Goal: Task Accomplishment & Management: Use online tool/utility

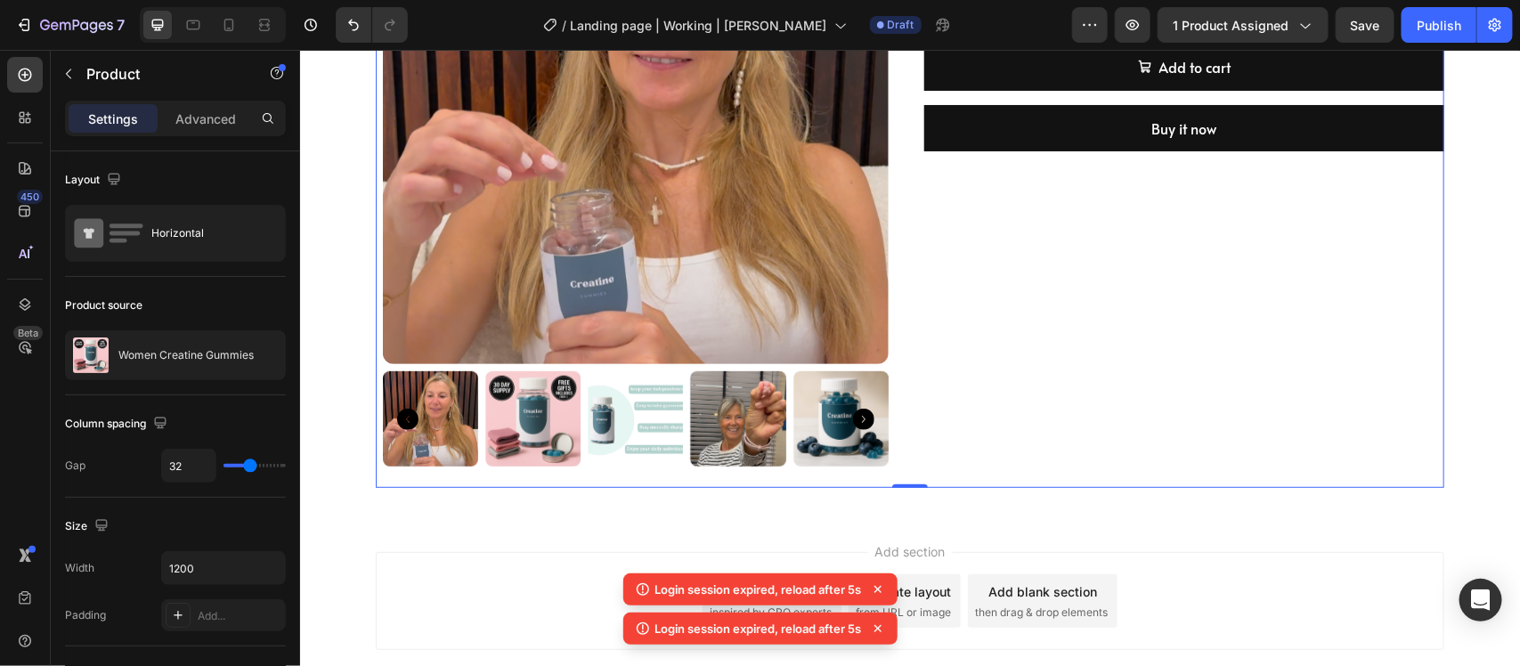
scroll to position [371, 0]
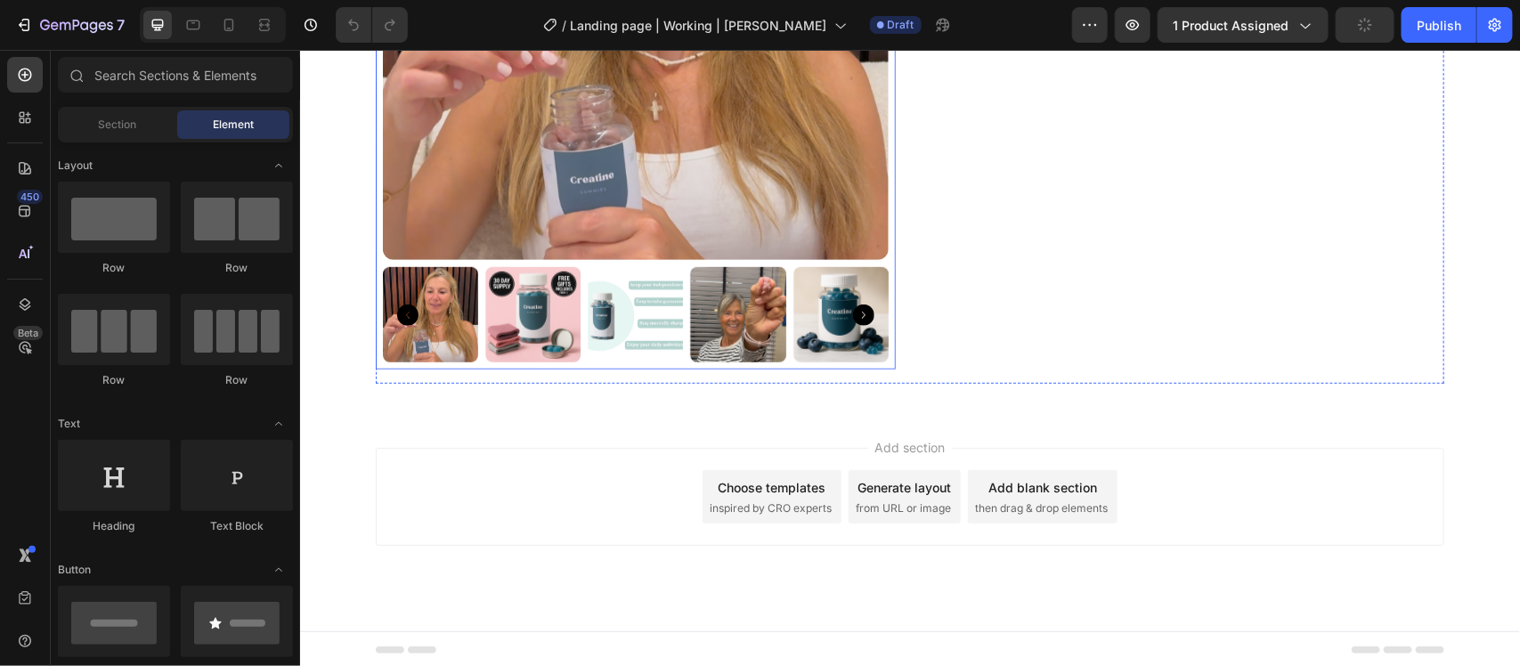
scroll to position [371, 0]
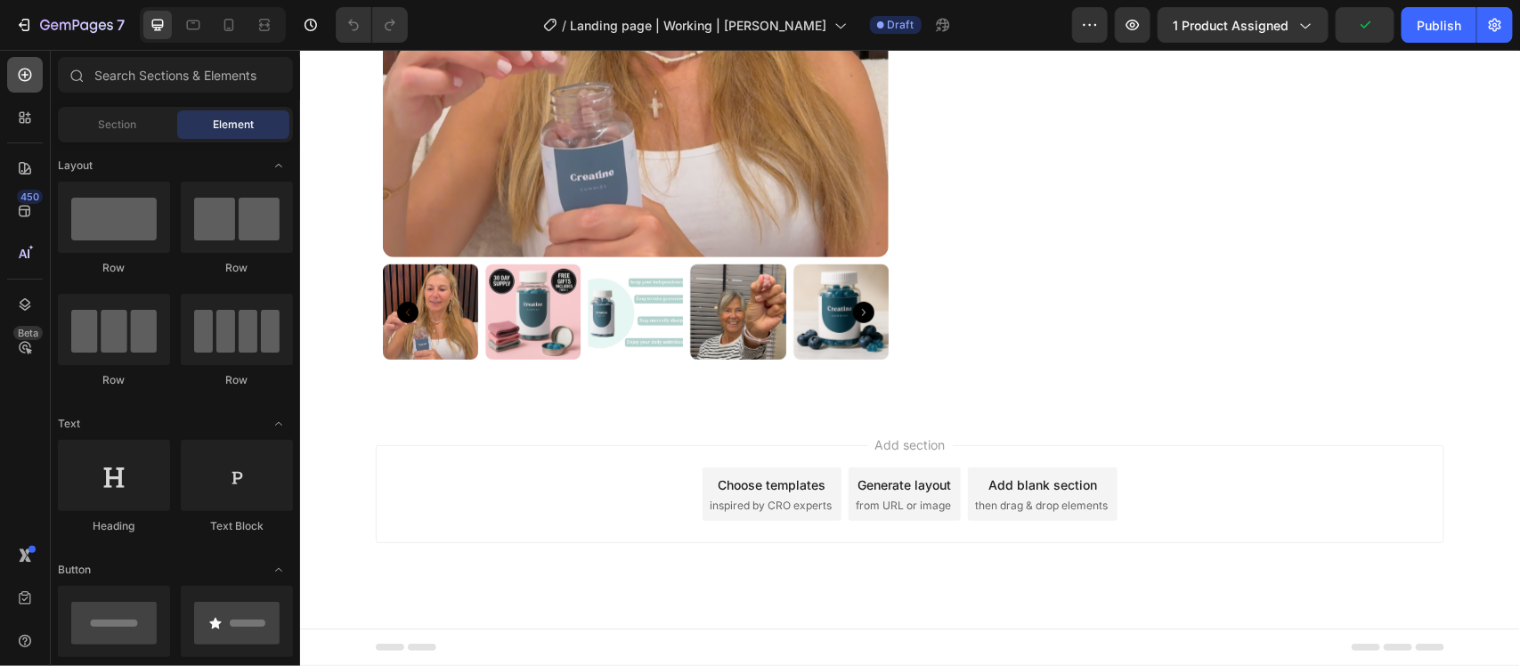
click at [22, 69] on icon at bounding box center [25, 75] width 18 height 18
click at [94, 129] on div "Section" at bounding box center [117, 124] width 112 height 29
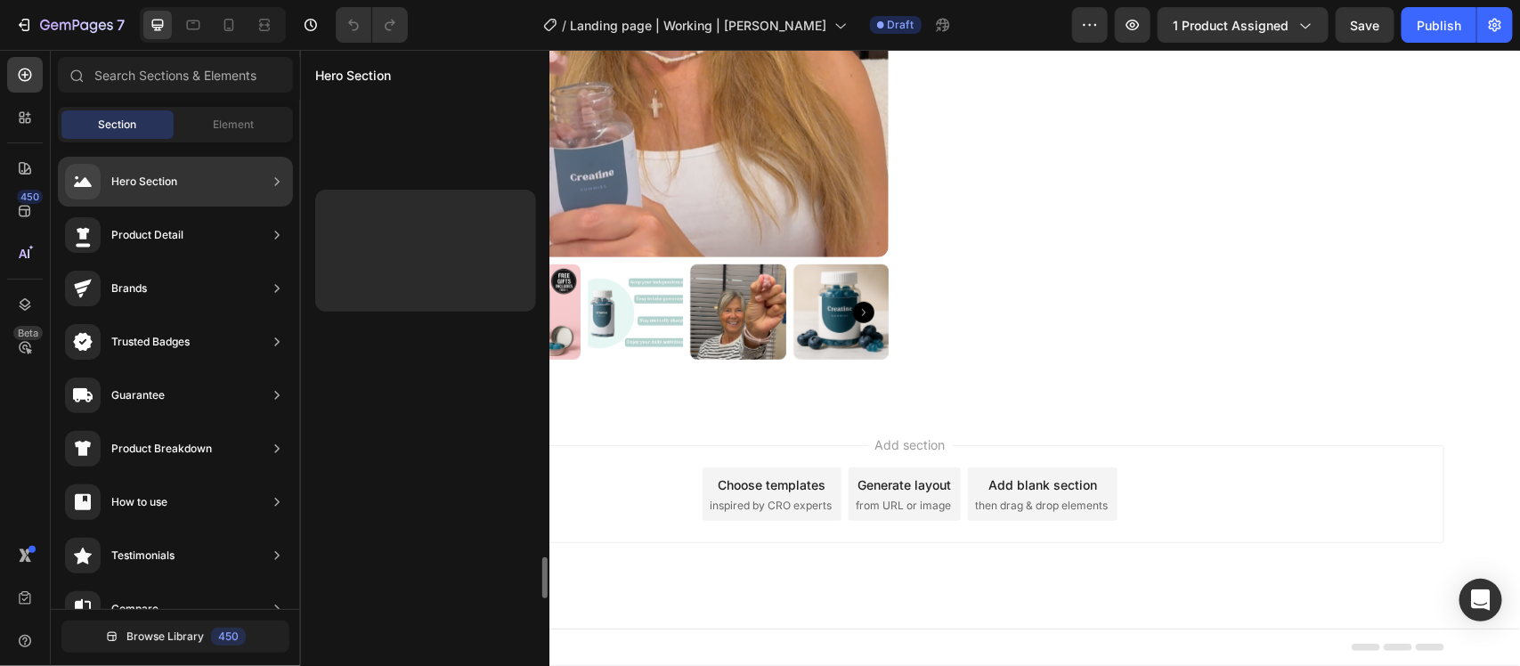
scroll to position [6254, 0]
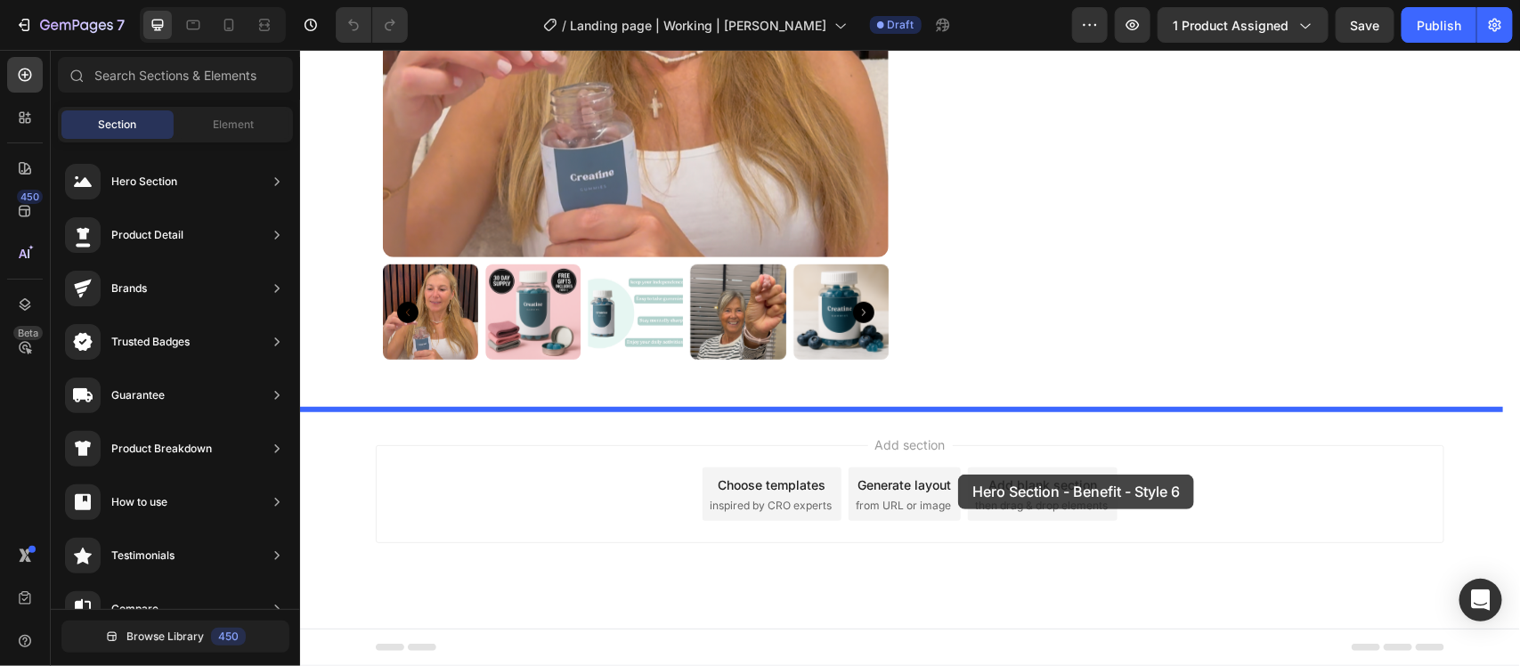
drag, startPoint x: 733, startPoint y: 290, endPoint x: 957, endPoint y: 474, distance: 289.9
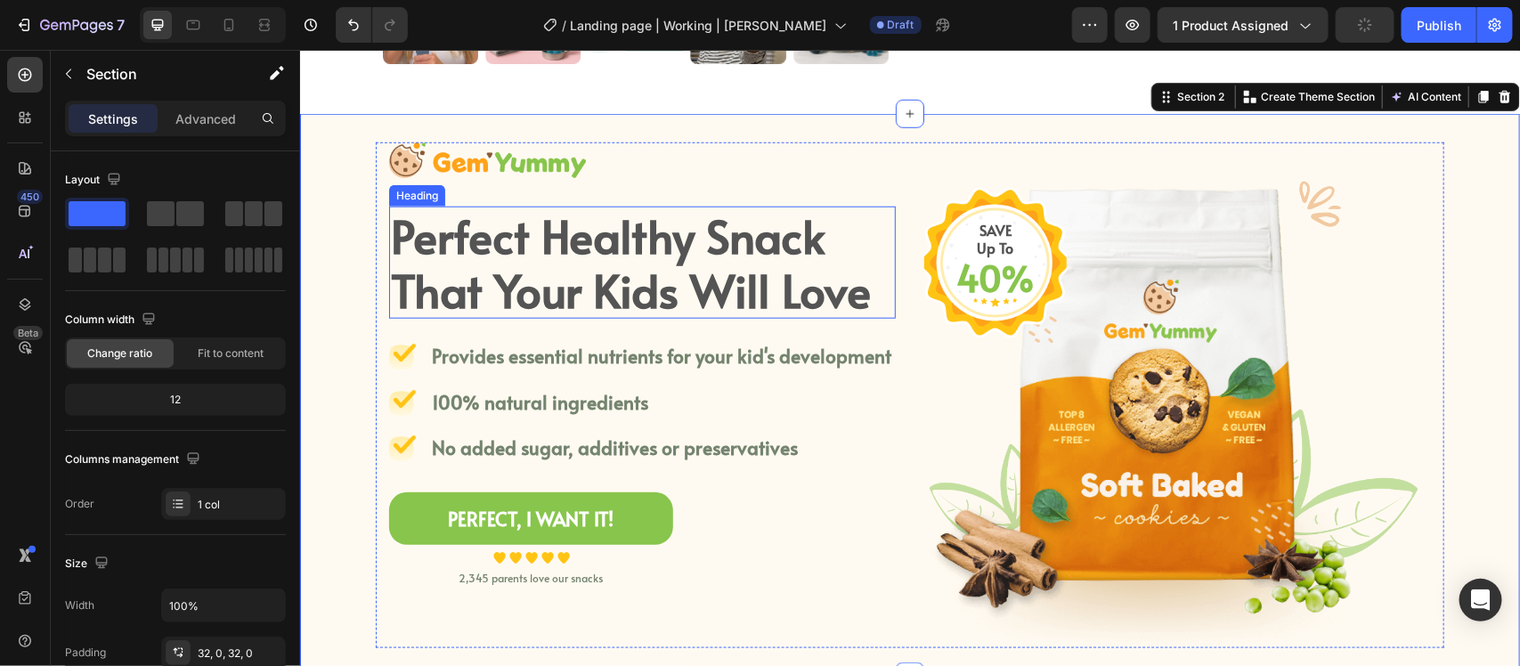
scroll to position [668, 0]
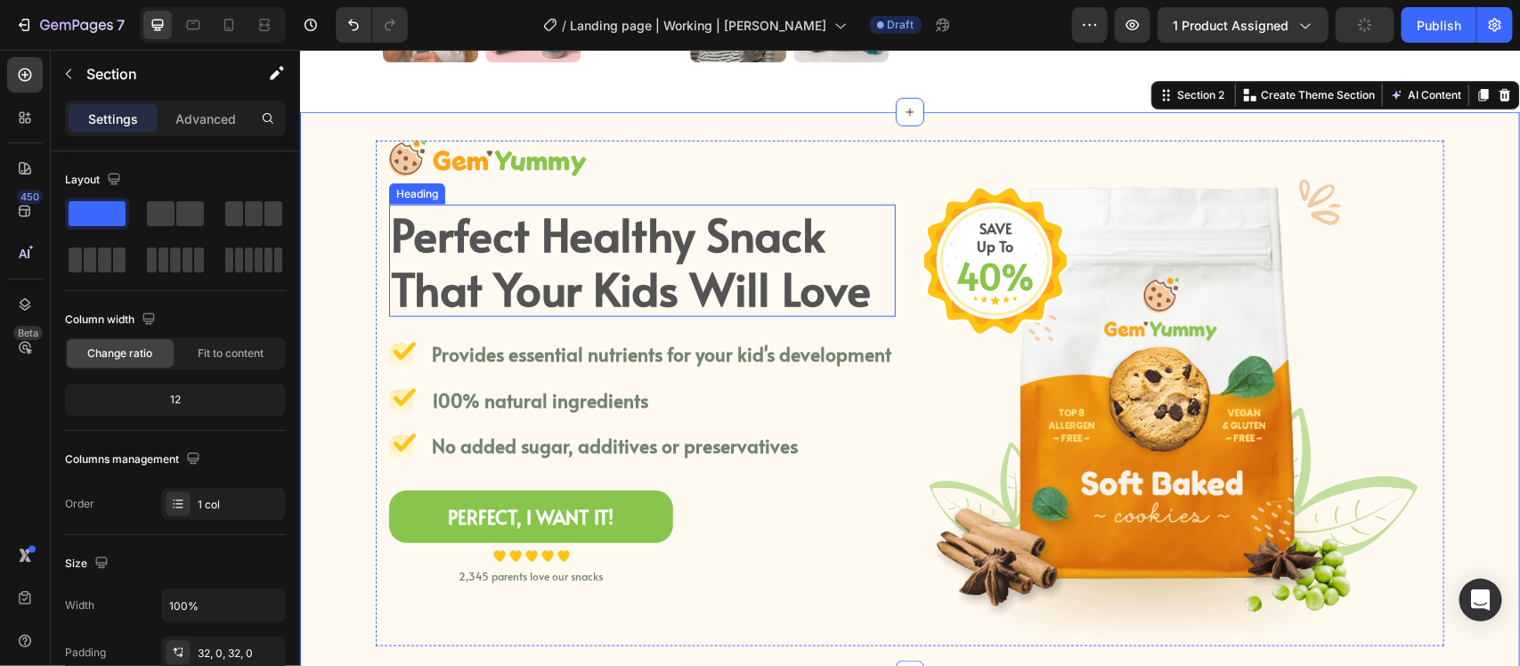
click at [531, 276] on p "Perfect Healthy Snack That Your Kids Will Love" at bounding box center [641, 260] width 503 height 109
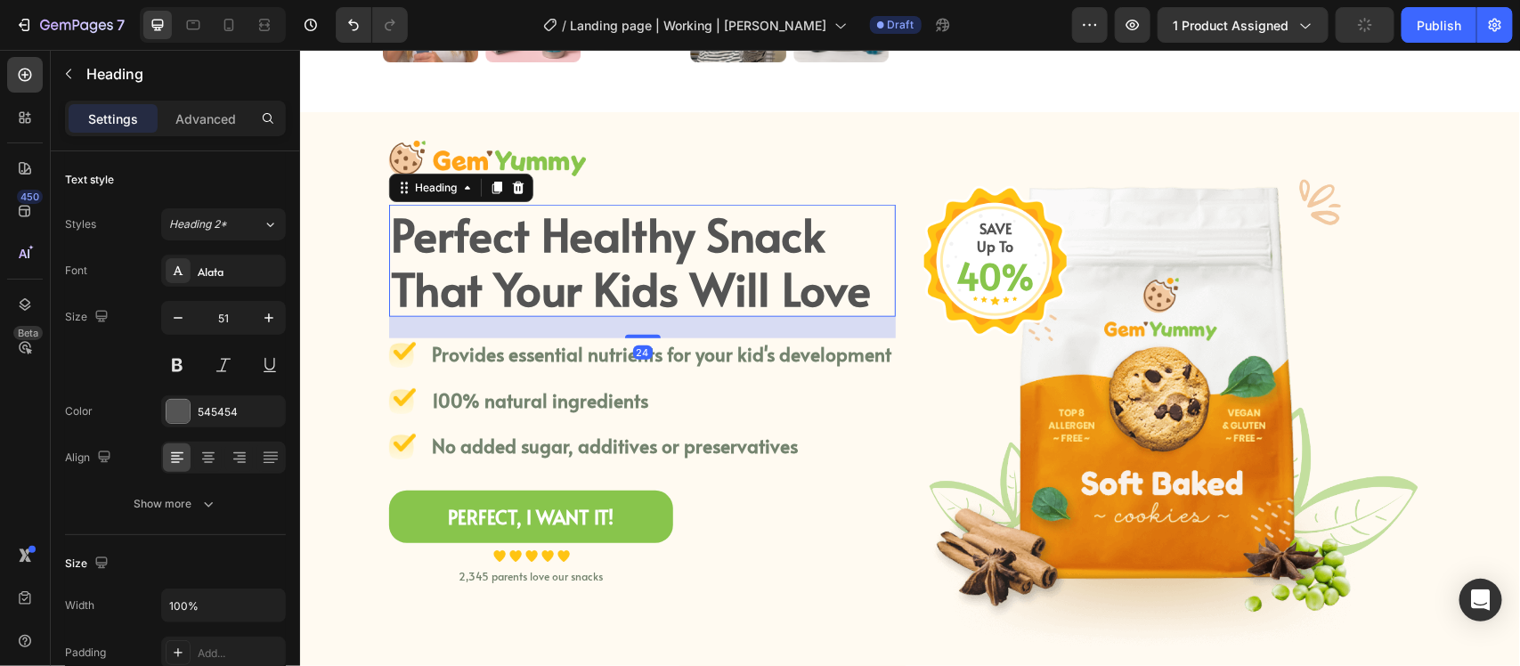
click at [531, 276] on p "Perfect Healthy Snack That Your Kids Will Love" at bounding box center [641, 260] width 503 height 109
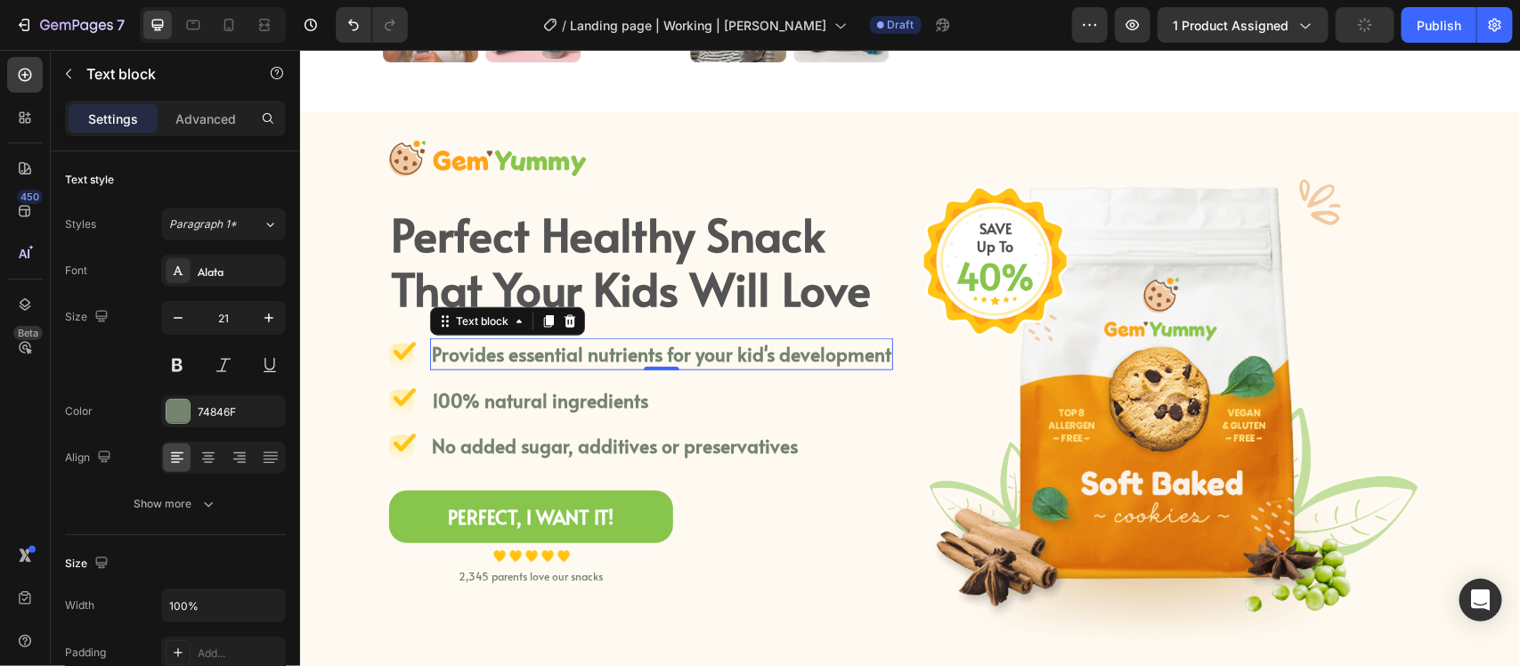
click at [586, 347] on p "Provides essential nutrients for your kid's development" at bounding box center [661, 353] width 460 height 29
click at [646, 265] on p "Perfect Healthy Snack That Your Kids Will Love" at bounding box center [641, 260] width 503 height 109
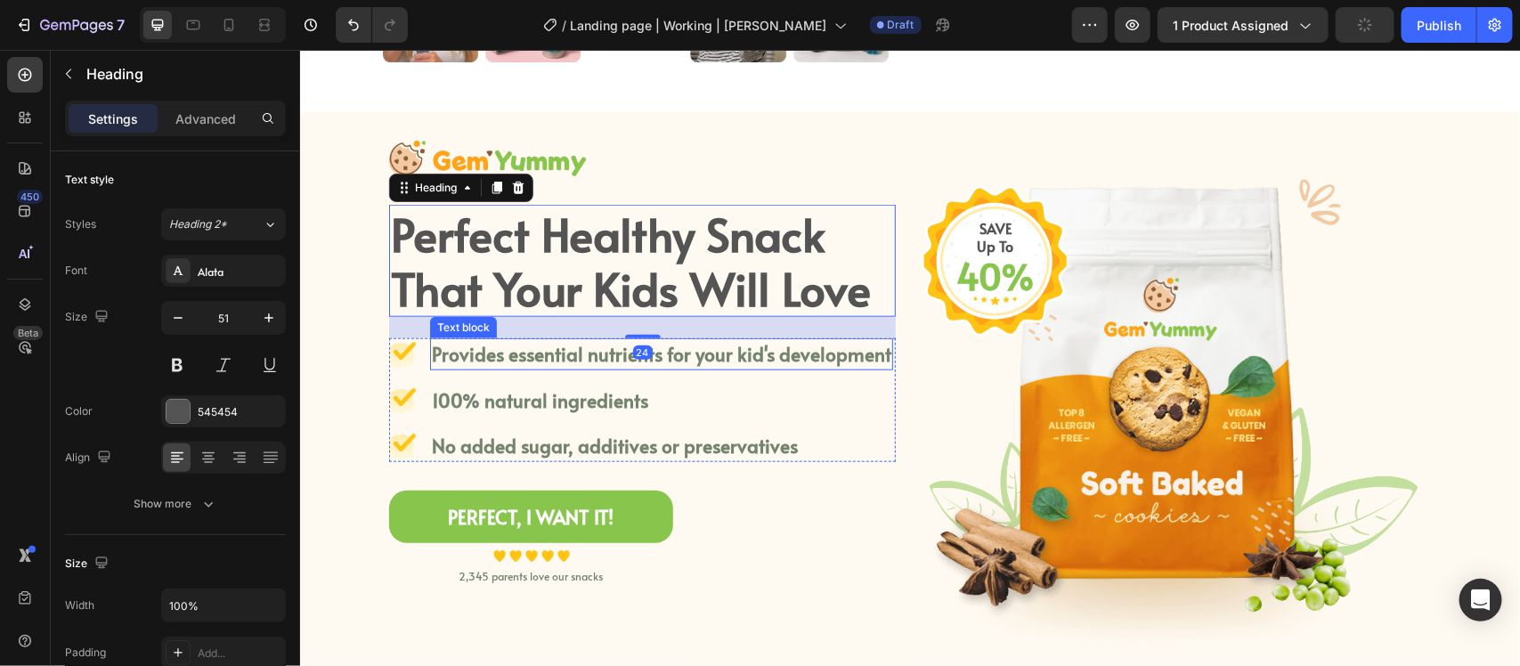
click at [573, 369] on div "Provides essential nutrients for your kid's development" at bounding box center [660, 354] width 463 height 32
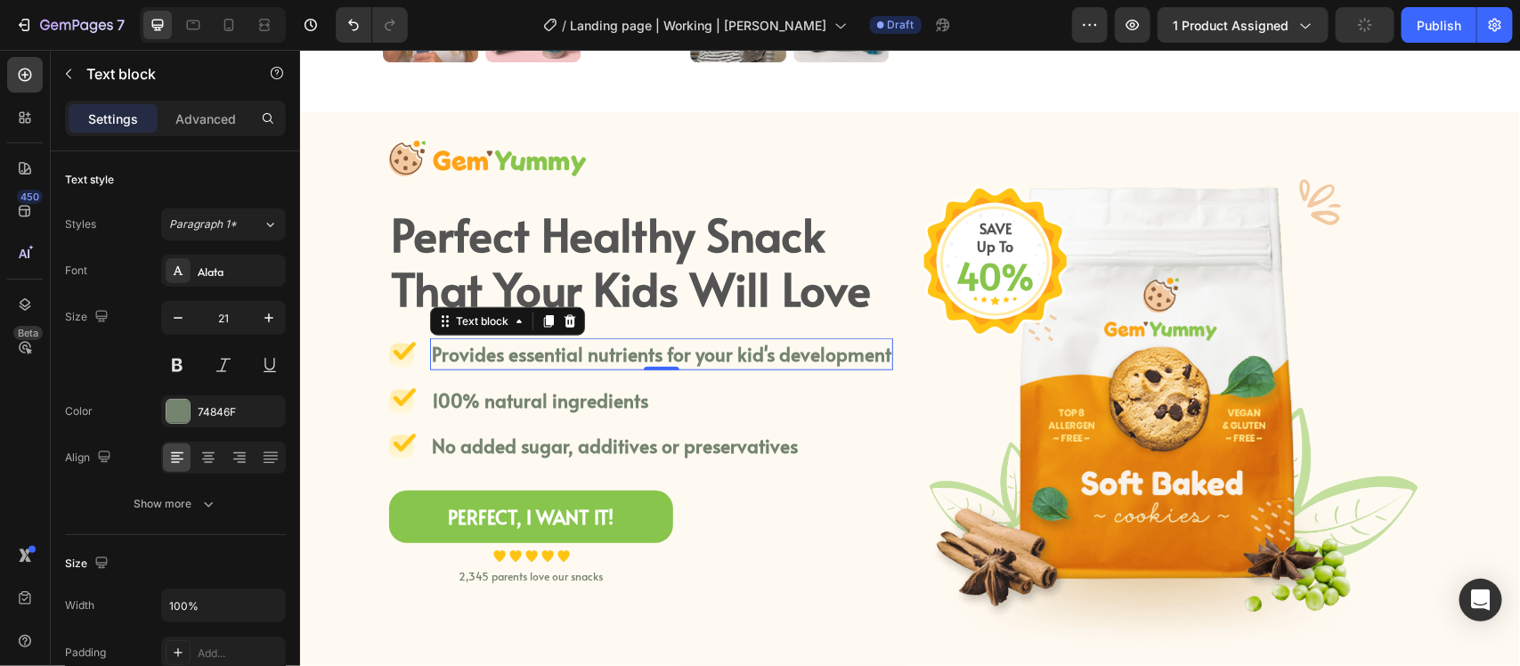
click at [572, 345] on p "Provides essential nutrients for your kid's development" at bounding box center [661, 353] width 460 height 29
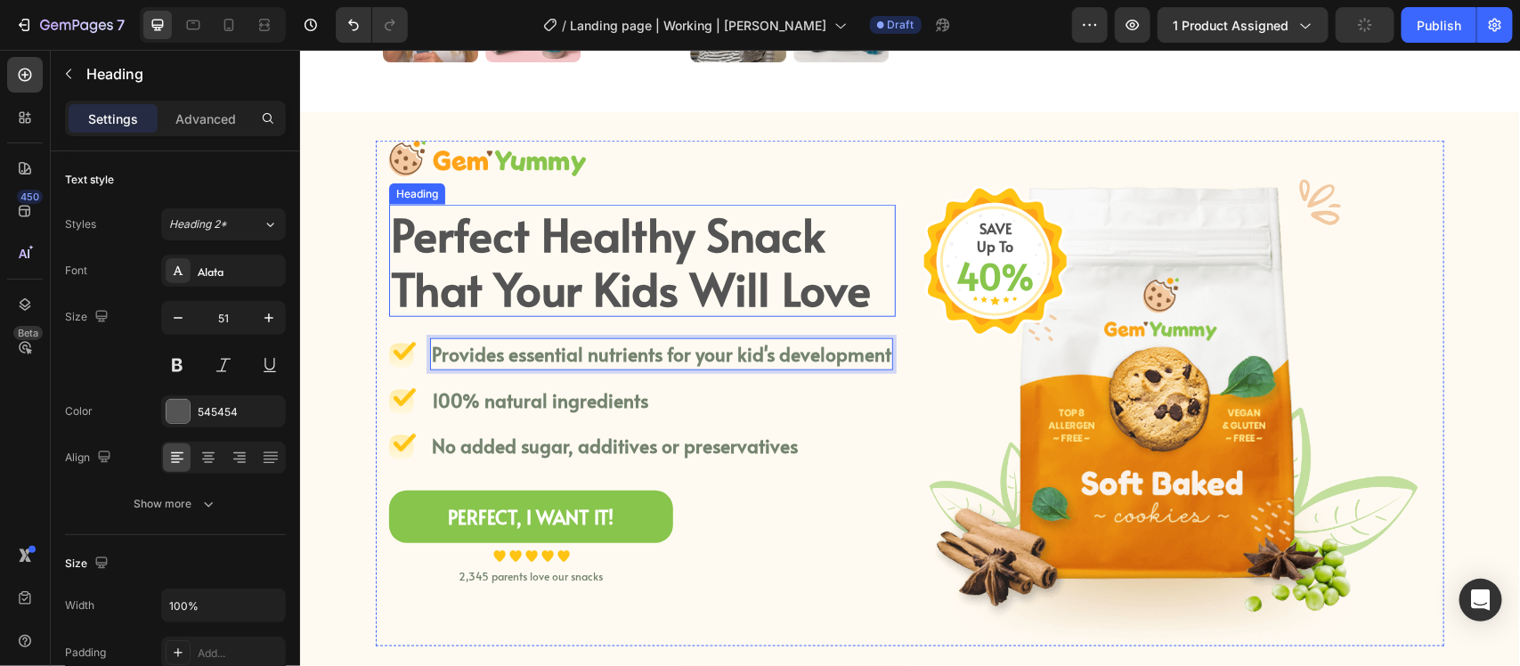
click at [639, 235] on p "Perfect Healthy Snack That Your Kids Will Love" at bounding box center [641, 260] width 503 height 109
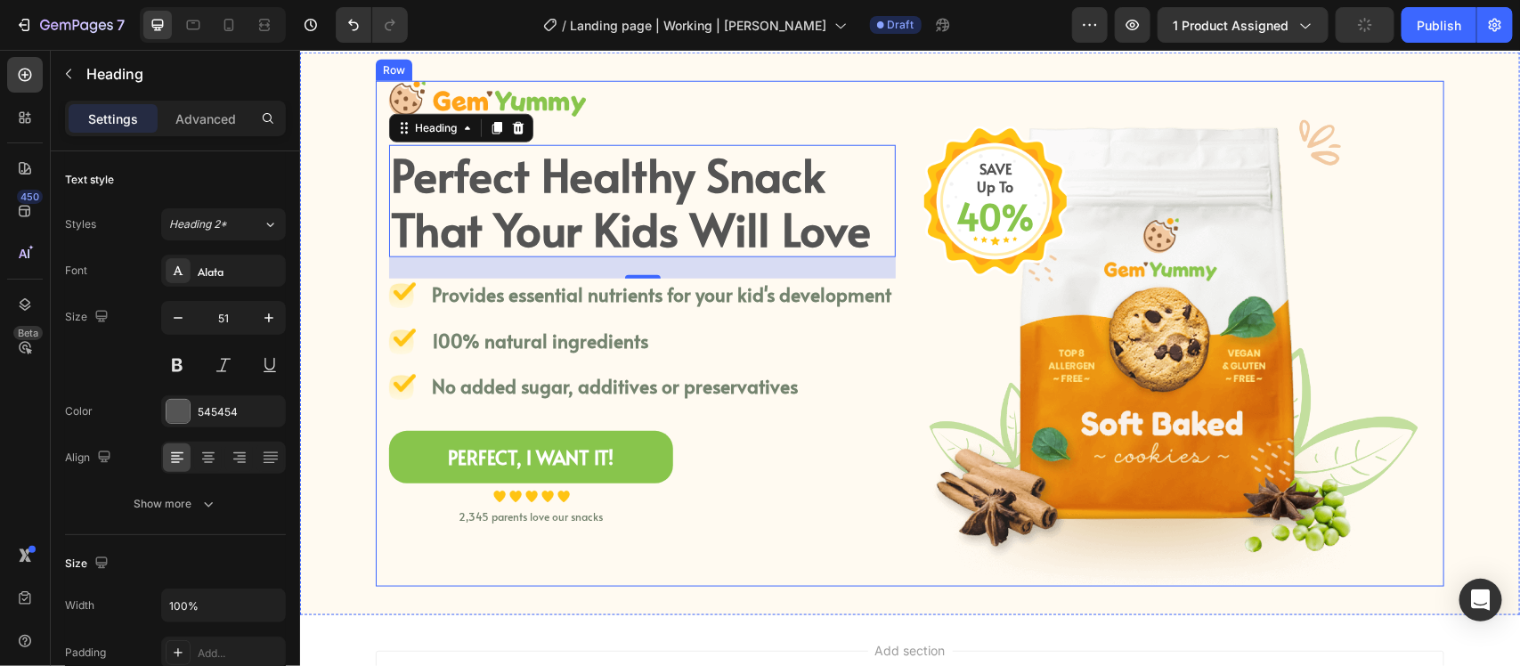
scroll to position [779, 0]
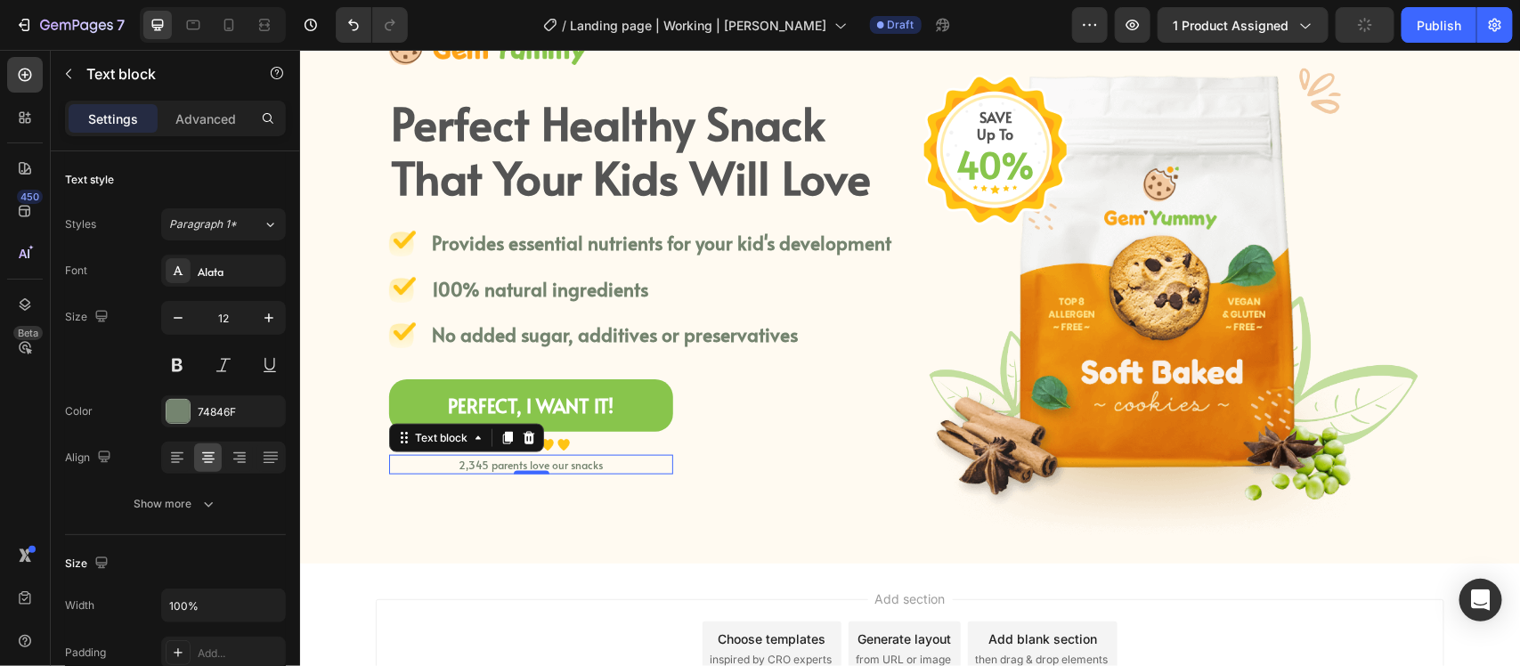
click at [518, 458] on p "2,345 parents love our snacks" at bounding box center [530, 464] width 281 height 16
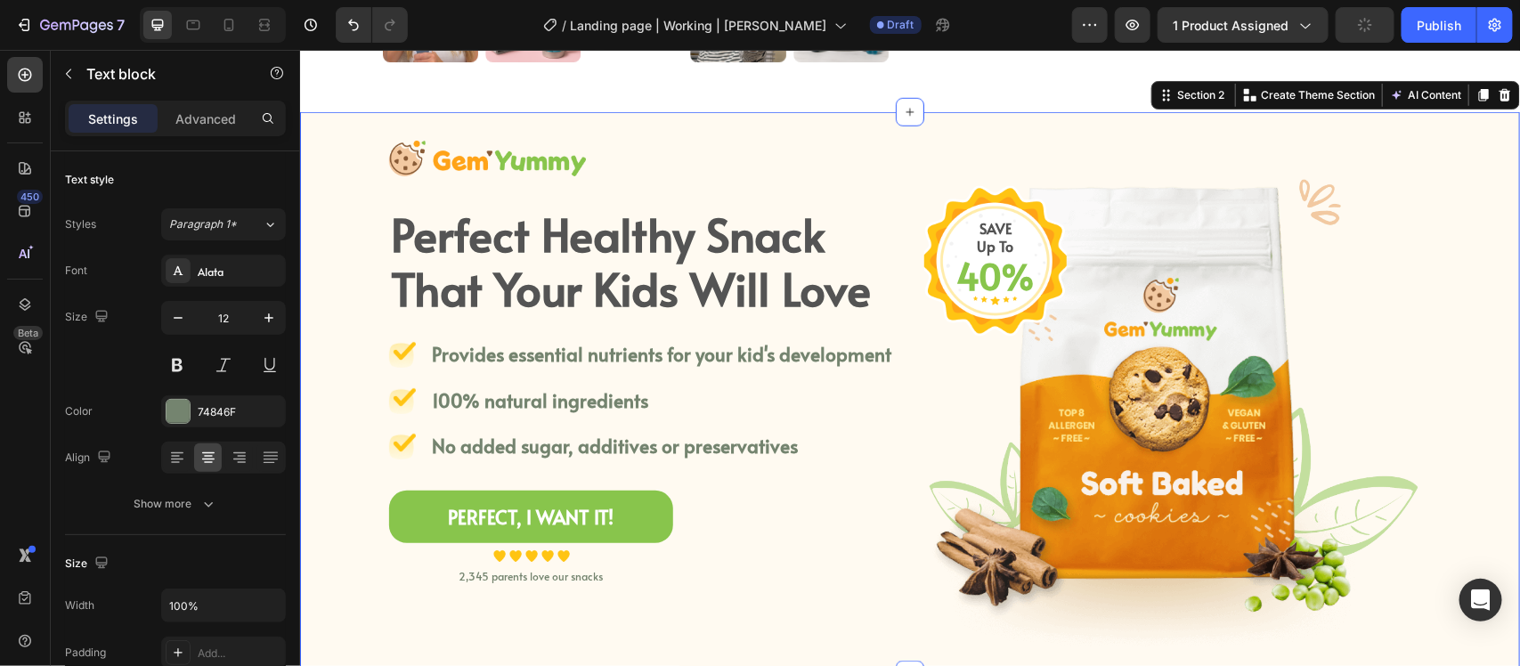
click at [319, 175] on div "Image Perfect Healthy Snack That Your Kids Will Love Heading Image Provides ess…" at bounding box center [909, 393] width 1220 height 506
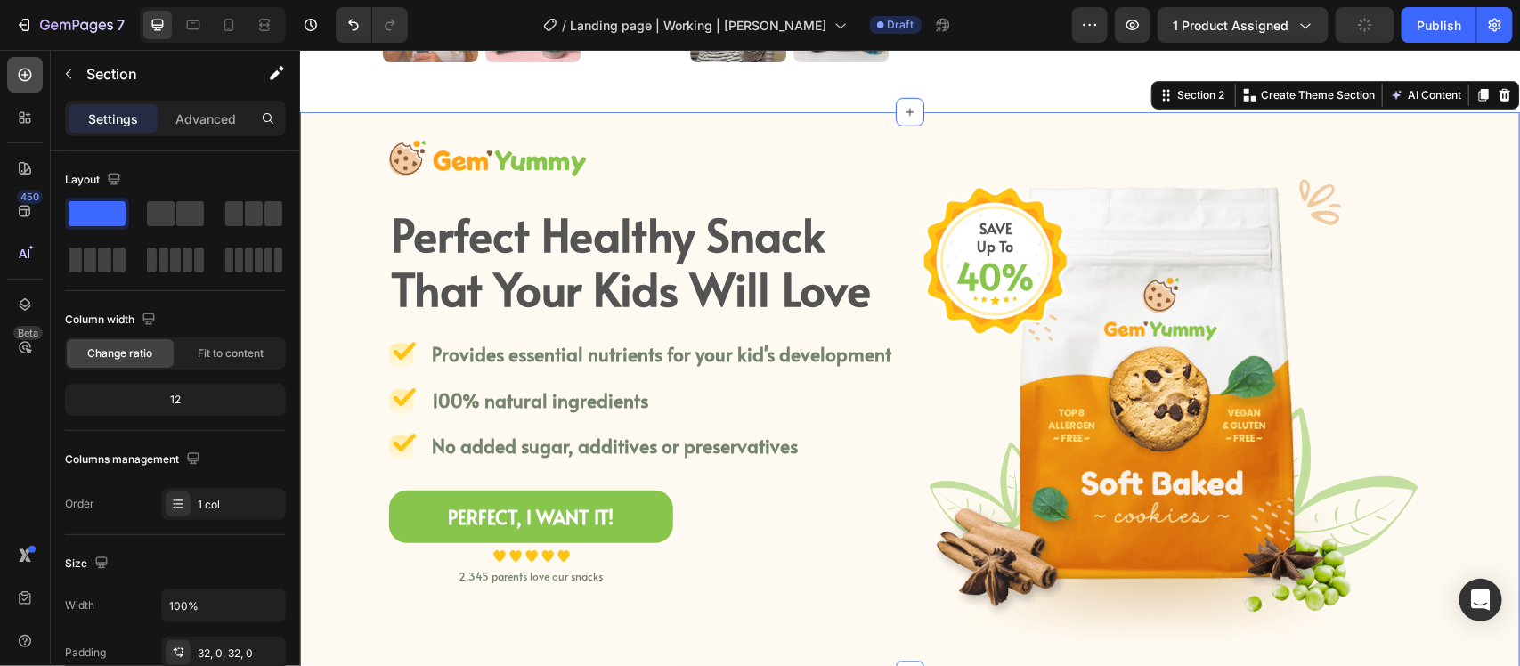
click at [31, 72] on icon at bounding box center [25, 75] width 18 height 18
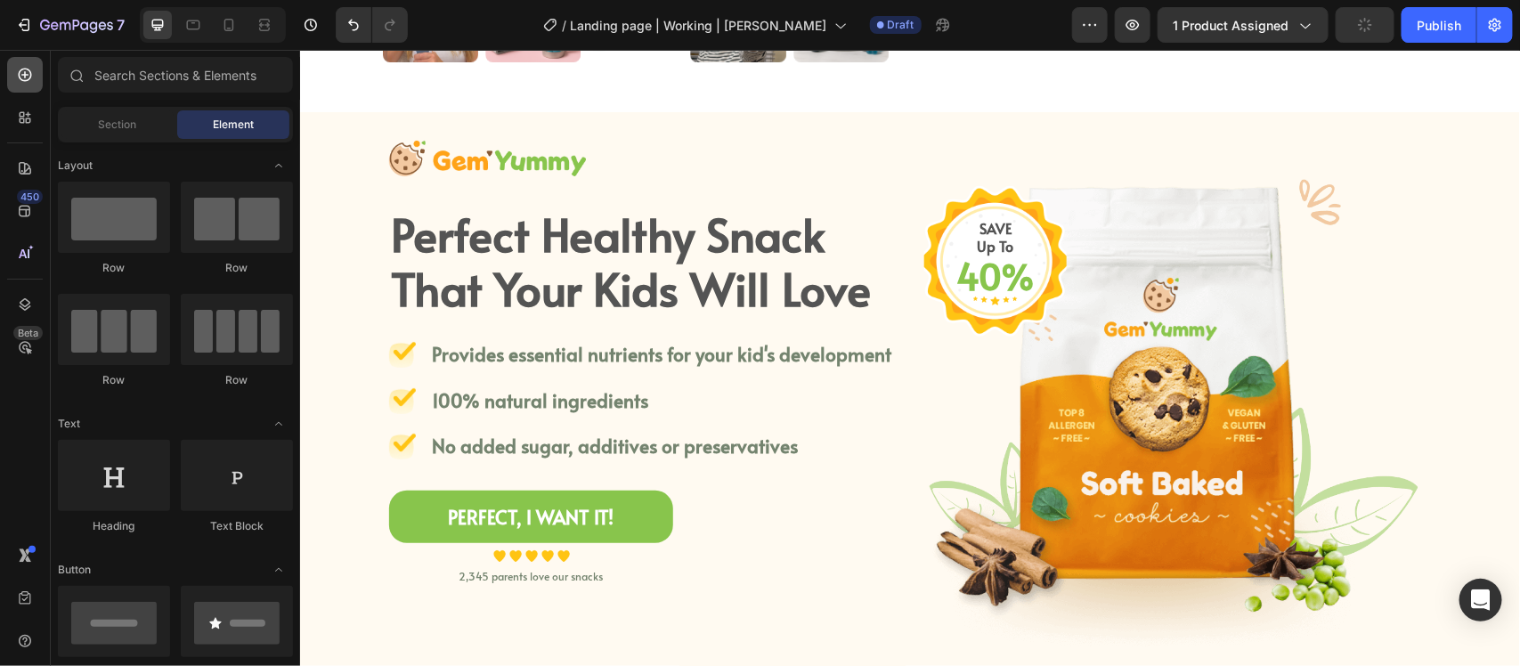
click at [28, 66] on icon at bounding box center [25, 75] width 18 height 18
click at [95, 123] on div "Section" at bounding box center [117, 124] width 112 height 29
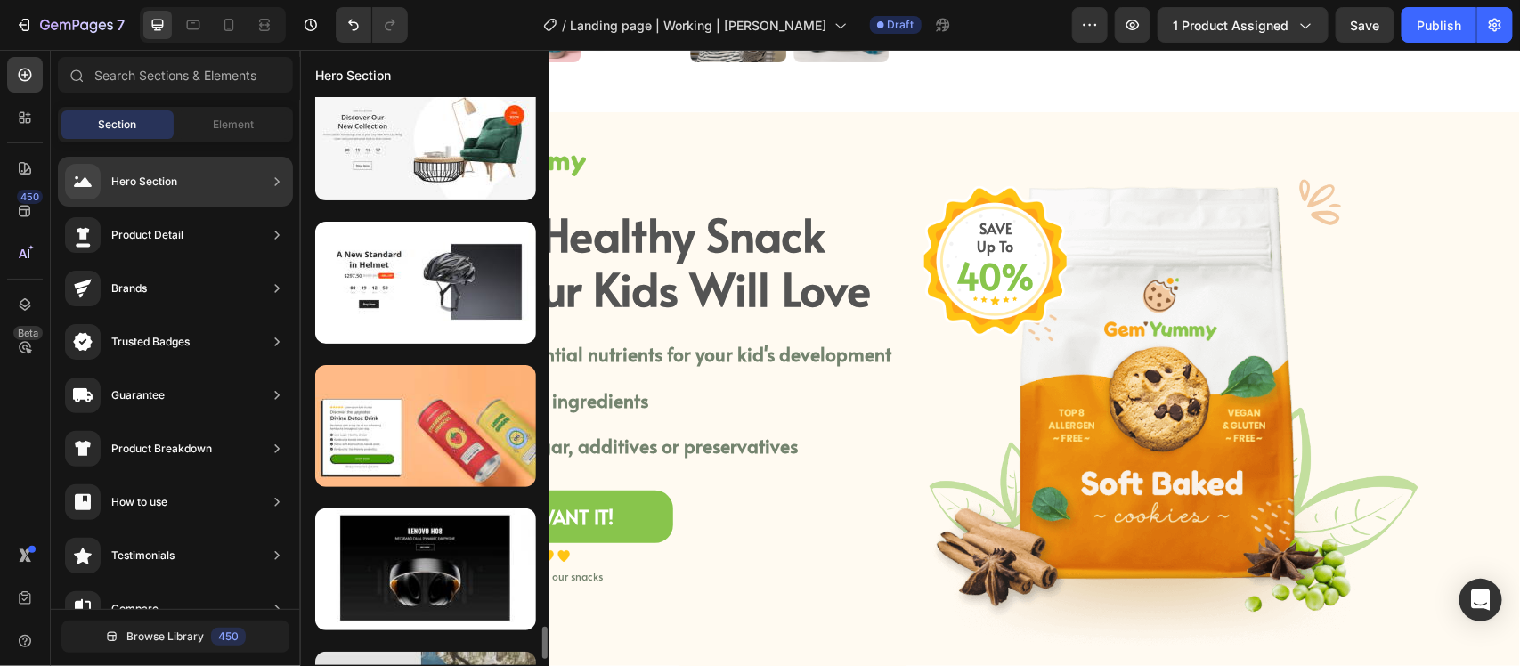
scroll to position [9313, 0]
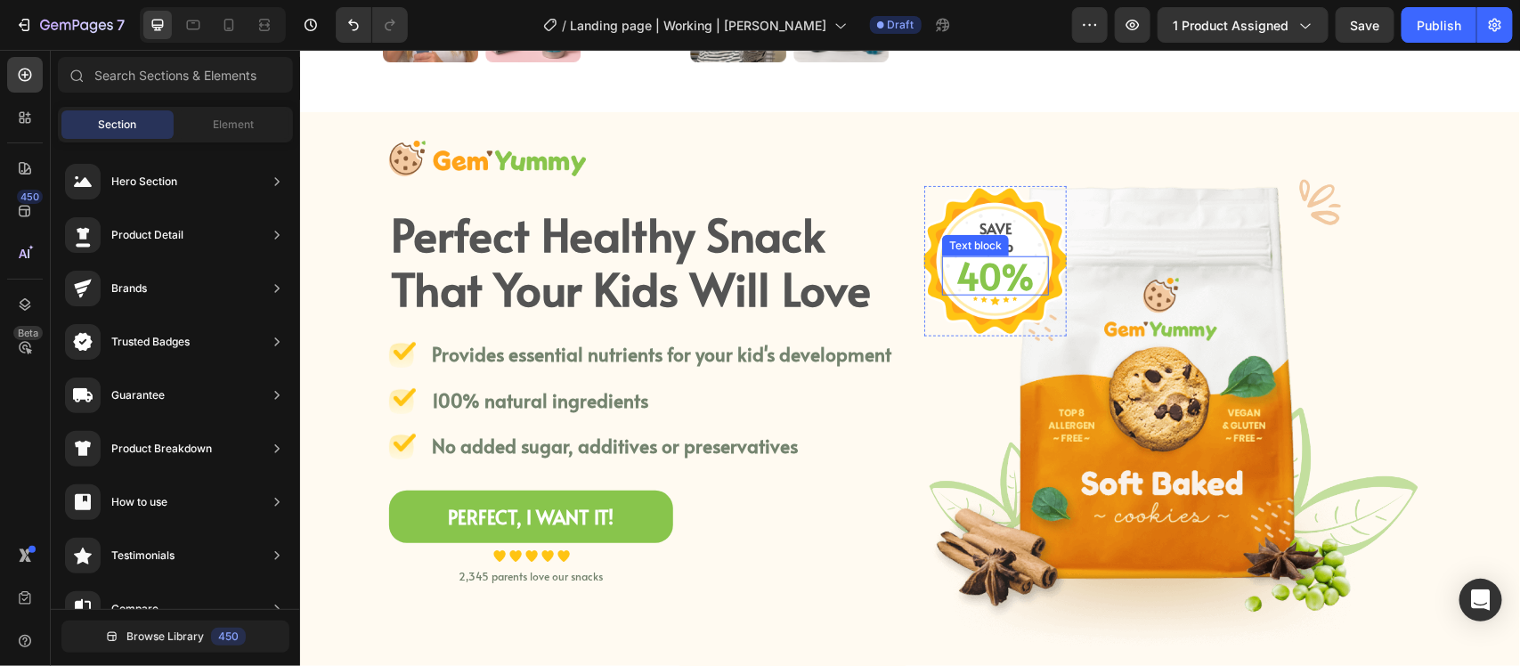
click at [965, 277] on p "40%" at bounding box center [994, 275] width 103 height 36
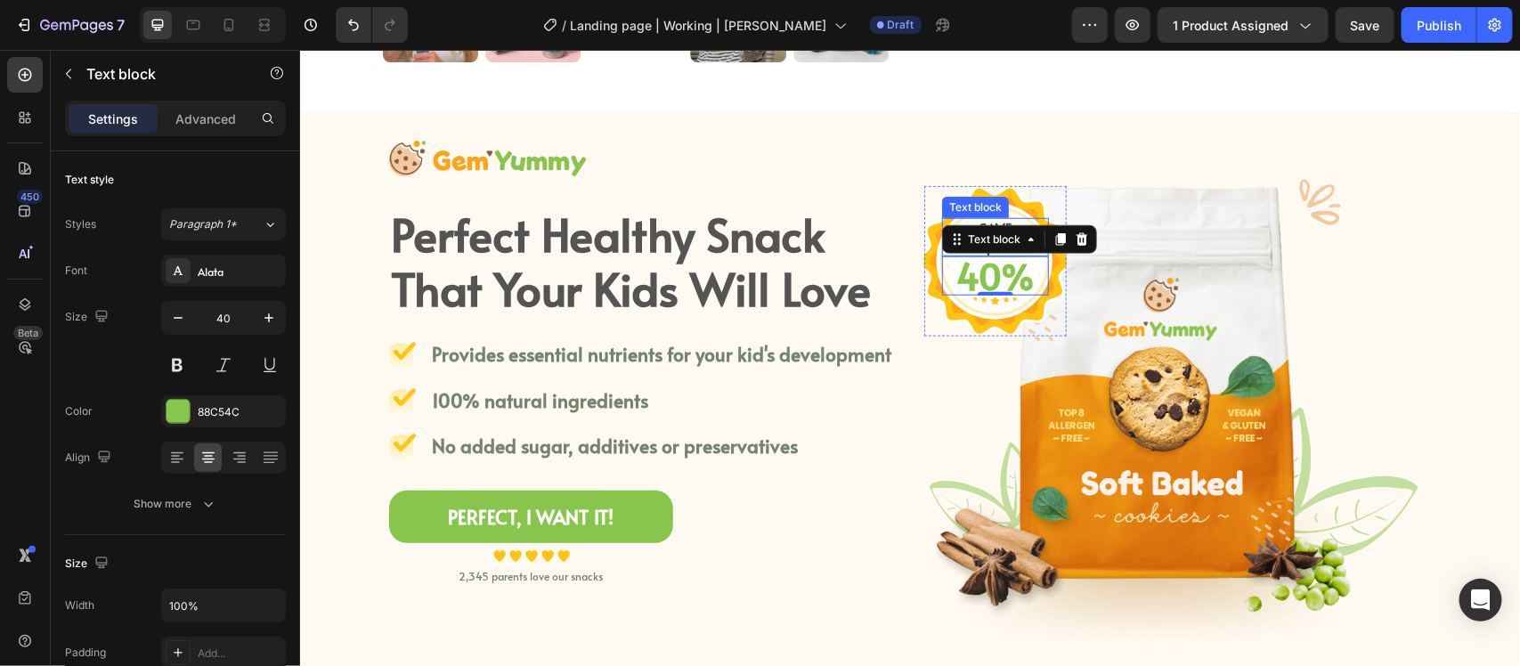
click at [995, 219] on p "SAVE" at bounding box center [994, 227] width 103 height 17
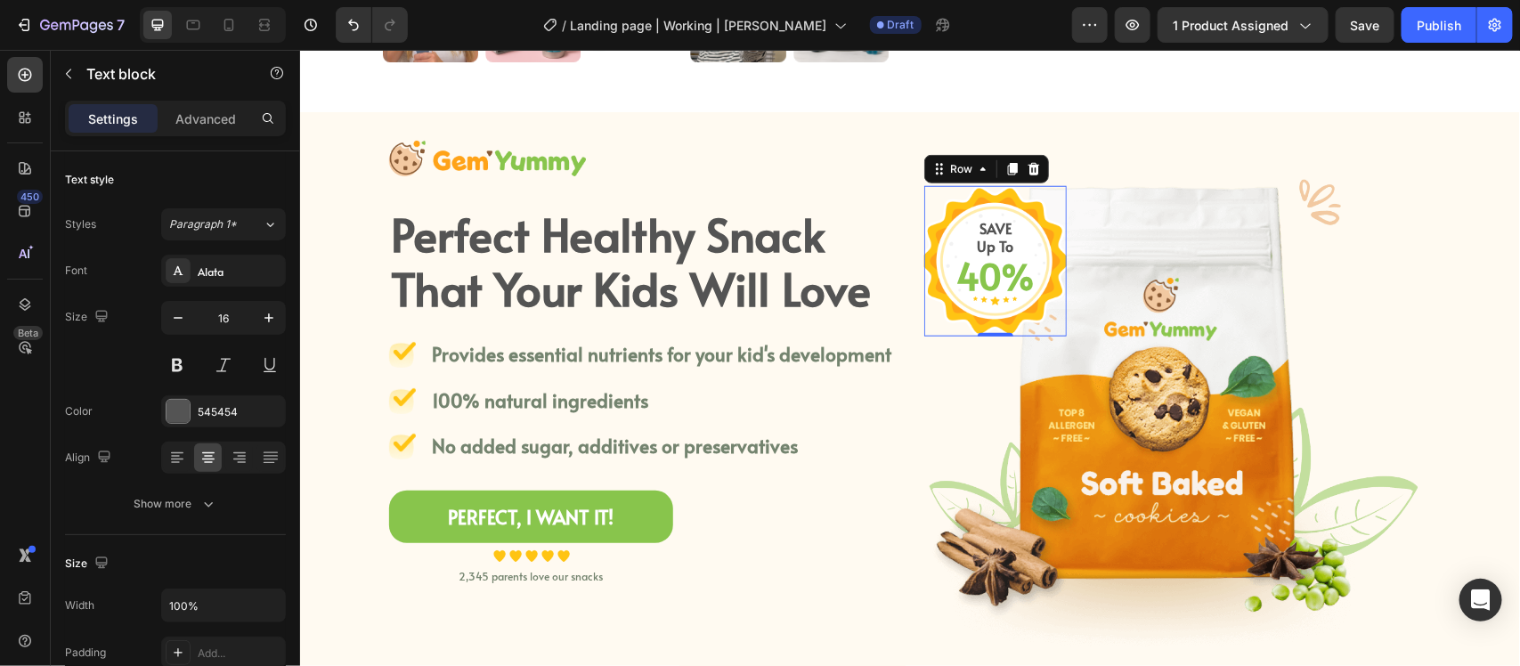
click at [1044, 280] on div "SAVE Up To Text block 40% Text block Row 0" at bounding box center [995, 260] width 143 height 150
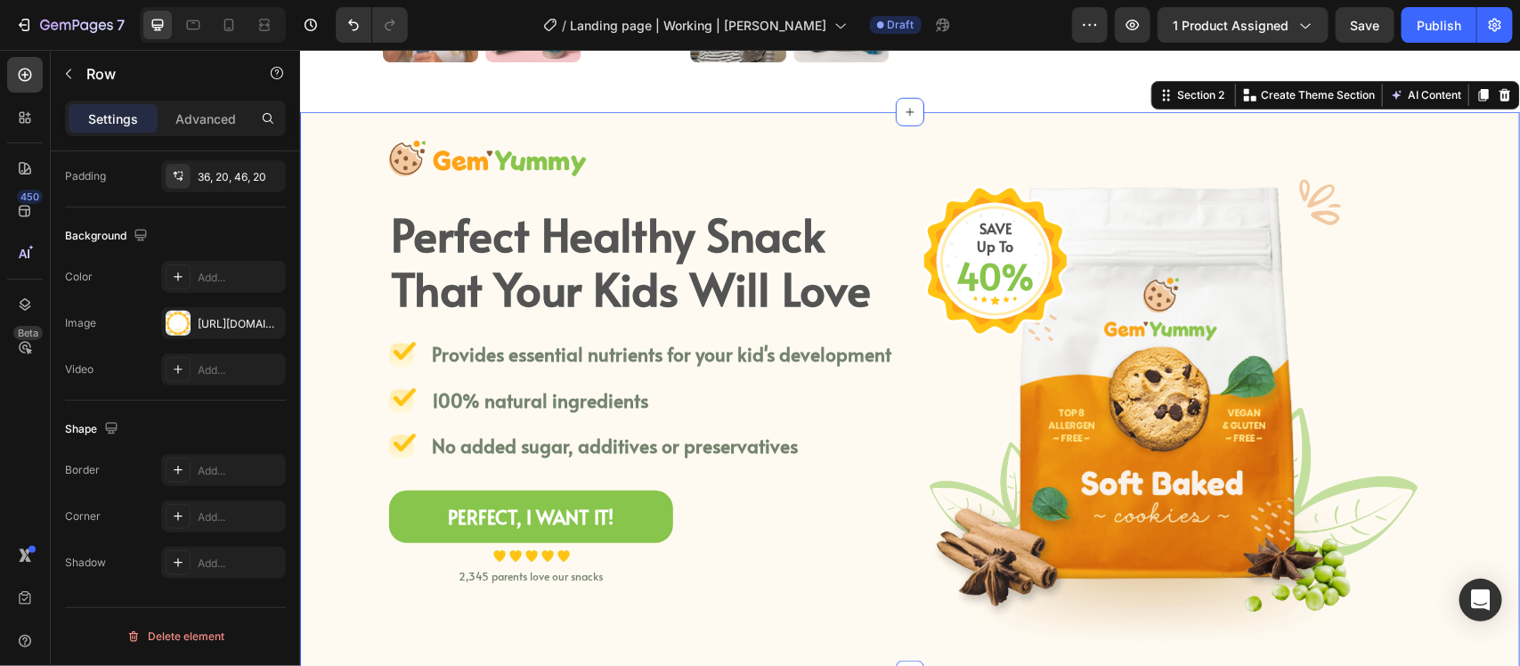
scroll to position [522, 0]
click at [1465, 280] on div "Image Perfect Healthy Snack That Your Kids Will Love Heading Image Provides ess…" at bounding box center [909, 393] width 1220 height 506
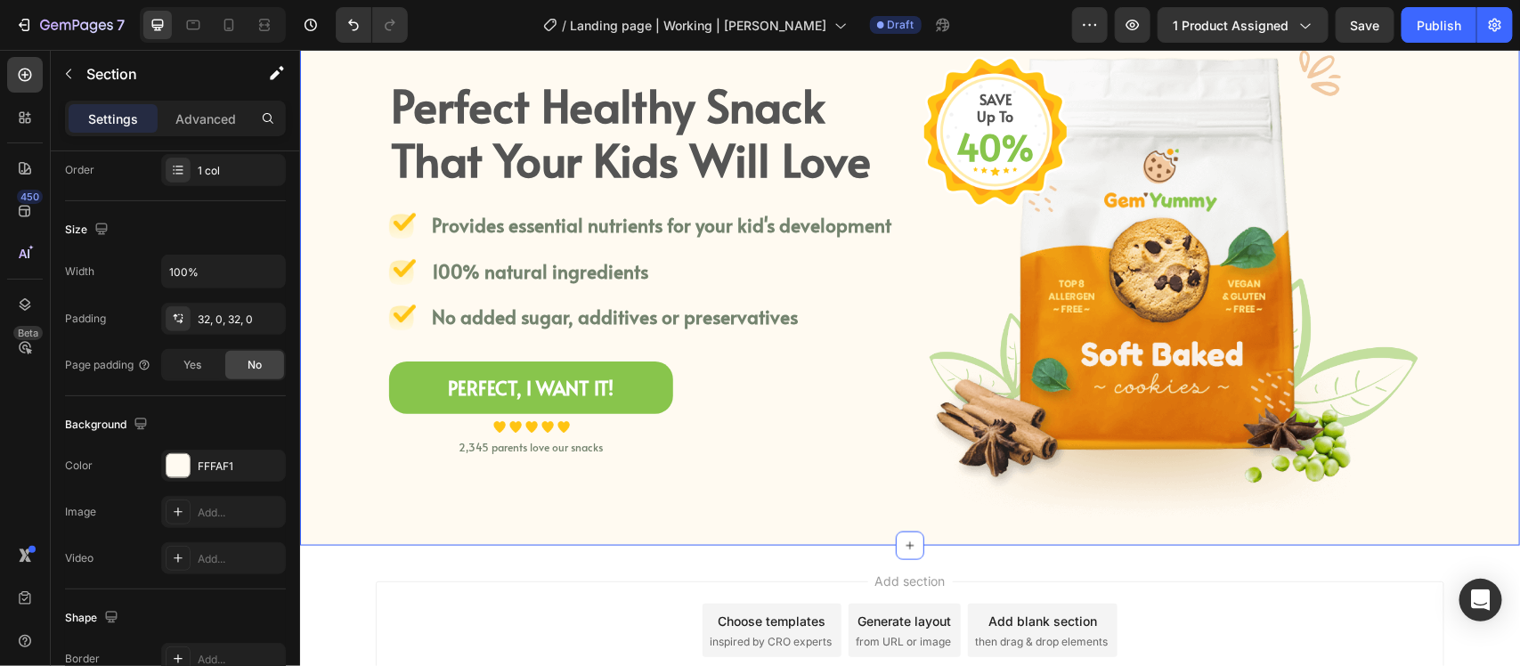
scroll to position [668, 0]
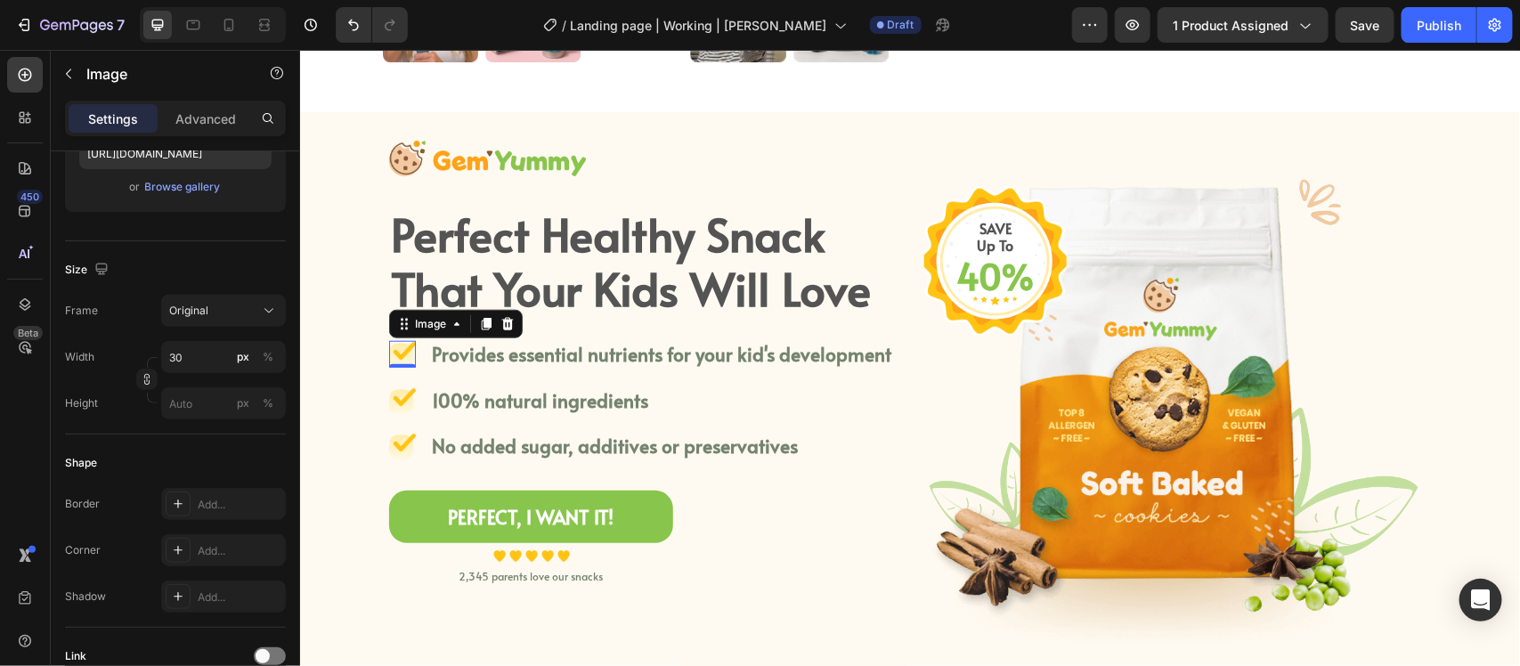
click at [388, 356] on img at bounding box center [401, 353] width 27 height 27
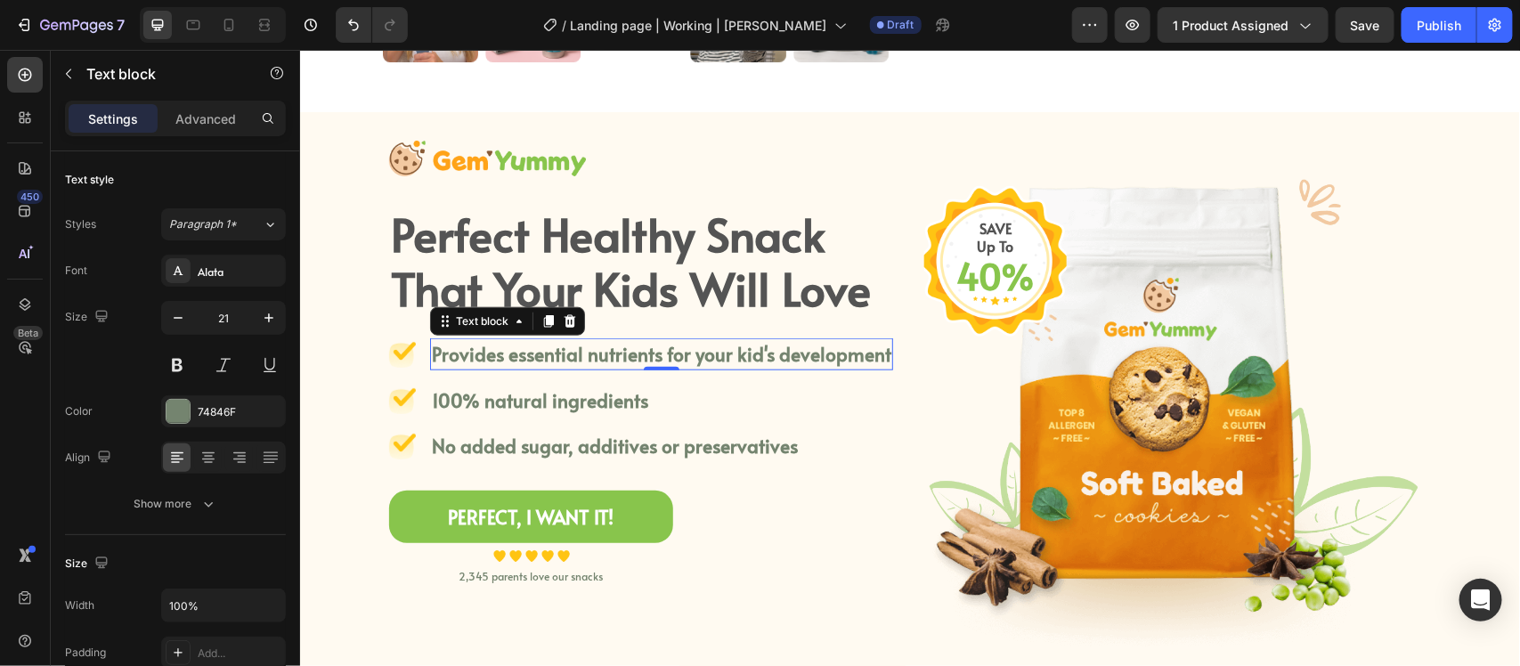
click at [455, 345] on p "Provides essential nutrients for your kid's development" at bounding box center [661, 353] width 460 height 29
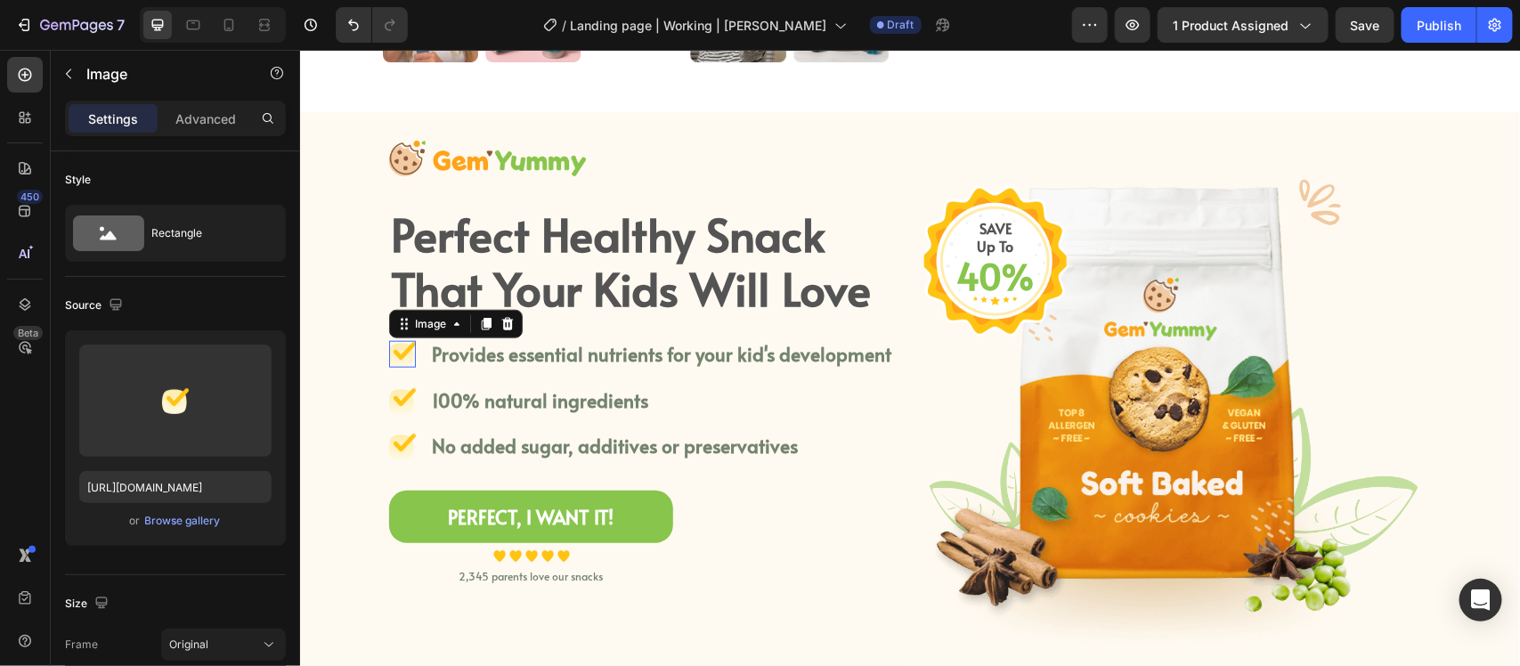
click at [390, 345] on img at bounding box center [401, 353] width 27 height 27
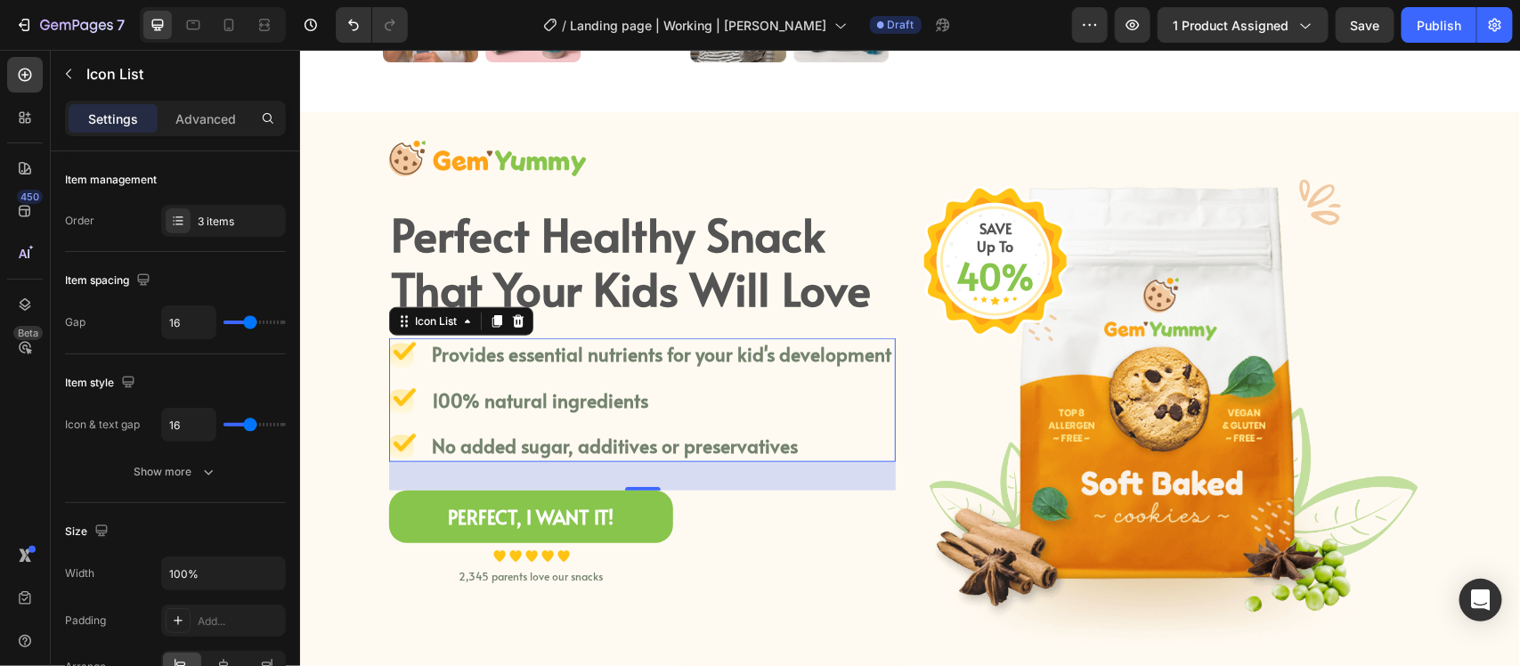
click at [615, 375] on ul "Image Provides essential nutrients for your kid's development Text block Image …" at bounding box center [640, 400] width 504 height 124
click at [416, 355] on li "Image Provides essential nutrients for your kid's development Text block" at bounding box center [640, 354] width 504 height 32
click at [445, 371] on ul "Image Provides essential nutrients for your kid's development Text block Image …" at bounding box center [640, 400] width 504 height 124
click at [187, 331] on input "16" at bounding box center [188, 322] width 53 height 32
type input "15"
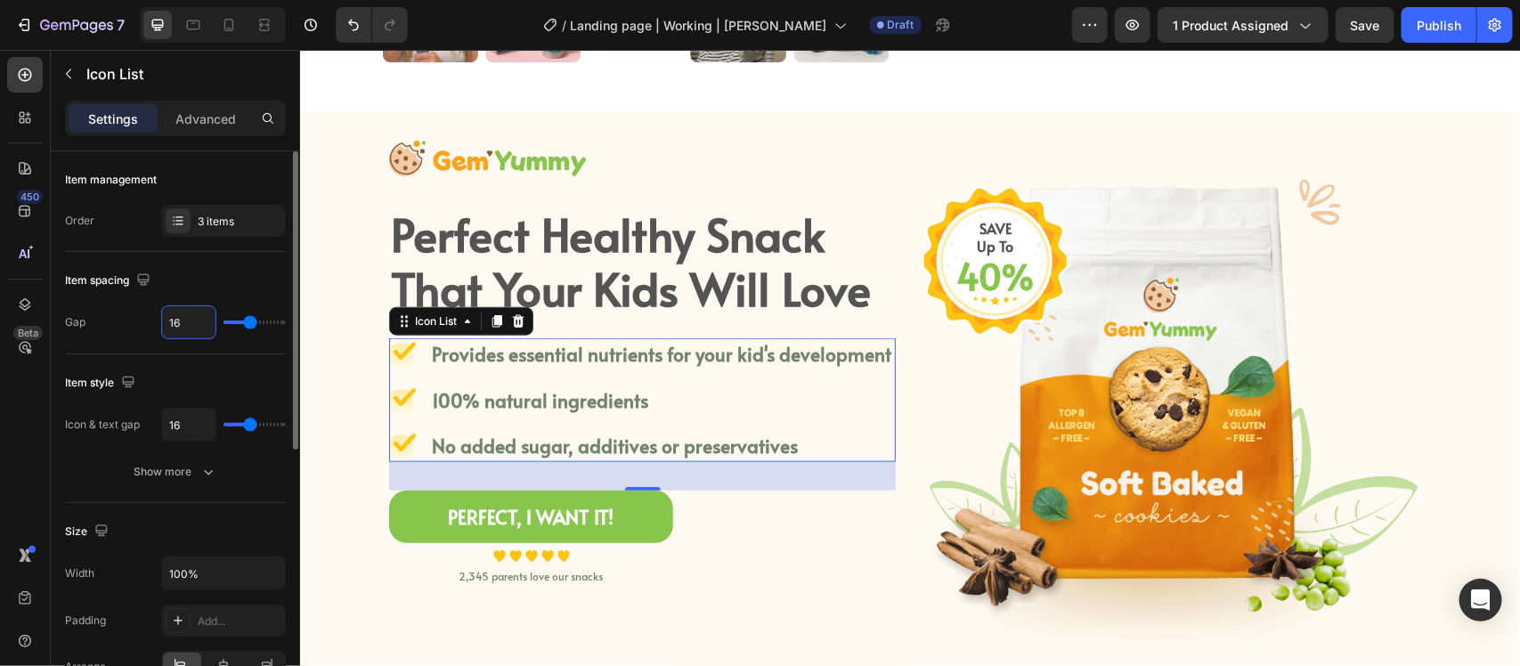
type input "15"
type input "14"
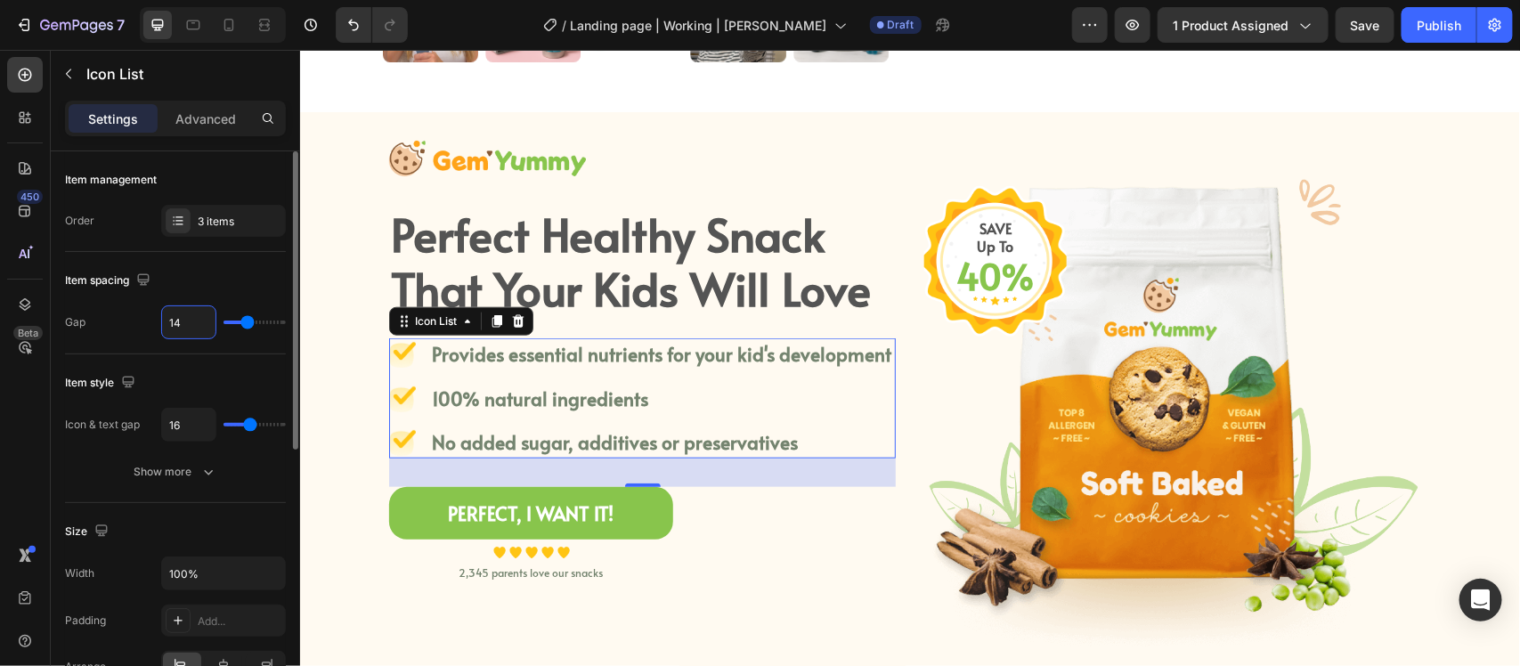
type input "13"
type input "12"
type input "11"
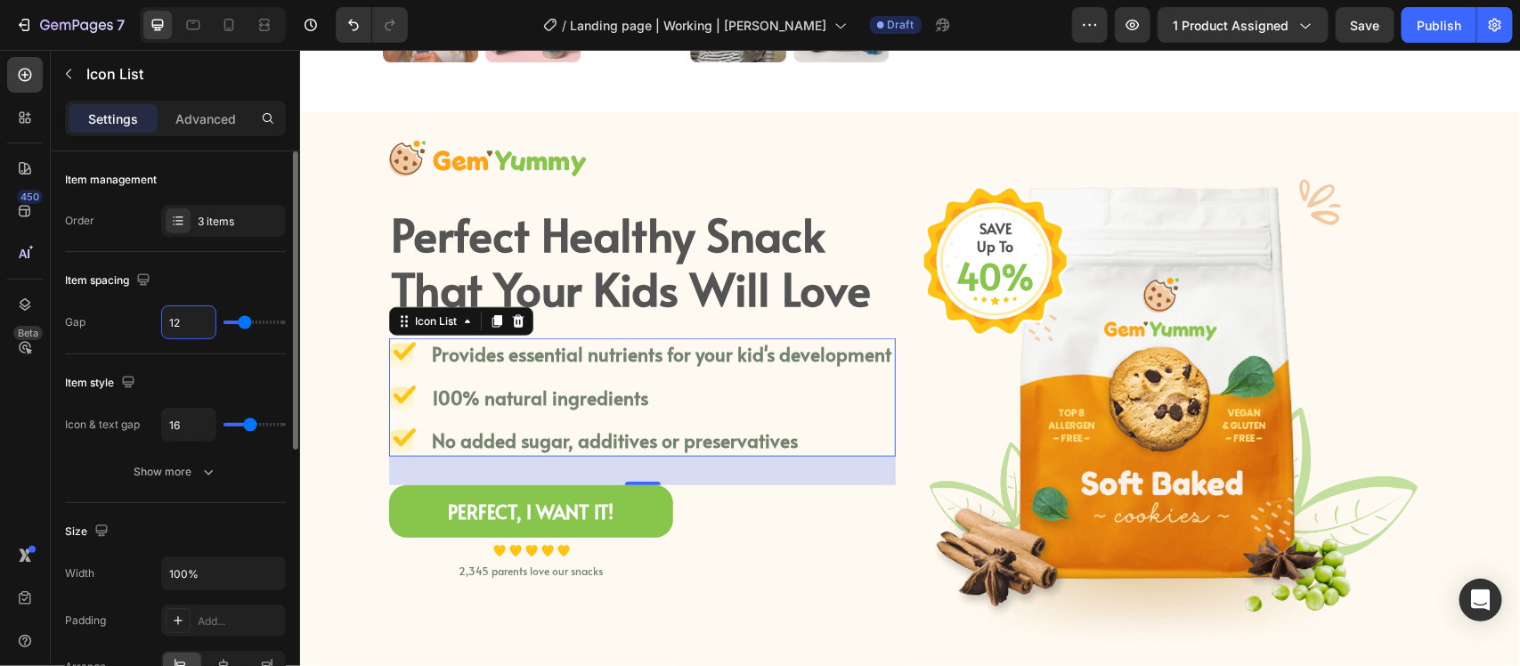
type input "11"
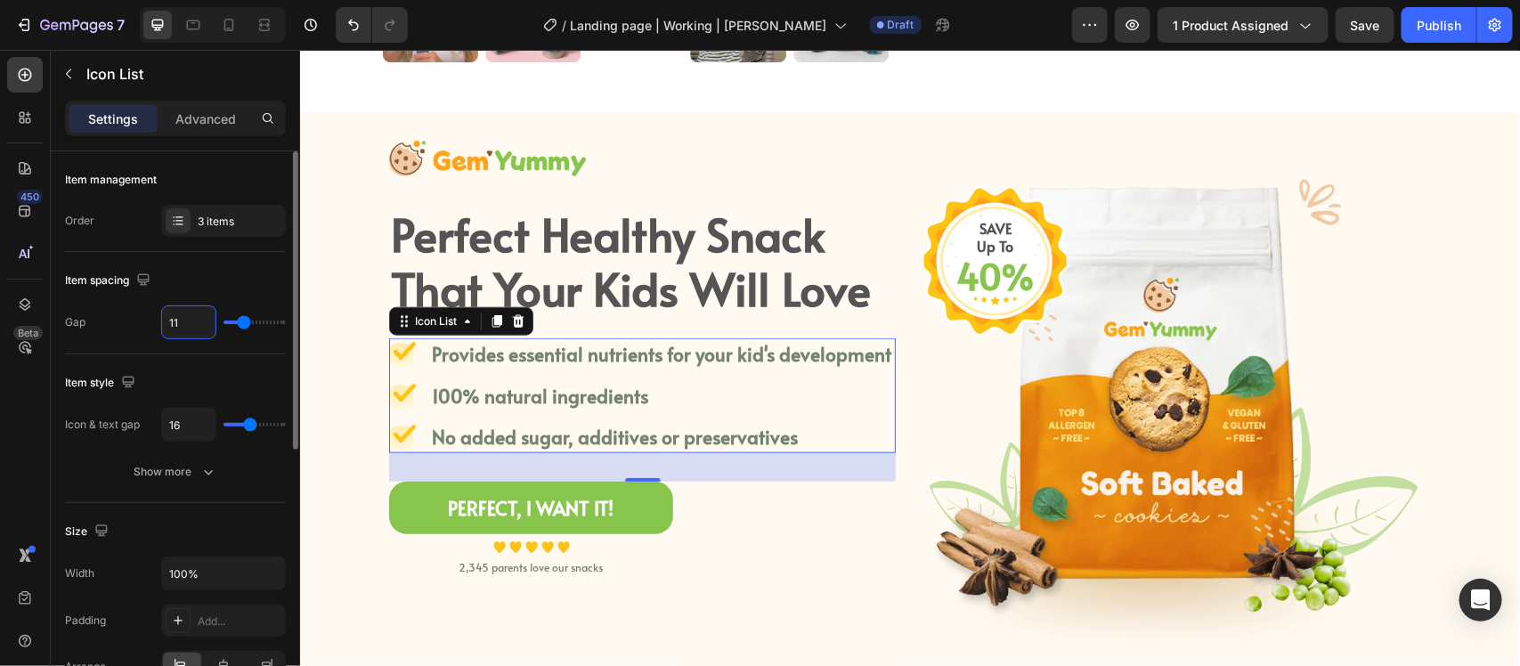
type input "10"
type input "9"
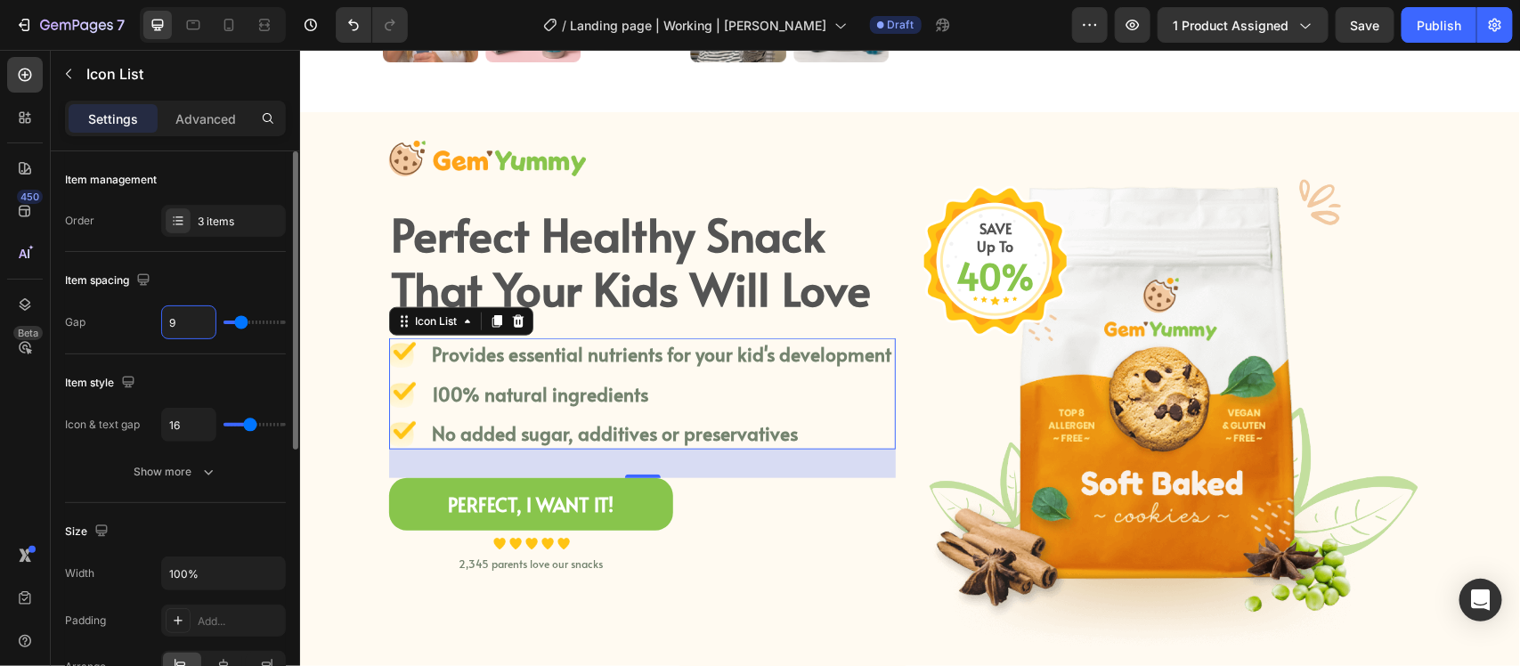
type input "8"
type input "7"
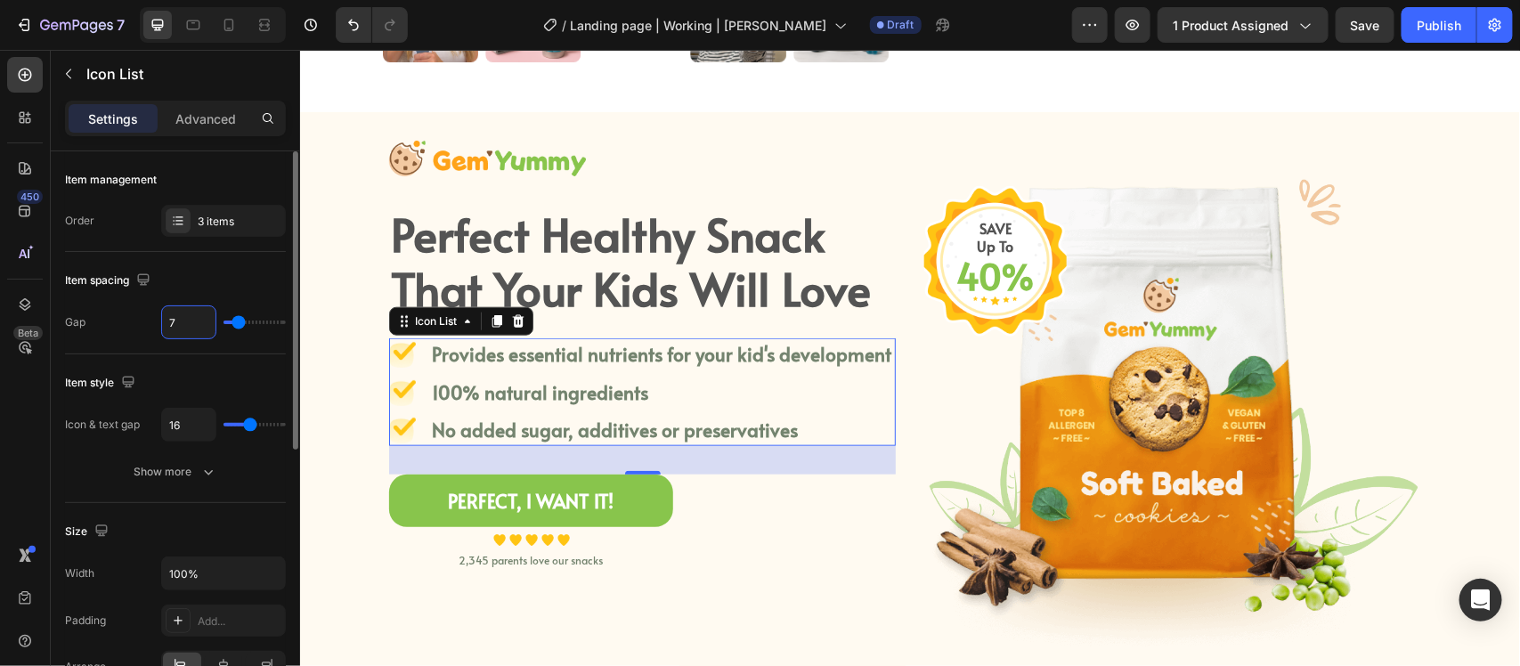
type input "6"
type input "5"
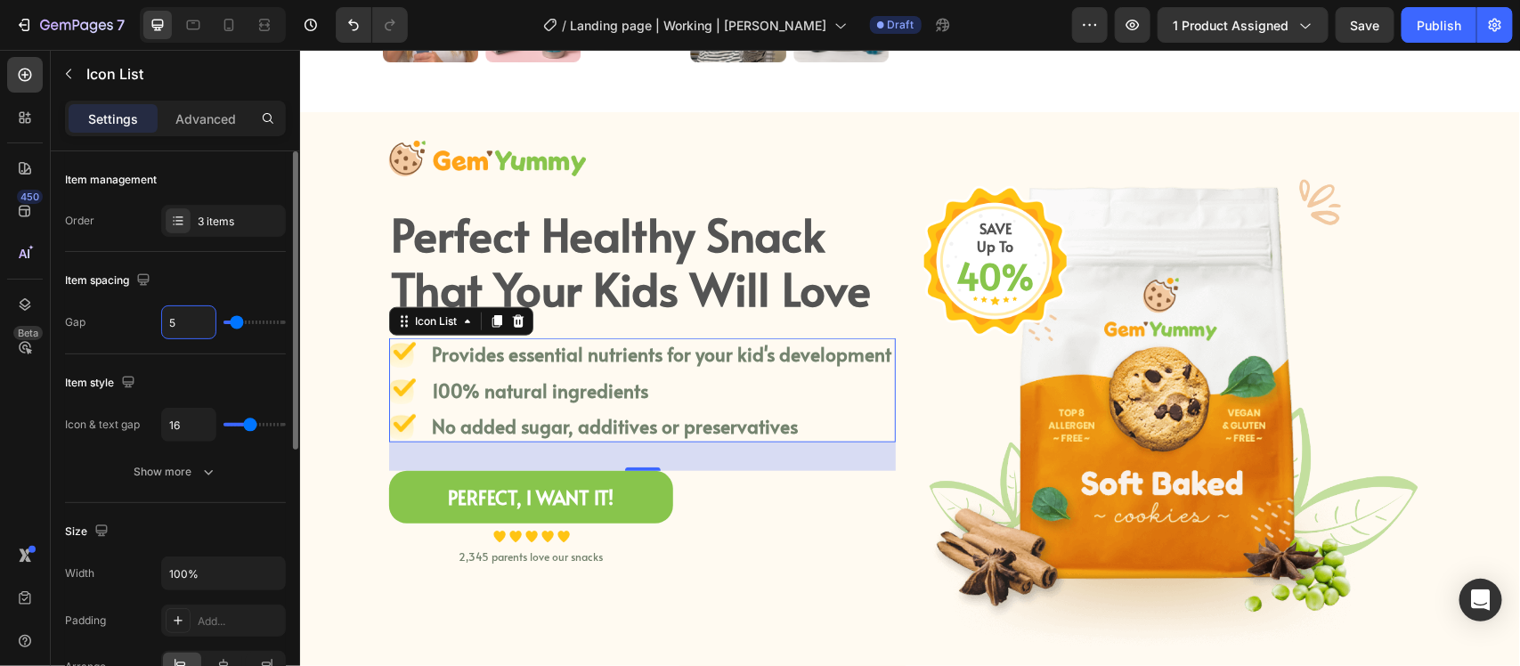
type input "4"
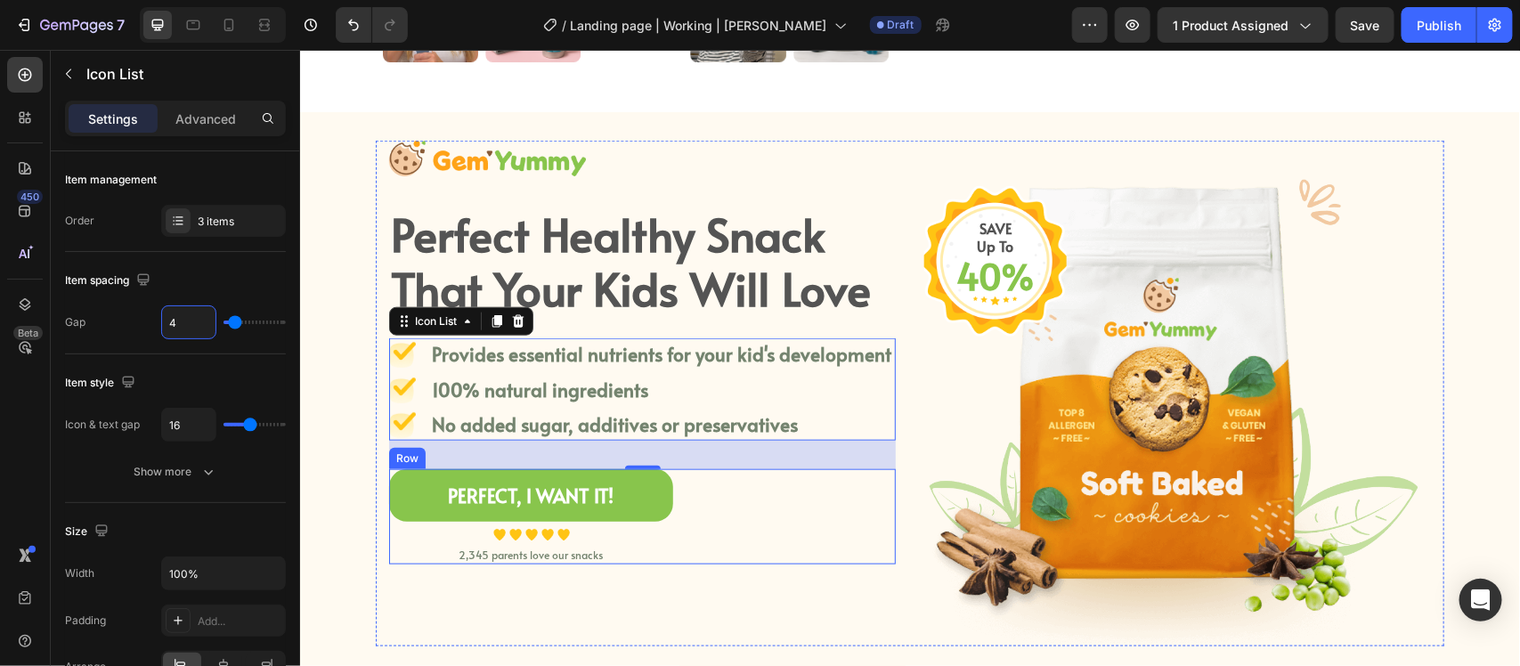
click at [779, 614] on div "Image Perfect Healthy Snack That Your Kids Will Love Heading Image Provides ess…" at bounding box center [641, 393] width 507 height 506
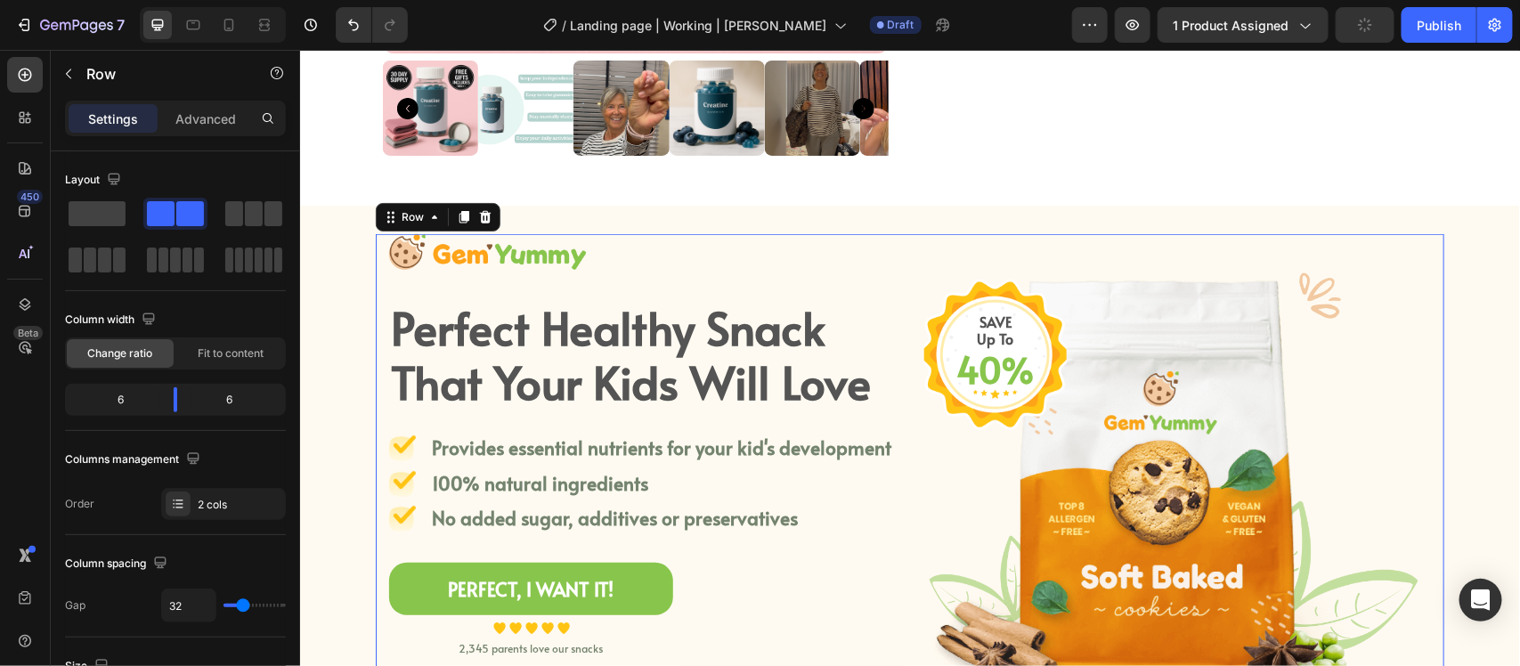
scroll to position [557, 0]
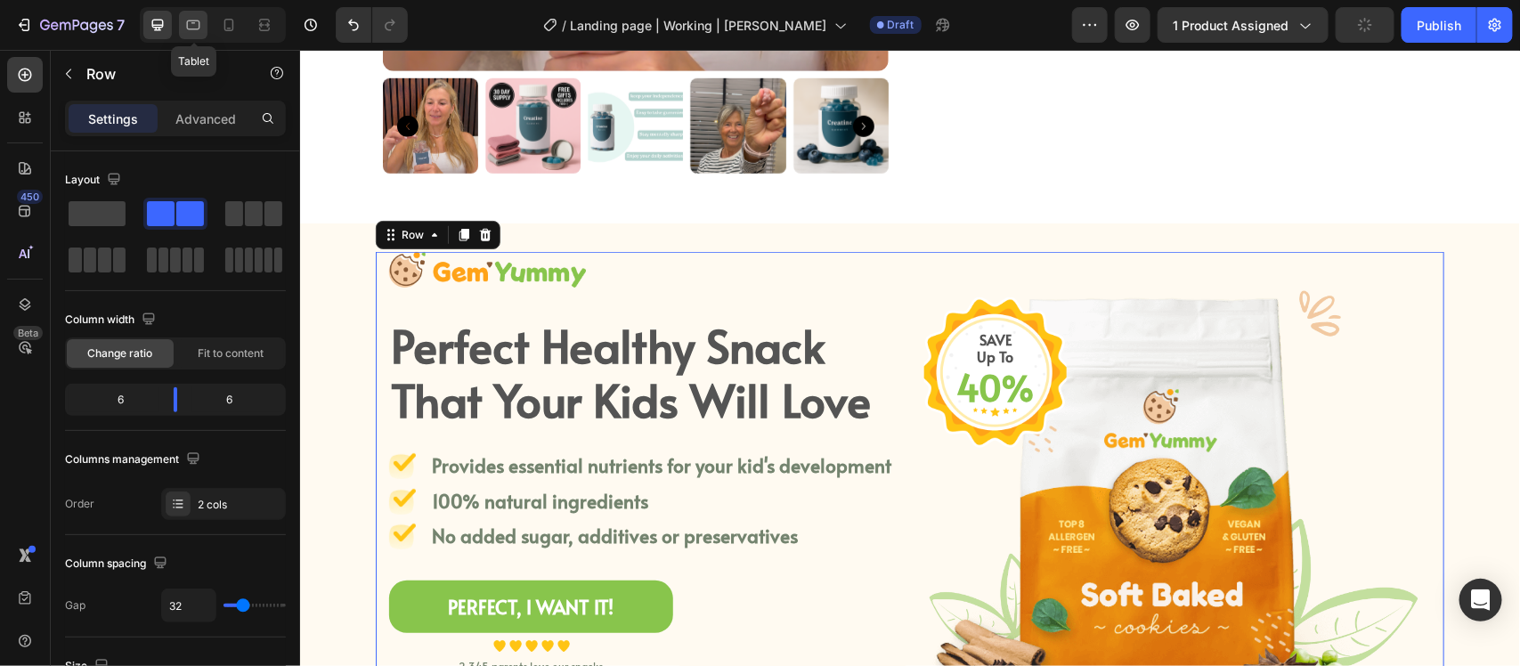
click at [200, 29] on icon at bounding box center [193, 25] width 18 height 18
type input "0"
type input "100%"
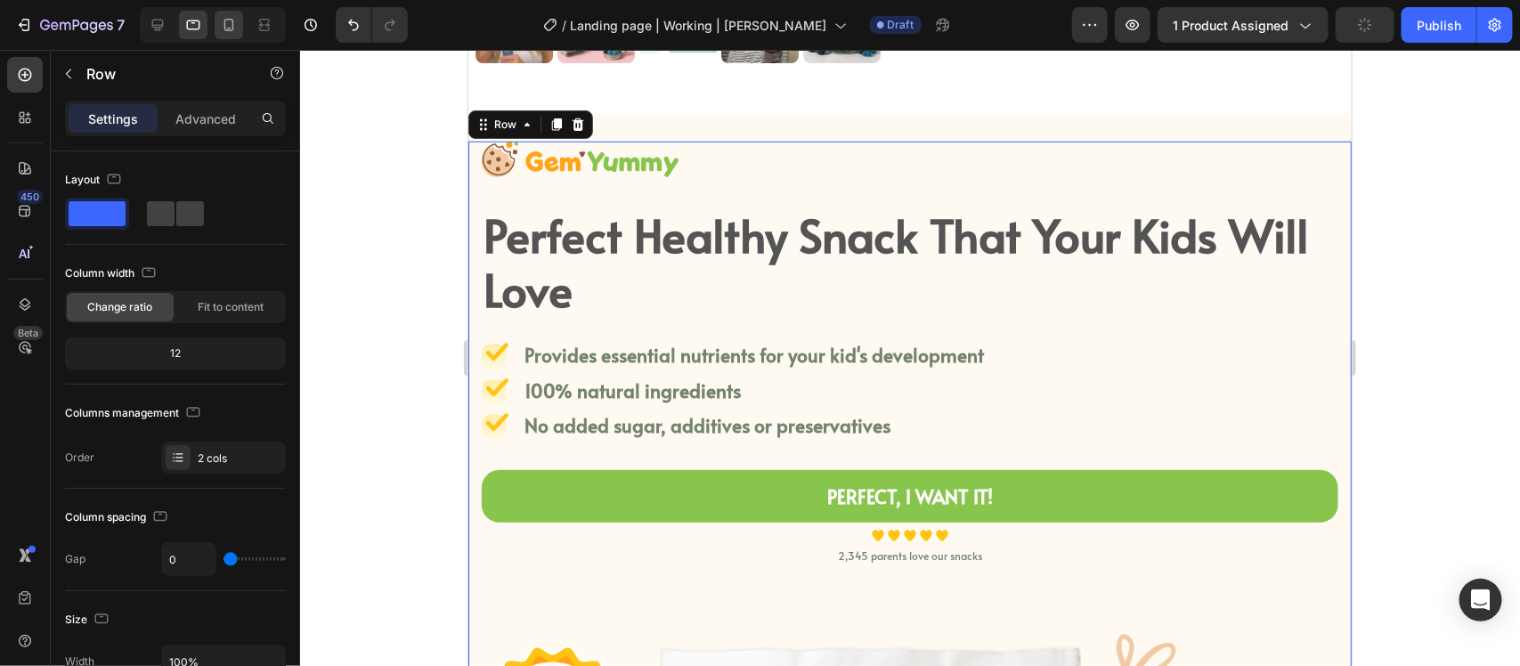
scroll to position [577, 0]
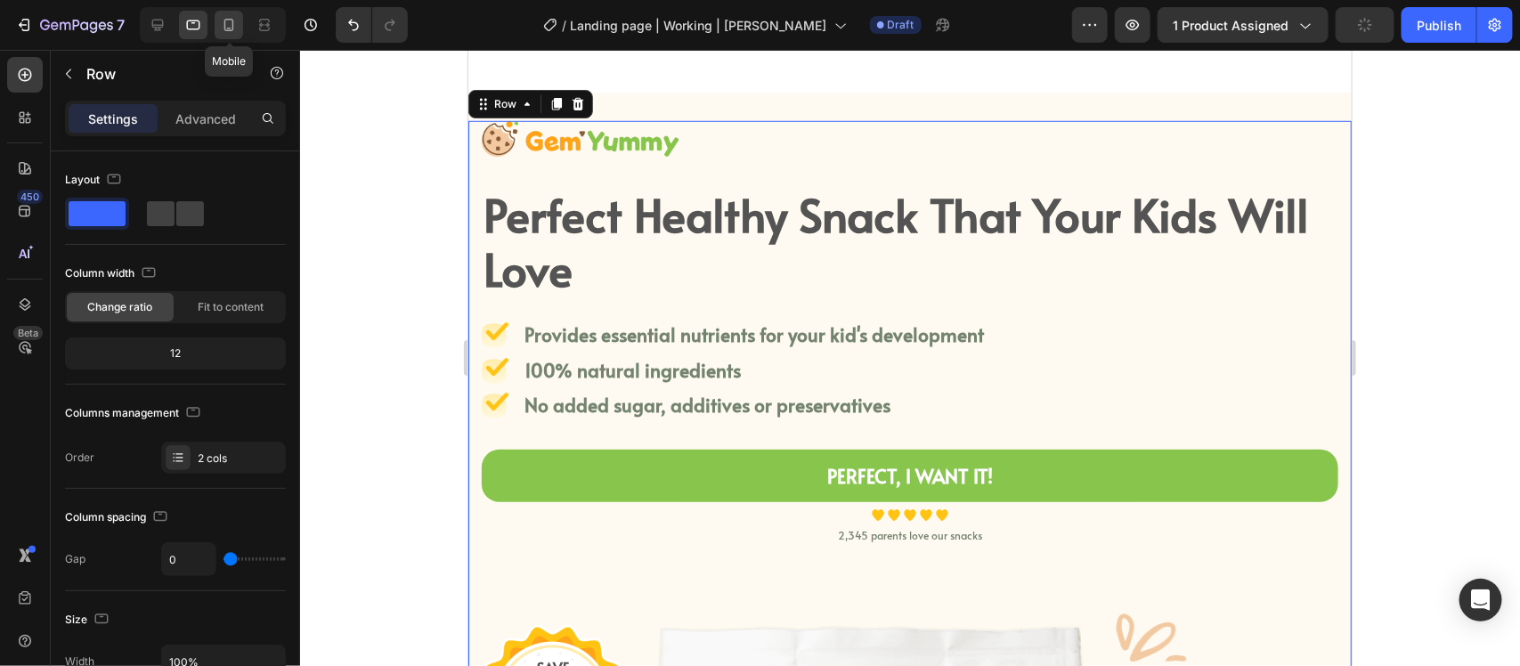
click at [230, 20] on icon at bounding box center [229, 25] width 18 height 18
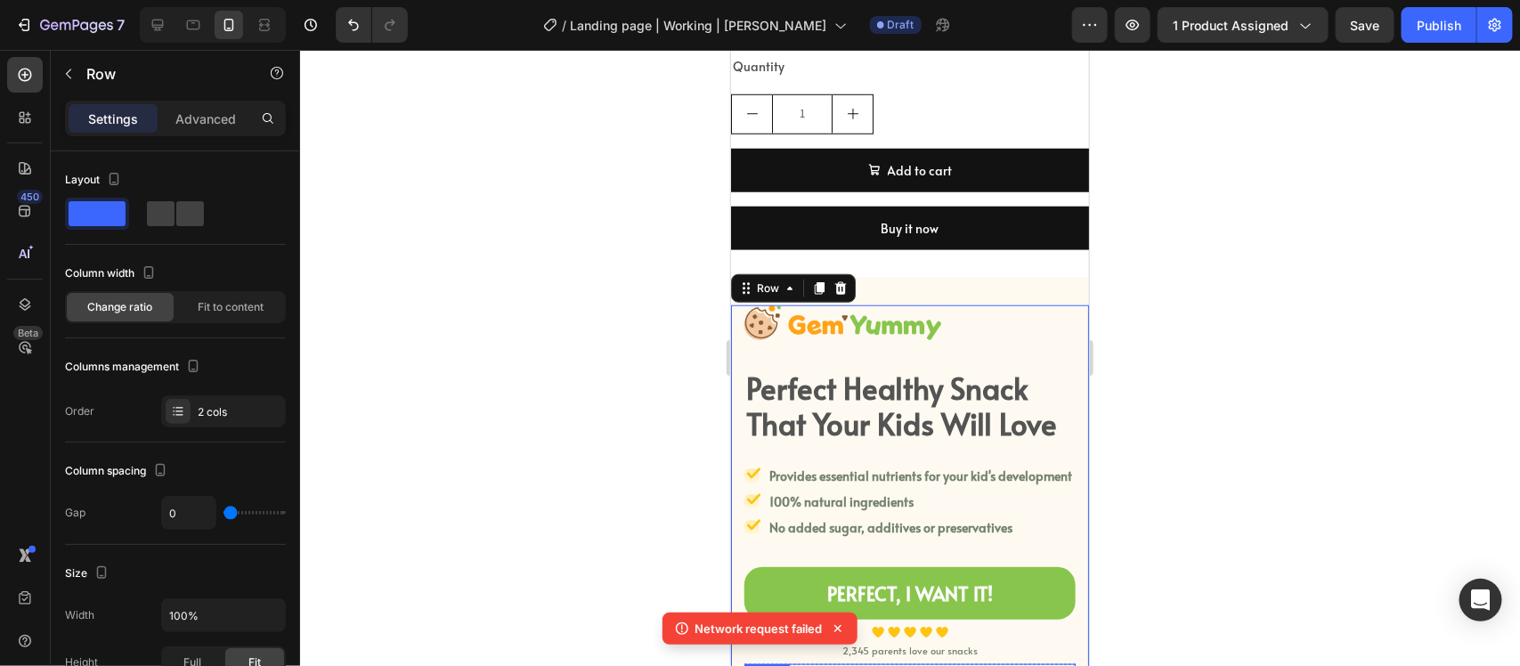
scroll to position [604, 0]
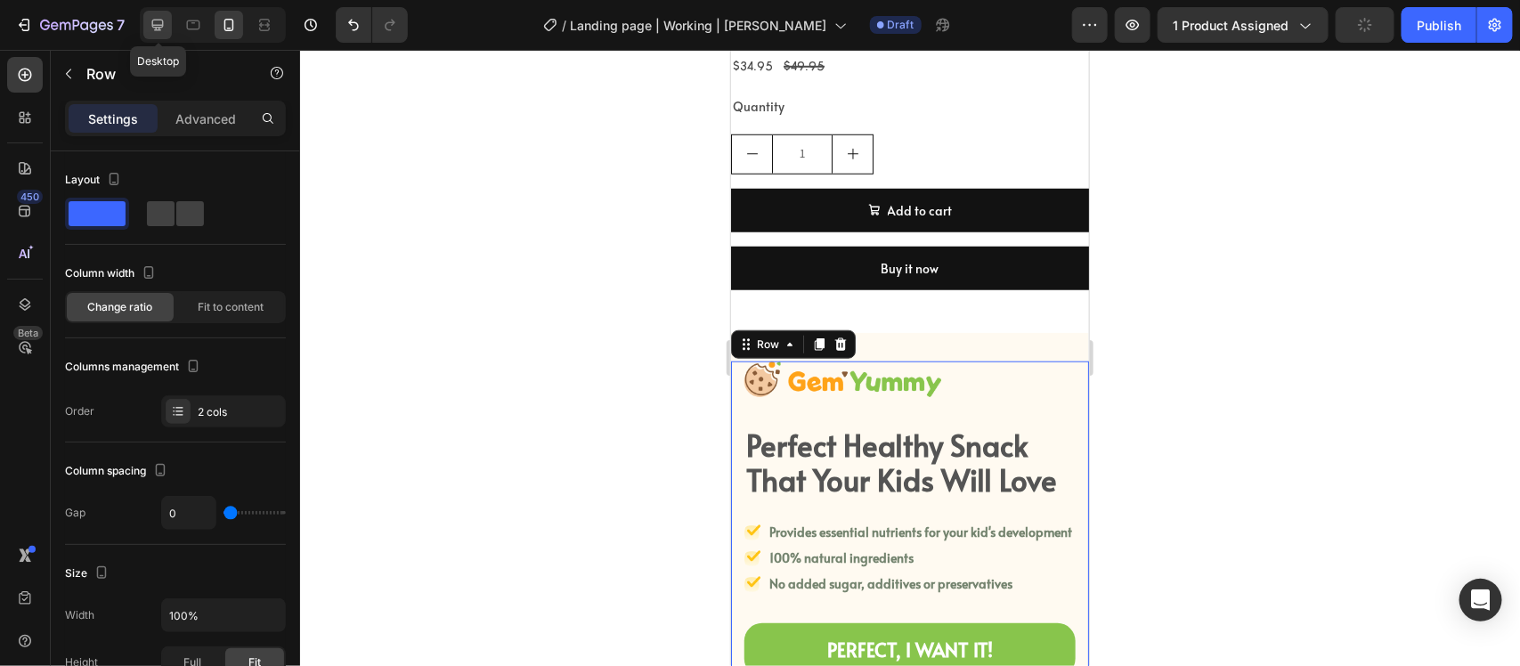
click at [160, 32] on icon at bounding box center [158, 25] width 18 height 18
type input "32"
type input "1200"
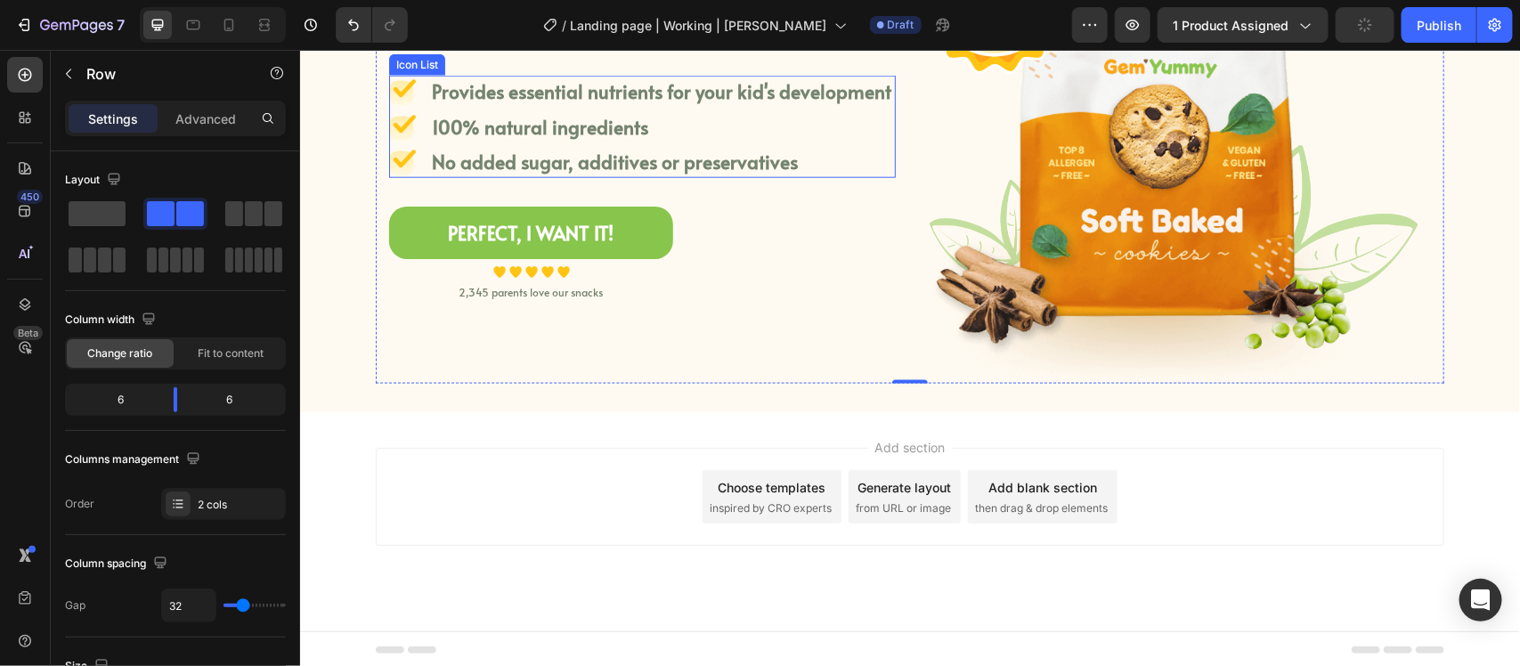
scroll to position [933, 0]
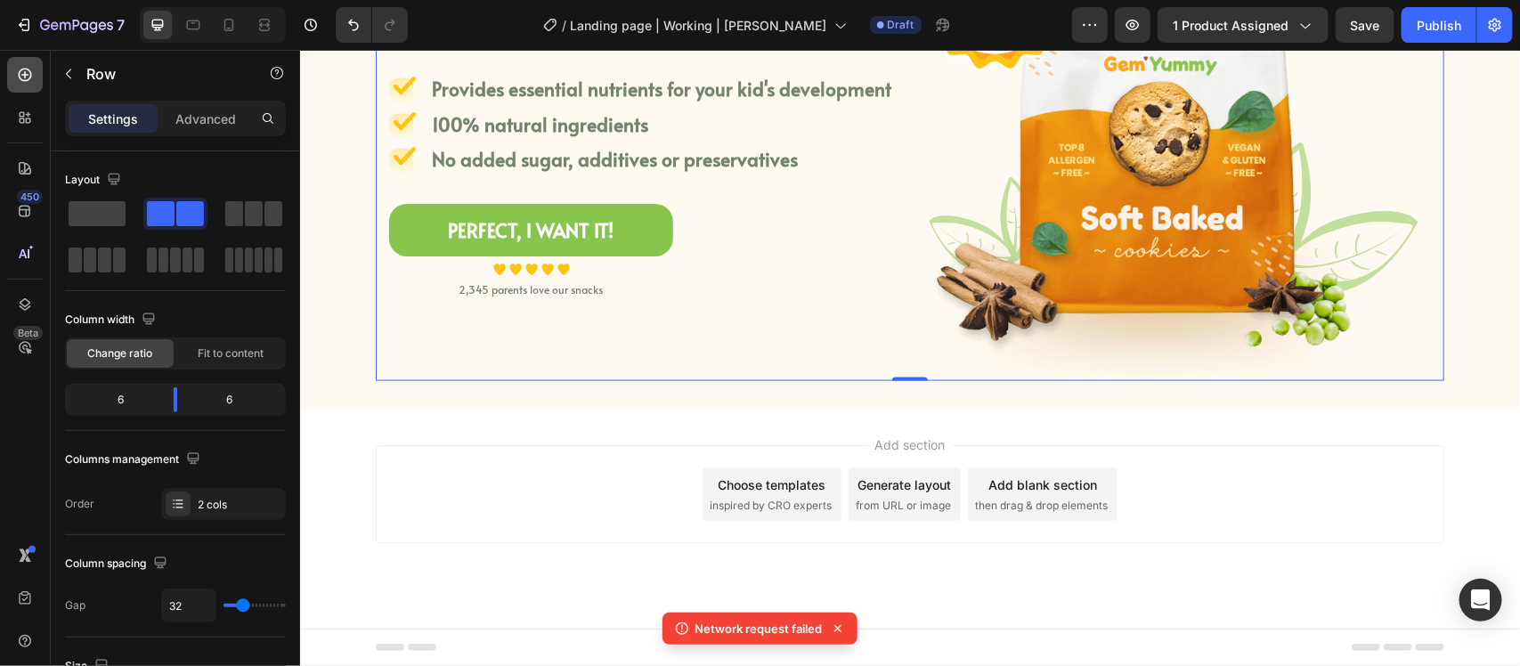
click at [18, 82] on icon at bounding box center [25, 75] width 18 height 18
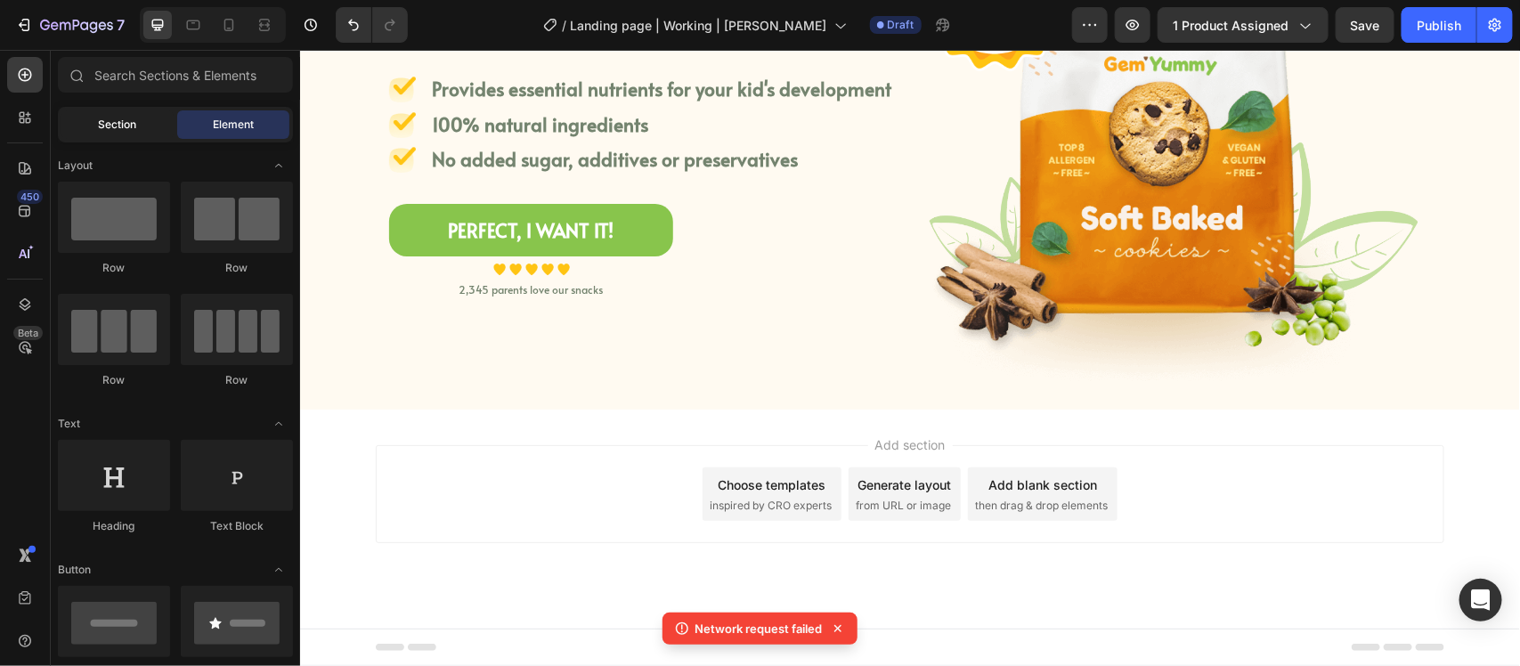
click at [107, 121] on span "Section" at bounding box center [118, 125] width 38 height 16
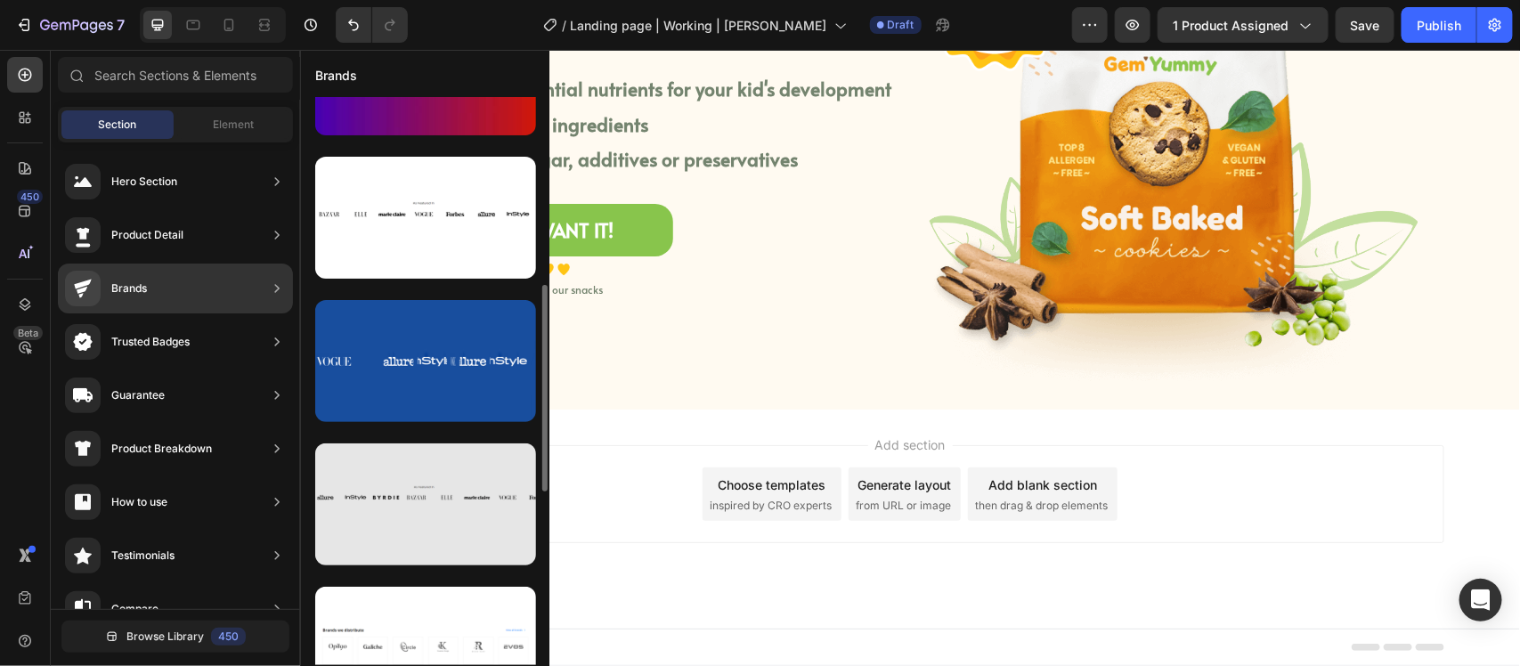
scroll to position [853, 0]
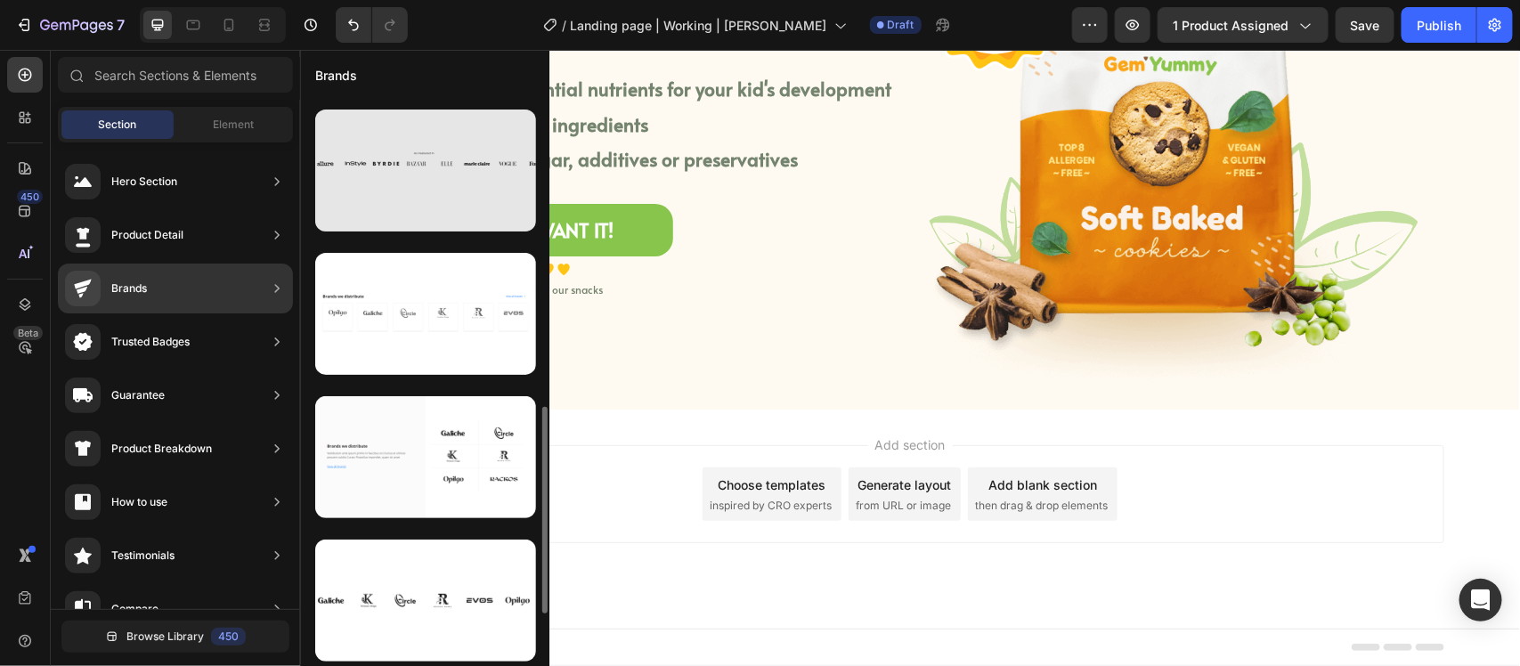
click at [540, 78] on div "Brands" at bounding box center [425, 74] width 248 height 46
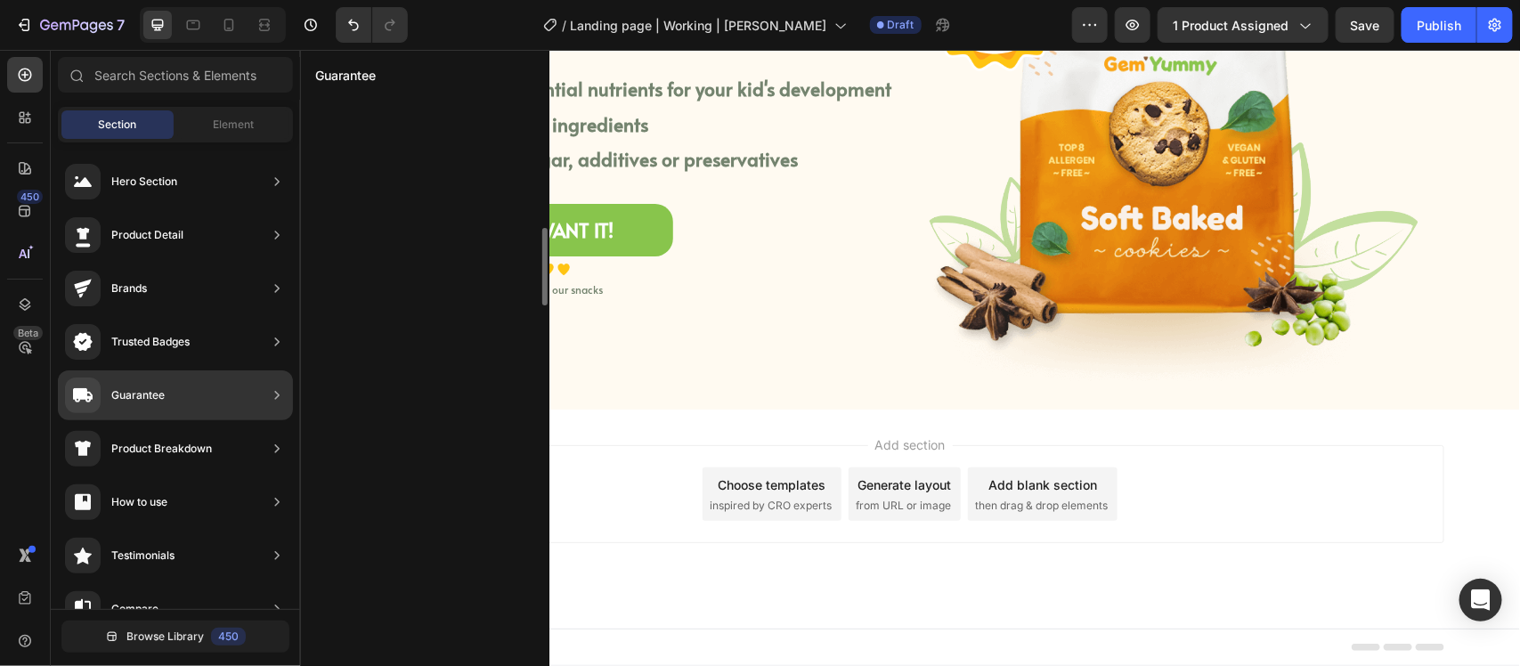
scroll to position [2576, 0]
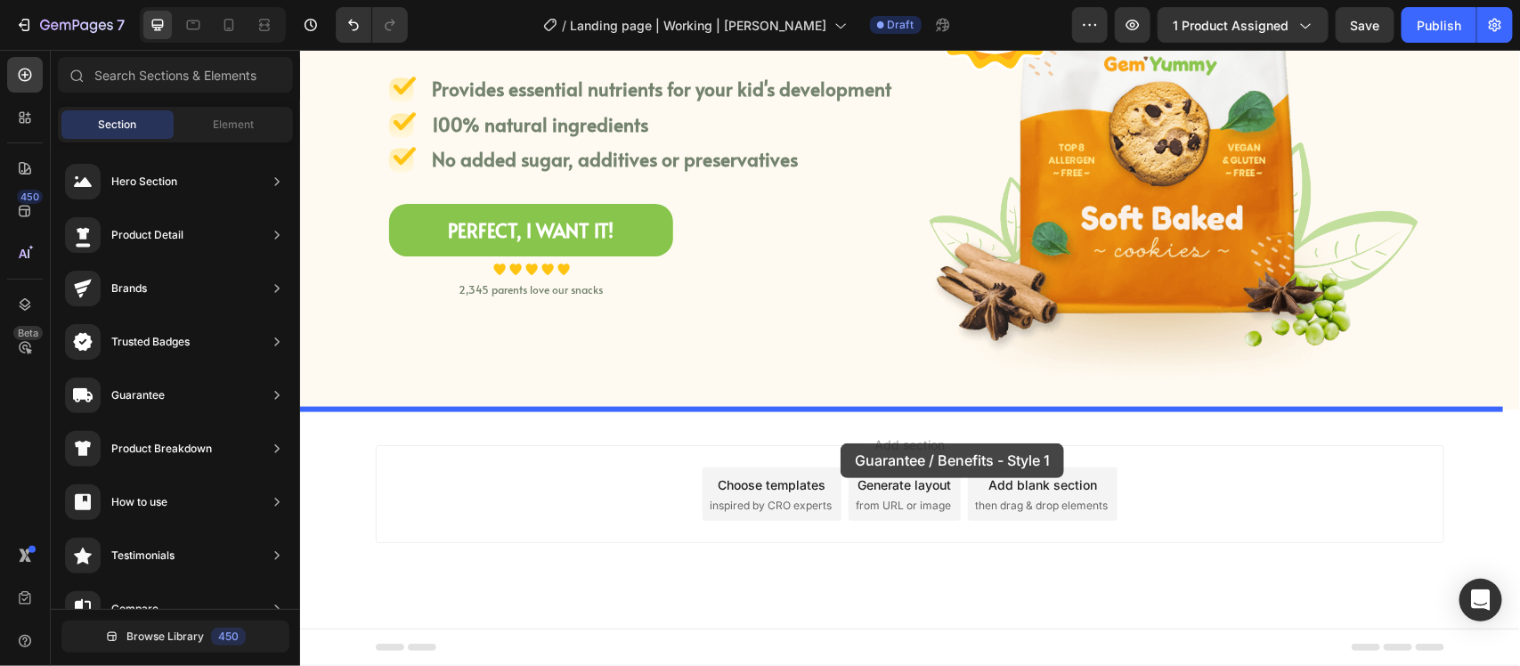
drag, startPoint x: 711, startPoint y: 193, endPoint x: 840, endPoint y: 443, distance: 280.8
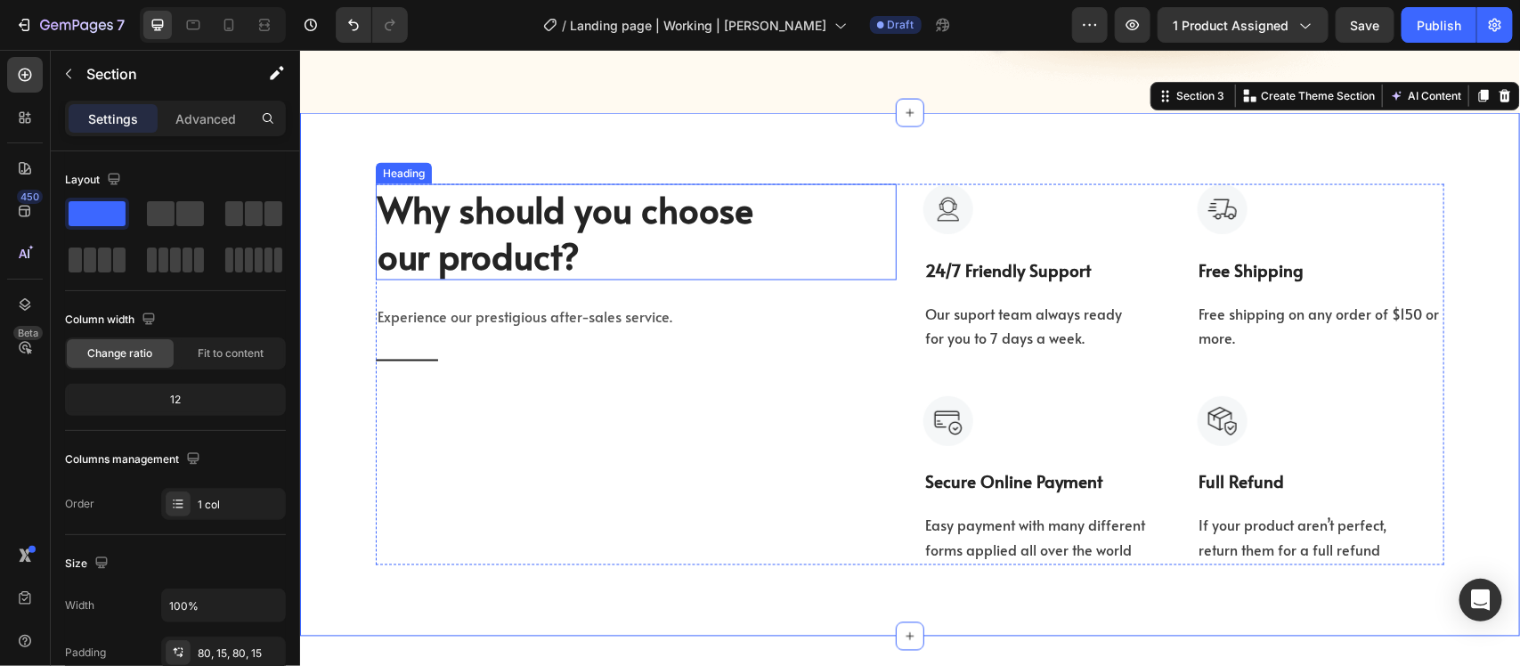
scroll to position [1231, 0]
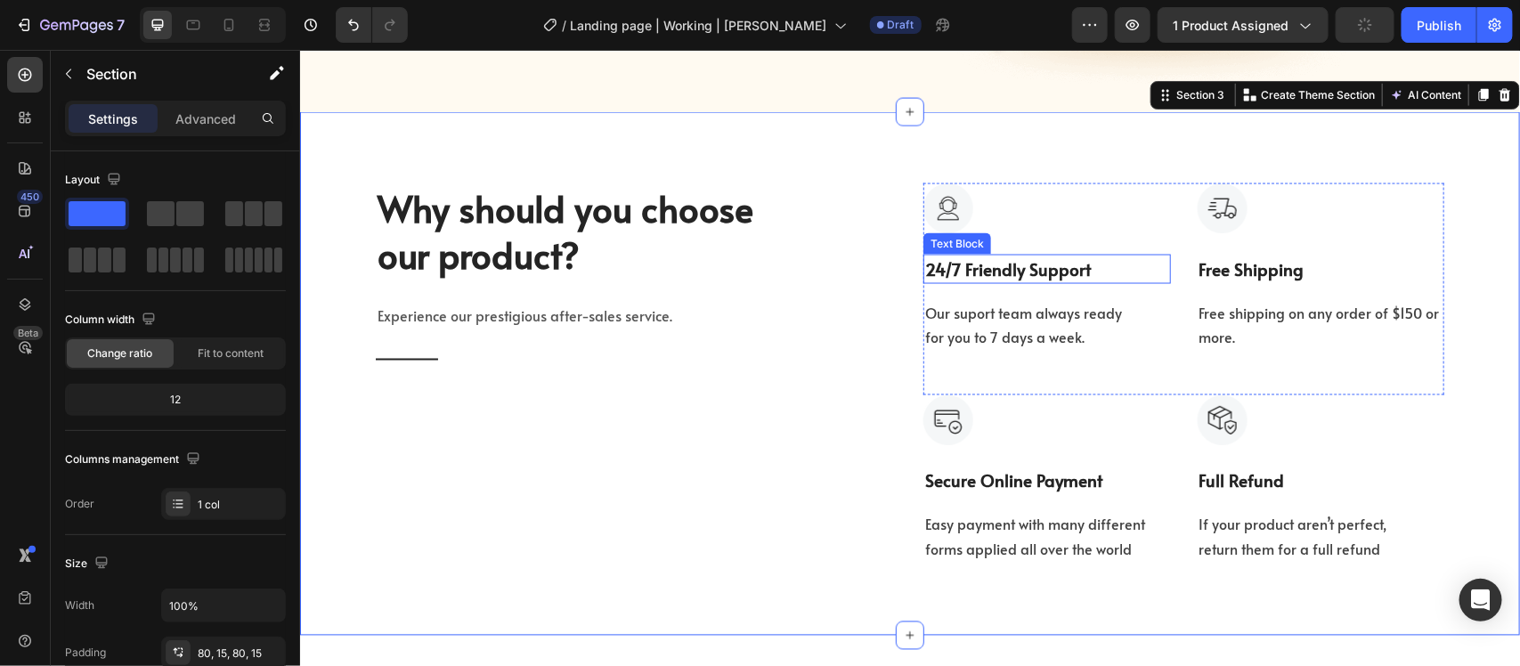
click at [985, 277] on p "24/7 Friendly Support" at bounding box center [1046, 269] width 244 height 26
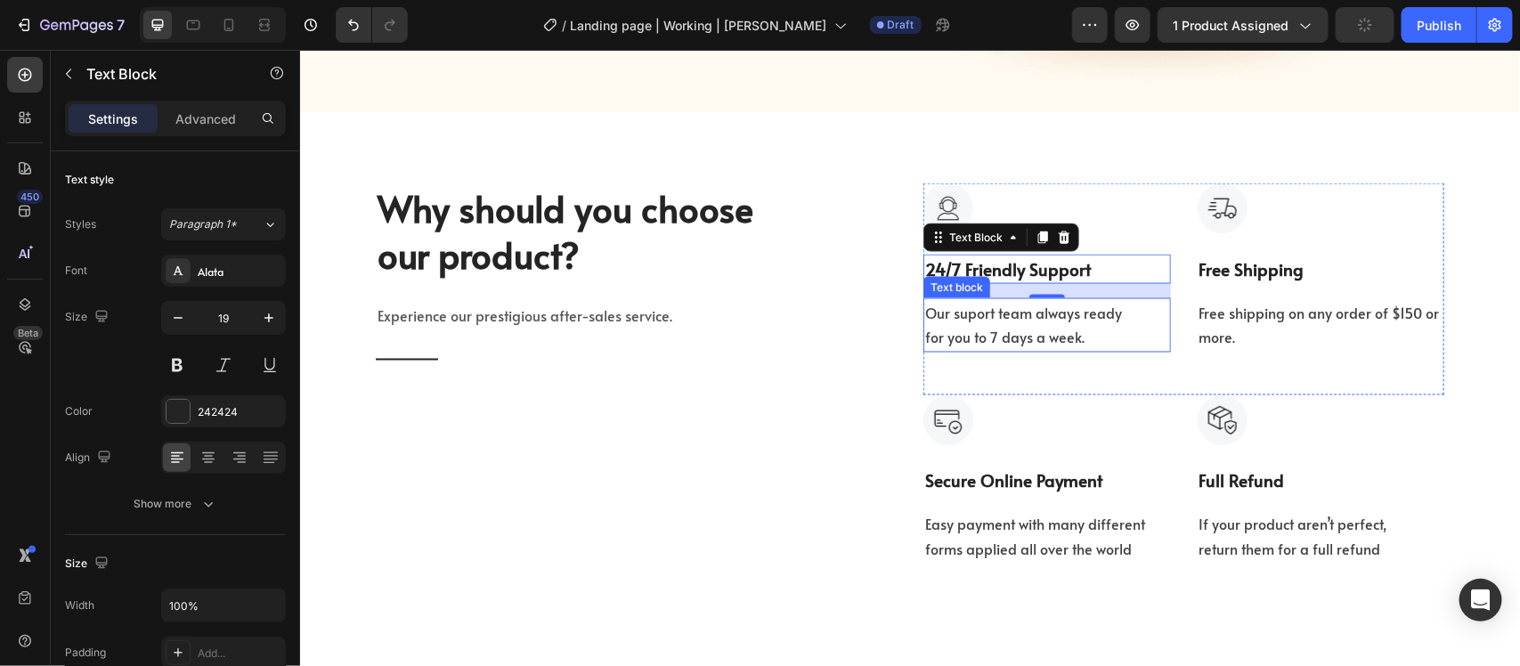
click at [949, 329] on p "Our suport team always ready for you to 7 days a week." at bounding box center [1046, 325] width 244 height 52
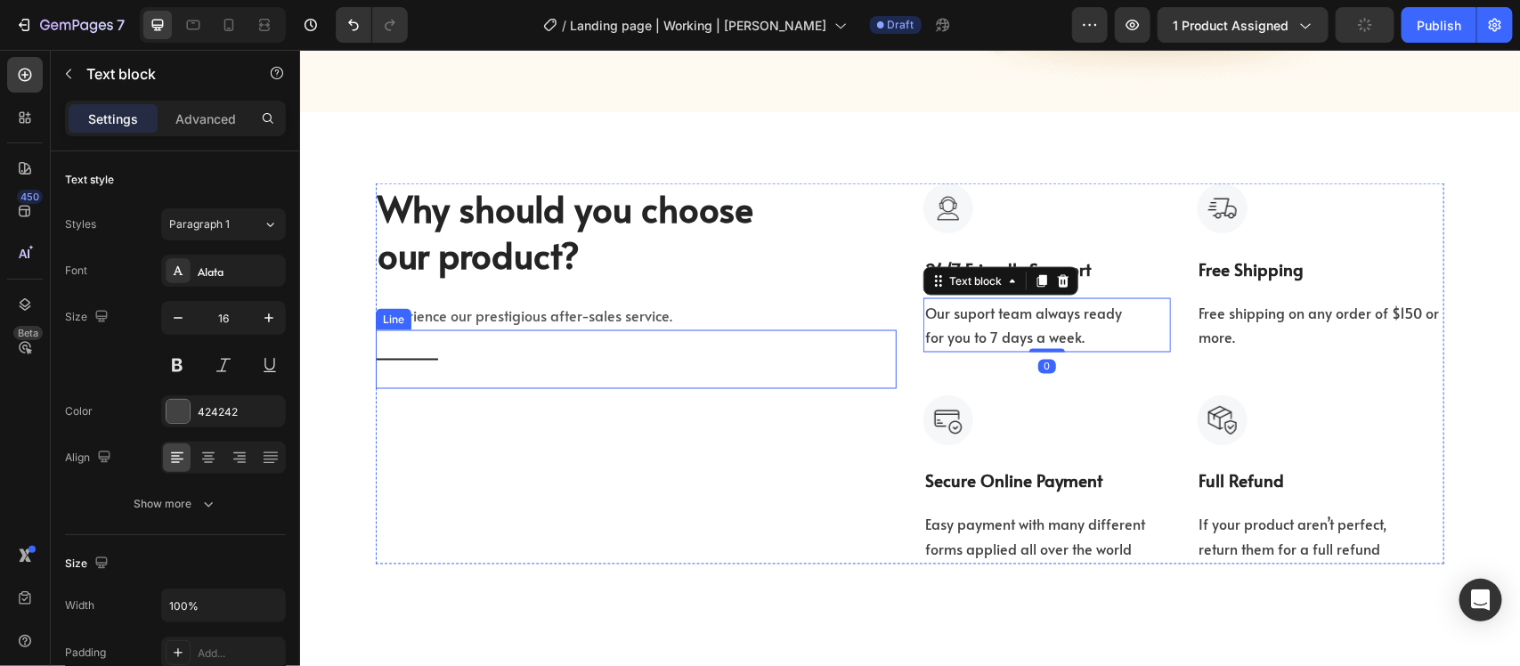
click at [806, 379] on div "Title Line" at bounding box center [635, 359] width 521 height 59
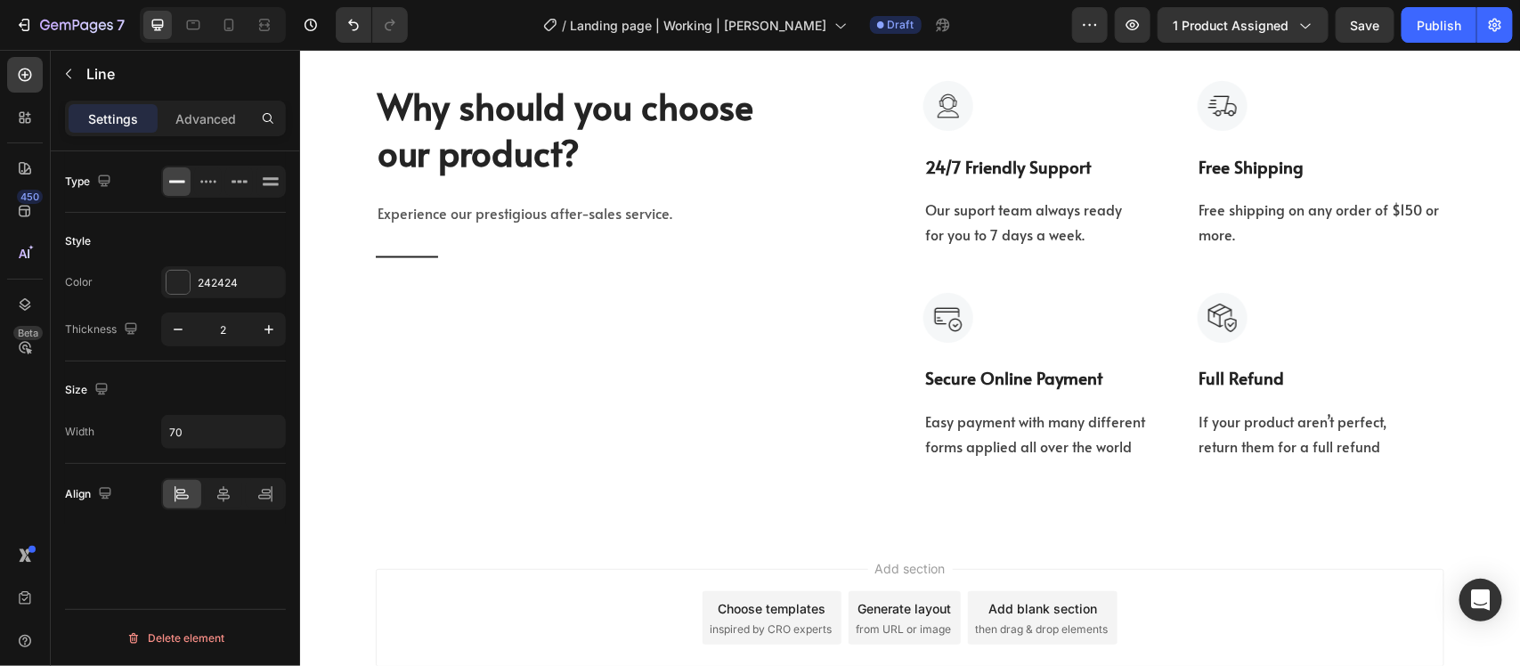
scroll to position [1336, 0]
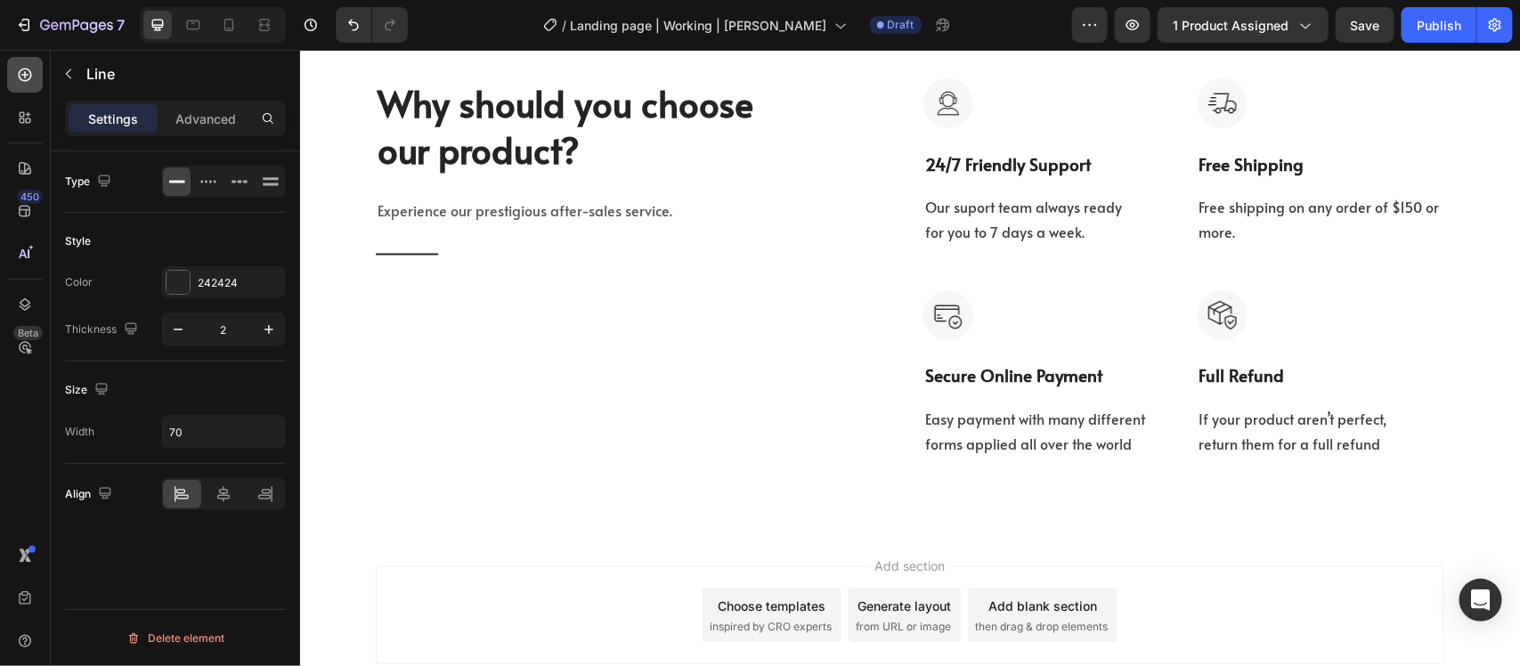
click at [37, 71] on div at bounding box center [25, 75] width 36 height 36
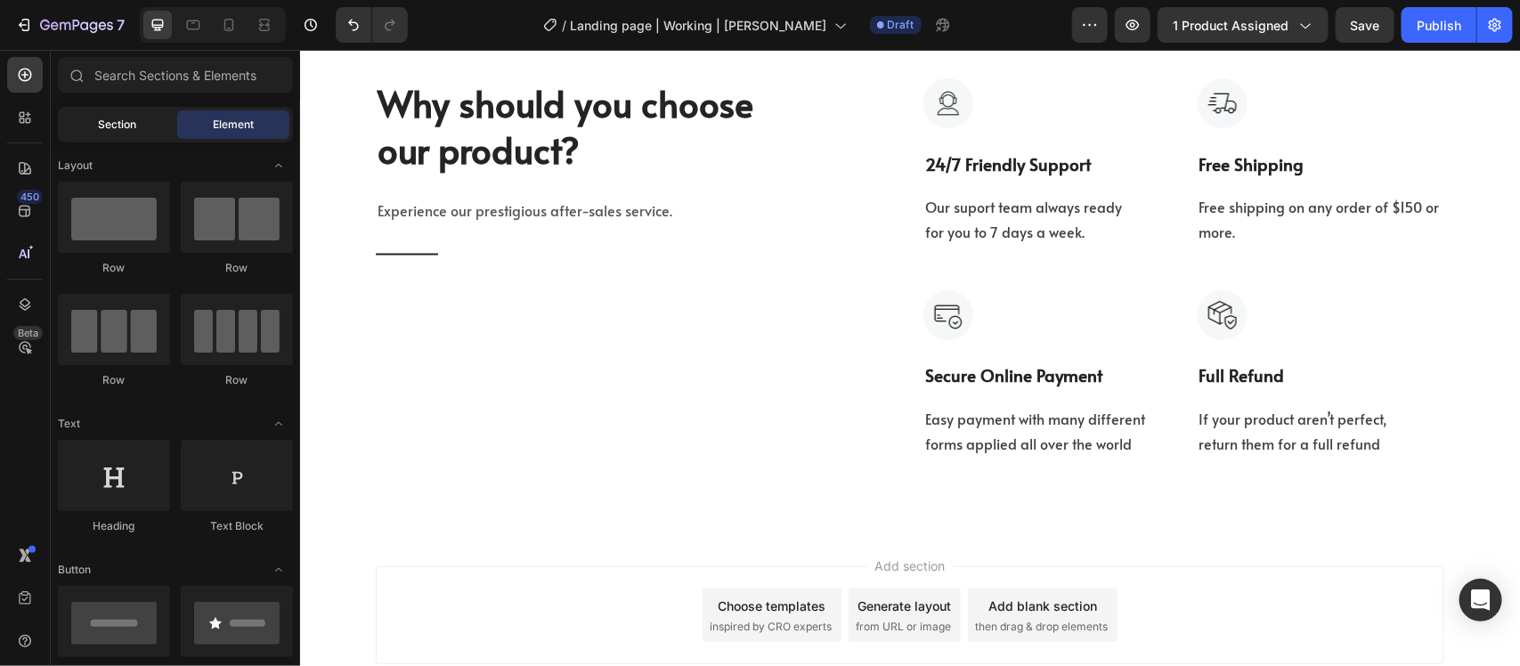
click at [117, 136] on div "Section" at bounding box center [117, 124] width 112 height 29
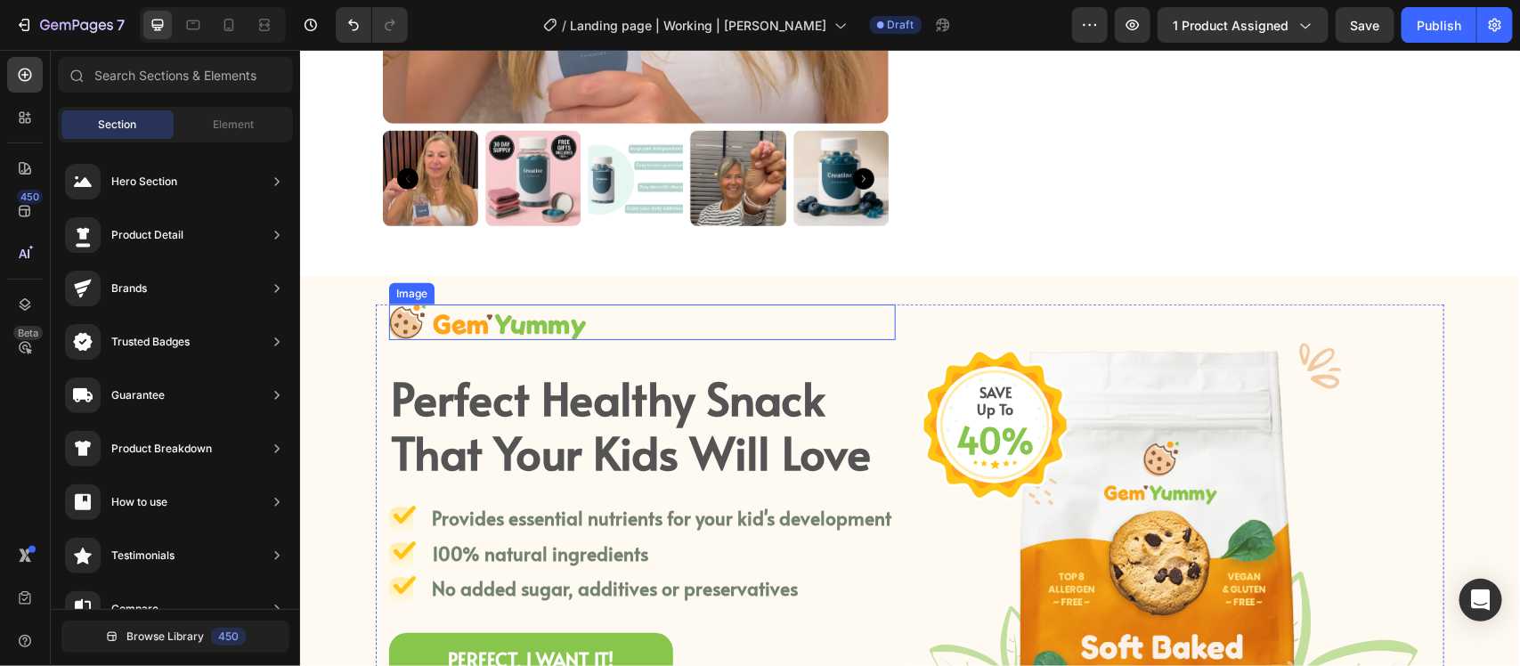
scroll to position [557, 0]
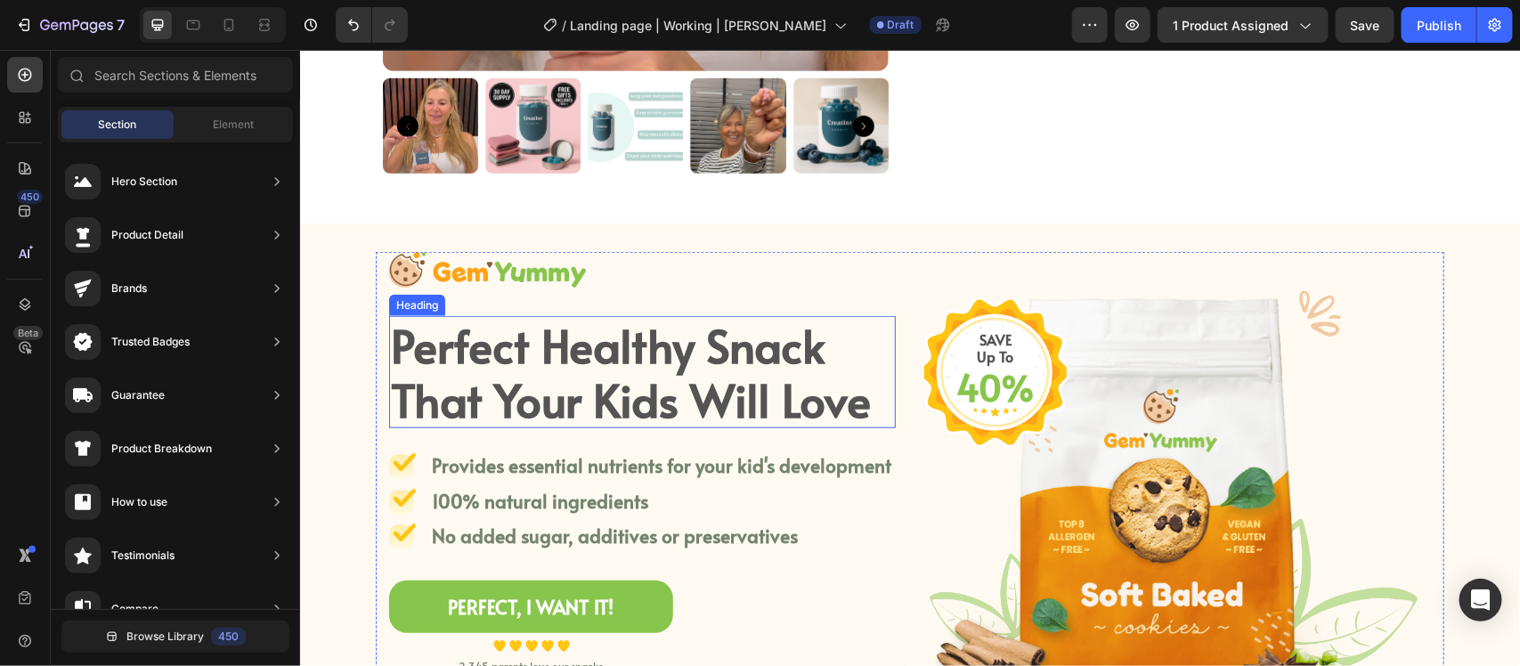
click at [672, 394] on p "Perfect Healthy Snack That Your Kids Will Love" at bounding box center [641, 371] width 503 height 109
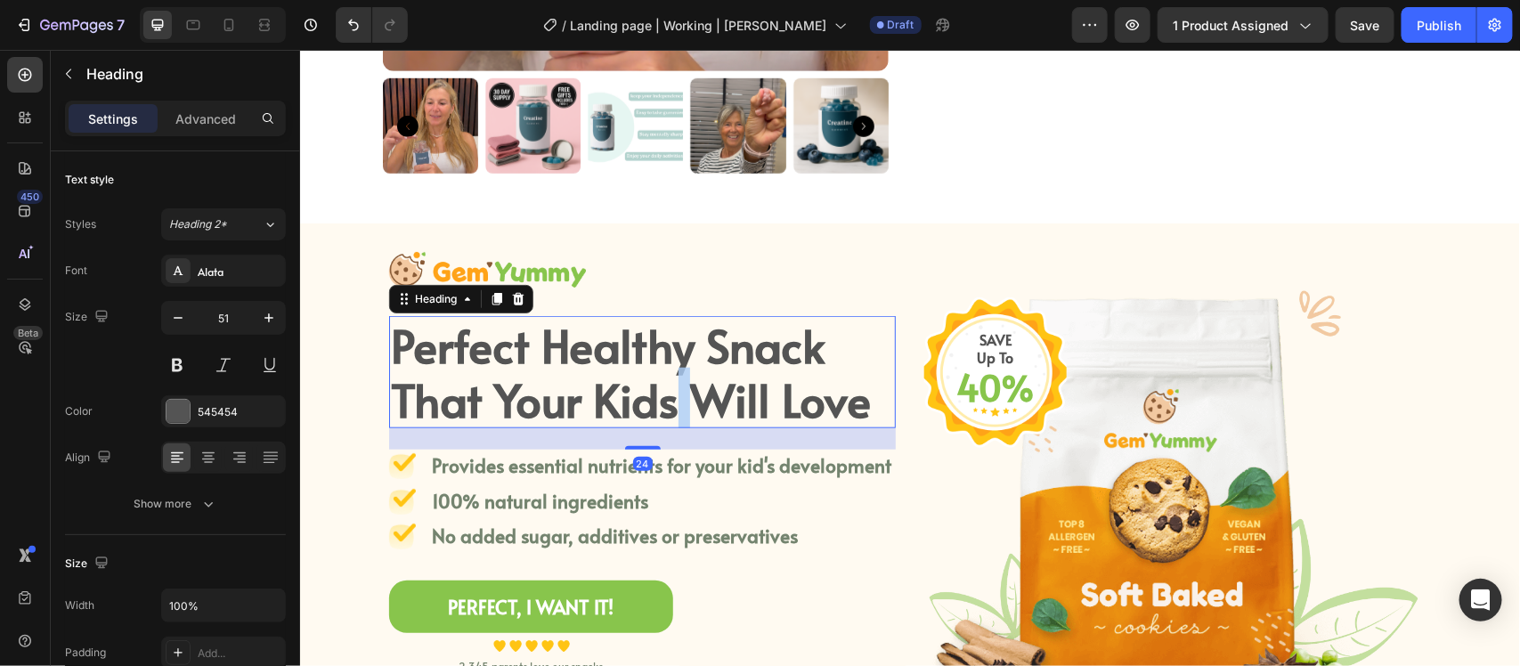
click at [672, 394] on p "Perfect Healthy Snack That Your Kids Will Love" at bounding box center [641, 371] width 503 height 109
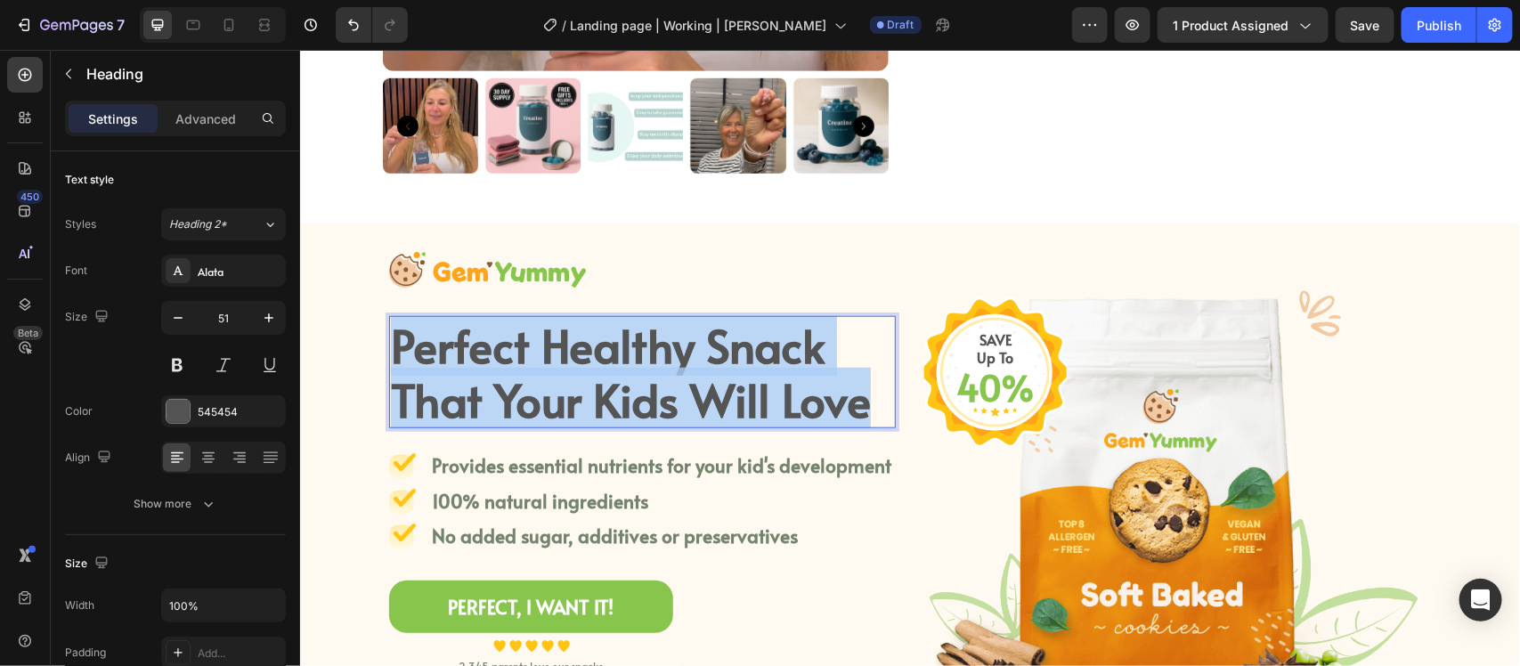
click at [672, 394] on p "Perfect Healthy Snack That Your Kids Will Love" at bounding box center [641, 371] width 503 height 109
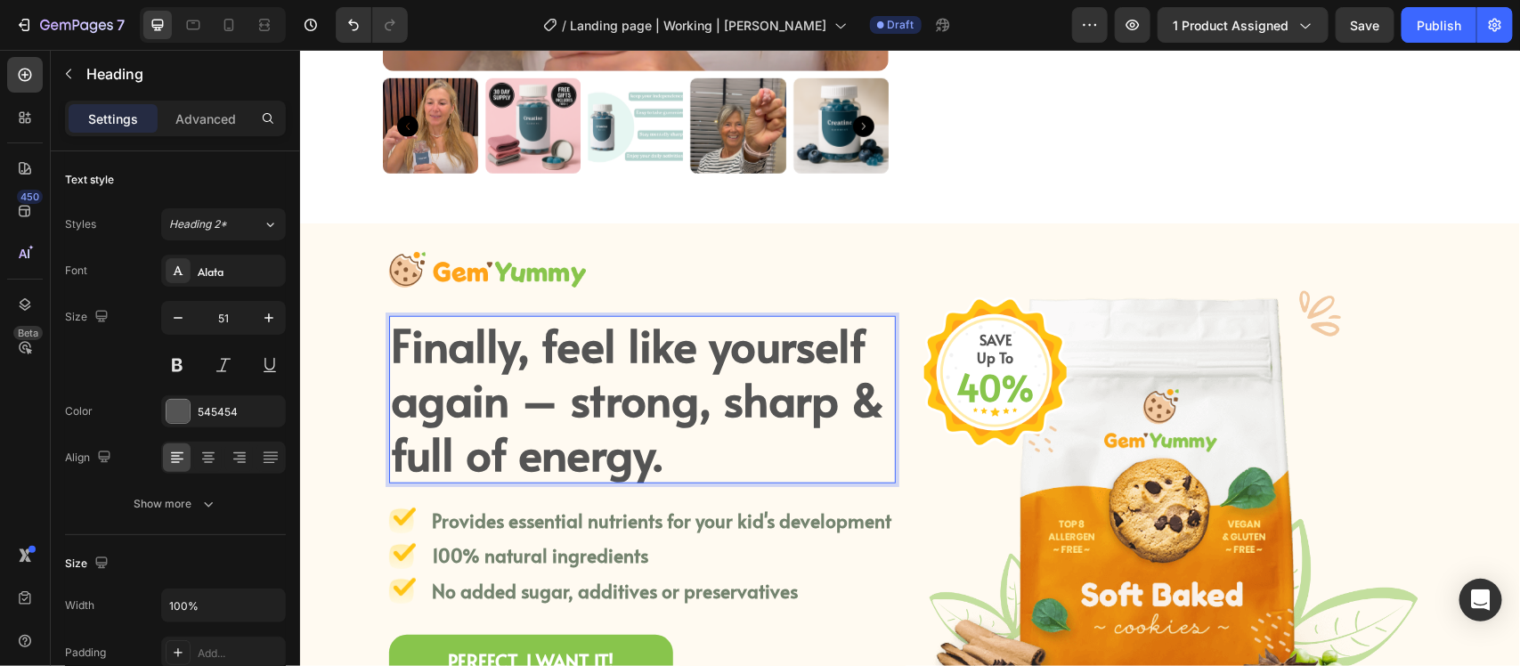
scroll to position [668, 0]
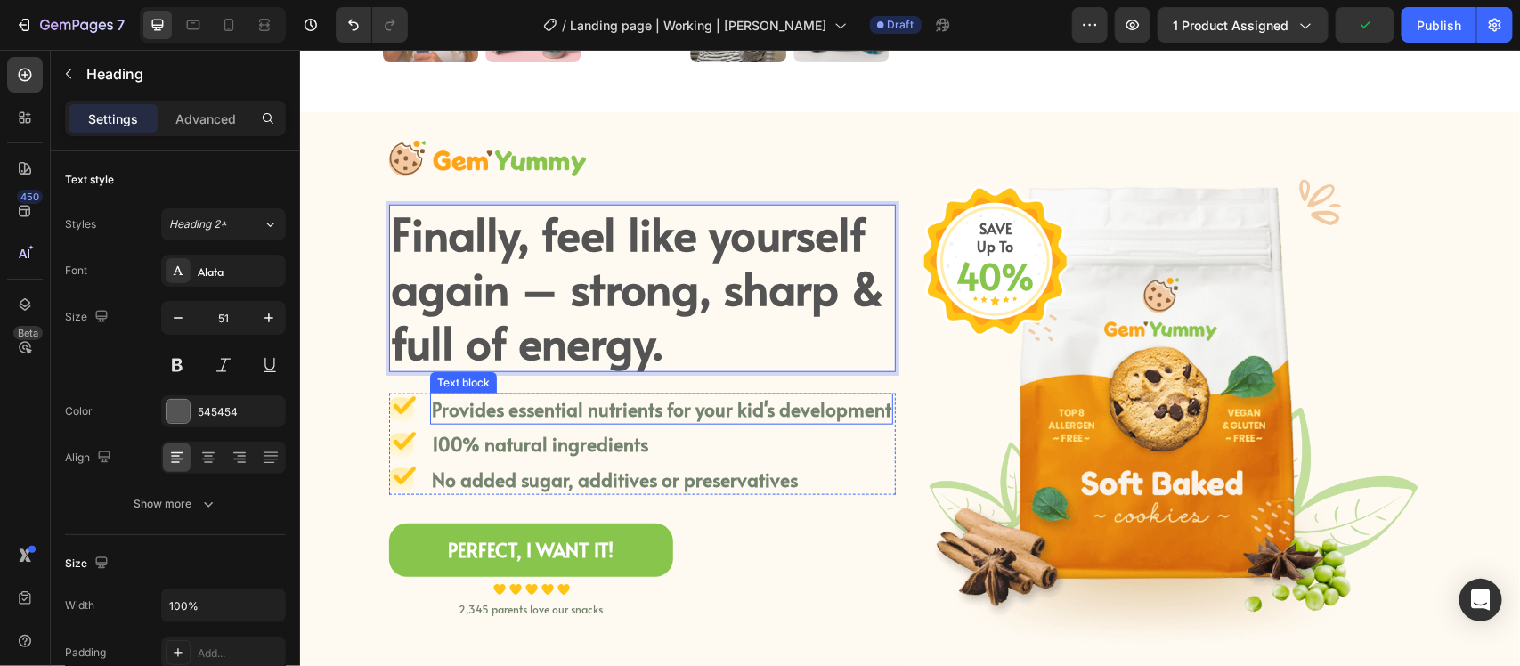
click at [580, 402] on p "Provides essential nutrients for your kid's development" at bounding box center [661, 409] width 460 height 29
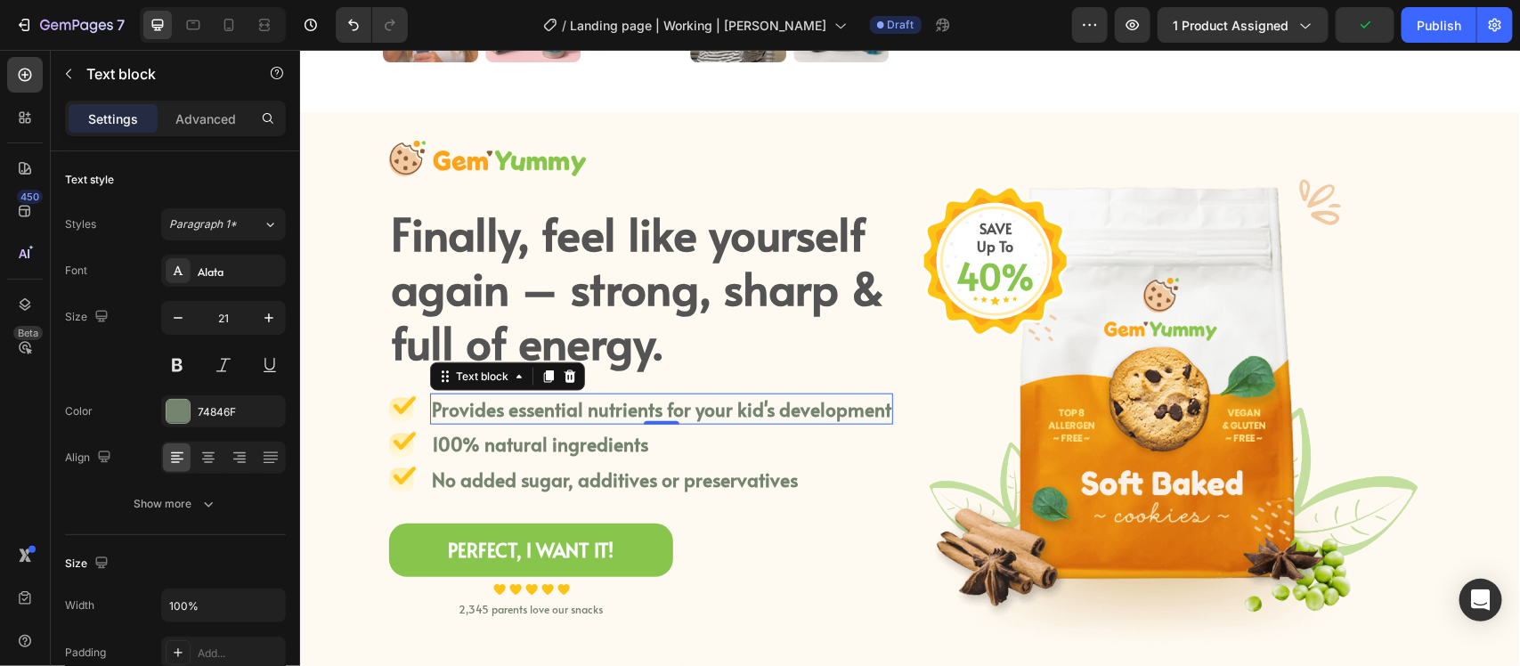
click at [580, 402] on p "Provides essential nutrients for your kid's development" at bounding box center [661, 409] width 460 height 29
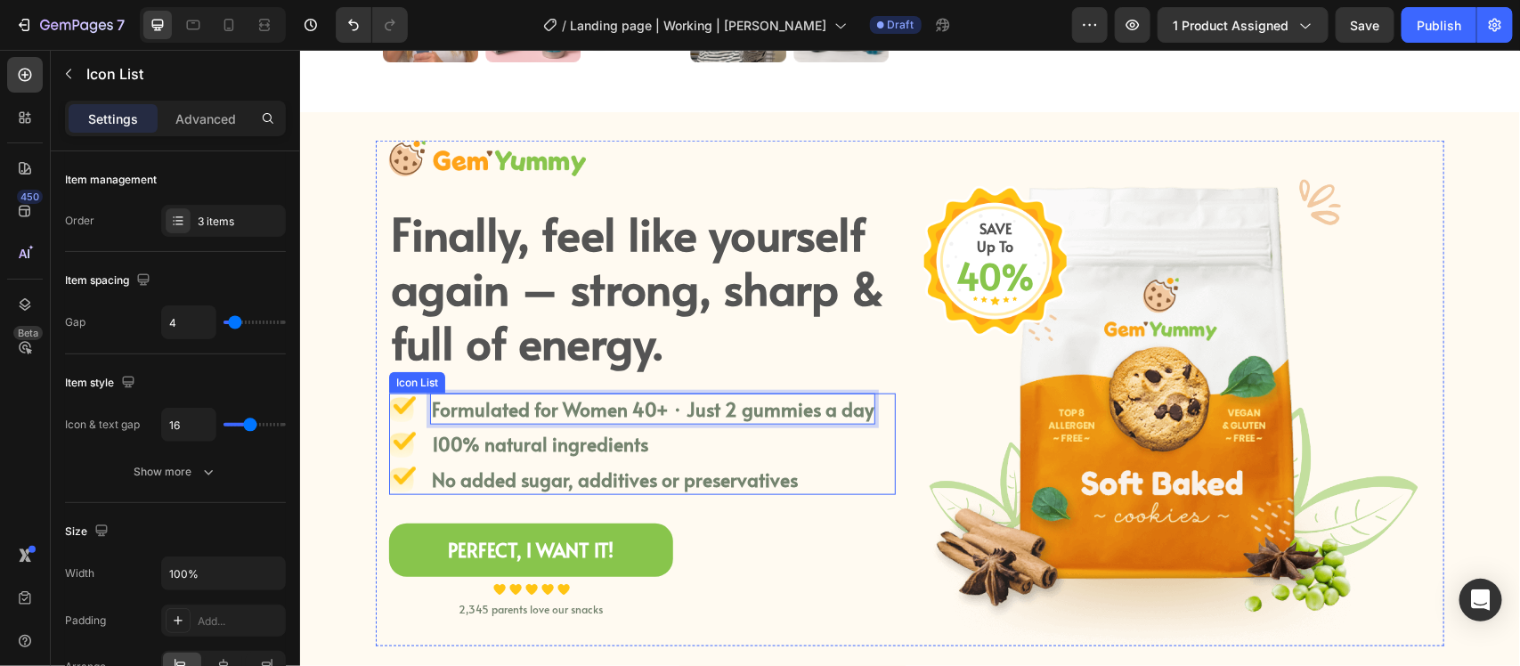
click at [666, 436] on li "Image 100% natural ingredients Text block" at bounding box center [631, 444] width 486 height 32
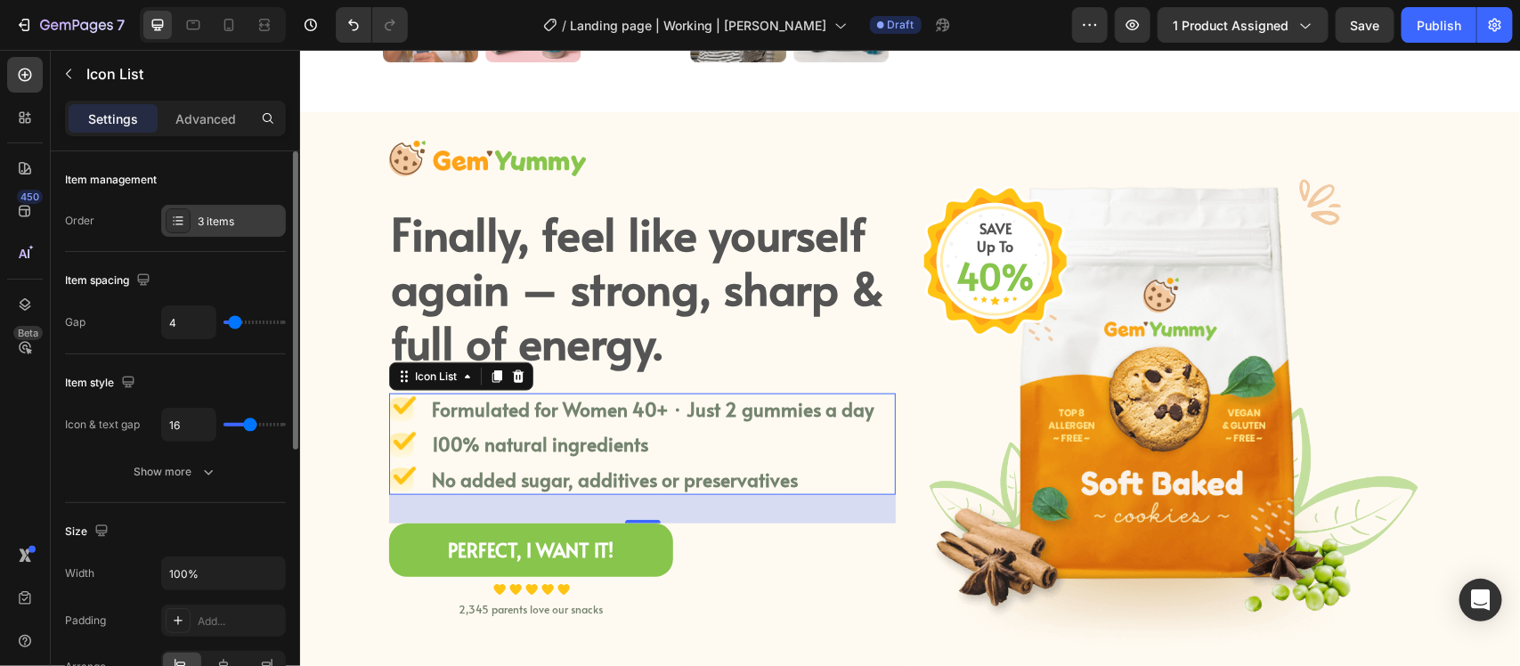
click at [183, 206] on div "3 items" at bounding box center [223, 221] width 125 height 32
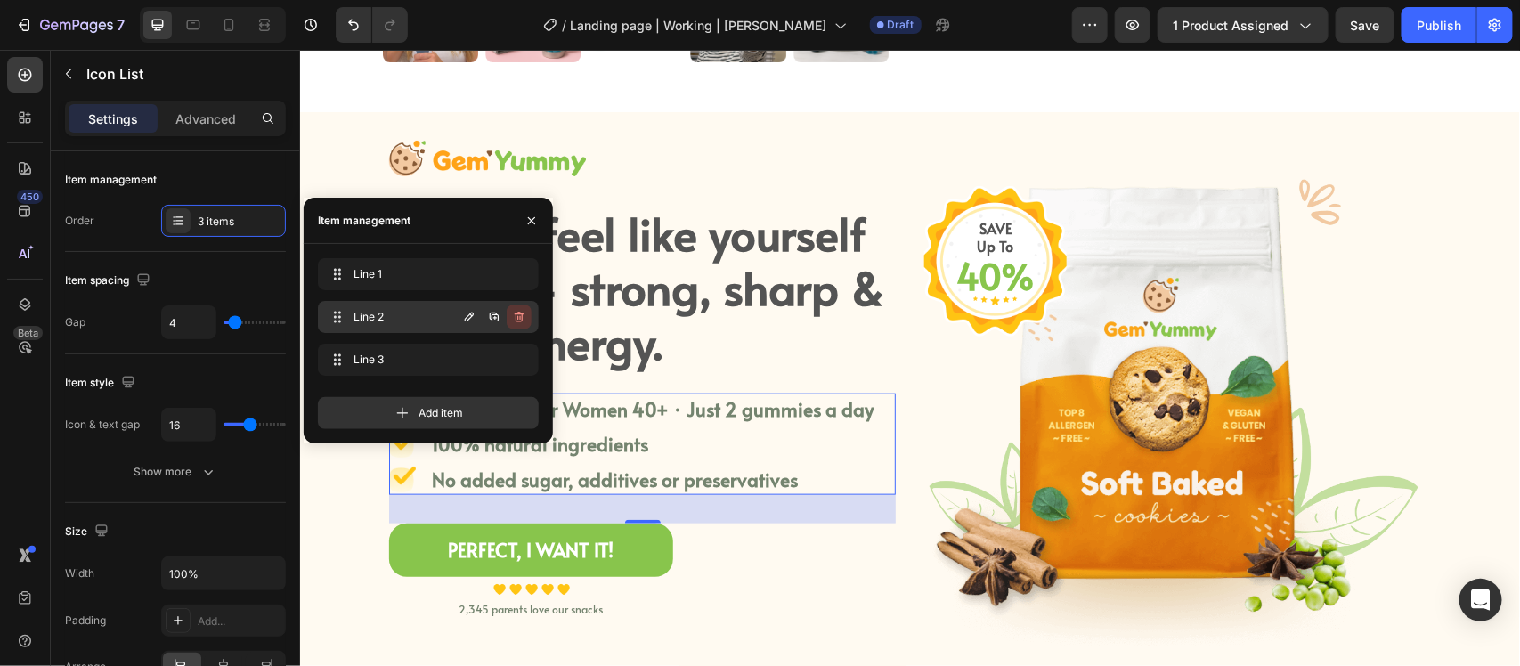
click at [519, 312] on icon "button" at bounding box center [519, 317] width 14 height 14
click at [521, 323] on div "Delete" at bounding box center [507, 317] width 33 height 16
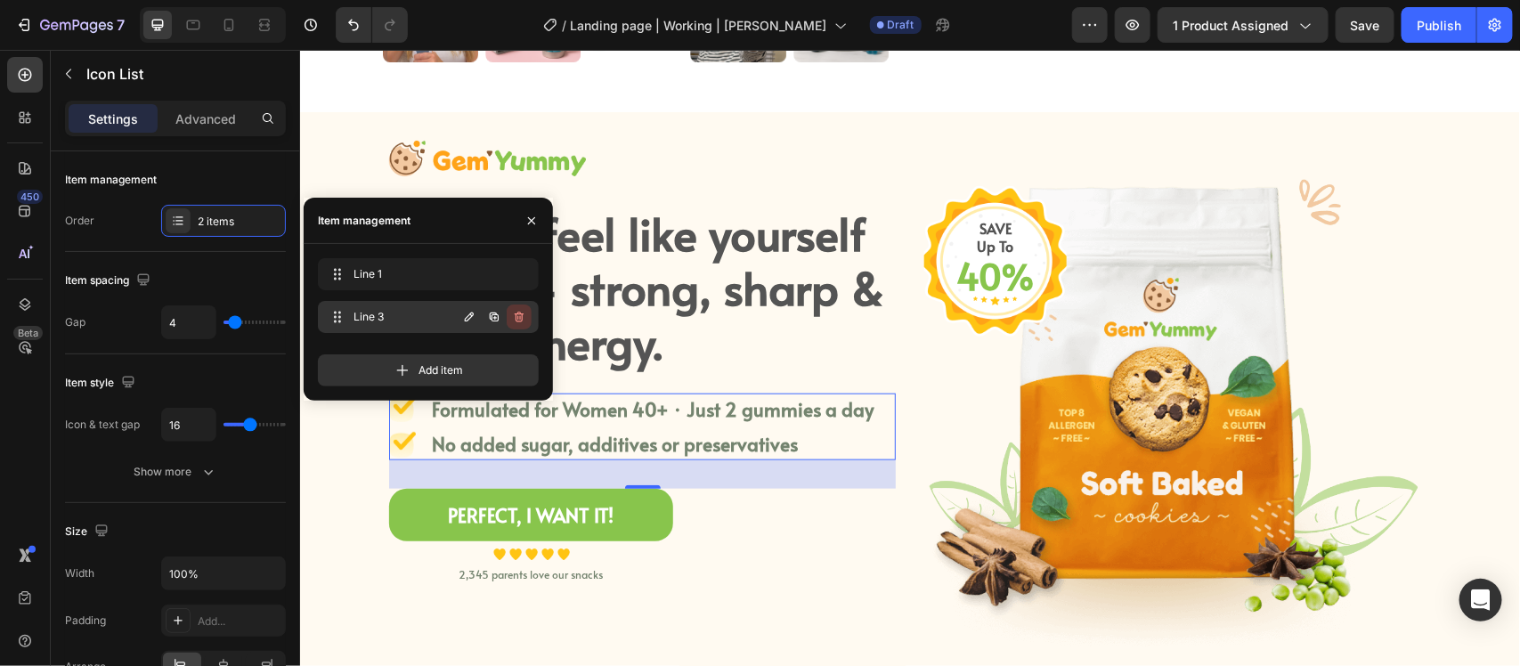
click at [521, 325] on button "button" at bounding box center [519, 317] width 25 height 25
click at [521, 319] on div "Delete" at bounding box center [507, 317] width 33 height 16
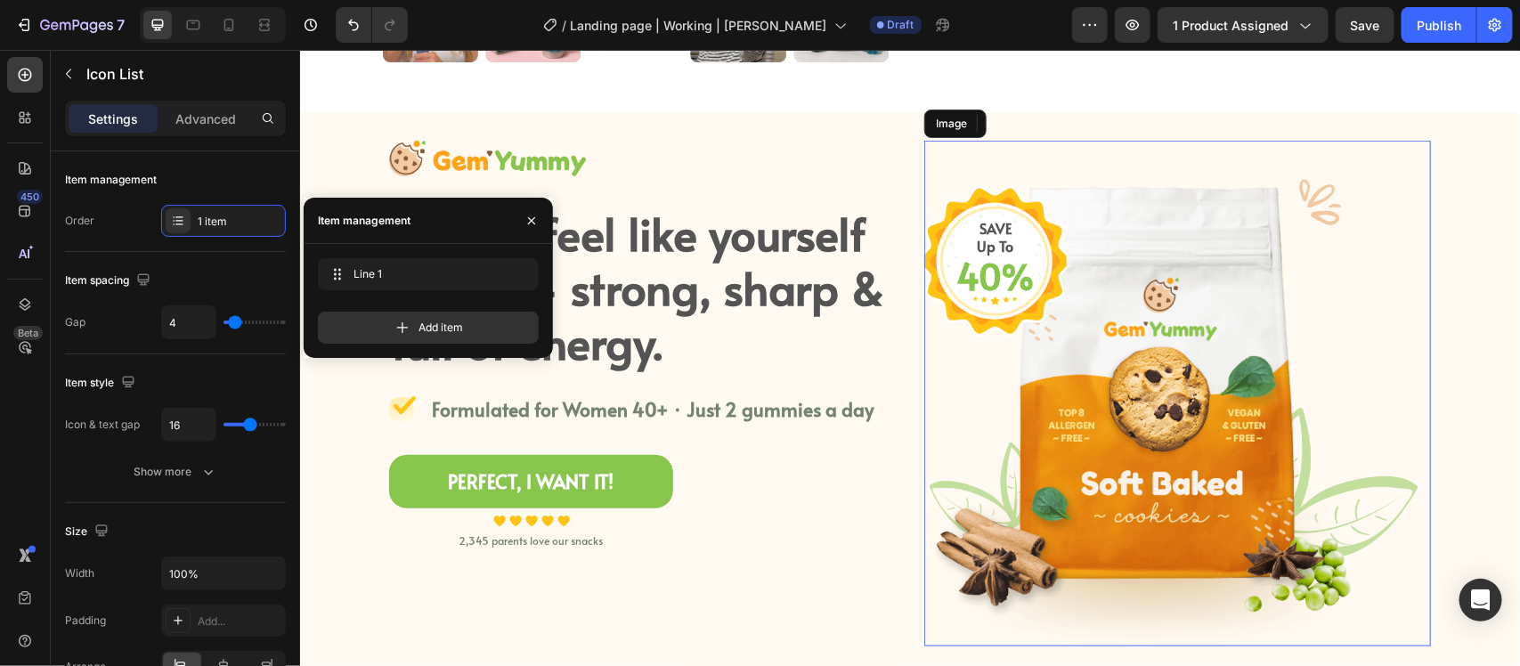
click at [1062, 396] on img at bounding box center [1177, 393] width 507 height 506
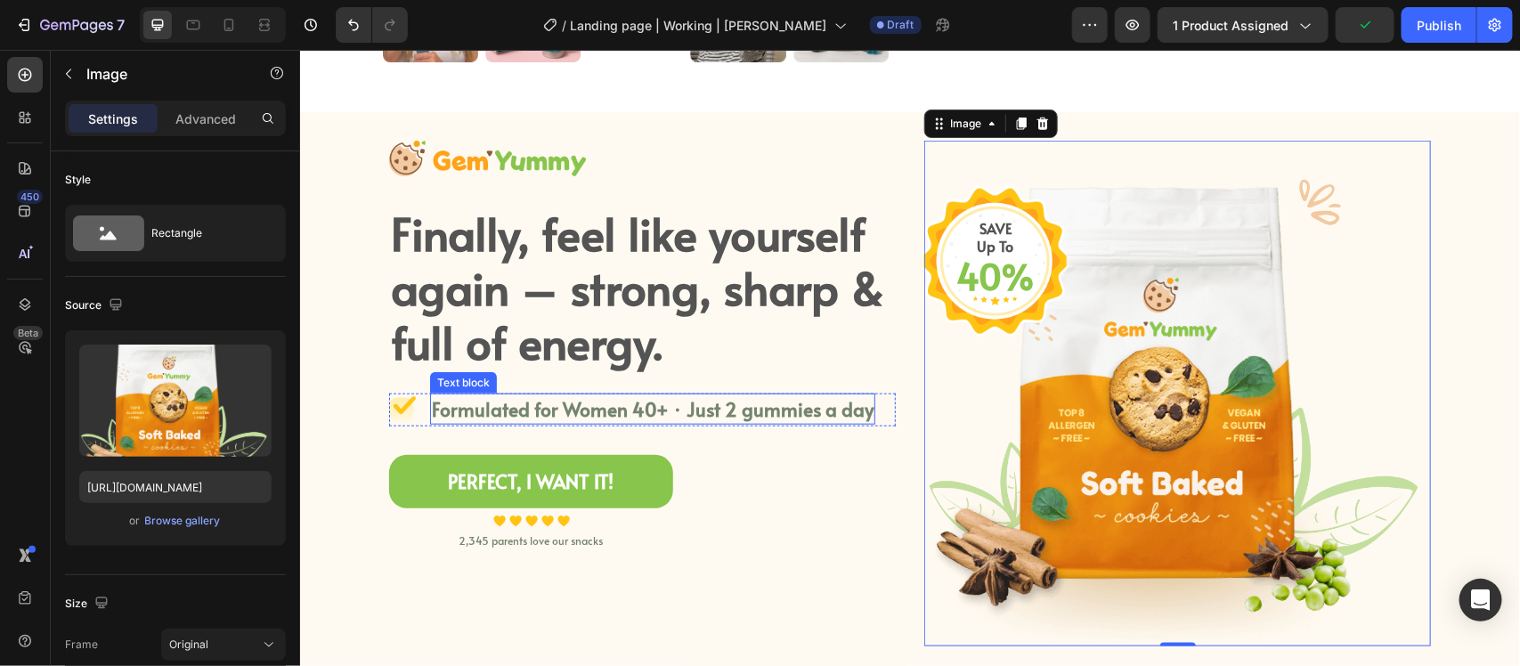
click at [431, 404] on p "Formulated for Women 40+ · Just 2 gummies a day" at bounding box center [652, 409] width 442 height 29
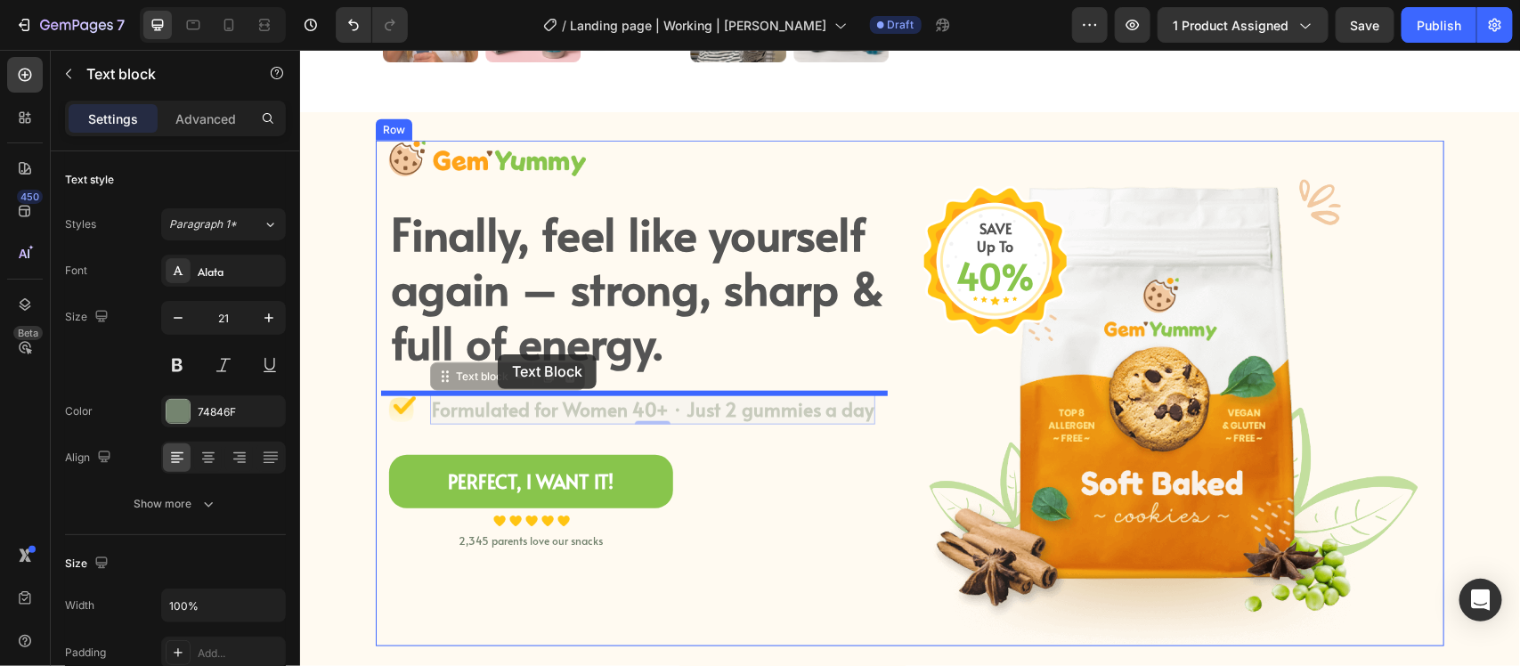
drag, startPoint x: 434, startPoint y: 373, endPoint x: 497, endPoint y: 354, distance: 66.2
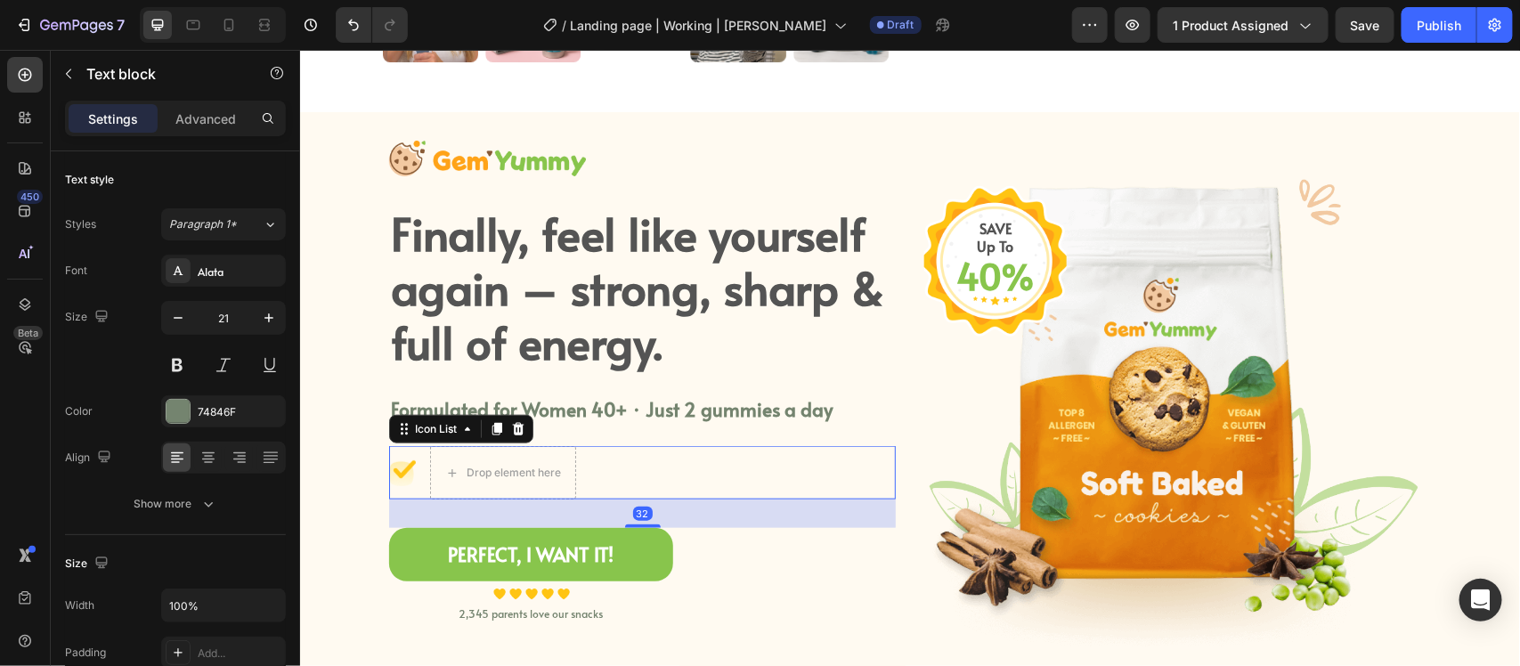
click at [664, 463] on div "Image Drop element here" at bounding box center [641, 471] width 507 height 53
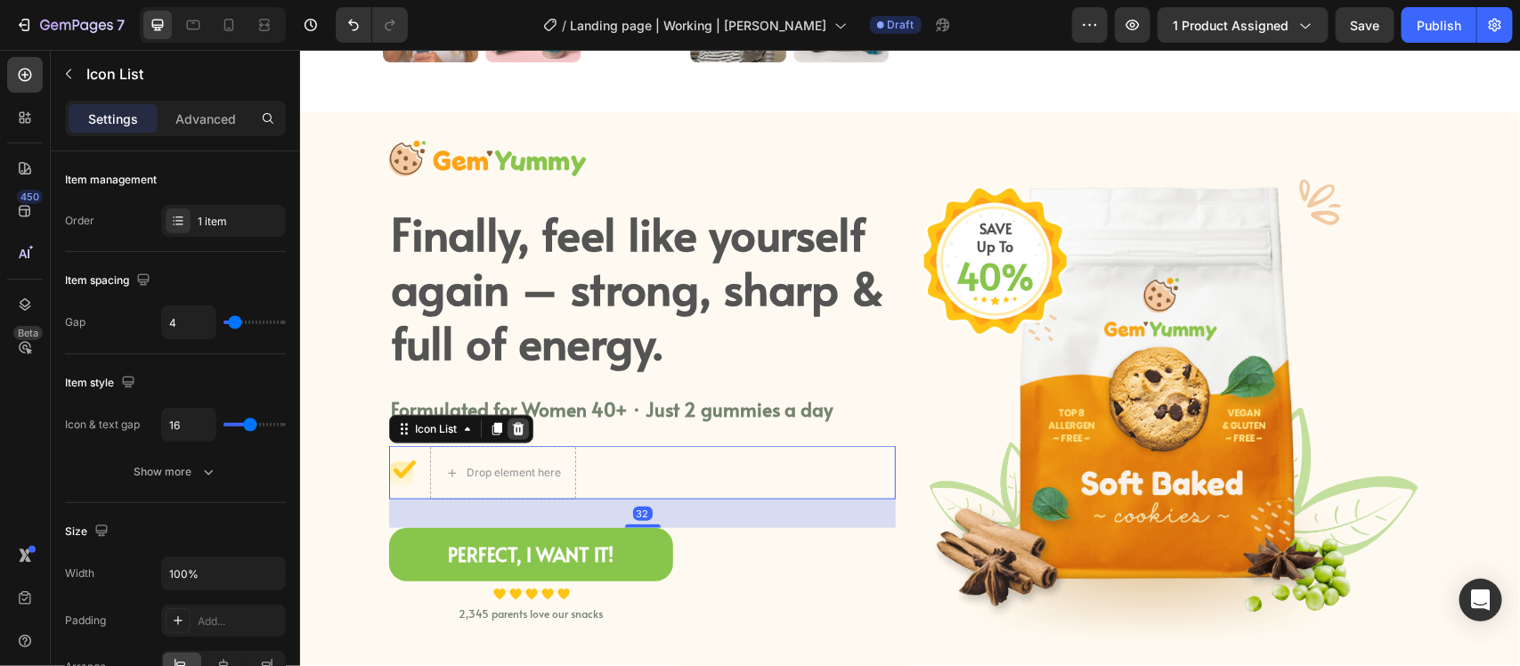
click at [510, 422] on icon at bounding box center [517, 428] width 14 height 14
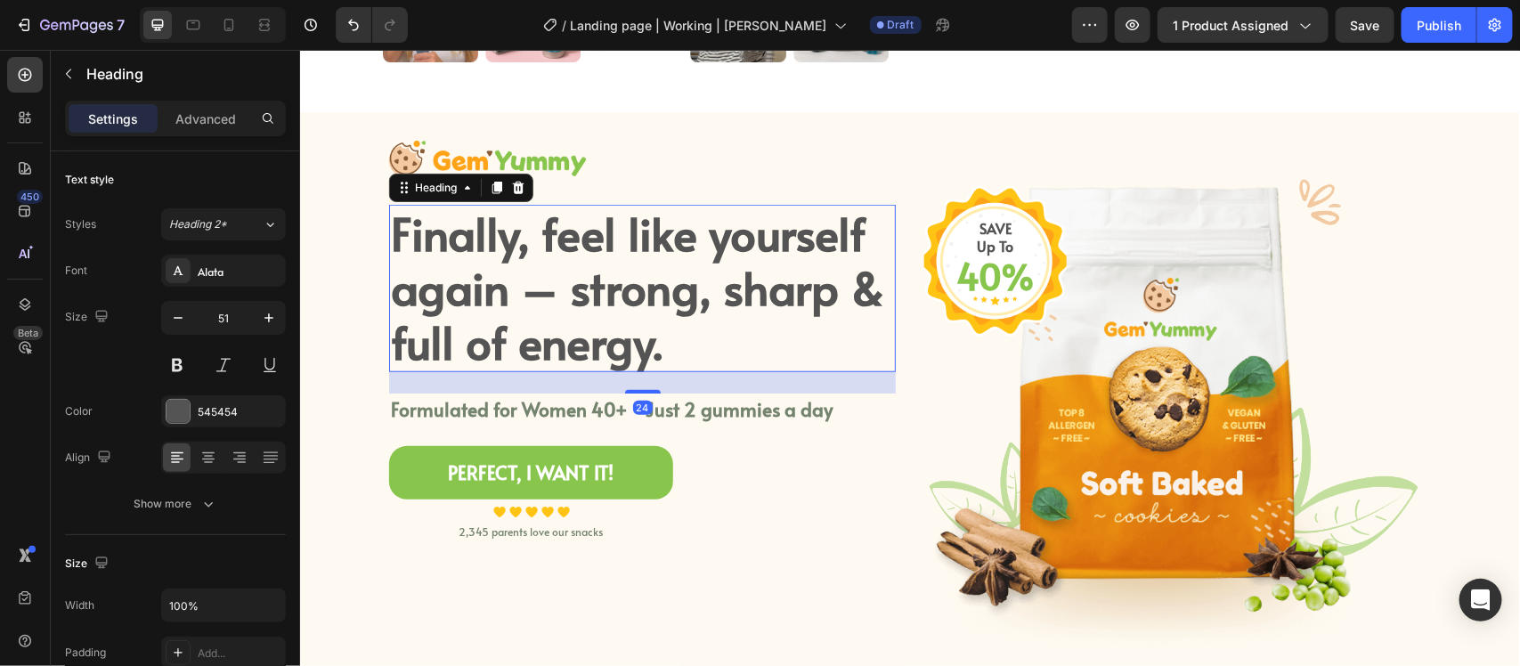
click at [860, 278] on p "Finally, feel like yourself again – strong, sharp & full of energy." at bounding box center [641, 287] width 503 height 164
click at [809, 409] on p "Formulated for Women 40+ · Just 2 gummies a day" at bounding box center [641, 409] width 503 height 29
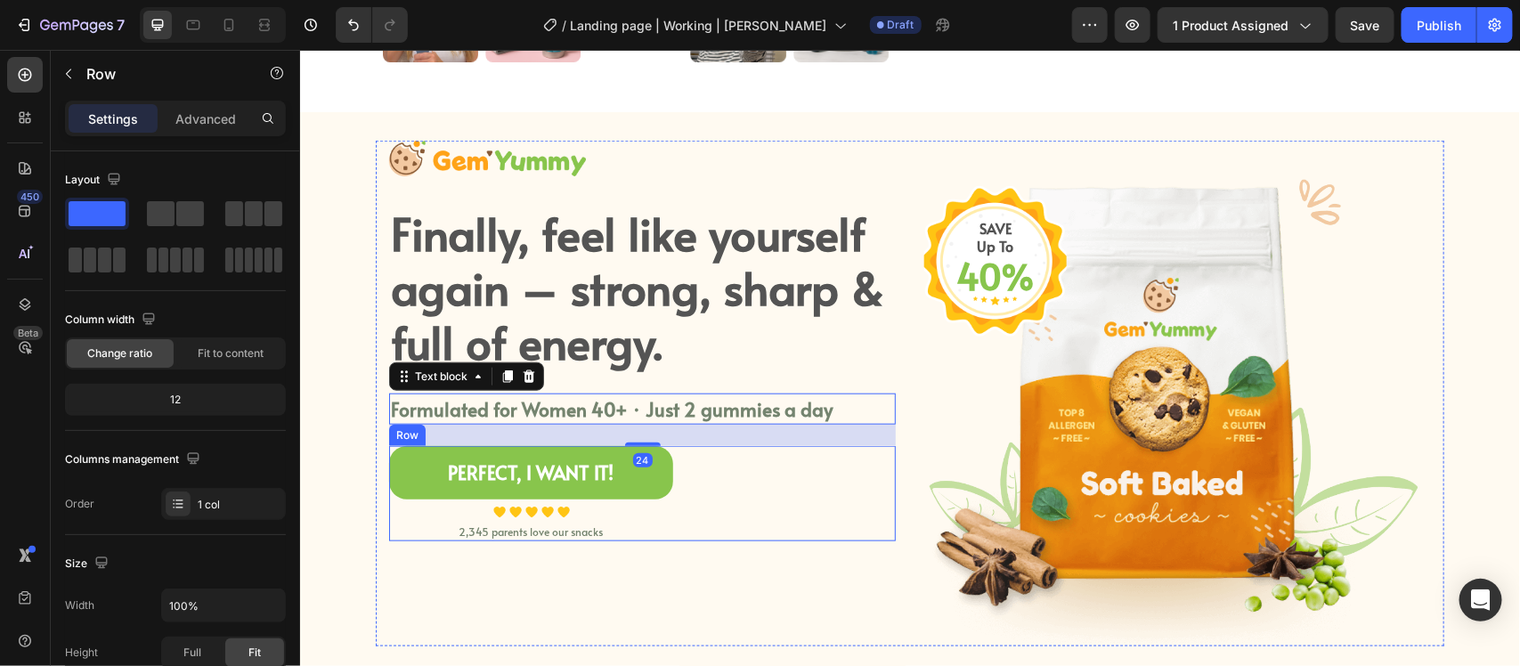
click at [819, 521] on div "PERFECT, I WANT IT! Button Image Image Image Image Image Icon List Hoz 2,345 pa…" at bounding box center [641, 492] width 507 height 95
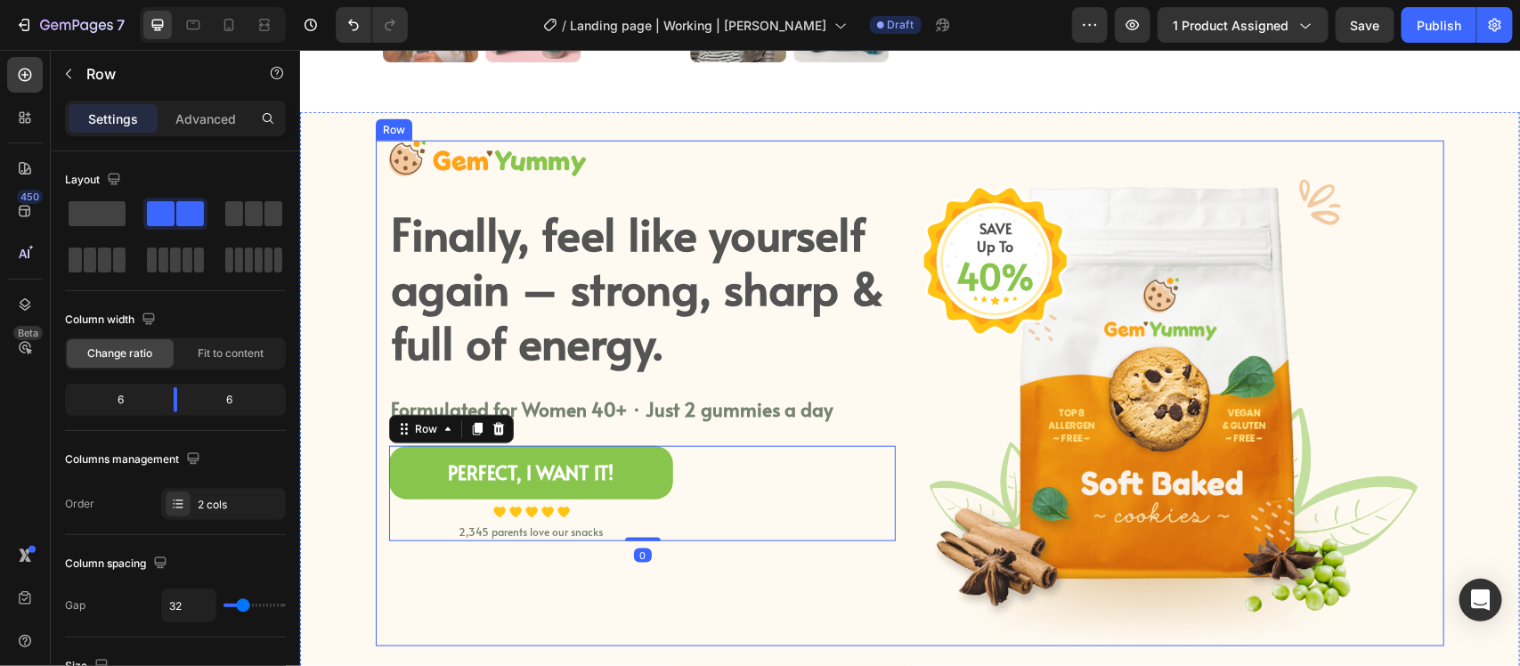
click at [798, 597] on div "Image Finally, feel like yourself again – strong, sharp & full of energy. Headi…" at bounding box center [641, 393] width 507 height 506
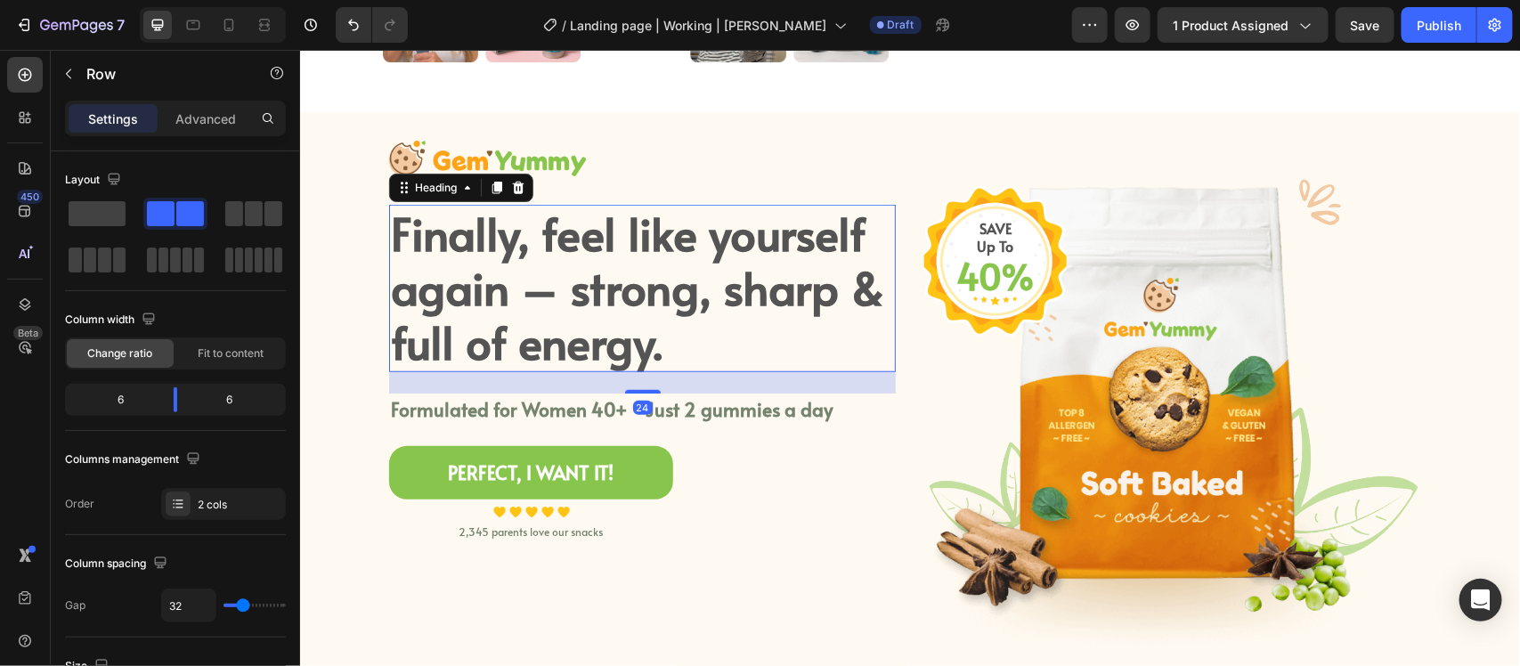
click at [696, 333] on p "Finally, feel like yourself again – strong, sharp & full of energy." at bounding box center [641, 287] width 503 height 164
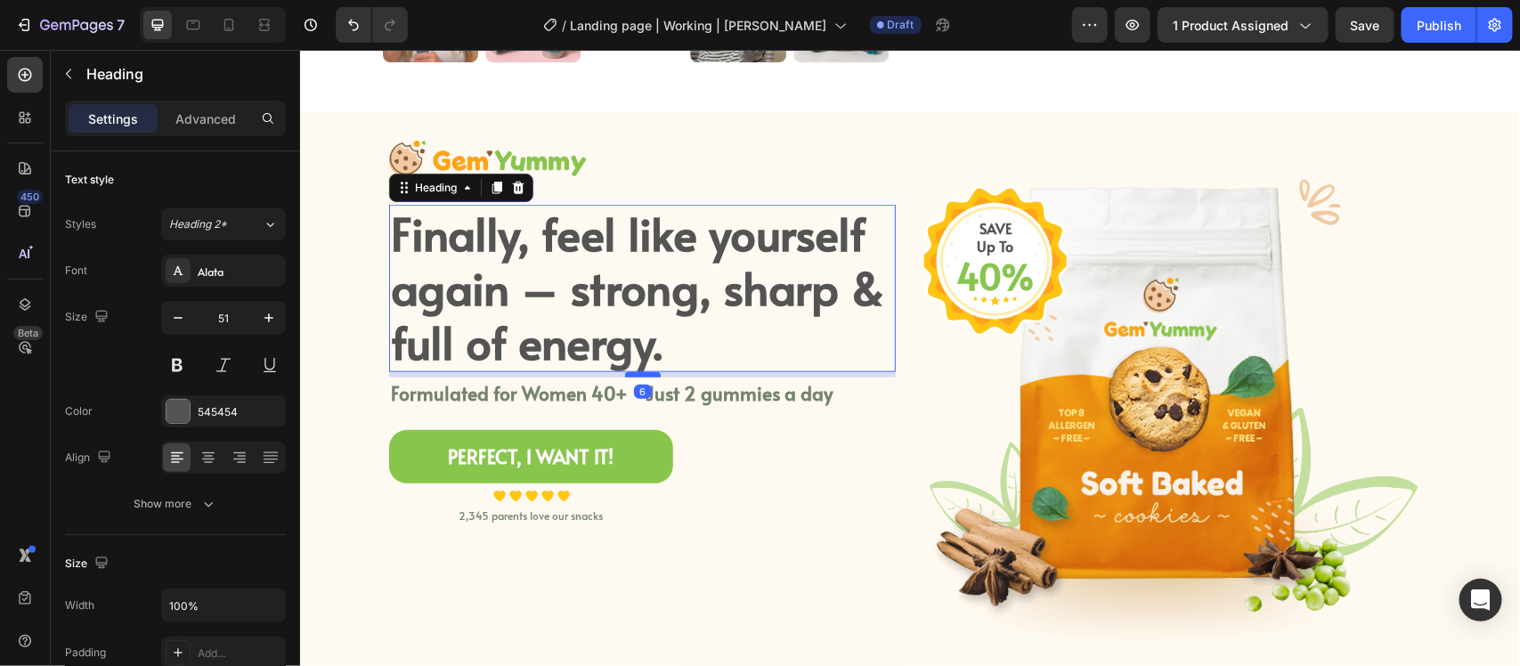
drag, startPoint x: 633, startPoint y: 389, endPoint x: 642, endPoint y: 373, distance: 18.3
click at [642, 373] on div at bounding box center [642, 373] width 36 height 5
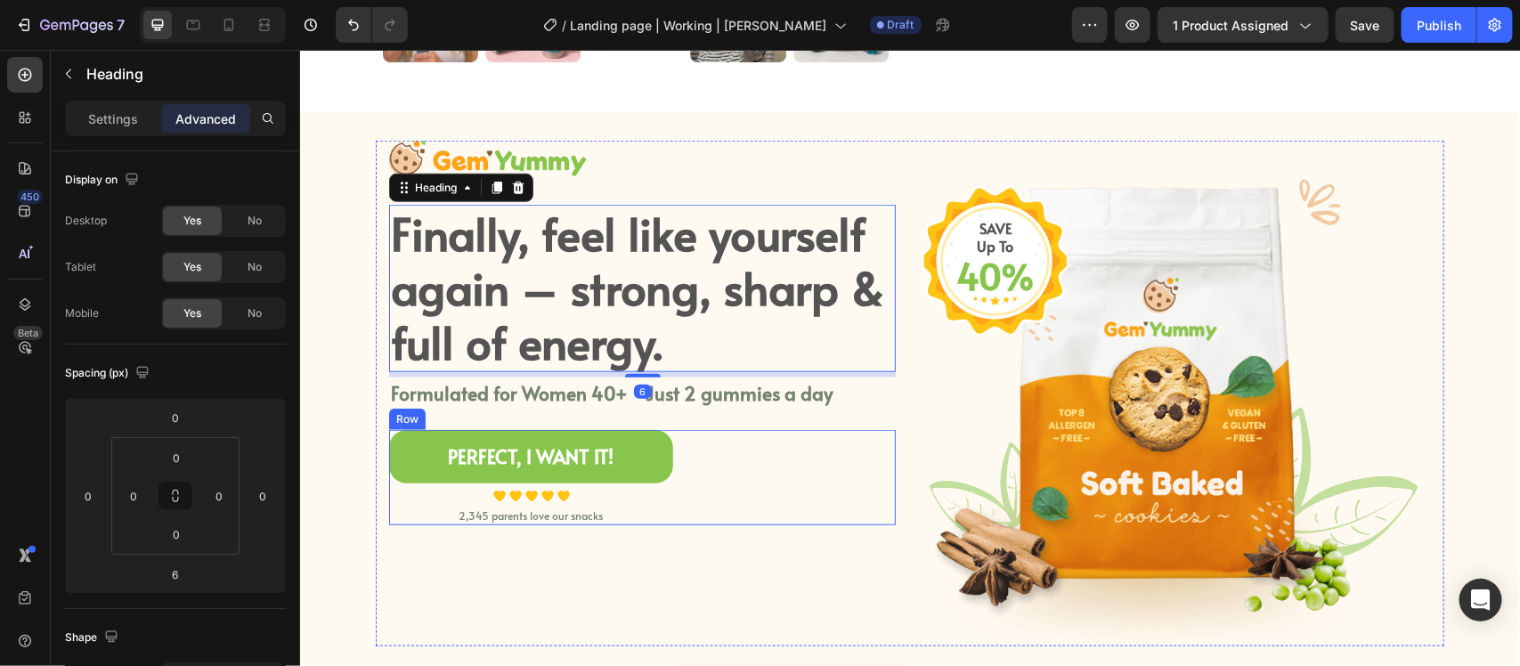
click at [686, 463] on div "PERFECT, I WANT IT! Button Image Image Image Image Image Icon List Hoz 2,345 pa…" at bounding box center [641, 476] width 507 height 95
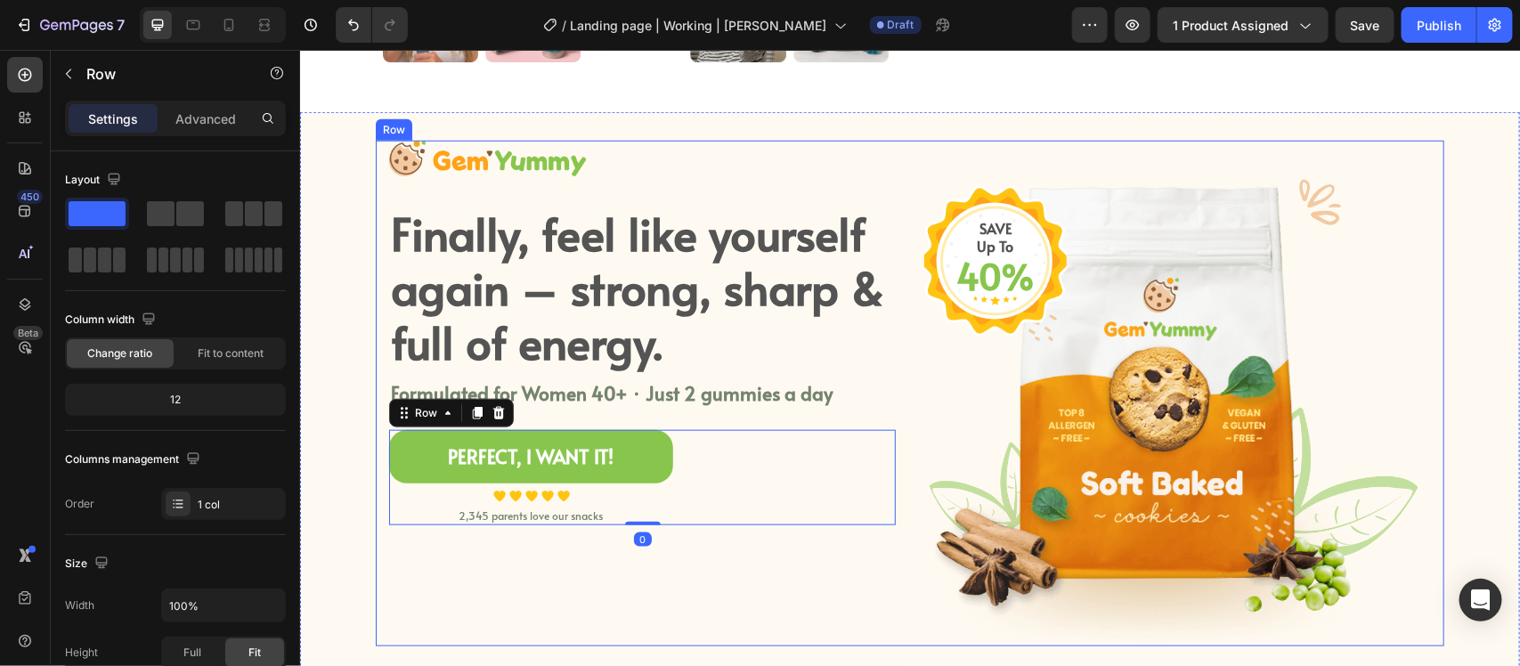
click at [825, 640] on div "Image Finally, feel like yourself again – strong, sharp & full of energy. Headi…" at bounding box center [641, 393] width 507 height 506
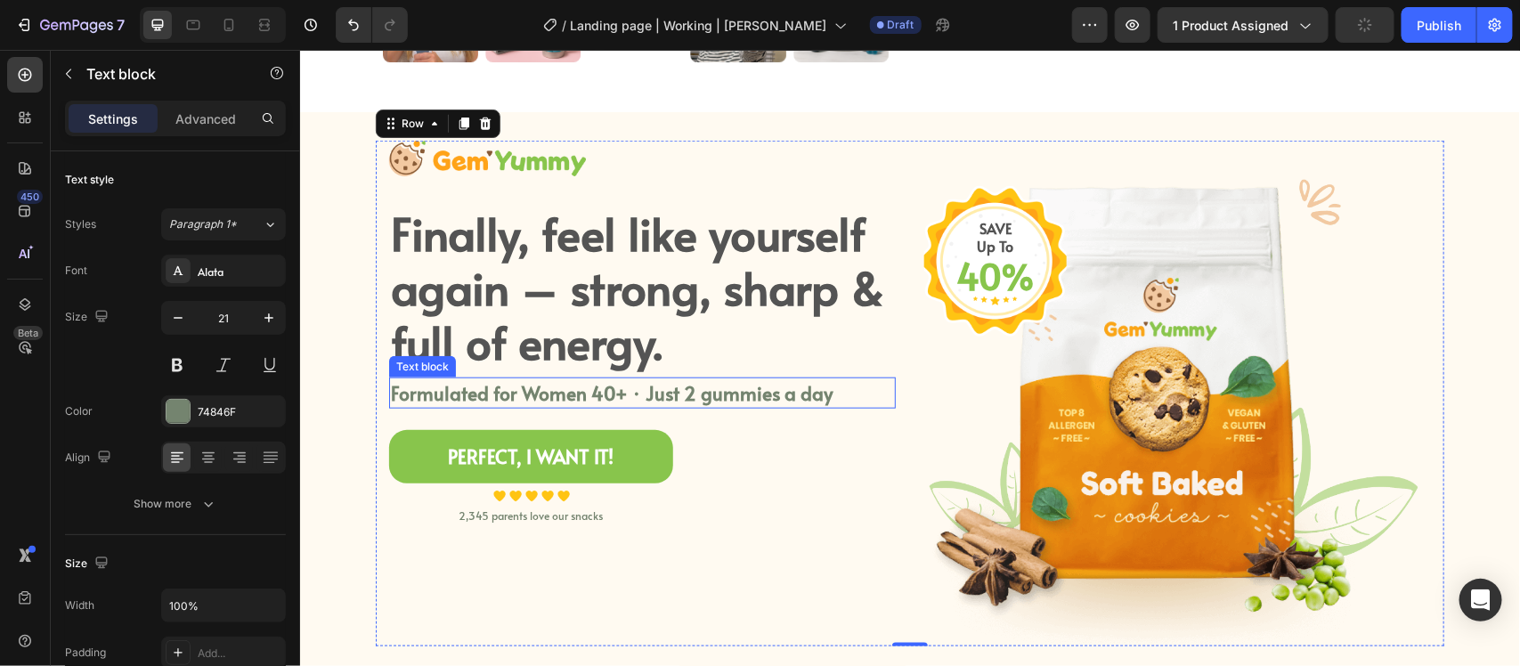
click at [592, 388] on p "Formulated for Women 40+ · Just 2 gummies a day" at bounding box center [641, 393] width 503 height 29
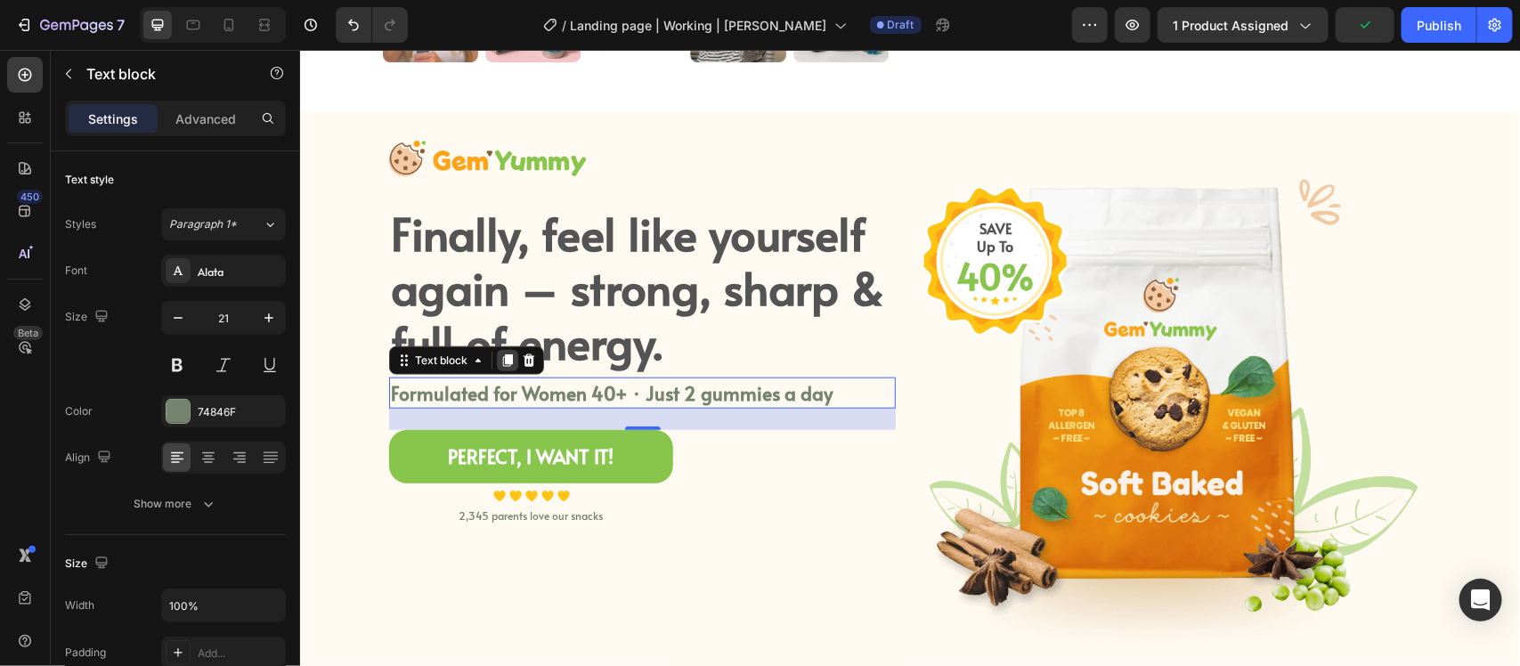
click at [500, 353] on icon at bounding box center [507, 360] width 14 height 14
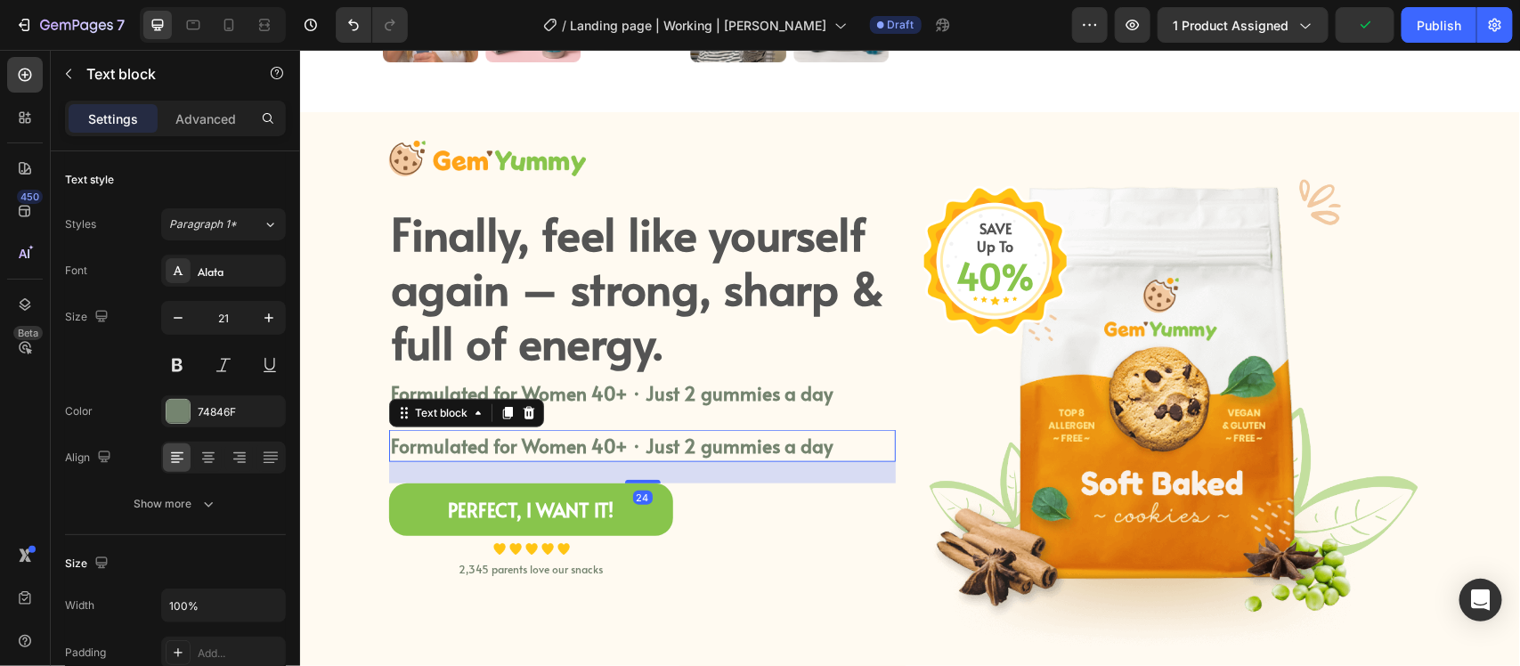
click at [501, 443] on p "Formulated for Women 40+ · Just 2 gummies a day" at bounding box center [641, 445] width 503 height 29
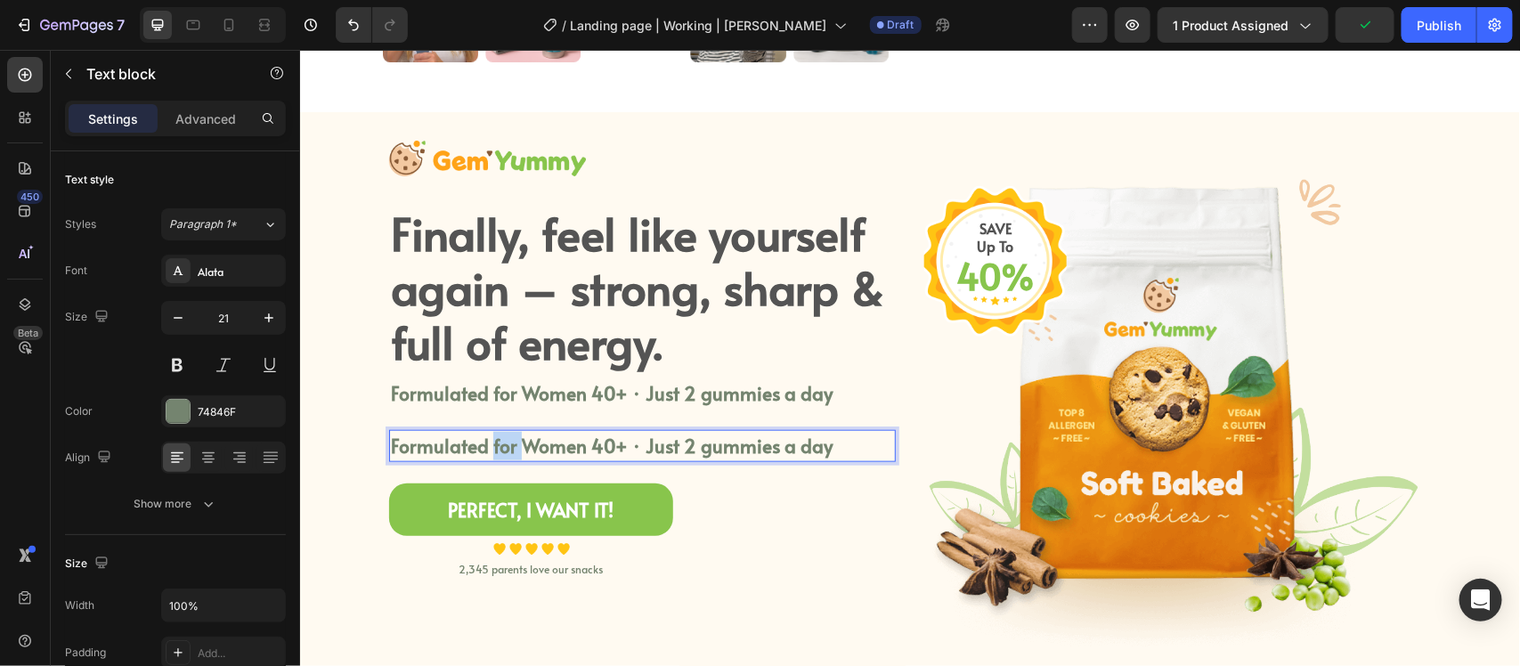
click at [501, 443] on p "Formulated for Women 40+ · Just 2 gummies a day" at bounding box center [641, 445] width 503 height 29
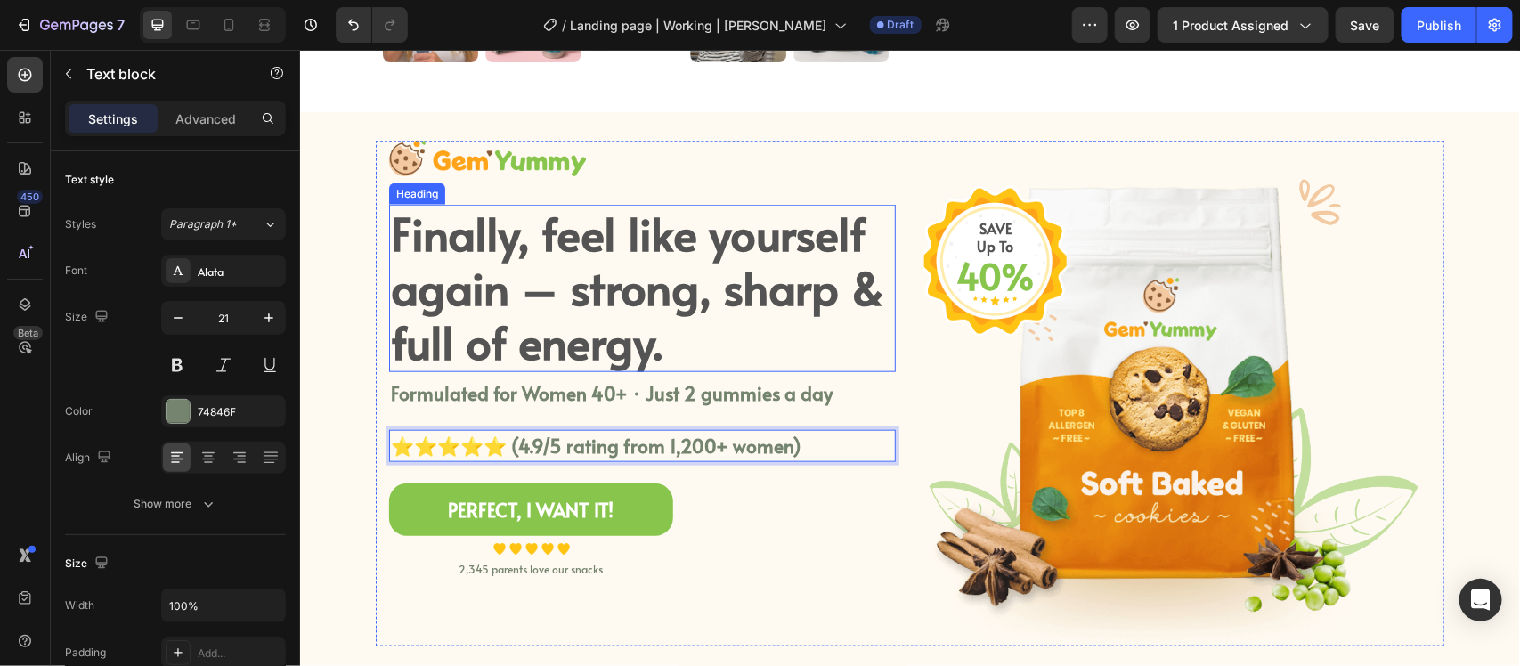
click at [830, 280] on p "Finally, feel like yourself again – strong, sharp & full of energy." at bounding box center [641, 287] width 503 height 164
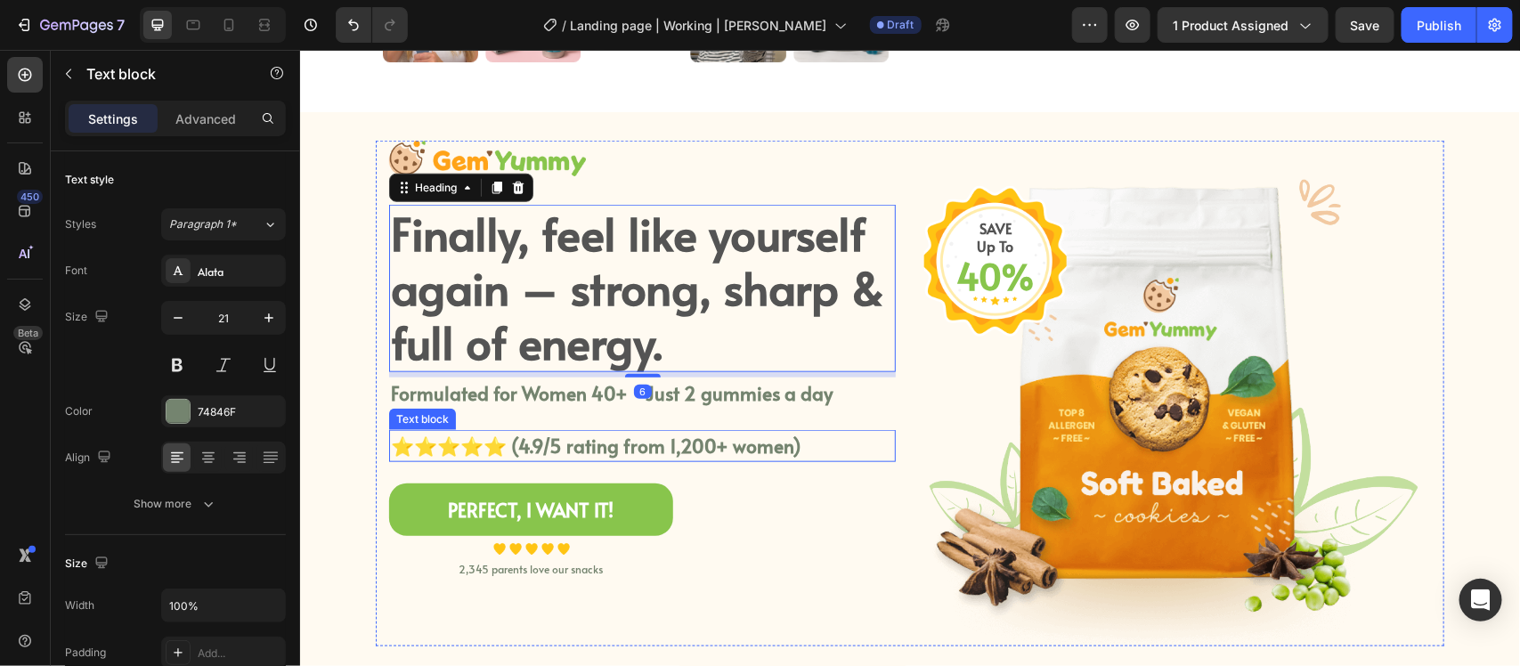
click at [394, 437] on p "⭐⭐⭐⭐⭐ (4.9/5 rating from 1,200+ women)" at bounding box center [641, 445] width 503 height 29
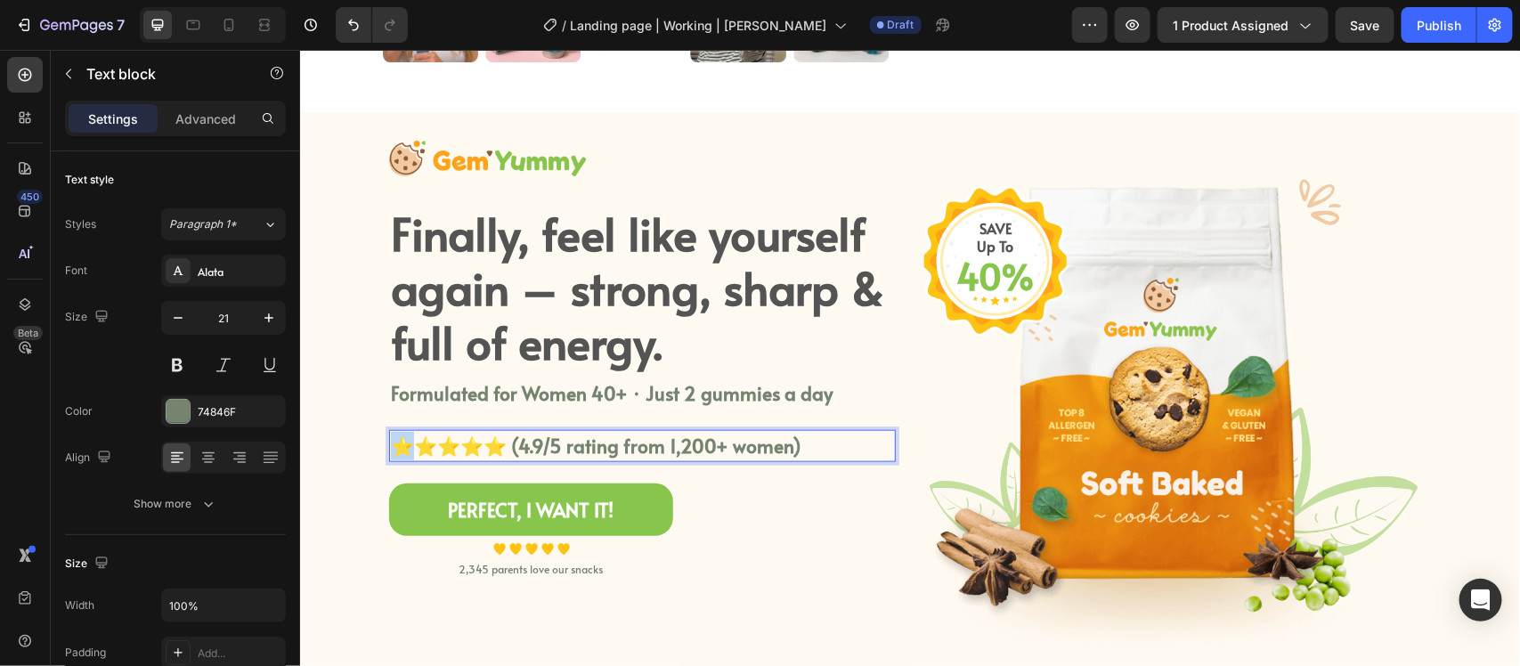
click at [394, 438] on p "⭐⭐⭐⭐⭐ (4.9/5 rating from 1,200+ women)" at bounding box center [641, 445] width 503 height 29
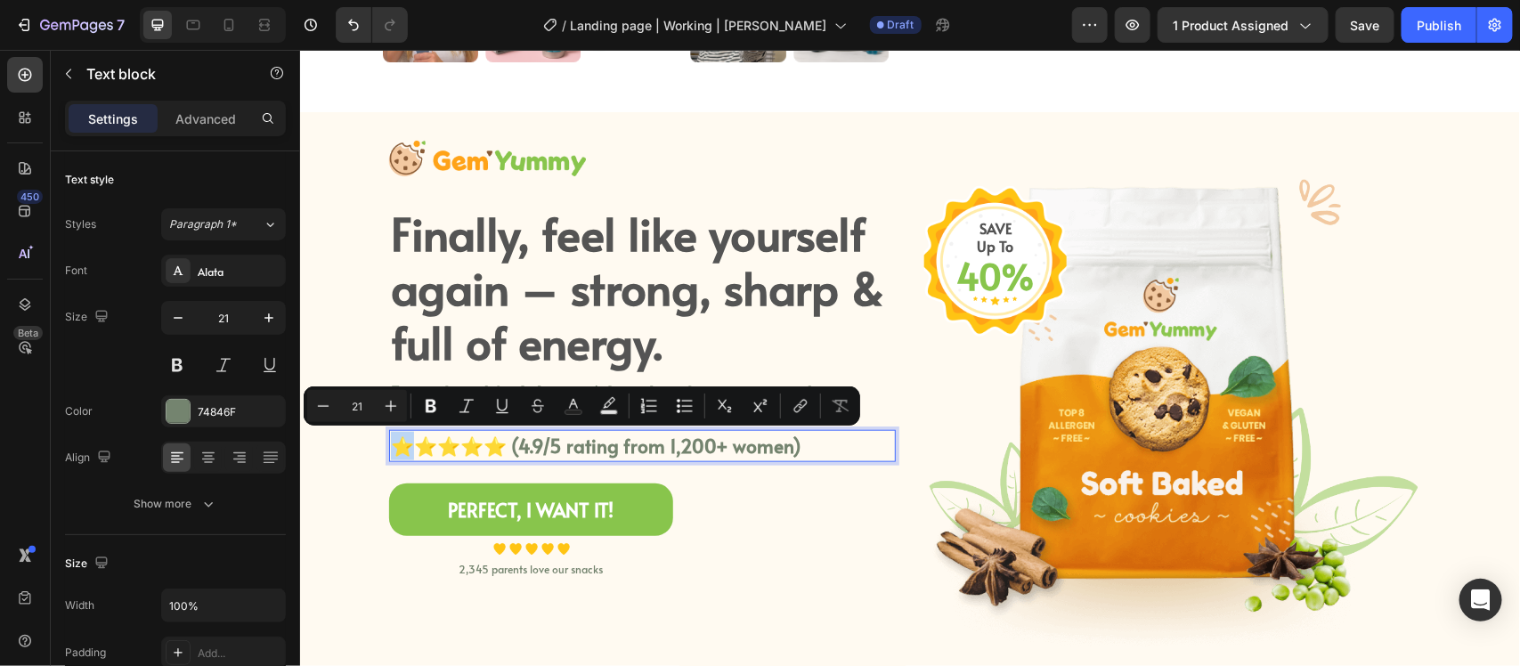
click at [417, 450] on p "⭐⭐⭐⭐⭐ (4.9/5 rating from 1,200+ women)" at bounding box center [641, 445] width 503 height 29
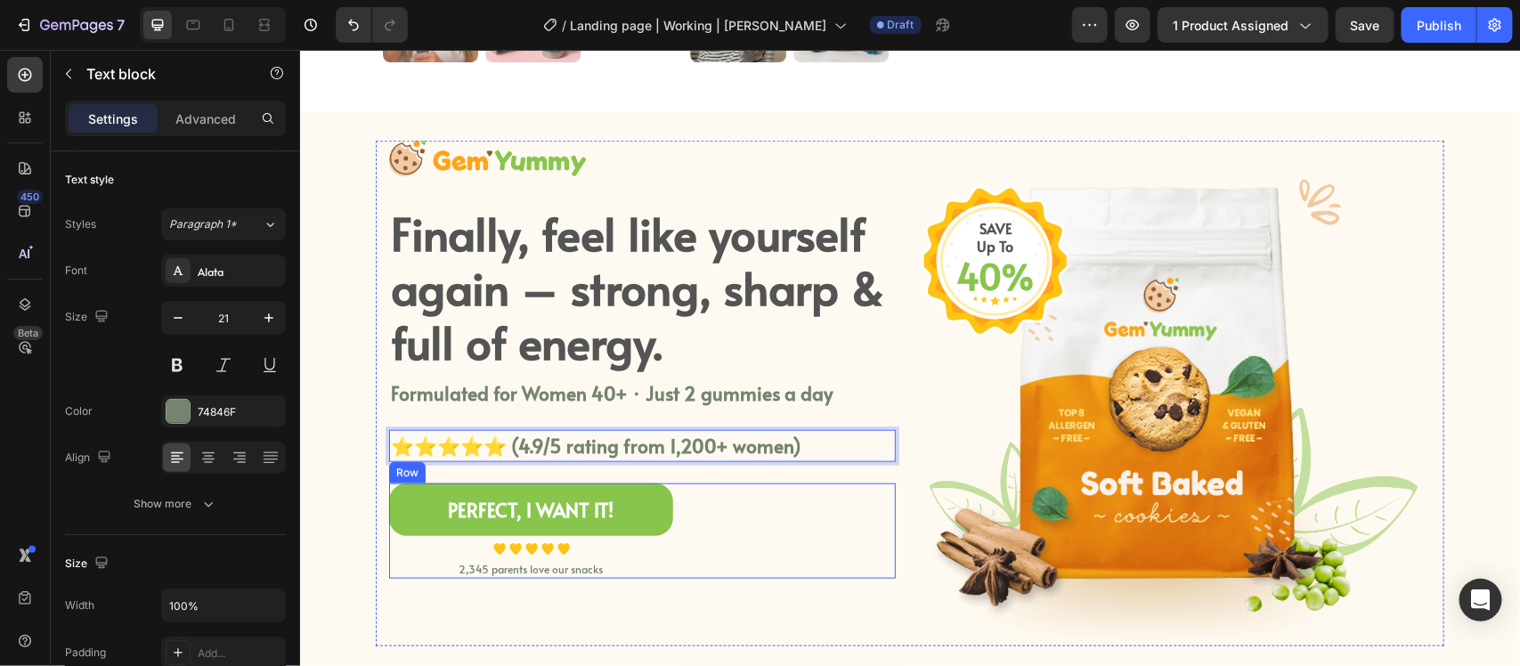
click at [822, 547] on div "PERFECT, I WANT IT! Button Image Image Image Image Image Icon List Hoz 2,345 pa…" at bounding box center [641, 530] width 507 height 95
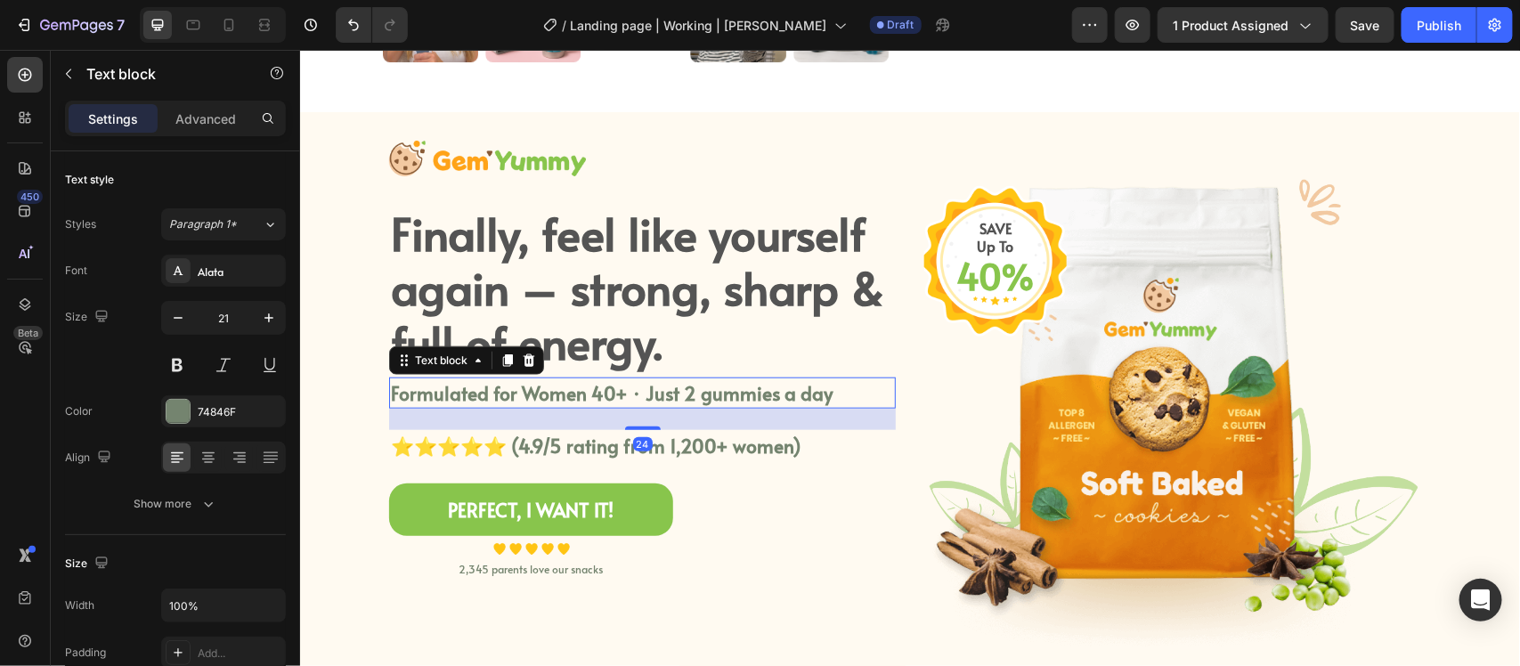
click at [631, 404] on p "Formulated for Women 40+ · Just 2 gummies a day" at bounding box center [641, 393] width 503 height 29
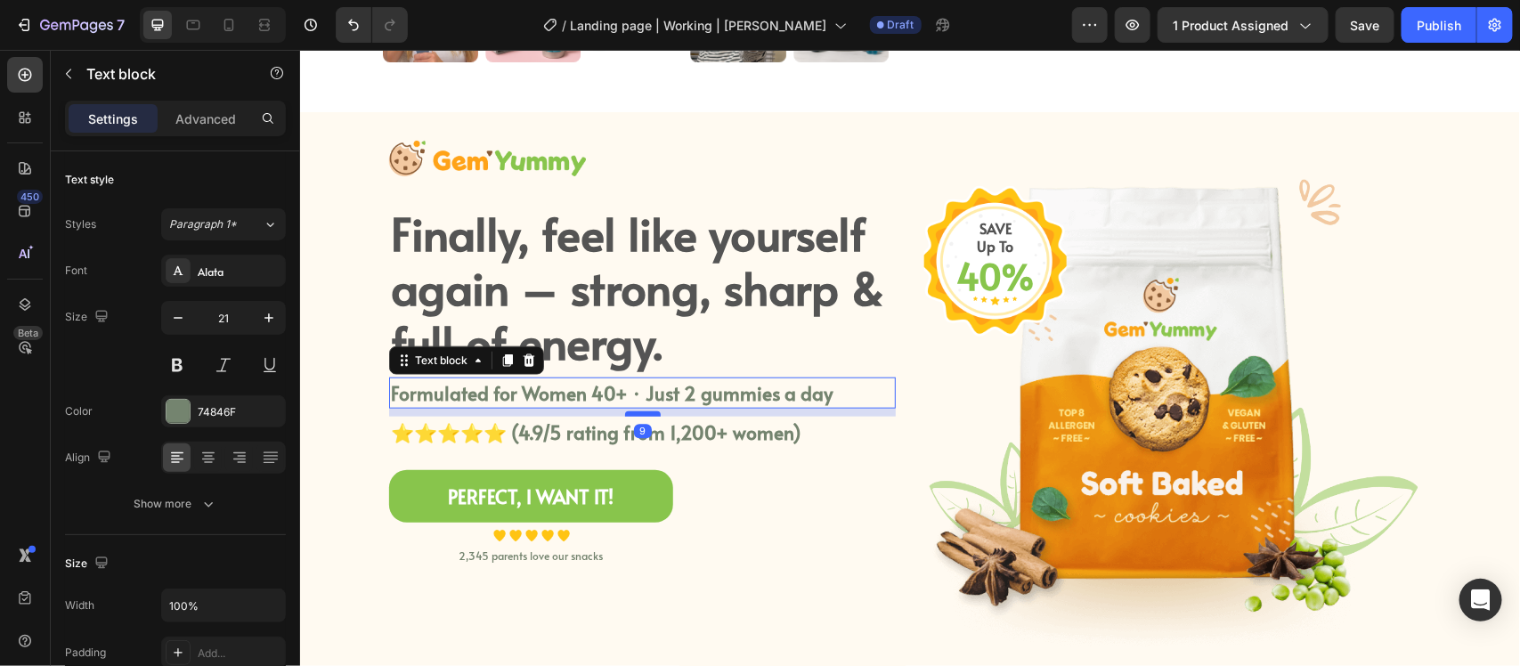
drag, startPoint x: 638, startPoint y: 427, endPoint x: 639, endPoint y: 413, distance: 13.5
click at [639, 413] on div at bounding box center [642, 413] width 36 height 5
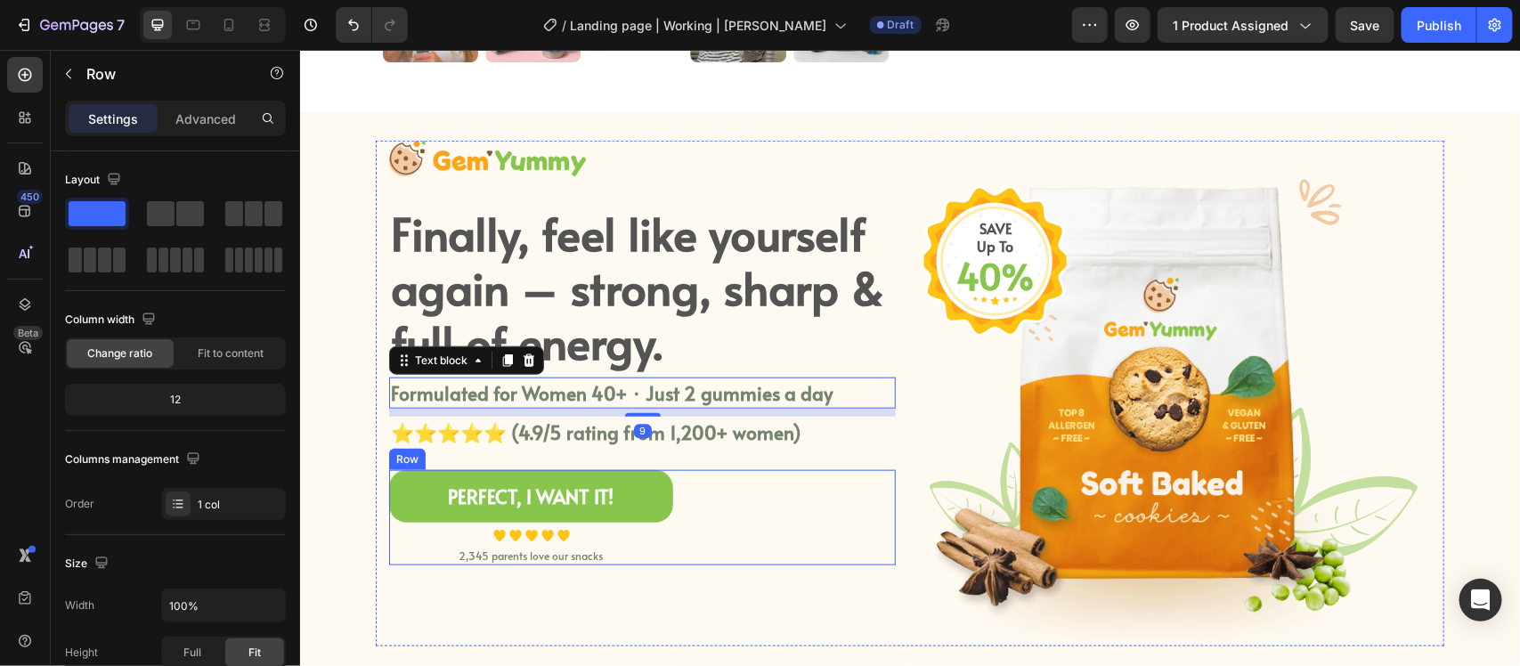
click at [730, 563] on div "PERFECT, I WANT IT! Button Image Image Image Image Image Icon List Hoz 2,345 pa…" at bounding box center [641, 516] width 507 height 95
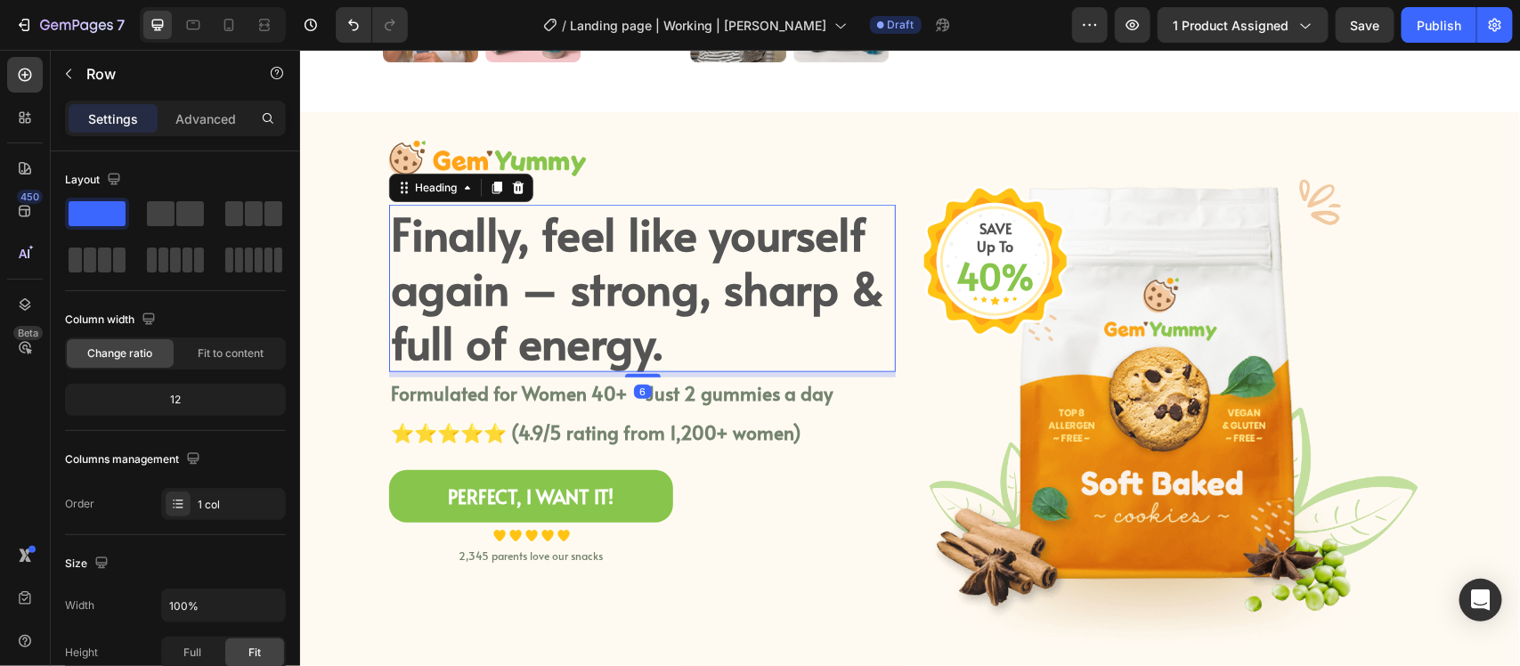
click at [824, 356] on p "Finally, feel like yourself again – strong, sharp & full of energy." at bounding box center [641, 287] width 503 height 164
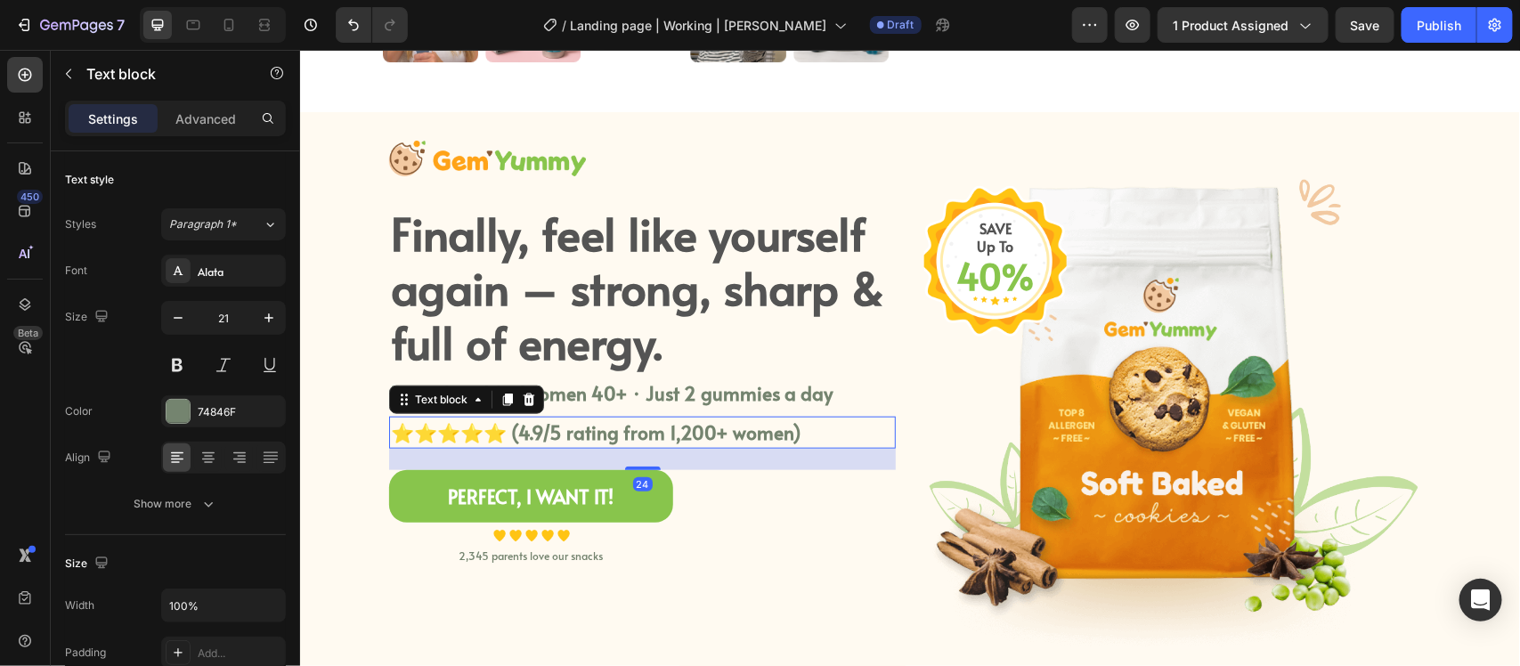
click at [847, 428] on p "⭐⭐⭐⭐⭐ (4.9/5 rating from 1,200+ women)" at bounding box center [641, 432] width 503 height 29
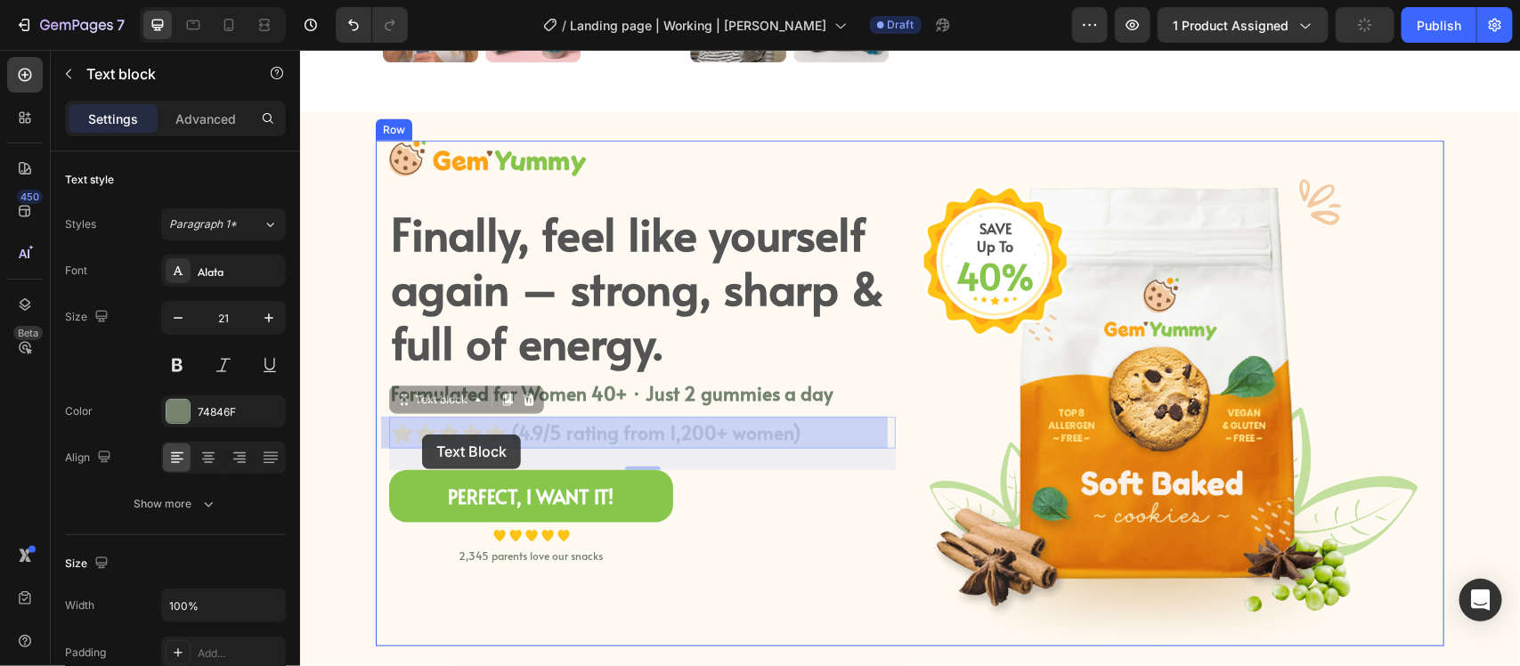
drag, startPoint x: 399, startPoint y: 396, endPoint x: 421, endPoint y: 434, distance: 43.5
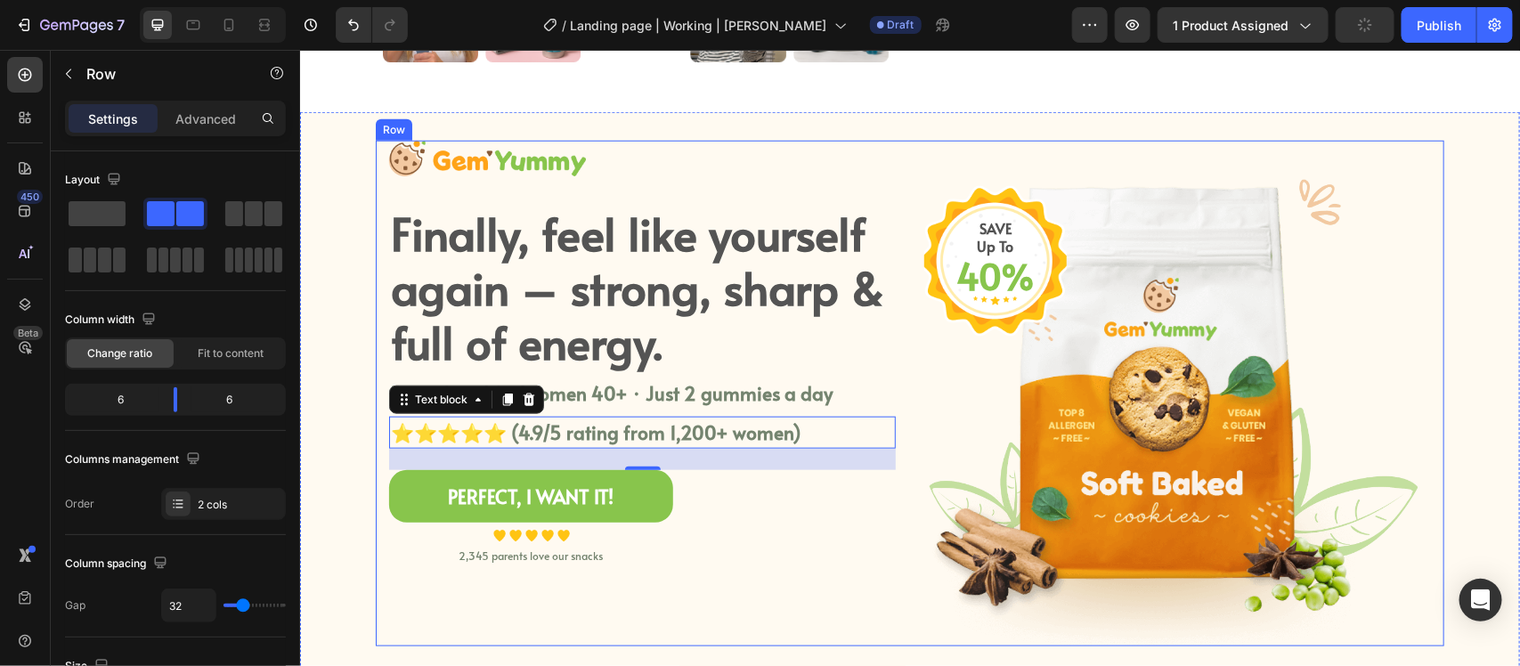
click at [839, 565] on div "Image Finally, feel like yourself again – strong, sharp & full of energy. Headi…" at bounding box center [641, 393] width 507 height 506
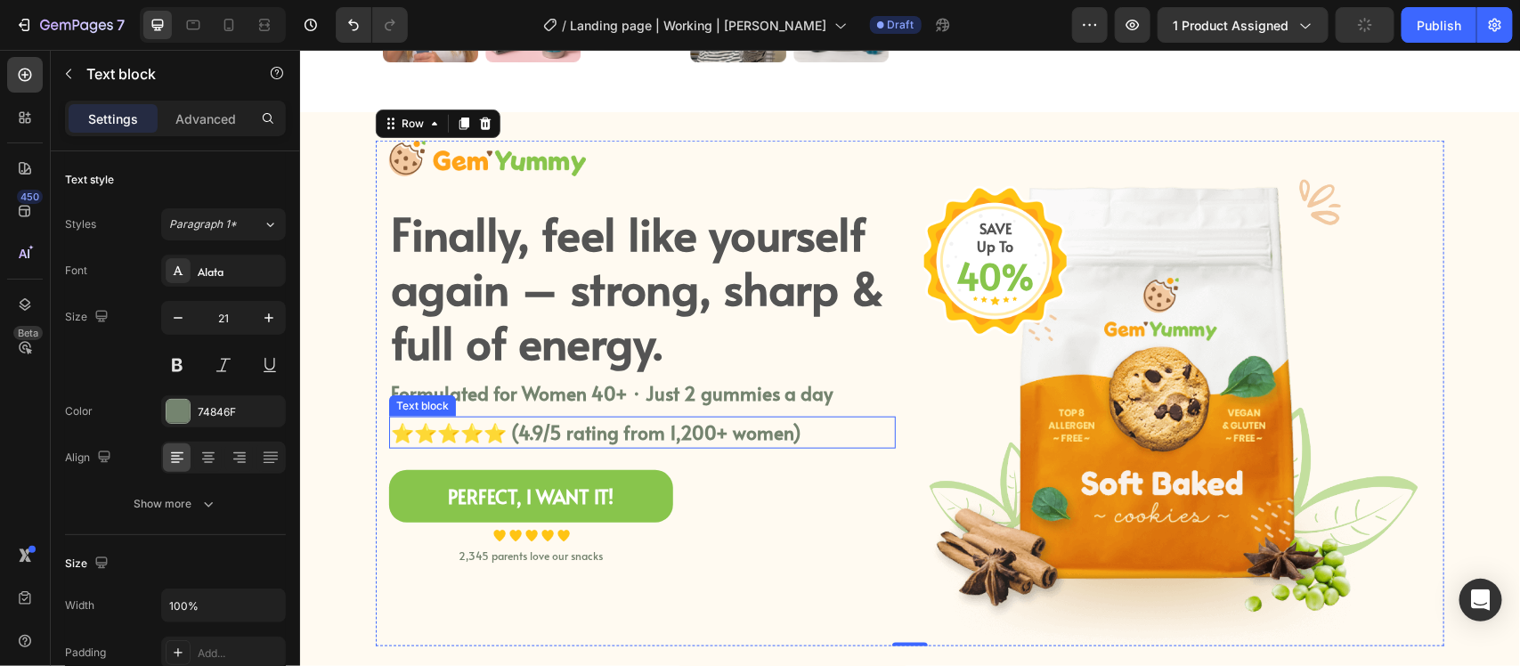
click at [686, 432] on p "⭐⭐⭐⭐⭐ (4.9/5 rating from 1,200+ women)" at bounding box center [641, 432] width 503 height 29
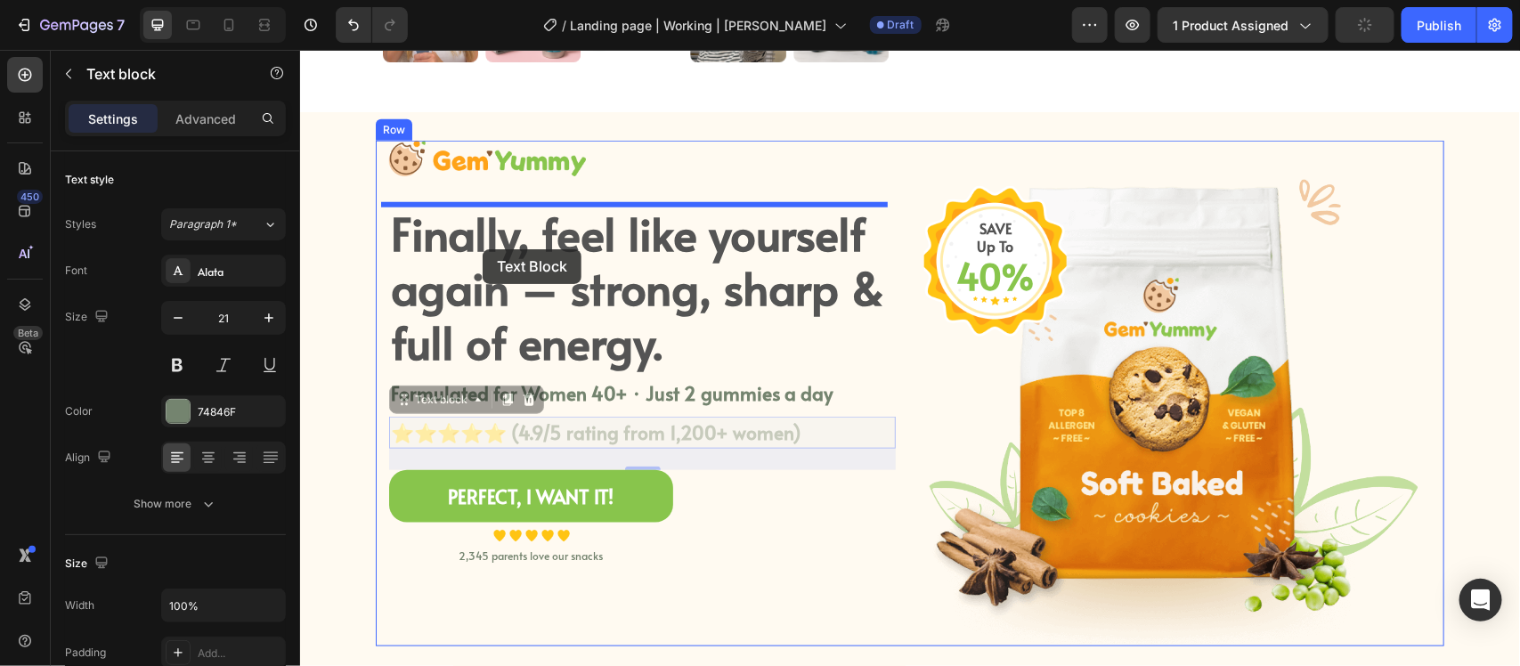
drag, startPoint x: 390, startPoint y: 392, endPoint x: 482, endPoint y: 248, distance: 170.2
click at [482, 248] on div "Header Product Images Women Creatine Gummies Product Title $34.95 Product Price…" at bounding box center [909, 417] width 1220 height 2073
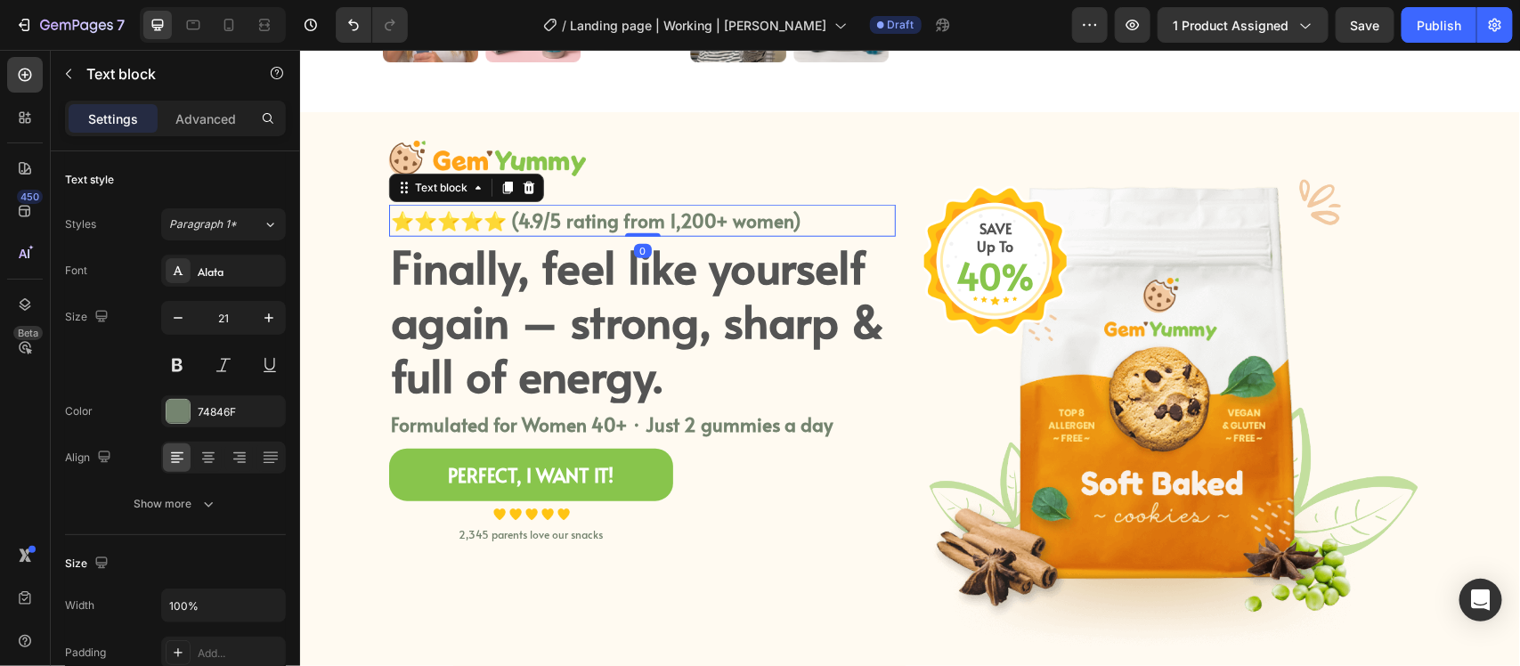
drag, startPoint x: 635, startPoint y: 253, endPoint x: 665, endPoint y: 204, distance: 57.6
click at [665, 204] on div "⭐⭐⭐⭐⭐ (4.9/5 rating from 1,200+ women) Text block 0" at bounding box center [641, 220] width 507 height 32
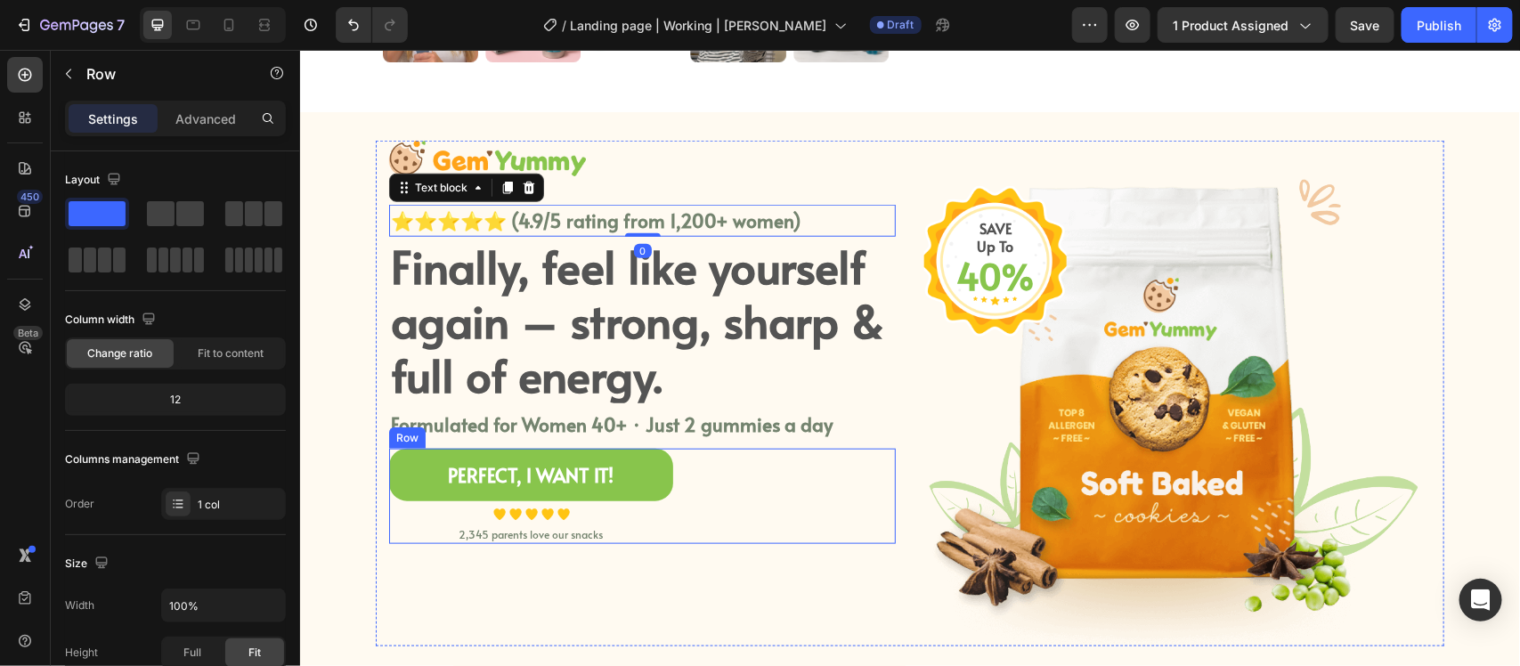
click at [846, 467] on div "PERFECT, I WANT IT! Button Image Image Image Image Image Icon List Hoz 2,345 pa…" at bounding box center [641, 495] width 507 height 95
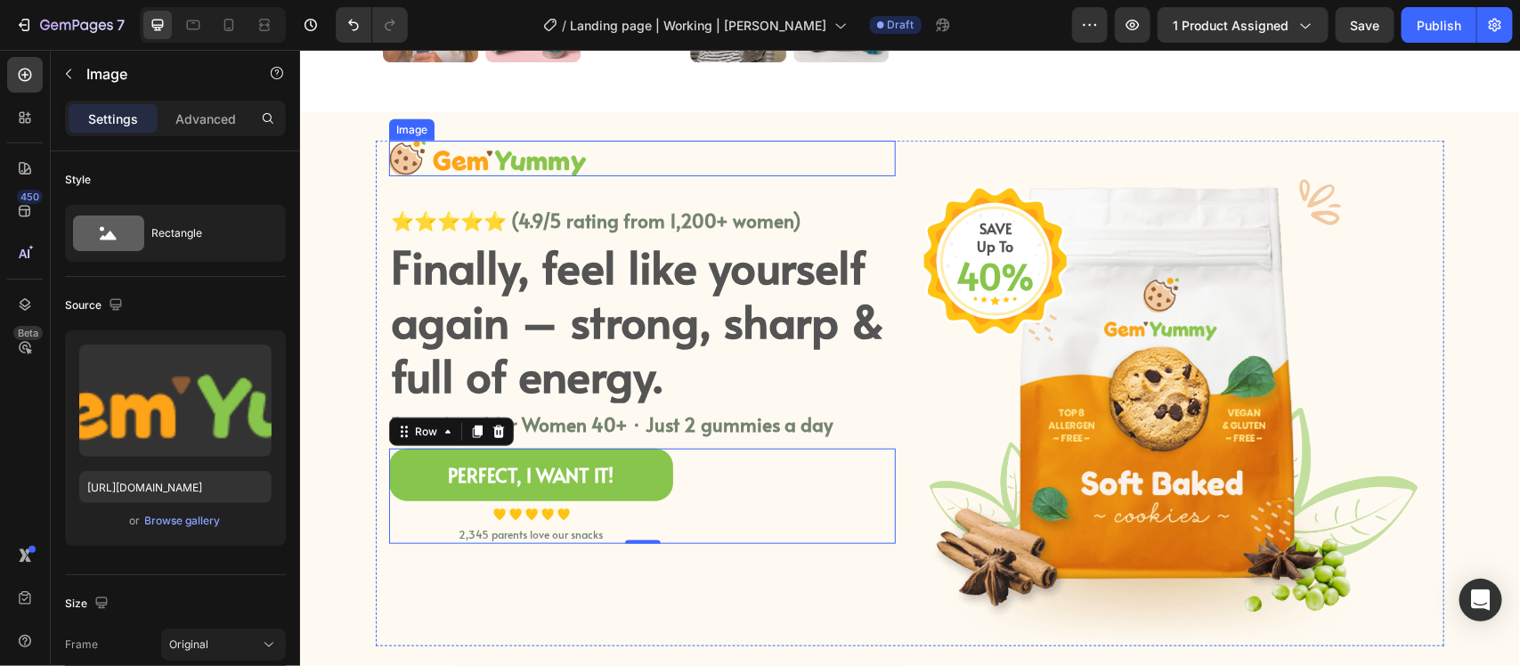
click at [472, 162] on img at bounding box center [487, 158] width 198 height 36
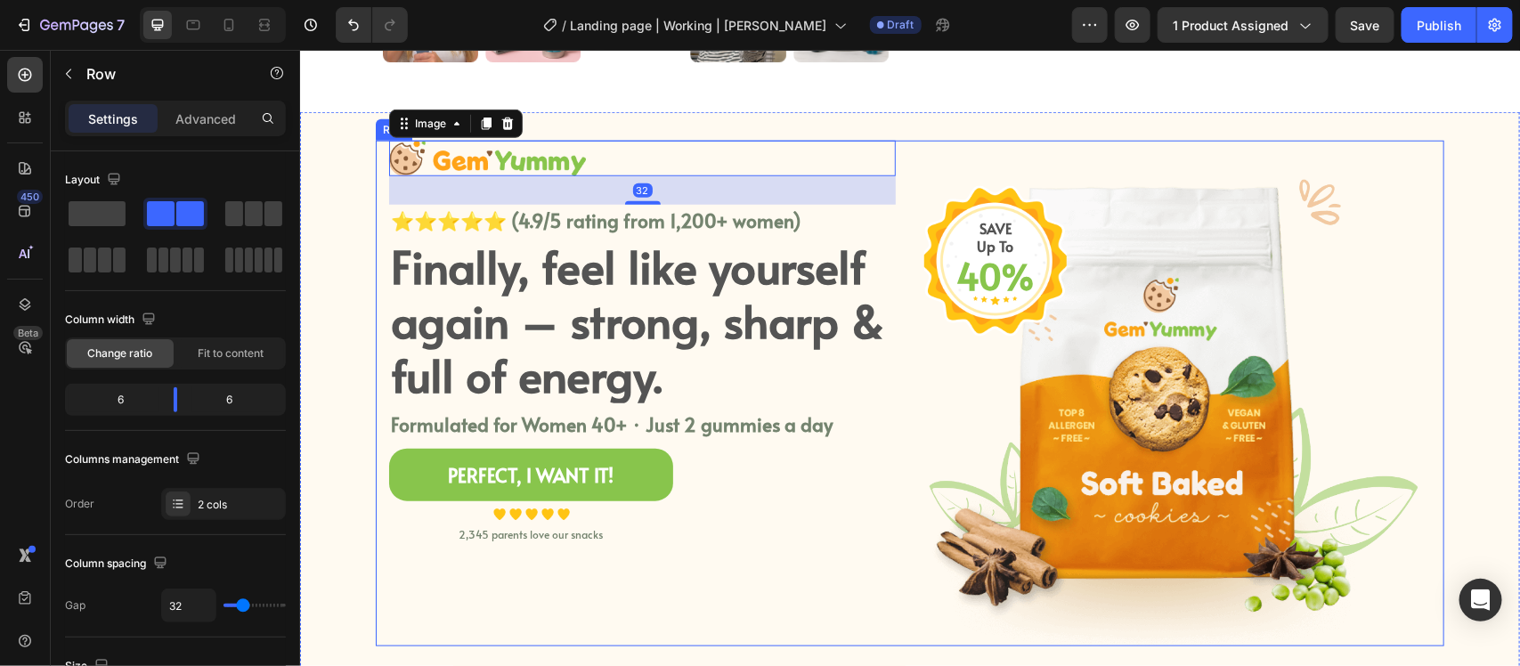
click at [898, 468] on div "Image 32 ⭐⭐⭐⭐⭐ (4.9/5 rating from 1,200+ women) Text block Finally, feel like y…" at bounding box center [909, 393] width 1069 height 506
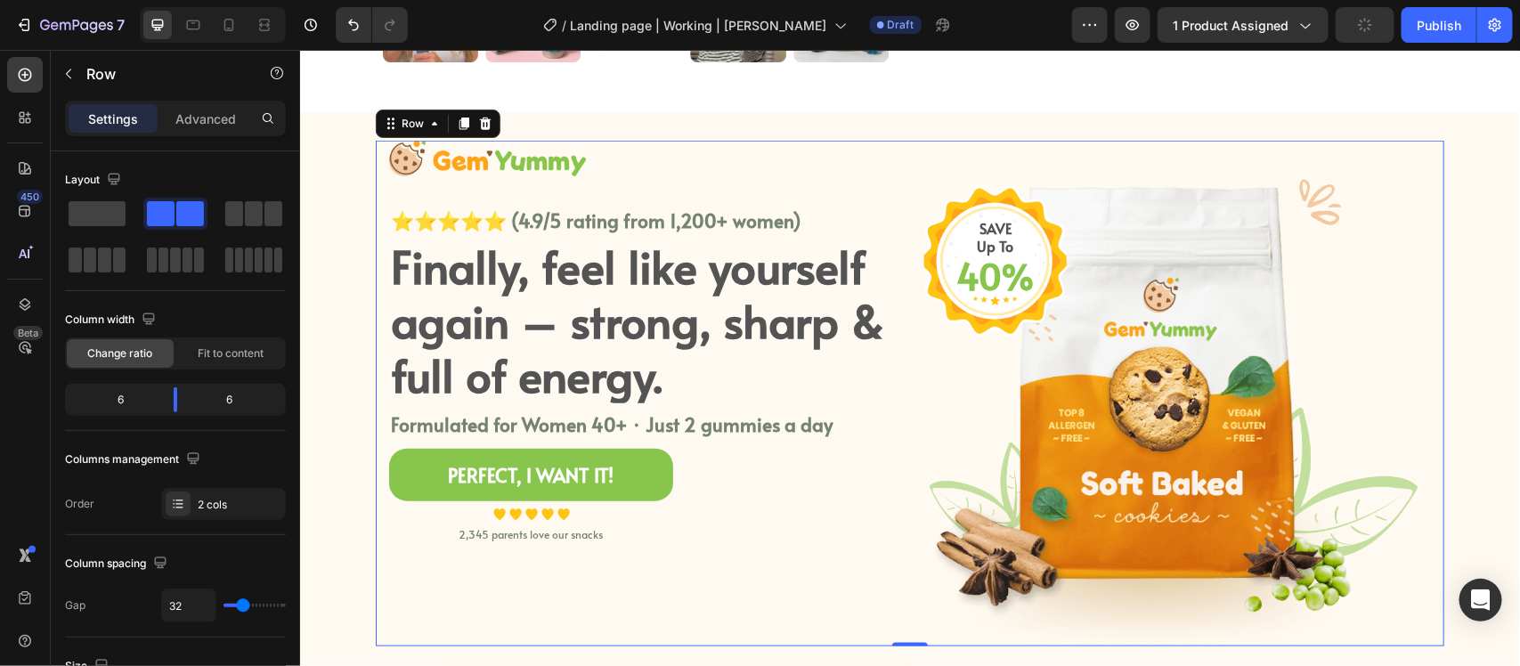
click at [733, 548] on div "Image ⭐⭐⭐⭐⭐ (4.9/5 rating from 1,200+ women) Text block Finally, feel like your…" at bounding box center [641, 393] width 507 height 506
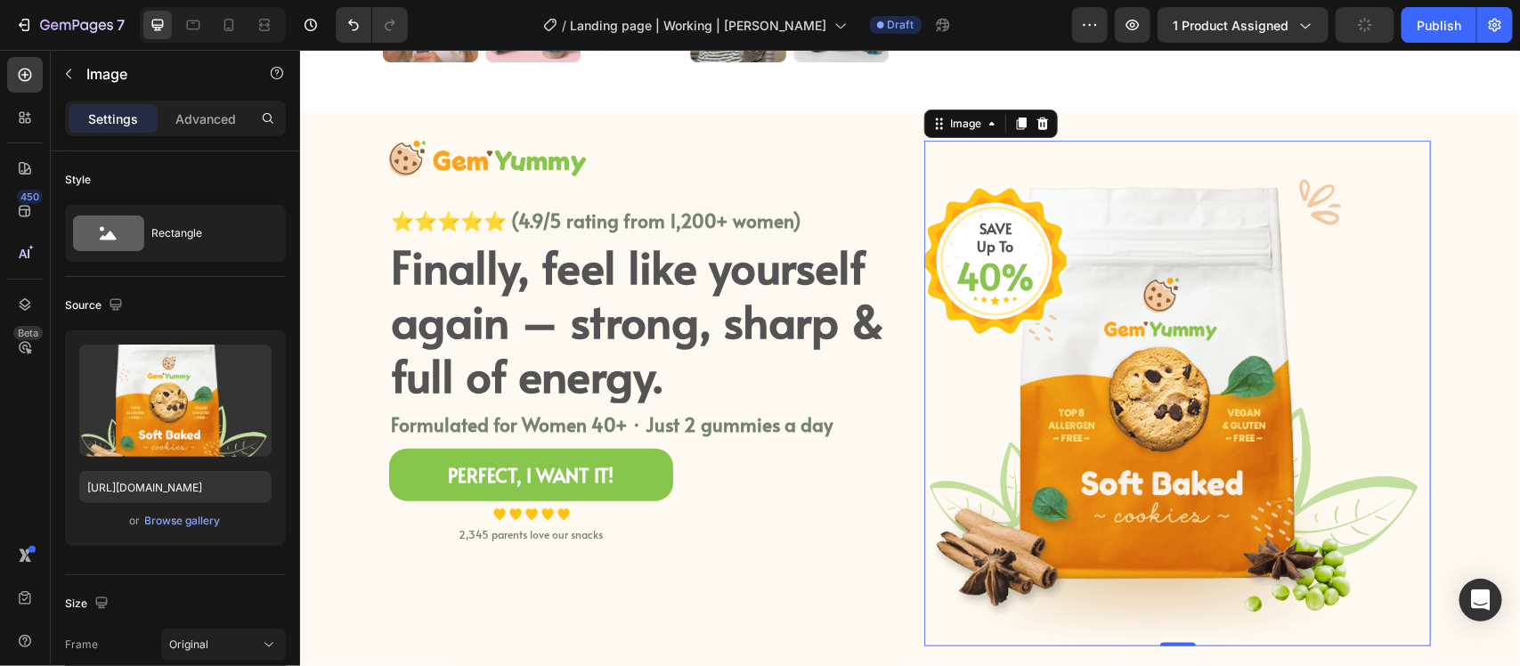
click at [1177, 406] on img at bounding box center [1177, 393] width 507 height 506
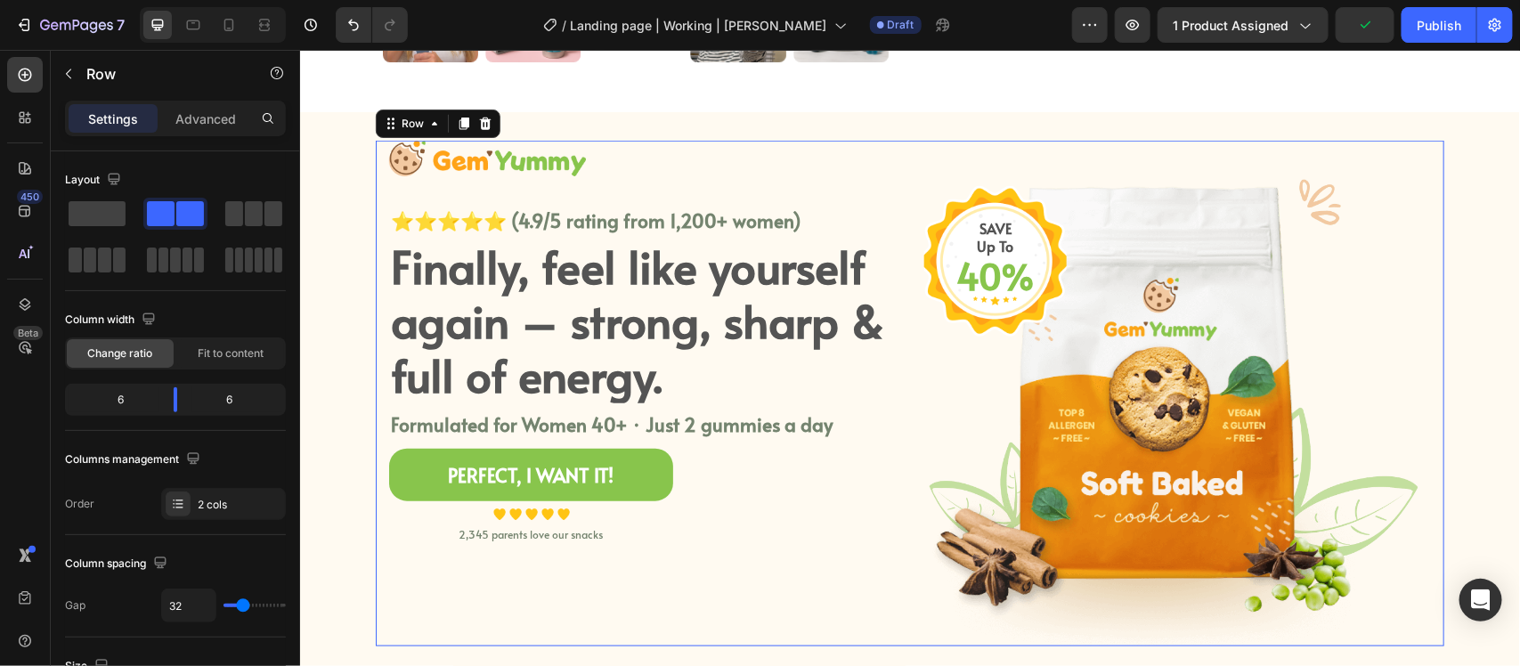
click at [730, 579] on div "Image ⭐⭐⭐⭐⭐ (4.9/5 rating from 1,200+ women) Text block Finally, feel like your…" at bounding box center [641, 393] width 507 height 506
click at [943, 229] on p "SAVE" at bounding box center [994, 227] width 103 height 17
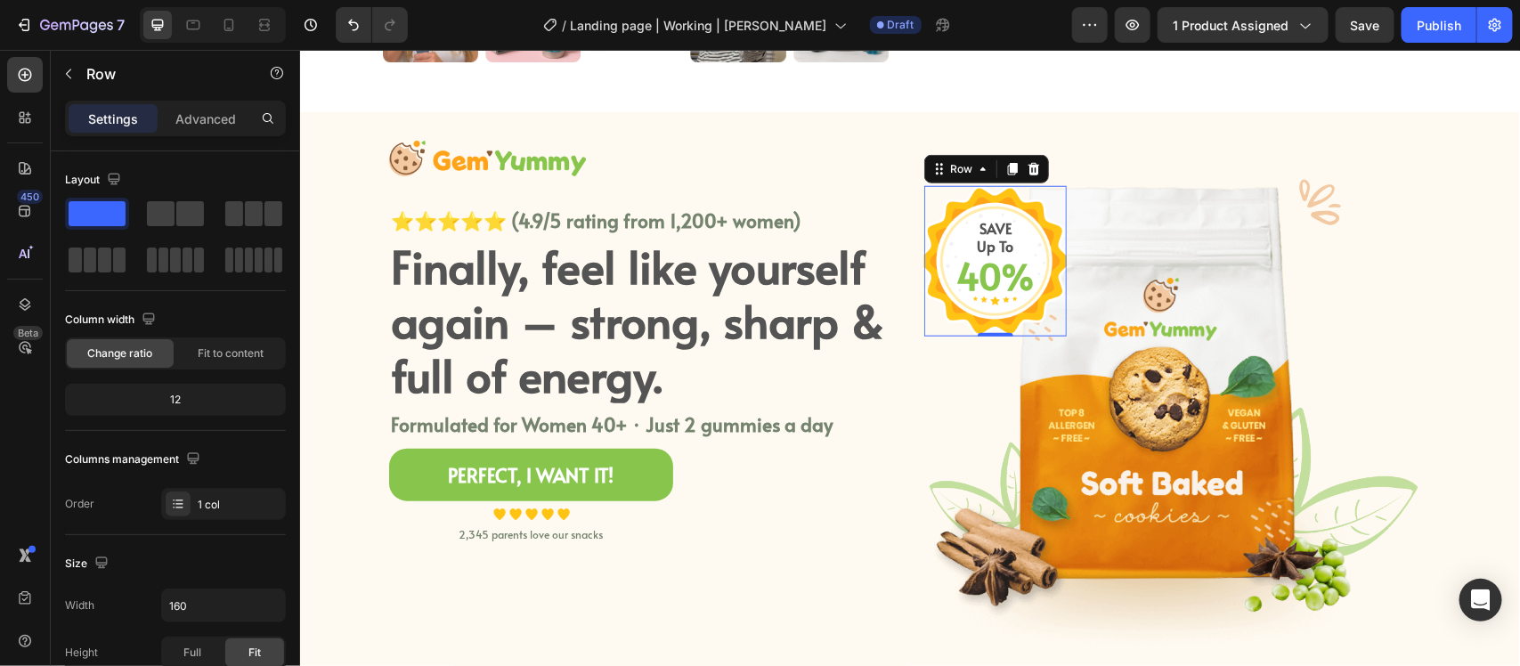
click at [924, 196] on div "SAVE Up To Text block 40% Text block Row 0" at bounding box center [995, 260] width 143 height 150
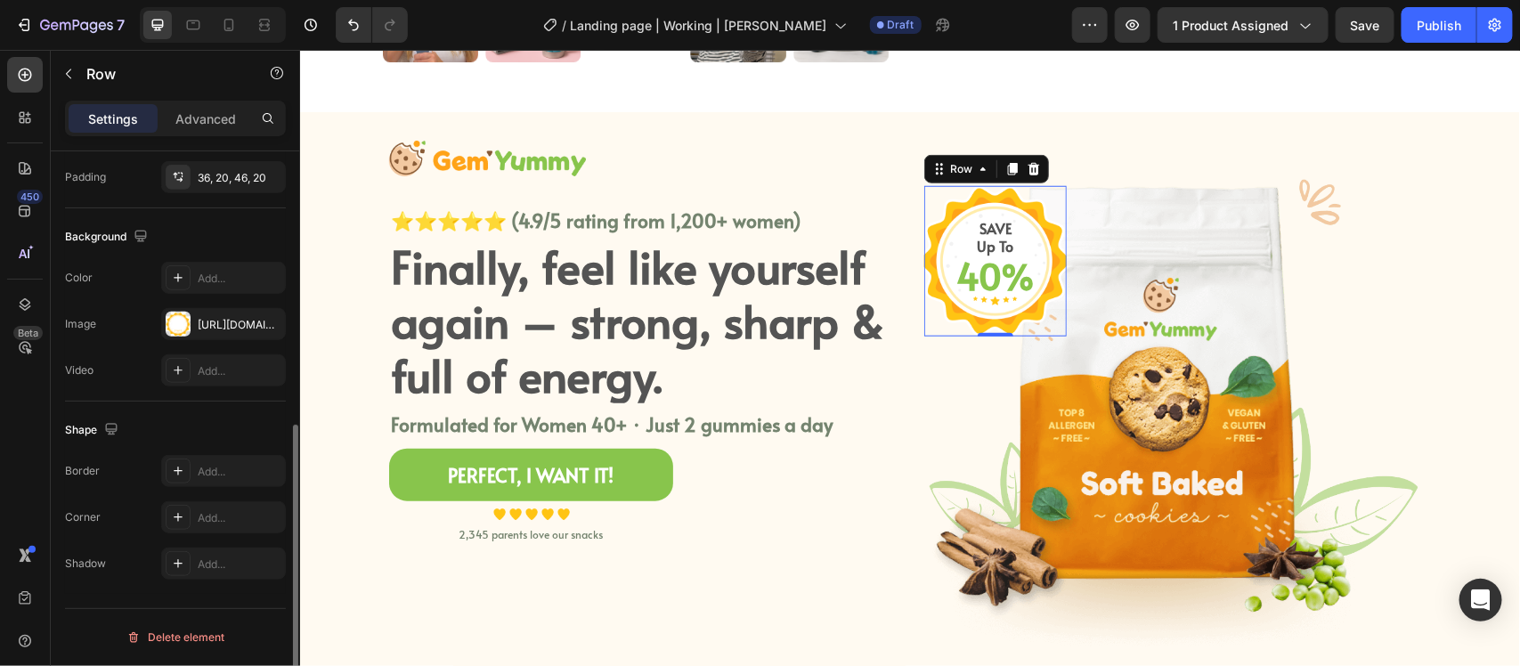
scroll to position [523, 0]
click at [193, 110] on p "Advanced" at bounding box center [205, 119] width 61 height 19
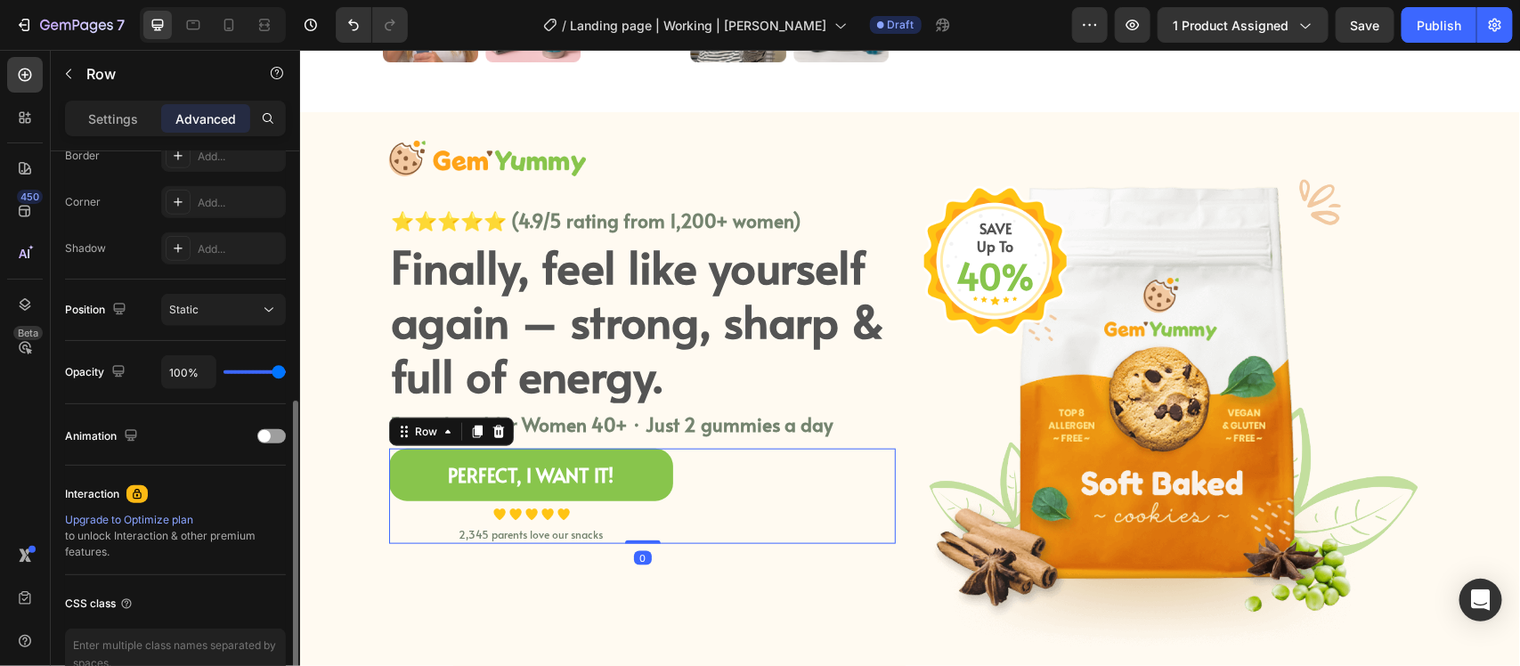
click at [733, 480] on div "PERFECT, I WANT IT! Button Image Image Image Image Image Icon List Hoz 2,345 pa…" at bounding box center [641, 495] width 507 height 95
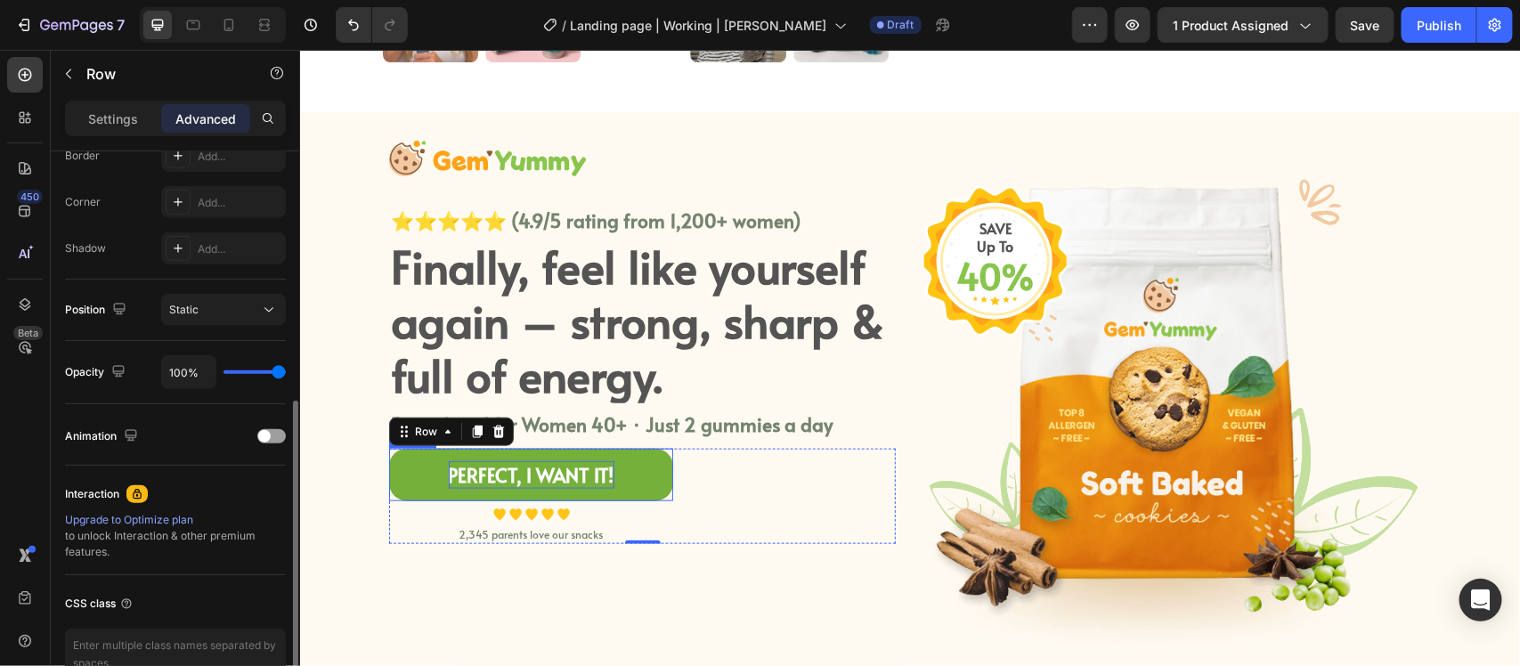
click at [589, 462] on div "PERFECT, I WANT IT!" at bounding box center [531, 474] width 166 height 29
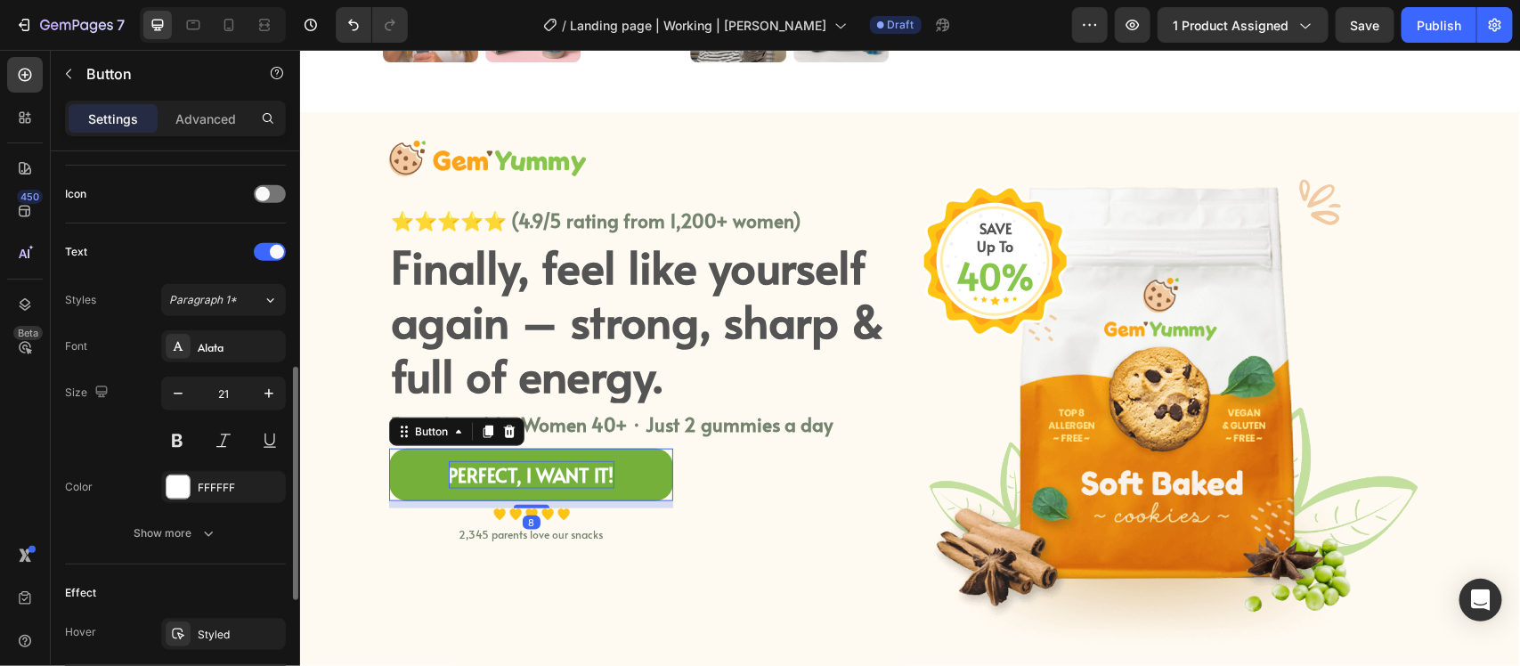
scroll to position [0, 0]
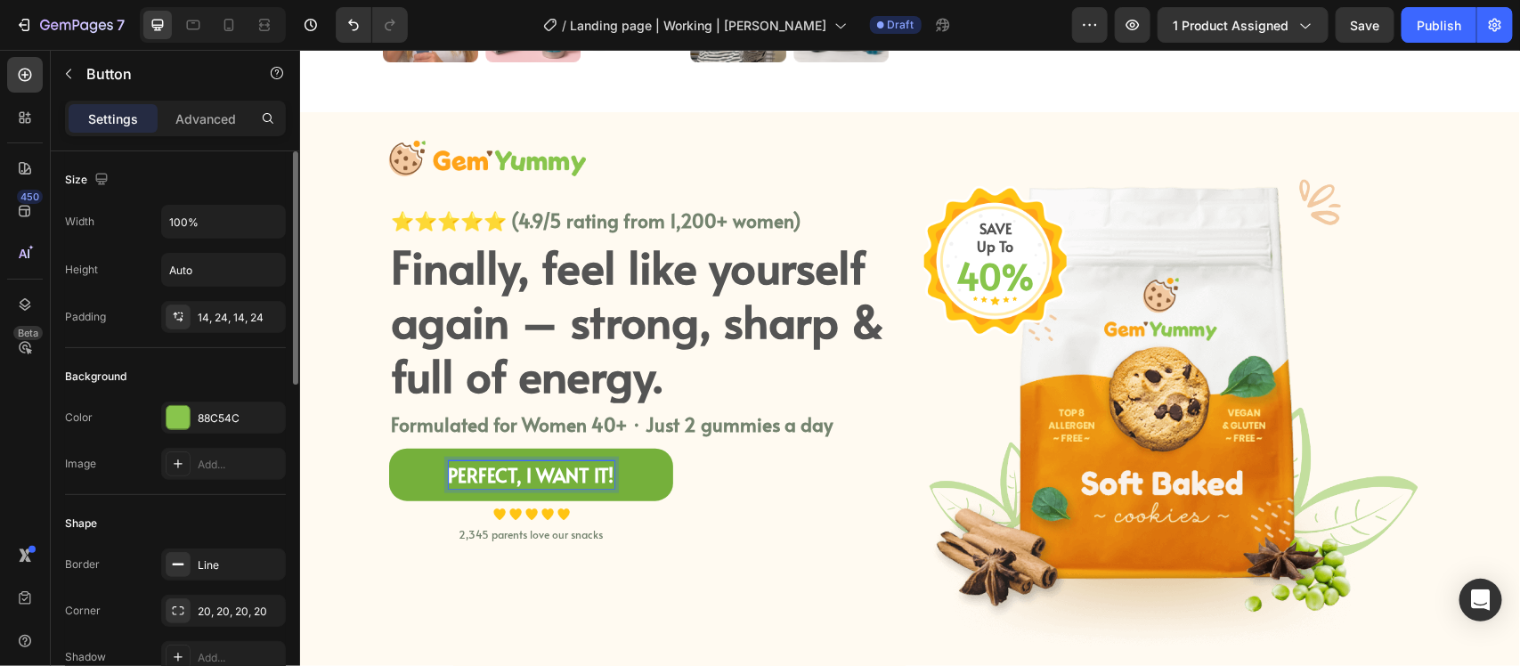
click at [589, 462] on div "PERFECT, I WANT IT!" at bounding box center [531, 474] width 166 height 29
click at [589, 462] on p "PERFECT, I WANT IT!" at bounding box center [531, 474] width 166 height 29
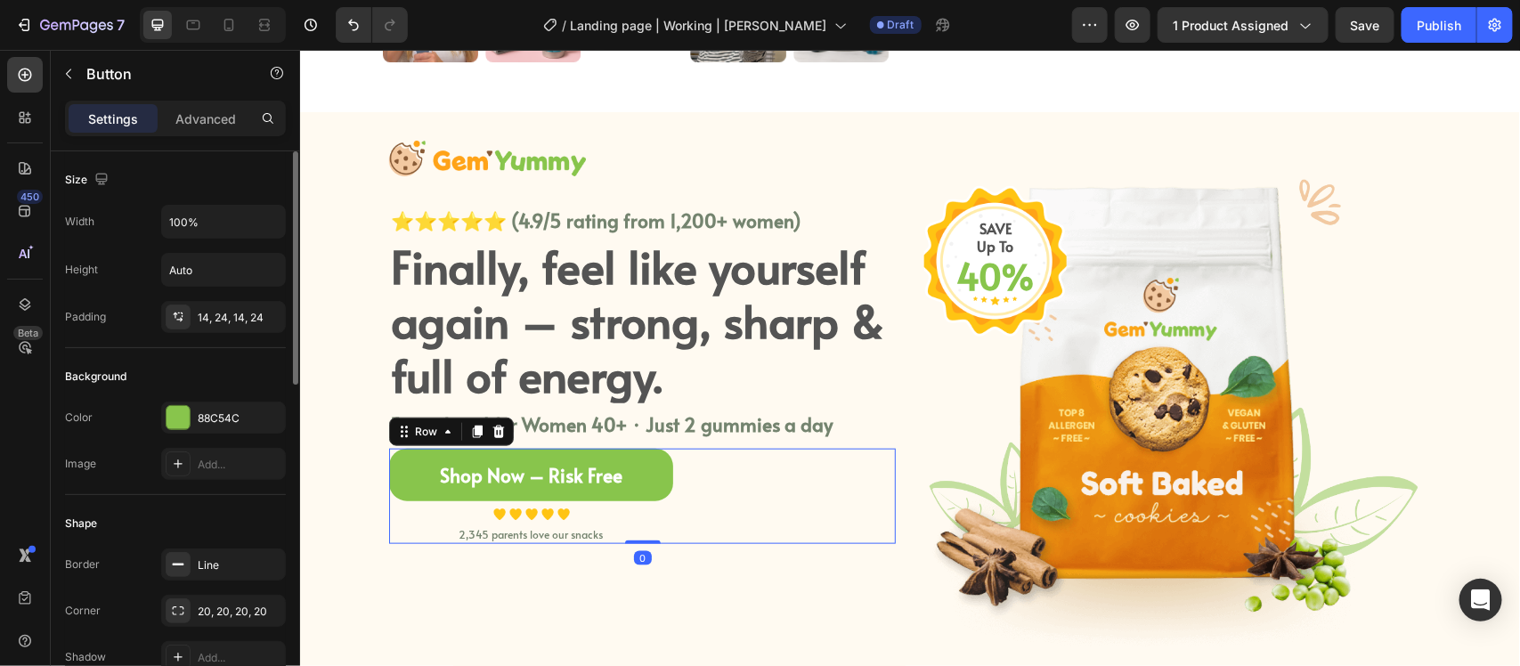
click at [702, 525] on div "Shop Now – Risk Free Button Image Image Image Image Image Icon List Hoz 2,345 p…" at bounding box center [641, 495] width 507 height 95
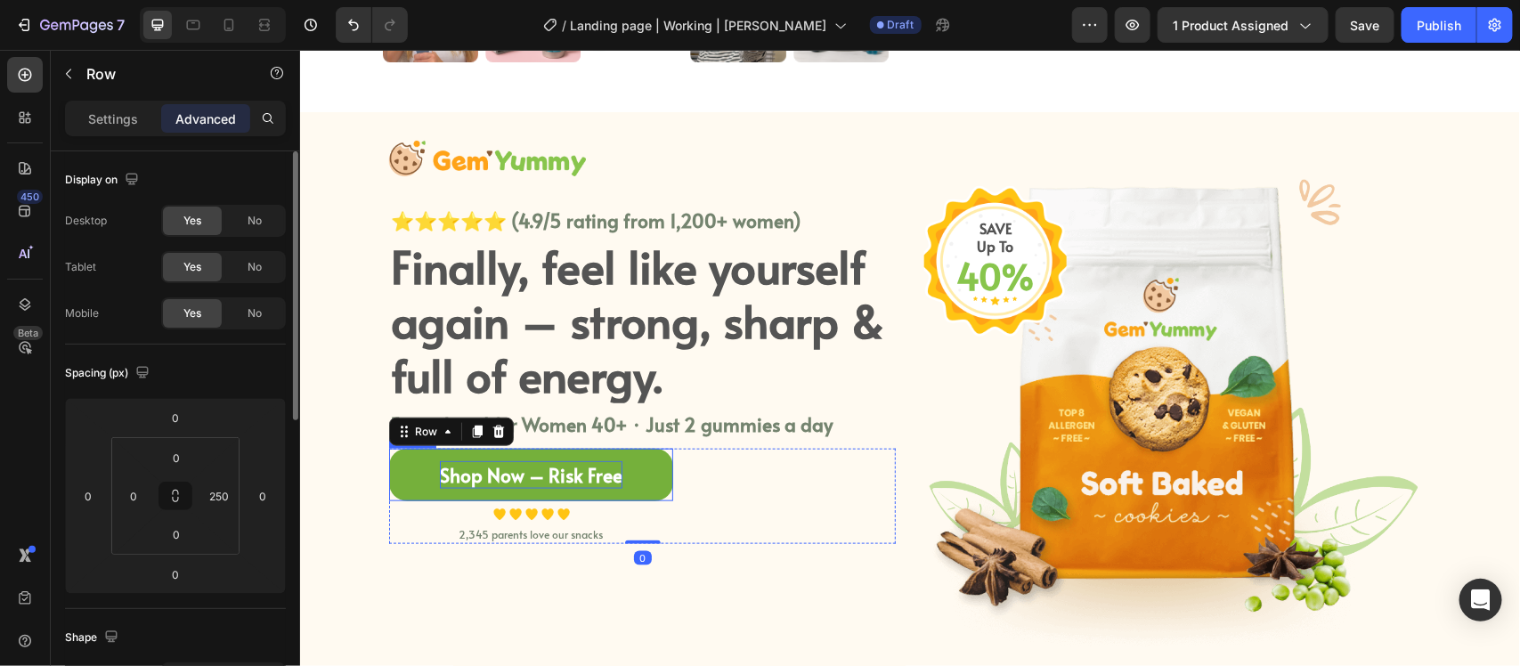
click at [584, 485] on p "Shop Now – Risk Free" at bounding box center [530, 474] width 183 height 29
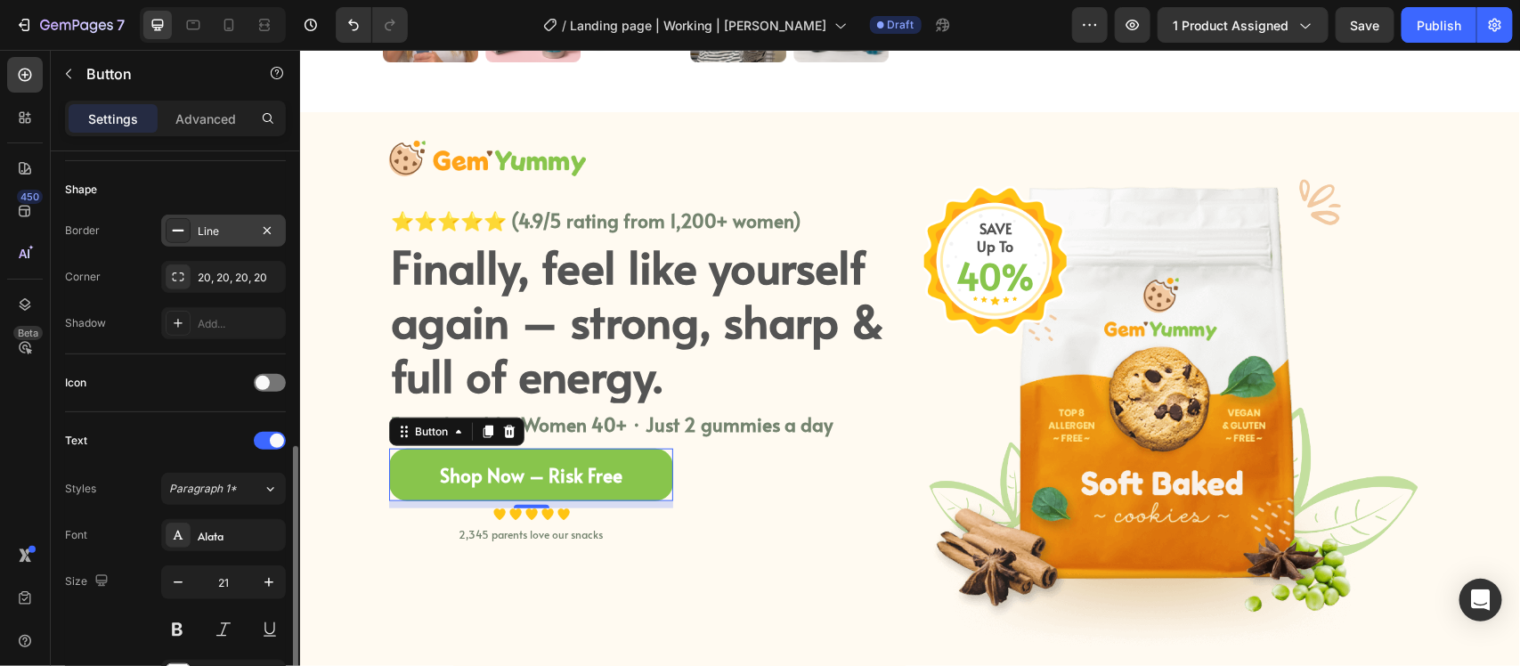
scroll to position [445, 0]
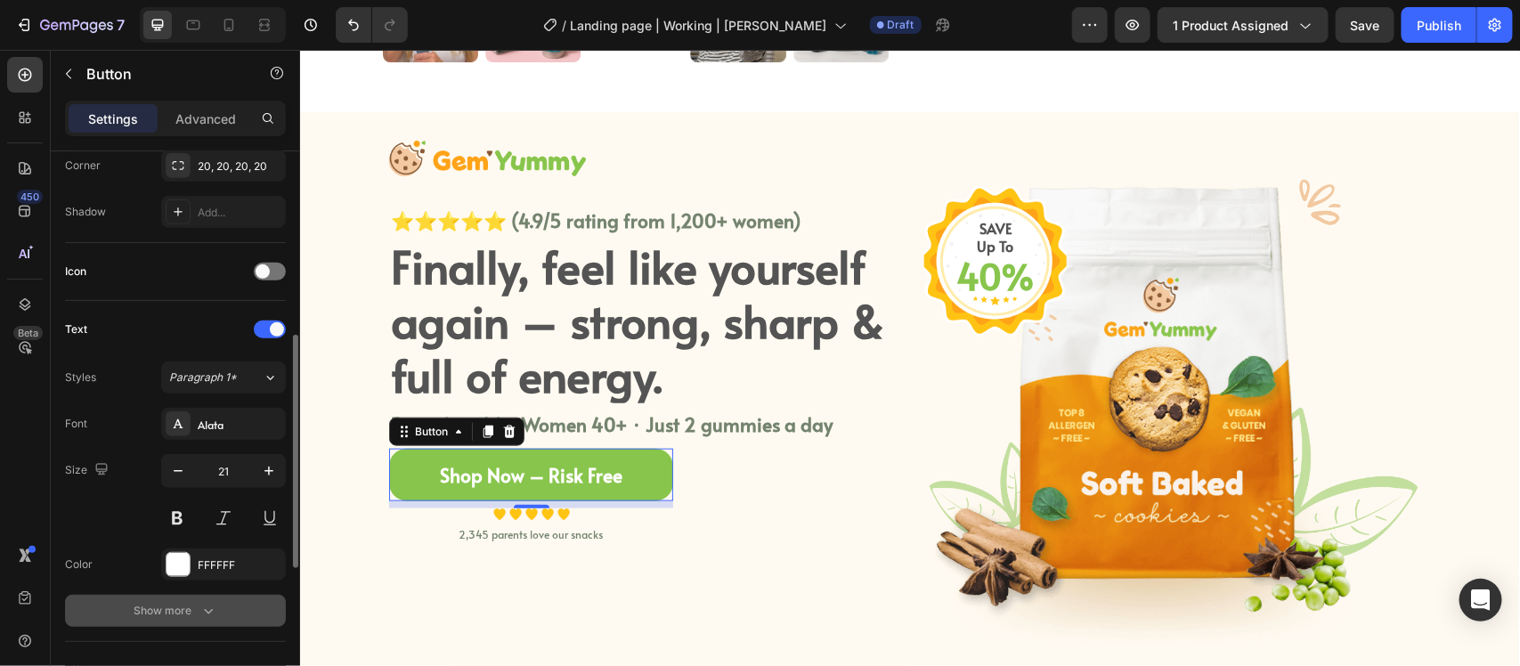
click at [210, 613] on icon "button" at bounding box center [208, 611] width 9 height 5
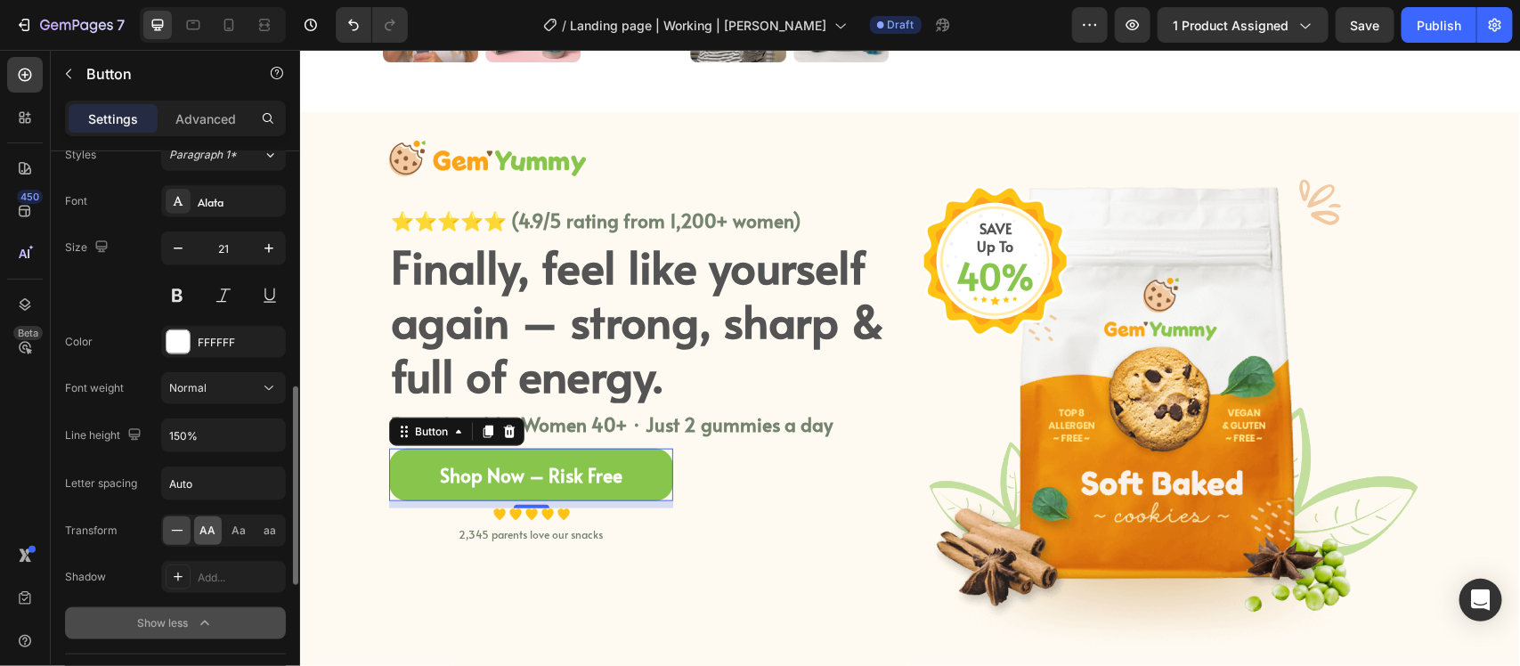
click at [216, 541] on div "AA" at bounding box center [208, 531] width 28 height 29
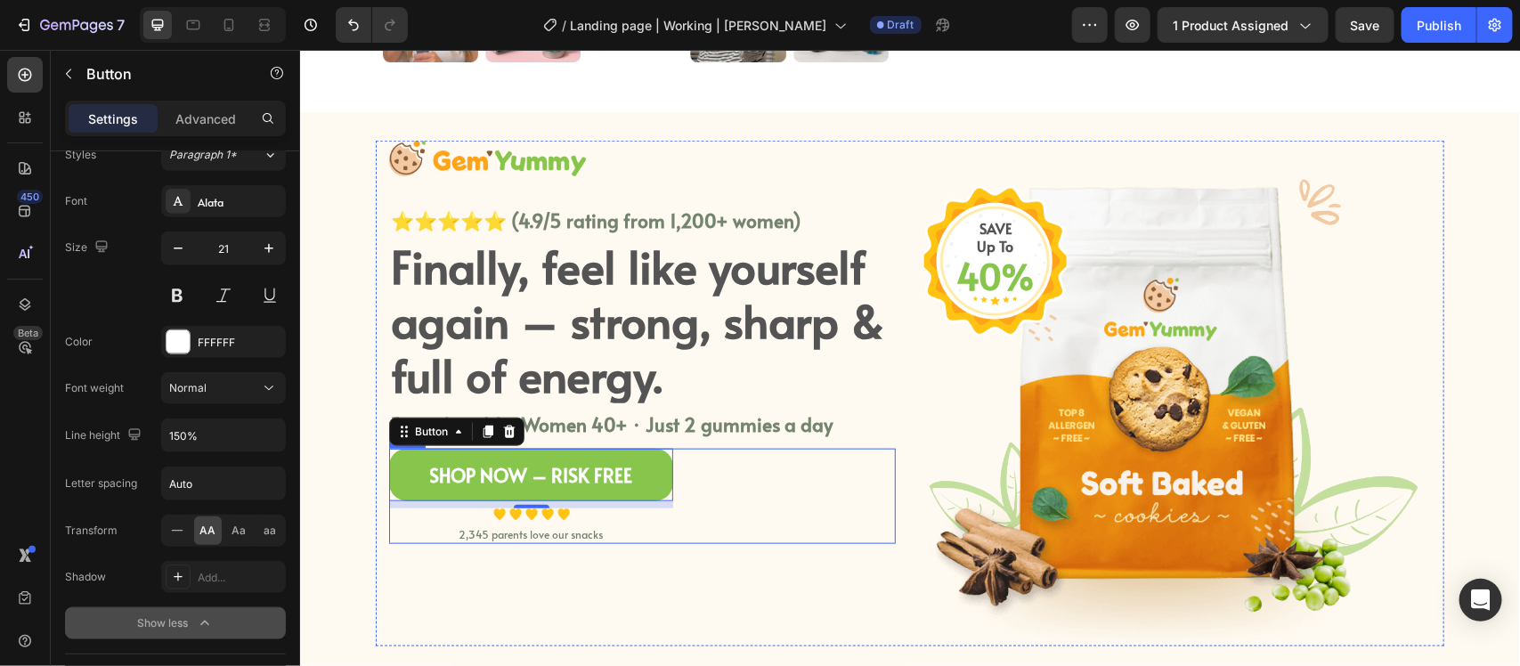
click at [827, 456] on div "Shop Now – Risk Free Button 8 Image Image Image Image Image Icon List Hoz 2,345…" at bounding box center [641, 495] width 507 height 95
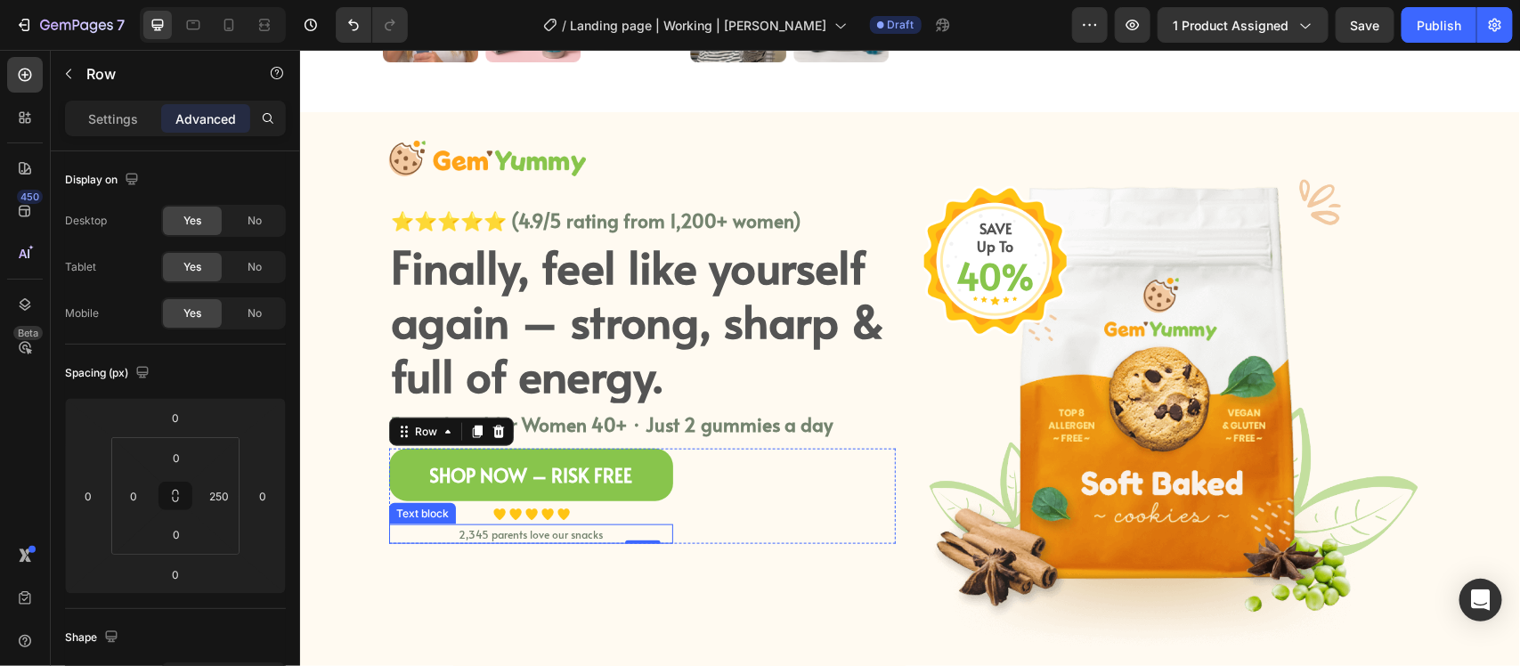
click at [478, 534] on p "2,345 parents love our snacks" at bounding box center [530, 533] width 281 height 16
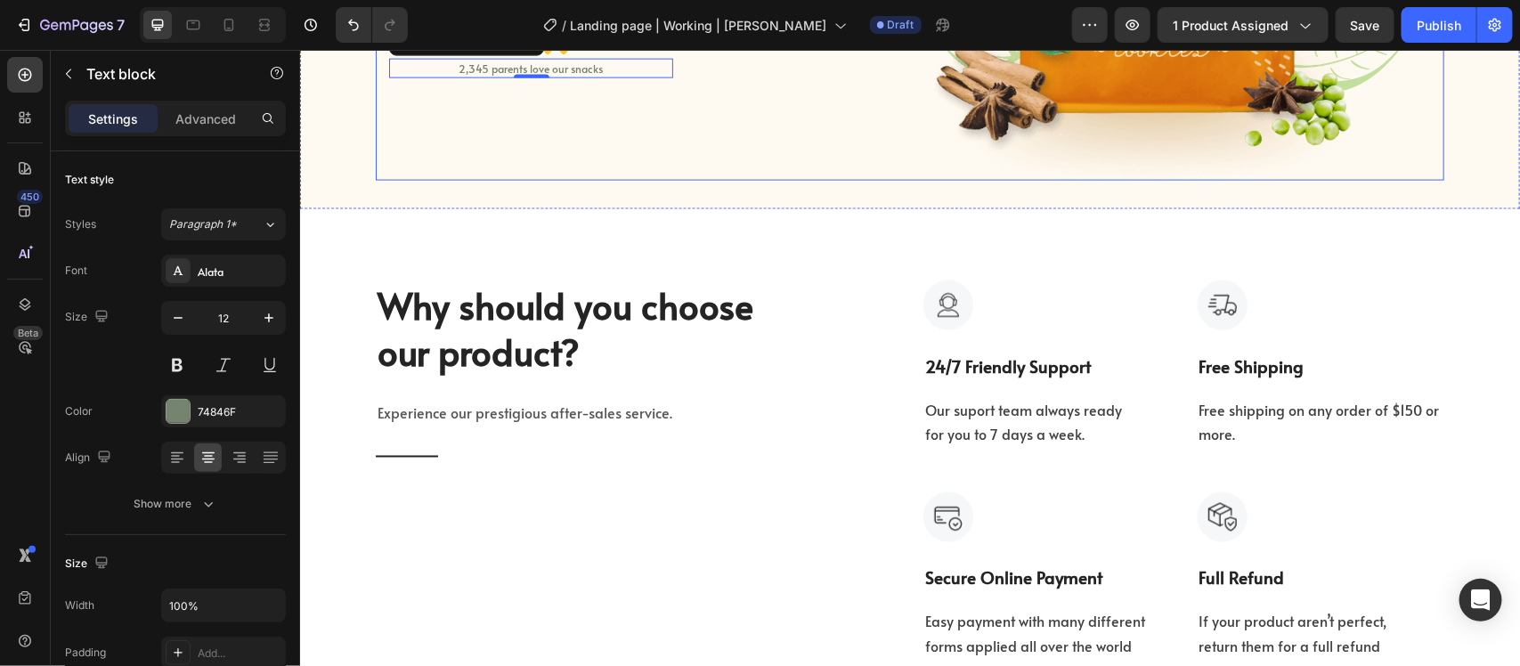
scroll to position [1002, 0]
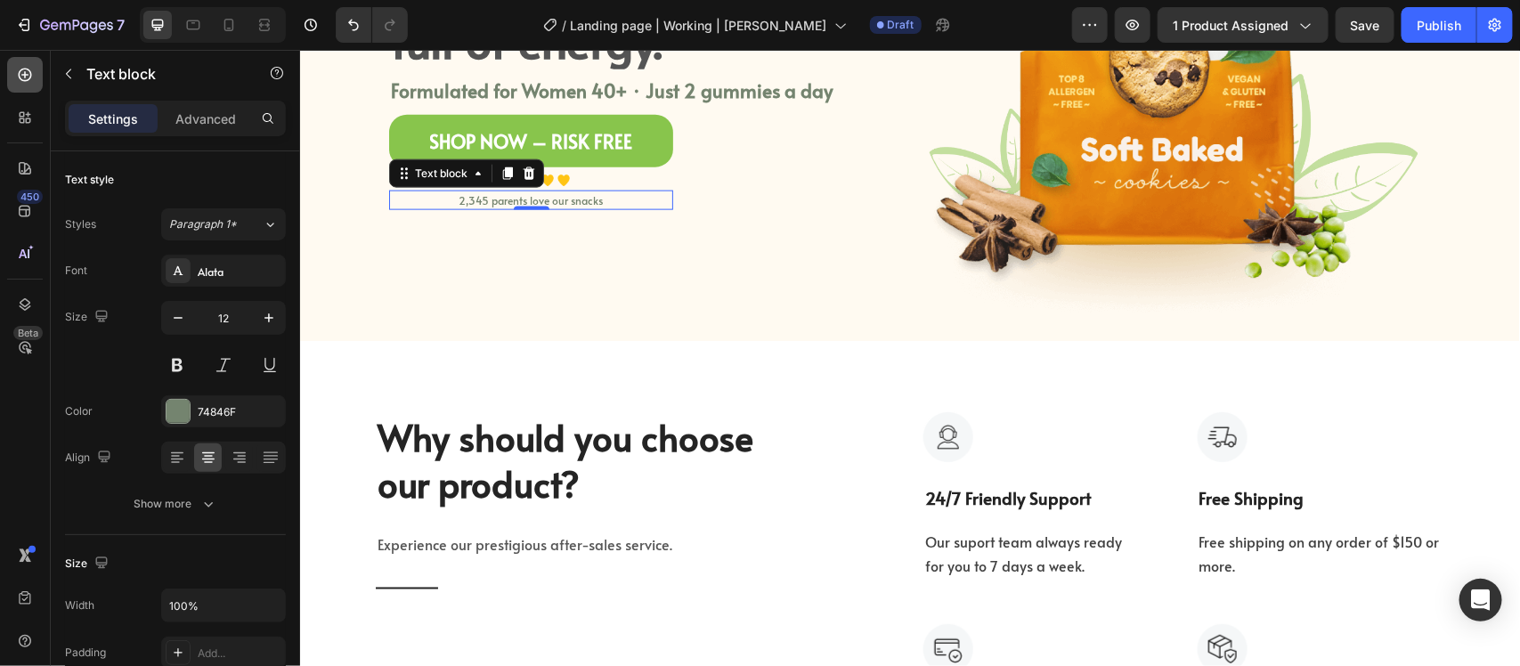
click at [25, 76] on icon at bounding box center [25, 75] width 18 height 18
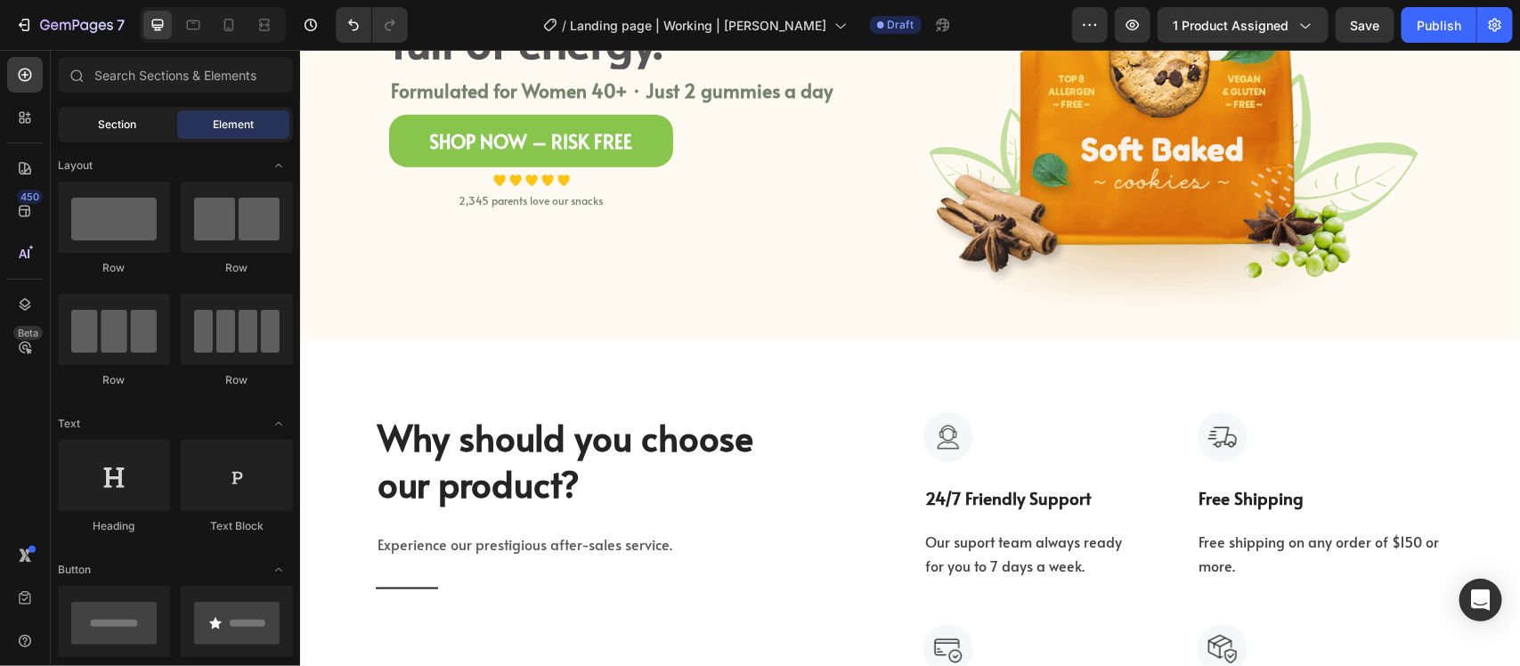
click at [86, 112] on div "Section" at bounding box center [117, 124] width 112 height 29
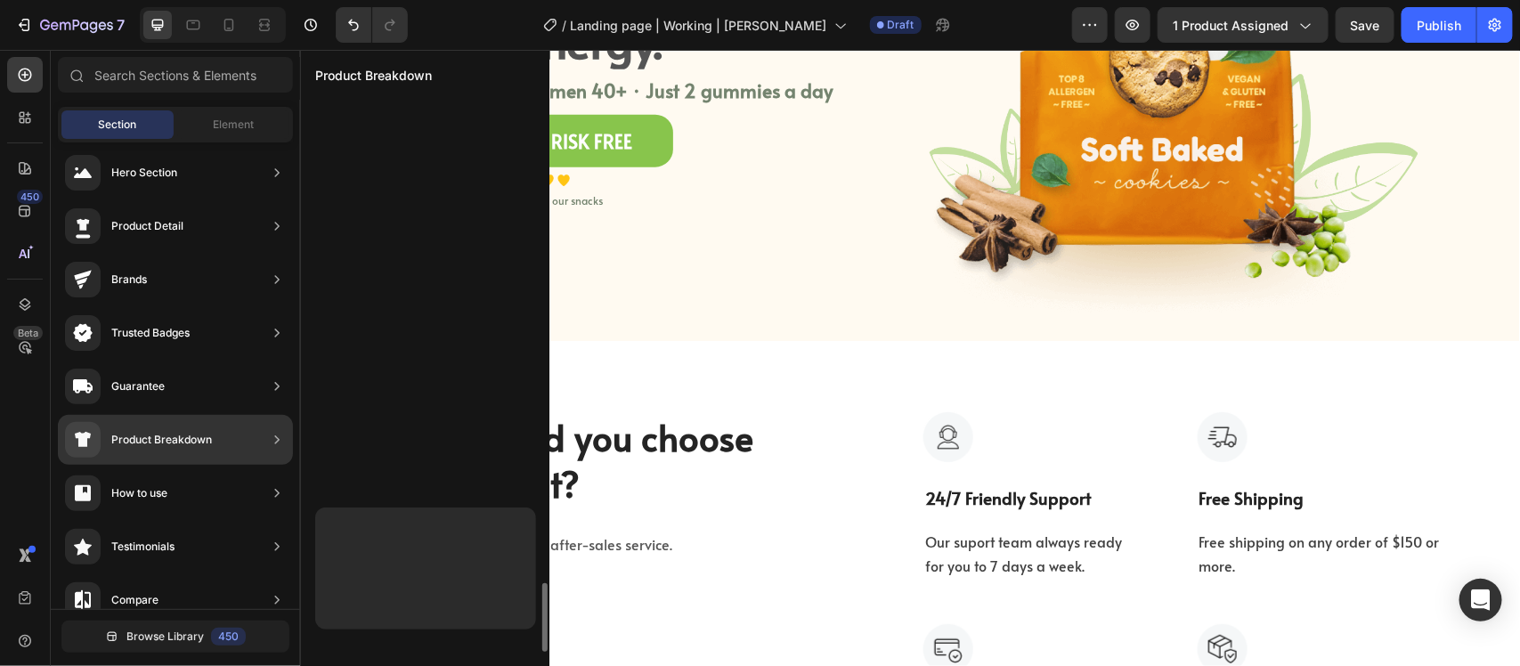
scroll to position [3929, 0]
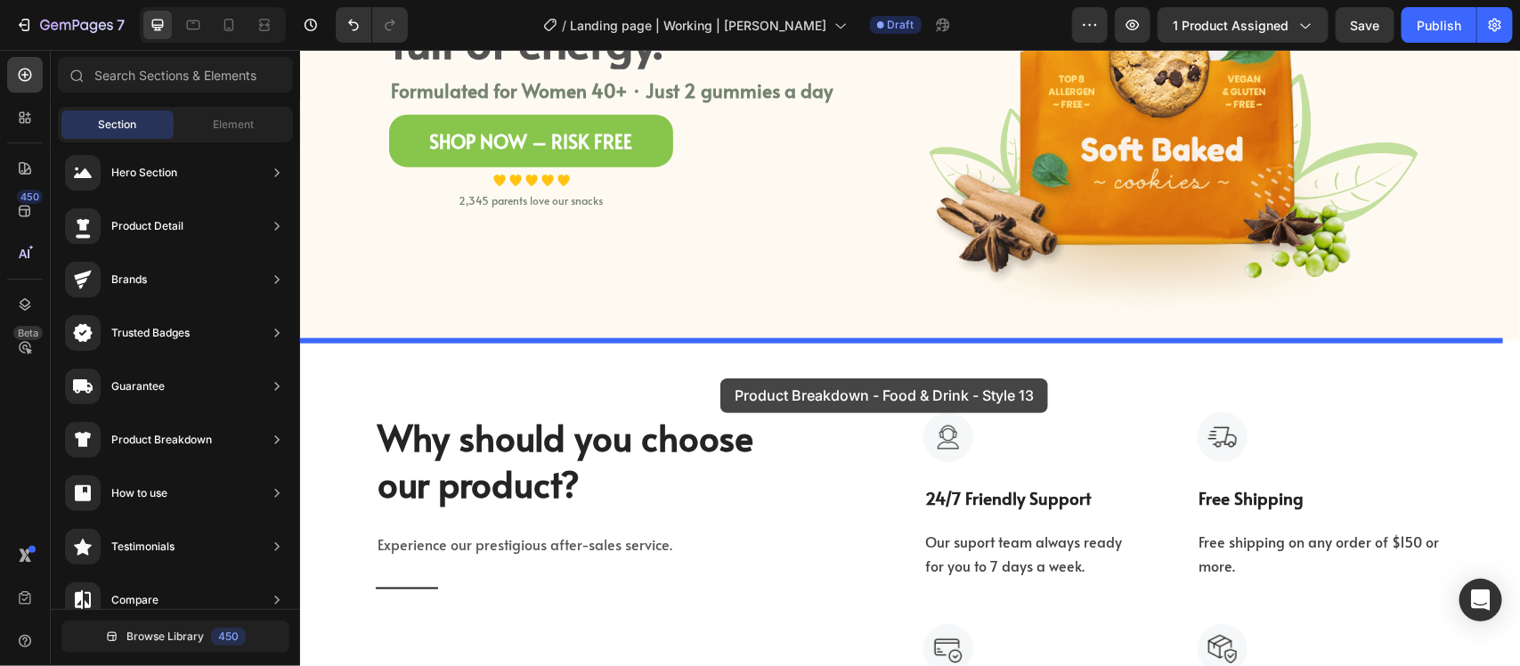
drag, startPoint x: 756, startPoint y: 249, endPoint x: 720, endPoint y: 378, distance: 133.3
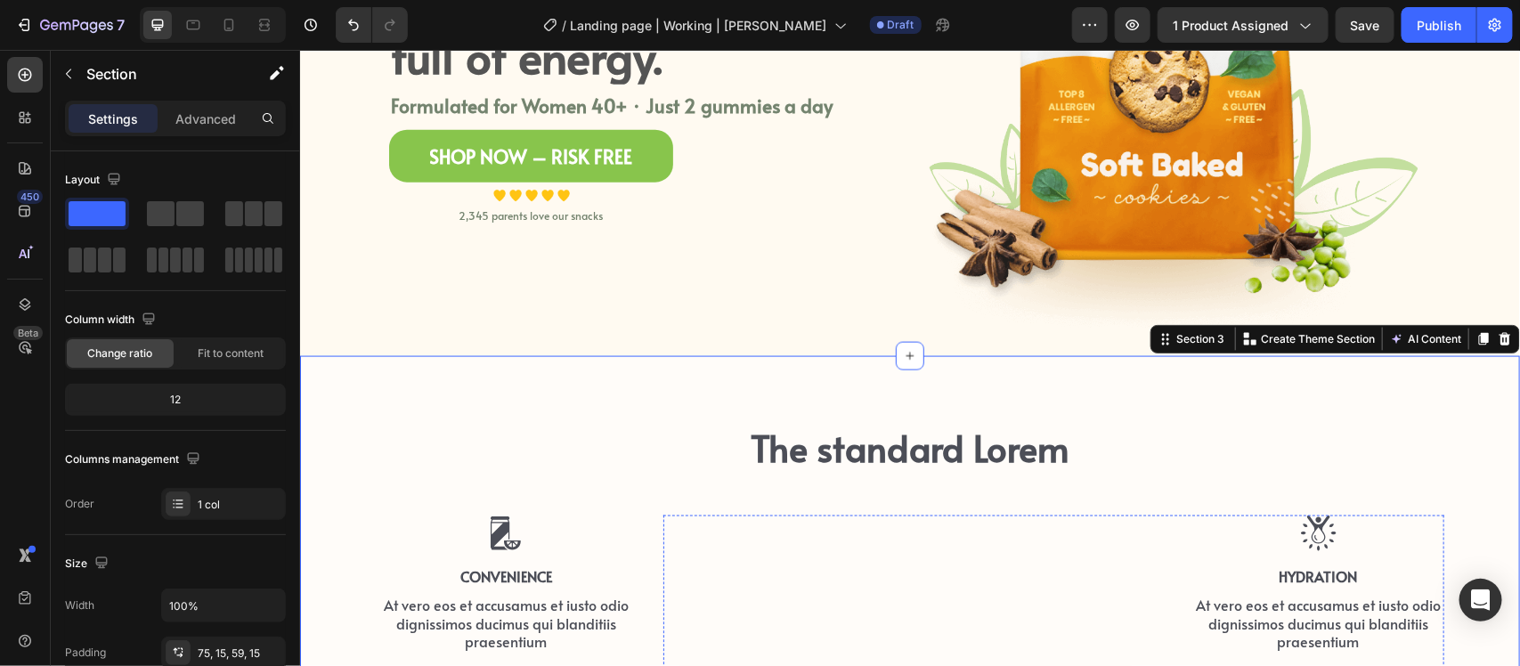
scroll to position [1120, 0]
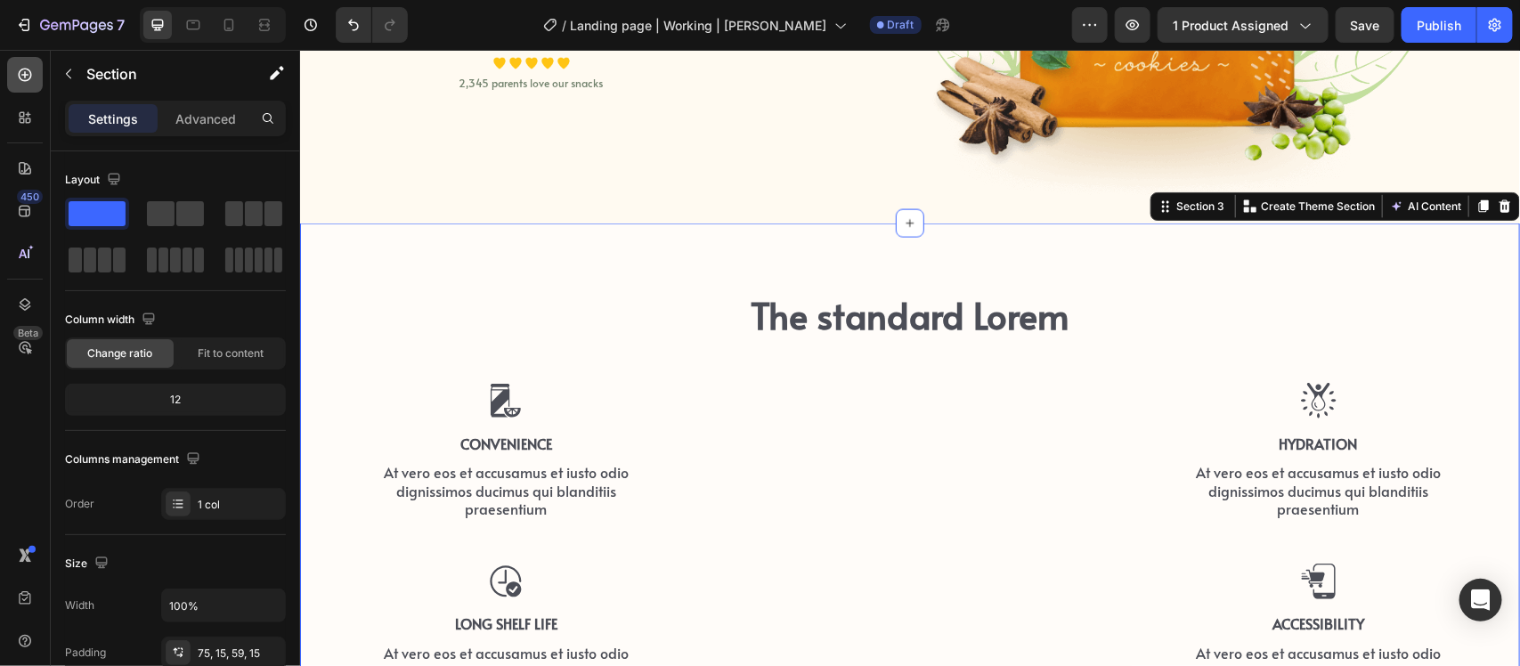
click at [32, 77] on icon at bounding box center [25, 75] width 18 height 18
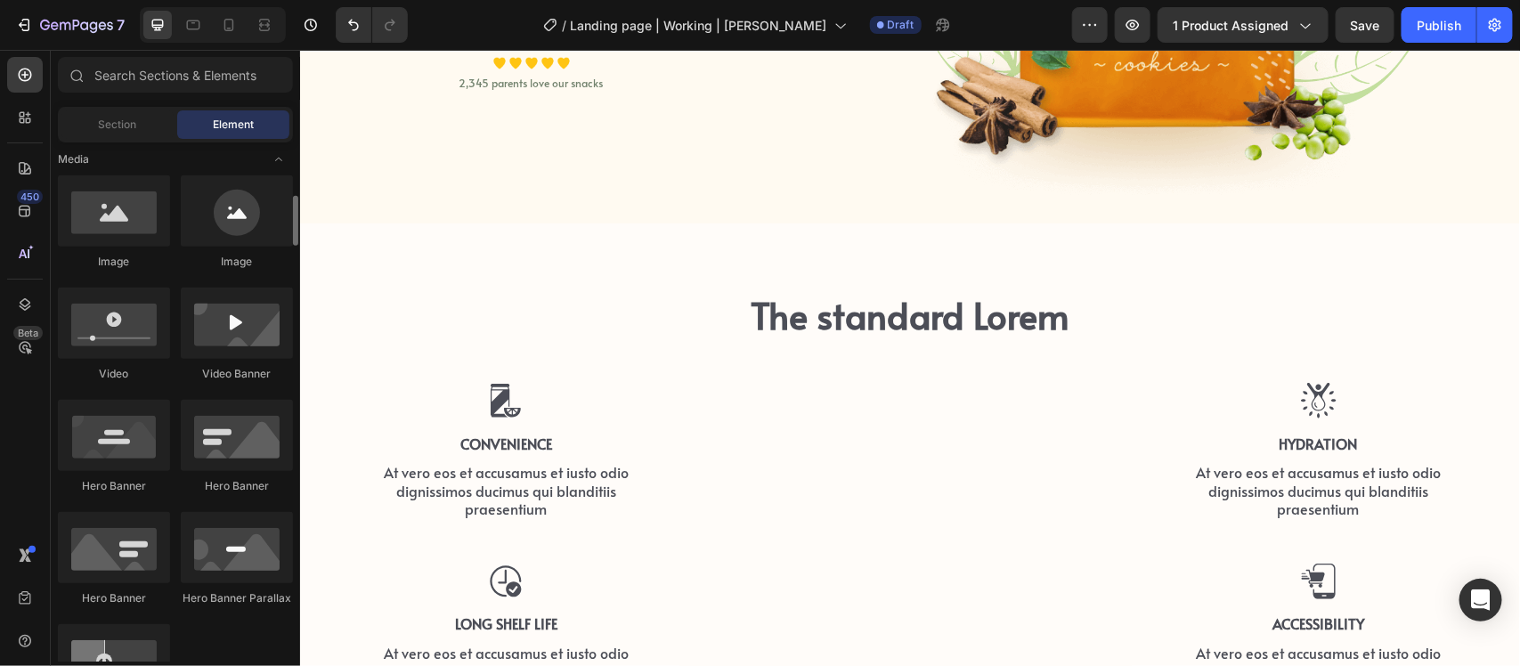
scroll to position [223, 0]
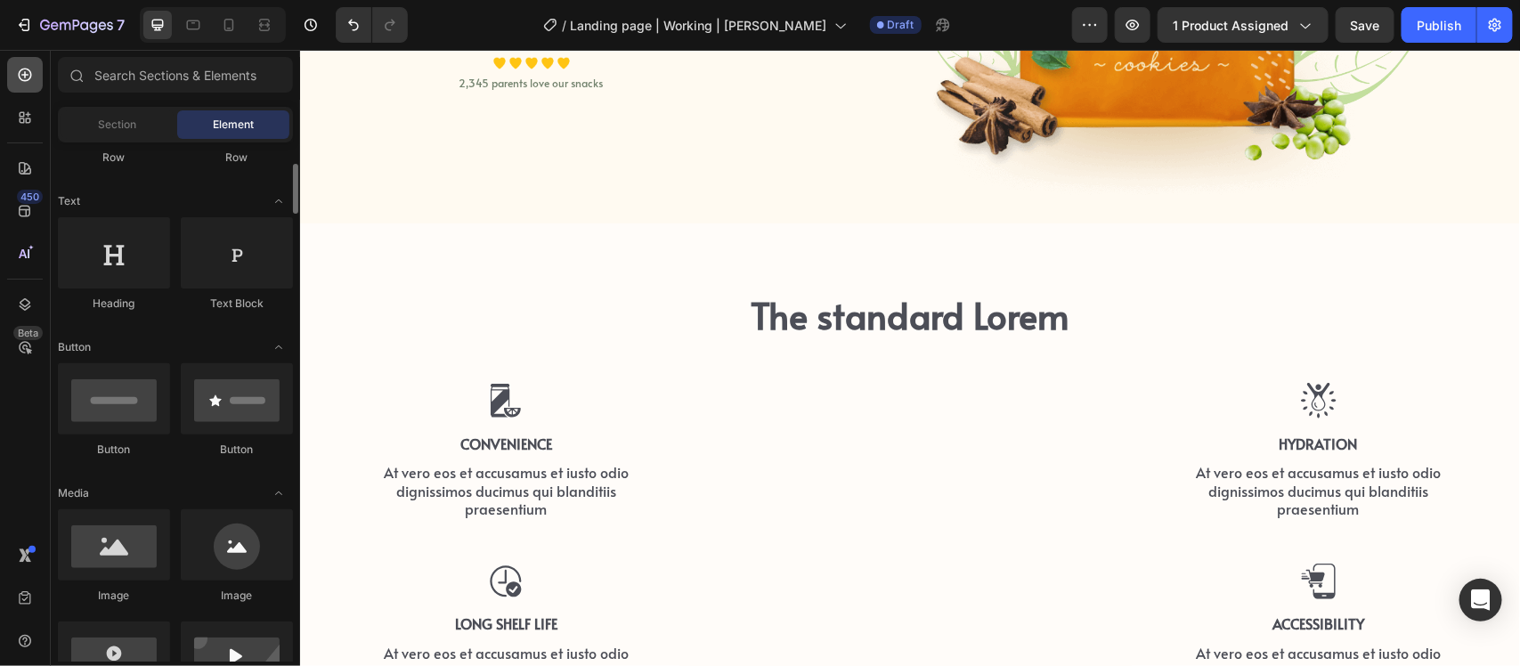
click at [23, 67] on icon at bounding box center [25, 75] width 18 height 18
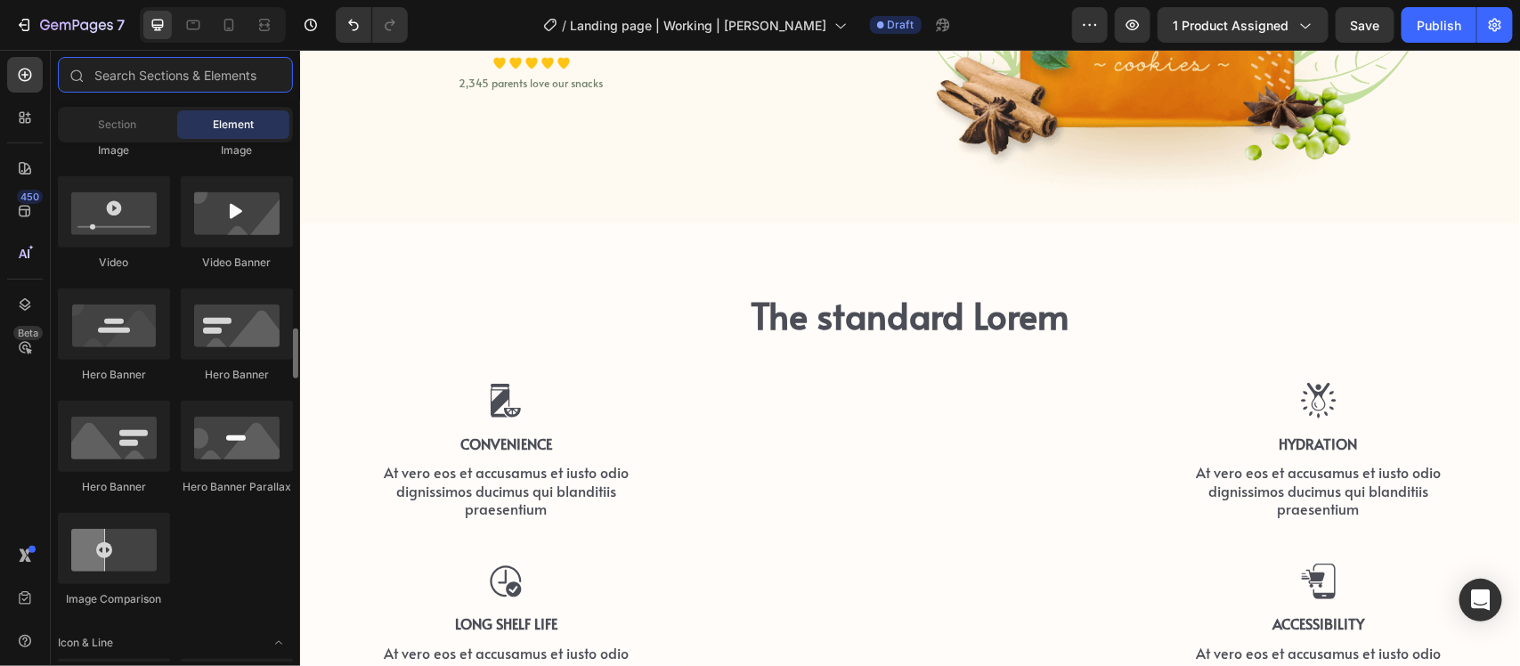
scroll to position [557, 0]
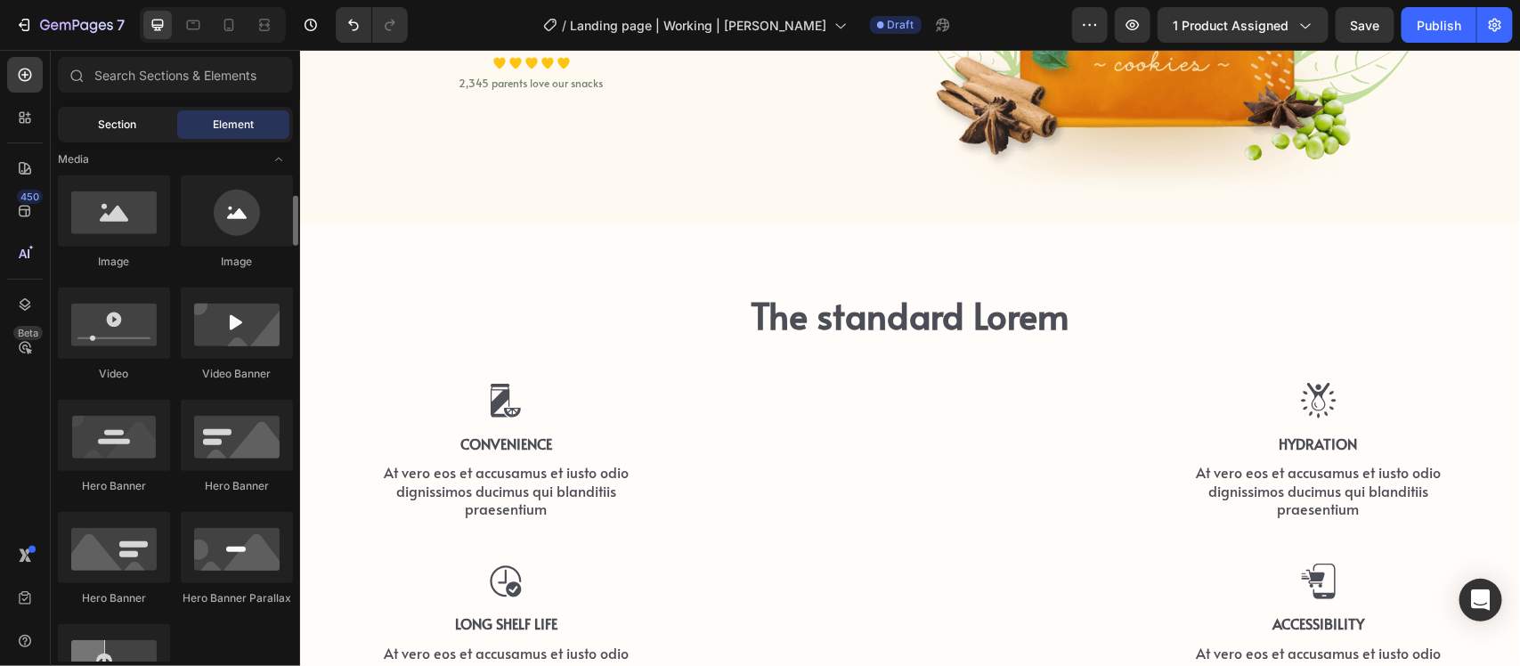
click at [107, 126] on span "Section" at bounding box center [118, 125] width 38 height 16
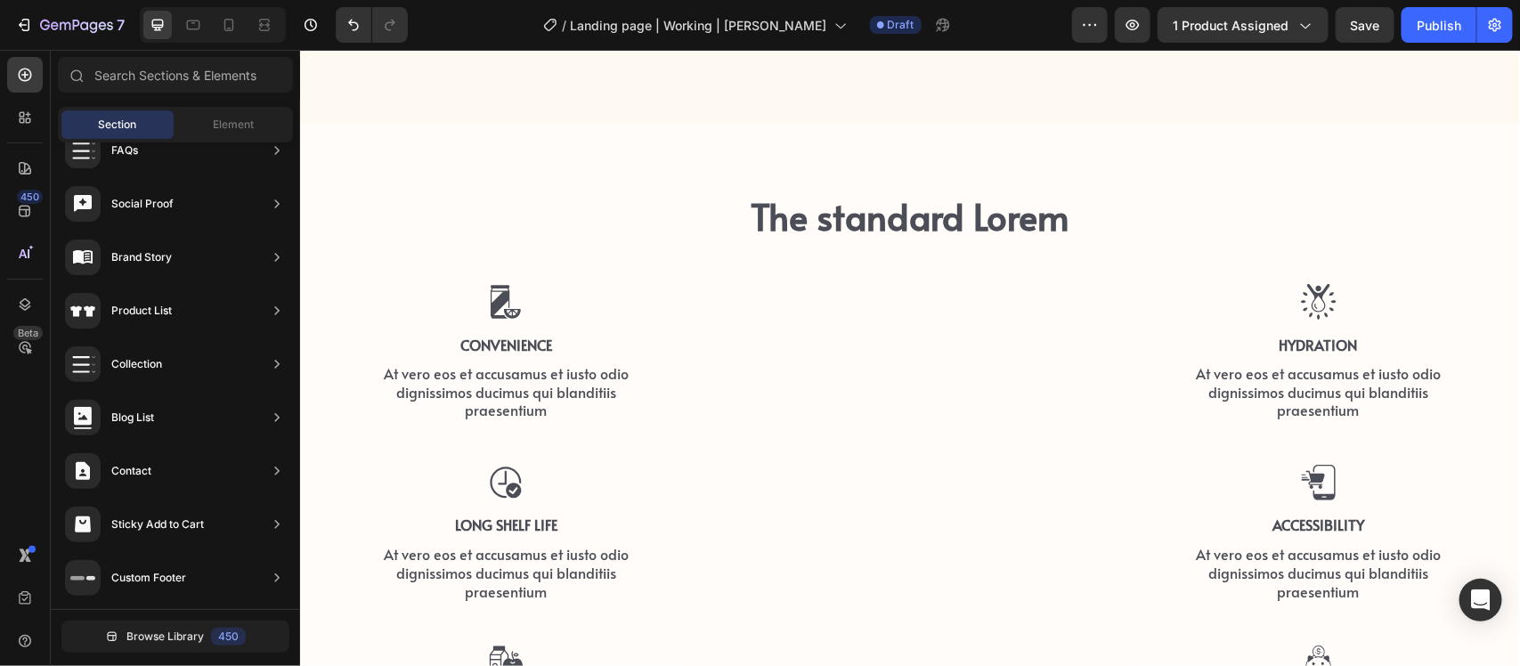
scroll to position [1405, 0]
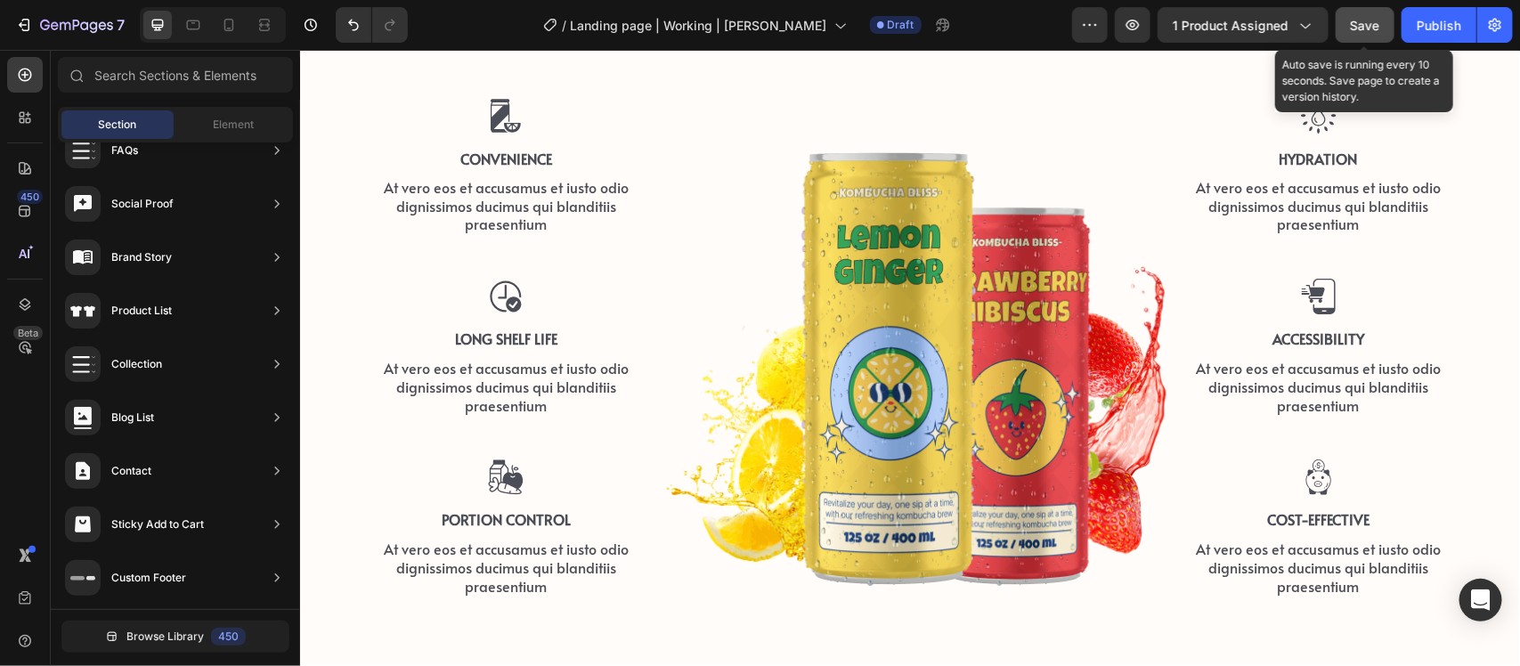
click at [1368, 27] on span "Save" at bounding box center [1365, 25] width 29 height 15
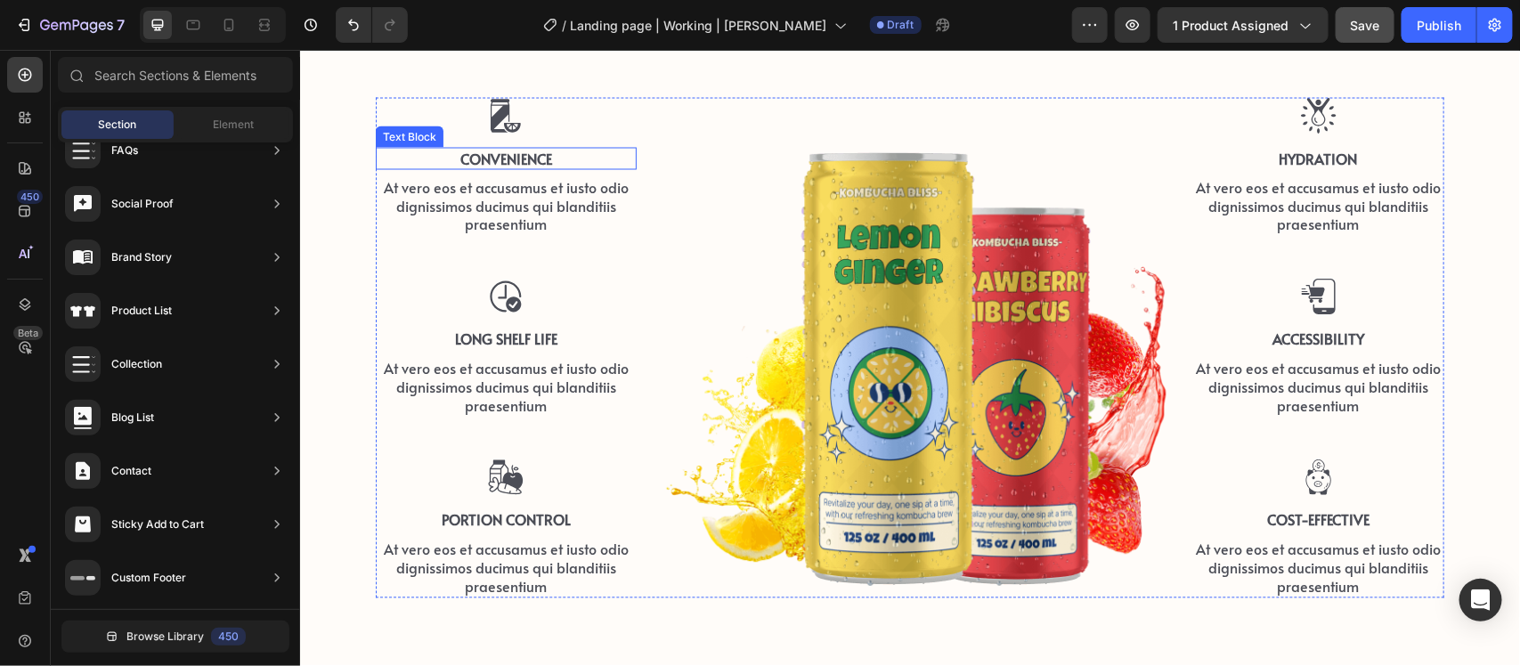
click at [508, 161] on p "Convenience" at bounding box center [505, 158] width 257 height 19
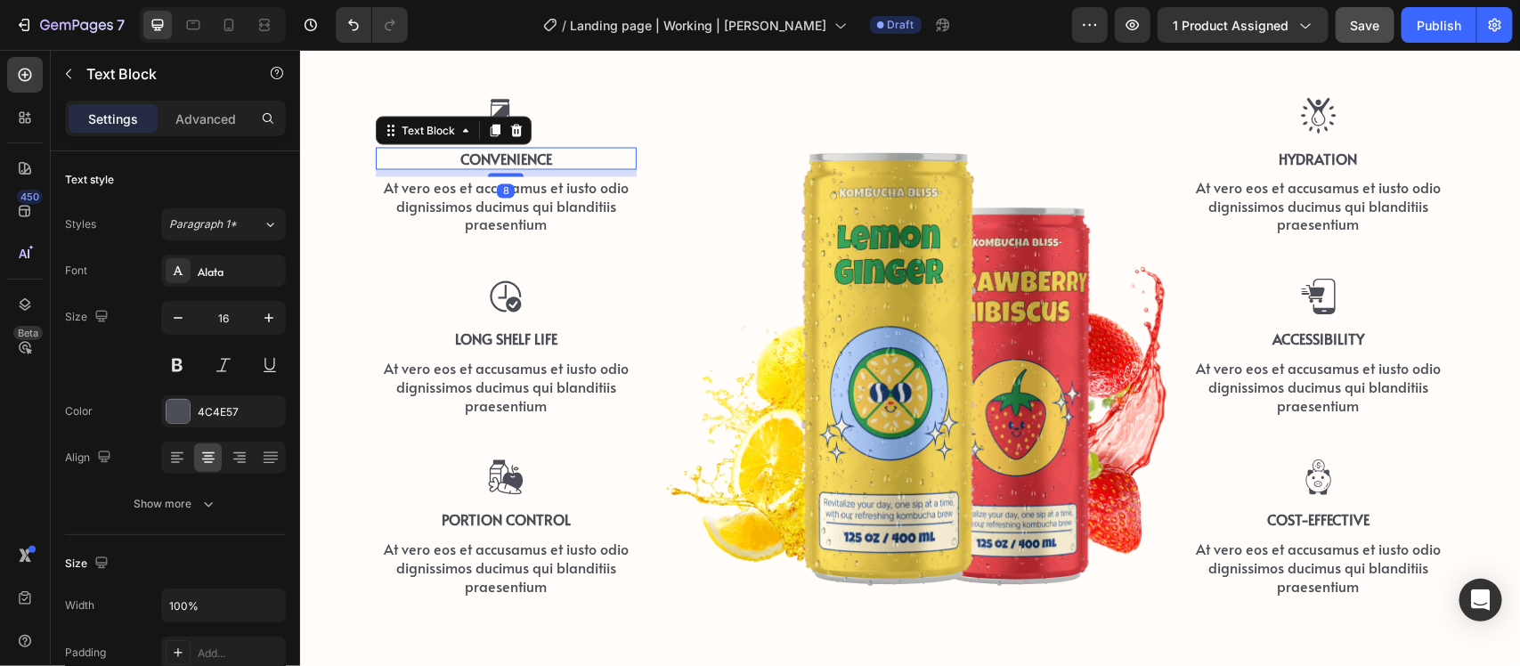
click at [508, 161] on p "Convenience" at bounding box center [505, 158] width 257 height 19
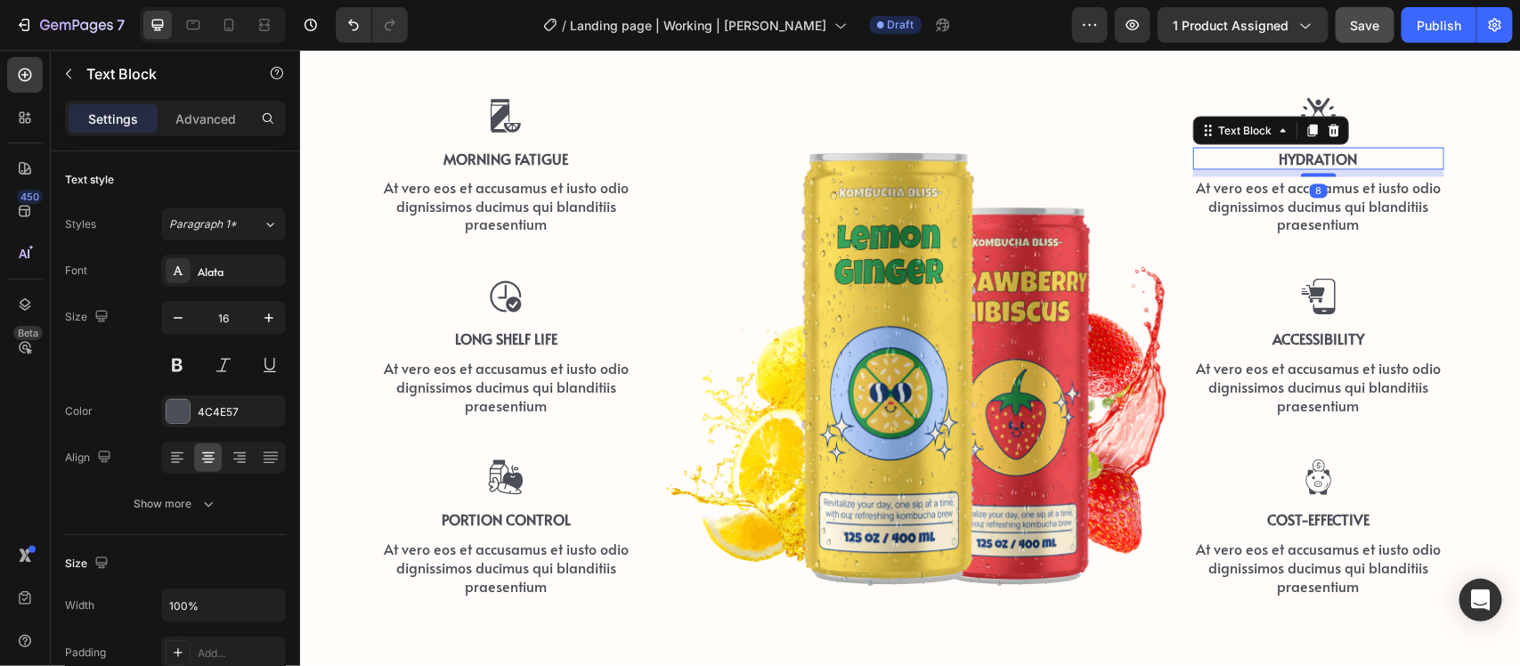
click at [1267, 151] on p "Hydration" at bounding box center [1318, 158] width 248 height 19
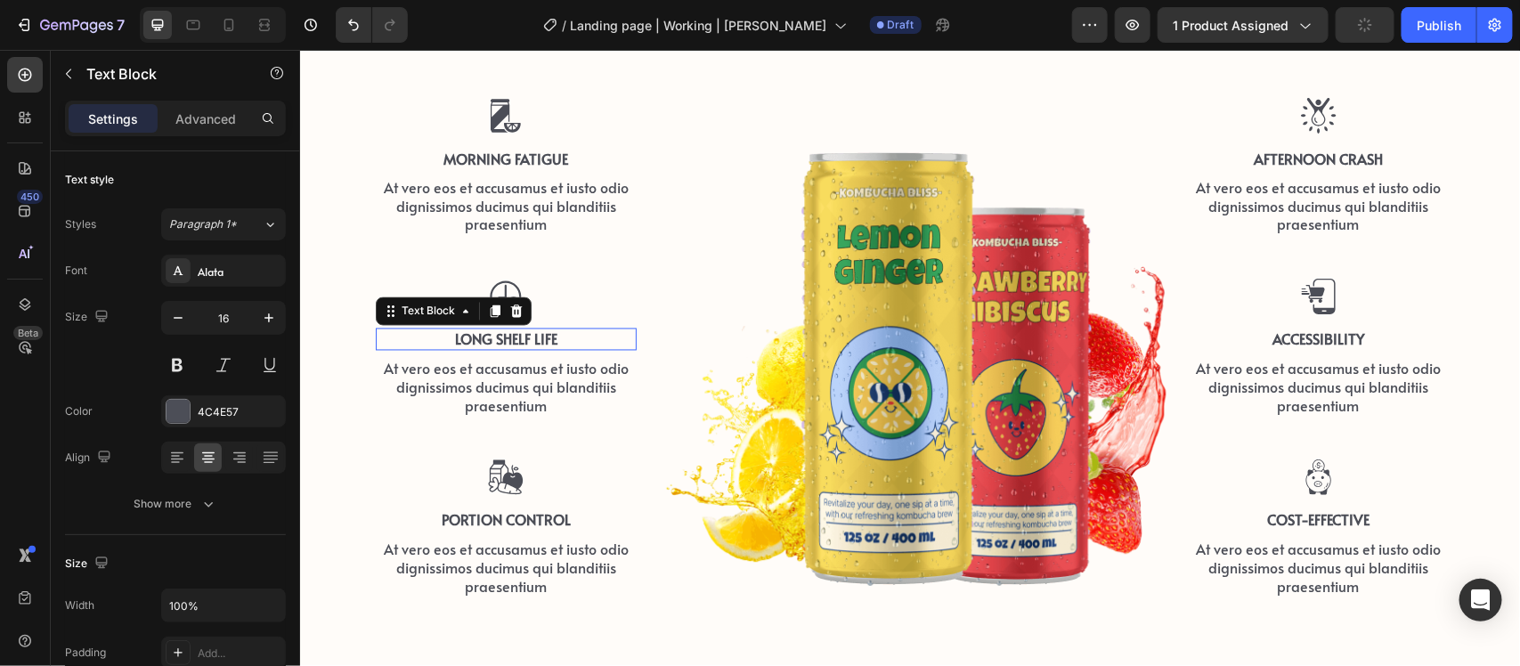
click at [527, 335] on p "Long Shelf Life" at bounding box center [505, 339] width 257 height 19
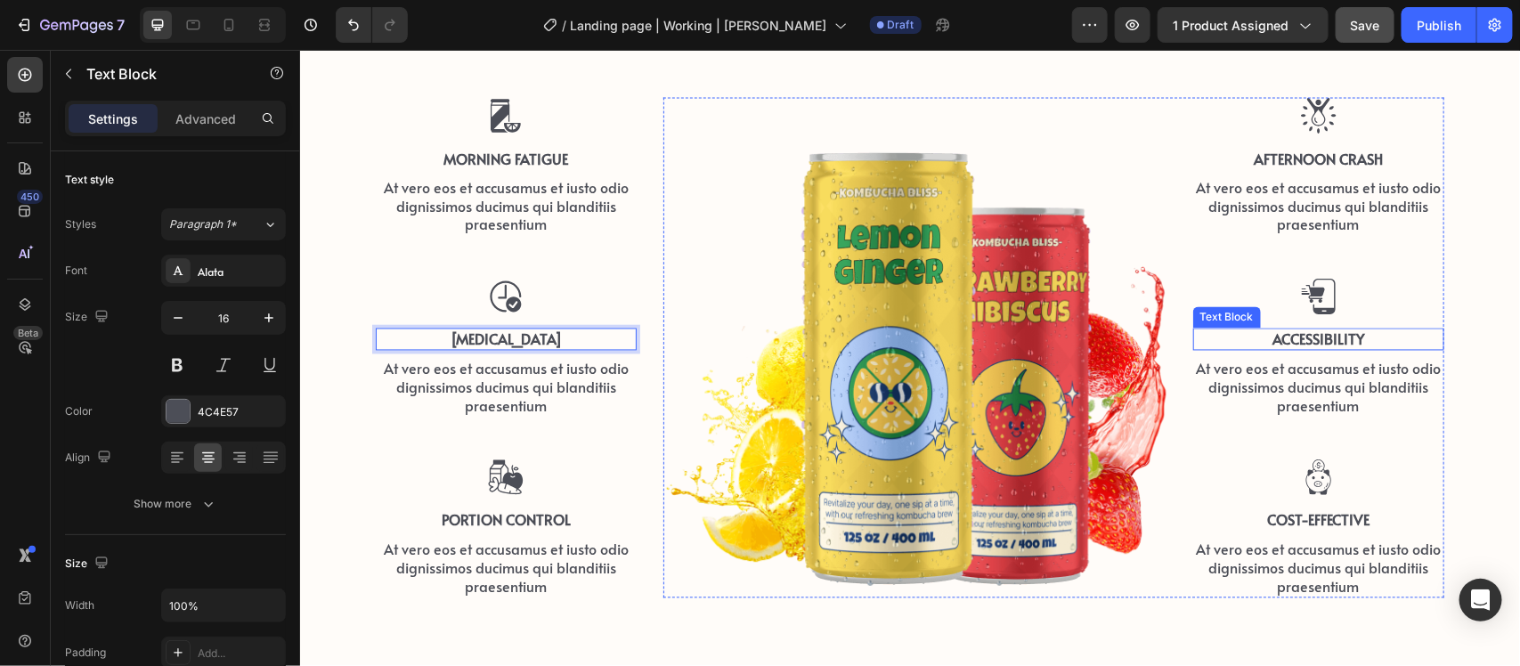
click at [1293, 335] on p "Accessibility" at bounding box center [1318, 339] width 248 height 19
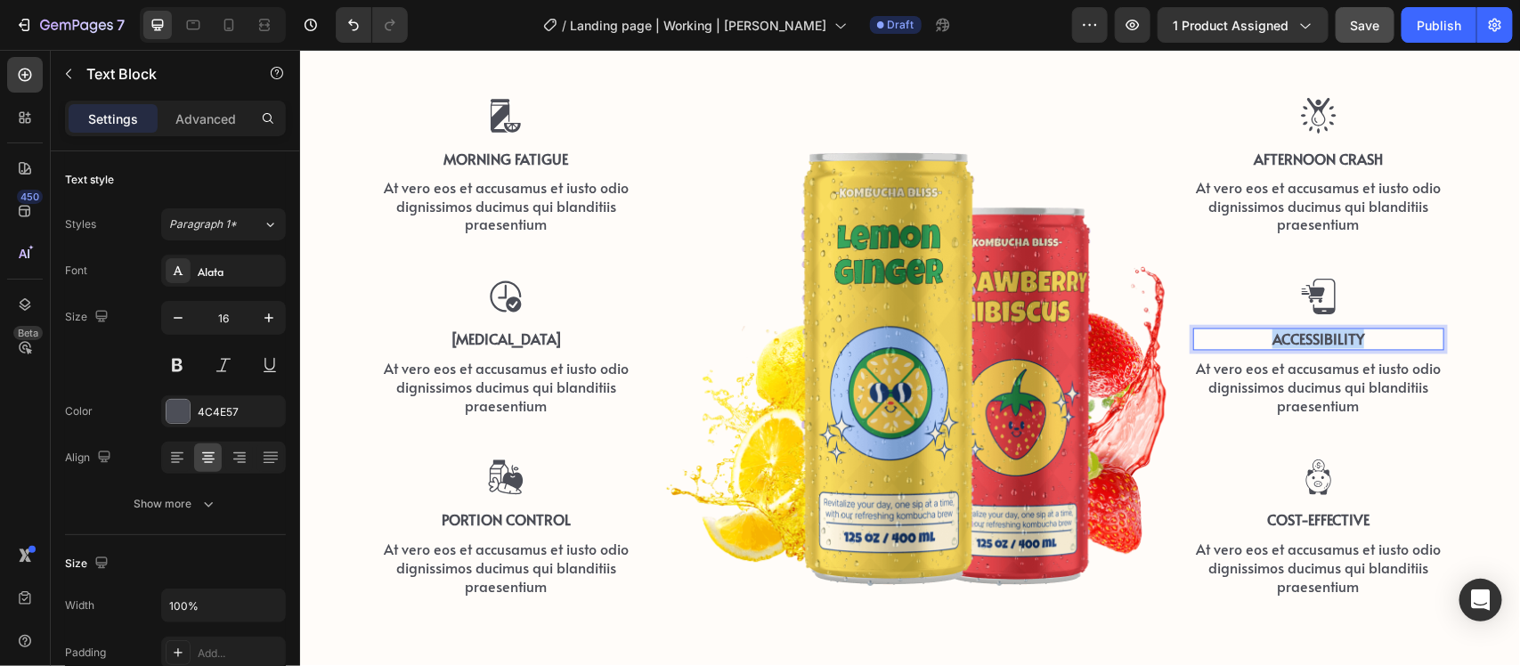
click at [1293, 335] on p "Accessibility" at bounding box center [1318, 339] width 248 height 19
click at [528, 520] on p "Portion Control" at bounding box center [505, 519] width 257 height 19
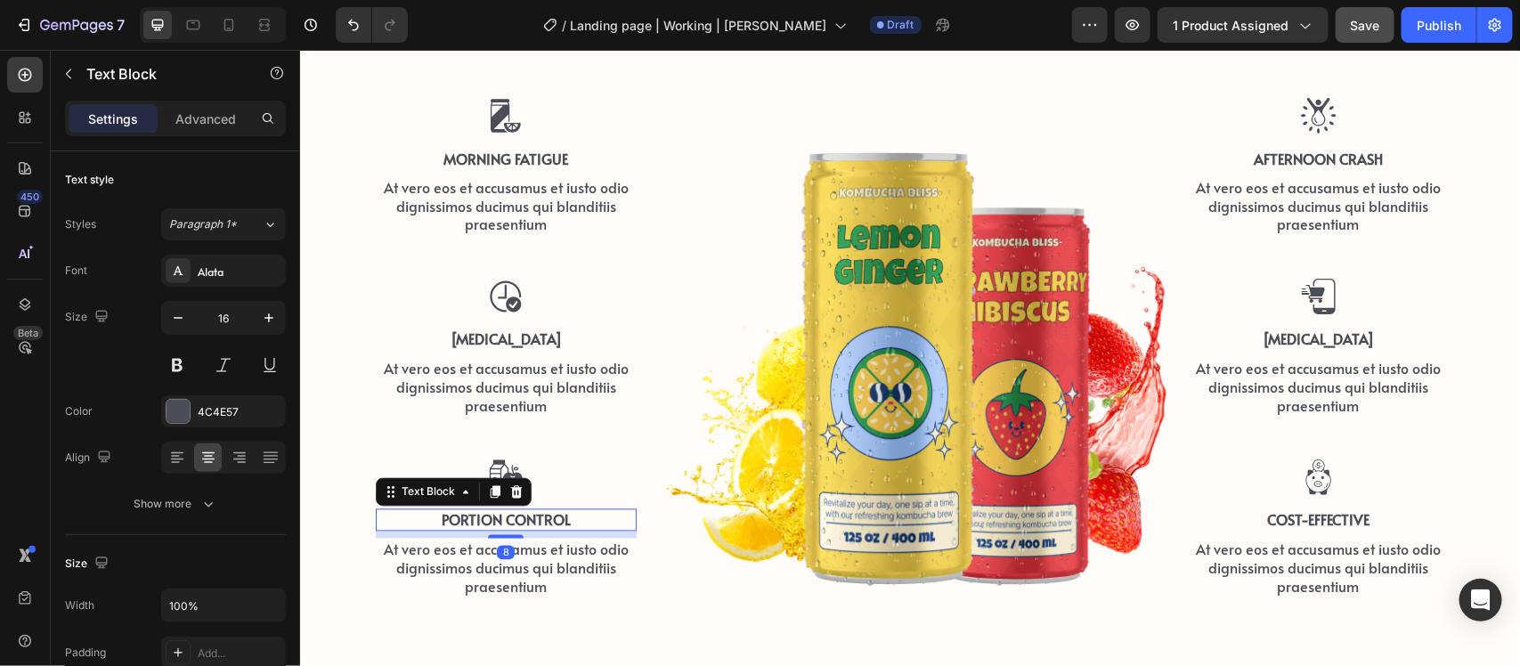
click at [528, 518] on p "Portion Control" at bounding box center [505, 519] width 257 height 19
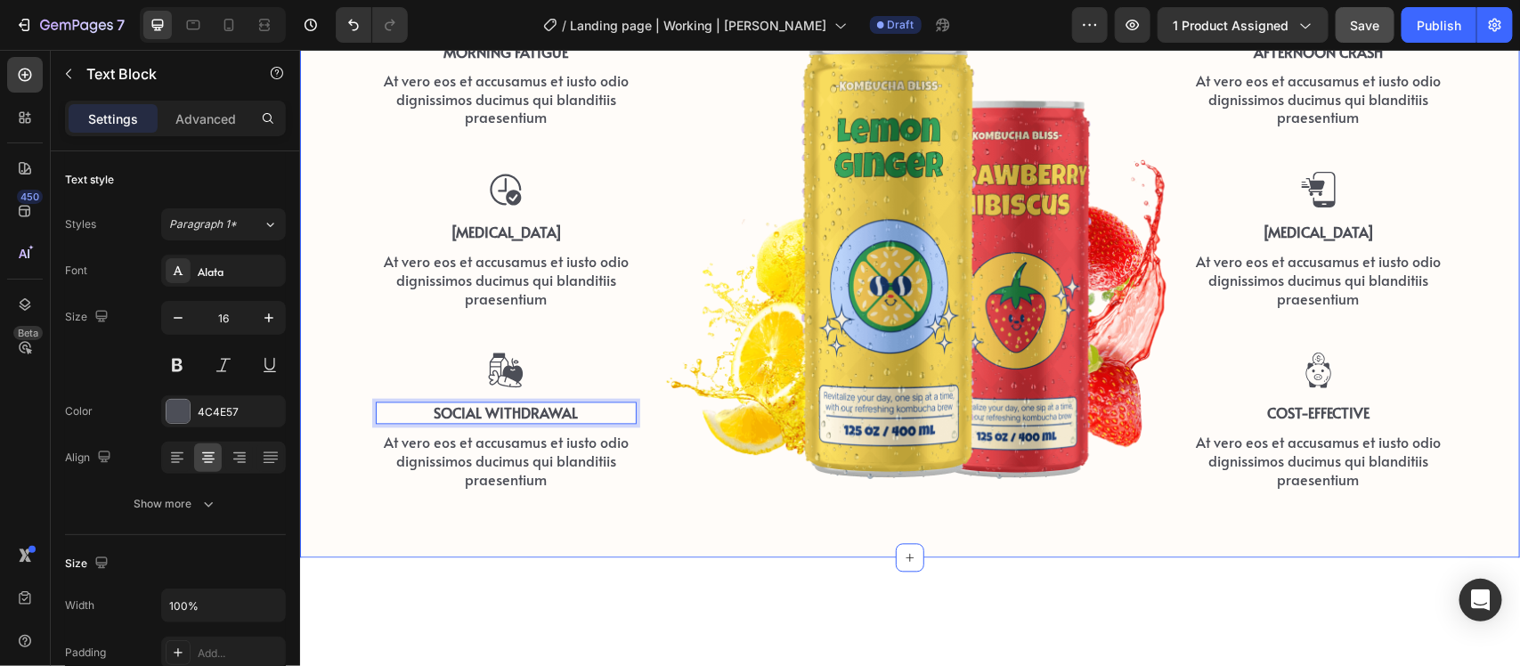
scroll to position [1182, 0]
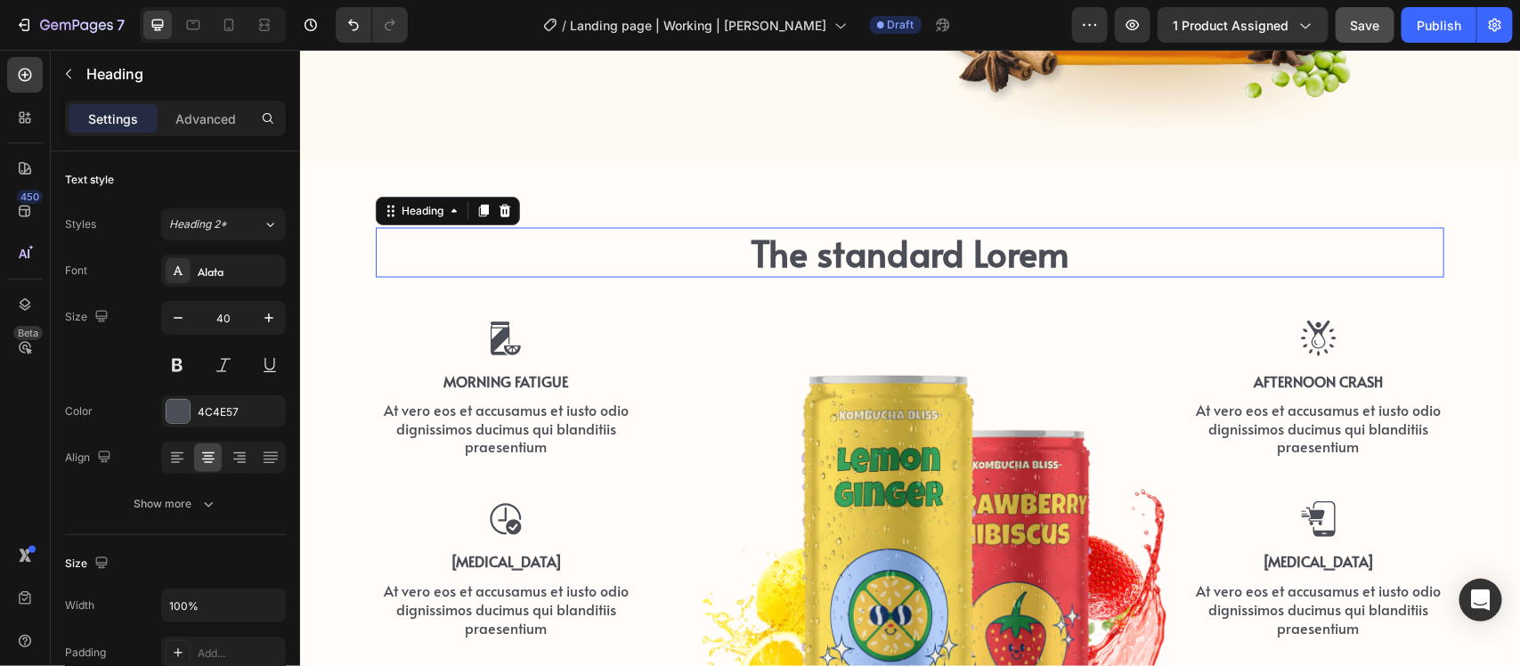
click at [883, 257] on h2 "The standard Lorem" at bounding box center [909, 252] width 1069 height 50
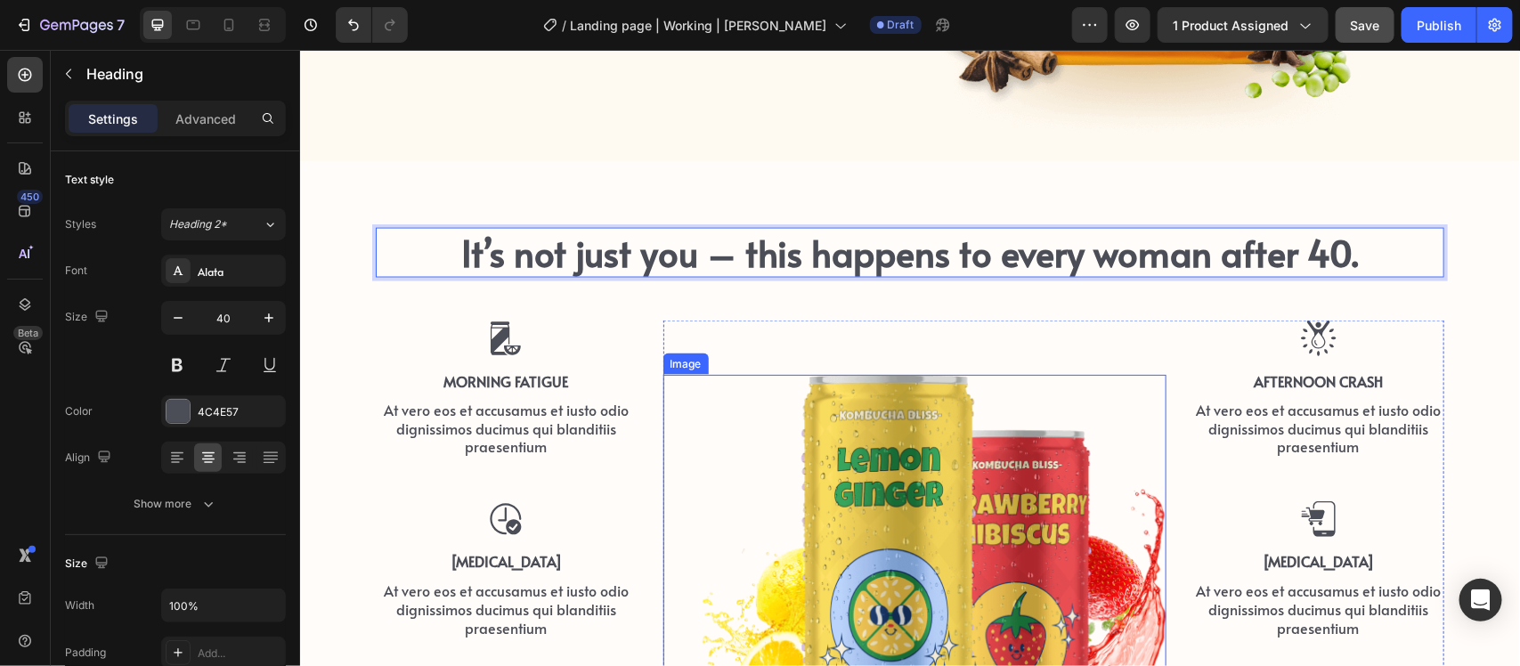
click at [782, 409] on img at bounding box center [914, 597] width 503 height 446
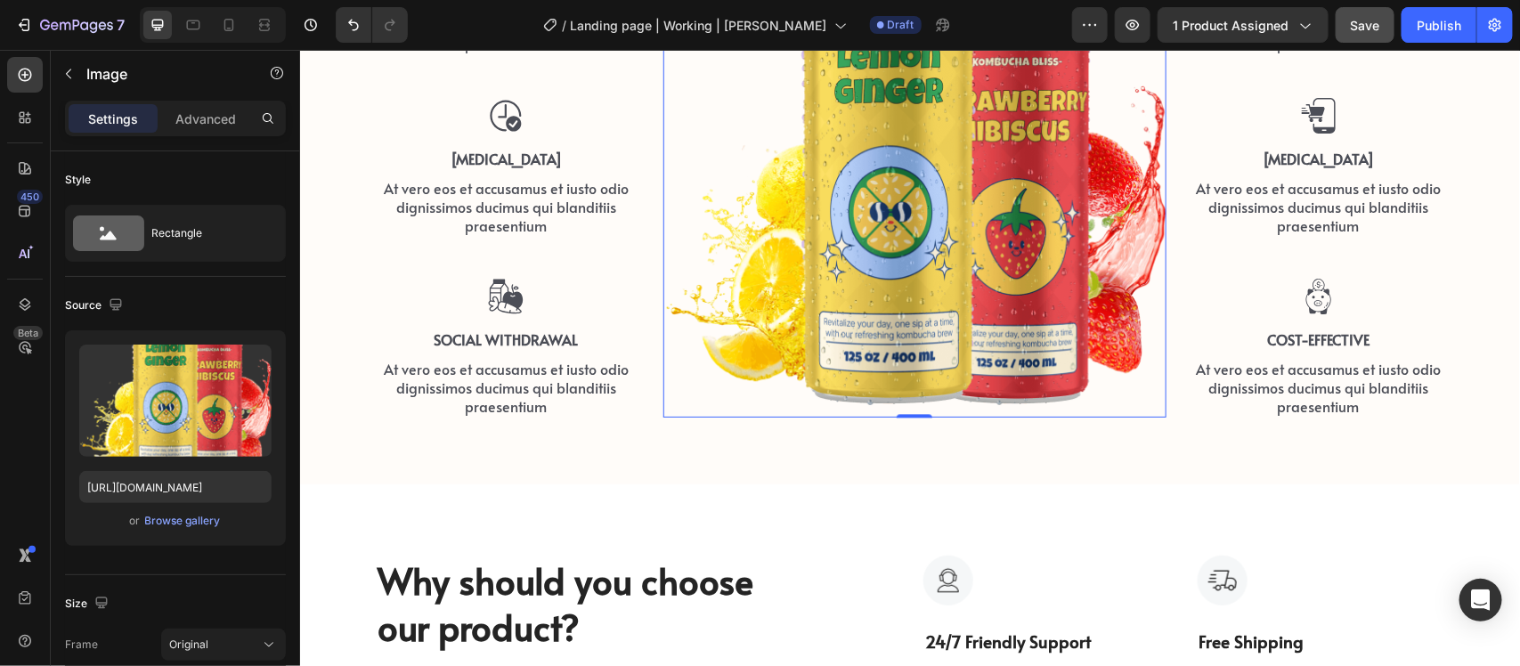
scroll to position [1627, 0]
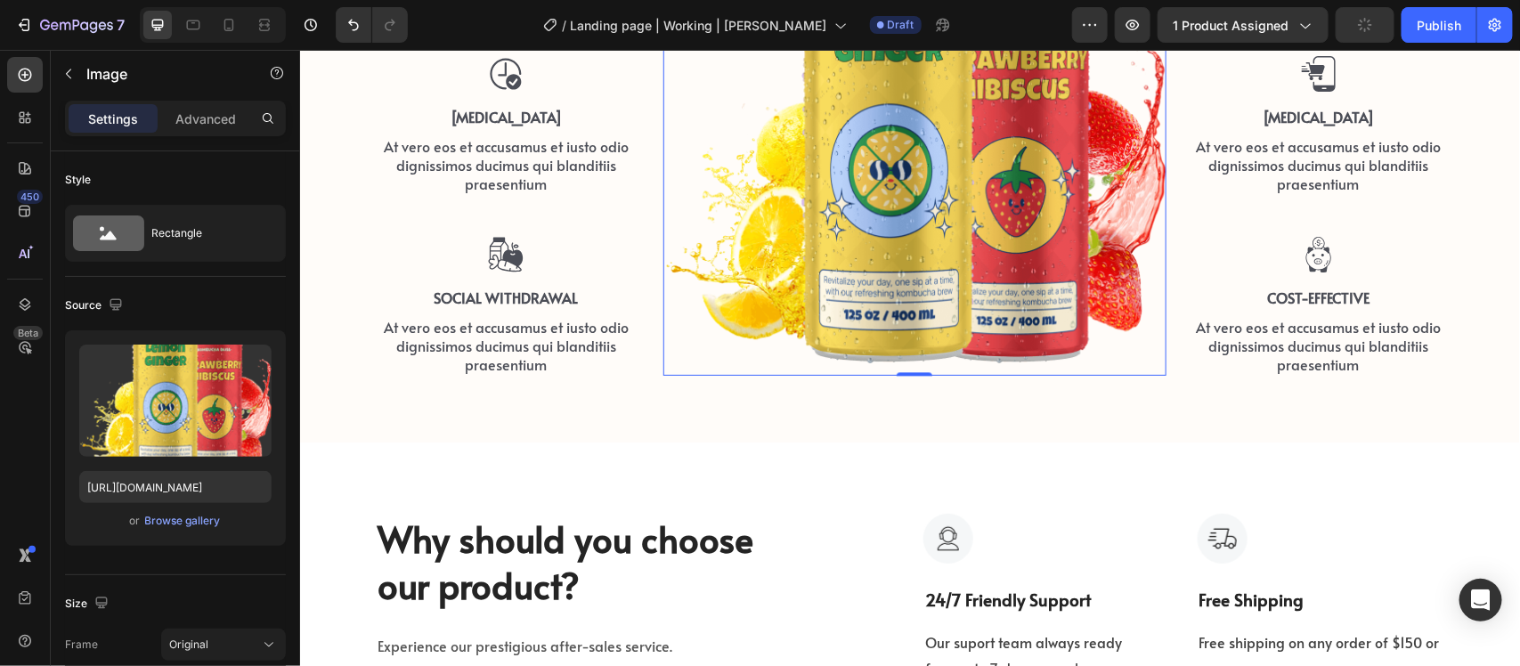
click at [923, 246] on img at bounding box center [914, 152] width 503 height 446
click at [140, 510] on div "or Browse gallery" at bounding box center [175, 520] width 192 height 21
click at [159, 515] on div "Browse gallery" at bounding box center [183, 521] width 76 height 16
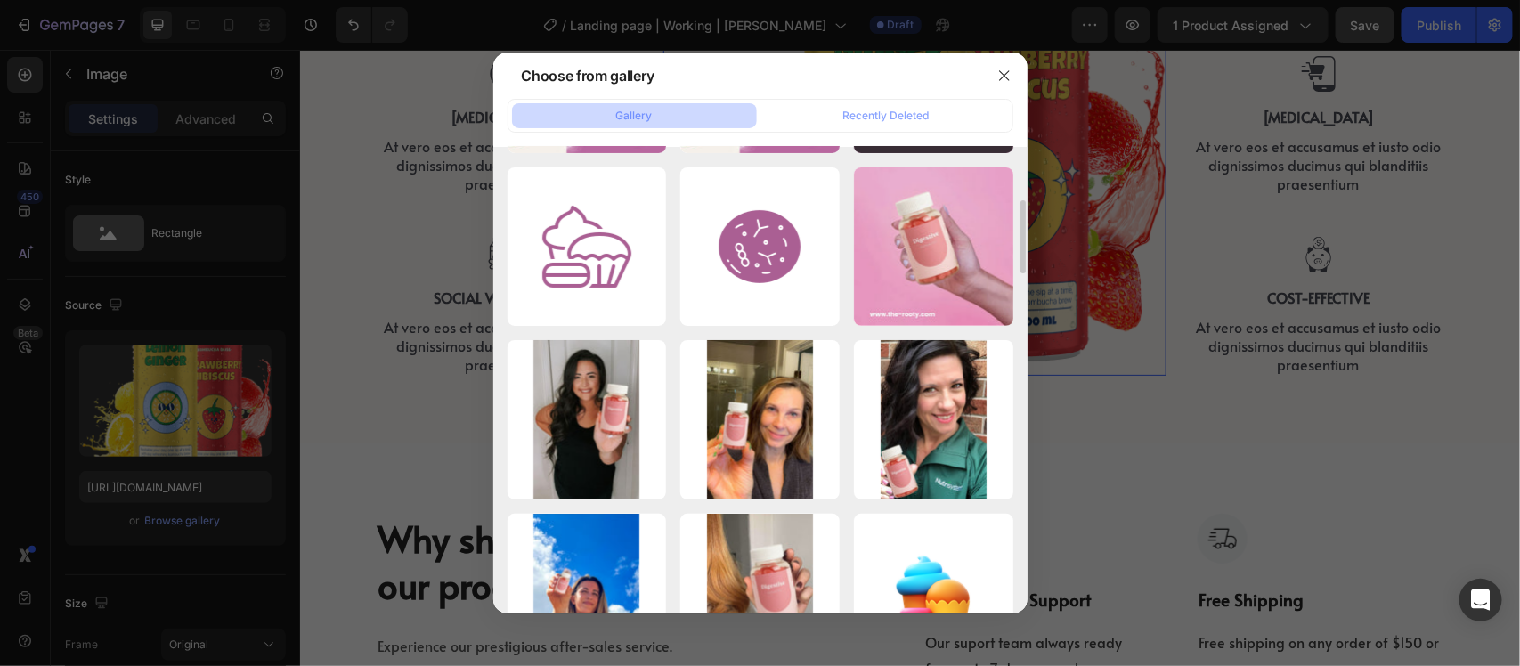
scroll to position [0, 0]
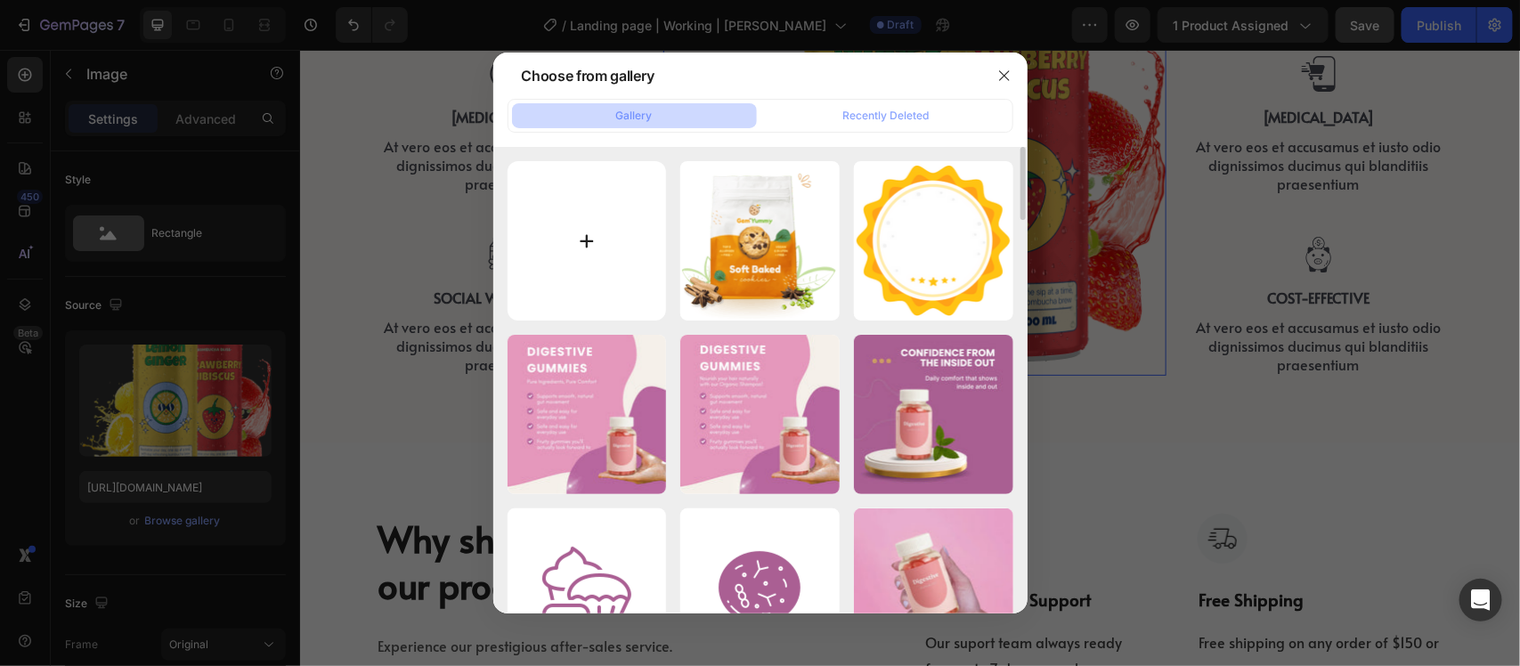
click at [526, 211] on input "file" at bounding box center [587, 240] width 159 height 159
type input "C:\fakepath\ChatGPT Image Sep 19, 2025, 10_34_20 PM.png"
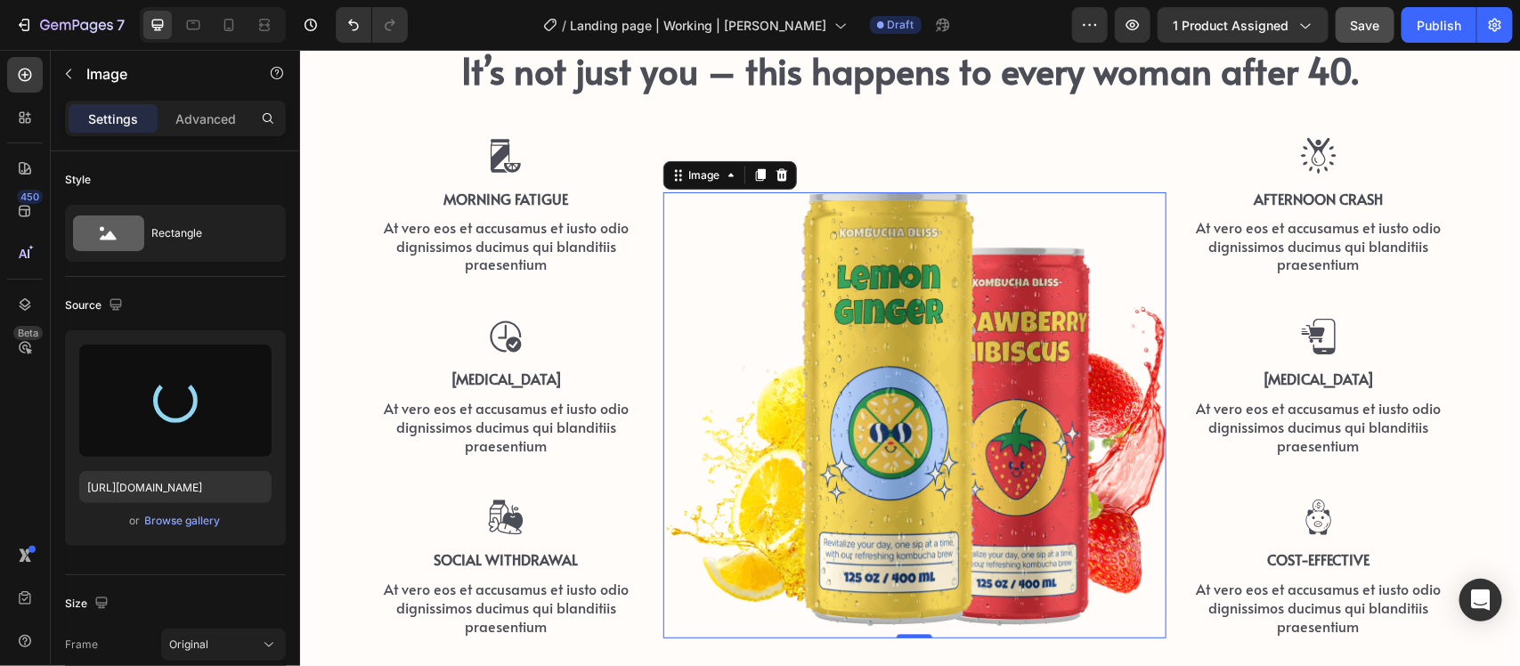
scroll to position [1405, 0]
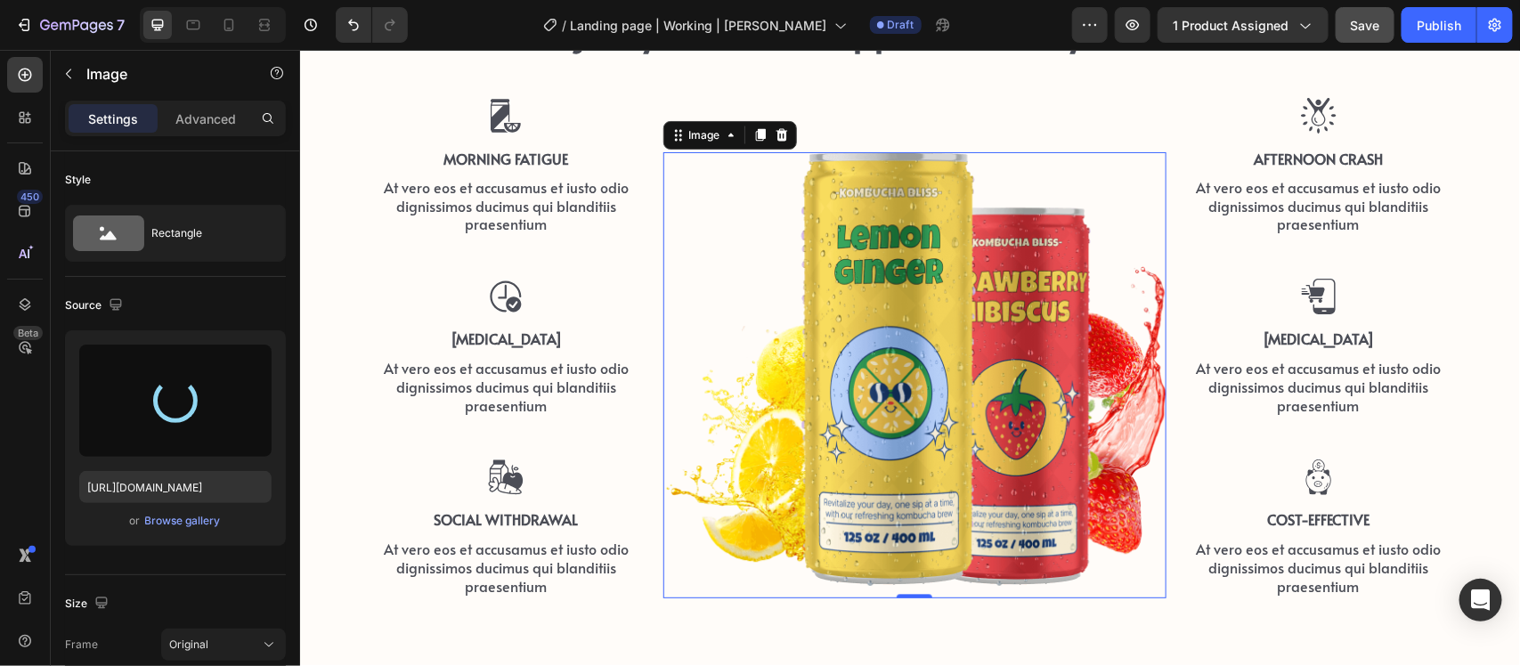
type input "https://cdn.shopify.com/s/files/1/0608/3267/7947/files/gempages_563060957085959…"
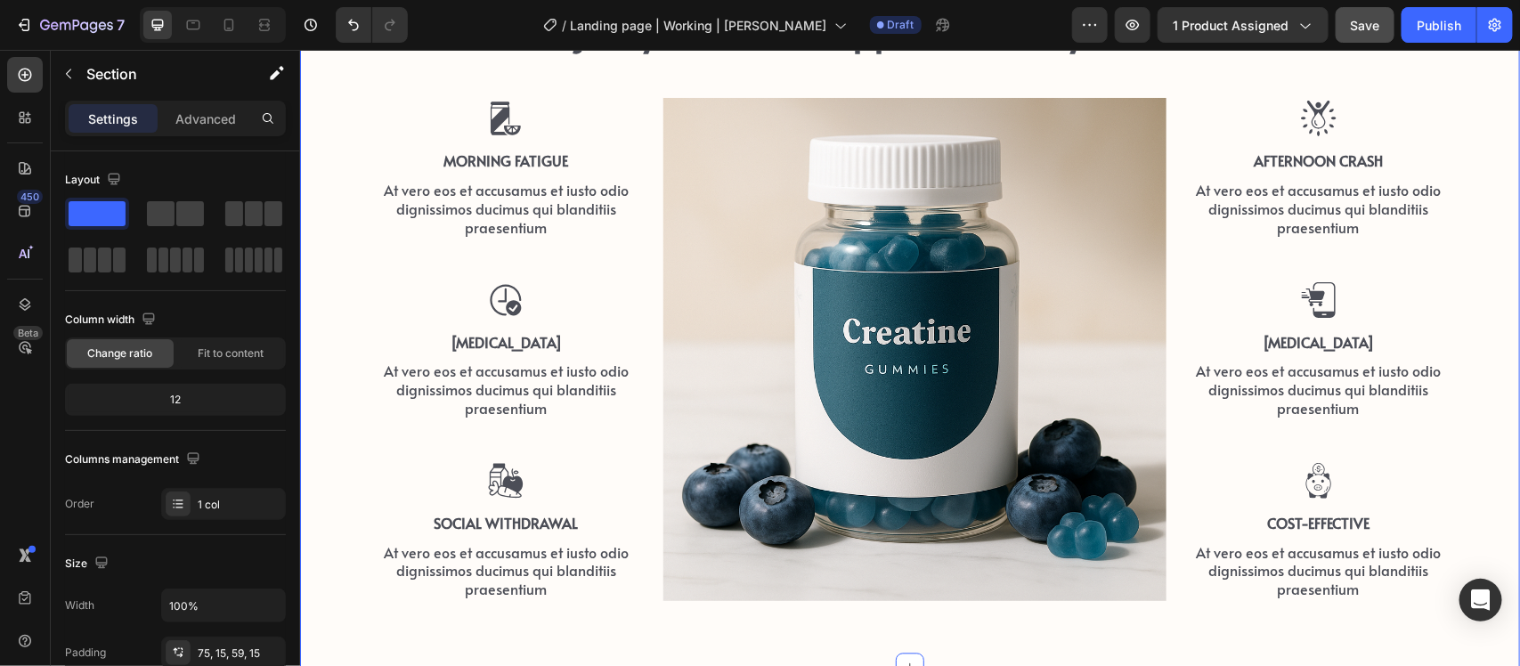
click at [998, 628] on div "It’s not just you – this happens to every woman after 40. Heading Row Image Mor…" at bounding box center [909, 302] width 1220 height 729
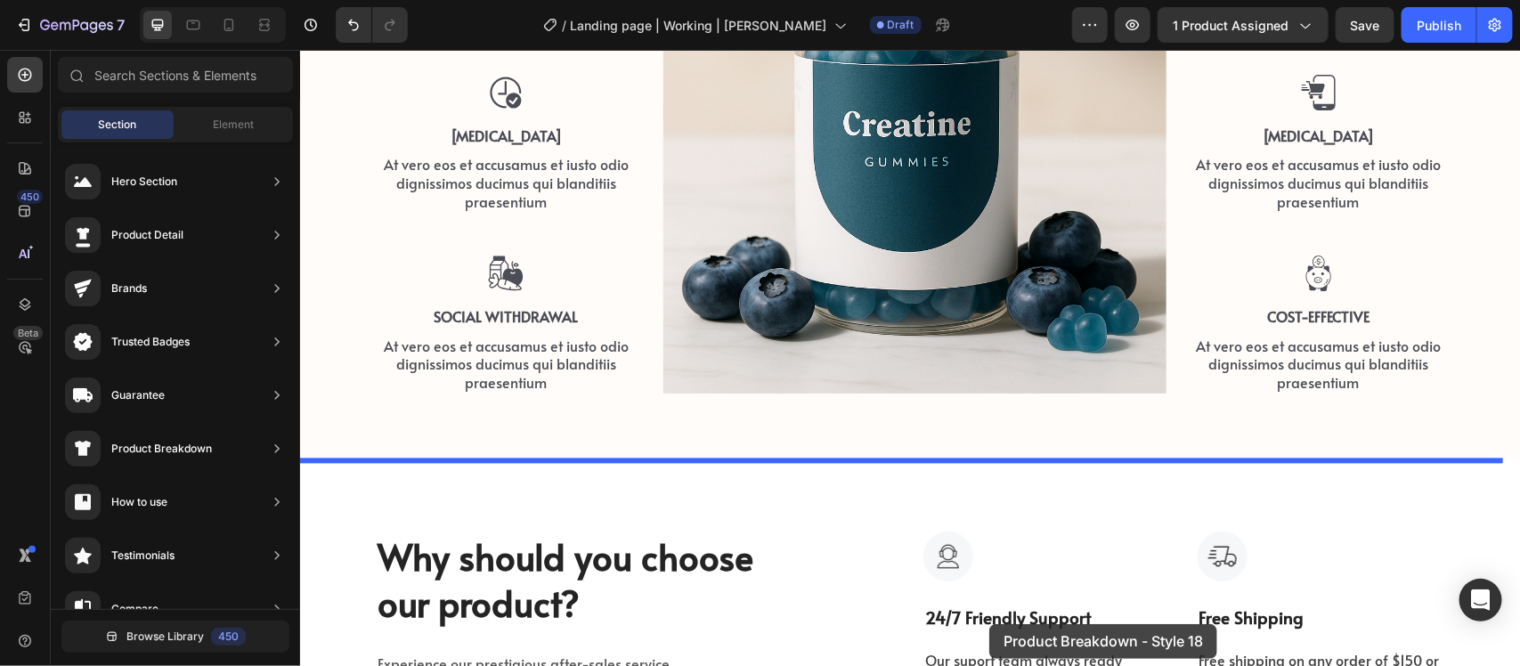
scroll to position [1744, 0]
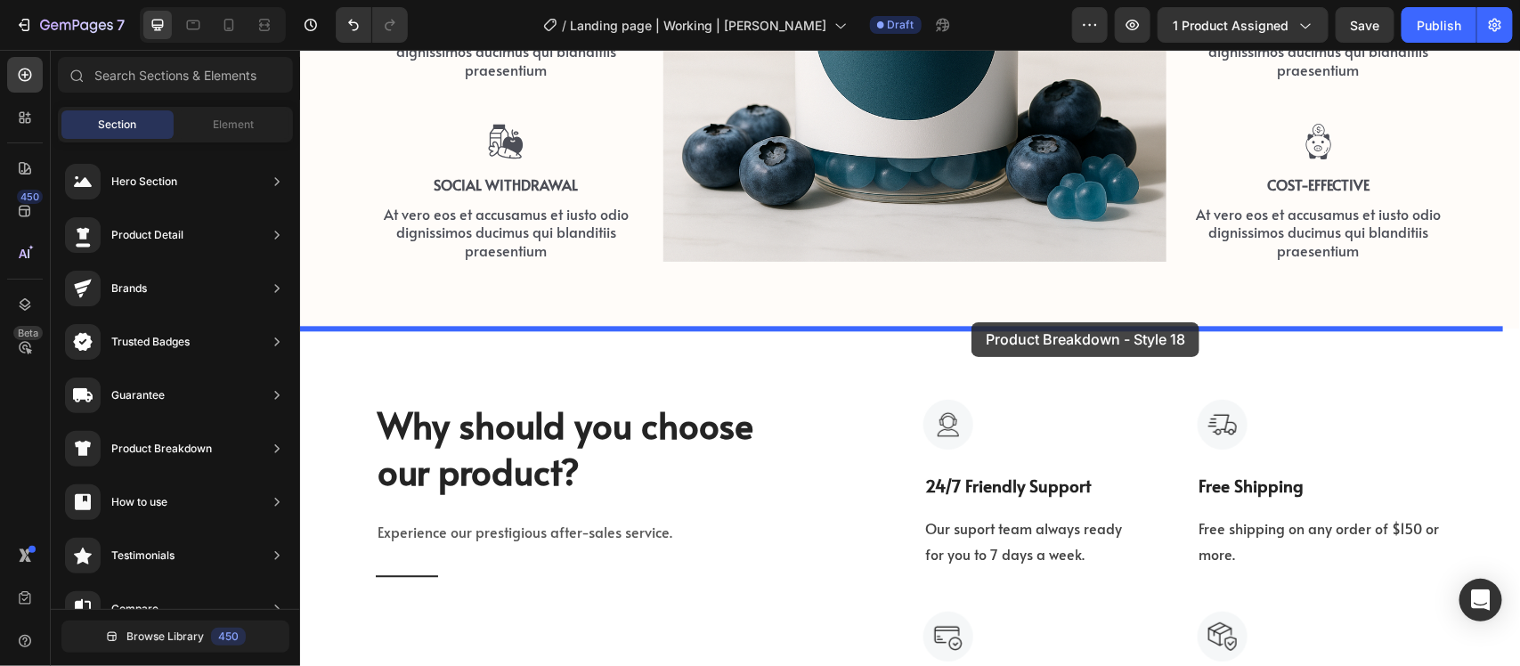
drag, startPoint x: 723, startPoint y: 518, endPoint x: 971, endPoint y: 322, distance: 316.3
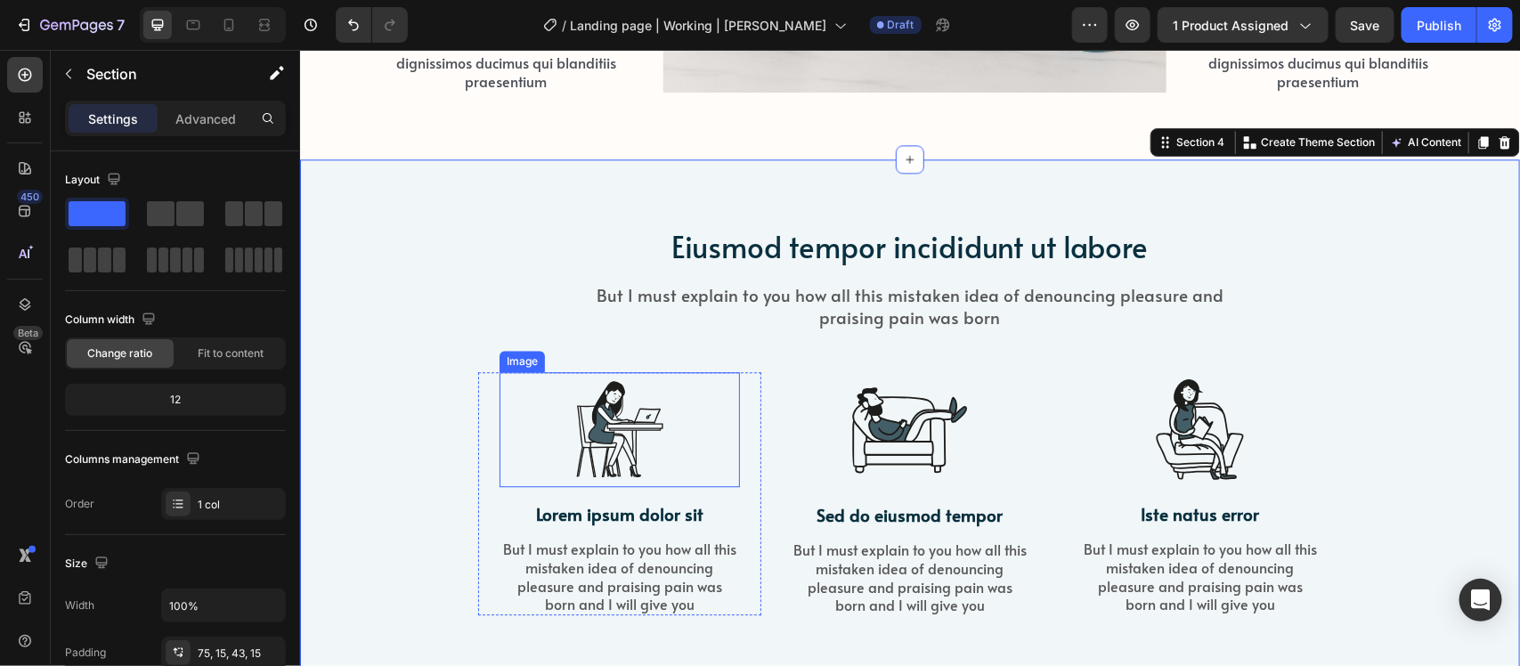
scroll to position [1967, 0]
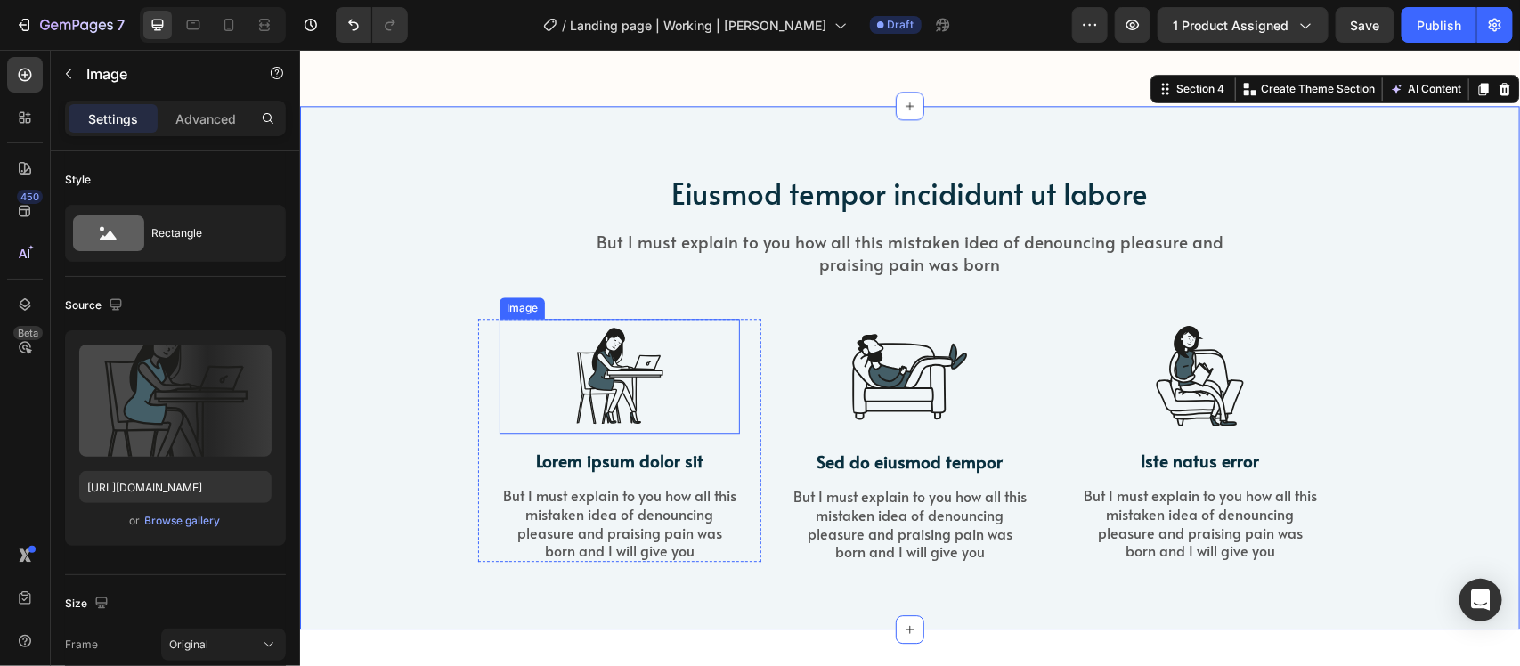
click at [710, 406] on div at bounding box center [619, 375] width 240 height 115
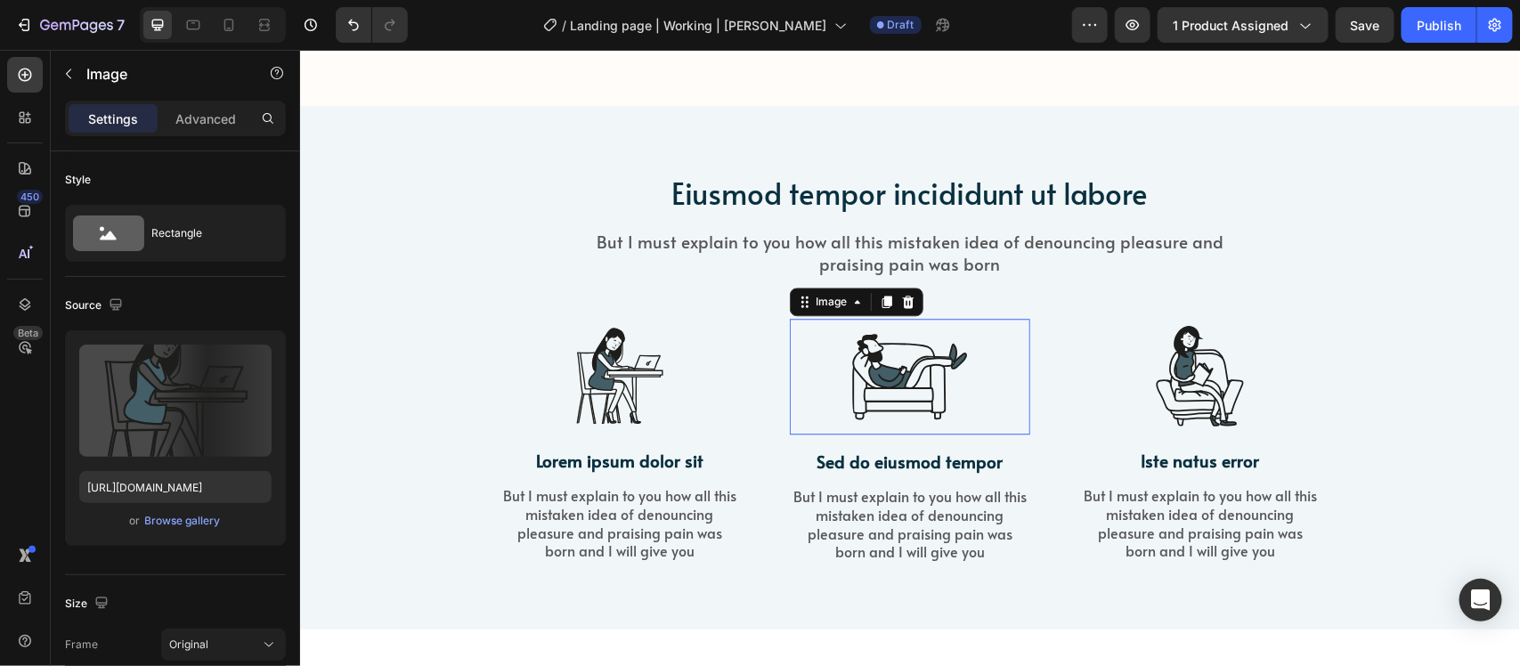
click at [812, 428] on div at bounding box center [909, 376] width 240 height 116
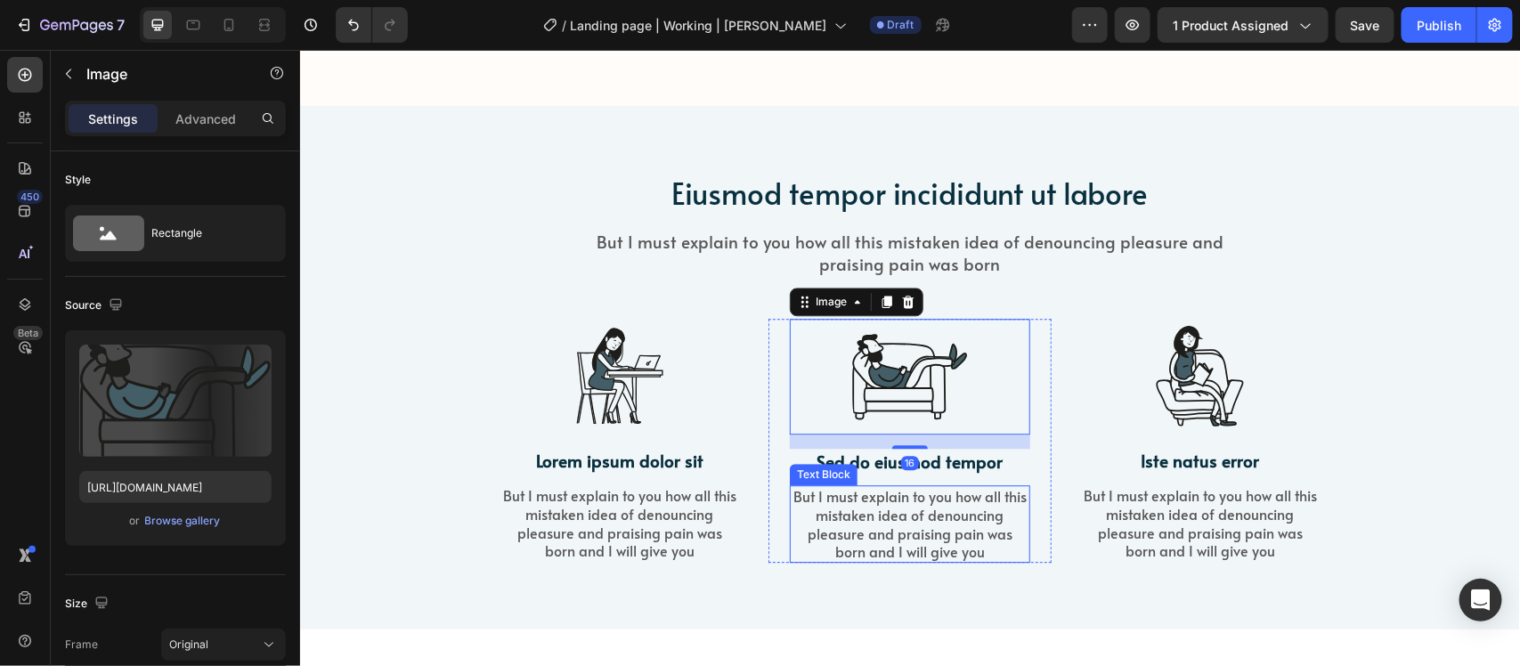
click at [931, 525] on p "But I must explain to you how all this mistaken idea of denouncing pleasure and…" at bounding box center [909, 523] width 237 height 74
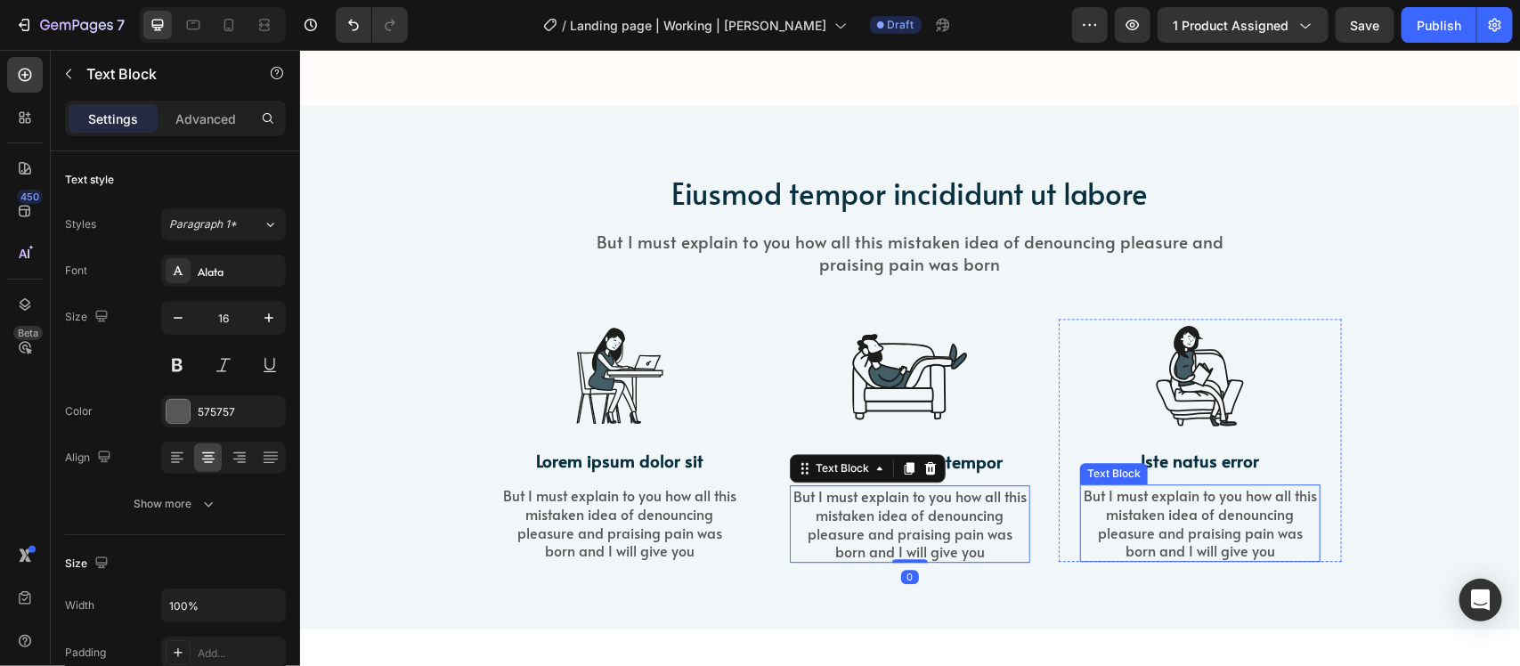
click at [1110, 514] on p "But I must explain to you how all this mistaken idea of denouncing pleasure and…" at bounding box center [1199, 522] width 237 height 74
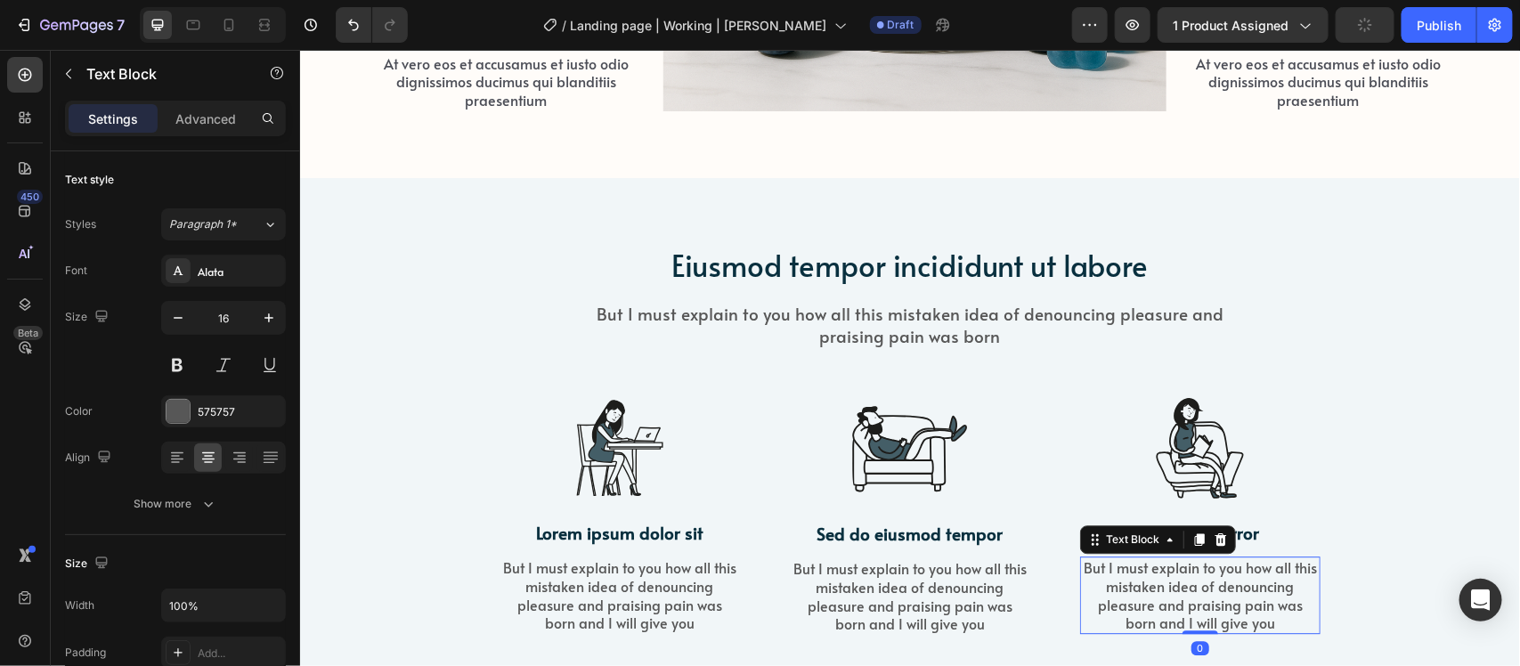
scroll to position [1855, 0]
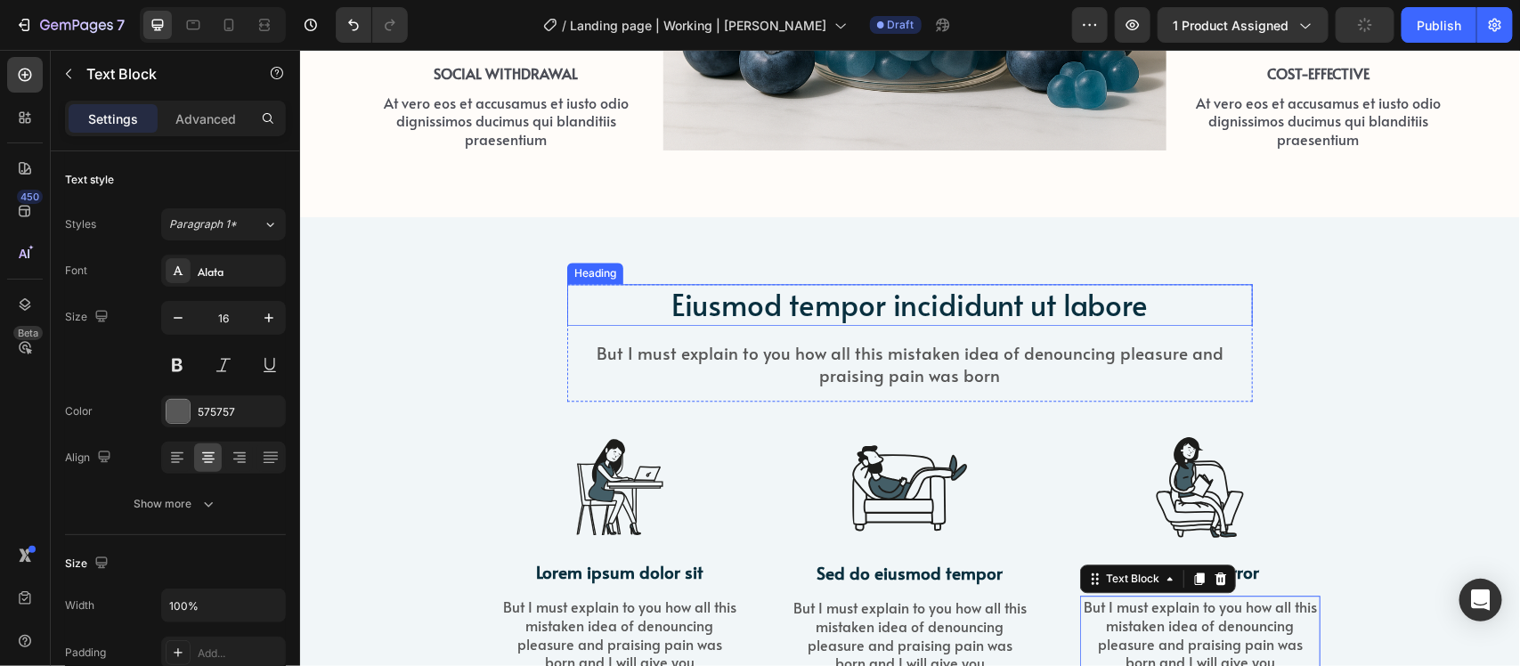
click at [864, 324] on div "Eiusmod tempor incididunt ut labore Heading" at bounding box center [909, 304] width 686 height 42
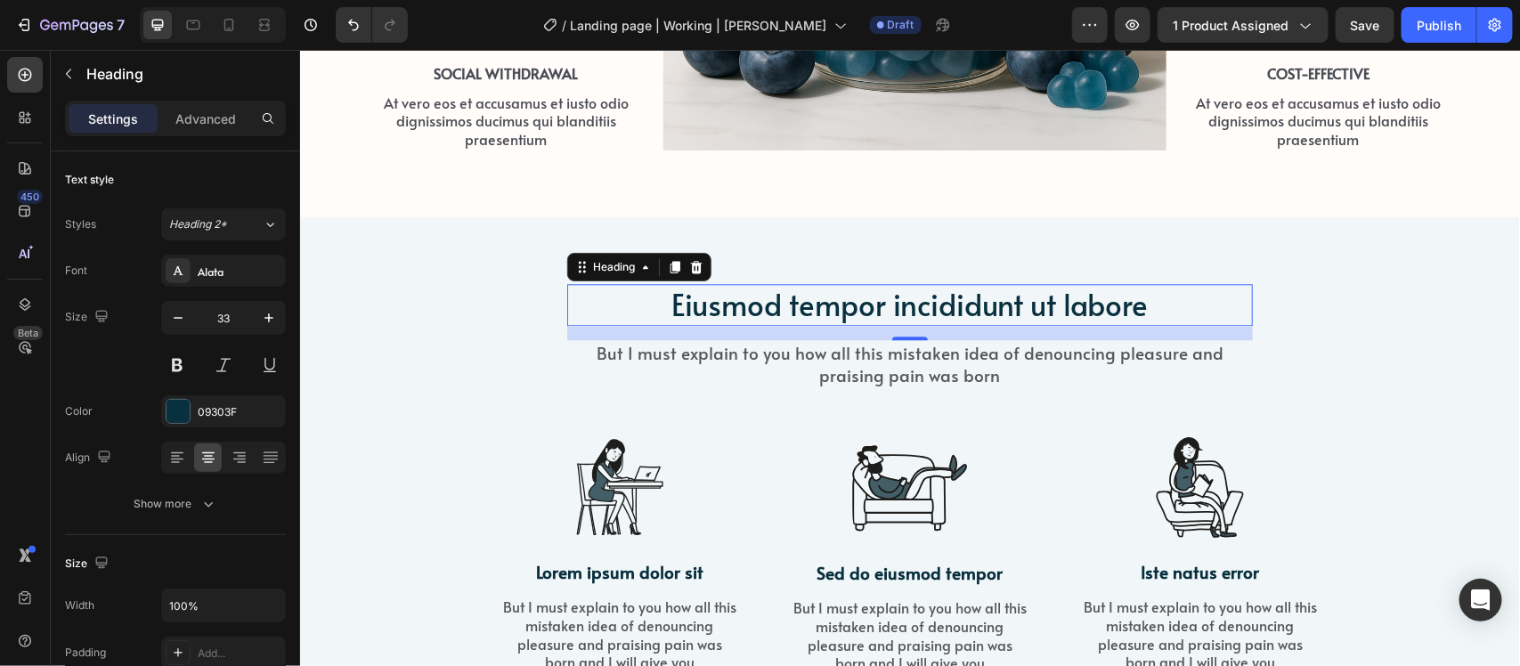
click at [862, 305] on h2 "Eiusmod tempor incididunt ut labore" at bounding box center [909, 304] width 686 height 42
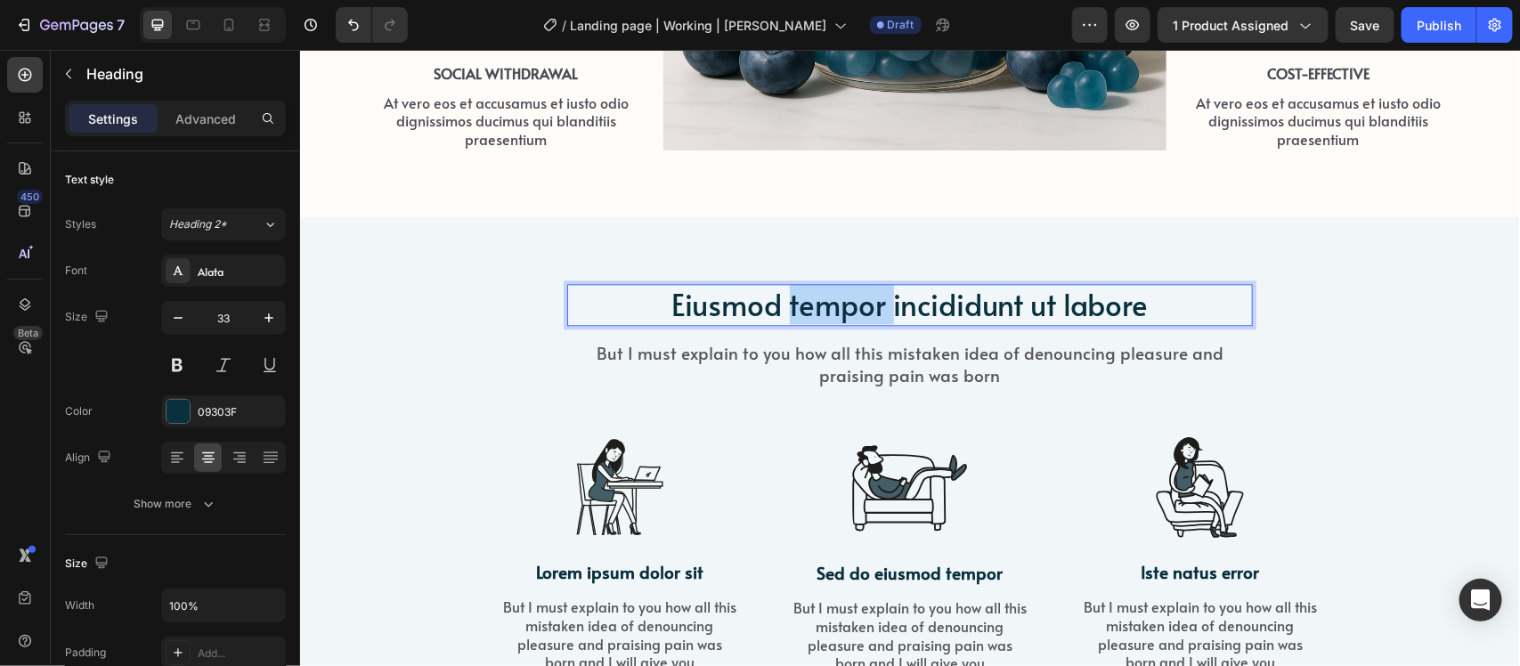
click at [862, 305] on p "Eiusmod tempor incididunt ut labore" at bounding box center [909, 304] width 682 height 38
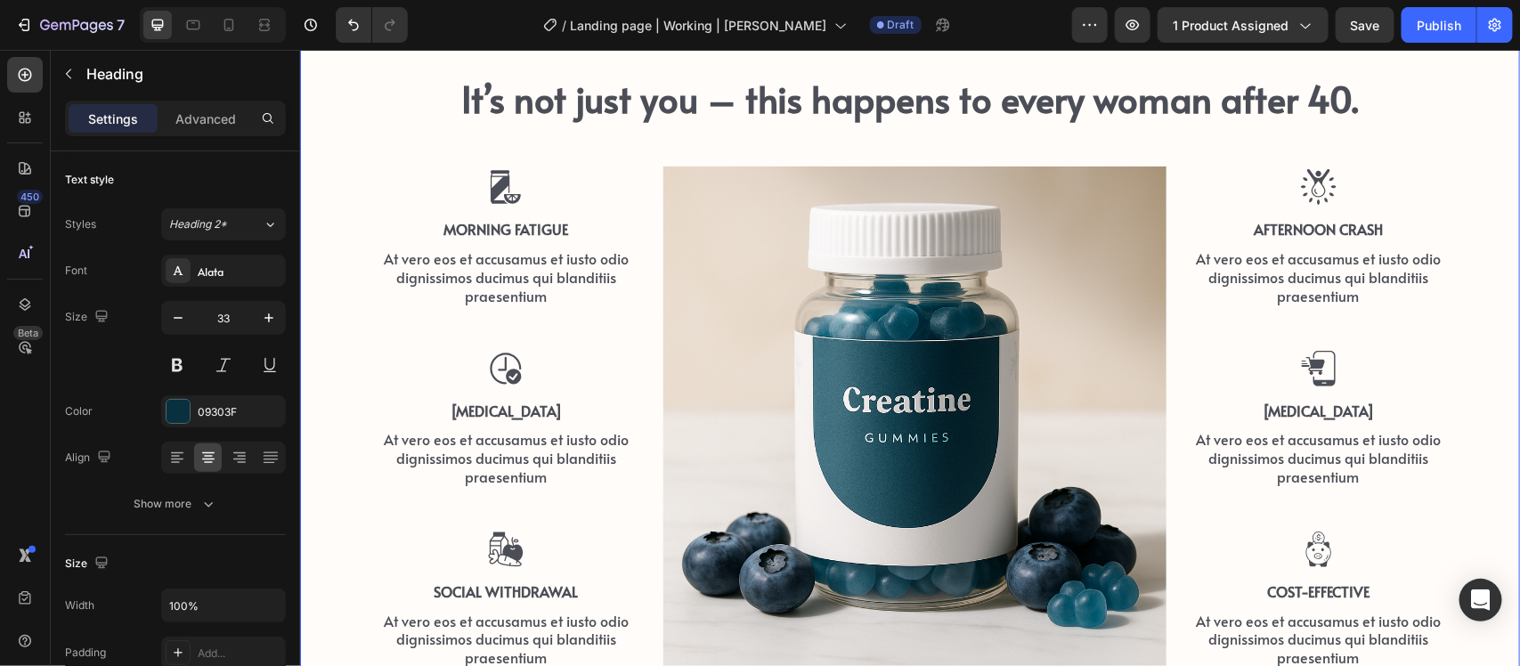
scroll to position [1076, 0]
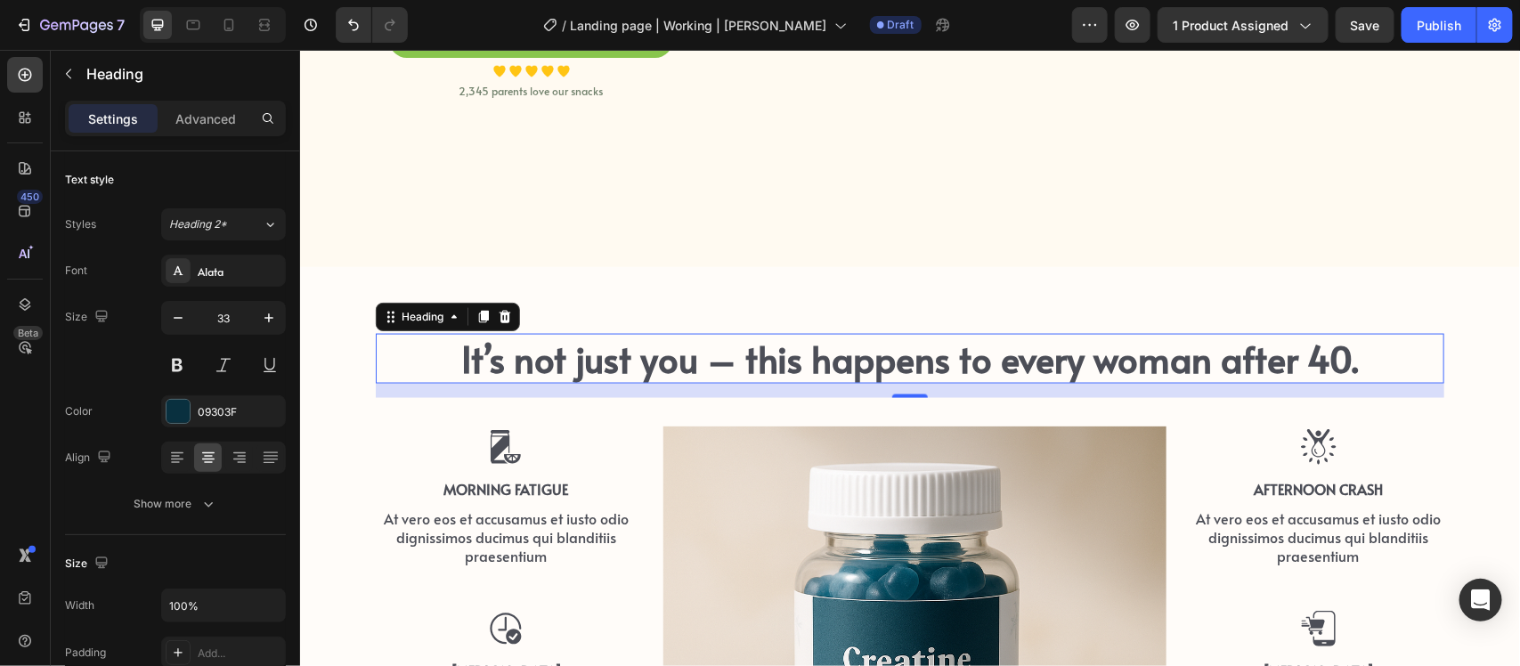
click at [598, 356] on p "It’s not just you – this happens to every woman after 40." at bounding box center [909, 358] width 1065 height 46
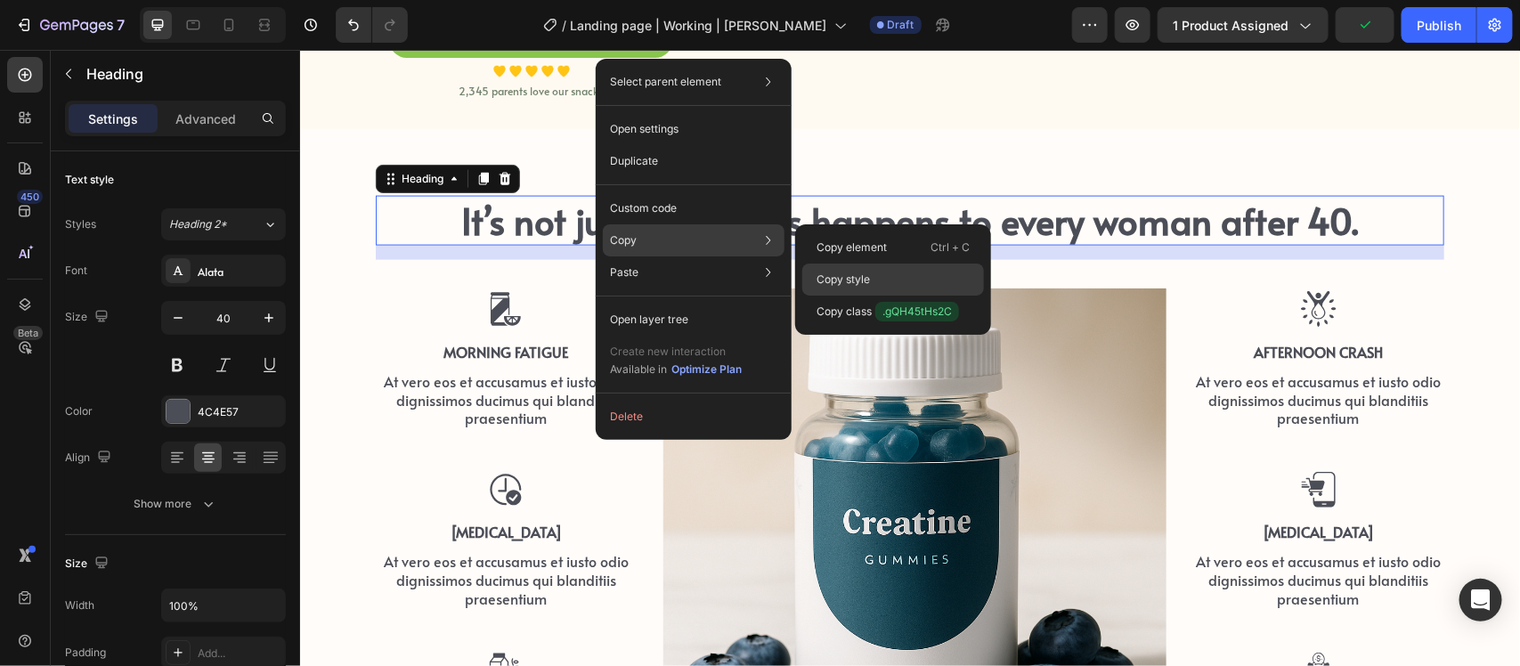
click at [882, 274] on div "Copy style" at bounding box center [893, 280] width 182 height 32
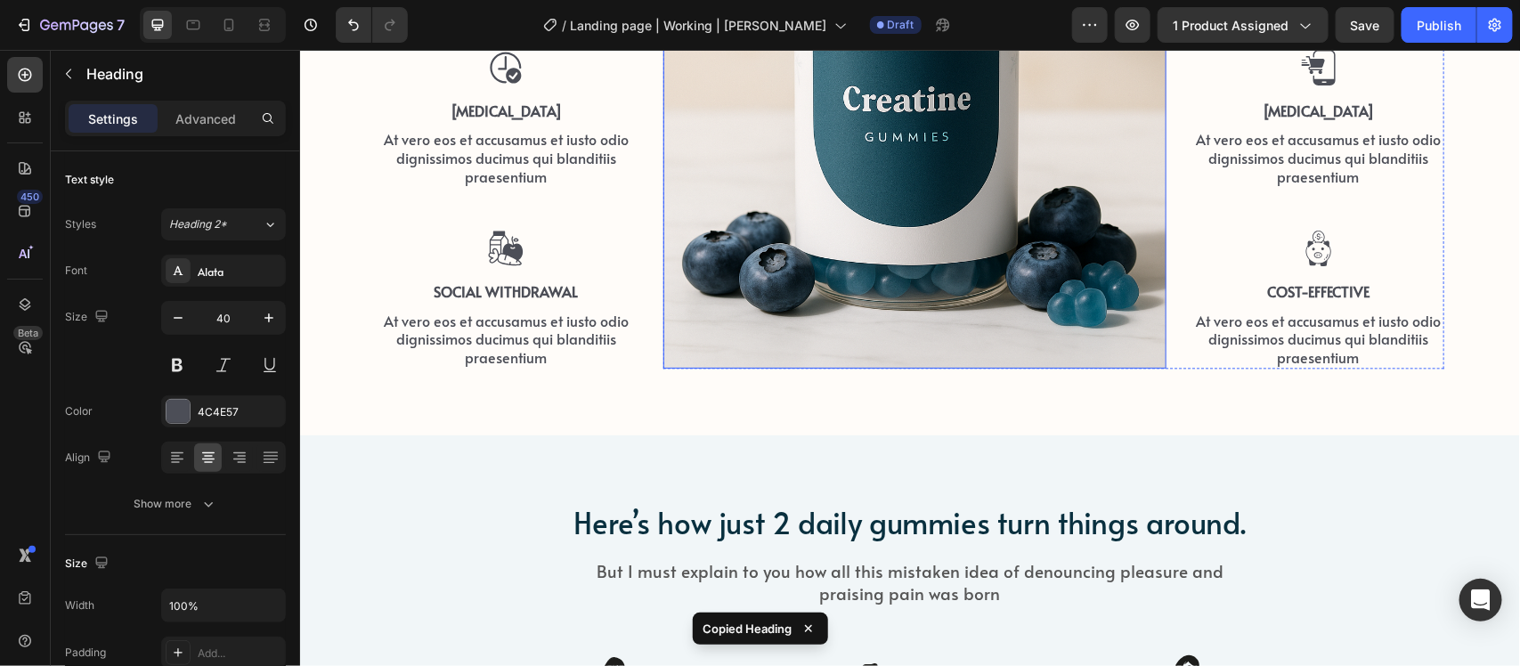
scroll to position [1744, 0]
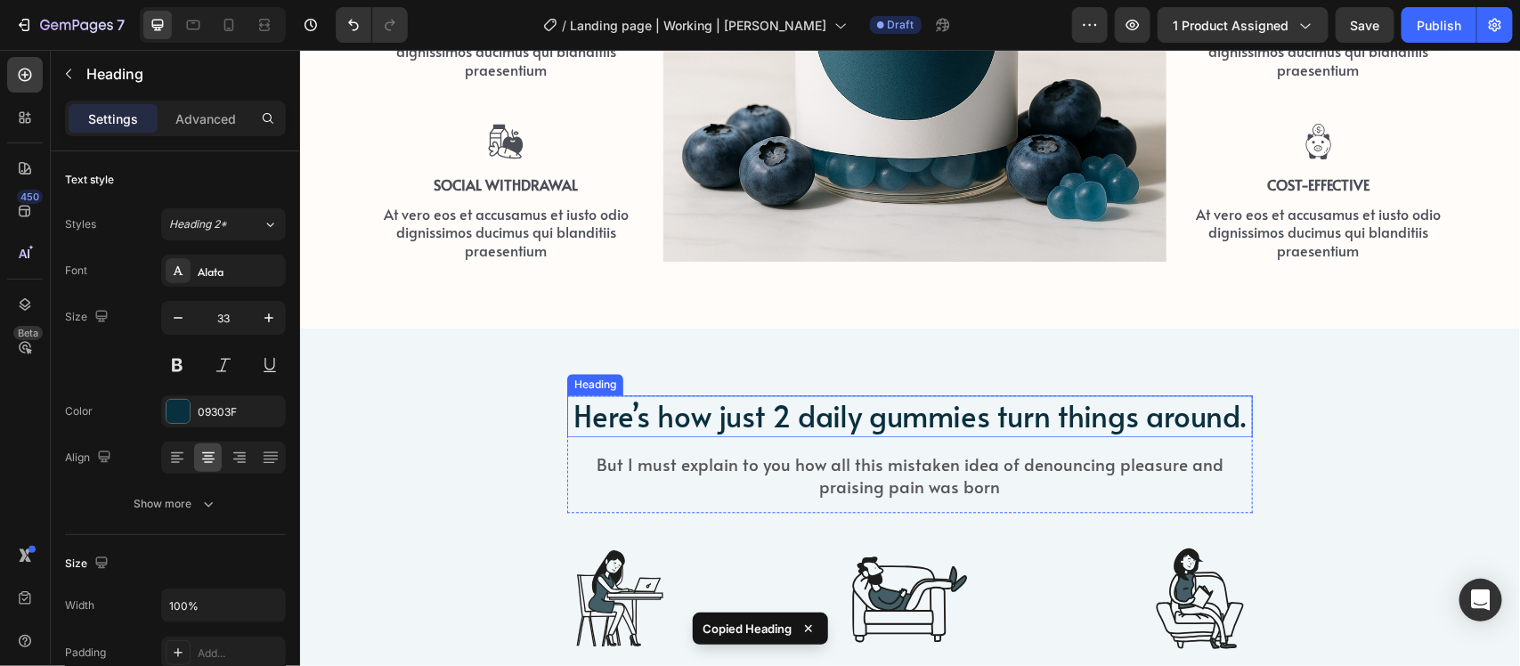
click at [802, 431] on h2 "Here’s how just 2 daily gummies turn things around." at bounding box center [909, 416] width 686 height 42
click at [808, 410] on h2 "Here’s how just 2 daily gummies turn things around." at bounding box center [909, 416] width 686 height 42
drag, startPoint x: 808, startPoint y: 410, endPoint x: 570, endPoint y: 415, distance: 237.9
click at [570, 415] on p "Here’s how just 2 daily gummies turn things around." at bounding box center [909, 415] width 682 height 38
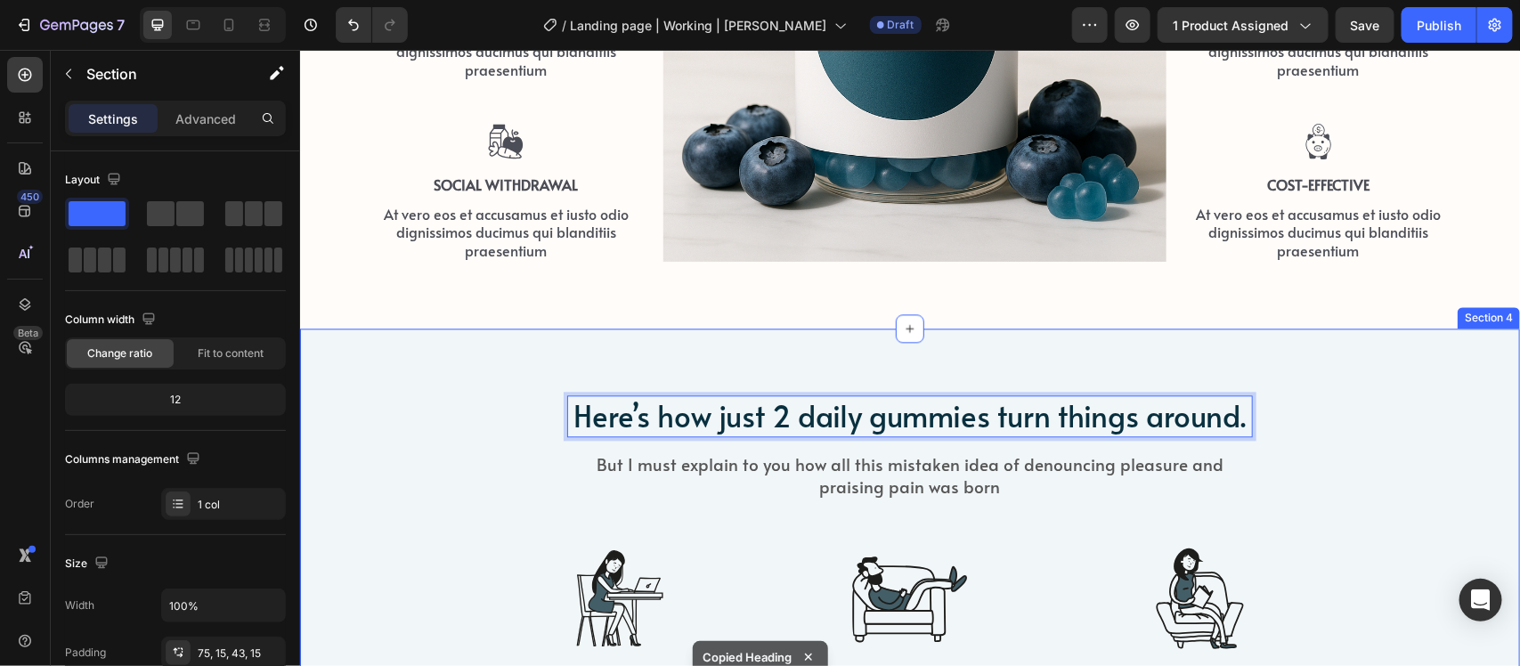
click at [533, 462] on div "Here’s how just 2 daily gummies turn things around. Heading 16 But I must expla…" at bounding box center [909, 604] width 1193 height 419
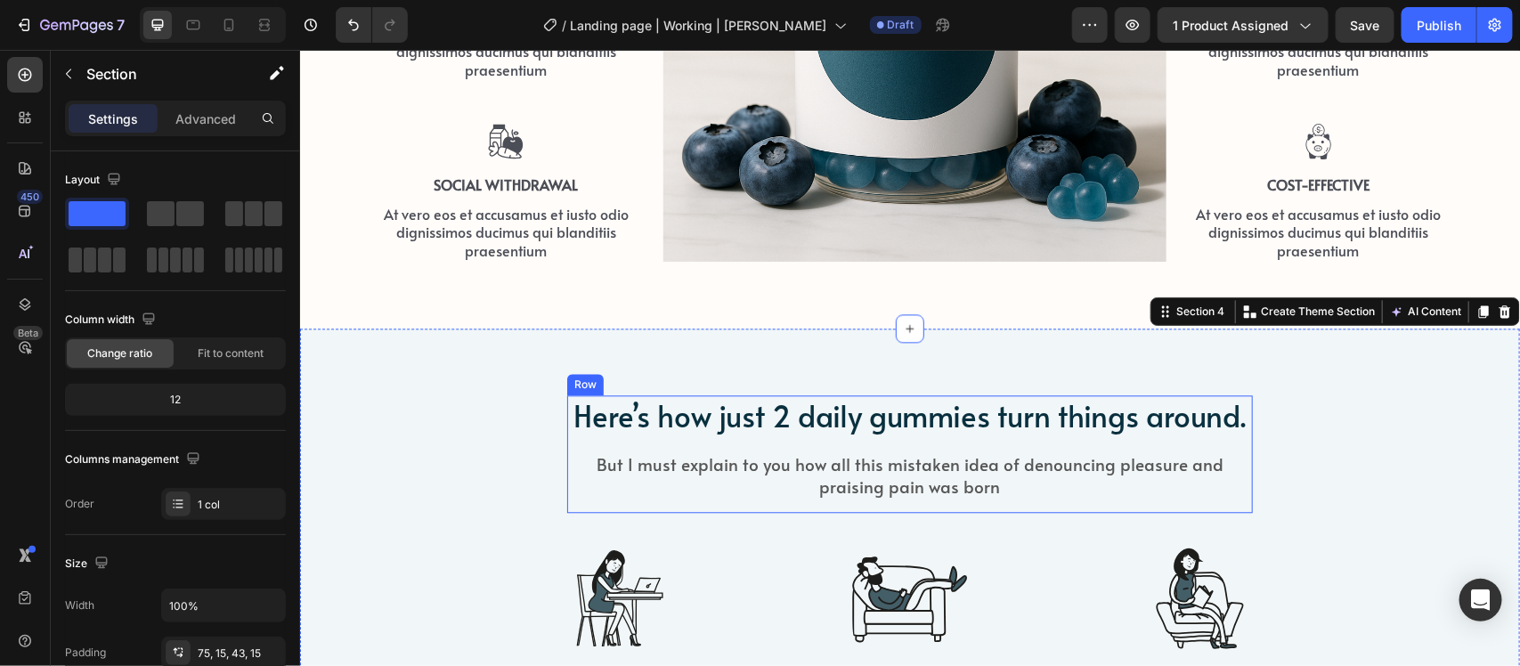
click at [678, 443] on div "Here’s how just 2 daily gummies turn things around. Heading But I must explain …" at bounding box center [909, 454] width 686 height 118
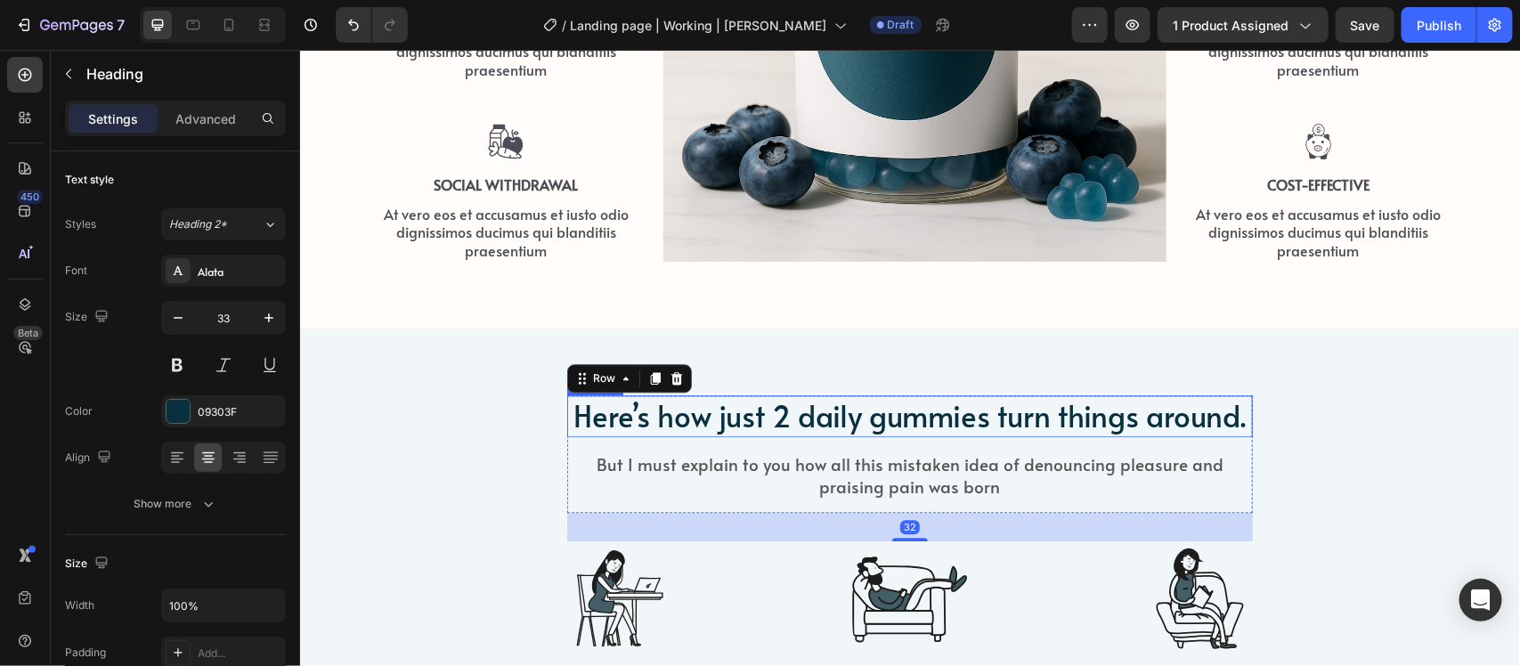
click at [664, 411] on p "Here’s how just 2 daily gummies turn things around." at bounding box center [909, 415] width 682 height 38
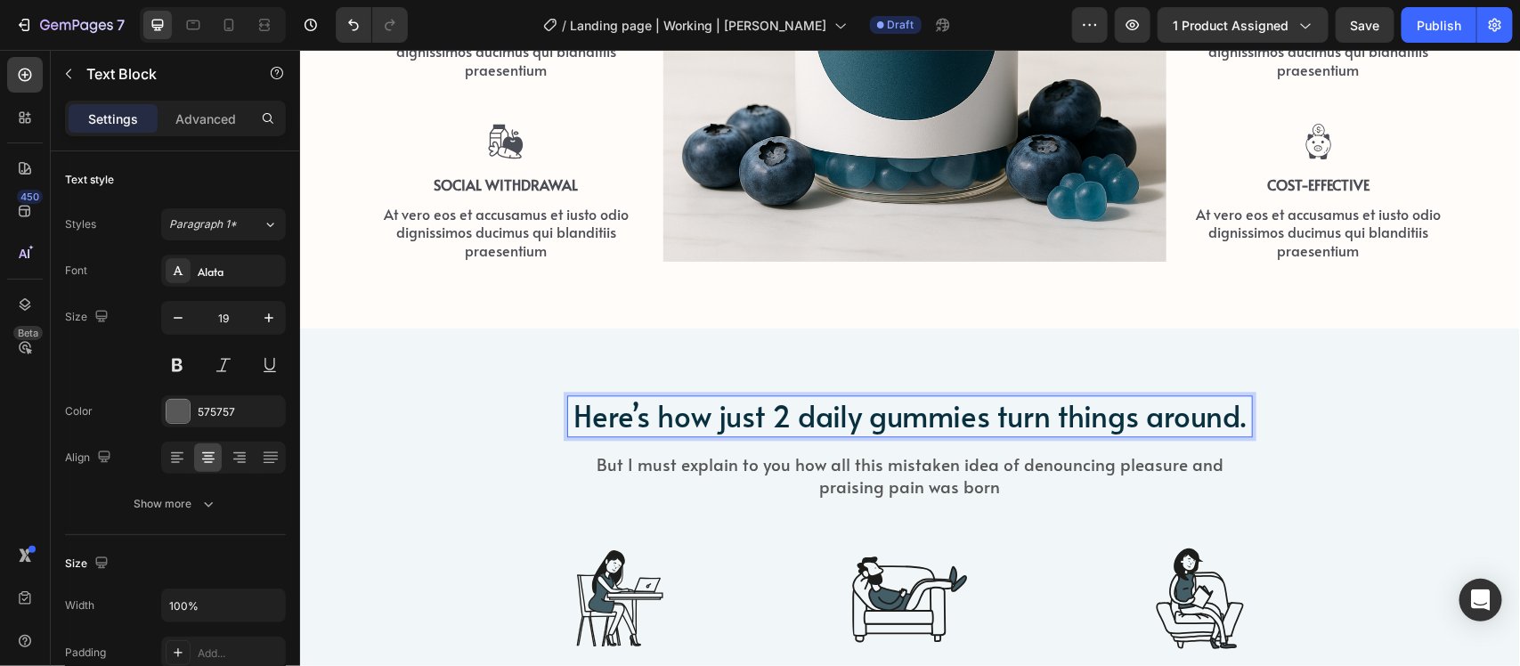
drag, startPoint x: 612, startPoint y: 418, endPoint x: 603, endPoint y: 460, distance: 42.8
click at [603, 460] on p "But I must explain to you how all this mistaken idea of denouncing pleasure and…" at bounding box center [909, 474] width 682 height 44
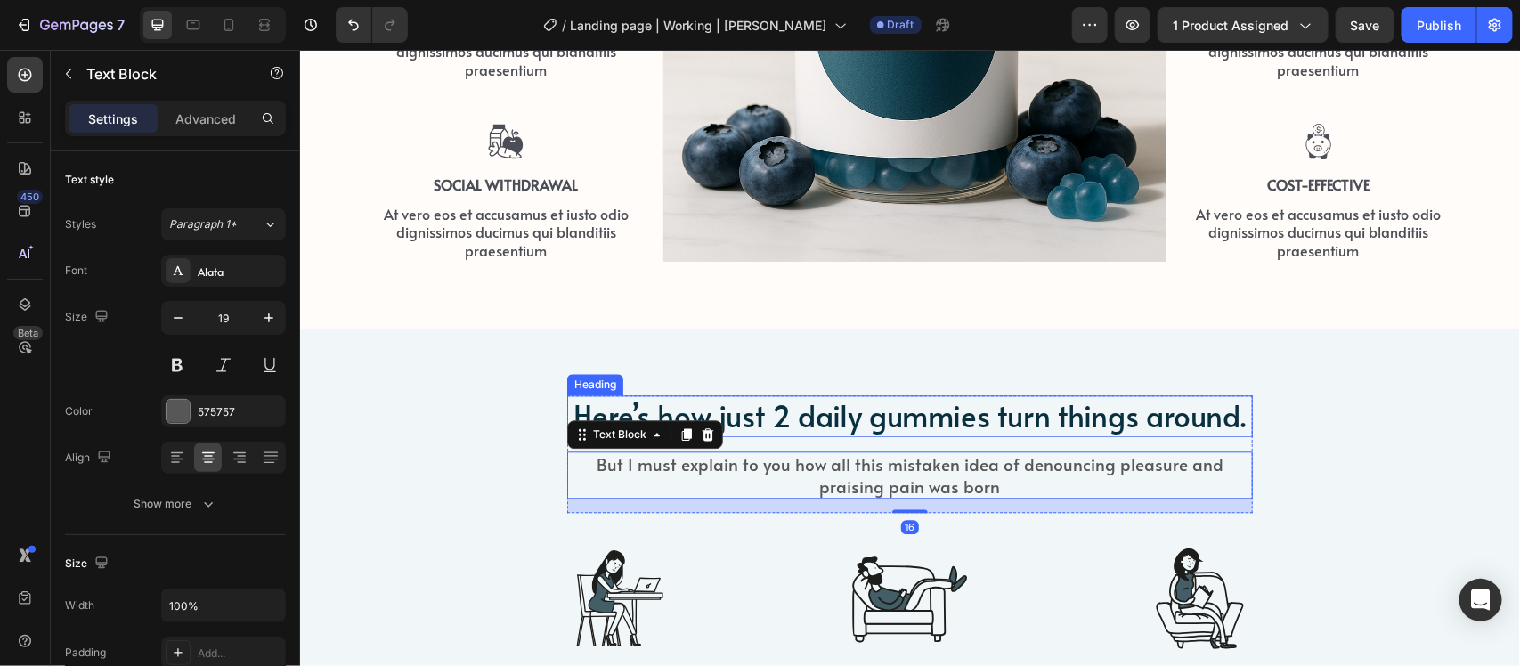
click at [610, 402] on p "Here’s how just 2 daily gummies turn things around." at bounding box center [909, 415] width 682 height 38
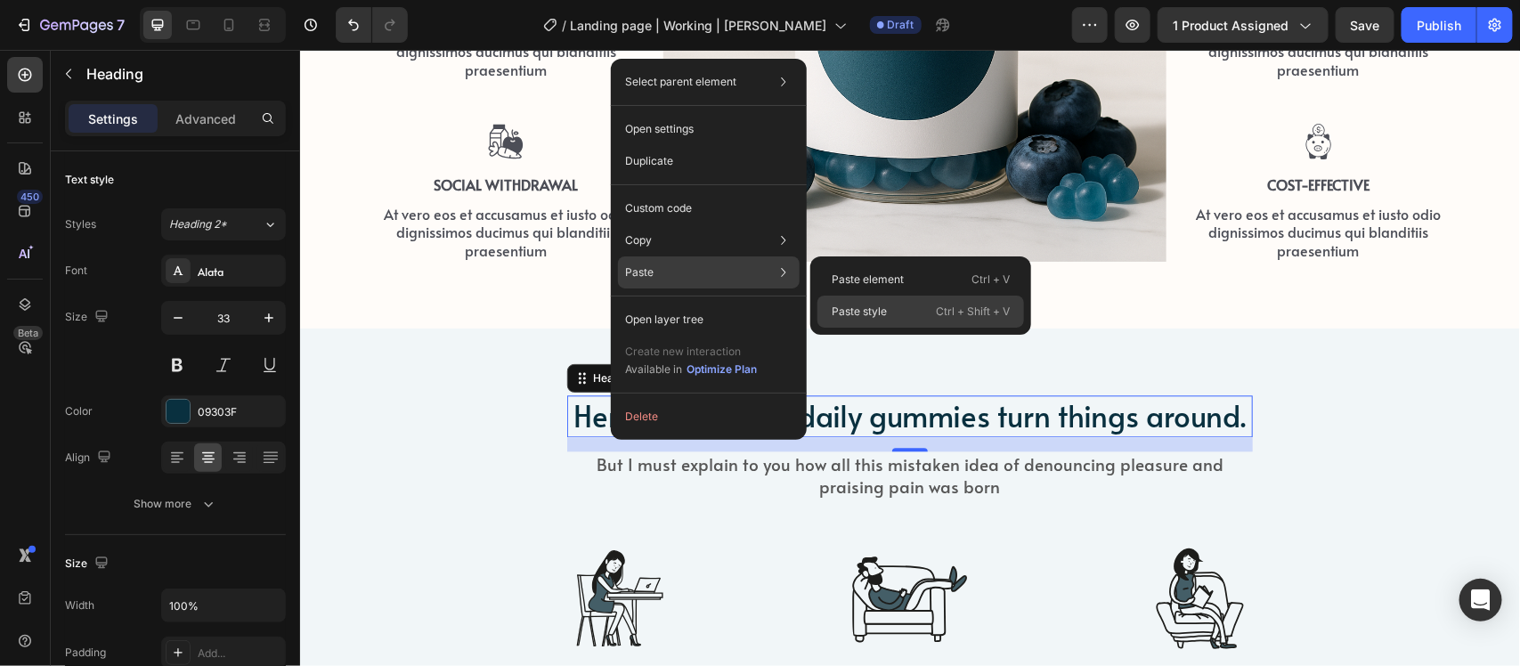
click at [875, 310] on p "Paste style" at bounding box center [859, 312] width 55 height 16
type input "40"
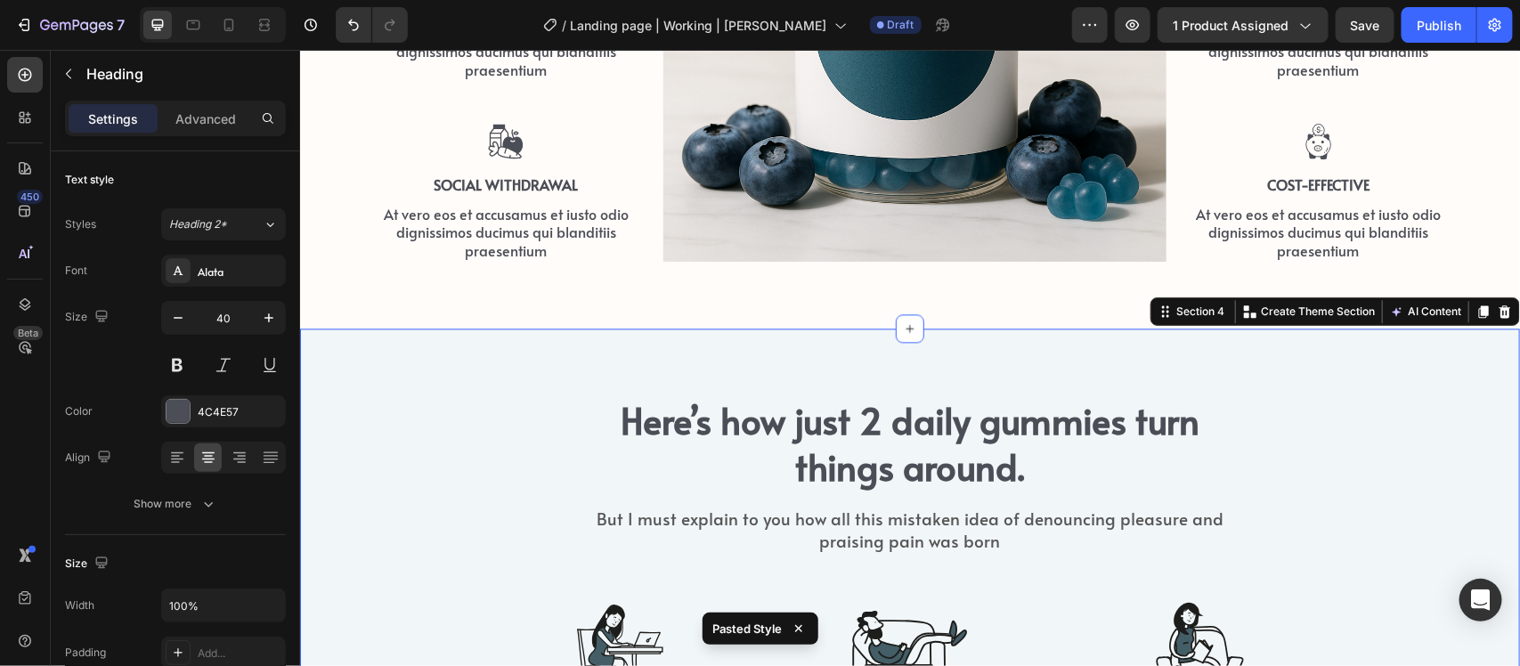
click at [512, 418] on div "Here’s how just 2 daily gummies turn things around. Heading But I must explain …" at bounding box center [909, 631] width 1193 height 473
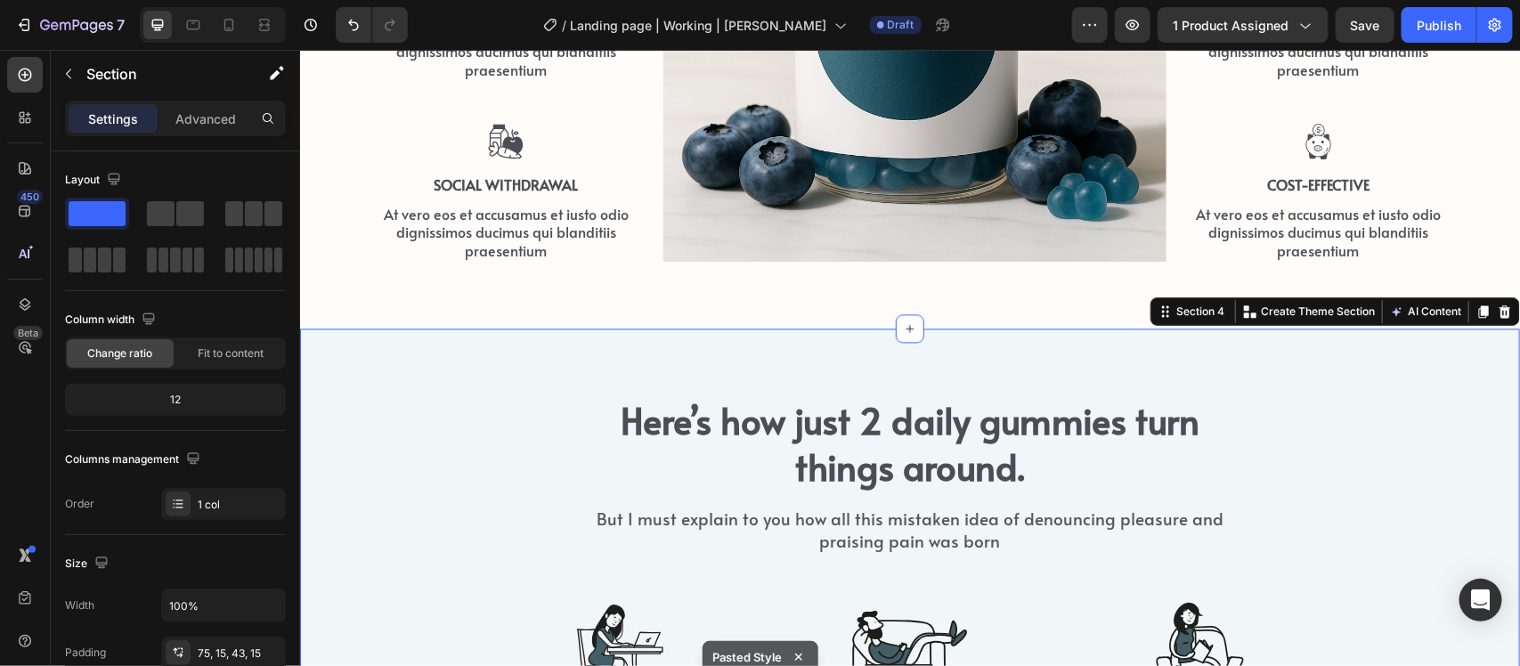
click at [506, 504] on div "Here’s how just 2 daily gummies turn things around. Heading But I must explain …" at bounding box center [909, 631] width 1193 height 473
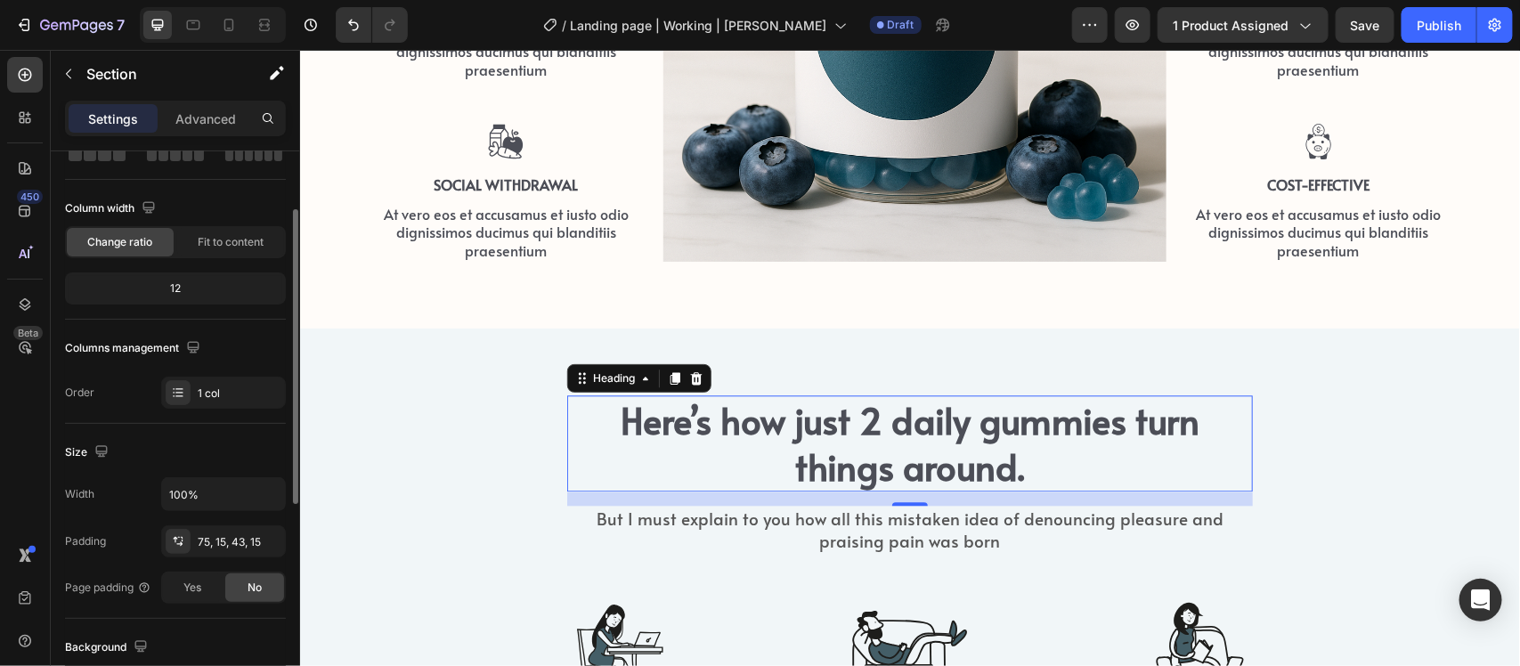
click at [905, 407] on p "Here’s how just 2 daily gummies turn things around." at bounding box center [909, 442] width 682 height 93
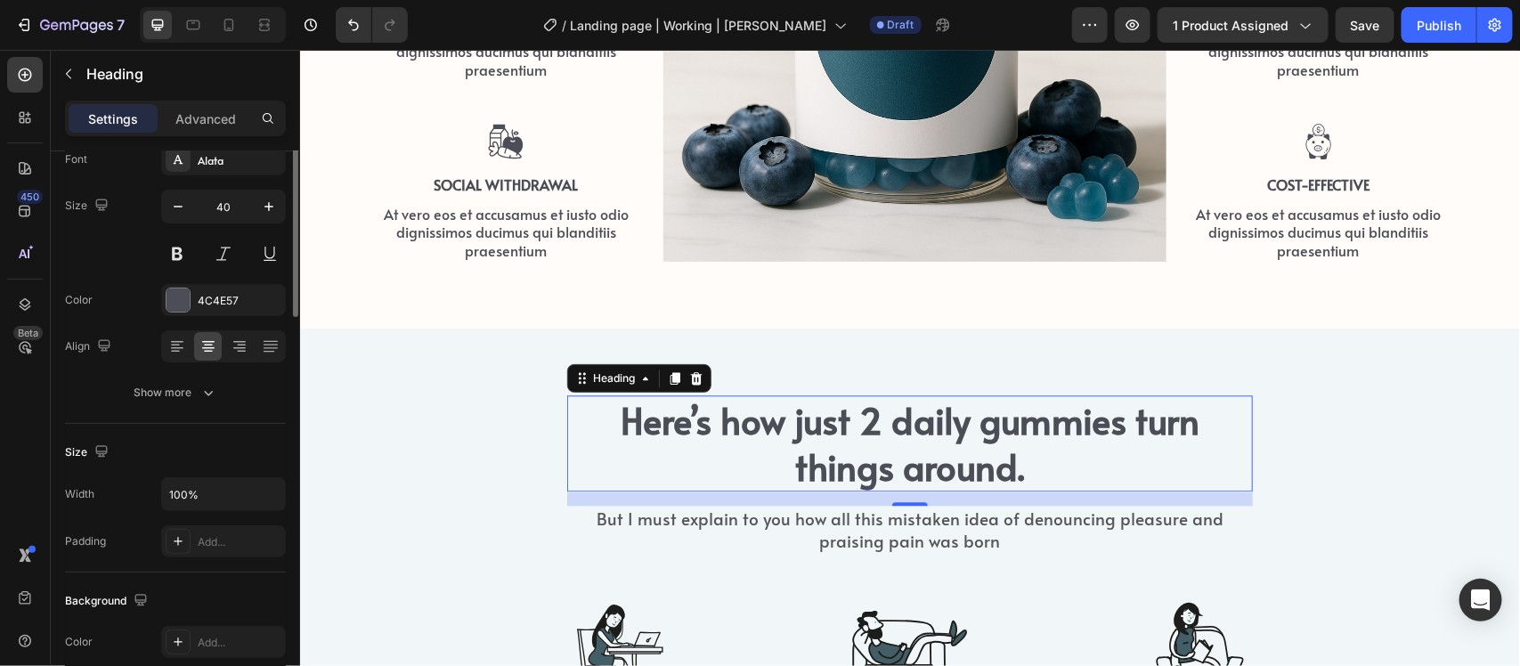
scroll to position [0, 0]
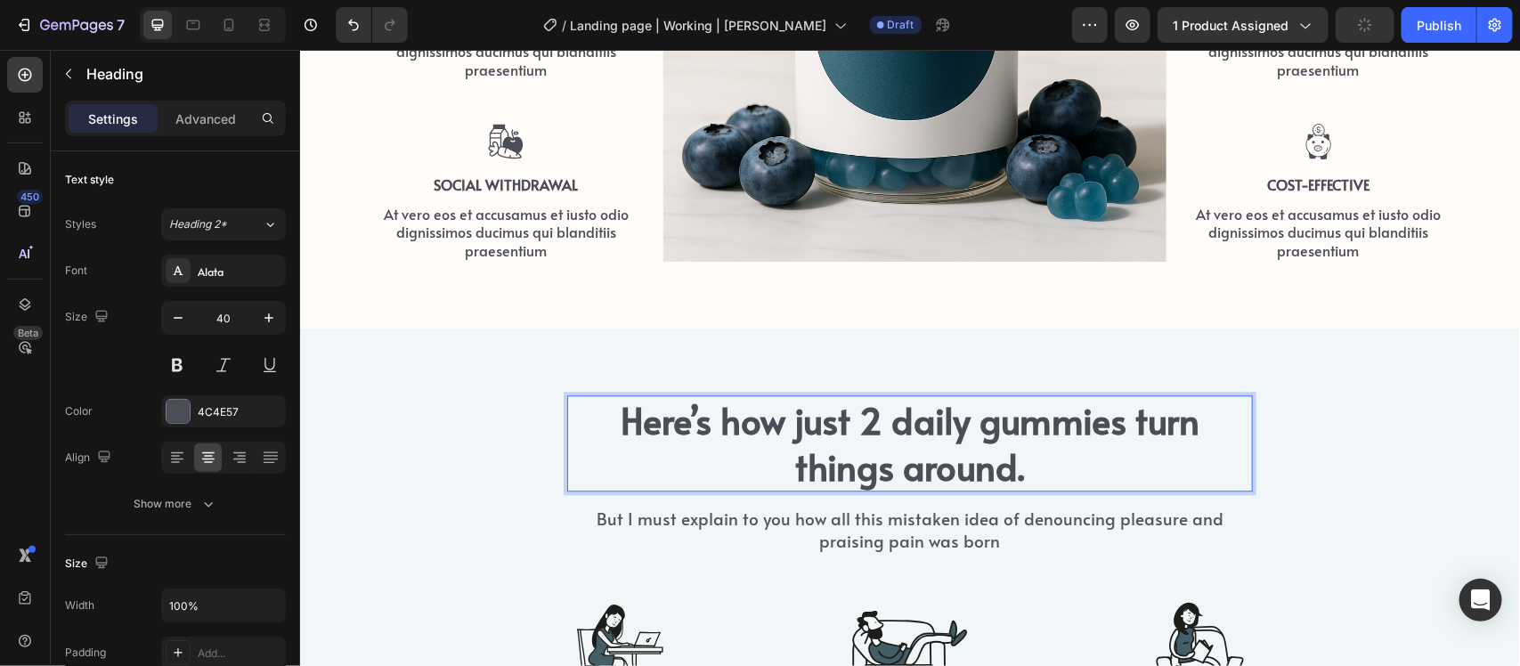
click at [779, 462] on p "Here’s how just 2 daily gummies turn things around." at bounding box center [909, 442] width 682 height 93
click at [129, 118] on p "Settings" at bounding box center [113, 119] width 50 height 19
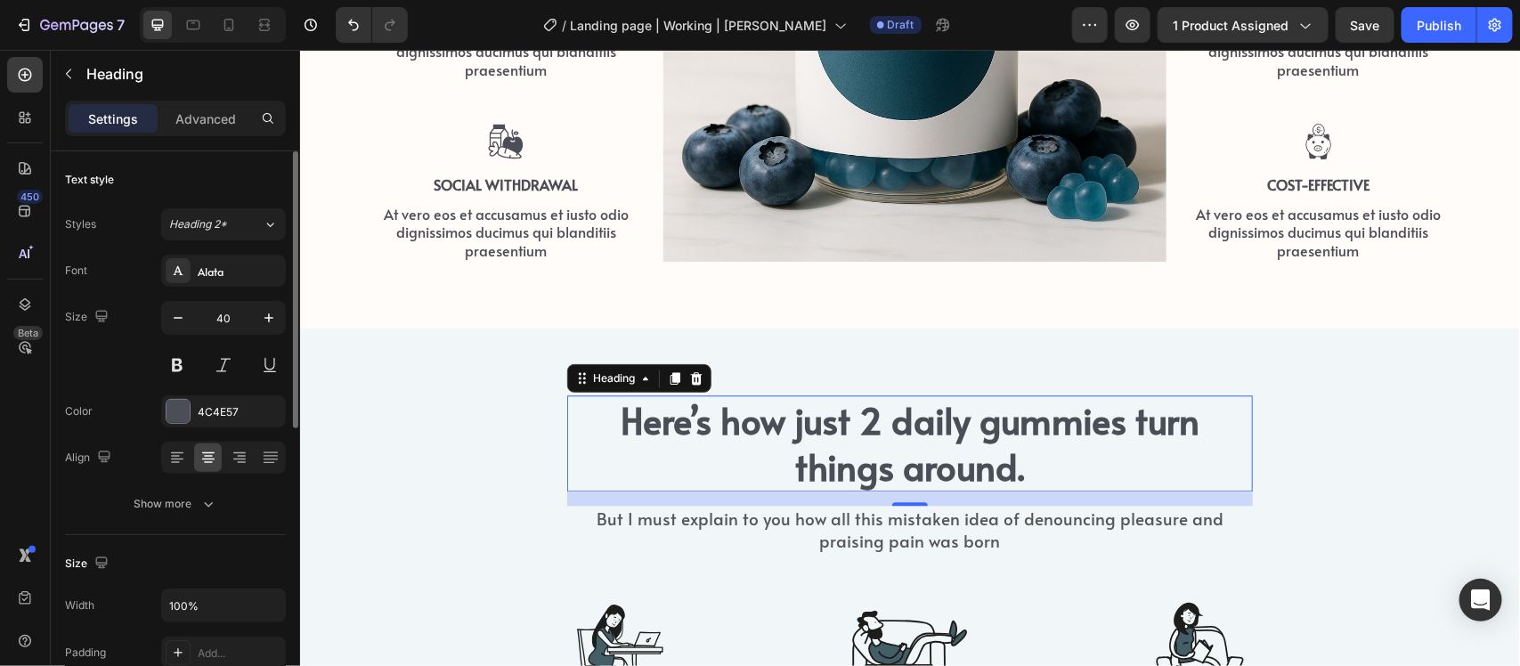
scroll to position [223, 0]
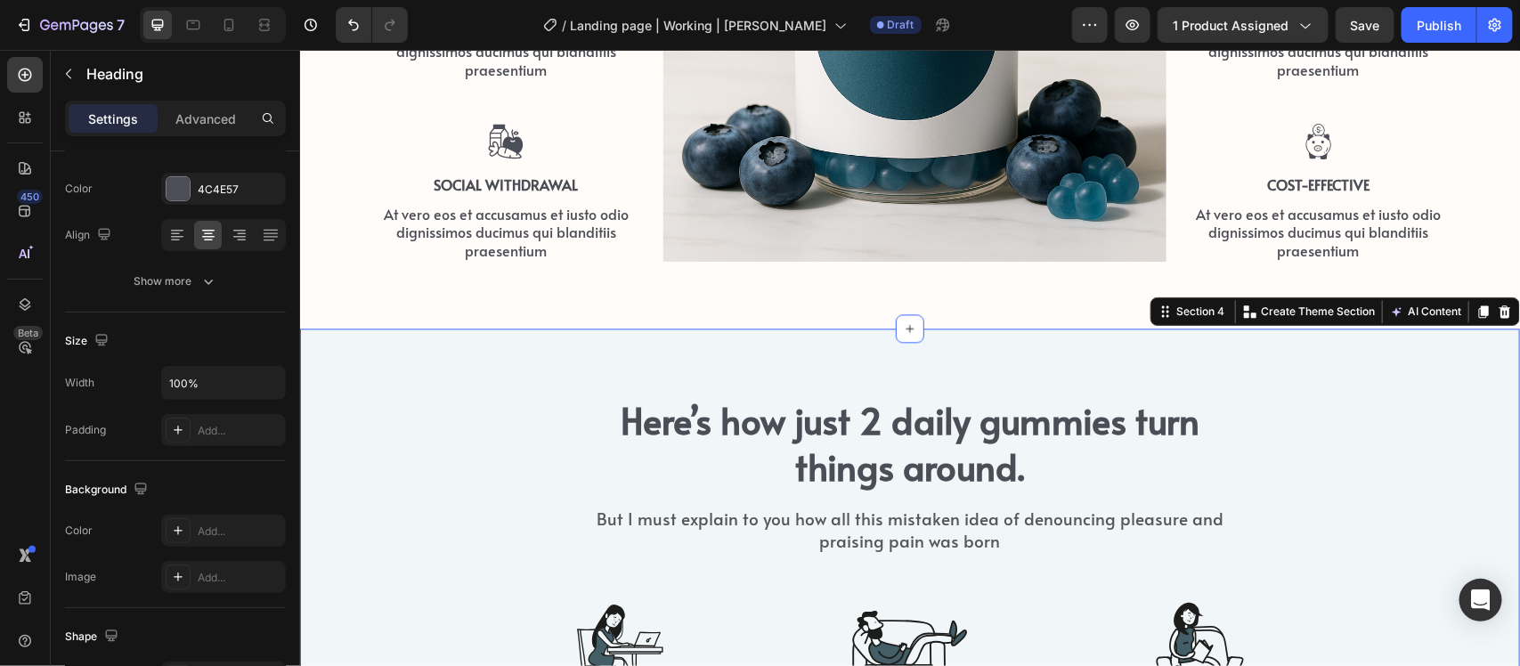
click at [530, 463] on div "Here’s how just 2 daily gummies turn things around. Heading But I must explain …" at bounding box center [909, 631] width 1193 height 473
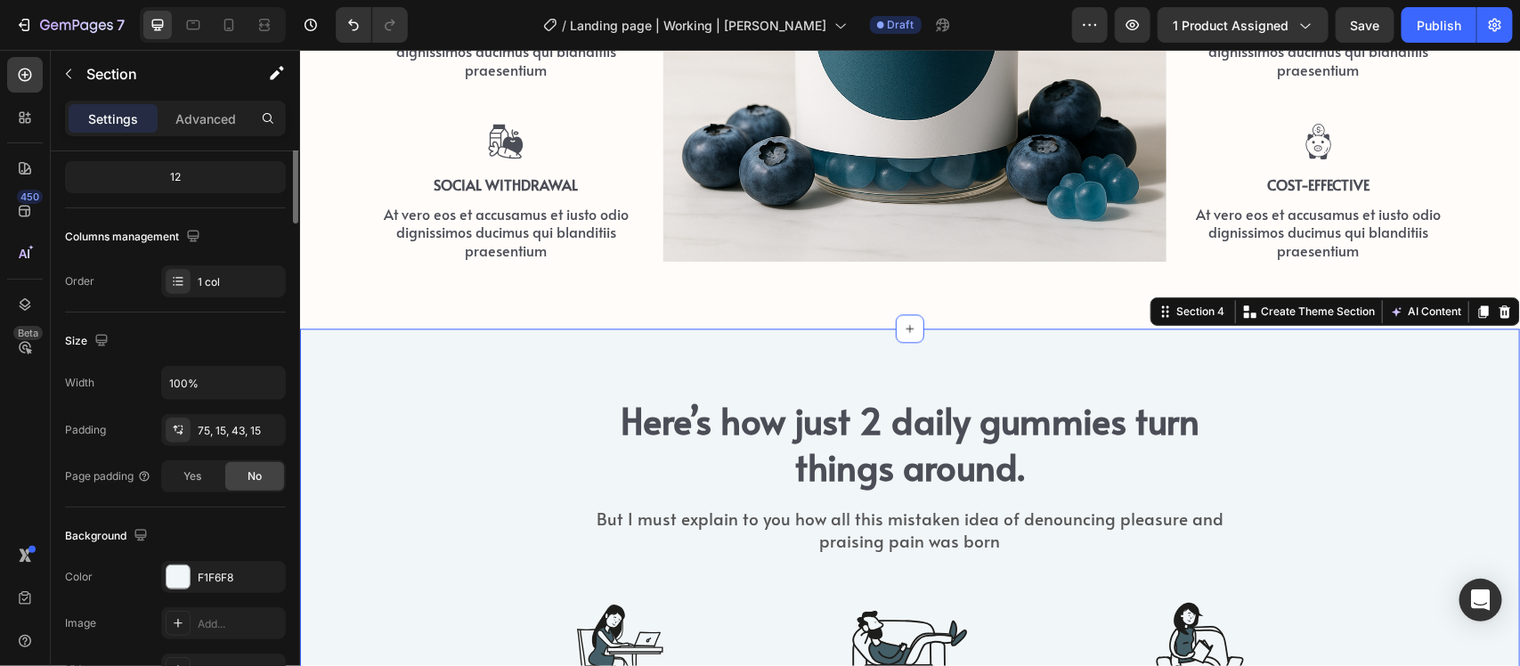
scroll to position [0, 0]
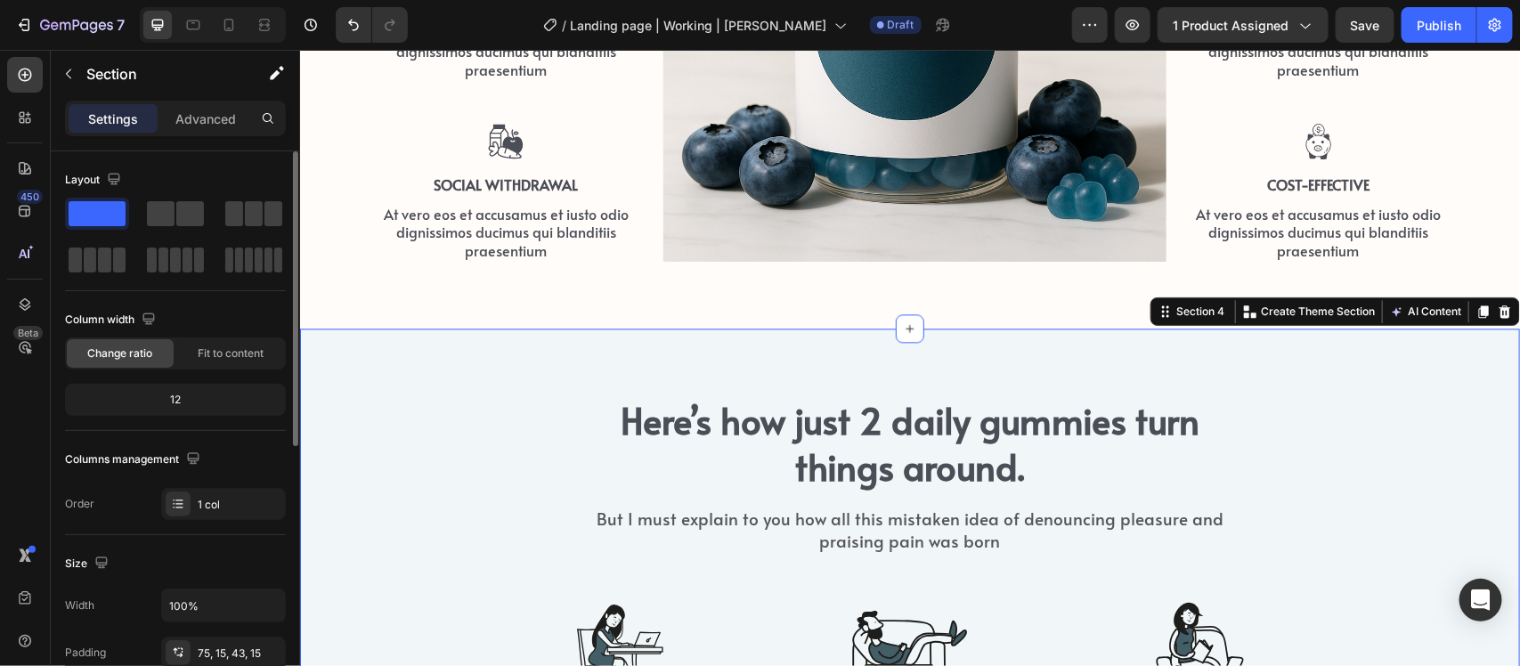
click at [530, 463] on div "Here’s how just 2 daily gummies turn things around. Heading But I must explain …" at bounding box center [909, 631] width 1193 height 473
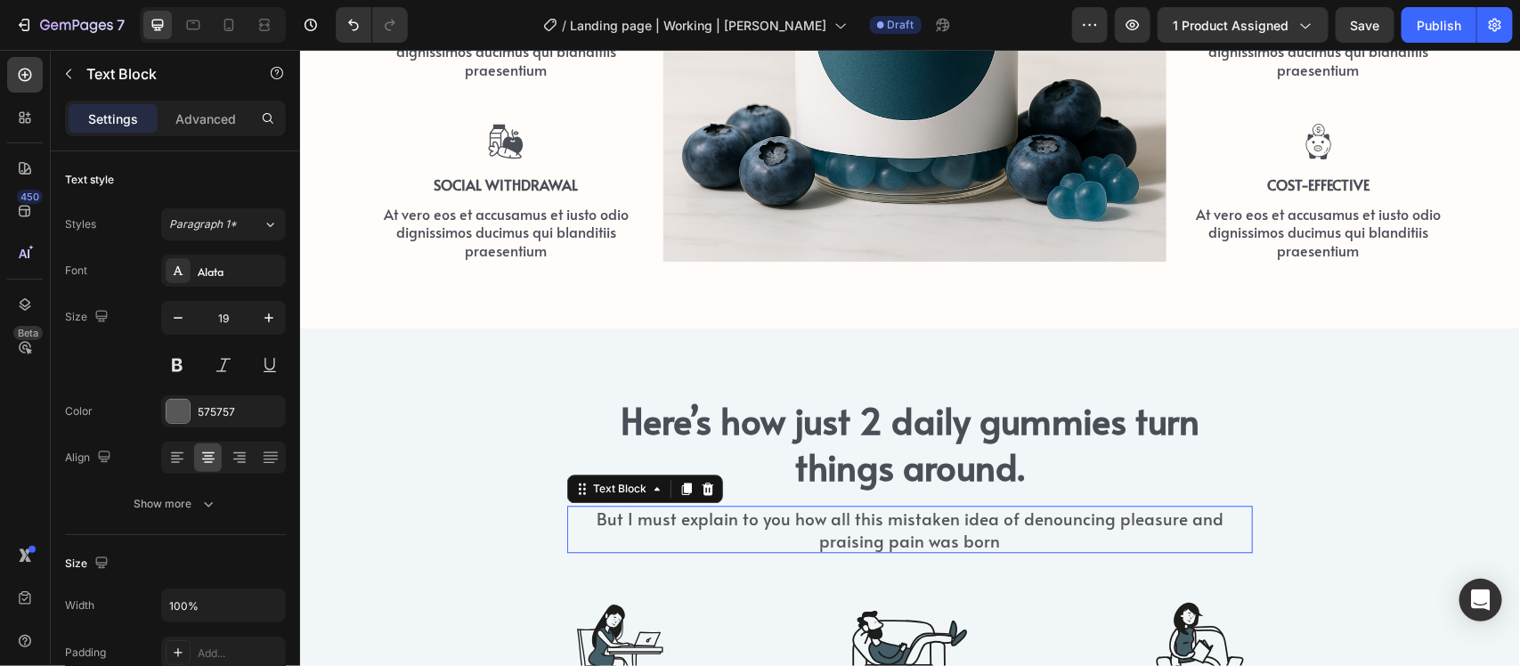
click at [641, 548] on p "But I must explain to you how all this mistaken idea of denouncing pleasure and…" at bounding box center [909, 529] width 682 height 44
click at [696, 478] on div at bounding box center [706, 487] width 21 height 21
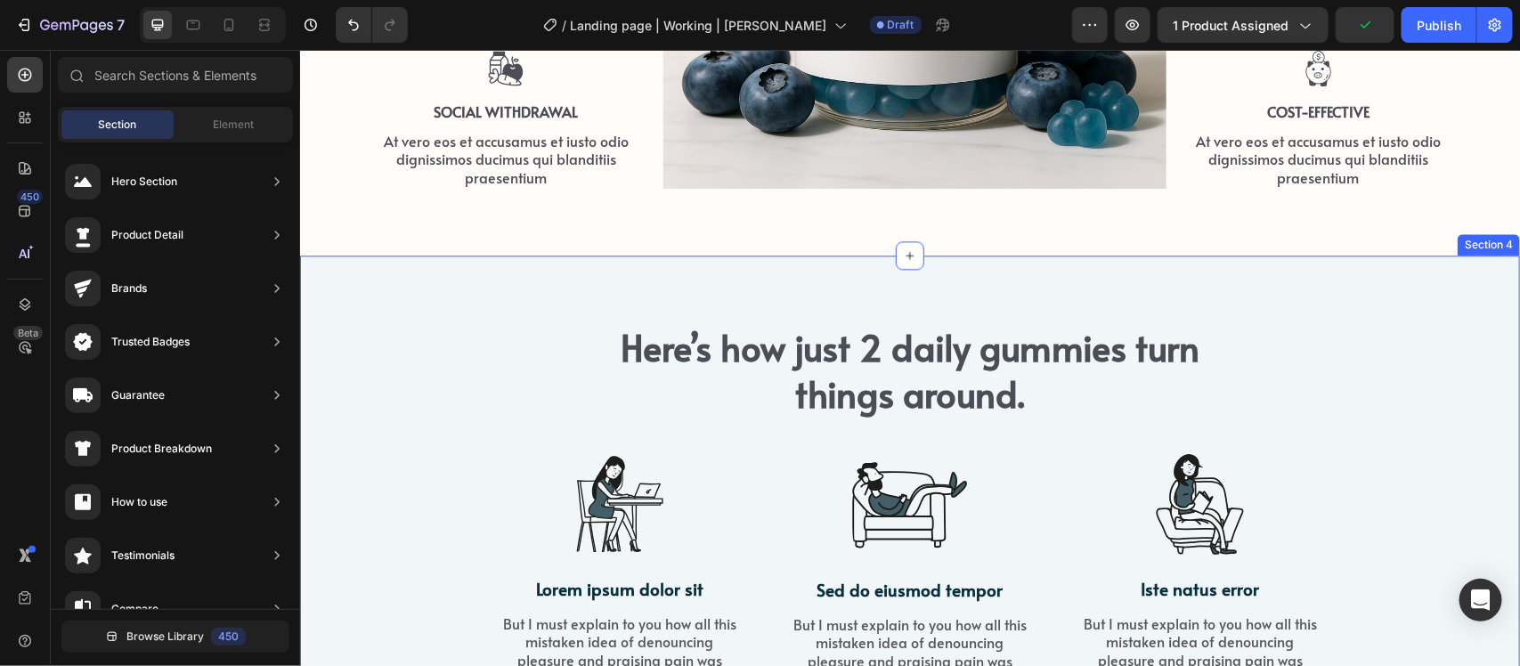
scroll to position [1855, 0]
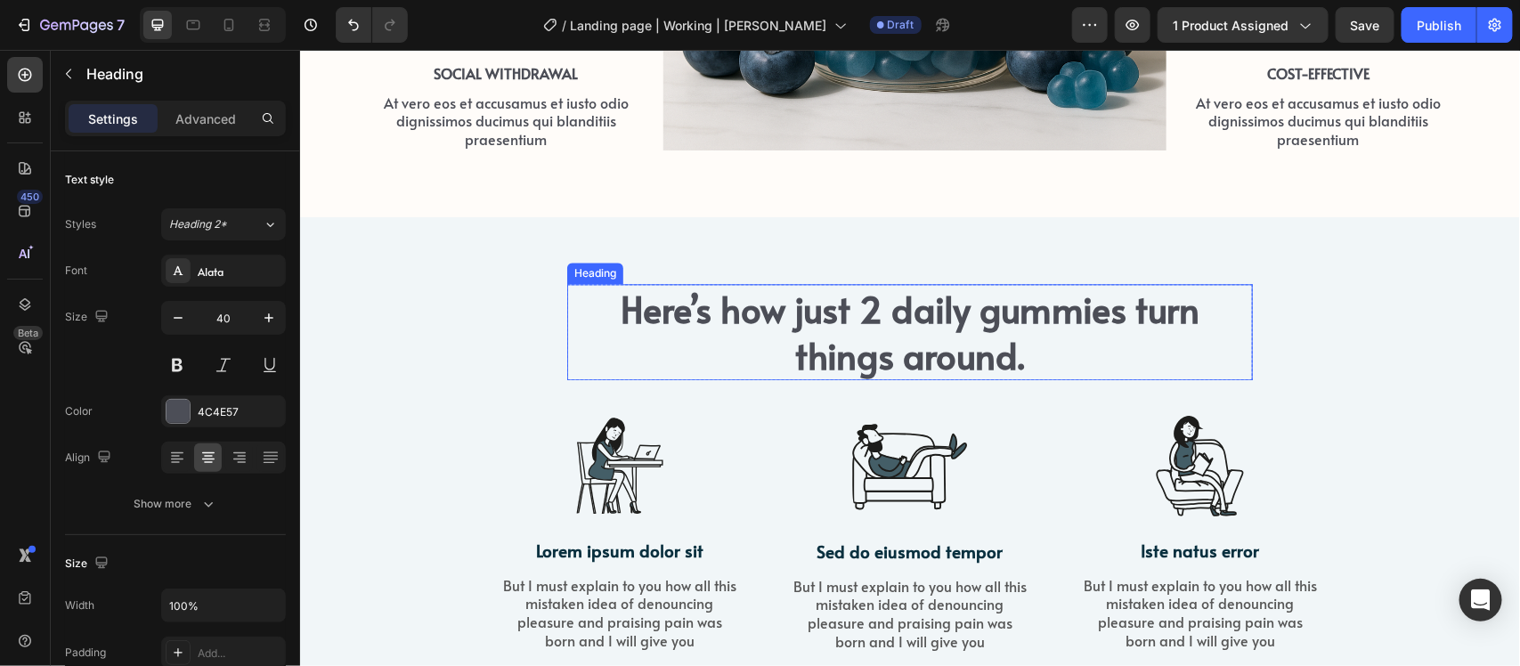
click at [897, 345] on p "Here’s how just 2 daily gummies turn things around." at bounding box center [909, 331] width 682 height 93
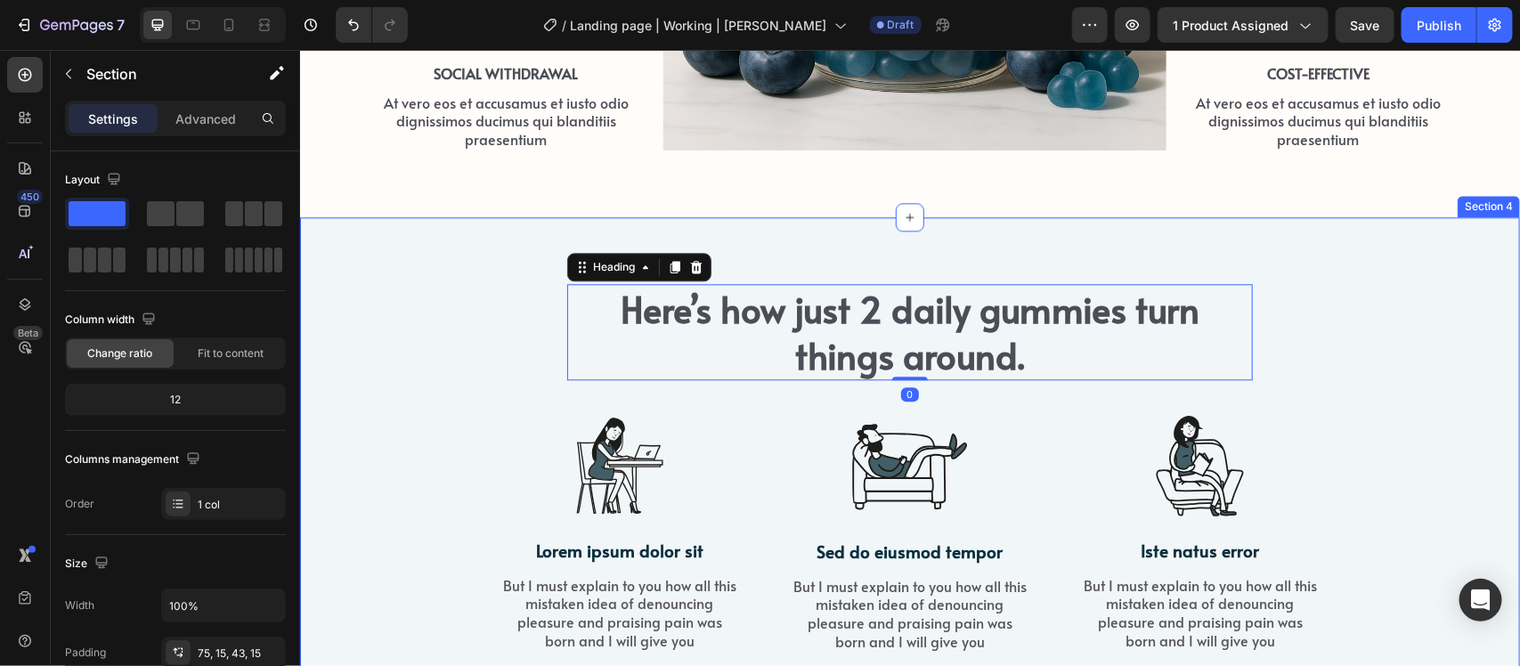
click at [1296, 347] on div "Here’s how just 2 daily gummies turn things around. Heading 0 Row Image Lorem i…" at bounding box center [909, 481] width 1193 height 397
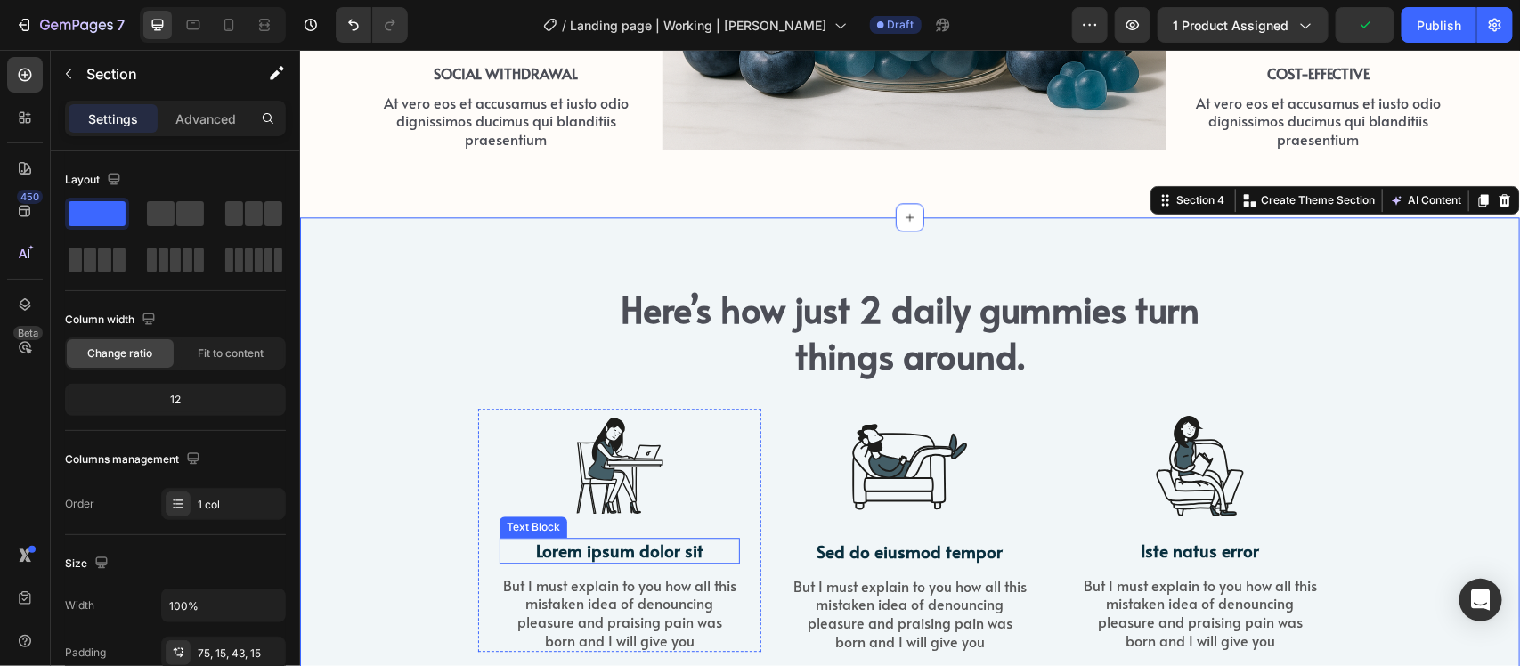
click at [653, 551] on p "Lorem ipsum dolor sit" at bounding box center [619, 550] width 237 height 22
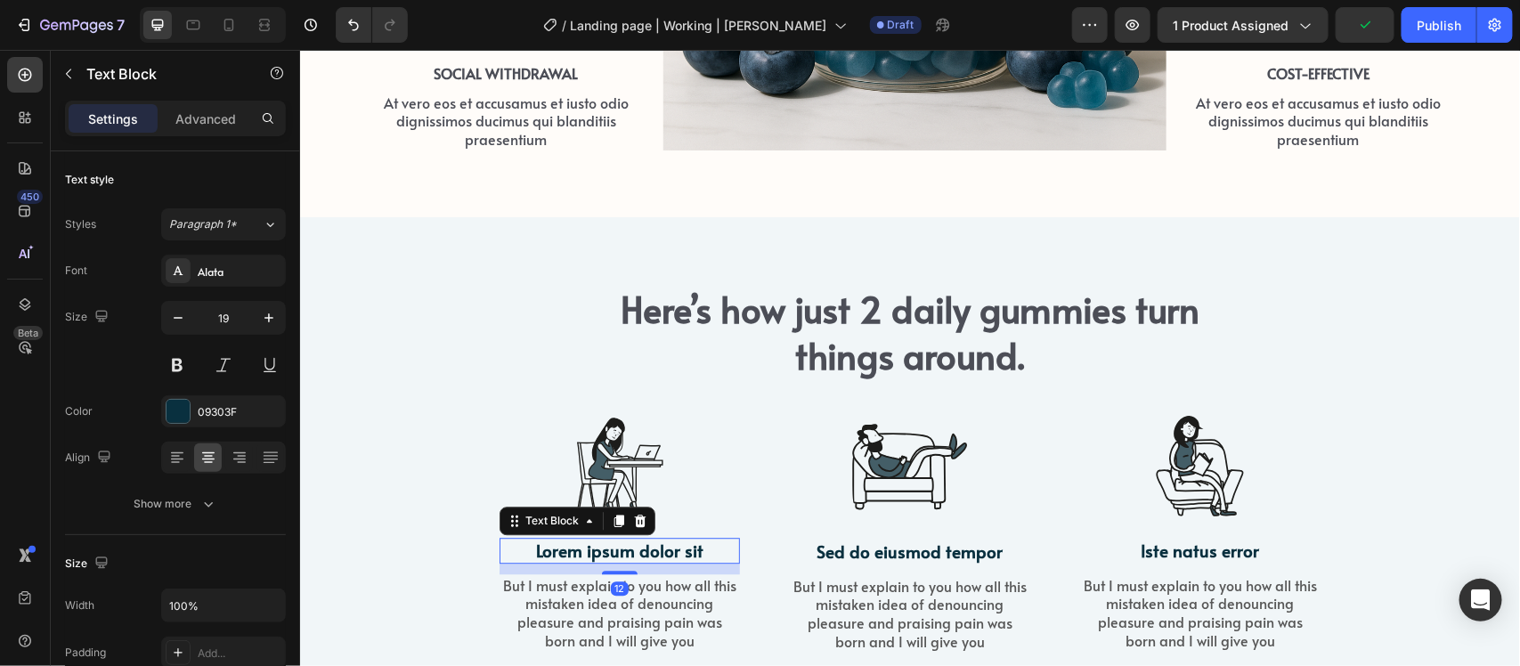
click at [653, 551] on p "Lorem ipsum dolor sit" at bounding box center [619, 550] width 237 height 22
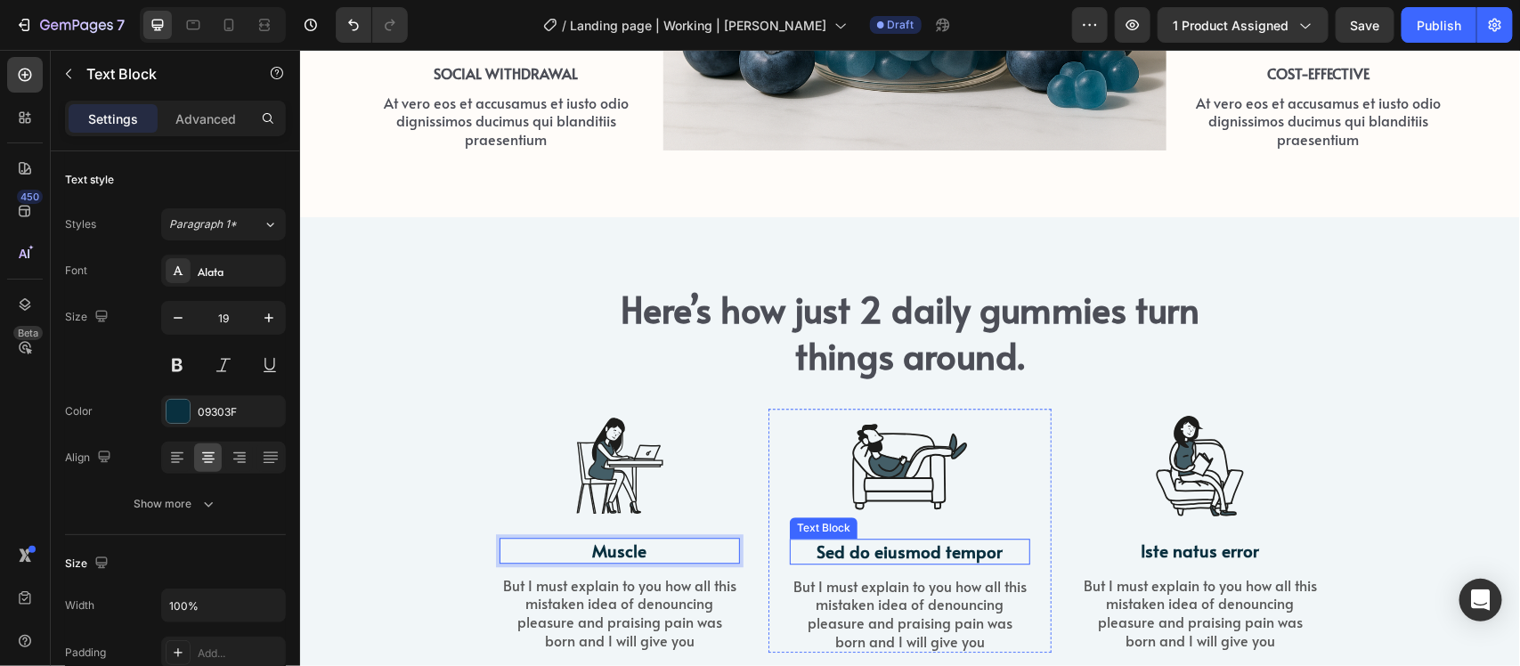
click at [907, 547] on p "Sed do eiusmod tempor" at bounding box center [909, 551] width 237 height 22
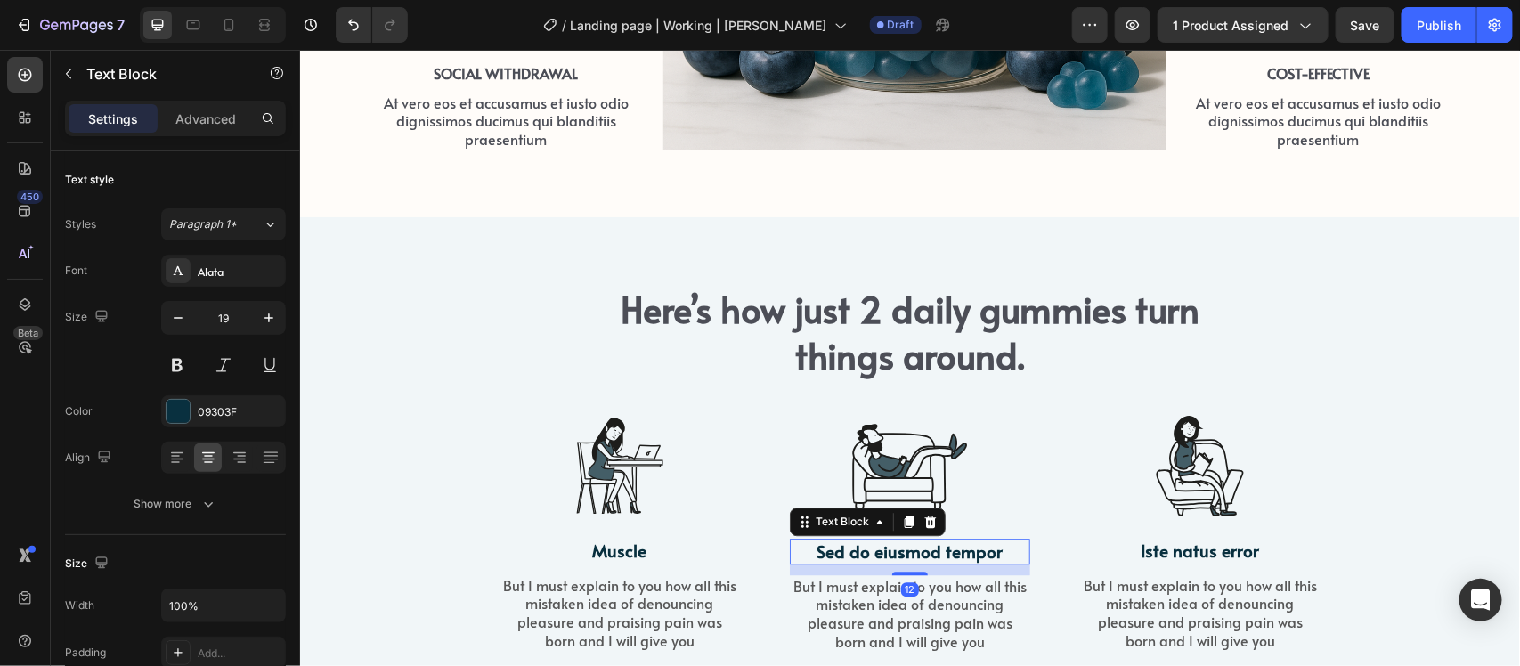
click at [907, 547] on p "Sed do eiusmod tempor" at bounding box center [909, 551] width 237 height 22
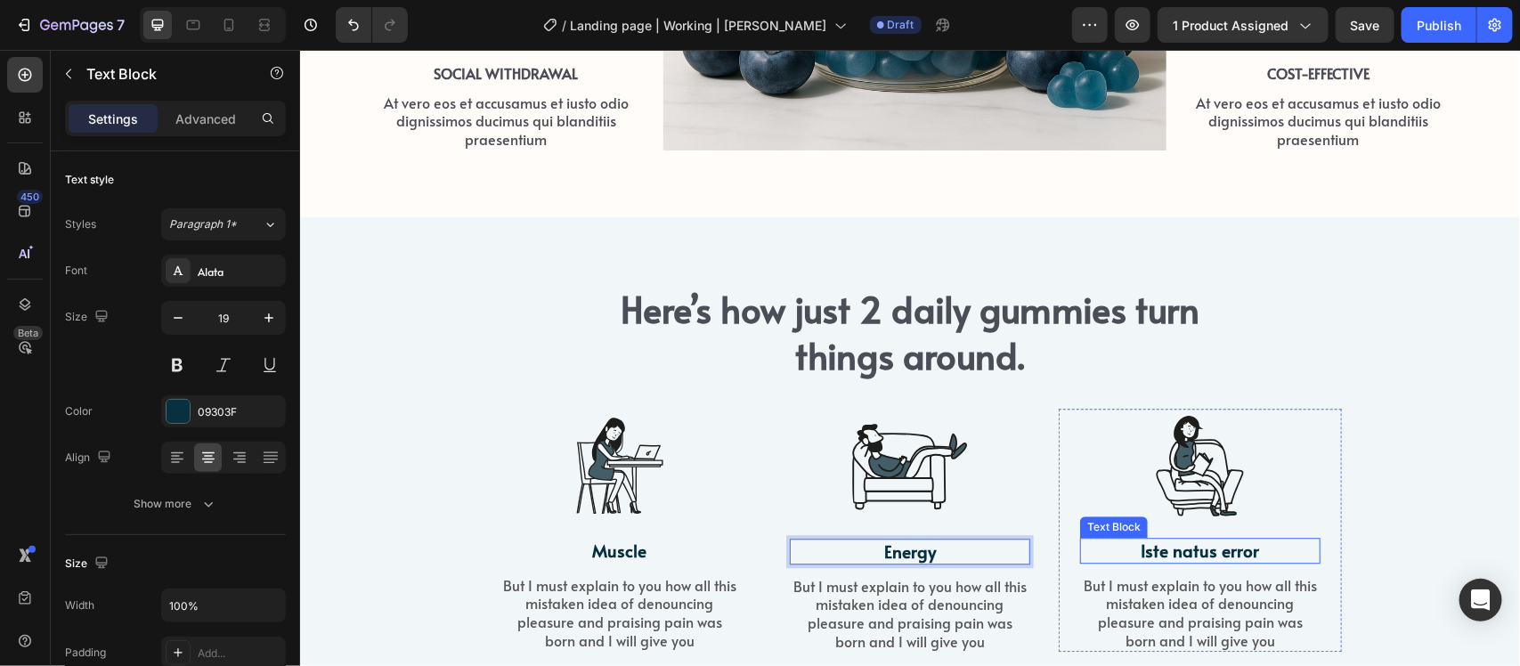
click at [1218, 551] on p "Iste natus error" at bounding box center [1199, 550] width 237 height 22
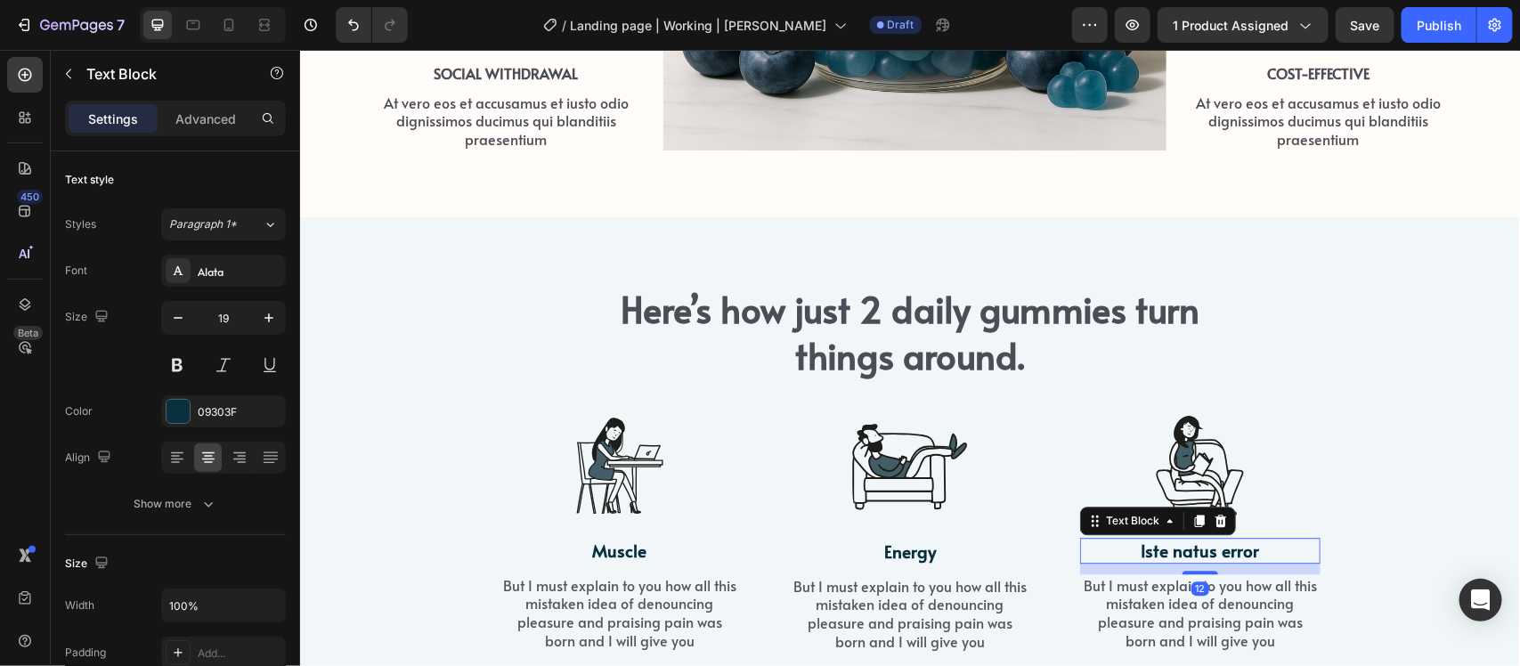
click at [1218, 547] on p "Iste natus error" at bounding box center [1199, 550] width 237 height 22
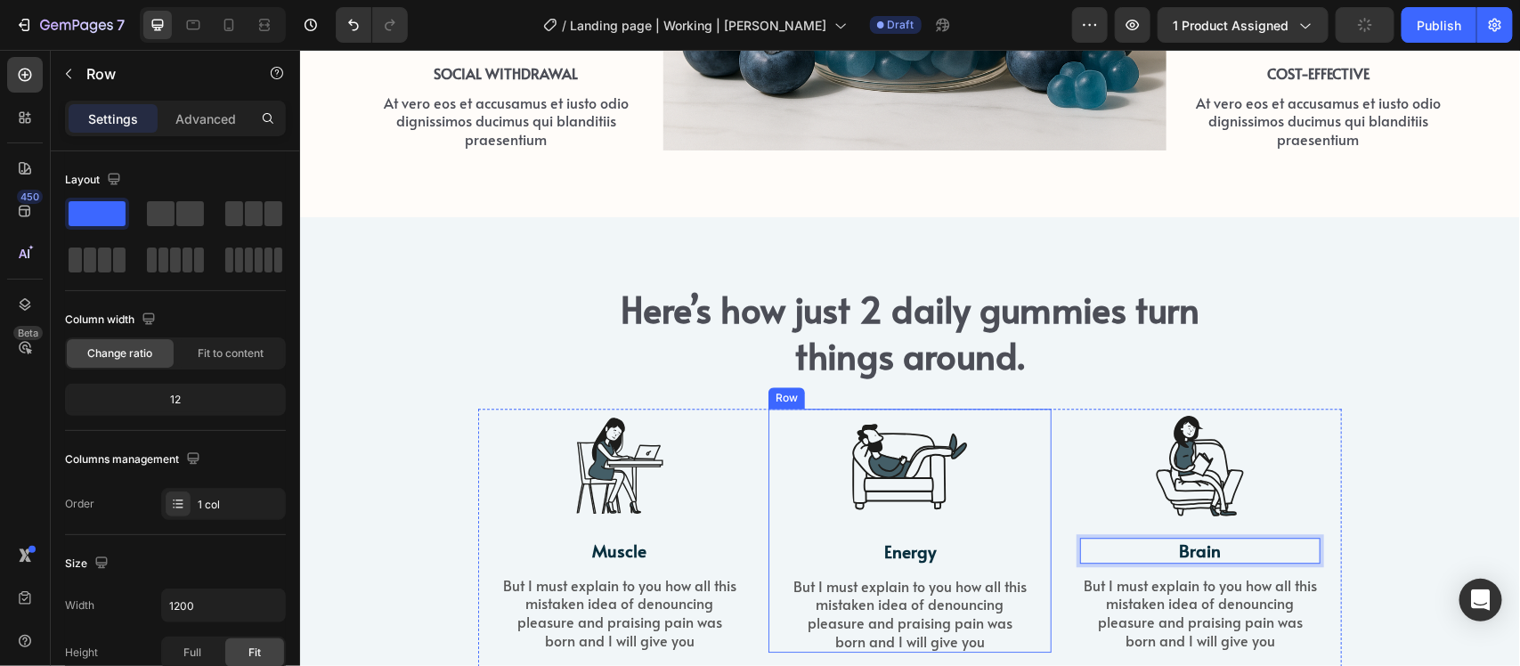
click at [1006, 532] on div "Image Energy Text Block But I must explain to you how all this mistaken idea of…" at bounding box center [909, 530] width 240 height 244
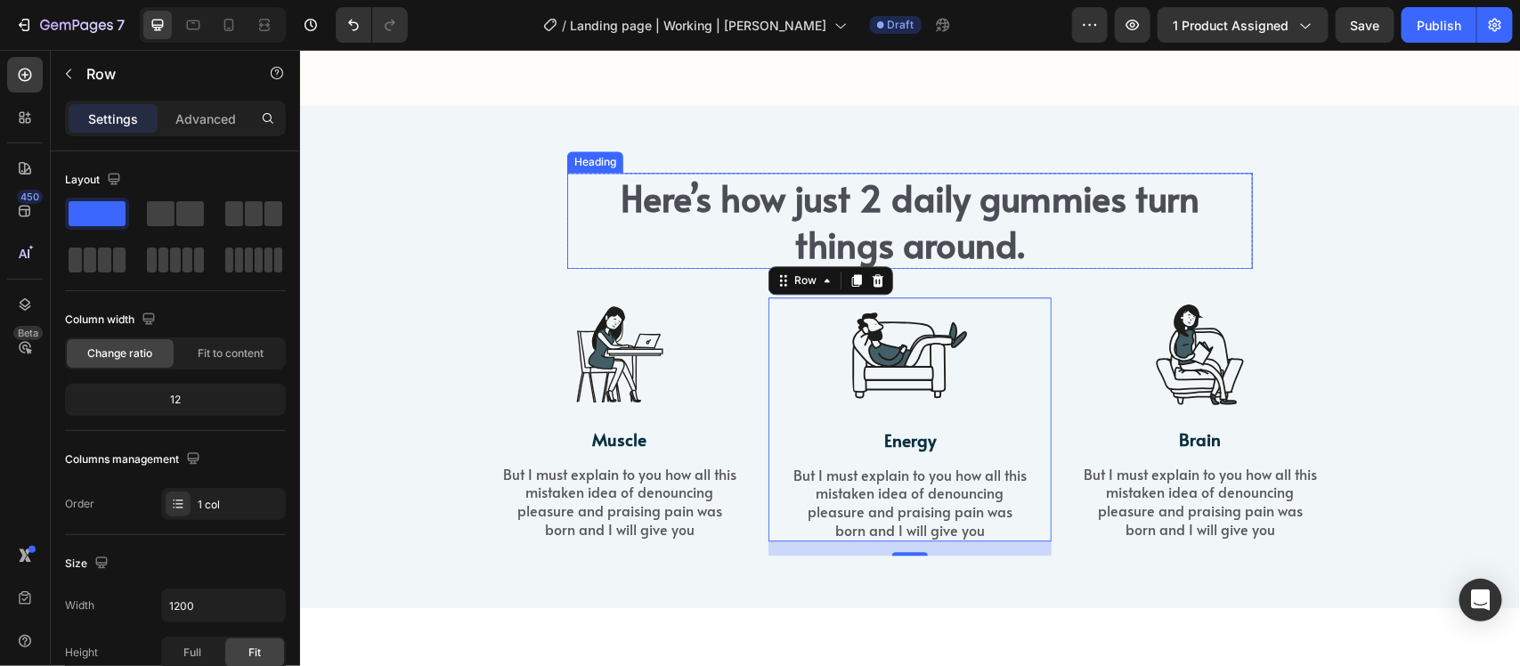
scroll to position [2078, 0]
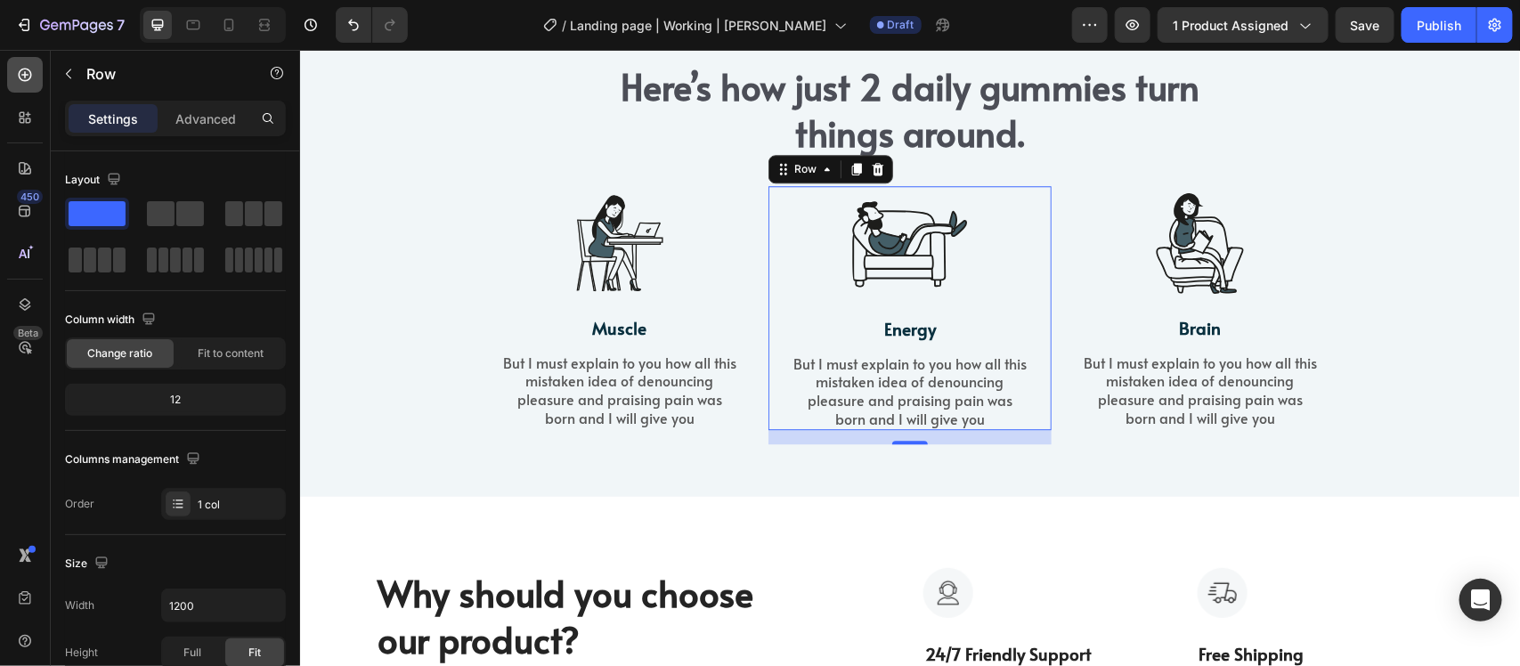
click at [20, 73] on icon at bounding box center [25, 75] width 18 height 18
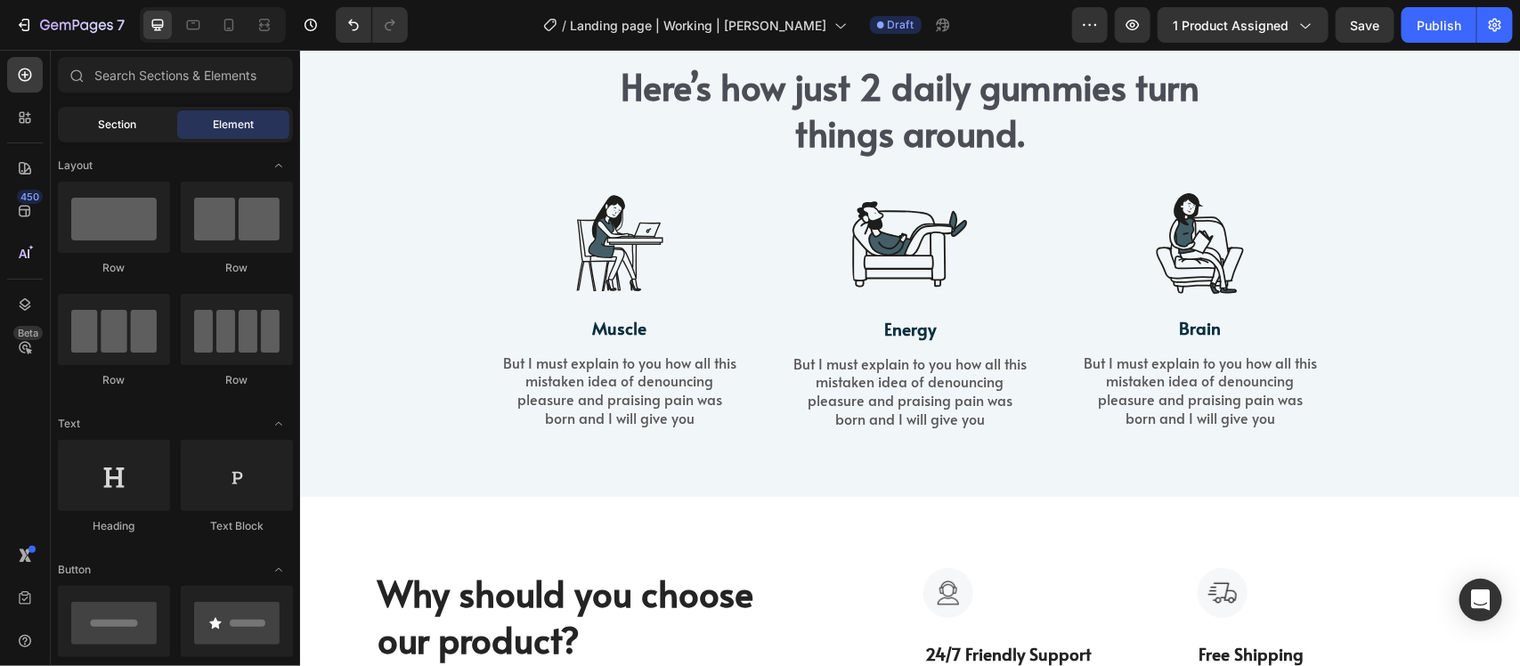
click at [94, 112] on div "Section" at bounding box center [117, 124] width 112 height 29
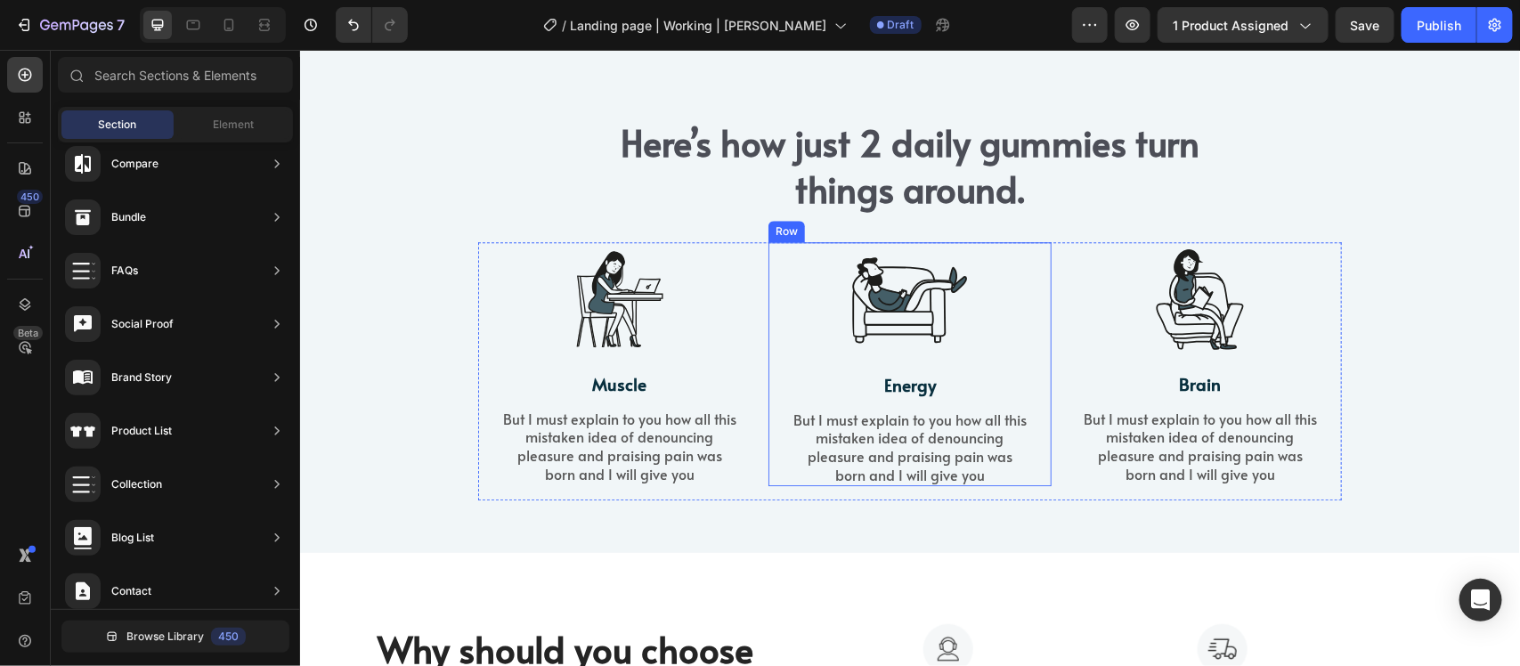
scroll to position [2244, 0]
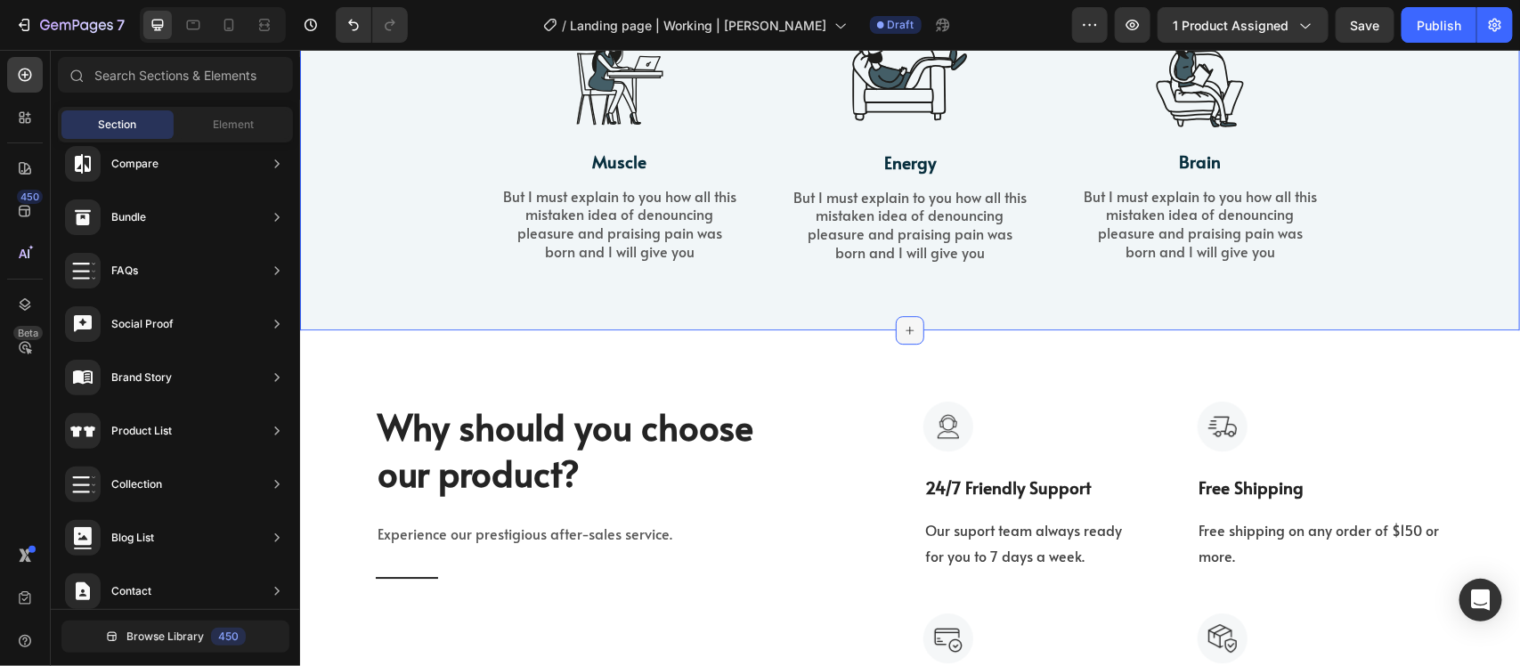
click at [902, 326] on icon at bounding box center [909, 329] width 14 height 14
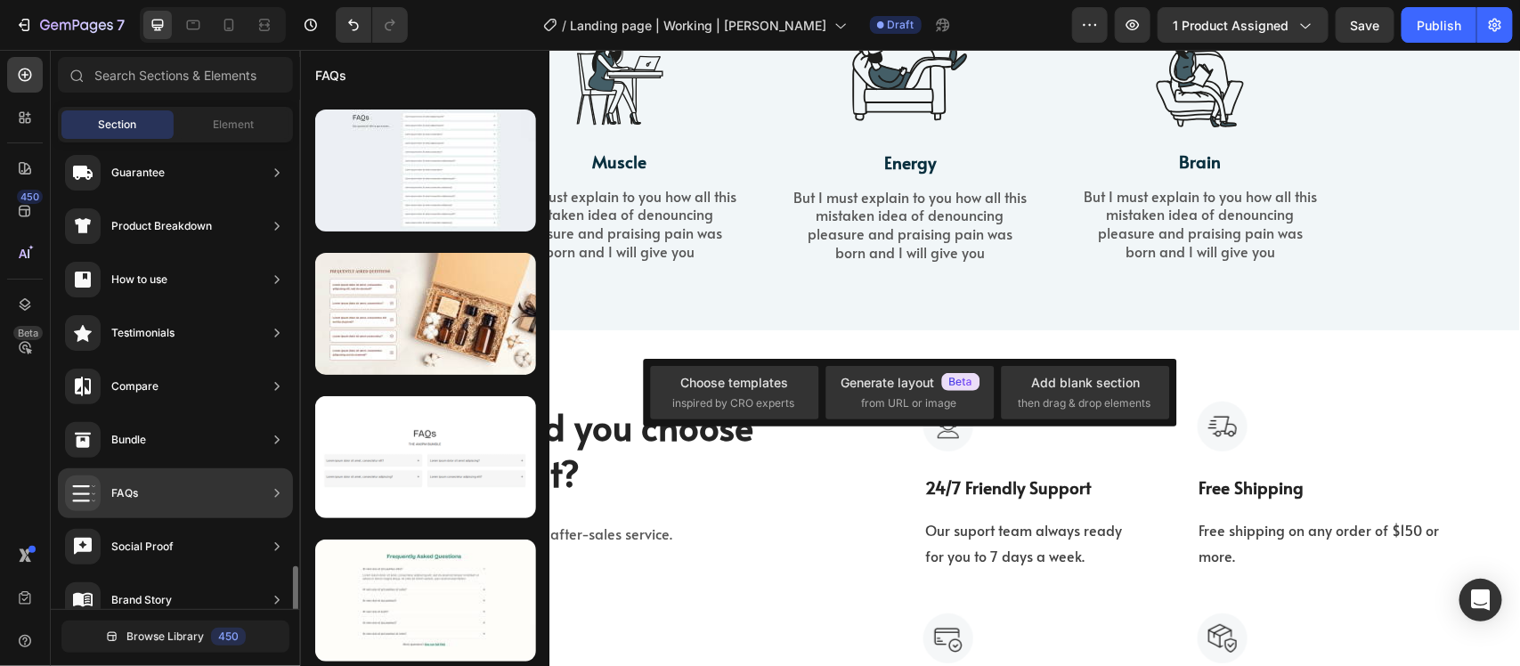
scroll to position [0, 0]
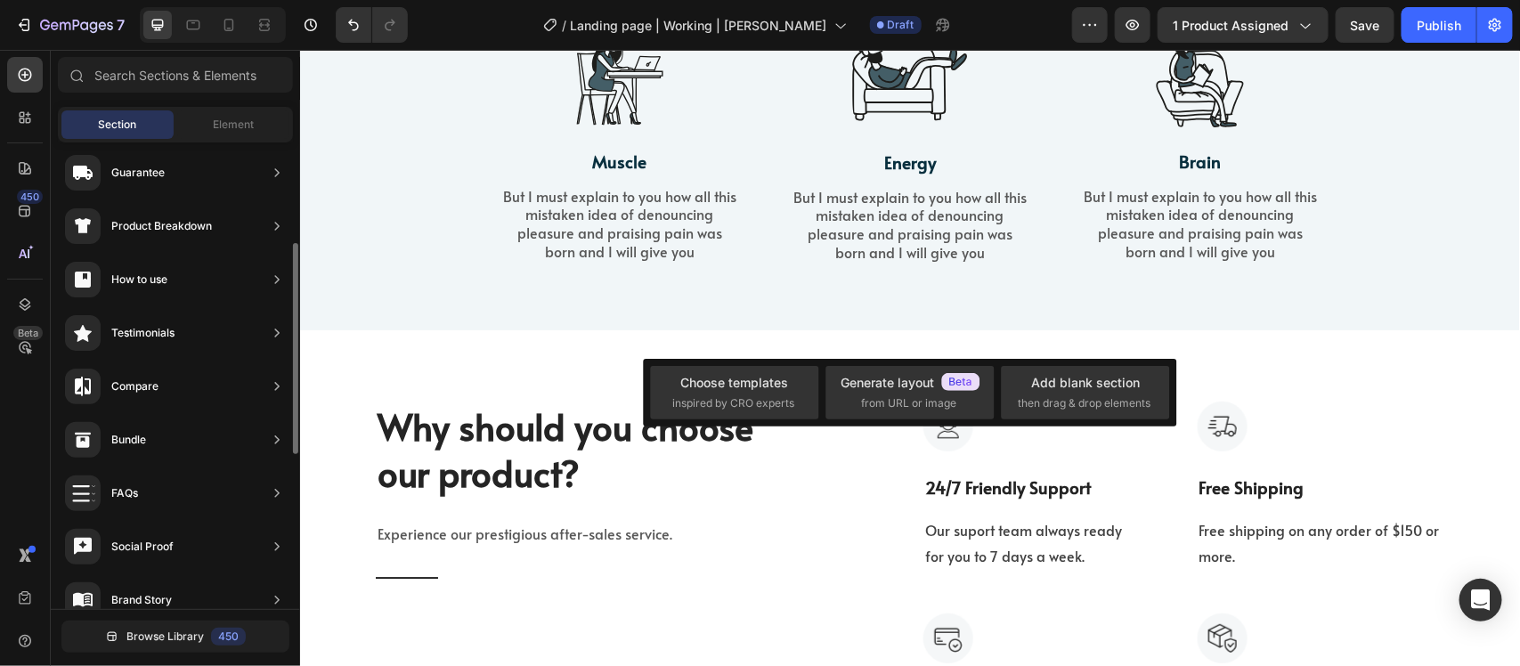
click at [221, 107] on div "Section Element" at bounding box center [175, 125] width 235 height 36
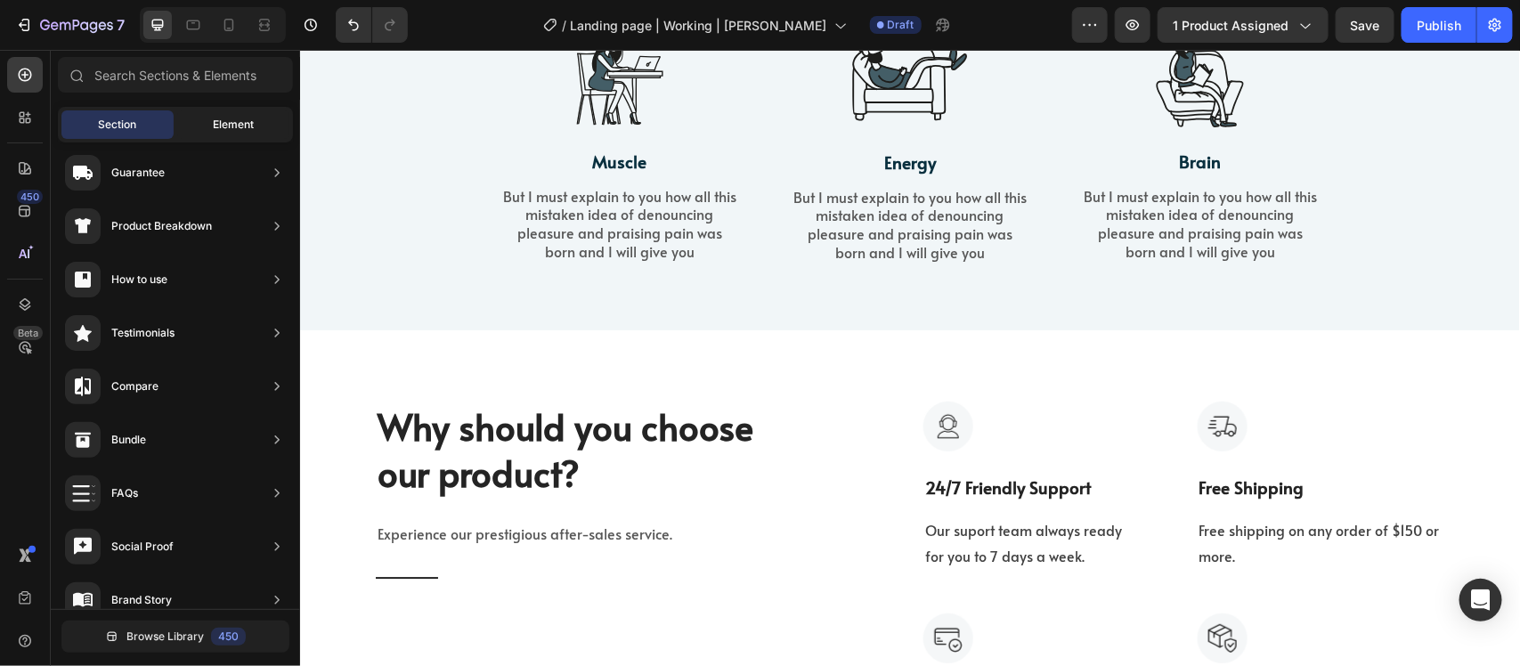
click at [216, 126] on span "Element" at bounding box center [233, 125] width 41 height 16
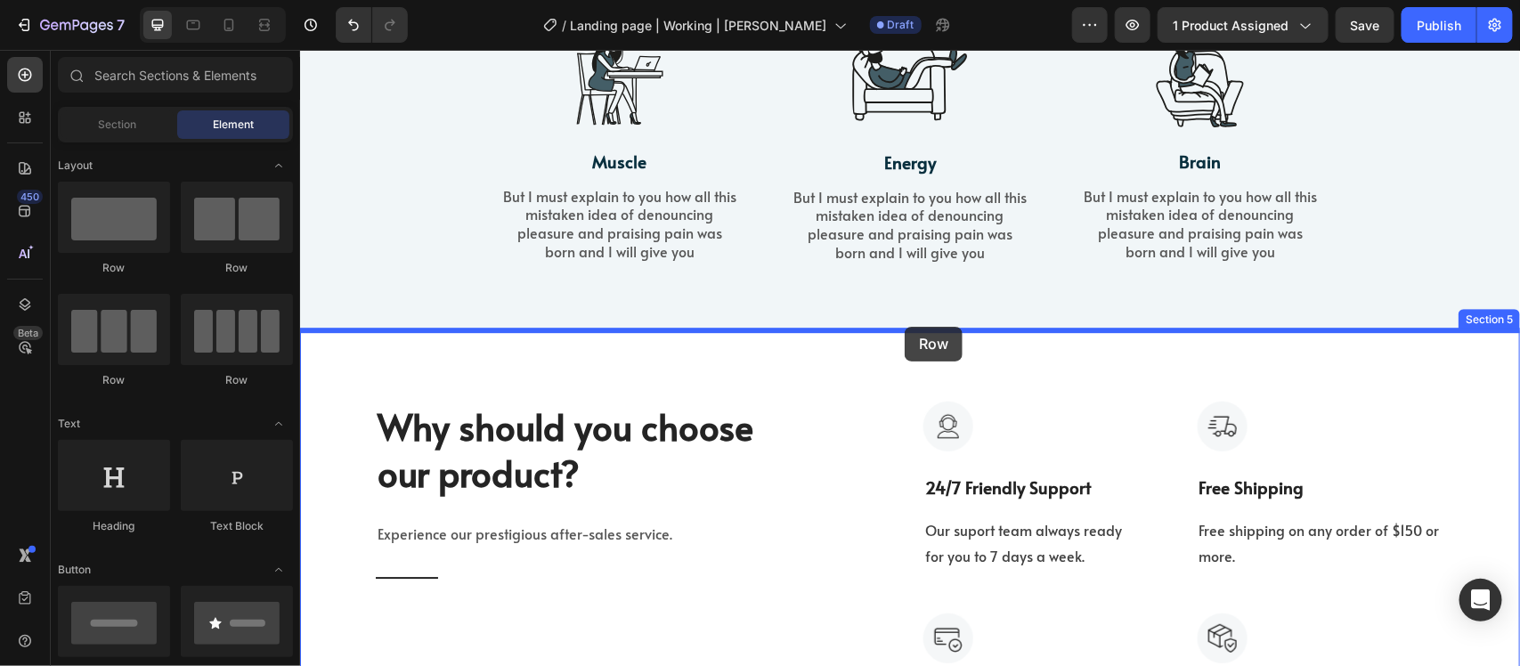
drag, startPoint x: 393, startPoint y: 249, endPoint x: 904, endPoint y: 326, distance: 516.9
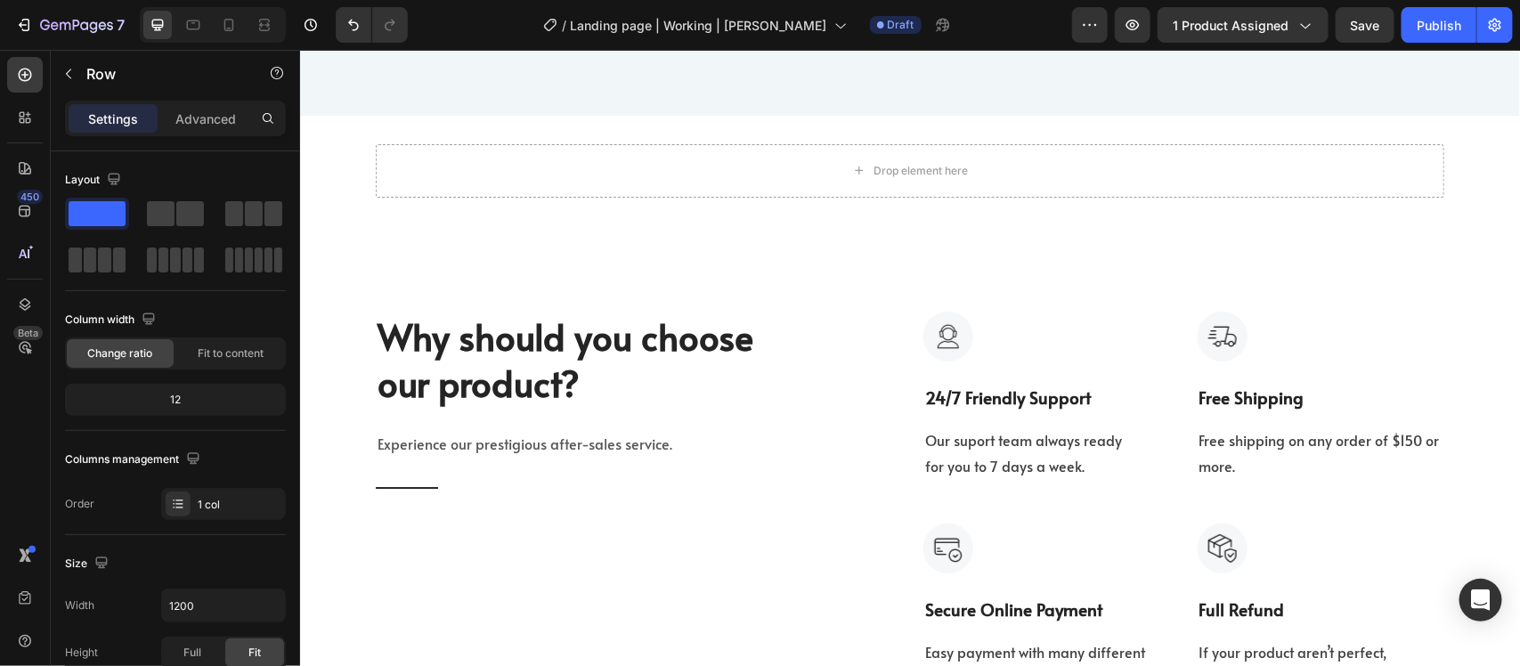
scroll to position [2467, 0]
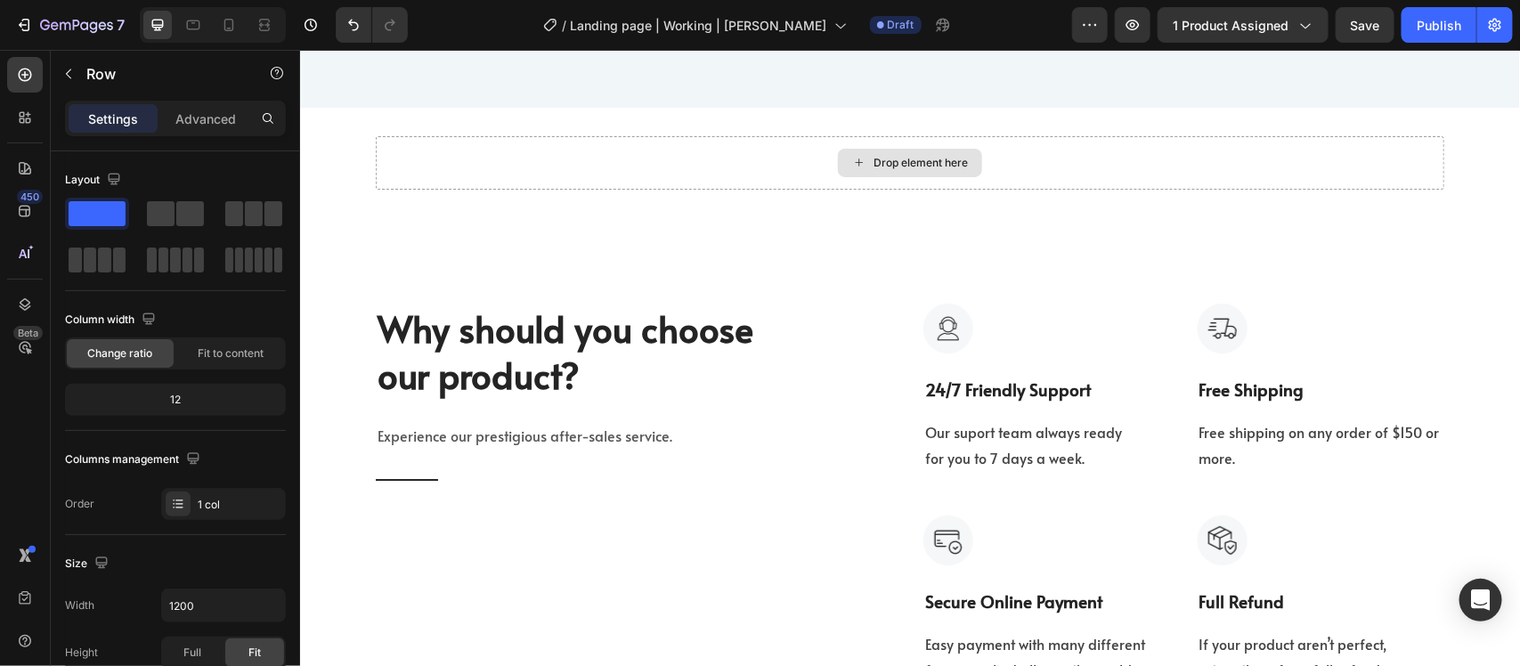
click at [410, 155] on div "Drop element here" at bounding box center [909, 161] width 1069 height 53
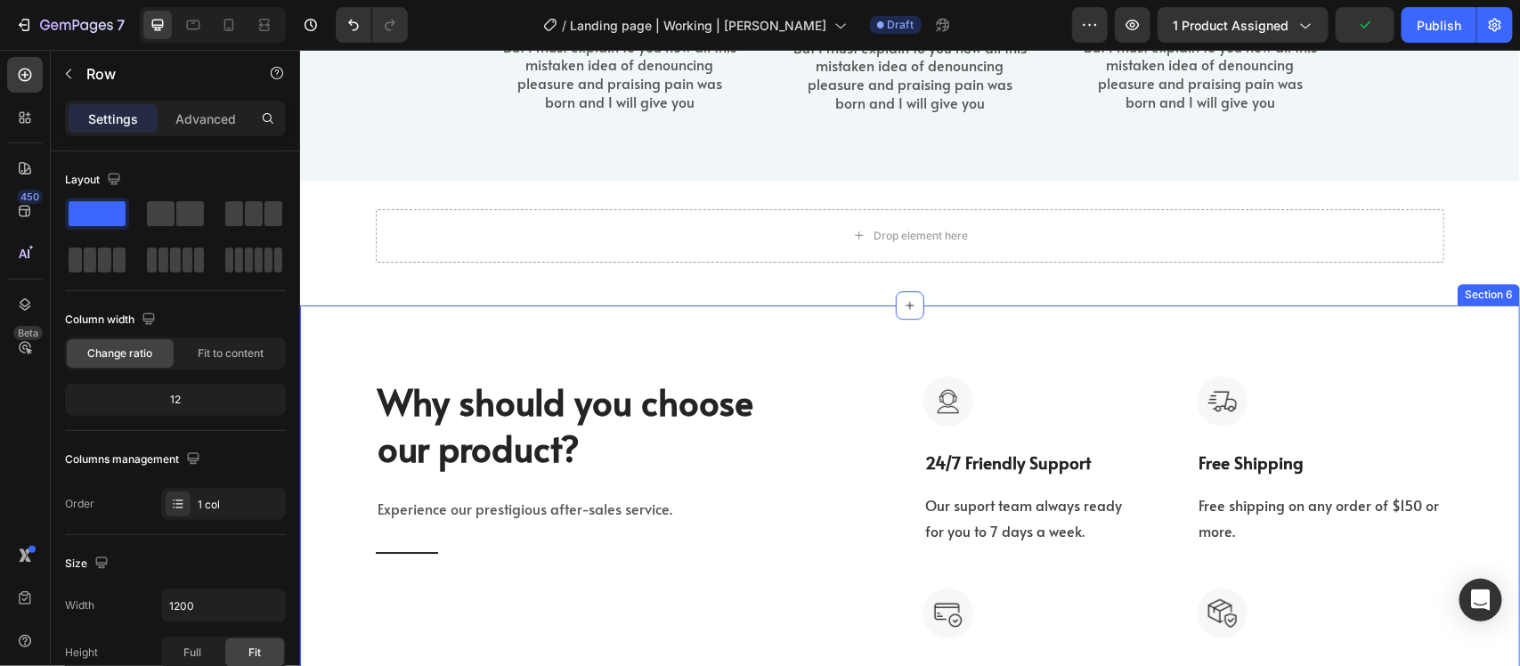
scroll to position [2356, 0]
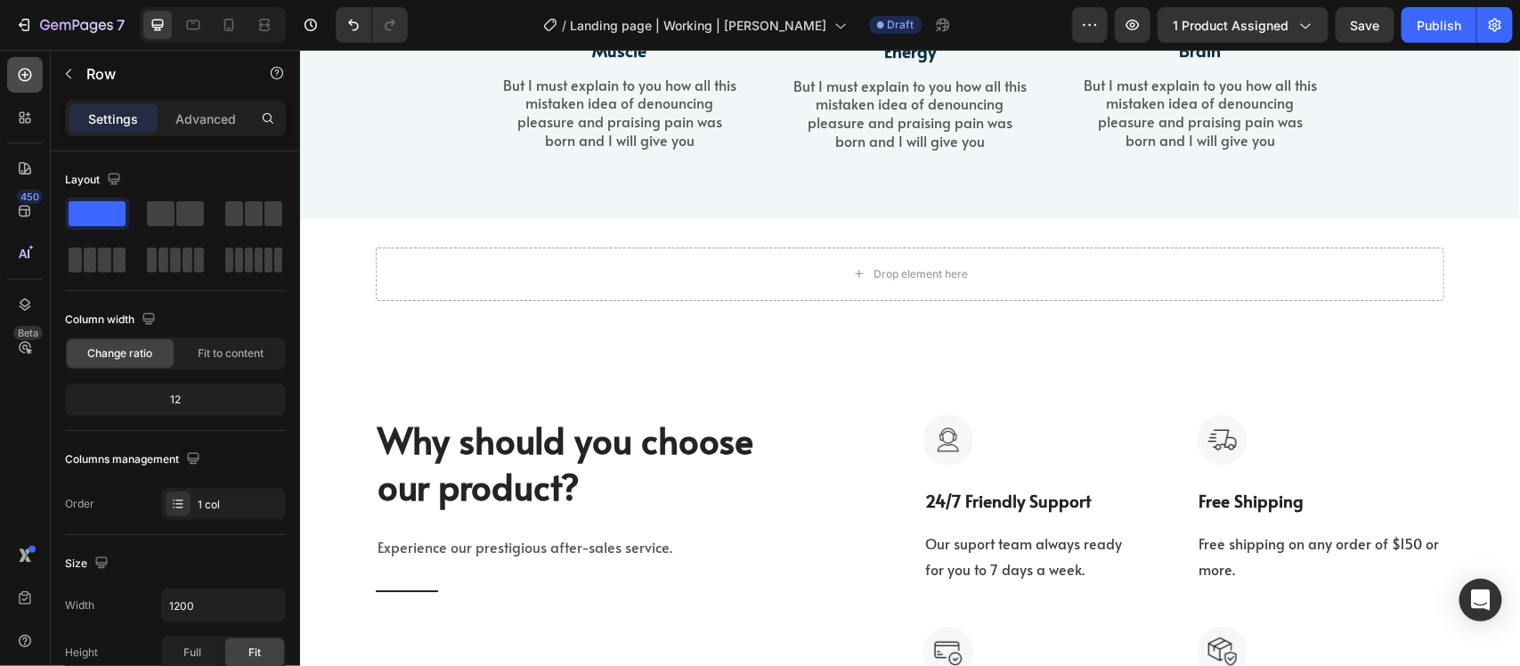
click at [27, 82] on icon at bounding box center [25, 75] width 18 height 18
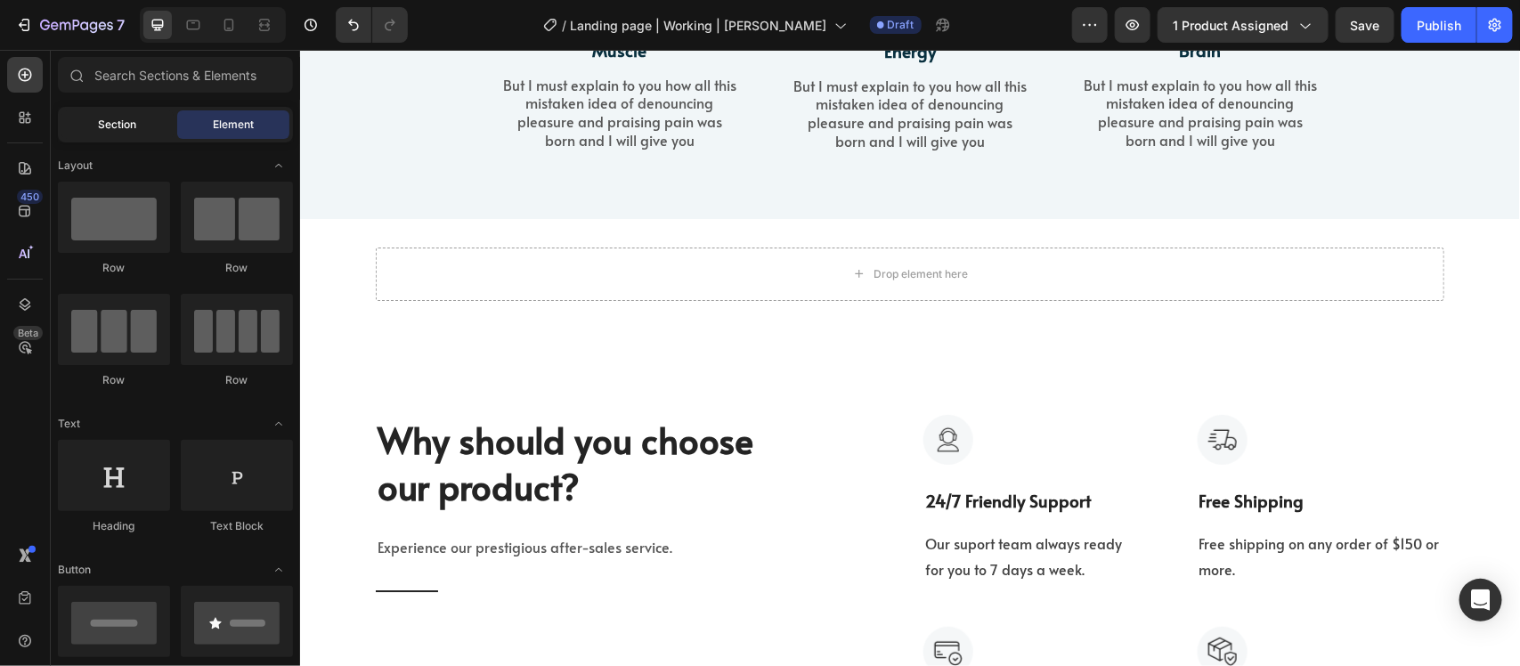
click at [123, 125] on span "Section" at bounding box center [118, 125] width 38 height 16
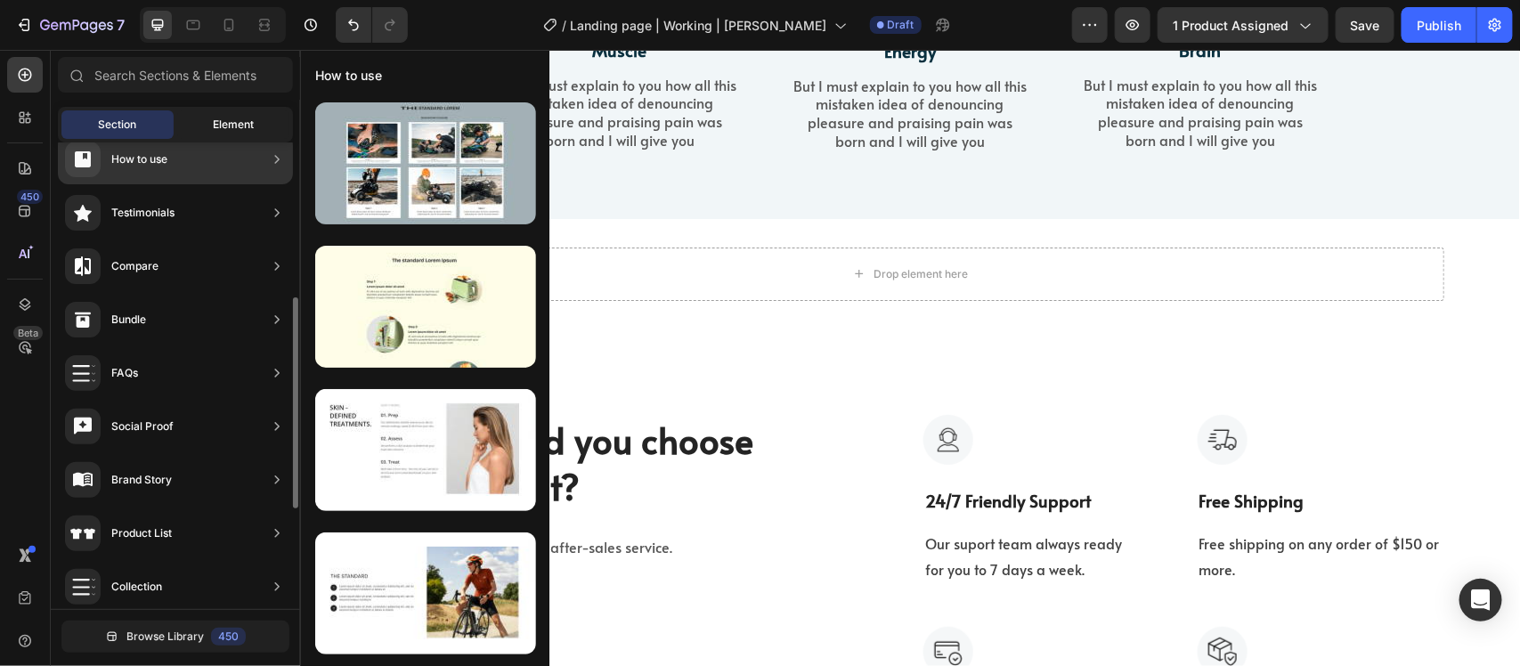
scroll to position [0, 0]
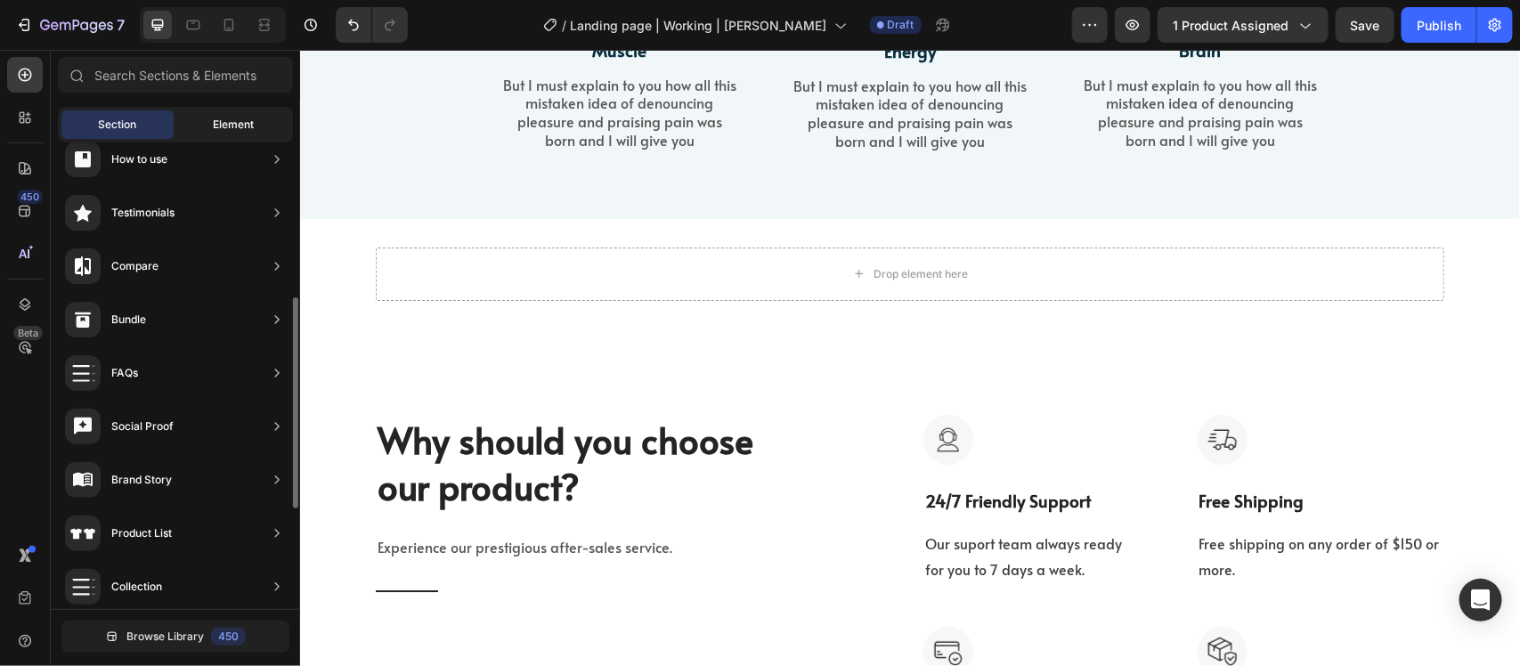
click at [223, 121] on span "Element" at bounding box center [233, 125] width 41 height 16
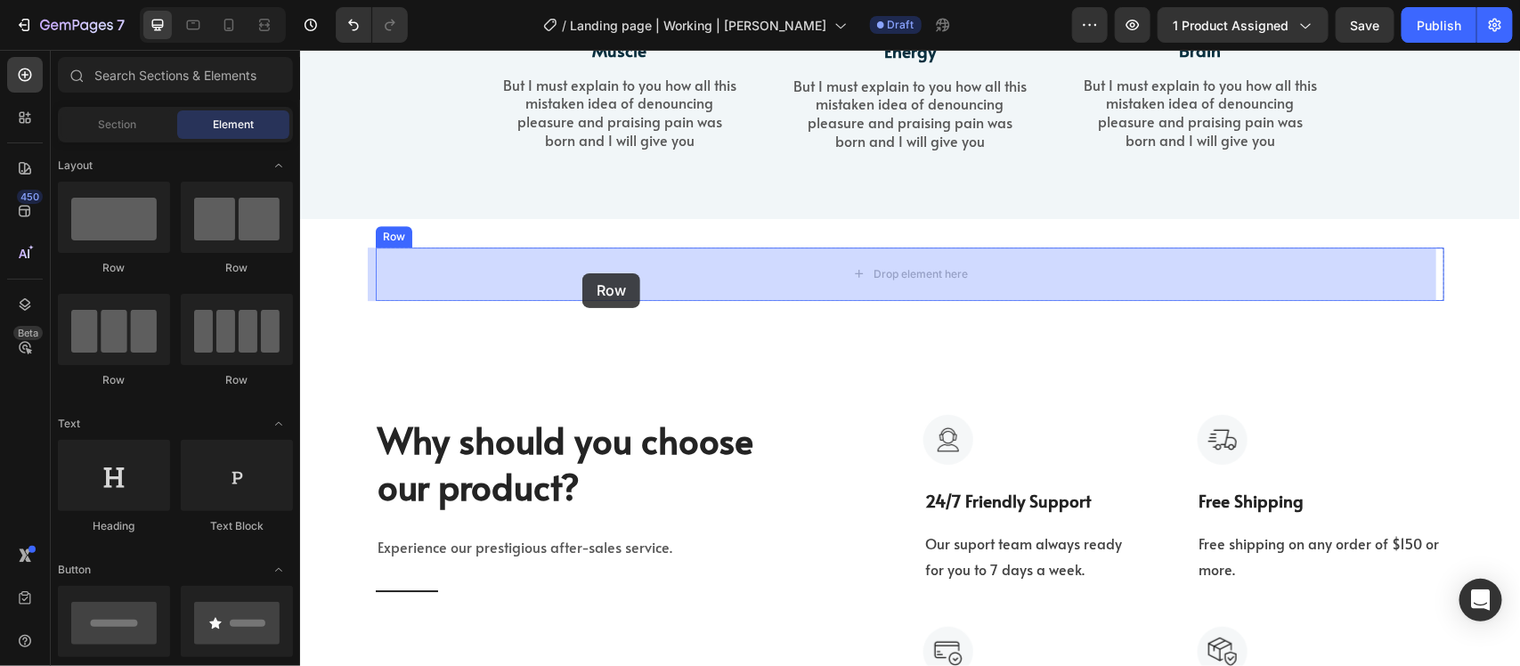
drag, startPoint x: 523, startPoint y: 274, endPoint x: 582, endPoint y: 273, distance: 58.8
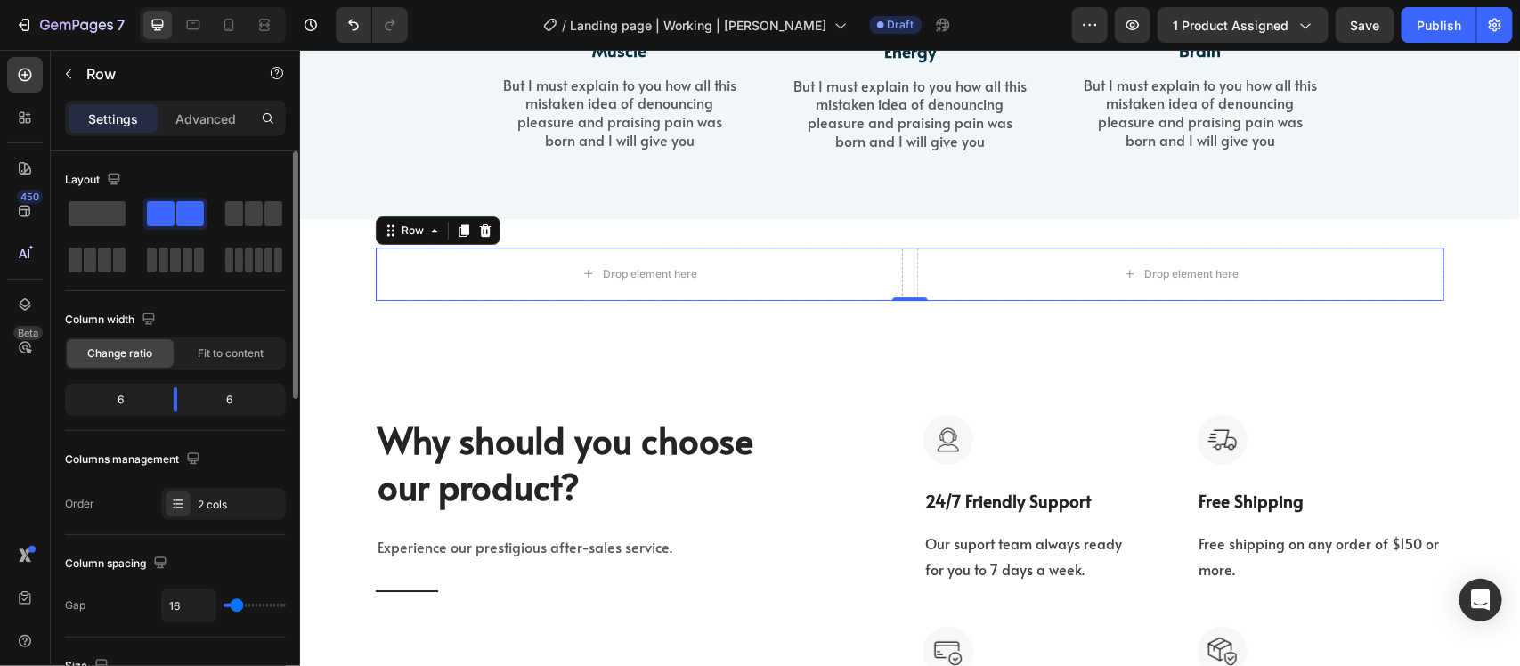
scroll to position [111, 0]
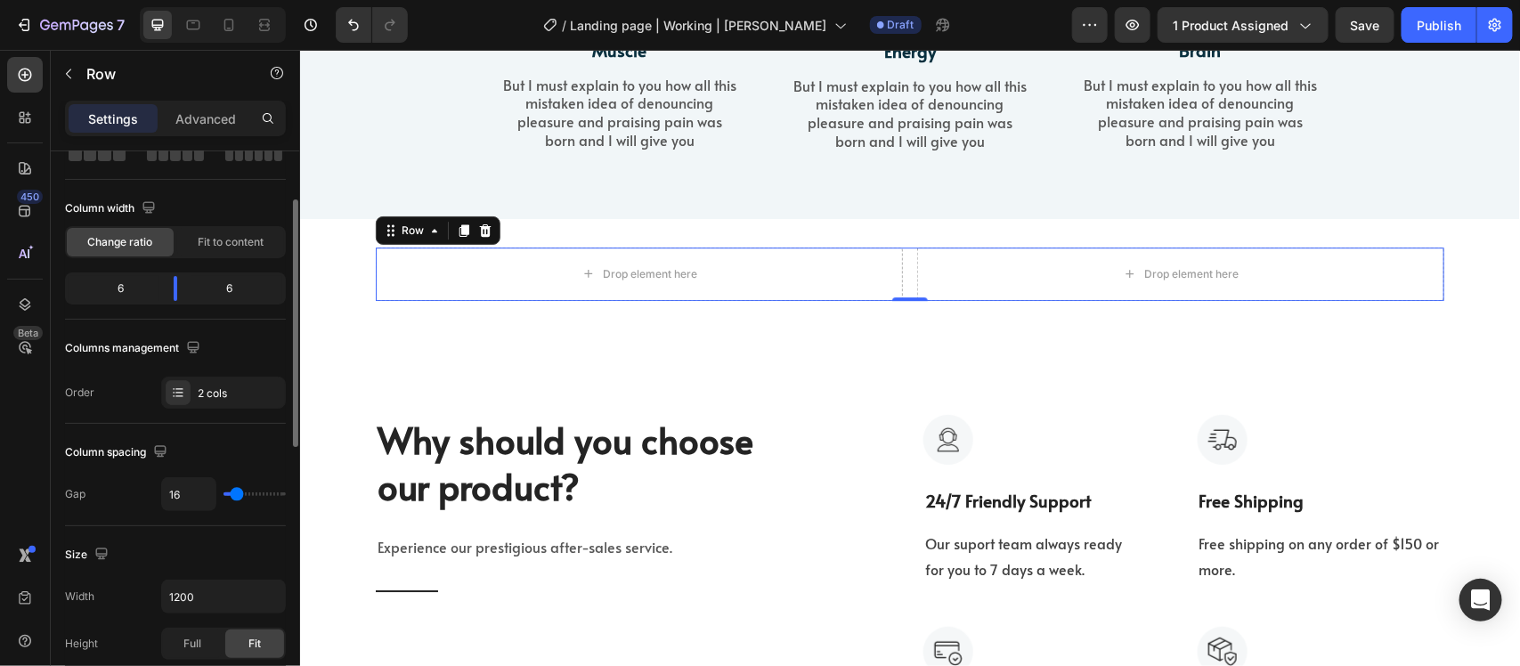
type input "0"
drag, startPoint x: 224, startPoint y: 496, endPoint x: 214, endPoint y: 497, distance: 10.7
type input "0"
click at [224, 496] on input "range" at bounding box center [255, 495] width 62 height 4
drag, startPoint x: 223, startPoint y: 491, endPoint x: 190, endPoint y: 506, distance: 36.3
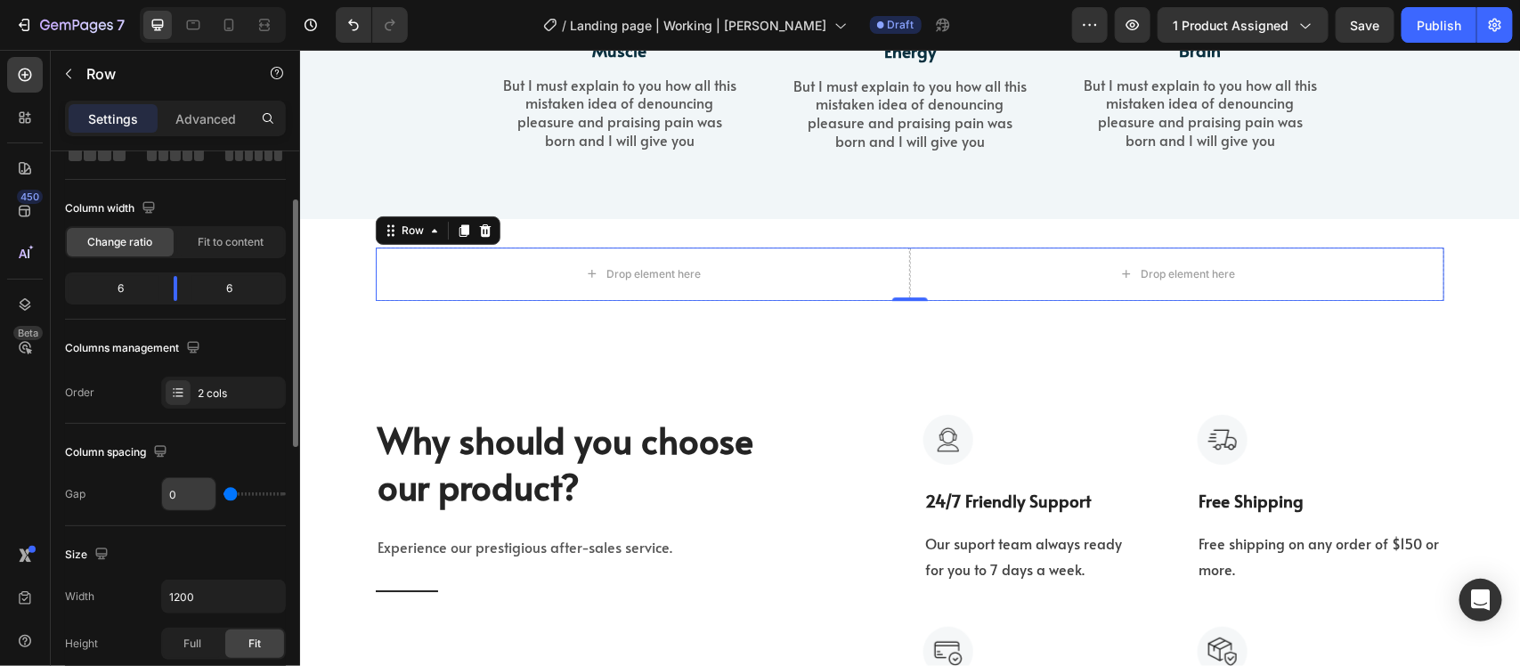
click at [190, 506] on div "0" at bounding box center [223, 494] width 125 height 34
click at [82, 49] on div "7 Version history / Landing page | Working | Mirza Azam Draft Preview 1 product…" at bounding box center [760, 25] width 1520 height 51
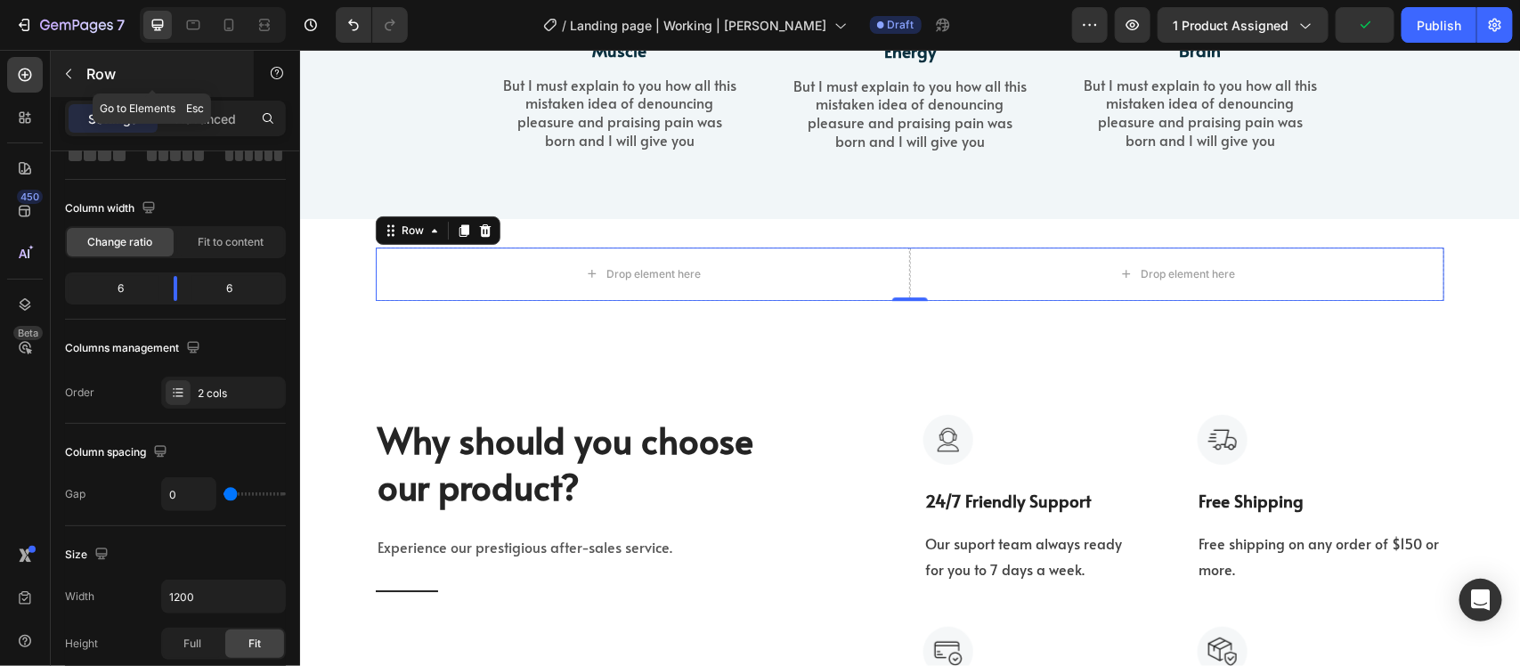
click at [77, 76] on button "button" at bounding box center [68, 74] width 29 height 29
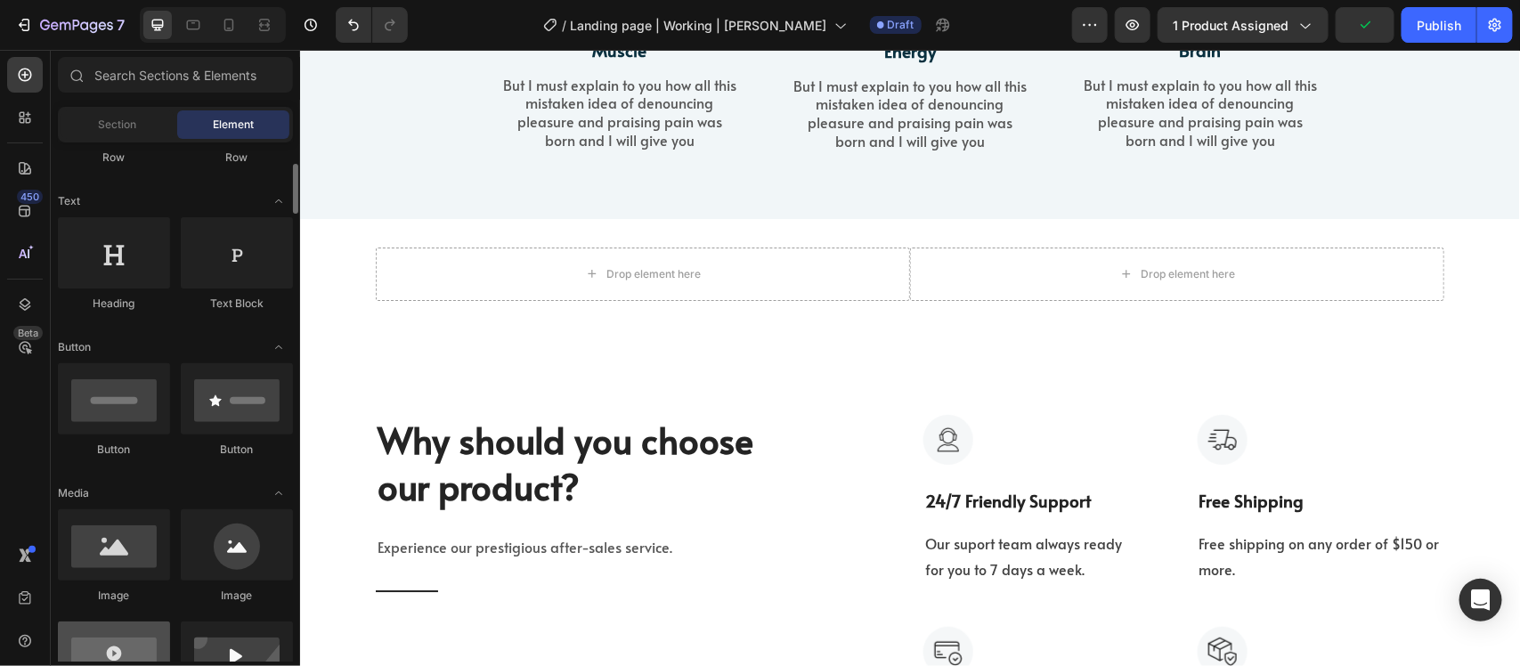
scroll to position [445, 0]
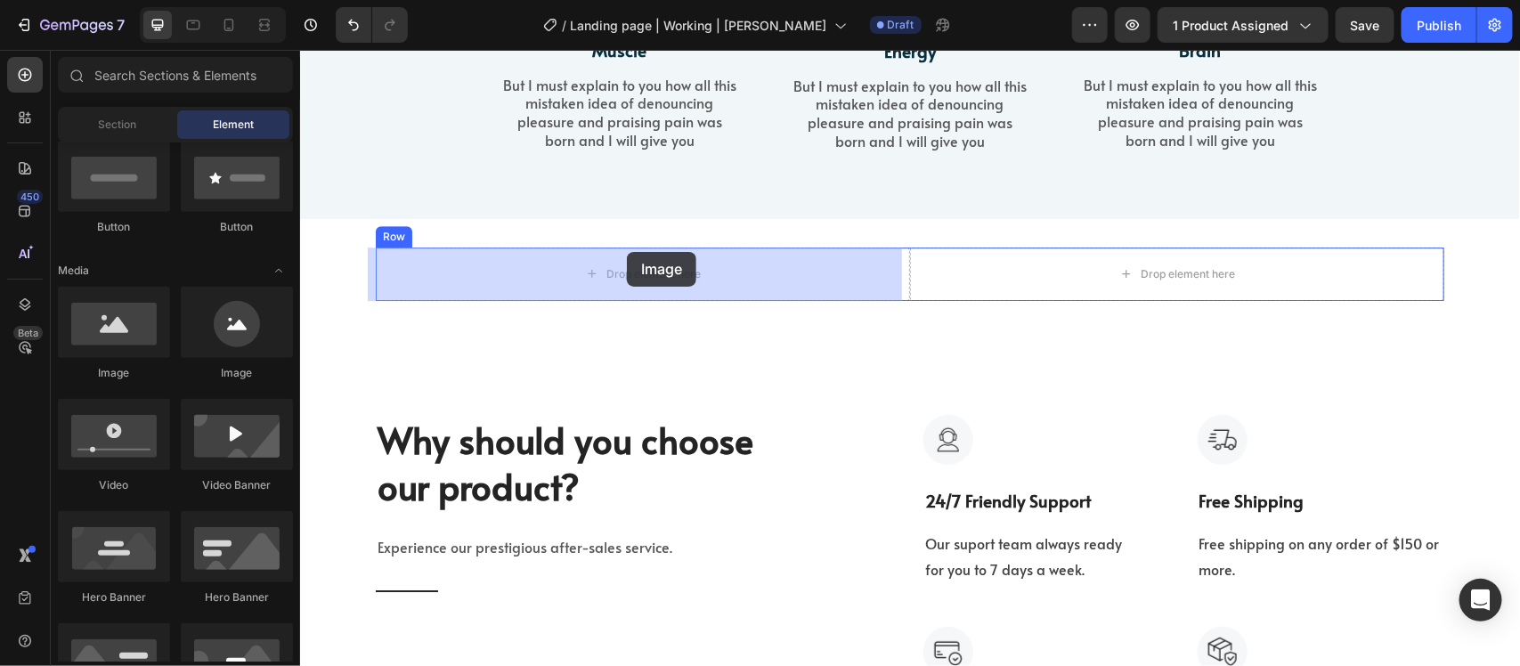
drag, startPoint x: 422, startPoint y: 366, endPoint x: 626, endPoint y: 251, distance: 234.1
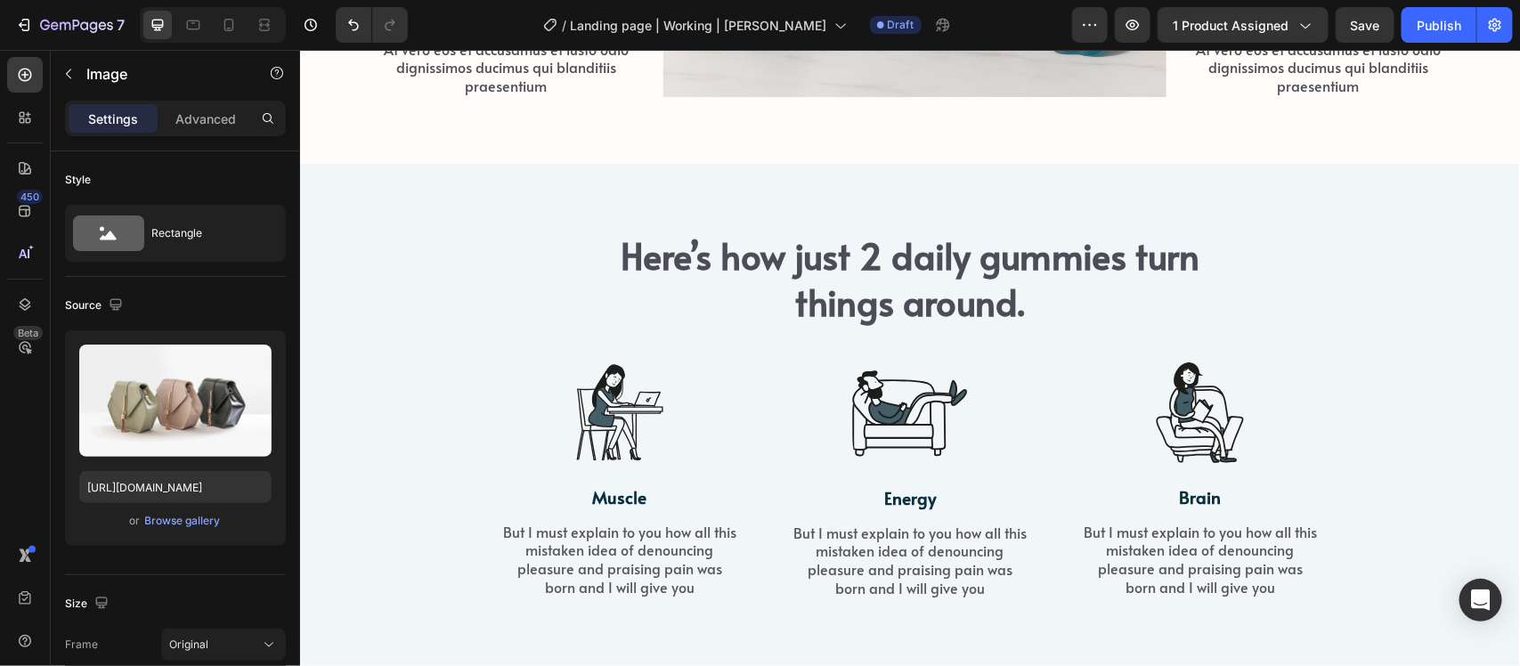
scroll to position [1910, 0]
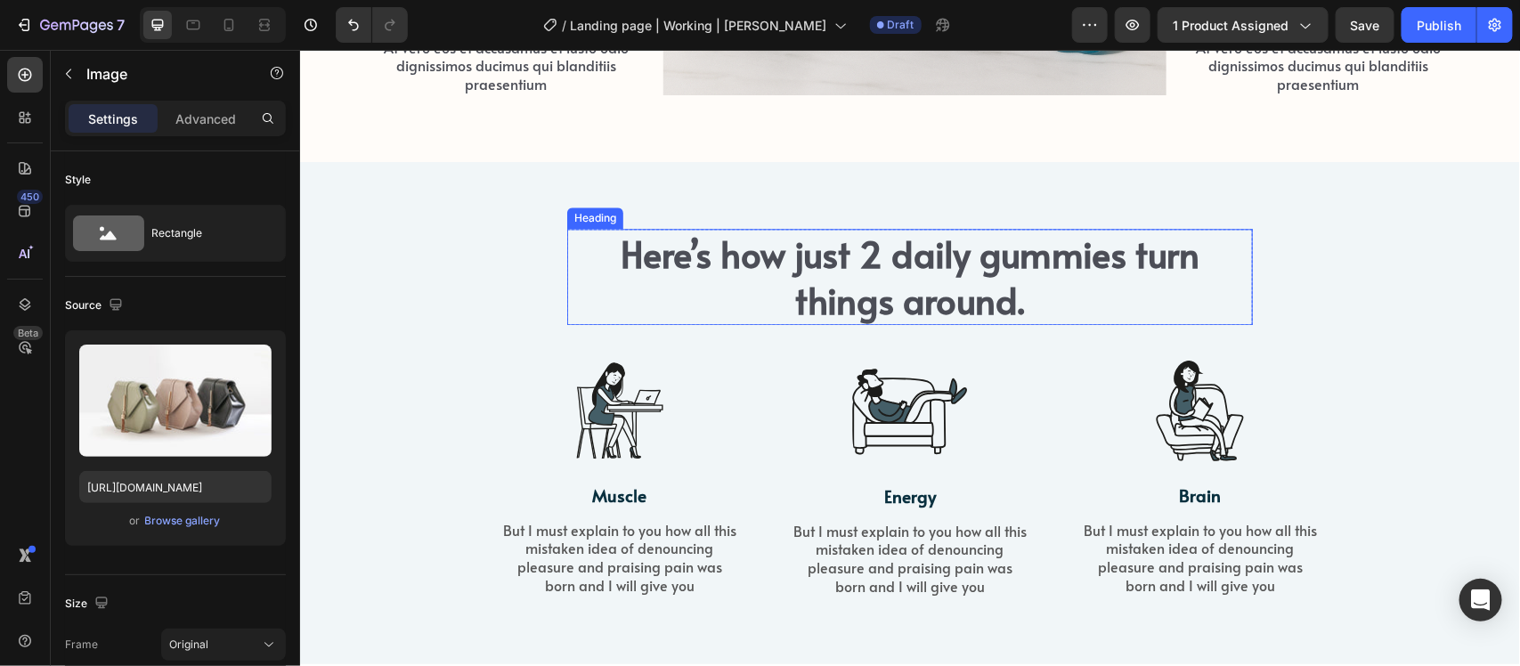
click at [928, 289] on h2 "Here’s how just 2 daily gummies turn things around." at bounding box center [909, 276] width 686 height 96
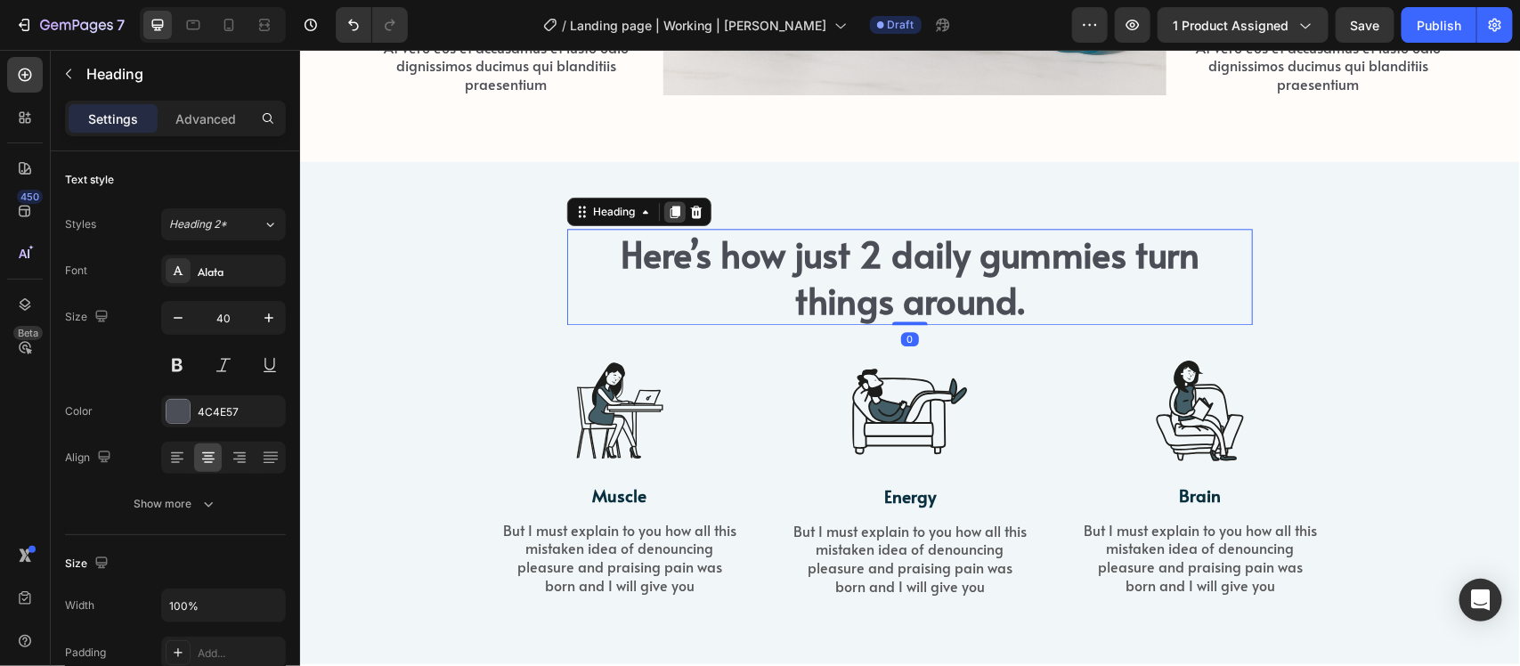
click at [673, 213] on icon at bounding box center [674, 211] width 14 height 14
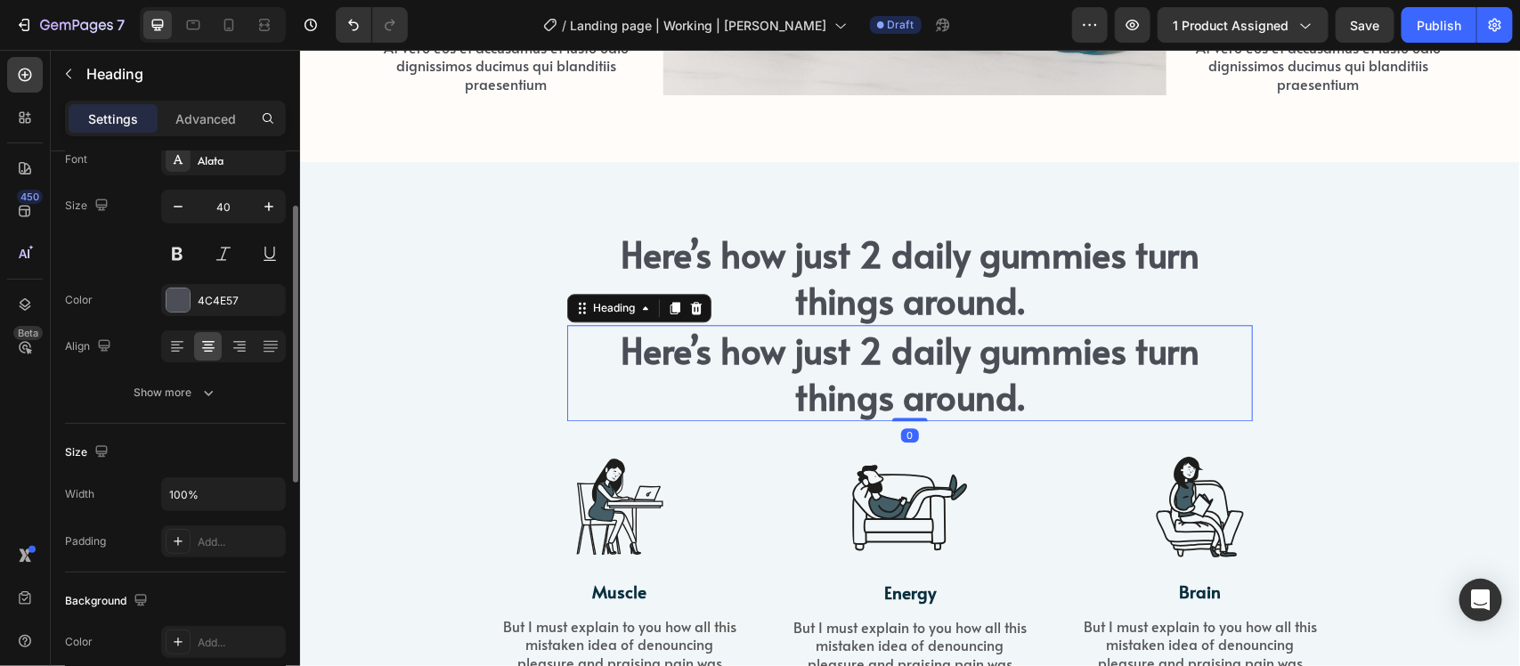
scroll to position [2133, 0]
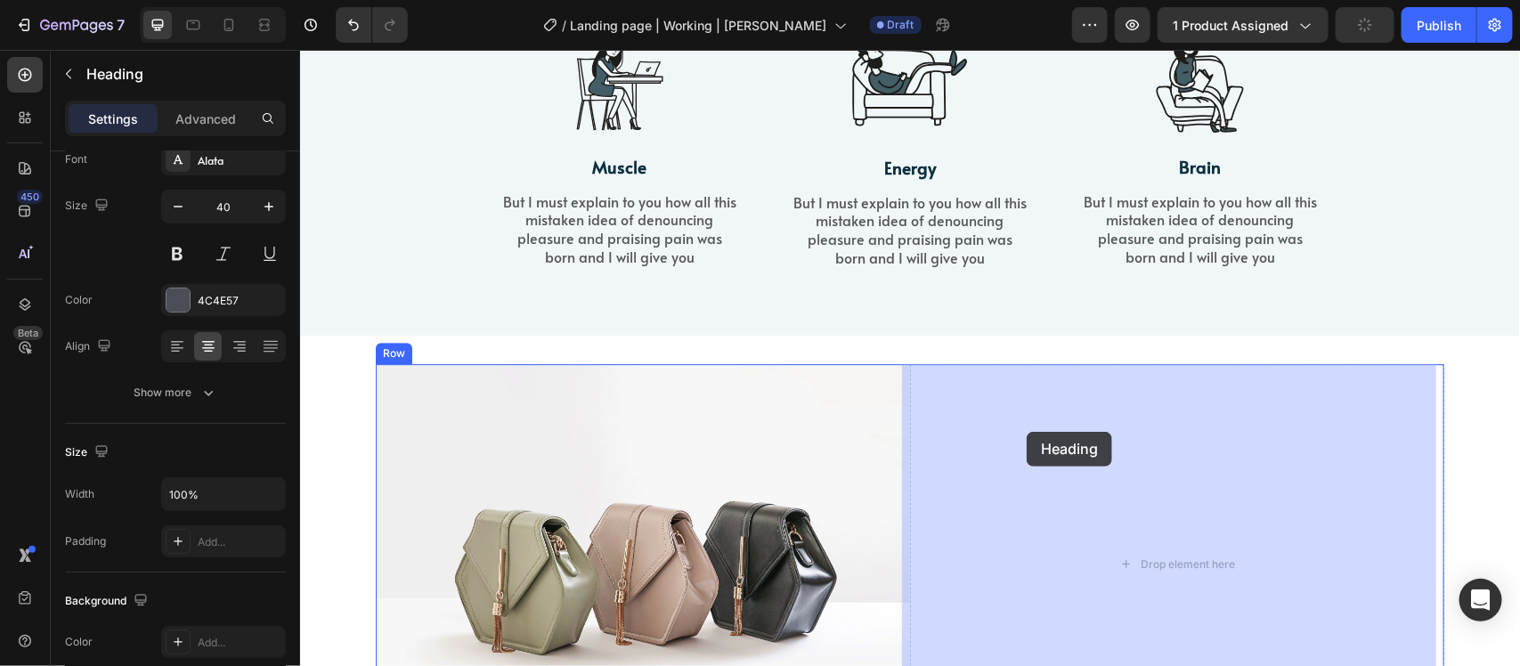
drag, startPoint x: 568, startPoint y: 86, endPoint x: 1026, endPoint y: 428, distance: 571.4
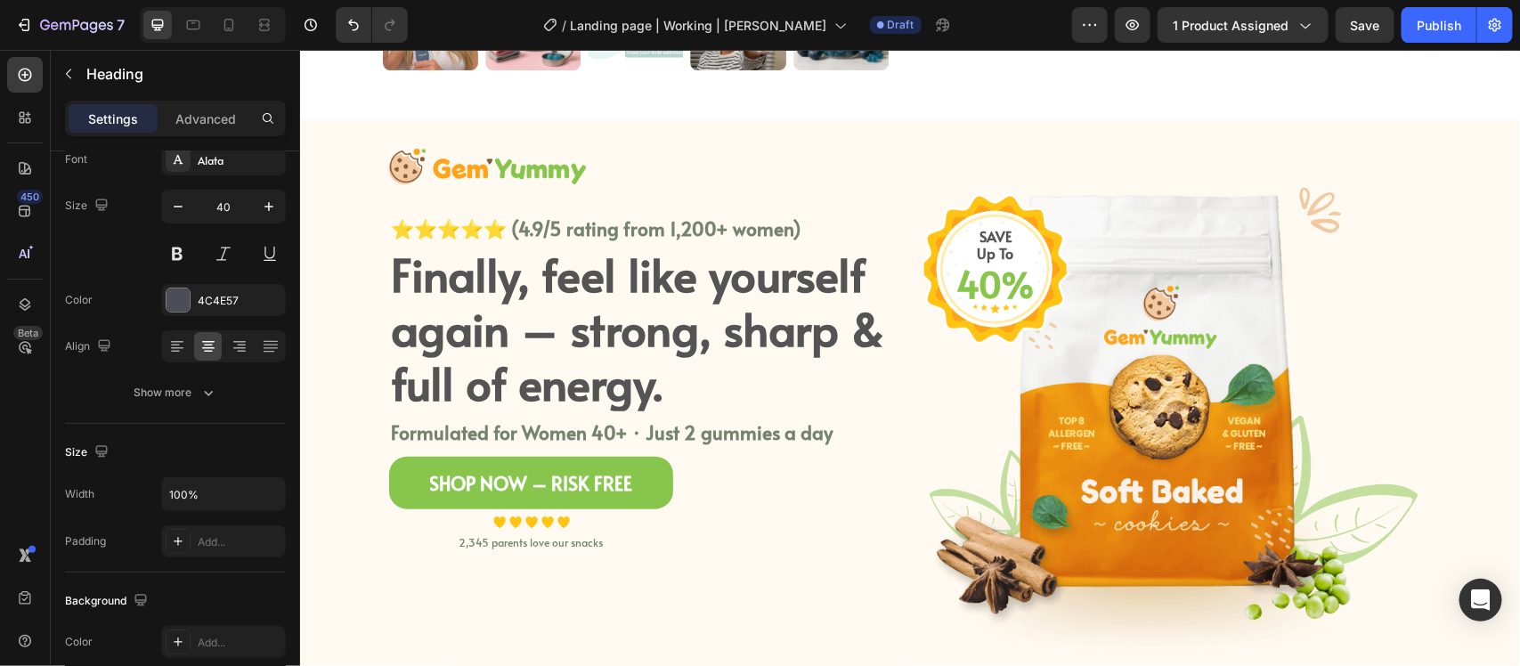
scroll to position [681, 0]
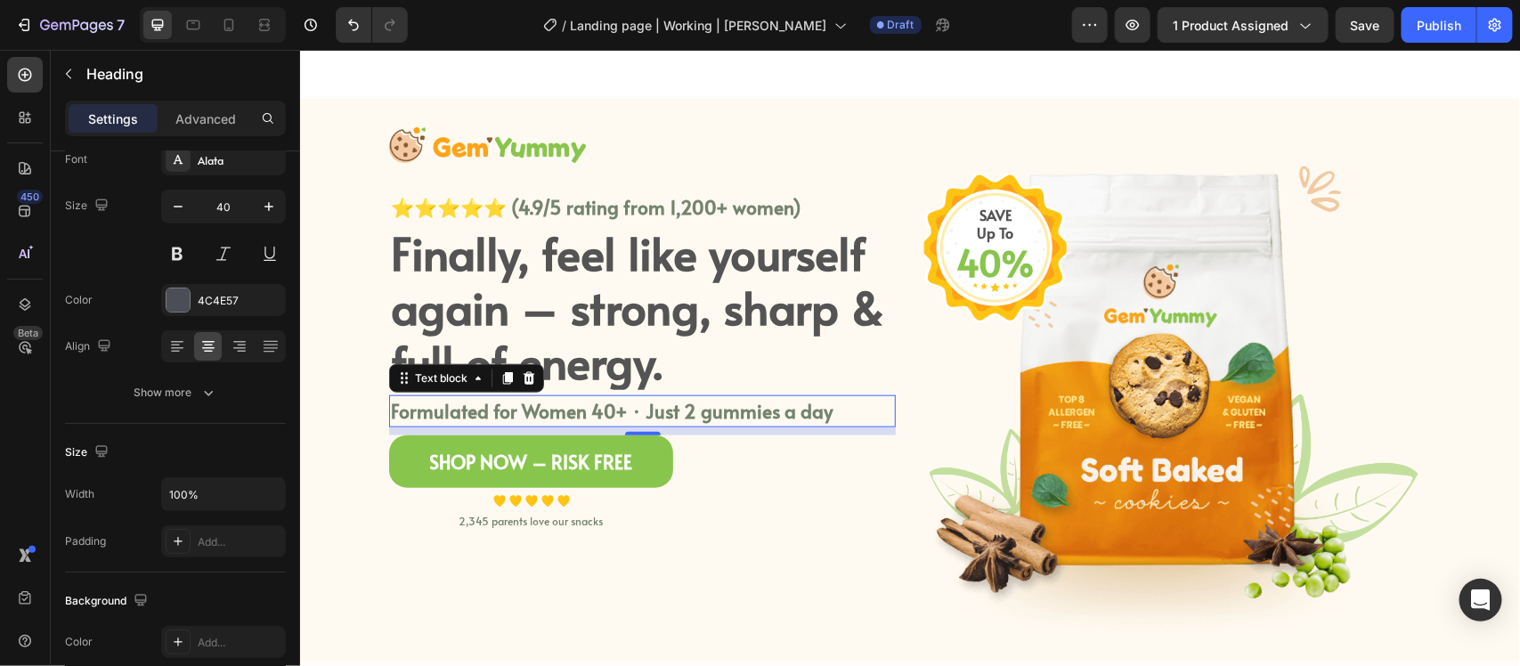
click at [739, 414] on p "Formulated for Women 40+ · Just 2 gummies a day" at bounding box center [641, 410] width 503 height 29
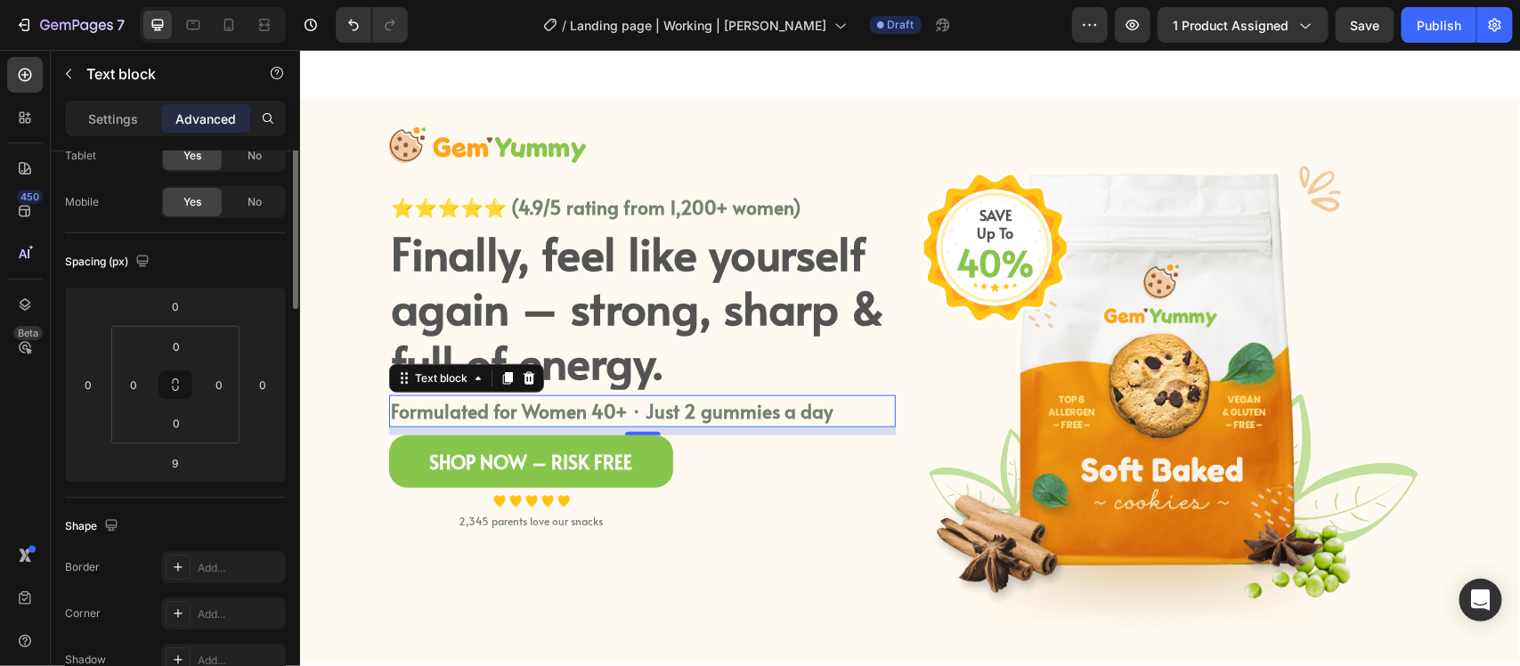
scroll to position [0, 0]
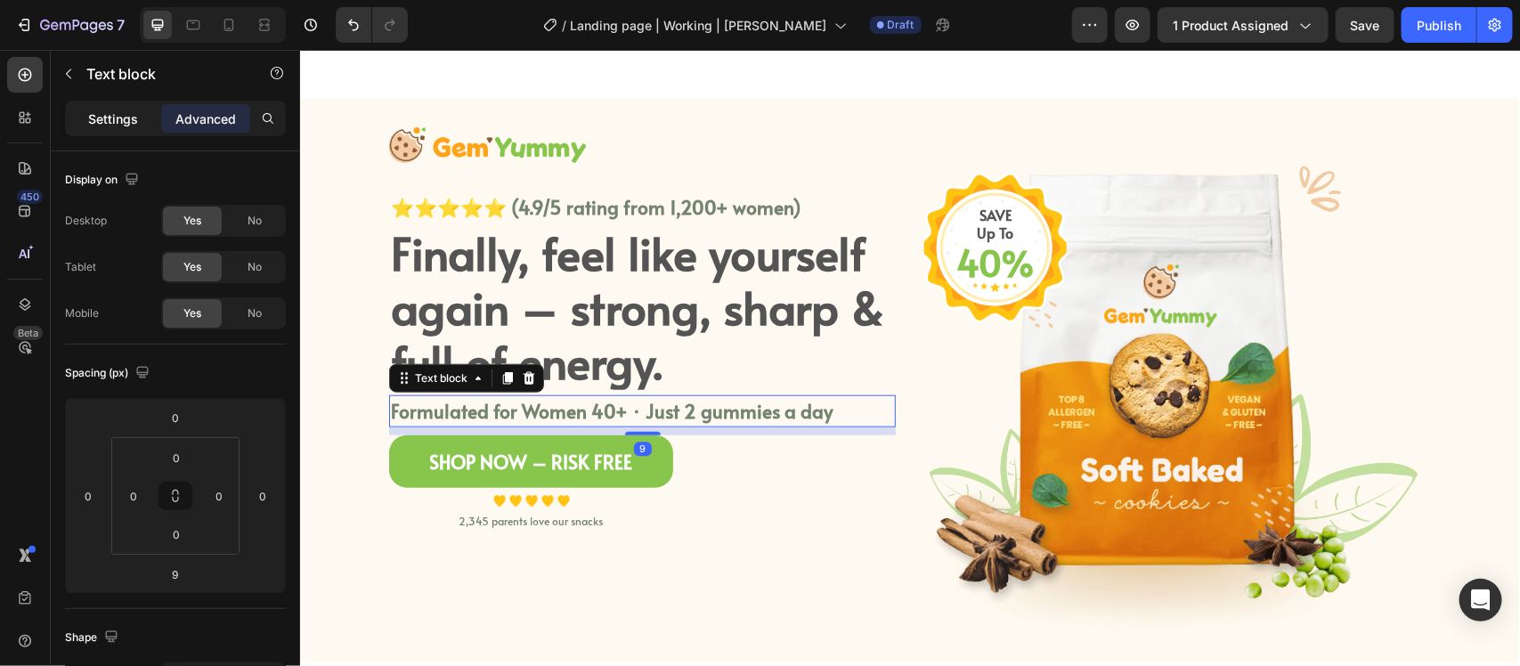
click at [100, 118] on p "Settings" at bounding box center [113, 119] width 50 height 19
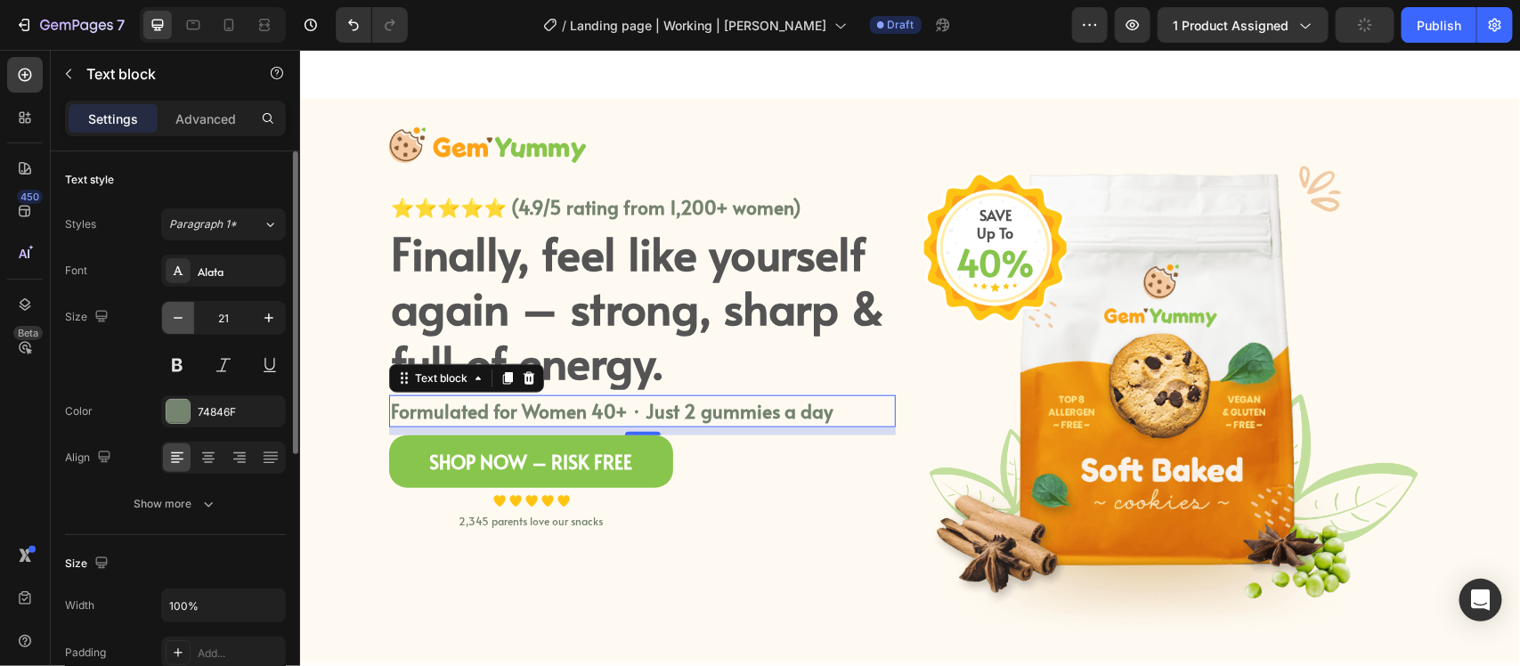
click at [175, 317] on icon "button" at bounding box center [178, 318] width 18 height 18
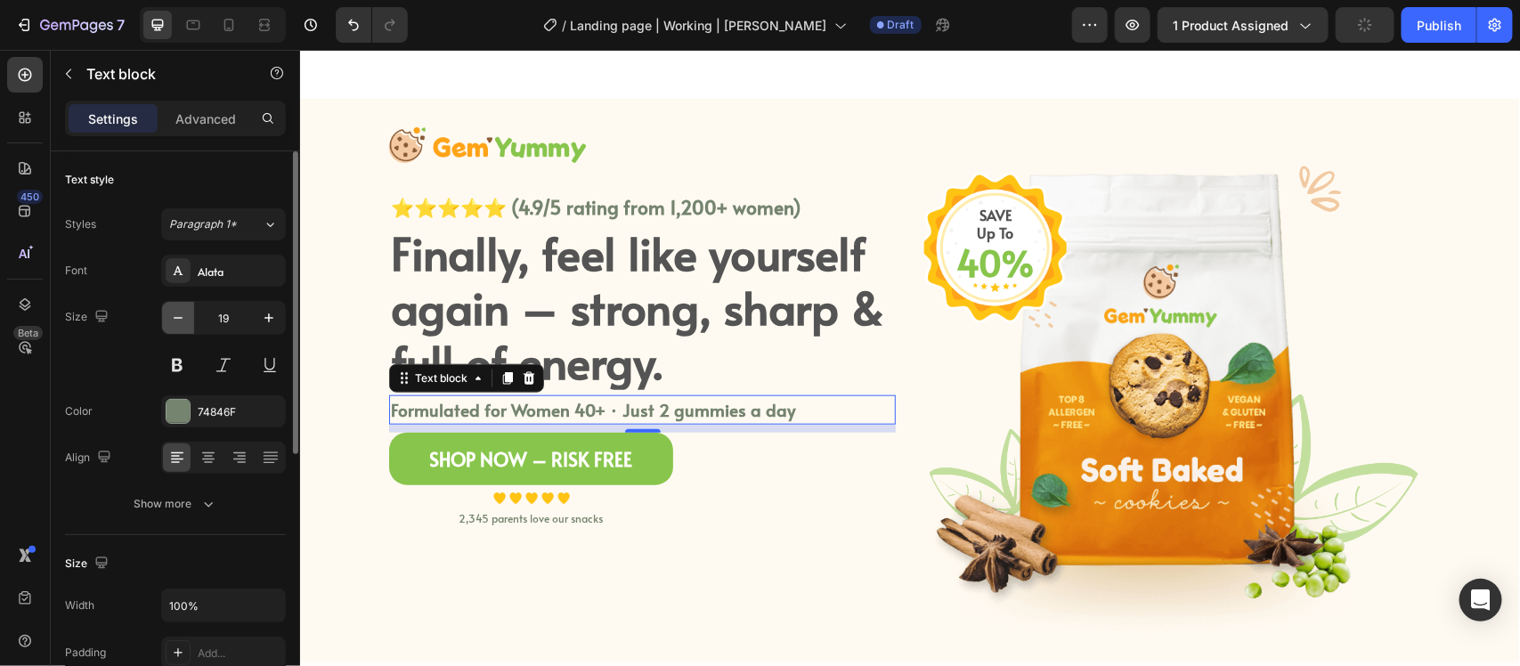
click at [175, 317] on icon "button" at bounding box center [178, 318] width 18 height 18
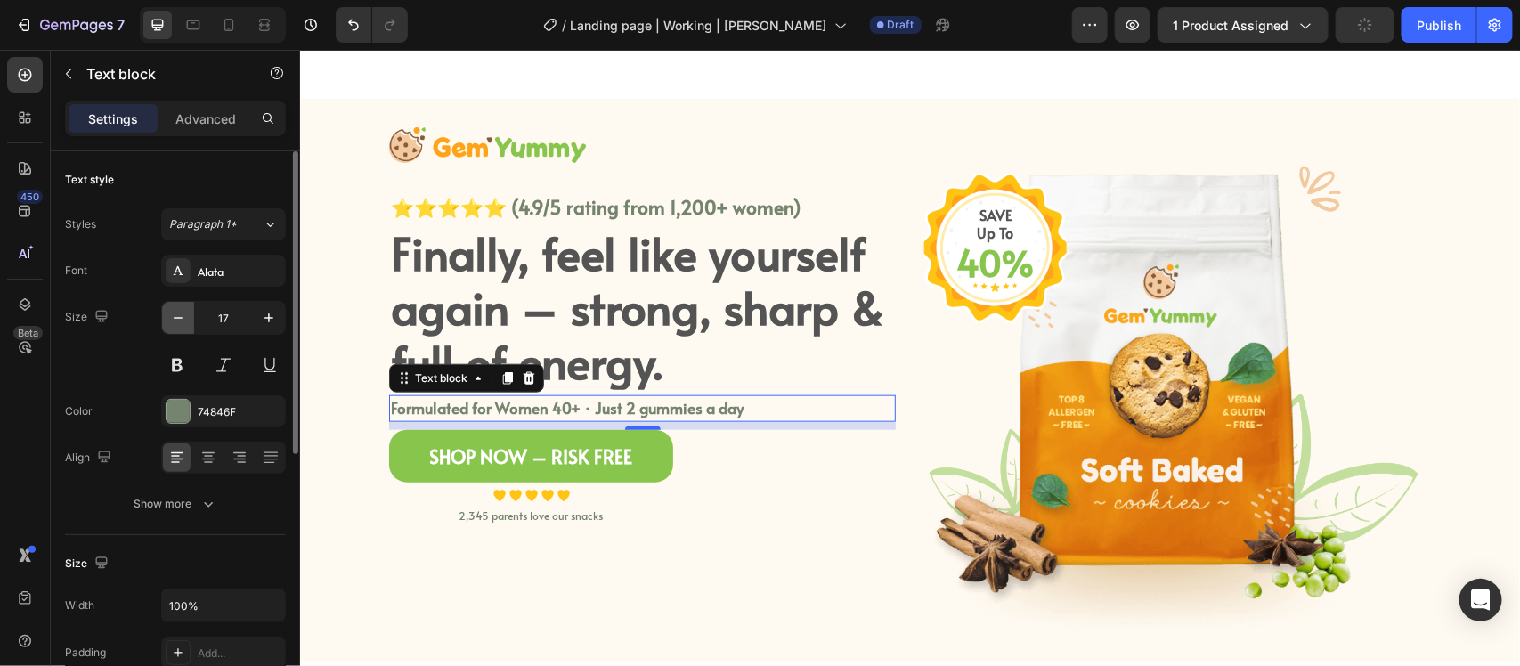
click at [175, 317] on icon "button" at bounding box center [178, 318] width 18 height 18
type input "16"
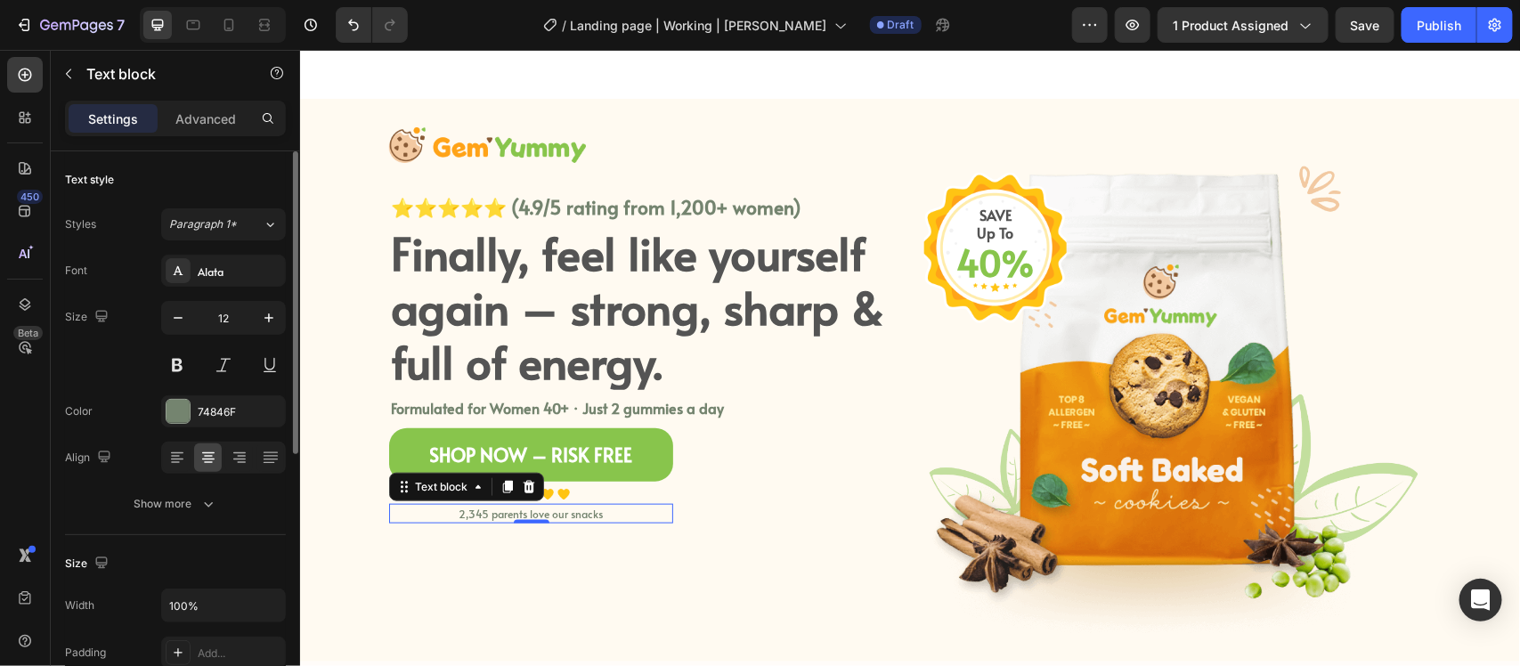
click at [572, 514] on p "2,345 parents love our snacks" at bounding box center [530, 513] width 281 height 16
click at [873, 482] on div "Shop Now – Risk Free Button Image Image Image Image Image Icon List Hoz 2,345 p…" at bounding box center [641, 475] width 507 height 95
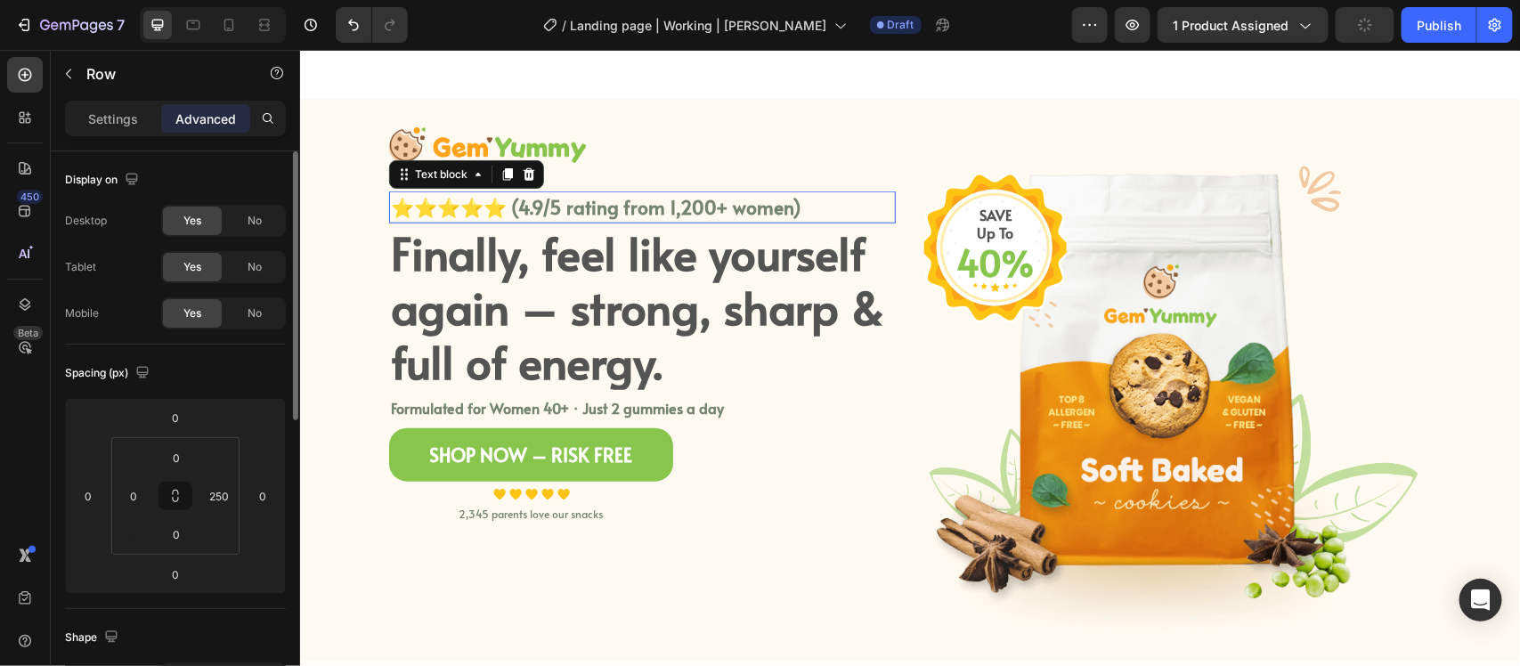
click at [607, 208] on p "⭐⭐⭐⭐⭐ (4.9/5 rating from 1,200+ women)" at bounding box center [641, 206] width 503 height 29
click at [134, 126] on p "Settings" at bounding box center [113, 119] width 50 height 19
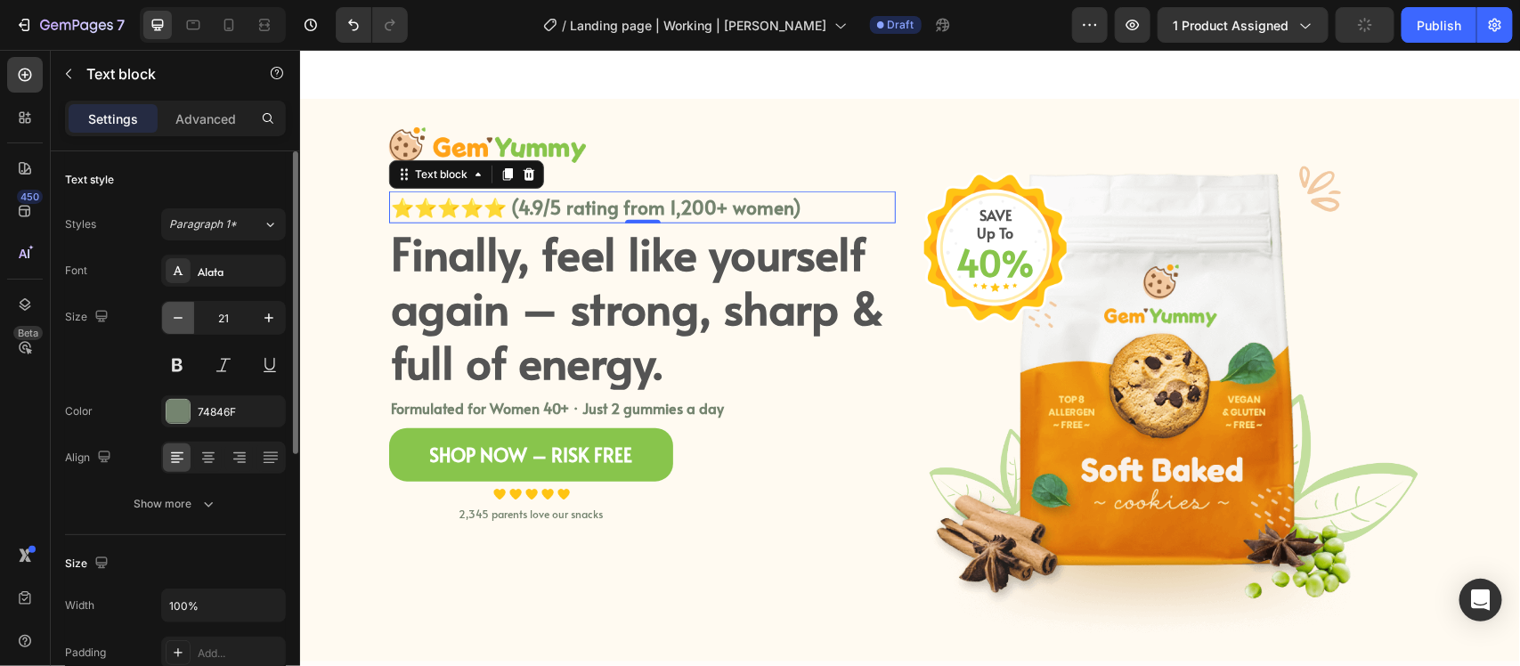
click at [184, 322] on icon "button" at bounding box center [178, 318] width 18 height 18
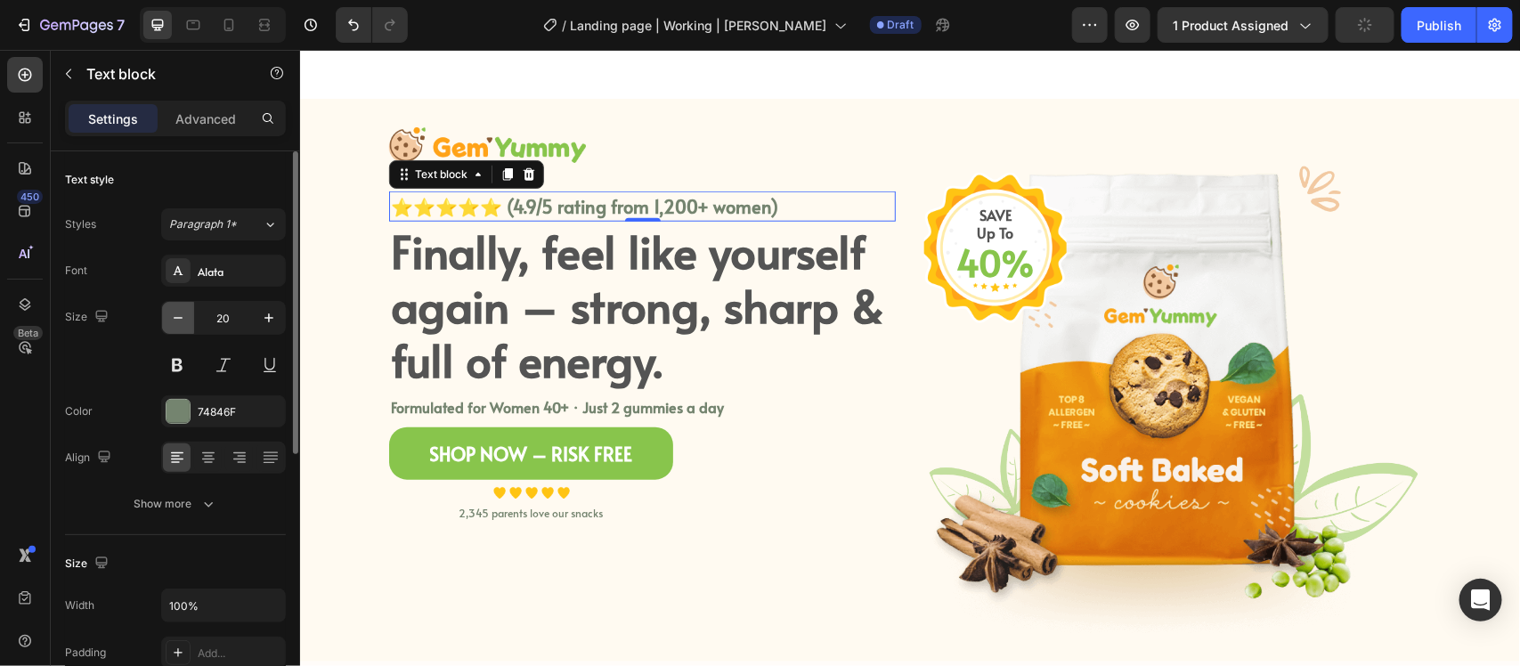
click at [184, 322] on icon "button" at bounding box center [178, 318] width 18 height 18
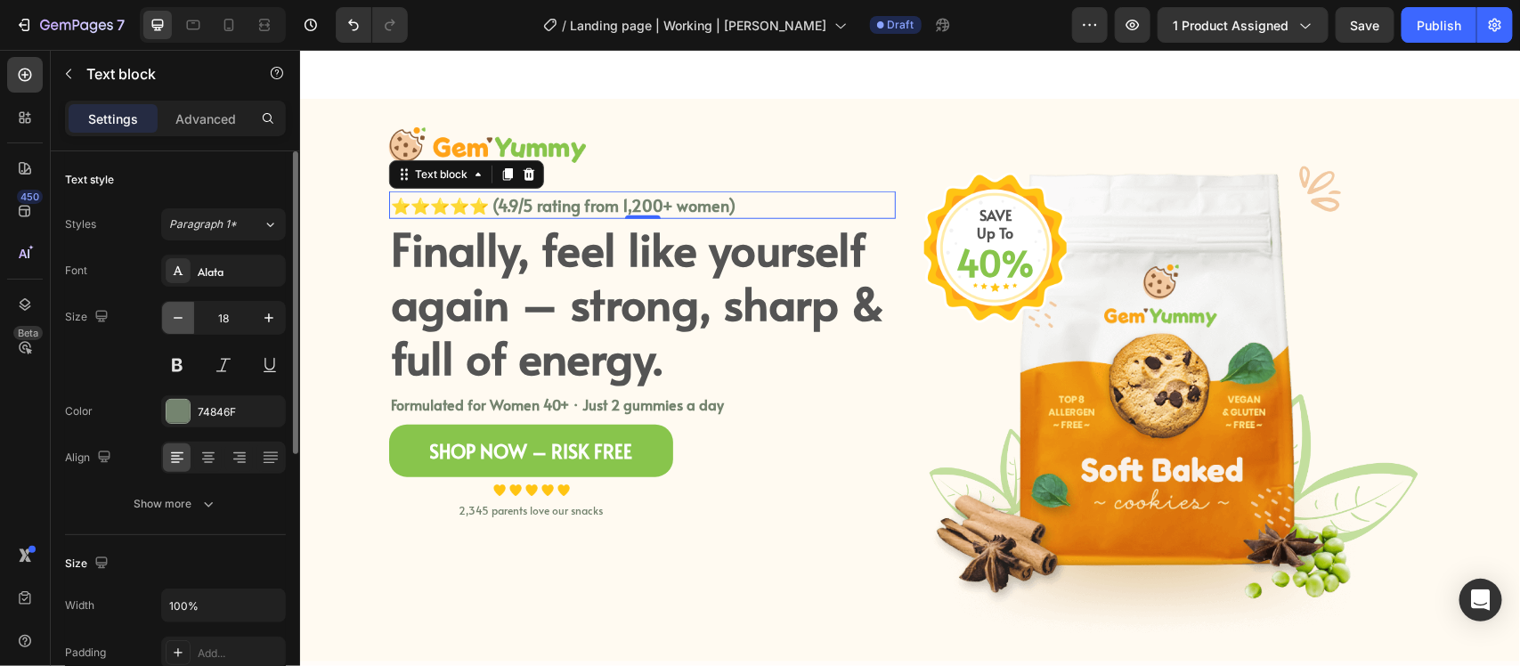
click at [184, 322] on icon "button" at bounding box center [178, 318] width 18 height 18
type input "16"
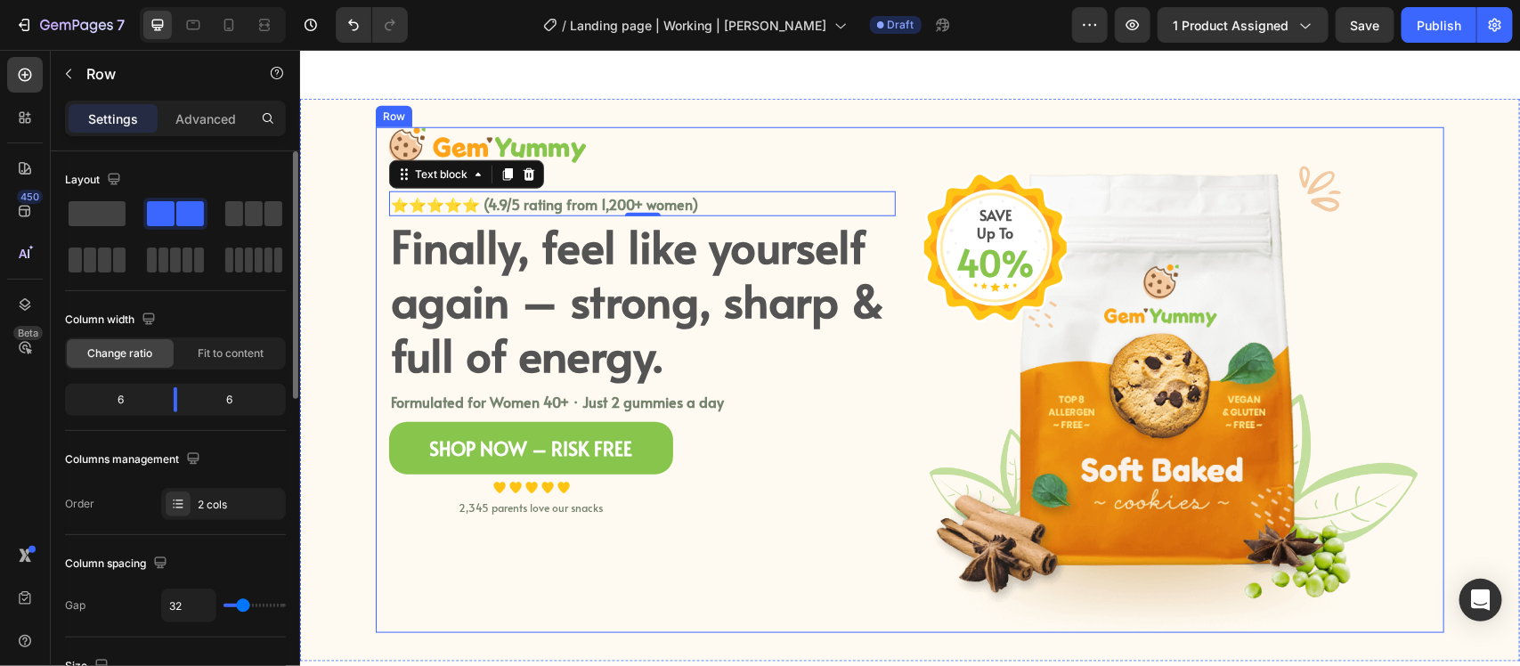
click at [750, 416] on div "Image ⭐⭐⭐⭐⭐ (4.9/5 rating from 1,200+ women) Text block 0 Finally, feel like yo…" at bounding box center [641, 379] width 507 height 506
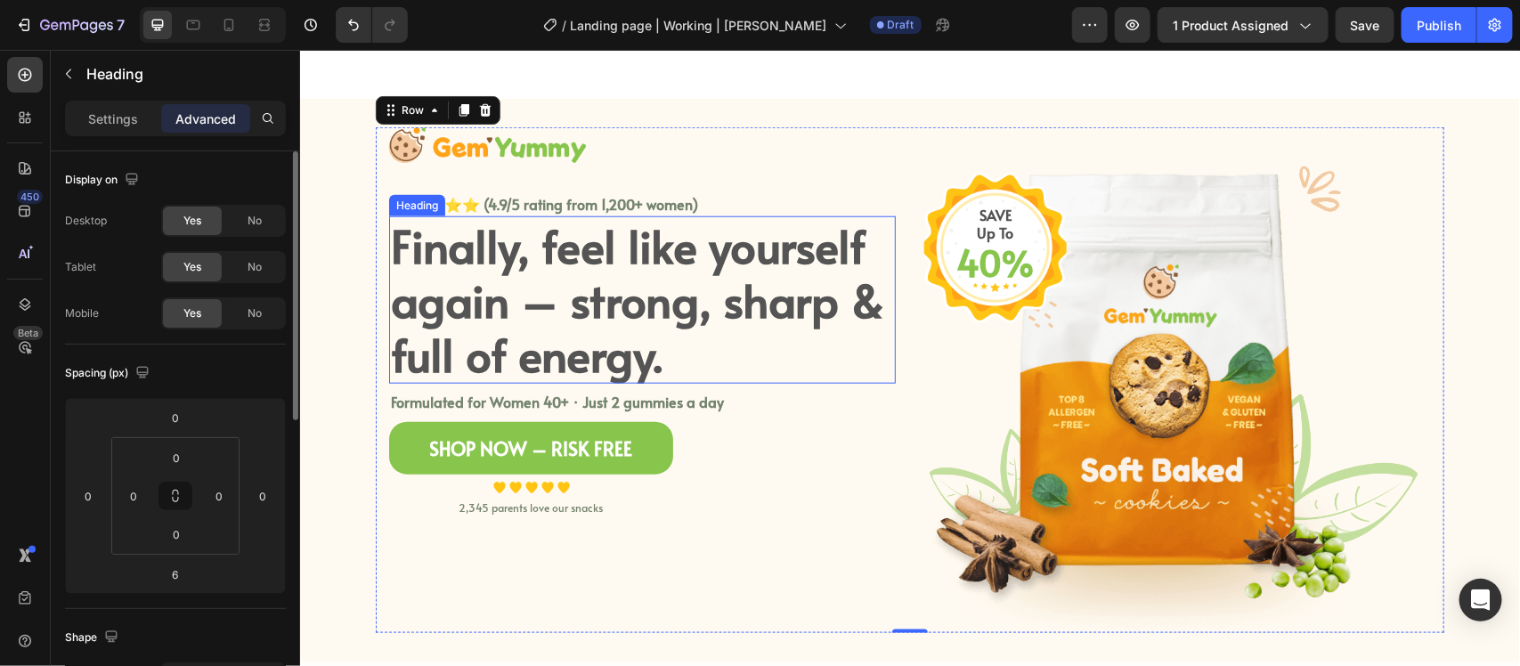
click at [644, 268] on h2 "Finally, feel like yourself again – strong, sharp & full of energy." at bounding box center [641, 299] width 507 height 167
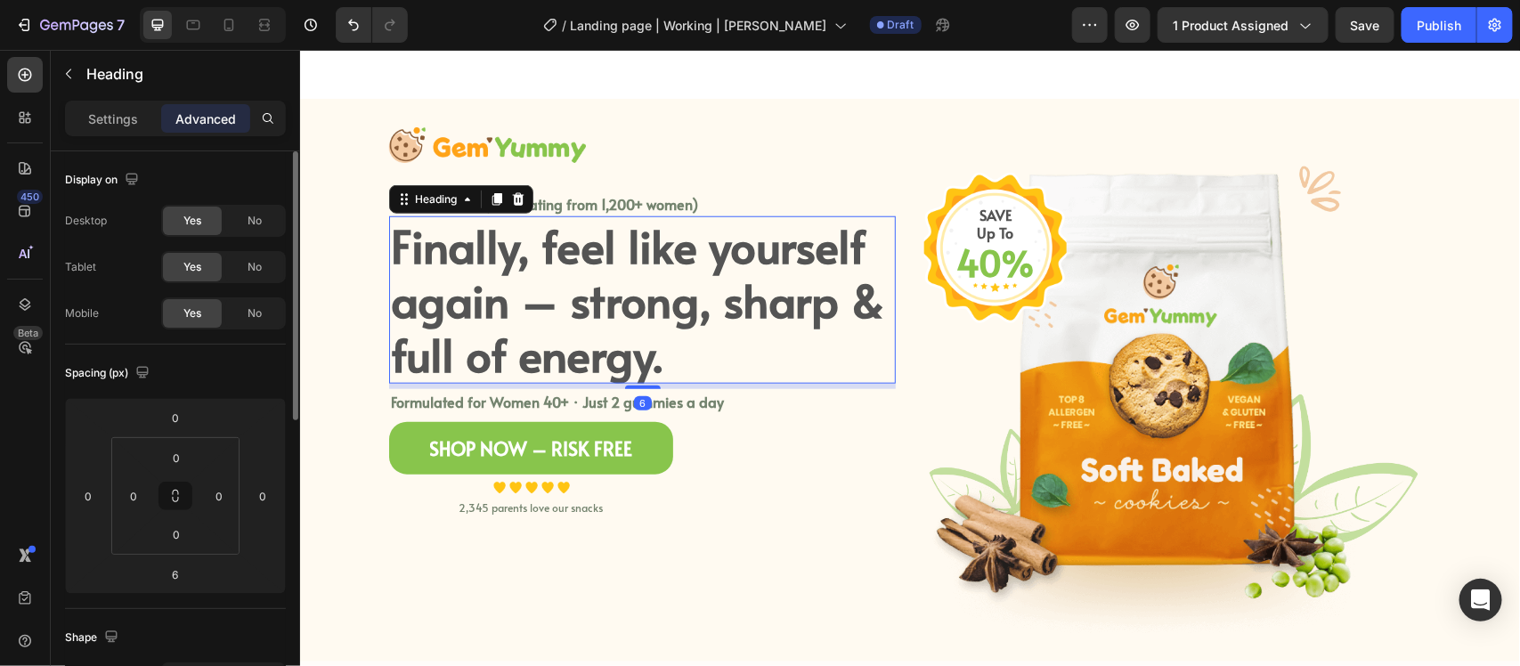
click at [118, 118] on p "Settings" at bounding box center [113, 119] width 50 height 19
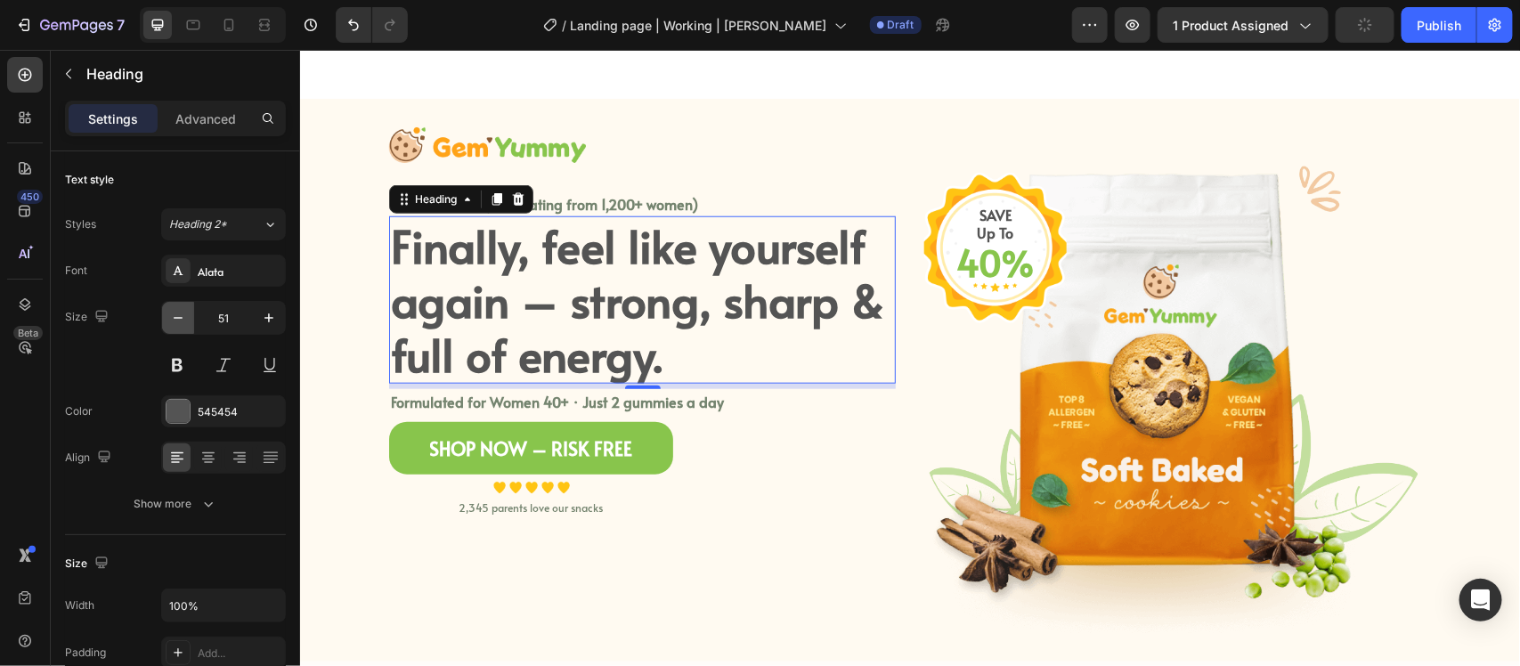
click at [175, 322] on icon "button" at bounding box center [178, 318] width 18 height 18
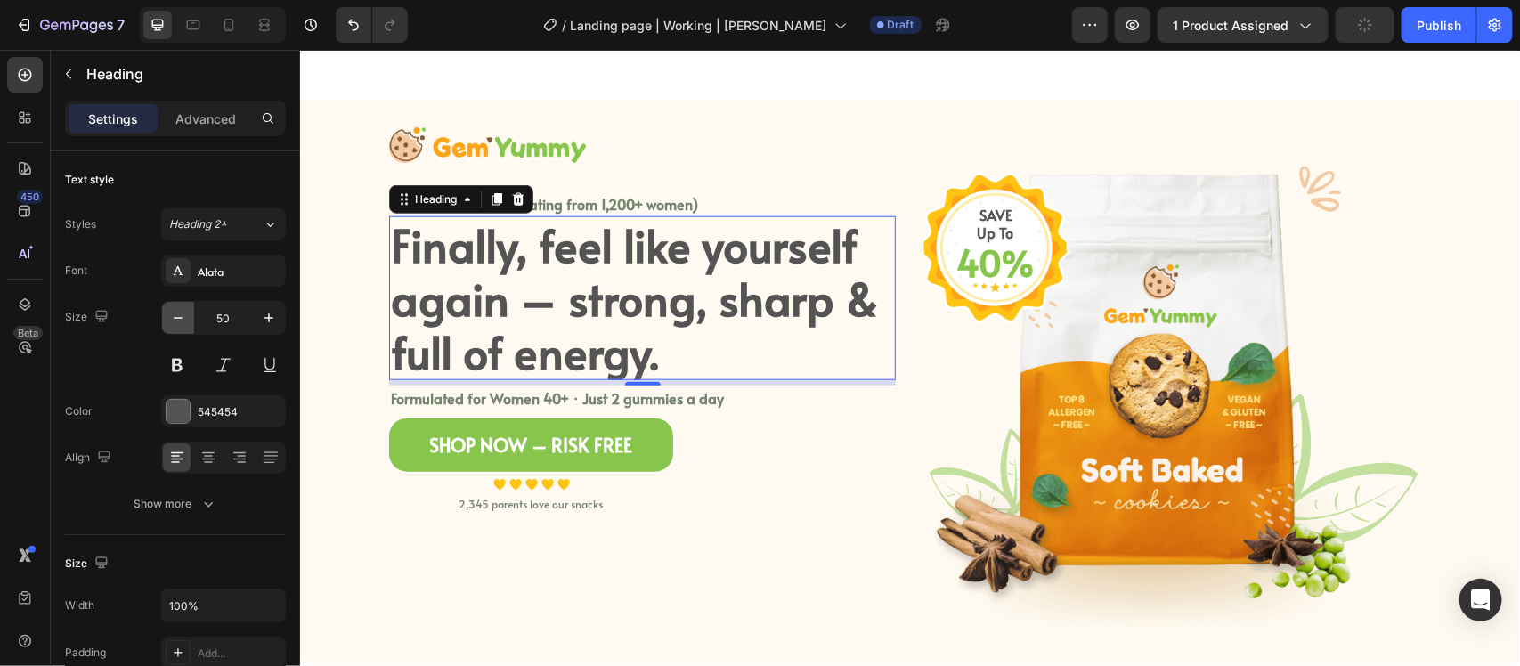
click at [175, 322] on icon "button" at bounding box center [178, 318] width 18 height 18
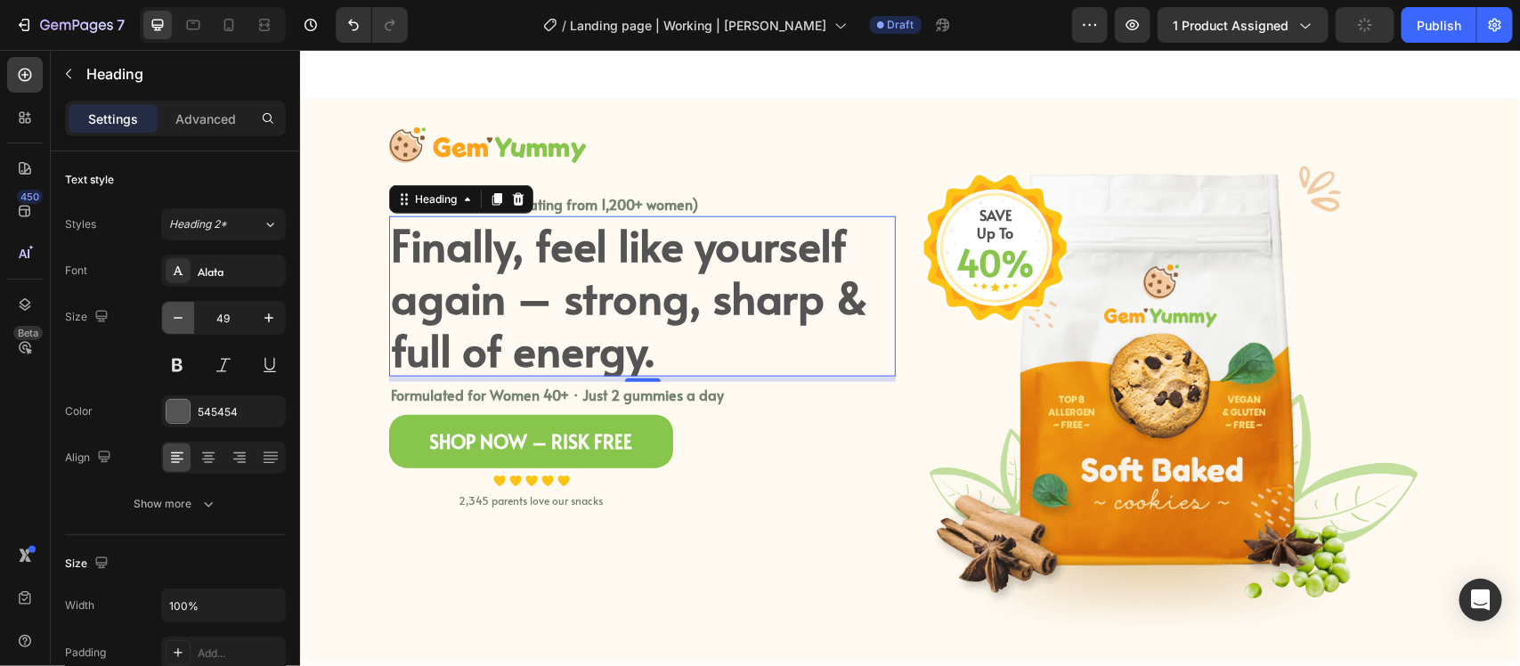
click at [175, 322] on icon "button" at bounding box center [178, 318] width 18 height 18
type input "48"
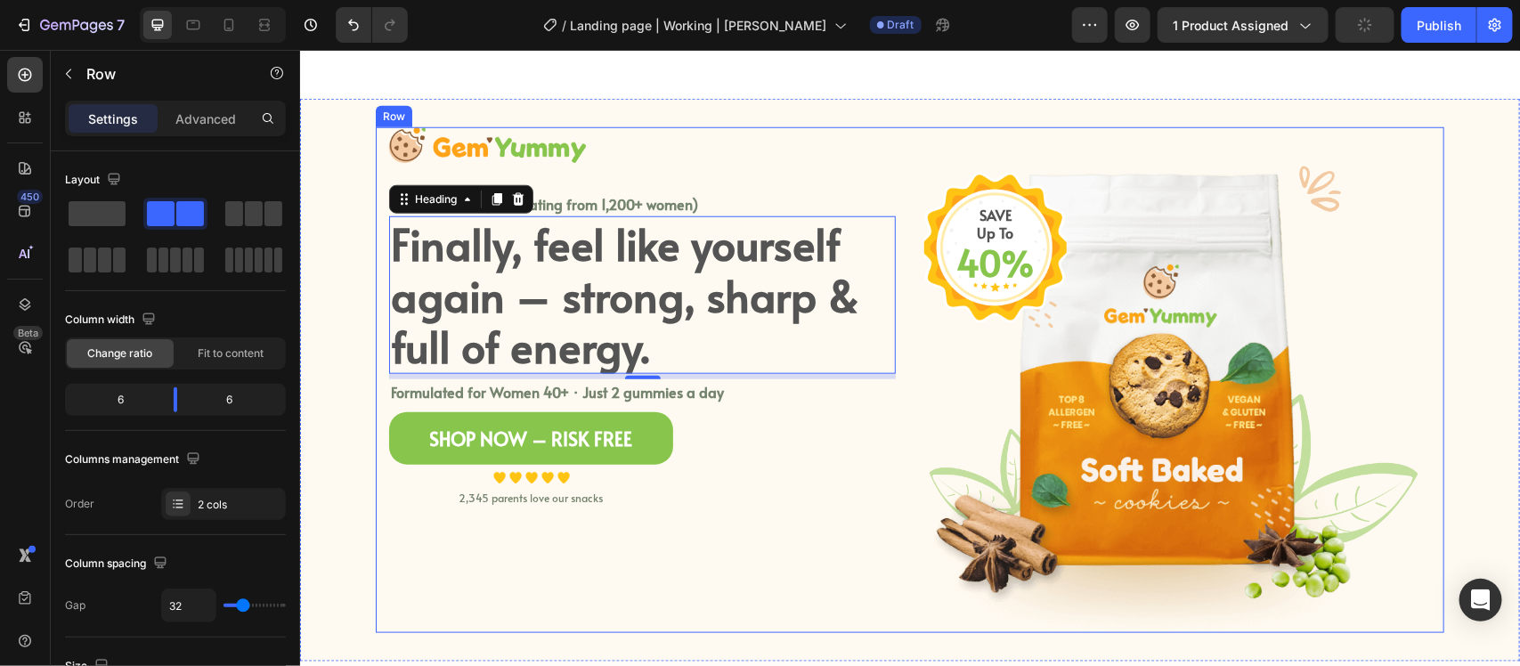
drag, startPoint x: 809, startPoint y: 558, endPoint x: 829, endPoint y: 558, distance: 20.5
click at [809, 558] on div "Image ⭐⭐⭐⭐⭐ (4.9/5 rating from 1,200+ women) Text block Finally, feel like your…" at bounding box center [641, 379] width 507 height 506
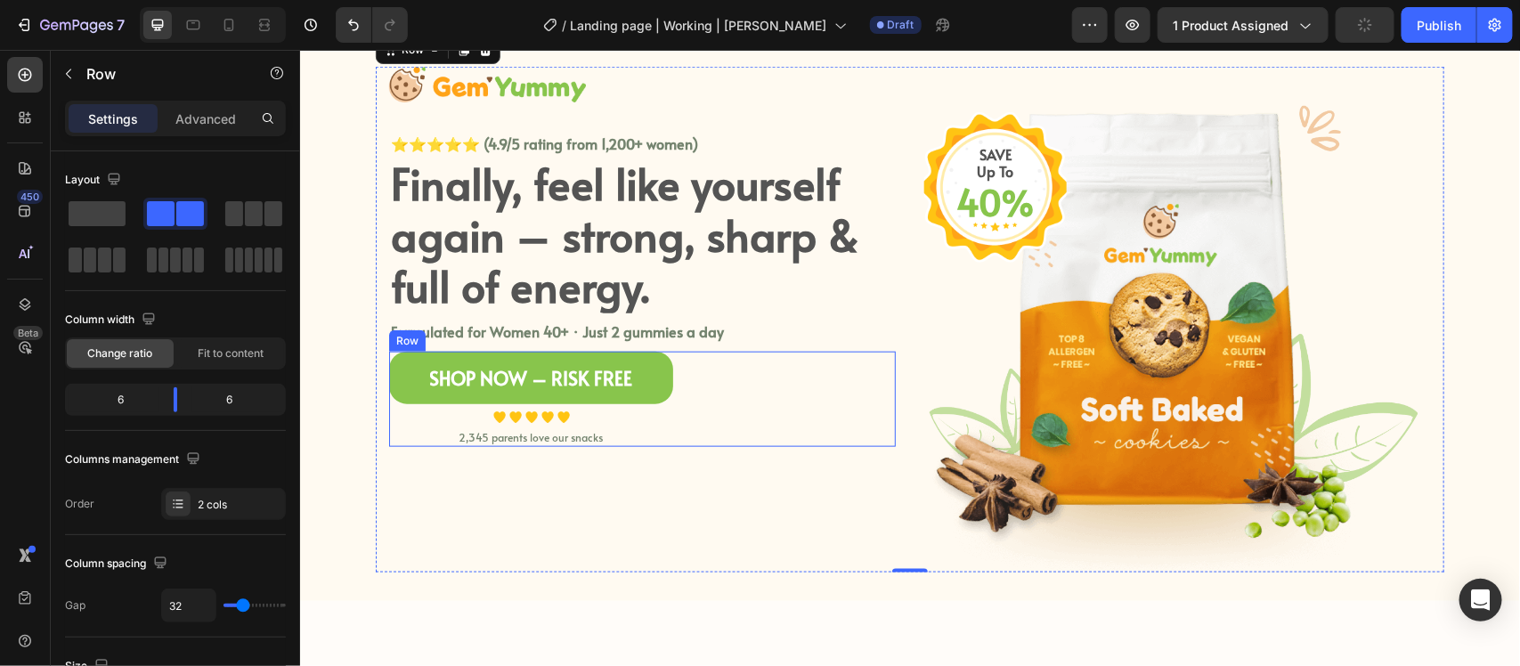
scroll to position [793, 0]
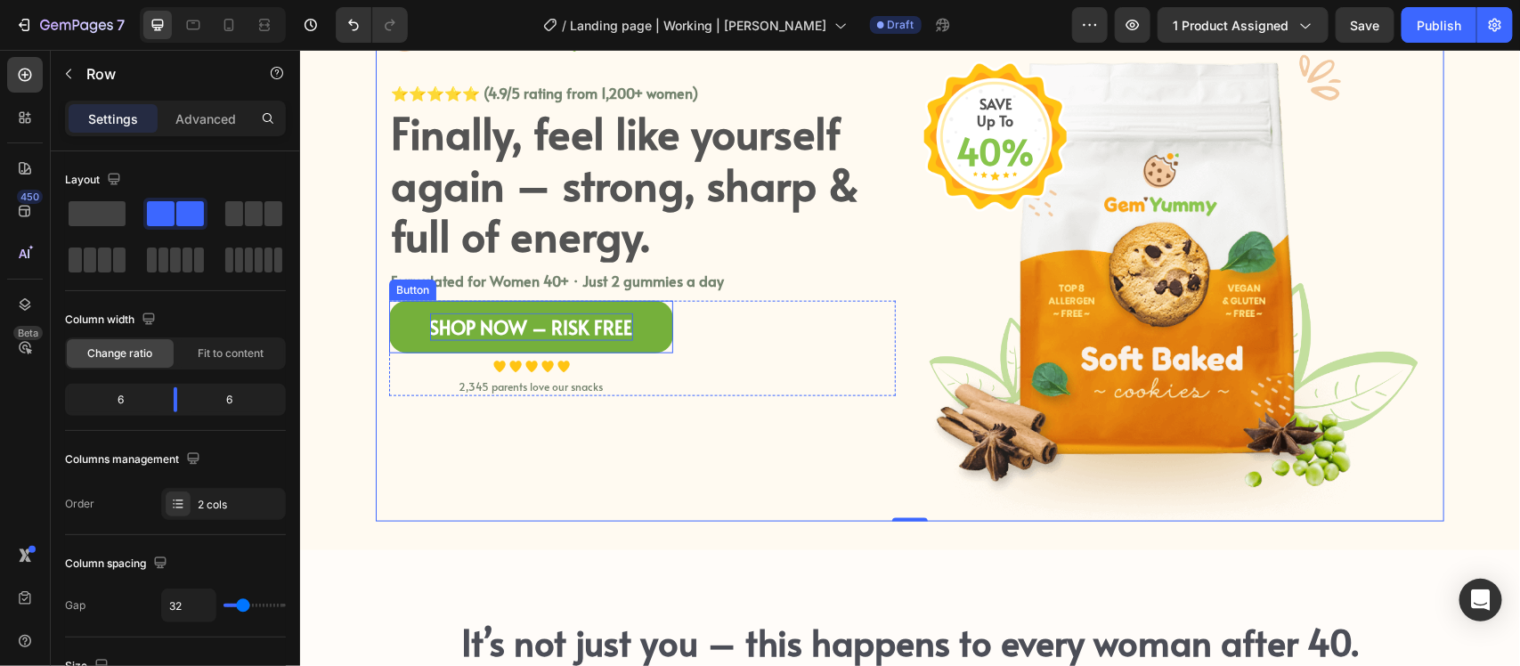
click at [599, 327] on p "Shop Now – Risk Free" at bounding box center [530, 327] width 203 height 29
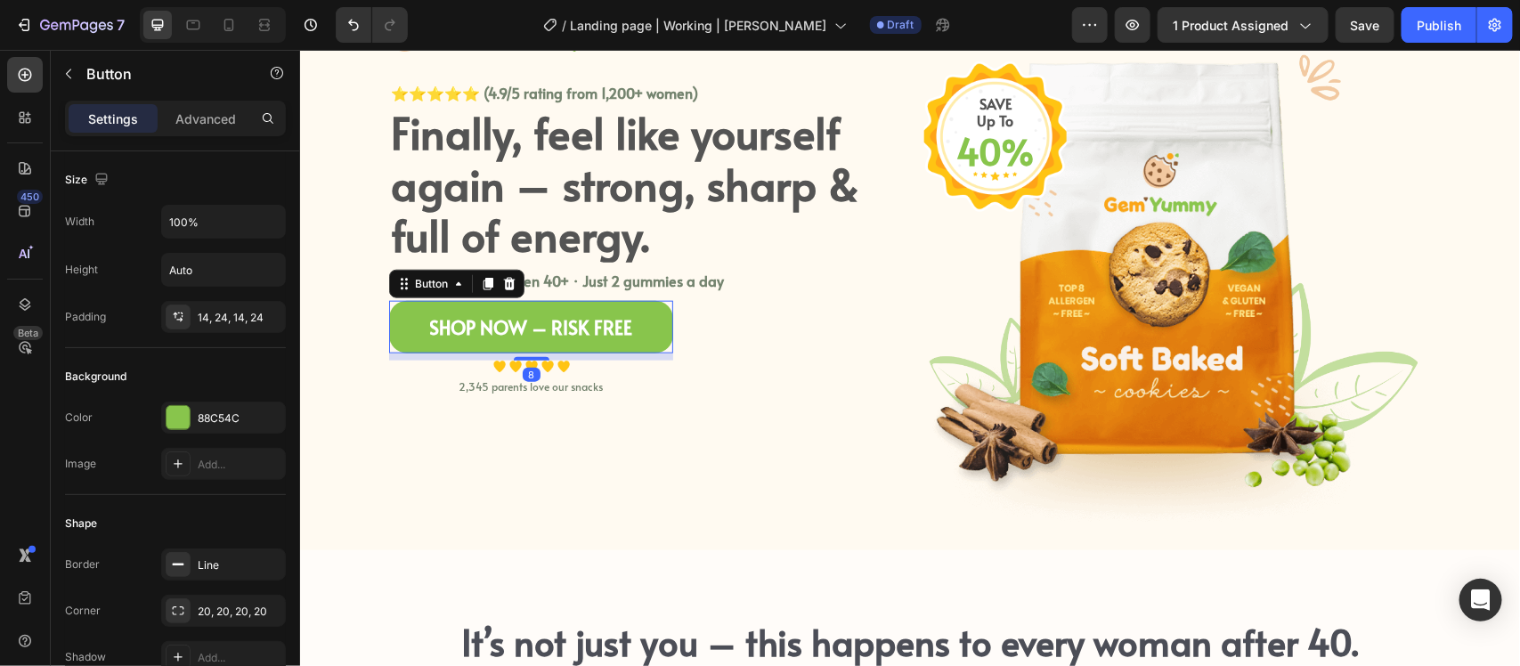
click at [111, 112] on p "Settings" at bounding box center [113, 119] width 50 height 19
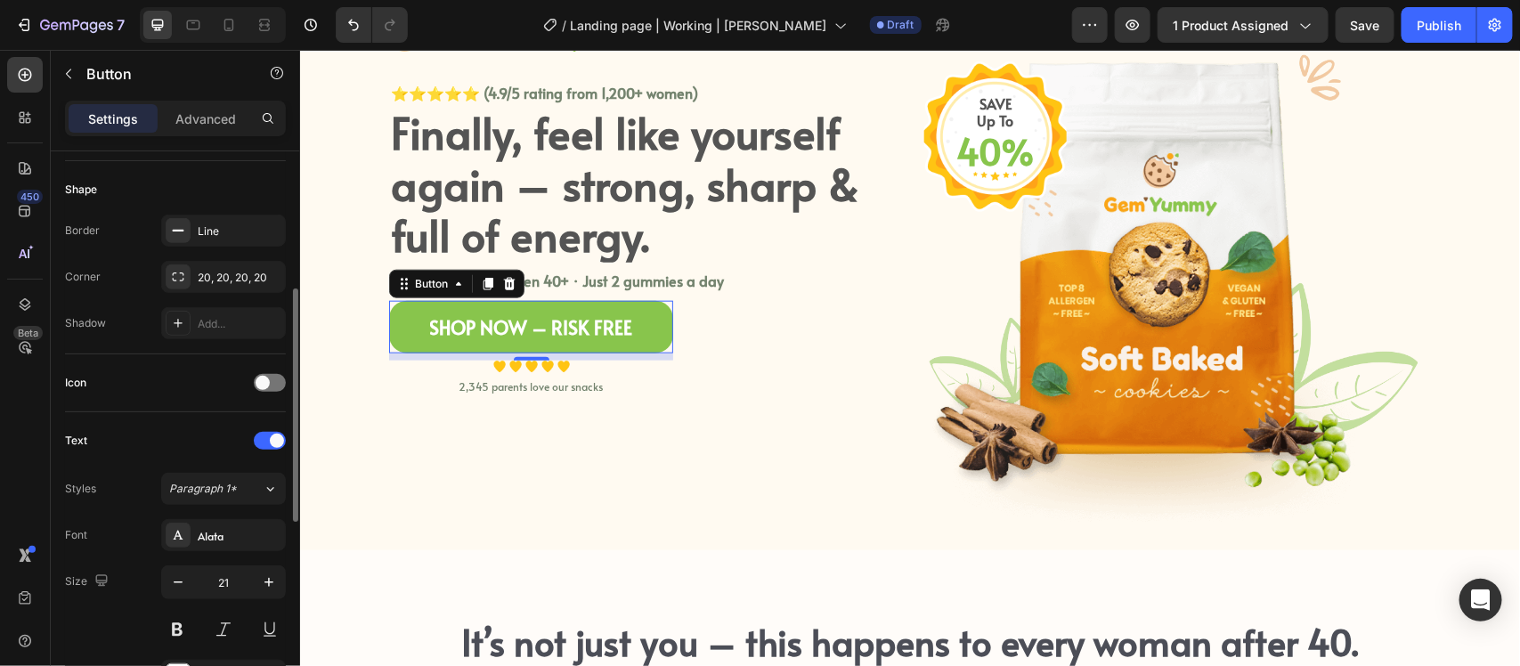
scroll to position [445, 0]
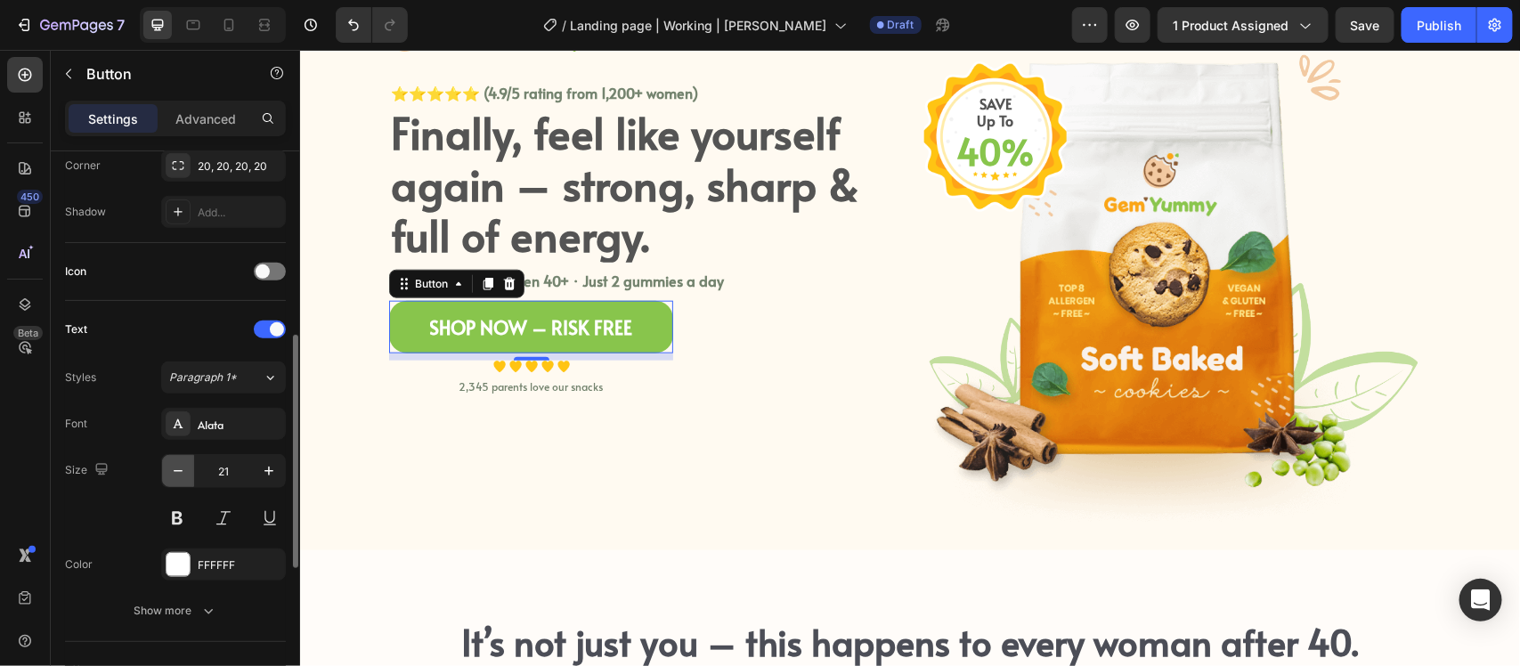
click at [179, 478] on icon "button" at bounding box center [178, 471] width 18 height 18
click at [170, 475] on icon "button" at bounding box center [178, 471] width 18 height 18
type input "18"
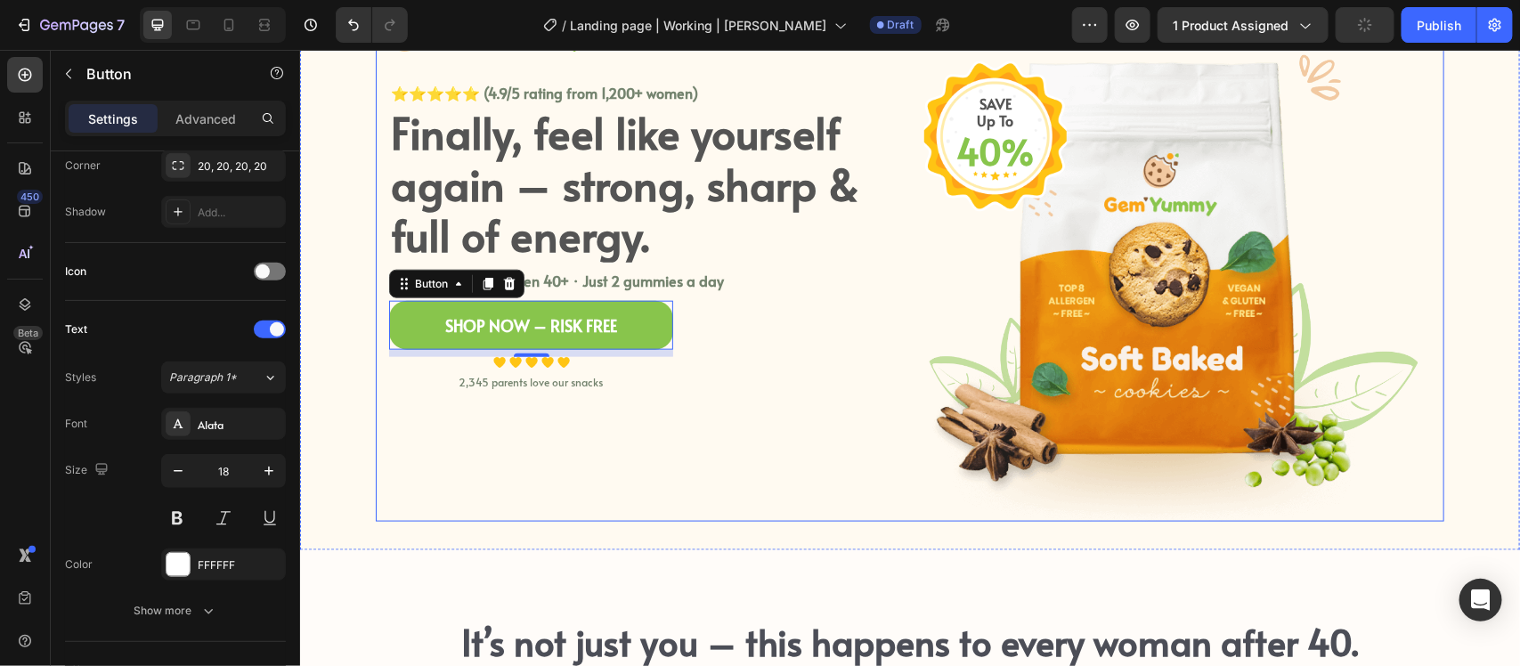
click at [652, 482] on div "Image ⭐⭐⭐⭐⭐ (4.9/5 rating from 1,200+ women) Text block Finally, feel like your…" at bounding box center [641, 268] width 507 height 506
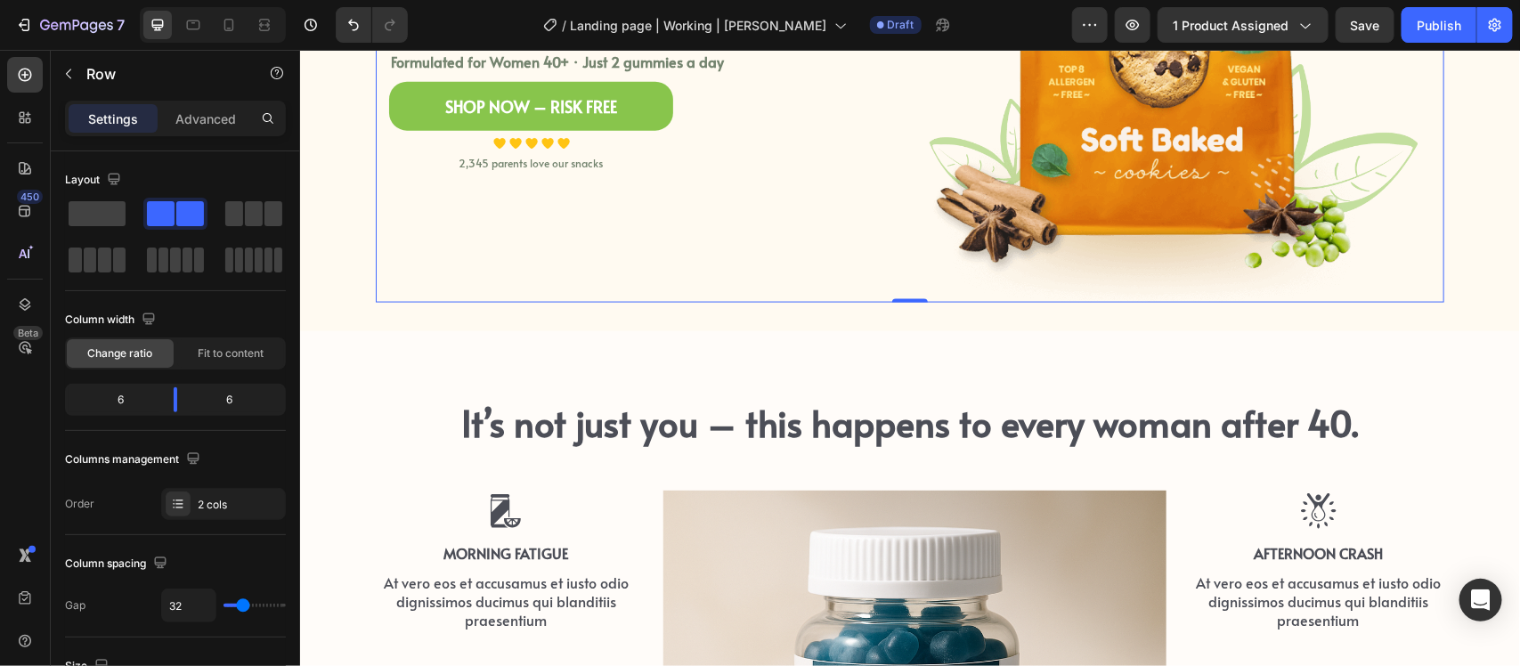
scroll to position [1127, 0]
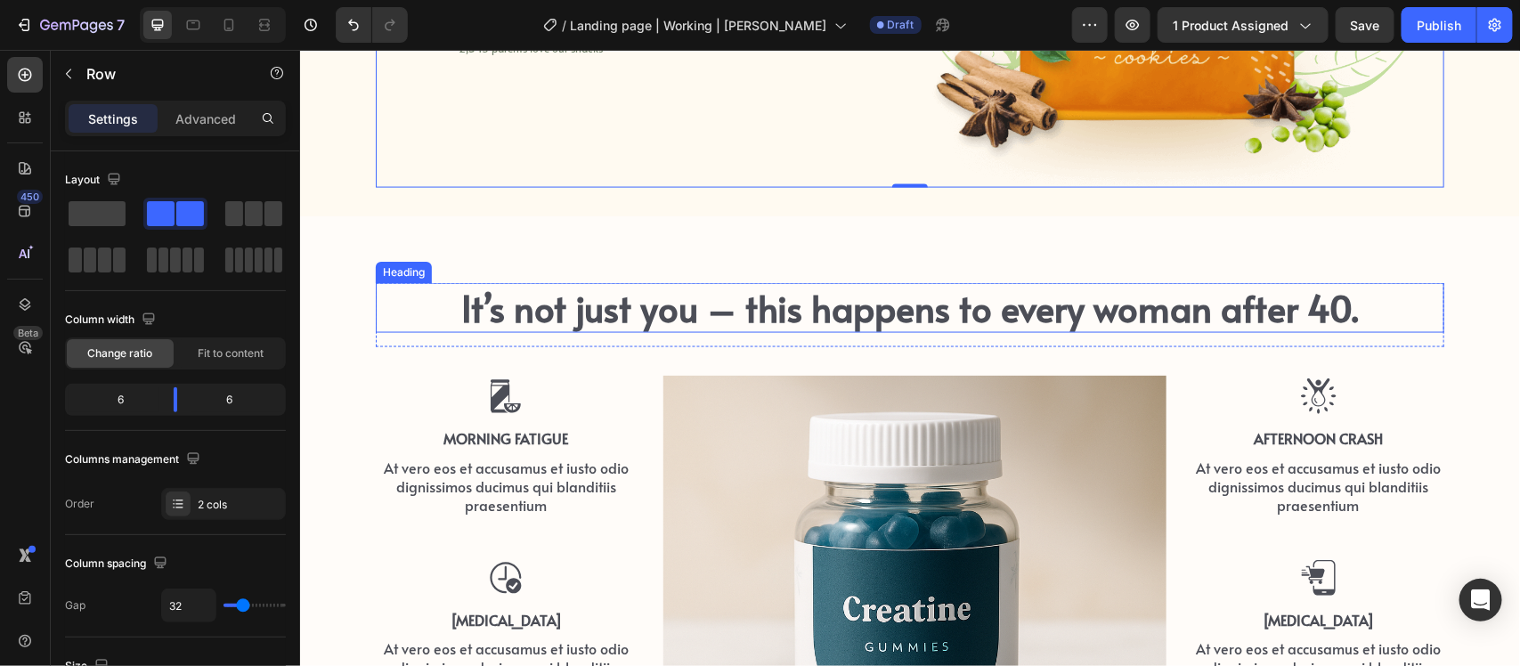
click at [574, 312] on h2 "It’s not just you – this happens to every woman after 40." at bounding box center [909, 307] width 1069 height 50
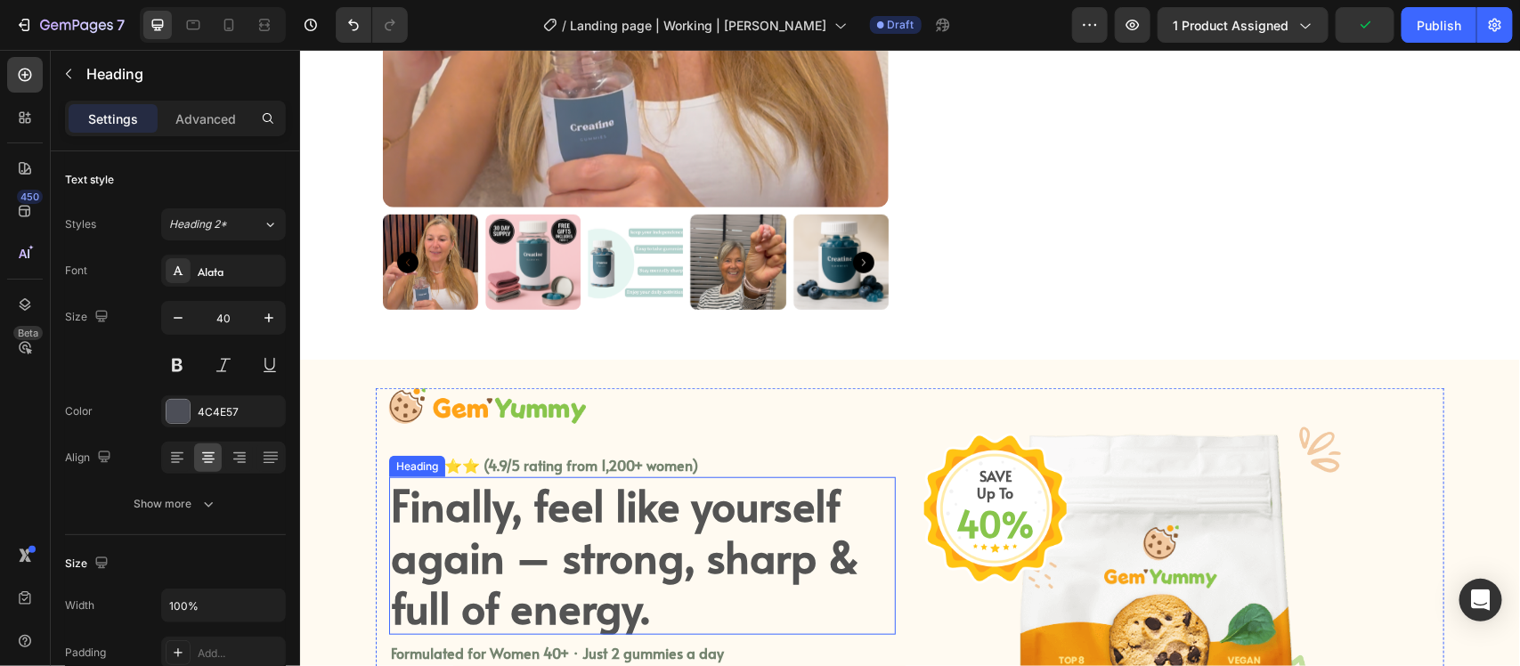
scroll to position [681, 0]
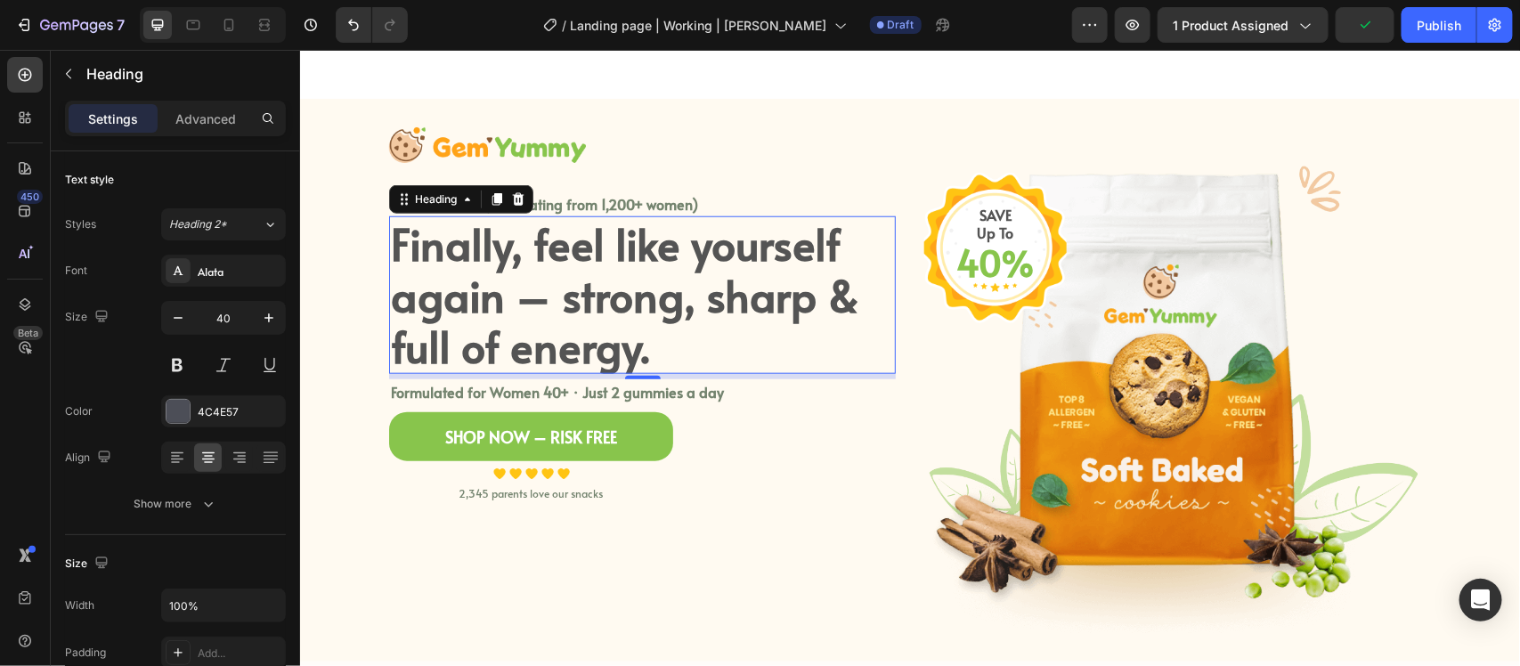
click at [611, 321] on h2 "Finally, feel like yourself again – strong, sharp & full of energy." at bounding box center [641, 295] width 507 height 158
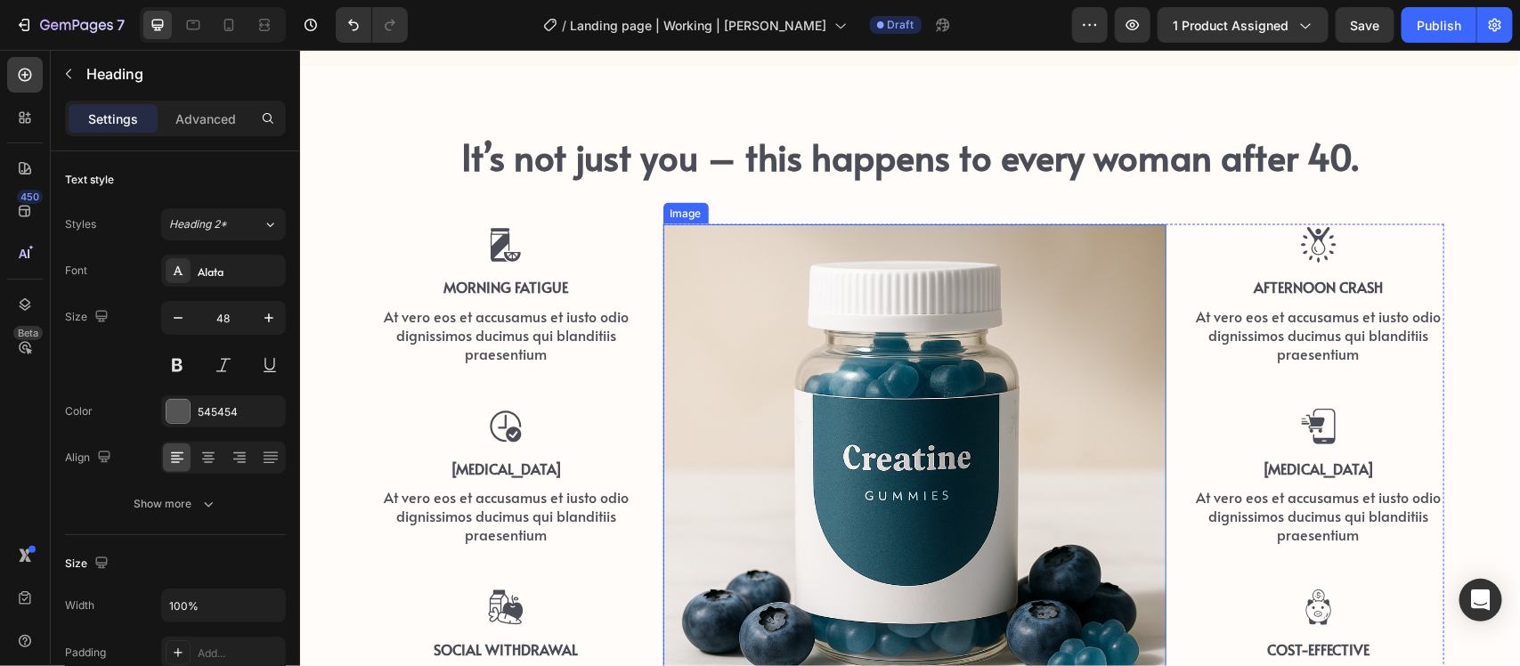
scroll to position [1238, 0]
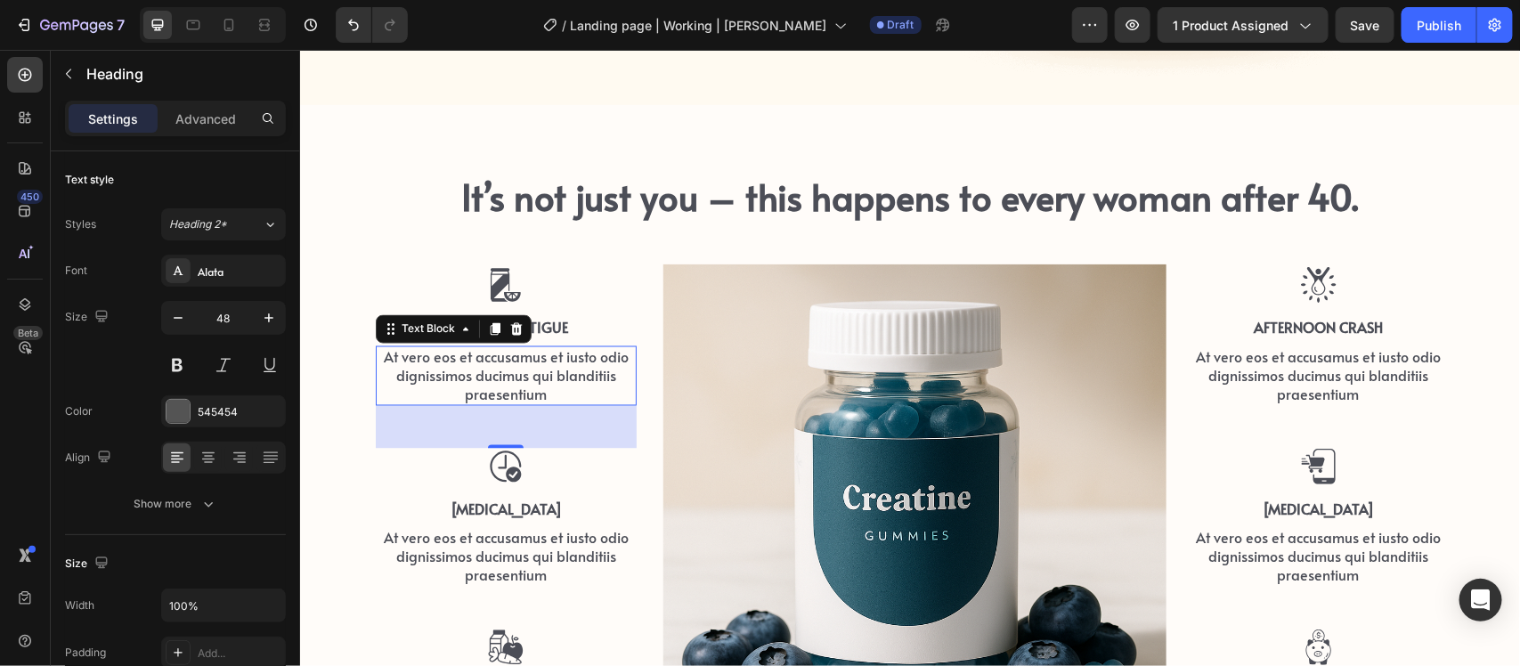
click at [460, 373] on p "At vero eos et accusamus et iusto odio dignissimos ducimus qui blanditiis praes…" at bounding box center [505, 374] width 257 height 55
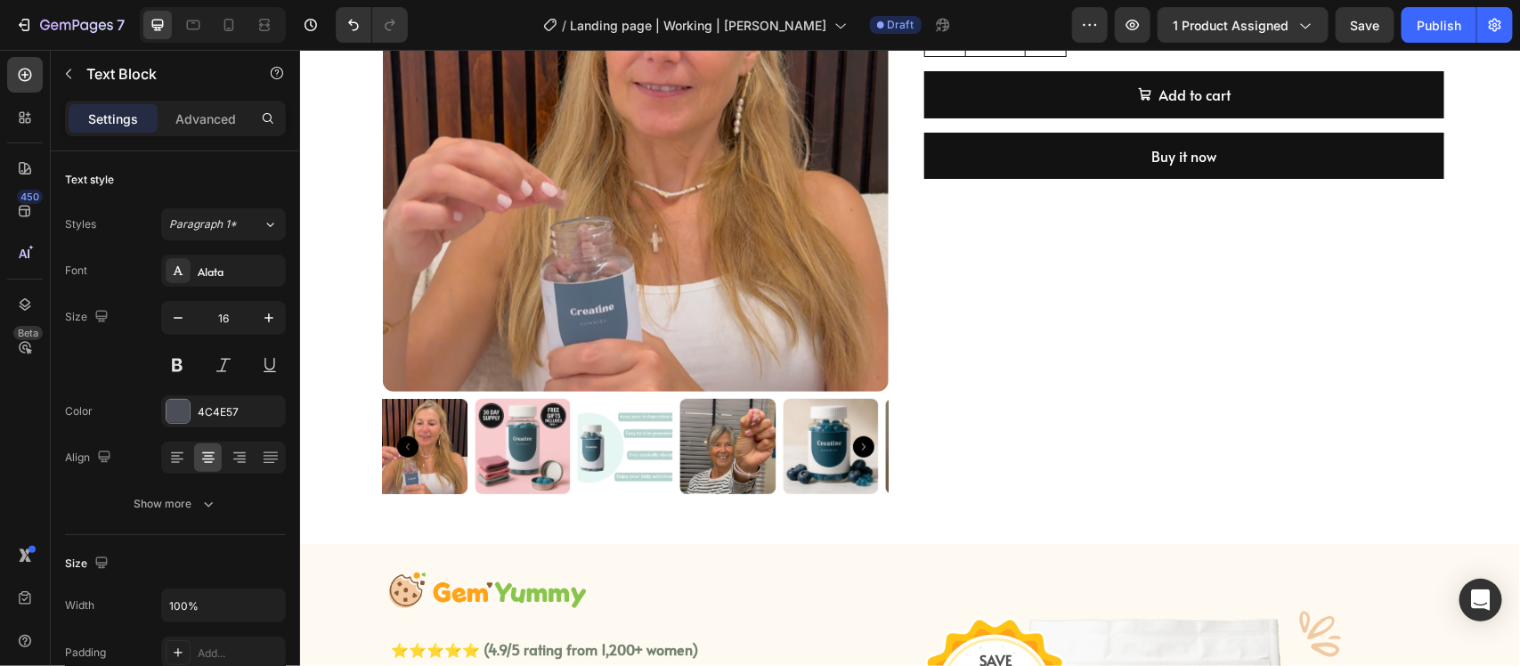
scroll to position [570, 0]
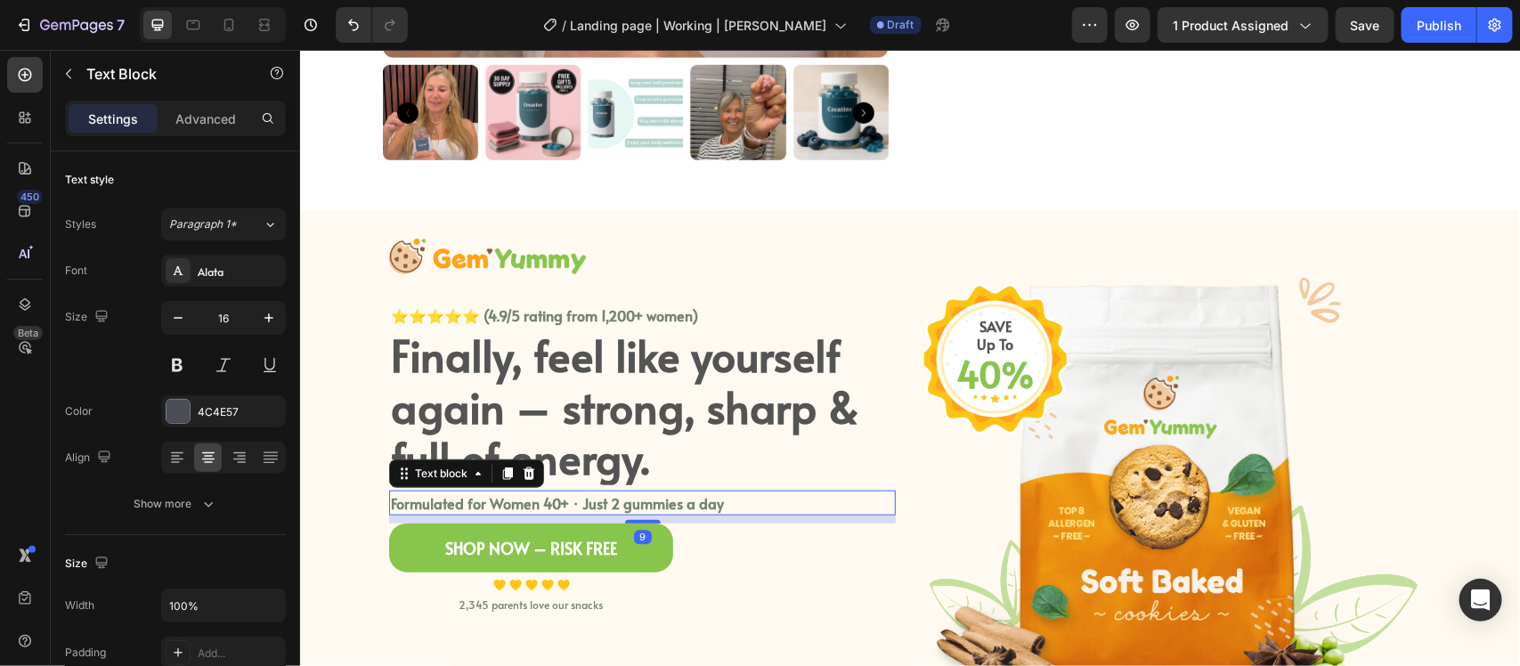
click at [648, 498] on p "Formulated for Women 40+ · Just 2 gummies a day" at bounding box center [641, 502] width 503 height 21
click at [502, 474] on icon at bounding box center [507, 473] width 10 height 12
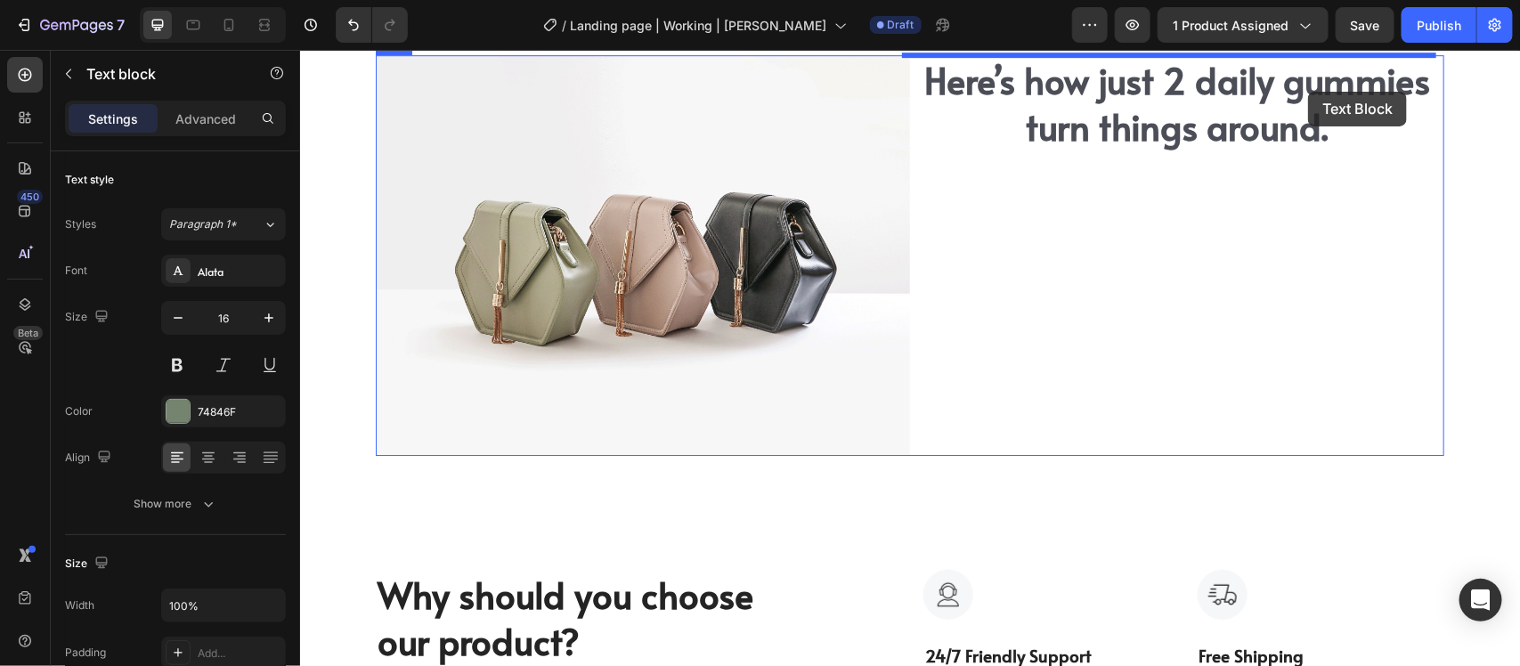
scroll to position [2512, 0]
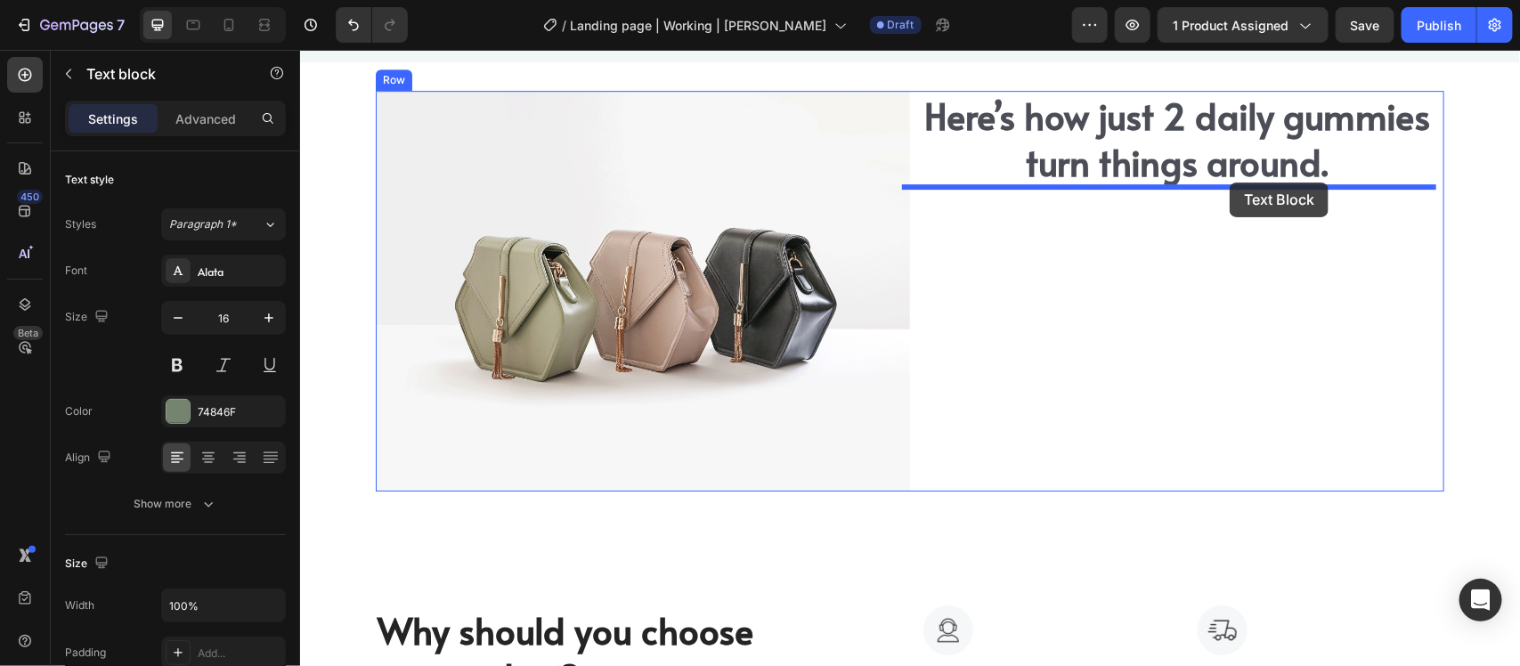
drag, startPoint x: 395, startPoint y: 286, endPoint x: 1209, endPoint y: 238, distance: 816.4
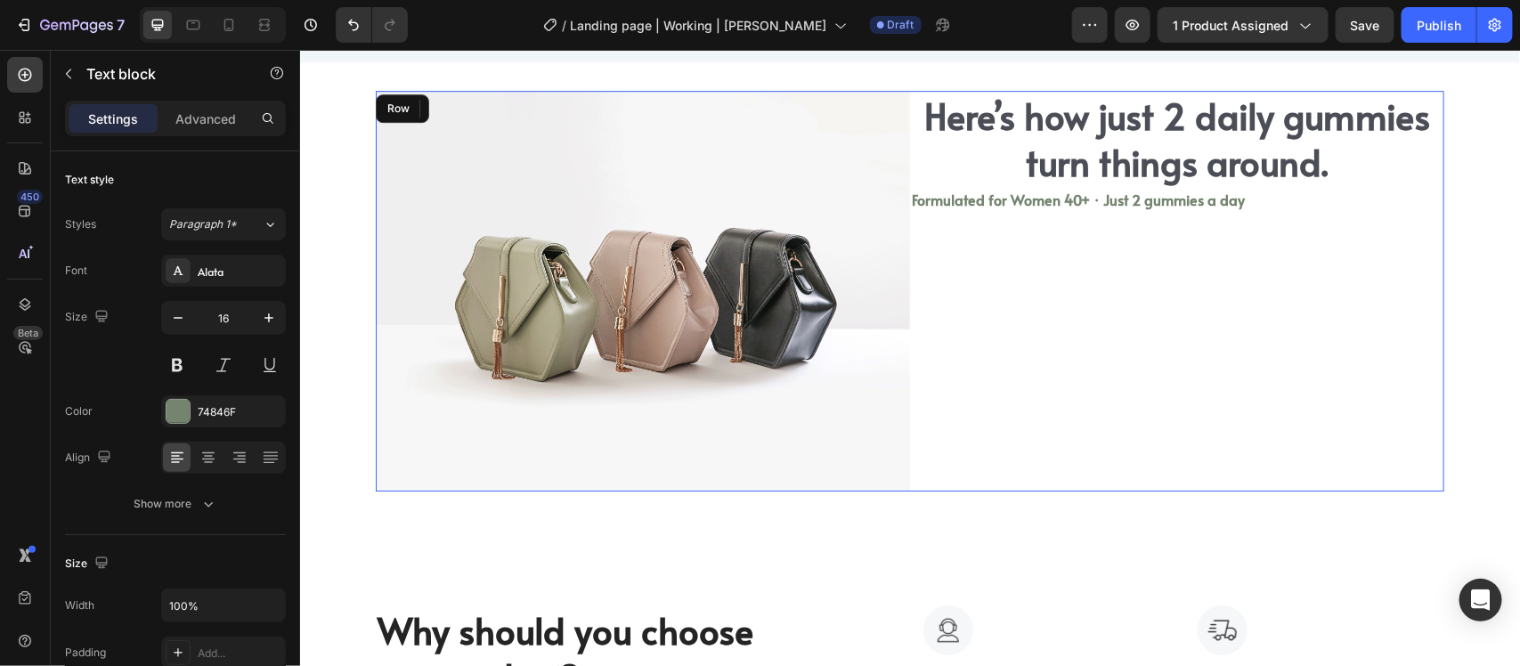
click at [1159, 352] on div "Here’s how just 2 daily gummies turn things around. Heading Formulated for Wome…" at bounding box center [1176, 290] width 534 height 401
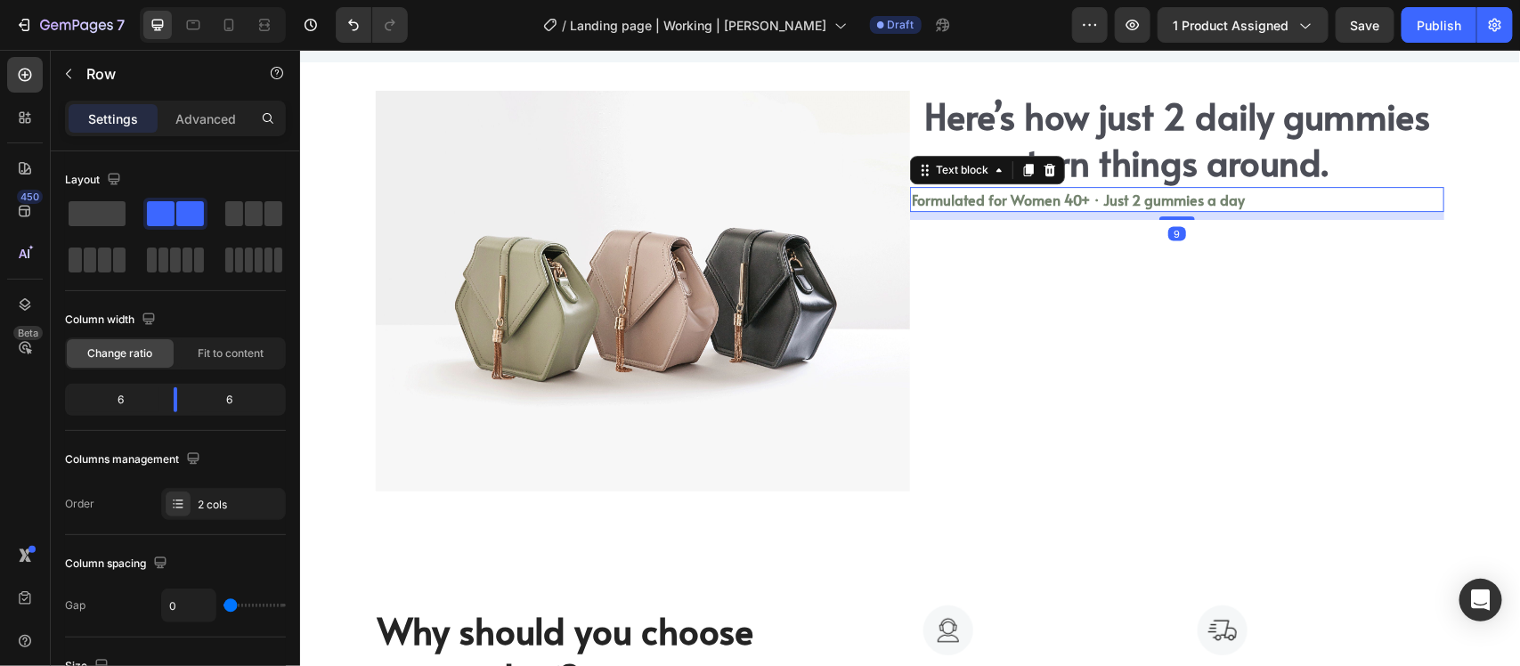
click at [1236, 204] on p "Formulated for Women 40+ · Just 2 gummies a day" at bounding box center [1176, 198] width 531 height 21
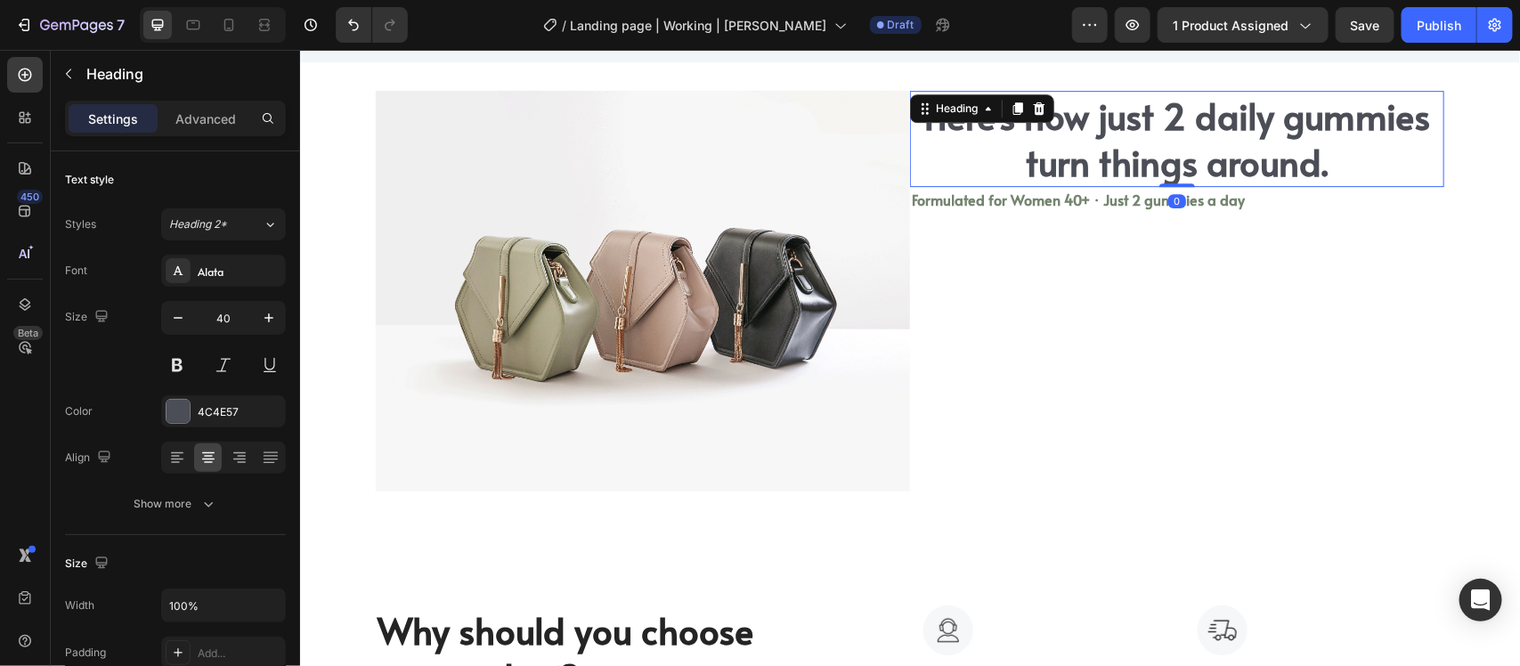
click at [1190, 134] on h2 "Here’s how just 2 daily gummies turn things around." at bounding box center [1176, 138] width 534 height 96
click at [169, 456] on icon at bounding box center [177, 458] width 18 height 18
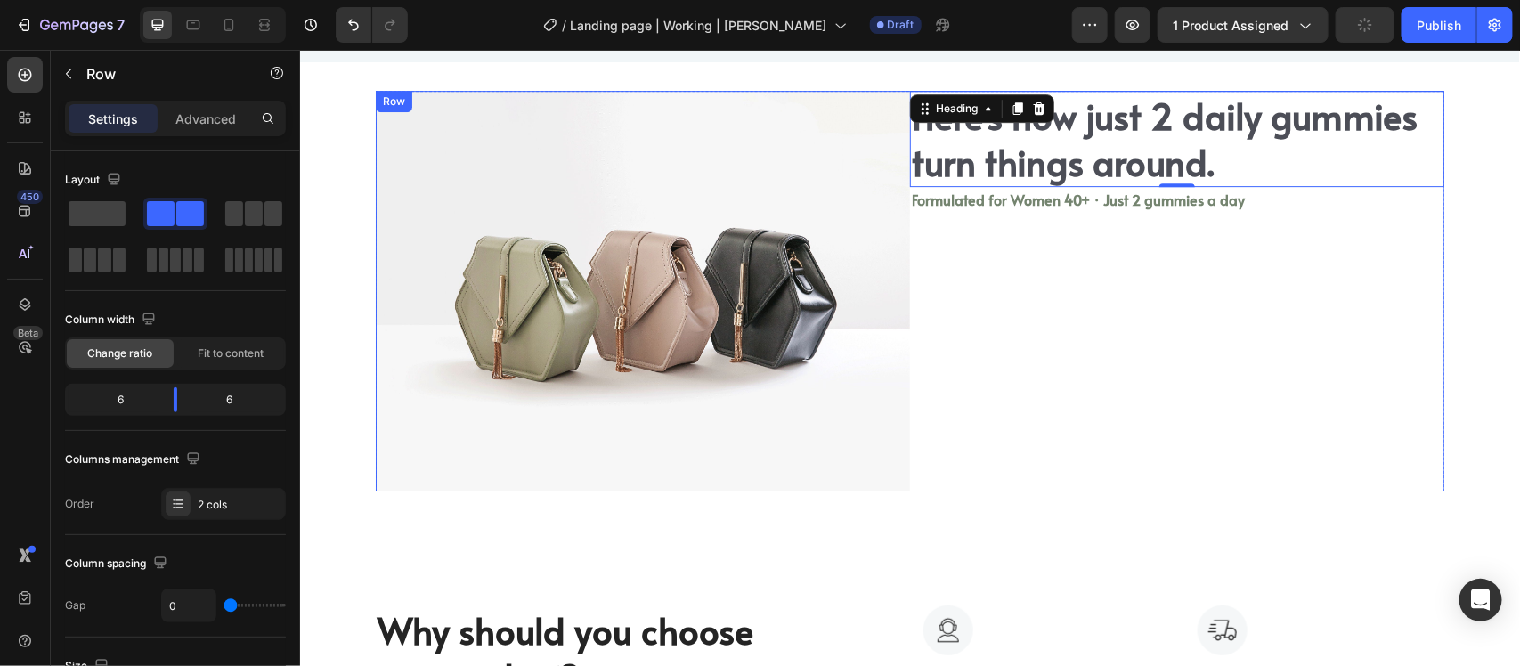
click at [1181, 387] on div "Here’s how just 2 daily gummies turn things around. Heading 0 Formulated for Wo…" at bounding box center [1176, 290] width 534 height 401
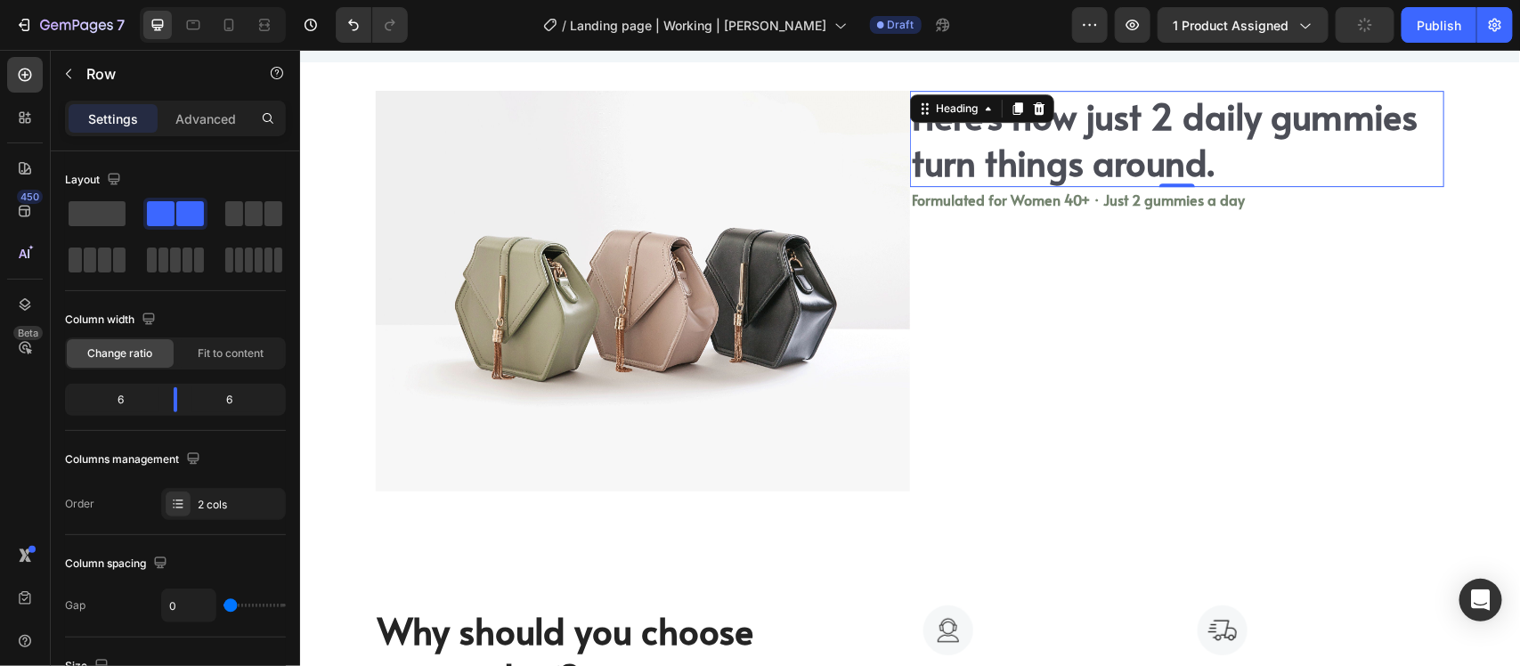
click at [1280, 179] on h2 "Here’s how just 2 daily gummies turn things around." at bounding box center [1176, 138] width 534 height 96
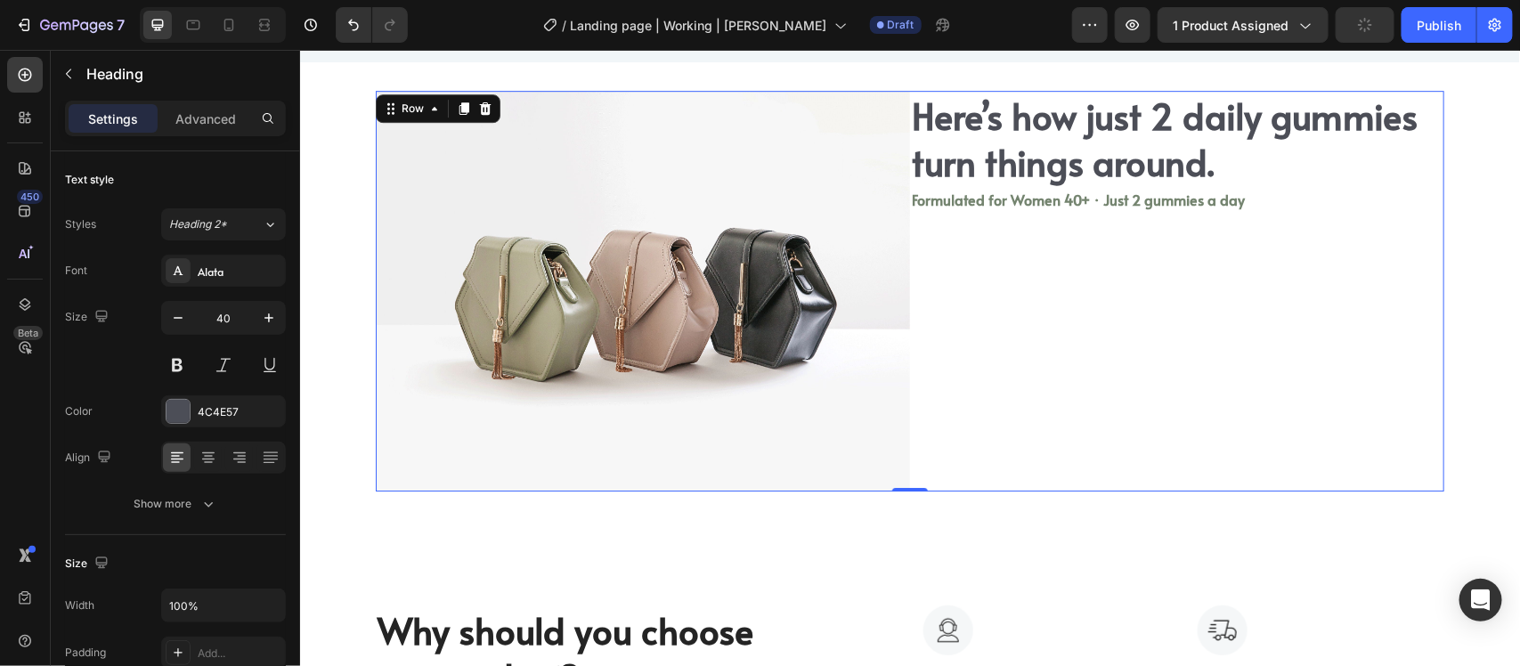
click at [1218, 362] on div "Here’s how just 2 daily gummies turn things around. Heading Formulated for Wome…" at bounding box center [1176, 290] width 534 height 401
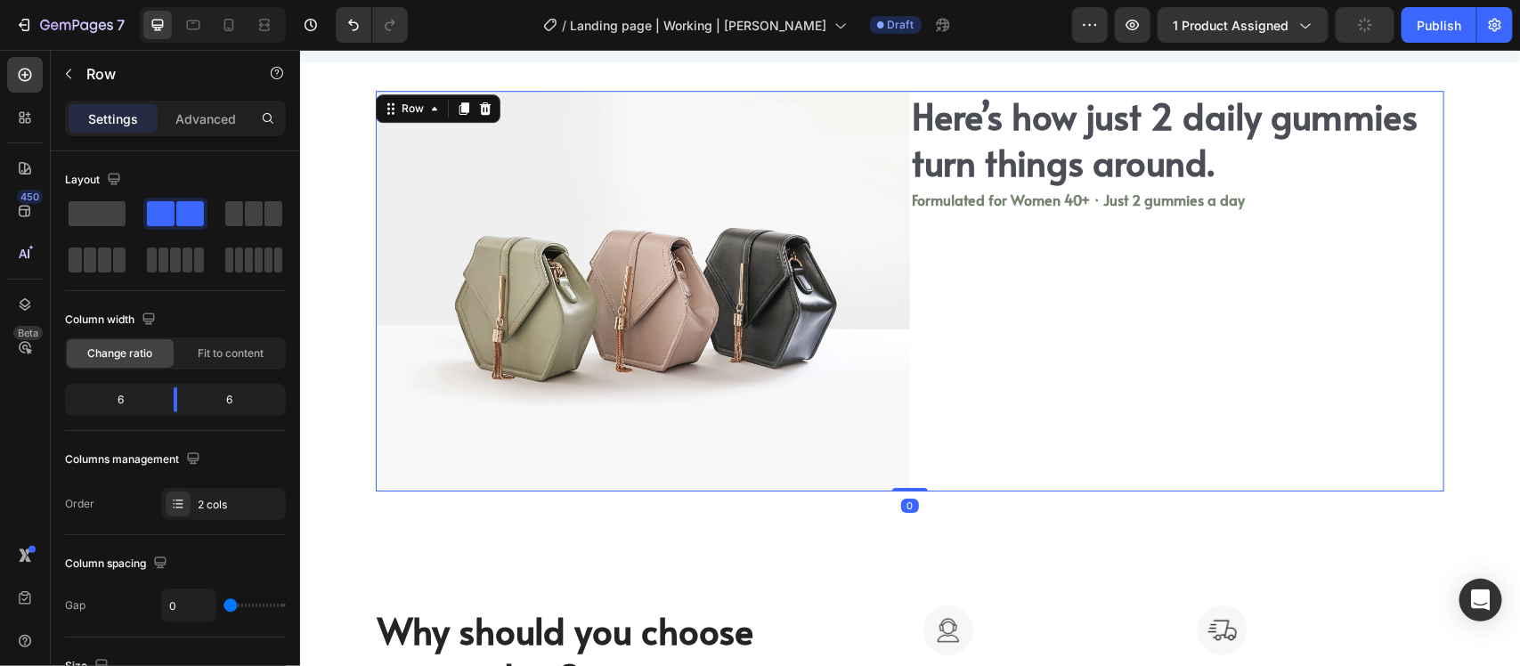
click at [916, 223] on div "Here’s how just 2 daily gummies turn things around. Heading Formulated for Wome…" at bounding box center [1176, 290] width 534 height 401
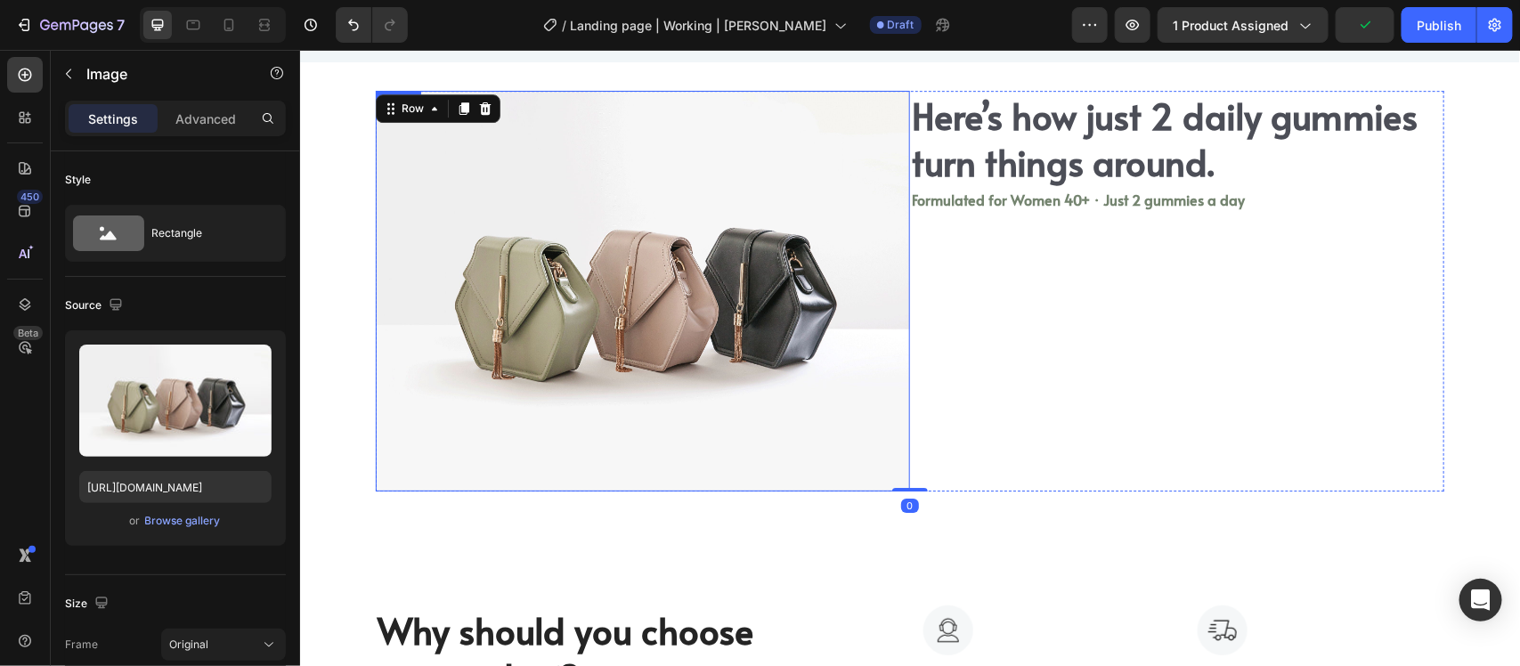
click at [858, 339] on img at bounding box center [642, 290] width 534 height 401
click at [436, 101] on icon at bounding box center [443, 108] width 14 height 14
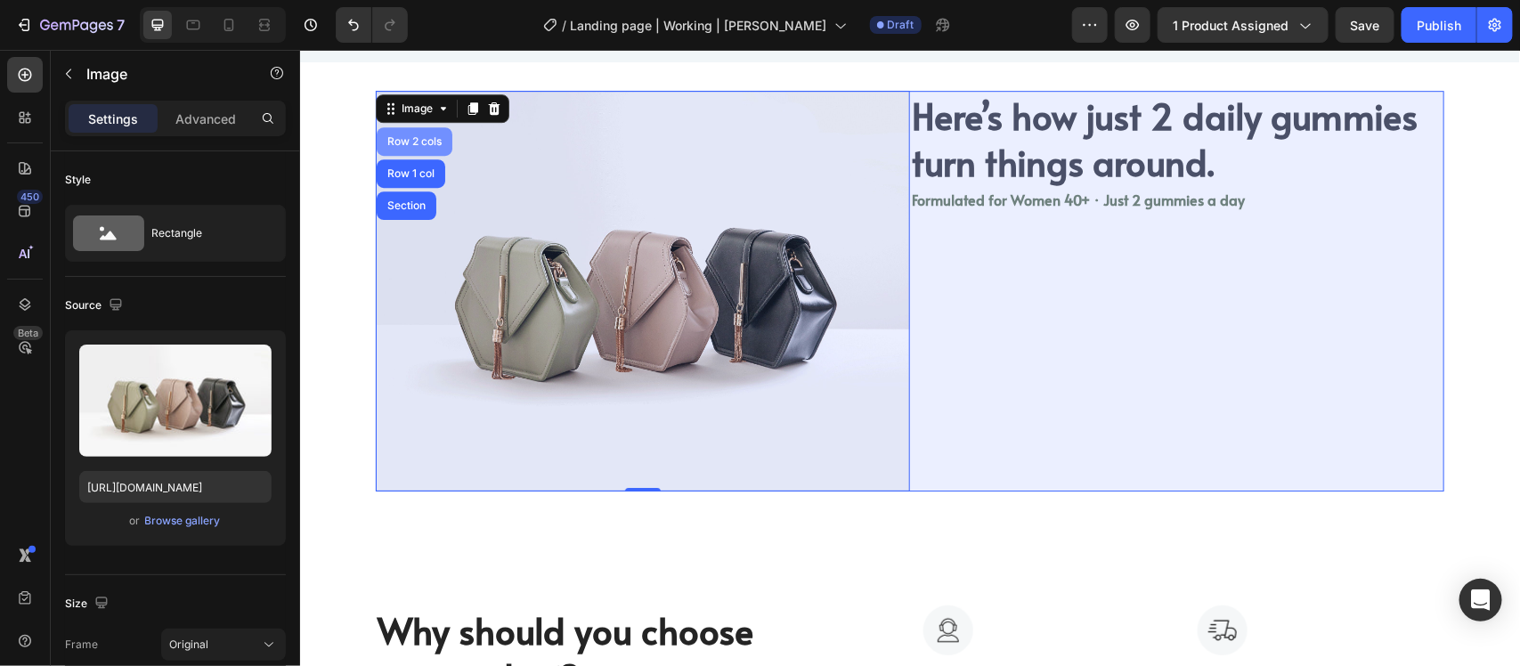
click at [420, 142] on div "Row 2 cols" at bounding box center [413, 140] width 61 height 11
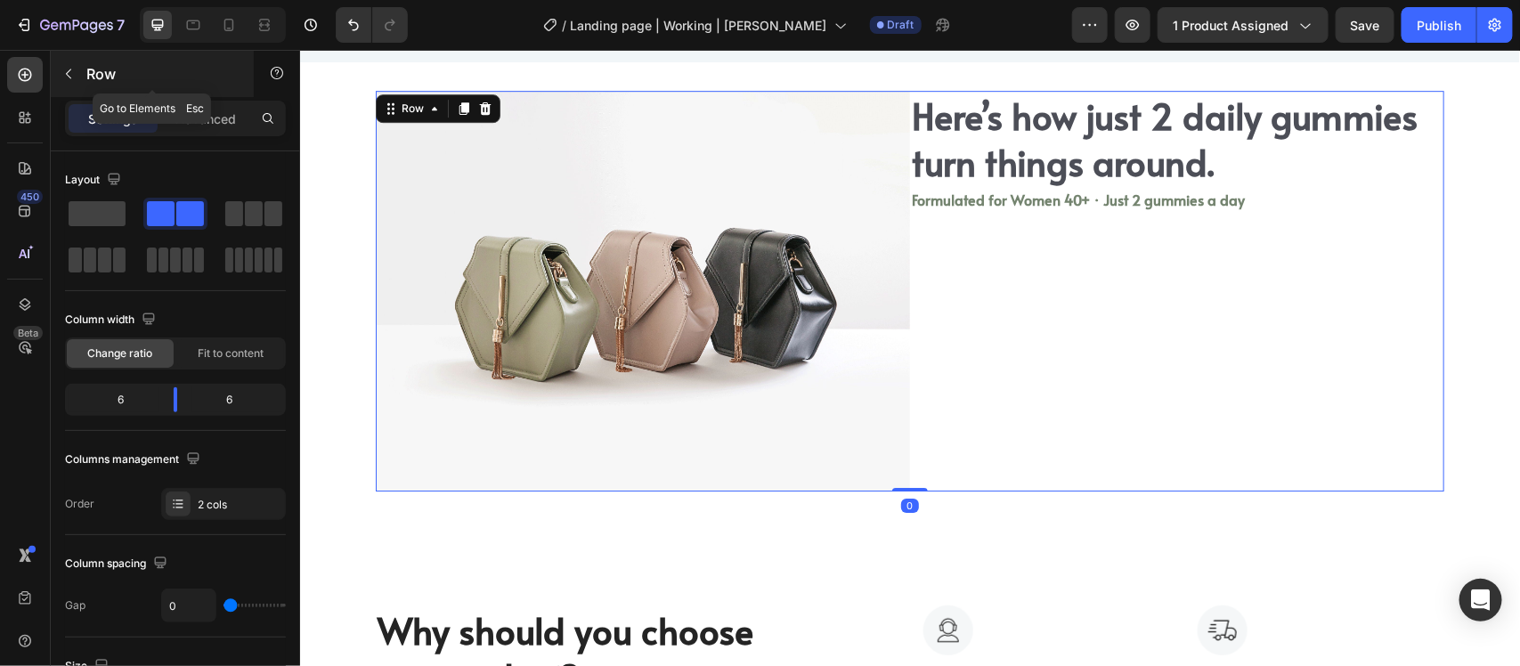
click at [64, 81] on button "button" at bounding box center [68, 74] width 29 height 29
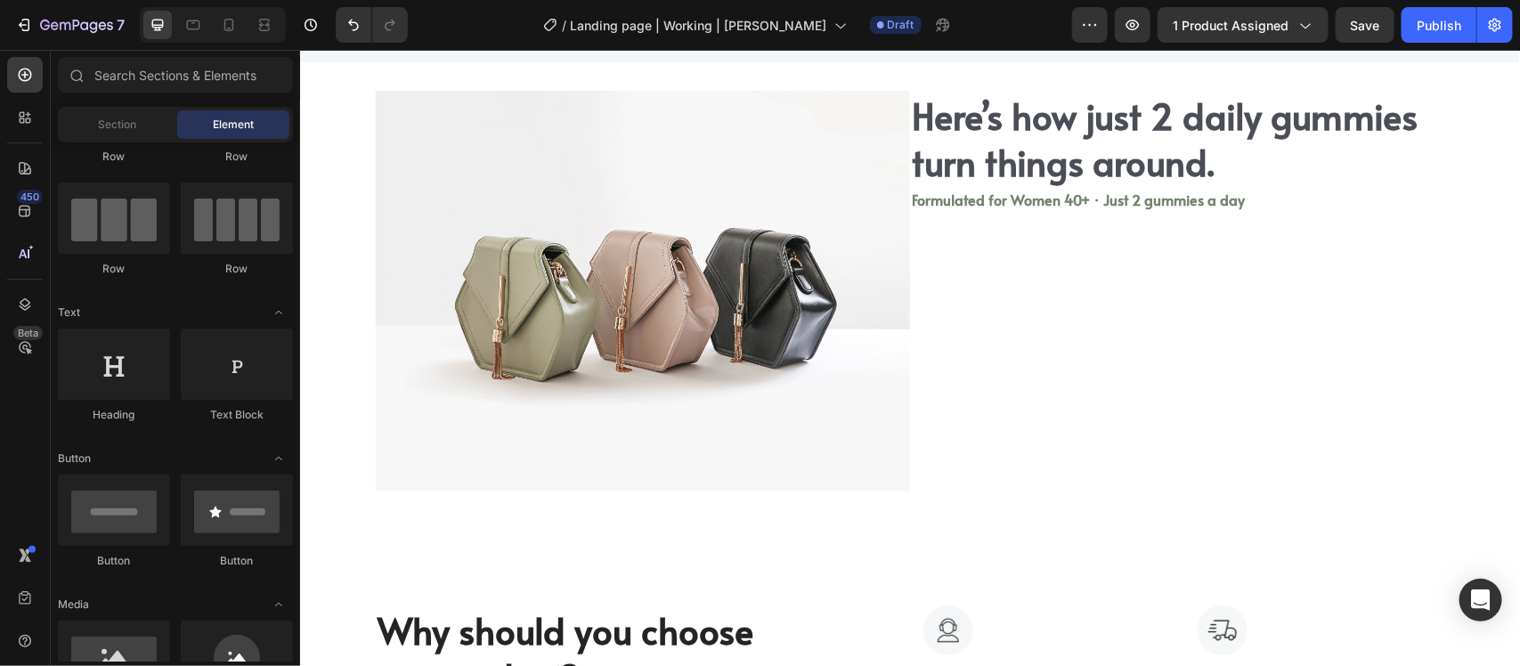
scroll to position [0, 0]
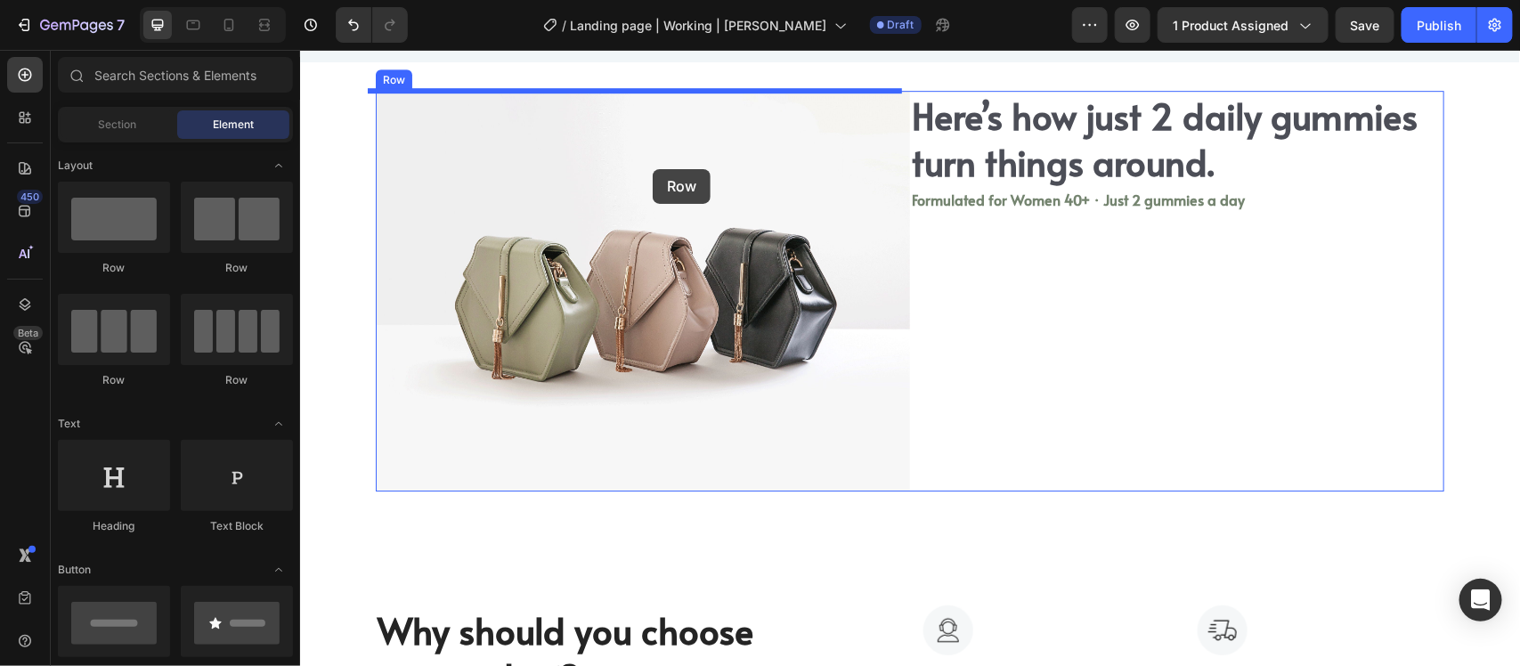
drag, startPoint x: 420, startPoint y: 286, endPoint x: 652, endPoint y: 168, distance: 259.7
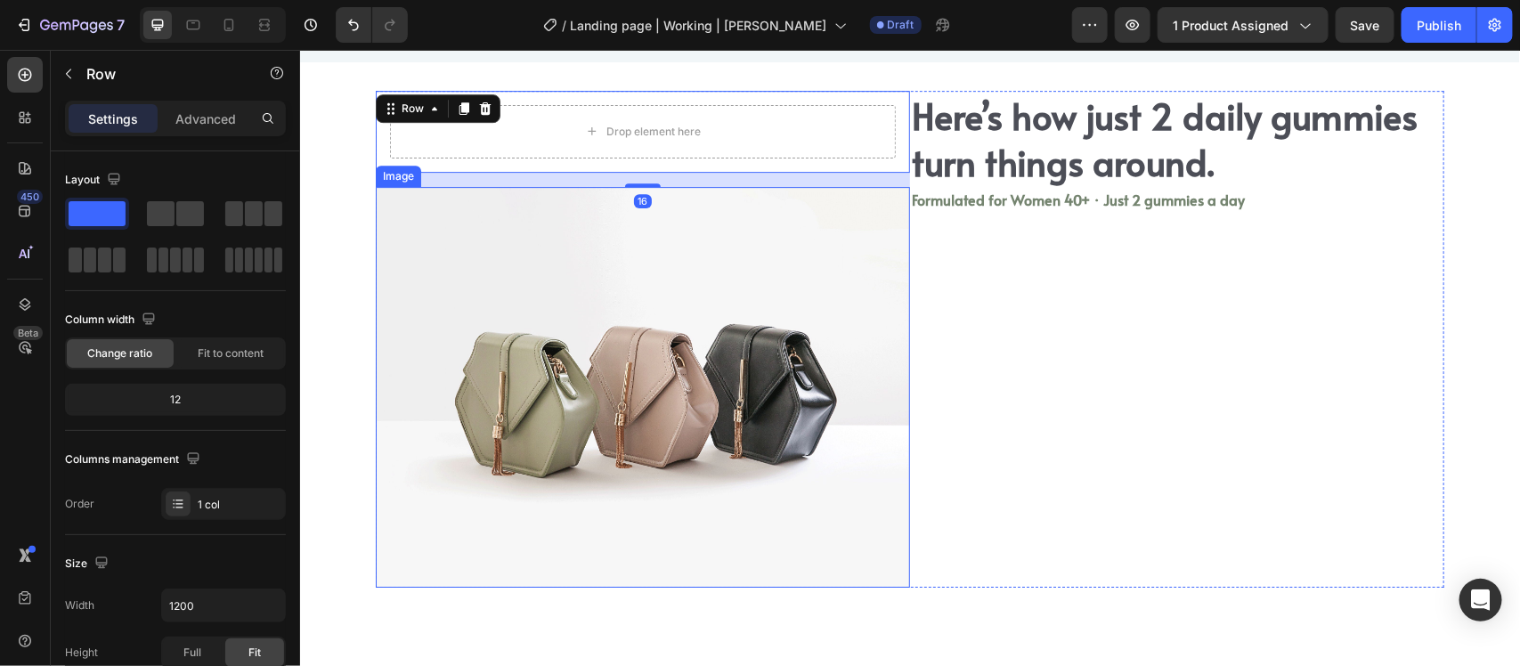
click at [728, 407] on img at bounding box center [642, 386] width 534 height 401
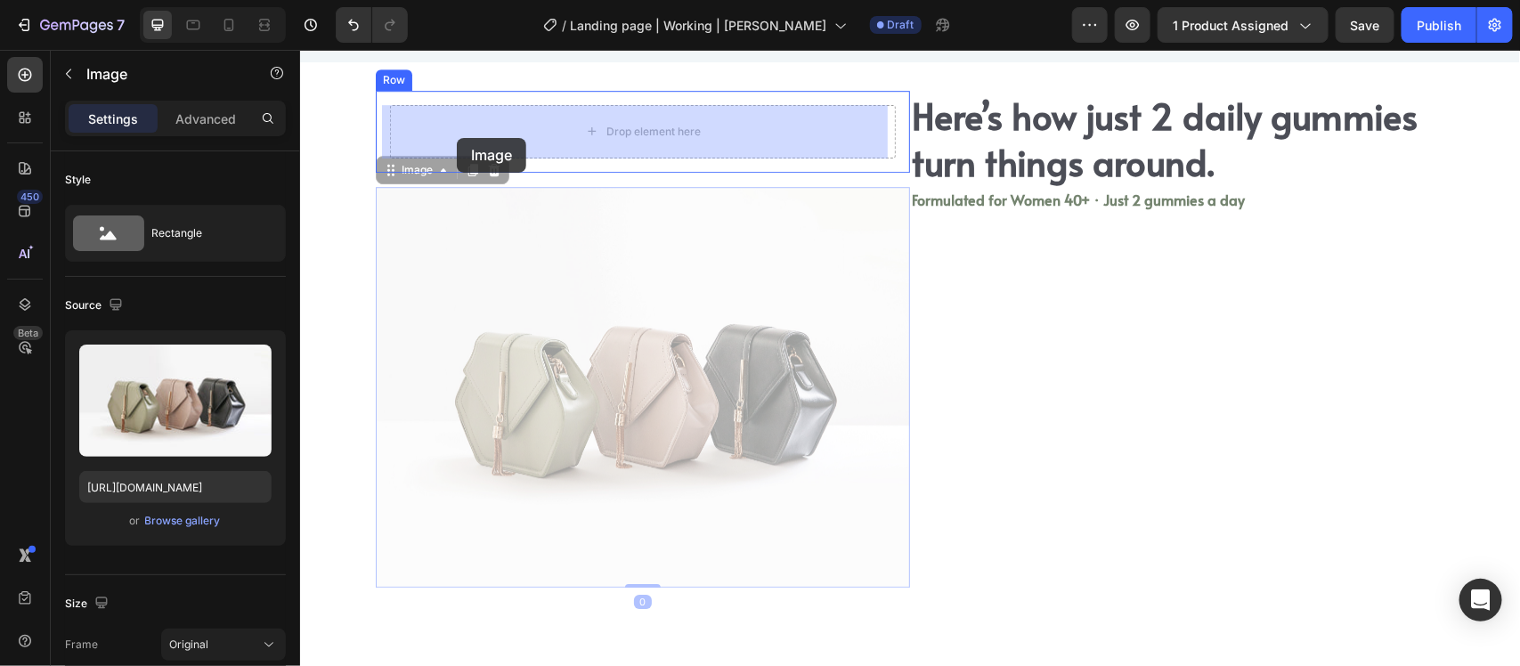
drag, startPoint x: 383, startPoint y: 166, endPoint x: 457, endPoint y: 137, distance: 79.2
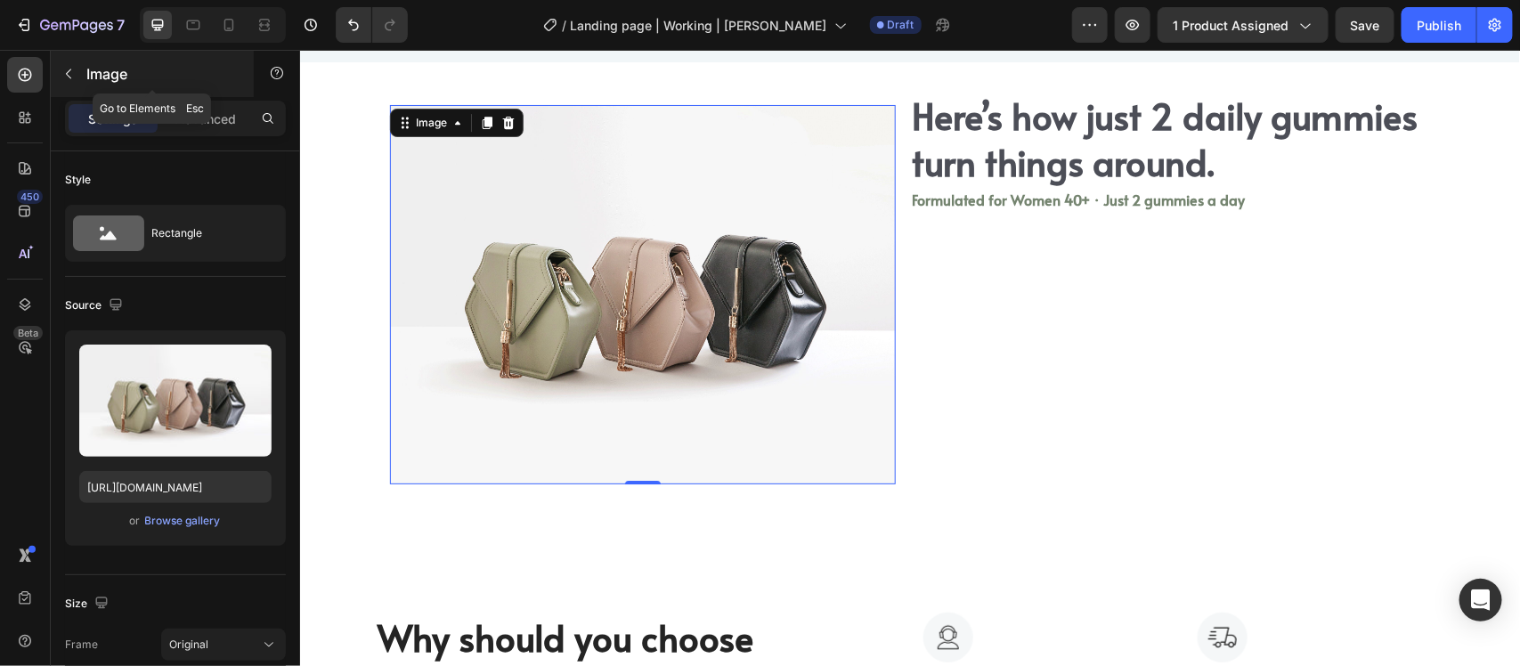
click at [76, 81] on button "button" at bounding box center [68, 74] width 29 height 29
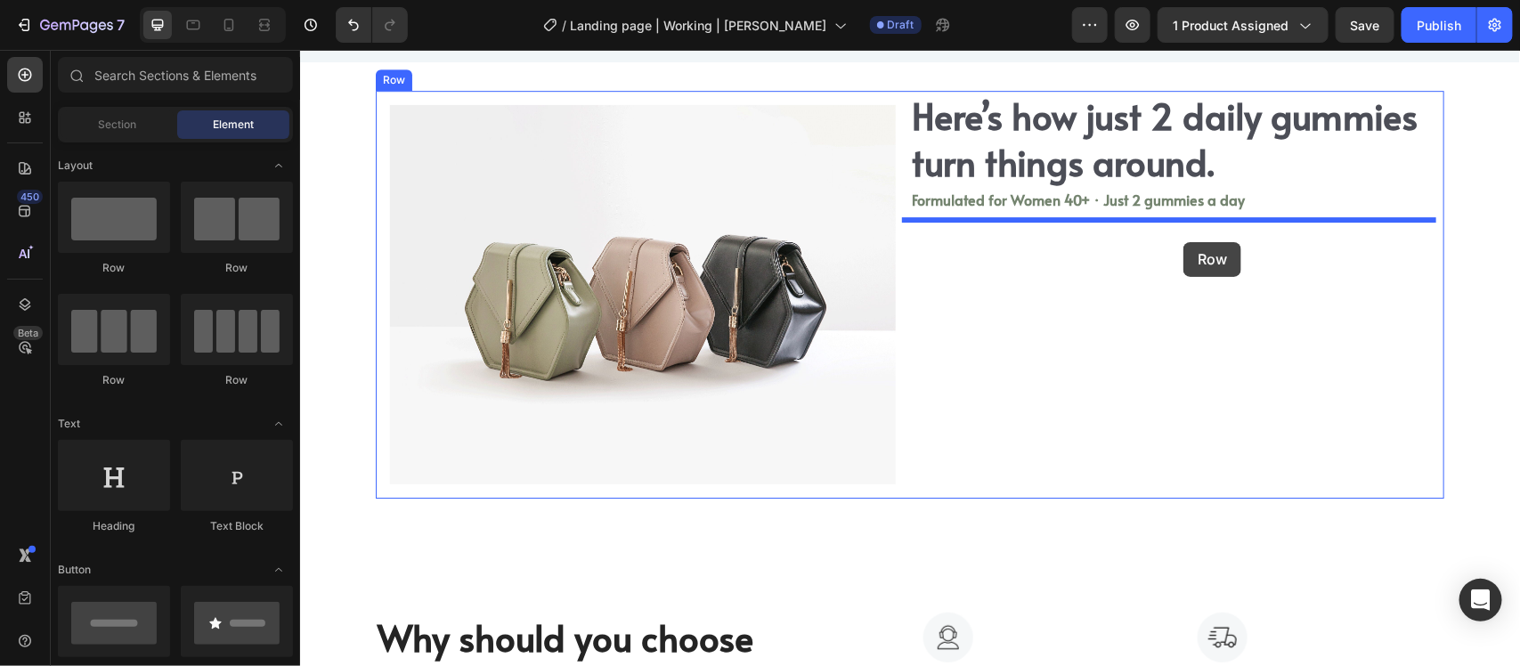
drag, startPoint x: 429, startPoint y: 257, endPoint x: 1183, endPoint y: 241, distance: 753.6
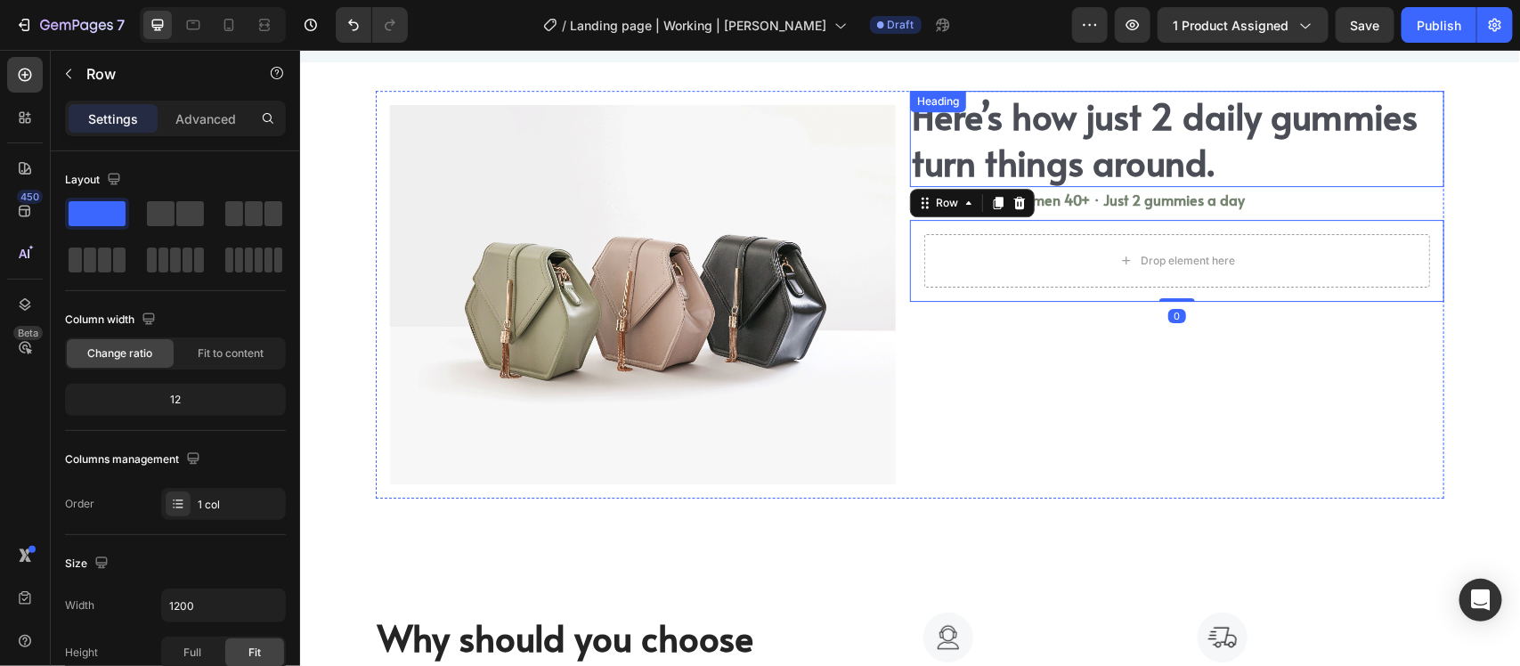
click at [1024, 160] on h2 "Here’s how just 2 daily gummies turn things around." at bounding box center [1176, 138] width 534 height 96
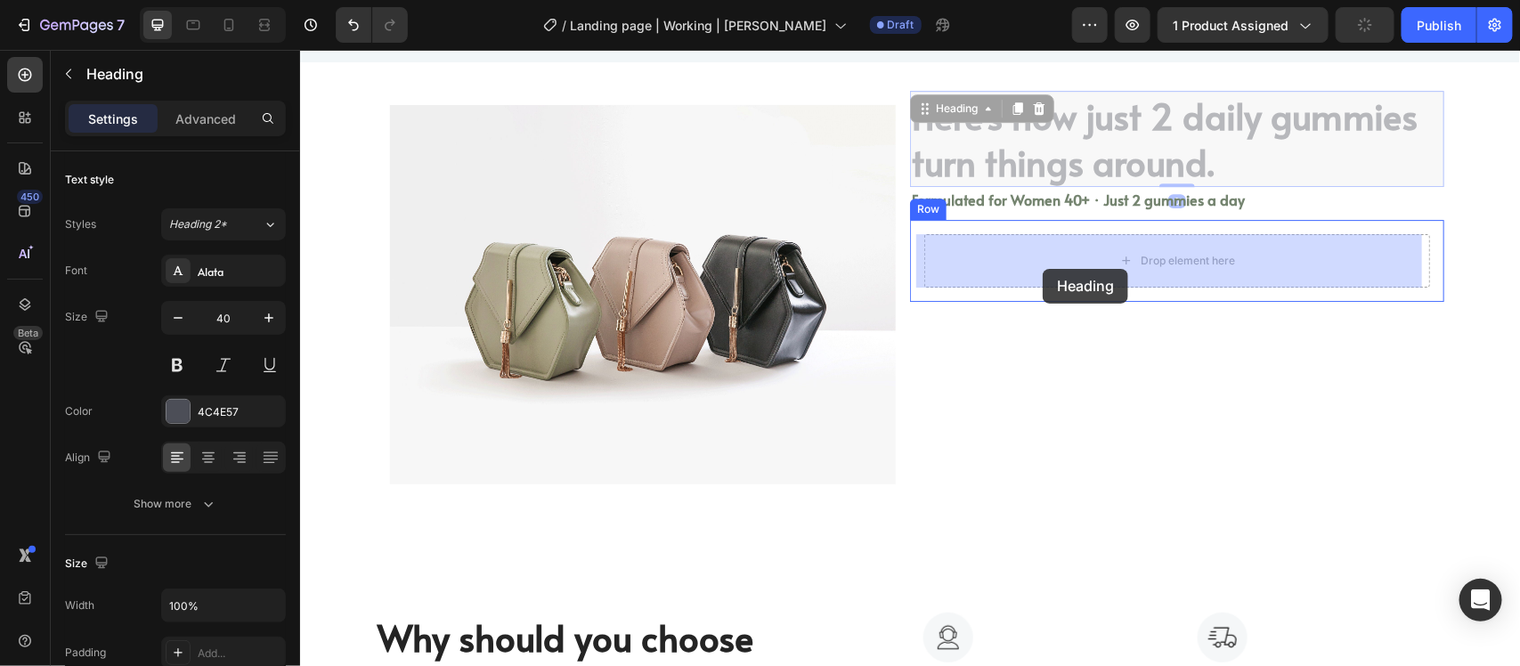
drag, startPoint x: 919, startPoint y: 106, endPoint x: 1042, endPoint y: 268, distance: 203.4
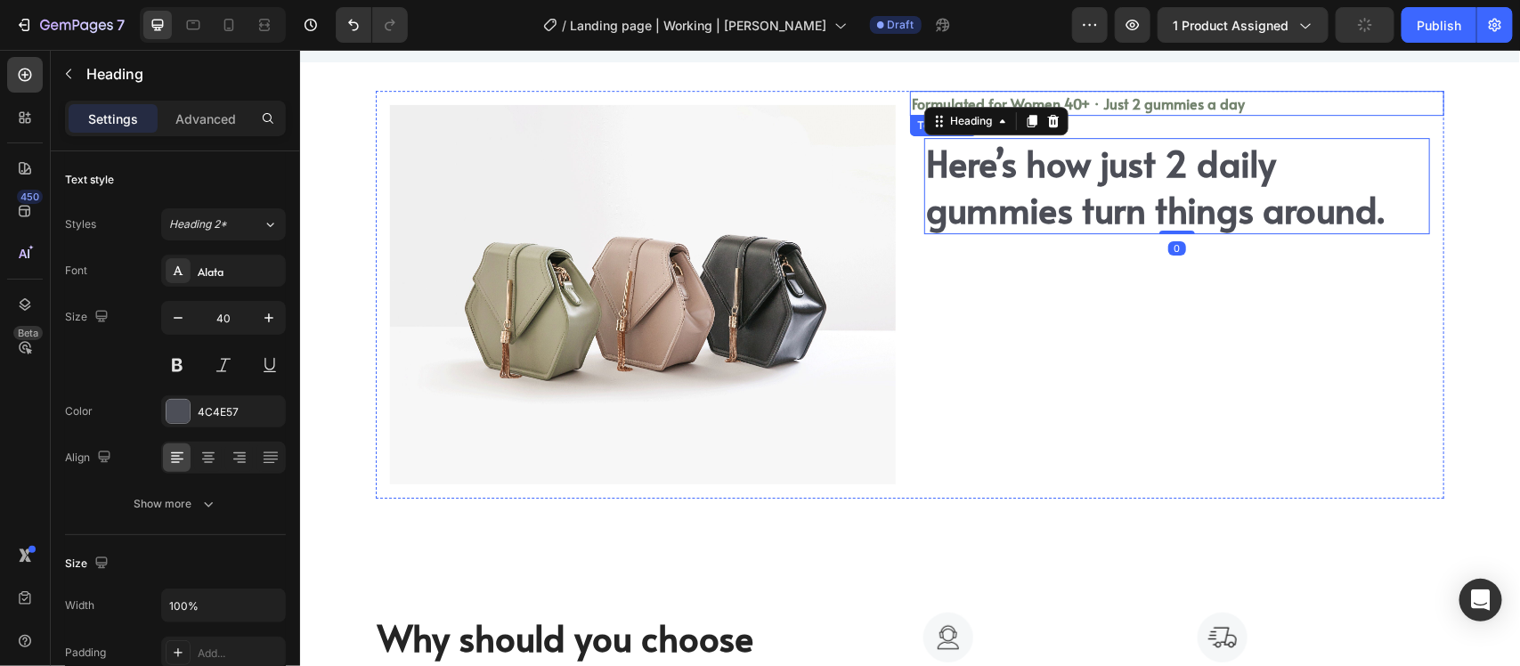
click at [1063, 108] on p "Formulated for Women 40+ · Just 2 gummies a day" at bounding box center [1176, 102] width 531 height 21
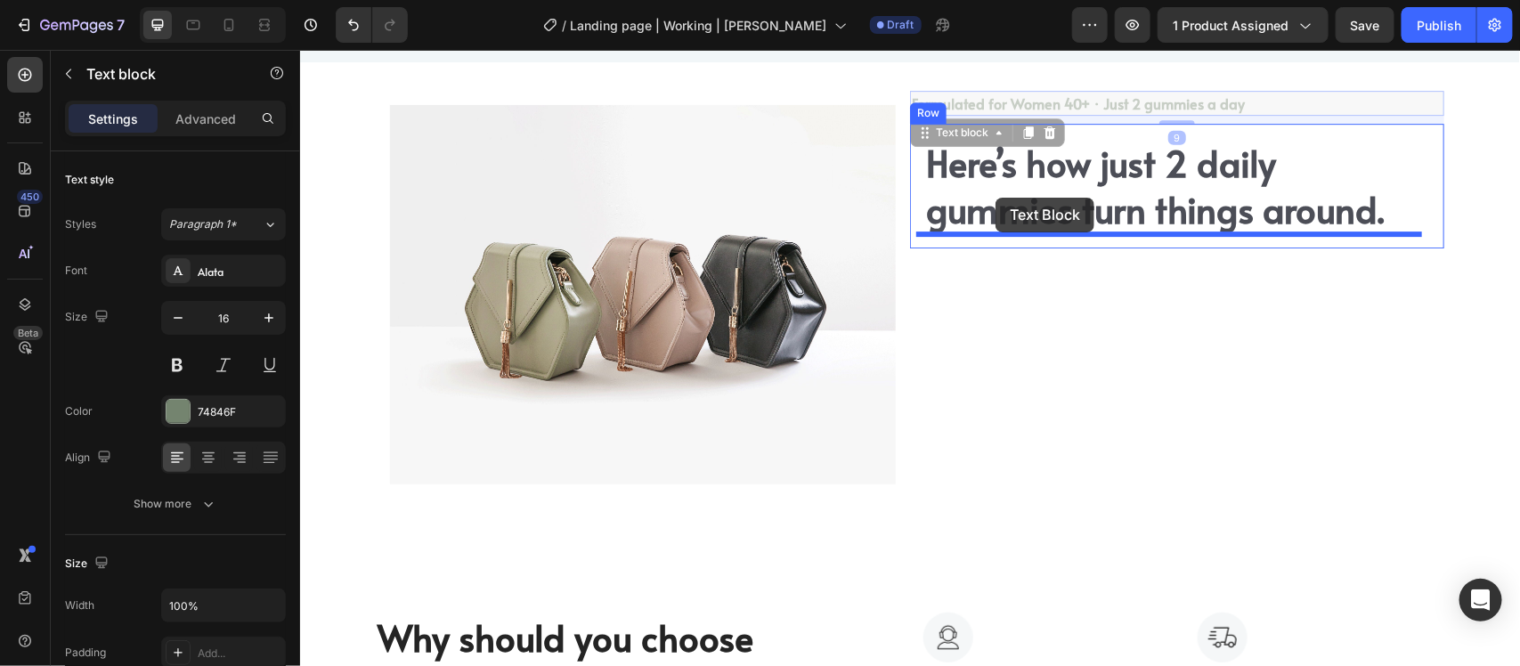
drag, startPoint x: 929, startPoint y: 126, endPoint x: 995, endPoint y: 197, distance: 96.4
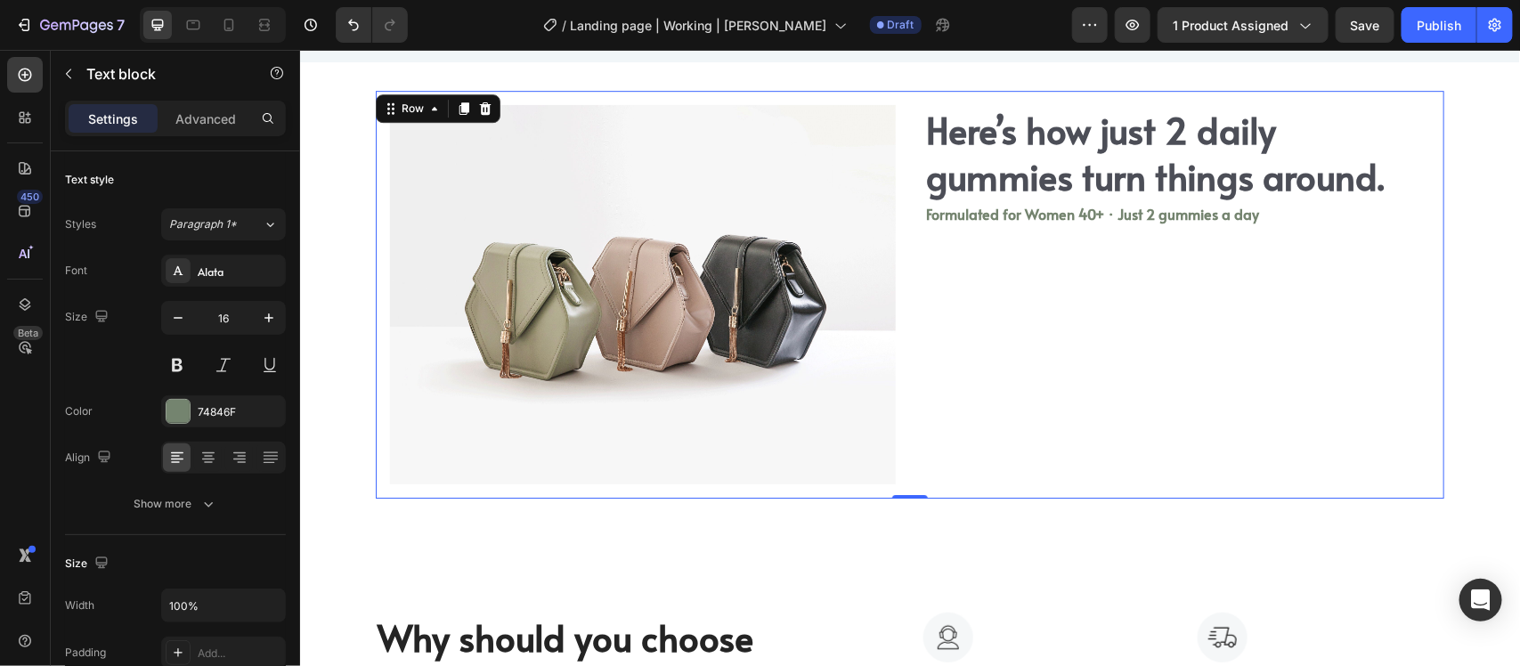
drag, startPoint x: 1087, startPoint y: 311, endPoint x: 1123, endPoint y: 345, distance: 49.8
click at [1094, 324] on div "Here’s how just 2 daily gummies turn things around. Heading Formulated for Wome…" at bounding box center [1176, 294] width 534 height 408
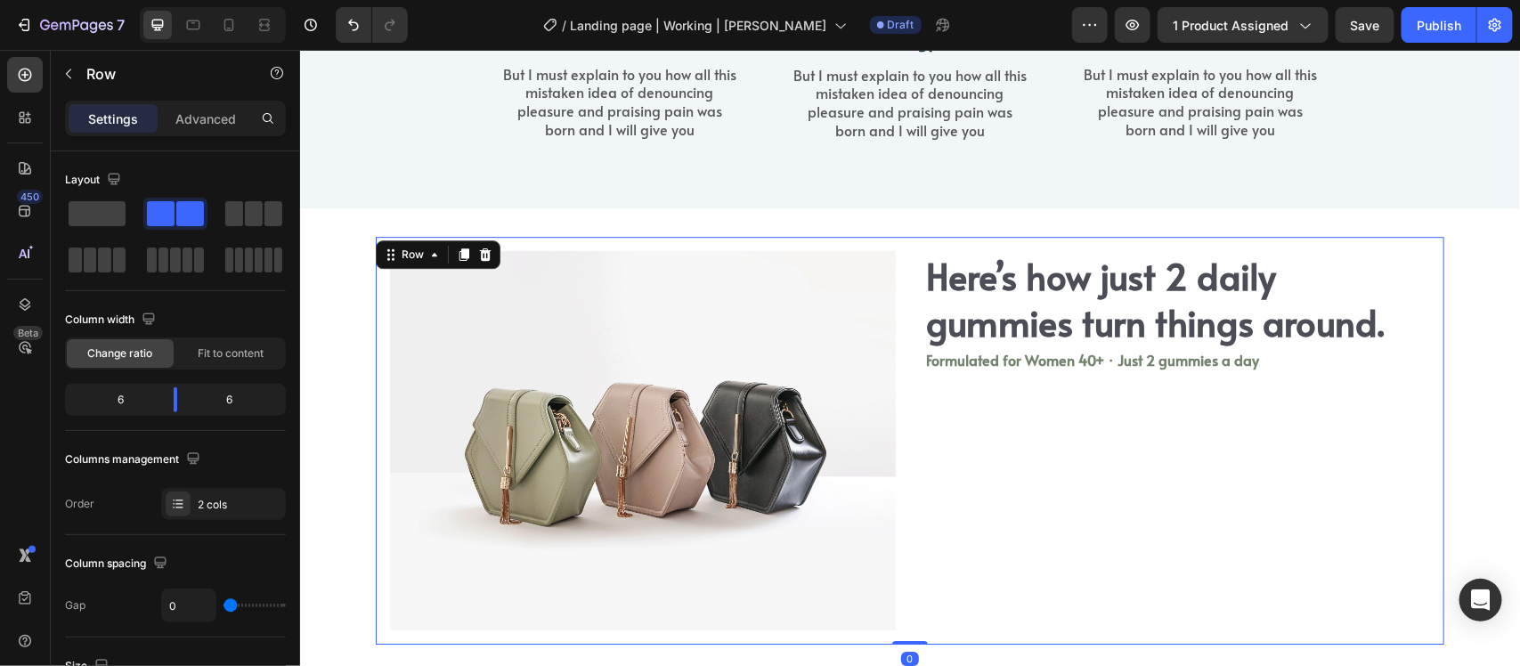
scroll to position [2401, 0]
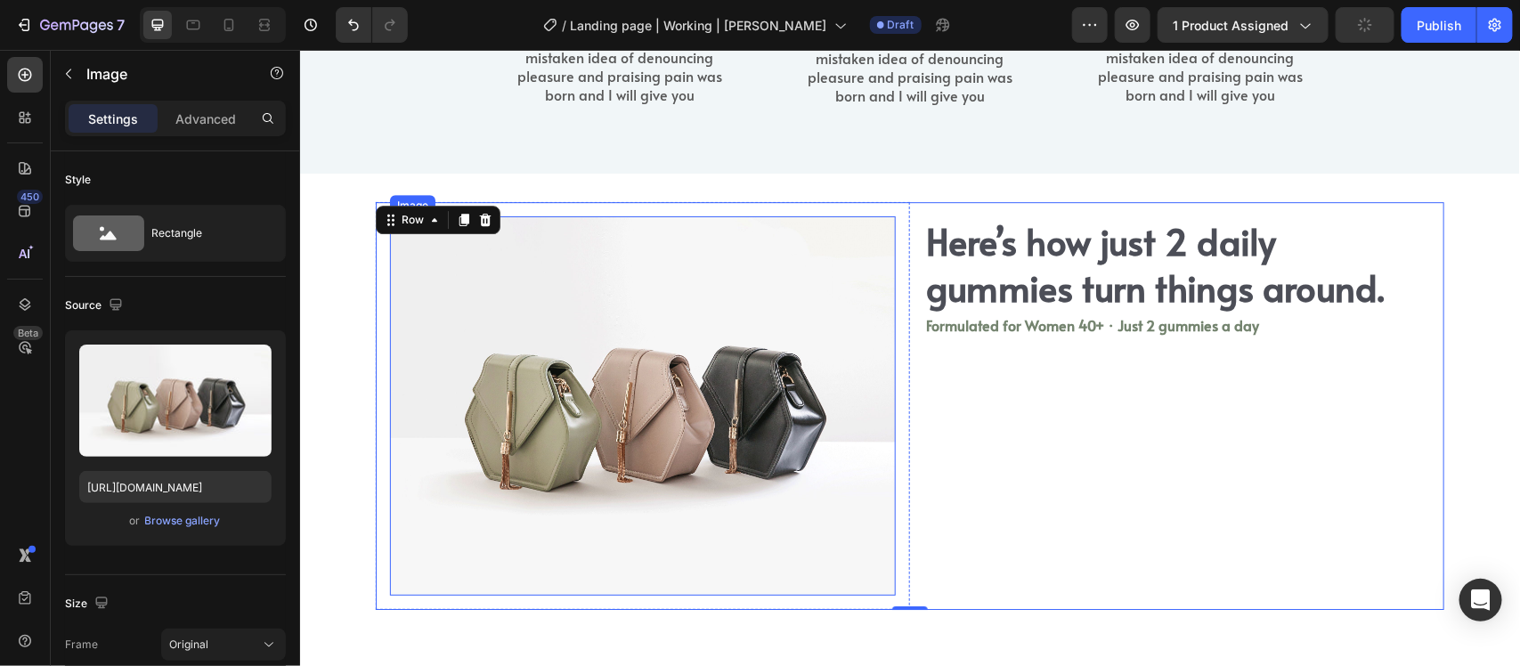
click at [846, 313] on img at bounding box center [642, 405] width 506 height 379
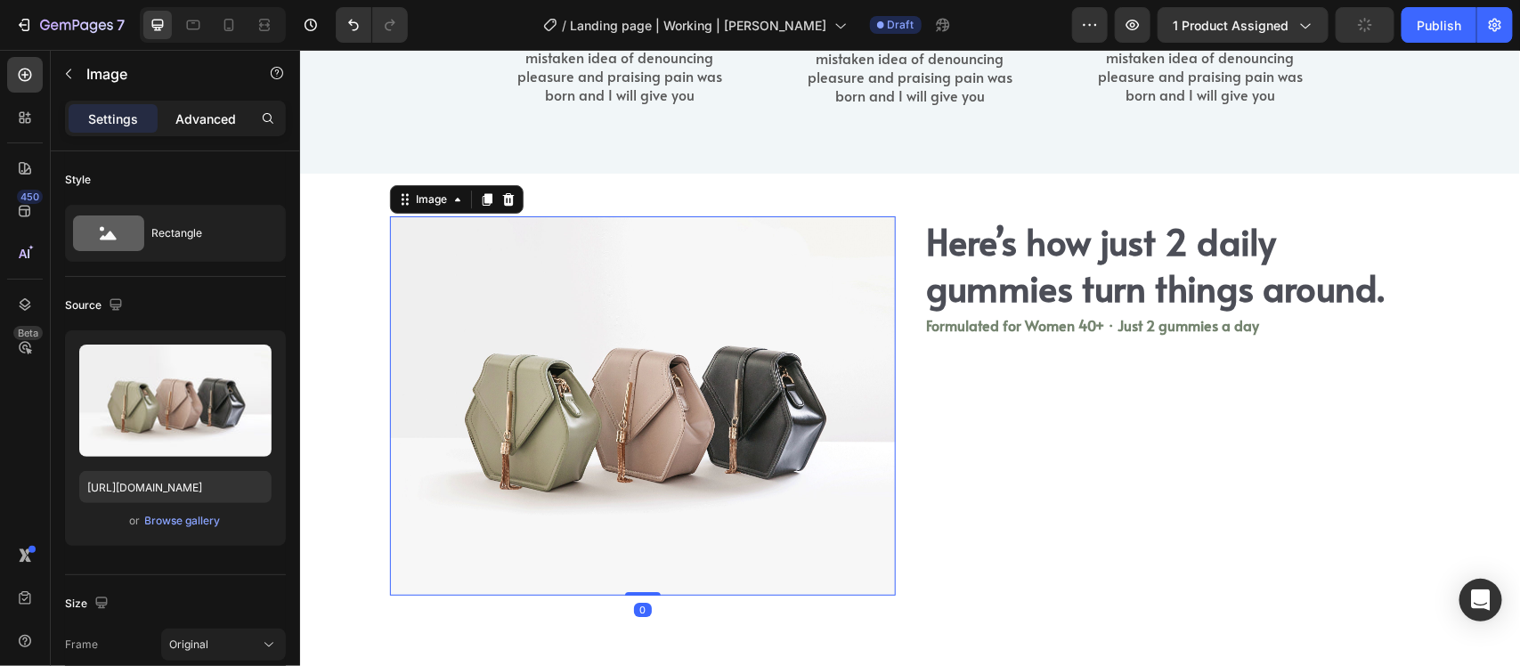
click at [191, 110] on p "Advanced" at bounding box center [205, 119] width 61 height 19
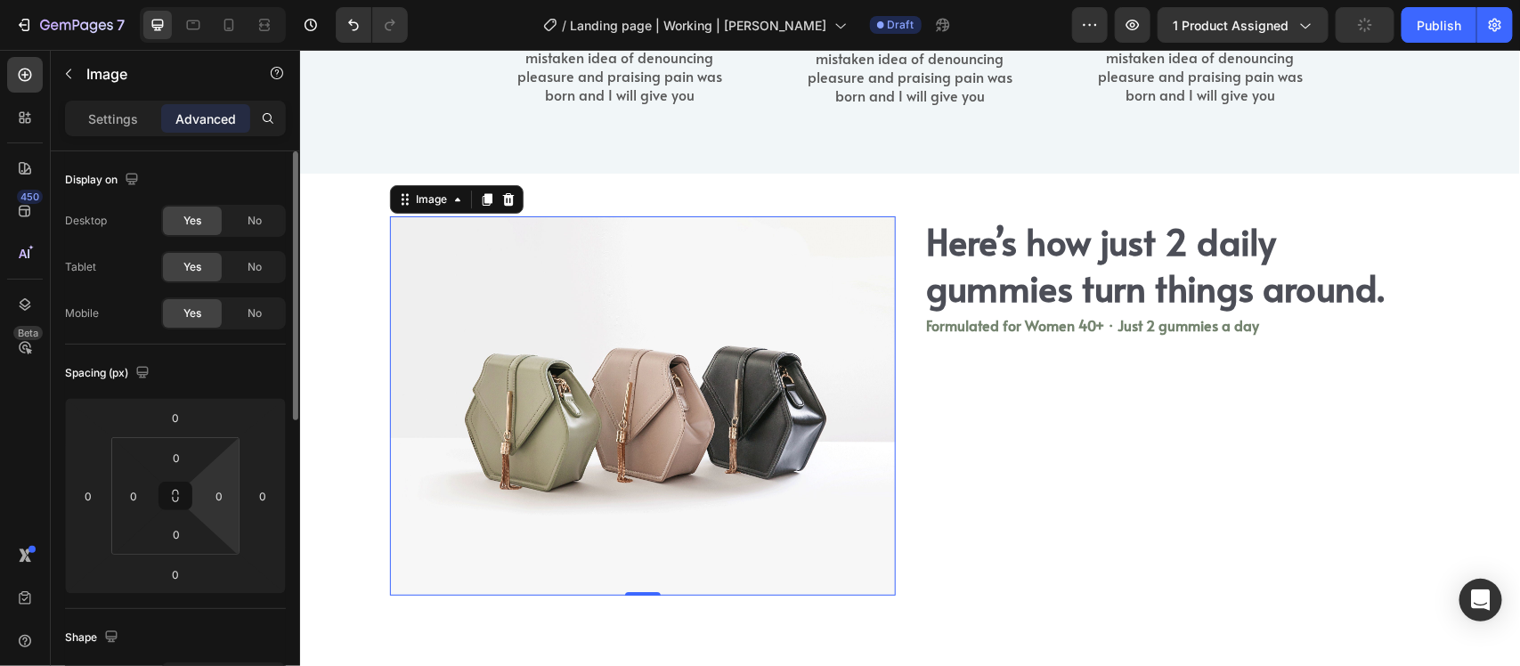
scroll to position [111, 0]
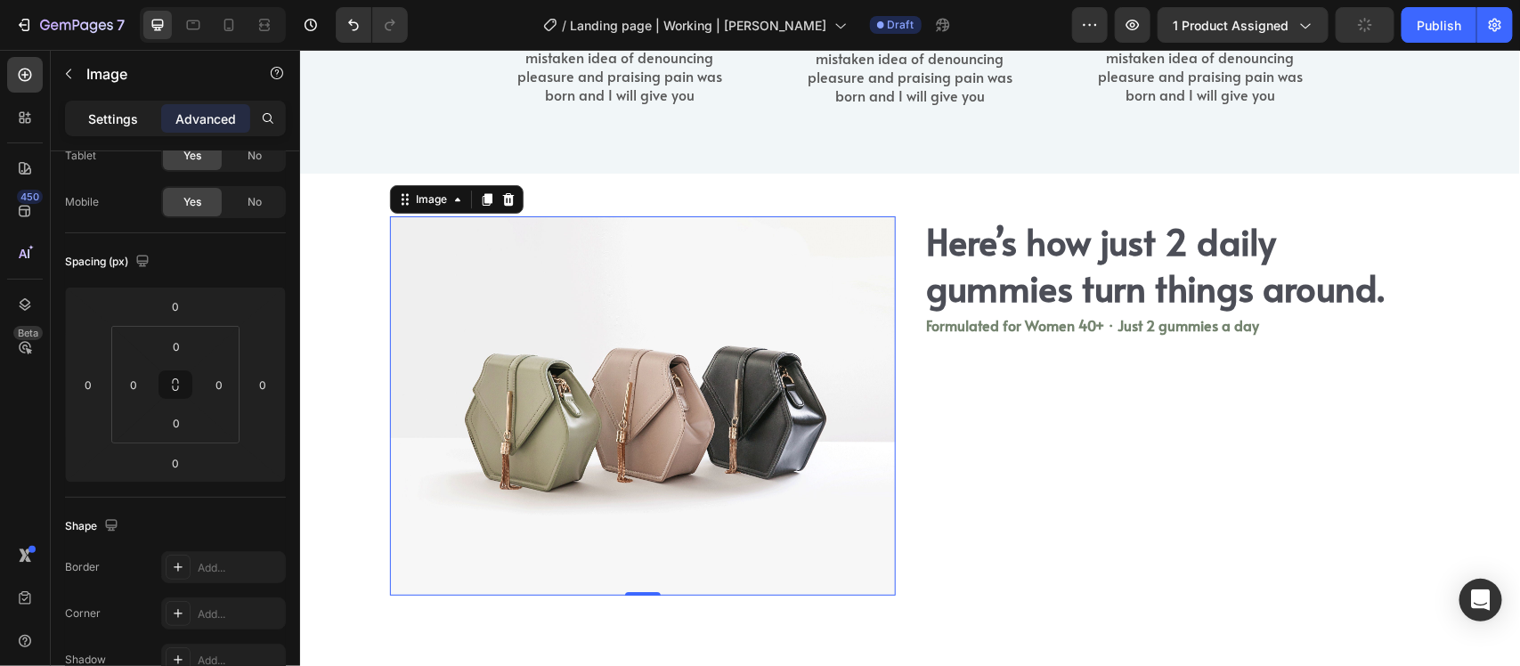
click at [99, 113] on p "Settings" at bounding box center [113, 119] width 50 height 19
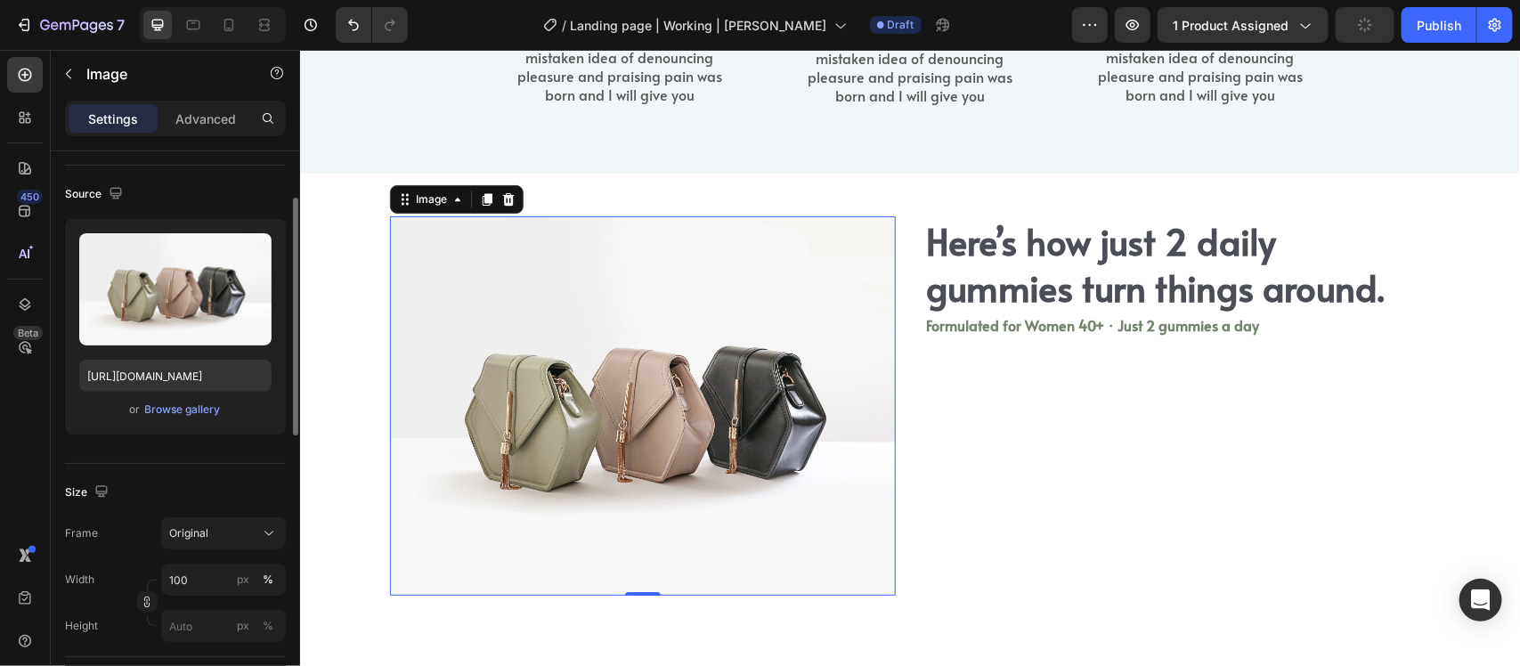
click at [687, 313] on img at bounding box center [642, 405] width 506 height 379
click at [678, 315] on img at bounding box center [642, 405] width 506 height 379
click at [402, 201] on icon at bounding box center [404, 198] width 14 height 14
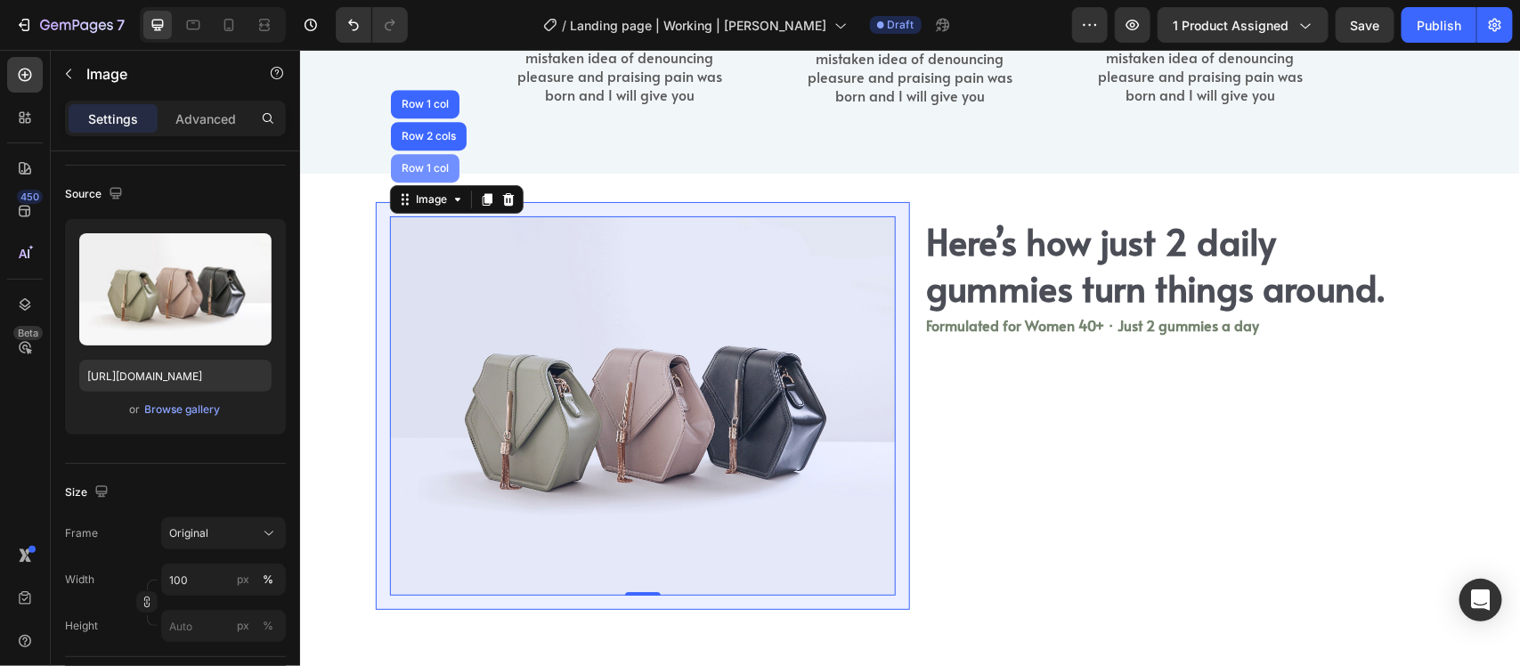
click at [421, 158] on div "Row 1 col" at bounding box center [424, 167] width 69 height 29
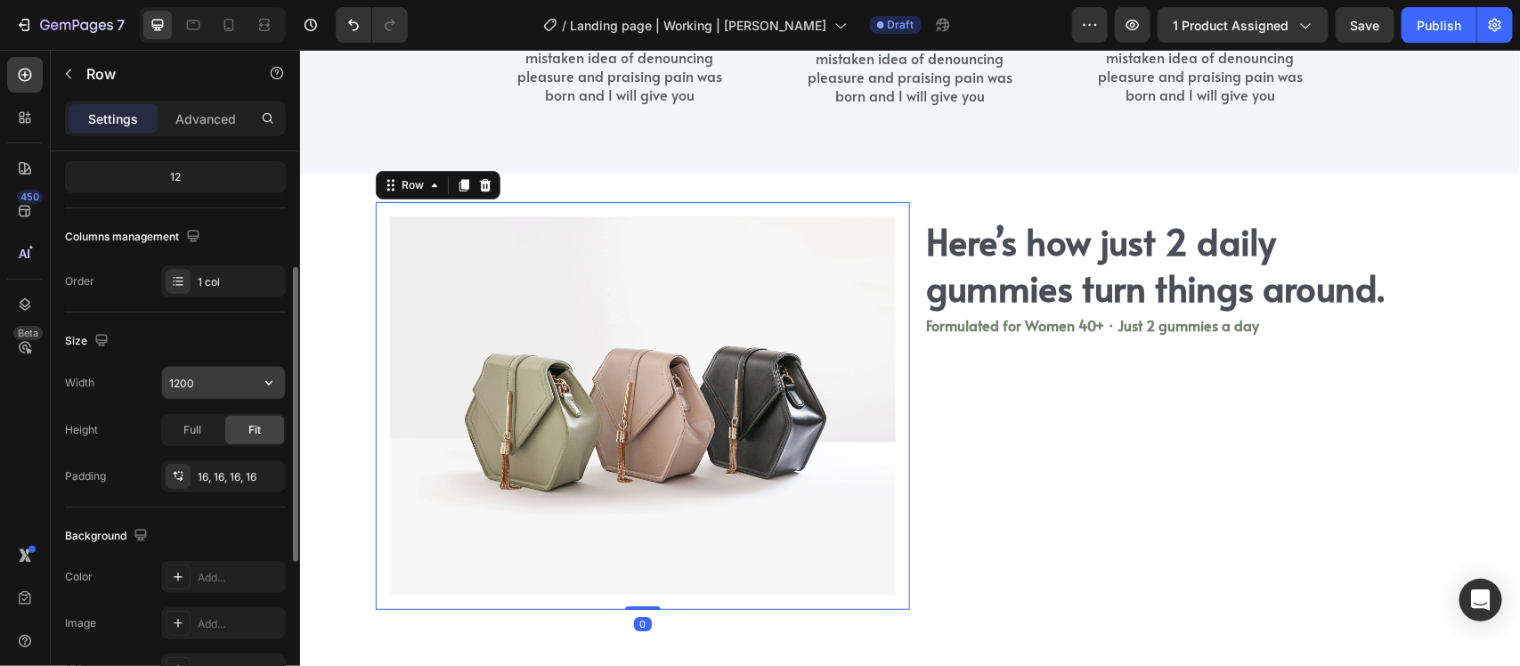
scroll to position [334, 0]
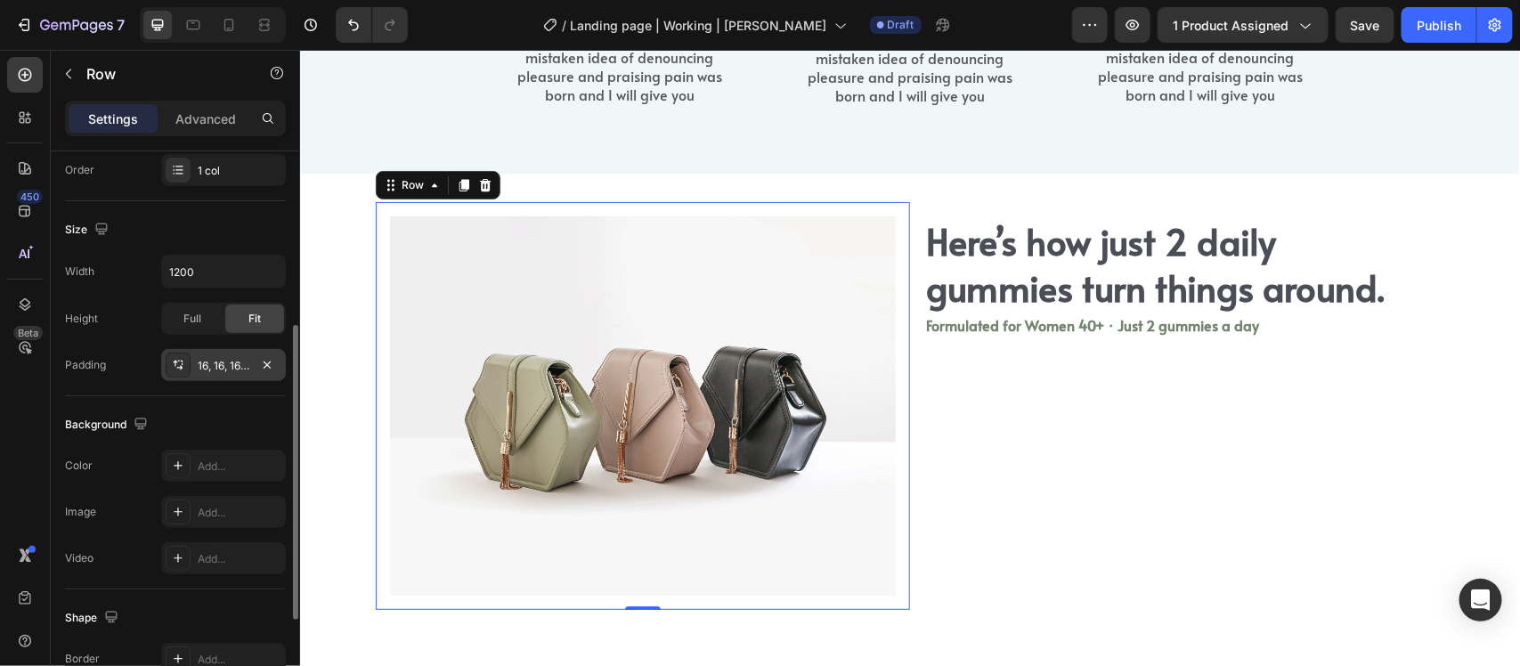
click at [207, 349] on div "16, 16, 16, 16" at bounding box center [223, 365] width 125 height 32
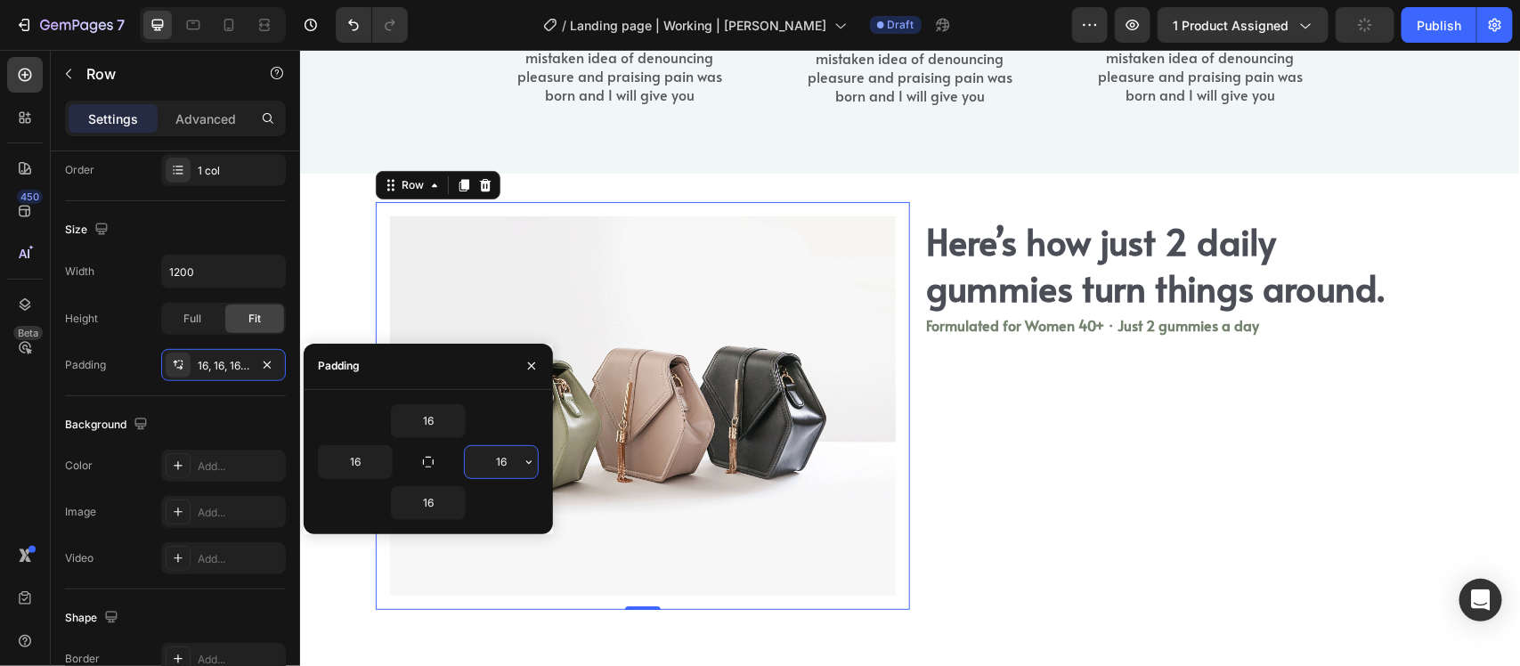
click at [501, 456] on input "16" at bounding box center [501, 462] width 73 height 32
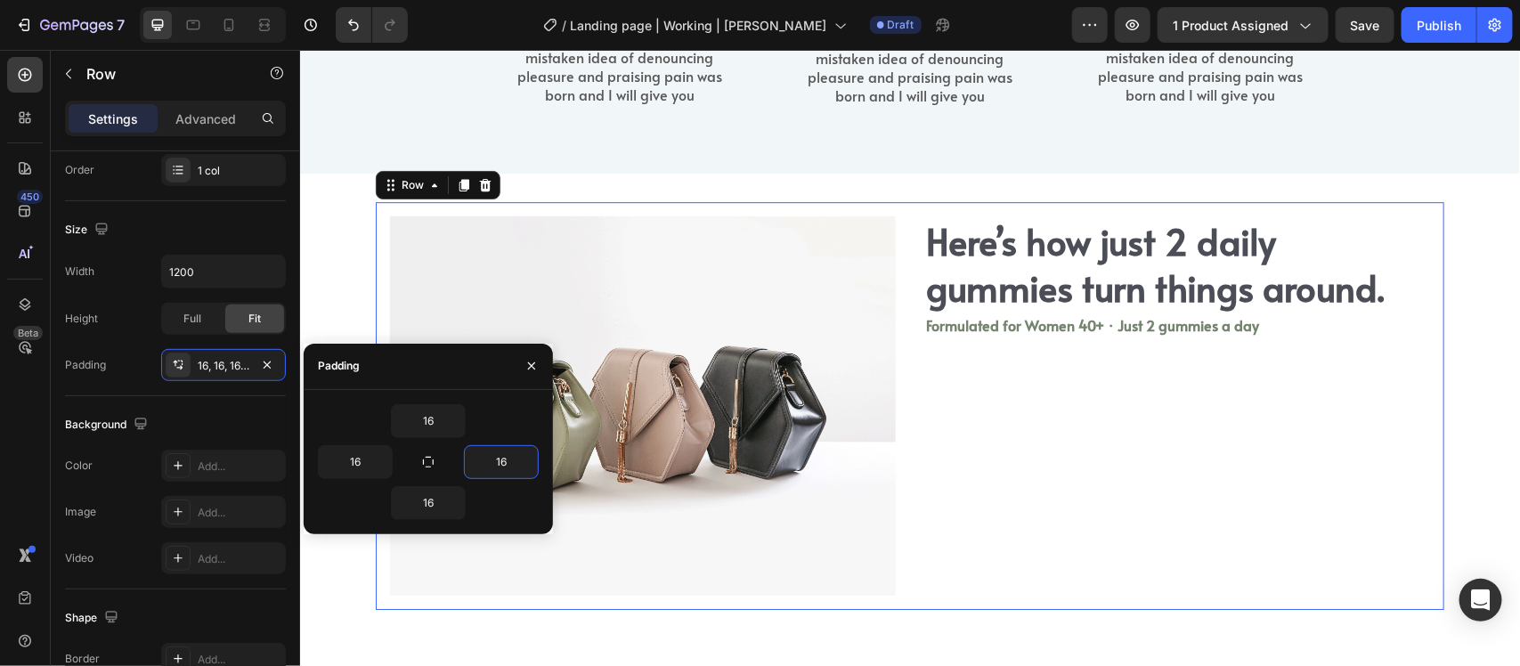
click at [1045, 419] on div "Here’s how just 2 daily gummies turn things around. Heading Formulated for Wome…" at bounding box center [1176, 405] width 534 height 408
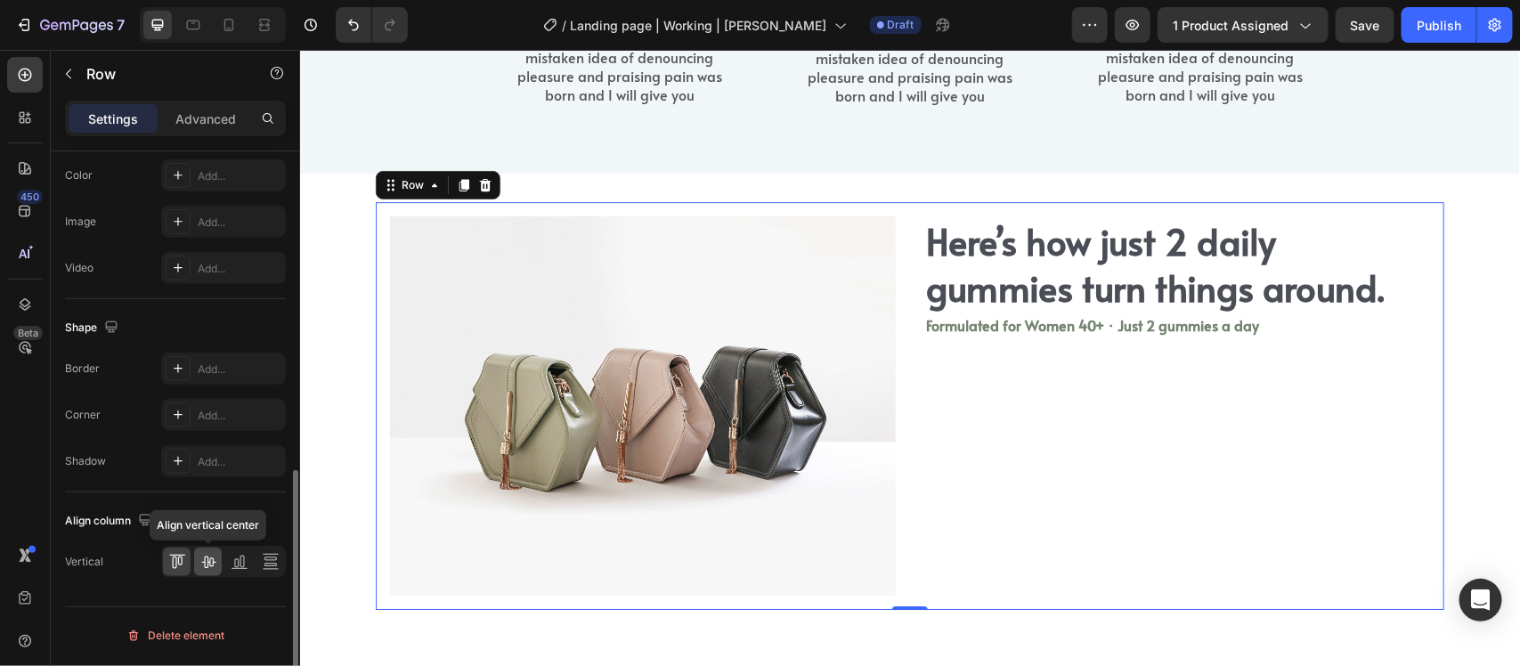
click at [202, 568] on icon at bounding box center [209, 562] width 18 height 18
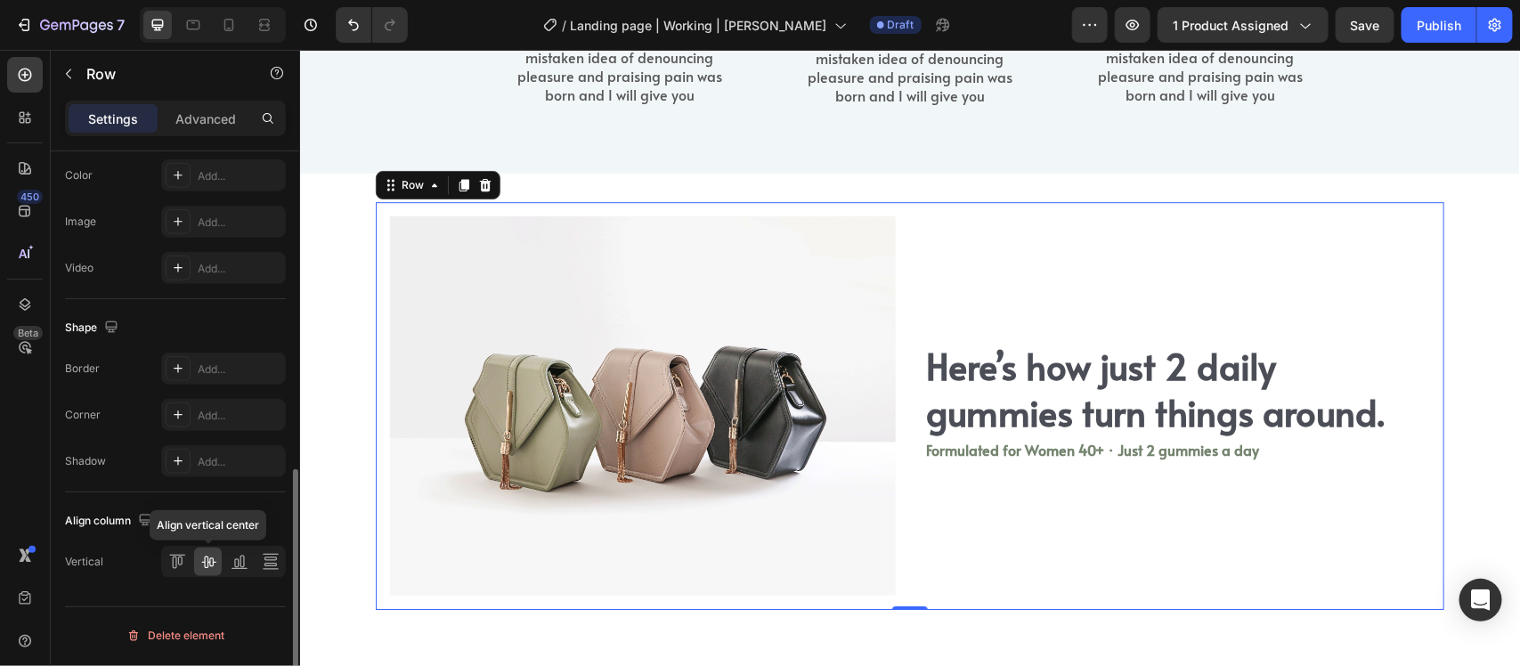
scroll to position [726, 0]
click at [1142, 281] on div "Here’s how just 2 daily gummies turn things around. Heading Formulated for Wome…" at bounding box center [1176, 405] width 534 height 408
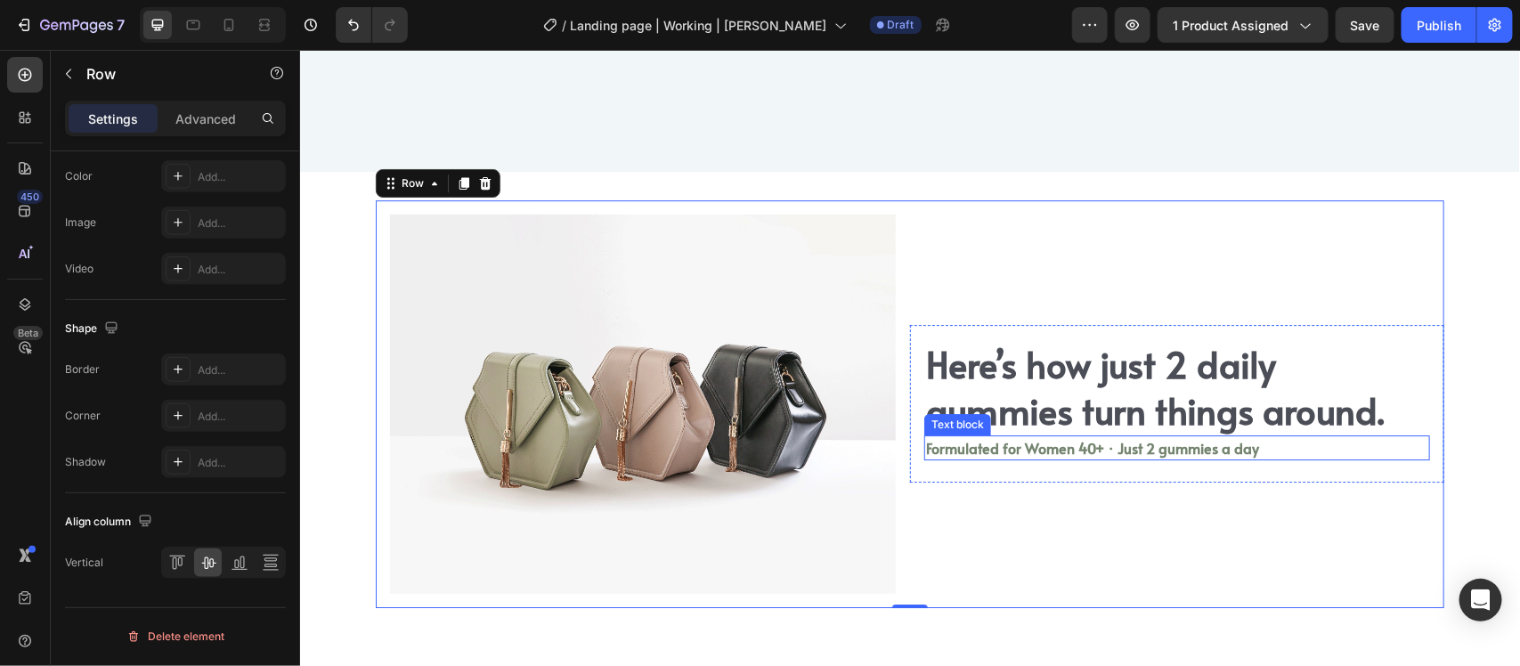
scroll to position [2401, 0]
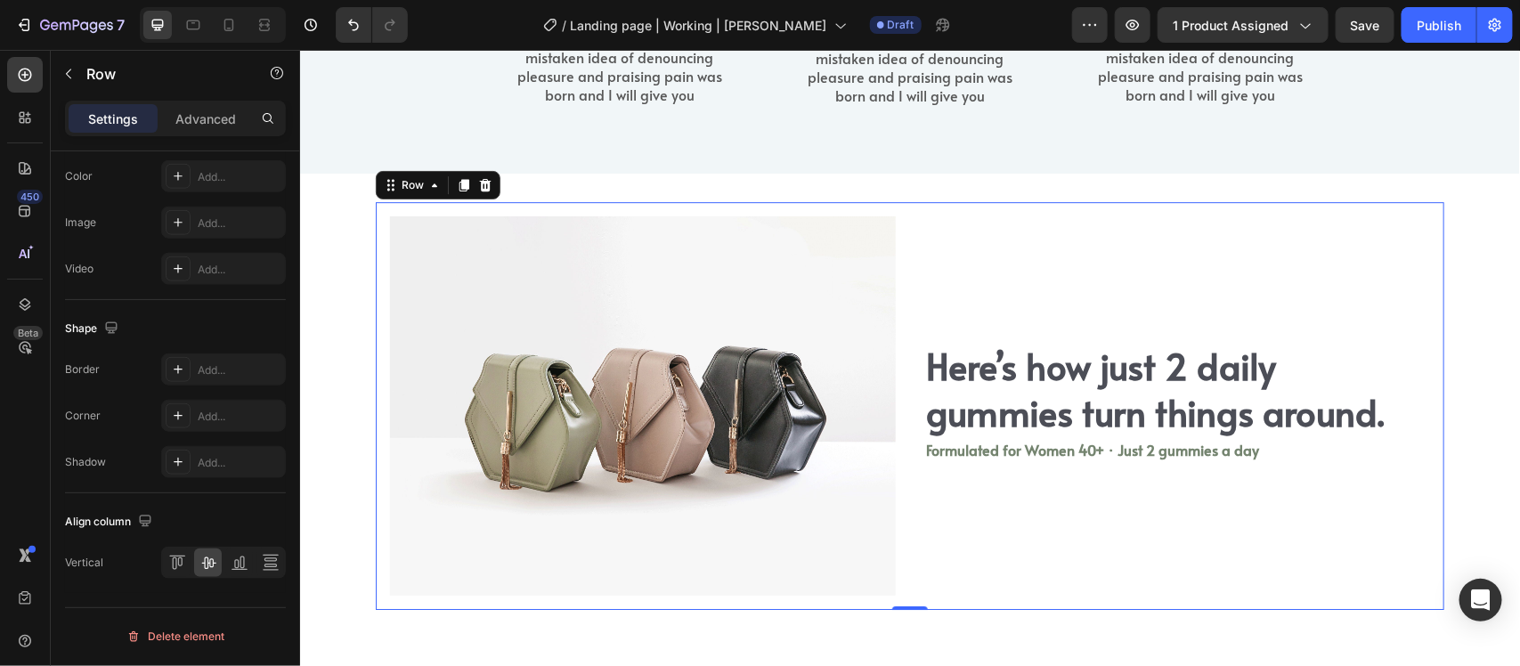
click at [989, 245] on div "Here’s how just 2 daily gummies turn things around. Heading Formulated for Wome…" at bounding box center [1176, 405] width 534 height 408
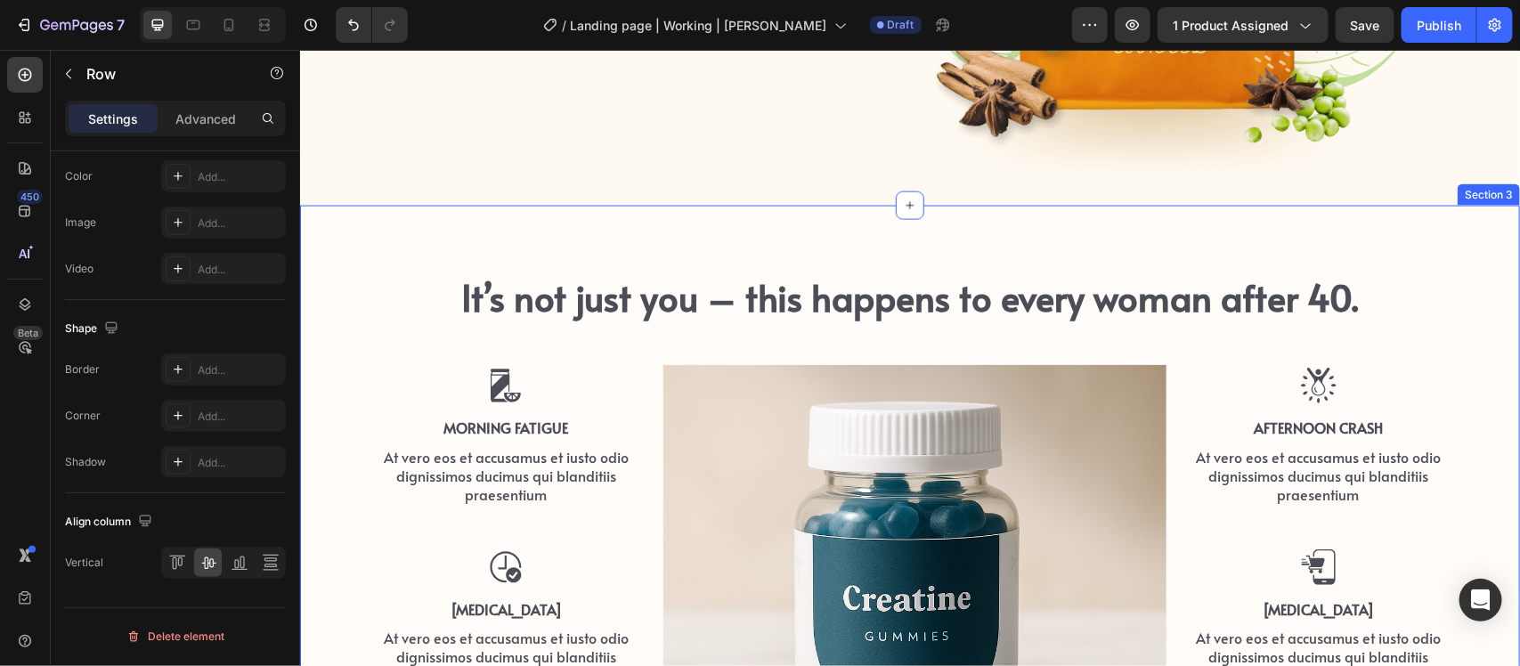
scroll to position [1177, 0]
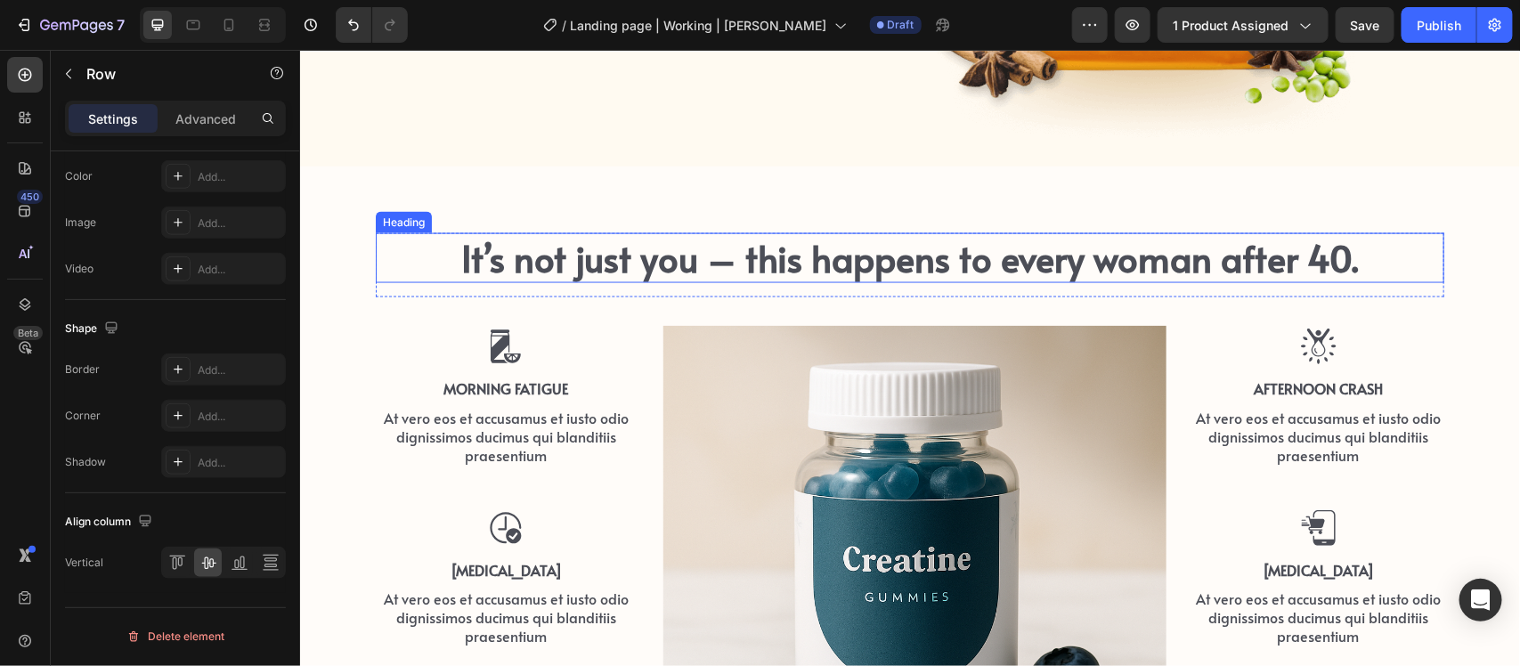
click at [985, 251] on h2 "It’s not just you – this happens to every woman after 40." at bounding box center [909, 257] width 1069 height 50
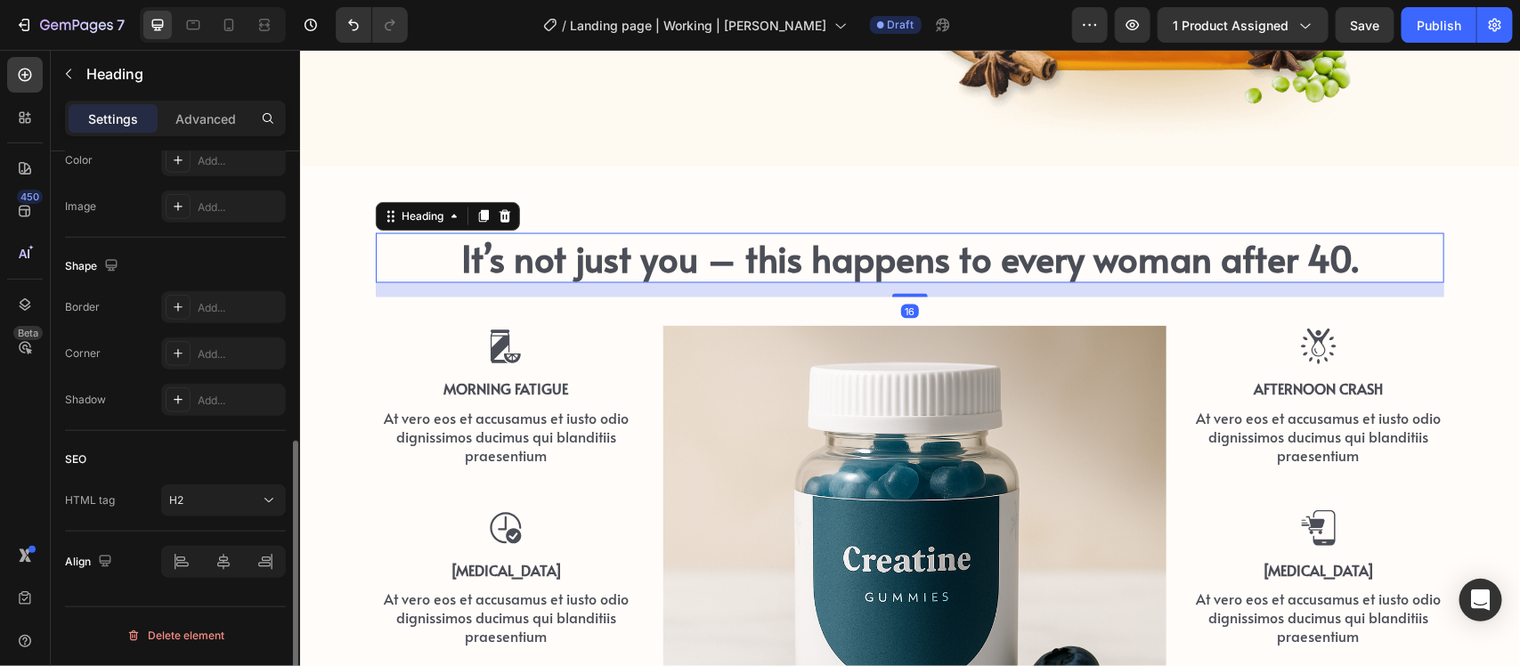
scroll to position [0, 0]
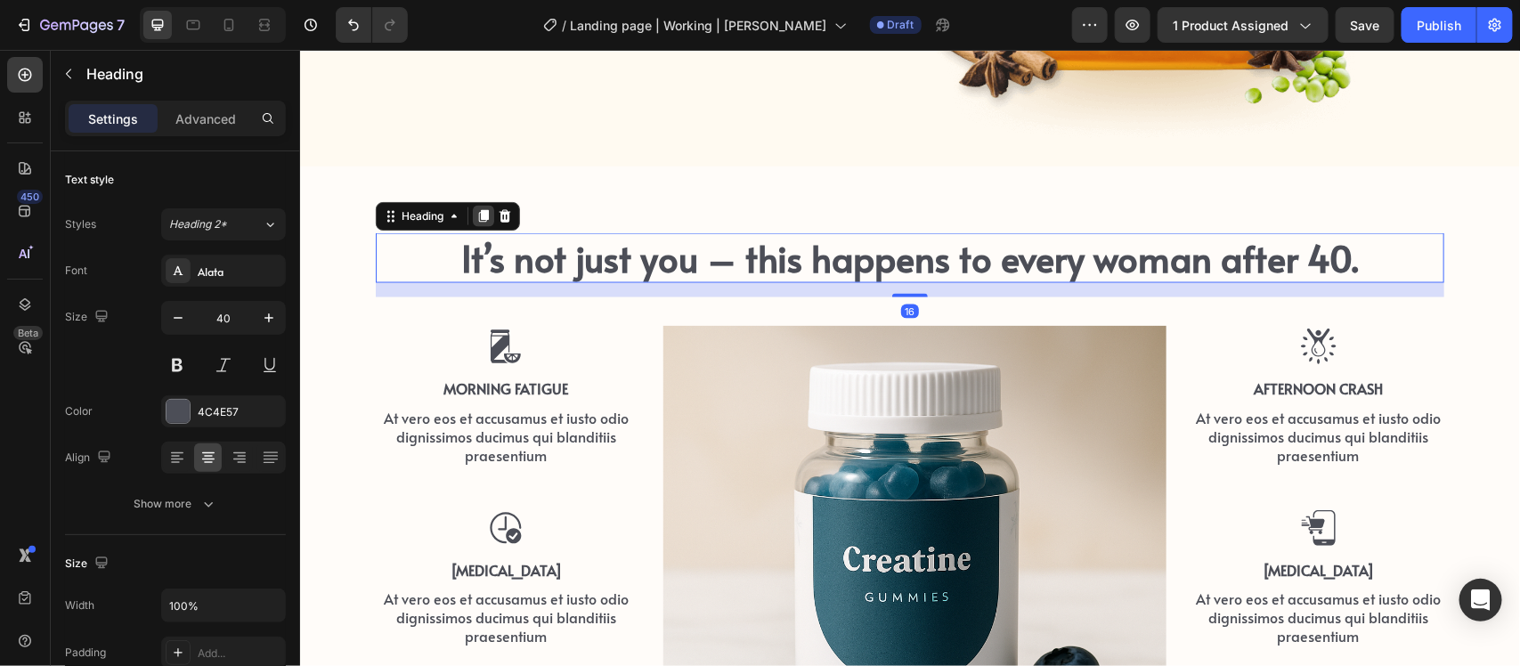
click at [476, 220] on icon at bounding box center [483, 215] width 14 height 14
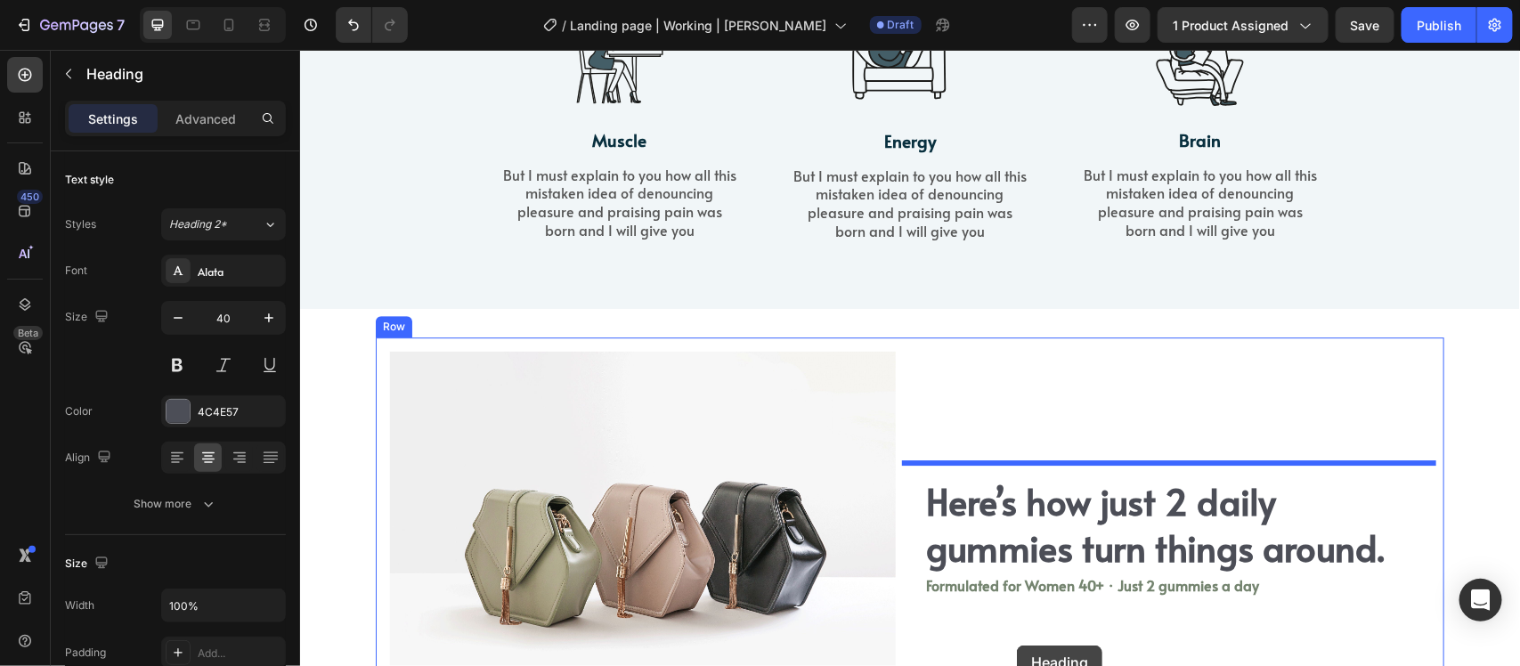
scroll to position [2418, 0]
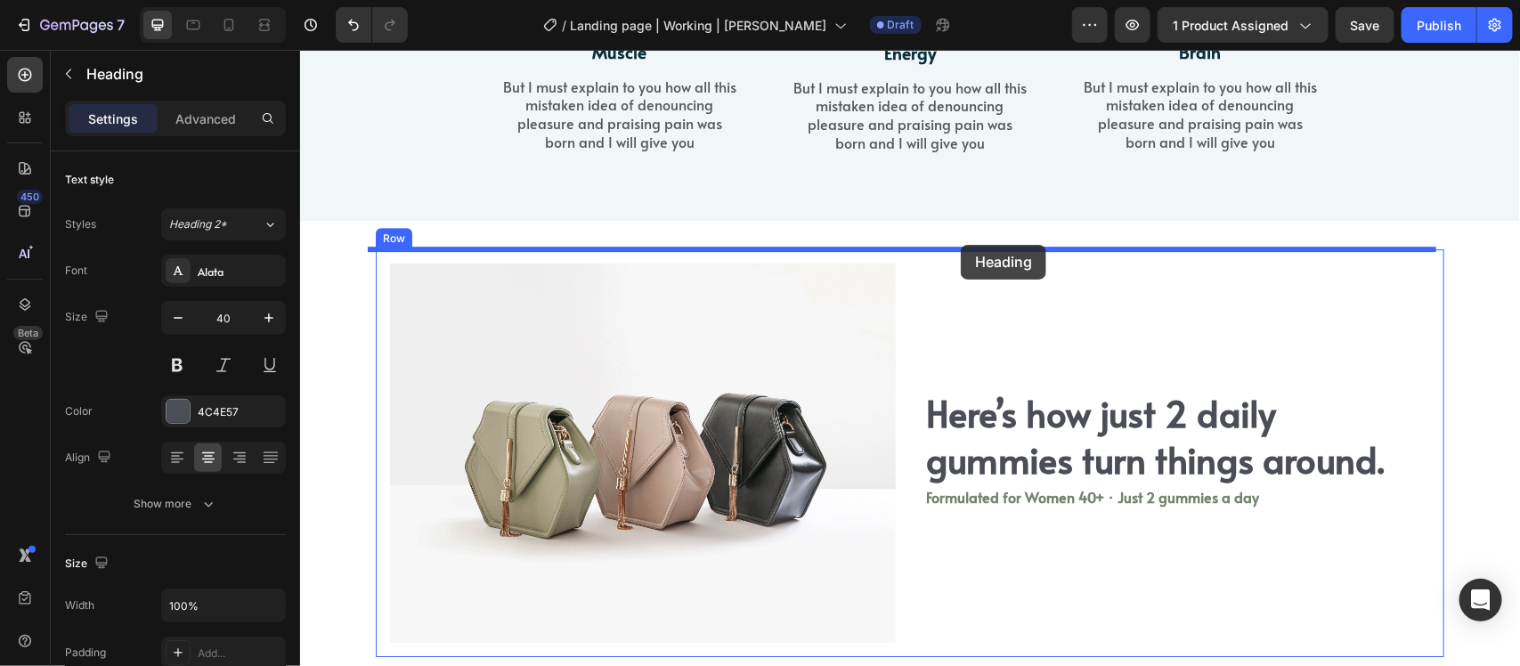
drag, startPoint x: 386, startPoint y: 171, endPoint x: 960, endPoint y: 244, distance: 579.1
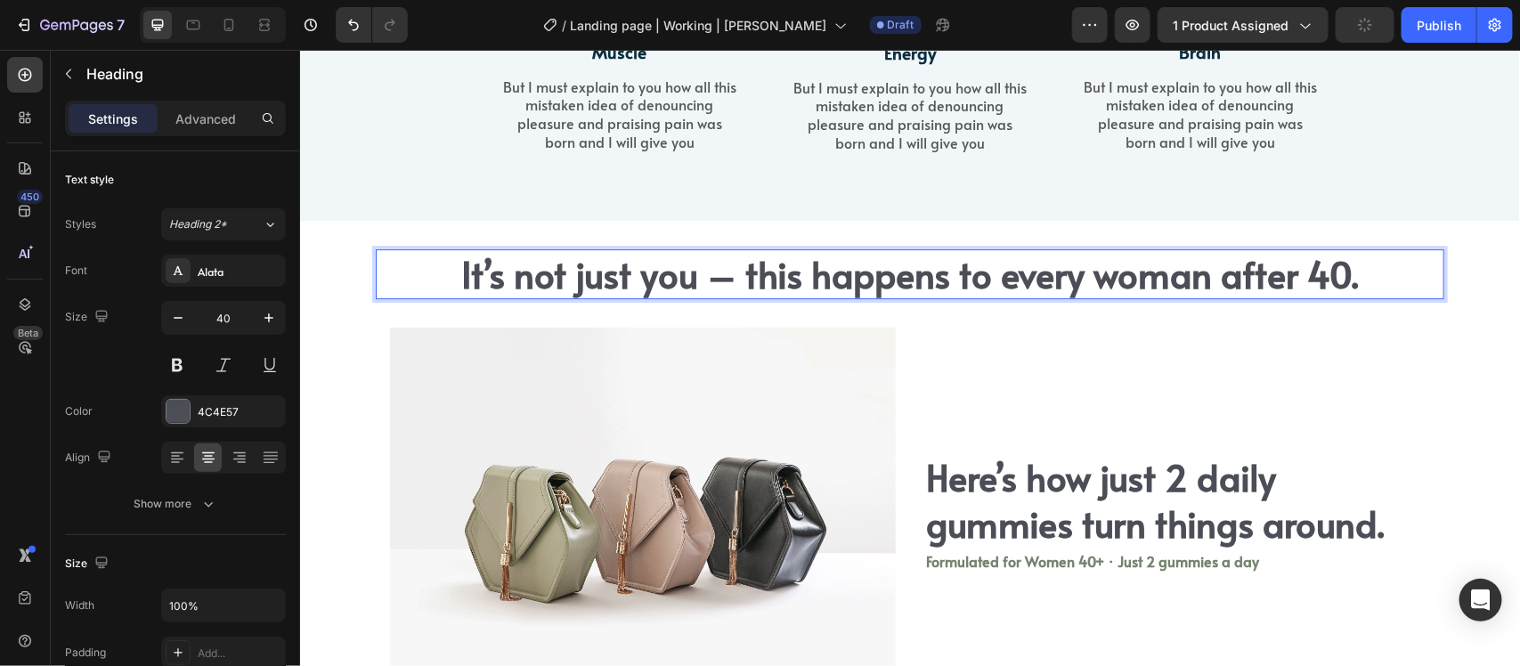
click at [1004, 281] on h2 "It’s not just you – this happens to every woman after 40." at bounding box center [909, 273] width 1069 height 50
click at [1004, 281] on p "It’s not just you – this happens to every woman after 40." at bounding box center [909, 273] width 1065 height 46
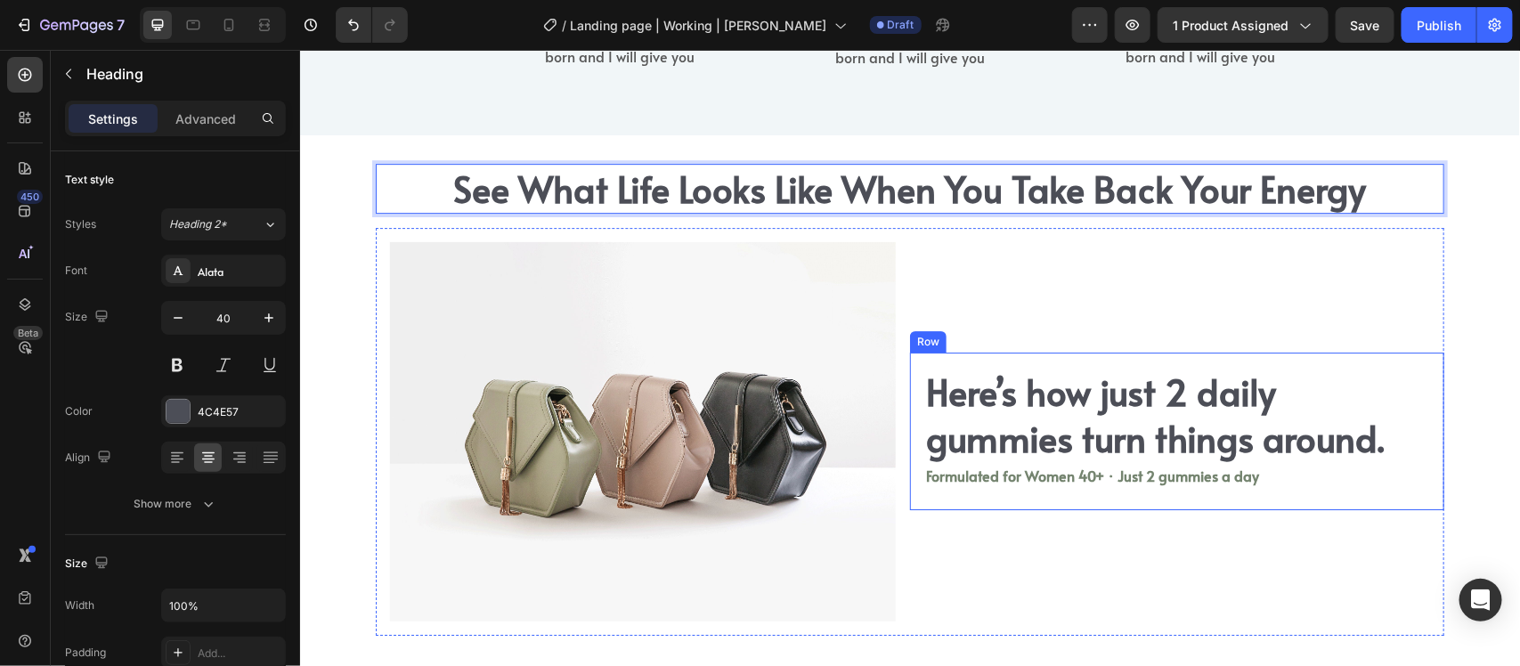
scroll to position [2529, 0]
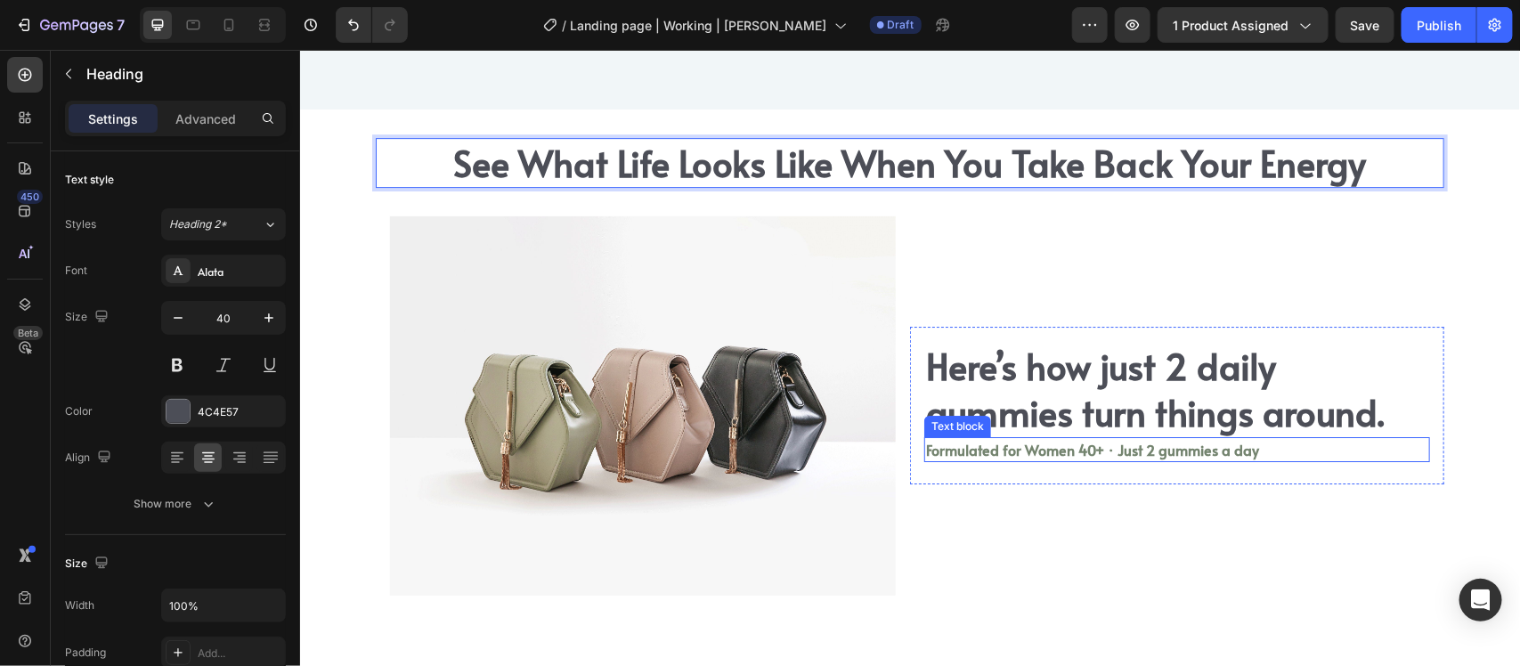
click at [1137, 443] on p "Formulated for Women 40+ · Just 2 gummies a day" at bounding box center [1176, 448] width 502 height 21
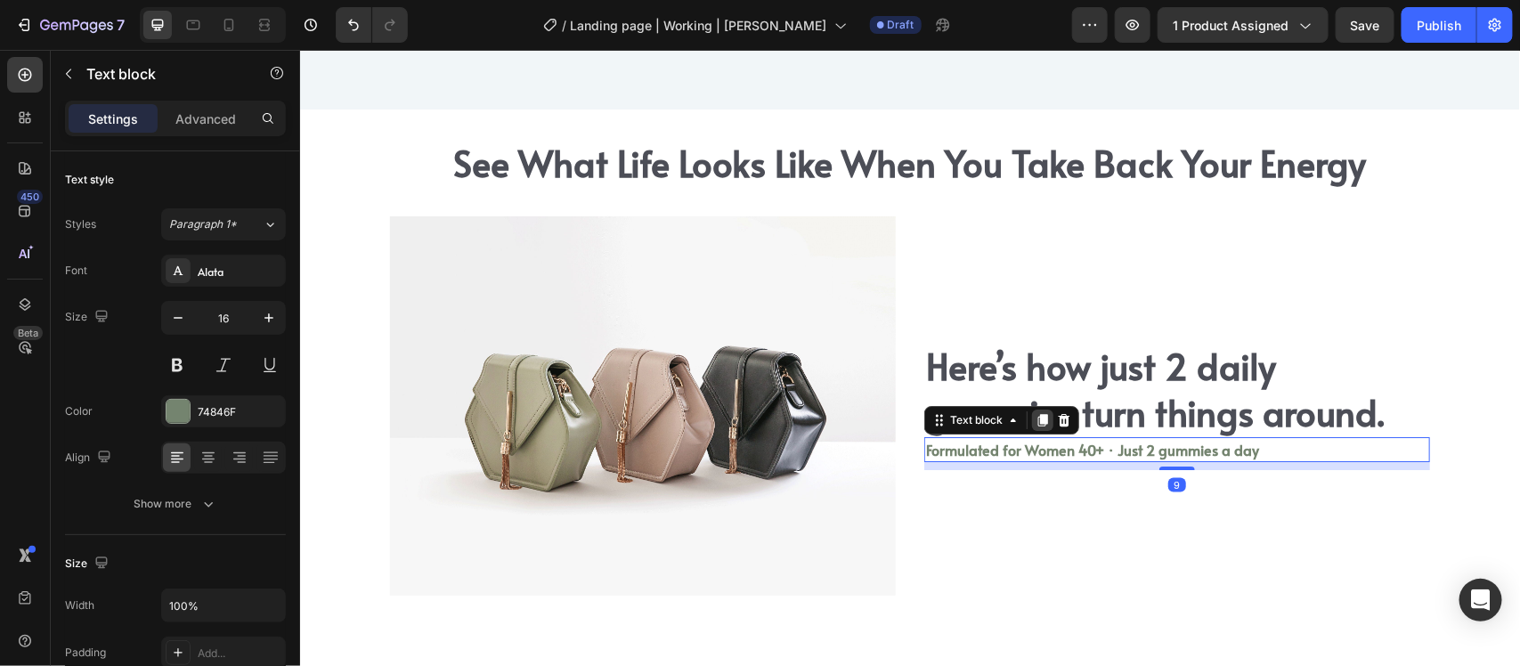
click at [1042, 425] on div at bounding box center [1041, 419] width 21 height 21
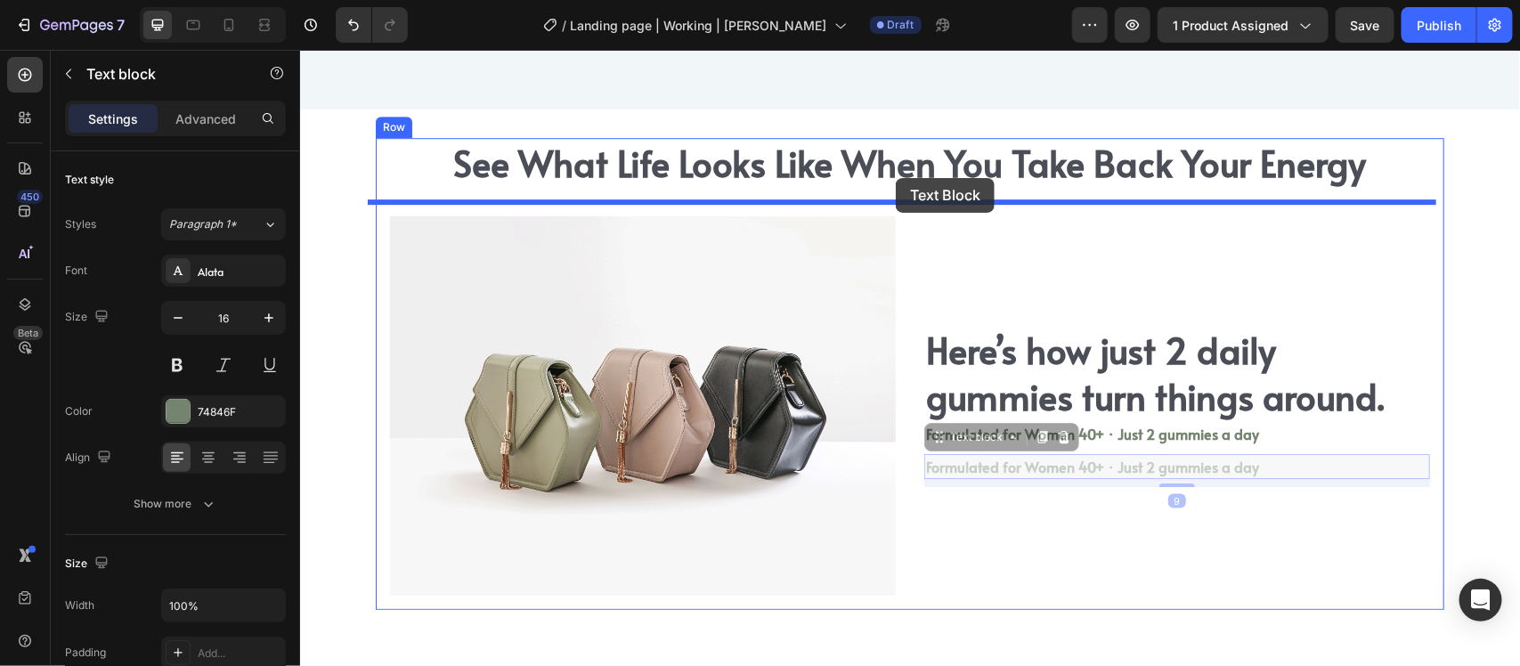
drag, startPoint x: 935, startPoint y: 434, endPoint x: 896, endPoint y: 177, distance: 259.5
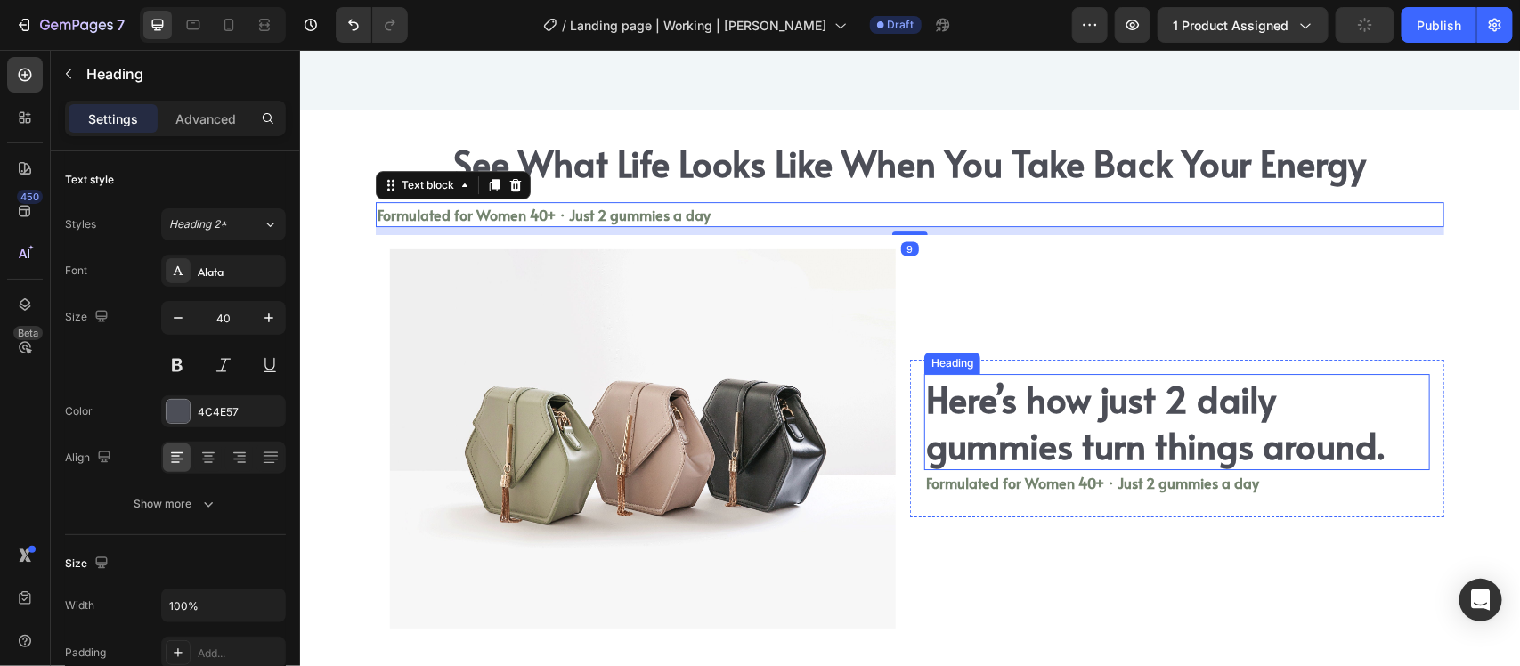
click at [1031, 384] on h2 "Here’s how just 2 daily gummies turn things around." at bounding box center [1177, 421] width 506 height 96
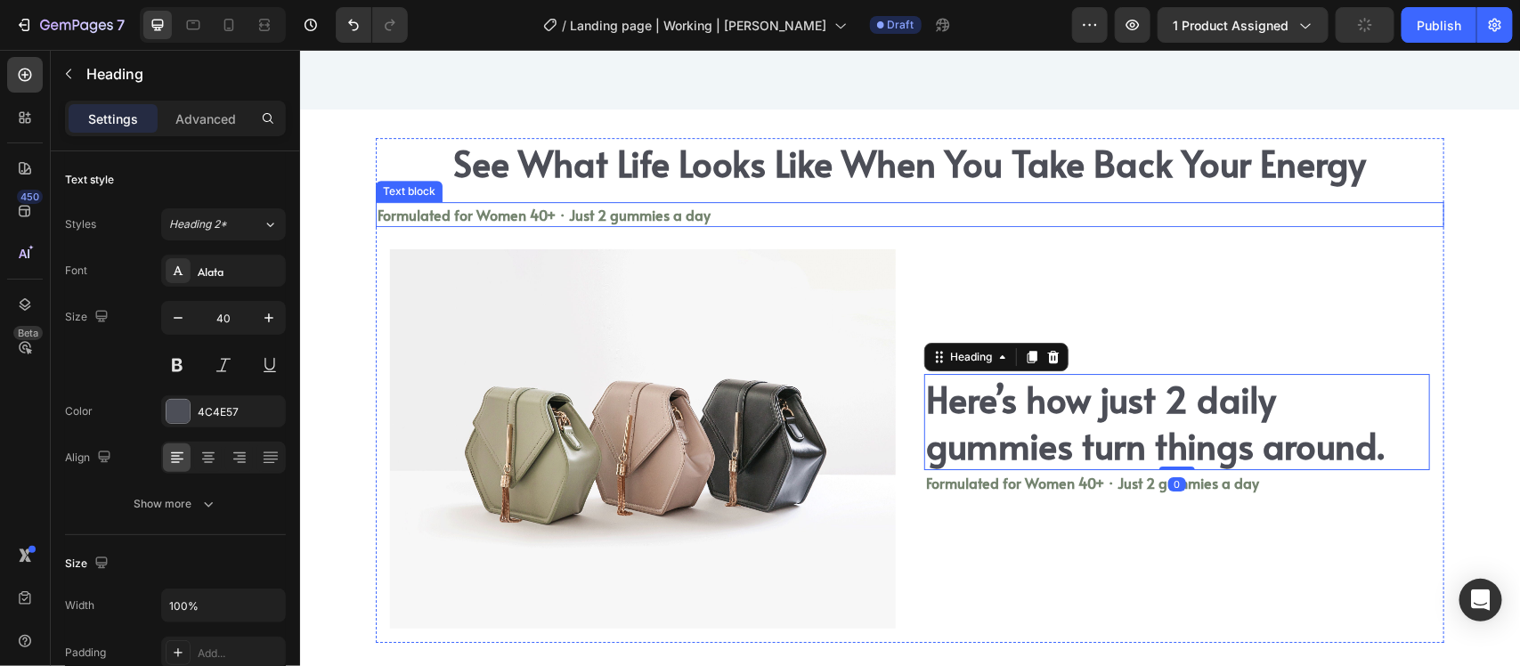
click at [895, 213] on p "Formulated for Women 40+ · Just 2 gummies a day" at bounding box center [909, 213] width 1065 height 21
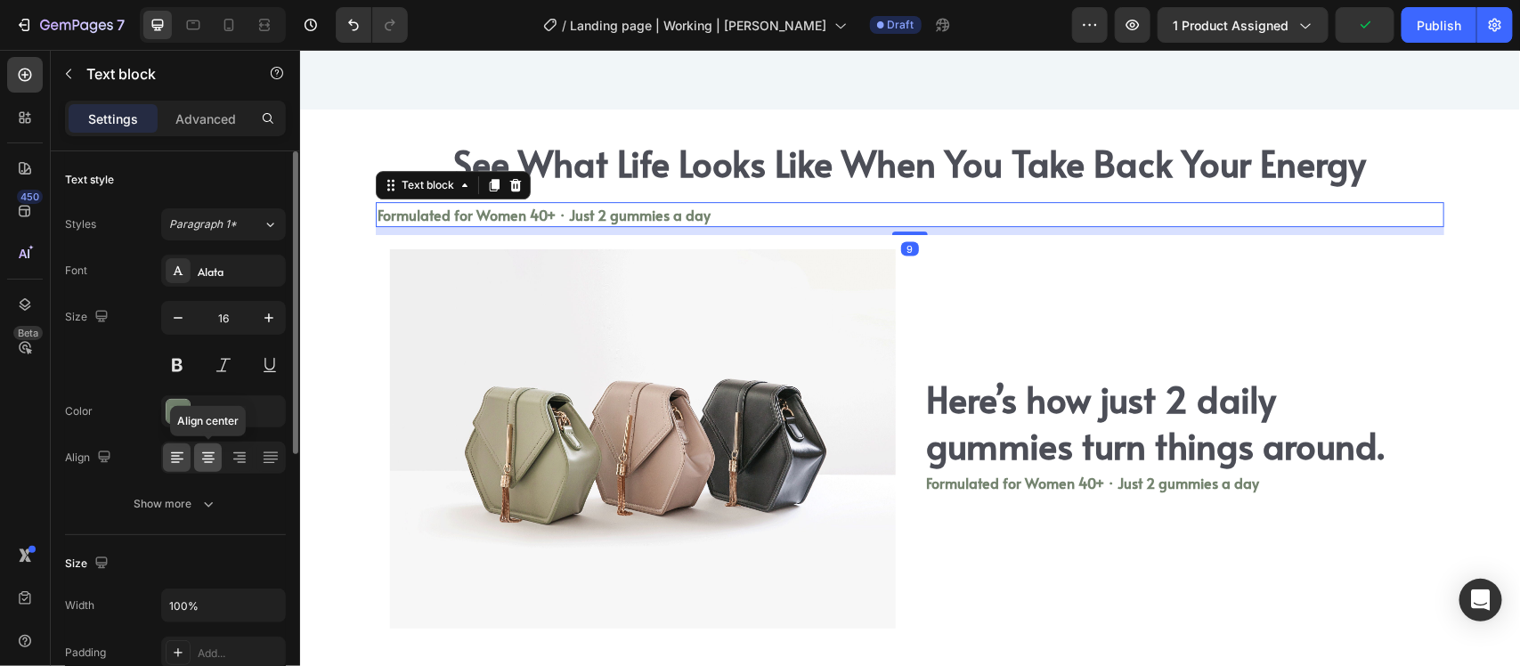
click at [207, 455] on icon at bounding box center [209, 458] width 18 height 18
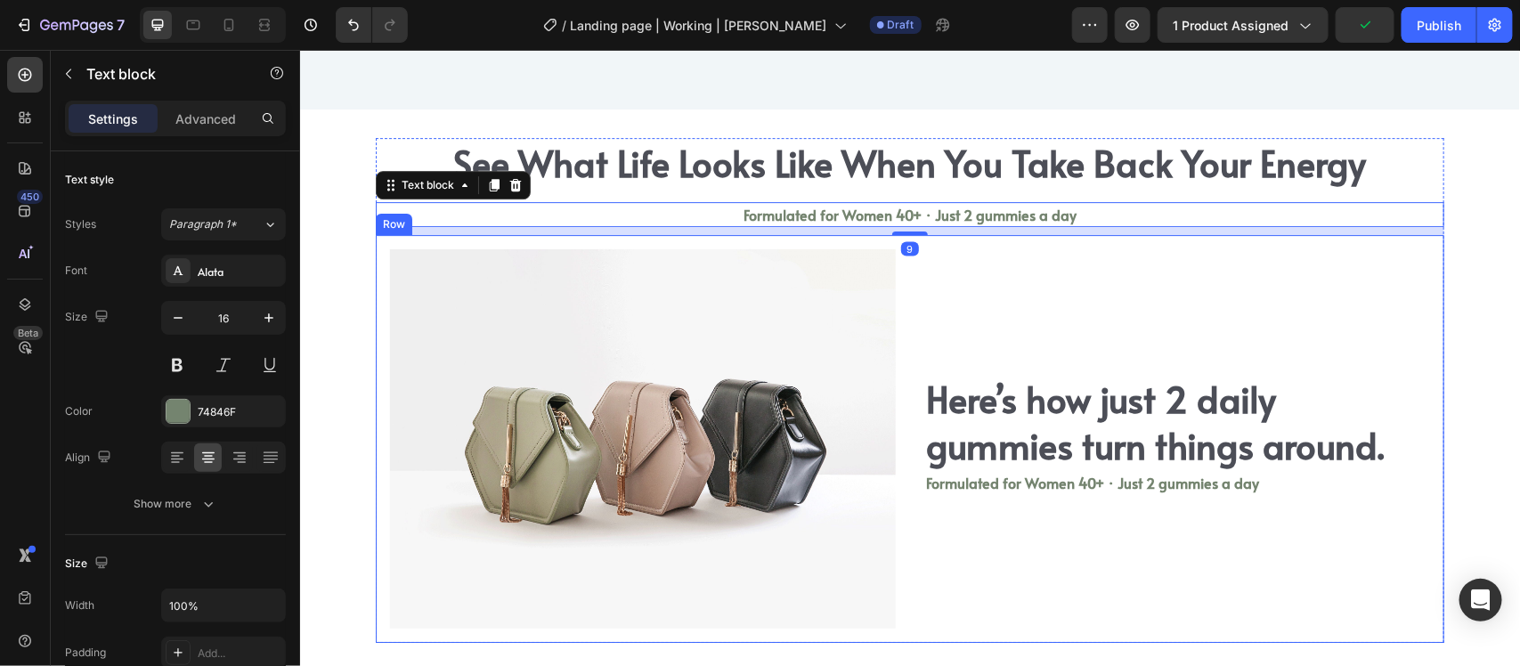
click at [1069, 237] on div "Here’s how just 2 daily gummies turn things around. Heading Formulated for Wome…" at bounding box center [1176, 438] width 534 height 408
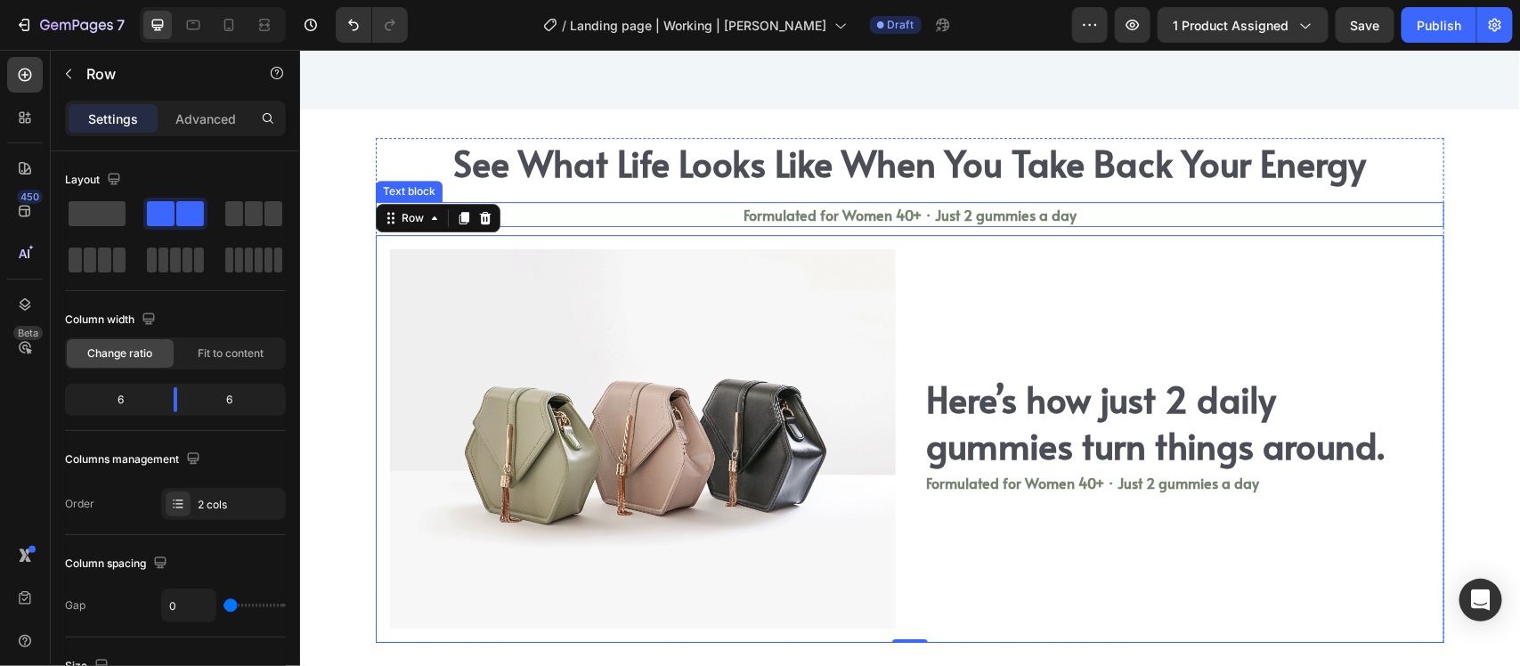
click at [933, 214] on p "Formulated for Women 40+ · Just 2 gummies a day" at bounding box center [909, 213] width 1065 height 21
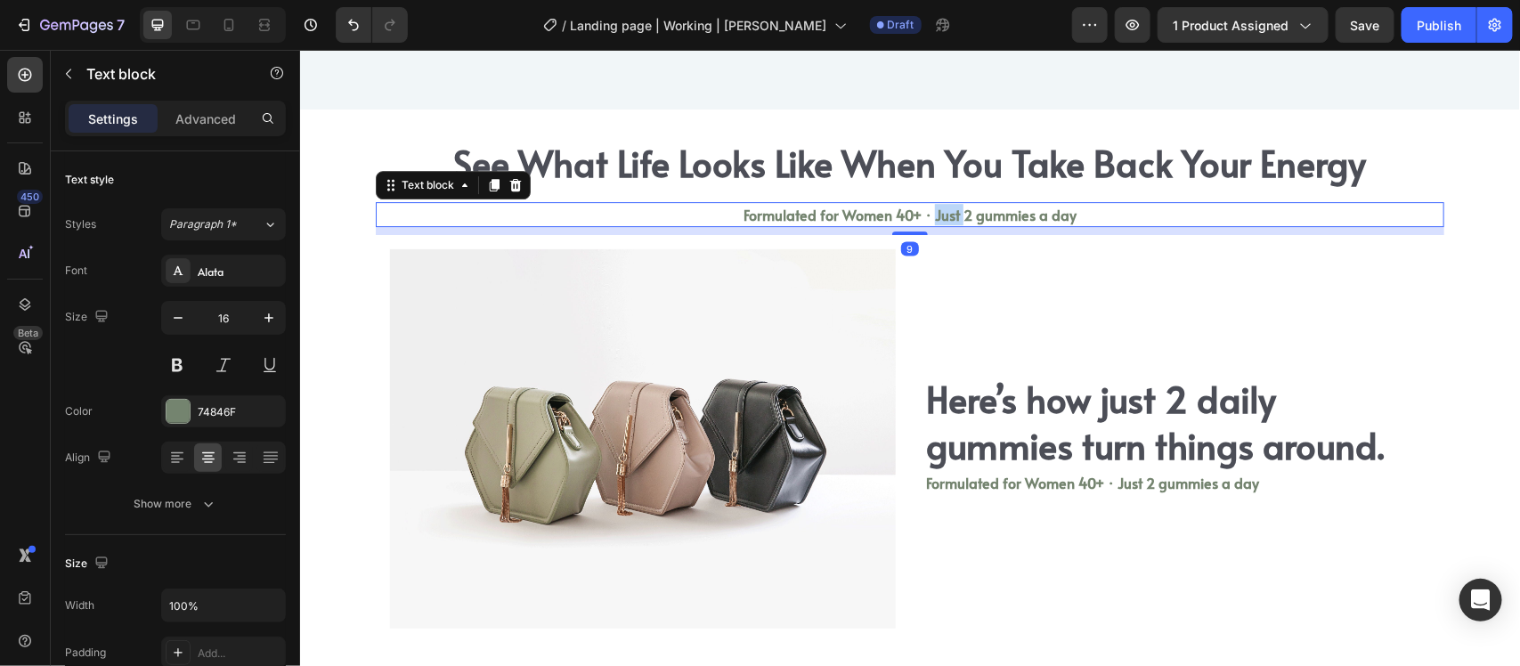
click at [933, 214] on p "Formulated for Women 40+ · Just 2 gummies a day" at bounding box center [909, 213] width 1065 height 21
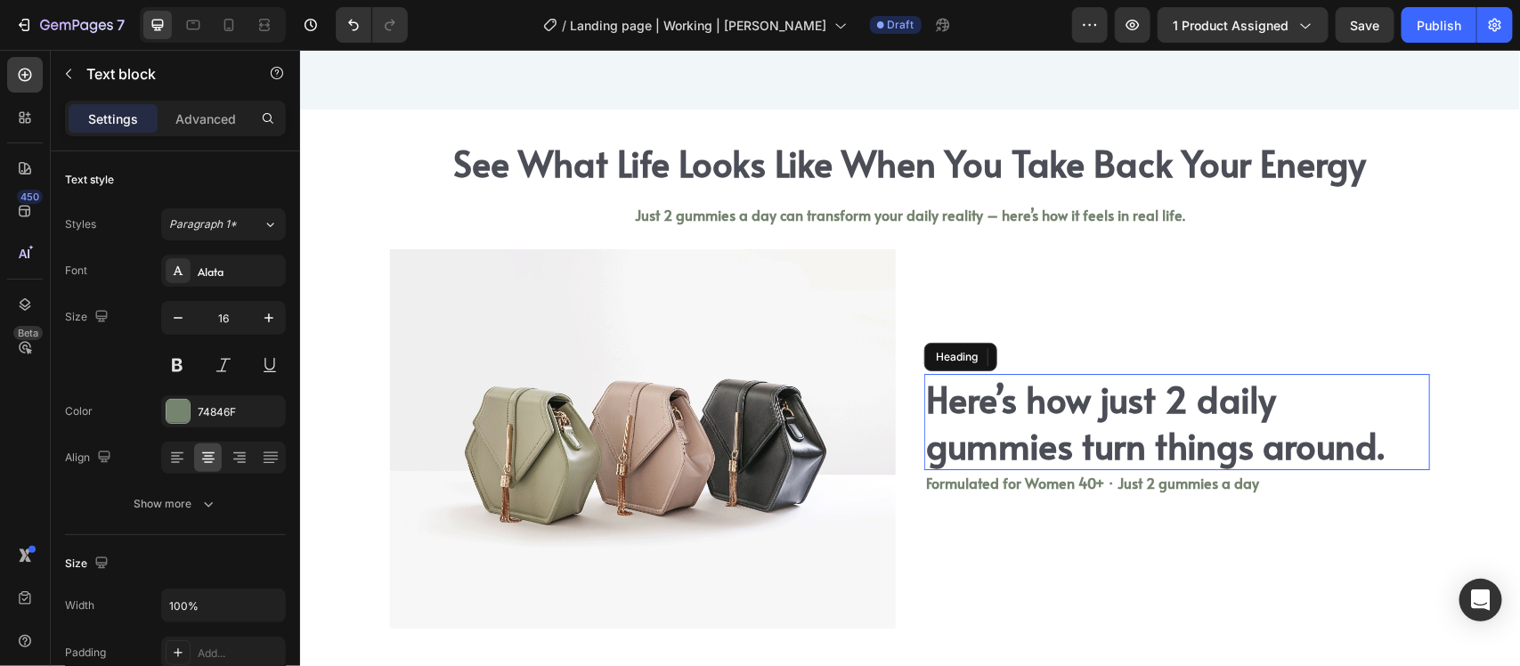
click at [1103, 396] on h2 "Here’s how just 2 daily gummies turn things around." at bounding box center [1177, 421] width 506 height 96
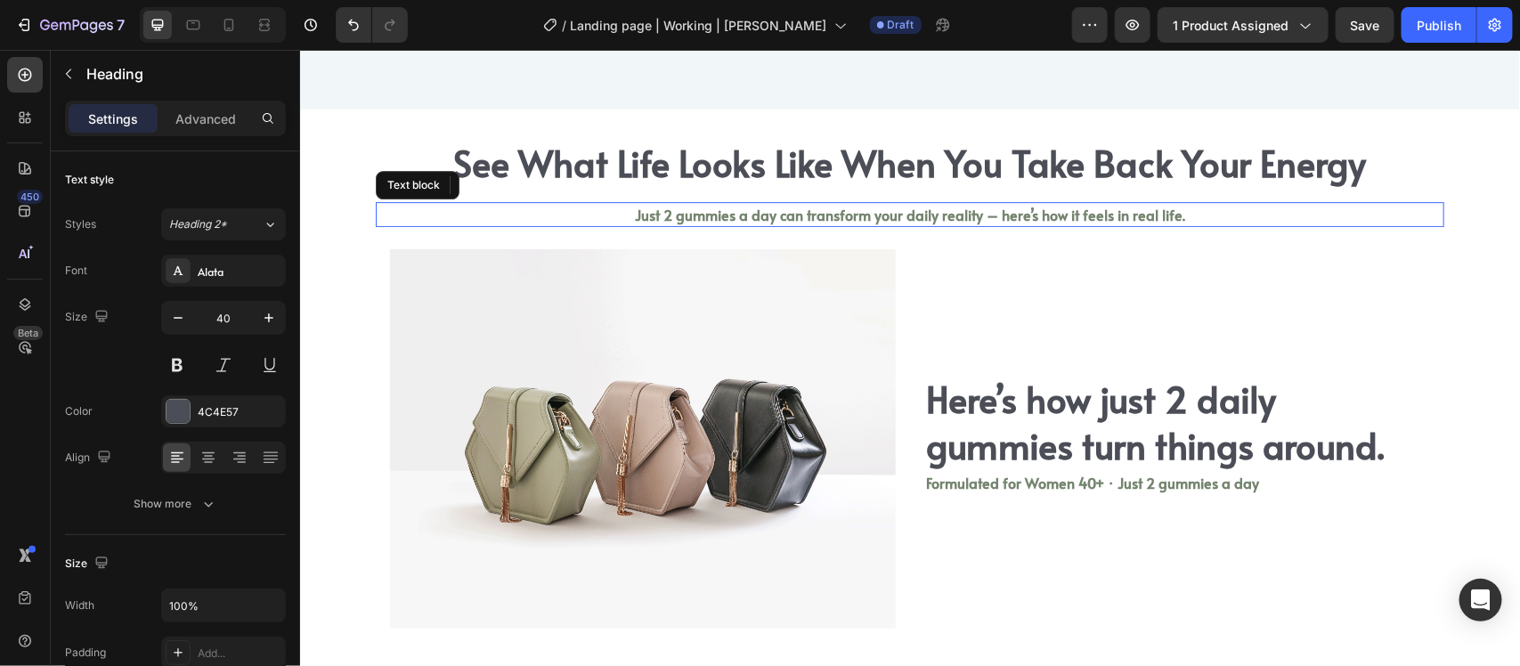
click at [496, 206] on p "Just 2 gummies a day can transform your daily reality – here’s how it feels in …" at bounding box center [909, 213] width 1065 height 21
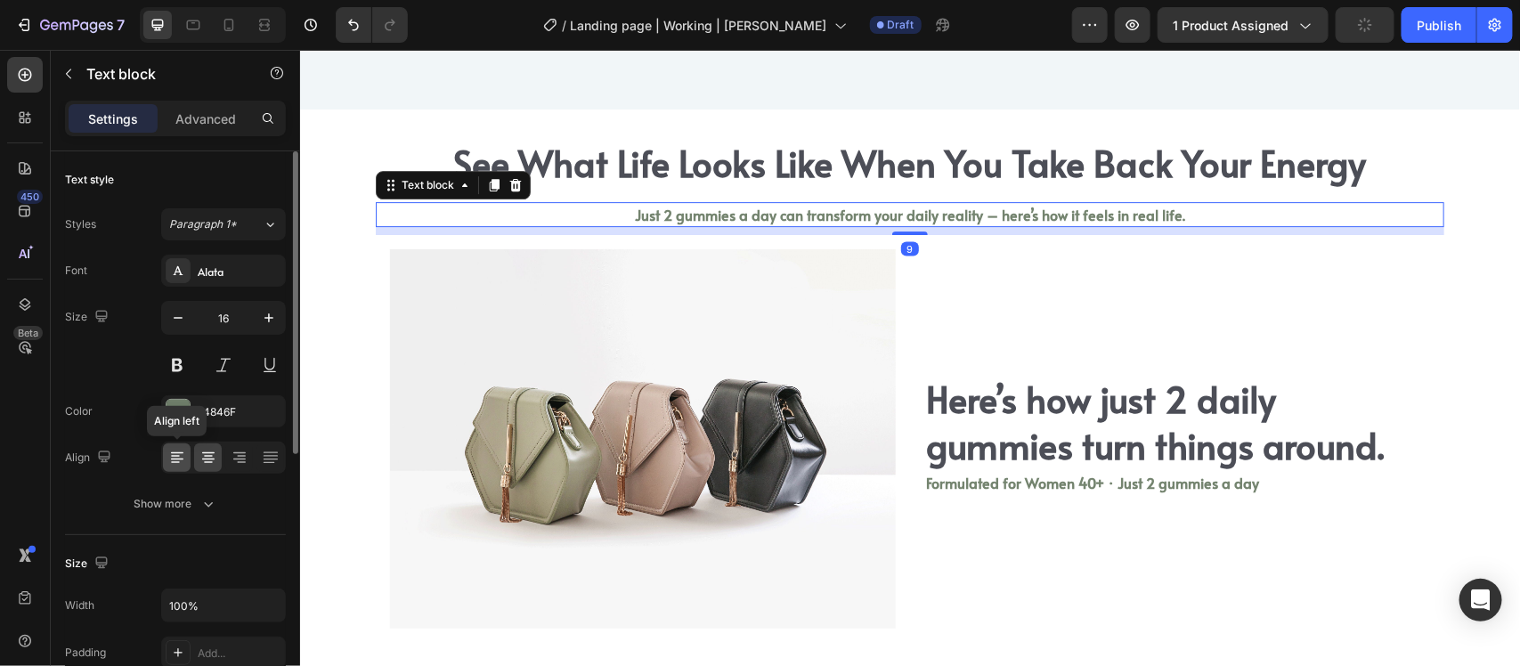
click at [176, 455] on icon at bounding box center [177, 458] width 18 height 18
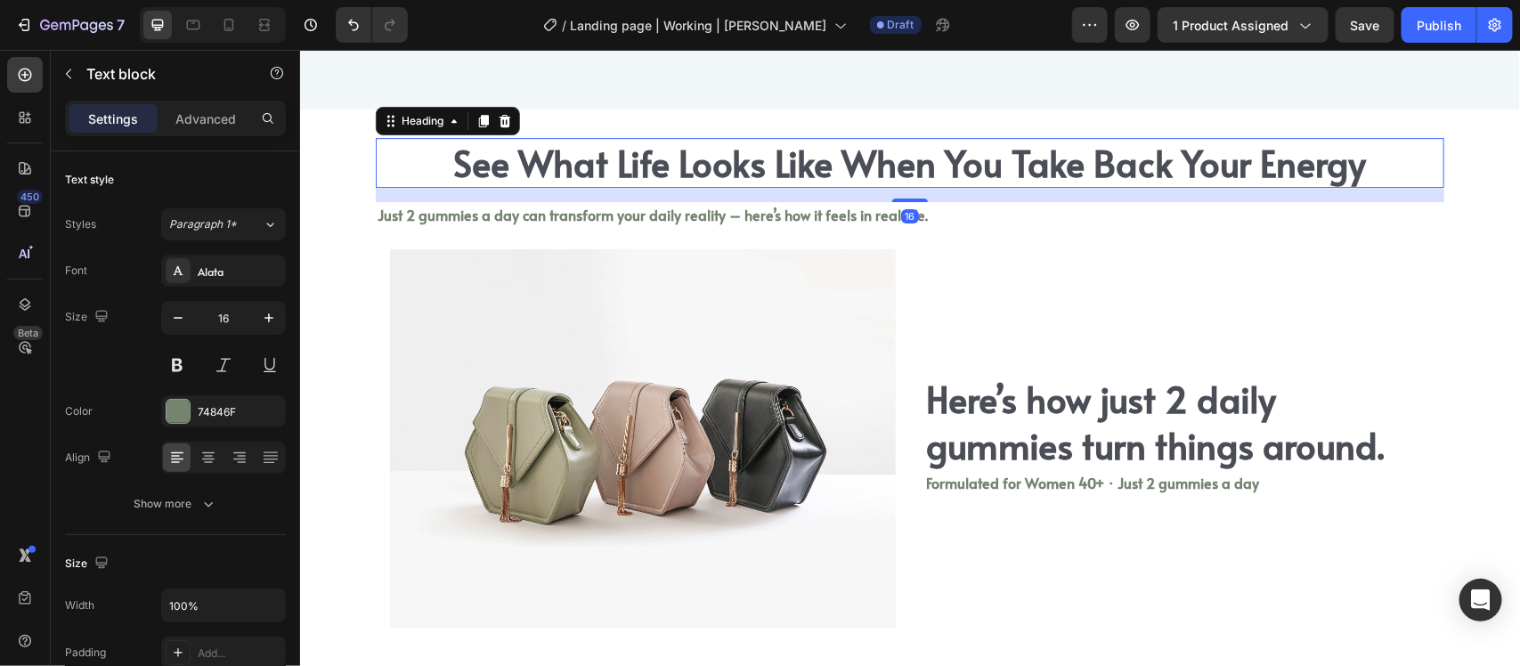
click at [482, 152] on p "See What Life Looks Like When You Take Back Your Energy" at bounding box center [909, 162] width 1065 height 46
click at [180, 464] on icon at bounding box center [177, 458] width 18 height 18
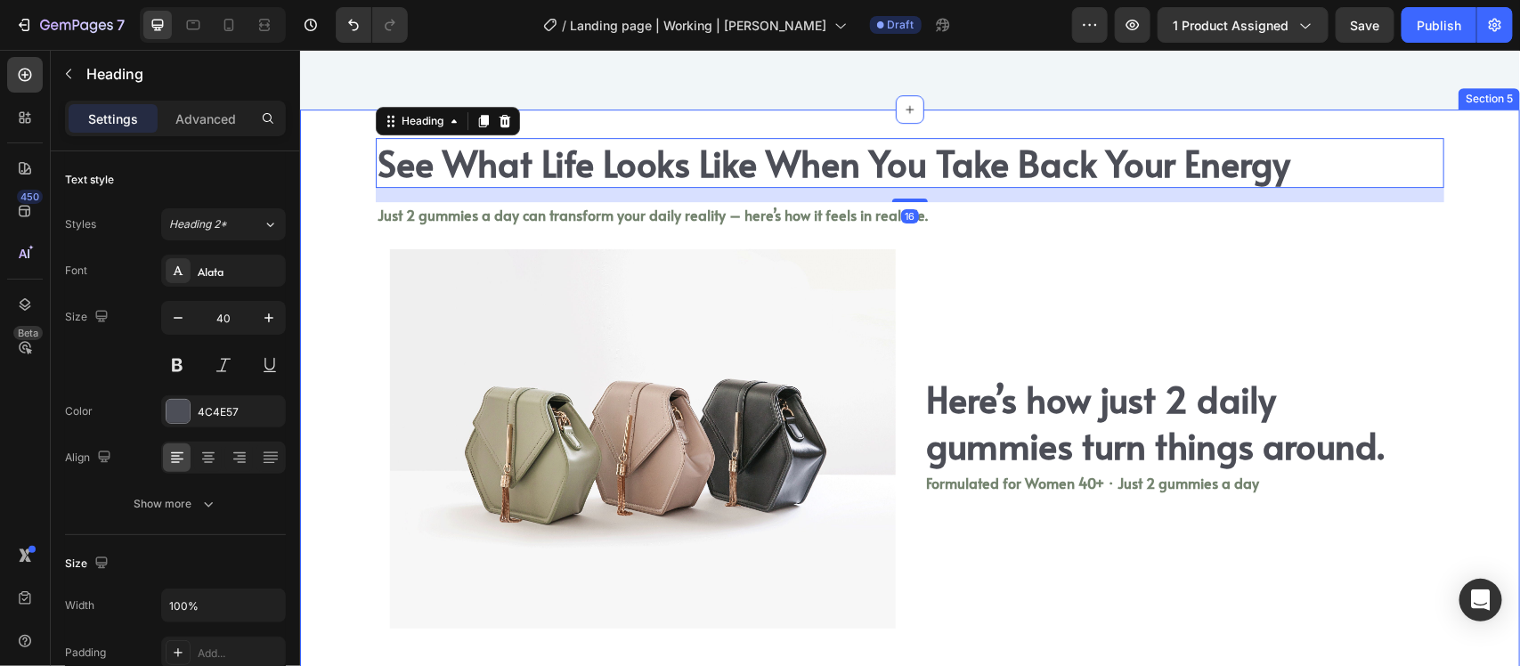
click at [1260, 472] on p "Formulated for Women 40+ · Just 2 gummies a day" at bounding box center [1176, 481] width 502 height 21
click at [892, 175] on p "See What Life Looks Like When You Take Back Your Energy" at bounding box center [909, 162] width 1065 height 46
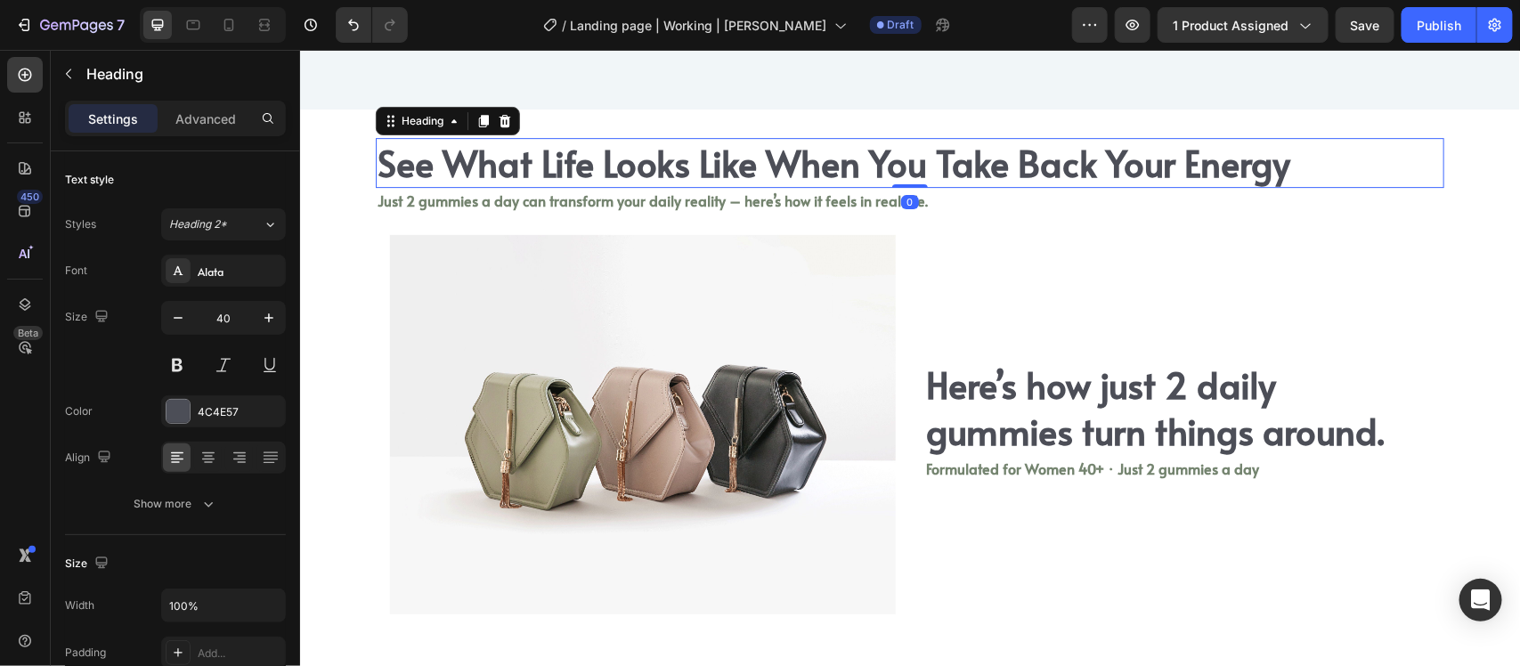
drag, startPoint x: 901, startPoint y: 195, endPoint x: 910, endPoint y: 179, distance: 18.3
click at [910, 179] on div "See What Life Looks Like When You Take Back Your Energy Heading 0" at bounding box center [909, 162] width 1069 height 50
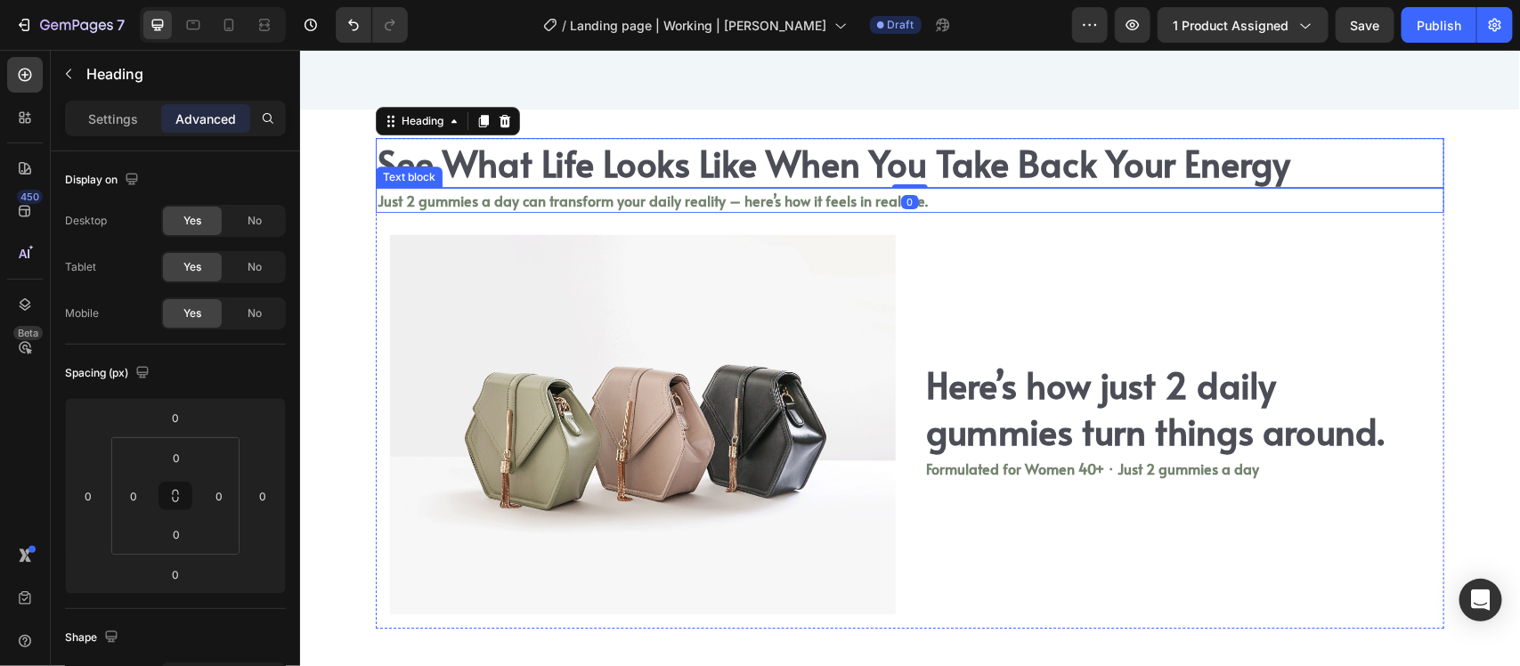
click at [949, 191] on p "Just 2 gummies a day can transform your daily reality – here’s how it feels in …" at bounding box center [909, 199] width 1065 height 21
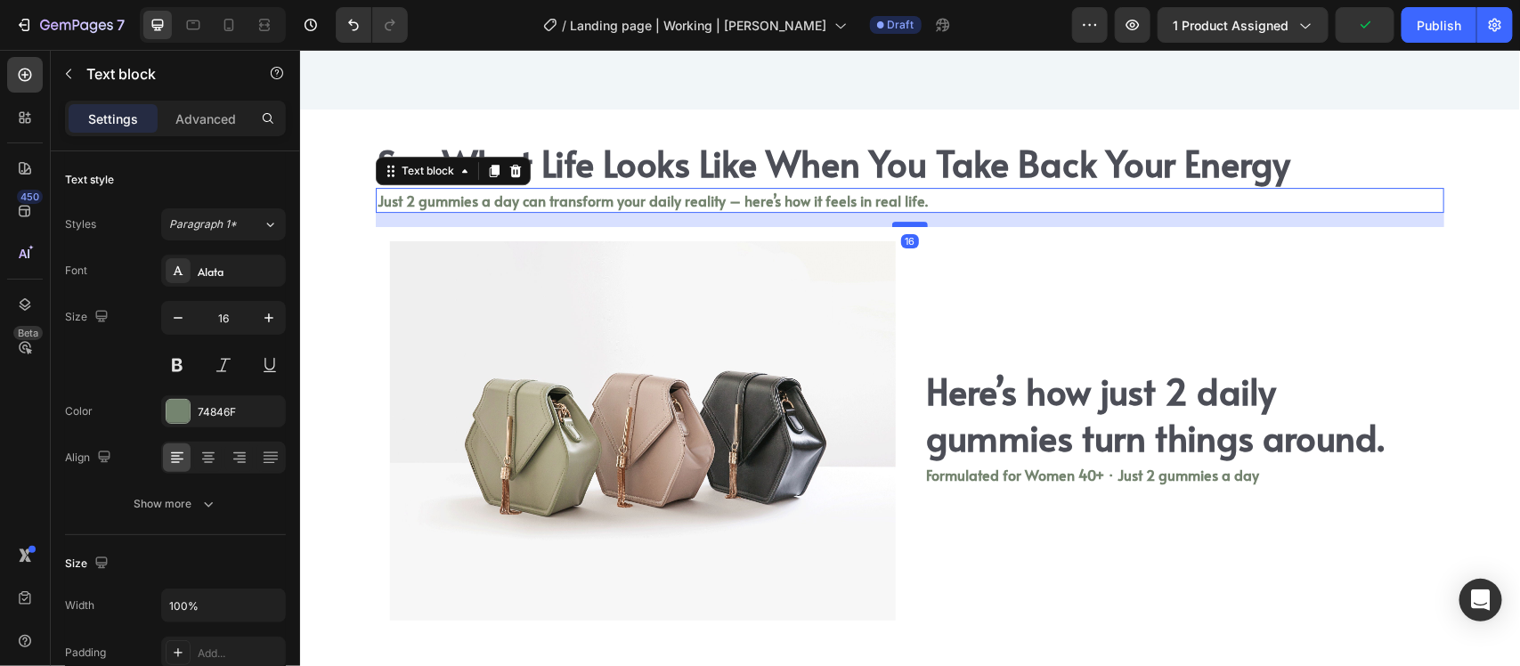
click at [910, 224] on div at bounding box center [910, 223] width 36 height 5
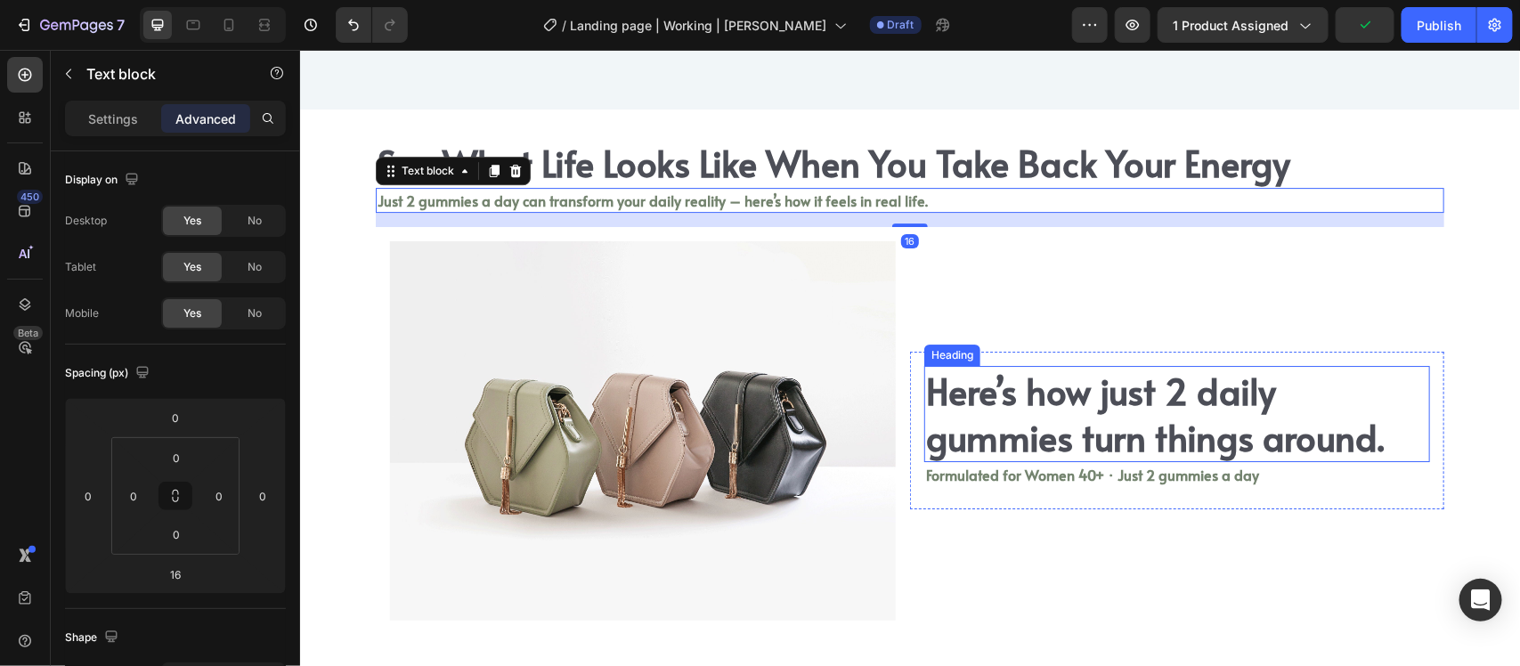
drag, startPoint x: 1156, startPoint y: 442, endPoint x: 1193, endPoint y: 541, distance: 105.7
click at [1155, 442] on h2 "Here’s how just 2 daily gummies turn things around." at bounding box center [1177, 413] width 506 height 96
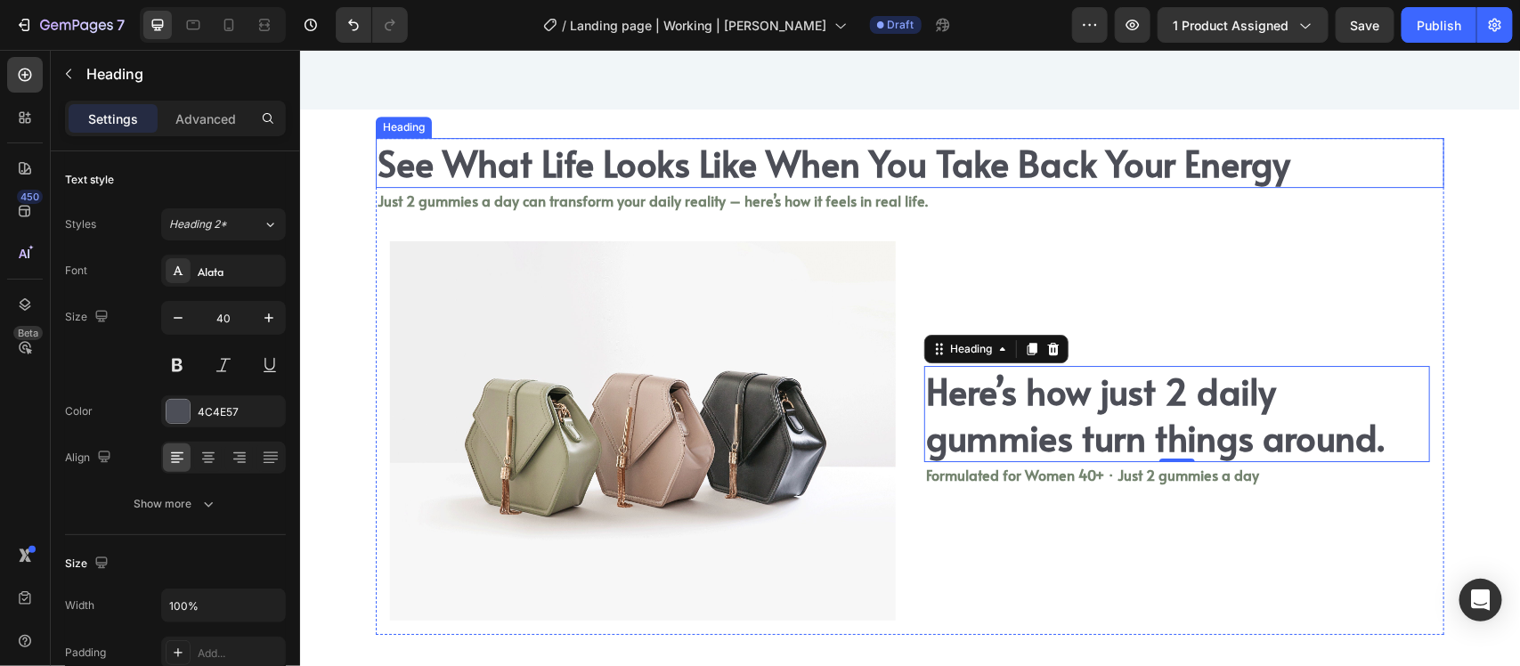
click at [933, 173] on p "See What Life Looks Like When You Take Back Your Energy" at bounding box center [909, 162] width 1065 height 46
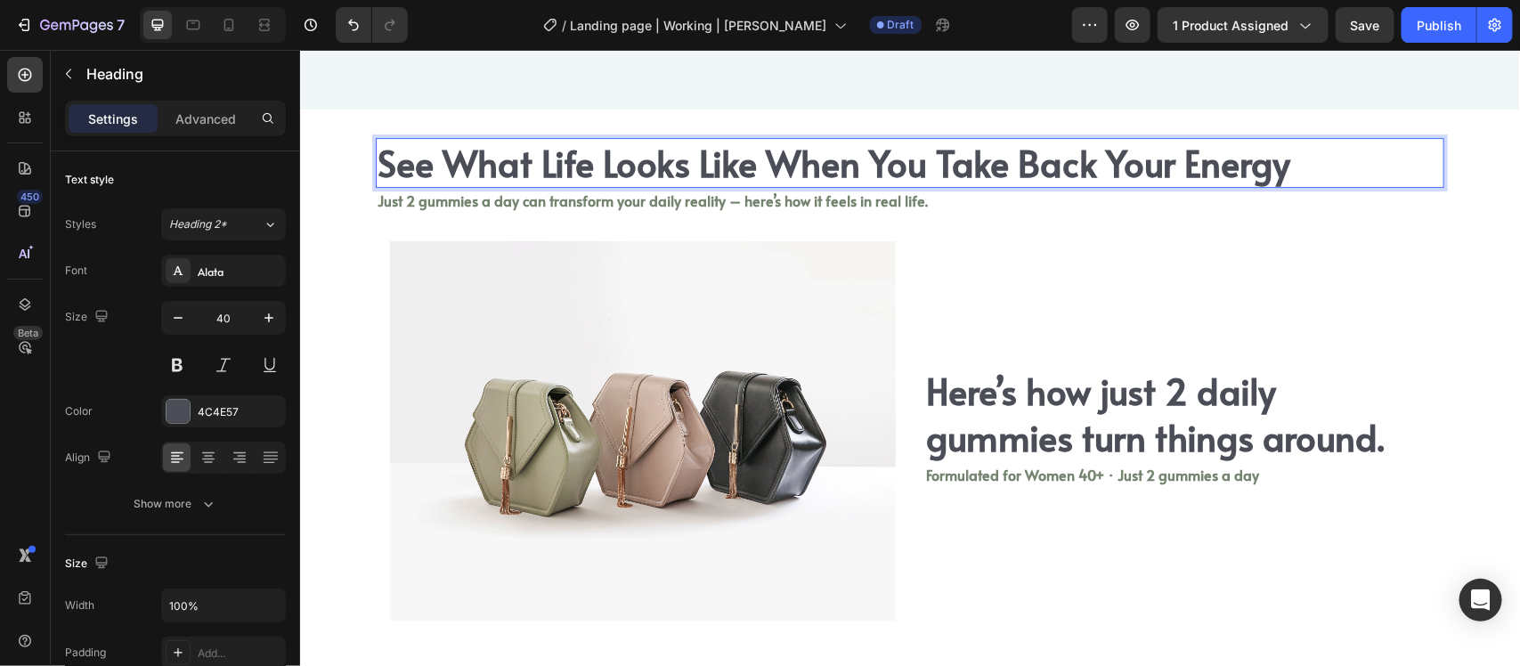
click at [862, 158] on p "See What Life Looks Like When You Take Back Your Energy" at bounding box center [909, 162] width 1065 height 46
click at [1073, 269] on div "Here’s how just 2 daily gummies turn things around. Heading Formulated for Wome…" at bounding box center [1176, 430] width 534 height 408
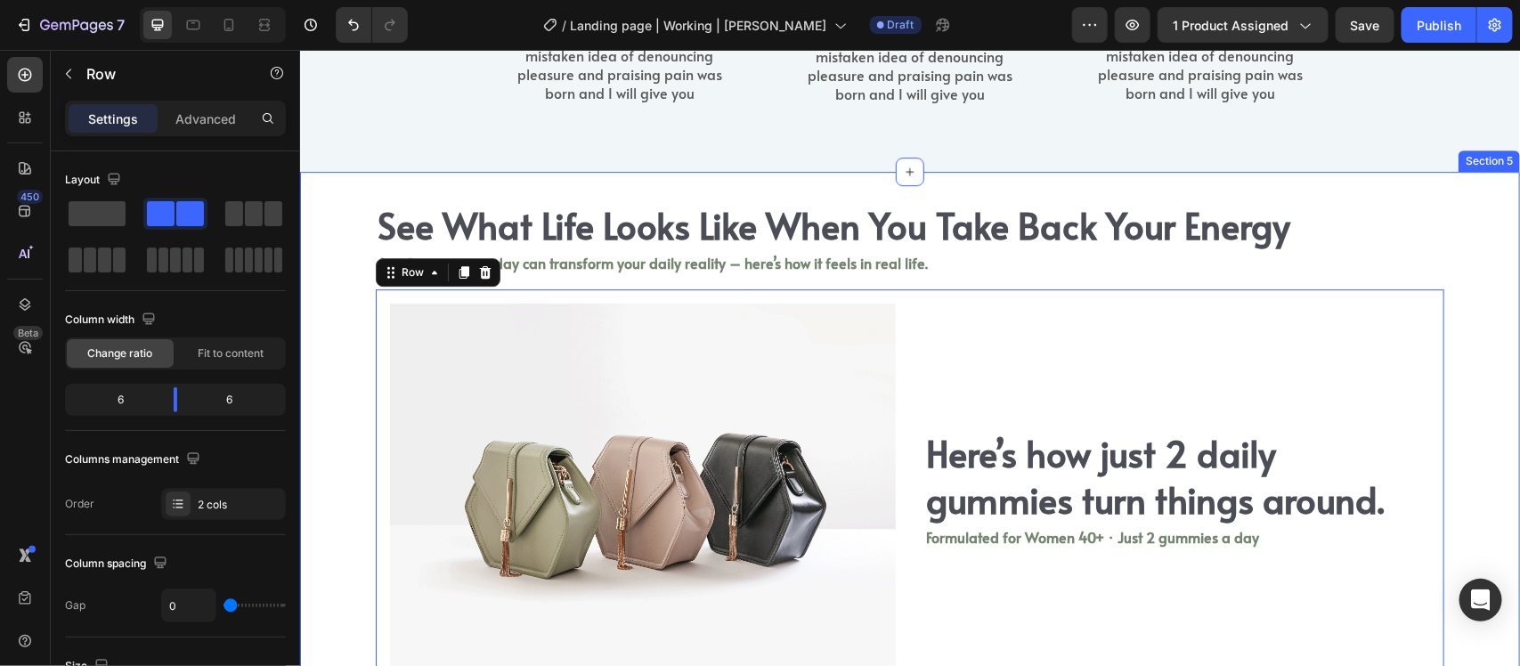
scroll to position [2418, 0]
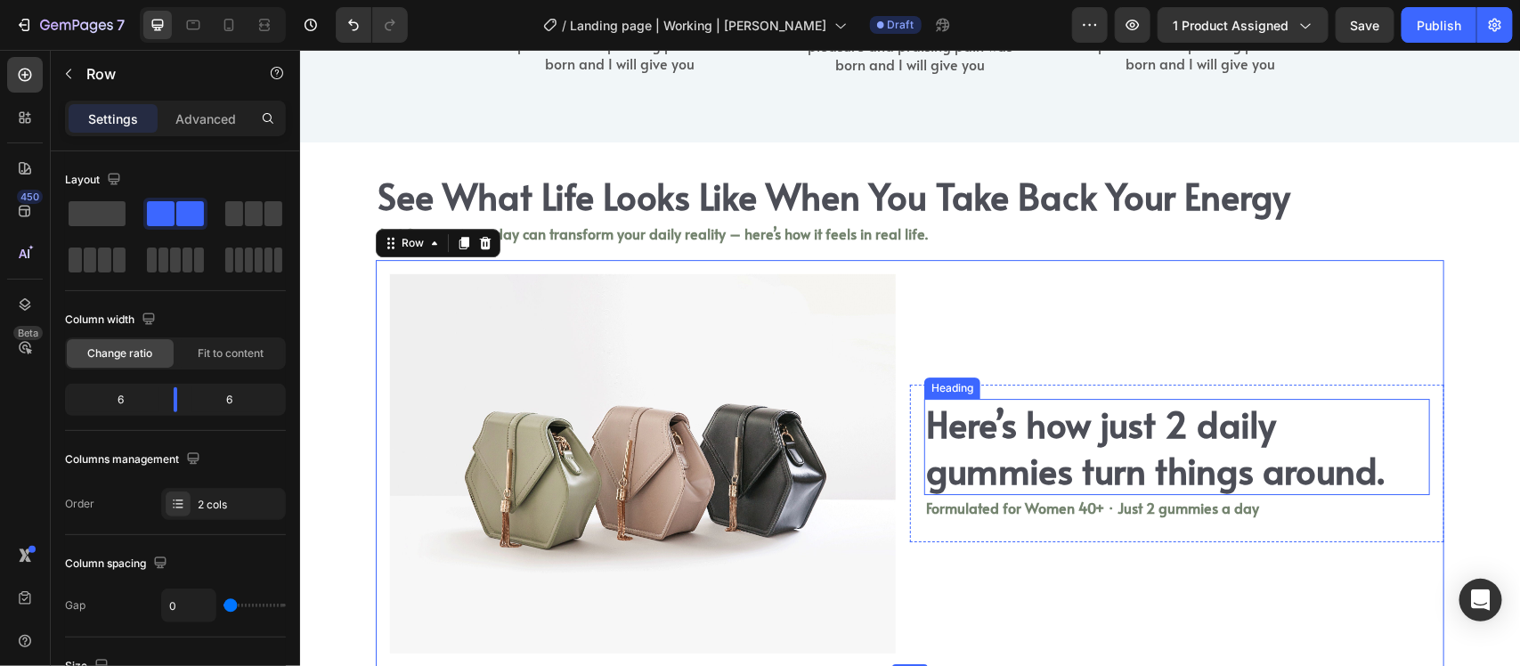
click at [1116, 458] on h2 "Here’s how just 2 daily gummies turn things around." at bounding box center [1177, 446] width 506 height 96
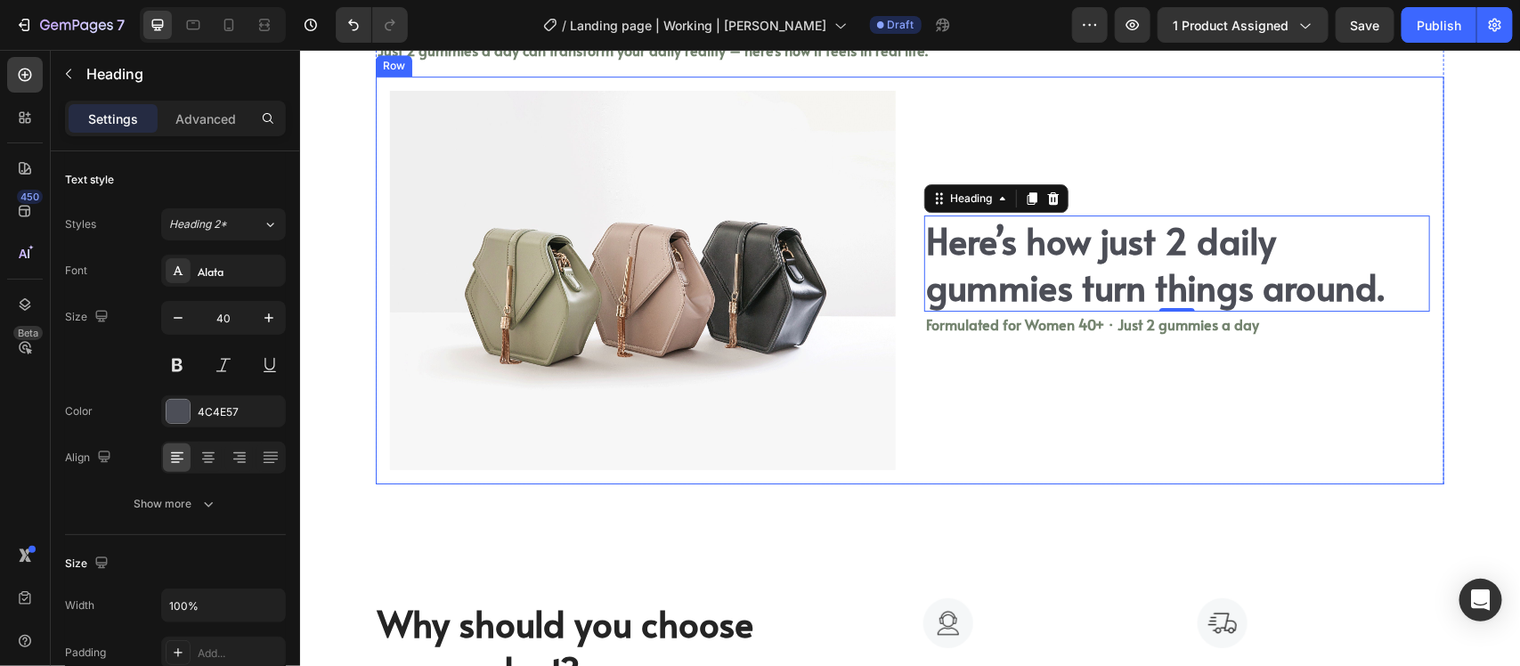
scroll to position [2641, 0]
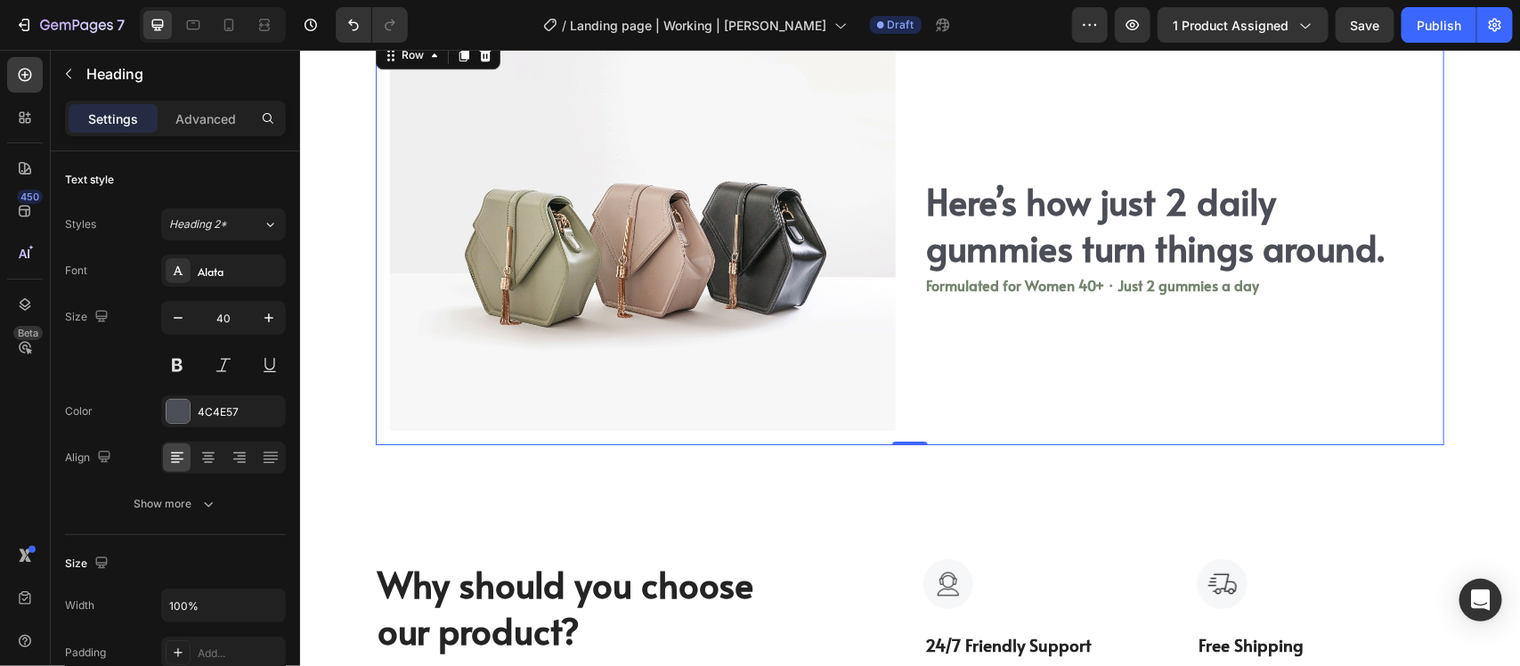
click at [993, 371] on div "Here’s how just 2 daily gummies turn things around. Heading Formulated for Wome…" at bounding box center [1176, 241] width 534 height 408
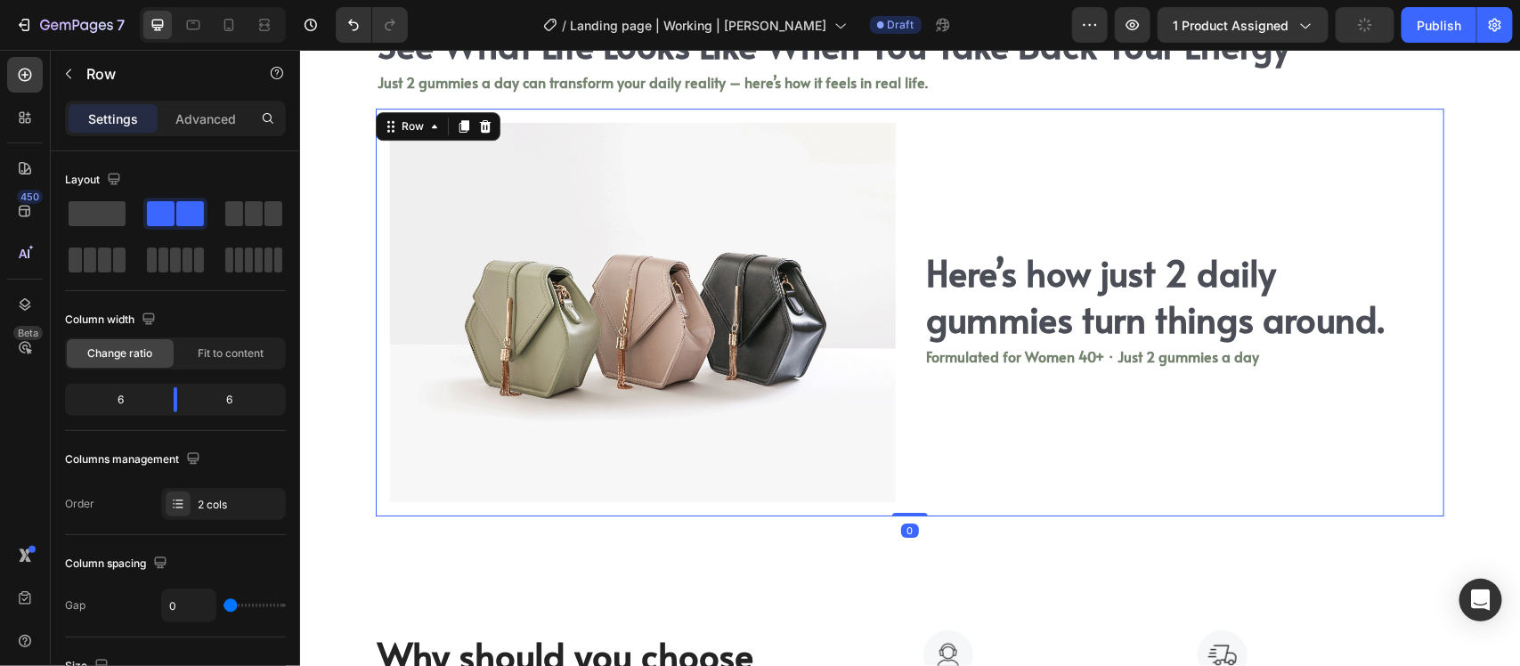
scroll to position [2529, 0]
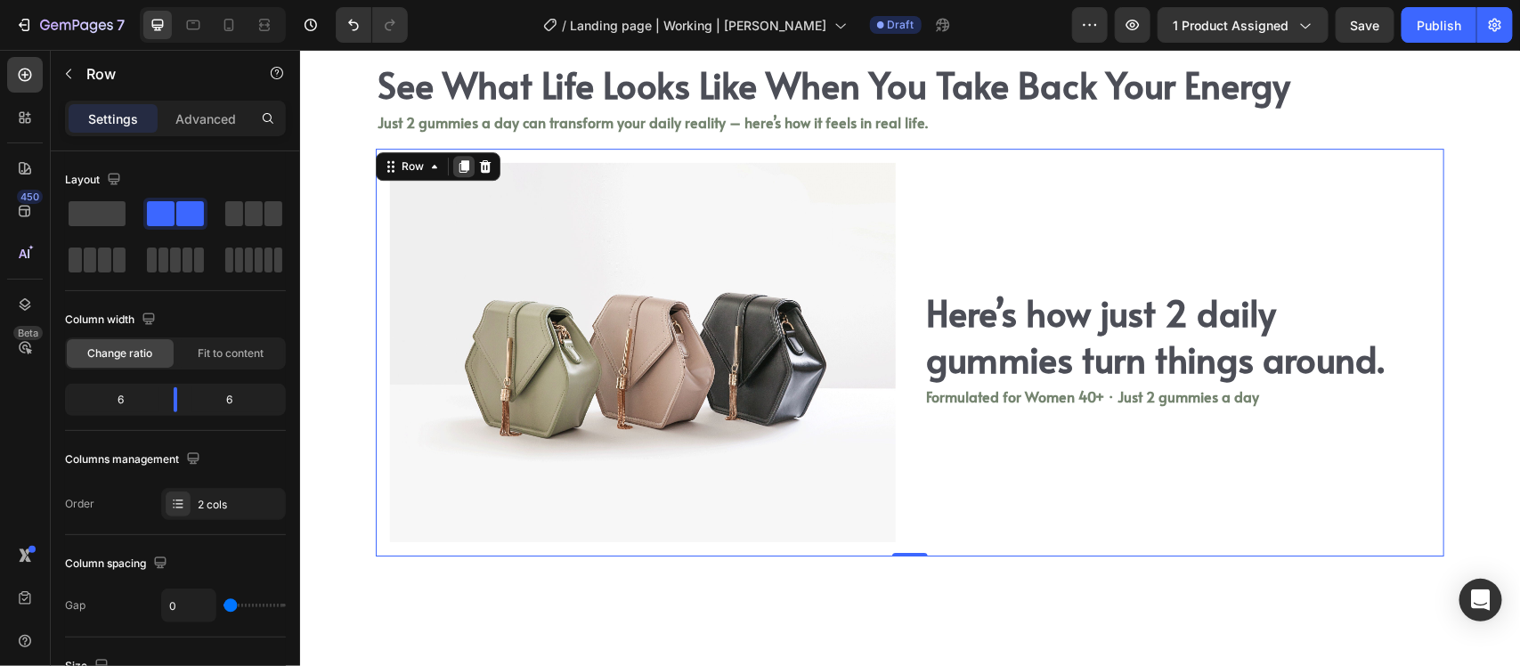
click at [454, 157] on div at bounding box center [462, 165] width 21 height 21
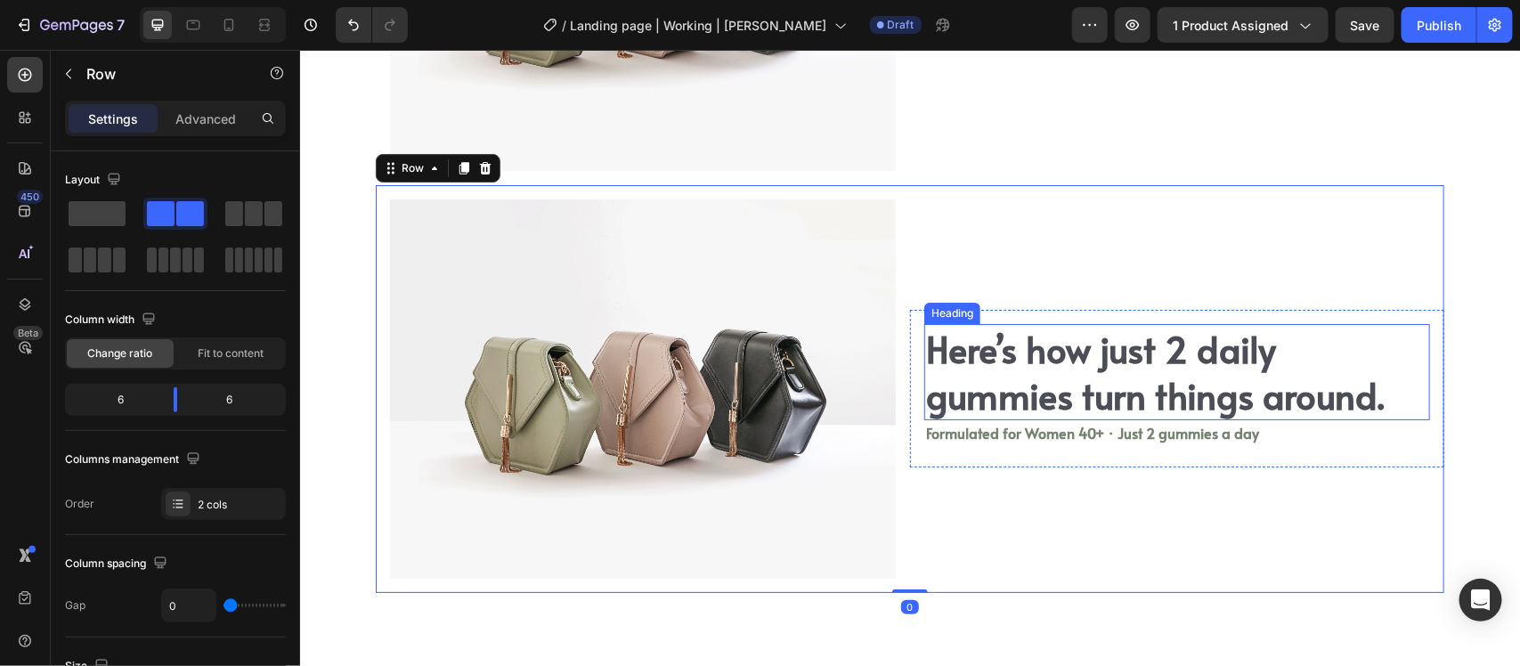
scroll to position [2862, 0]
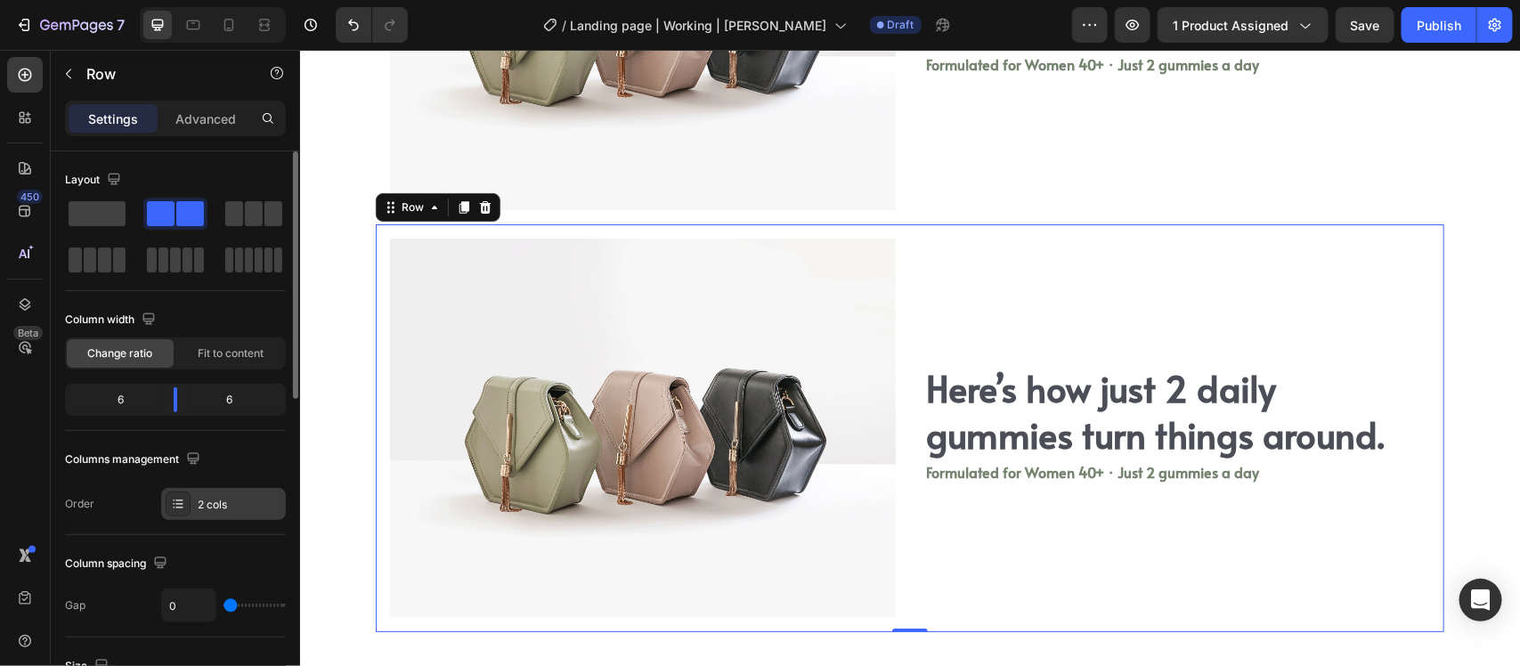
click at [183, 500] on icon at bounding box center [178, 504] width 14 height 14
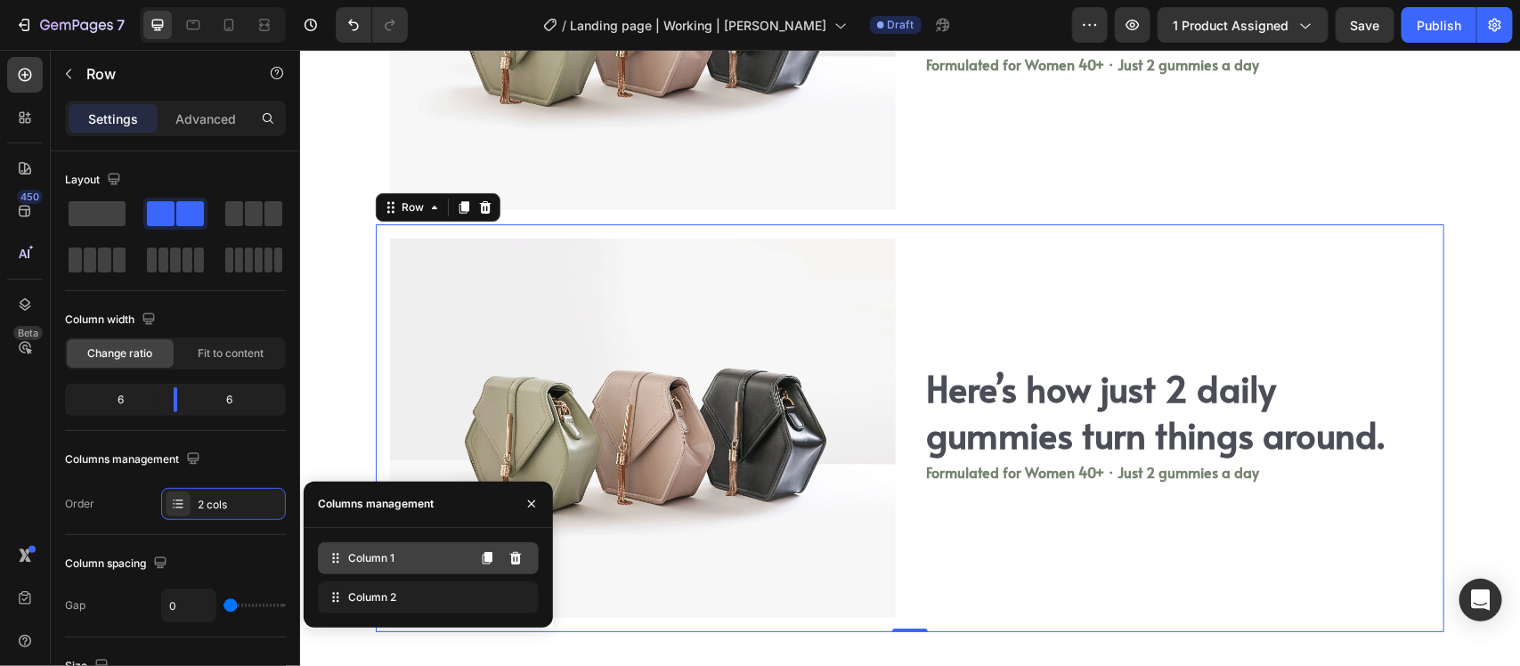
drag, startPoint x: 340, startPoint y: 593, endPoint x: 348, endPoint y: 562, distance: 32.2
click at [349, 561] on div "Column 1 Column 2" at bounding box center [428, 577] width 221 height 71
drag, startPoint x: 339, startPoint y: 595, endPoint x: 350, endPoint y: 554, distance: 42.3
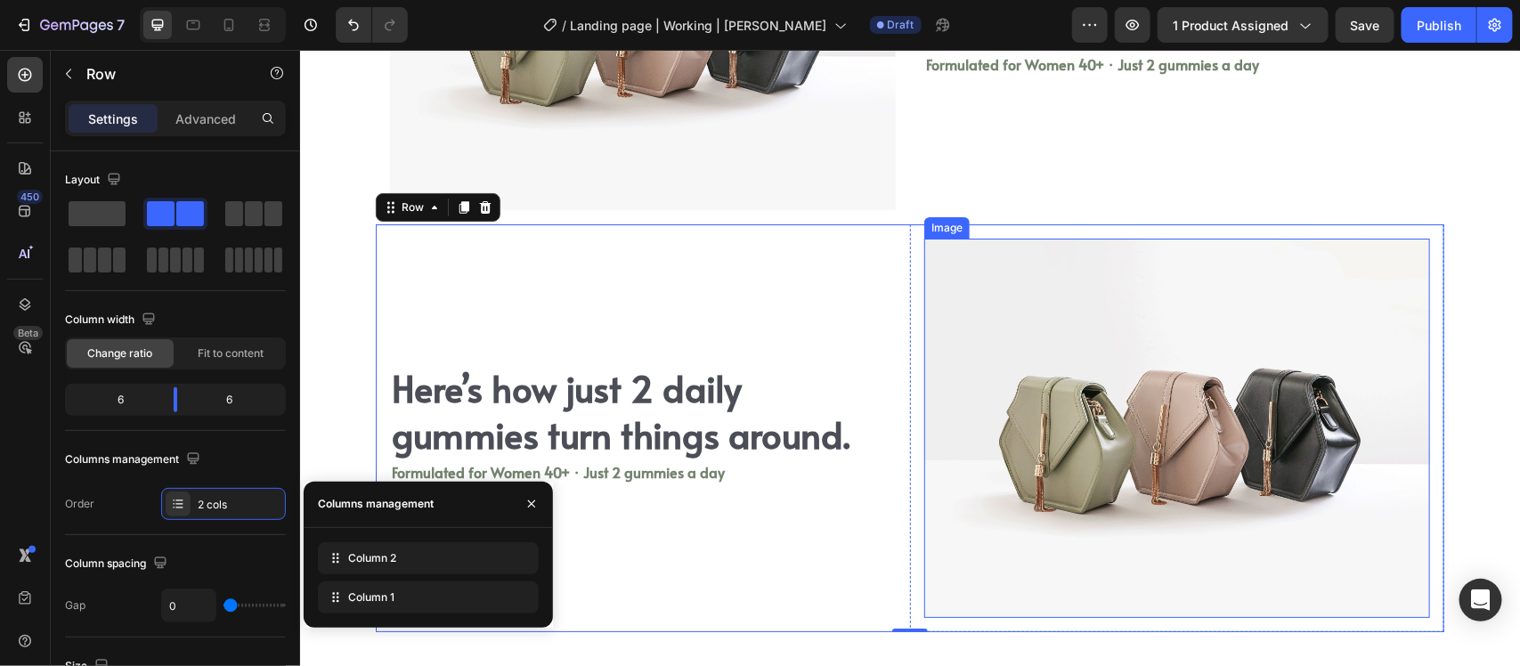
scroll to position [2973, 0]
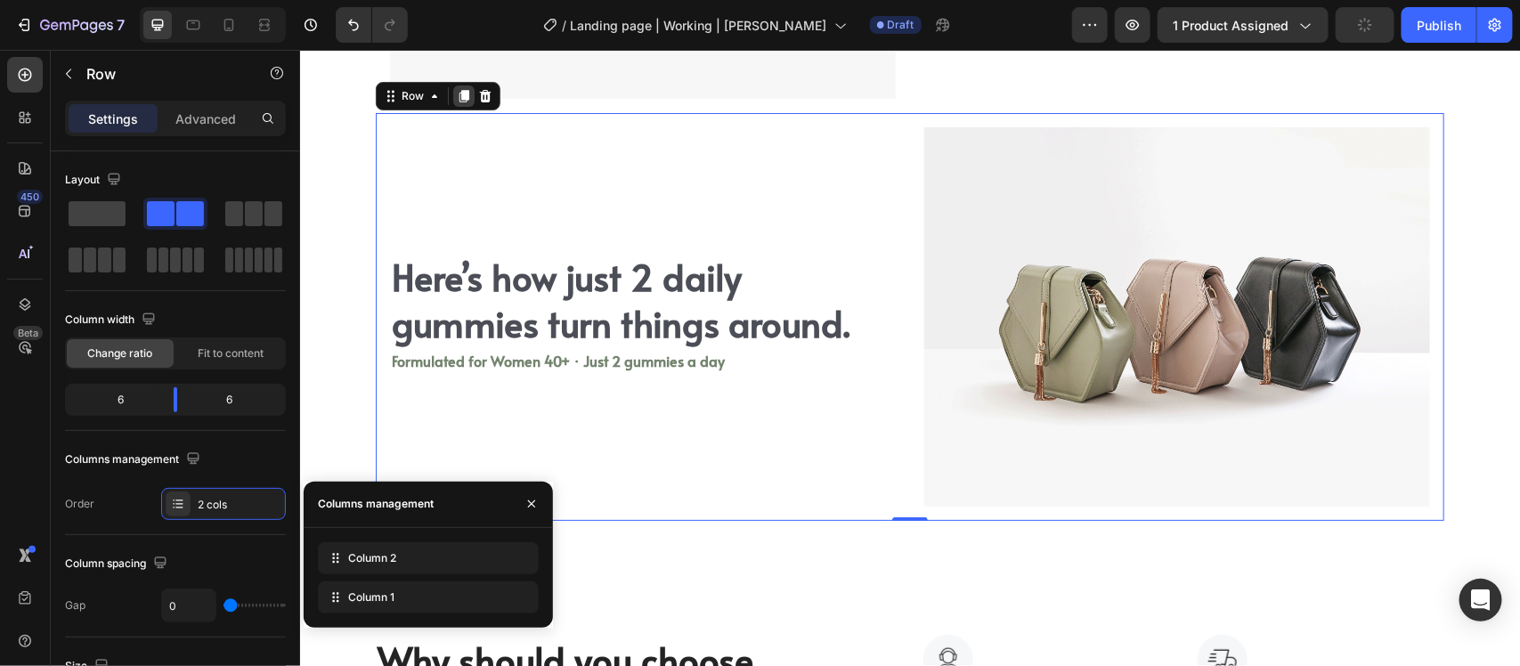
click at [459, 94] on icon at bounding box center [464, 95] width 10 height 12
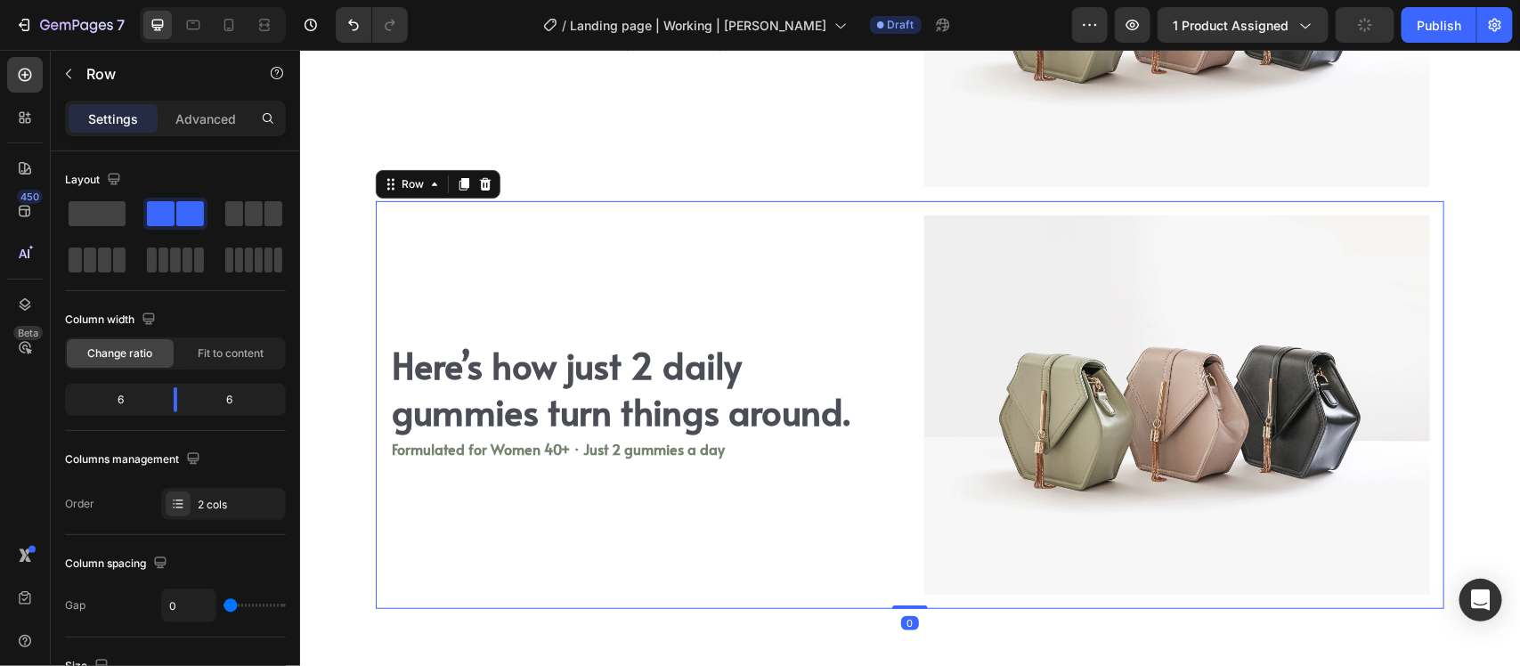
scroll to position [3382, 0]
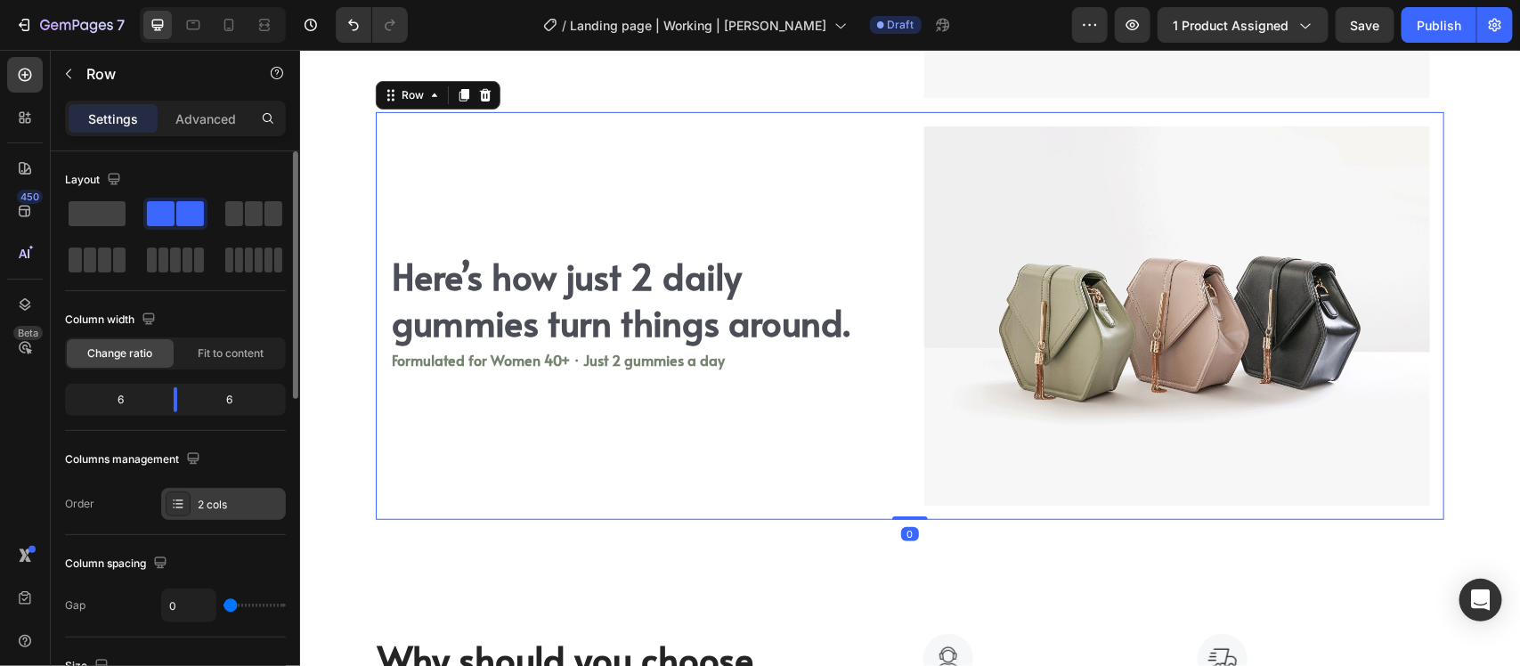
click at [220, 505] on div "2 cols" at bounding box center [240, 505] width 84 height 16
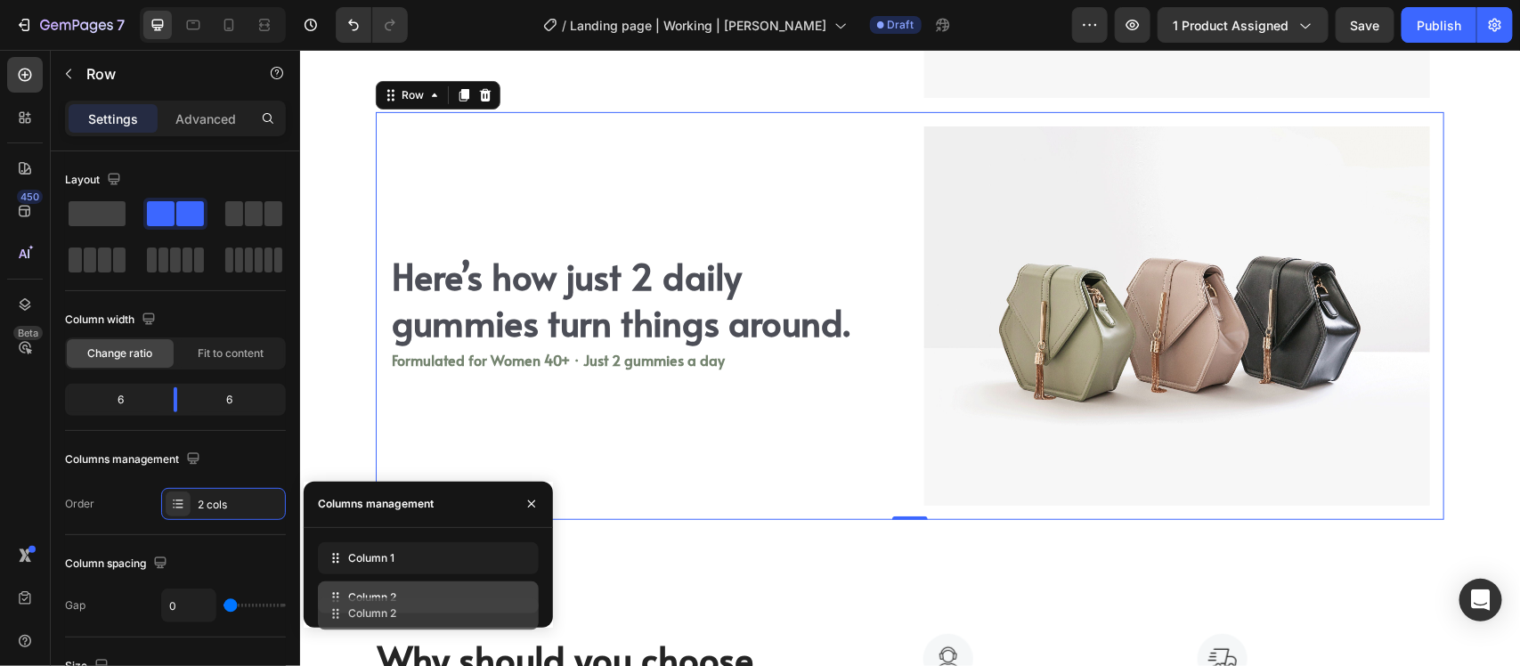
drag, startPoint x: 340, startPoint y: 548, endPoint x: 340, endPoint y: 603, distance: 55.2
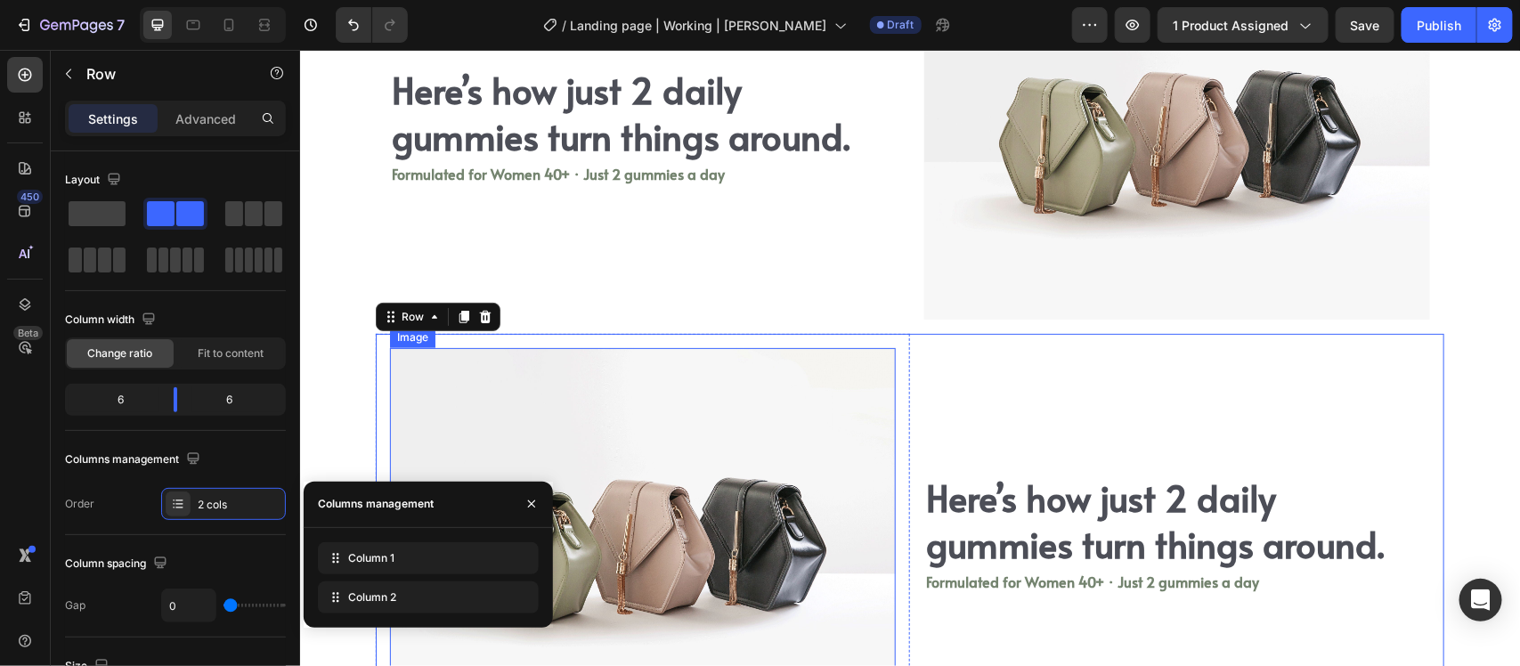
scroll to position [3159, 0]
click at [455, 304] on div "Row" at bounding box center [437, 317] width 125 height 29
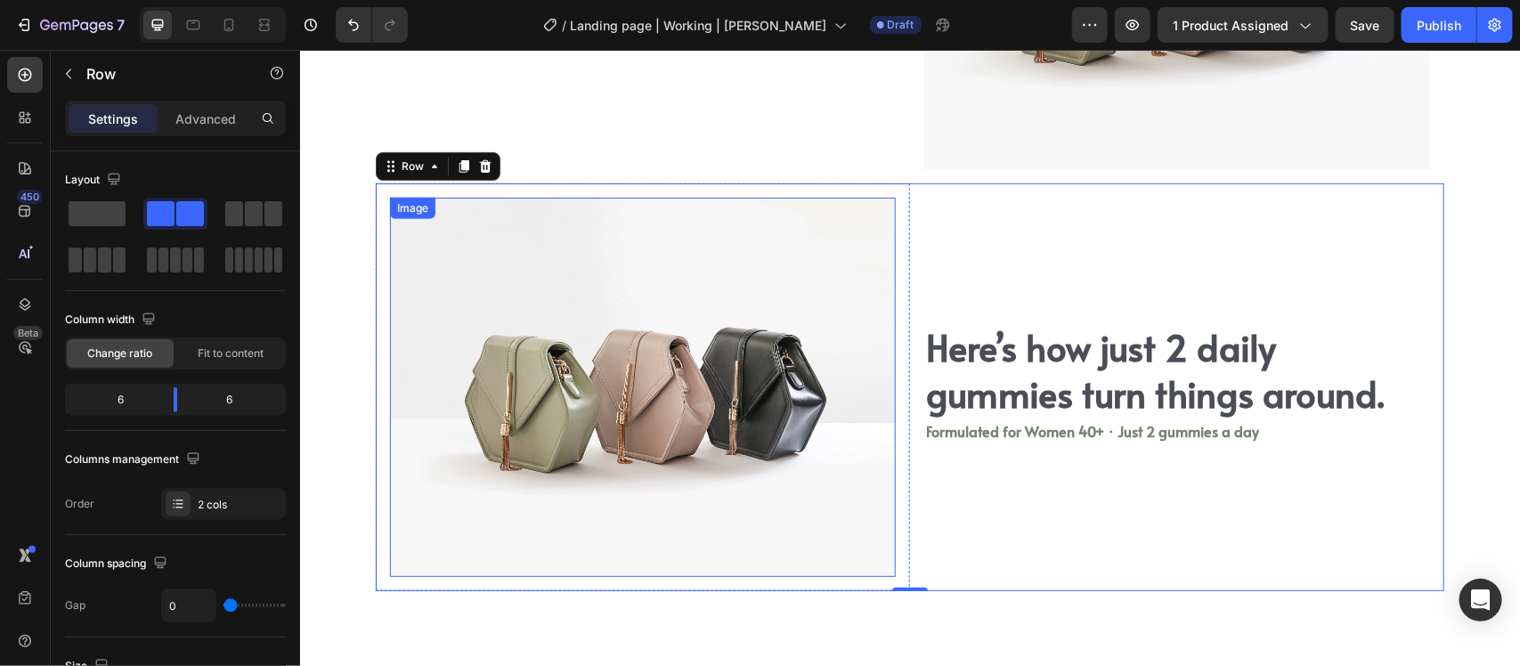
scroll to position [3270, 0]
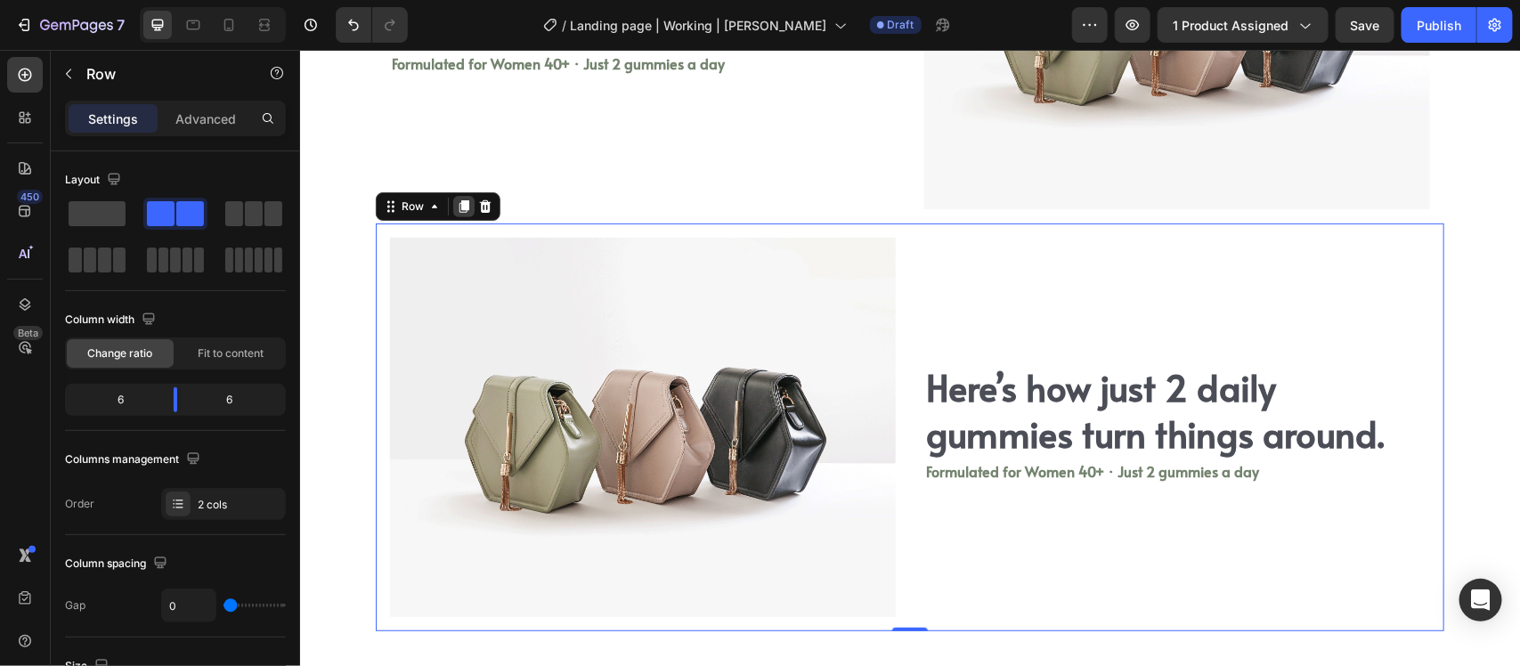
click at [459, 202] on icon at bounding box center [464, 206] width 10 height 12
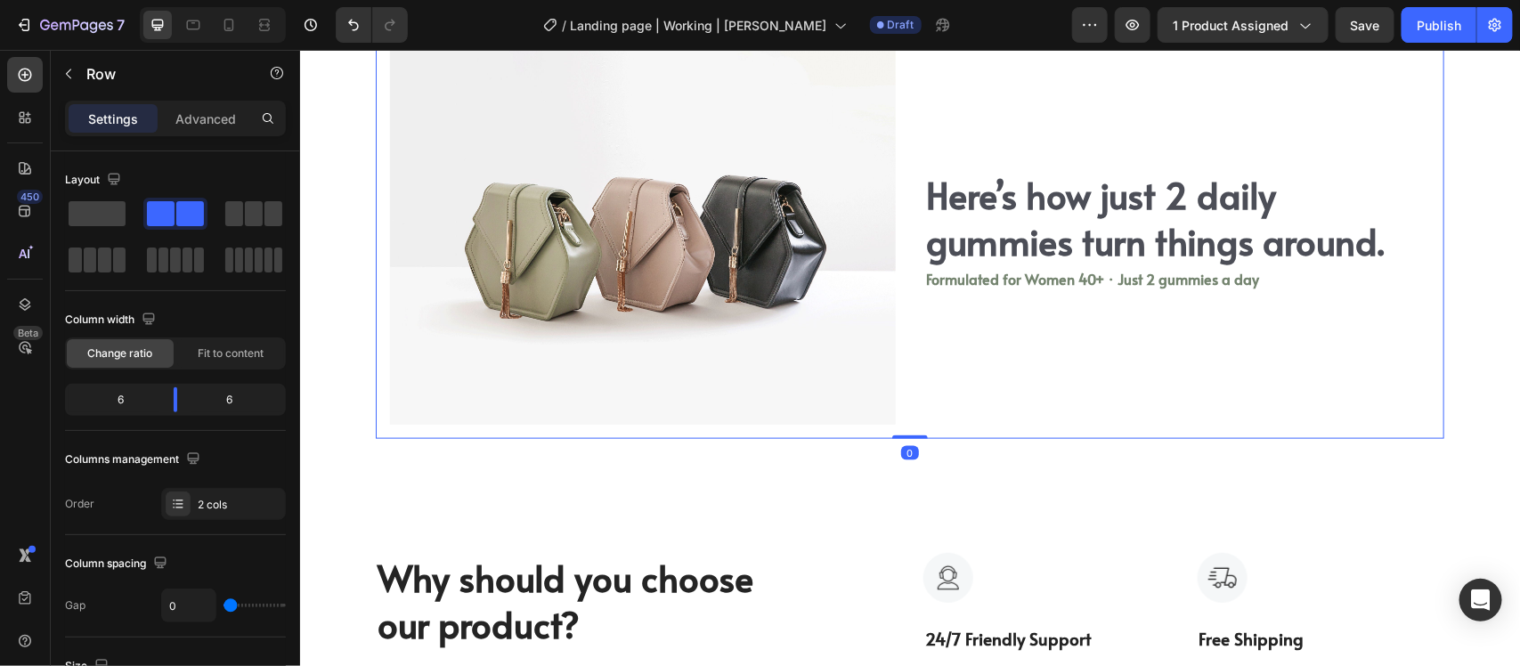
scroll to position [3872, 0]
click at [180, 486] on div "Columns management Order 2 cols" at bounding box center [175, 482] width 221 height 75
click at [224, 512] on div "2 cols" at bounding box center [240, 505] width 84 height 16
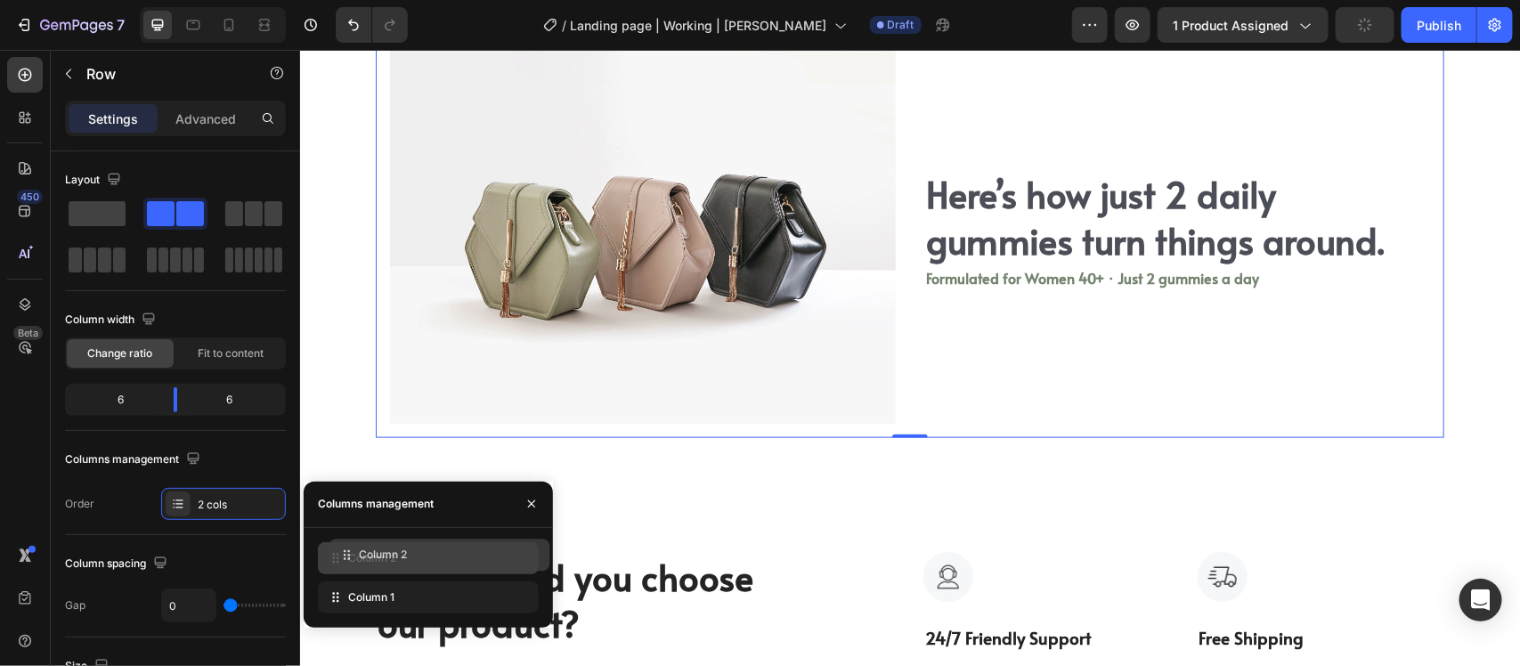
drag, startPoint x: 337, startPoint y: 610, endPoint x: 348, endPoint y: 567, distance: 44.3
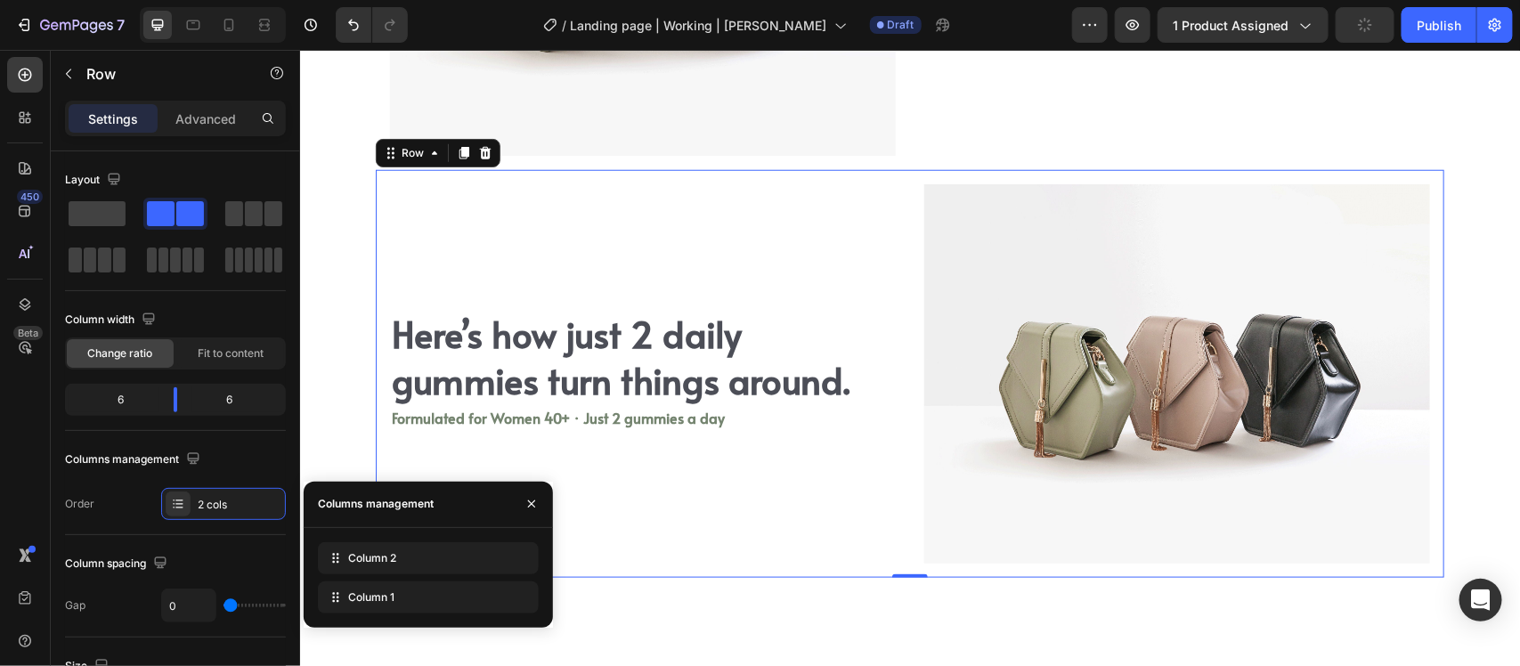
scroll to position [3649, 0]
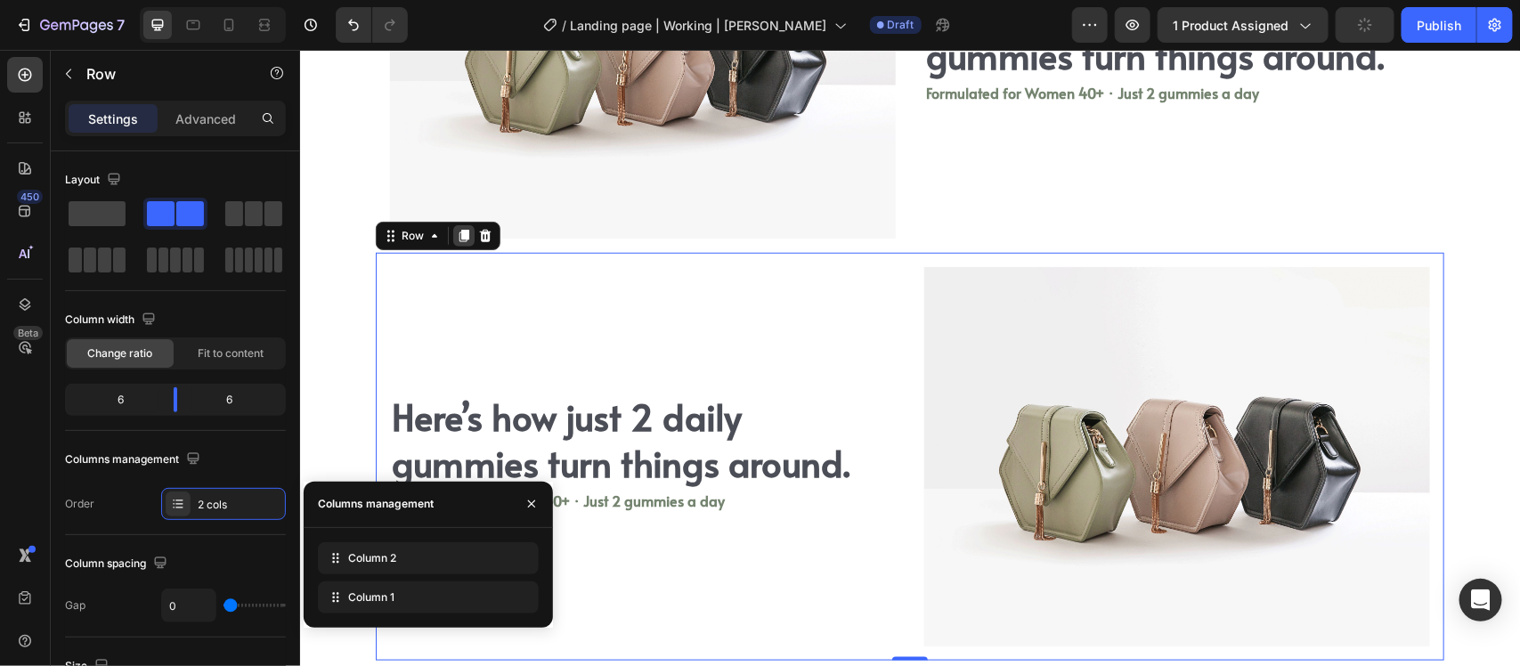
click at [456, 237] on icon at bounding box center [463, 235] width 14 height 14
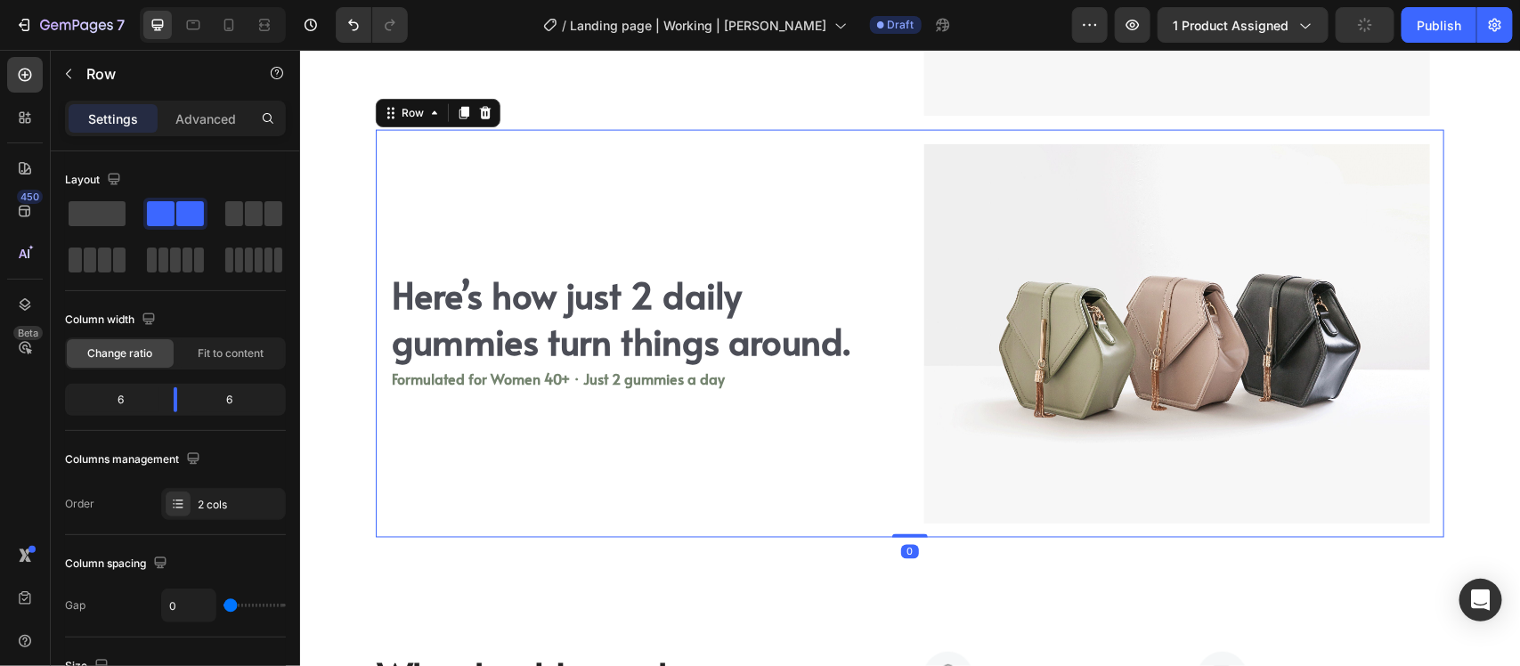
scroll to position [4198, 0]
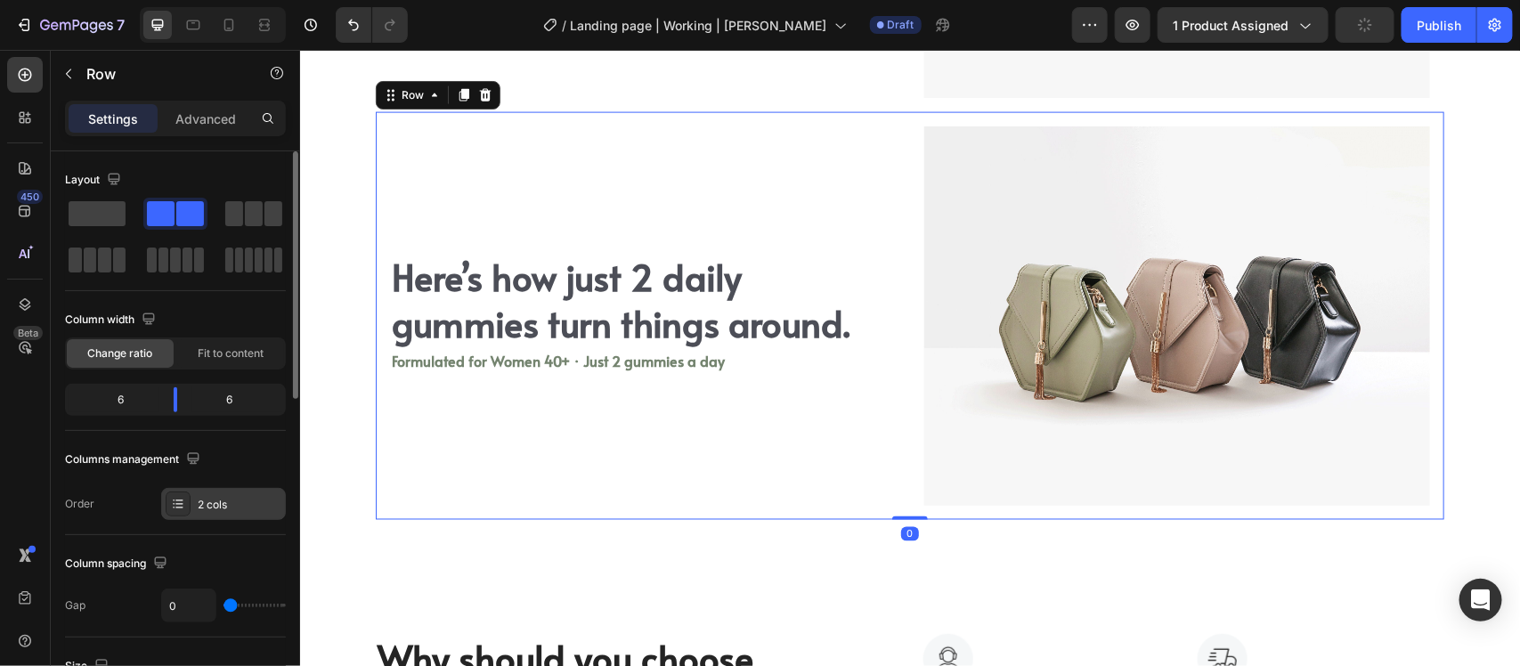
click at [187, 504] on div at bounding box center [178, 504] width 25 height 25
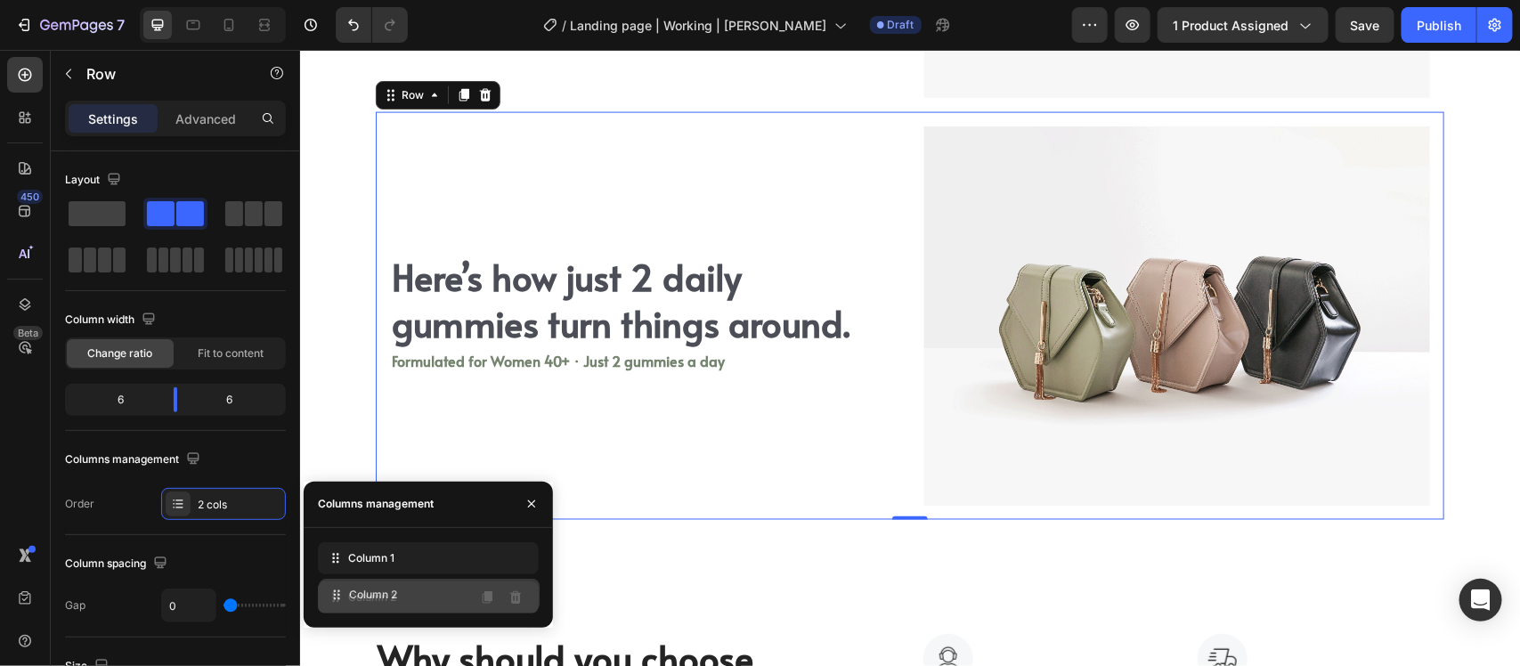
drag, startPoint x: 353, startPoint y: 563, endPoint x: 354, endPoint y: 597, distance: 33.9
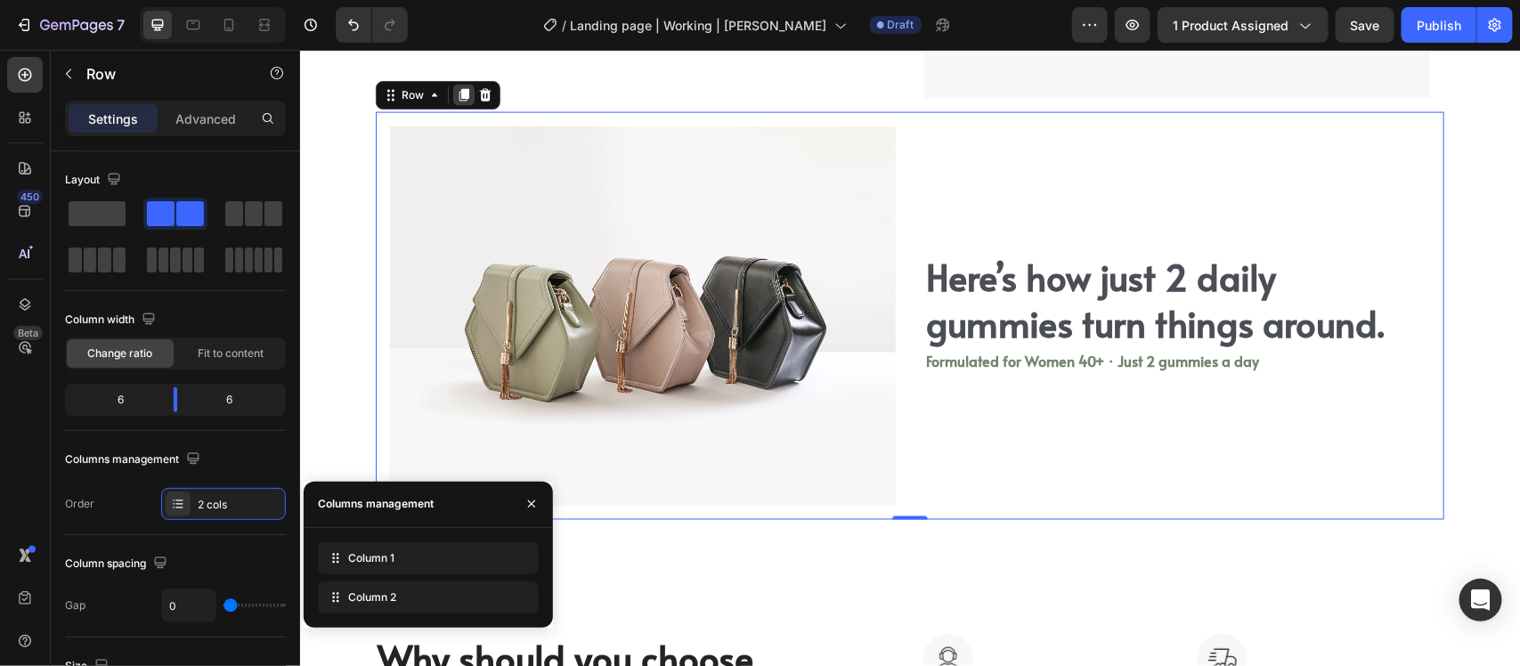
click at [459, 93] on icon at bounding box center [464, 94] width 10 height 12
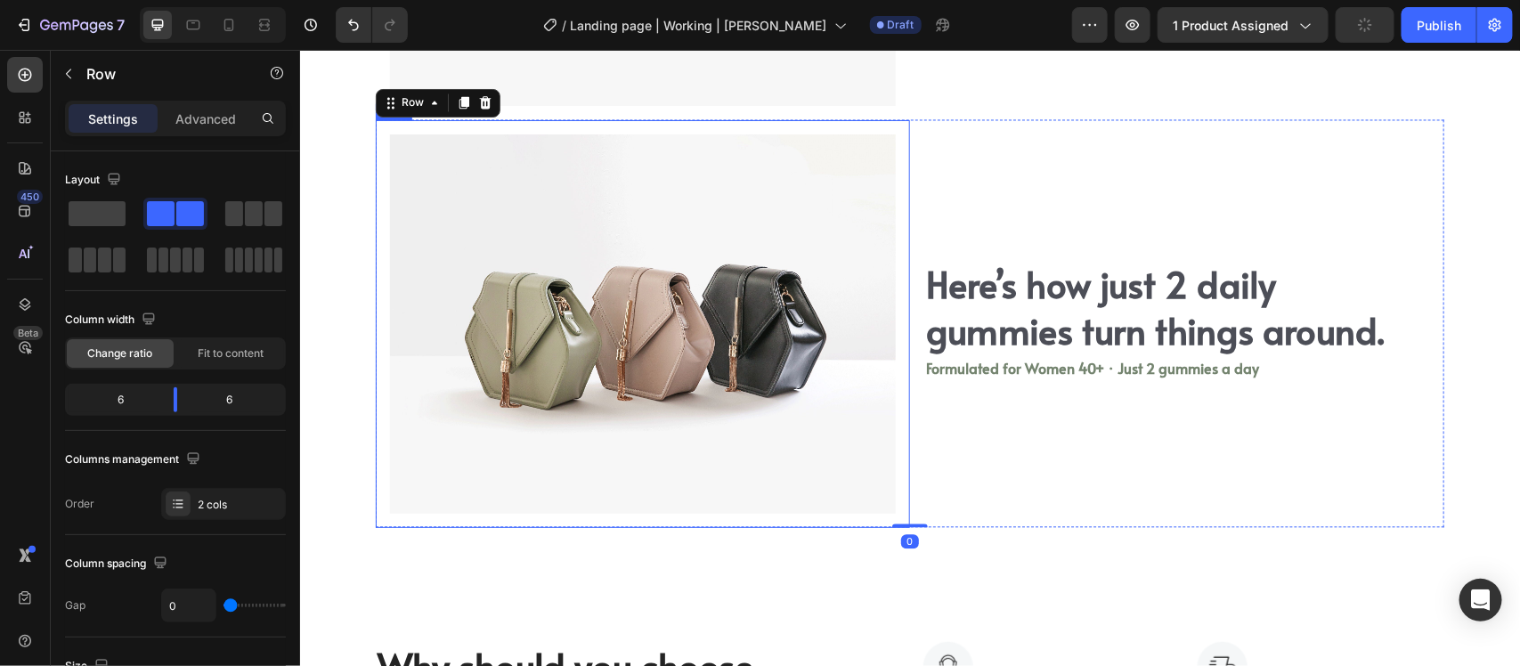
scroll to position [4605, 0]
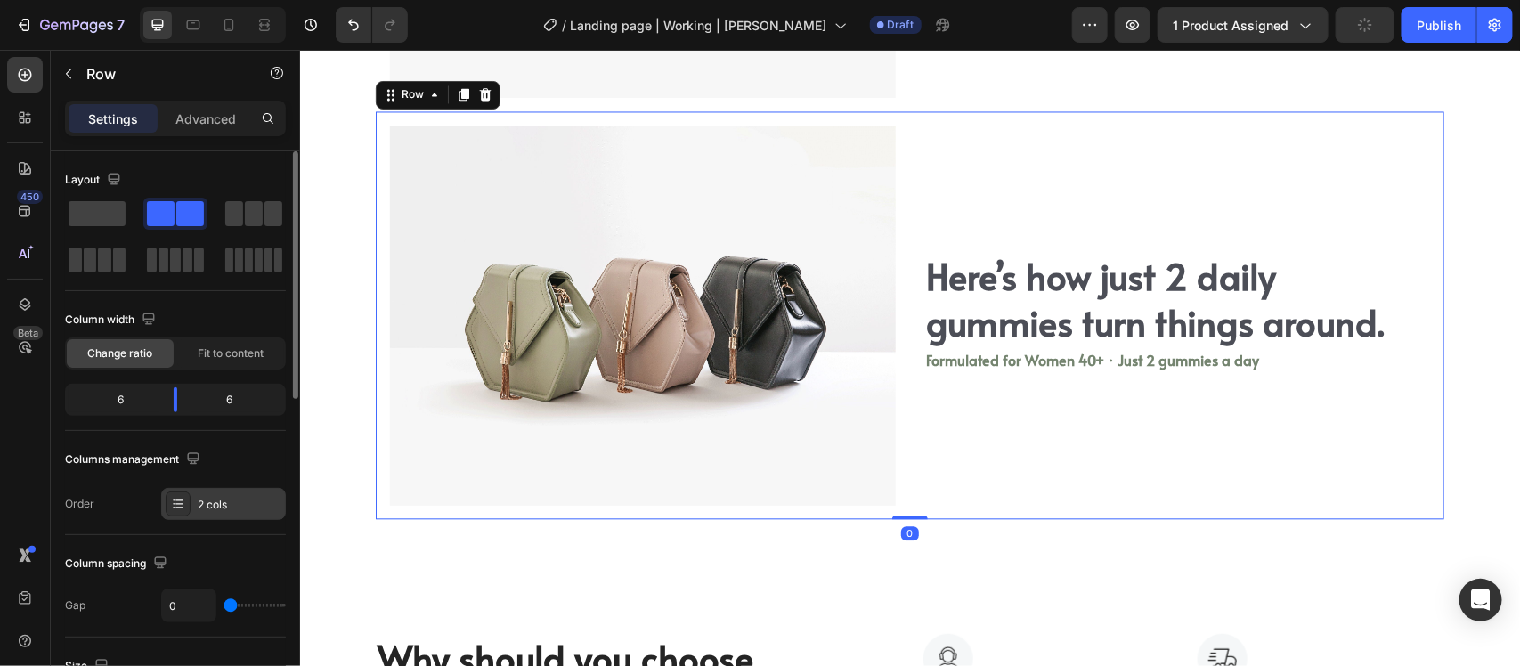
click at [216, 500] on div "2 cols" at bounding box center [240, 505] width 84 height 16
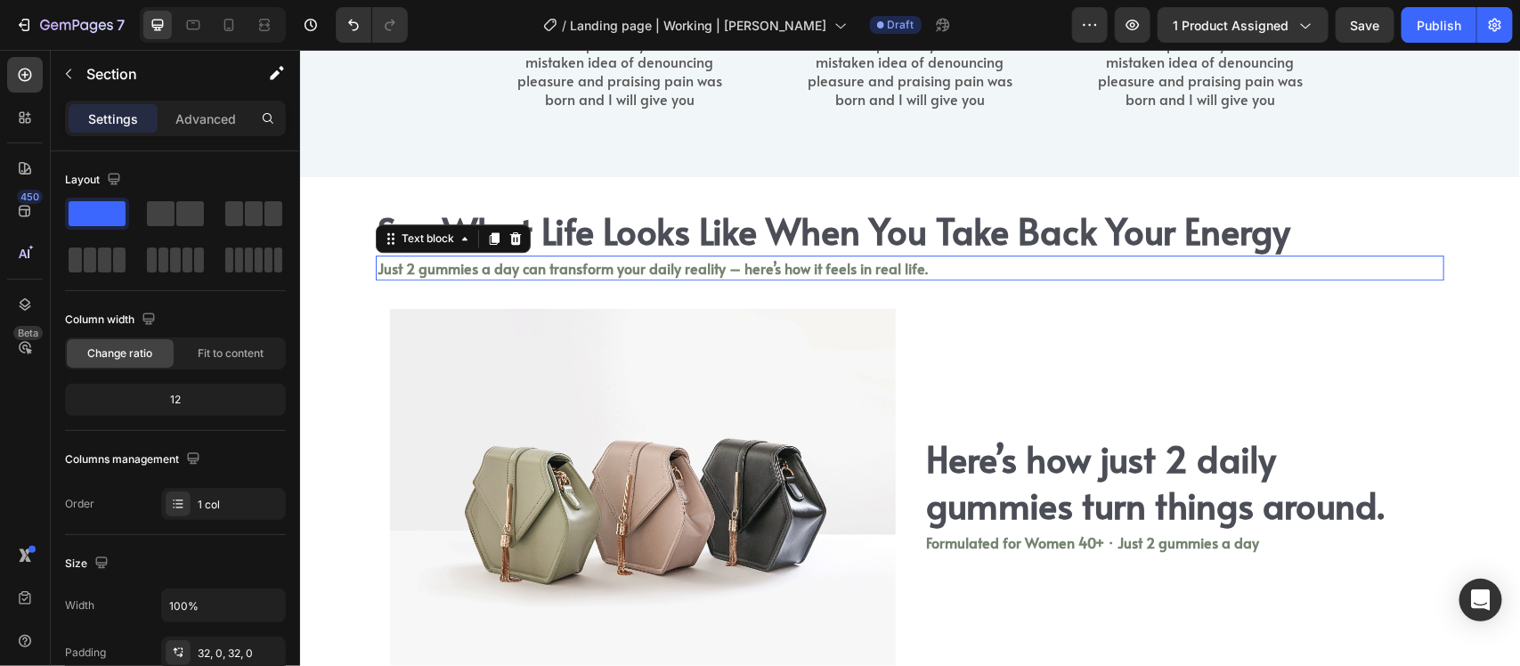
click at [1116, 278] on p "Just 2 gummies a day can transform your daily reality – here’s how it feels in …" at bounding box center [909, 267] width 1065 height 21
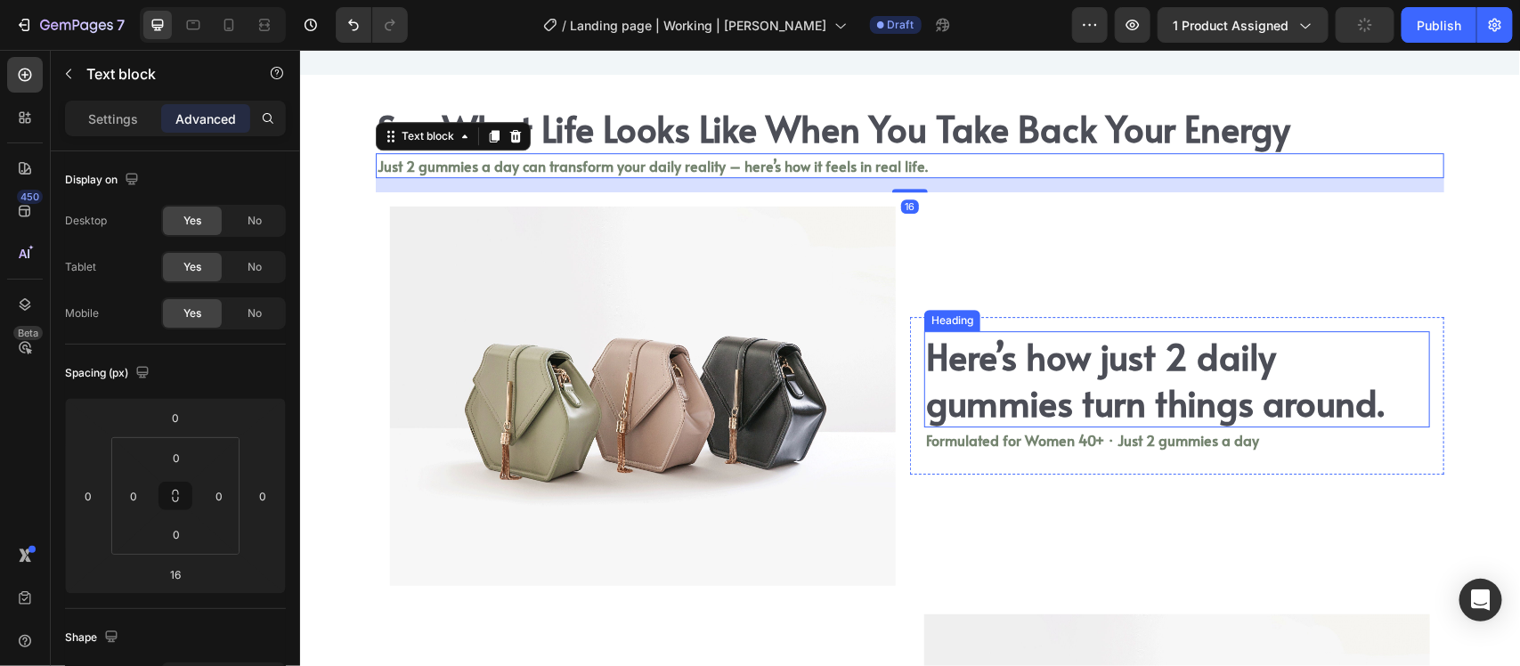
scroll to position [2490, 0]
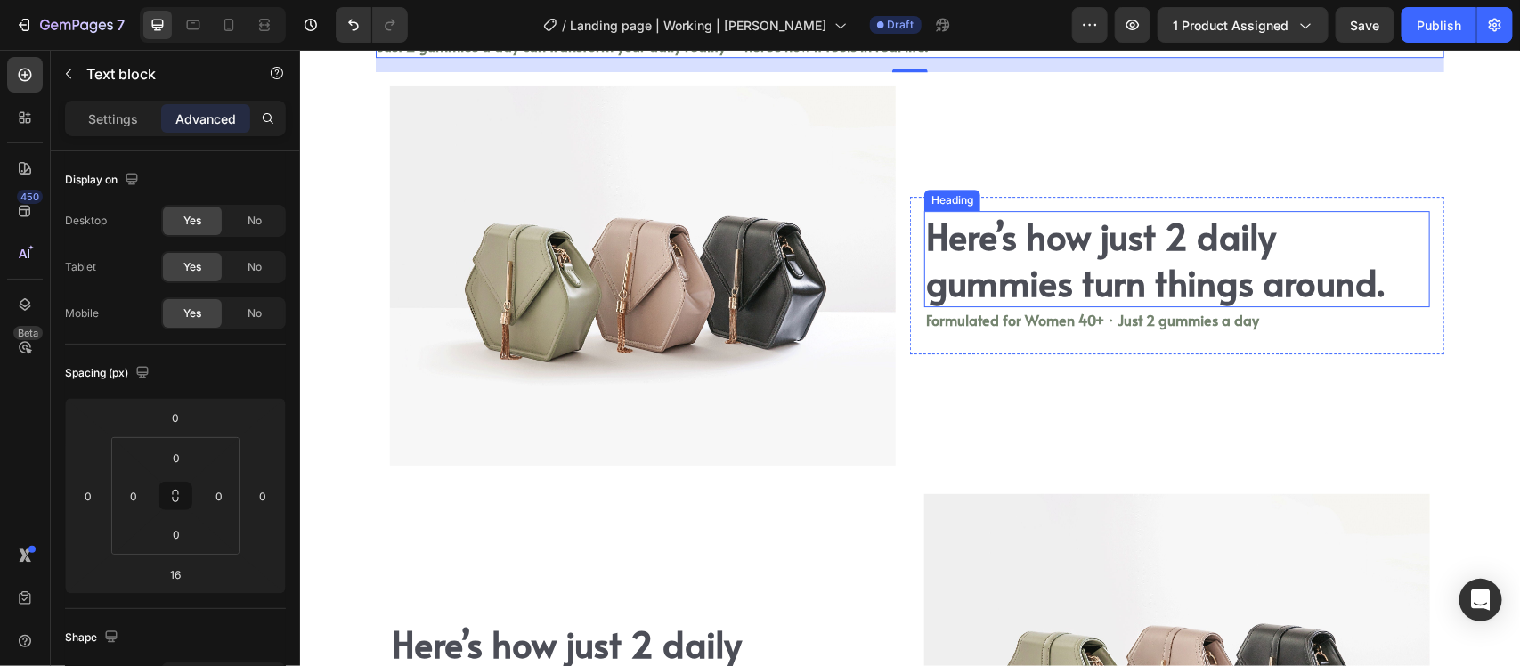
click at [1006, 306] on h2 "Here’s how just 2 daily gummies turn things around." at bounding box center [1177, 258] width 506 height 96
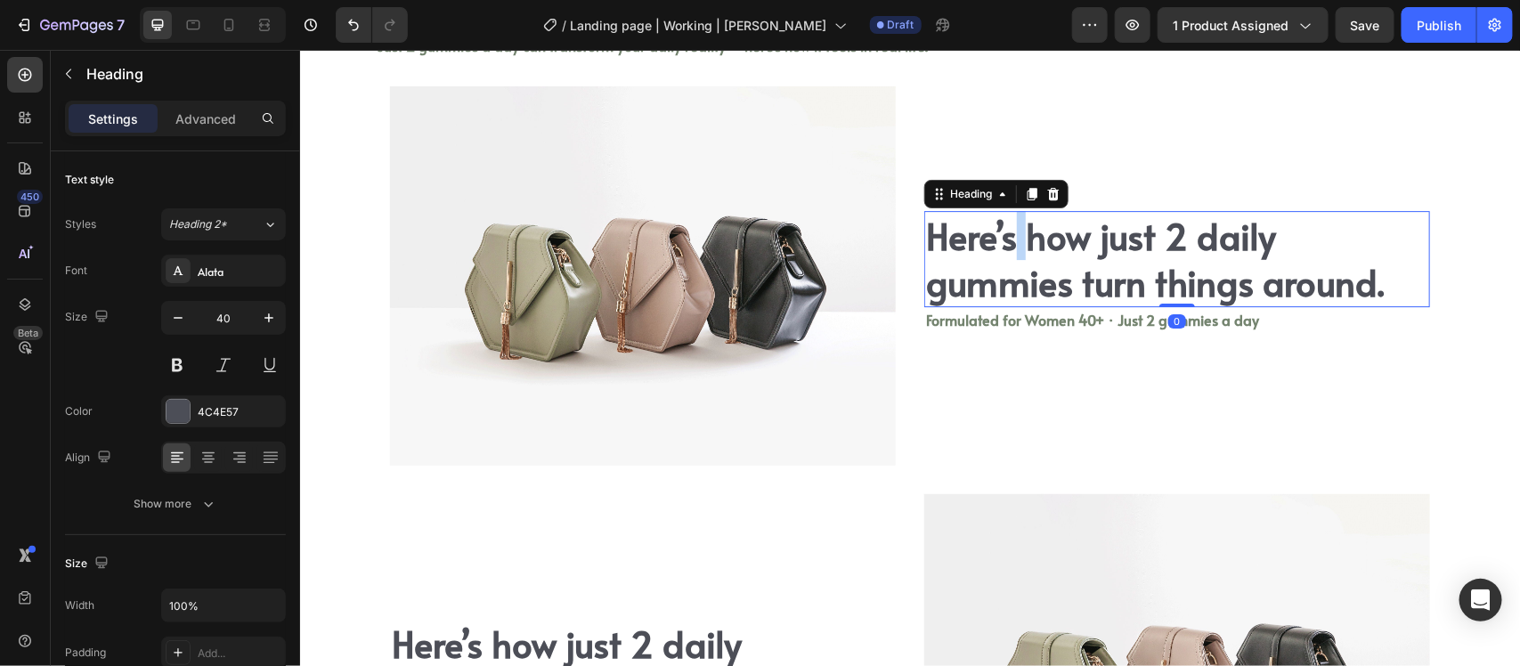
click at [1006, 306] on h2 "Here’s how just 2 daily gummies turn things around." at bounding box center [1177, 258] width 506 height 96
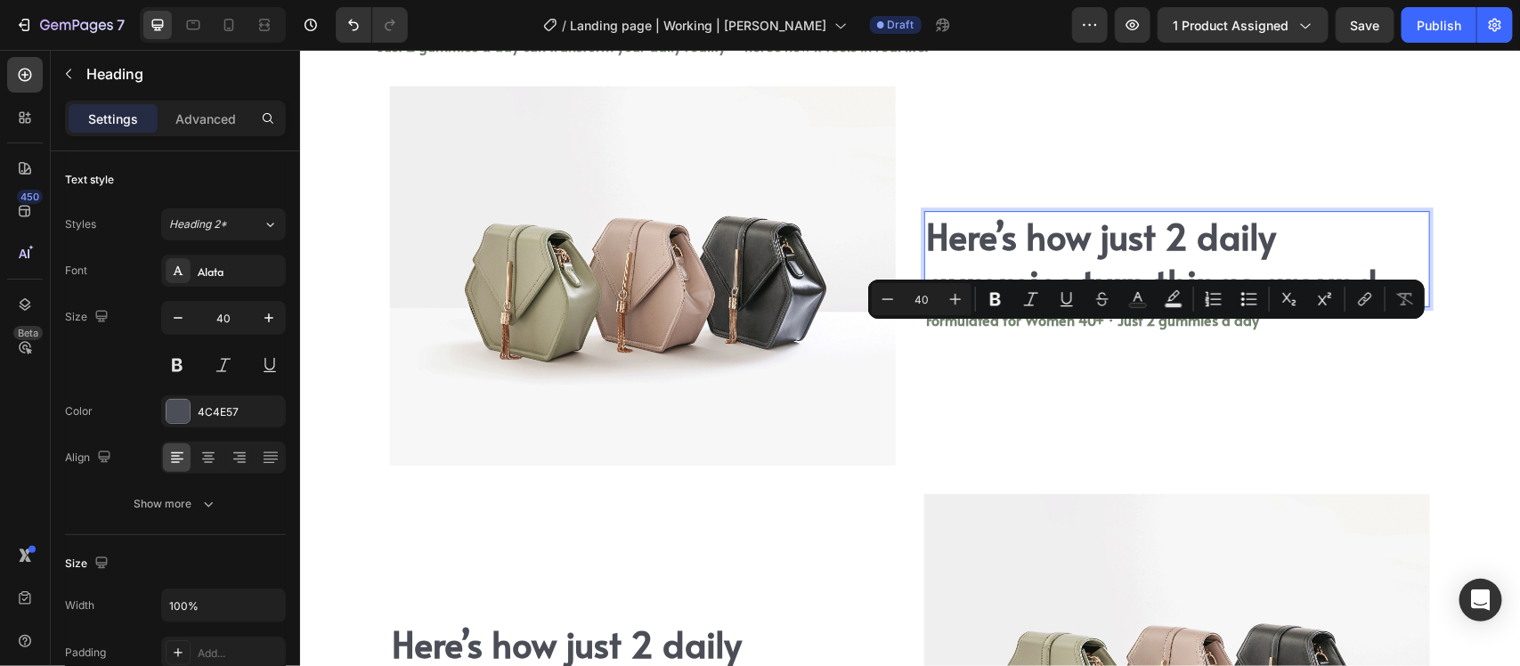
scroll to position [2513, 0]
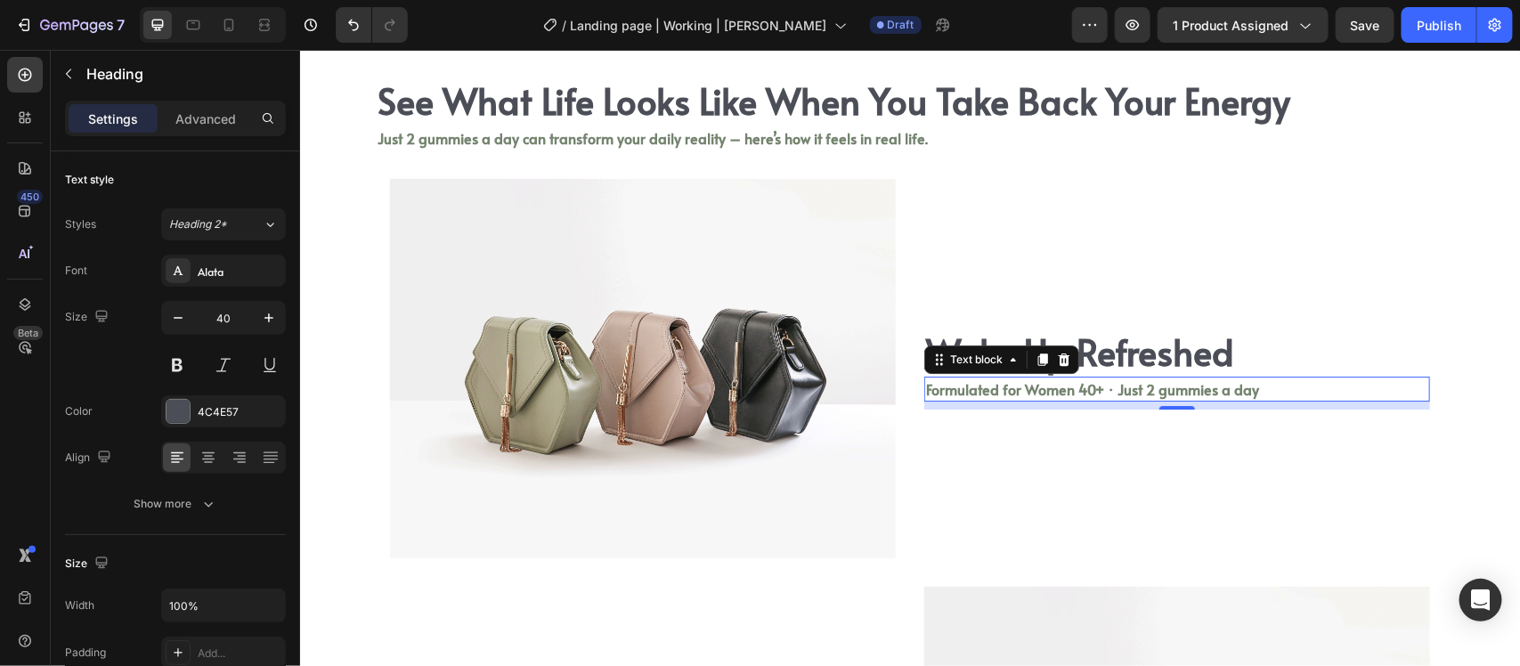
click at [985, 380] on p "Formulated for Women 40+ · Just 2 gummies a day" at bounding box center [1176, 388] width 502 height 21
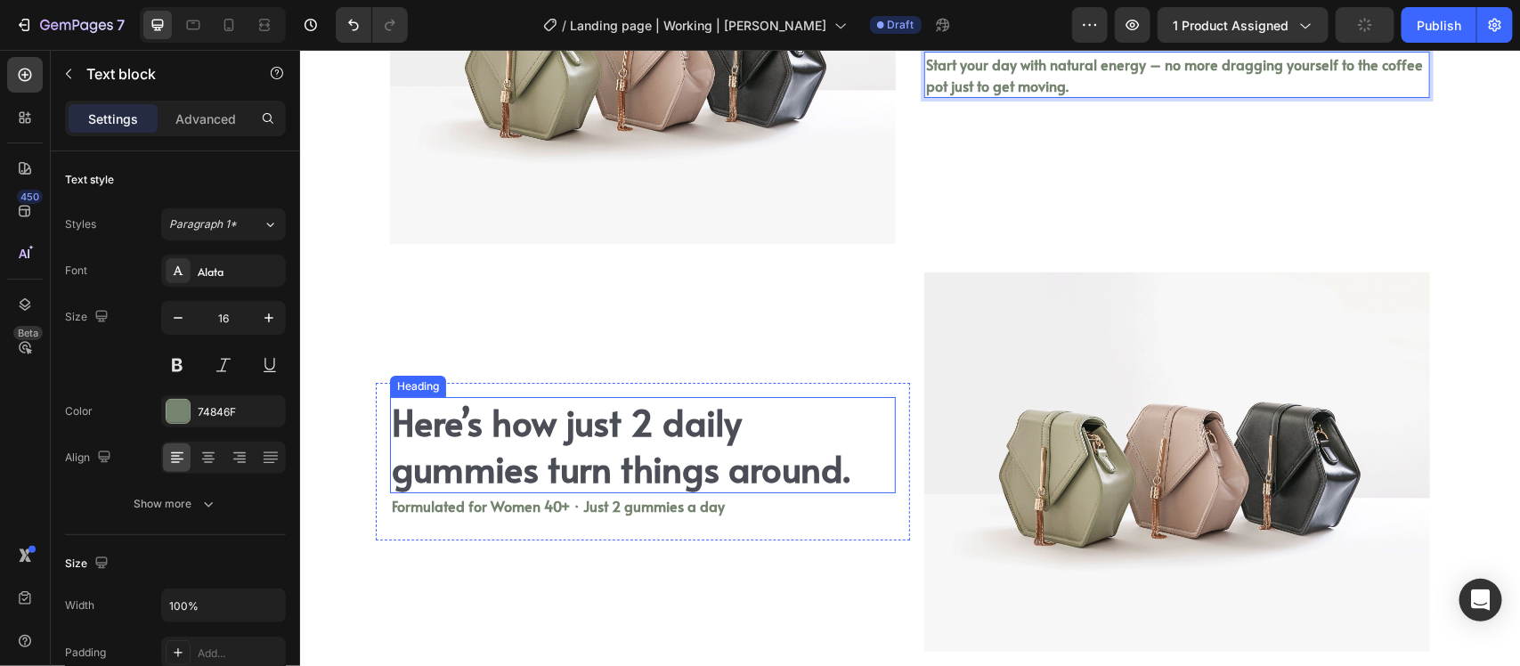
scroll to position [2837, 0]
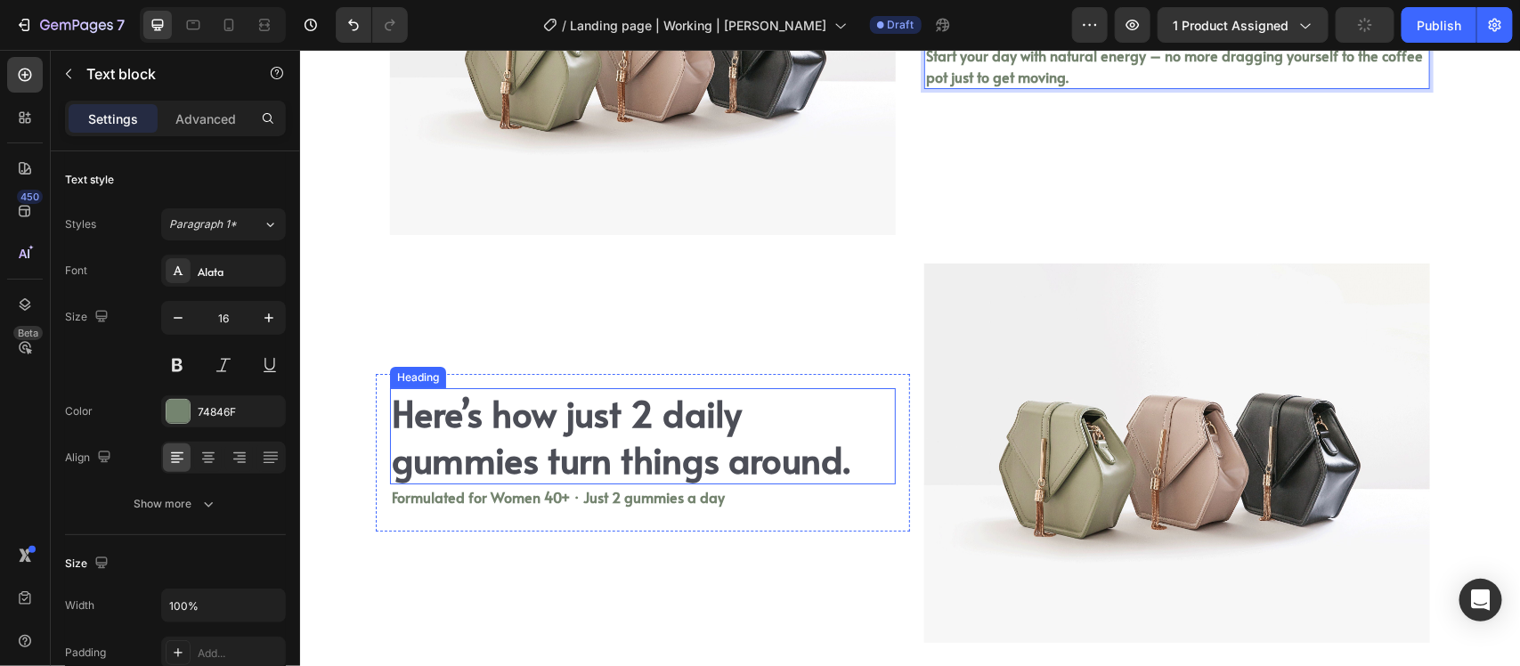
click at [597, 403] on h2 "Here’s how just 2 daily gummies turn things around." at bounding box center [642, 435] width 506 height 96
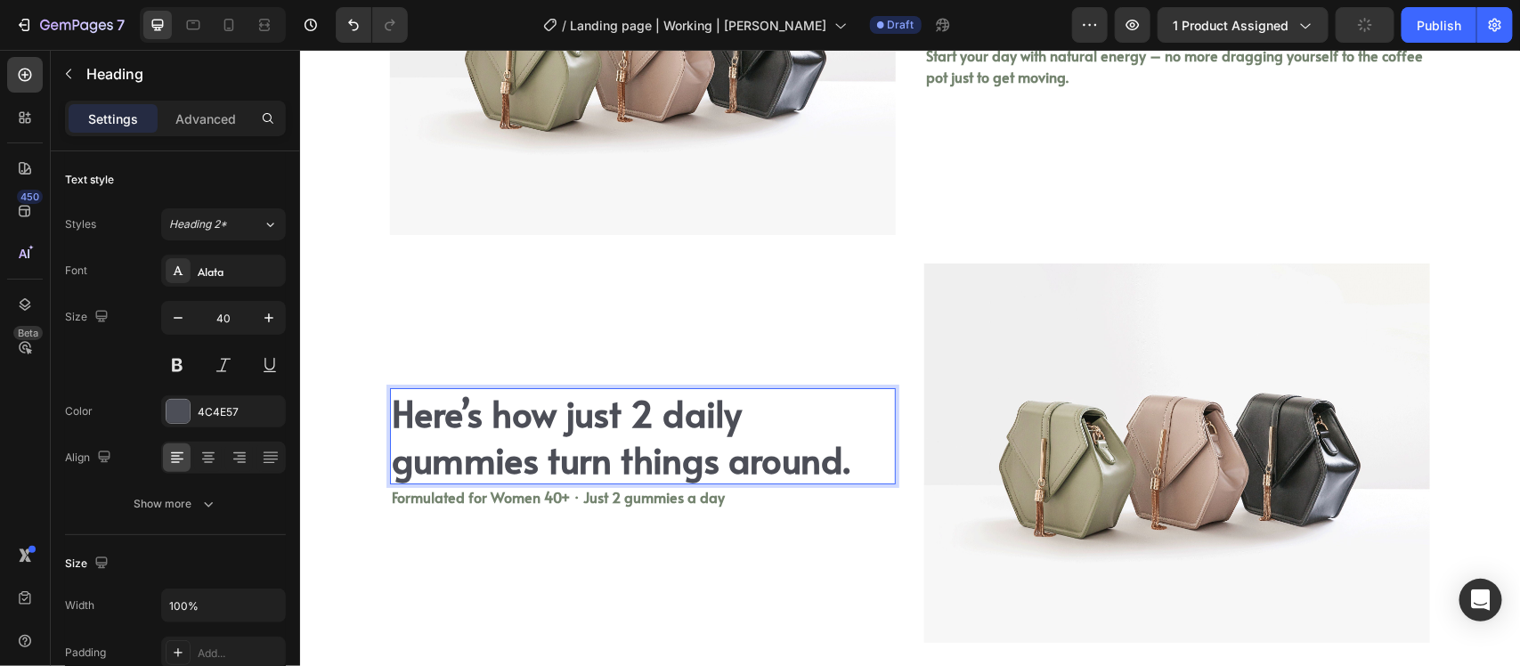
click at [597, 403] on h2 "Here’s how just 2 daily gummies turn things around." at bounding box center [642, 435] width 506 height 96
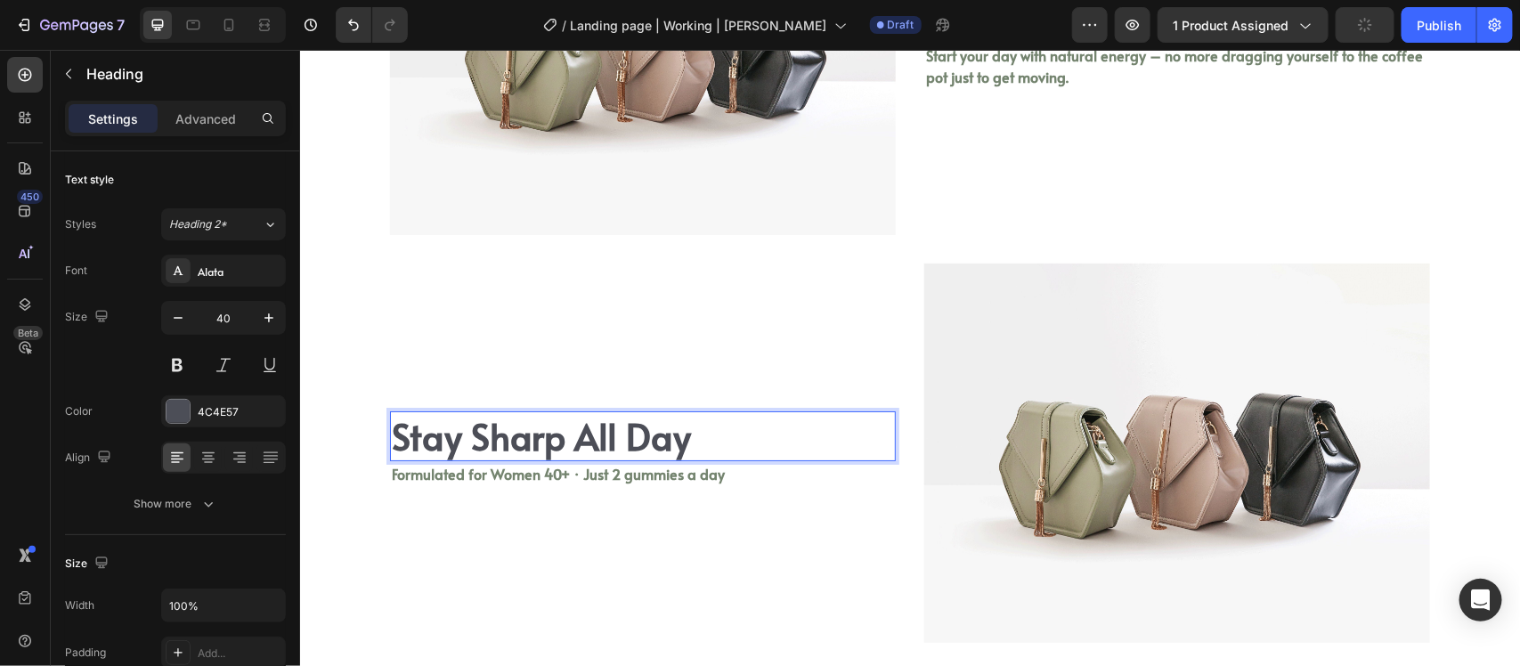
scroll to position [2860, 0]
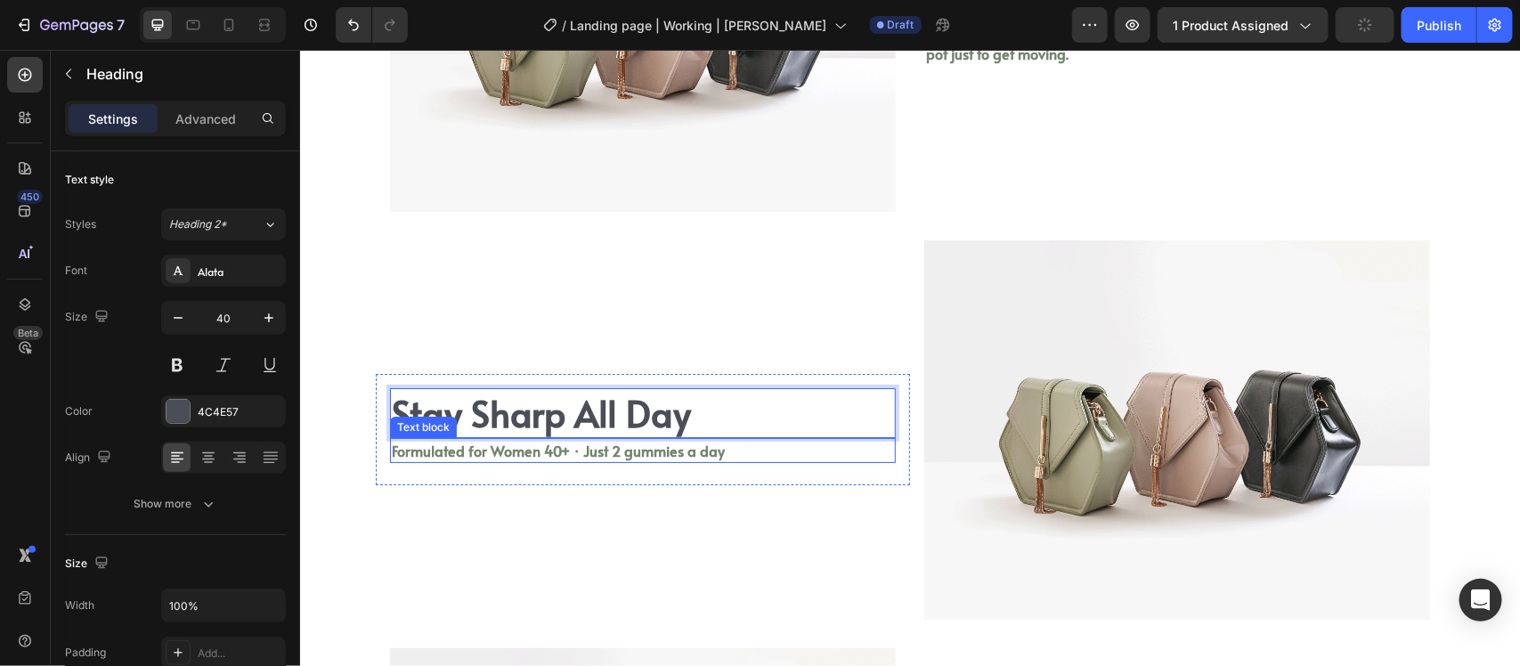
click at [540, 442] on p "Formulated for Women 40+ · Just 2 gummies a day" at bounding box center [642, 449] width 502 height 21
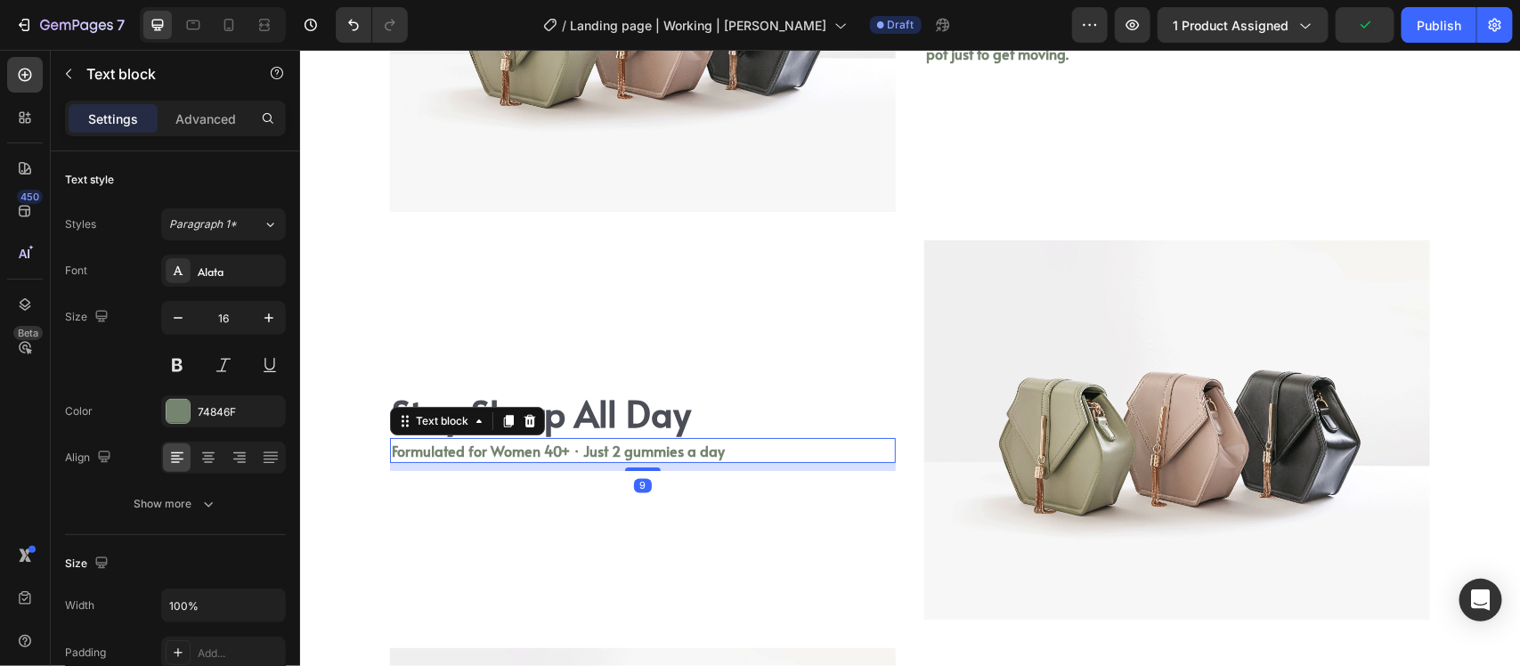
click at [540, 449] on p "Formulated for Women 40+ · Just 2 gummies a day" at bounding box center [642, 449] width 502 height 21
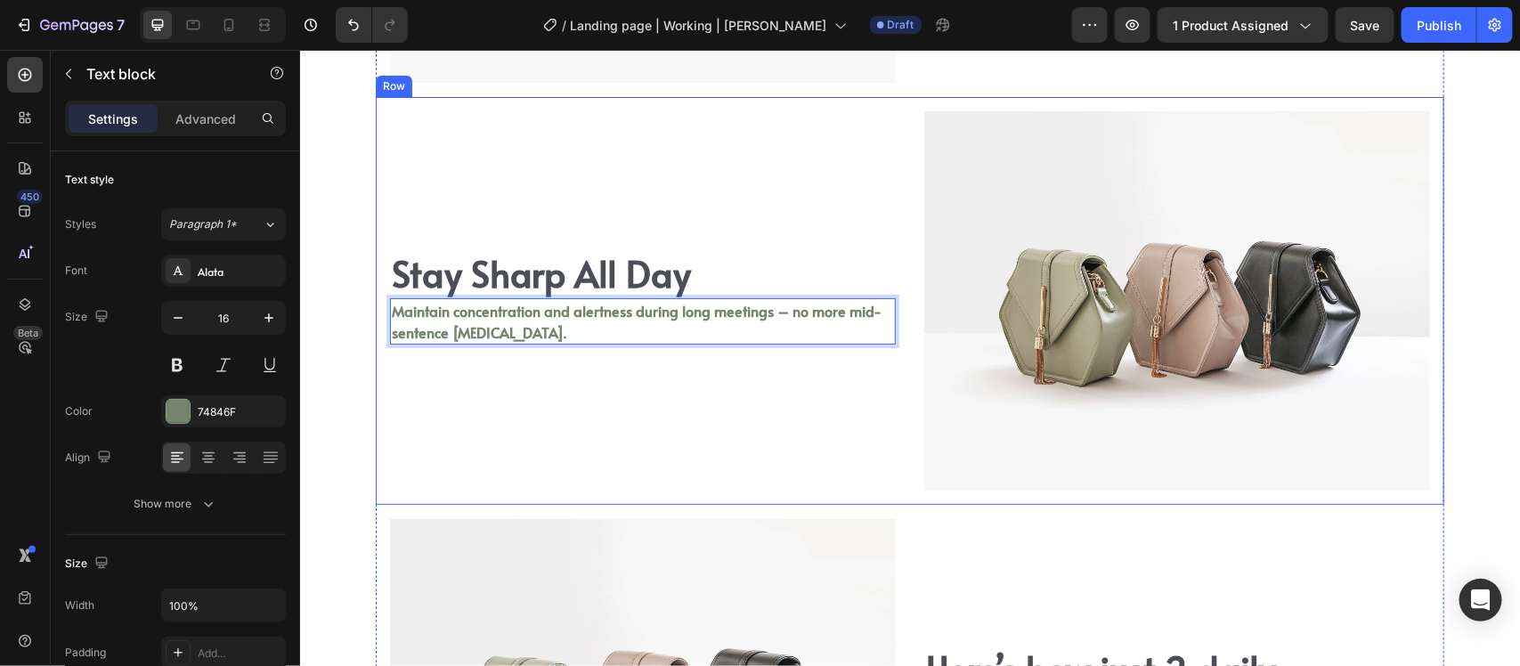
scroll to position [3182, 0]
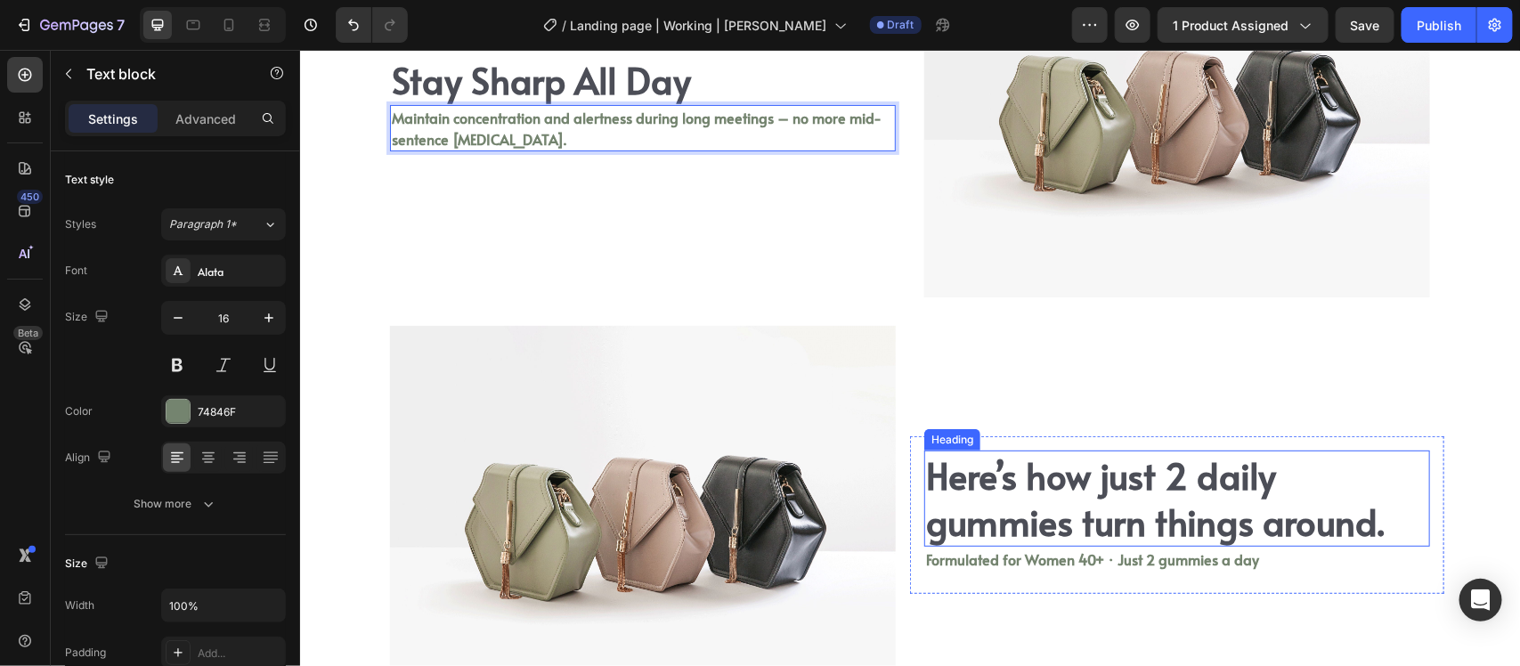
click at [1031, 477] on h2 "Here’s how just 2 daily gummies turn things around." at bounding box center [1177, 498] width 506 height 96
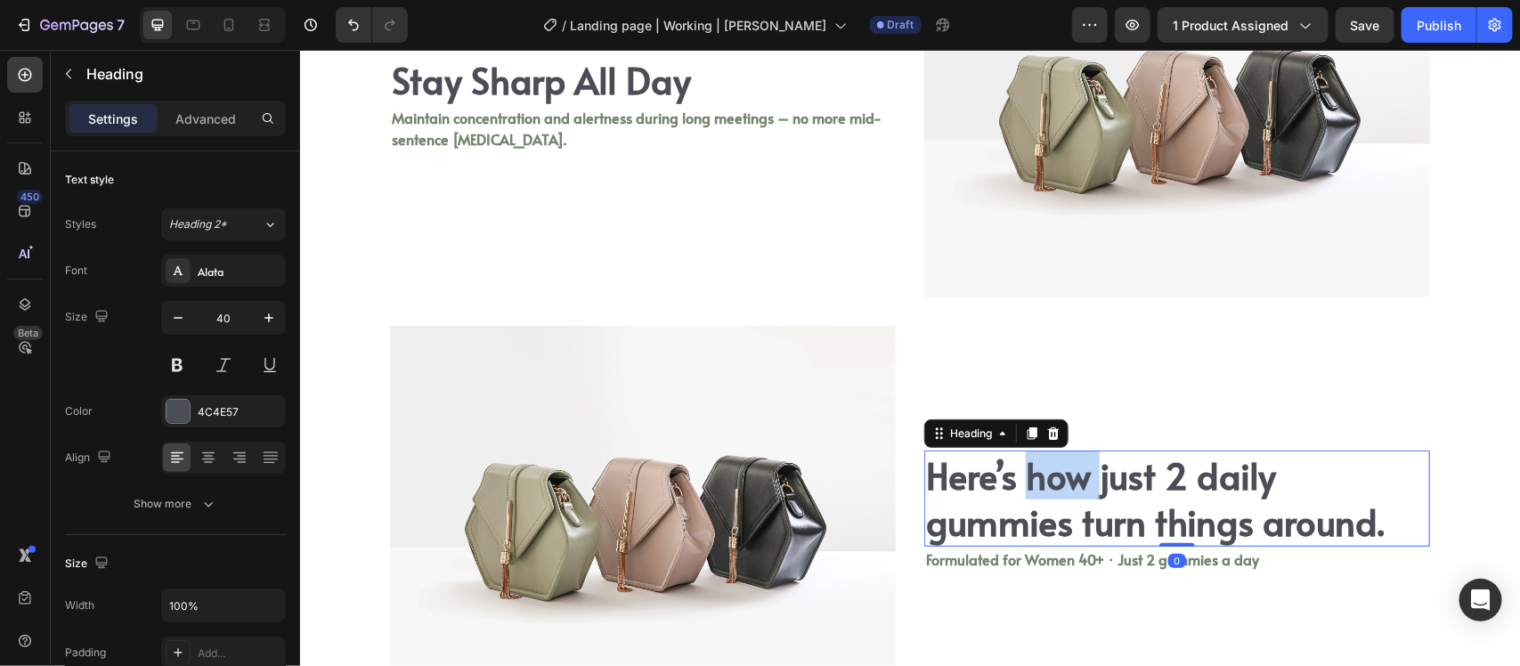
click at [1031, 477] on h2 "Here’s how just 2 daily gummies turn things around." at bounding box center [1177, 498] width 506 height 96
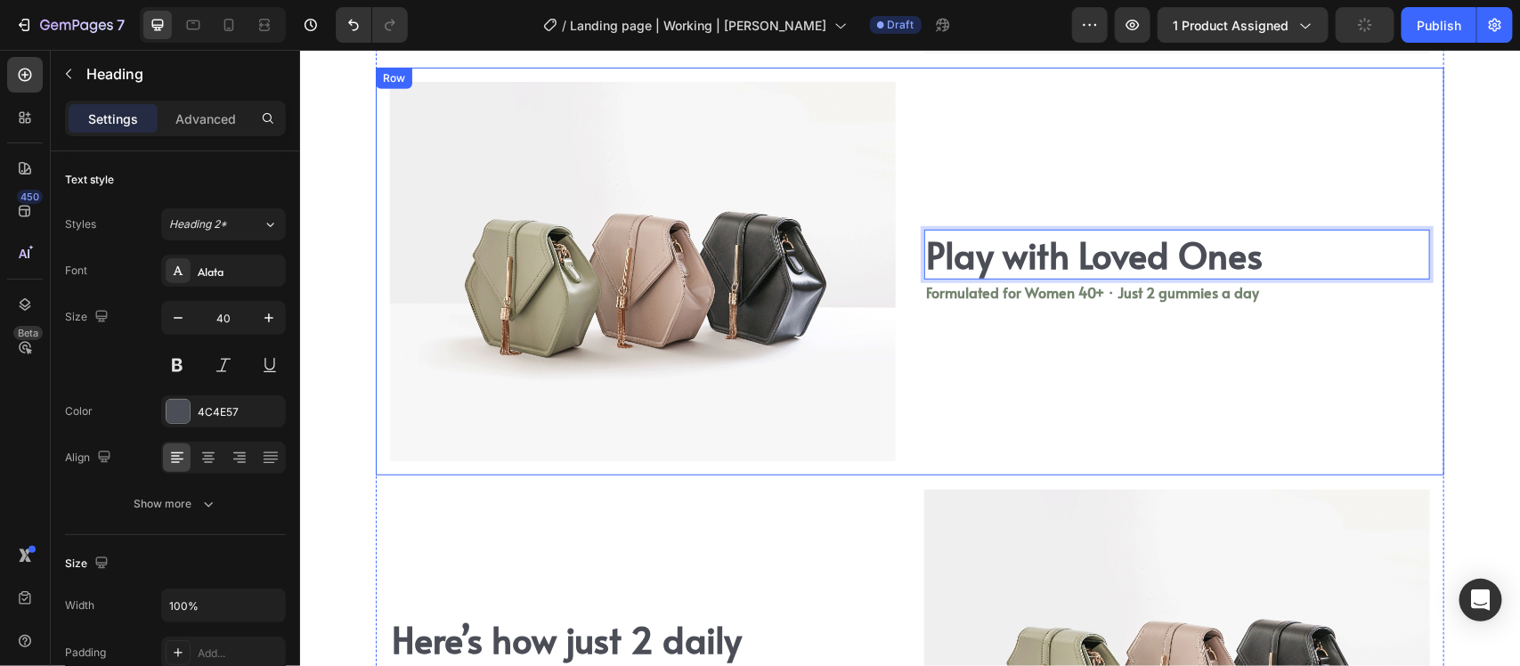
scroll to position [3429, 0]
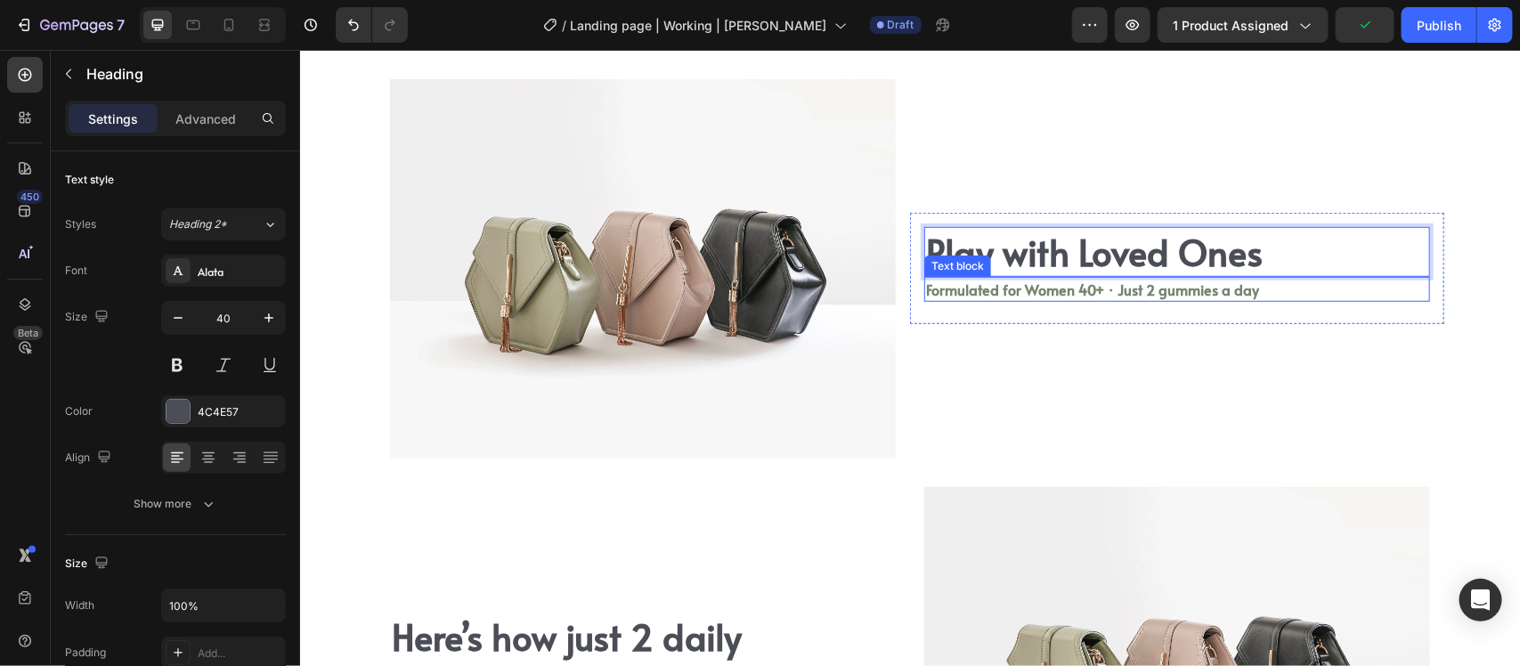
click at [1076, 286] on p "Formulated for Women 40+ · Just 2 gummies a day" at bounding box center [1176, 288] width 502 height 21
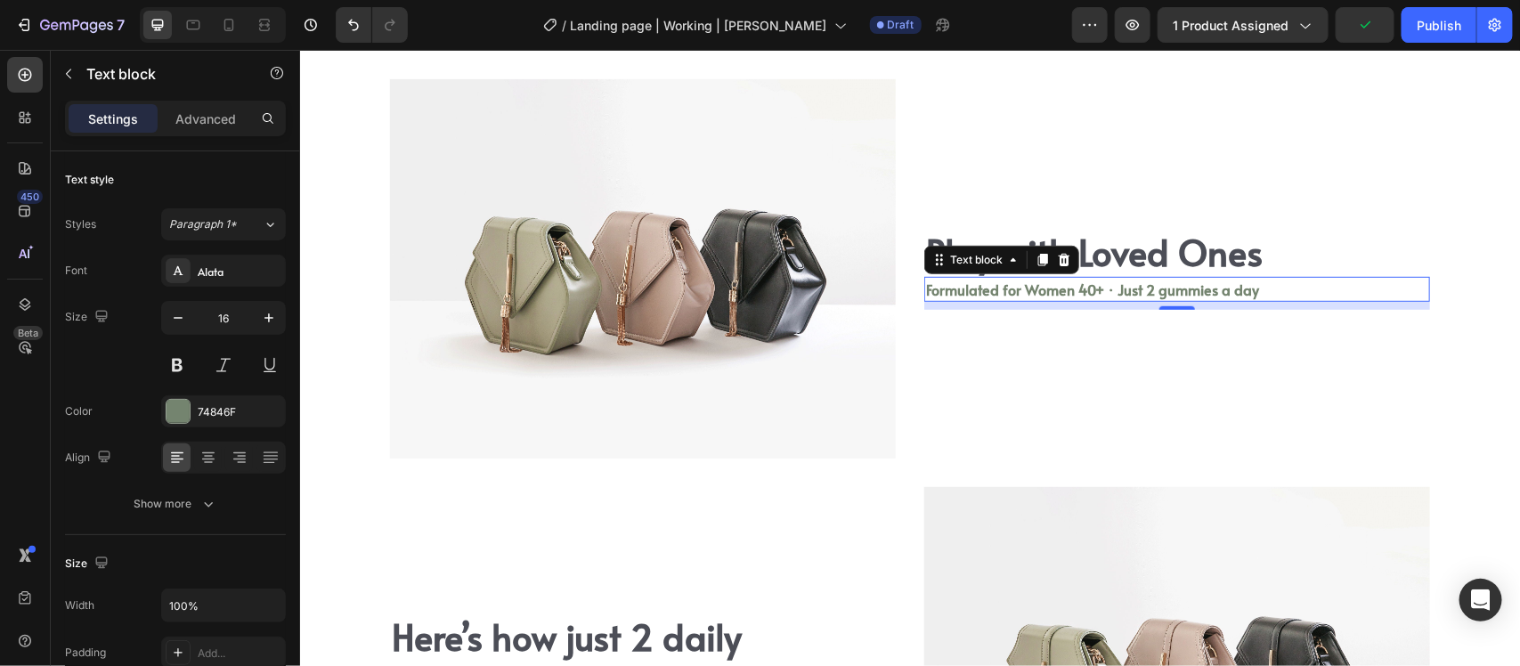
click at [1076, 286] on p "Formulated for Women 40+ · Just 2 gummies a day" at bounding box center [1176, 288] width 502 height 21
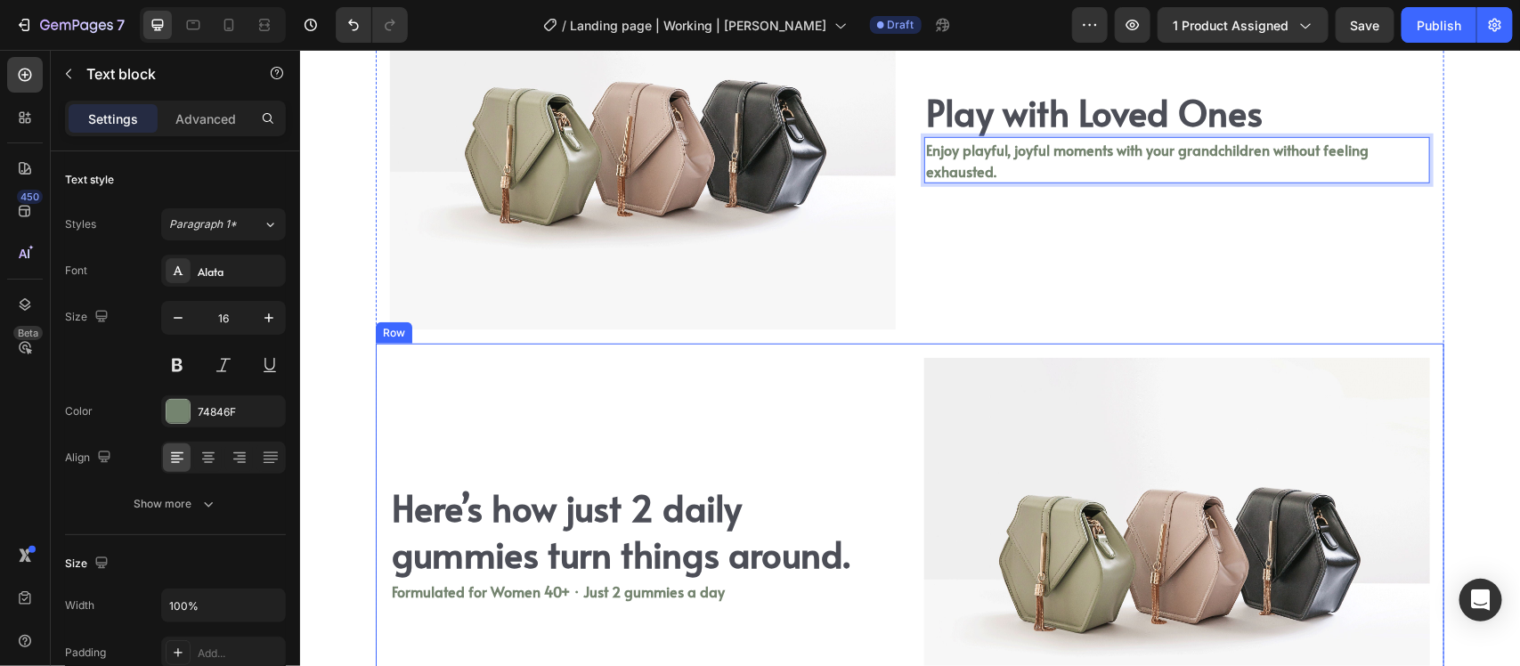
scroll to position [3752, 0]
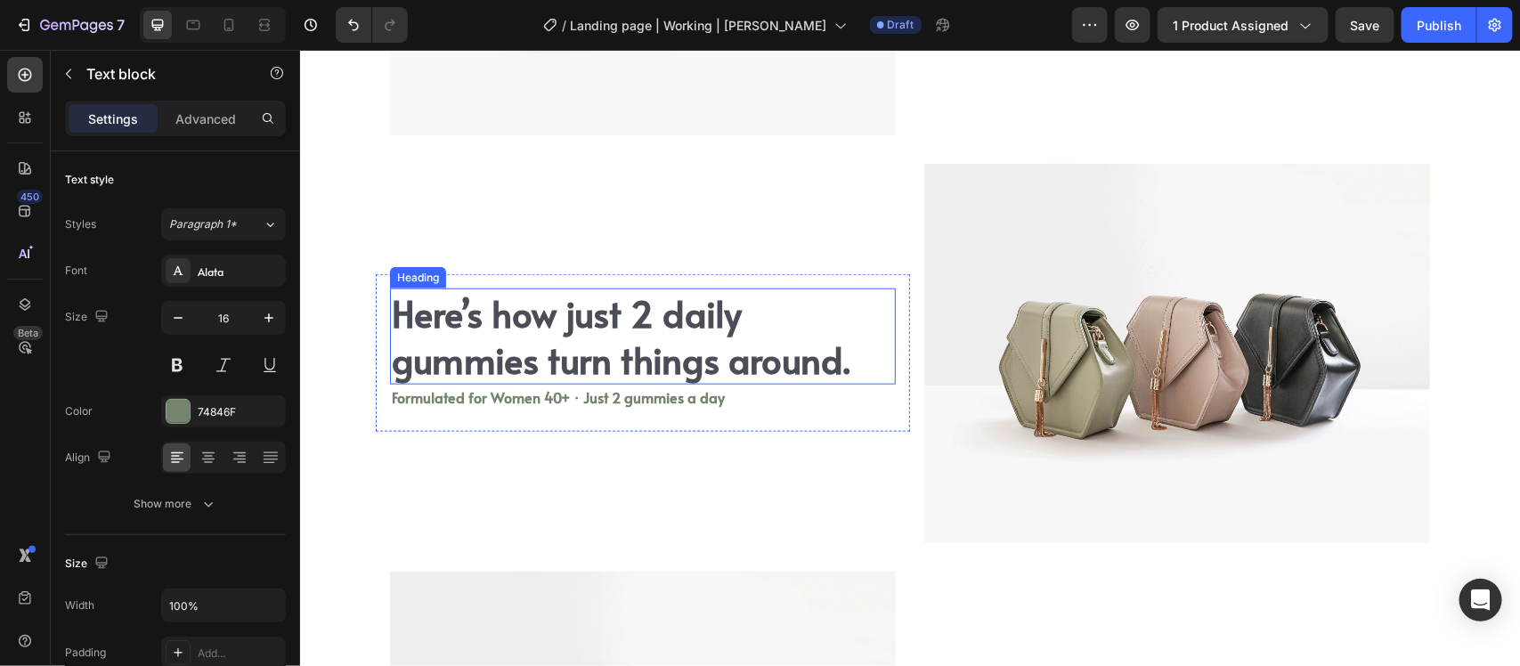
click at [634, 311] on h2 "Here’s how just 2 daily gummies turn things around." at bounding box center [642, 336] width 506 height 96
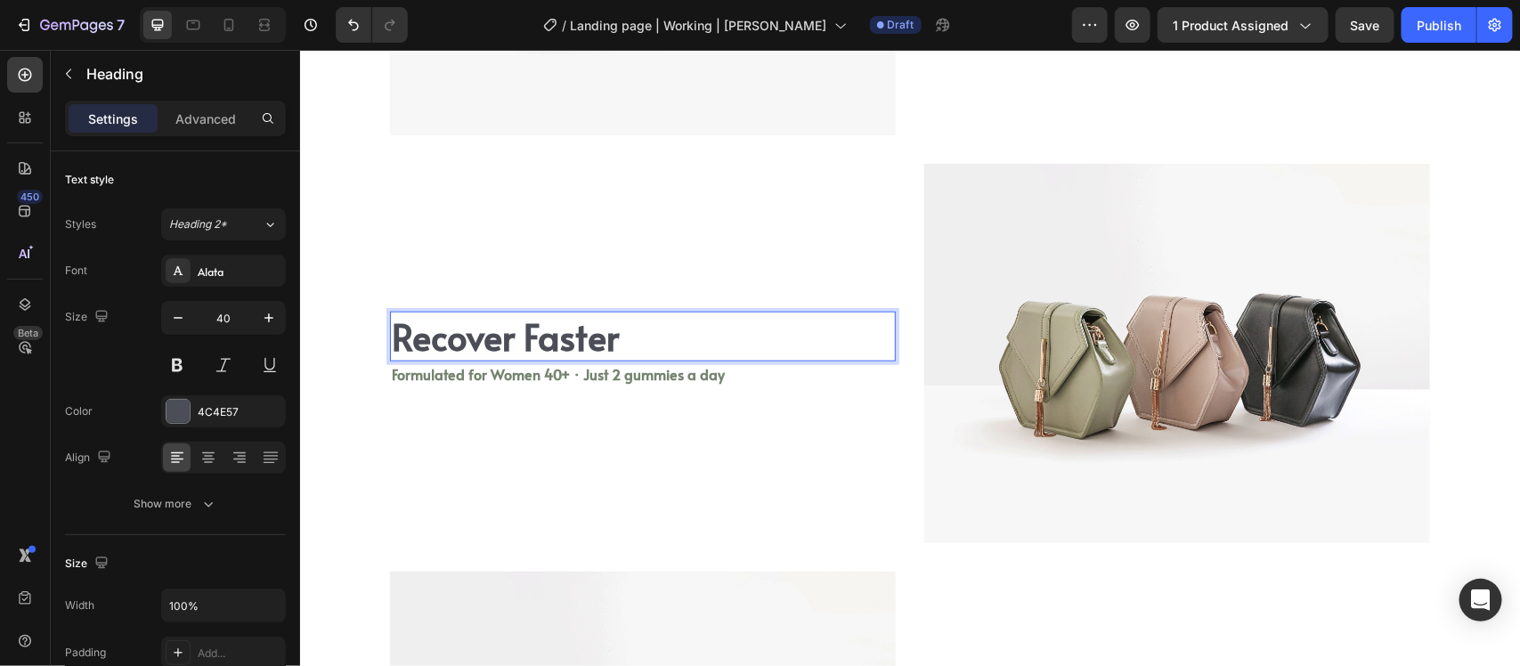
scroll to position [3776, 0]
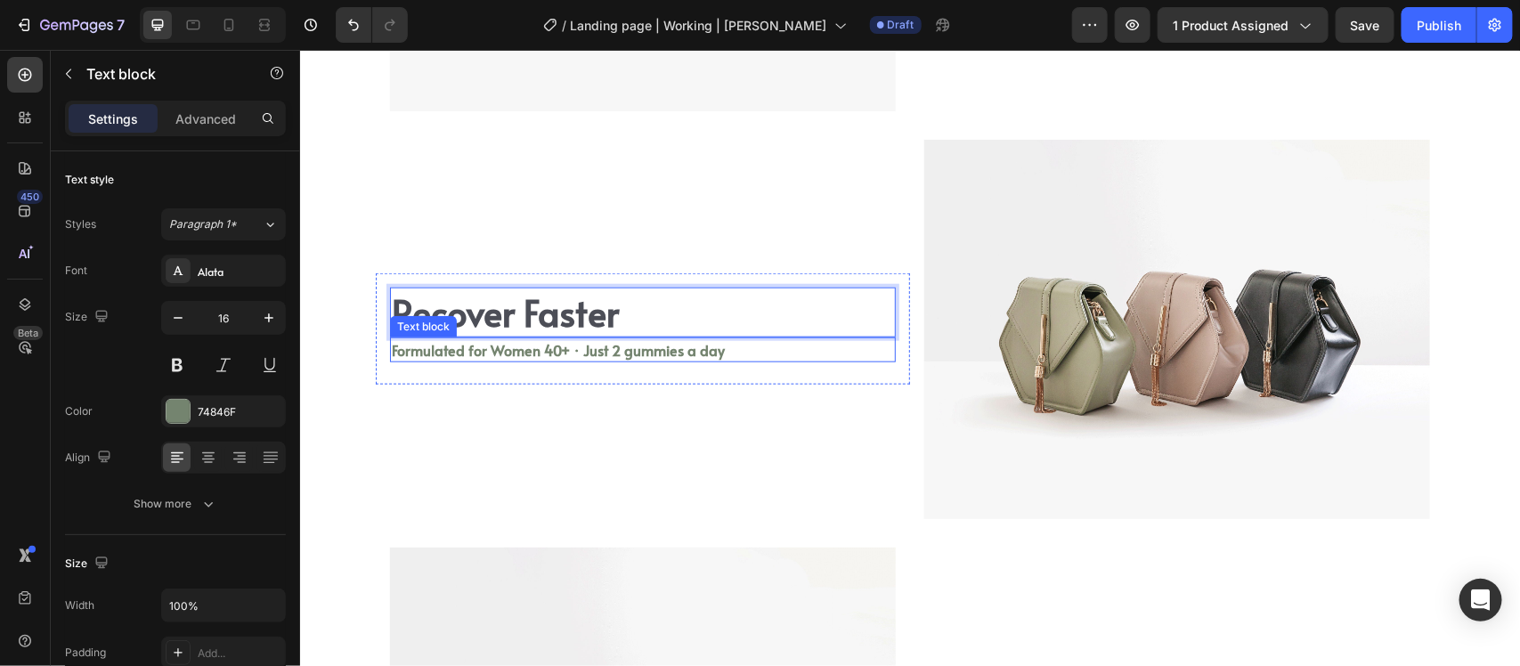
click at [608, 351] on p "Formulated for Women 40+ · Just 2 gummies a day" at bounding box center [642, 348] width 502 height 21
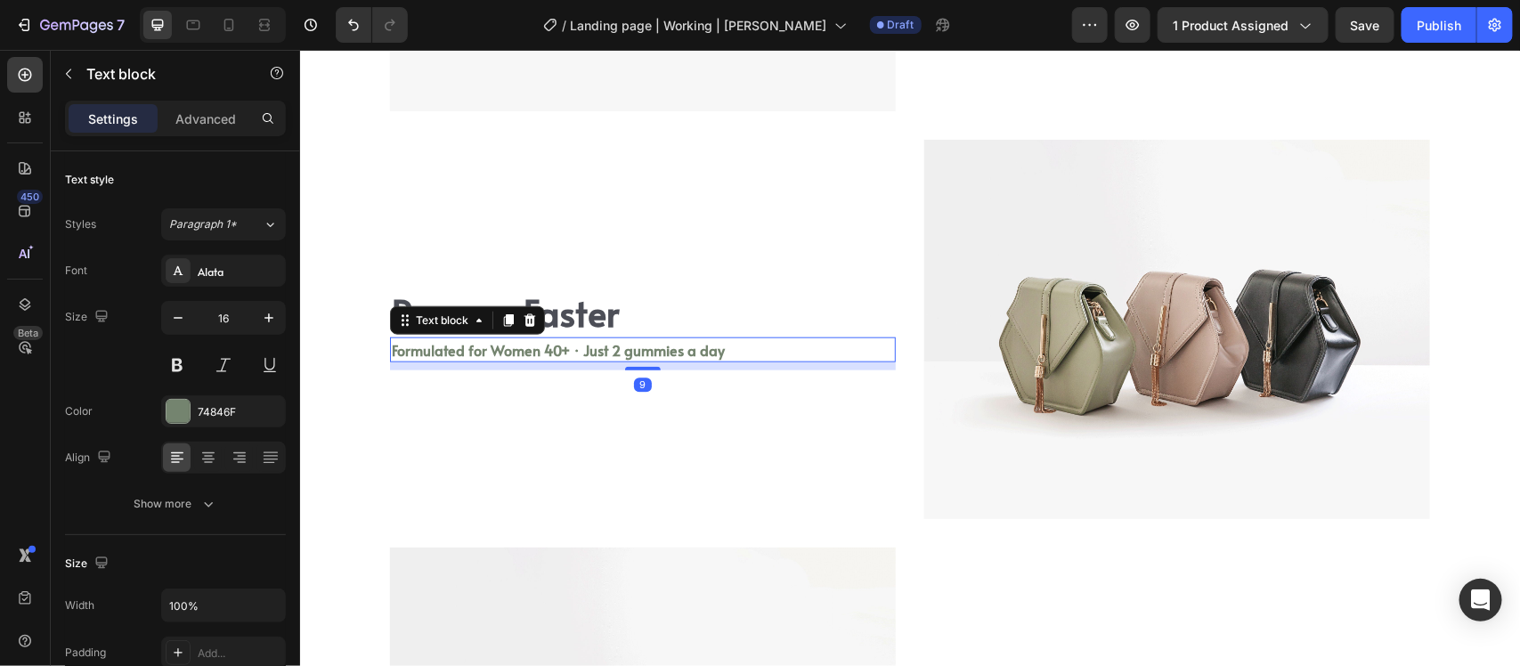
click at [608, 351] on p "Formulated for Women 40+ · Just 2 gummies a day" at bounding box center [642, 348] width 502 height 21
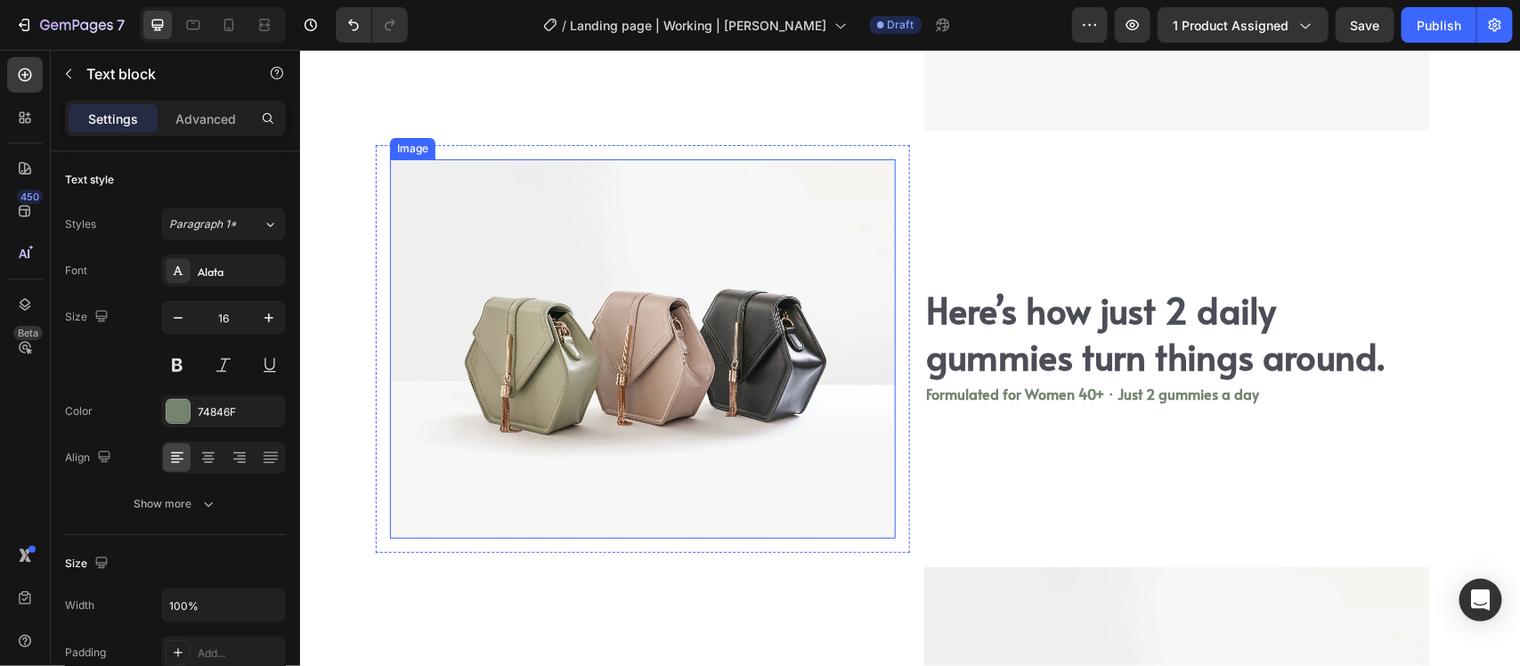
scroll to position [4210, 0]
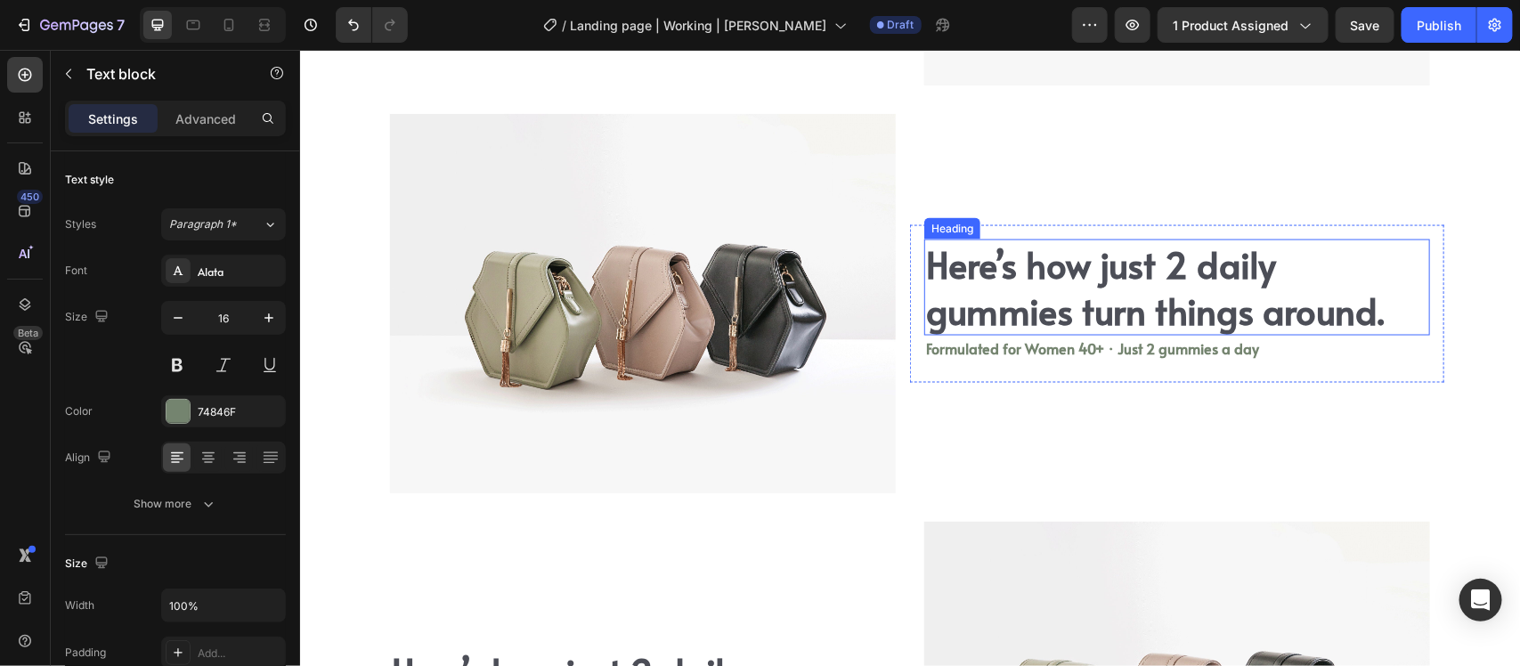
click at [964, 284] on h2 "Here’s how just 2 daily gummies turn things around." at bounding box center [1177, 287] width 506 height 96
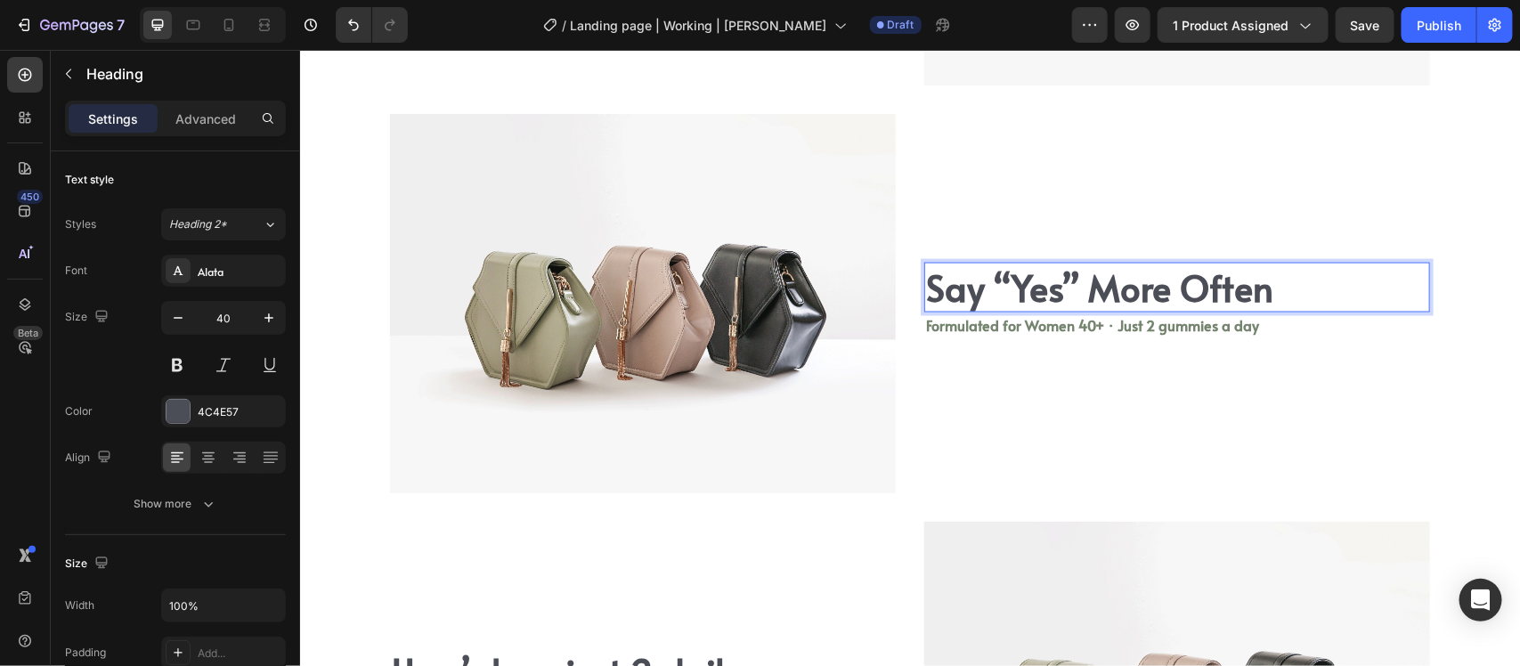
scroll to position [4233, 0]
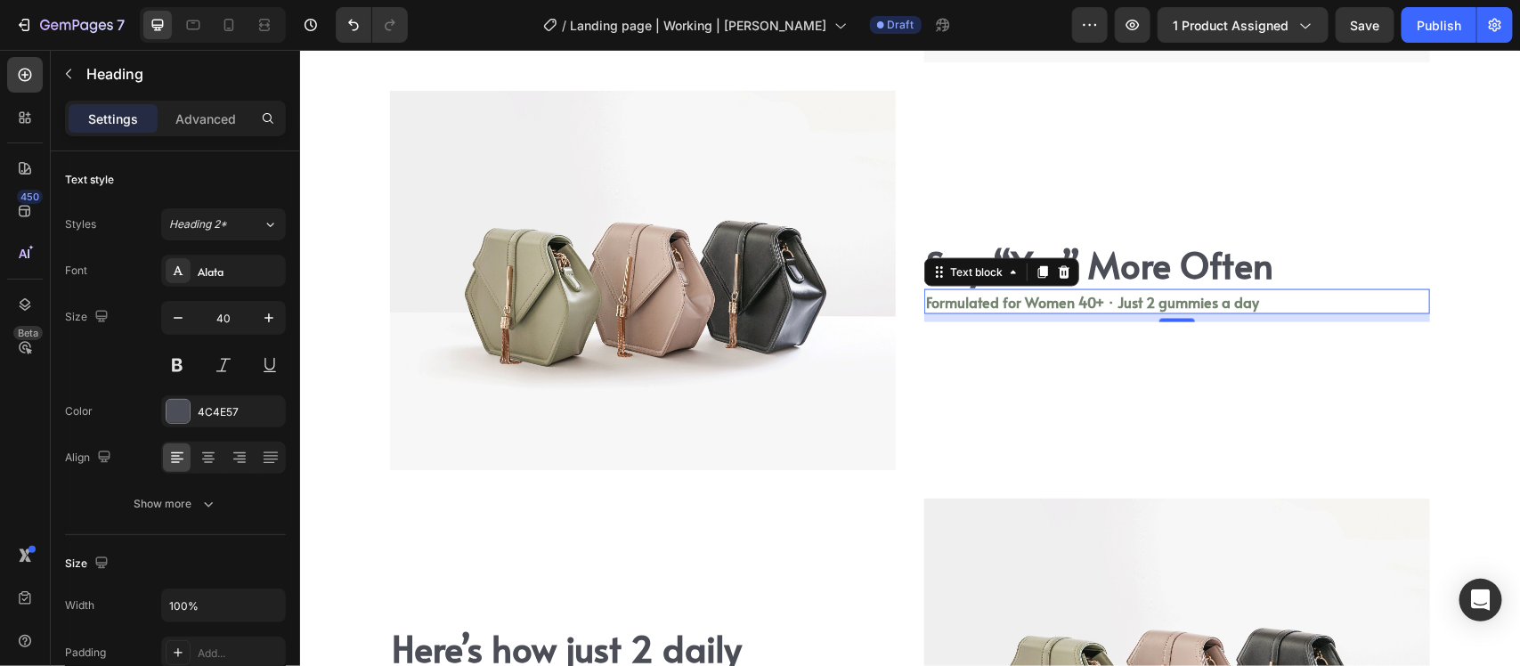
click at [1047, 300] on p "Formulated for Women 40+ · Just 2 gummies a day" at bounding box center [1176, 300] width 502 height 21
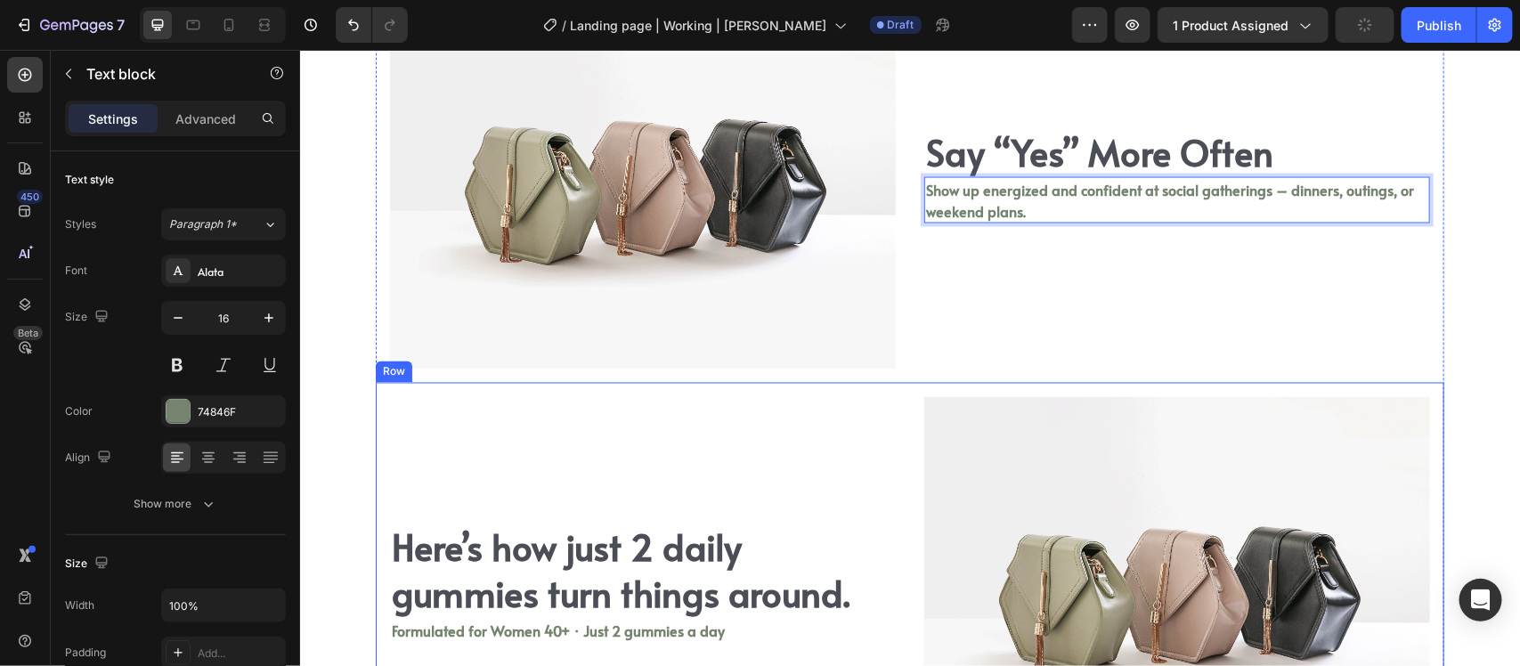
scroll to position [4446, 0]
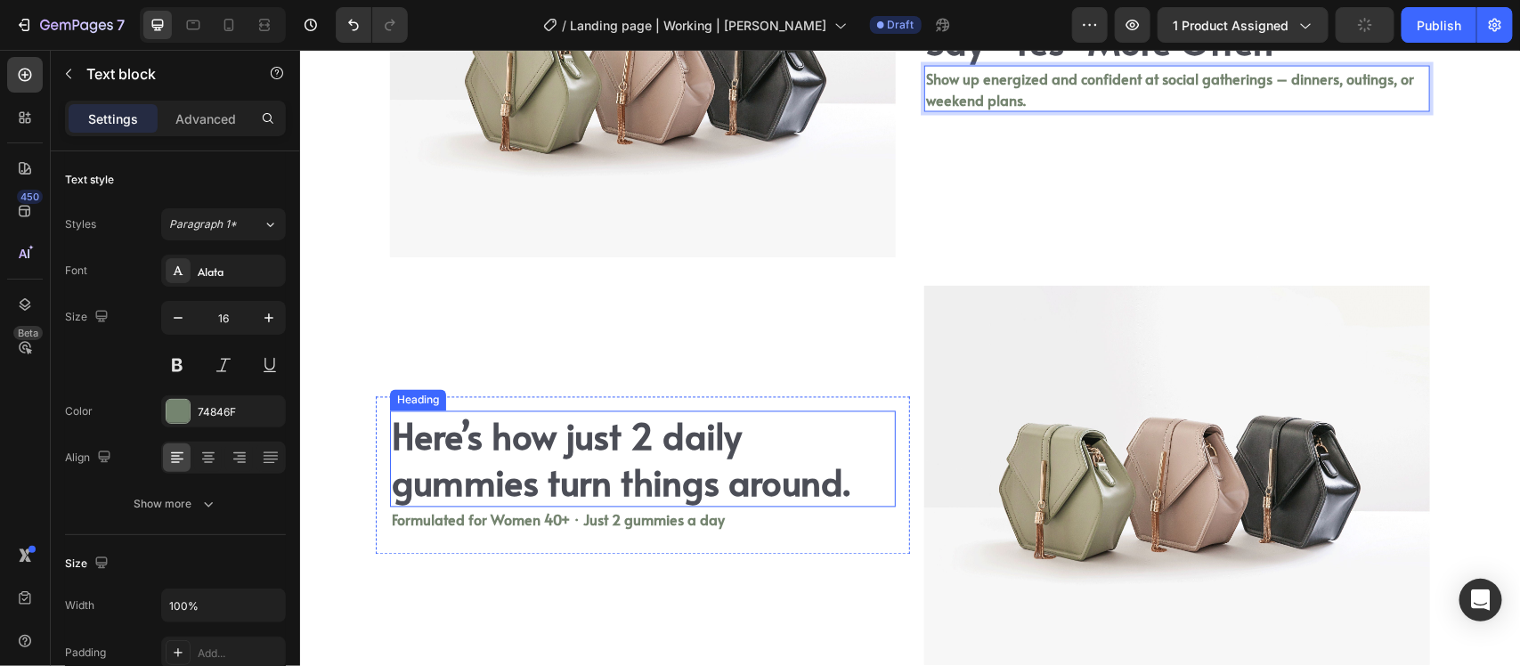
click at [691, 465] on h2 "Here’s how just 2 daily gummies turn things around." at bounding box center [642, 459] width 506 height 96
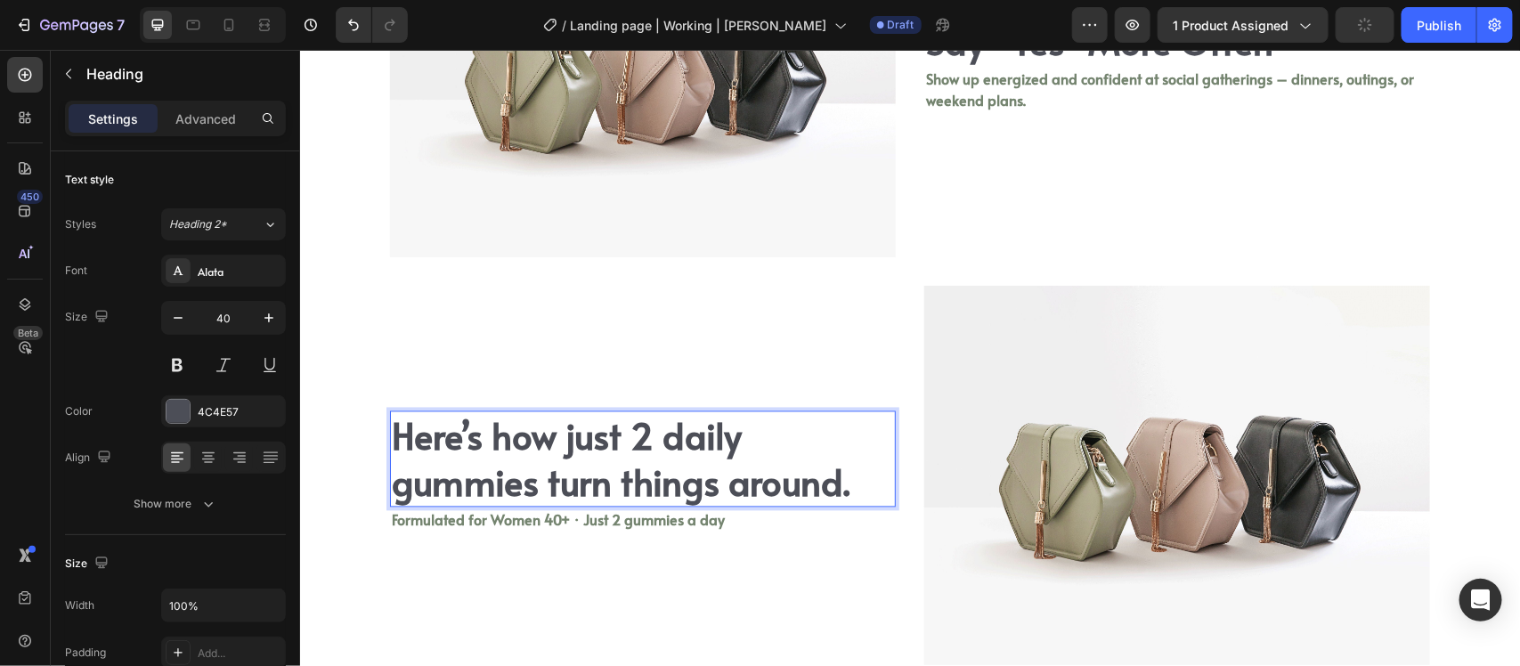
click at [691, 465] on h2 "Here’s how just 2 daily gummies turn things around." at bounding box center [642, 459] width 506 height 96
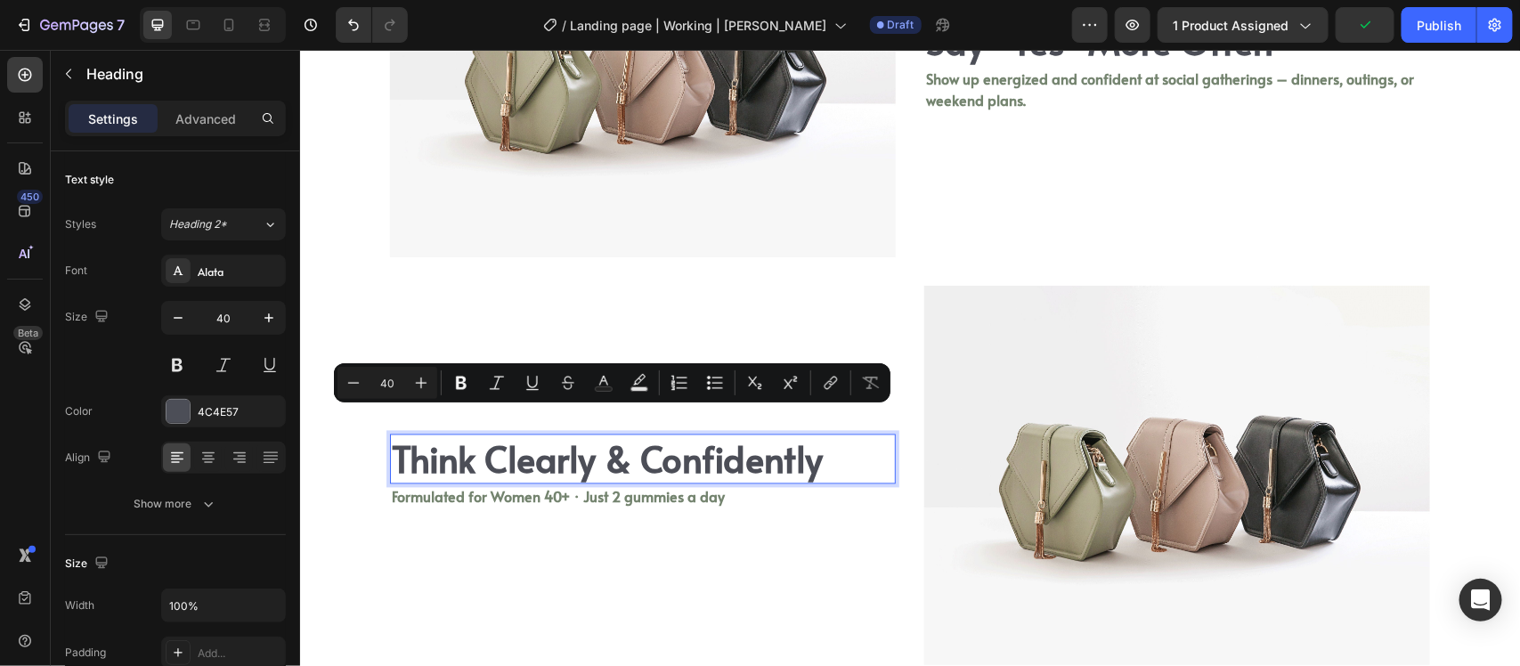
scroll to position [4469, 0]
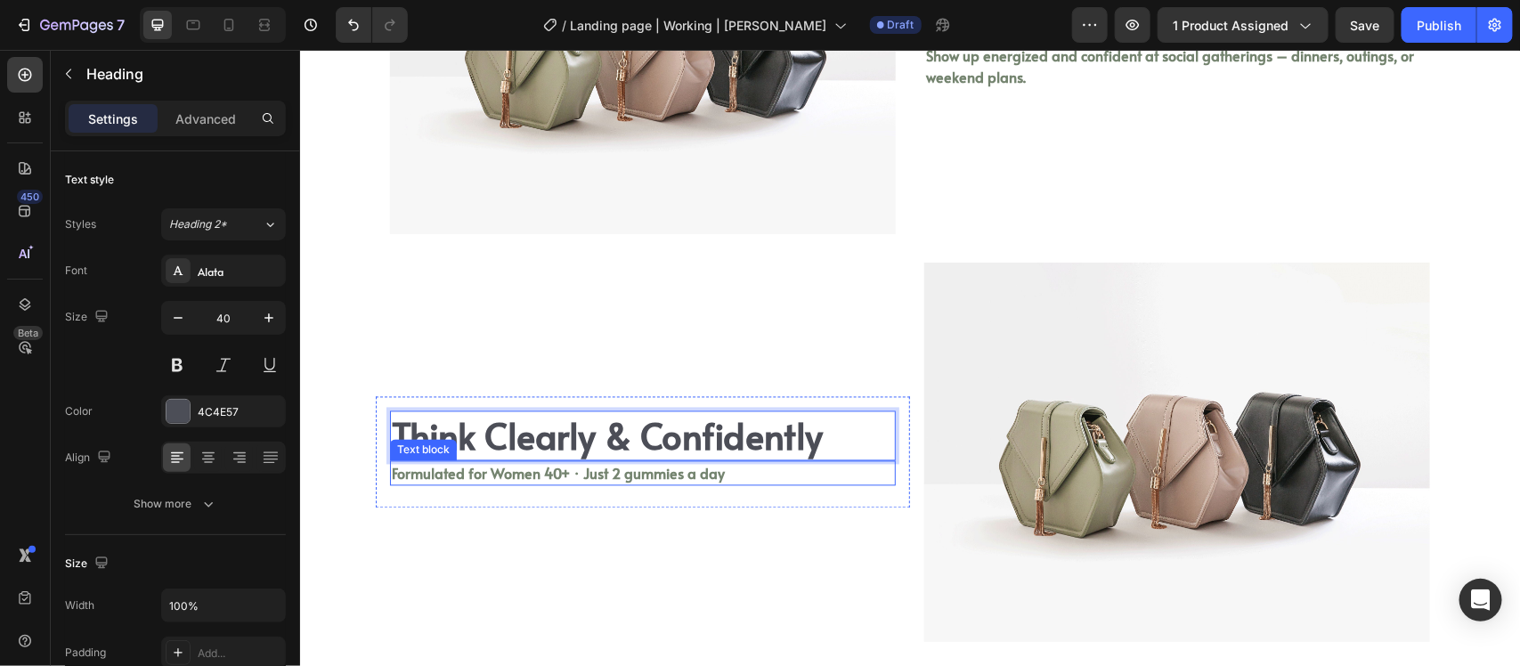
click at [661, 460] on div "Formulated for Women 40+ · Just 2 gummies a day" at bounding box center [642, 472] width 506 height 25
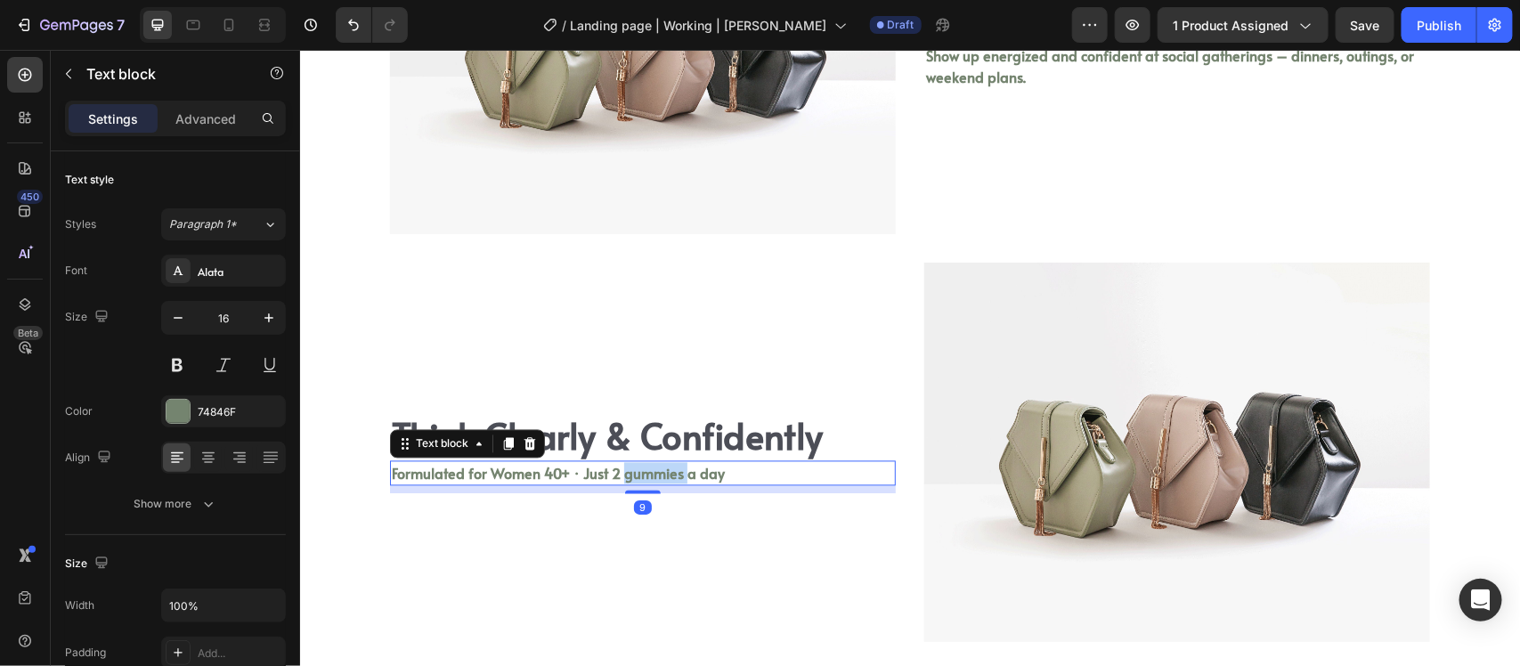
click at [661, 460] on div "Formulated for Women 40+ · Just 2 gummies a day" at bounding box center [642, 472] width 506 height 25
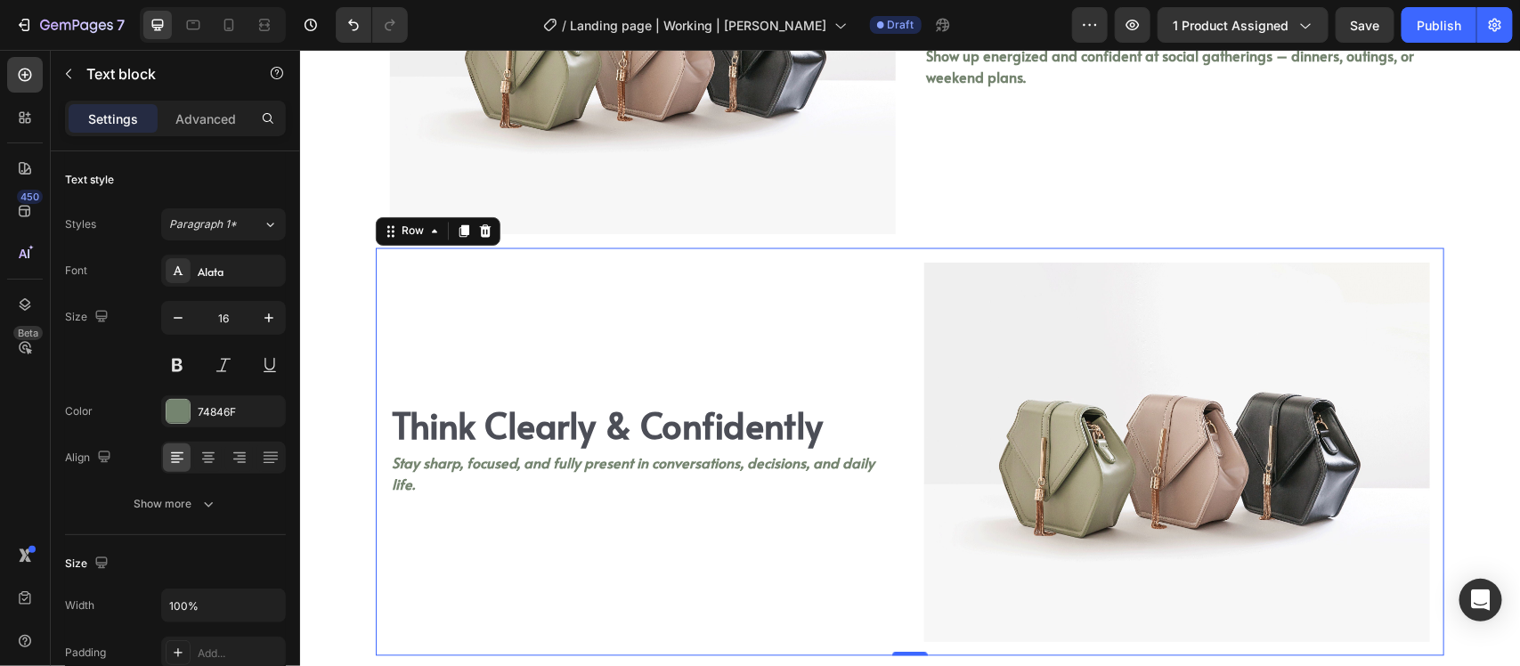
drag, startPoint x: 705, startPoint y: 532, endPoint x: 713, endPoint y: 538, distance: 9.5
click at [705, 533] on div "Think Clearly & Confidently Heading Stay sharp, focused, and fully present in c…" at bounding box center [642, 452] width 534 height 408
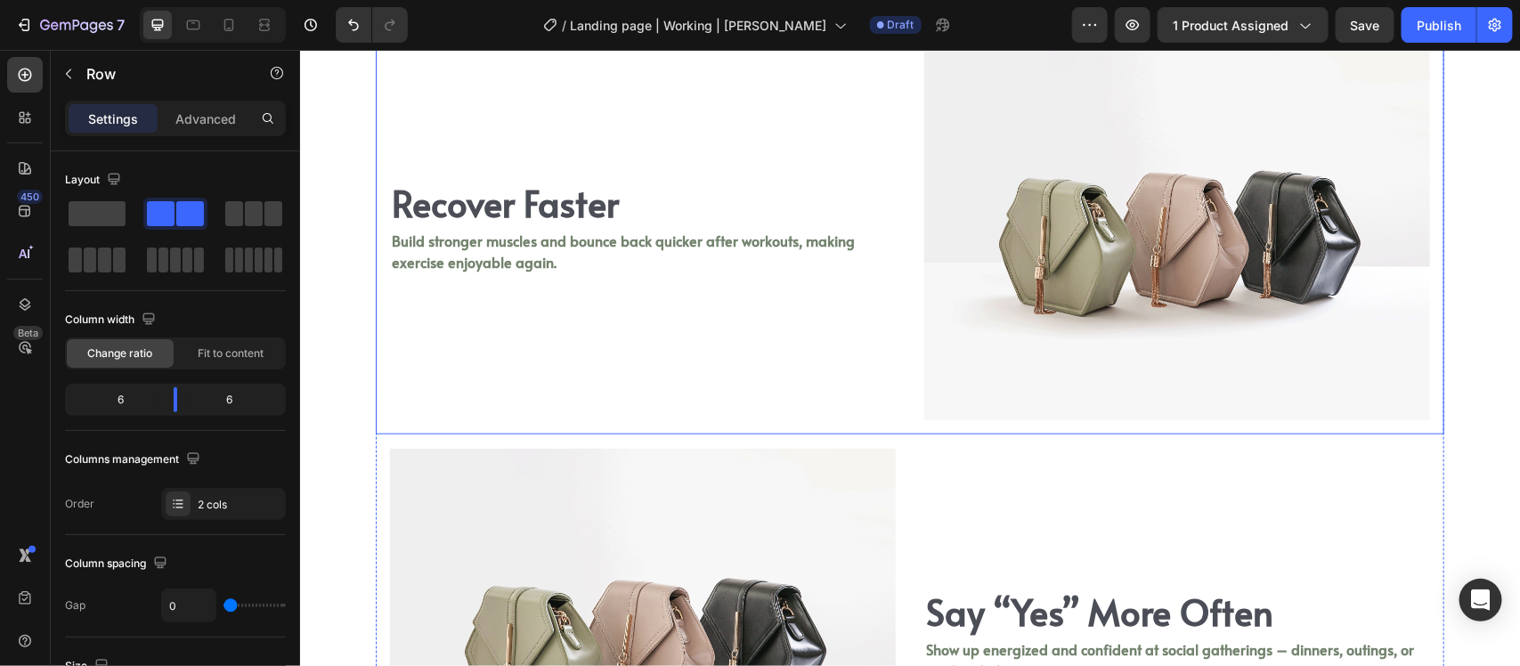
scroll to position [3801, 0]
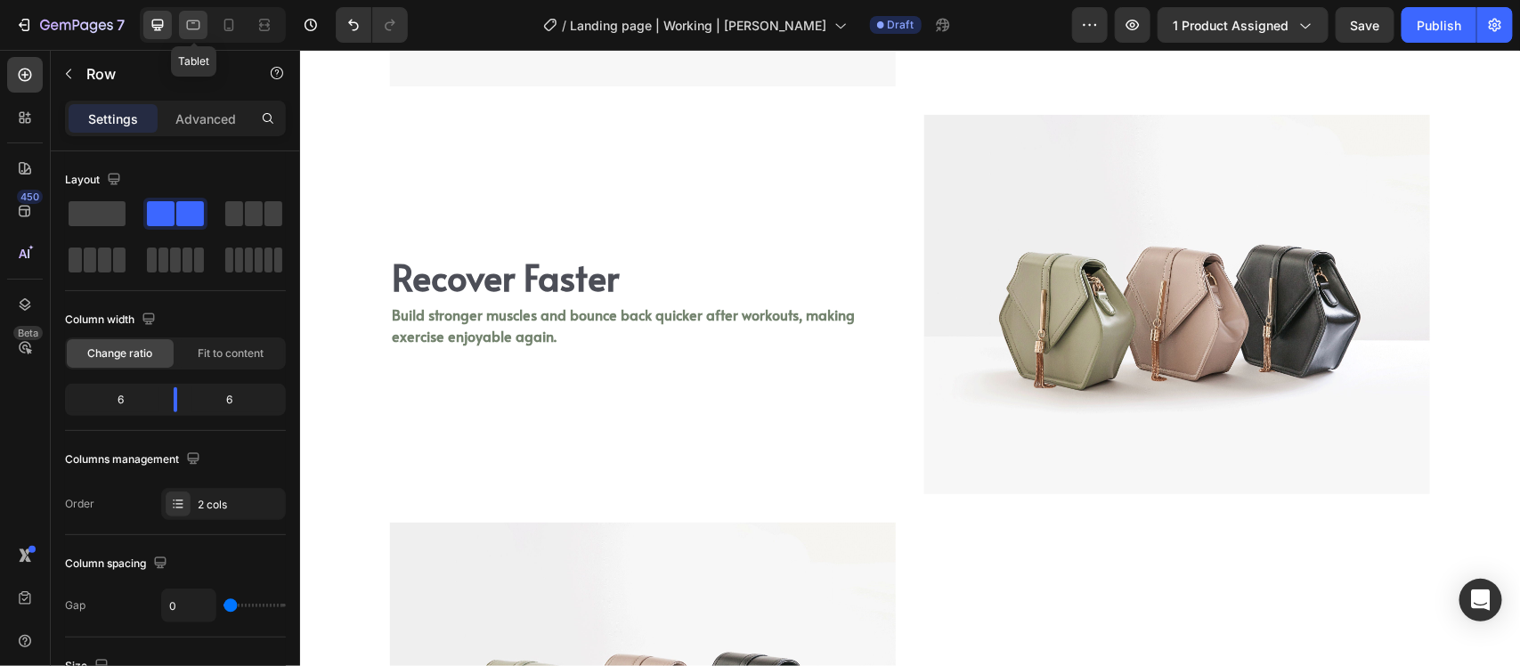
click at [189, 19] on icon at bounding box center [193, 25] width 18 height 18
type input "100%"
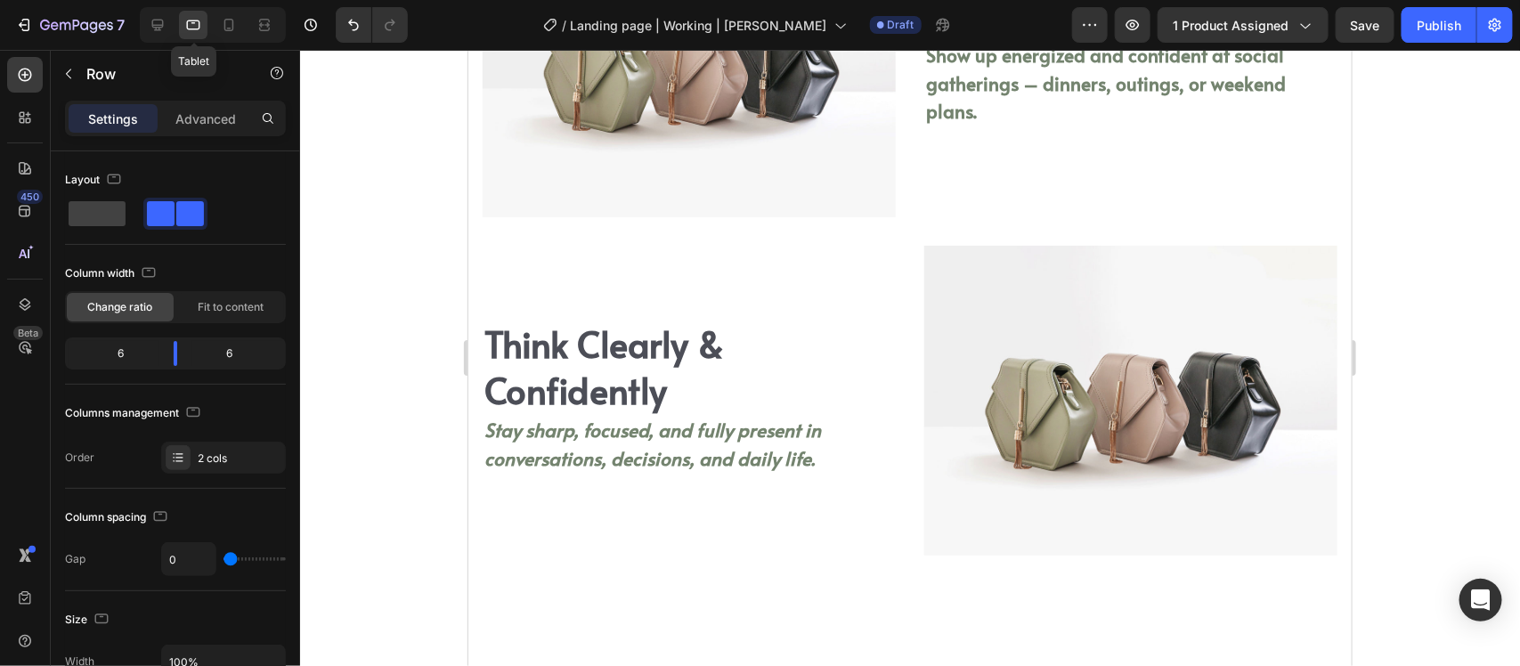
scroll to position [4280, 0]
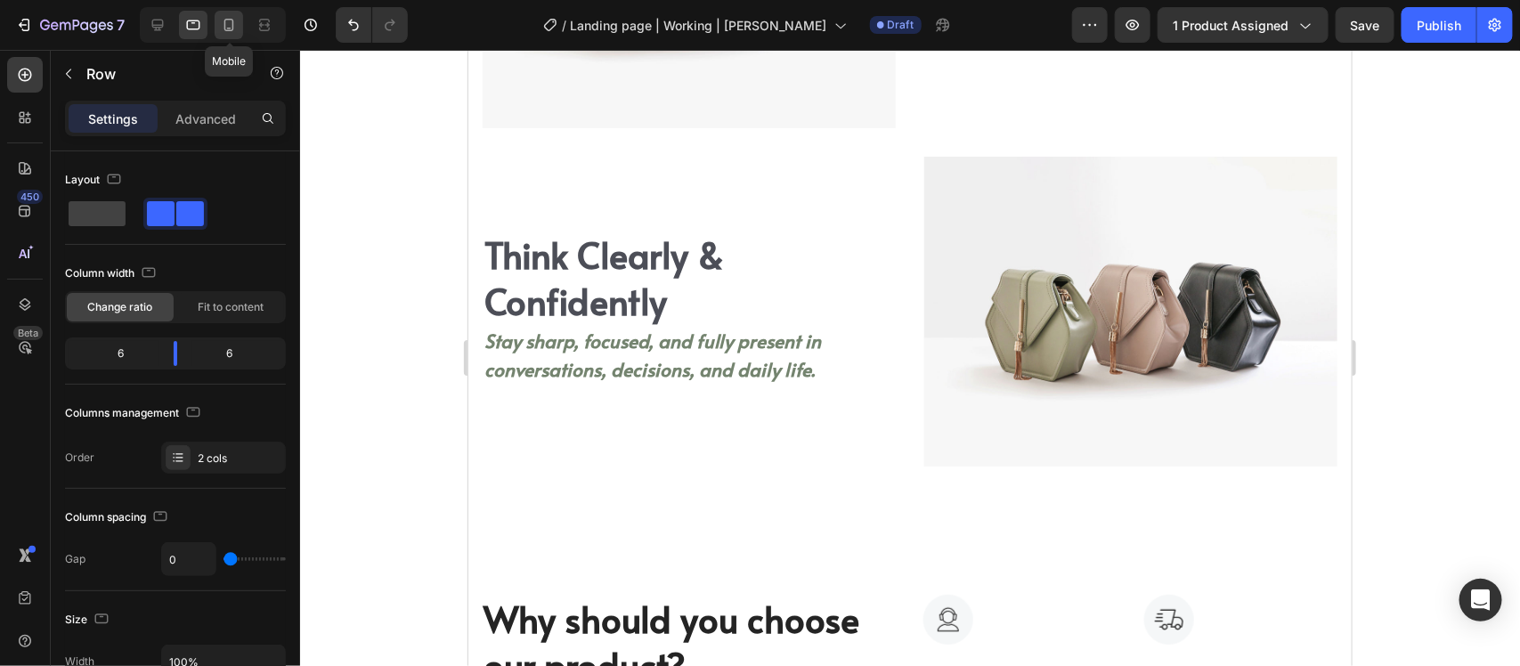
click at [218, 25] on div at bounding box center [229, 25] width 29 height 29
type input "16"
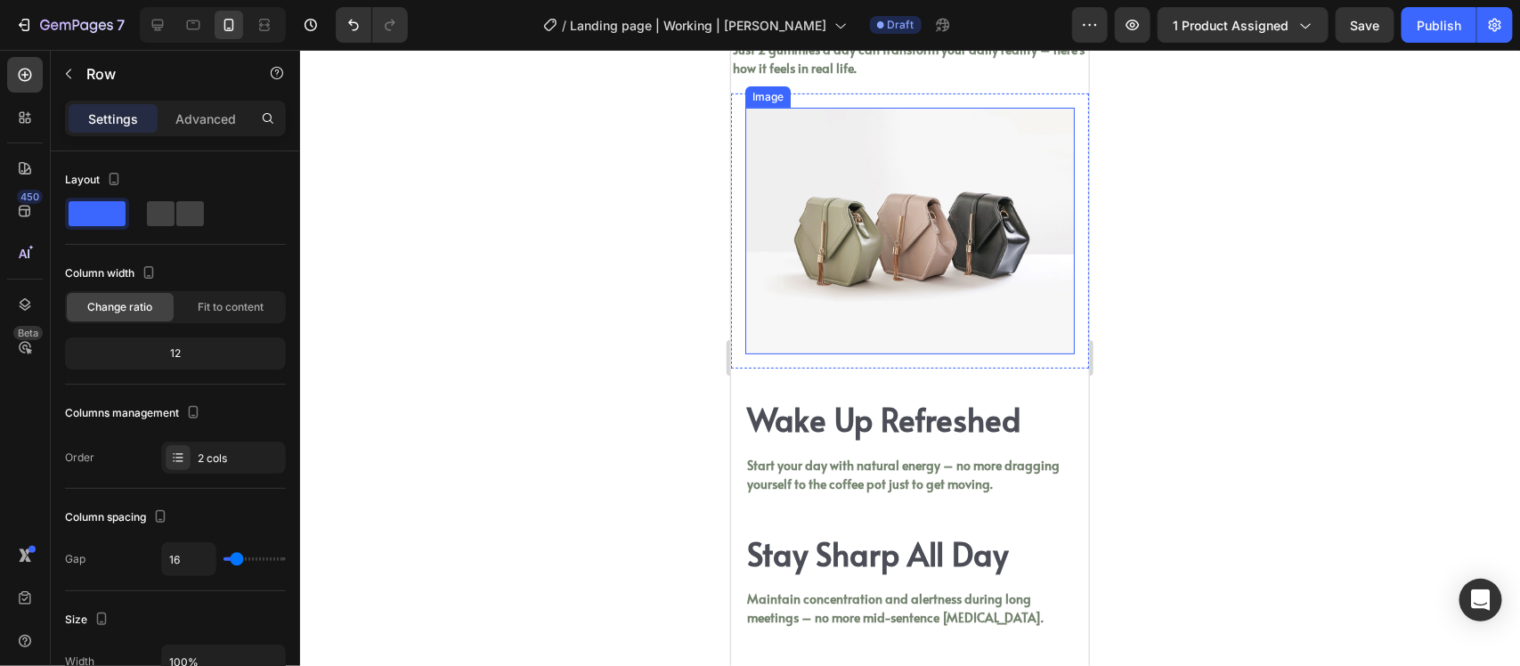
scroll to position [2835, 0]
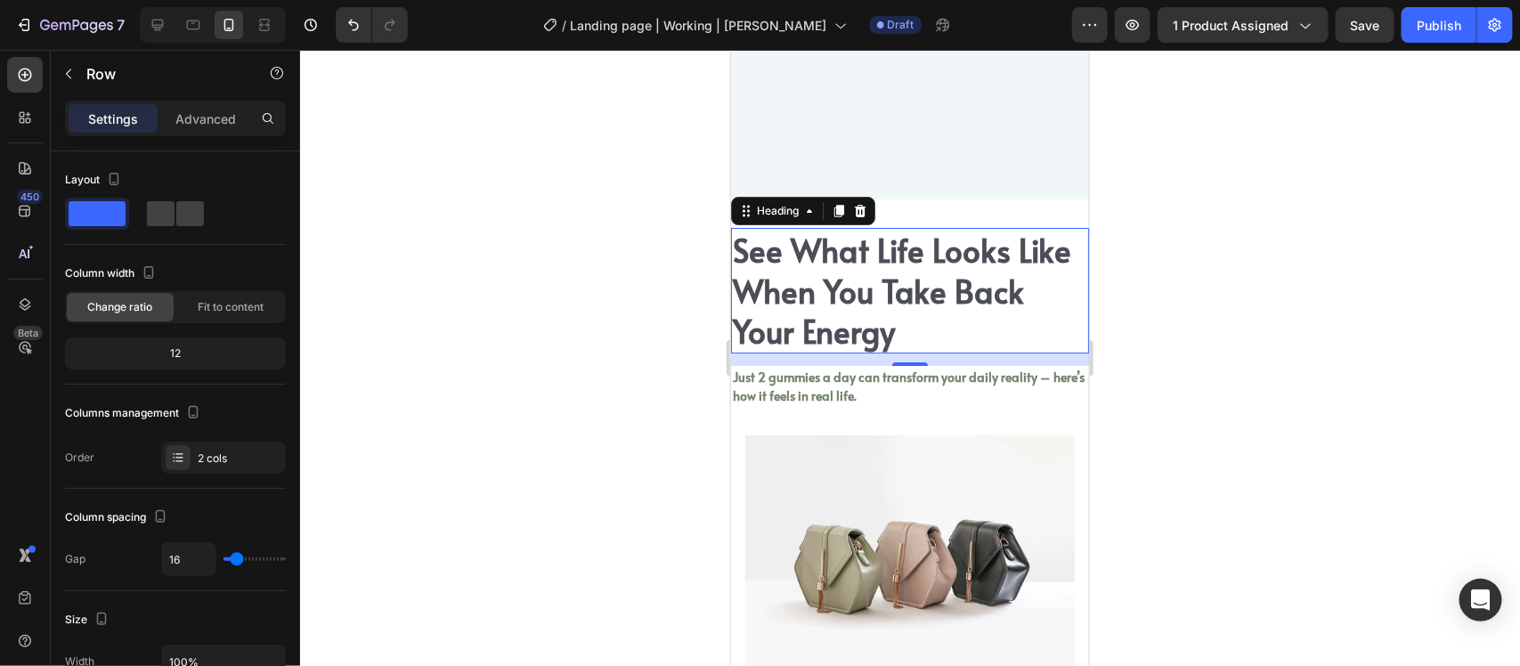
click at [896, 307] on h2 "See What Life Looks Like When You Take Back Your Energy" at bounding box center [909, 290] width 358 height 126
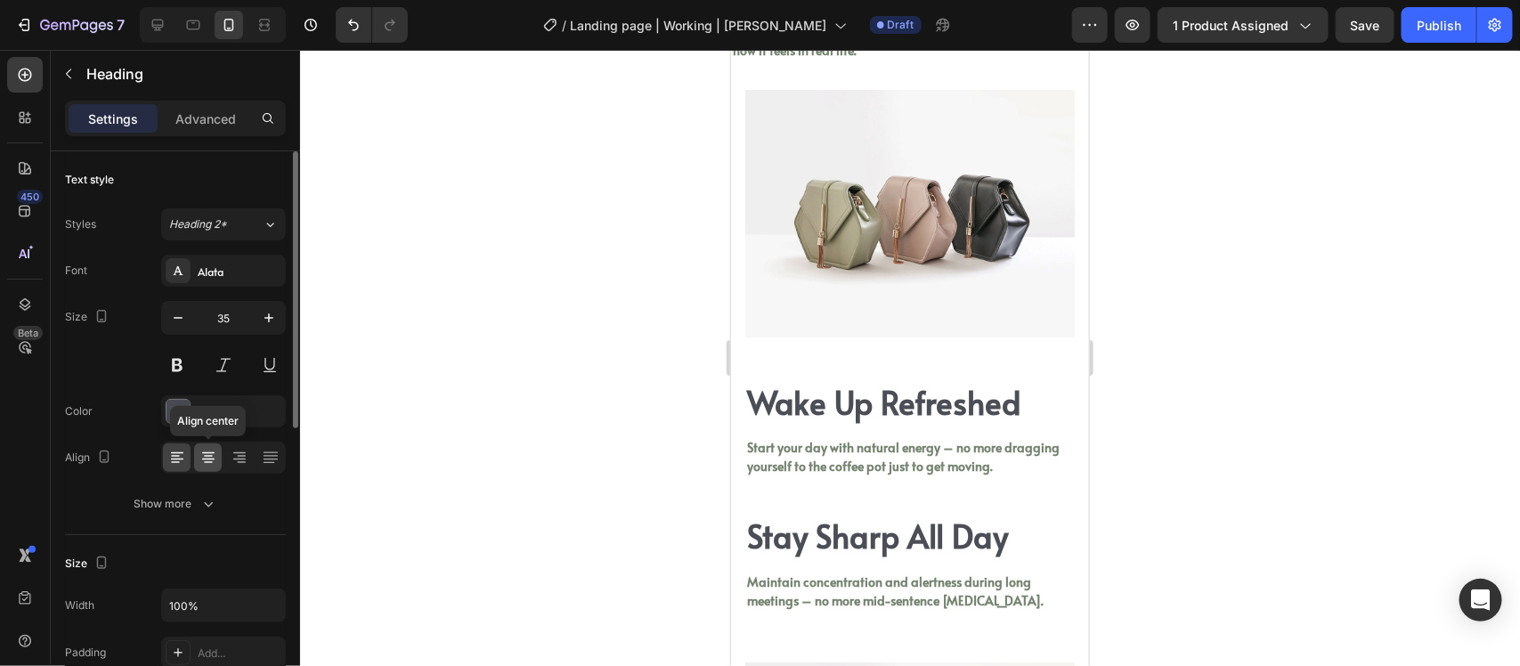
click at [212, 455] on icon at bounding box center [209, 458] width 18 height 18
click at [829, 59] on p "Just 2 gummies a day can transform your daily reality – here’s how it feels in …" at bounding box center [909, 39] width 354 height 37
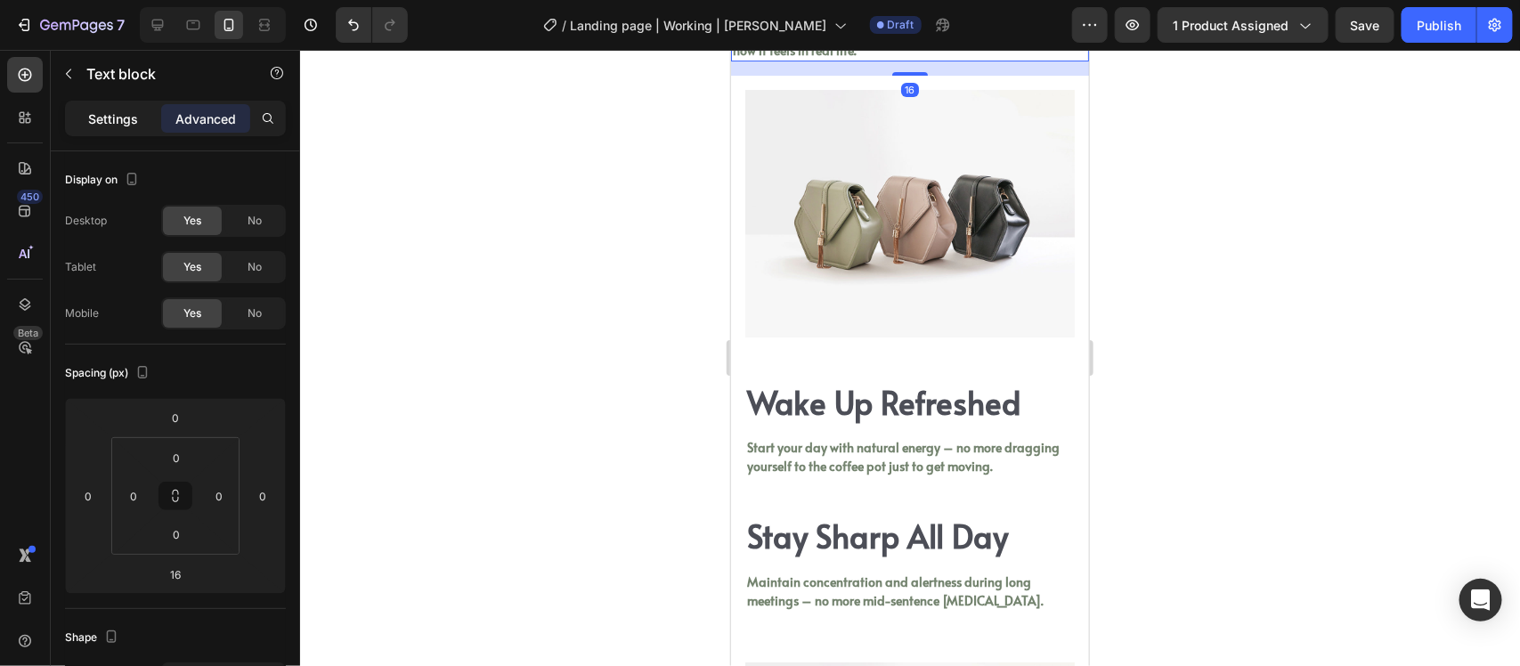
click at [89, 113] on p "Settings" at bounding box center [113, 119] width 50 height 19
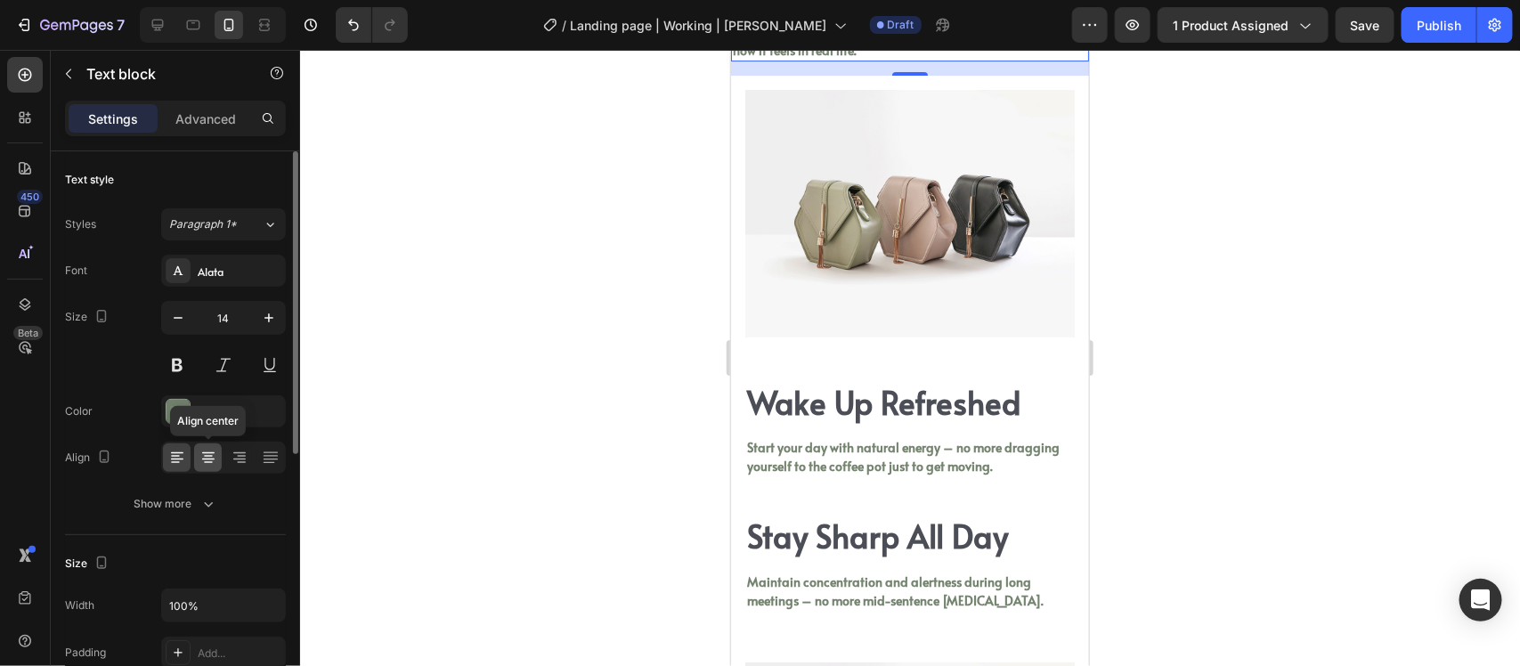
click at [214, 452] on icon at bounding box center [209, 458] width 18 height 18
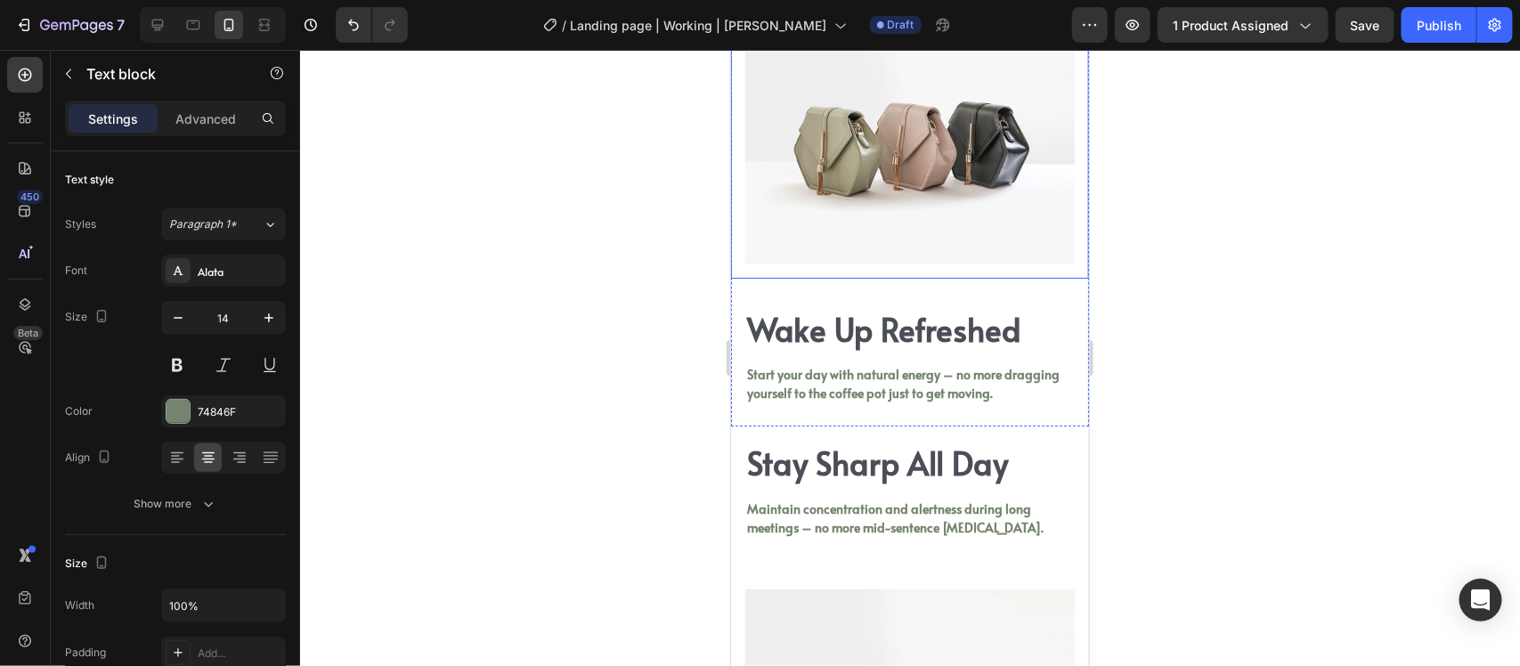
scroll to position [2946, 0]
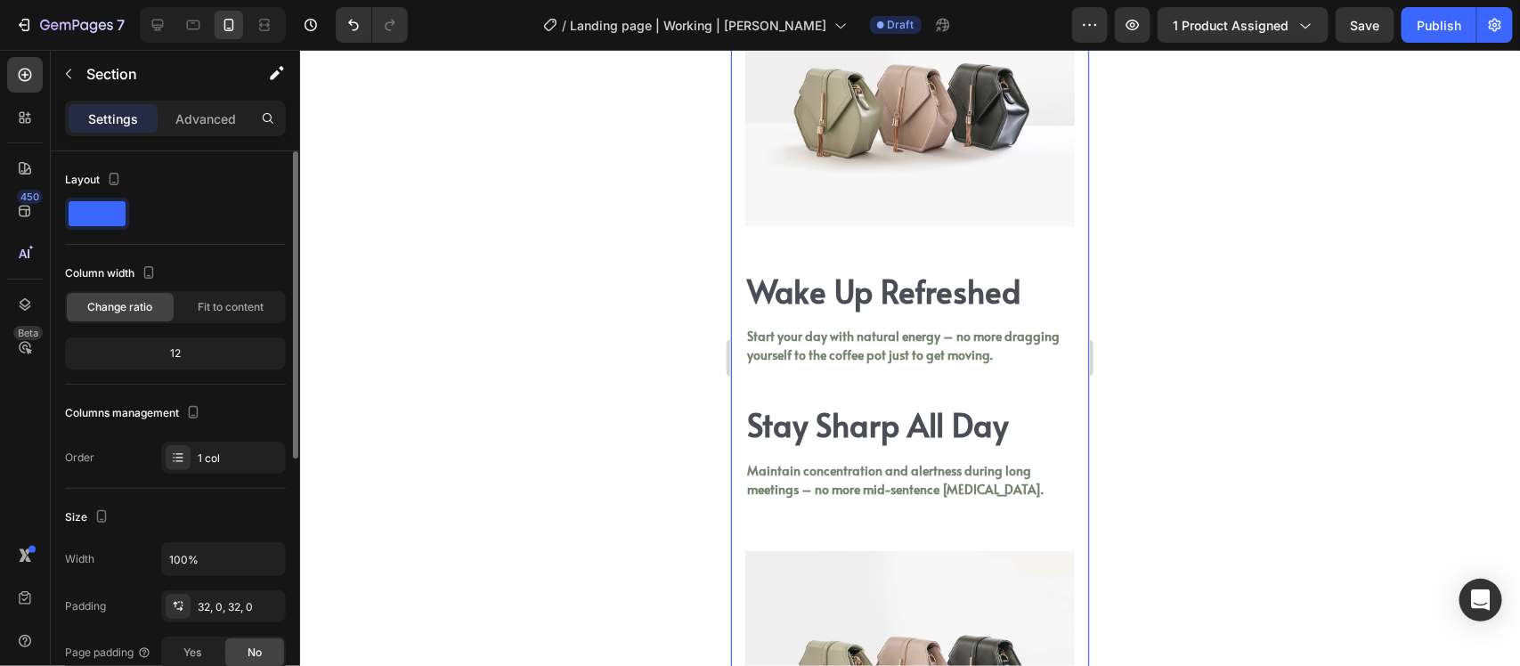
scroll to position [111, 0]
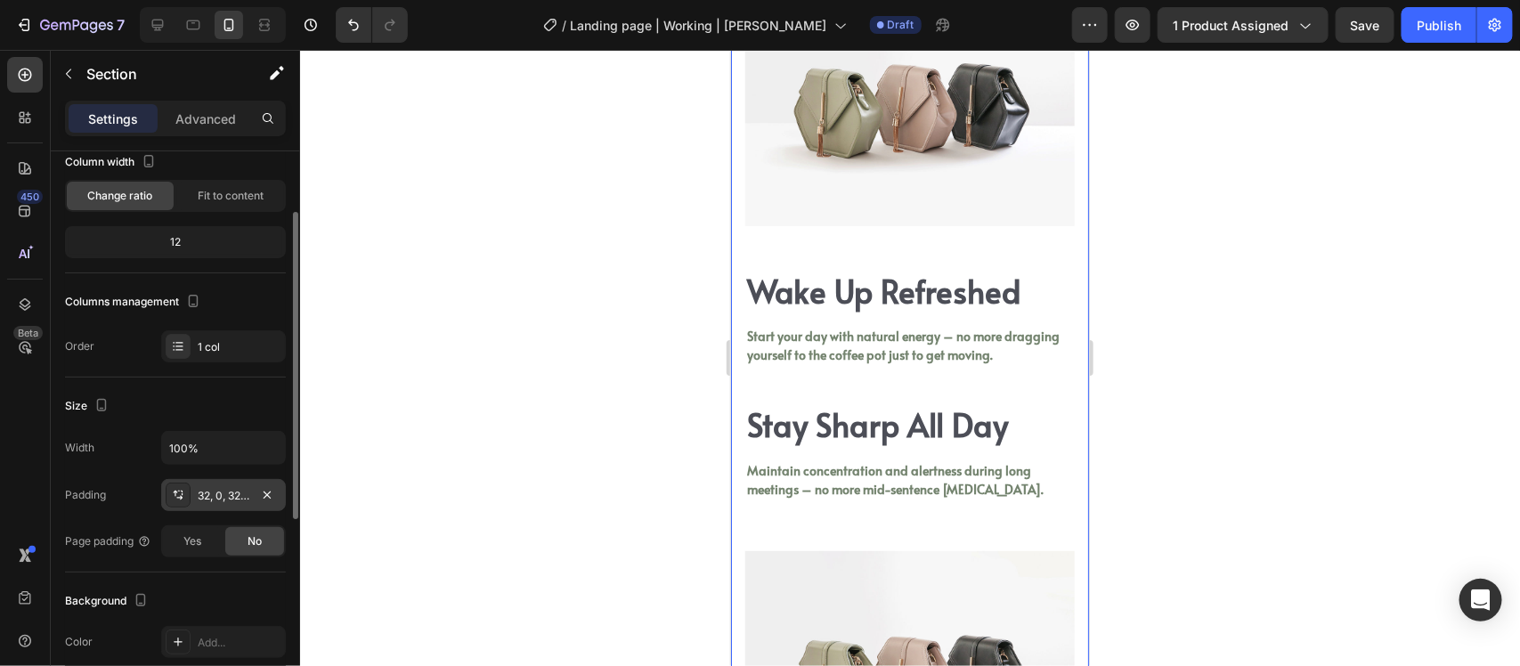
click at [206, 494] on div "32, 0, 32, 0" at bounding box center [224, 496] width 52 height 16
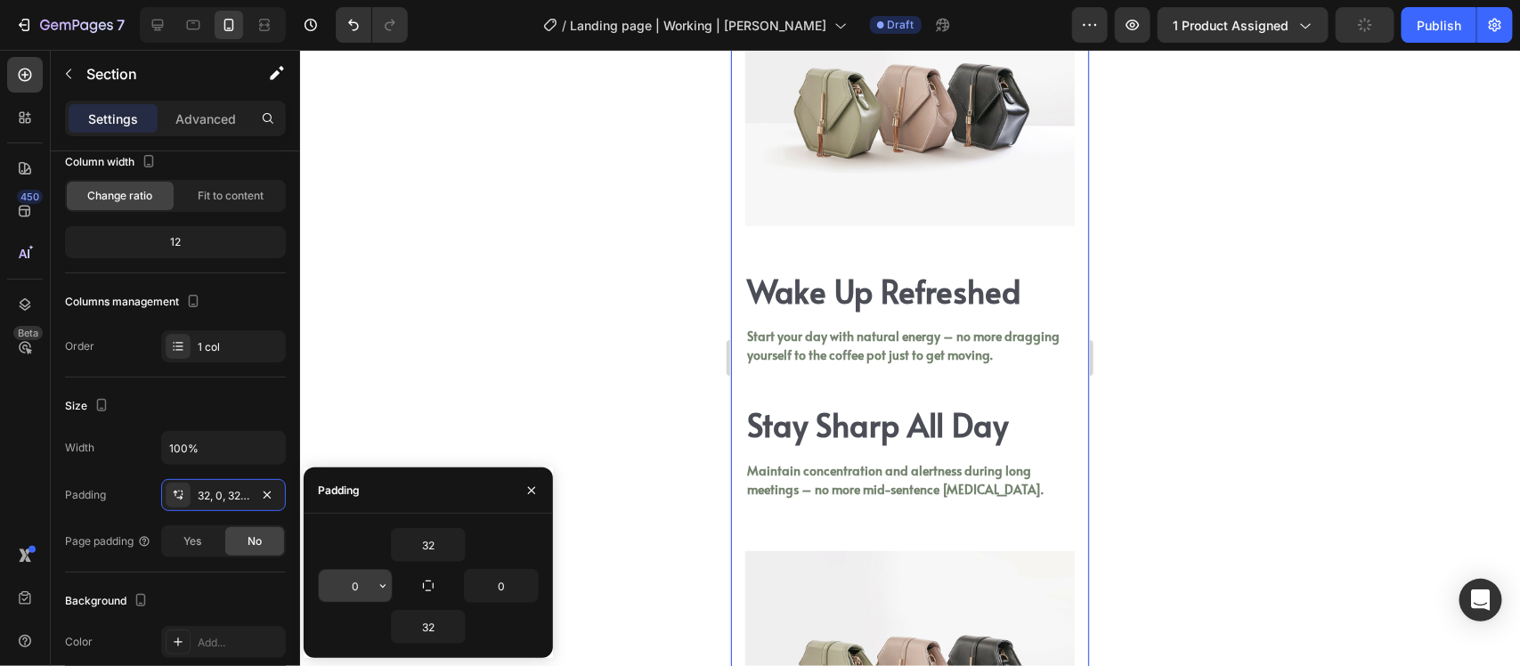
click at [346, 577] on input "0" at bounding box center [355, 586] width 73 height 32
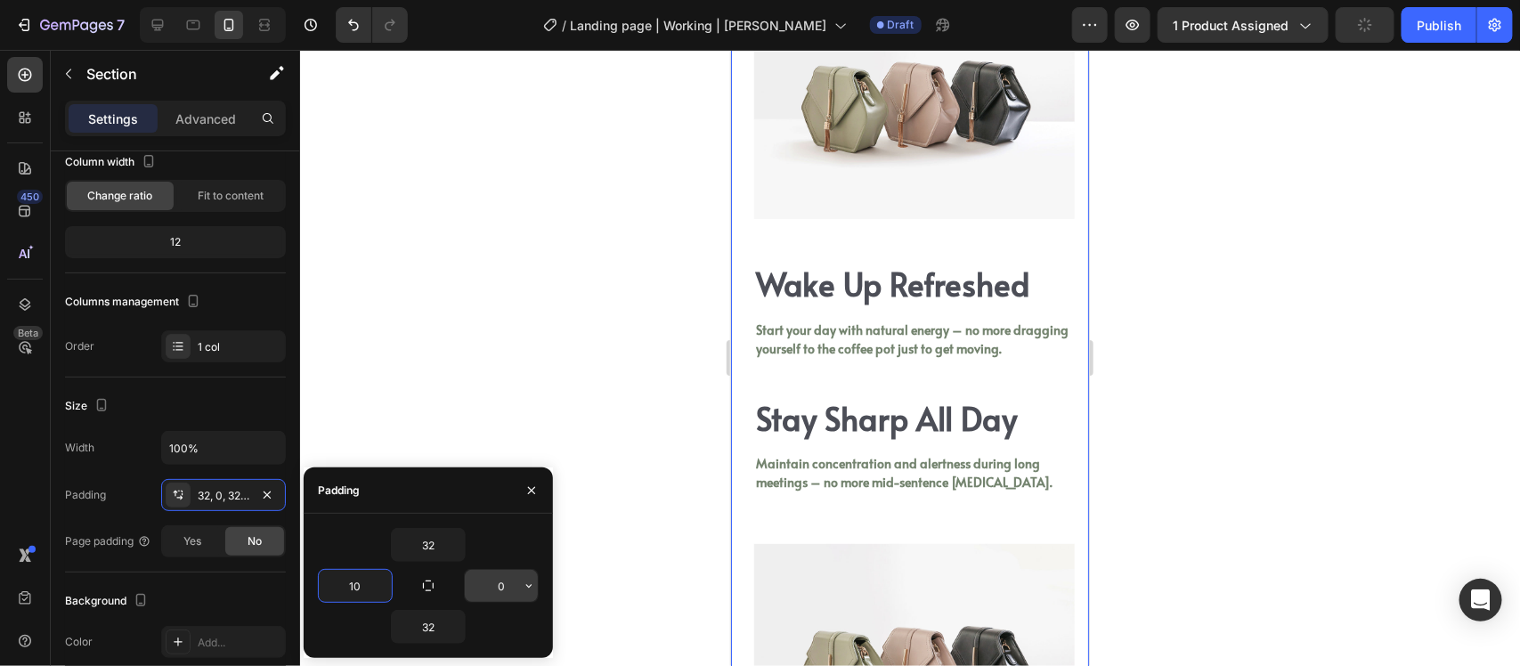
type input "10"
click at [509, 598] on input "0" at bounding box center [501, 586] width 73 height 32
type input "10"
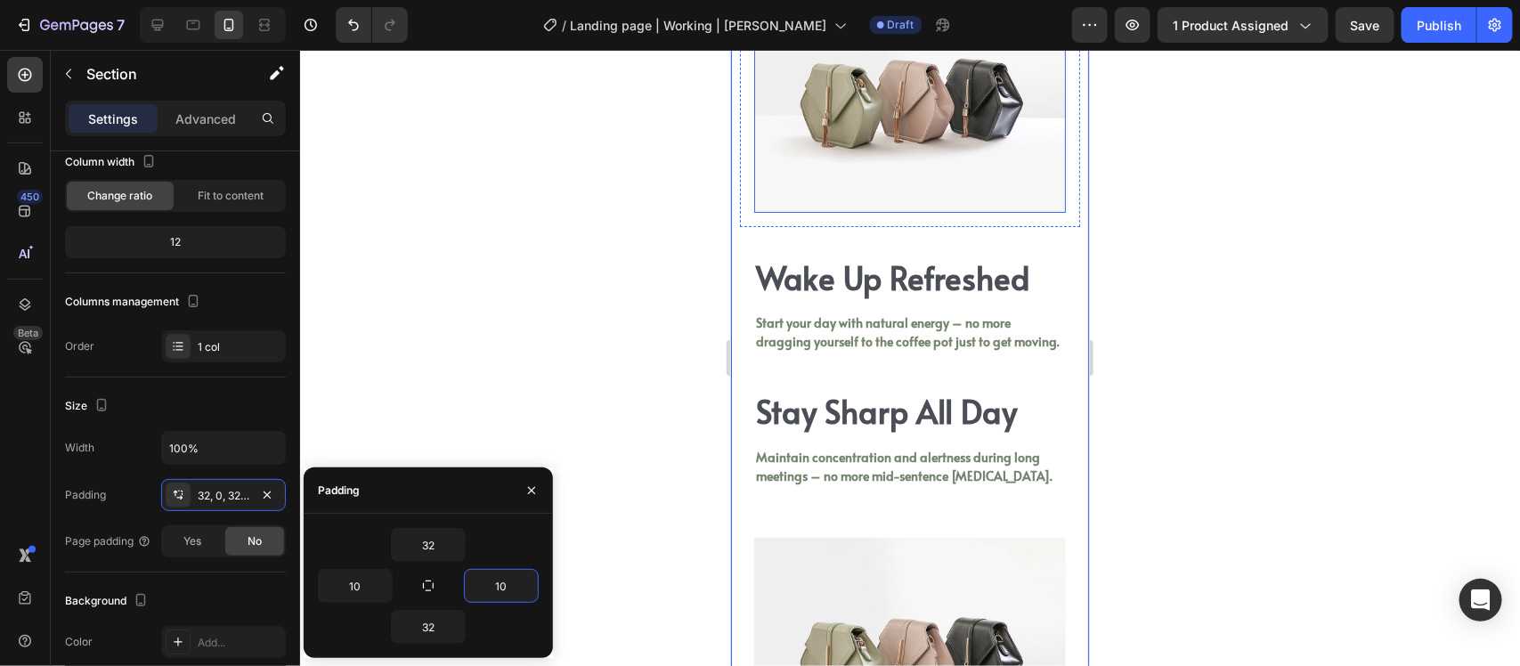
click at [897, 212] on img at bounding box center [909, 95] width 312 height 234
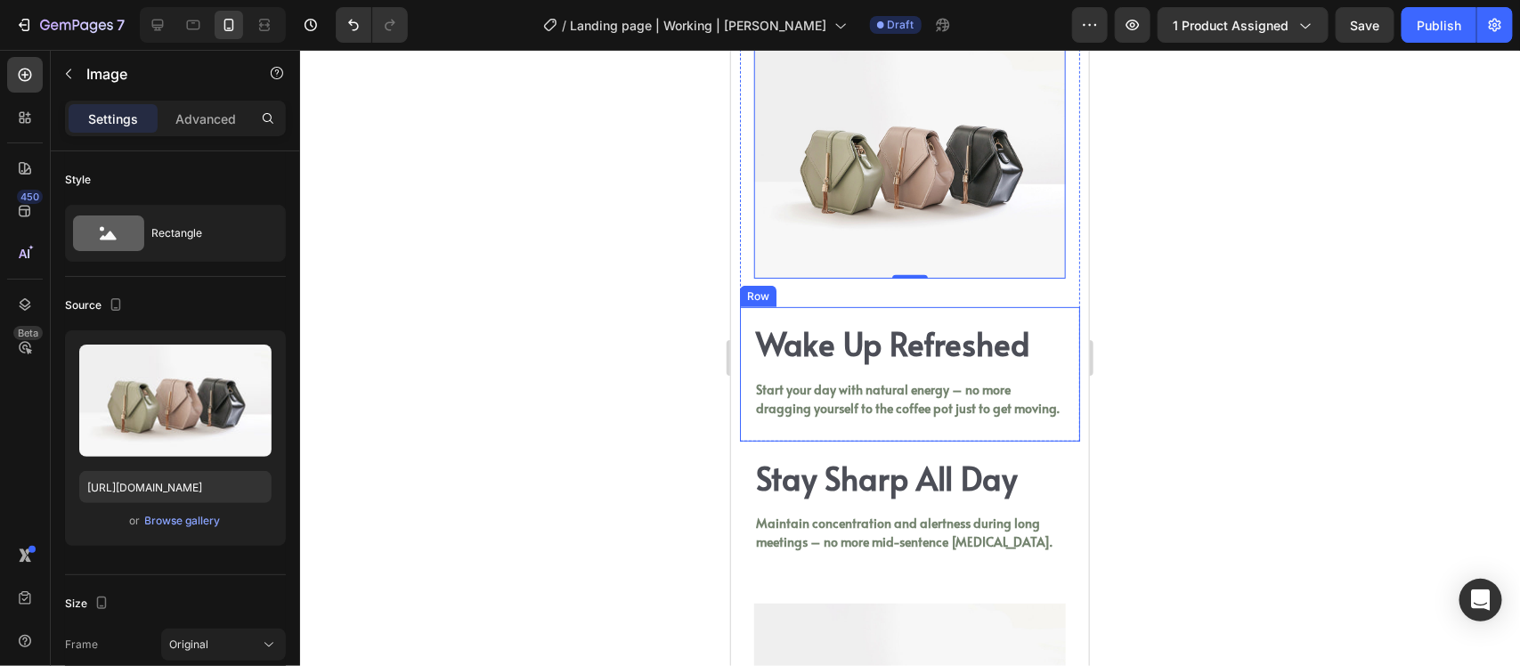
scroll to position [3280, 0]
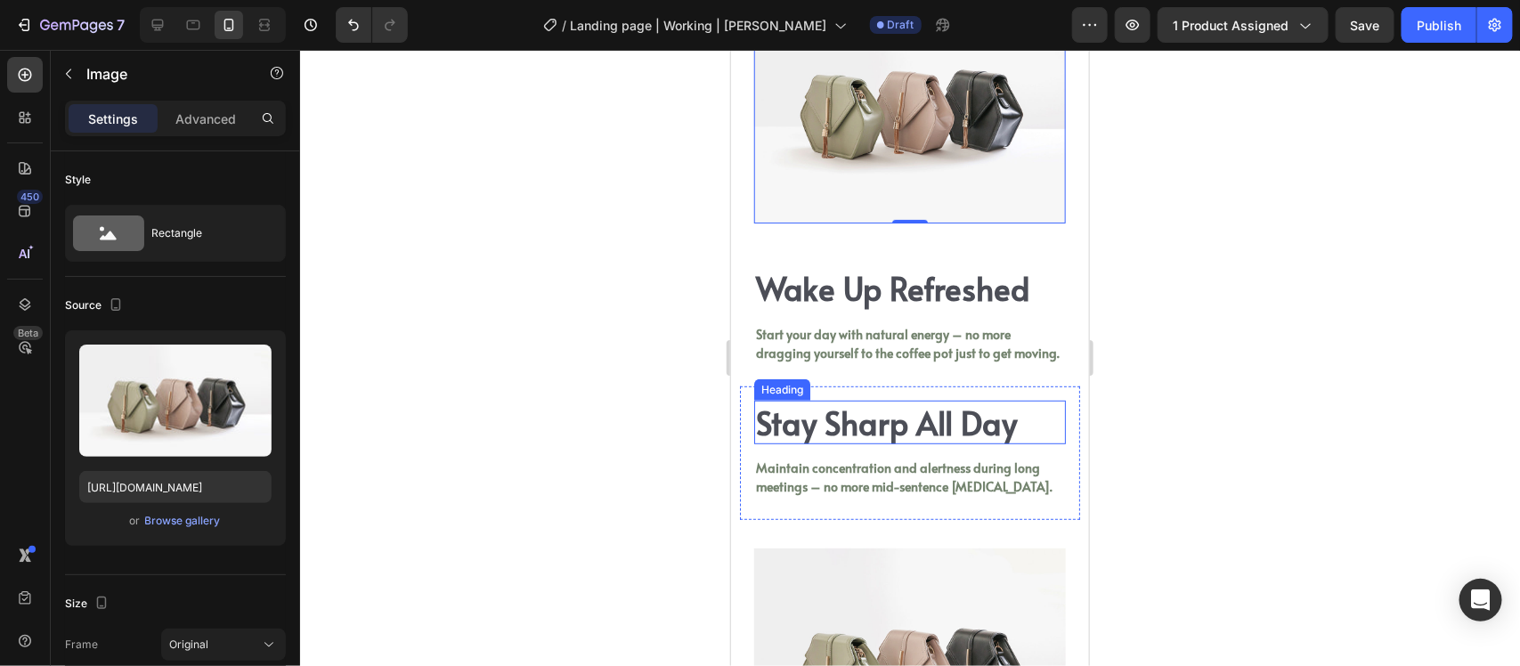
click at [759, 406] on h2 "Stay Sharp All Day" at bounding box center [909, 422] width 312 height 45
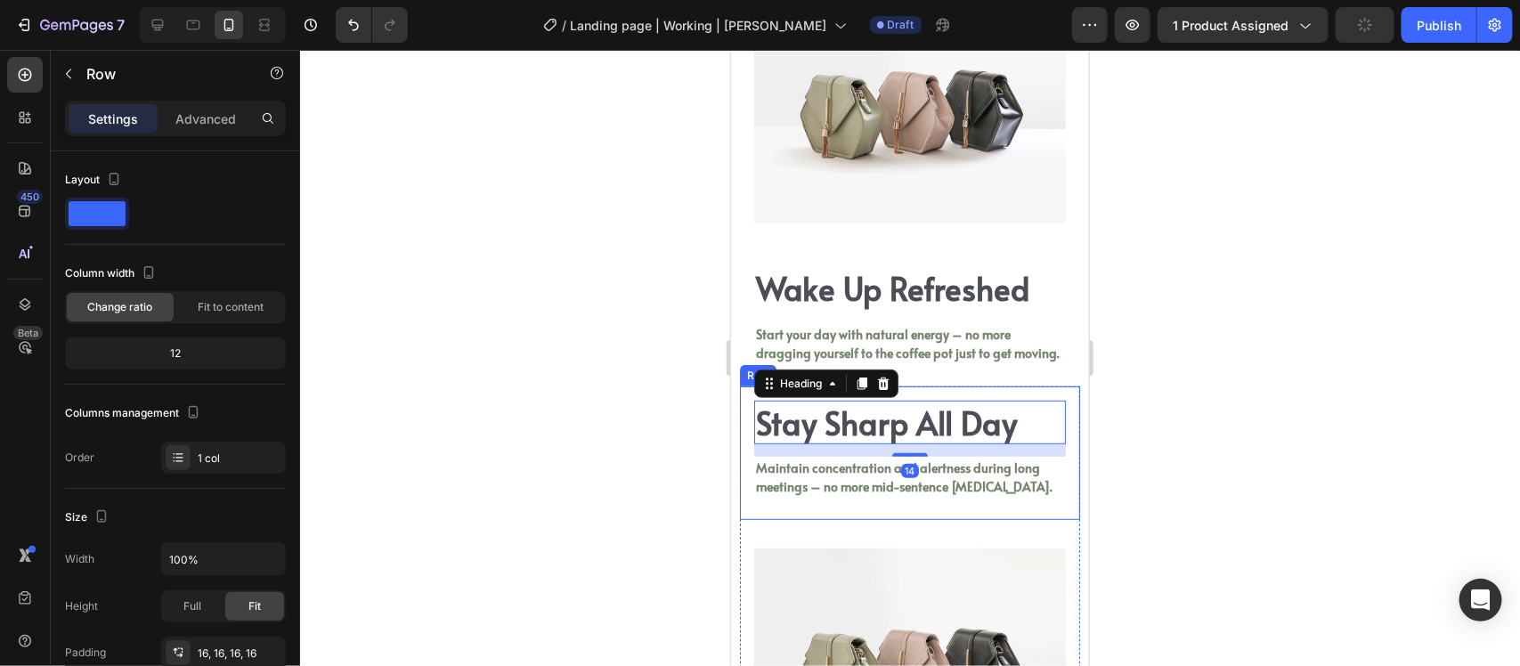
click at [741, 405] on div "Stay Sharp All Day Heading 14 Maintain concentration and alertness during long …" at bounding box center [909, 453] width 340 height 134
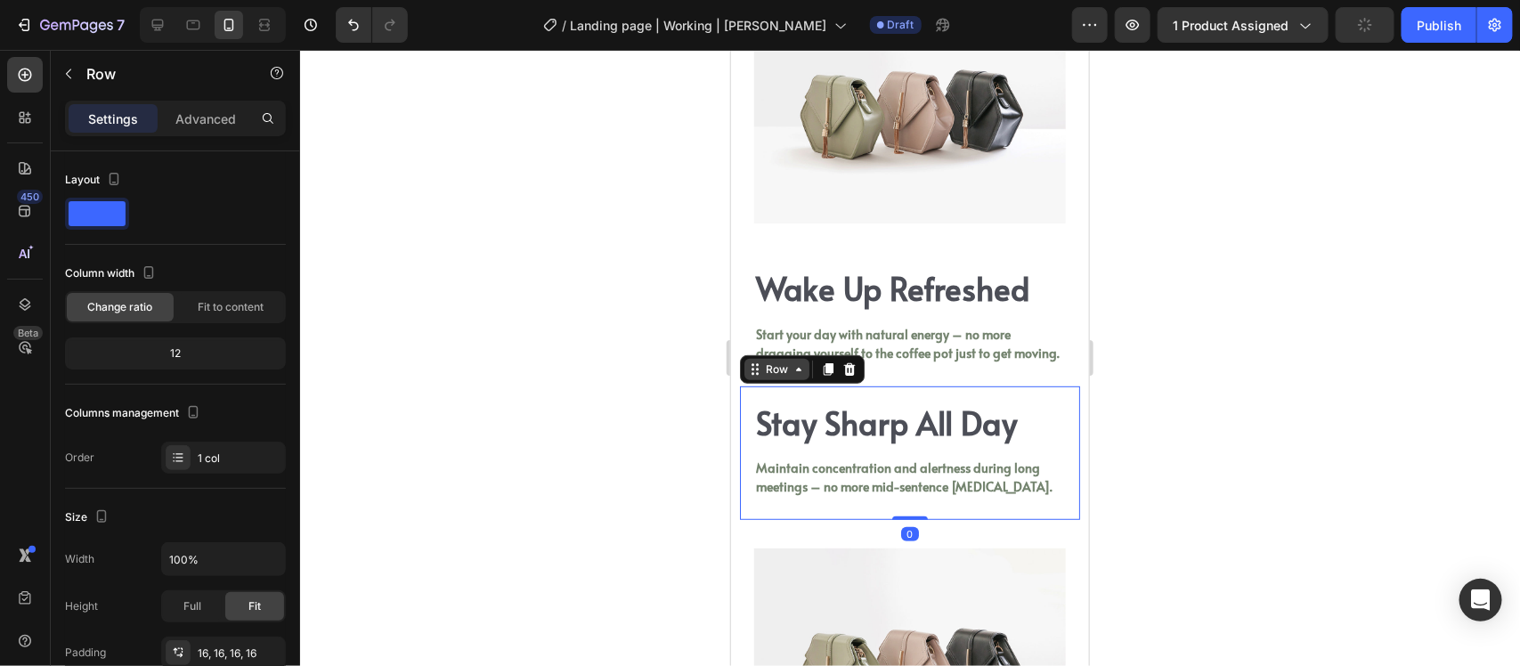
click at [780, 377] on div "Row" at bounding box center [775, 369] width 29 height 16
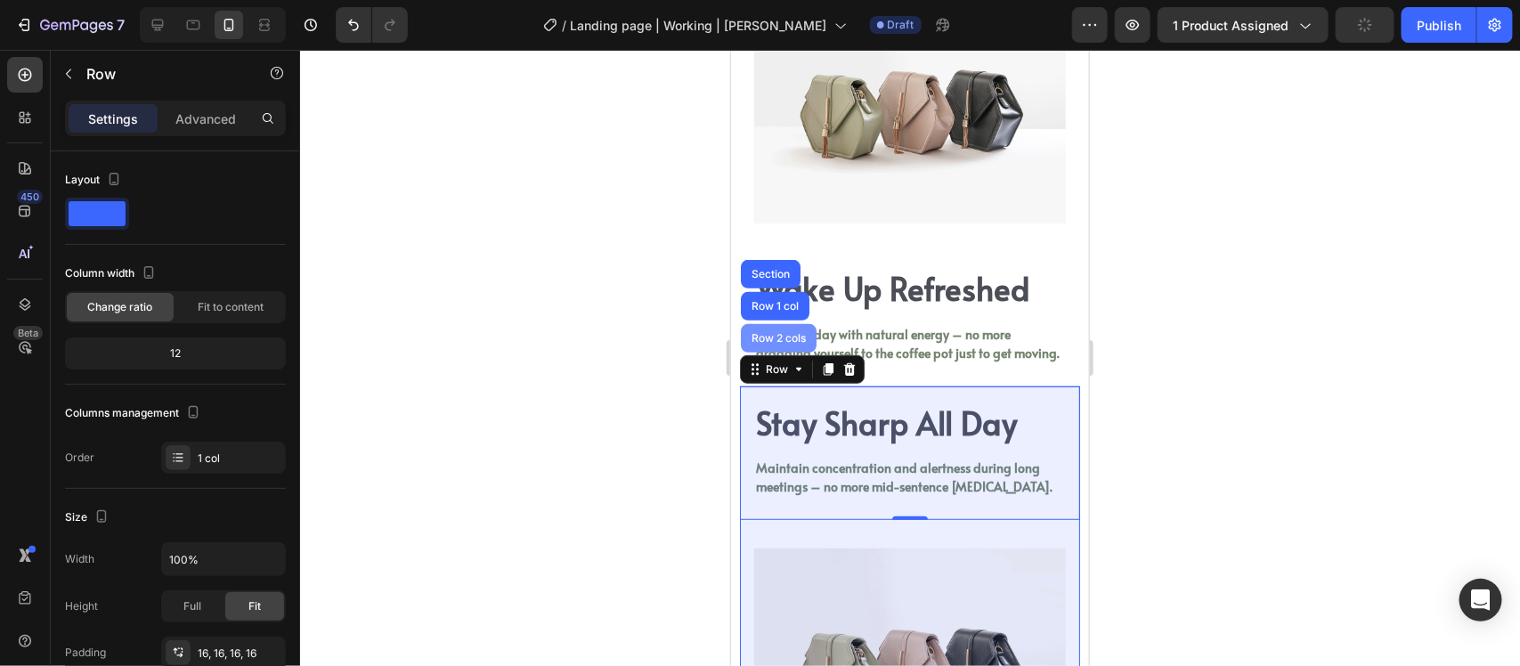
click at [784, 343] on div "Row 2 cols" at bounding box center [777, 337] width 61 height 11
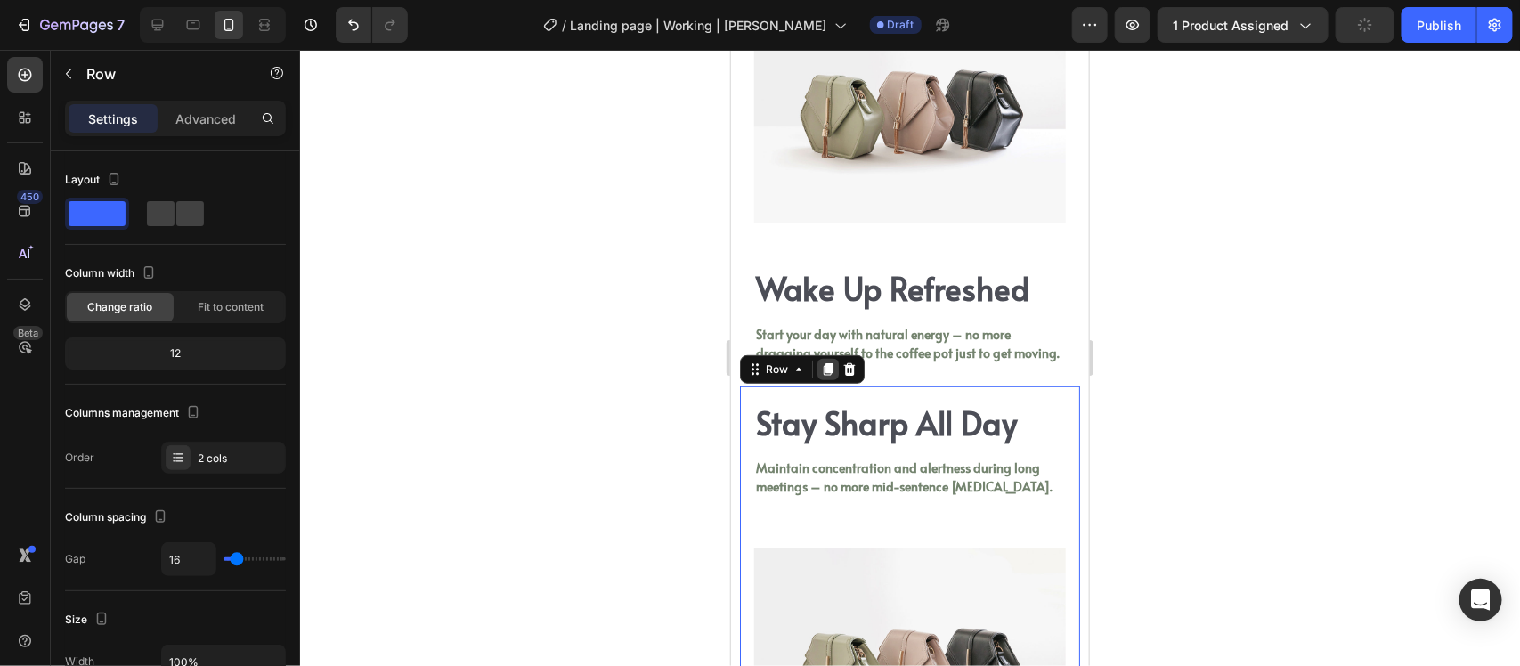
click at [829, 375] on icon at bounding box center [828, 368] width 10 height 12
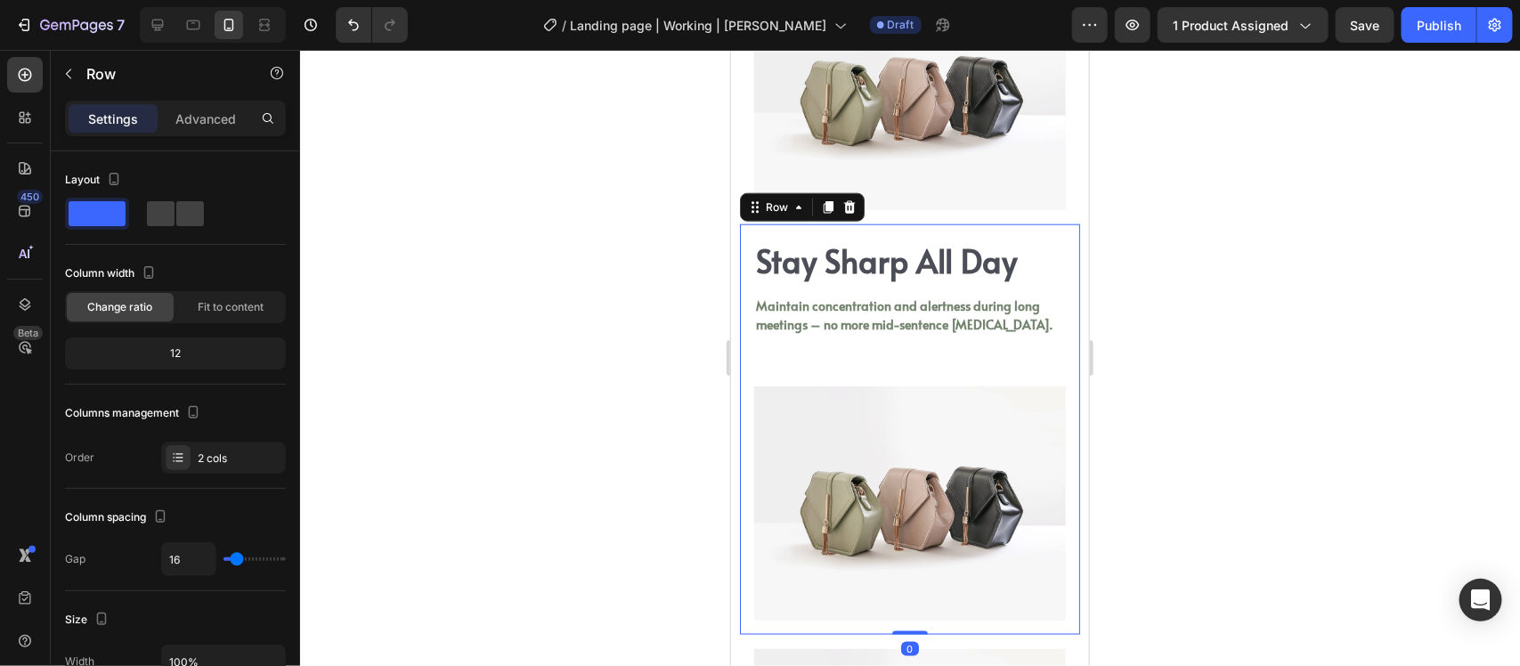
scroll to position [3736, 0]
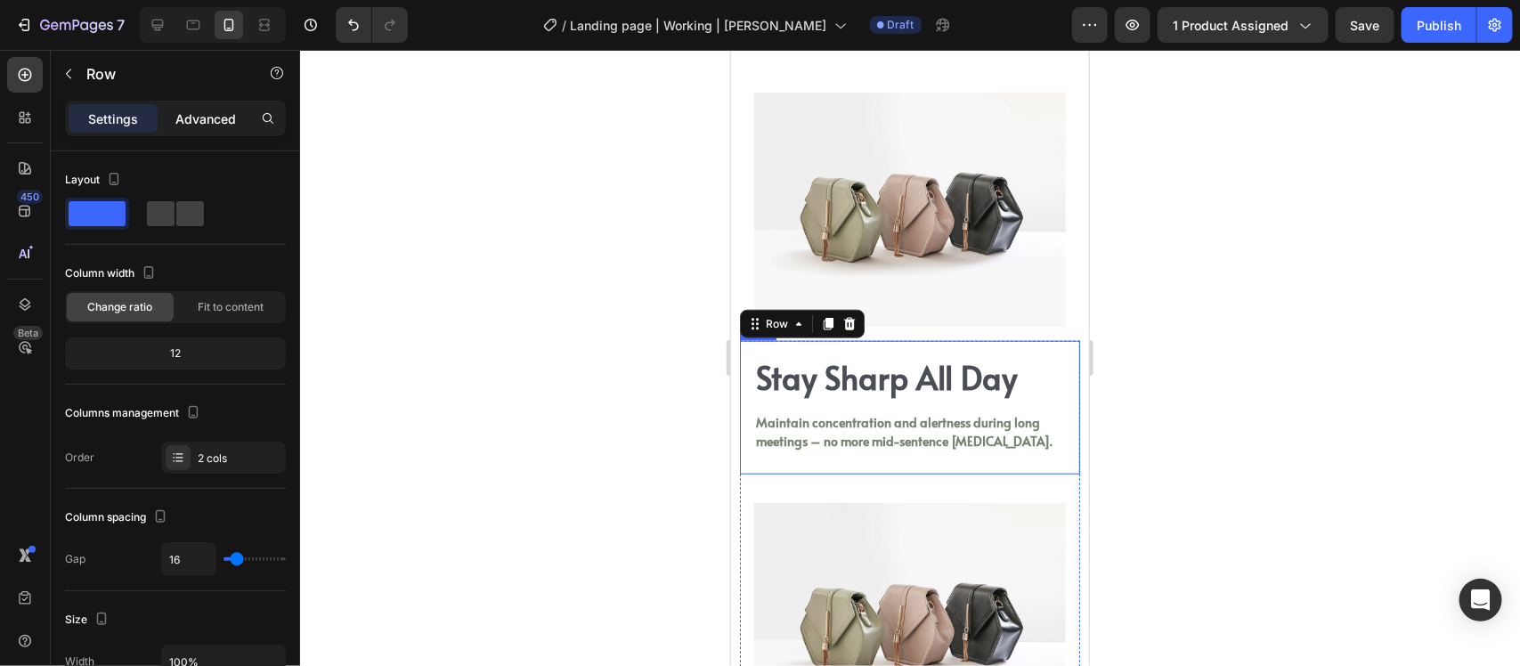
click at [183, 118] on p "Advanced" at bounding box center [205, 119] width 61 height 19
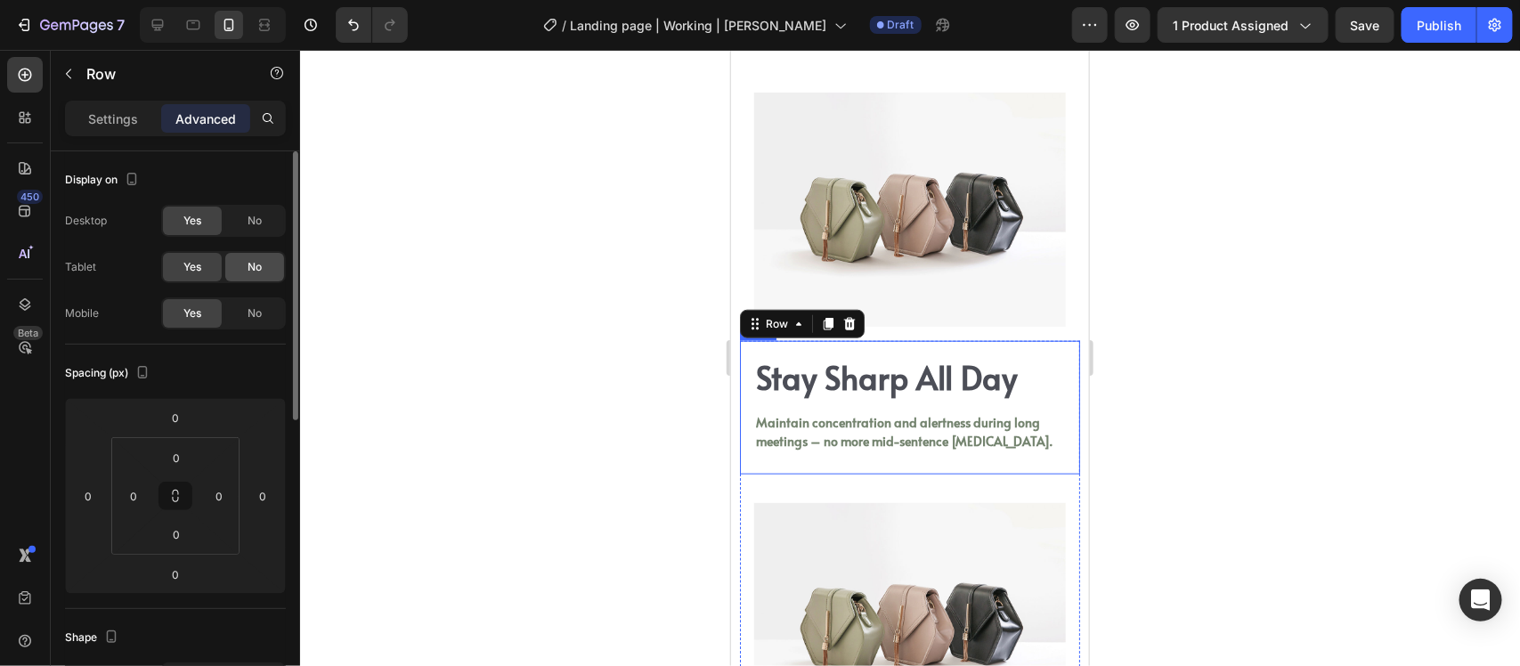
click at [242, 265] on div "No" at bounding box center [254, 267] width 59 height 29
click at [239, 318] on div "No" at bounding box center [254, 313] width 59 height 29
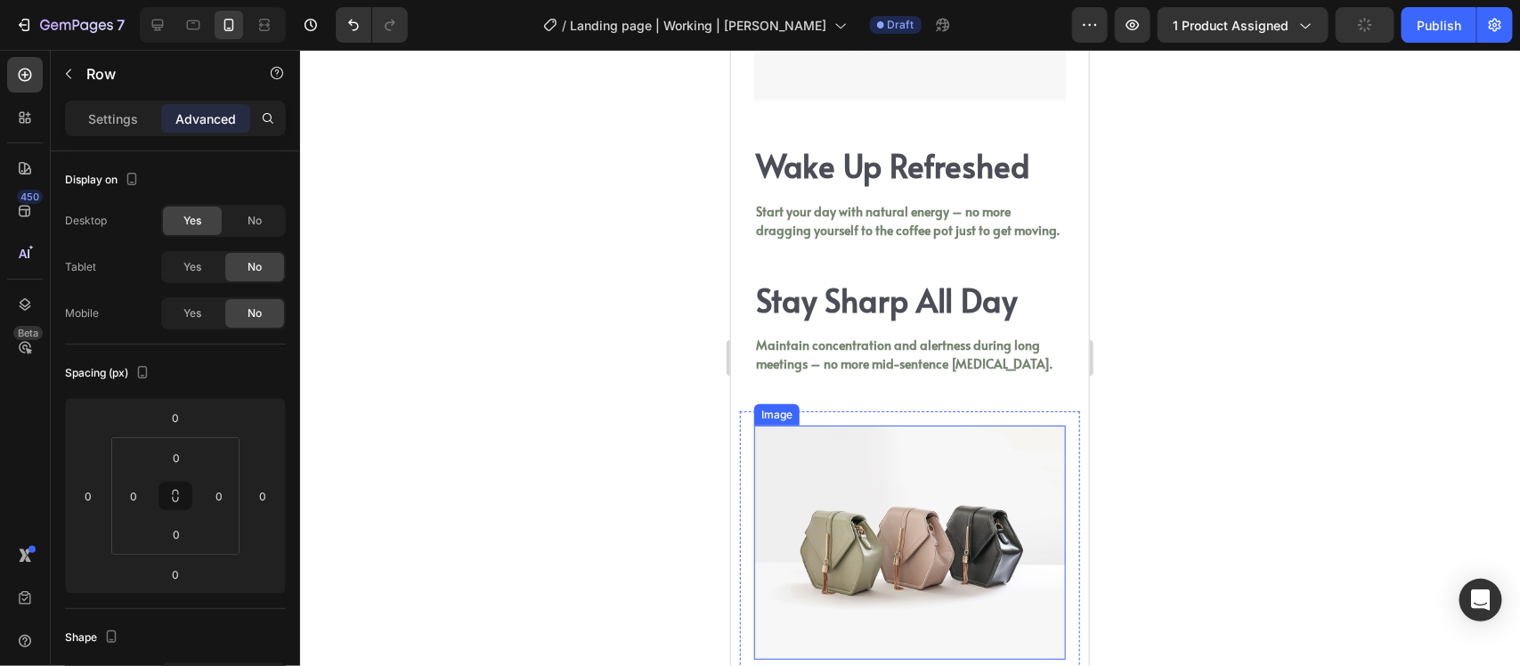
scroll to position [3402, 0]
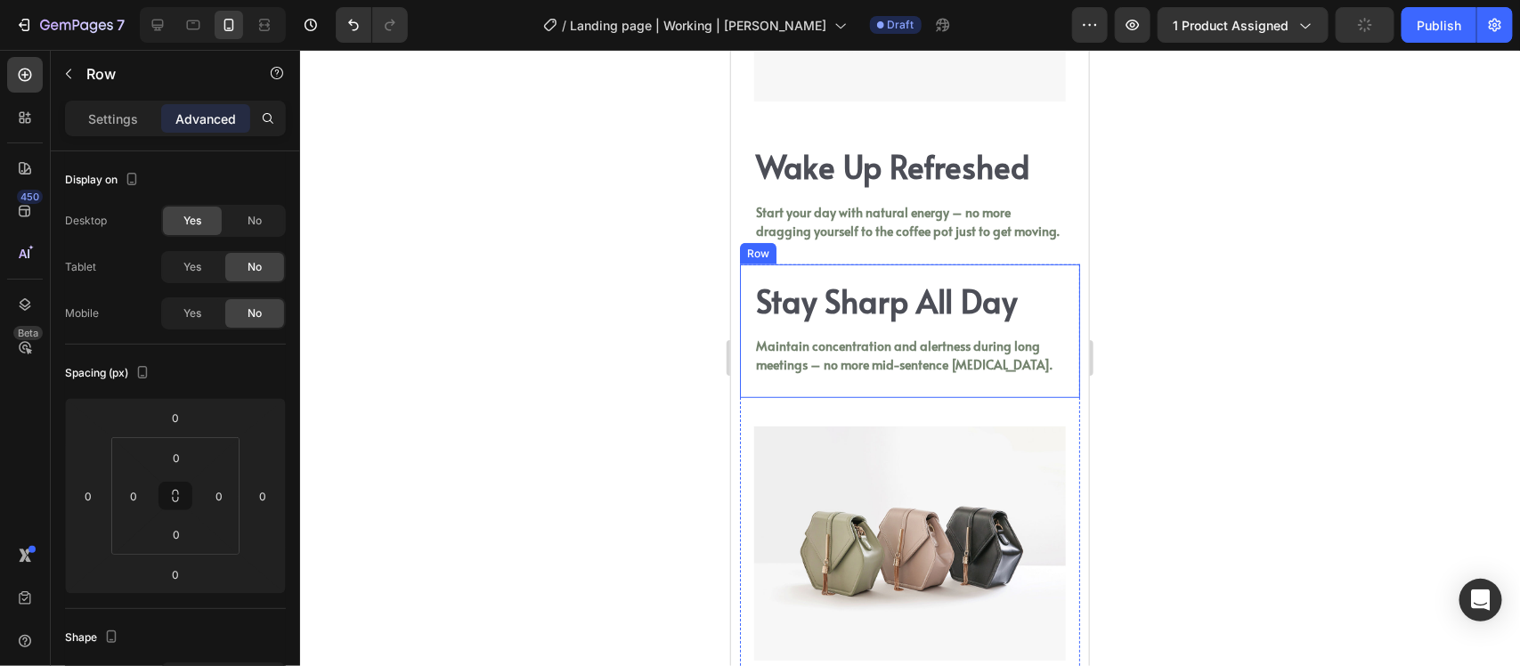
click at [751, 284] on div "Stay Sharp All Day Heading Maintain concentration and alertness during long mee…" at bounding box center [909, 331] width 340 height 134
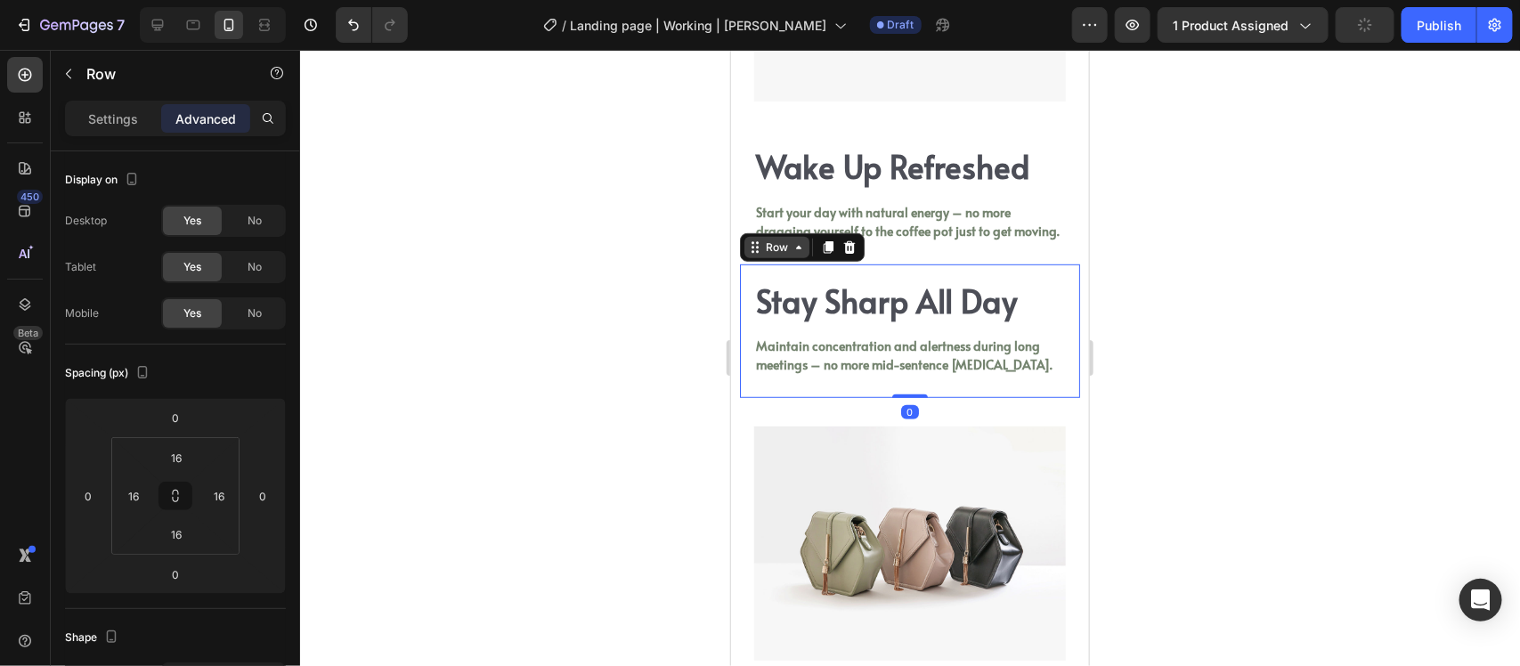
click at [762, 257] on div "Row" at bounding box center [776, 246] width 65 height 21
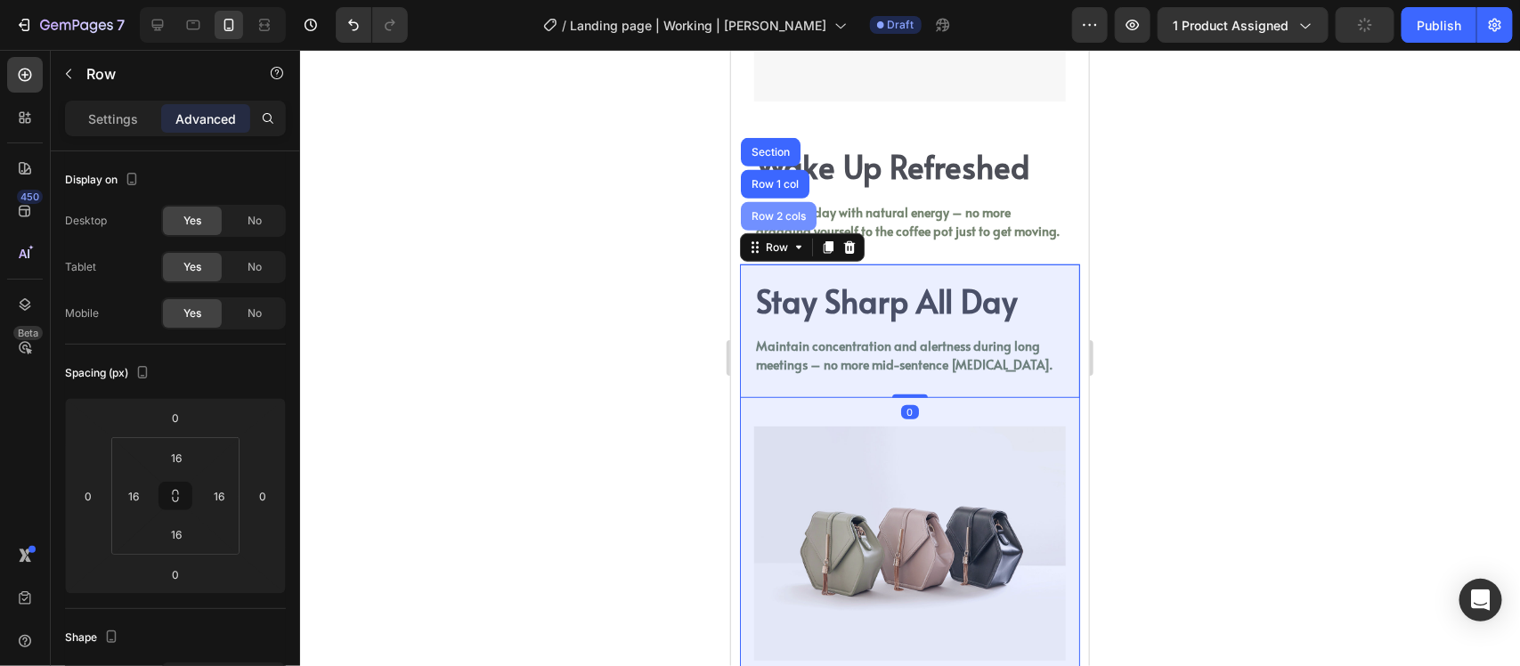
click at [766, 219] on div "Row 2 cols" at bounding box center [777, 215] width 61 height 11
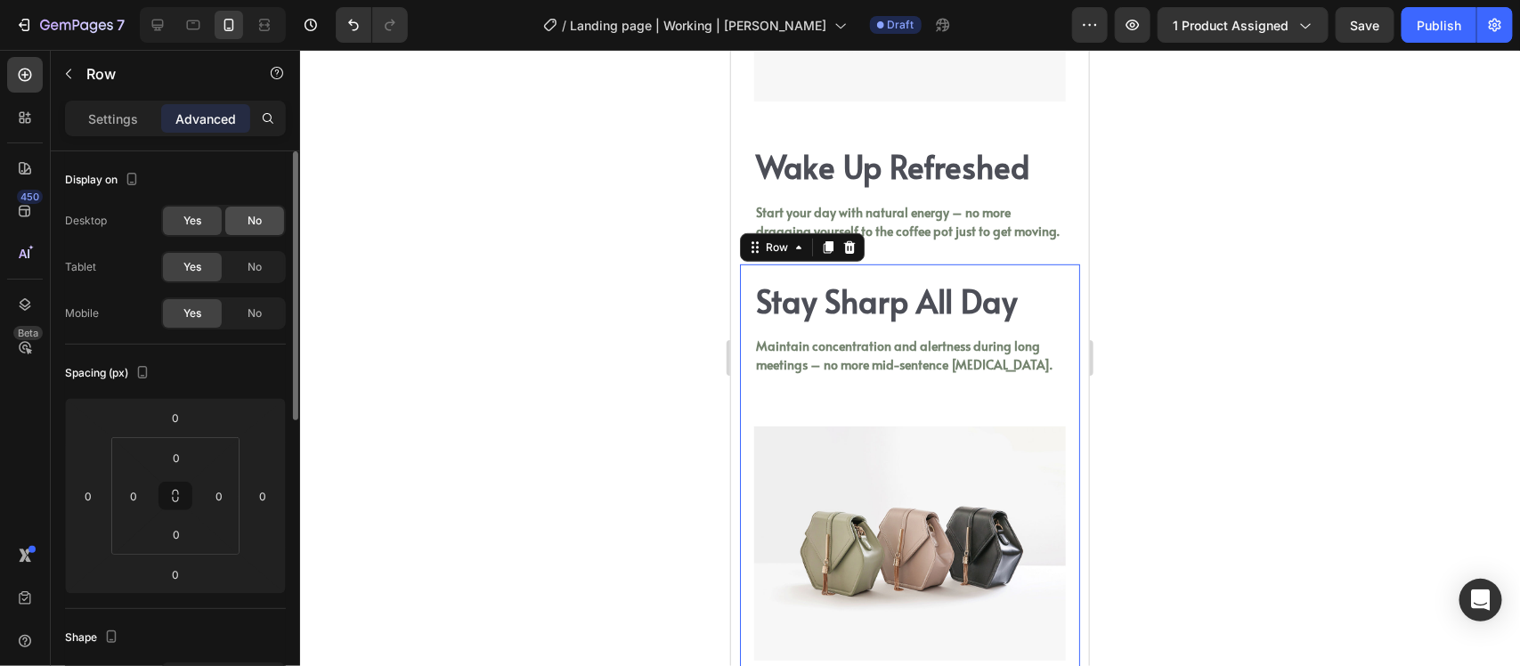
click at [261, 215] on span "No" at bounding box center [255, 221] width 14 height 16
click at [103, 110] on p "Settings" at bounding box center [113, 119] width 50 height 19
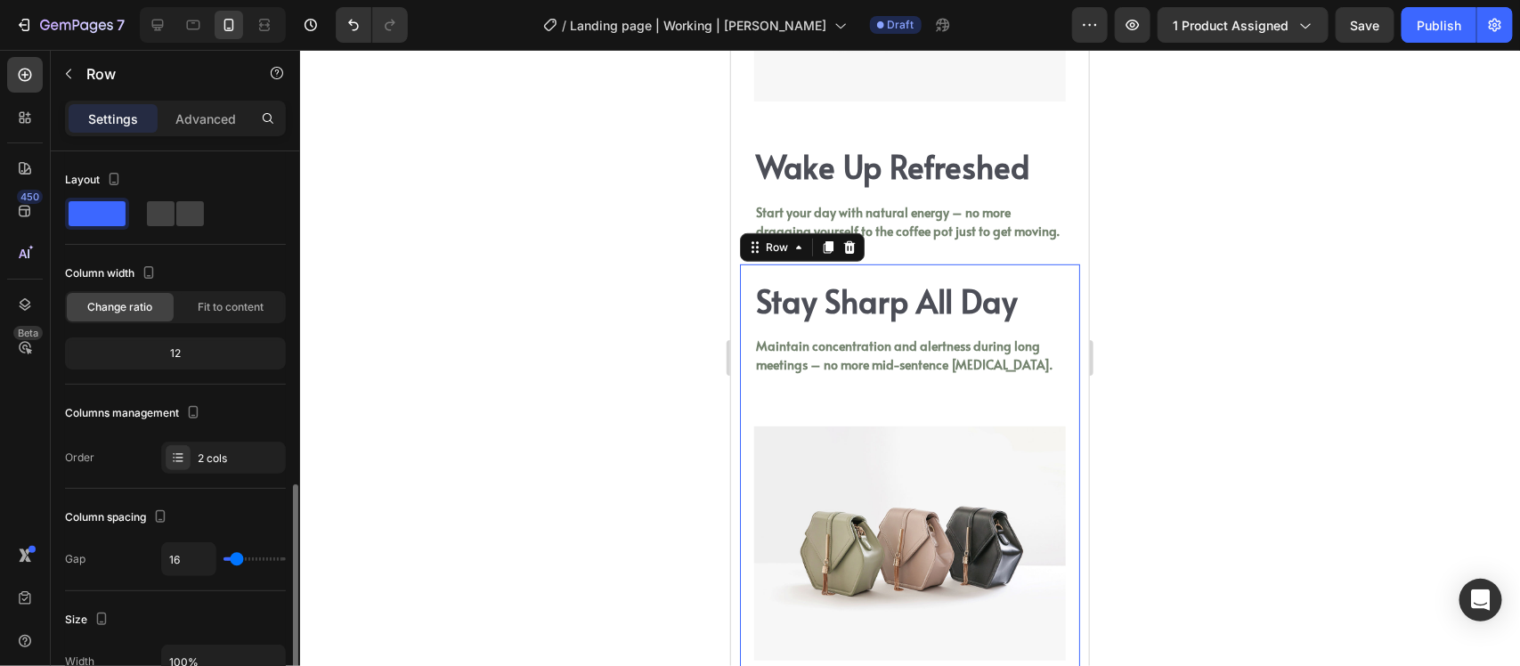
scroll to position [223, 0]
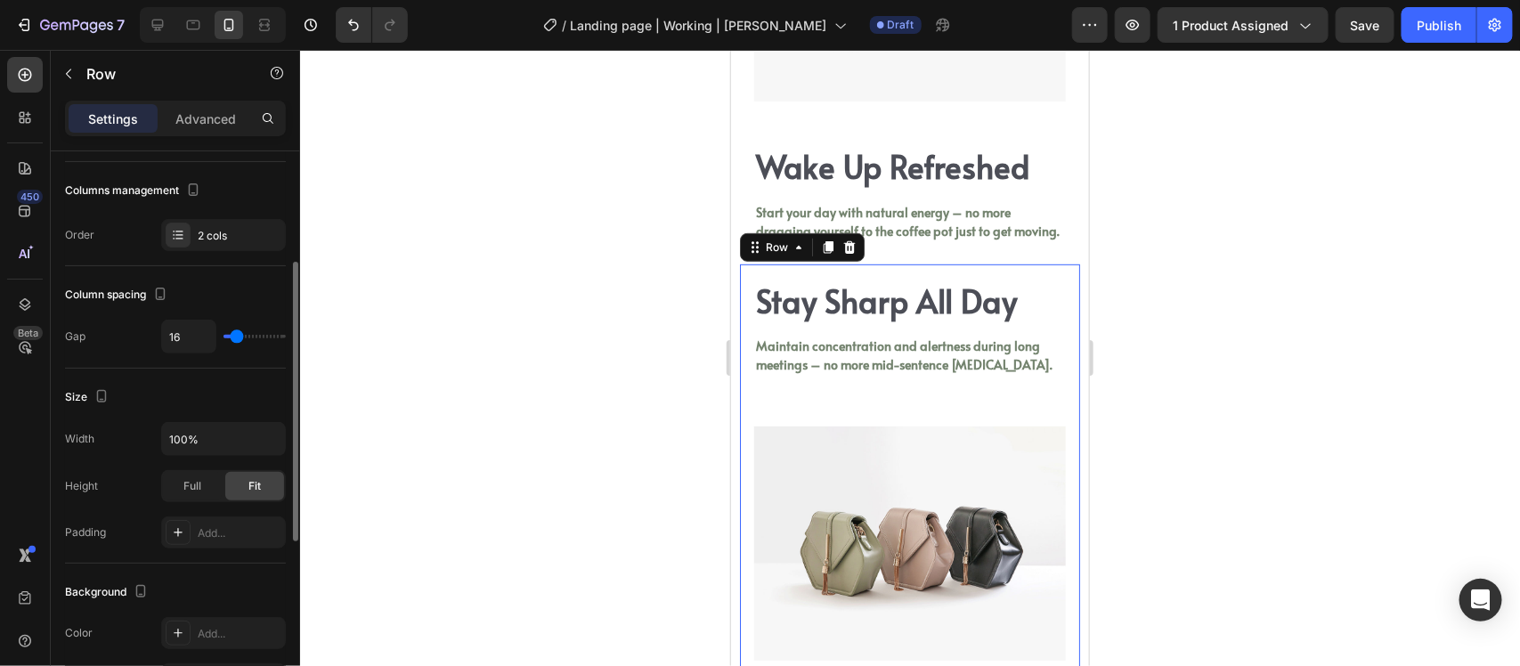
click at [169, 211] on div "Columns management Order 2 cols" at bounding box center [175, 213] width 221 height 75
click at [194, 242] on div "2 cols" at bounding box center [223, 235] width 125 height 32
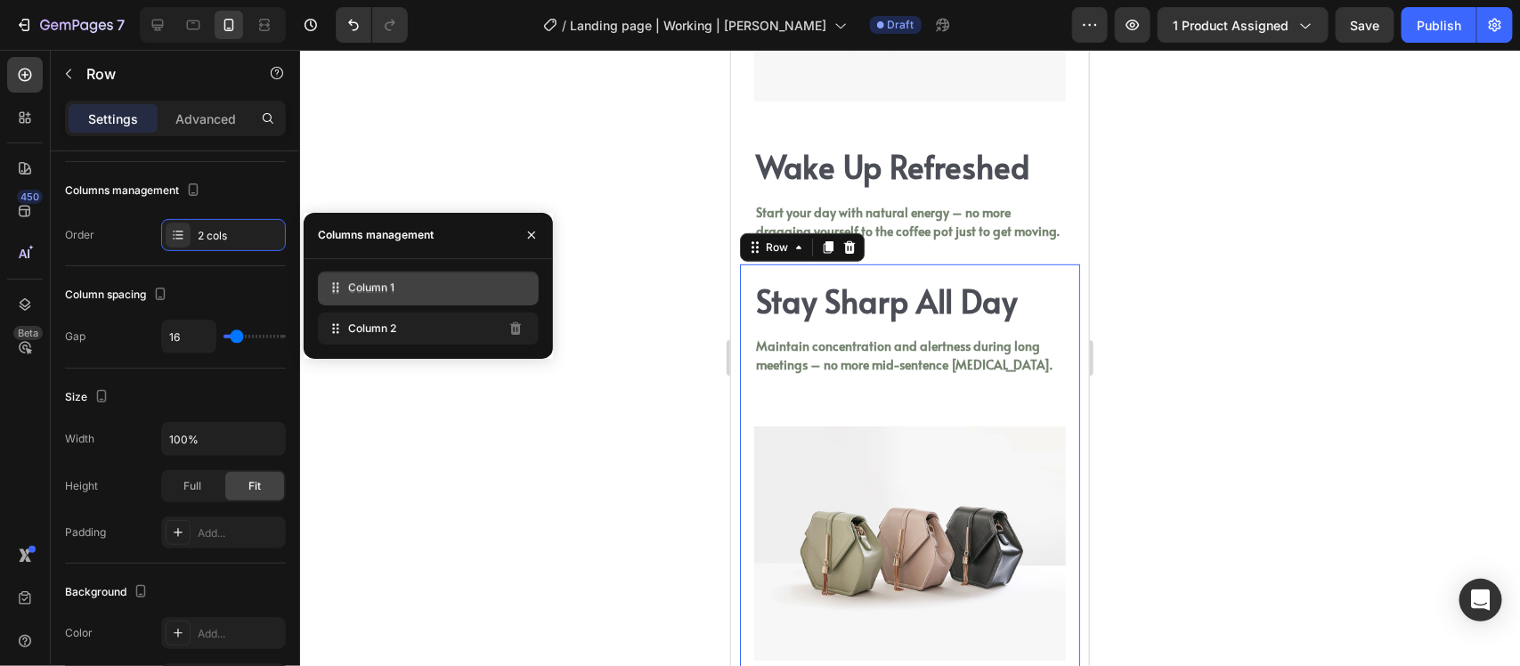
drag, startPoint x: 346, startPoint y: 339, endPoint x: 346, endPoint y: 298, distance: 41.0
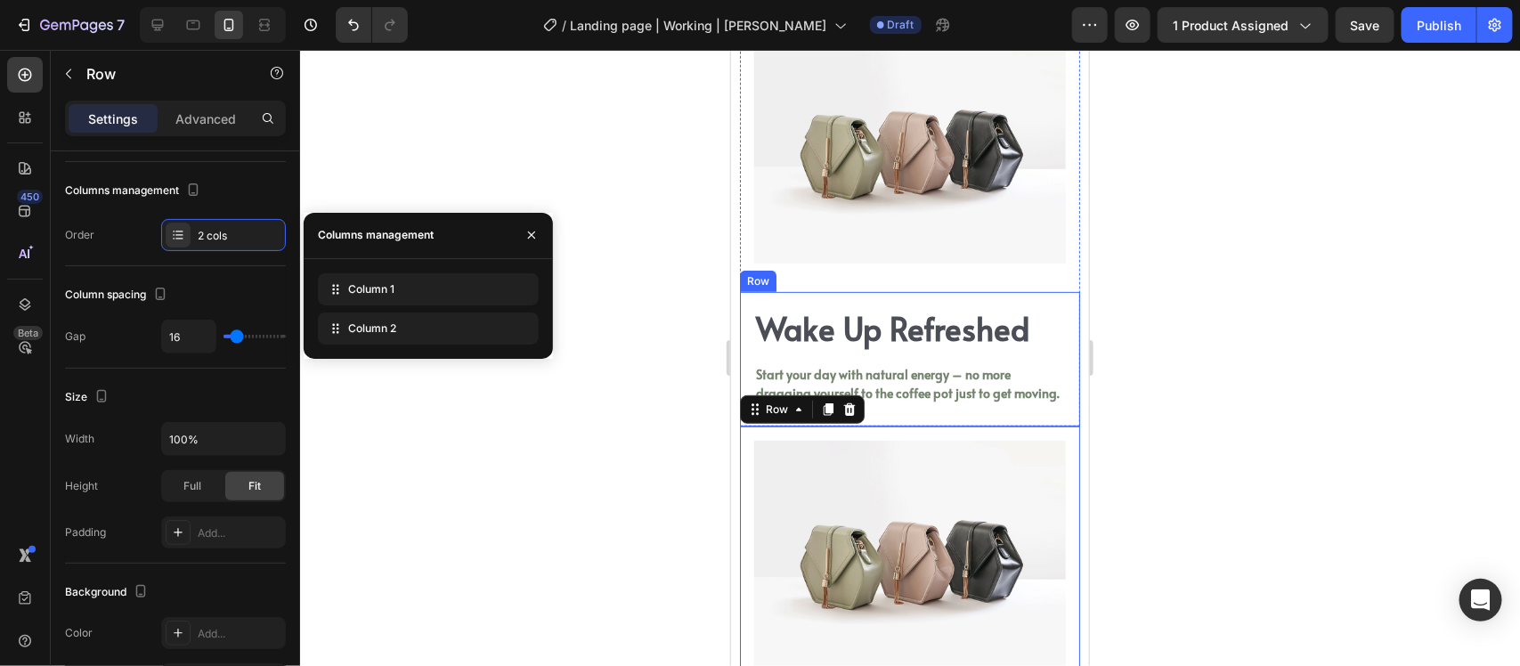
scroll to position [3291, 0]
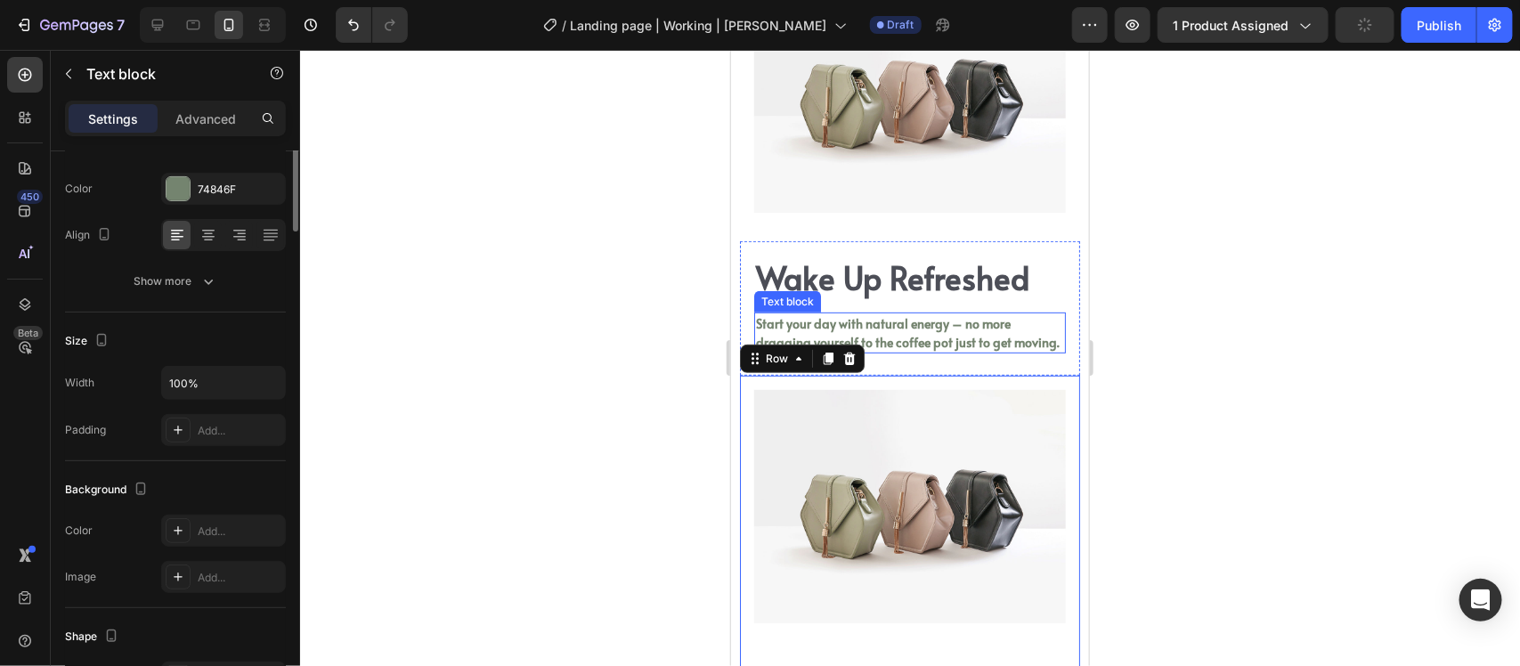
click at [913, 314] on p "Start your day with natural energy – no more dragging yourself to the coffee po…" at bounding box center [909, 332] width 308 height 37
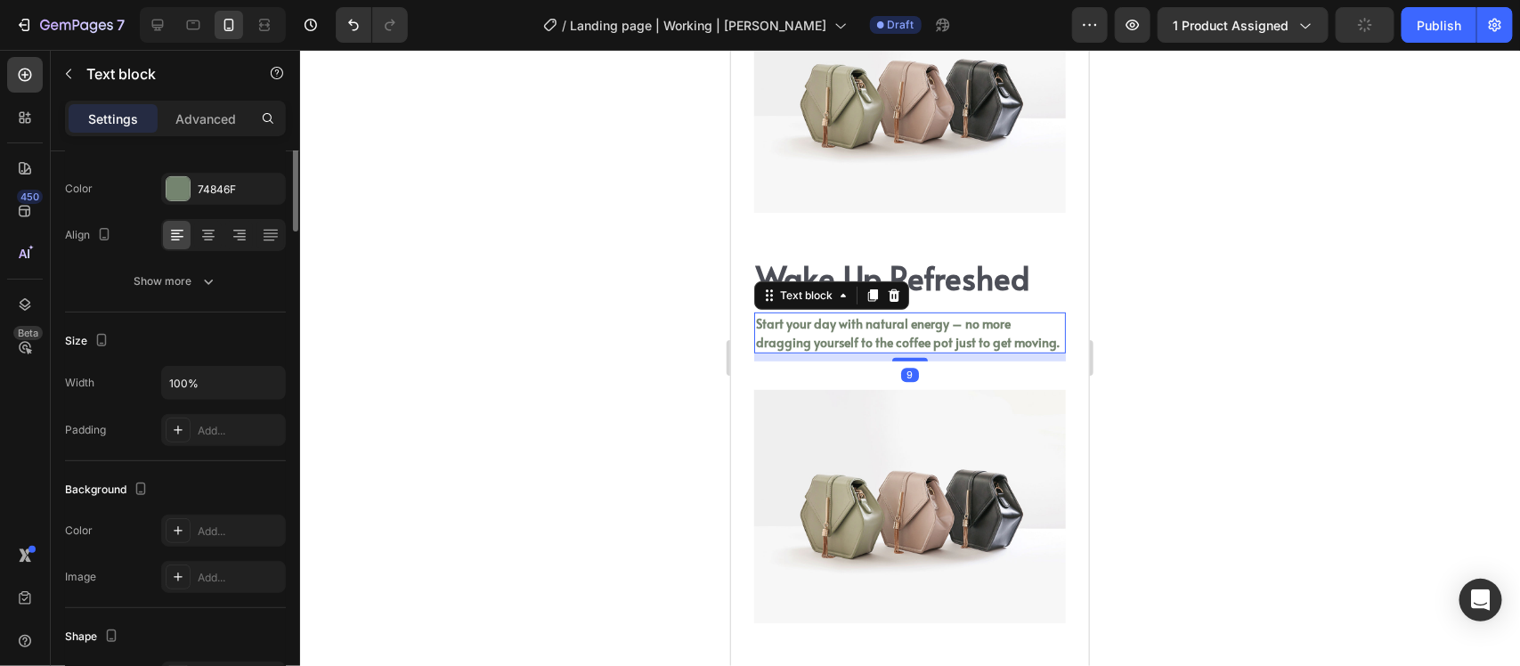
scroll to position [0, 0]
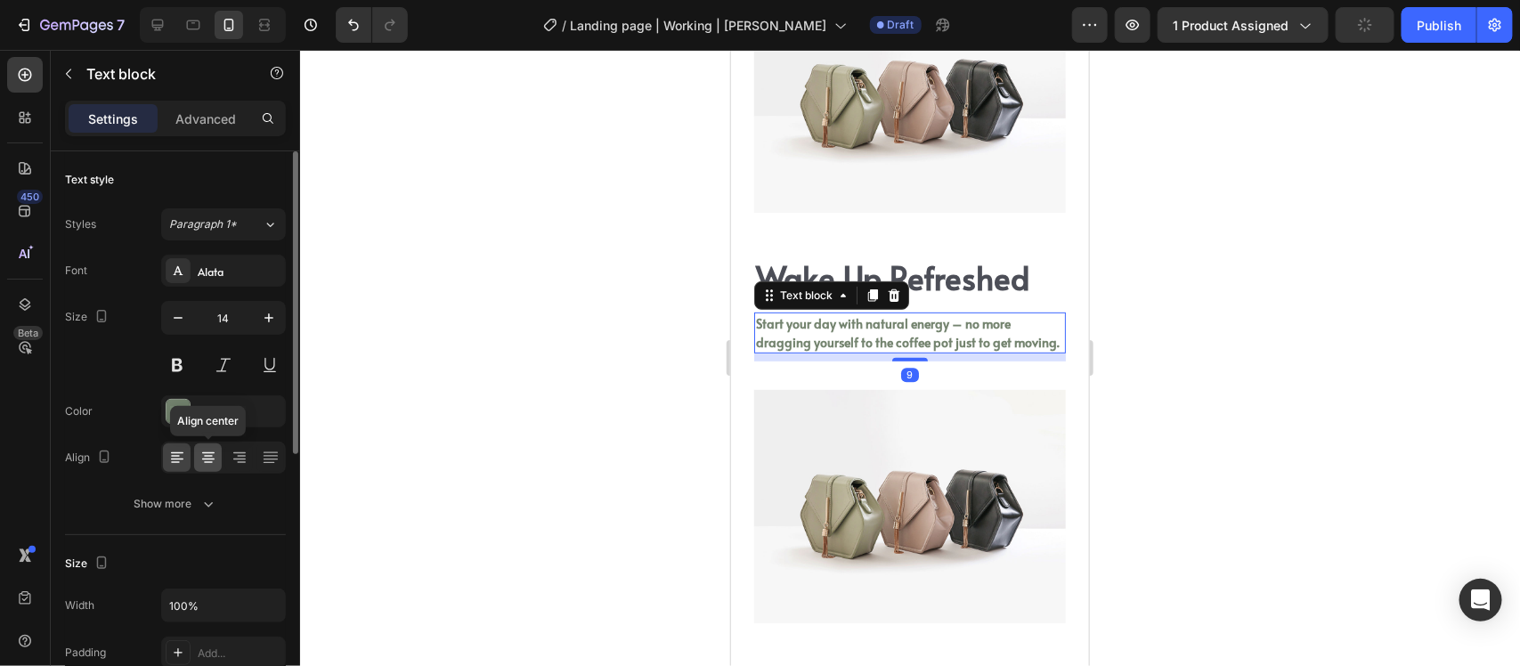
click at [196, 452] on div at bounding box center [208, 458] width 28 height 29
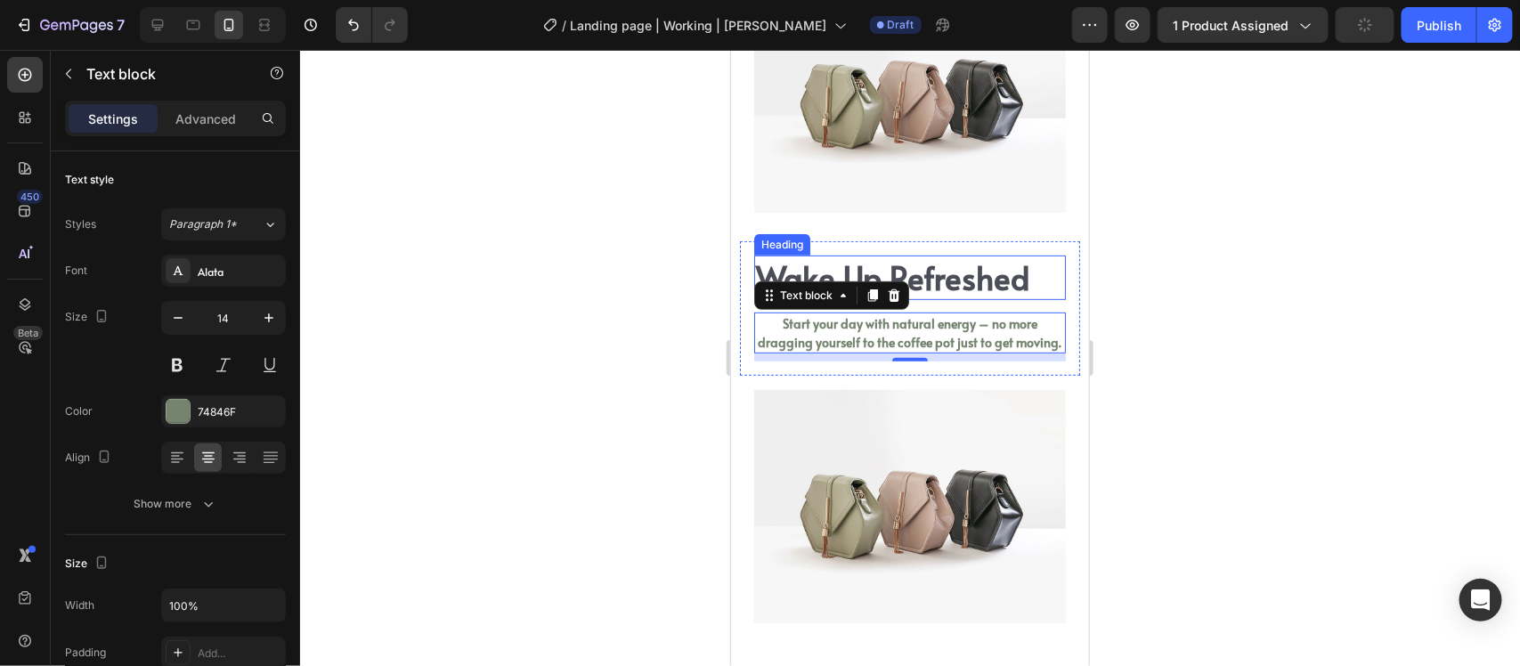
click at [917, 256] on h2 "Wake Up Refreshed" at bounding box center [909, 277] width 312 height 45
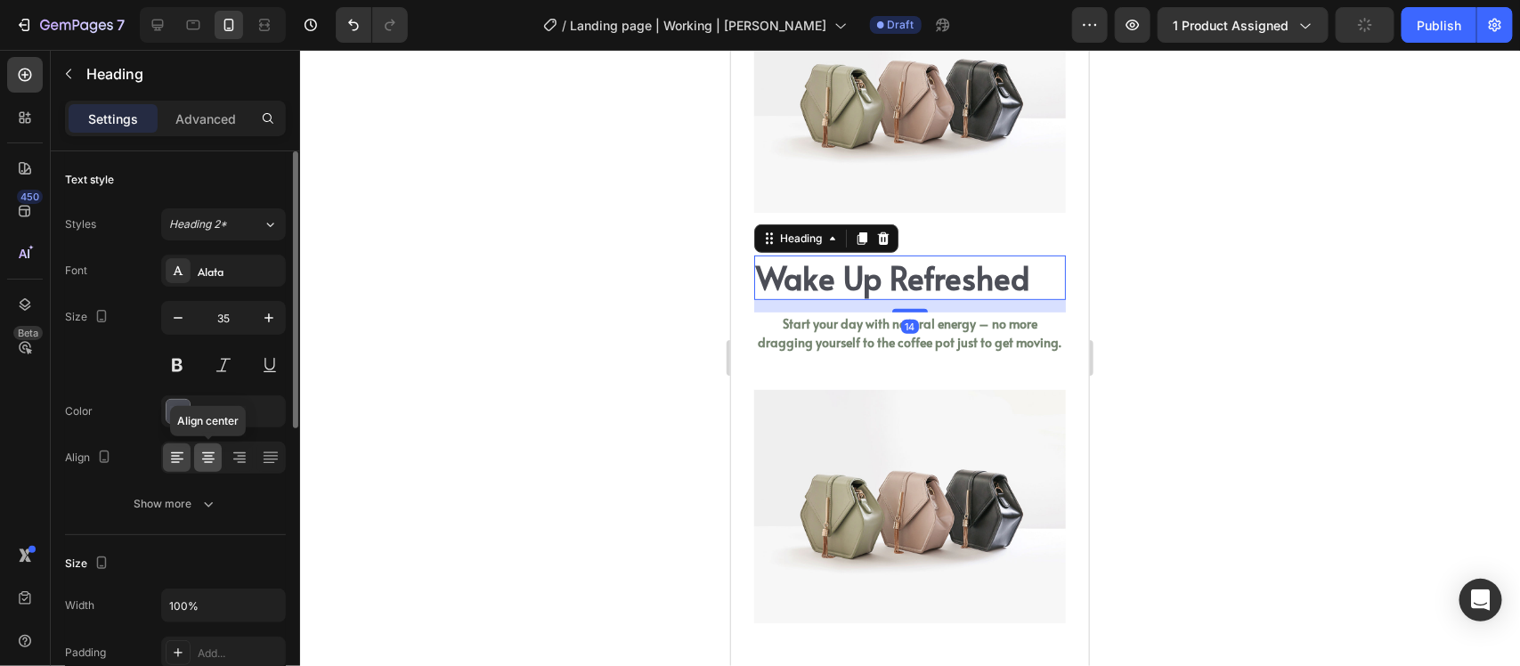
click at [216, 450] on icon at bounding box center [209, 458] width 18 height 18
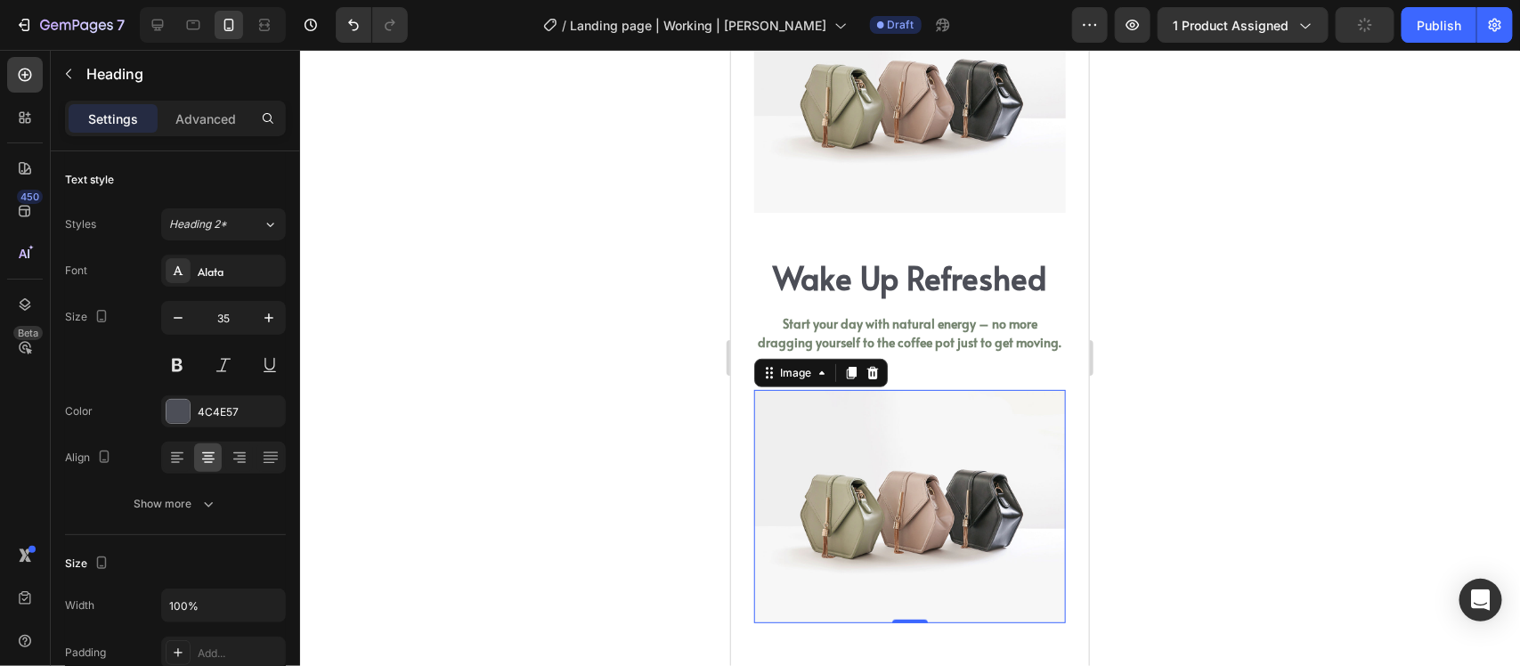
click at [986, 428] on img at bounding box center [909, 506] width 312 height 234
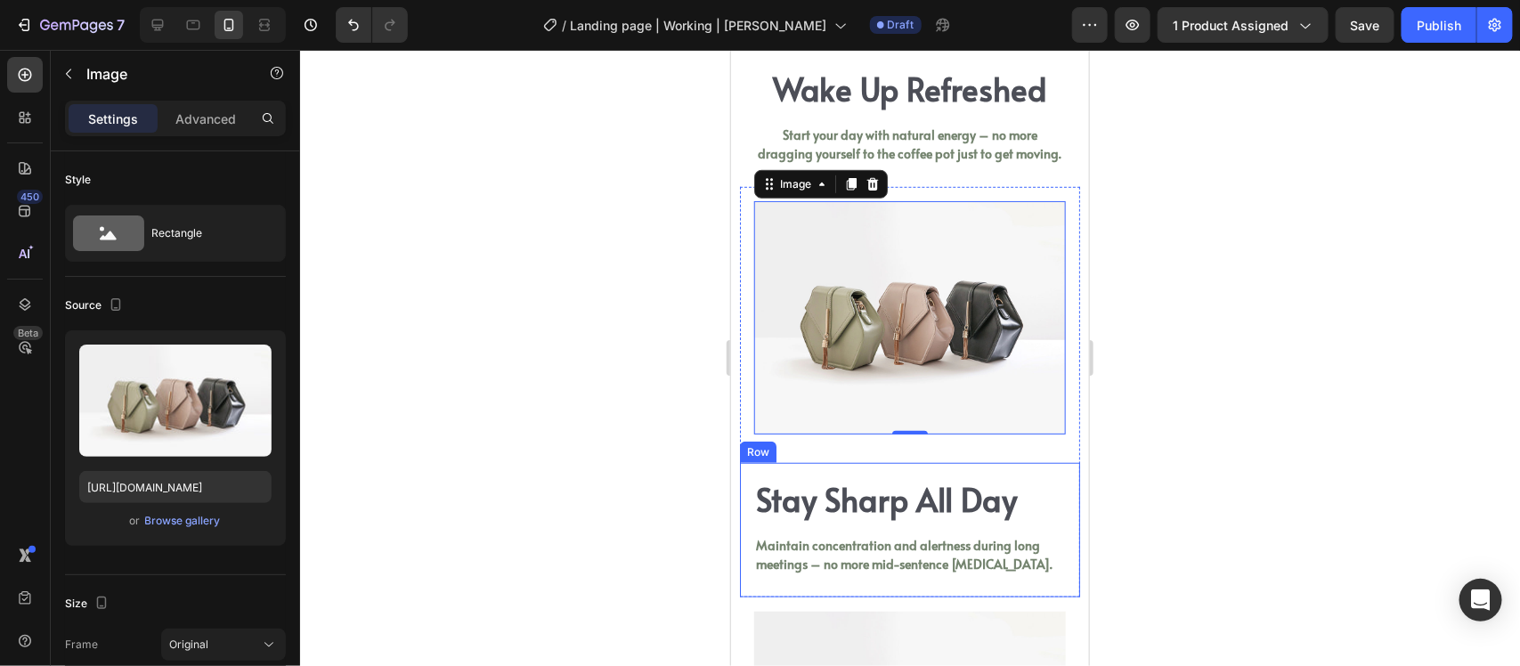
scroll to position [3514, 0]
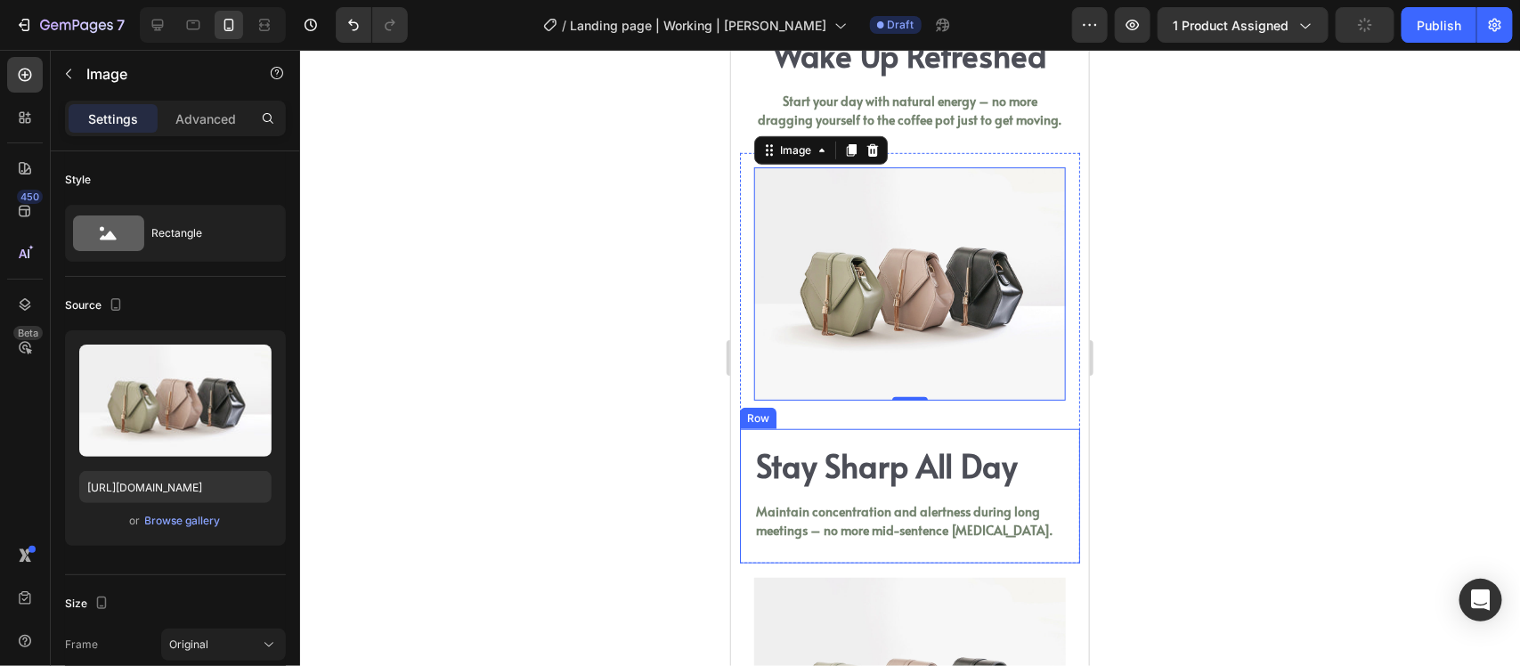
click at [985, 436] on div "Stay Sharp All Day Heading Maintain concentration and alertness during long mee…" at bounding box center [909, 495] width 340 height 134
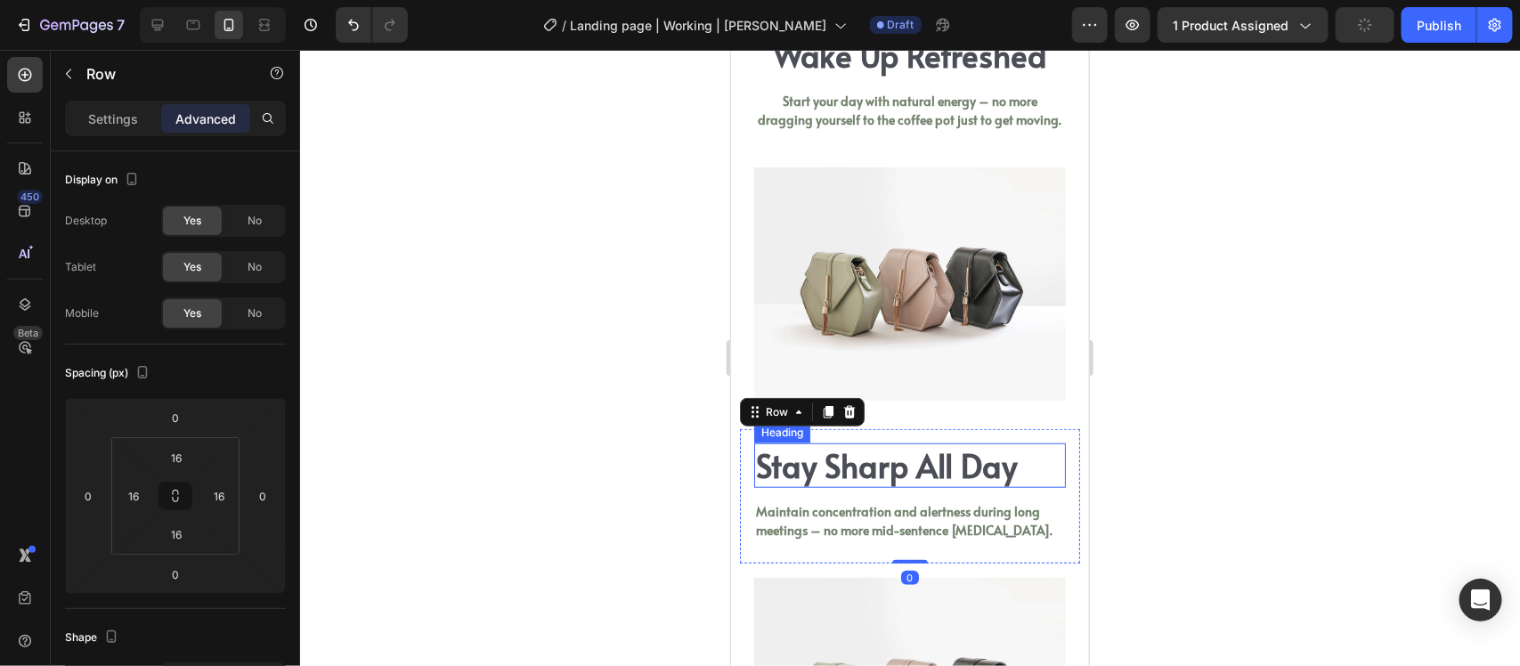
click at [968, 454] on h2 "Stay Sharp All Day" at bounding box center [909, 465] width 312 height 45
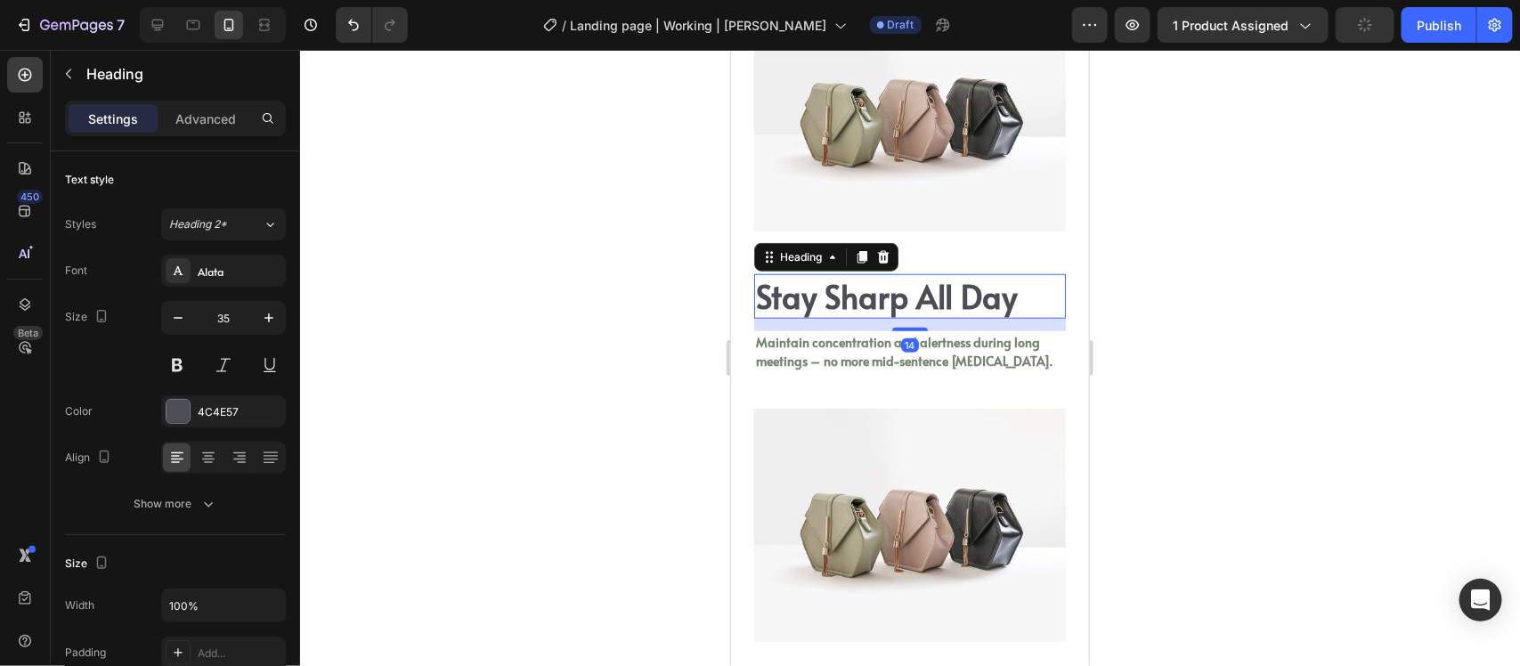
scroll to position [3736, 0]
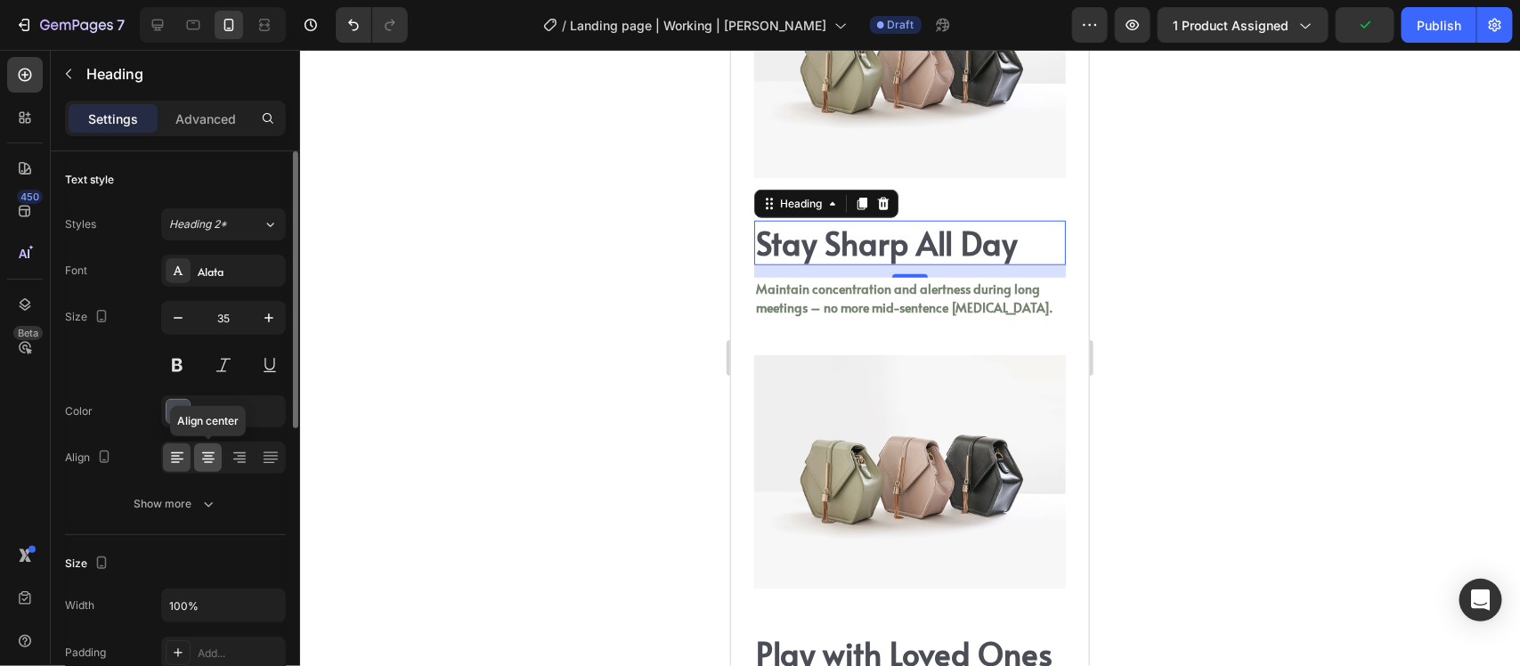
click at [202, 459] on icon at bounding box center [209, 458] width 18 height 18
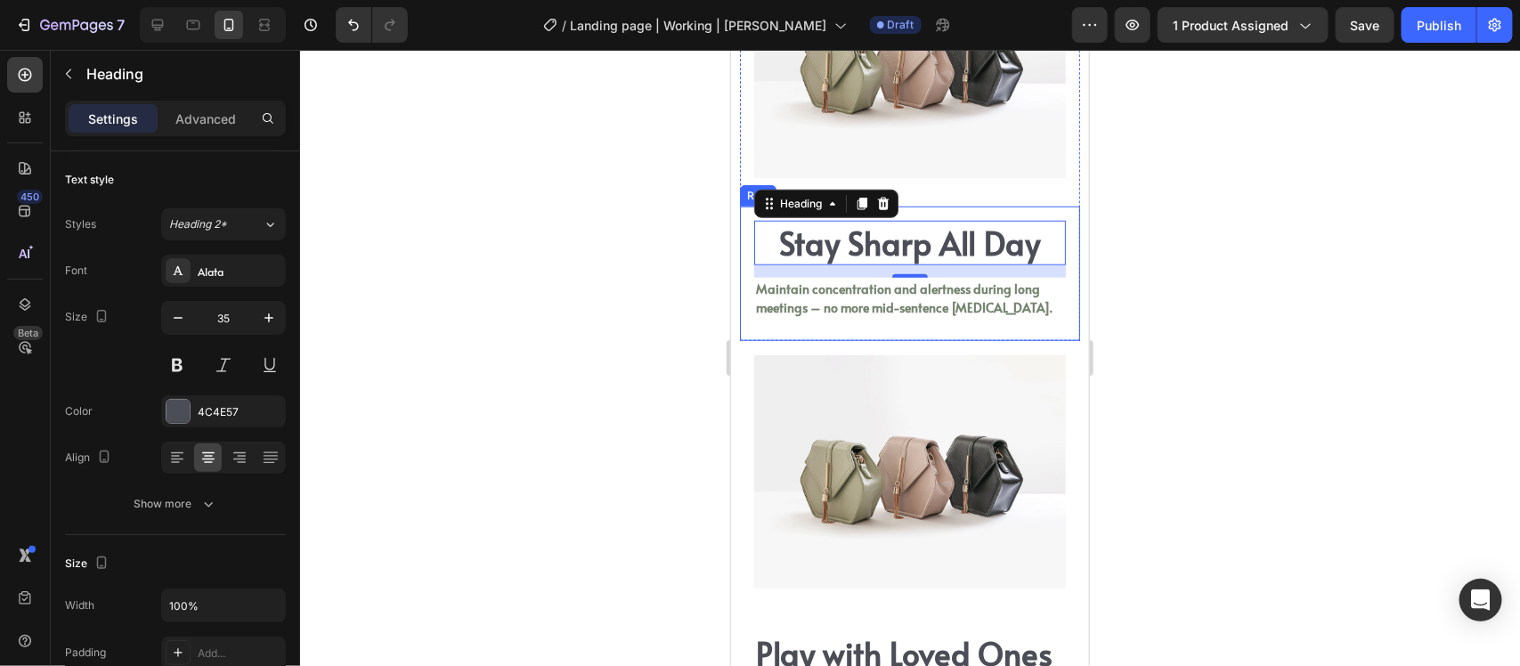
click at [964, 304] on p "Maintain concentration and alertness during long meetings – no more mid-sentenc…" at bounding box center [909, 297] width 308 height 37
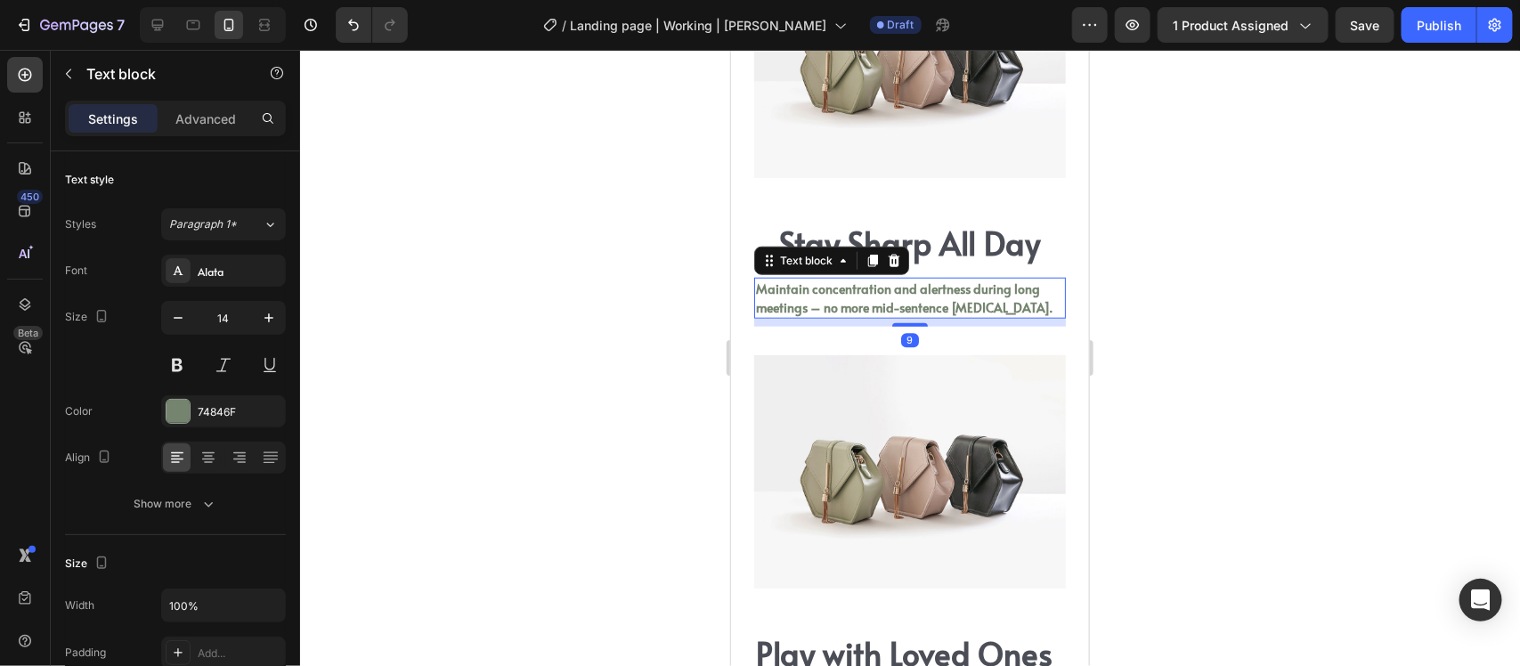
click at [940, 289] on p "Maintain concentration and alertness during long meetings – no more mid-sentenc…" at bounding box center [909, 297] width 308 height 37
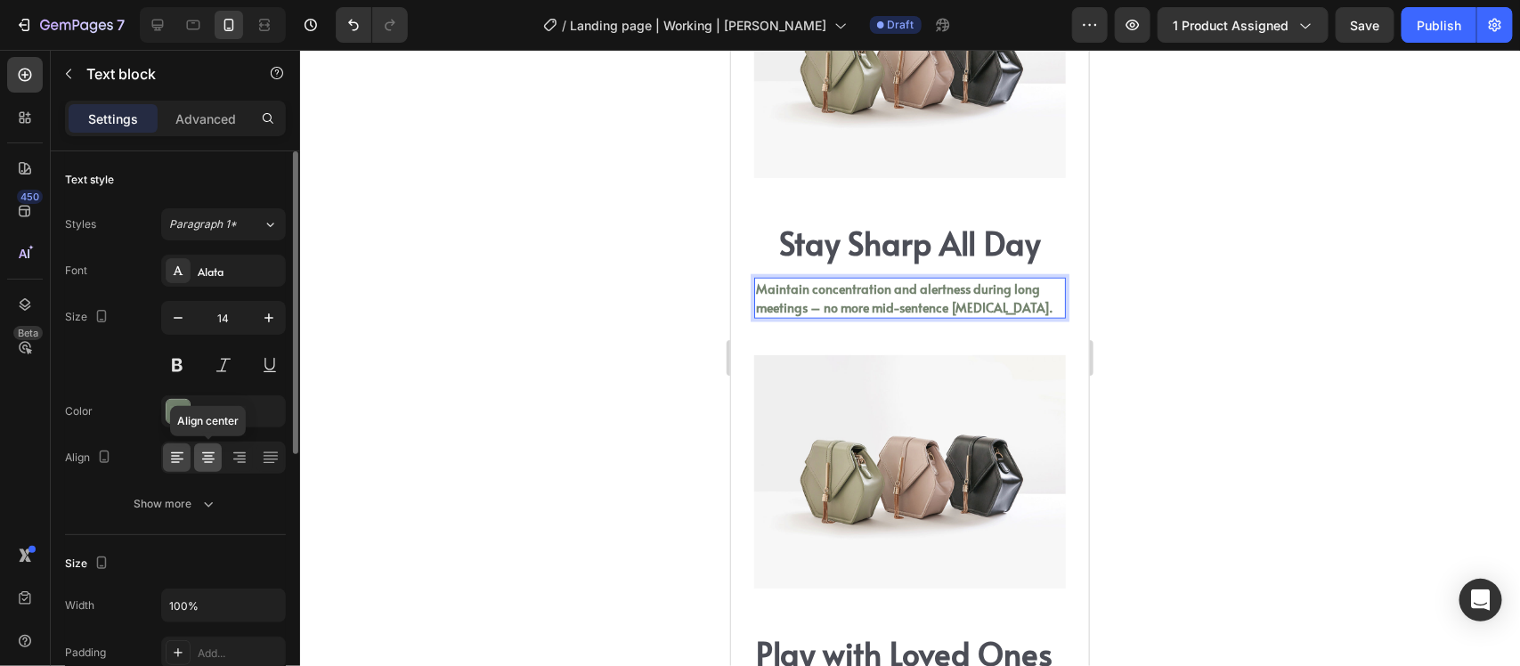
click at [203, 444] on div at bounding box center [208, 458] width 28 height 29
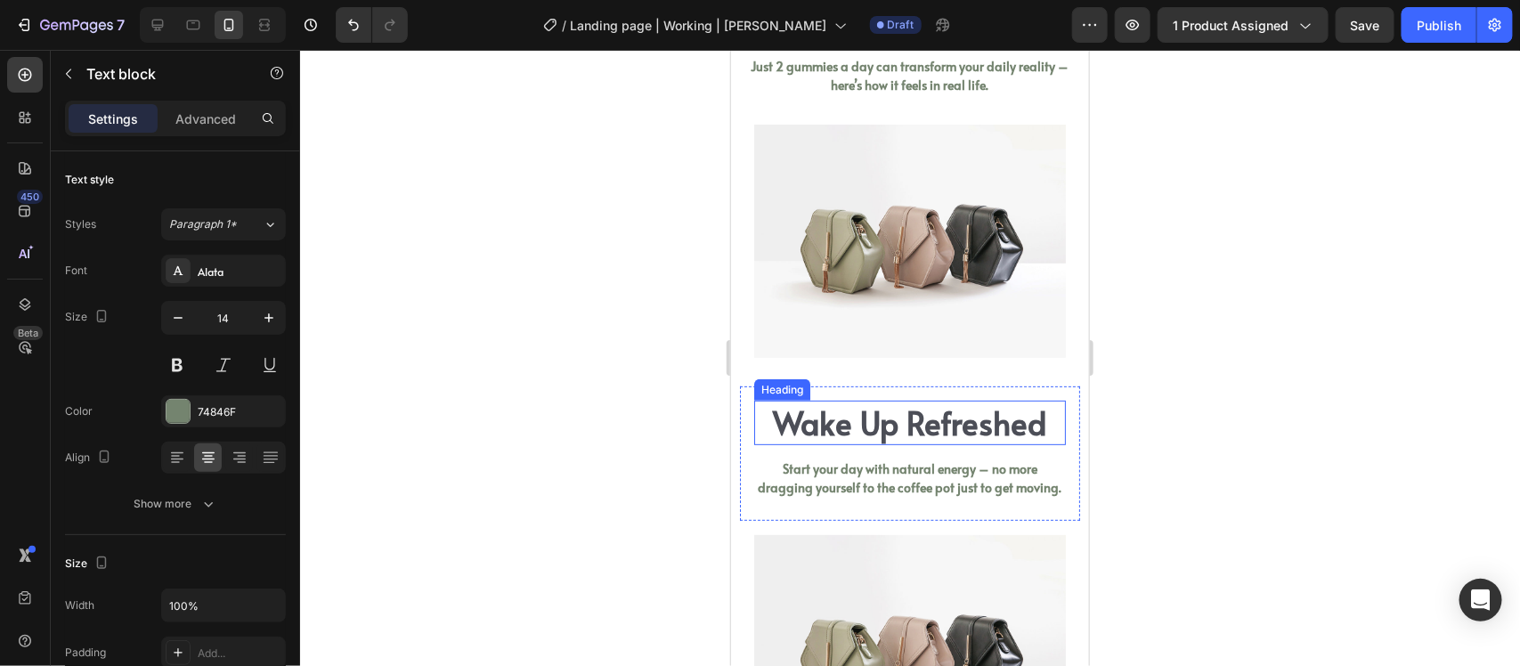
scroll to position [3180, 0]
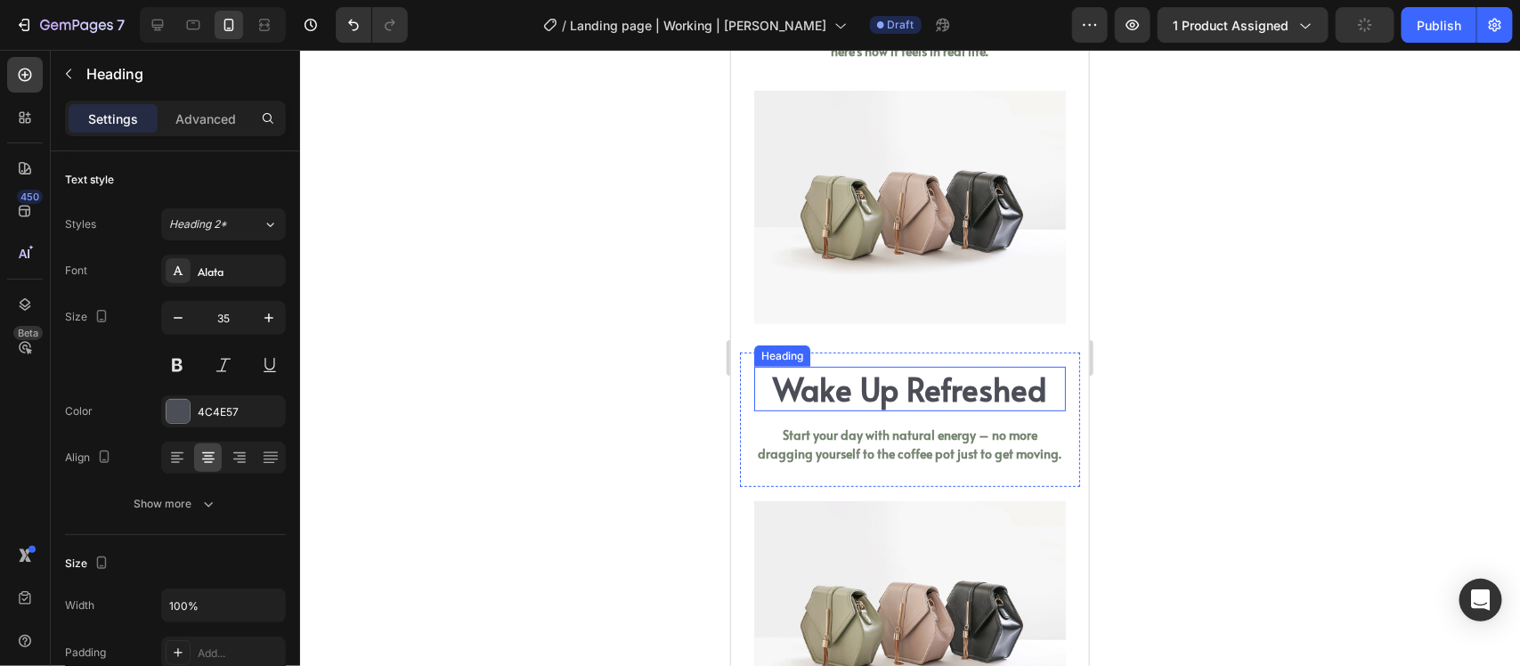
click at [889, 387] on h2 "Wake Up Refreshed" at bounding box center [909, 388] width 312 height 45
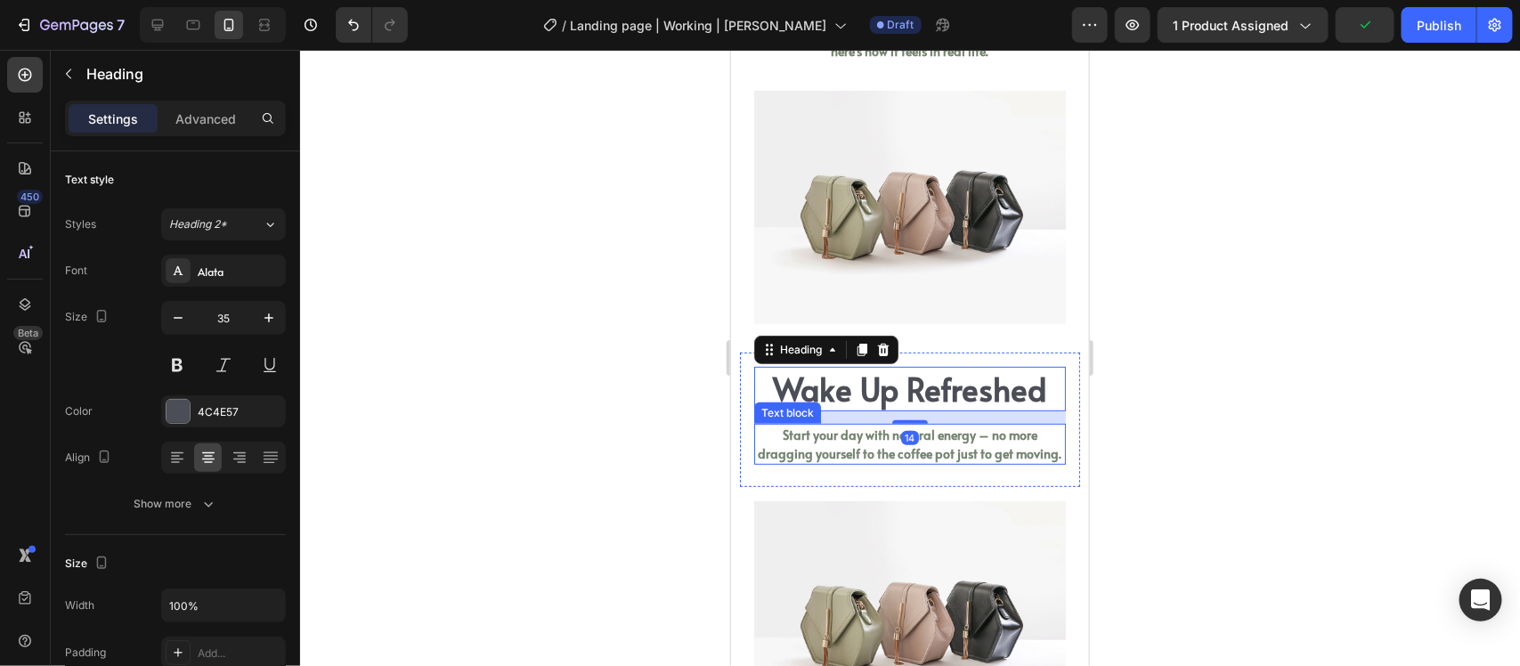
scroll to position [3291, 0]
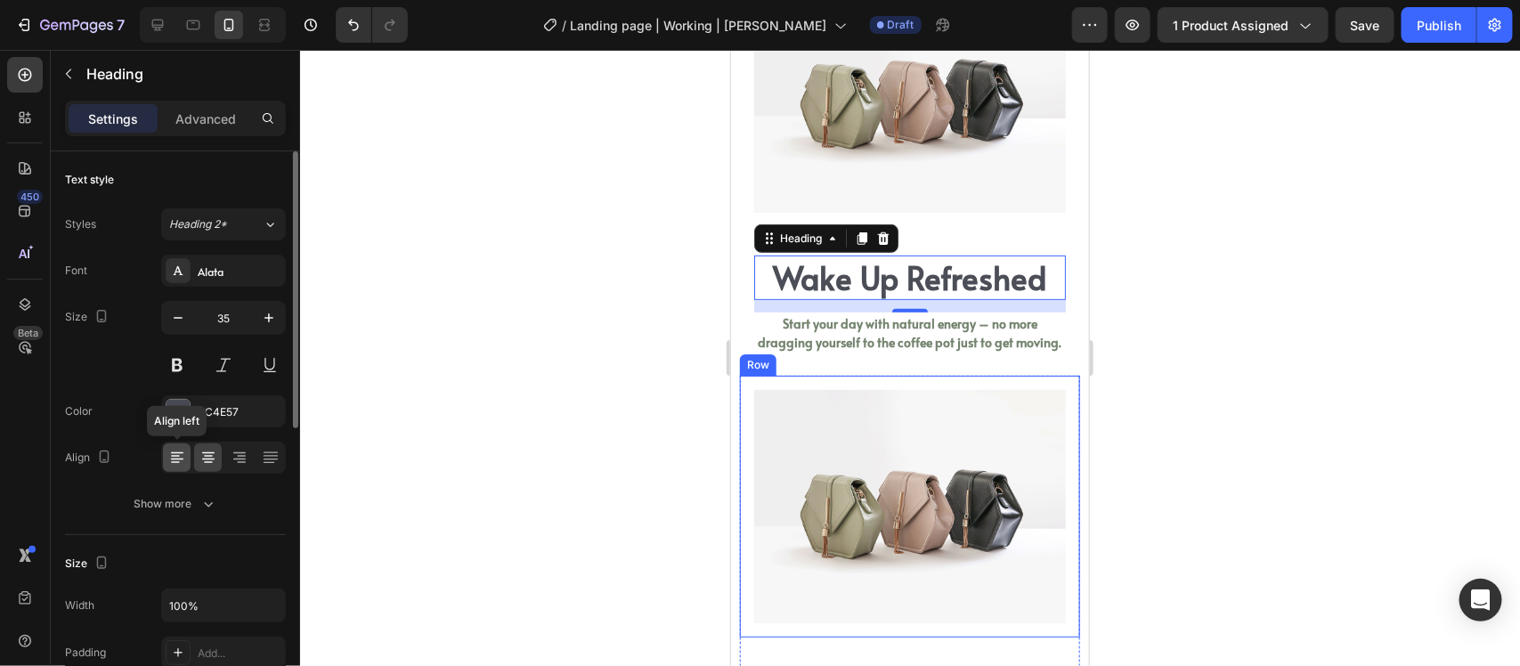
click at [175, 461] on icon at bounding box center [177, 458] width 18 height 18
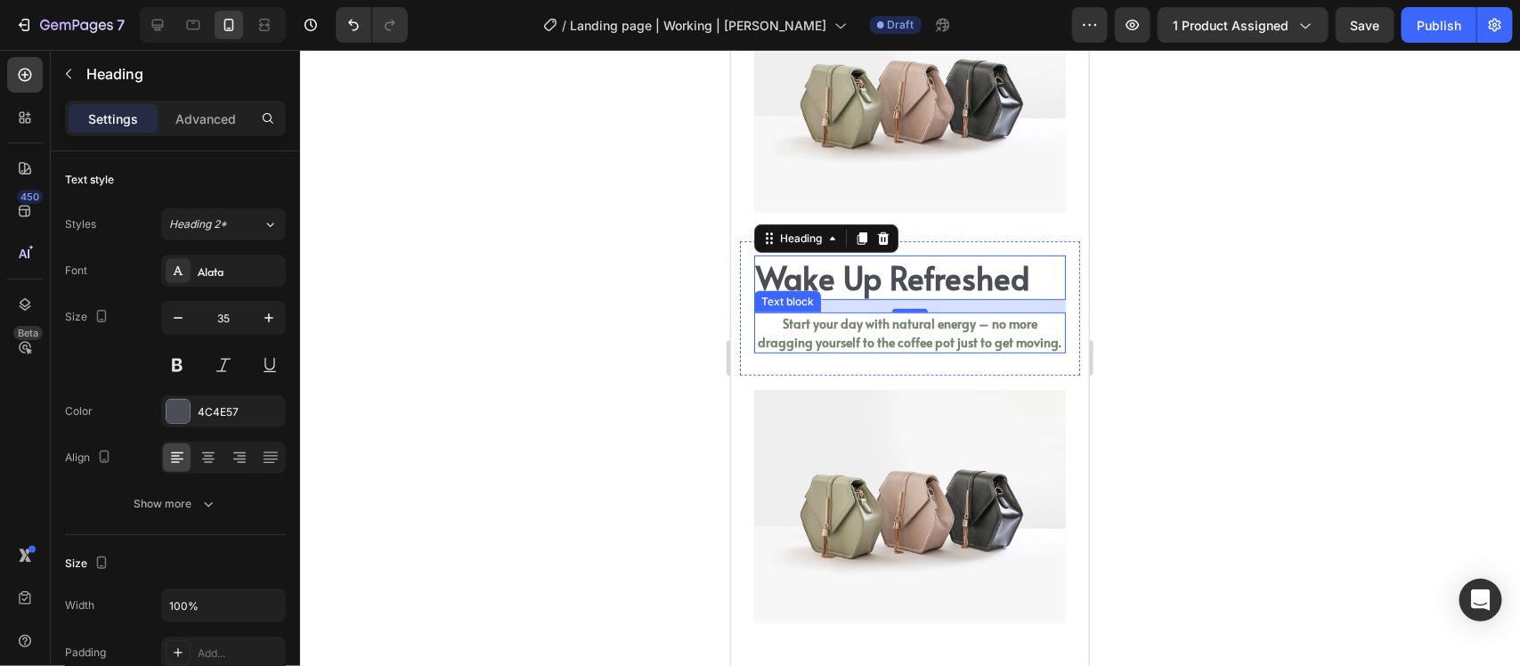
click at [835, 344] on p "Start your day with natural energy – no more dragging yourself to the coffee po…" at bounding box center [909, 332] width 308 height 37
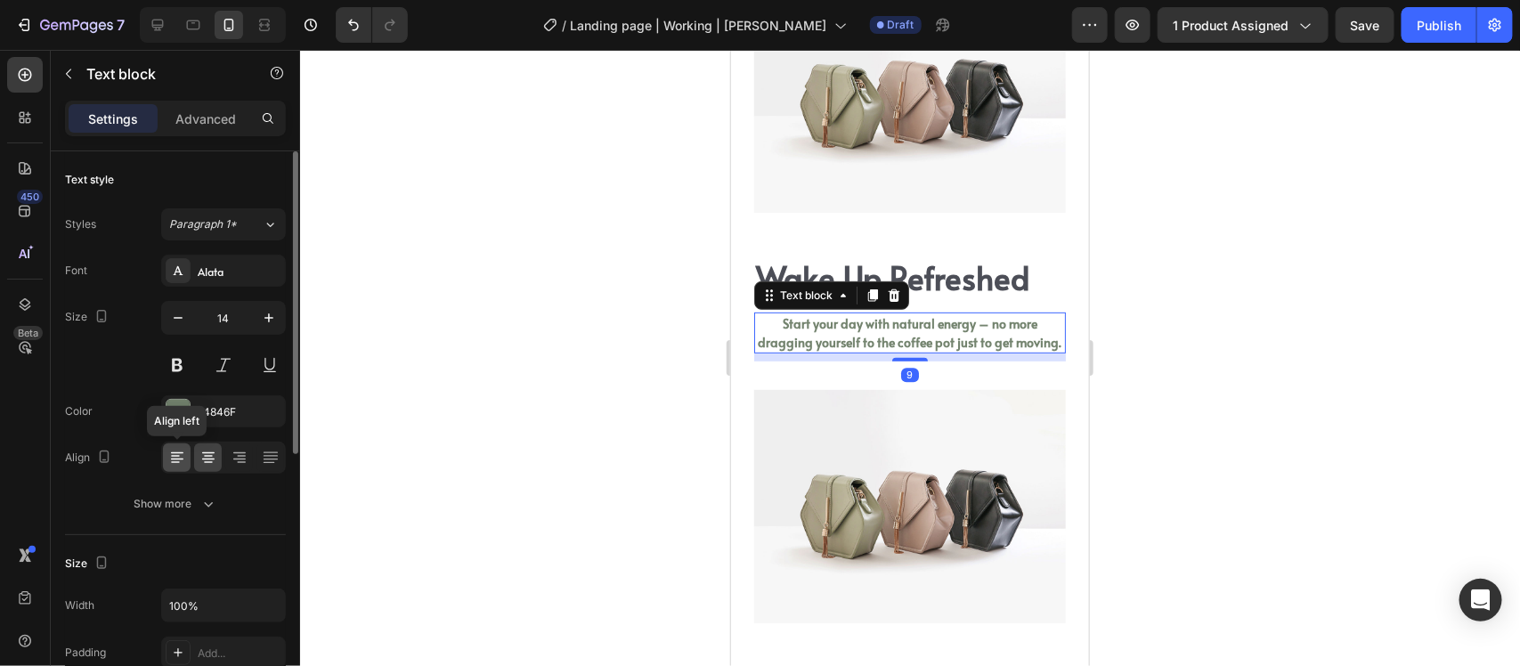
click at [179, 457] on icon at bounding box center [177, 458] width 18 height 18
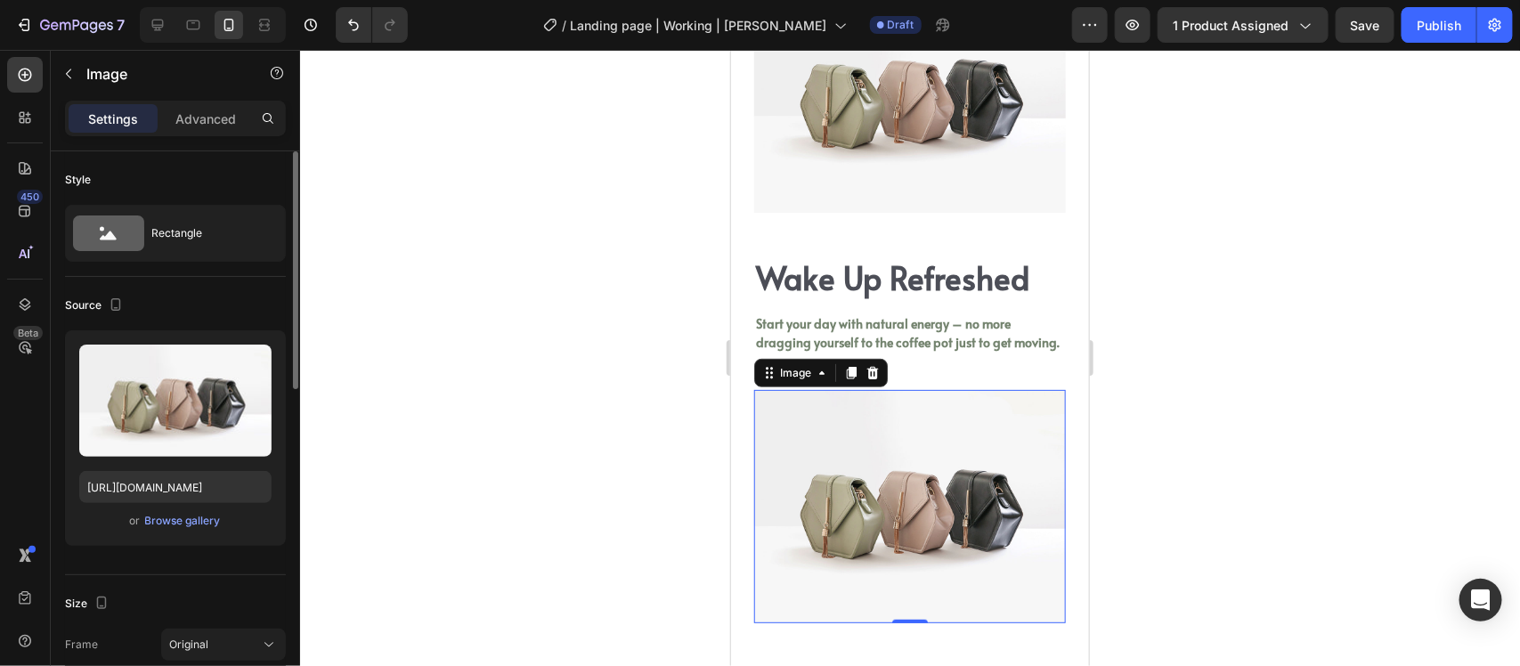
click at [971, 566] on img at bounding box center [909, 506] width 312 height 234
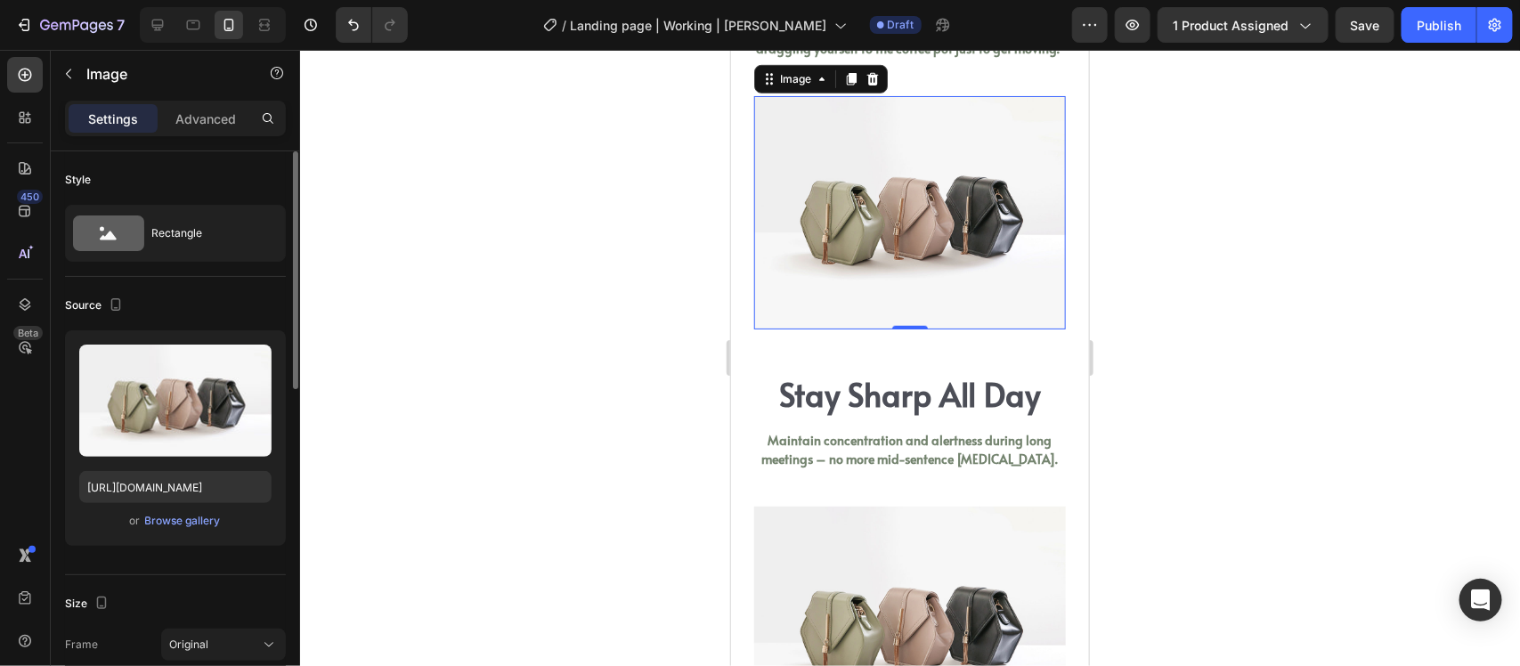
scroll to position [3625, 0]
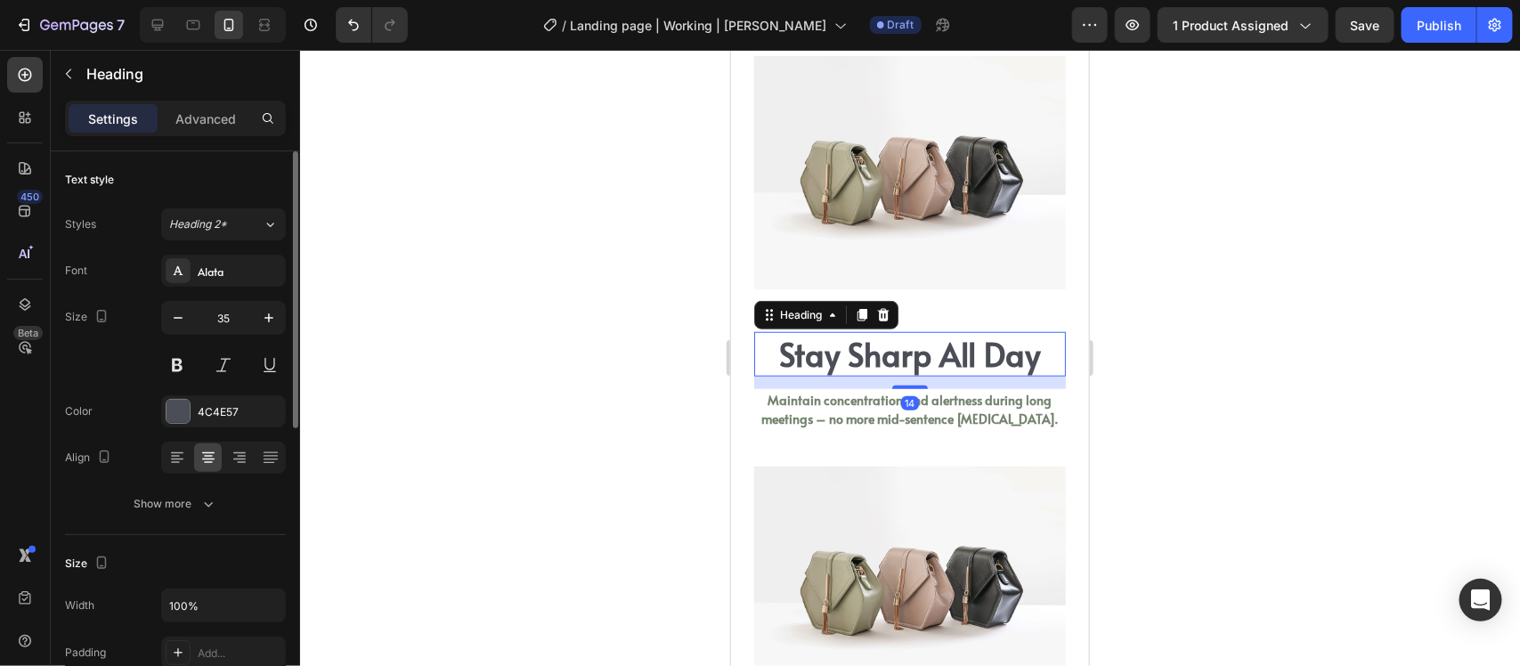
click at [870, 365] on h2 "Stay Sharp All Day" at bounding box center [909, 353] width 312 height 45
click at [172, 454] on icon at bounding box center [177, 453] width 12 height 2
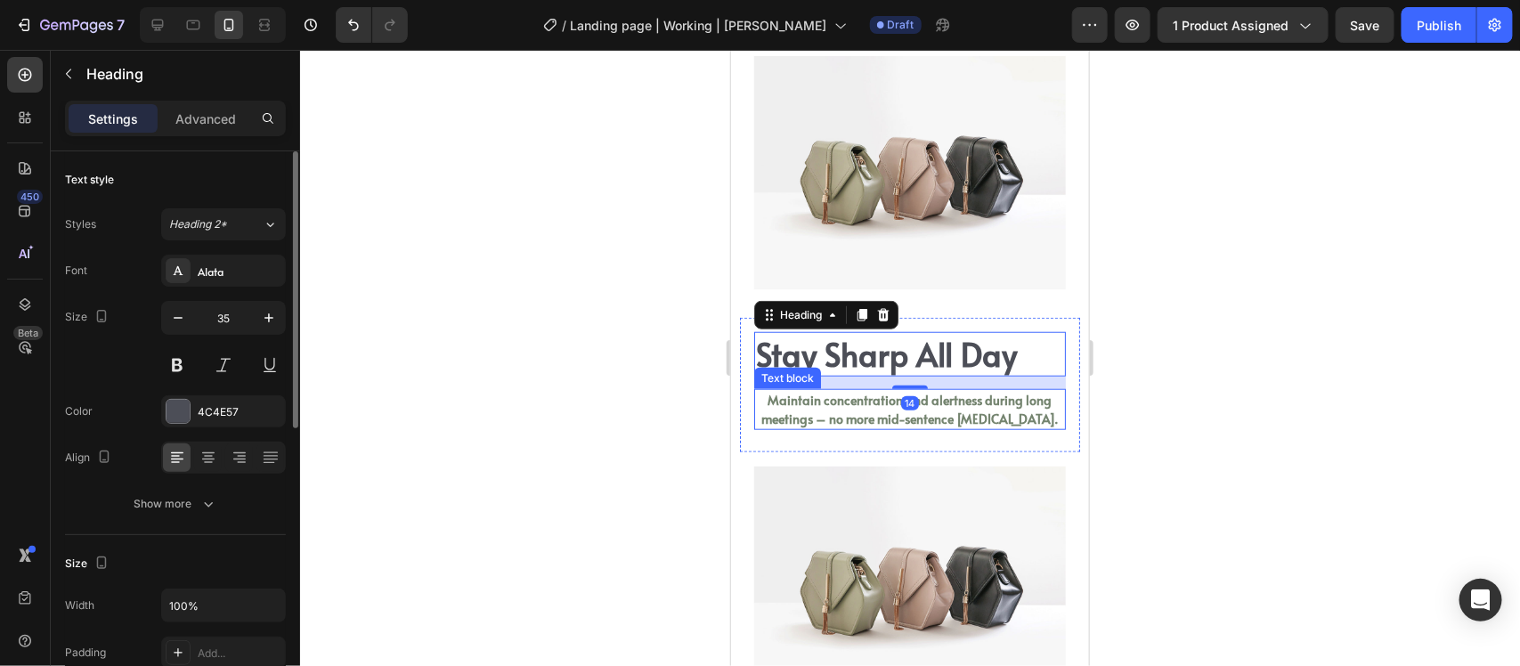
click at [798, 409] on p "Maintain concentration and alertness during long meetings – no more mid-sentenc…" at bounding box center [909, 408] width 308 height 37
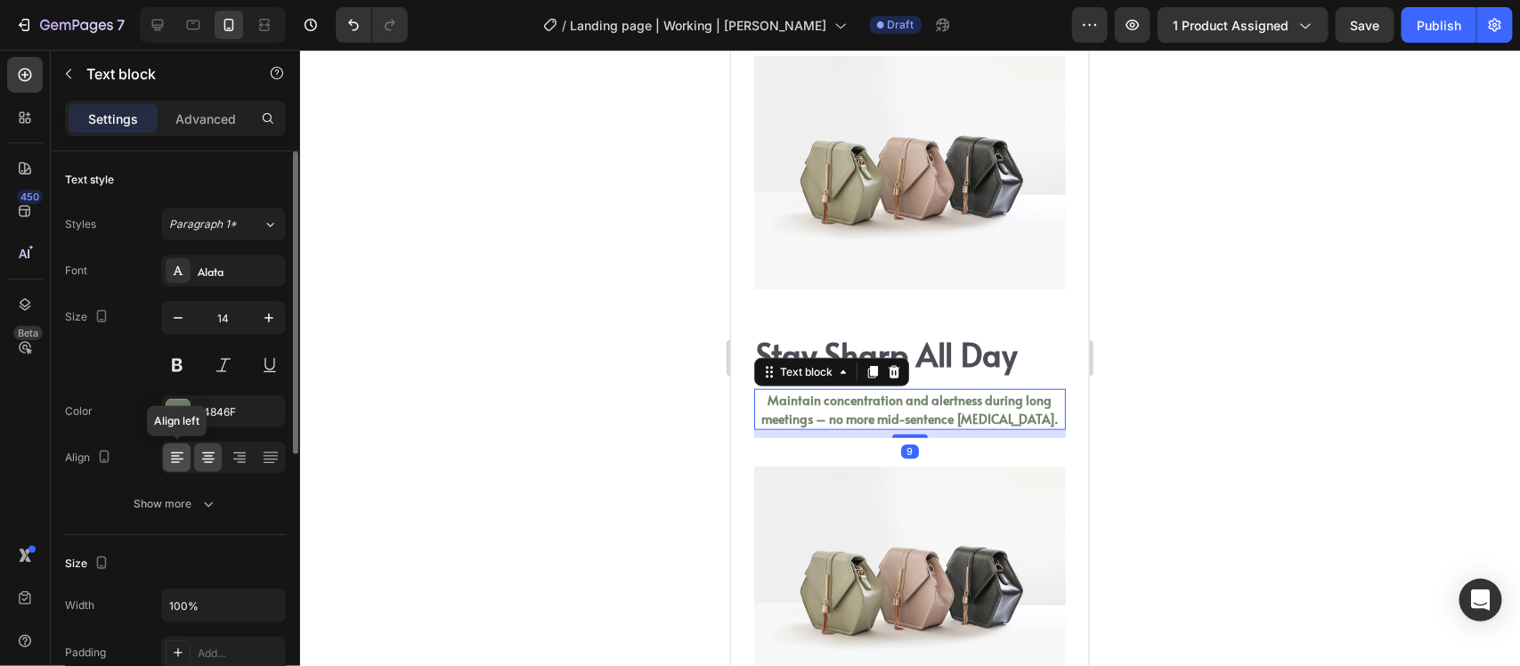
click at [184, 460] on icon at bounding box center [177, 458] width 18 height 18
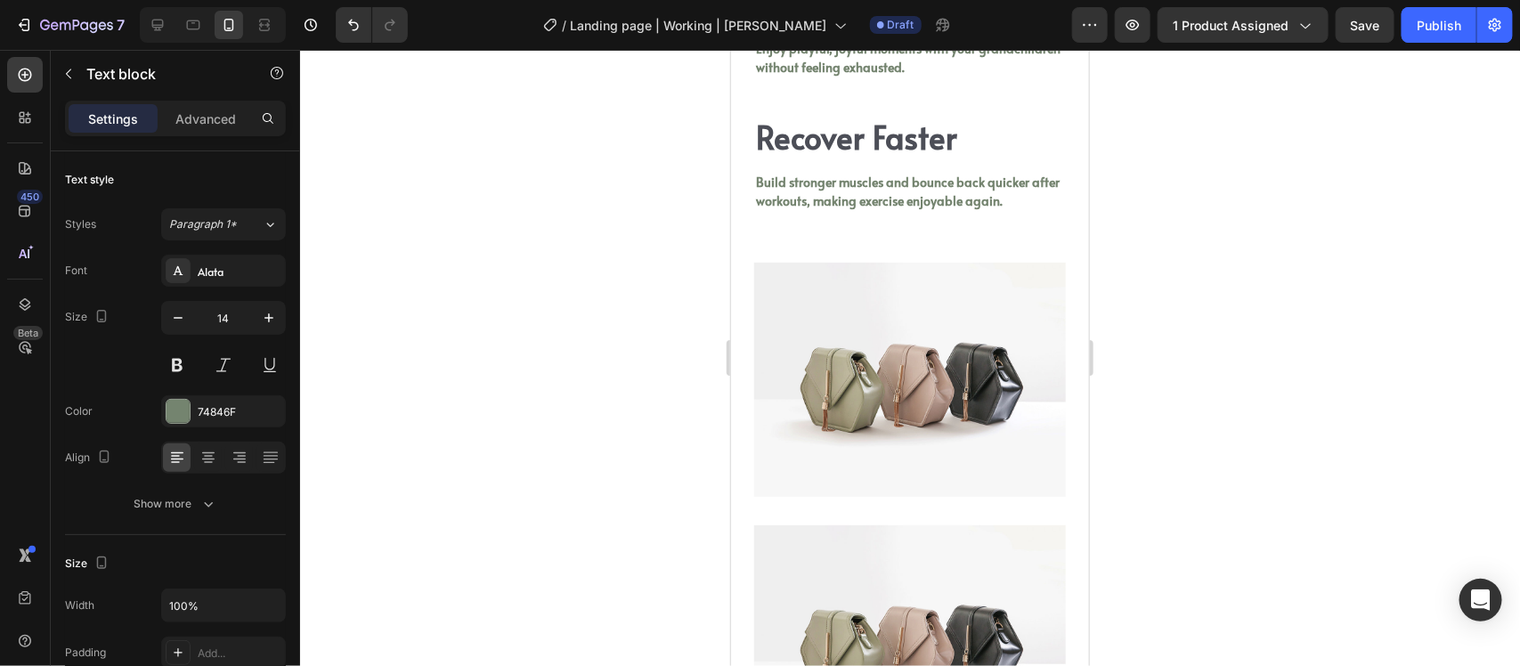
scroll to position [4404, 0]
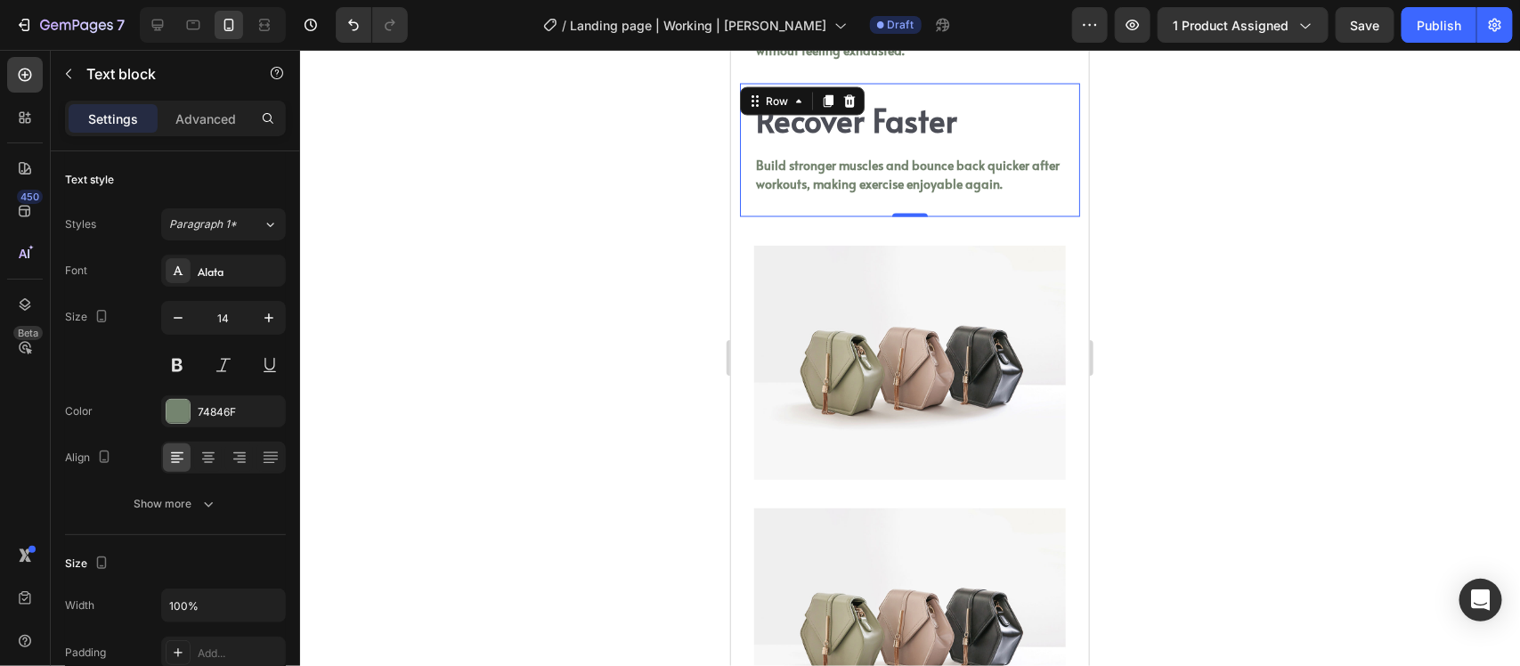
click at [1051, 125] on div "Recover Faster Heading Build stronger muscles and bounce back quicker after wor…" at bounding box center [909, 150] width 340 height 134
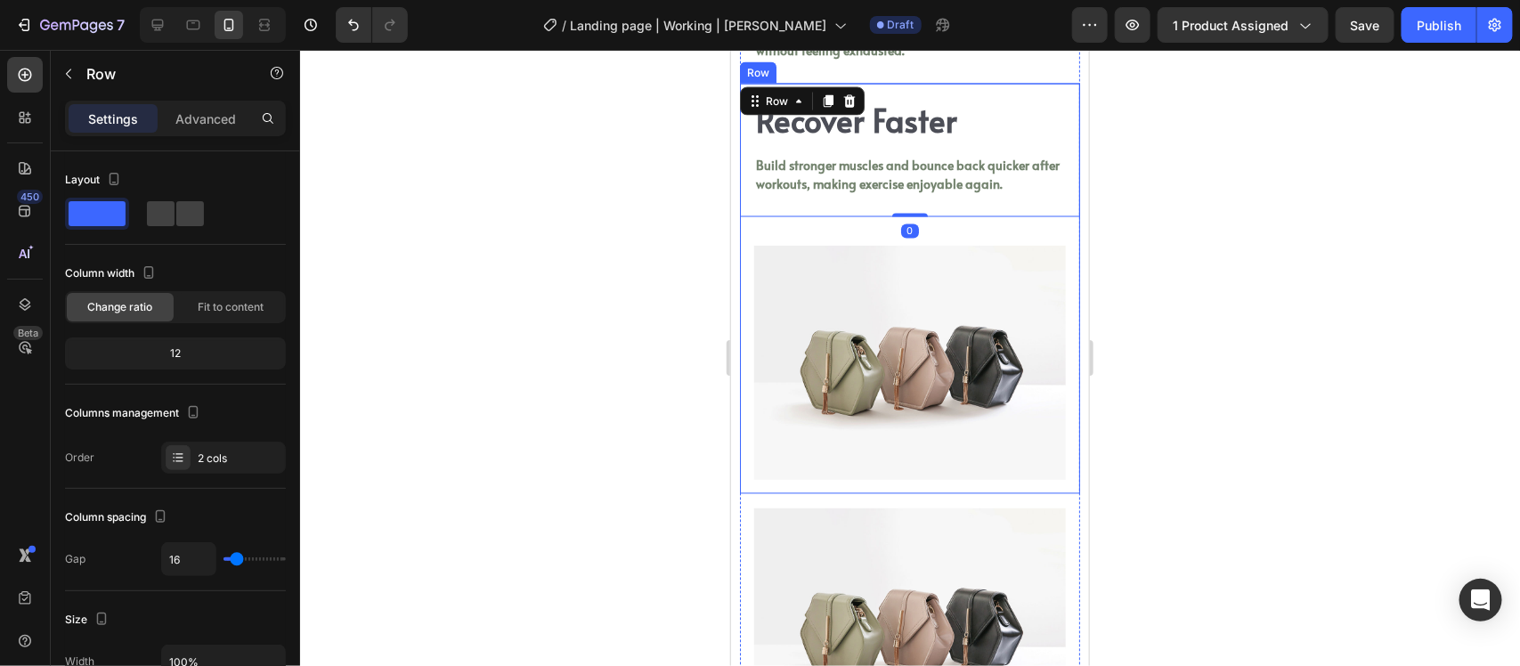
click at [1030, 244] on div "Image Row Recover Faster Heading Build stronger muscles and bounce back quicker…" at bounding box center [909, 288] width 340 height 411
click at [214, 121] on p "Advanced" at bounding box center [205, 119] width 61 height 19
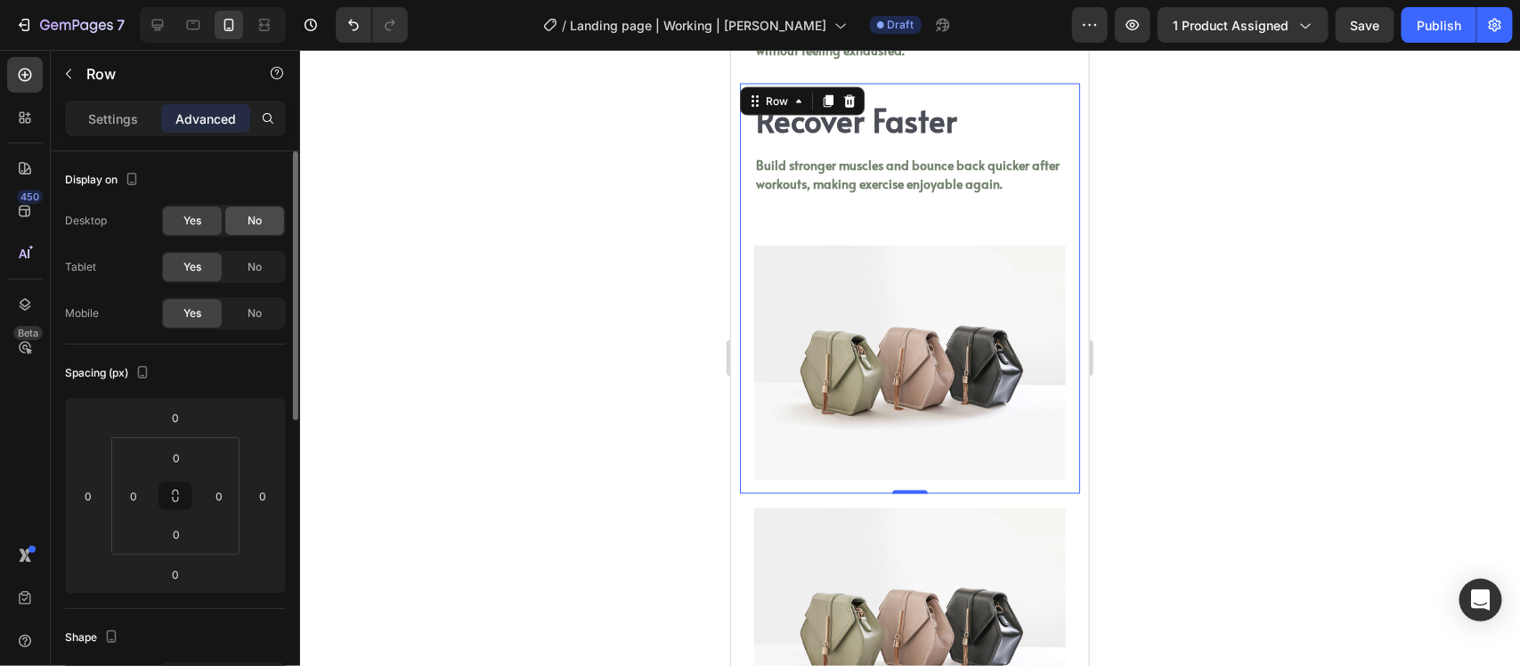
click at [259, 221] on span "No" at bounding box center [255, 221] width 14 height 16
click at [830, 107] on icon at bounding box center [828, 100] width 10 height 12
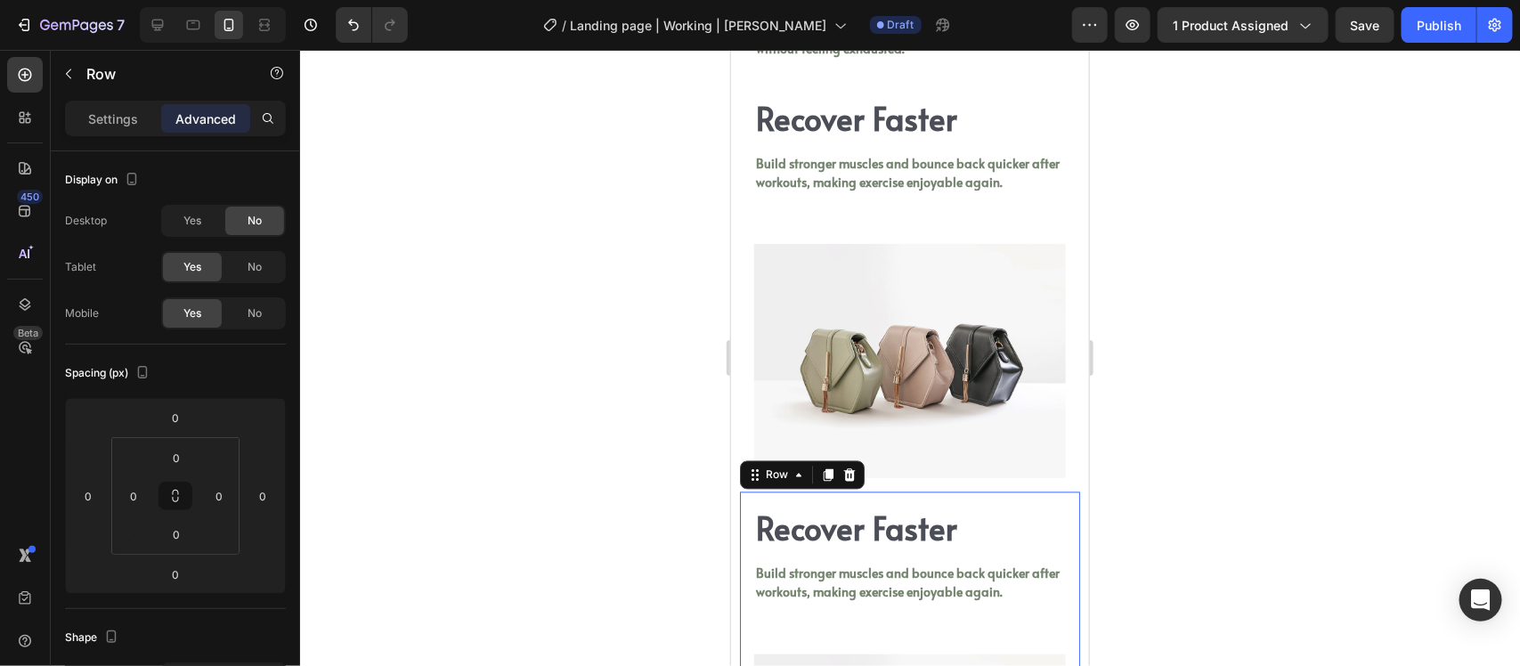
scroll to position [4796, 0]
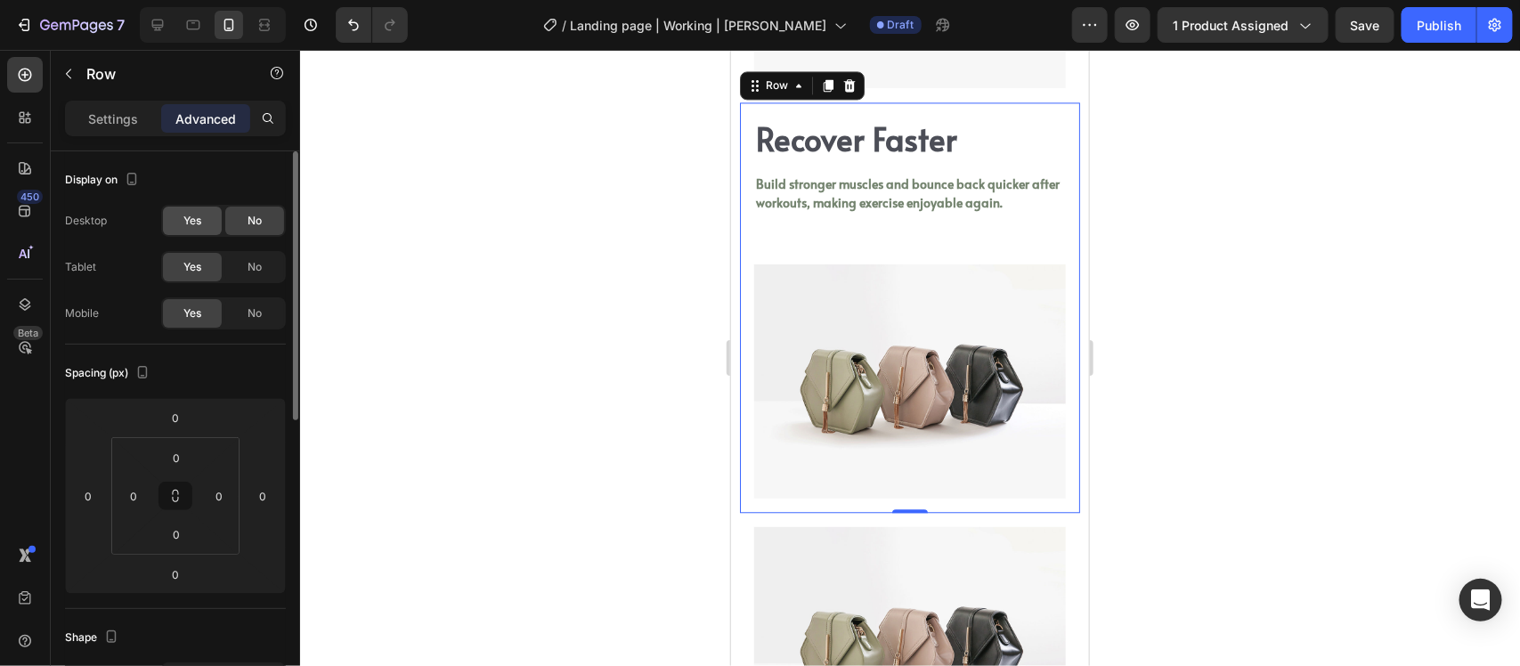
click at [194, 223] on span "Yes" at bounding box center [192, 221] width 18 height 16
click at [250, 268] on span "No" at bounding box center [255, 267] width 14 height 16
click at [250, 313] on span "No" at bounding box center [255, 313] width 14 height 16
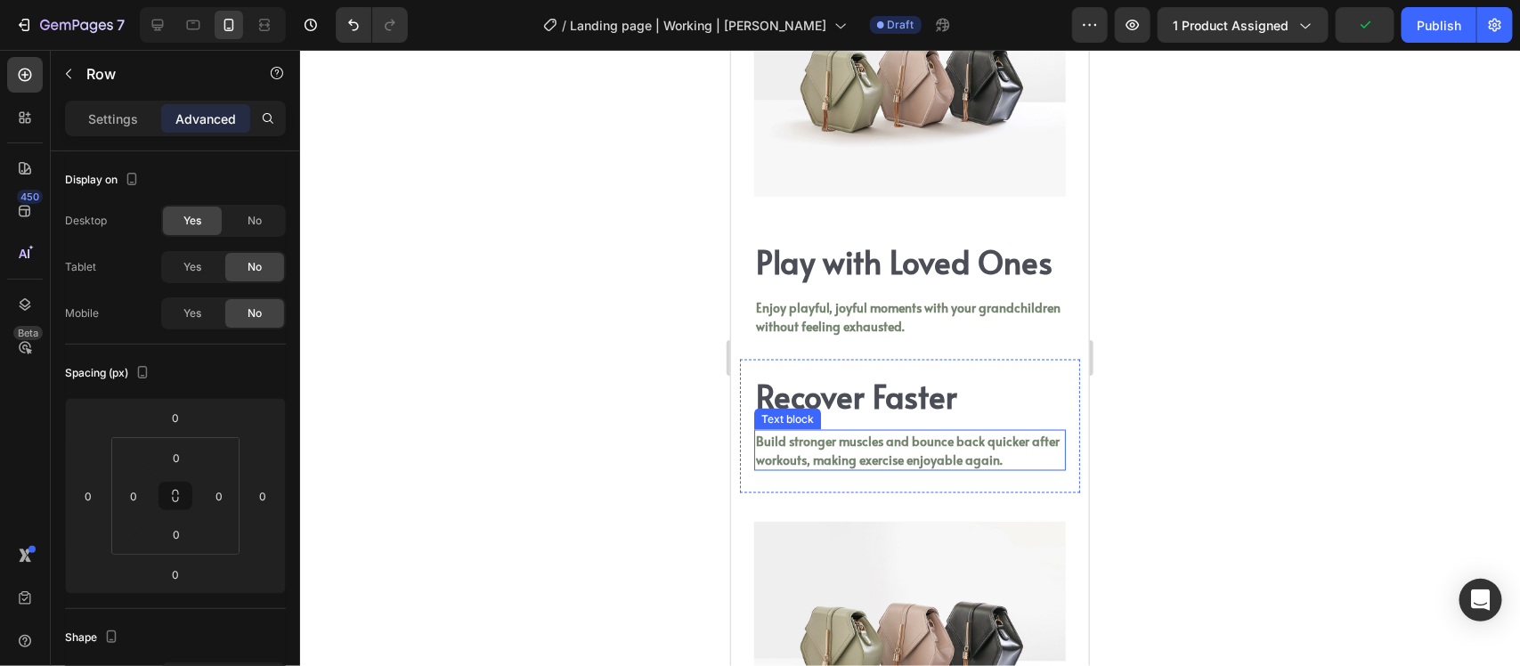
scroll to position [4239, 0]
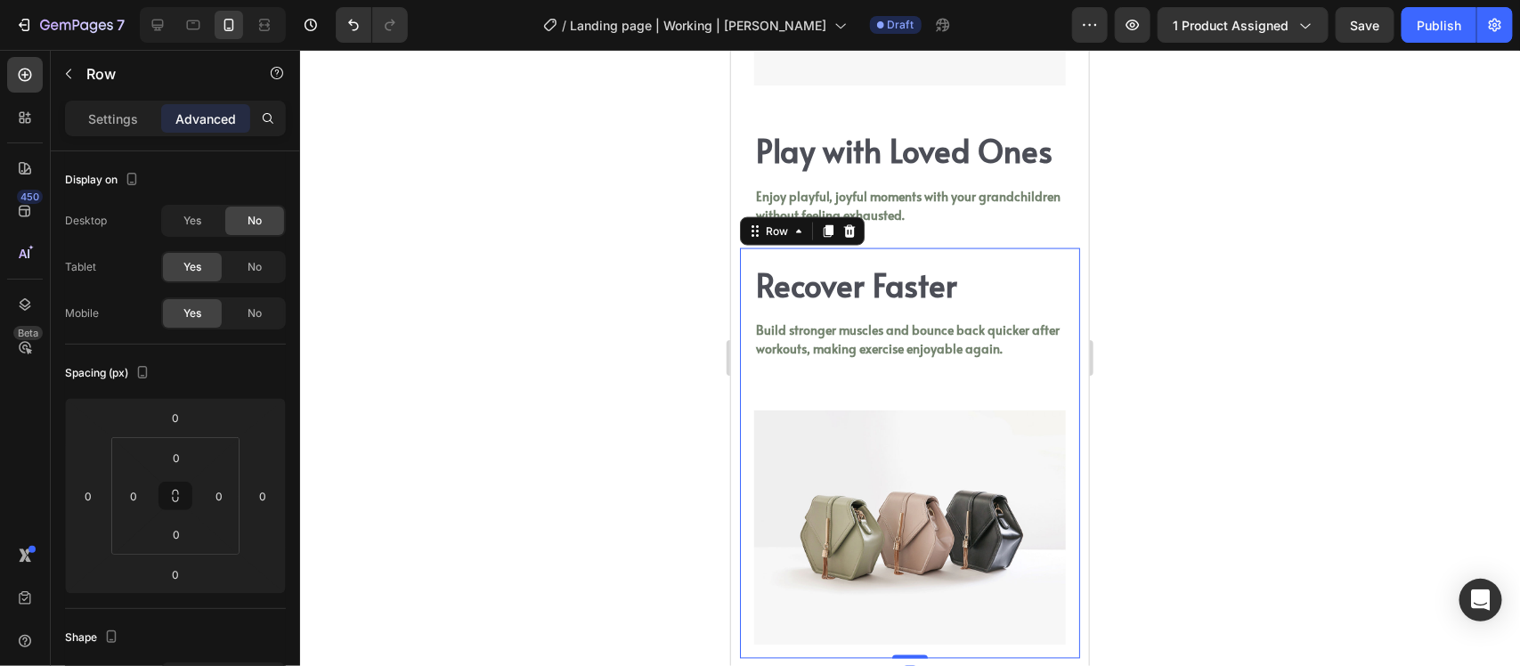
click at [907, 407] on div "Image Row Recover Faster Heading Build stronger muscles and bounce back quicker…" at bounding box center [909, 453] width 340 height 411
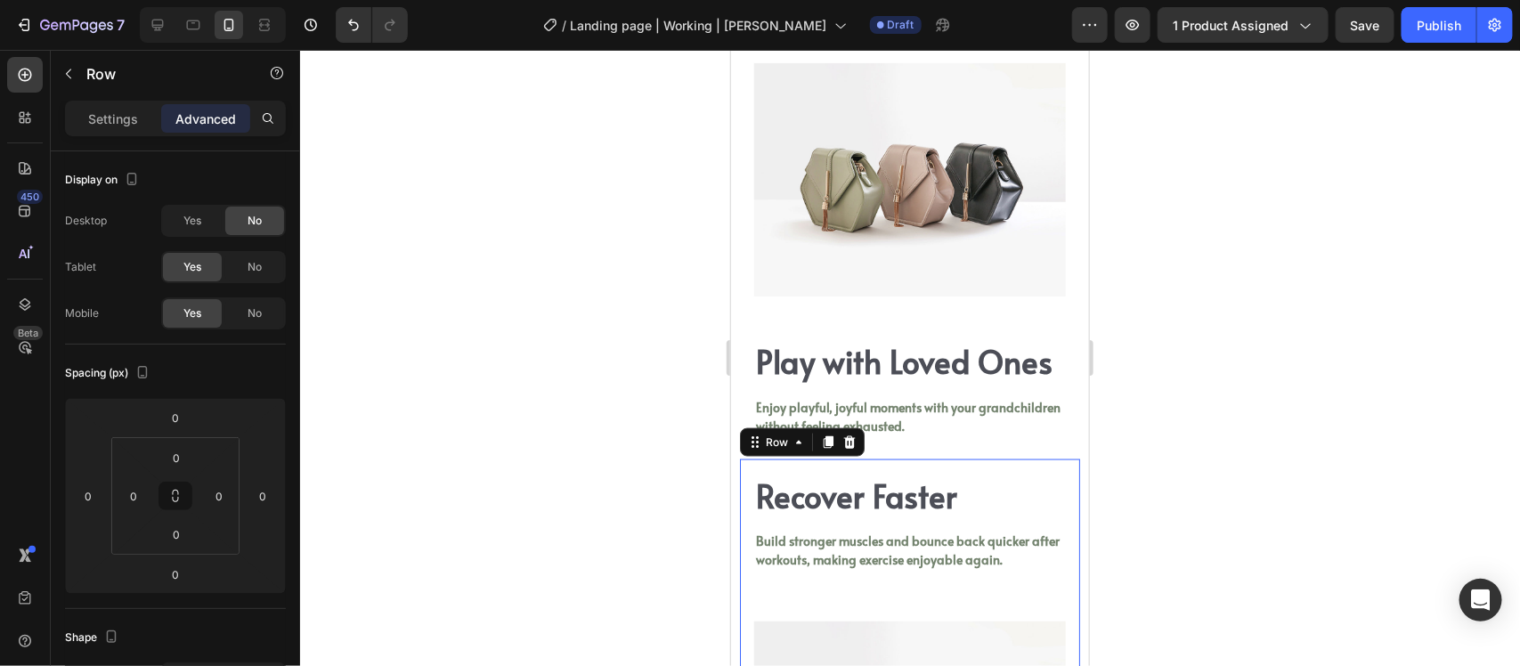
scroll to position [4017, 0]
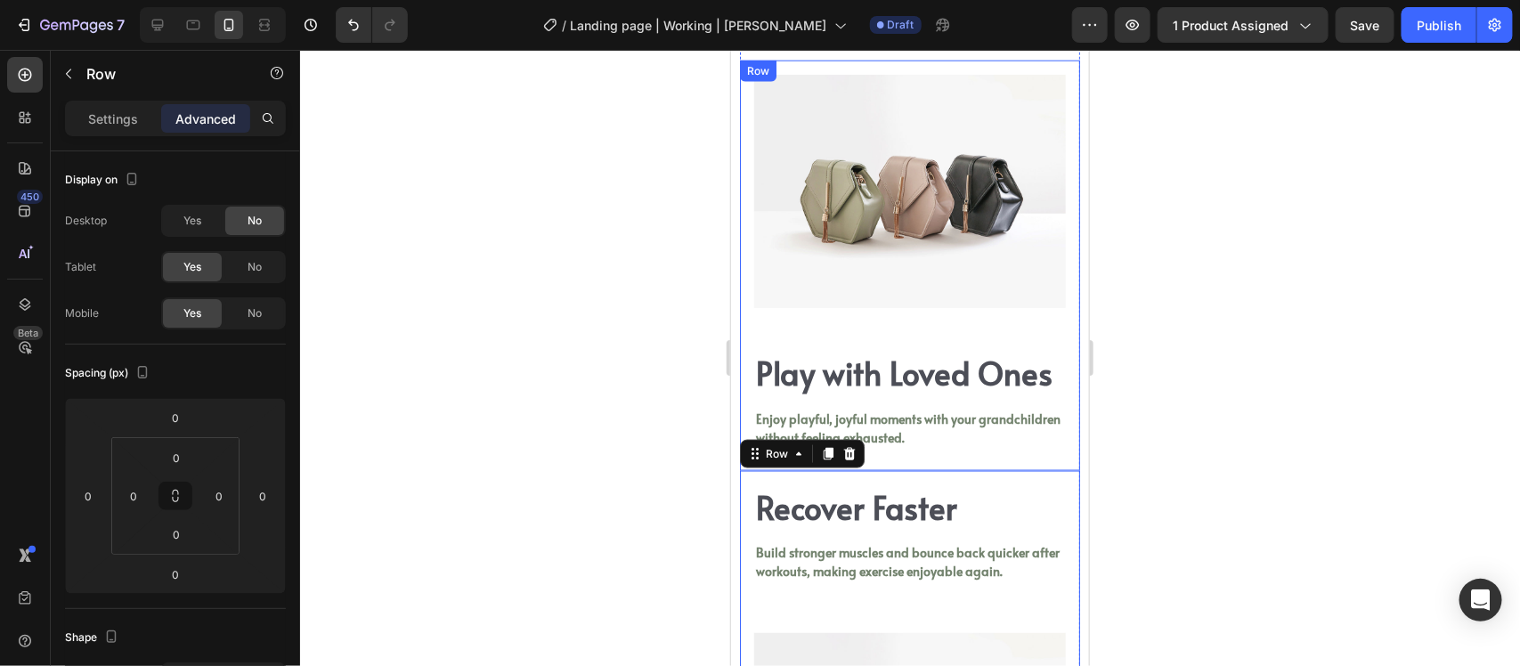
click at [926, 311] on div "Image Row Play with Loved Ones Heading Enjoy playful, joyful moments with your …" at bounding box center [909, 265] width 340 height 411
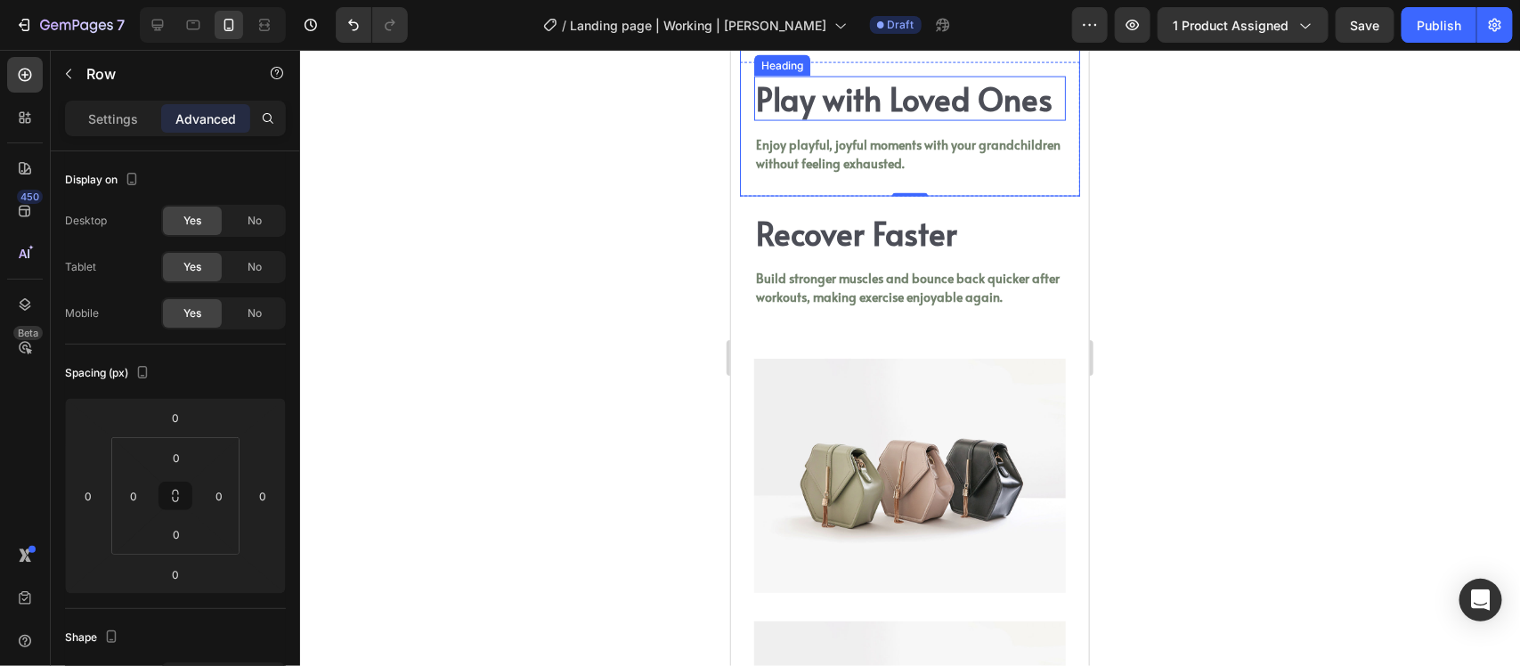
scroll to position [4351, 0]
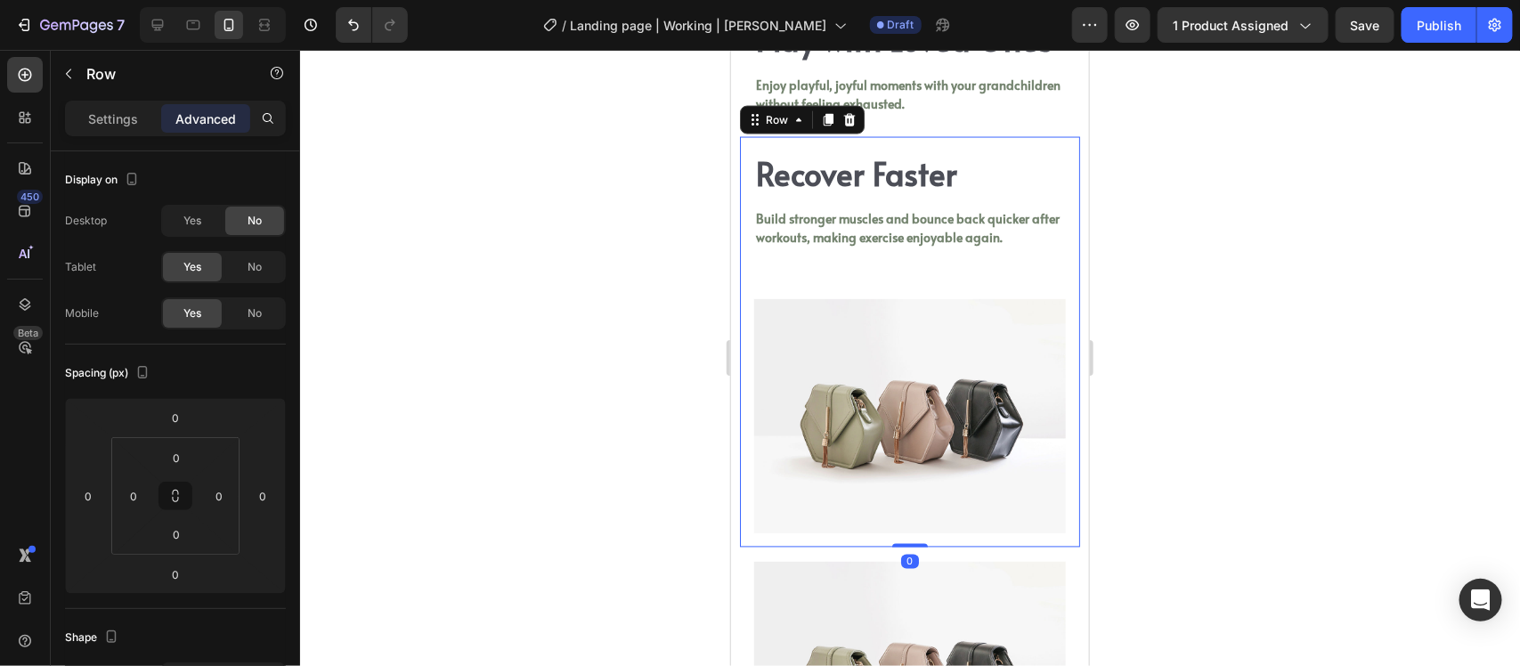
click at [931, 293] on div "Image Row Recover Faster Heading Build stronger muscles and bounce back quicker…" at bounding box center [909, 341] width 340 height 411
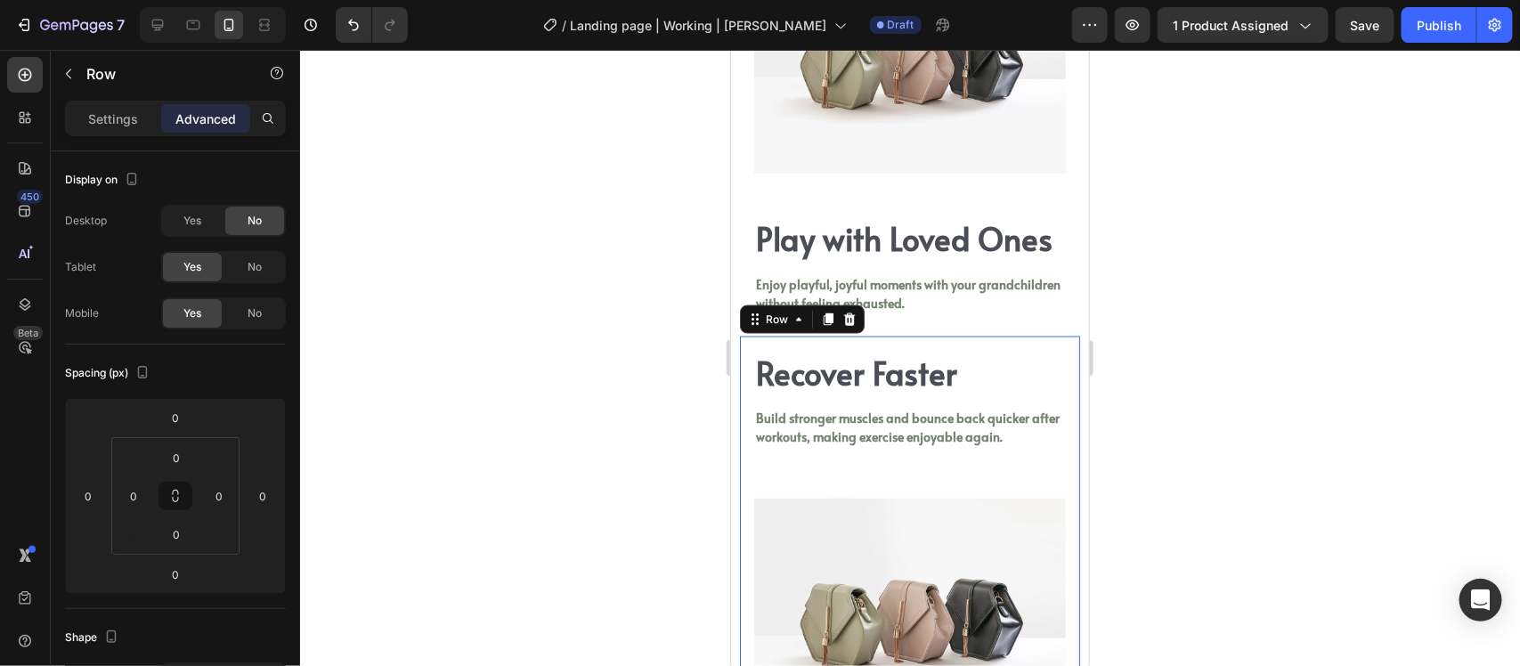
scroll to position [4017, 0]
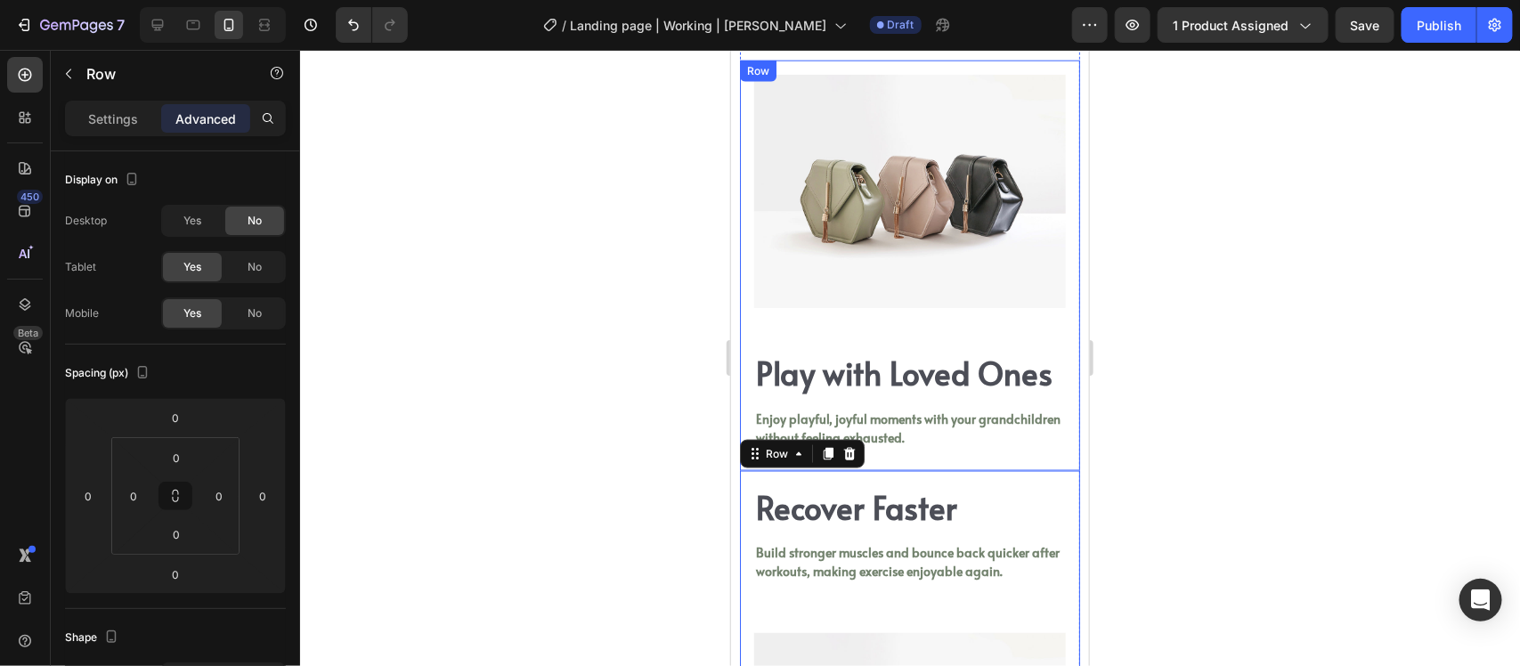
click at [942, 308] on div "Image Row Play with Loved Ones Heading Enjoy playful, joyful moments with your …" at bounding box center [909, 265] width 340 height 411
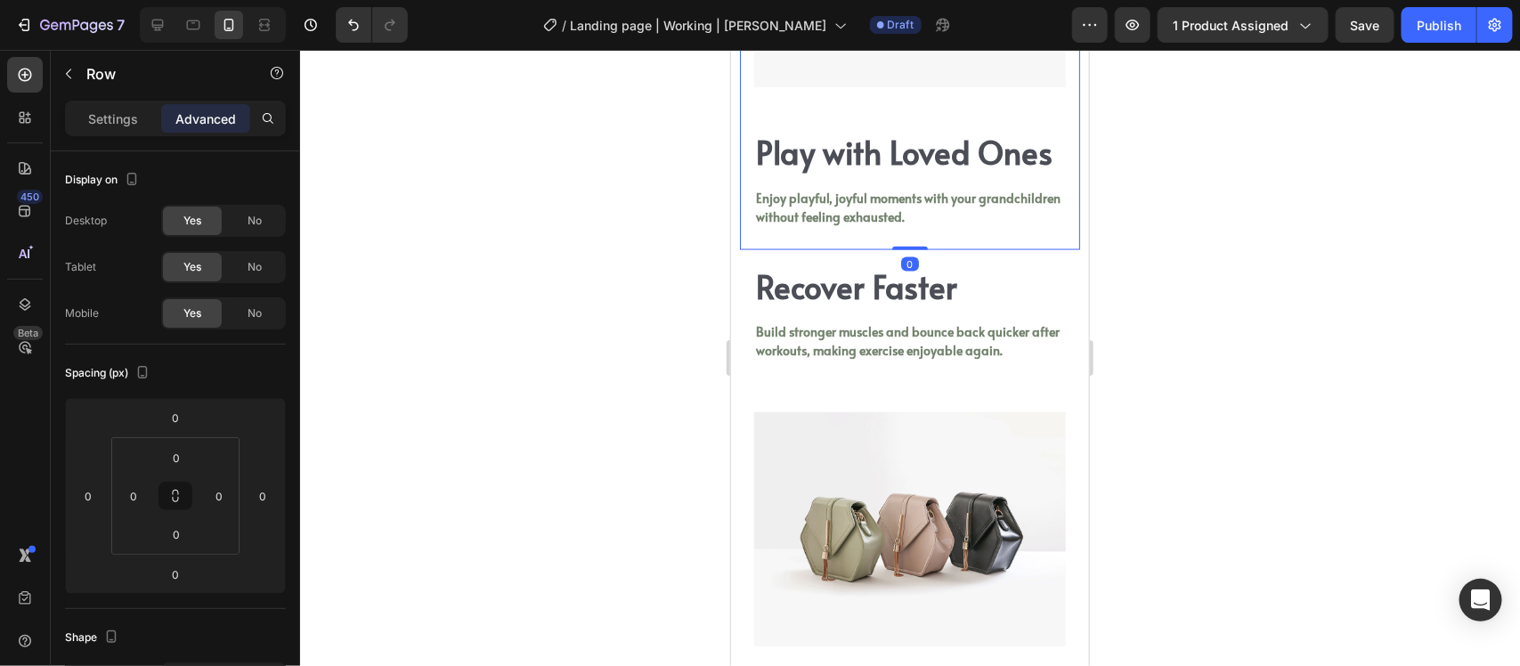
scroll to position [4239, 0]
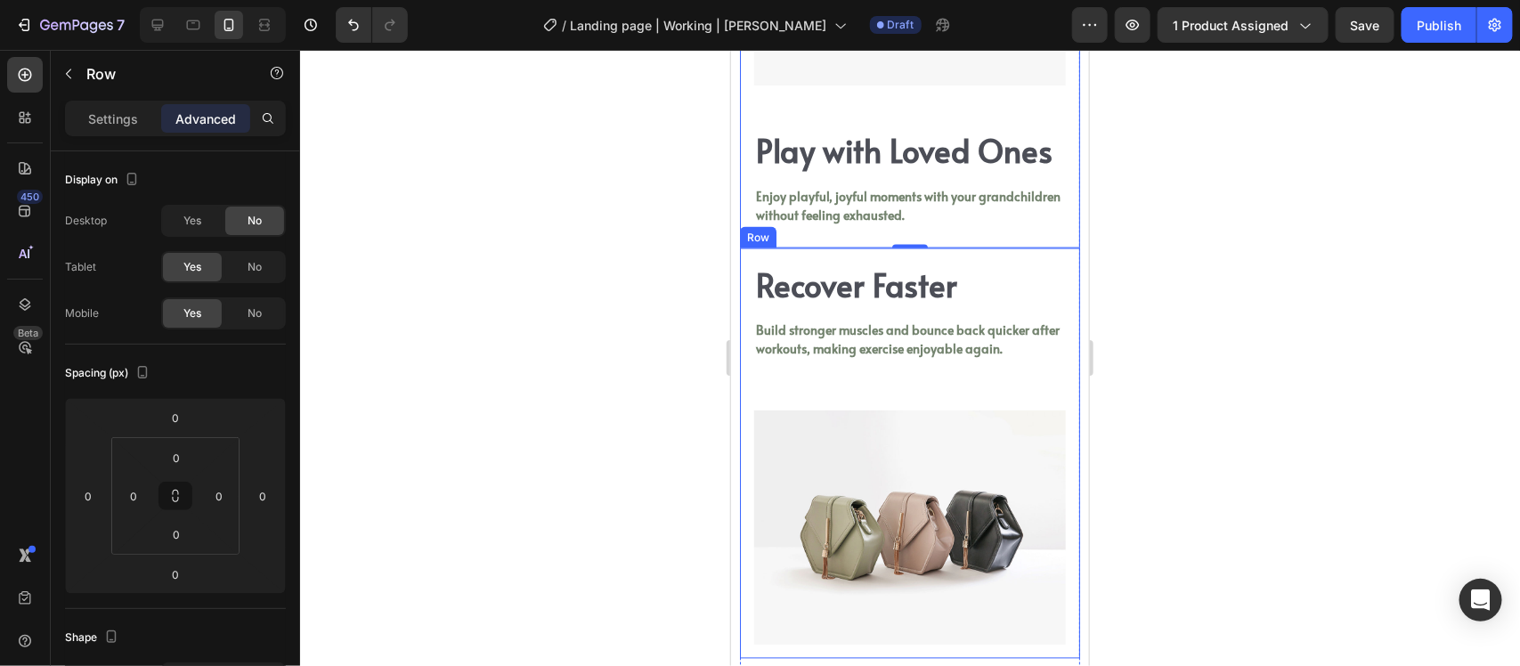
click at [937, 407] on div "Image Row Recover Faster Heading Build stronger muscles and bounce back quicker…" at bounding box center [909, 453] width 340 height 411
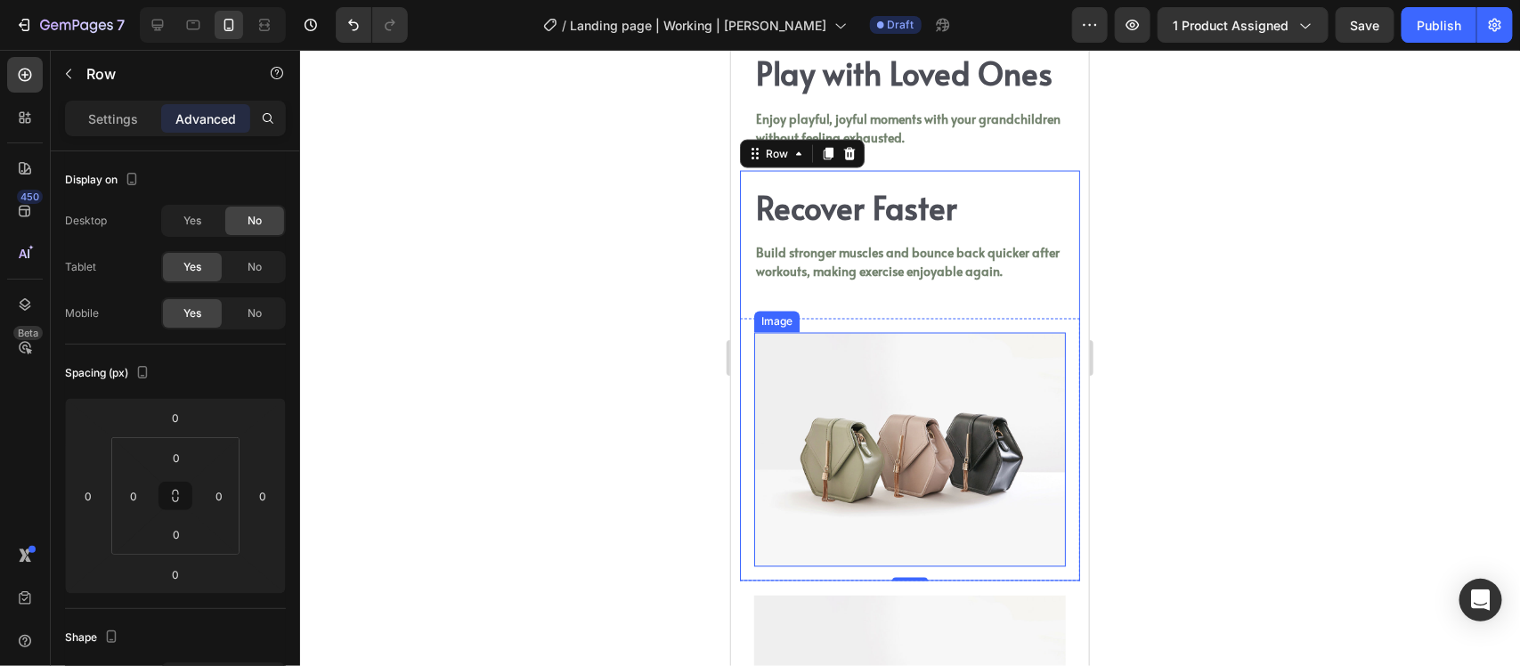
scroll to position [4351, 0]
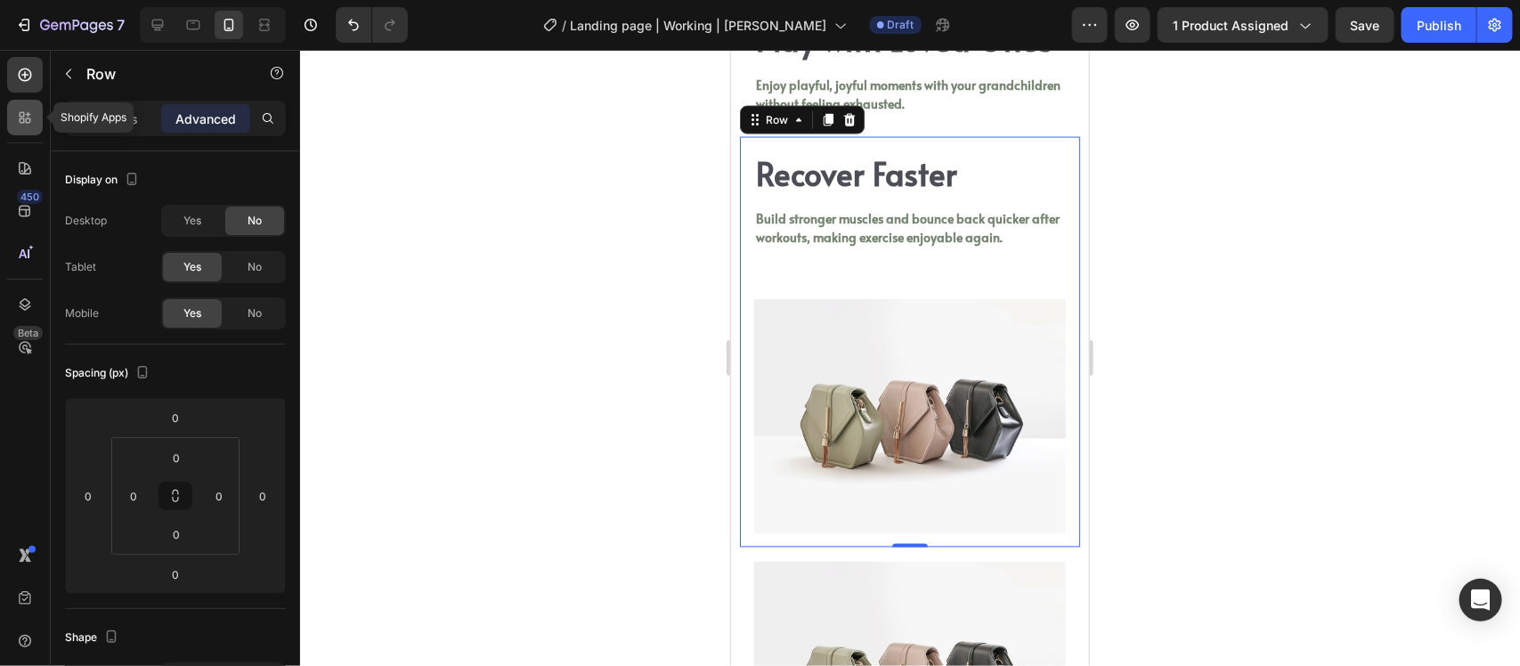
click at [20, 116] on icon at bounding box center [22, 114] width 5 height 5
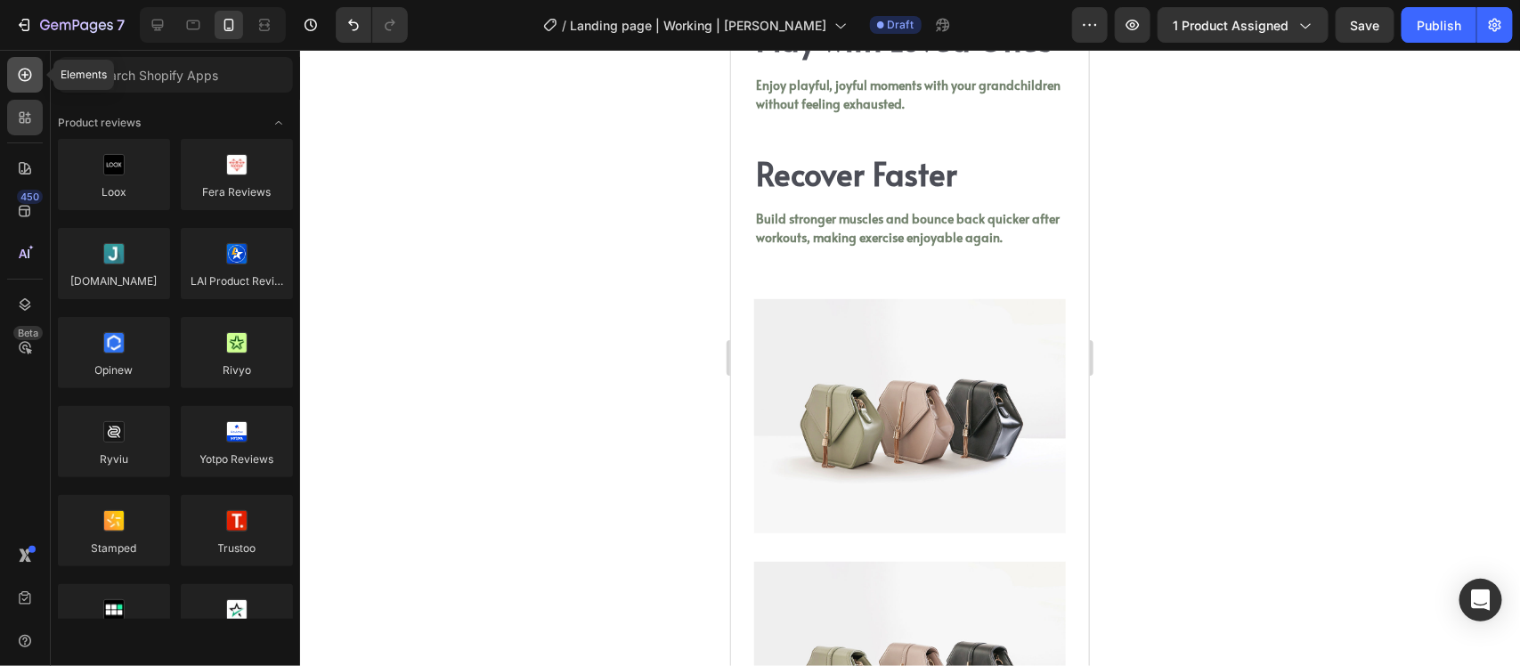
click at [27, 77] on icon at bounding box center [25, 75] width 18 height 18
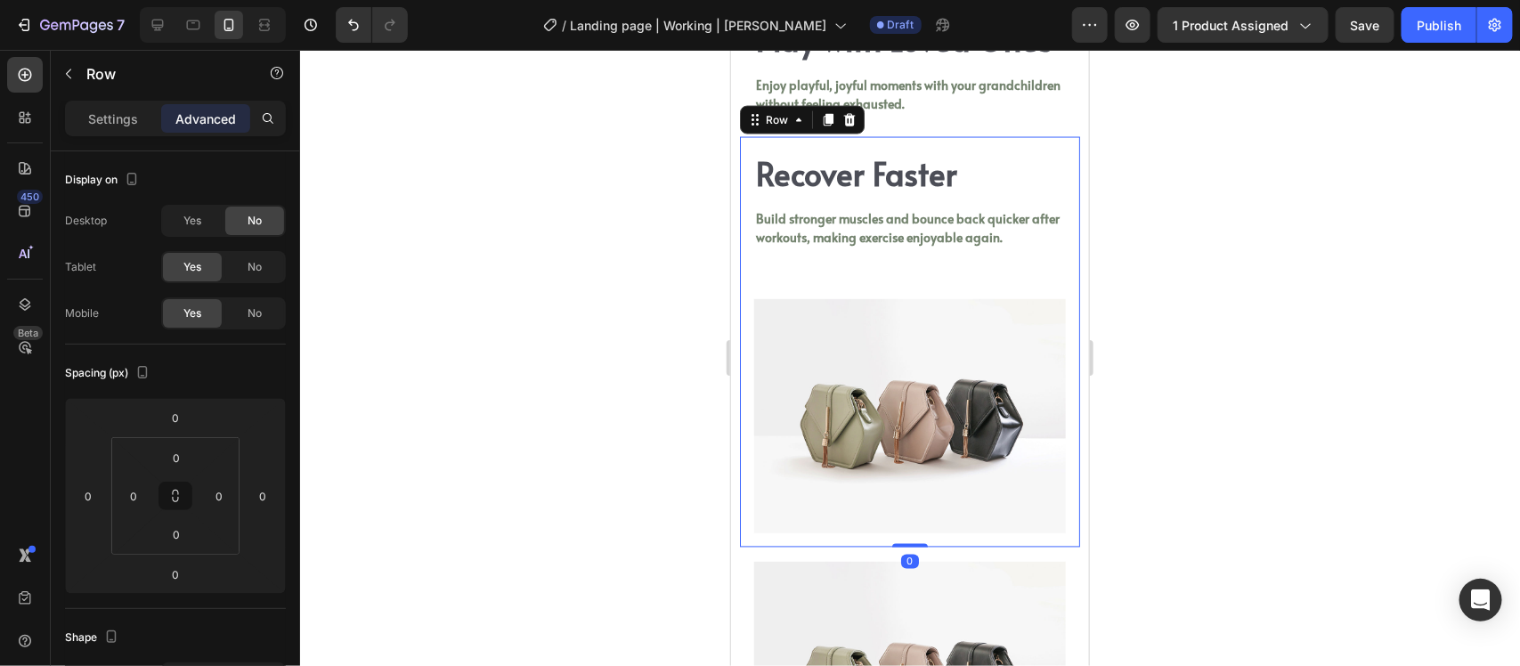
click at [886, 304] on div "Image Row Recover Faster Heading Build stronger muscles and bounce back quicker…" at bounding box center [909, 341] width 340 height 411
click at [110, 120] on p "Settings" at bounding box center [113, 119] width 50 height 19
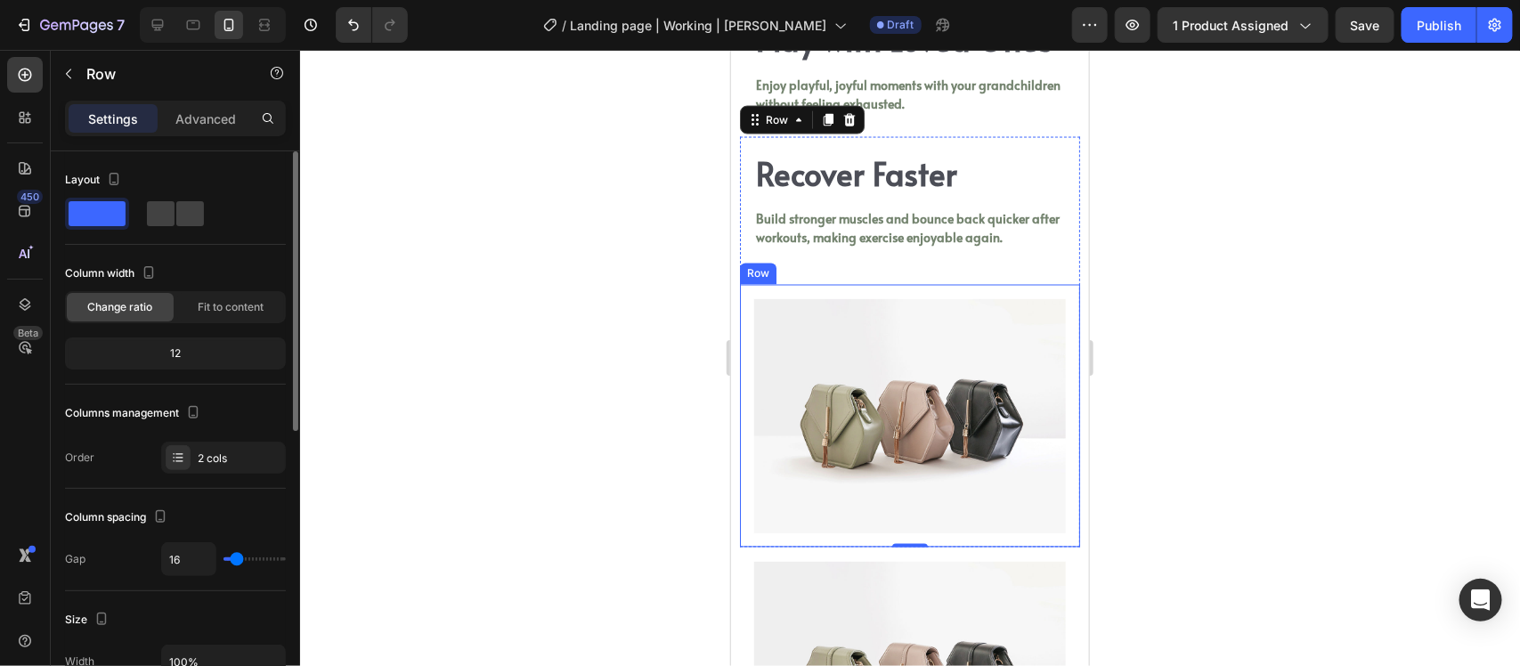
scroll to position [111, 0]
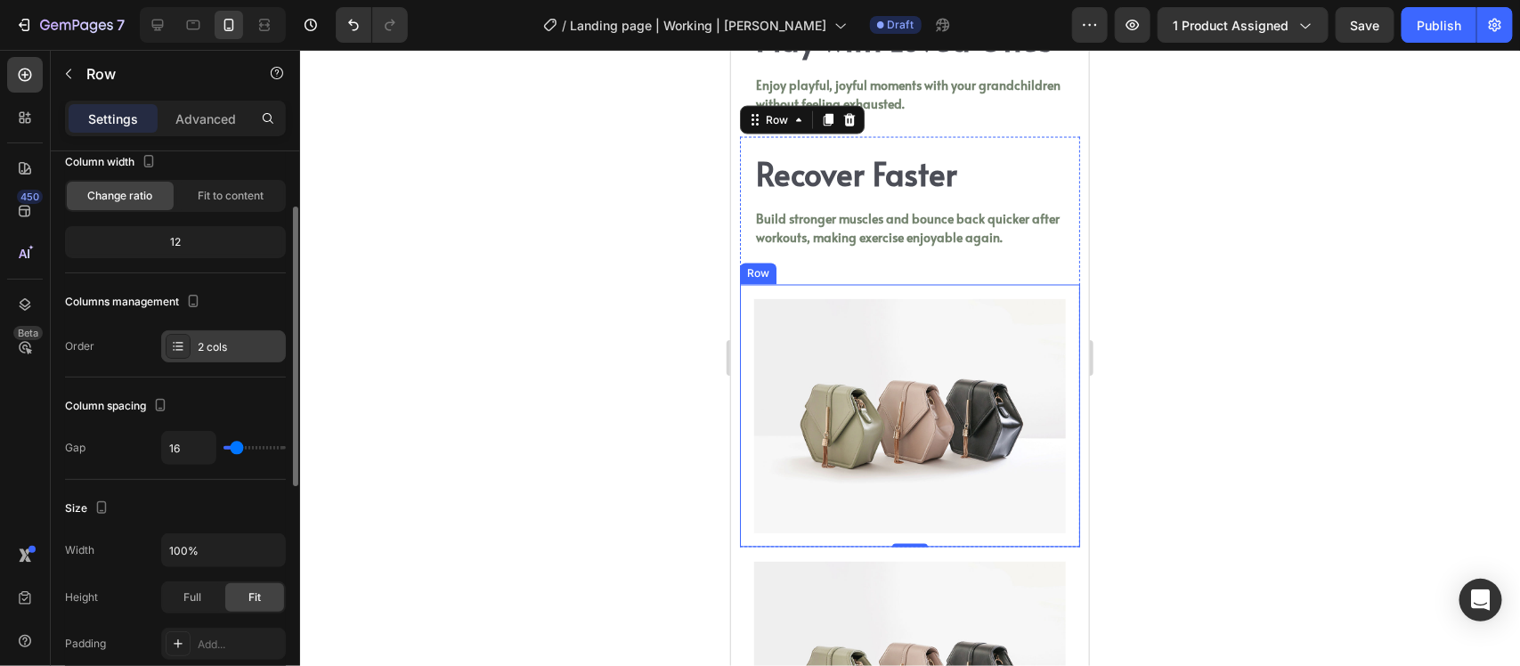
click at [227, 345] on div "2 cols" at bounding box center [240, 347] width 84 height 16
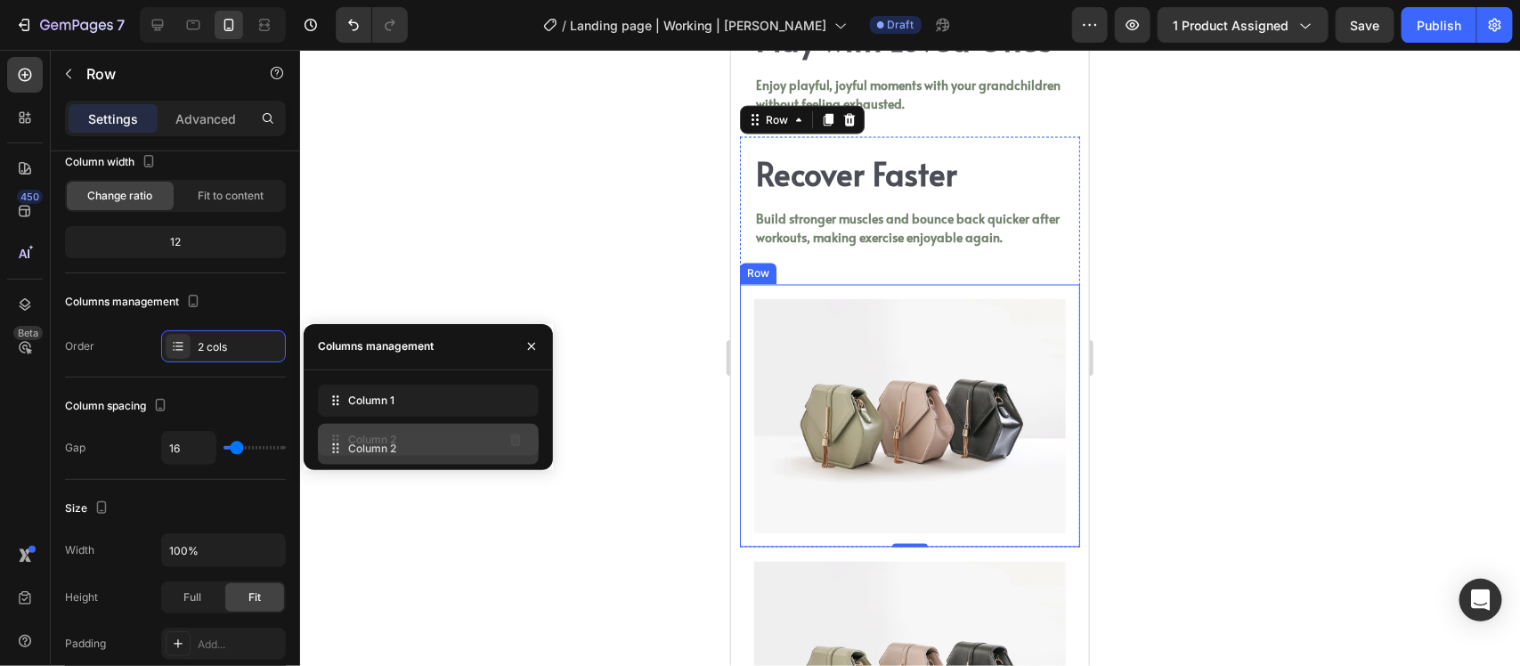
drag, startPoint x: 339, startPoint y: 385, endPoint x: 339, endPoint y: 433, distance: 48.1
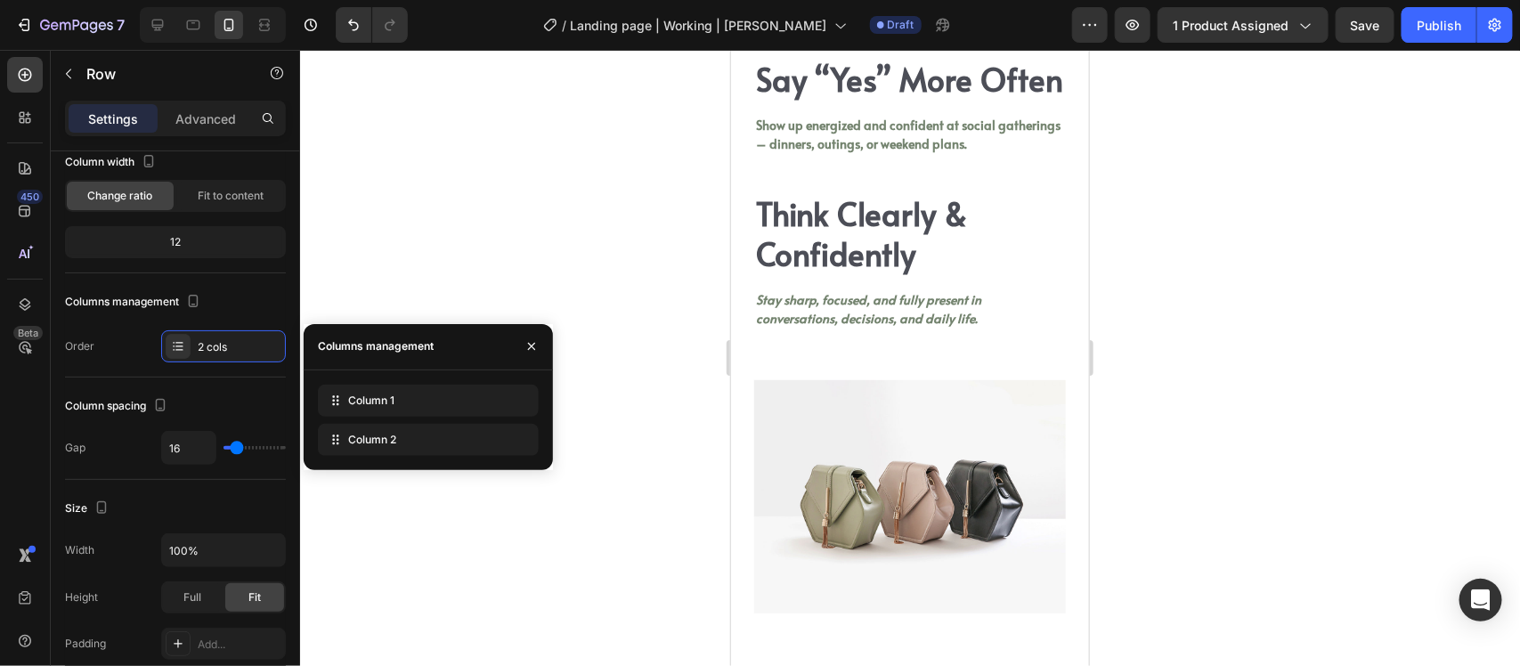
scroll to position [5130, 0]
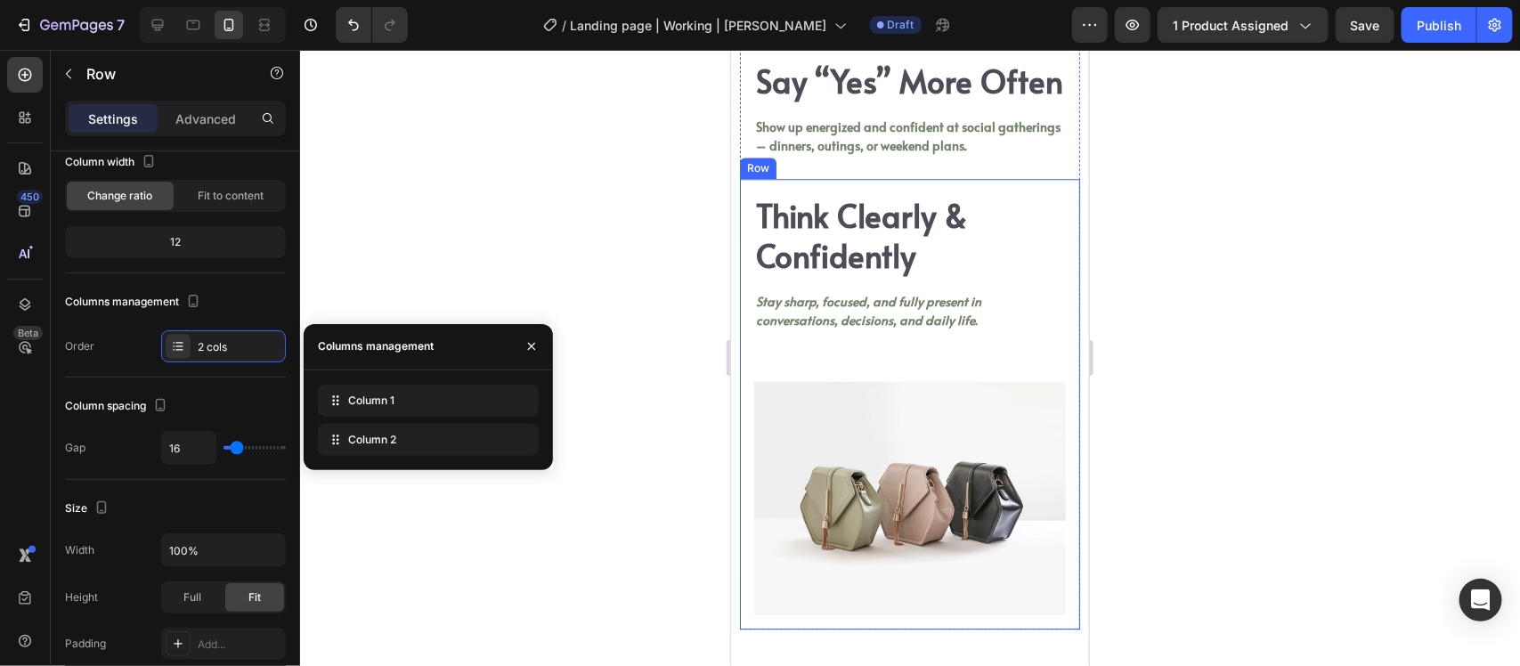
click at [1025, 397] on div "Image Row Think Clearly & Confidently Heading Stay sharp, focused, and fully pr…" at bounding box center [909, 404] width 340 height 452
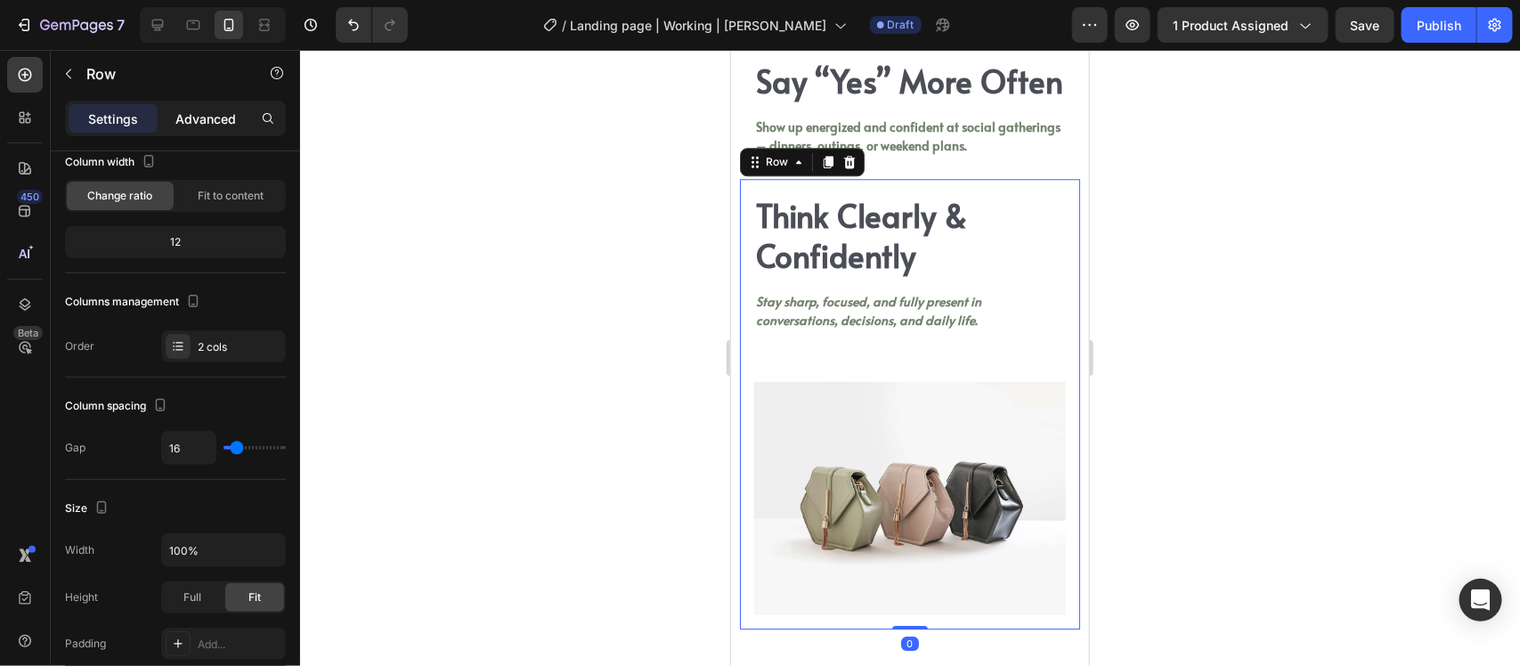
click at [184, 125] on p "Advanced" at bounding box center [205, 119] width 61 height 19
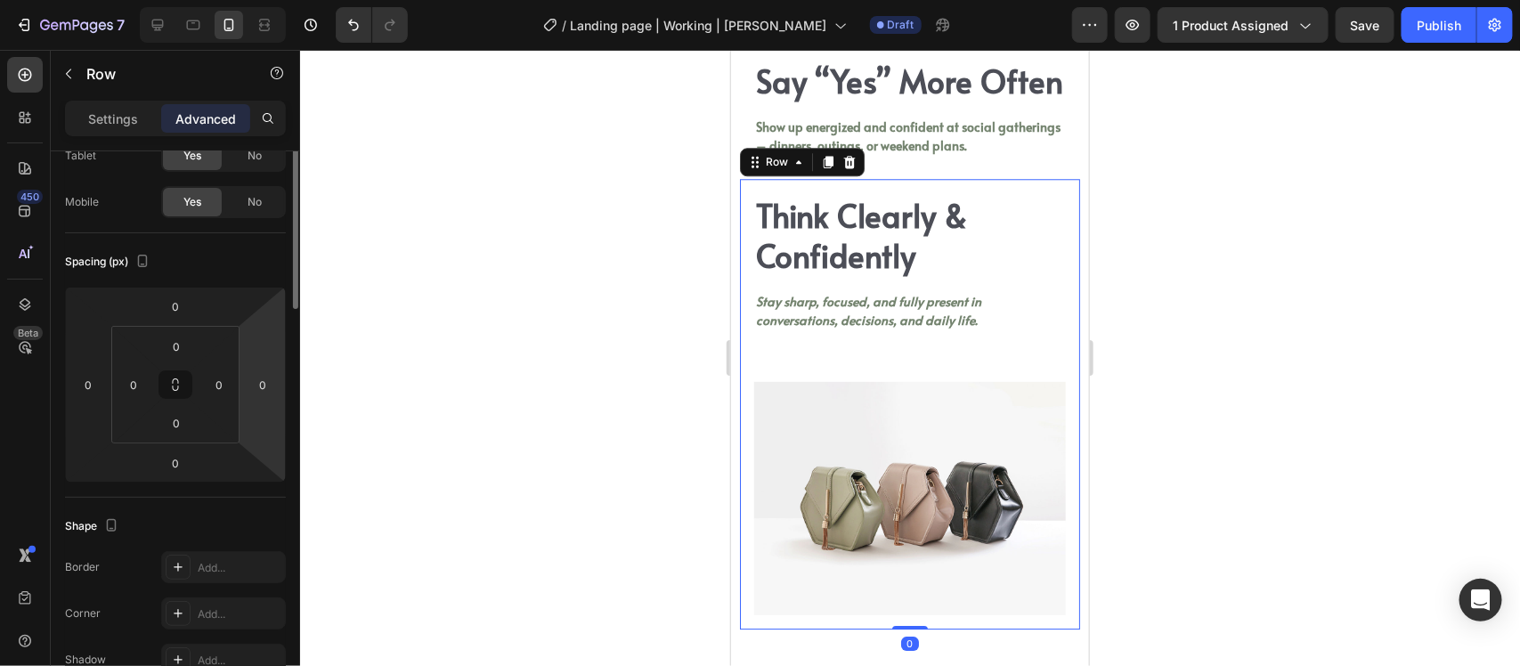
scroll to position [0, 0]
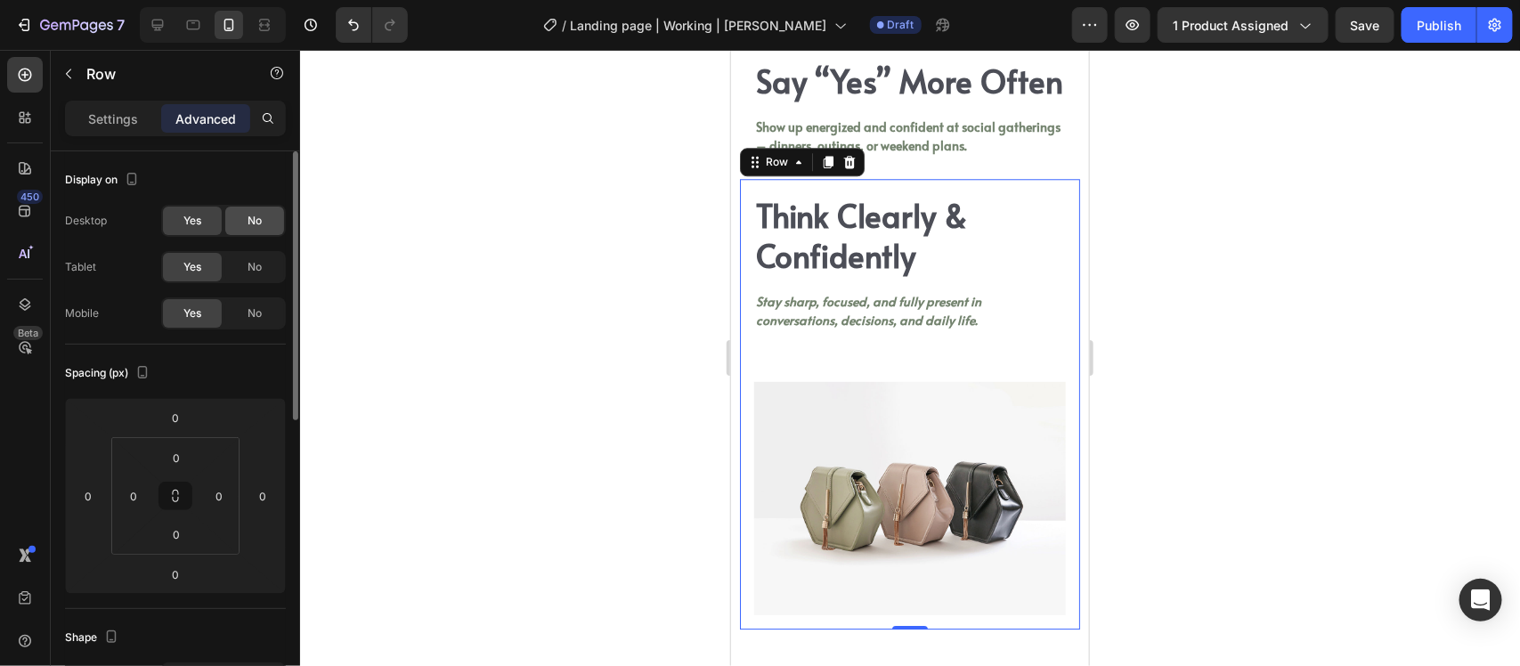
click at [248, 221] on span "No" at bounding box center [255, 221] width 14 height 16
click at [825, 167] on icon at bounding box center [828, 161] width 10 height 12
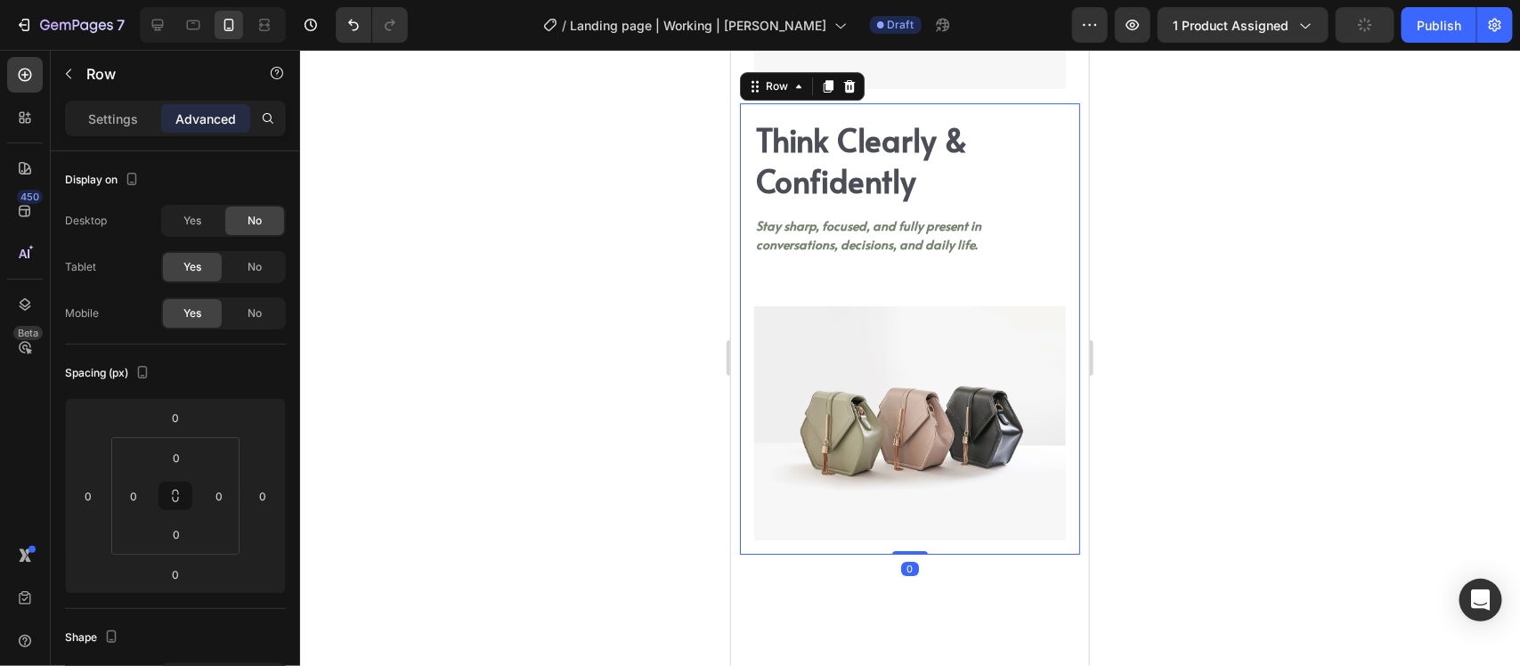
scroll to position [5674, 0]
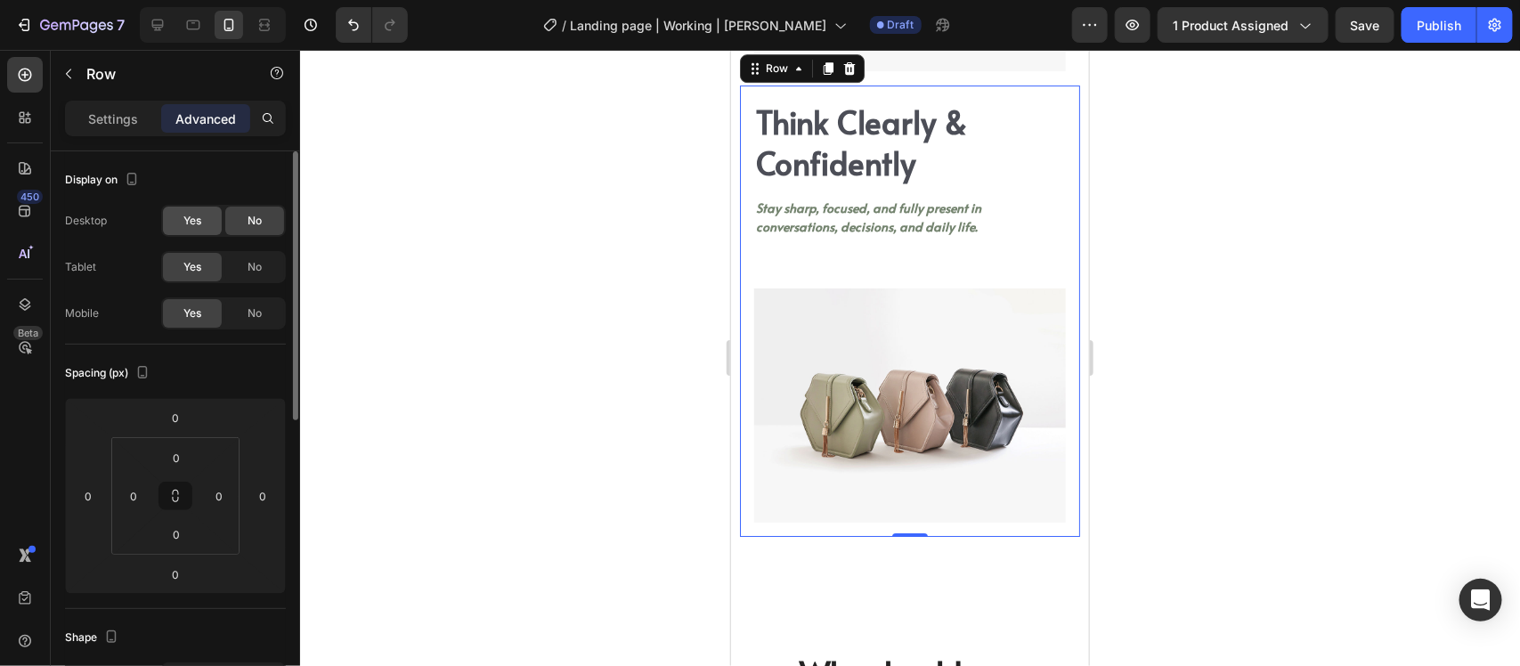
click at [208, 219] on div "Yes" at bounding box center [192, 221] width 59 height 29
click at [237, 276] on div "No" at bounding box center [254, 267] width 59 height 29
click at [242, 312] on div "No" at bounding box center [254, 313] width 59 height 29
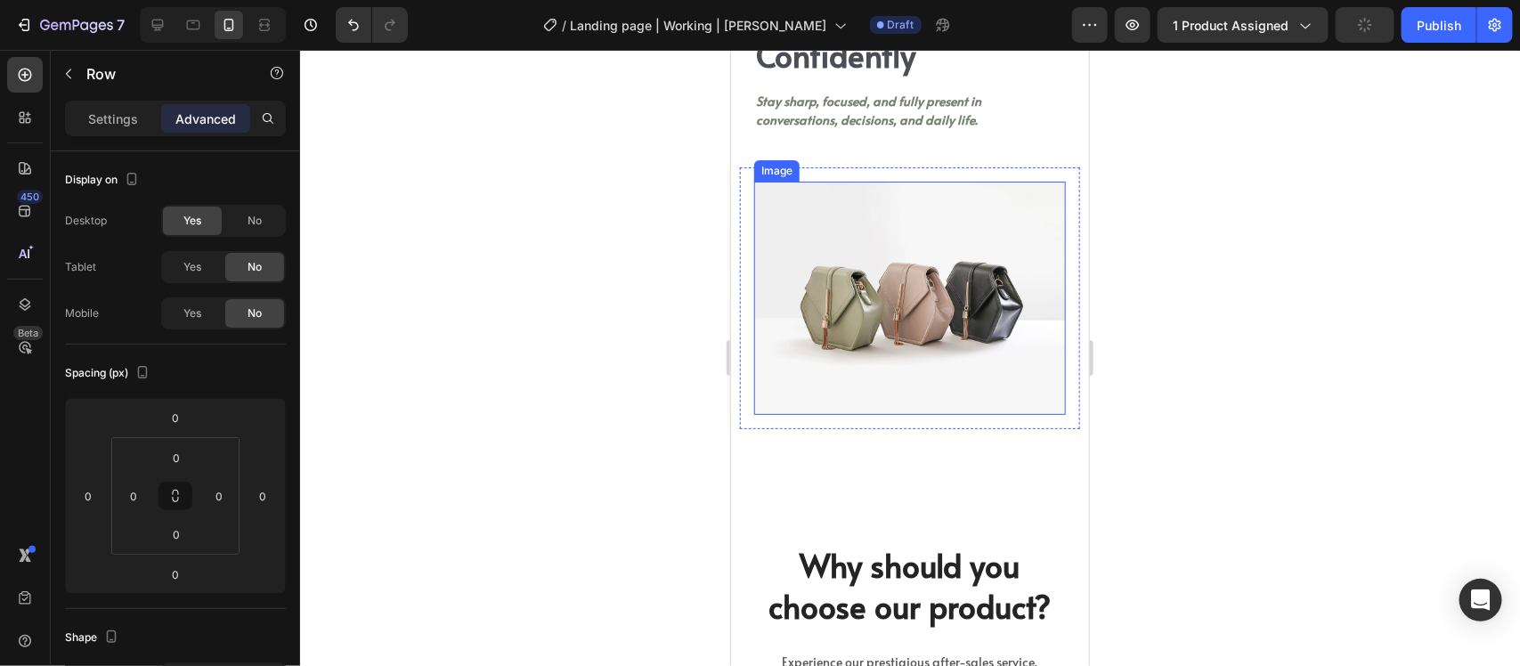
scroll to position [5229, 0]
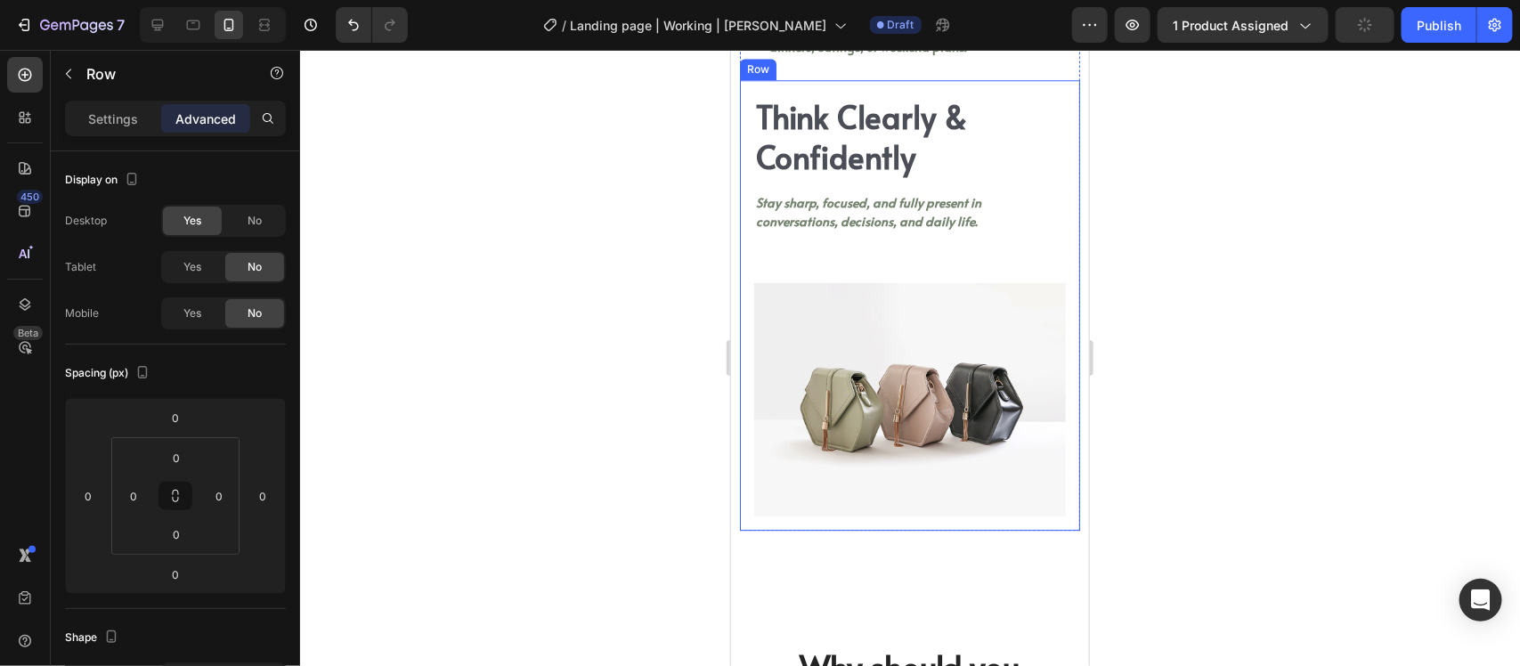
click at [916, 295] on div "Image Row Think Clearly & Confidently Heading Stay sharp, focused, and fully pr…" at bounding box center [909, 305] width 340 height 452
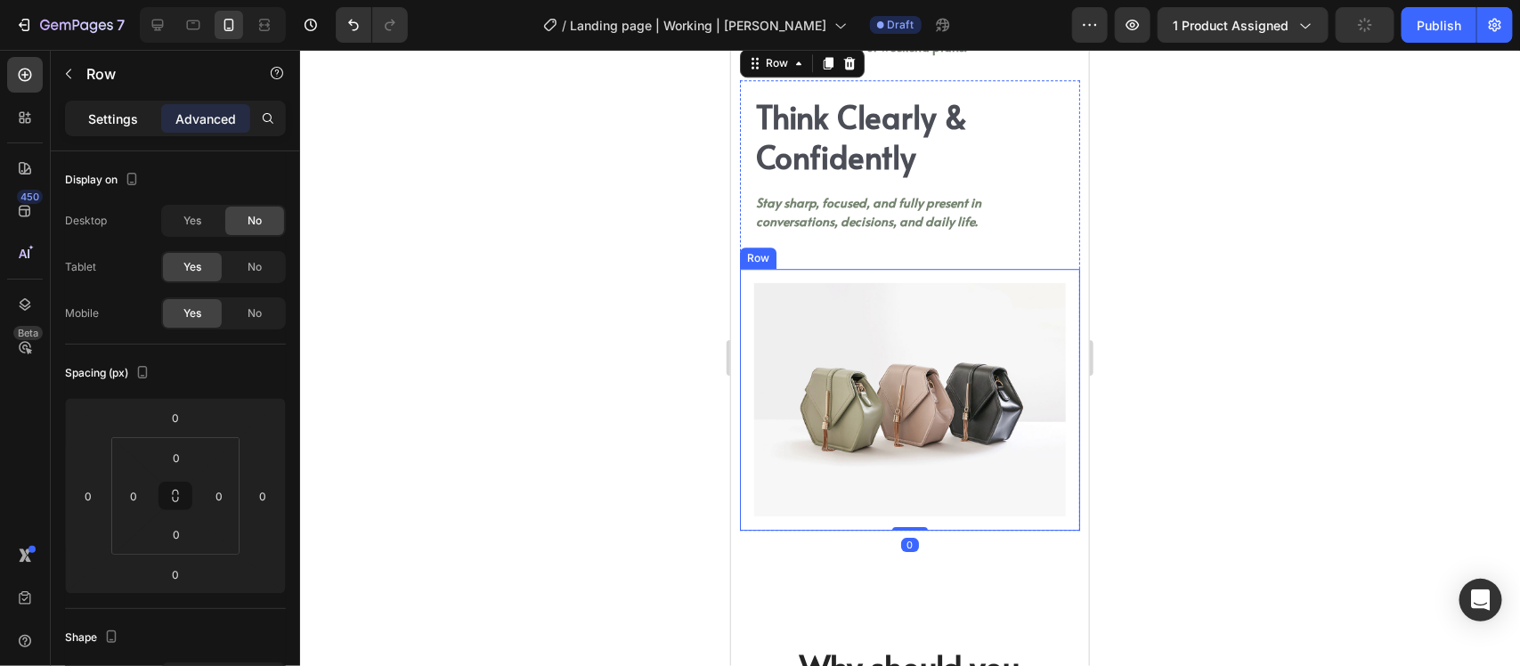
click at [105, 117] on p "Settings" at bounding box center [113, 119] width 50 height 19
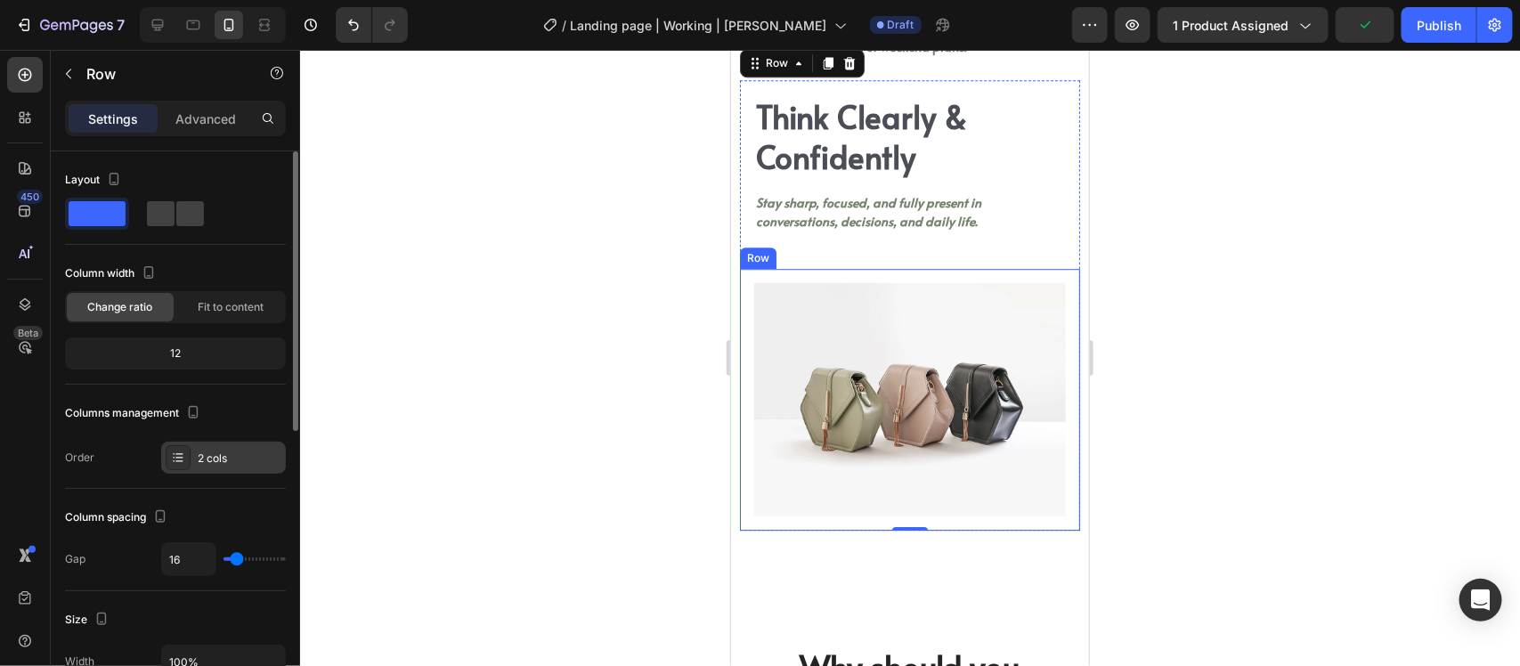
click at [207, 448] on div "2 cols" at bounding box center [223, 458] width 125 height 32
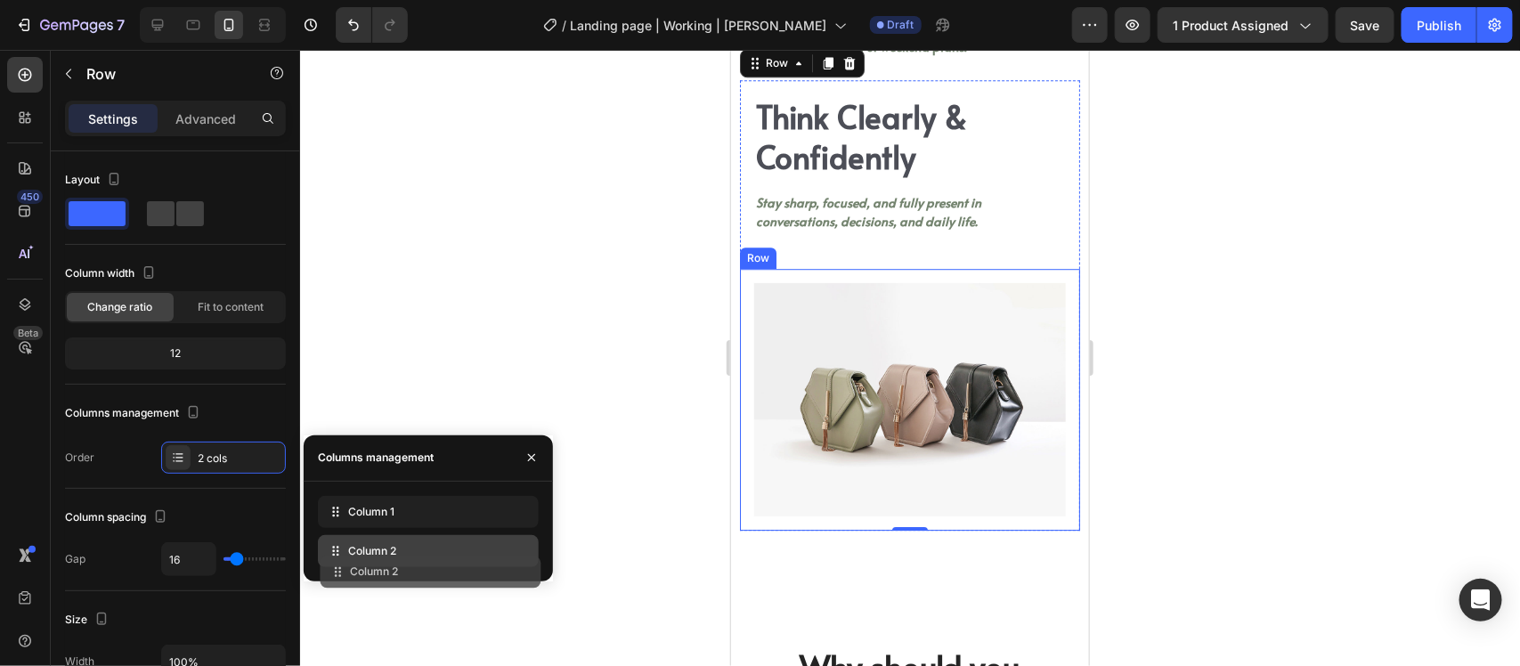
drag, startPoint x: 365, startPoint y: 499, endPoint x: 367, endPoint y: 558, distance: 59.7
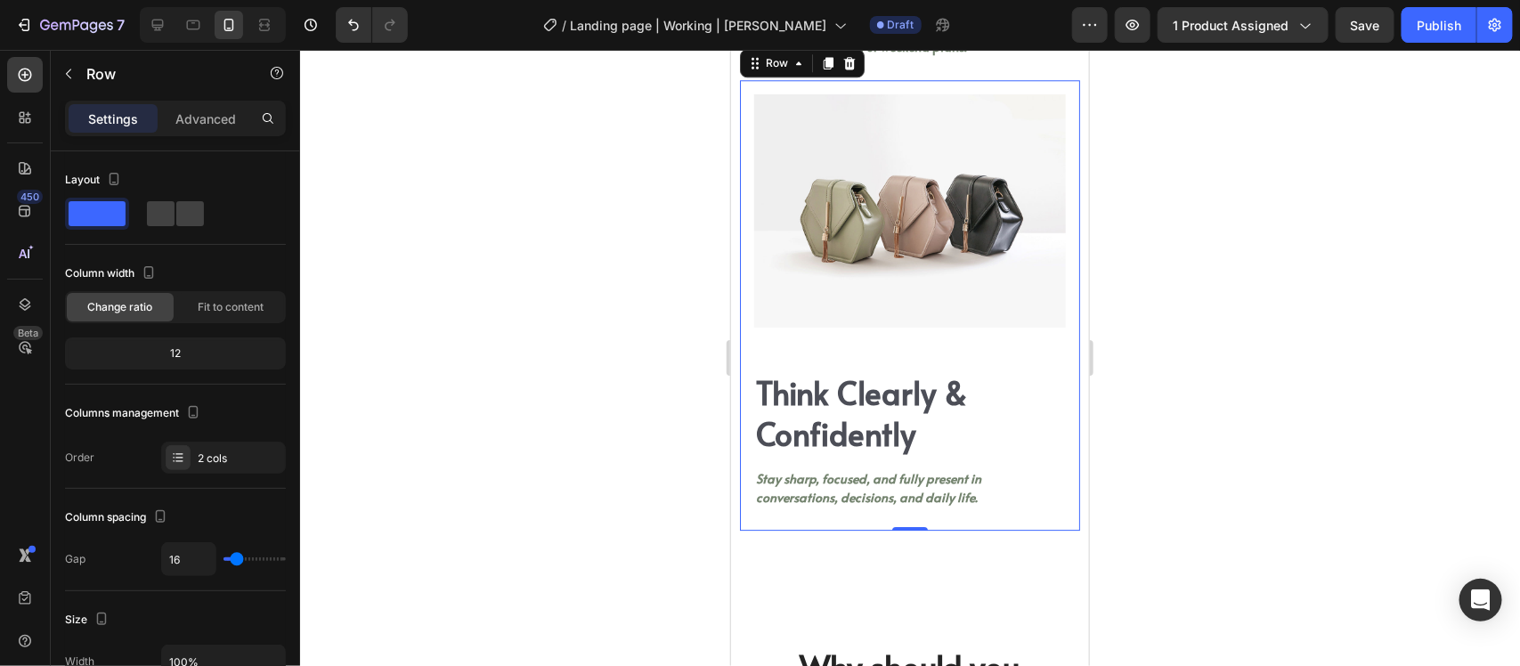
click at [1191, 509] on div at bounding box center [910, 358] width 1220 height 616
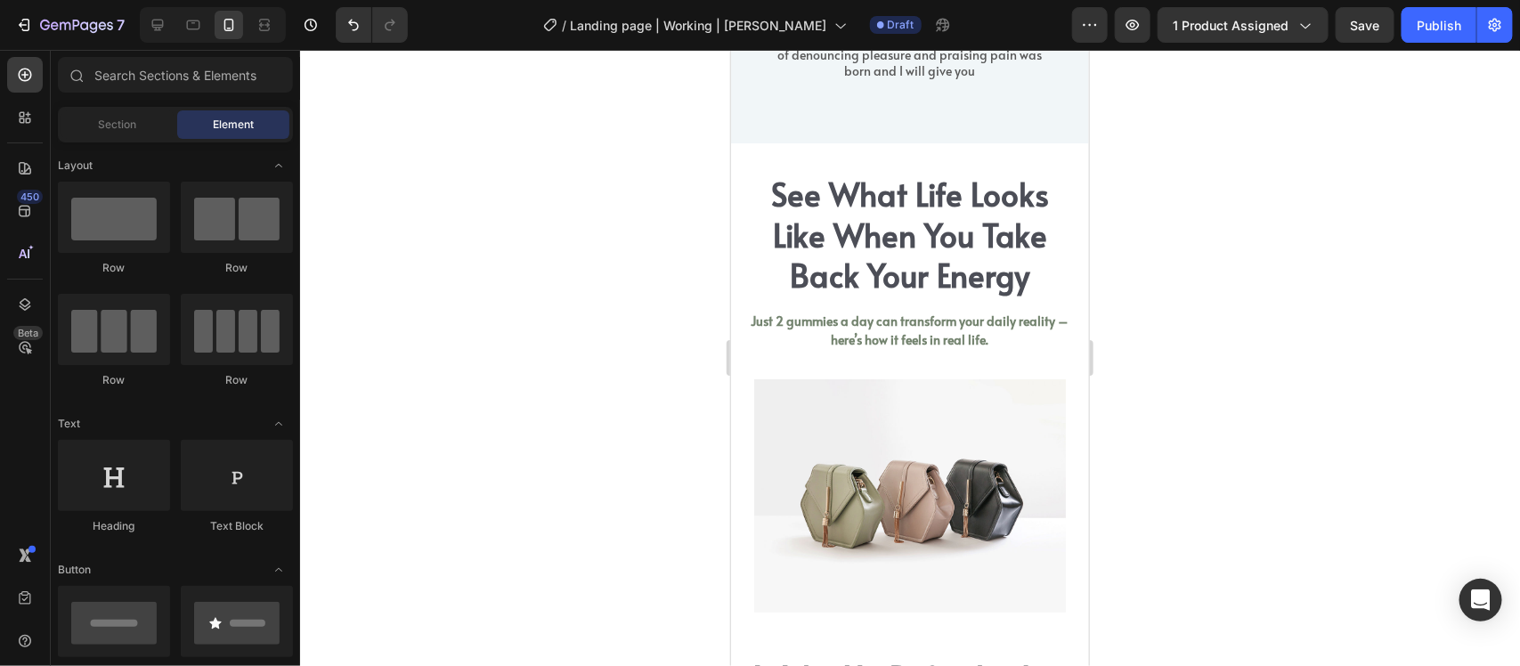
scroll to position [2780, 0]
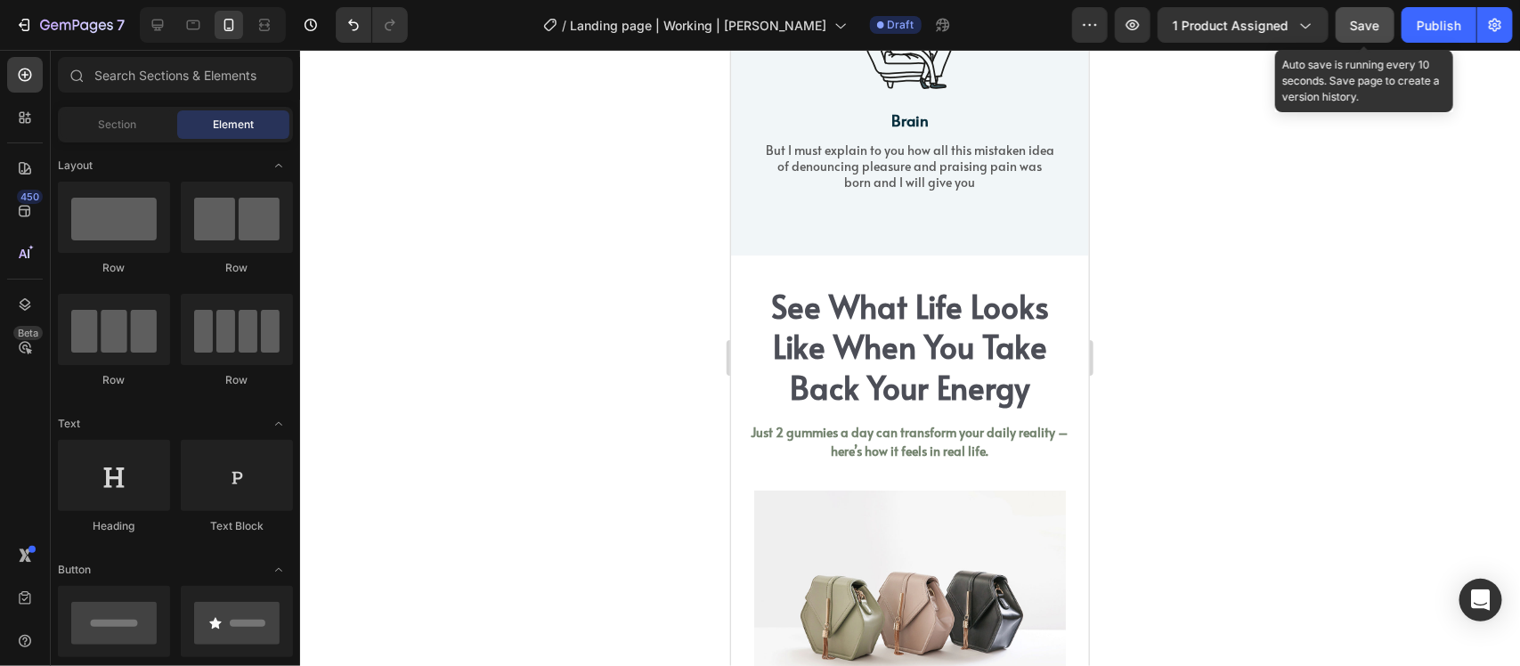
click at [1379, 9] on button "Save" at bounding box center [1365, 25] width 59 height 36
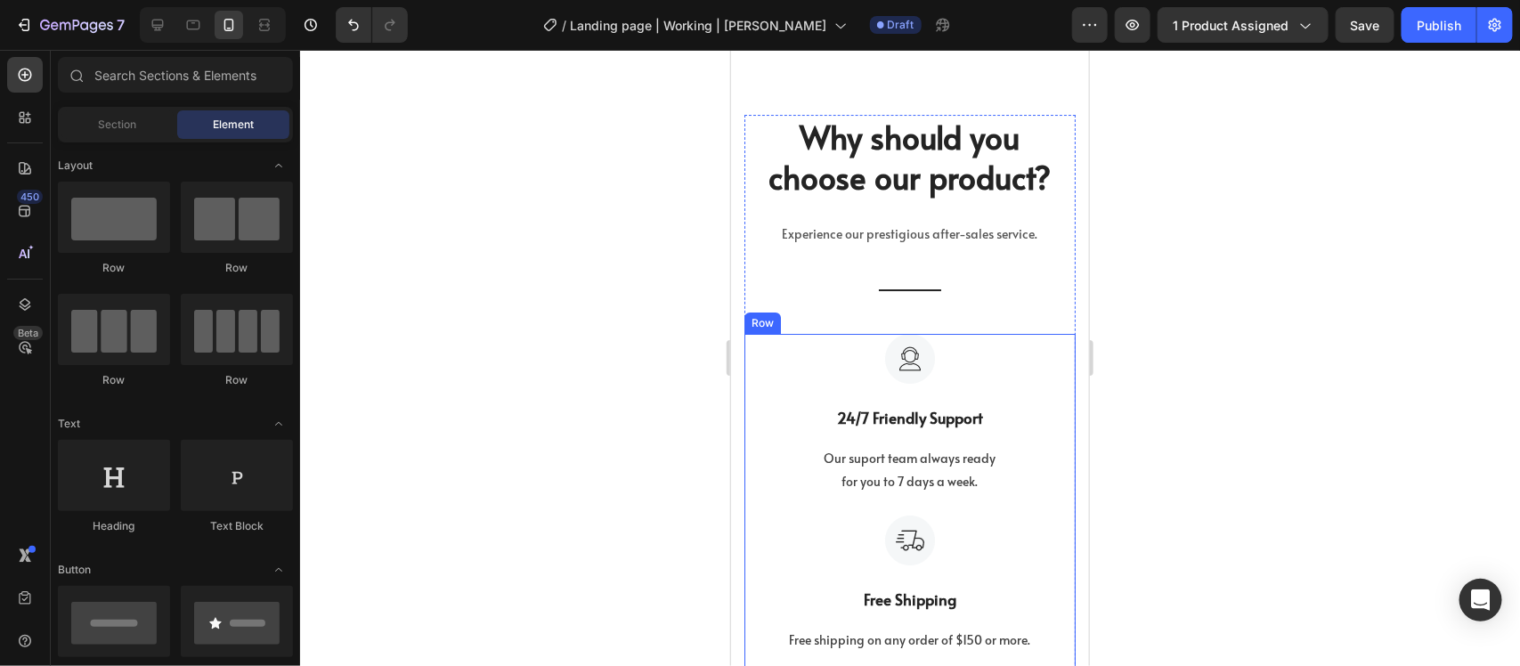
scroll to position [5563, 0]
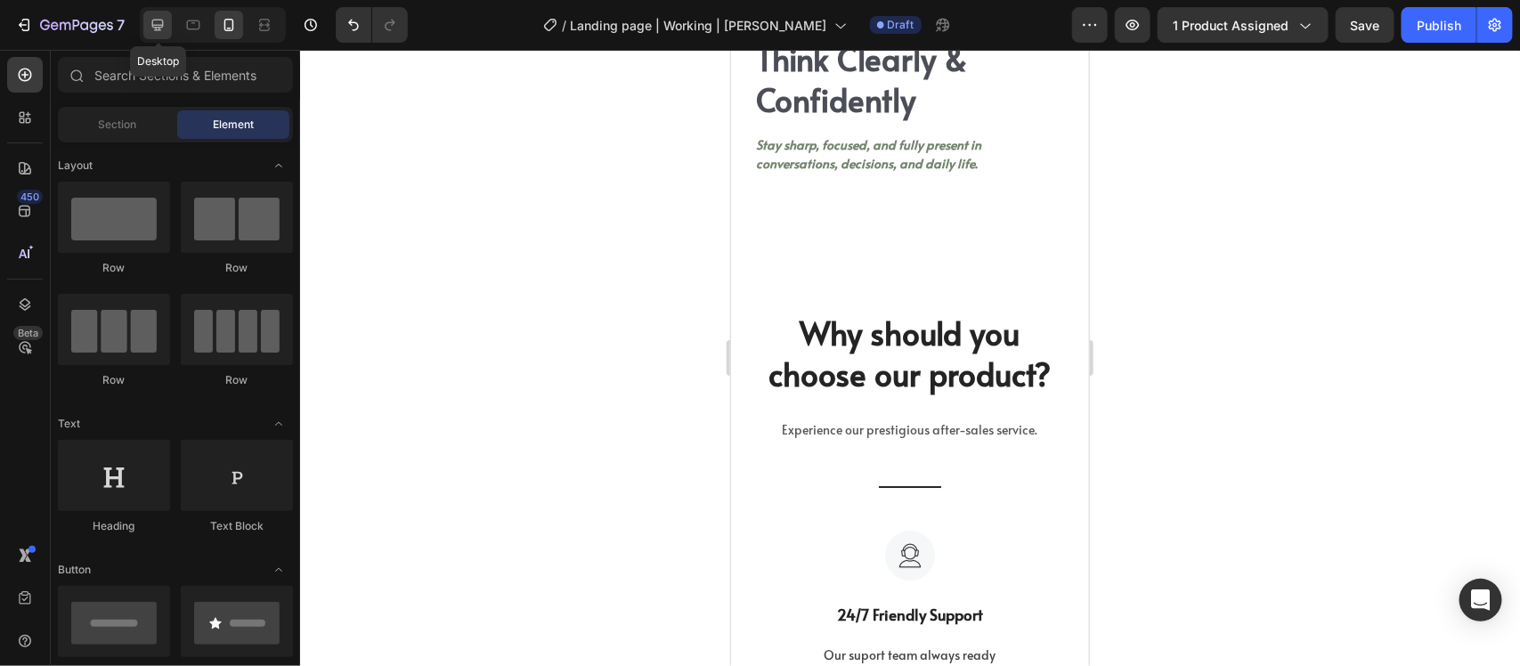
click at [165, 29] on icon at bounding box center [158, 25] width 18 height 18
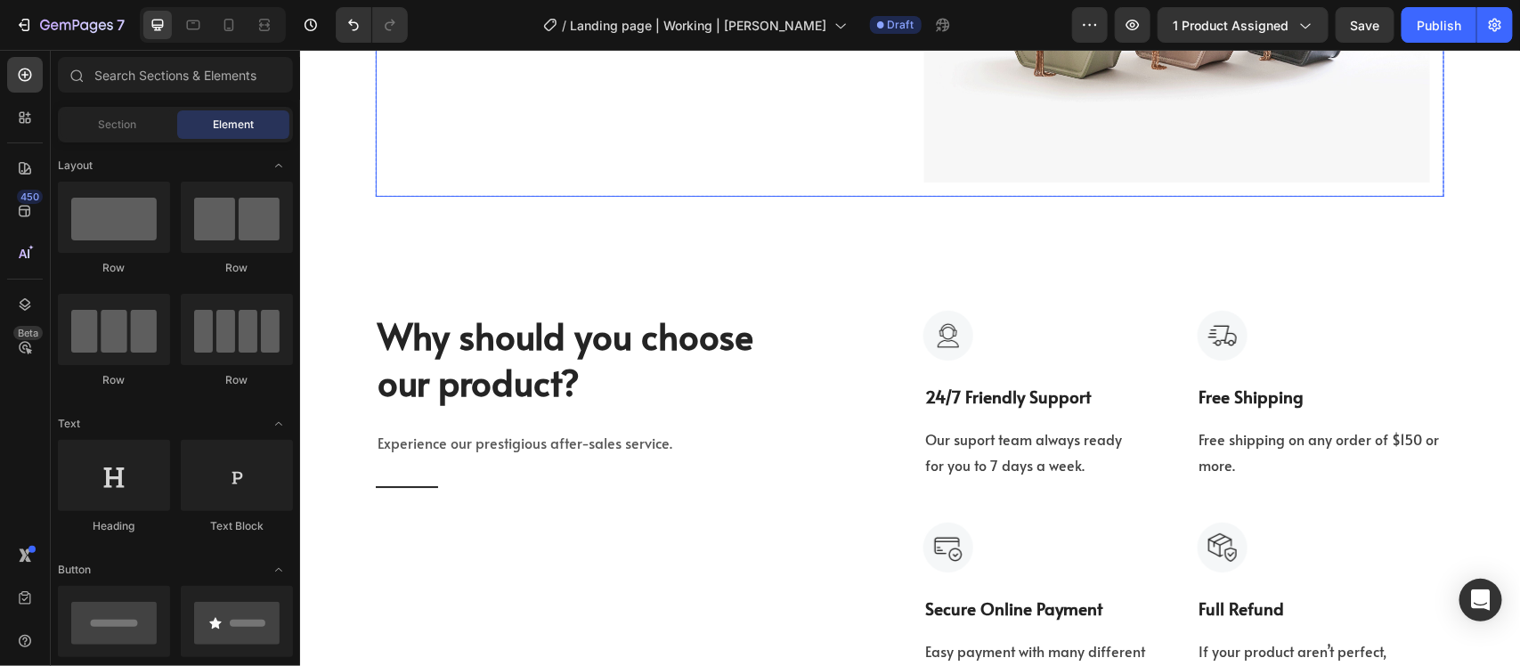
scroll to position [5424, 0]
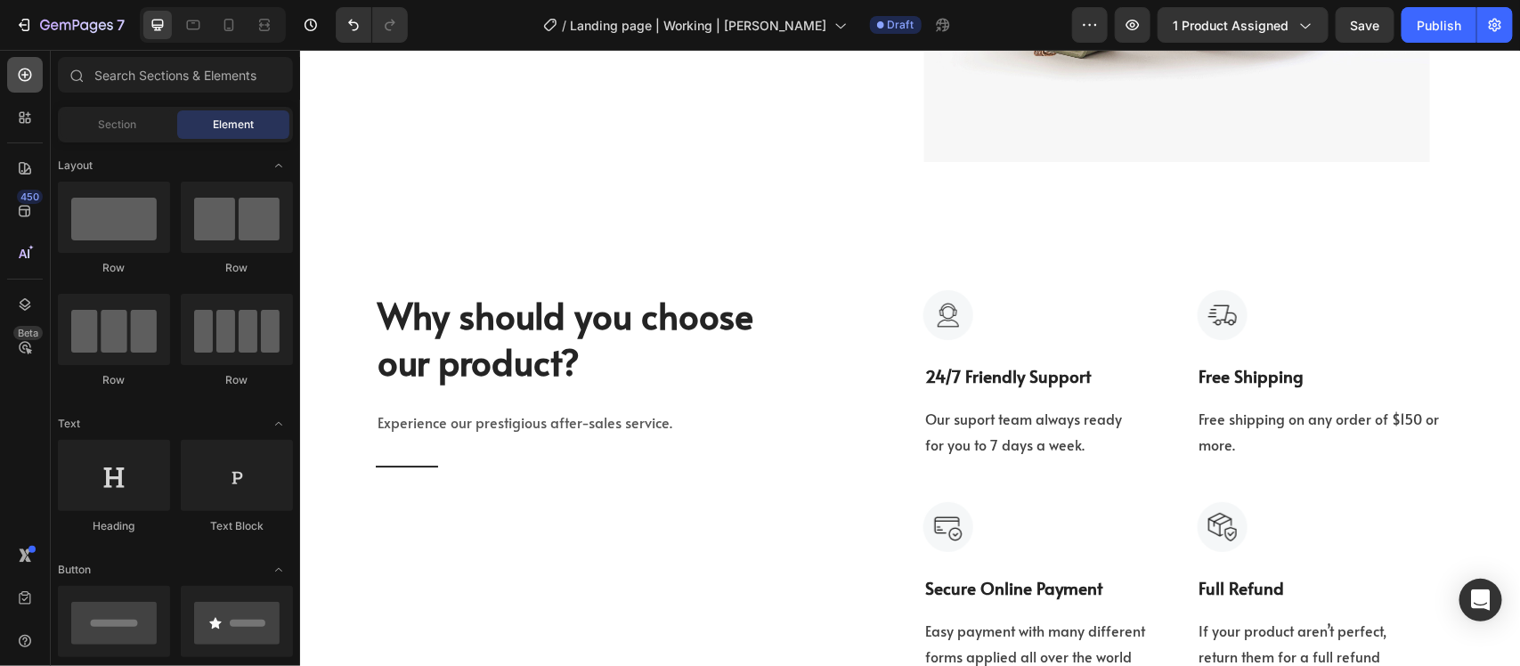
click at [20, 81] on icon at bounding box center [25, 75] width 18 height 18
click at [134, 129] on span "Section" at bounding box center [118, 125] width 38 height 16
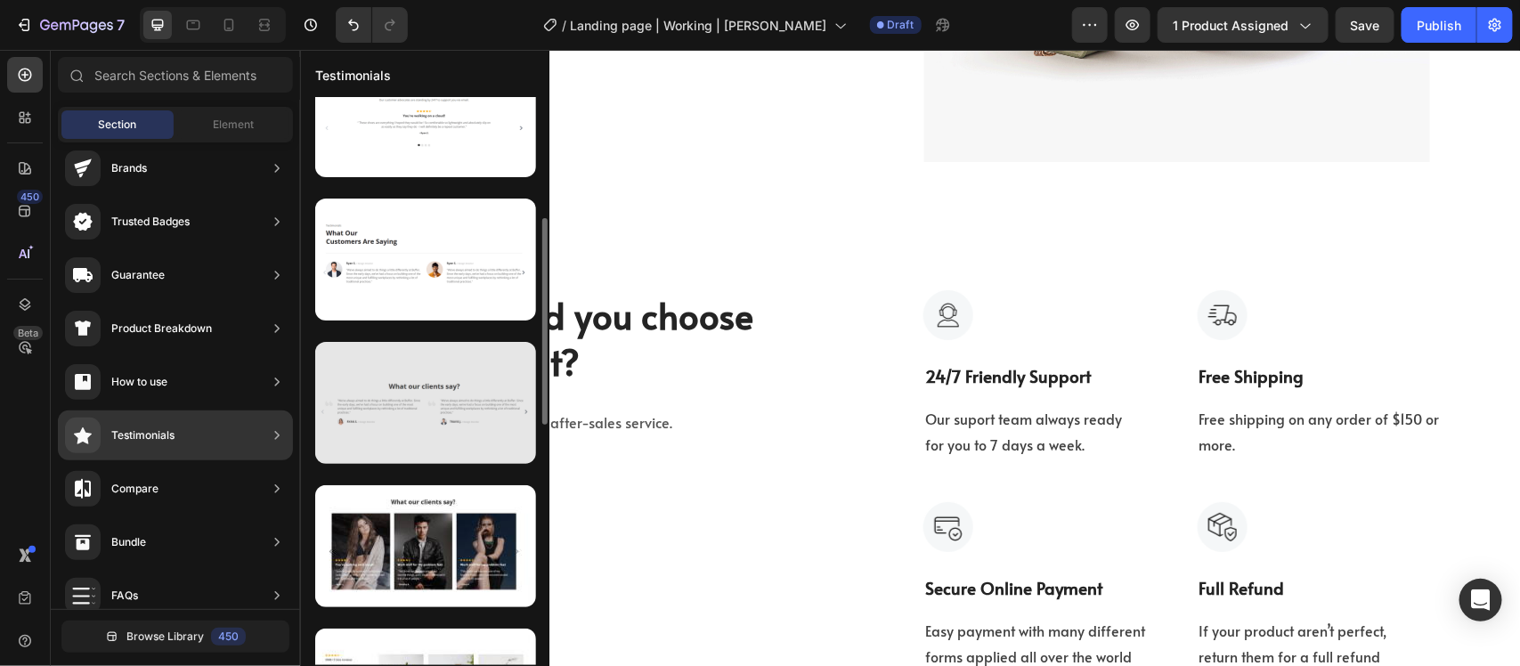
scroll to position [445, 0]
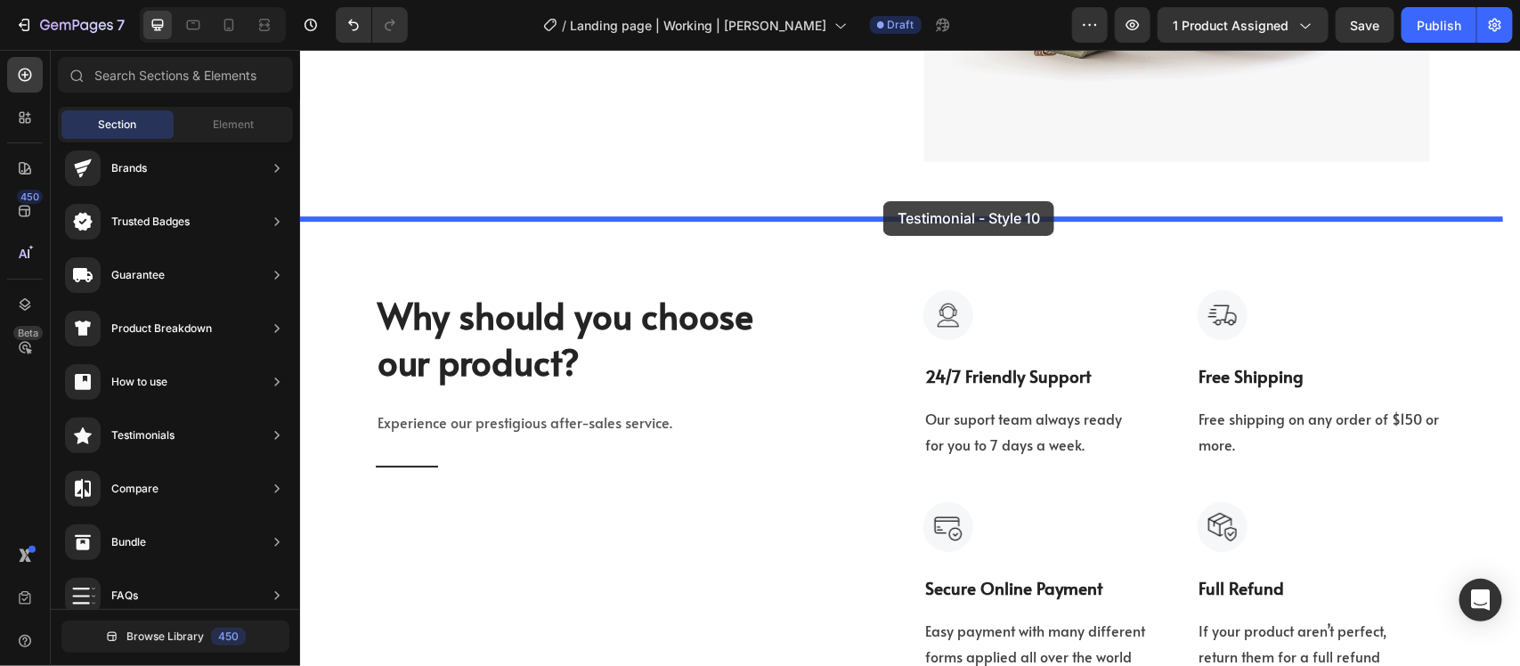
drag, startPoint x: 712, startPoint y: 496, endPoint x: 883, endPoint y: 200, distance: 341.6
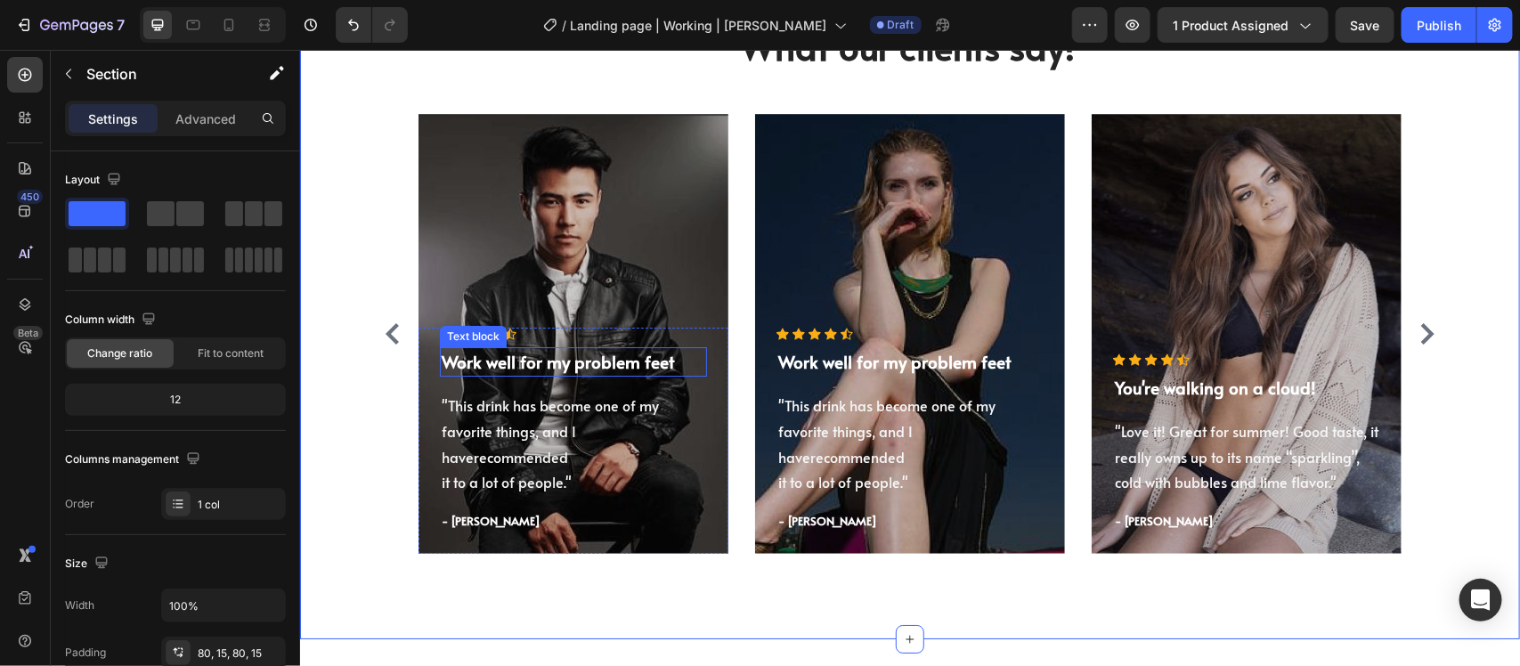
scroll to position [5531, 0]
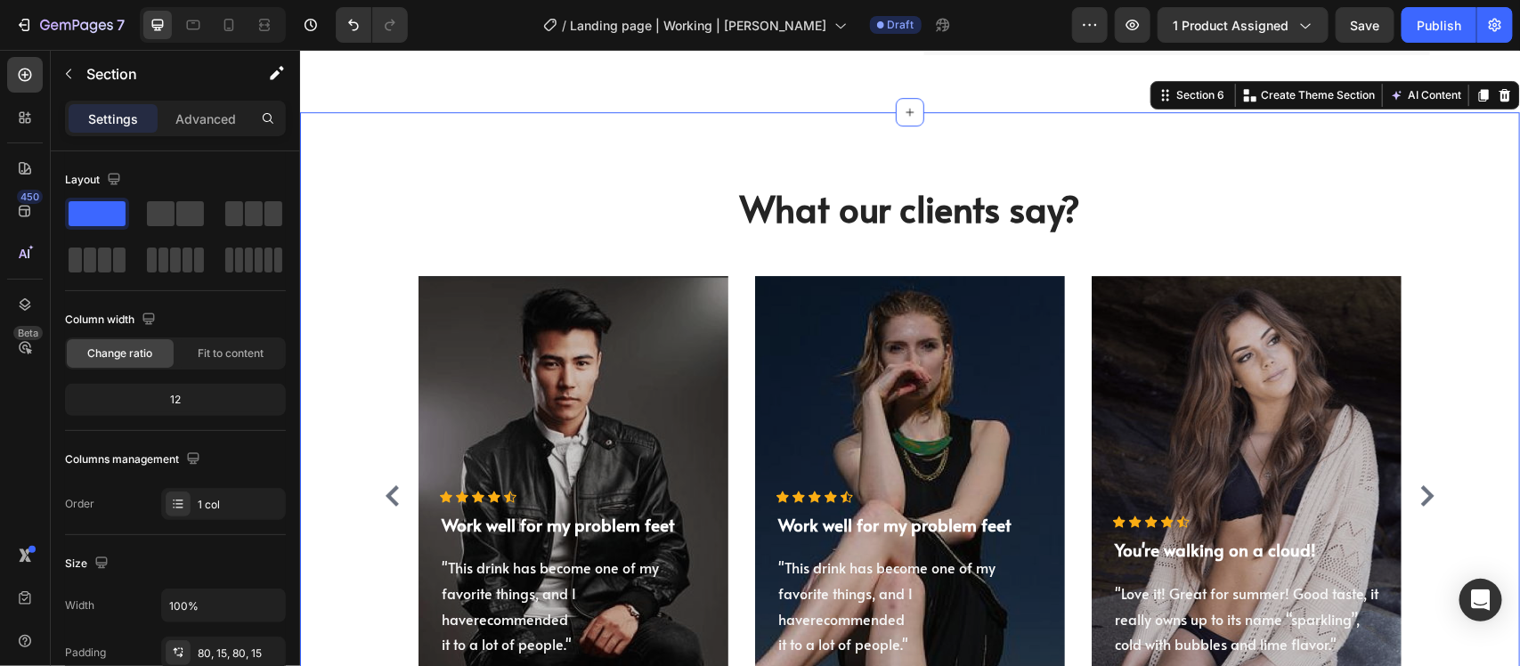
click at [447, 144] on div "What our clients say? Heading Icon Icon Icon Icon Icon Icon List Hoz Work well …" at bounding box center [909, 455] width 1220 height 689
click at [1499, 93] on icon at bounding box center [1505, 94] width 12 height 12
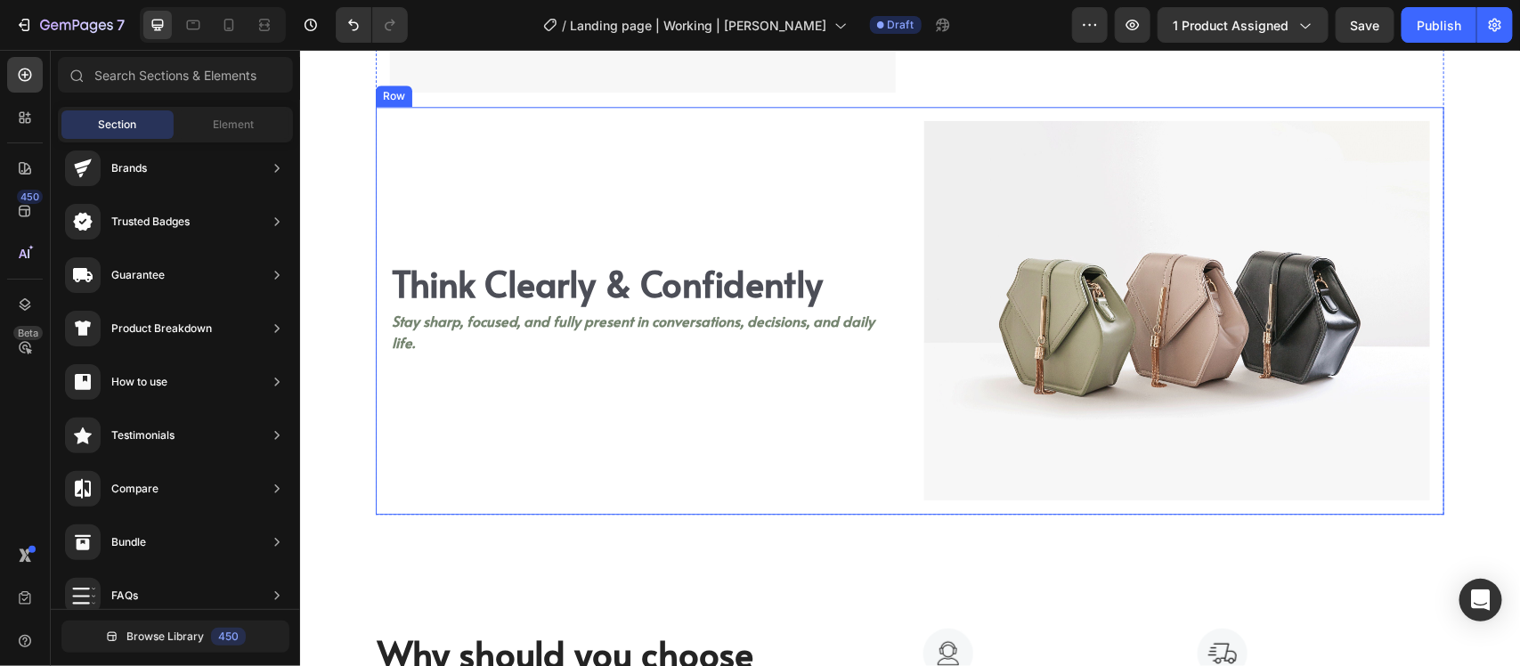
scroll to position [0, 0]
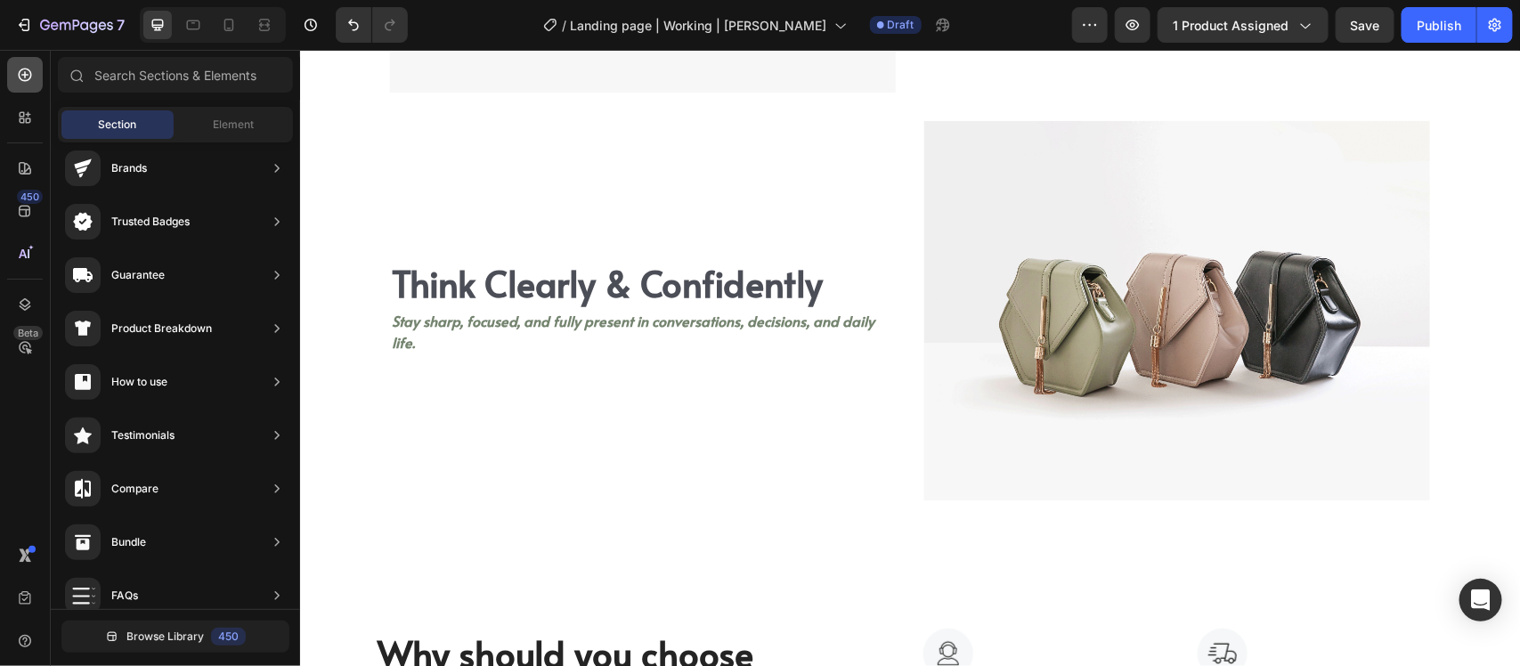
click at [29, 67] on icon at bounding box center [25, 75] width 18 height 18
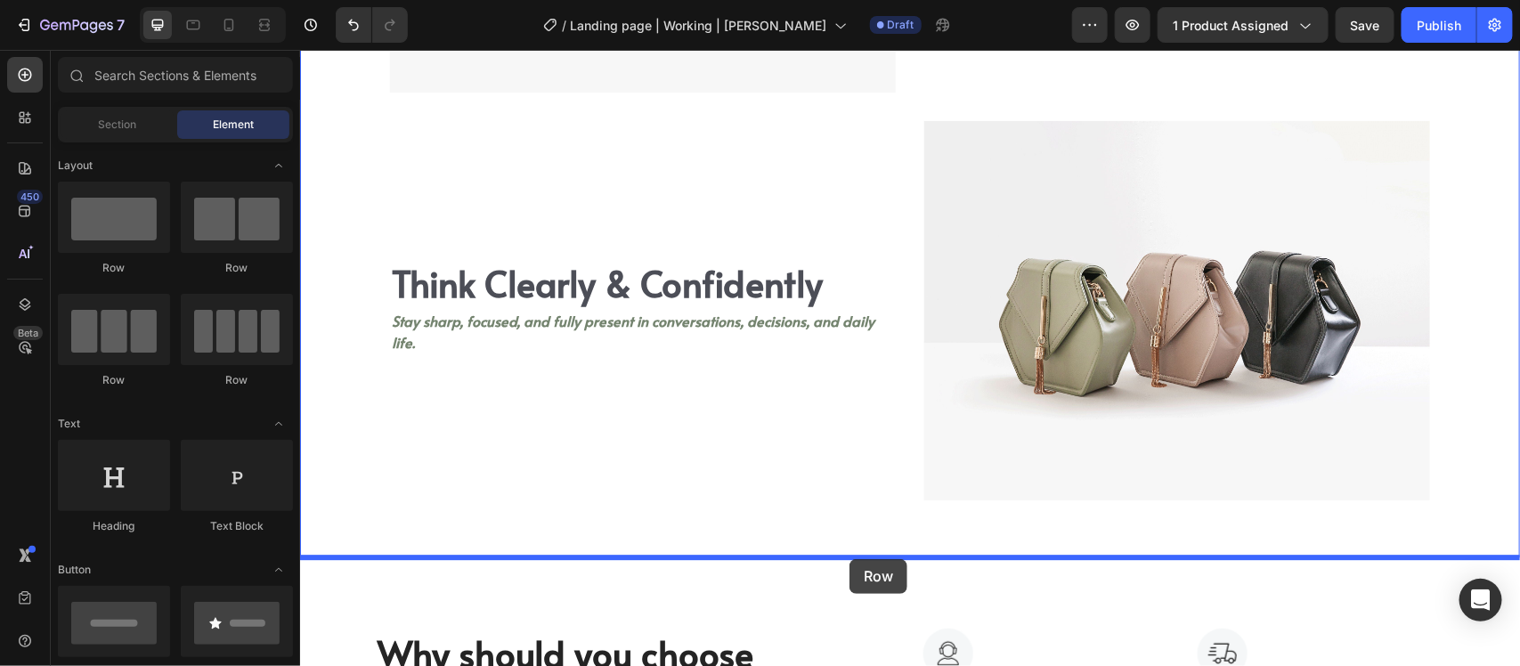
drag, startPoint x: 402, startPoint y: 269, endPoint x: 849, endPoint y: 558, distance: 532.6
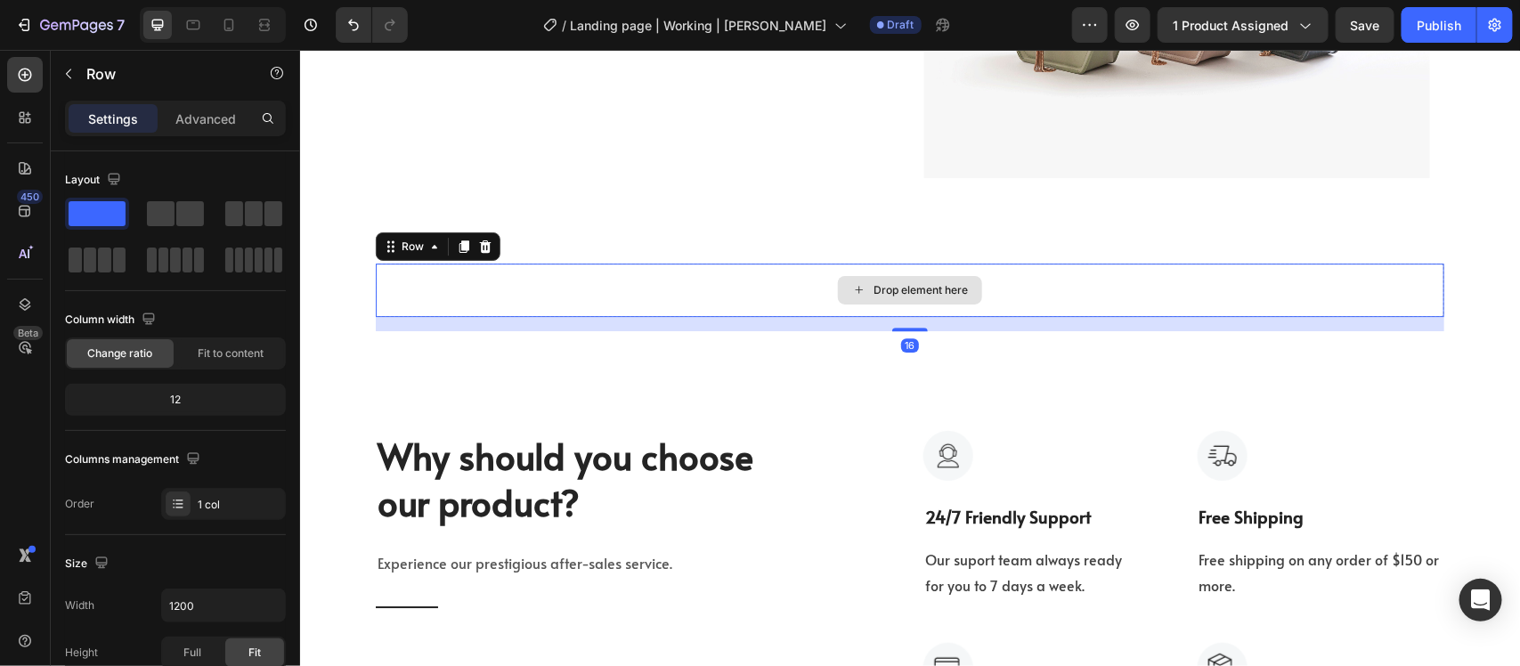
scroll to position [5420, 0]
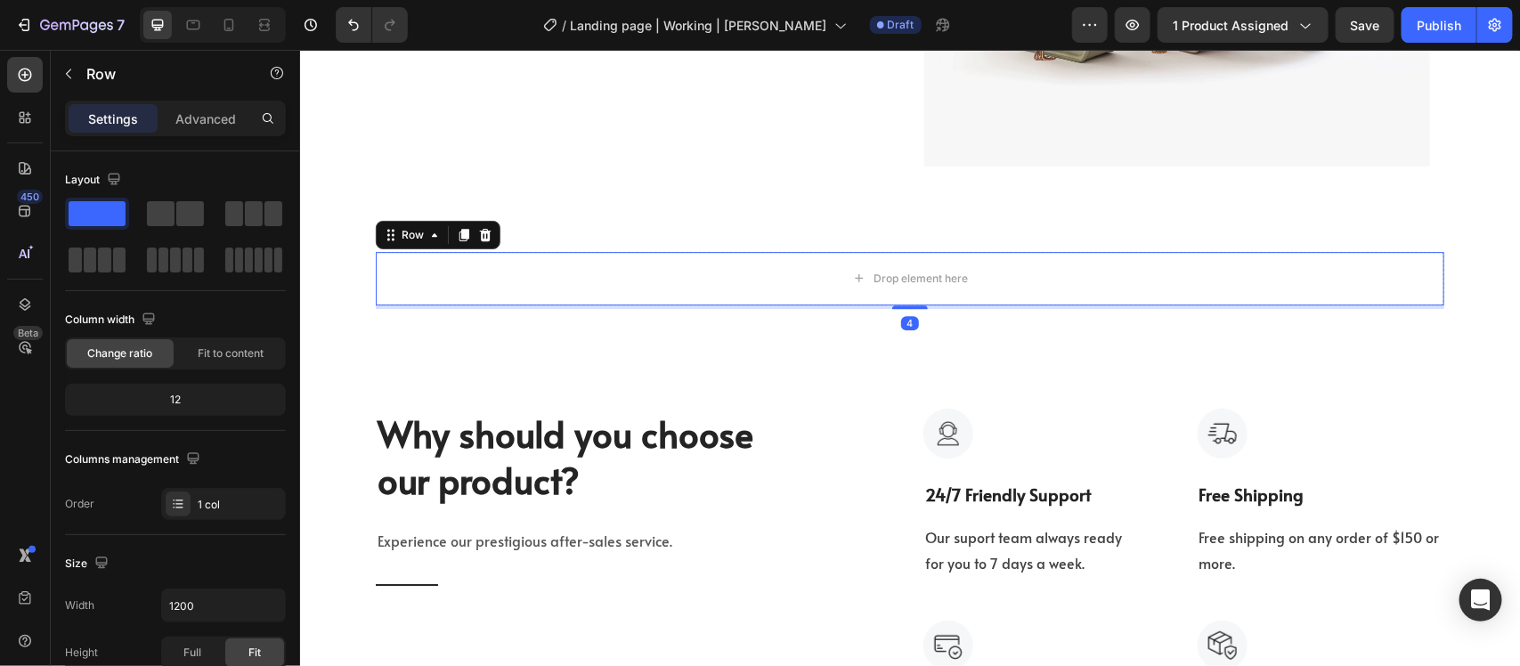
drag, startPoint x: 889, startPoint y: 315, endPoint x: 843, endPoint y: 333, distance: 49.6
click at [887, 295] on div "Drop element here Row 4" at bounding box center [909, 277] width 1069 height 53
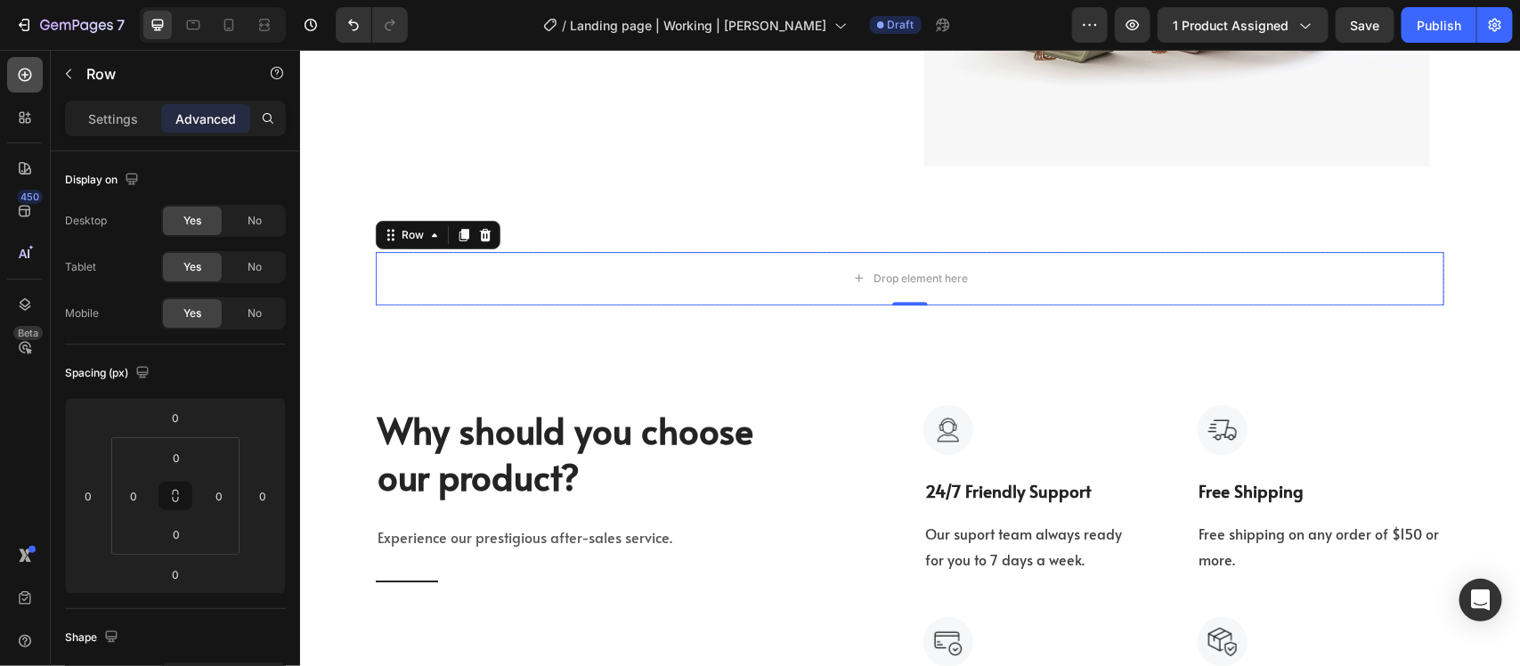
click at [24, 66] on icon at bounding box center [25, 75] width 18 height 18
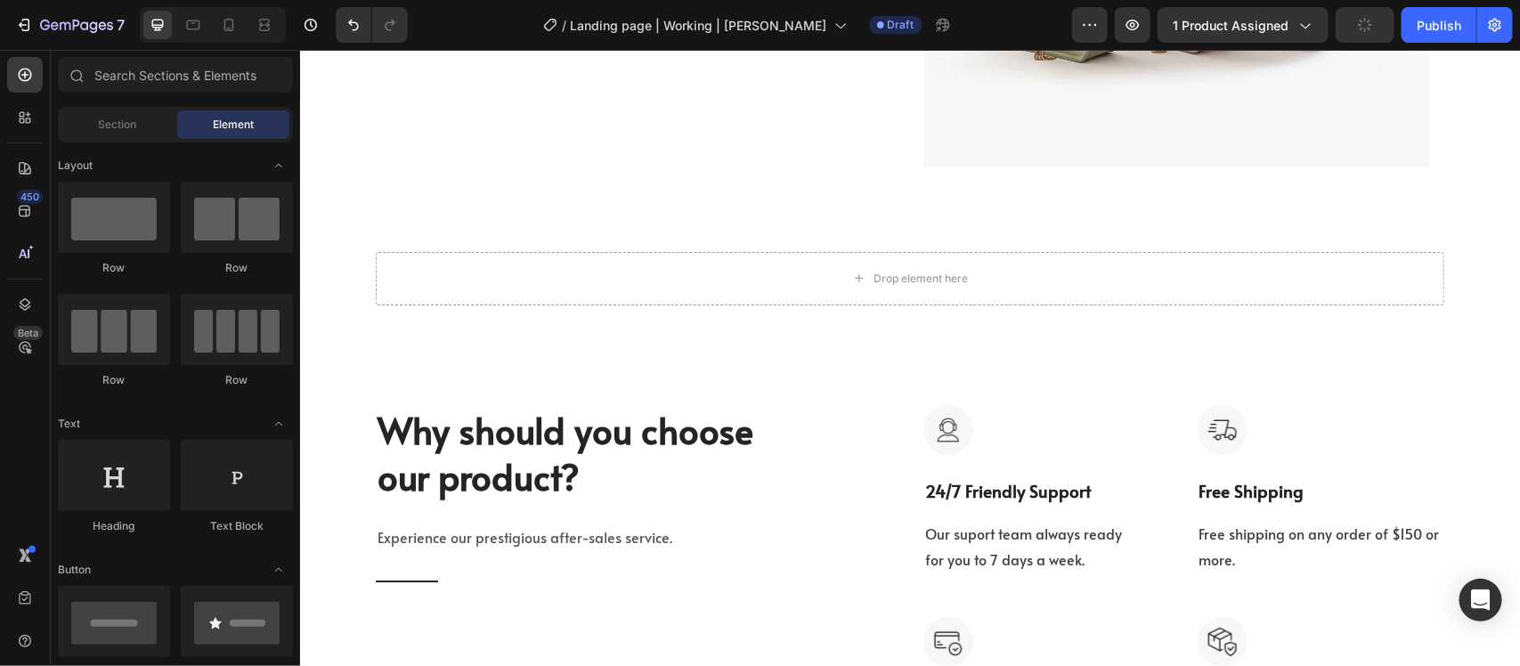
click at [225, 118] on span "Element" at bounding box center [233, 125] width 41 height 16
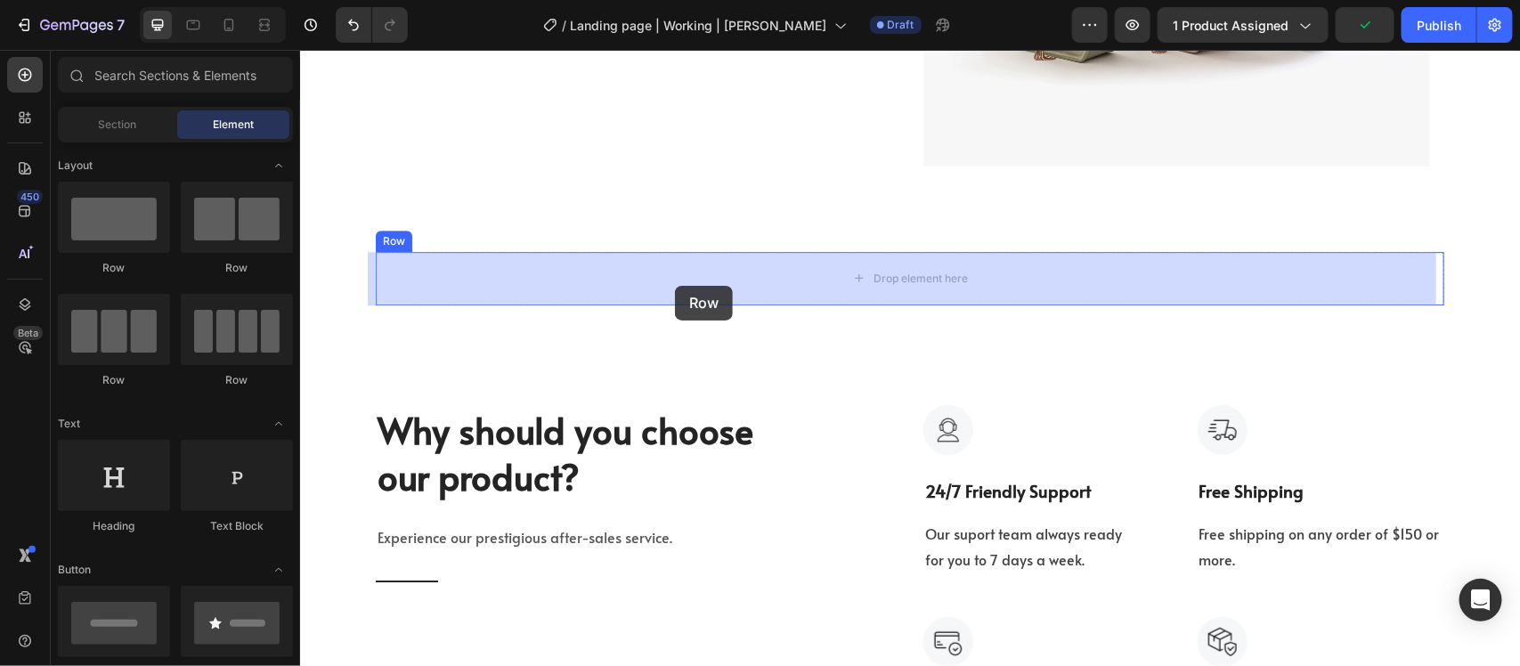
drag, startPoint x: 408, startPoint y: 393, endPoint x: 679, endPoint y: 284, distance: 291.7
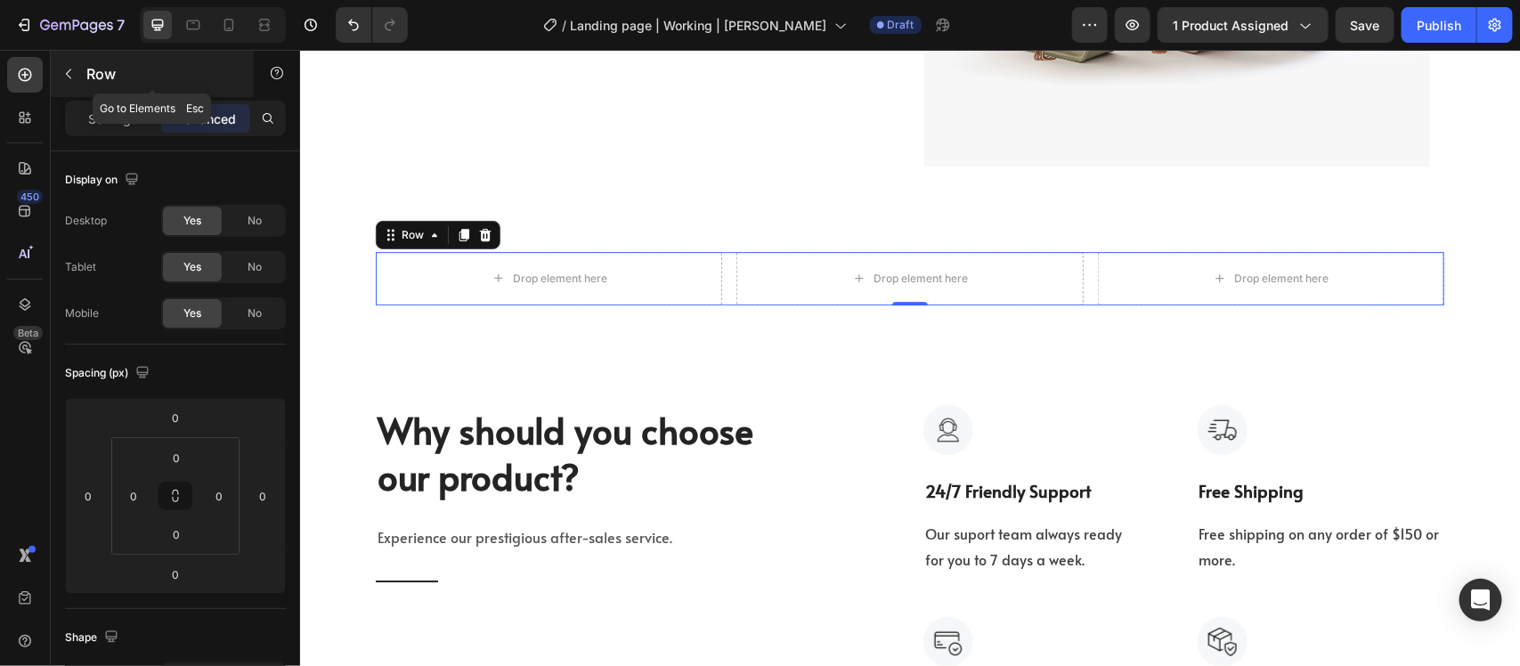
click at [59, 71] on button "button" at bounding box center [68, 74] width 29 height 29
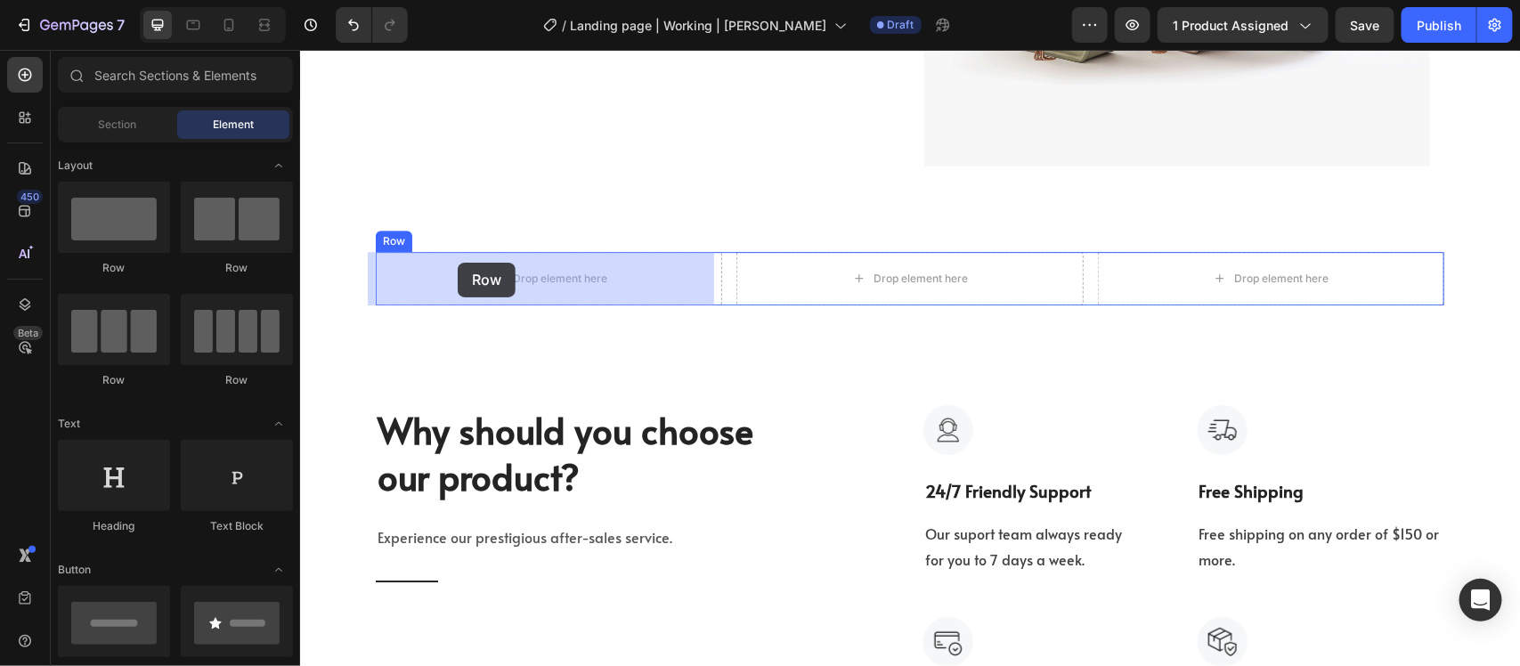
drag, startPoint x: 430, startPoint y: 289, endPoint x: 457, endPoint y: 262, distance: 38.4
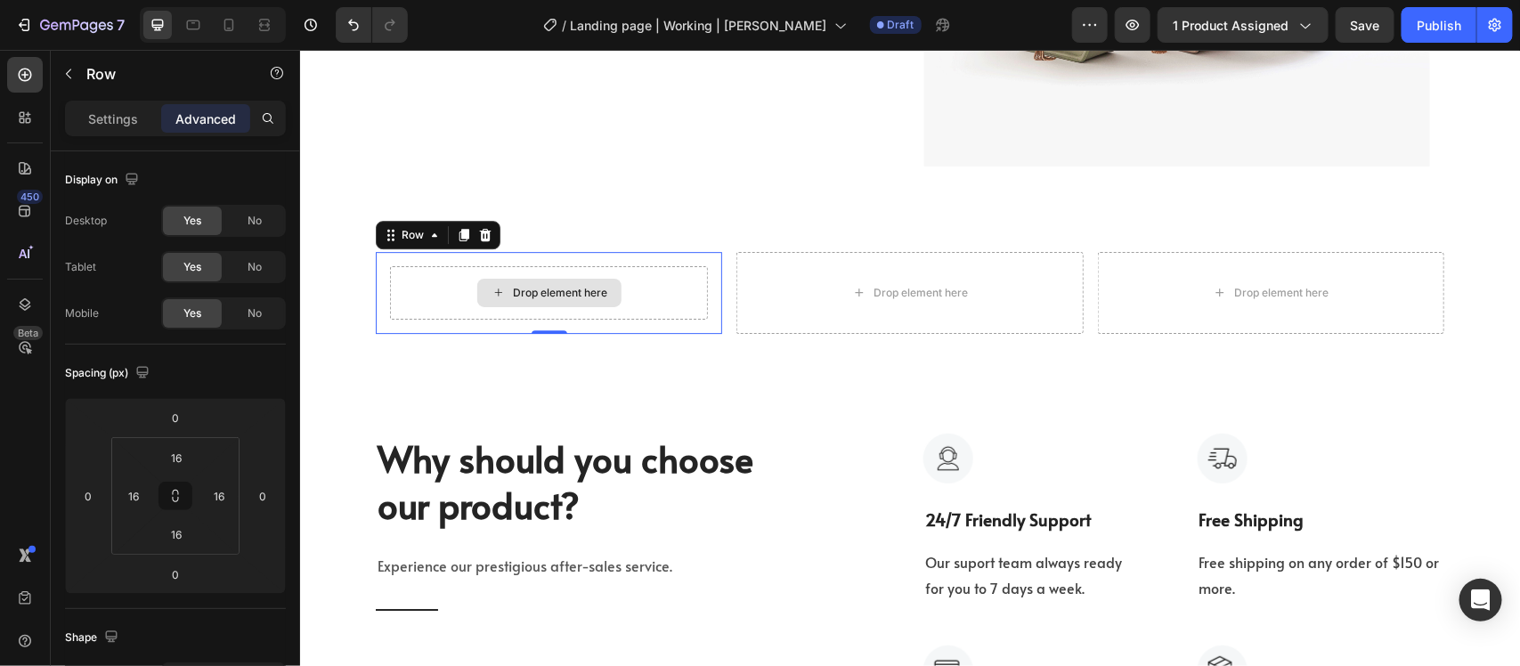
click at [679, 294] on div "Drop element here" at bounding box center [548, 291] width 318 height 53
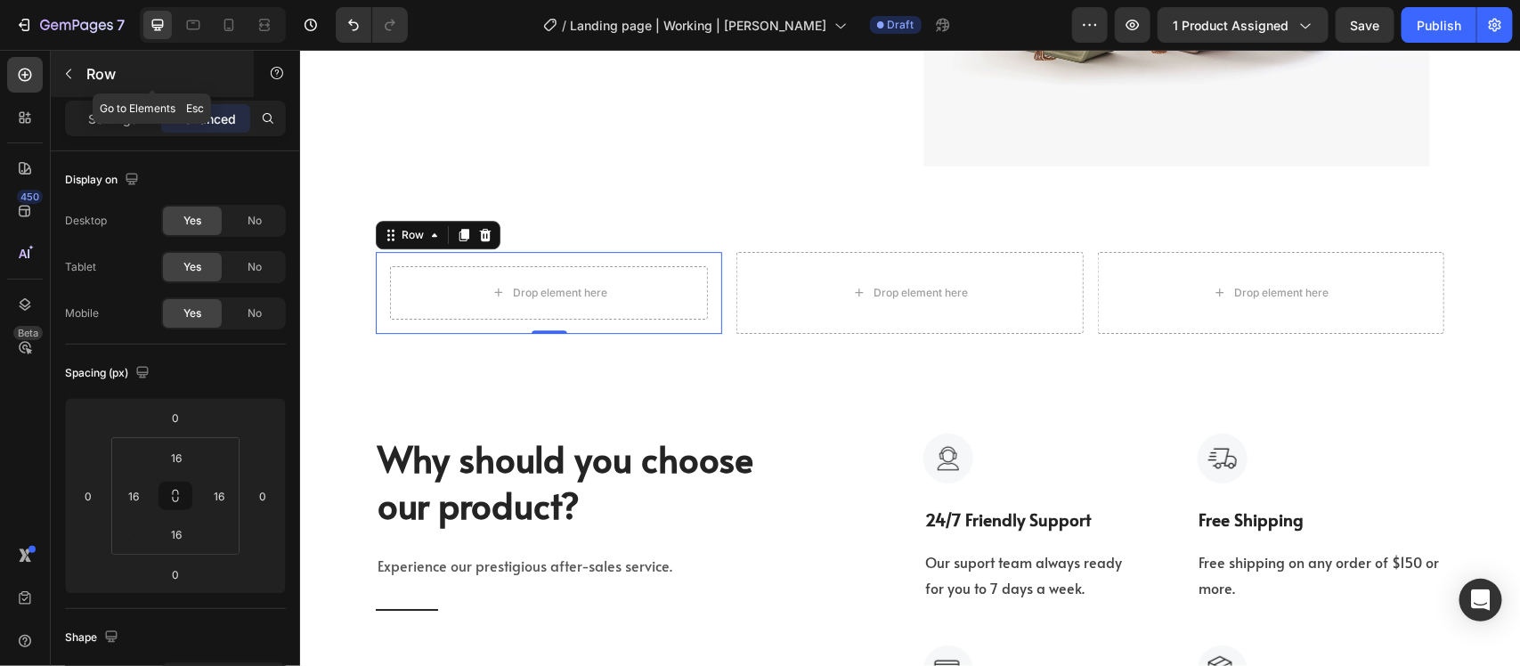
click at [62, 74] on icon "button" at bounding box center [68, 74] width 14 height 14
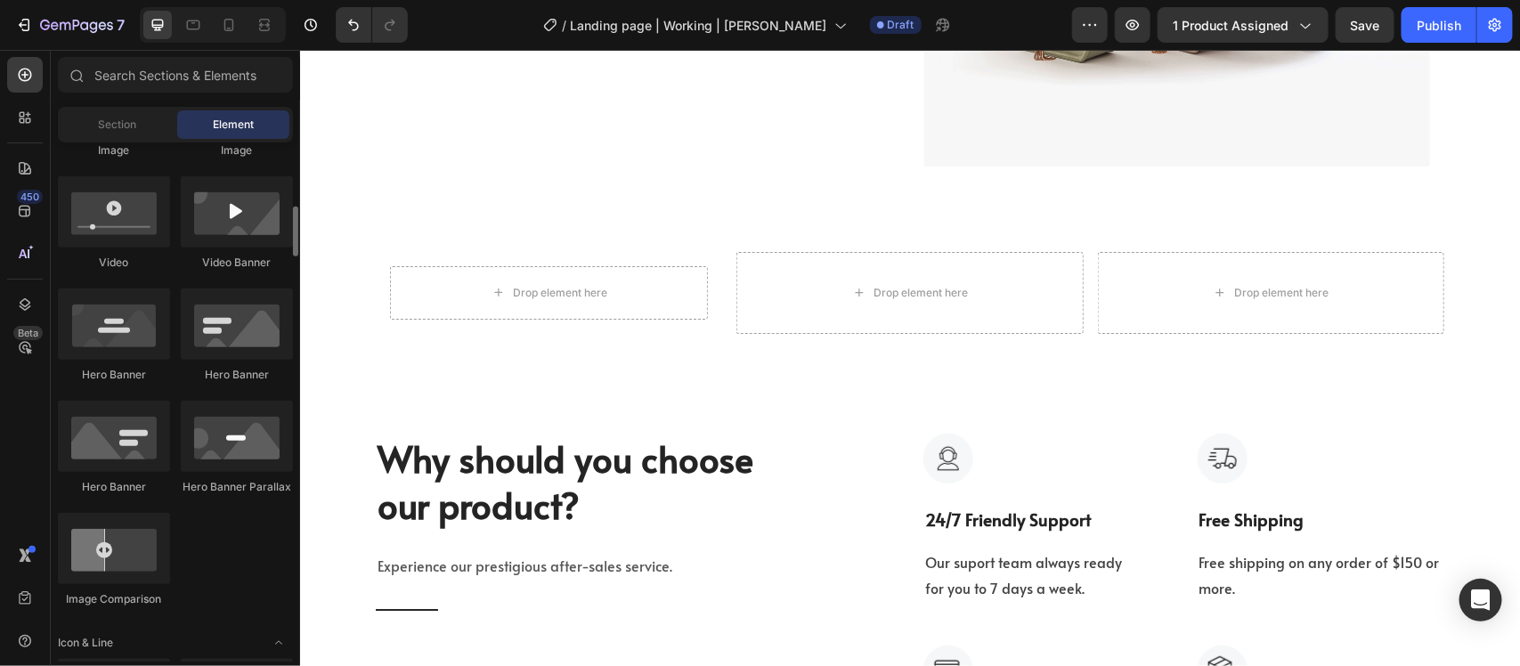
scroll to position [557, 0]
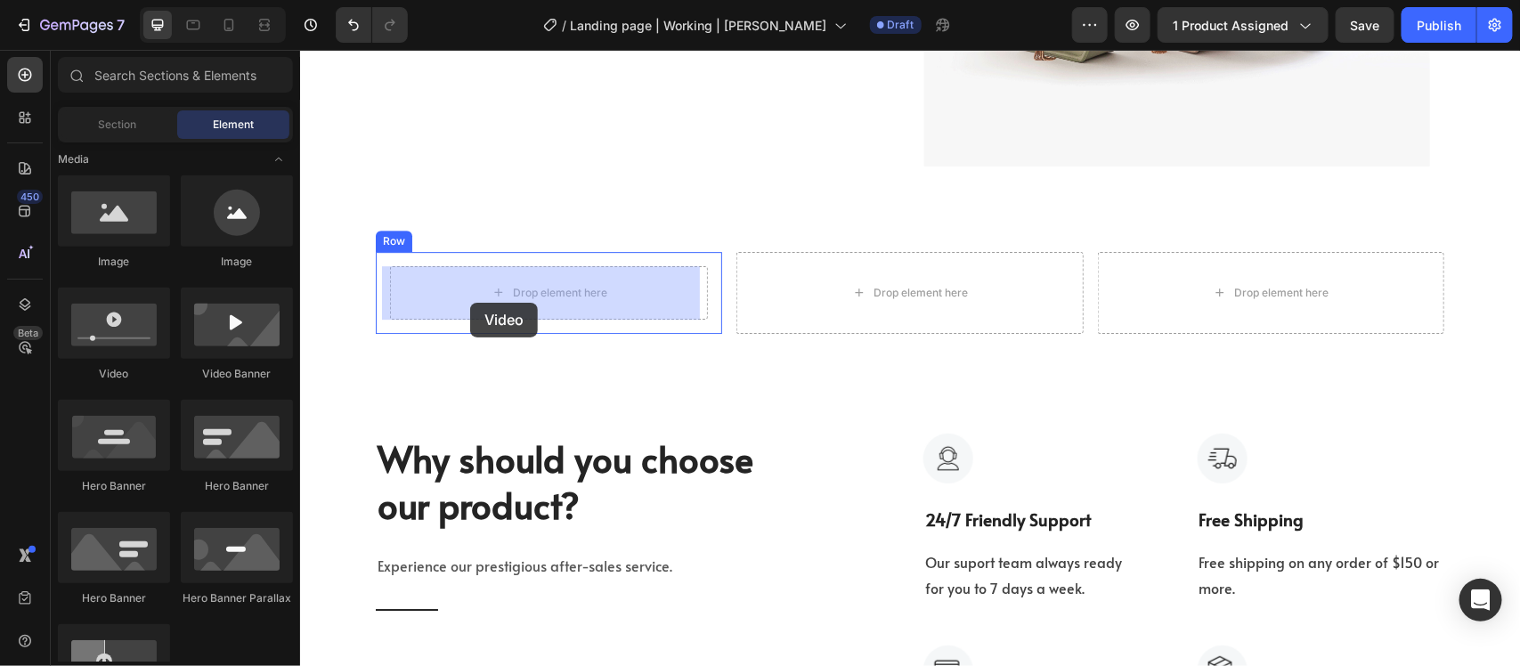
drag, startPoint x: 420, startPoint y: 397, endPoint x: 469, endPoint y: 302, distance: 107.2
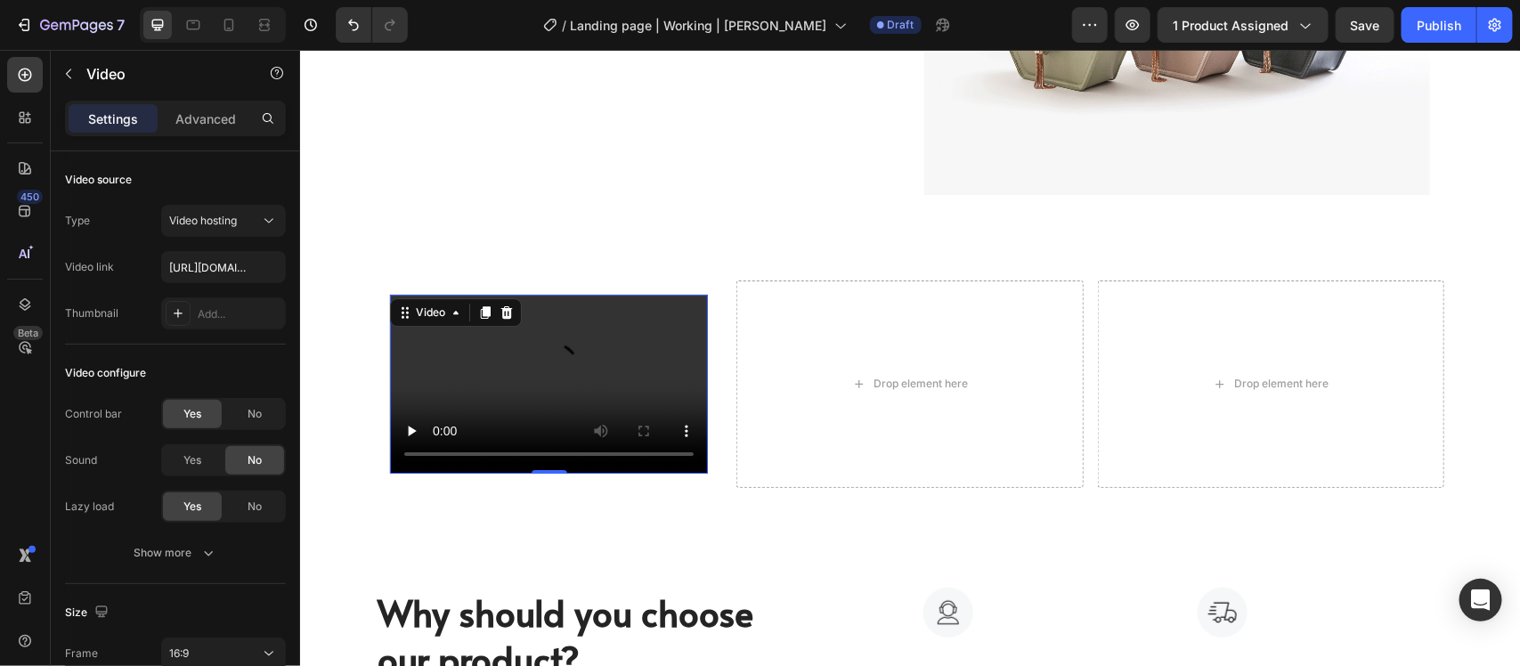
scroll to position [5308, 0]
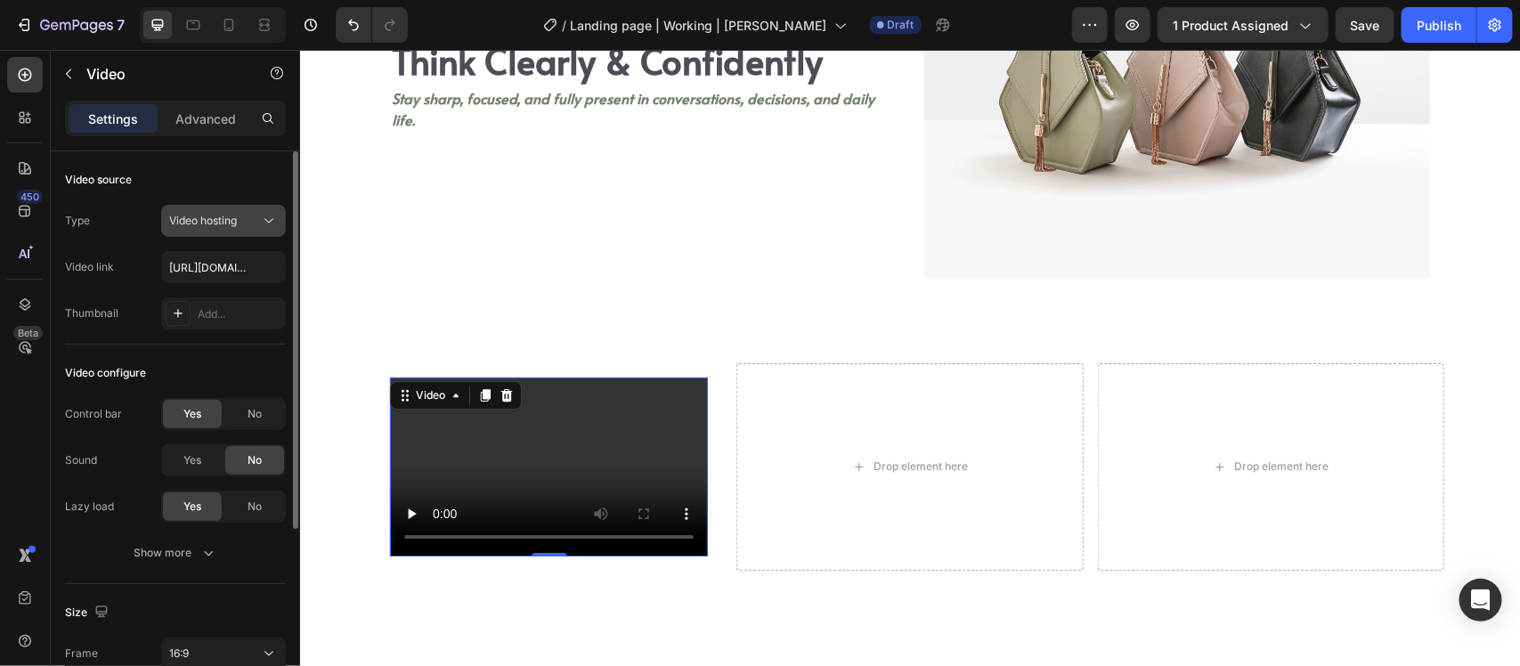
click at [216, 223] on span "Video hosting" at bounding box center [203, 220] width 68 height 13
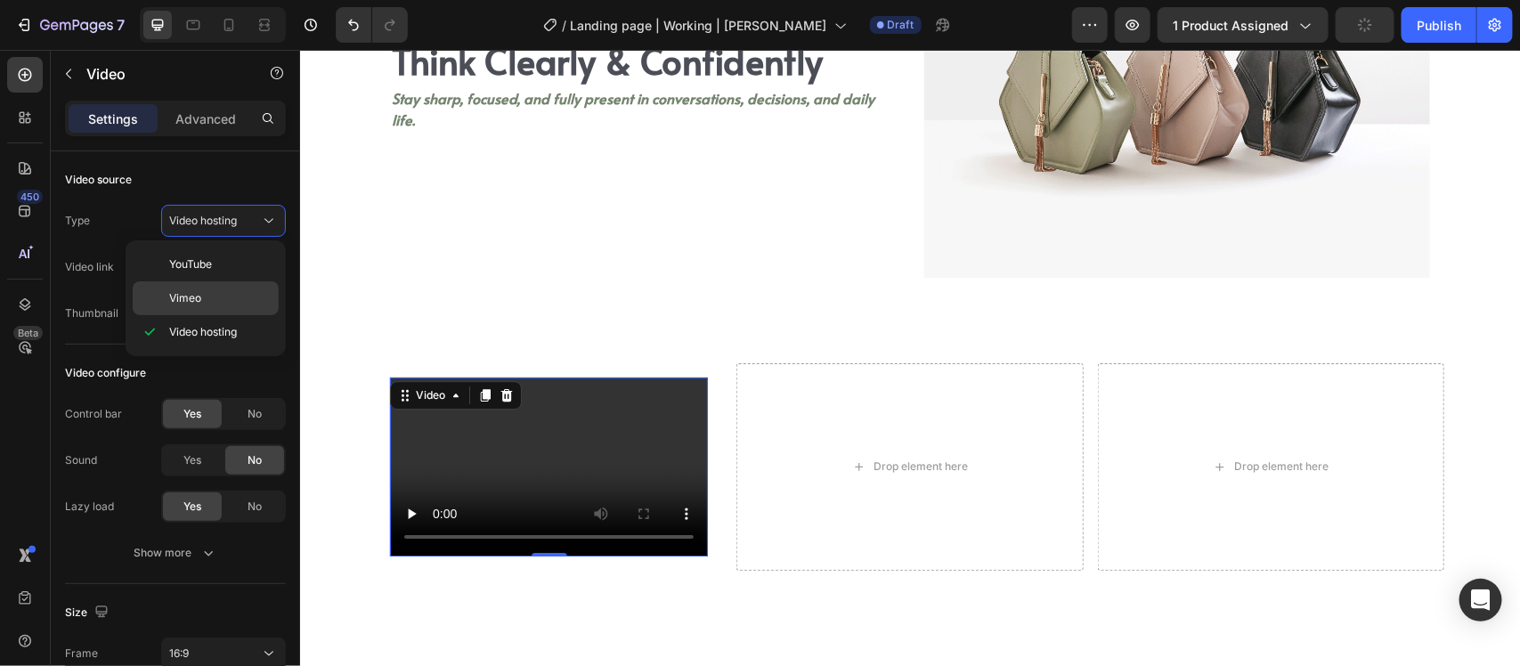
click at [208, 291] on p "Vimeo" at bounding box center [220, 298] width 102 height 16
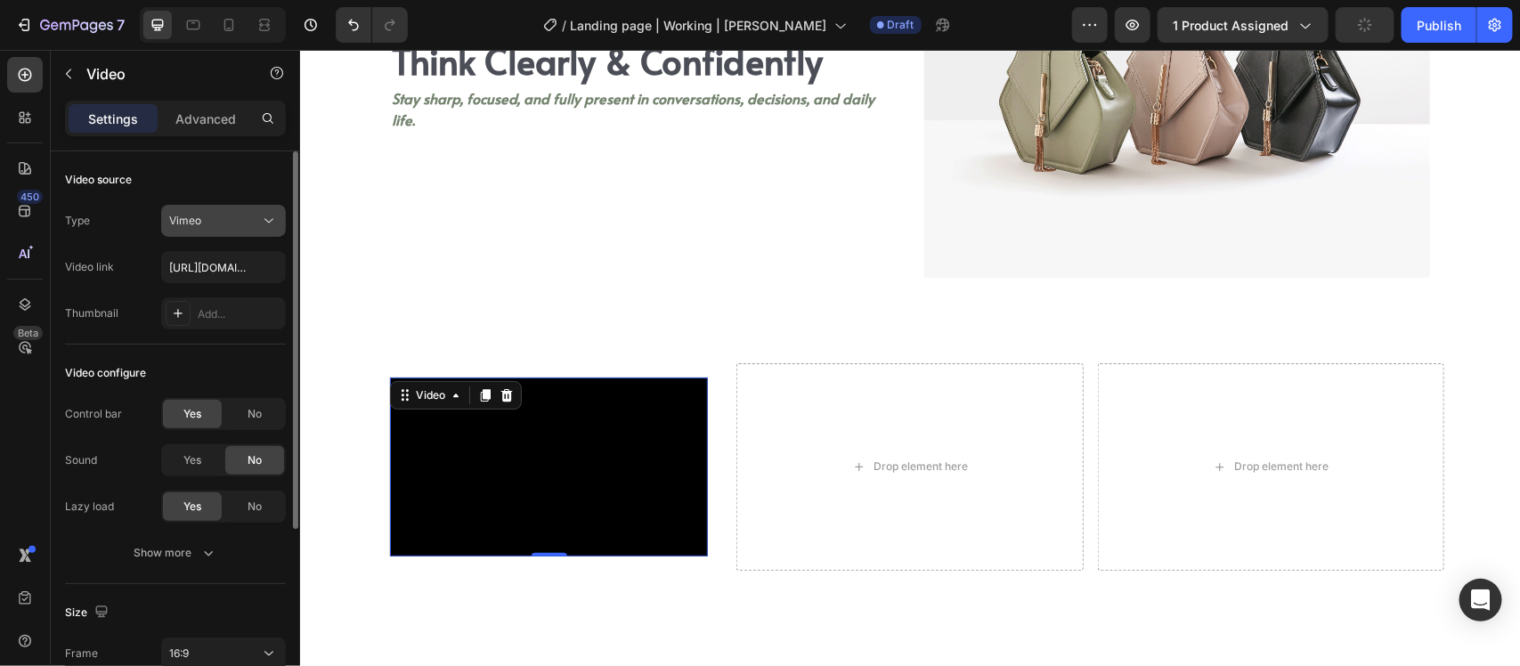
click at [218, 221] on div "Vimeo" at bounding box center [214, 221] width 91 height 16
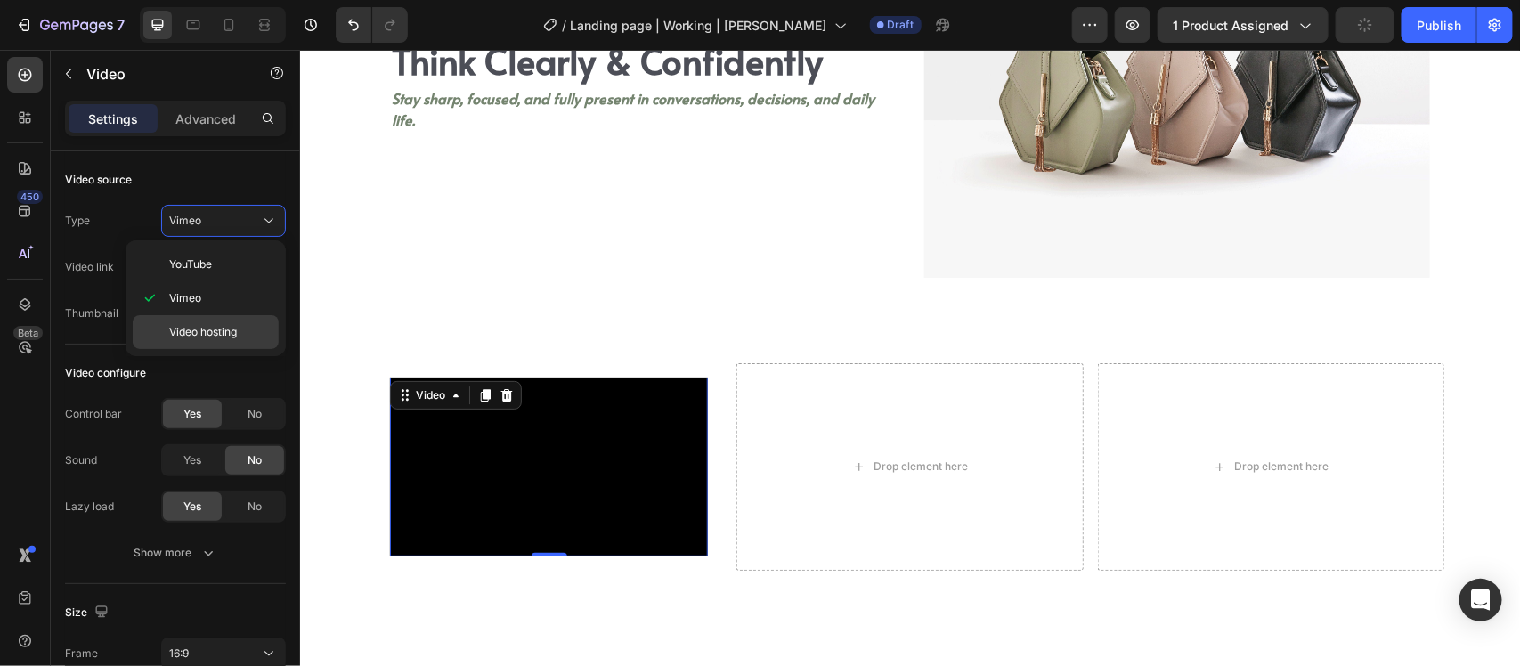
click at [219, 326] on span "Video hosting" at bounding box center [203, 332] width 68 height 16
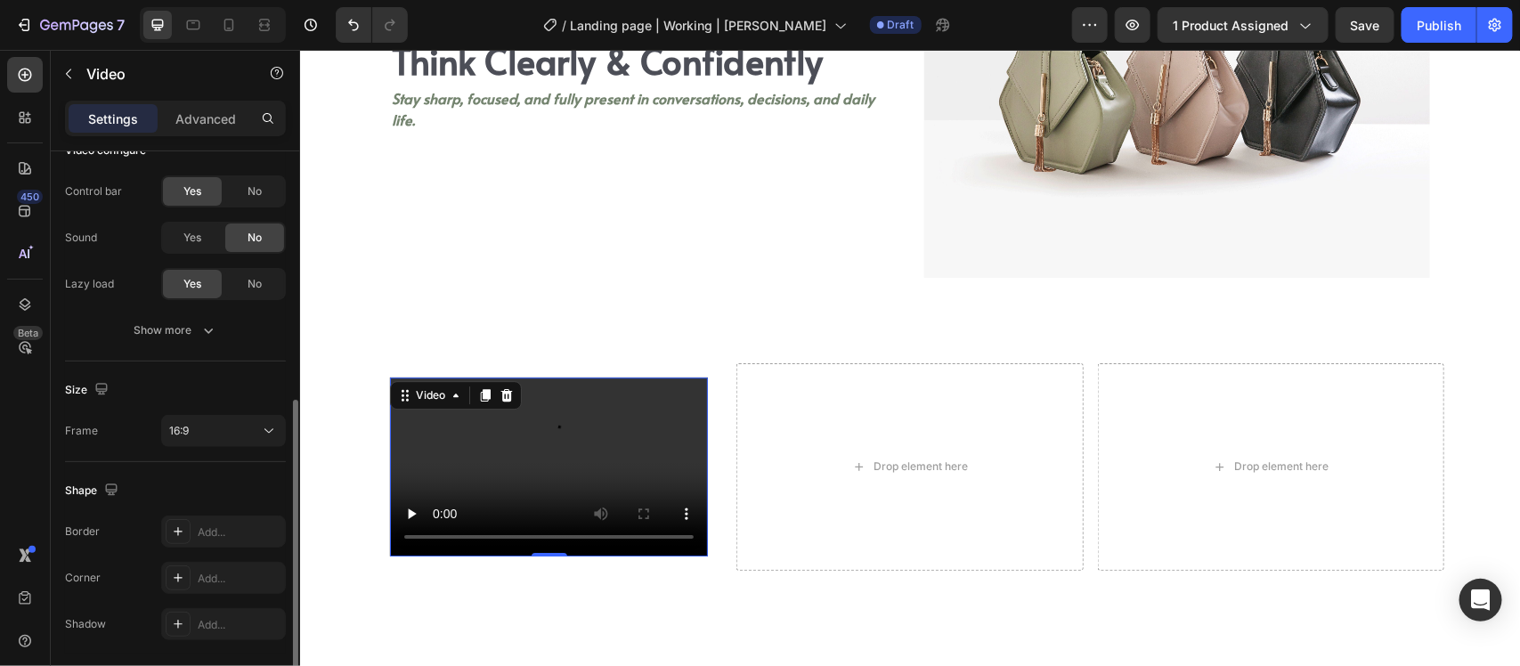
scroll to position [282, 0]
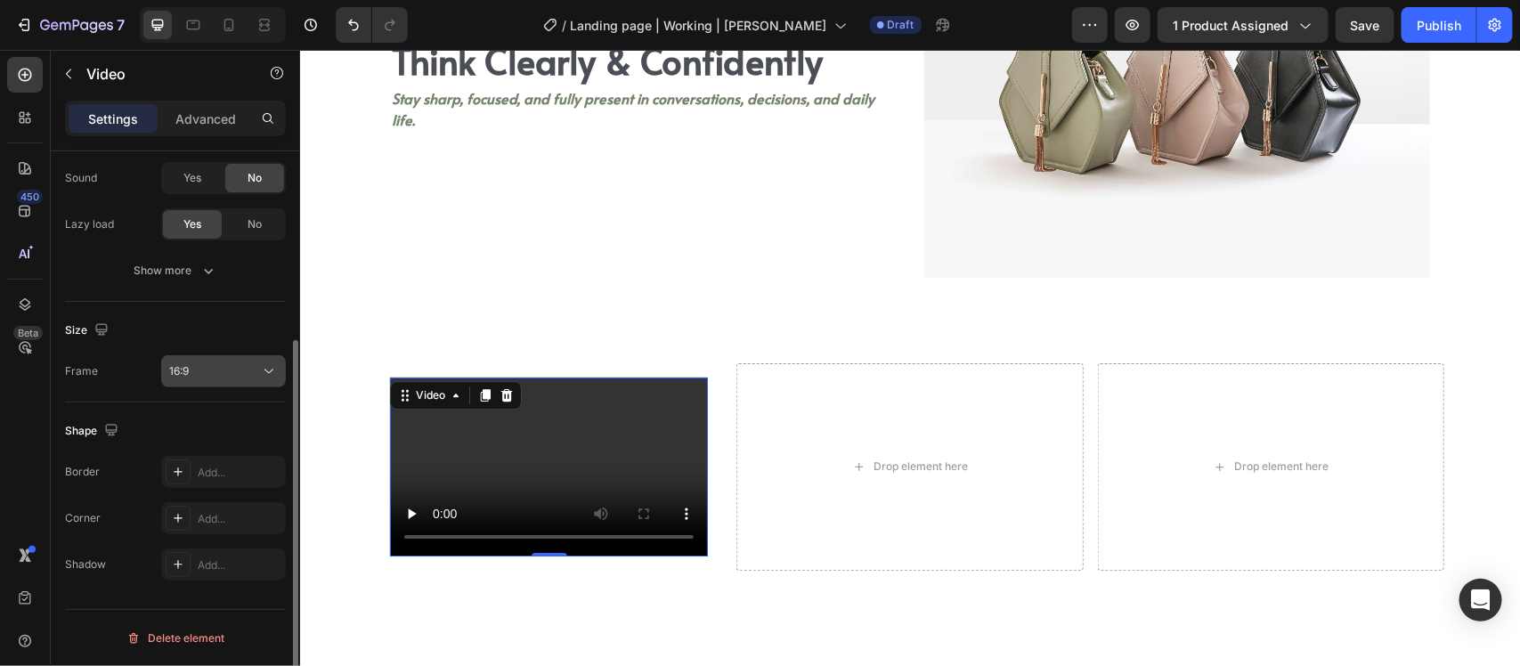
click at [201, 357] on button "16:9" at bounding box center [223, 371] width 125 height 32
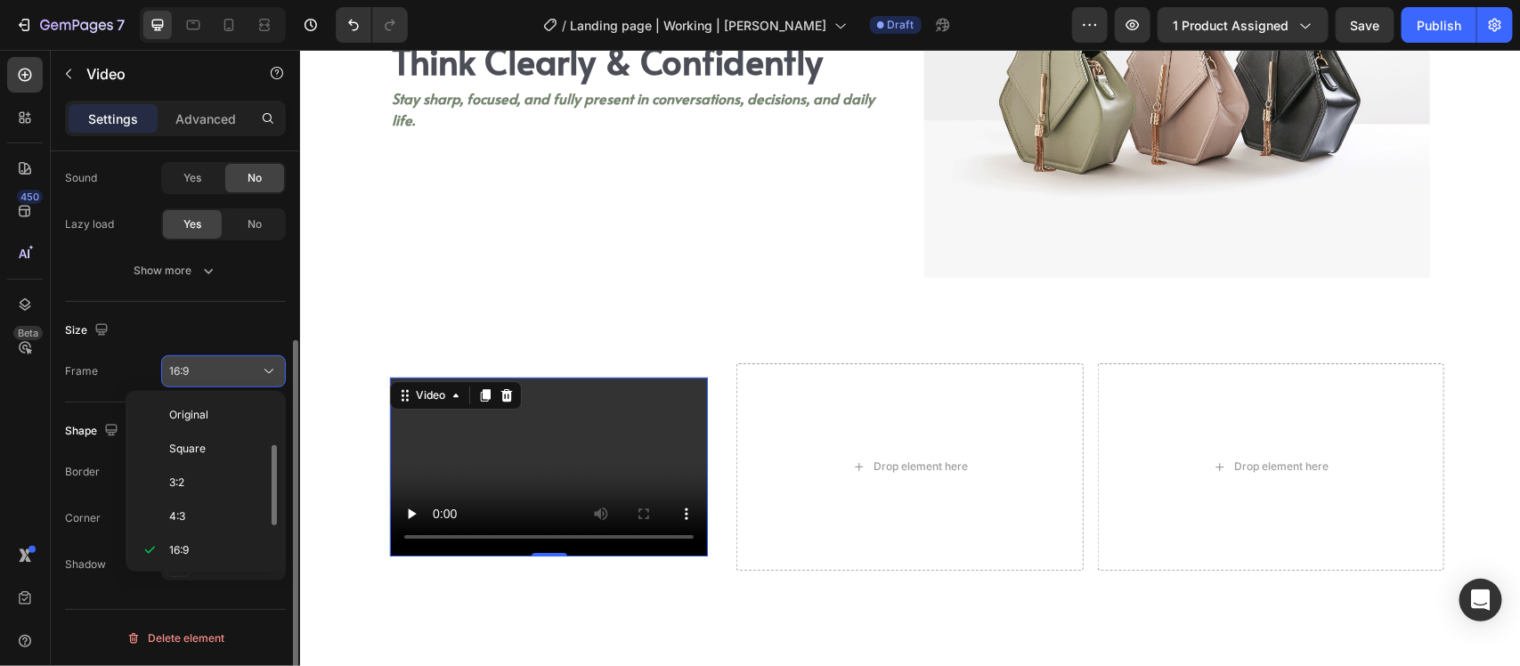
scroll to position [32, 0]
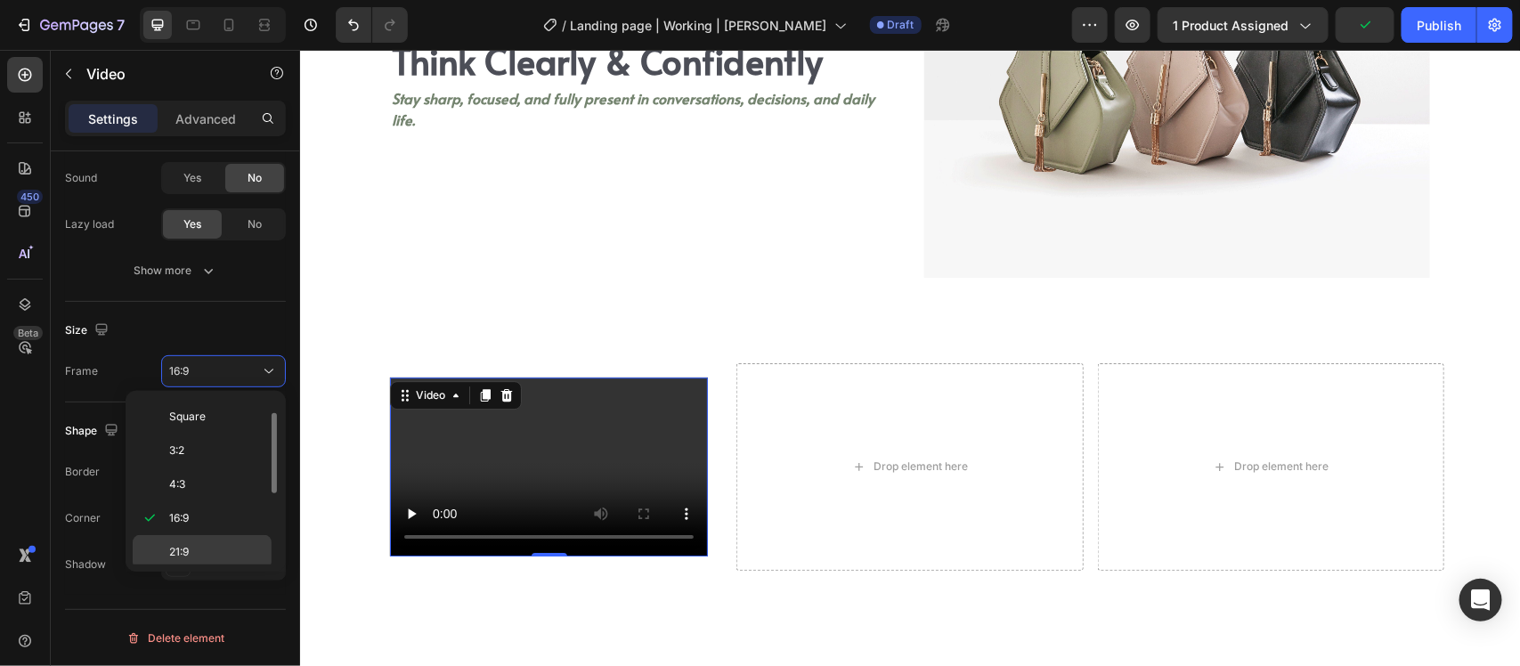
click at [202, 546] on p "21:9" at bounding box center [216, 552] width 94 height 16
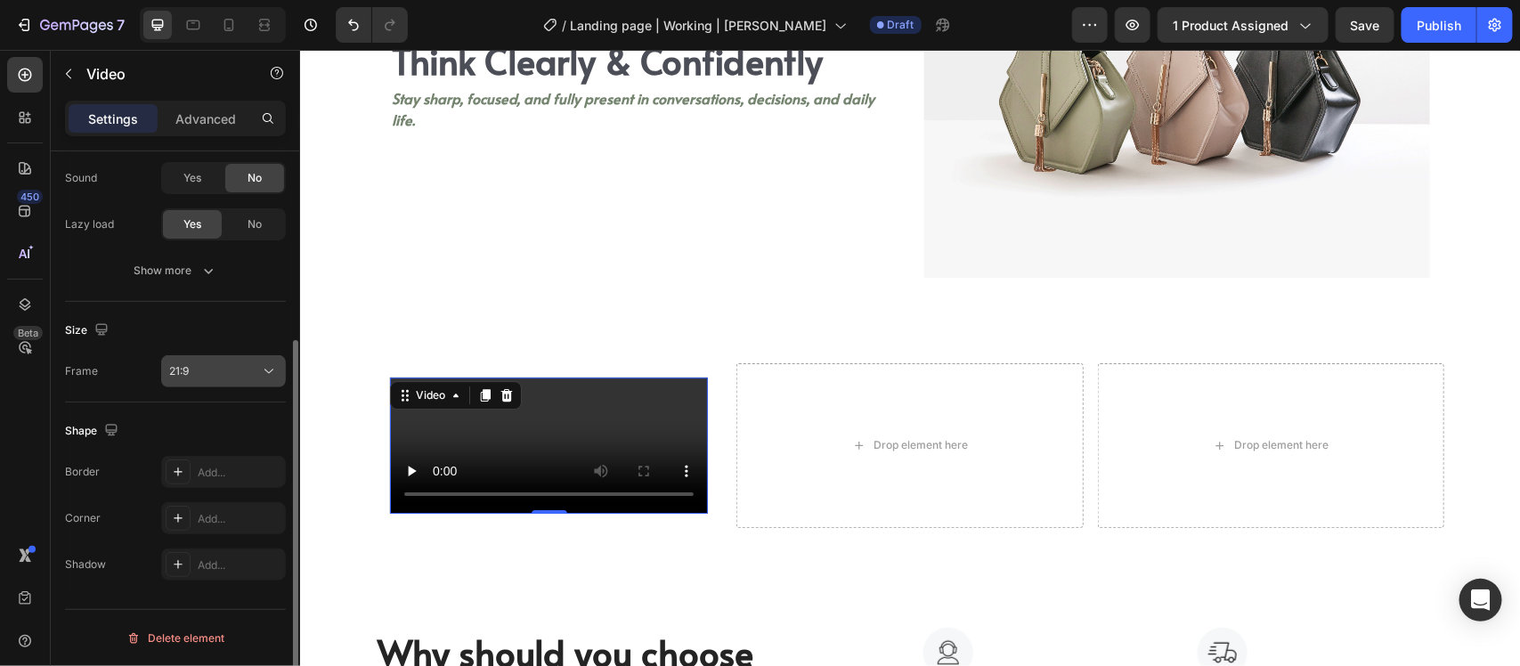
click at [212, 371] on div "21:9" at bounding box center [214, 371] width 91 height 16
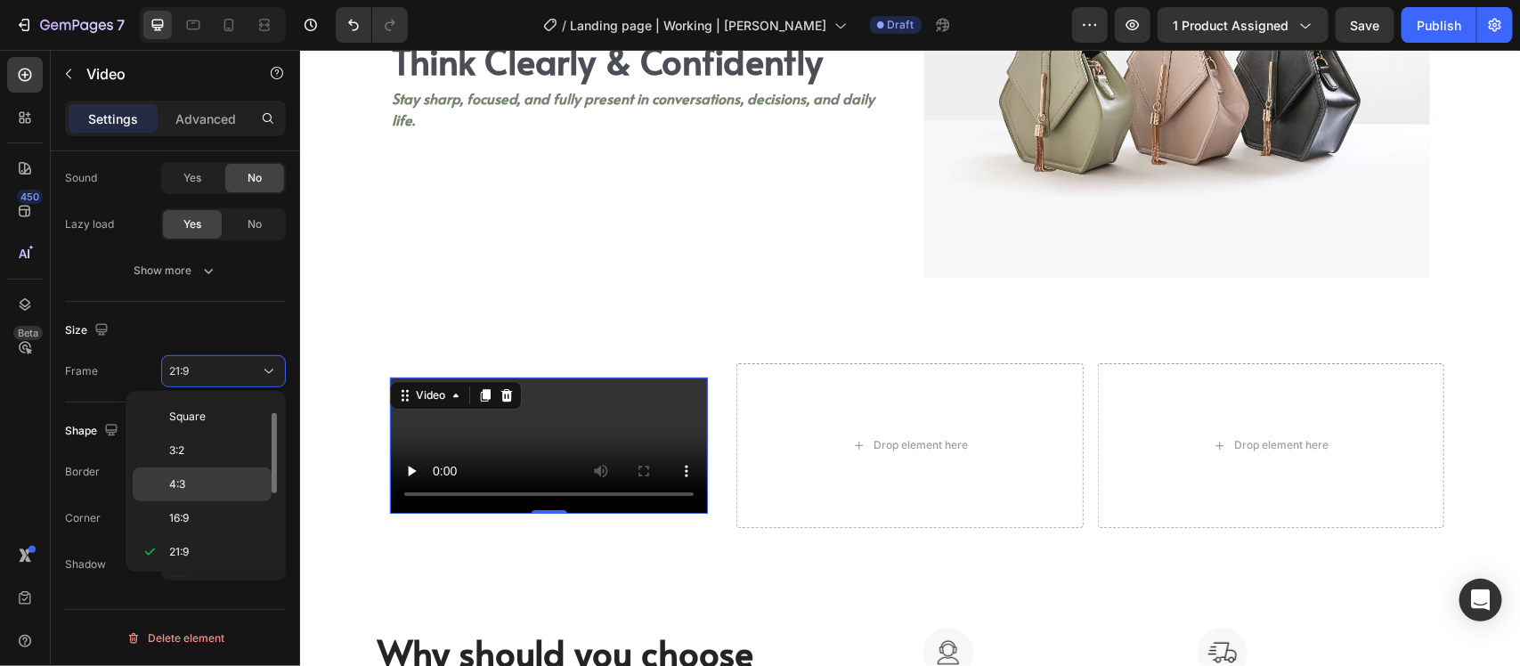
click at [212, 479] on p "4:3" at bounding box center [216, 484] width 94 height 16
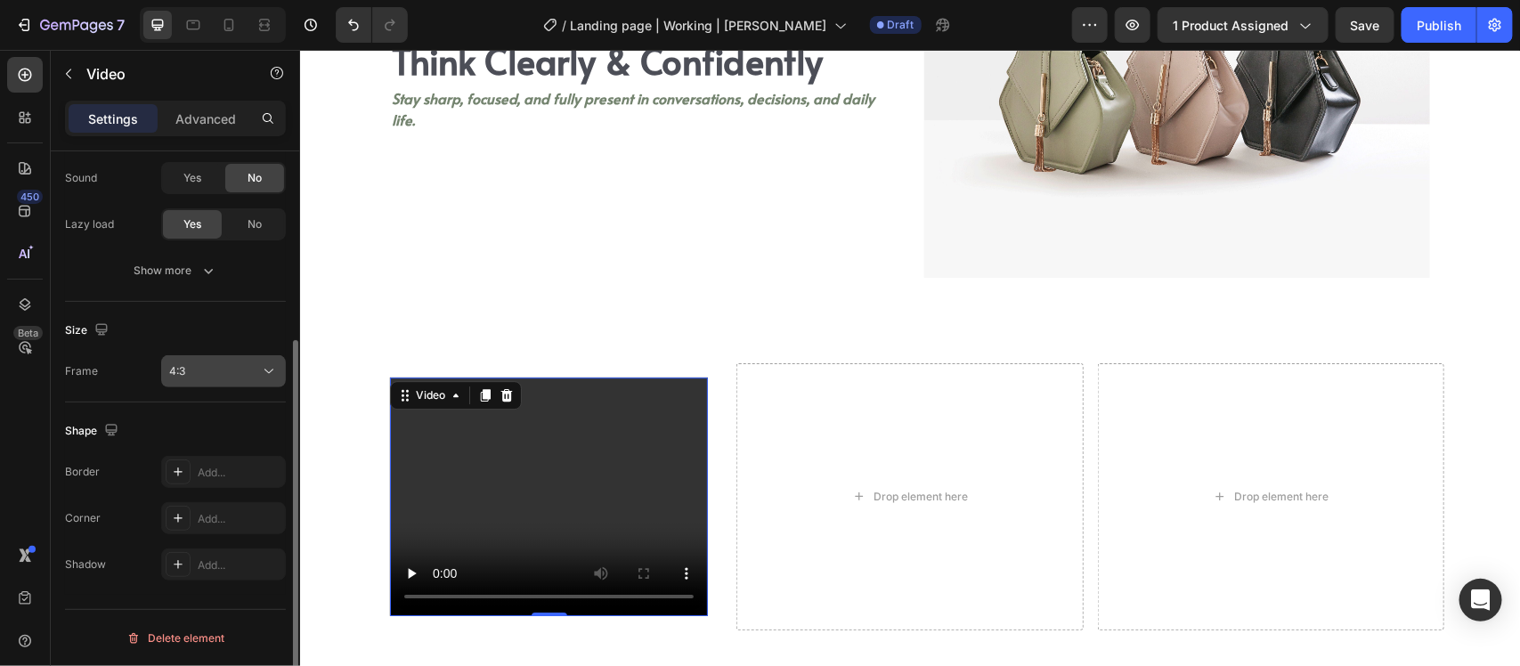
click at [216, 356] on button "4:3" at bounding box center [223, 371] width 125 height 32
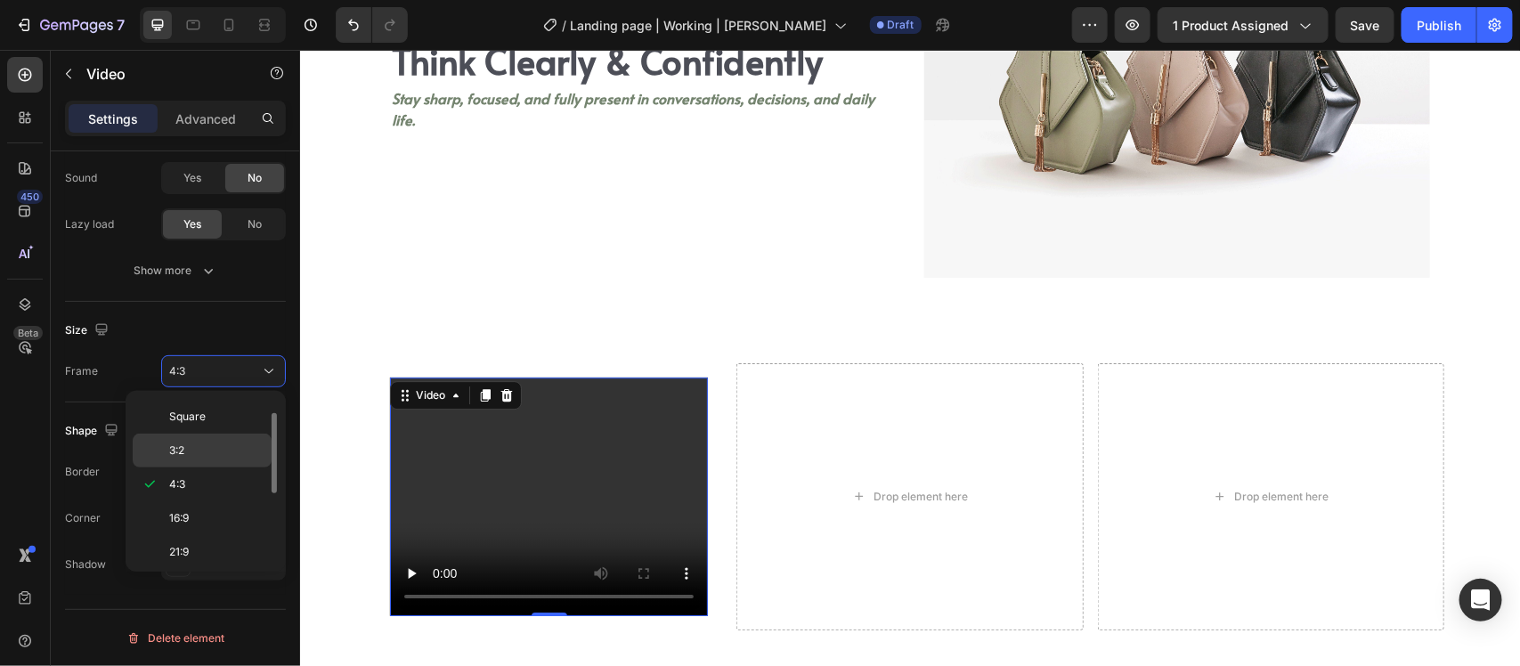
click at [215, 442] on div "3:2" at bounding box center [202, 451] width 139 height 34
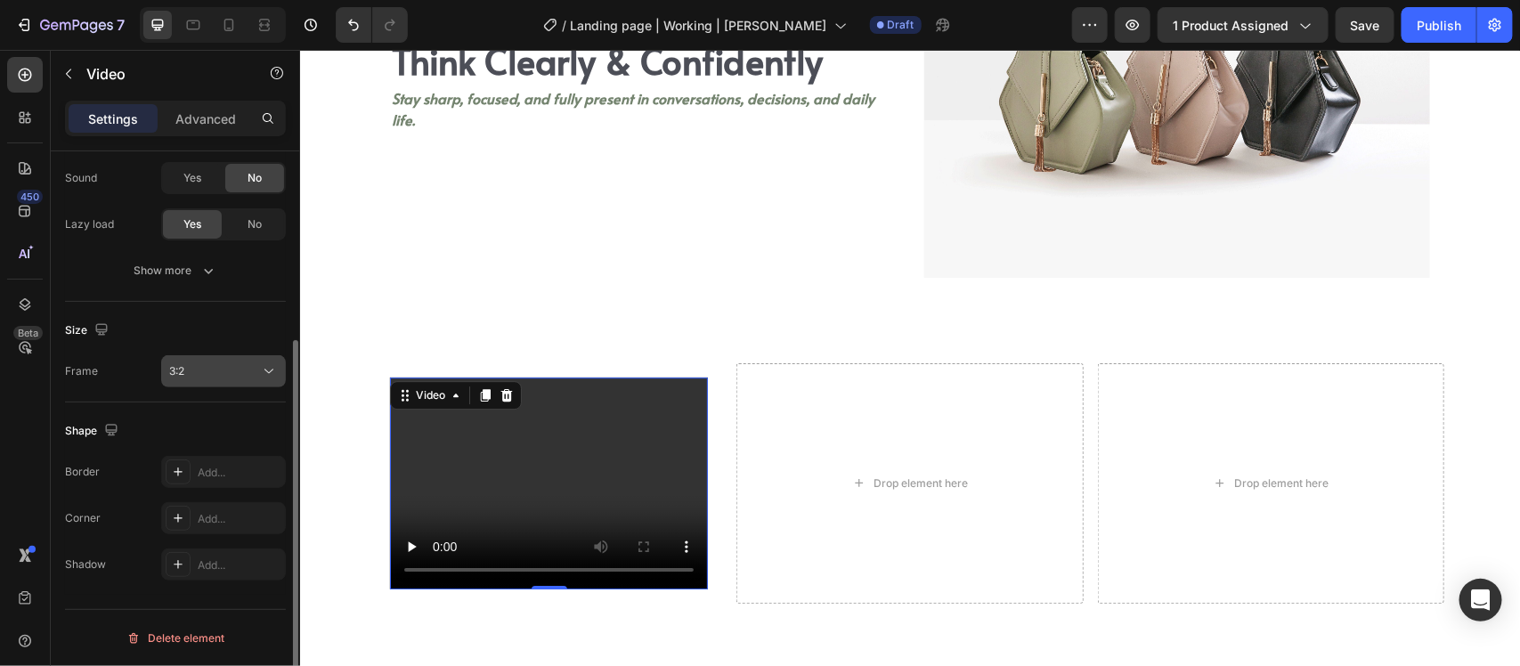
click at [215, 371] on div "3:2" at bounding box center [214, 371] width 91 height 16
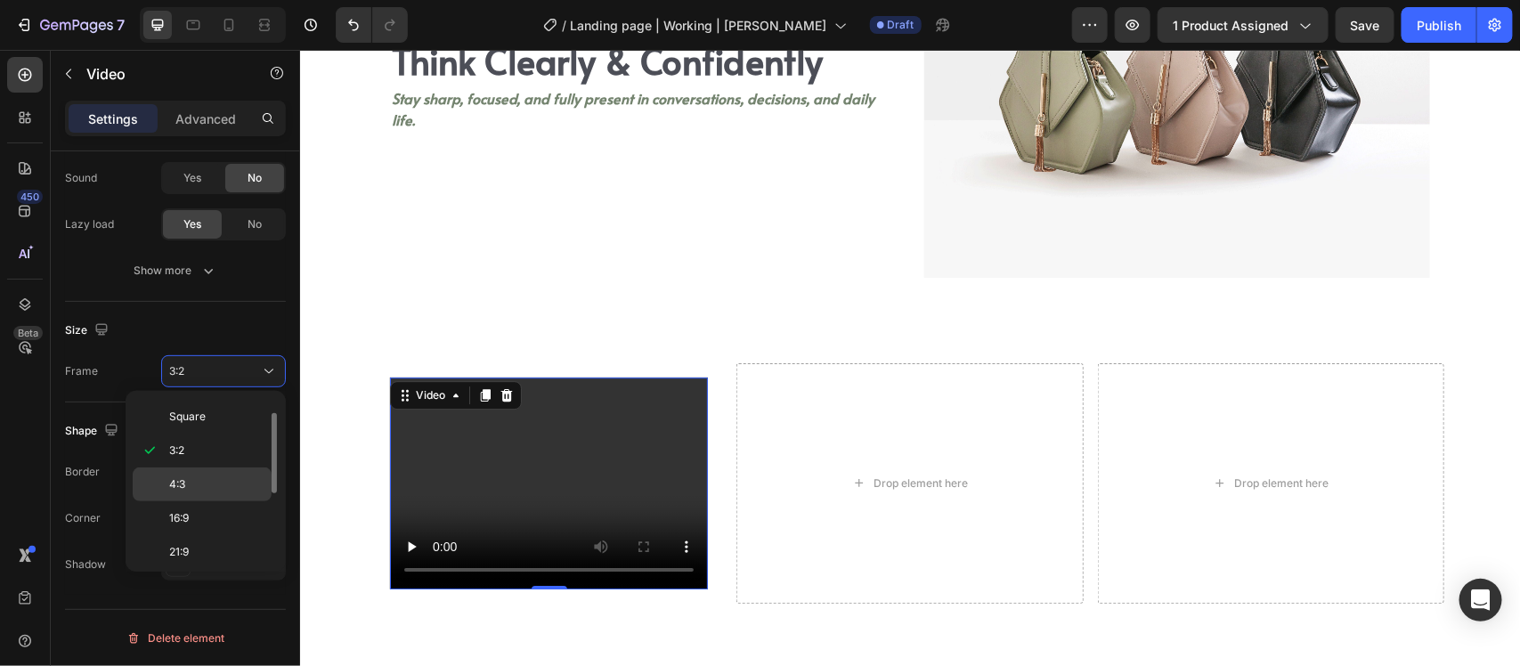
click at [212, 473] on div "4:3" at bounding box center [202, 485] width 139 height 34
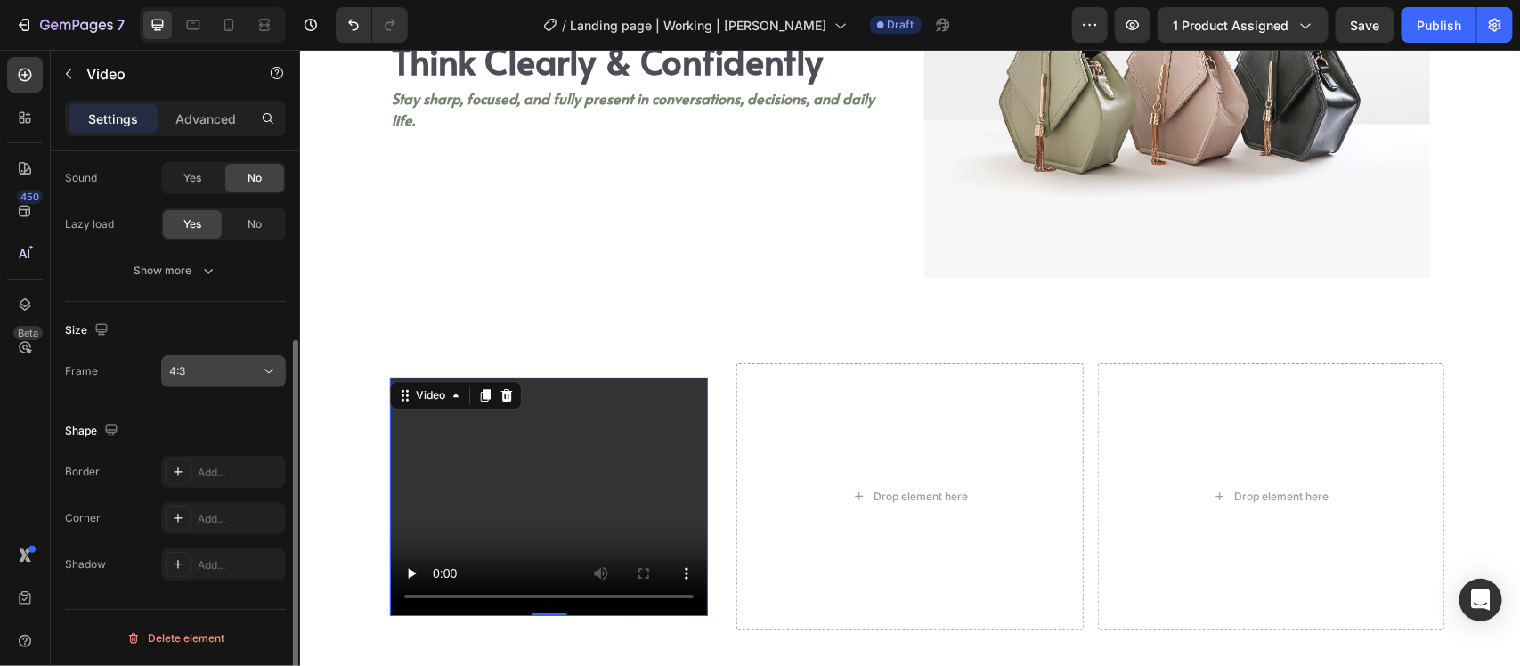
click at [211, 358] on button "4:3" at bounding box center [223, 371] width 125 height 32
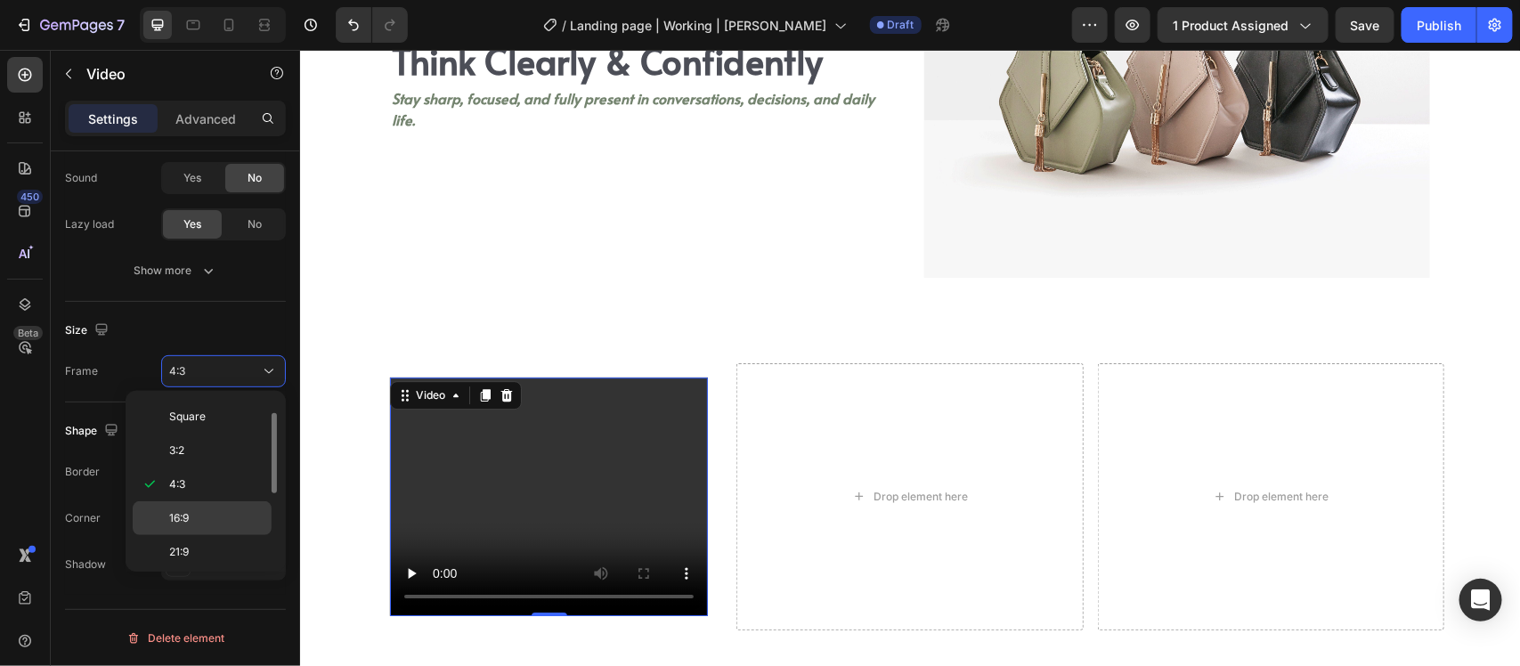
click at [200, 515] on p "16:9" at bounding box center [216, 518] width 94 height 16
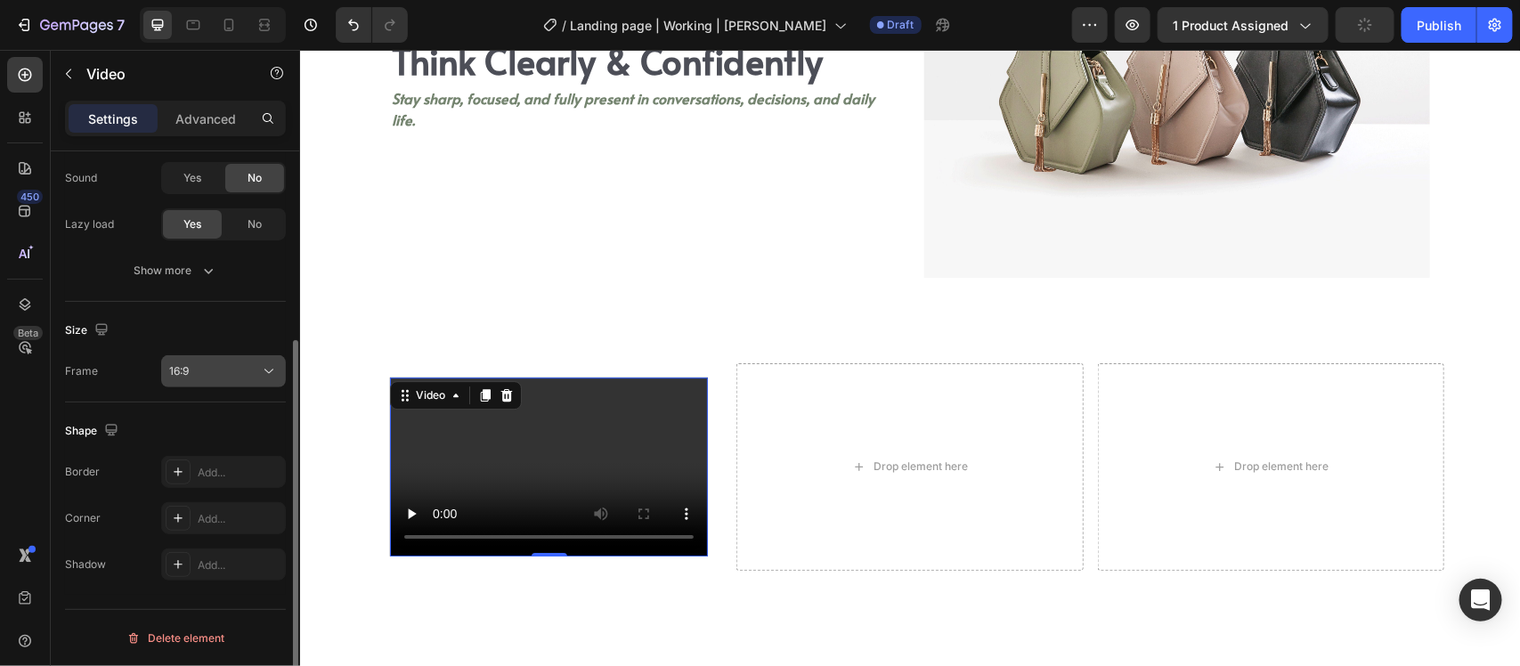
click at [202, 371] on div "16:9" at bounding box center [214, 371] width 91 height 16
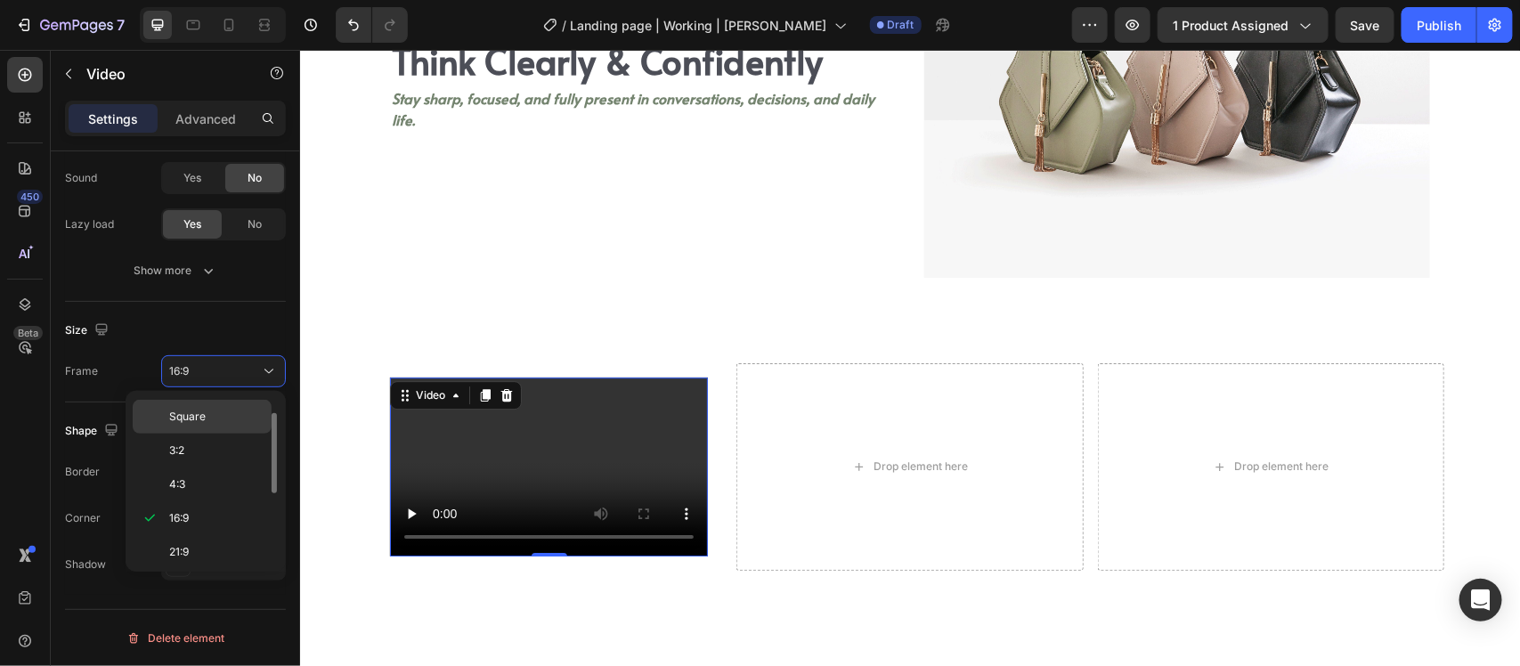
click at [220, 417] on p "Square" at bounding box center [216, 417] width 94 height 16
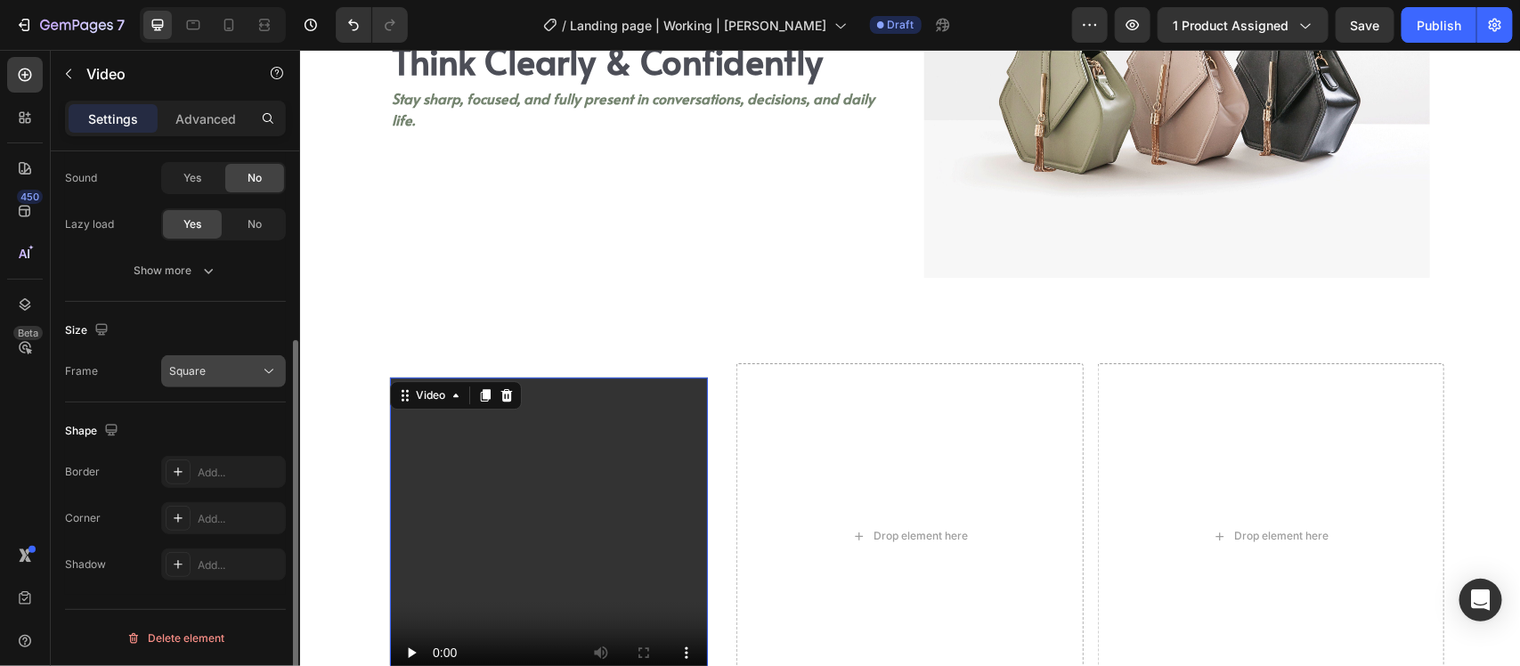
click at [198, 362] on div "Square" at bounding box center [223, 371] width 109 height 18
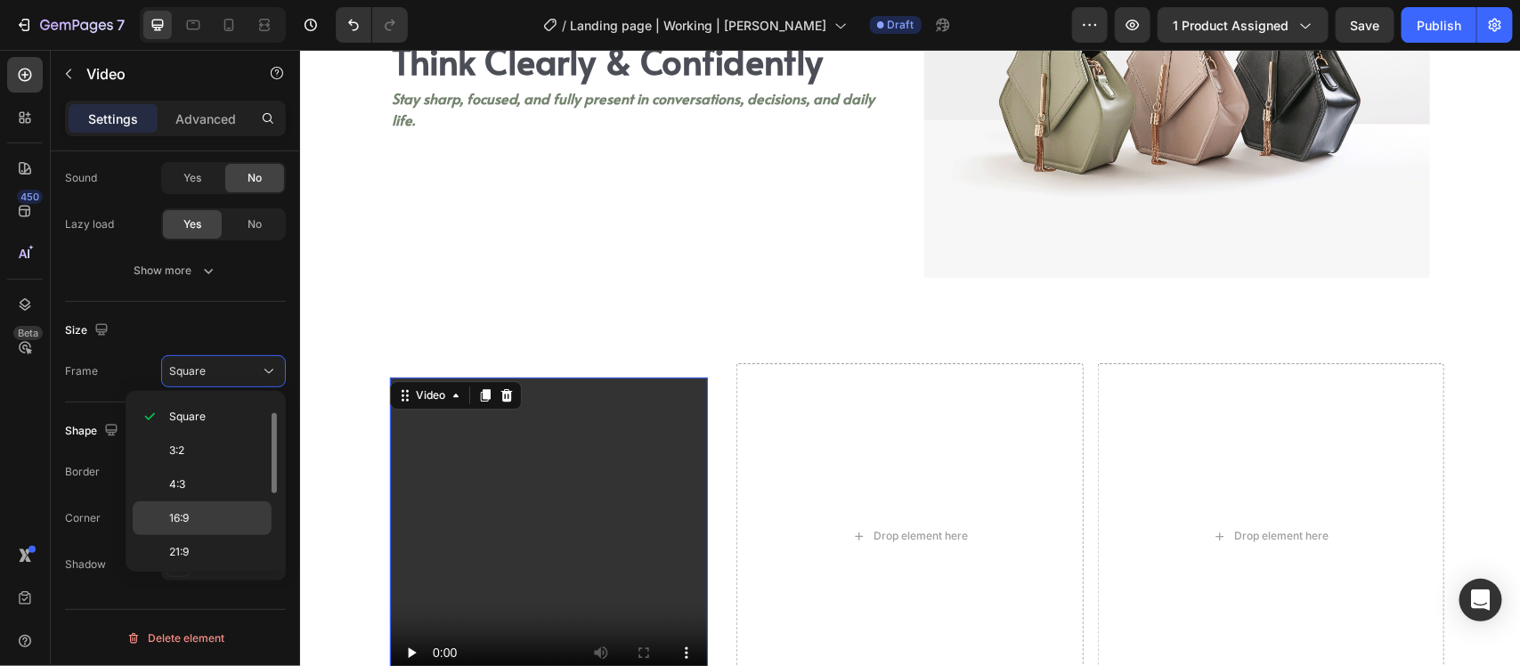
click at [198, 523] on p "16:9" at bounding box center [216, 518] width 94 height 16
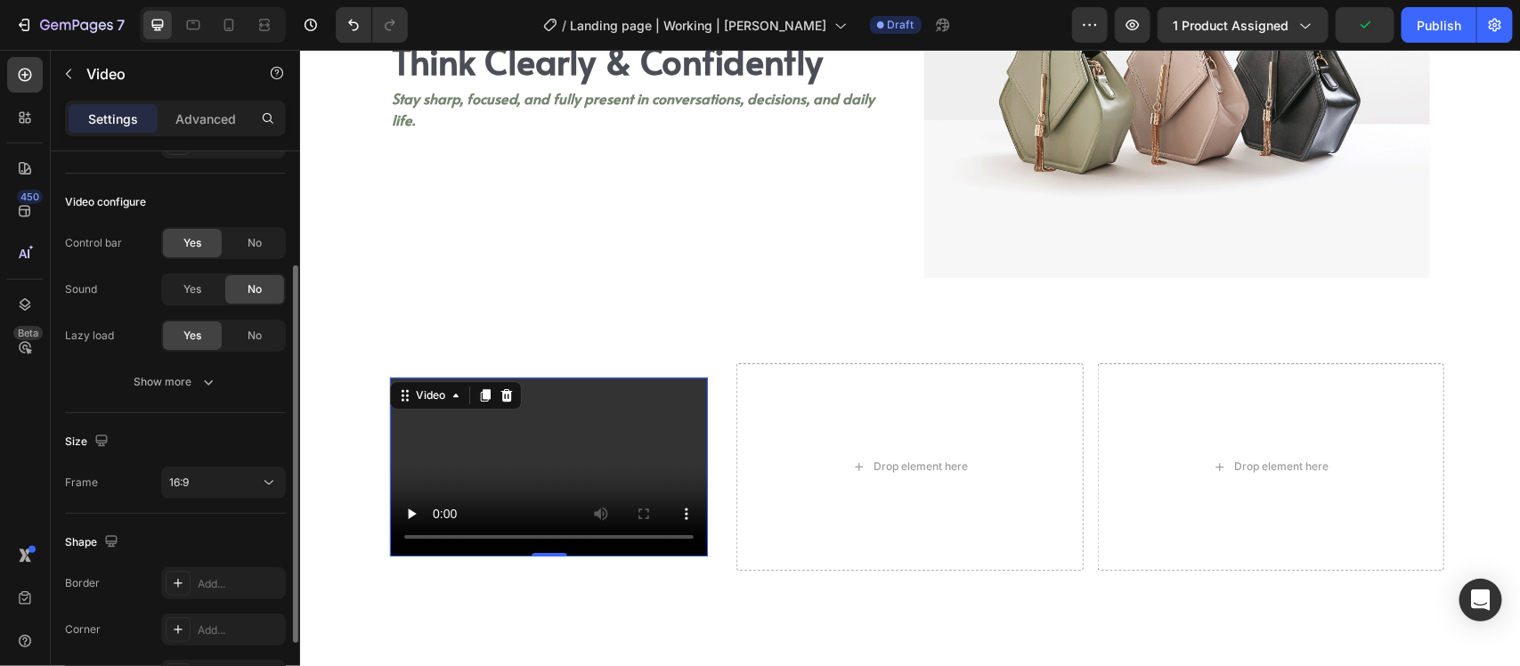
scroll to position [60, 0]
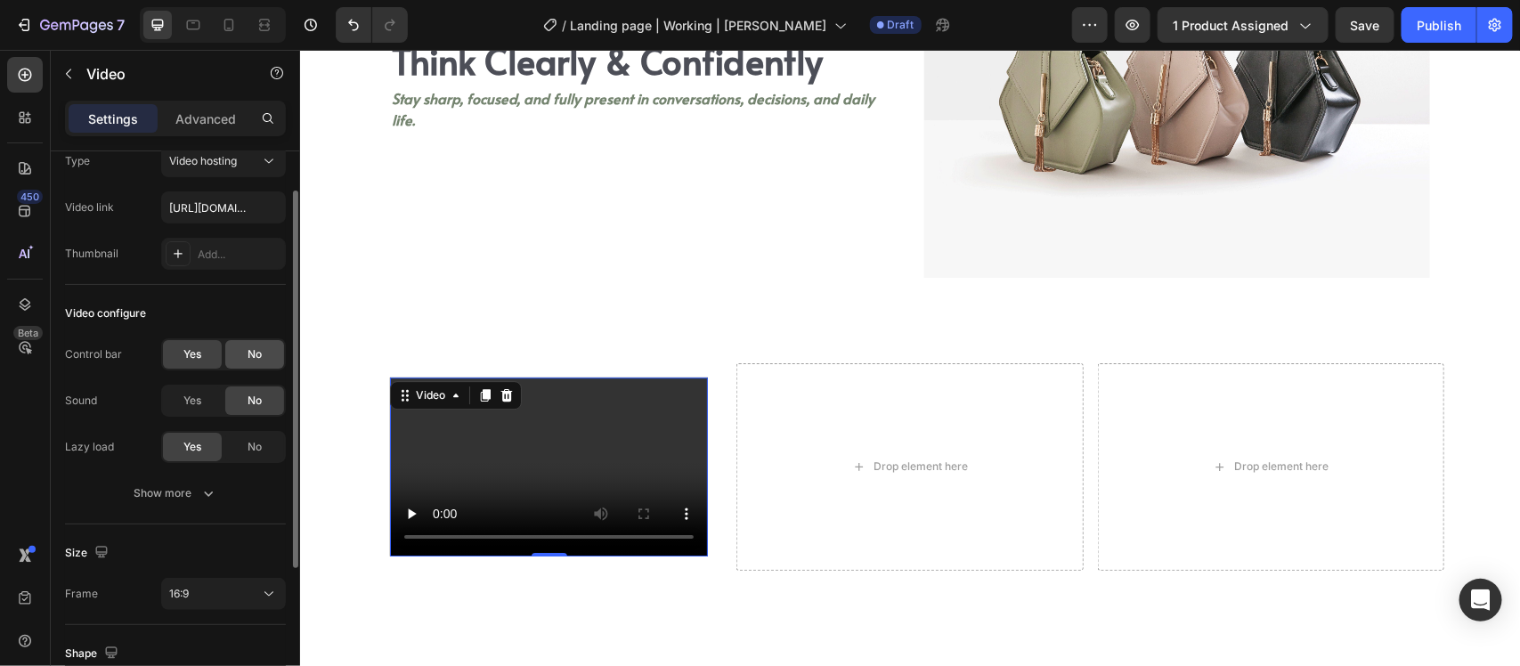
click at [229, 350] on div "No" at bounding box center [254, 354] width 59 height 29
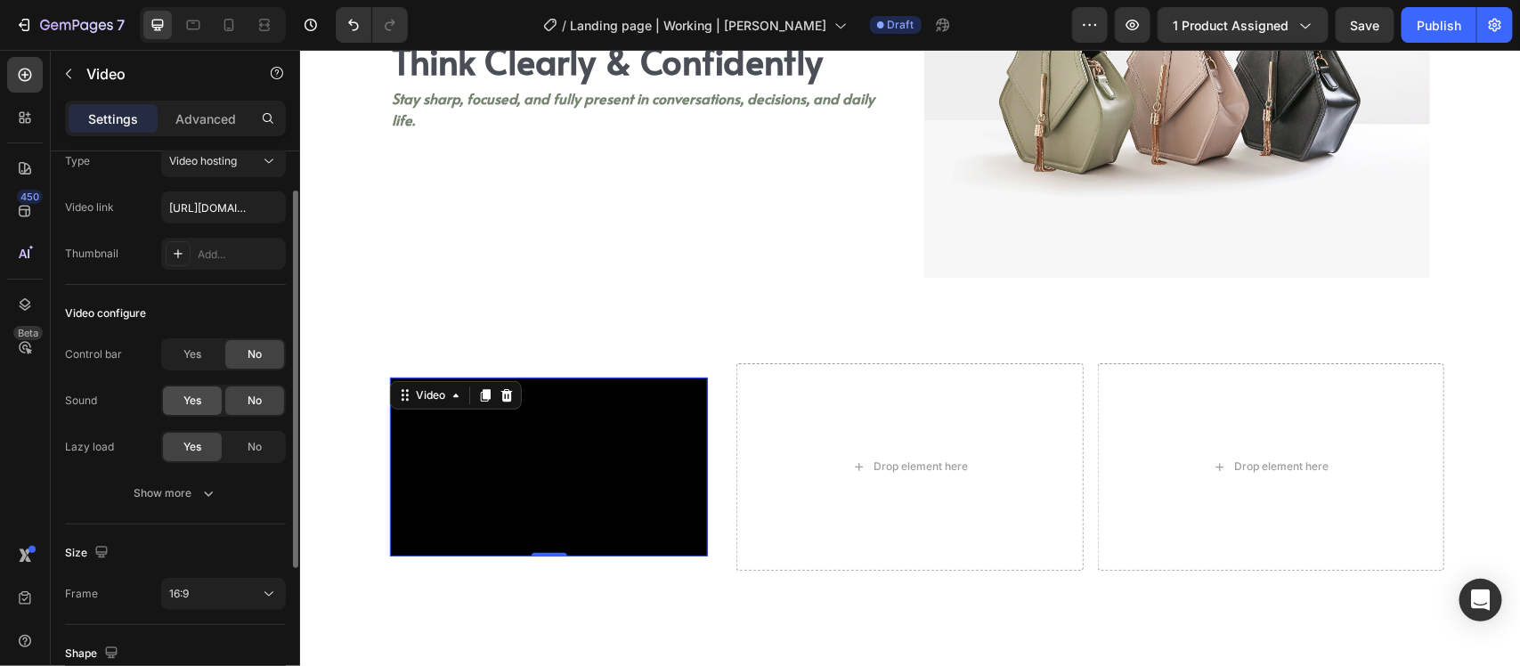
click at [184, 401] on span "Yes" at bounding box center [192, 401] width 18 height 16
click at [190, 478] on button "Show more" at bounding box center [175, 493] width 221 height 32
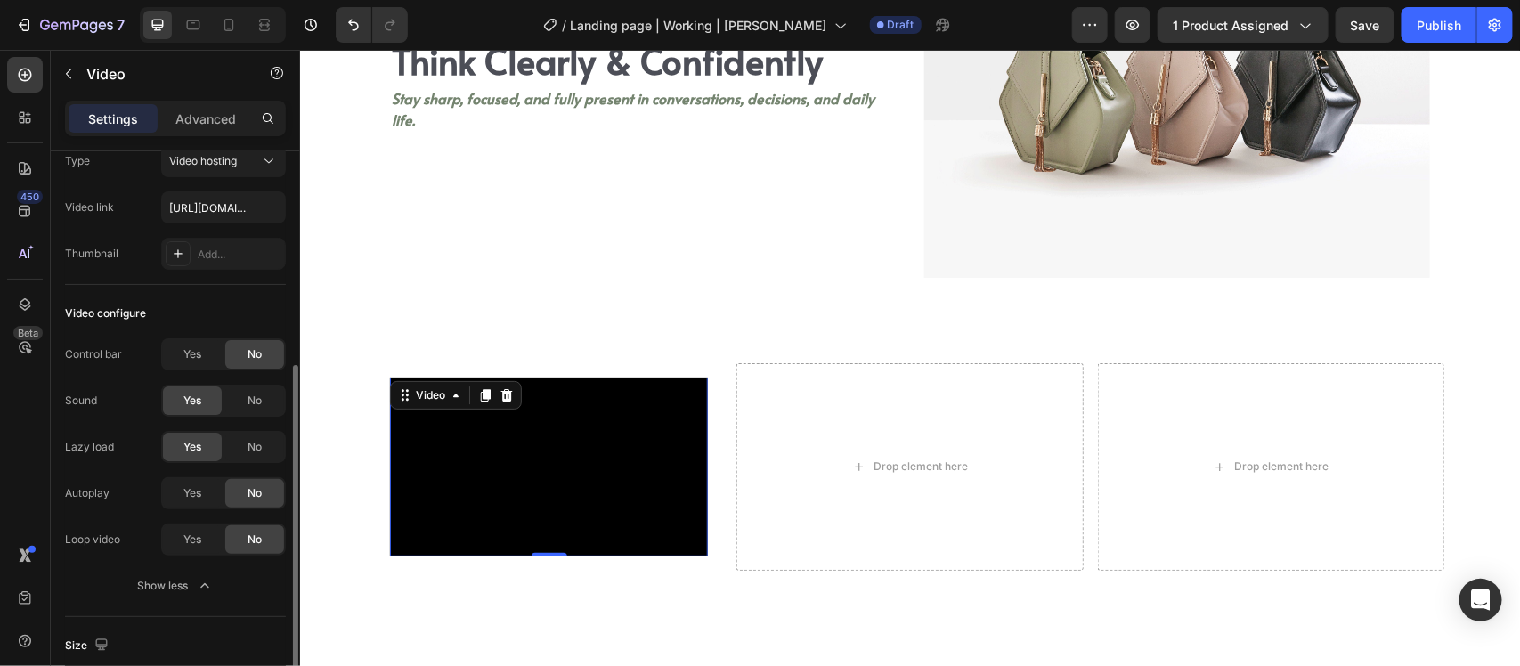
scroll to position [171, 0]
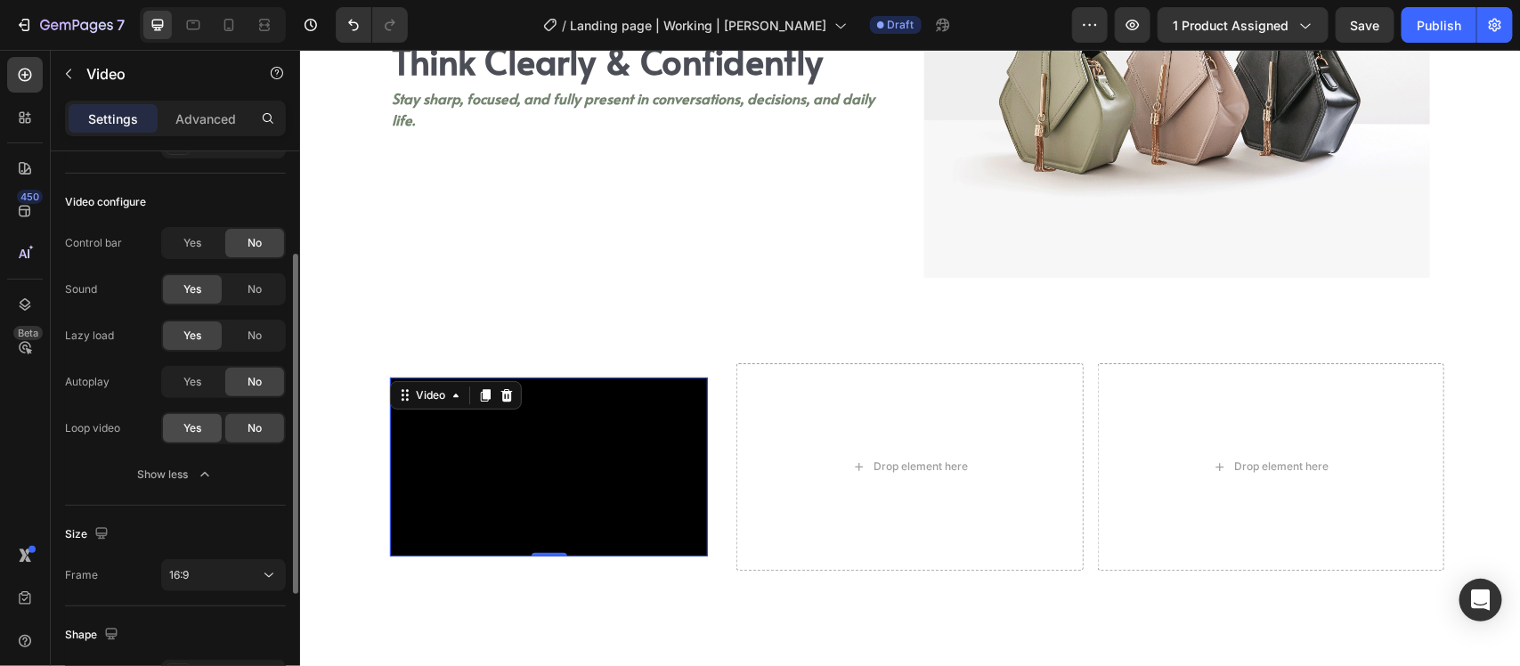
click at [189, 417] on div "Yes" at bounding box center [192, 428] width 59 height 29
click at [190, 384] on span "Yes" at bounding box center [192, 382] width 18 height 16
click at [245, 339] on div "No" at bounding box center [254, 336] width 59 height 29
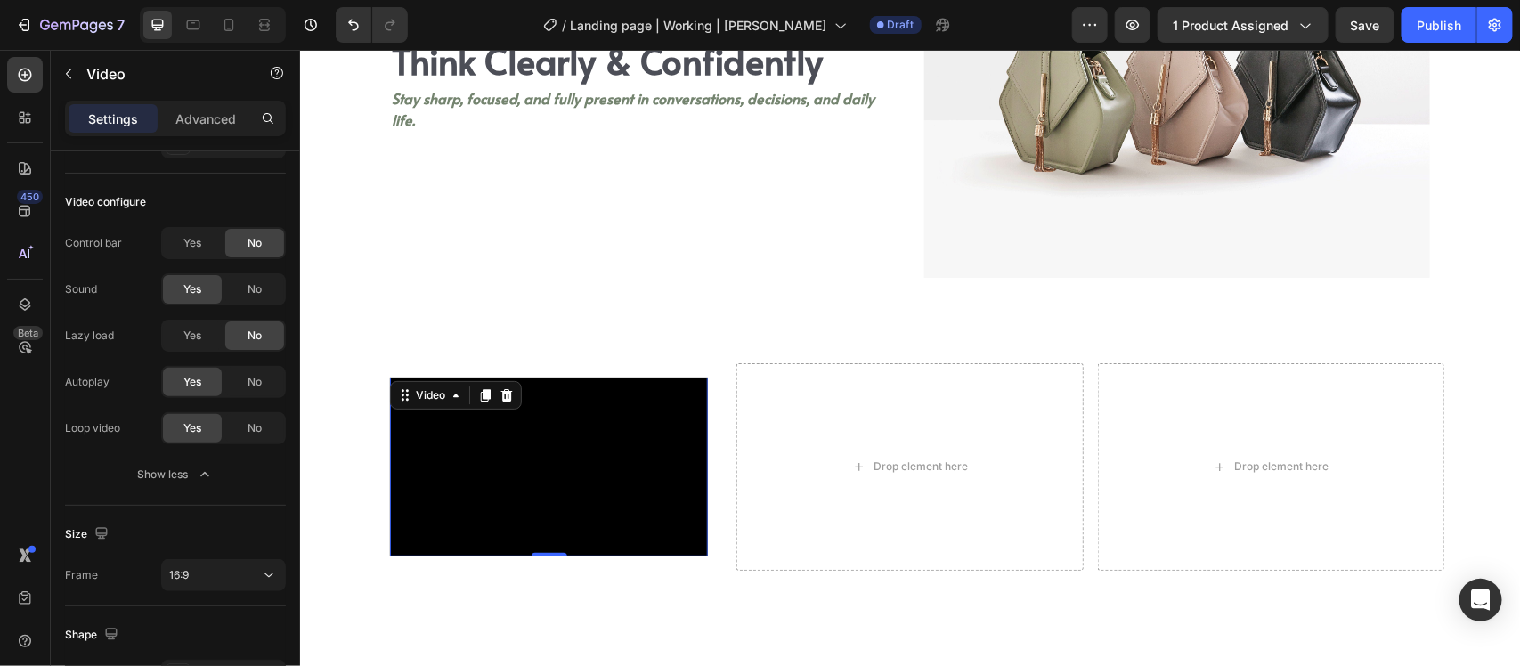
click at [594, 463] on video at bounding box center [548, 466] width 318 height 179
drag, startPoint x: 517, startPoint y: 450, endPoint x: 525, endPoint y: 423, distance: 28.2
click at [522, 428] on video at bounding box center [548, 466] width 318 height 179
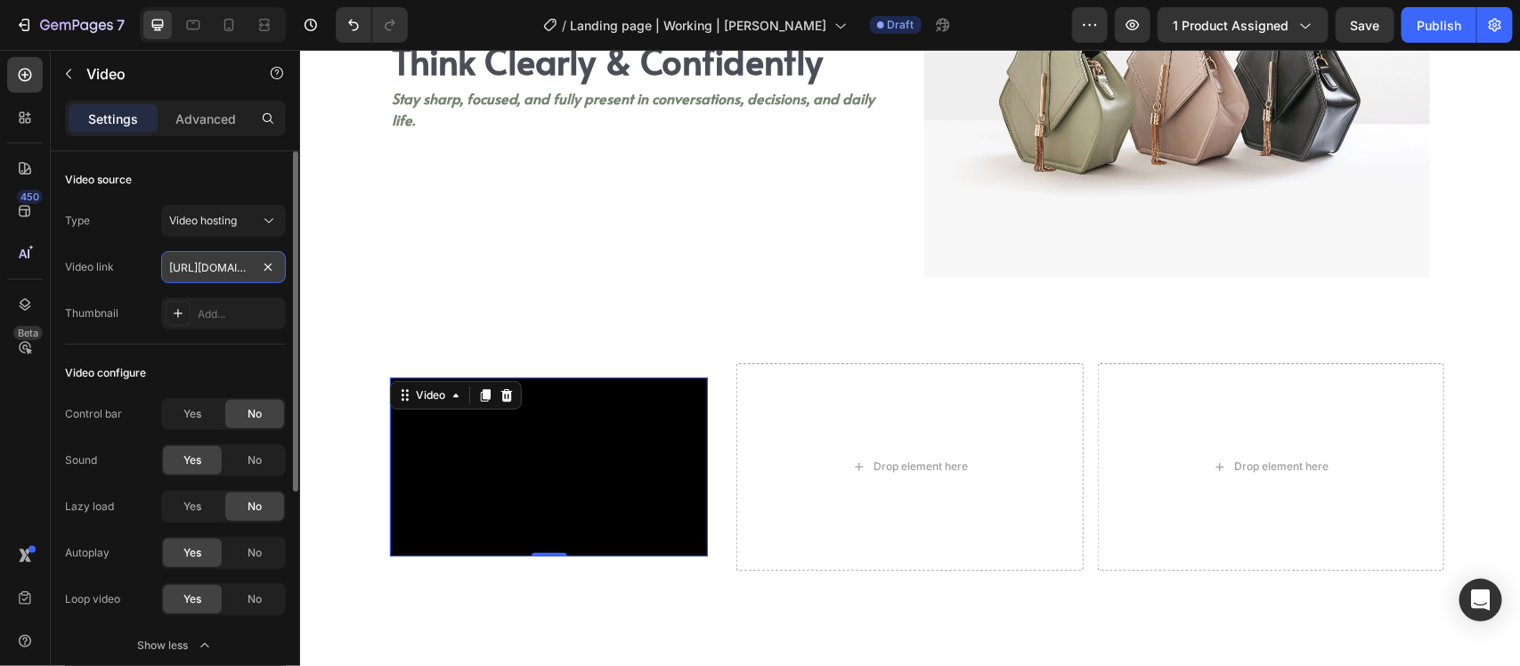
click at [218, 281] on input "https://cdn.shopify.com/videos/c/o/v/2cd3deb506b54b009063f7270ab5cf2e.mp4" at bounding box center [223, 267] width 125 height 32
paste input "f15d3b4dd99d4ce59b3a892d4d9ba529"
type input "[URL][DOMAIN_NAME]"
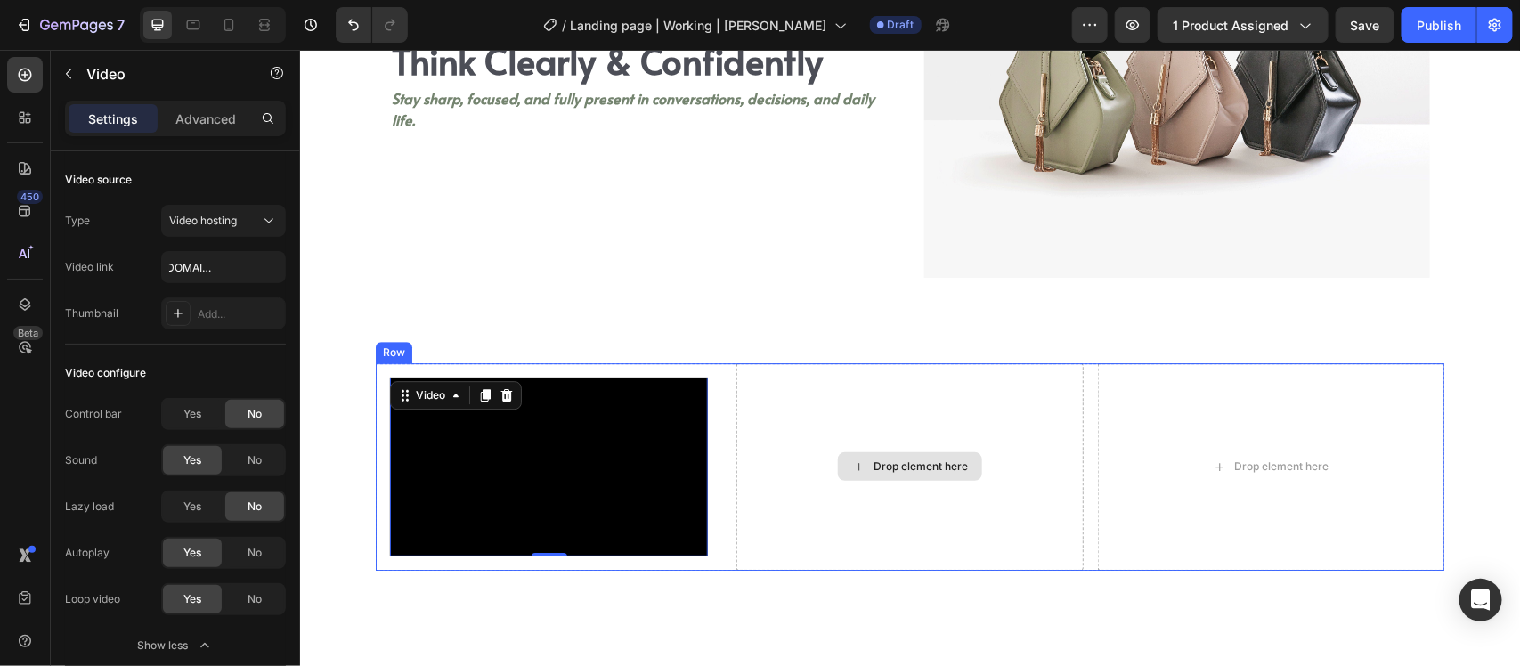
click at [804, 416] on div "Drop element here" at bounding box center [909, 466] width 346 height 208
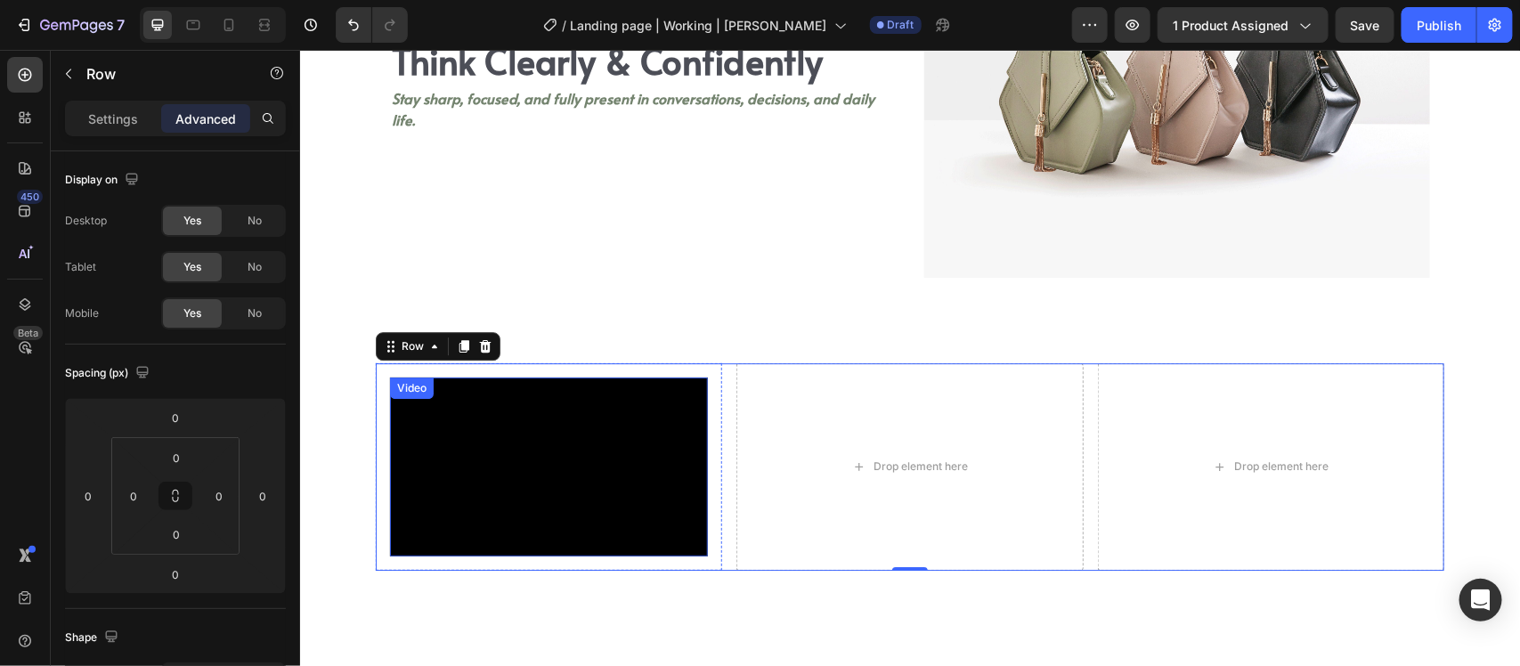
click at [558, 415] on video at bounding box center [548, 466] width 318 height 179
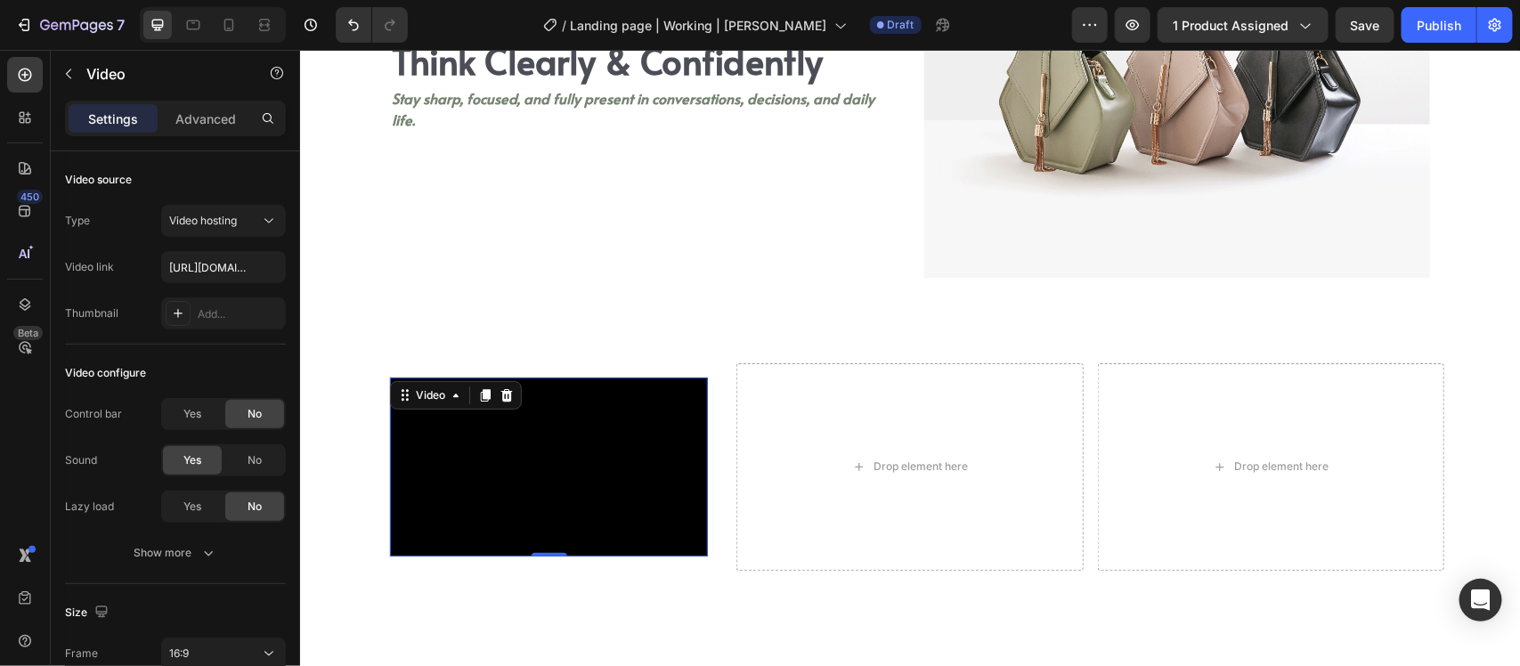
click at [494, 462] on video at bounding box center [548, 466] width 318 height 179
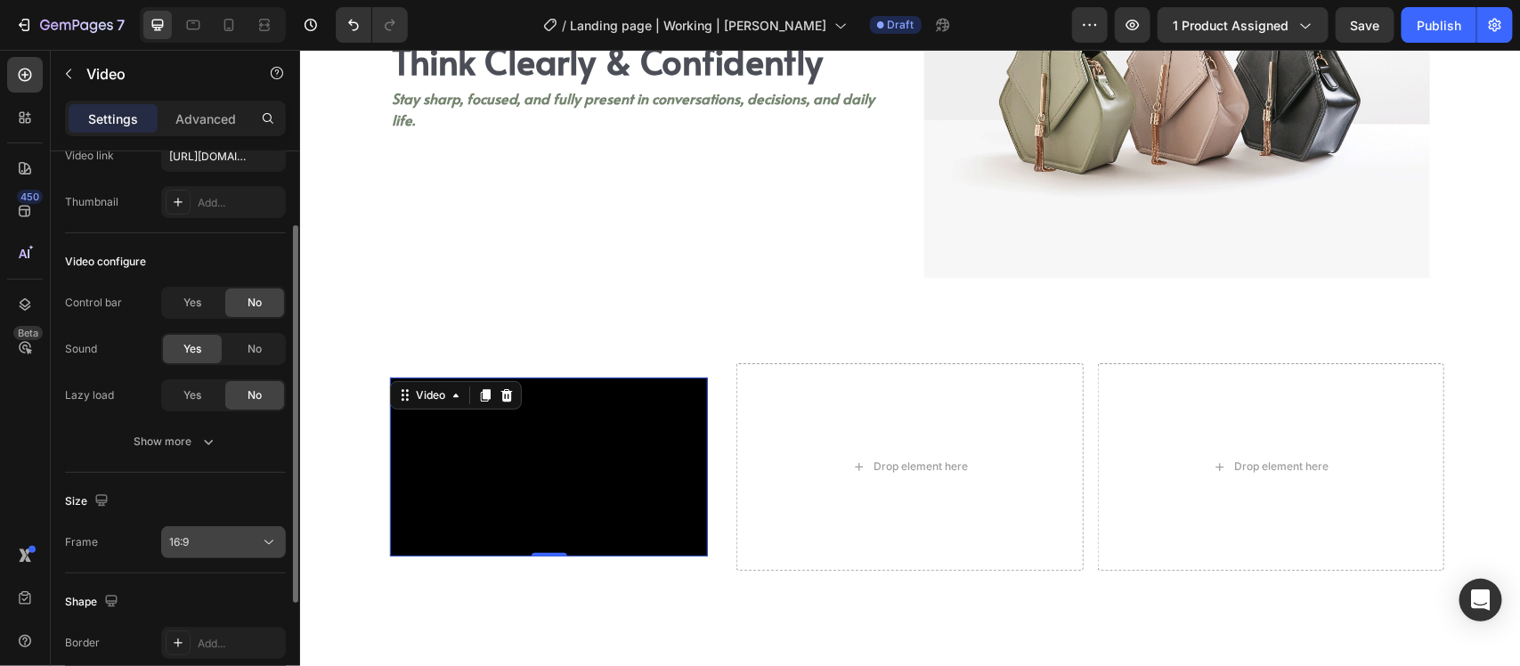
click at [175, 549] on span "16:9" at bounding box center [179, 542] width 20 height 16
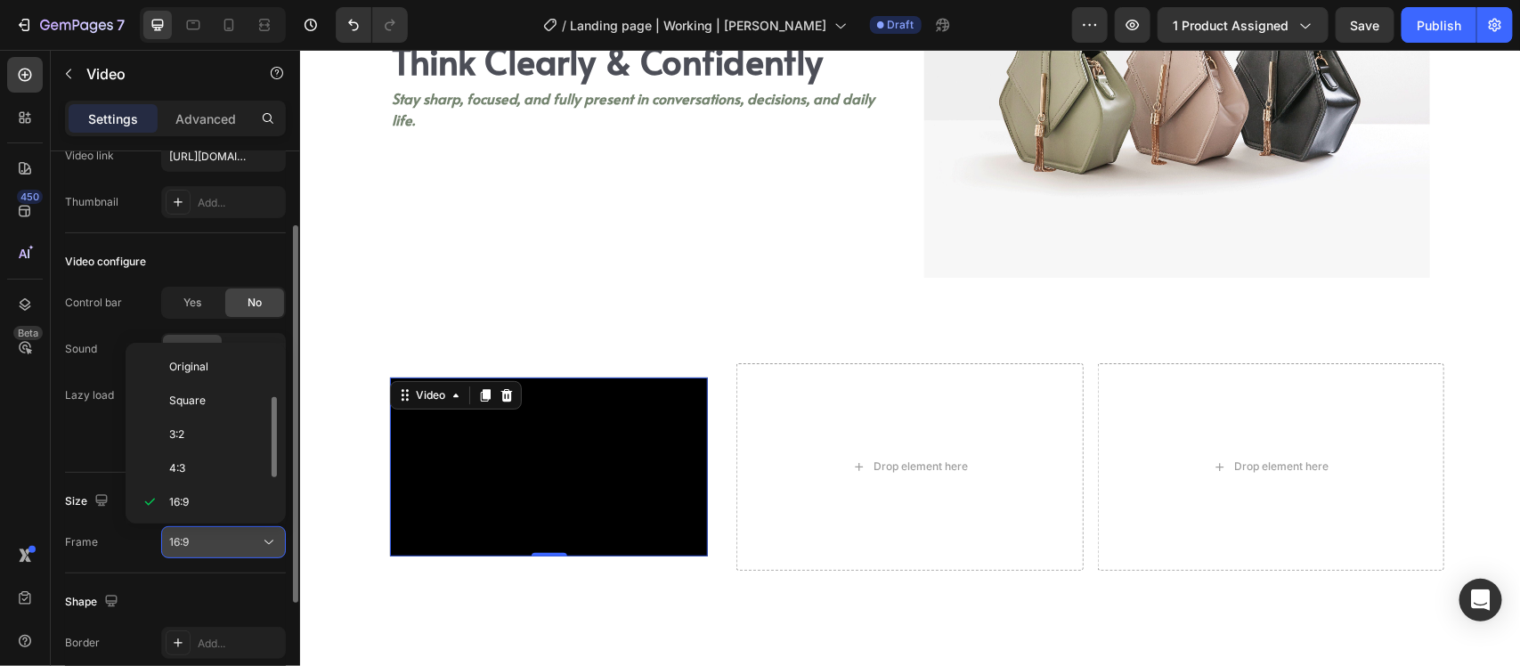
scroll to position [32, 0]
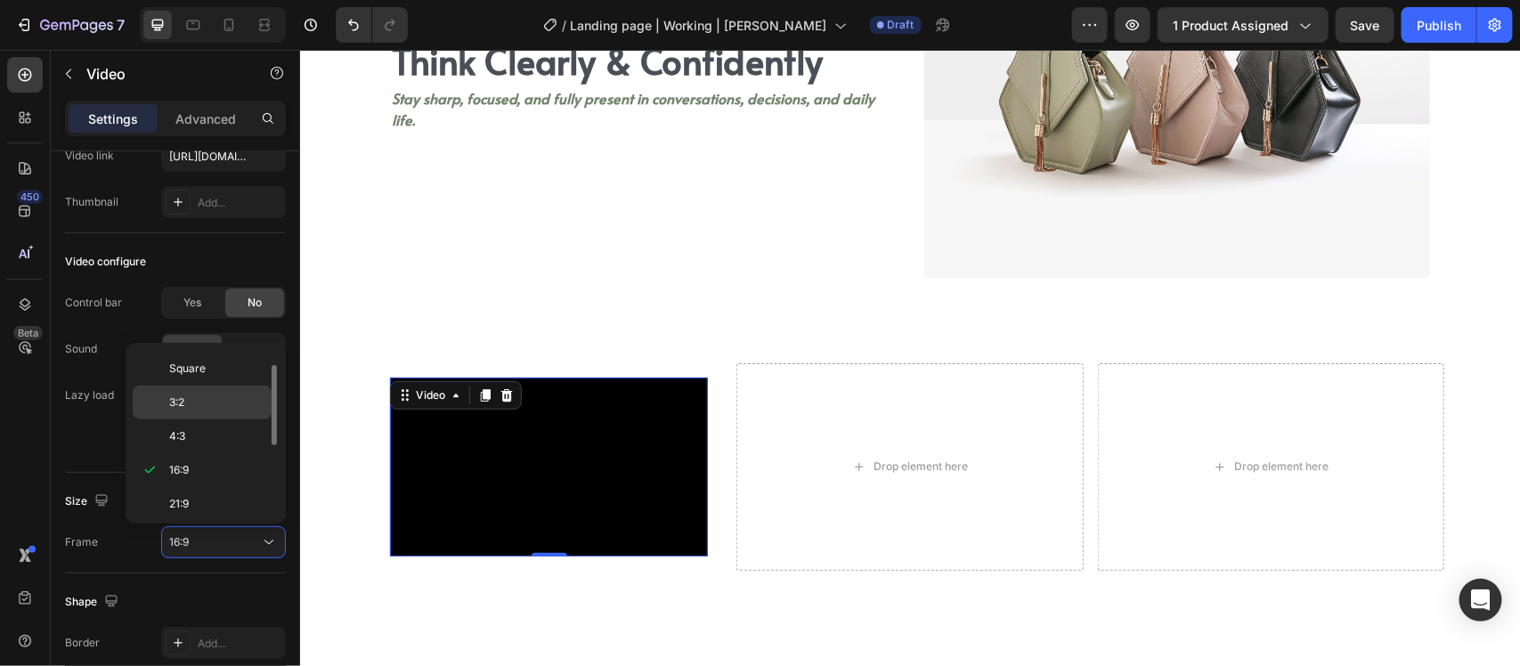
click at [179, 417] on div "3:2" at bounding box center [202, 403] width 139 height 34
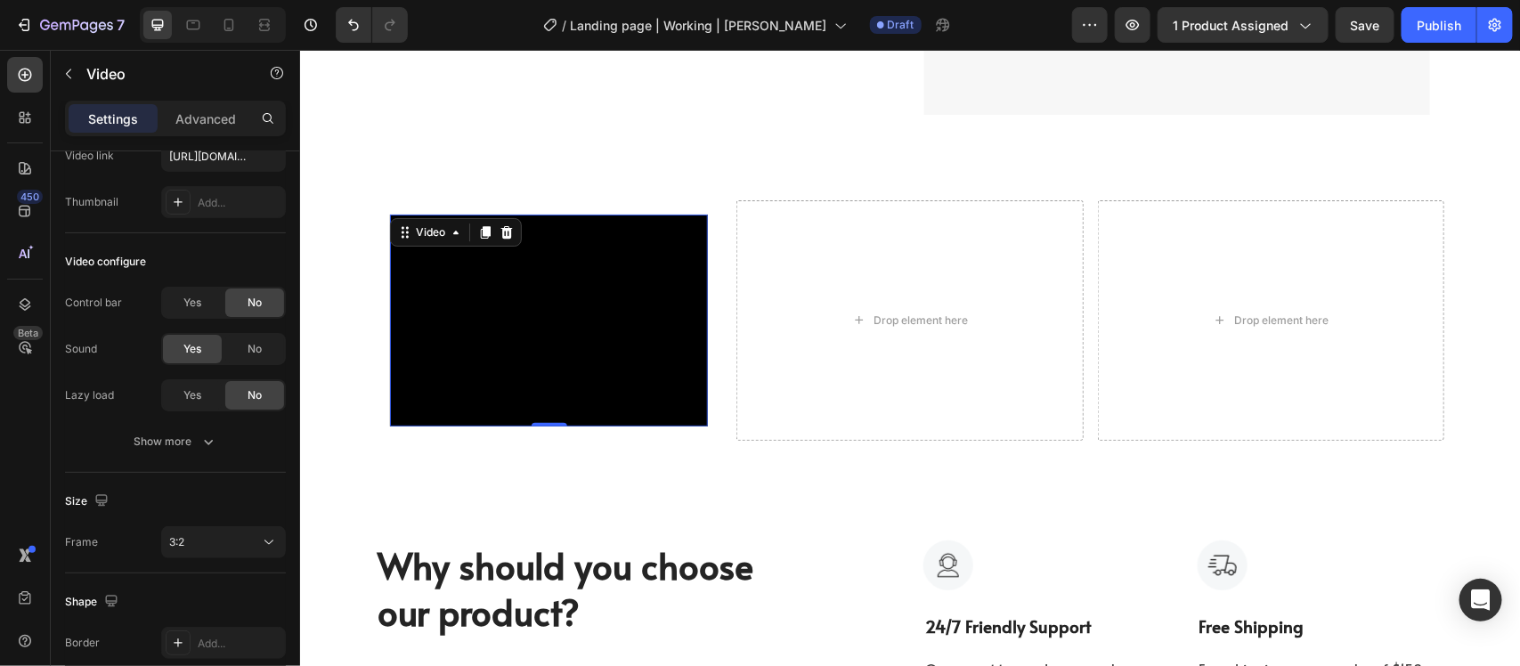
scroll to position [5420, 0]
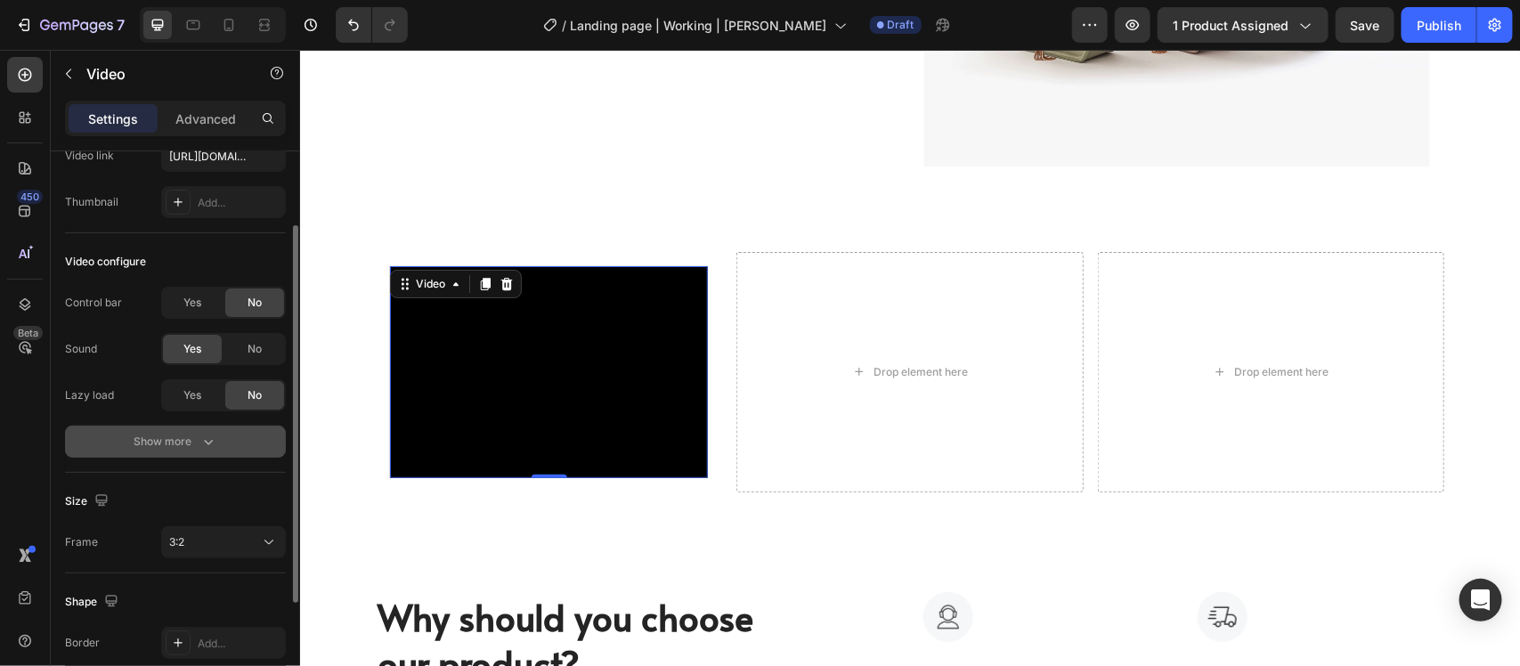
click at [214, 436] on icon "button" at bounding box center [209, 442] width 18 height 18
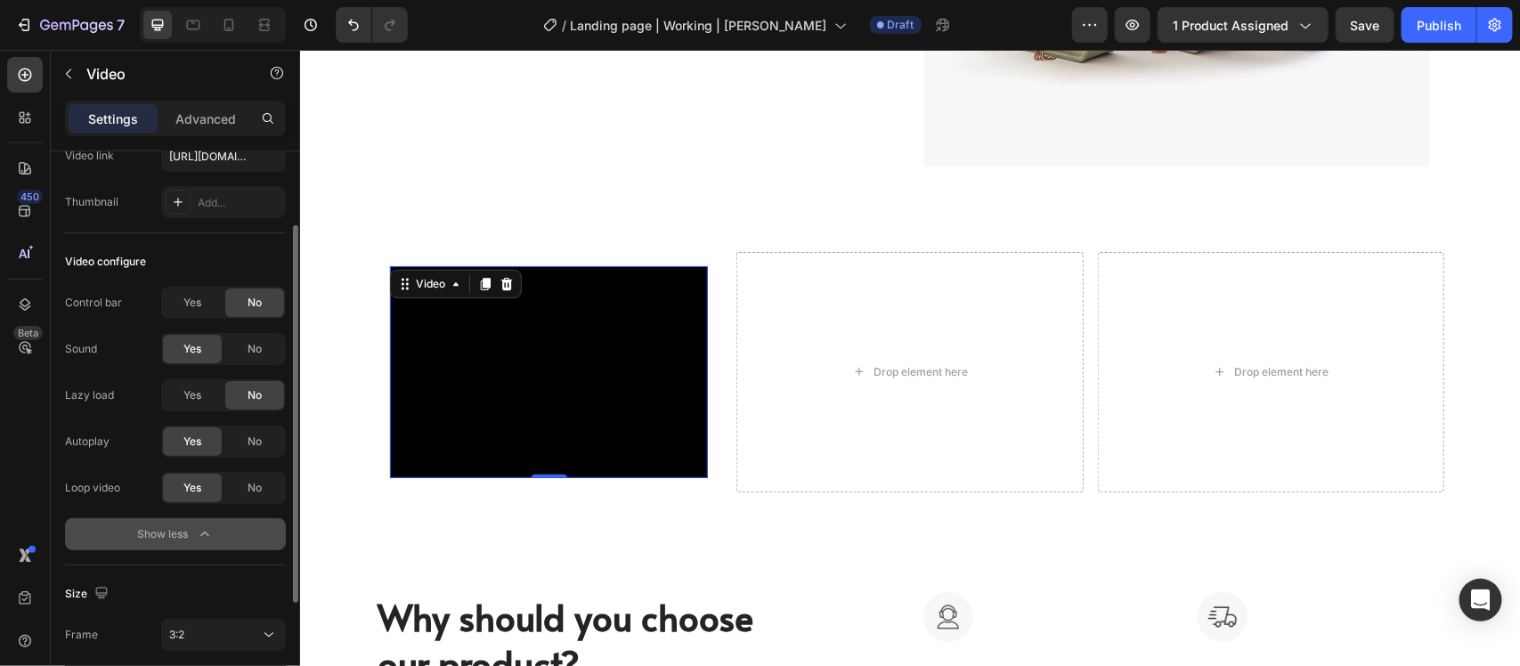
scroll to position [334, 0]
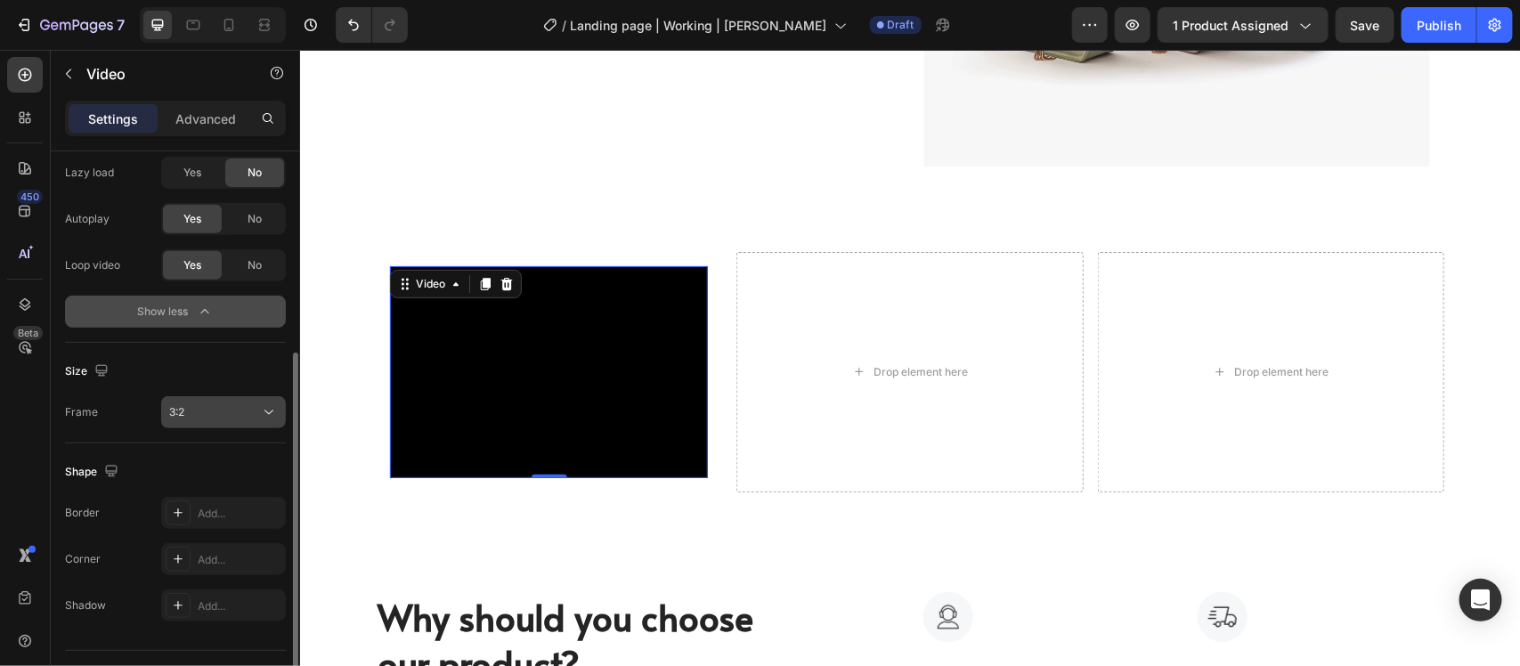
click at [225, 423] on button "3:2" at bounding box center [223, 412] width 125 height 32
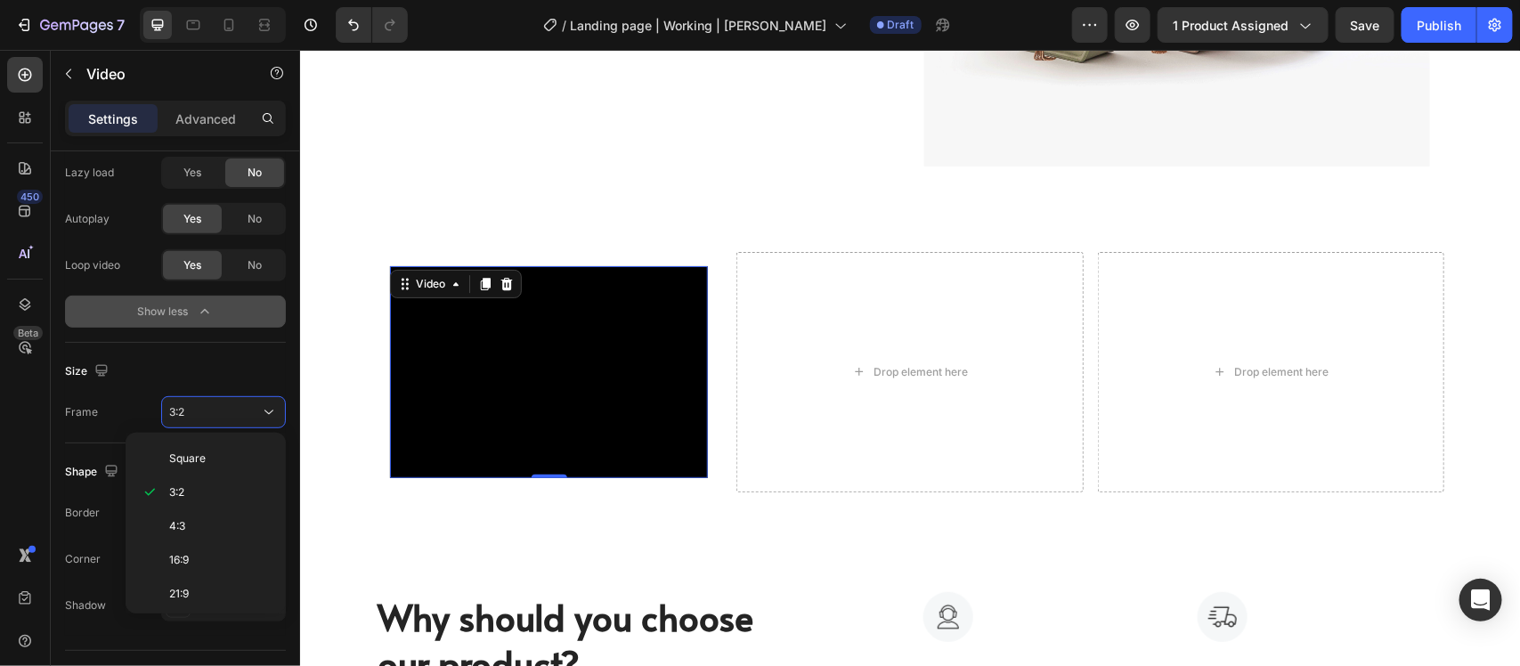
scroll to position [175, 0]
click at [206, 579] on div "Custom" at bounding box center [202, 586] width 139 height 34
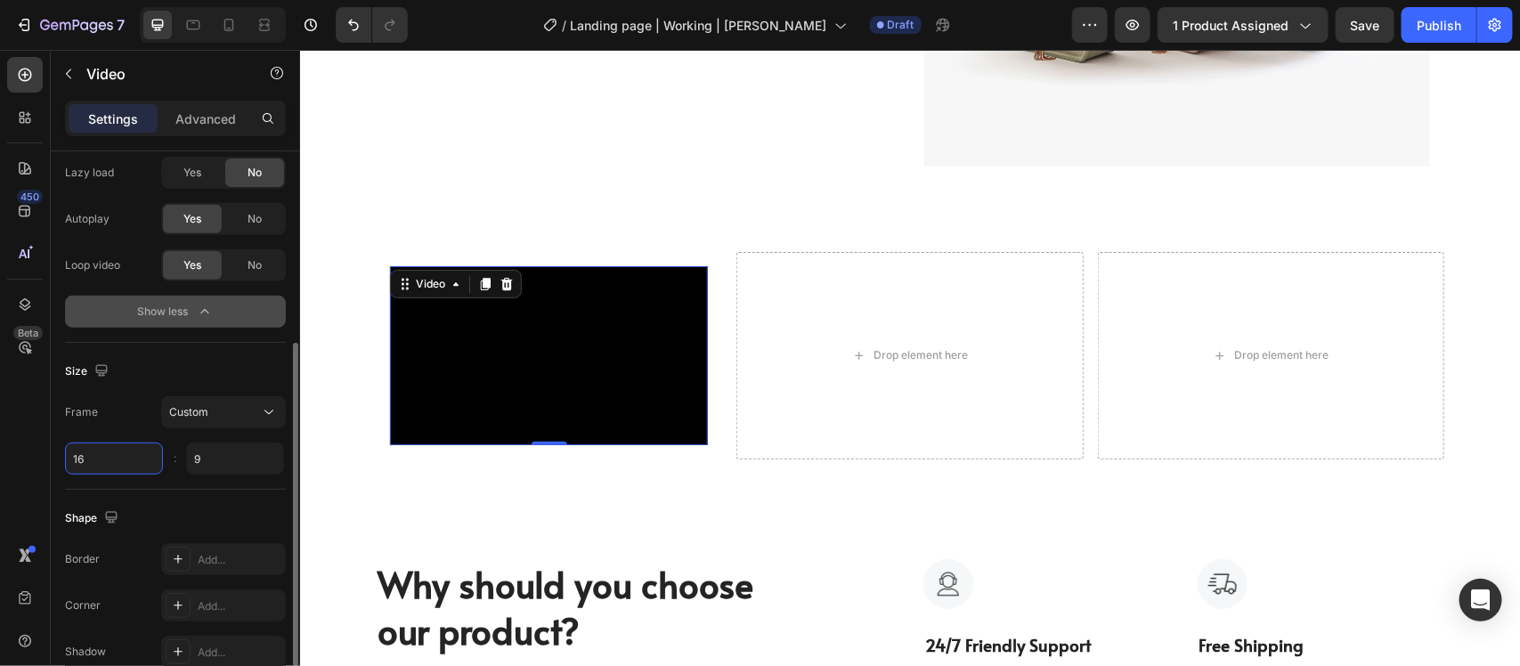
click at [76, 469] on input "16" at bounding box center [114, 459] width 98 height 32
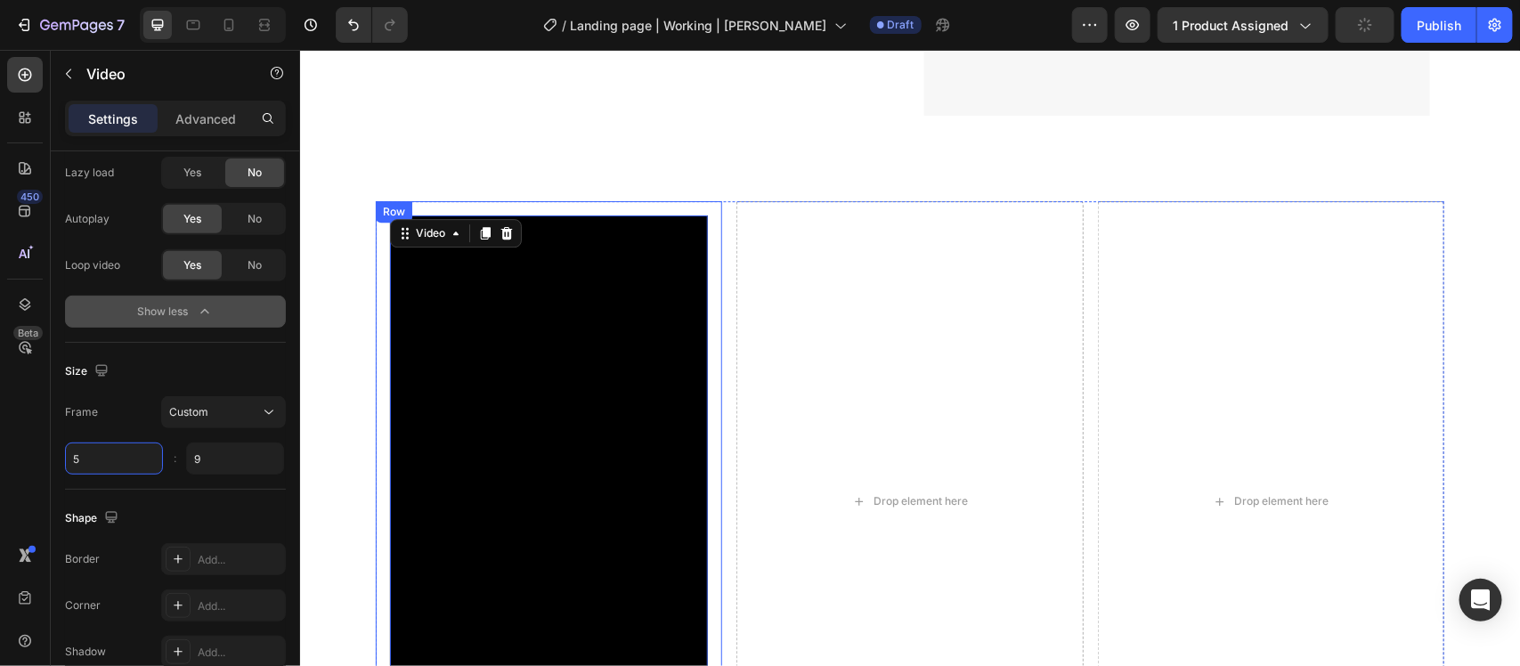
scroll to position [5420, 0]
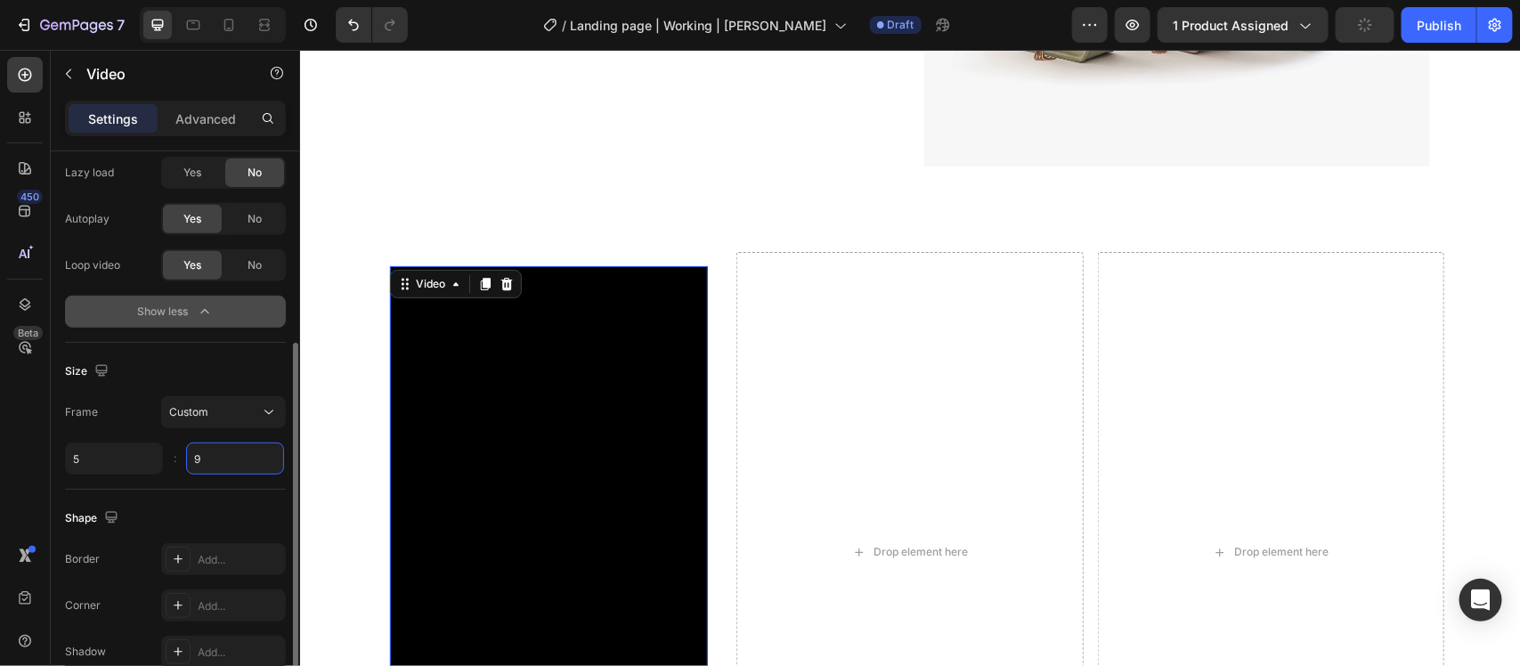
type input "5"
click at [224, 460] on input "9" at bounding box center [235, 459] width 98 height 32
type input "8"
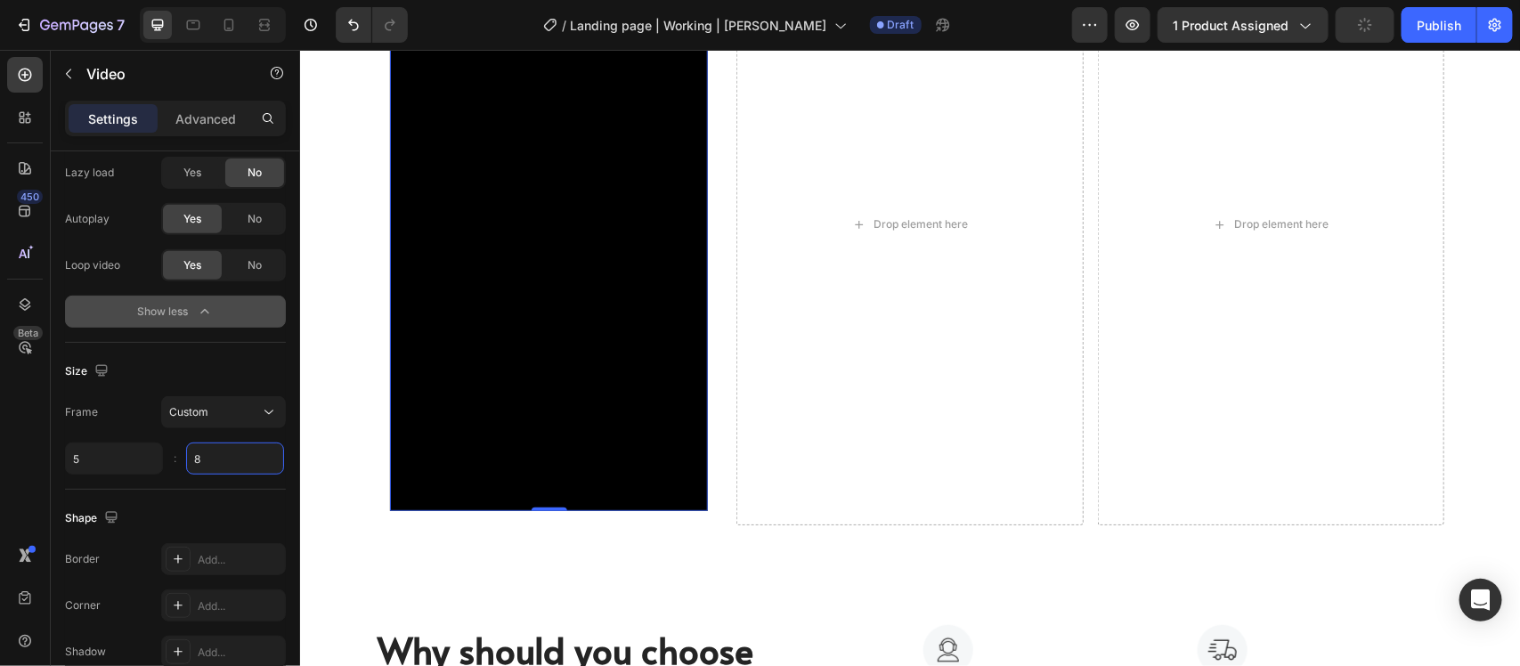
scroll to position [5865, 0]
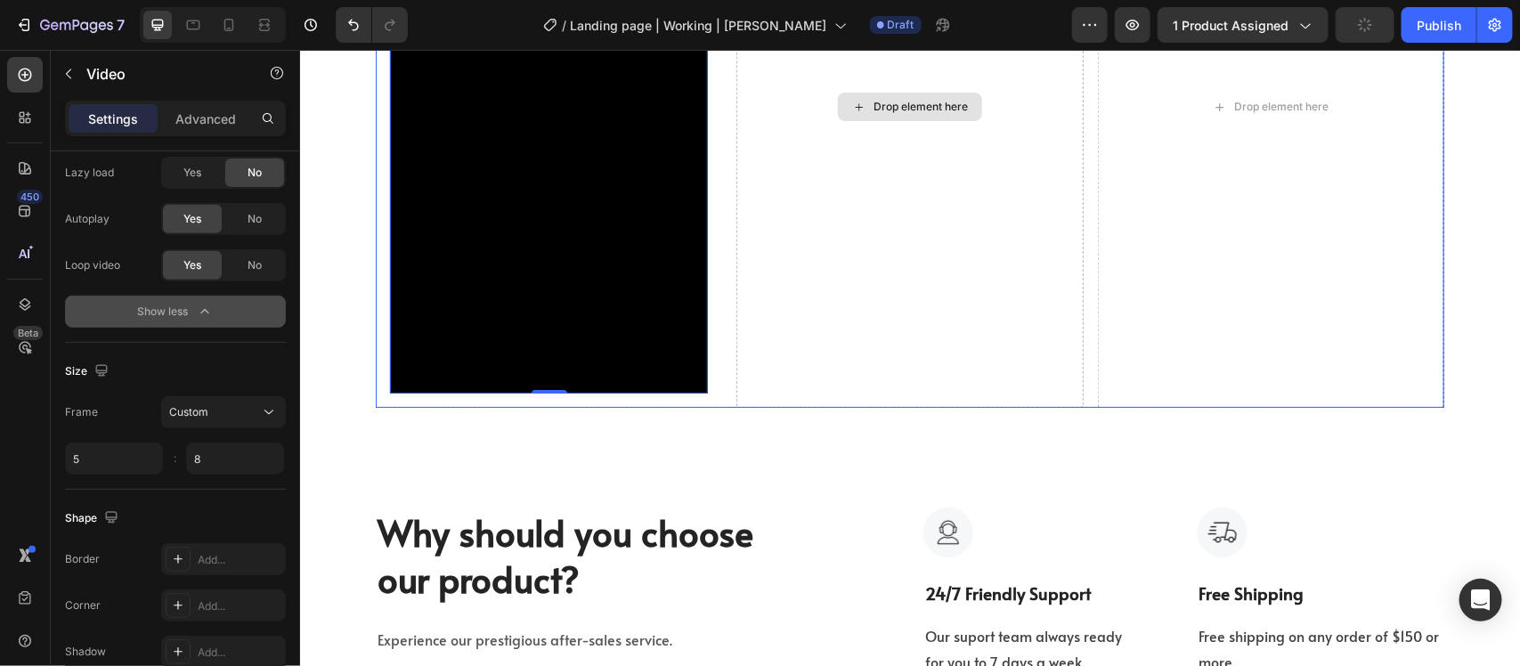
click at [873, 324] on div "Drop element here" at bounding box center [909, 106] width 346 height 601
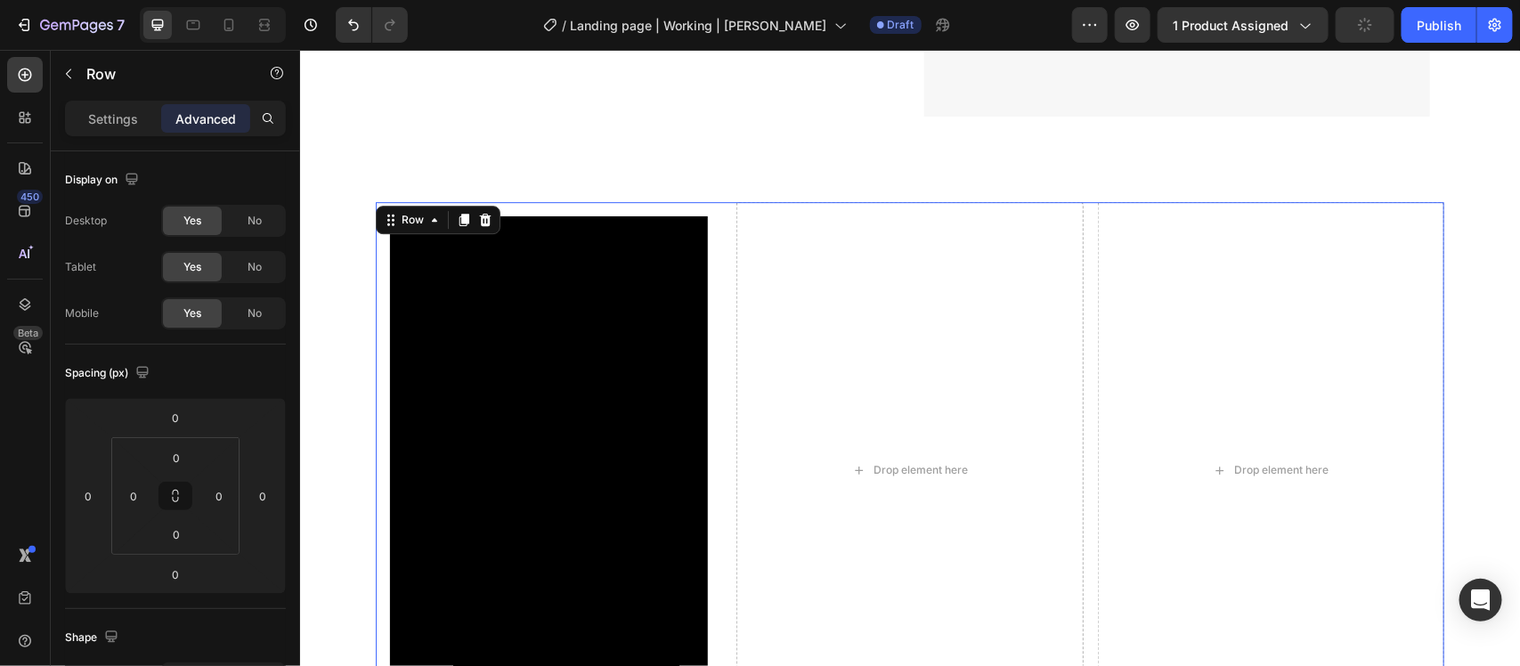
scroll to position [5531, 0]
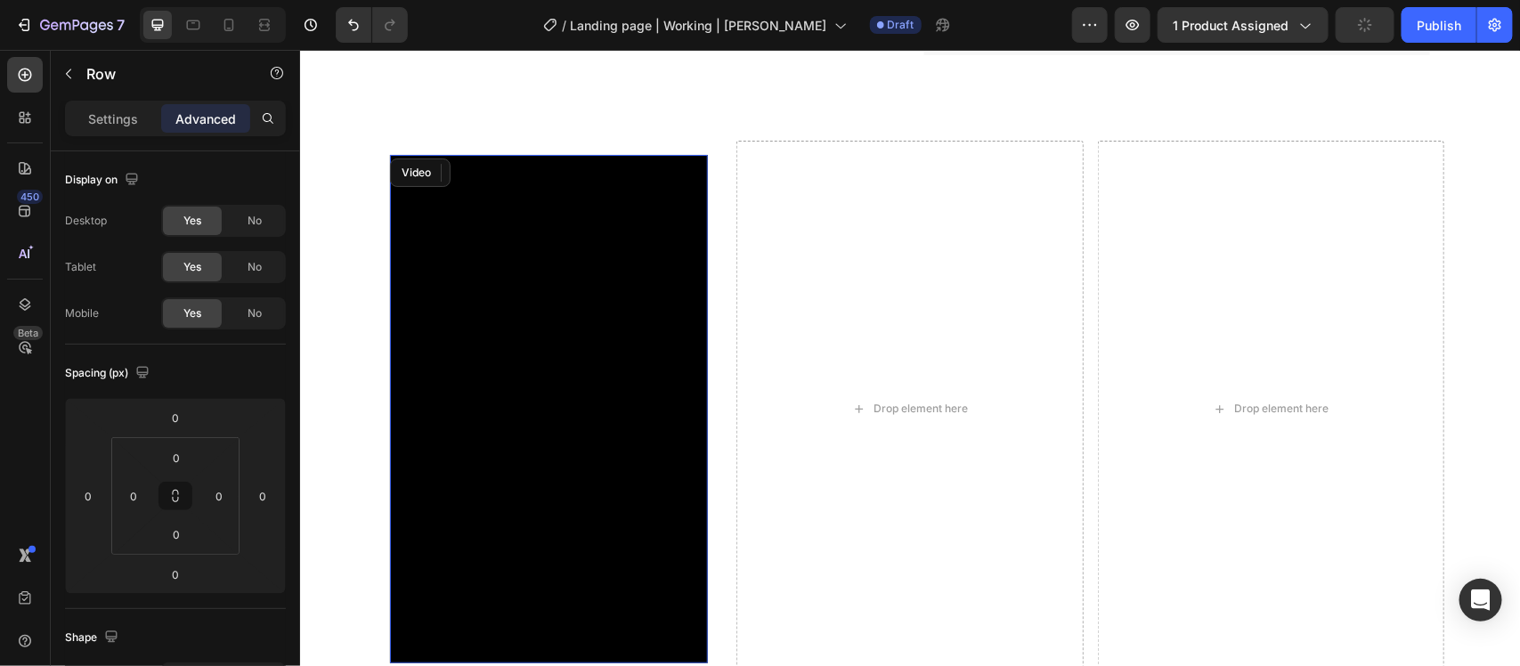
click at [568, 335] on video at bounding box center [548, 408] width 318 height 509
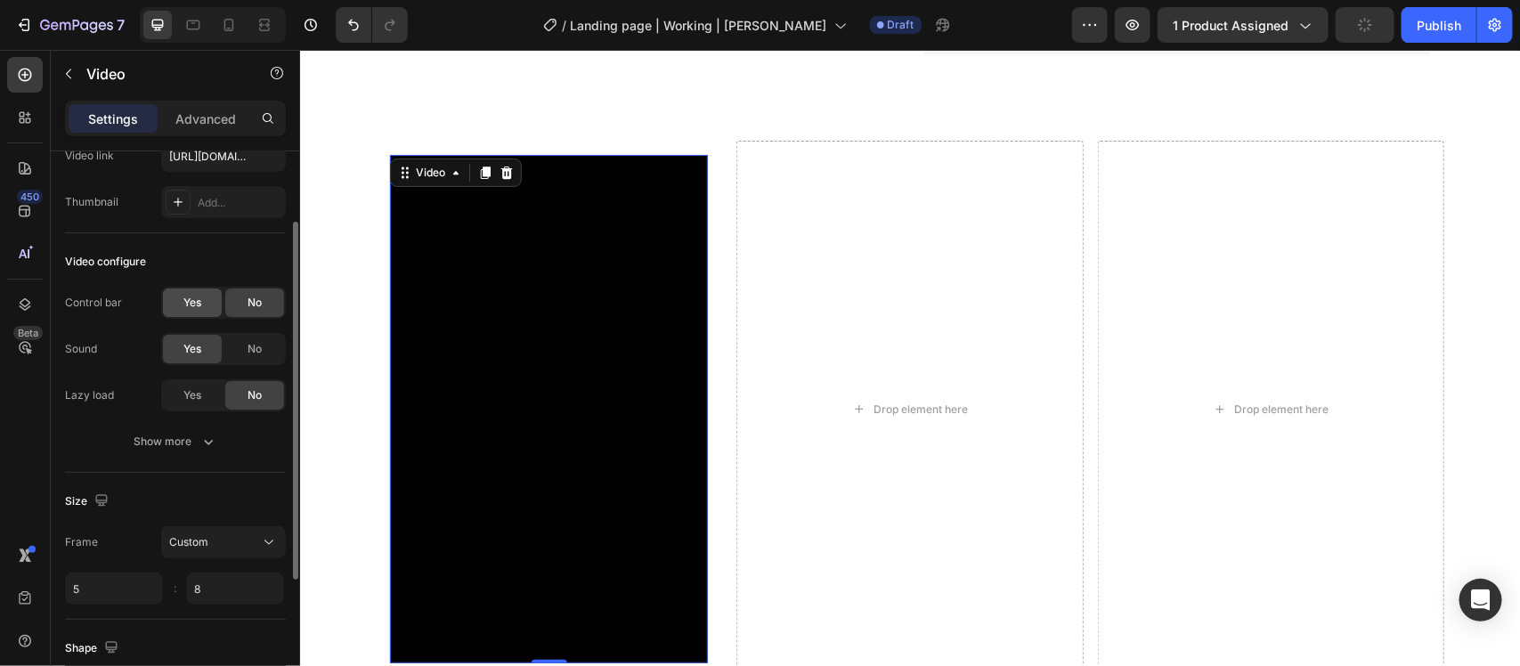
scroll to position [223, 0]
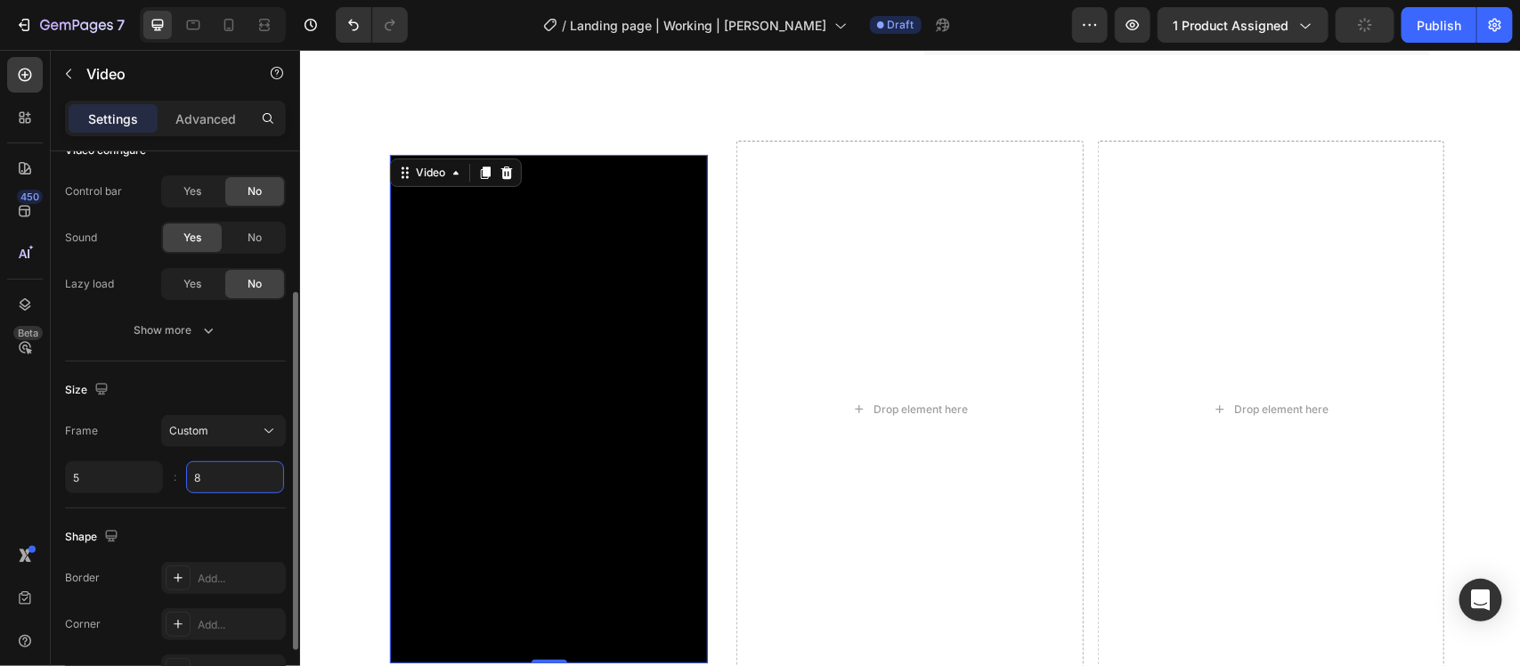
click at [216, 472] on input "8" at bounding box center [235, 477] width 98 height 32
click at [167, 506] on div "Size Frame Custom 5 9 :" at bounding box center [175, 435] width 221 height 147
type input "9"
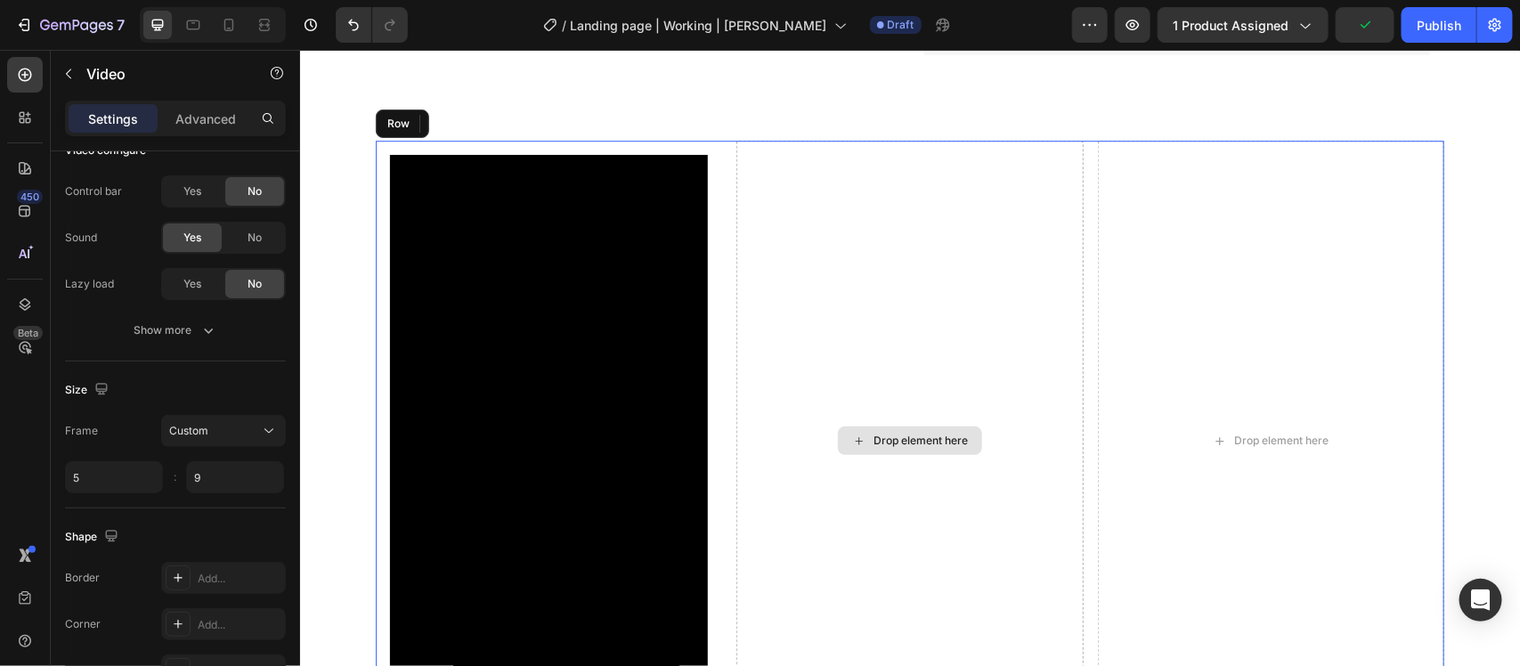
click at [793, 343] on div "Drop element here" at bounding box center [909, 440] width 346 height 601
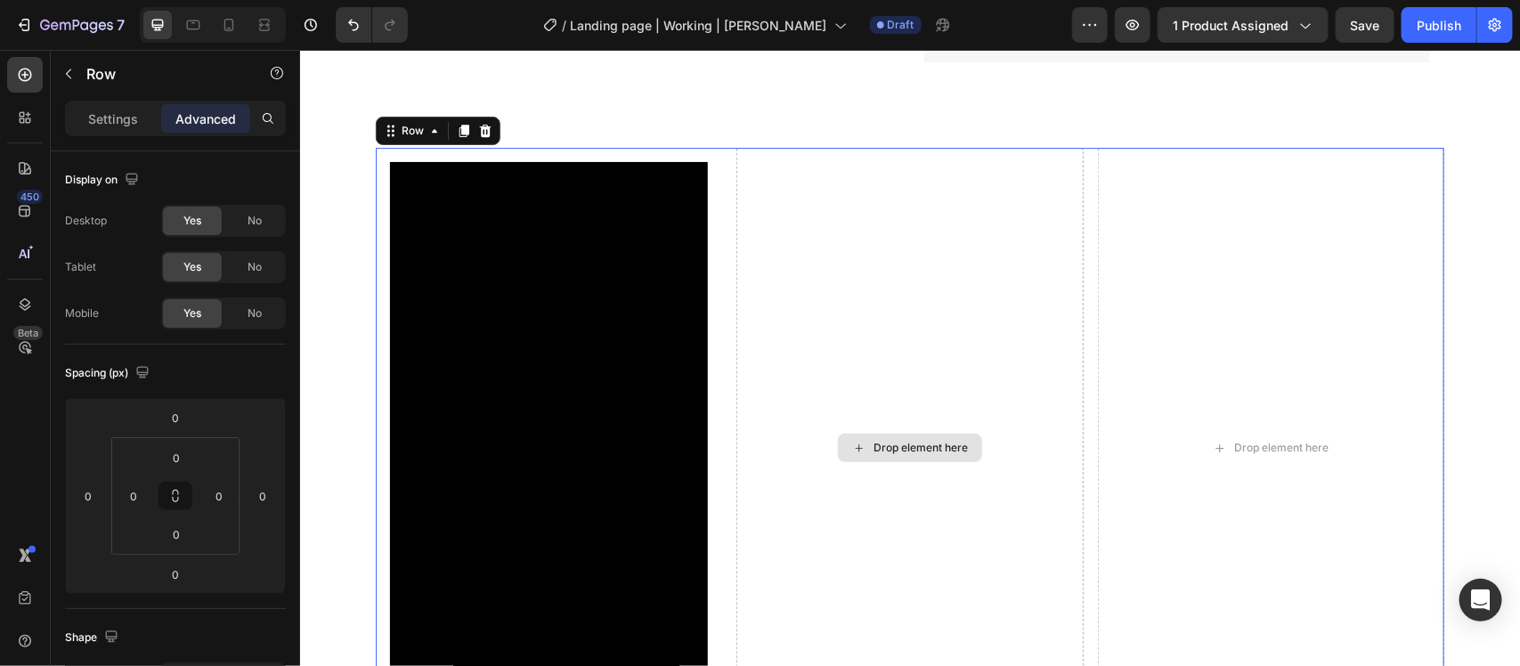
scroll to position [5420, 0]
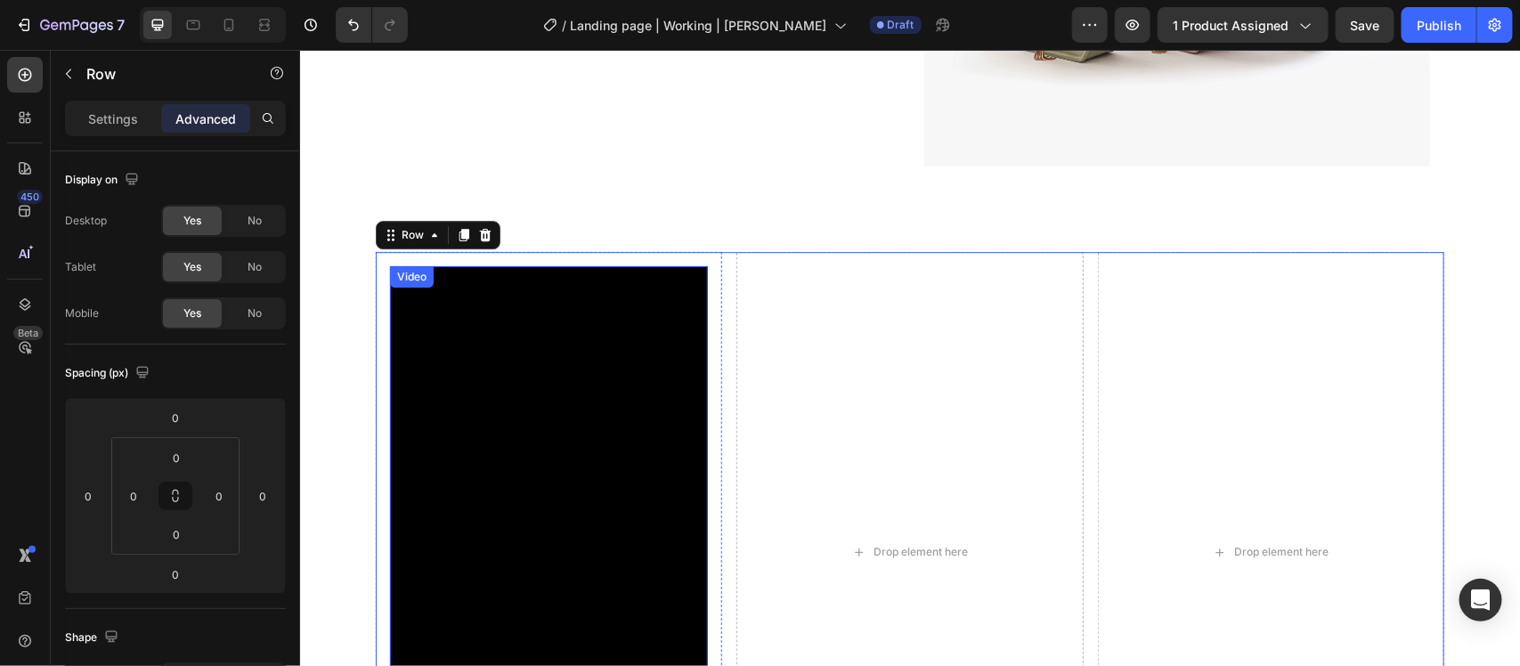
click at [601, 364] on video at bounding box center [548, 551] width 318 height 573
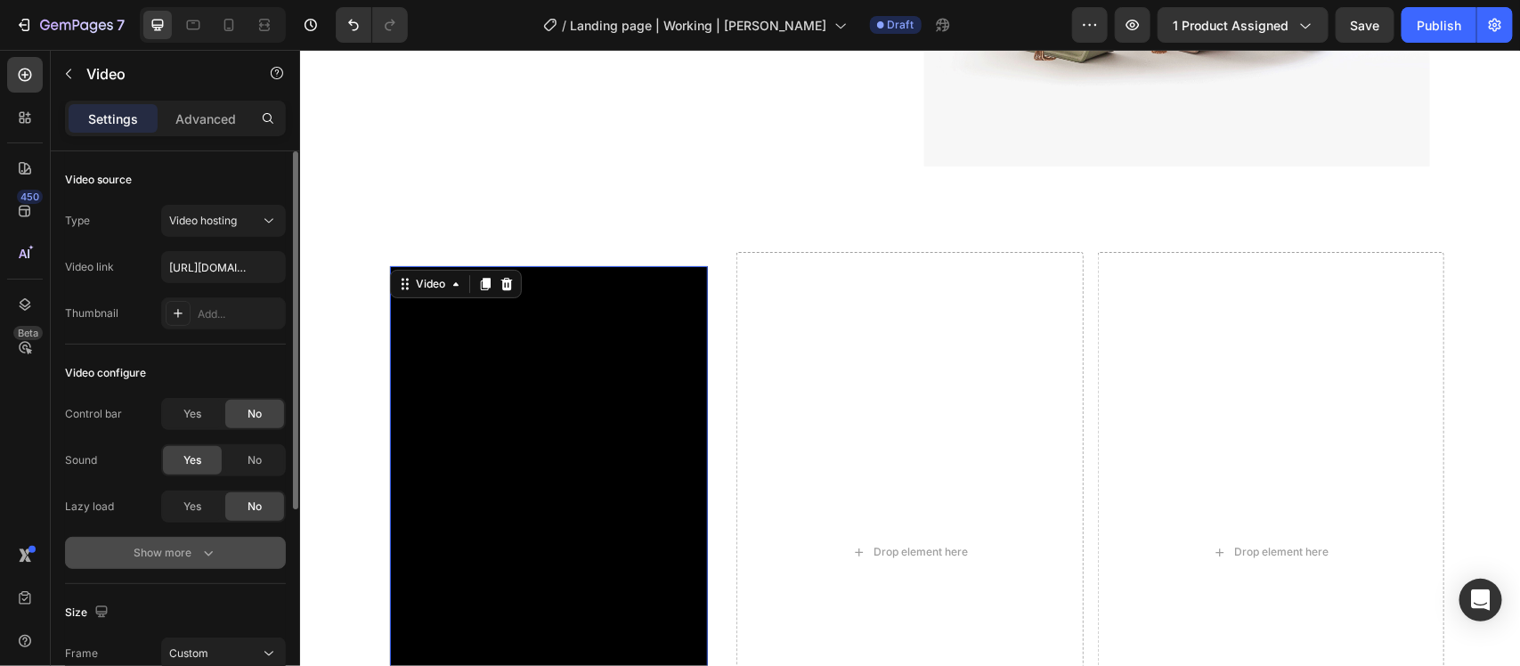
click at [174, 550] on div "Show more" at bounding box center [175, 553] width 83 height 18
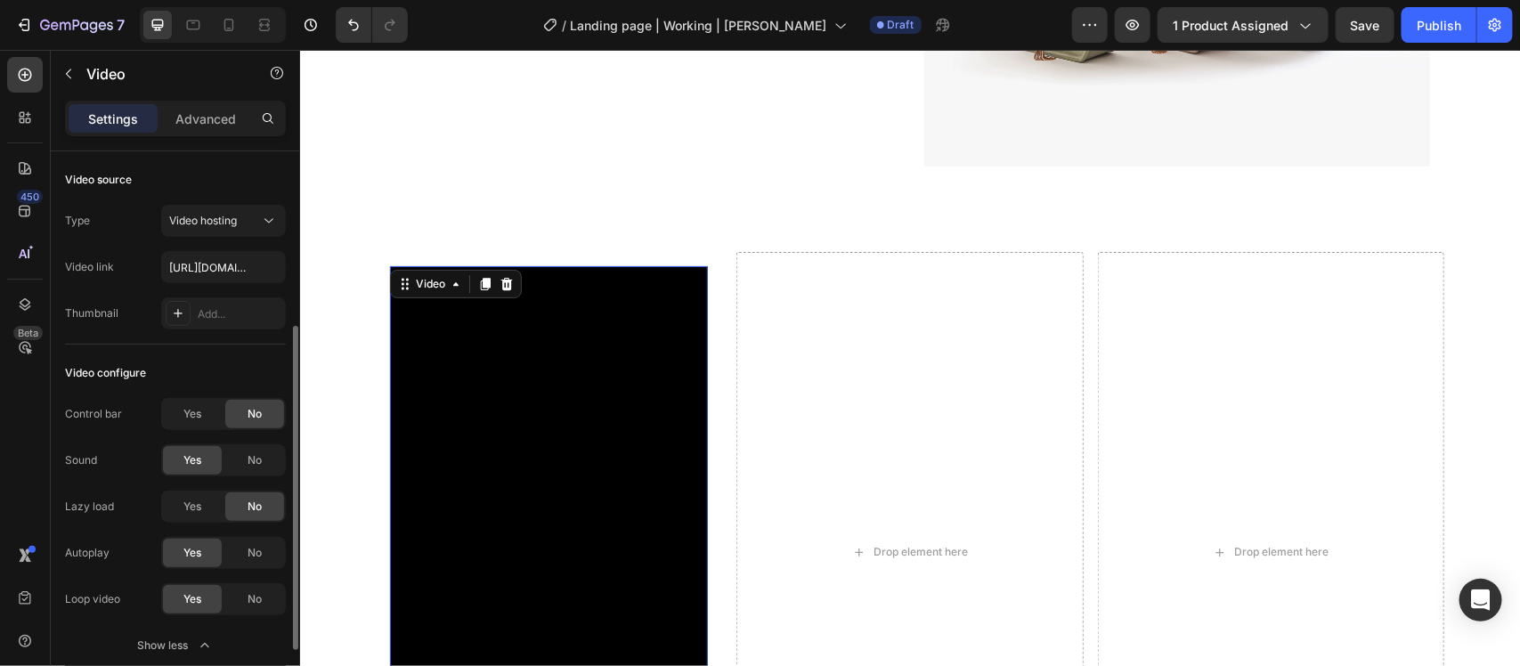
scroll to position [223, 0]
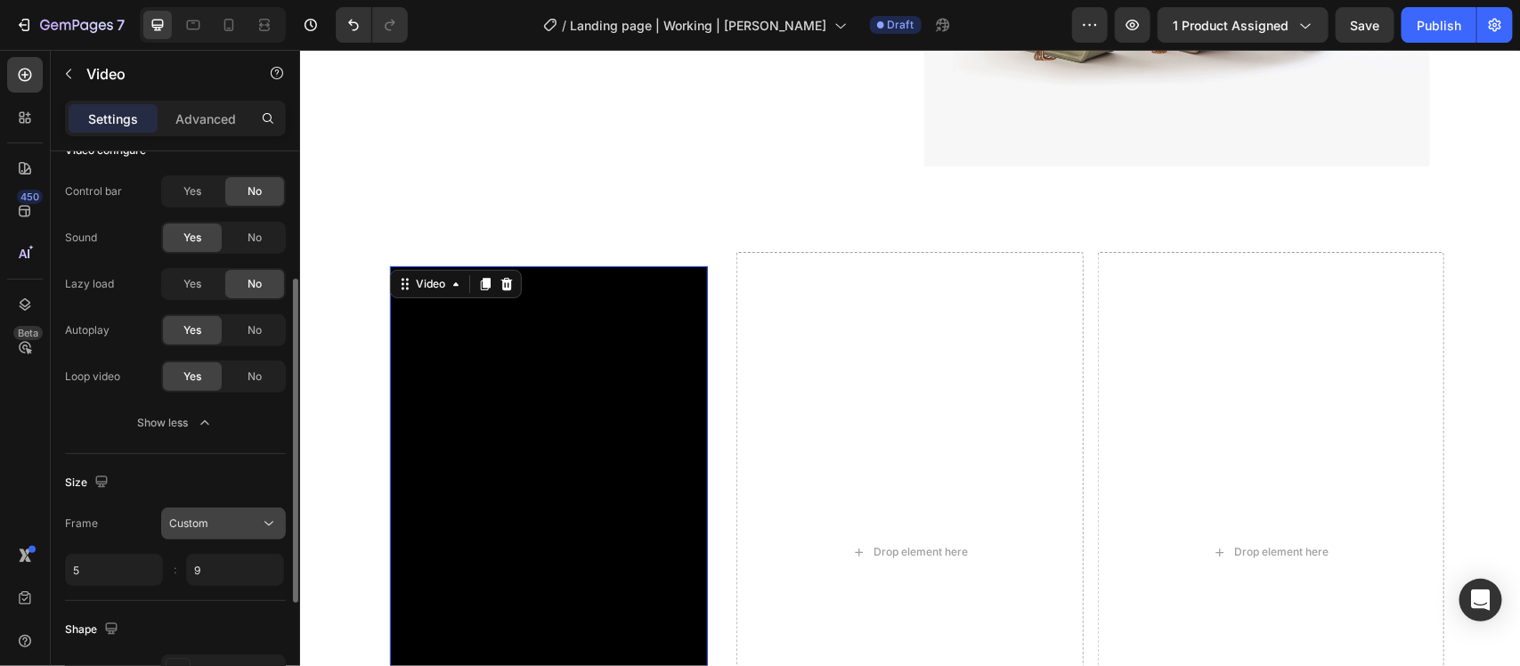
click at [225, 522] on div "Custom" at bounding box center [214, 524] width 91 height 16
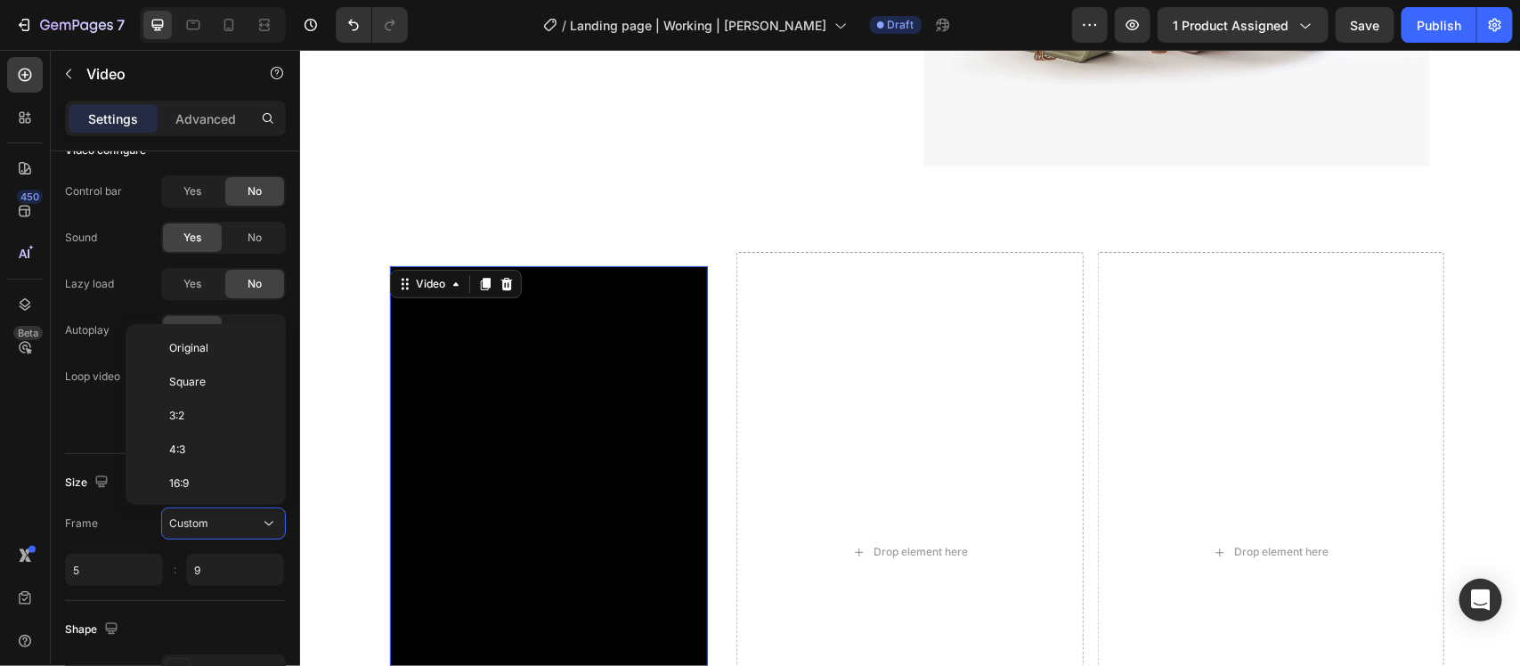
scroll to position [175, 0]
click at [212, 452] on p "9:16" at bounding box center [216, 444] width 94 height 16
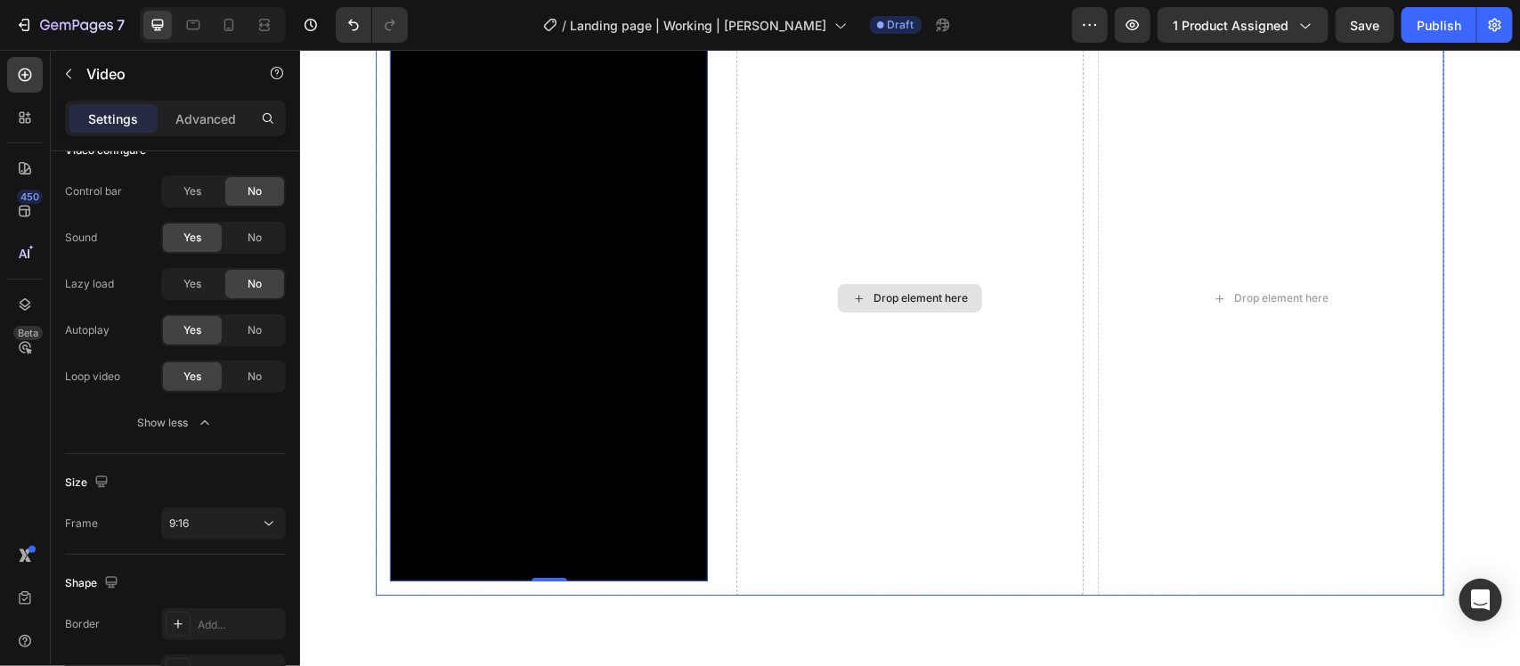
scroll to position [5531, 0]
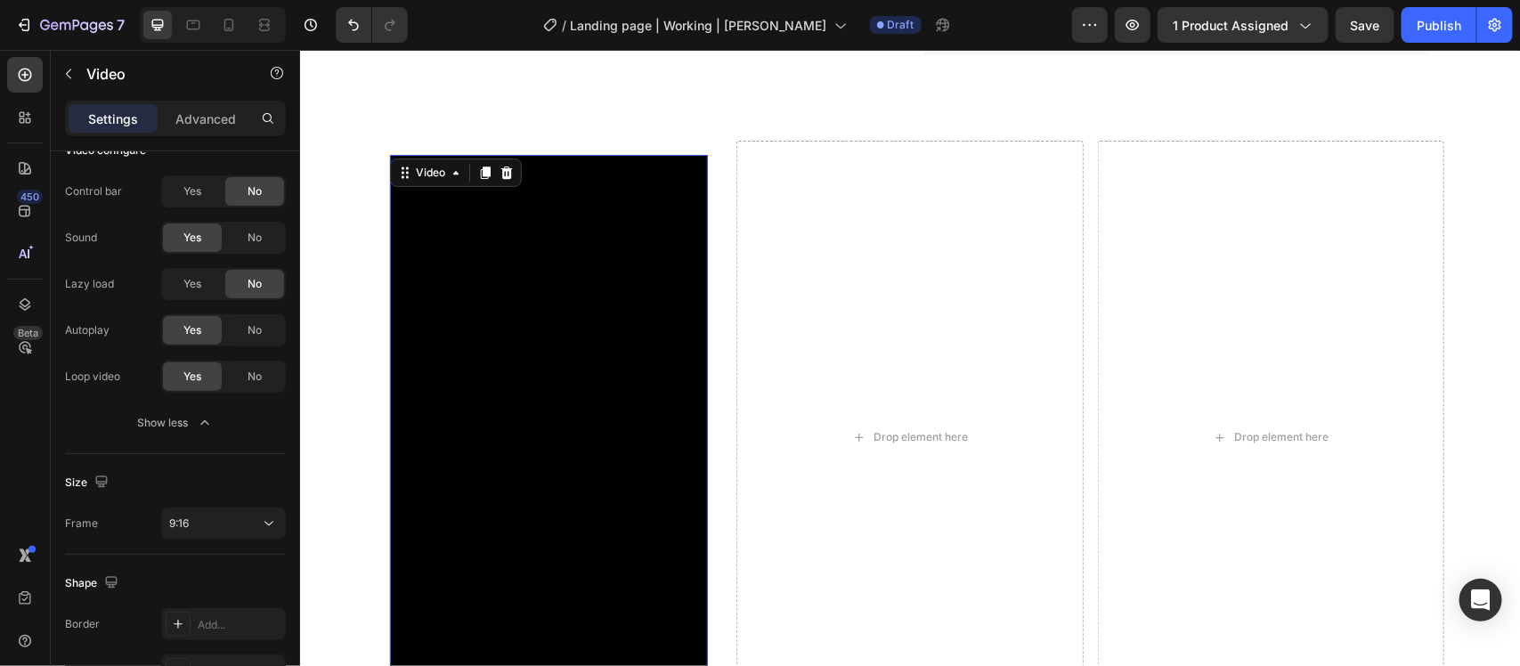
click at [593, 254] on video at bounding box center [548, 437] width 318 height 566
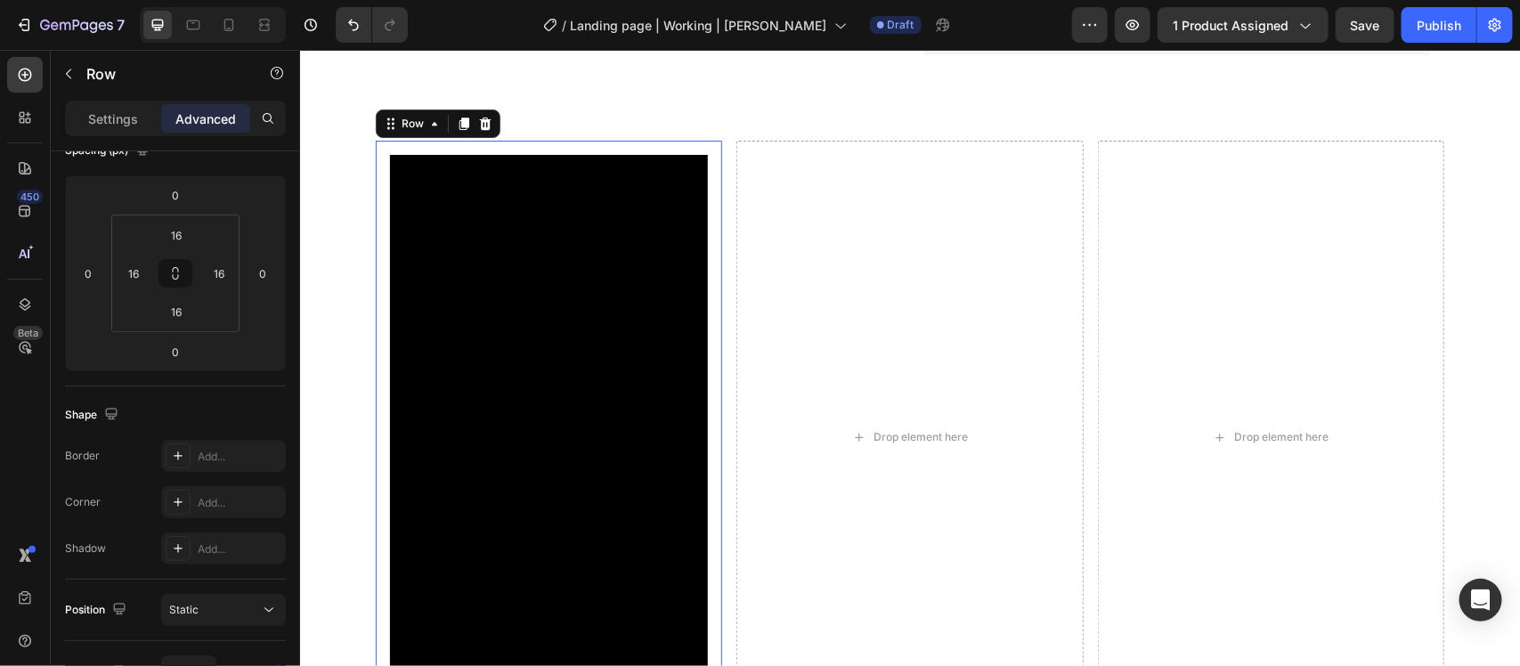
click at [531, 144] on div "Video Row 0" at bounding box center [548, 437] width 346 height 594
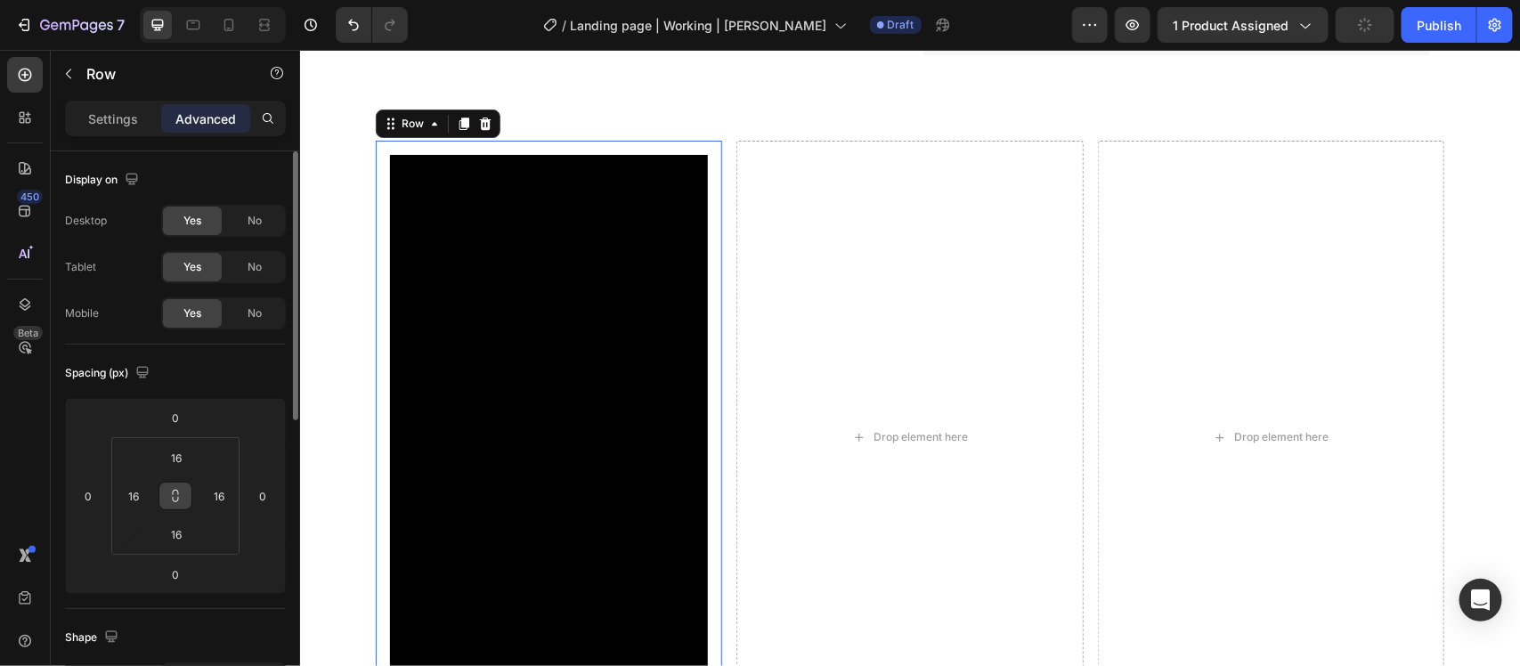
click at [172, 503] on icon at bounding box center [175, 496] width 14 height 14
click at [185, 460] on input "16" at bounding box center [177, 457] width 36 height 27
type input "8"
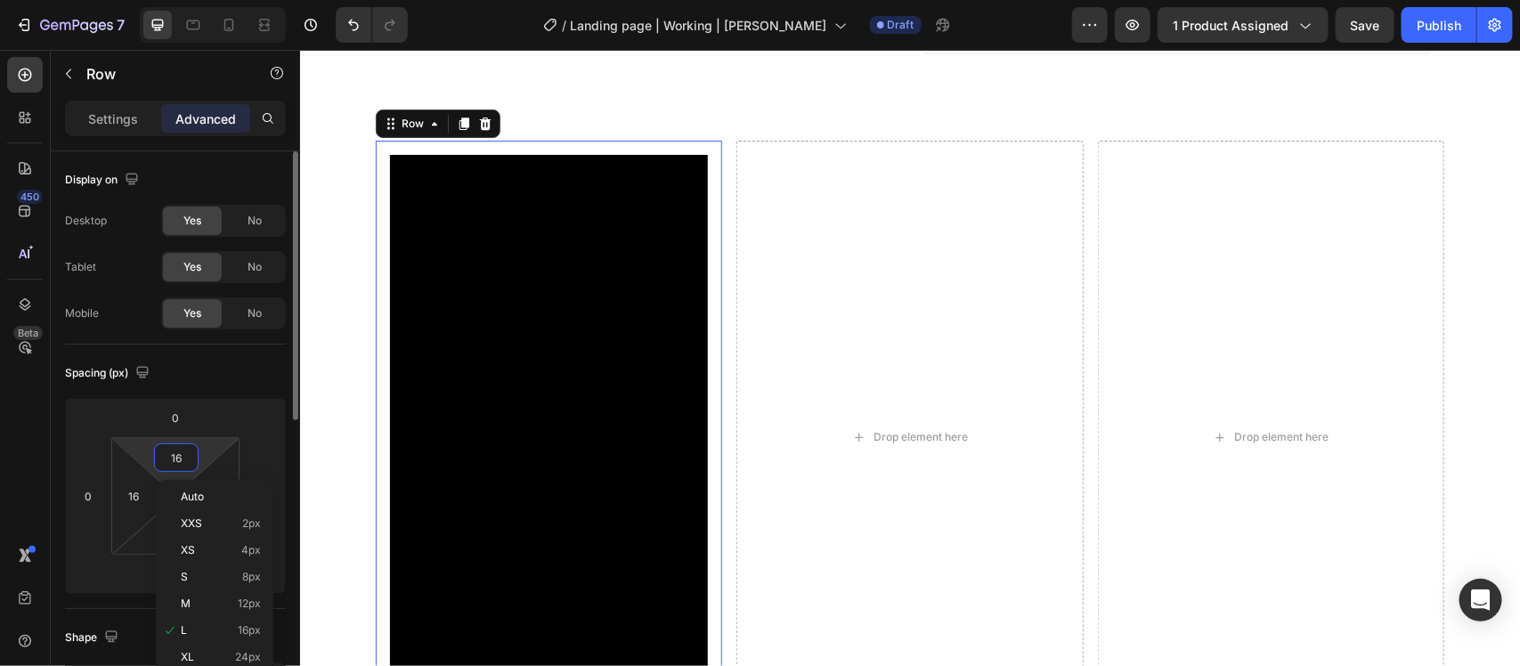
type input "8"
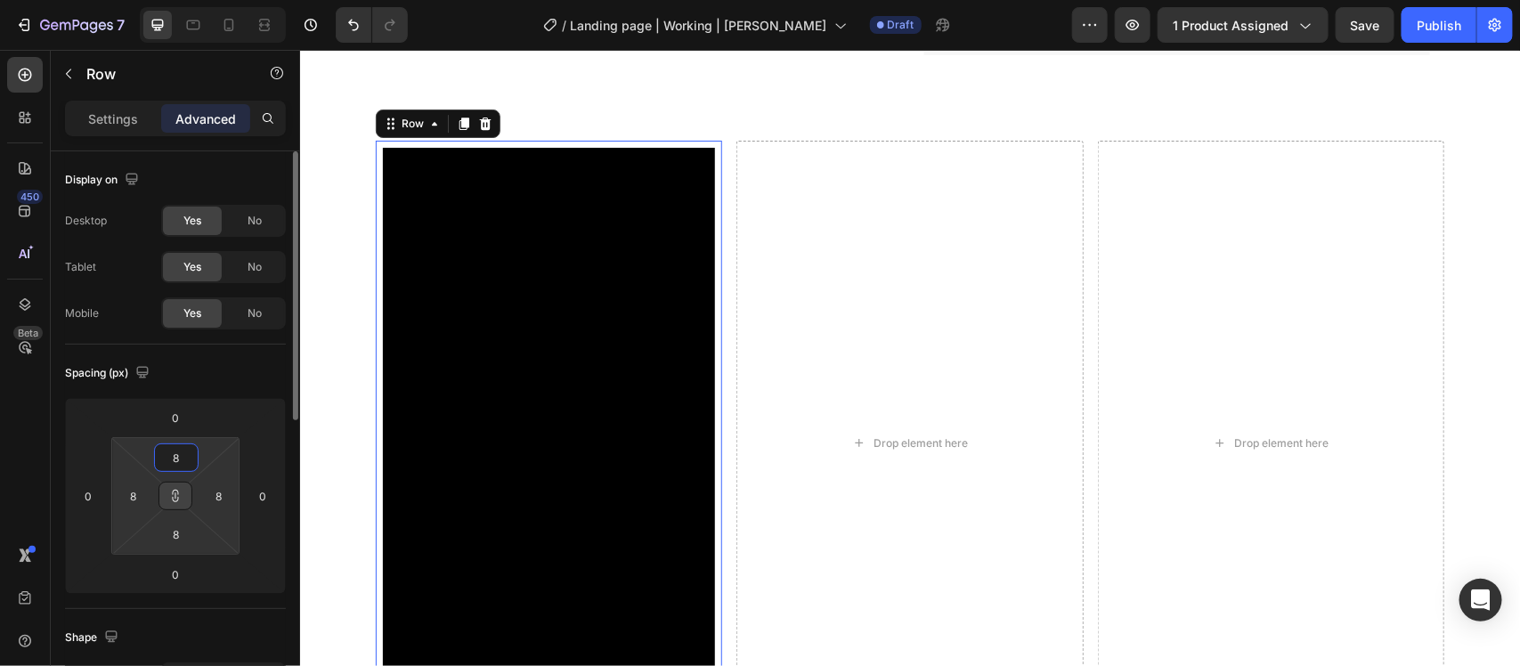
type input "8"
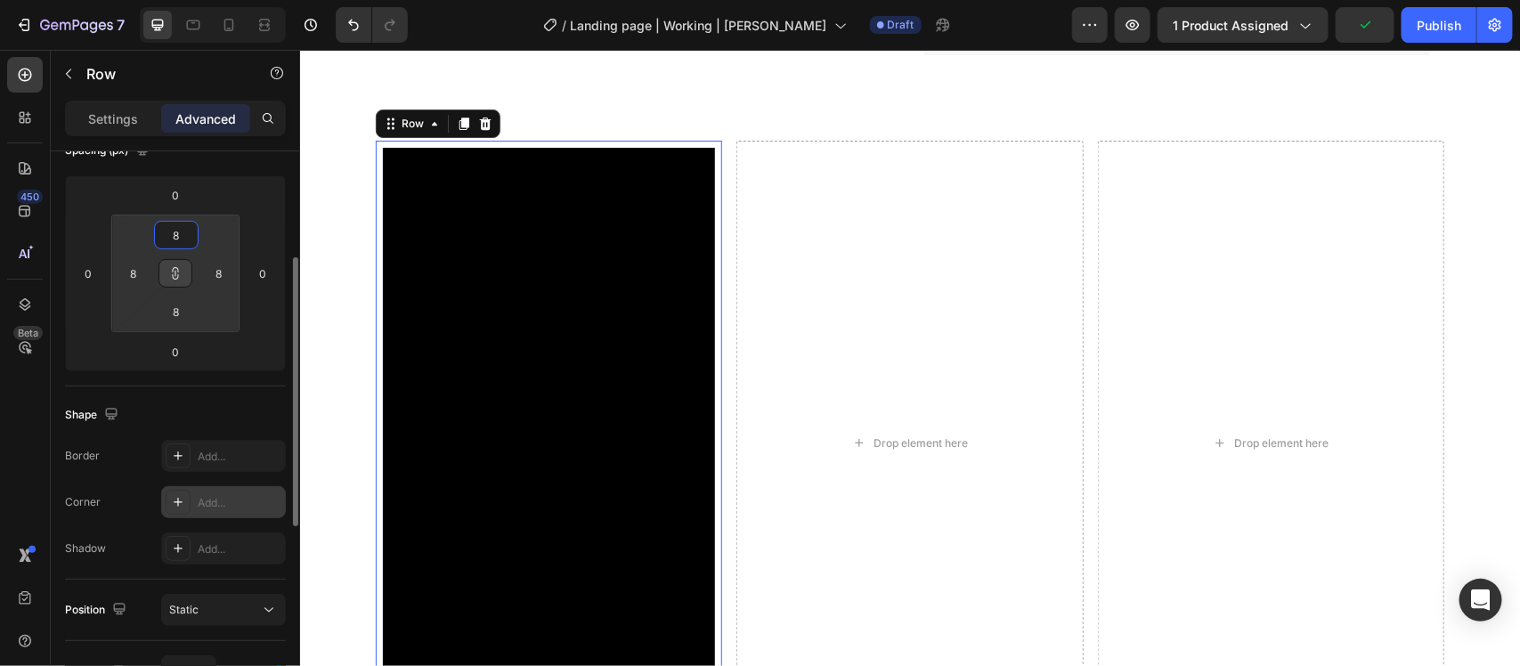
click at [179, 509] on icon at bounding box center [178, 502] width 14 height 14
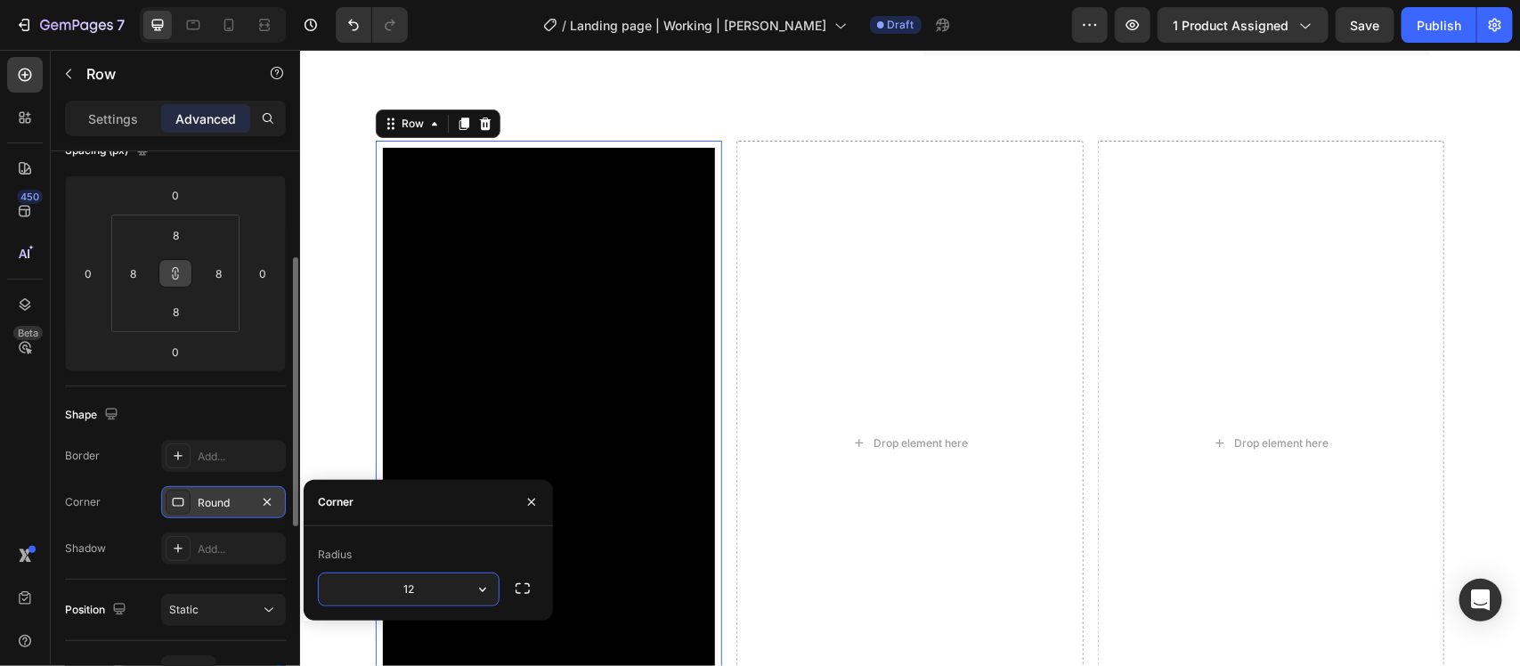
type input "12"
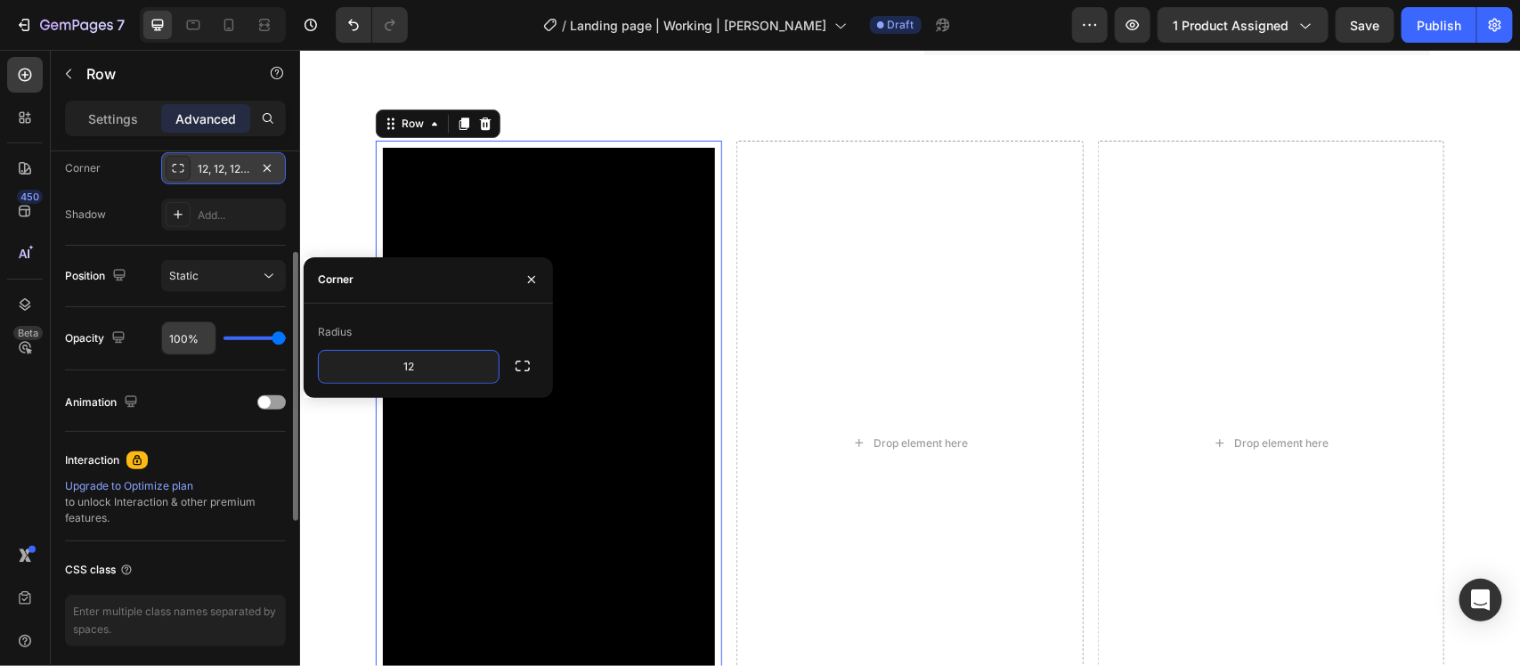
scroll to position [445, 0]
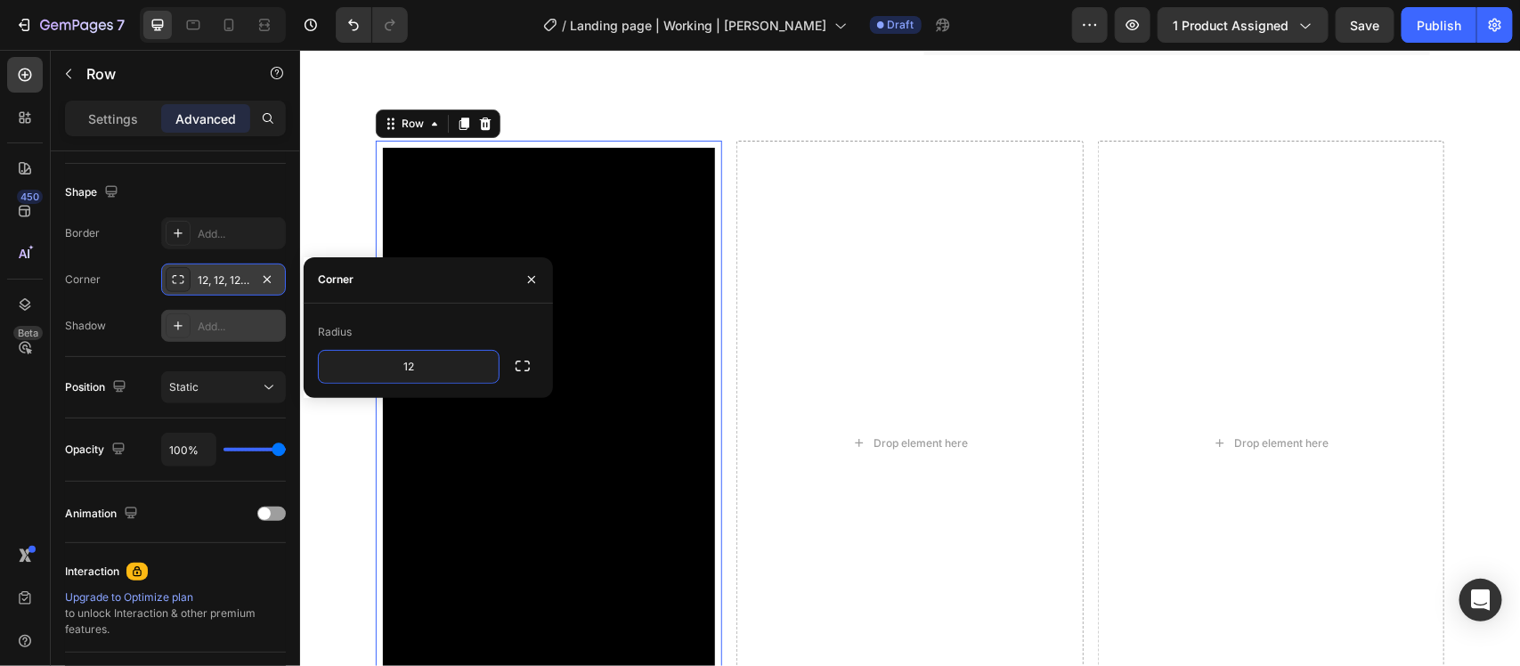
click at [184, 321] on icon at bounding box center [178, 326] width 14 height 14
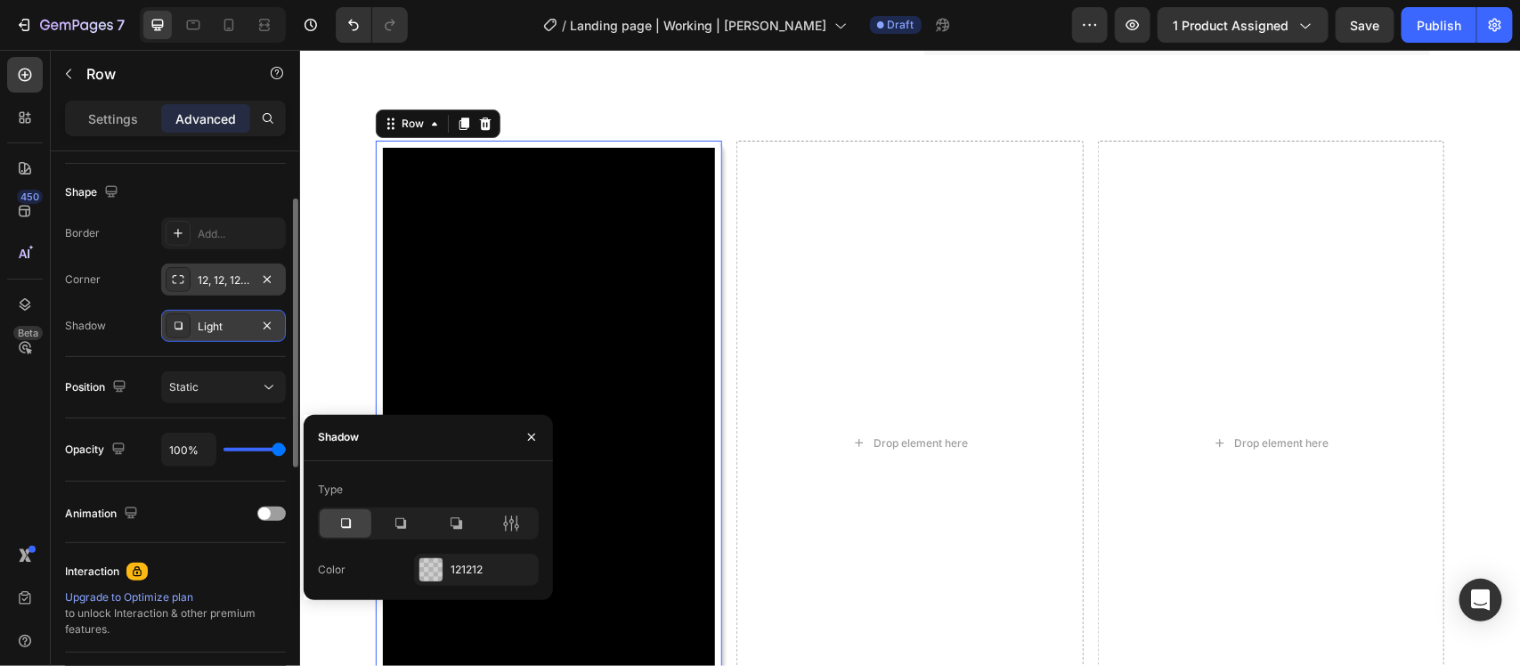
scroll to position [334, 0]
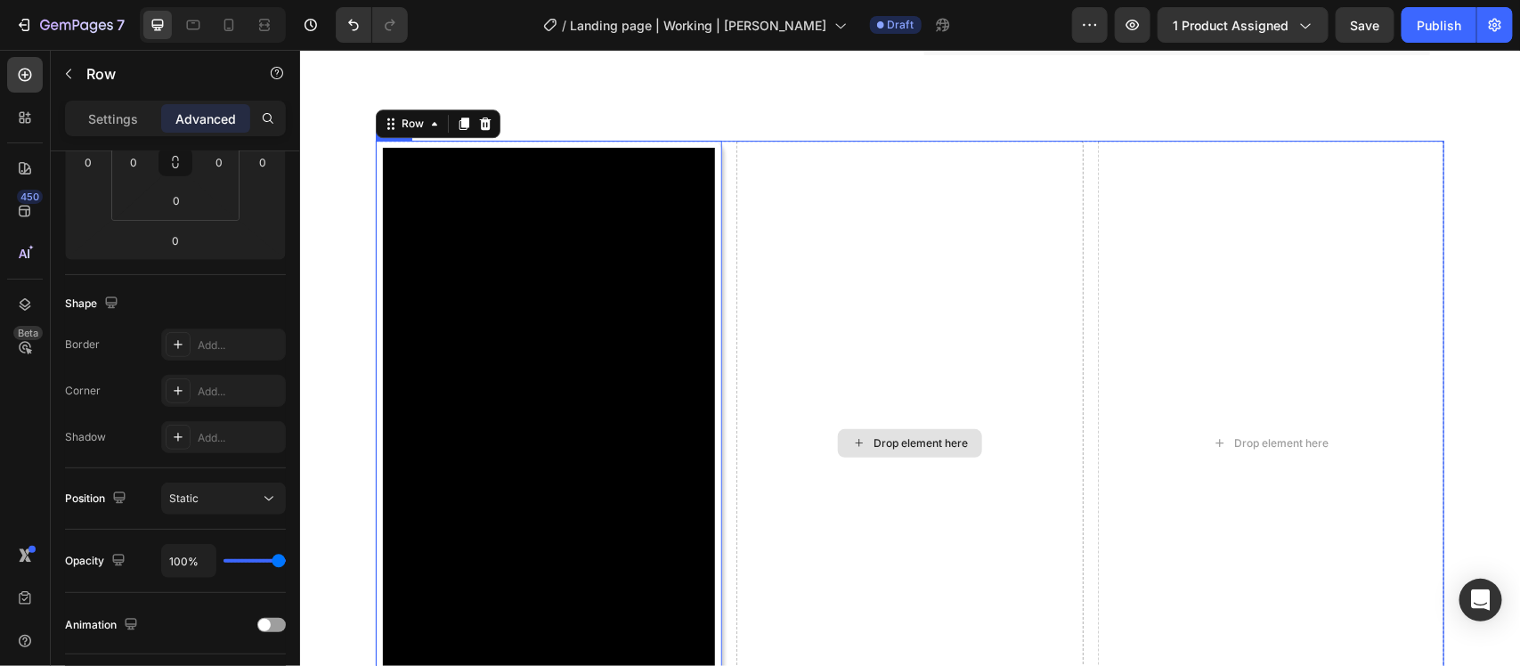
click at [914, 280] on div "Drop element here" at bounding box center [909, 443] width 346 height 606
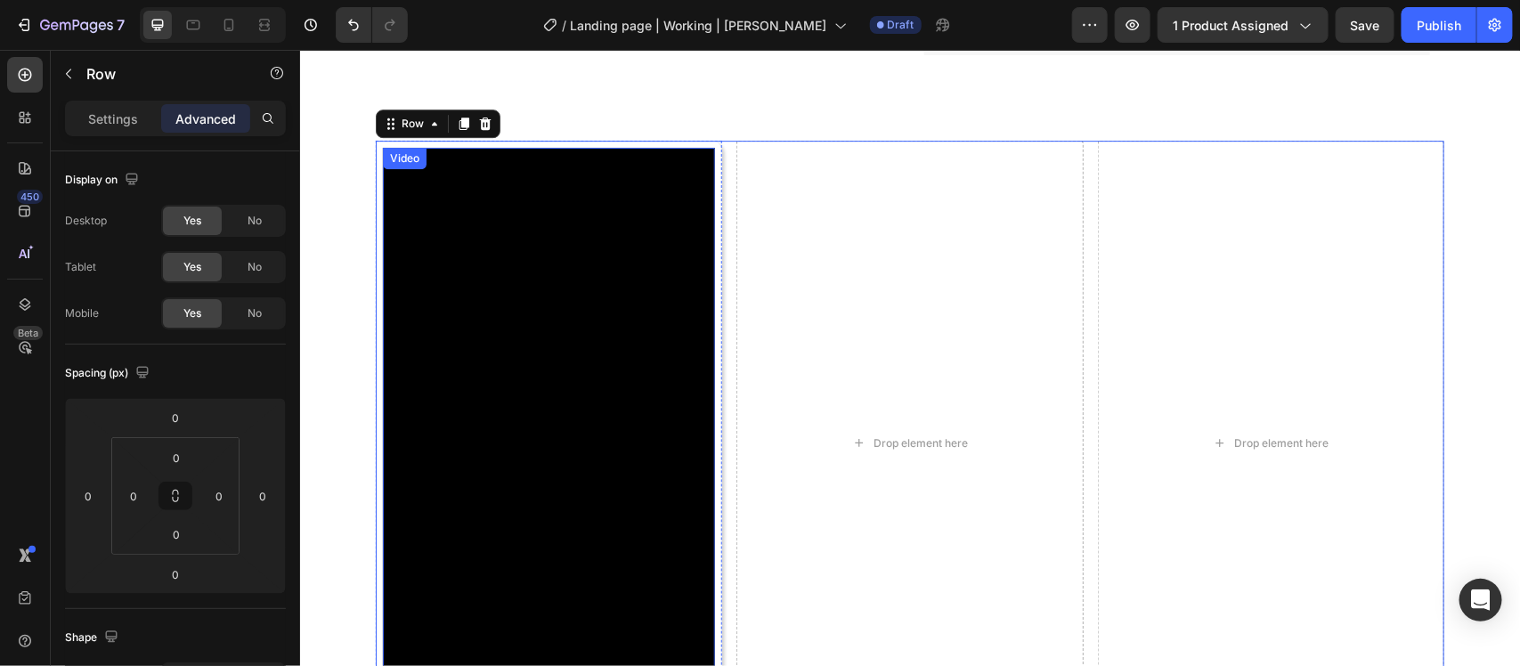
click at [513, 240] on video at bounding box center [548, 442] width 332 height 591
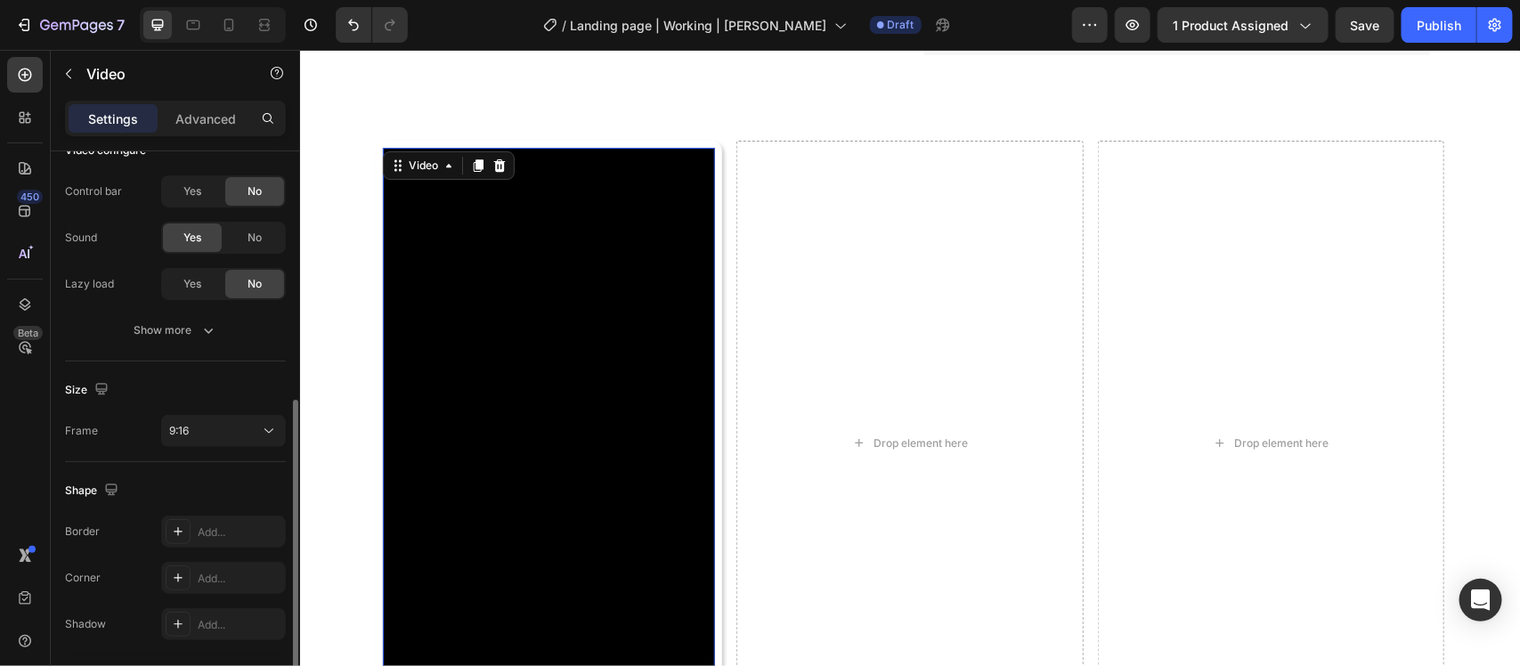
scroll to position [282, 0]
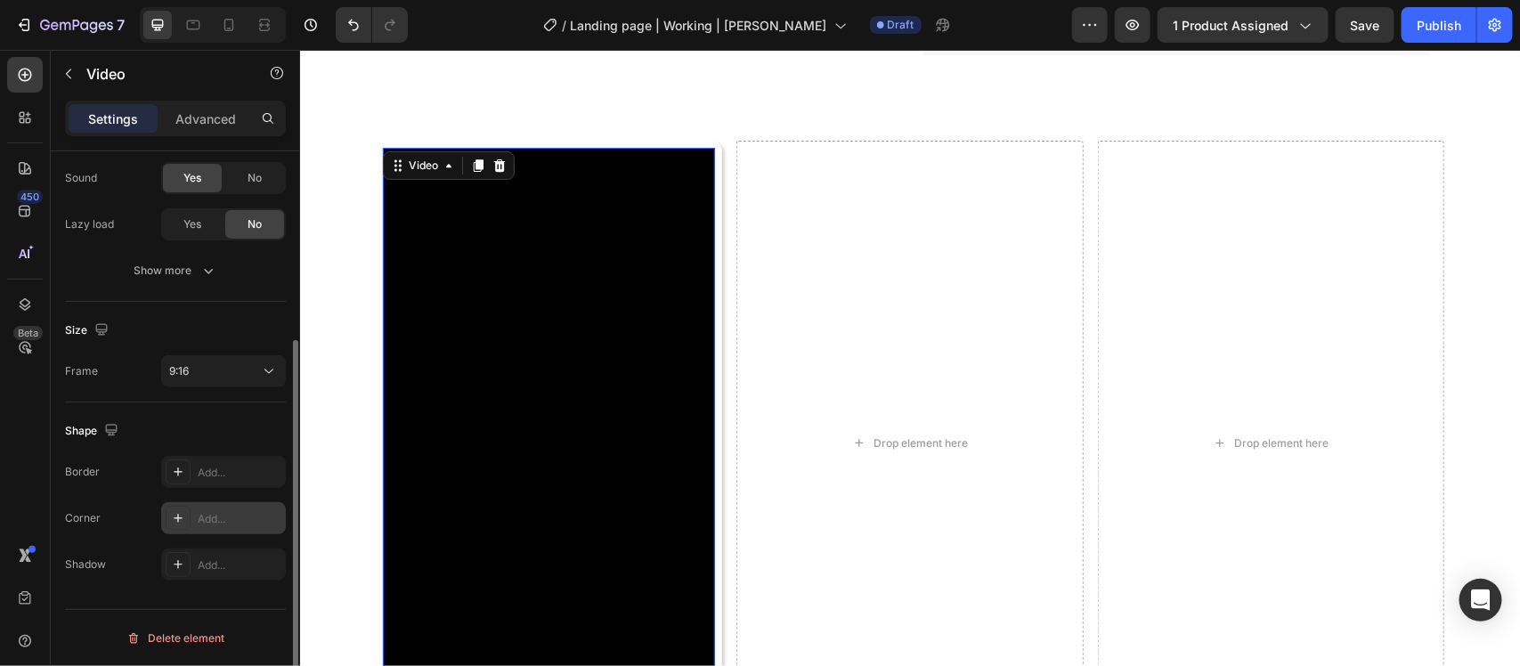
click at [184, 503] on div "Add..." at bounding box center [223, 518] width 125 height 32
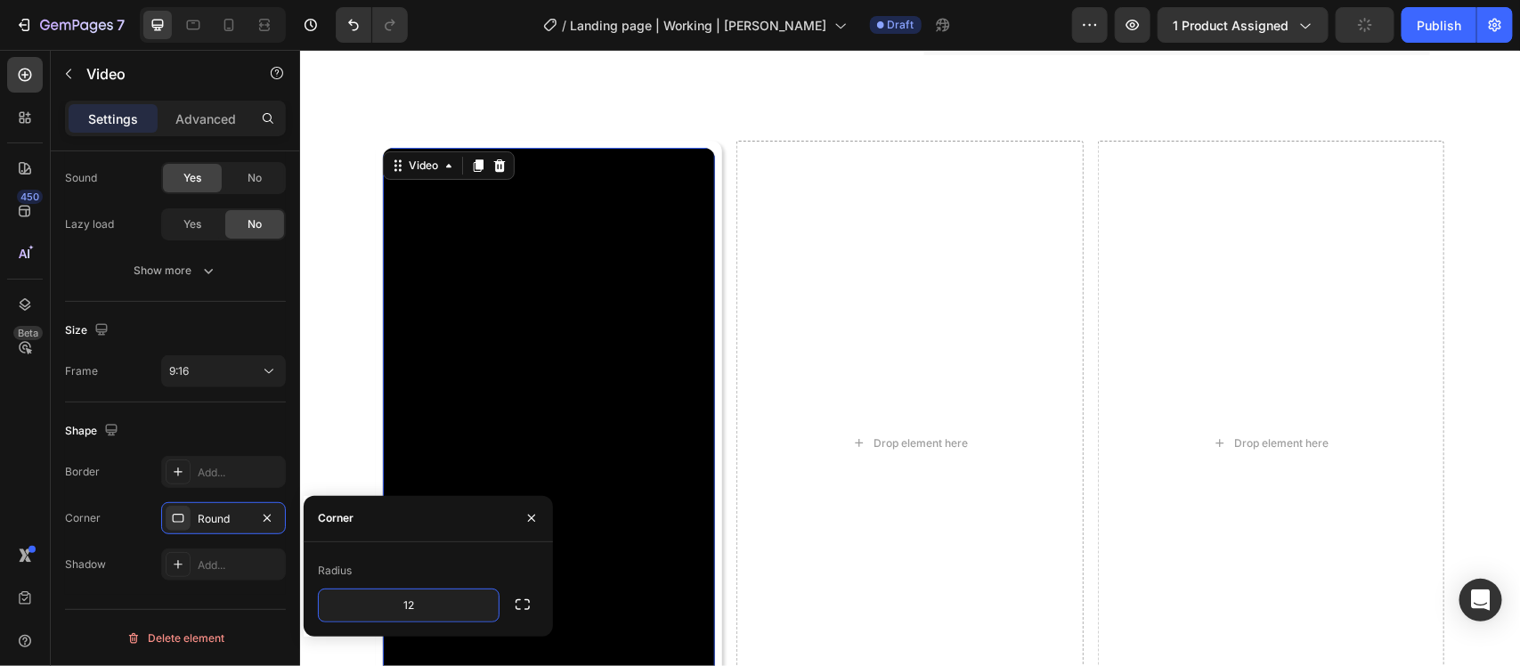
type input "12"
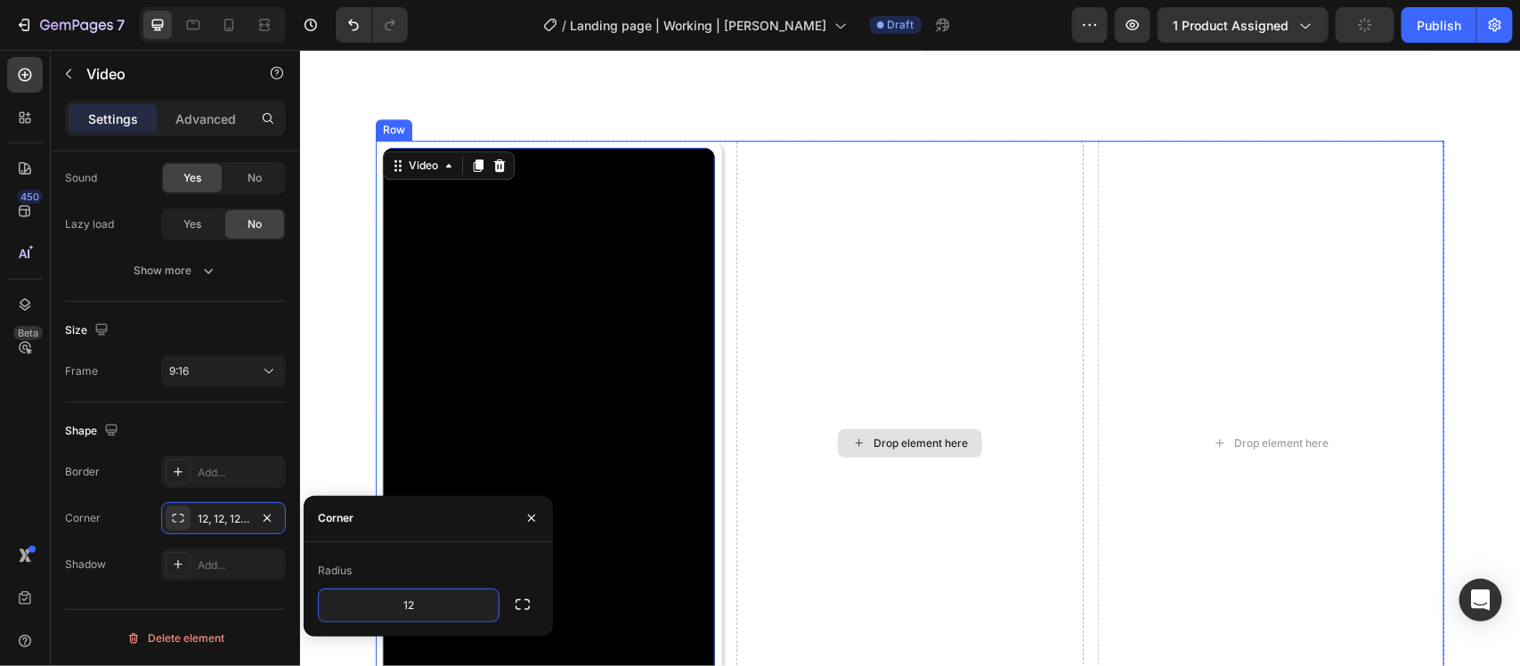
click at [964, 330] on div "Drop element here" at bounding box center [909, 443] width 346 height 606
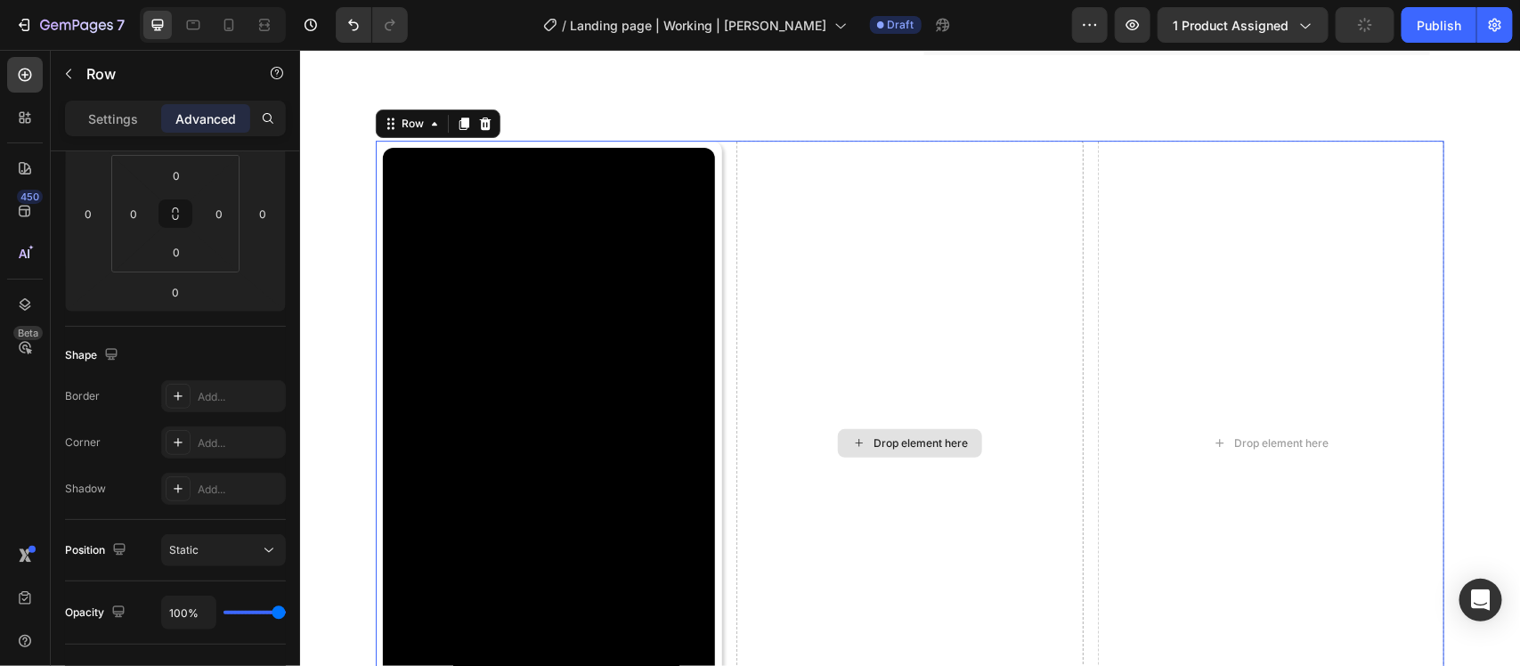
scroll to position [0, 0]
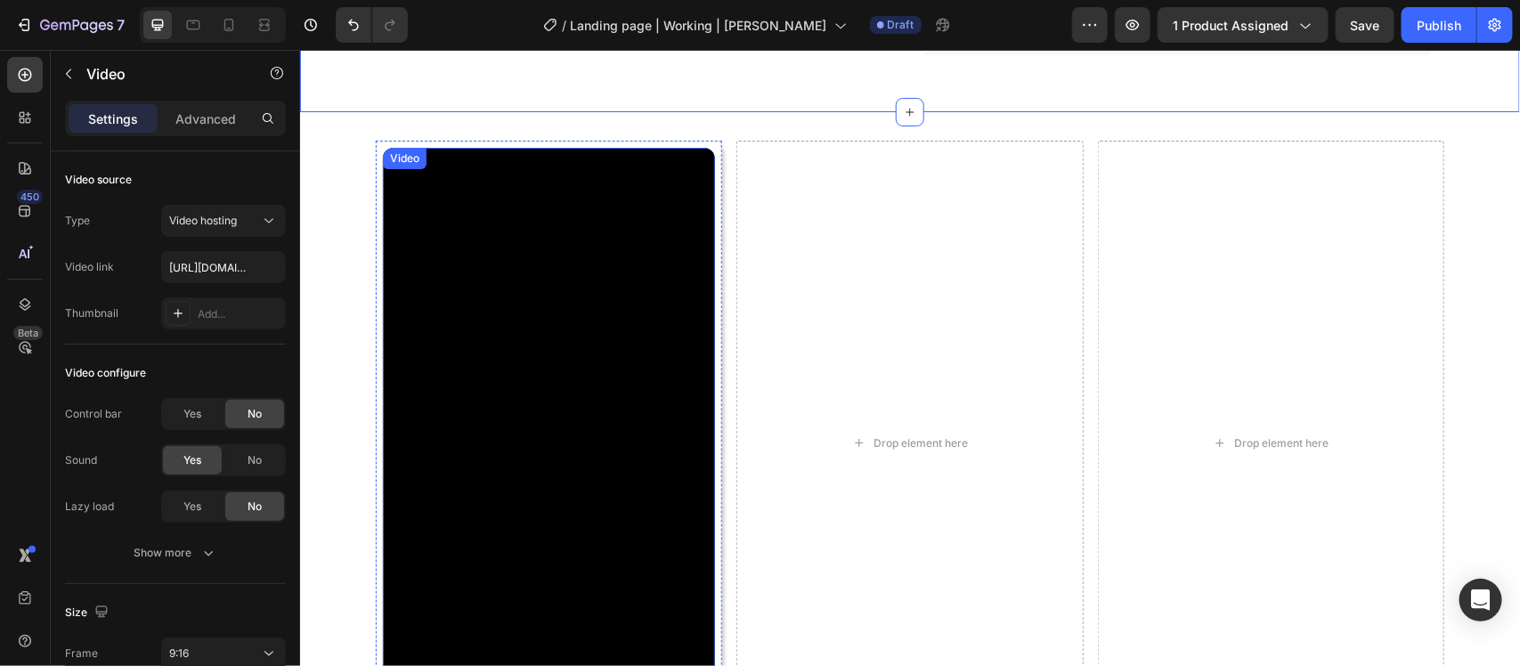
click at [657, 282] on video at bounding box center [548, 442] width 332 height 591
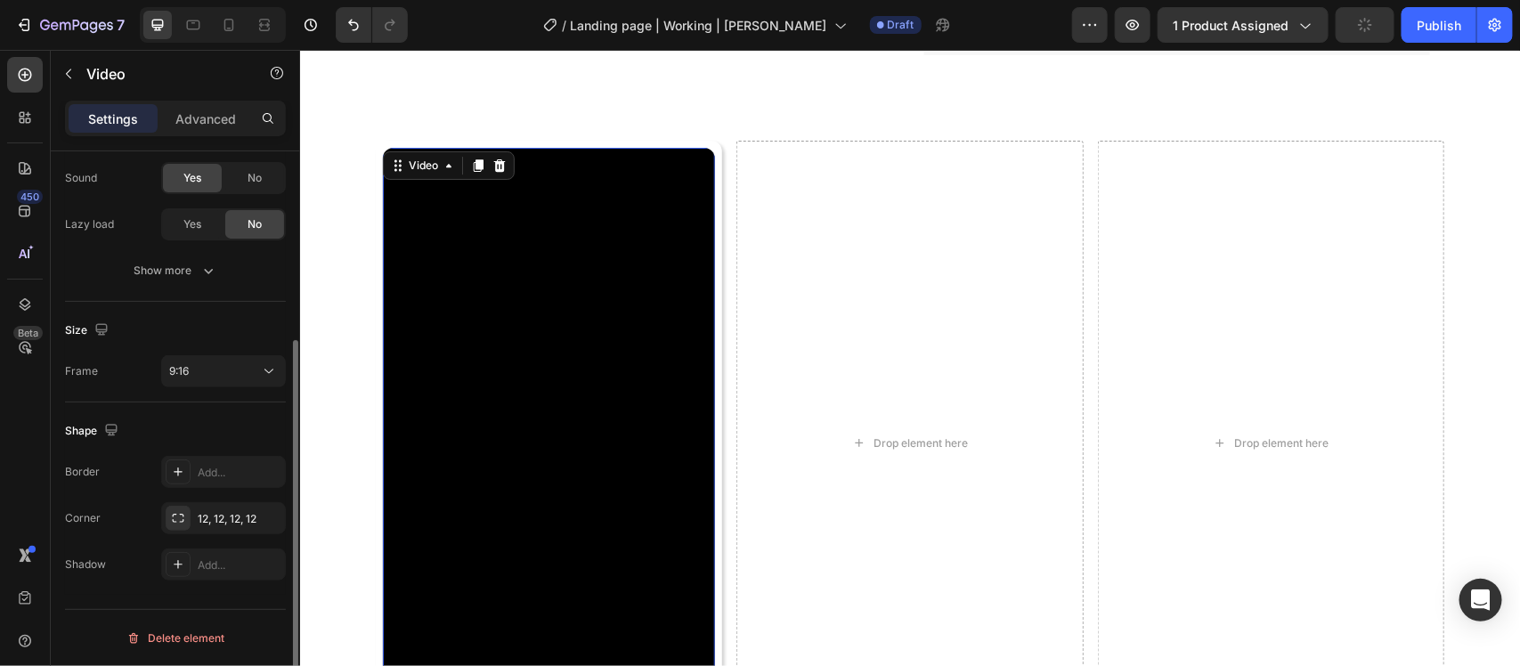
click at [444, 405] on video at bounding box center [548, 442] width 332 height 591
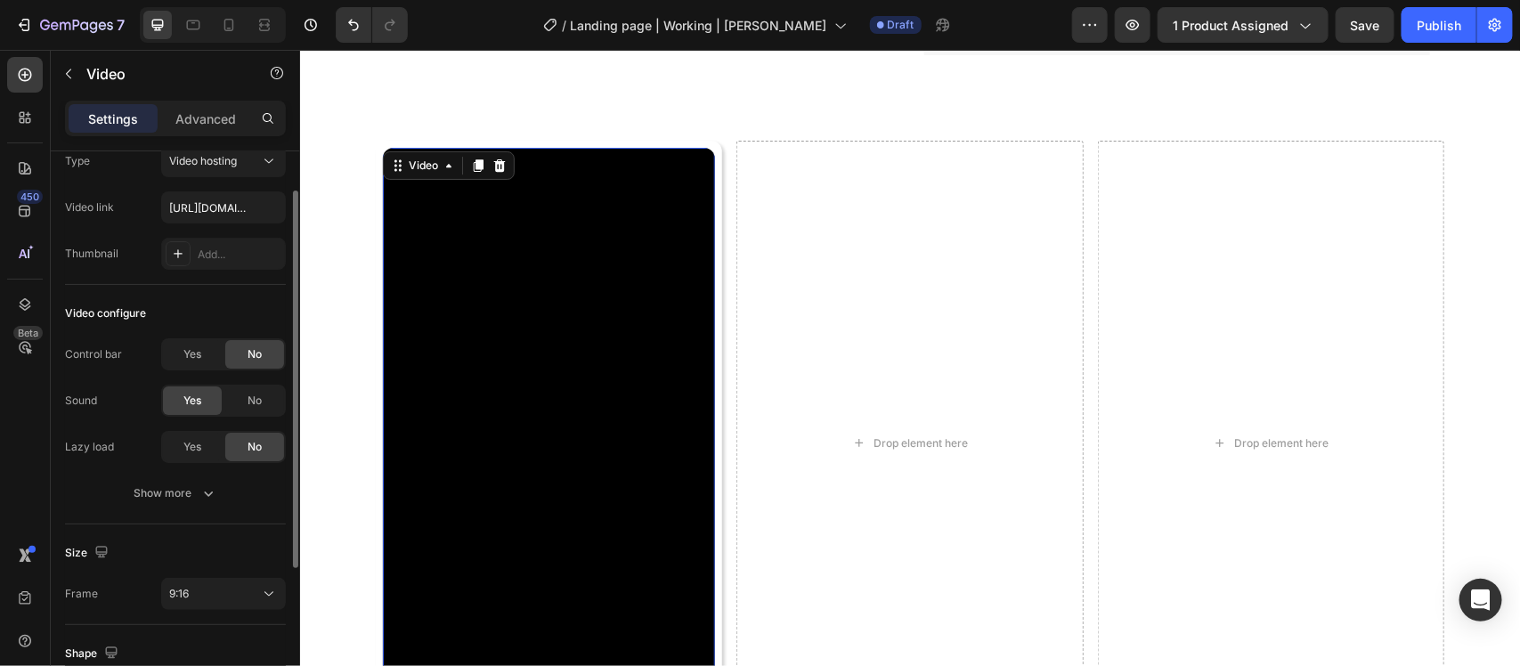
scroll to position [0, 0]
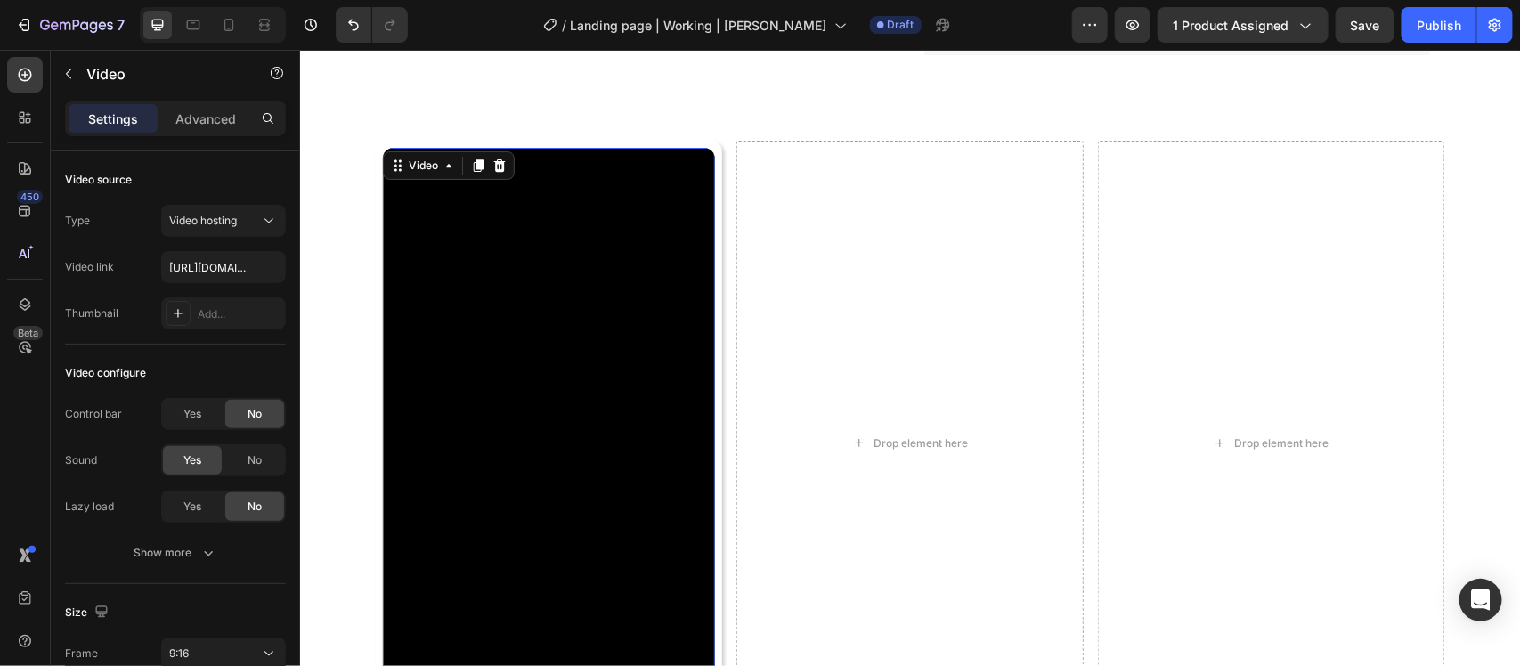
click at [562, 357] on video at bounding box center [548, 442] width 332 height 591
click at [561, 357] on video at bounding box center [548, 442] width 332 height 591
click at [208, 125] on p "Advanced" at bounding box center [205, 119] width 61 height 19
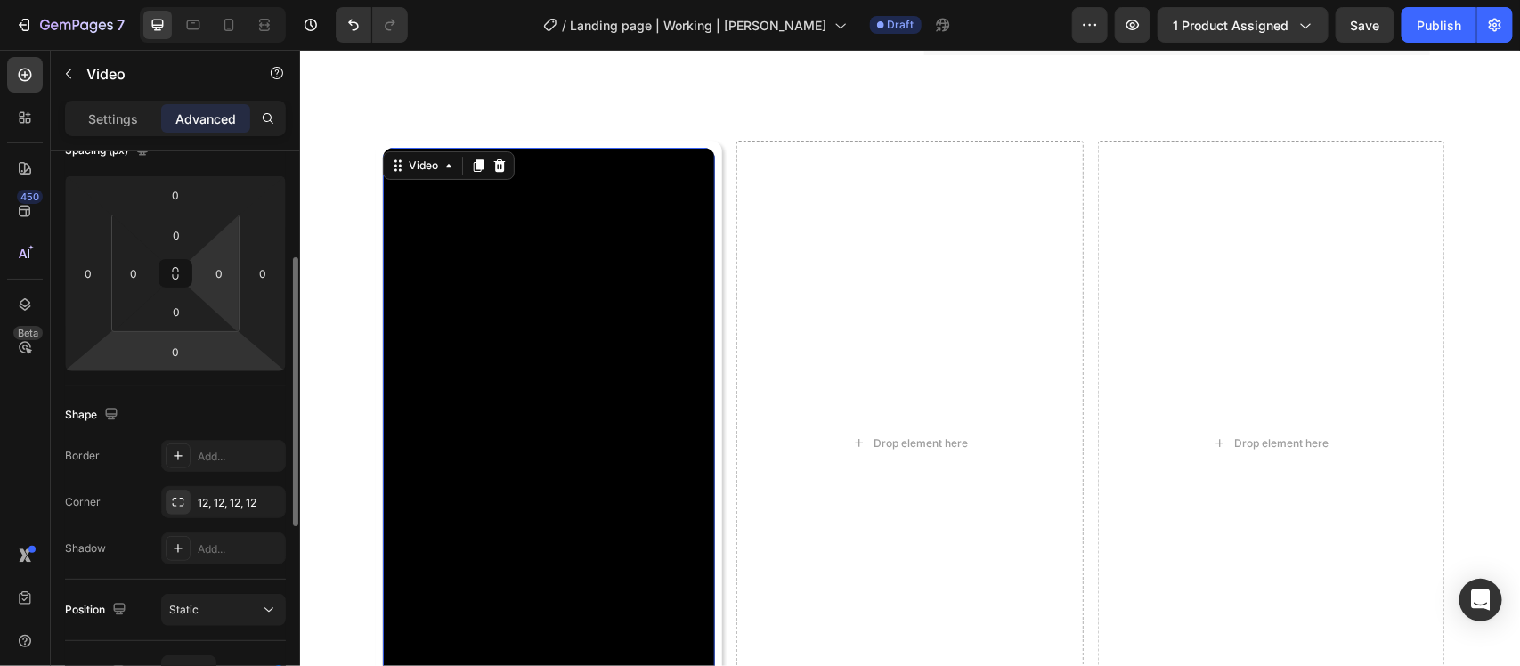
scroll to position [334, 0]
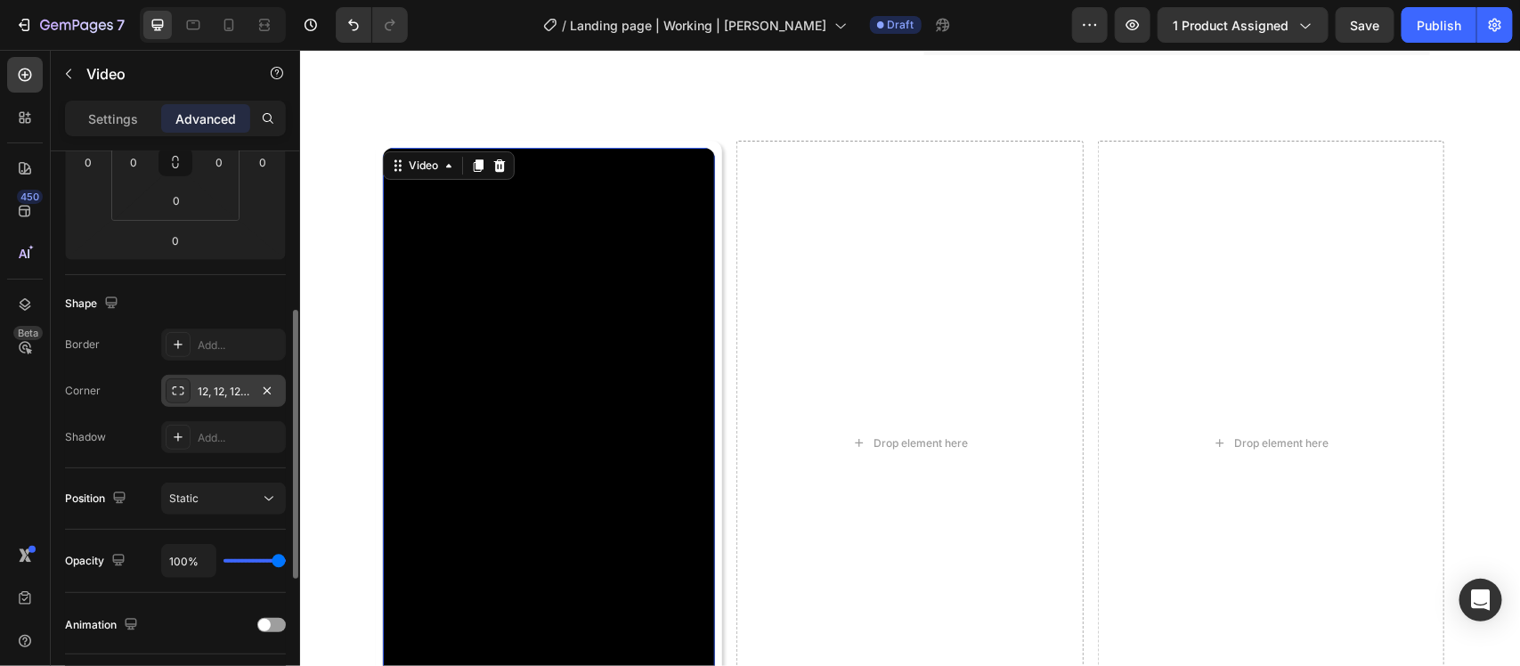
click at [180, 392] on icon at bounding box center [178, 391] width 14 height 14
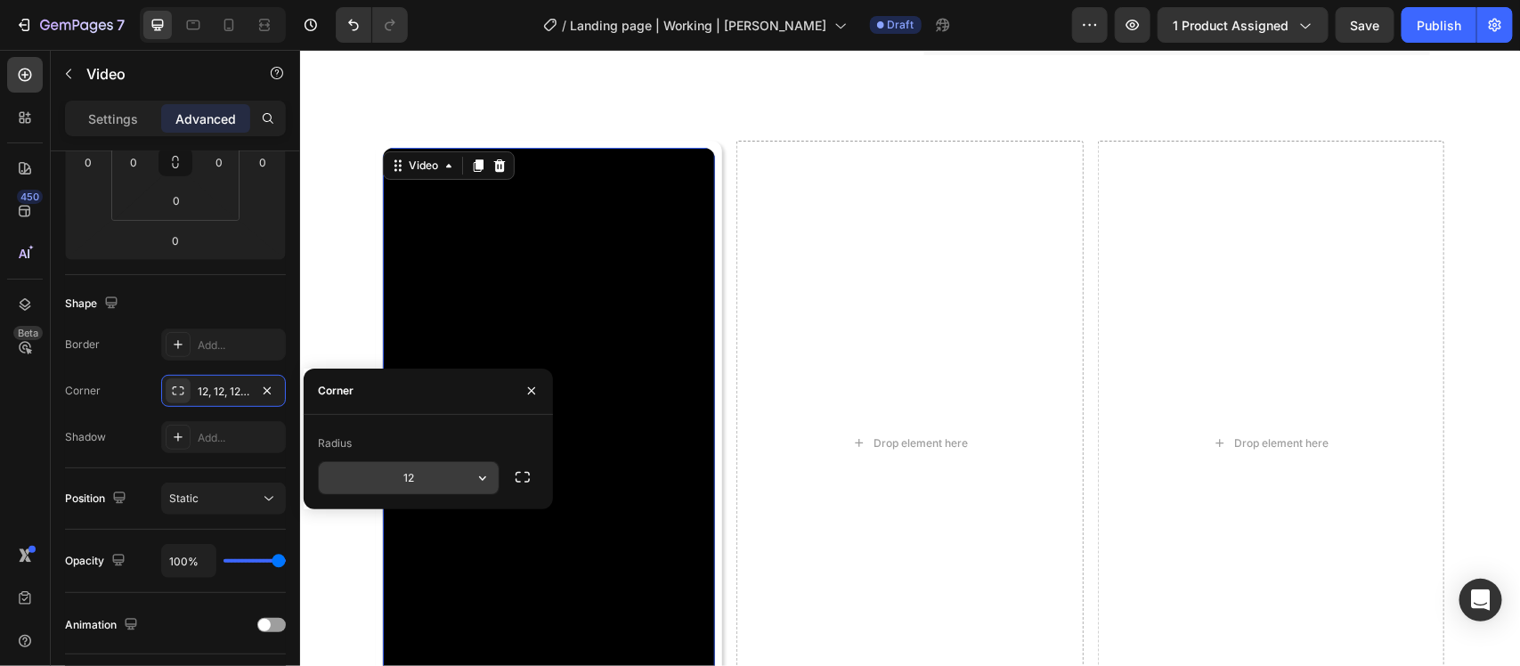
click at [403, 484] on input "12" at bounding box center [409, 478] width 180 height 32
type input "8"
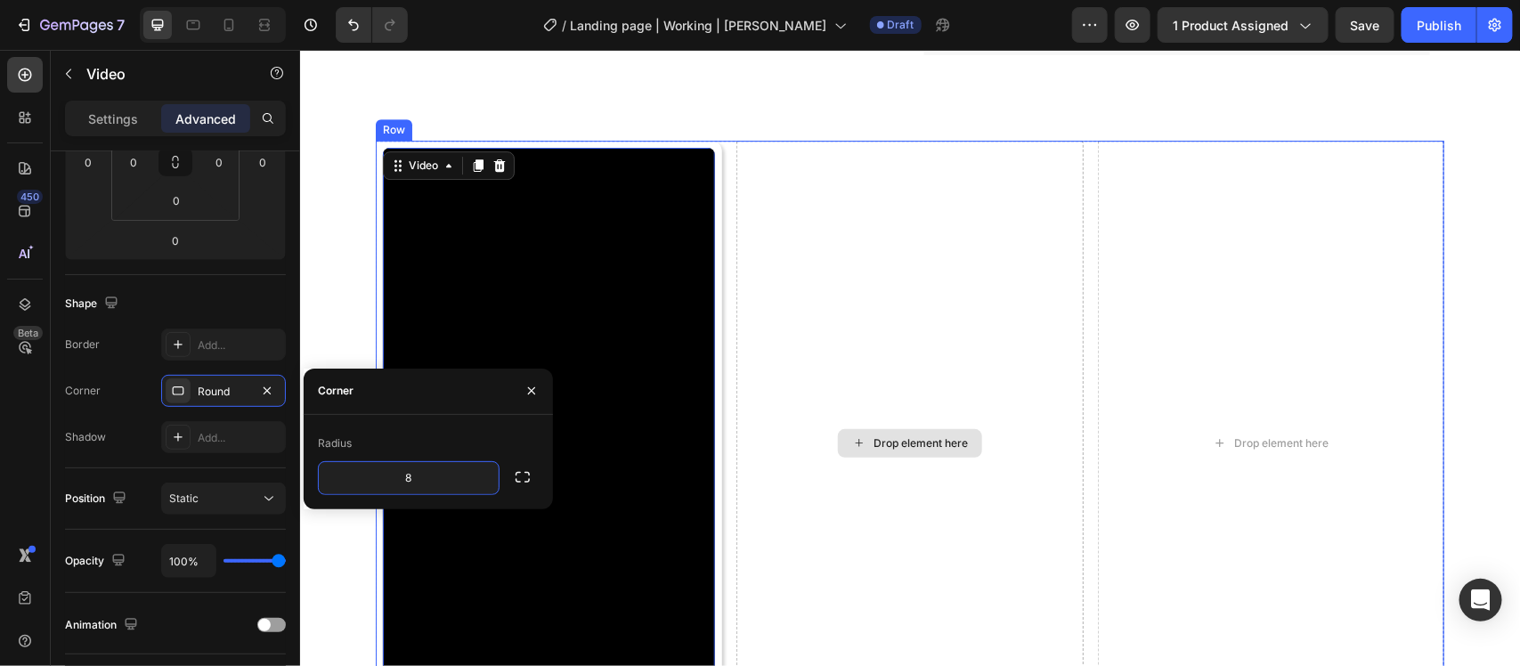
click at [816, 358] on div "Drop element here" at bounding box center [909, 443] width 346 height 606
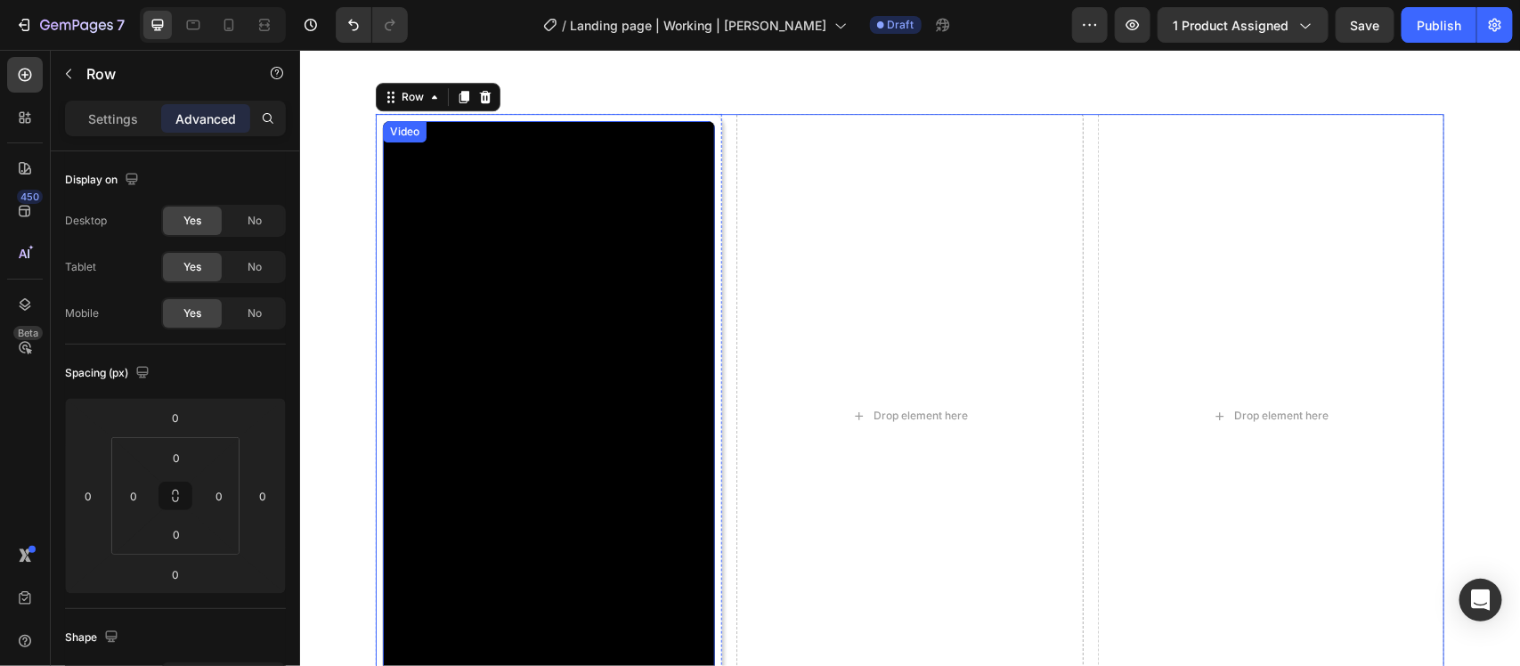
scroll to position [5420, 0]
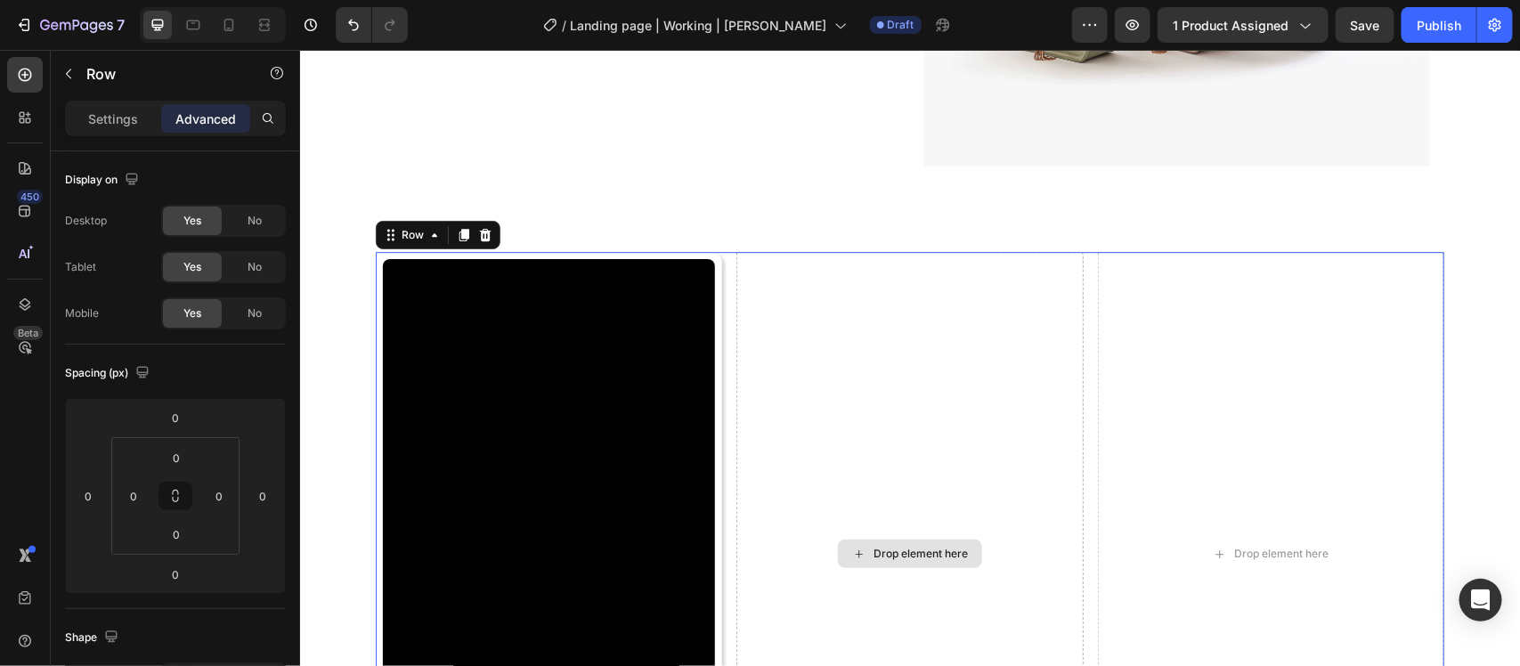
click at [955, 402] on div "Drop element here" at bounding box center [909, 554] width 346 height 606
click at [546, 316] on video at bounding box center [548, 553] width 332 height 591
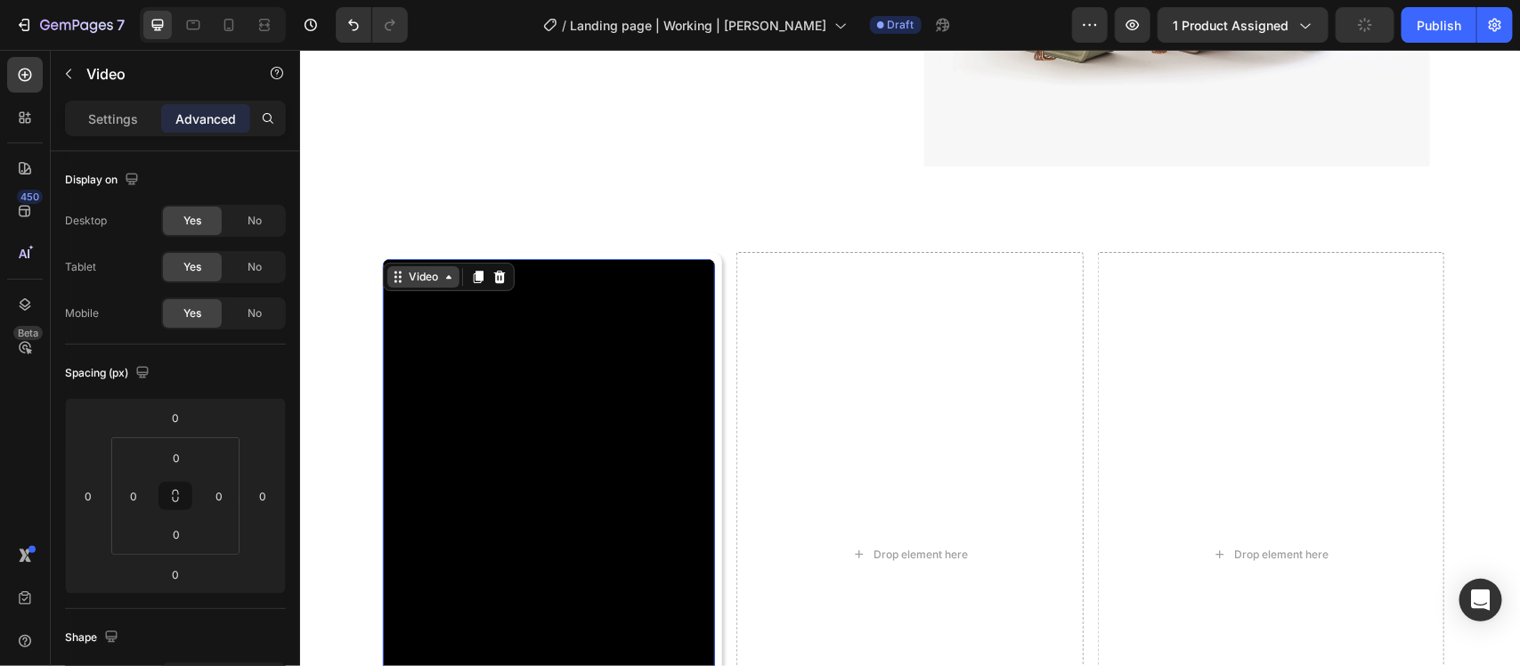
click at [406, 273] on div "Video" at bounding box center [422, 276] width 37 height 16
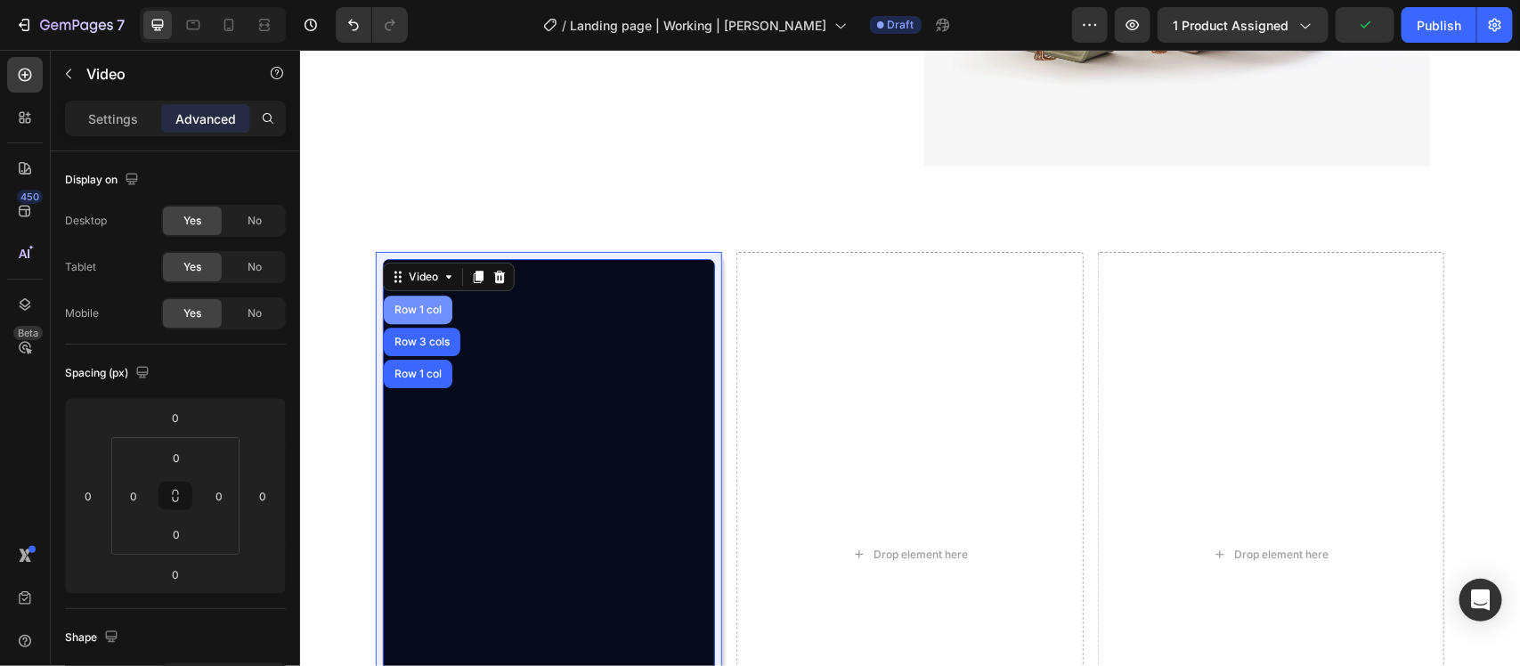
click at [403, 300] on div "Row 1 col" at bounding box center [417, 309] width 69 height 29
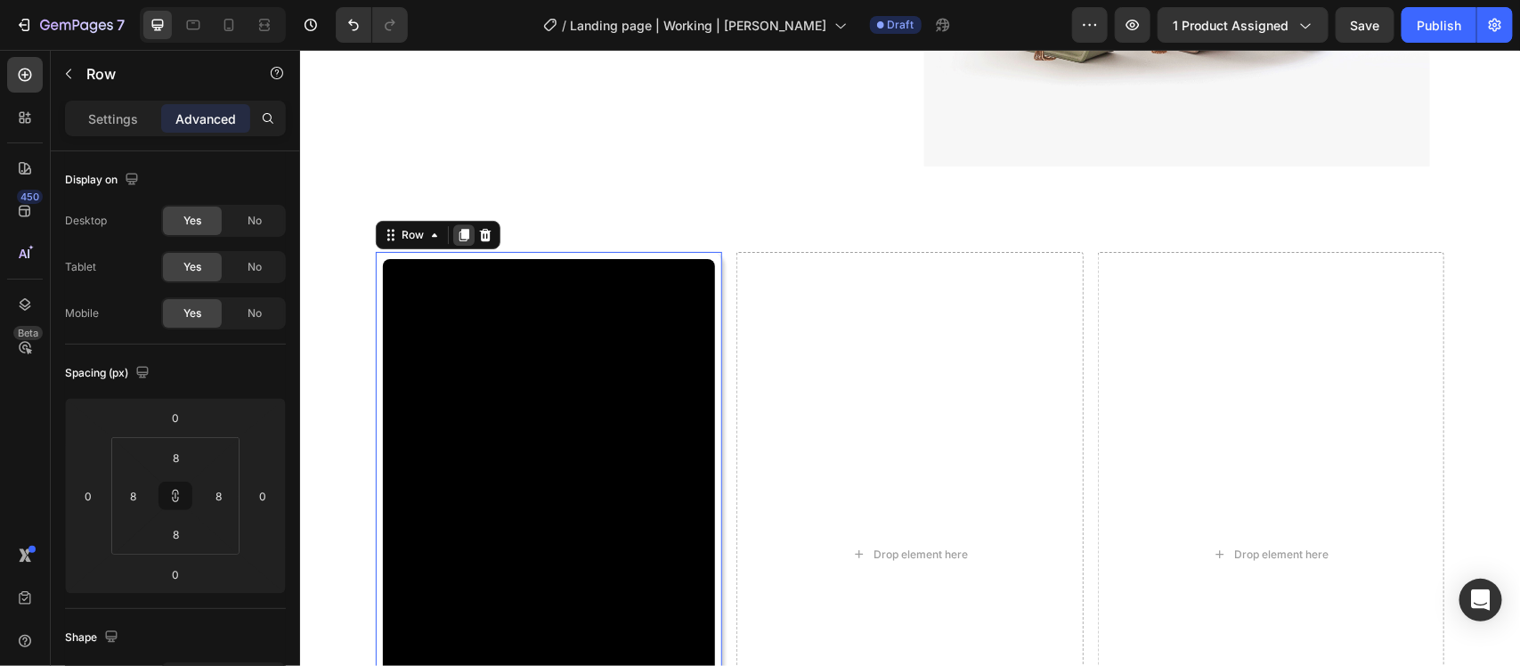
click at [459, 232] on icon at bounding box center [464, 234] width 10 height 12
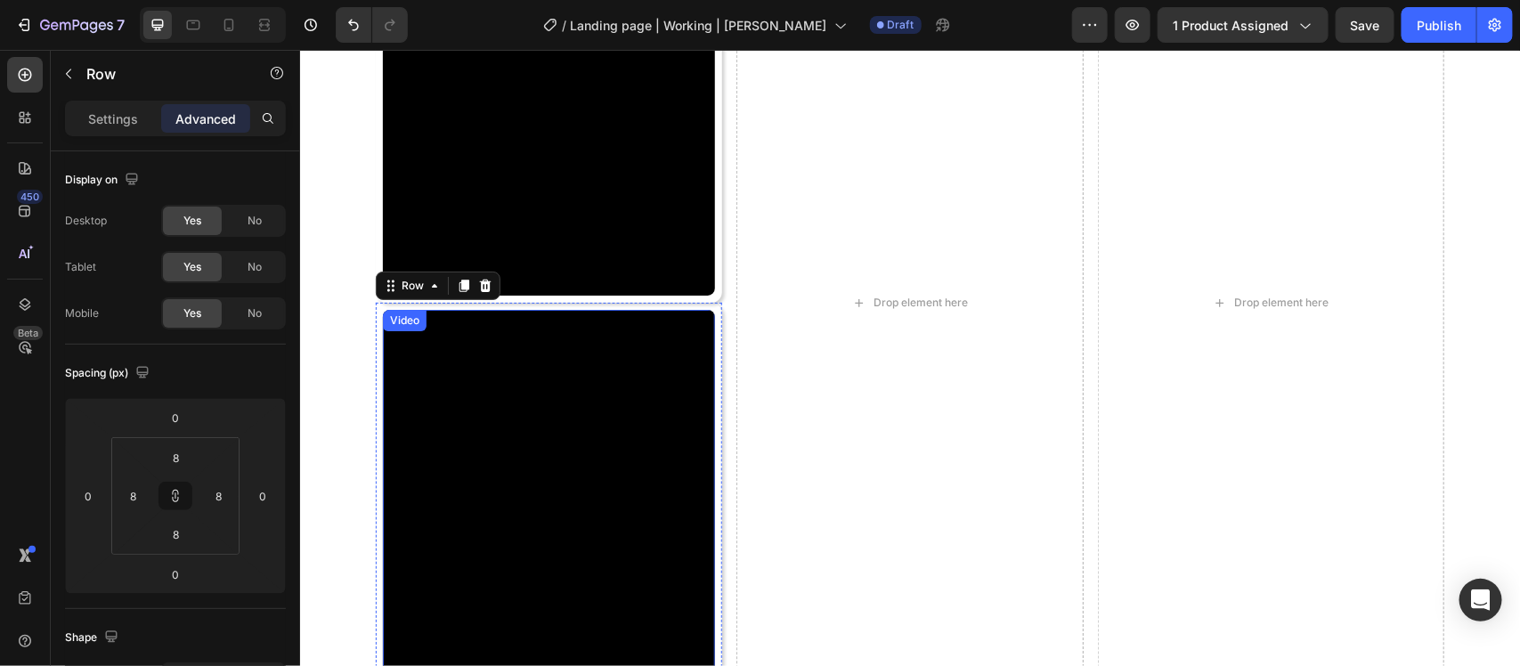
scroll to position [5932, 0]
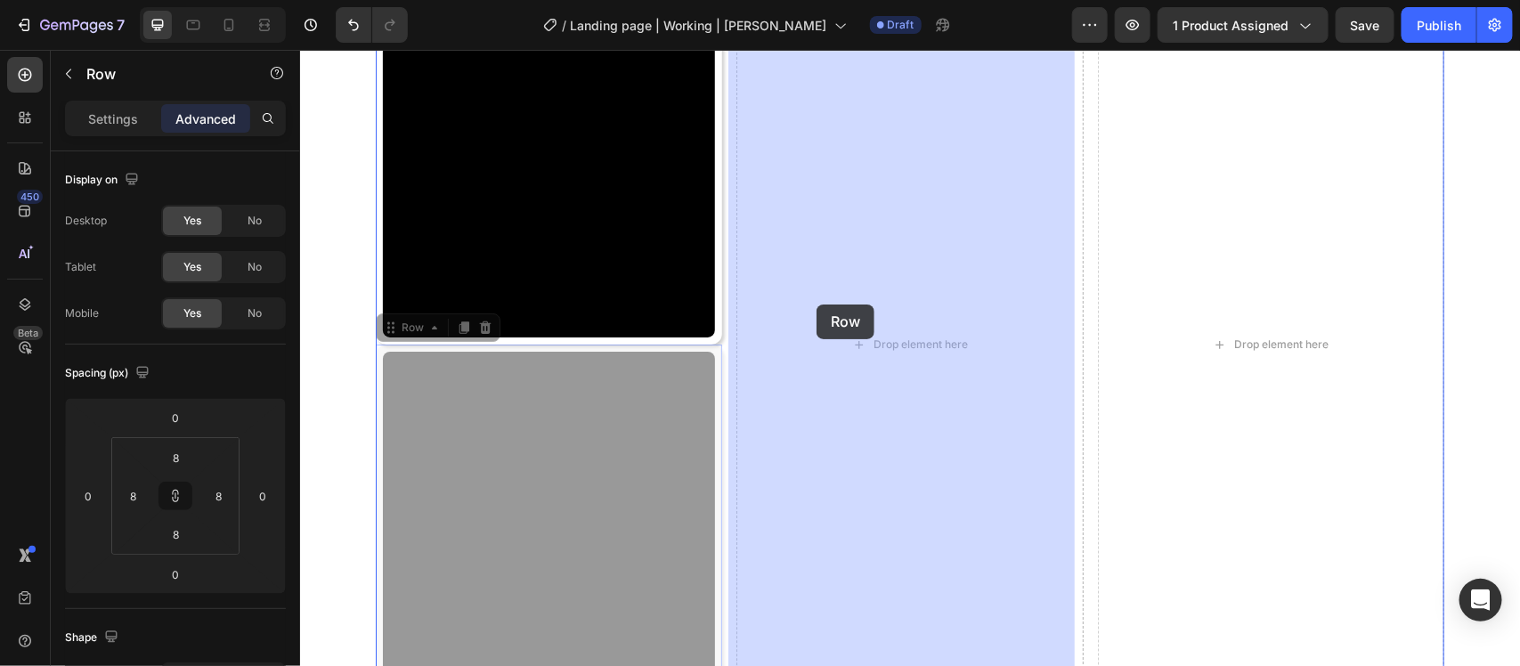
drag, startPoint x: 379, startPoint y: 333, endPoint x: 812, endPoint y: 305, distance: 434.7
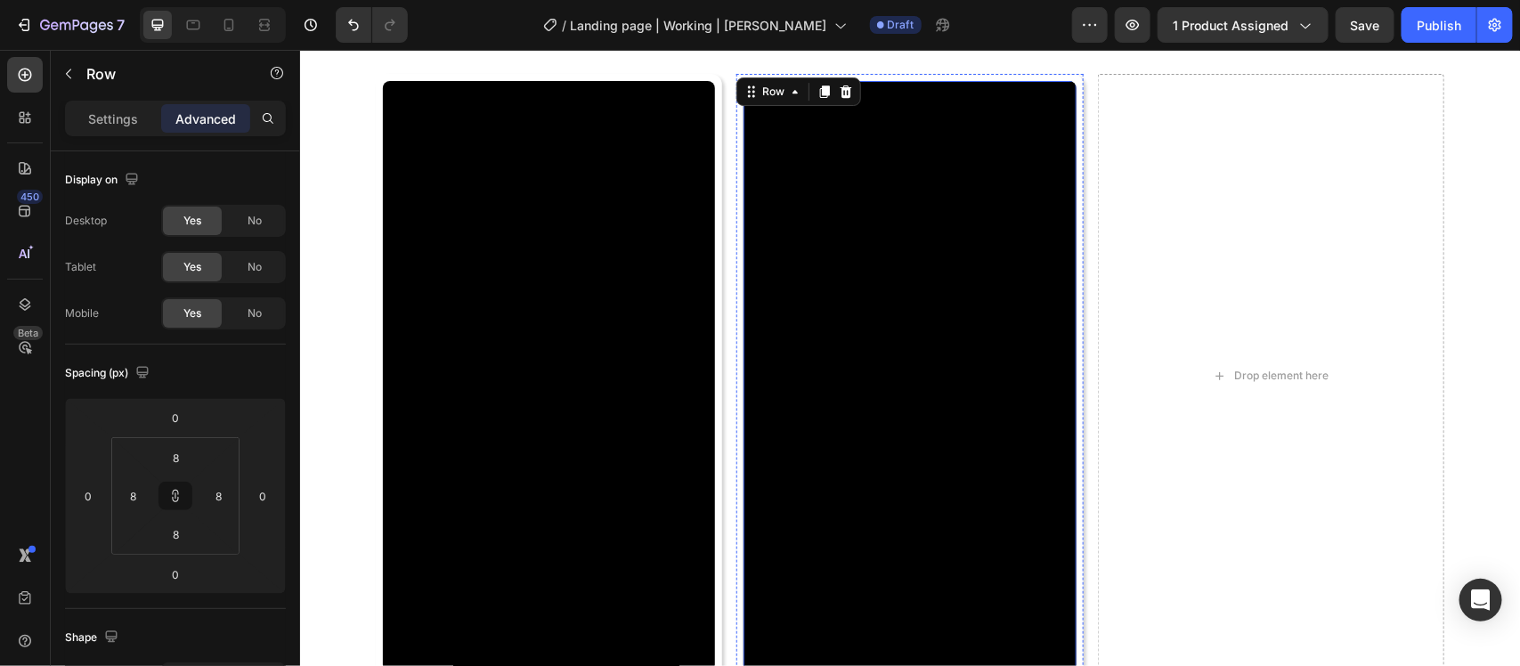
scroll to position [5375, 0]
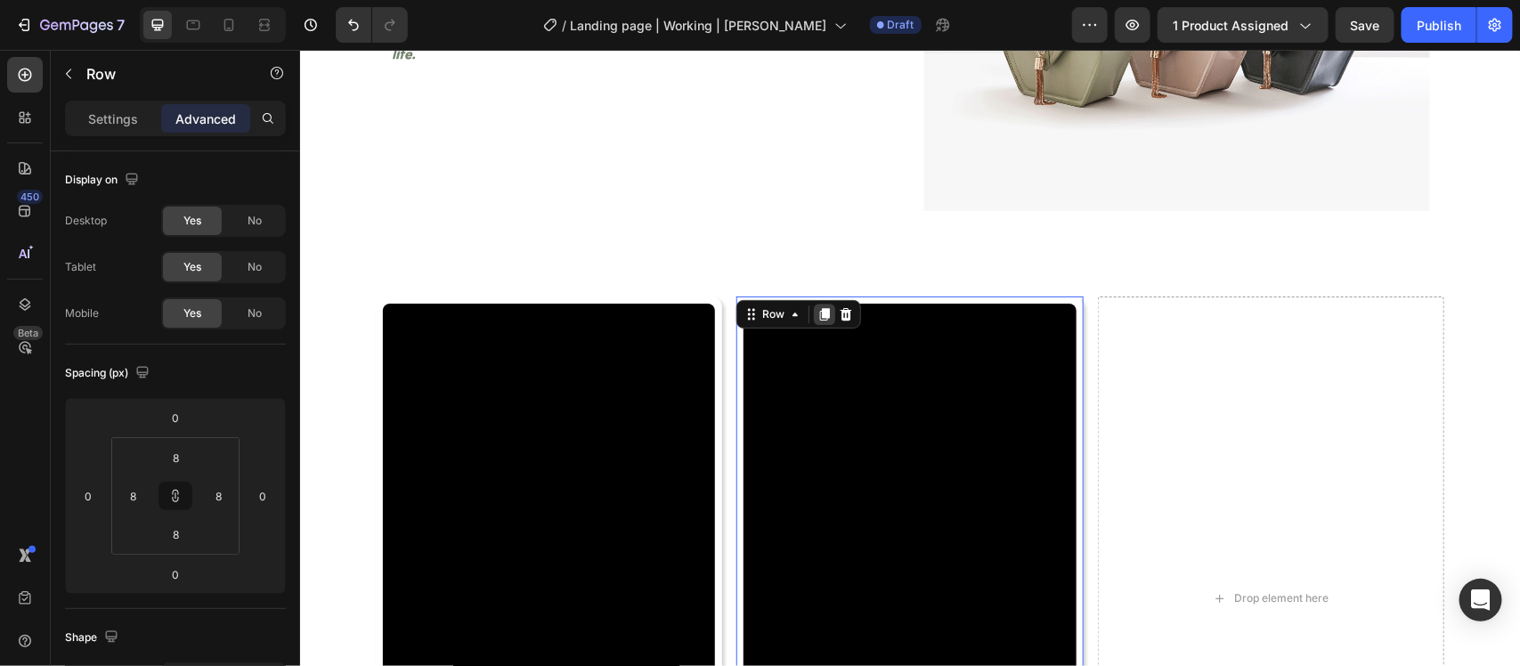
click at [821, 311] on icon at bounding box center [824, 313] width 14 height 14
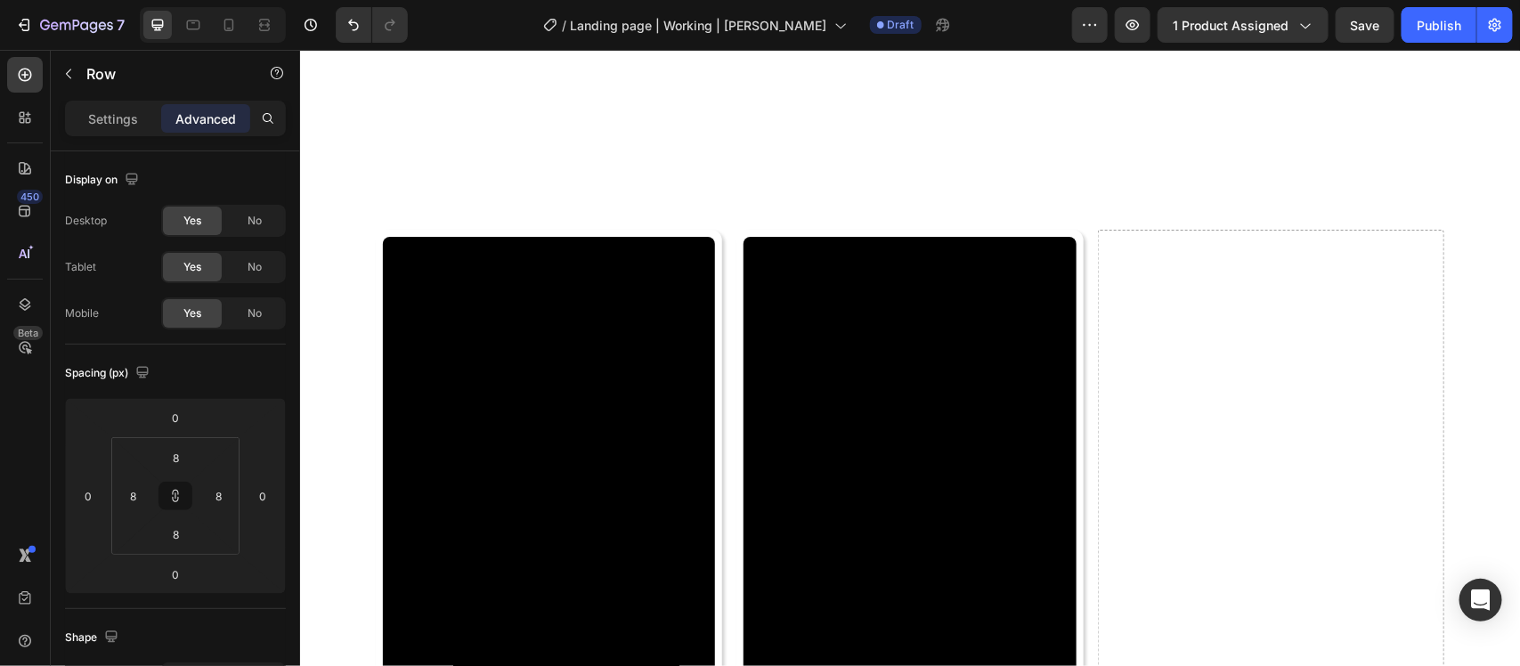
scroll to position [6164, 0]
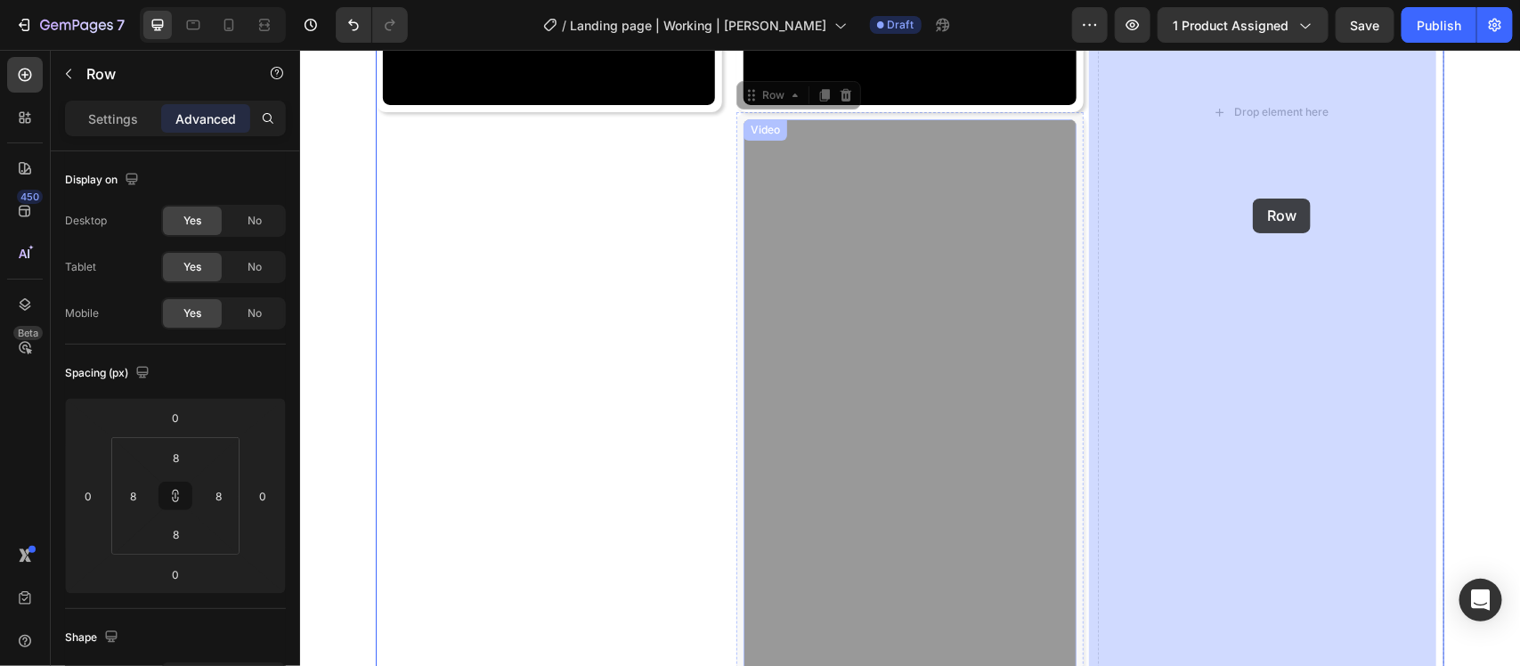
drag, startPoint x: 745, startPoint y: 93, endPoint x: 1252, endPoint y: 198, distance: 517.6
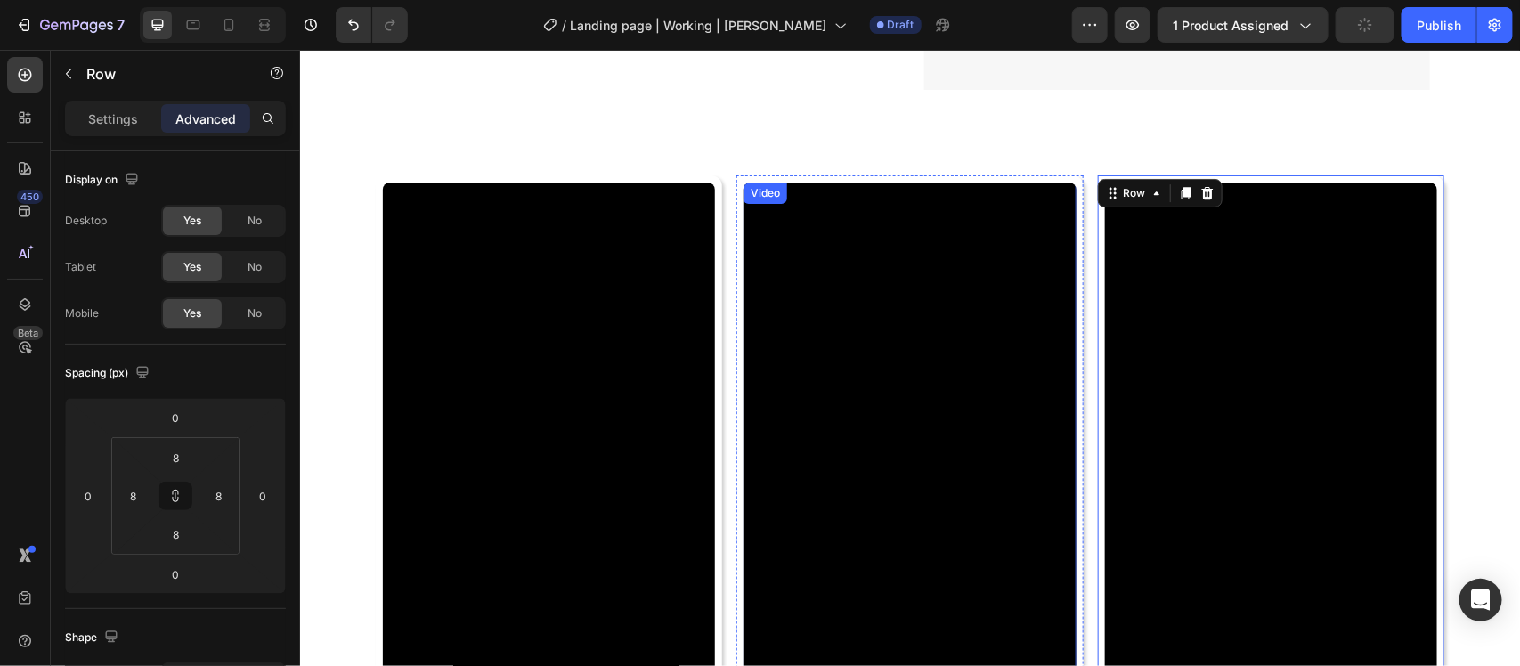
scroll to position [5385, 0]
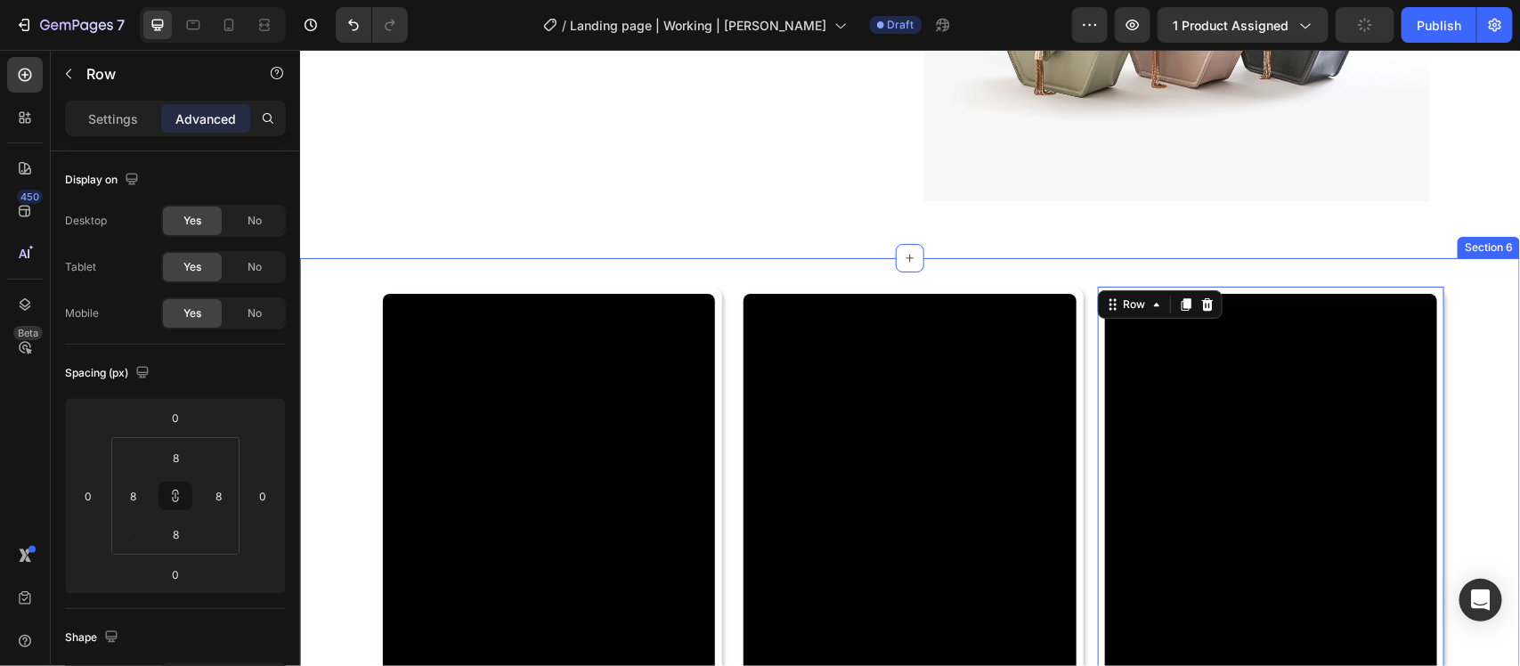
click at [1074, 265] on div "Video Row Video Row Video Row 0 Row Row Section 6" at bounding box center [909, 588] width 1220 height 663
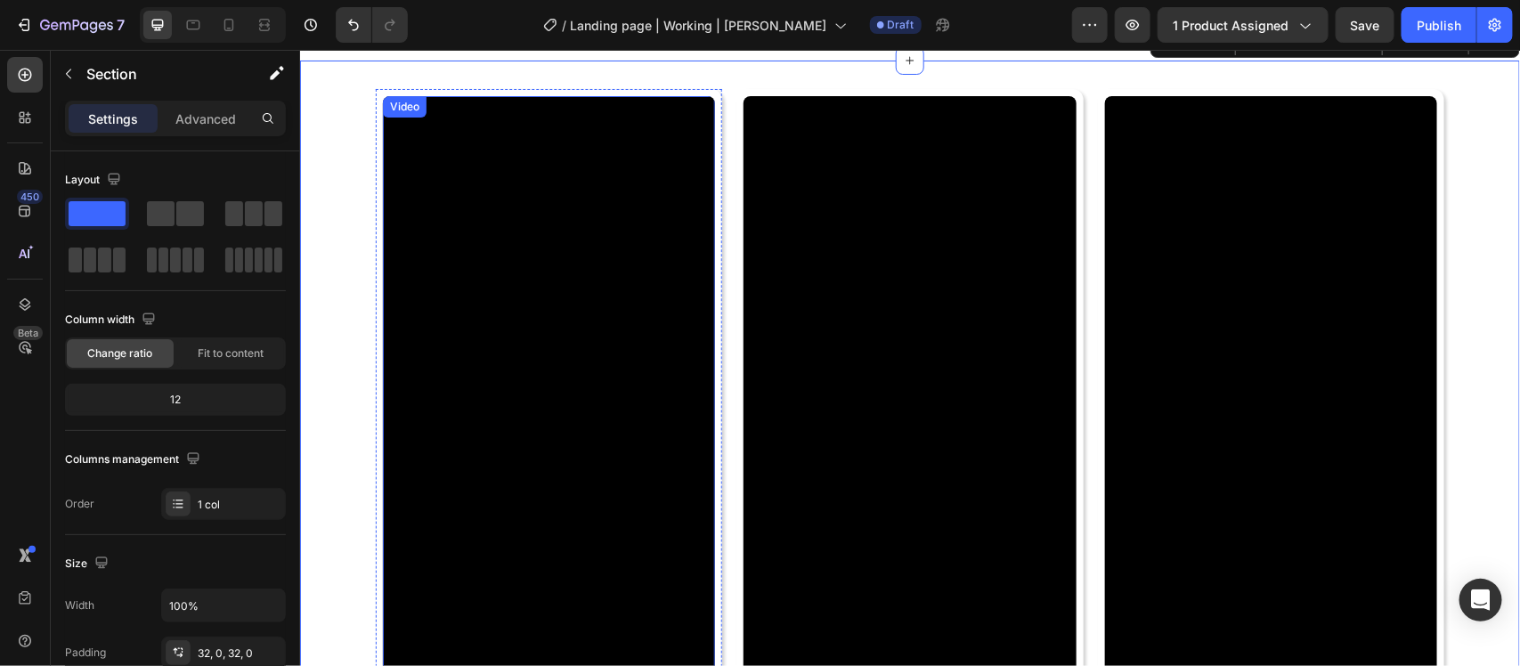
scroll to position [5607, 0]
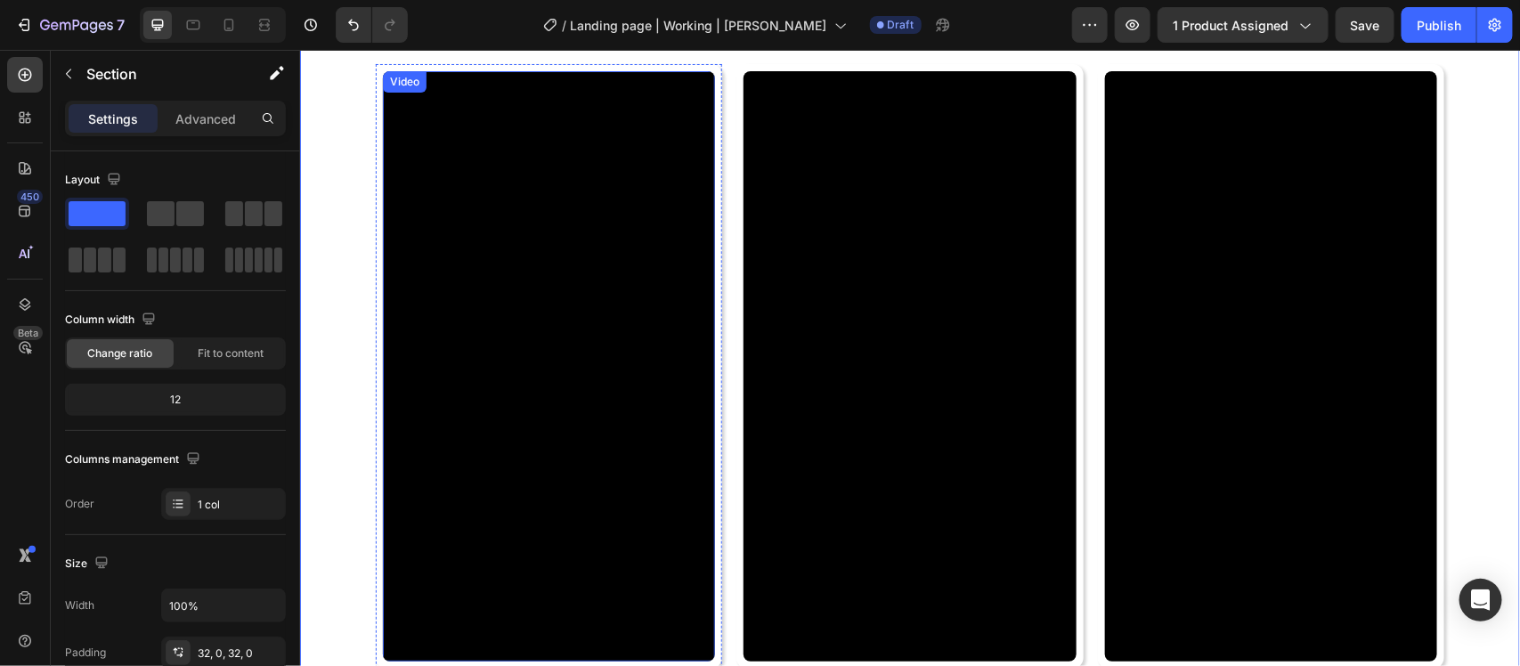
click at [482, 366] on video at bounding box center [548, 365] width 332 height 591
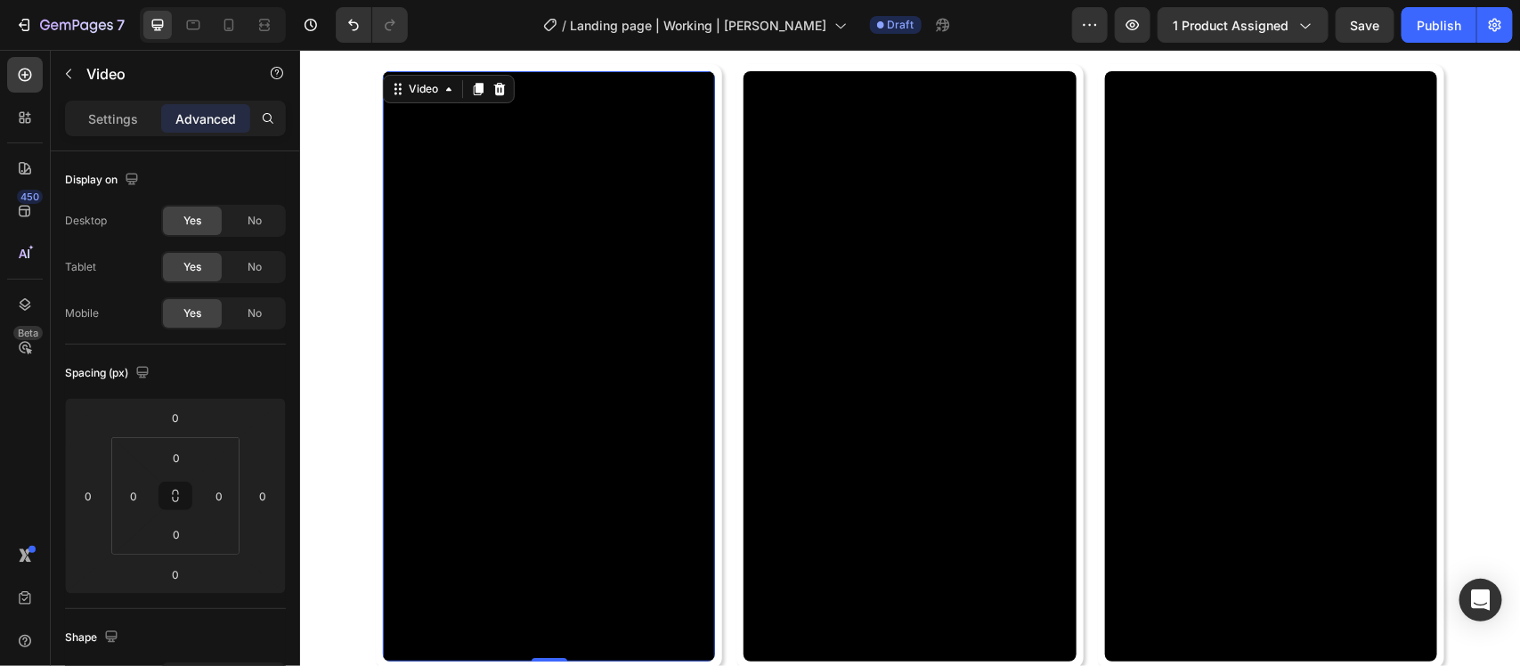
click at [477, 357] on video at bounding box center [548, 365] width 332 height 591
click at [125, 116] on p "Settings" at bounding box center [113, 119] width 50 height 19
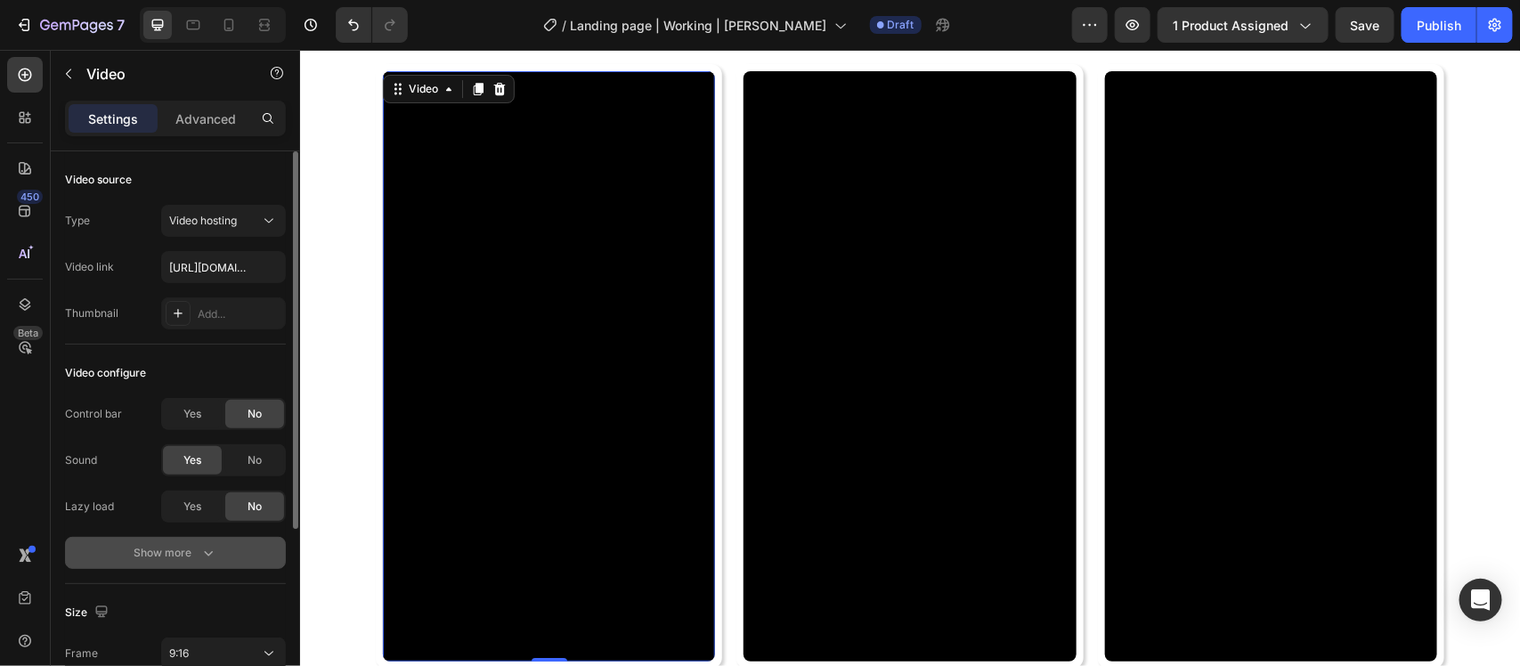
click at [174, 557] on div "Show more" at bounding box center [175, 553] width 83 height 18
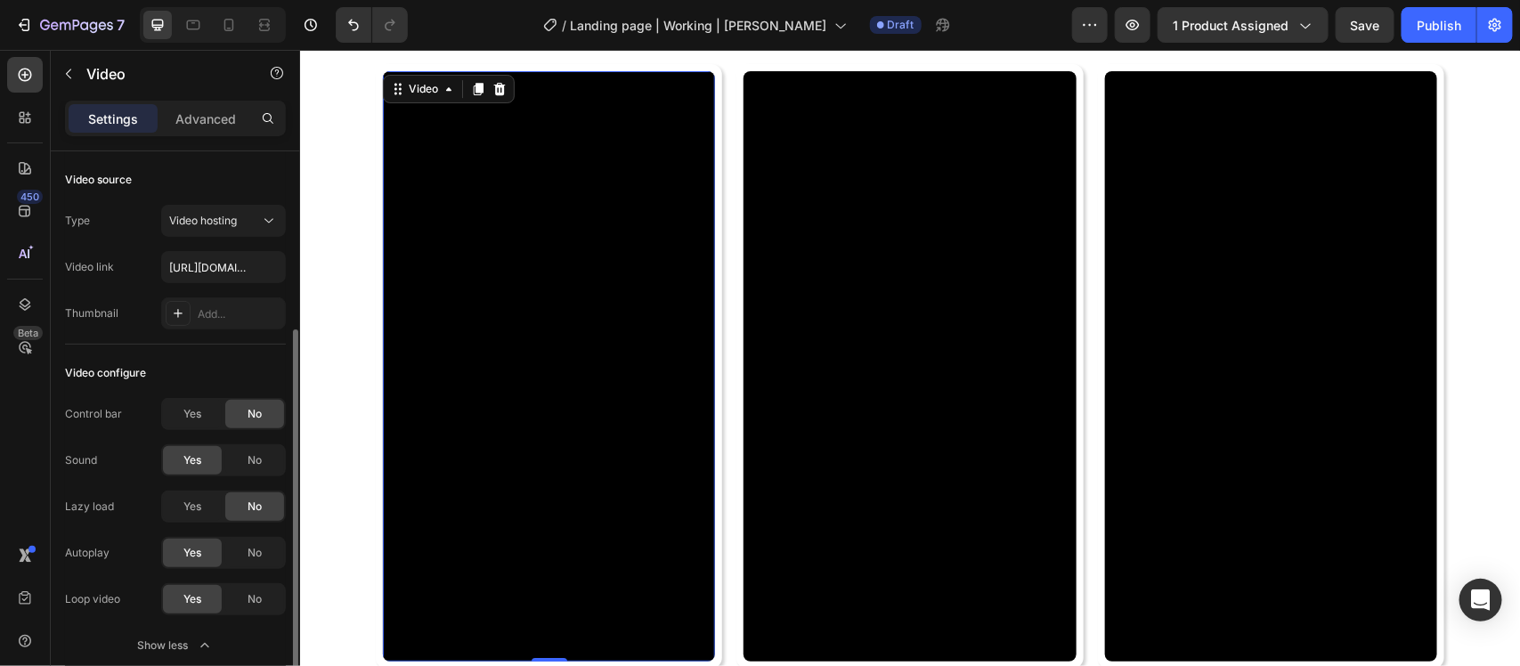
scroll to position [111, 0]
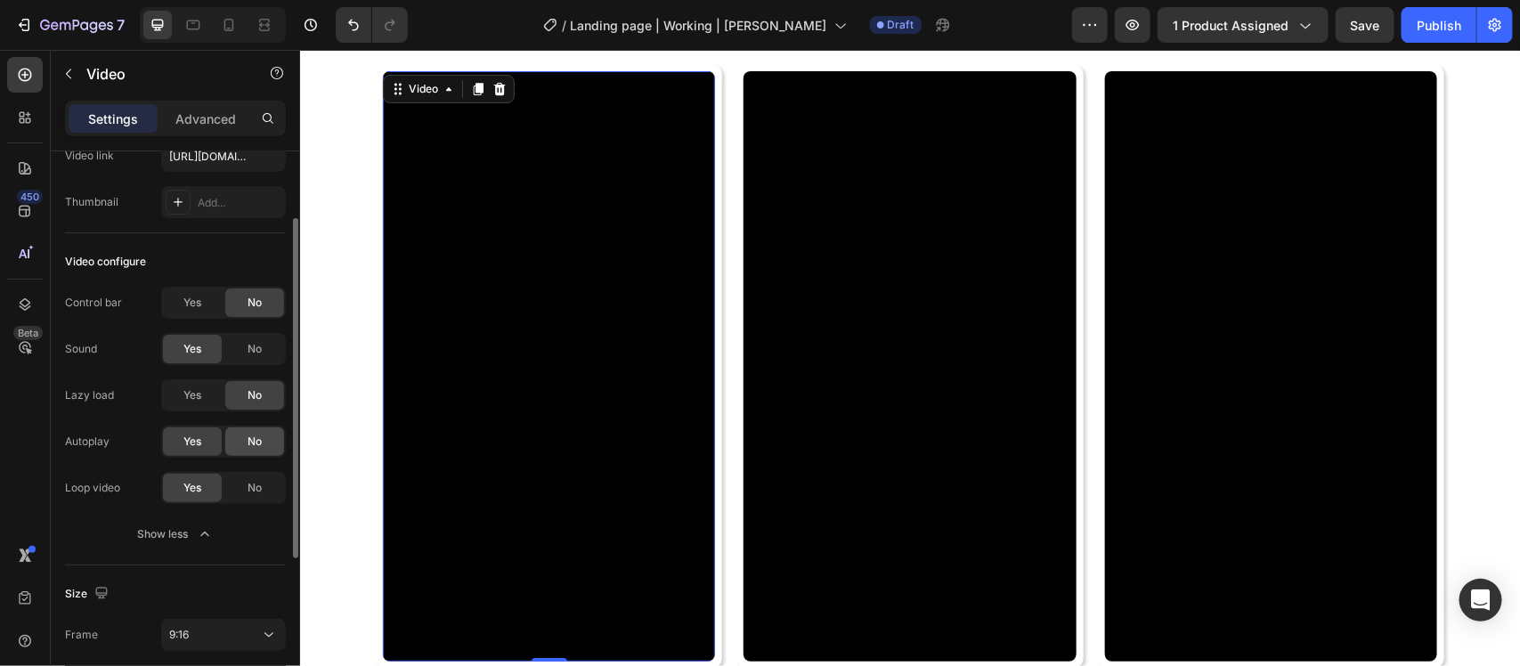
click at [254, 438] on span "No" at bounding box center [255, 442] width 14 height 16
click at [479, 413] on video at bounding box center [548, 365] width 332 height 591
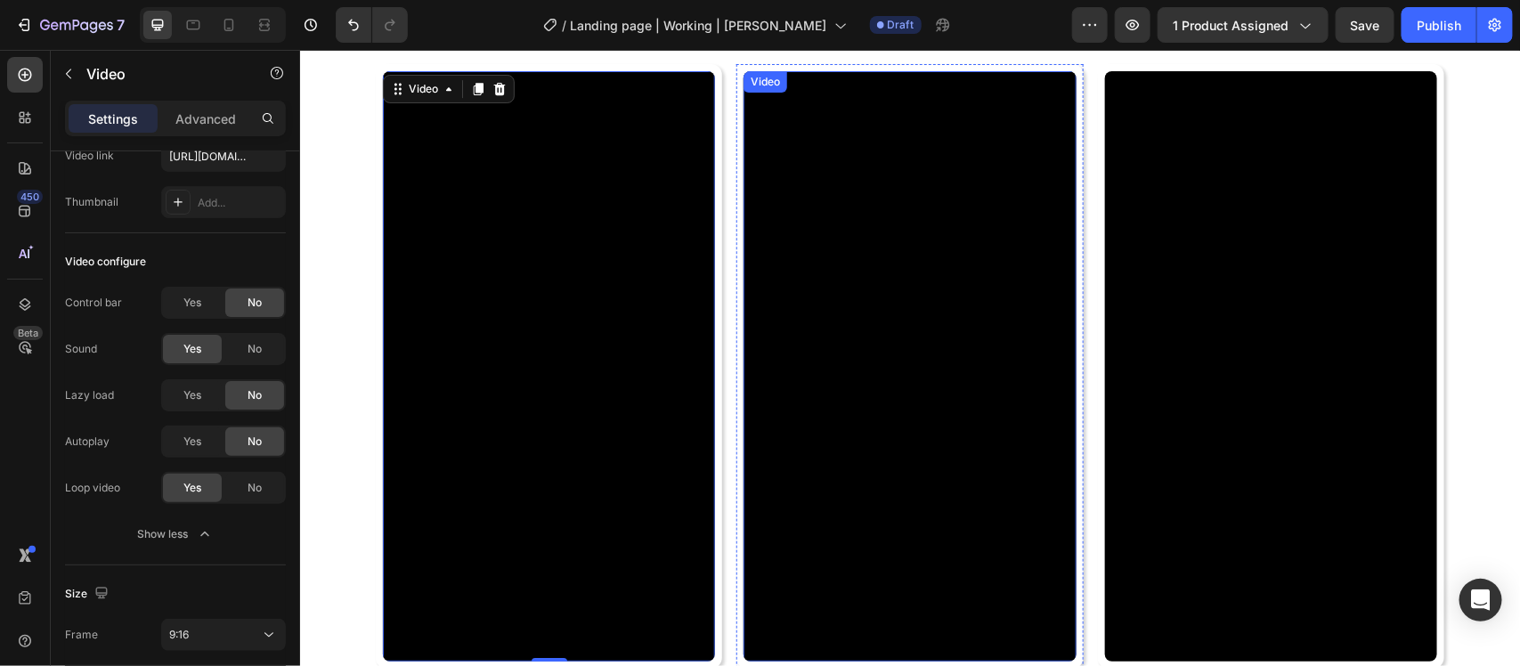
click at [891, 385] on video at bounding box center [909, 365] width 332 height 591
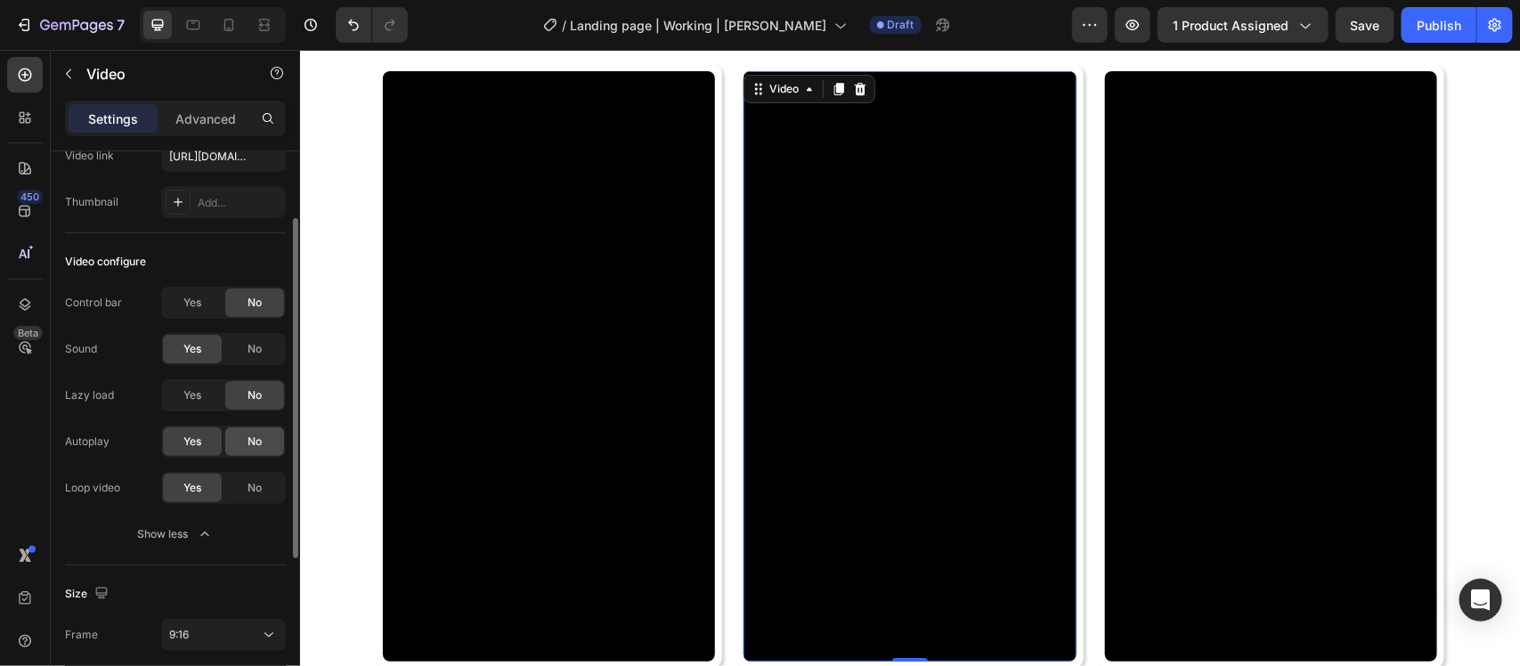
click at [261, 448] on span "No" at bounding box center [255, 442] width 14 height 16
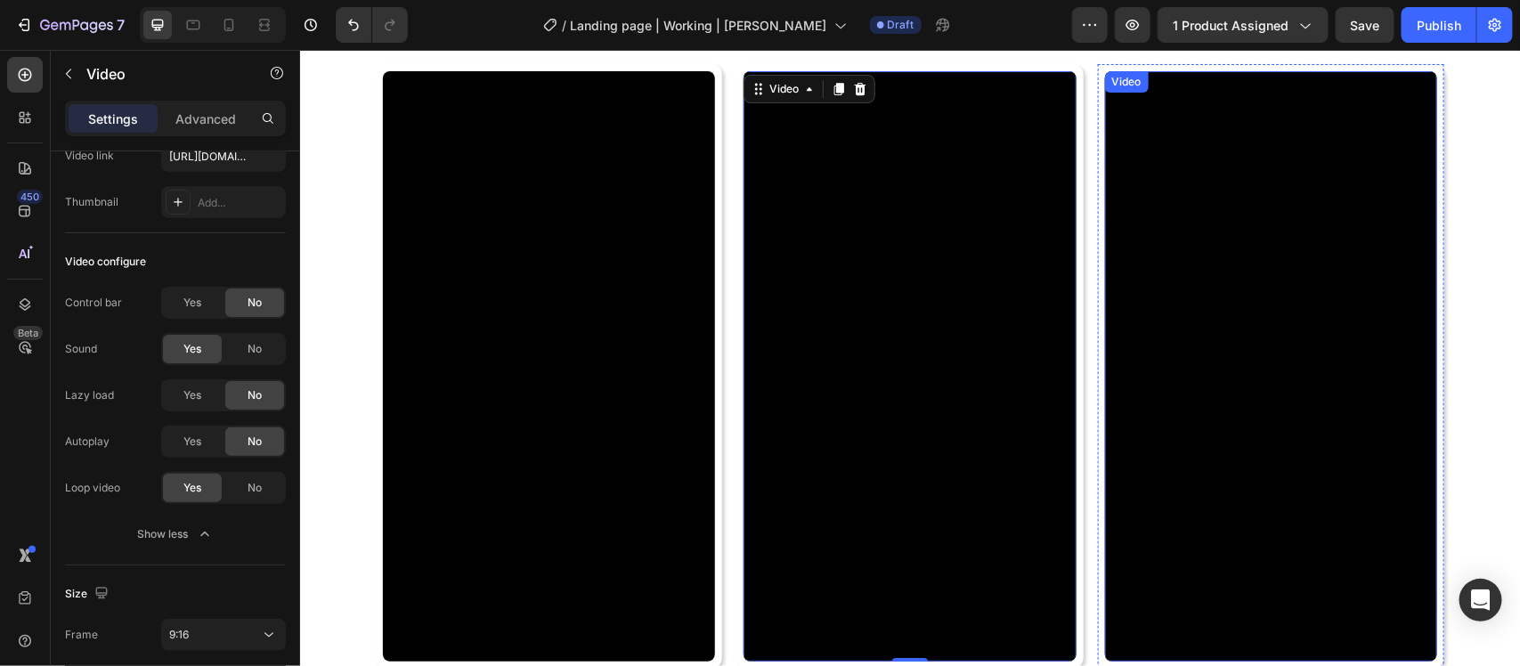
click at [1305, 391] on video at bounding box center [1270, 365] width 332 height 591
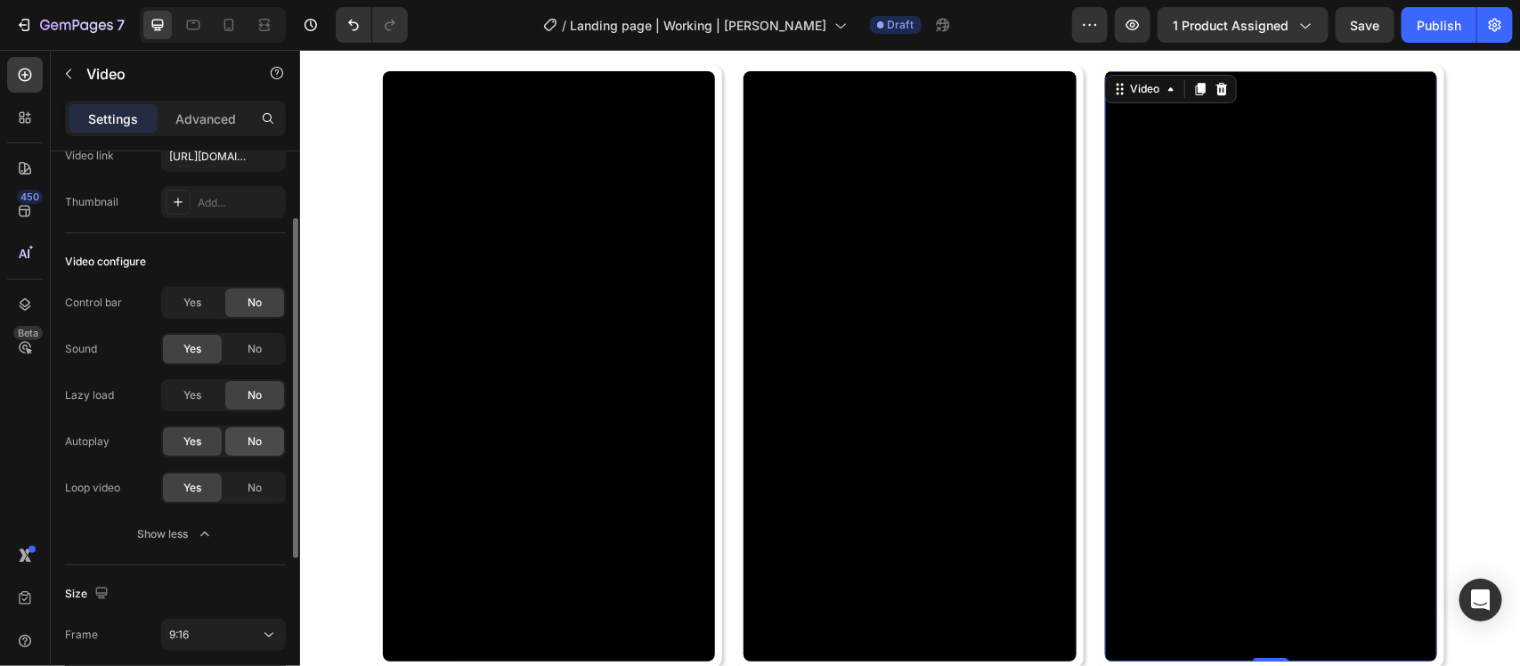
click at [269, 448] on div "No" at bounding box center [254, 442] width 59 height 29
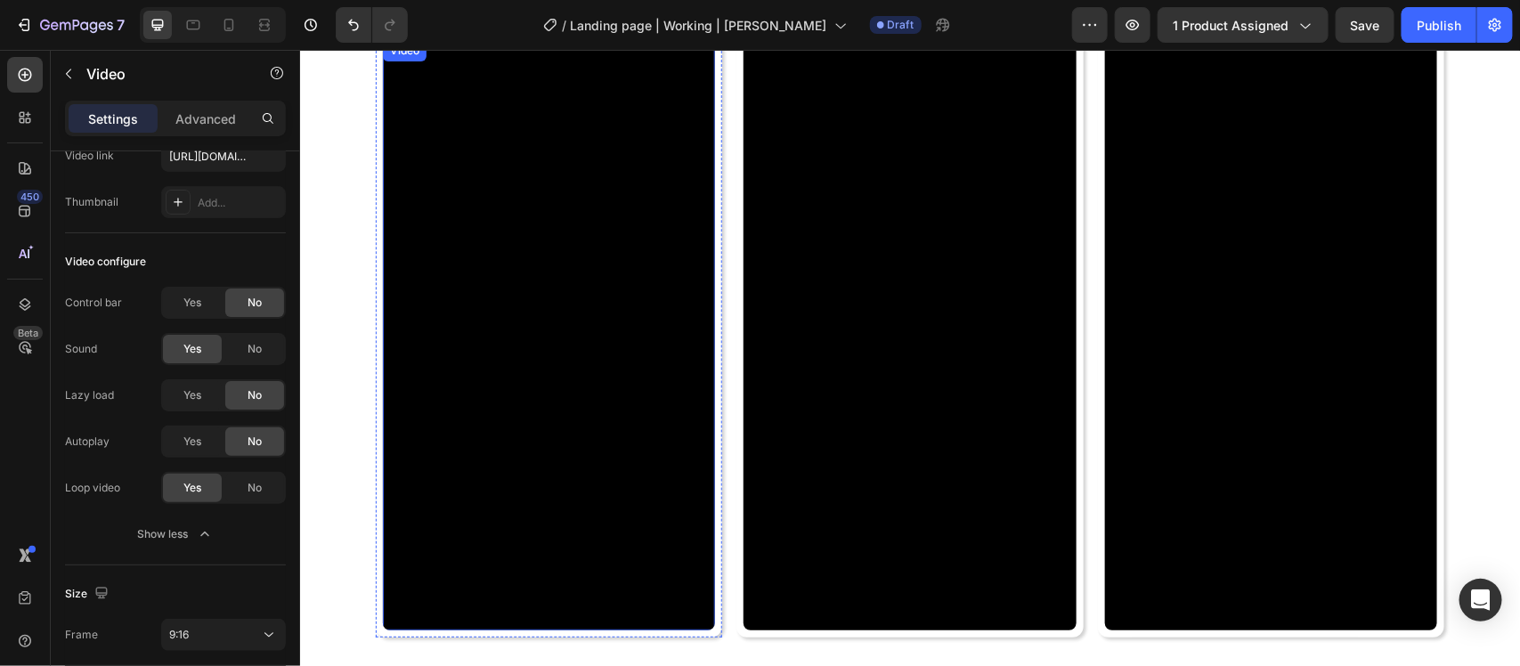
scroll to position [5607, 0]
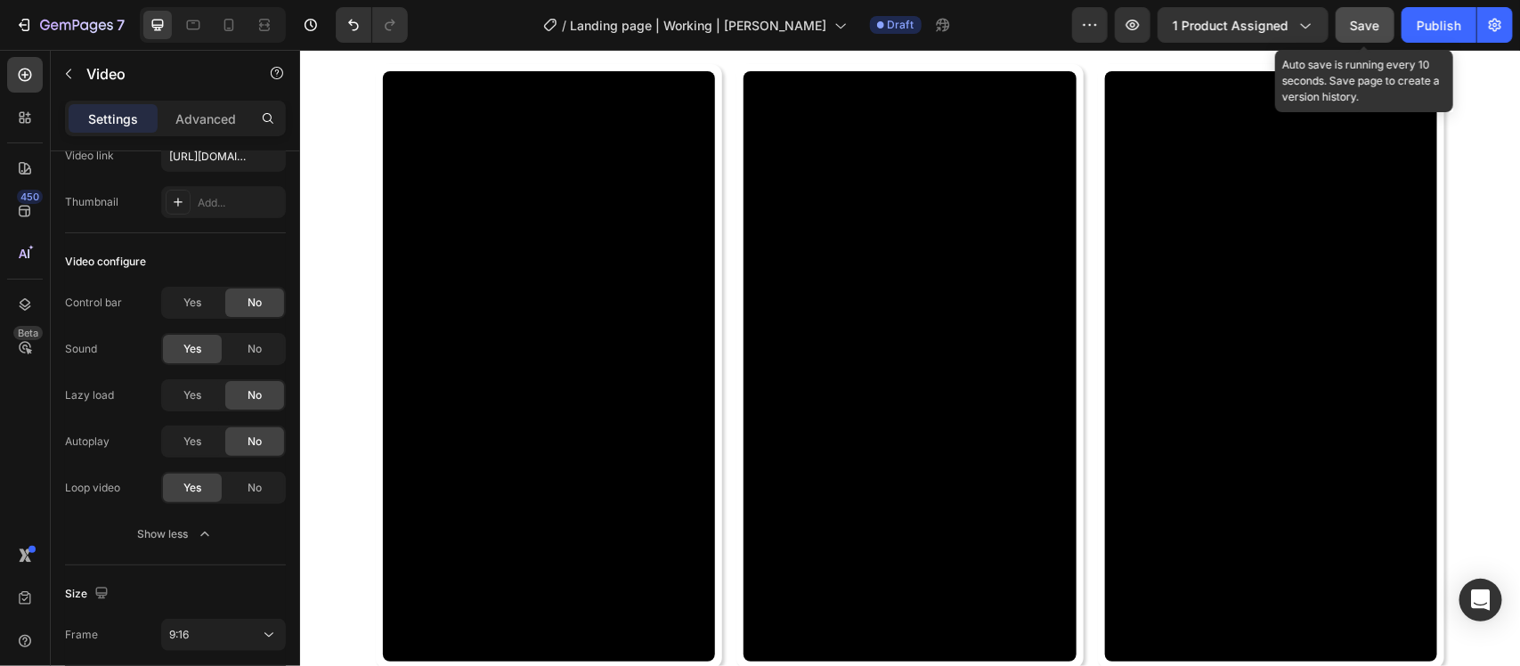
click at [1367, 32] on span "Save" at bounding box center [1365, 25] width 29 height 15
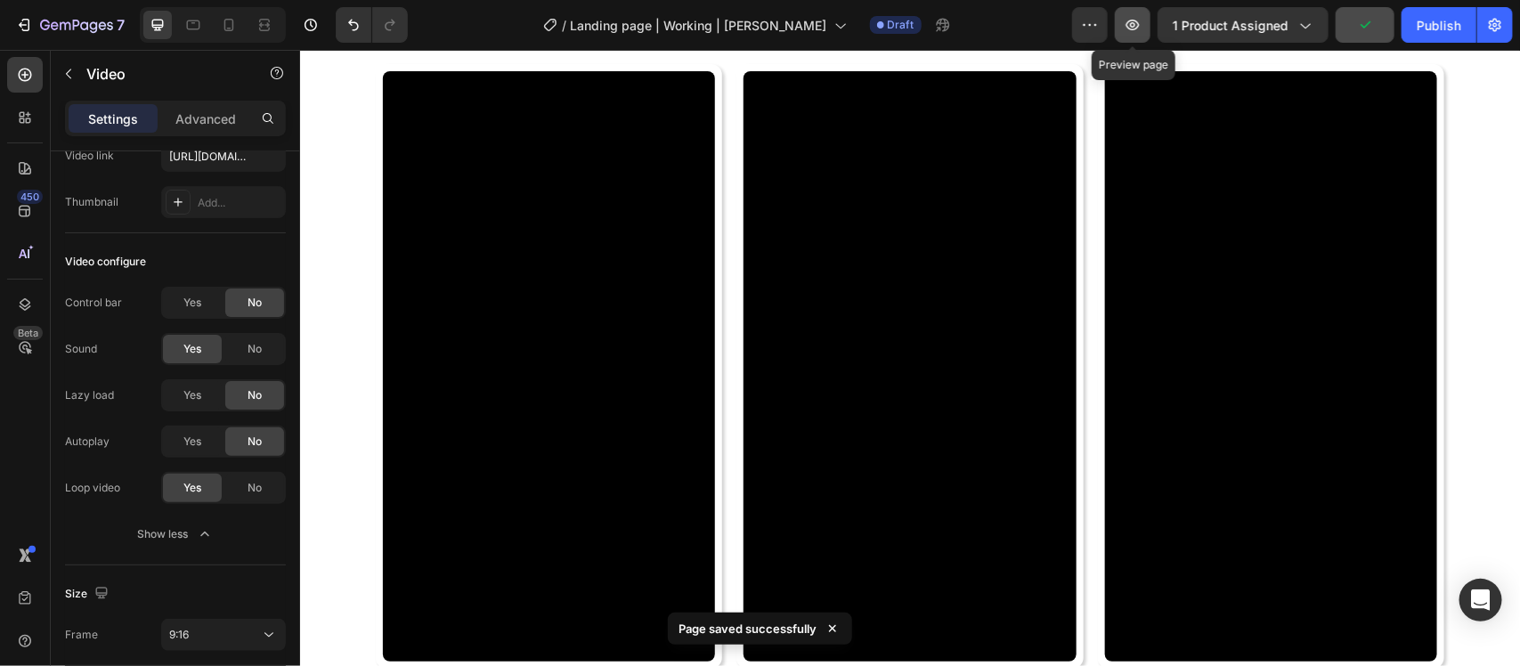
click at [1140, 24] on icon "button" at bounding box center [1133, 25] width 13 height 11
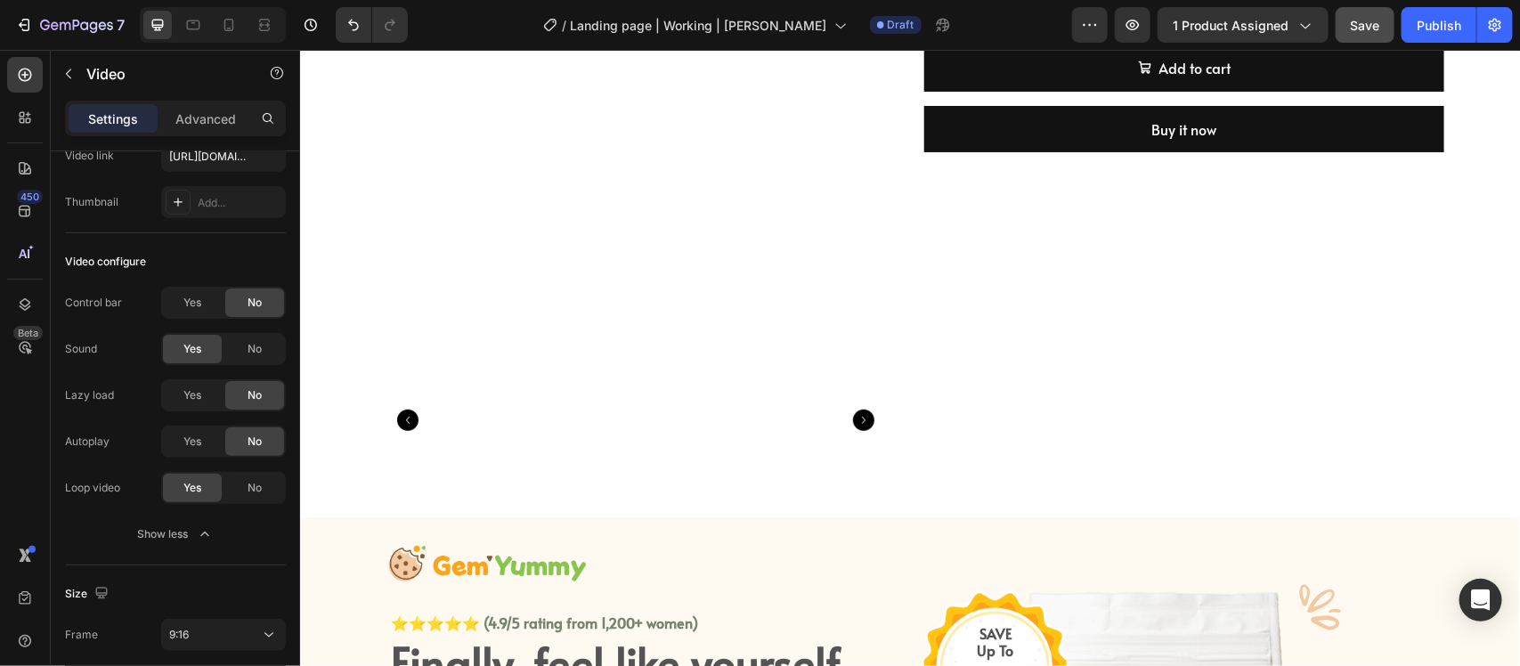
scroll to position [485, 0]
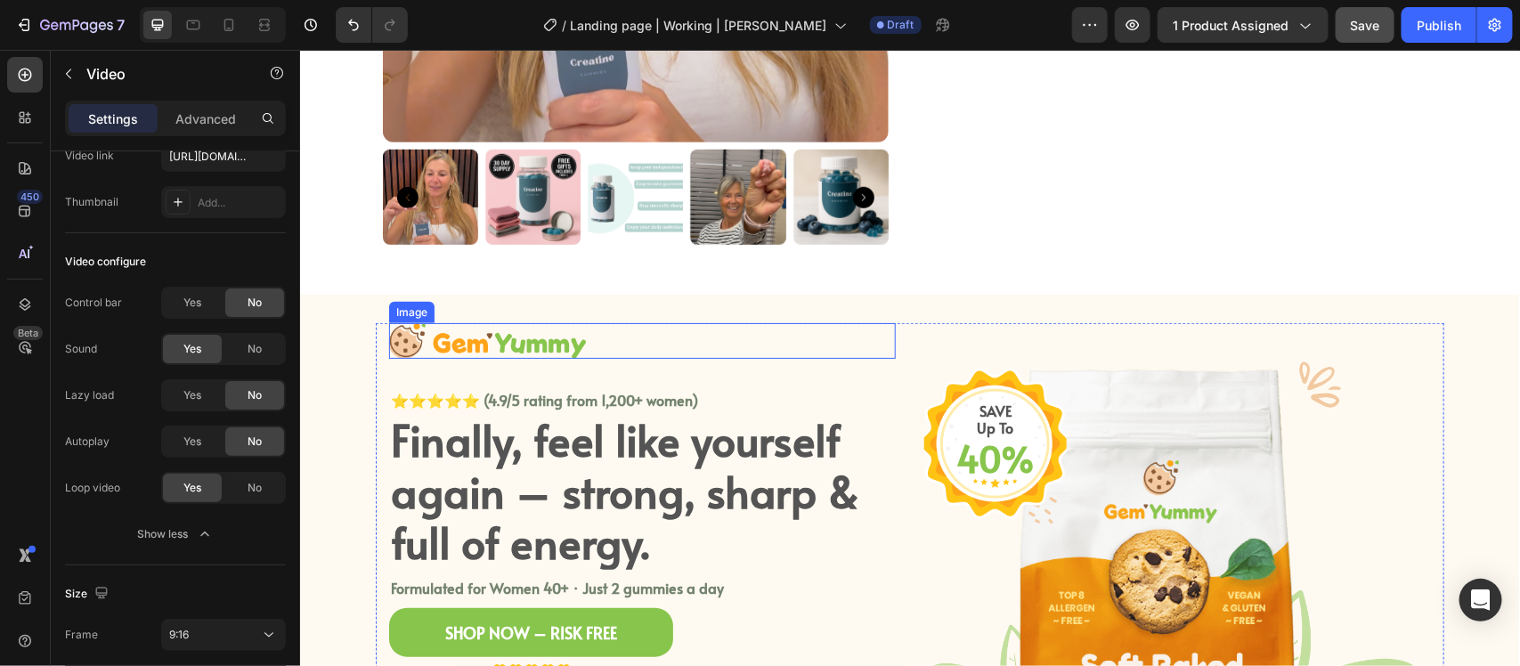
click at [477, 334] on img at bounding box center [487, 340] width 198 height 36
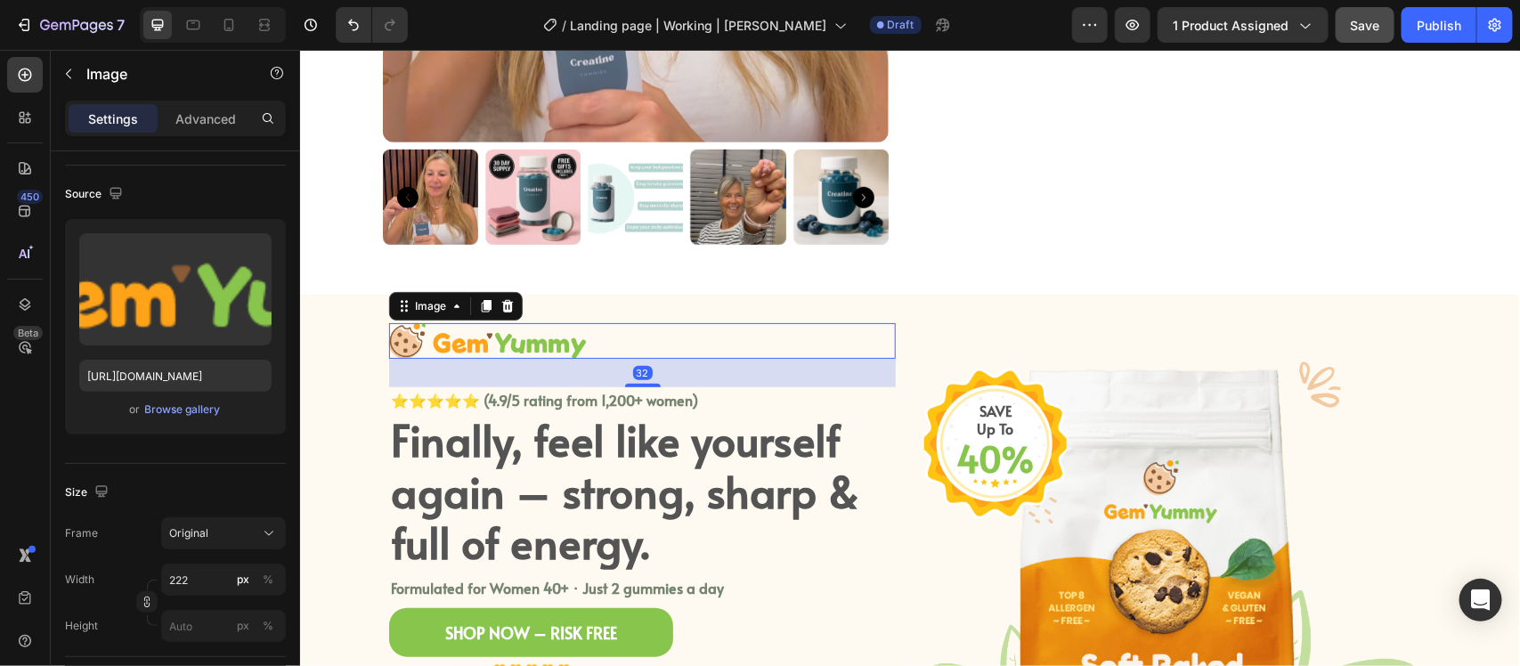
scroll to position [0, 0]
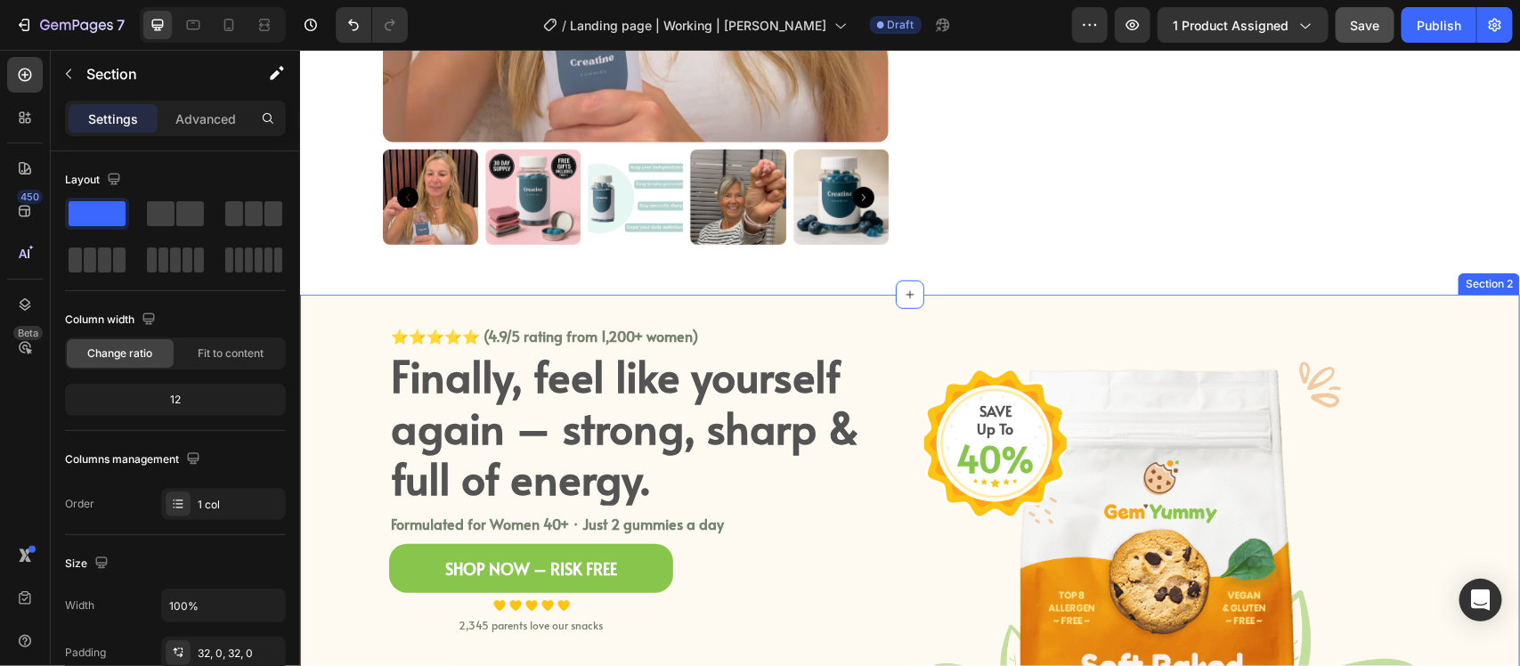
click at [354, 382] on div "⭐⭐⭐⭐⭐ (4.9/5 rating from 1,200+ women) Text block Finally, feel like yourself a…" at bounding box center [909, 575] width 1220 height 506
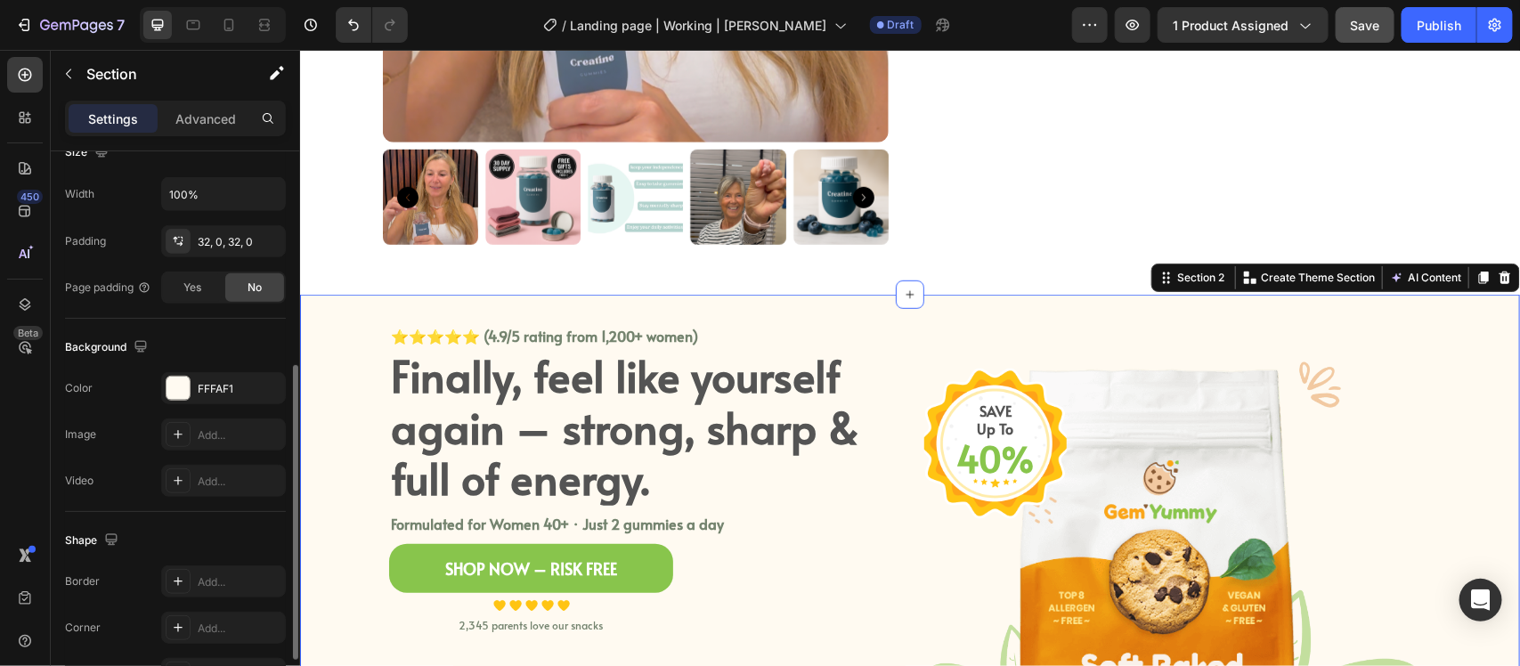
scroll to position [523, 0]
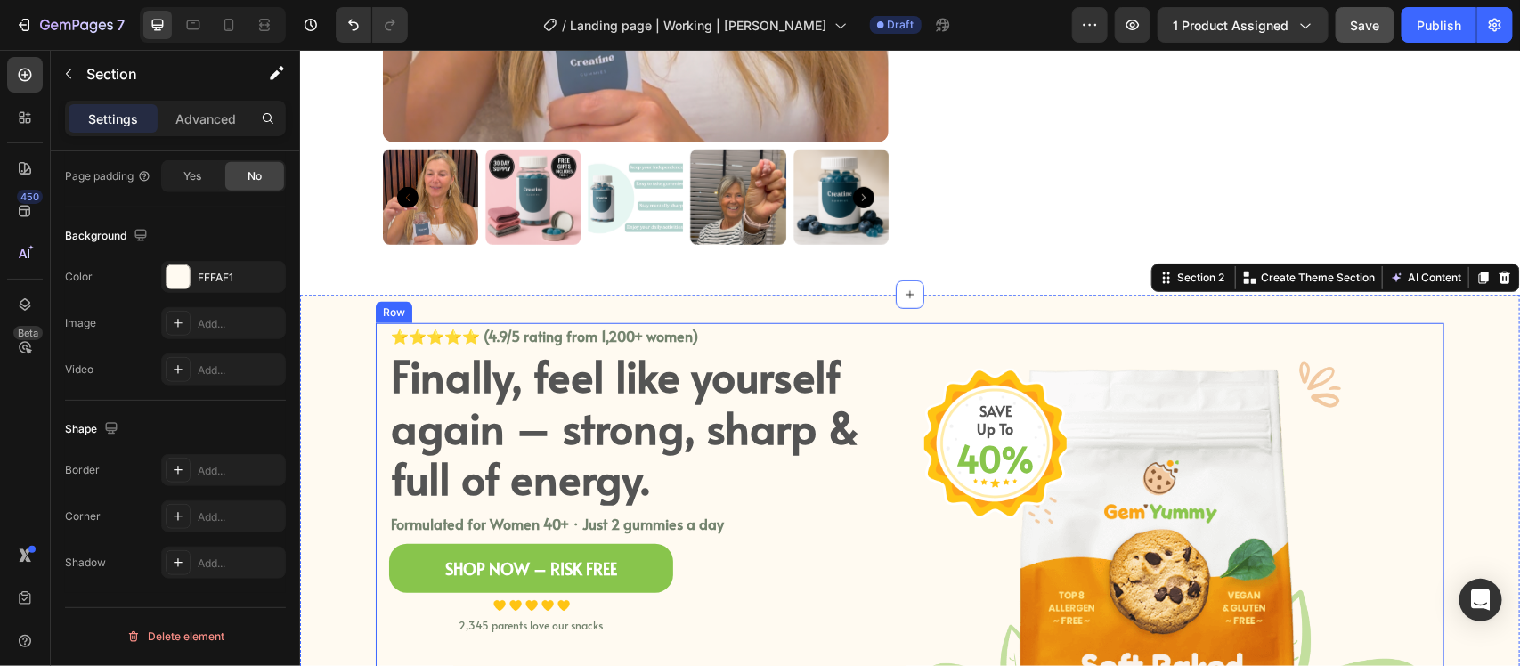
click at [909, 338] on div "⭐⭐⭐⭐⭐ (4.9/5 rating from 1,200+ women) Text block Finally, feel like yourself a…" at bounding box center [909, 575] width 1069 height 506
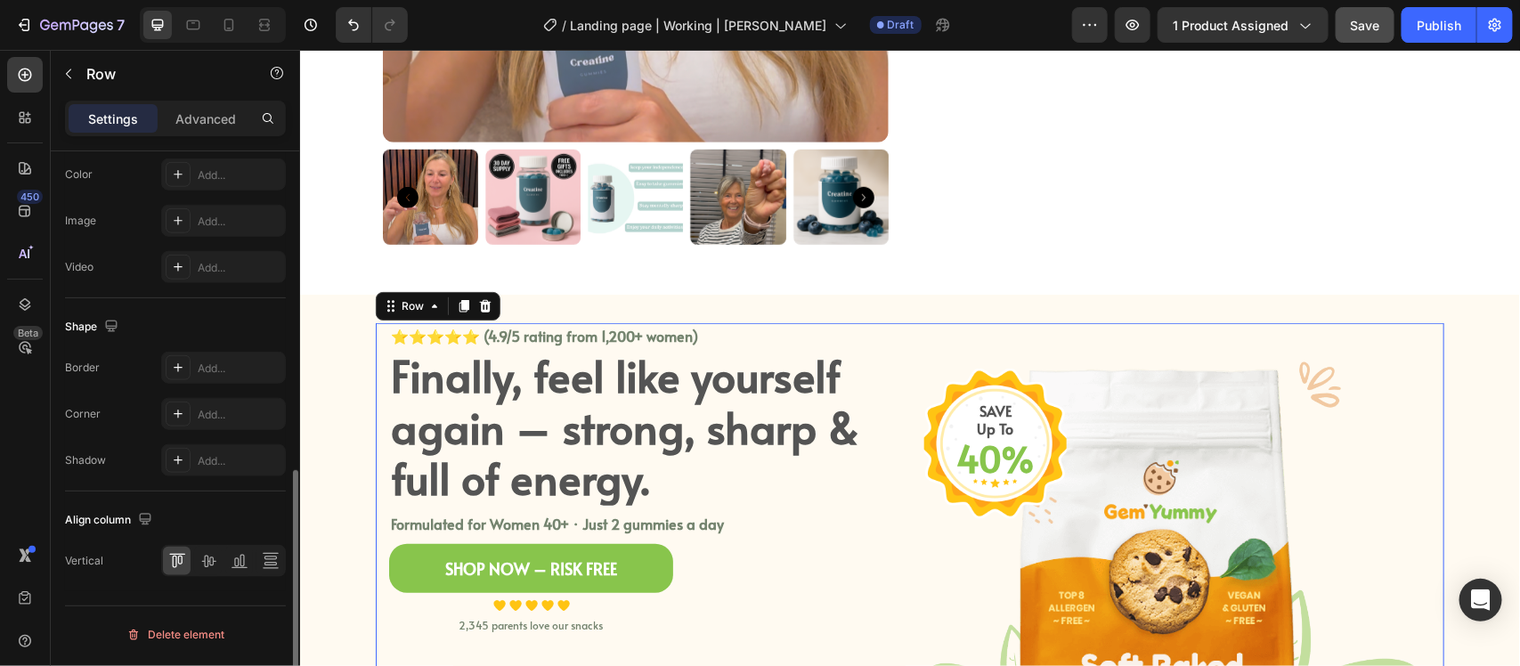
scroll to position [726, 0]
click at [210, 566] on icon at bounding box center [209, 563] width 18 height 18
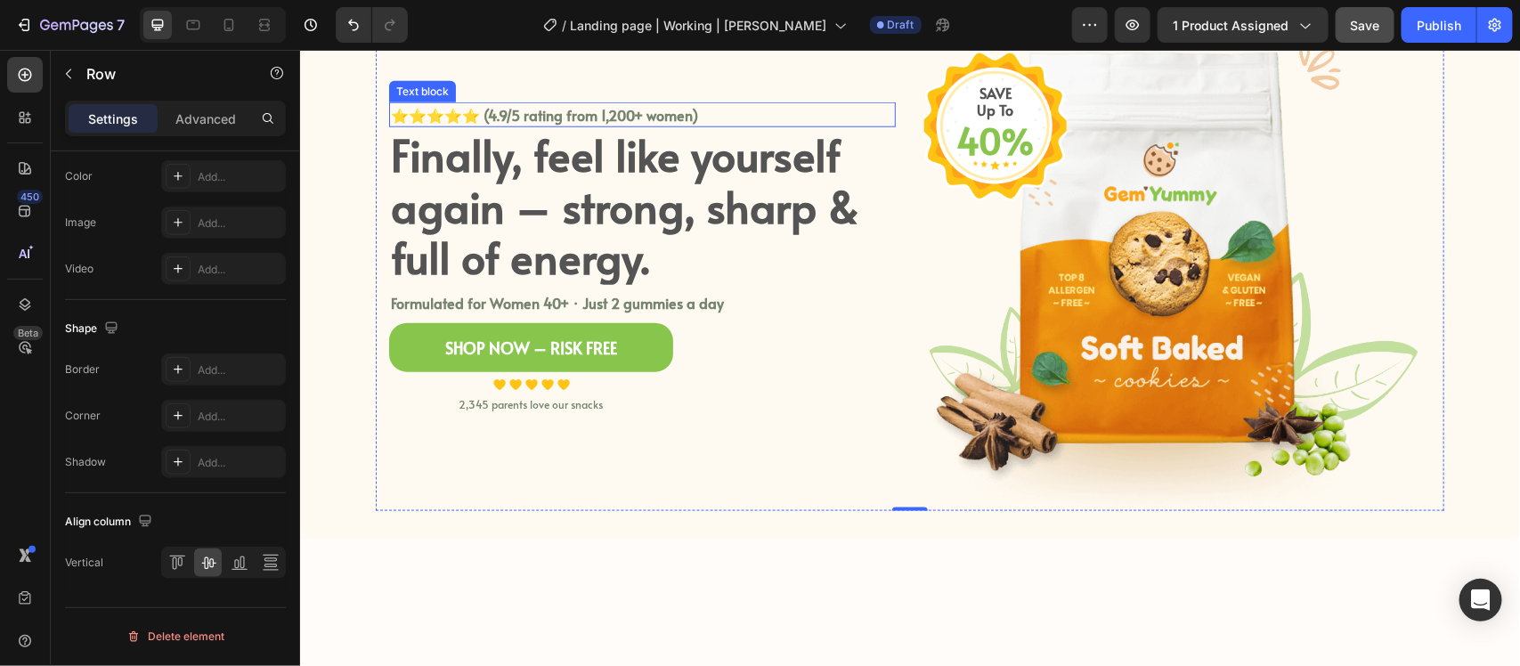
scroll to position [485, 0]
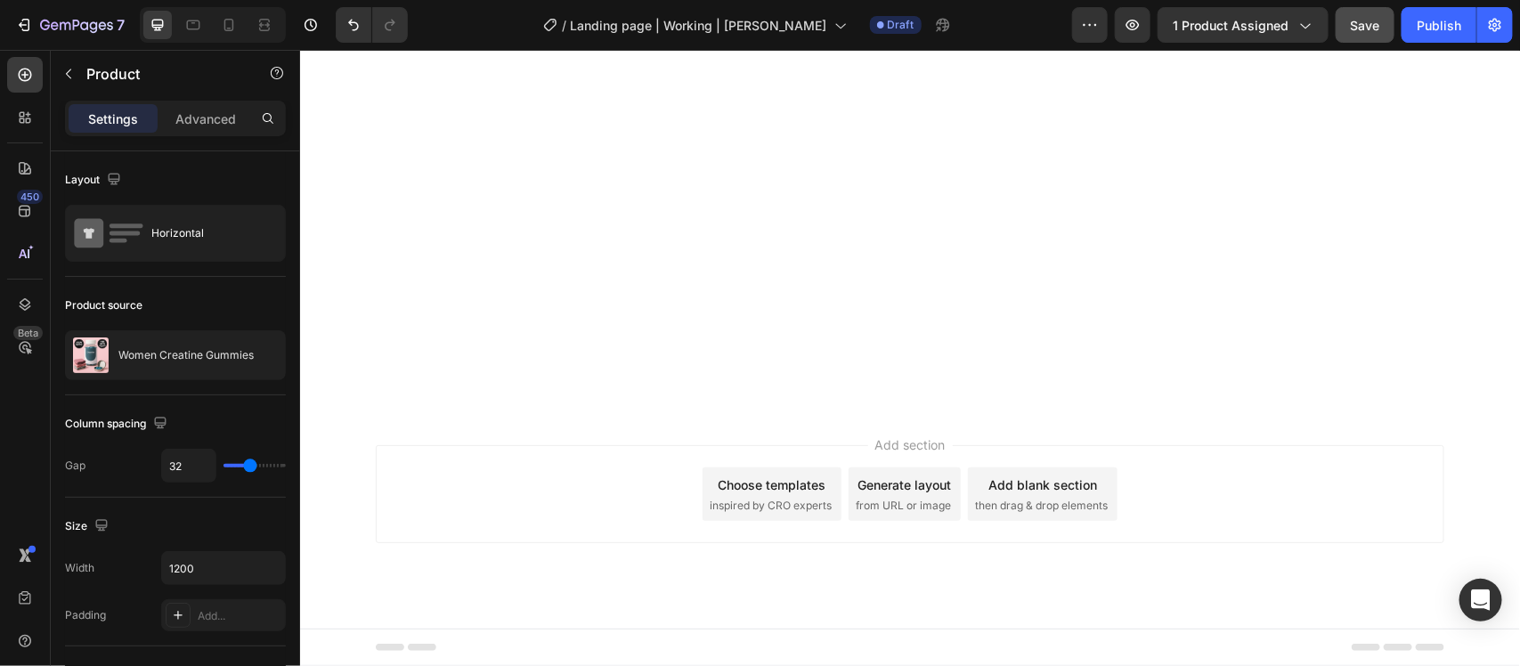
scroll to position [5607, 0]
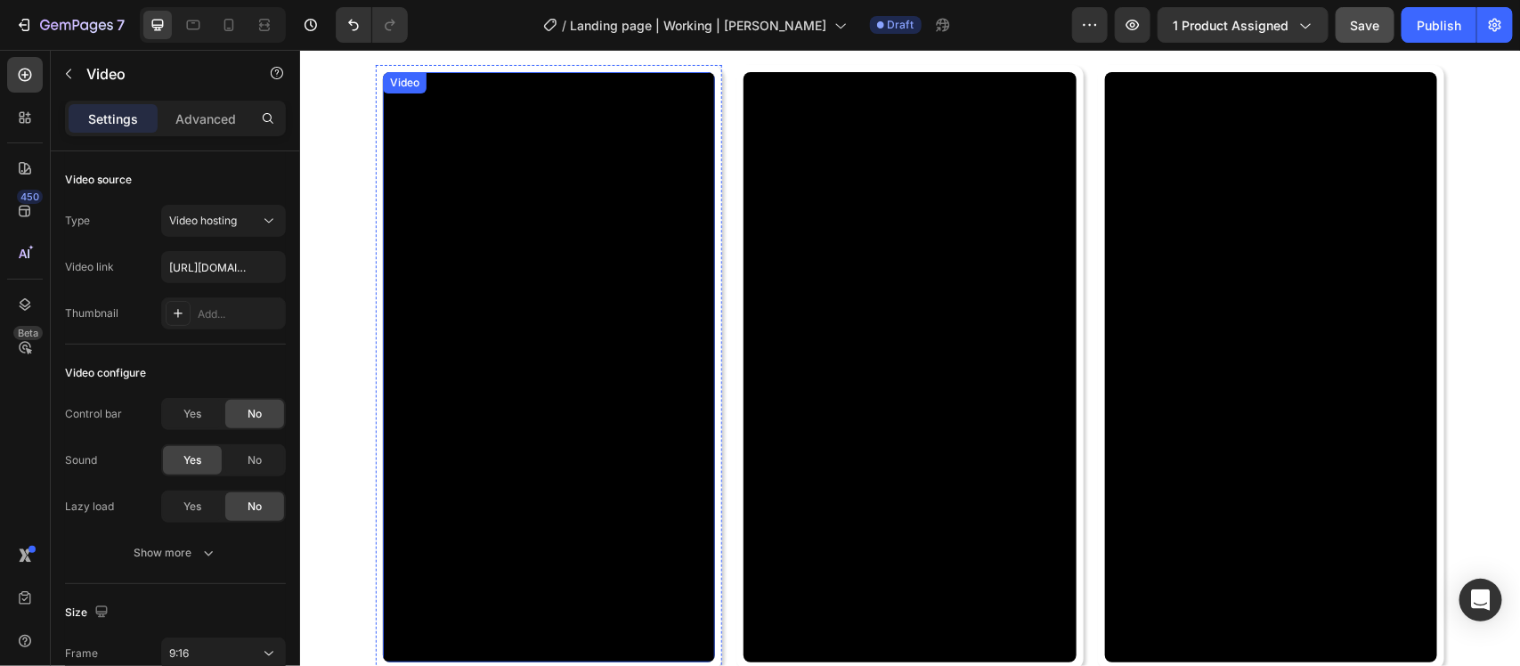
click at [639, 362] on video at bounding box center [548, 366] width 332 height 591
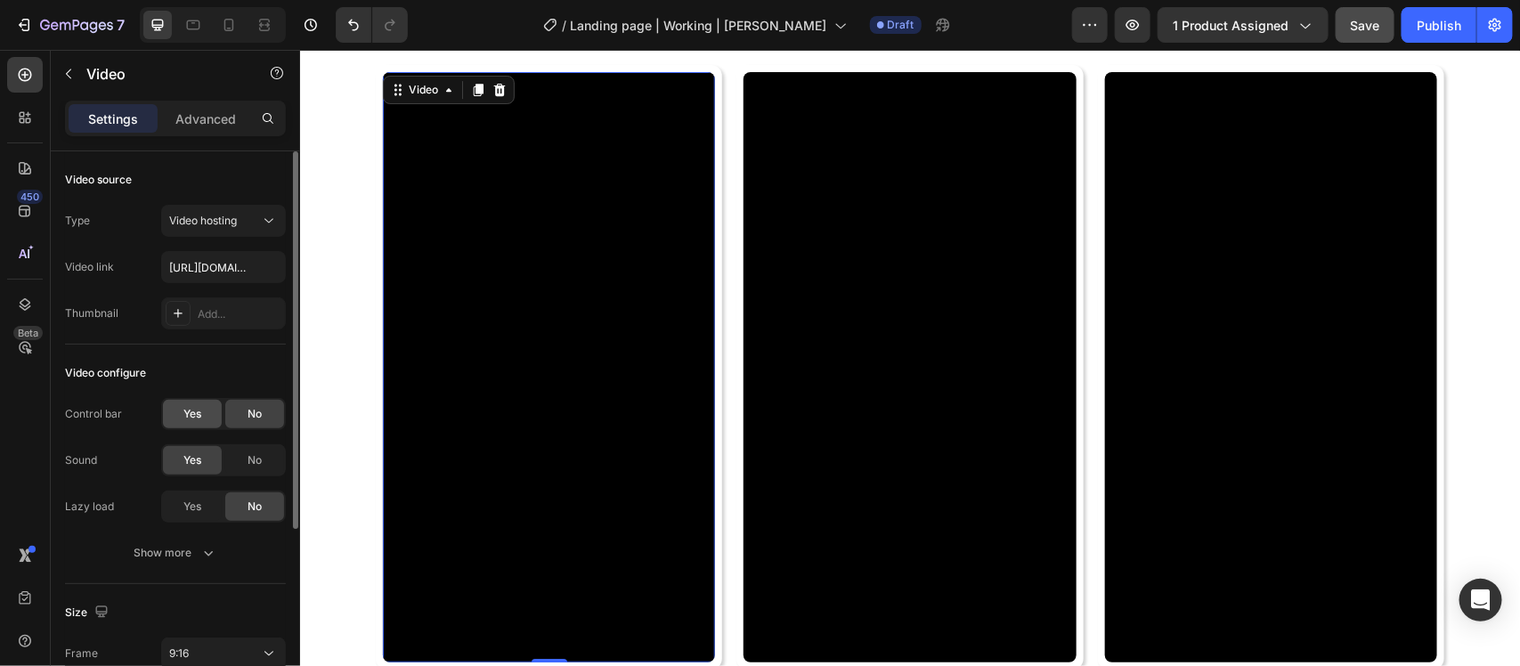
scroll to position [223, 0]
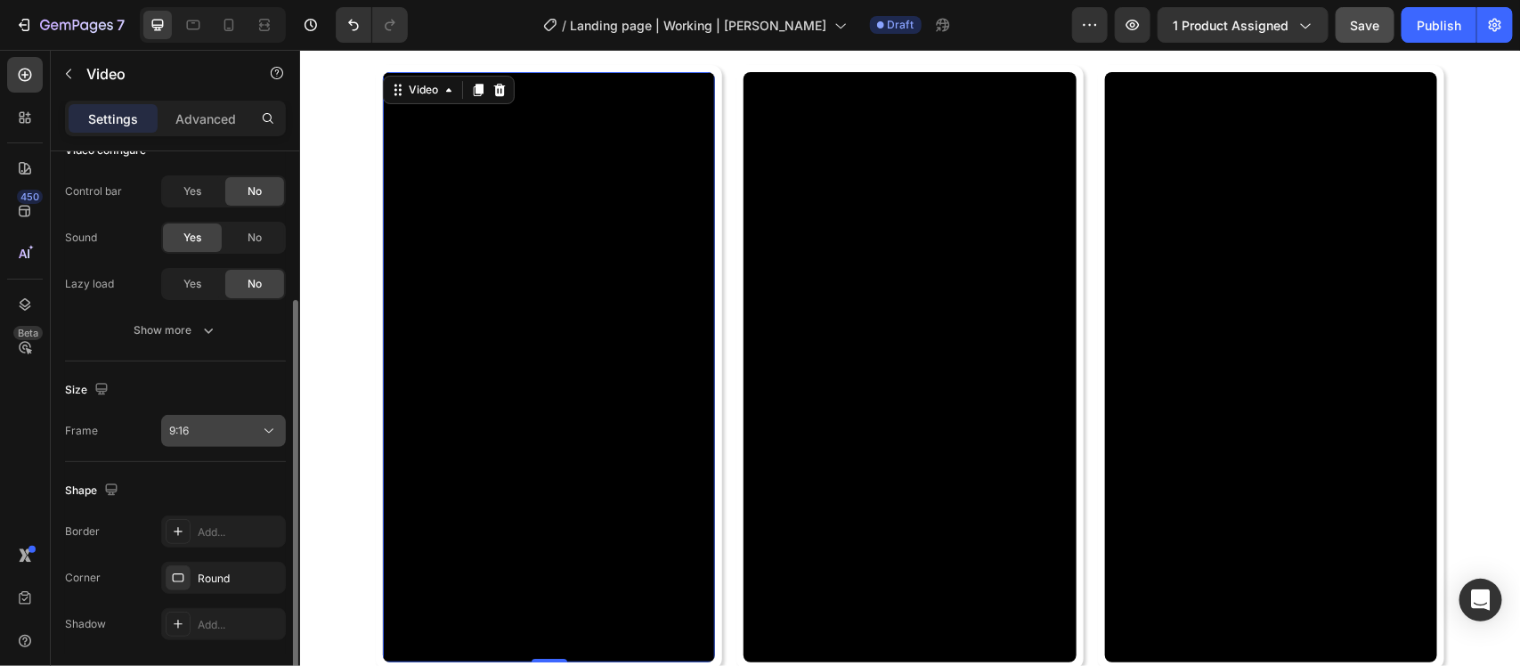
click at [198, 428] on div "9:16" at bounding box center [214, 431] width 91 height 16
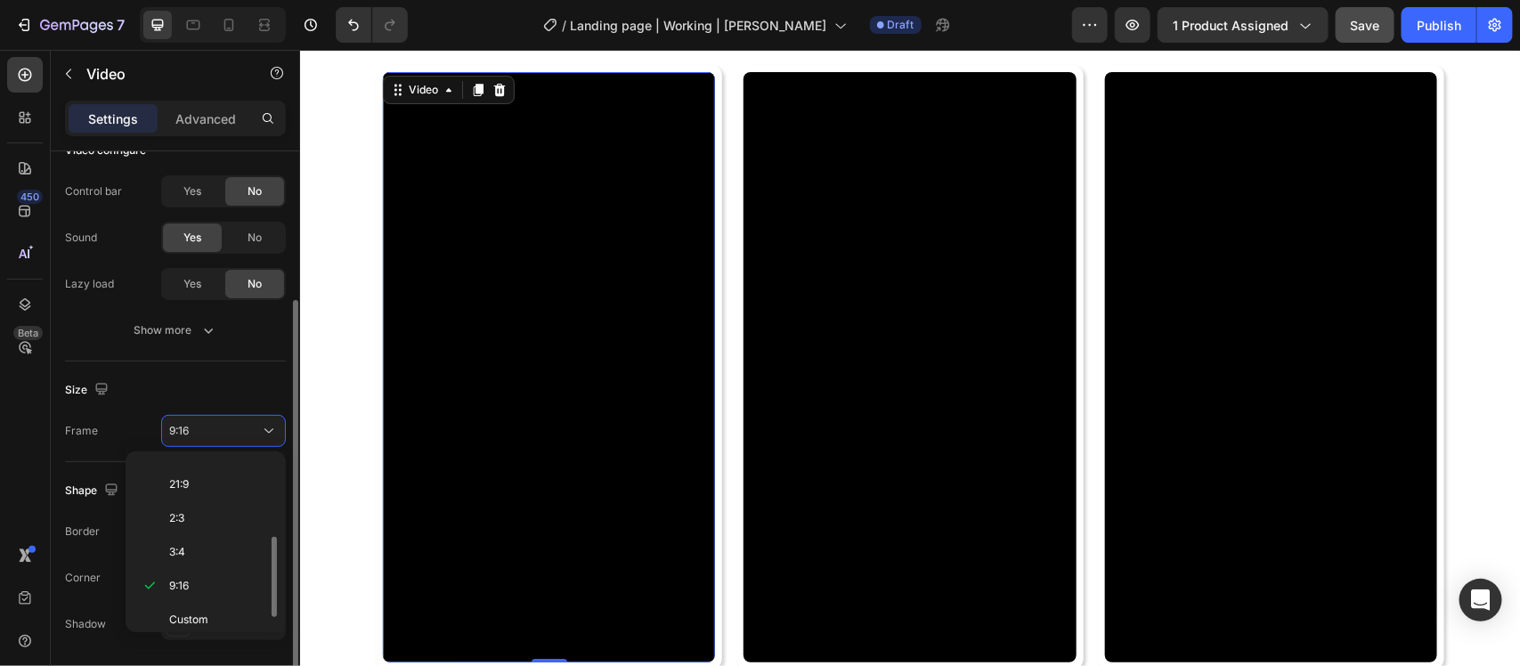
scroll to position [282, 0]
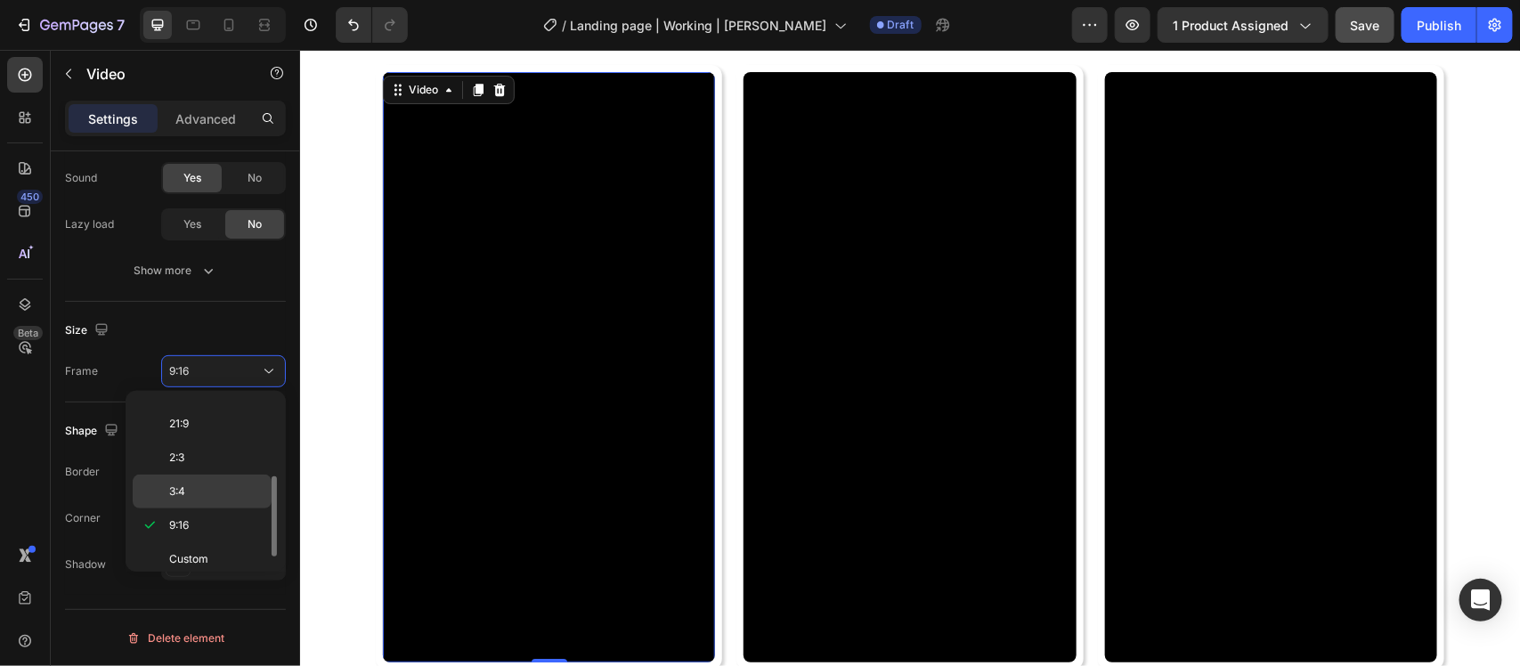
click at [197, 491] on p "3:4" at bounding box center [216, 492] width 94 height 16
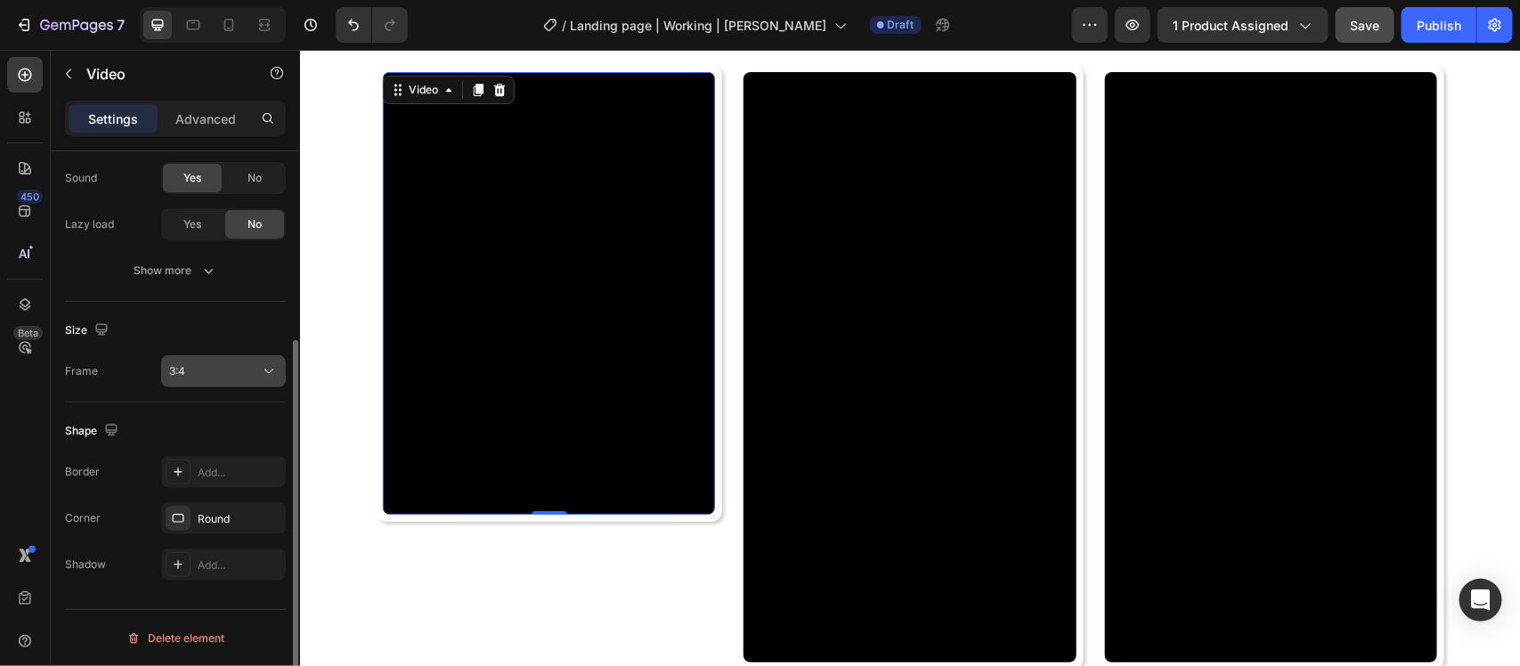
click at [215, 372] on div "3:4" at bounding box center [214, 371] width 91 height 16
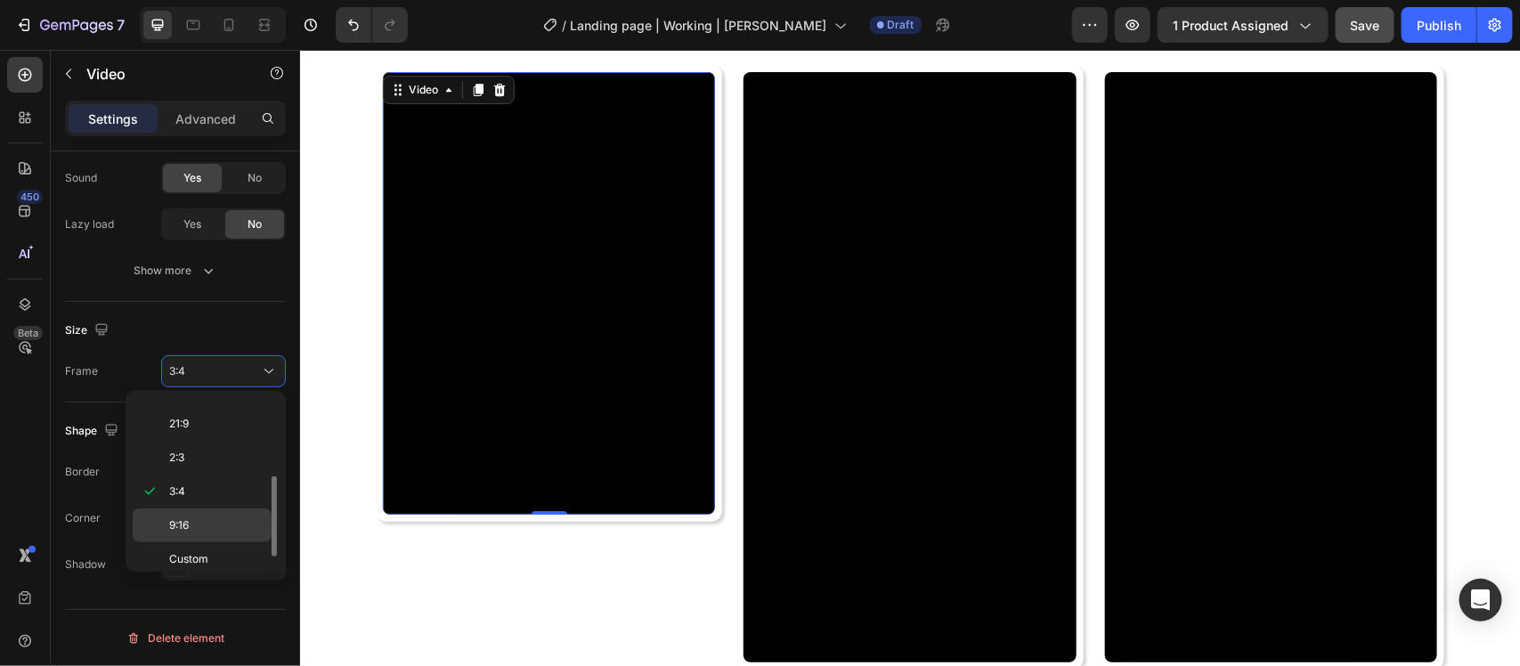
scroll to position [175, 0]
click at [209, 518] on p "9:16" at bounding box center [216, 510] width 94 height 16
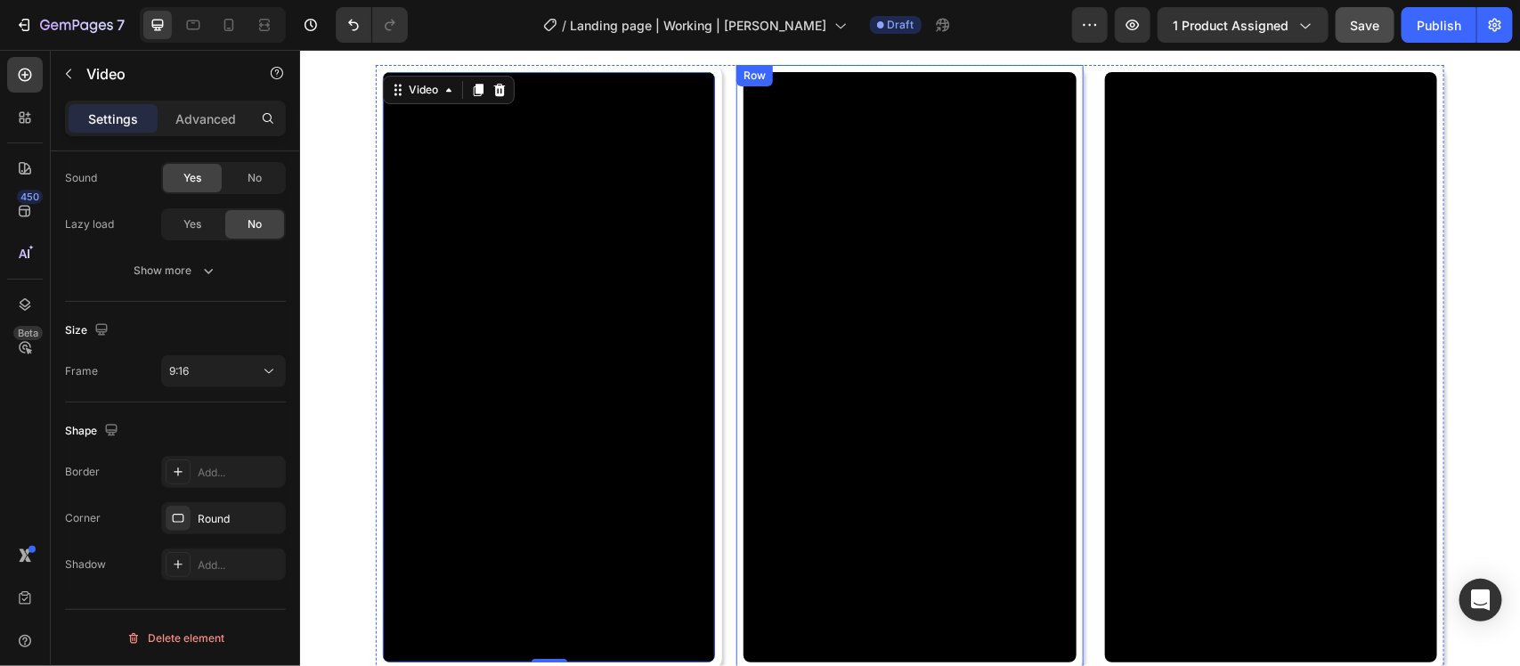
click at [1071, 335] on div "Video Row" at bounding box center [909, 367] width 346 height 606
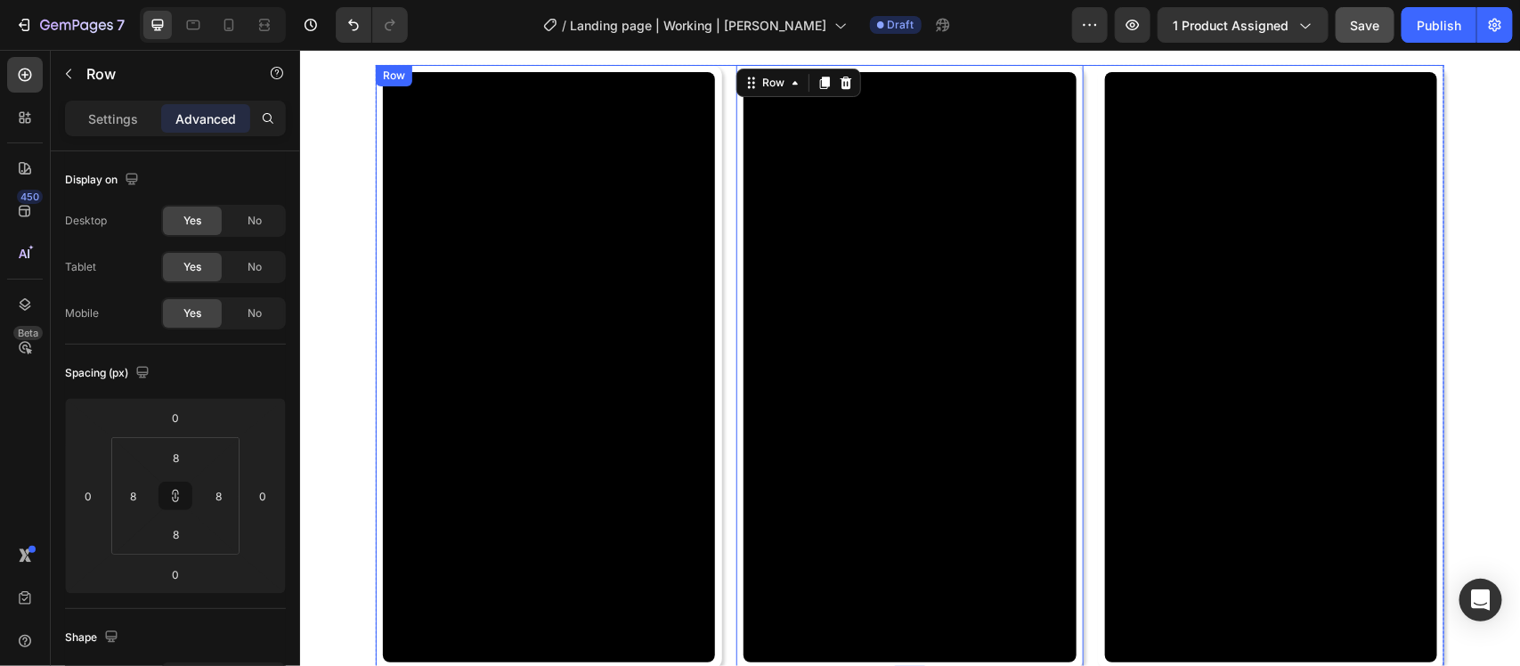
scroll to position [5495, 0]
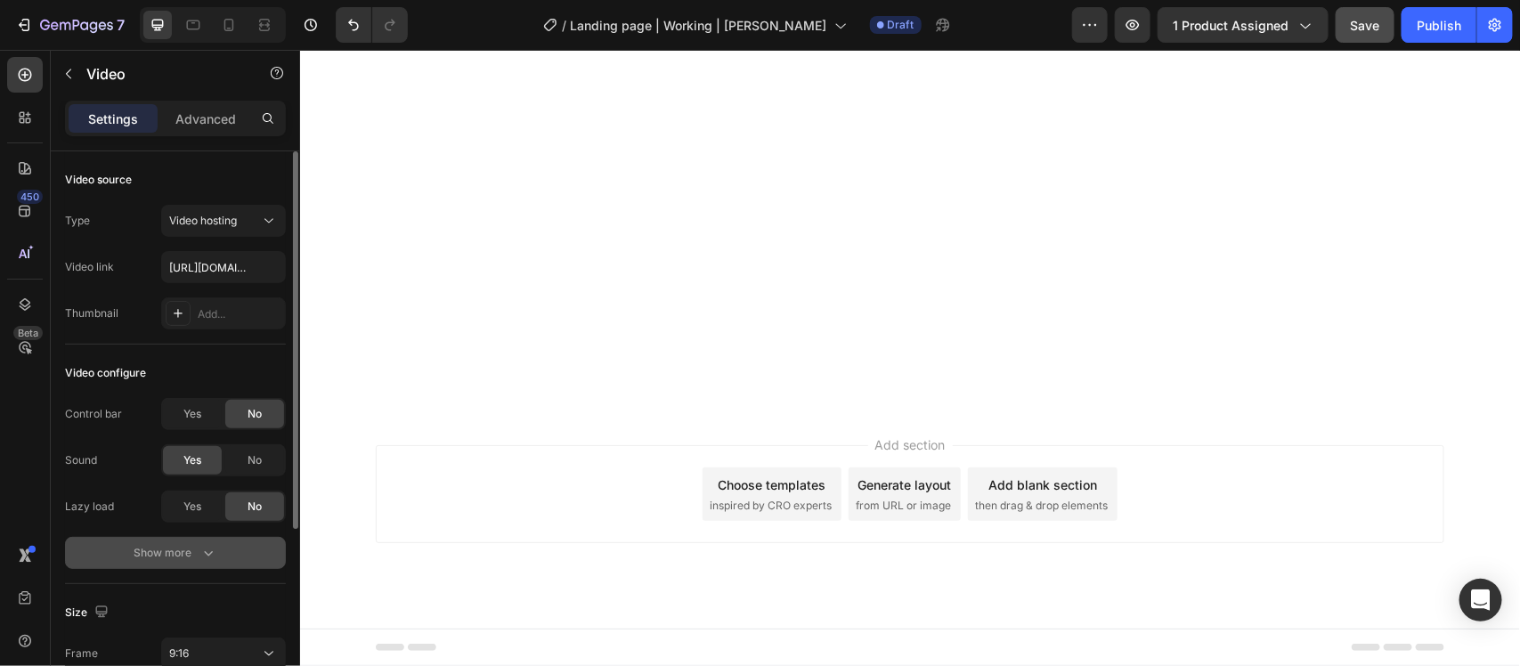
click at [190, 546] on div "Show more" at bounding box center [175, 553] width 83 height 18
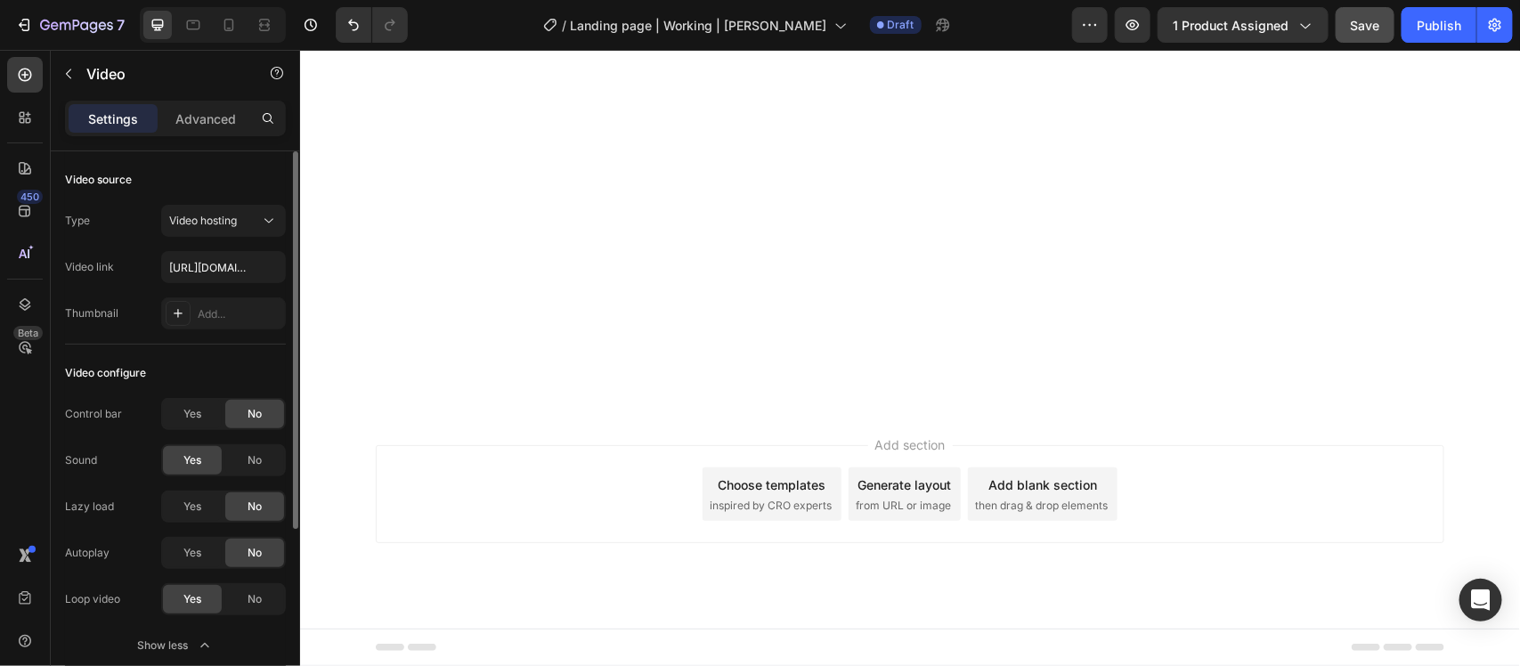
scroll to position [111, 0]
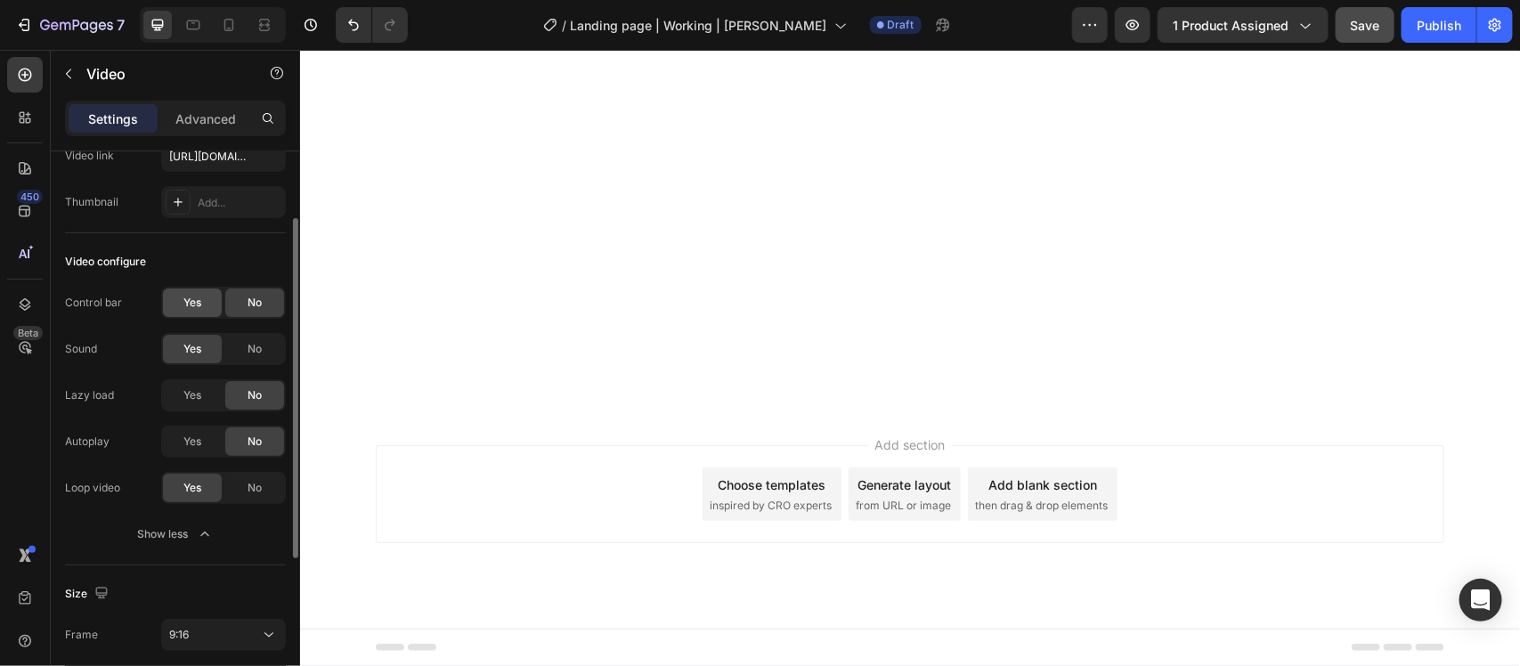
click at [200, 290] on div "Yes" at bounding box center [192, 303] width 59 height 29
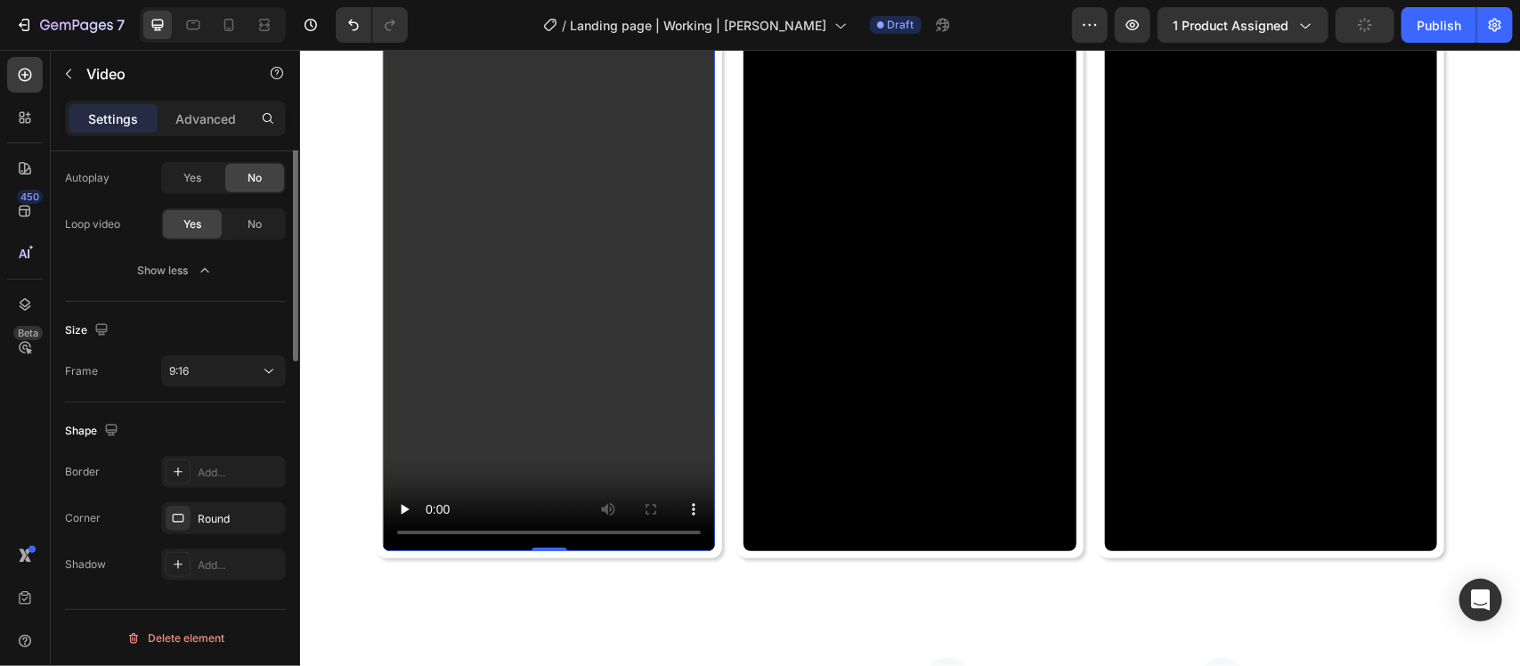
scroll to position [0, 0]
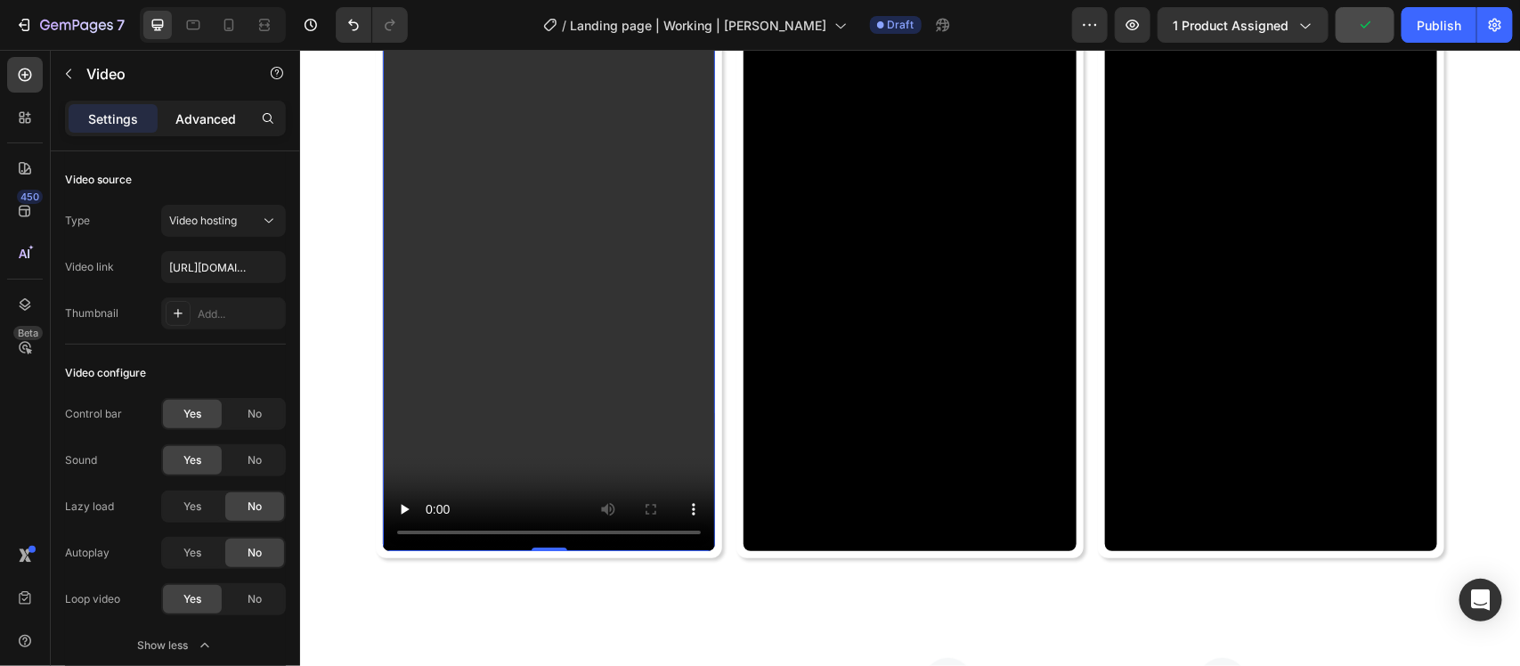
click at [196, 111] on p "Advanced" at bounding box center [205, 119] width 61 height 19
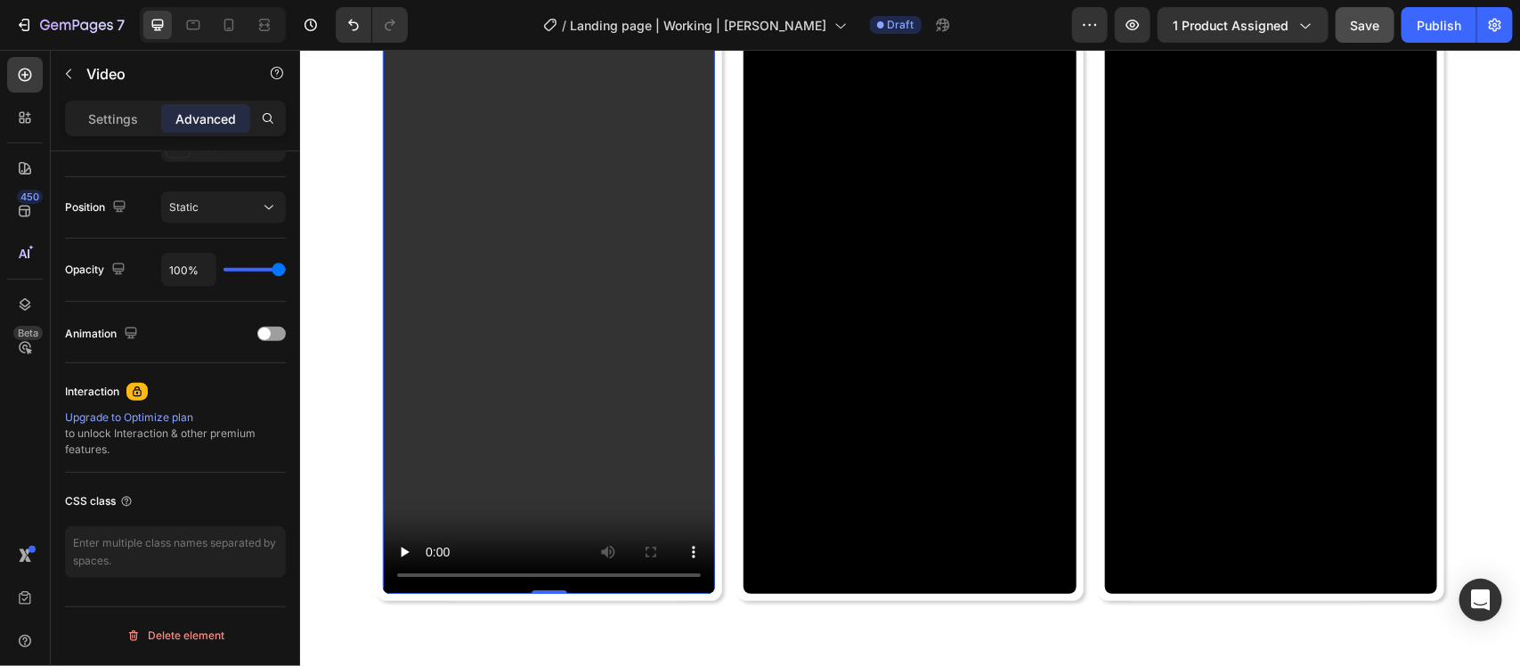
scroll to position [5607, 0]
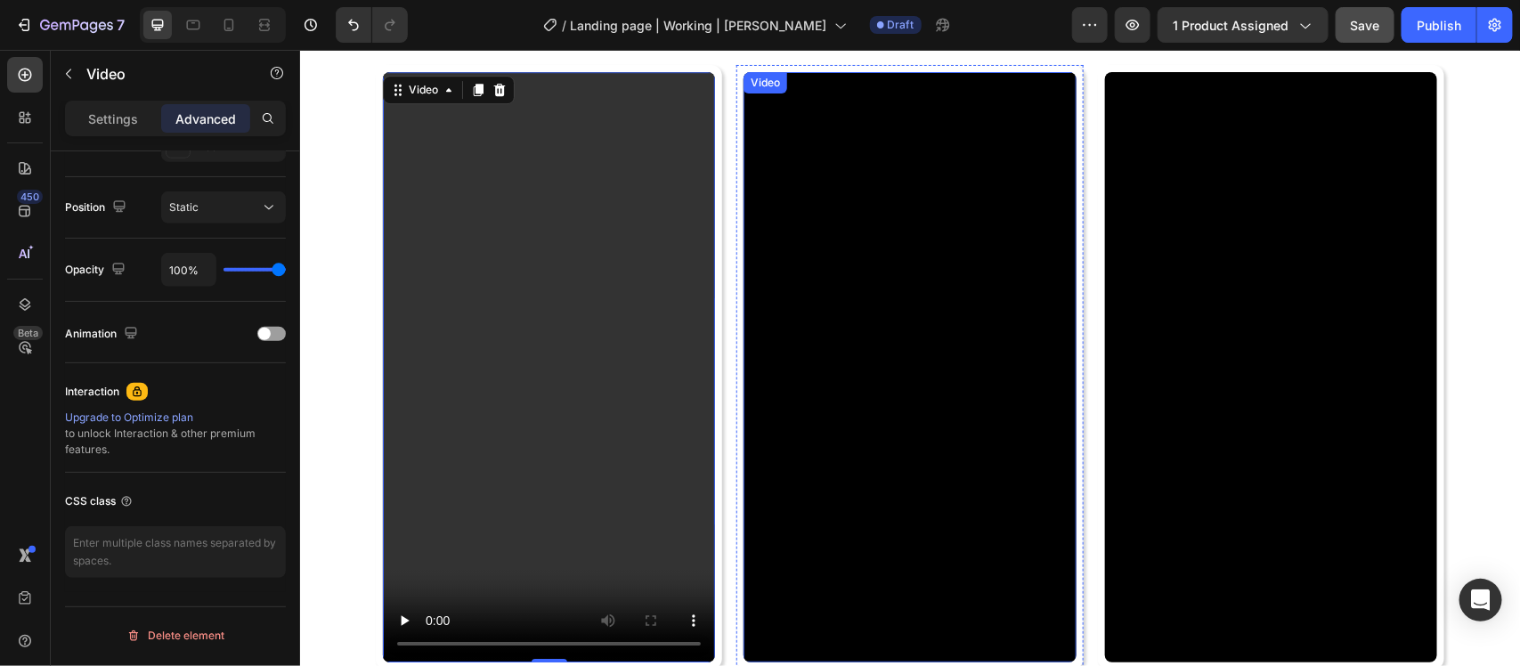
click at [905, 370] on video at bounding box center [909, 366] width 332 height 591
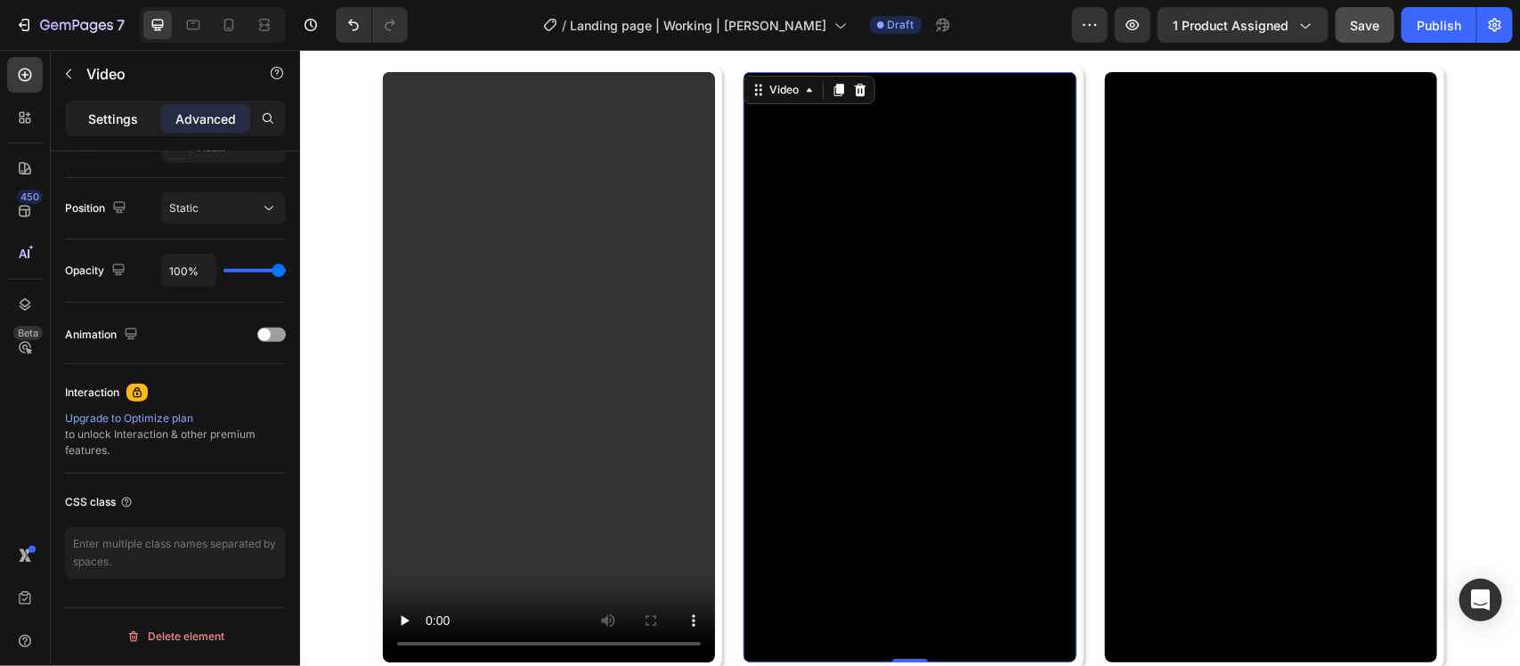
click at [110, 112] on p "Settings" at bounding box center [113, 119] width 50 height 19
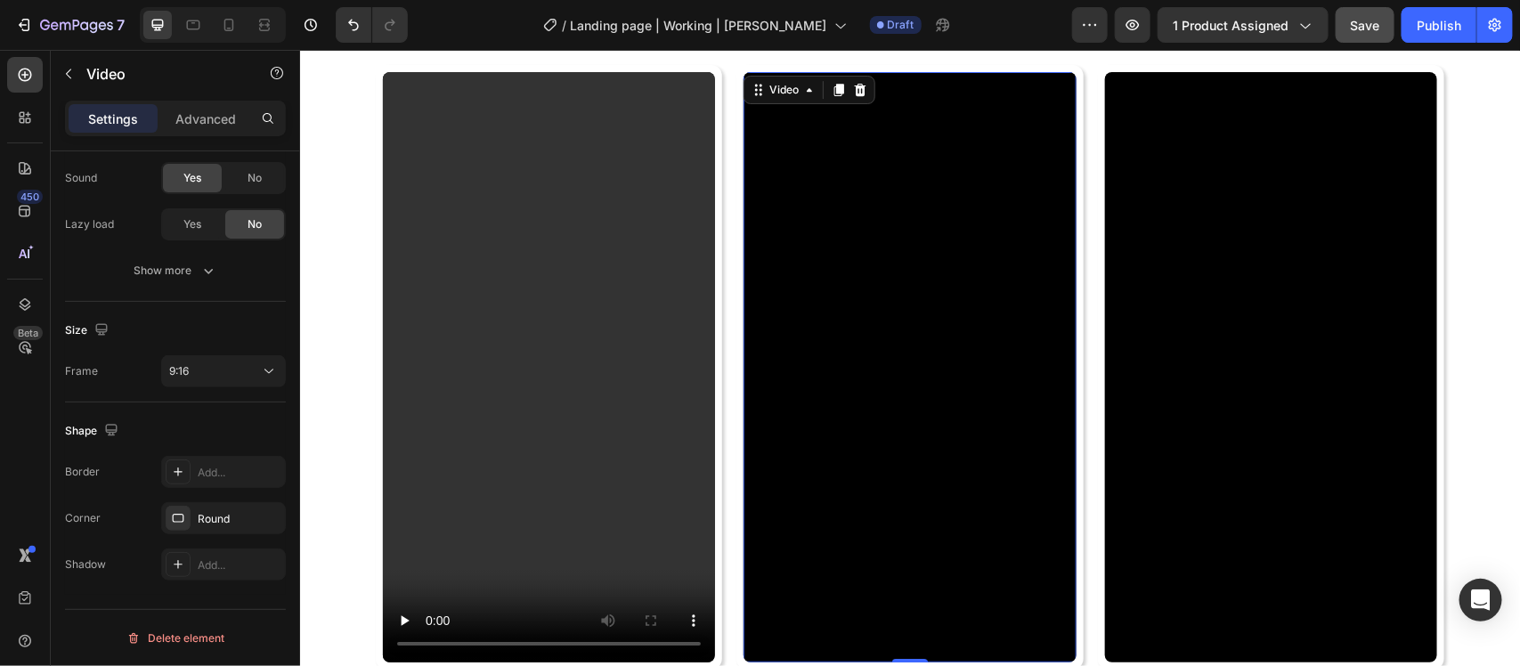
scroll to position [5495, 0]
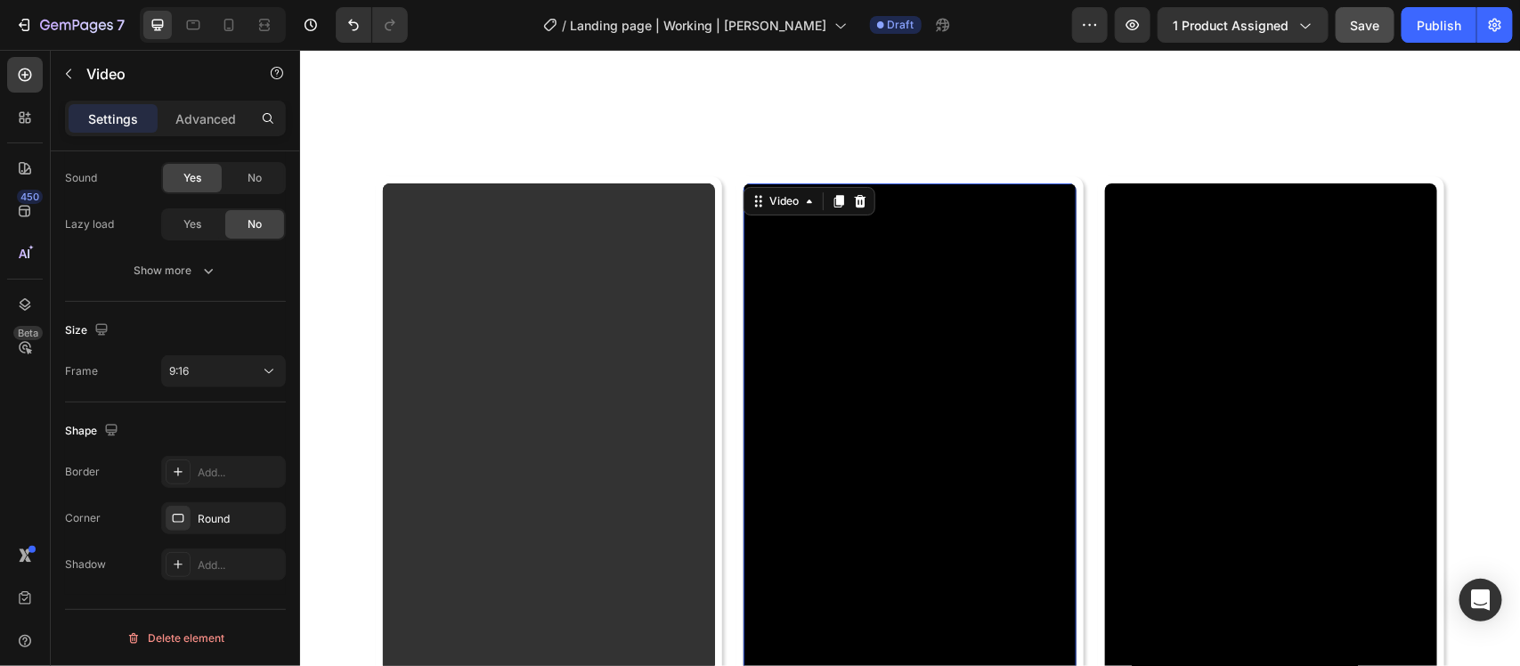
click at [958, 382] on video at bounding box center [909, 478] width 332 height 591
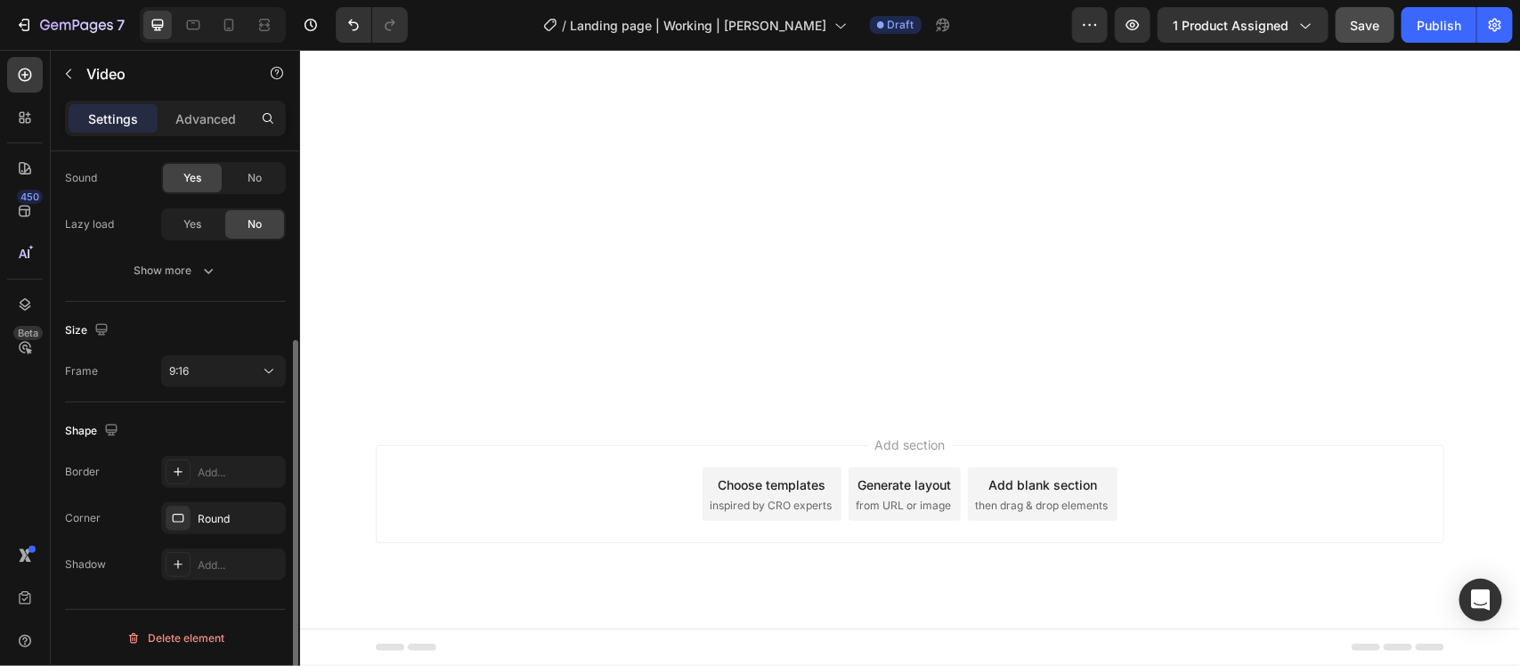
scroll to position [60, 0]
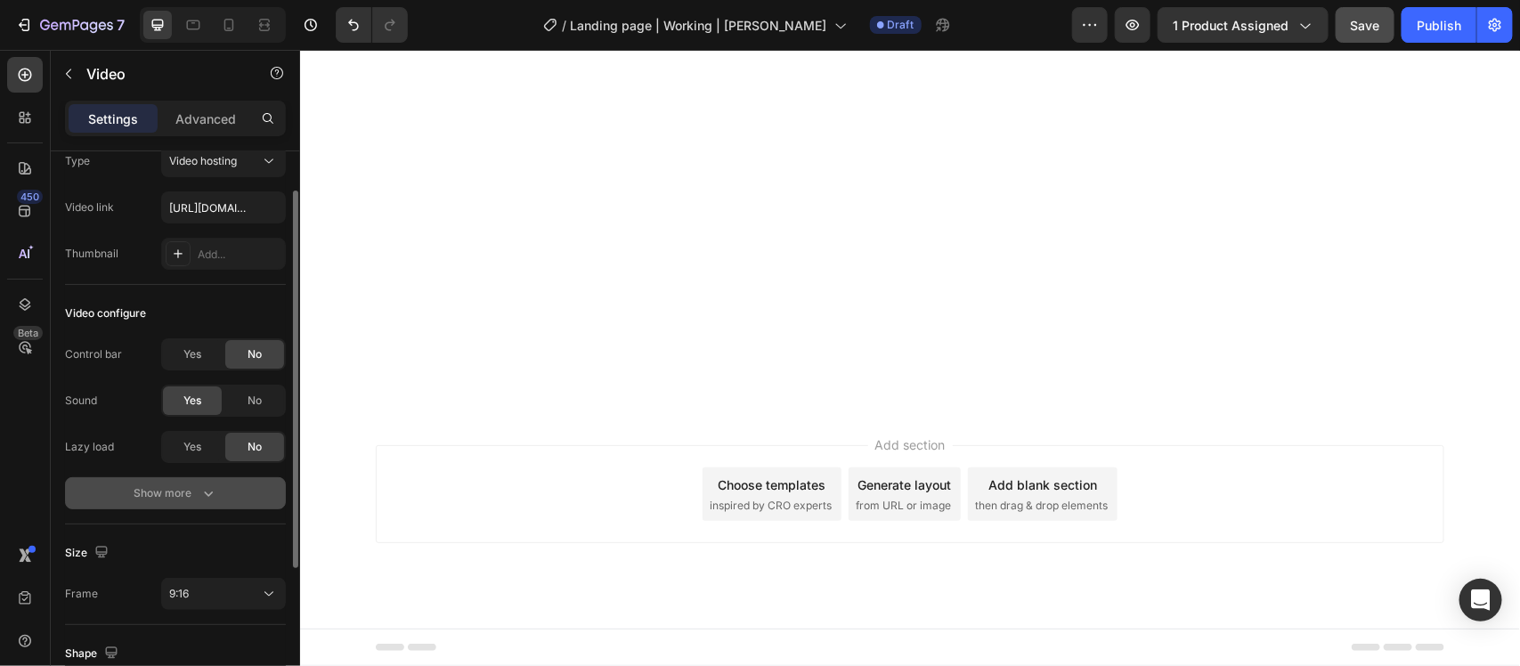
click at [169, 500] on div "Show more" at bounding box center [175, 494] width 83 height 18
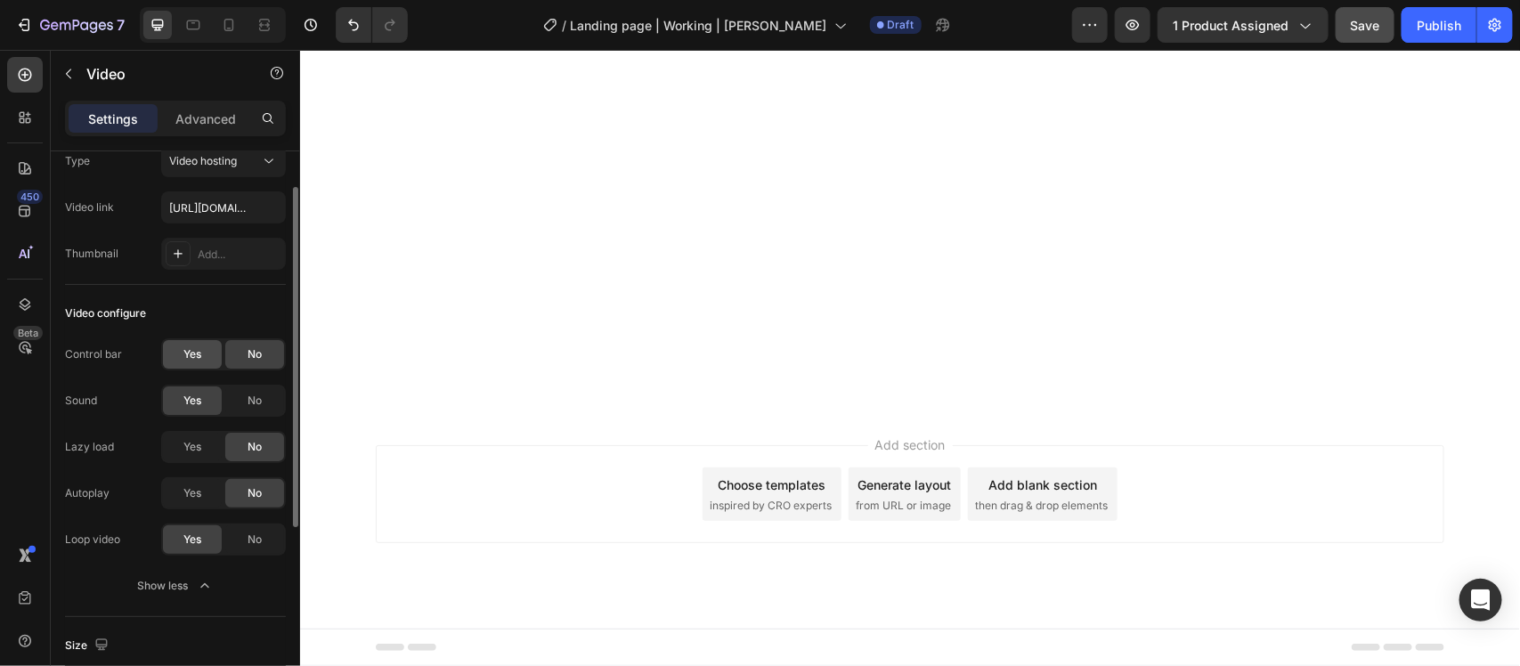
click at [197, 357] on span "Yes" at bounding box center [192, 354] width 18 height 16
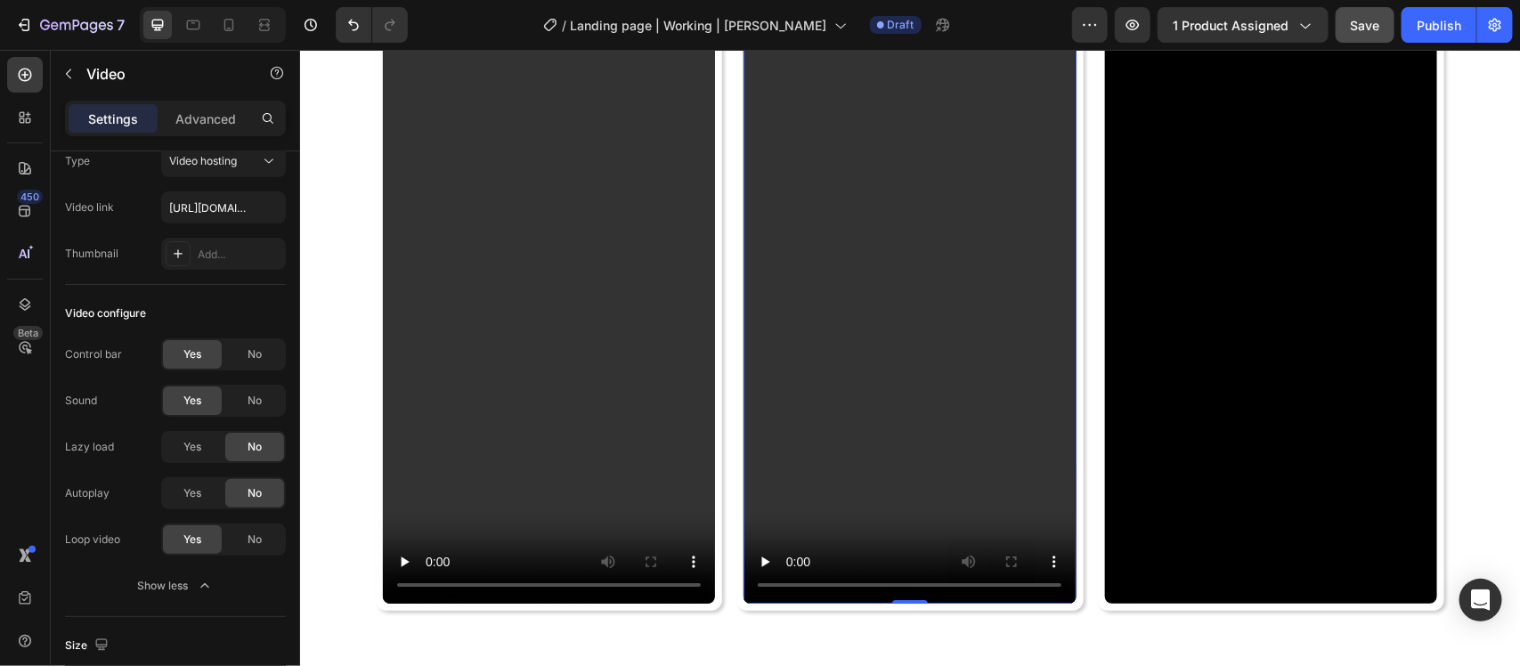
scroll to position [5718, 0]
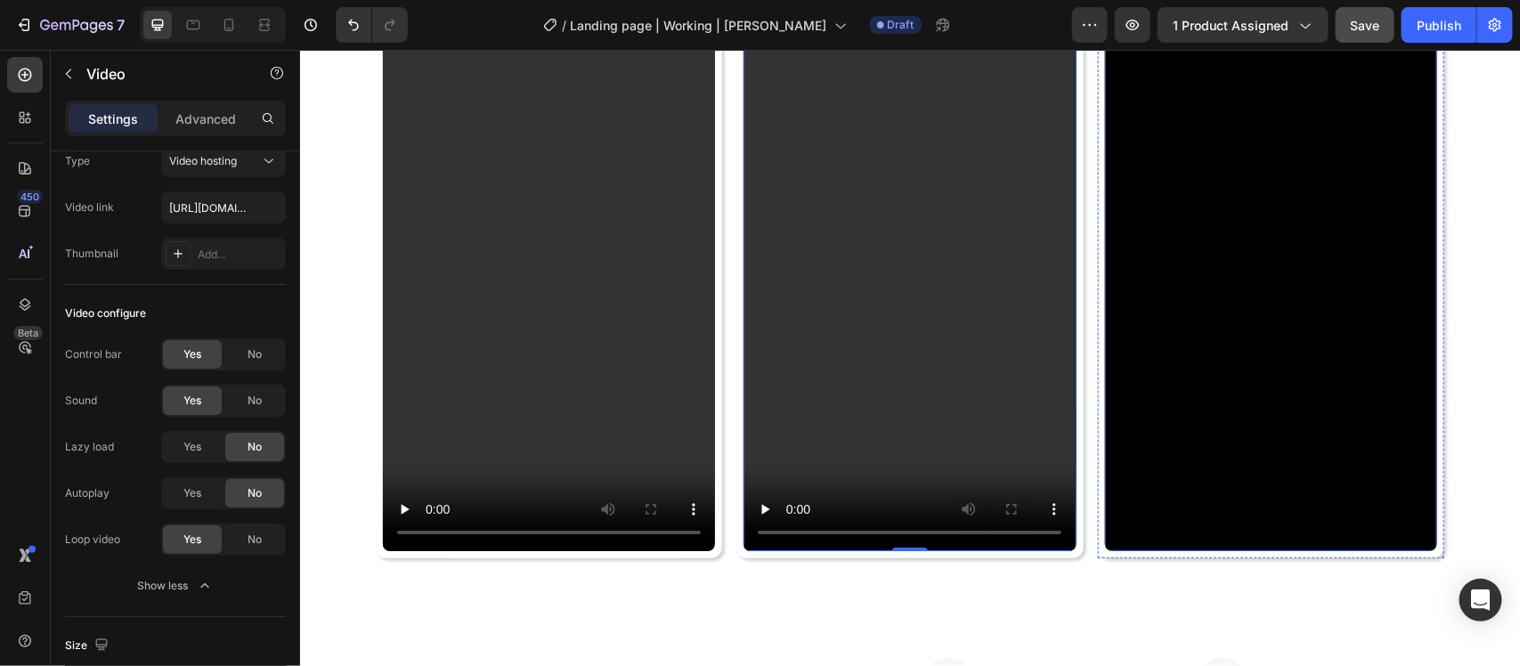
click at [1156, 345] on video at bounding box center [1270, 255] width 332 height 591
click at [192, 347] on span "Yes" at bounding box center [192, 354] width 18 height 16
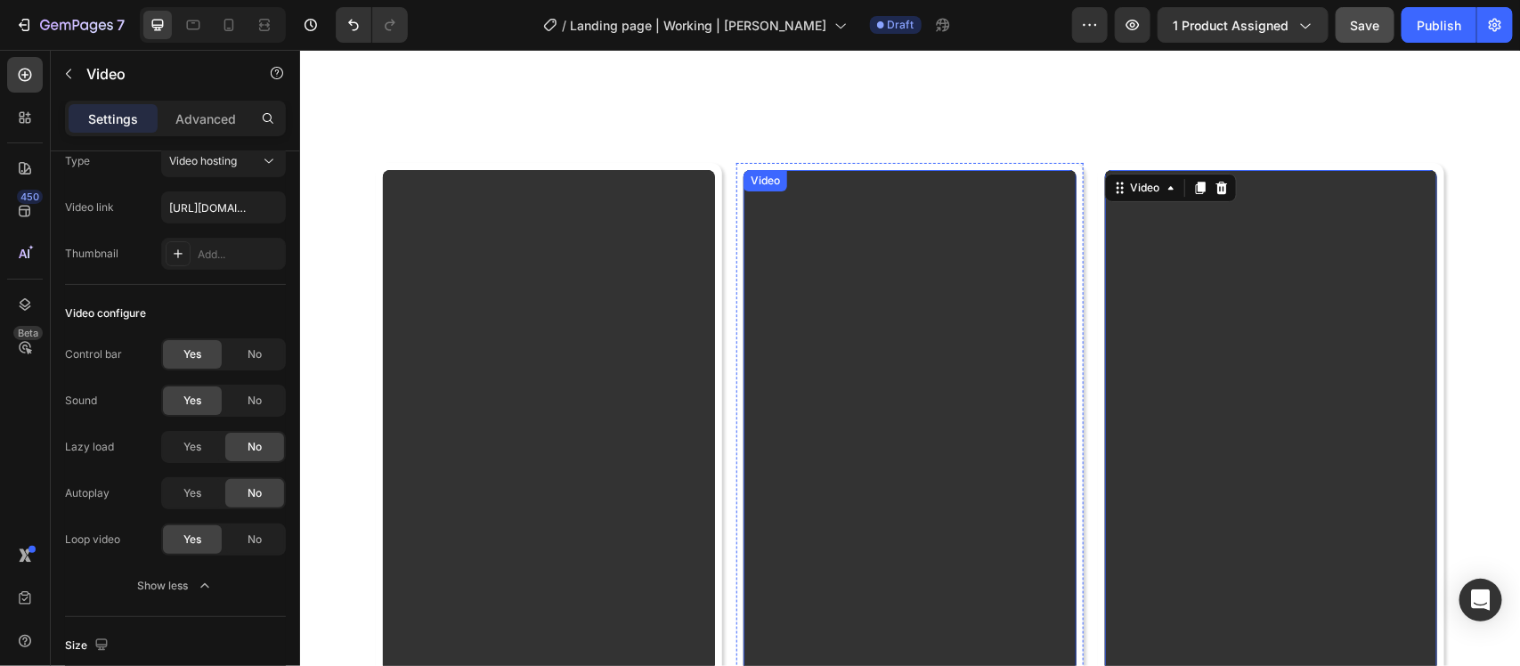
scroll to position [5495, 0]
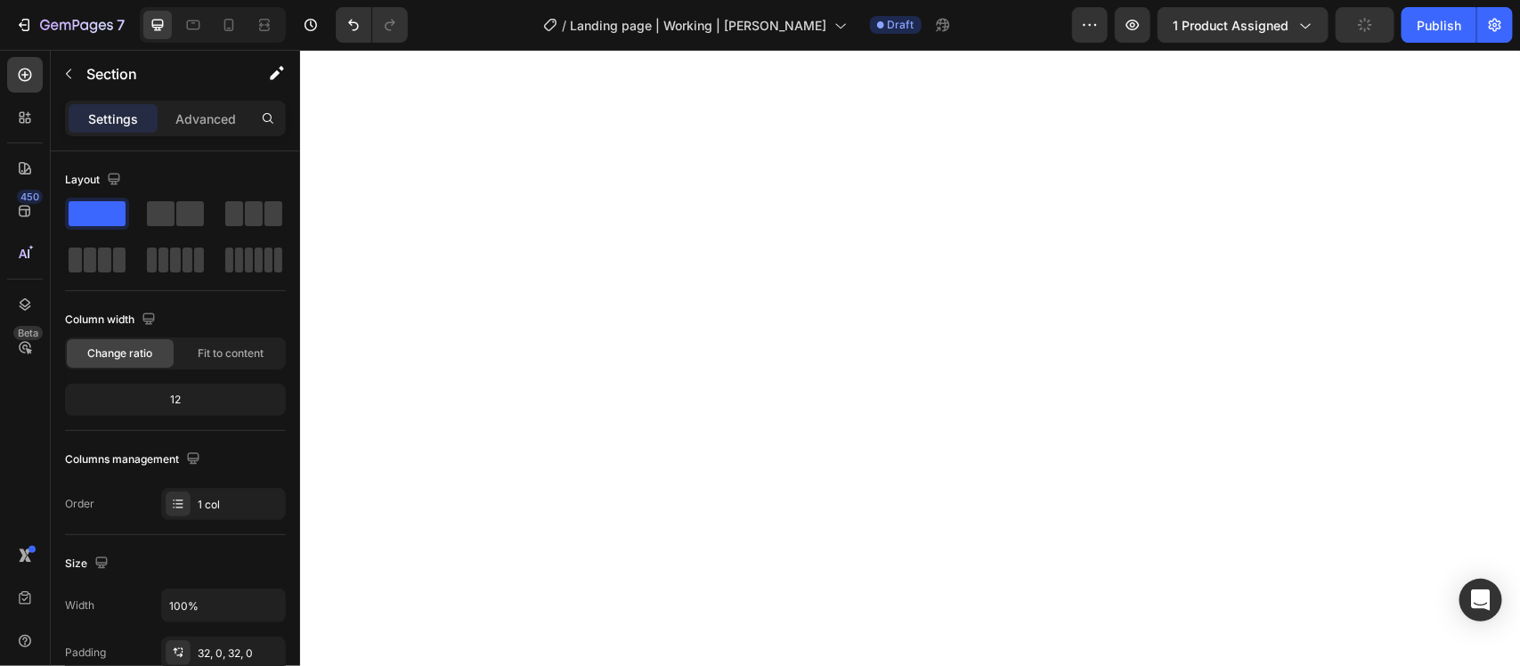
scroll to position [4939, 0]
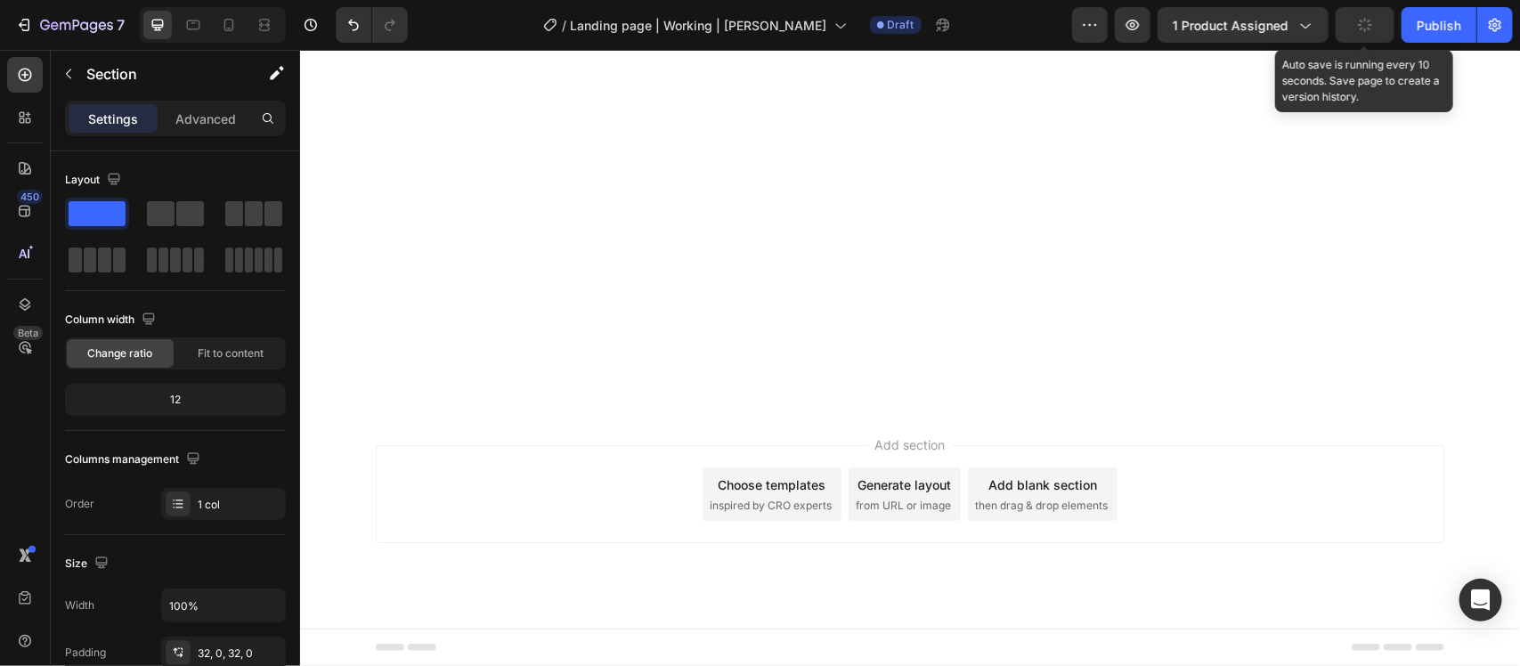
drag, startPoint x: 1368, startPoint y: 42, endPoint x: 1043, endPoint y: 53, distance: 325.3
click at [1368, 42] on button "button" at bounding box center [1365, 25] width 59 height 36
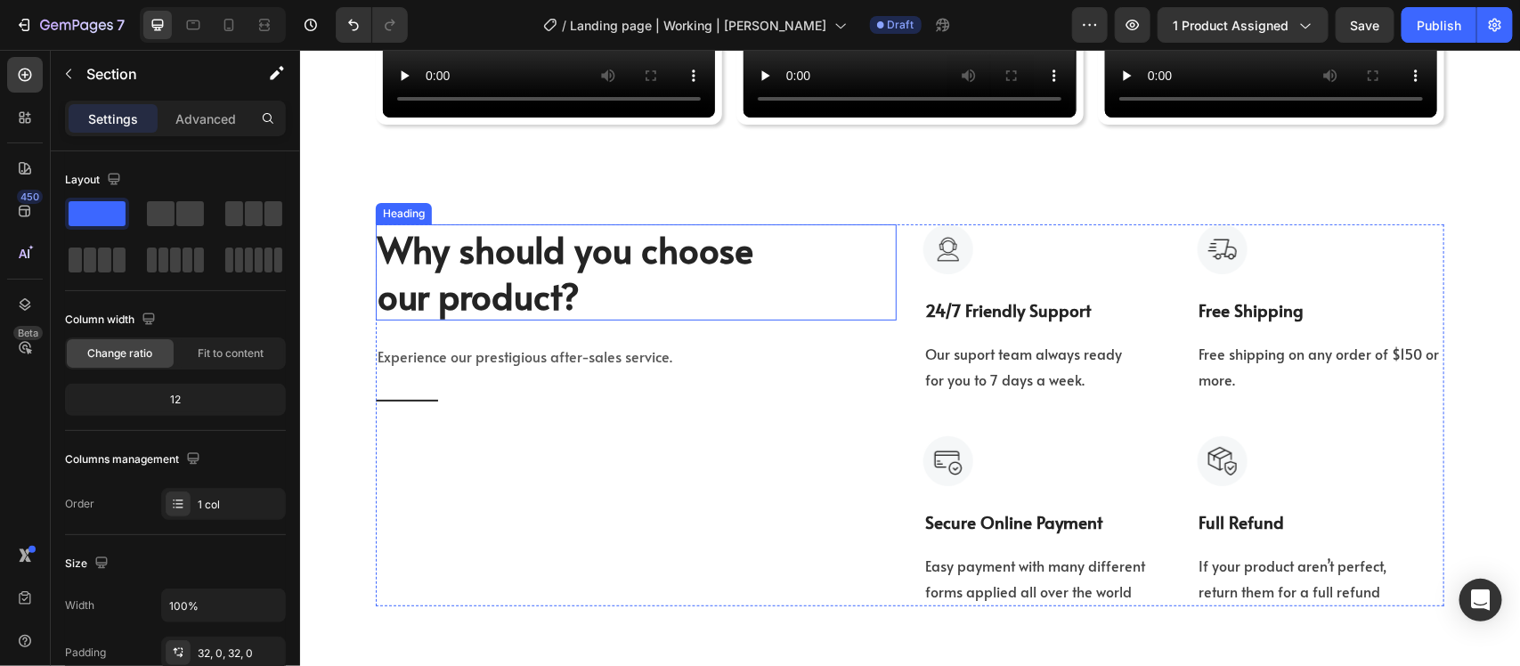
scroll to position [6163, 0]
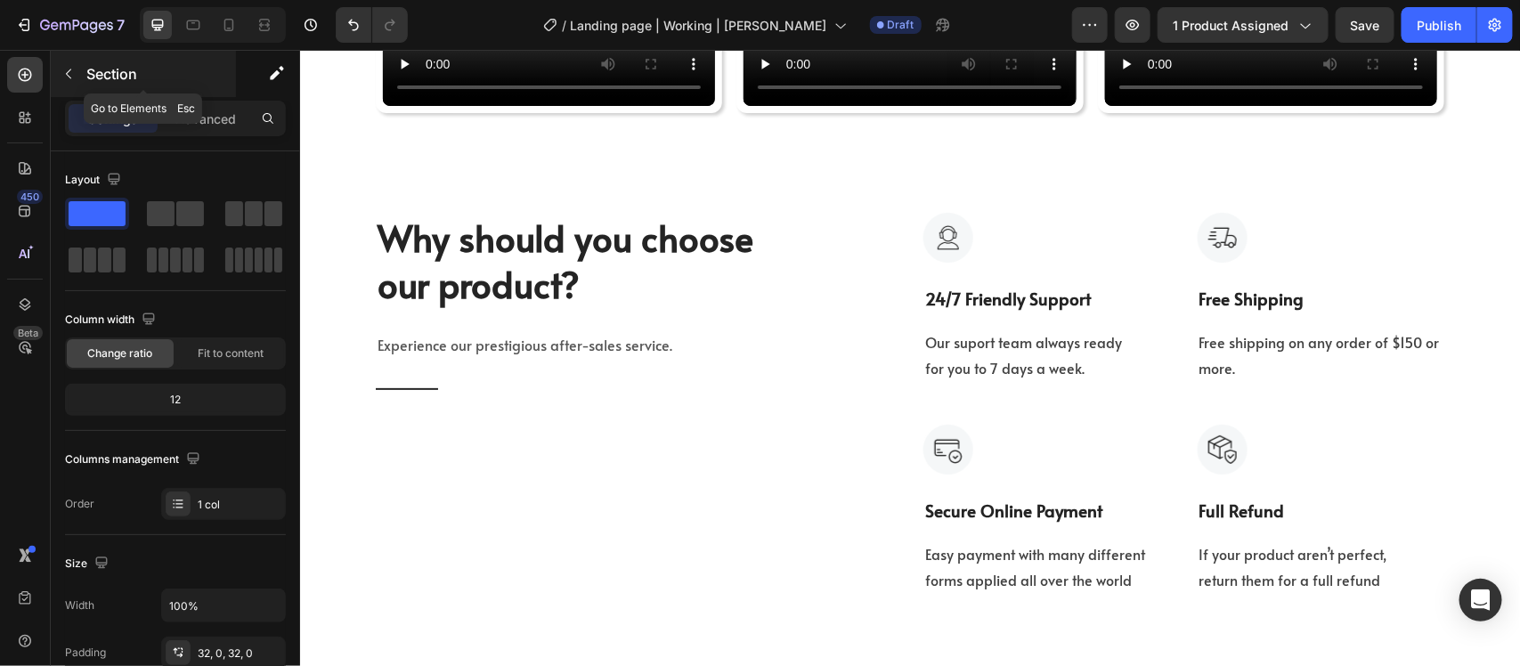
click at [77, 76] on button "button" at bounding box center [68, 74] width 29 height 29
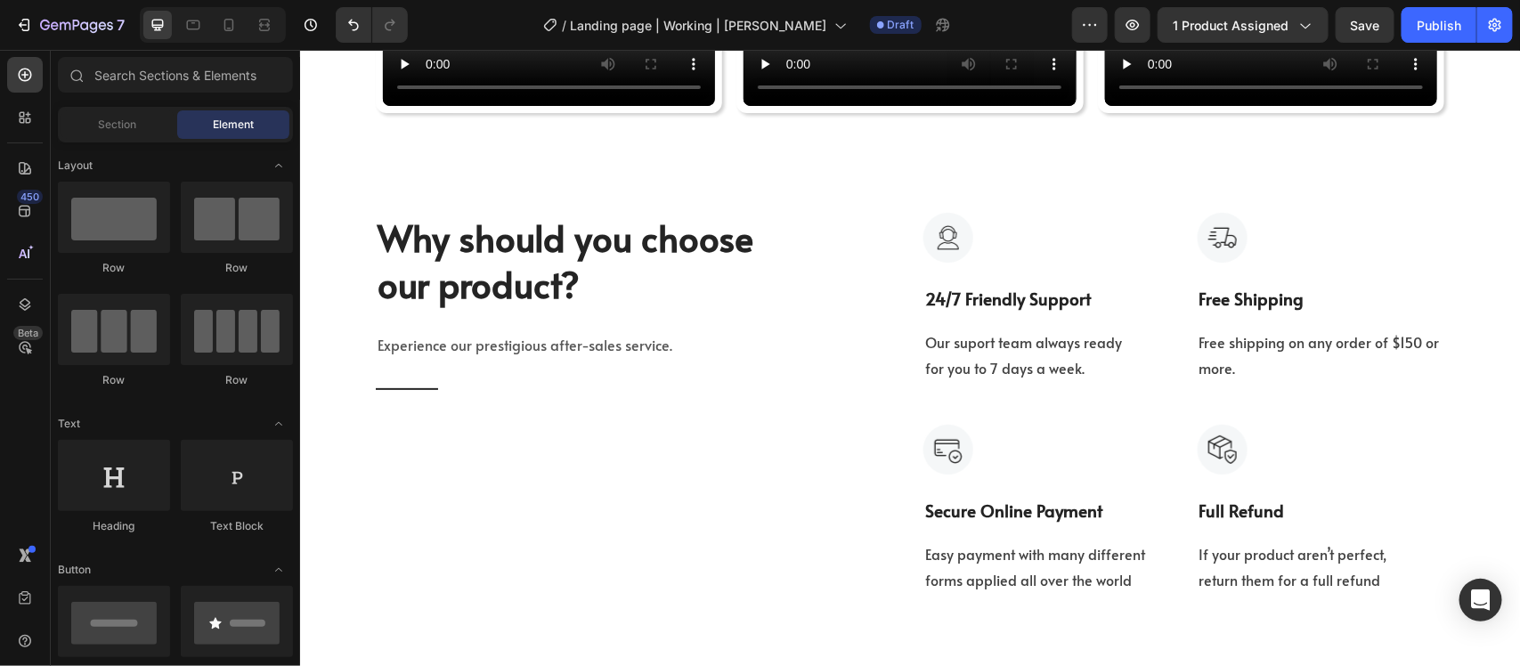
drag, startPoint x: 121, startPoint y: 157, endPoint x: 121, endPoint y: 140, distance: 16.9
click at [126, 122] on span "Section" at bounding box center [118, 125] width 38 height 16
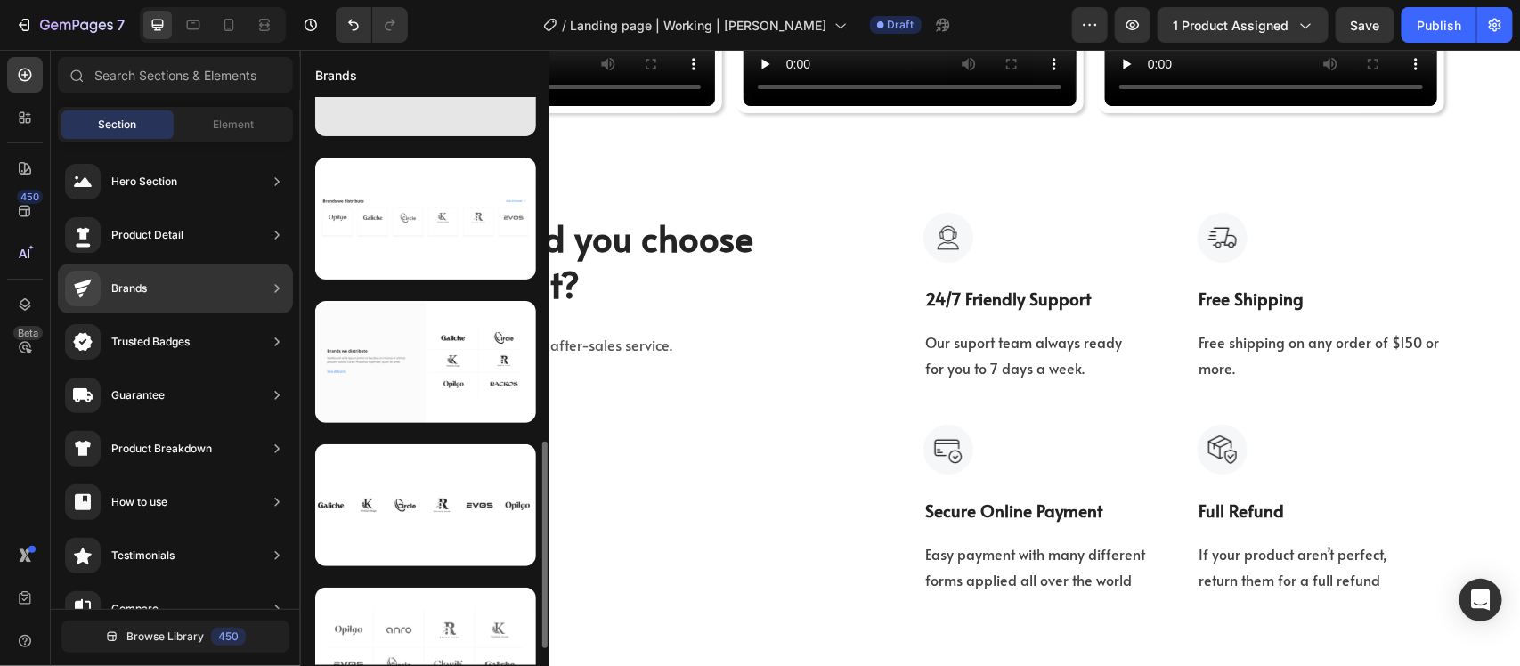
scroll to position [998, 0]
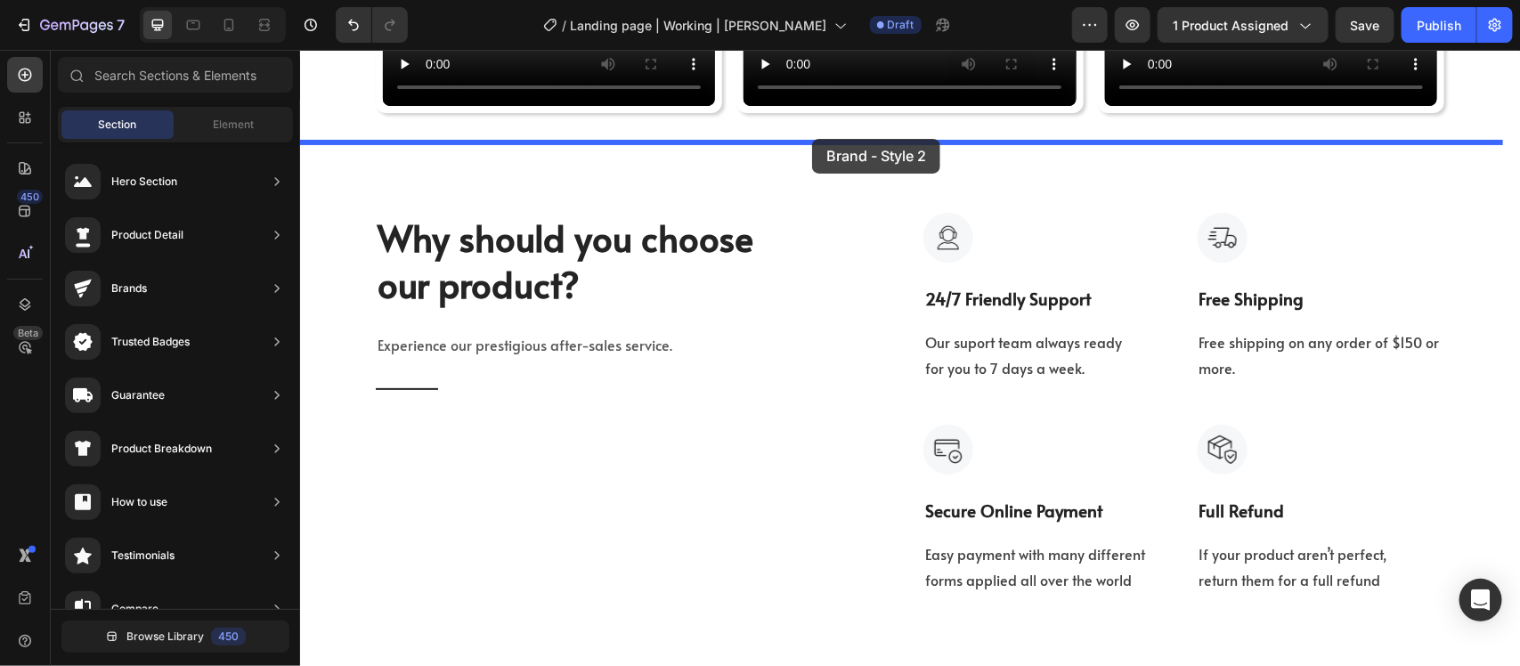
drag, startPoint x: 719, startPoint y: 346, endPoint x: 811, endPoint y: 138, distance: 227.3
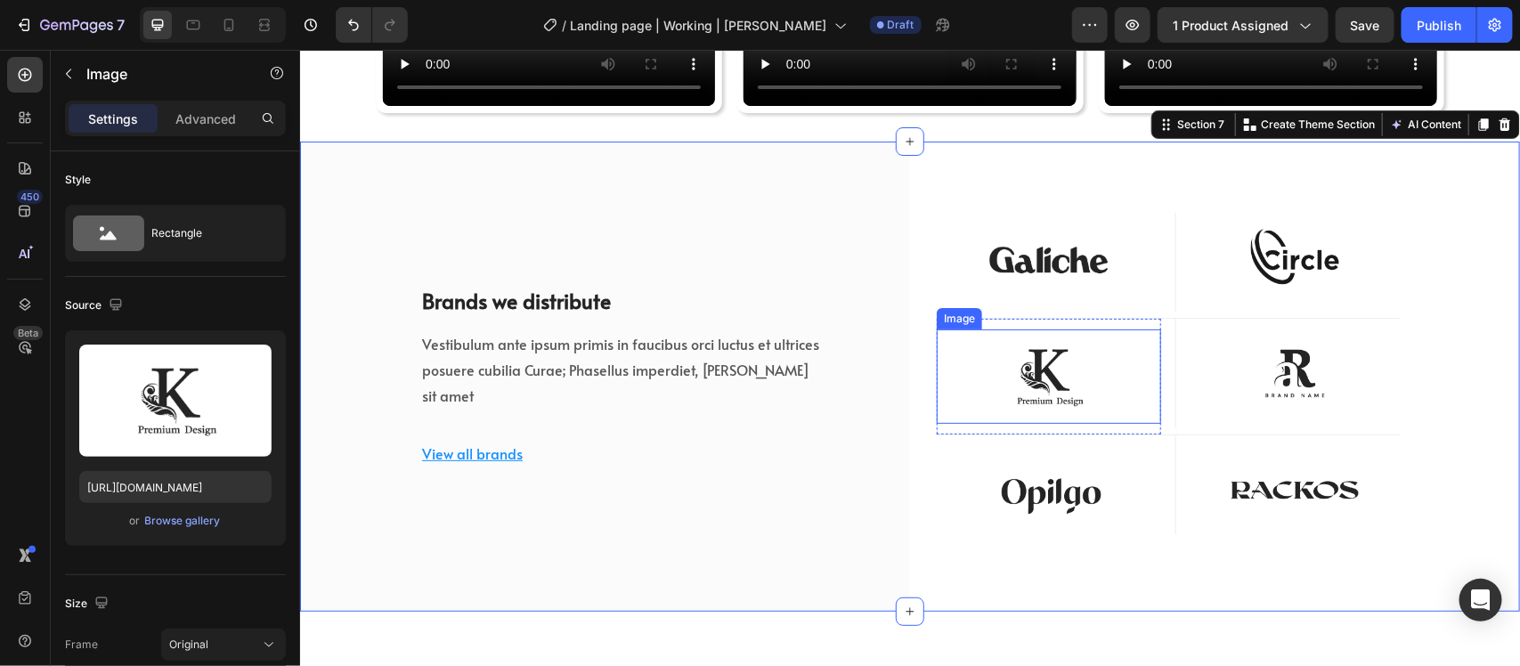
click at [1022, 360] on img at bounding box center [1048, 376] width 224 height 94
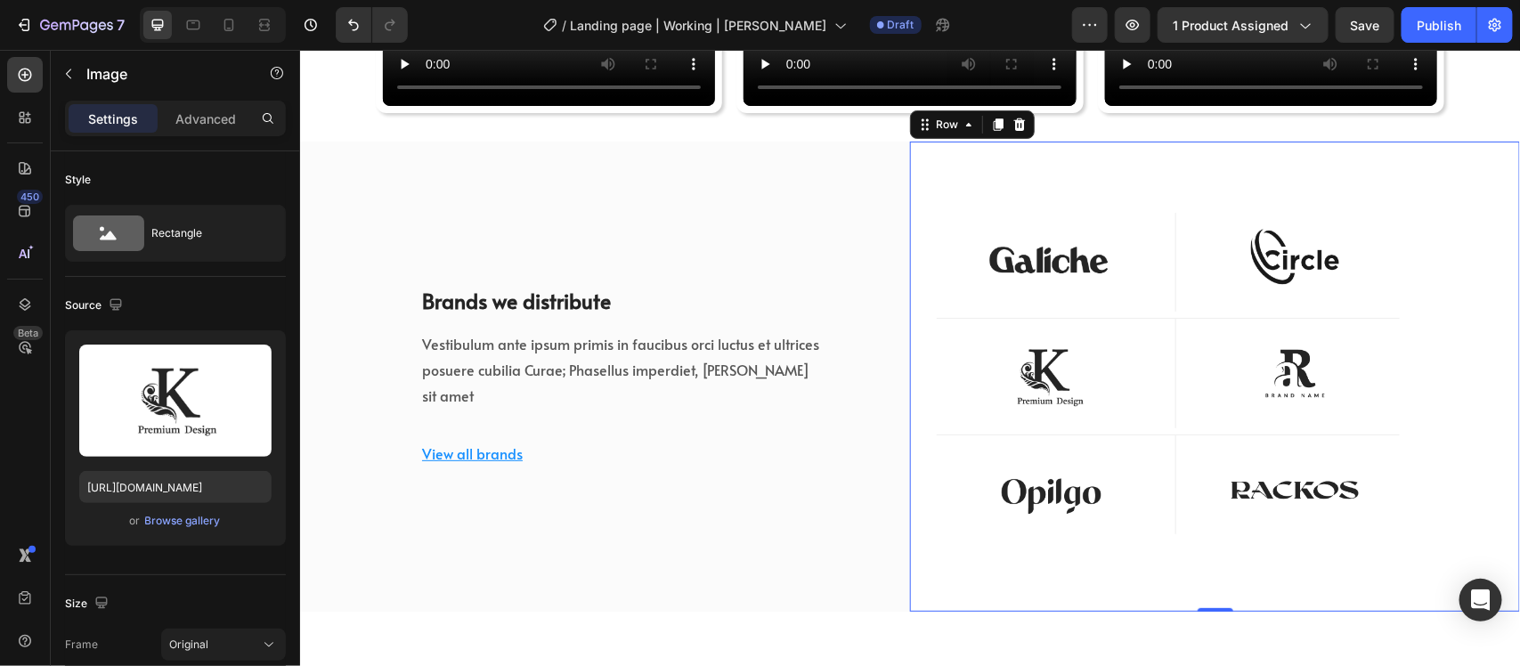
click at [1093, 540] on div "Image Row Image Row Row Image Row Image Row Row Image Row Image Row Row Row 0" at bounding box center [1214, 376] width 610 height 470
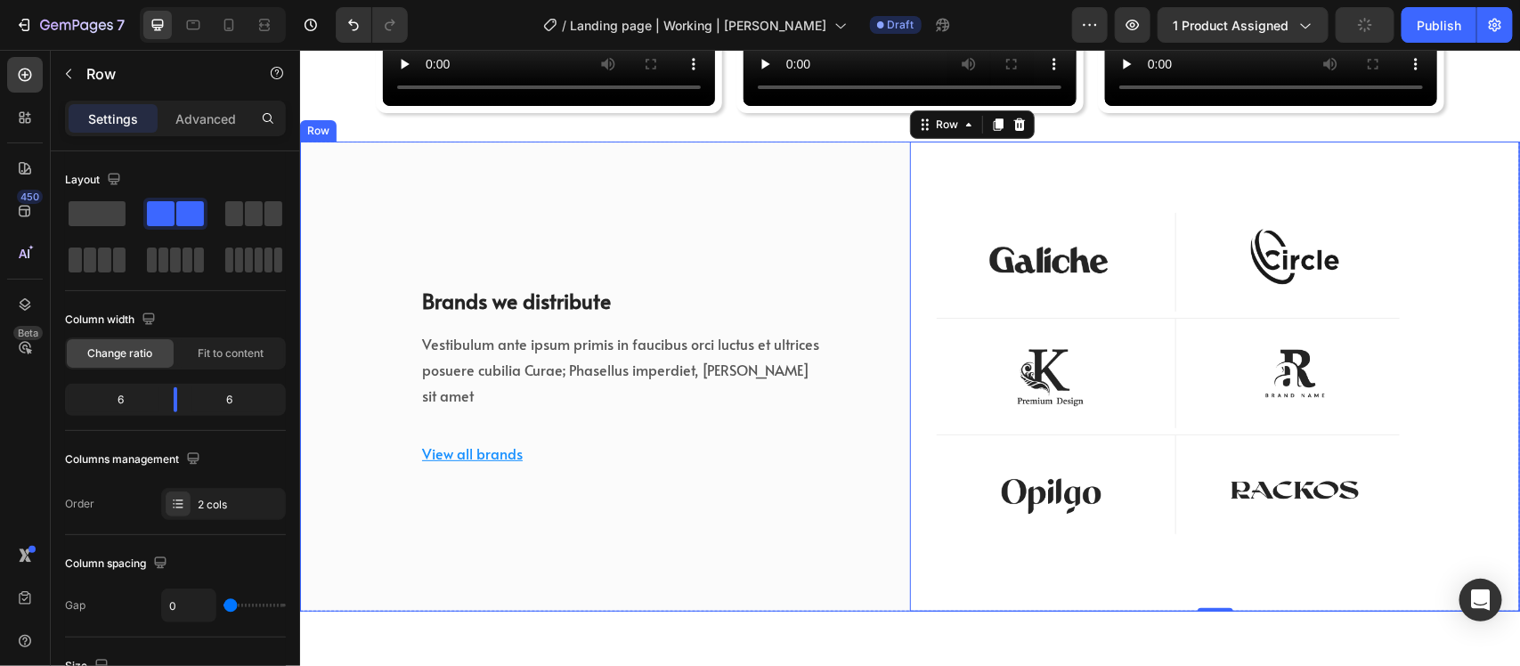
click at [791, 183] on div "Brands we distribute Heading Vestibulum ante ipsum primis in faucibus orci luct…" at bounding box center [604, 376] width 610 height 470
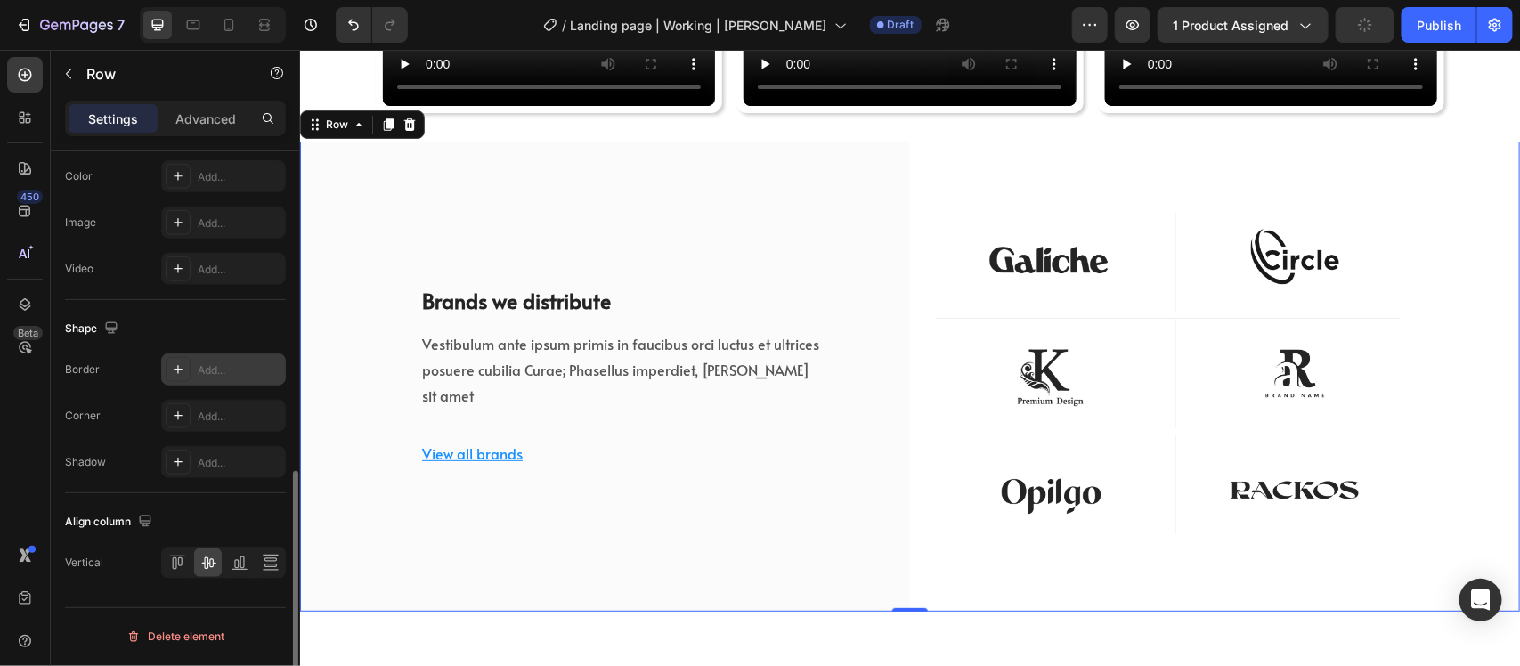
scroll to position [728, 0]
click at [670, 220] on div "Brands we distribute Heading Vestibulum ante ipsum primis in faucibus orci luct…" at bounding box center [604, 376] width 610 height 470
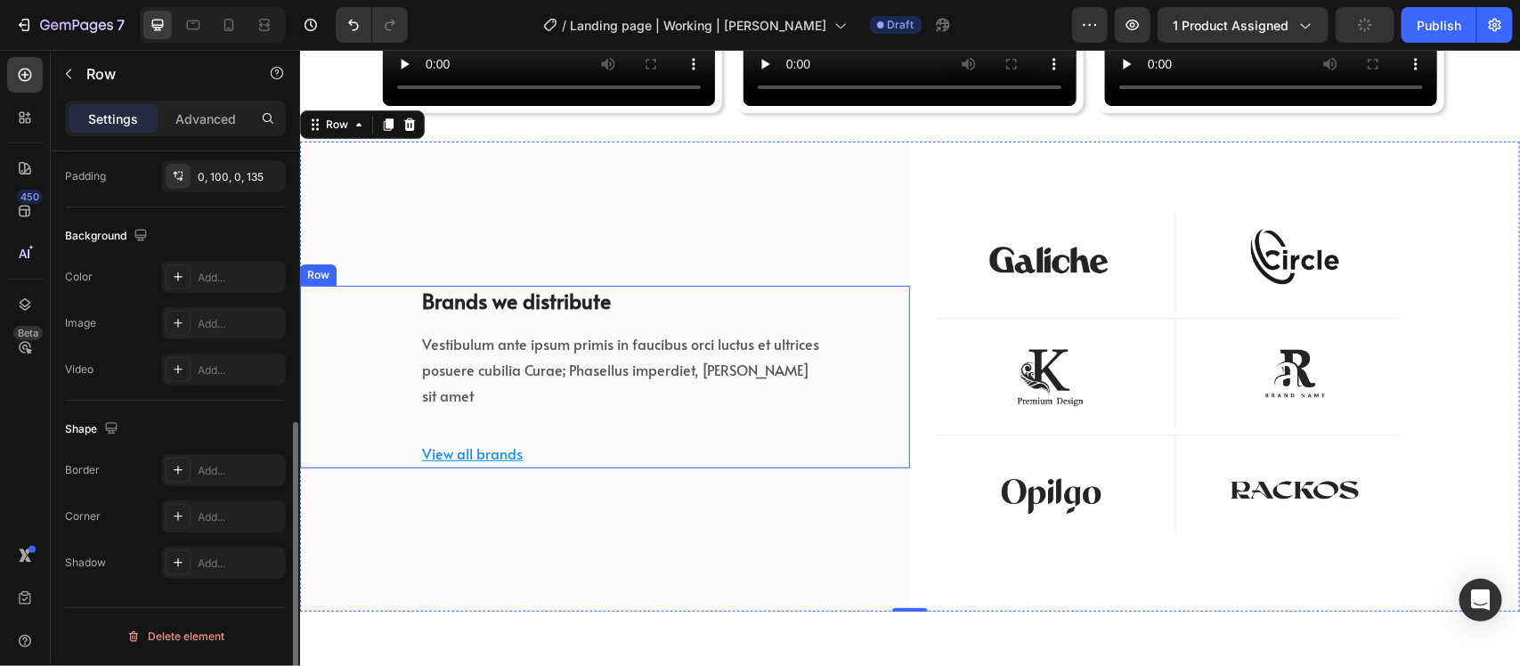
click at [697, 432] on div "Brands we distribute Heading Vestibulum ante ipsum primis in faucibus orci luct…" at bounding box center [619, 376] width 401 height 183
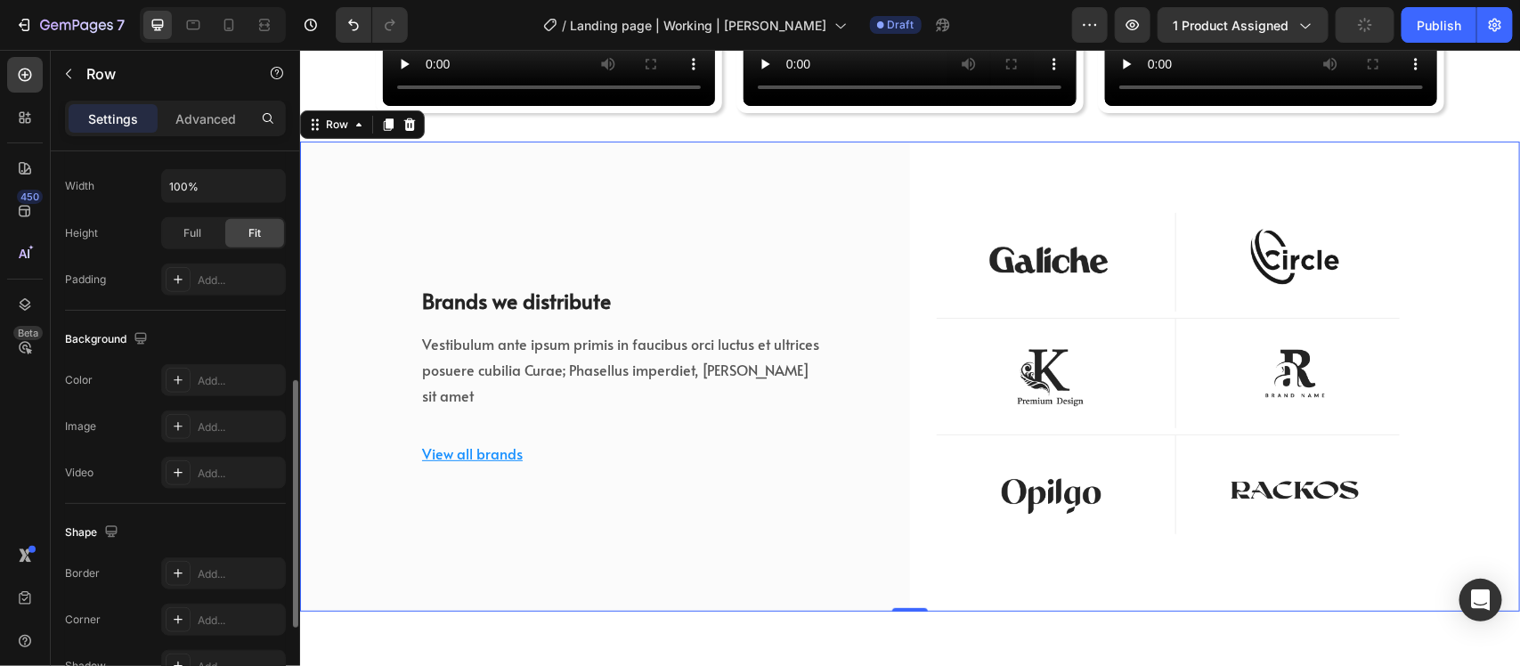
click at [740, 155] on div "Brands we distribute Heading Vestibulum ante ipsum primis in faucibus orci luct…" at bounding box center [604, 376] width 610 height 470
click at [834, 250] on div "Brands we distribute Heading Vestibulum ante ipsum primis in faucibus orci luct…" at bounding box center [604, 376] width 610 height 470
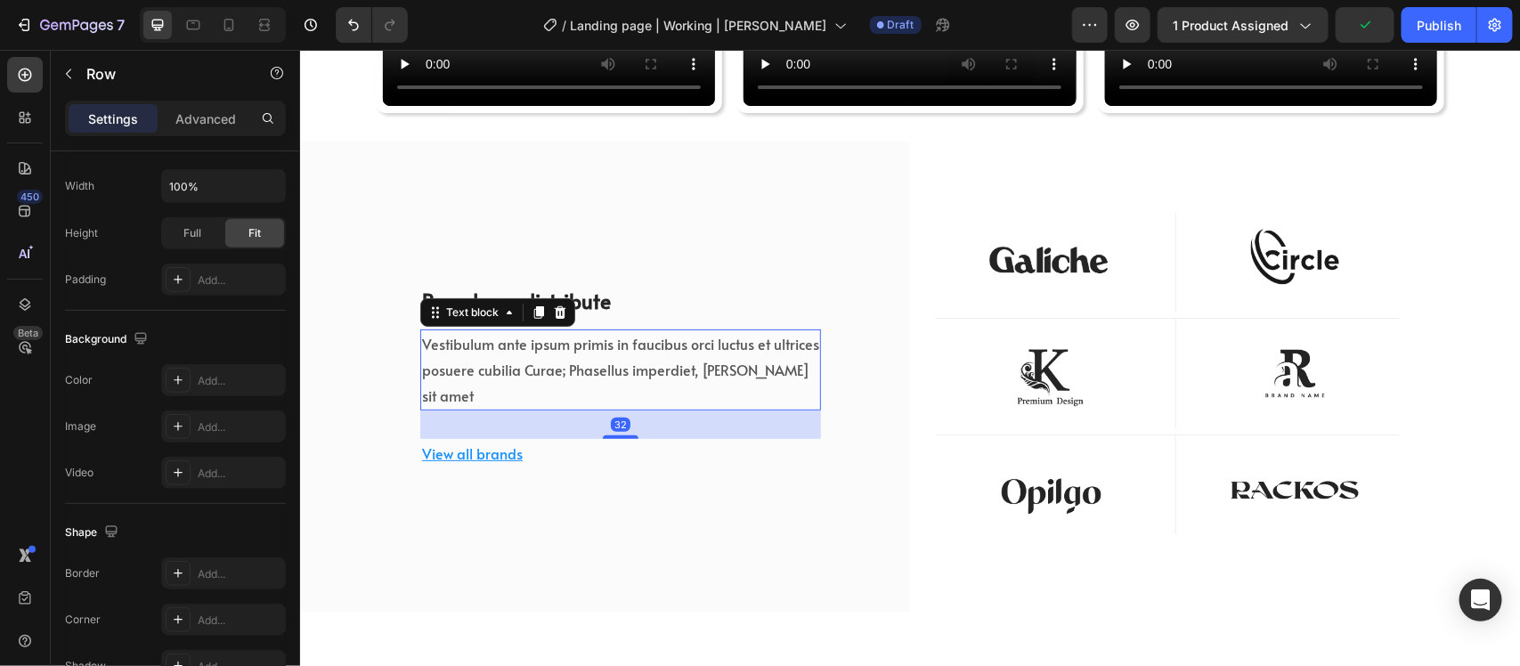
click at [760, 380] on p "Vestibulum ante ipsum primis in faucibus orci luctus et ultrices posuere cubili…" at bounding box center [619, 368] width 397 height 77
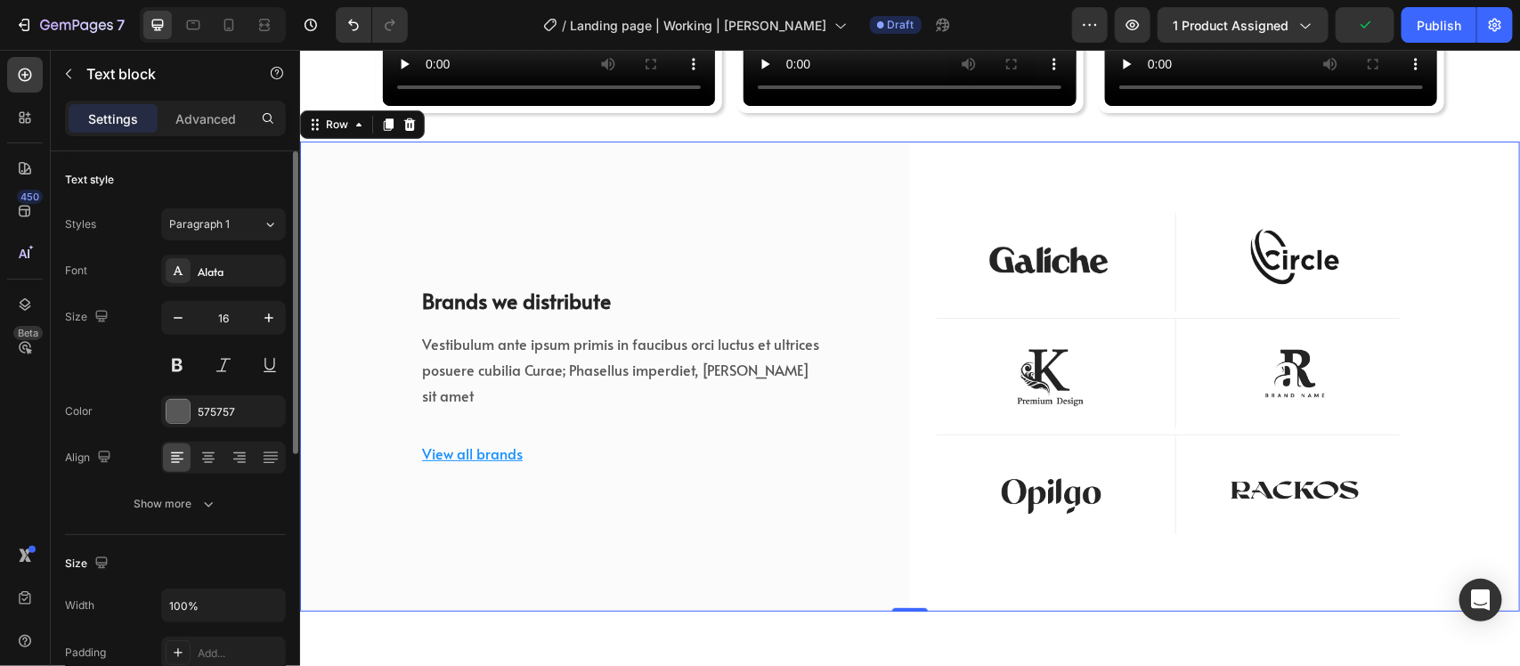
click at [789, 489] on div "Brands we distribute Heading Vestibulum ante ipsum primis in faucibus orci luct…" at bounding box center [604, 376] width 610 height 470
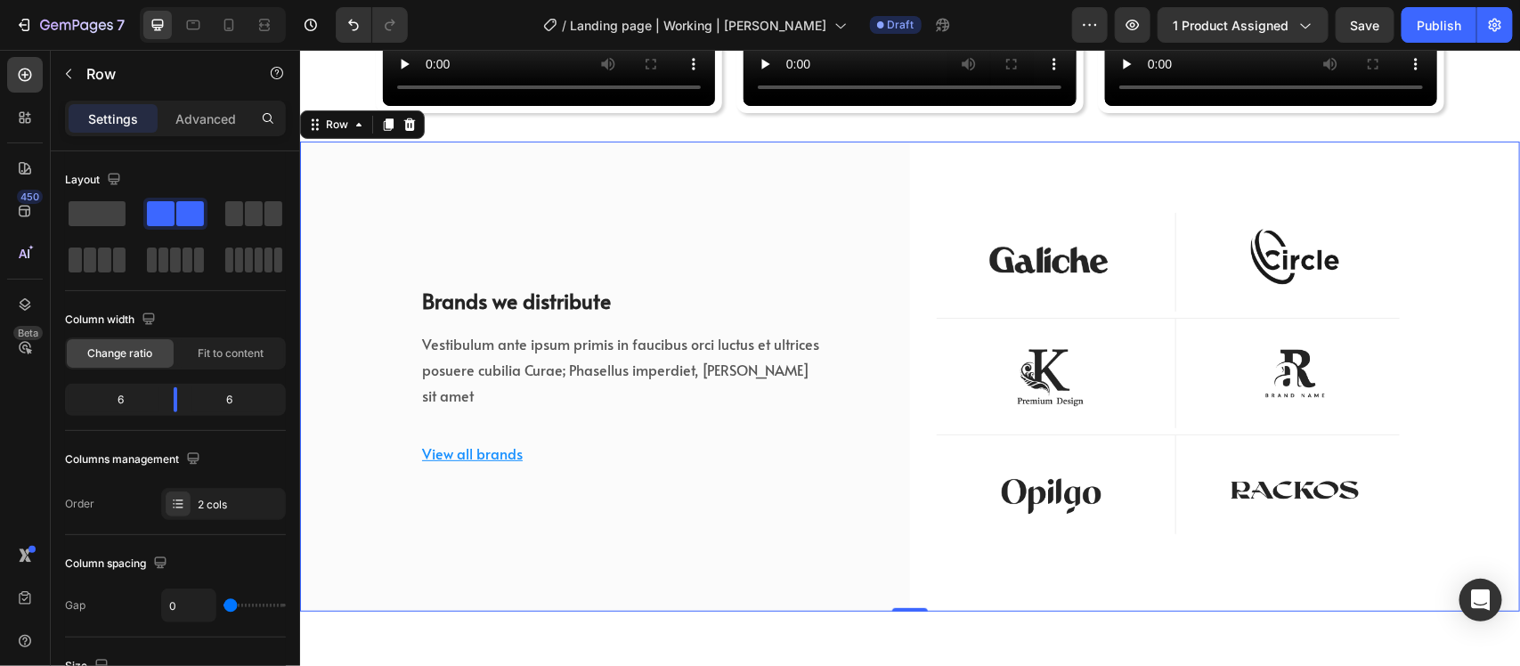
click at [871, 218] on div "Brands we distribute Heading Vestibulum ante ipsum primis in faucibus orci luct…" at bounding box center [604, 376] width 610 height 470
click at [998, 254] on img at bounding box center [1048, 259] width 224 height 94
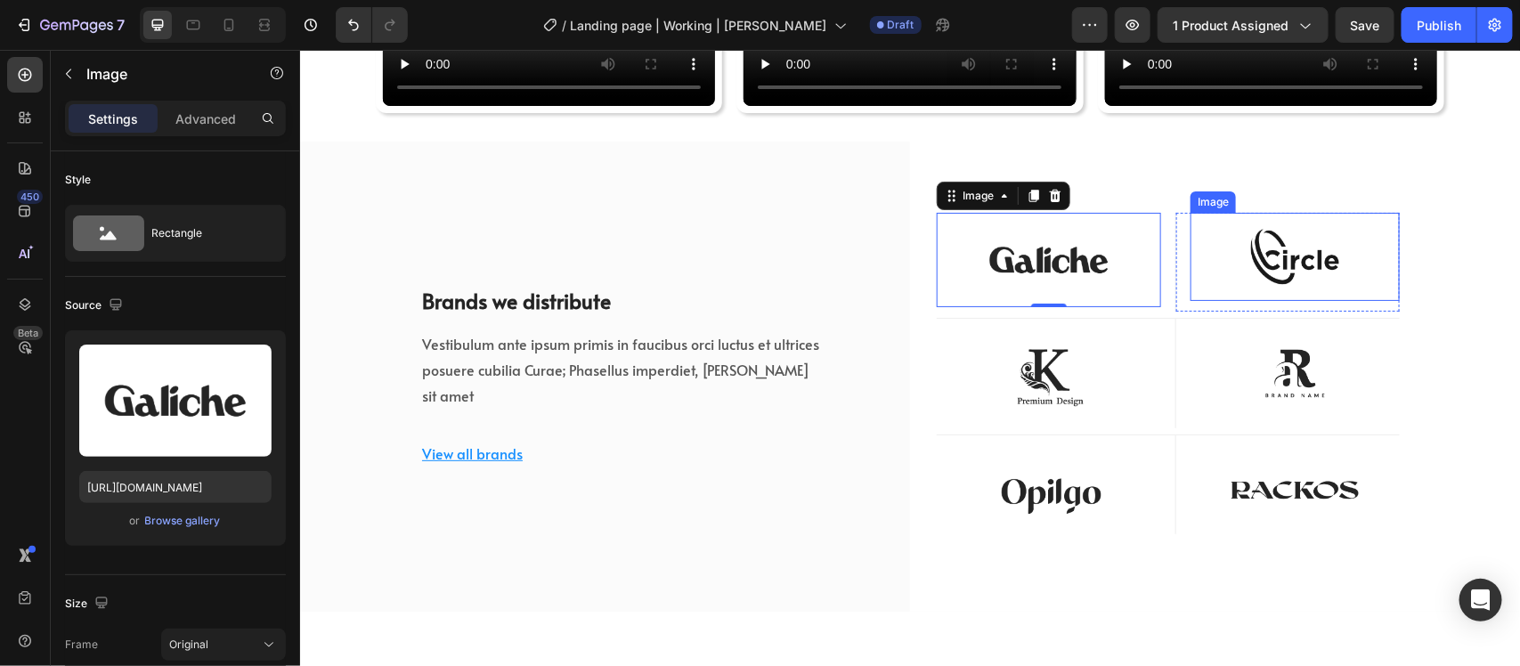
click at [1320, 245] on img at bounding box center [1294, 256] width 209 height 88
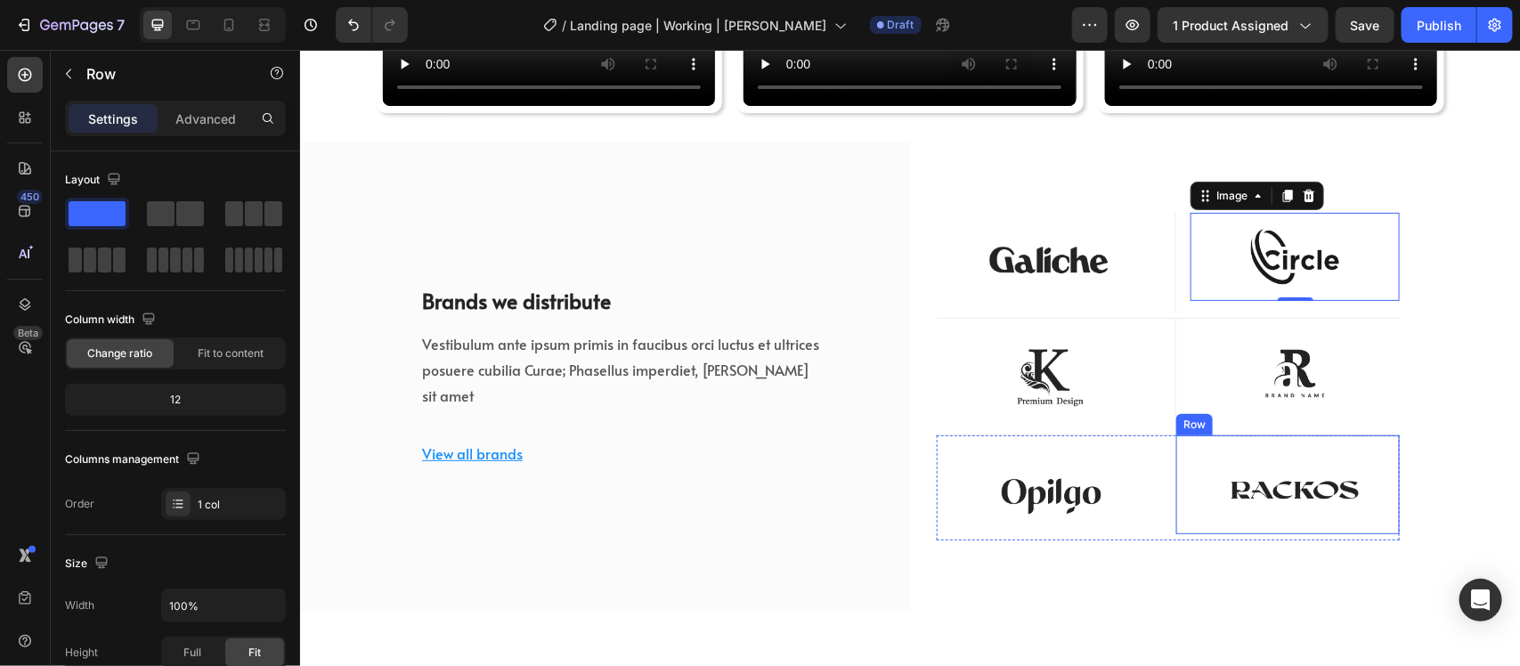
click at [1297, 435] on div "Image Row" at bounding box center [1287, 484] width 224 height 99
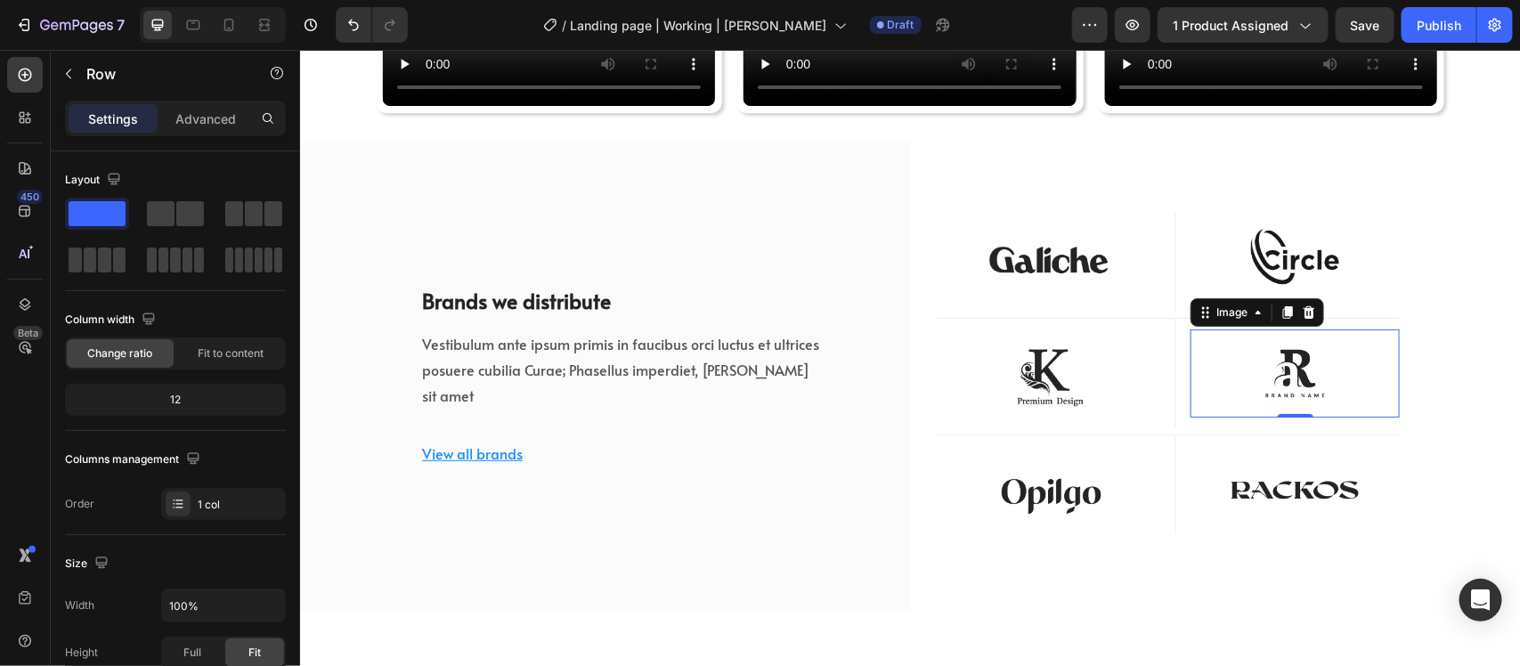
click at [1297, 366] on img at bounding box center [1294, 373] width 209 height 88
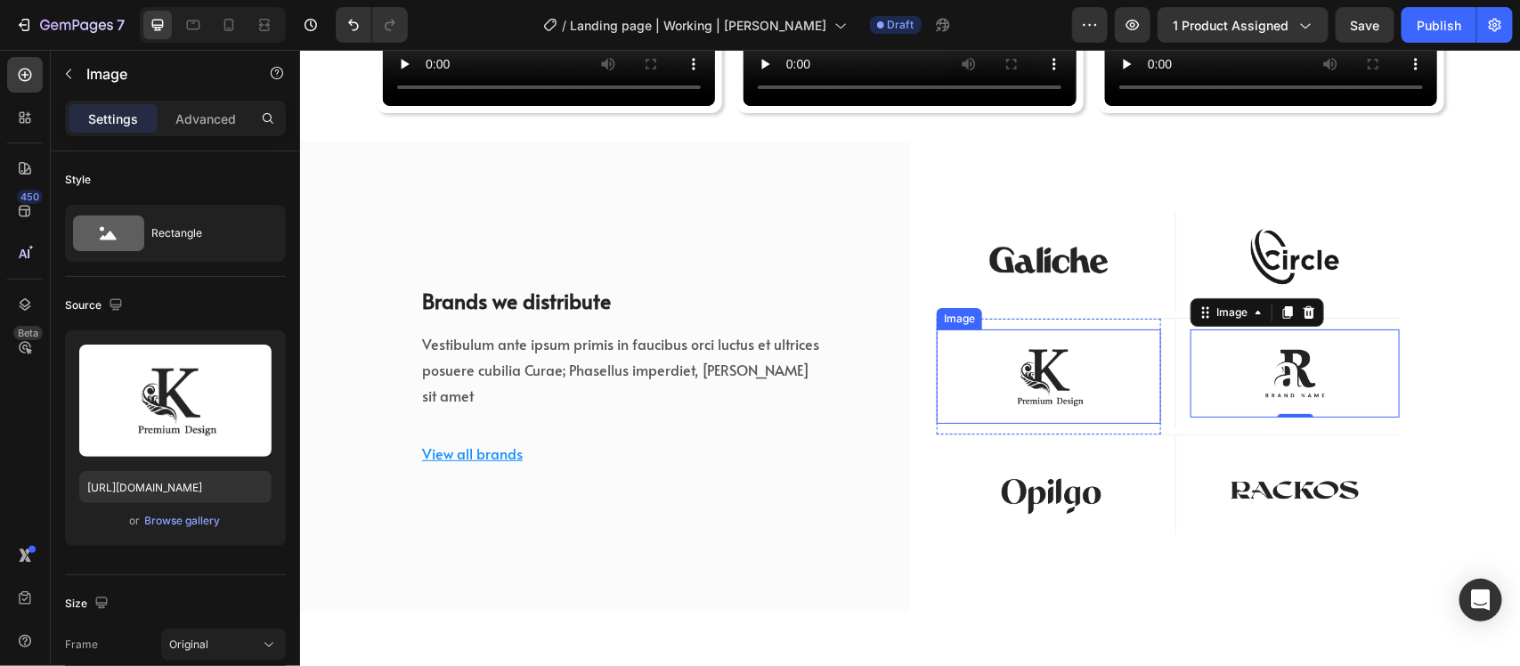
click at [1115, 367] on img at bounding box center [1048, 376] width 224 height 94
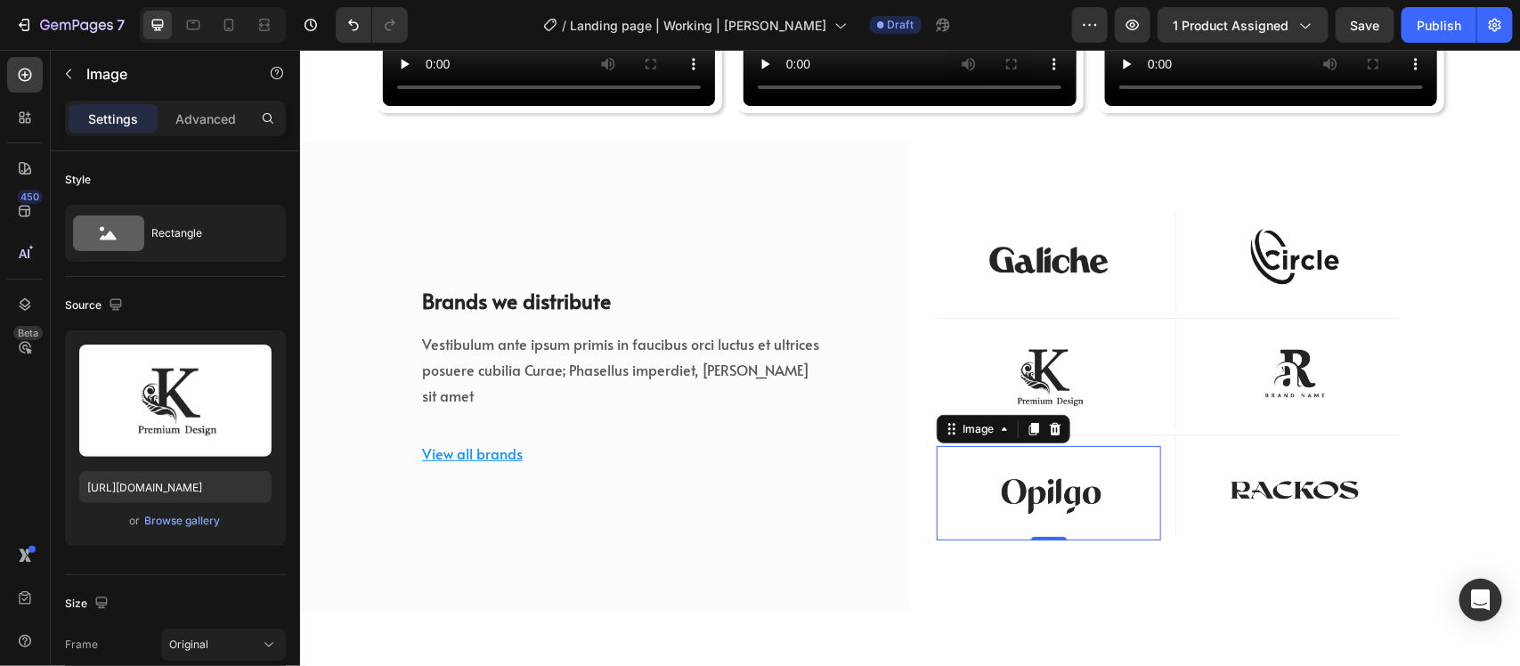
click at [1100, 482] on img at bounding box center [1048, 492] width 224 height 94
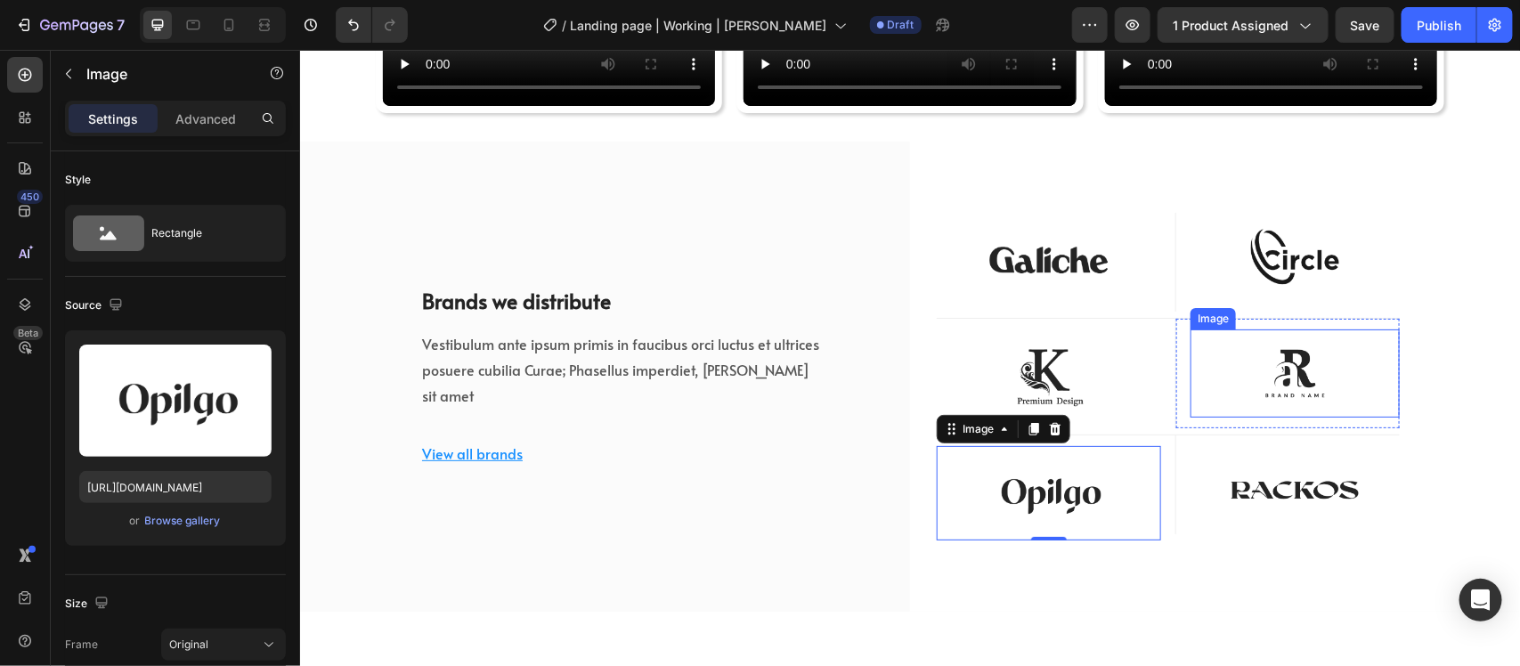
click at [1279, 371] on img at bounding box center [1294, 373] width 209 height 88
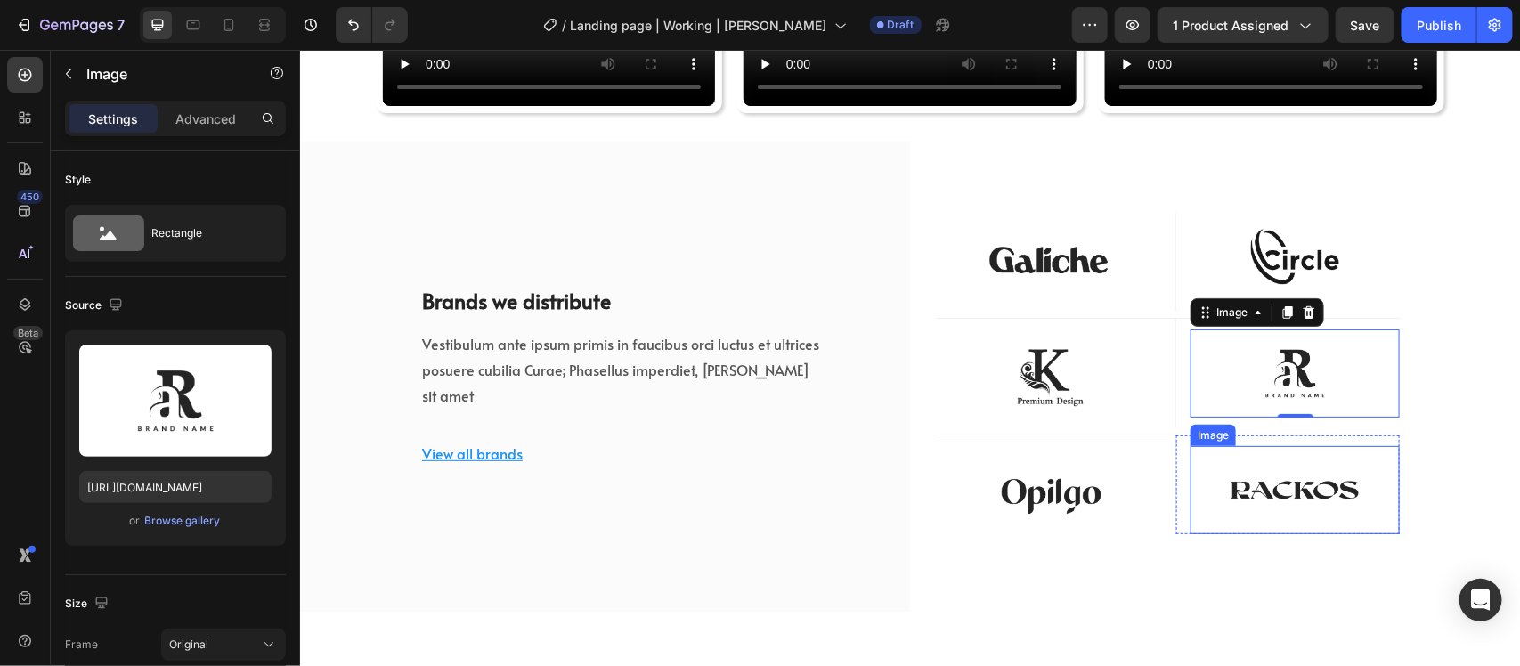
click at [1275, 490] on img at bounding box center [1294, 489] width 209 height 88
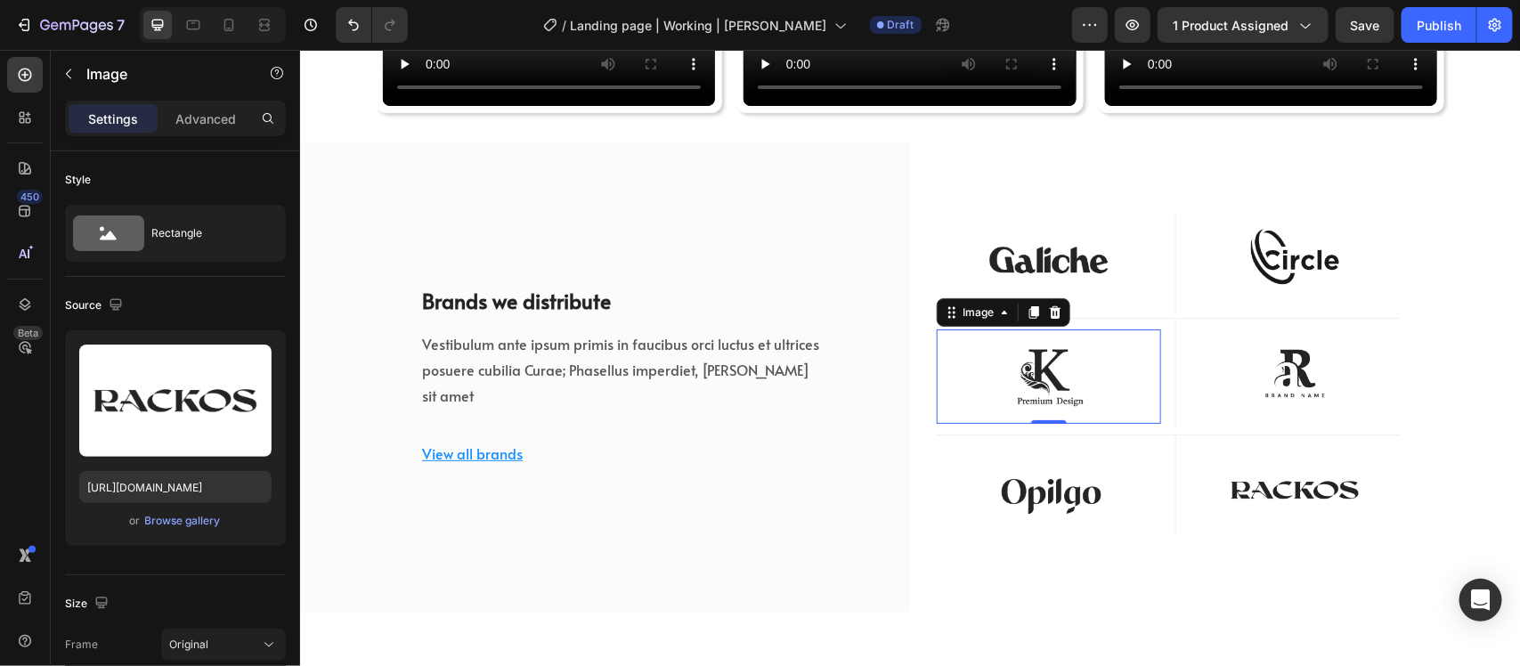
click at [1045, 378] on img at bounding box center [1048, 376] width 224 height 94
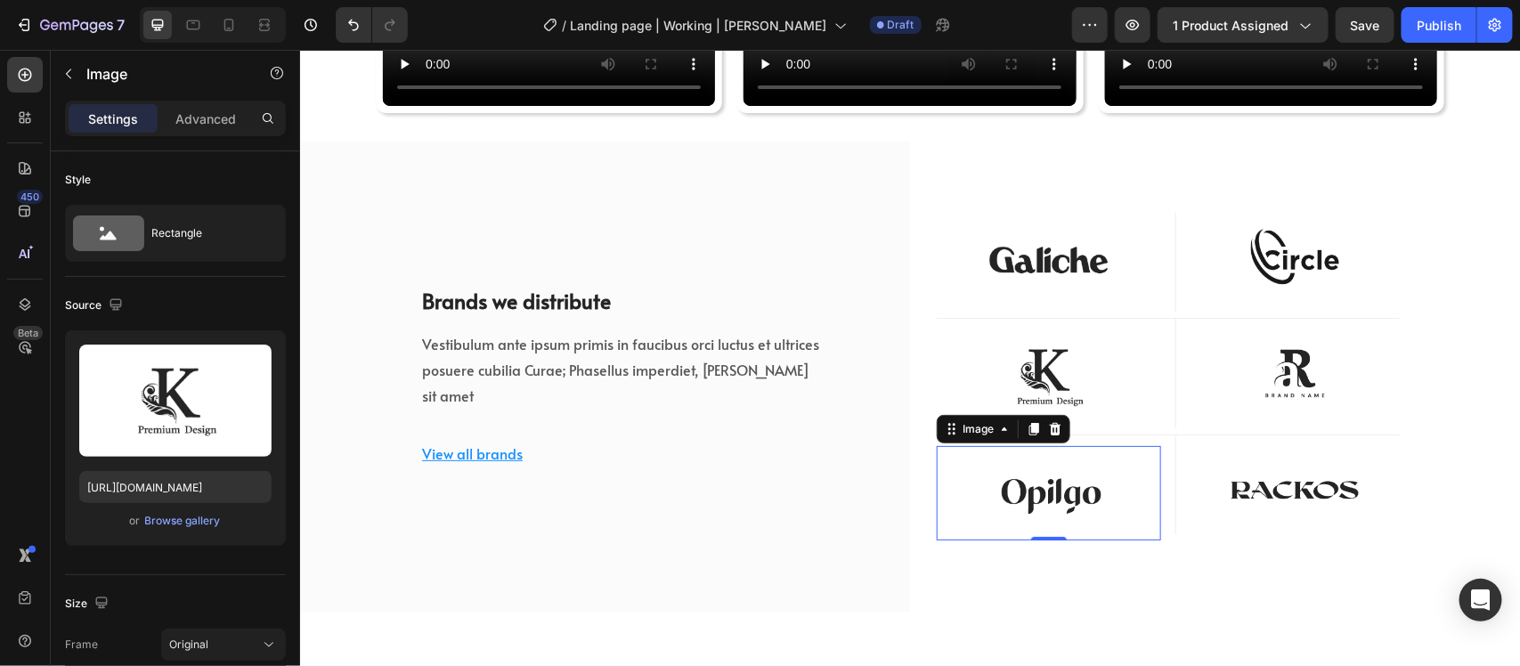
click at [1063, 494] on img at bounding box center [1048, 492] width 224 height 94
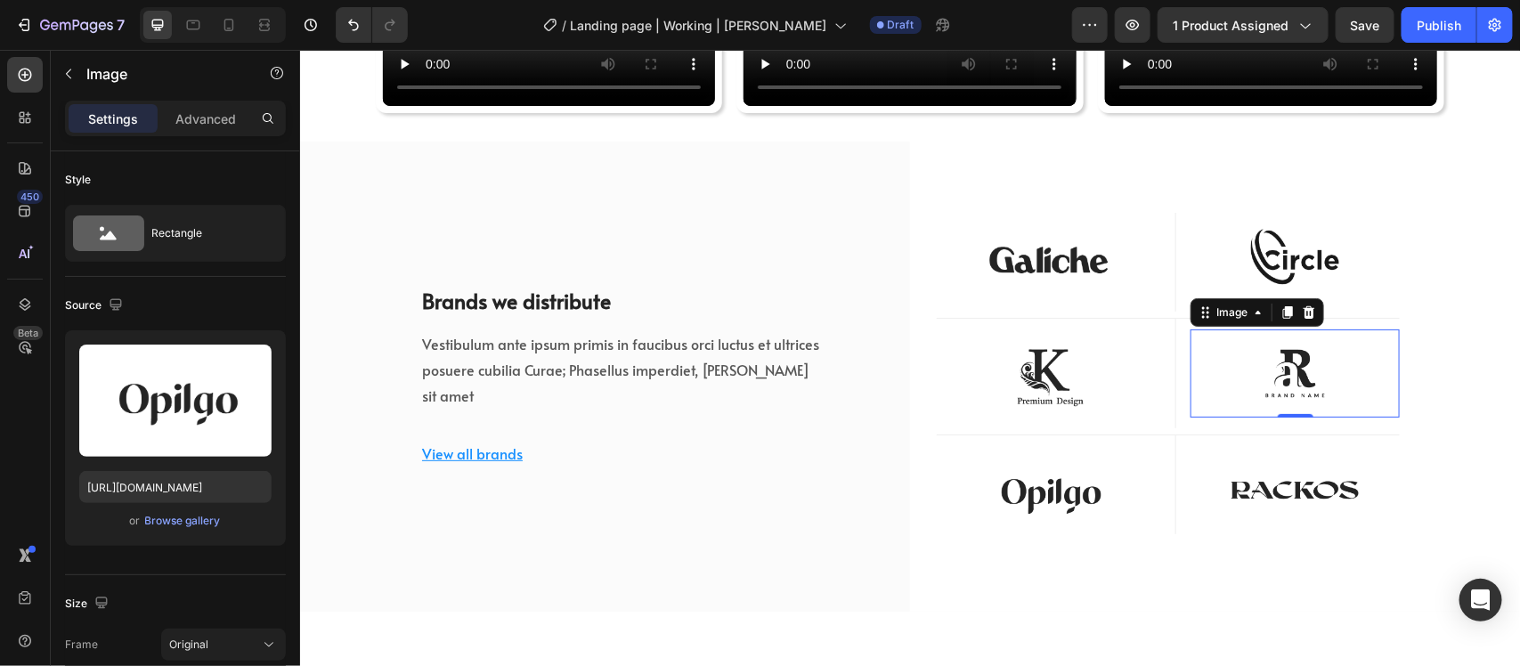
click at [1199, 356] on img at bounding box center [1294, 373] width 209 height 88
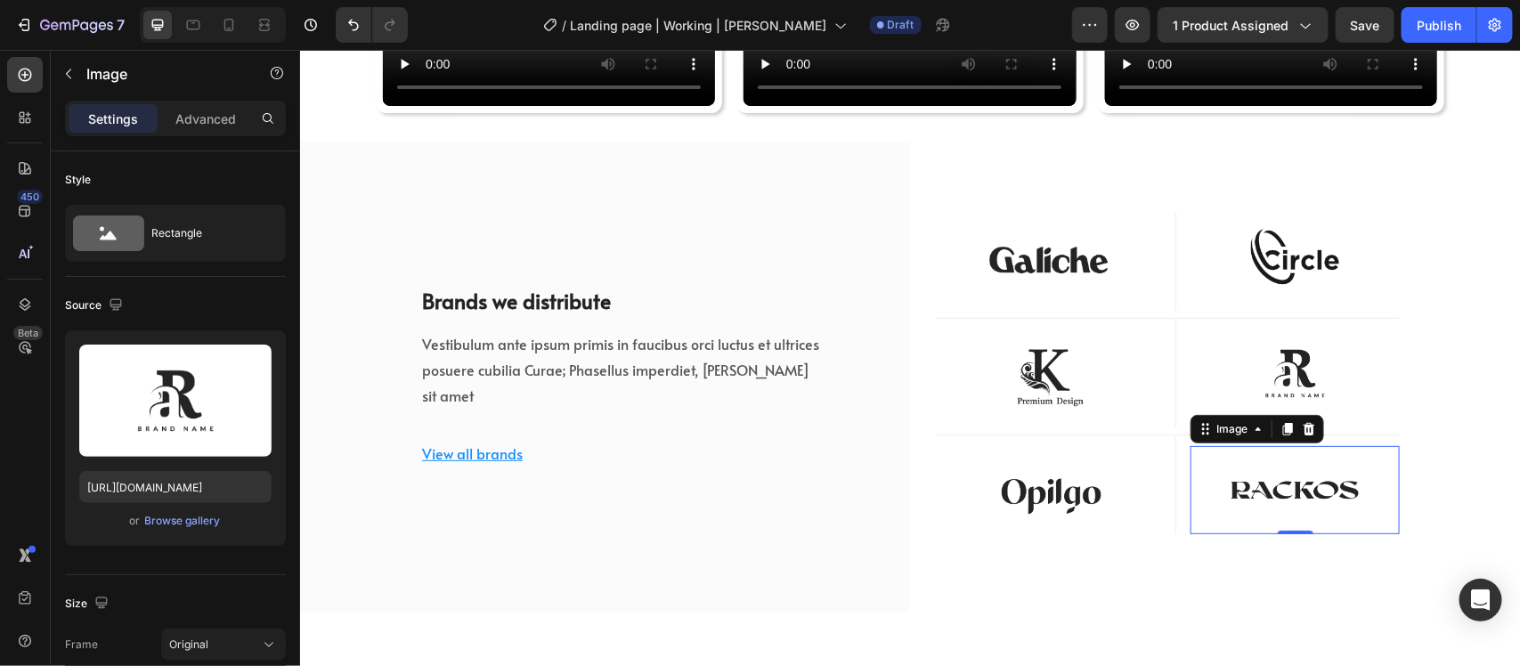
click at [1217, 460] on img at bounding box center [1294, 489] width 209 height 88
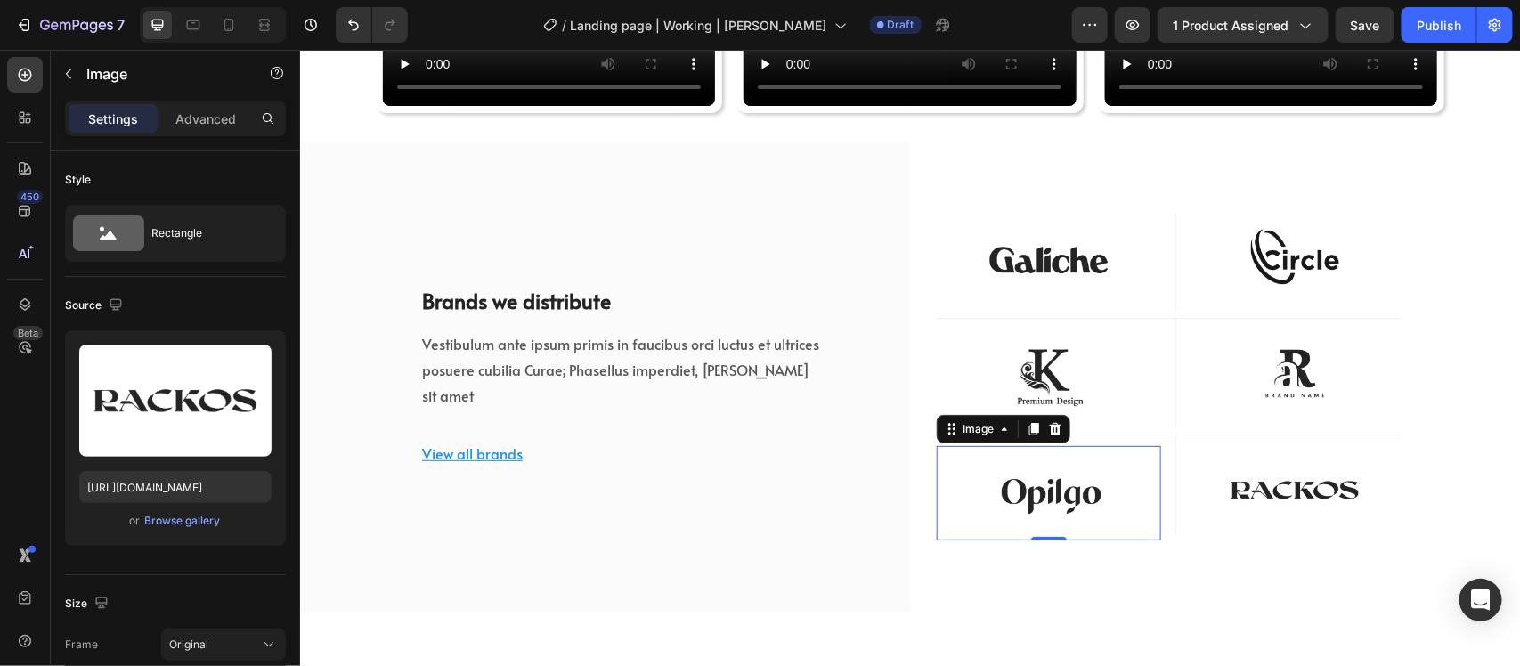
click at [1017, 468] on img at bounding box center [1048, 492] width 224 height 94
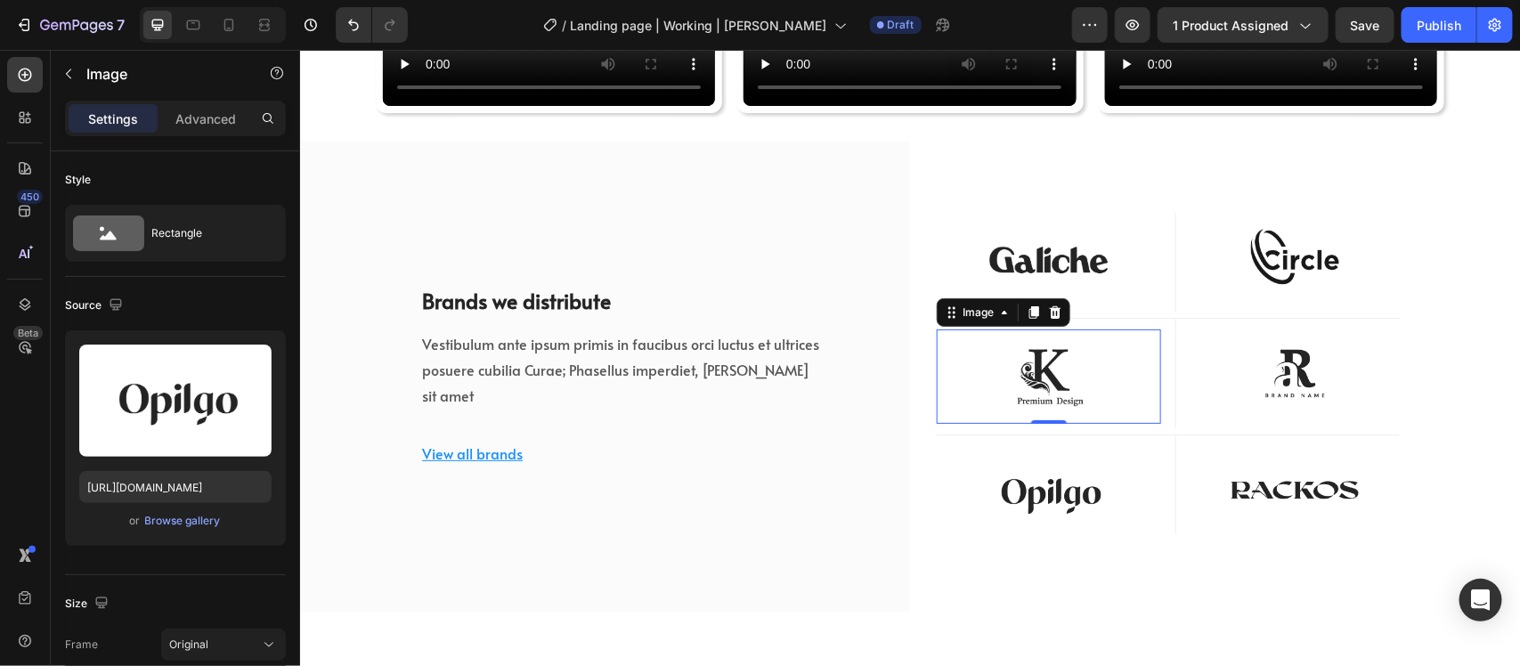
click at [1044, 354] on img at bounding box center [1048, 376] width 224 height 94
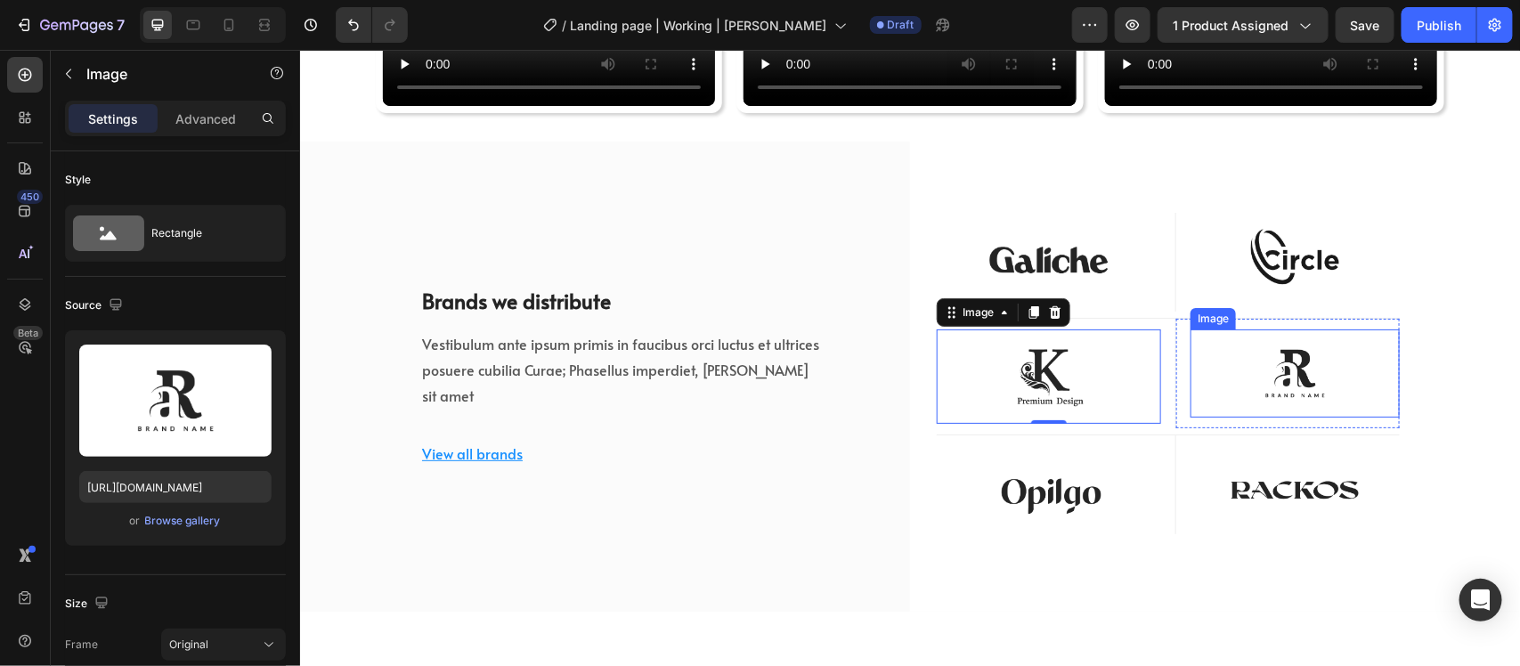
click at [1214, 329] on img at bounding box center [1294, 373] width 209 height 88
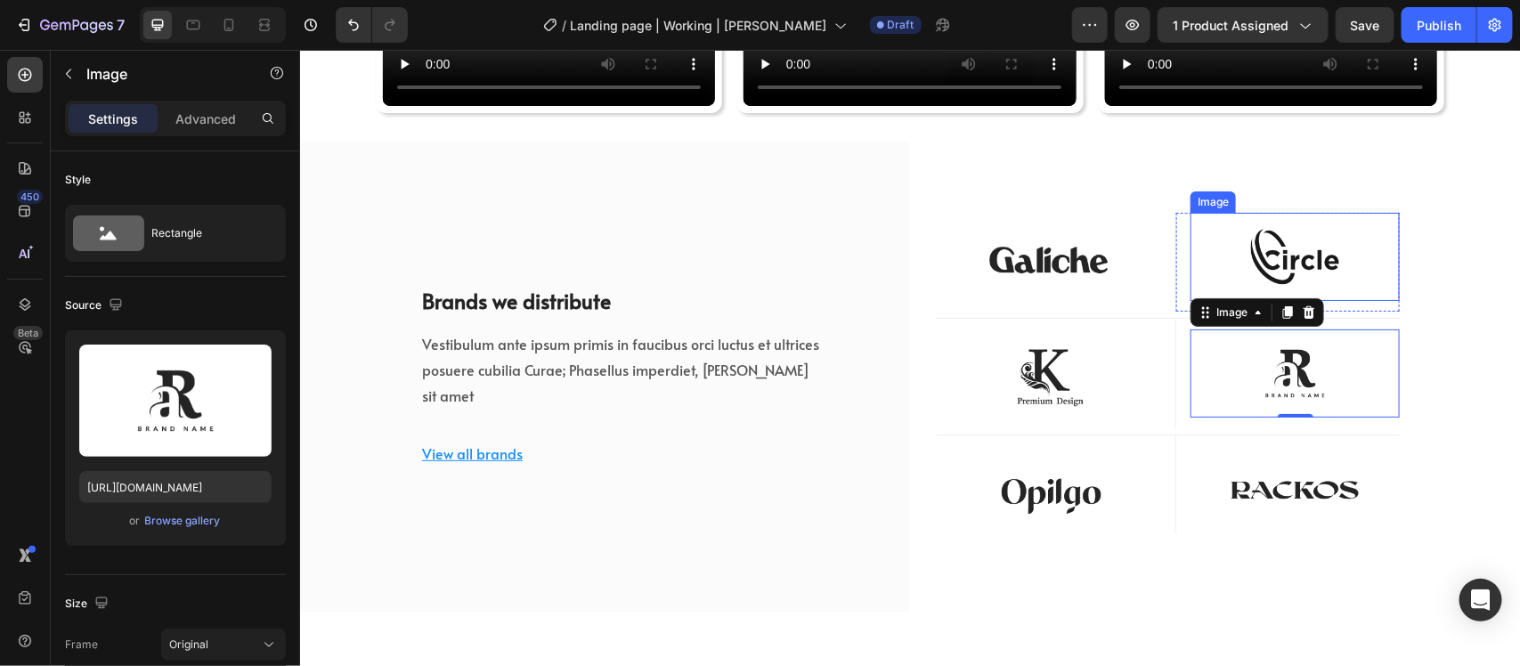
click at [1261, 280] on img at bounding box center [1294, 256] width 209 height 88
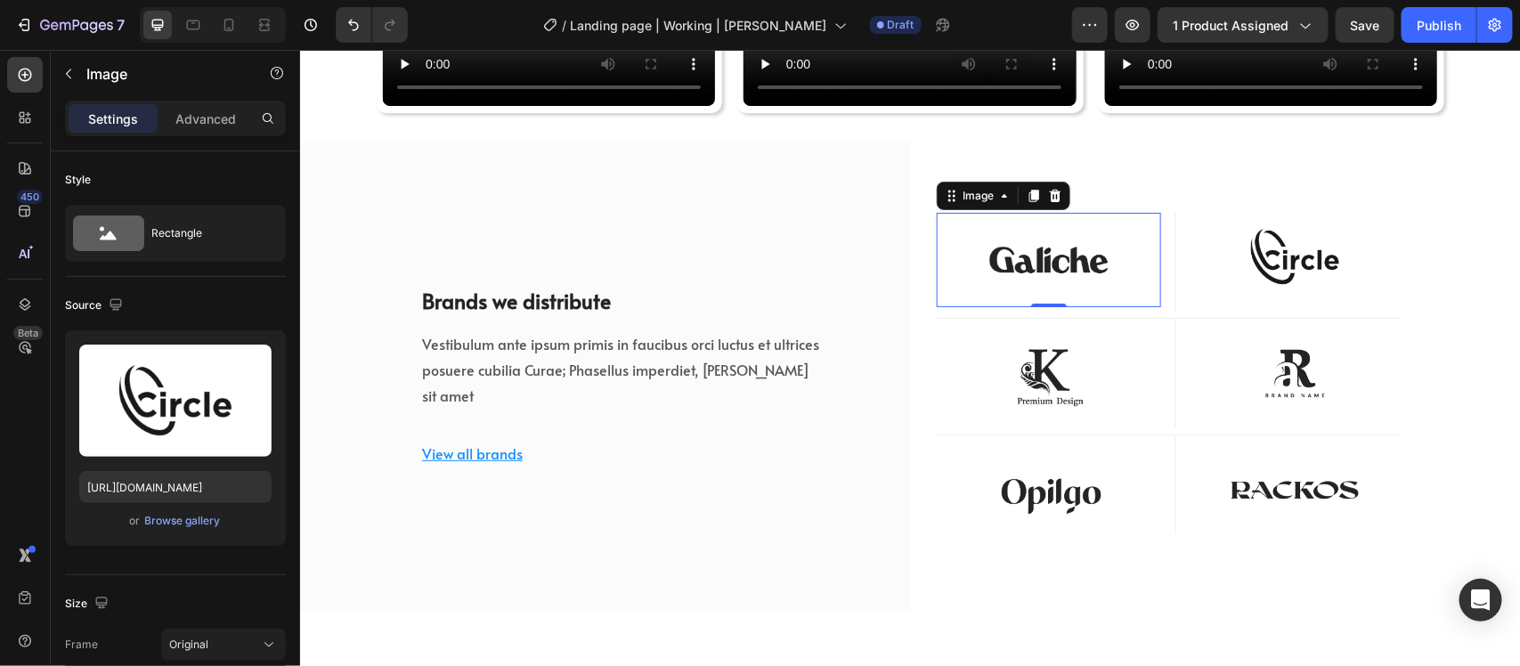
click at [1036, 276] on img at bounding box center [1048, 259] width 224 height 94
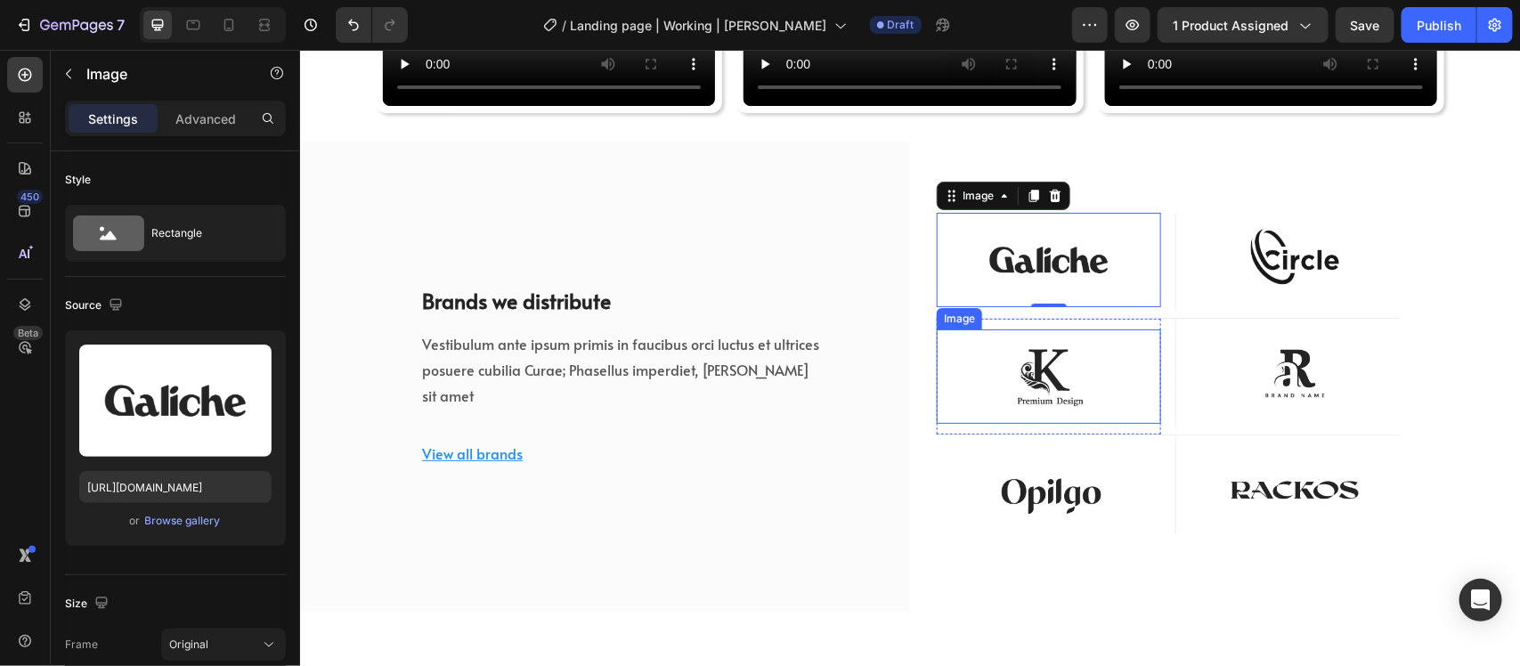
click at [1051, 348] on img at bounding box center [1048, 376] width 224 height 94
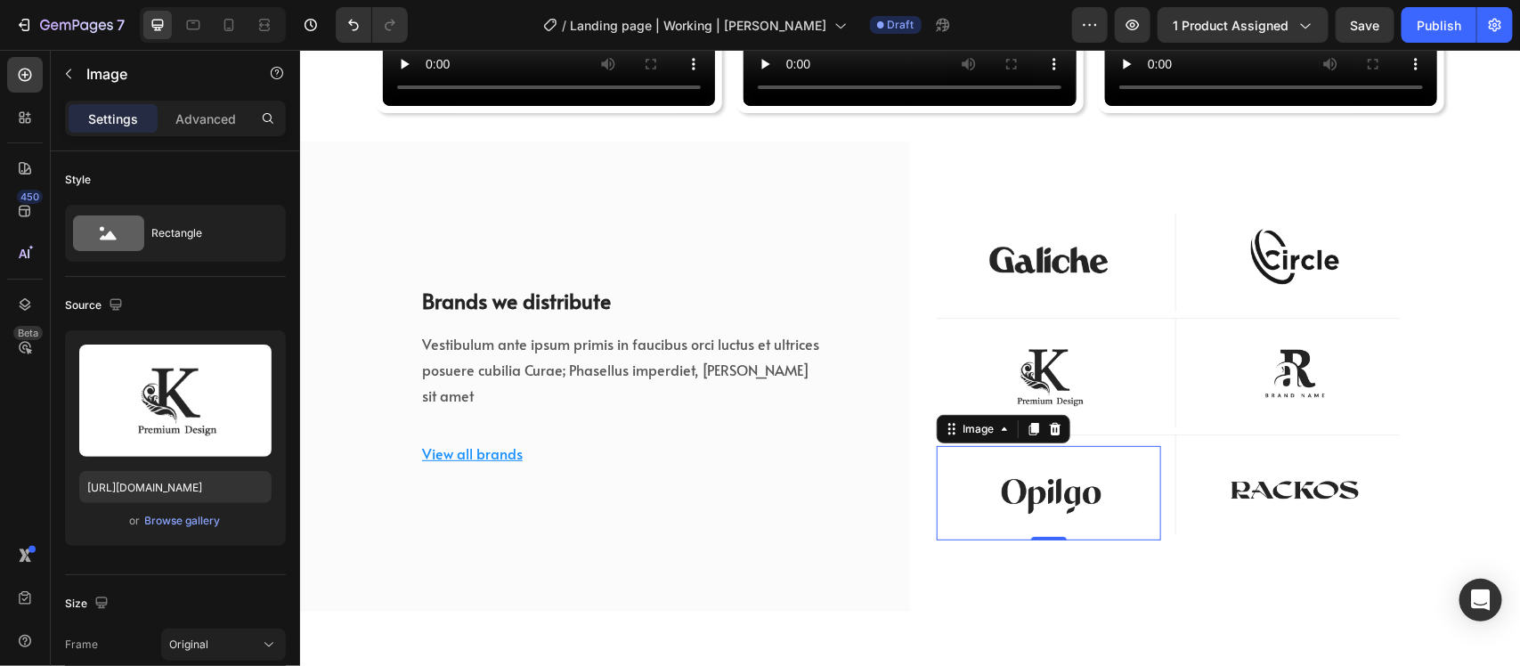
click at [1070, 493] on img at bounding box center [1048, 492] width 224 height 94
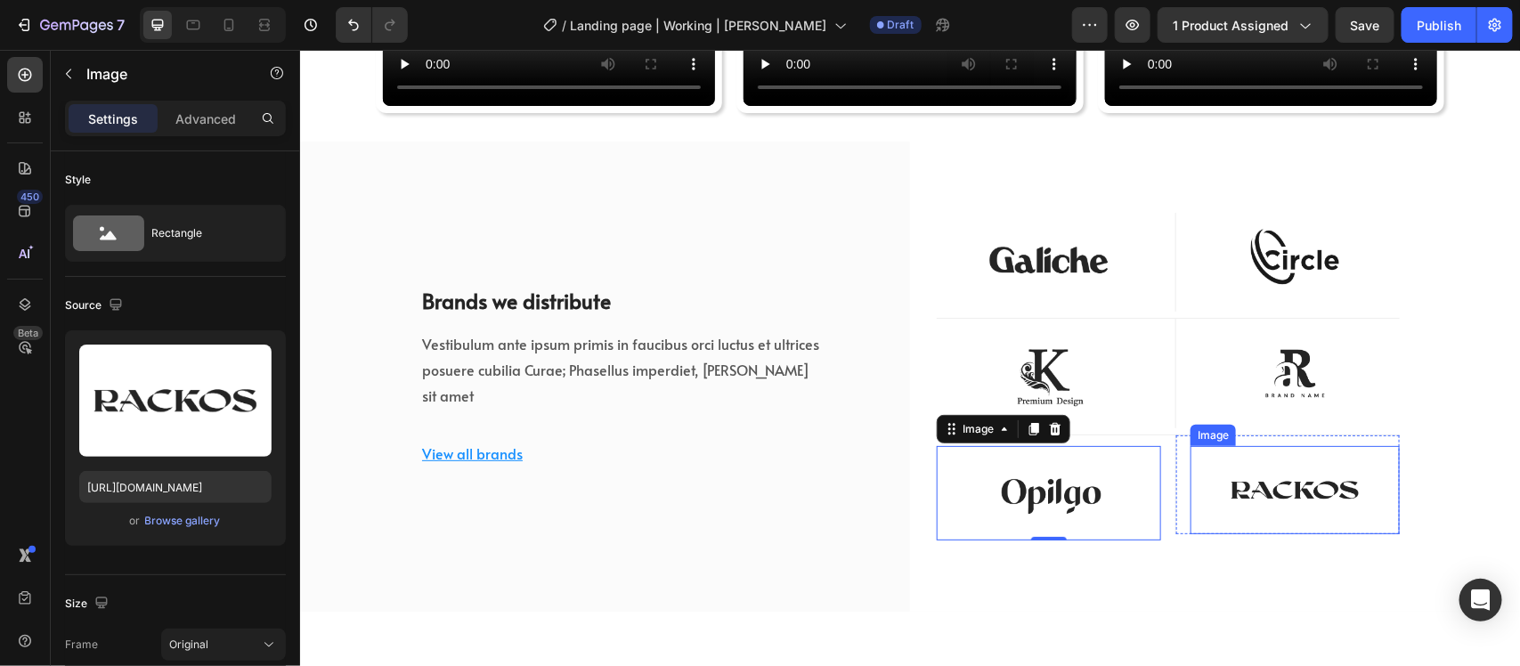
click at [1241, 472] on img at bounding box center [1294, 489] width 209 height 88
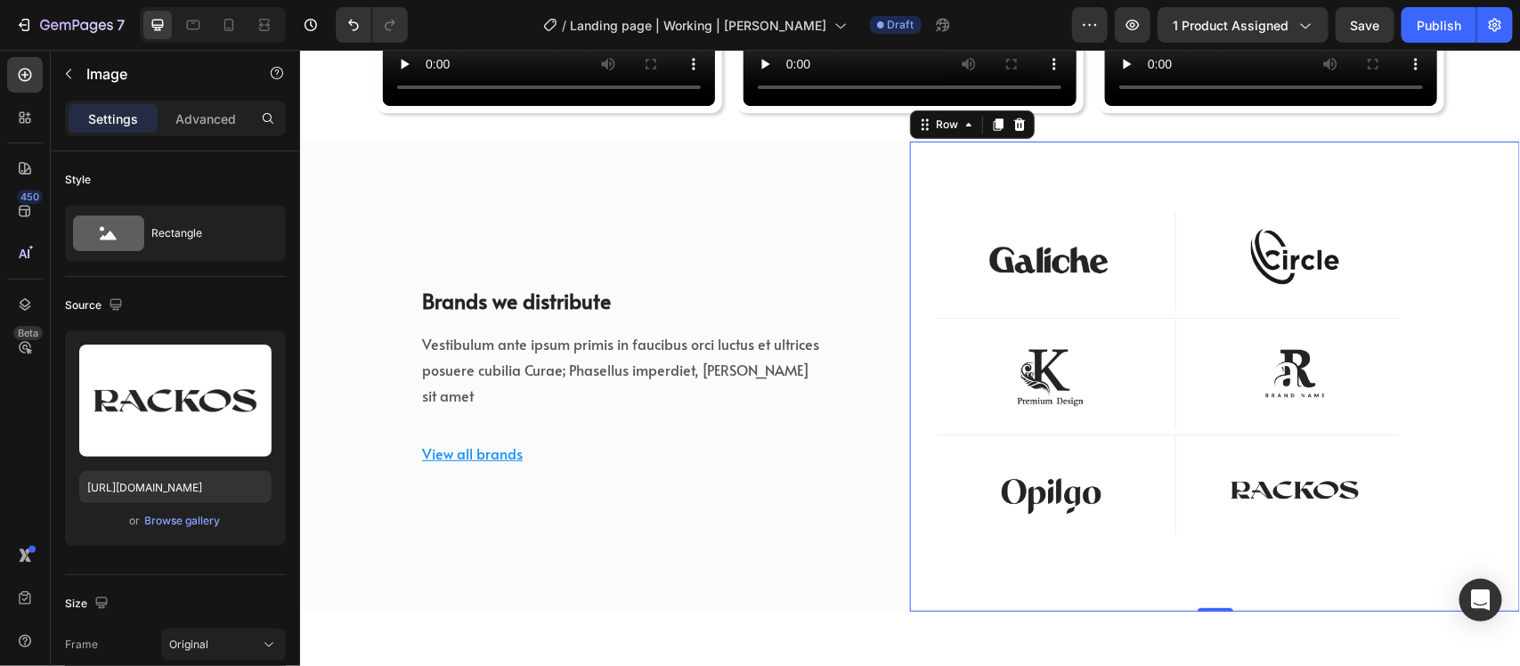
click at [916, 361] on div "Image Row Image Row Row Image Row Image Row Row Image Row Image Row Row Row 0" at bounding box center [1214, 376] width 610 height 470
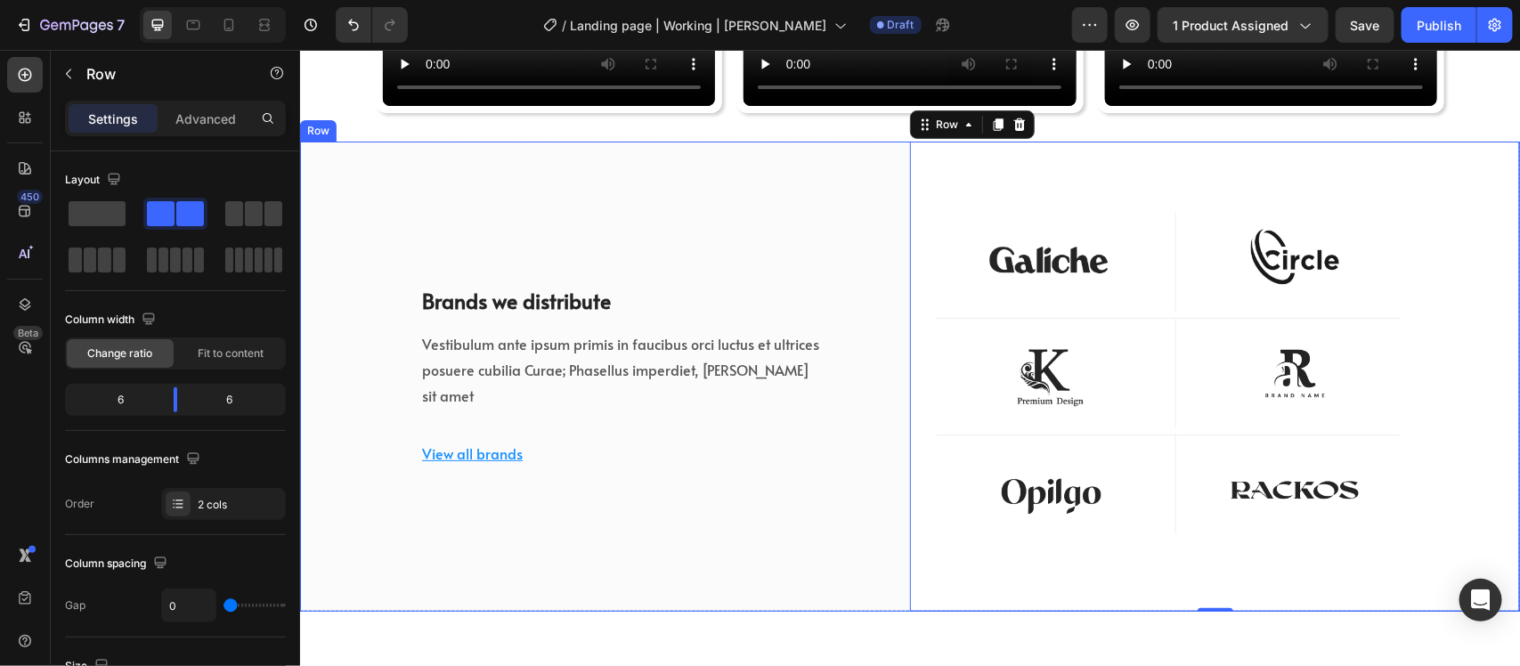
click at [869, 266] on div "Brands we distribute Heading Vestibulum ante ipsum primis in faucibus orci luct…" at bounding box center [604, 376] width 610 height 470
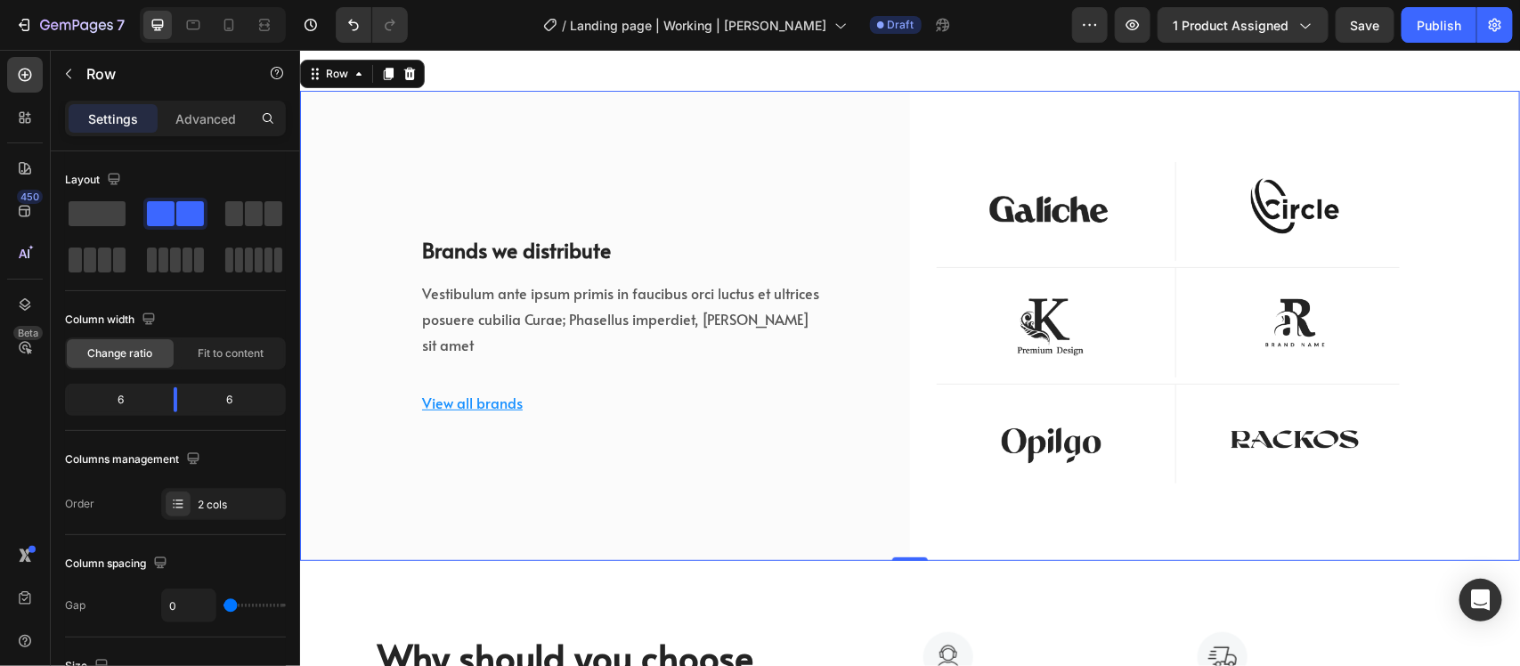
scroll to position [6163, 0]
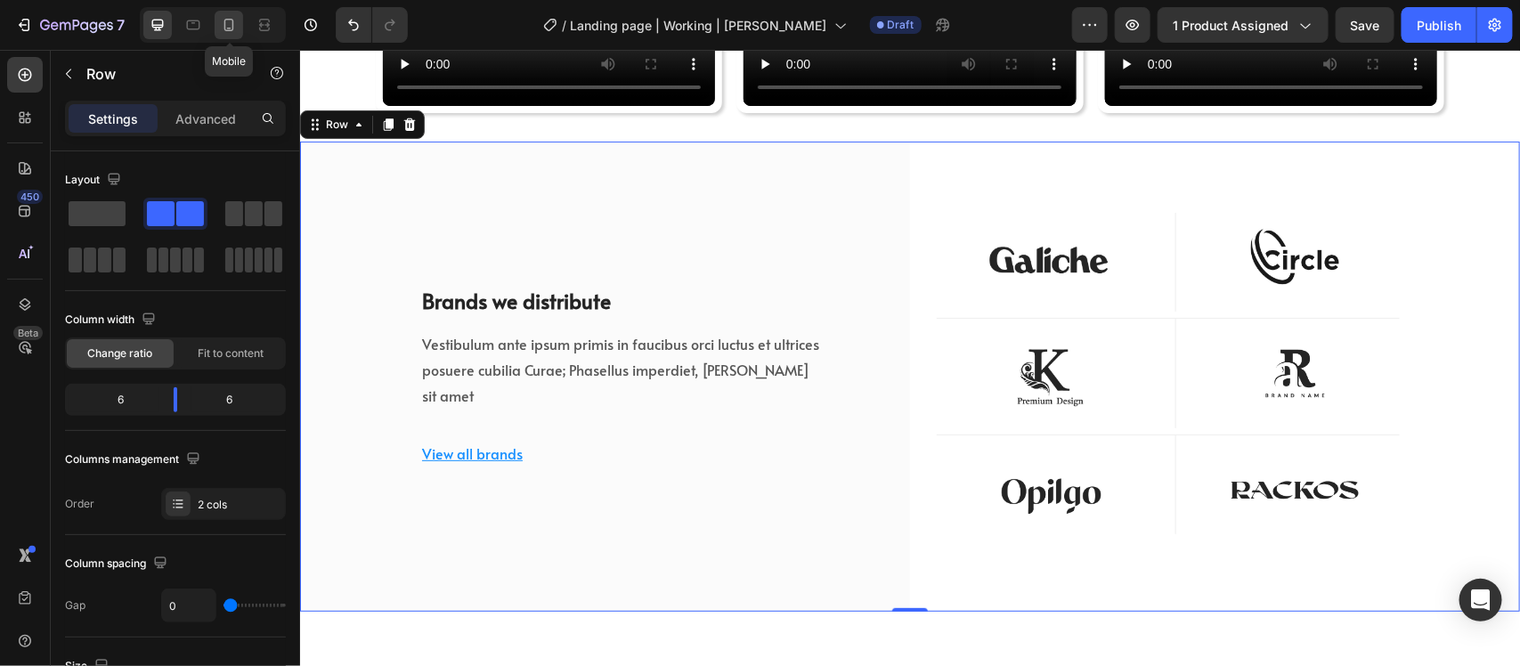
click at [223, 25] on icon at bounding box center [229, 25] width 18 height 18
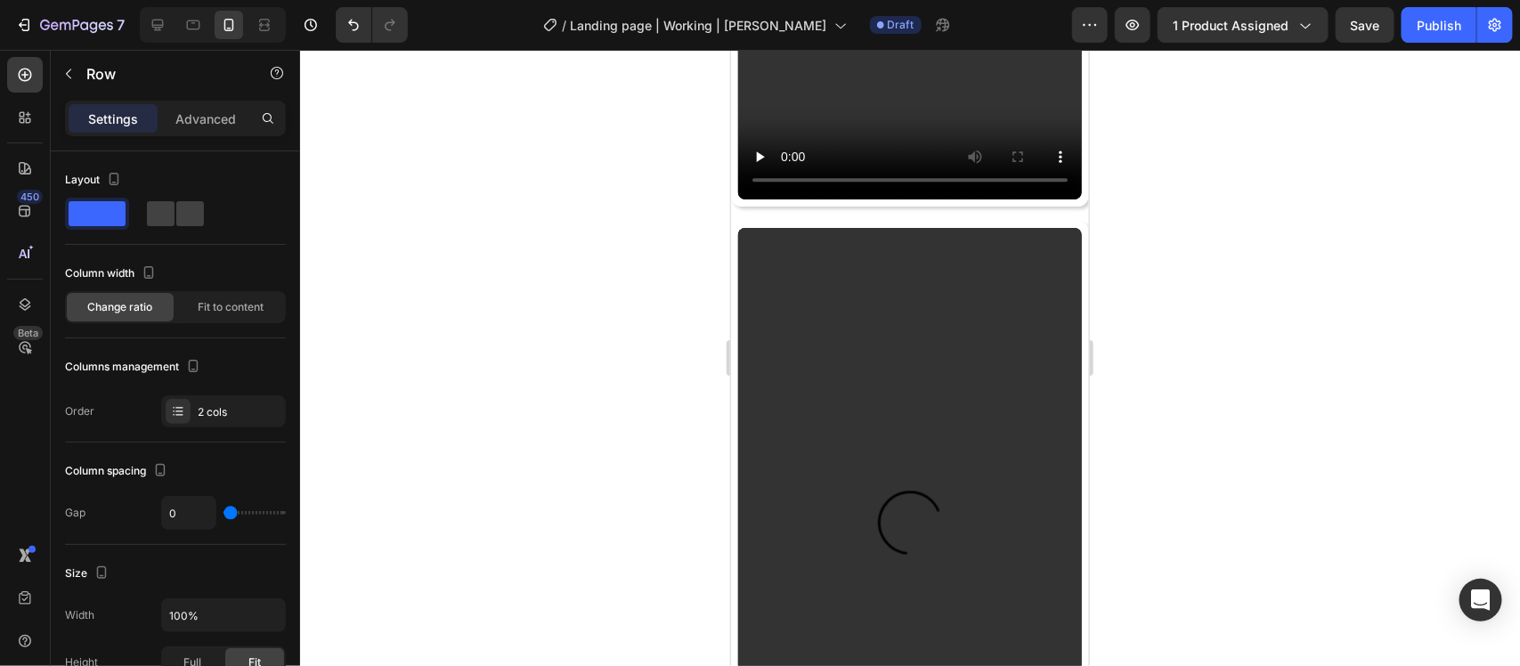
scroll to position [5495, 0]
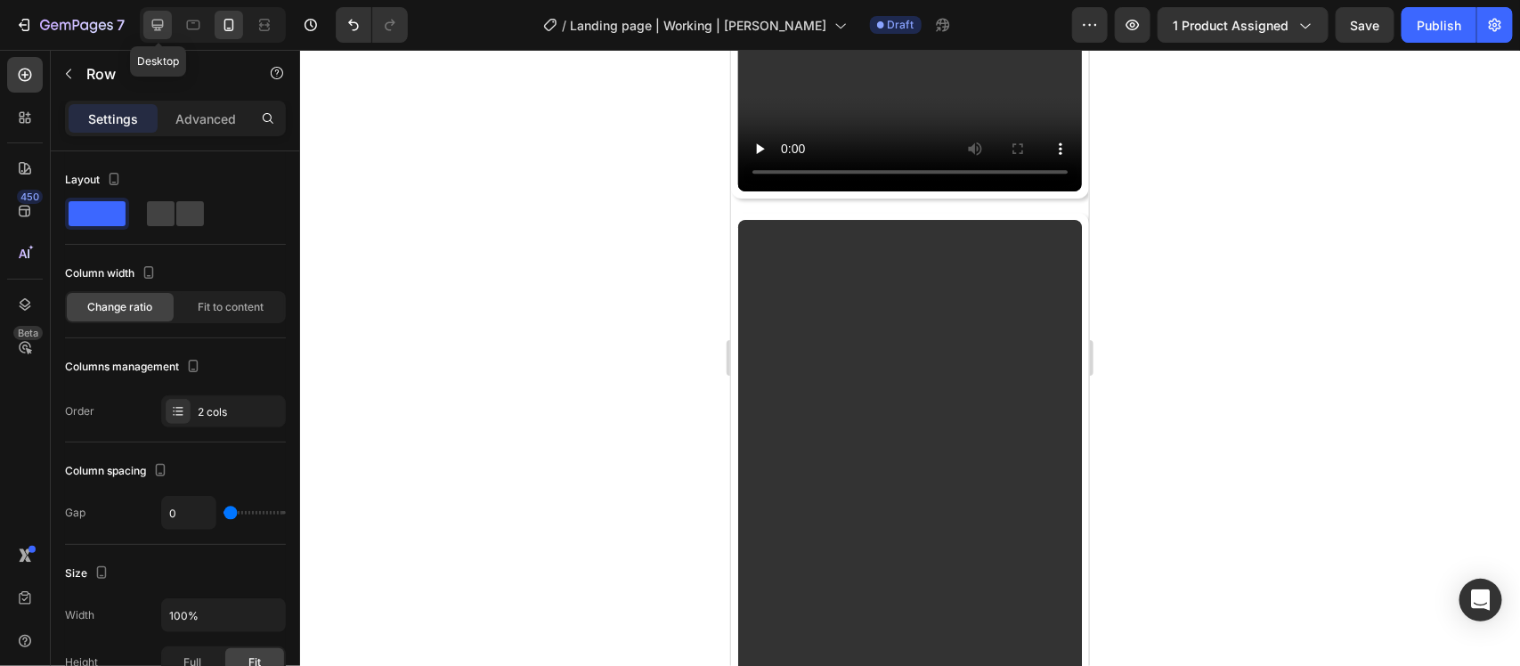
click at [162, 29] on icon at bounding box center [158, 25] width 18 height 18
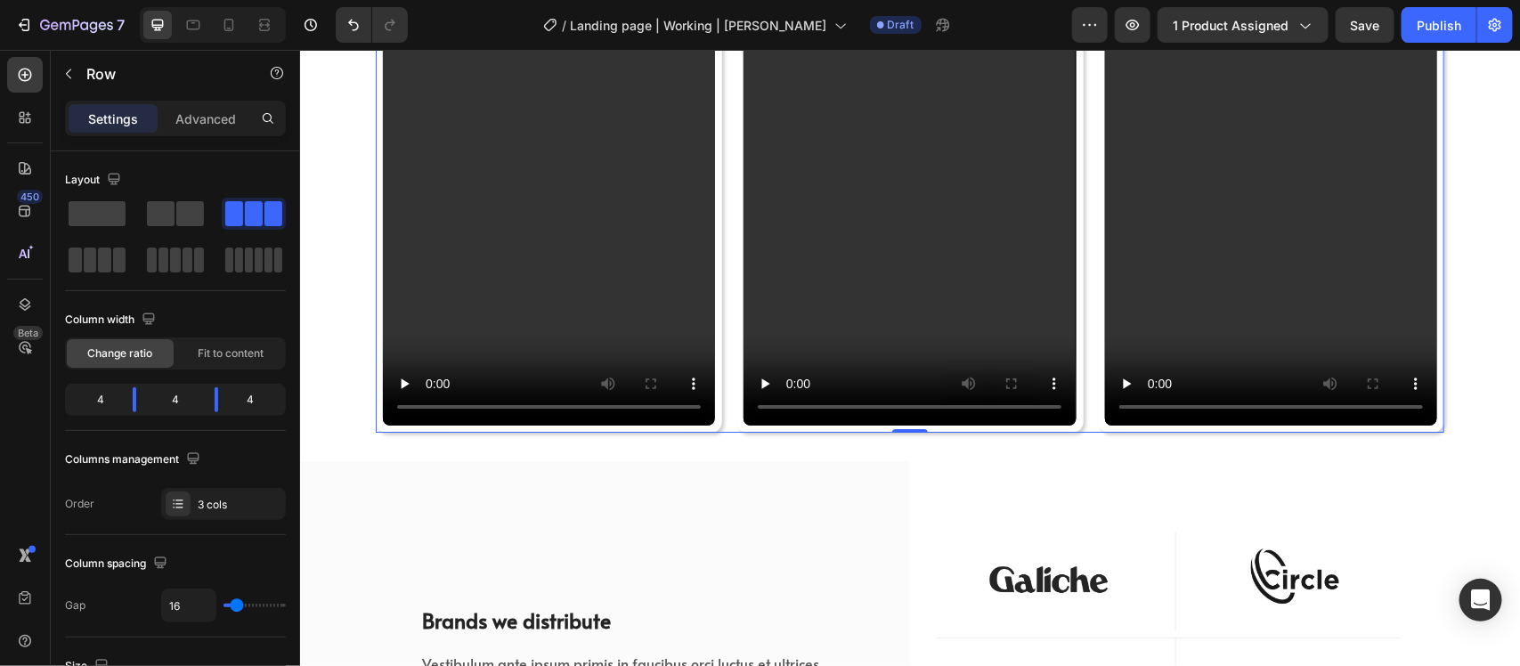
scroll to position [5941, 0]
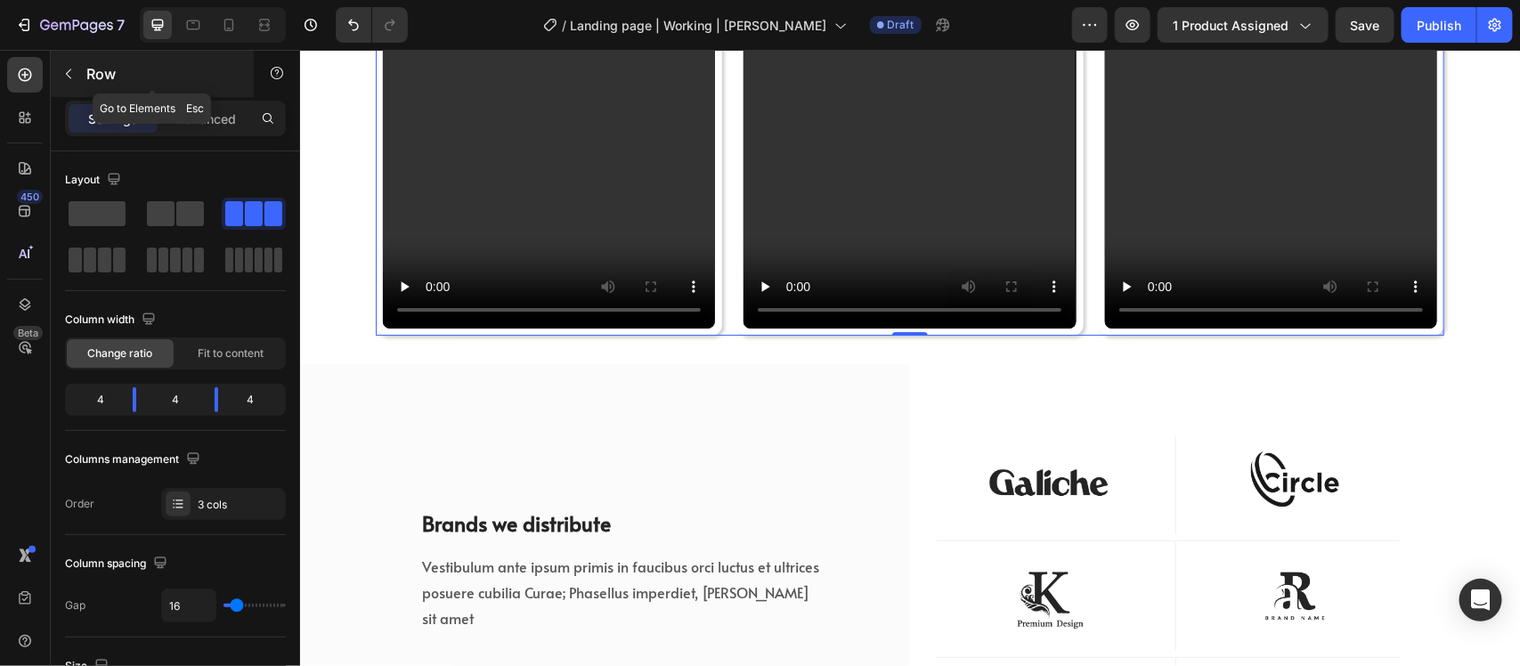
click at [62, 81] on button "button" at bounding box center [68, 74] width 29 height 29
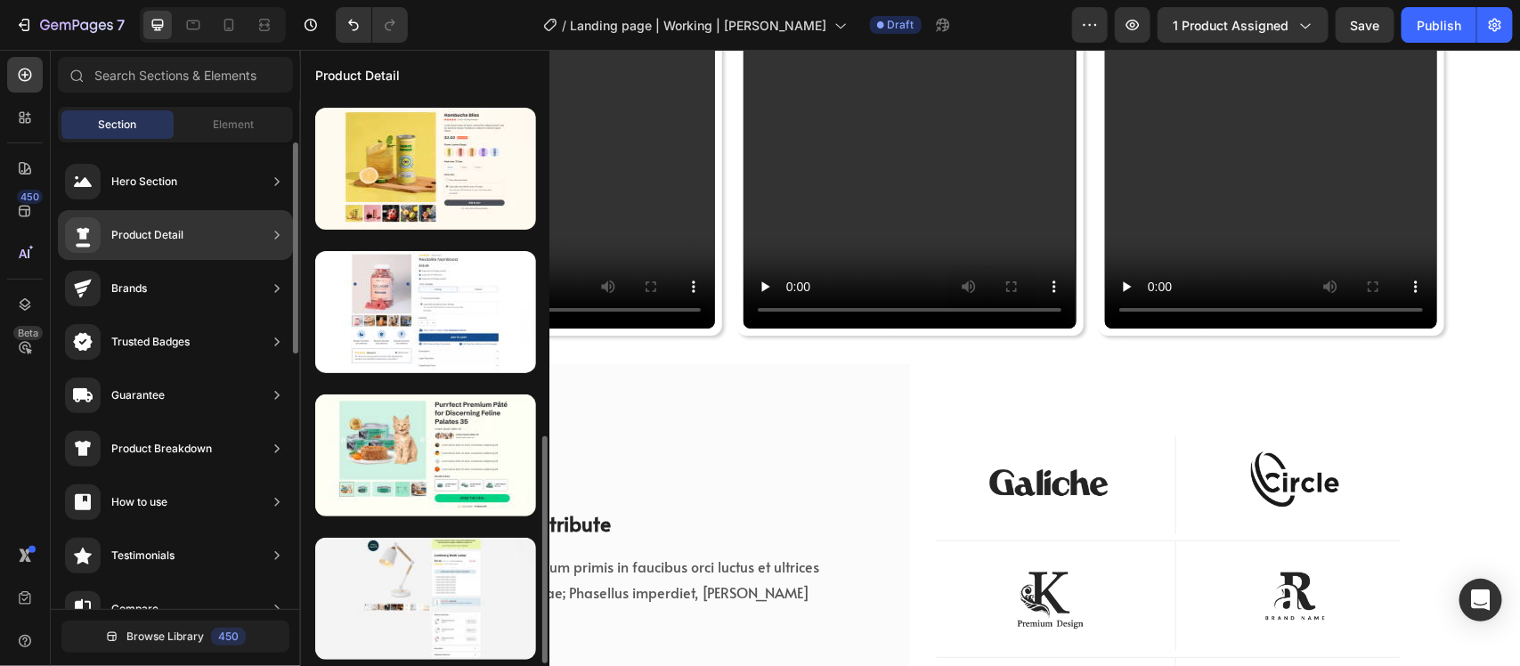
scroll to position [281, 0]
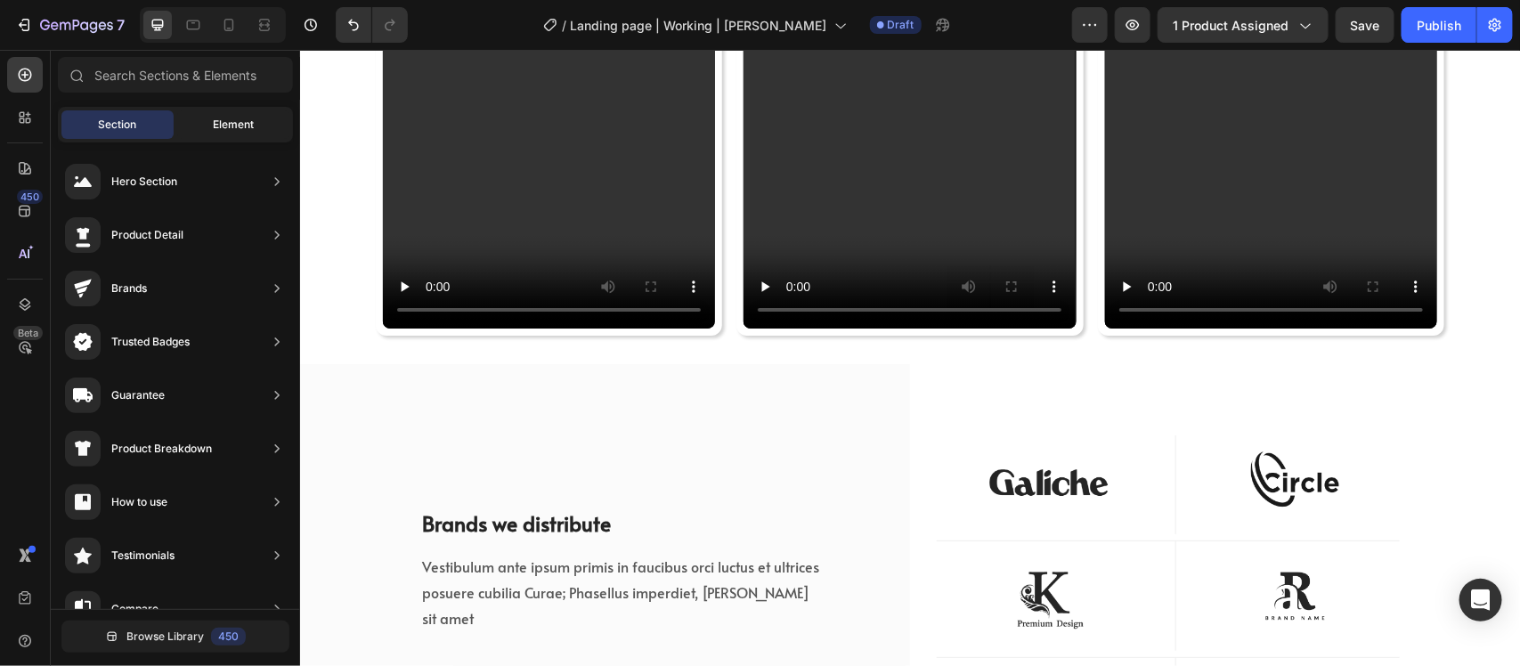
click at [206, 132] on div "Element" at bounding box center [233, 124] width 112 height 29
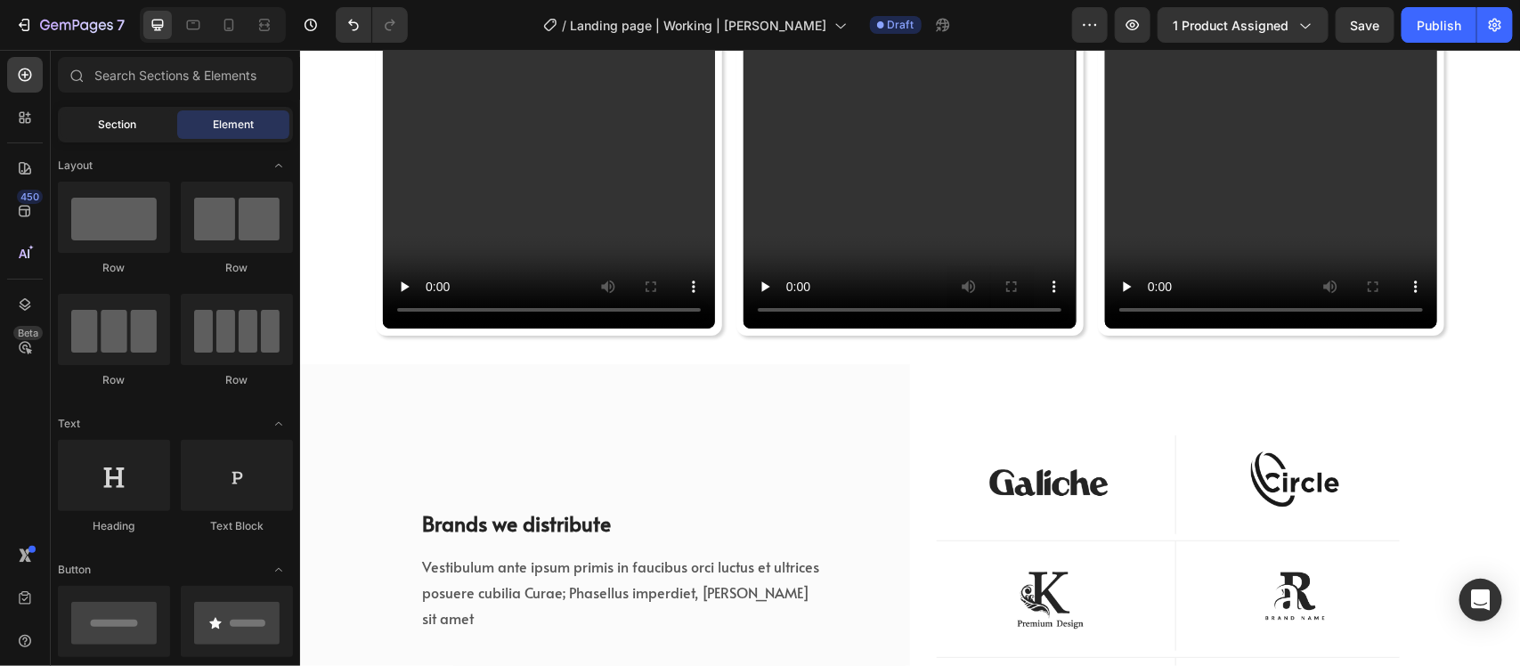
click at [129, 125] on span "Section" at bounding box center [118, 125] width 38 height 16
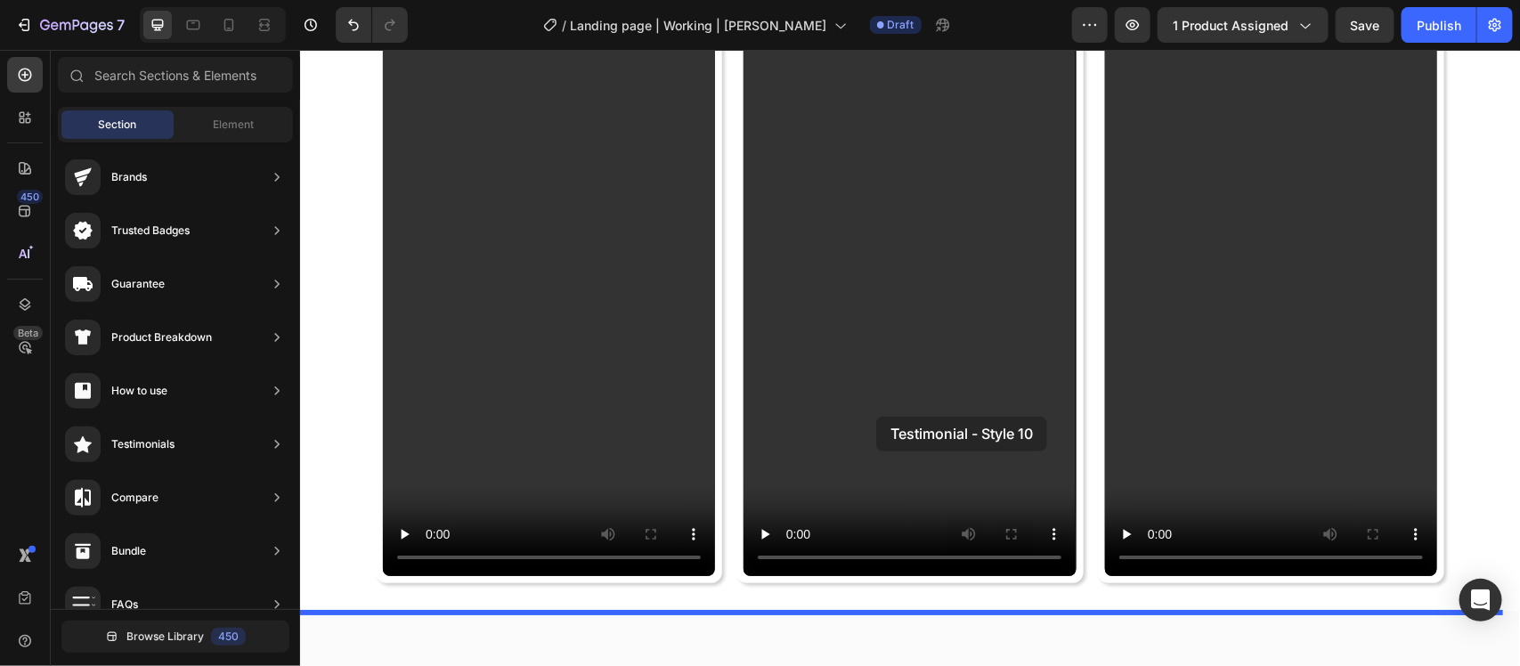
scroll to position [5384, 0]
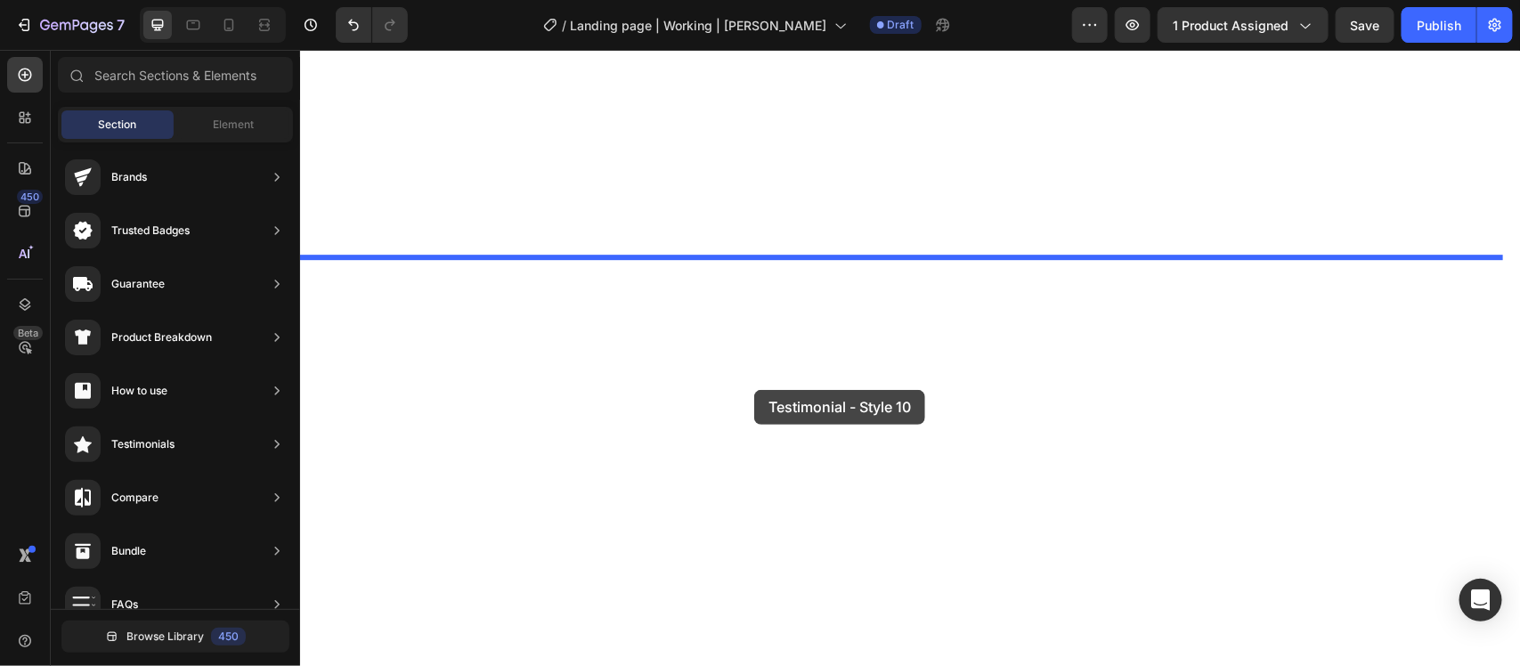
drag, startPoint x: 736, startPoint y: 363, endPoint x: 753, endPoint y: 389, distance: 31.4
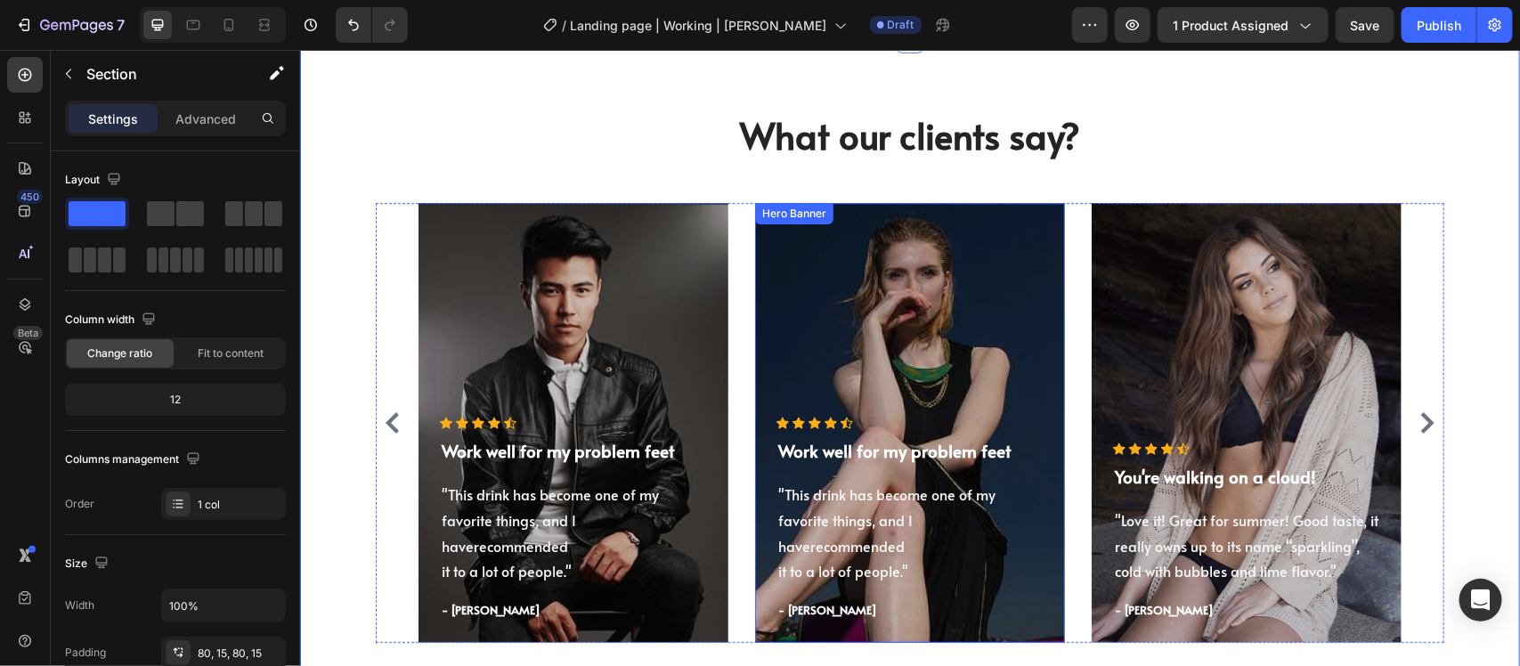
scroll to position [5642, 0]
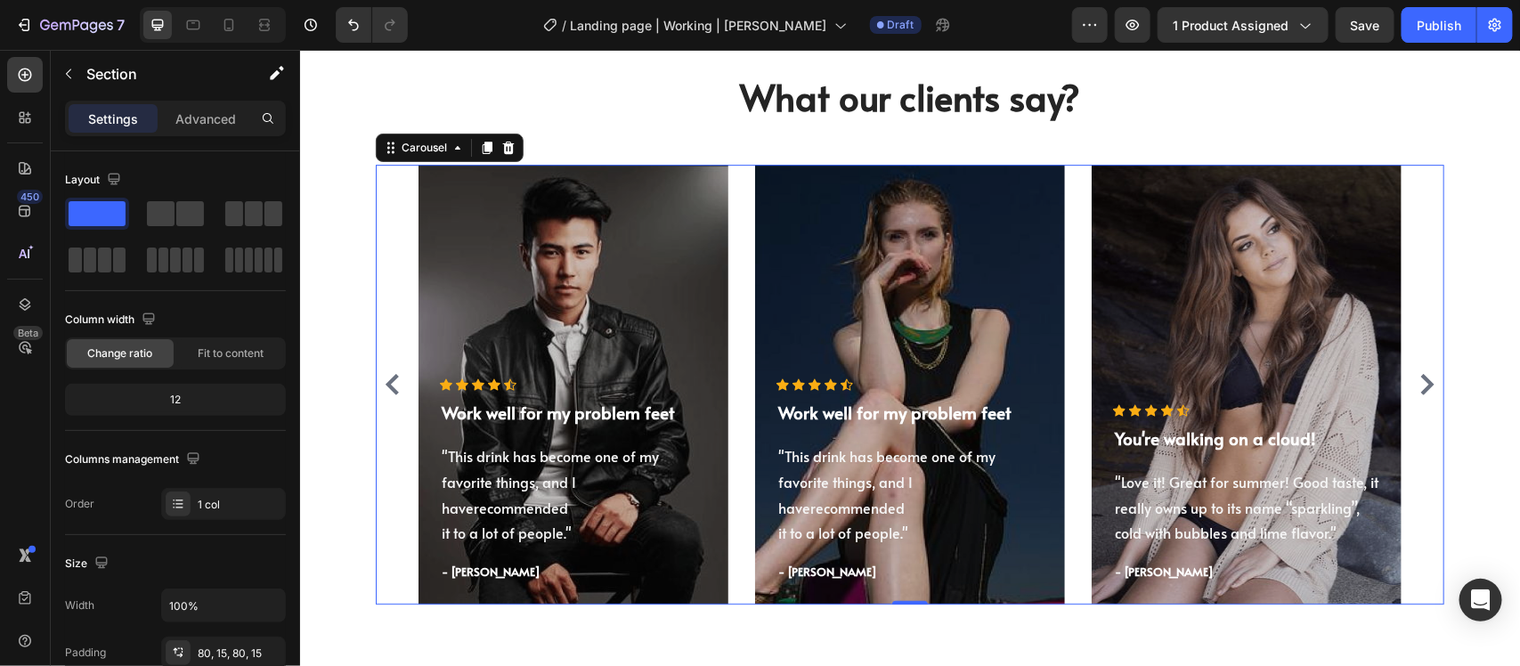
click at [1416, 379] on icon "Carousel Next Arrow" at bounding box center [1426, 383] width 21 height 21
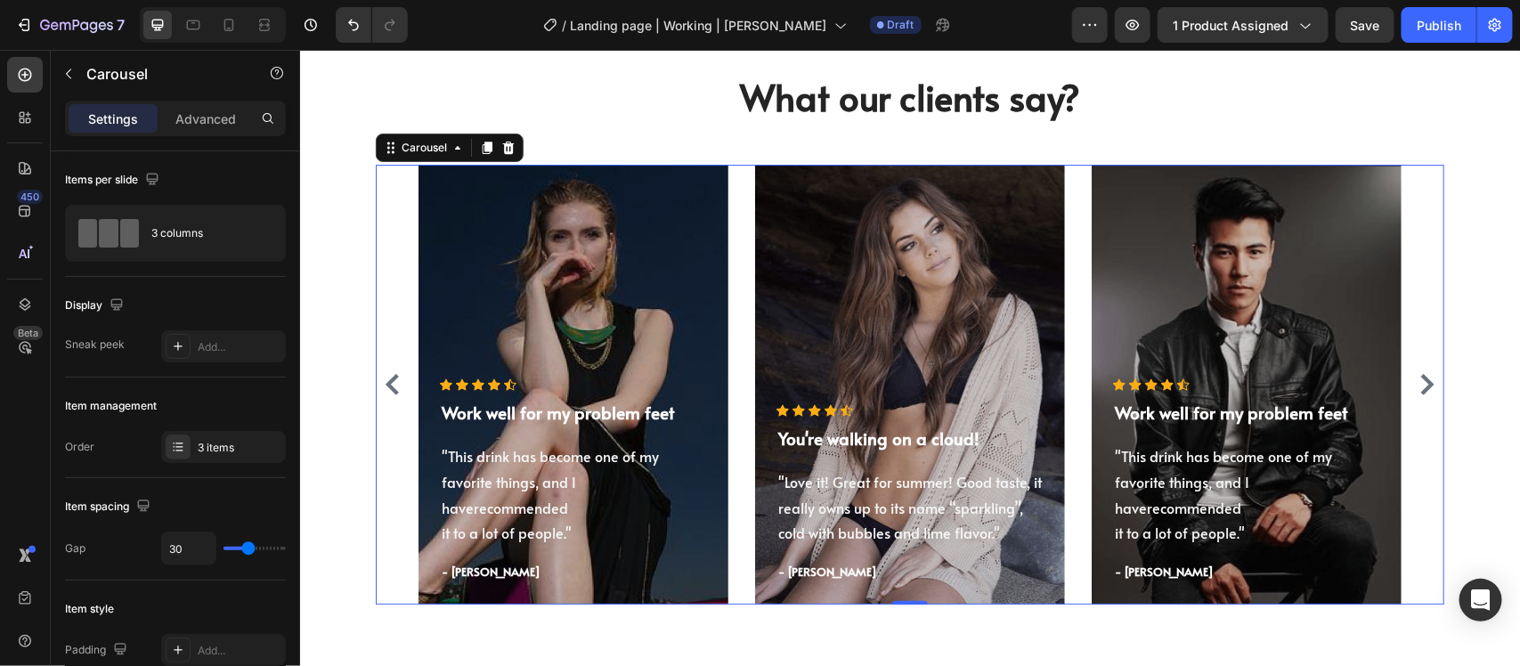
click at [1416, 379] on icon "Carousel Next Arrow" at bounding box center [1426, 383] width 21 height 21
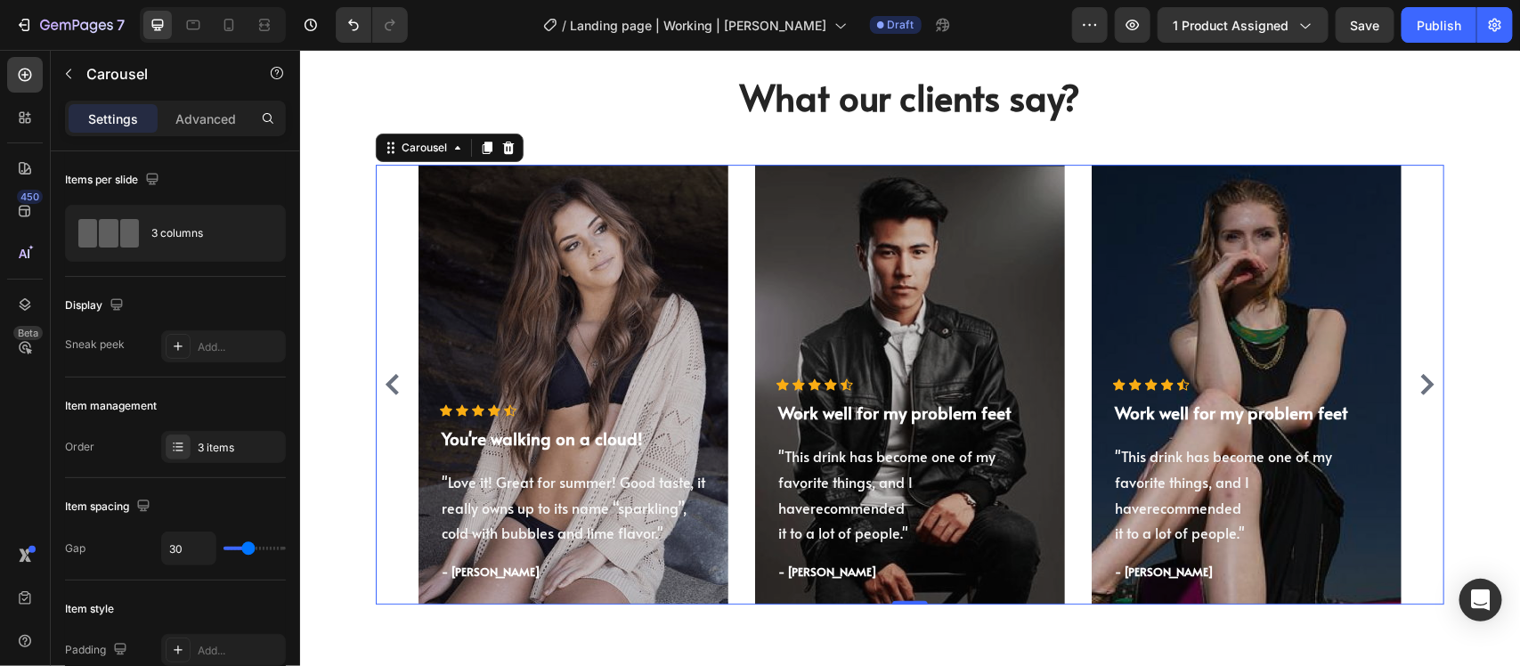
click at [1416, 379] on icon "Carousel Next Arrow" at bounding box center [1426, 383] width 21 height 21
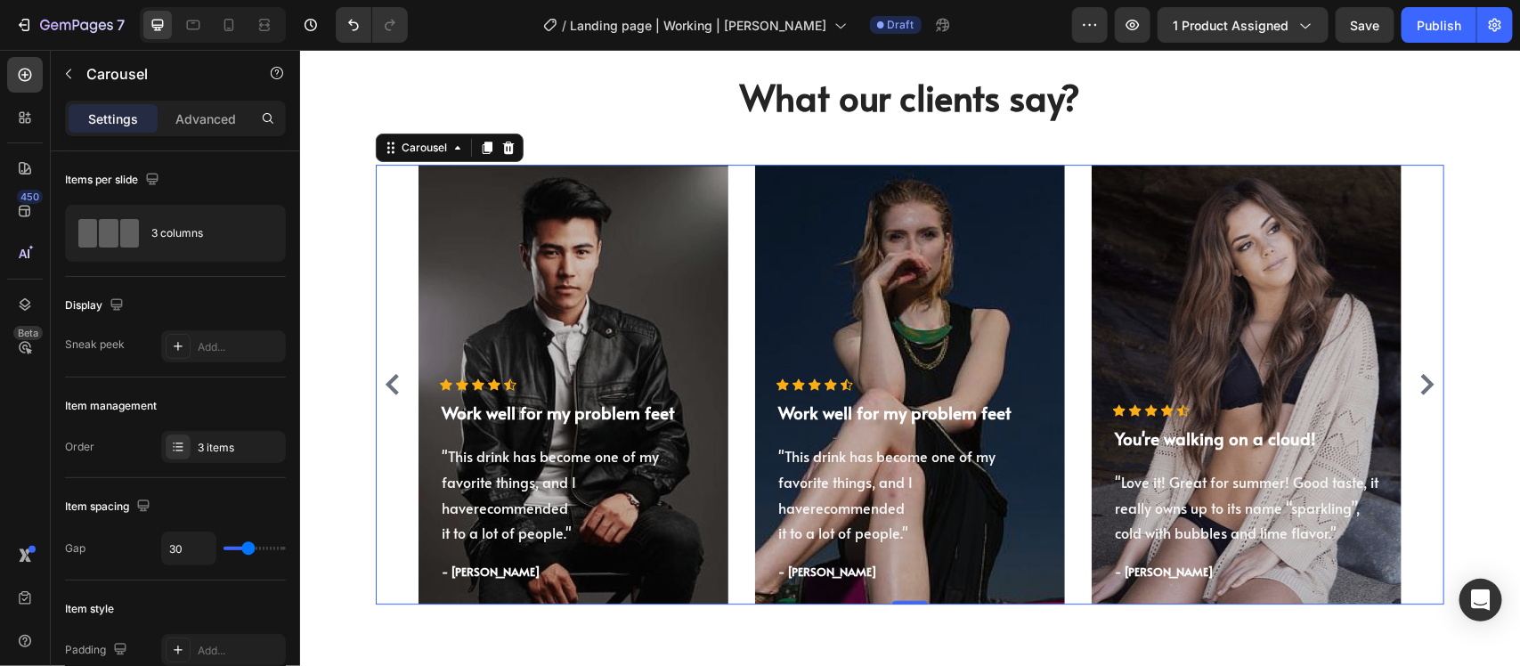
click at [1416, 379] on icon "Carousel Next Arrow" at bounding box center [1426, 383] width 21 height 21
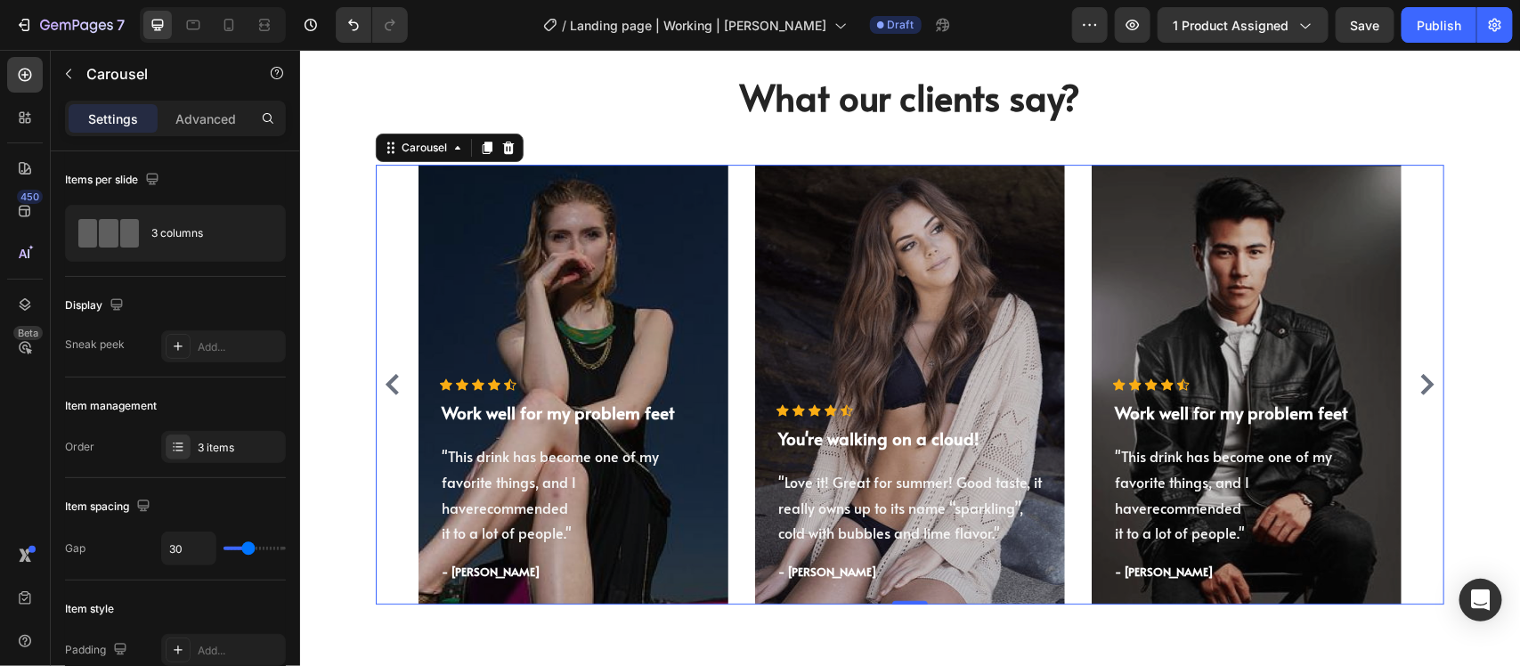
click at [1416, 379] on icon "Carousel Next Arrow" at bounding box center [1426, 383] width 21 height 21
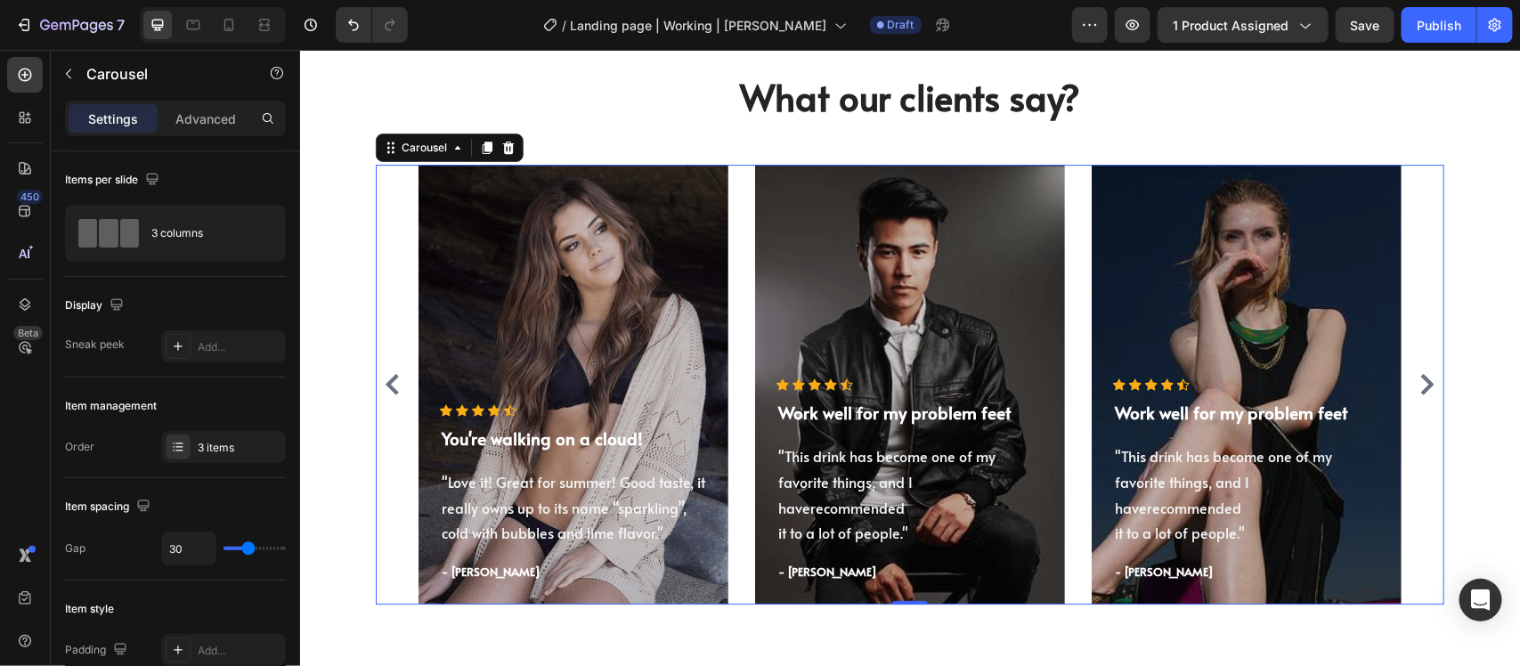
click at [1416, 379] on icon "Carousel Next Arrow" at bounding box center [1426, 383] width 21 height 21
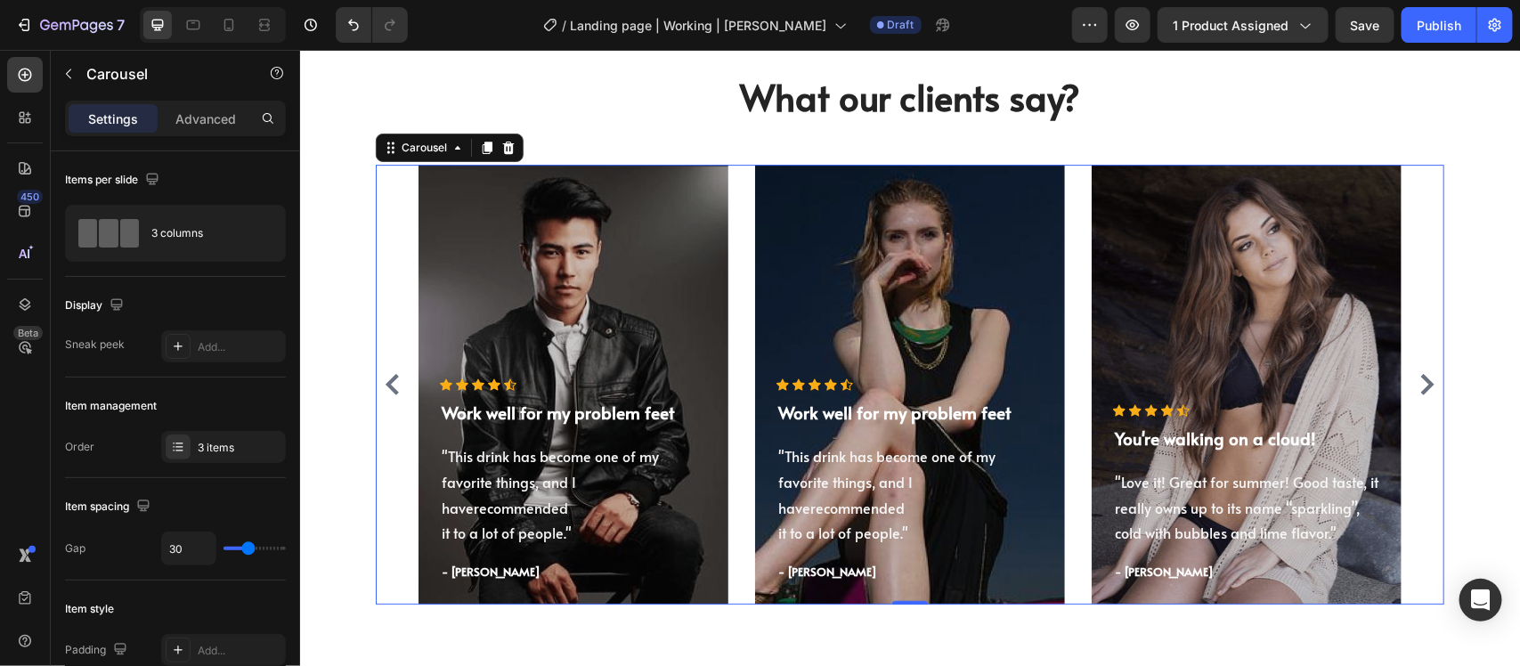
click at [1416, 379] on icon "Carousel Next Arrow" at bounding box center [1426, 383] width 21 height 21
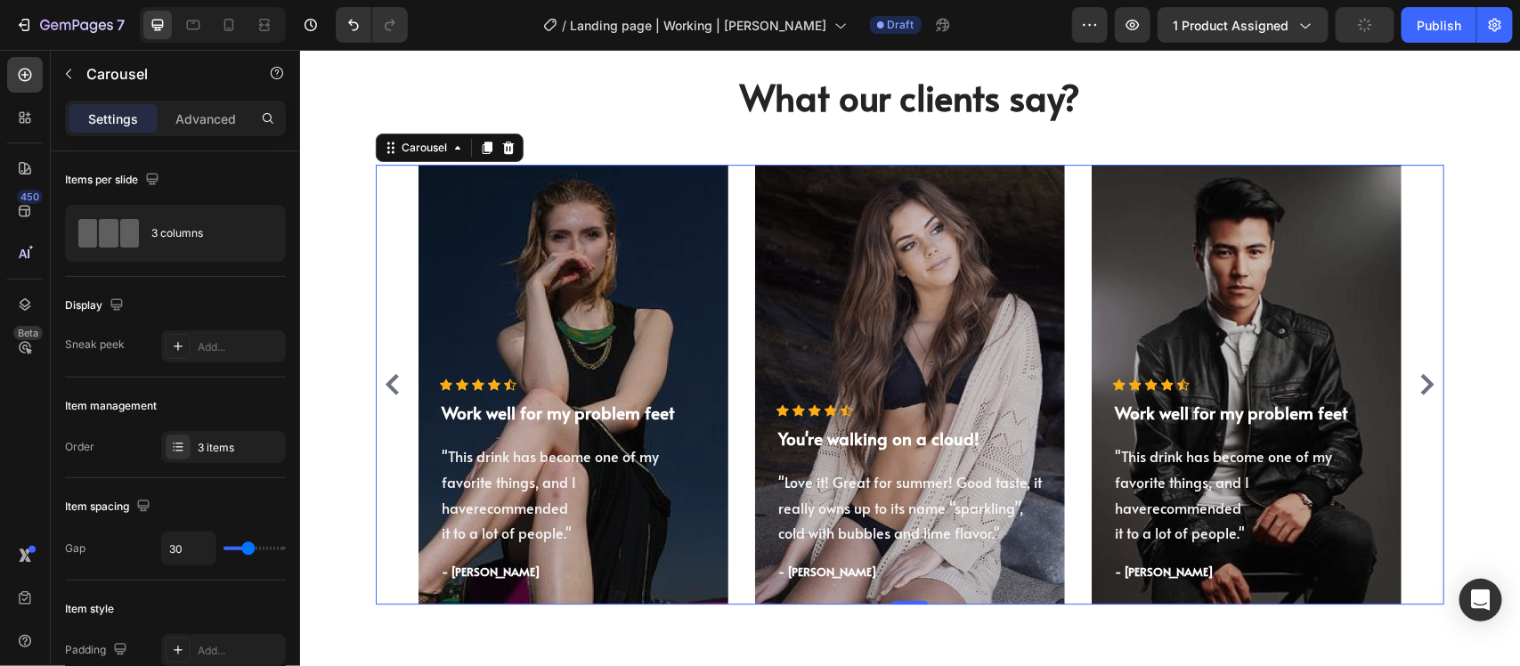
click at [1416, 379] on icon "Carousel Next Arrow" at bounding box center [1426, 383] width 21 height 21
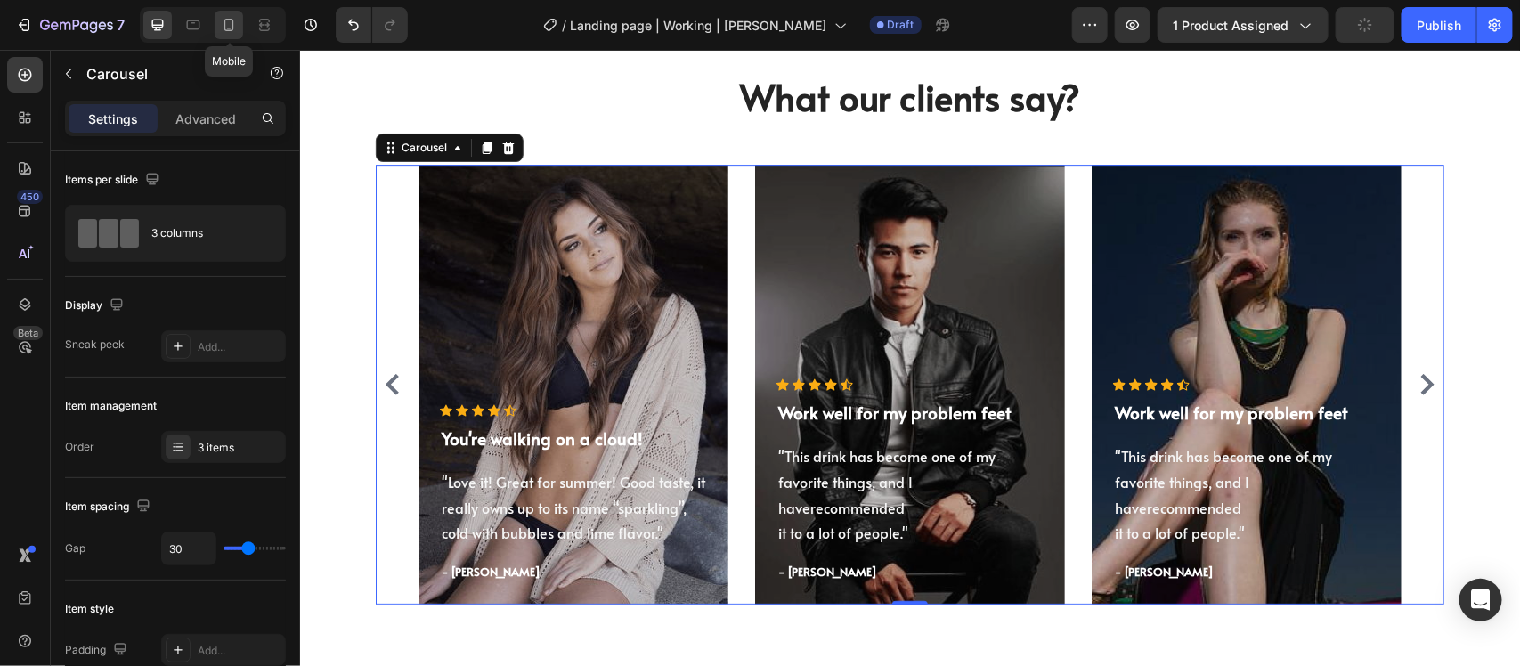
click at [218, 23] on div at bounding box center [229, 25] width 29 height 29
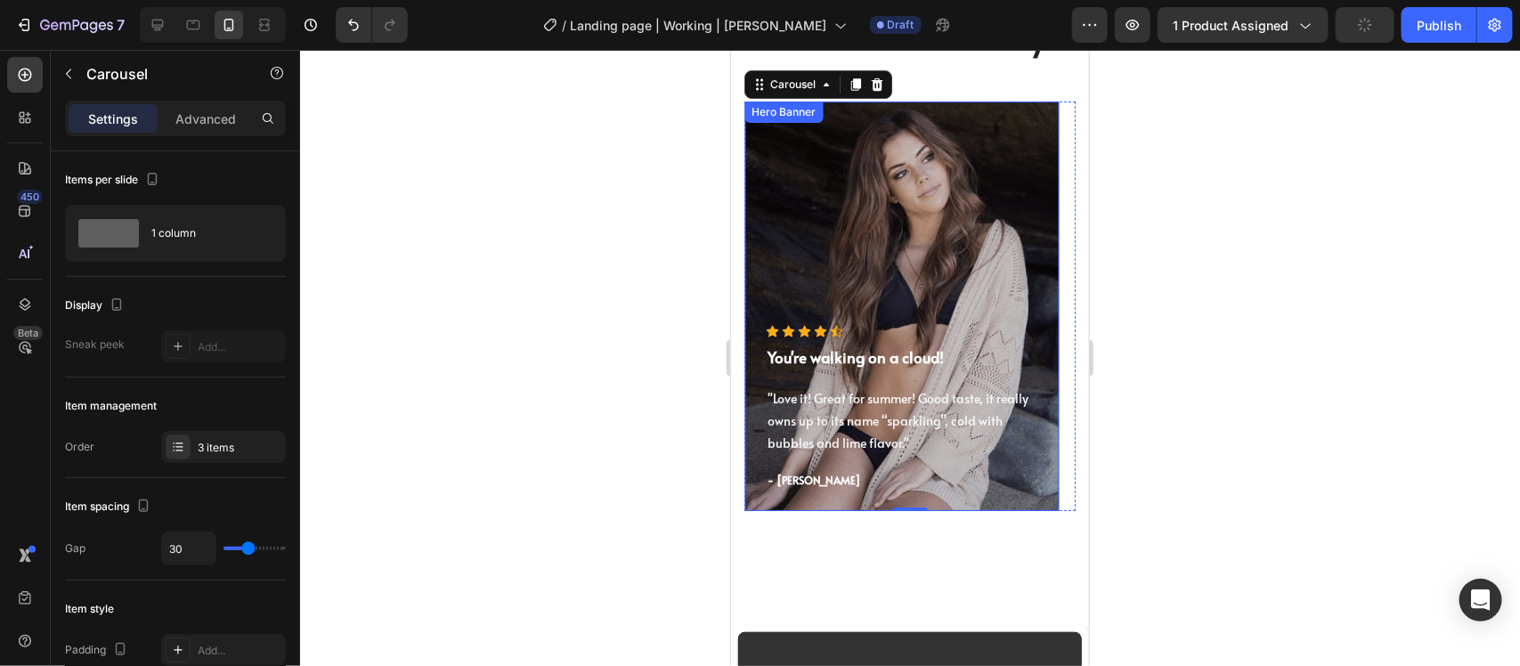
scroll to position [5911, 0]
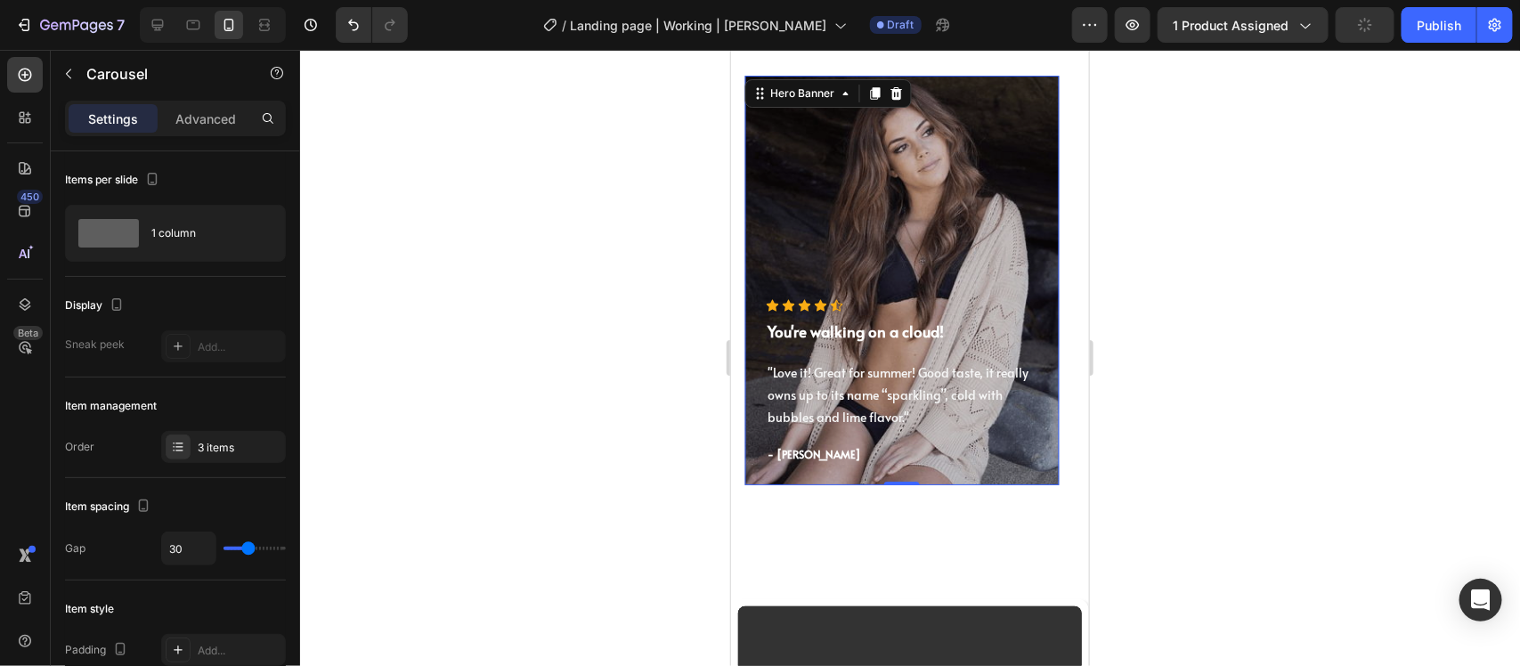
click at [960, 195] on div "Overlay" at bounding box center [901, 280] width 315 height 410
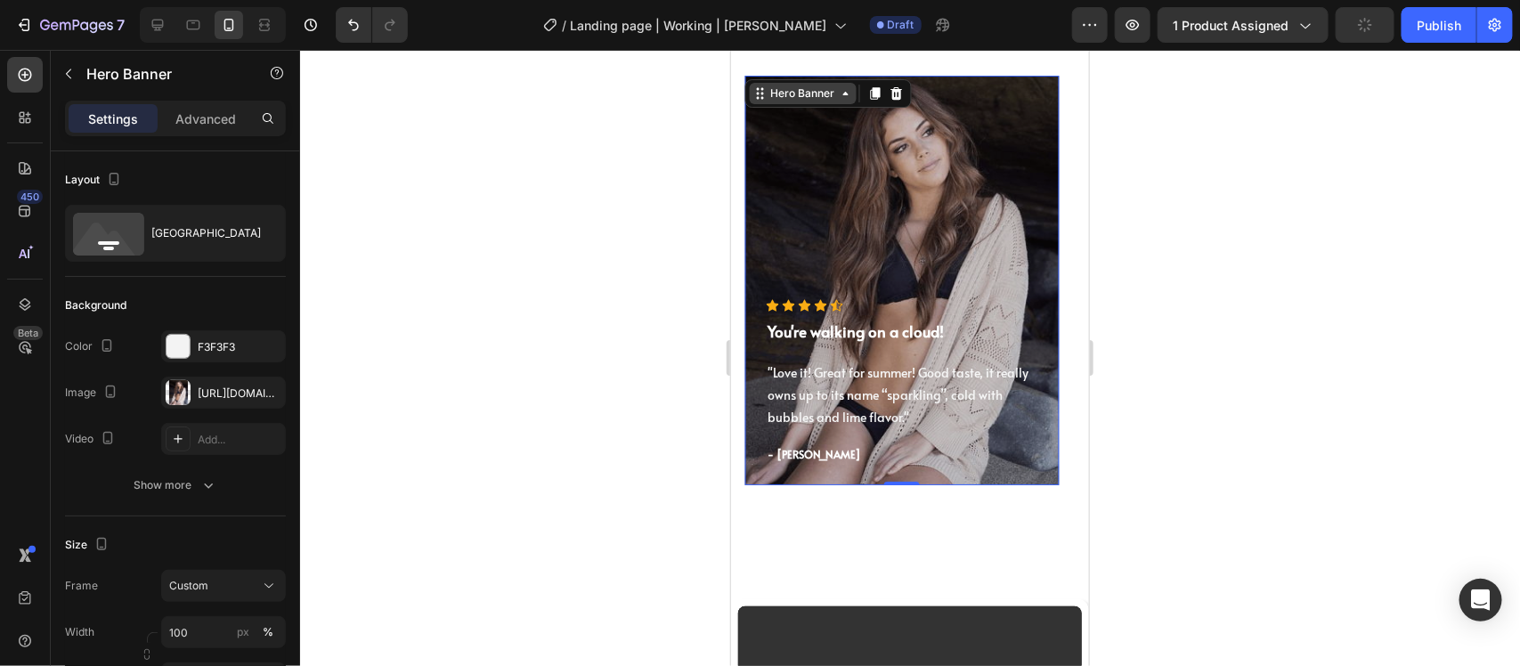
click at [807, 90] on div "Hero Banner" at bounding box center [801, 93] width 71 height 16
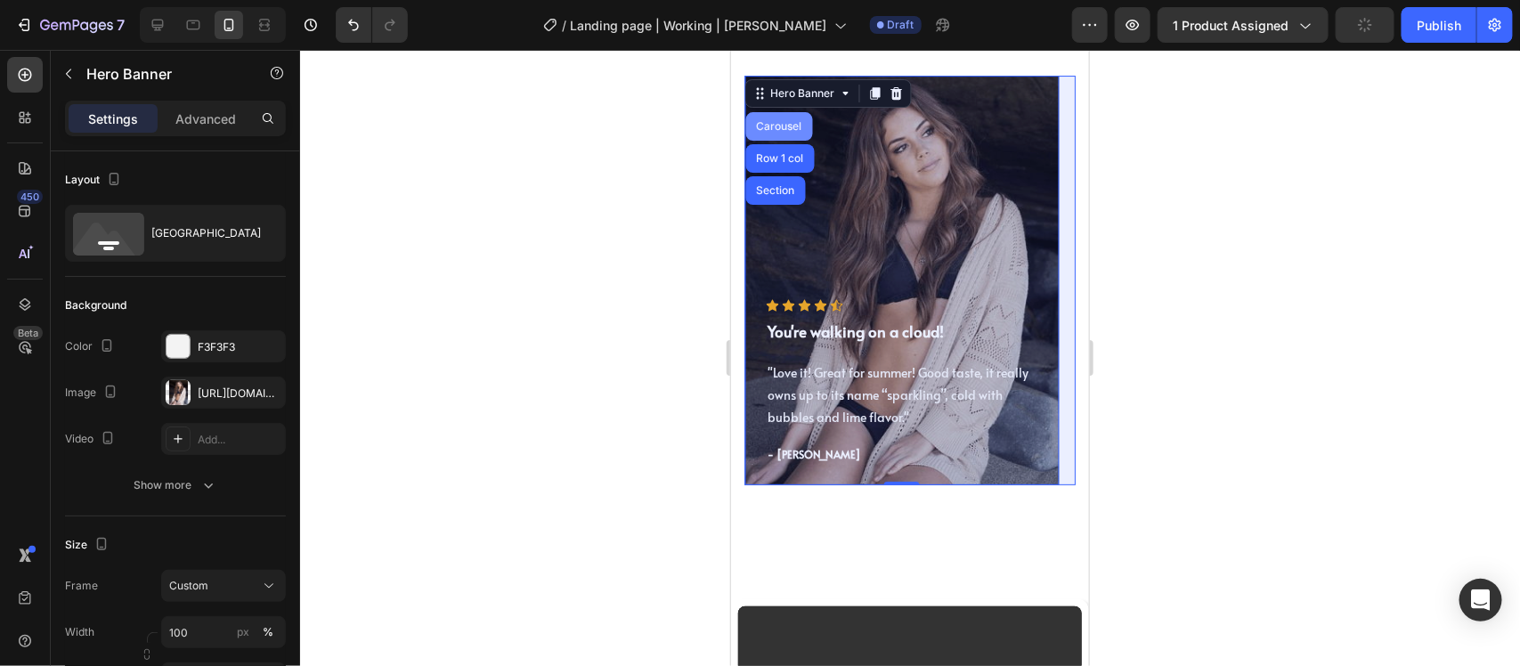
click at [793, 120] on div "Carousel" at bounding box center [778, 125] width 53 height 11
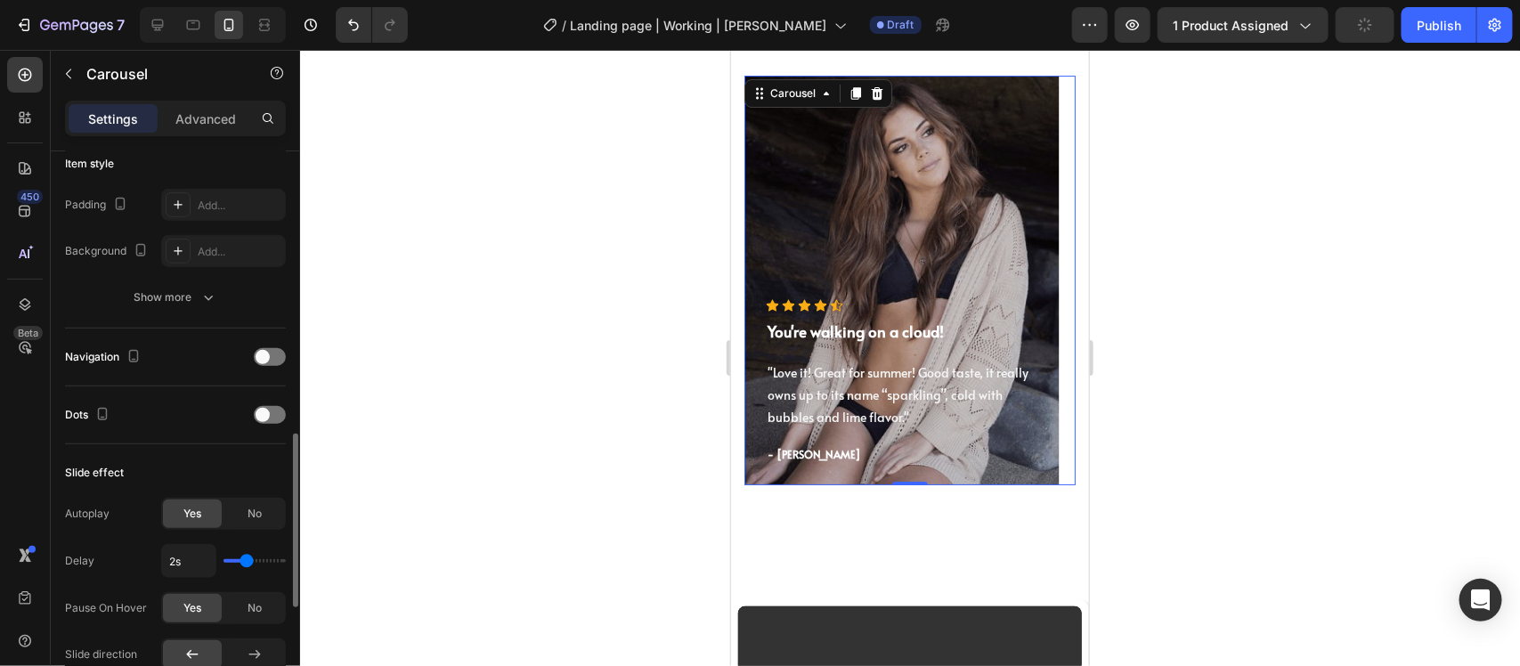
scroll to position [557, 0]
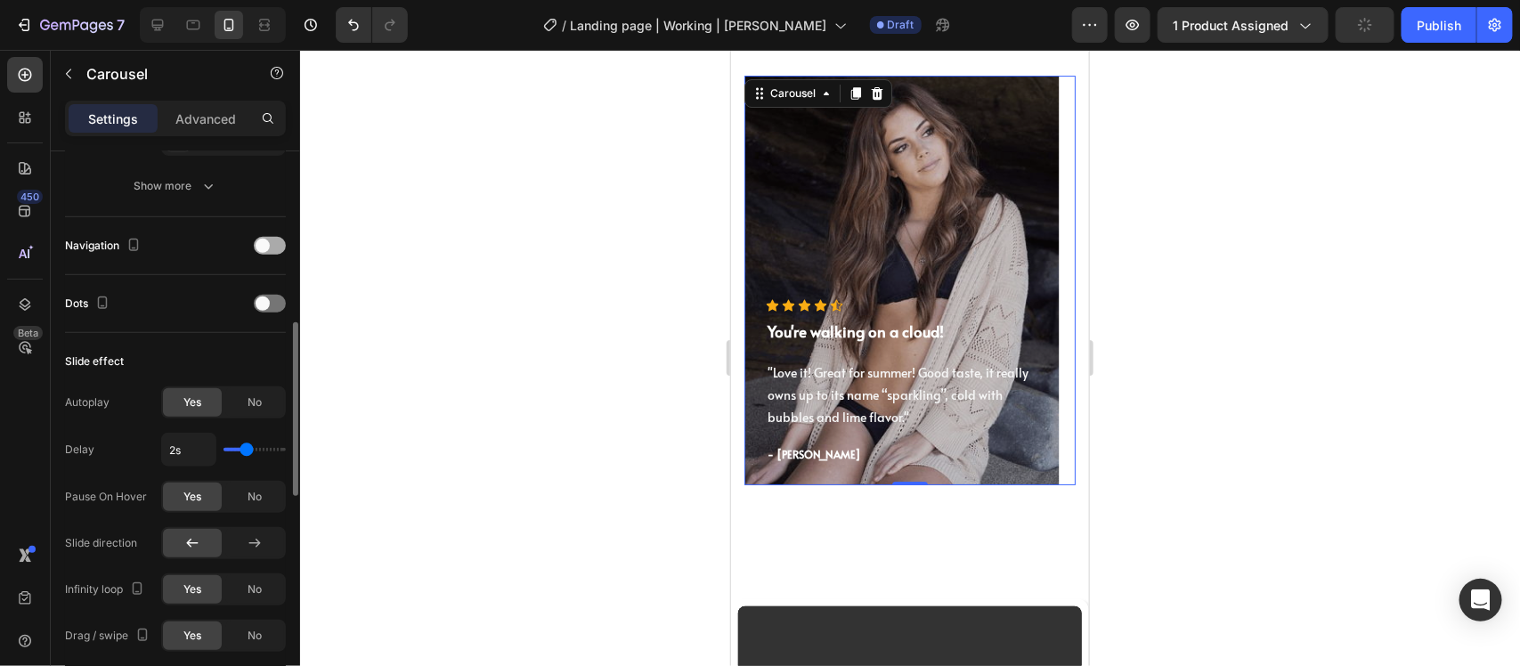
click at [269, 254] on div at bounding box center [270, 246] width 32 height 18
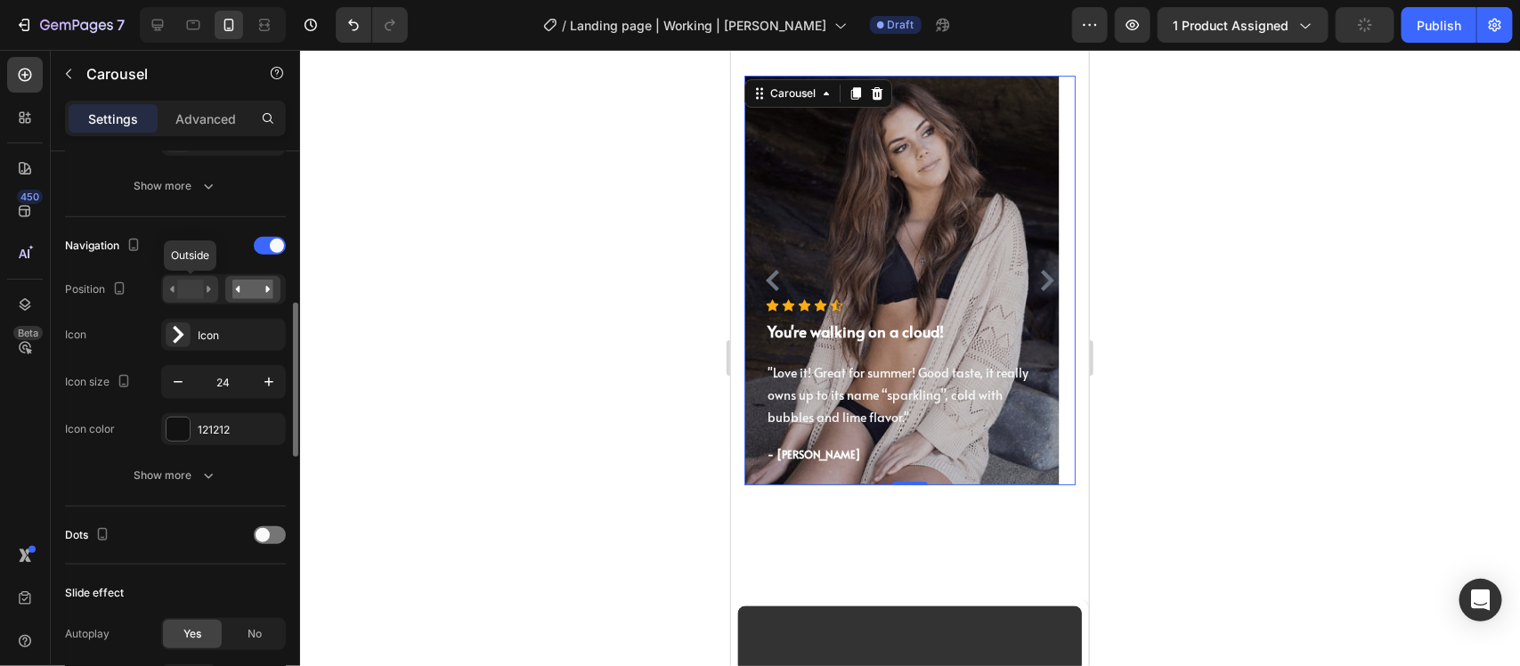
click at [185, 291] on rect at bounding box center [190, 290] width 26 height 20
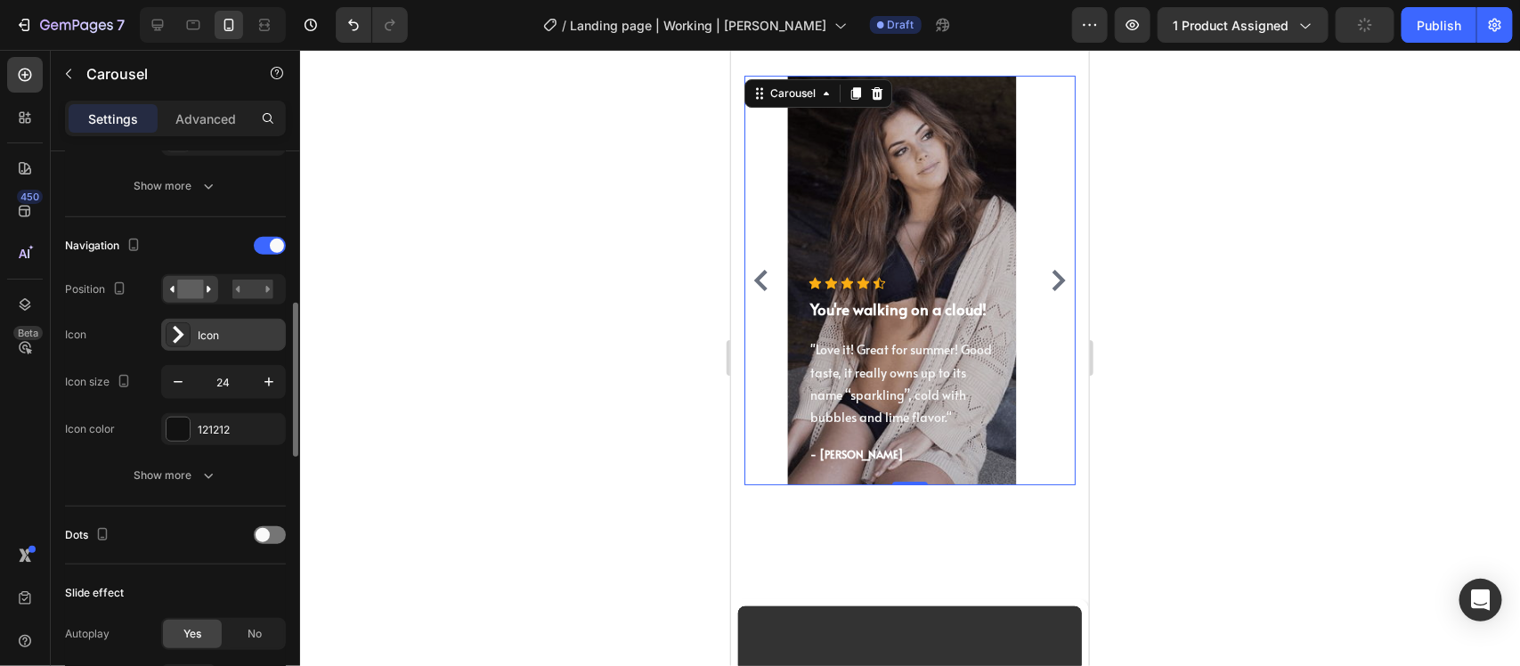
click at [198, 336] on div "Icon" at bounding box center [240, 336] width 84 height 16
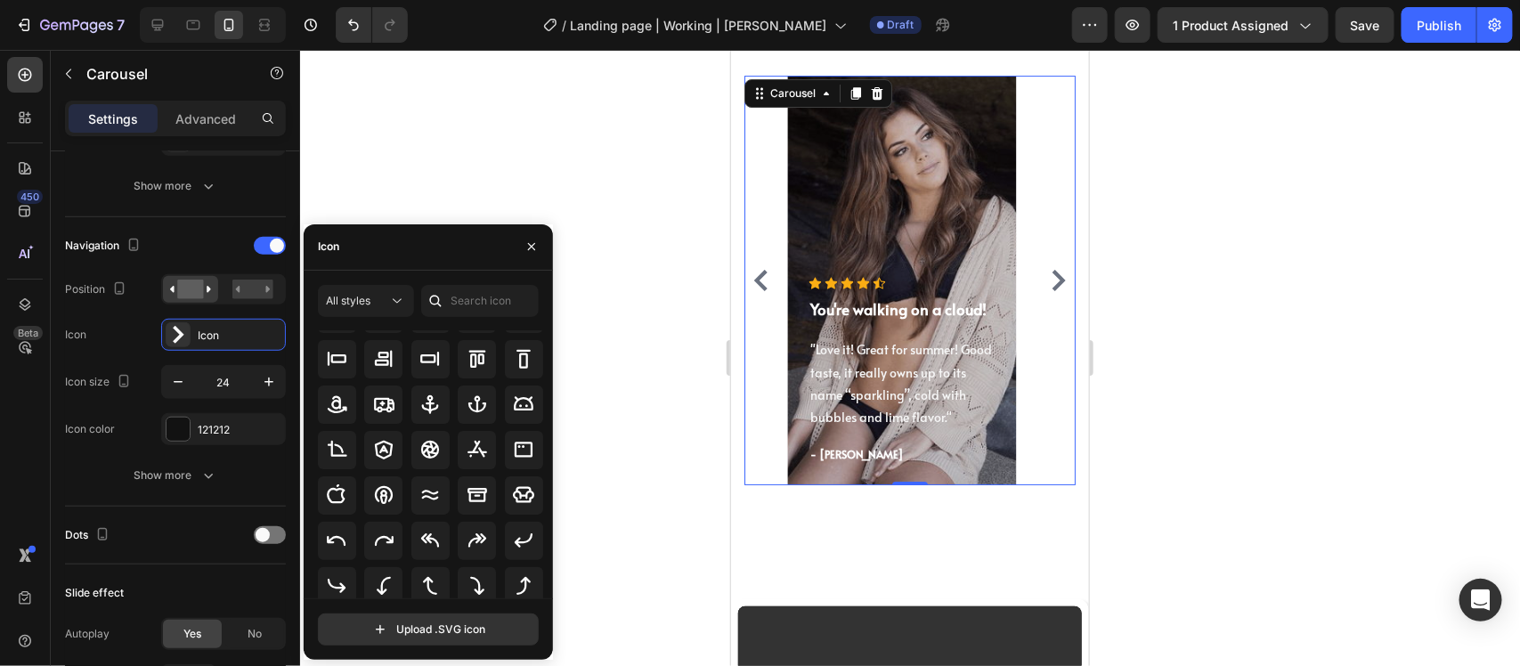
scroll to position [0, 0]
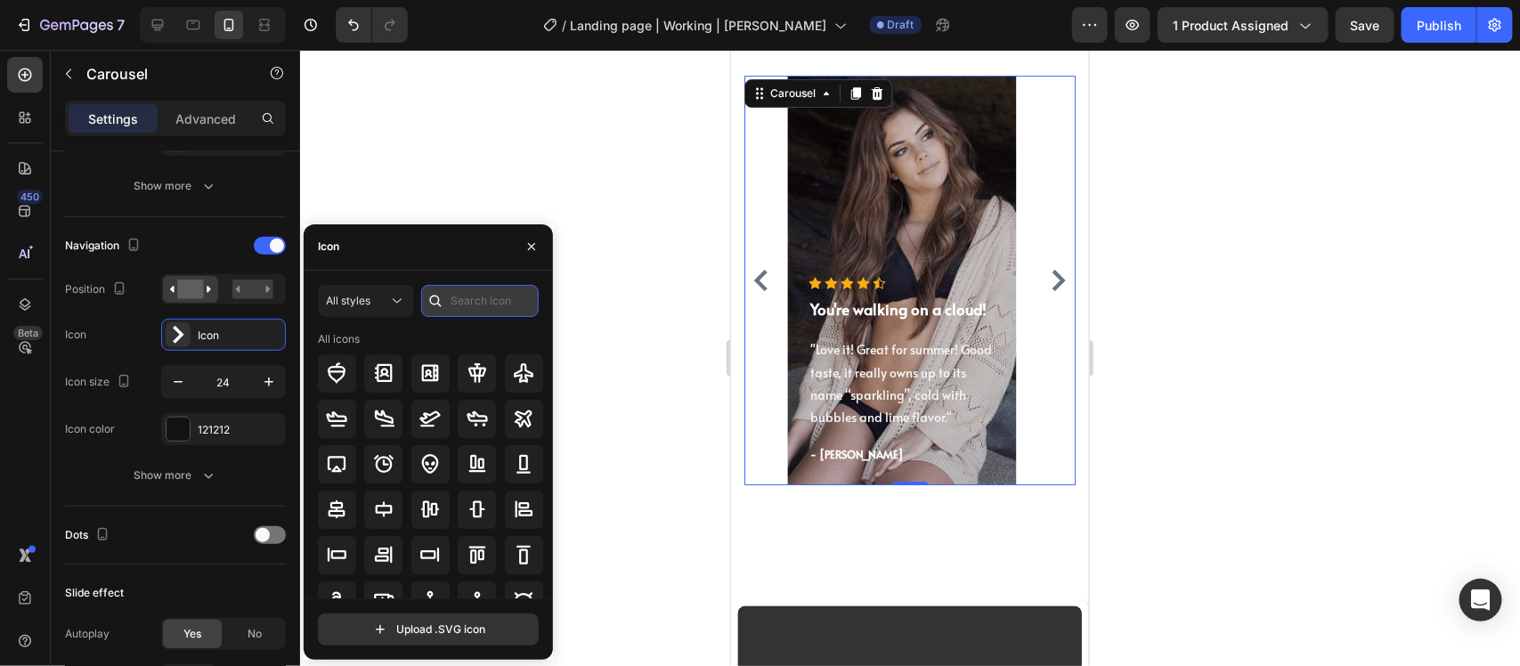
click at [464, 299] on input "text" at bounding box center [480, 301] width 118 height 32
type input "circle"
click at [533, 461] on div at bounding box center [524, 464] width 38 height 38
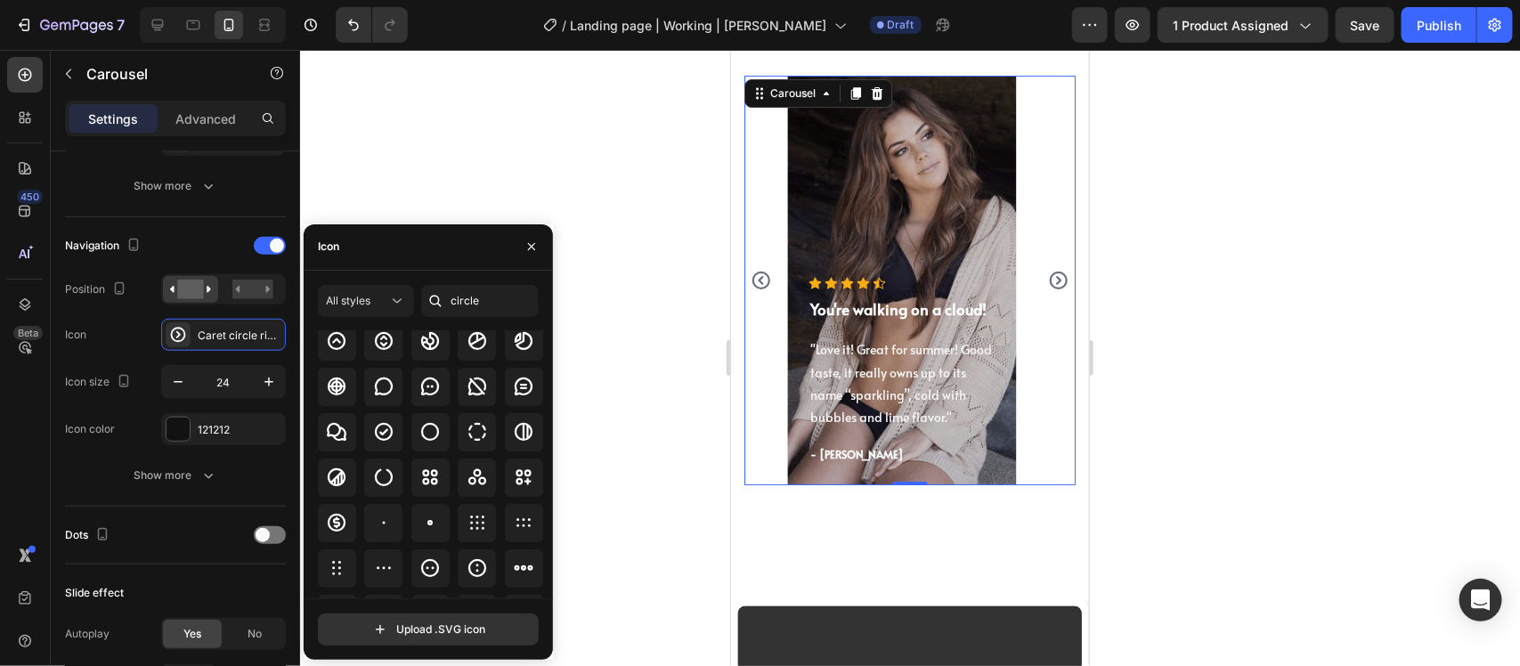
scroll to position [196, 0]
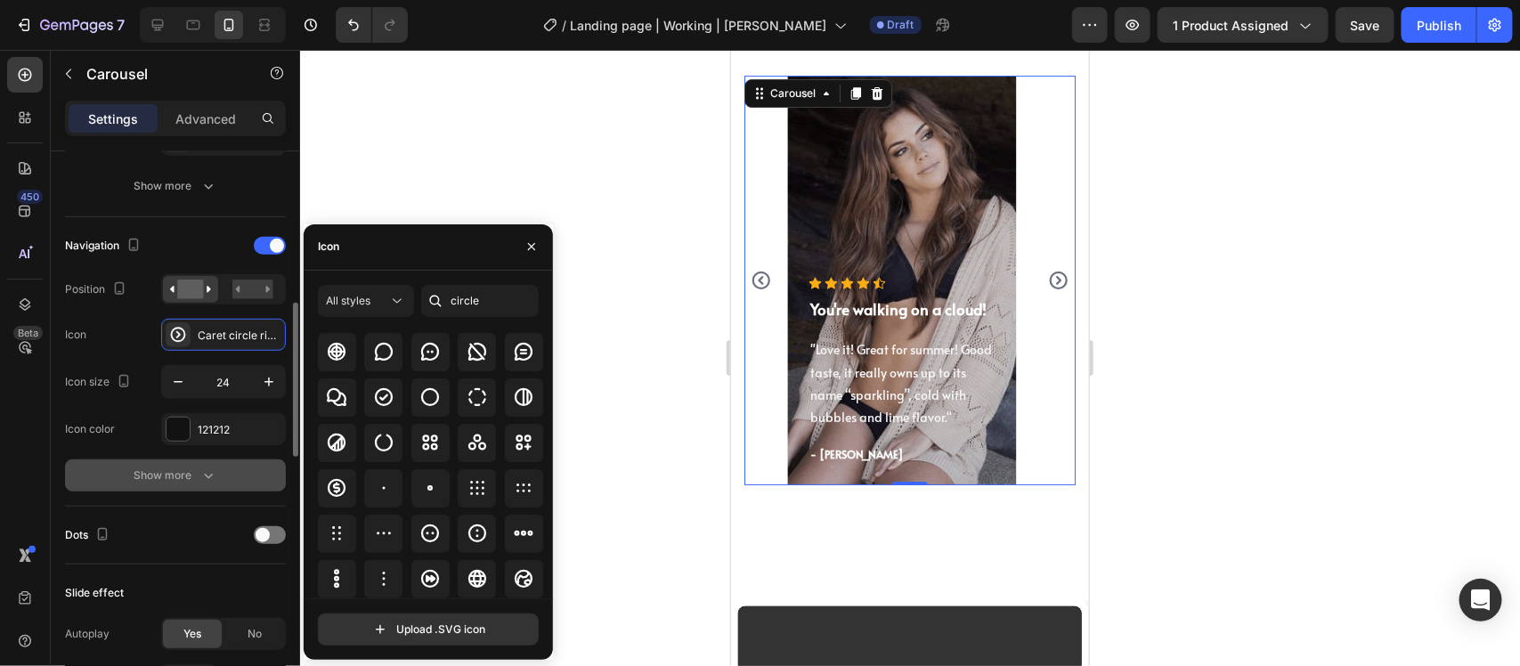
click at [154, 482] on div "Show more" at bounding box center [175, 476] width 83 height 18
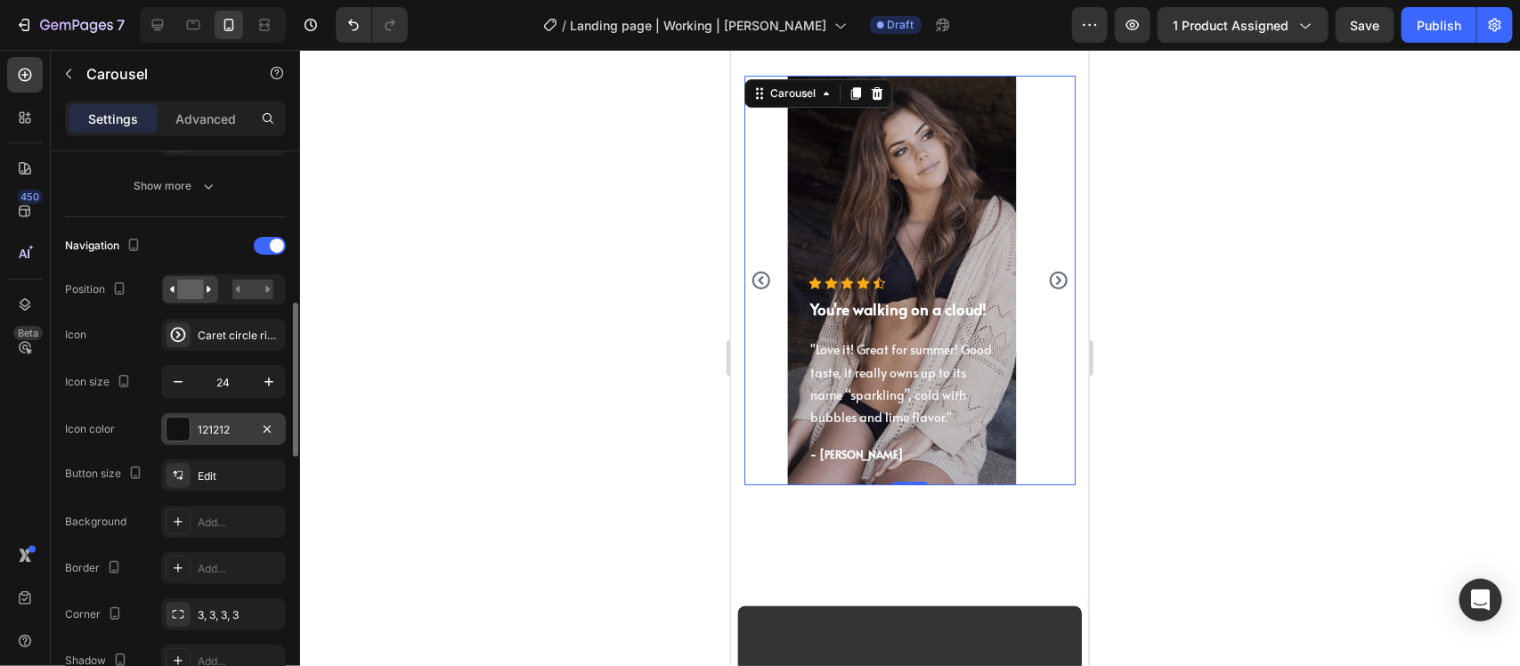
scroll to position [668, 0]
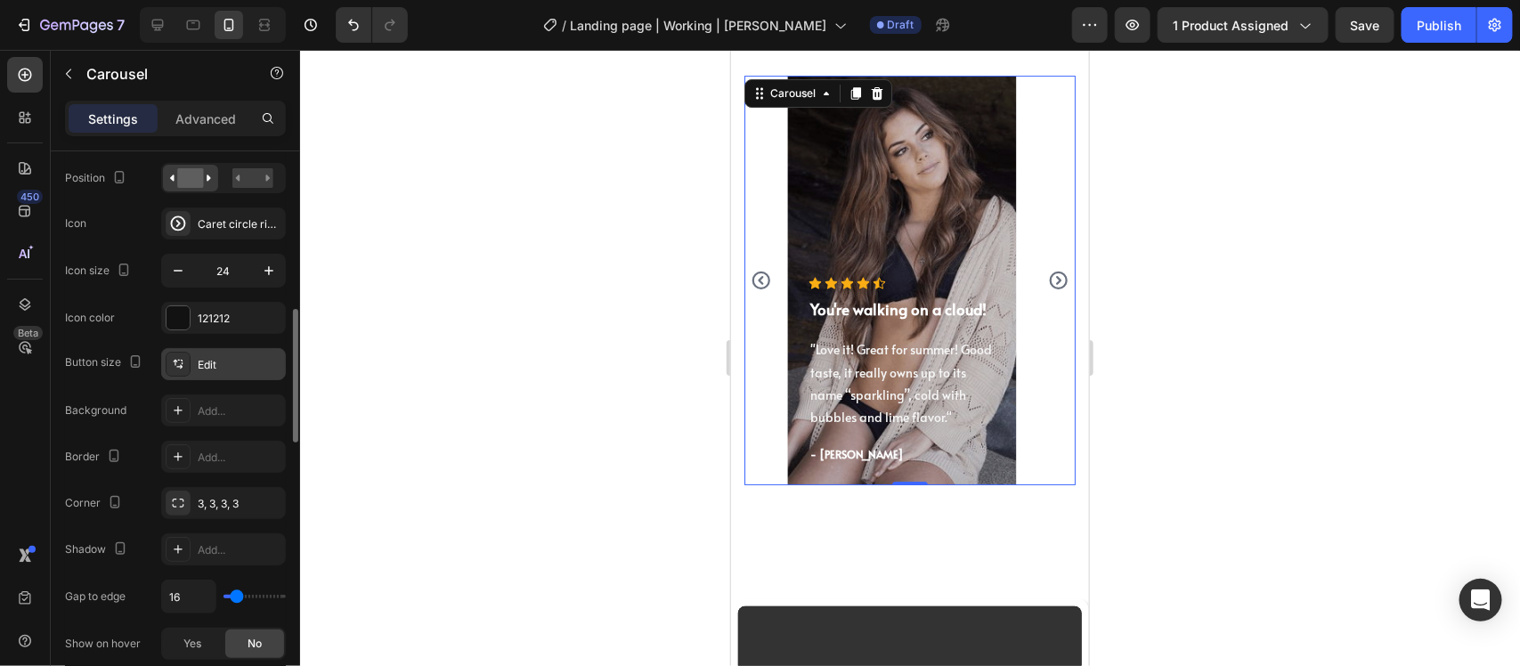
click at [183, 361] on icon at bounding box center [178, 364] width 14 height 14
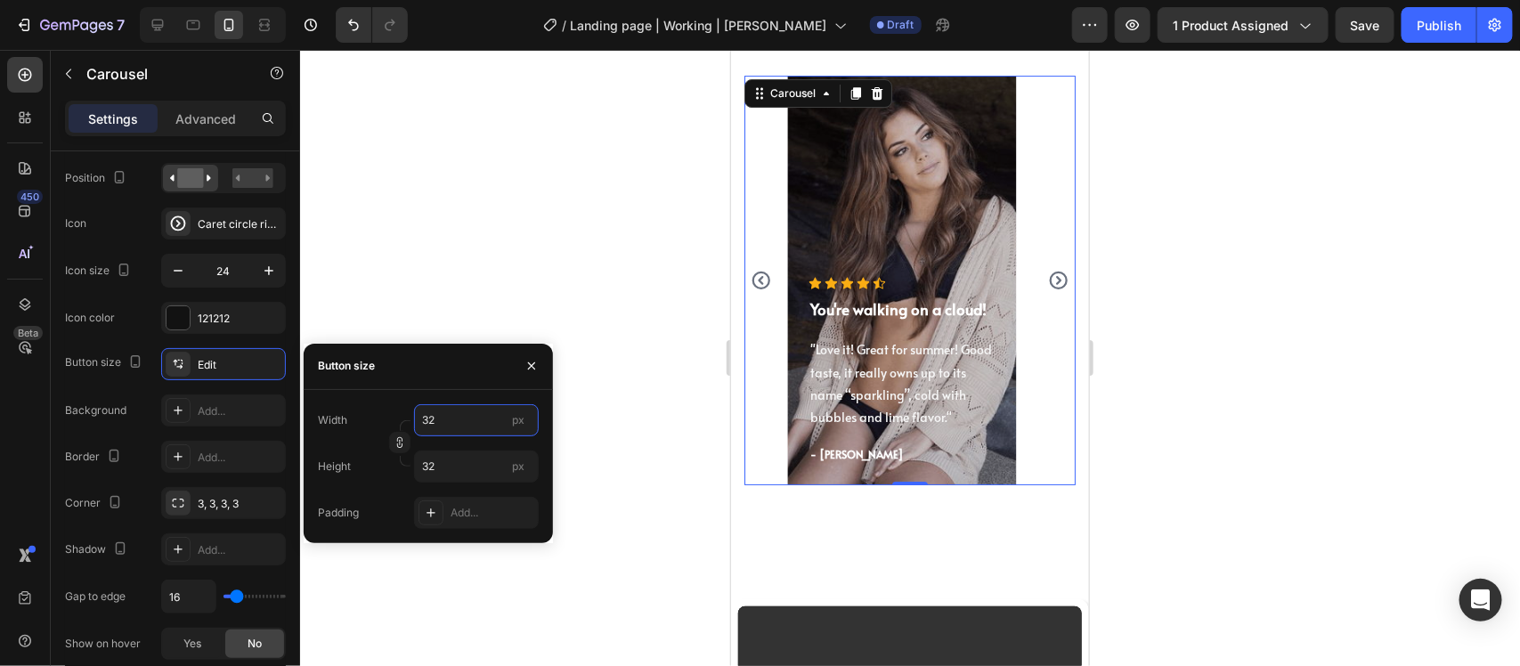
click at [461, 408] on input "32" at bounding box center [476, 420] width 125 height 32
type input "33"
type input "34"
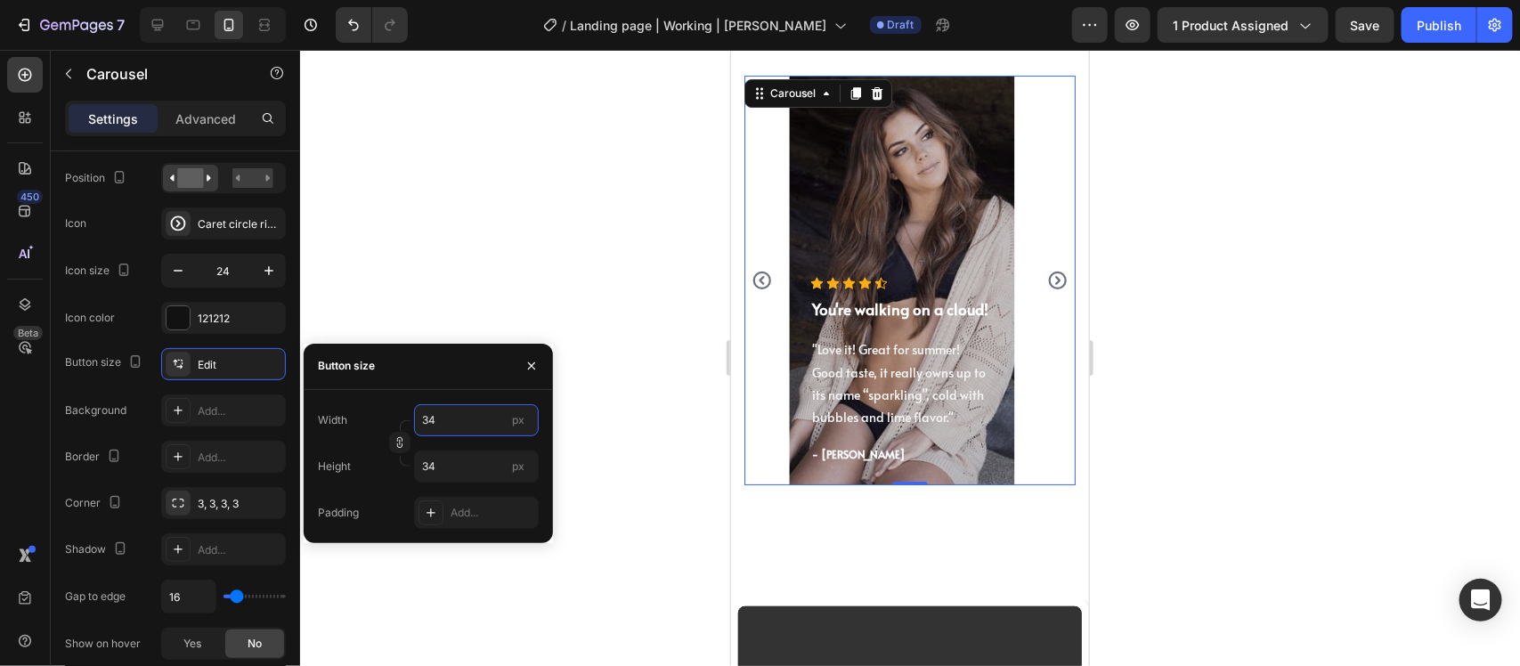
type input "35"
type input "36"
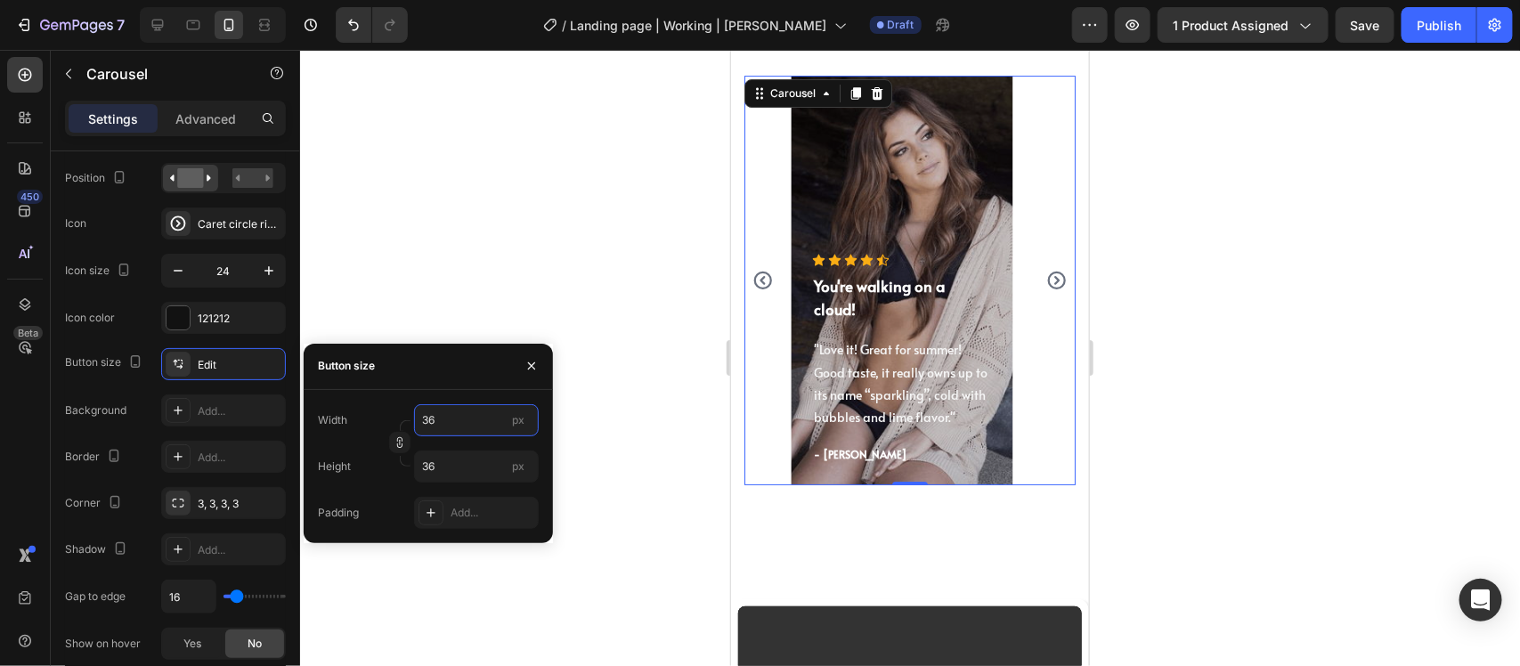
type input "35"
type input "34"
type input "33"
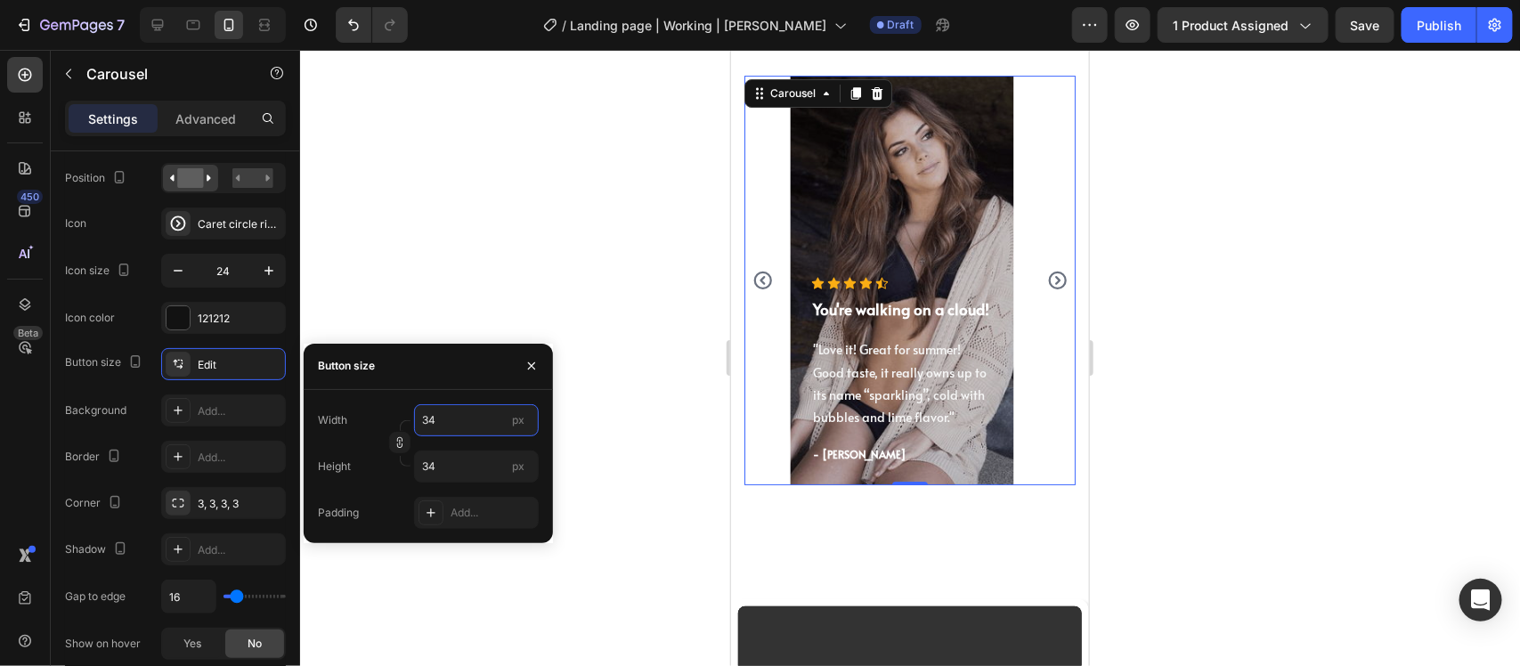
type input "33"
type input "31"
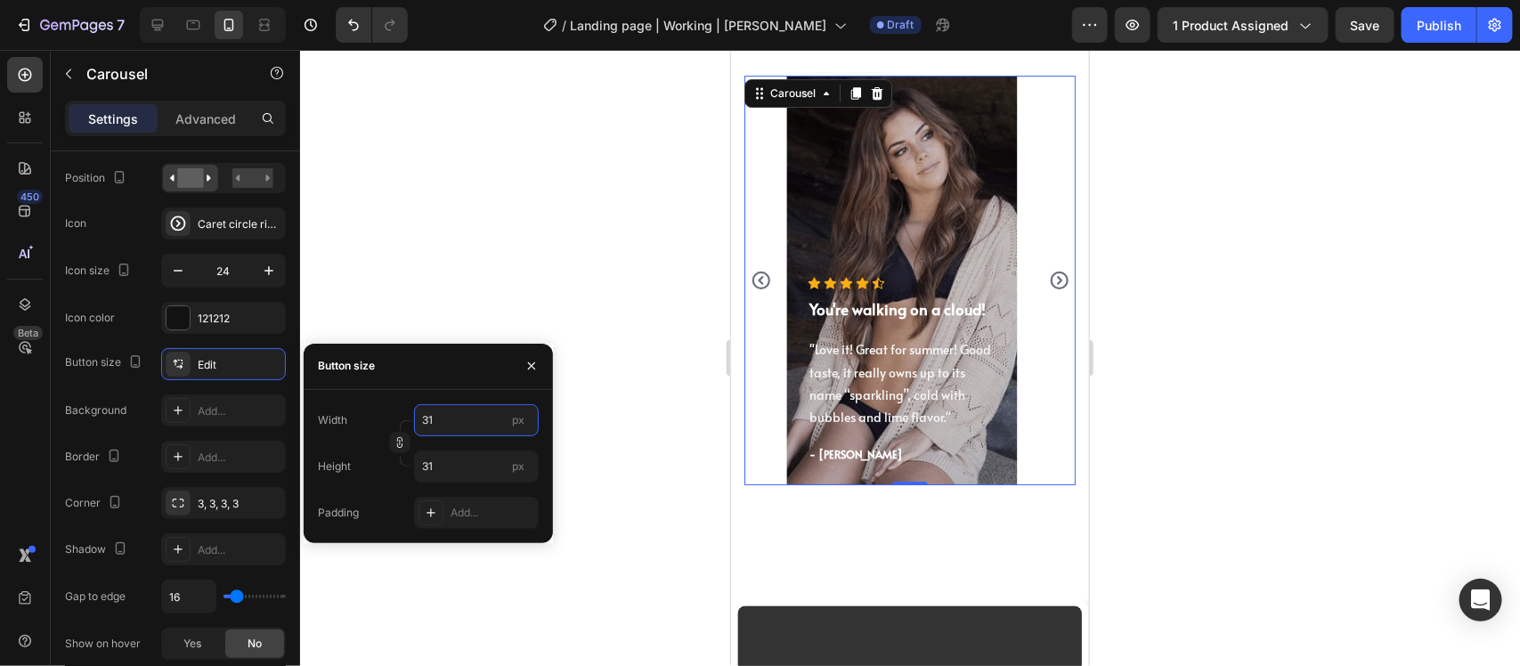
type input "32"
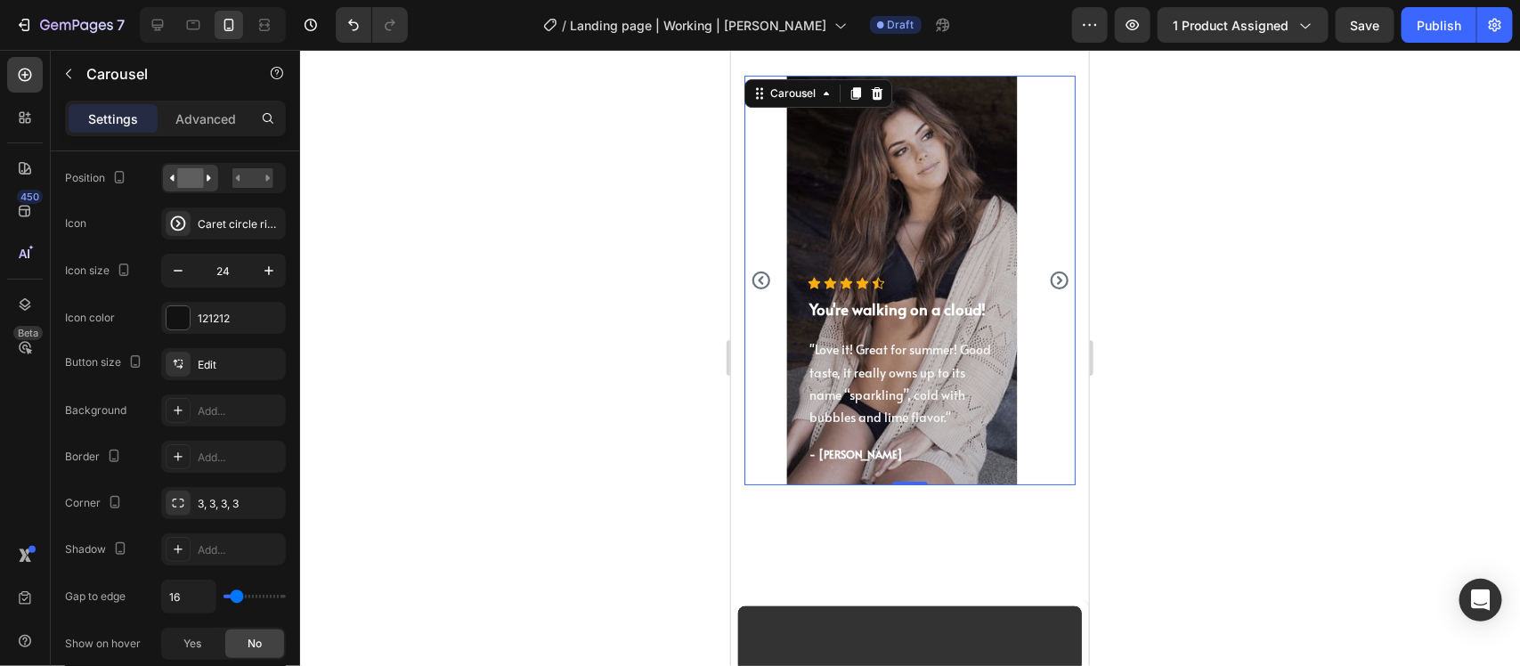
click at [41, 371] on div "450 Beta" at bounding box center [25, 297] width 36 height 481
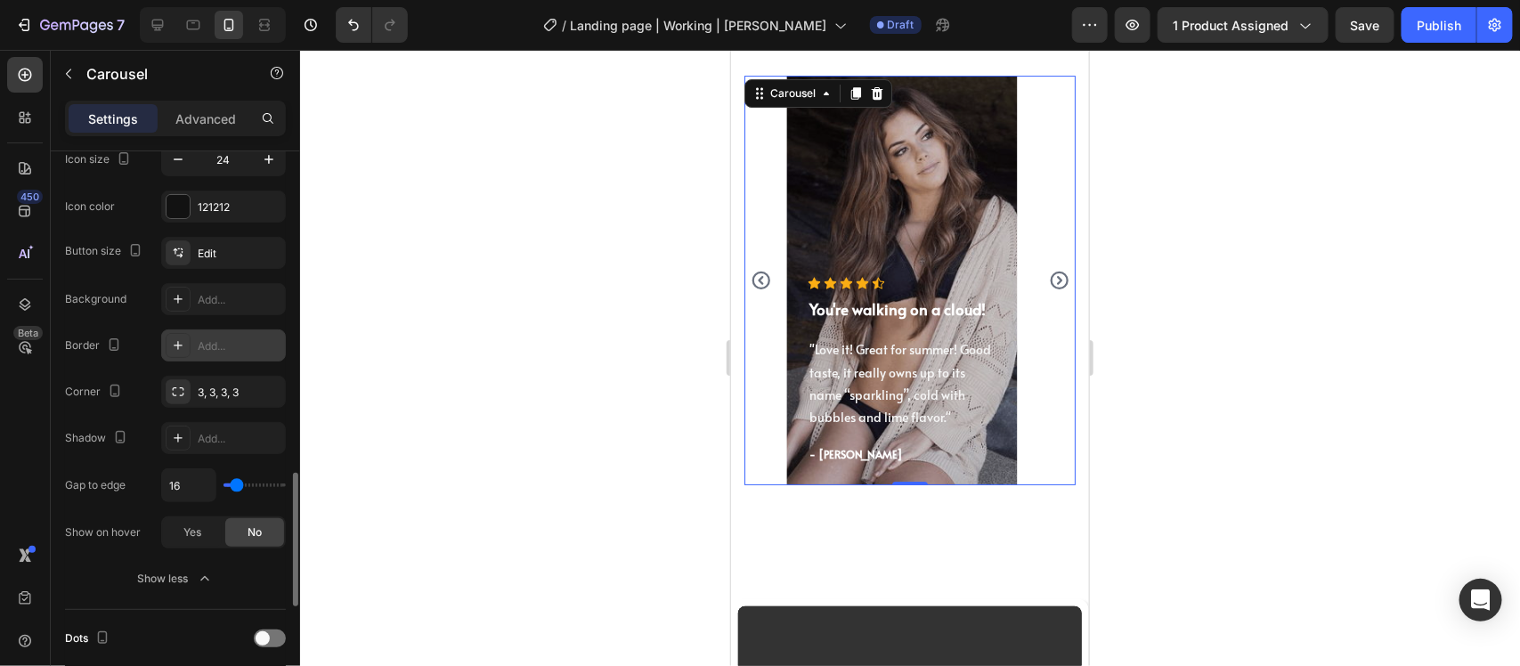
scroll to position [891, 0]
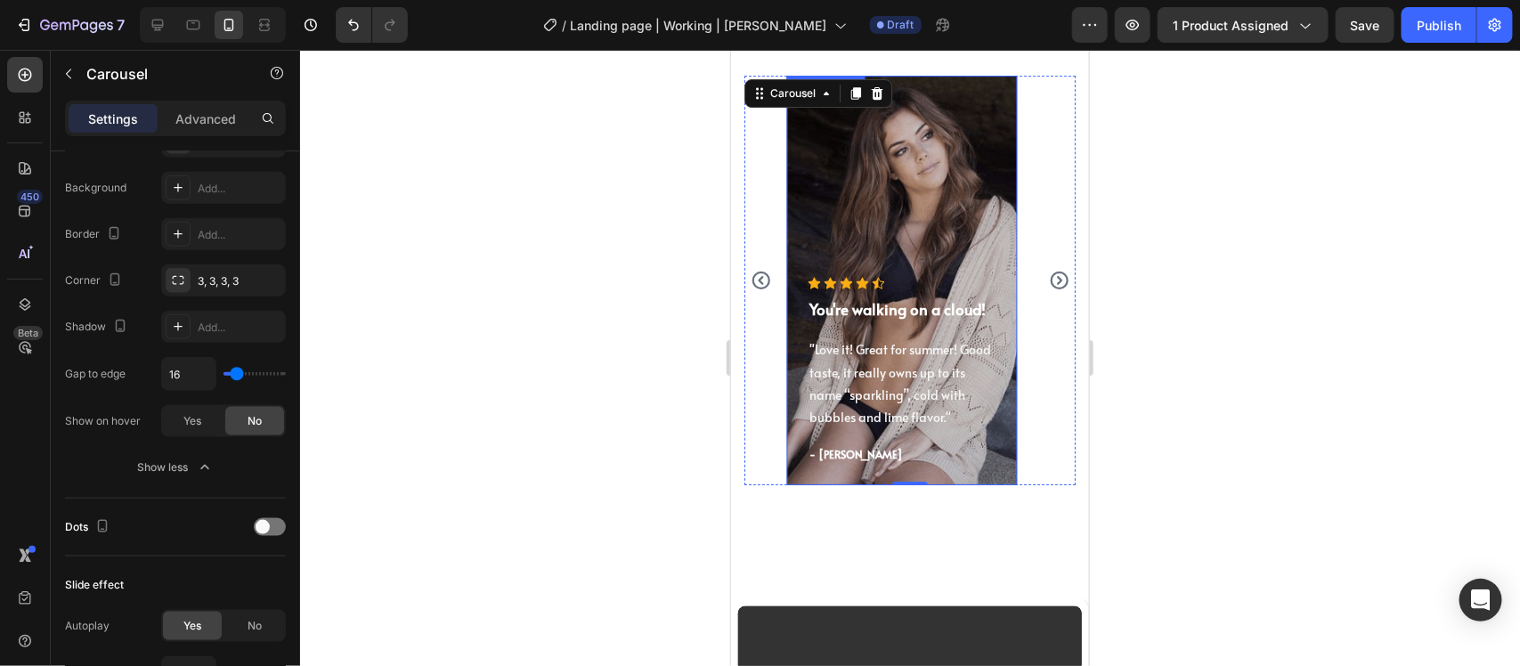
click at [870, 226] on div "Overlay" at bounding box center [902, 280] width 232 height 410
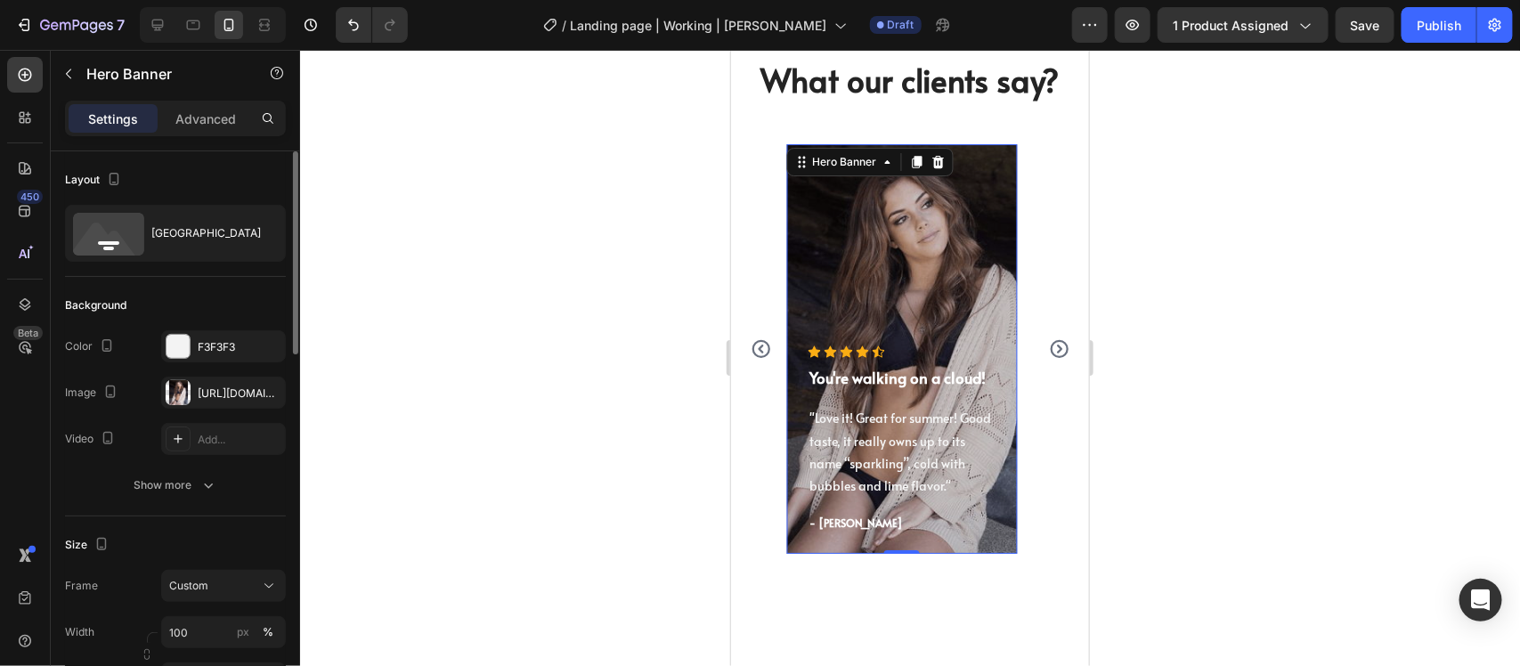
scroll to position [5689, 0]
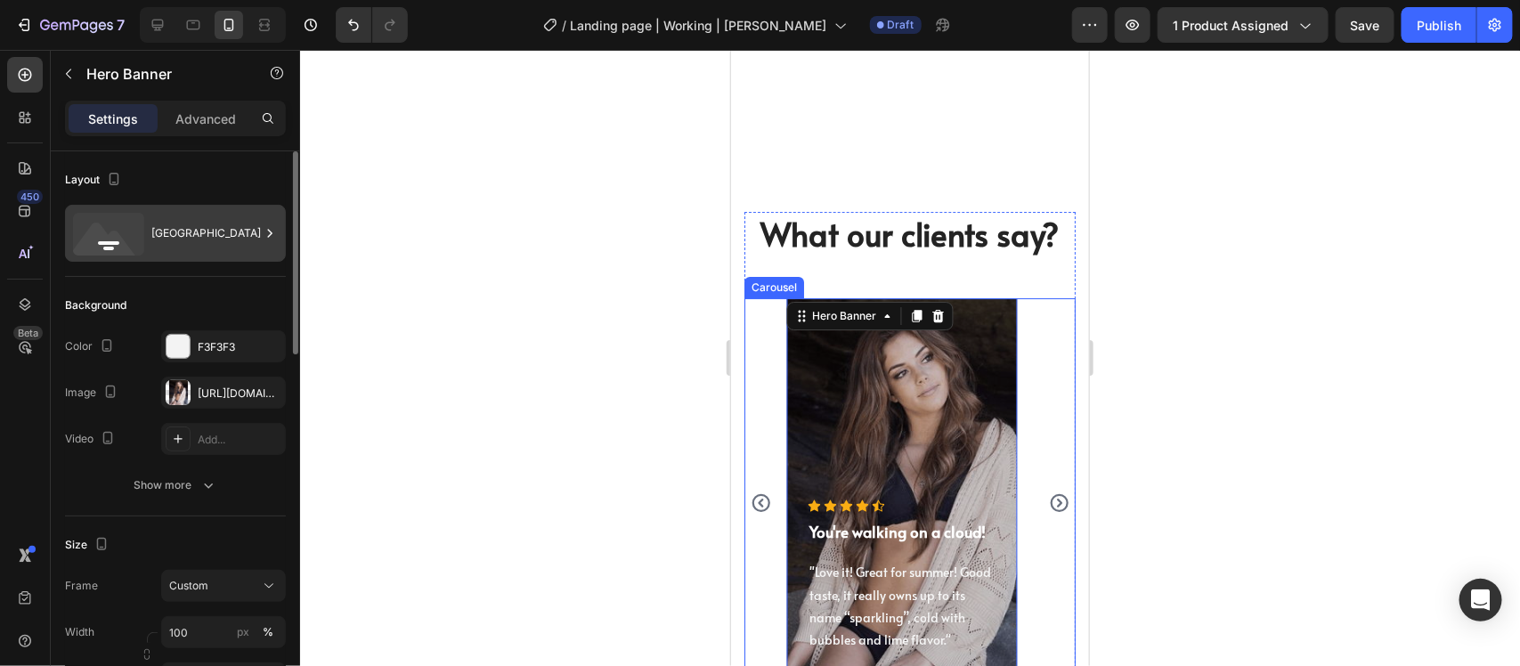
click at [199, 213] on div "[GEOGRAPHIC_DATA]" at bounding box center [205, 233] width 109 height 41
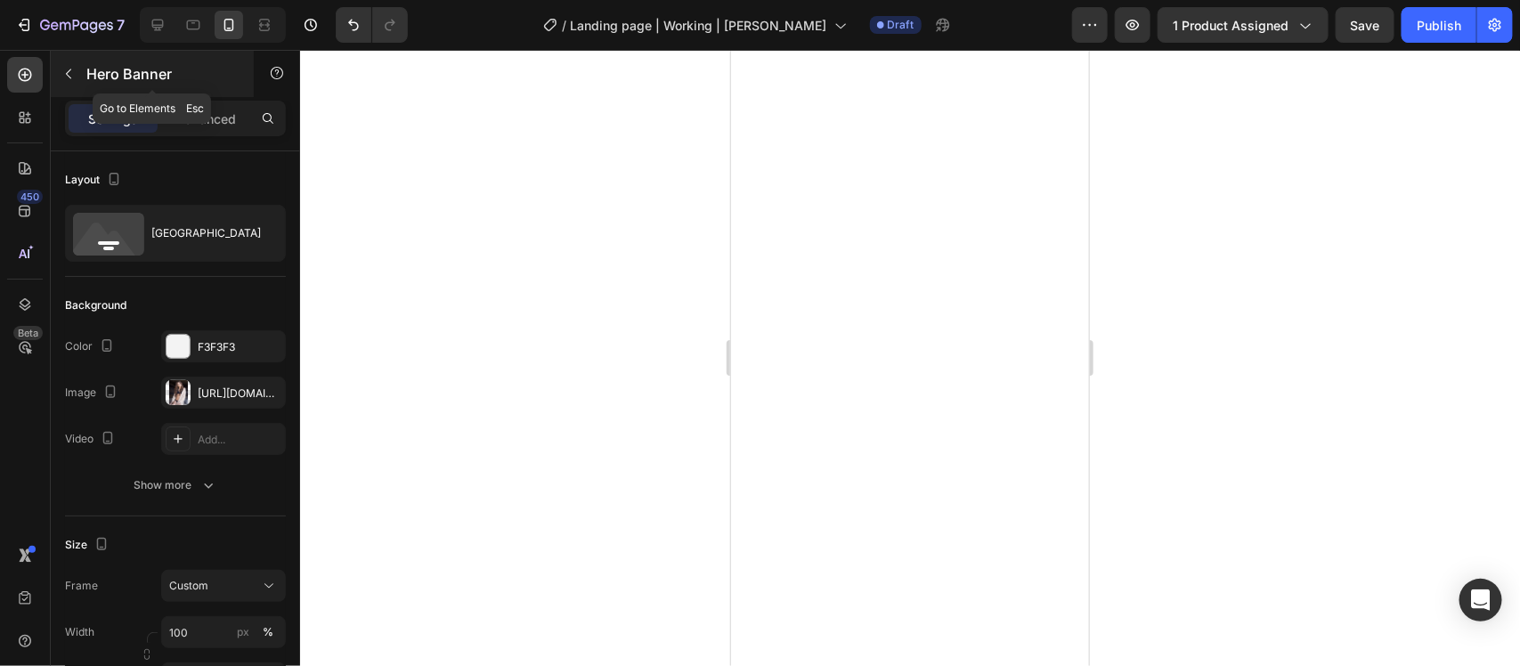
click at [76, 69] on button "button" at bounding box center [68, 74] width 29 height 29
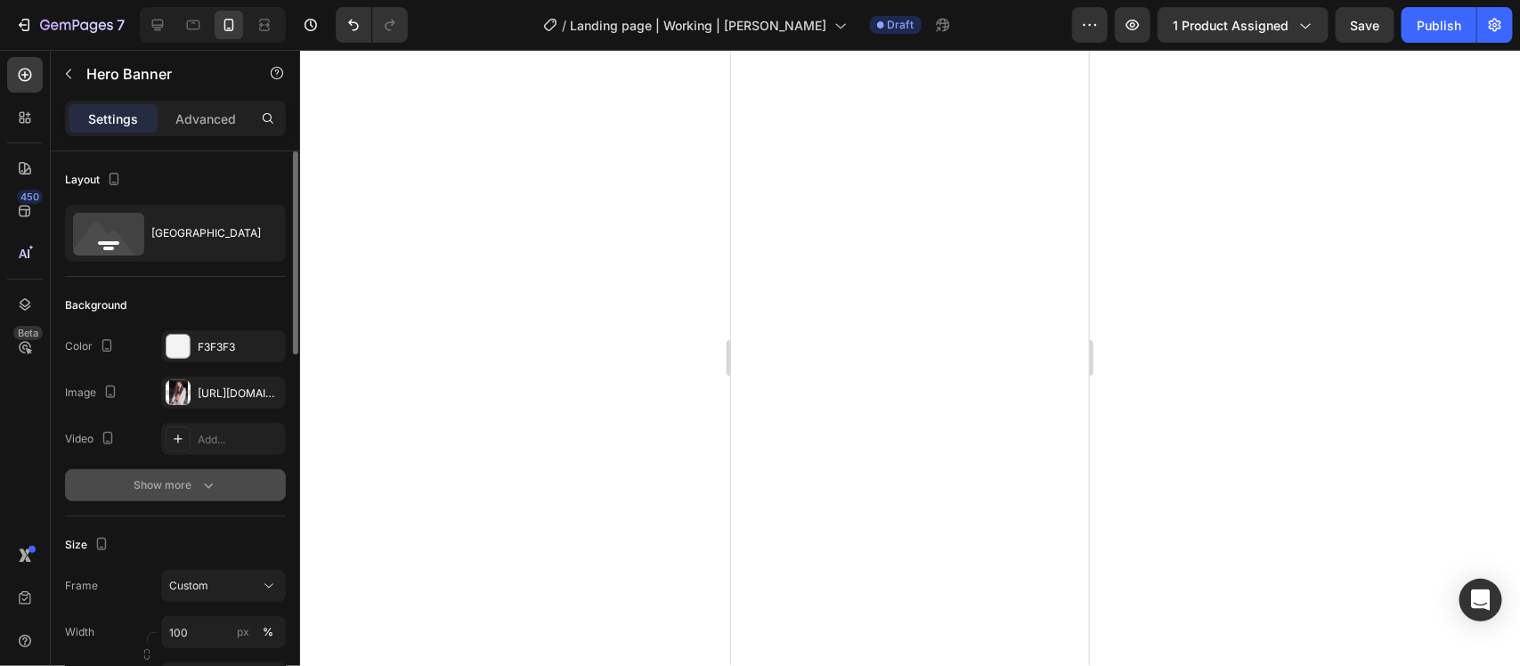
click at [197, 486] on div "Show more" at bounding box center [175, 485] width 83 height 18
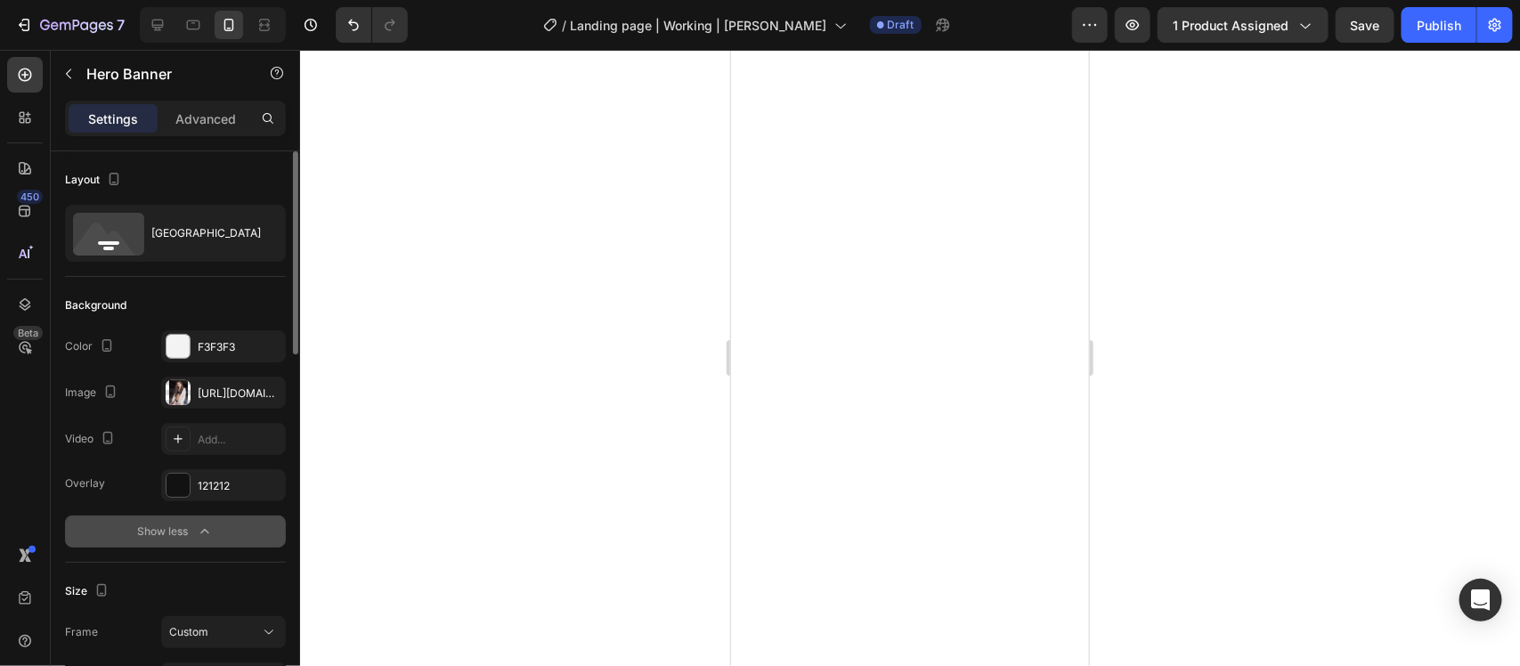
scroll to position [111, 0]
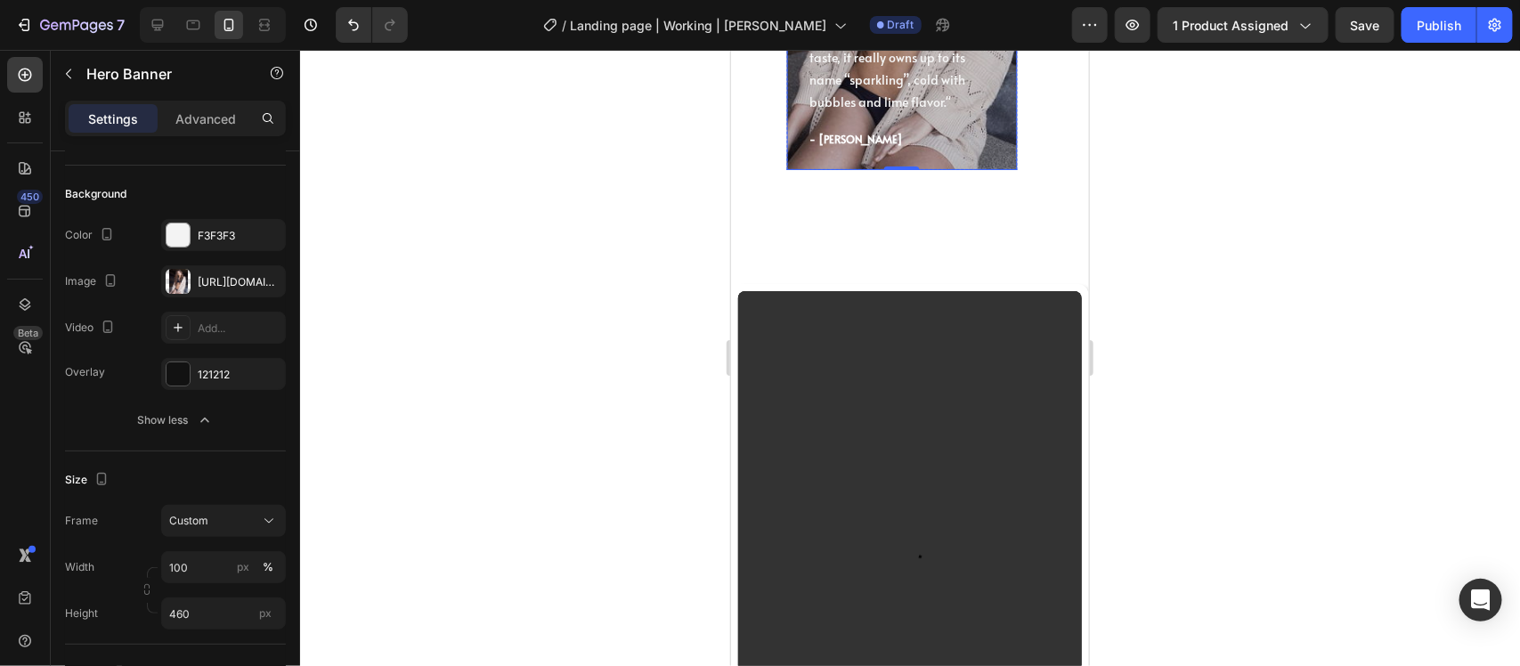
scroll to position [6245, 0]
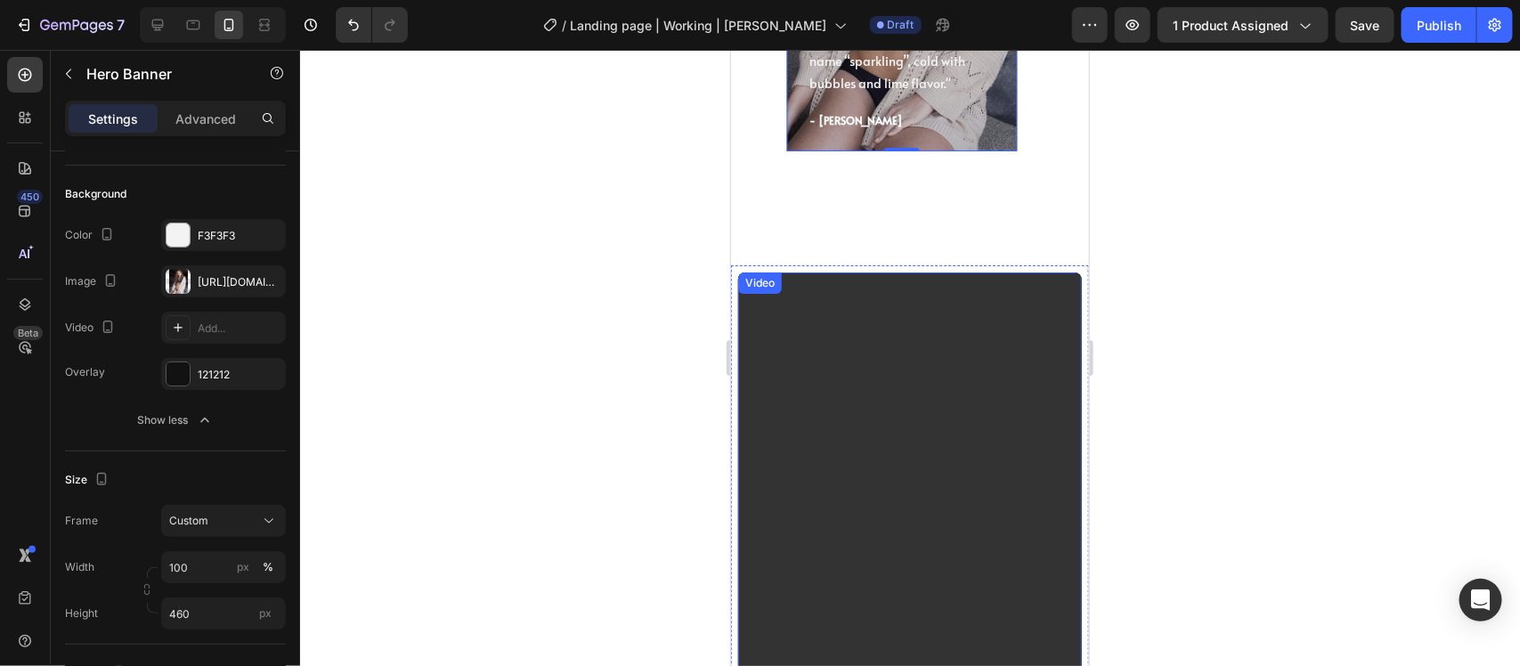
click at [875, 340] on video at bounding box center [909, 577] width 344 height 611
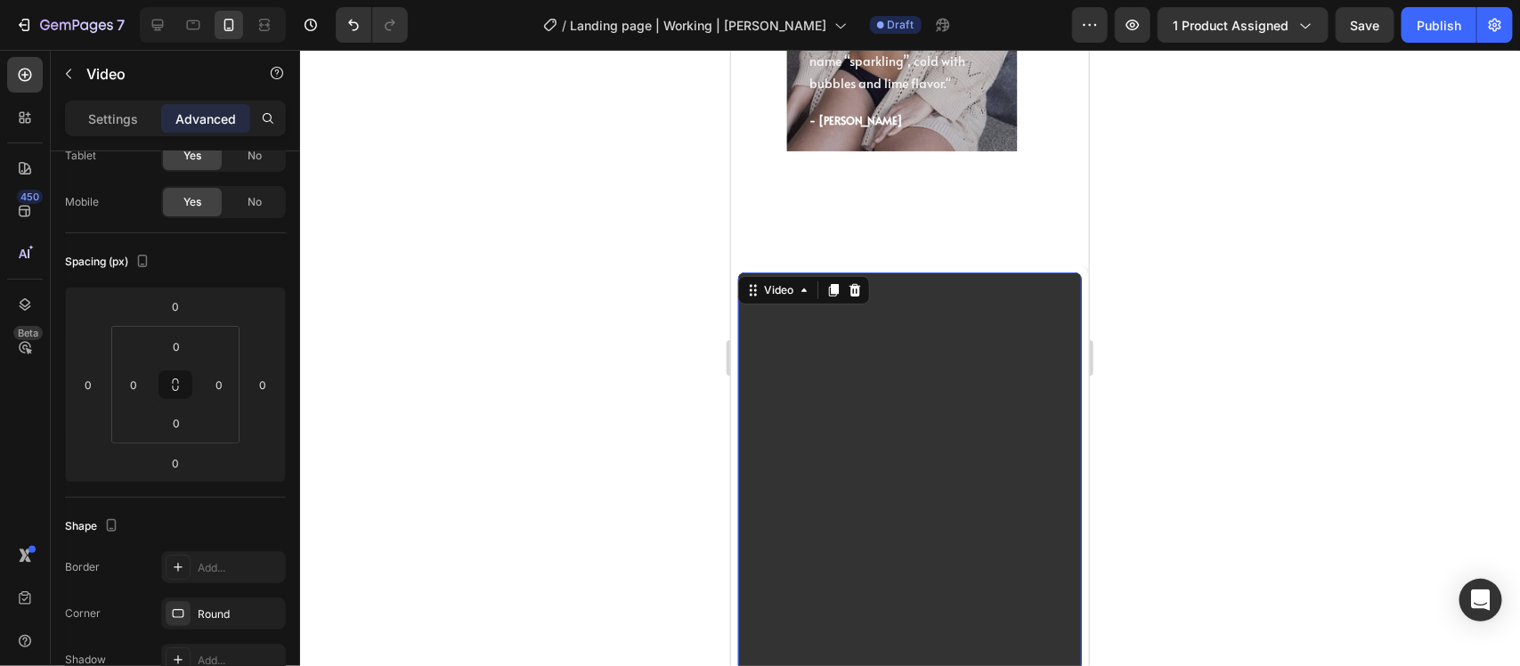
scroll to position [0, 0]
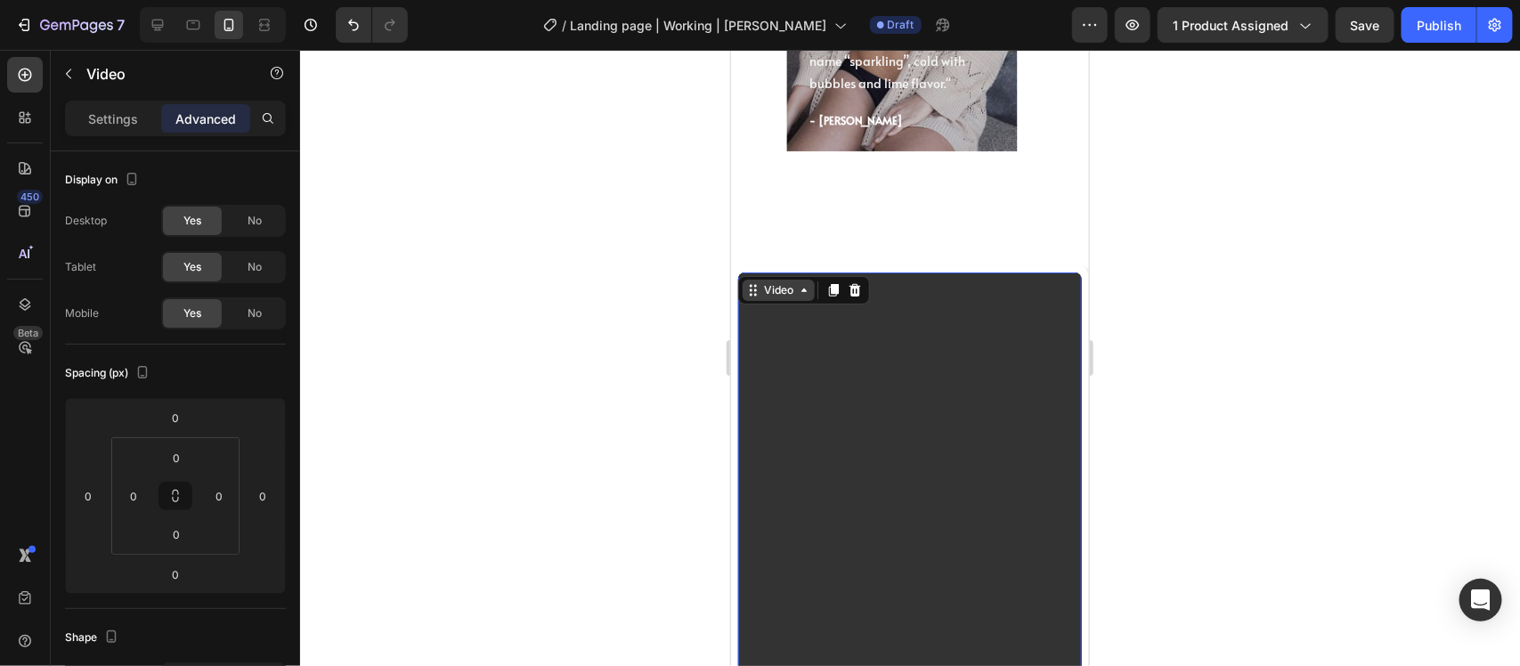
click at [802, 282] on icon at bounding box center [803, 289] width 14 height 14
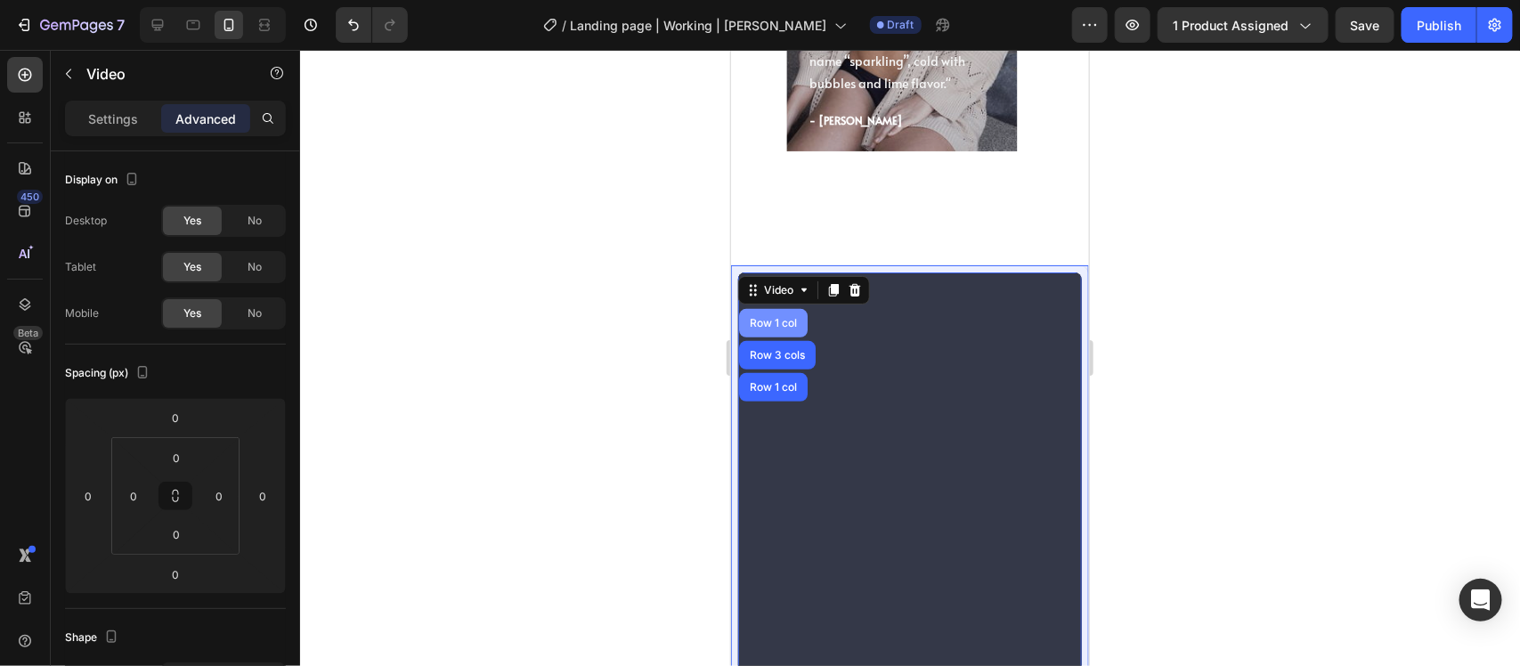
click at [791, 317] on div "Row 1 col" at bounding box center [772, 322] width 54 height 11
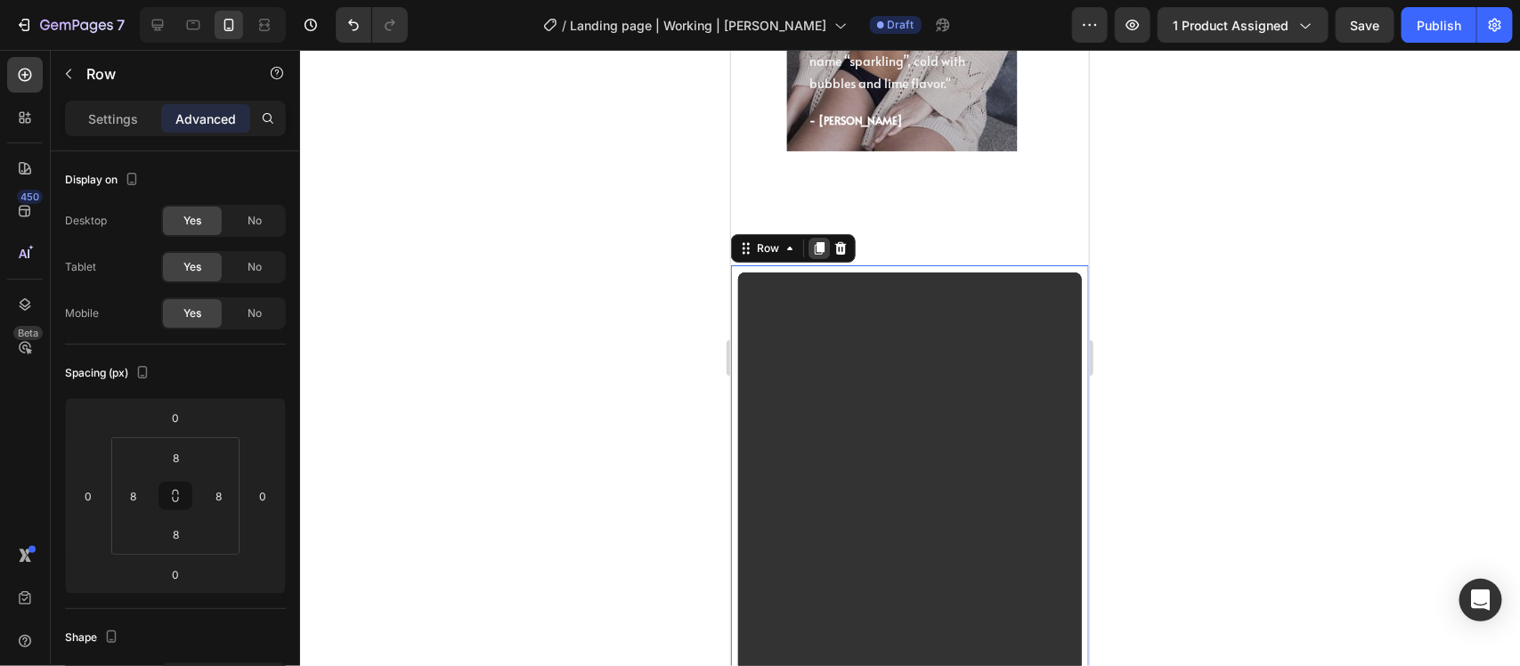
click at [822, 245] on icon at bounding box center [819, 247] width 10 height 12
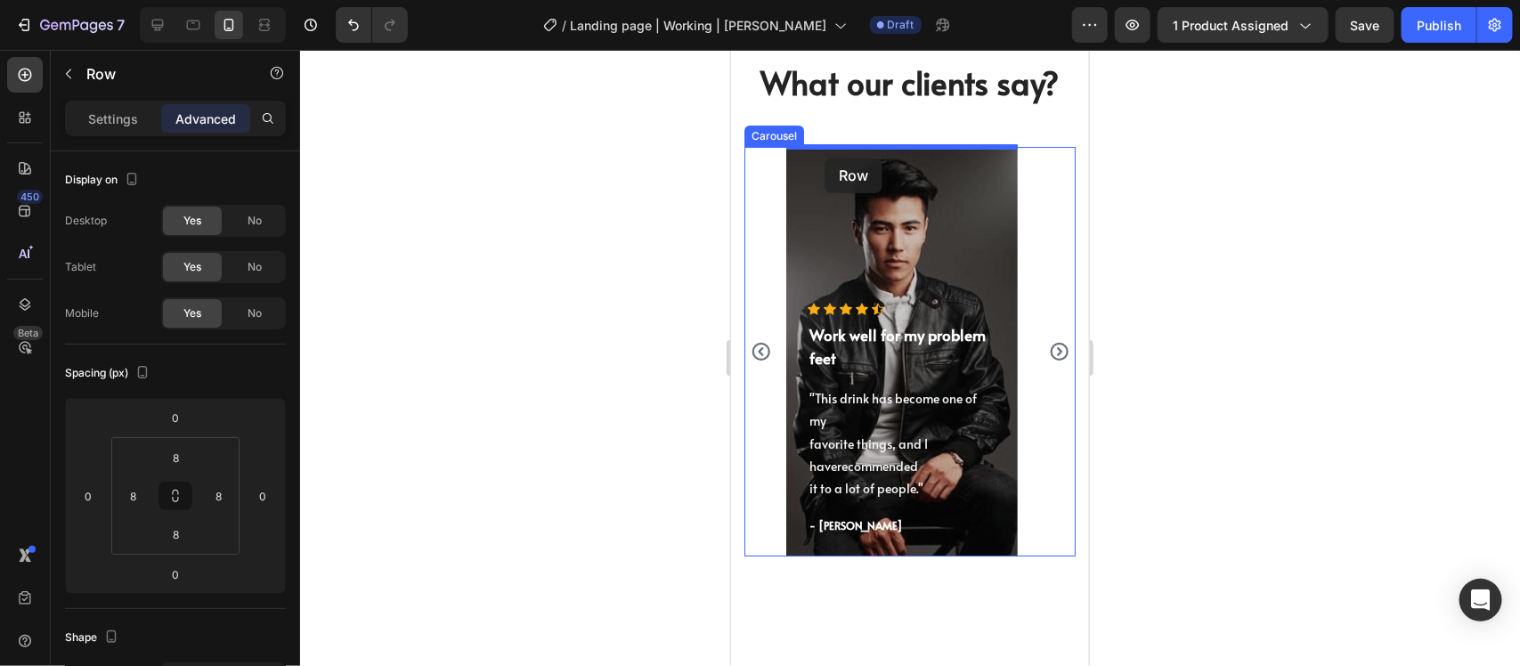
scroll to position [5794, 0]
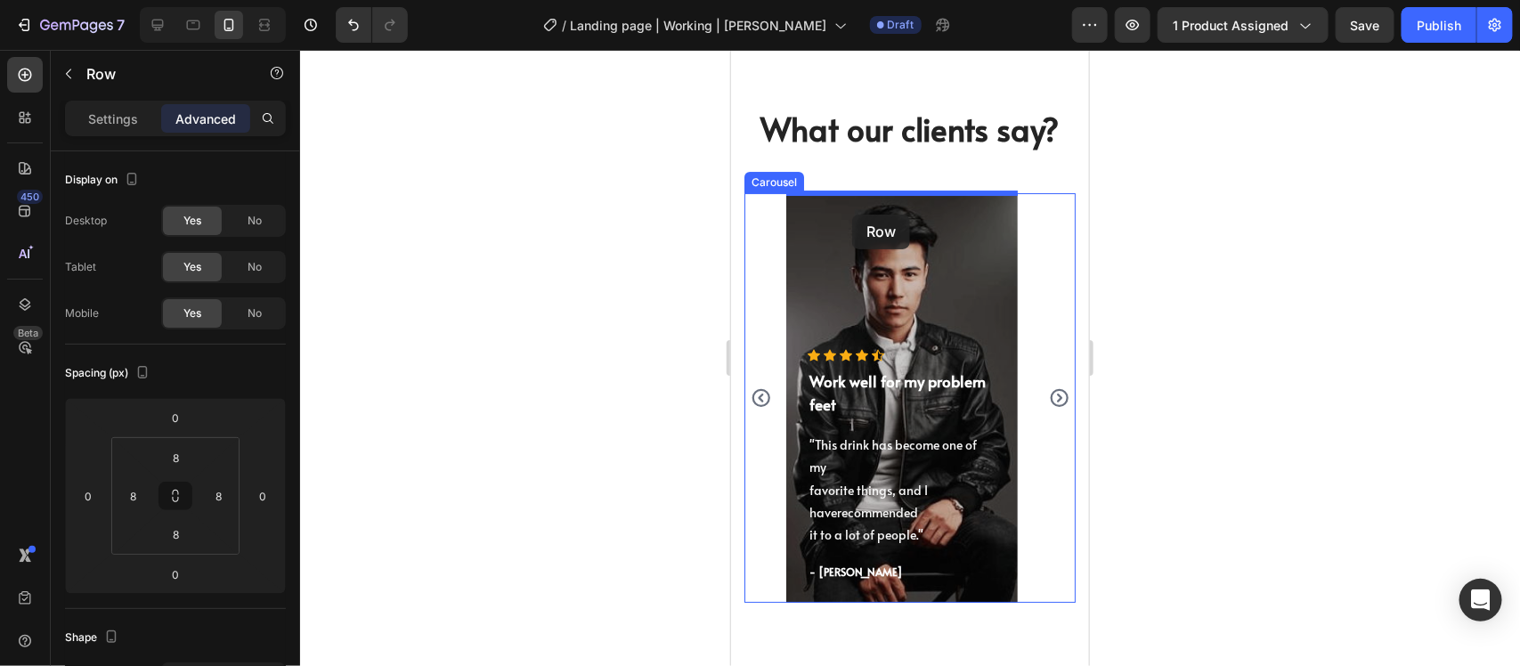
drag, startPoint x: 746, startPoint y: 543, endPoint x: 851, endPoint y: 214, distance: 345.9
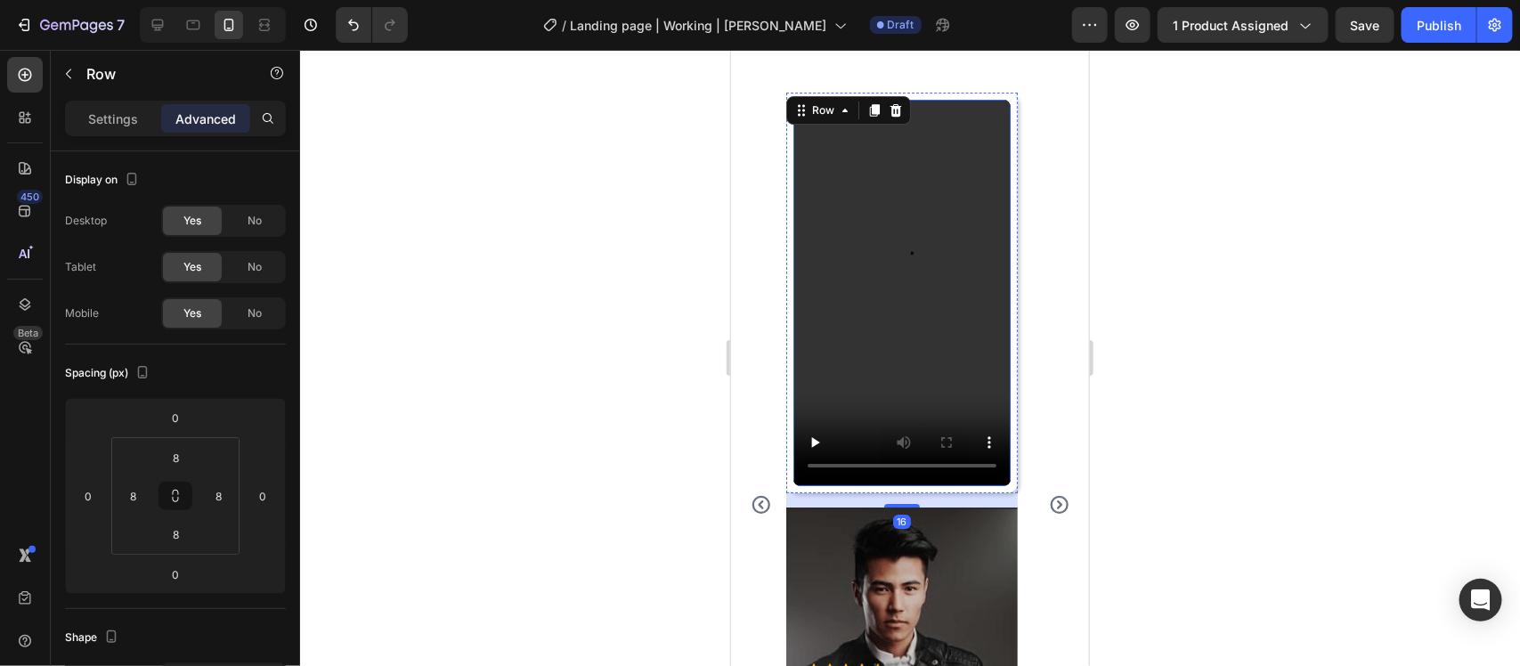
scroll to position [6016, 0]
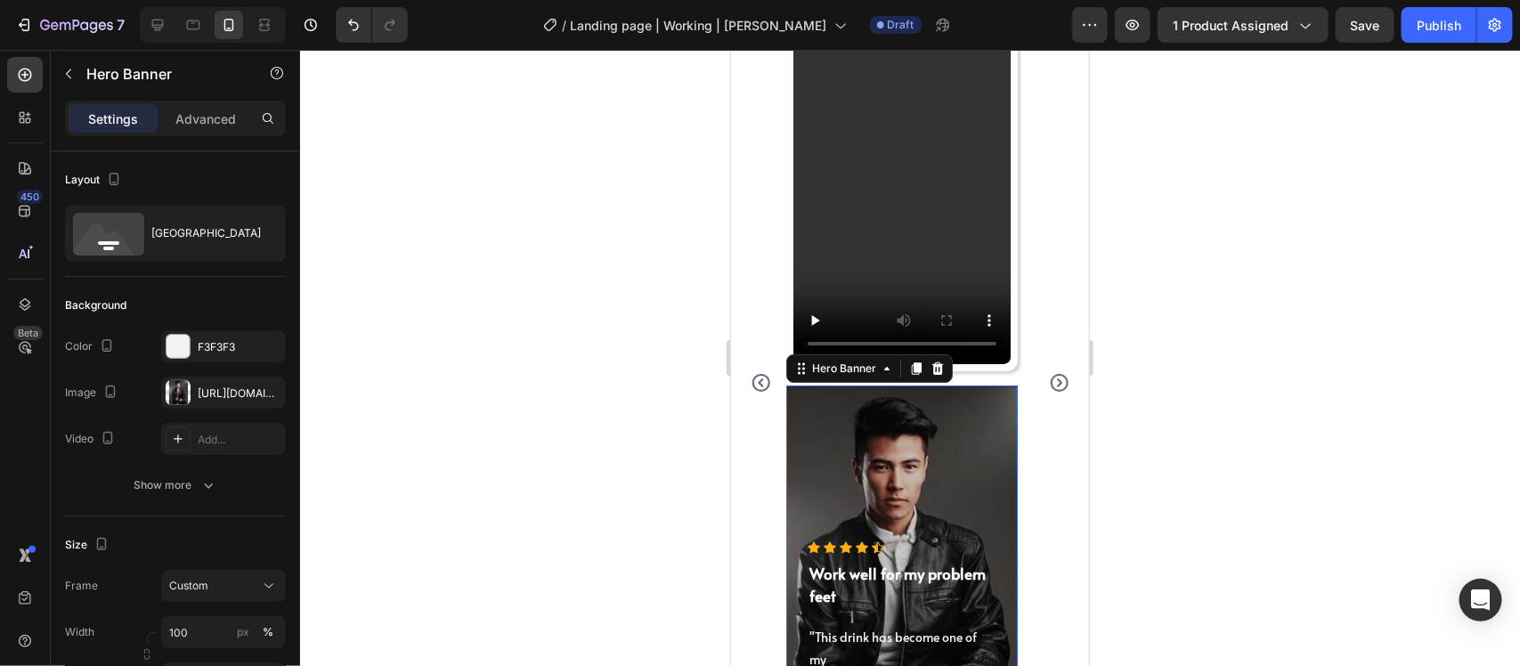
click at [884, 476] on div "Overlay" at bounding box center [902, 590] width 232 height 410
click at [936, 375] on div at bounding box center [936, 367] width 21 height 21
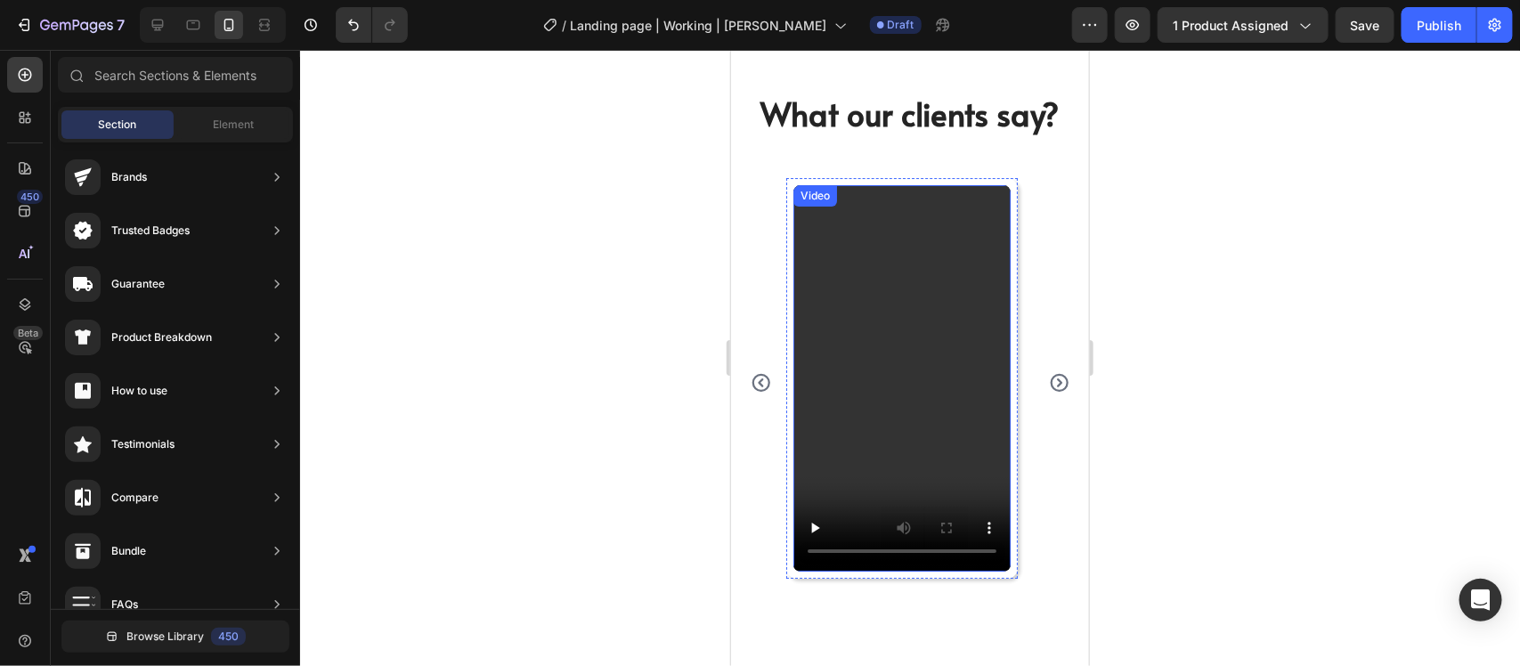
scroll to position [5697, 0]
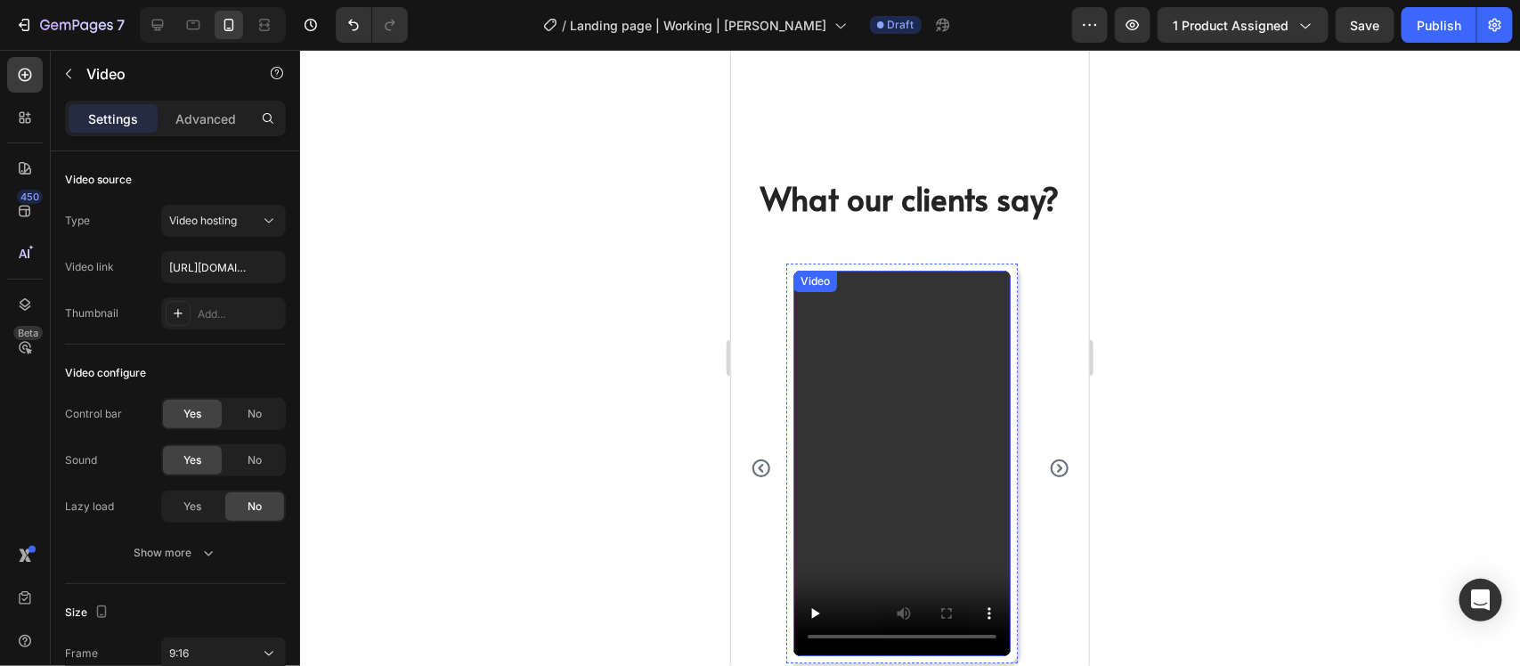
click at [924, 434] on video at bounding box center [901, 463] width 217 height 386
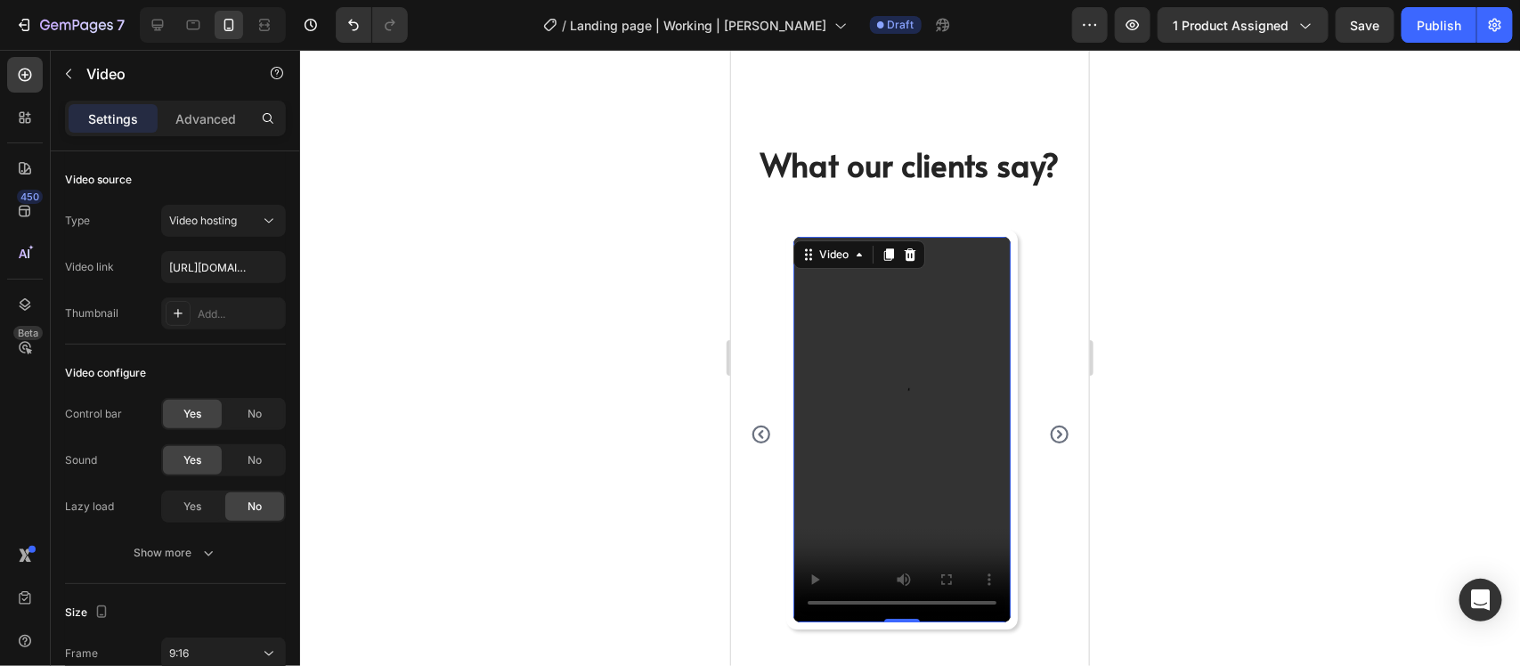
scroll to position [5920, 0]
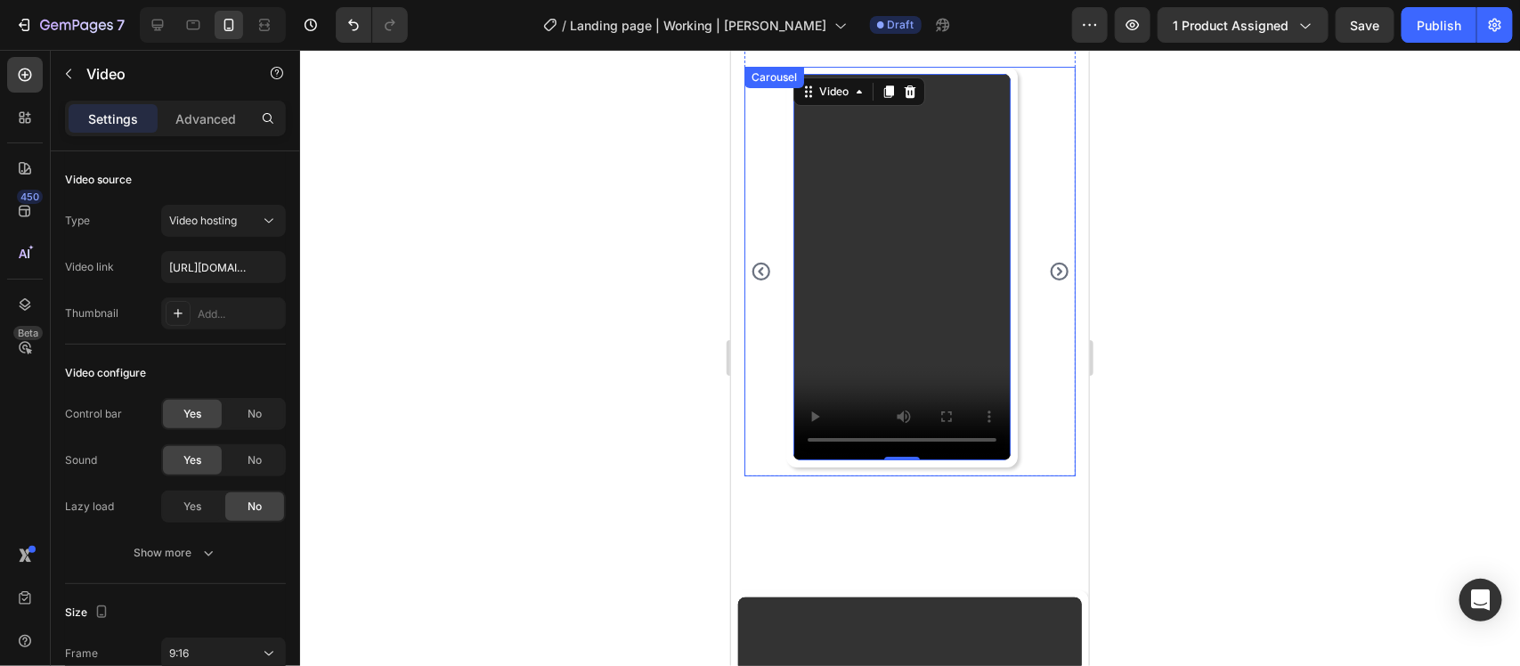
click at [1048, 260] on icon "Carousel Next Arrow" at bounding box center [1058, 270] width 21 height 21
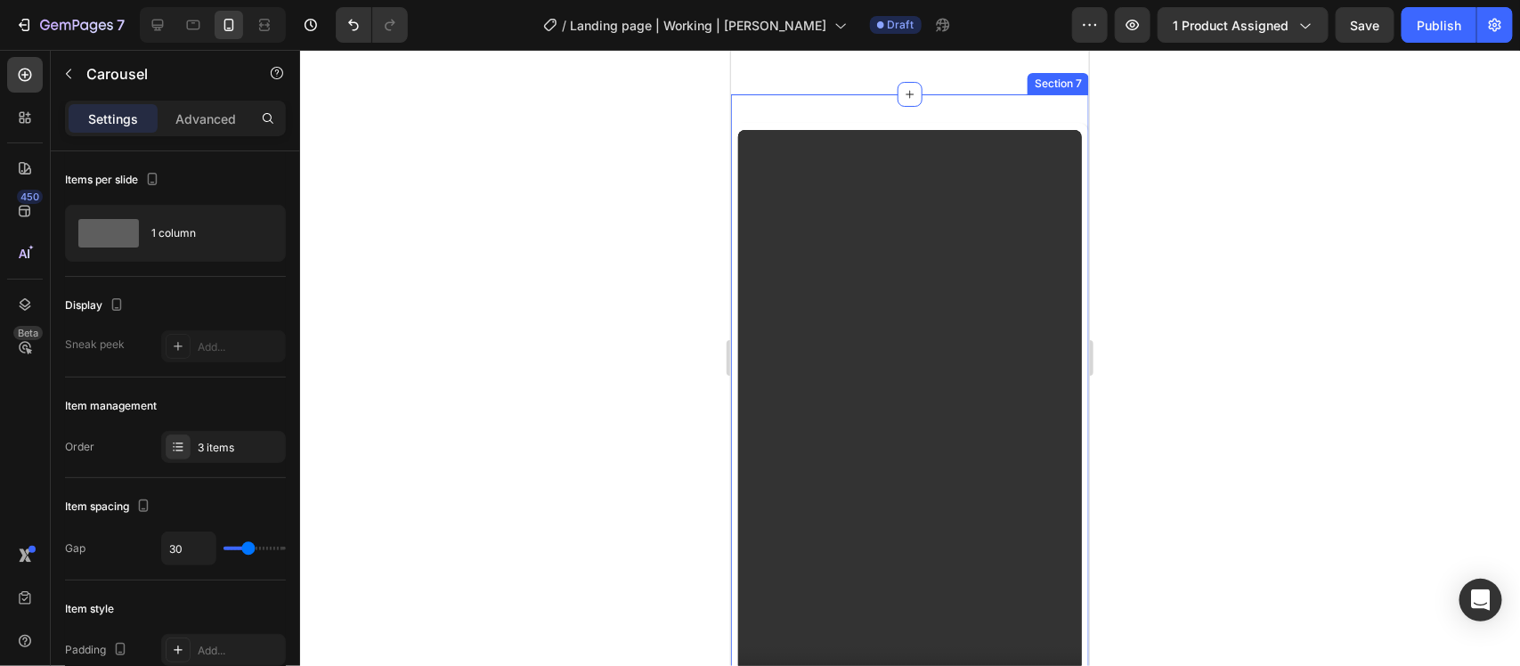
scroll to position [6254, 0]
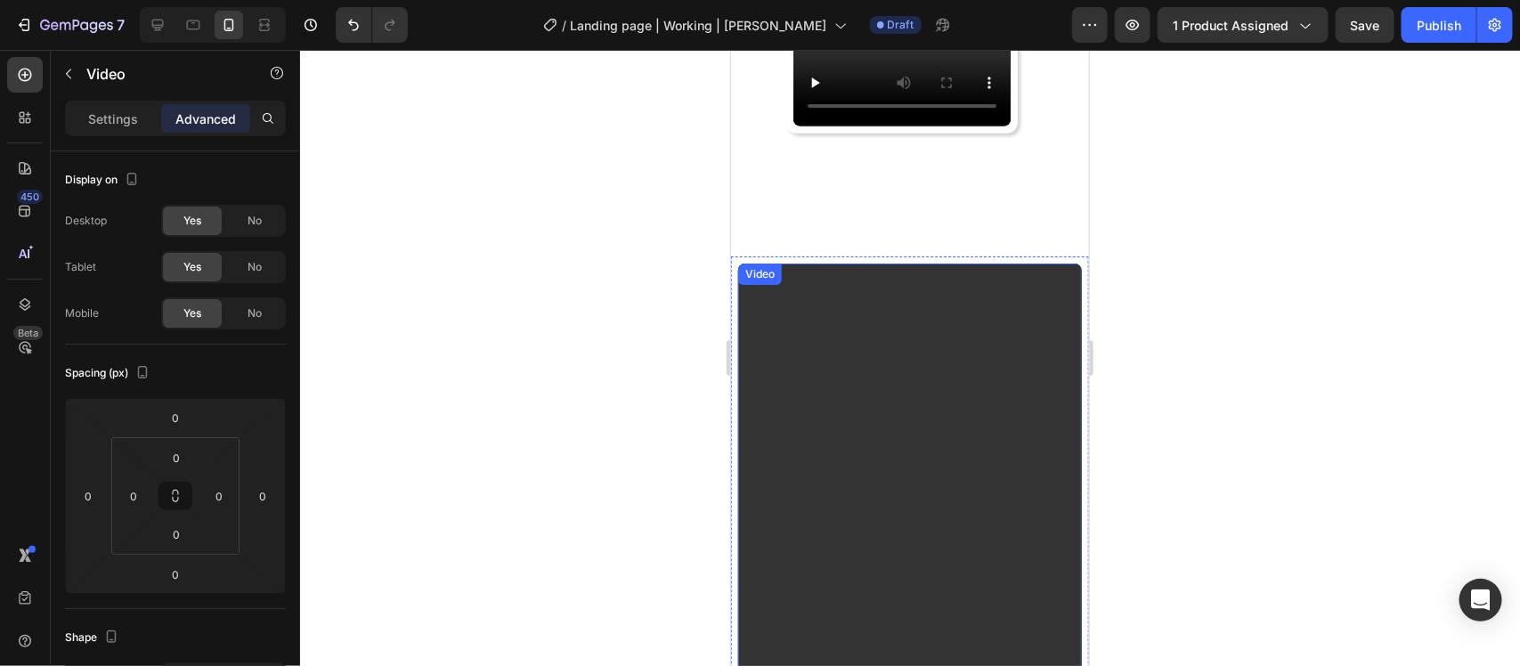
click at [860, 495] on video at bounding box center [909, 568] width 344 height 611
click at [773, 281] on div "Video" at bounding box center [778, 281] width 37 height 16
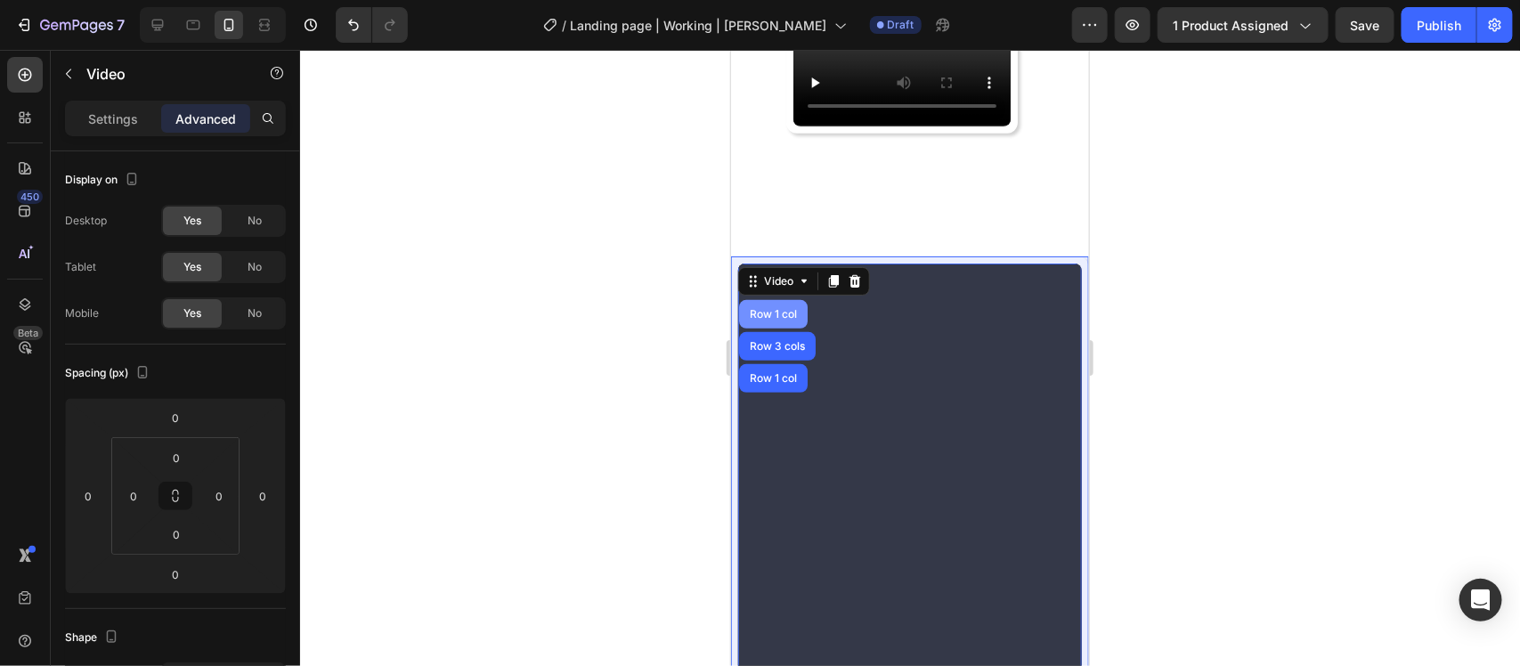
click at [776, 302] on div "Row 1 col" at bounding box center [772, 313] width 69 height 29
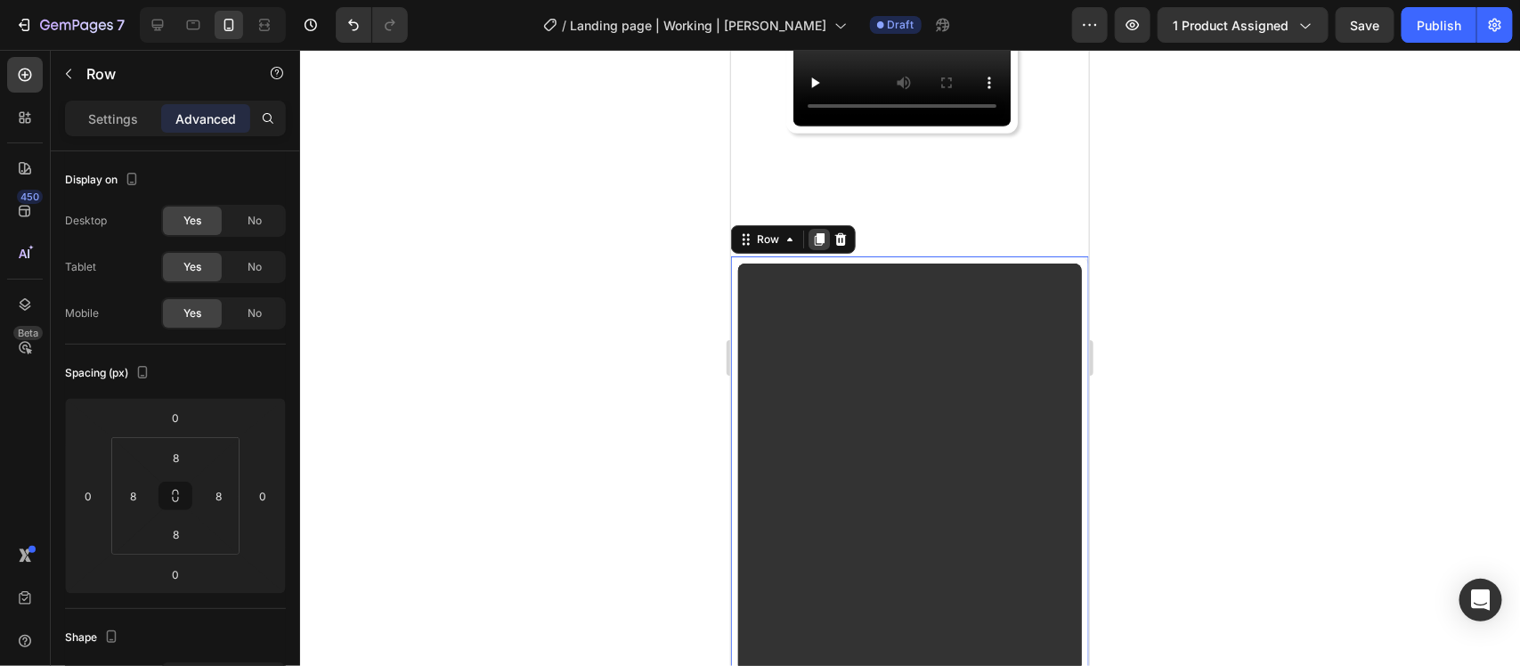
click at [821, 237] on icon at bounding box center [819, 238] width 10 height 12
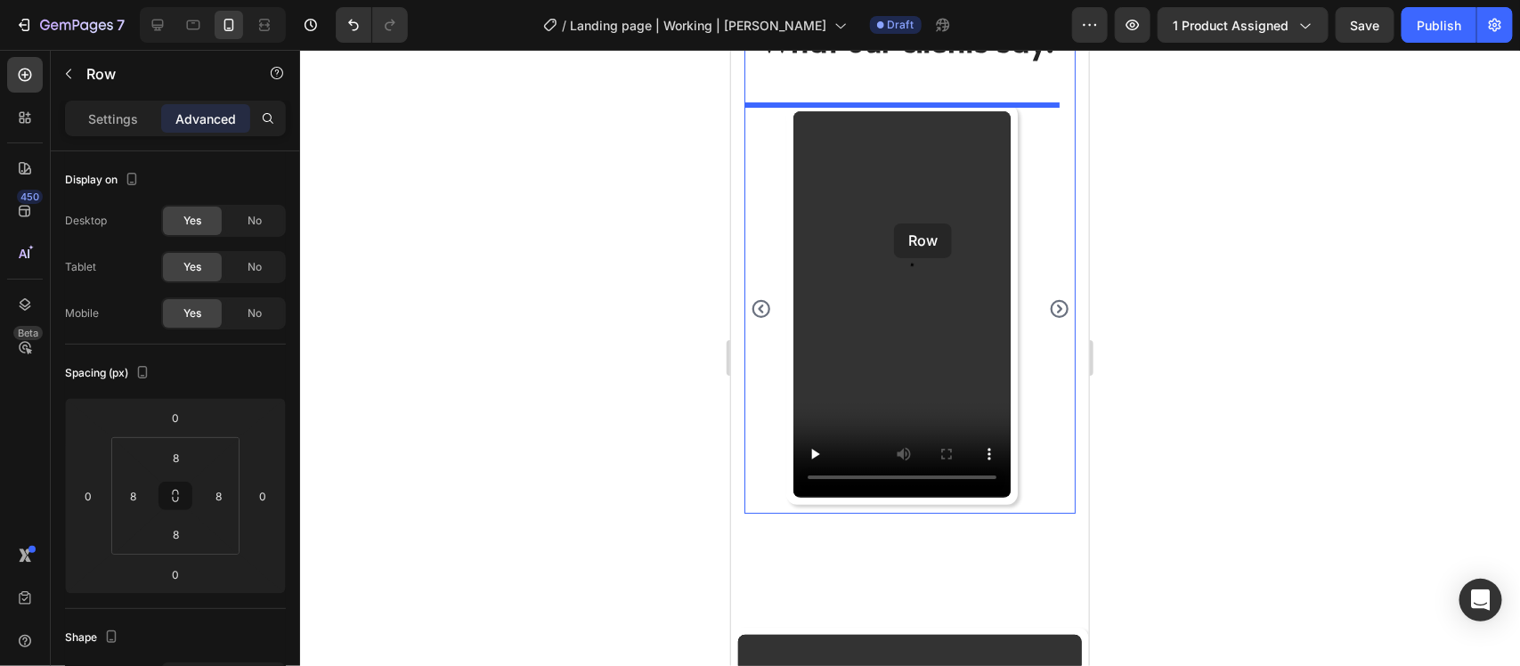
scroll to position [5829, 0]
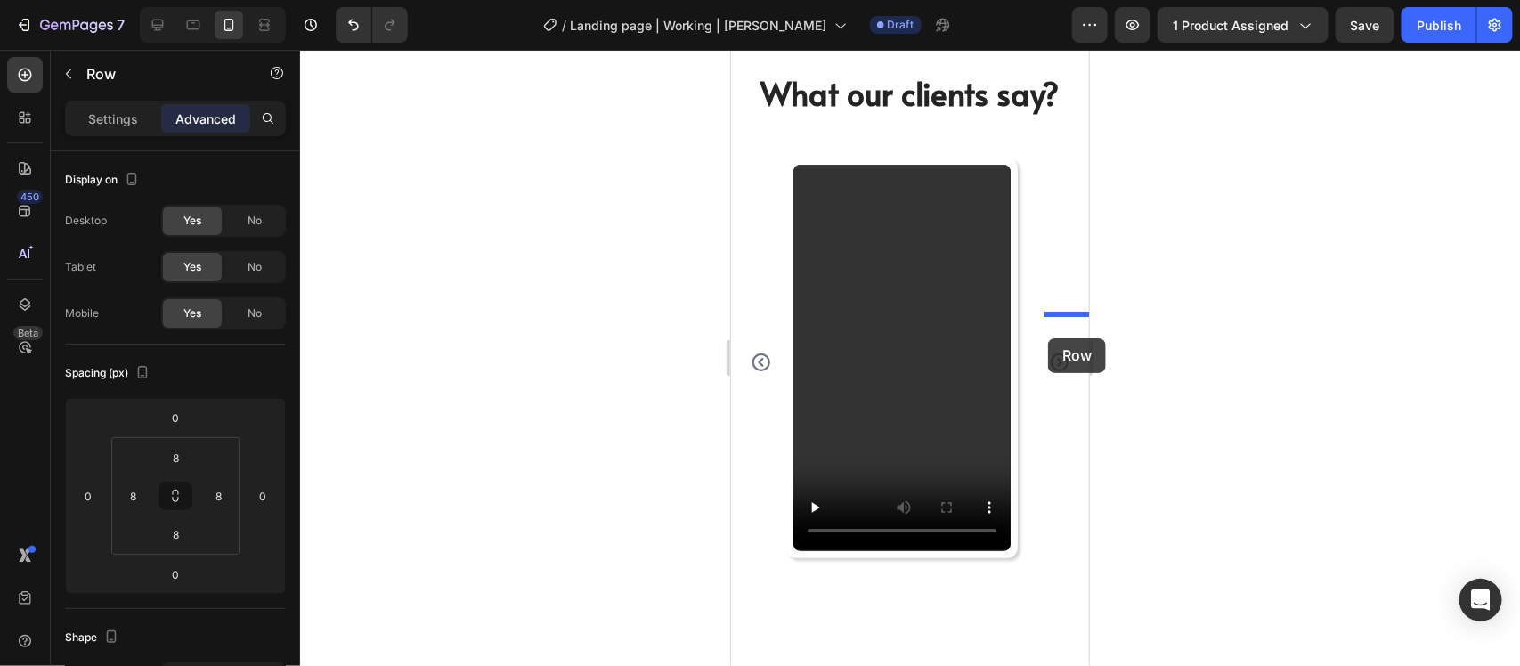
drag, startPoint x: 737, startPoint y: 543, endPoint x: 1047, endPoint y: 338, distance: 372.8
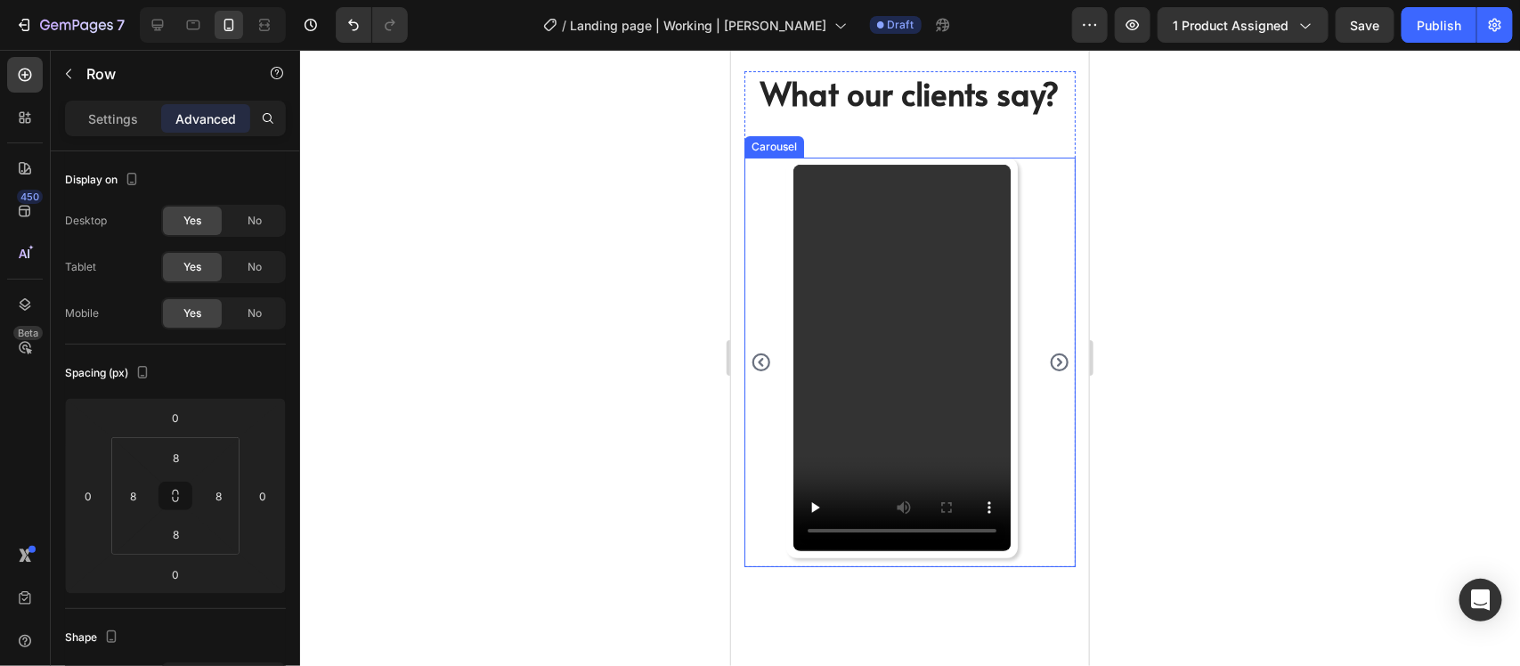
click at [1048, 371] on icon "Carousel Next Arrow" at bounding box center [1058, 361] width 21 height 21
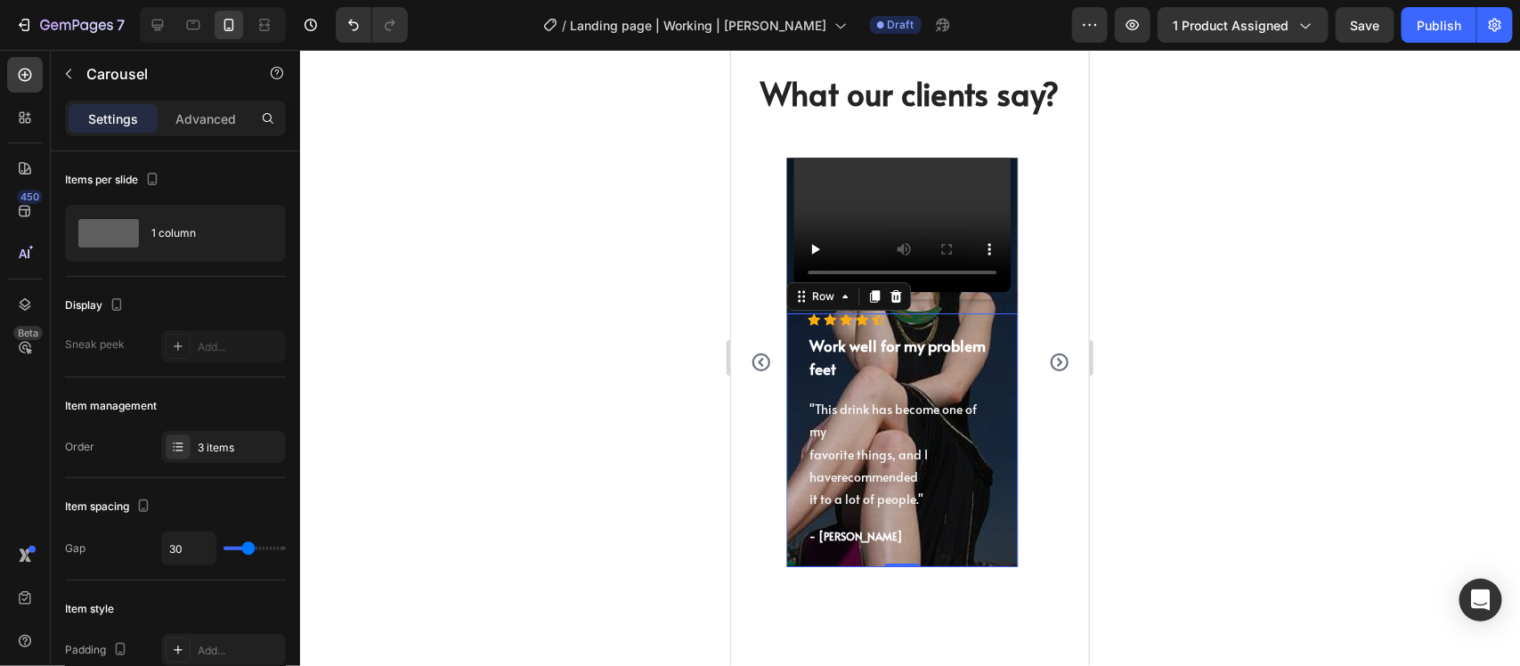
click at [1002, 520] on div "Icon Icon Icon Icon Icon Icon List Hoz Work well for my problem feet Text block…" at bounding box center [902, 440] width 232 height 254
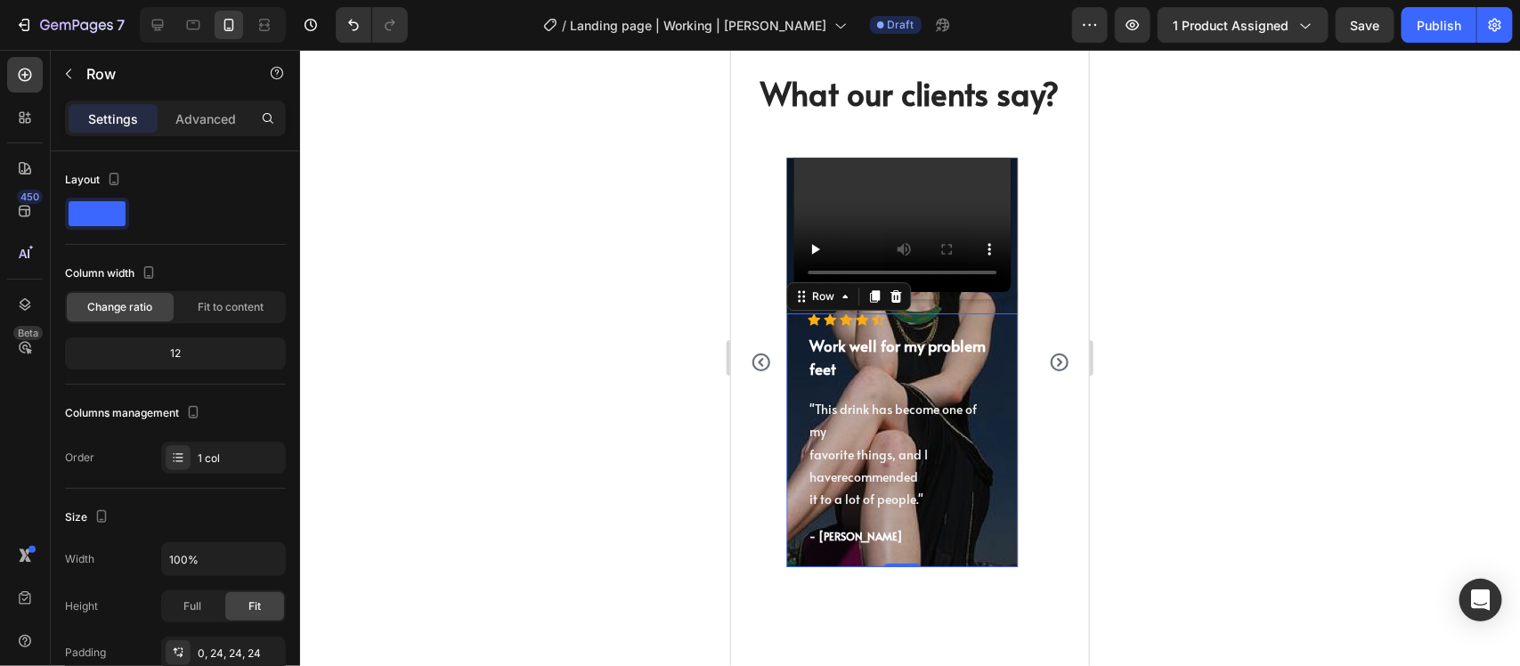
scroll to position [5718, 0]
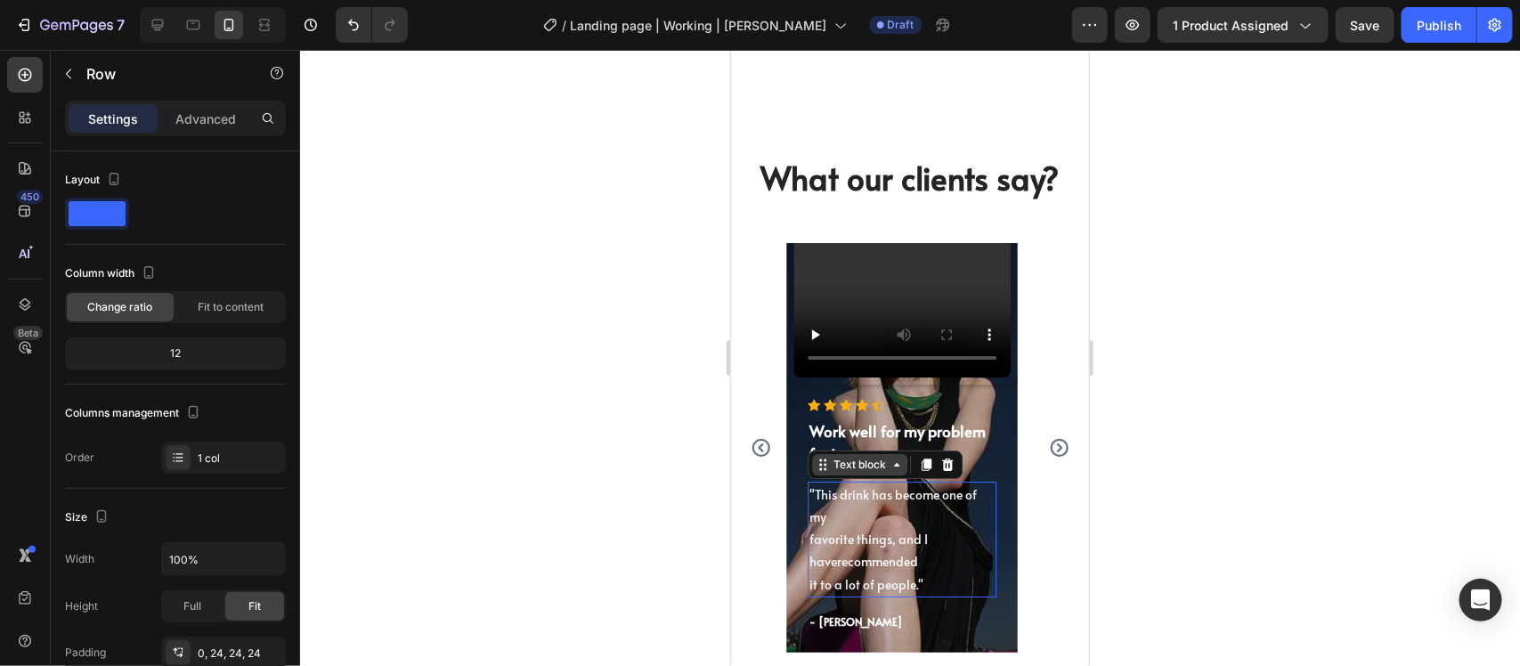
click at [829, 472] on div "Text block" at bounding box center [859, 464] width 60 height 16
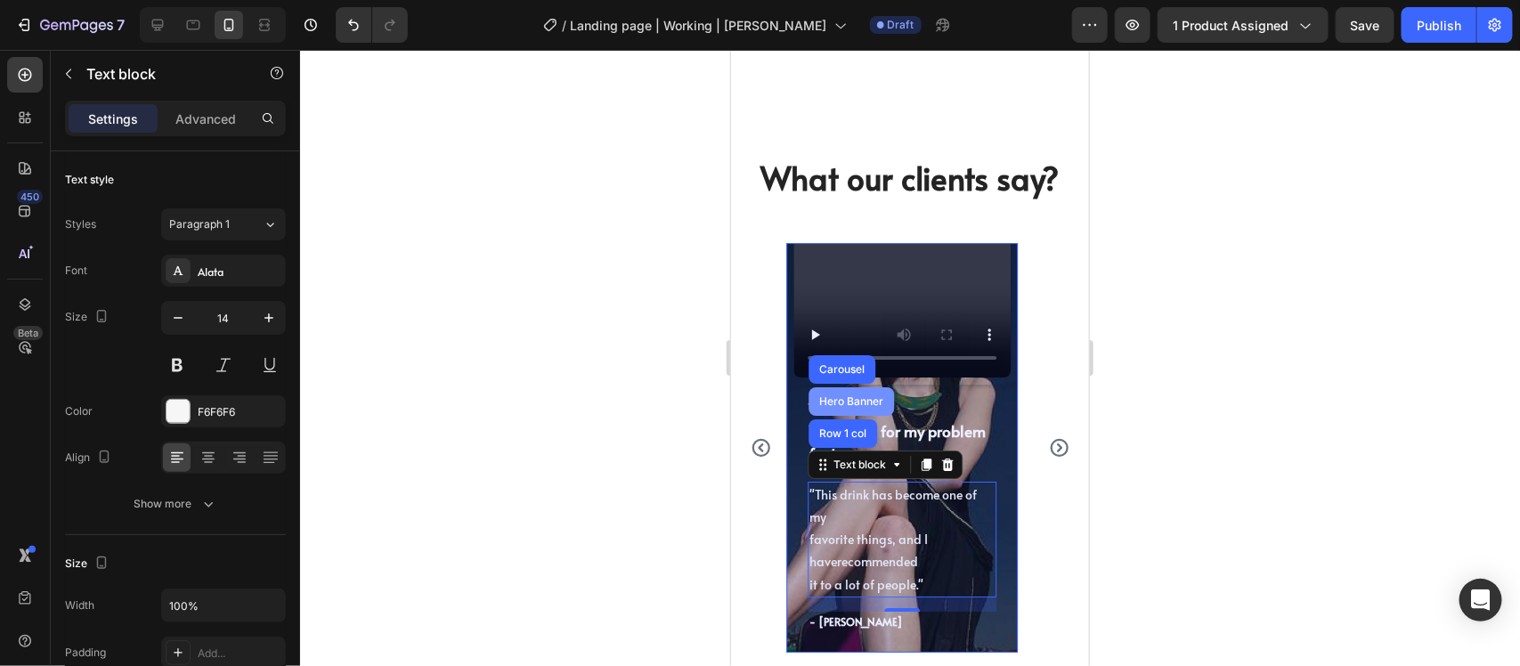
click at [838, 406] on div "Hero Banner" at bounding box center [850, 400] width 71 height 11
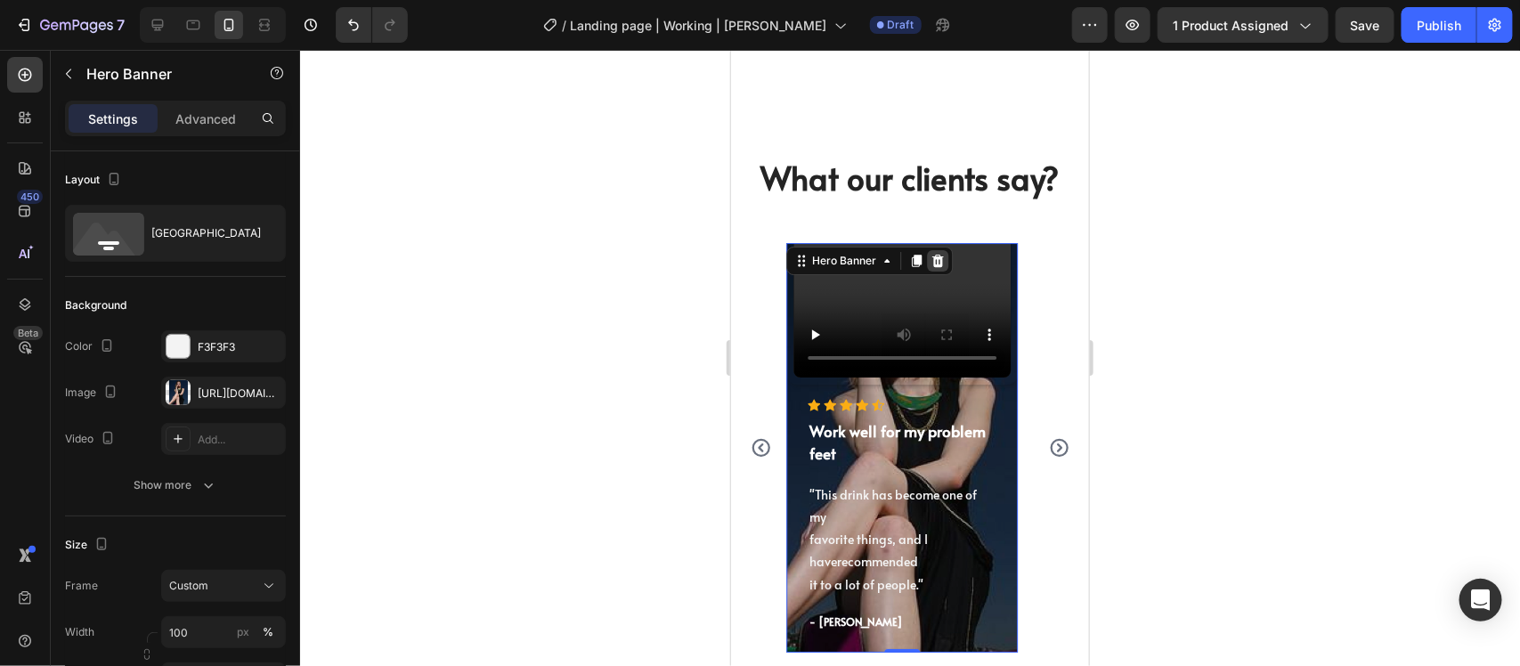
click at [937, 266] on icon at bounding box center [937, 260] width 12 height 12
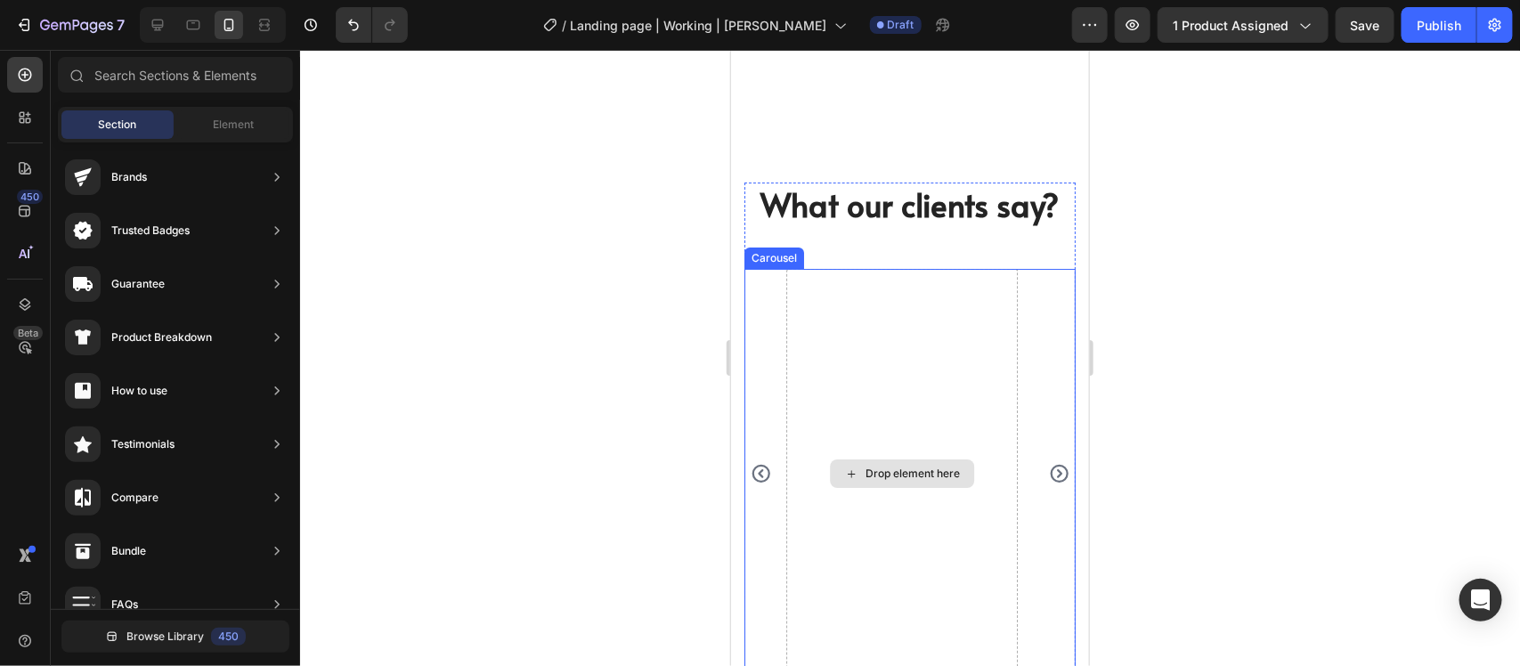
scroll to position [6052, 0]
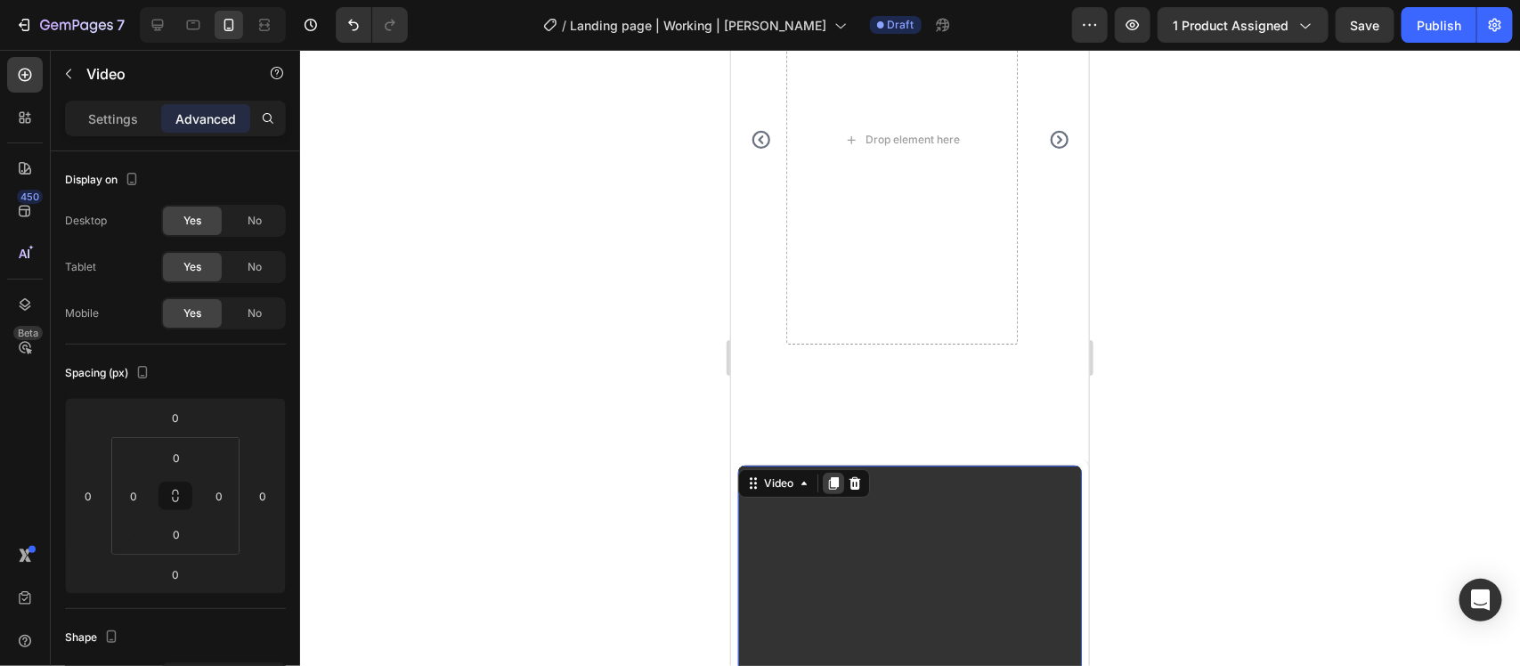
click at [835, 480] on icon at bounding box center [833, 482] width 10 height 12
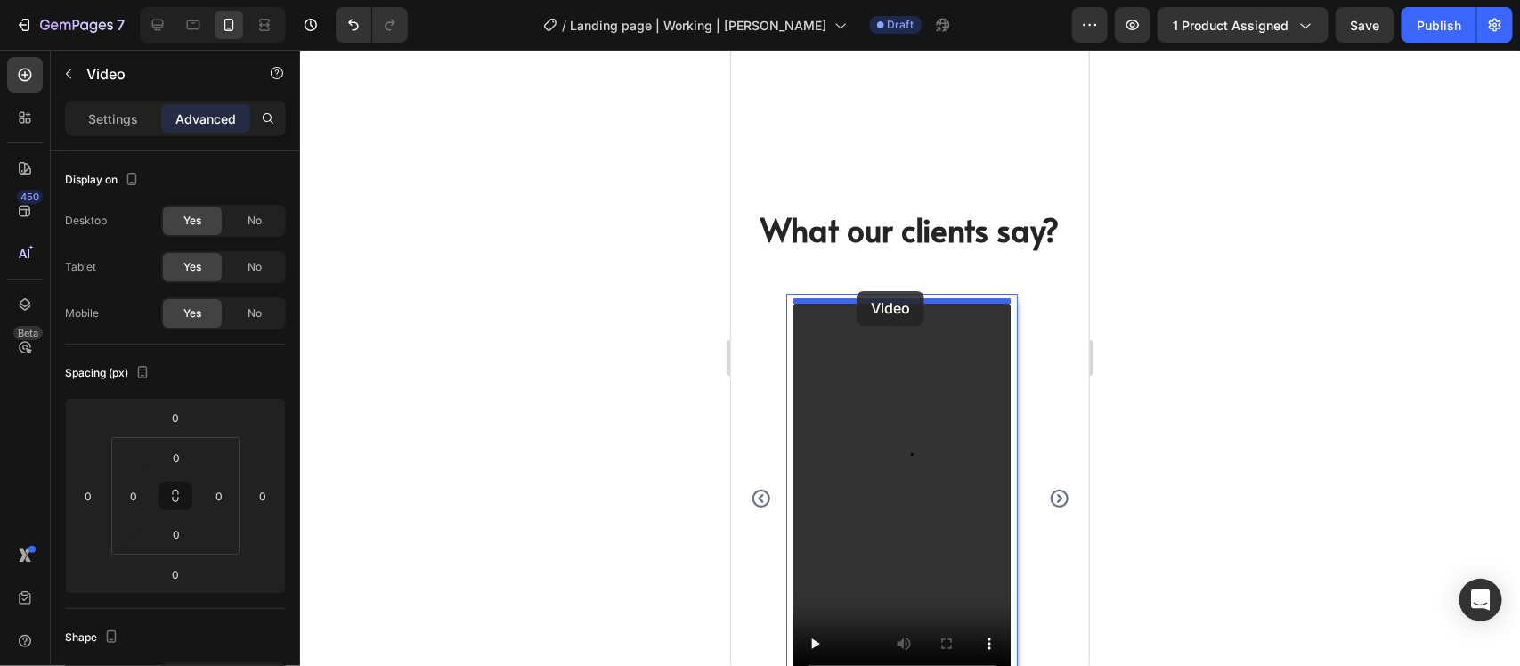
scroll to position [5542, 0]
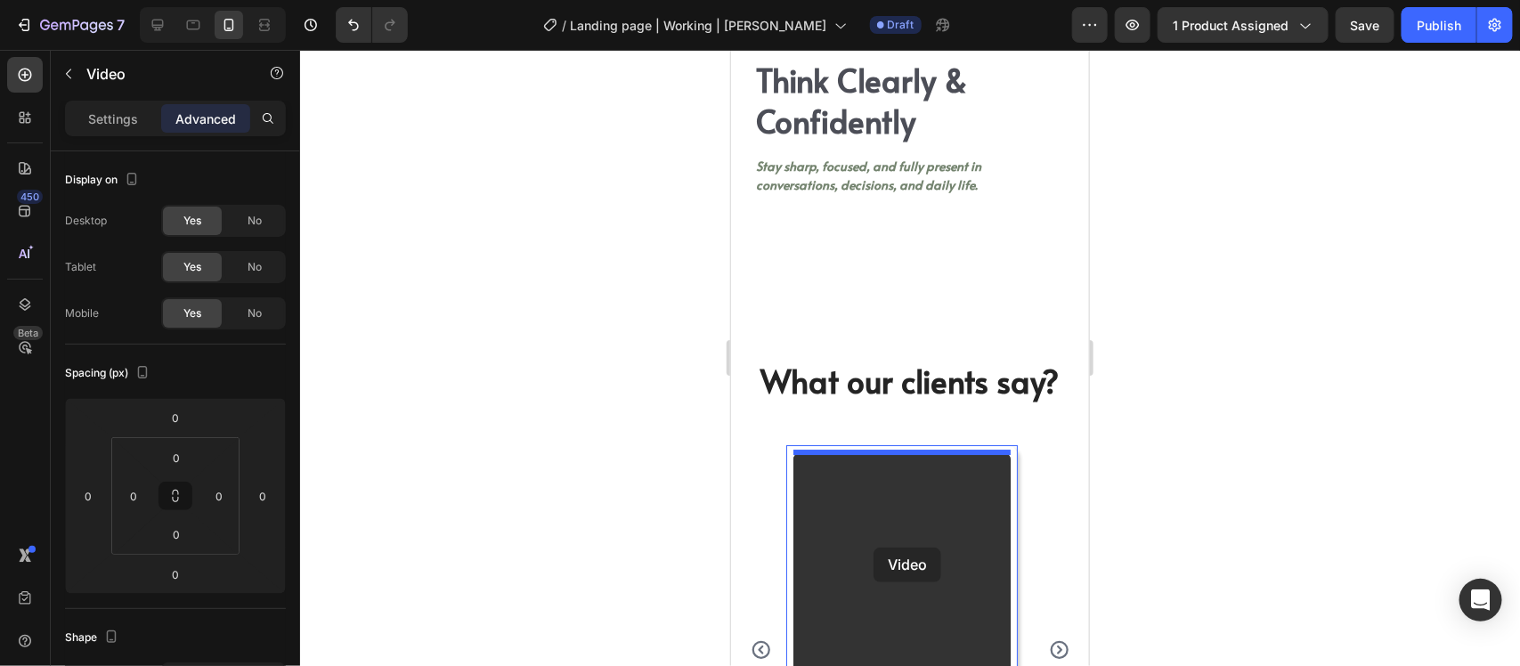
drag, startPoint x: 759, startPoint y: 579, endPoint x: 873, endPoint y: 547, distance: 118.4
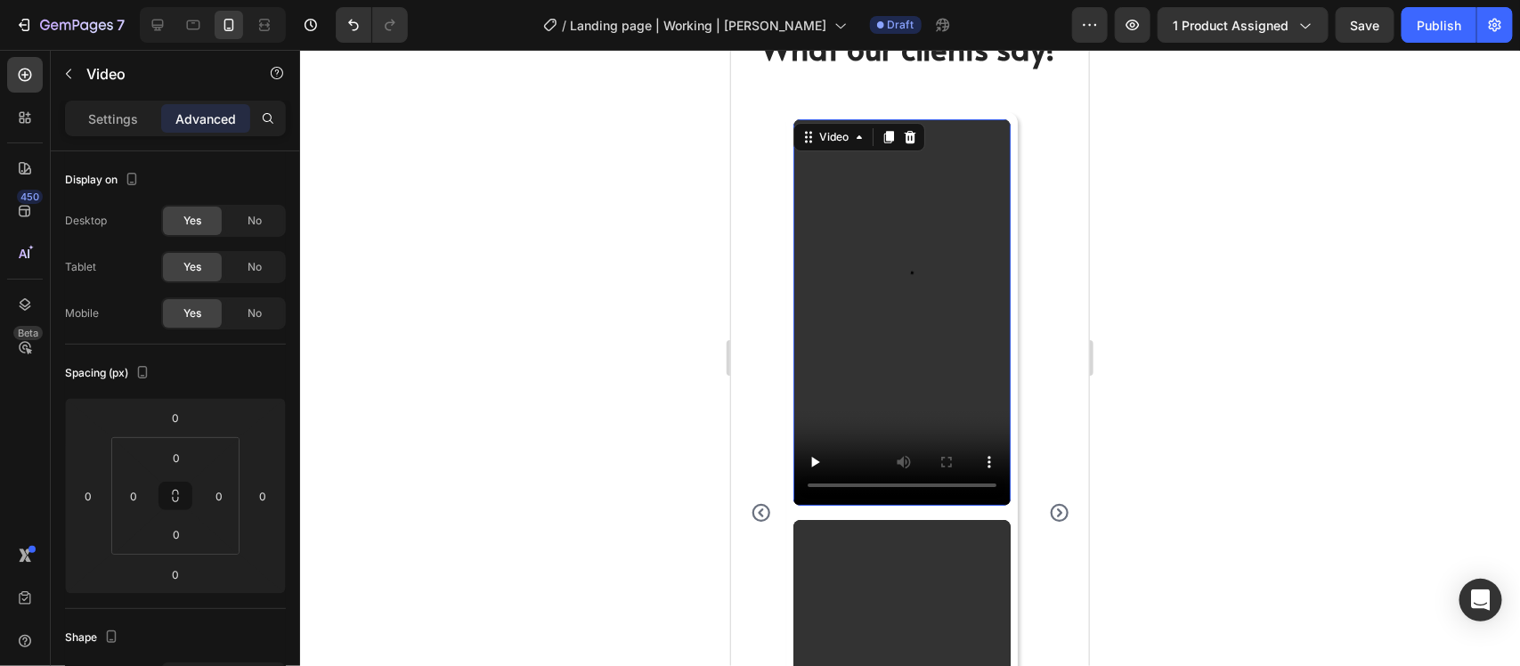
scroll to position [5876, 0]
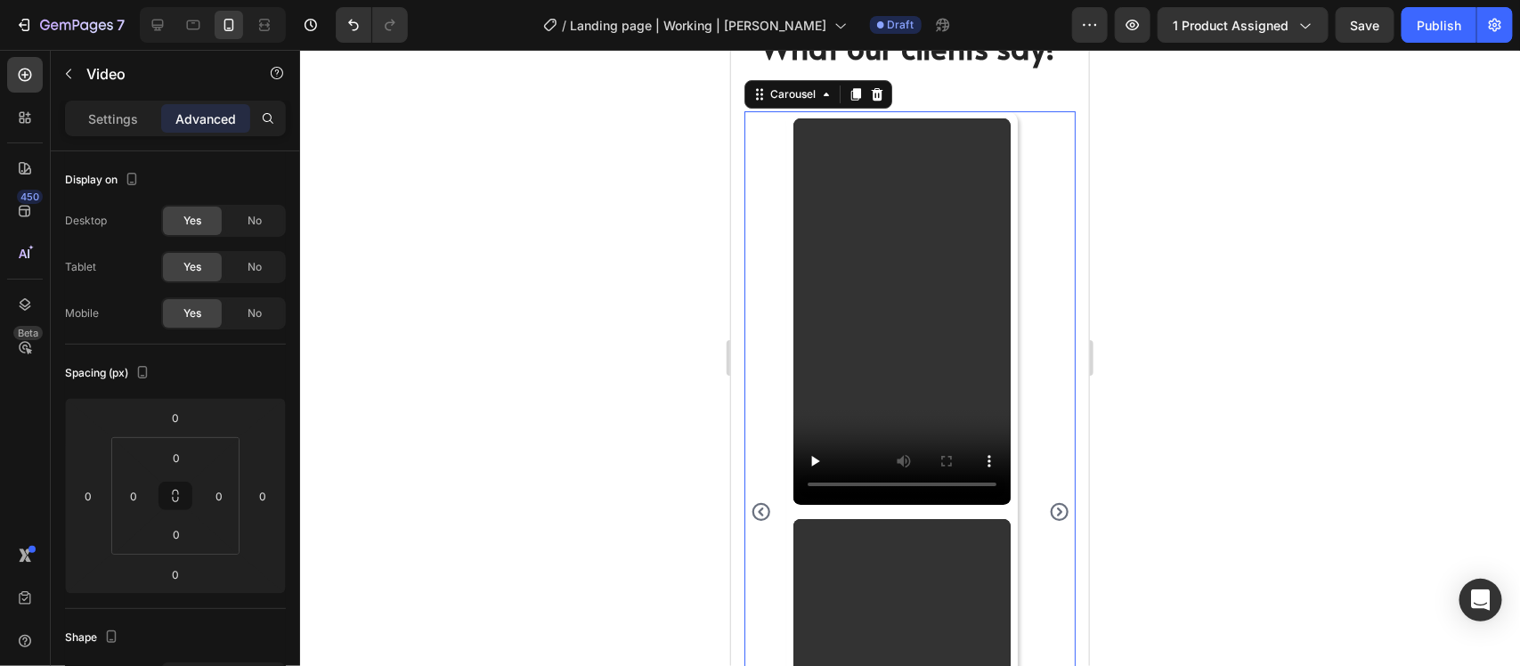
click at [1048, 512] on icon "Carousel Next Arrow" at bounding box center [1058, 511] width 21 height 21
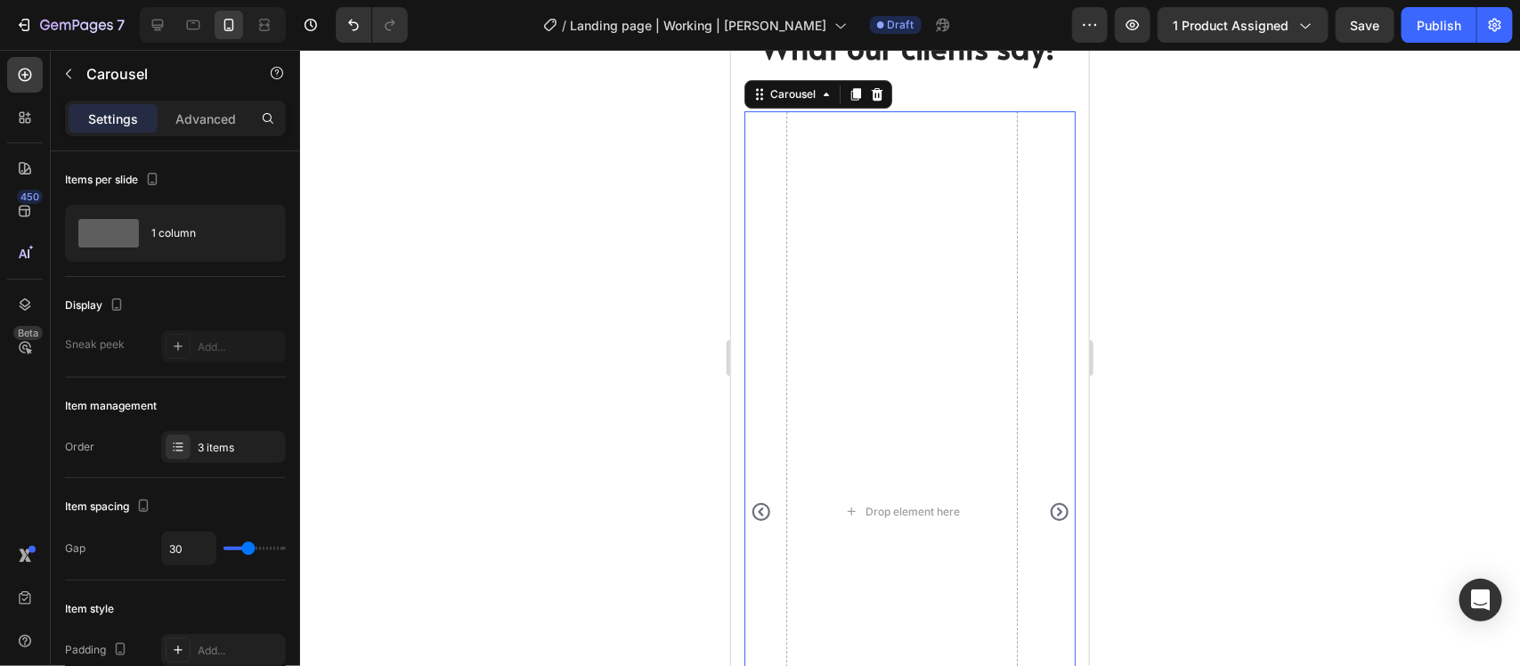
click at [761, 514] on icon "Carousel Back Arrow" at bounding box center [760, 510] width 18 height 18
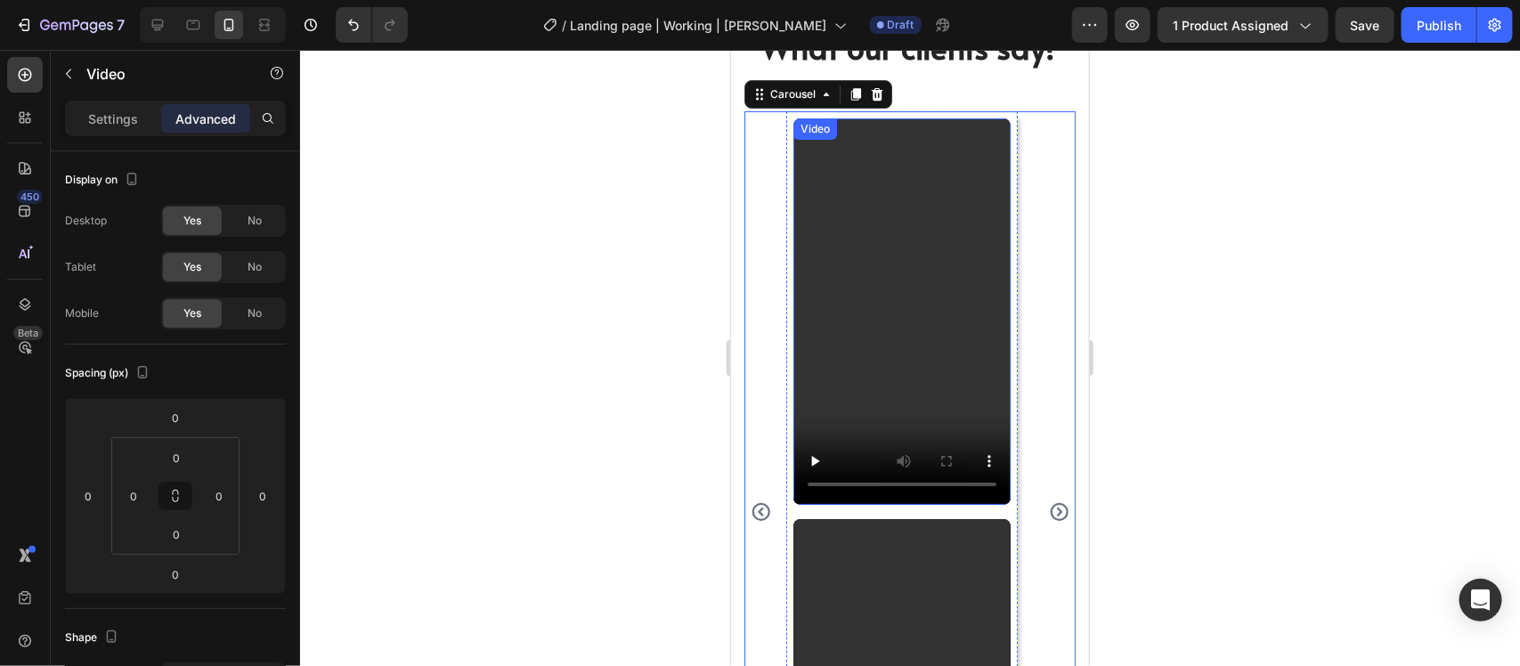
click at [844, 338] on video at bounding box center [901, 311] width 217 height 386
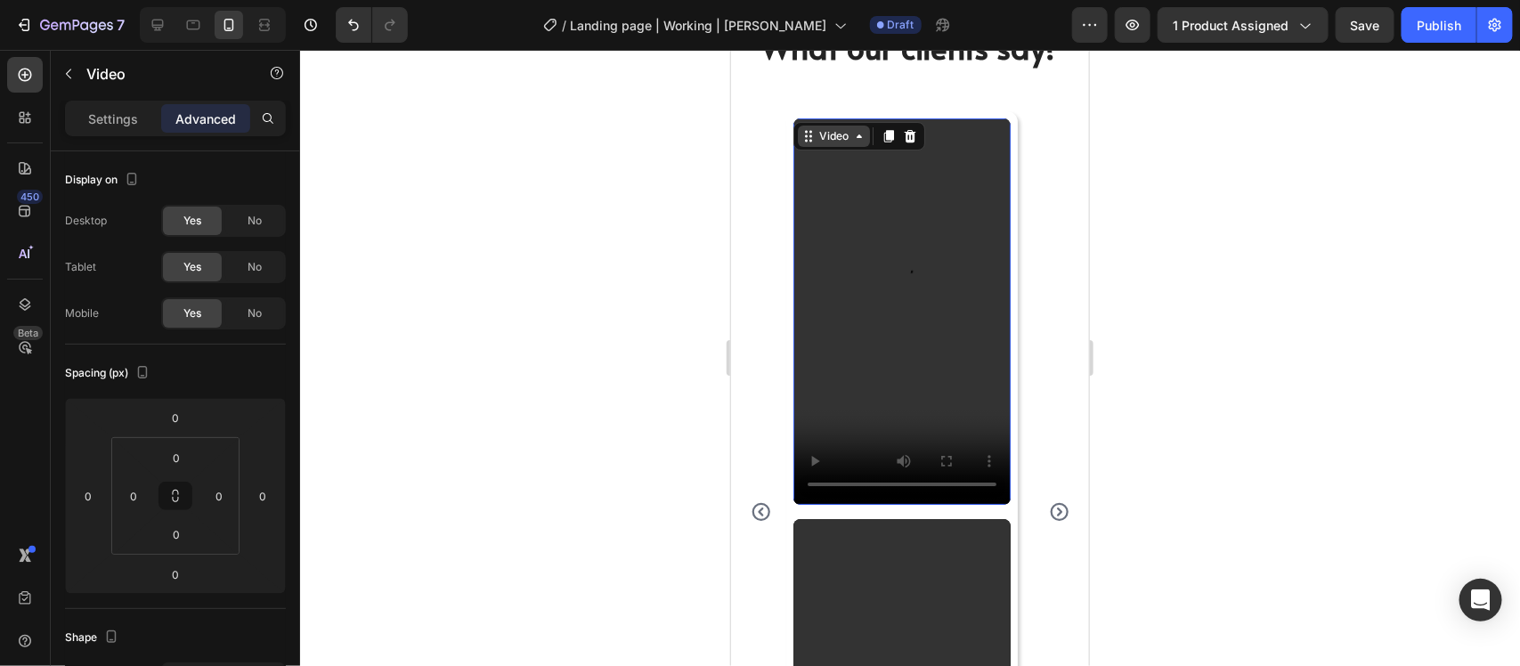
click at [839, 127] on div "Video" at bounding box center [833, 135] width 37 height 16
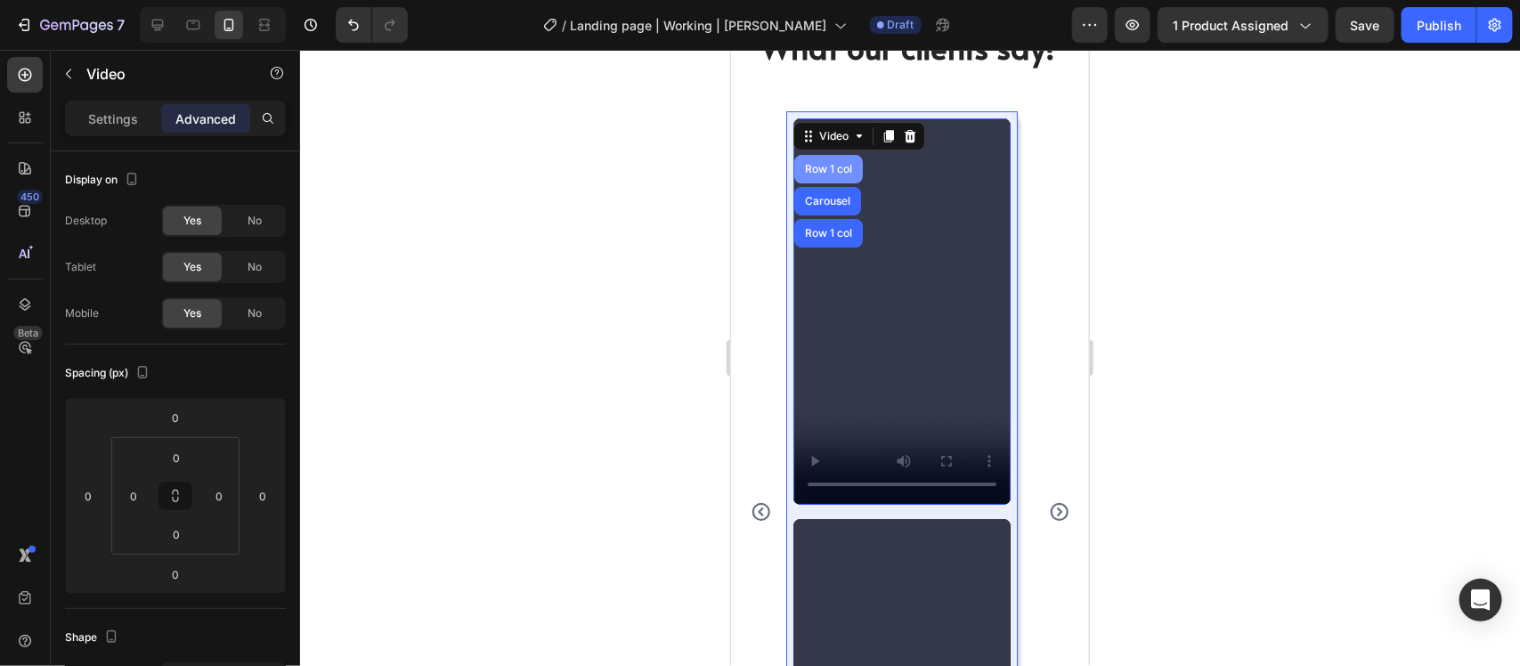
click at [827, 159] on div "Row 1 col" at bounding box center [828, 168] width 69 height 29
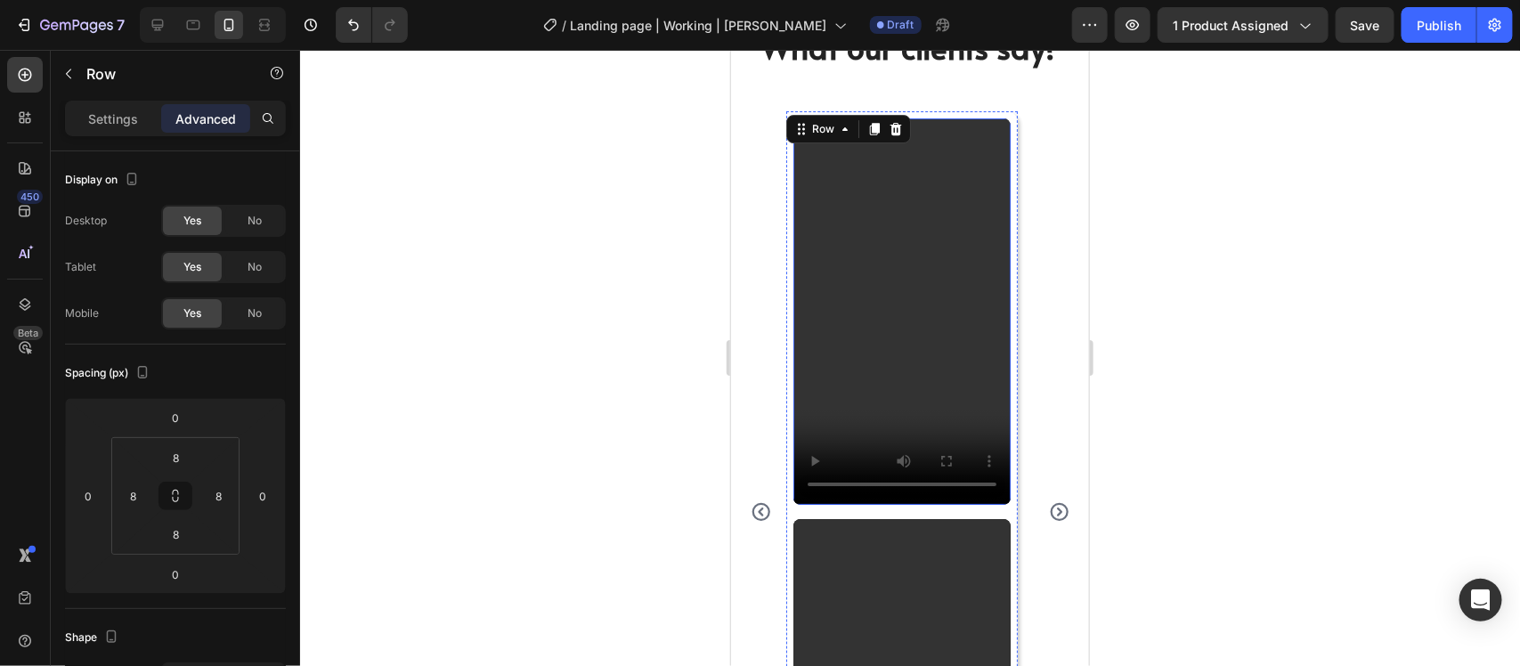
click at [911, 298] on video at bounding box center [901, 311] width 217 height 386
click at [910, 137] on icon at bounding box center [909, 135] width 14 height 14
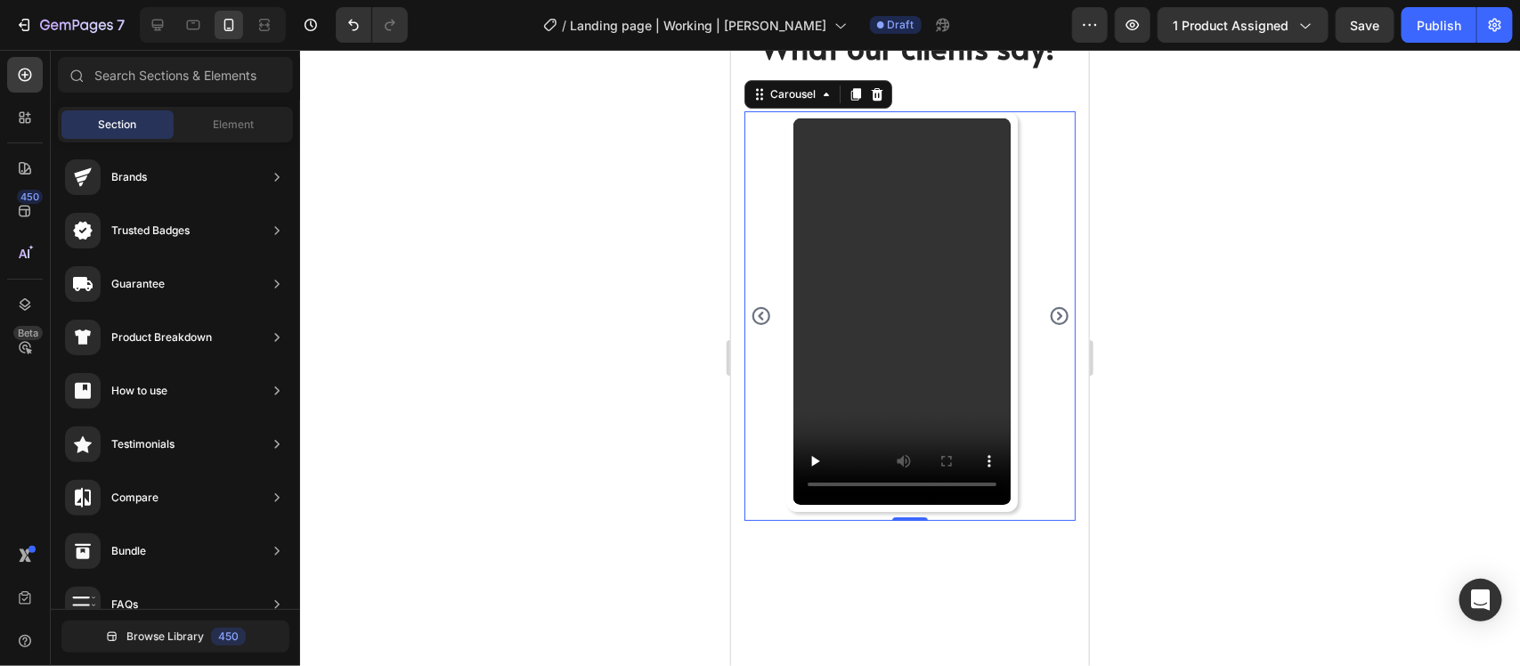
click at [1049, 322] on icon "Carousel Next Arrow" at bounding box center [1058, 315] width 18 height 18
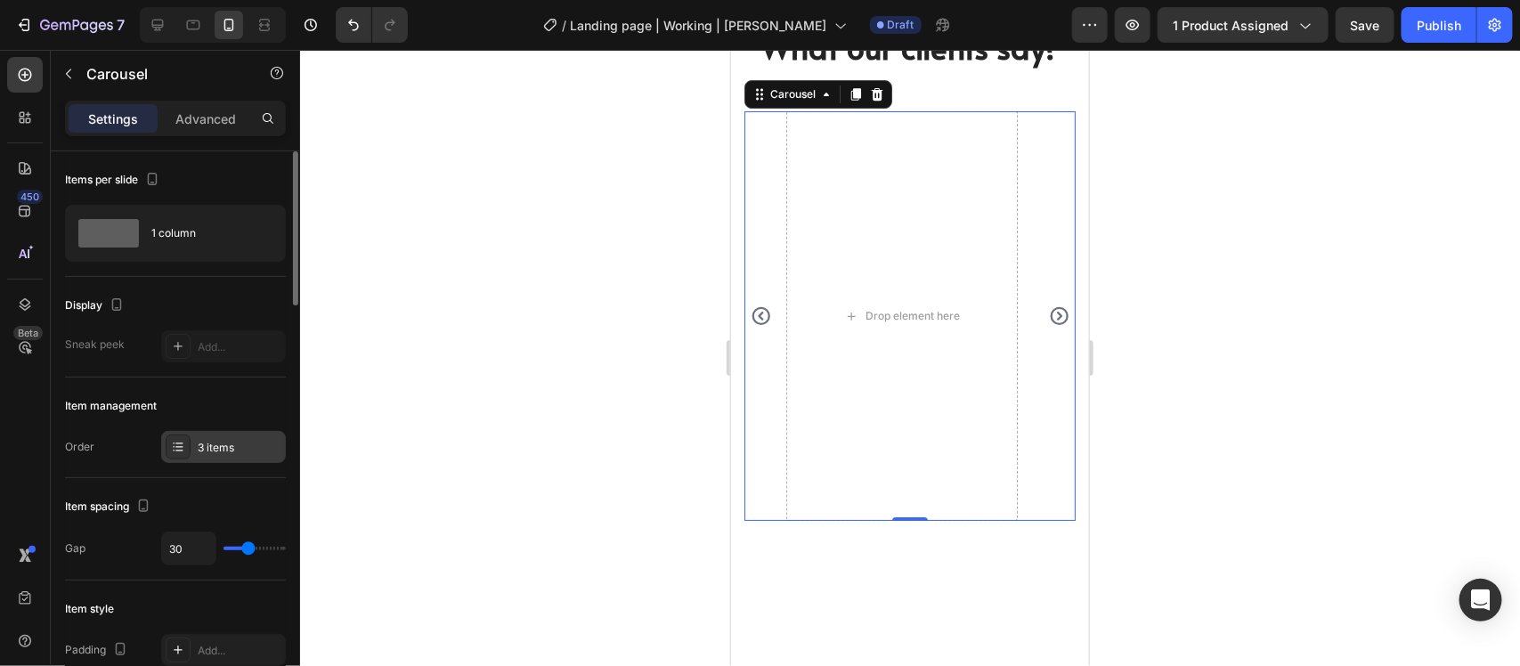
click at [199, 442] on div "3 items" at bounding box center [240, 448] width 84 height 16
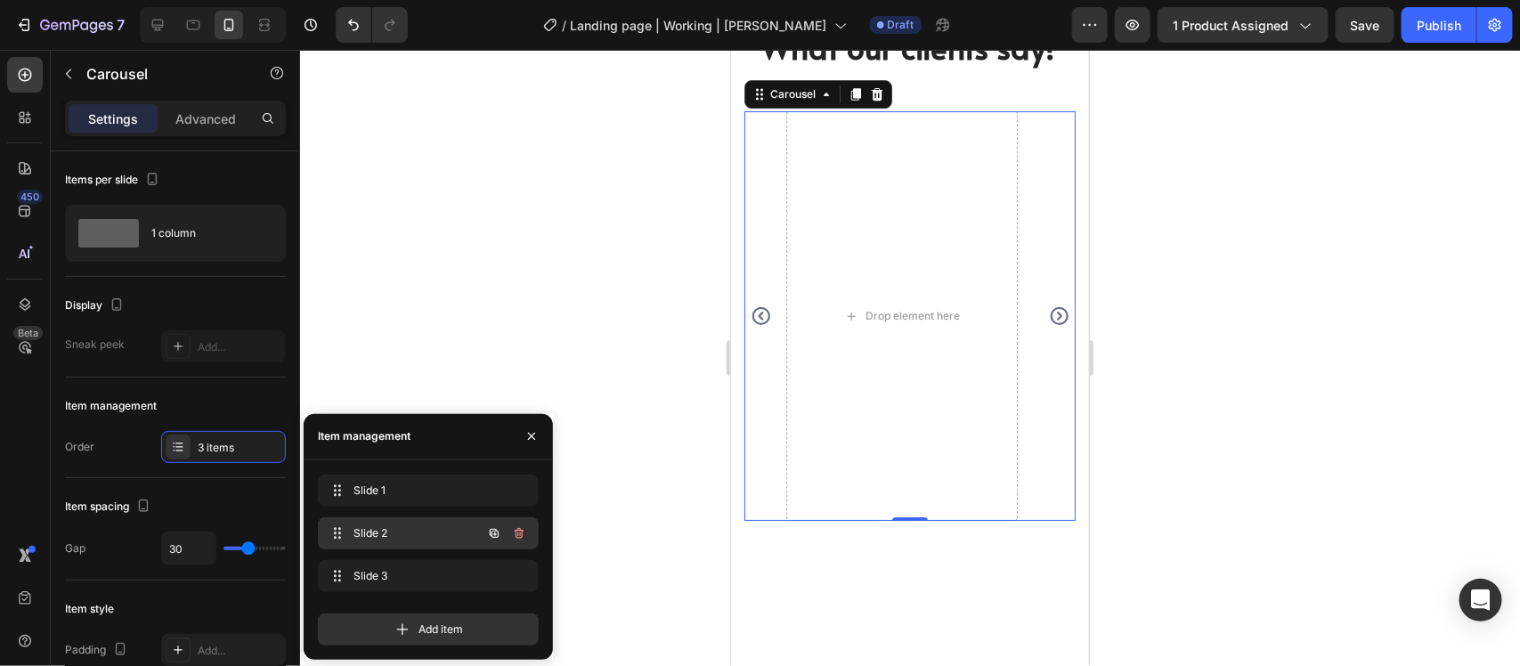
click at [401, 523] on div "Slide 2 Slide 2" at bounding box center [403, 533] width 157 height 25
click at [394, 532] on span "Slide 2" at bounding box center [416, 533] width 132 height 16
click at [394, 494] on span "Slide 1" at bounding box center [416, 491] width 132 height 16
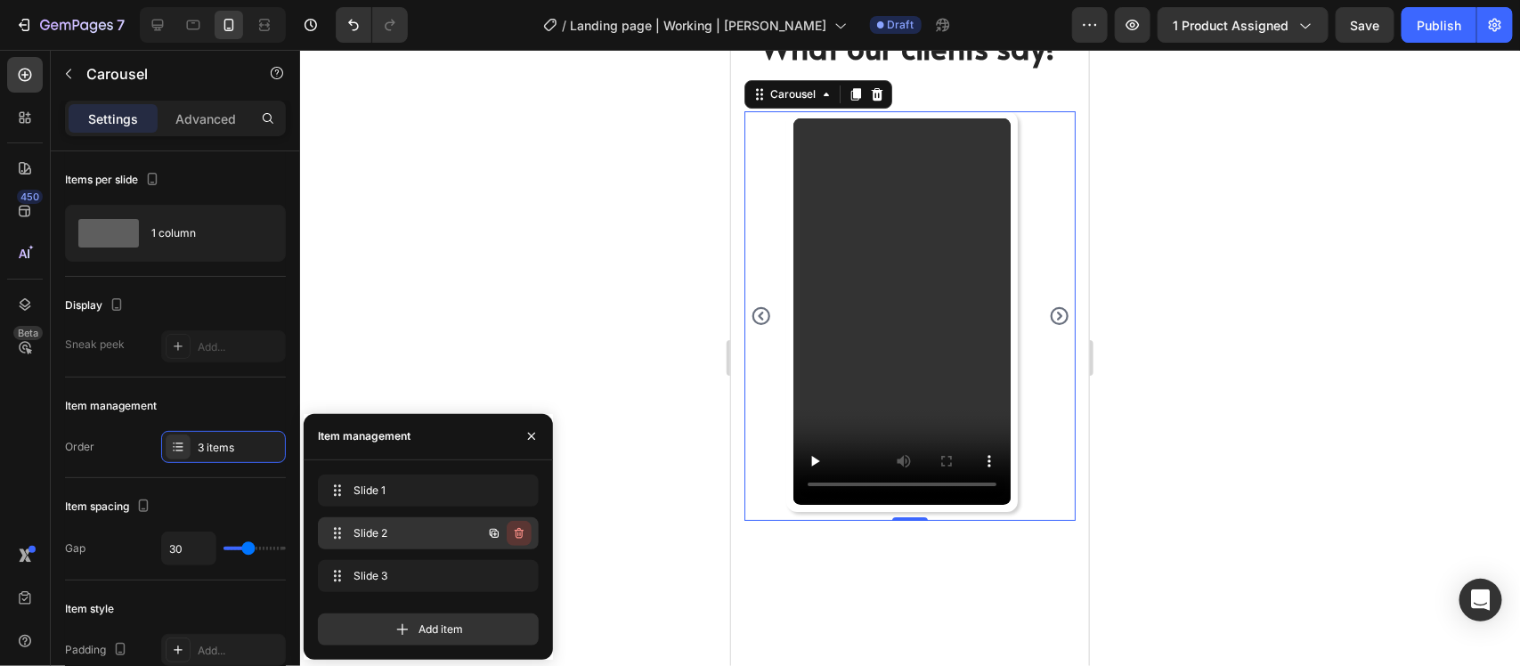
click at [522, 527] on icon "button" at bounding box center [519, 533] width 14 height 14
click at [503, 530] on div "Delete" at bounding box center [507, 533] width 33 height 16
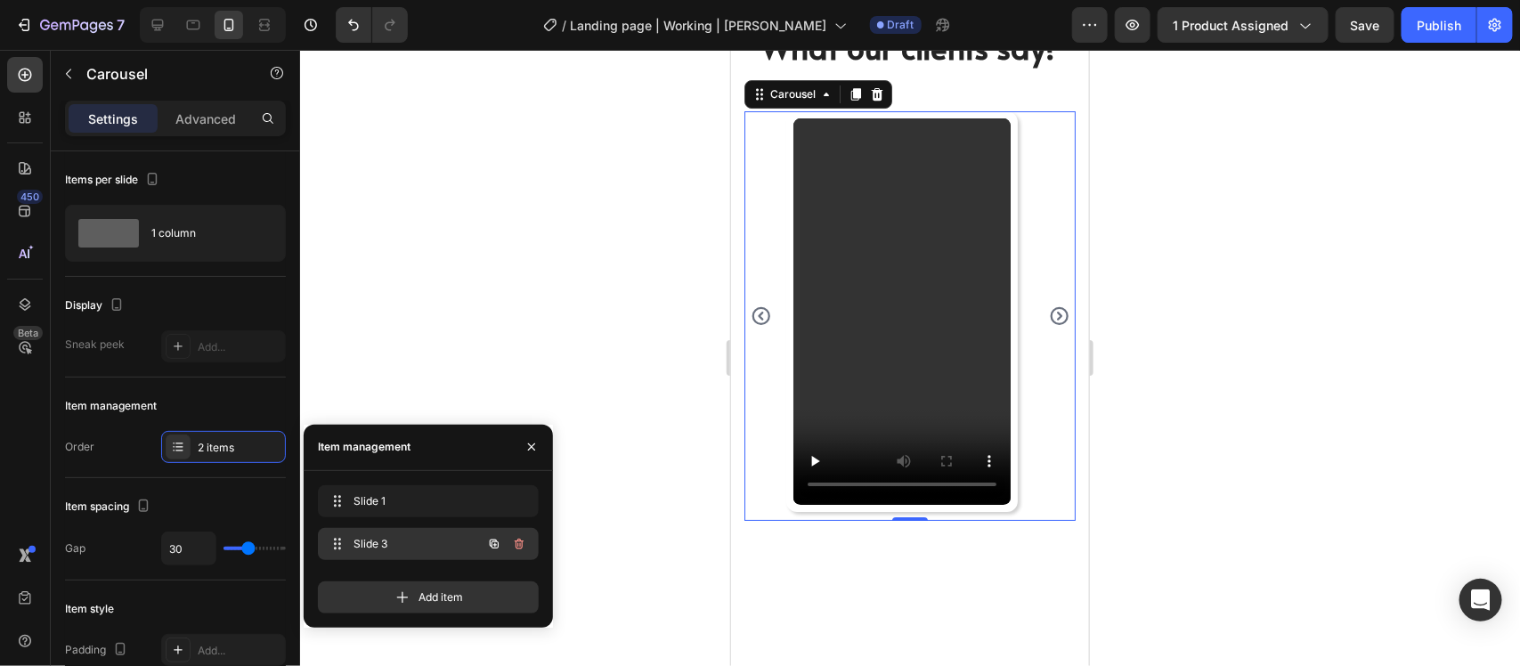
click at [460, 540] on div "Slide 3 Slide 3" at bounding box center [403, 544] width 157 height 25
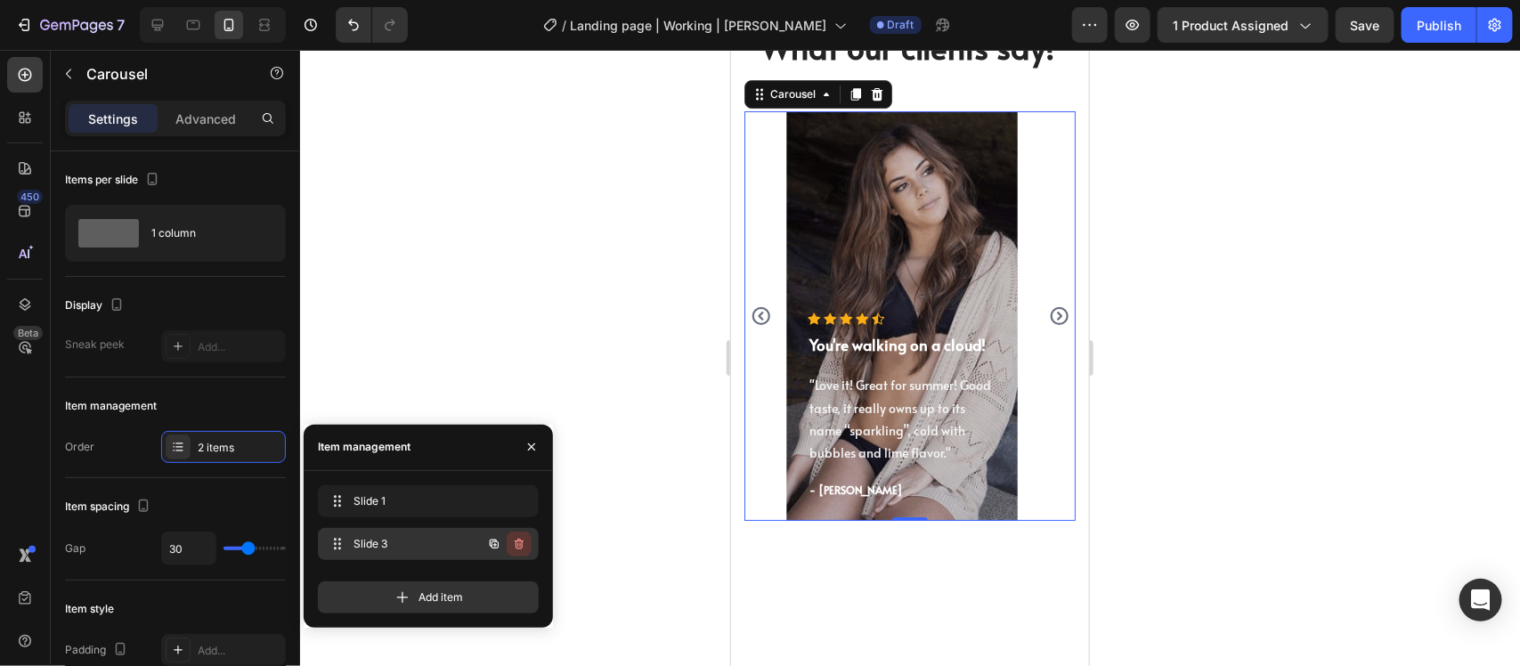
click at [514, 542] on icon "button" at bounding box center [519, 544] width 14 height 14
click at [514, 542] on div "Delete" at bounding box center [507, 544] width 33 height 16
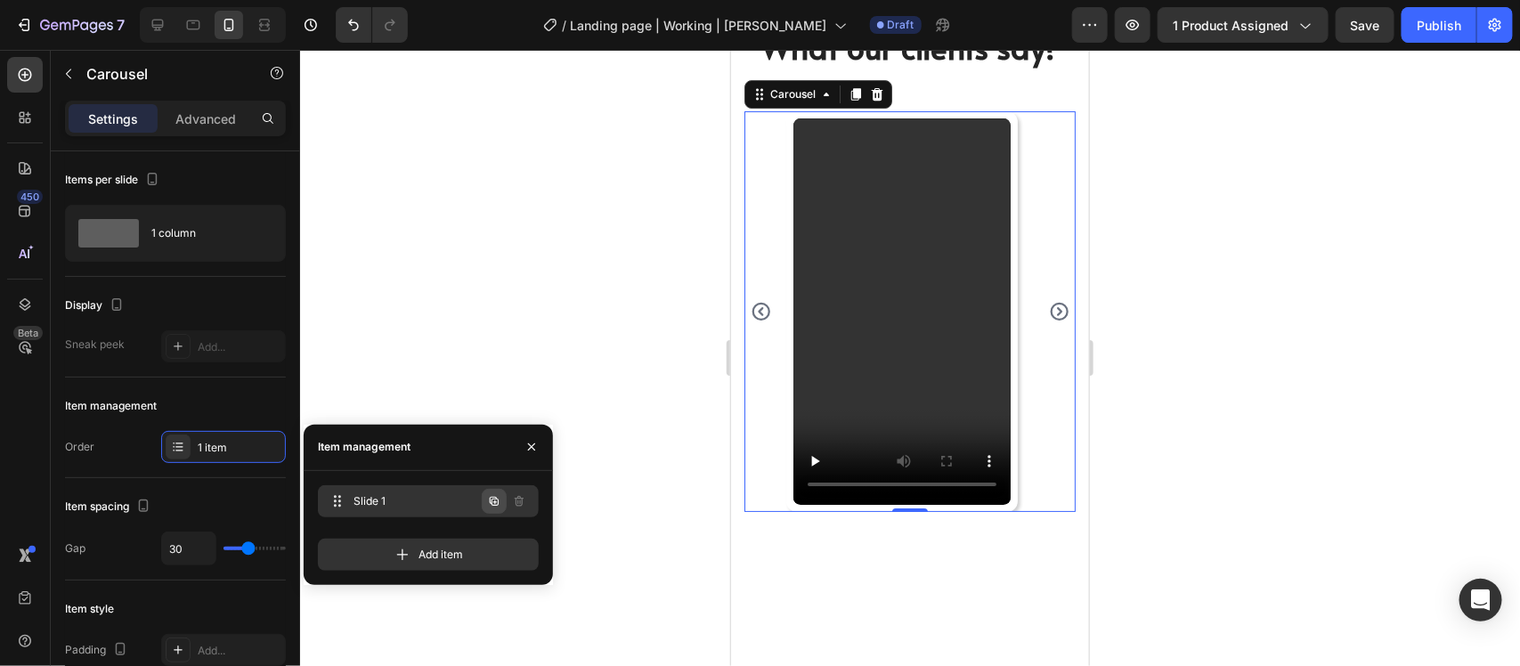
click at [487, 501] on icon "button" at bounding box center [494, 501] width 14 height 14
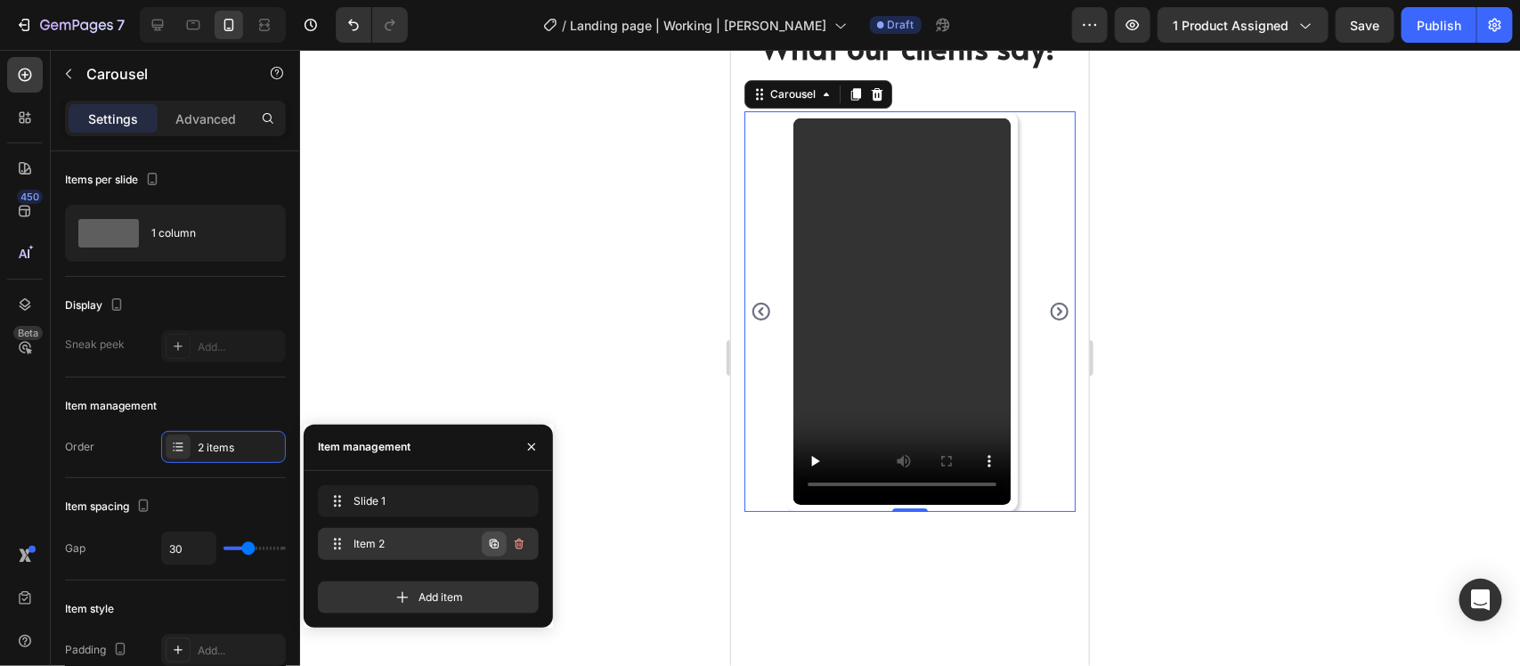
click at [487, 542] on icon "button" at bounding box center [494, 544] width 14 height 14
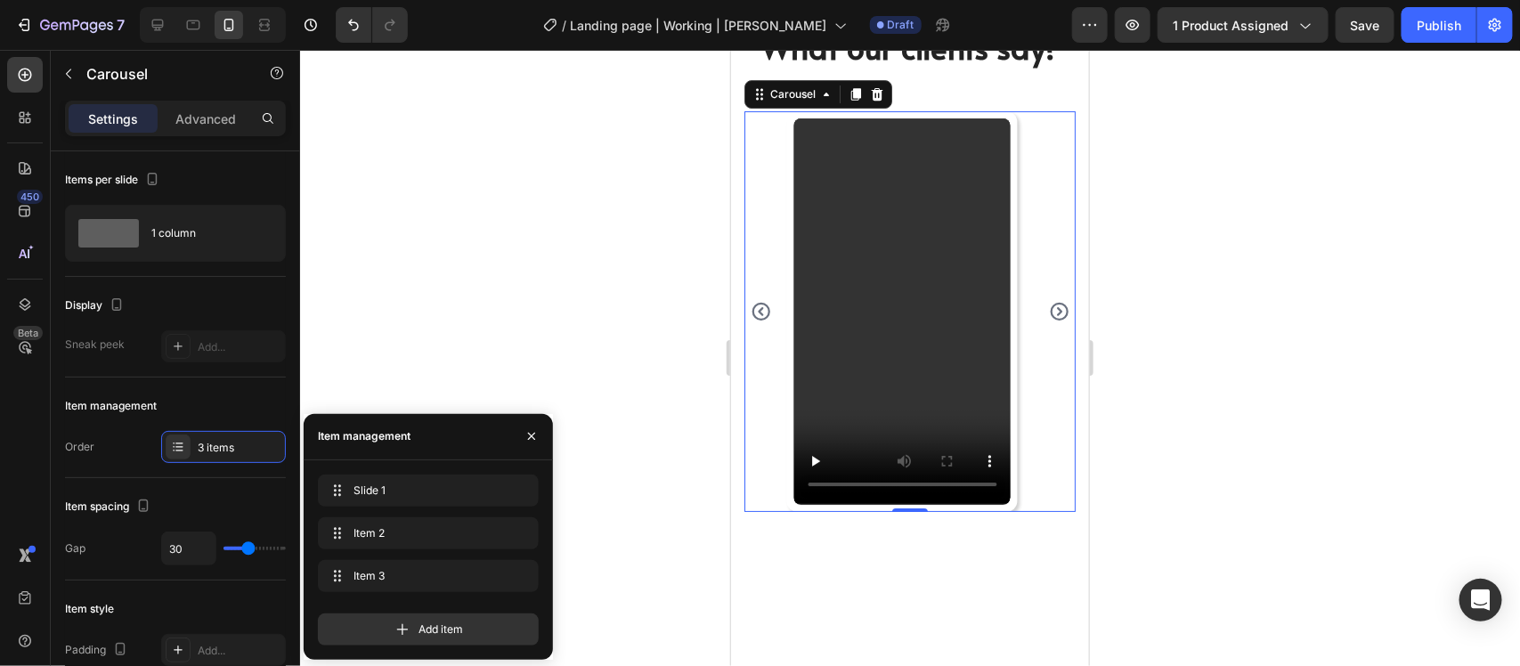
click at [1049, 305] on icon "Carousel Next Arrow" at bounding box center [1058, 311] width 18 height 18
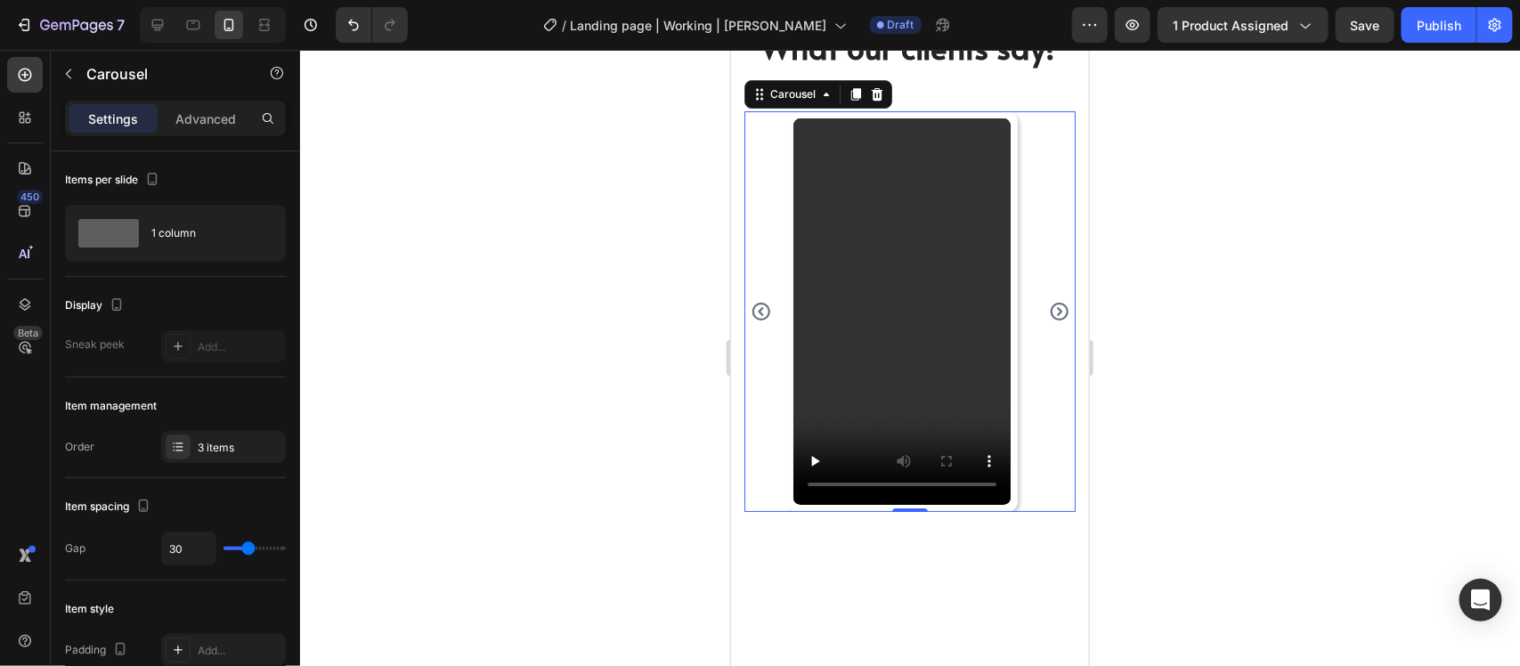
click at [1049, 305] on icon "Carousel Next Arrow" at bounding box center [1058, 311] width 18 height 18
click at [775, 433] on div "Video Row Video Row Video Row" at bounding box center [909, 310] width 331 height 400
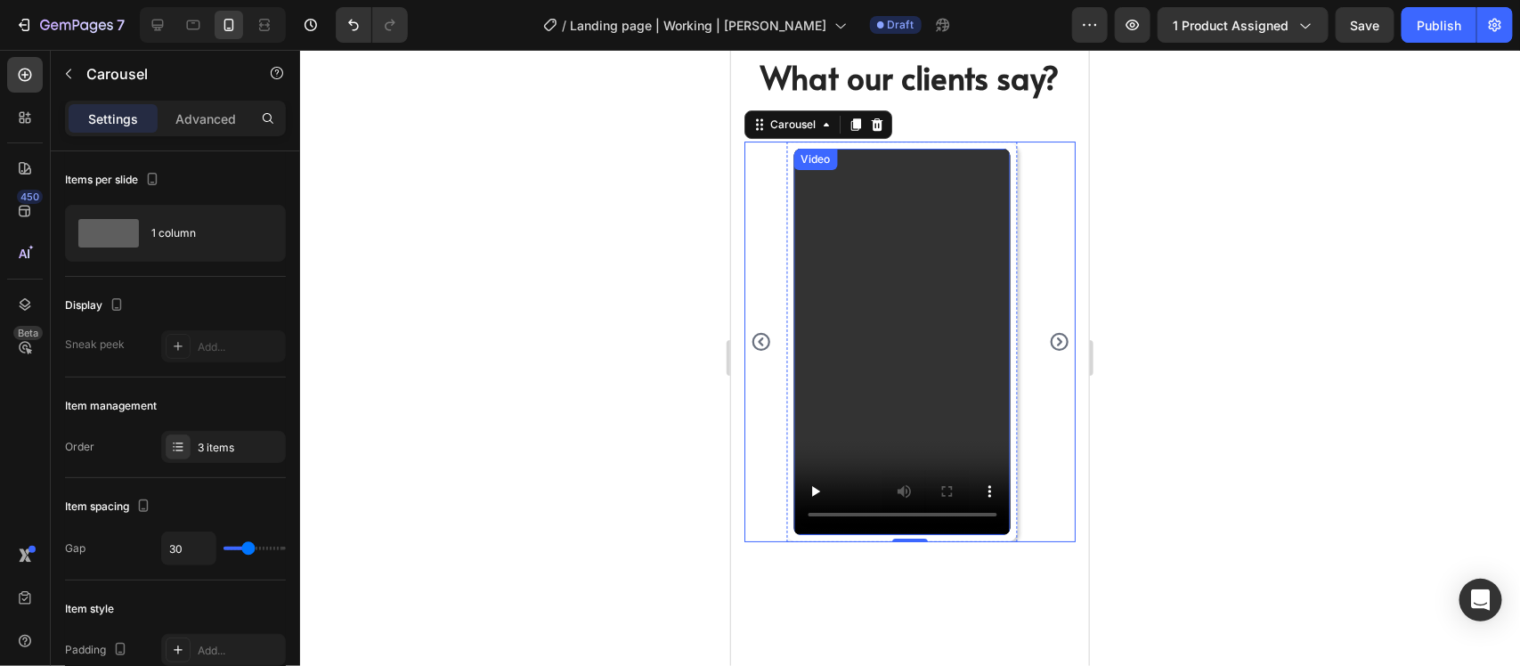
scroll to position [5764, 0]
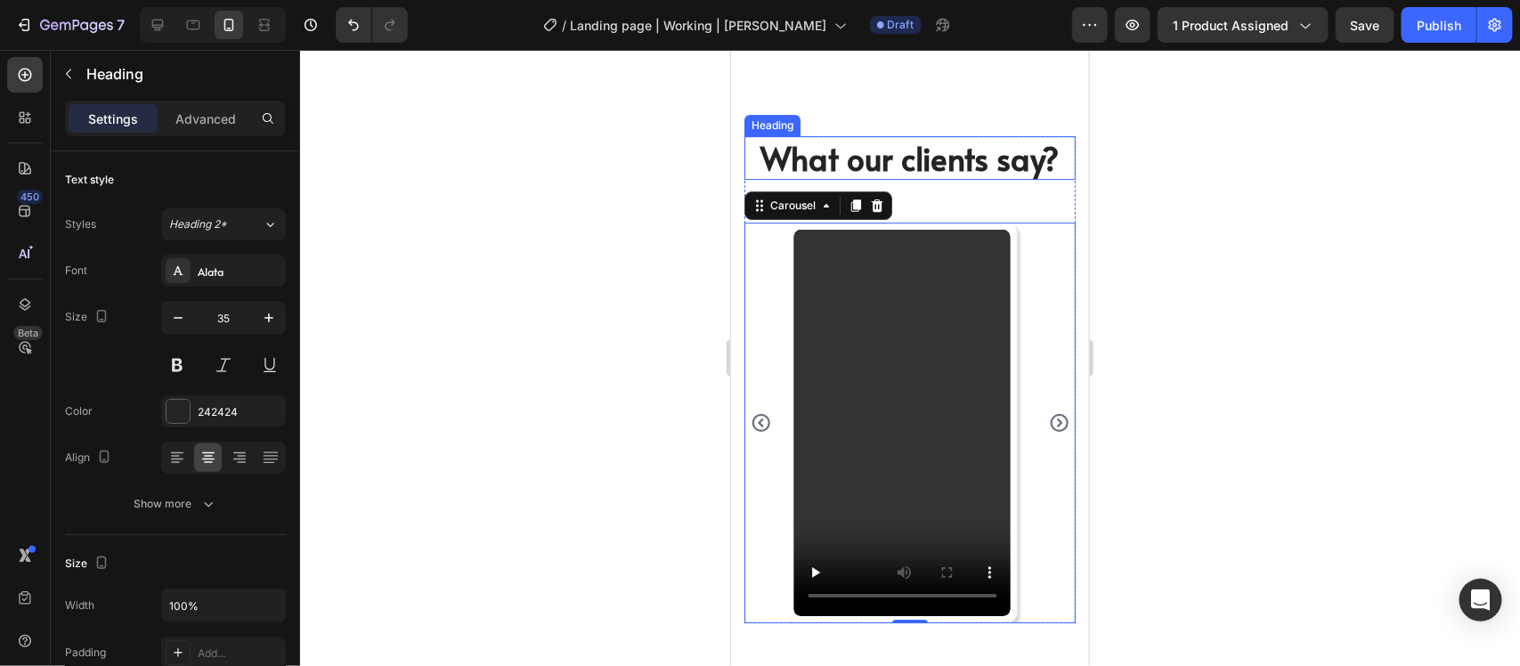
click at [932, 155] on p "What our clients say?" at bounding box center [909, 157] width 328 height 41
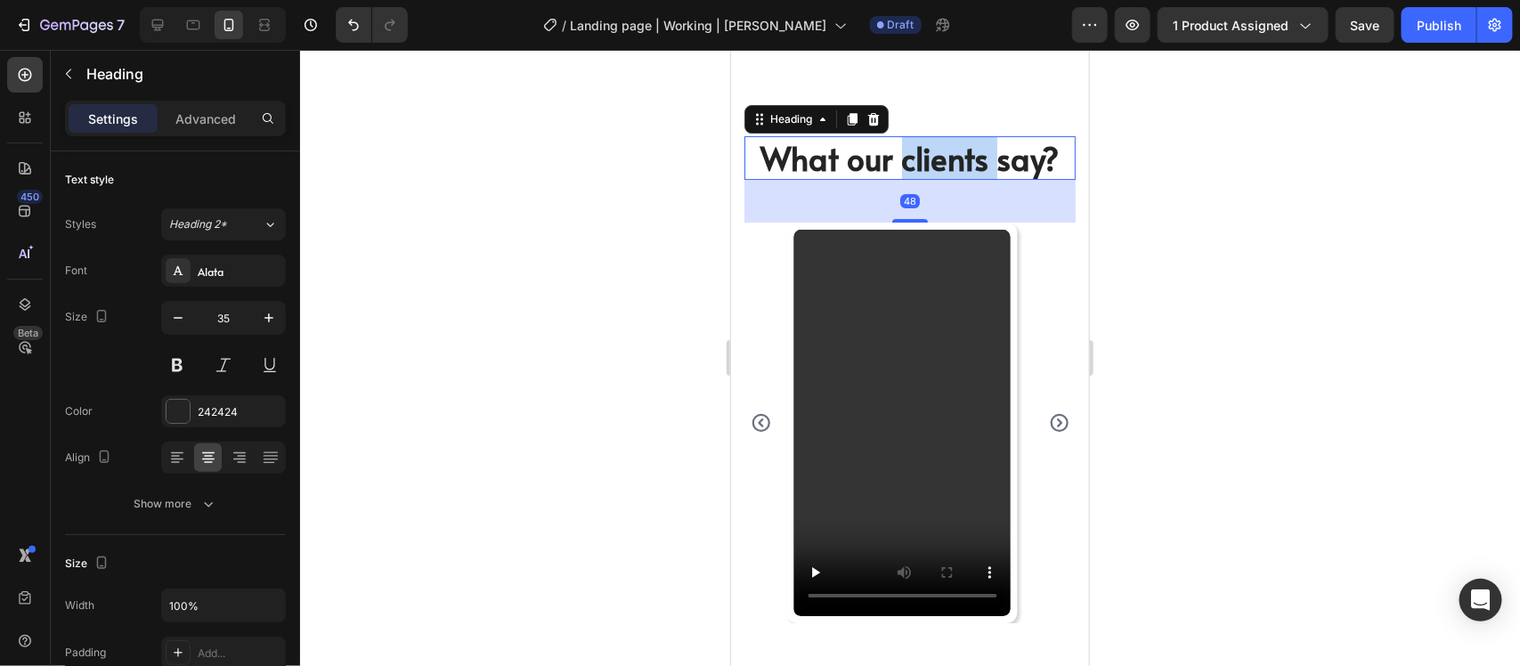
click at [932, 155] on p "What our clients say?" at bounding box center [909, 157] width 328 height 41
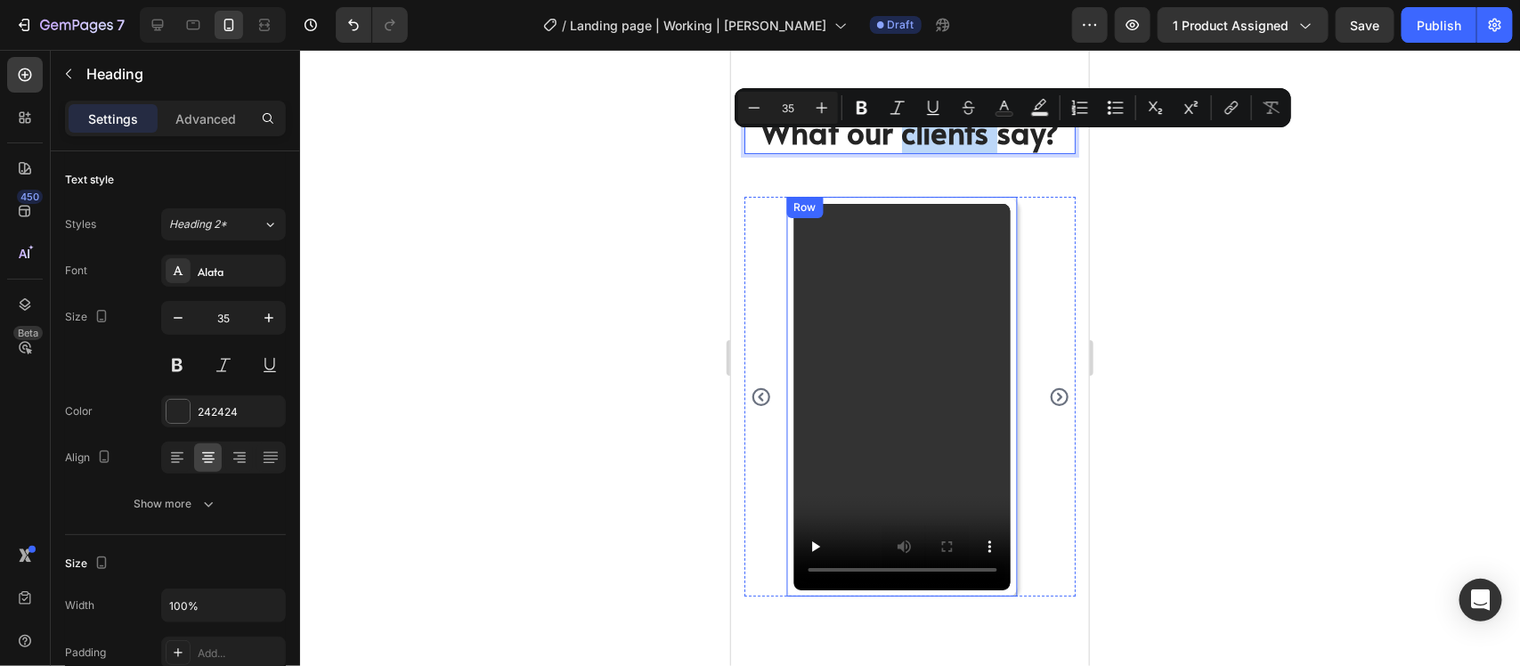
click at [822, 226] on div "Video Row" at bounding box center [902, 396] width 232 height 400
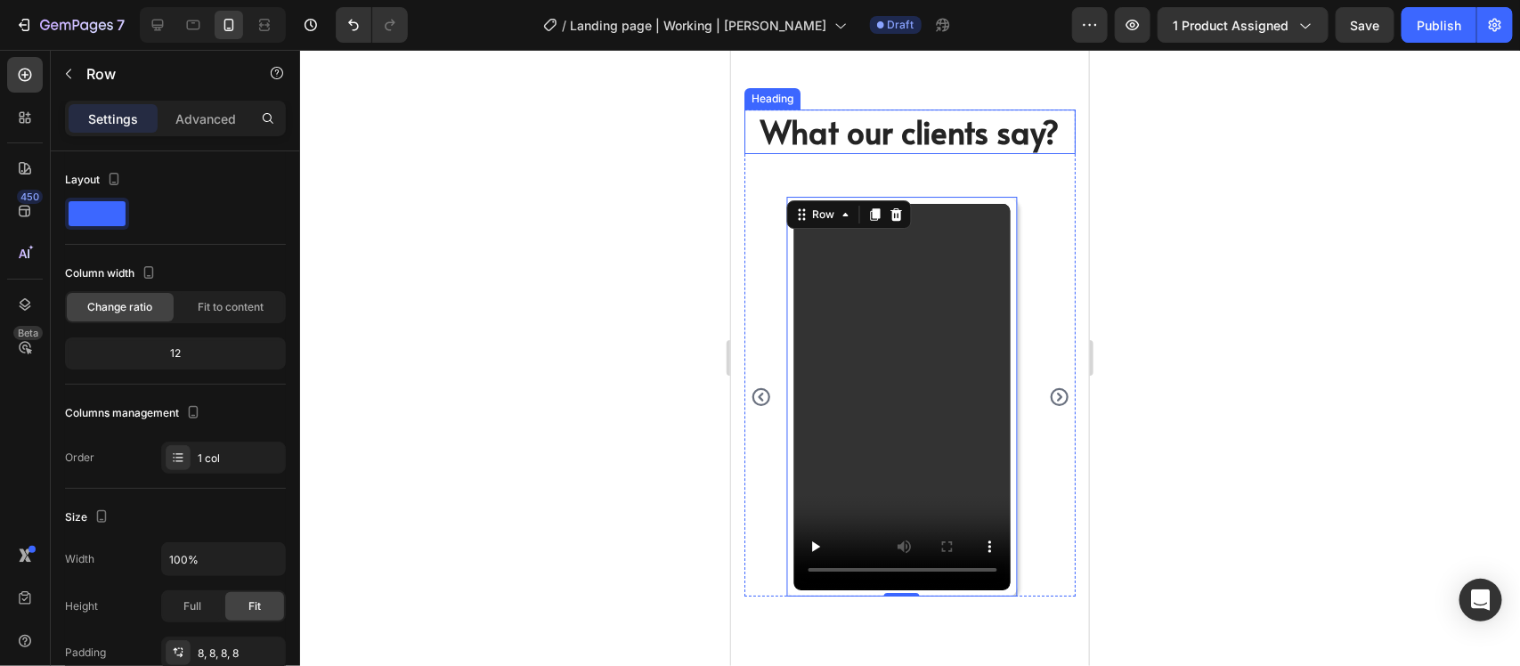
click at [838, 151] on p "What our clients say?" at bounding box center [909, 130] width 328 height 41
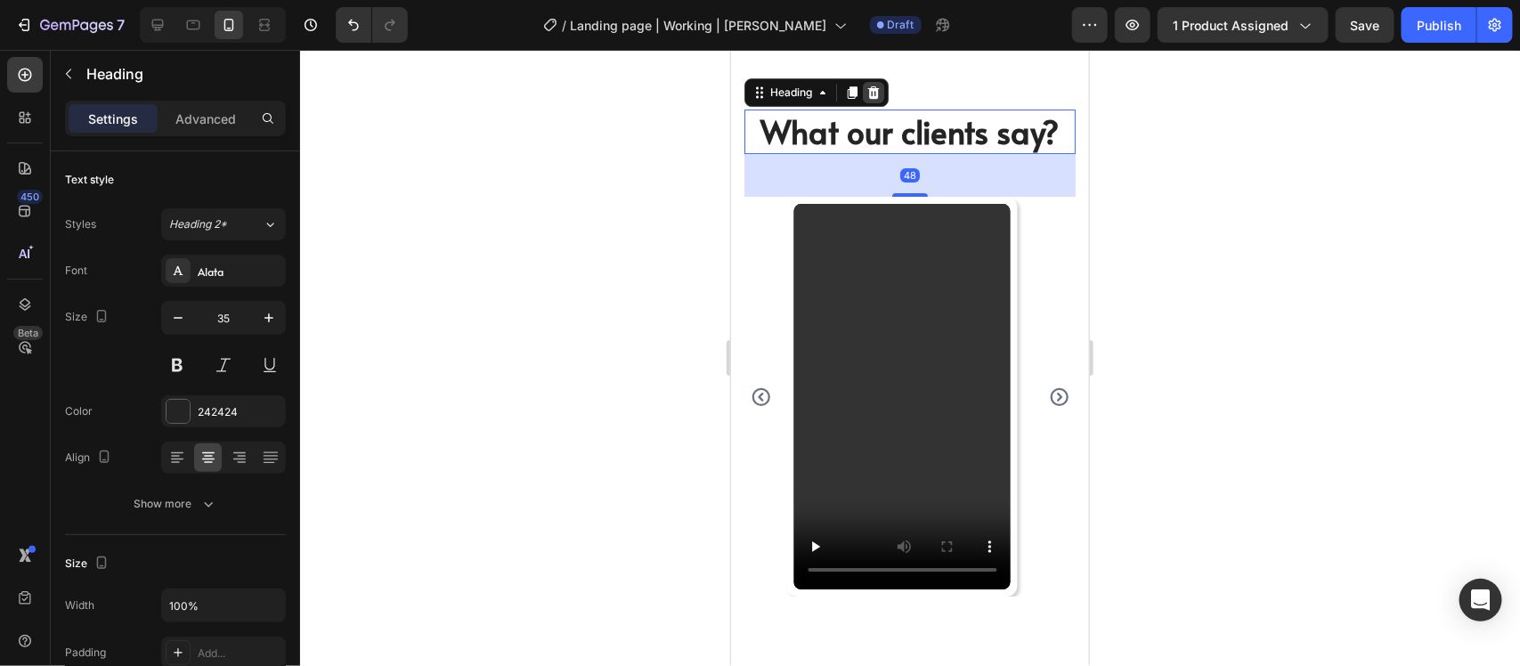
click at [875, 102] on div at bounding box center [872, 91] width 21 height 21
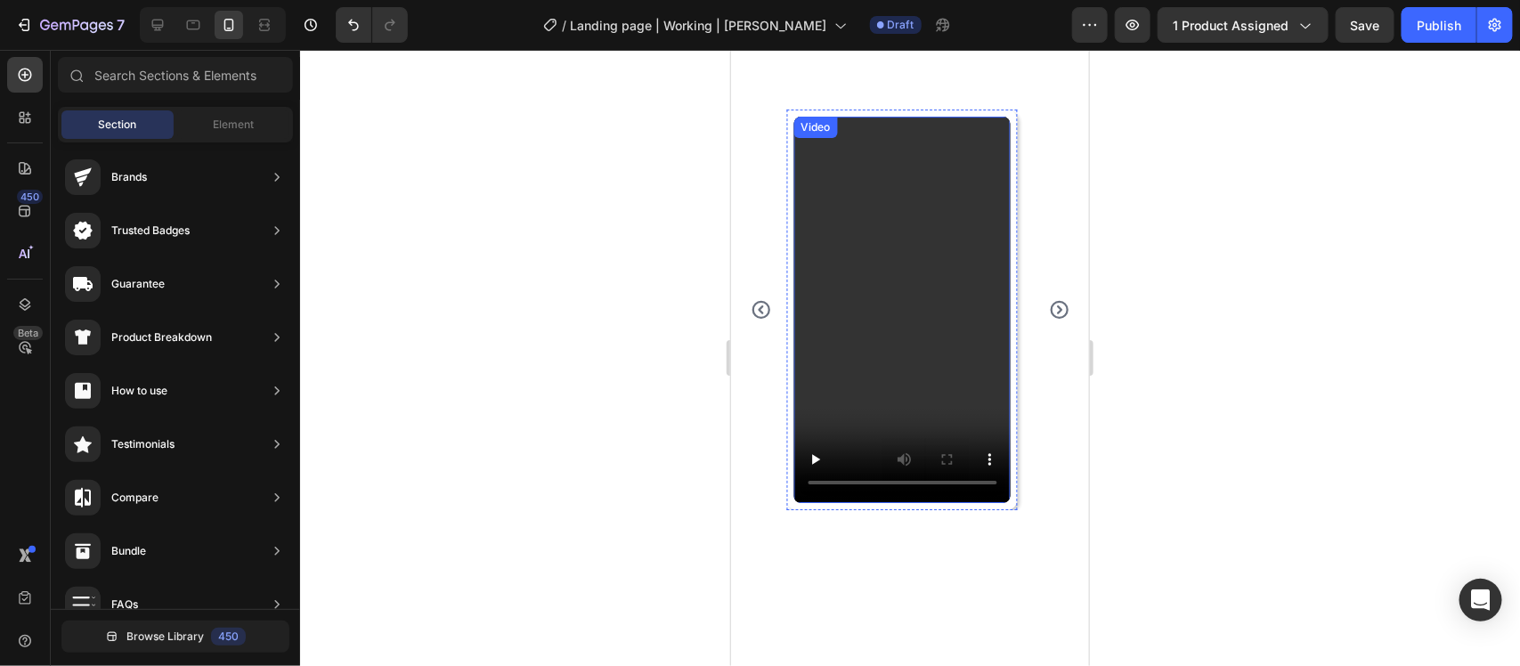
scroll to position [5542, 0]
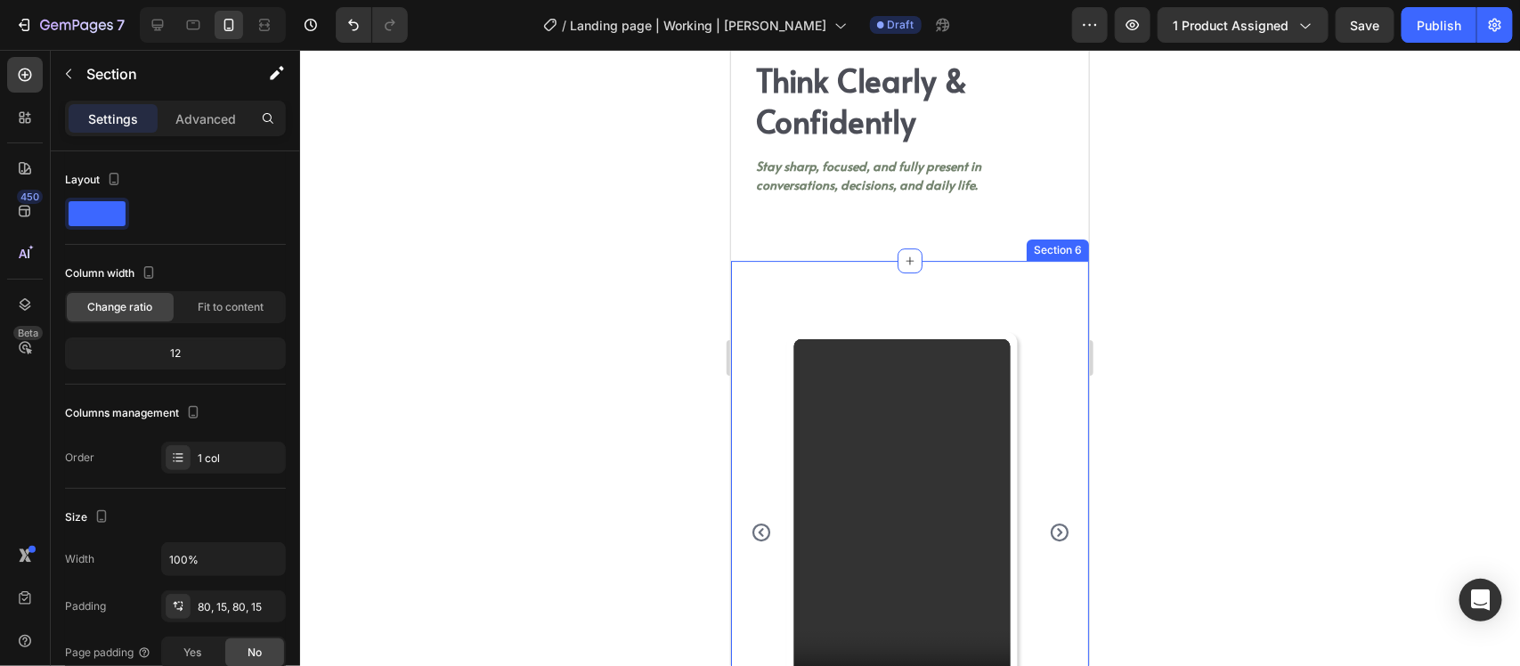
click at [929, 287] on div "Video Row Video Row Video Row Carousel Row Section 6" at bounding box center [909, 538] width 358 height 557
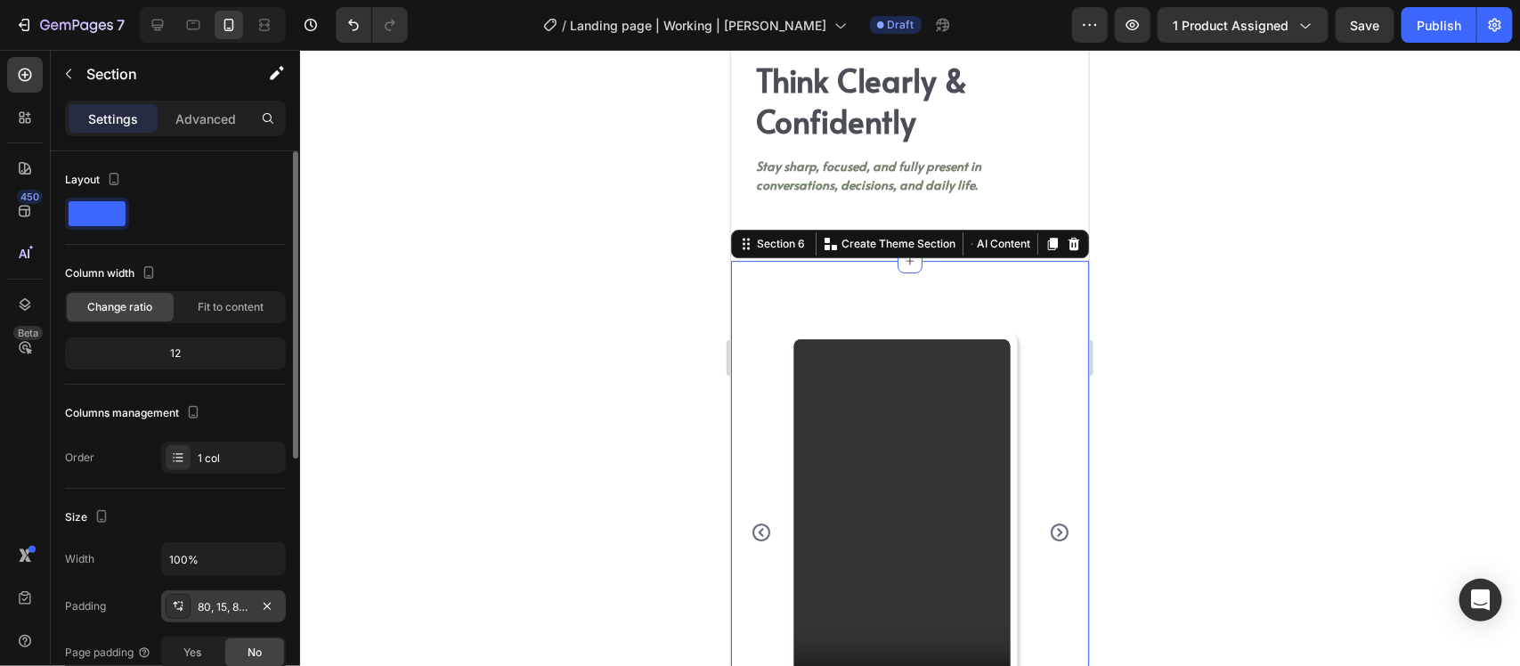
click at [181, 606] on div at bounding box center [178, 606] width 25 height 25
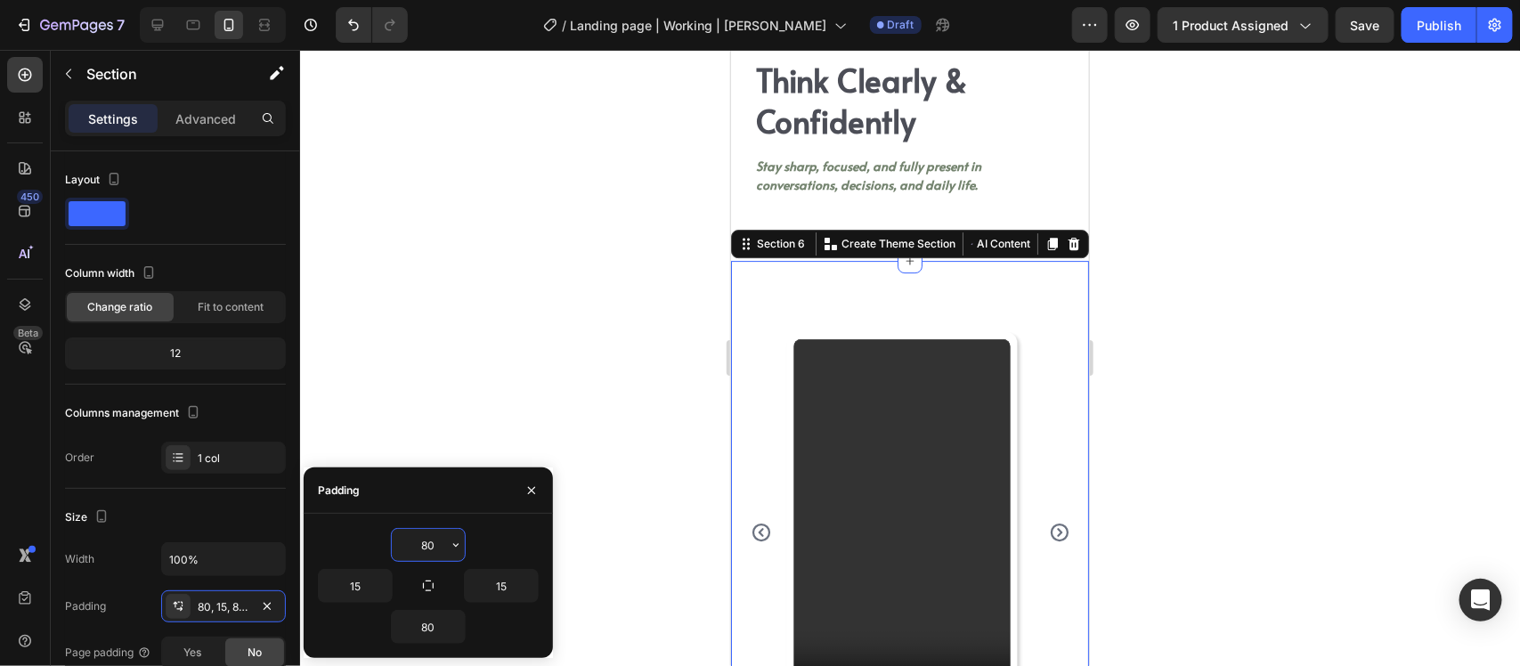
click at [436, 541] on input "80" at bounding box center [428, 545] width 73 height 32
click at [451, 542] on icon "button" at bounding box center [456, 545] width 14 height 14
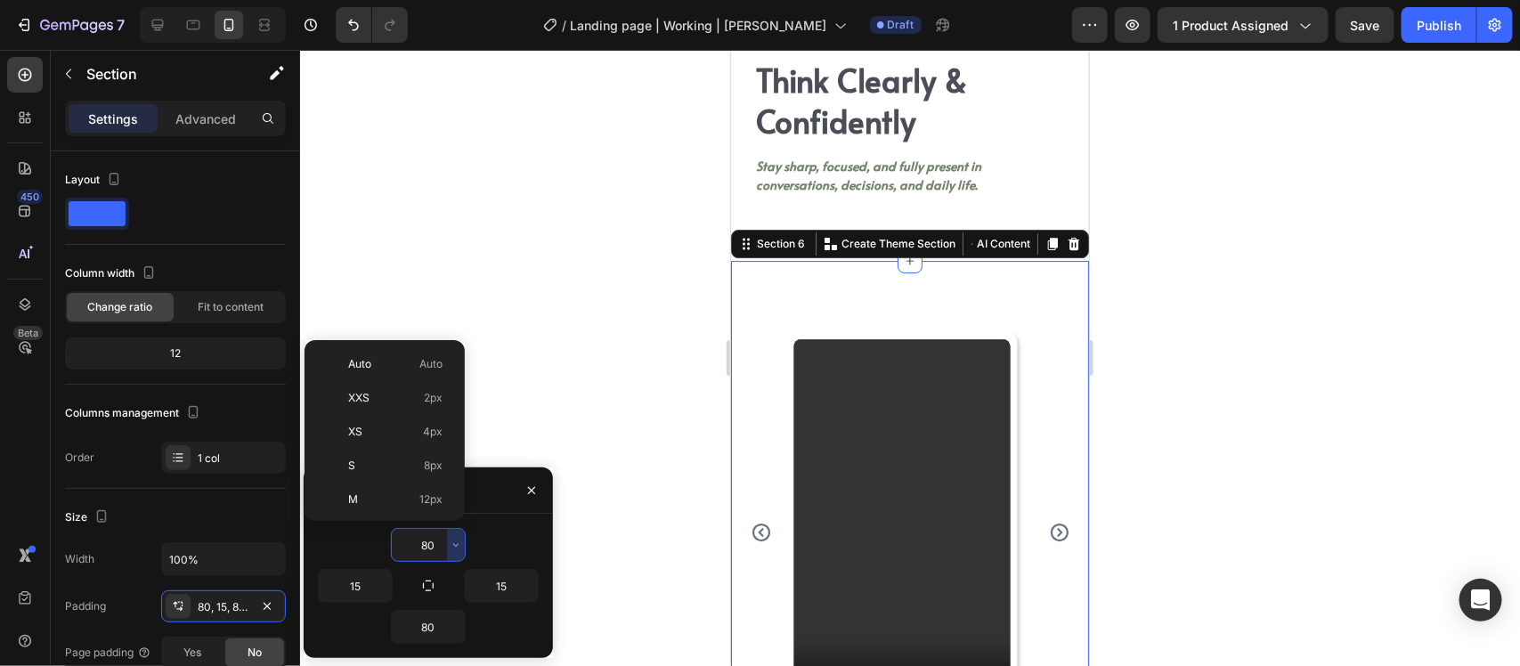
scroll to position [192, 0]
click at [350, 408] on span "2XL" at bounding box center [358, 409] width 20 height 16
type input "32"
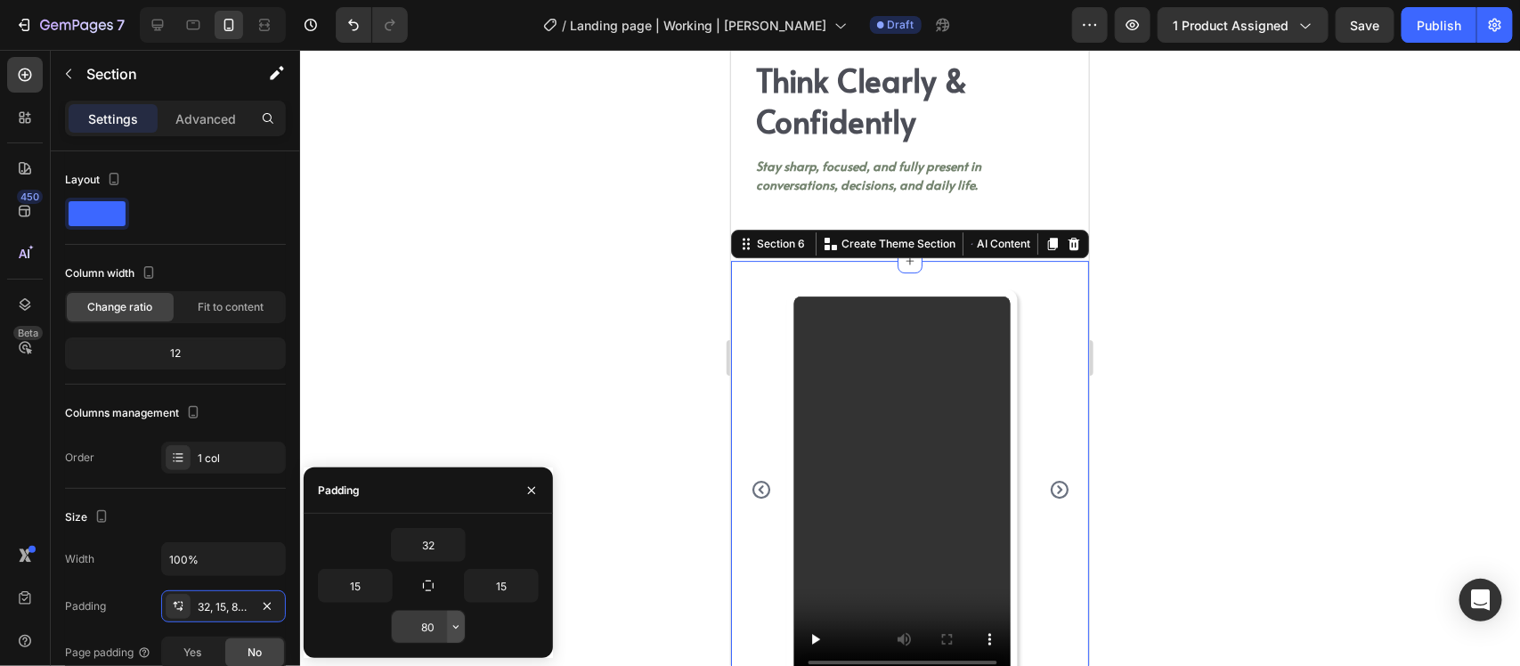
click at [455, 638] on button "button" at bounding box center [456, 627] width 18 height 32
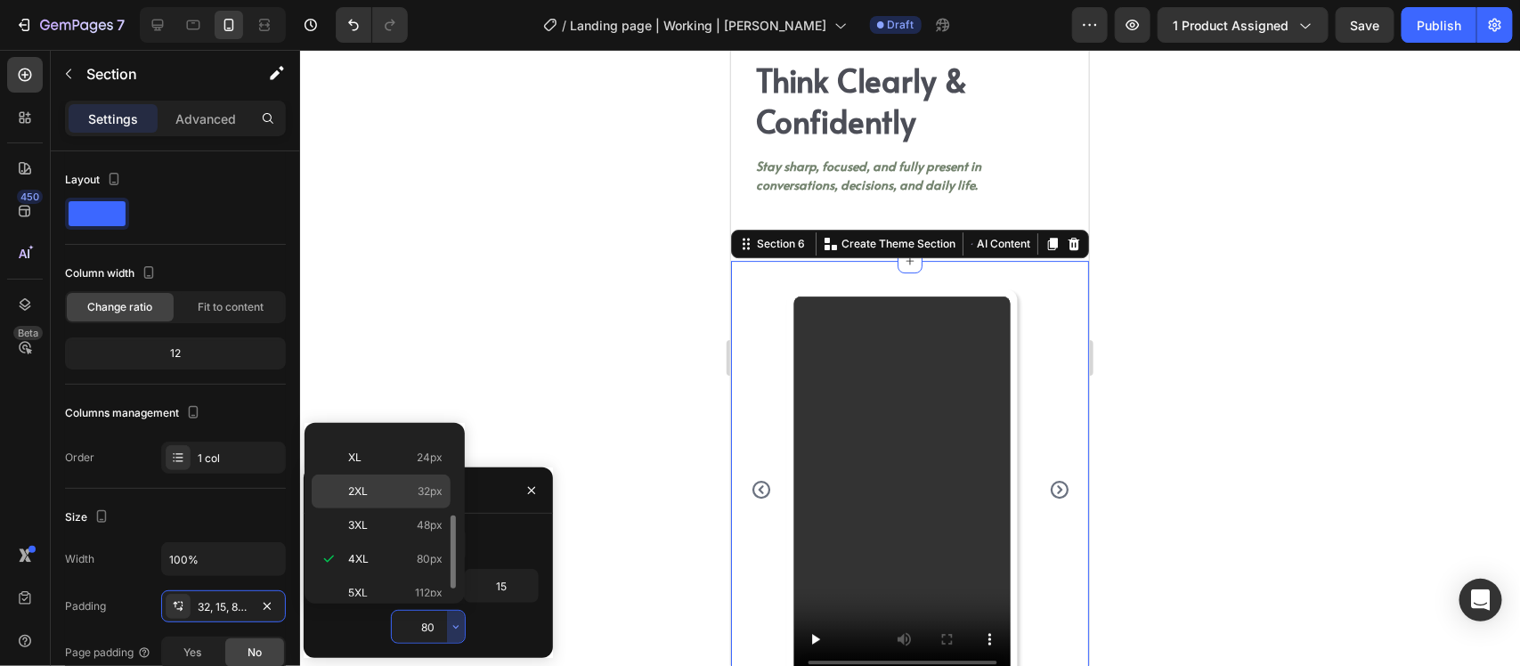
click at [419, 493] on span "32px" at bounding box center [430, 492] width 25 height 16
type input "32"
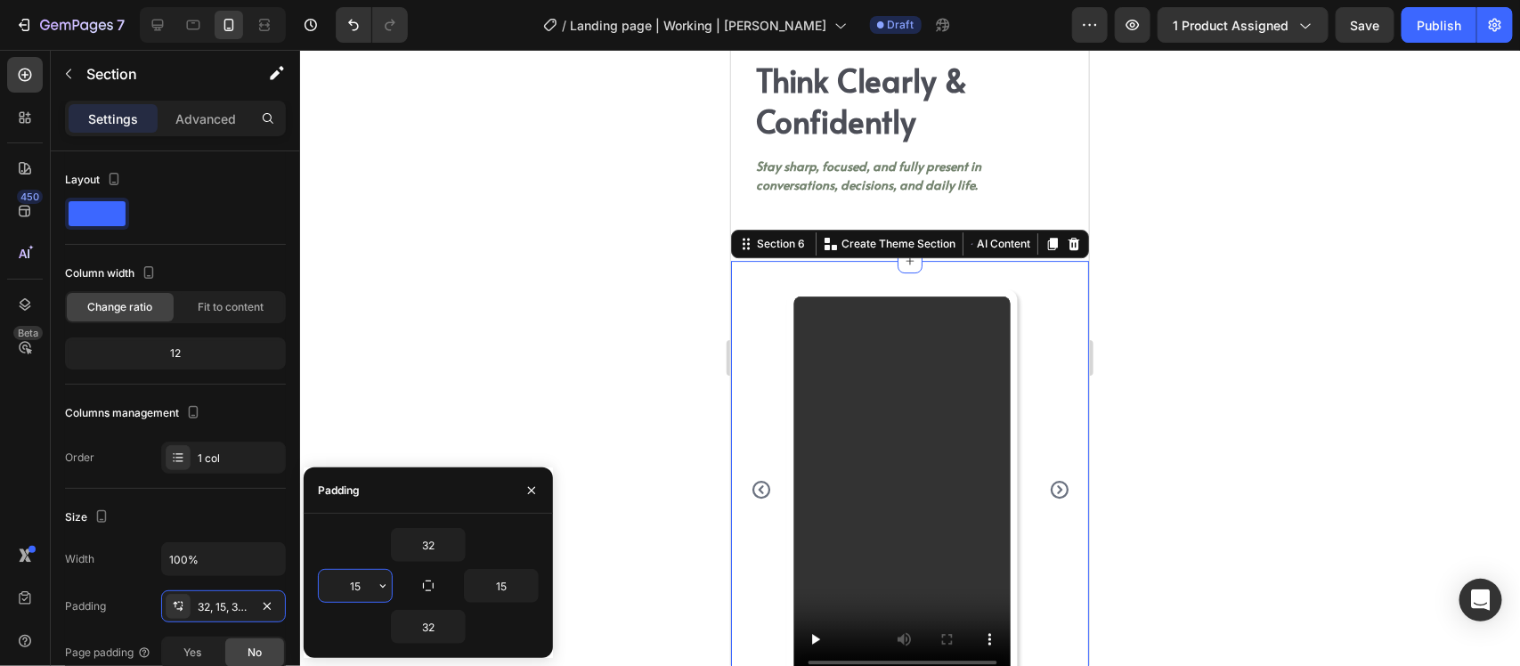
click at [352, 585] on input "15" at bounding box center [355, 586] width 73 height 32
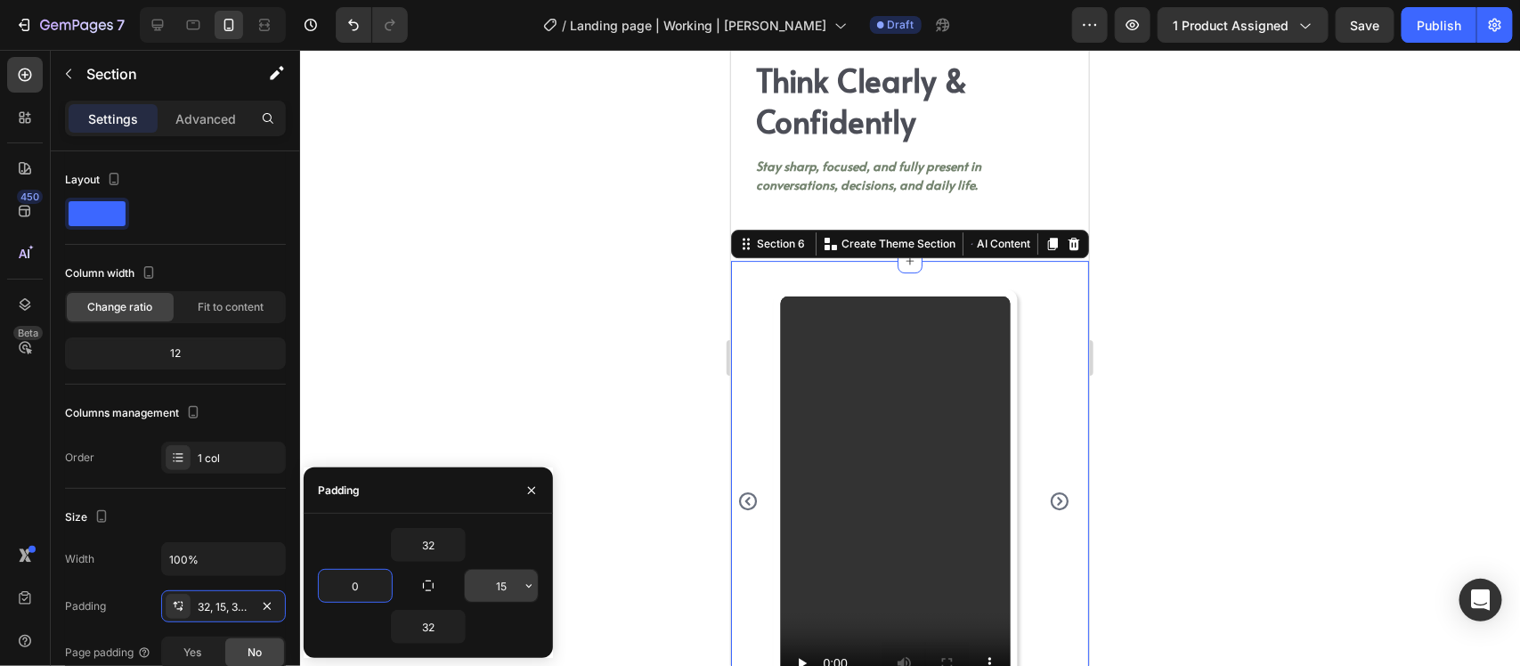
type input "0"
click at [509, 580] on input "15" at bounding box center [501, 586] width 73 height 32
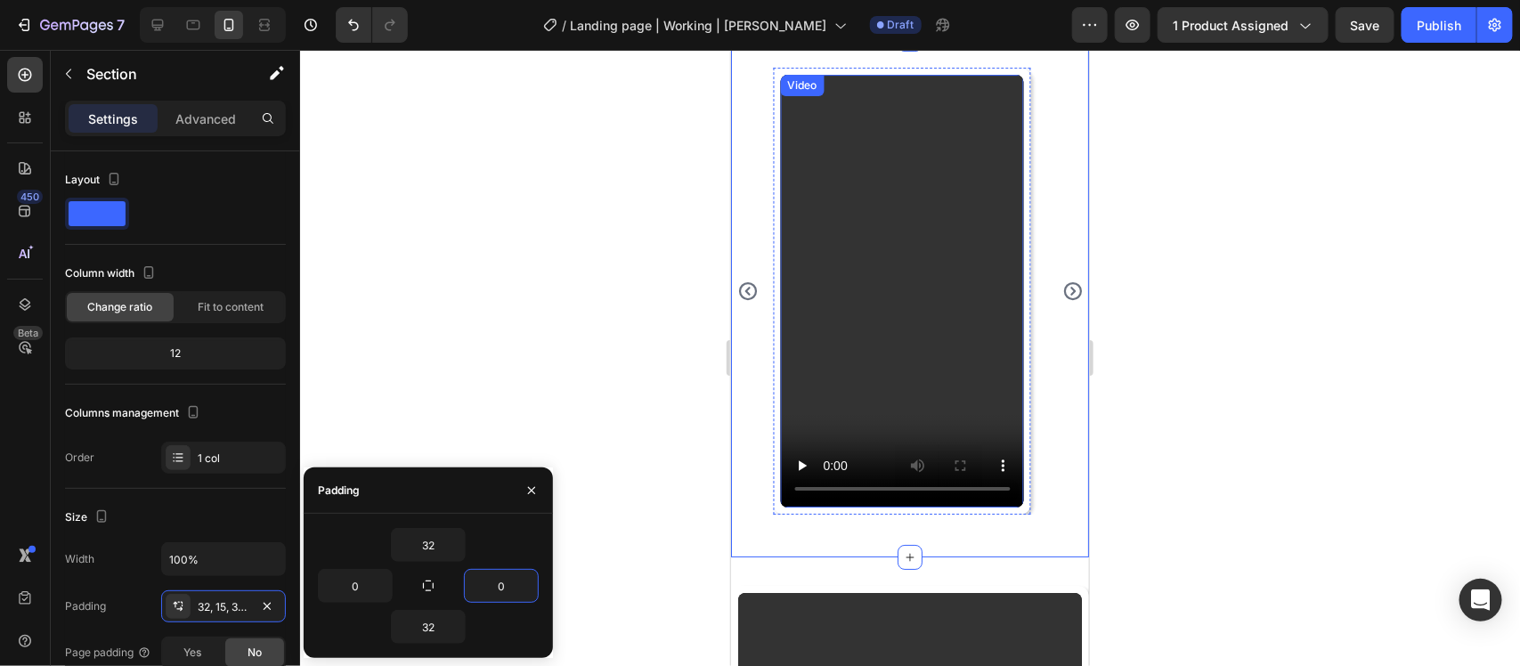
scroll to position [5653, 0]
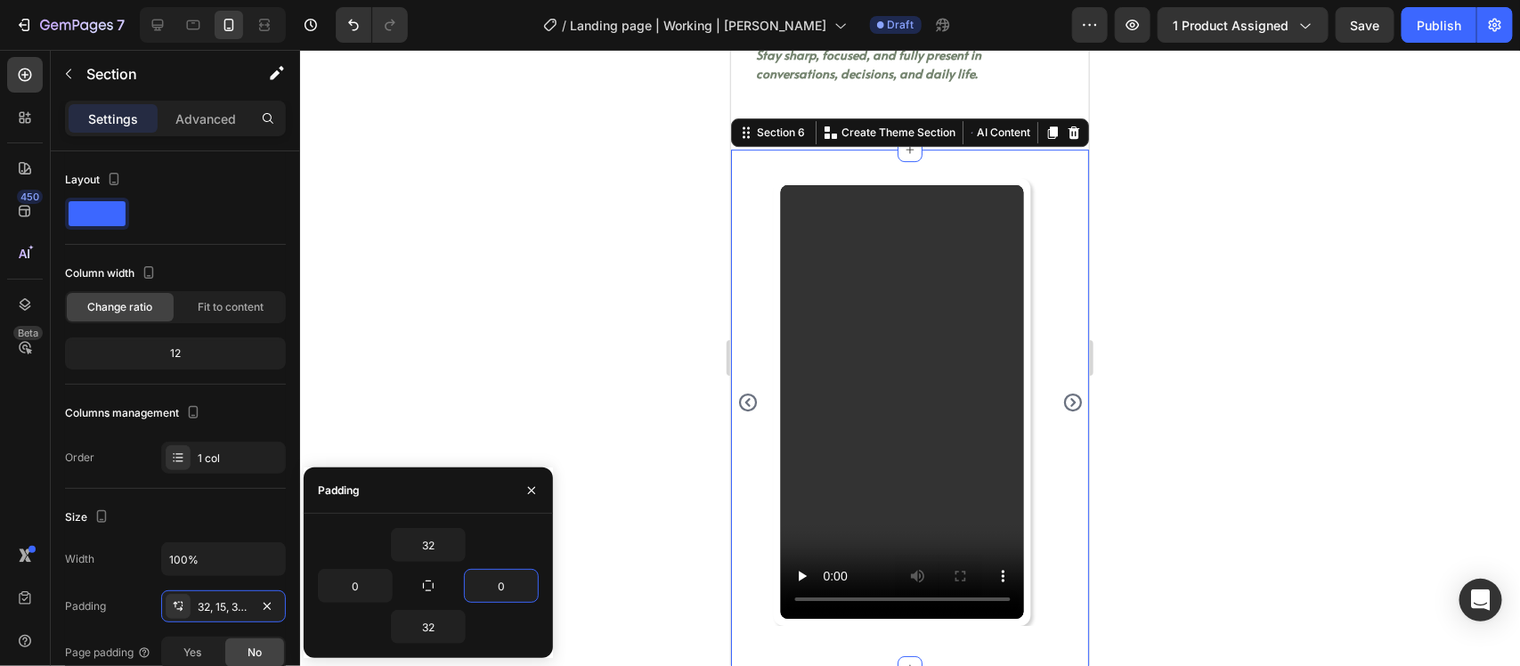
type input "0"
click at [760, 189] on div "Video Row Video Row Video Row Carousel Row Section 6 Create Theme Section AI Co…" at bounding box center [909, 408] width 358 height 519
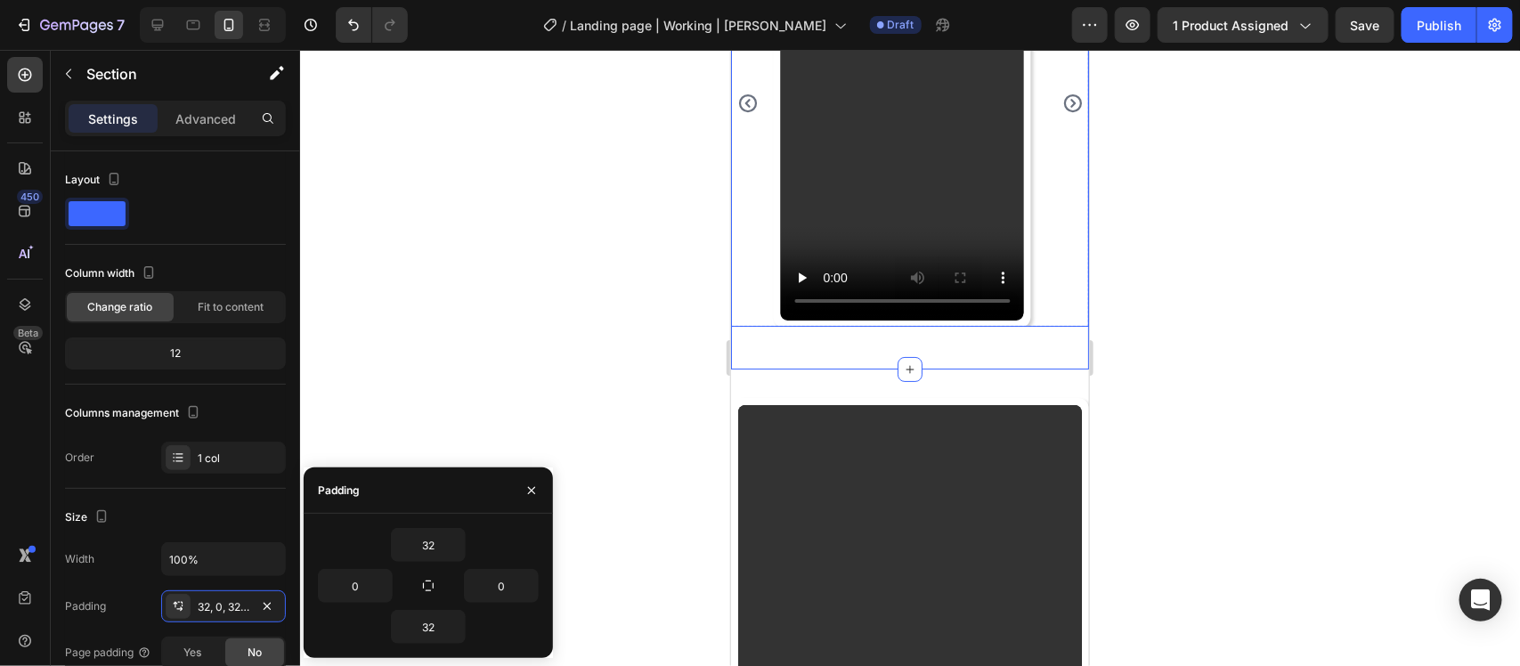
scroll to position [5987, 0]
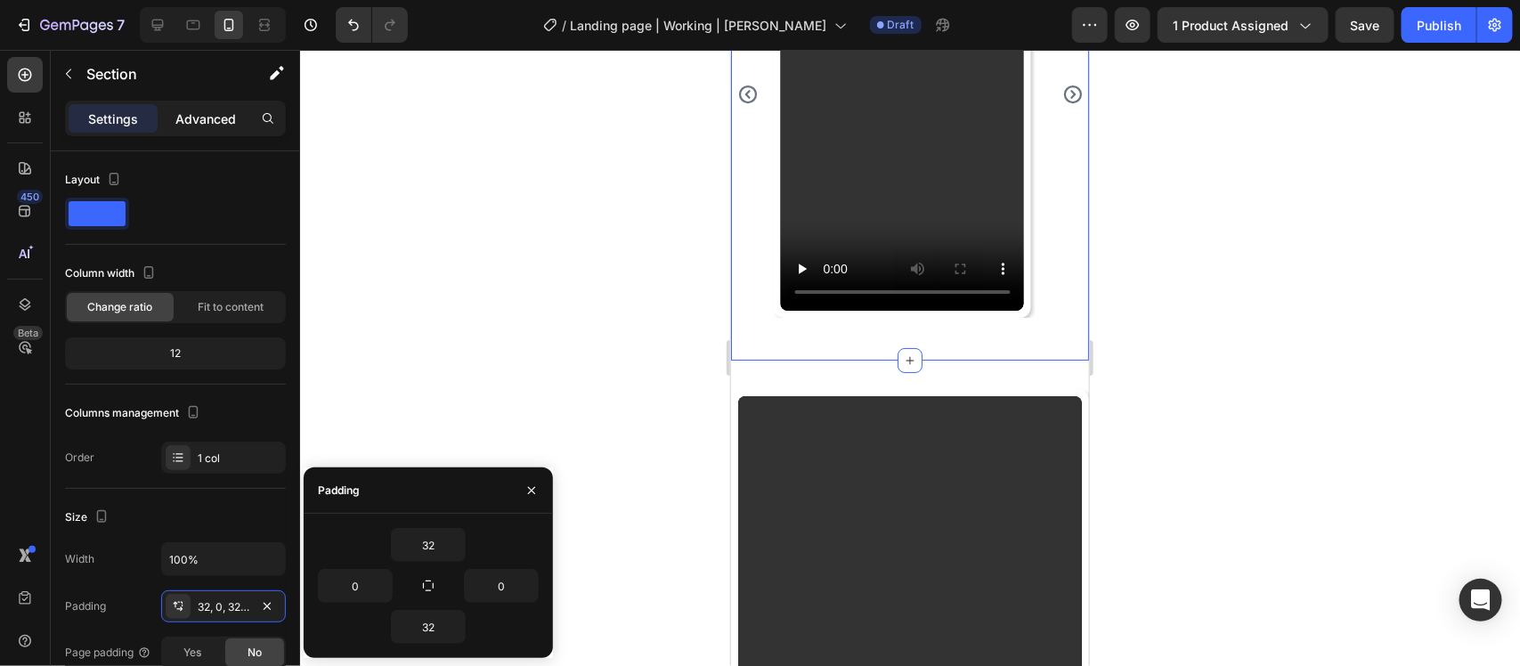
click at [185, 116] on p "Advanced" at bounding box center [205, 119] width 61 height 19
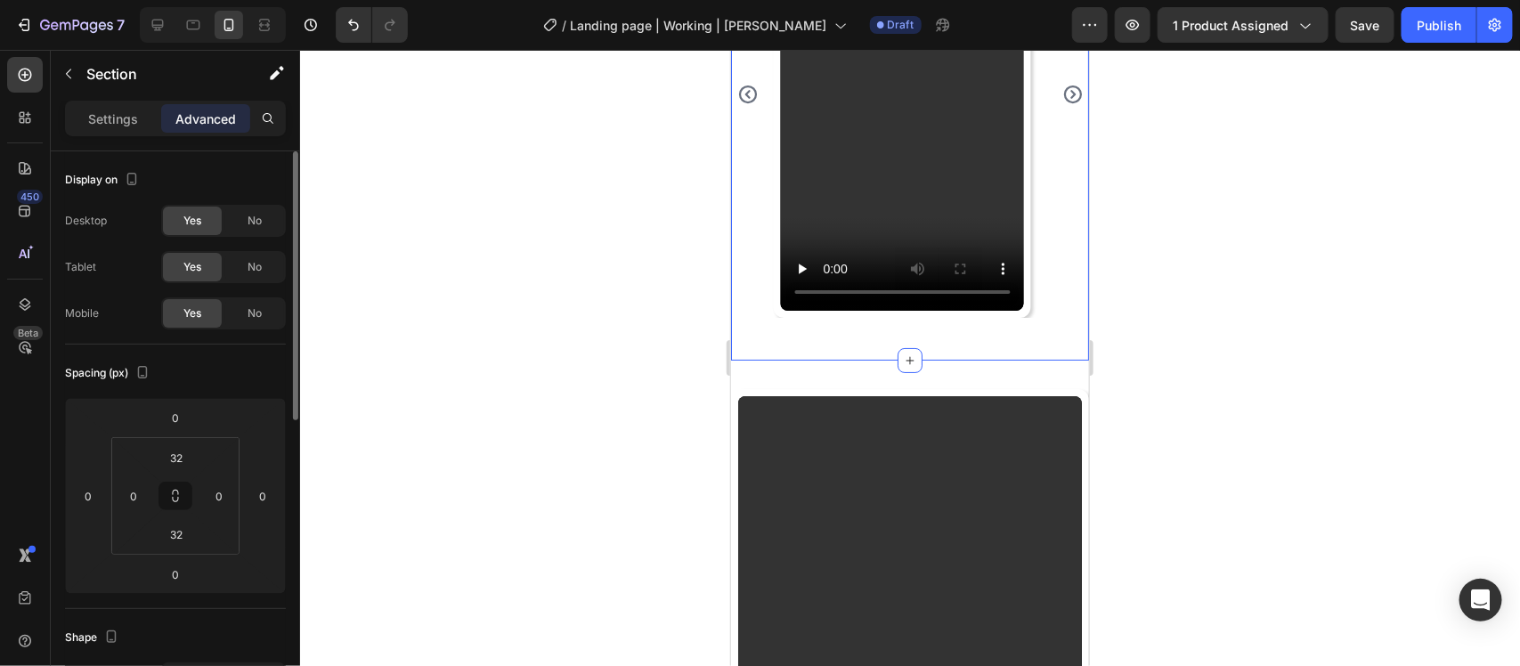
click at [211, 221] on div "Yes" at bounding box center [192, 221] width 59 height 29
click at [225, 219] on div "No" at bounding box center [254, 221] width 59 height 29
drag, startPoint x: 252, startPoint y: 268, endPoint x: 250, endPoint y: 255, distance: 13.5
click at [250, 260] on span "No" at bounding box center [255, 267] width 14 height 16
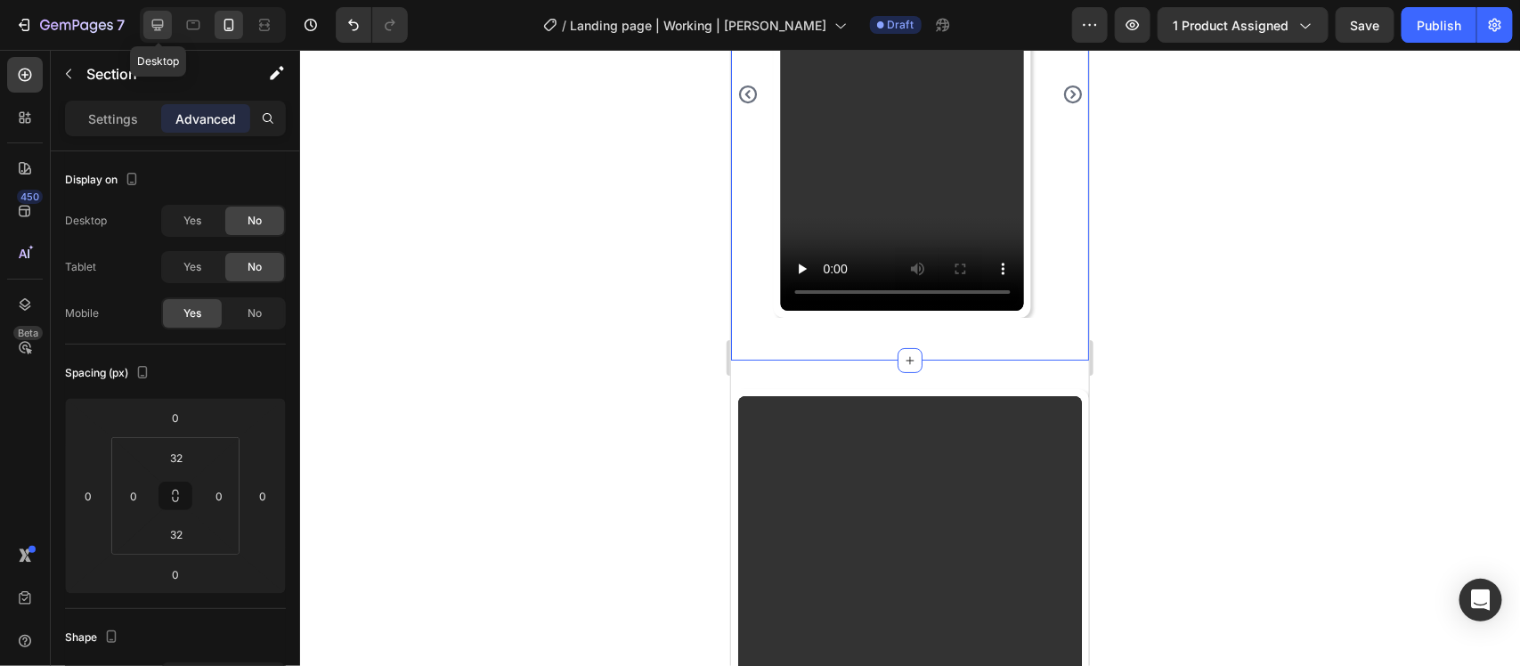
click at [160, 32] on icon at bounding box center [158, 25] width 18 height 18
type input "80"
type input "15"
type input "80"
type input "15"
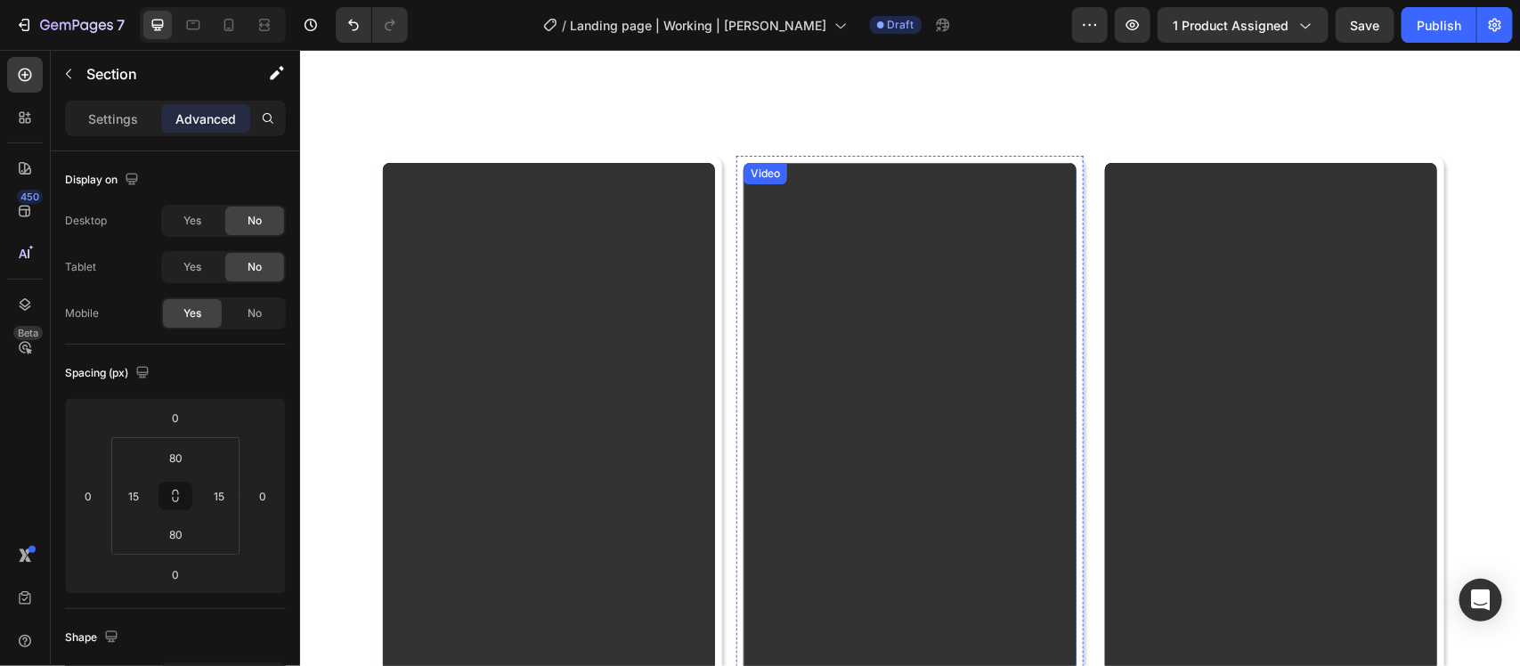
scroll to position [5479, 0]
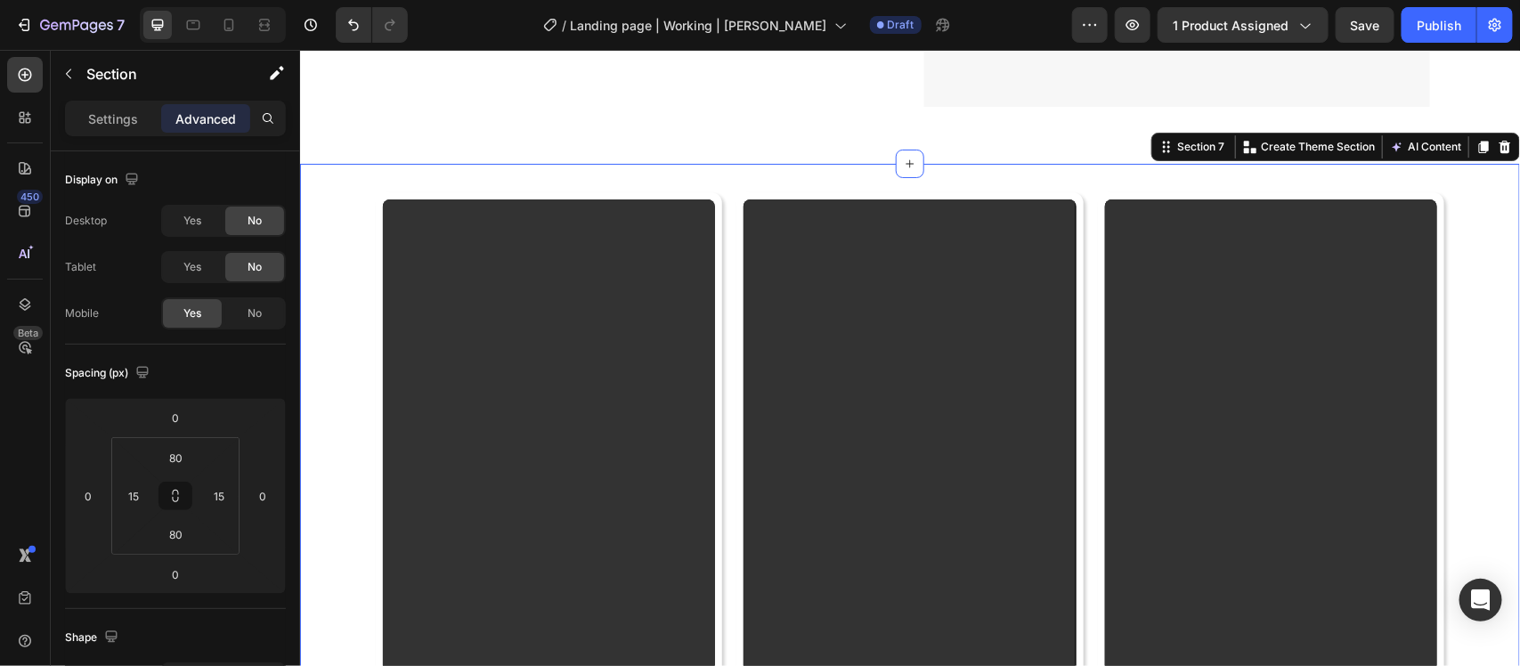
click at [745, 361] on div "Video Row Video Row Video Row Row Row Section 7 Create Theme Section AI Content…" at bounding box center [909, 494] width 1220 height 663
drag, startPoint x: 243, startPoint y: 264, endPoint x: 227, endPoint y: 268, distance: 16.6
click at [227, 268] on div "No" at bounding box center [254, 267] width 59 height 29
click at [245, 300] on div "No" at bounding box center [254, 313] width 59 height 29
click at [197, 278] on div "Yes" at bounding box center [192, 267] width 59 height 29
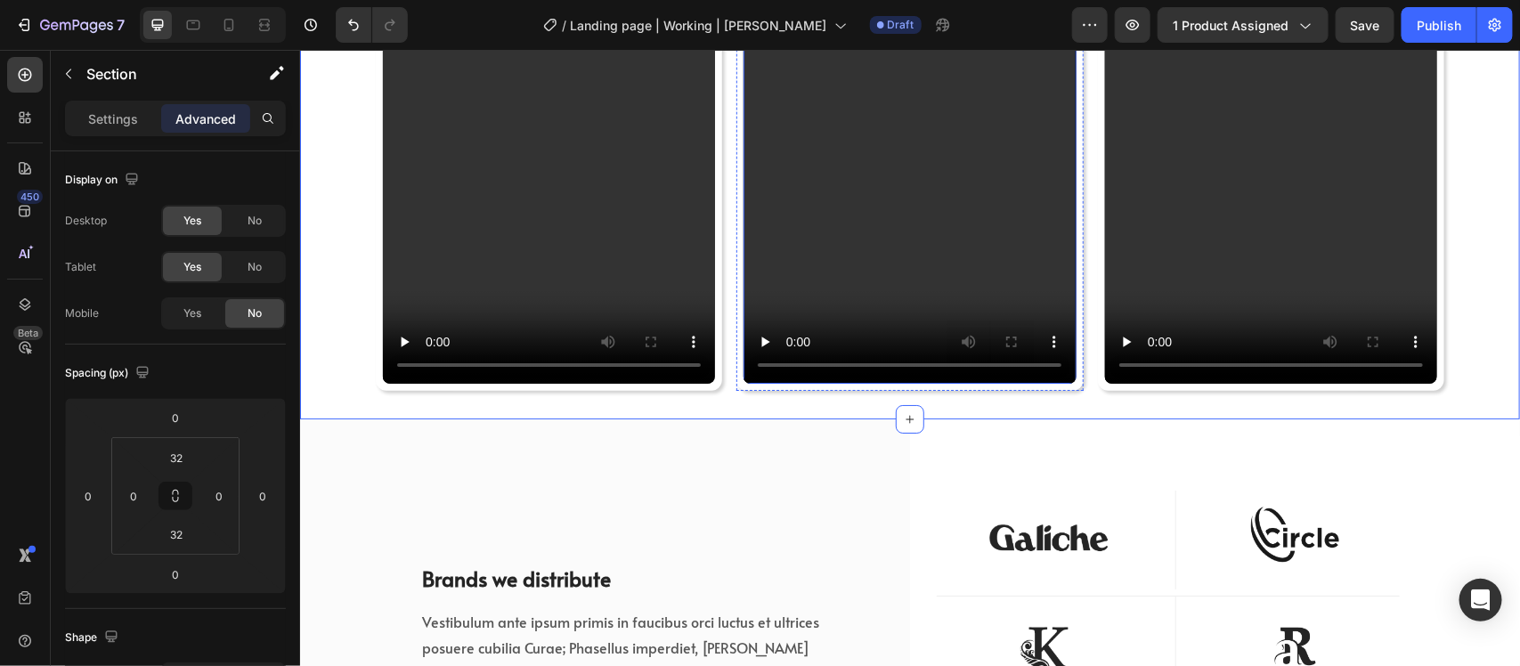
scroll to position [5925, 0]
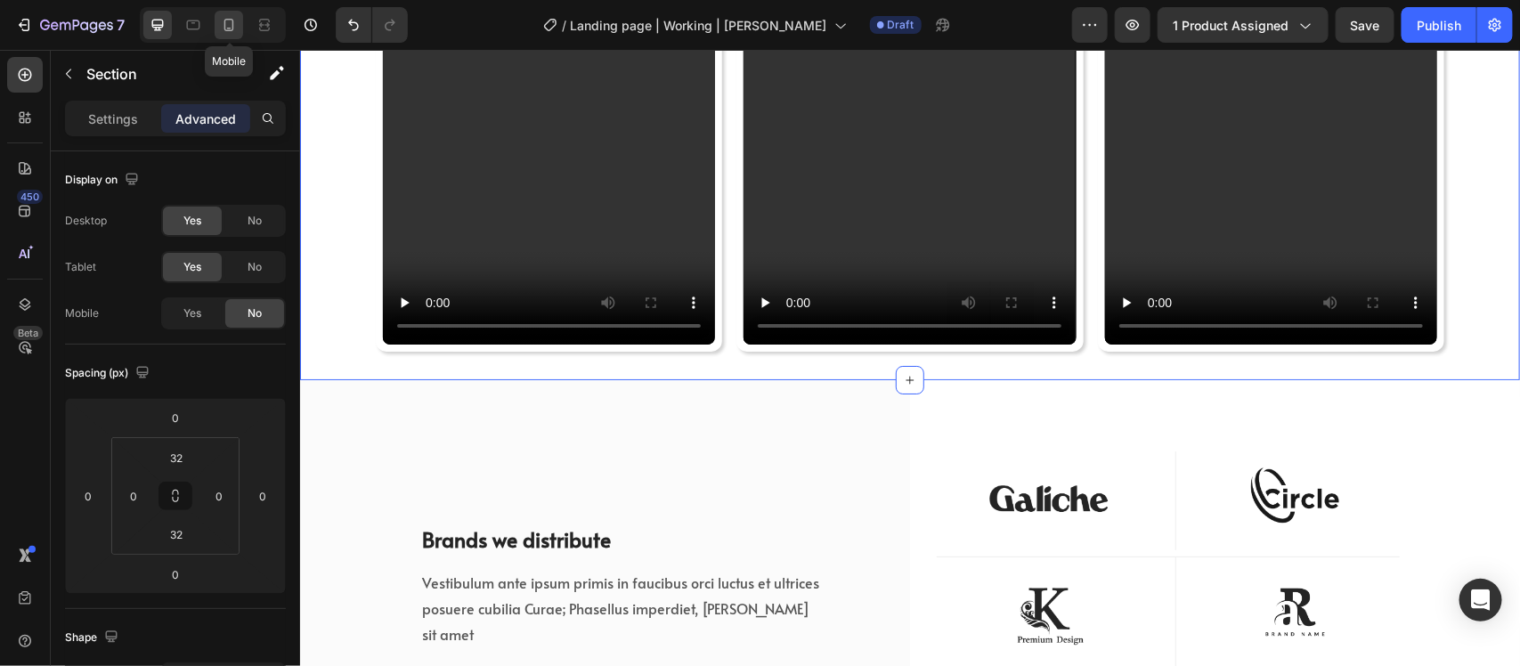
click at [224, 23] on icon at bounding box center [229, 25] width 10 height 12
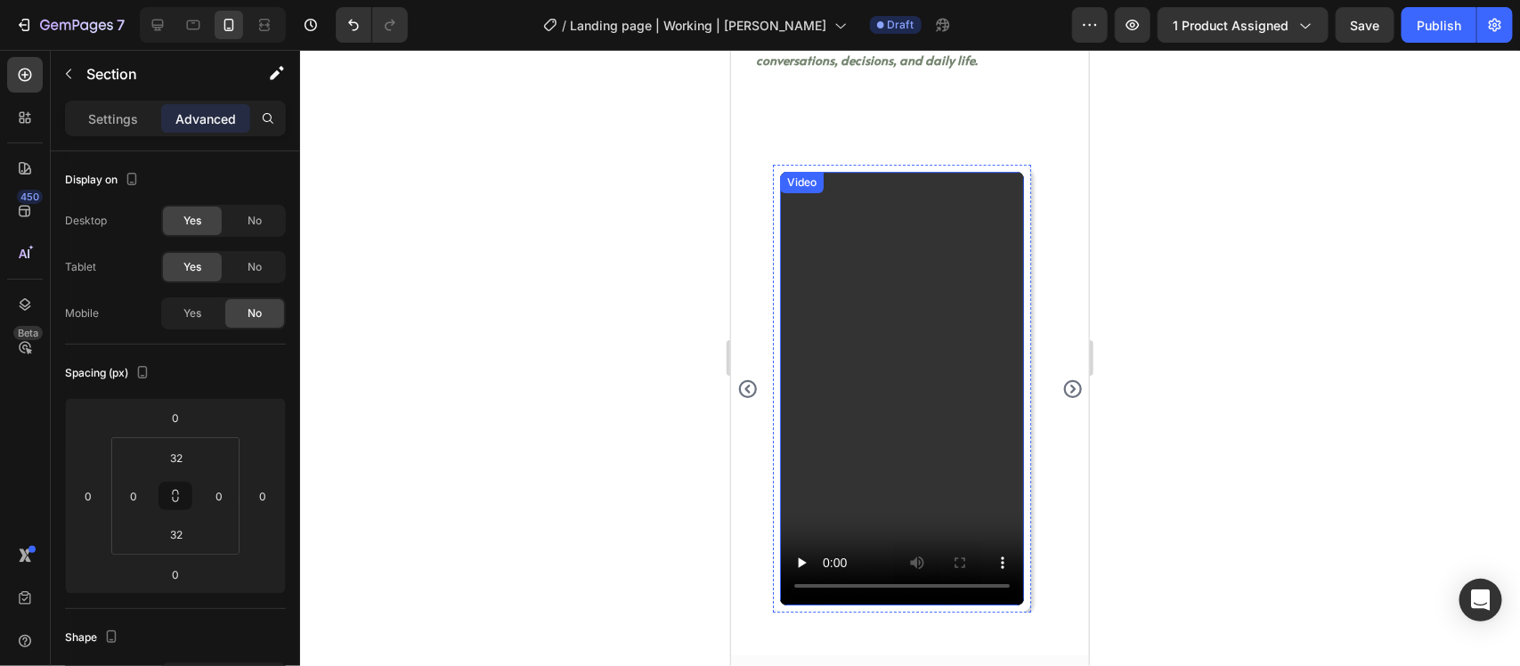
scroll to position [5654, 0]
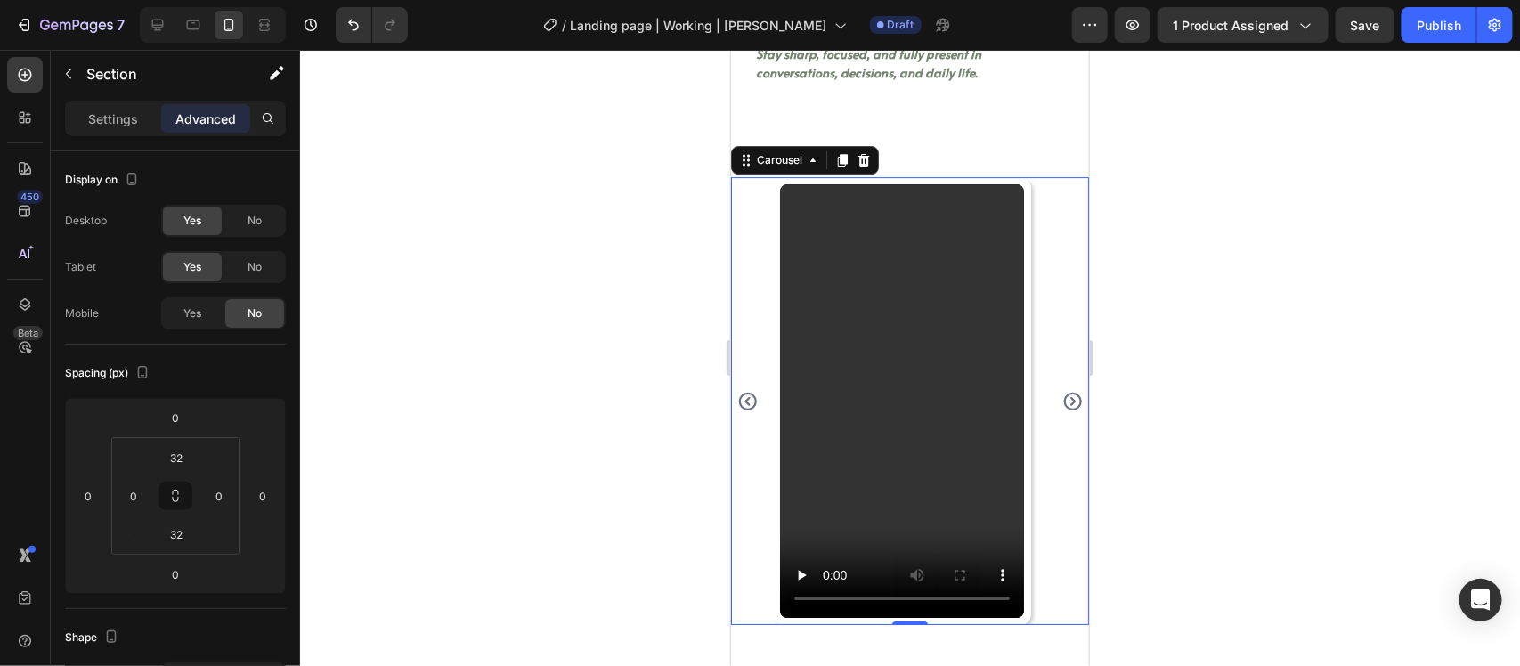
click at [1042, 268] on div "Video Row Video Row Video Row" at bounding box center [909, 400] width 358 height 448
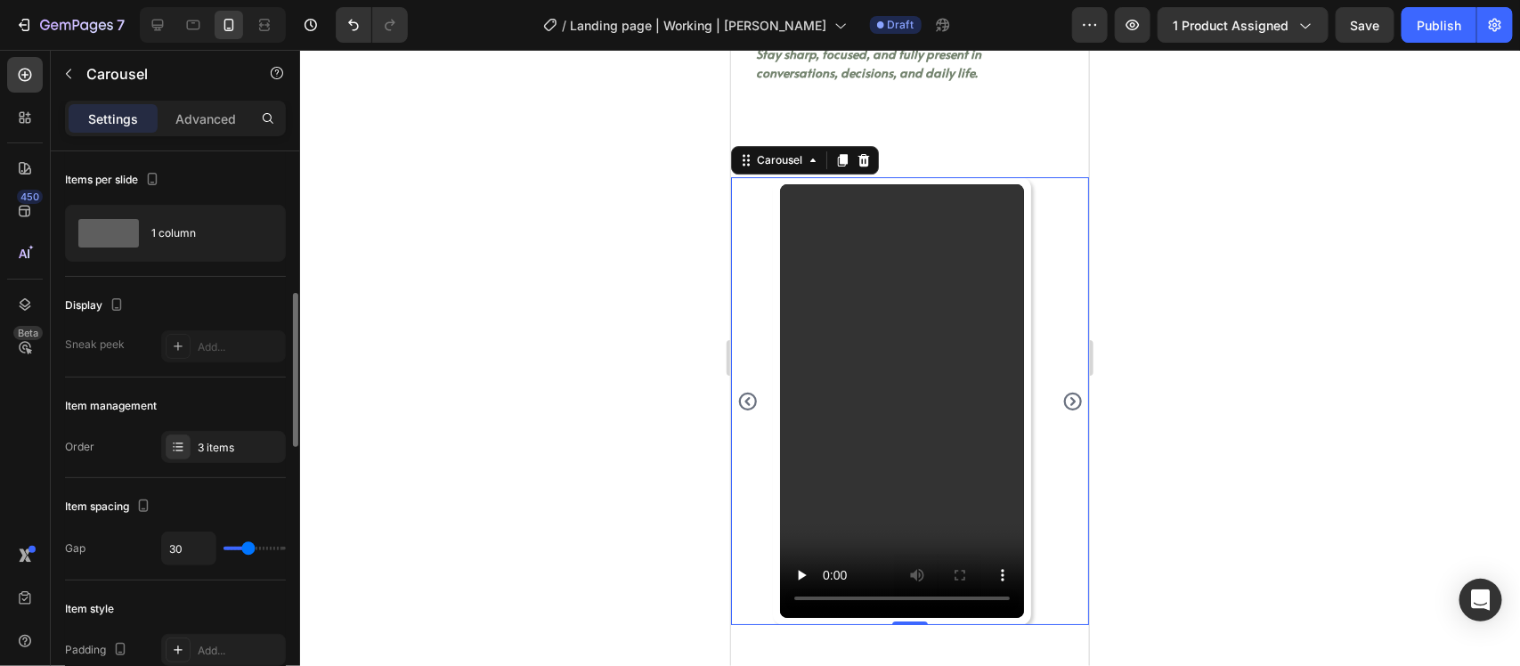
scroll to position [223, 0]
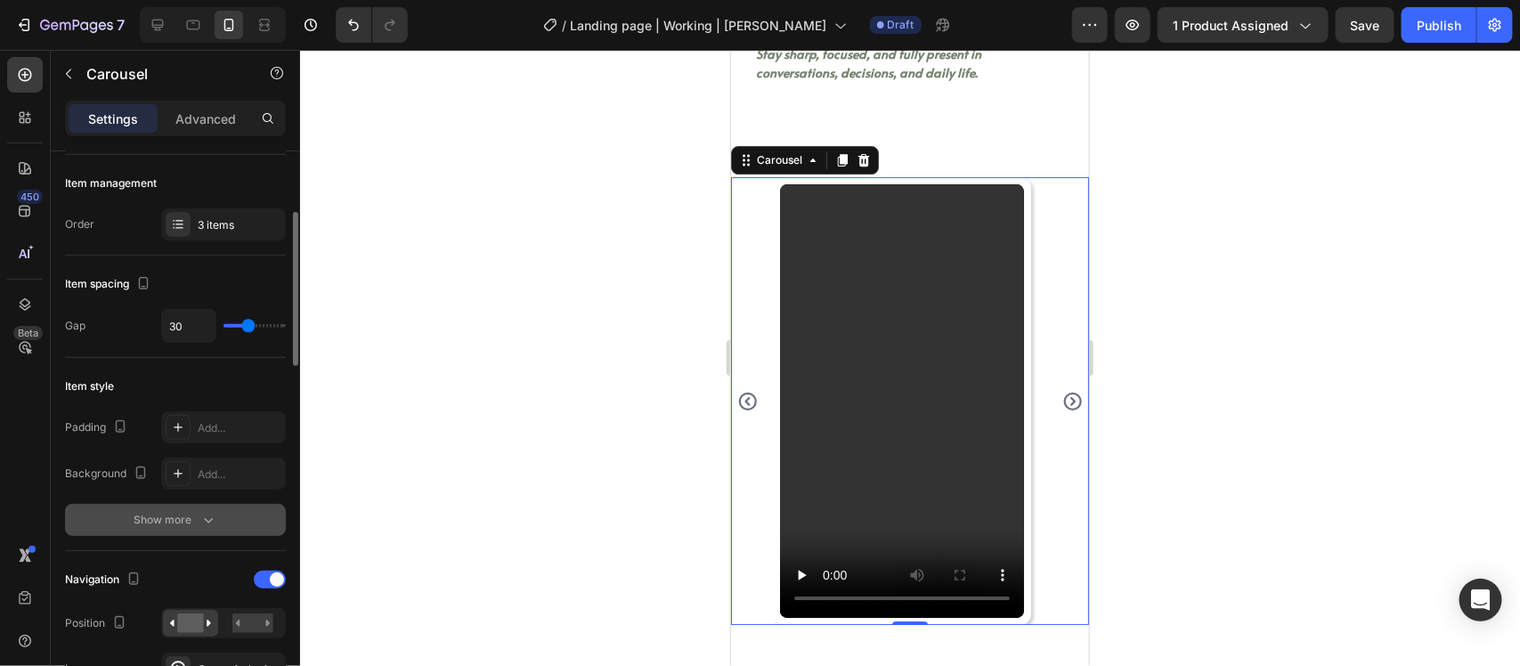
click at [160, 513] on div "Show more" at bounding box center [175, 520] width 83 height 18
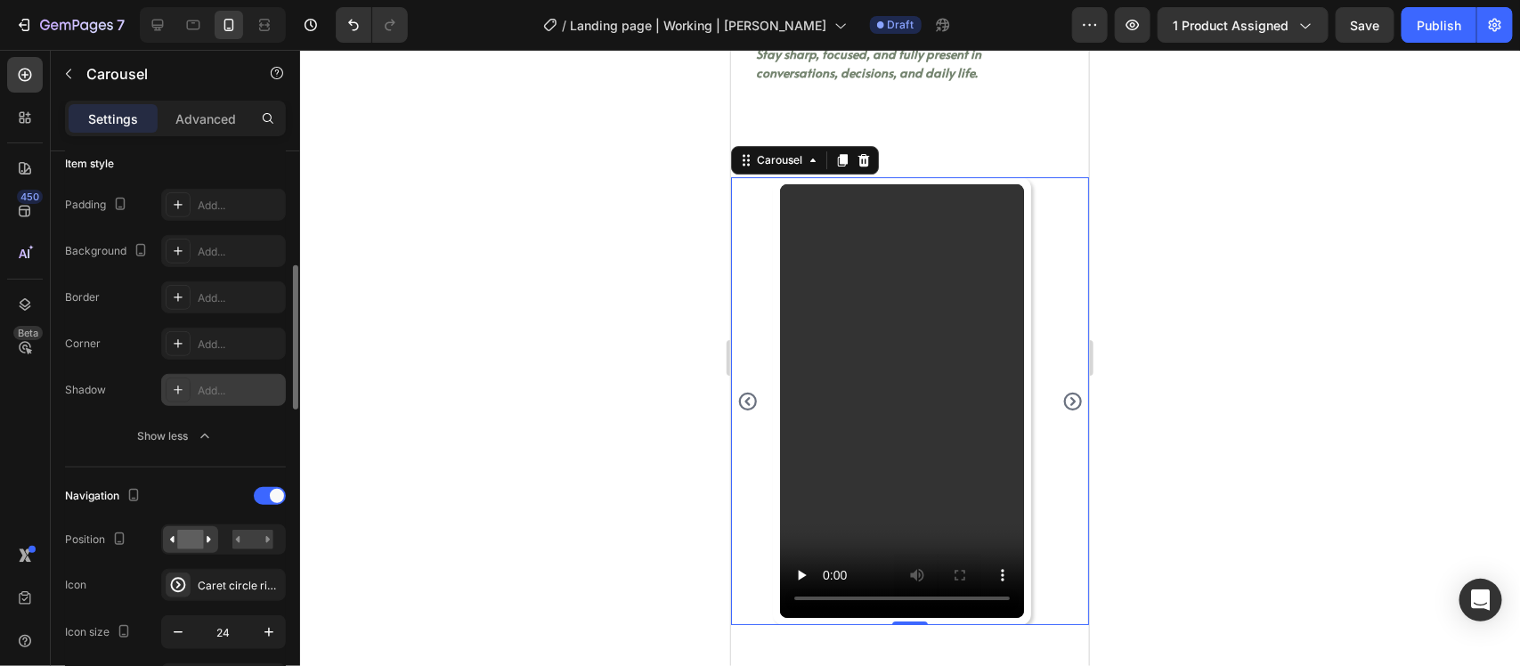
scroll to position [557, 0]
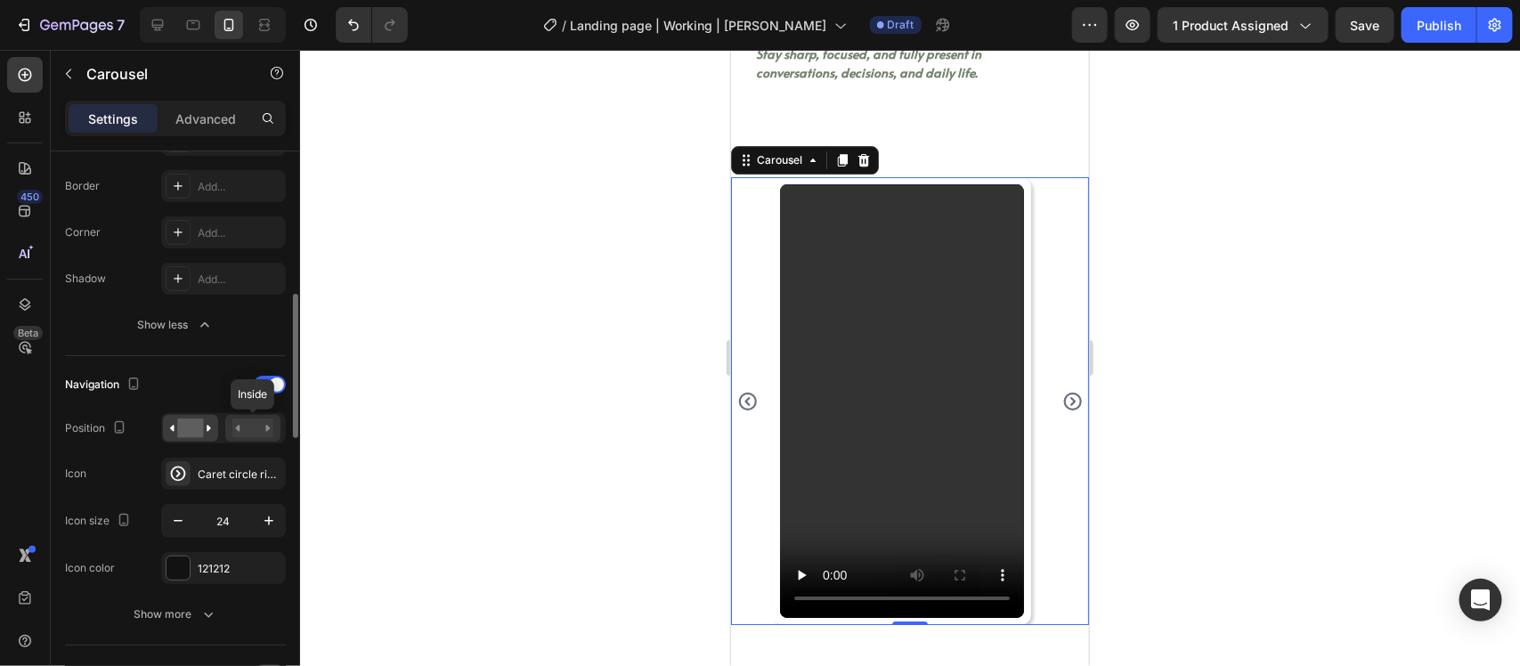
click at [255, 423] on rect at bounding box center [252, 429] width 41 height 20
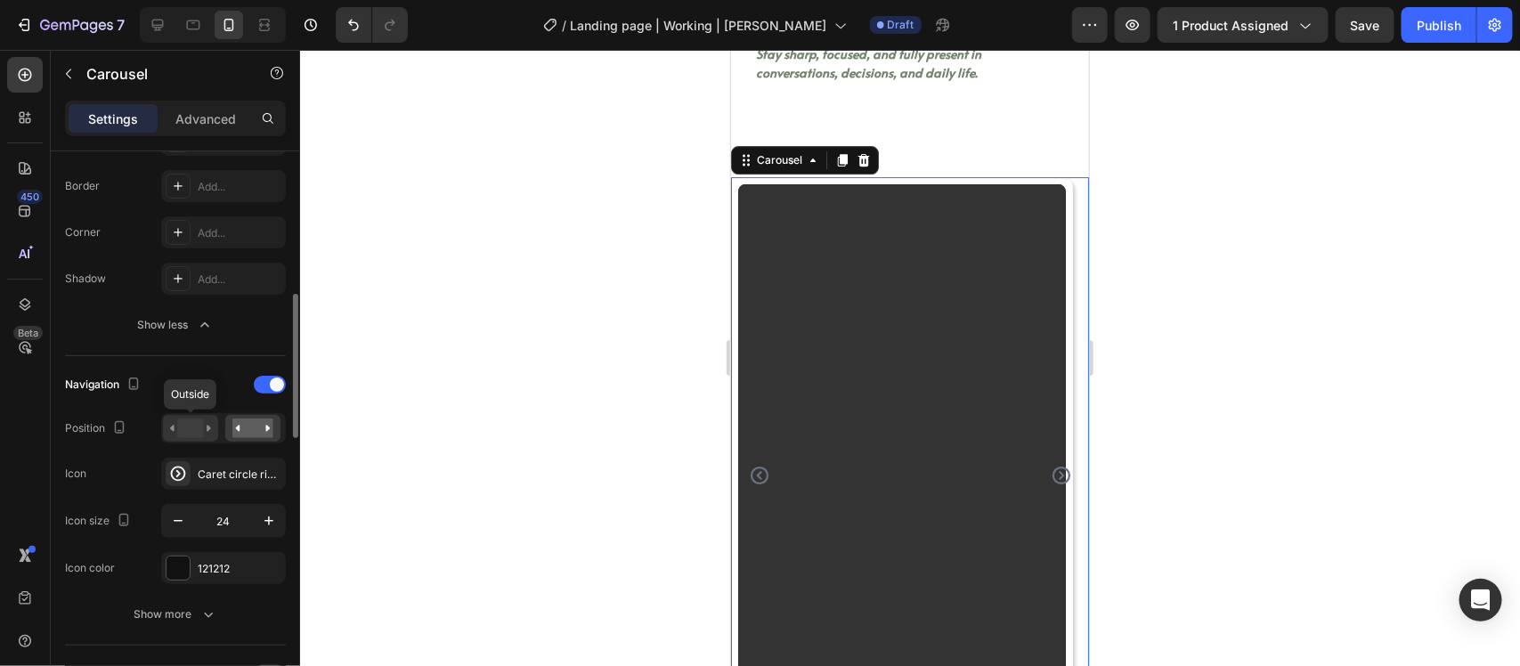
click at [203, 438] on icon at bounding box center [190, 429] width 41 height 20
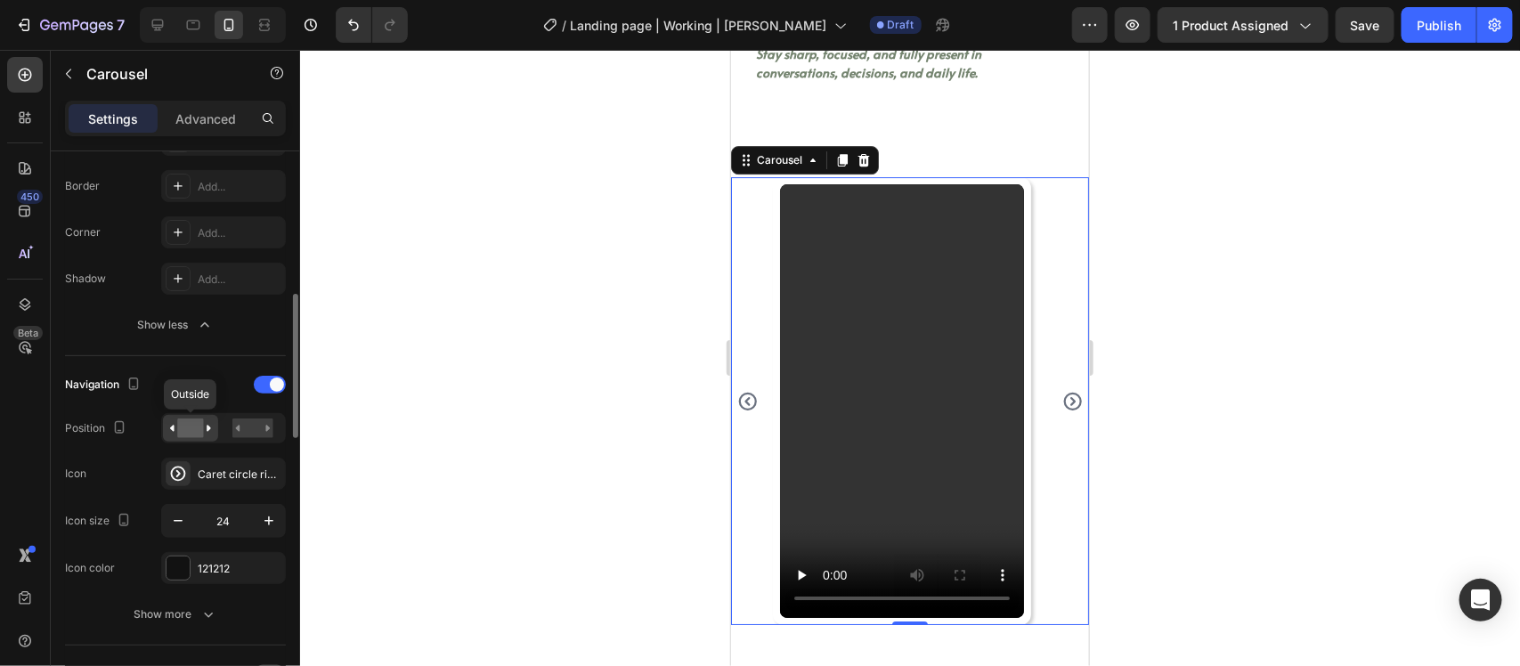
scroll to position [668, 0]
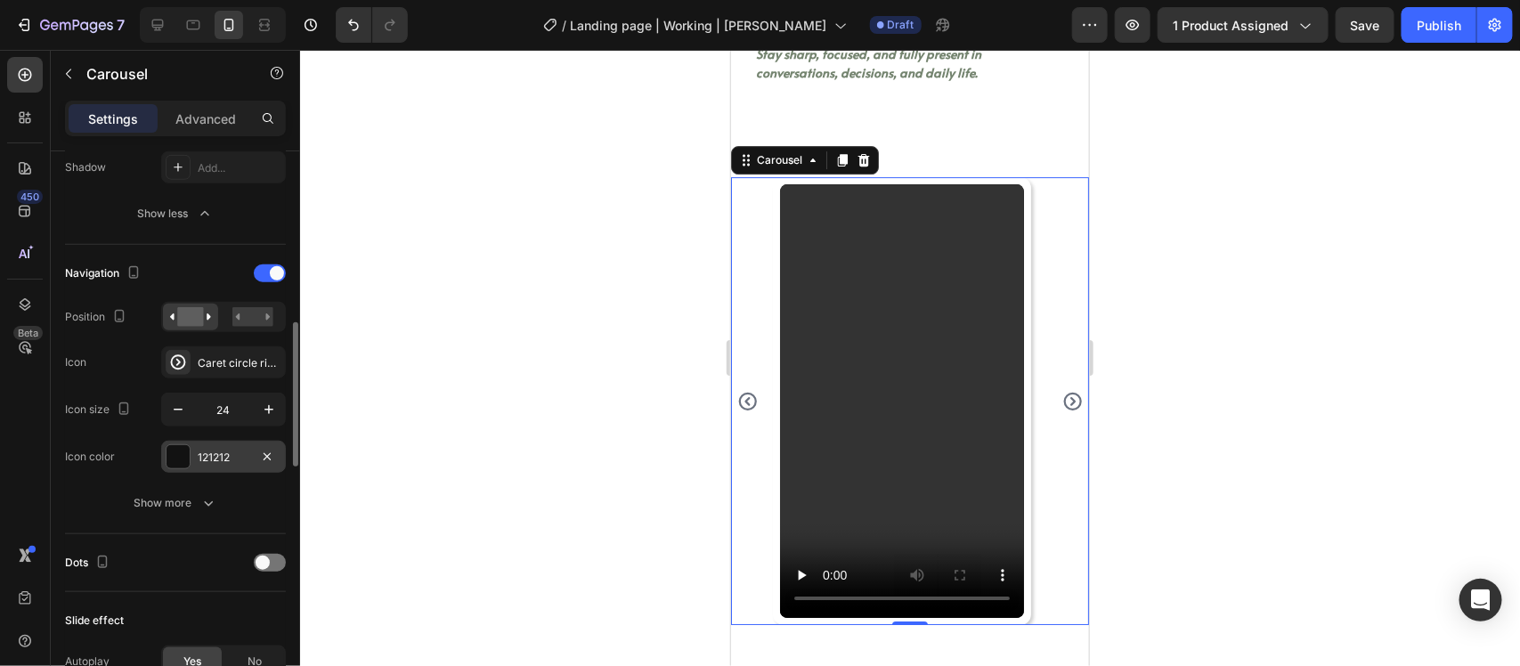
drag, startPoint x: 202, startPoint y: 495, endPoint x: 205, endPoint y: 466, distance: 29.5
click at [200, 496] on icon "button" at bounding box center [209, 503] width 18 height 18
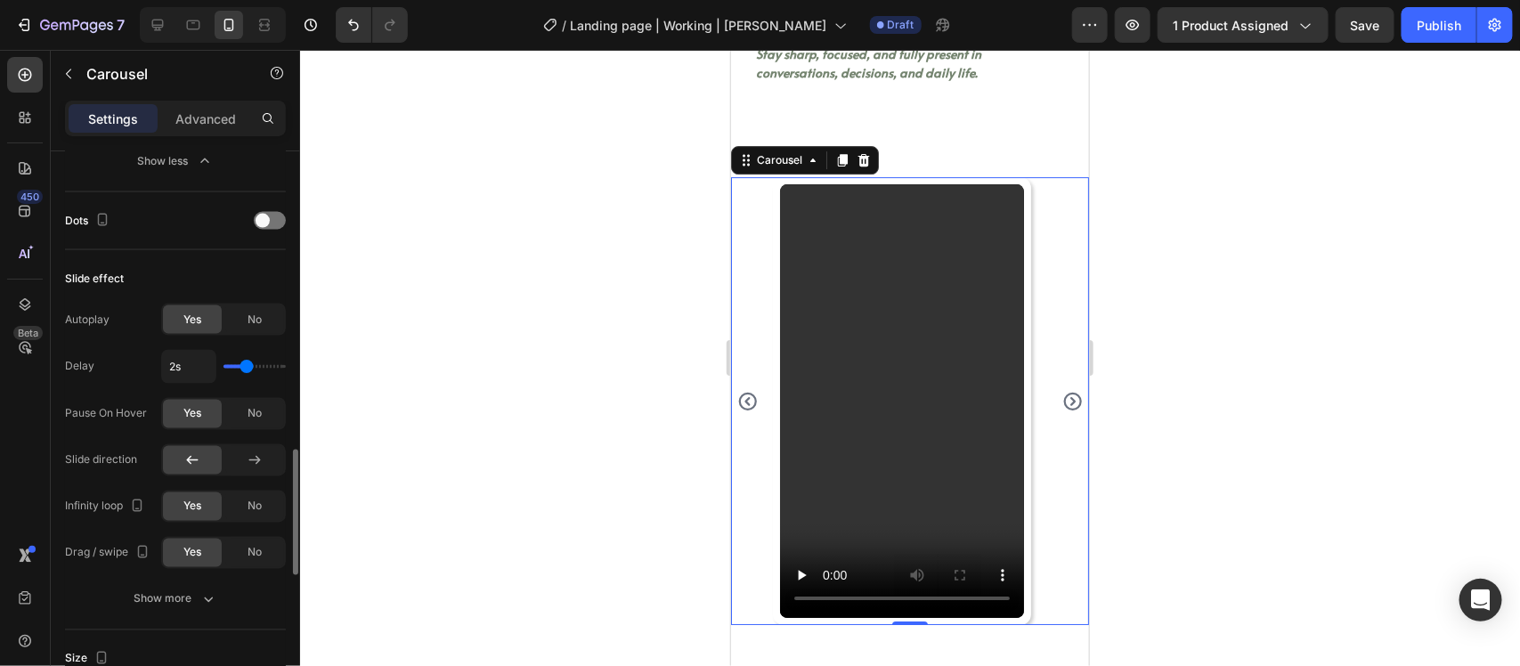
scroll to position [1447, 0]
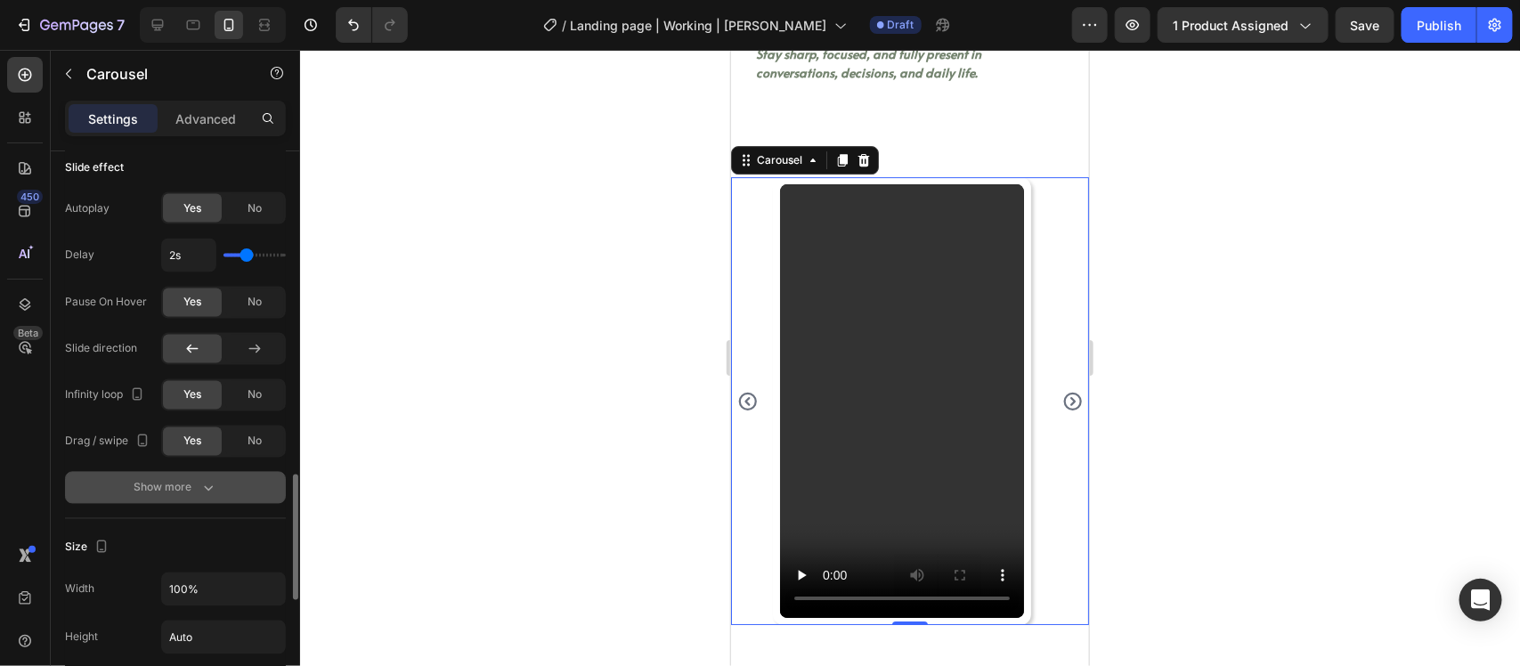
click at [201, 490] on icon "button" at bounding box center [209, 488] width 18 height 18
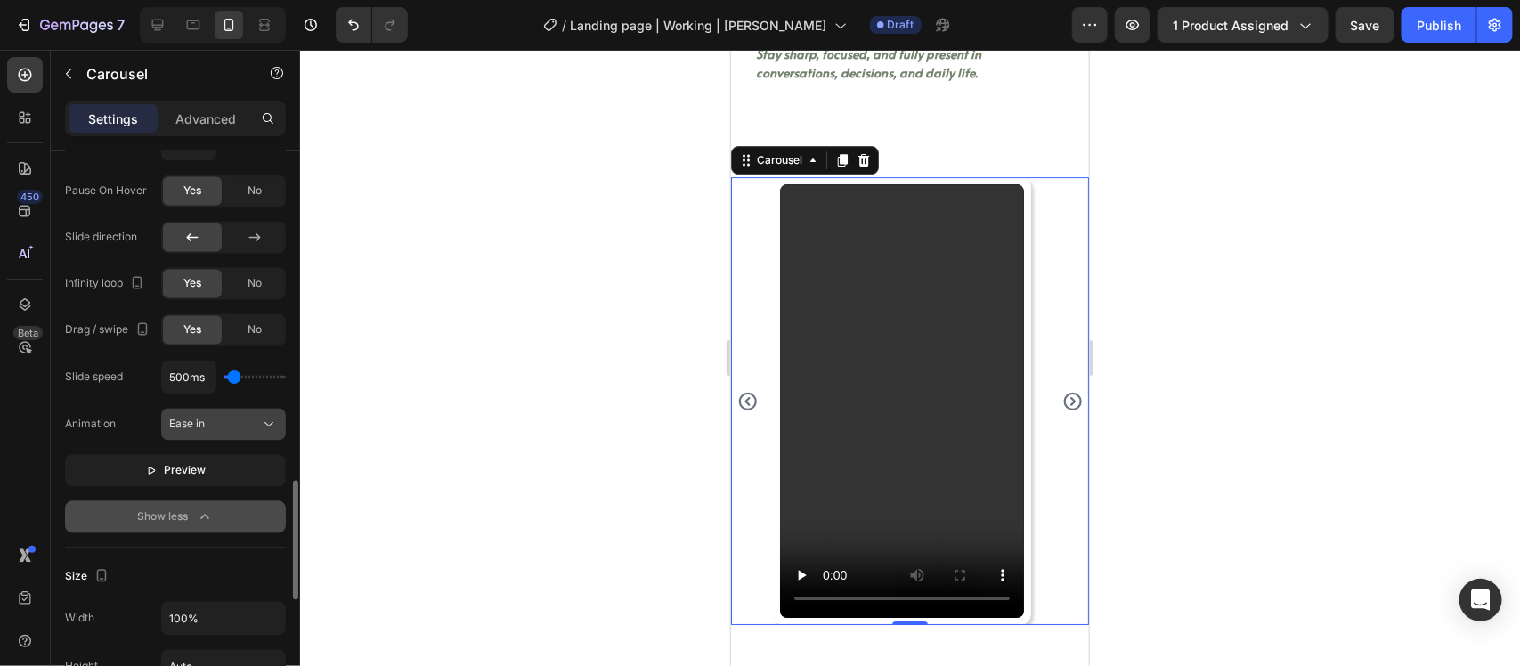
scroll to position [1670, 0]
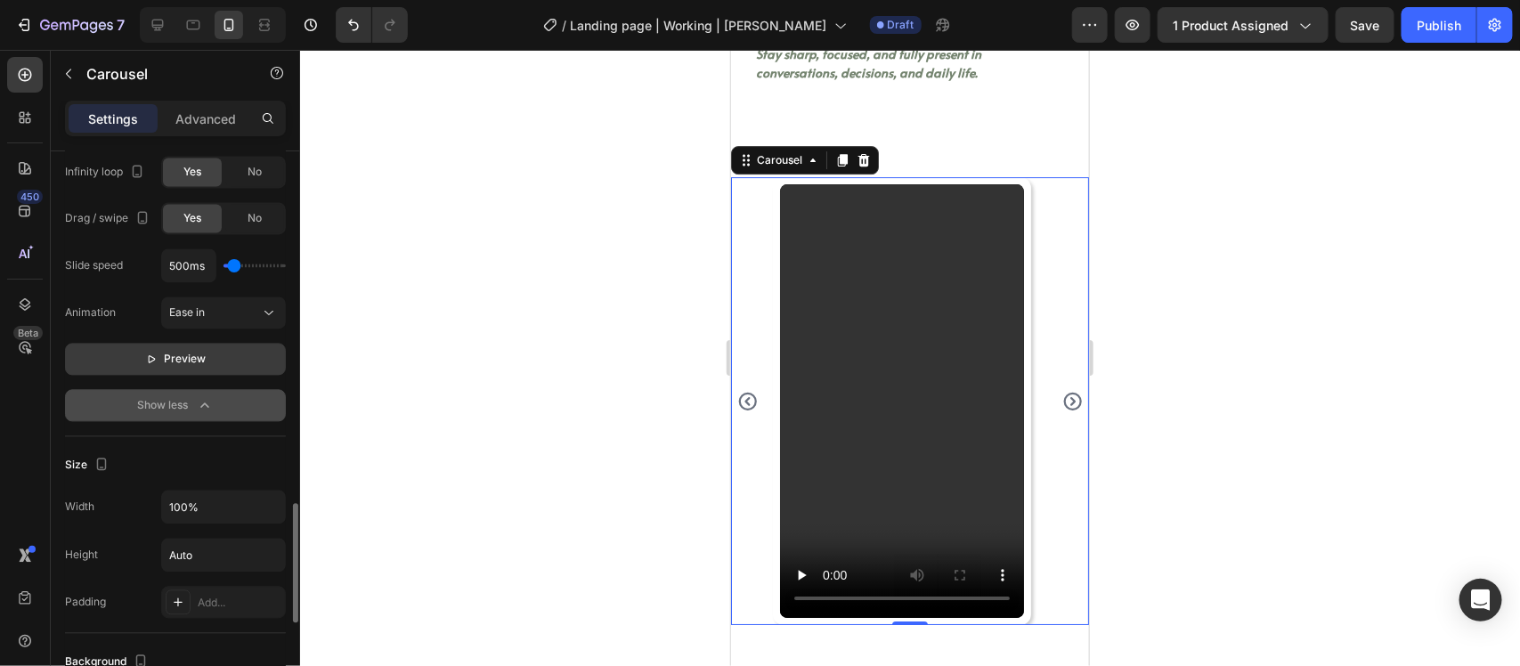
click at [167, 349] on button "Preview" at bounding box center [175, 360] width 221 height 32
click at [172, 362] on span "Pause" at bounding box center [185, 360] width 31 height 18
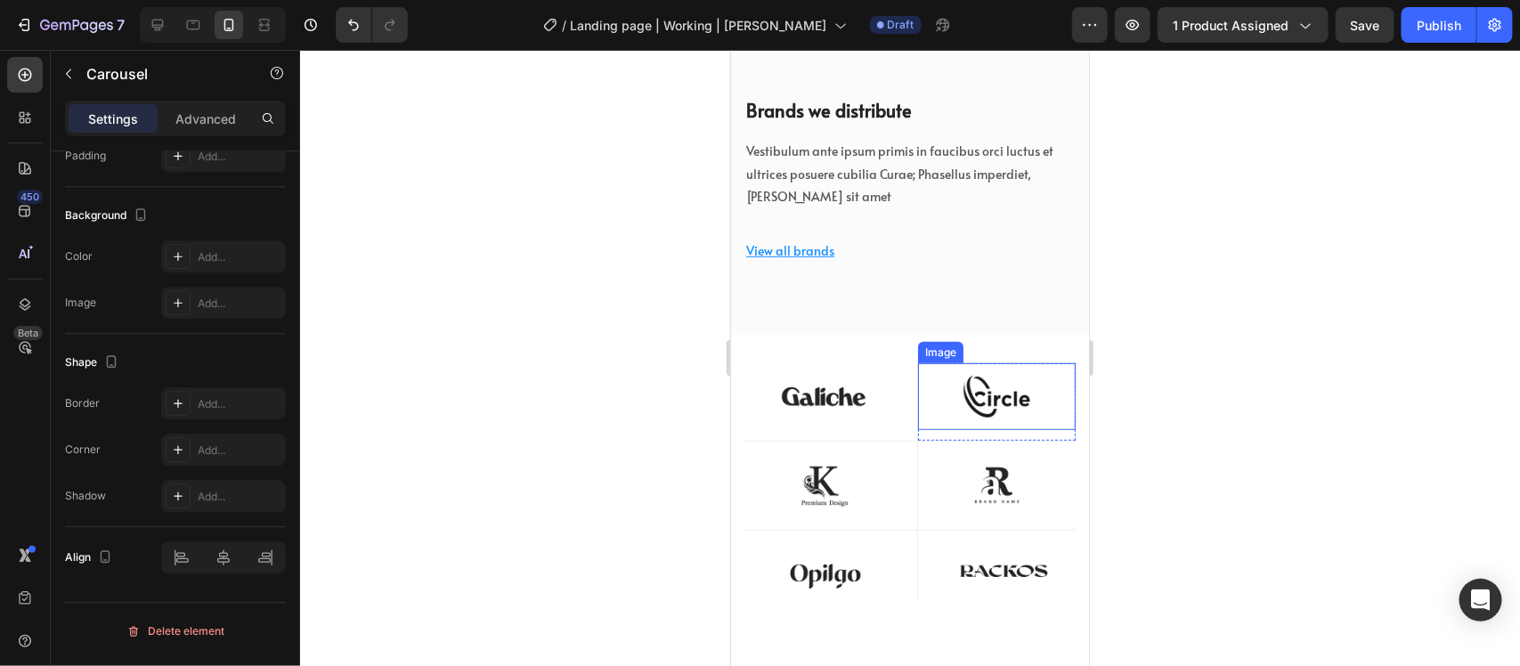
scroll to position [6210, 0]
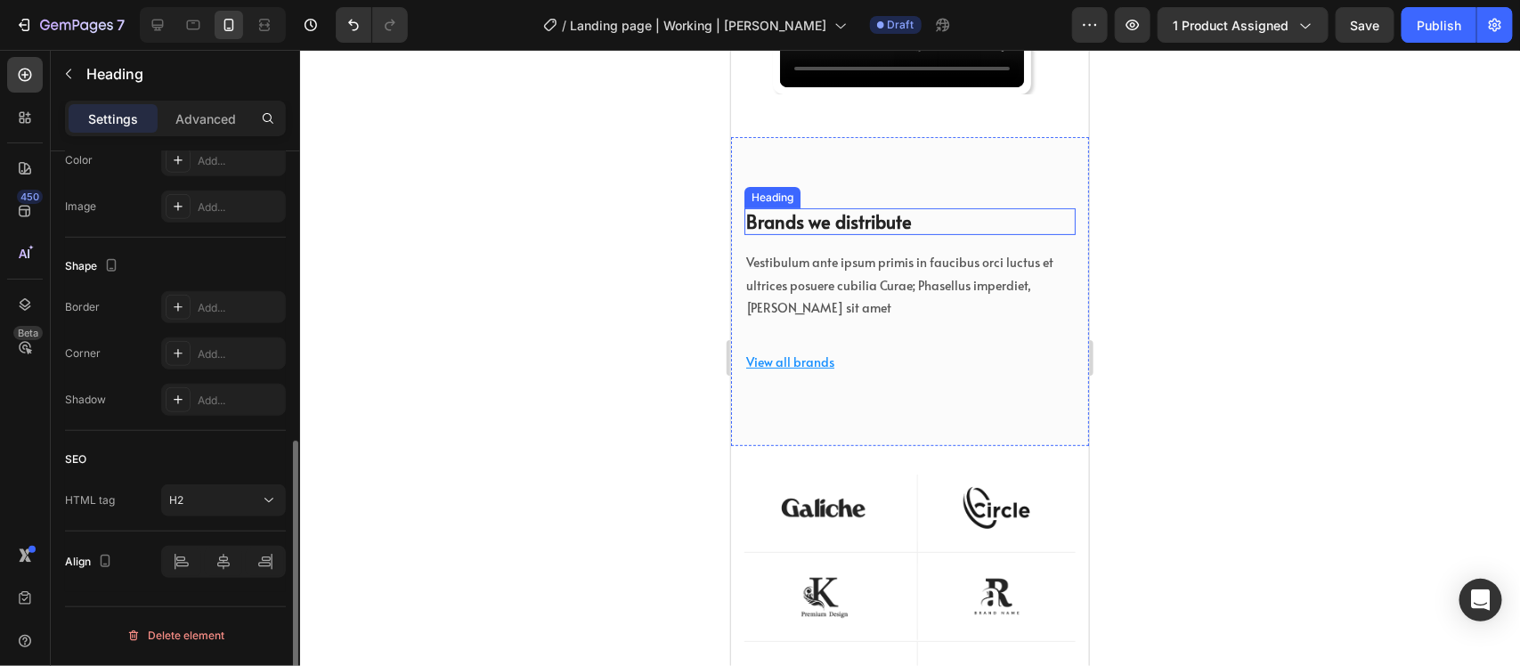
click at [945, 224] on p "Brands we distribute" at bounding box center [909, 220] width 328 height 23
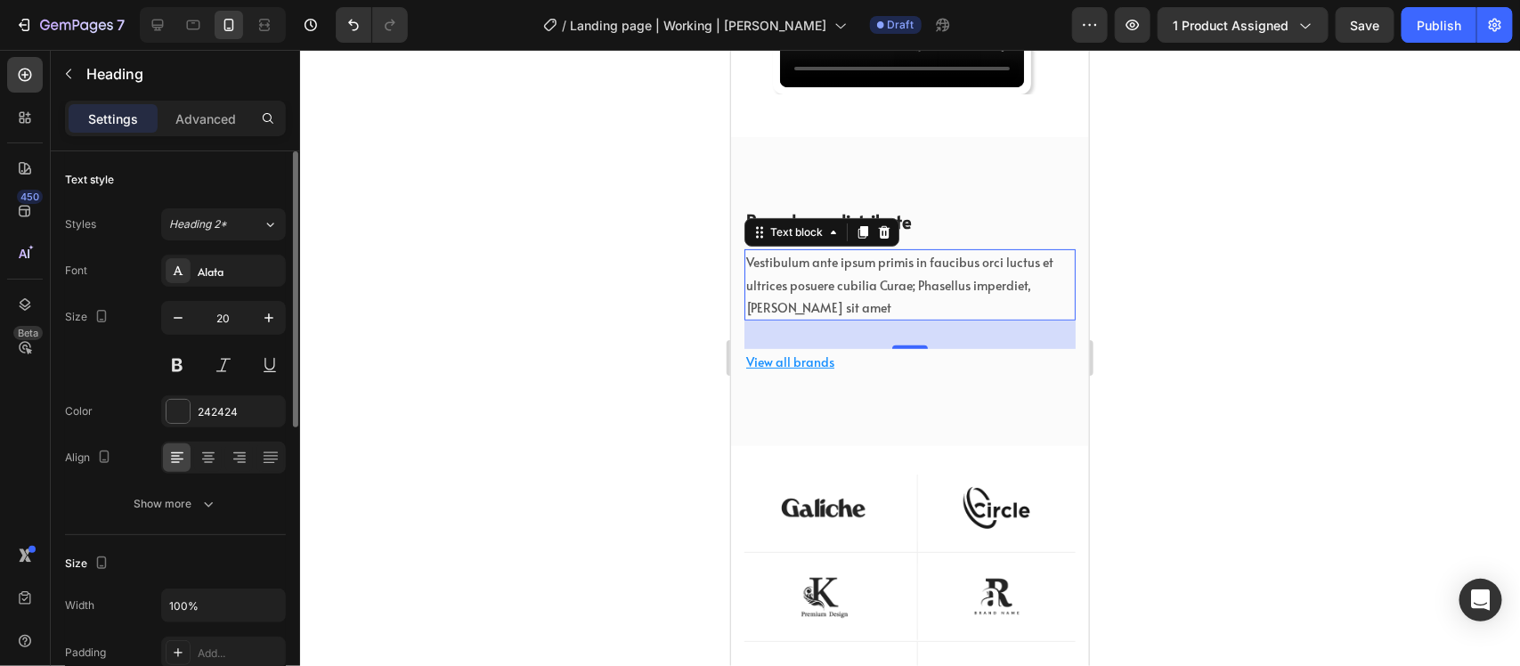
click at [978, 314] on p "Vestibulum ante ipsum primis in faucibus orci luctus et ultrices posuere cubili…" at bounding box center [909, 284] width 328 height 68
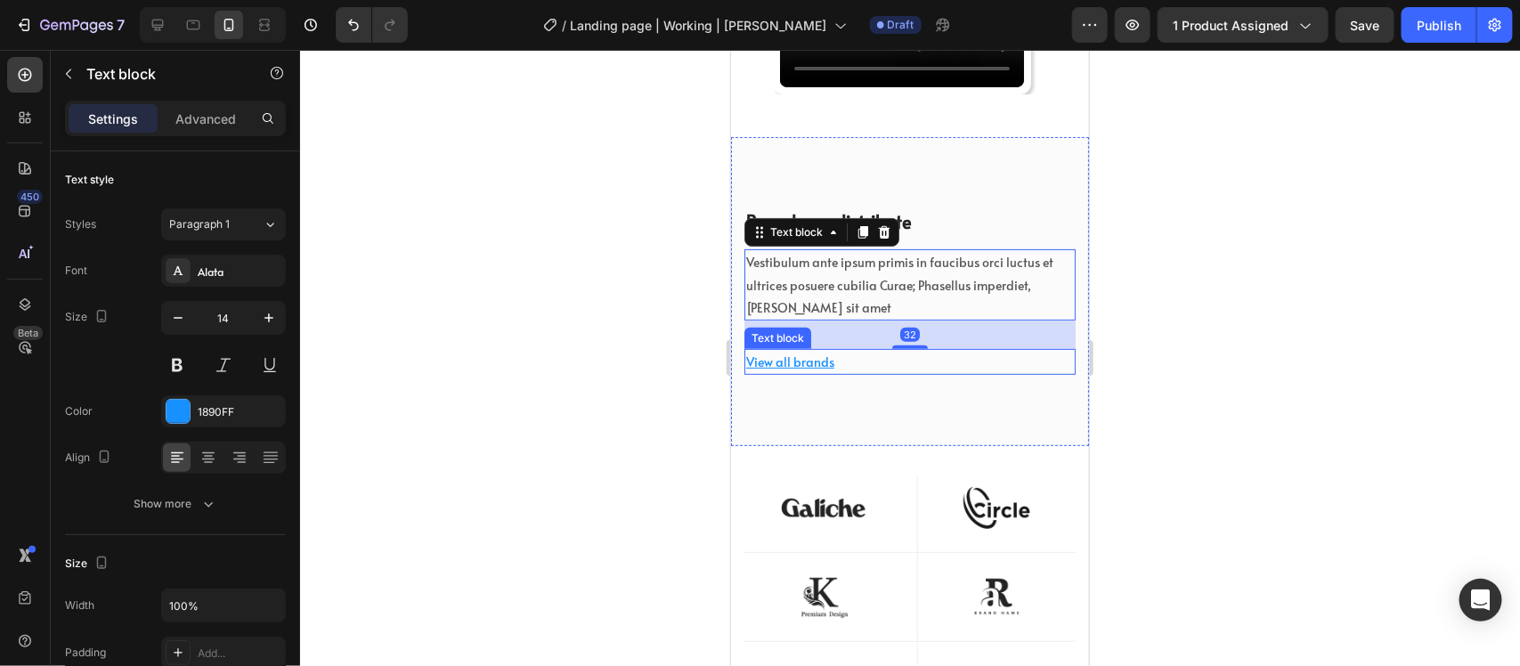
click at [816, 360] on u "View all brands" at bounding box center [789, 361] width 88 height 17
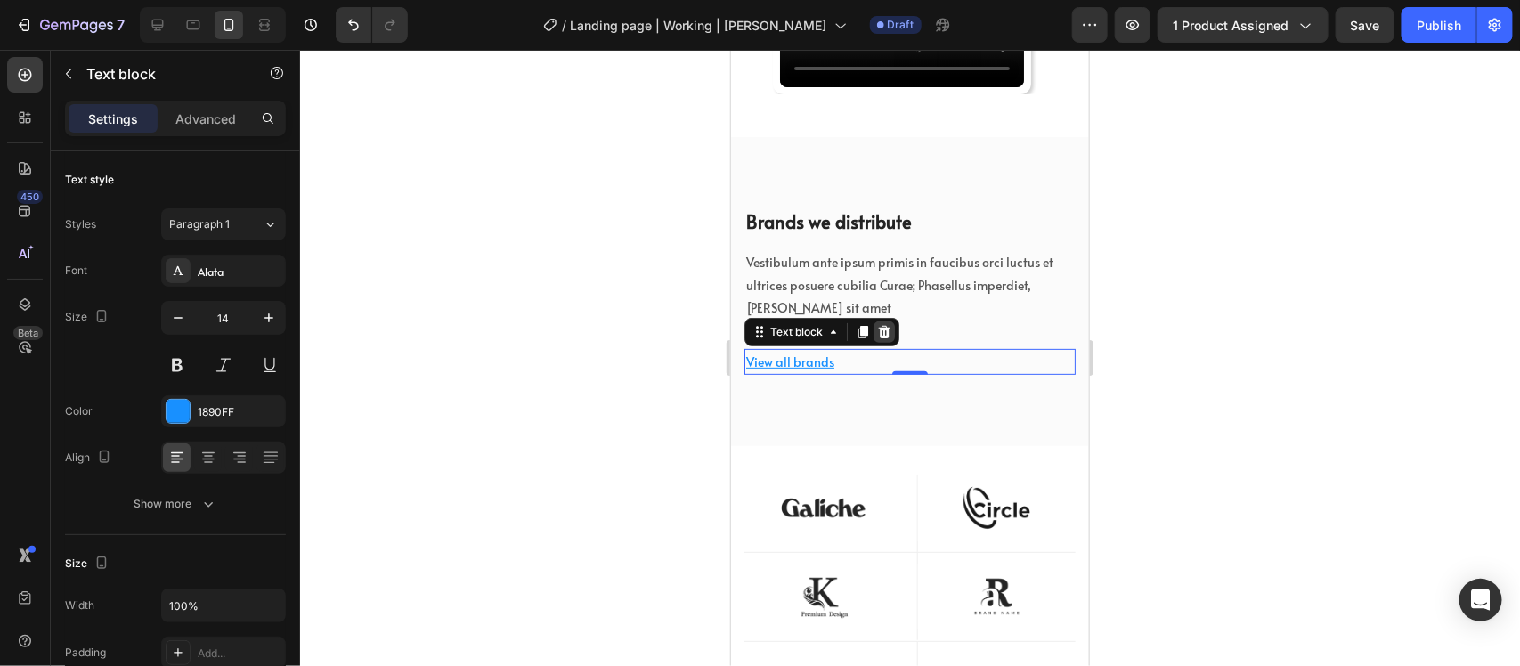
click at [879, 321] on div at bounding box center [883, 331] width 21 height 21
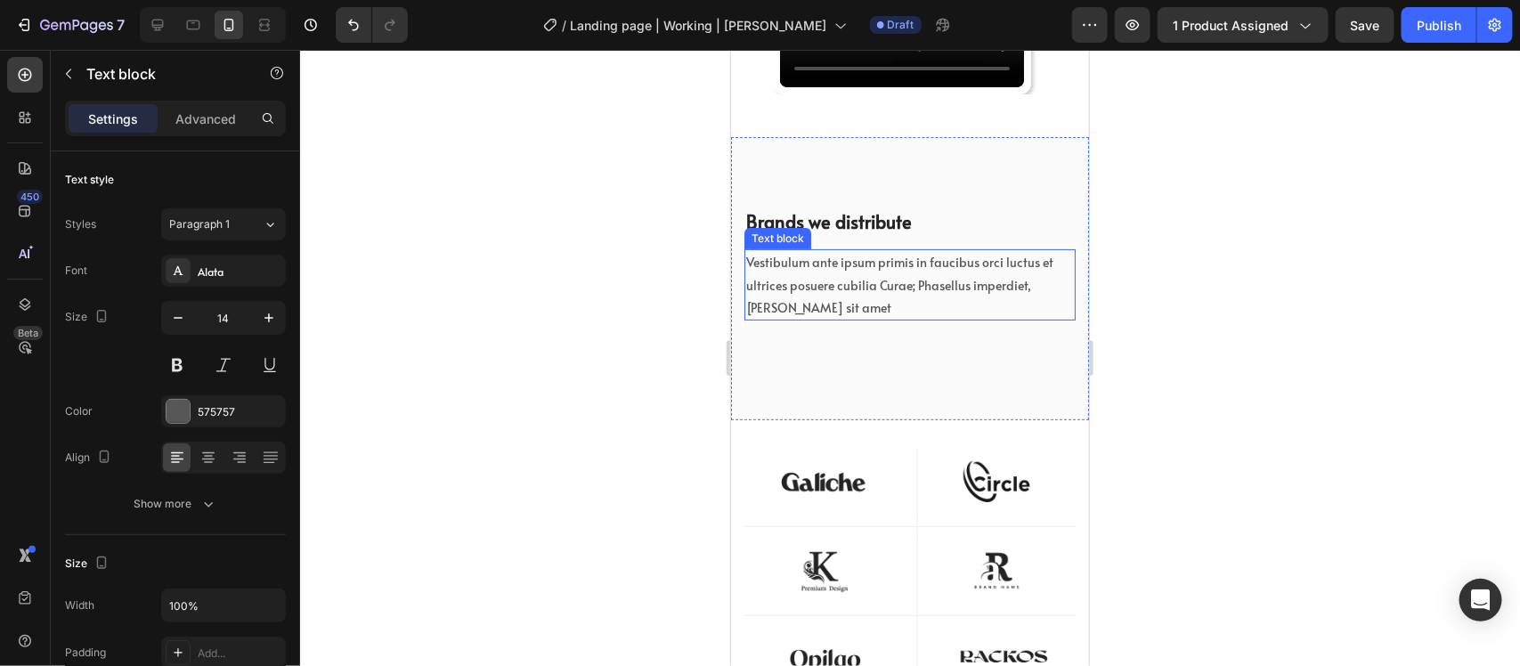
click at [889, 255] on p "Vestibulum ante ipsum primis in faucibus orci luctus et ultrices posuere cubili…" at bounding box center [909, 284] width 328 height 68
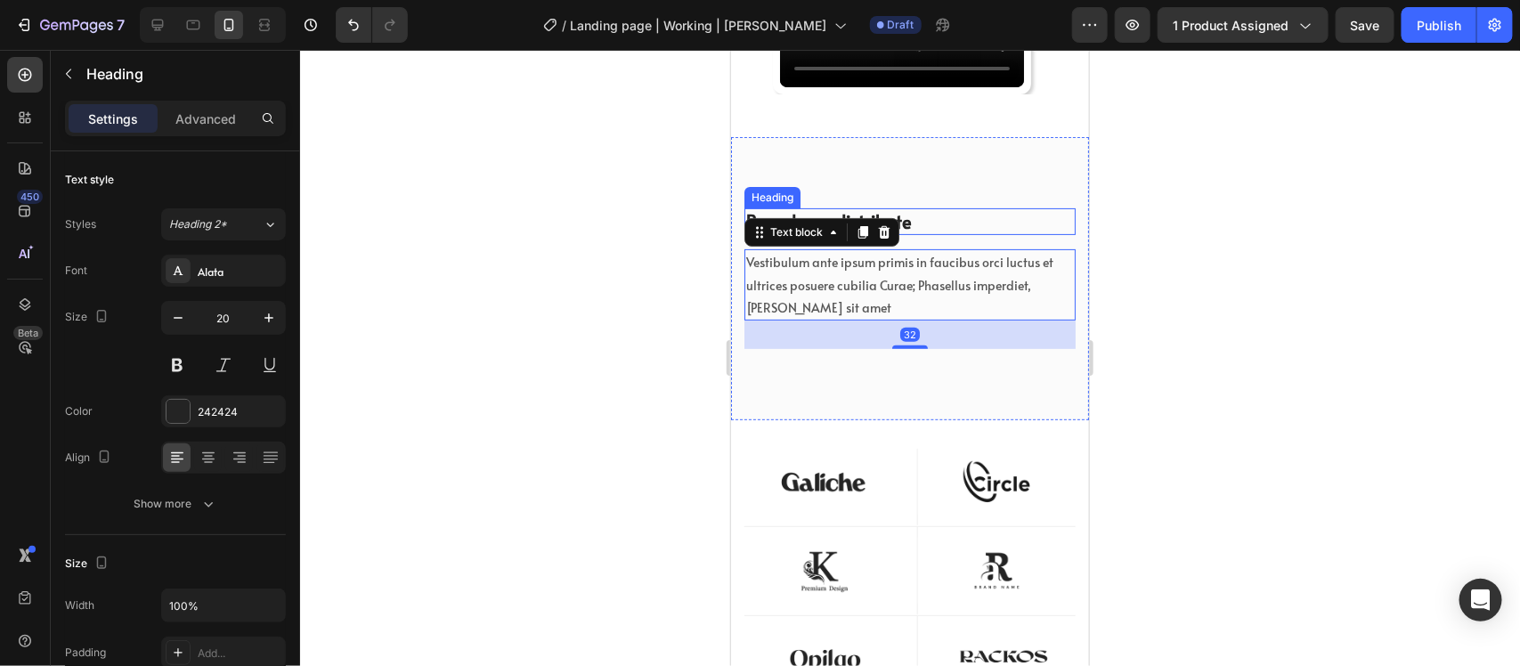
click at [924, 211] on p "Brands we distribute" at bounding box center [909, 220] width 328 height 23
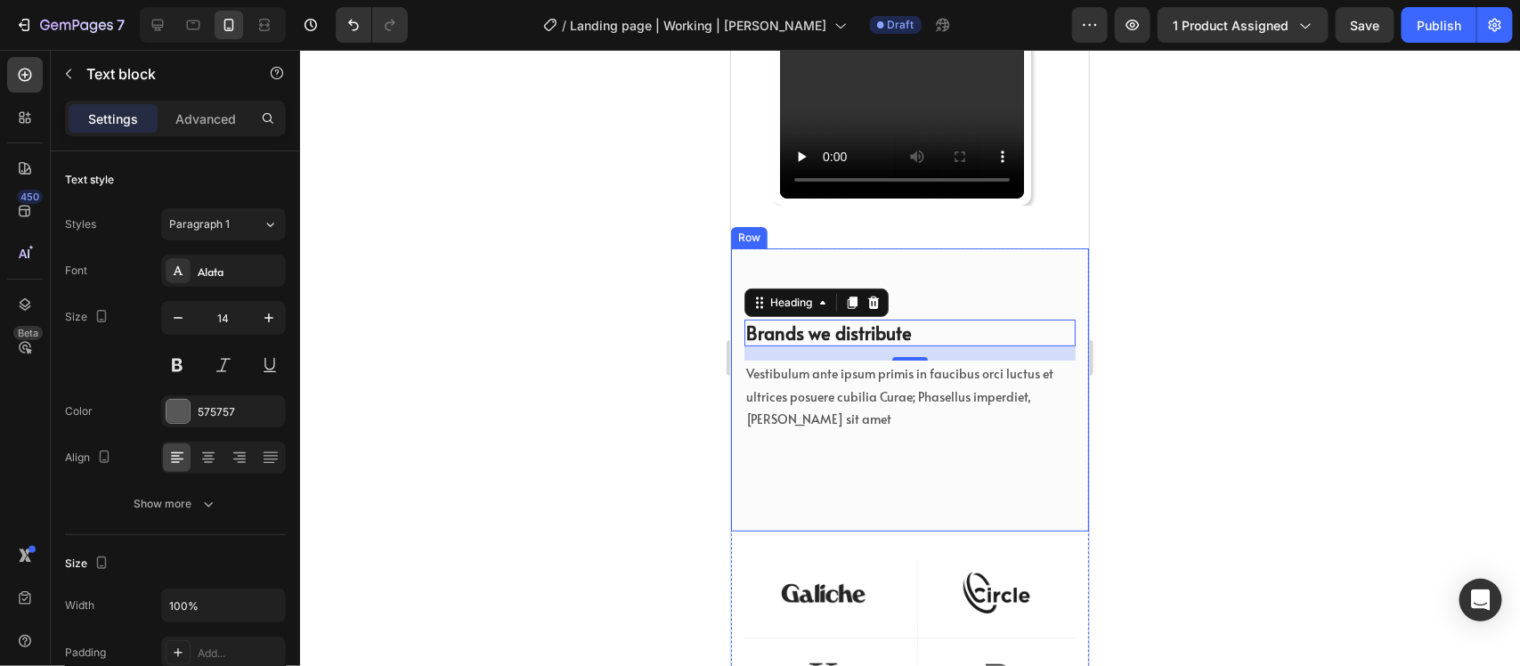
click at [954, 369] on p "Vestibulum ante ipsum primis in faucibus orci luctus et ultrices posuere cubili…" at bounding box center [909, 396] width 328 height 68
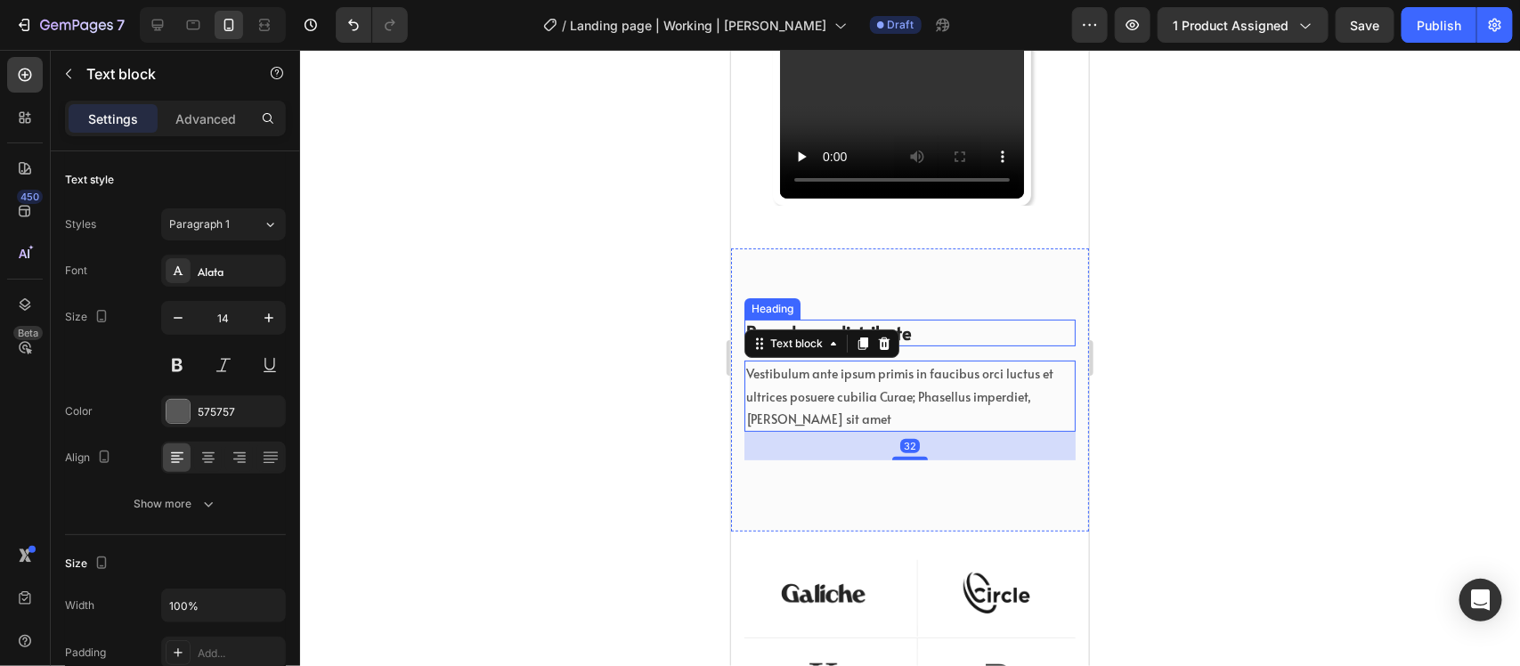
scroll to position [6322, 0]
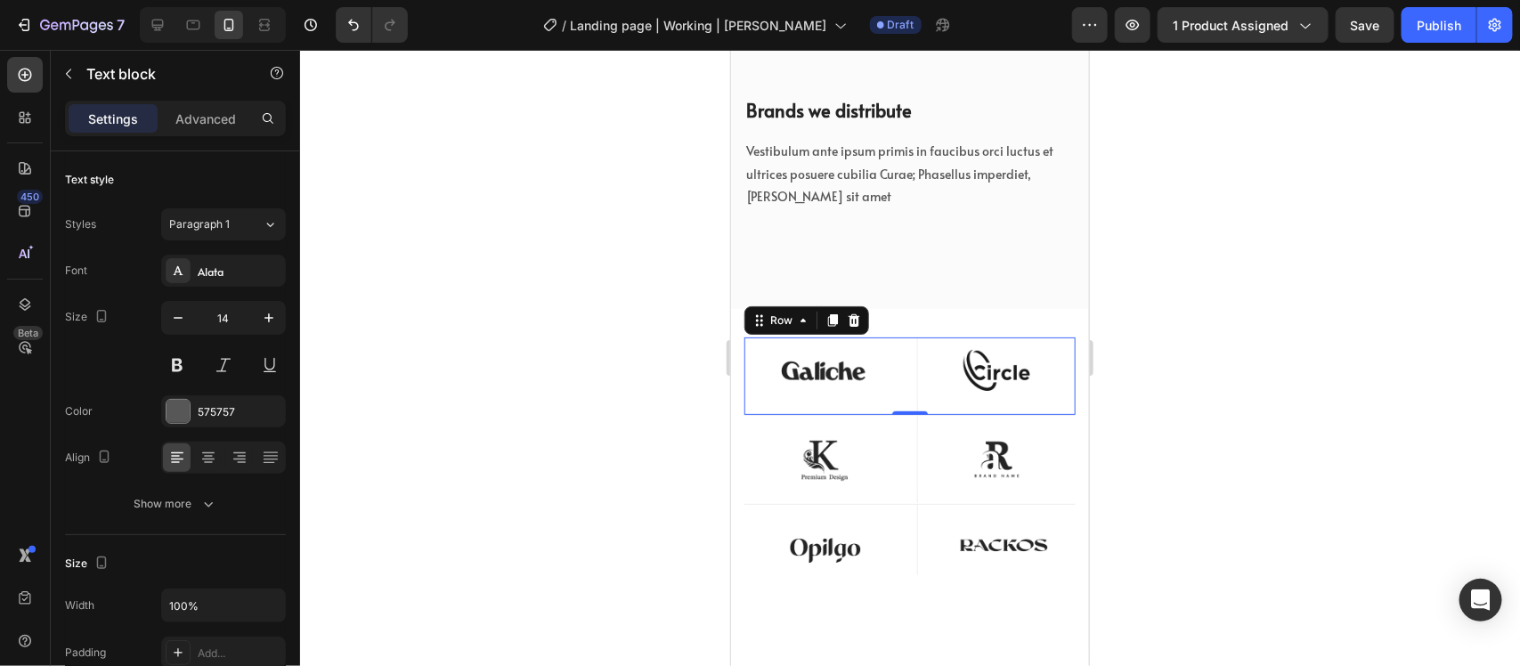
click at [898, 362] on div "Image Row Image Row Row 0" at bounding box center [909, 376] width 331 height 78
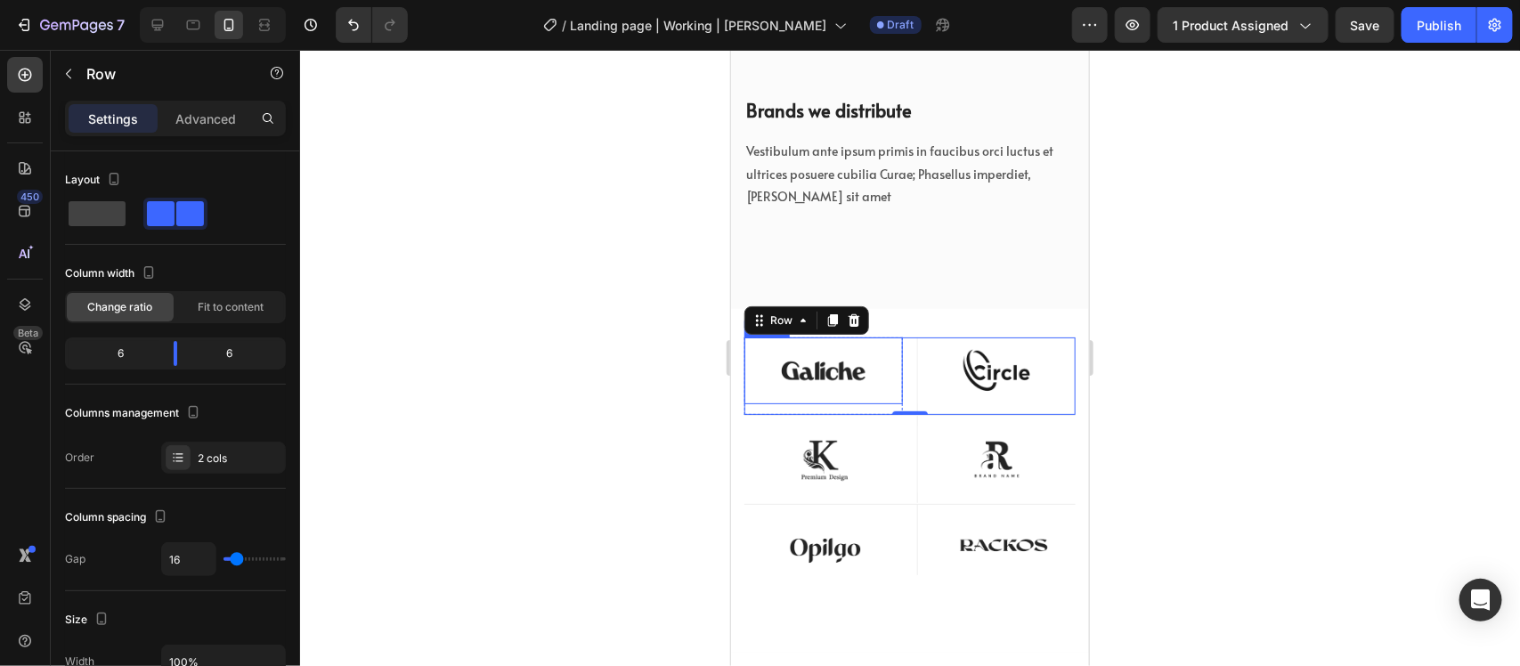
click at [835, 358] on img at bounding box center [823, 370] width 159 height 67
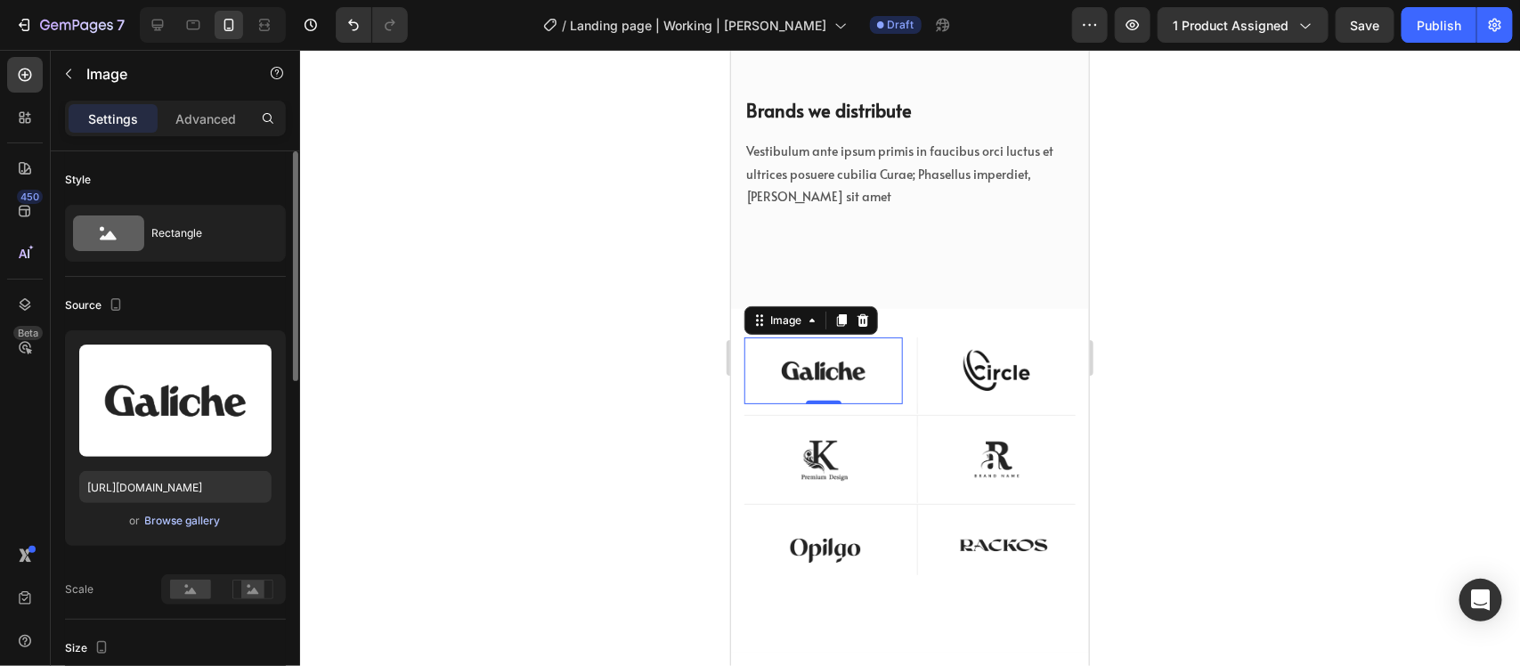
click at [210, 517] on div "Browse gallery" at bounding box center [183, 521] width 76 height 16
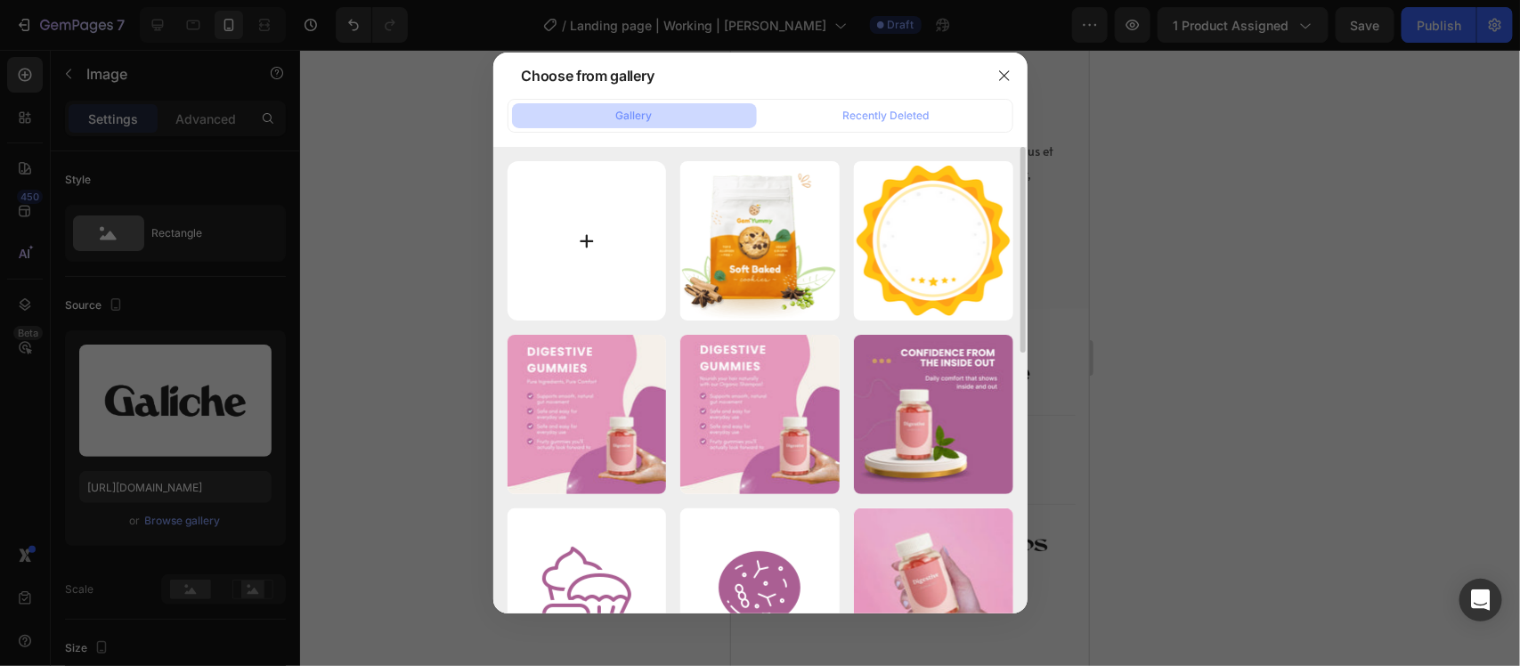
click at [638, 201] on input "file" at bounding box center [587, 240] width 159 height 159
type input "C:\fakepath\image_3.webp"
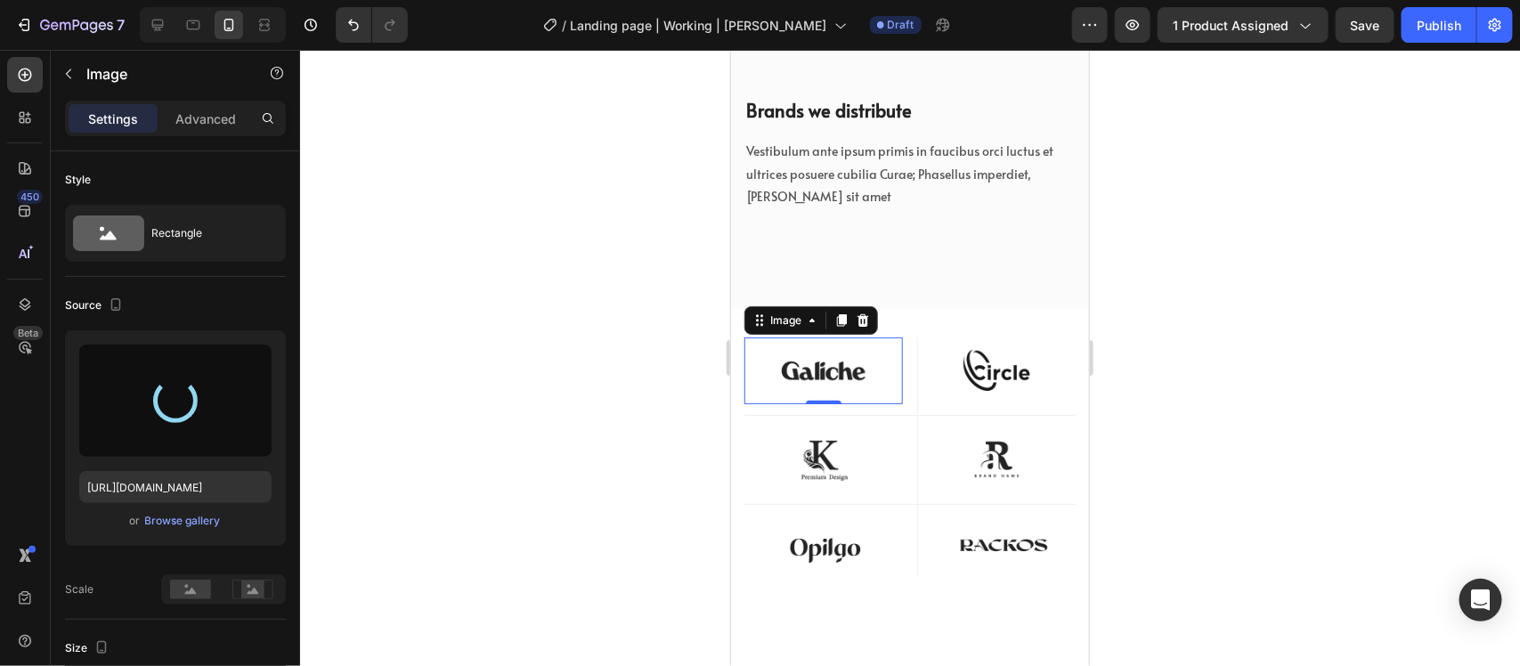
type input "[URL][DOMAIN_NAME]"
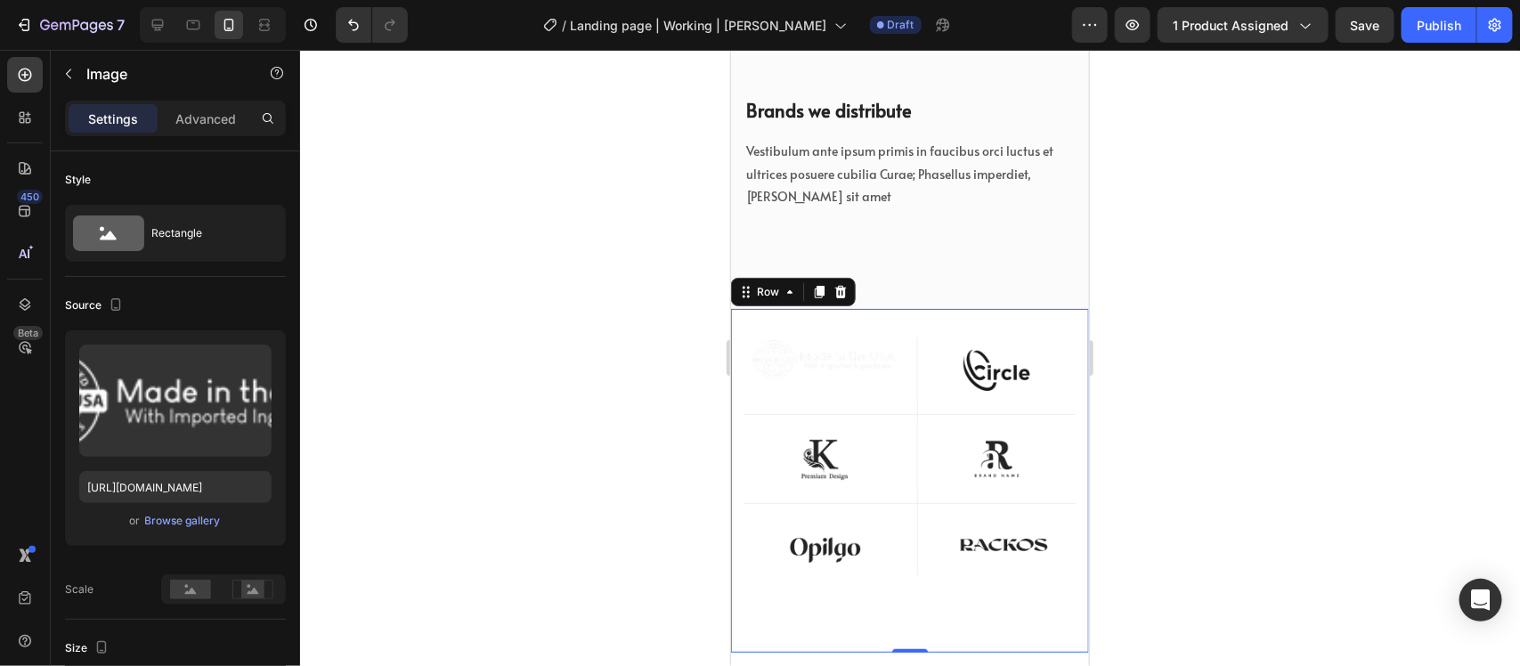
click at [920, 317] on div "Image Row Image Row Row Image Row Image Row Row Image Row Image Row Row Row 0" at bounding box center [909, 480] width 358 height 344
click at [861, 348] on img at bounding box center [823, 359] width 159 height 45
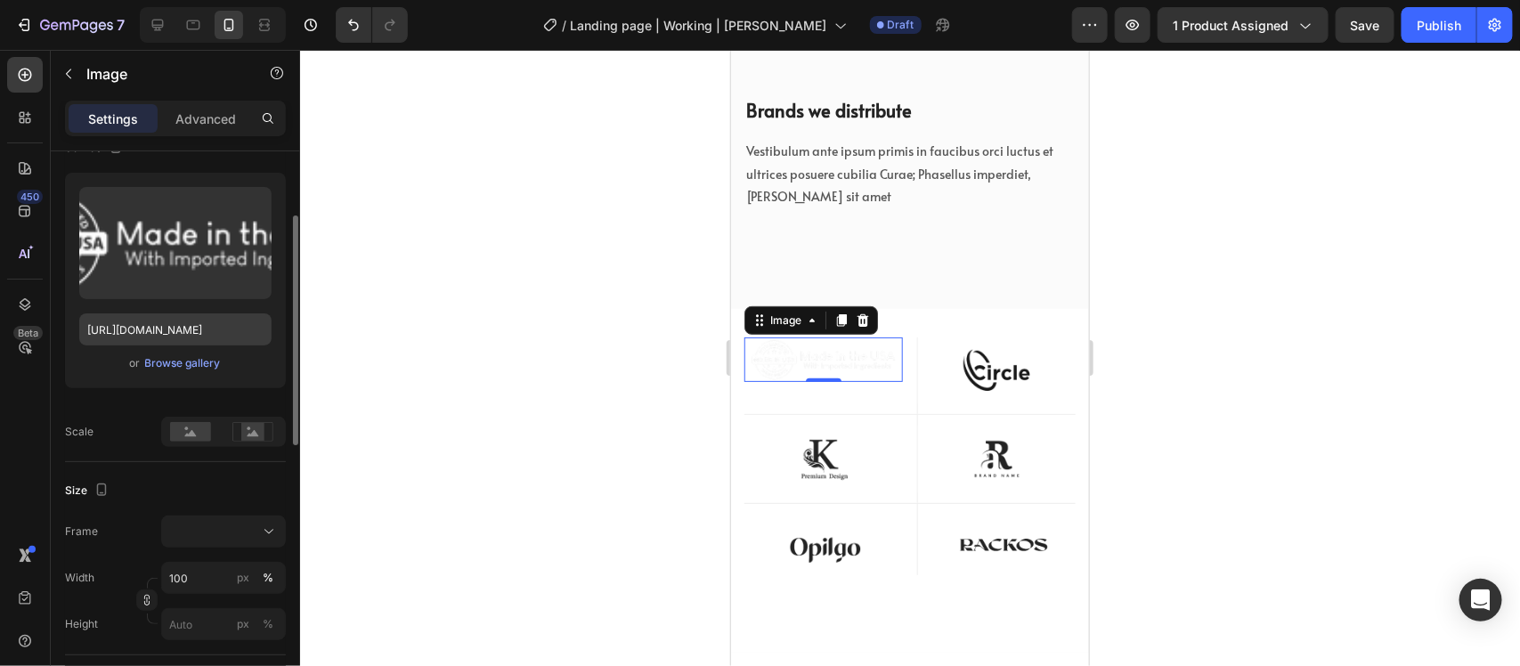
scroll to position [0, 0]
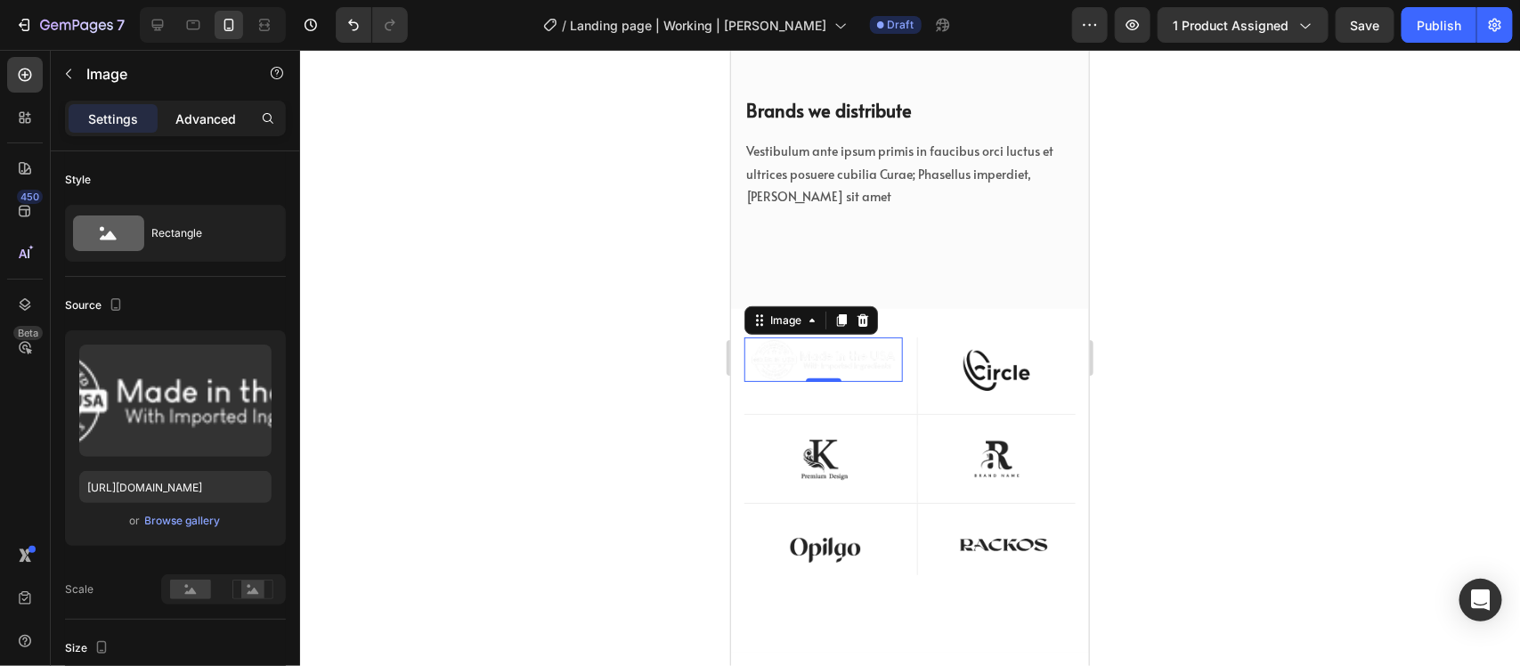
click at [185, 105] on div "Advanced" at bounding box center [205, 118] width 89 height 29
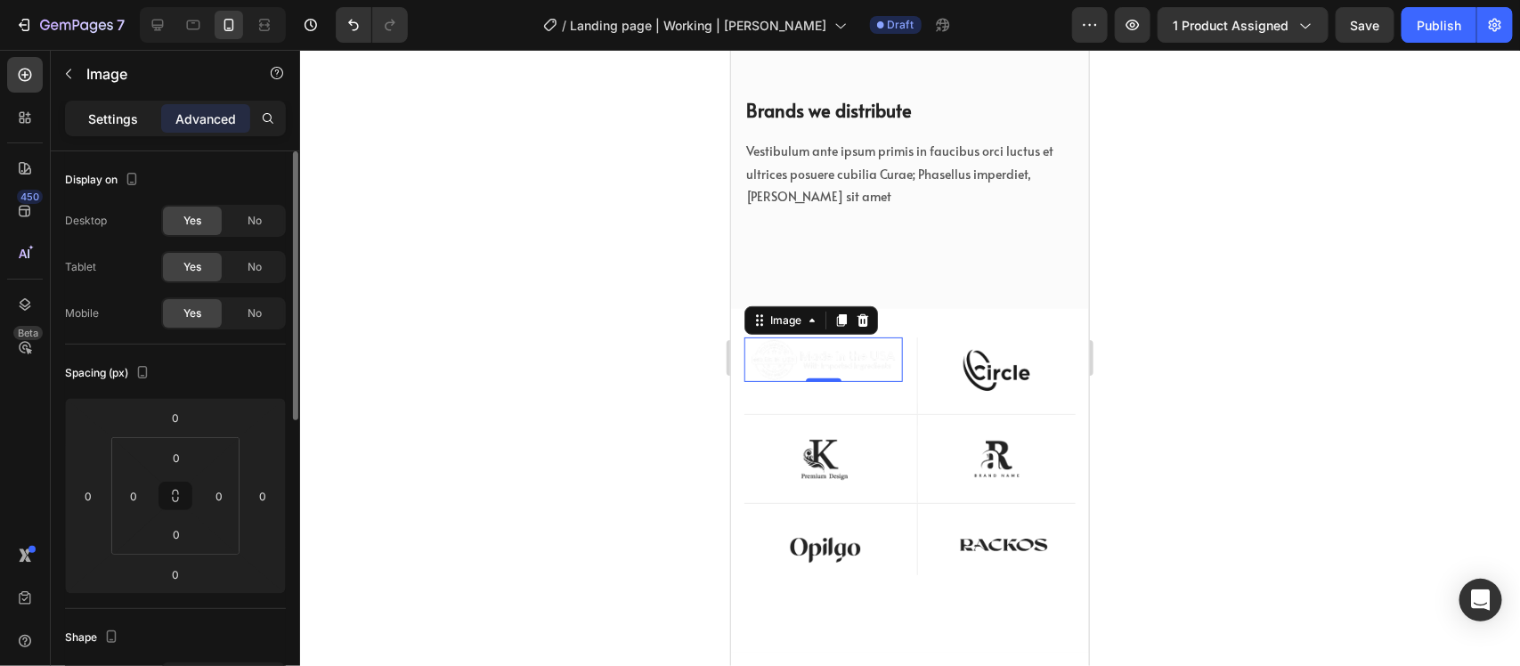
click at [125, 116] on p "Settings" at bounding box center [113, 119] width 50 height 19
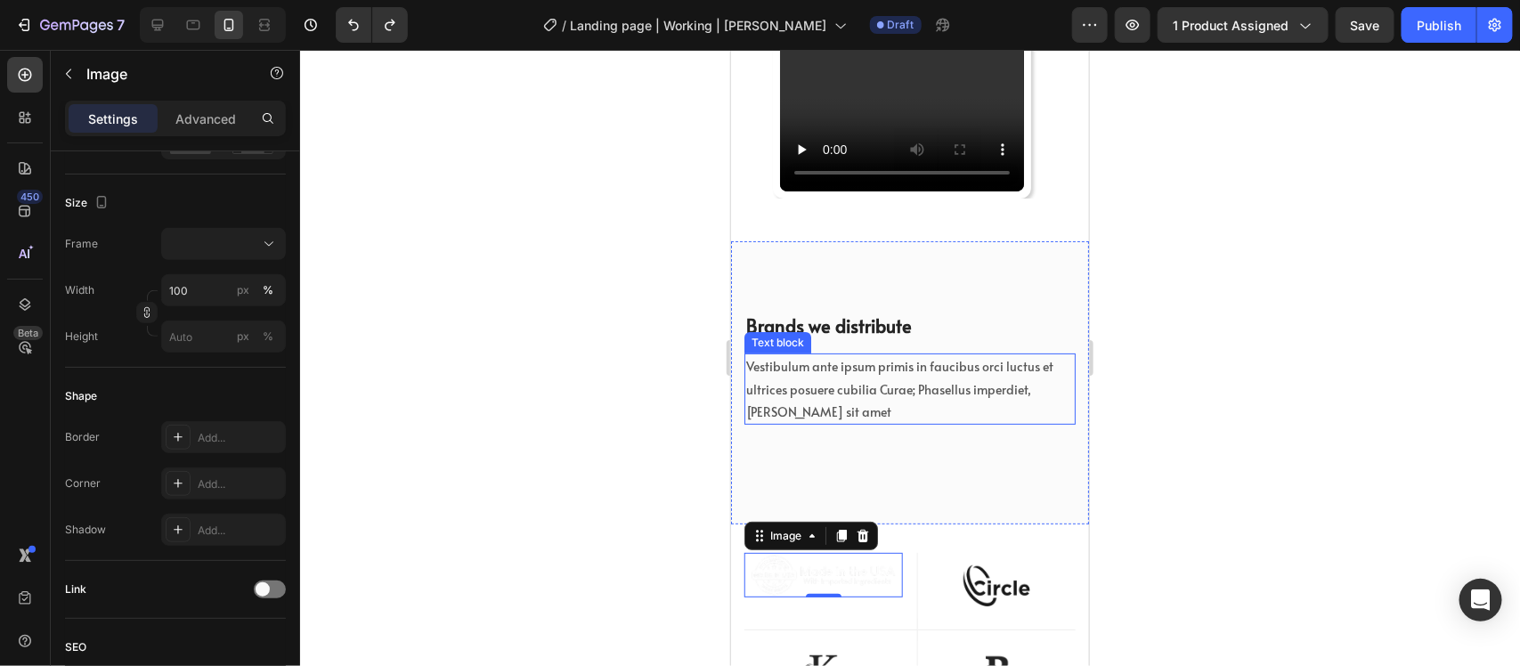
scroll to position [6210, 0]
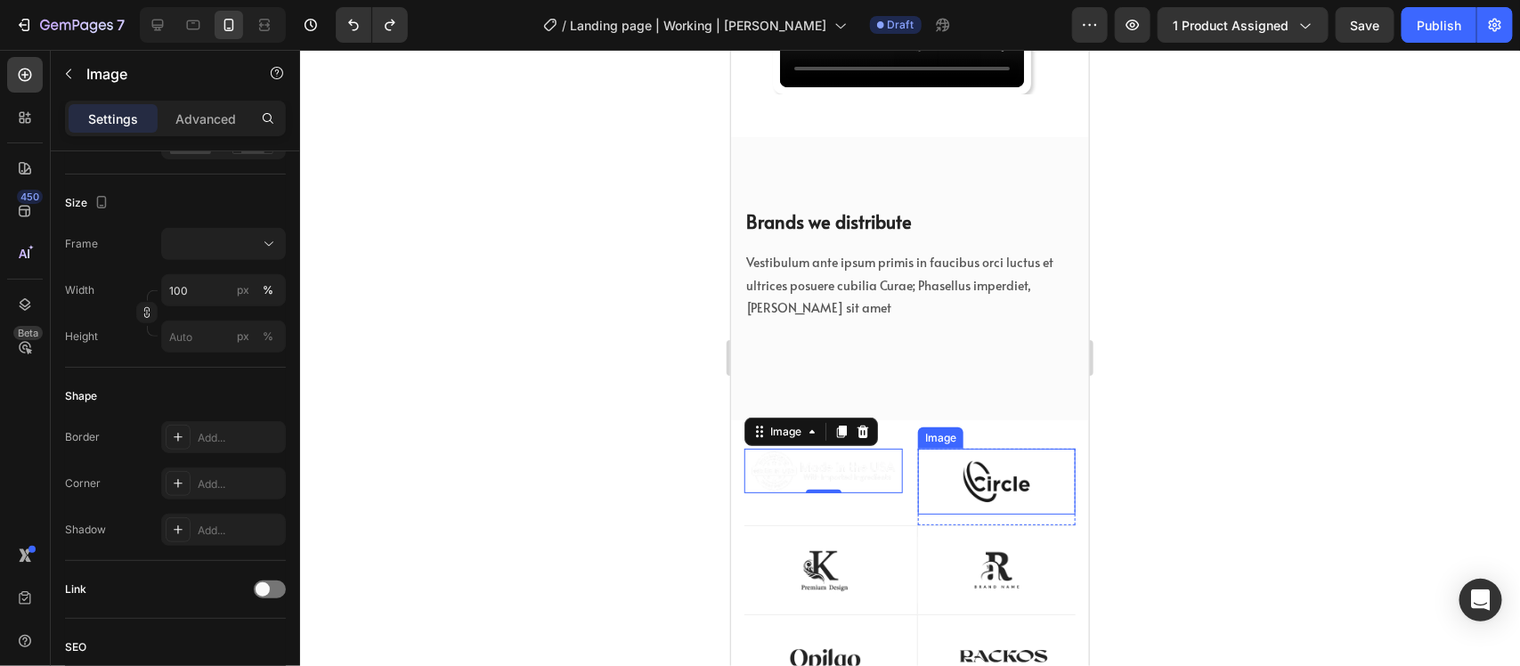
click at [986, 467] on img at bounding box center [996, 481] width 158 height 66
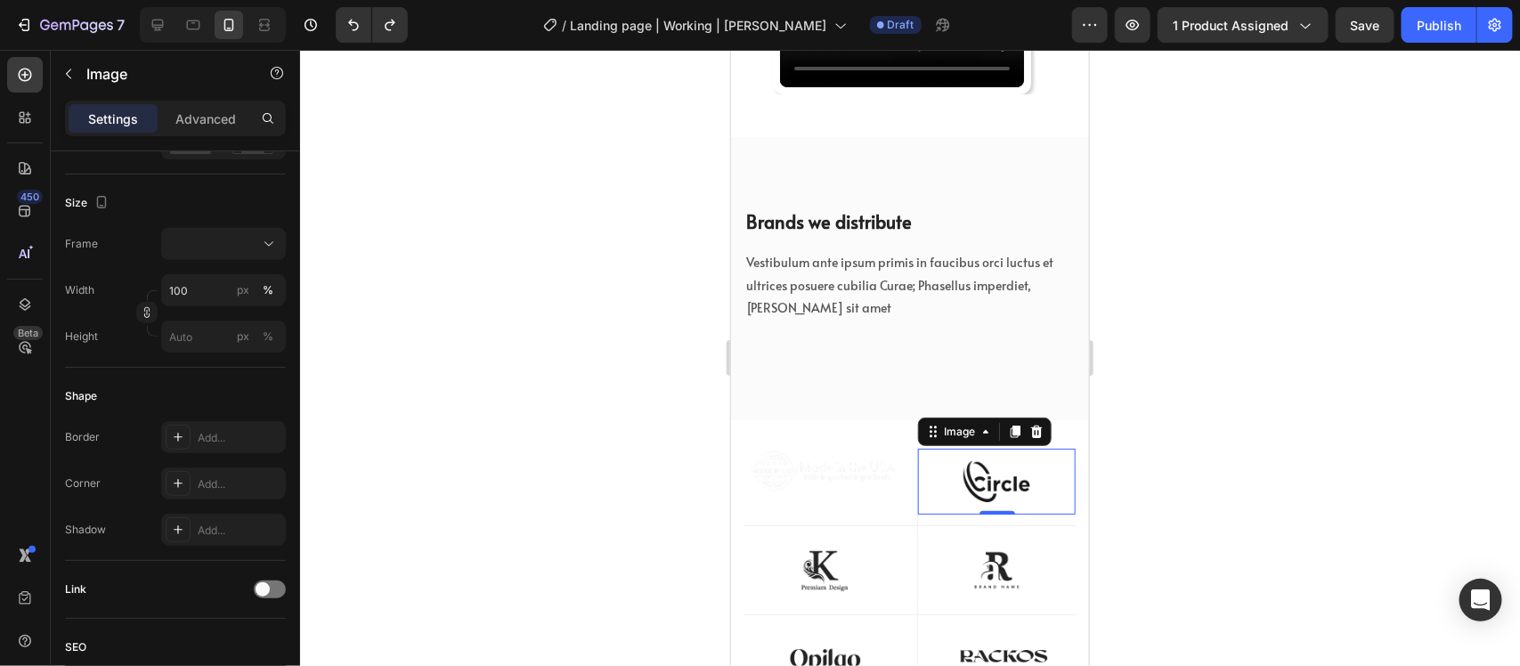
click at [130, 120] on p "Settings" at bounding box center [113, 119] width 50 height 19
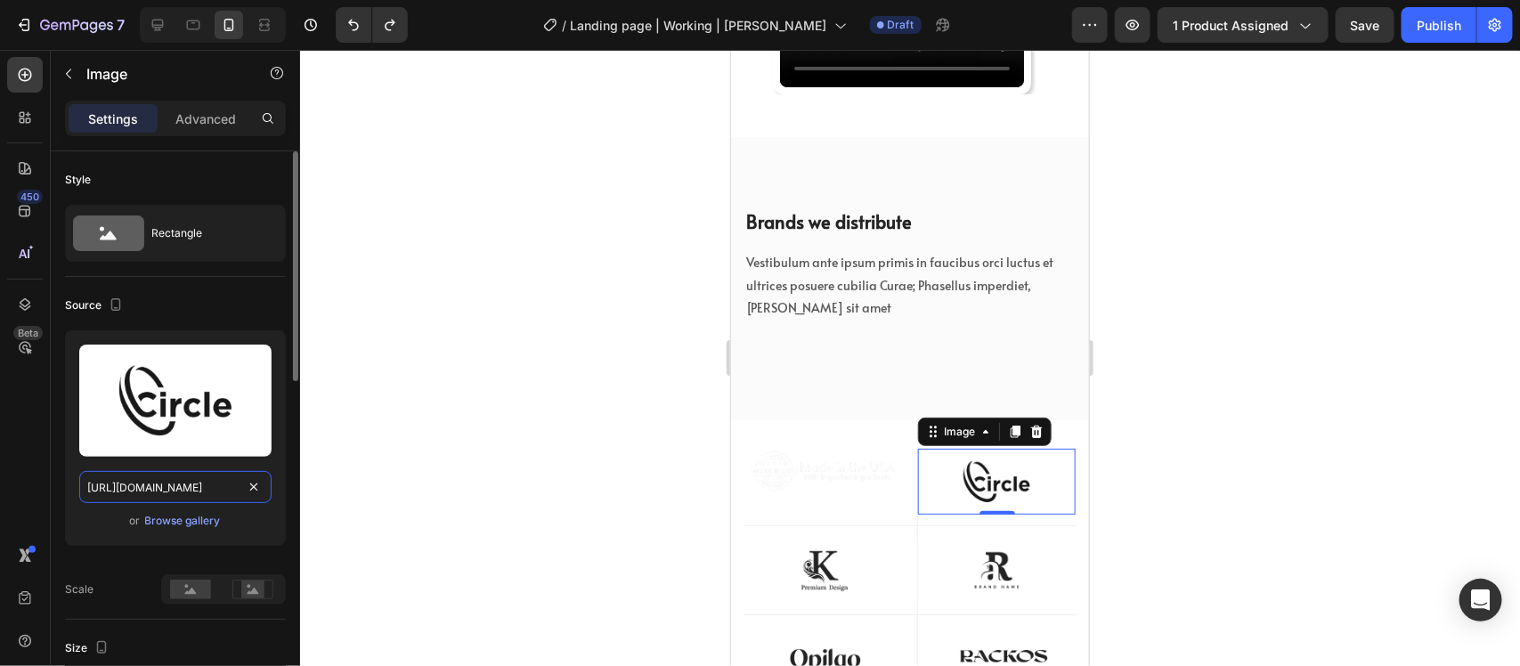
click at [178, 472] on input "[URL][DOMAIN_NAME]" at bounding box center [175, 487] width 192 height 32
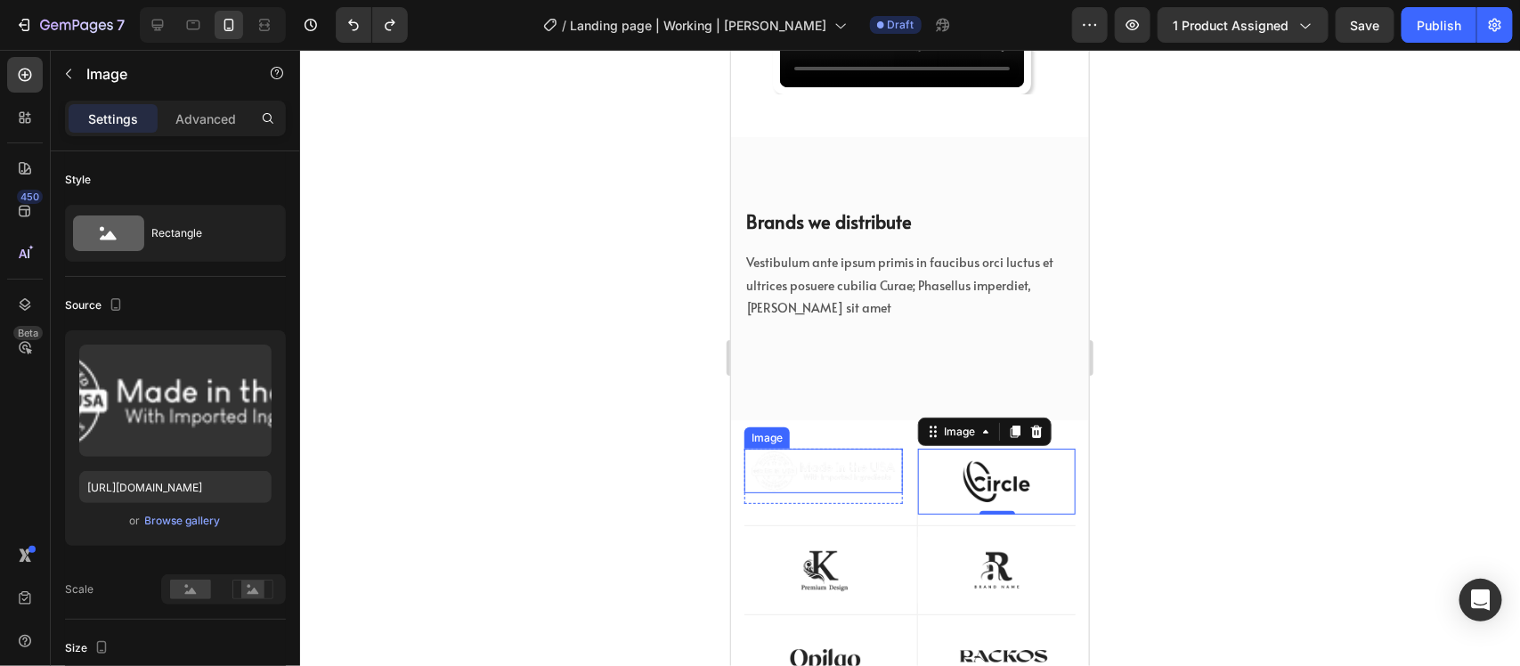
click at [802, 472] on img at bounding box center [823, 470] width 159 height 45
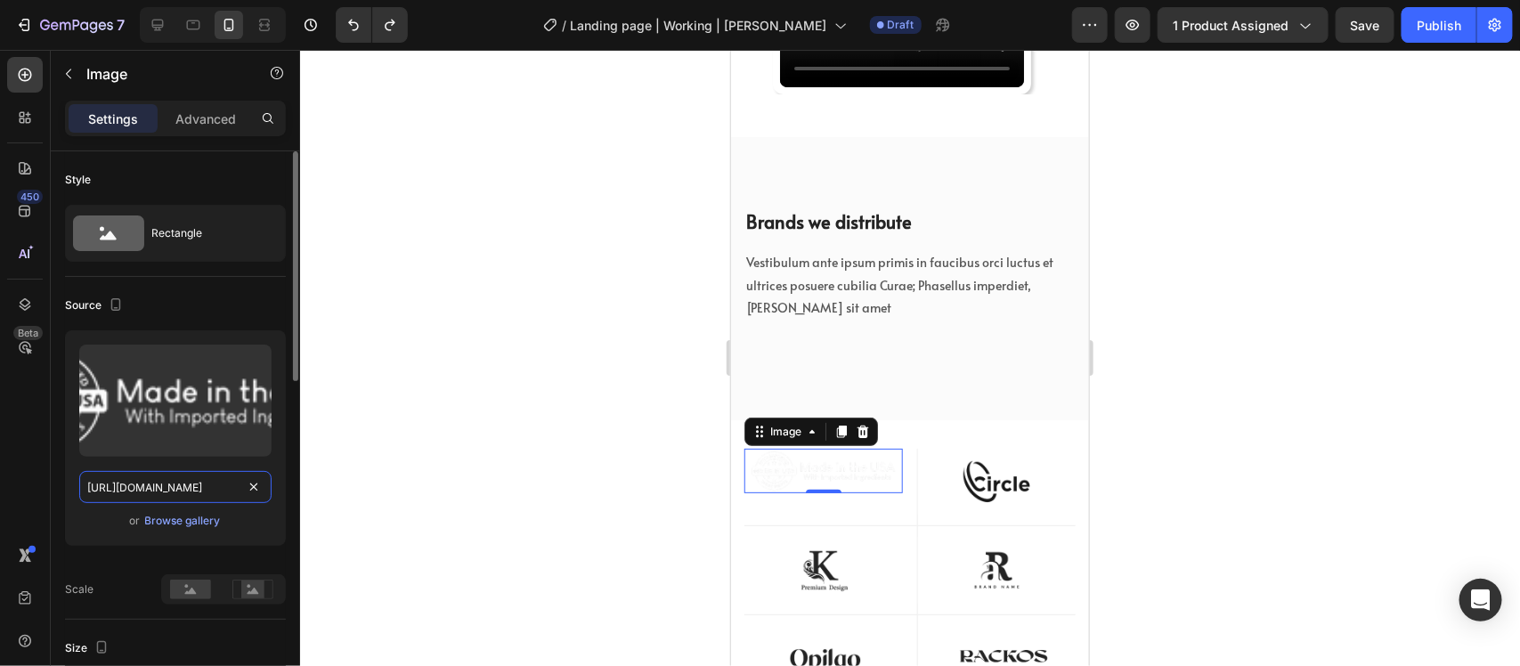
click at [166, 491] on input "https://cdn.shopify.com/s/files/1/0608/3267/7947/files/gempages_563060957085959…" at bounding box center [175, 487] width 192 height 32
paste input "ucarecdn.com/6be0ea1b-c45f-4124-b0ec-cd52309caf41/-/format/auto/"
type input "[URL][DOMAIN_NAME]"
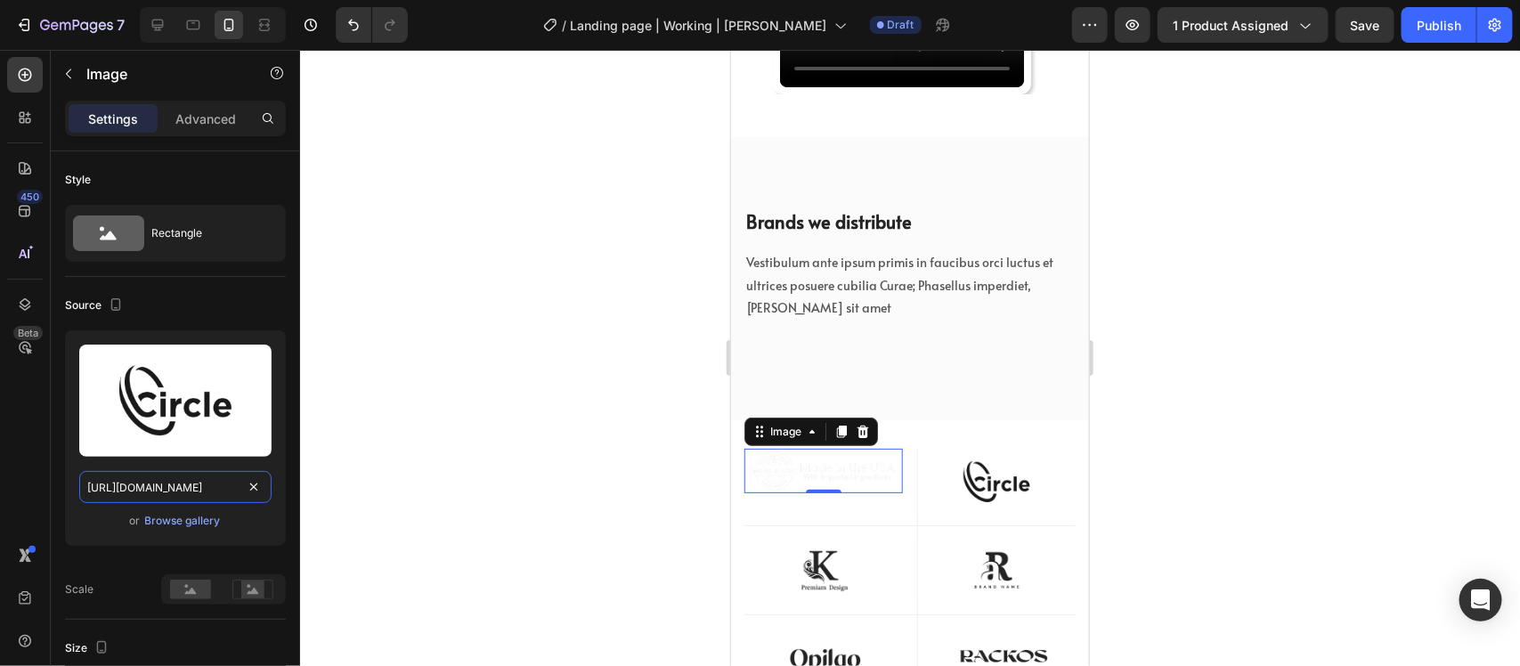
scroll to position [0, 254]
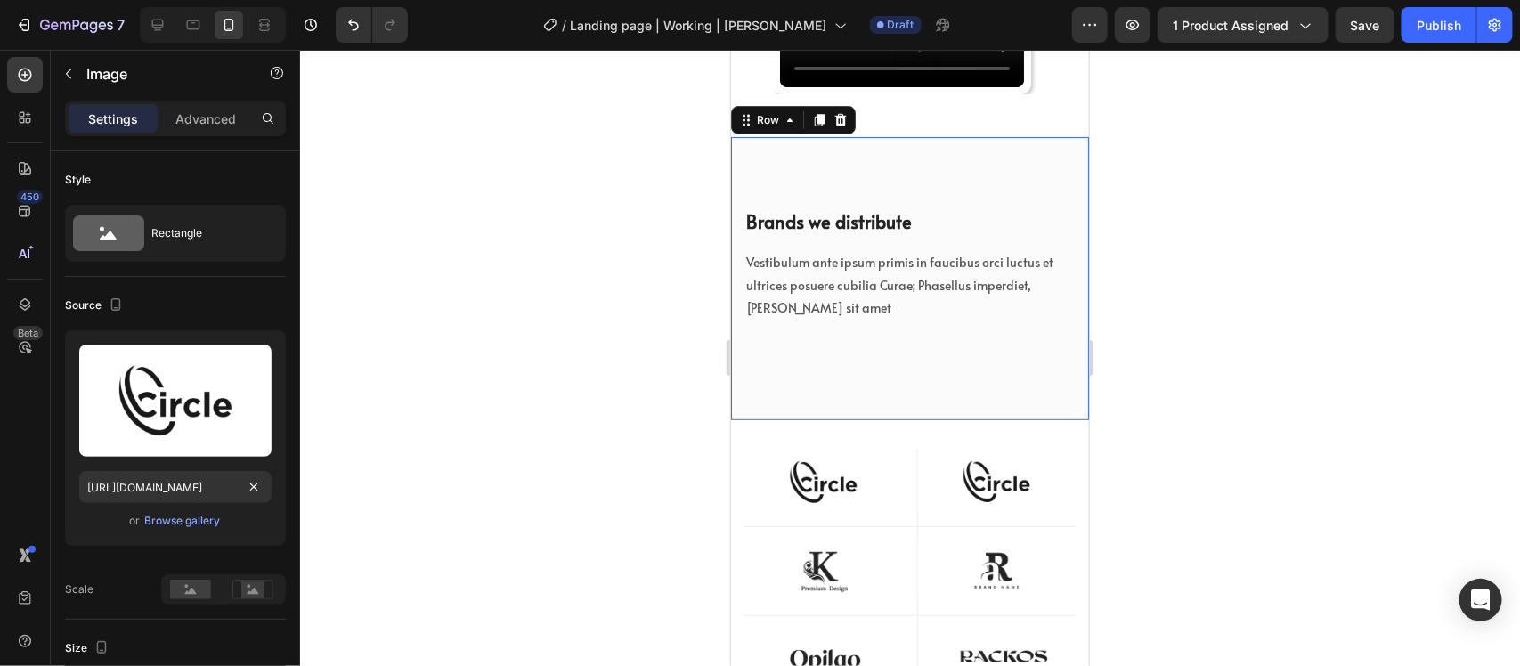
click at [871, 324] on div "Brands we distribute Heading Vestibulum ante ipsum primis in faucibus orci luct…" at bounding box center [909, 278] width 331 height 141
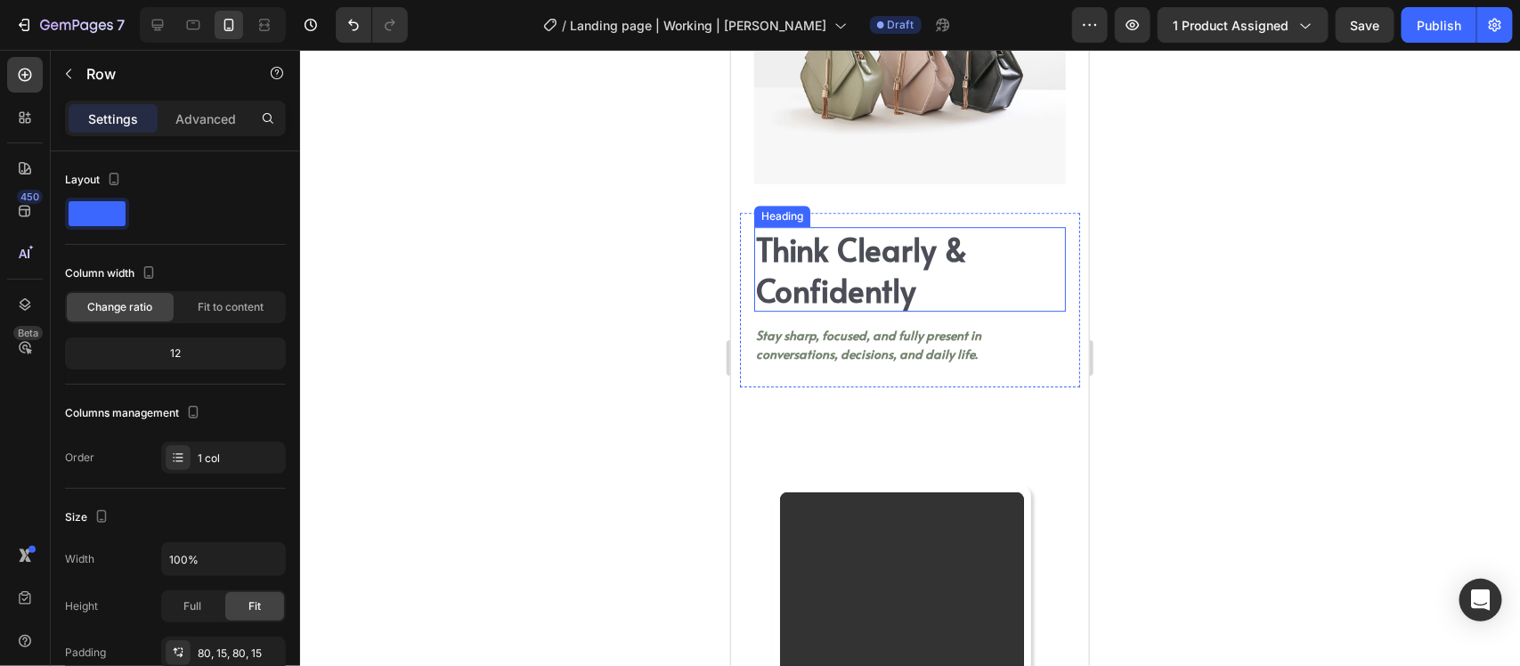
scroll to position [5208, 0]
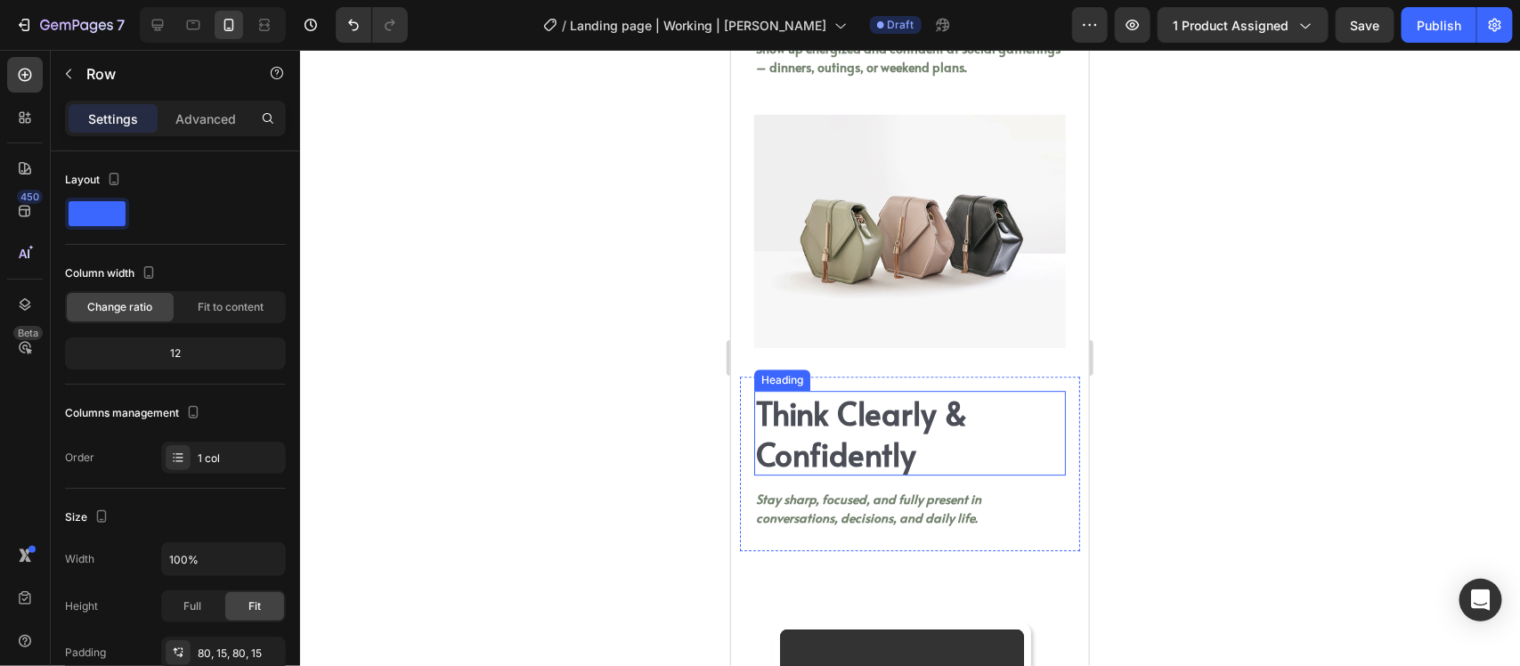
click at [888, 428] on h2 "Think Clearly & Confidently" at bounding box center [909, 432] width 312 height 85
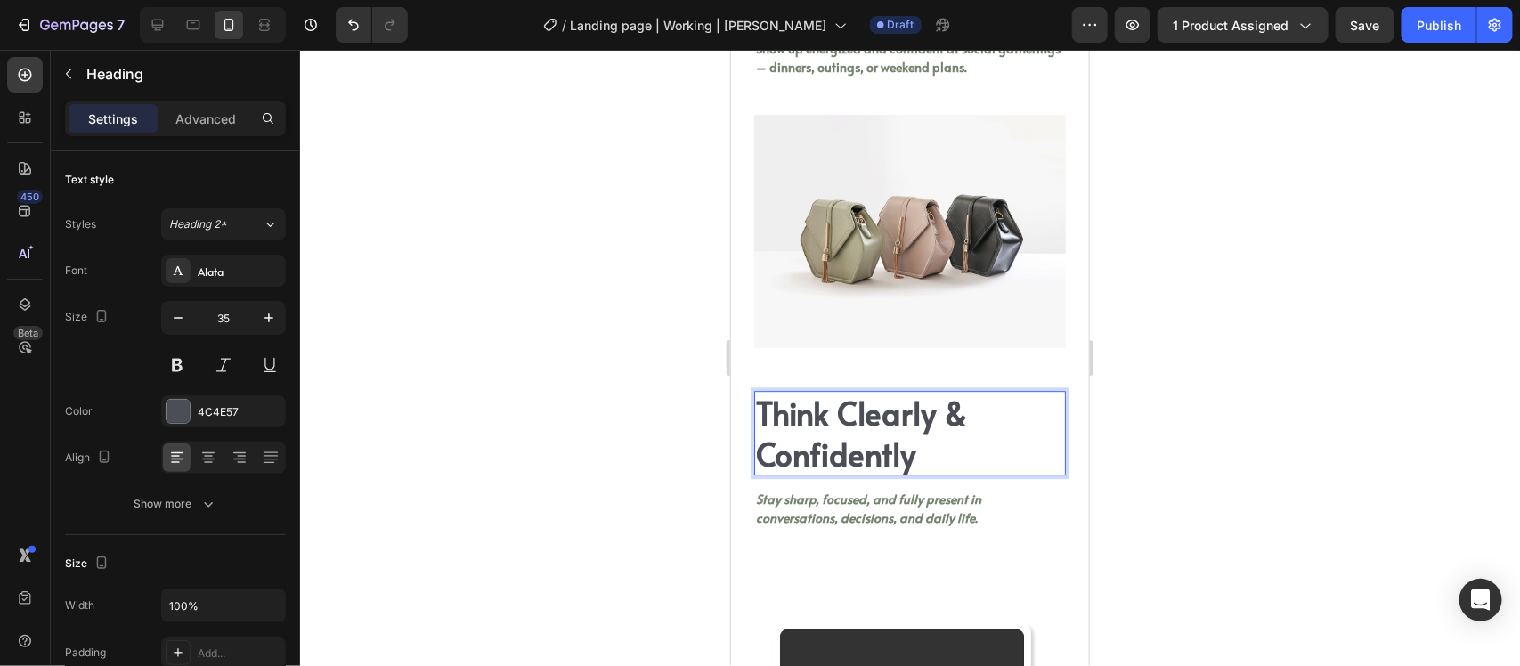
click at [828, 465] on h2 "Think Clearly & Confidently" at bounding box center [909, 432] width 312 height 85
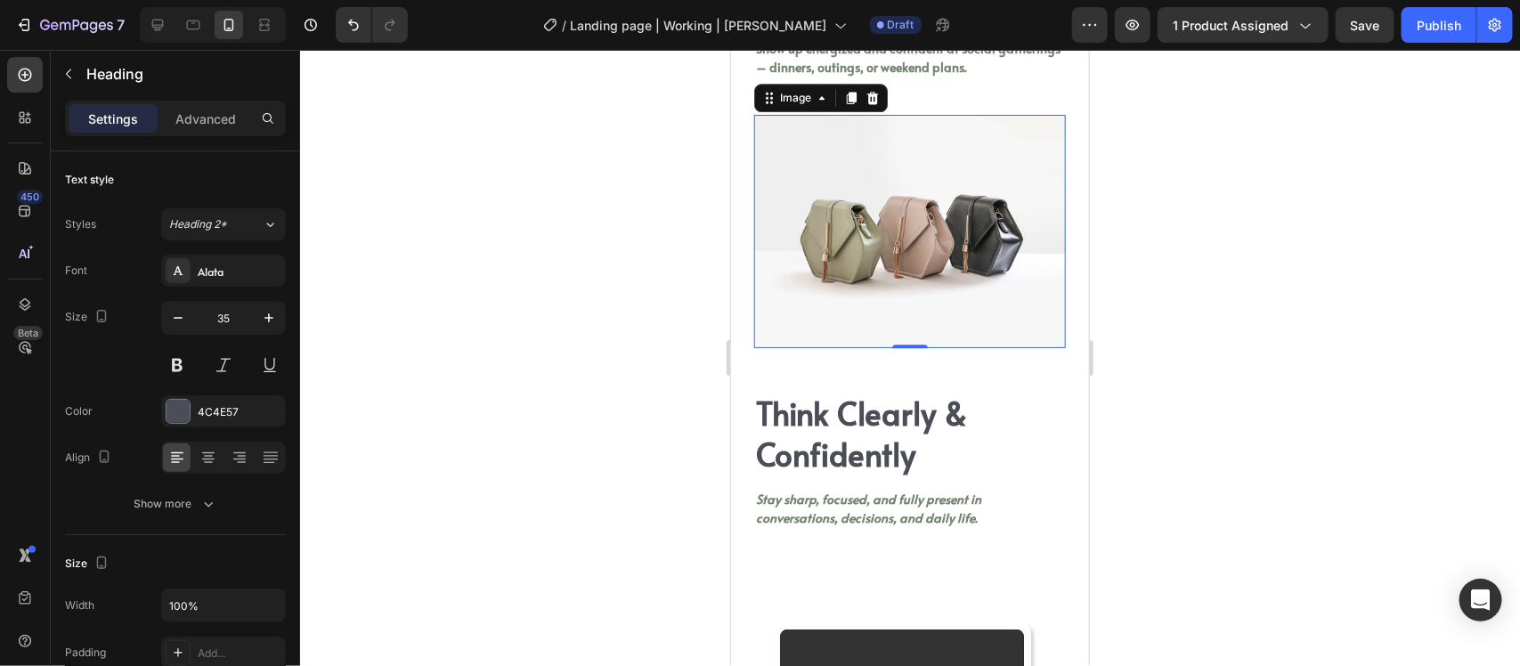
click at [967, 348] on img at bounding box center [909, 231] width 312 height 234
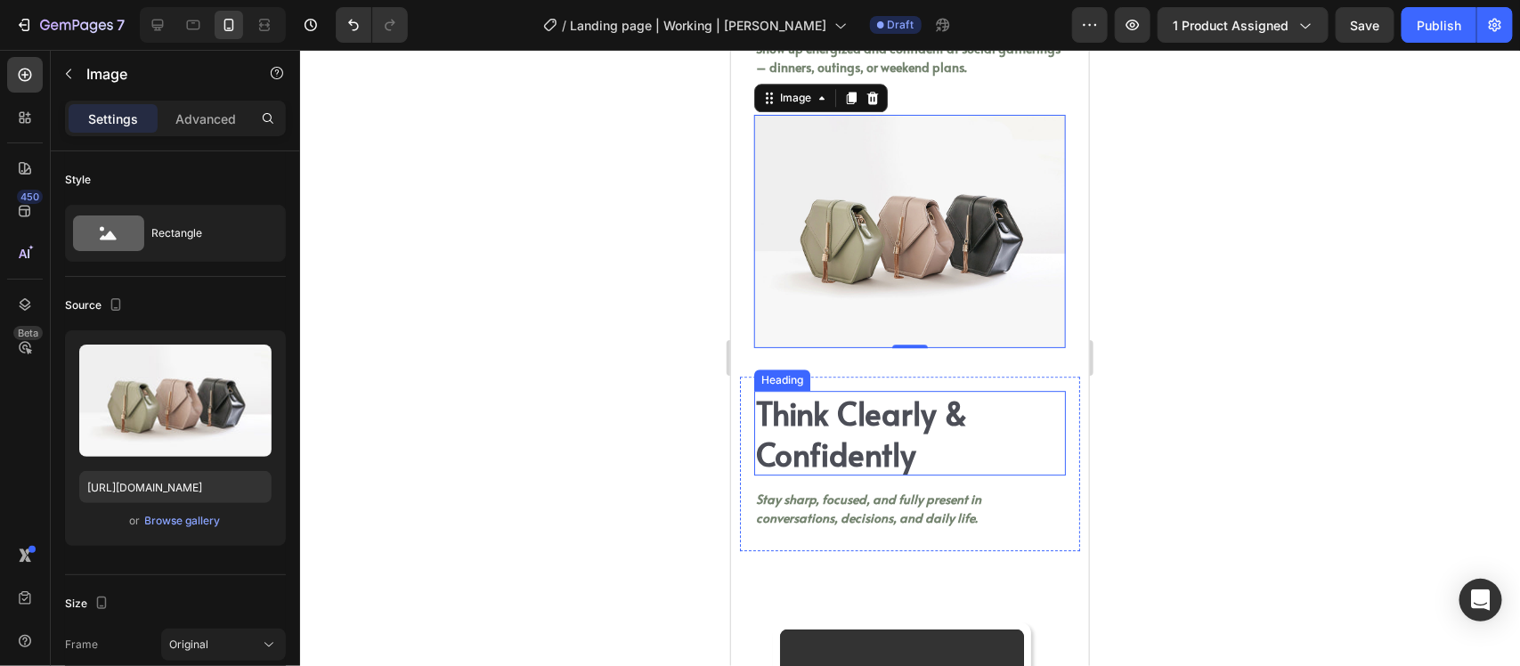
click at [958, 460] on p "Think Clearly & Confidently" at bounding box center [909, 432] width 308 height 81
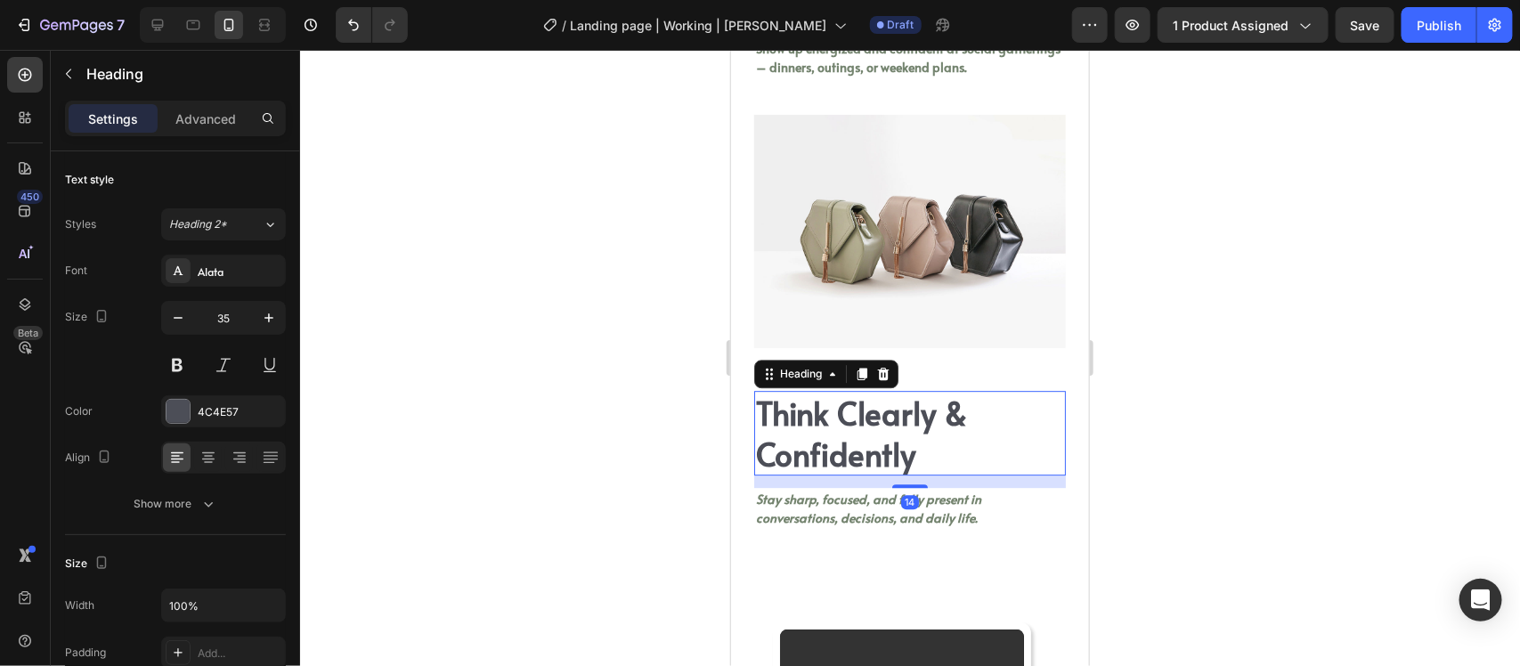
click at [866, 387] on div "Heading" at bounding box center [825, 373] width 144 height 29
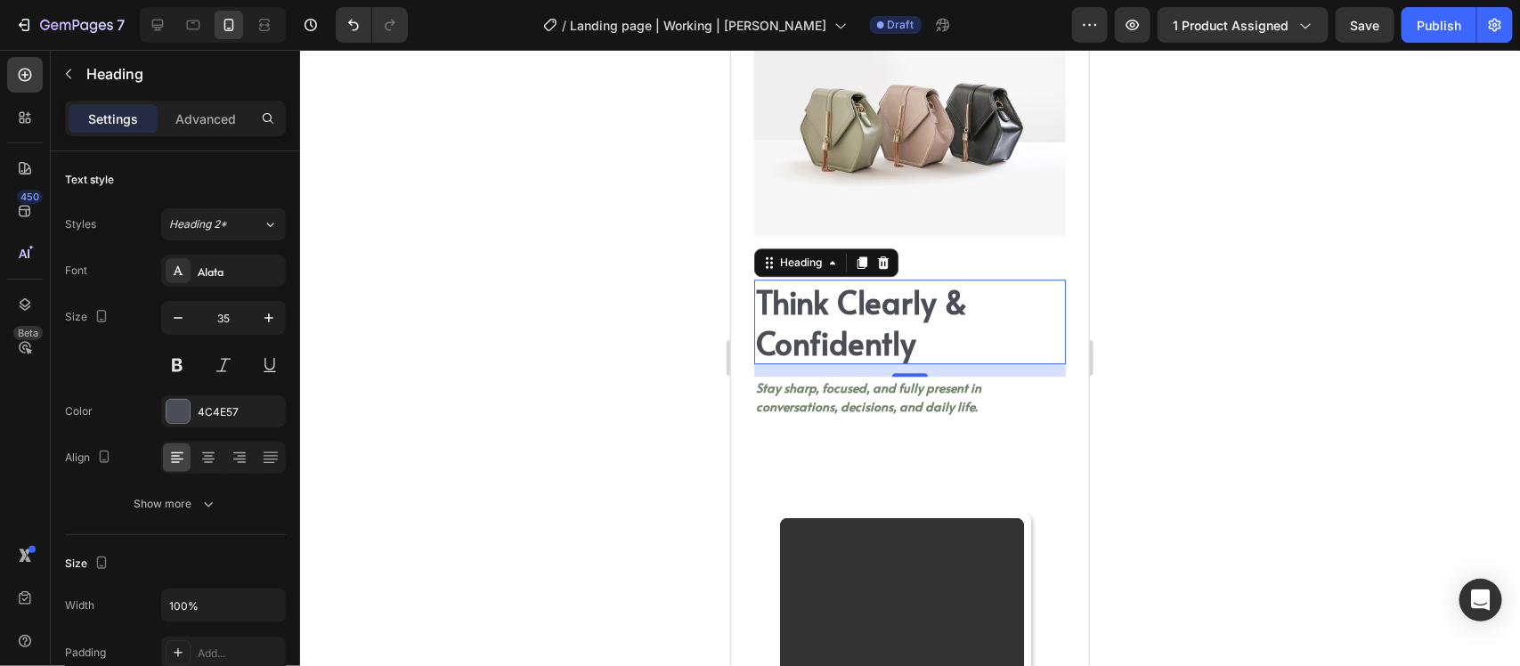
scroll to position [5431, 0]
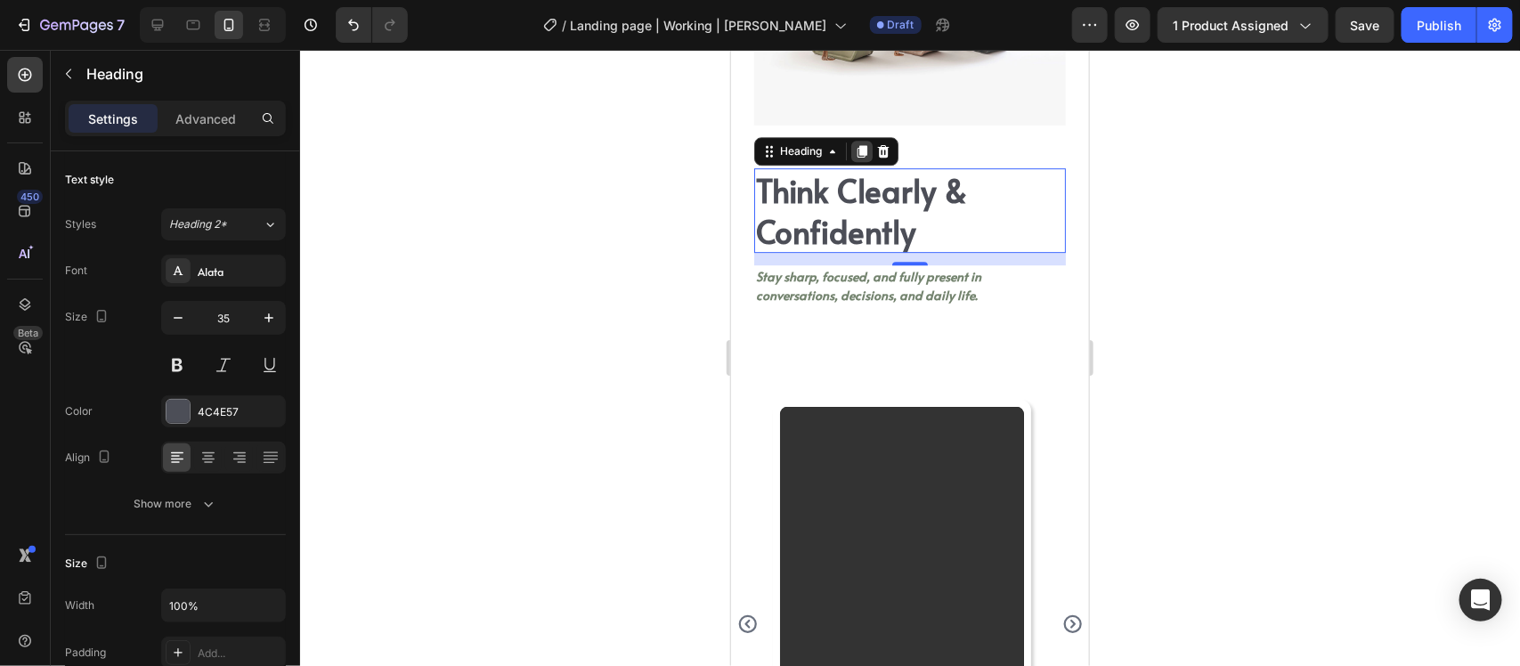
click at [852, 161] on div at bounding box center [861, 150] width 21 height 21
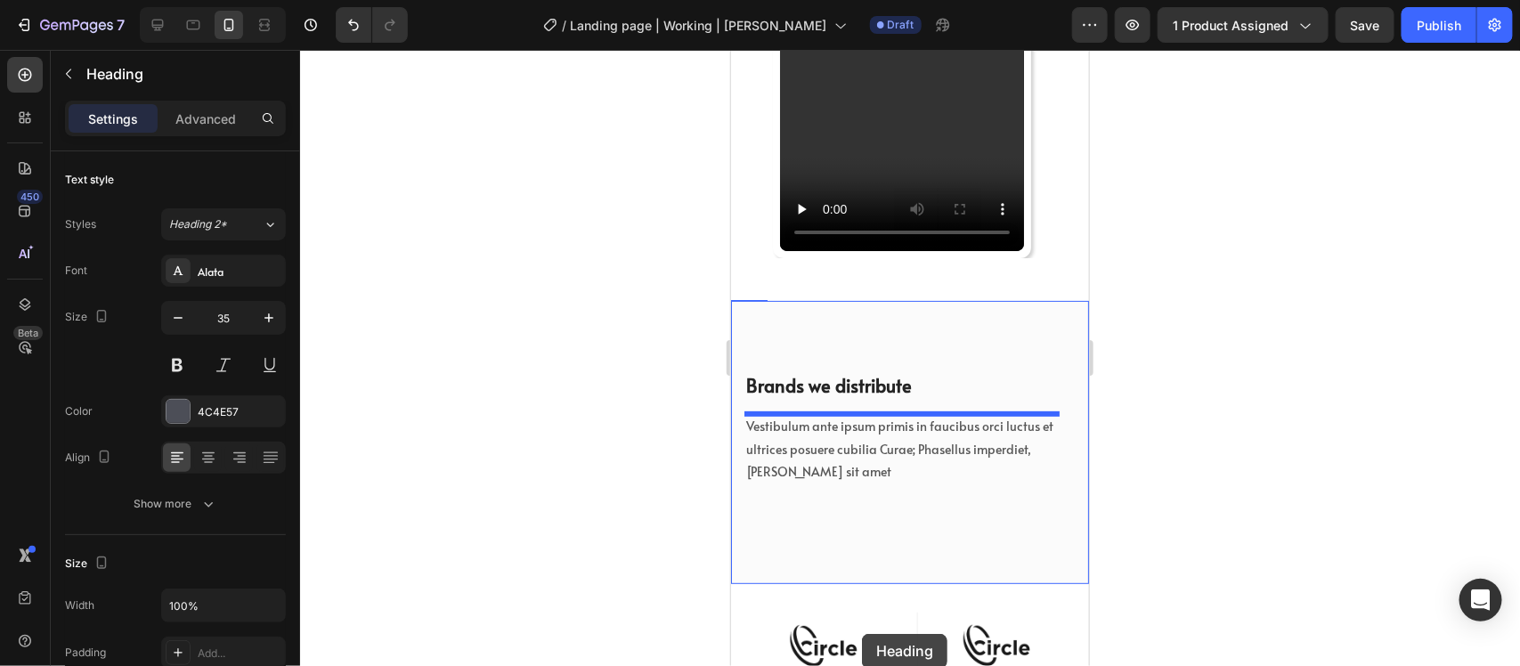
scroll to position [6177, 0]
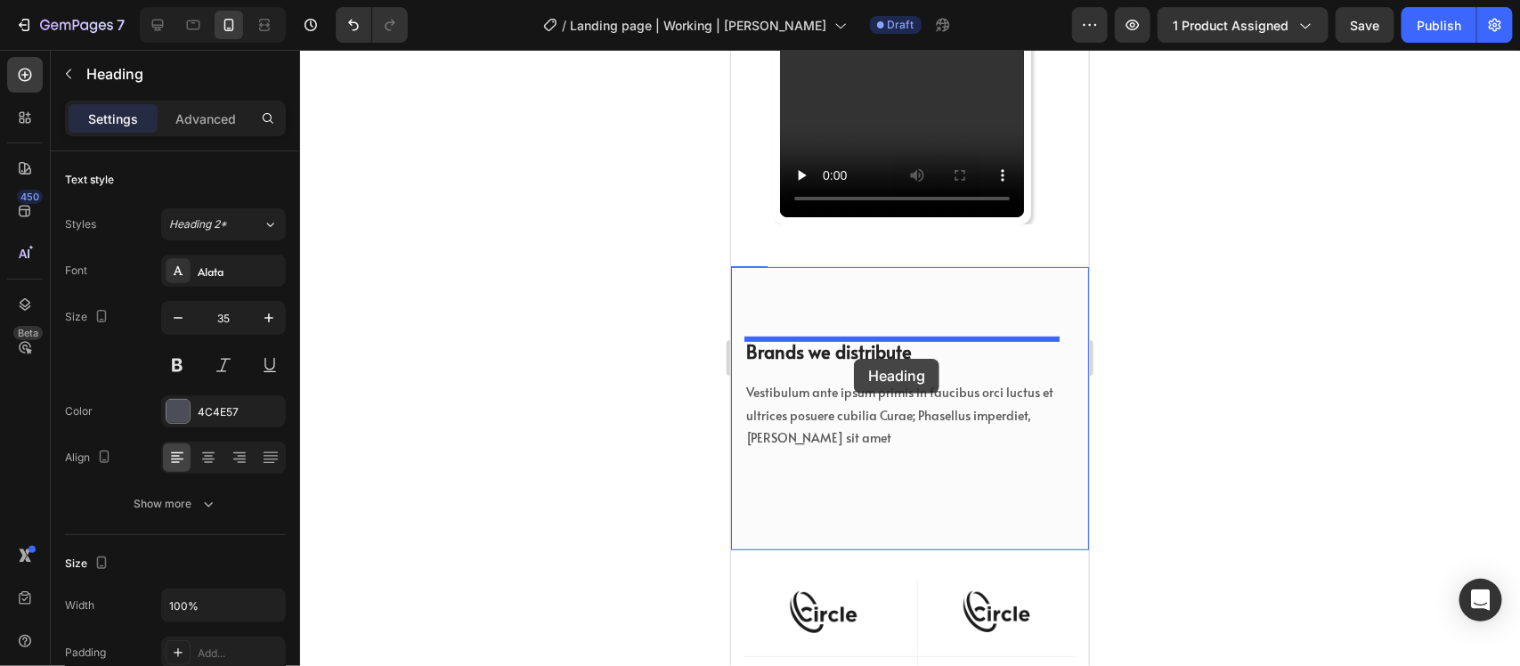
drag, startPoint x: 772, startPoint y: 271, endPoint x: 853, endPoint y: 358, distance: 119.1
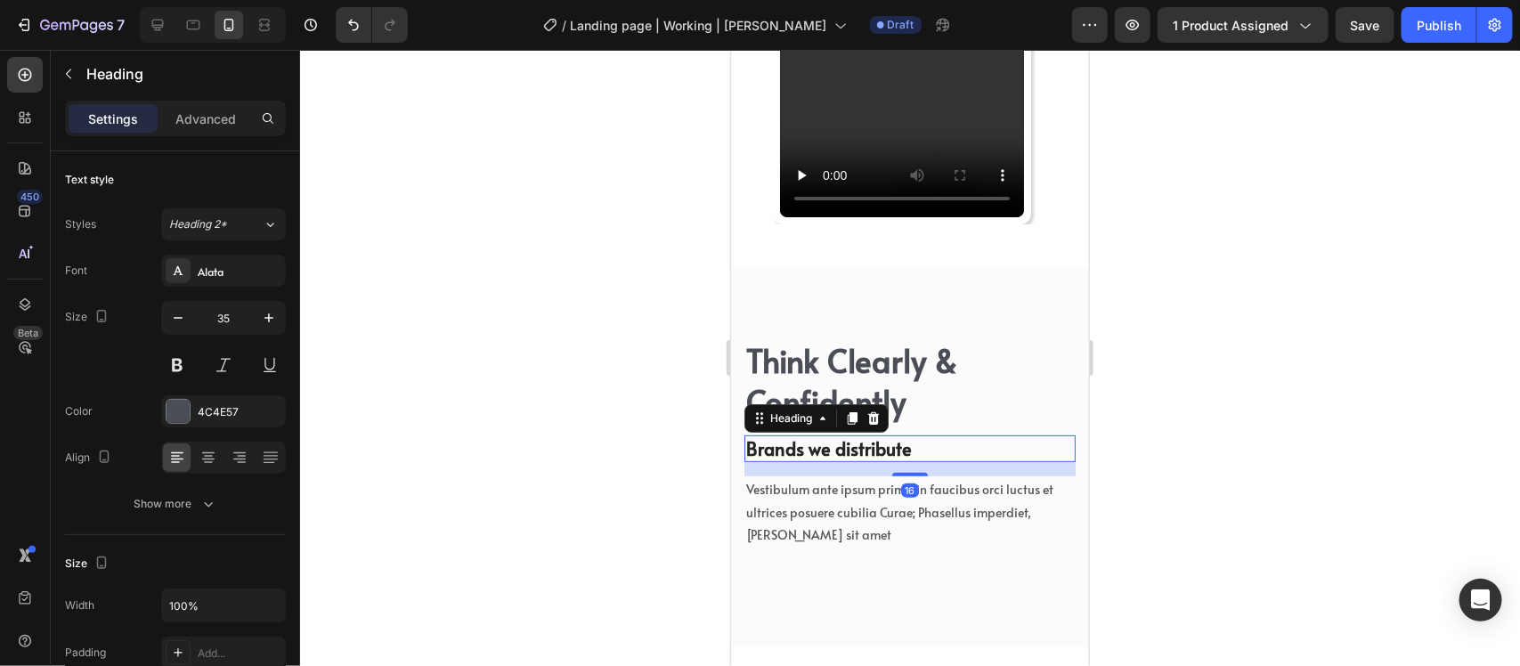
click at [851, 440] on p "Brands we distribute" at bounding box center [909, 447] width 328 height 23
click at [866, 415] on icon at bounding box center [873, 418] width 14 height 14
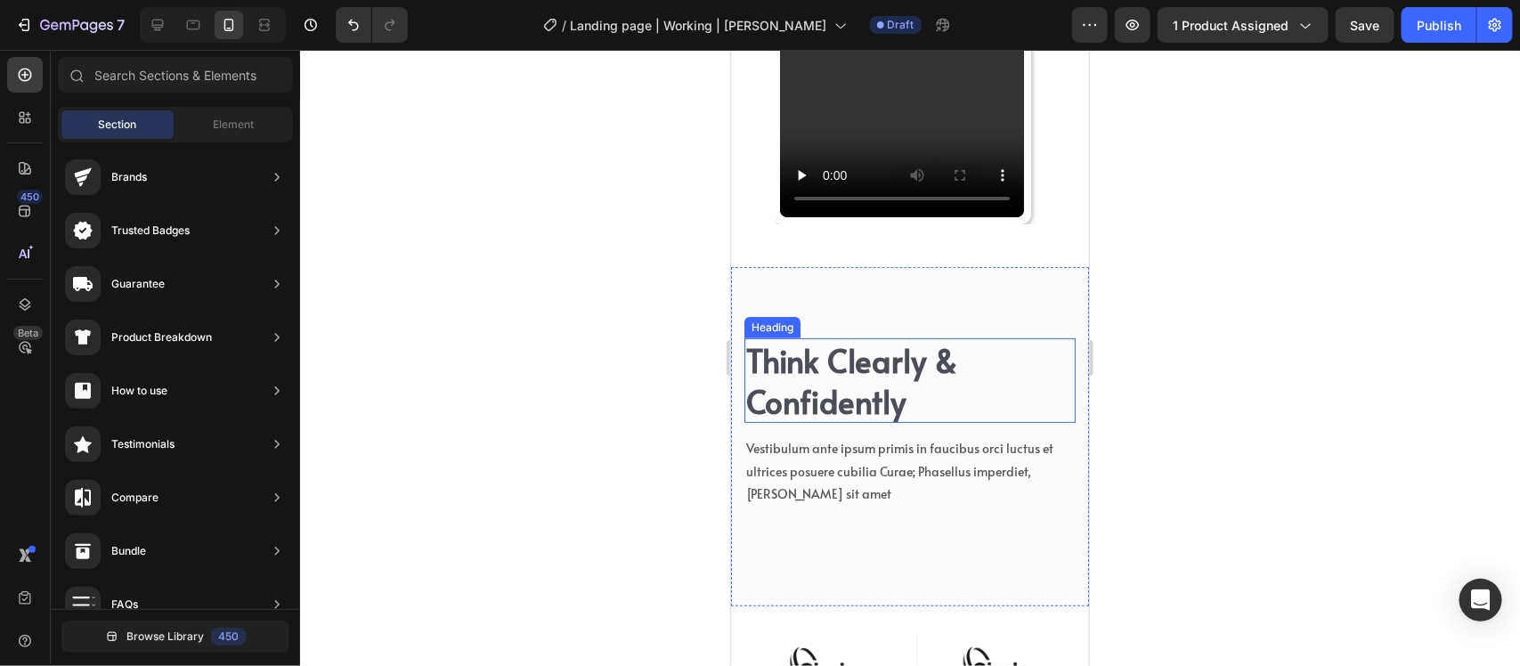
click at [869, 367] on h2 "Think Clearly & Confidently" at bounding box center [909, 380] width 331 height 85
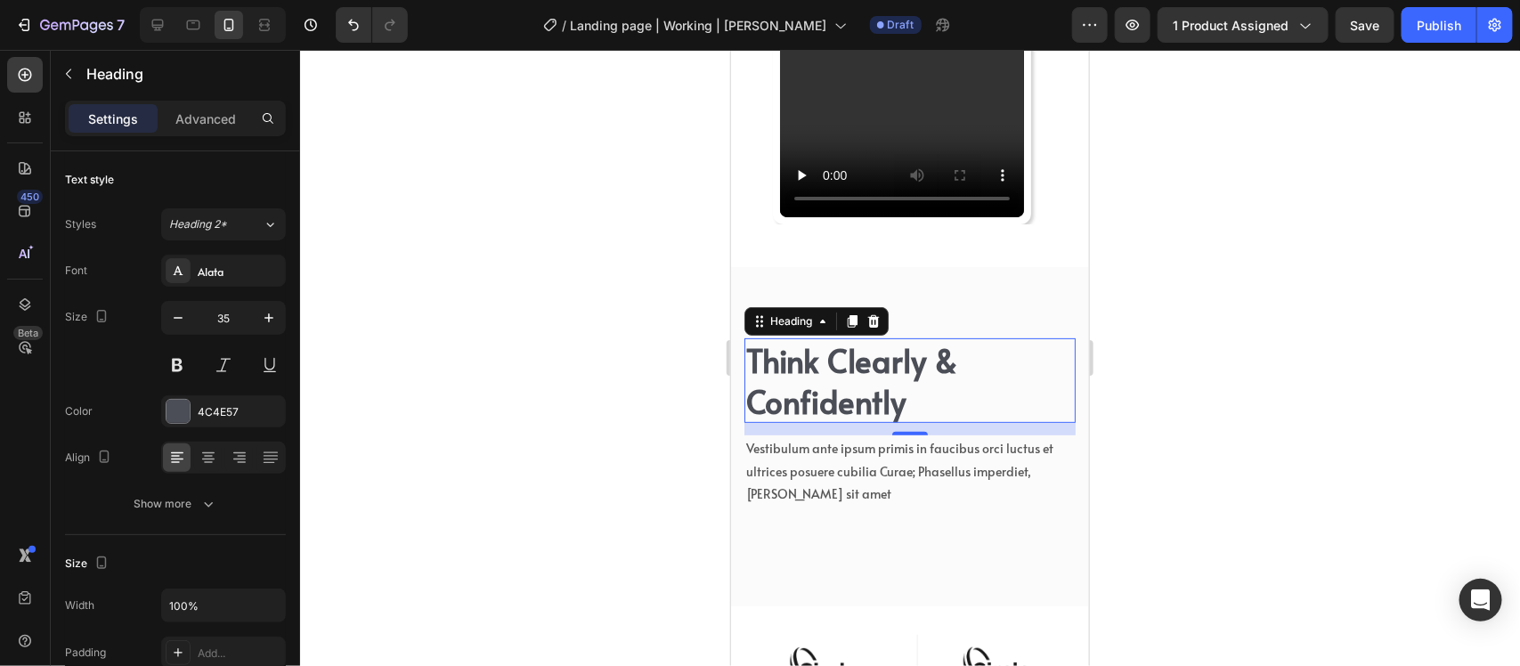
click at [869, 367] on h2 "Think Clearly & Confidently" at bounding box center [909, 380] width 331 height 85
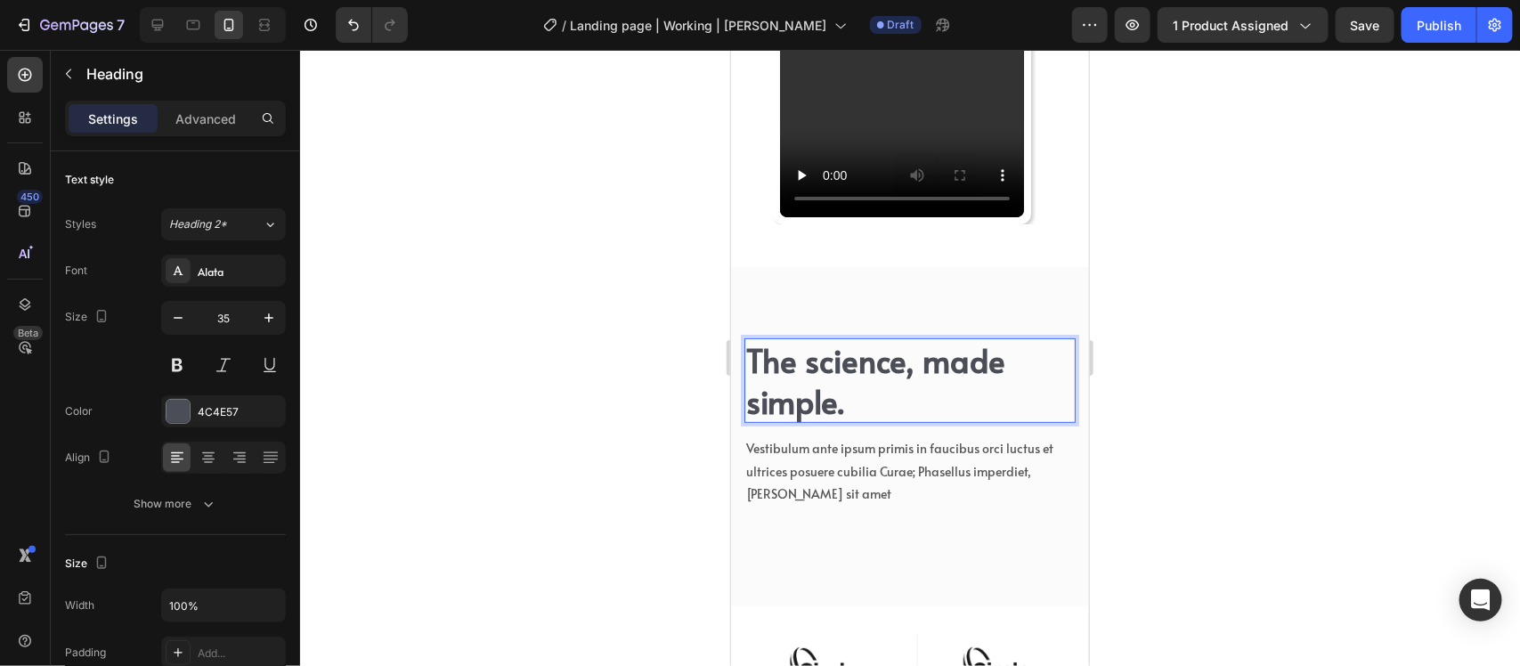
click at [967, 383] on p "The science, made simple." at bounding box center [909, 379] width 328 height 81
click at [964, 460] on p "Vestibulum ante ipsum primis in faucibus orci luctus et ultrices posuere cubili…" at bounding box center [909, 470] width 328 height 68
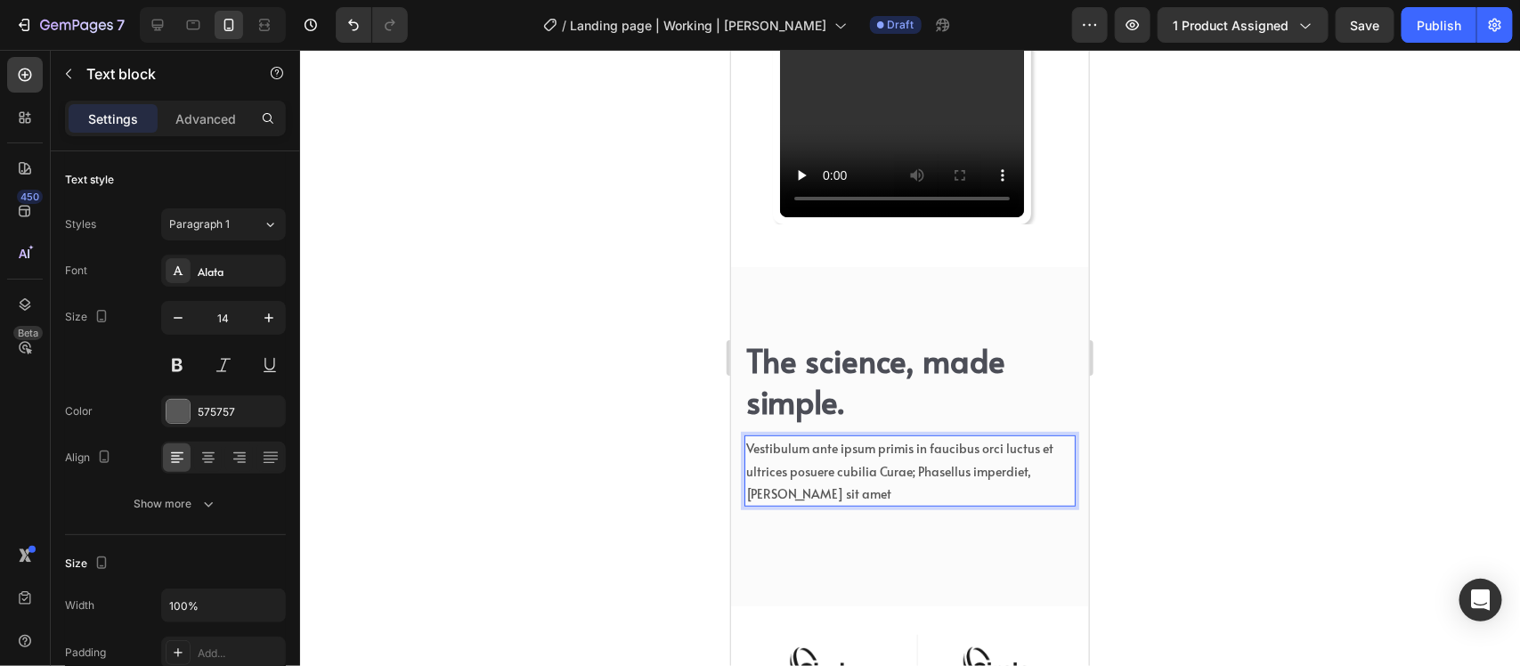
click at [895, 444] on p "Vestibulum ante ipsum primis in faucibus orci luctus et ultrices posuere cubili…" at bounding box center [909, 470] width 328 height 68
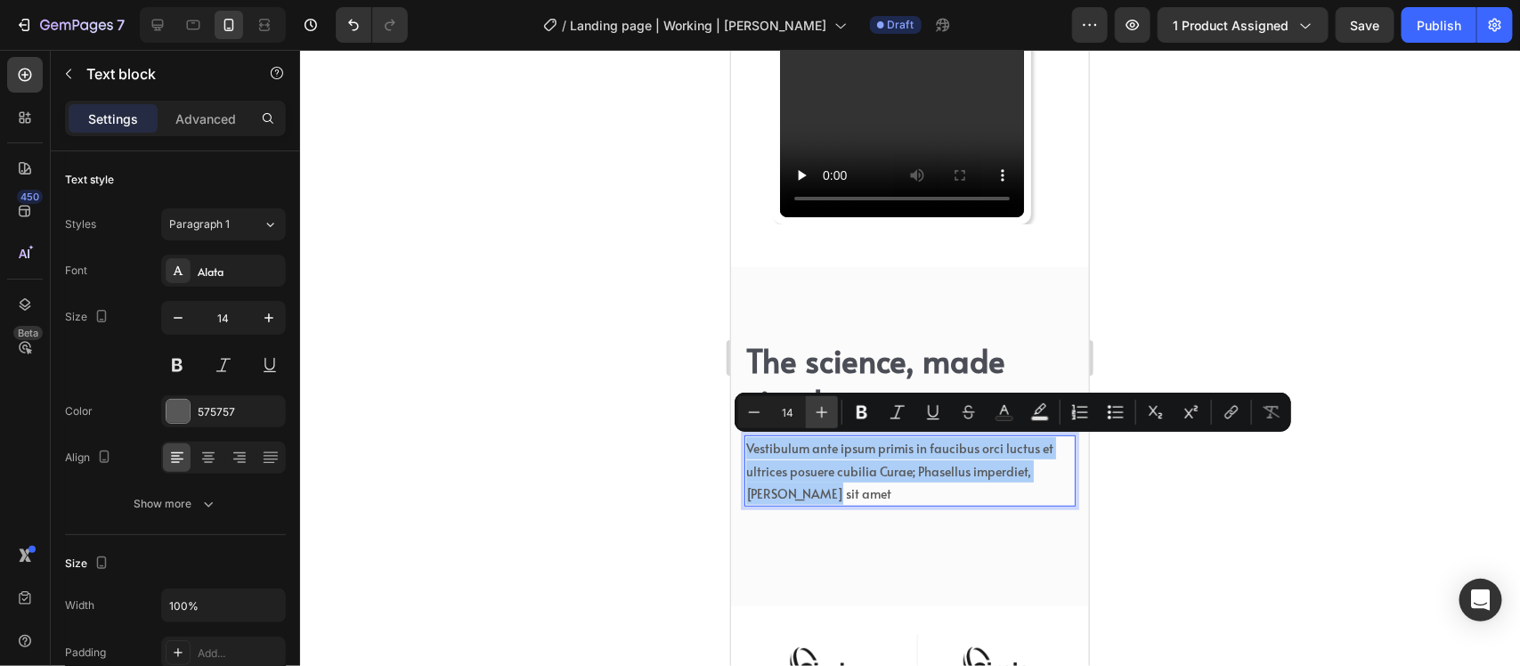
click at [825, 410] on icon "Editor contextual toolbar" at bounding box center [822, 412] width 18 height 18
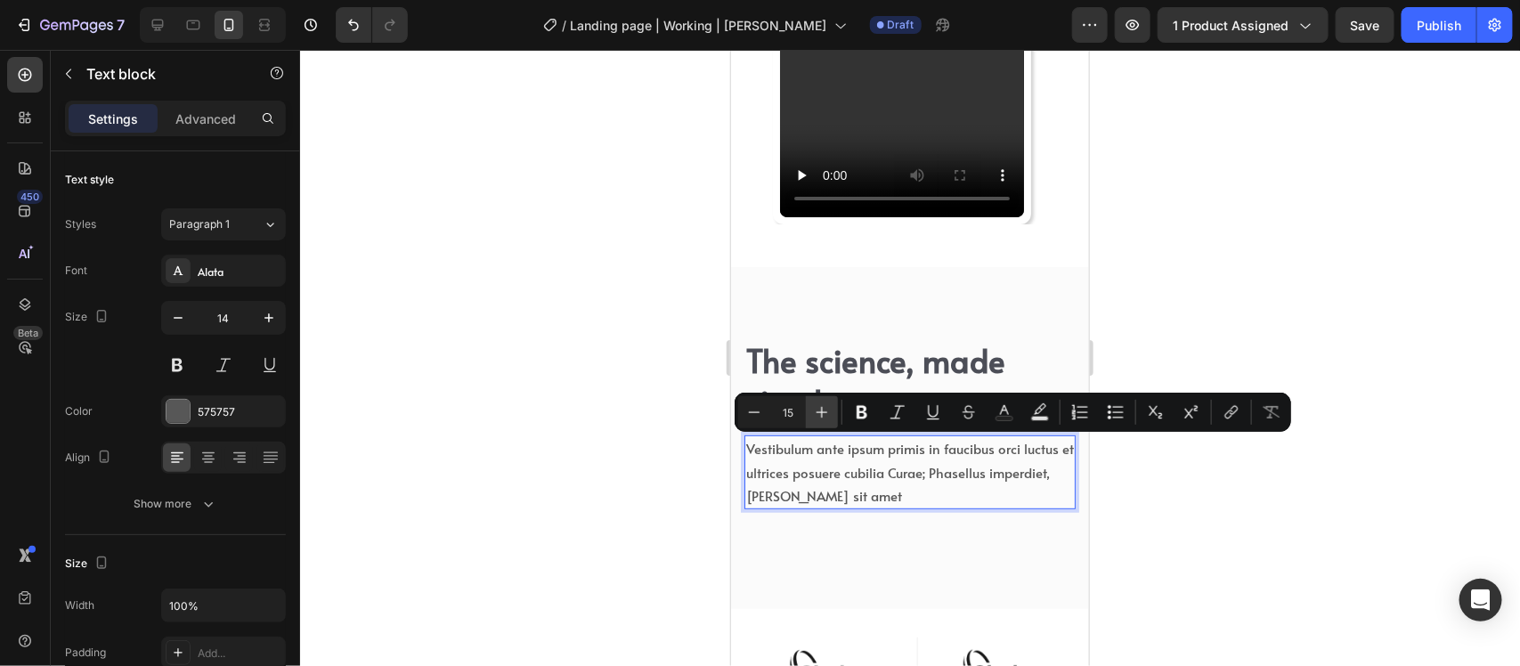
click at [825, 410] on icon "Editor contextual toolbar" at bounding box center [822, 412] width 18 height 18
type input "16"
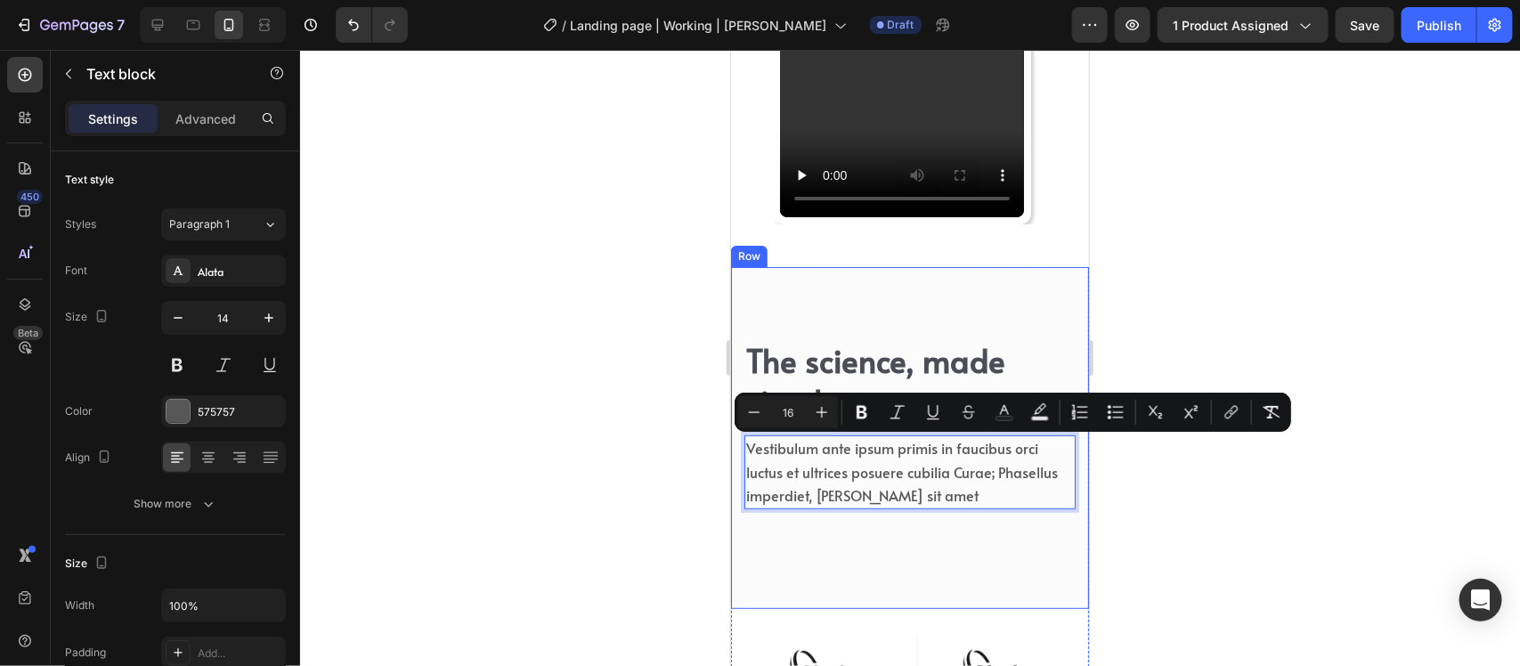
click at [875, 576] on div "The science, made simple. Heading Vestibulum ante ipsum primis in faucibus orci…" at bounding box center [909, 437] width 358 height 342
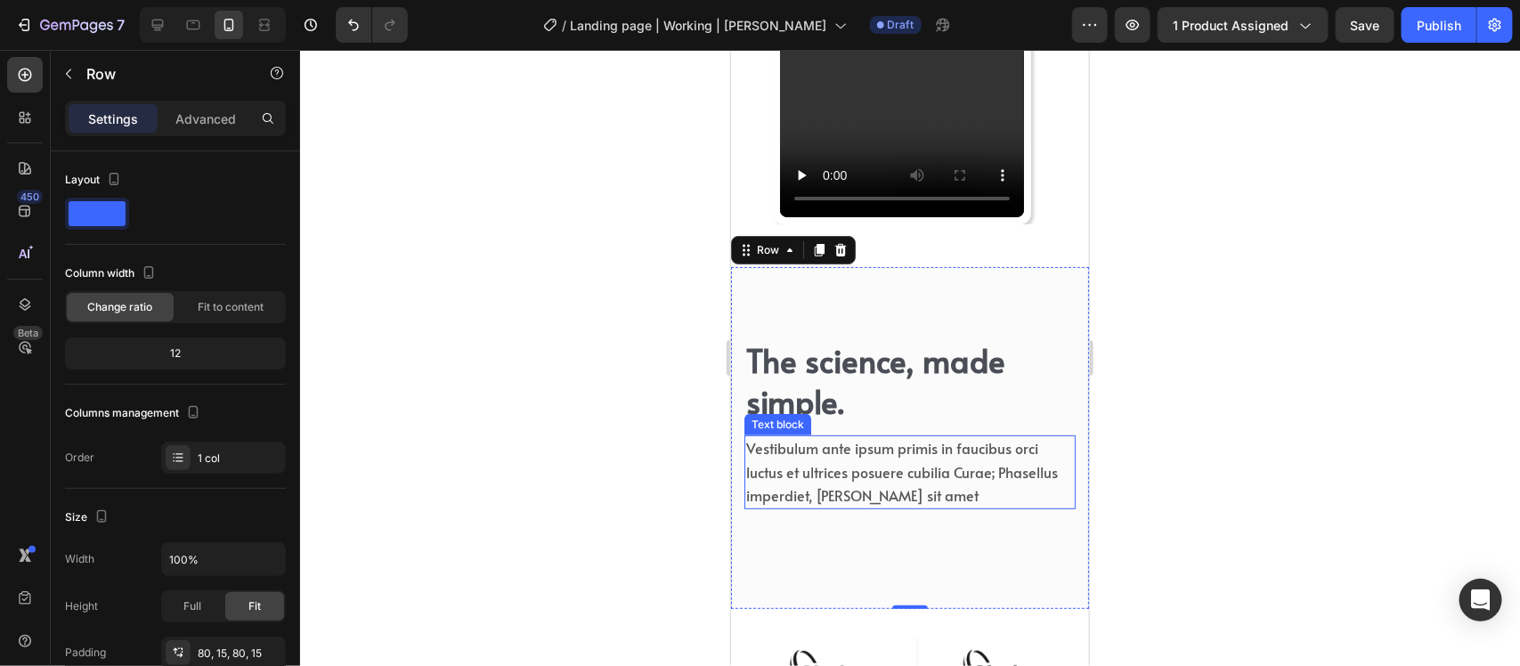
click at [828, 460] on span "Vestibulum ante ipsum primis in faucibus orci luctus et ultrices posuere cubili…" at bounding box center [901, 470] width 312 height 66
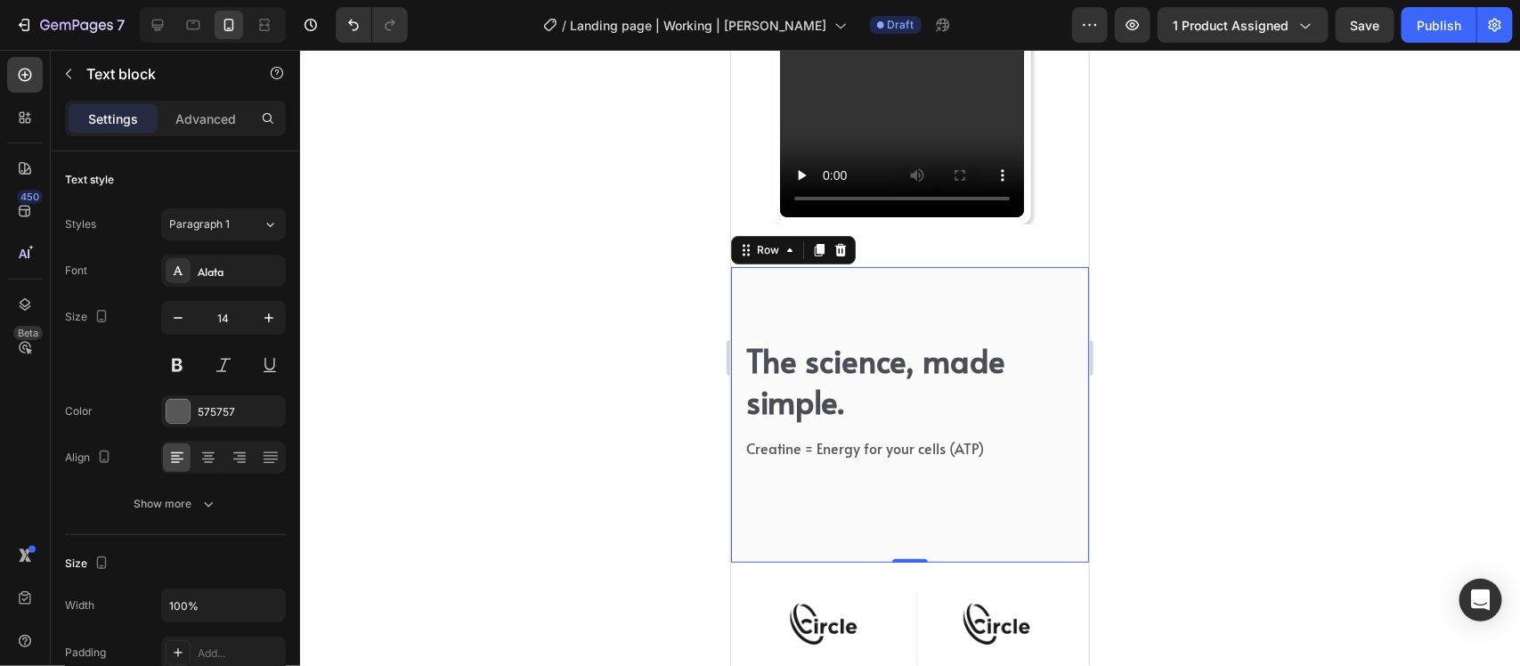
click at [869, 521] on div "The science, made simple. Heading Creatine = Energy for your cells (ATP) Text b…" at bounding box center [909, 413] width 358 height 295
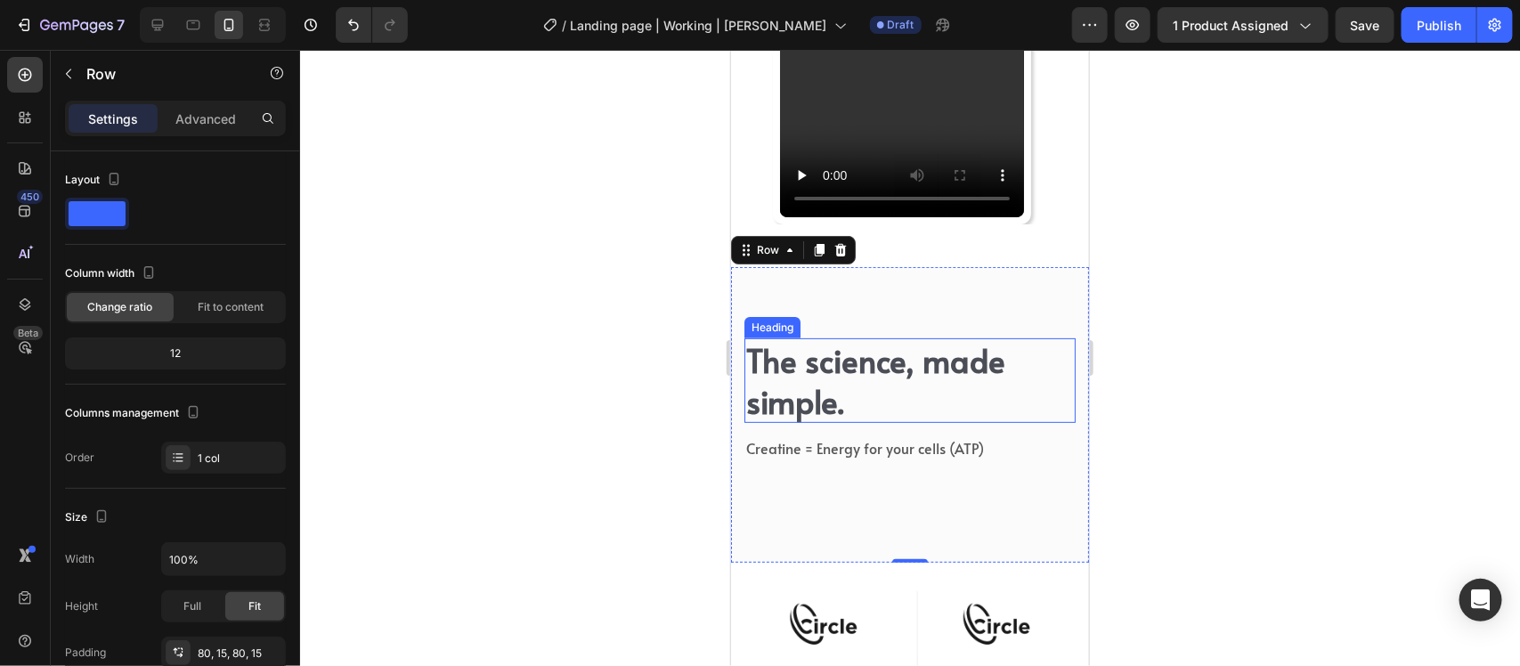
click at [884, 389] on p "The science, made simple." at bounding box center [909, 379] width 328 height 81
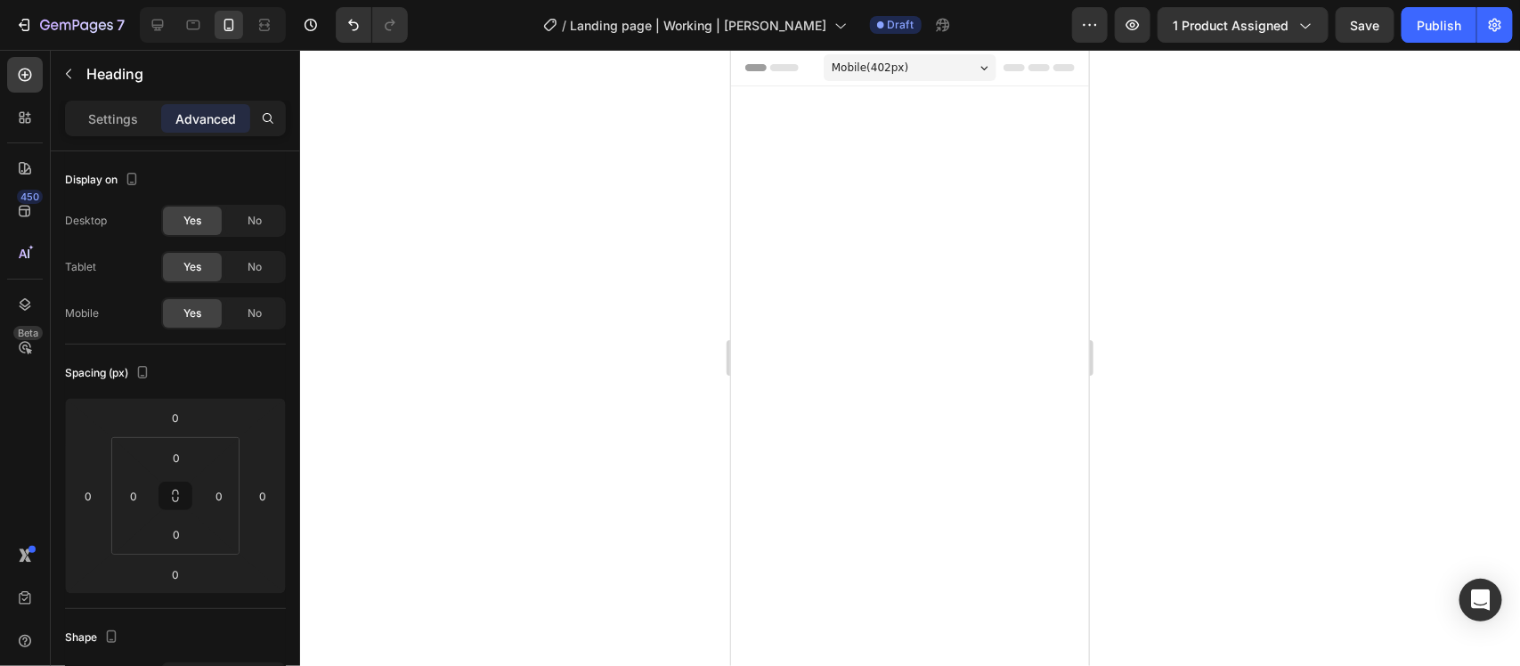
scroll to position [6177, 0]
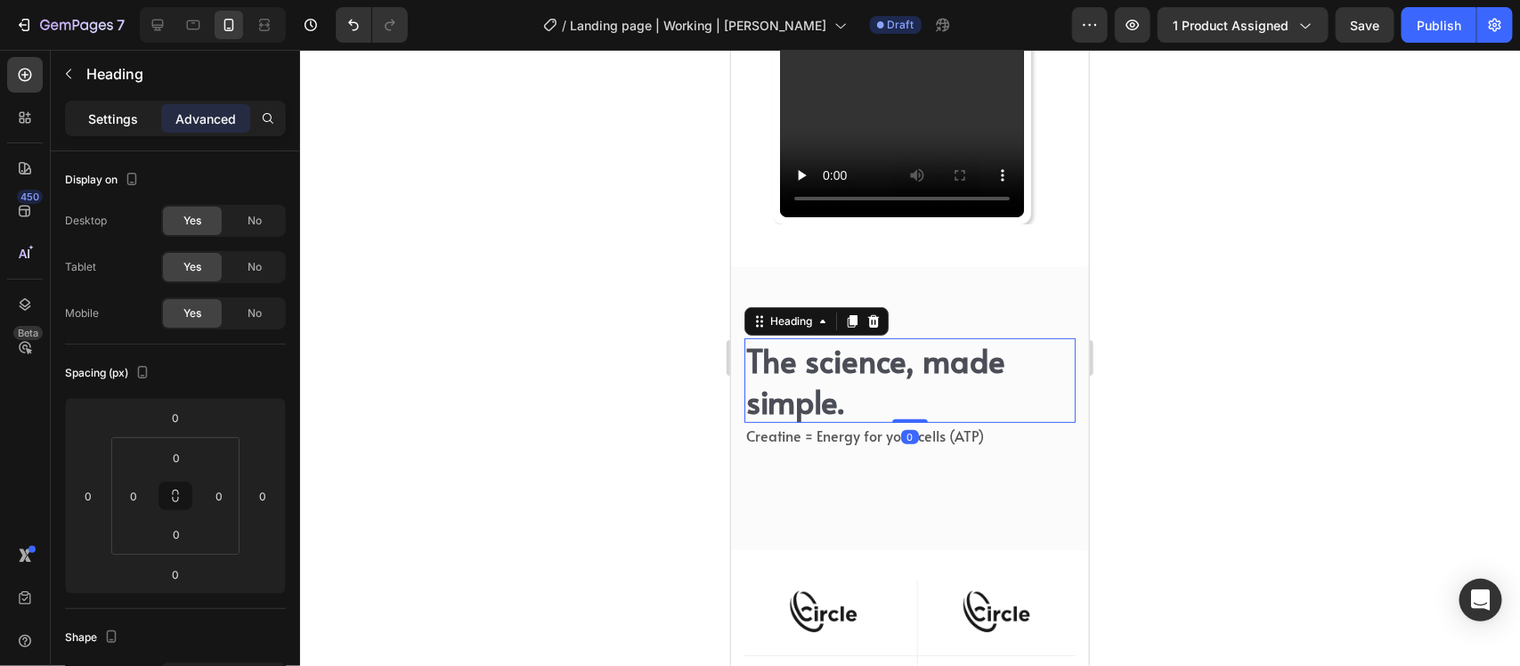
click at [125, 126] on p "Settings" at bounding box center [113, 119] width 50 height 19
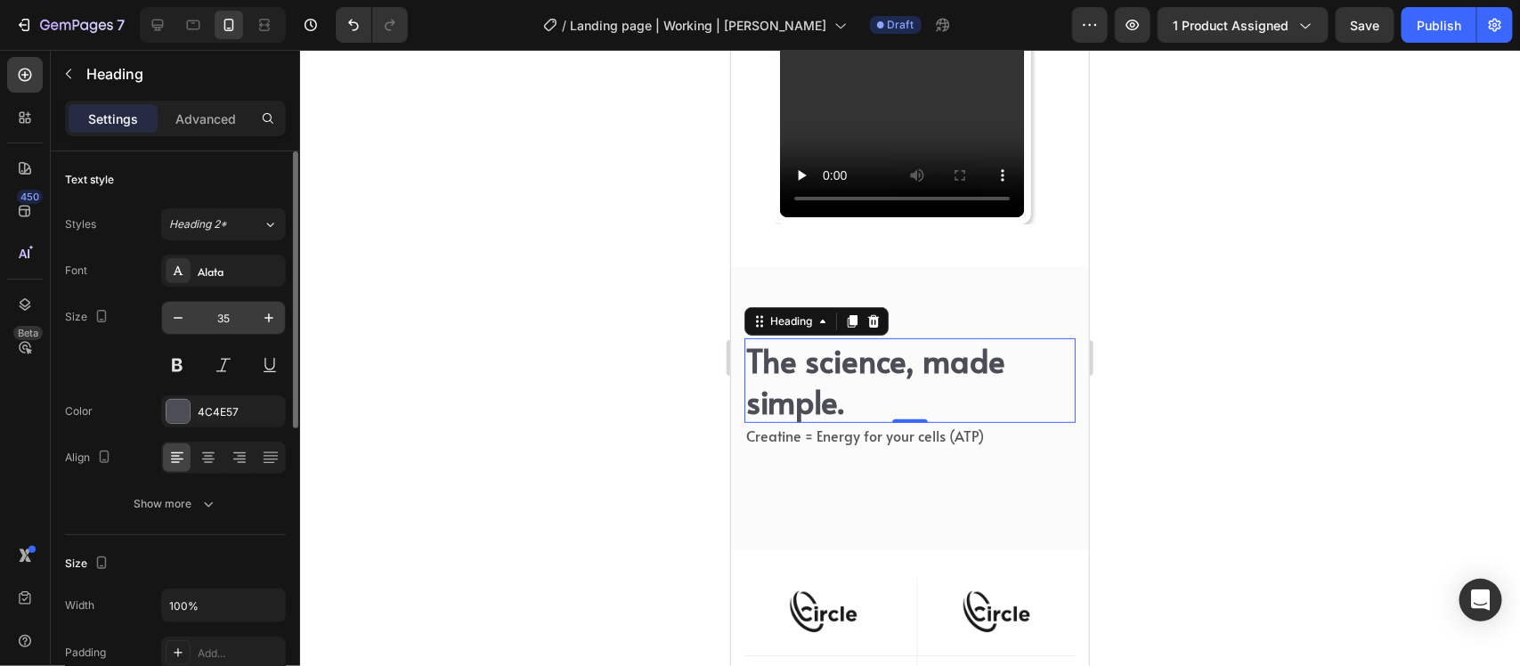
click at [220, 314] on input "35" at bounding box center [223, 318] width 59 height 32
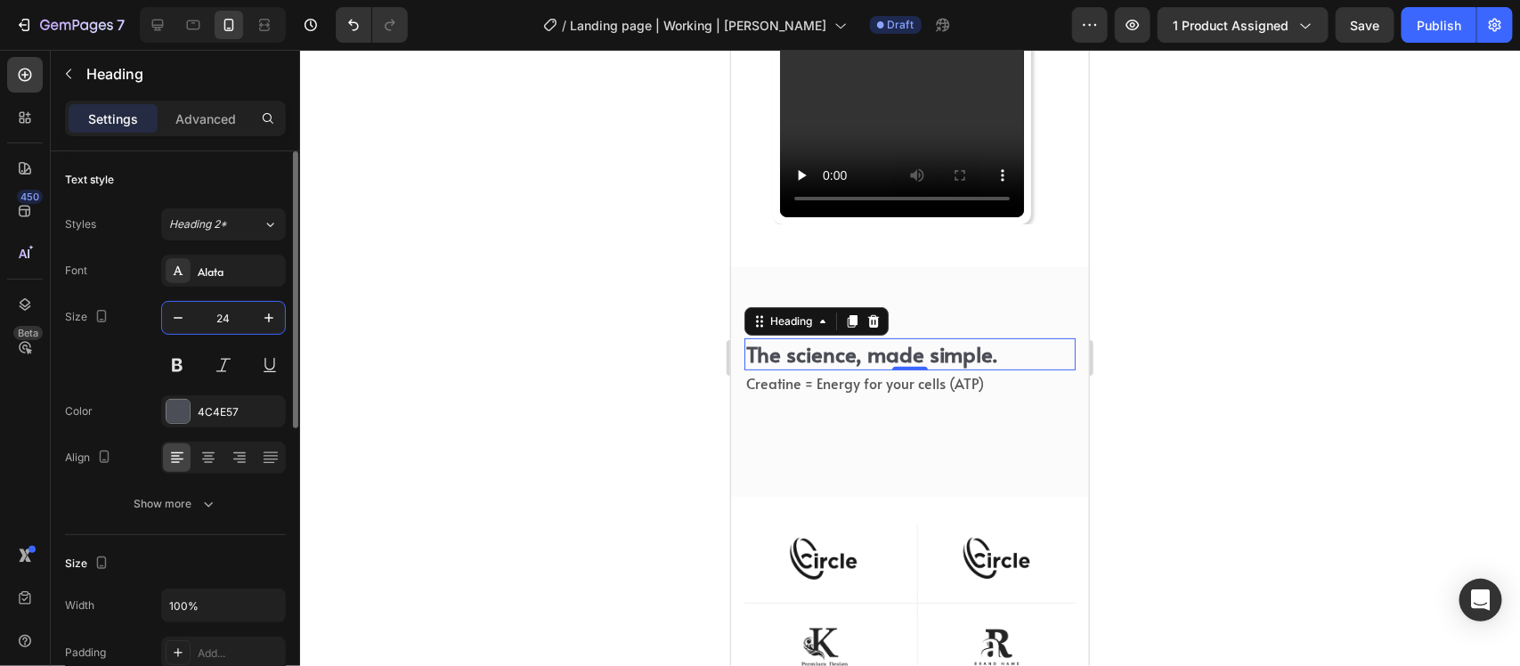
type input "24"
click at [745, 407] on div "The science, made simple. Heading 0 Creatine = Energy for your cells (ATP) Text…" at bounding box center [909, 381] width 331 height 86
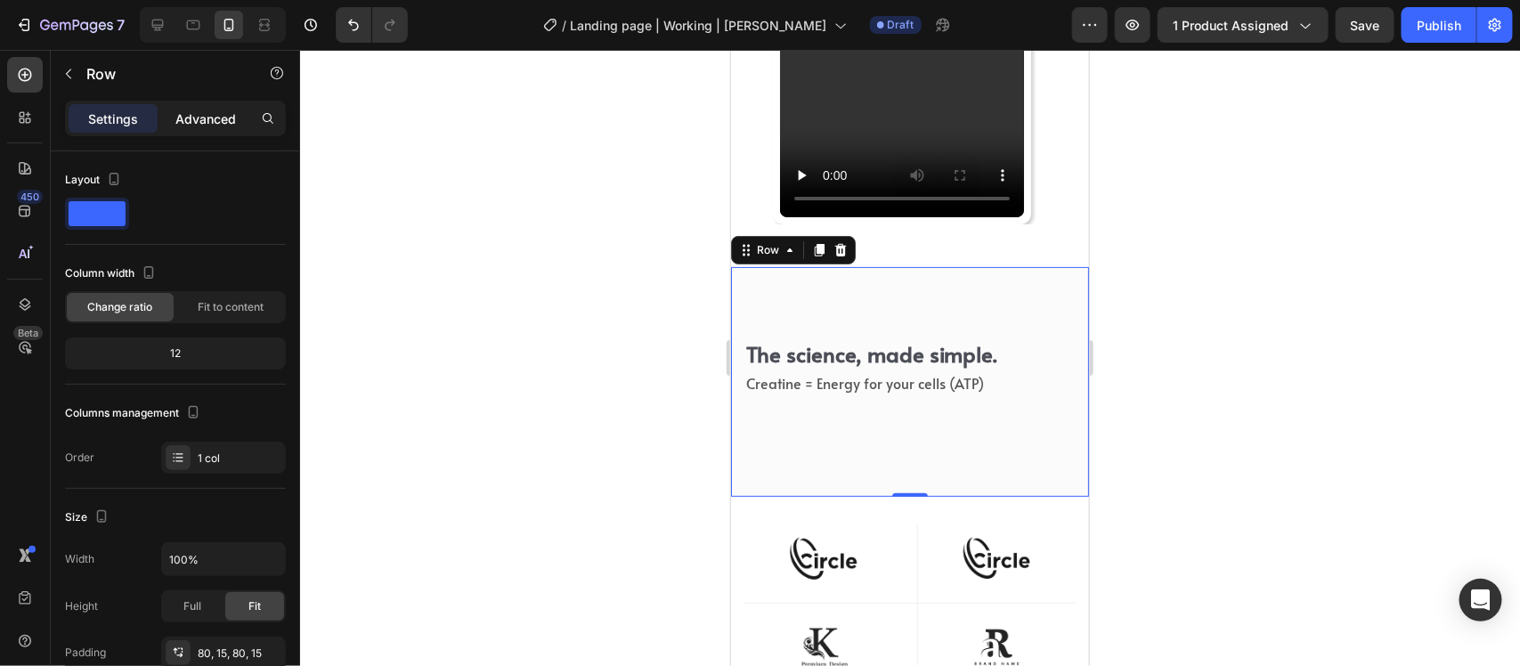
click at [215, 114] on p "Advanced" at bounding box center [205, 119] width 61 height 19
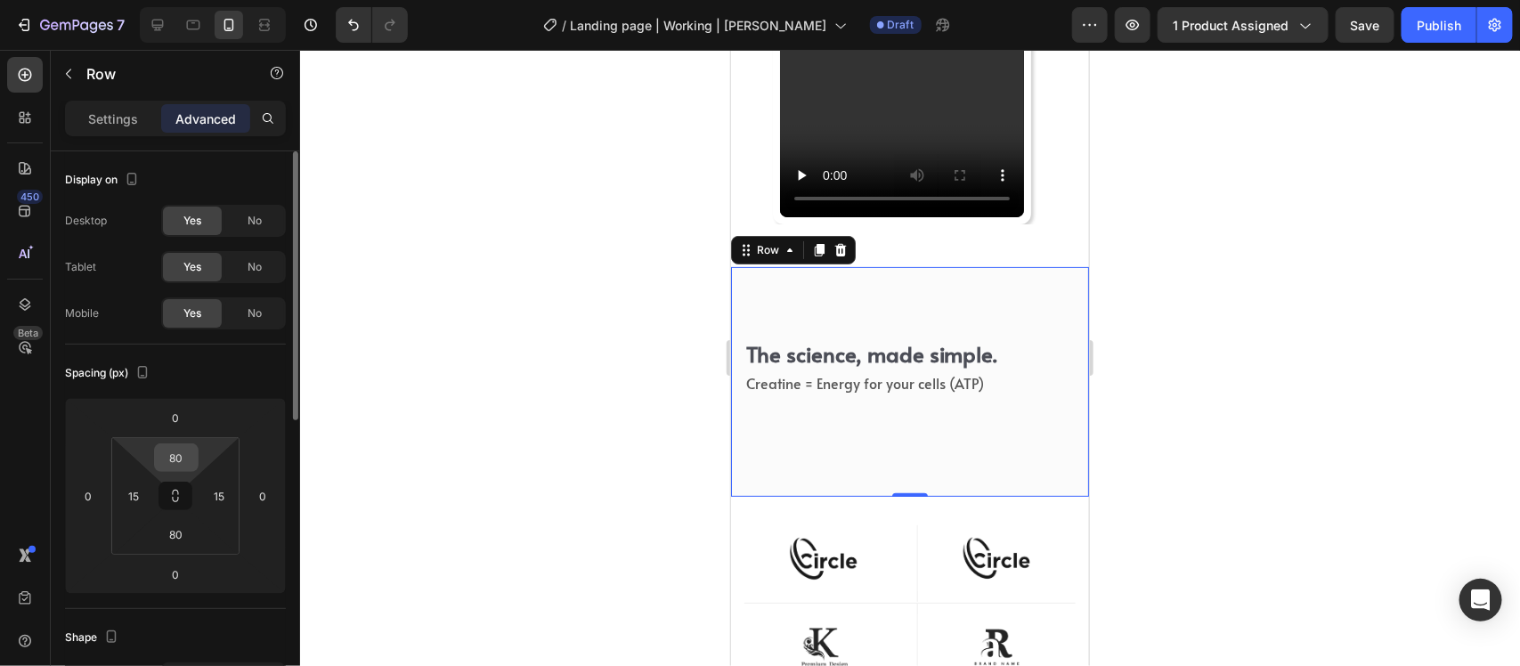
click at [191, 461] on input "80" at bounding box center [177, 457] width 36 height 27
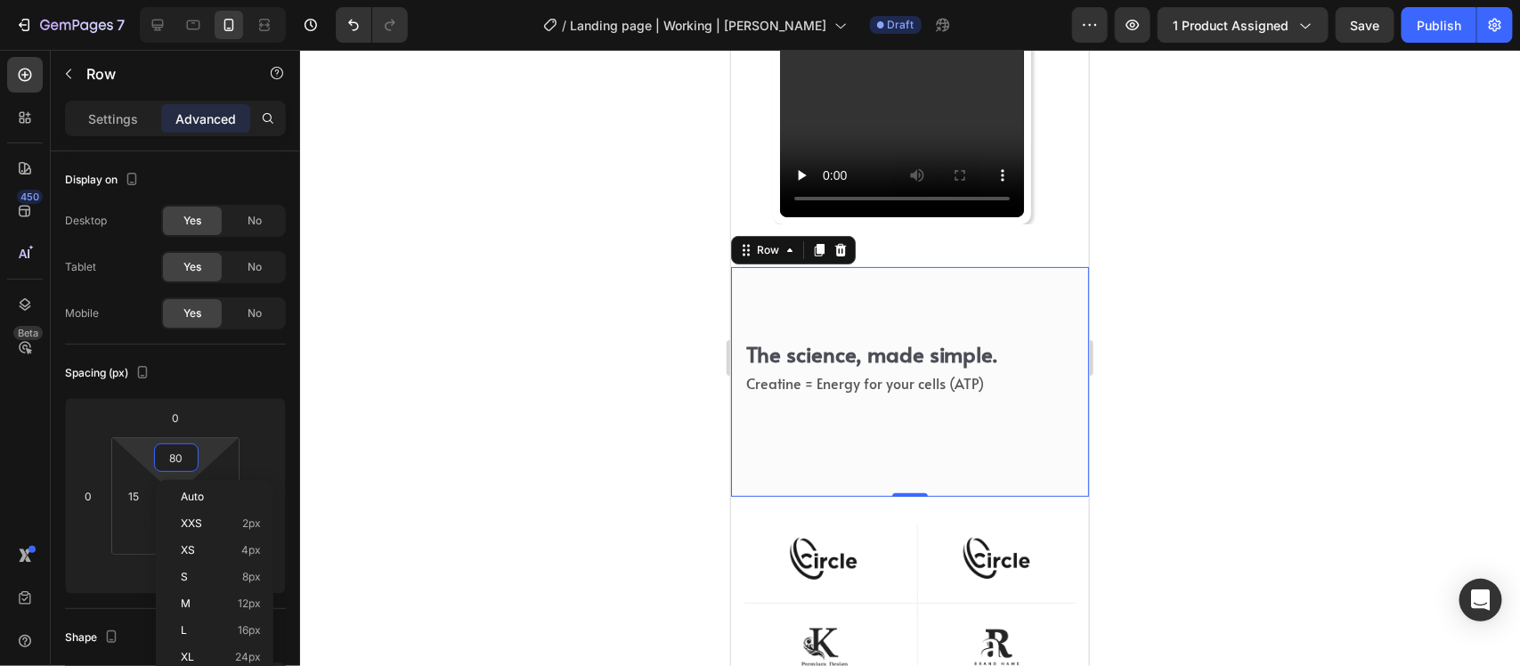
click at [811, 409] on div "The science, made simple. Heading Creatine = Energy for your cells (ATP) Text b…" at bounding box center [909, 380] width 358 height 229
type input "4"
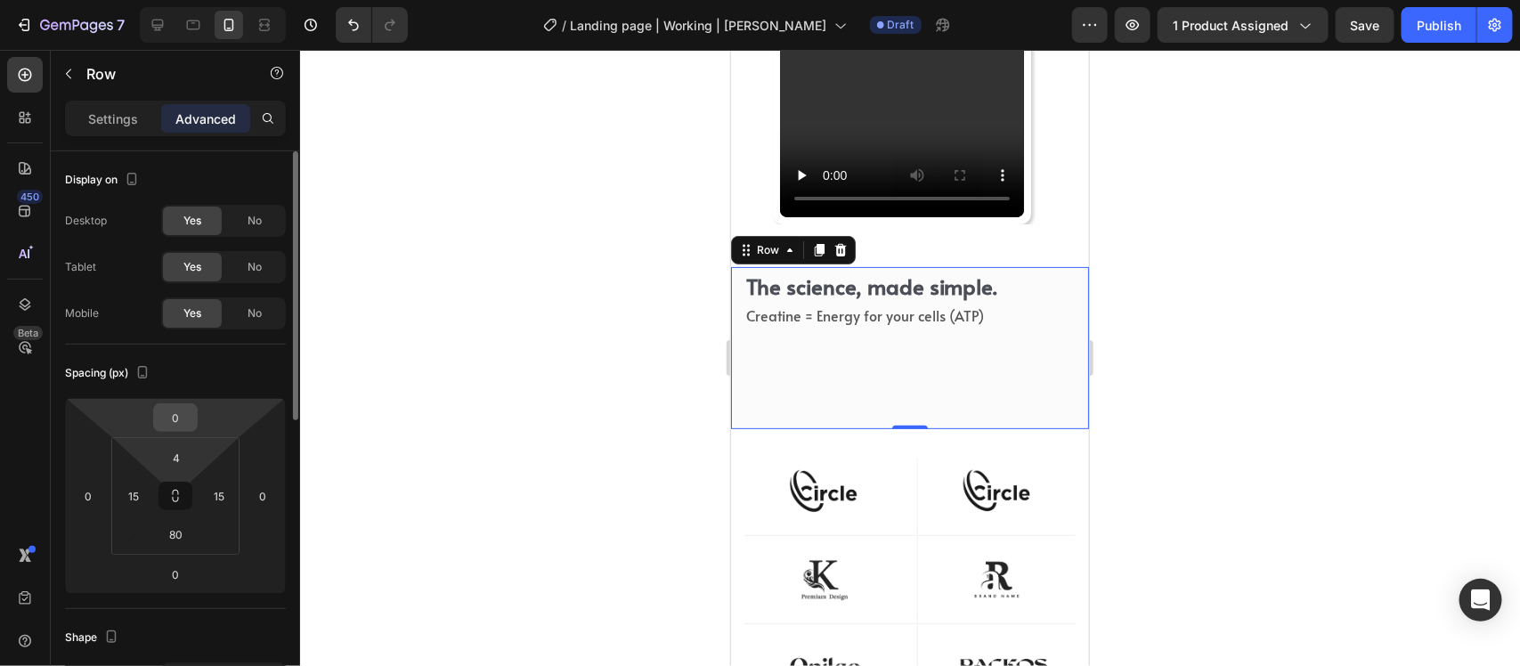
click at [172, 426] on input "0" at bounding box center [176, 417] width 36 height 27
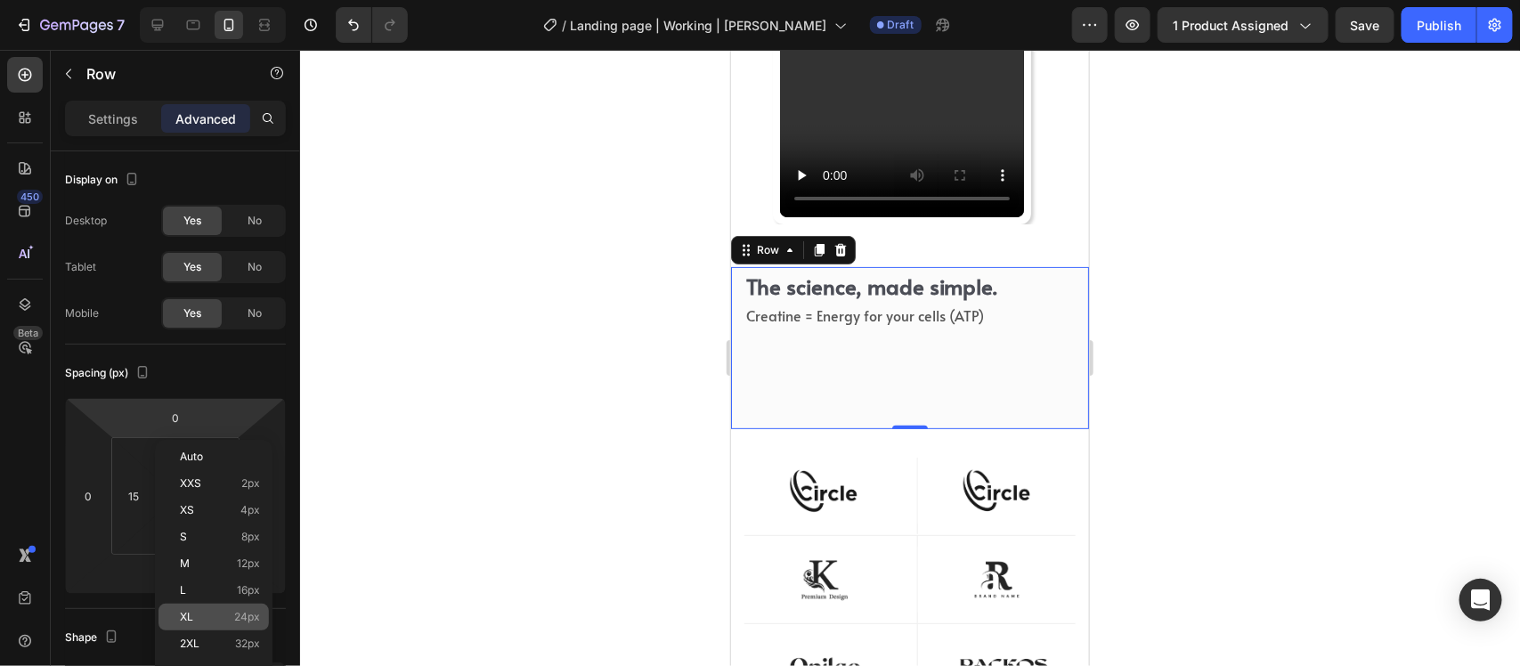
click at [209, 611] on p "XL 24px" at bounding box center [220, 617] width 80 height 12
type input "24"
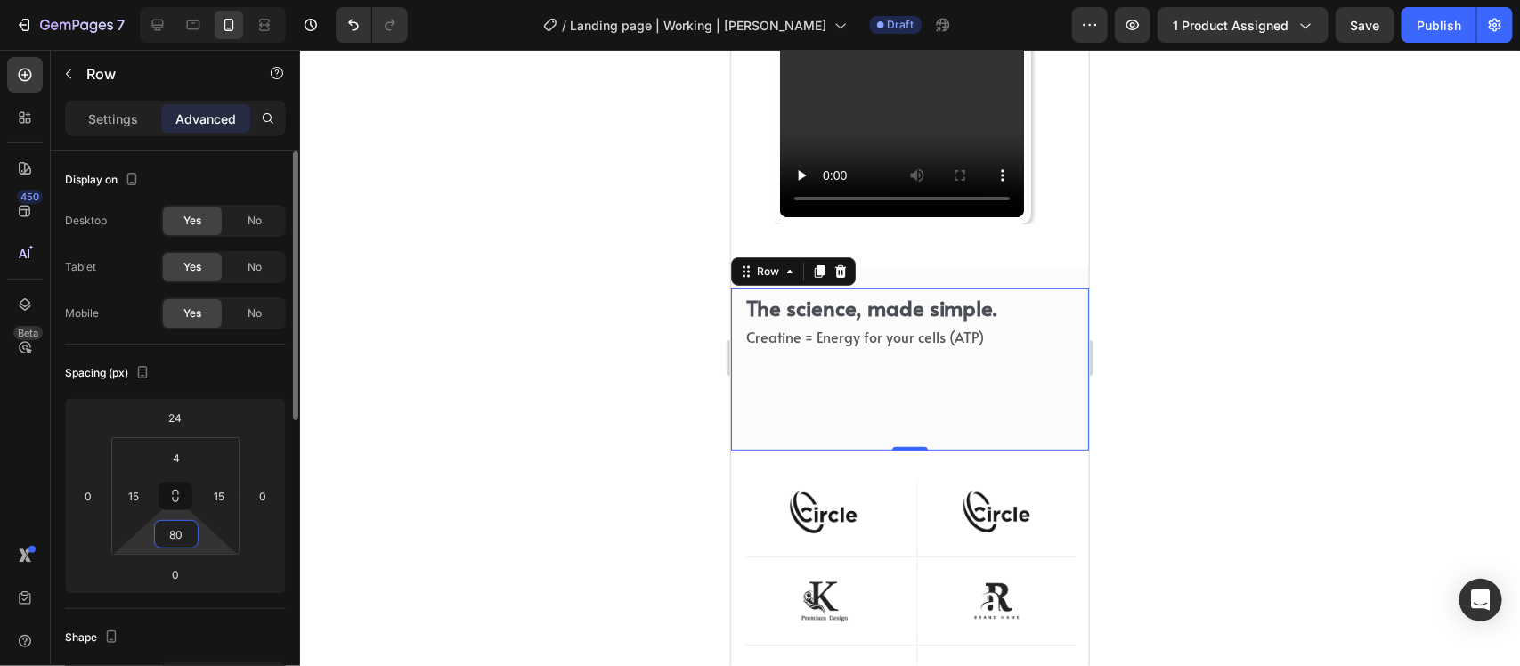
click at [175, 544] on input "80" at bounding box center [177, 534] width 36 height 27
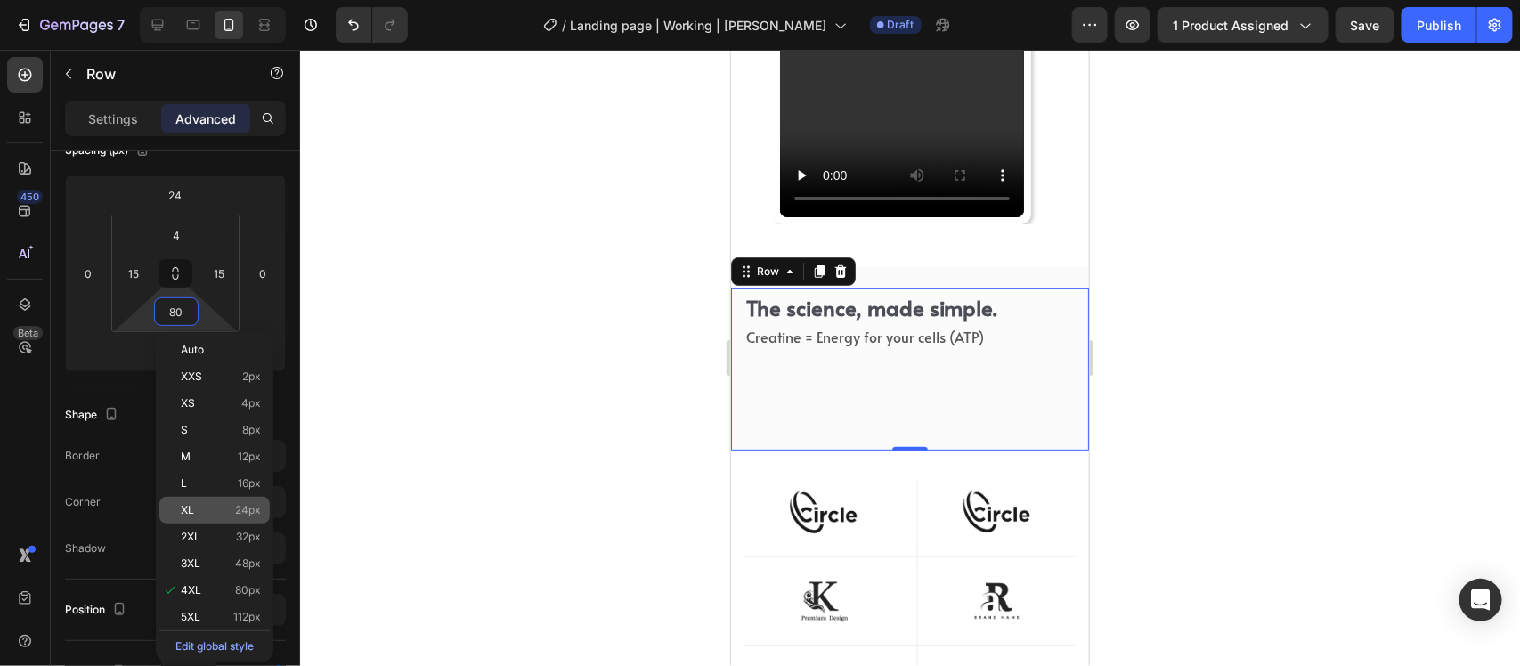
click at [224, 497] on div "XL 24px" at bounding box center [214, 510] width 110 height 27
type input "24"
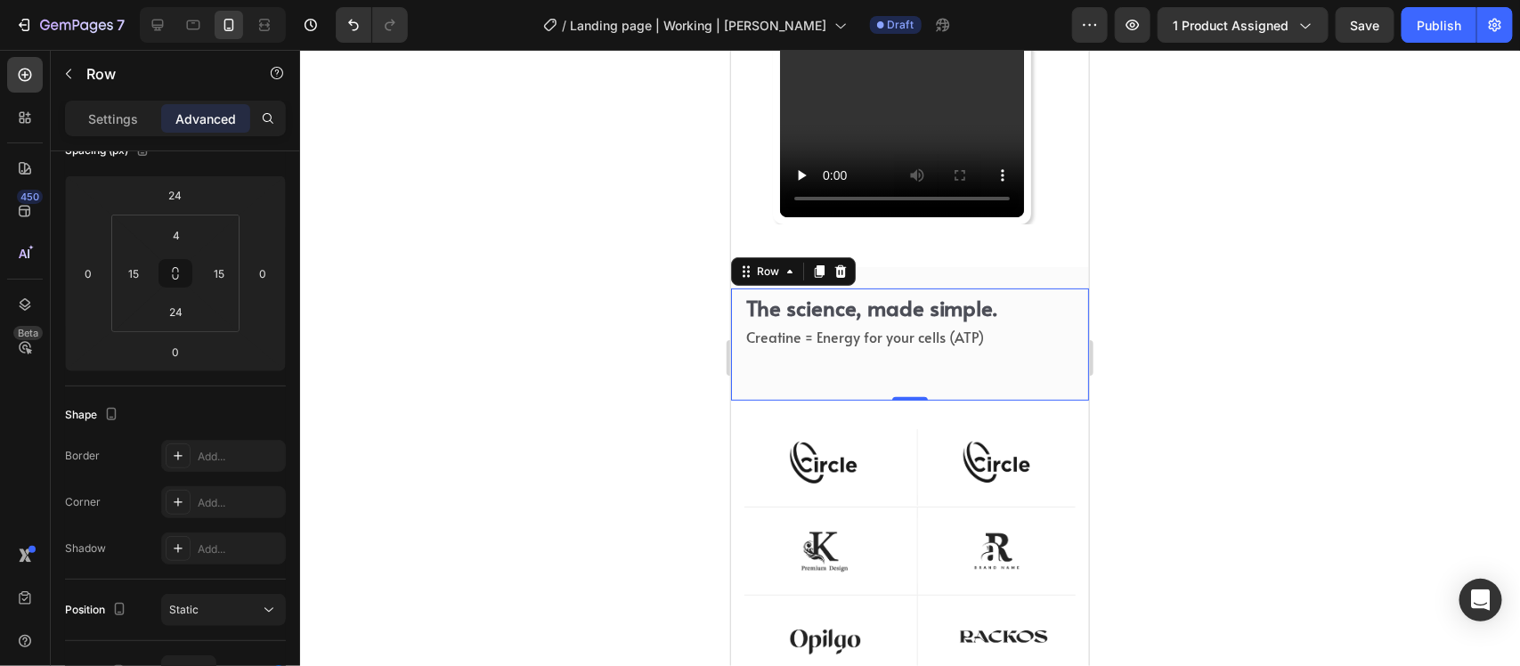
click at [1044, 362] on div "The science, made simple. Heading Creatine = Energy for your cells (ATP) Text b…" at bounding box center [909, 334] width 331 height 86
click at [789, 357] on div "The science, made simple. Heading Creatine = Energy for your cells (ATP) Text b…" at bounding box center [909, 334] width 331 height 86
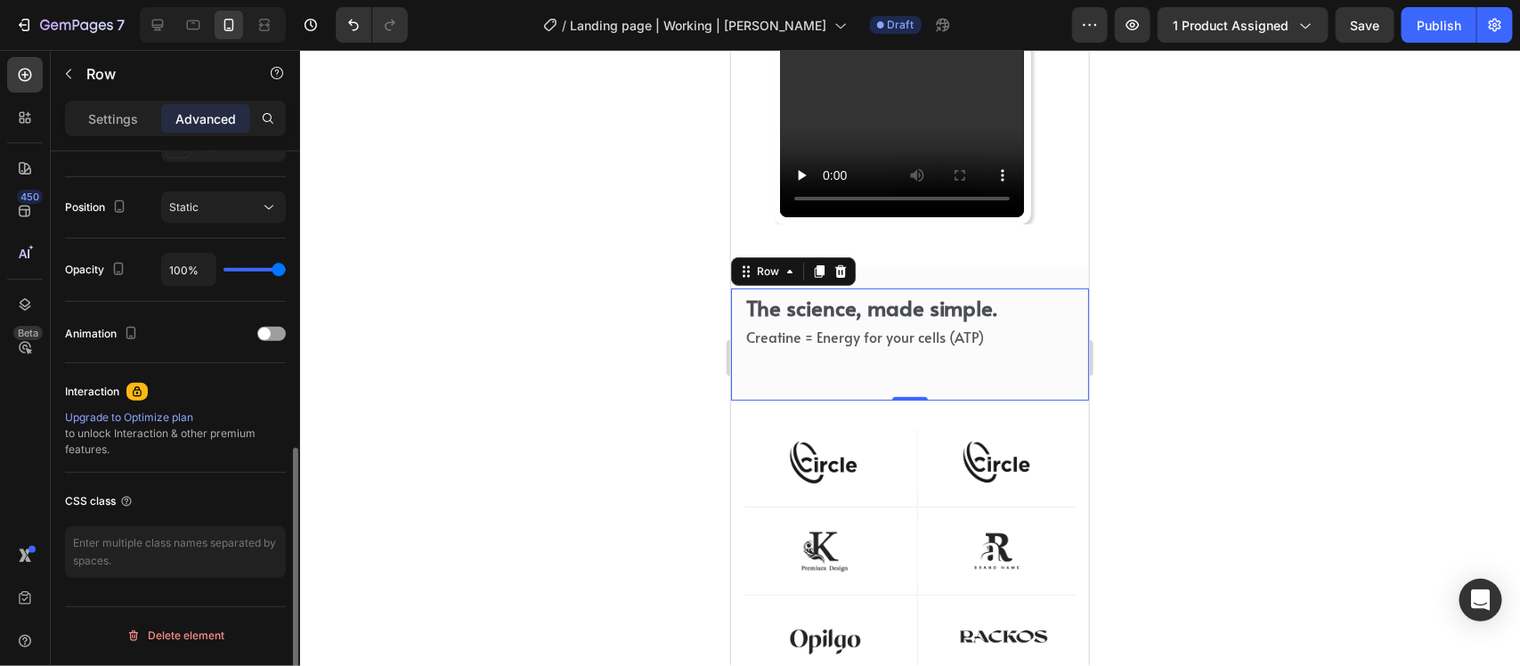
scroll to position [514, 0]
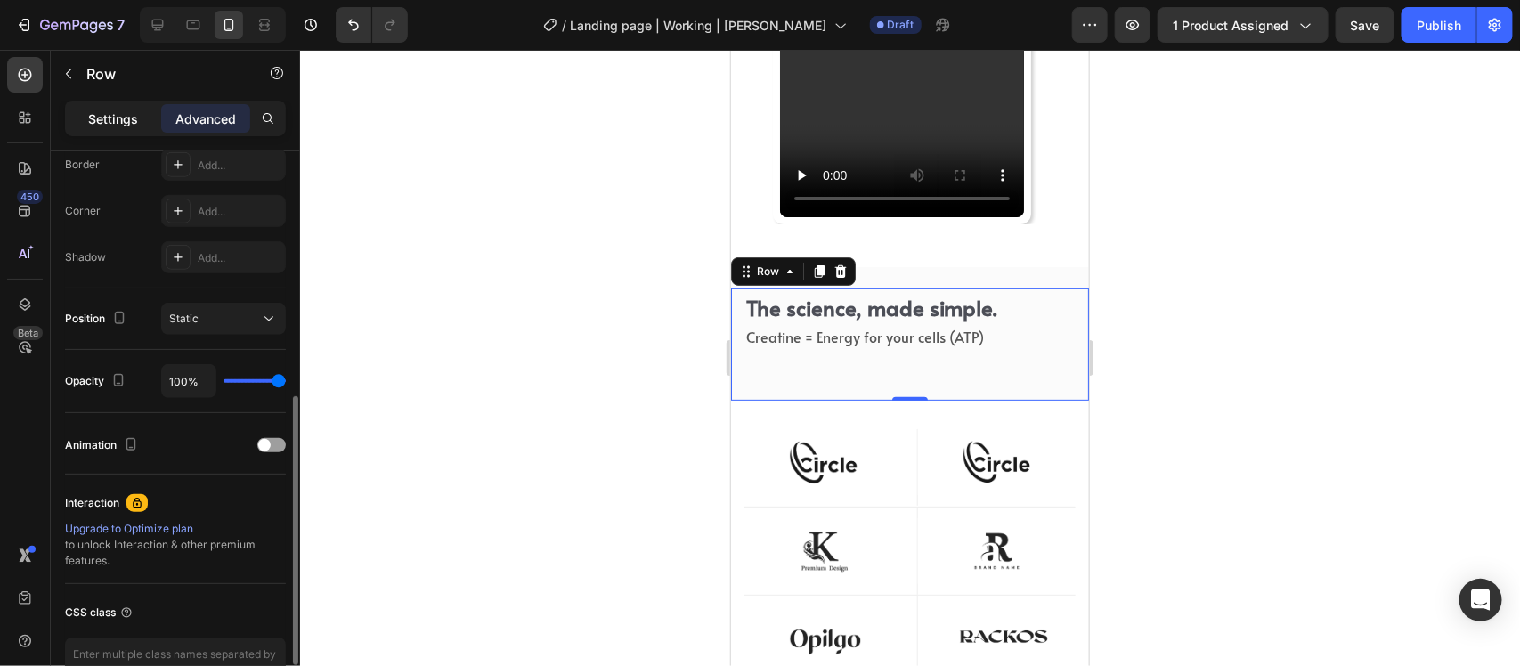
click at [125, 107] on div "Settings" at bounding box center [113, 118] width 89 height 29
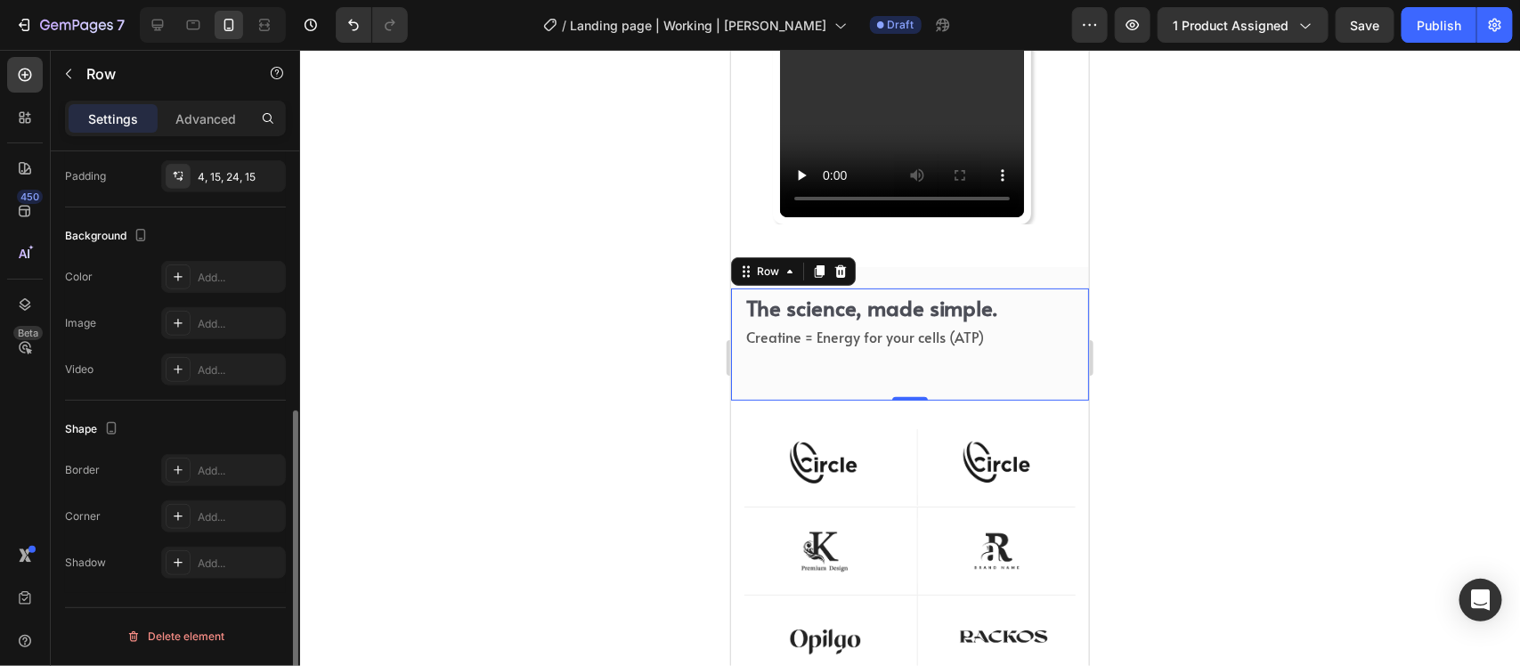
scroll to position [478, 0]
click at [843, 314] on p "The science, made simple." at bounding box center [909, 307] width 328 height 28
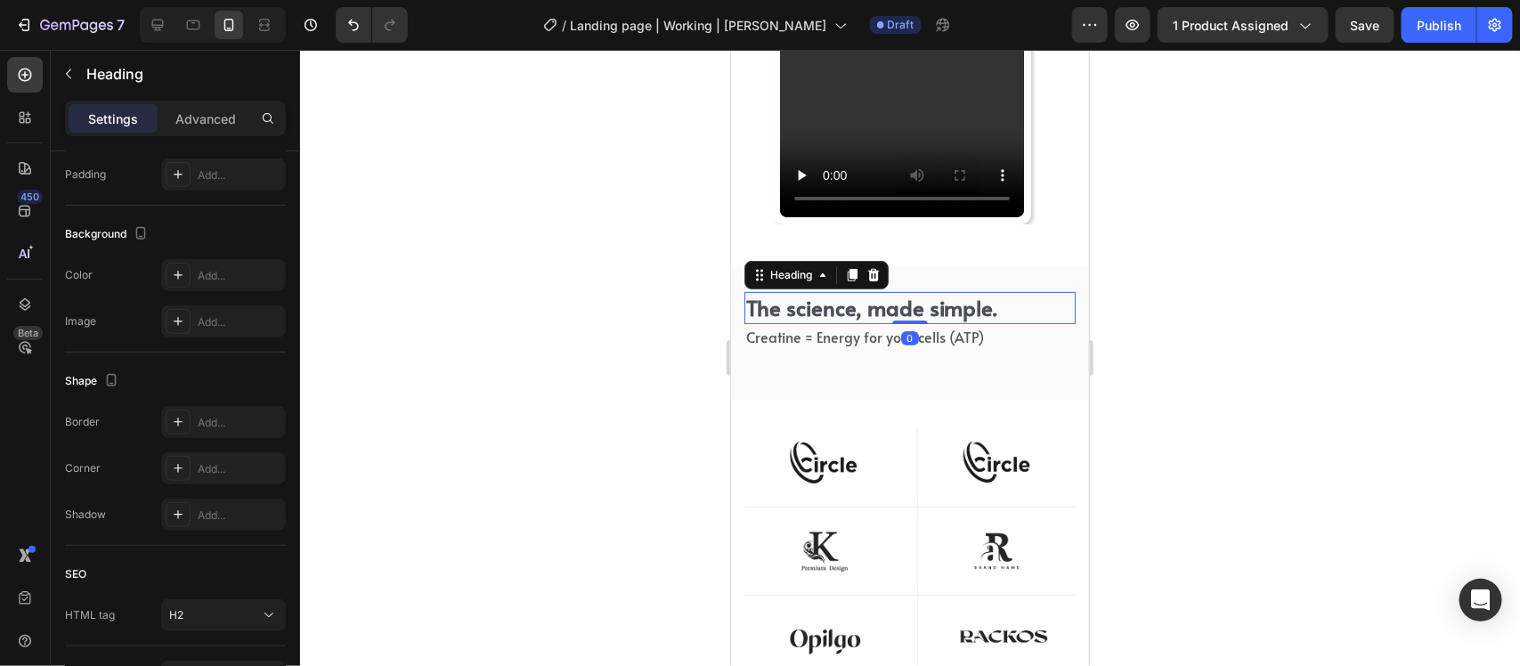
scroll to position [0, 0]
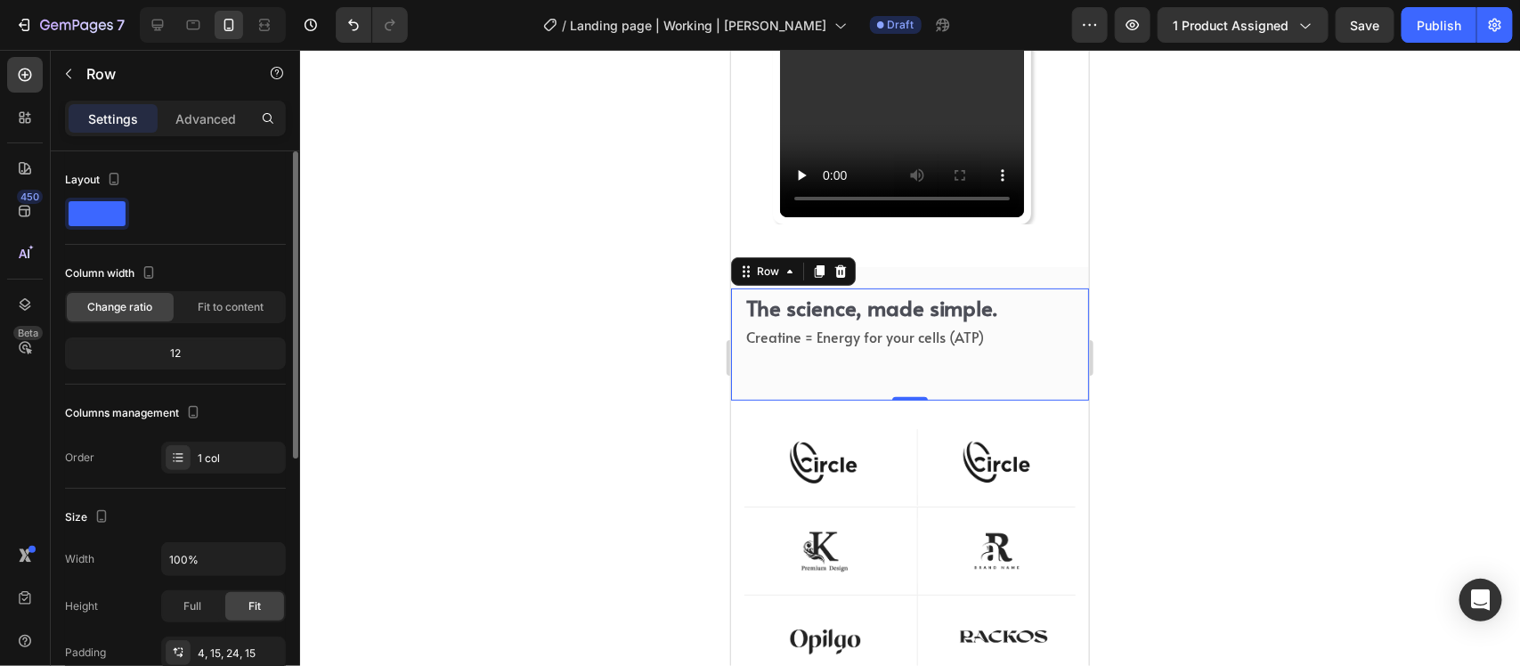
click at [839, 351] on div "The science, made simple. Heading Creatine = Energy for your cells (ATP) Text b…" at bounding box center [909, 334] width 331 height 86
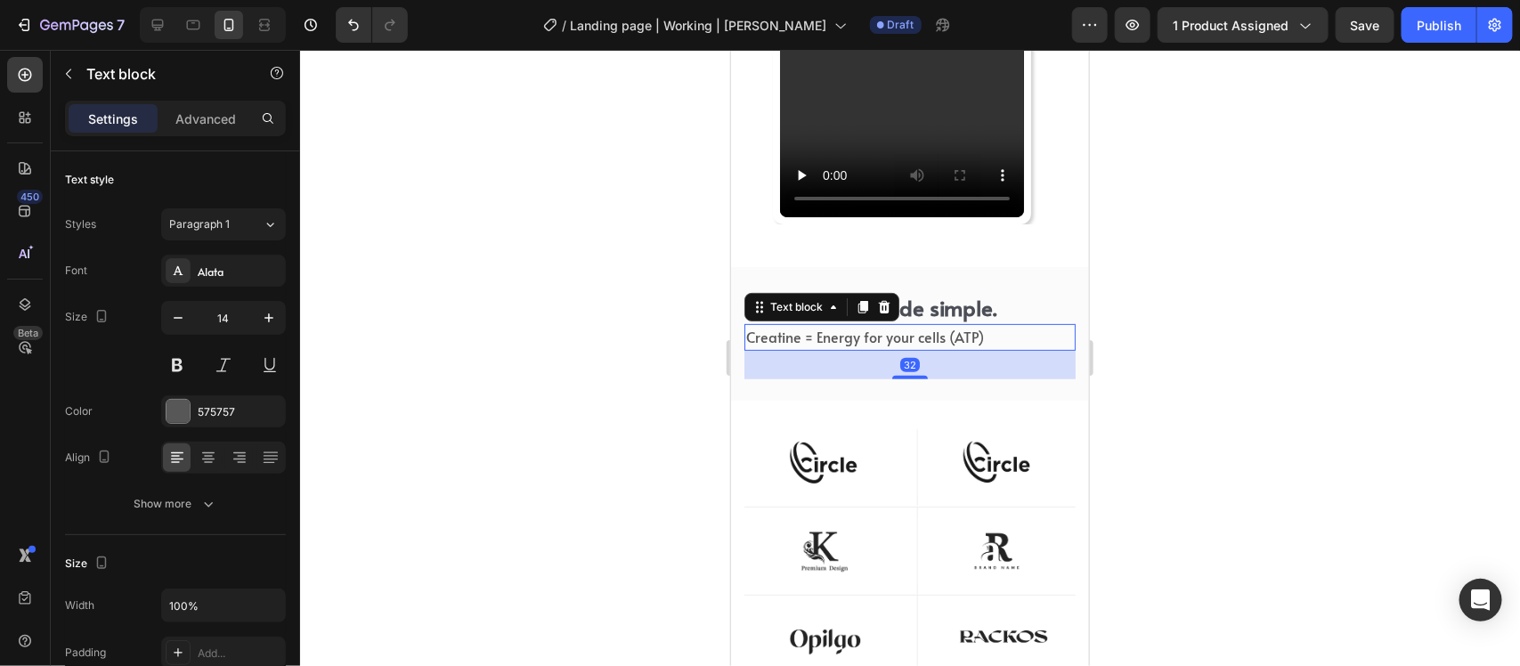
click at [842, 326] on span "Creatine = Energy for your cells (ATP)" at bounding box center [864, 336] width 238 height 20
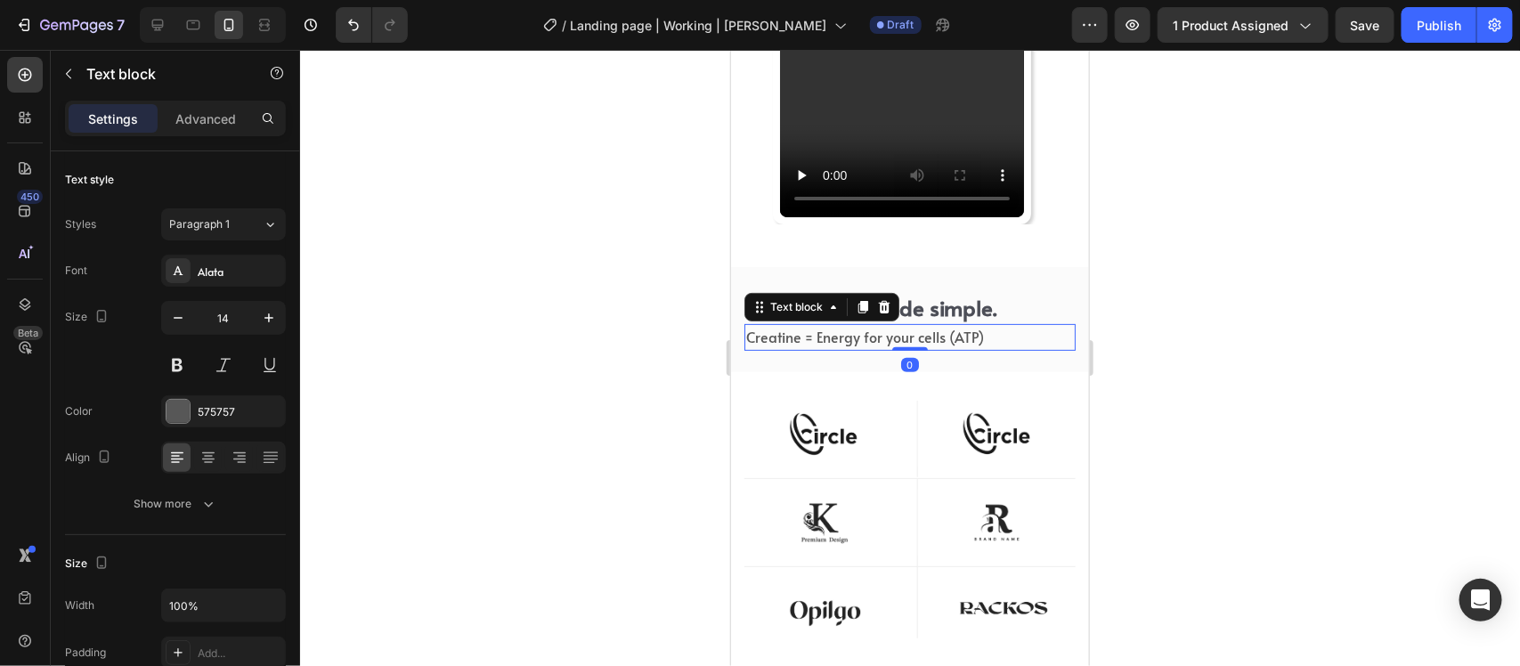
drag, startPoint x: 897, startPoint y: 374, endPoint x: 906, endPoint y: 329, distance: 46.3
click at [906, 329] on div "Creatine = Energy for your cells (ATP) Text block 0" at bounding box center [909, 336] width 331 height 27
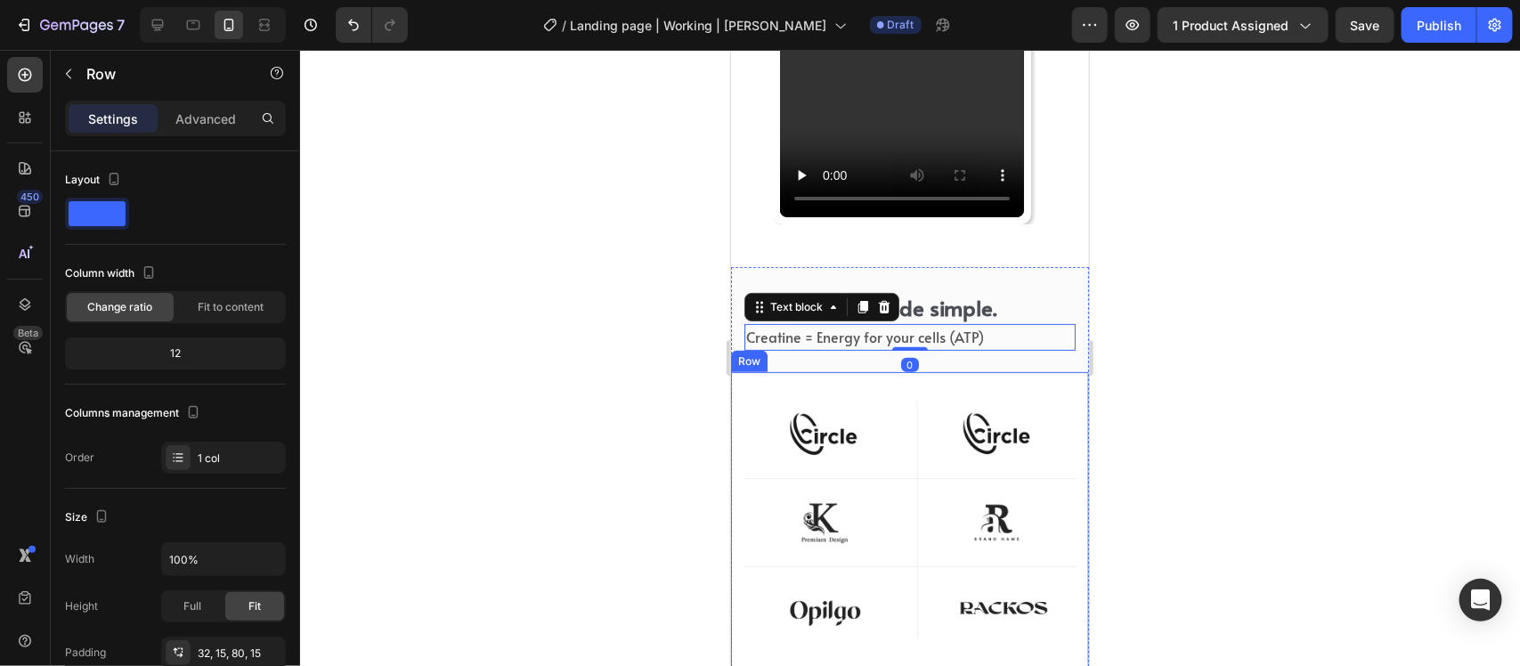
click at [904, 392] on div "Image Row Image Row Row Image Row Image Row Row Image Row Image Row Row Row" at bounding box center [909, 543] width 358 height 344
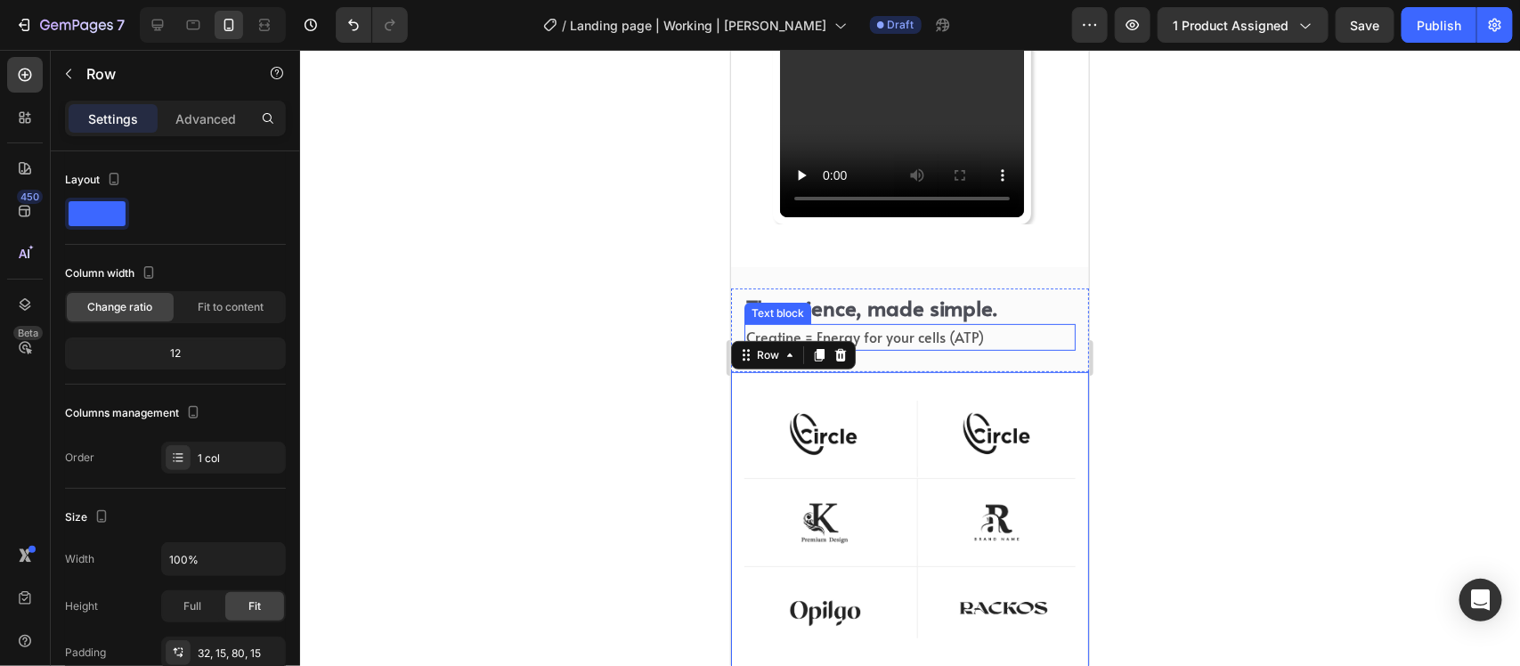
click at [1017, 325] on p "Creatine = Energy for your cells (ATP)" at bounding box center [909, 336] width 328 height 23
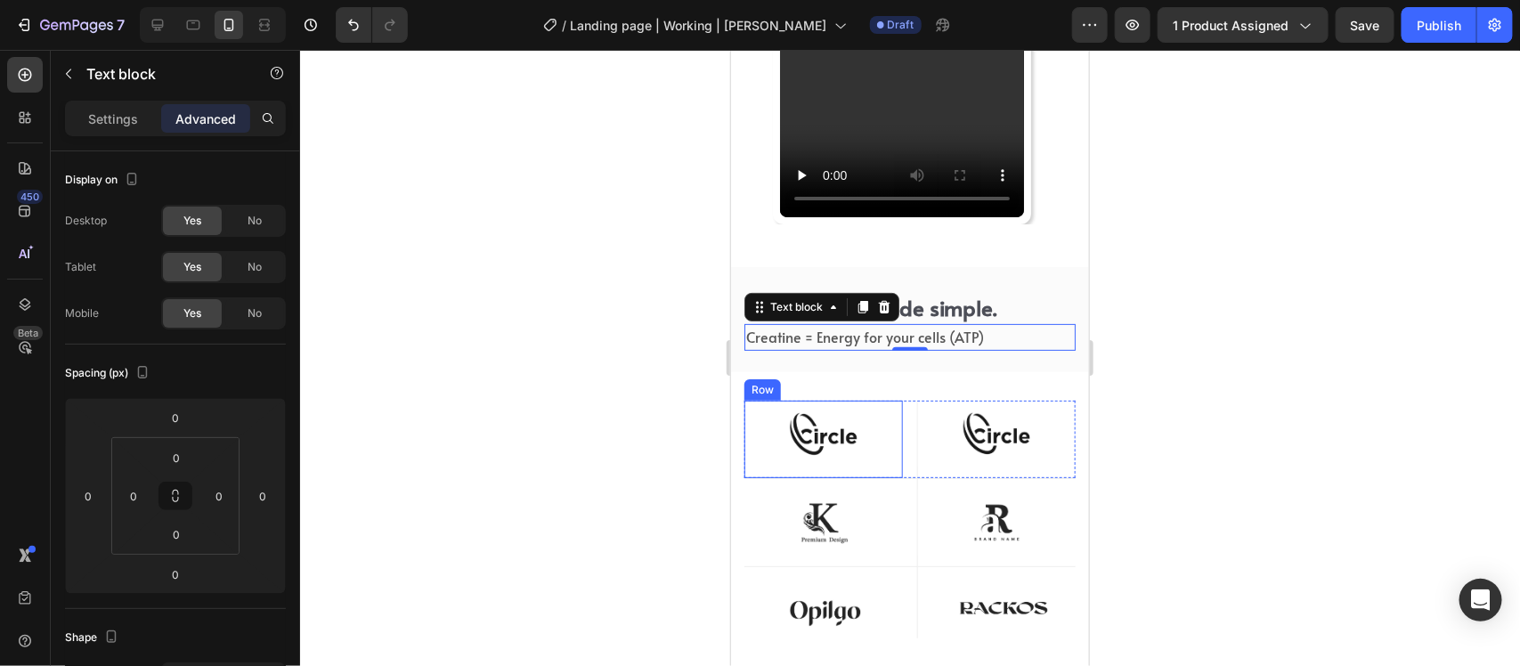
click at [875, 467] on div "Image Row" at bounding box center [823, 438] width 159 height 77
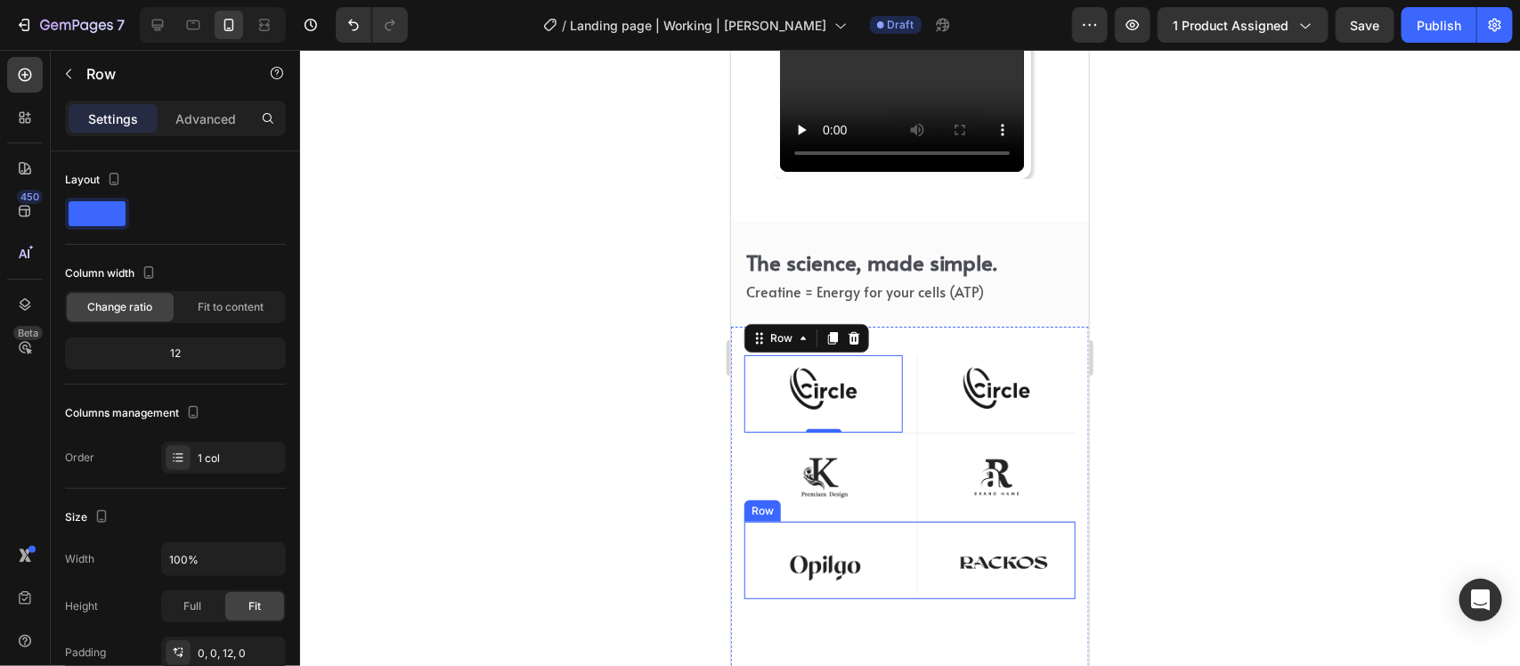
scroll to position [6177, 0]
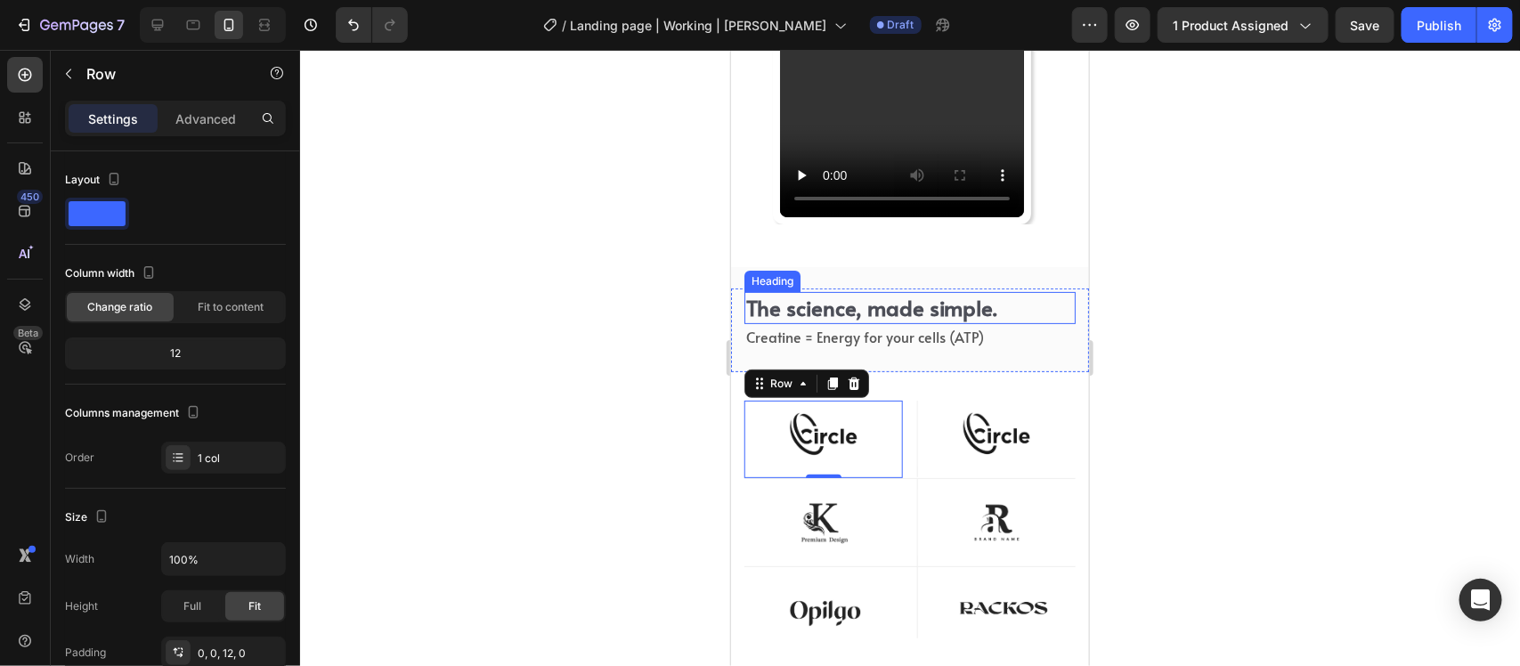
click at [1047, 317] on p "The science, made simple." at bounding box center [909, 307] width 328 height 28
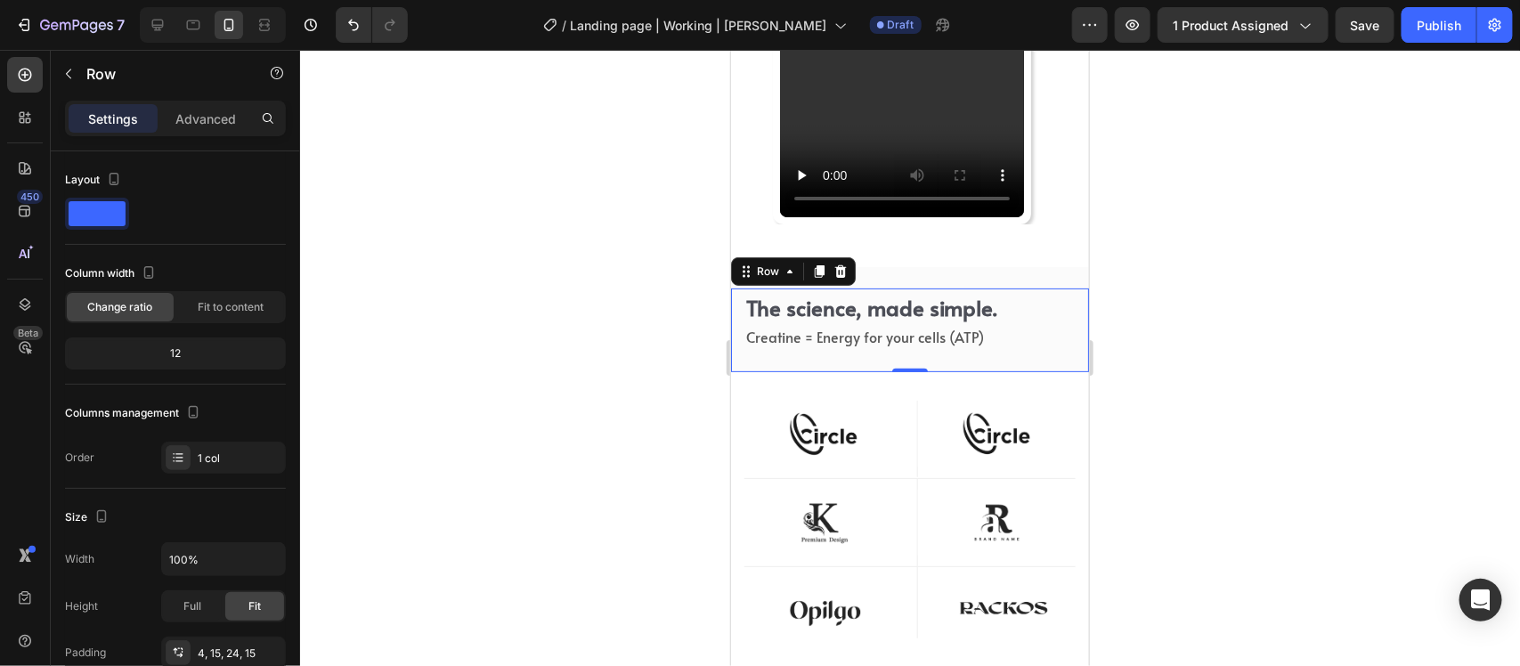
click at [1057, 360] on div "The science, made simple. Heading Creatine = Energy for your cells (ATP) Text b…" at bounding box center [909, 329] width 358 height 83
click at [824, 272] on icon at bounding box center [818, 271] width 14 height 14
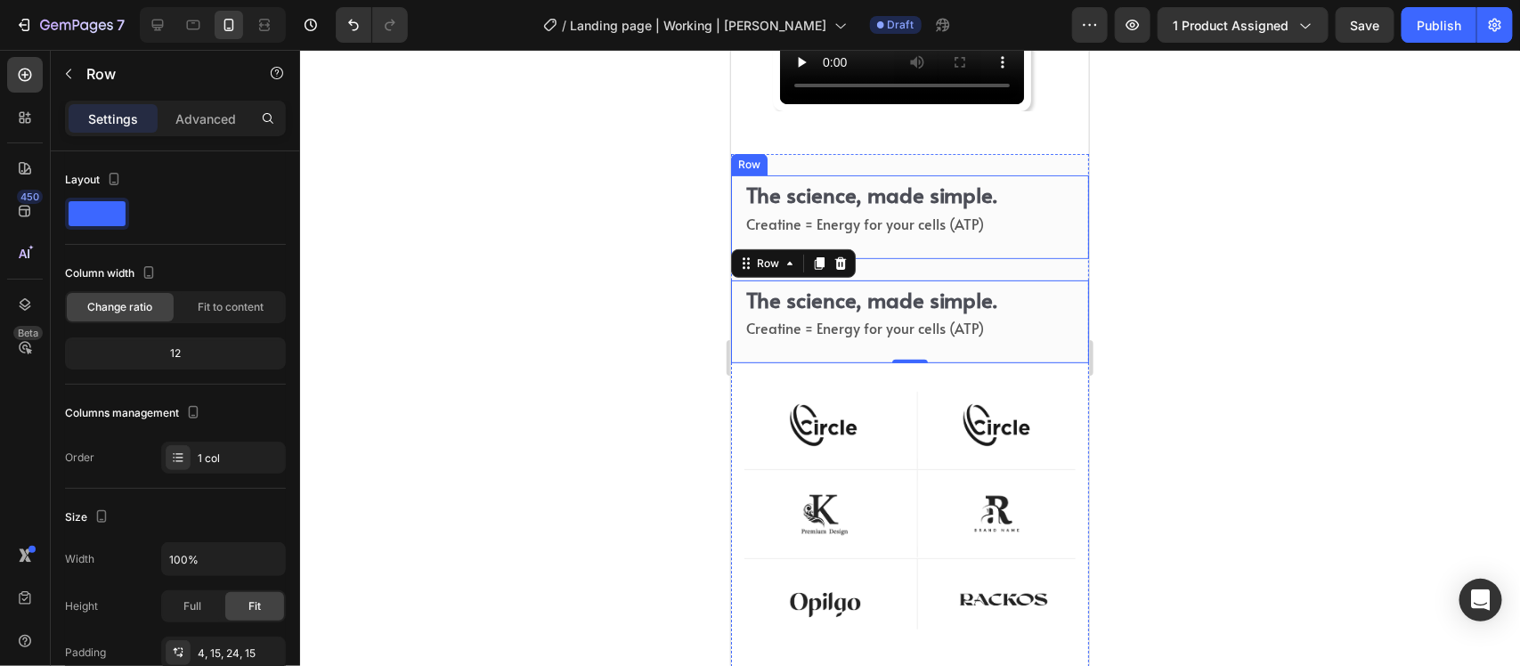
scroll to position [6400, 0]
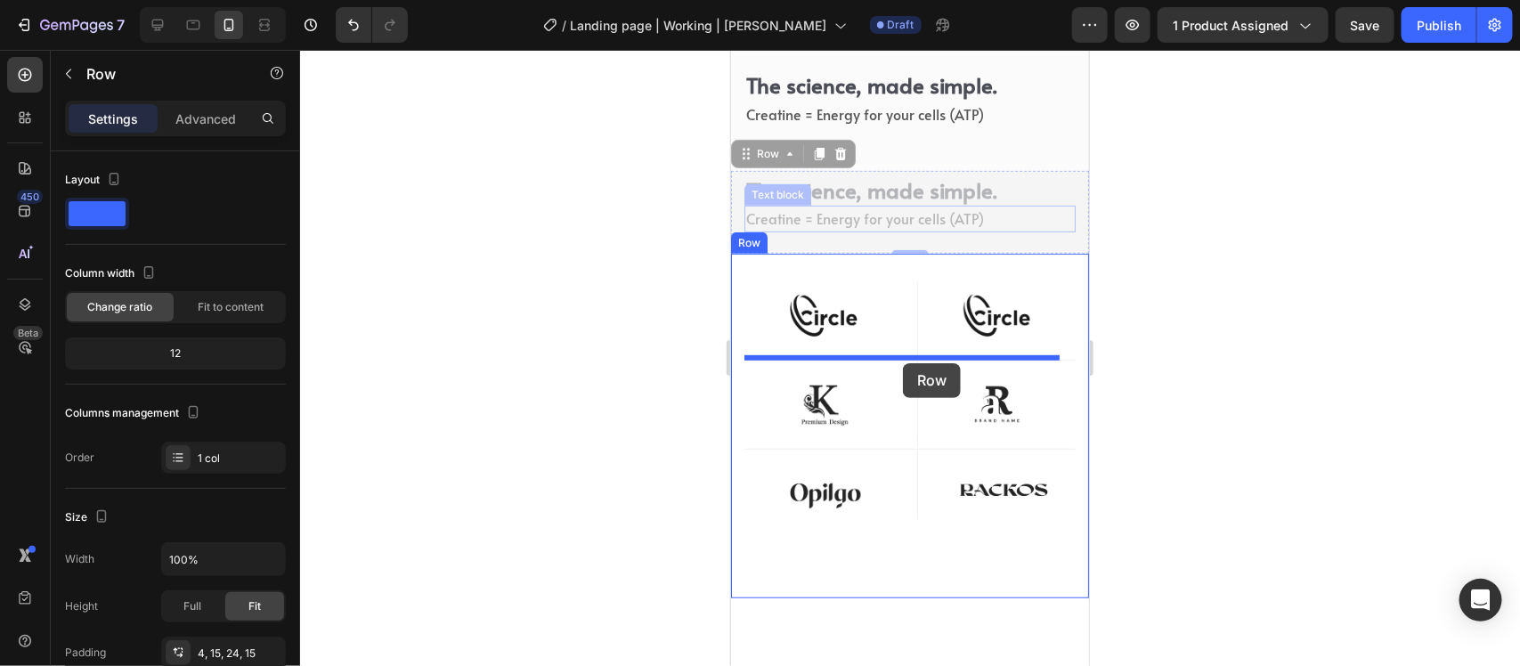
drag, startPoint x: 744, startPoint y: 155, endPoint x: 902, endPoint y: 362, distance: 261.1
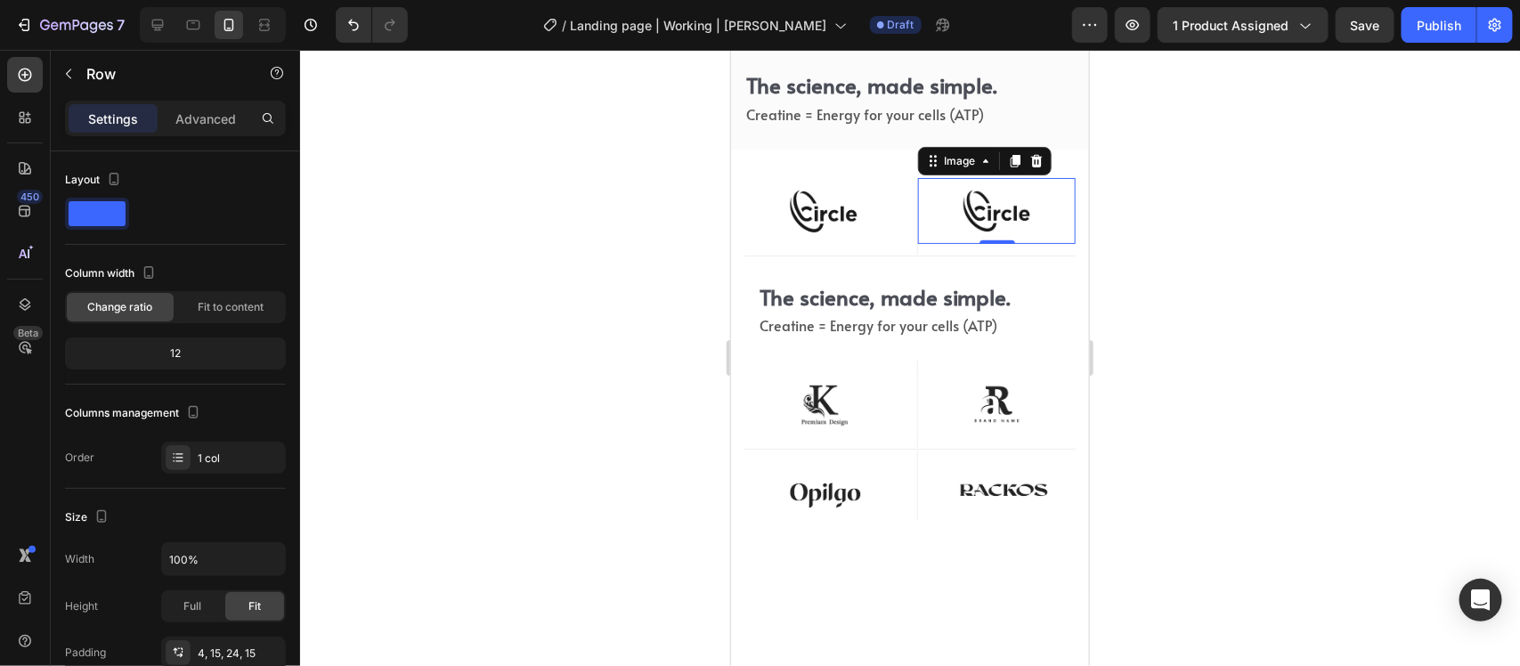
click at [932, 231] on img at bounding box center [996, 210] width 158 height 66
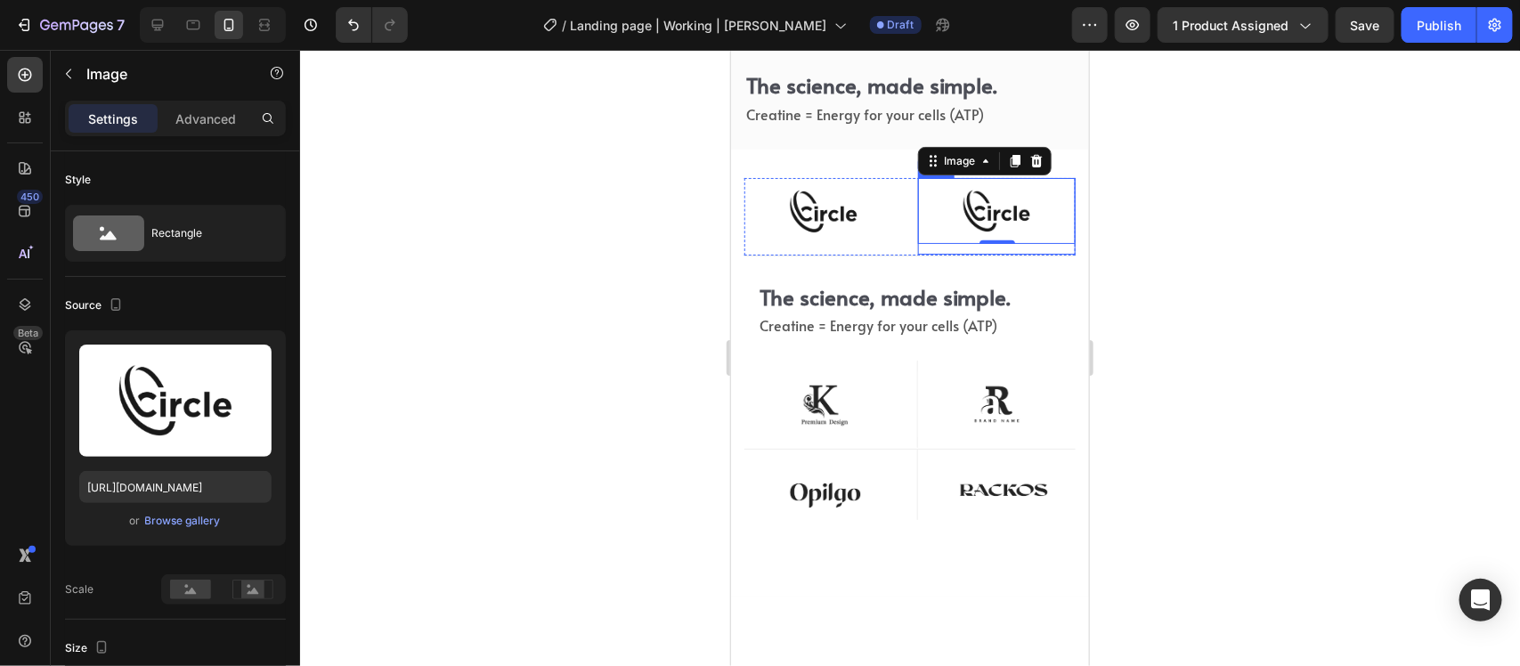
click at [928, 244] on div "Image 0 Row" at bounding box center [995, 215] width 159 height 77
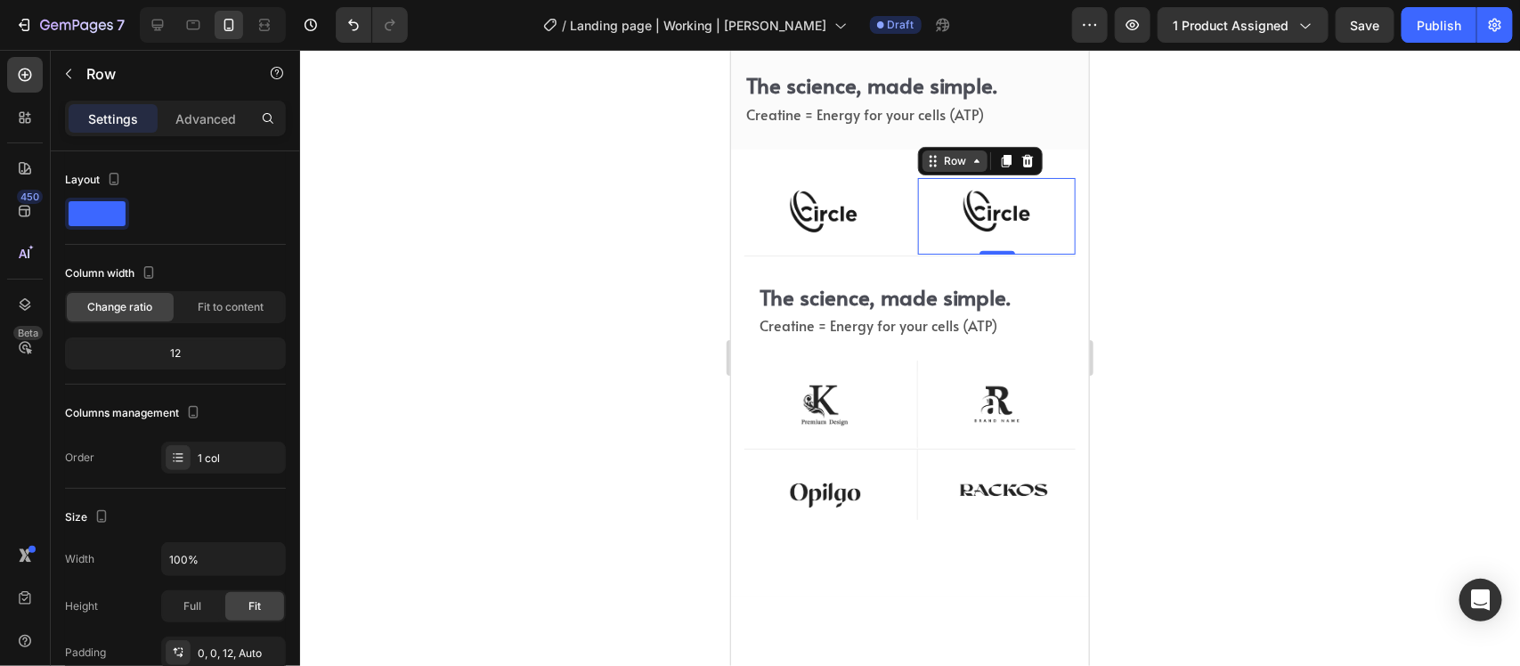
click at [931, 162] on icon at bounding box center [932, 160] width 14 height 14
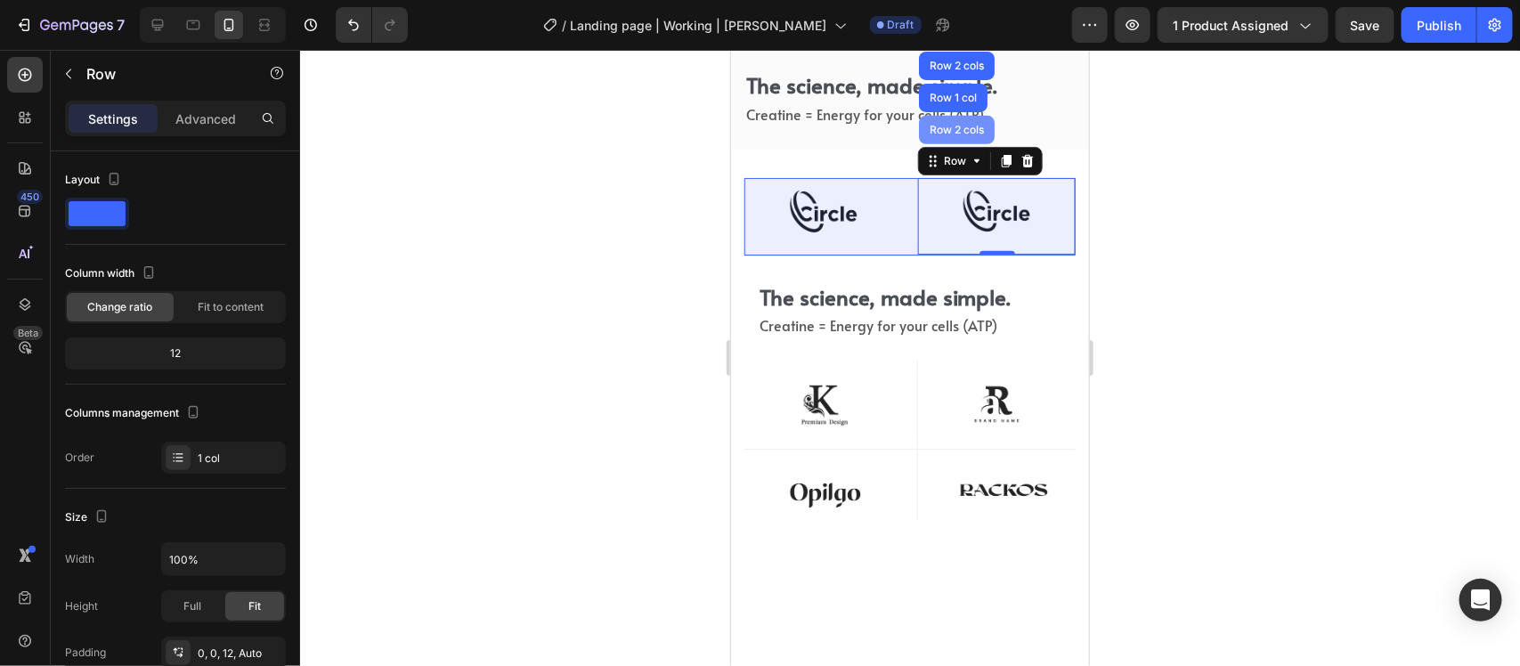
click at [942, 122] on div "Row 2 cols" at bounding box center [956, 129] width 76 height 29
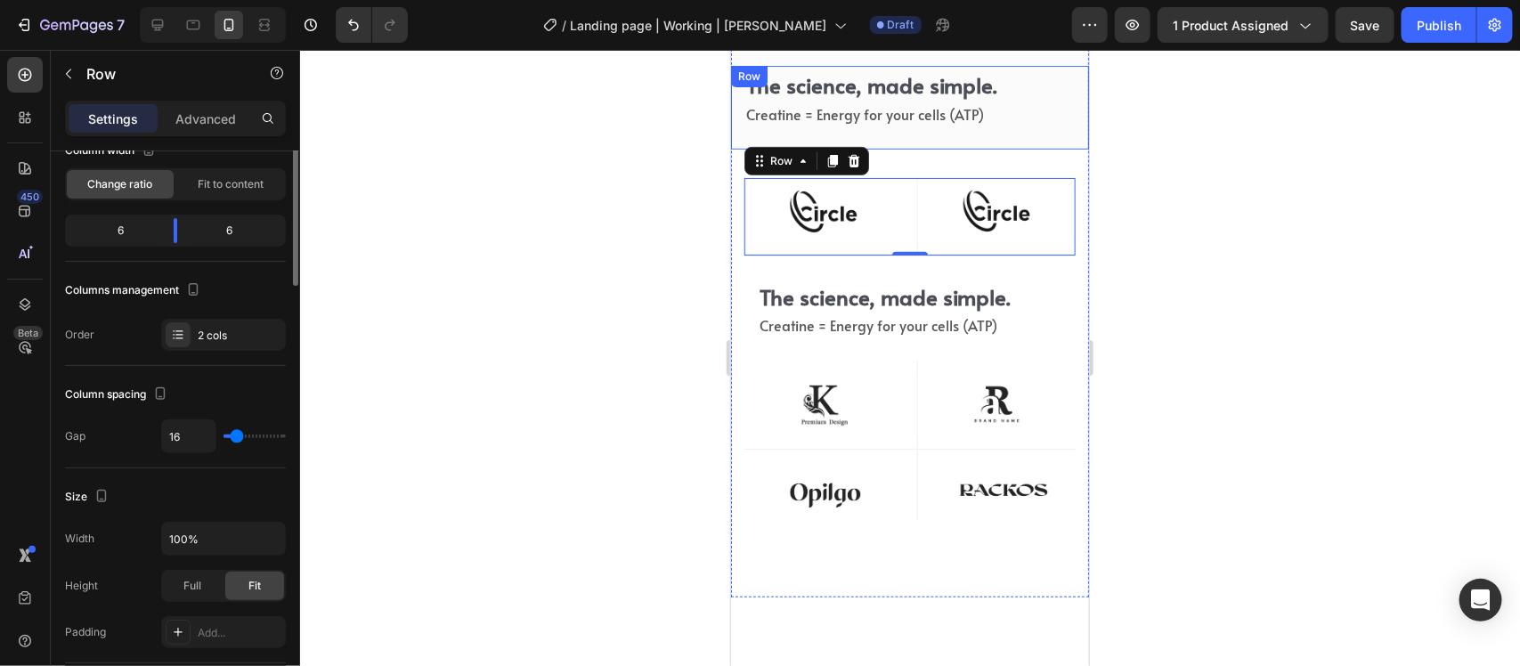
scroll to position [0, 0]
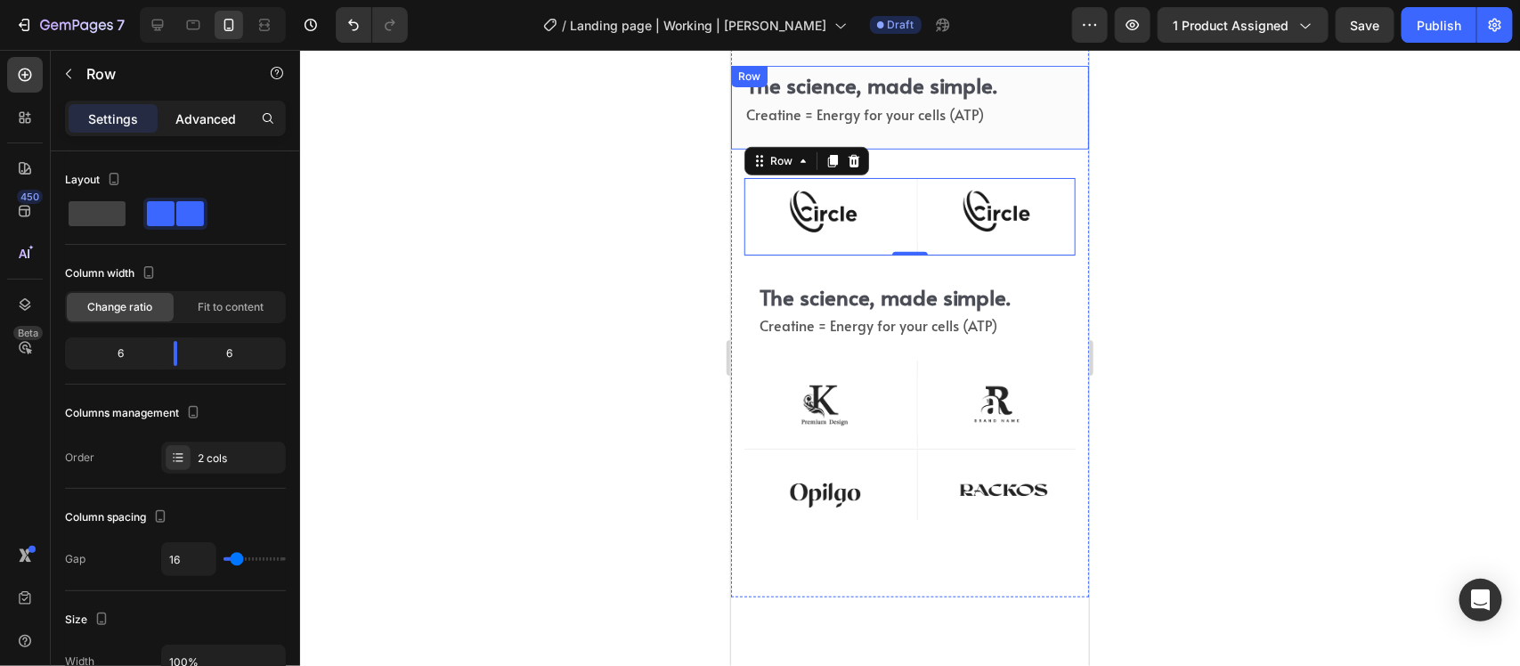
click at [181, 104] on div "Advanced" at bounding box center [205, 118] width 89 height 29
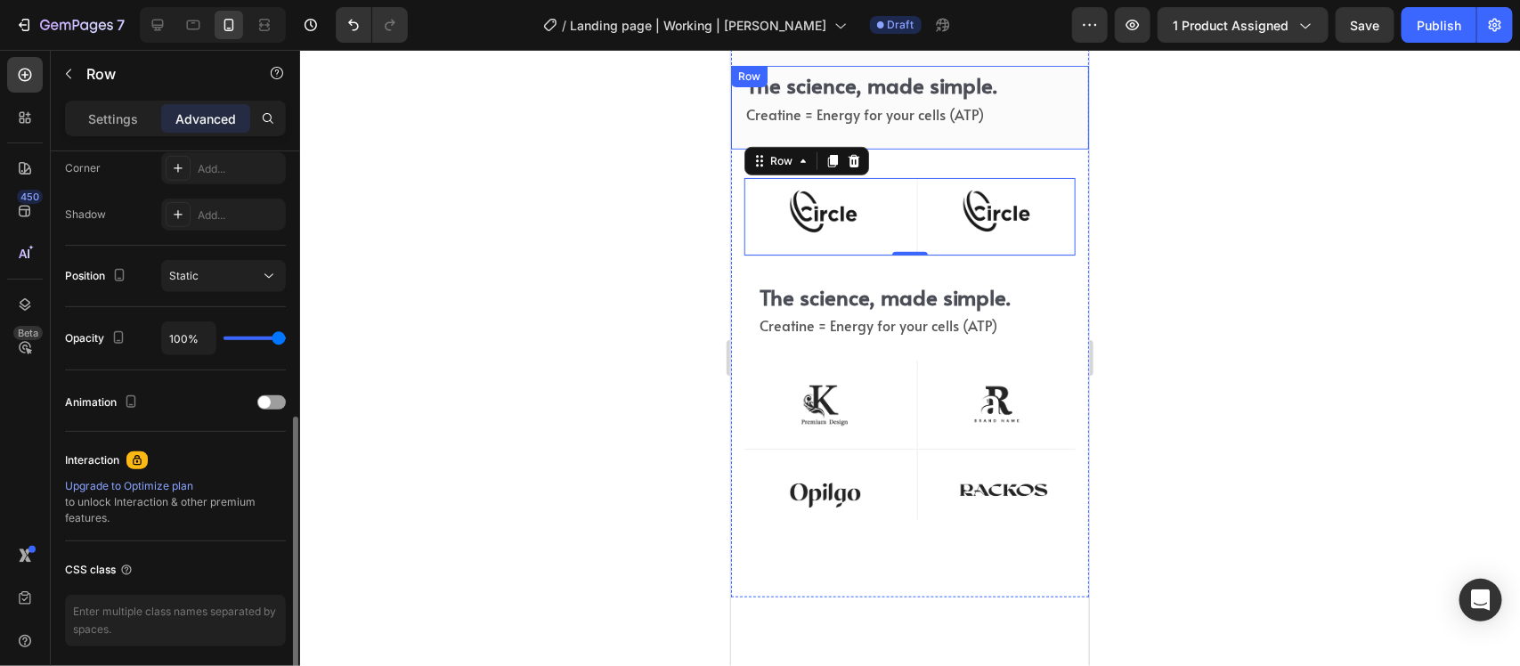
scroll to position [445, 0]
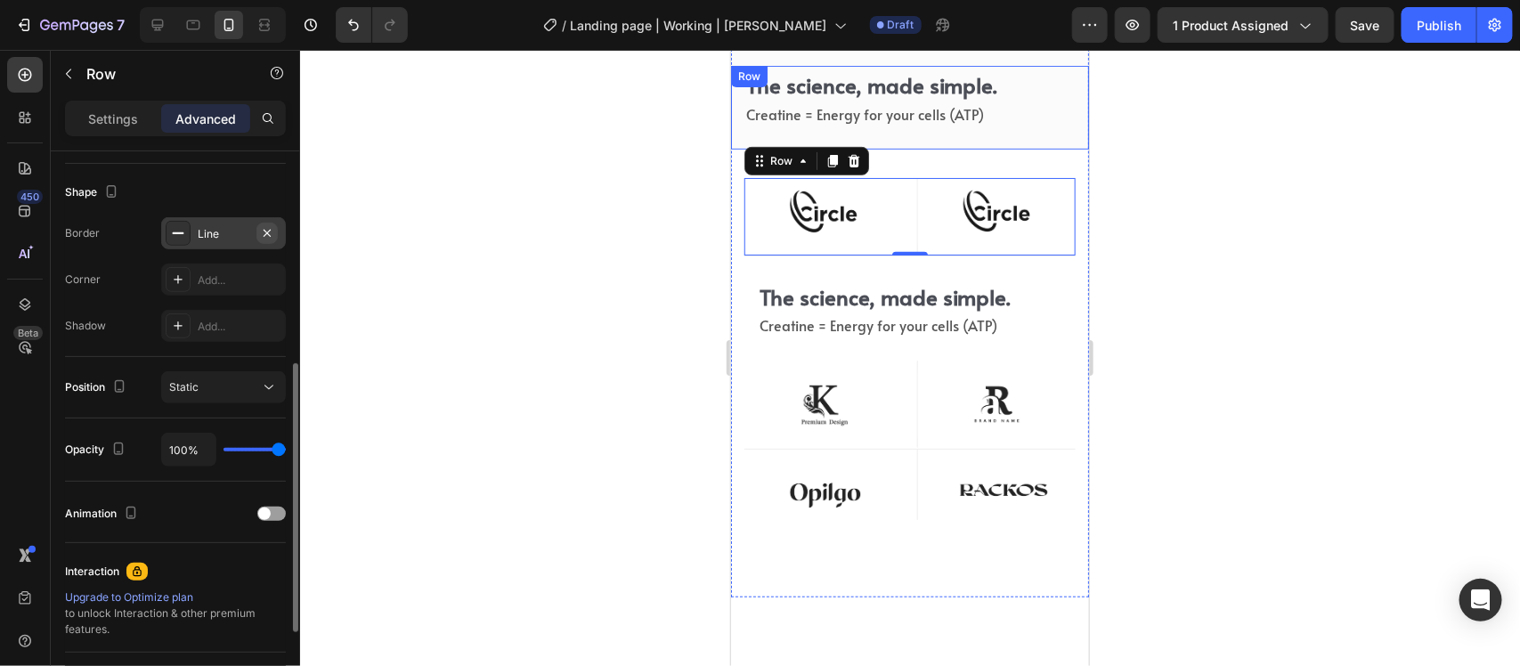
click at [257, 229] on button "button" at bounding box center [267, 233] width 21 height 21
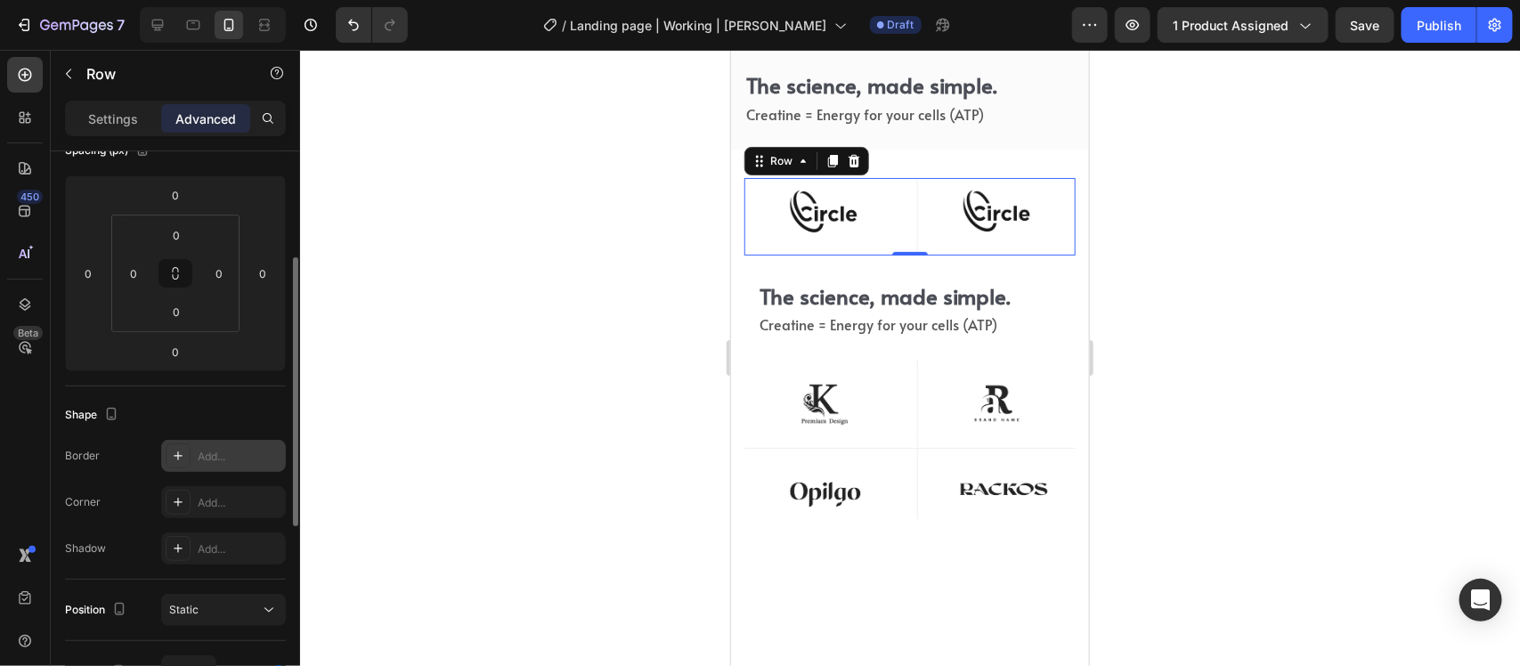
scroll to position [334, 0]
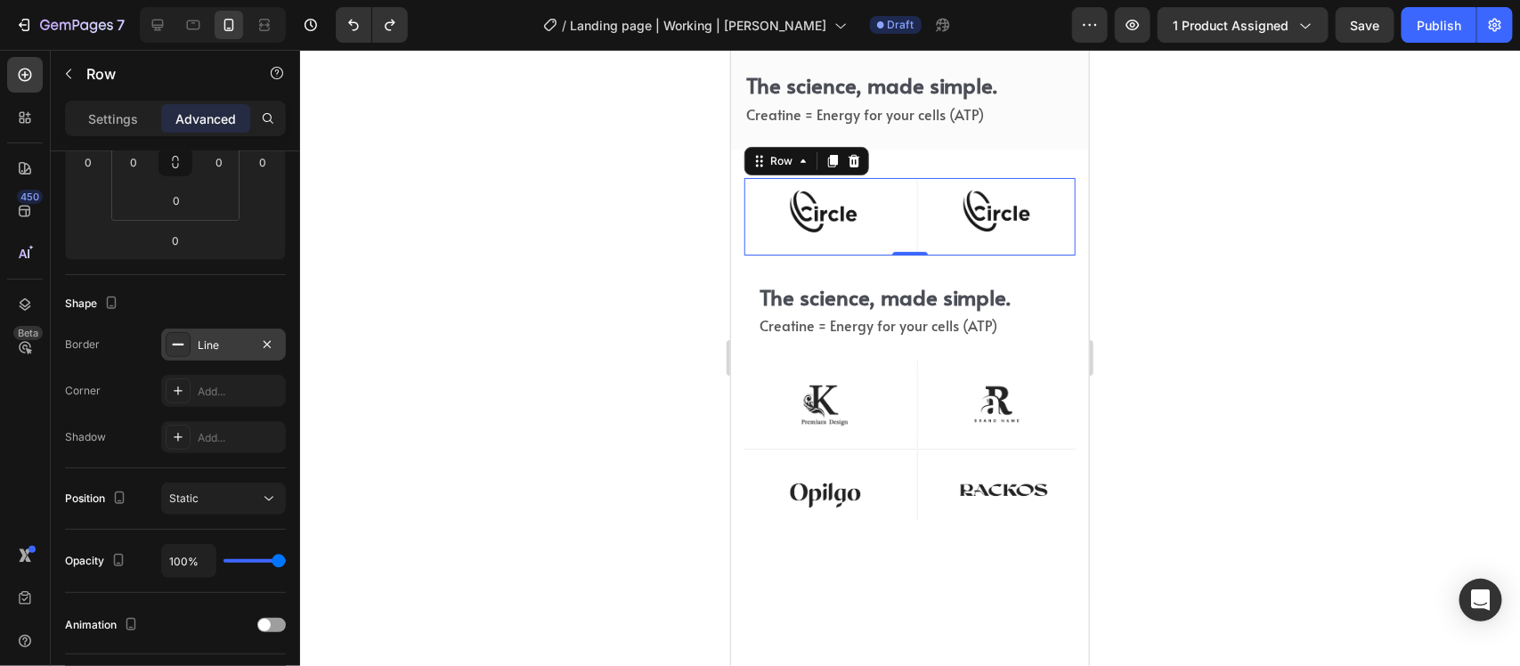
click at [205, 349] on div "Line" at bounding box center [224, 346] width 52 height 16
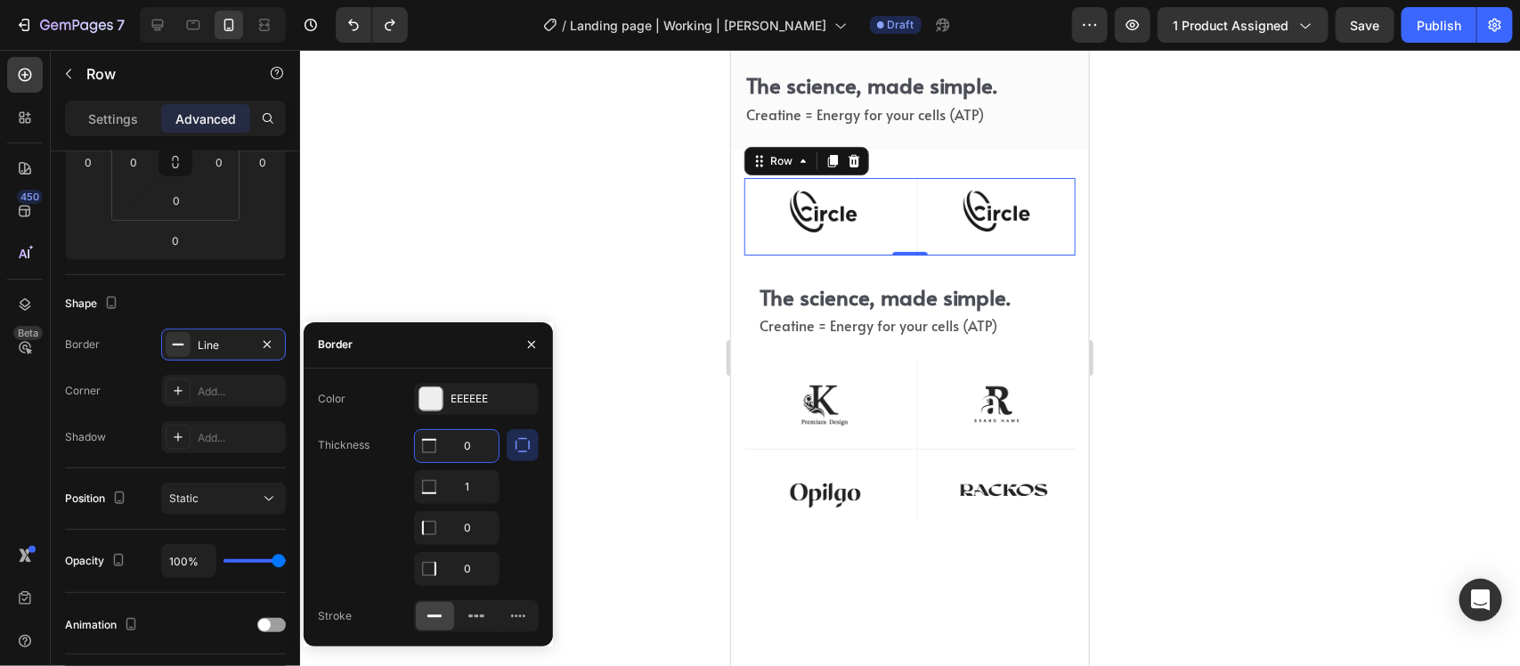
click at [457, 439] on input "0" at bounding box center [457, 446] width 84 height 32
type input "1"
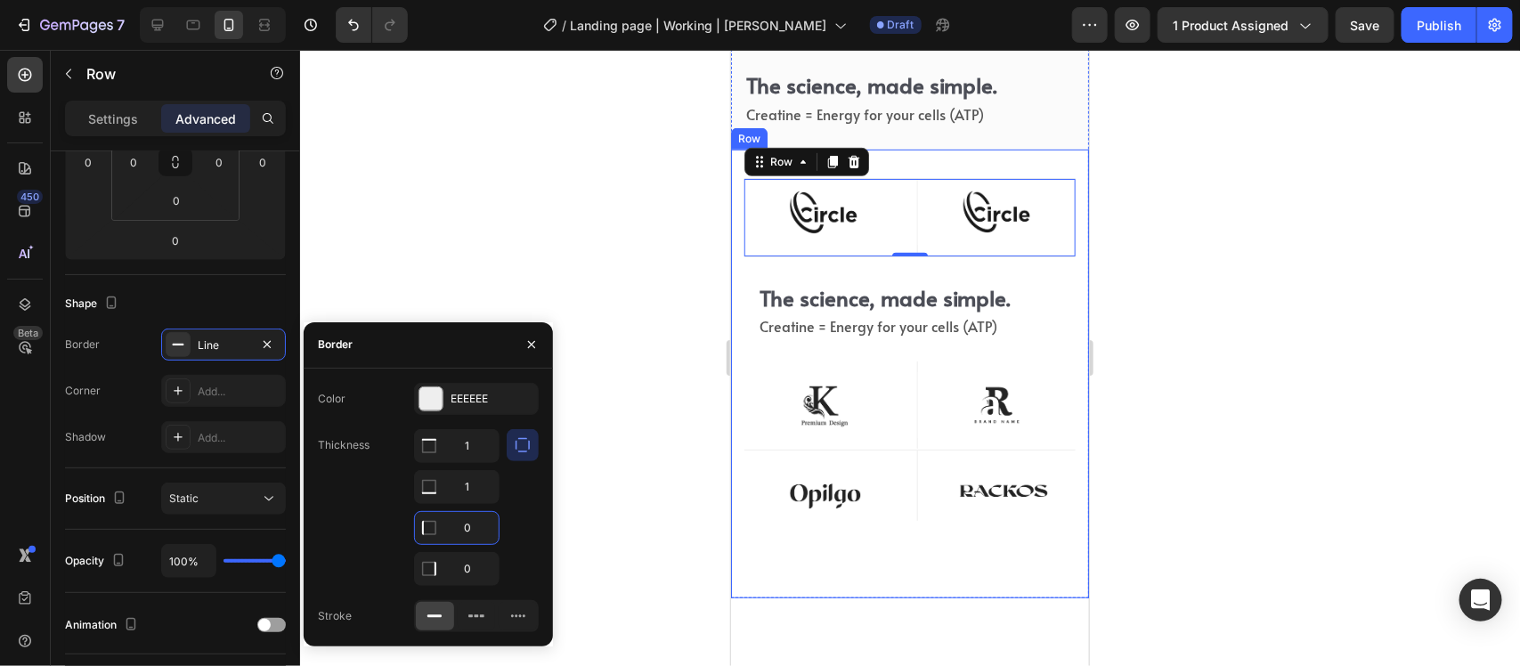
click at [474, 533] on input "0" at bounding box center [457, 528] width 84 height 32
type input "1"
click at [469, 576] on input "0" at bounding box center [457, 569] width 84 height 32
type input "1"
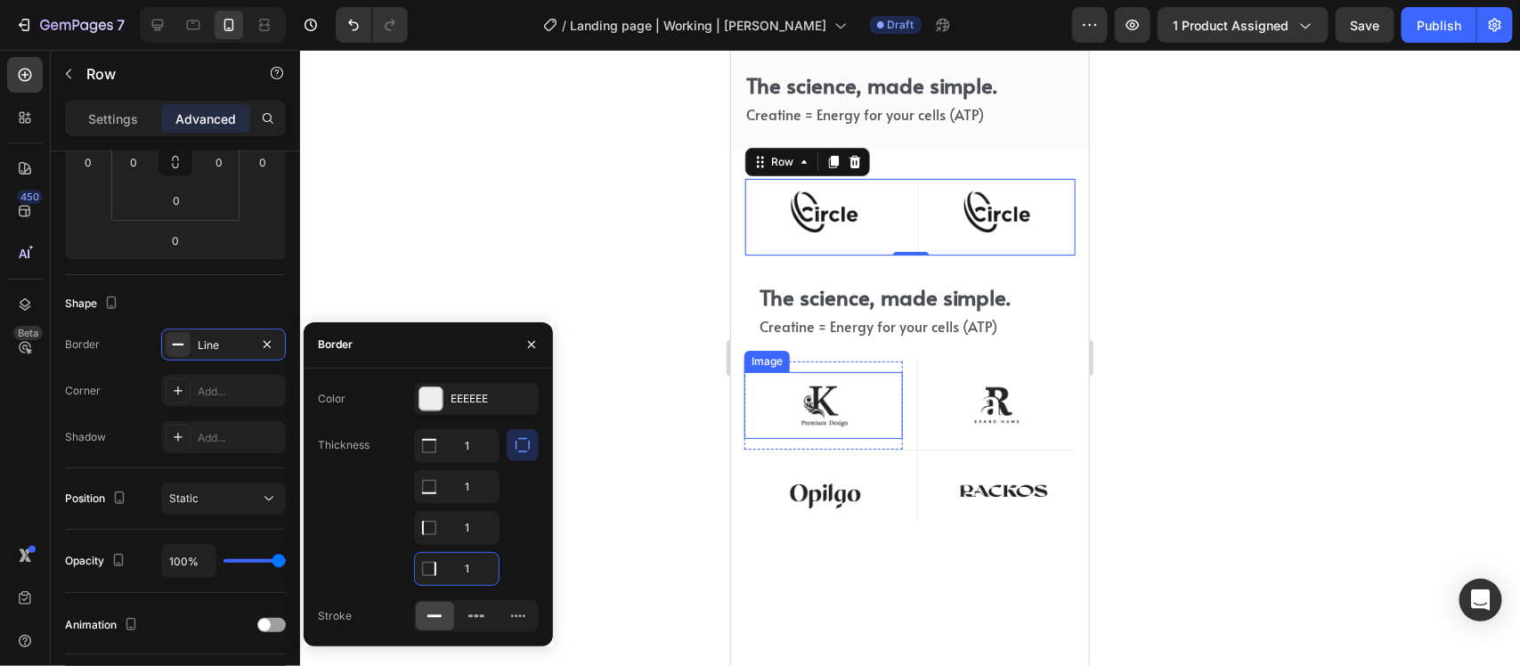
click at [900, 395] on div "Image Row Image Row Row" at bounding box center [909, 405] width 331 height 89
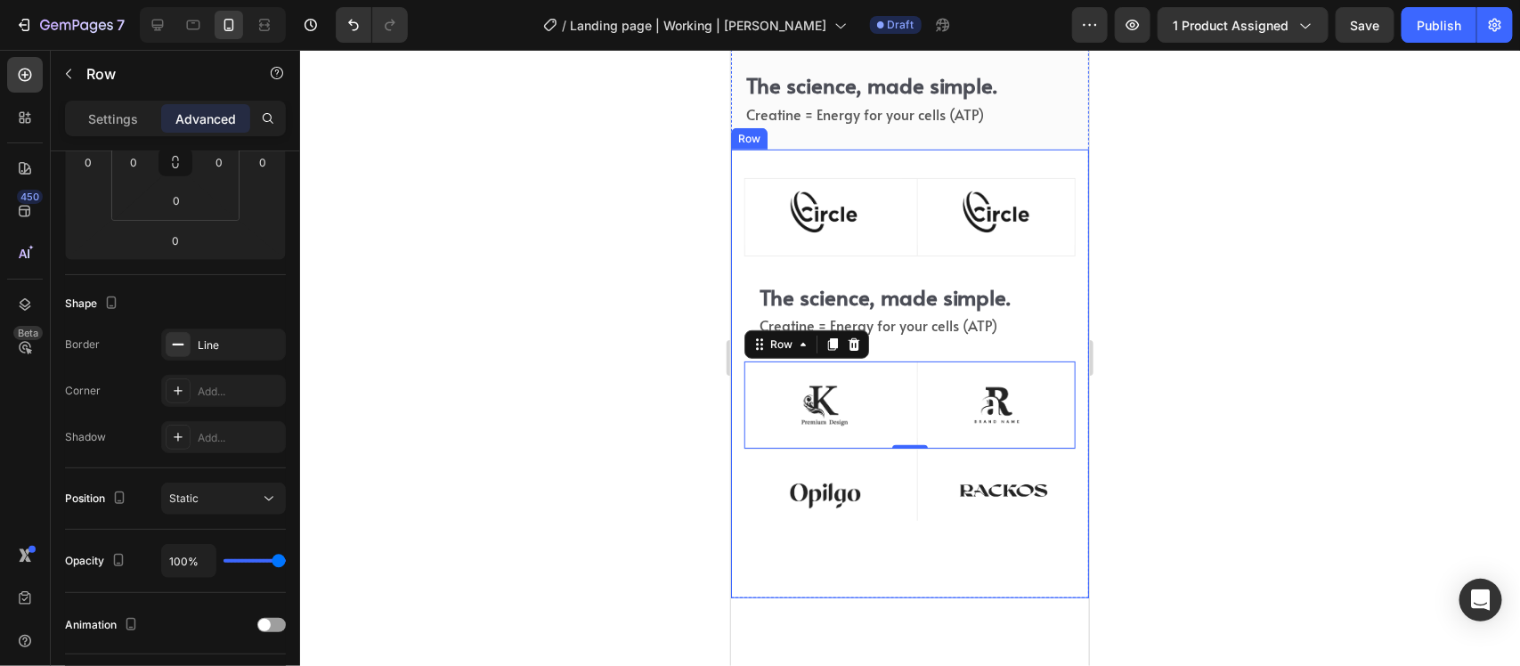
click at [950, 587] on div "Image Row Image Row Row The science, made simple. Heading Creatine = Energy for…" at bounding box center [909, 373] width 358 height 449
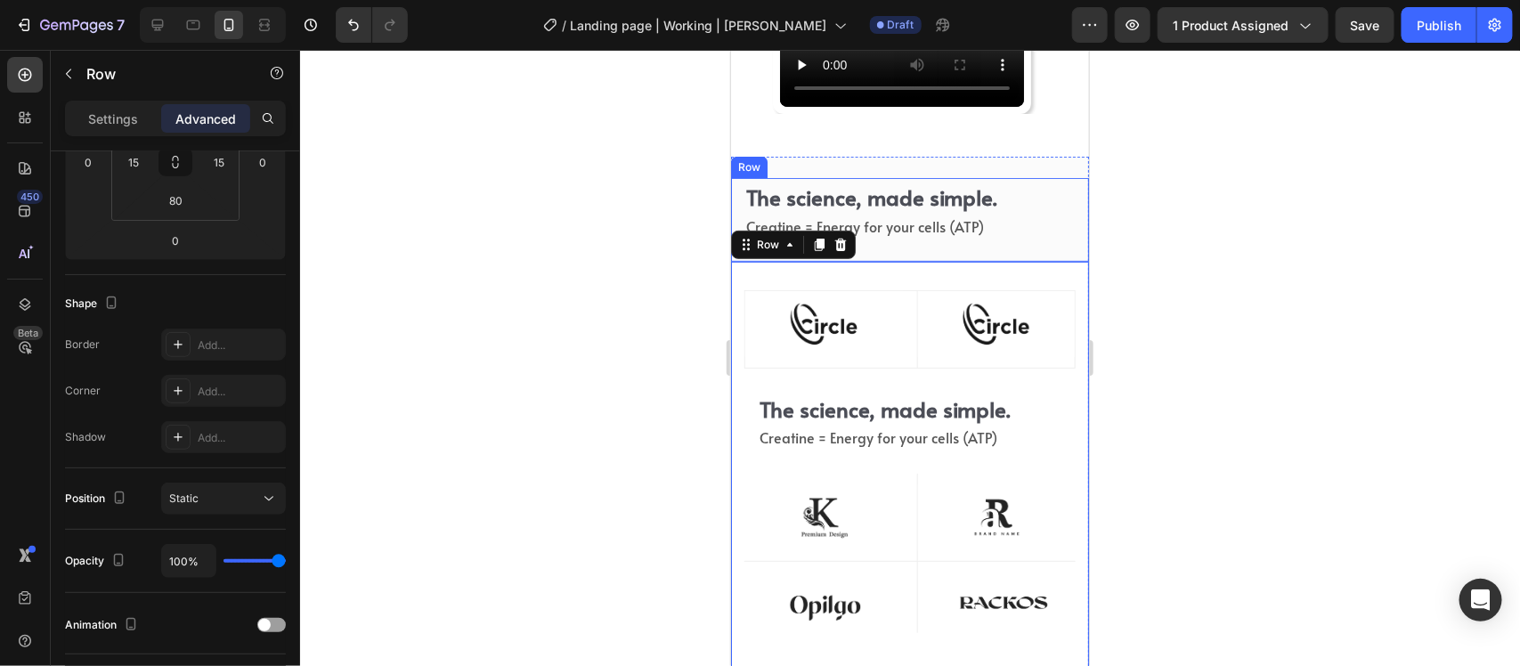
scroll to position [6289, 0]
click at [971, 370] on div "Image Row Image Row Row The science, made simple. Heading Creatine = Energy for…" at bounding box center [909, 463] width 331 height 349
click at [980, 401] on div "Image Row Image Row Row The science, made simple. Heading Creatine = Energy for…" at bounding box center [909, 463] width 331 height 349
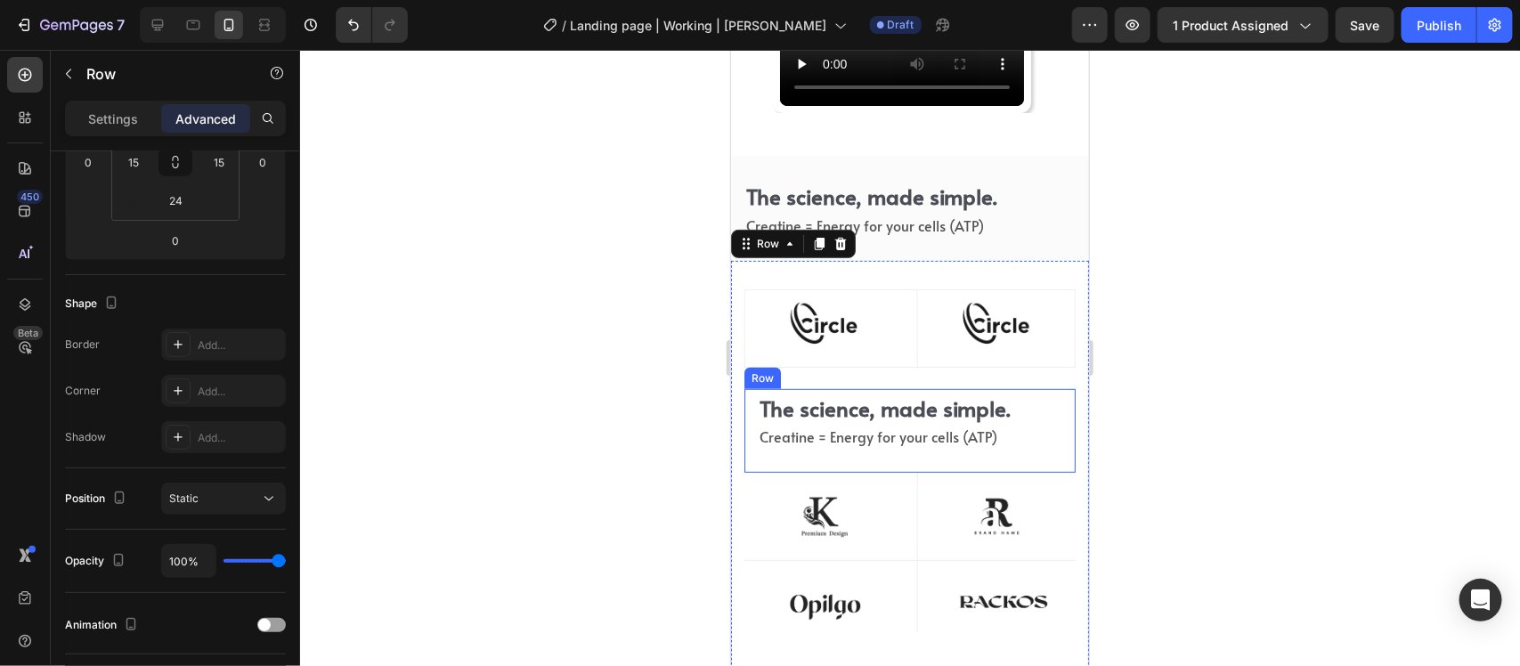
click at [1051, 391] on div "The science, made simple. Heading Creatine = Energy for your cells (ATP) Text b…" at bounding box center [909, 429] width 331 height 83
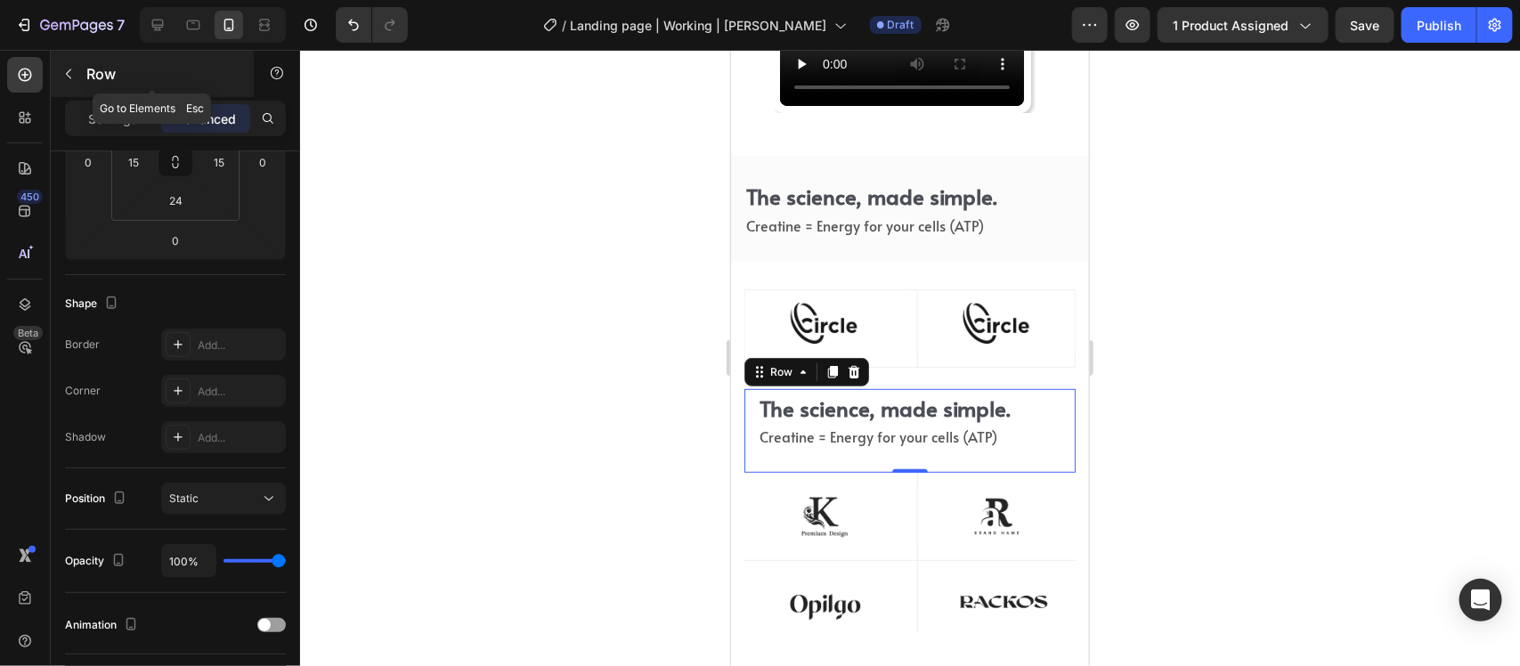
click at [61, 71] on icon "button" at bounding box center [68, 74] width 14 height 14
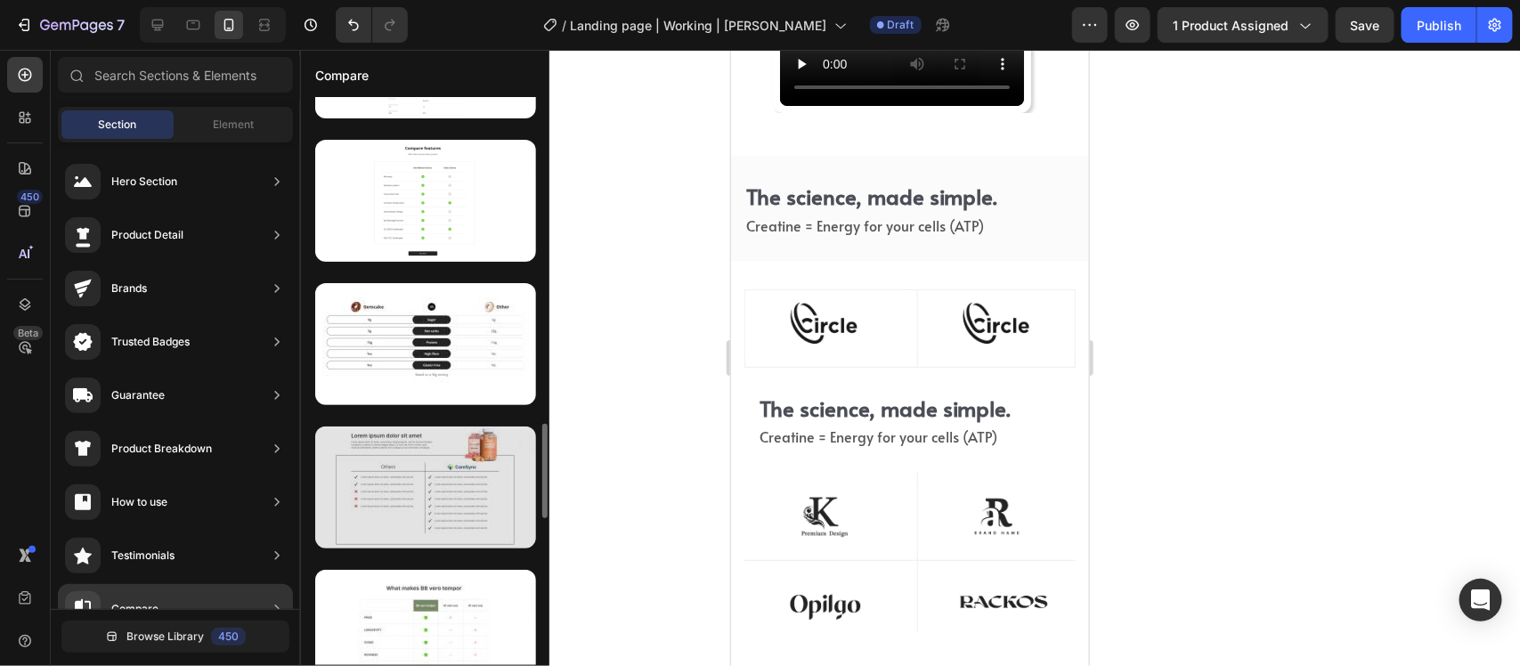
scroll to position [2081, 0]
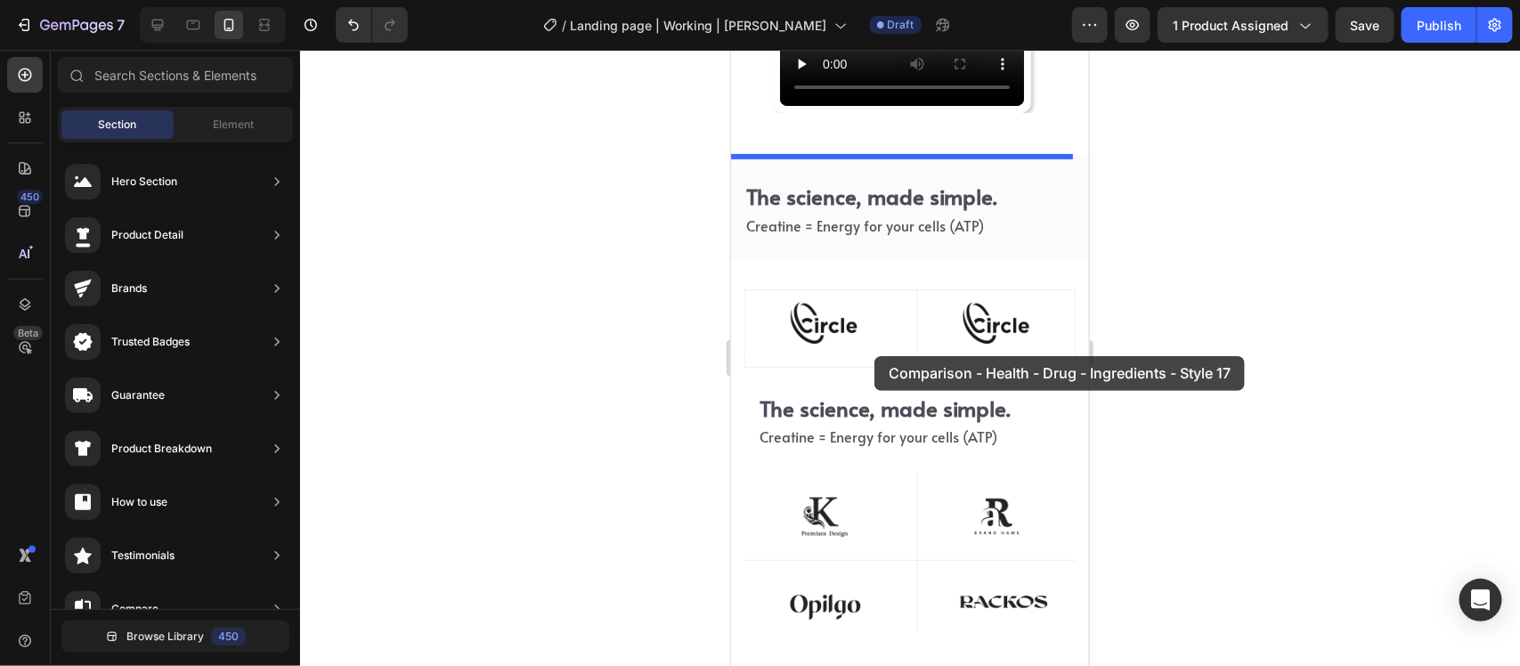
drag, startPoint x: 1161, startPoint y: 442, endPoint x: 874, endPoint y: 355, distance: 299.5
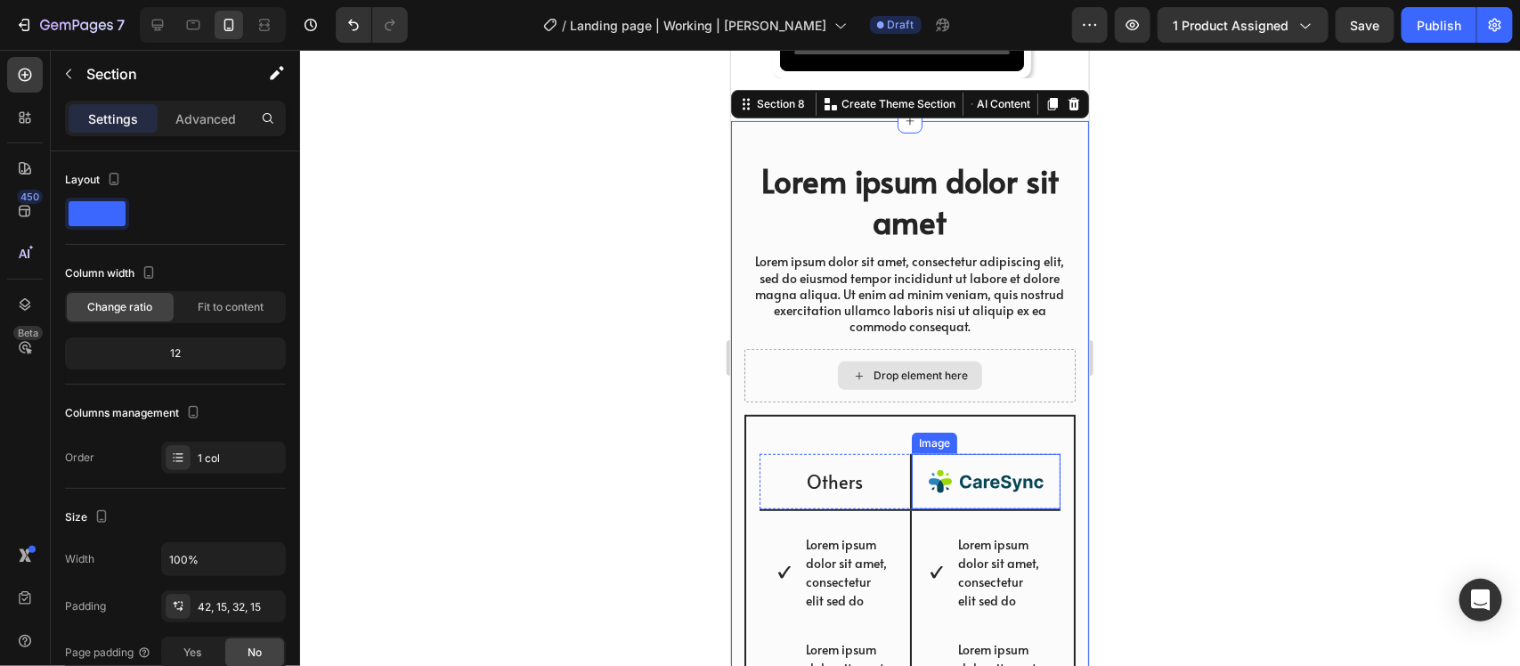
scroll to position [6222, 0]
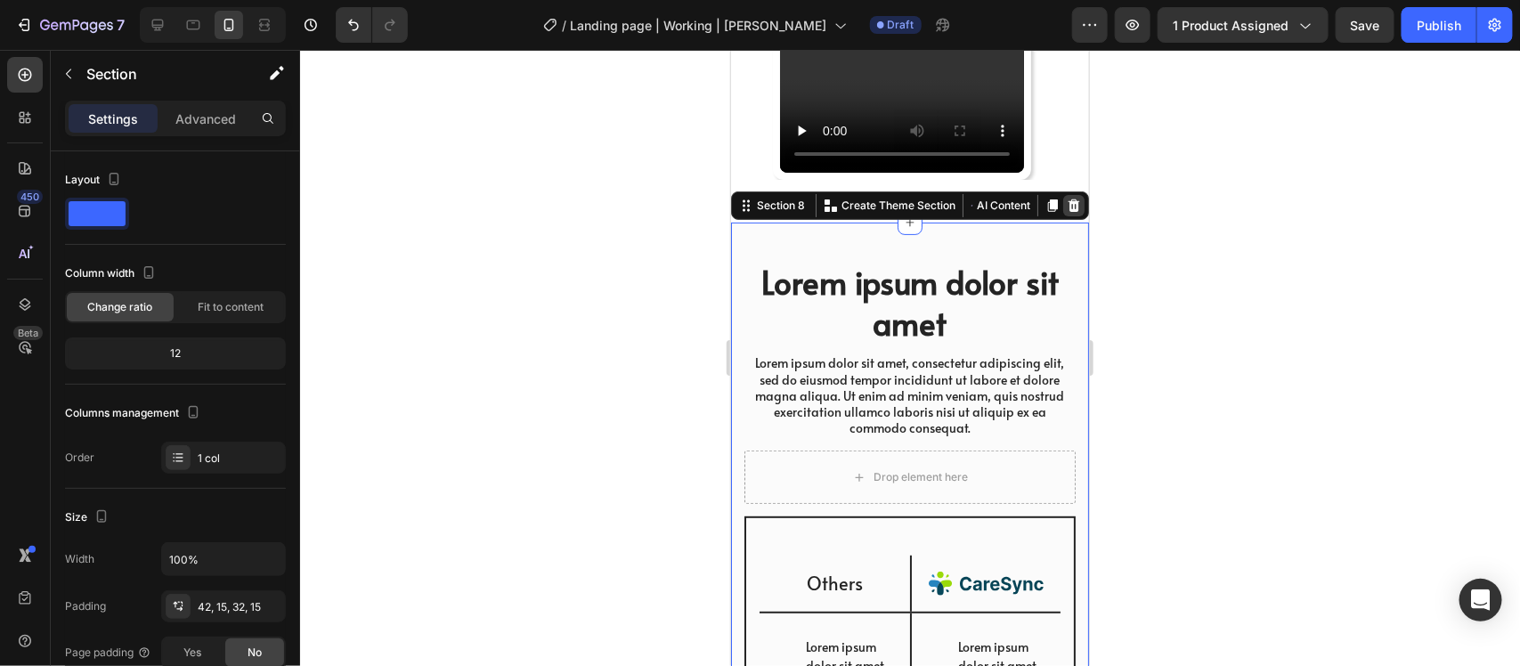
click at [1068, 207] on icon at bounding box center [1074, 205] width 12 height 12
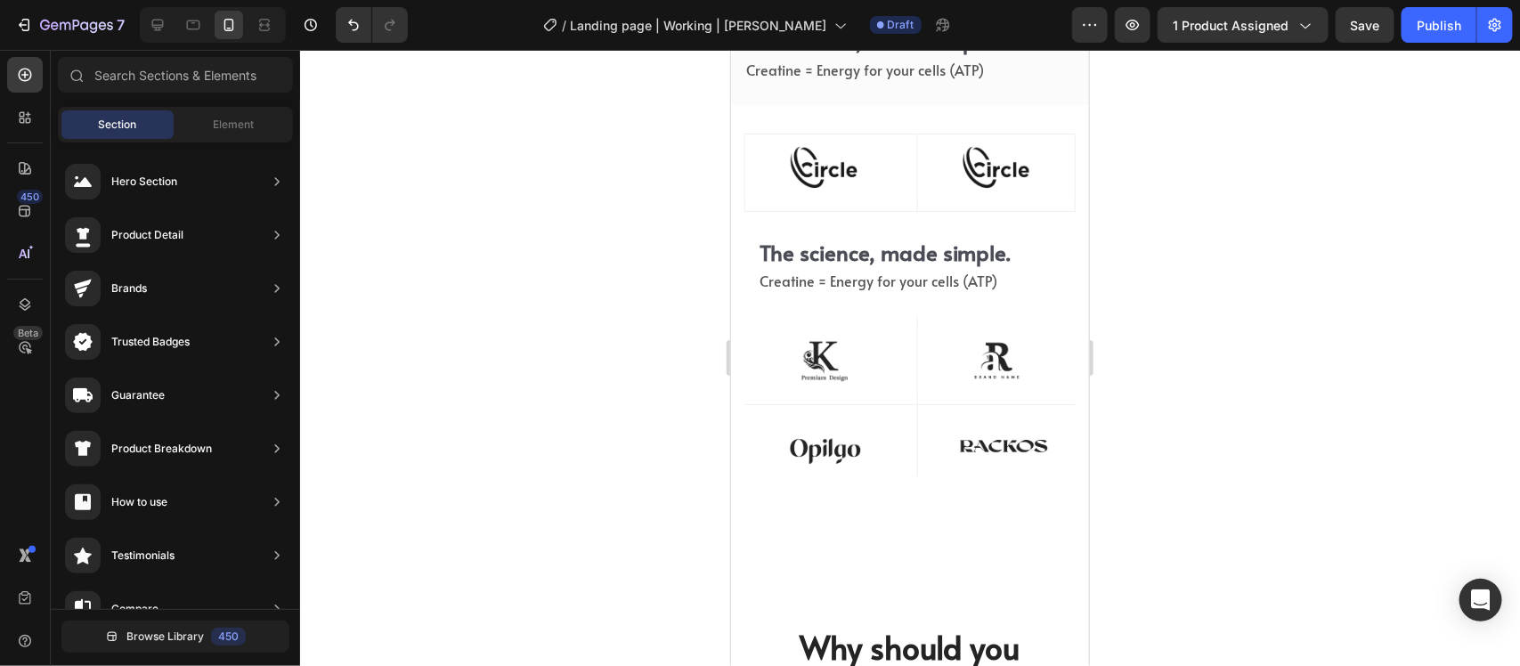
scroll to position [0, 0]
click at [20, 86] on div at bounding box center [25, 75] width 36 height 36
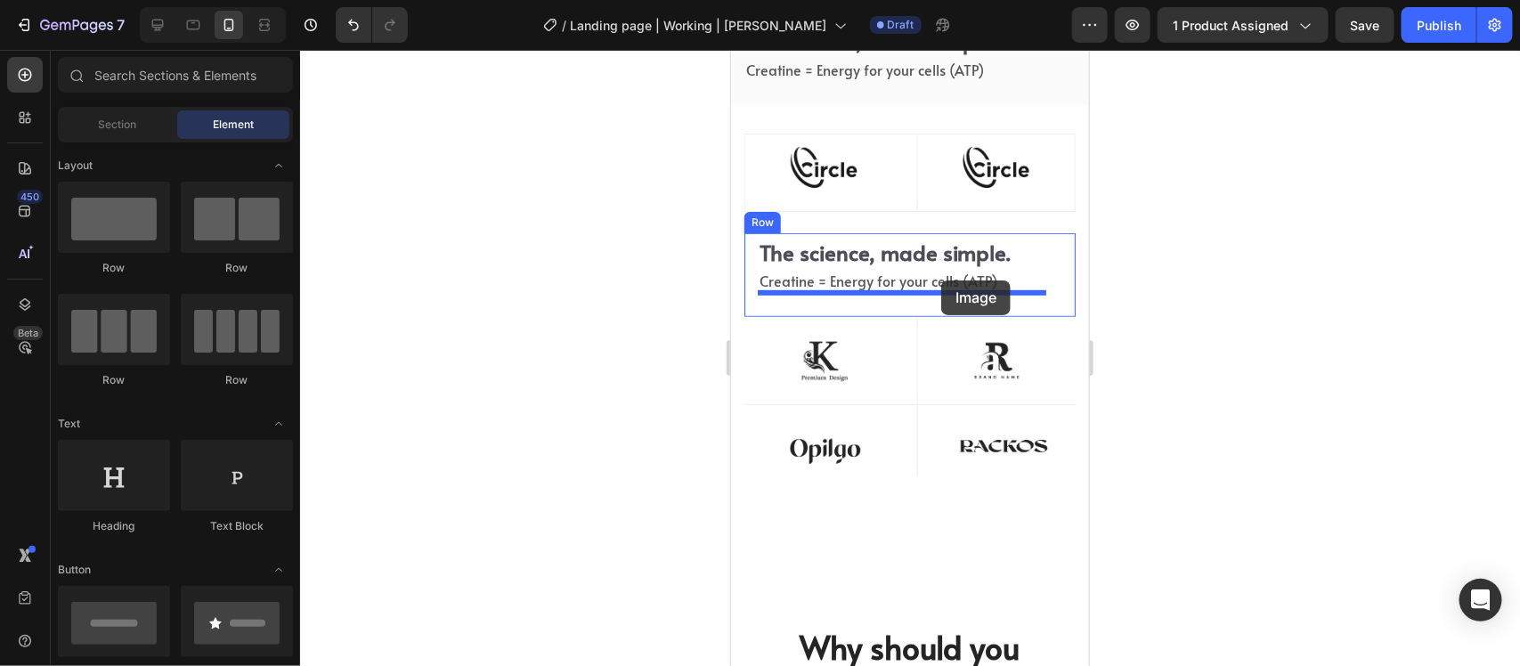
drag, startPoint x: 821, startPoint y: 270, endPoint x: 941, endPoint y: 280, distance: 119.7
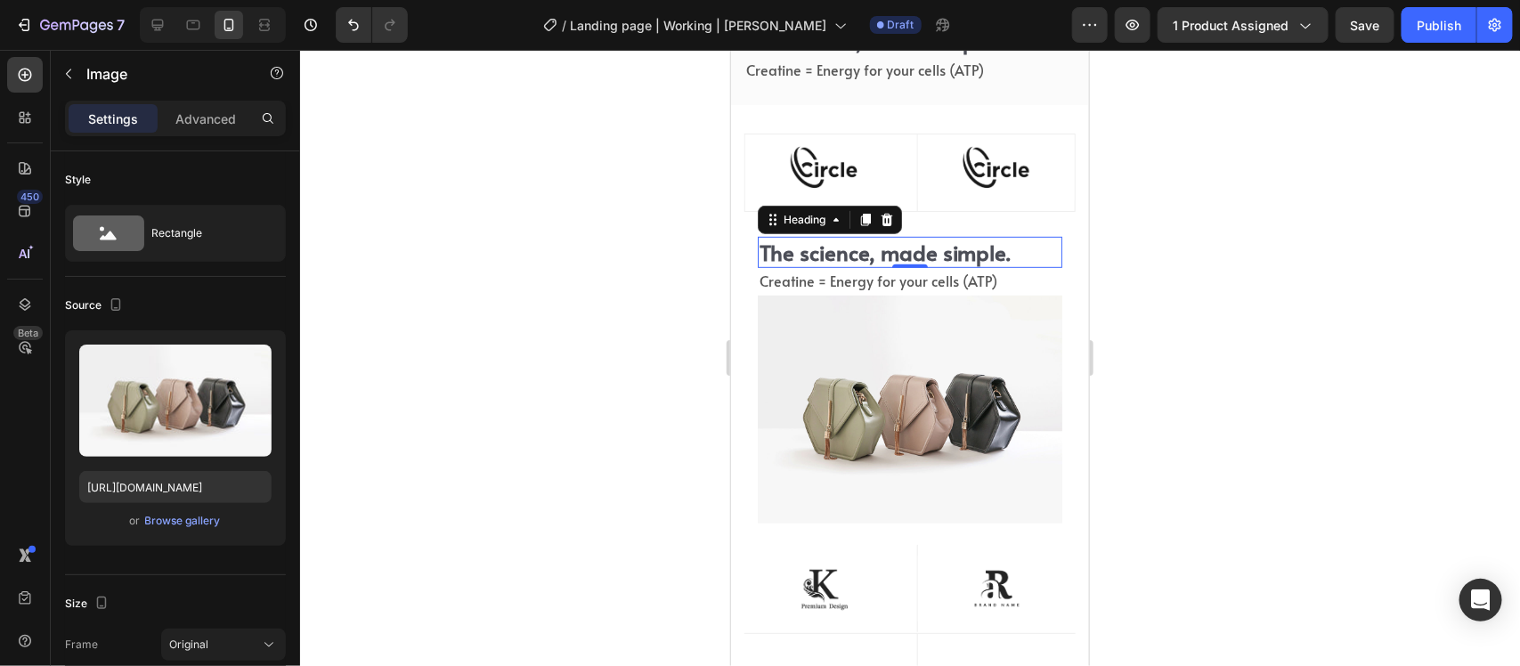
click at [1008, 246] on h2 "The science, made simple." at bounding box center [909, 251] width 305 height 31
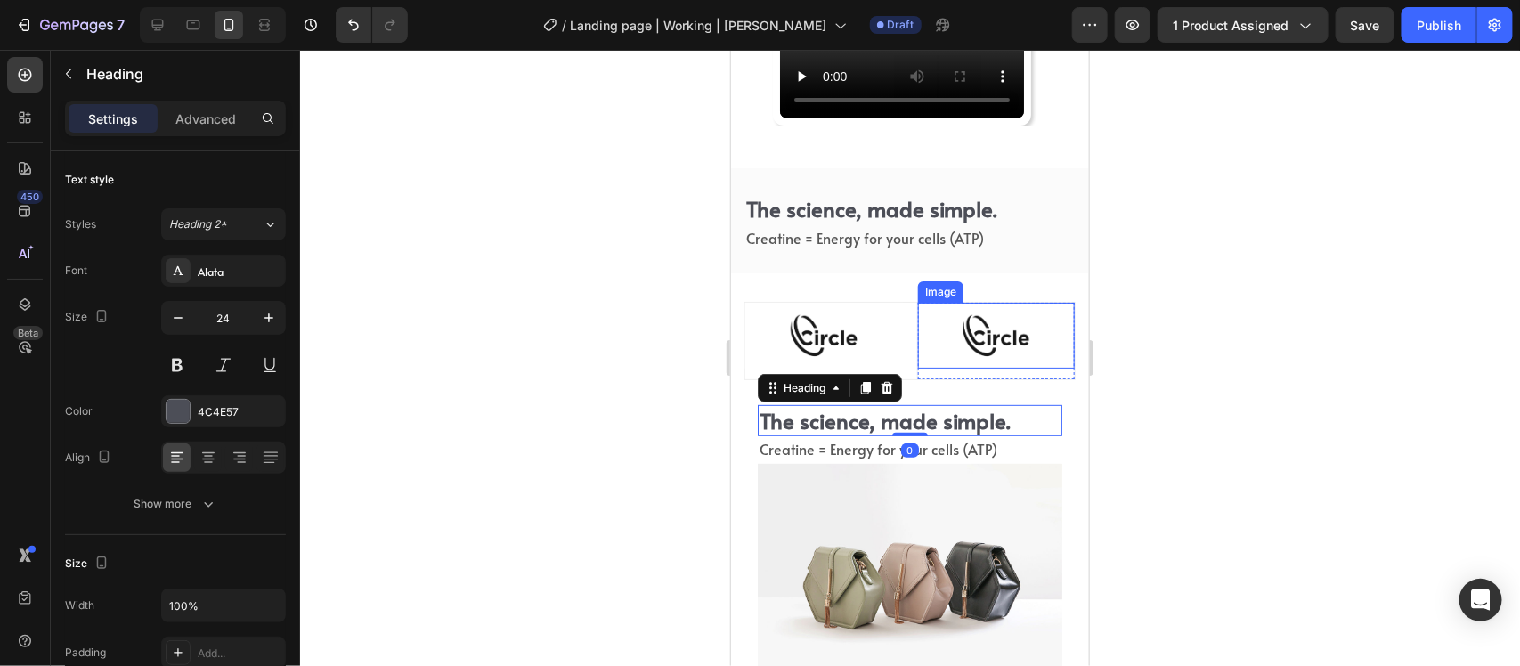
scroll to position [6222, 0]
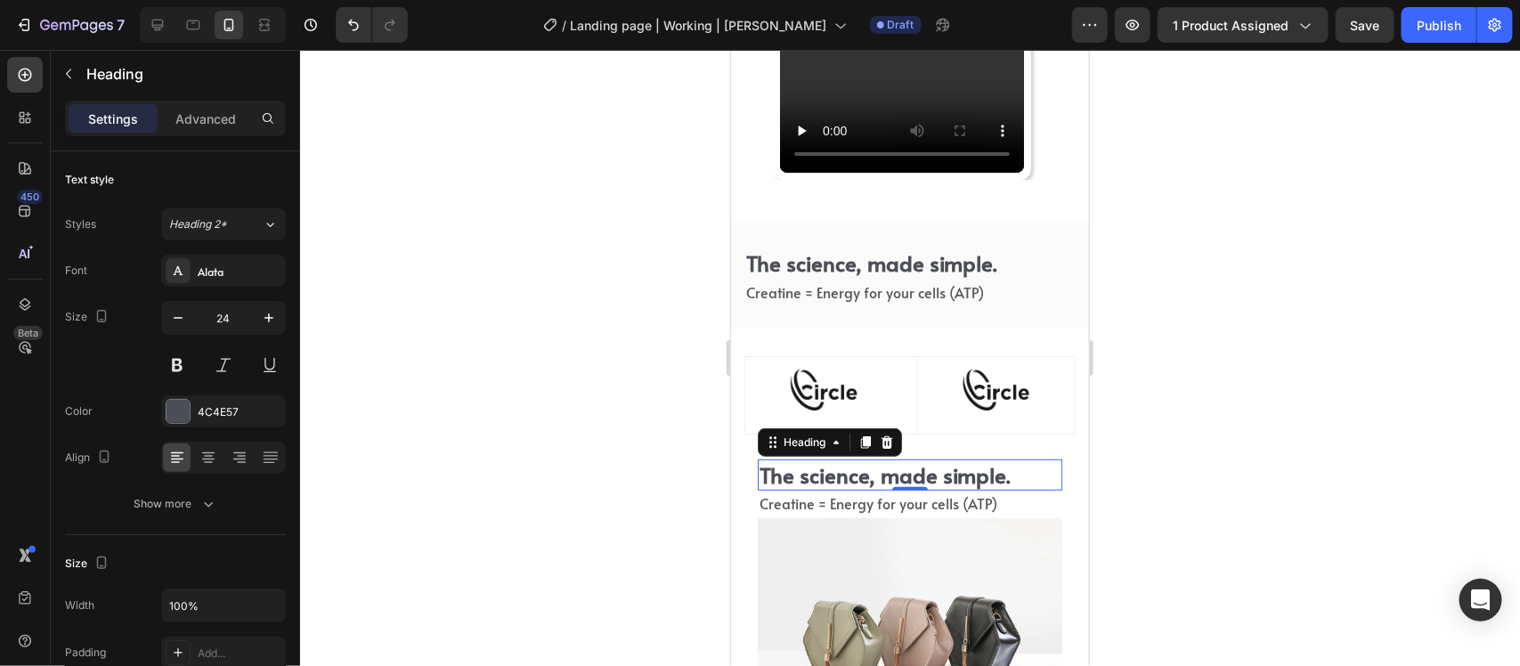
click at [915, 469] on h2 "The science, made simple." at bounding box center [909, 474] width 305 height 31
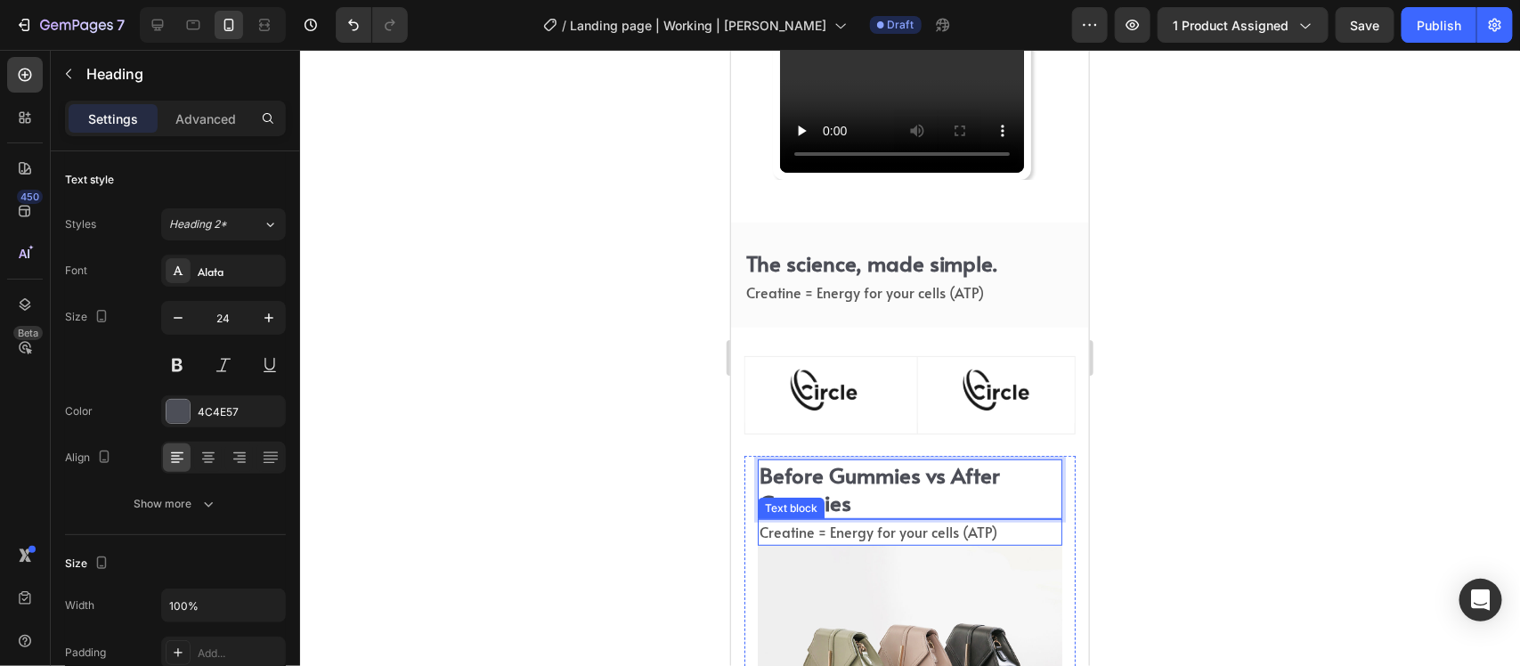
click at [902, 531] on span "Creatine = Energy for your cells (ATP)" at bounding box center [878, 531] width 238 height 20
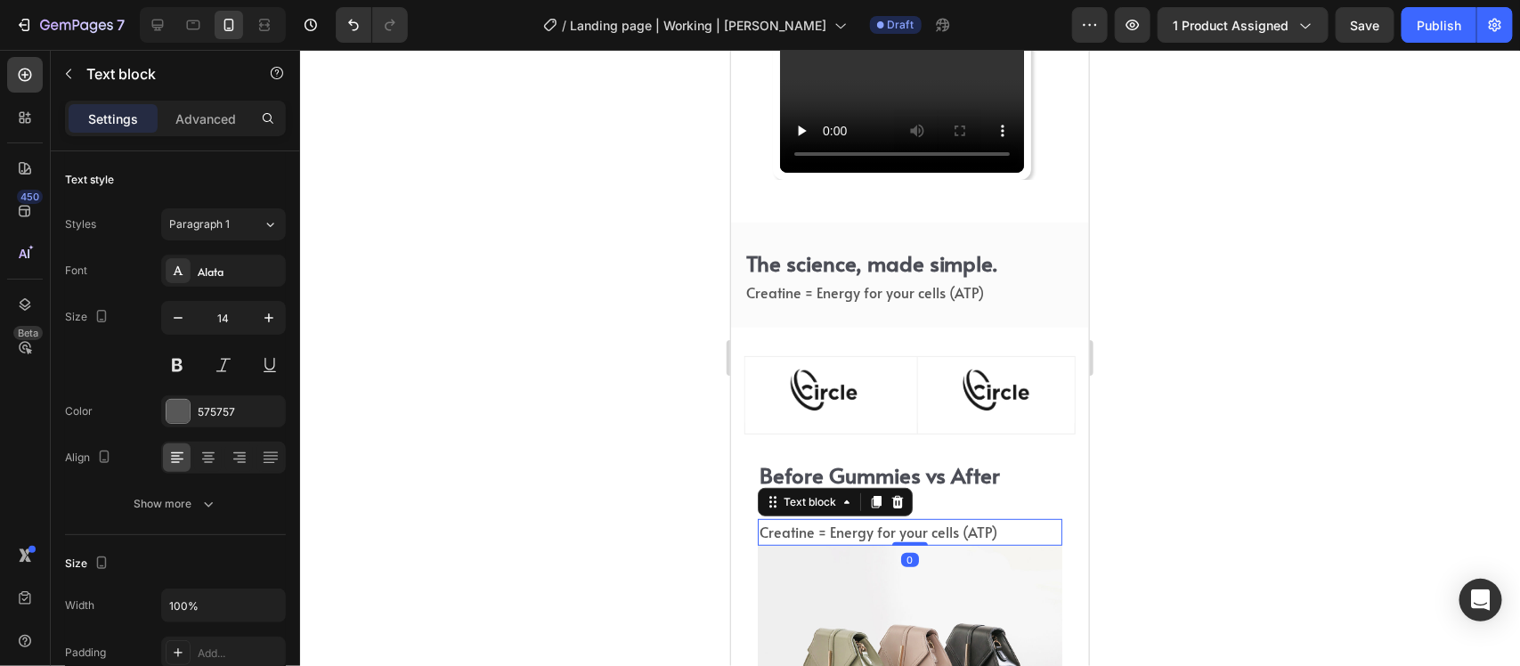
click at [907, 491] on div "Text block" at bounding box center [834, 501] width 155 height 29
click at [900, 494] on icon at bounding box center [898, 500] width 12 height 12
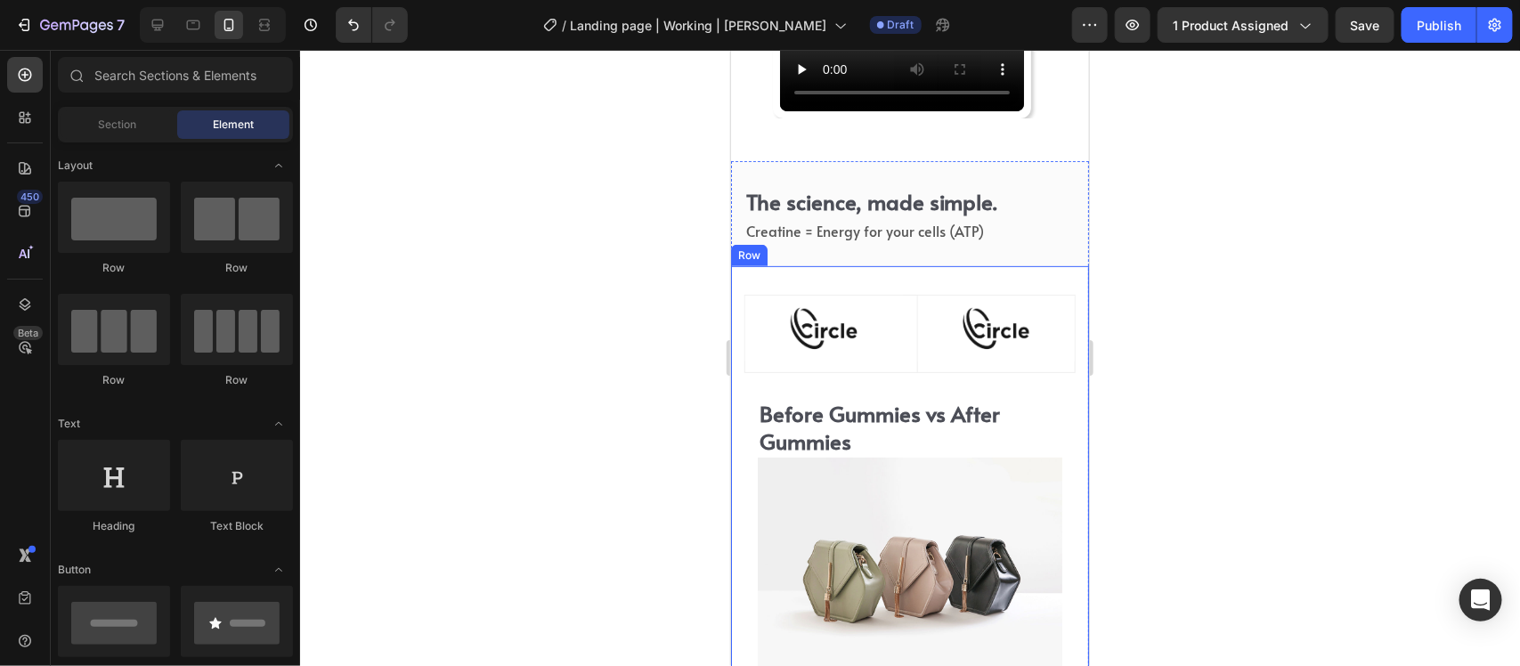
scroll to position [6333, 0]
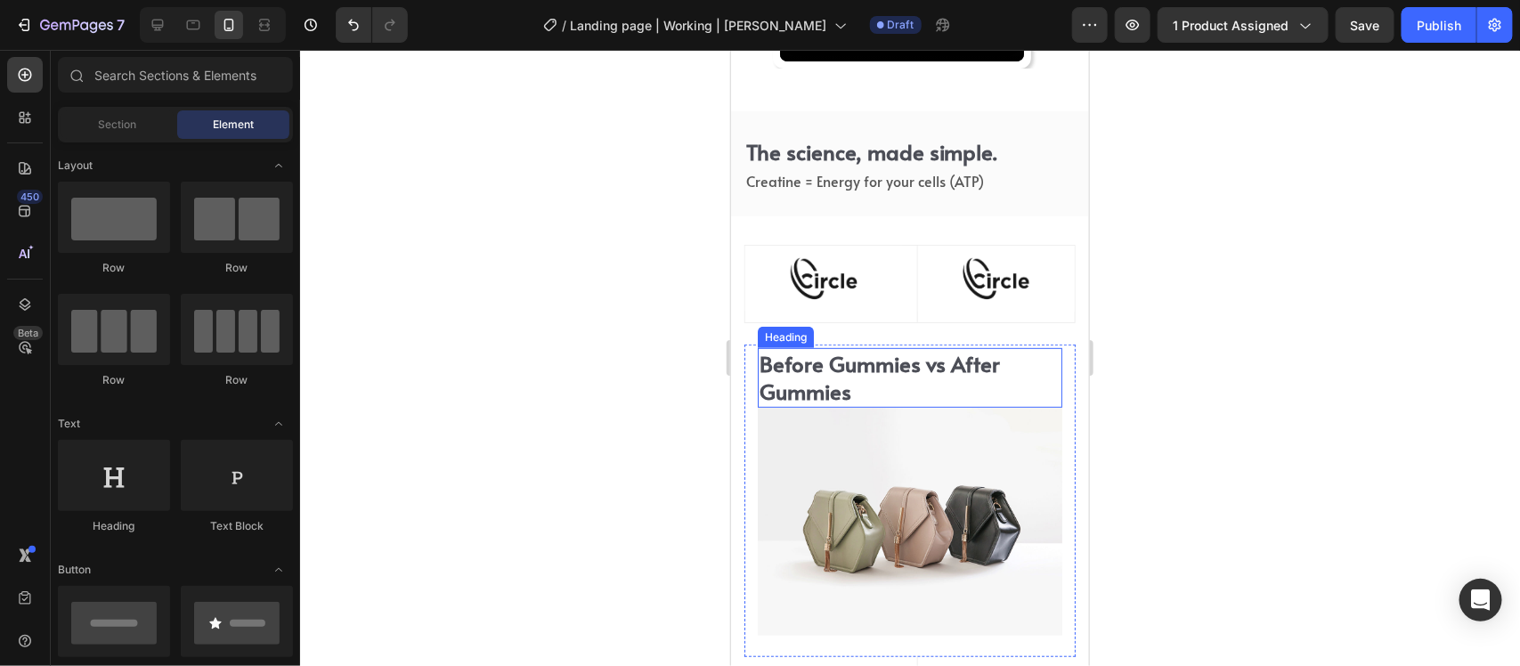
click at [913, 362] on p "Before Gummies vs After Gummies" at bounding box center [909, 376] width 301 height 55
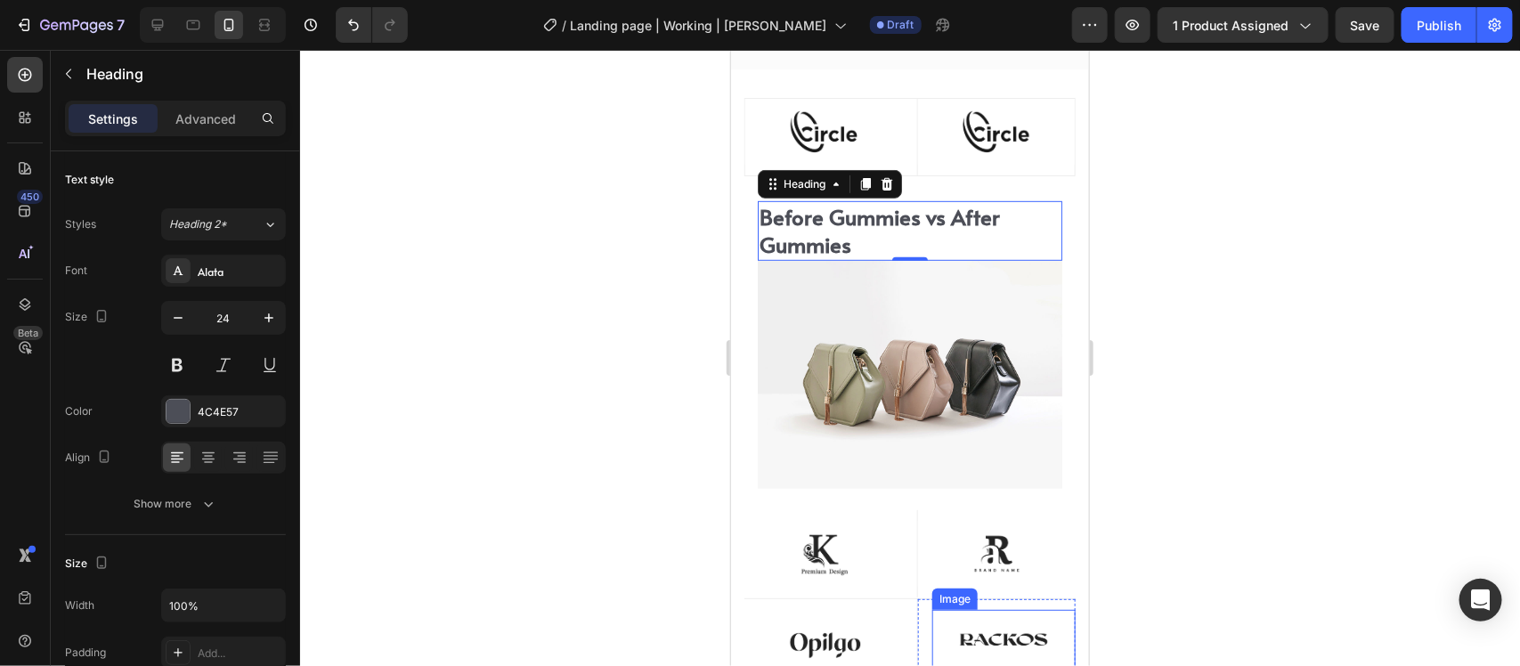
scroll to position [6445, 0]
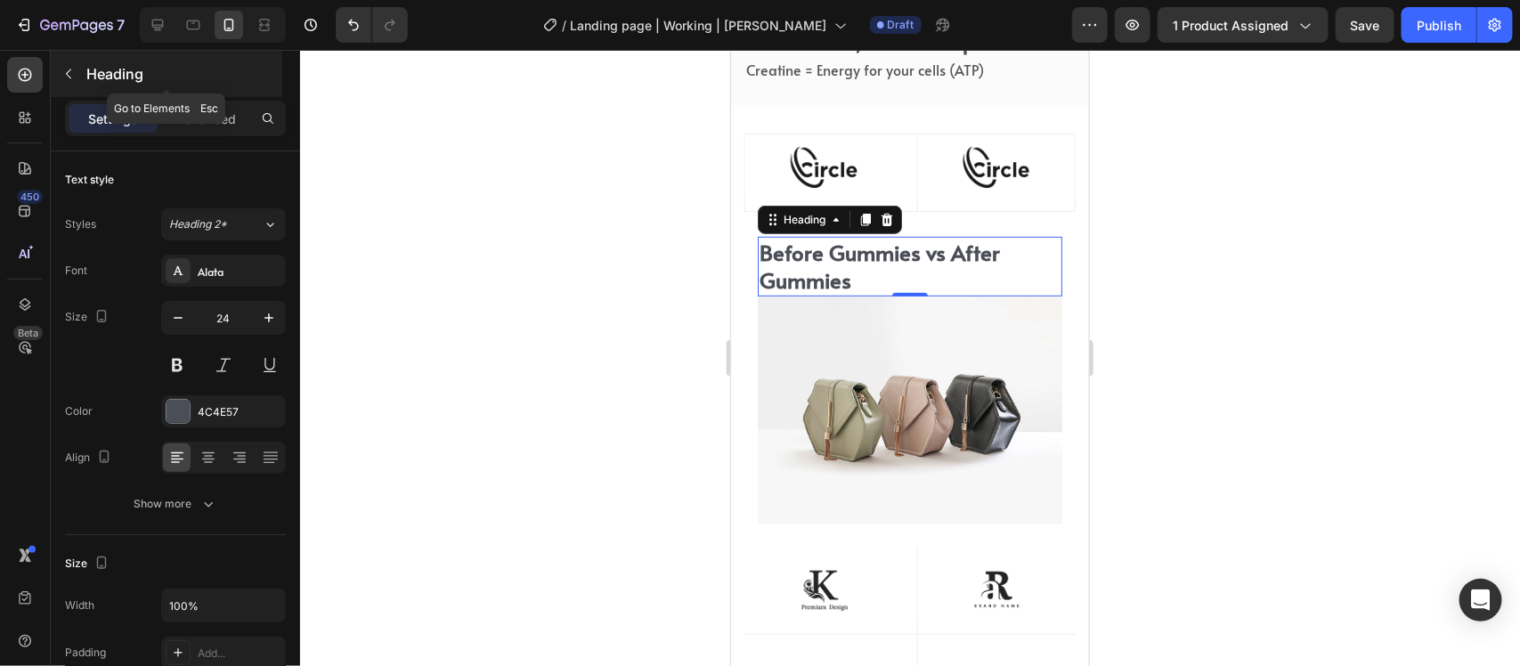
click at [63, 63] on button "button" at bounding box center [68, 74] width 29 height 29
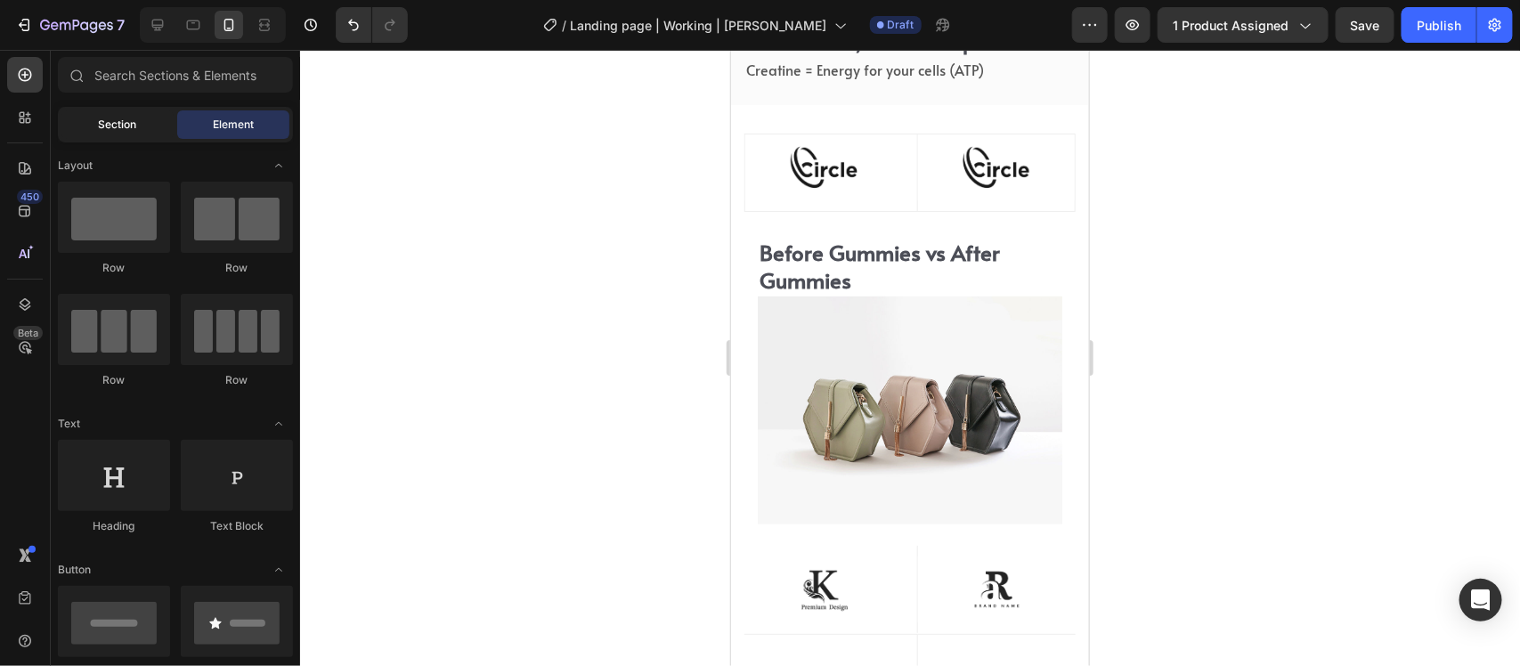
click at [105, 120] on span "Section" at bounding box center [118, 125] width 38 height 16
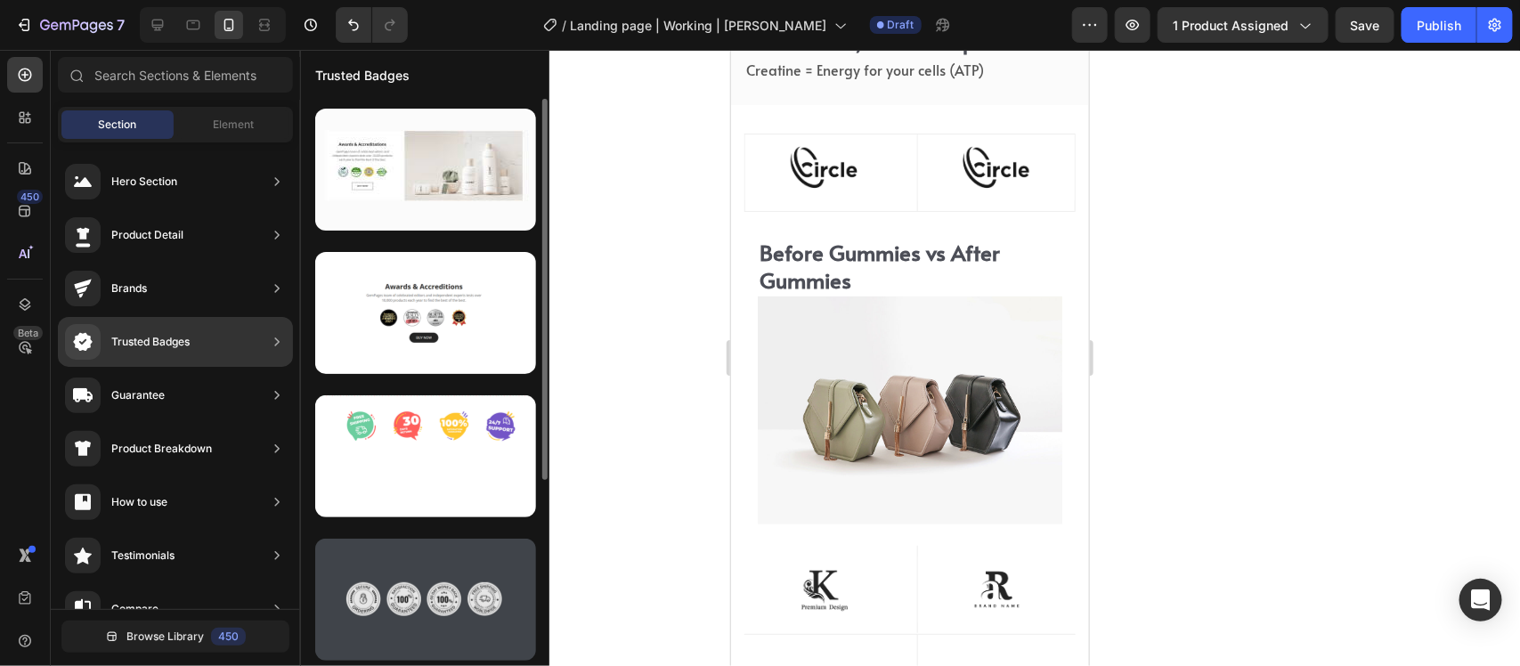
scroll to position [0, 0]
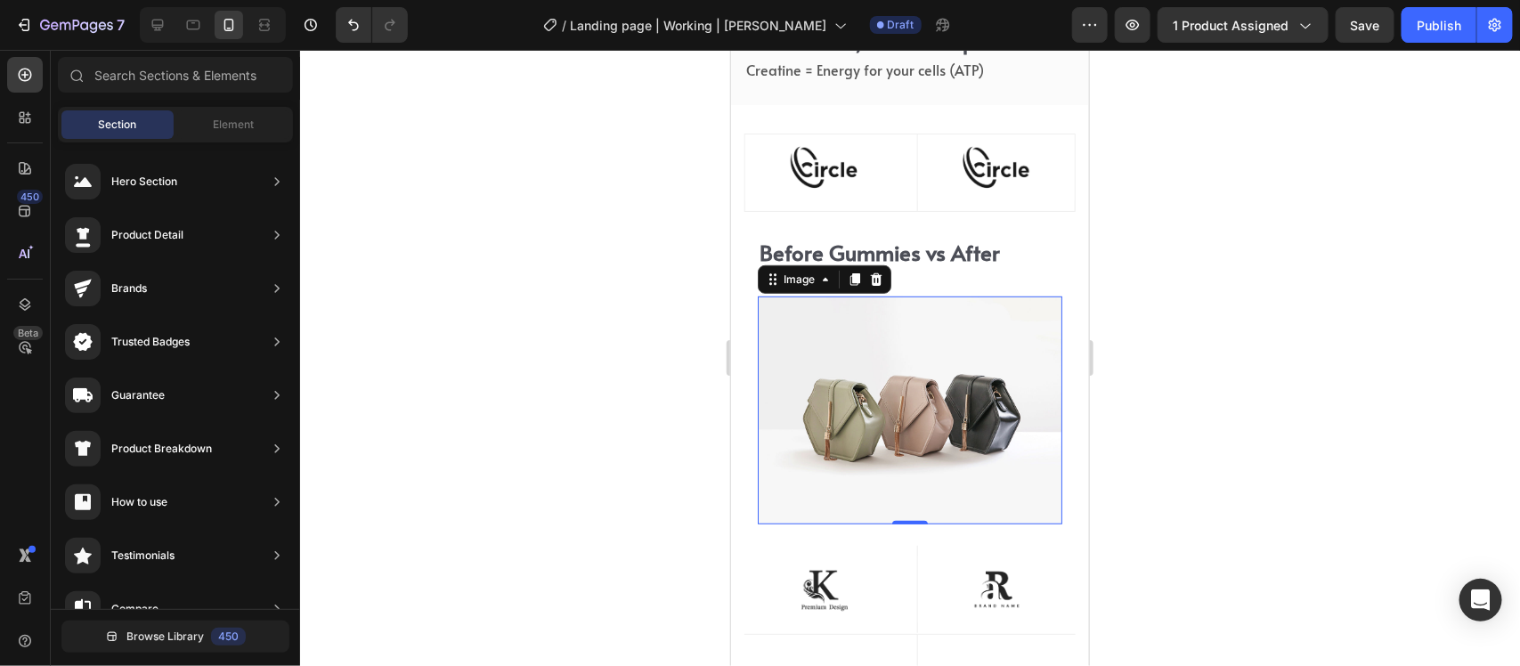
click at [951, 428] on img at bounding box center [909, 410] width 305 height 229
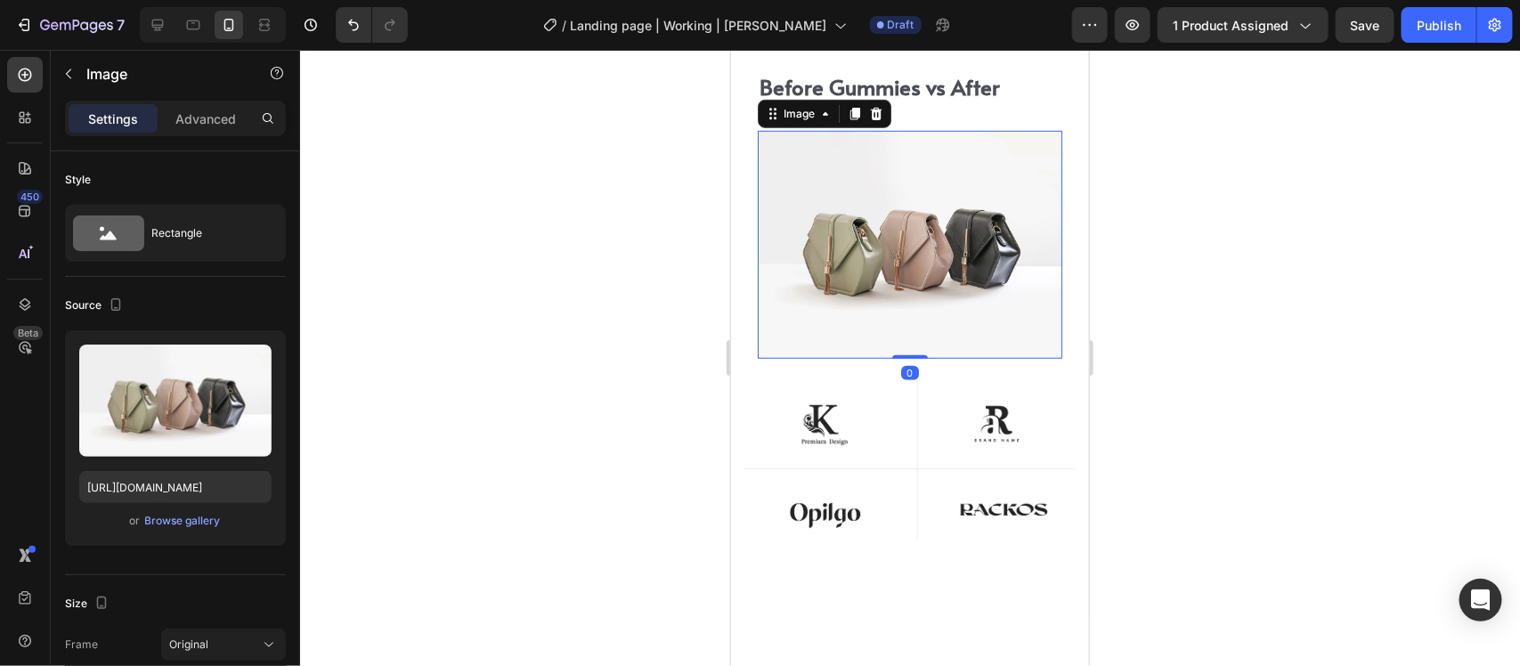
scroll to position [6667, 0]
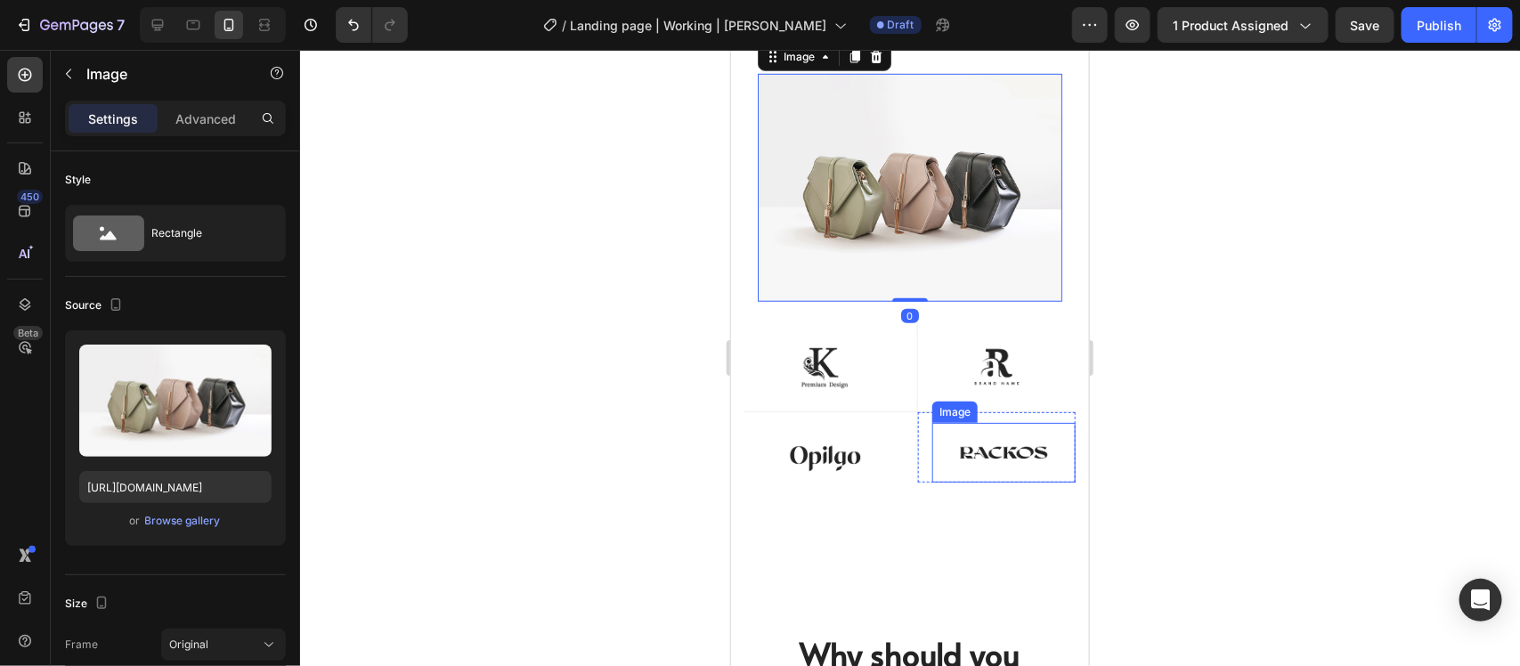
click at [932, 422] on img at bounding box center [1003, 452] width 143 height 61
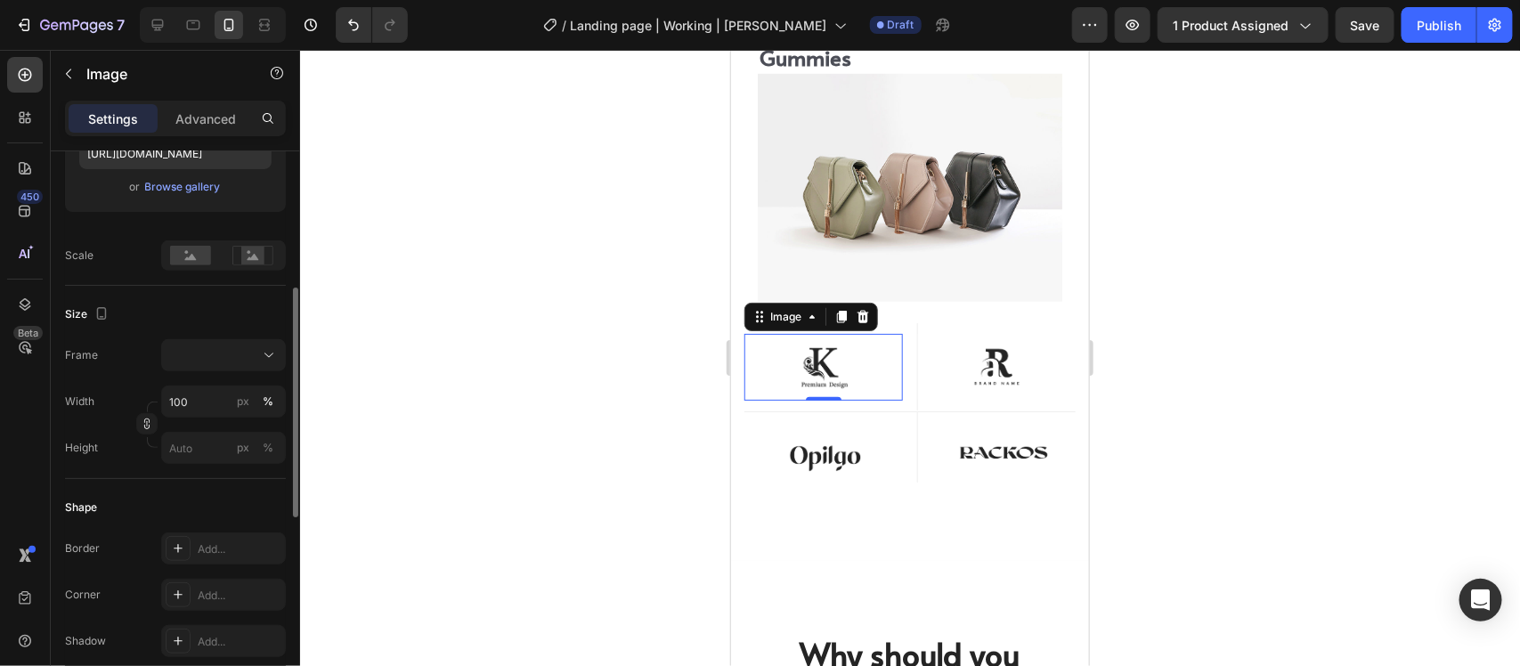
click at [858, 351] on img at bounding box center [823, 366] width 159 height 67
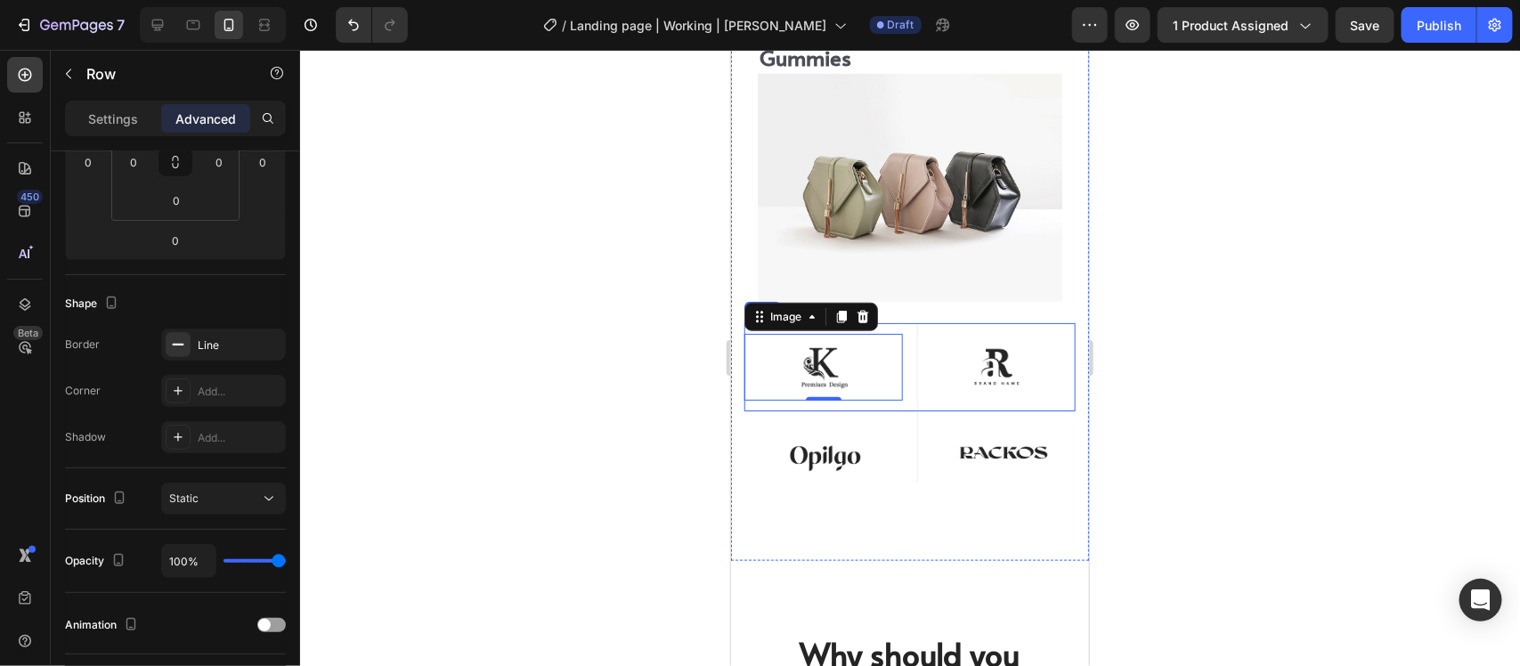
click at [905, 345] on div "Image 0 Row Image Row Row" at bounding box center [909, 366] width 331 height 89
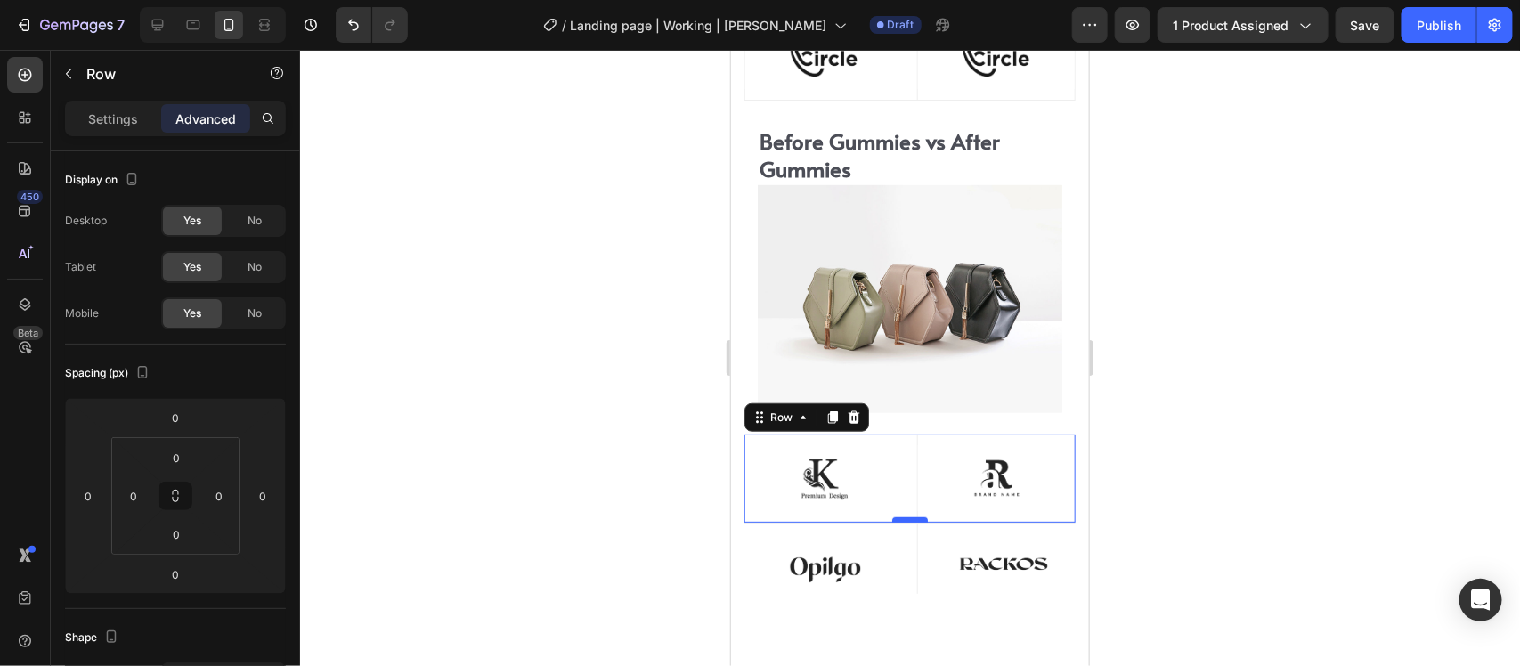
scroll to position [6667, 0]
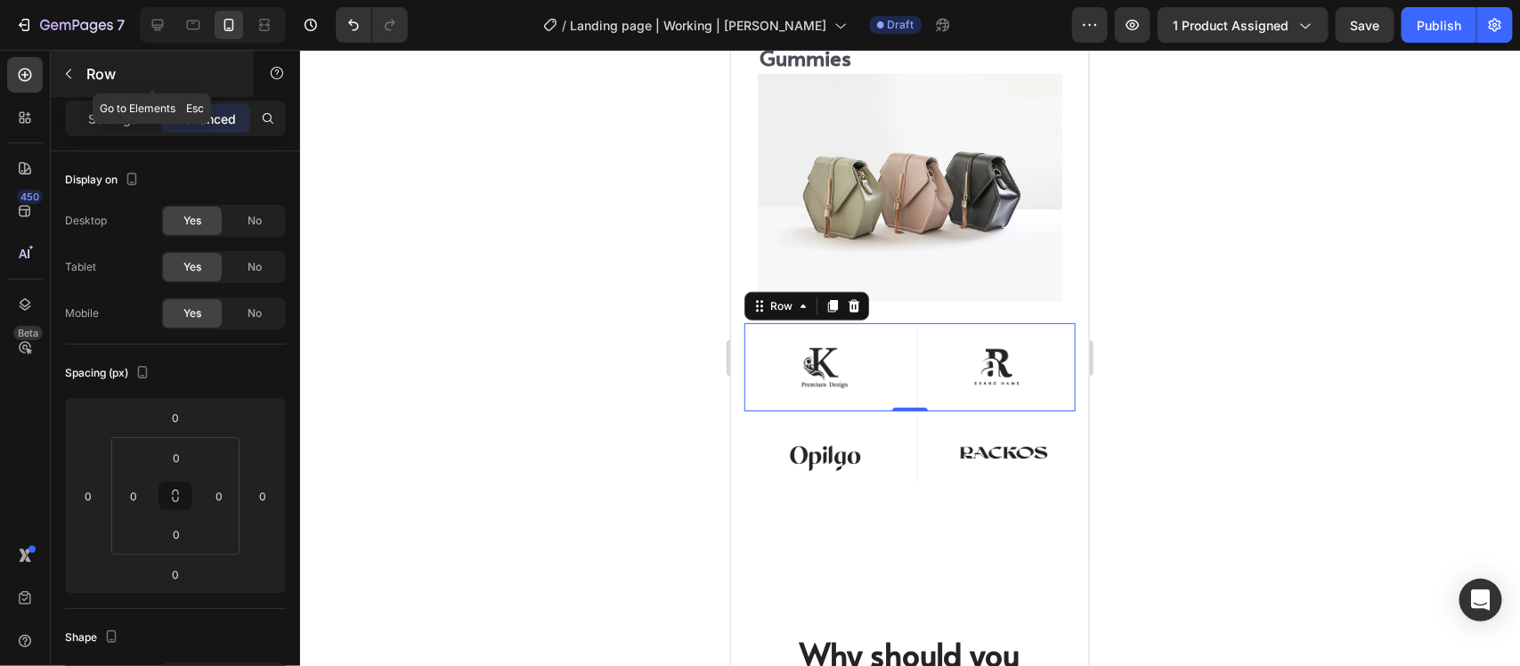
click at [68, 71] on icon "button" at bounding box center [68, 74] width 14 height 14
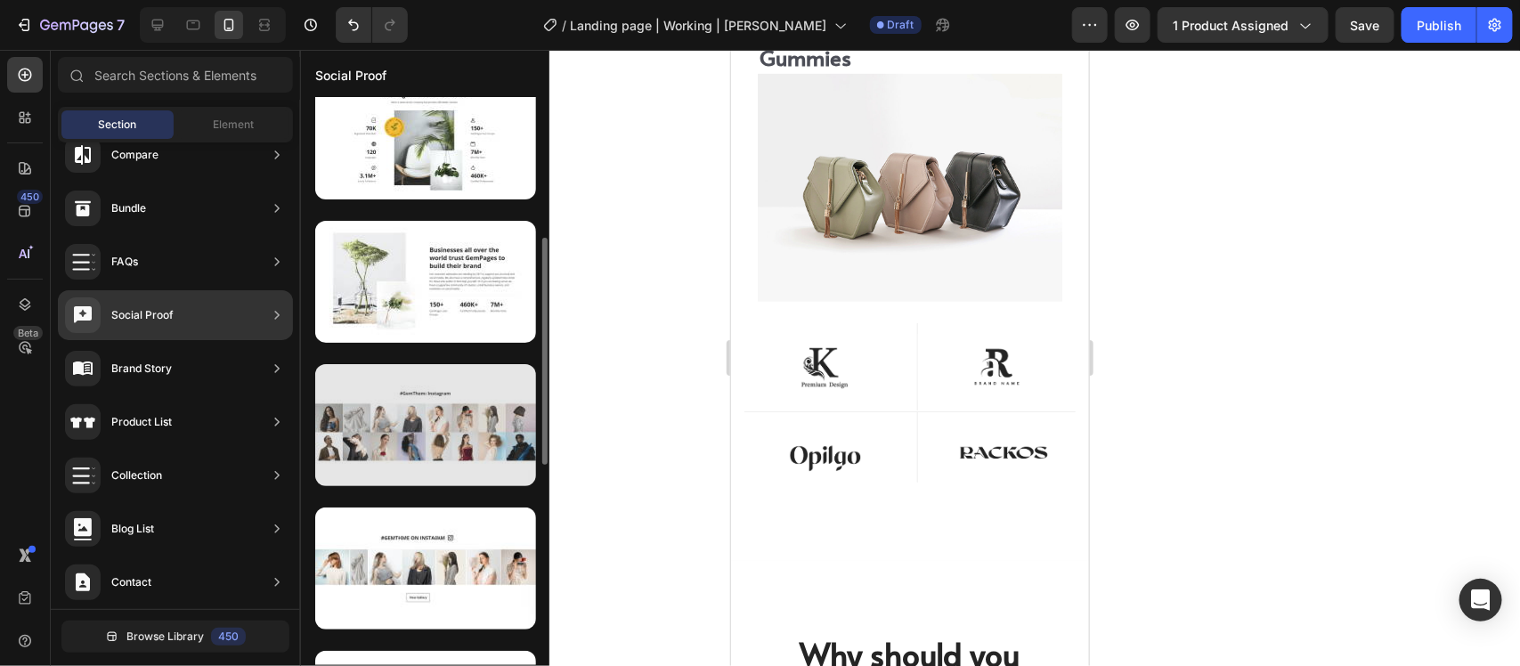
scroll to position [631, 0]
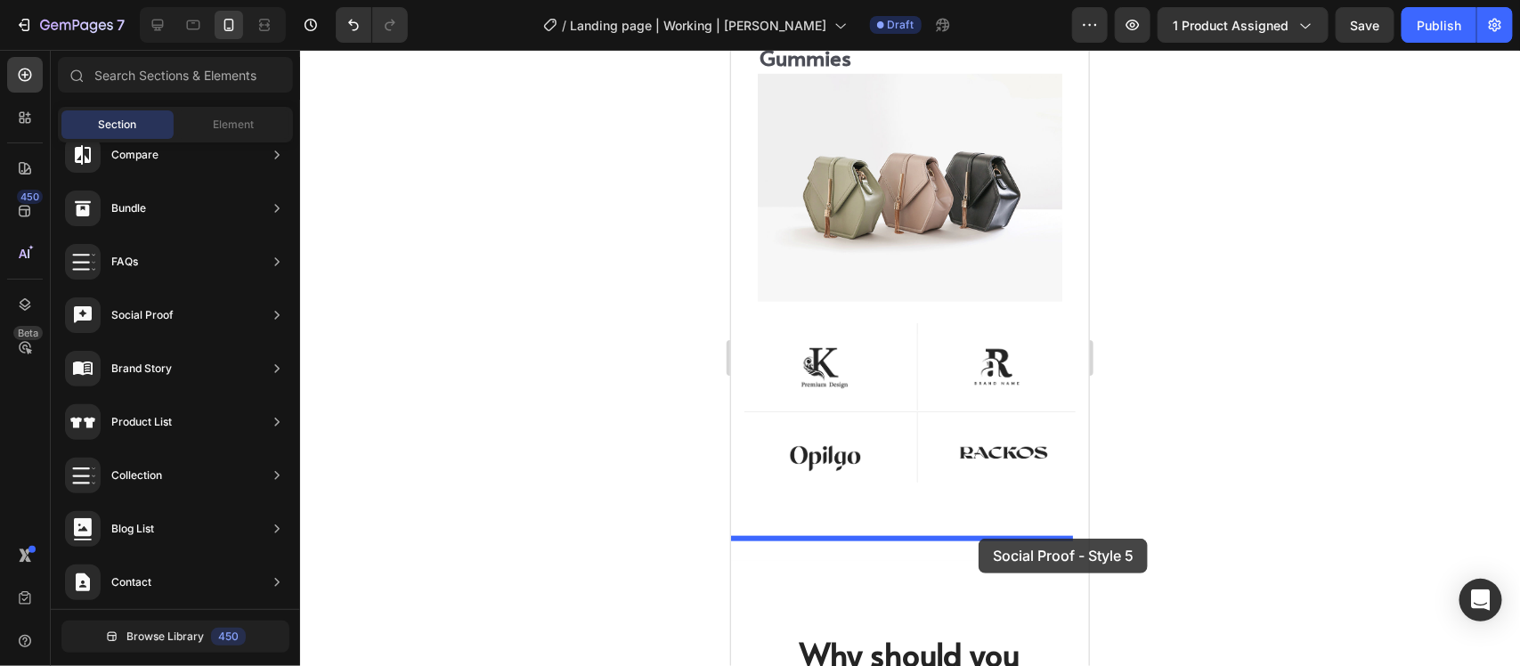
drag, startPoint x: 1173, startPoint y: 304, endPoint x: 978, endPoint y: 538, distance: 304.8
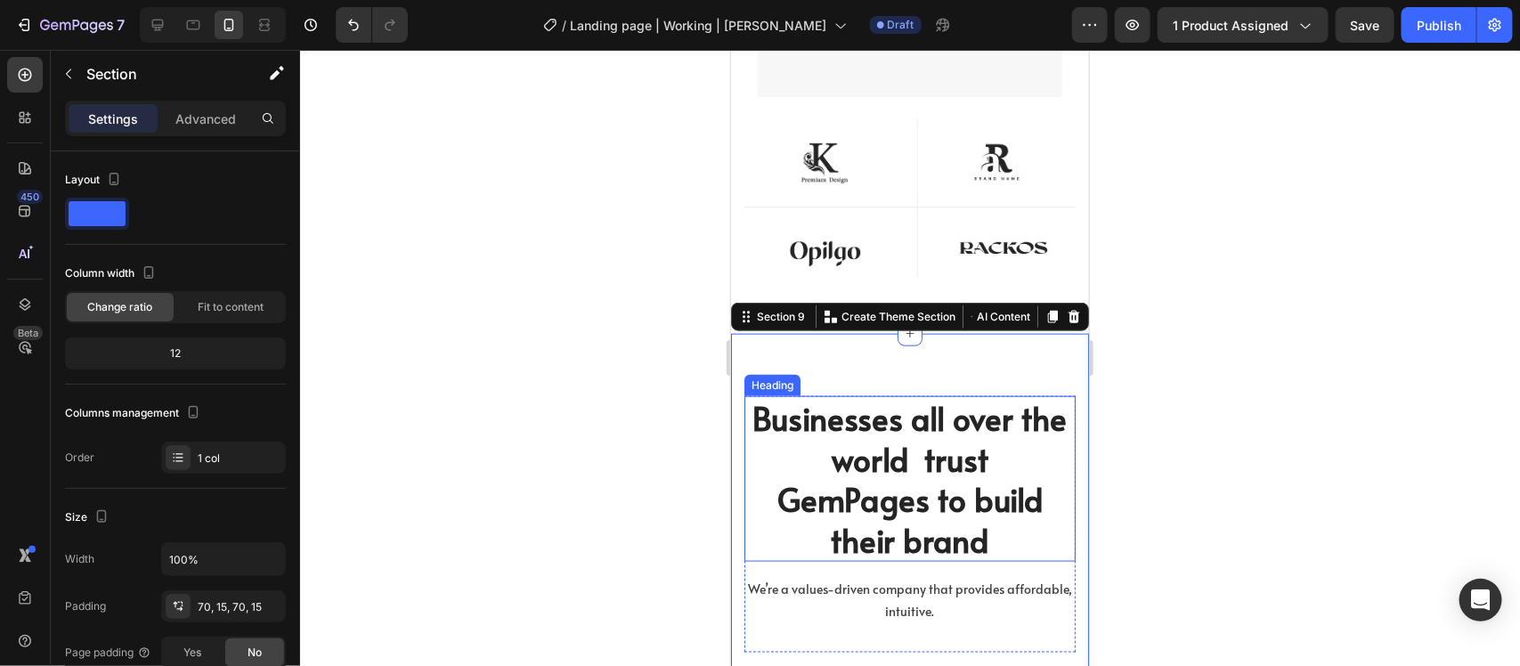
scroll to position [6983, 0]
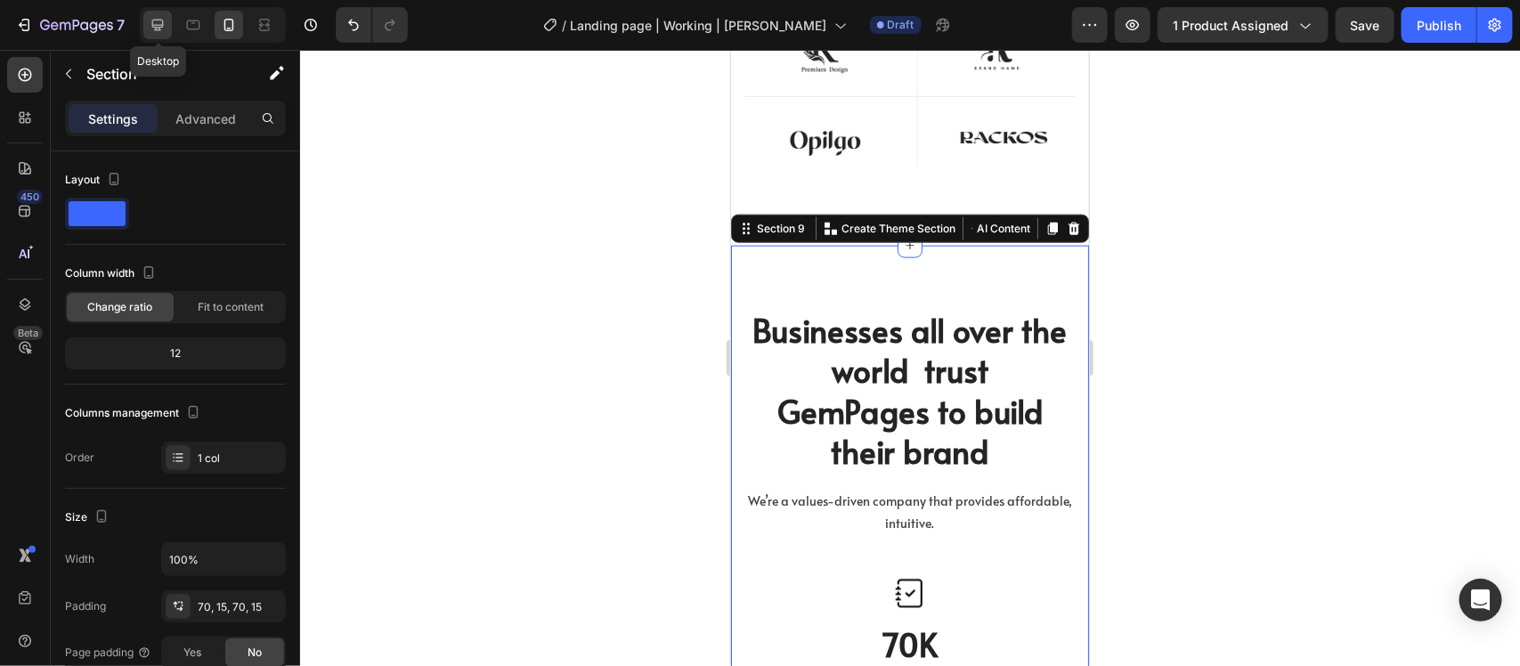
click at [163, 20] on icon at bounding box center [158, 26] width 12 height 12
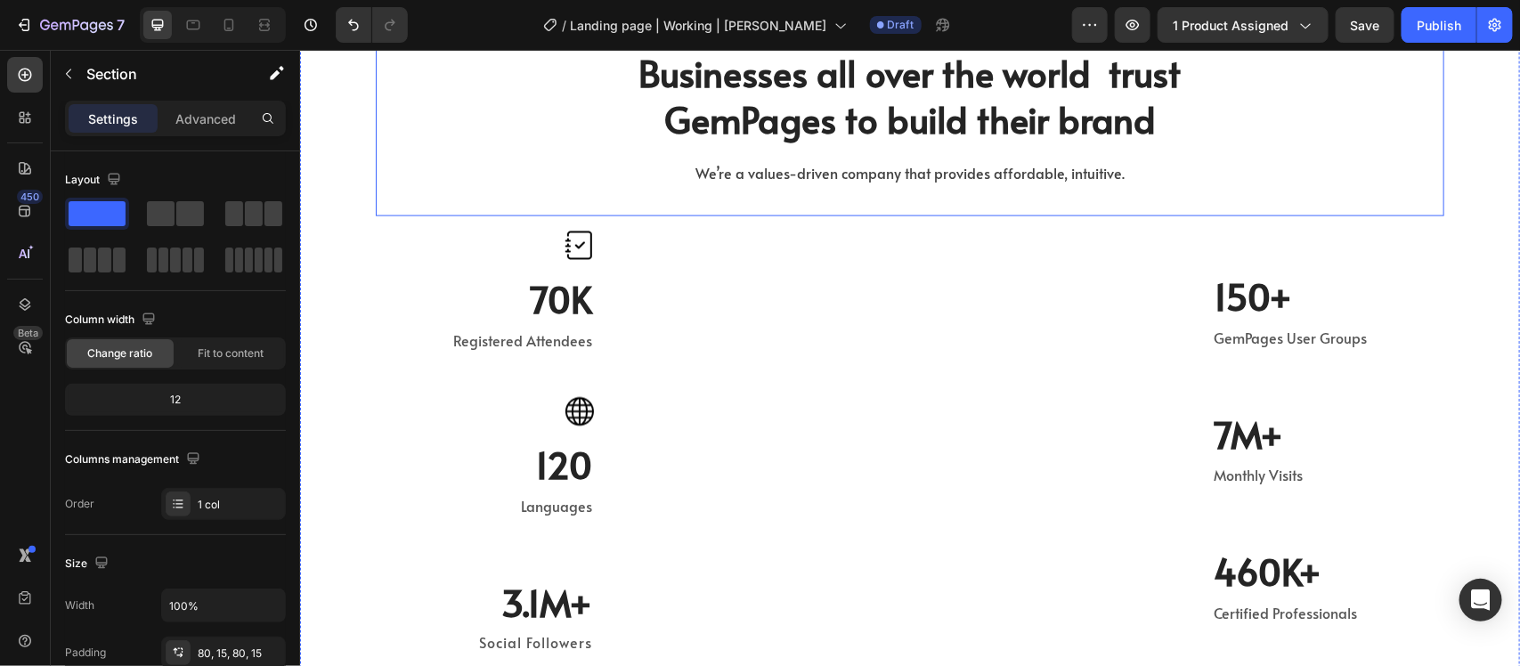
scroll to position [7061, 0]
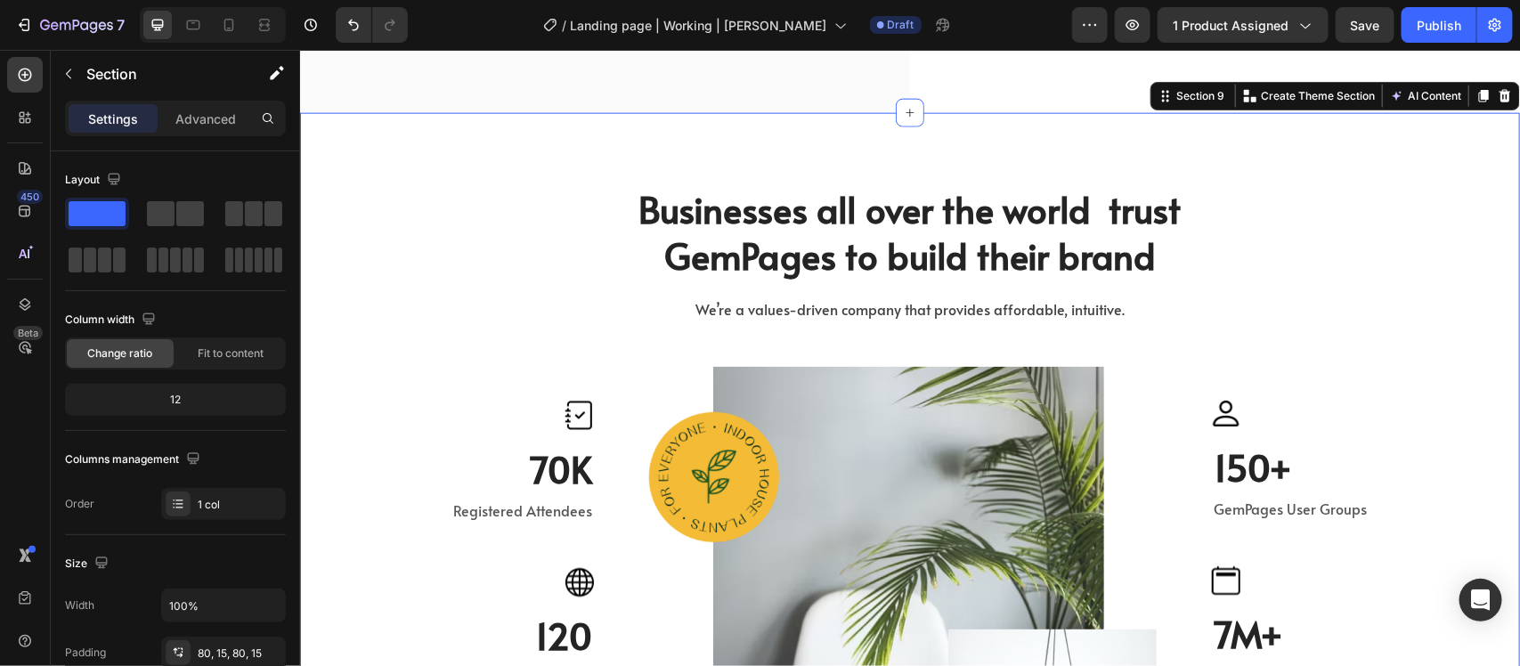
click at [386, 156] on div "Businesses all over the world trust GemPages to build their brand Heading We’re…" at bounding box center [909, 536] width 1220 height 849
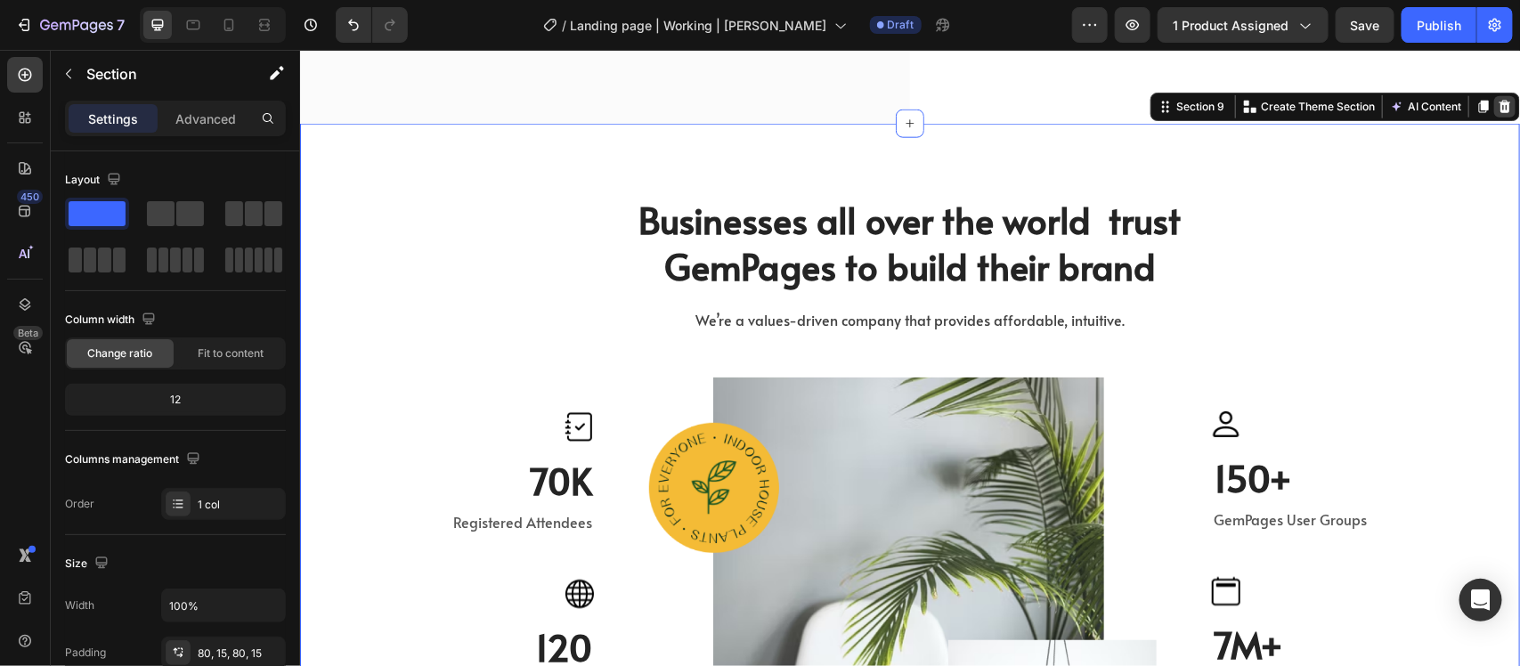
click at [1499, 100] on icon at bounding box center [1505, 106] width 12 height 12
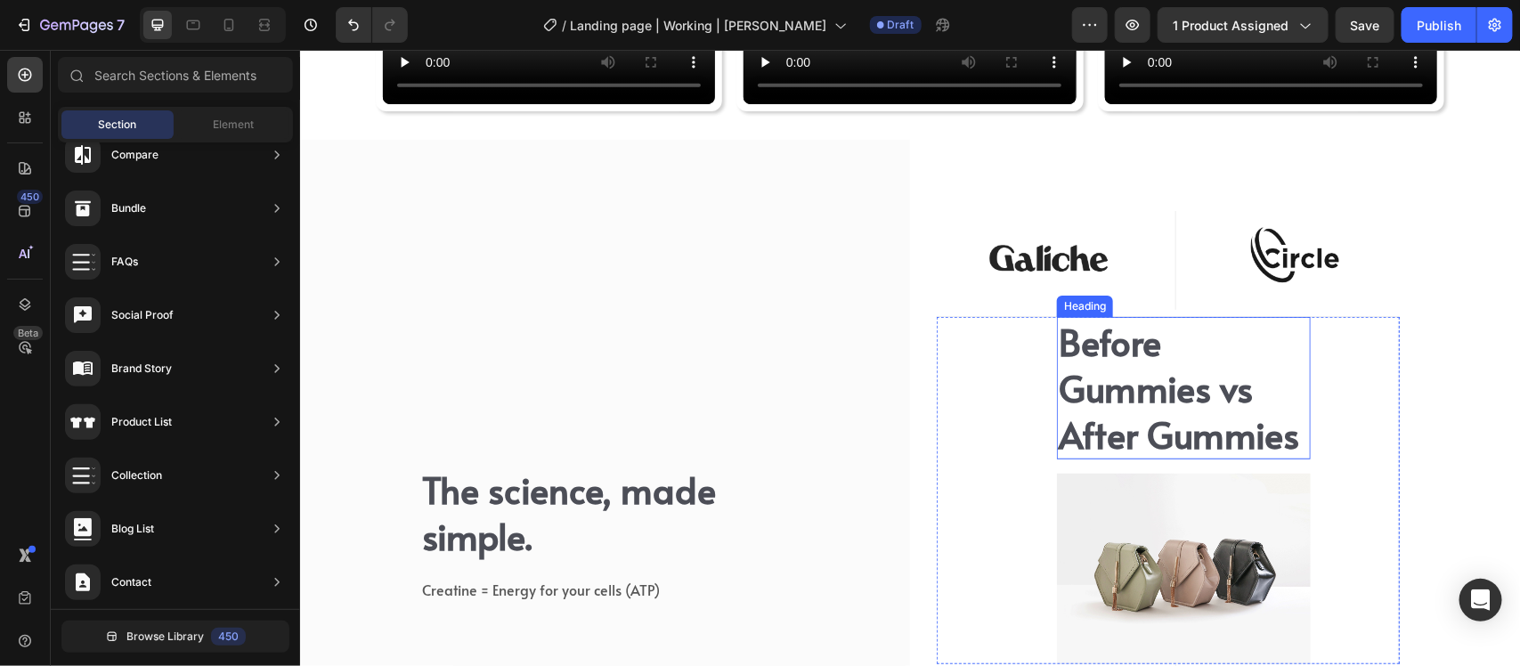
scroll to position [6504, 0]
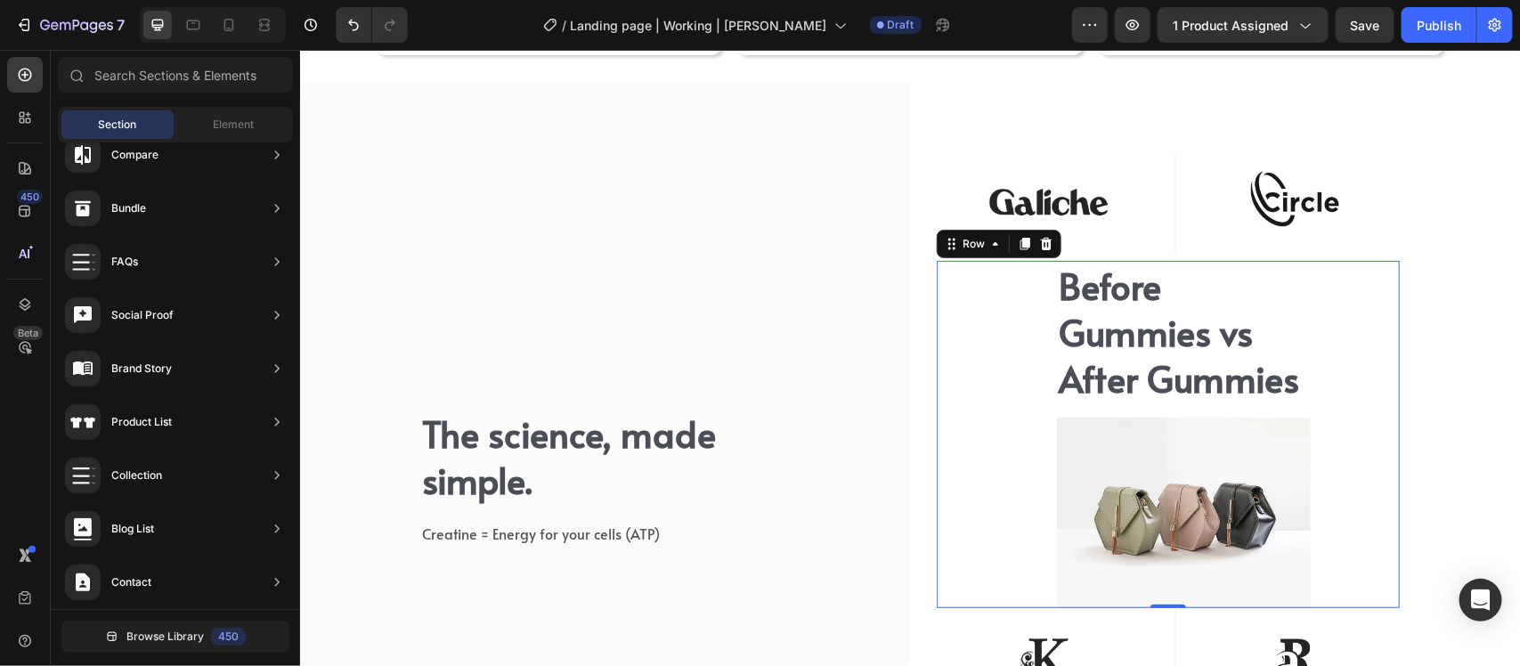
click at [989, 362] on div "Before Gummies vs After Gummies Heading Image Row 0" at bounding box center [1167, 433] width 463 height 347
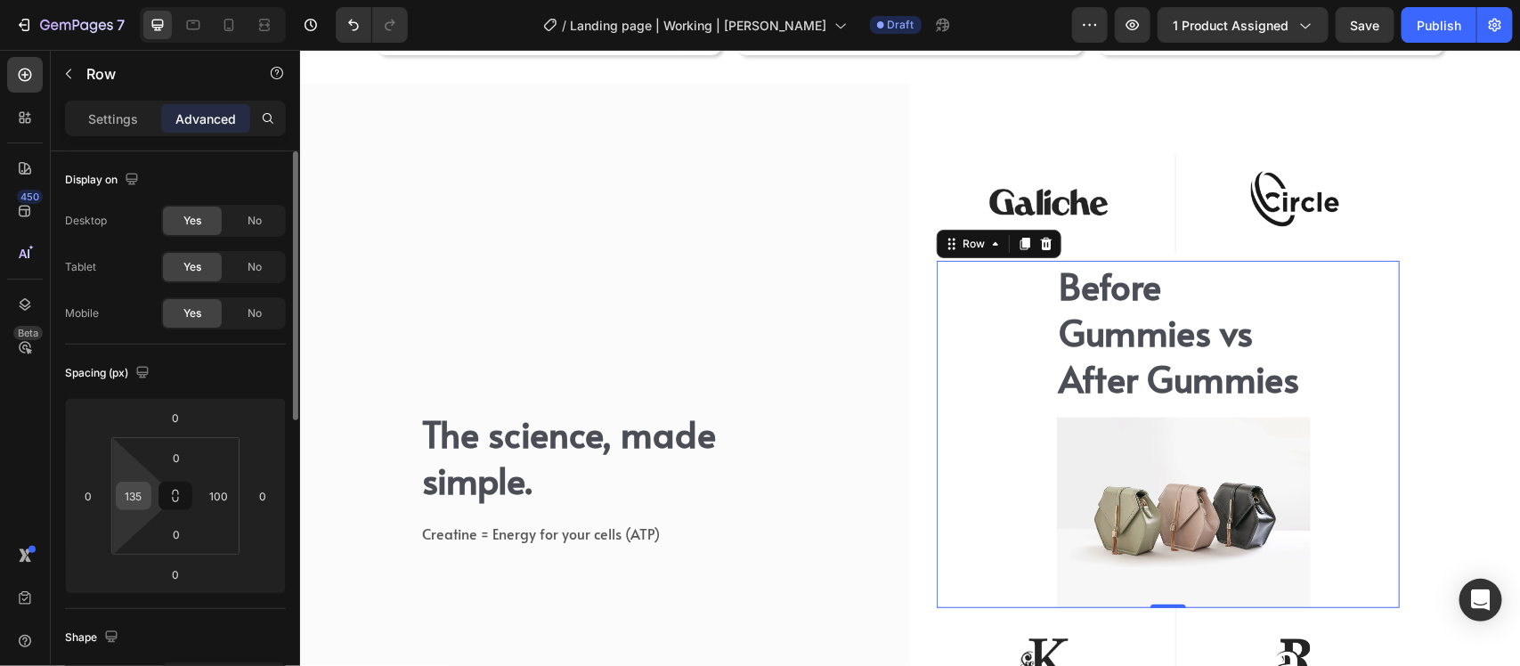
click at [141, 494] on input "135" at bounding box center [133, 496] width 27 height 27
type input "0"
click at [216, 496] on input "100" at bounding box center [219, 496] width 27 height 27
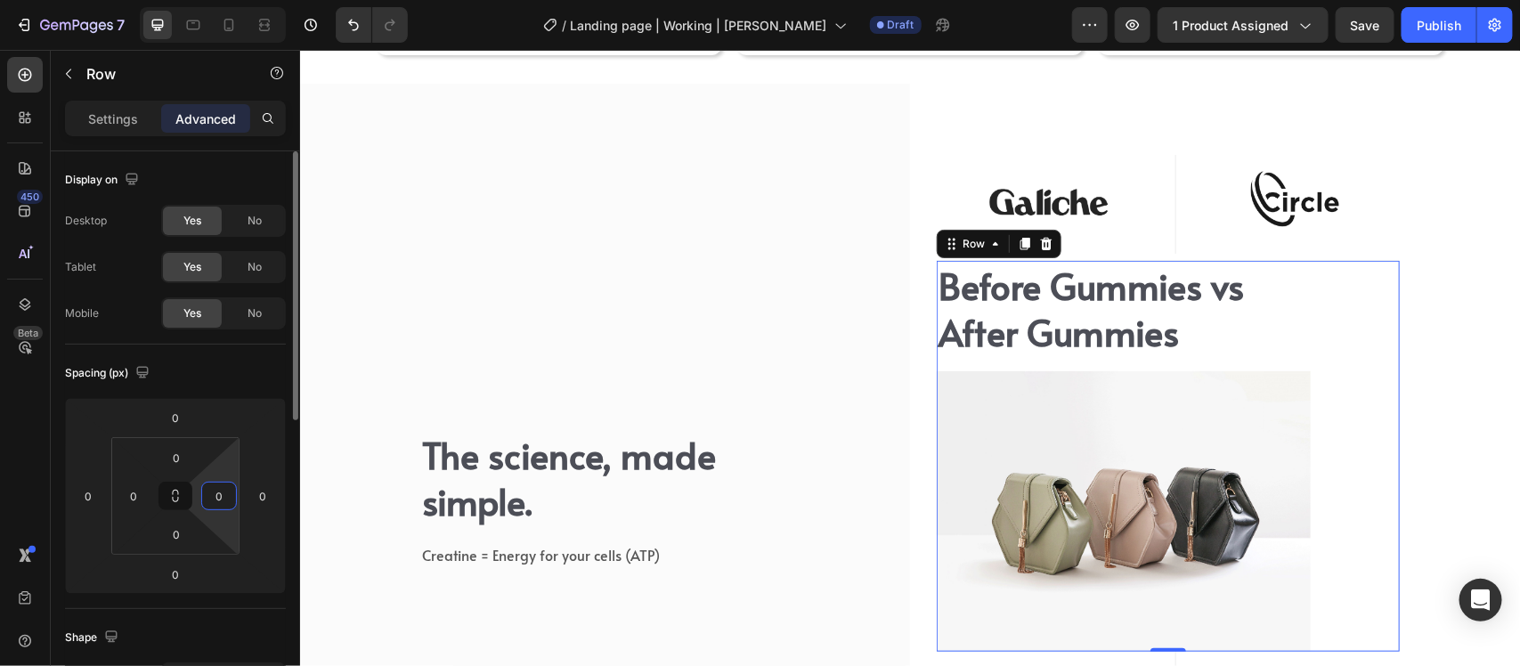
type input "0"
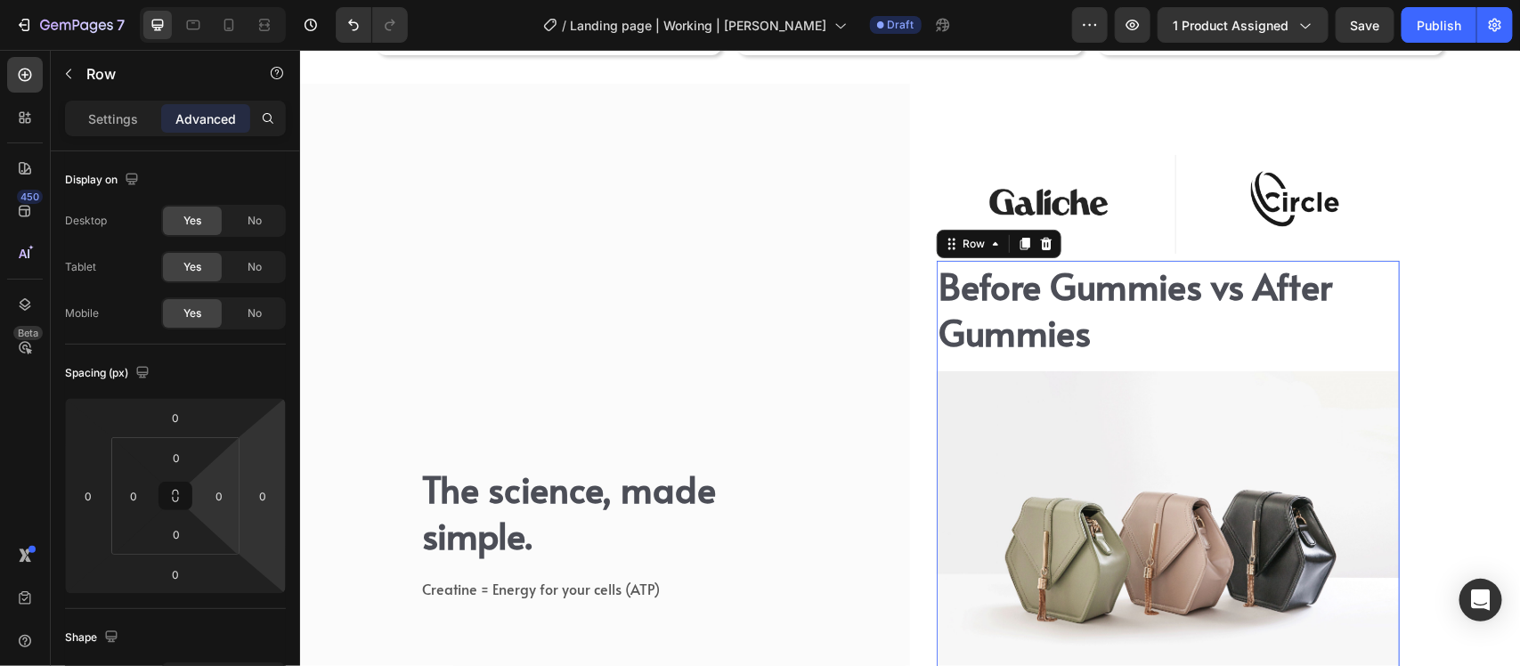
click at [1373, 340] on div "Before Gummies vs After Gummies Heading Image Row 0" at bounding box center [1167, 489] width 463 height 458
click at [1370, 362] on div "Before Gummies vs After Gummies Heading Image" at bounding box center [1167, 489] width 463 height 458
click at [1020, 244] on icon at bounding box center [1025, 243] width 10 height 12
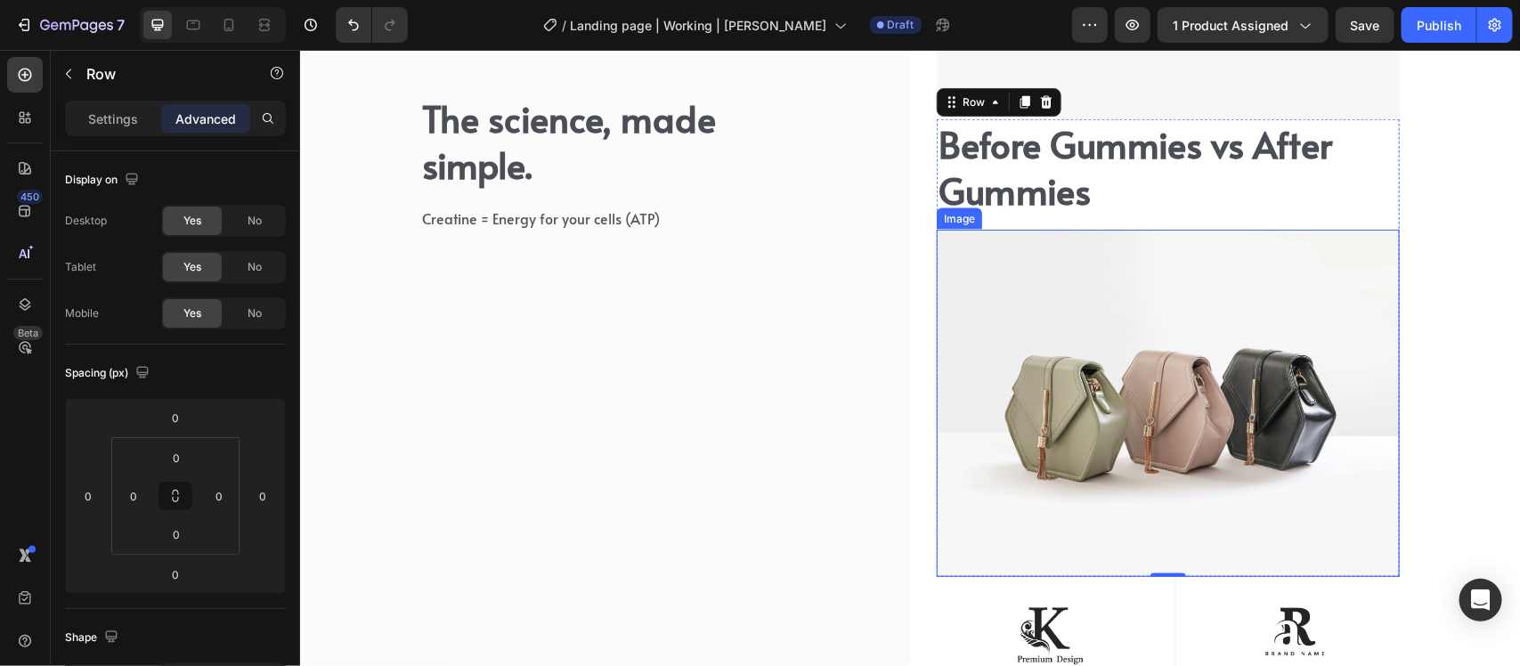
scroll to position [6881, 0]
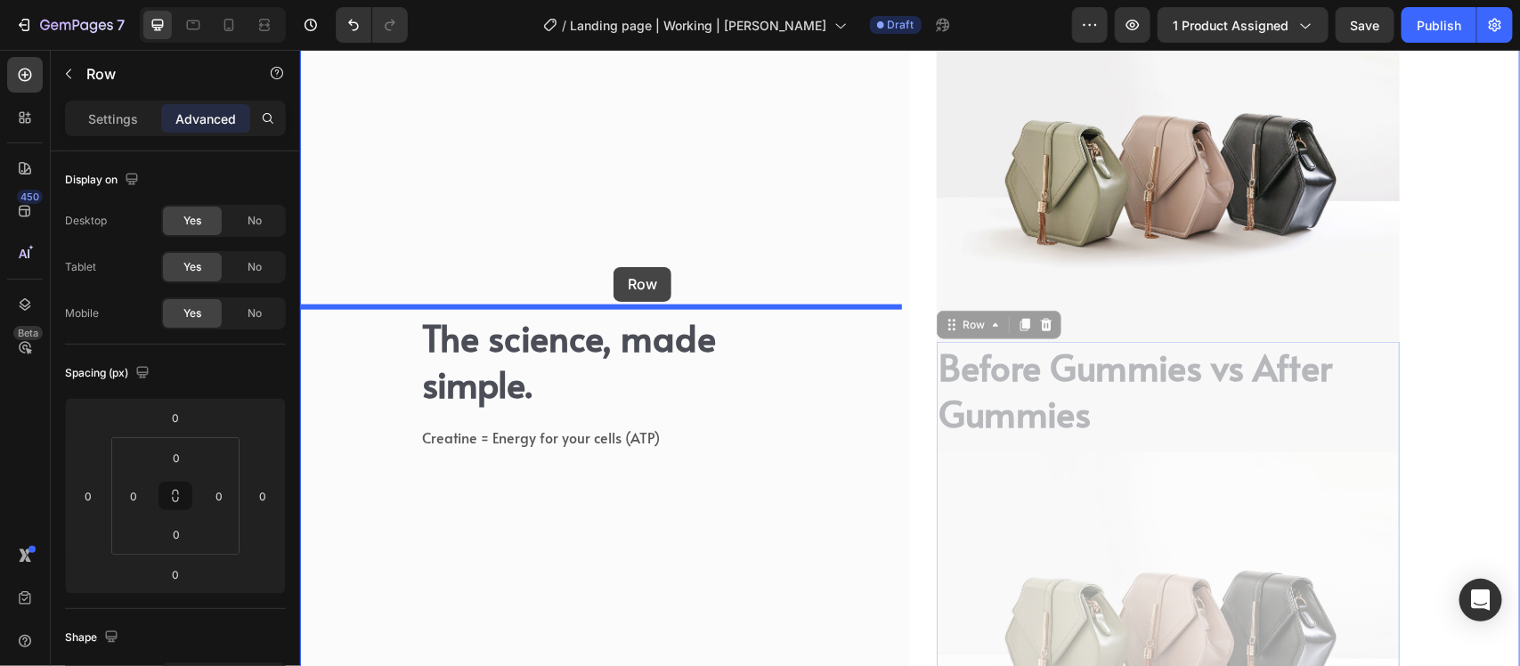
drag, startPoint x: 946, startPoint y: 314, endPoint x: 613, endPoint y: 266, distance: 336.4
type input "16"
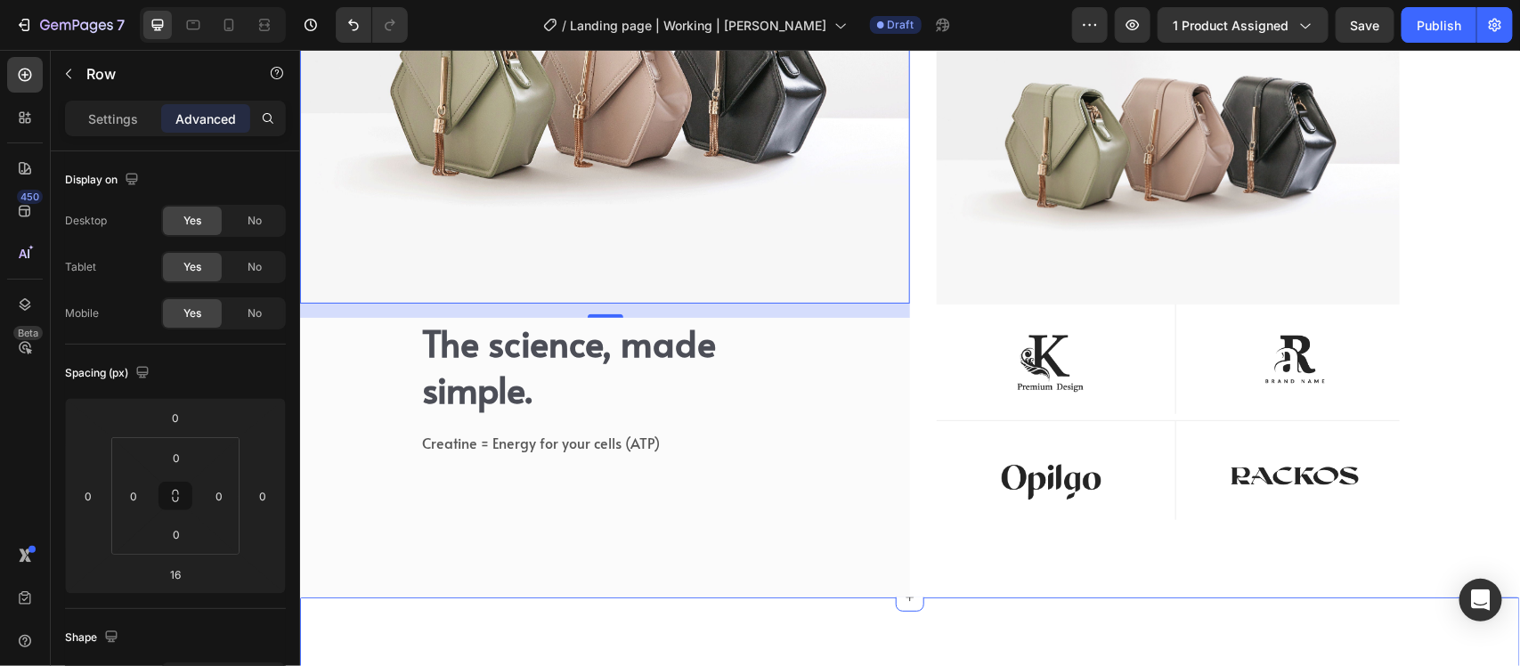
scroll to position [6920, 0]
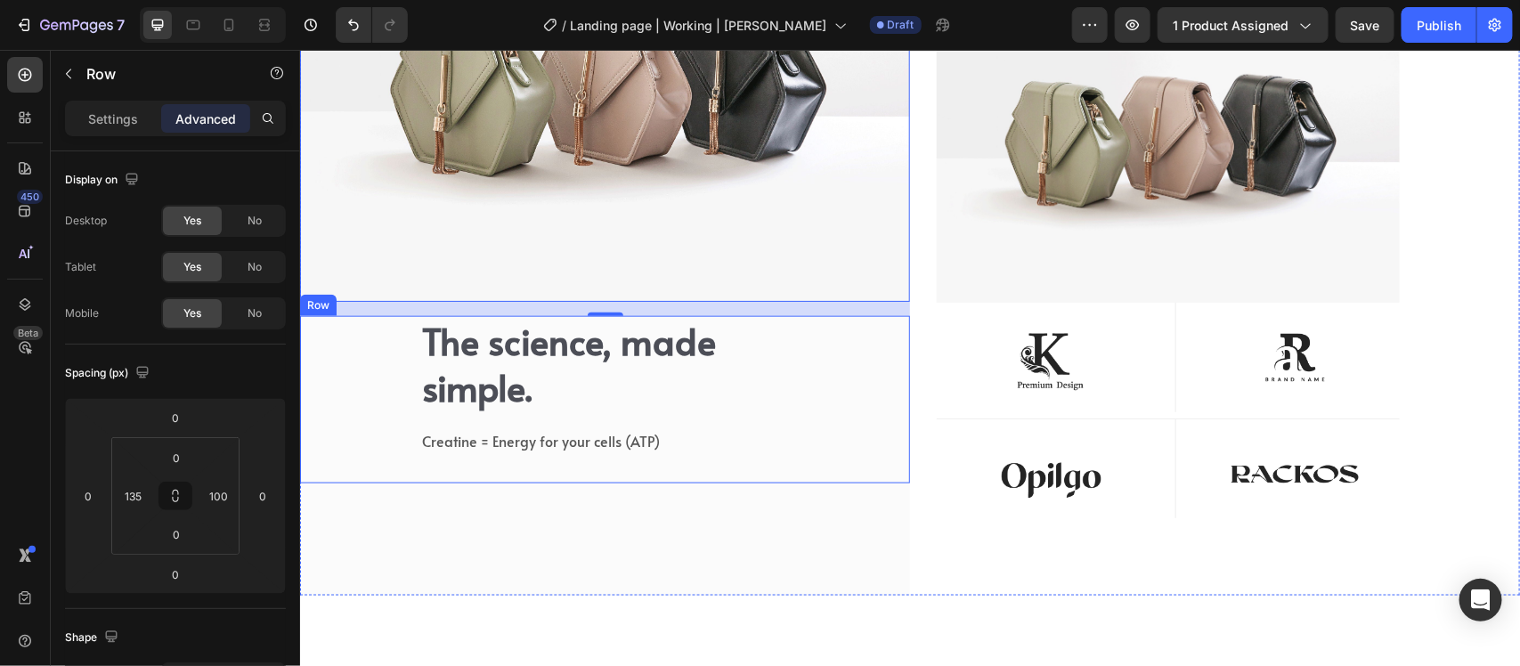
click at [356, 373] on div "The science, made simple. Heading Creatine = Energy for your cells (ATP) Text b…" at bounding box center [604, 399] width 610 height 168
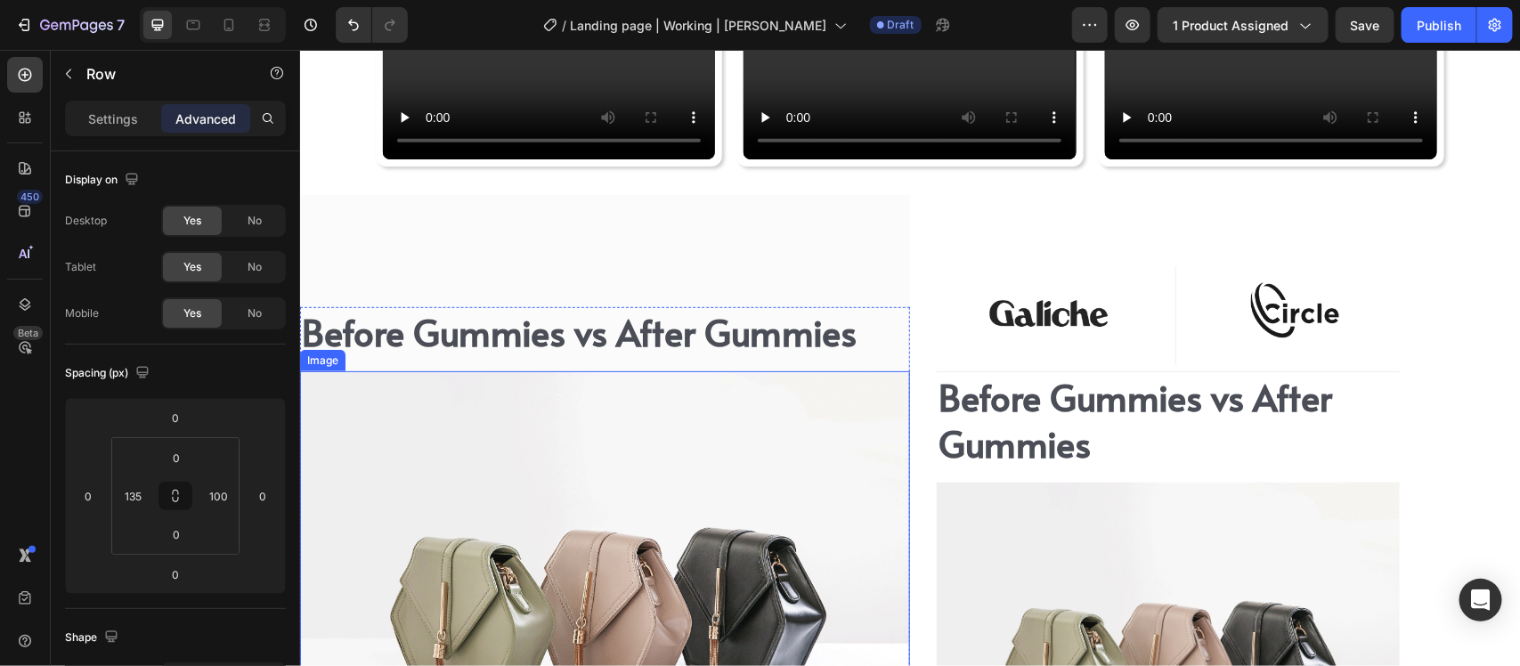
scroll to position [6252, 0]
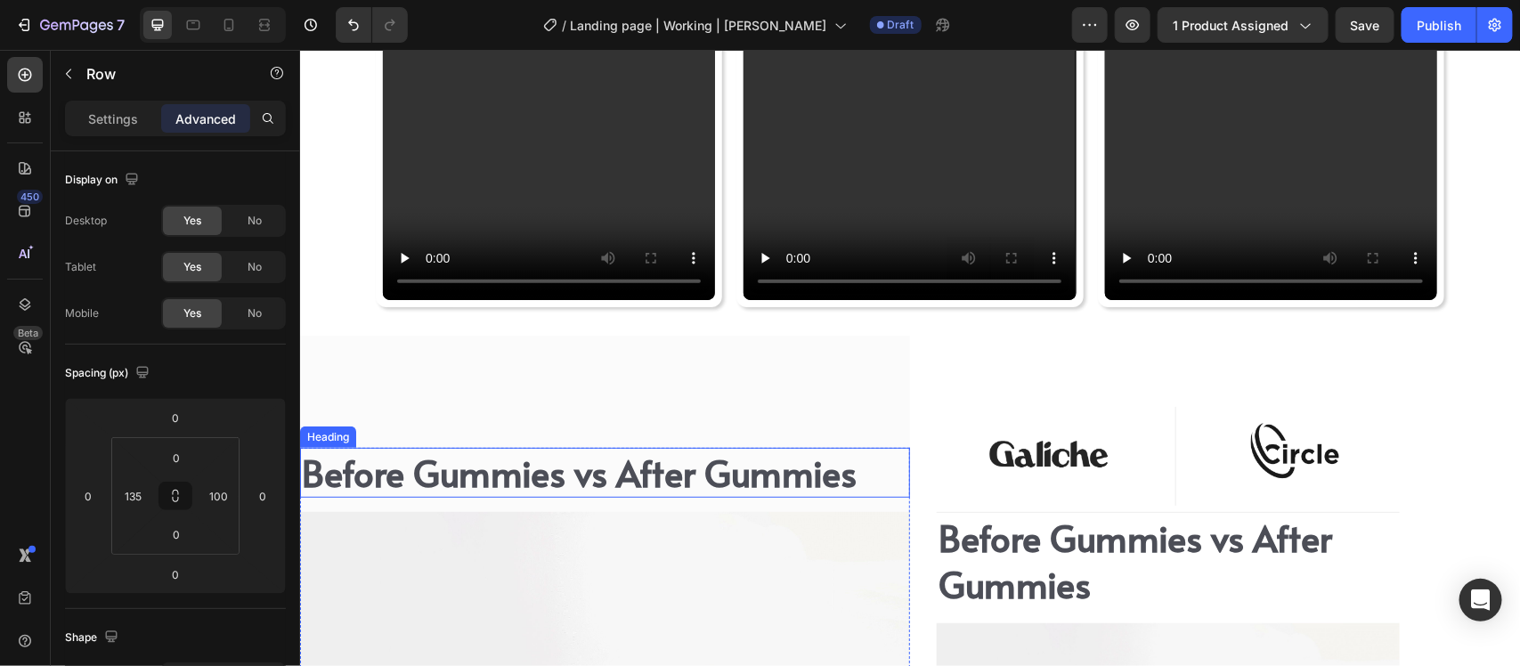
click at [509, 493] on h2 "Before Gummies vs After Gummies" at bounding box center [604, 472] width 610 height 50
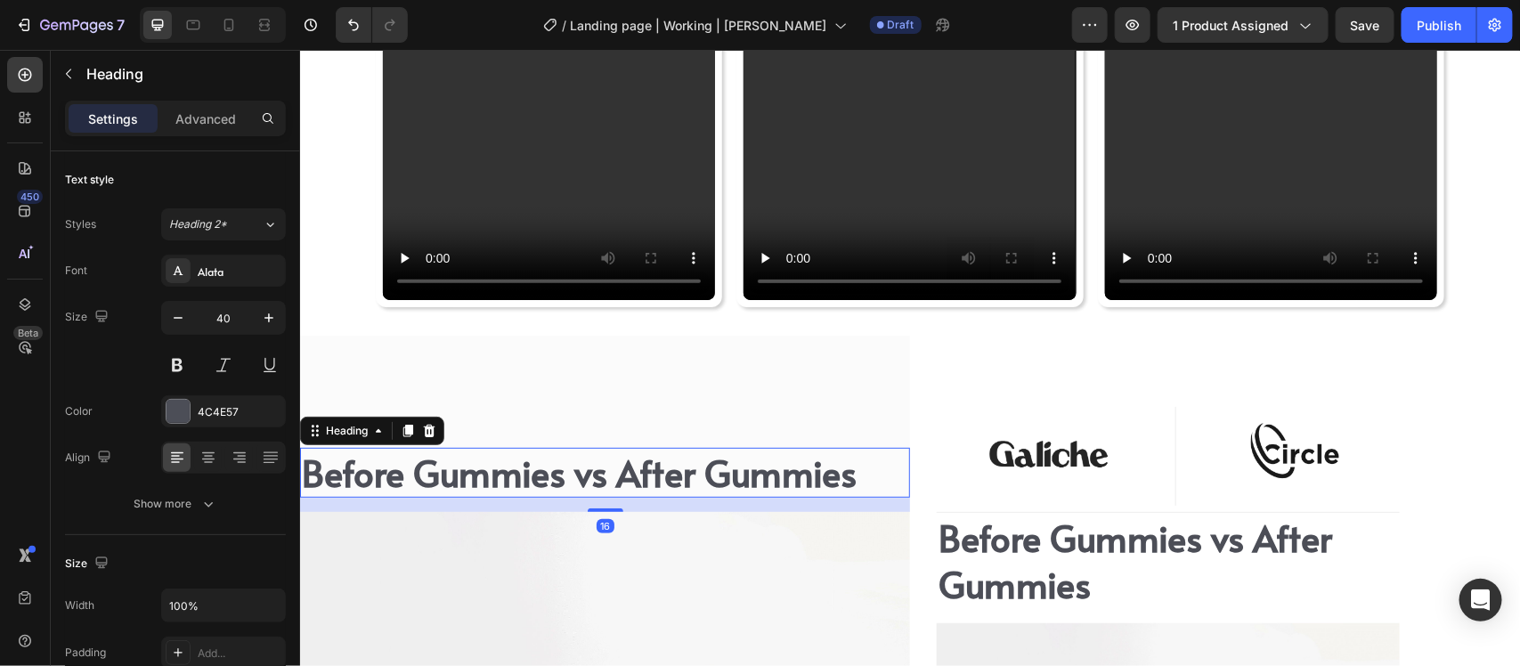
click at [517, 501] on div "16" at bounding box center [604, 504] width 610 height 14
click at [359, 425] on div "Heading" at bounding box center [346, 430] width 49 height 16
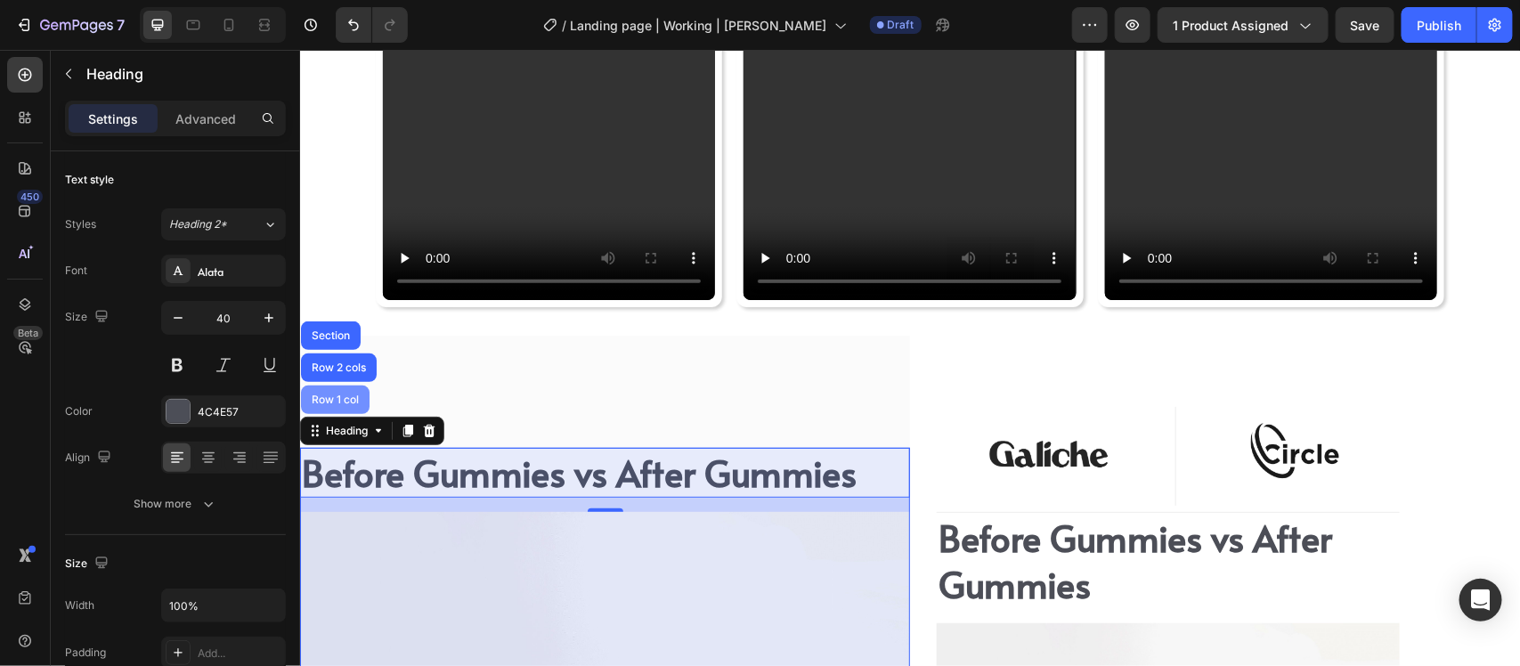
click at [346, 389] on div "Row 1 col" at bounding box center [334, 399] width 69 height 29
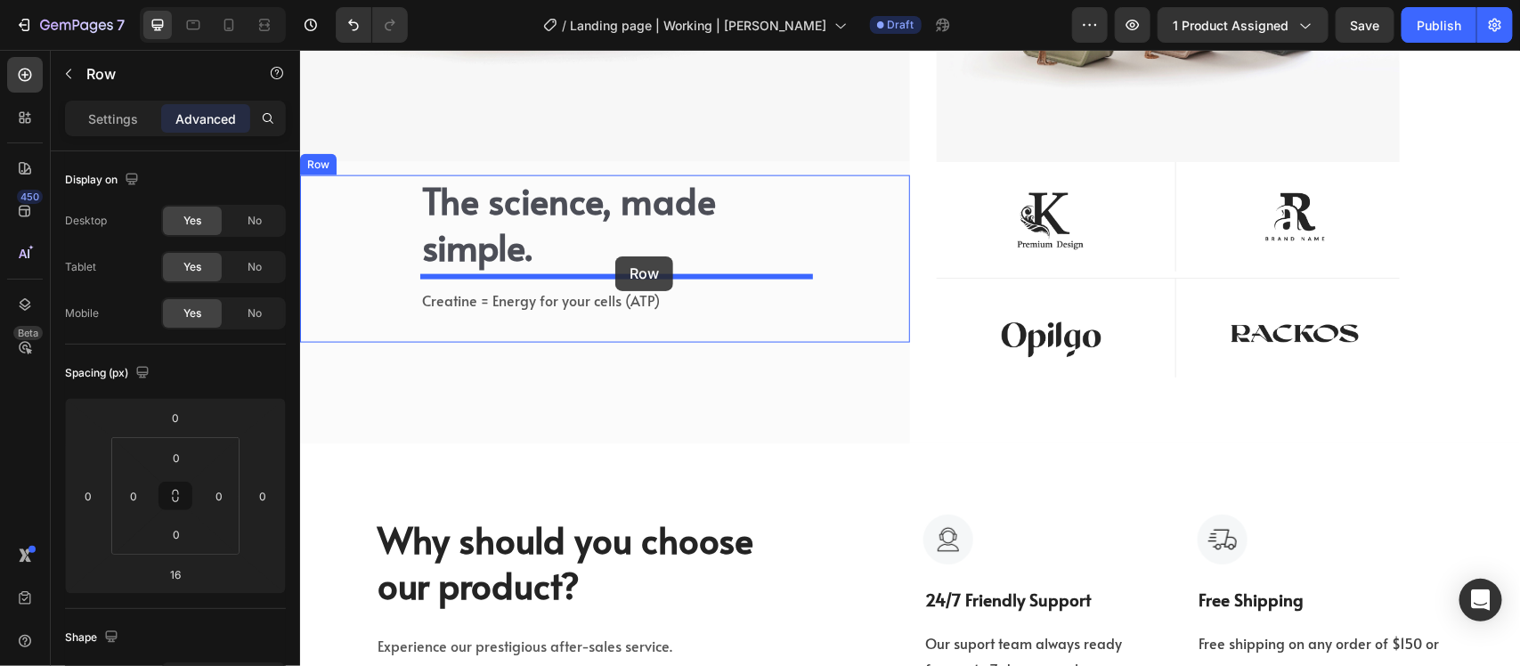
scroll to position [7019, 0]
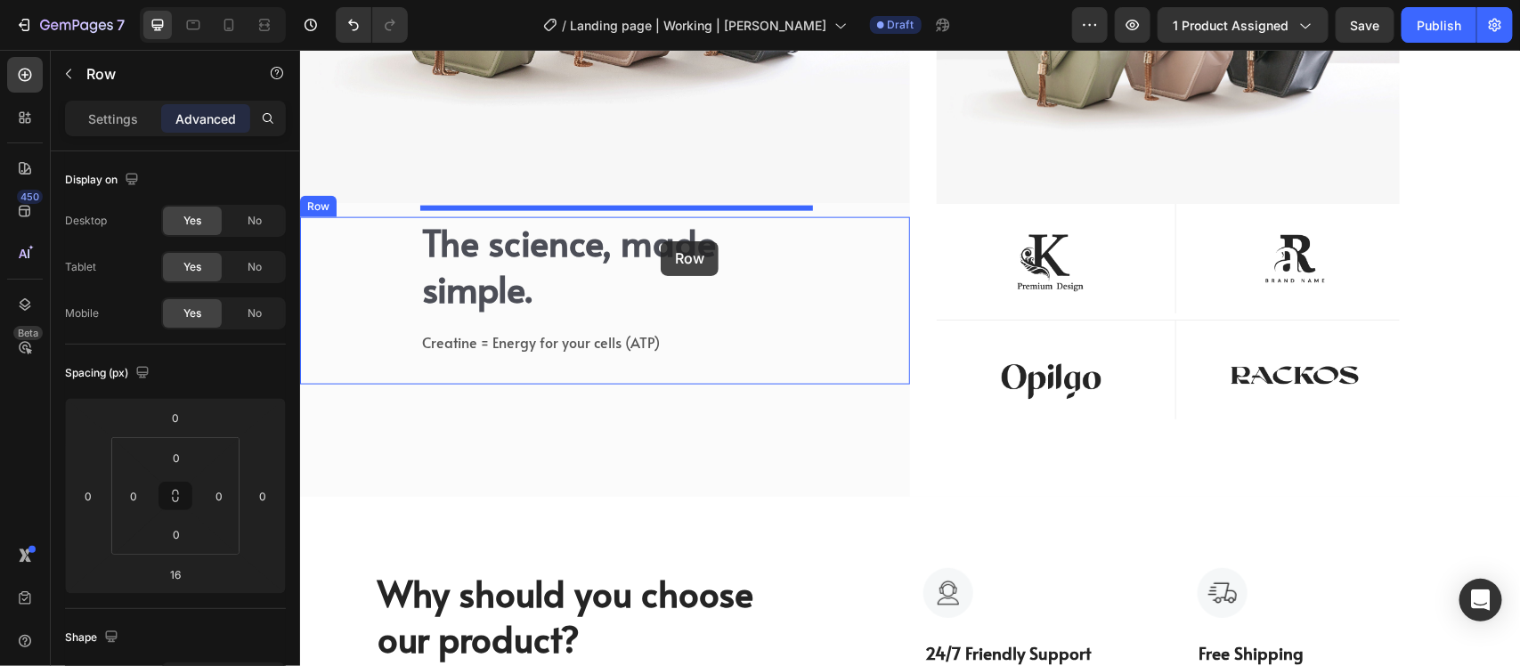
drag, startPoint x: 330, startPoint y: 210, endPoint x: 660, endPoint y: 240, distance: 330.9
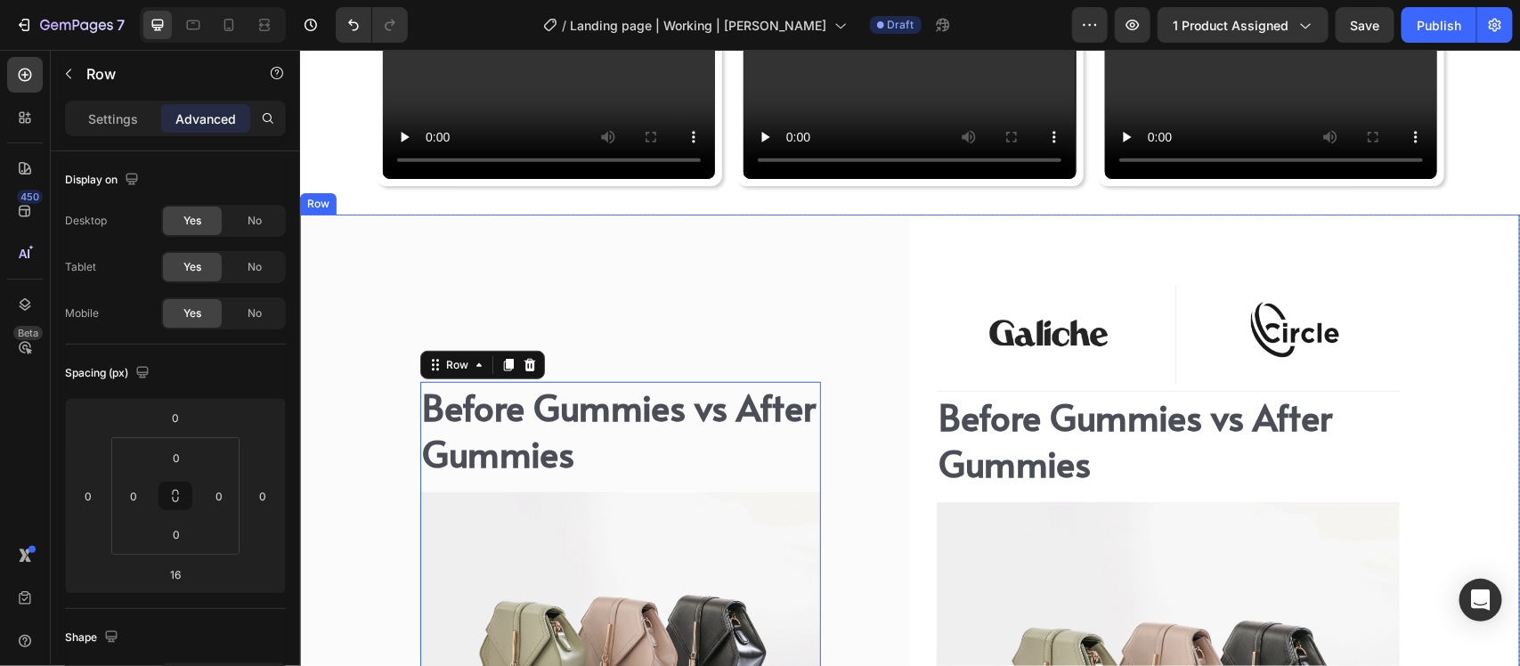
scroll to position [6322, 0]
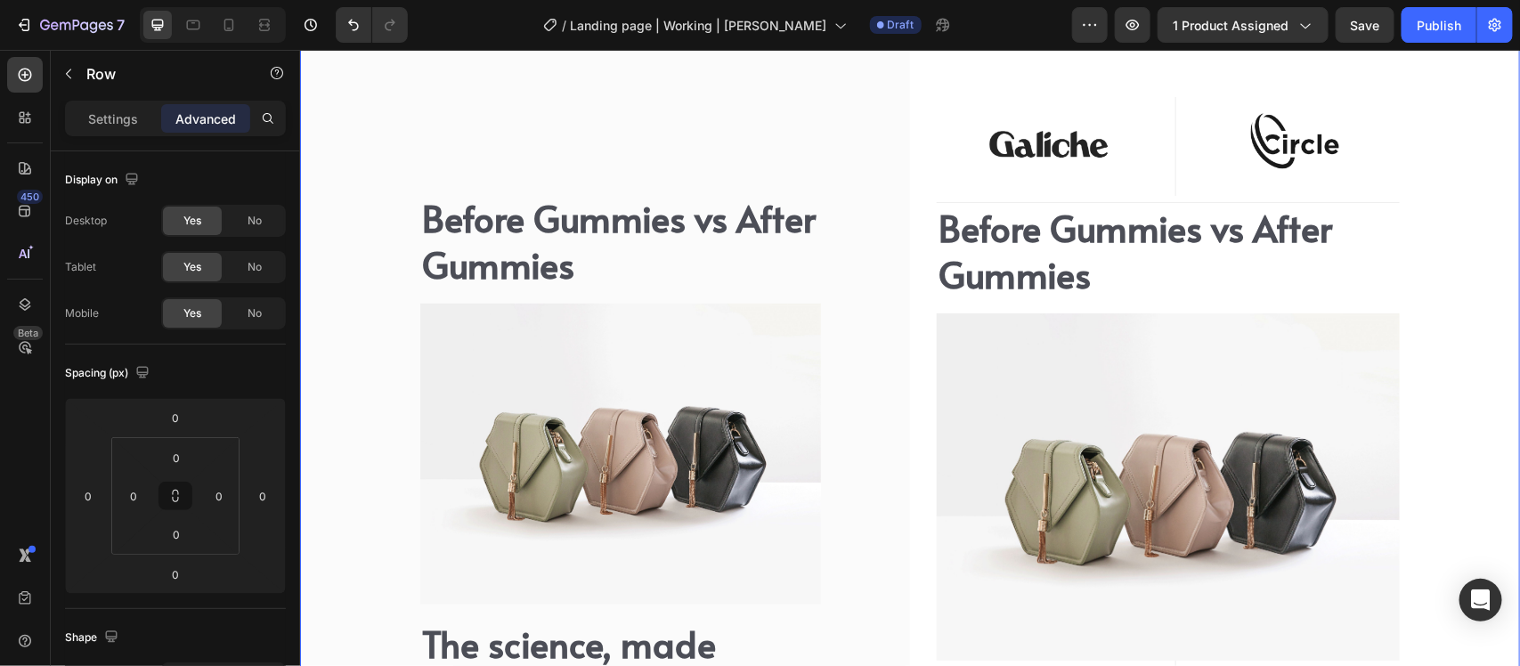
scroll to position [6767, 0]
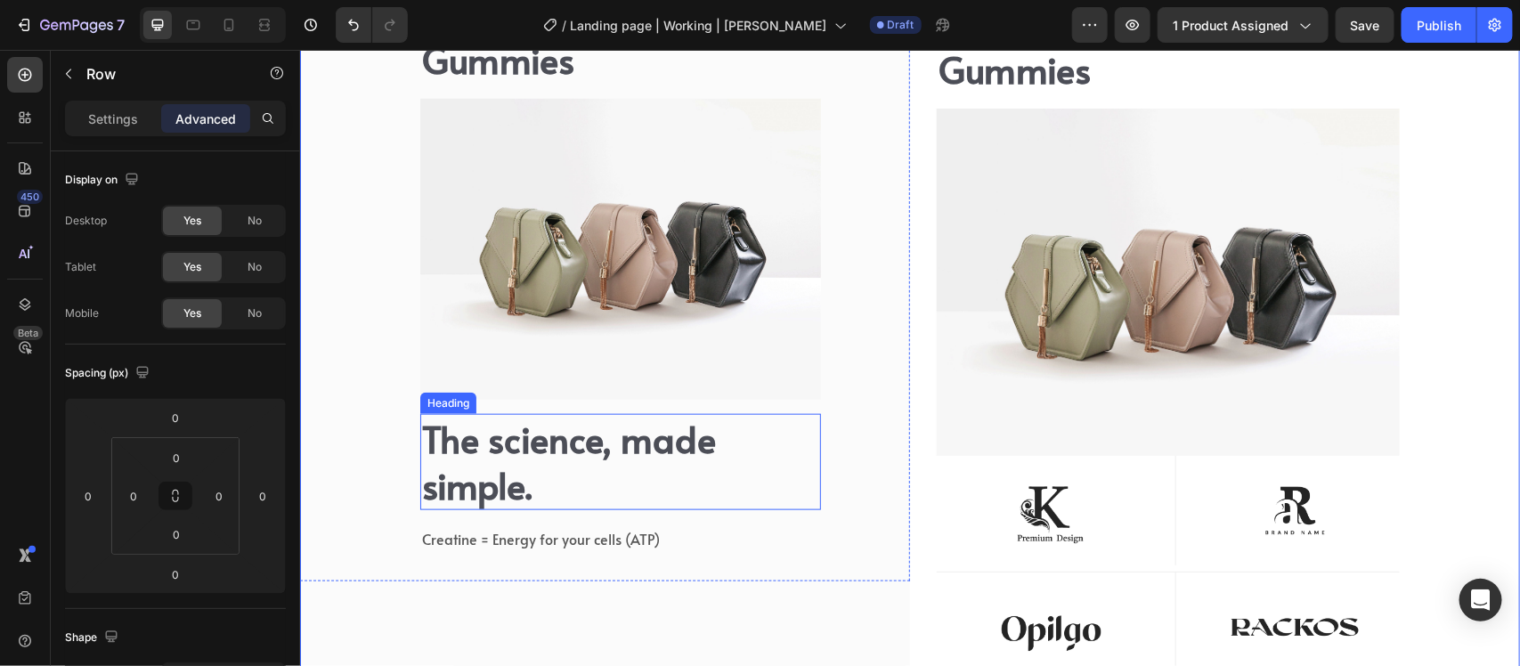
click at [630, 445] on h2 "The science, made simple." at bounding box center [619, 461] width 401 height 96
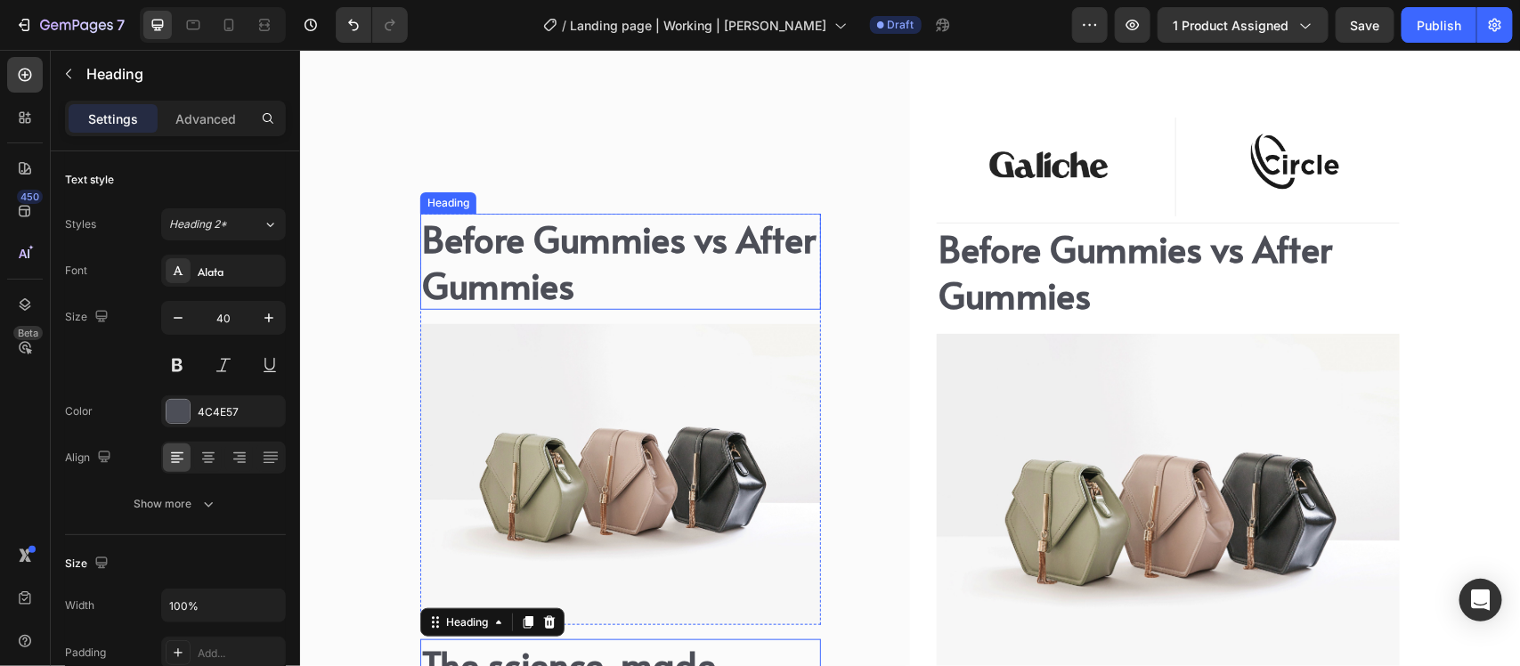
scroll to position [6544, 0]
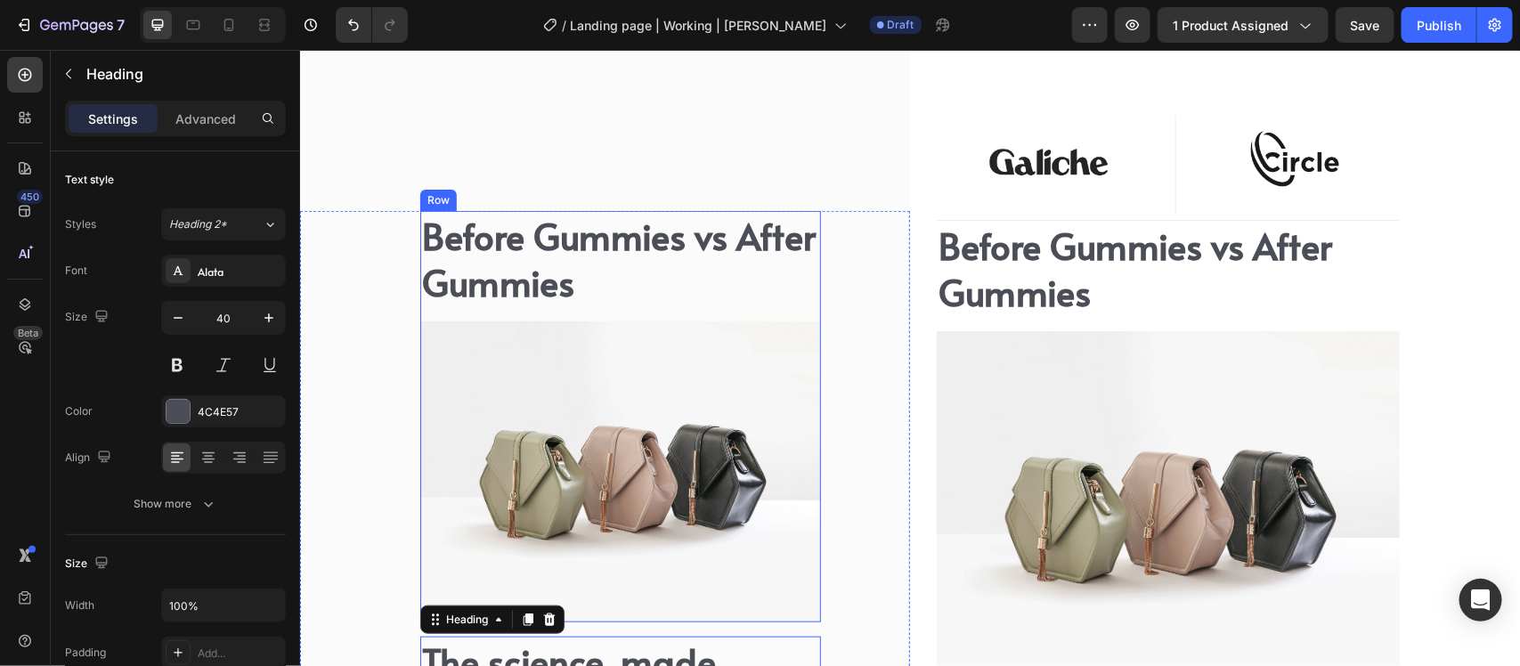
click at [688, 308] on div "Before Gummies vs After Gummies Heading Image" at bounding box center [619, 415] width 401 height 411
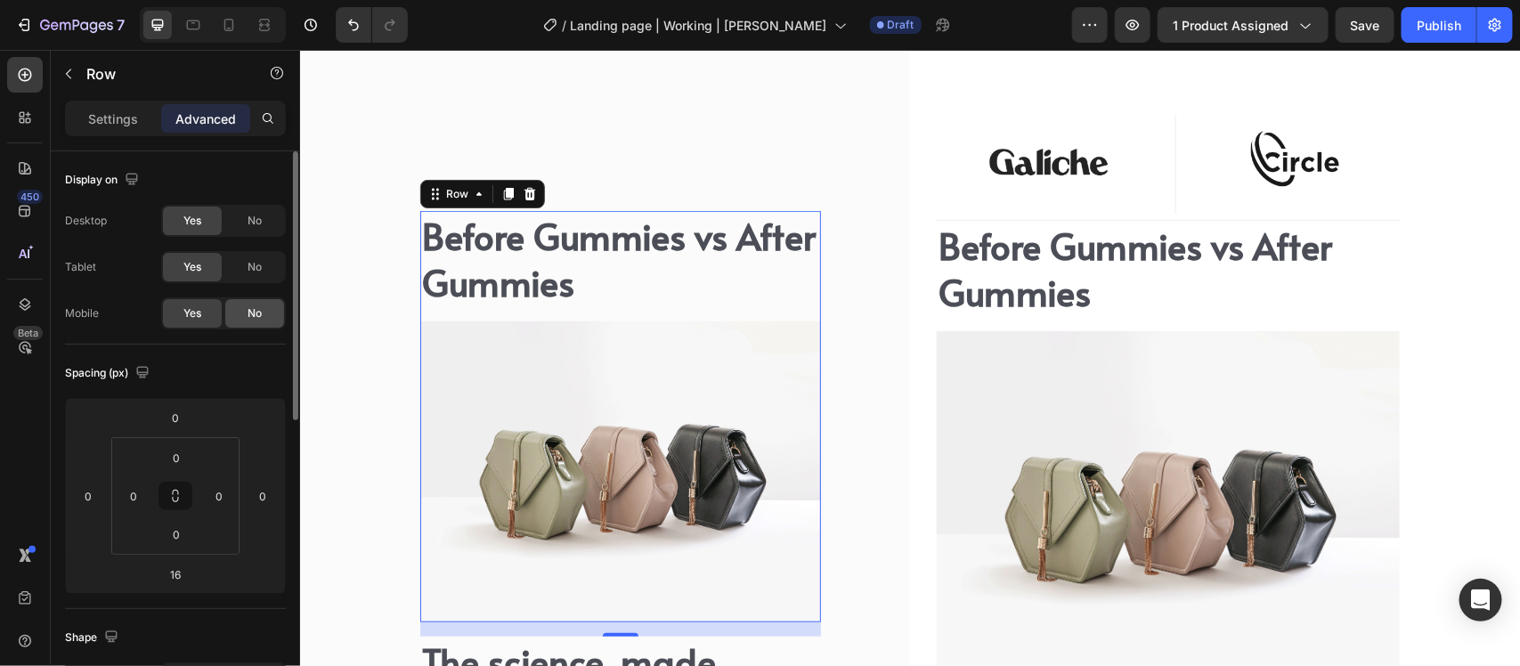
click at [268, 314] on div "No" at bounding box center [254, 313] width 59 height 29
click at [267, 273] on div "No" at bounding box center [254, 267] width 59 height 29
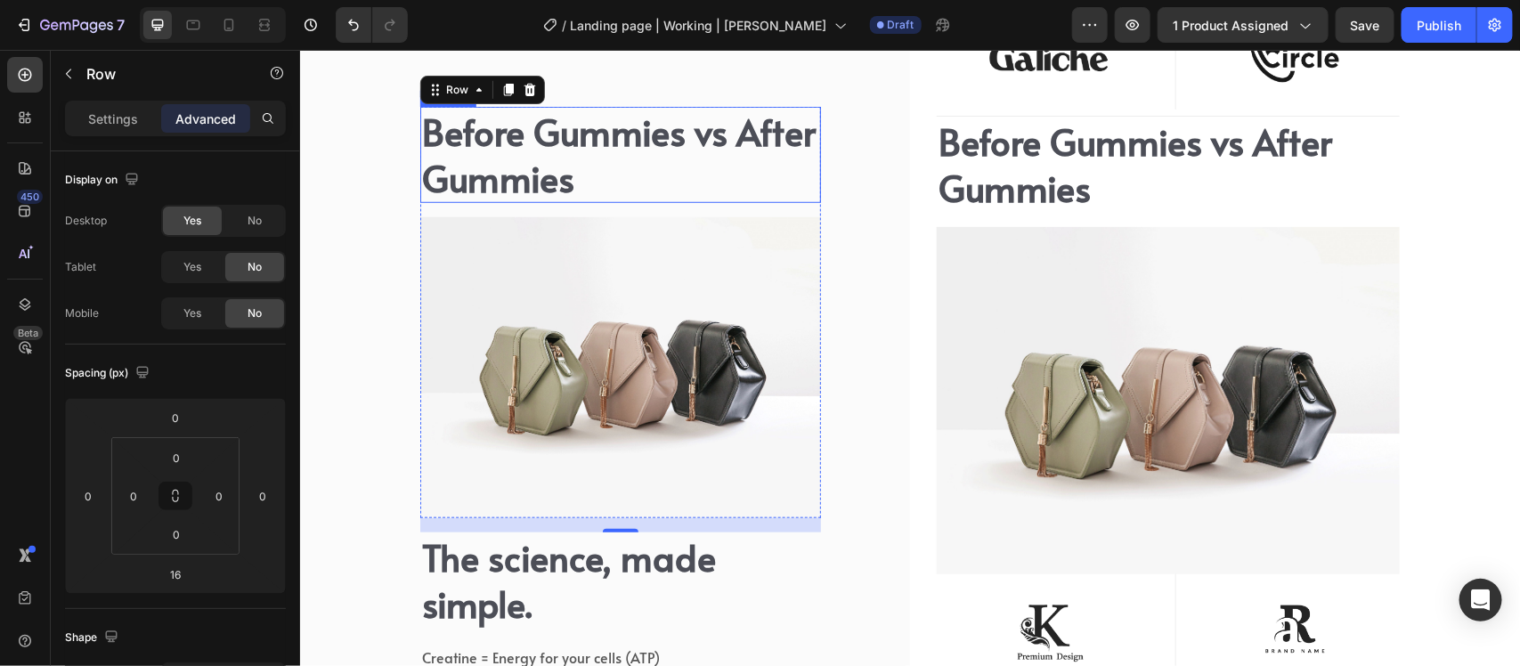
scroll to position [6656, 0]
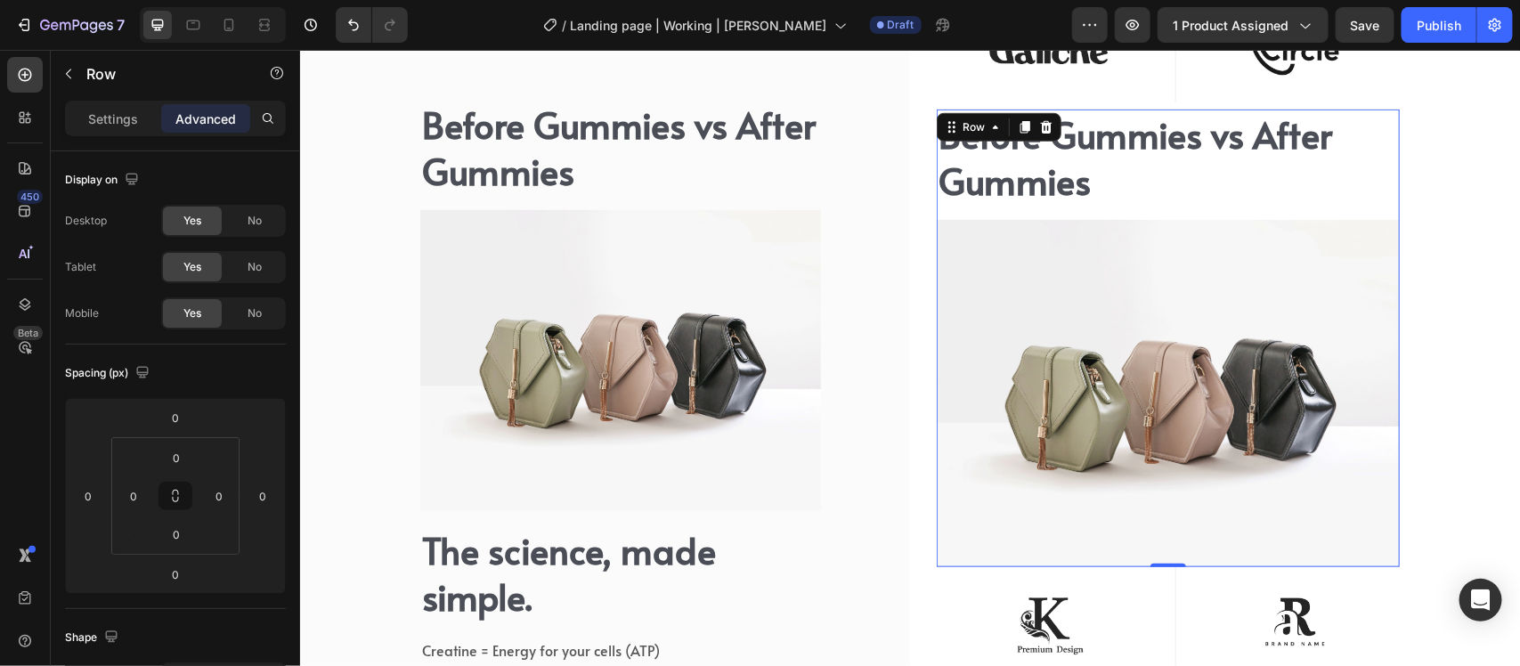
click at [1361, 214] on div "Before Gummies vs After Gummies Heading Image" at bounding box center [1167, 338] width 463 height 458
click at [249, 218] on span "No" at bounding box center [255, 221] width 14 height 16
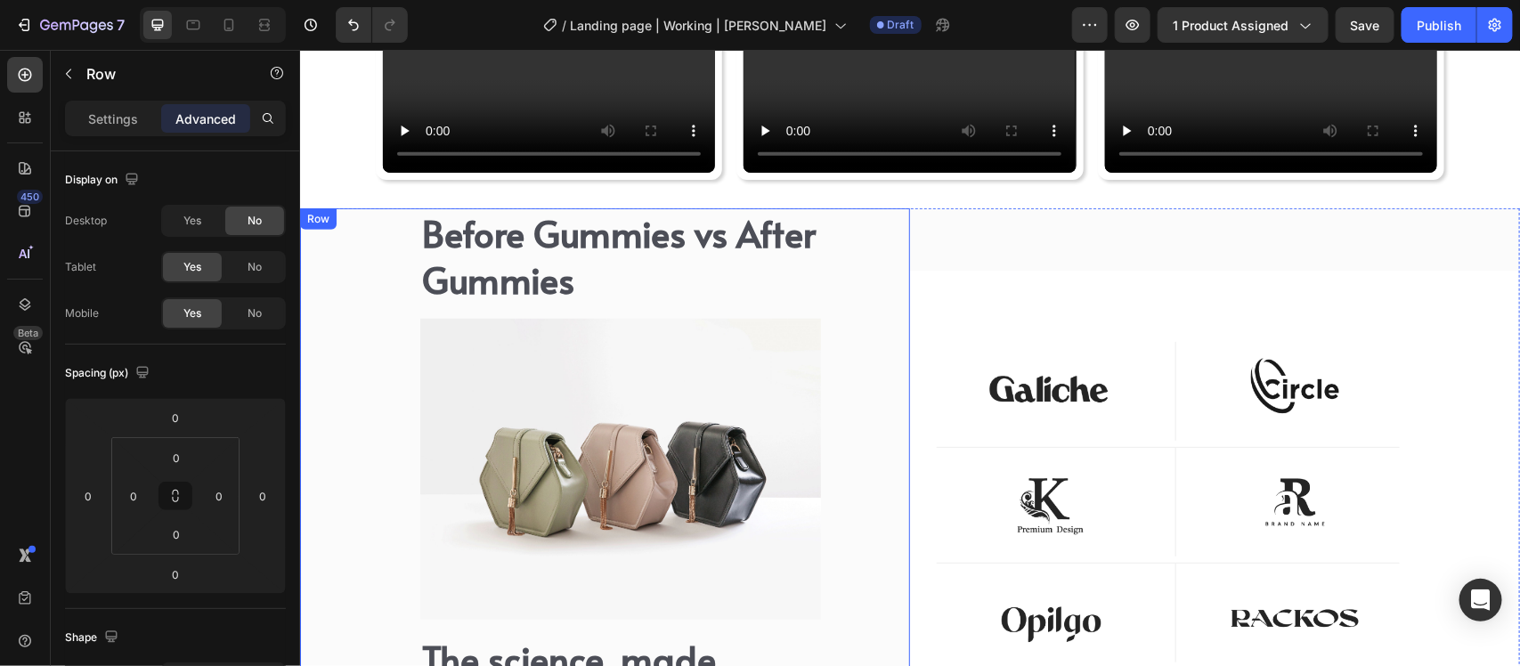
scroll to position [6491, 0]
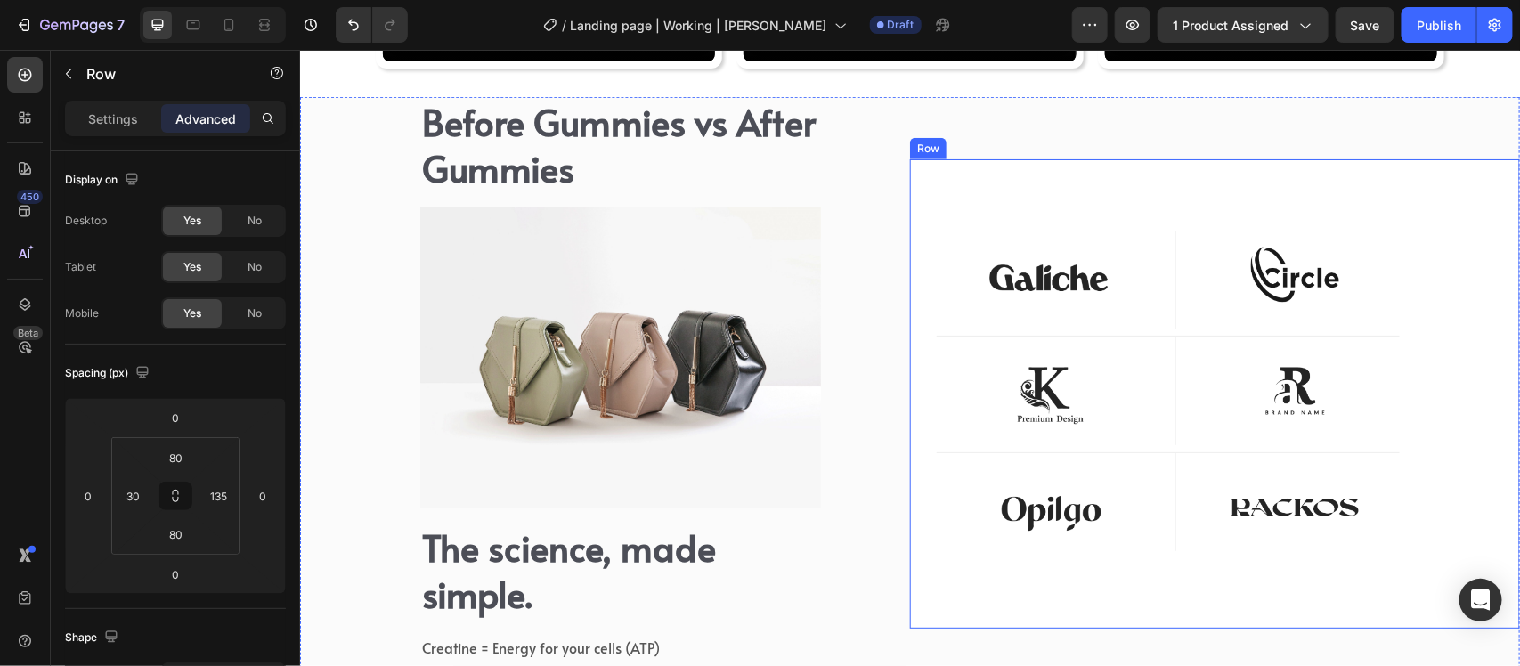
click at [1100, 213] on div "Image Row Image Row Row Before Gummies vs After Gummies Heading Image Row 0 Ima…" at bounding box center [1214, 394] width 610 height 470
click at [592, 582] on h2 "The science, made simple." at bounding box center [619, 570] width 401 height 96
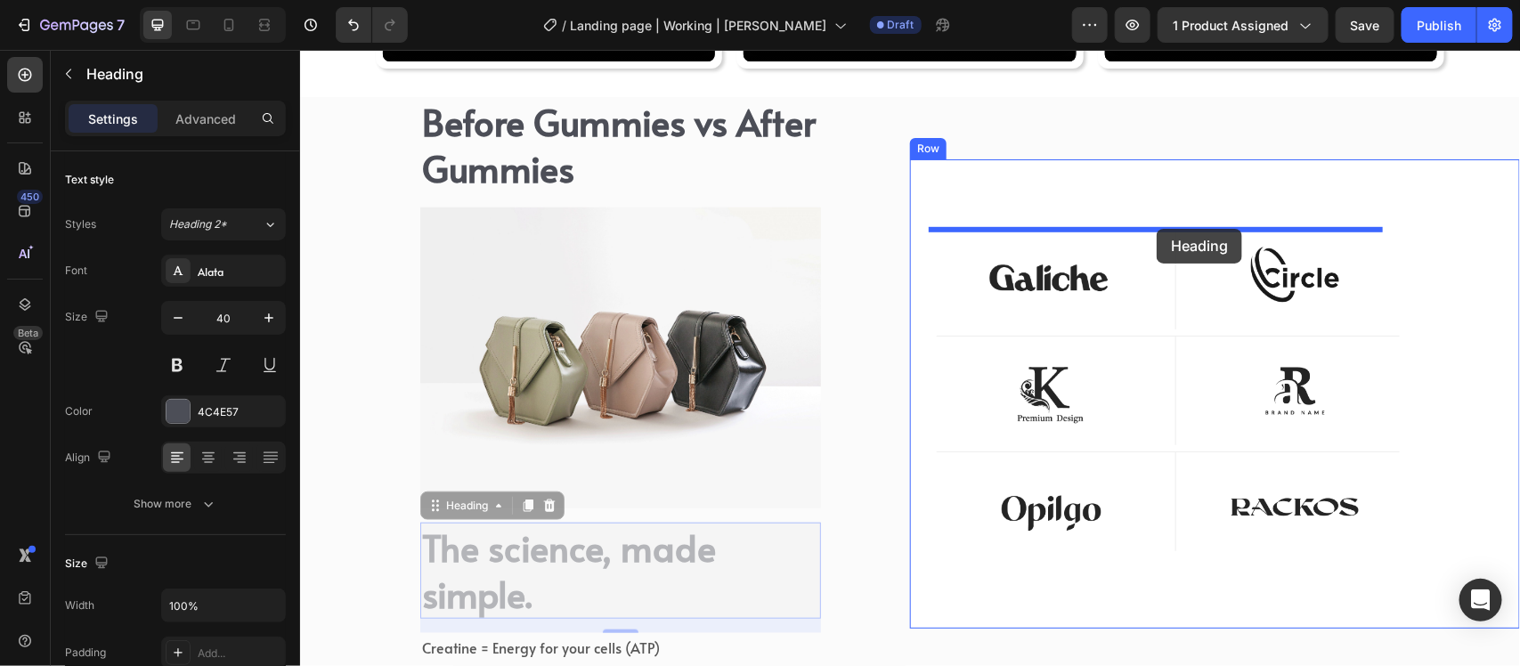
drag, startPoint x: 434, startPoint y: 492, endPoint x: 1156, endPoint y: 228, distance: 768.9
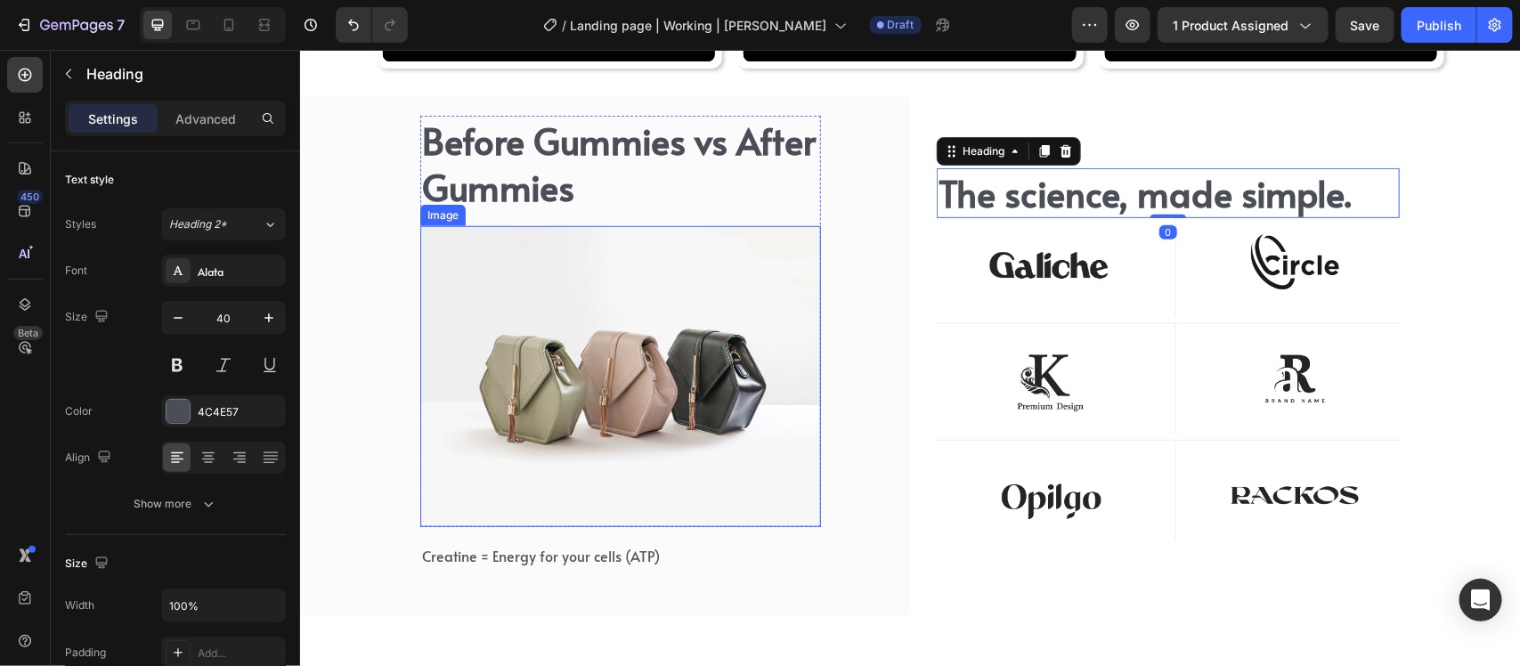
scroll to position [6602, 0]
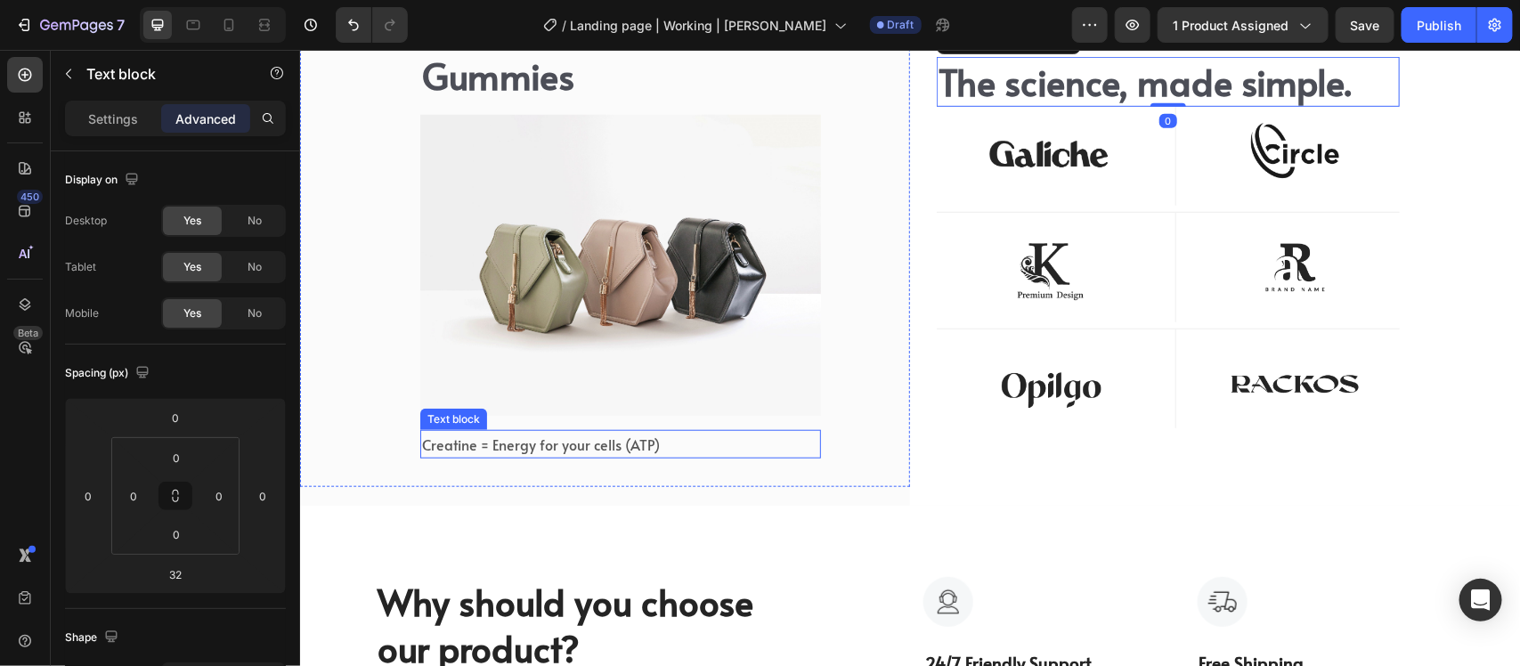
click at [606, 436] on span "Creatine = Energy for your cells (ATP)" at bounding box center [540, 444] width 238 height 20
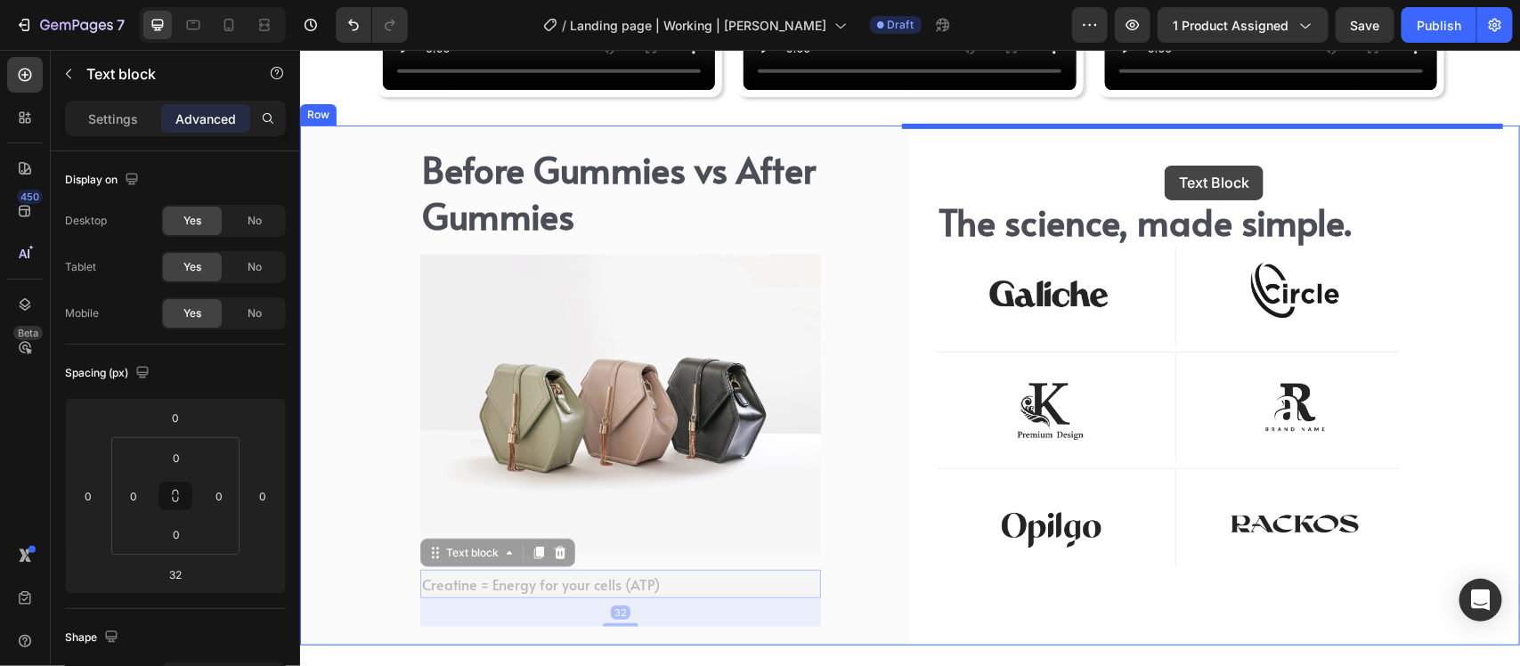
scroll to position [6442, 0]
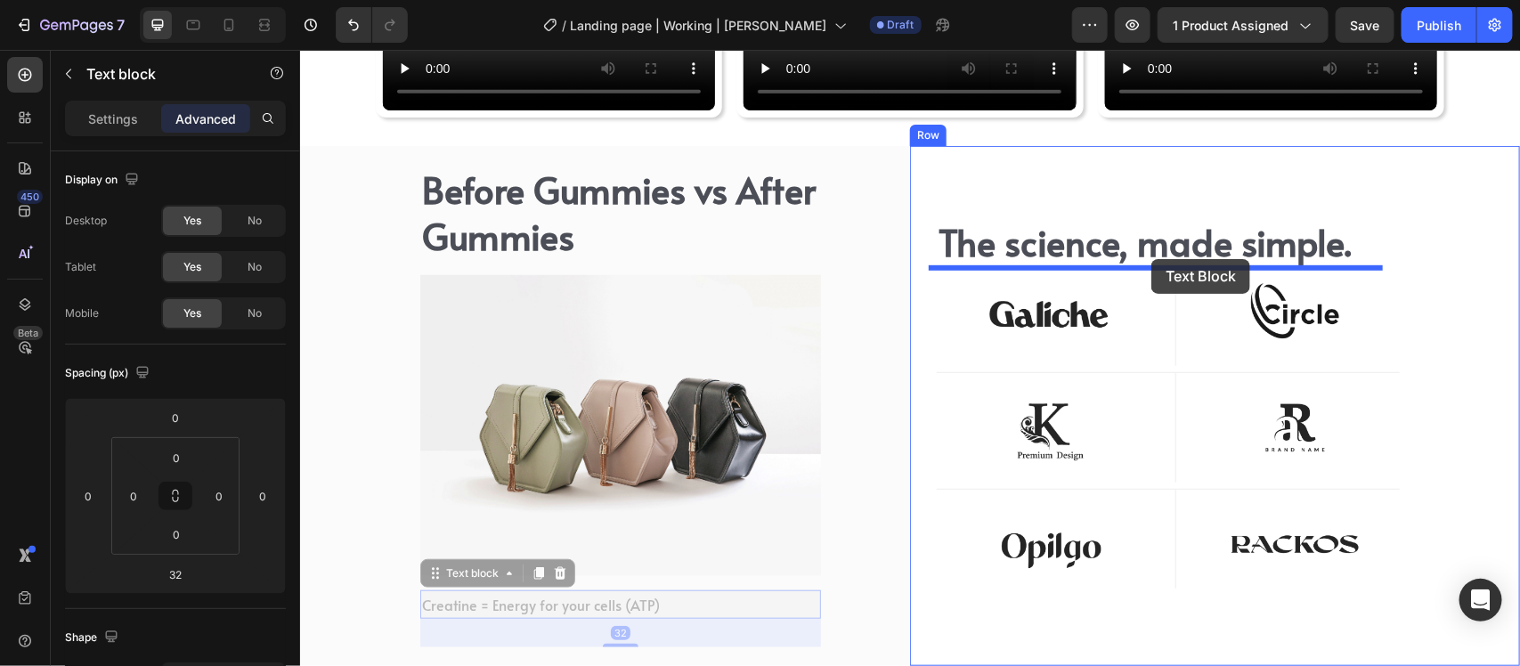
drag, startPoint x: 432, startPoint y: 407, endPoint x: 1151, endPoint y: 258, distance: 734.0
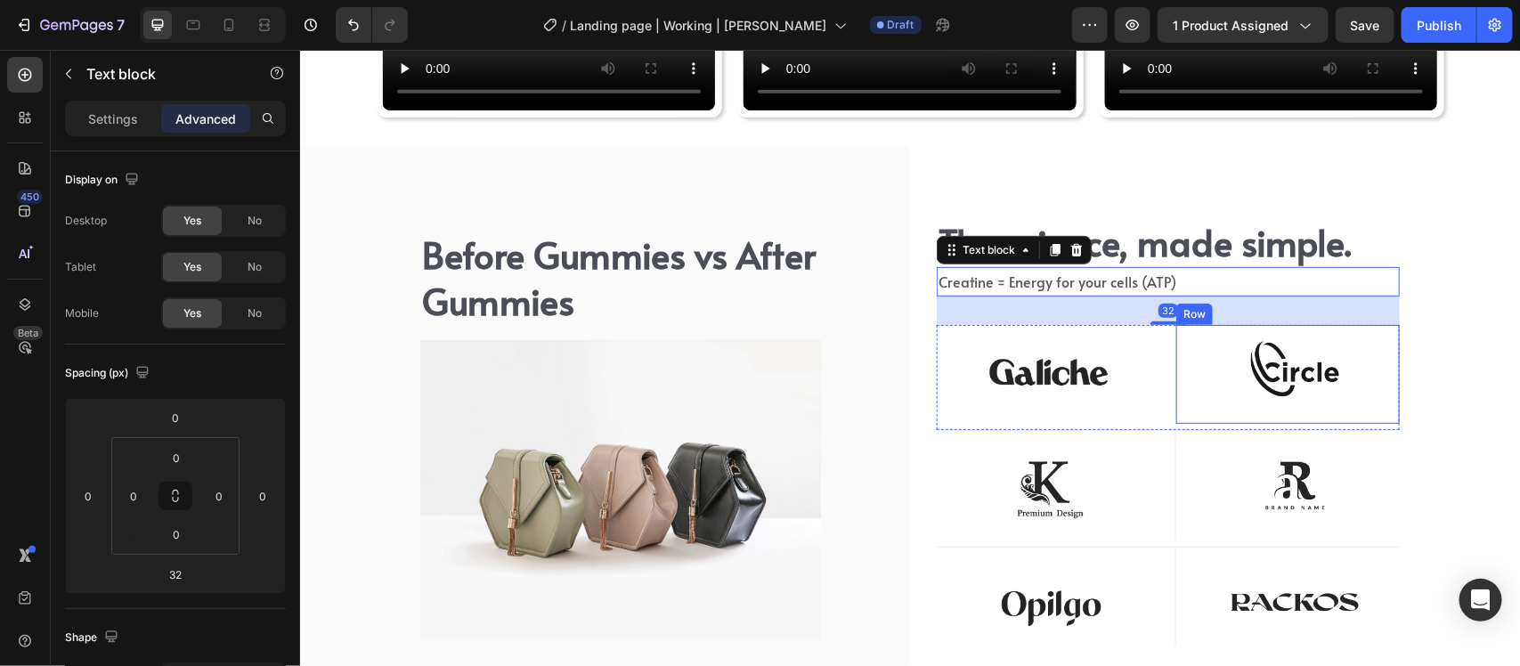
click at [1175, 394] on div "Image Row" at bounding box center [1287, 373] width 224 height 99
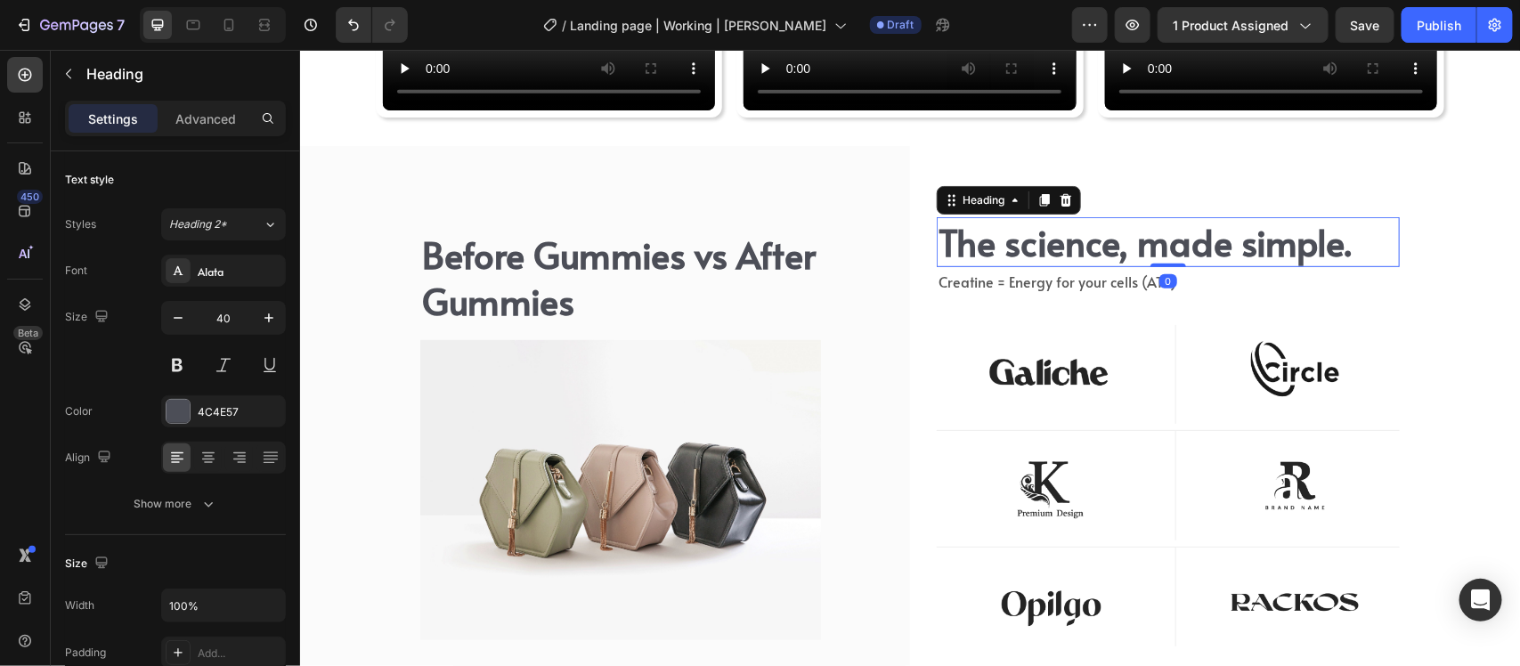
click at [1056, 241] on h2 "The science, made simple." at bounding box center [1167, 241] width 463 height 50
click at [202, 118] on p "Advanced" at bounding box center [205, 119] width 61 height 19
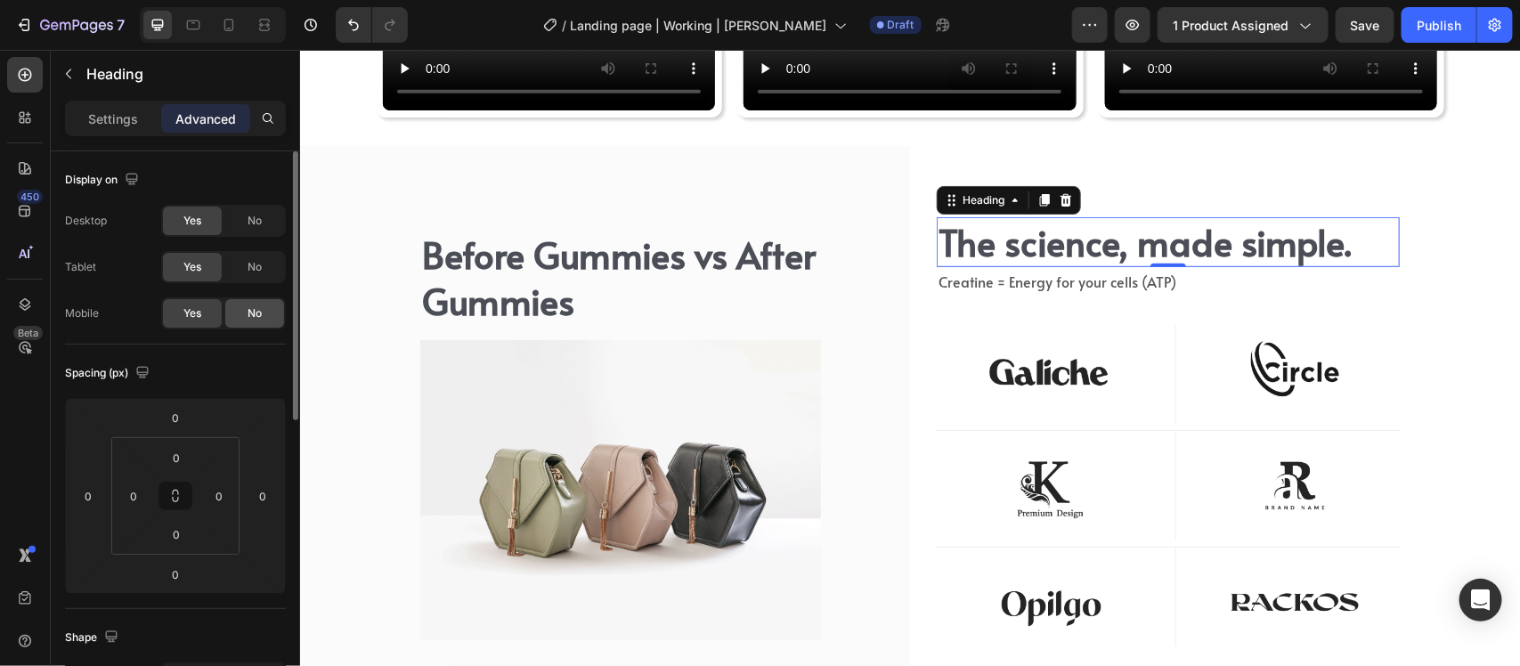
click at [252, 319] on span "No" at bounding box center [255, 313] width 14 height 16
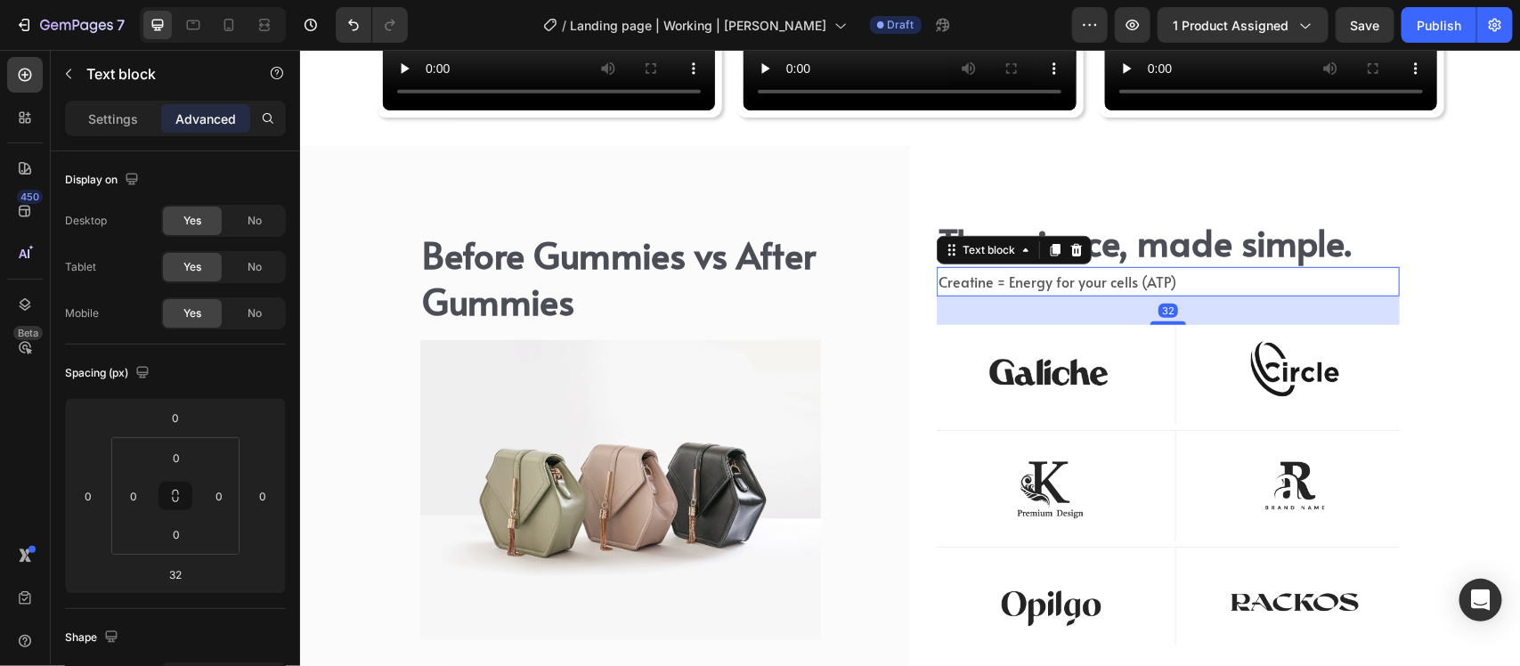
click at [1033, 294] on div "Creatine = Energy for your cells (ATP)" at bounding box center [1167, 280] width 463 height 29
click at [1033, 289] on span "Creatine = Energy for your cells (ATP)" at bounding box center [1057, 281] width 238 height 20
click at [249, 312] on span "No" at bounding box center [255, 313] width 14 height 16
click at [220, 28] on icon at bounding box center [229, 25] width 18 height 18
type input "0"
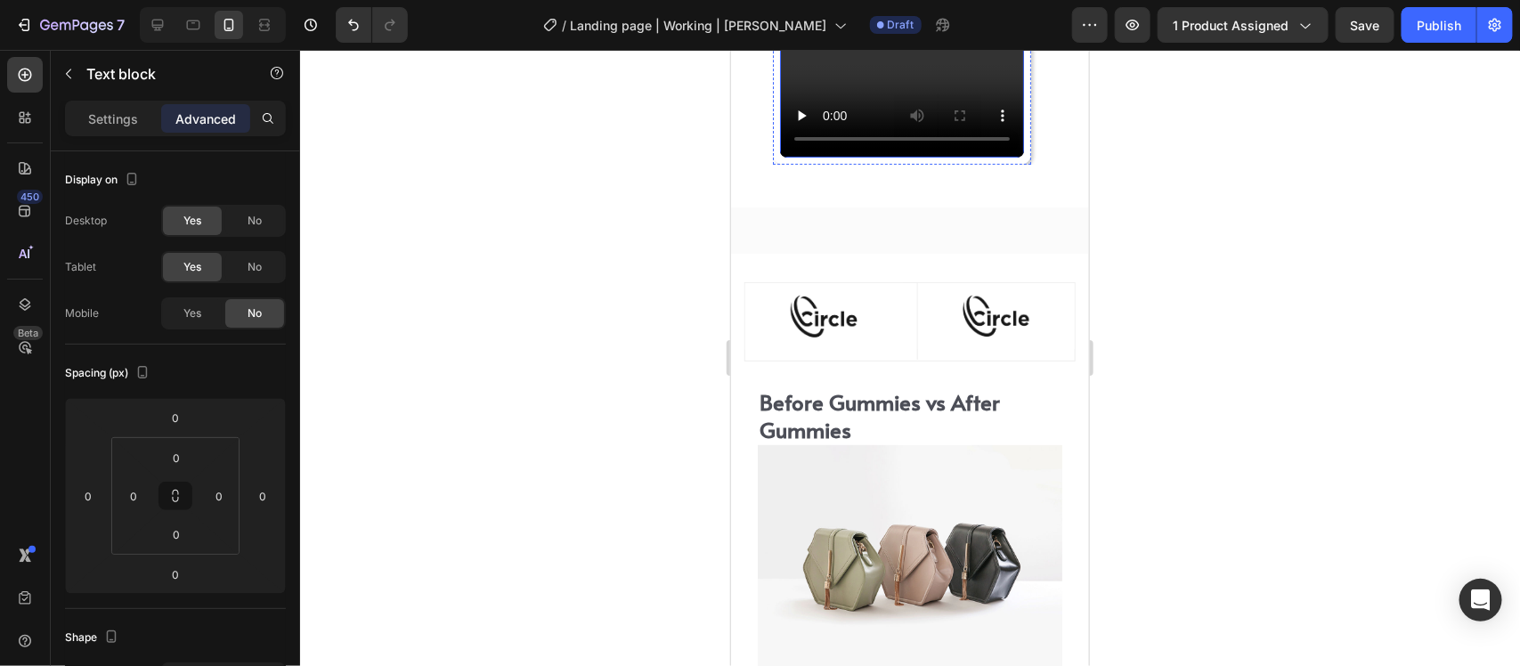
scroll to position [6268, 0]
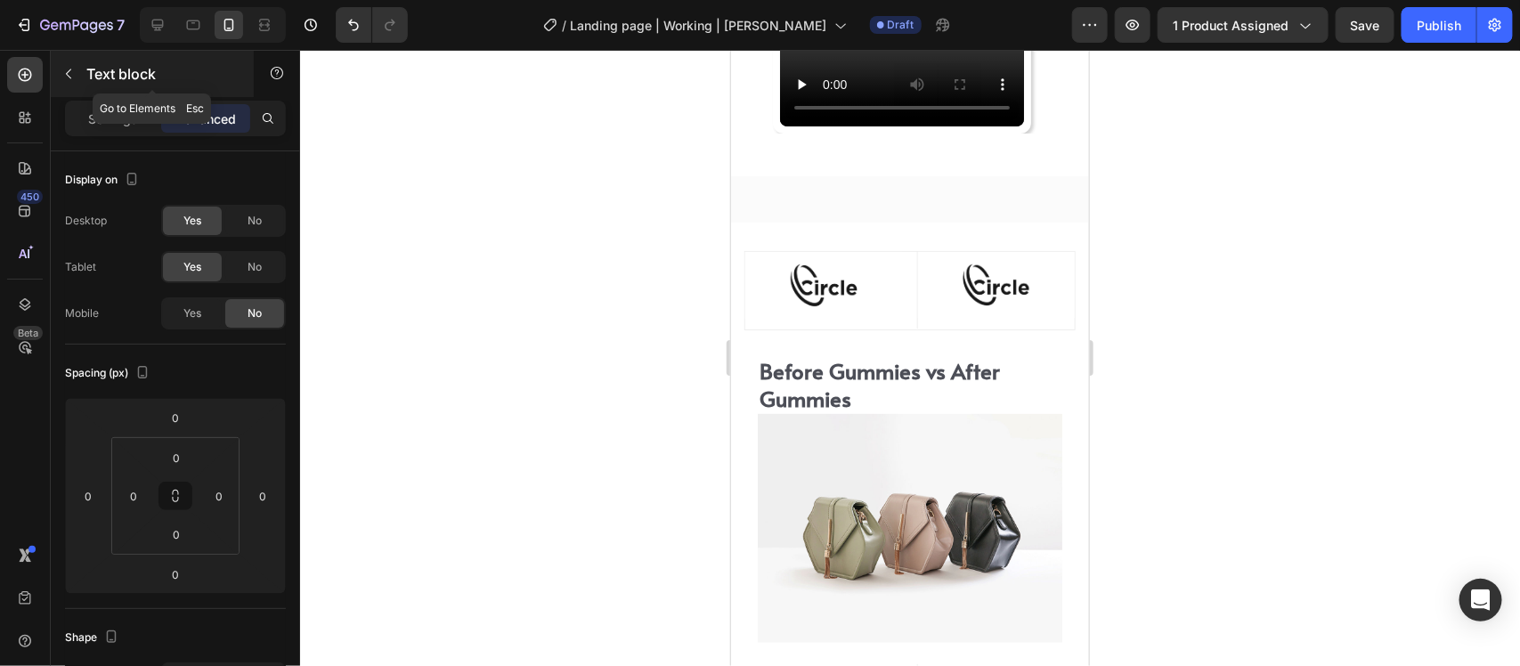
click at [60, 74] on button "button" at bounding box center [68, 74] width 29 height 29
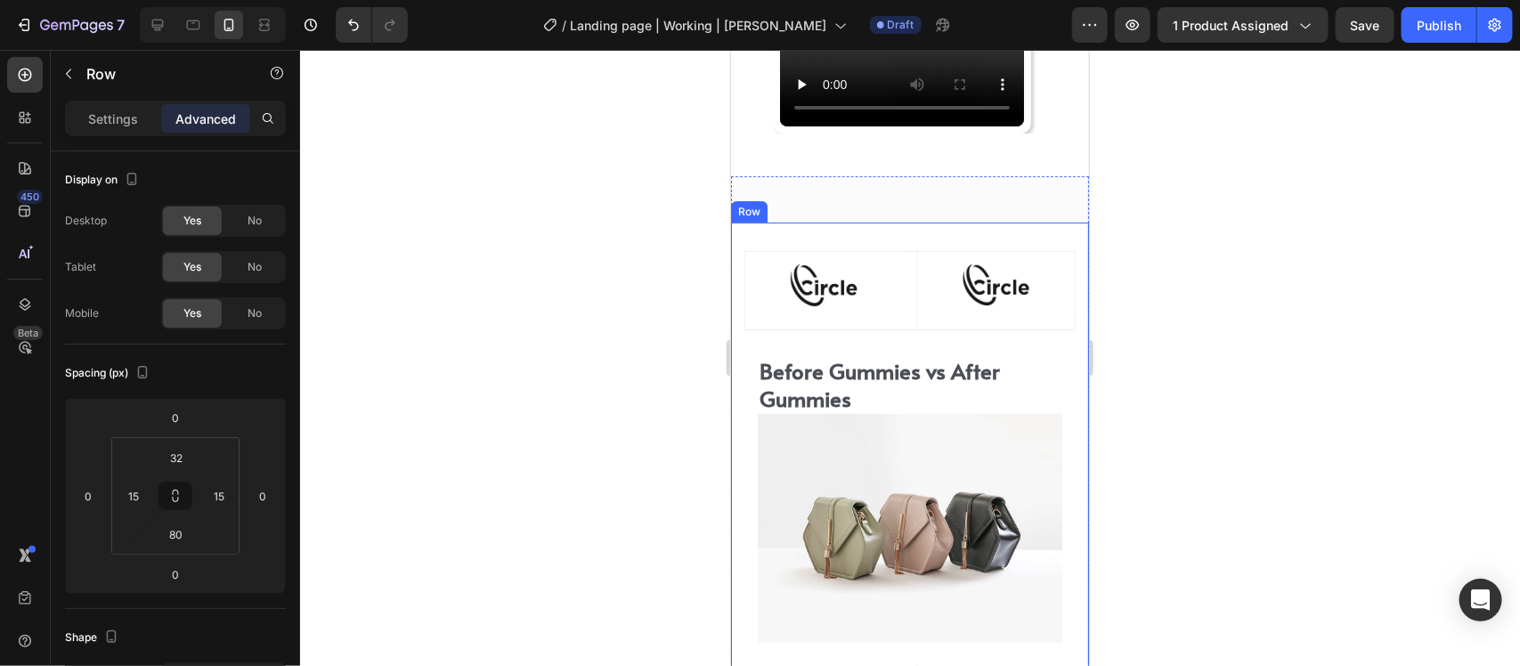
click at [901, 334] on div "The science, made simple. Heading Creatine = Energy for your cells (ATP) Text b…" at bounding box center [909, 539] width 331 height 579
click at [152, 20] on icon at bounding box center [158, 25] width 18 height 18
type input "80"
type input "30"
type input "135"
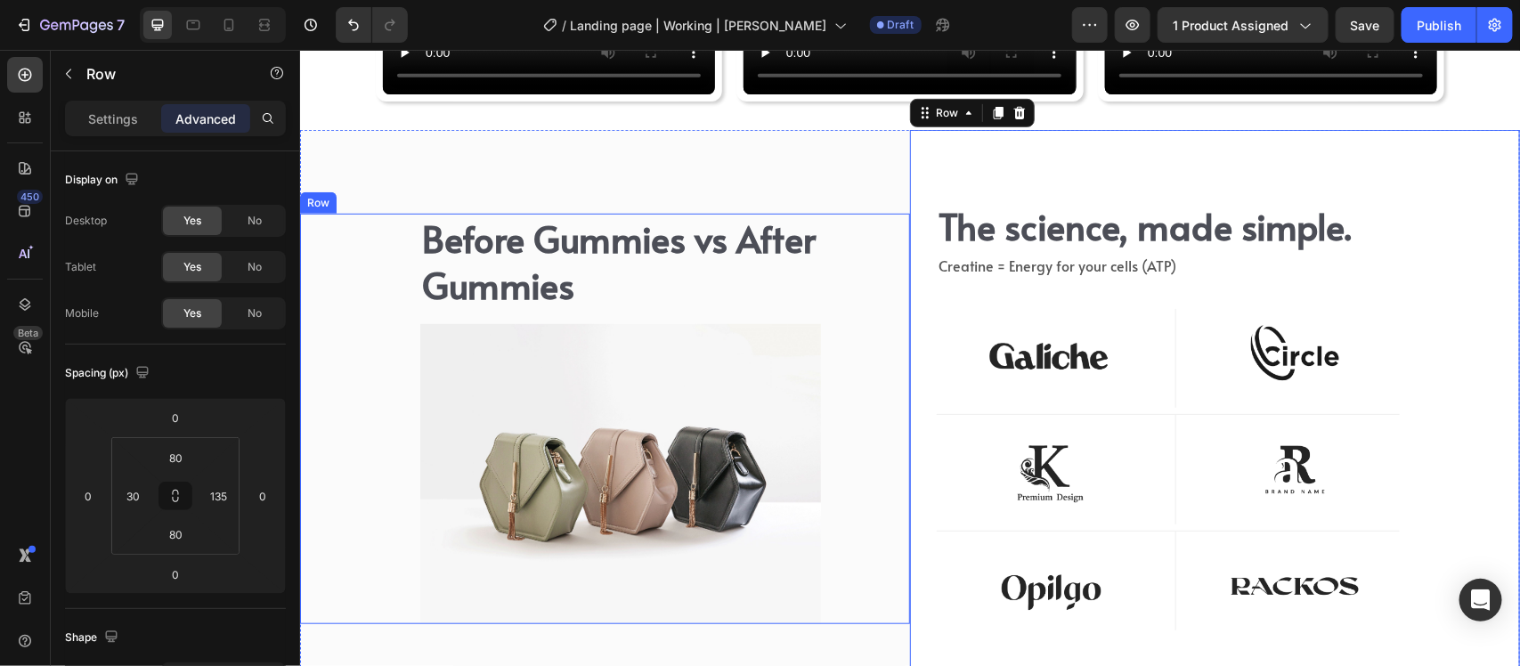
scroll to position [6476, 0]
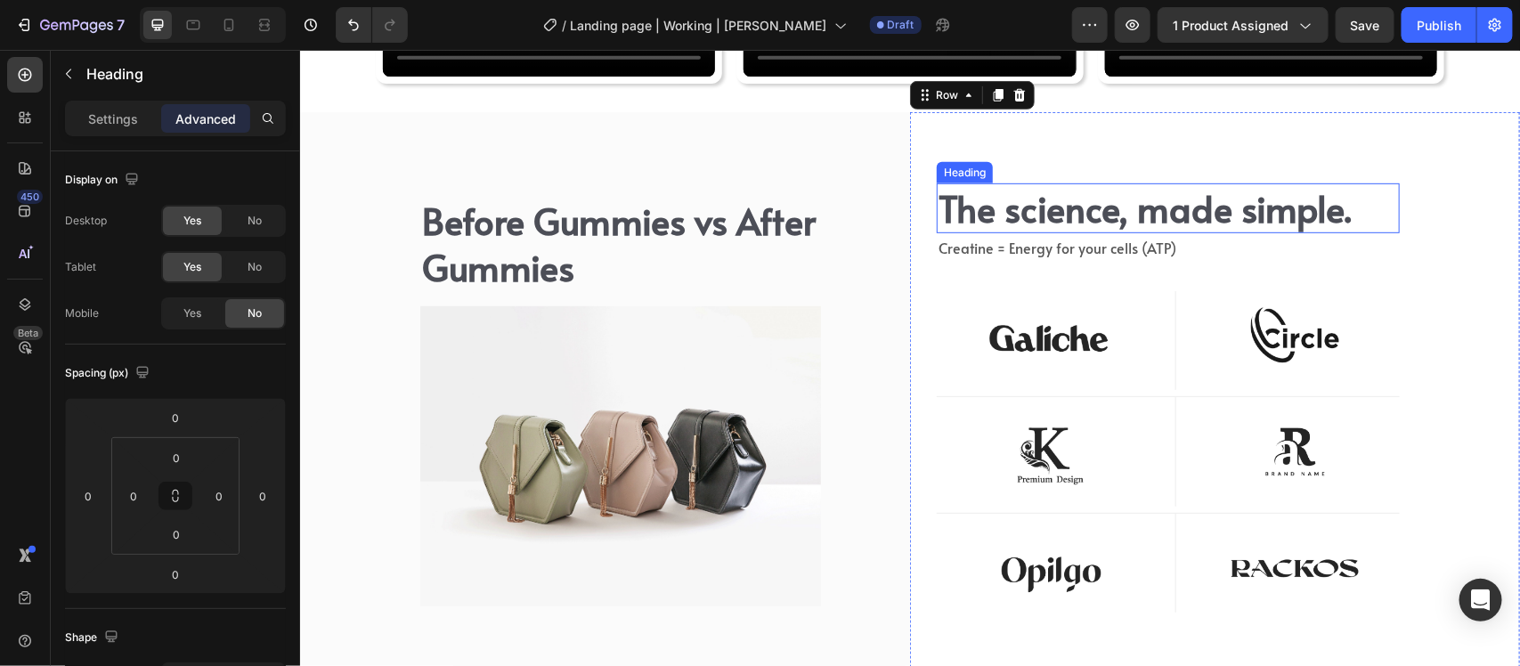
click at [1147, 217] on h2 "The science, made simple." at bounding box center [1167, 208] width 463 height 50
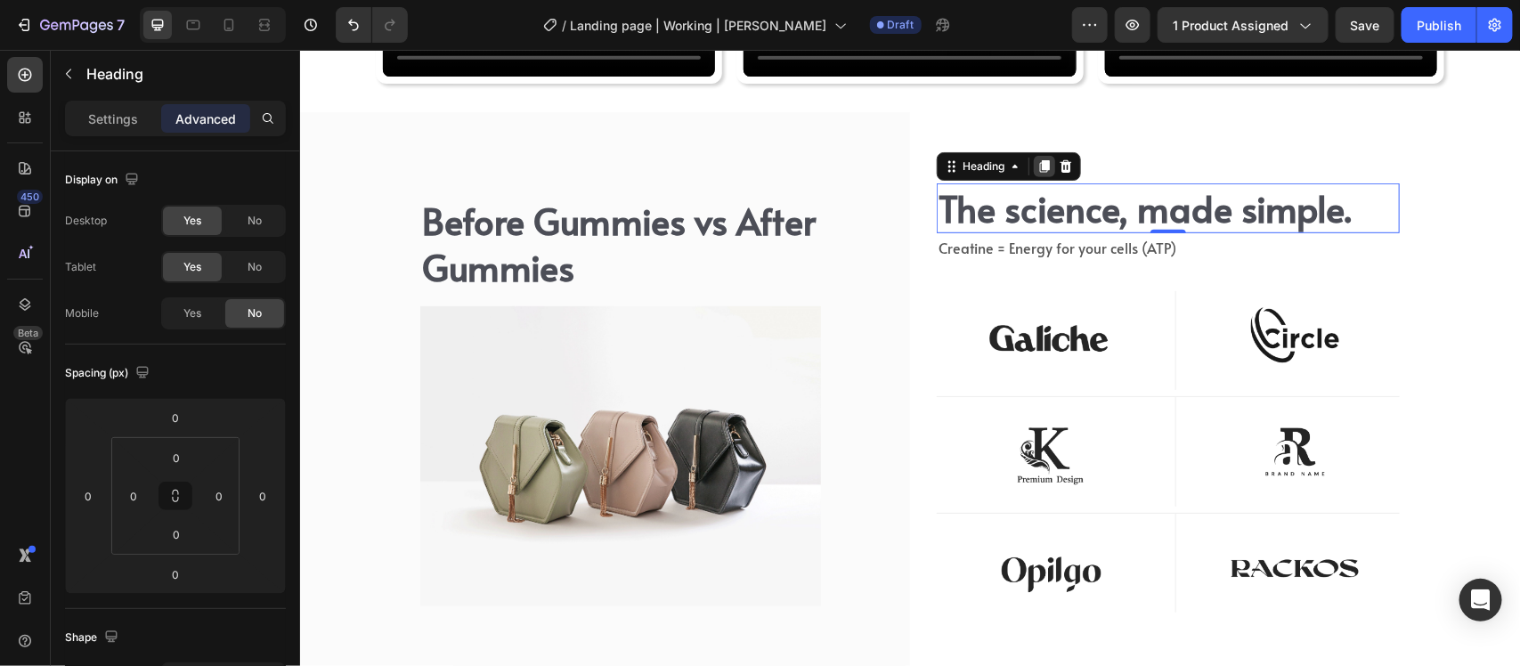
click at [1042, 160] on icon at bounding box center [1044, 166] width 14 height 14
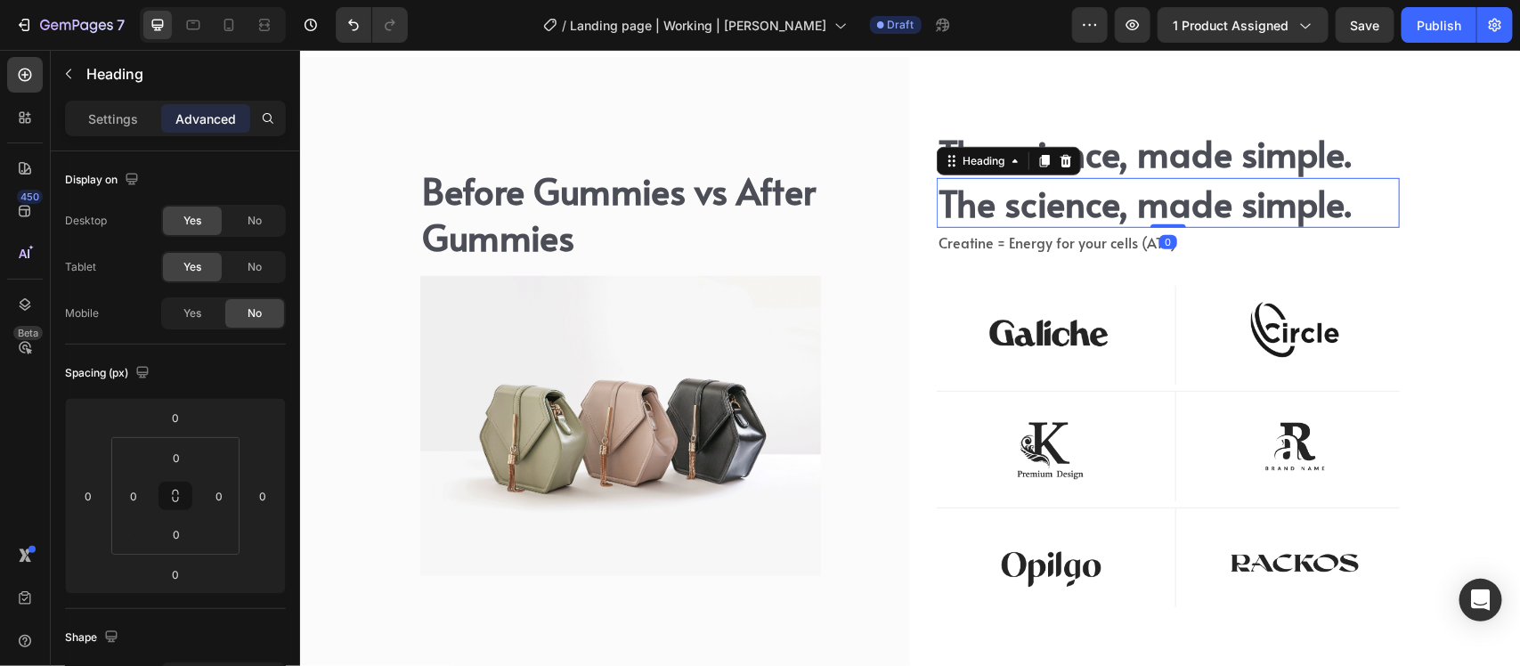
scroll to position [6587, 0]
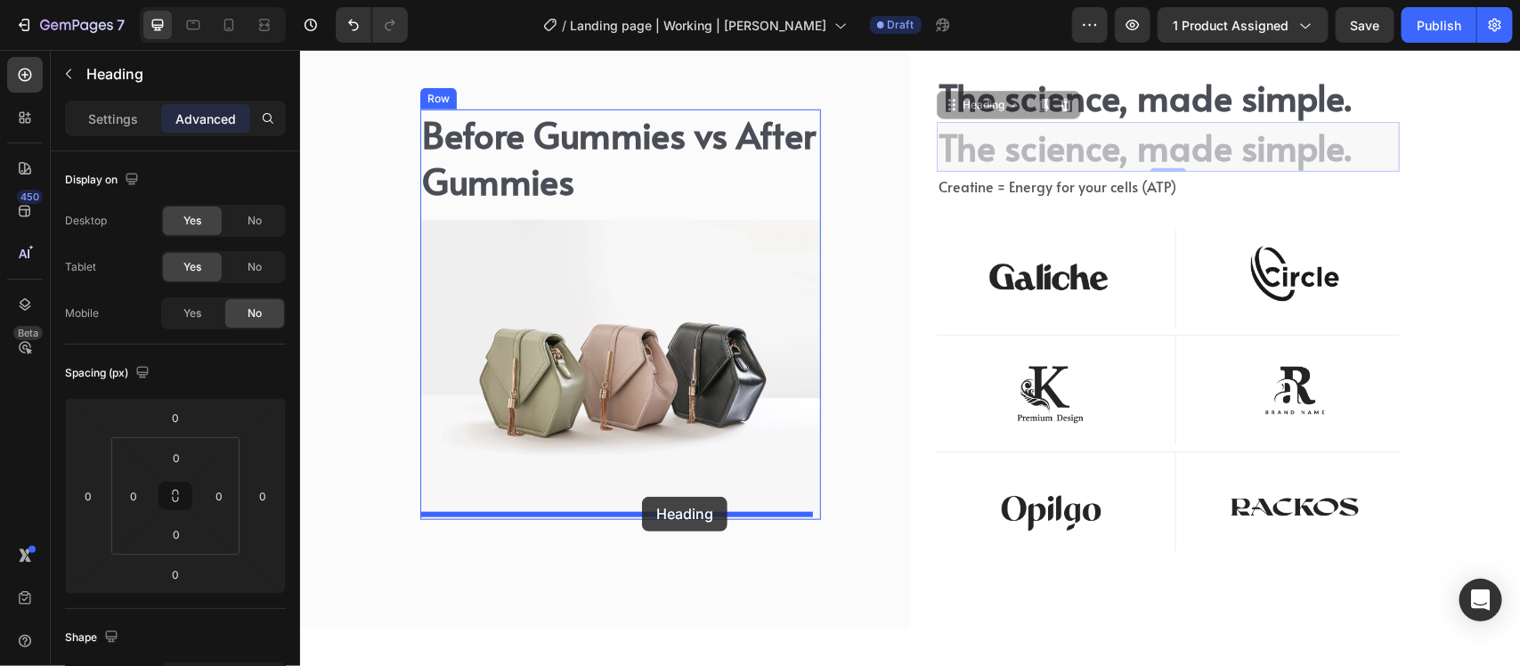
drag, startPoint x: 945, startPoint y: 99, endPoint x: 641, endPoint y: 496, distance: 500.0
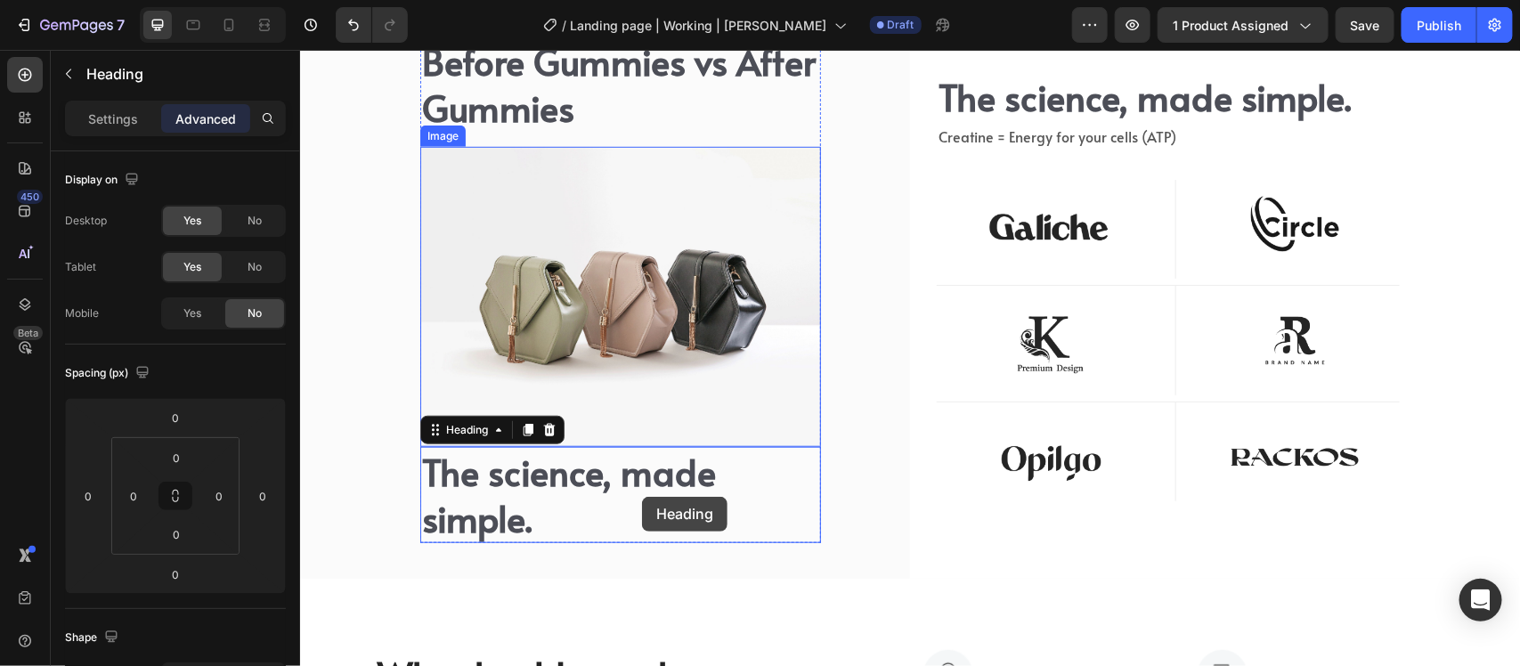
scroll to position [6515, 0]
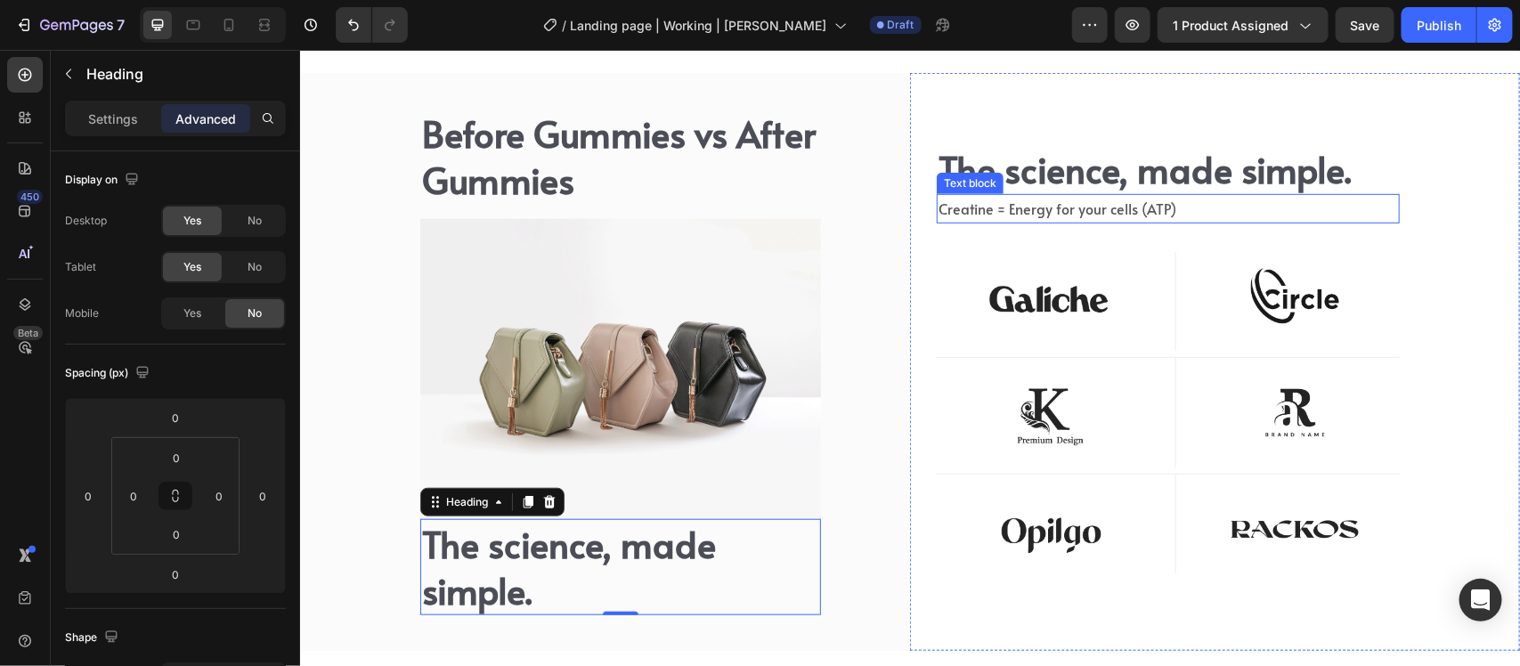
click at [1036, 204] on span "Creatine = Energy for your cells (ATP)" at bounding box center [1057, 208] width 238 height 20
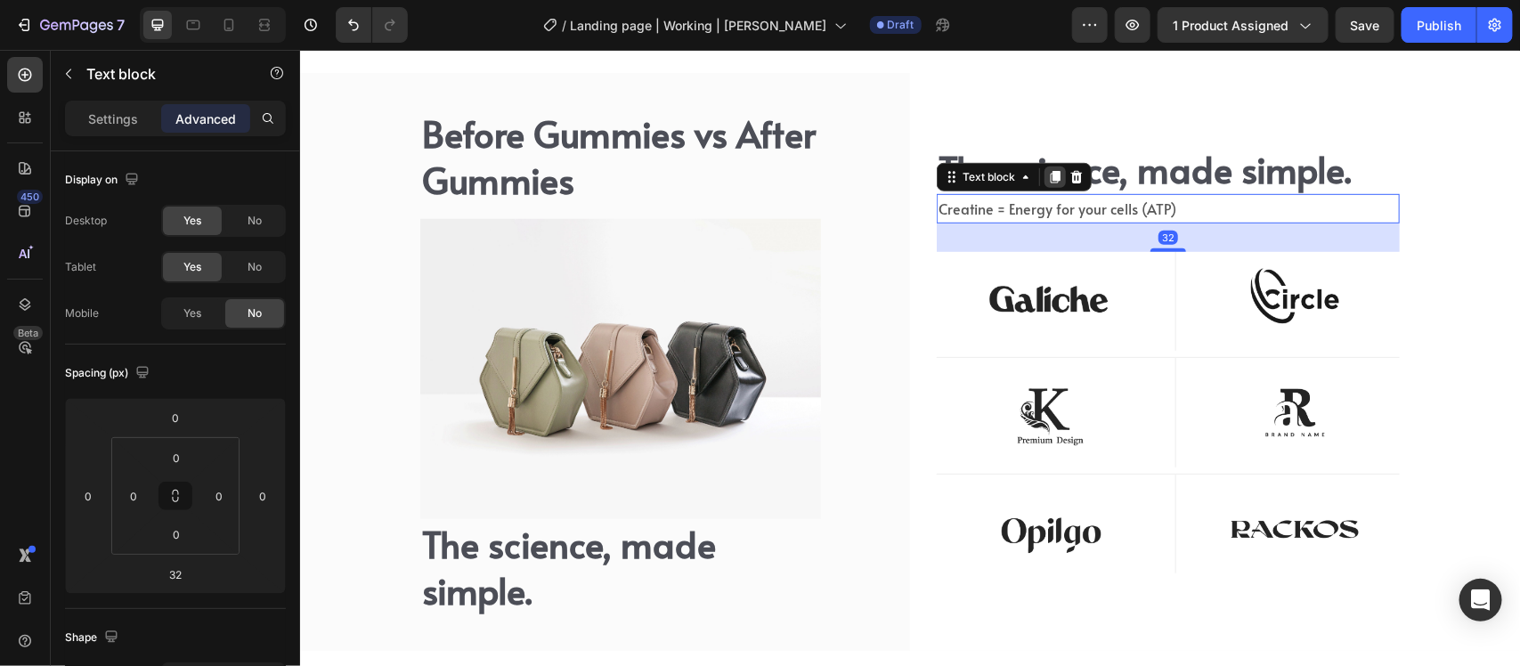
click at [1050, 180] on icon at bounding box center [1055, 177] width 10 height 12
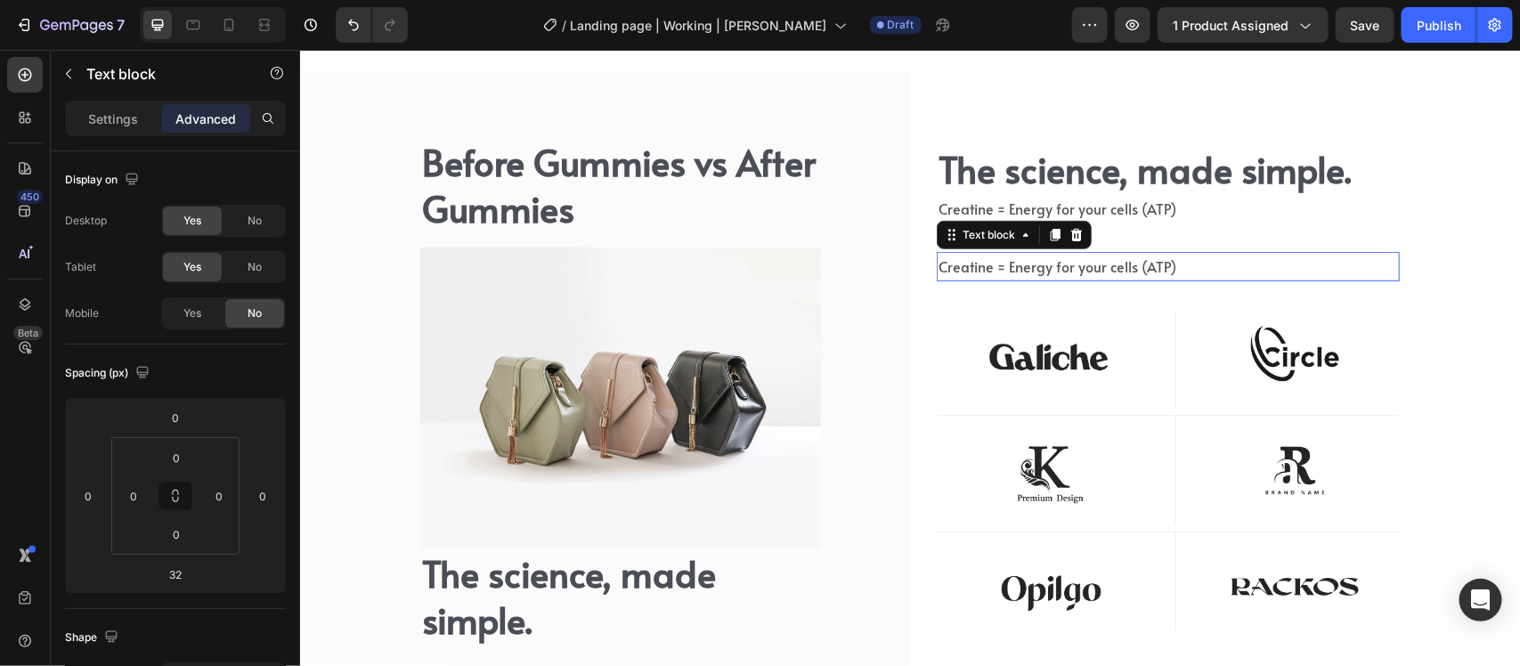
scroll to position [6543, 0]
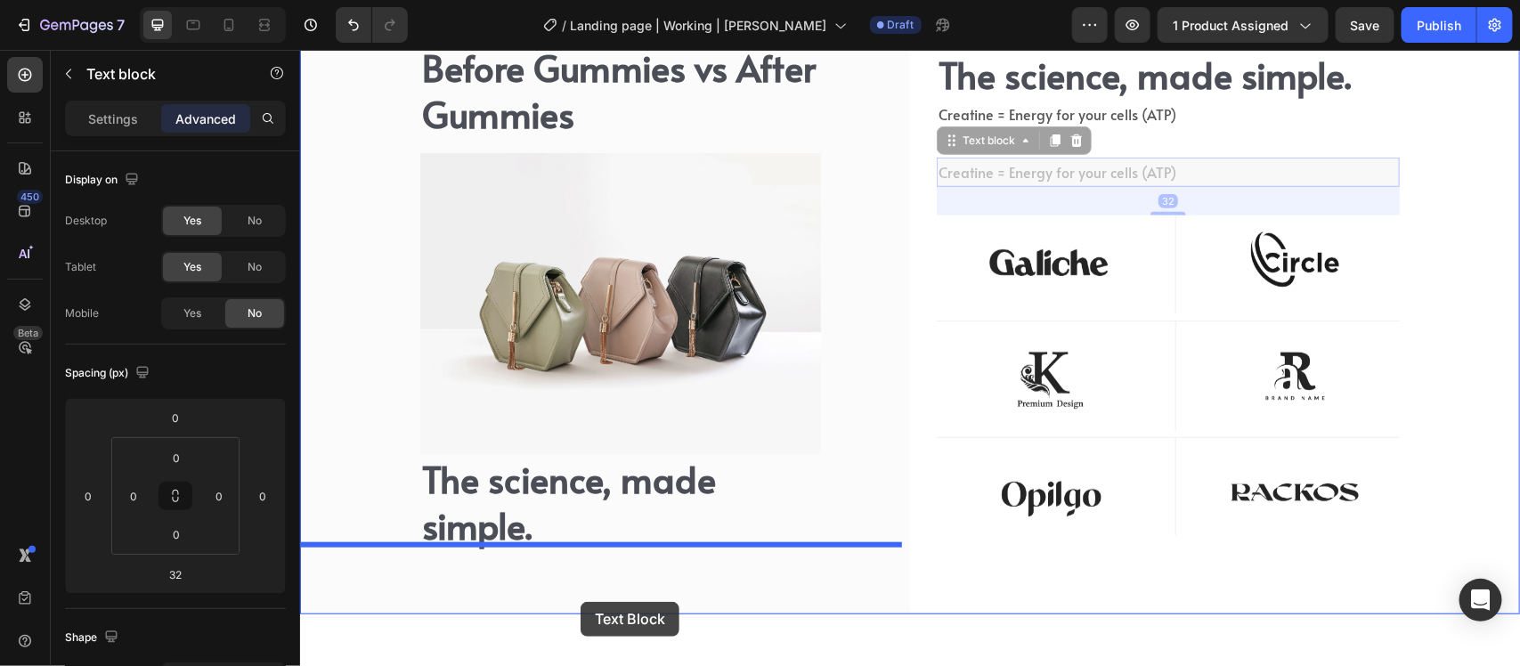
drag, startPoint x: 936, startPoint y: 202, endPoint x: 580, endPoint y: 594, distance: 529.6
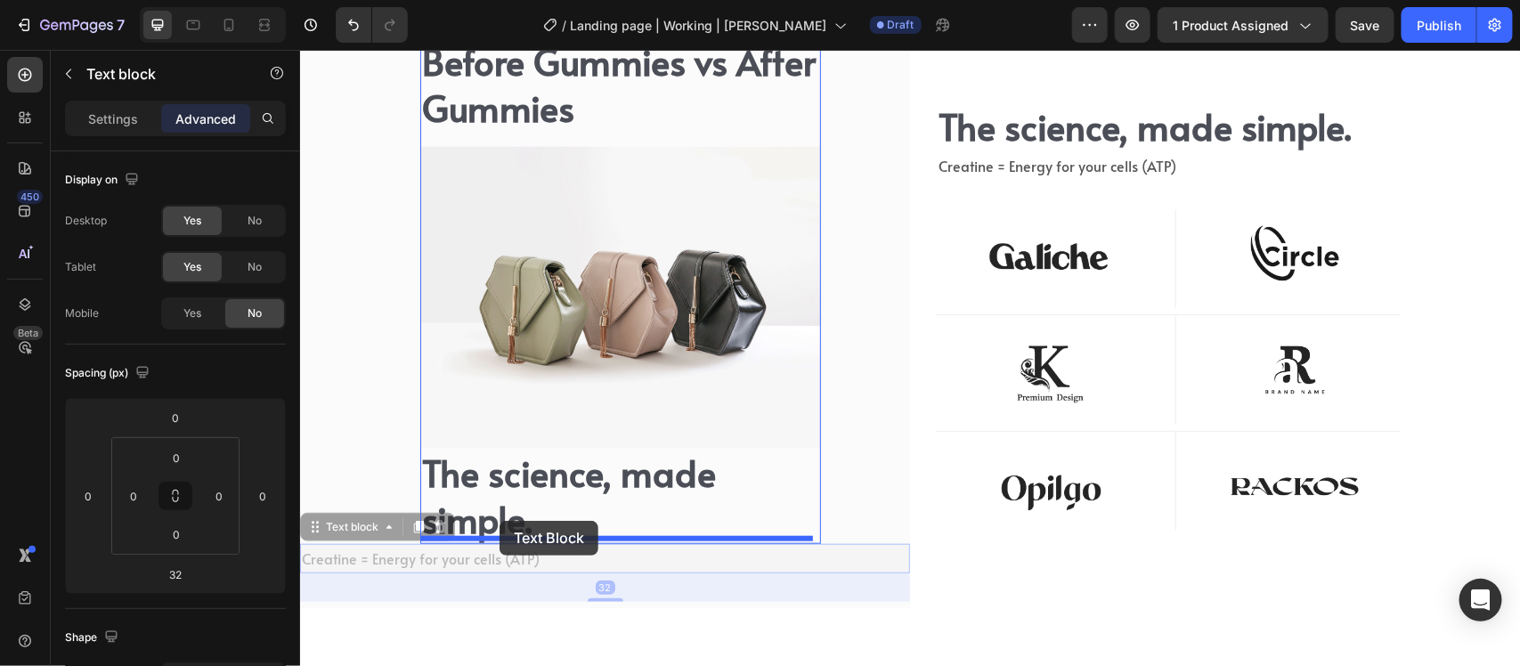
drag, startPoint x: 310, startPoint y: 514, endPoint x: 499, endPoint y: 520, distance: 188.9
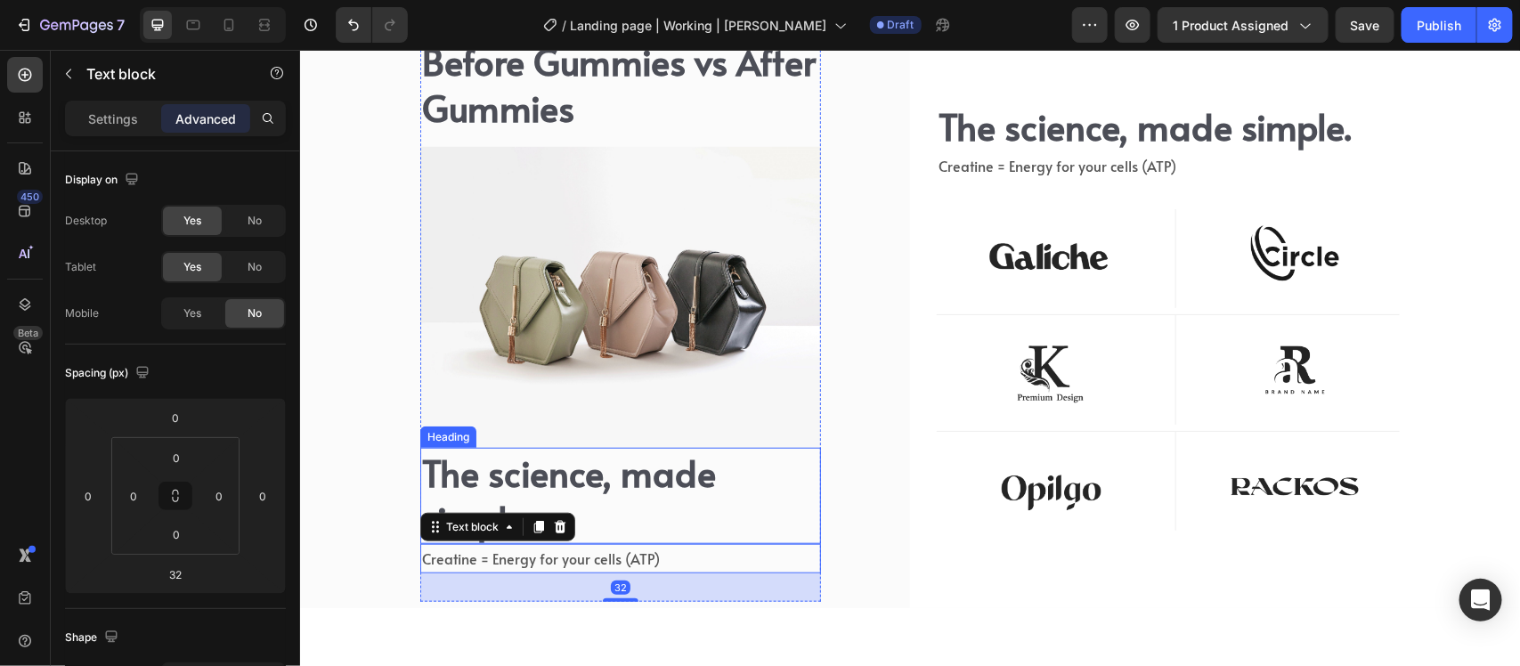
click at [604, 481] on h2 "The science, made simple." at bounding box center [619, 495] width 401 height 96
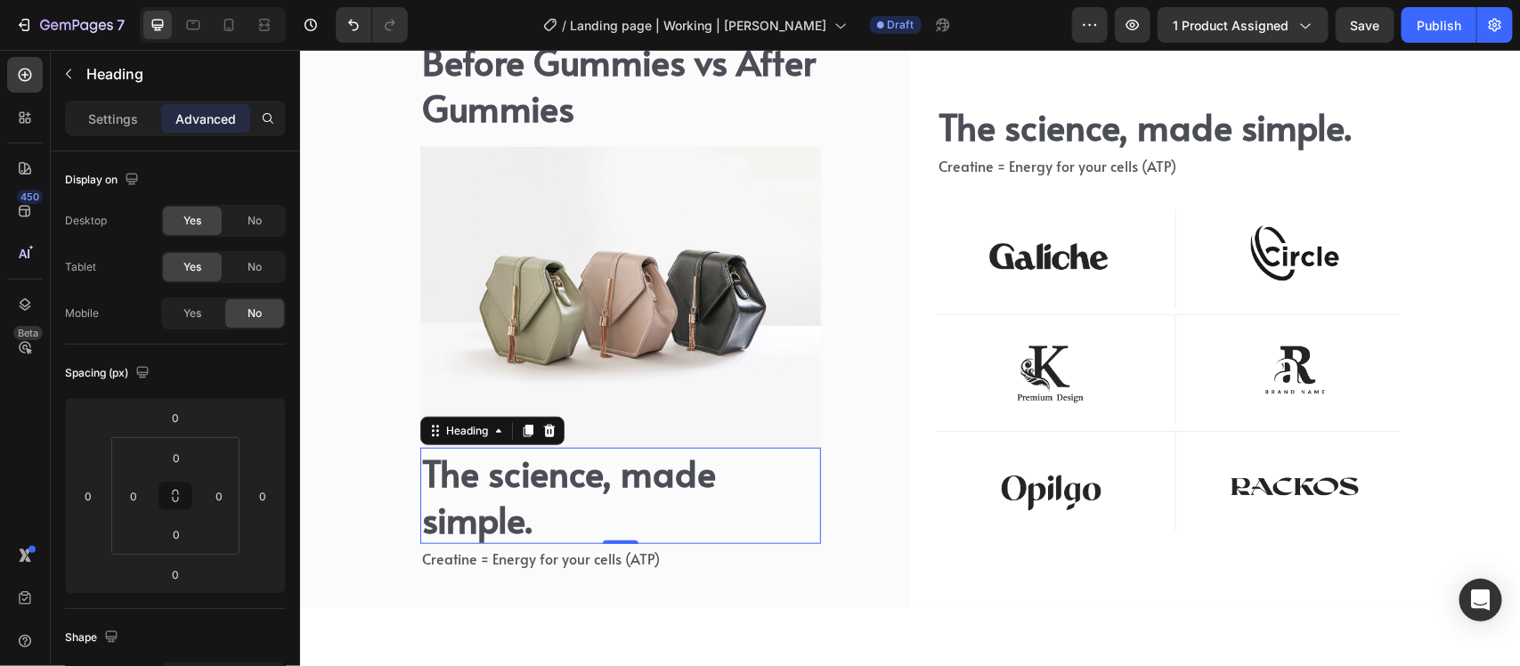
click at [524, 480] on h2 "The science, made simple." at bounding box center [619, 495] width 401 height 96
click at [199, 313] on span "Yes" at bounding box center [192, 313] width 18 height 16
click at [257, 313] on span "No" at bounding box center [255, 313] width 14 height 16
click at [261, 256] on div "No" at bounding box center [254, 267] width 59 height 29
click at [194, 313] on span "Yes" at bounding box center [192, 313] width 18 height 16
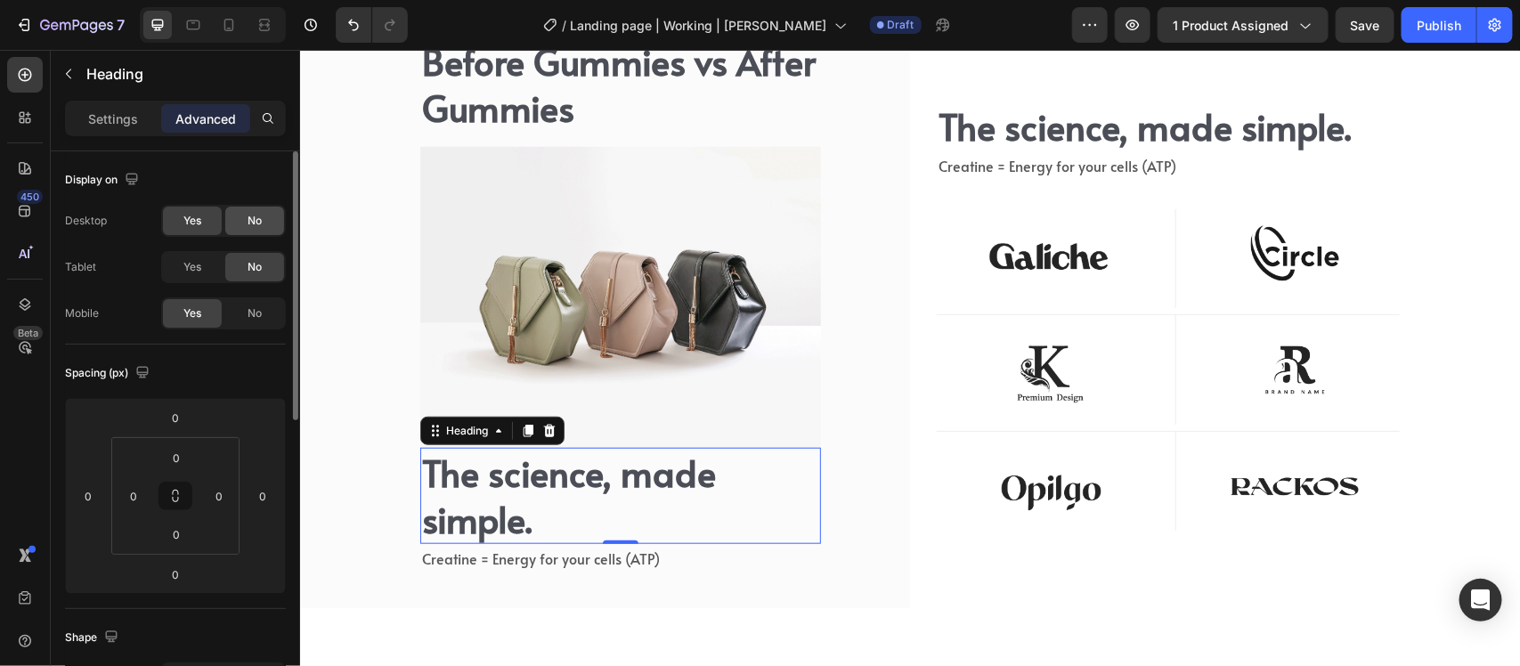
click at [246, 211] on div "No" at bounding box center [254, 221] width 59 height 29
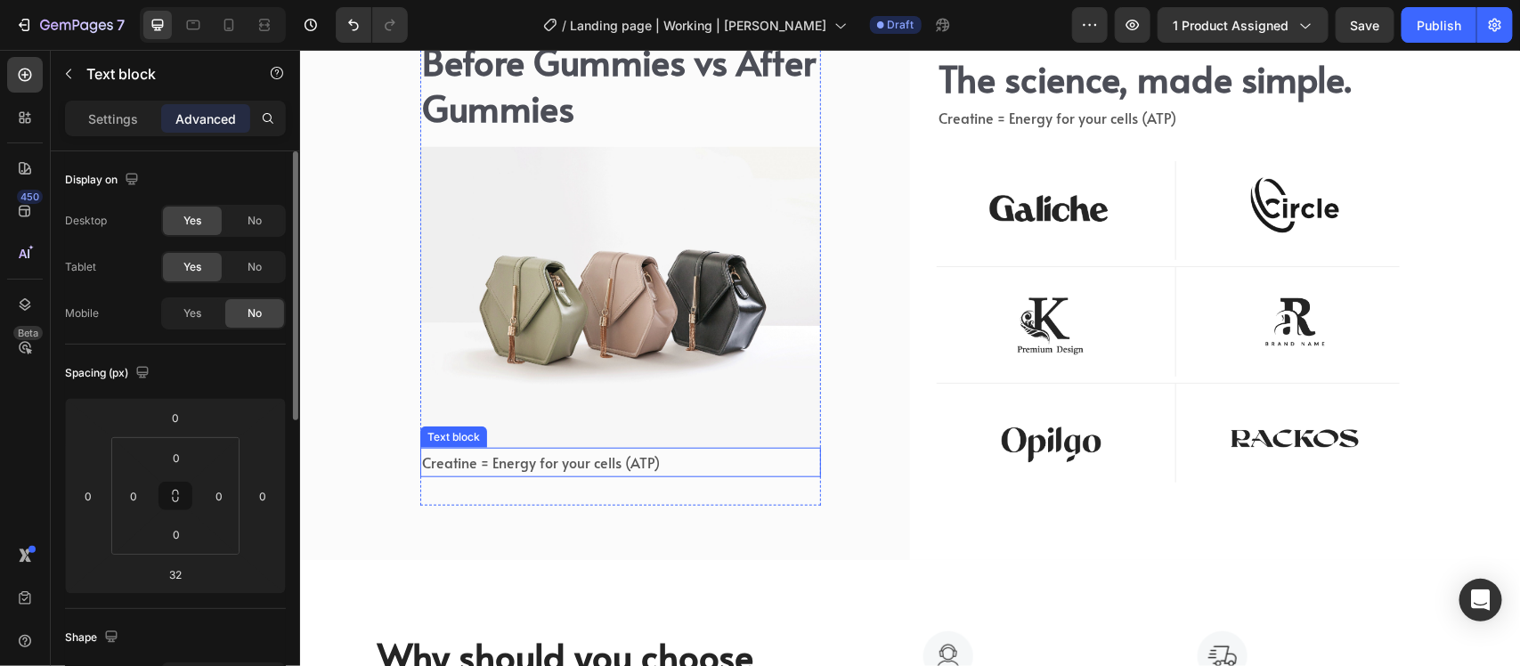
click at [512, 455] on span "Creatine = Energy for your cells (ATP)" at bounding box center [540, 462] width 238 height 20
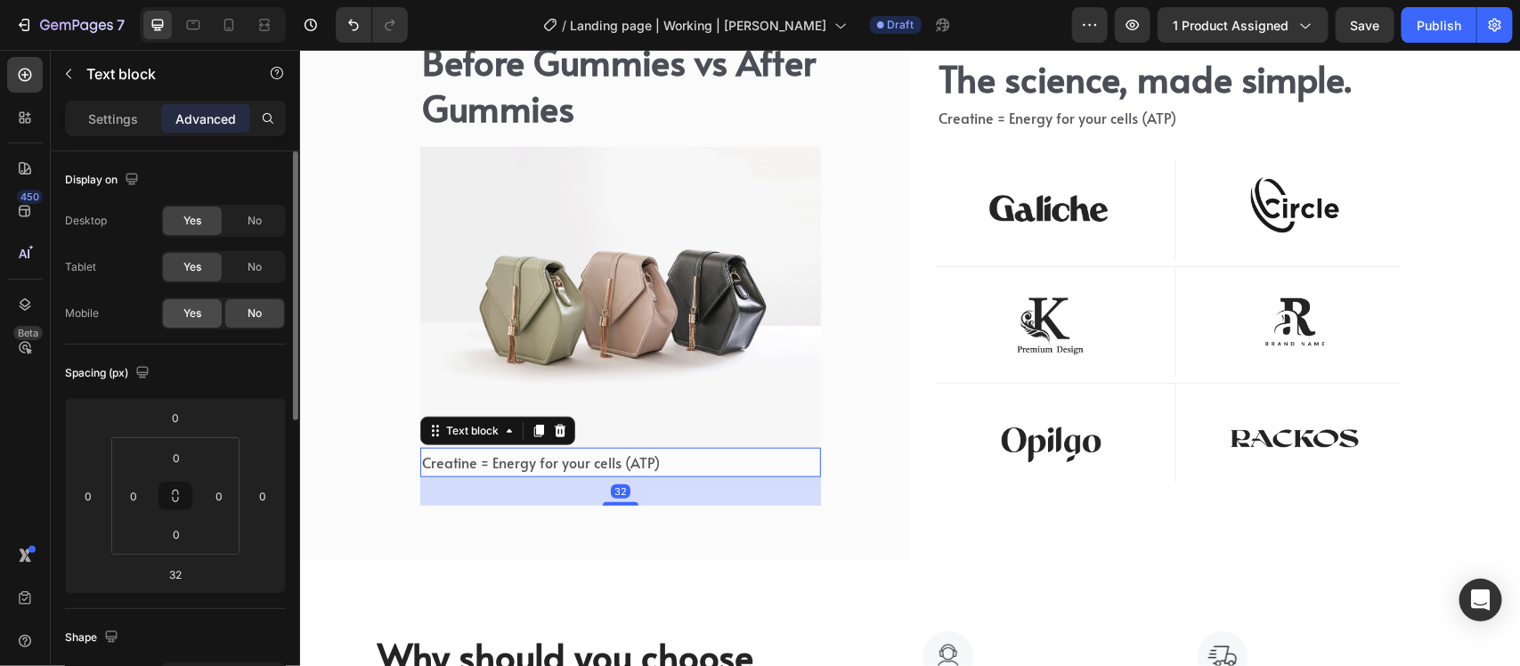
click at [215, 319] on div "Yes" at bounding box center [192, 313] width 59 height 29
click at [260, 264] on span "No" at bounding box center [255, 267] width 14 height 16
click at [258, 208] on div "No" at bounding box center [254, 221] width 59 height 29
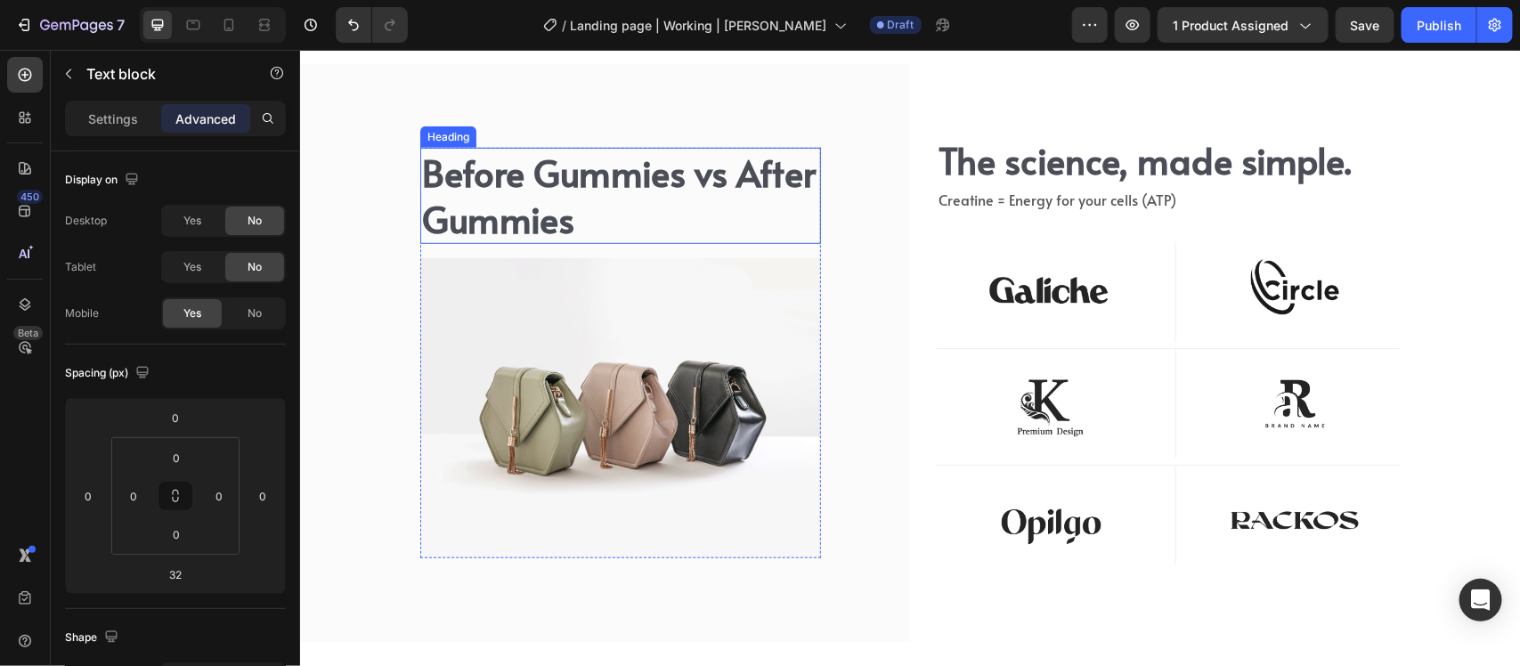
scroll to position [6413, 0]
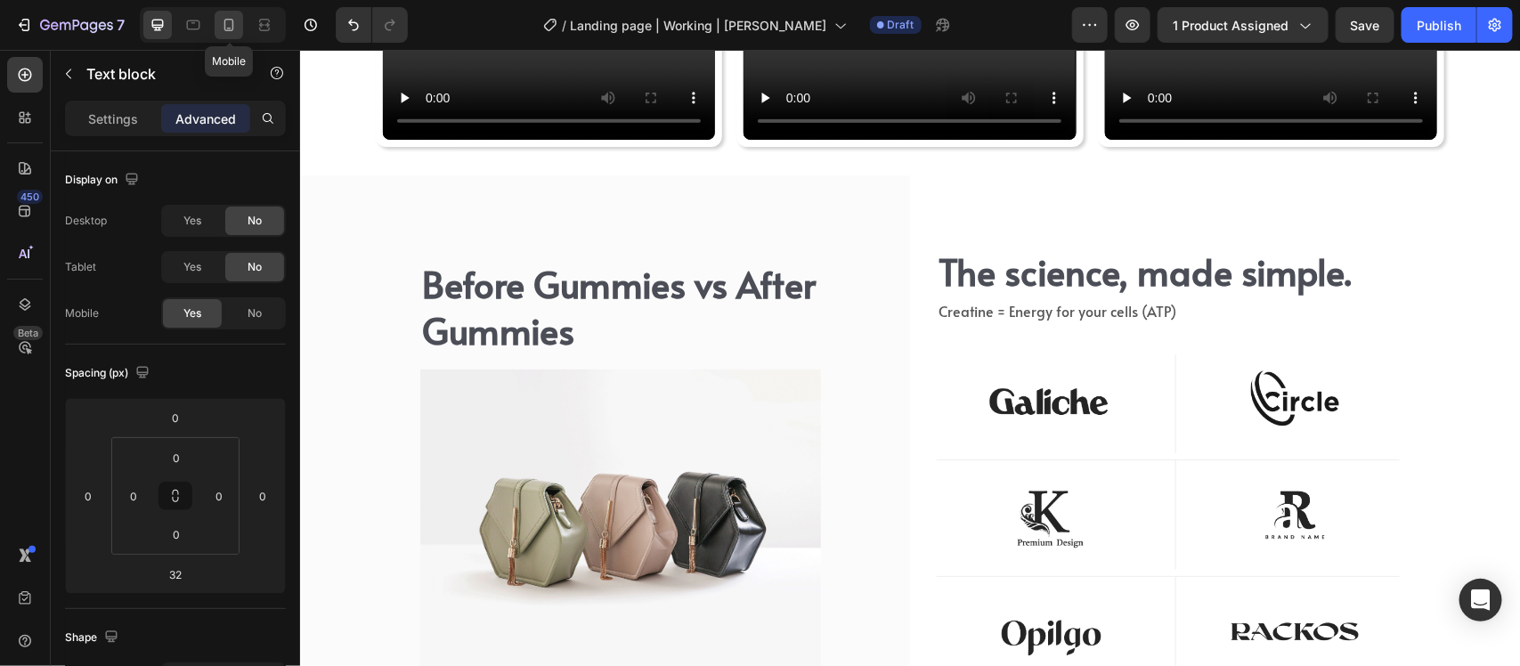
click at [237, 19] on icon at bounding box center [229, 25] width 18 height 18
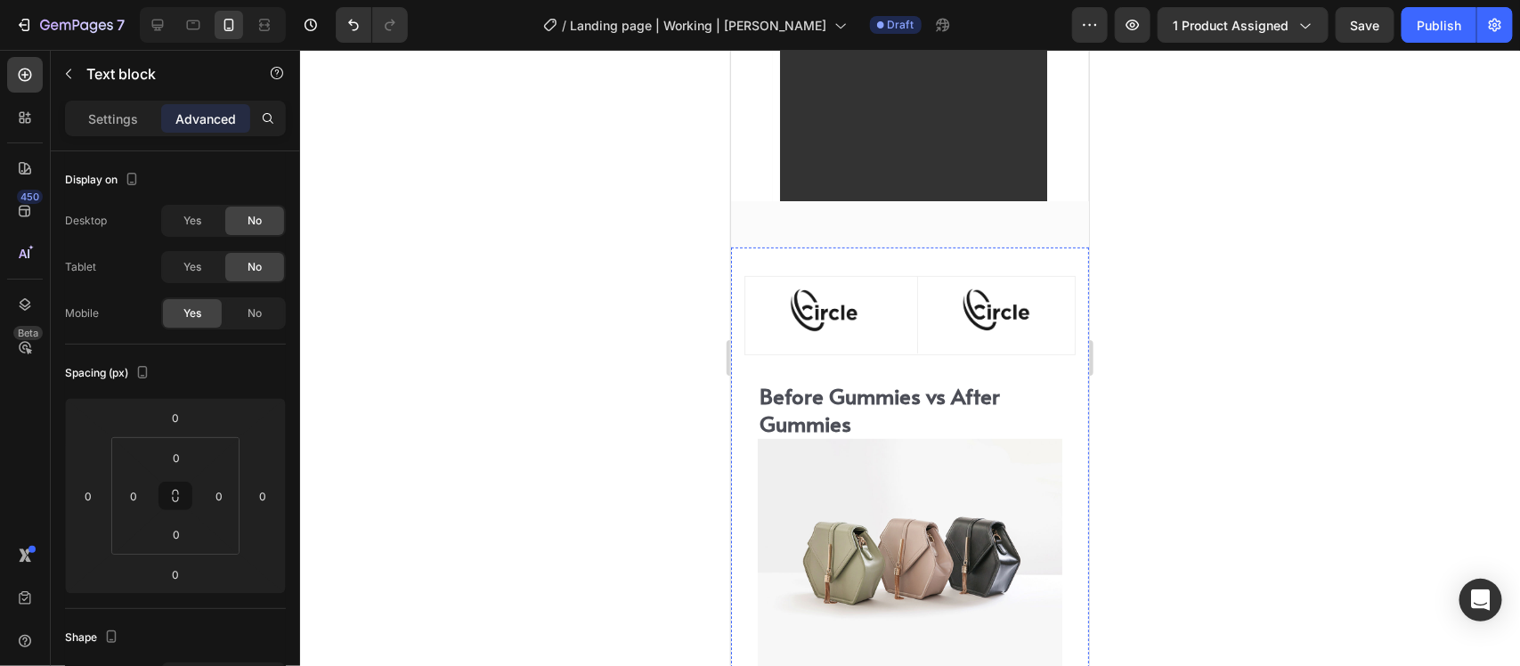
scroll to position [6239, 0]
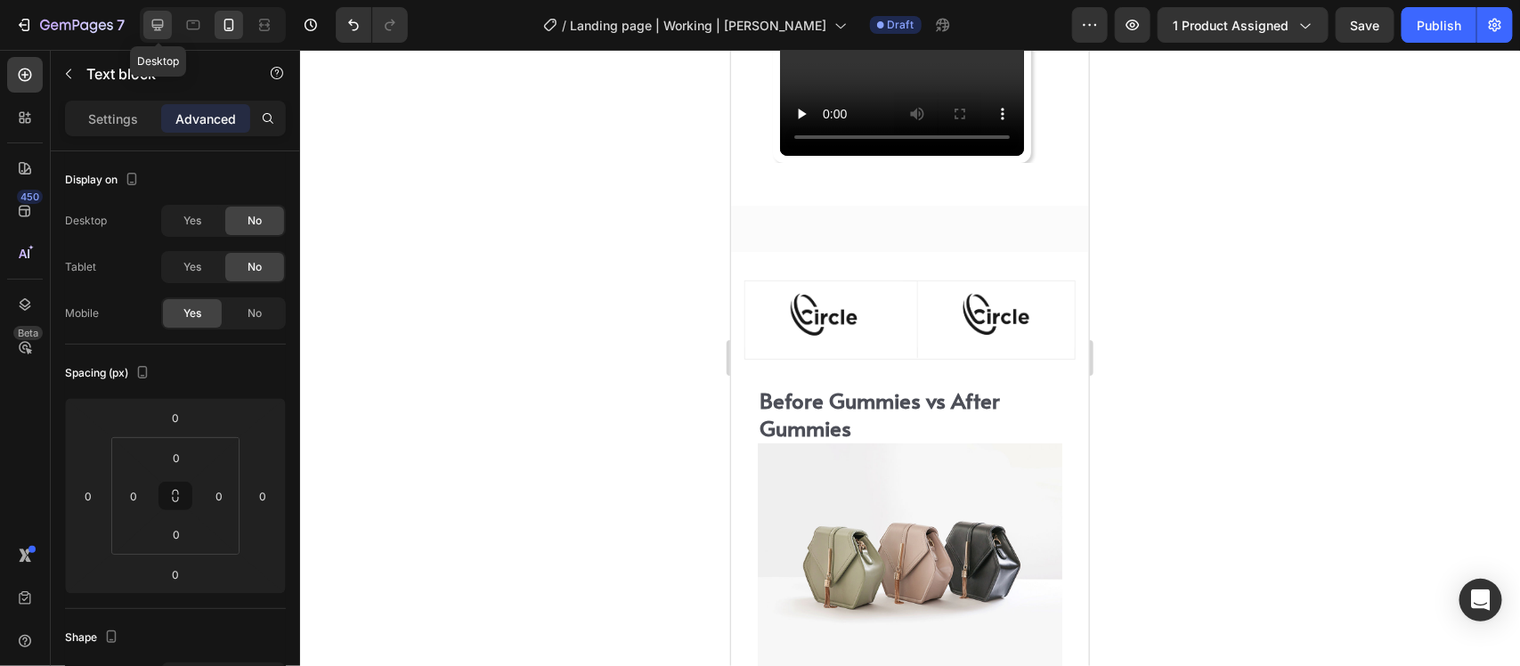
click at [148, 15] on div at bounding box center [157, 25] width 29 height 29
type input "32"
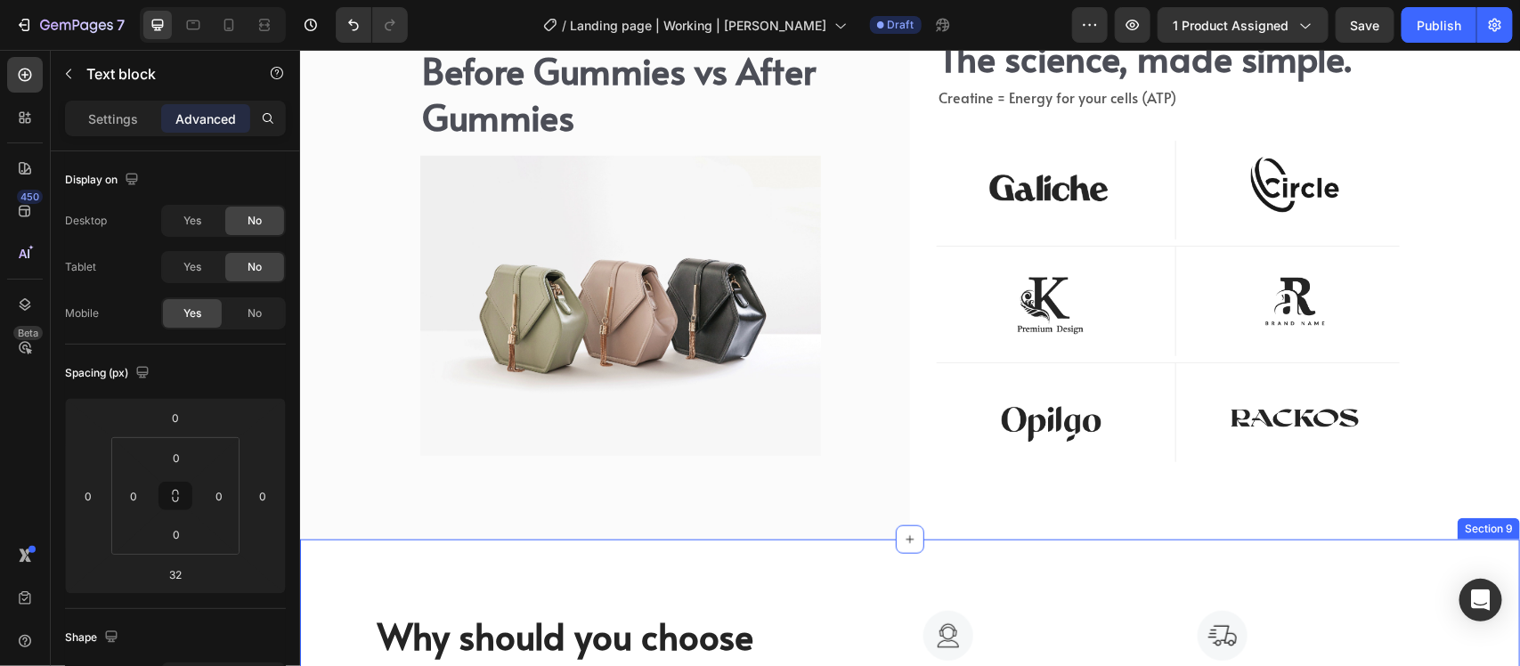
scroll to position [6511, 0]
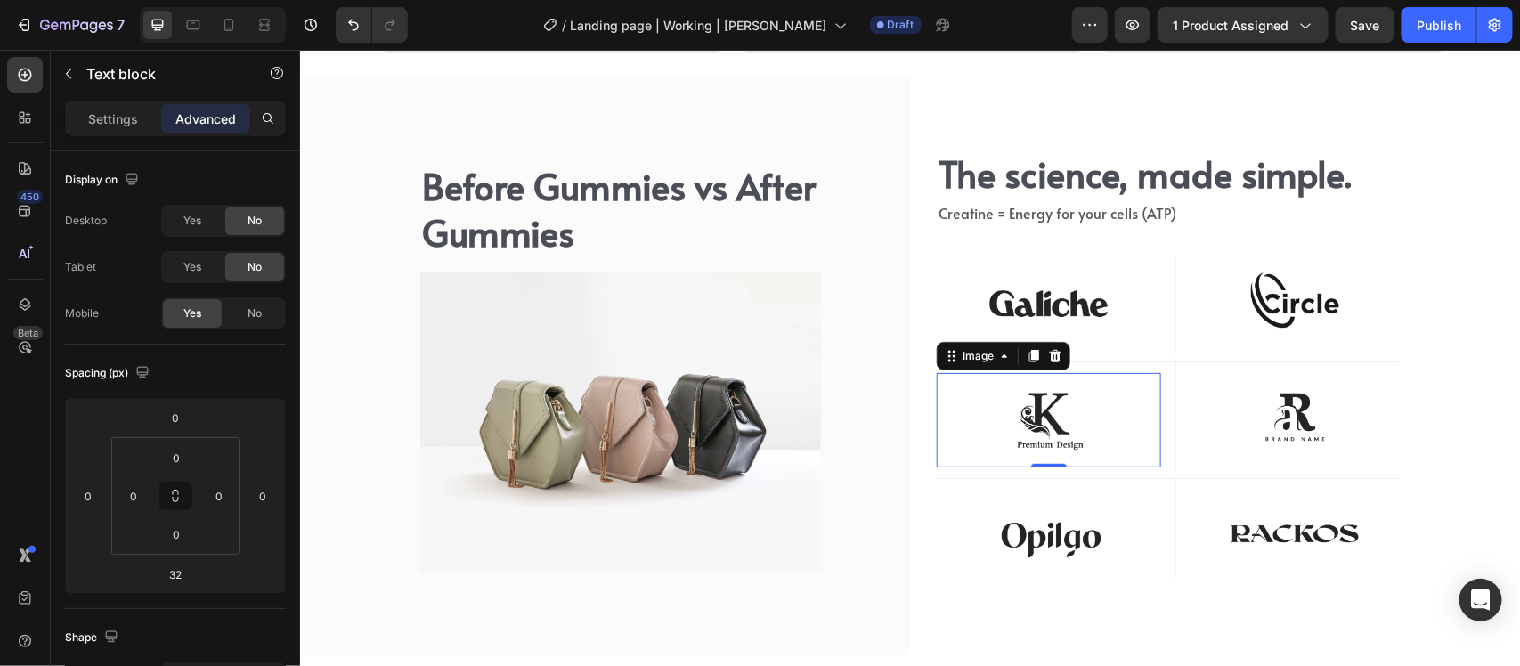
click at [980, 425] on img at bounding box center [1048, 419] width 224 height 94
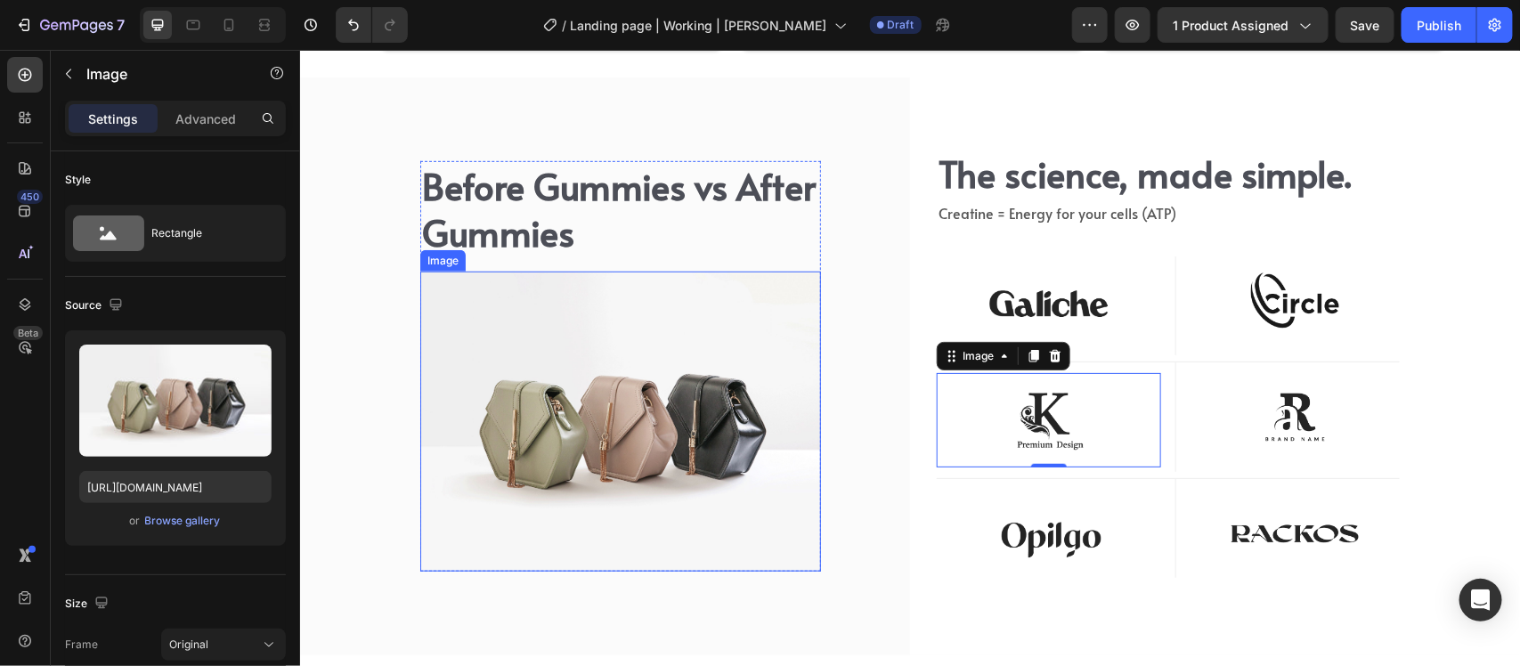
click at [790, 428] on img at bounding box center [619, 421] width 401 height 301
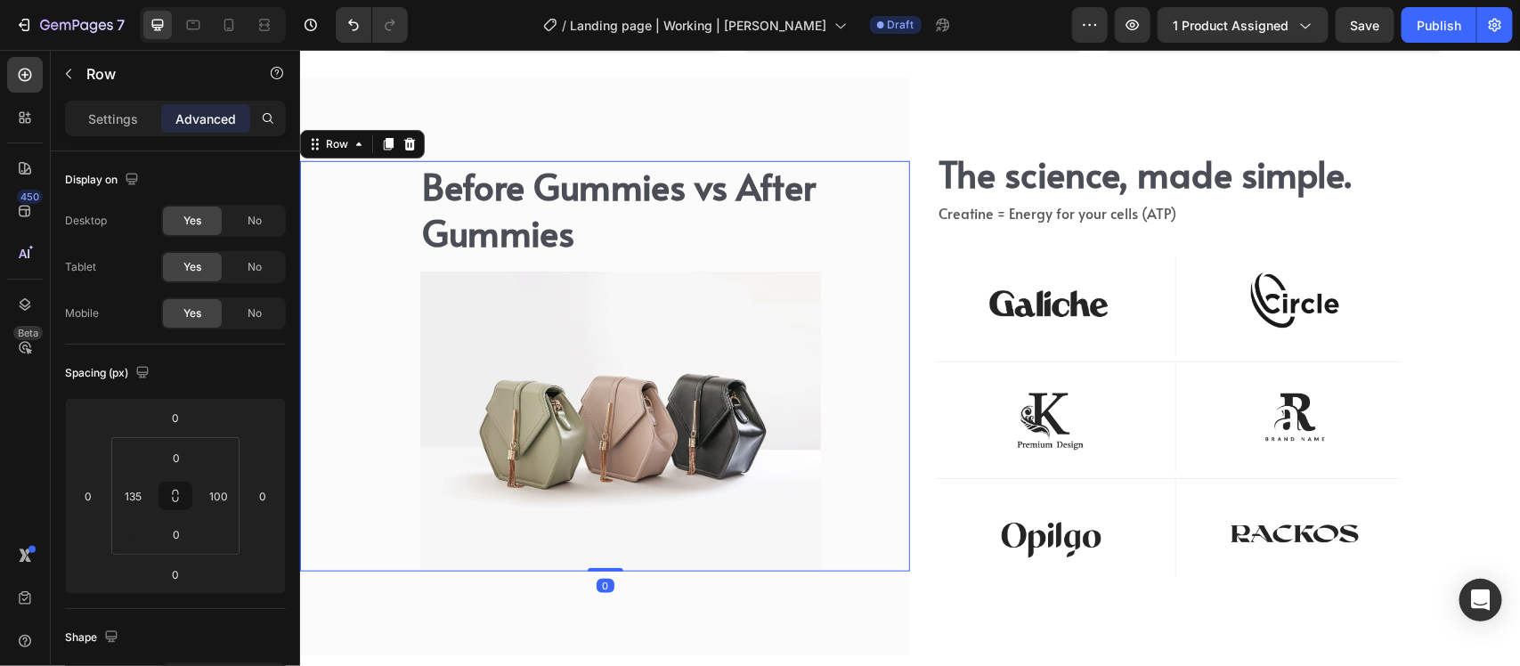
click at [851, 566] on div "Before Gummies vs After Gummies Heading Image The science, made simple. Heading…" at bounding box center [604, 365] width 610 height 411
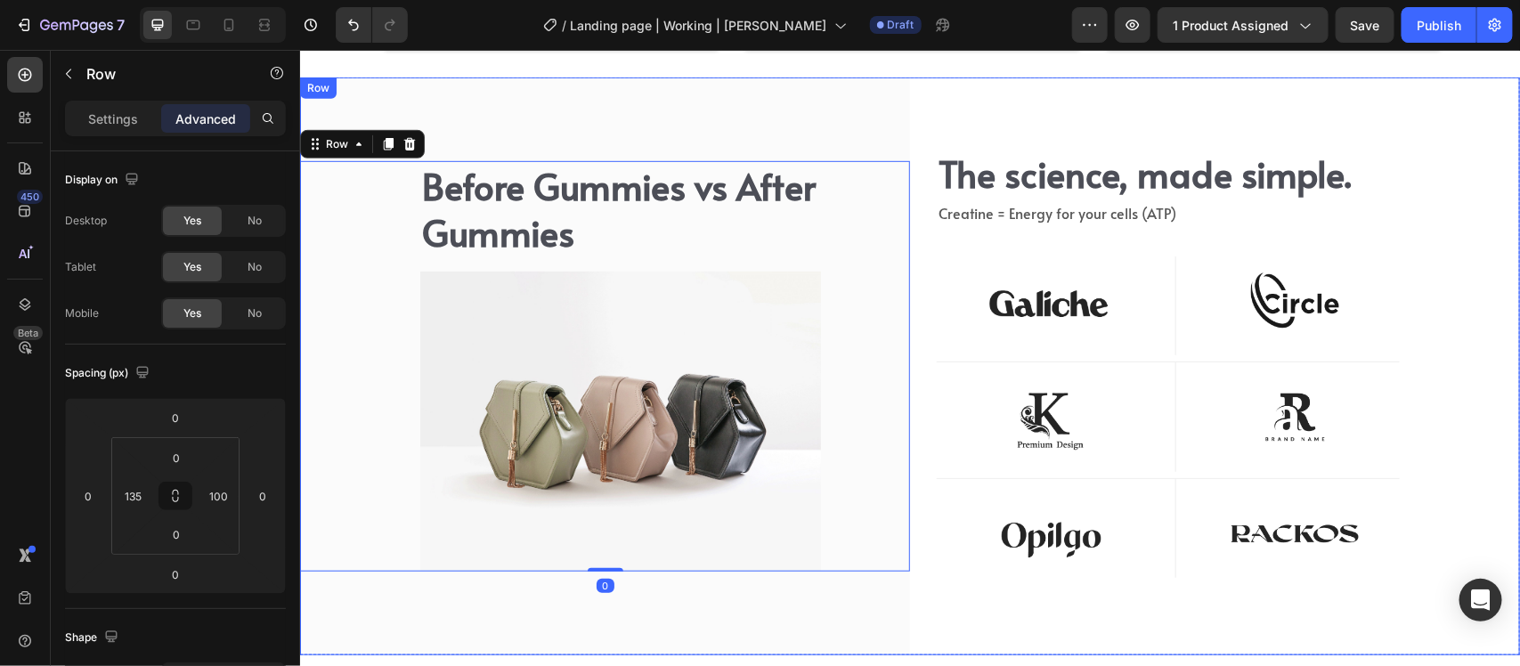
click at [766, 579] on div "Before Gummies vs After Gummies Heading Image The science, made simple. Heading…" at bounding box center [604, 365] width 610 height 577
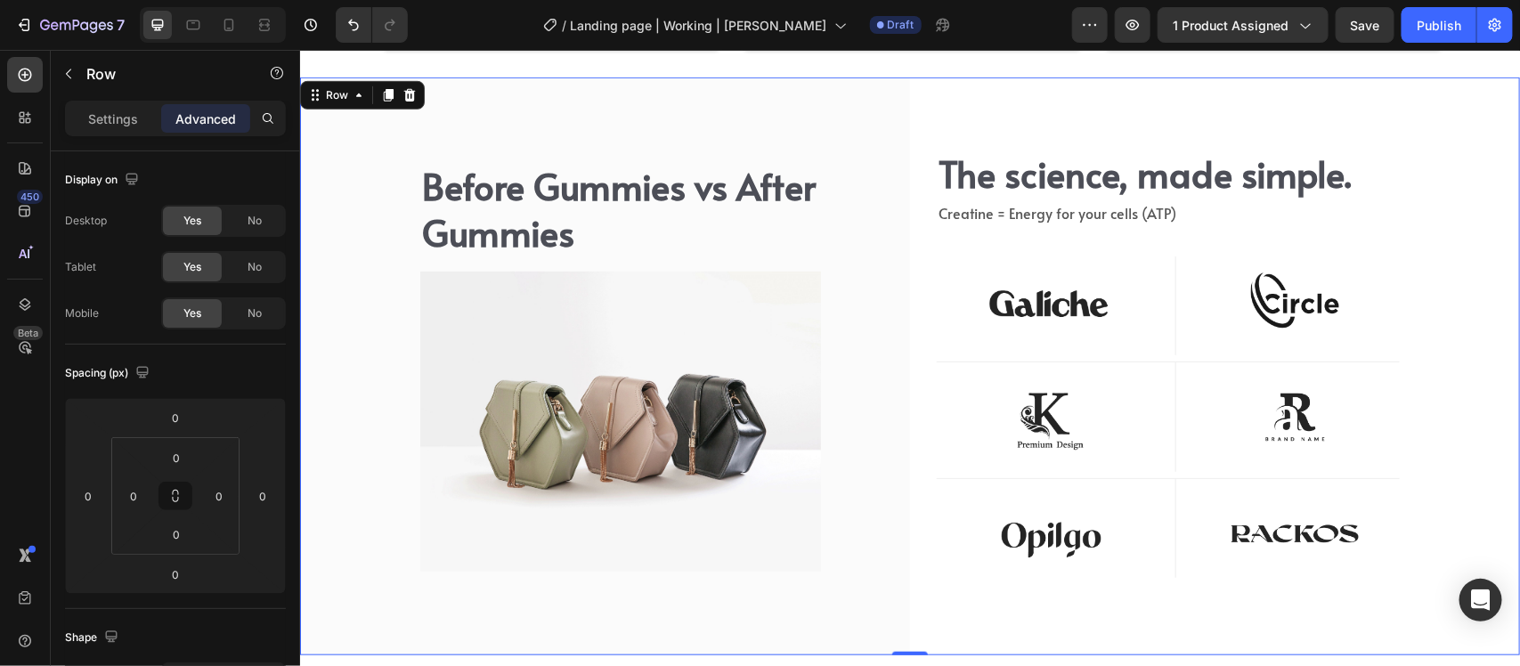
click at [638, 582] on div "Before Gummies vs After Gummies Heading Image The science, made simple. Heading…" at bounding box center [604, 365] width 610 height 577
click at [199, 23] on icon at bounding box center [193, 25] width 13 height 10
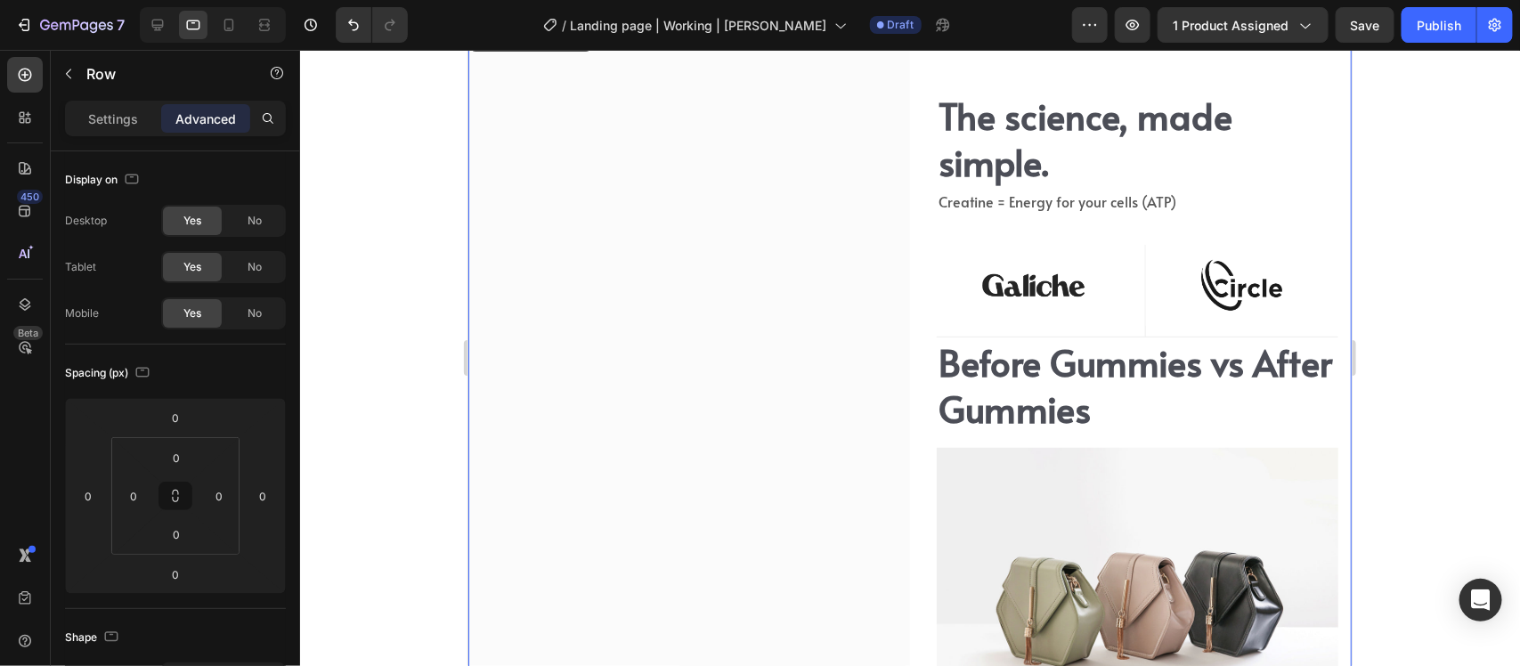
scroll to position [6396, 0]
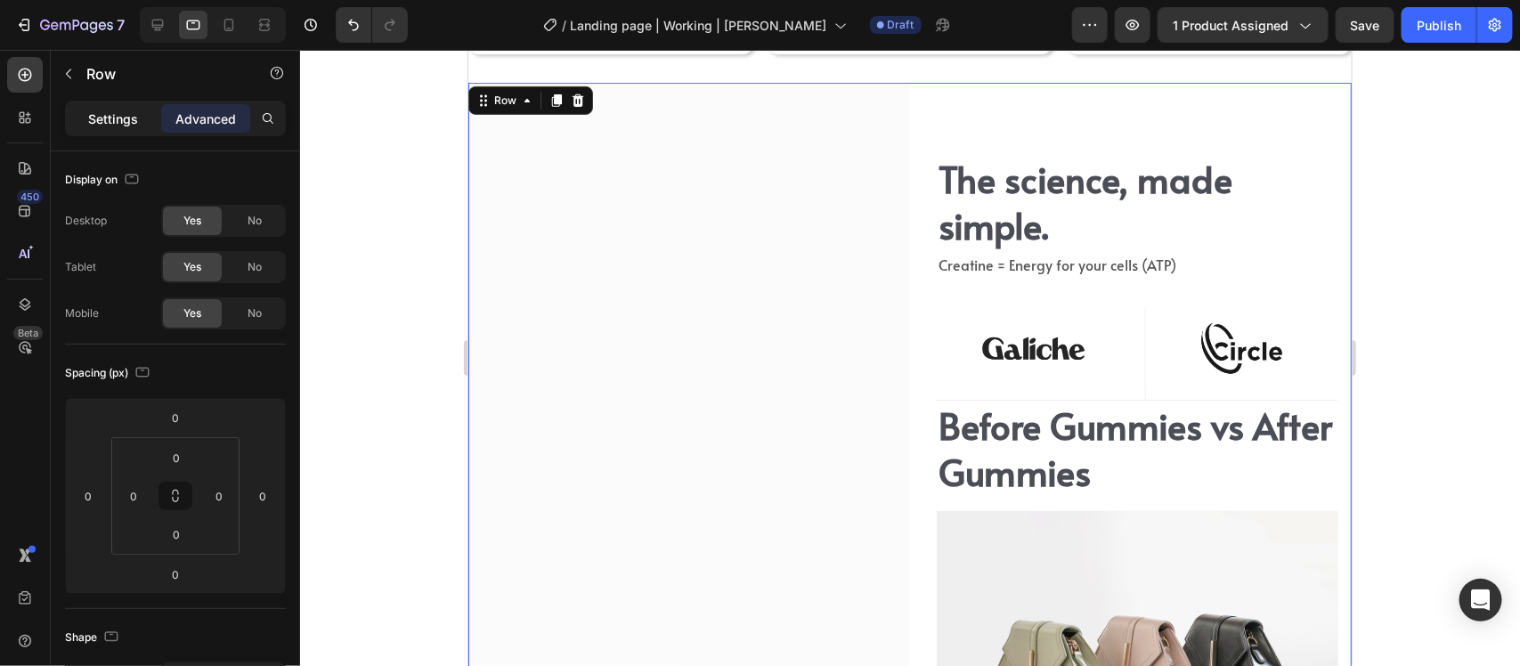
click at [126, 125] on p "Settings" at bounding box center [113, 119] width 50 height 19
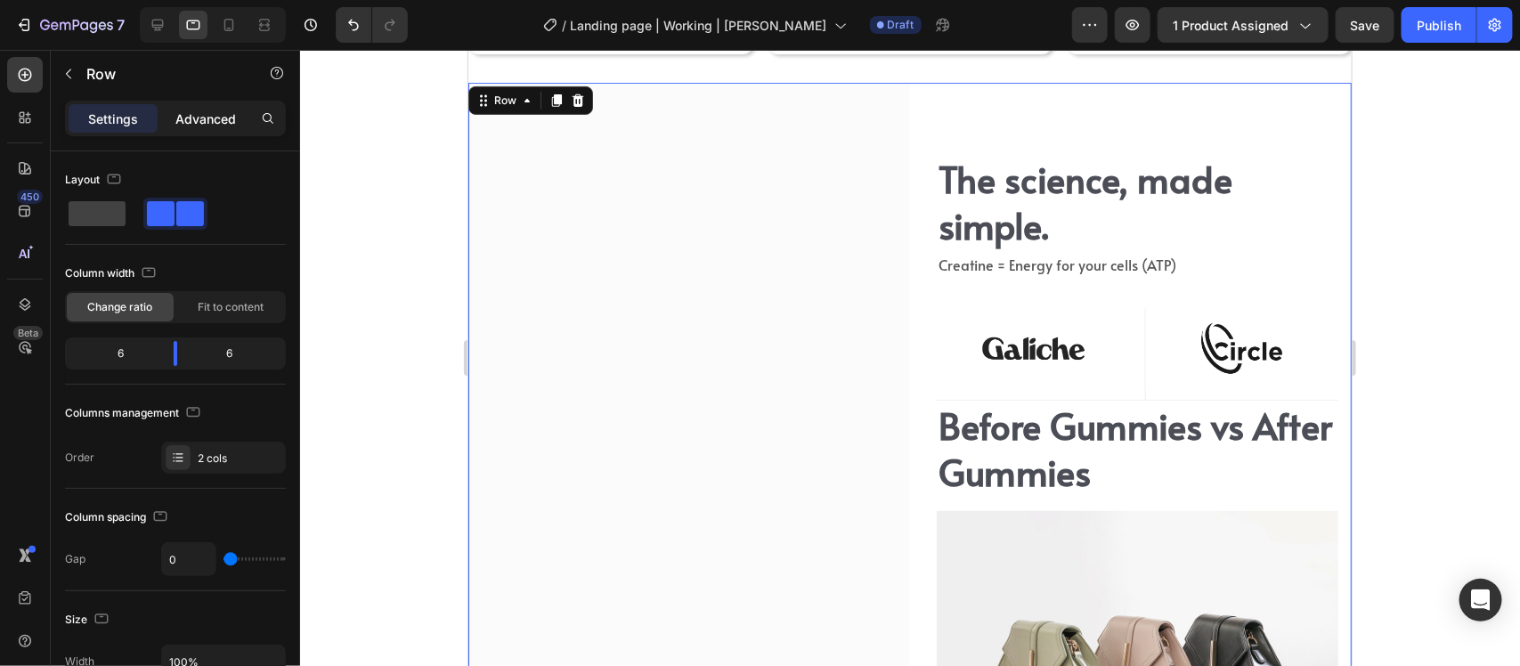
click at [212, 122] on p "Advanced" at bounding box center [205, 119] width 61 height 19
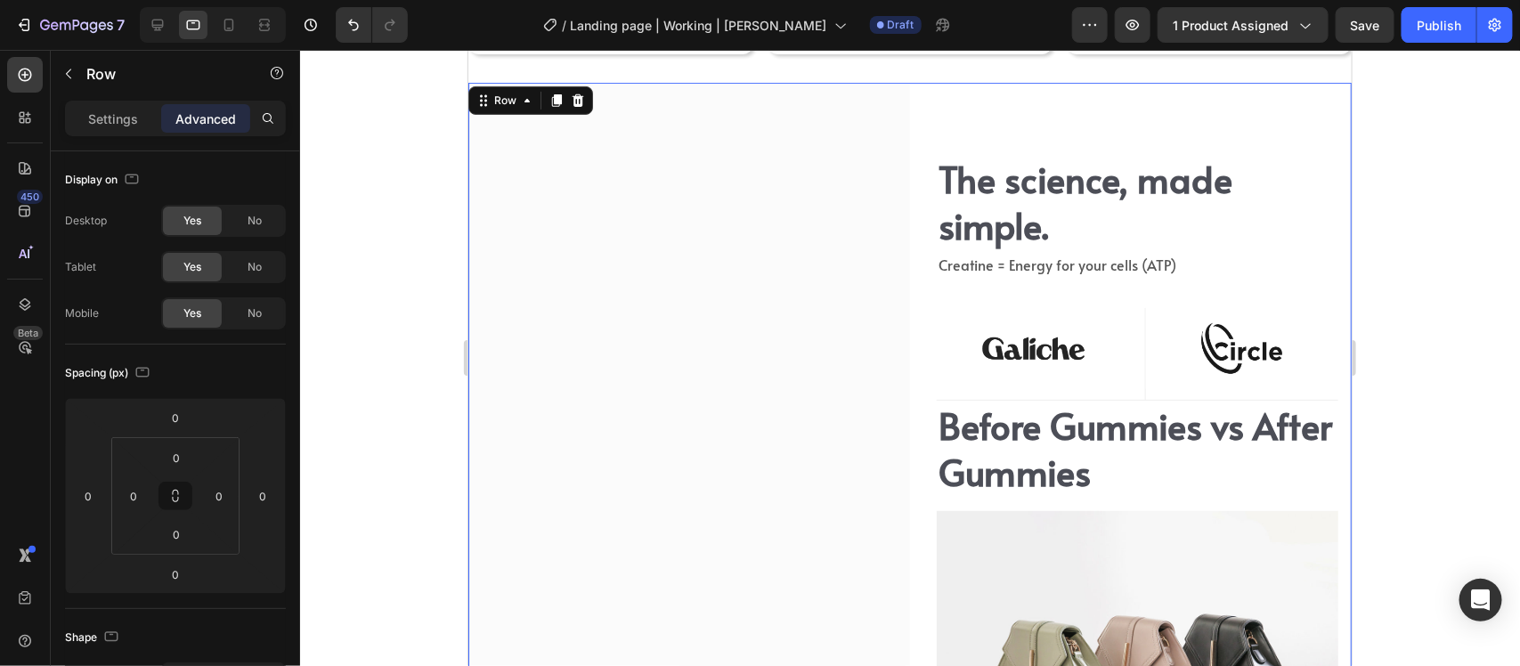
click at [283, 29] on div at bounding box center [213, 25] width 146 height 36
click at [269, 20] on icon at bounding box center [264, 21] width 11 height 4
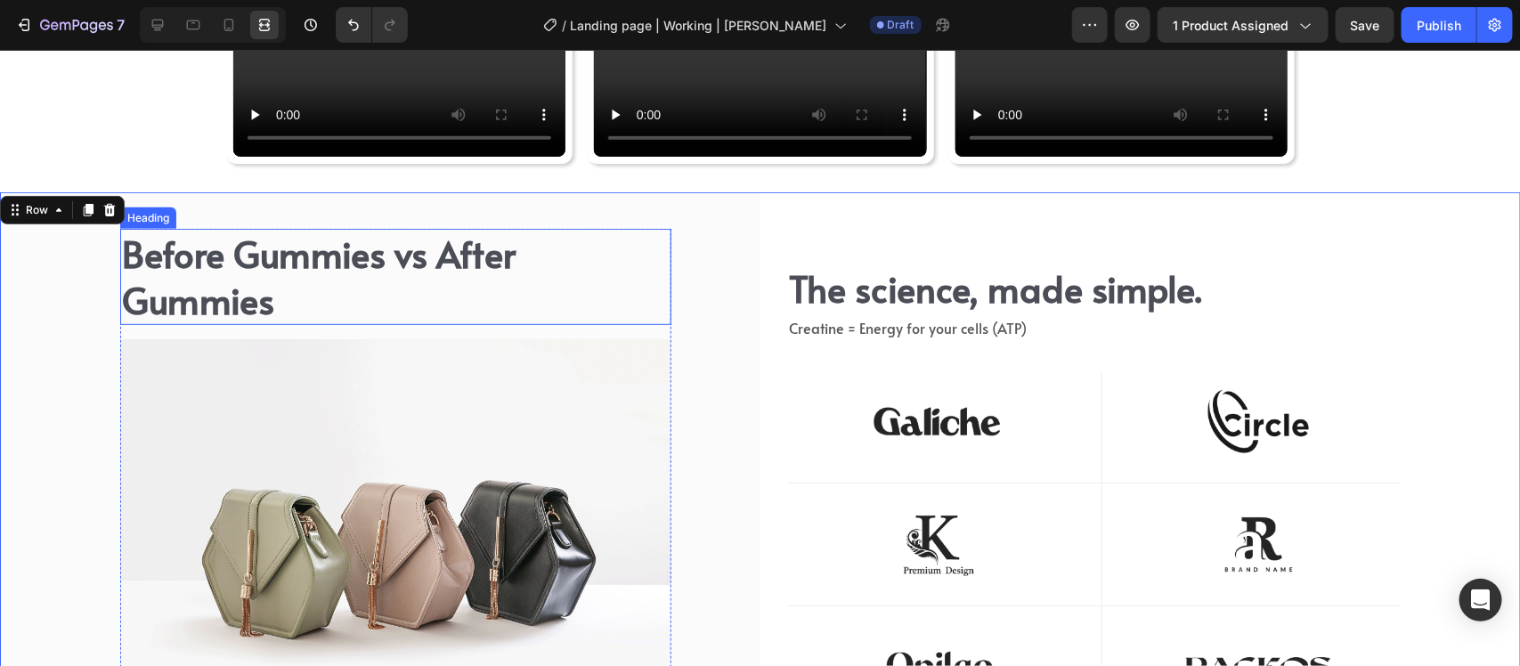
scroll to position [6476, 0]
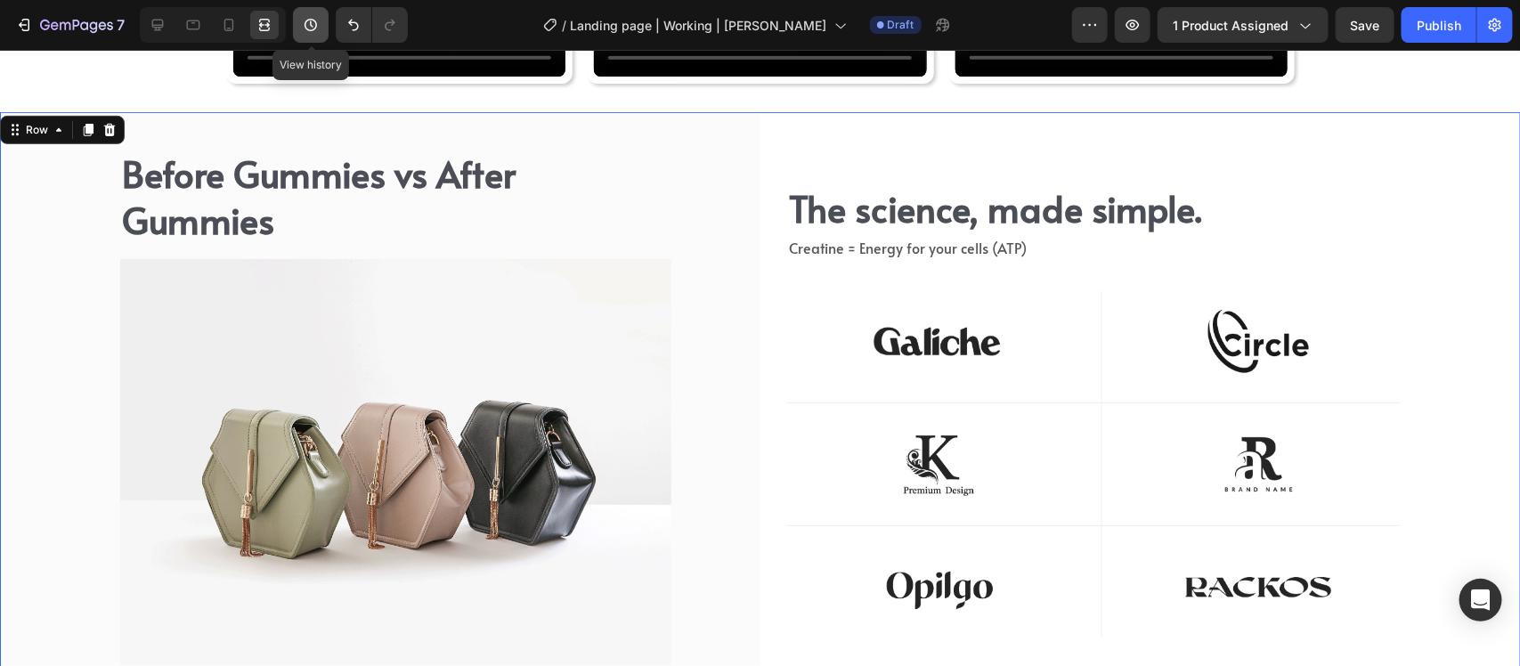
click at [293, 16] on button "button" at bounding box center [311, 25] width 36 height 36
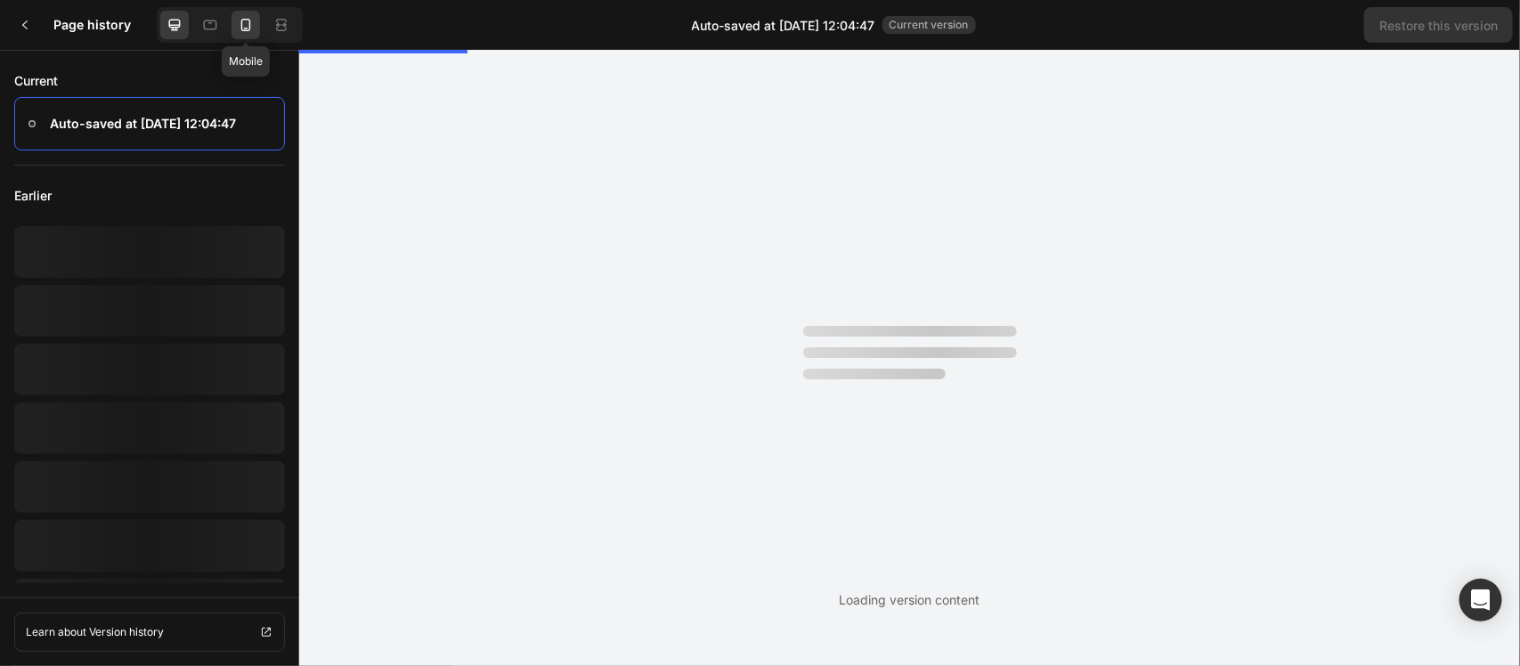
click at [245, 31] on icon at bounding box center [246, 25] width 18 height 18
click at [234, 113] on p "Auto-saved at [DATE] 12:04:47" at bounding box center [143, 123] width 186 height 21
click at [207, 113] on p "Auto-saved at [DATE] 12:04:47" at bounding box center [143, 123] width 186 height 21
click at [243, 25] on icon at bounding box center [246, 25] width 18 height 18
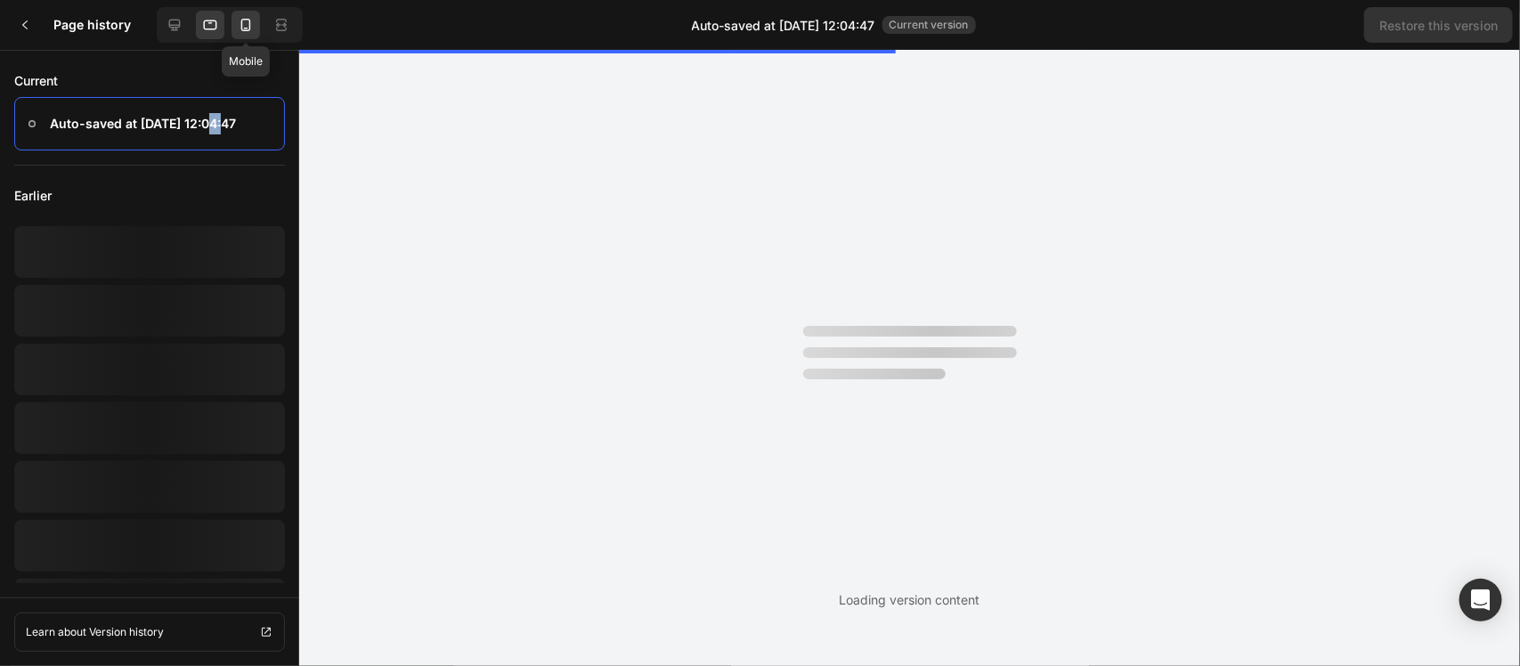
click at [210, 25] on icon at bounding box center [210, 25] width 18 height 18
click at [166, 25] on icon at bounding box center [175, 25] width 18 height 18
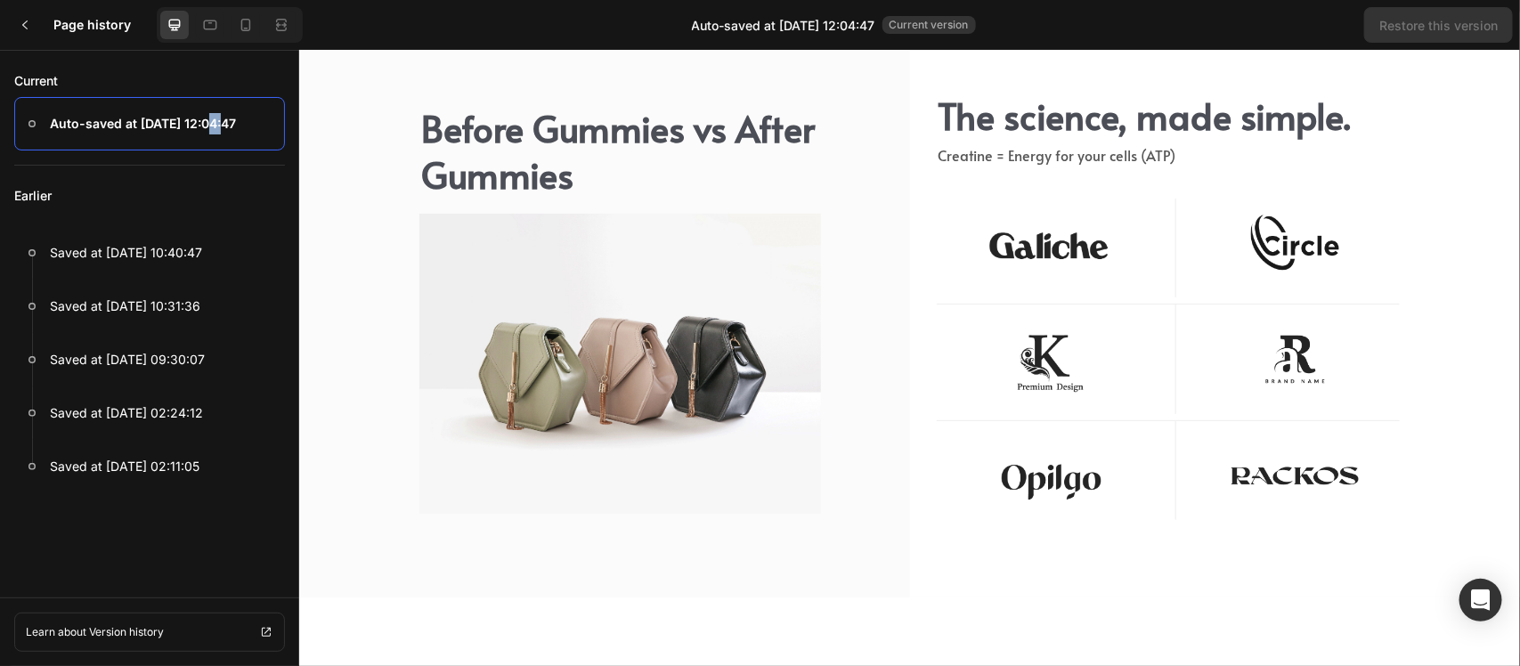
scroll to position [4899, 0]
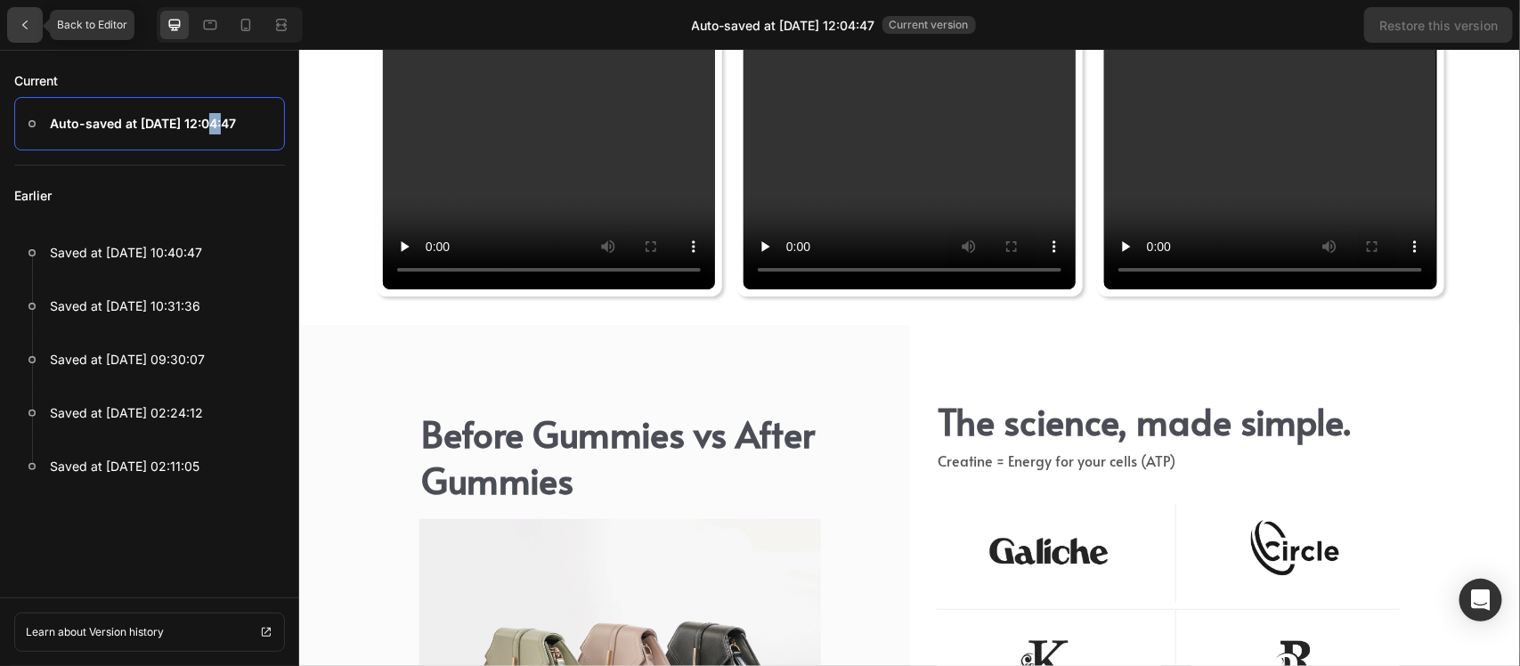
click at [29, 22] on icon at bounding box center [25, 25] width 14 height 14
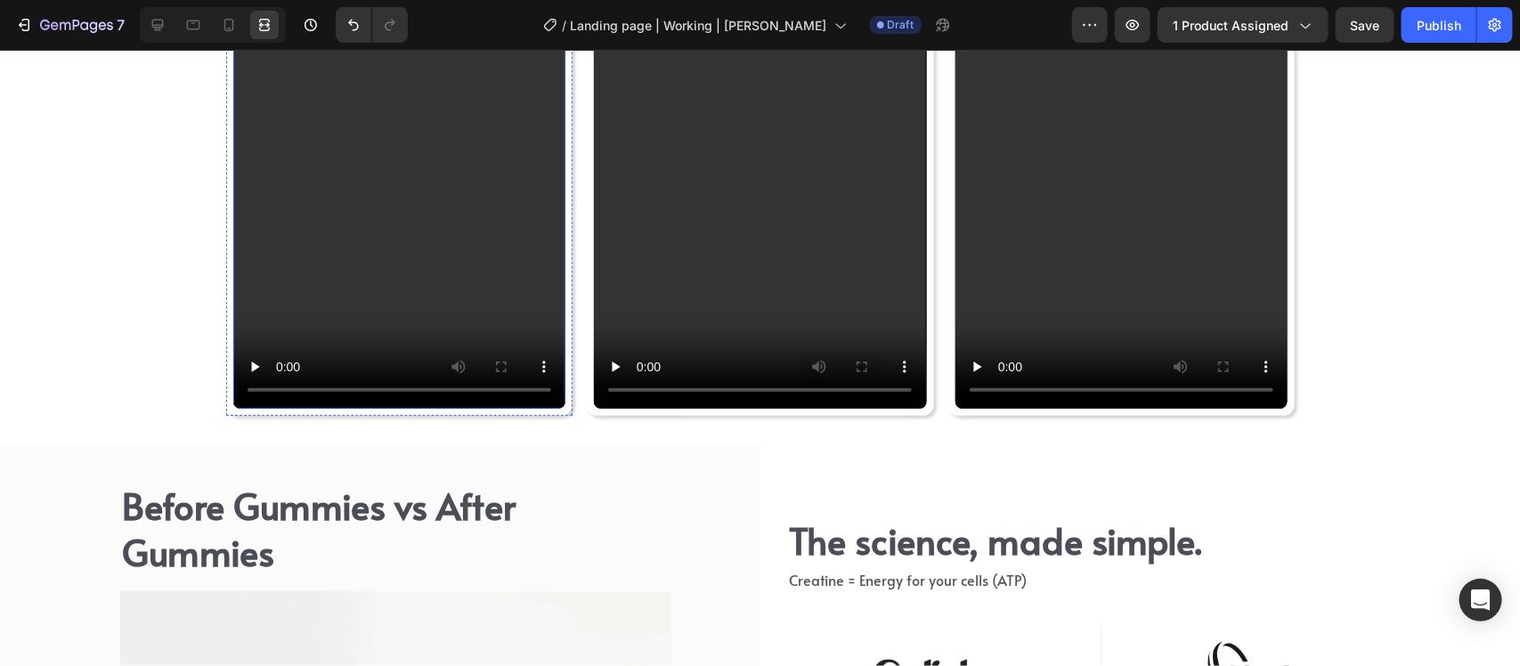
scroll to position [6142, 0]
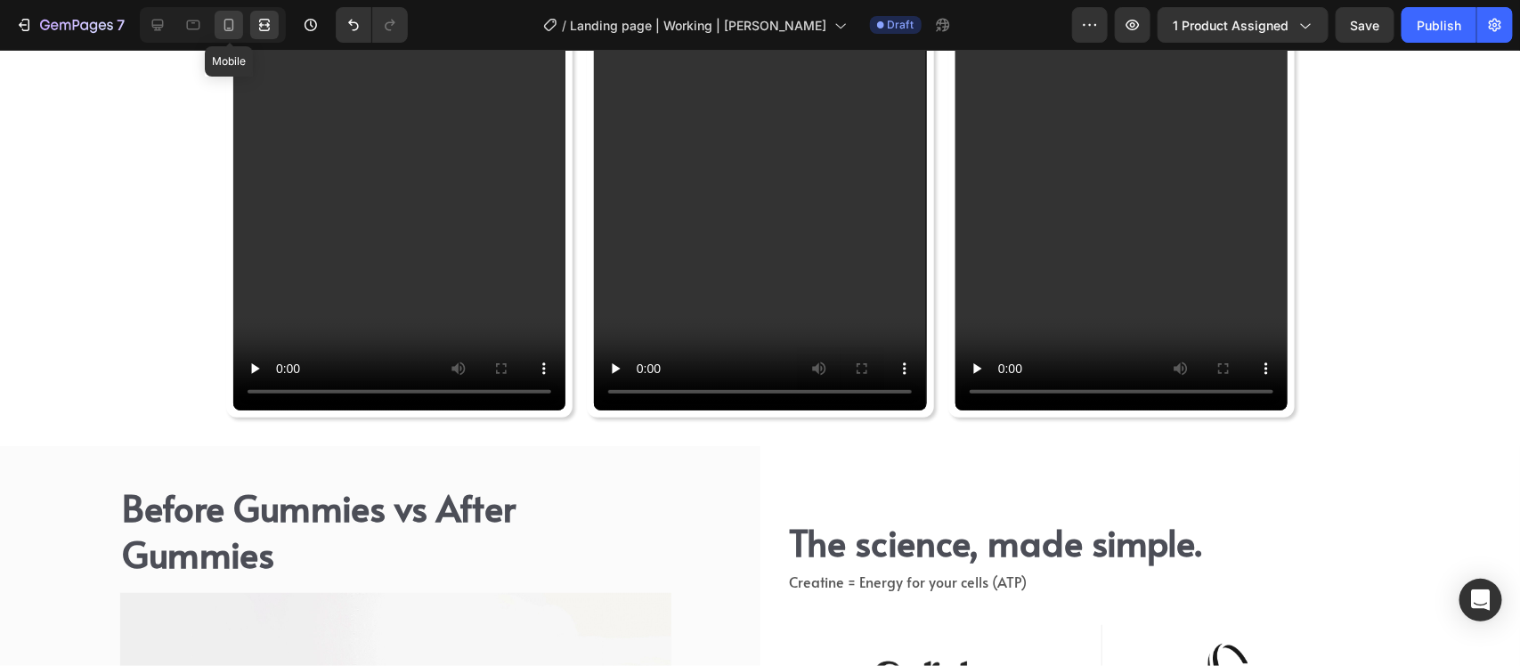
click at [223, 23] on icon at bounding box center [229, 25] width 18 height 18
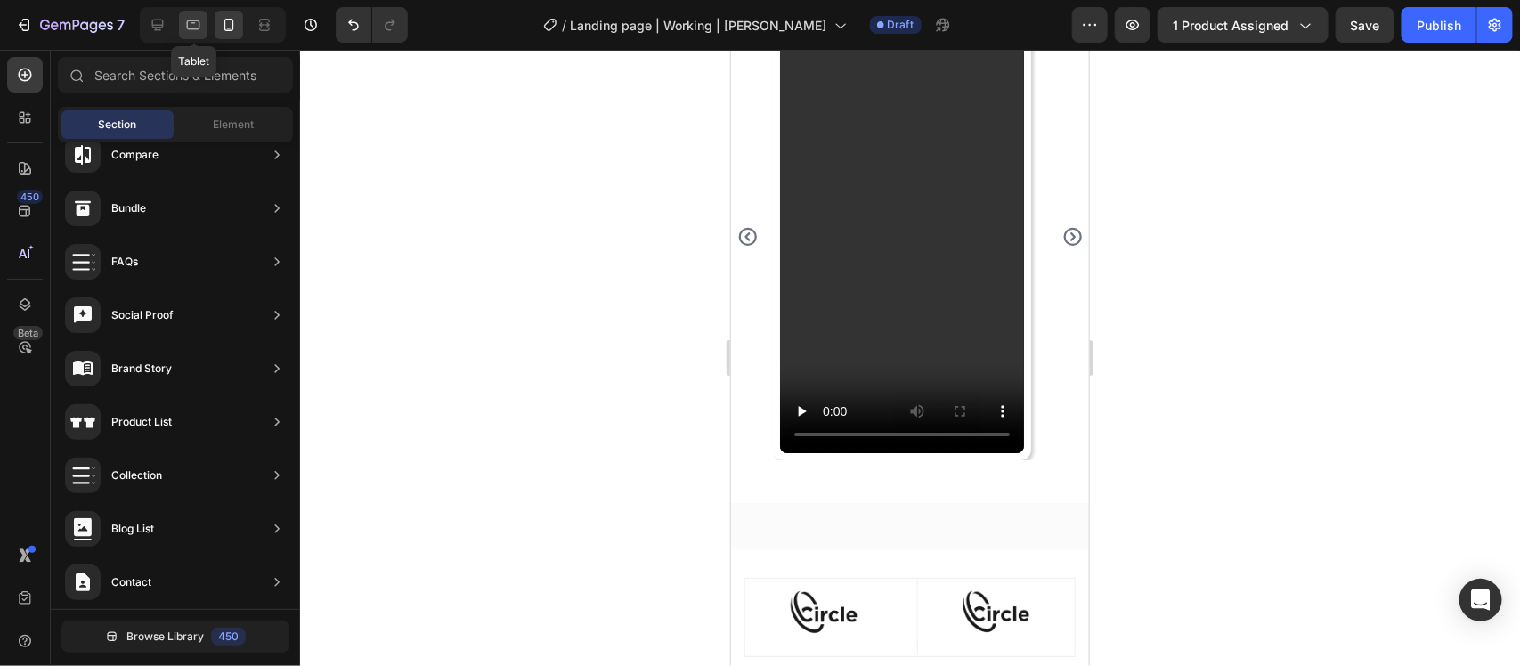
click at [201, 24] on icon at bounding box center [193, 25] width 18 height 18
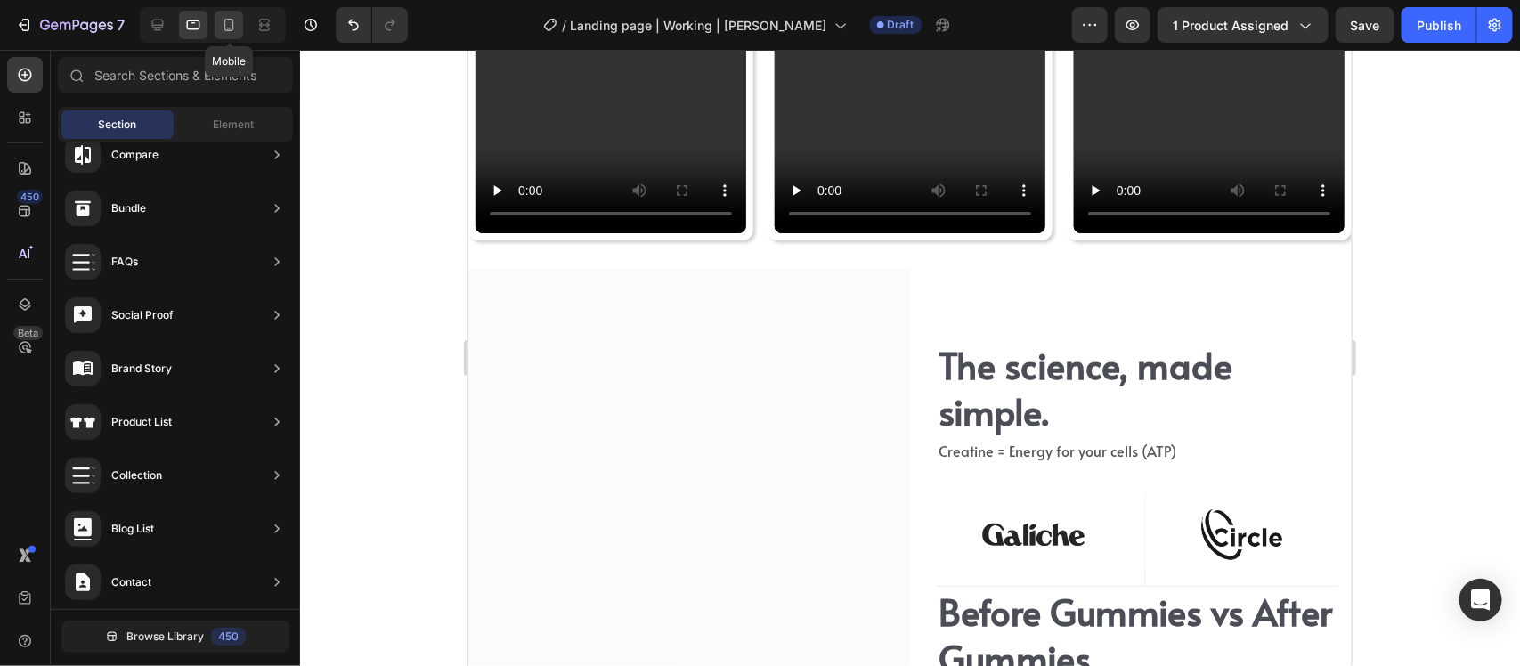
click at [230, 25] on icon at bounding box center [229, 25] width 18 height 18
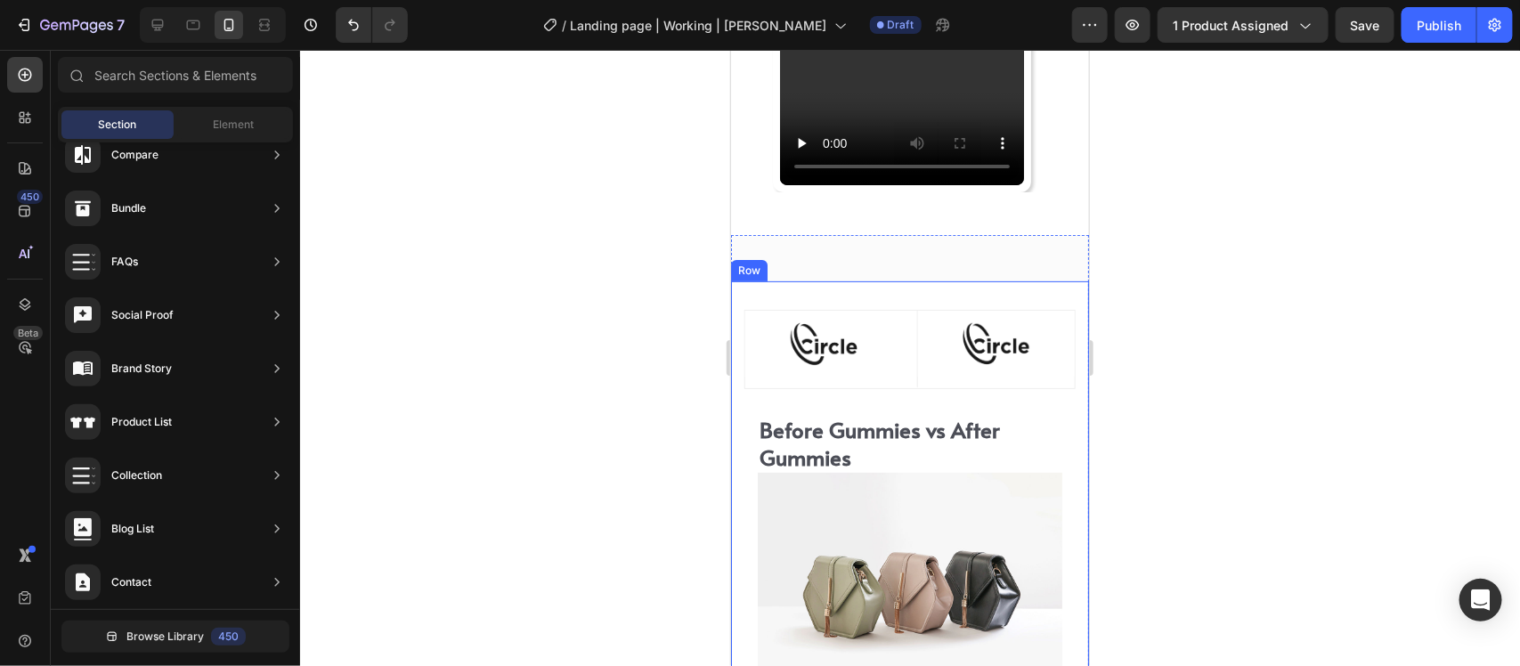
click at [843, 293] on div "The science, made simple. Heading Creatine = Energy for your cells (ATP) Text b…" at bounding box center [909, 620] width 358 height 679
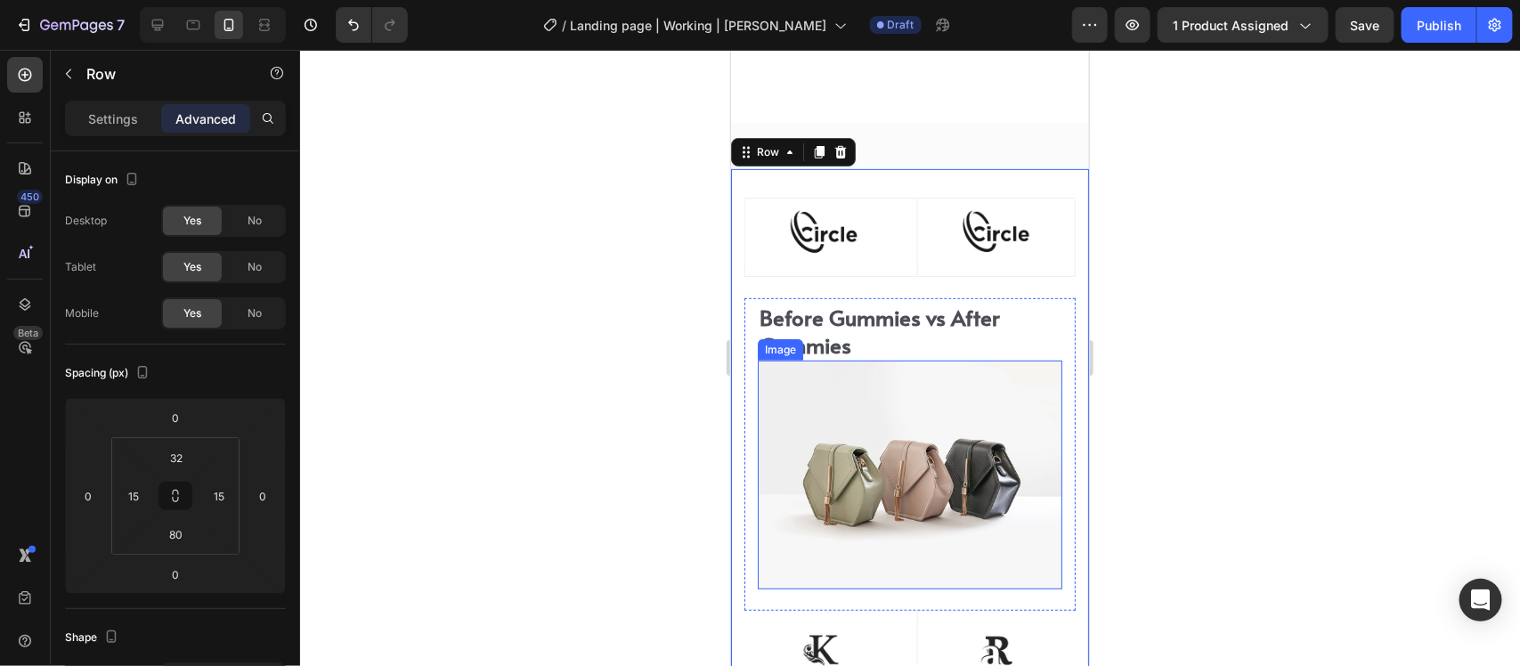
scroll to position [6321, 0]
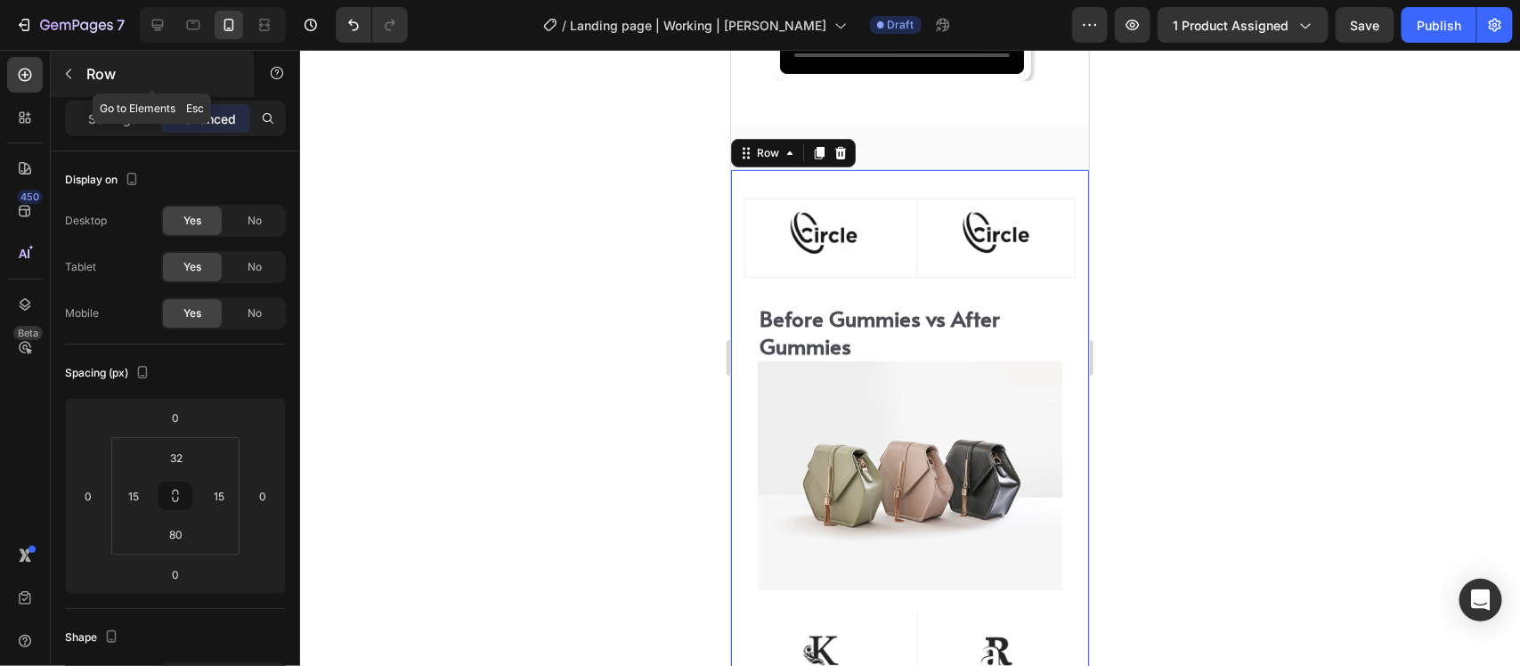
click at [67, 69] on icon "button" at bounding box center [68, 74] width 14 height 14
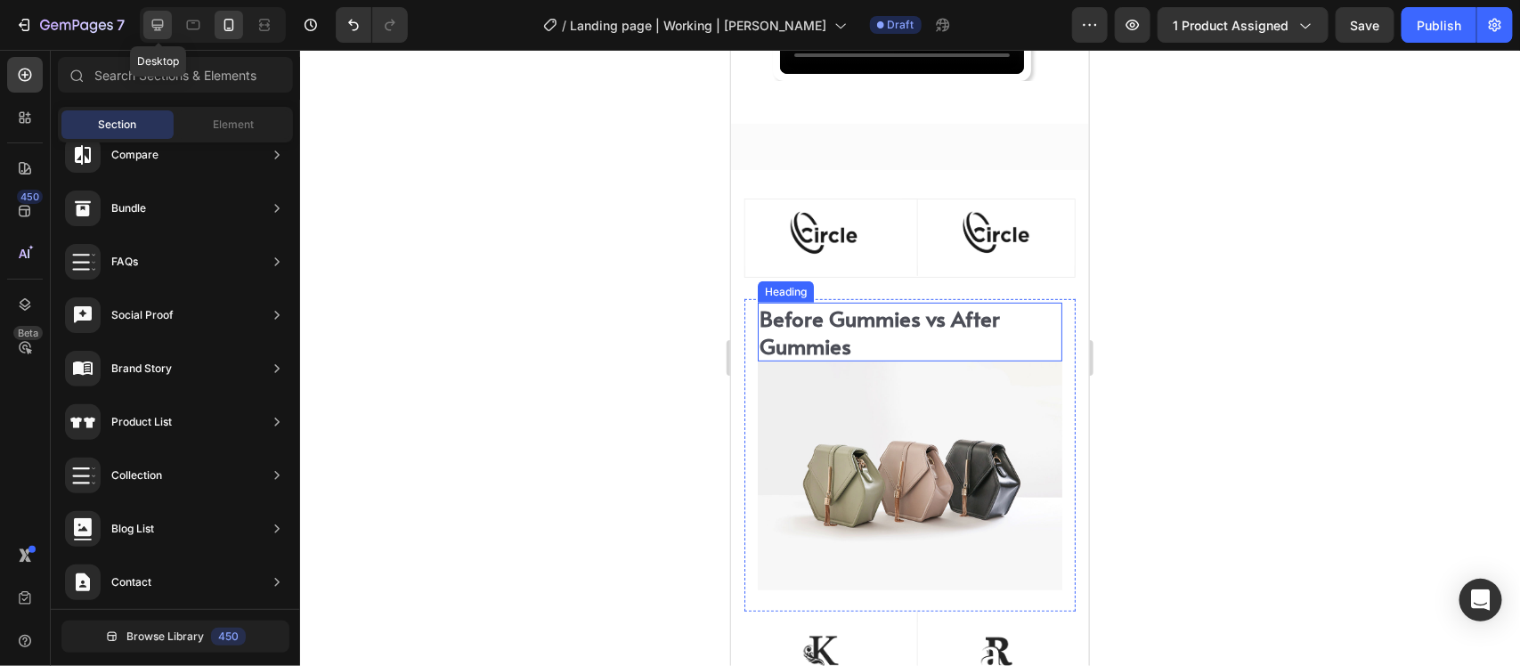
click at [157, 20] on icon at bounding box center [158, 25] width 18 height 18
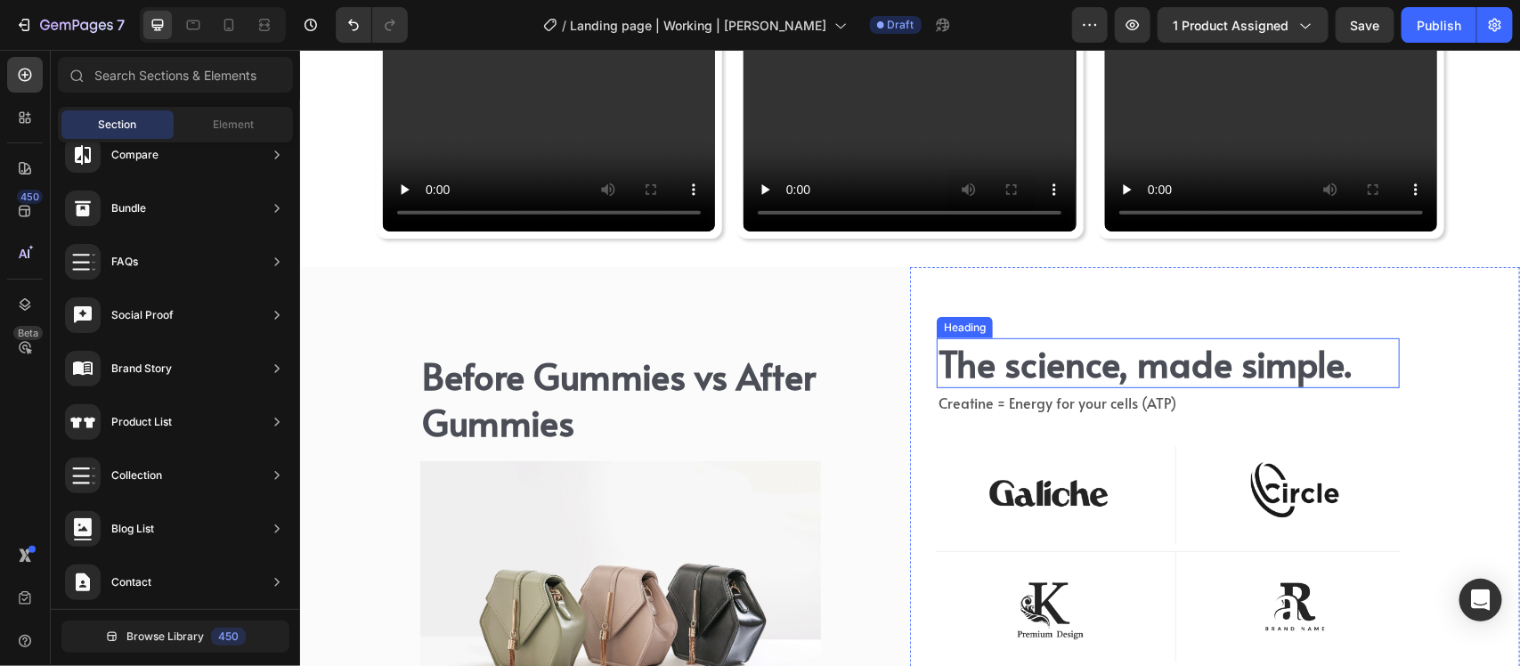
click at [1008, 364] on h2 "The science, made simple." at bounding box center [1167, 363] width 463 height 50
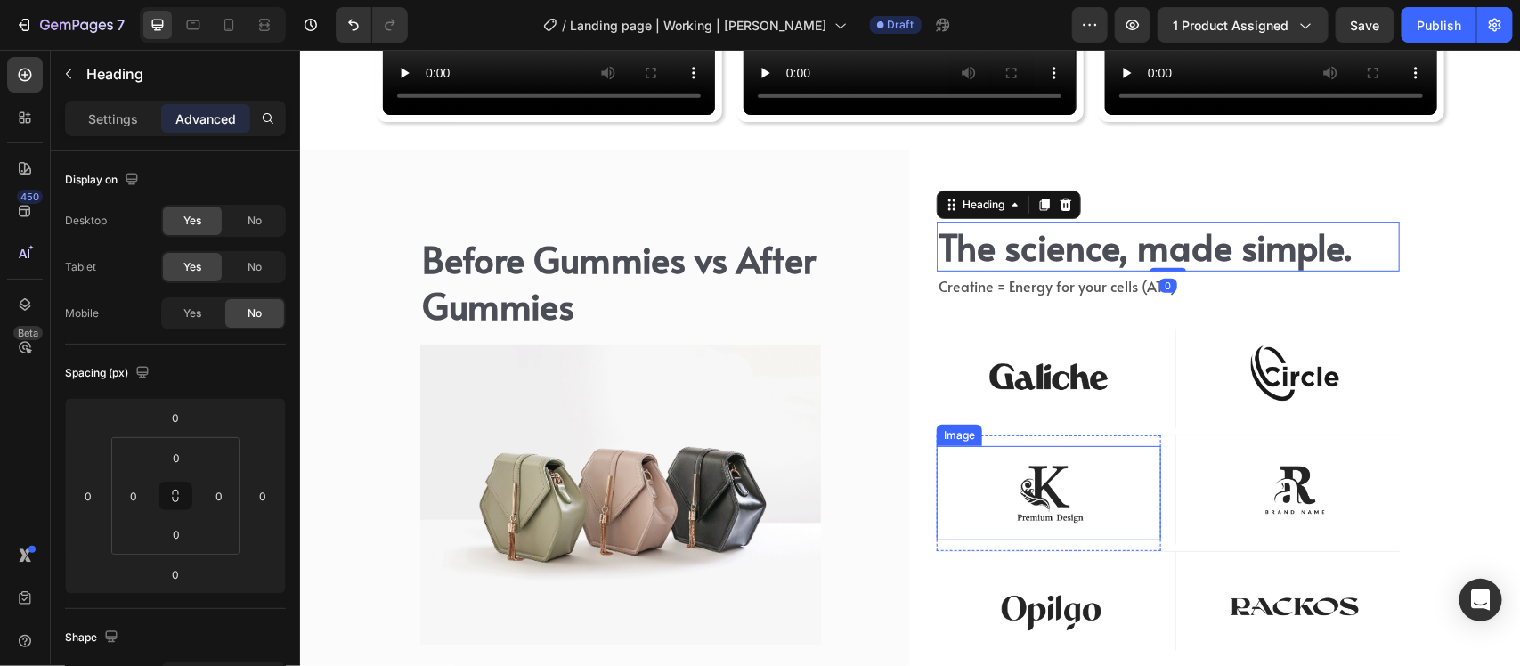
scroll to position [6544, 0]
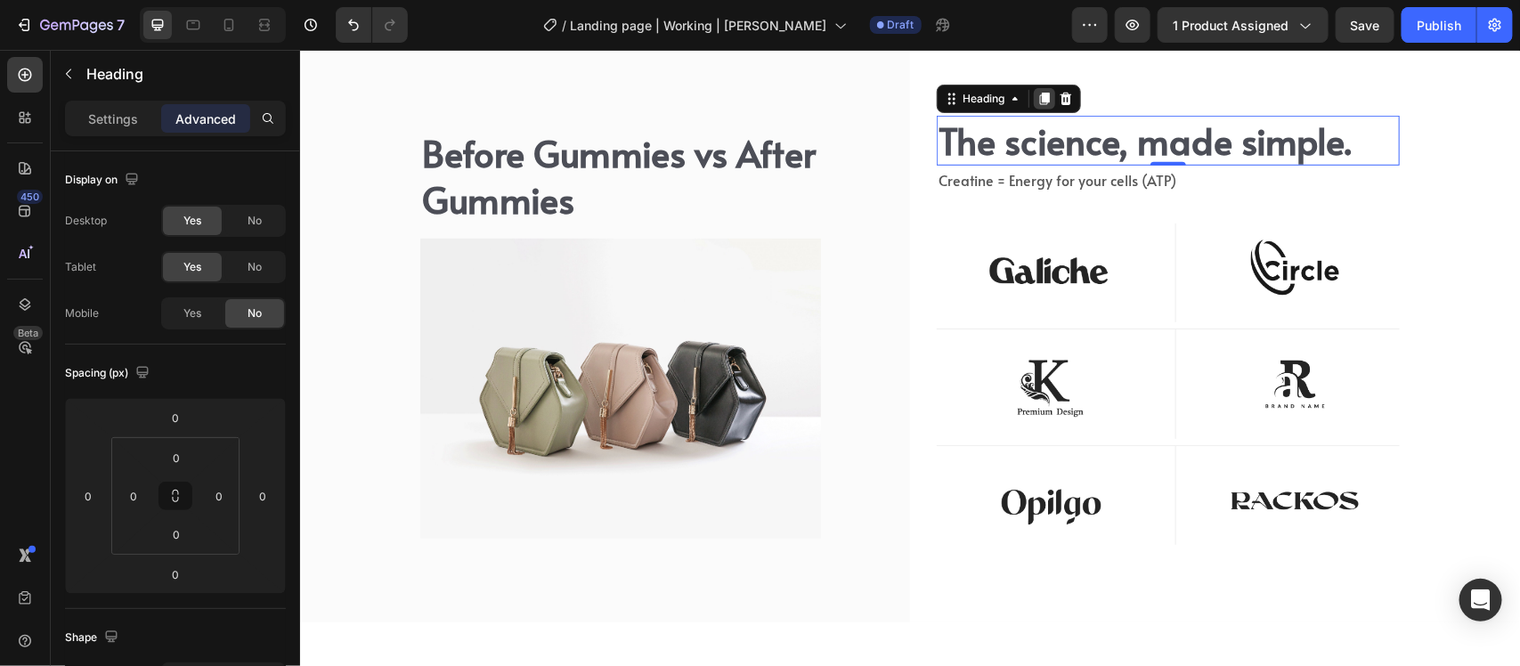
click at [1033, 90] on div at bounding box center [1043, 97] width 21 height 21
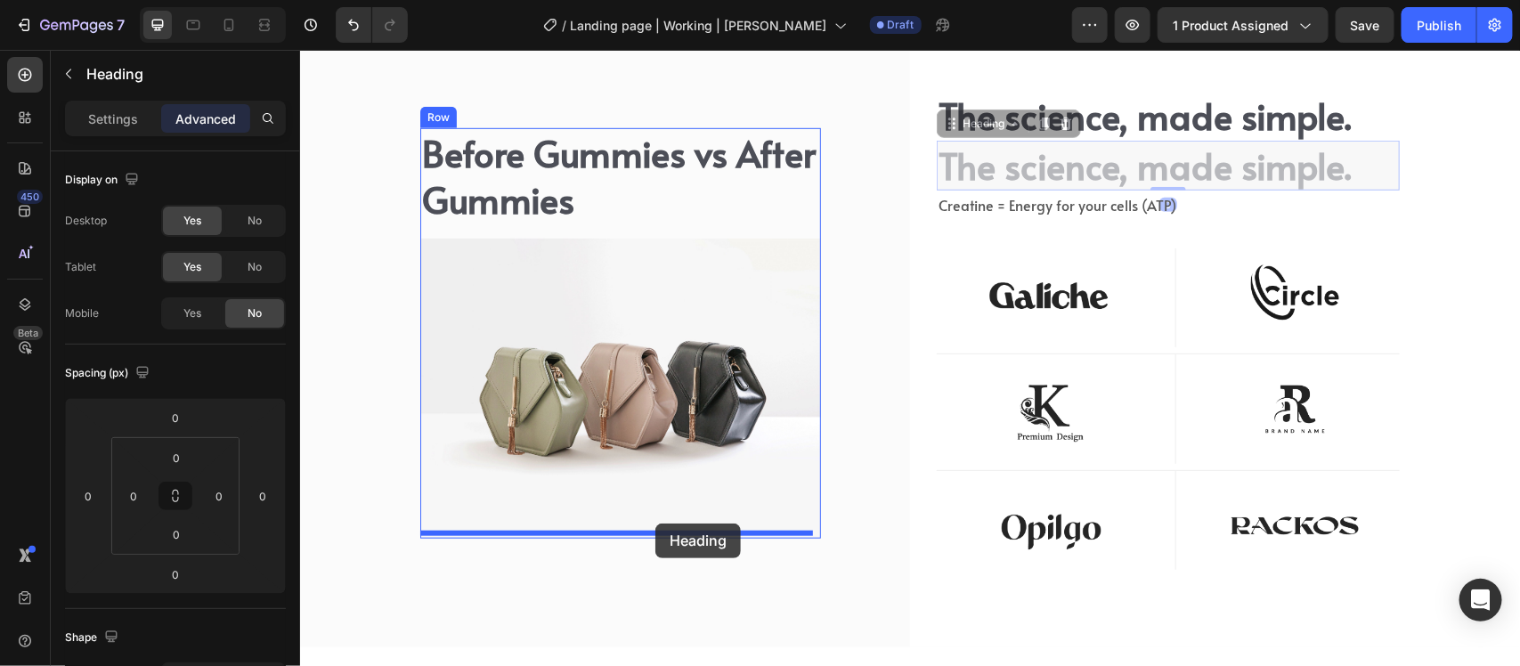
drag, startPoint x: 938, startPoint y: 124, endPoint x: 655, endPoint y: 522, distance: 488.6
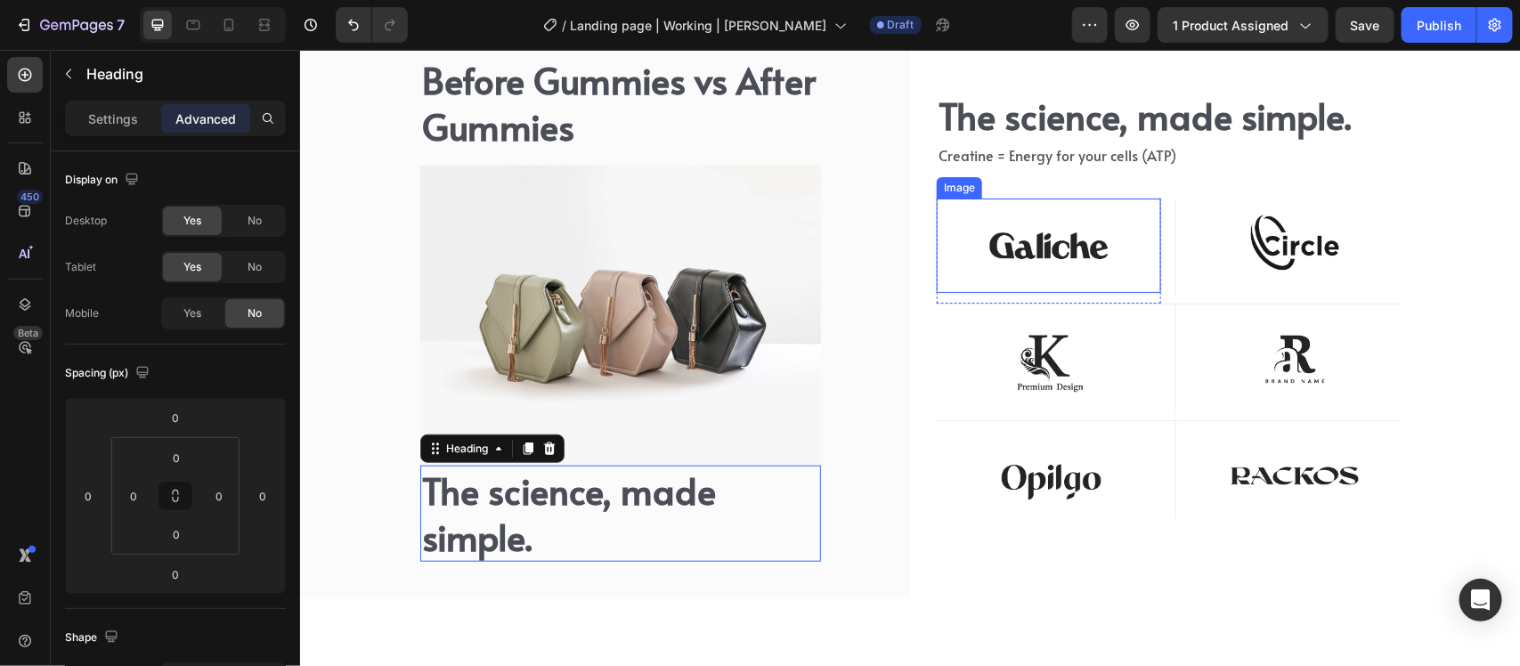
scroll to position [6495, 0]
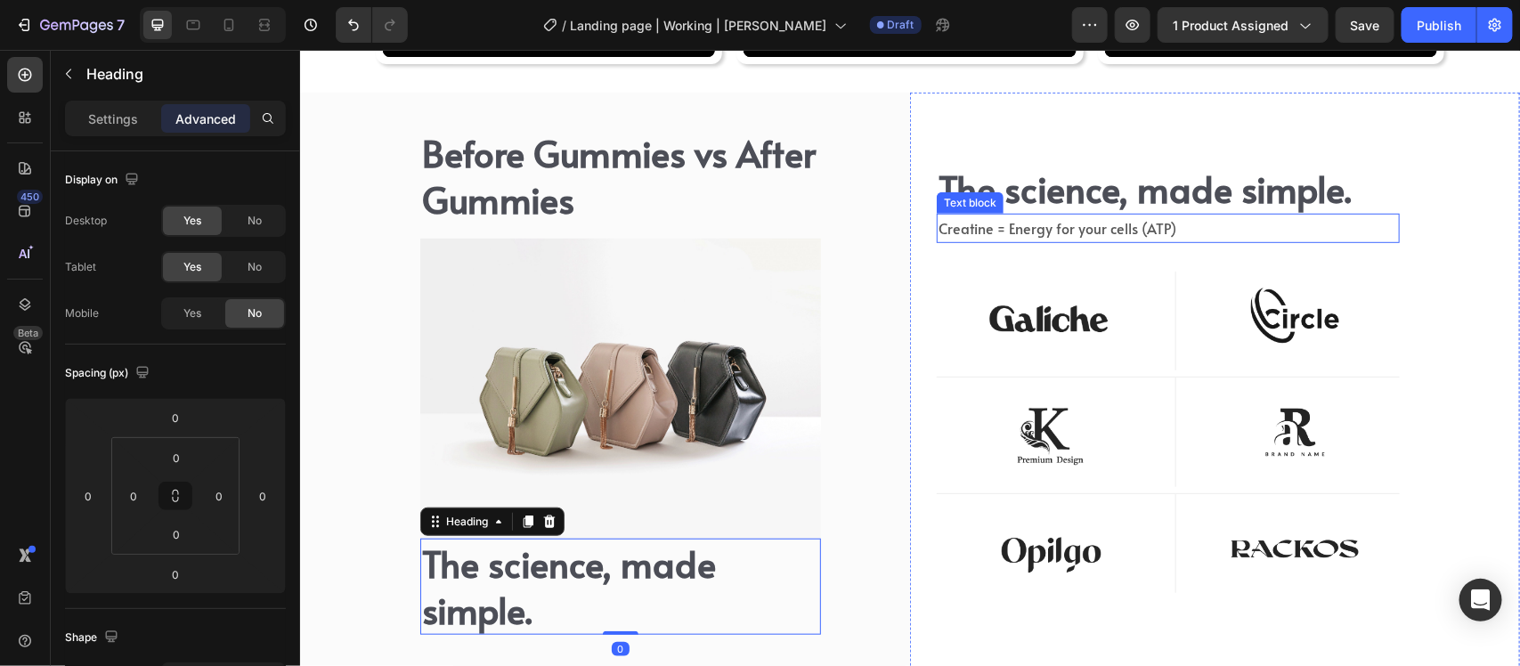
click at [1078, 226] on span "Creatine = Energy for your cells (ATP)" at bounding box center [1057, 227] width 238 height 20
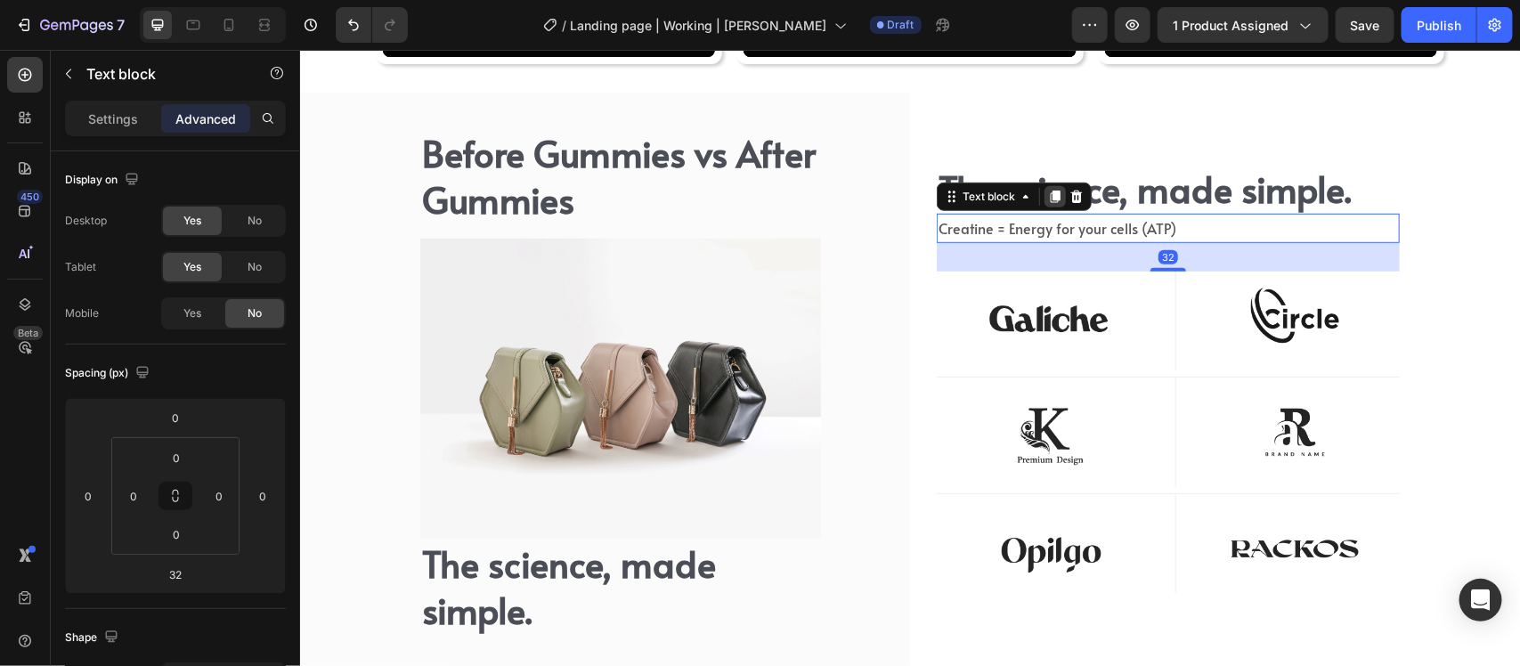
click at [1044, 192] on div at bounding box center [1054, 195] width 21 height 21
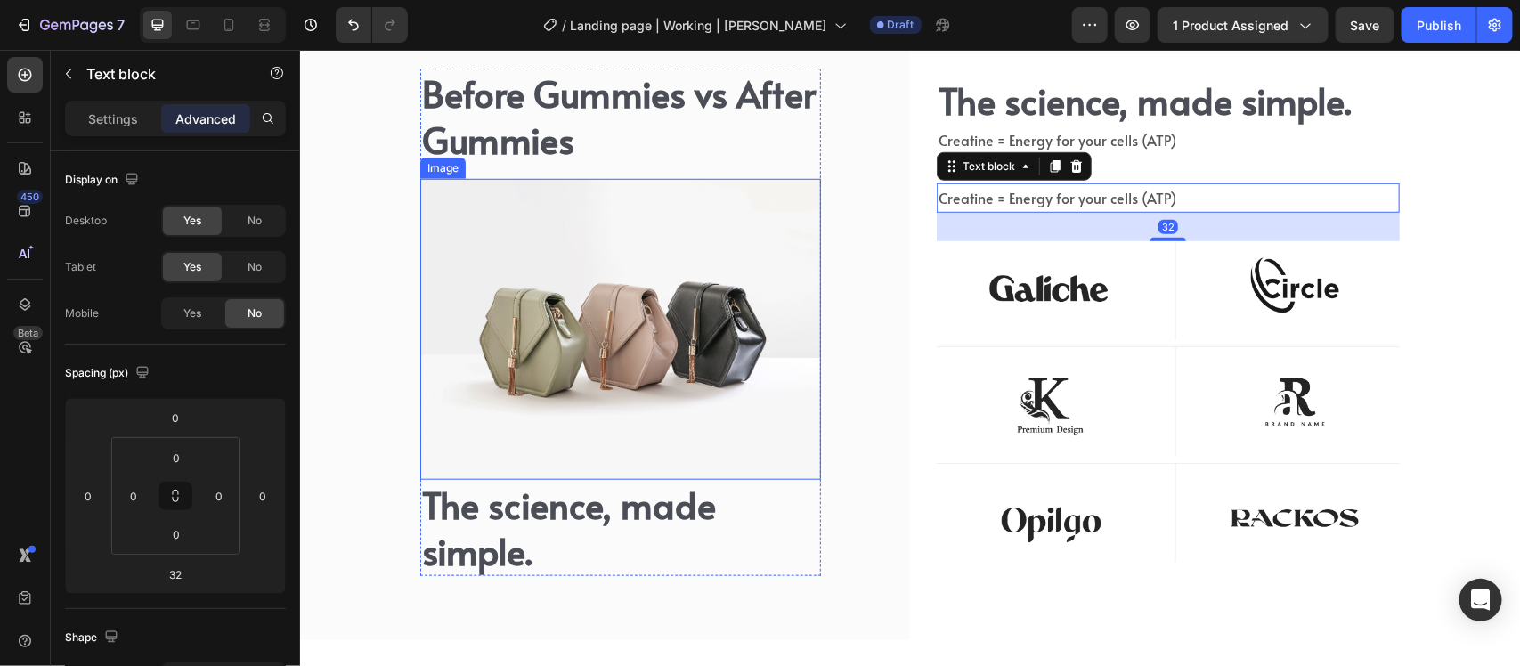
scroll to position [6635, 0]
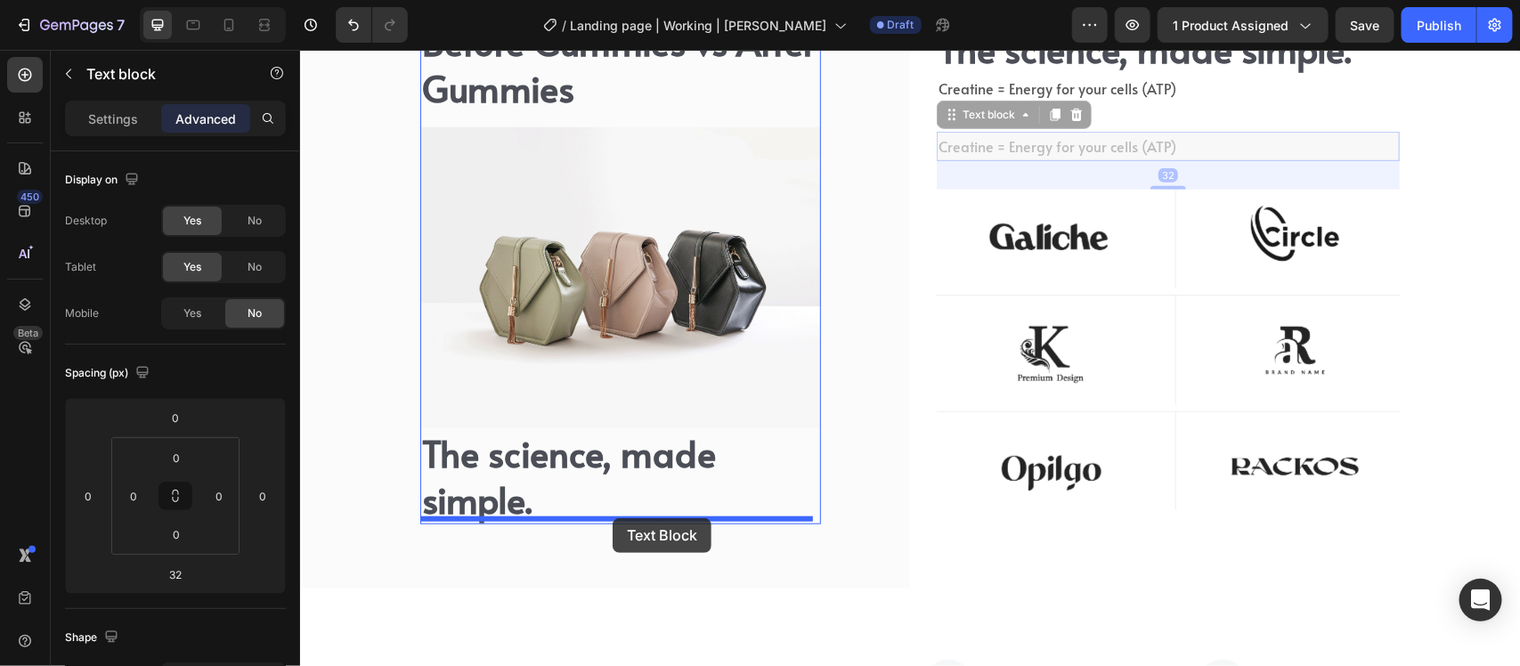
drag, startPoint x: 947, startPoint y: 118, endPoint x: 611, endPoint y: 511, distance: 517.4
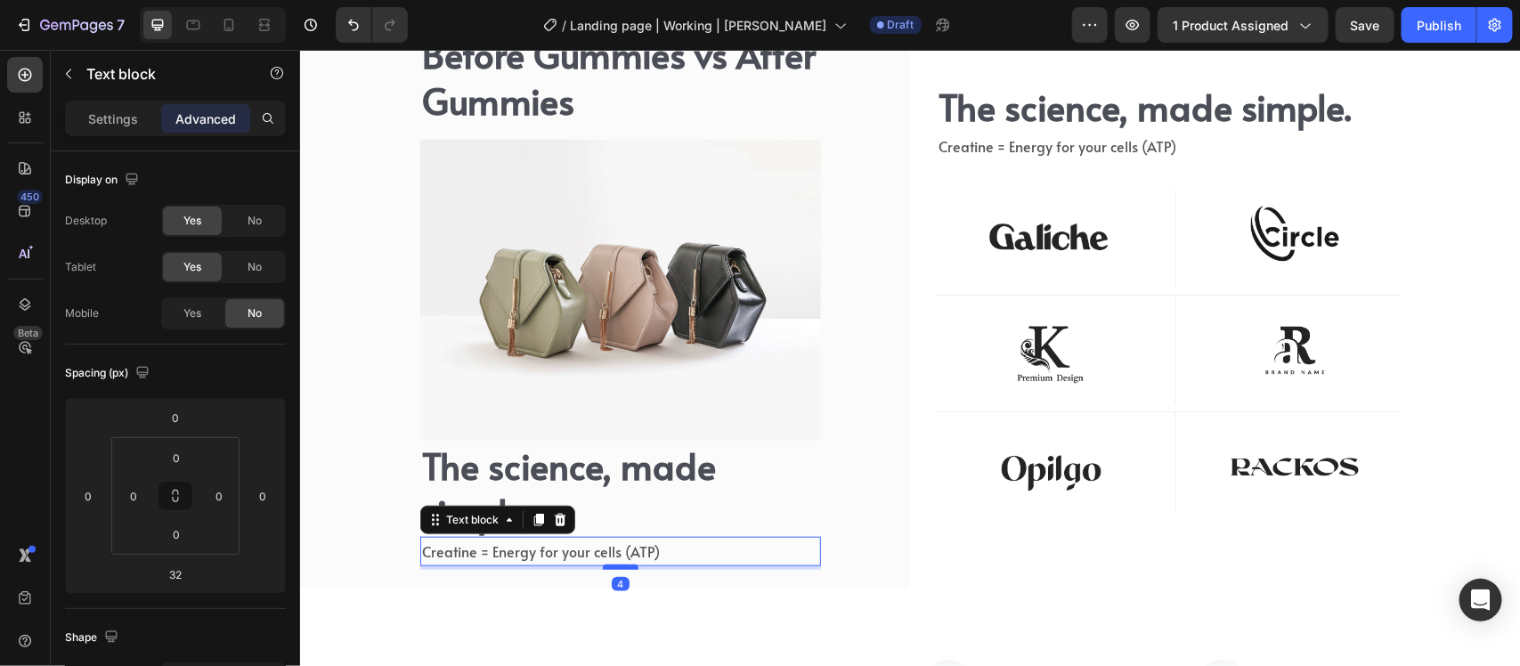
scroll to position [6592, 0]
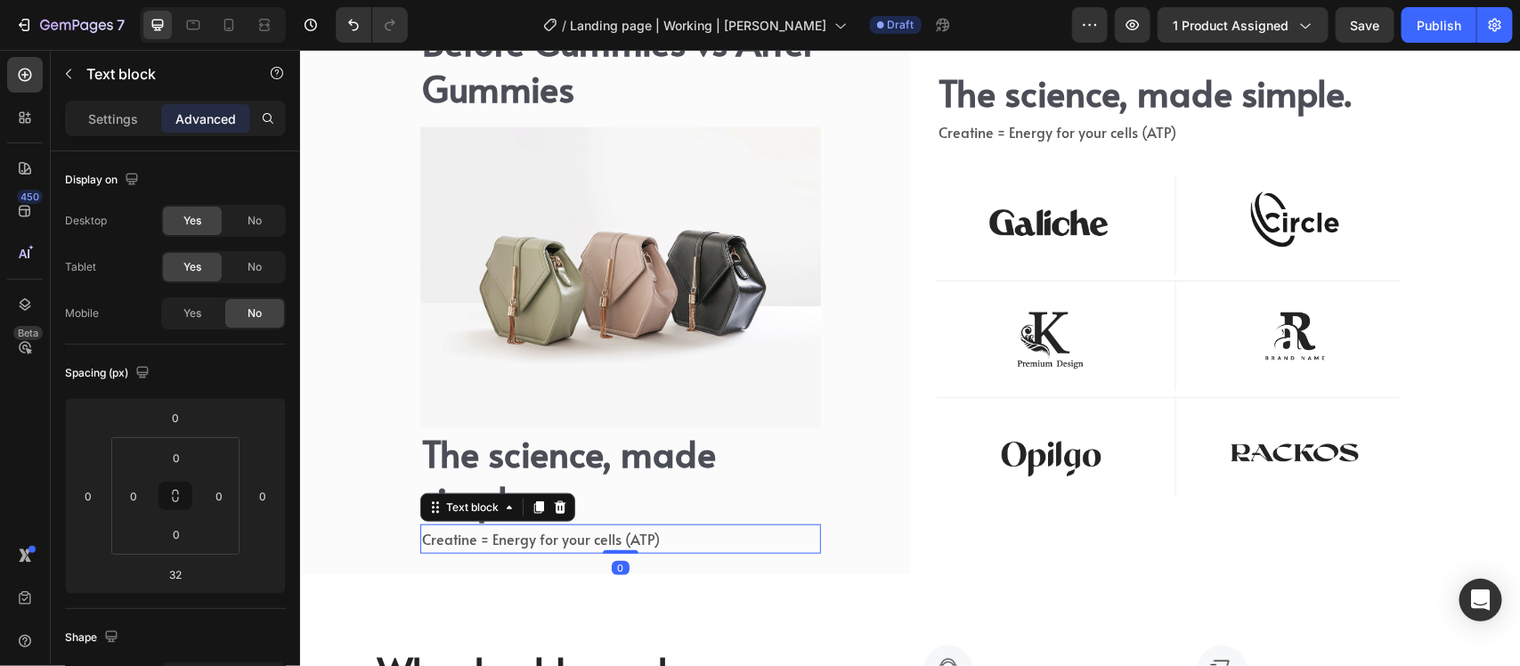
drag, startPoint x: 623, startPoint y: 572, endPoint x: 623, endPoint y: 525, distance: 46.3
click at [623, 534] on div "Creatine = Energy for your cells (ATP) Text block 0" at bounding box center [619, 538] width 401 height 29
type input "0"
click at [228, 28] on icon at bounding box center [229, 29] width 4 height 2
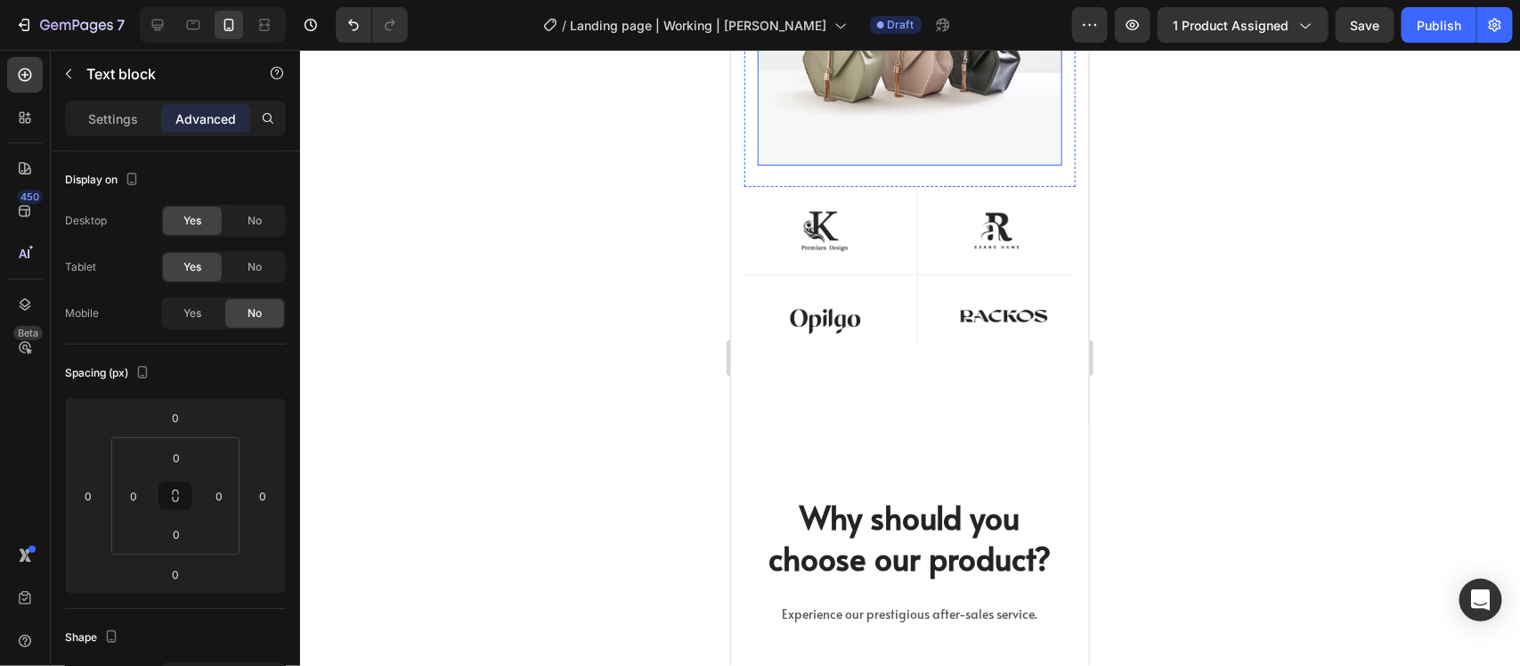
scroll to position [6641, 0]
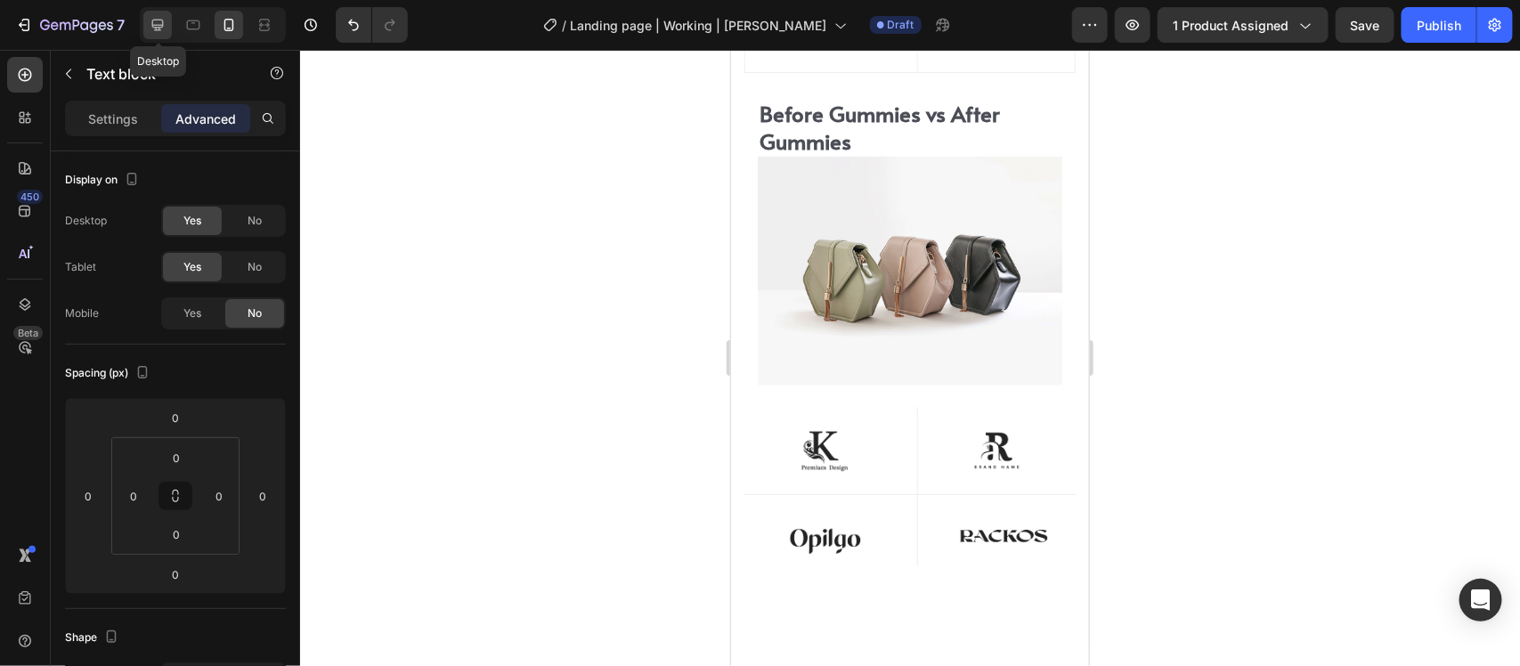
click at [163, 25] on icon at bounding box center [158, 26] width 12 height 12
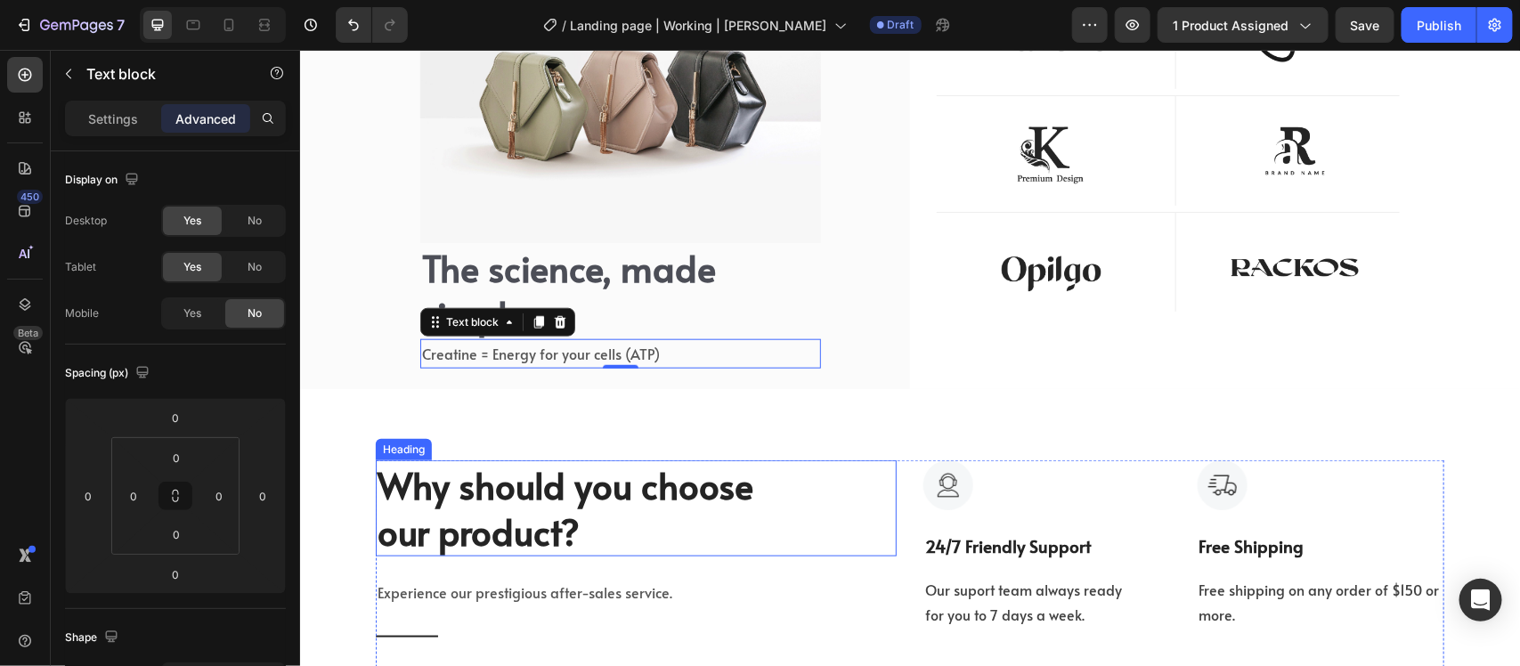
scroll to position [6754, 0]
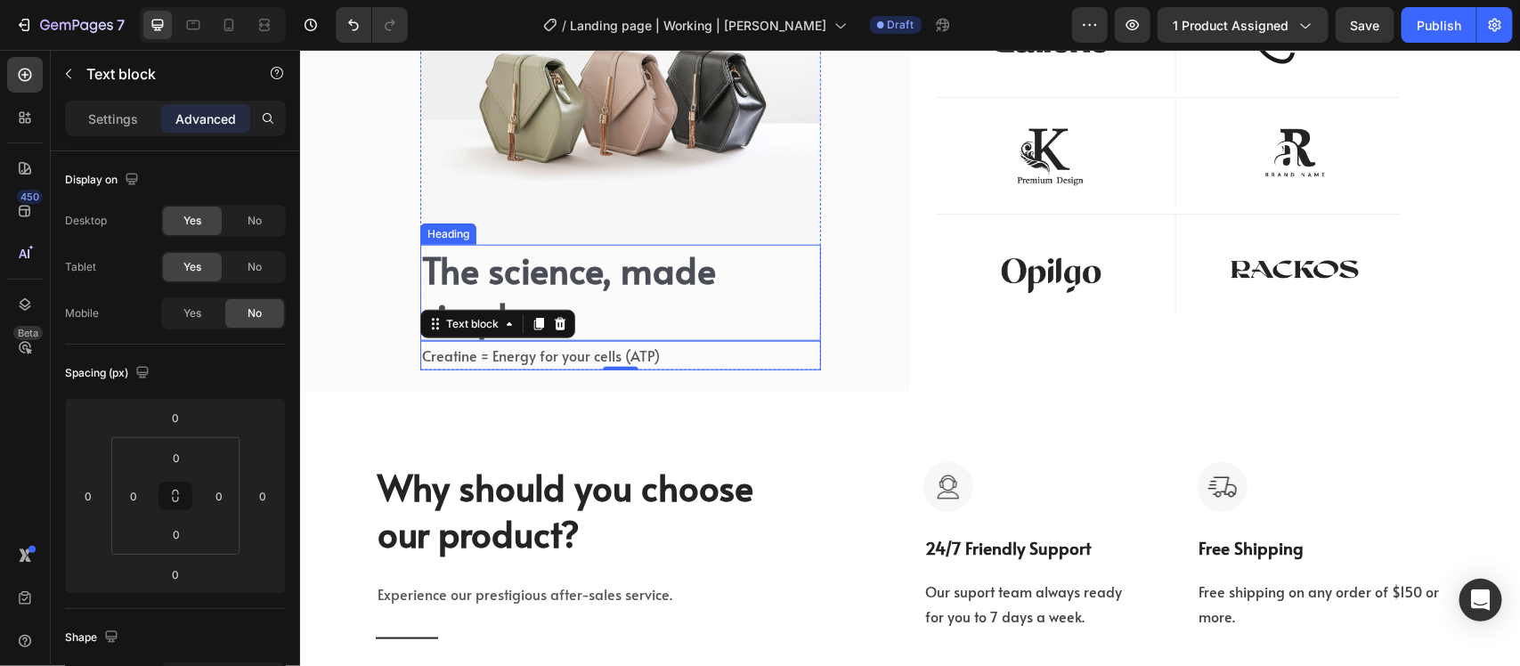
click at [608, 273] on h2 "The science, made simple." at bounding box center [619, 292] width 401 height 96
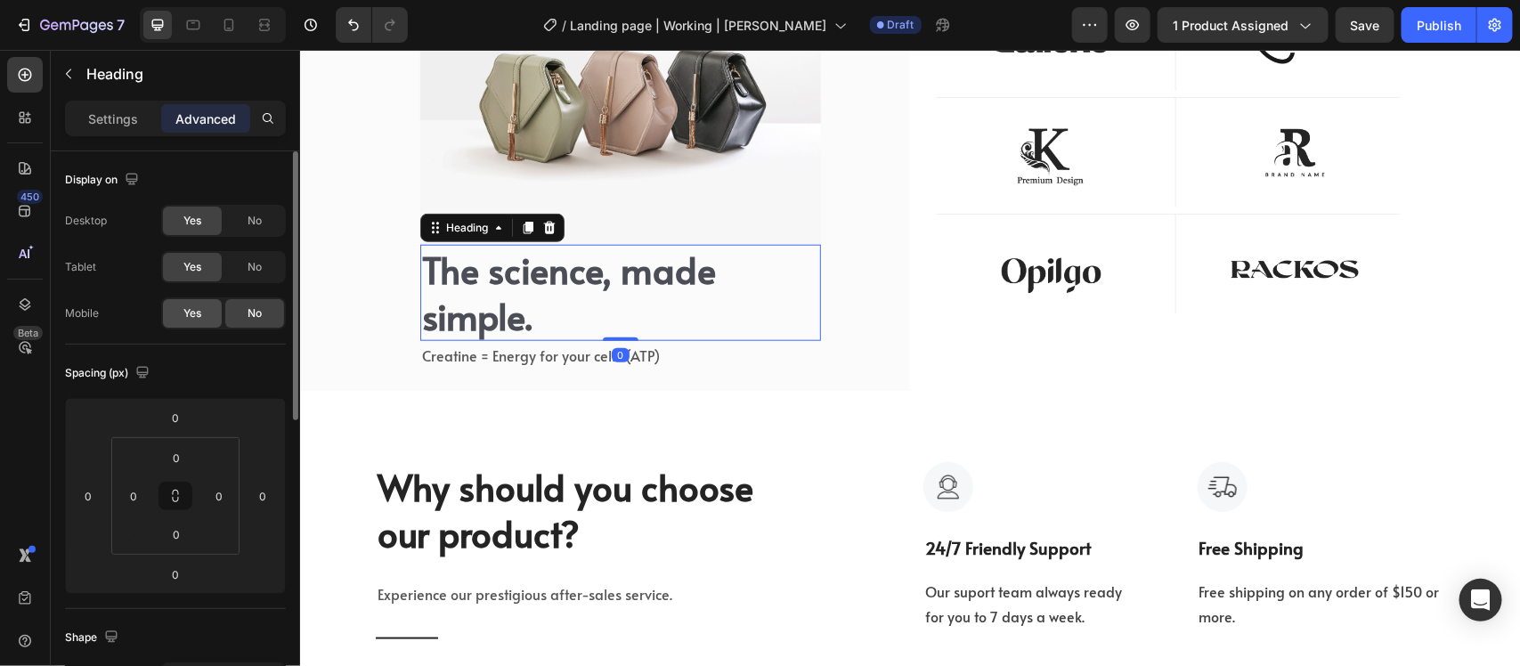
click at [196, 314] on span "Yes" at bounding box center [192, 313] width 18 height 16
click at [465, 354] on span "Creatine = Energy for your cells (ATP)" at bounding box center [540, 355] width 238 height 20
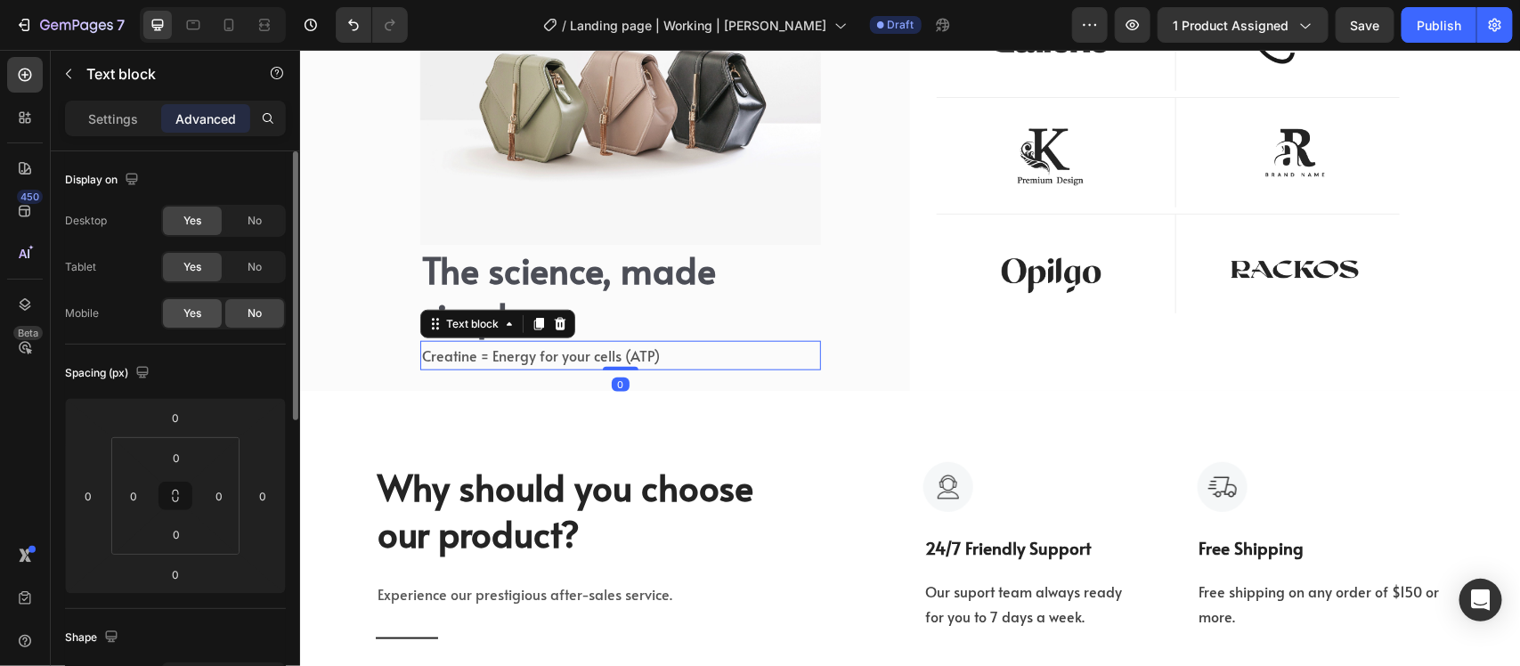
click at [194, 304] on div "Yes" at bounding box center [192, 313] width 59 height 29
click at [216, 20] on div at bounding box center [229, 25] width 29 height 29
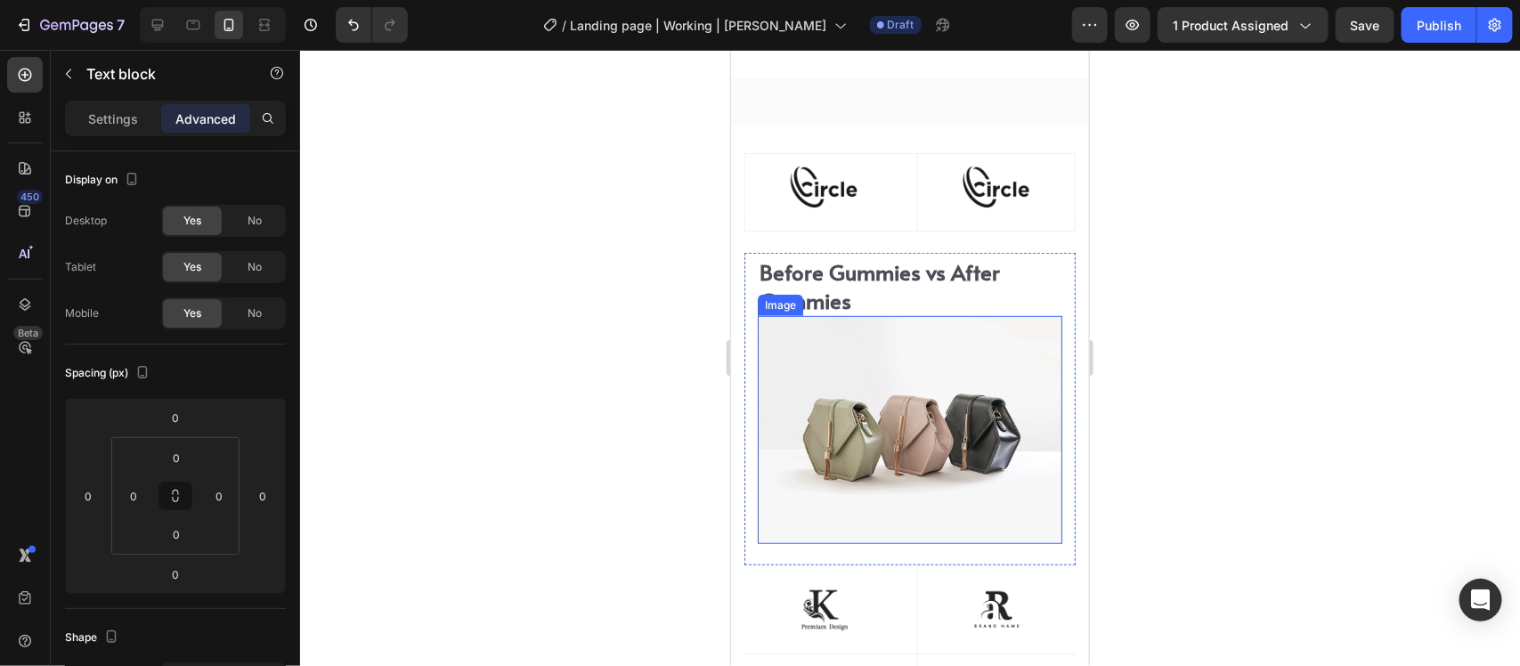
scroll to position [6192, 0]
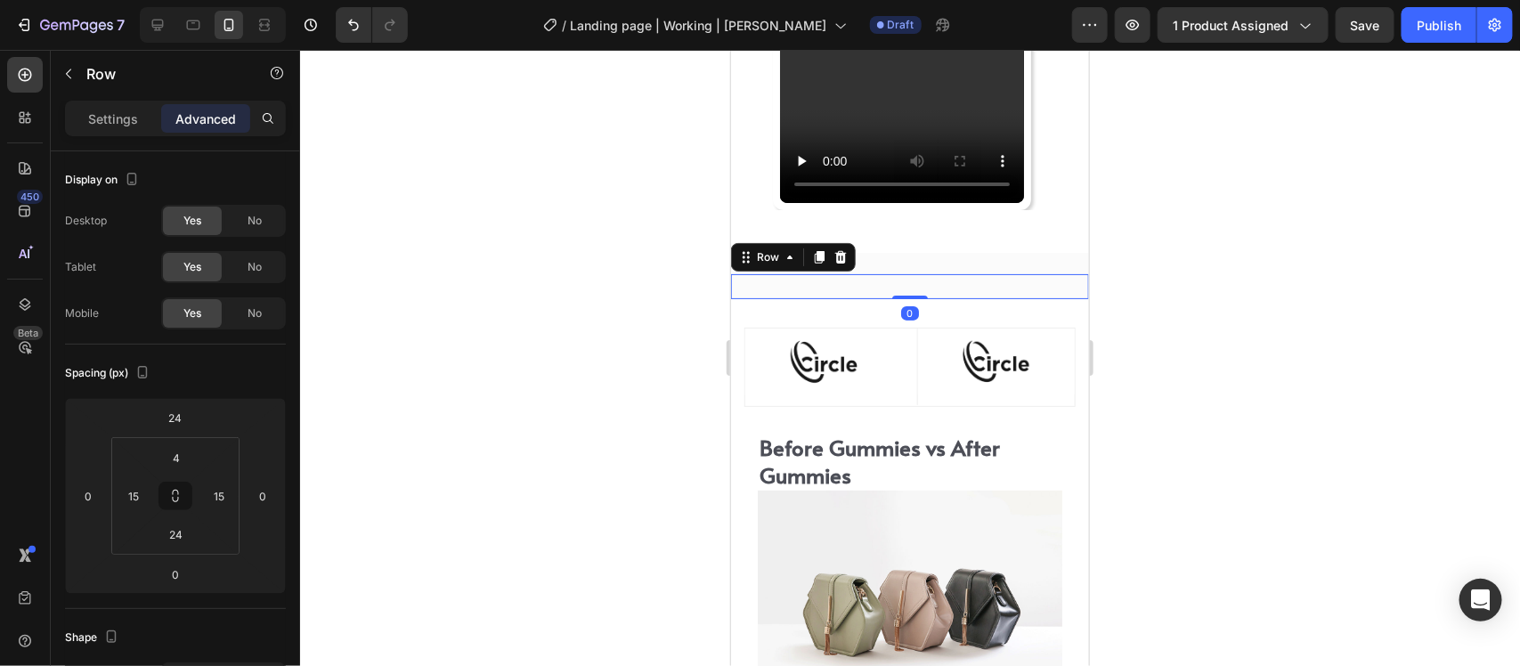
click at [892, 289] on div "Before Gummies vs After Gummies Heading Image The science, made simple. Heading…" at bounding box center [909, 285] width 358 height 25
click at [846, 284] on div "Before Gummies vs After Gummies Heading Image The science, made simple. Heading…" at bounding box center [909, 285] width 358 height 25
click at [844, 281] on div "Before Gummies vs After Gummies Heading Image The science, made simple. Heading…" at bounding box center [909, 285] width 358 height 25
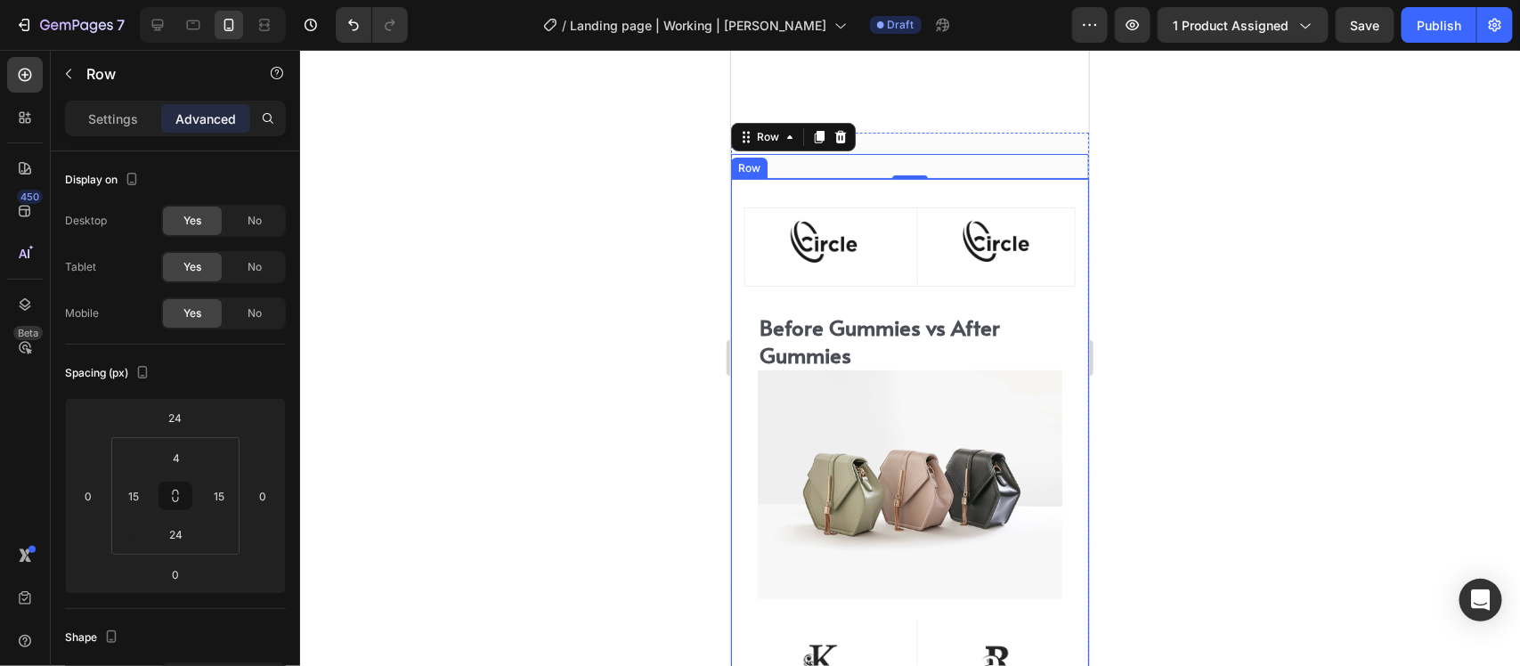
scroll to position [6303, 0]
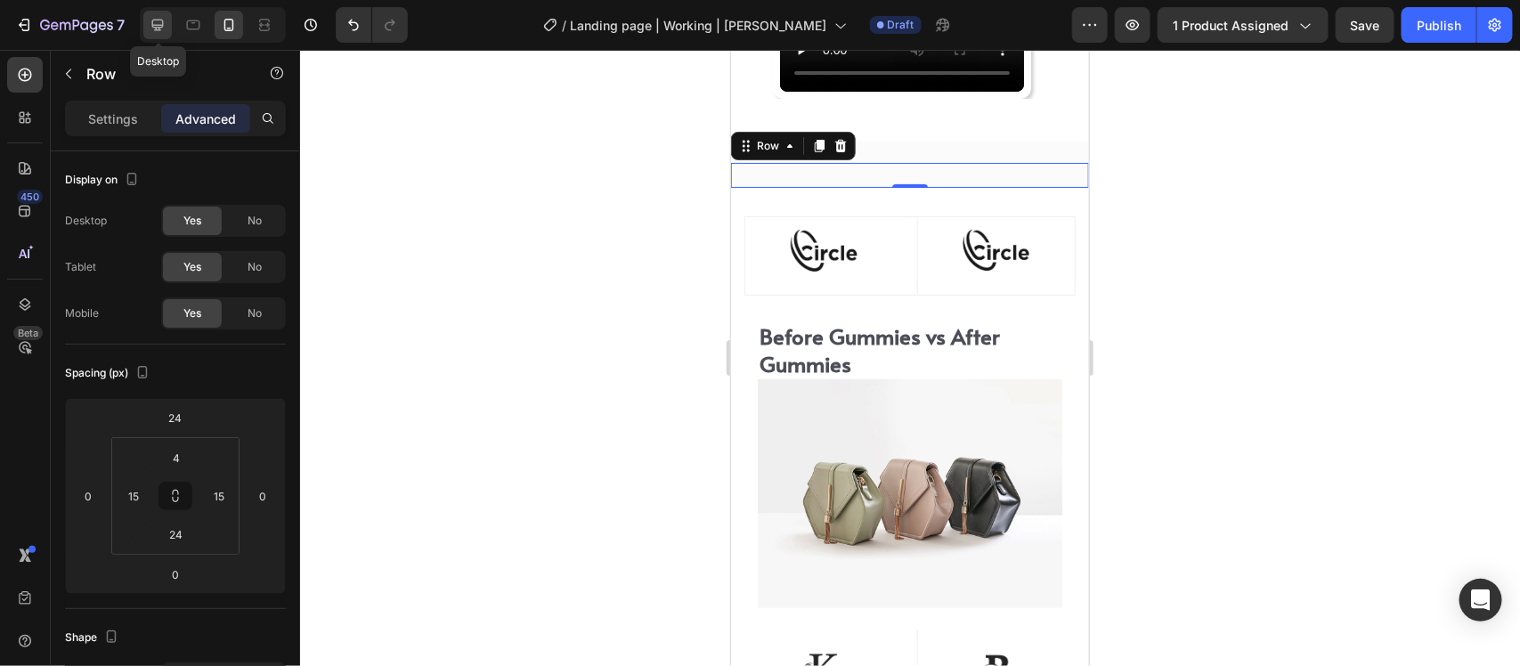
click at [163, 25] on icon at bounding box center [158, 26] width 12 height 12
type input "0"
type input "135"
type input "0"
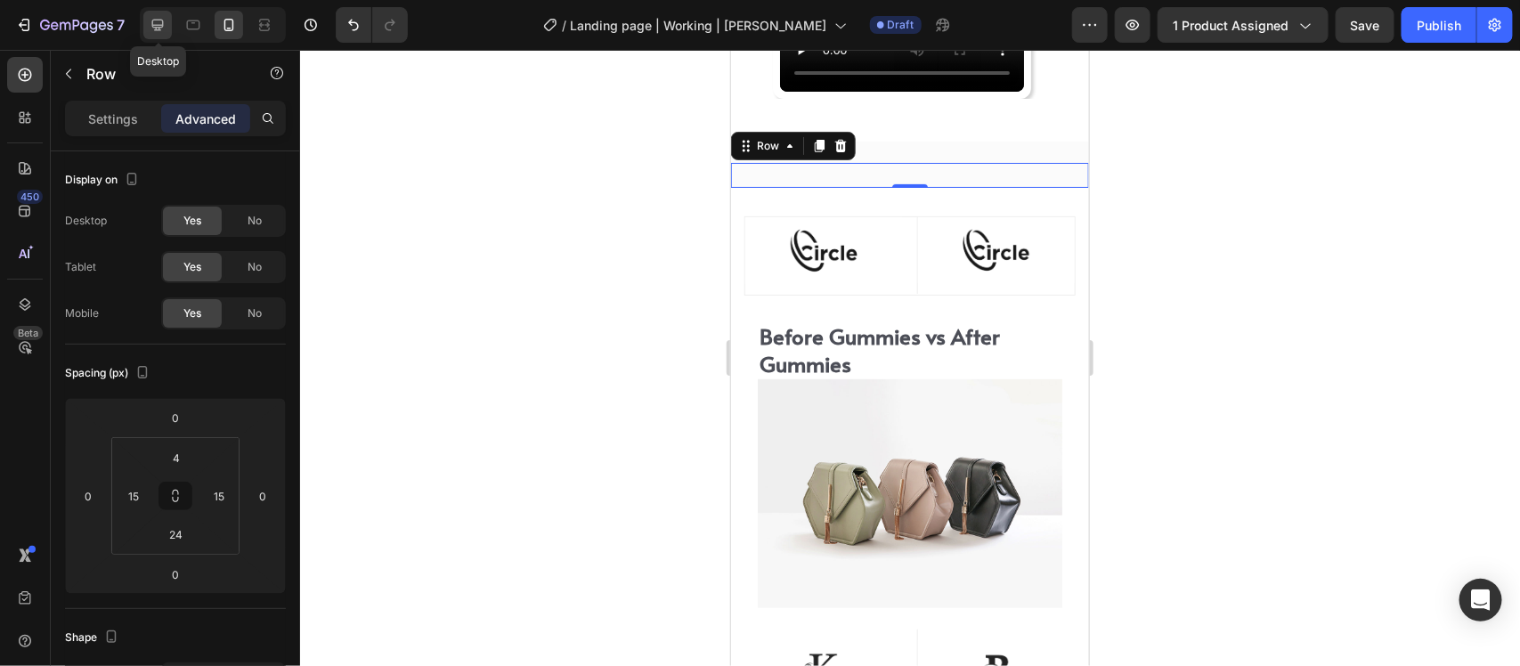
type input "100"
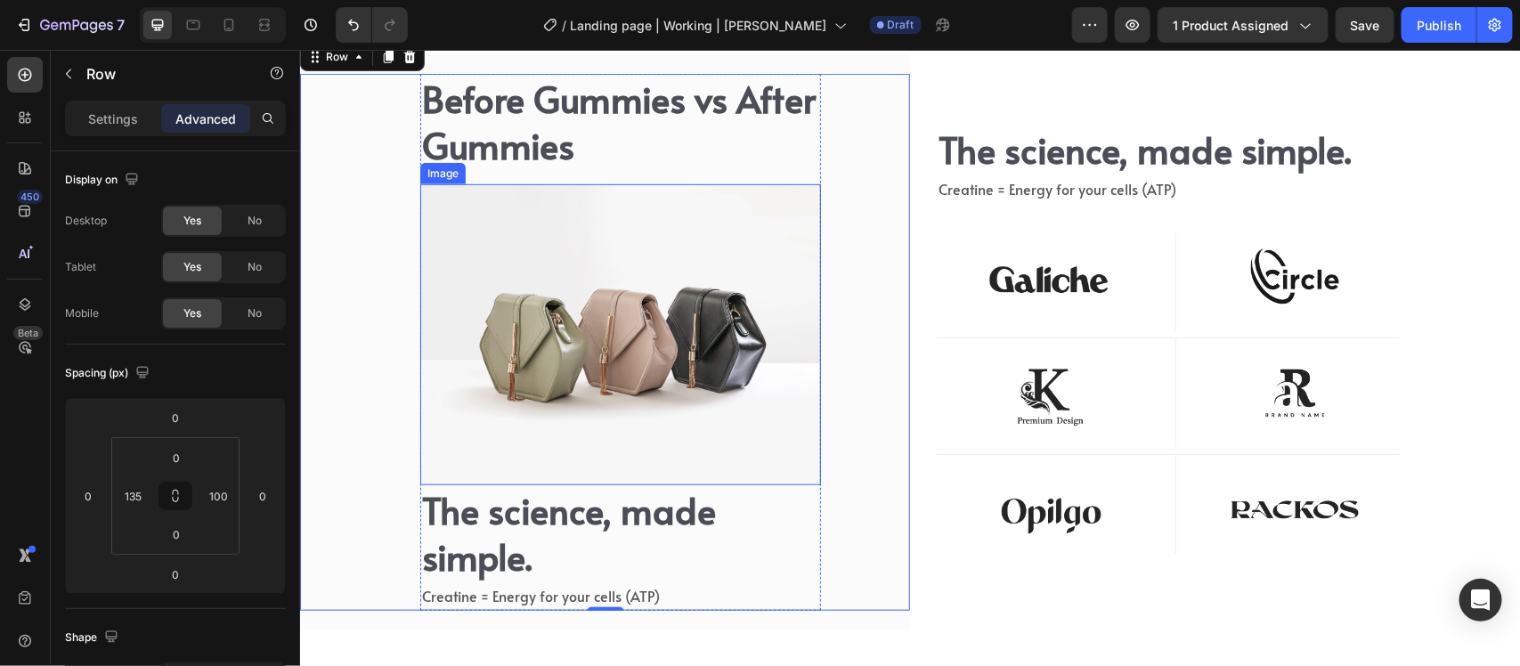
scroll to position [6497, 0]
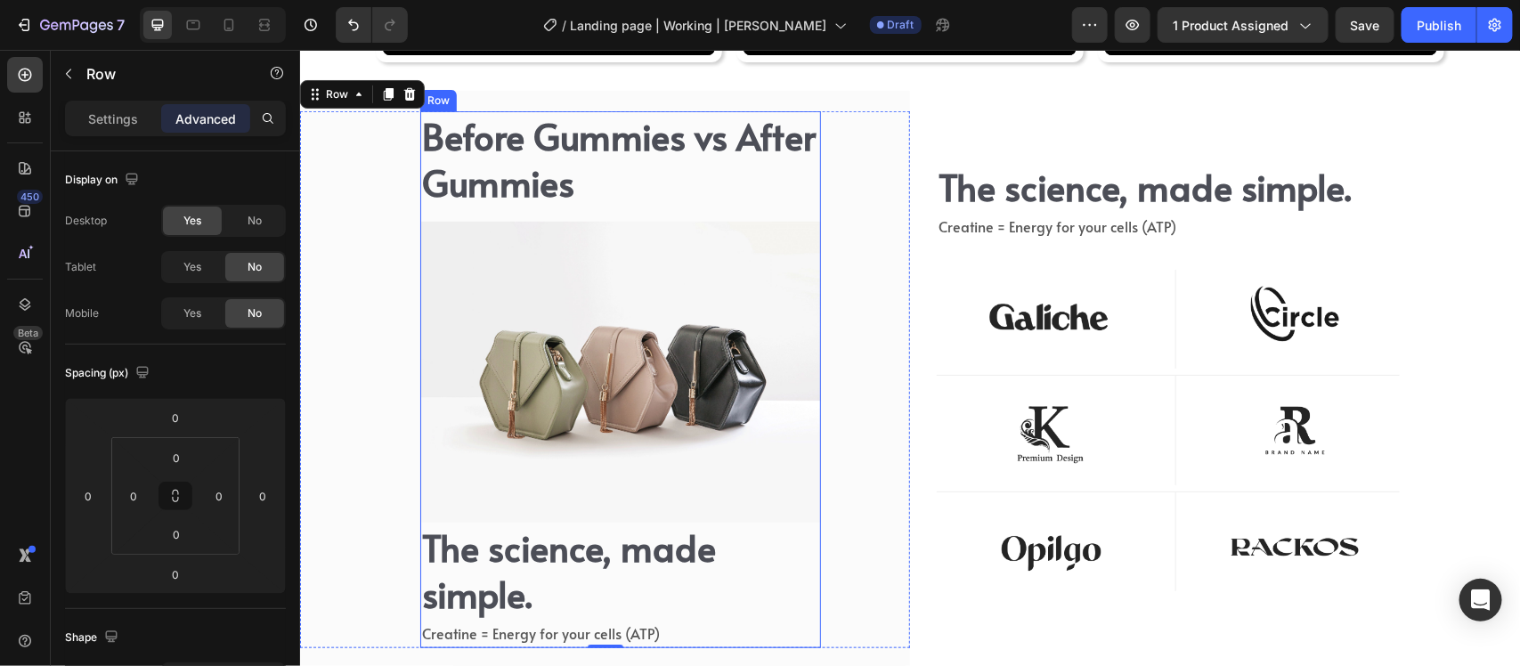
click at [768, 211] on div "Before Gummies vs After Gummies Heading Image The science, made simple. Heading…" at bounding box center [619, 378] width 401 height 536
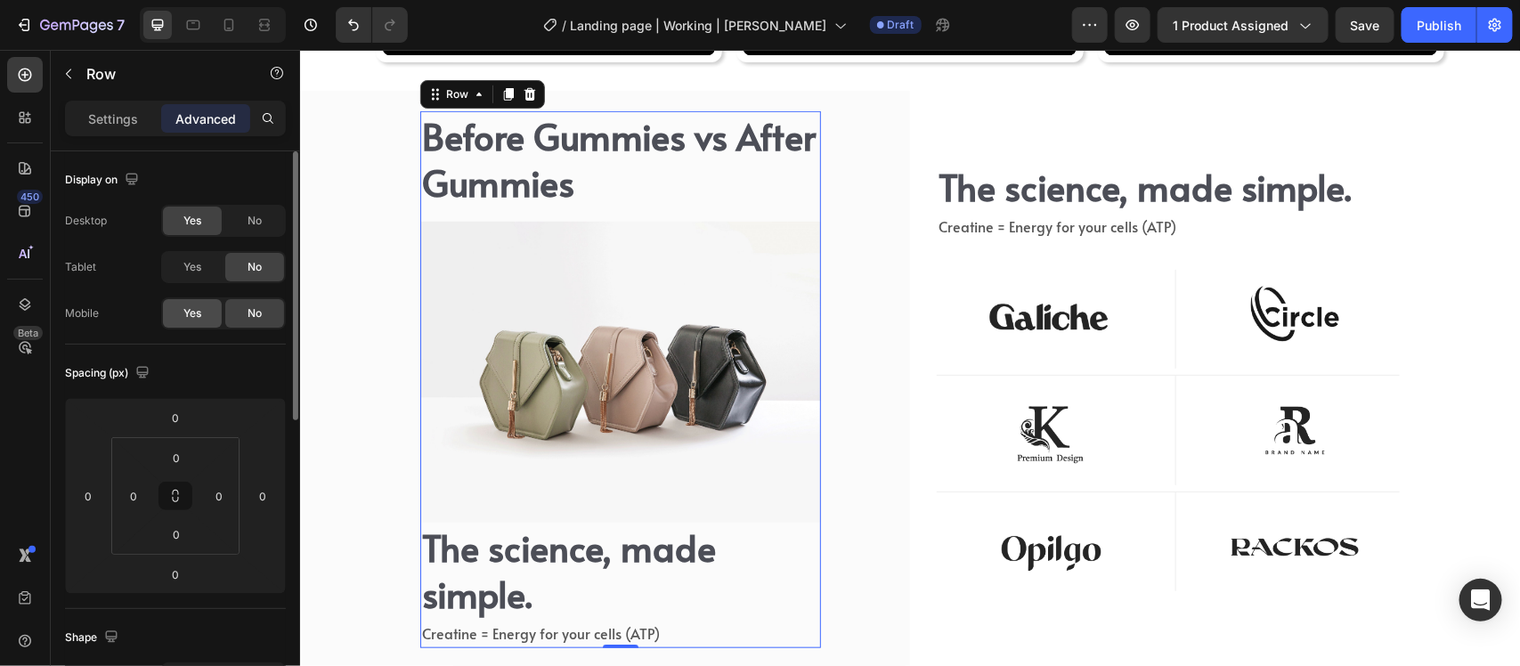
click at [199, 305] on span "Yes" at bounding box center [192, 313] width 18 height 16
click at [227, 11] on div at bounding box center [229, 25] width 29 height 29
type input "24"
type input "4"
type input "15"
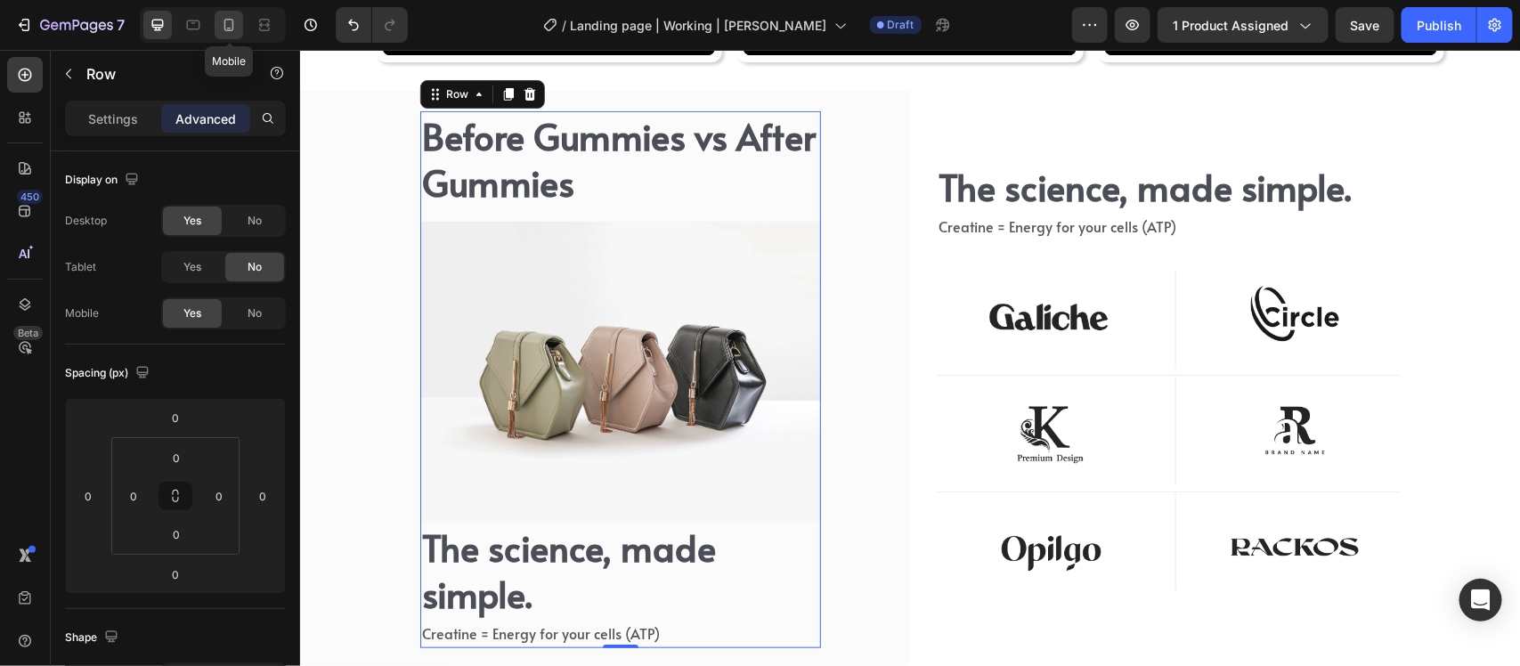
type input "24"
type input "15"
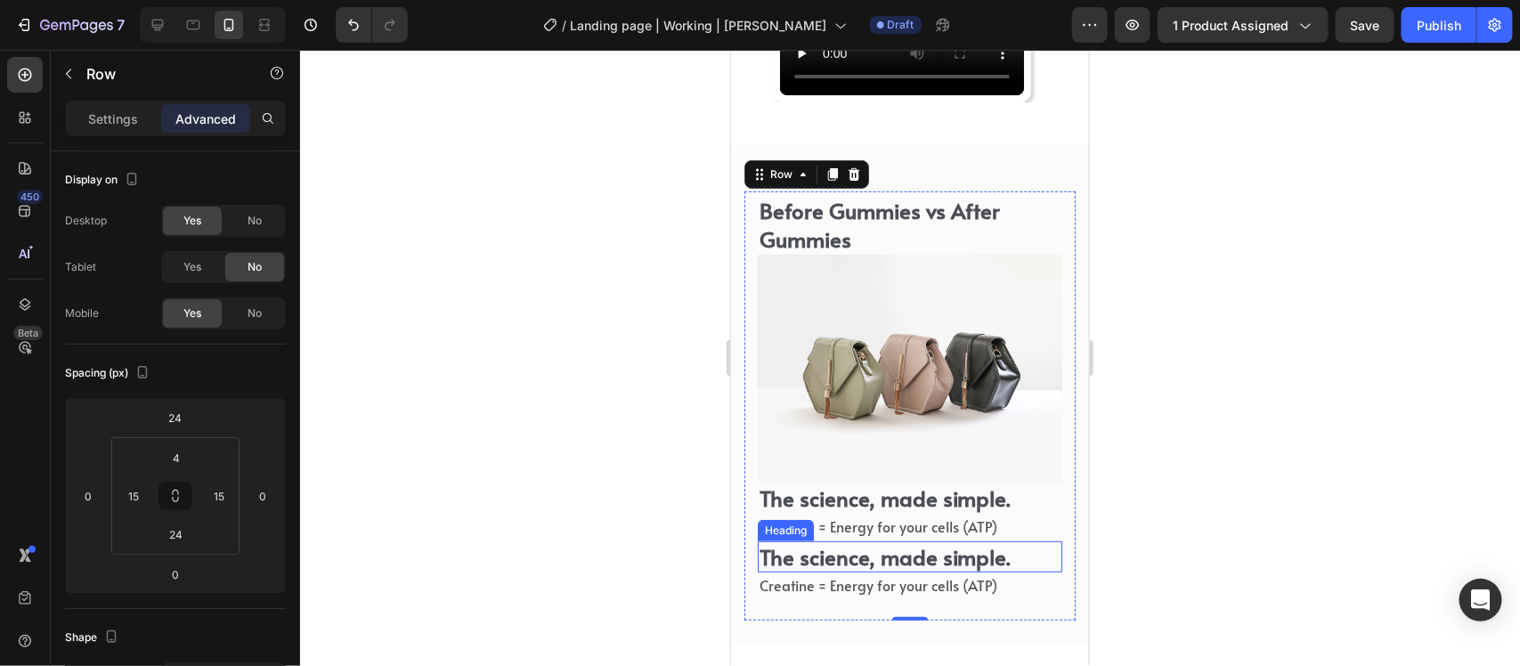
scroll to position [6161, 0]
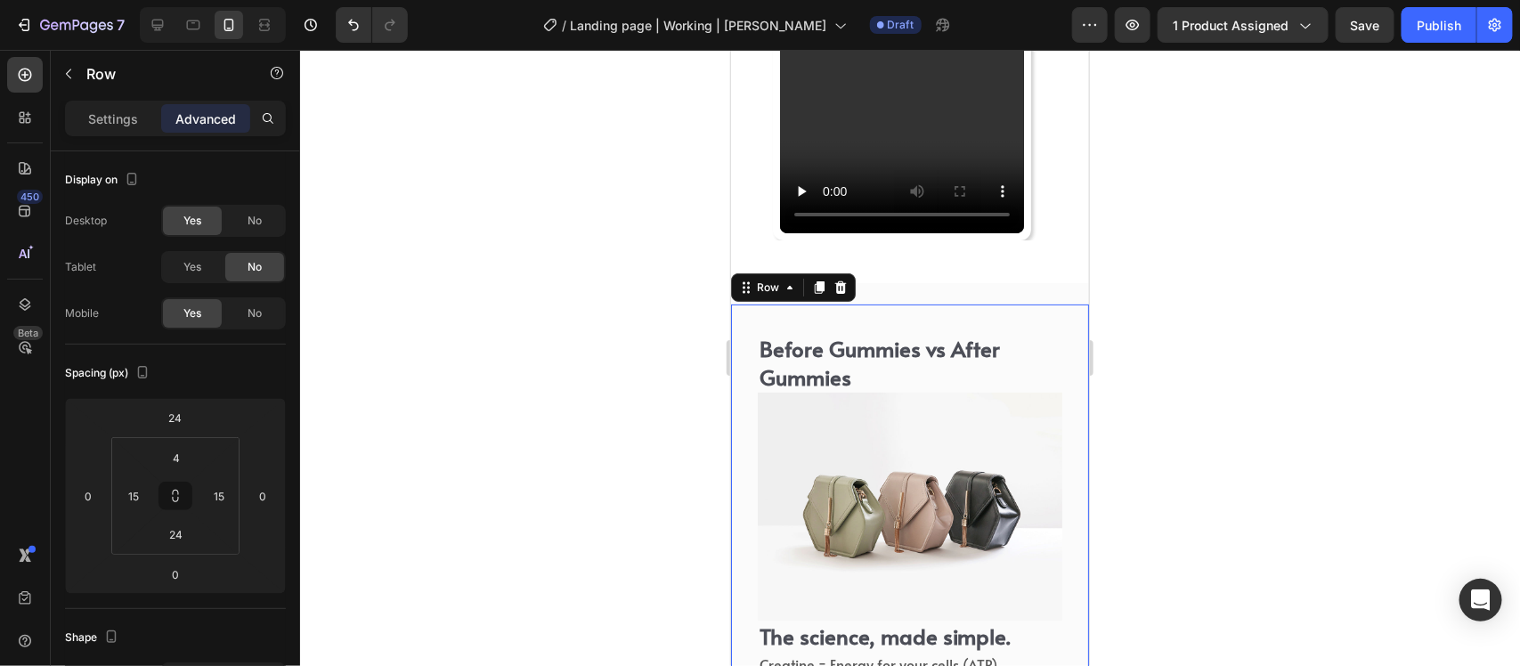
click at [884, 309] on div "Before Gummies vs After Gummies Heading Image The science, made simple. Heading…" at bounding box center [909, 532] width 331 height 451
click at [893, 287] on div "Before Gummies vs After Gummies Heading Image The science, made simple. Heading…" at bounding box center [909, 530] width 358 height 497
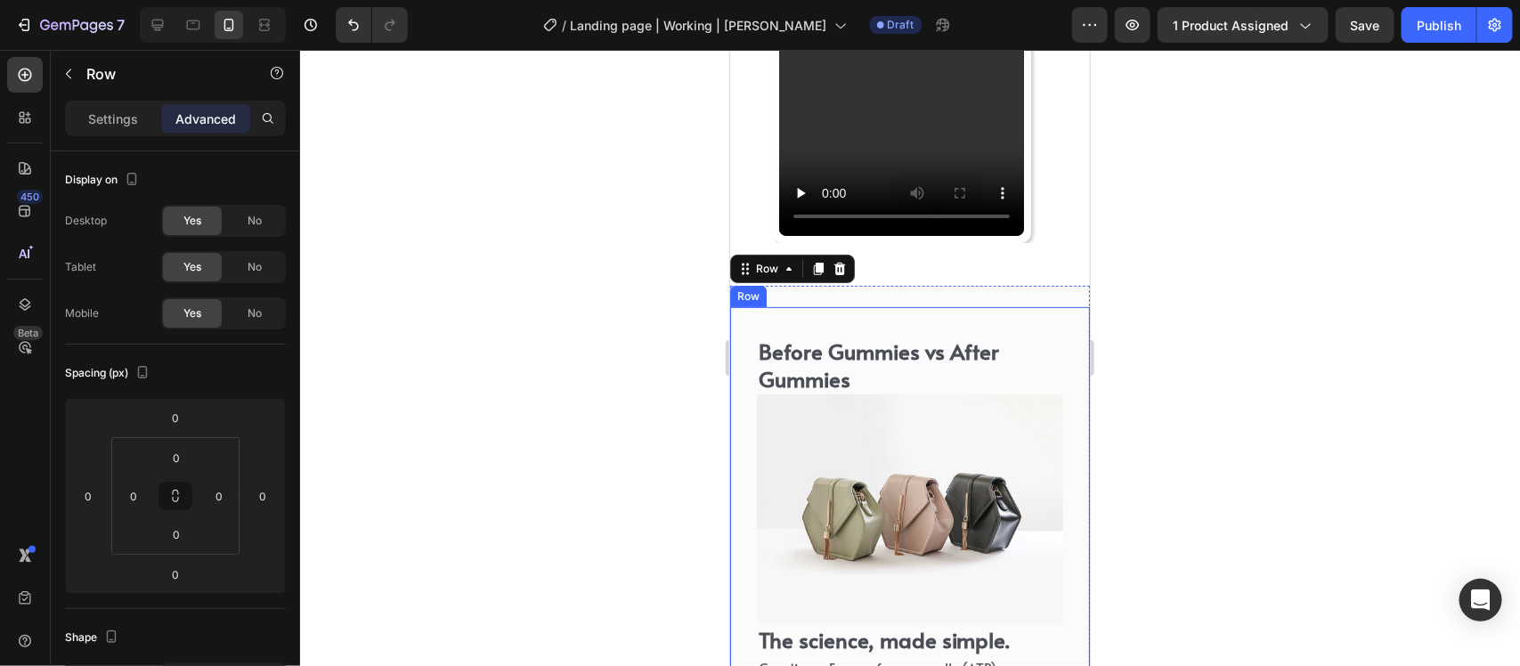
click at [793, 321] on div "Before Gummies vs After Gummies Heading Image The science, made simple. Heading…" at bounding box center [909, 536] width 333 height 452
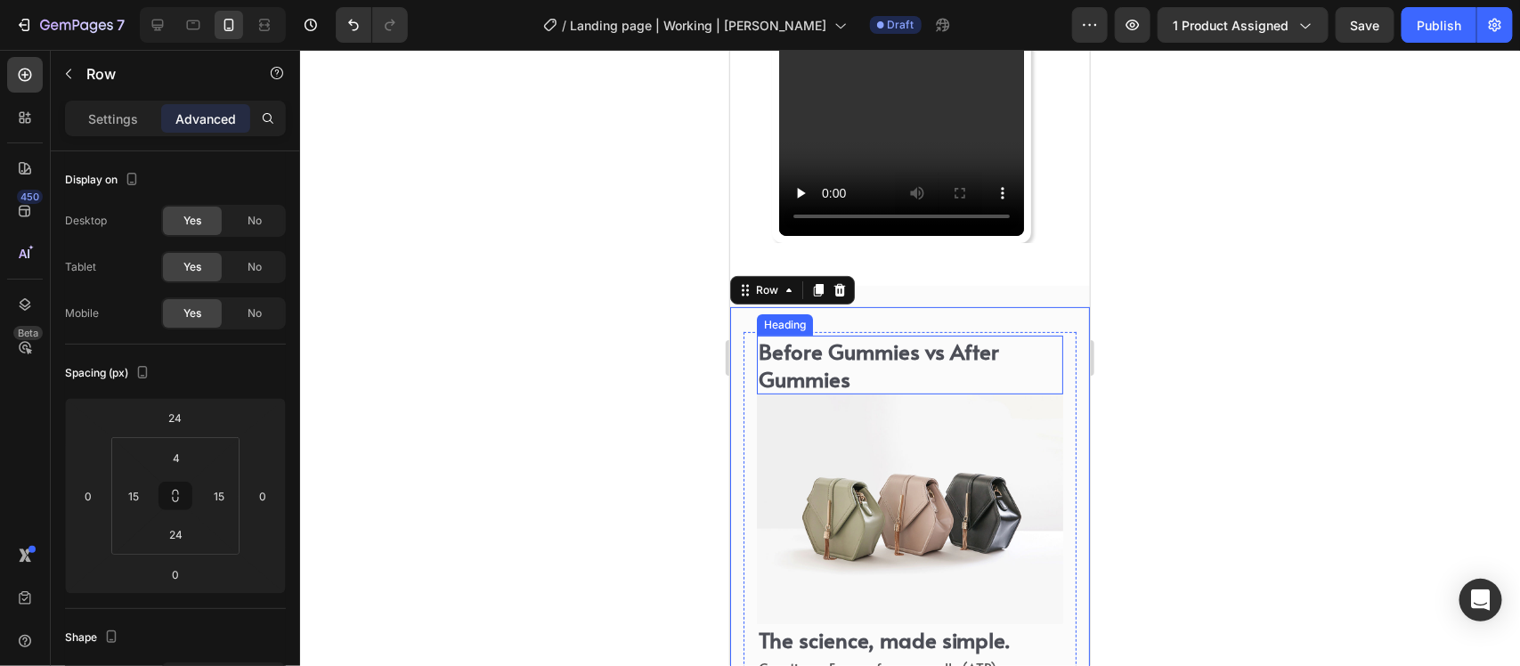
click at [799, 347] on h2 "Before Gummies vs After Gummies" at bounding box center [909, 364] width 306 height 59
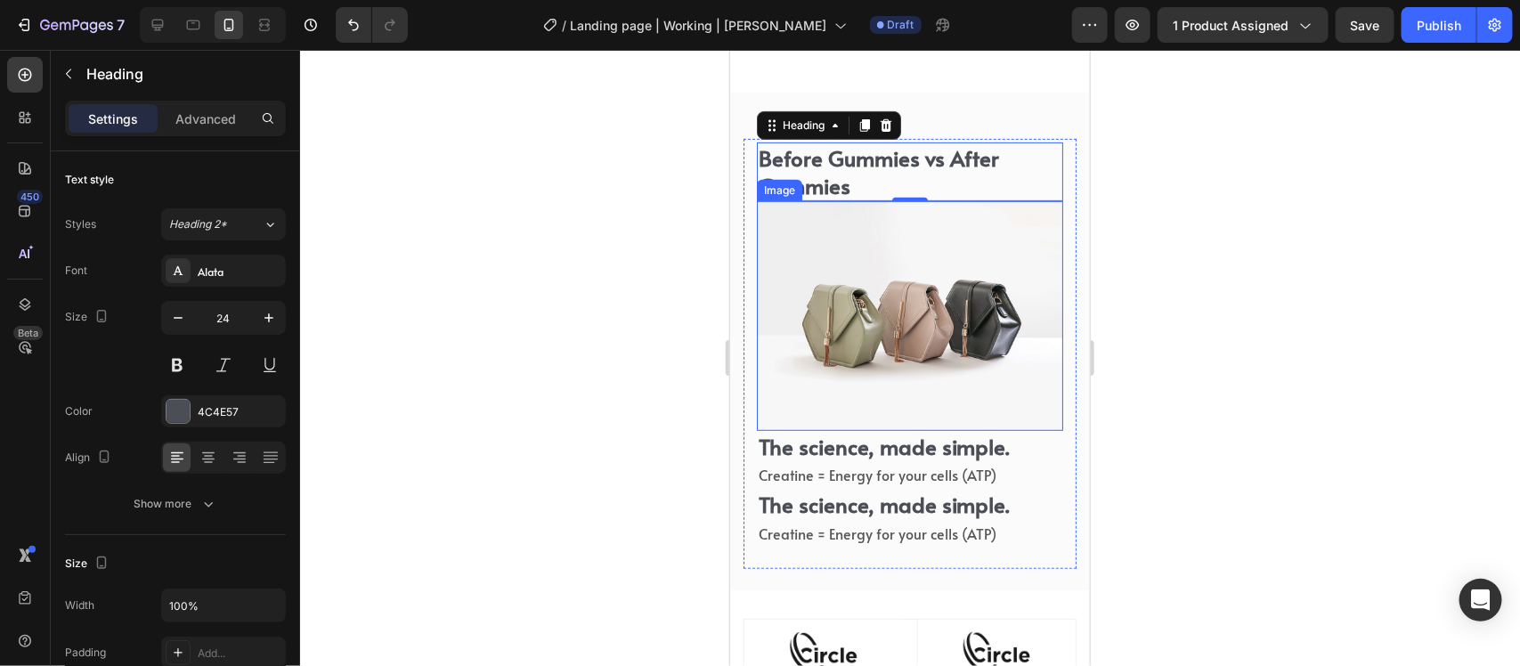
scroll to position [6273, 0]
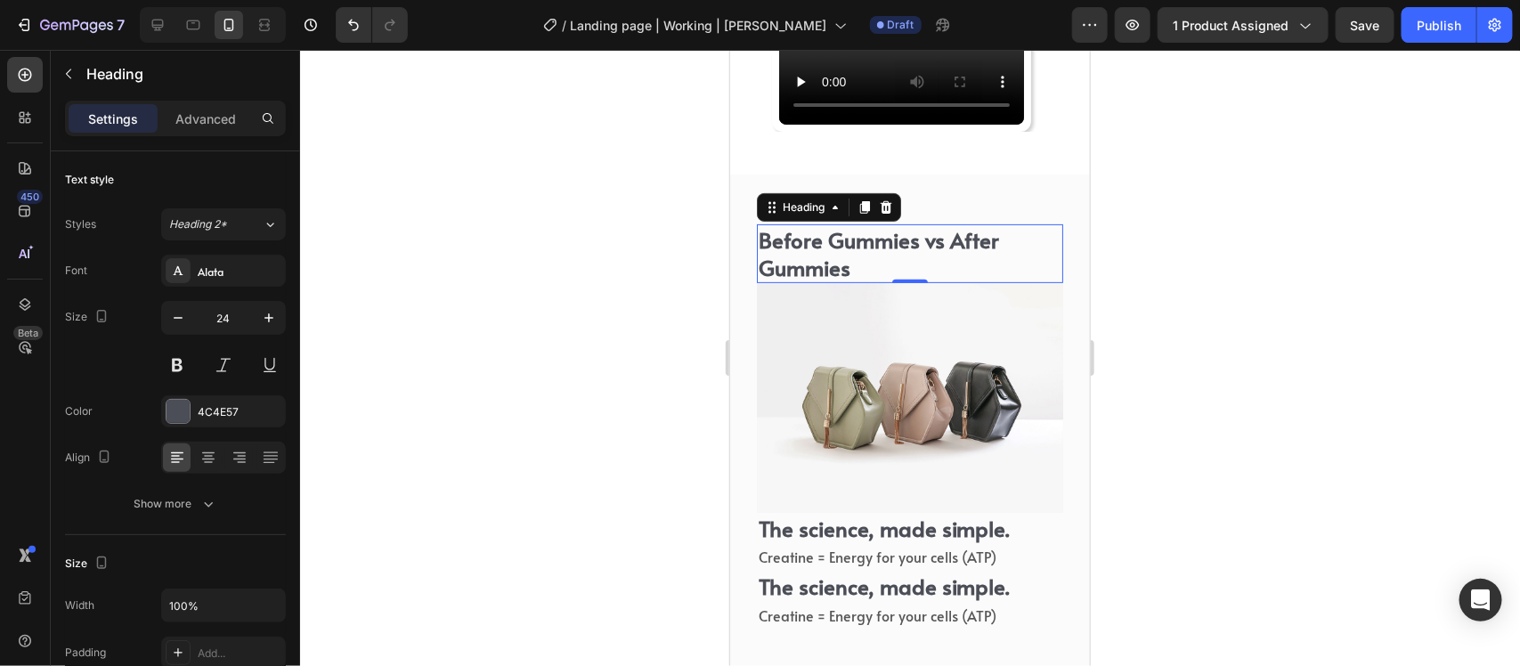
click at [882, 268] on h2 "Before Gummies vs After Gummies" at bounding box center [909, 253] width 306 height 59
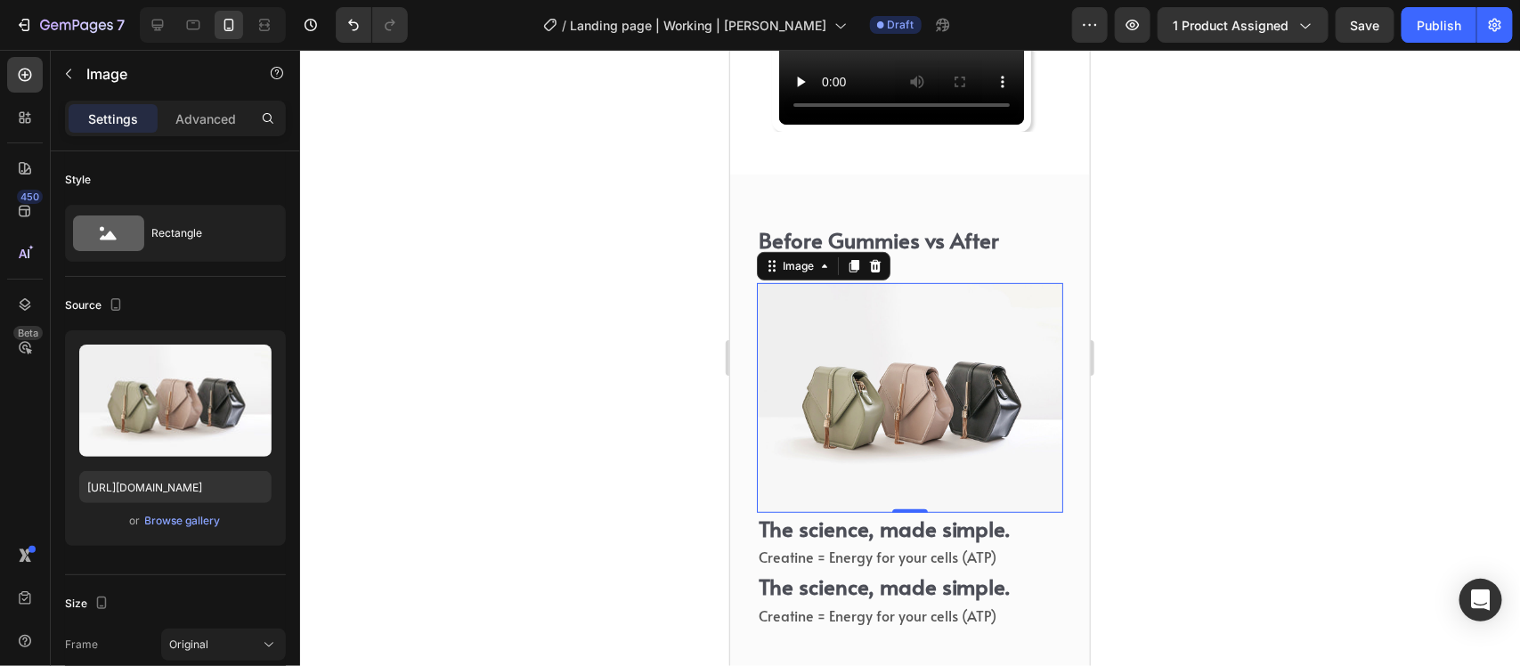
click at [884, 311] on img at bounding box center [909, 397] width 306 height 230
click at [817, 265] on icon at bounding box center [824, 265] width 14 height 14
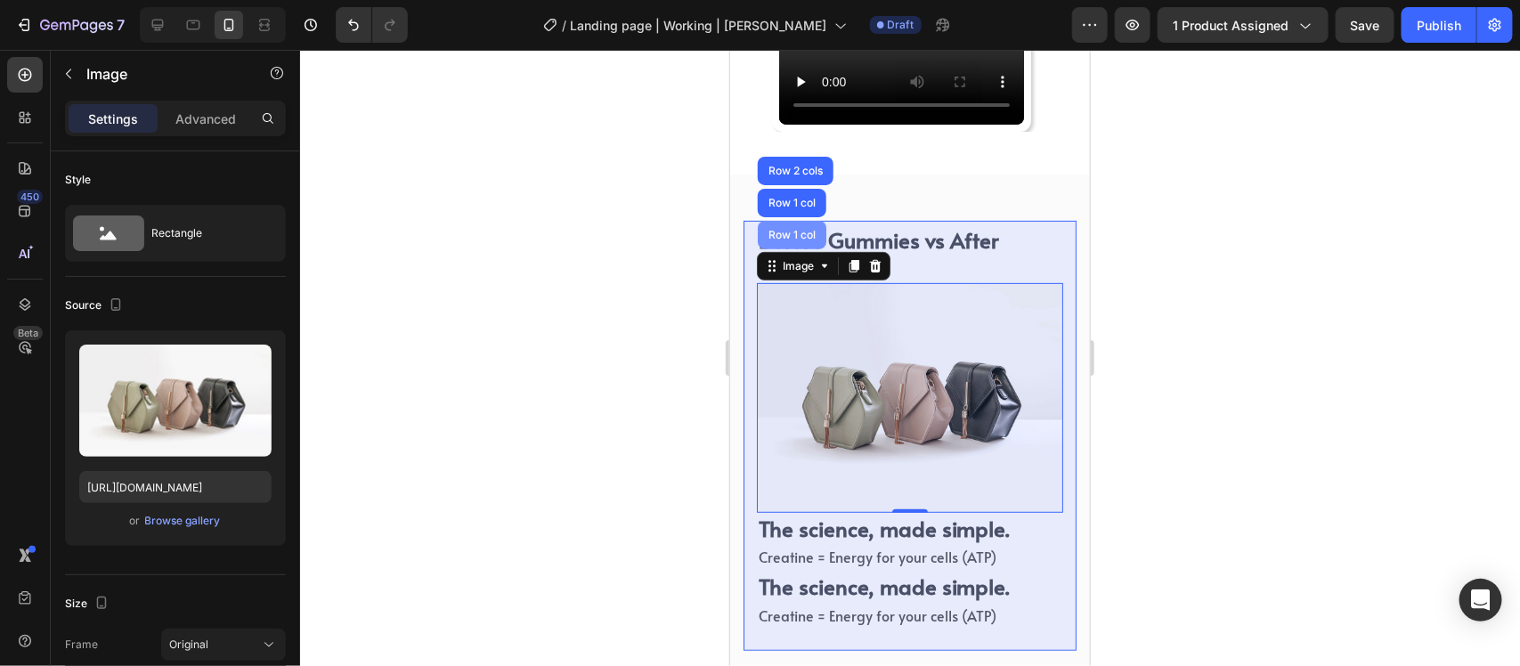
click at [802, 232] on div "Row 1 col" at bounding box center [791, 234] width 54 height 11
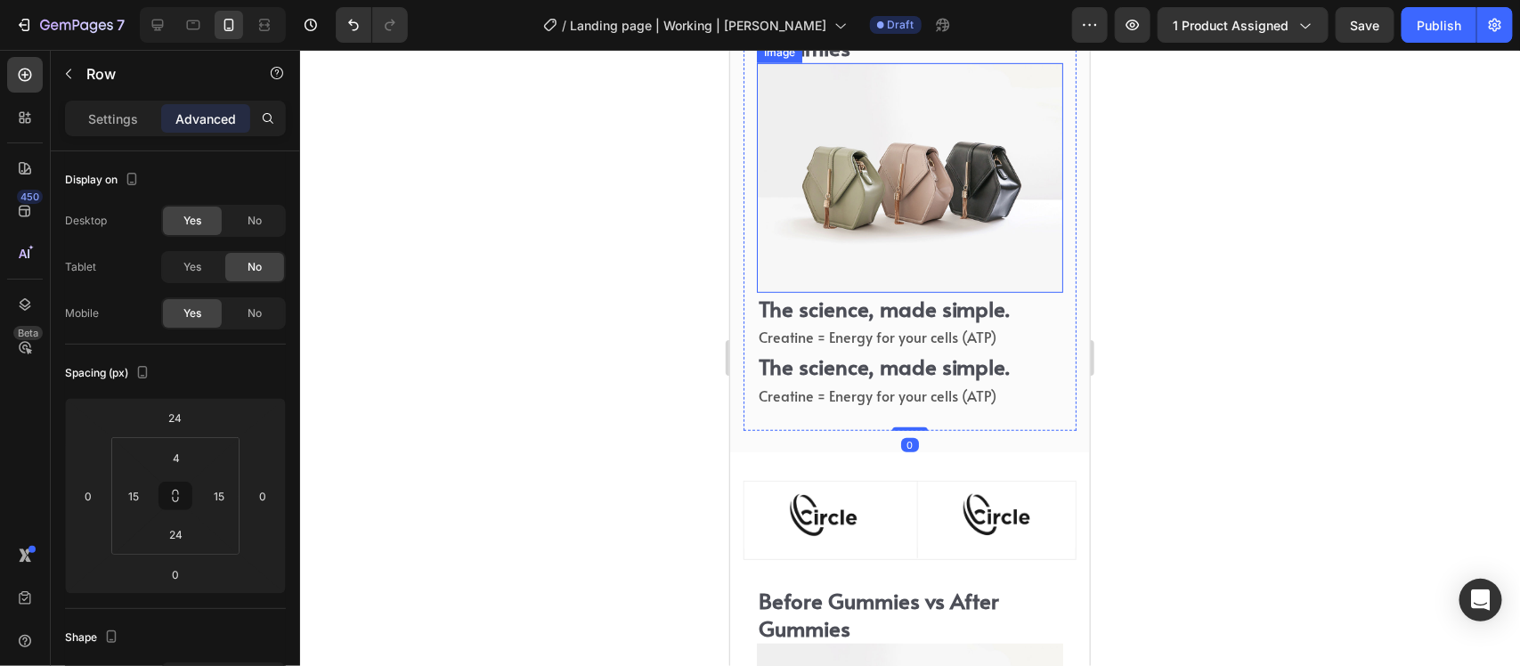
scroll to position [6495, 0]
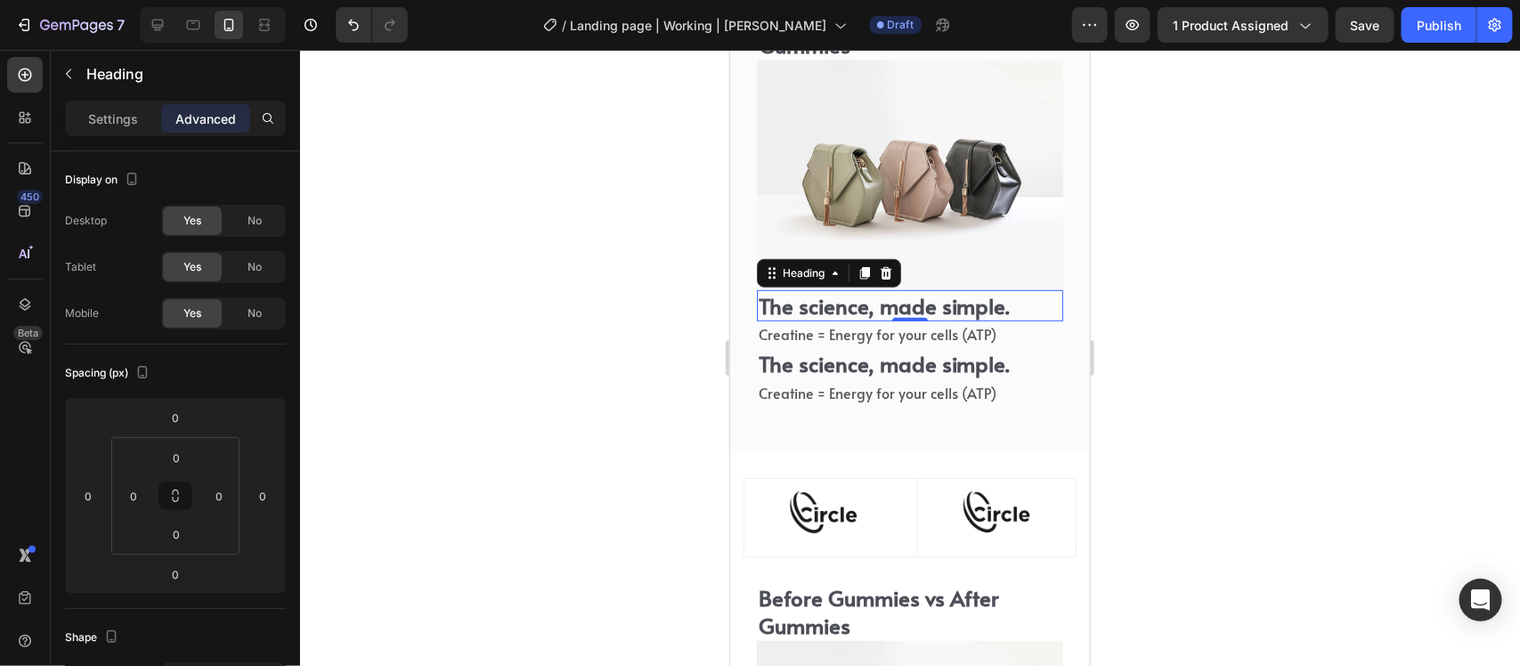
click at [833, 295] on h2 "The science, made simple." at bounding box center [909, 304] width 306 height 31
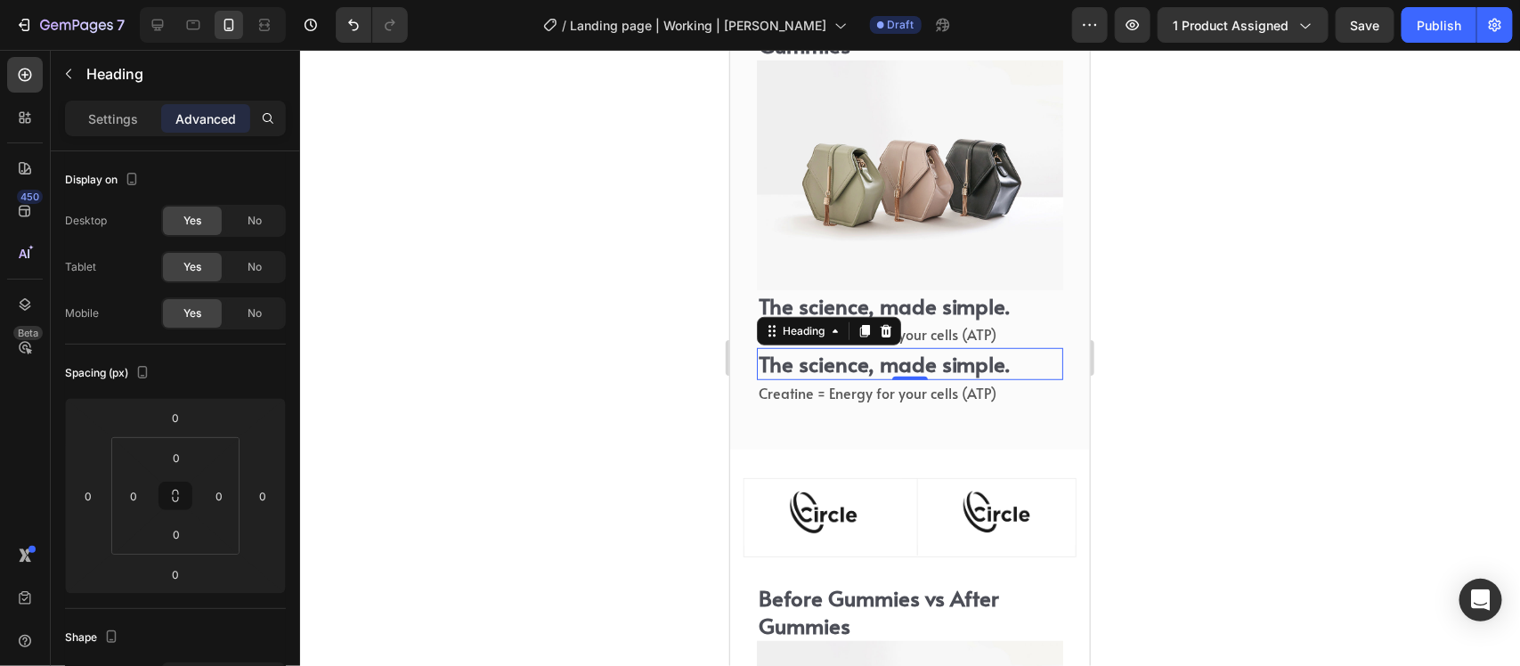
click at [844, 347] on h2 "The science, made simple." at bounding box center [909, 362] width 306 height 31
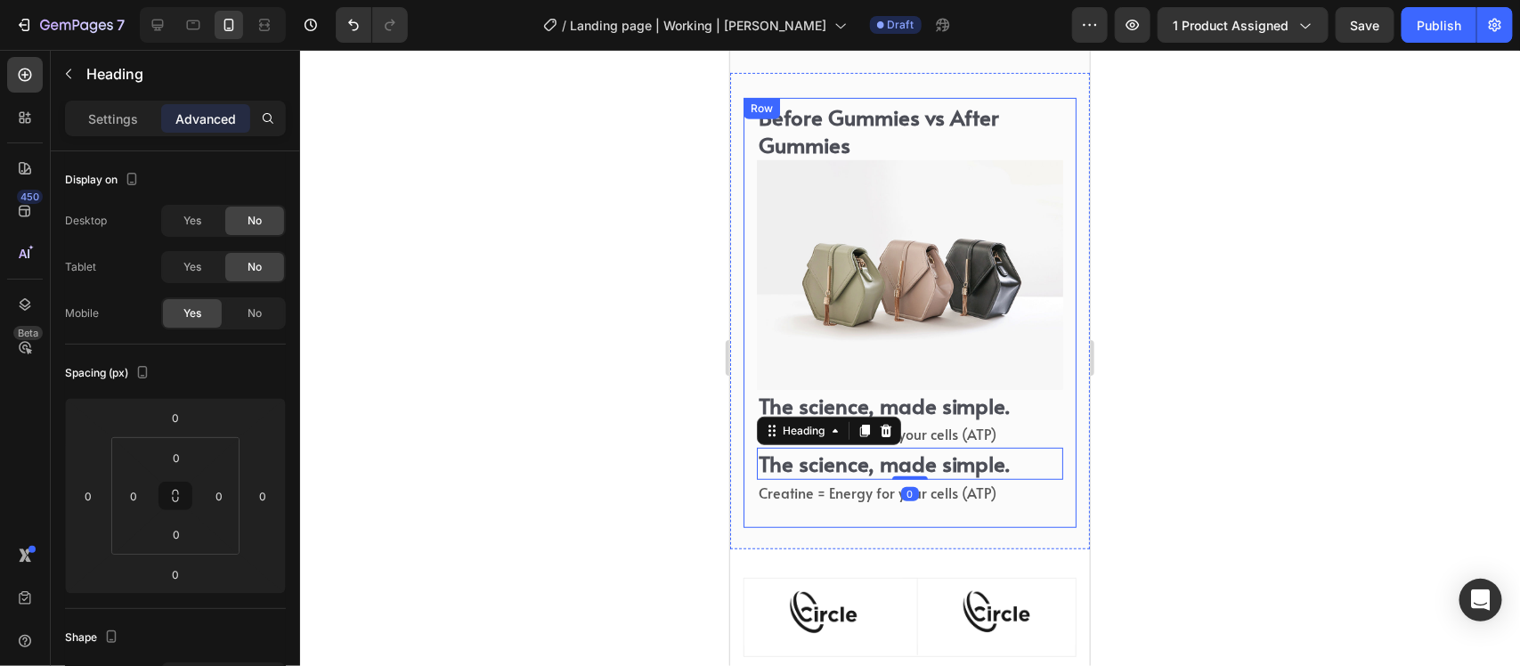
scroll to position [6384, 0]
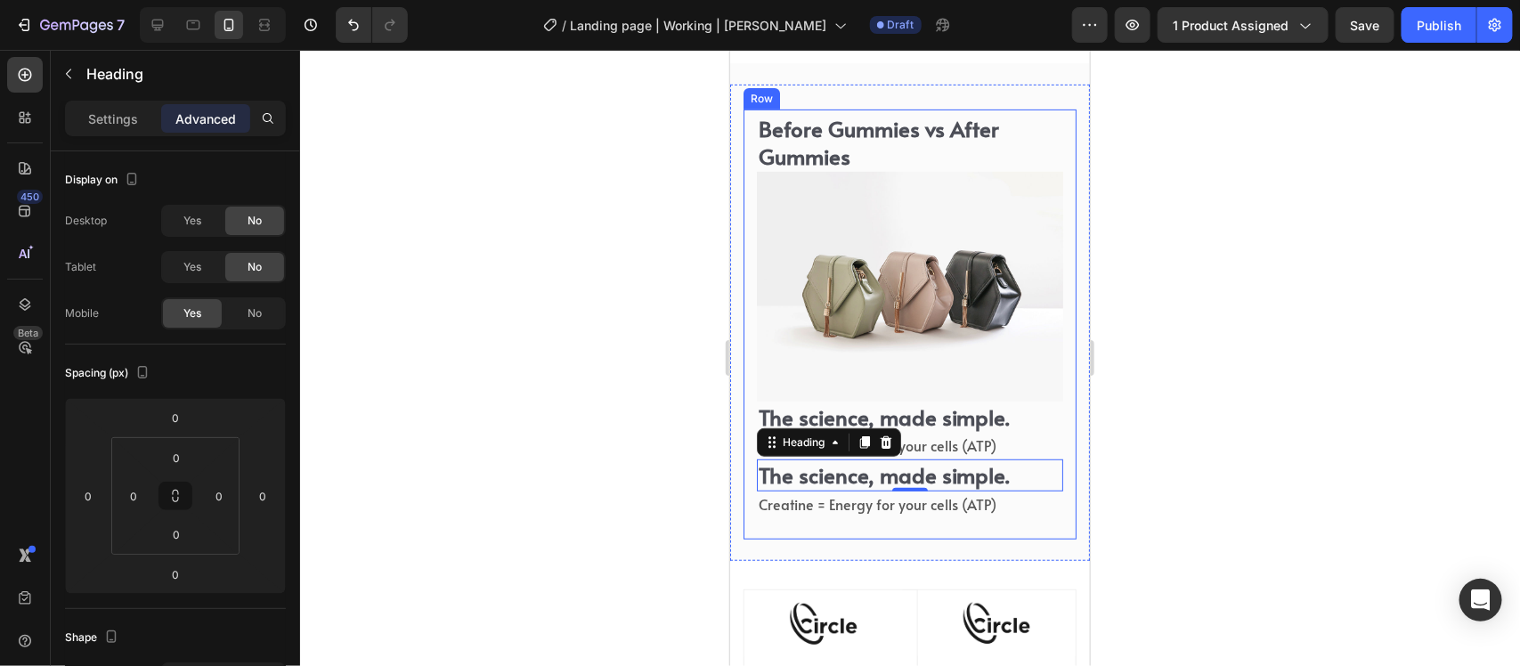
click at [1052, 165] on div "Before Gummies vs After Gummies Heading Image The science, made simple. Heading…" at bounding box center [909, 324] width 333 height 430
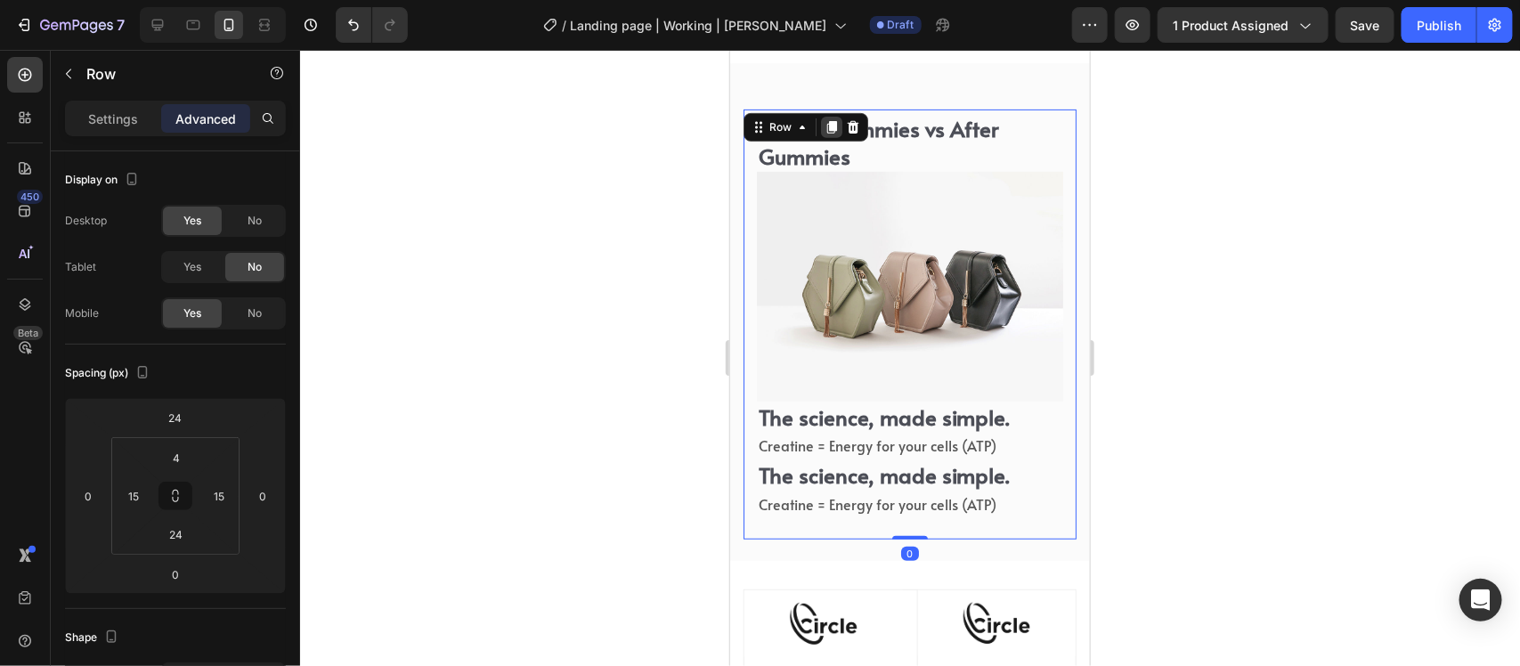
click at [829, 124] on icon at bounding box center [832, 126] width 10 height 12
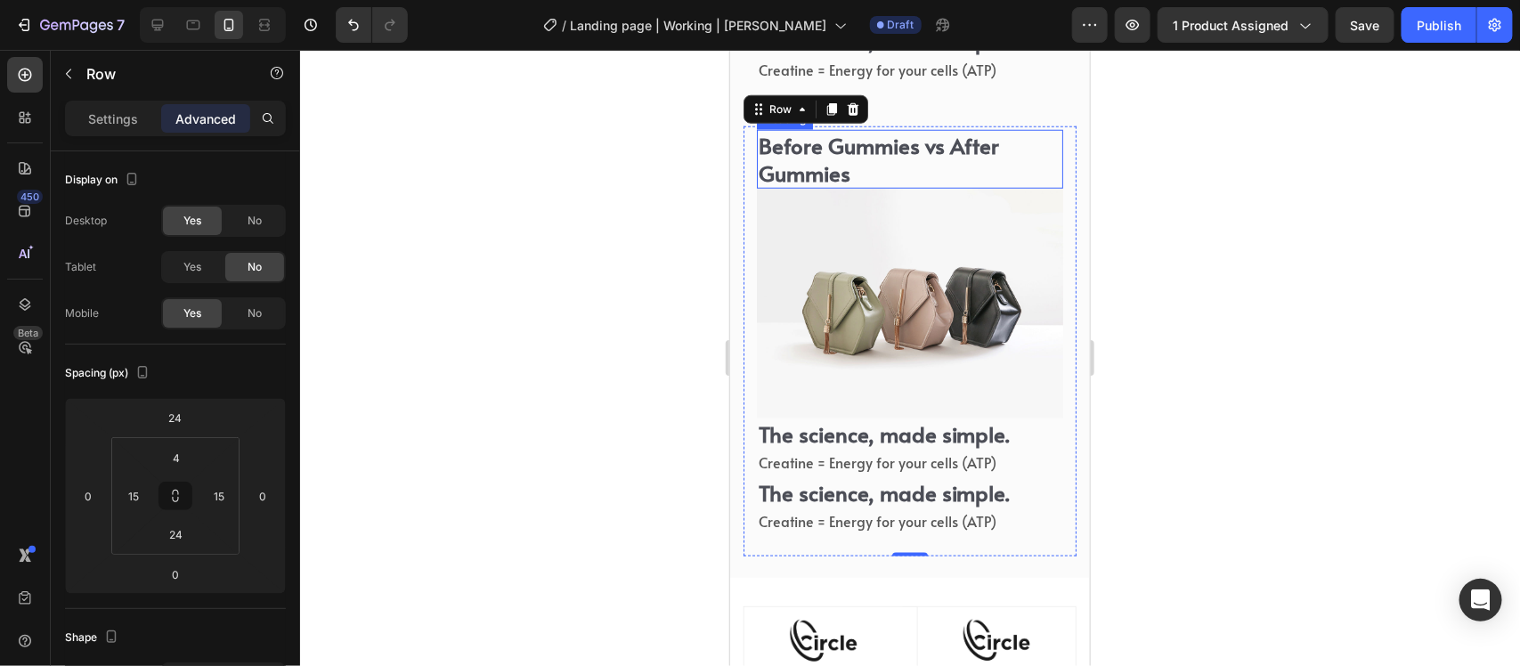
scroll to position [6821, 0]
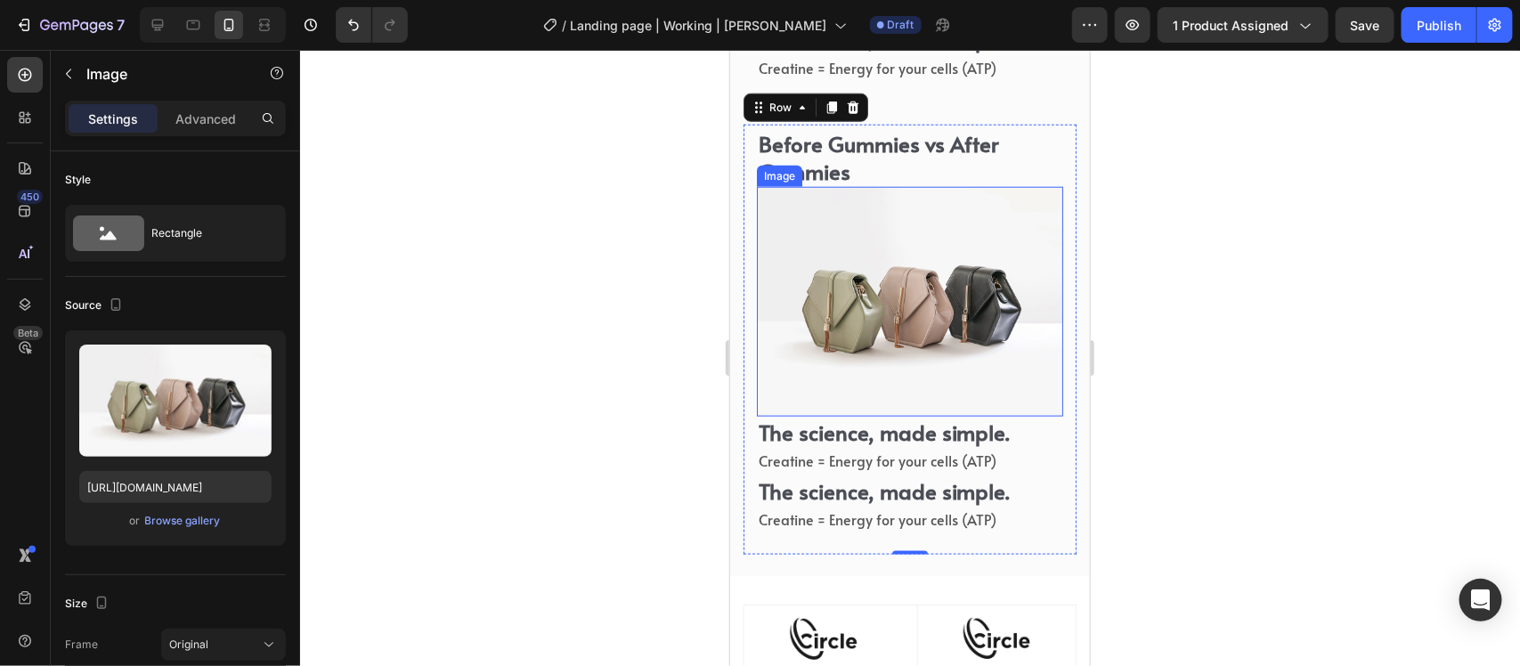
click at [888, 338] on img at bounding box center [909, 301] width 306 height 230
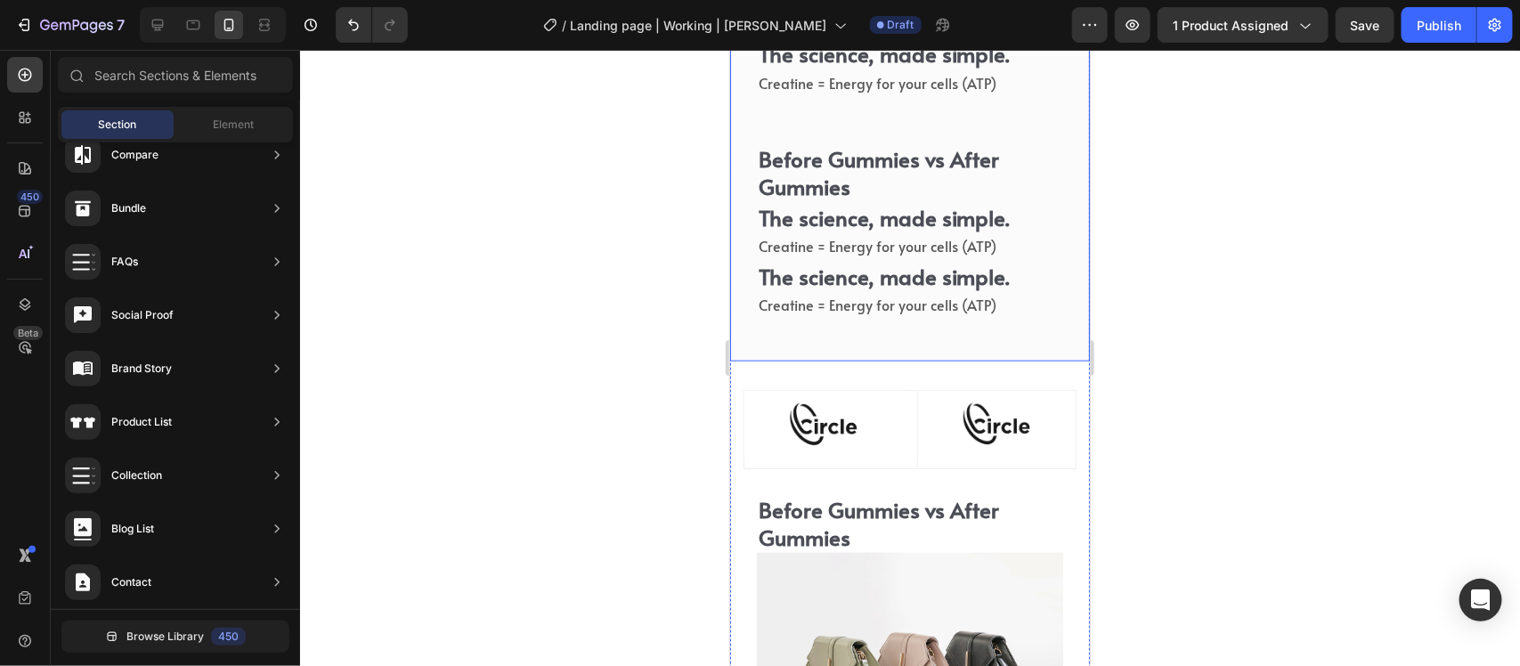
scroll to position [6709, 0]
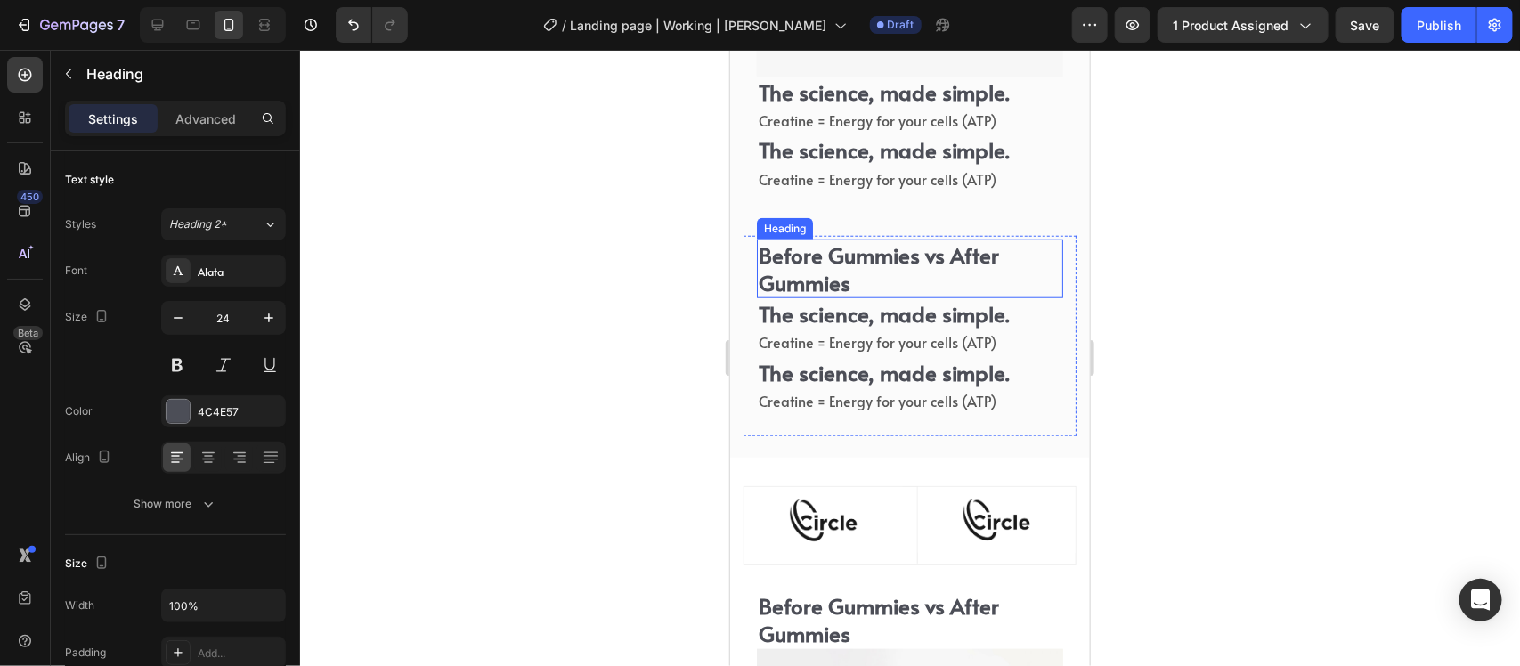
click at [861, 244] on h2 "Before Gummies vs After Gummies" at bounding box center [909, 268] width 306 height 59
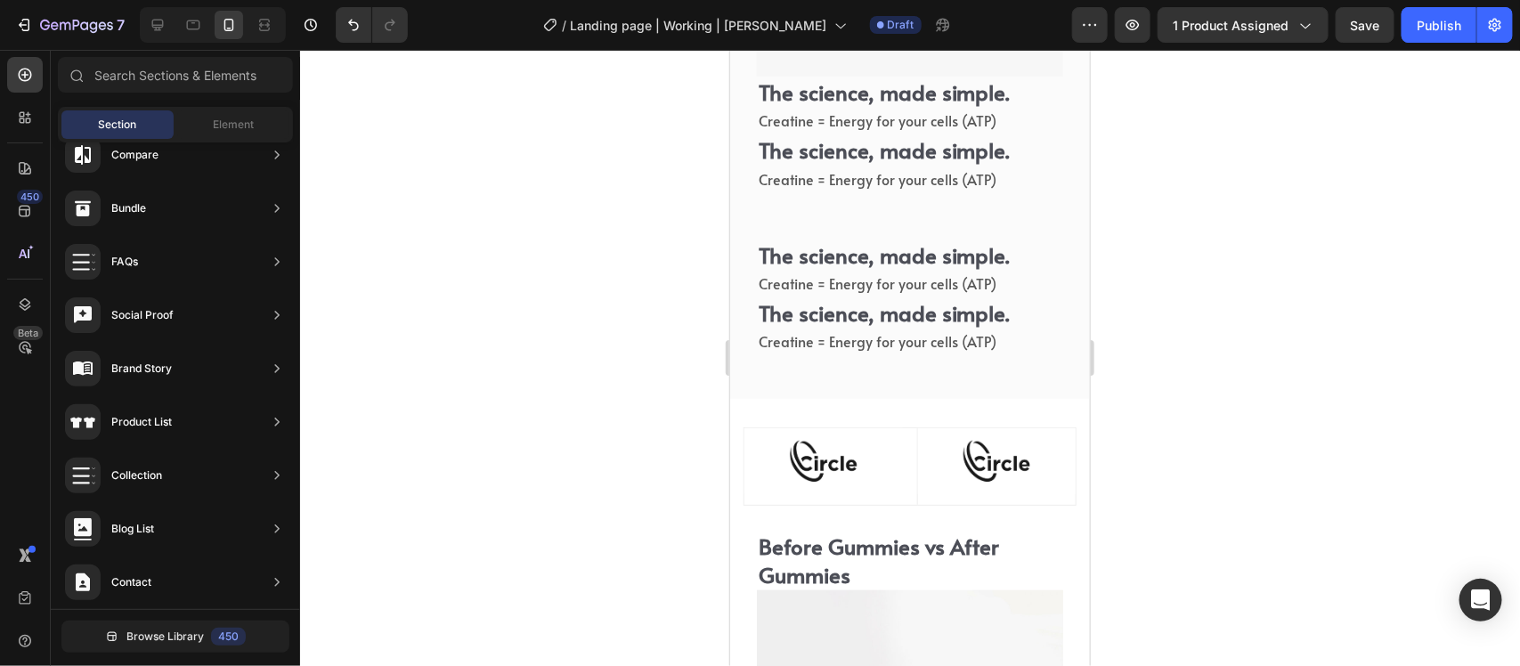
click at [861, 240] on h2 "The science, made simple." at bounding box center [909, 254] width 306 height 31
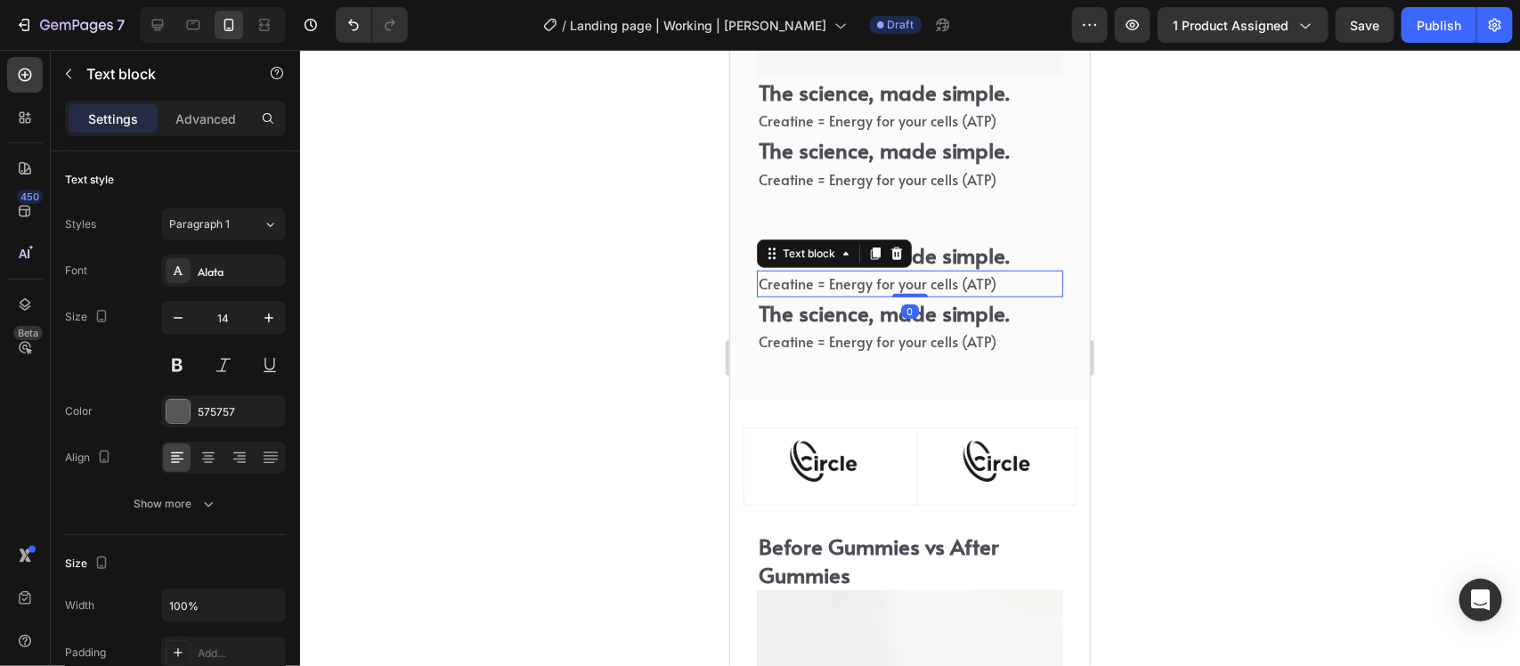
click at [858, 273] on span "Creatine = Energy for your cells (ATP)" at bounding box center [877, 283] width 238 height 20
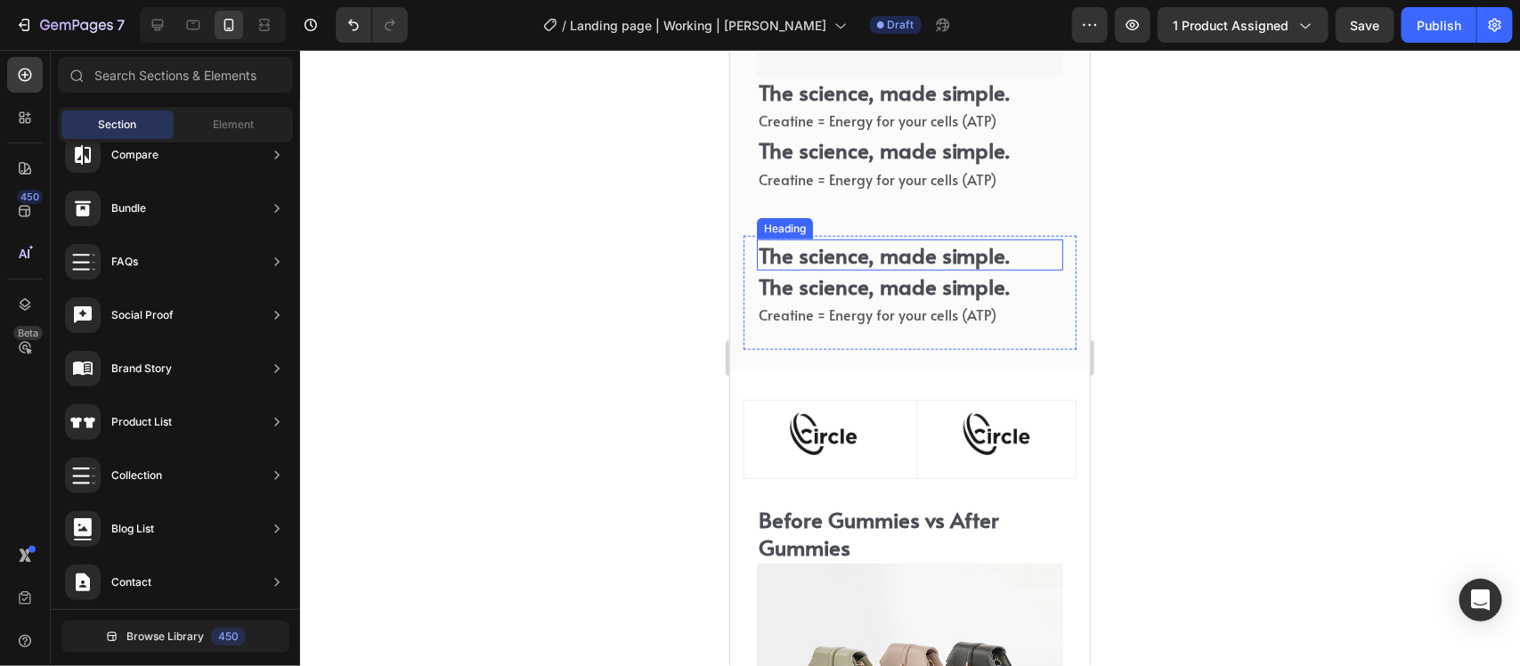
click at [851, 239] on h2 "The science, made simple." at bounding box center [909, 254] width 306 height 31
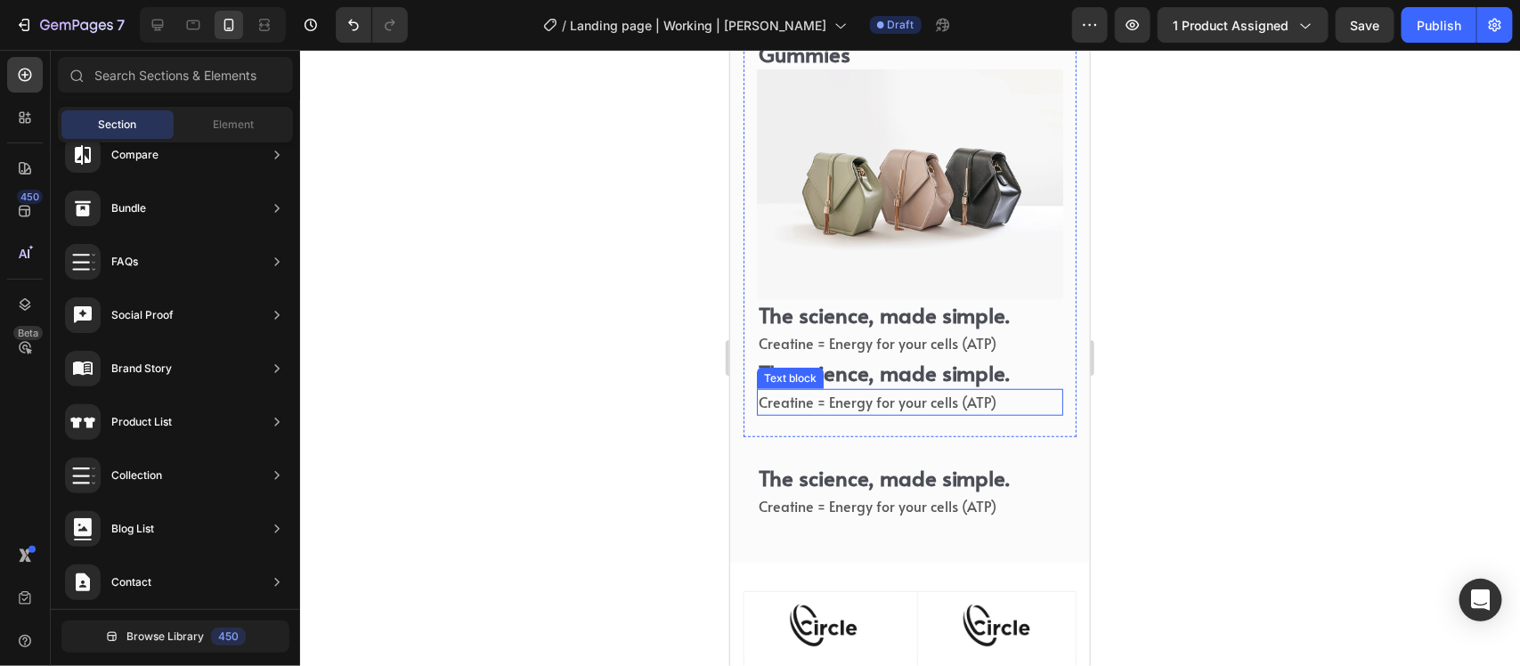
scroll to position [6375, 0]
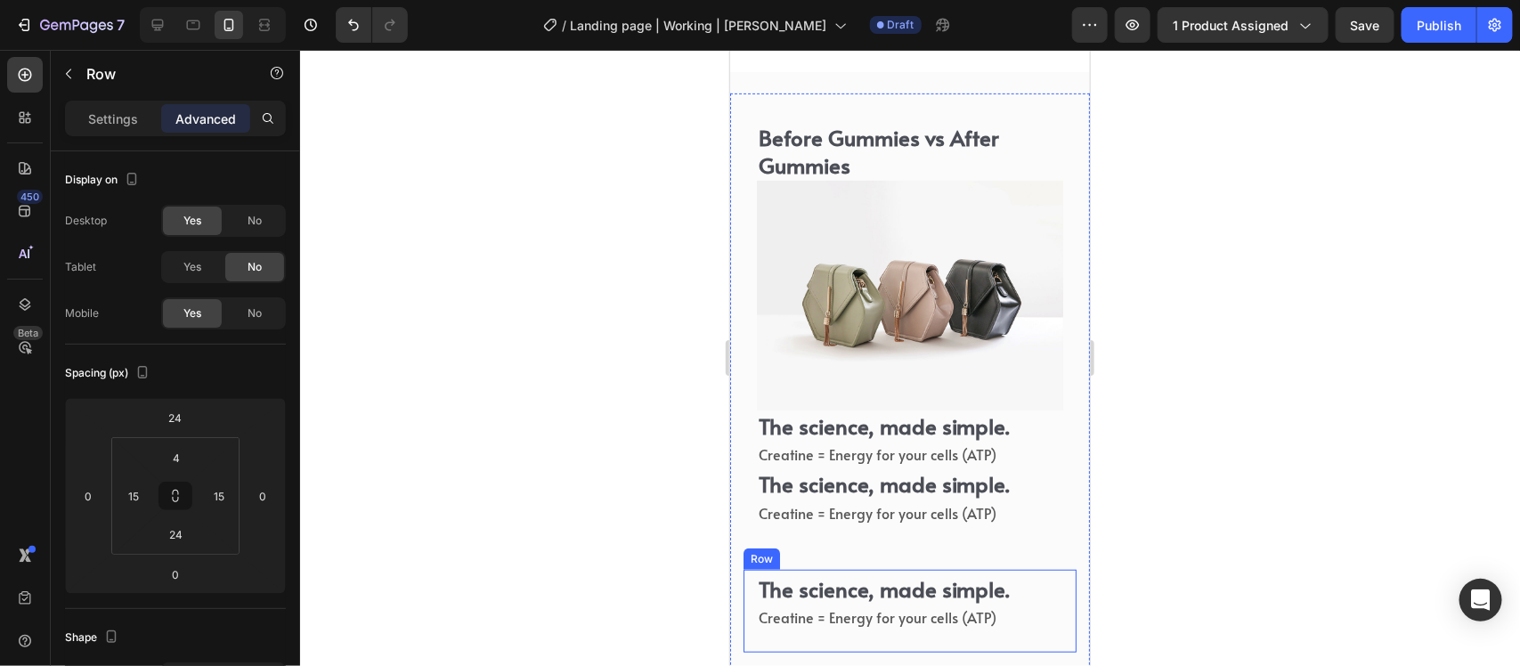
click at [1054, 569] on div "The science, made simple. Heading Creatine = Energy for your cells (ATP) Text b…" at bounding box center [909, 610] width 333 height 83
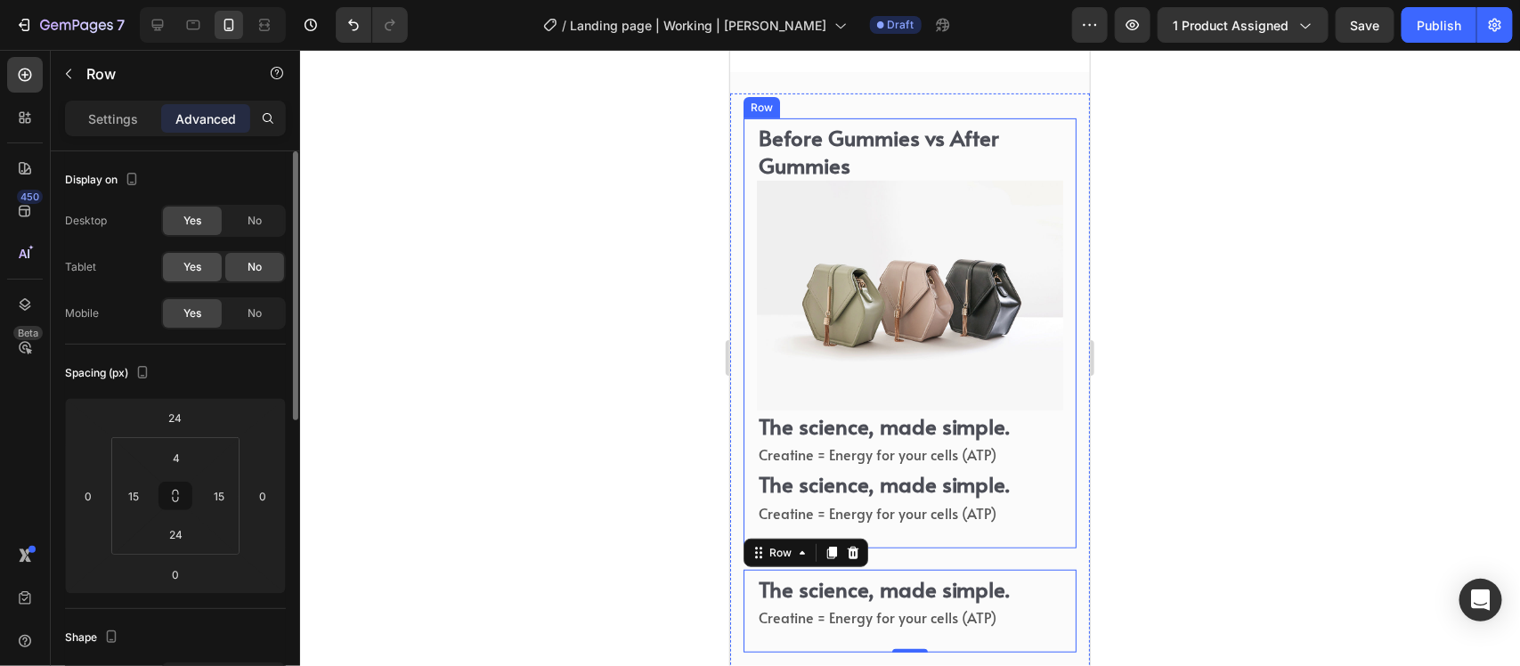
click at [189, 260] on span "Yes" at bounding box center [192, 267] width 18 height 16
click at [234, 211] on div "No" at bounding box center [254, 221] width 59 height 29
click at [254, 274] on span "No" at bounding box center [255, 267] width 14 height 16
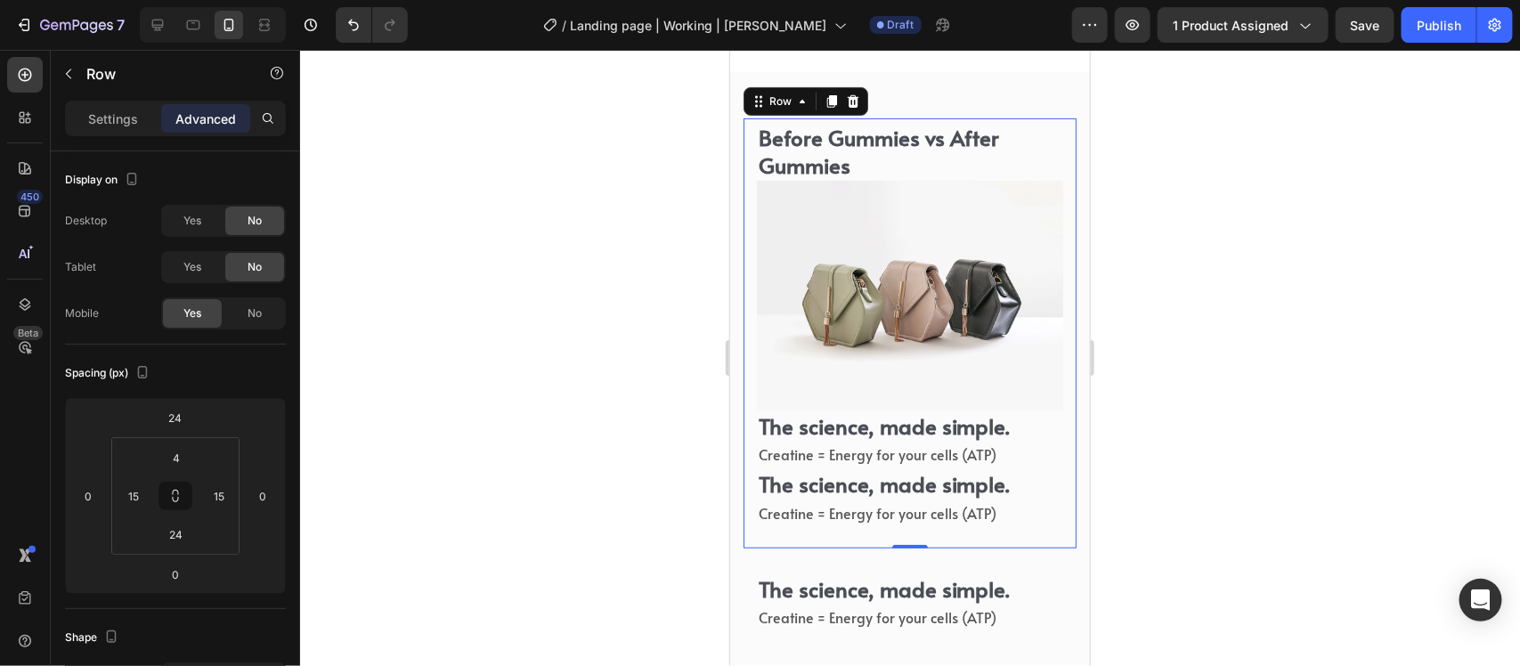
click at [1054, 450] on div "Before Gummies vs After Gummies Heading Image The science, made simple. Heading…" at bounding box center [909, 333] width 333 height 430
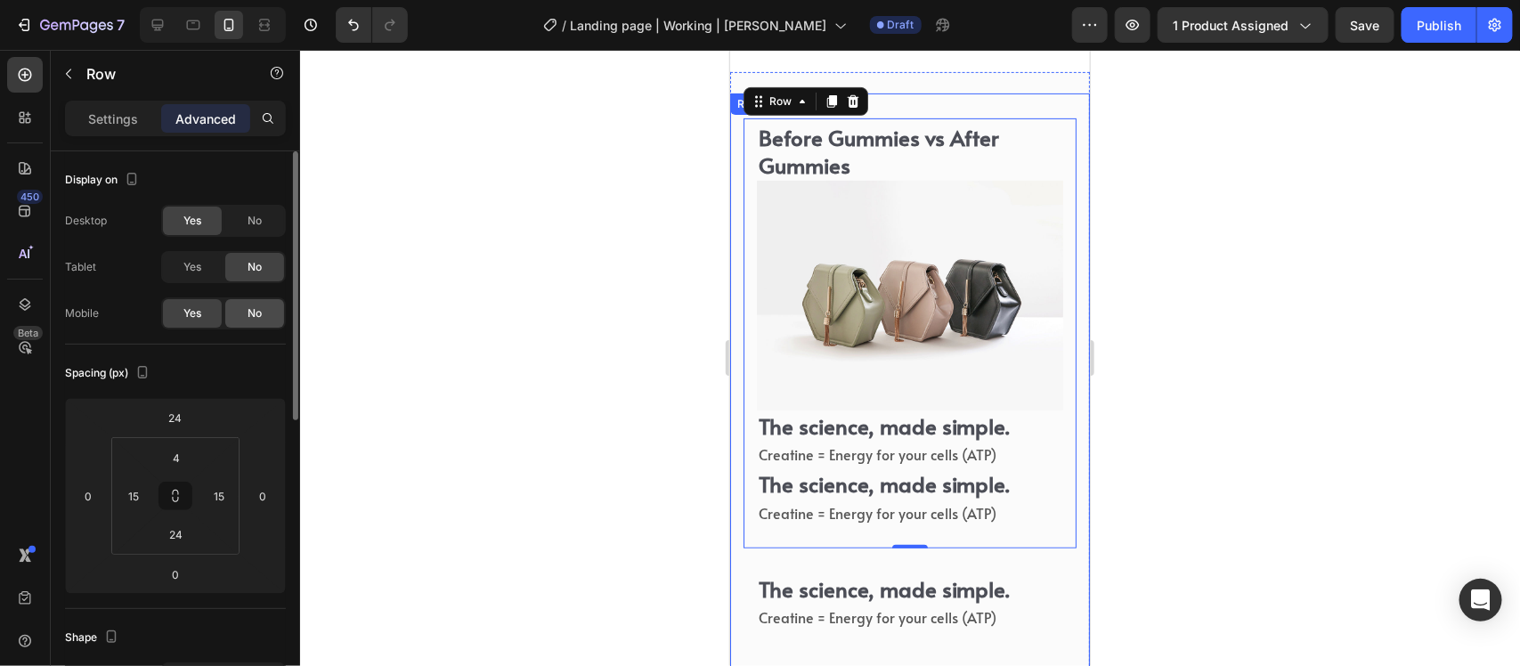
click at [249, 314] on span "No" at bounding box center [255, 313] width 14 height 16
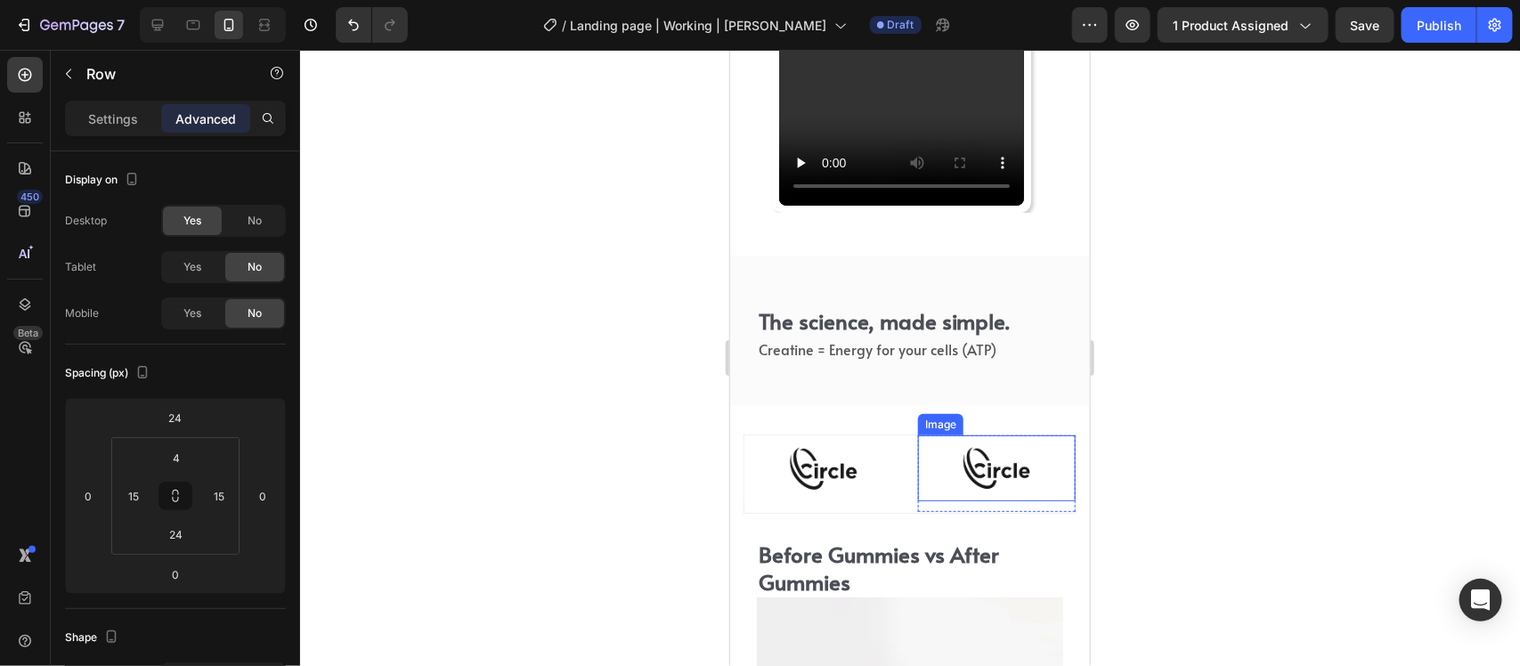
scroll to position [6153, 0]
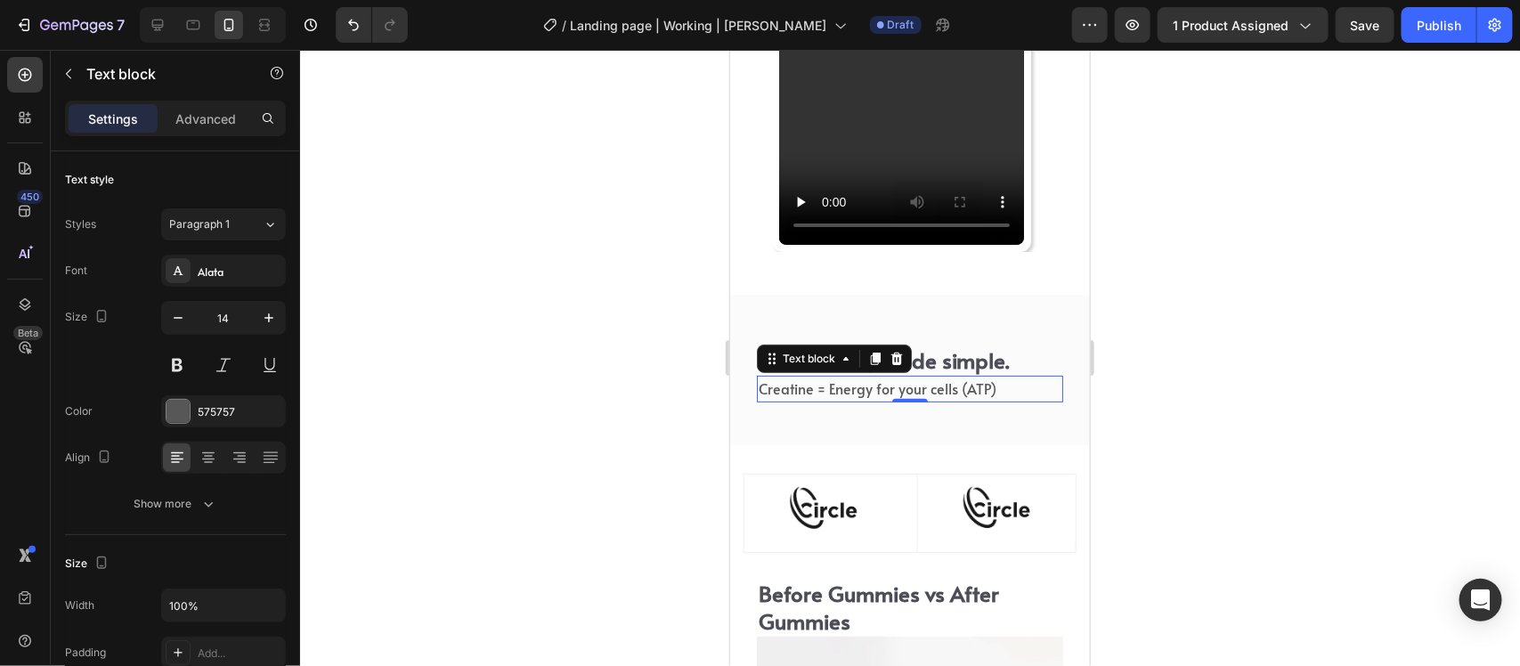
click at [936, 395] on span "Creatine = Energy for your cells (ATP)" at bounding box center [877, 388] width 238 height 20
click at [956, 409] on div "The science, made simple. Heading Creatine = Energy for your cells (ATP) Text b…" at bounding box center [909, 381] width 333 height 83
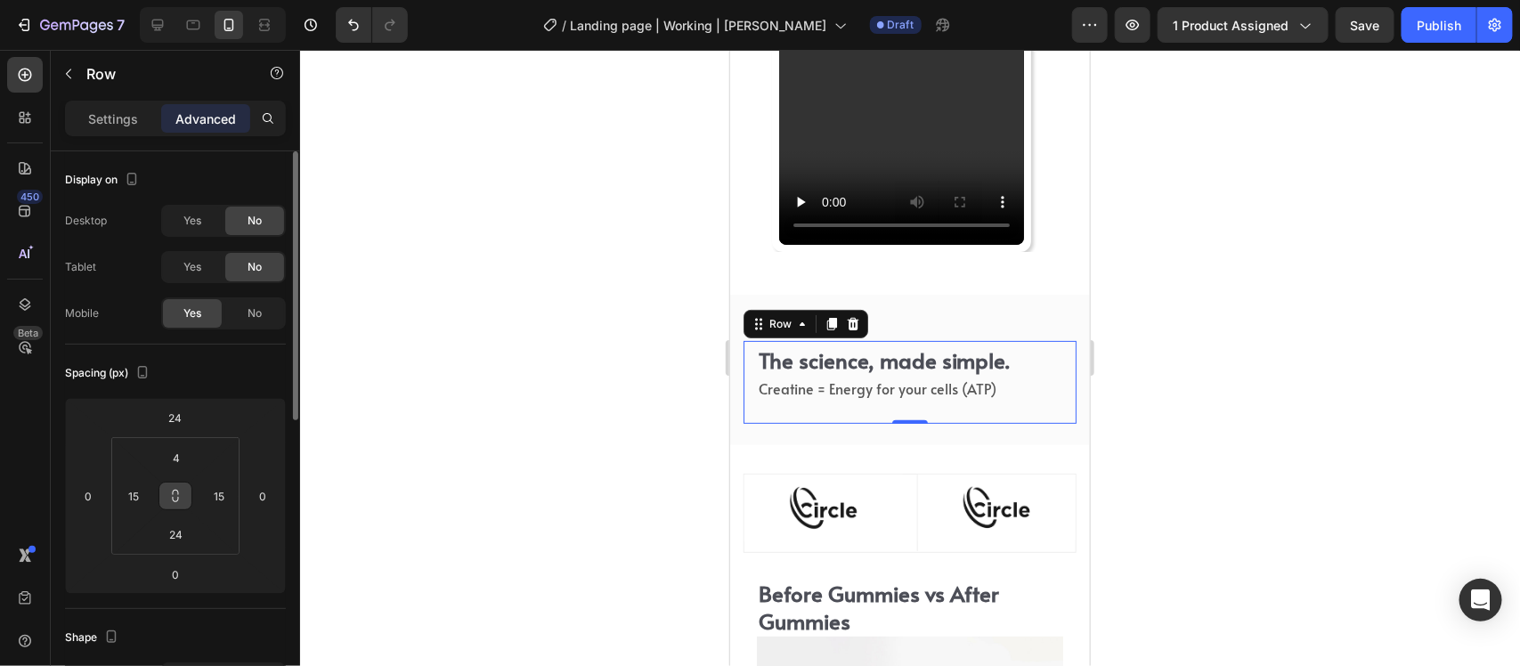
click at [166, 496] on button at bounding box center [176, 496] width 34 height 29
click at [187, 452] on input "4" at bounding box center [177, 457] width 36 height 27
type input "0"
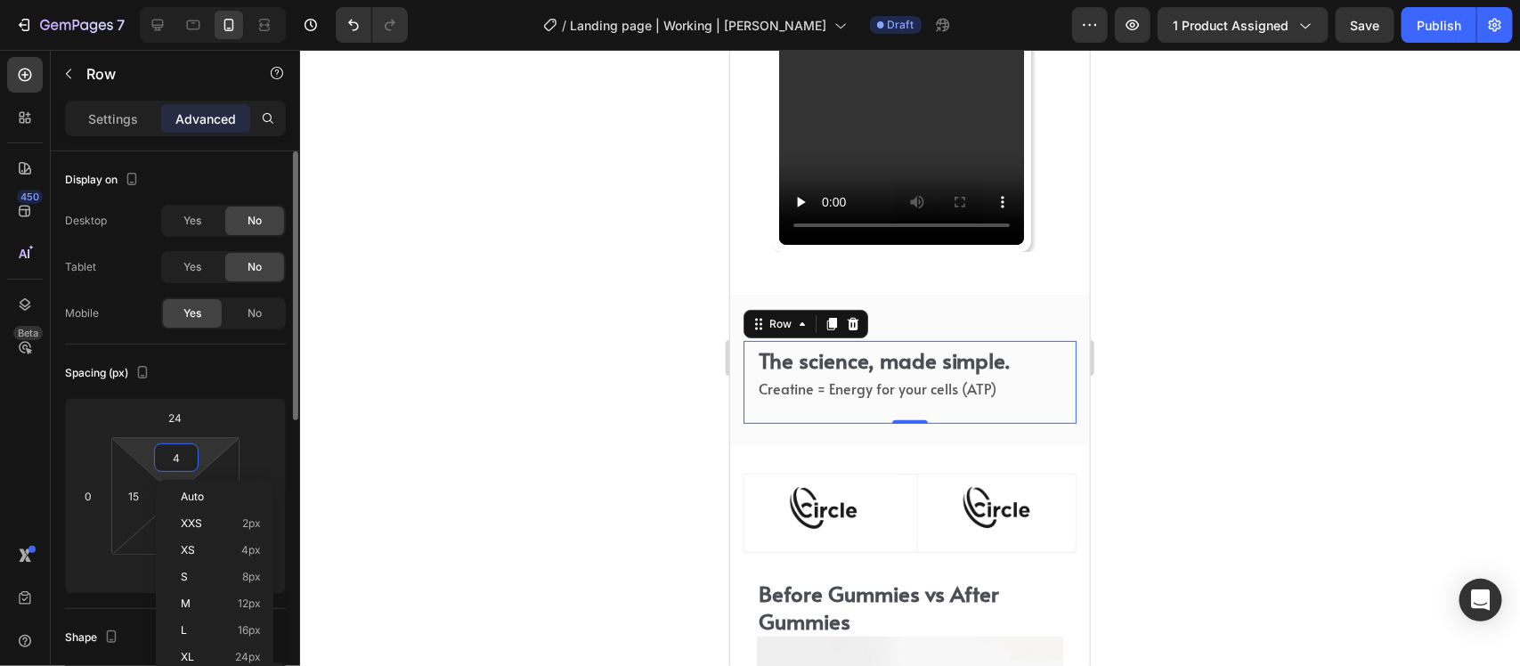
type input "0"
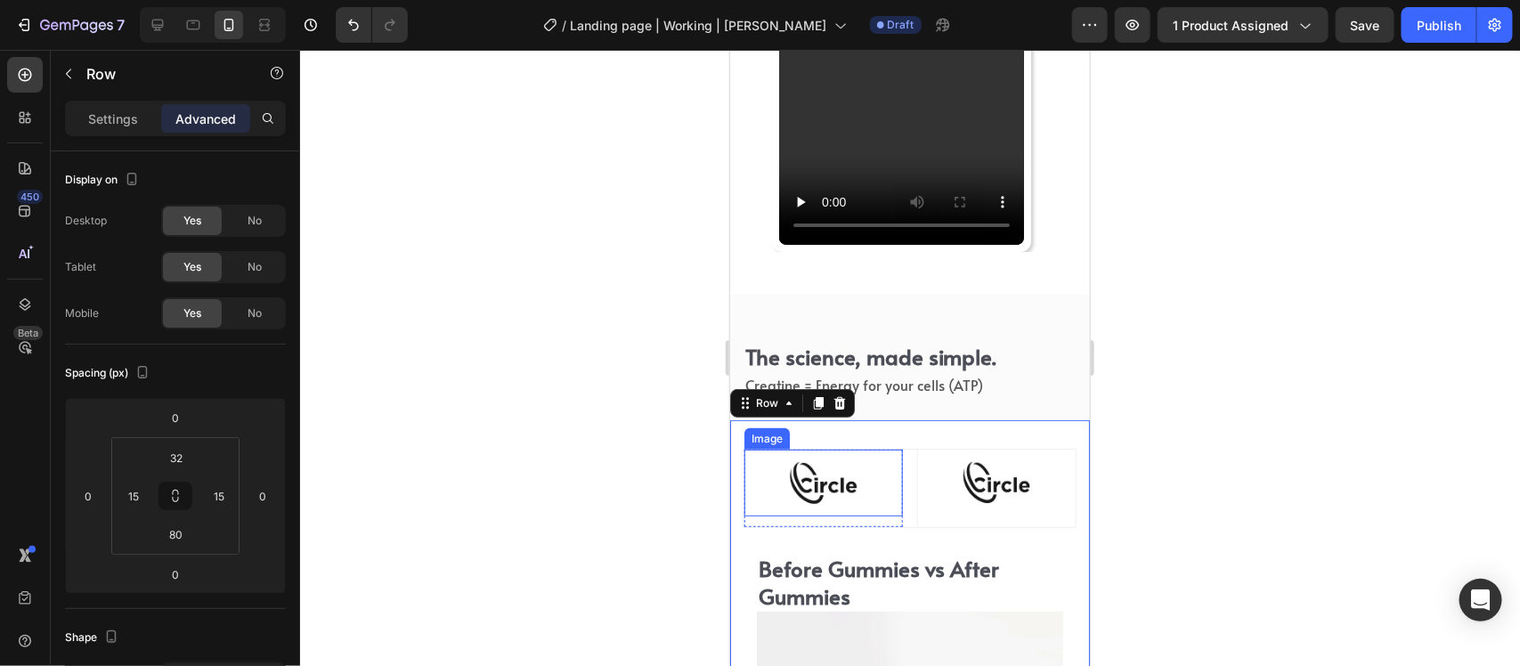
scroll to position [6264, 0]
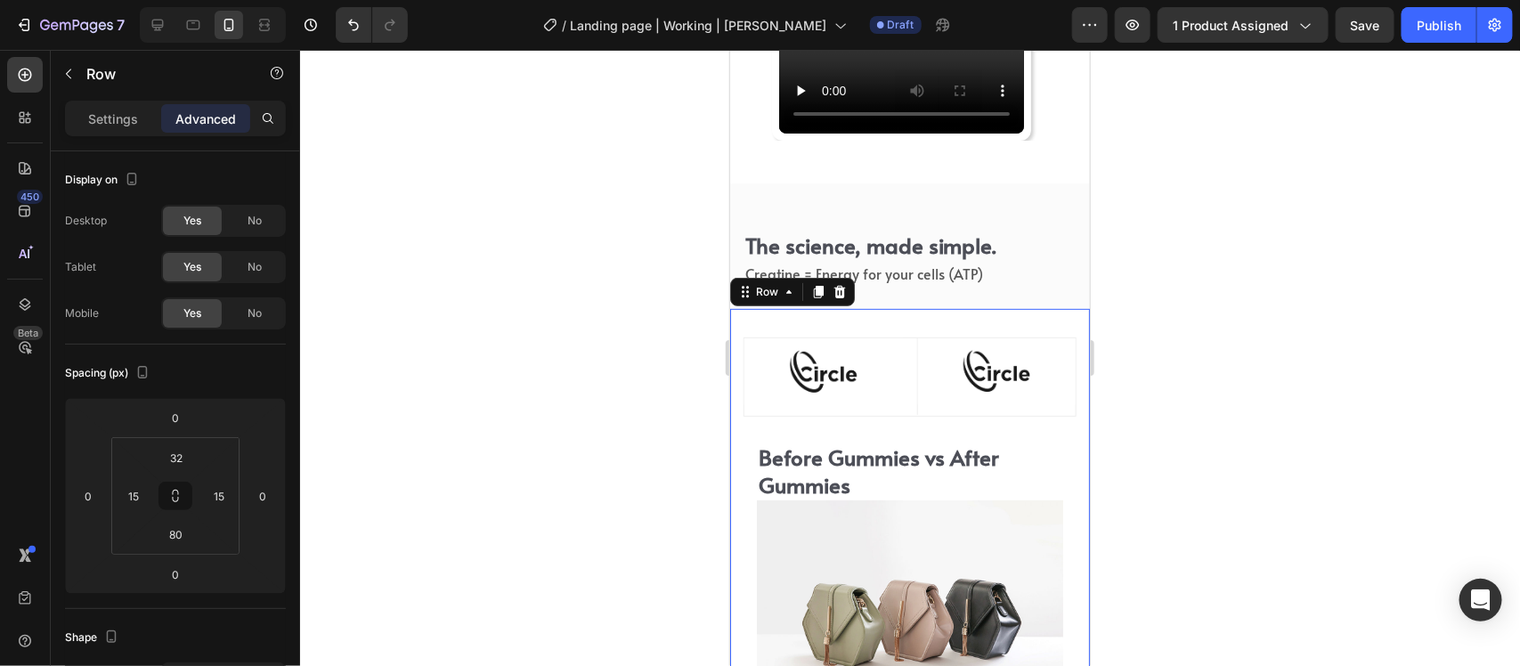
click at [178, 24] on div at bounding box center [213, 25] width 146 height 36
click at [191, 31] on icon at bounding box center [193, 25] width 18 height 18
type input "80"
type input "30"
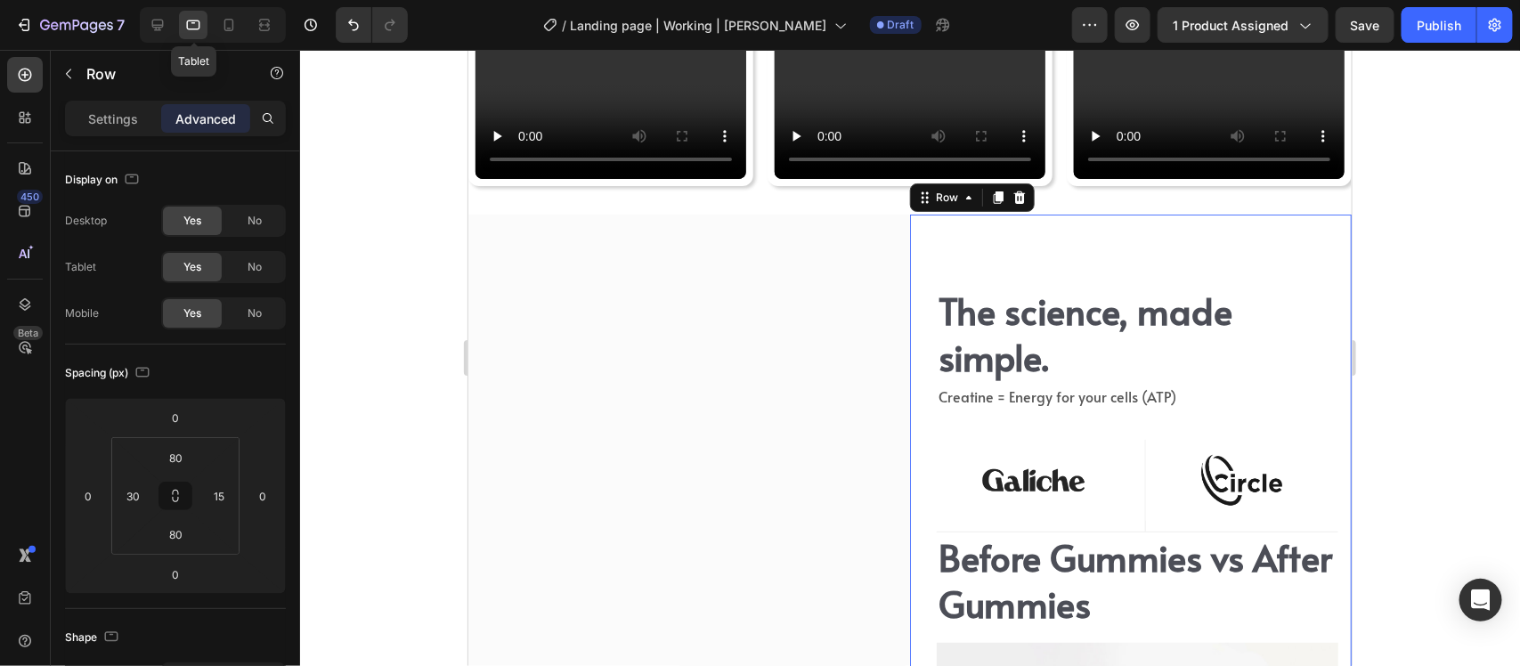
scroll to position [6356, 0]
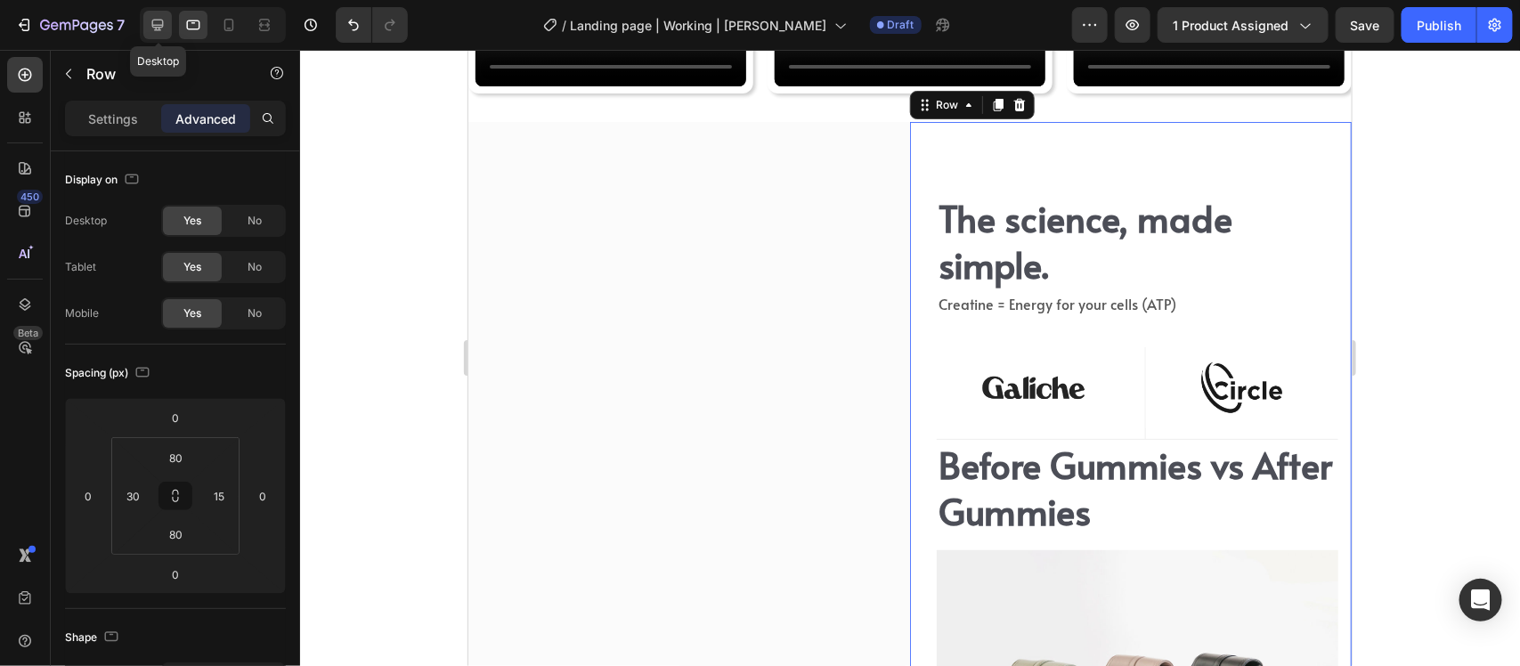
click at [161, 31] on icon at bounding box center [158, 25] width 18 height 18
type input "135"
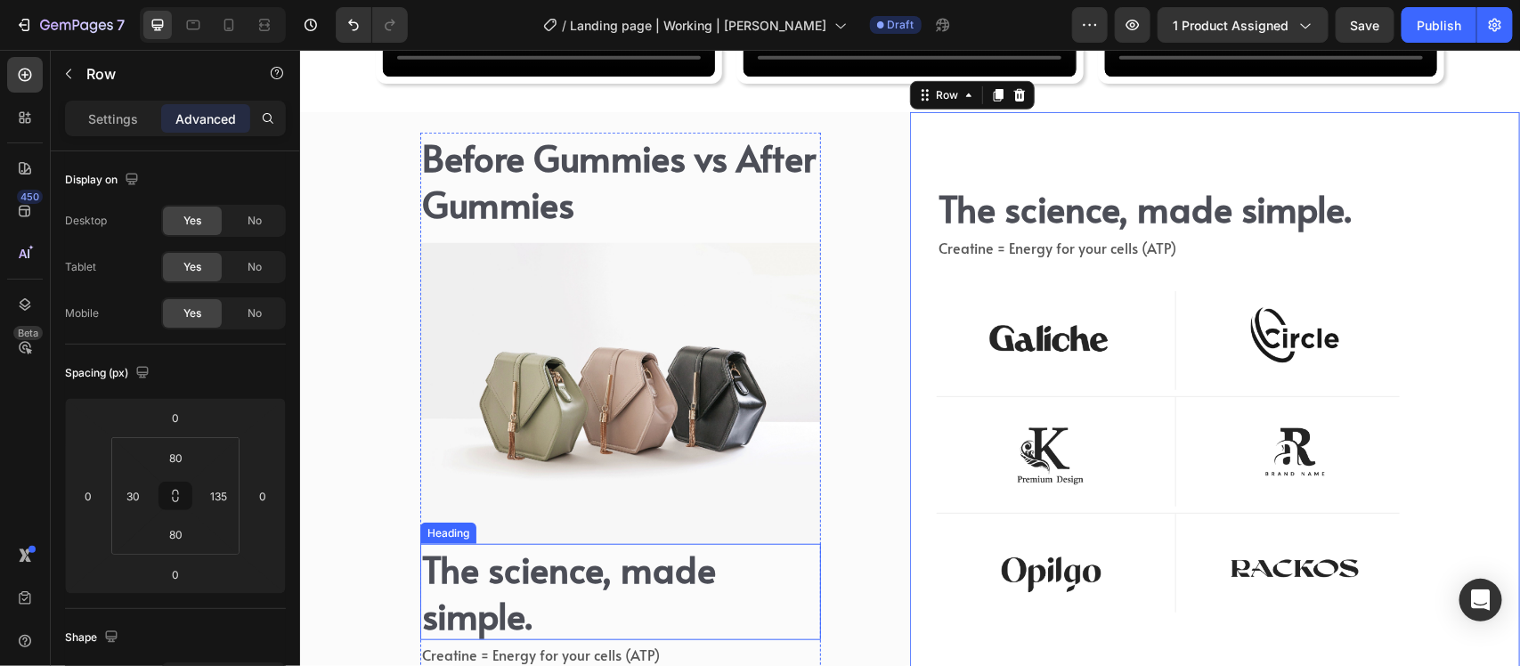
scroll to position [6587, 0]
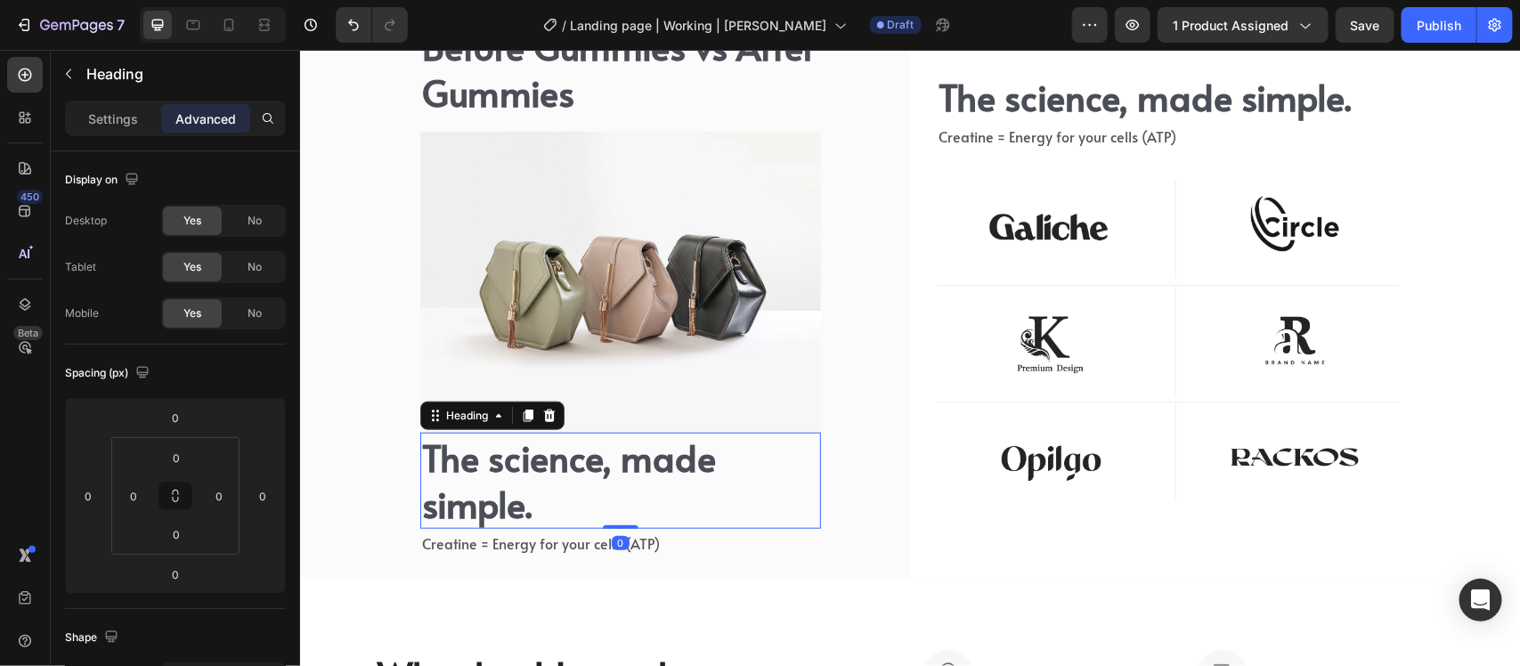
click at [723, 481] on h2 "The science, made simple." at bounding box center [619, 480] width 401 height 96
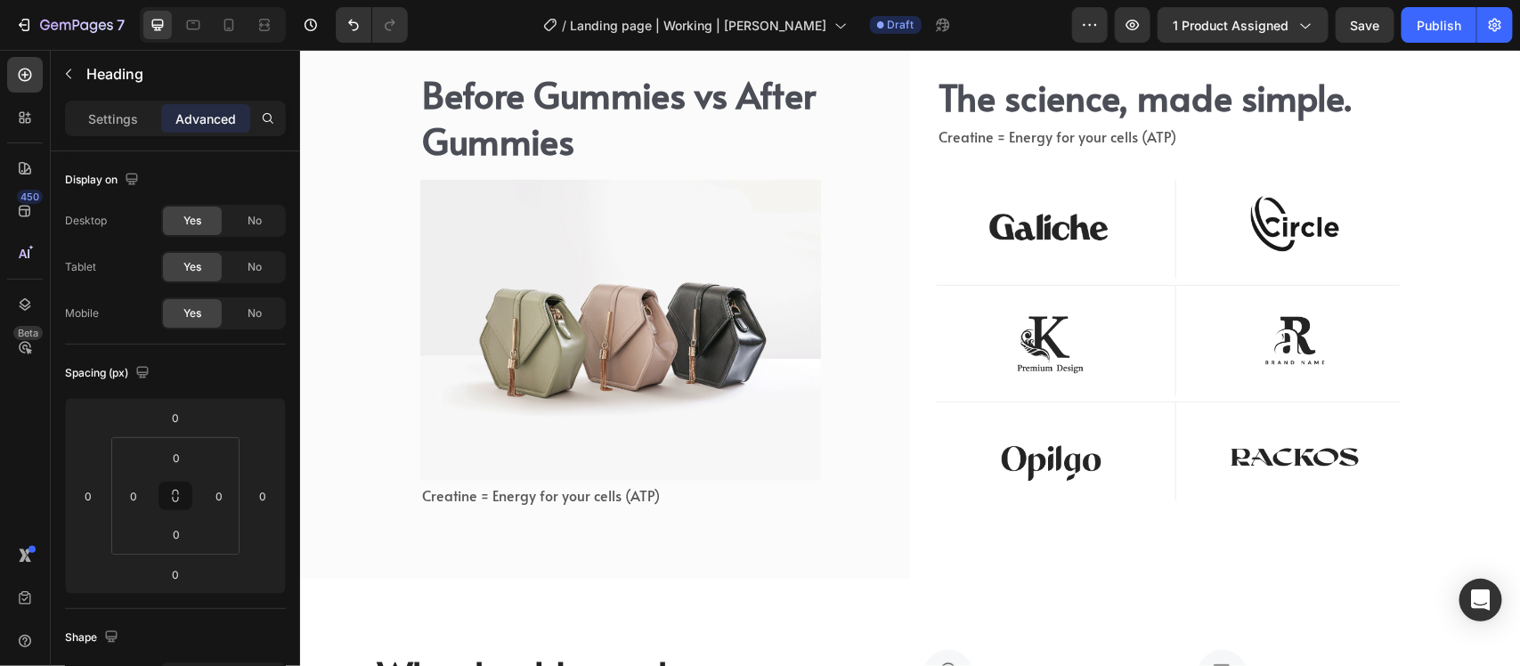
scroll to position [6635, 0]
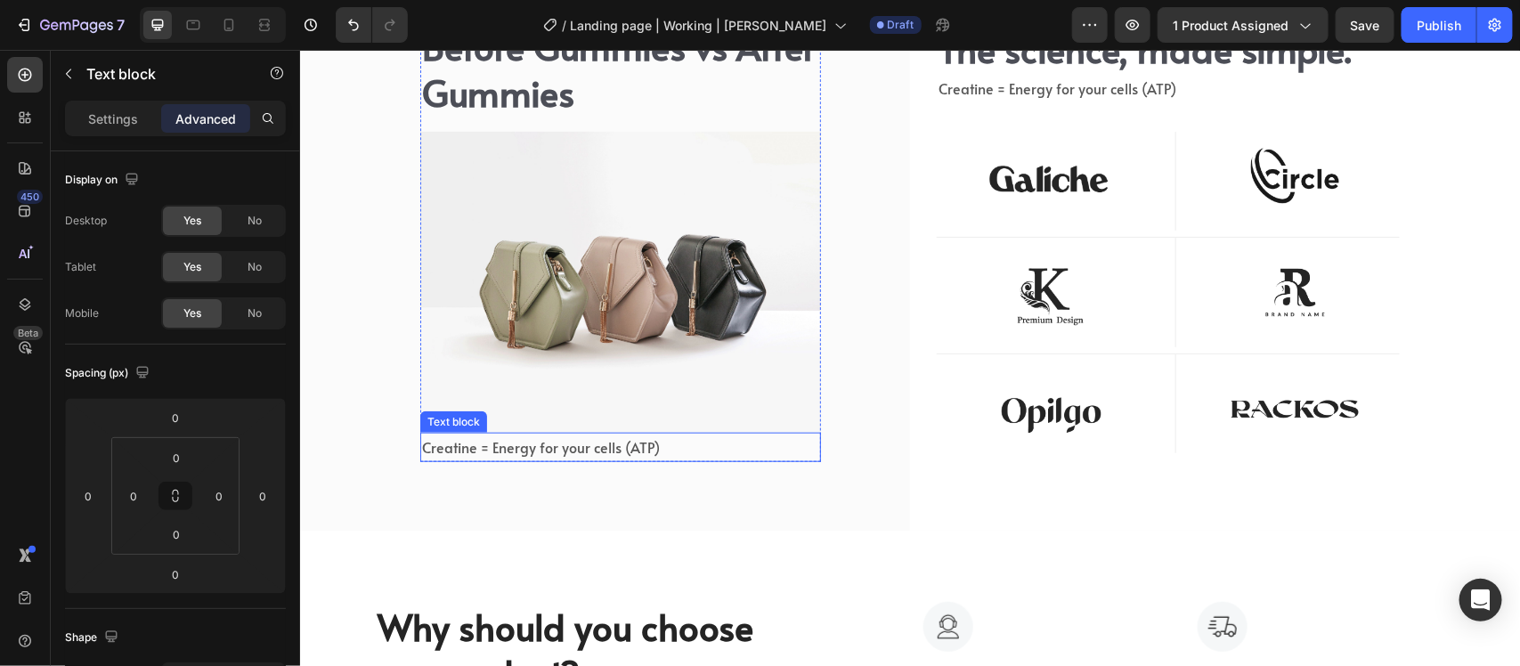
click at [635, 451] on p "Creatine = Energy for your cells (ATP)" at bounding box center [619, 447] width 397 height 26
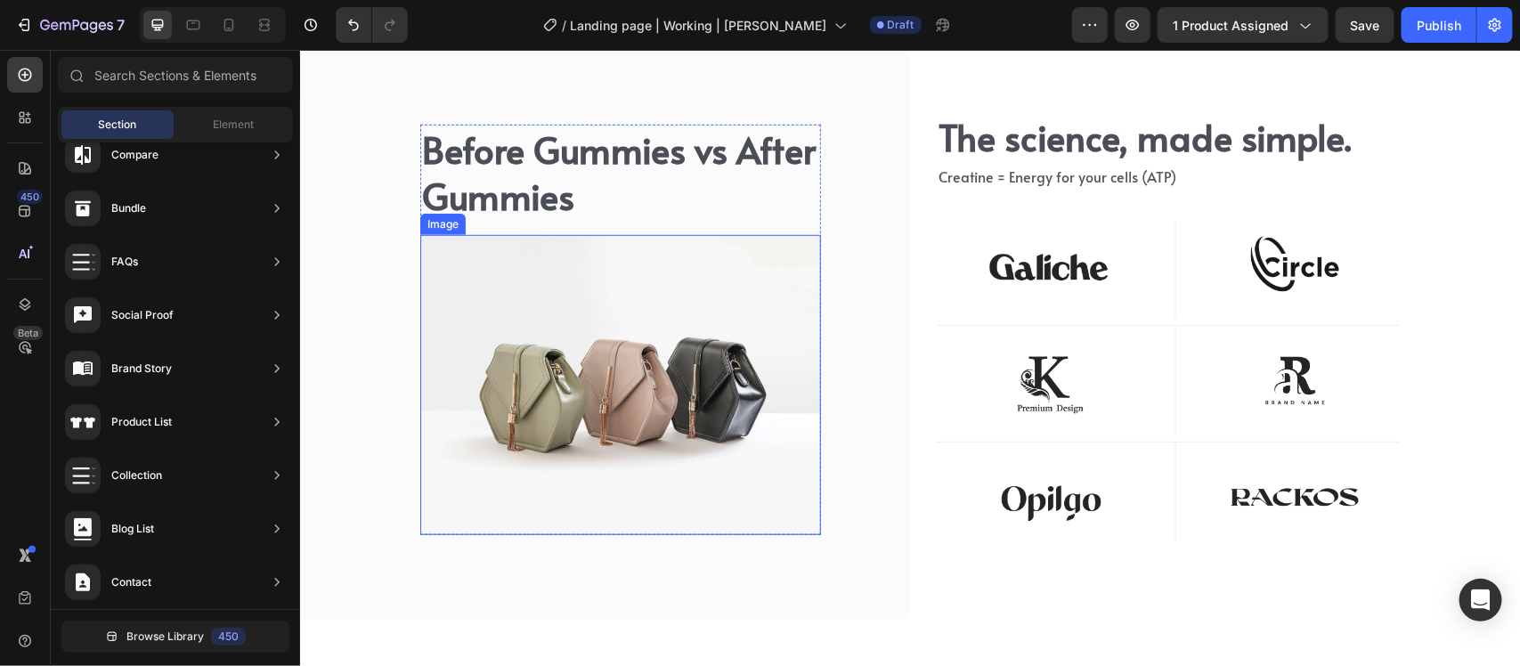
scroll to position [6538, 0]
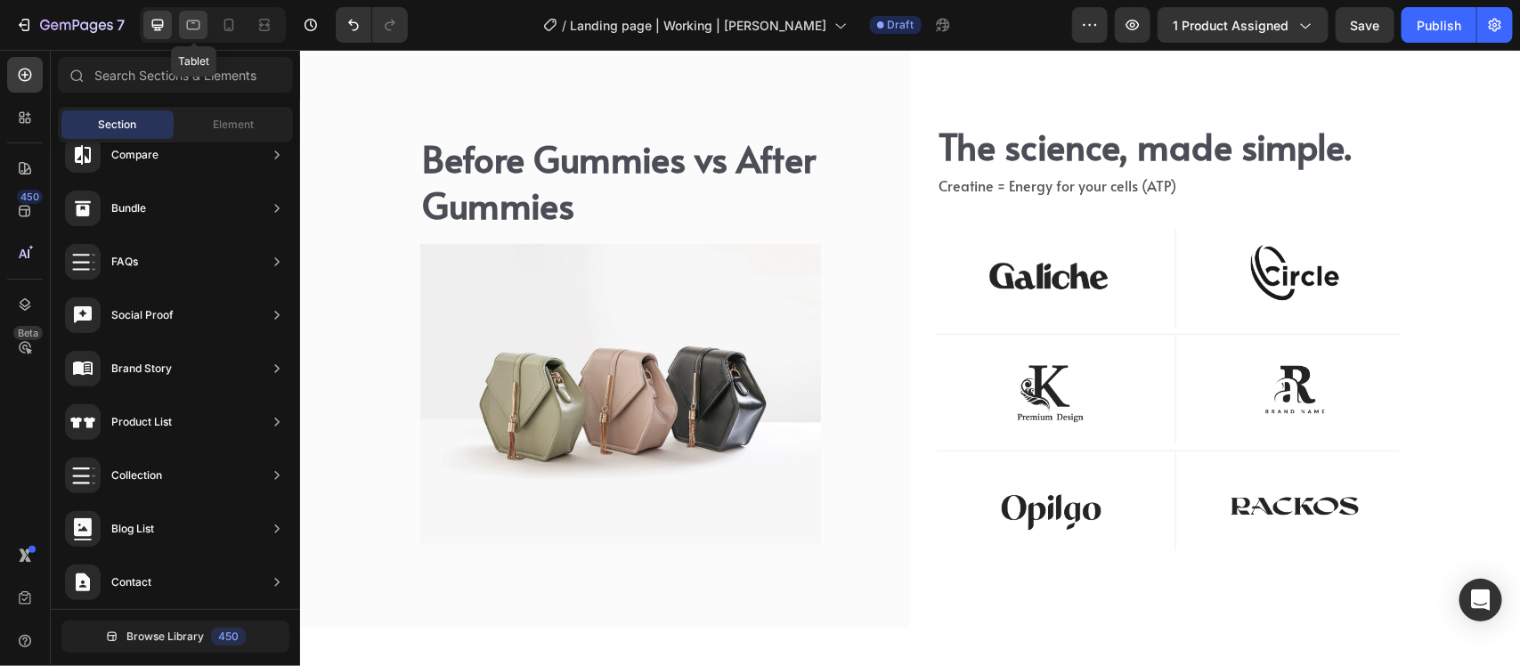
click at [192, 28] on icon at bounding box center [193, 25] width 18 height 18
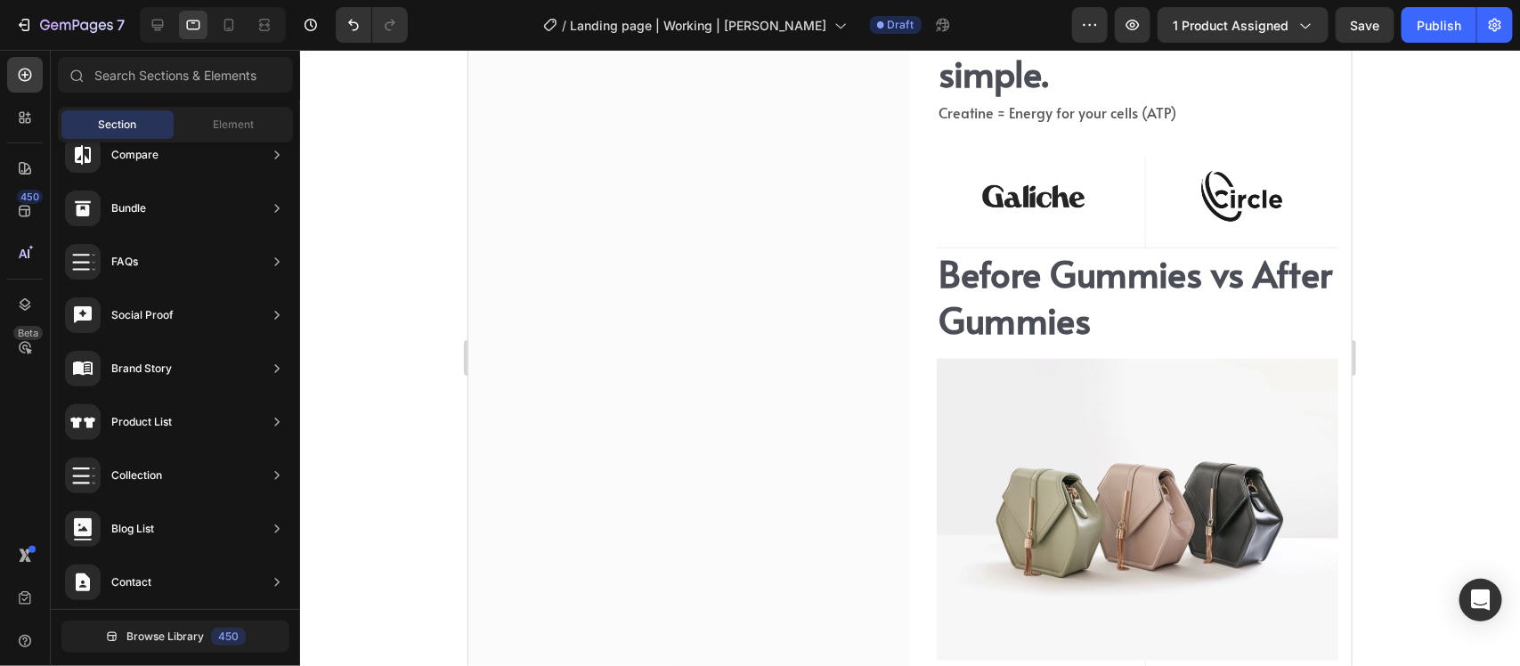
click at [208, 25] on div at bounding box center [213, 25] width 146 height 36
click at [227, 23] on icon at bounding box center [229, 25] width 18 height 18
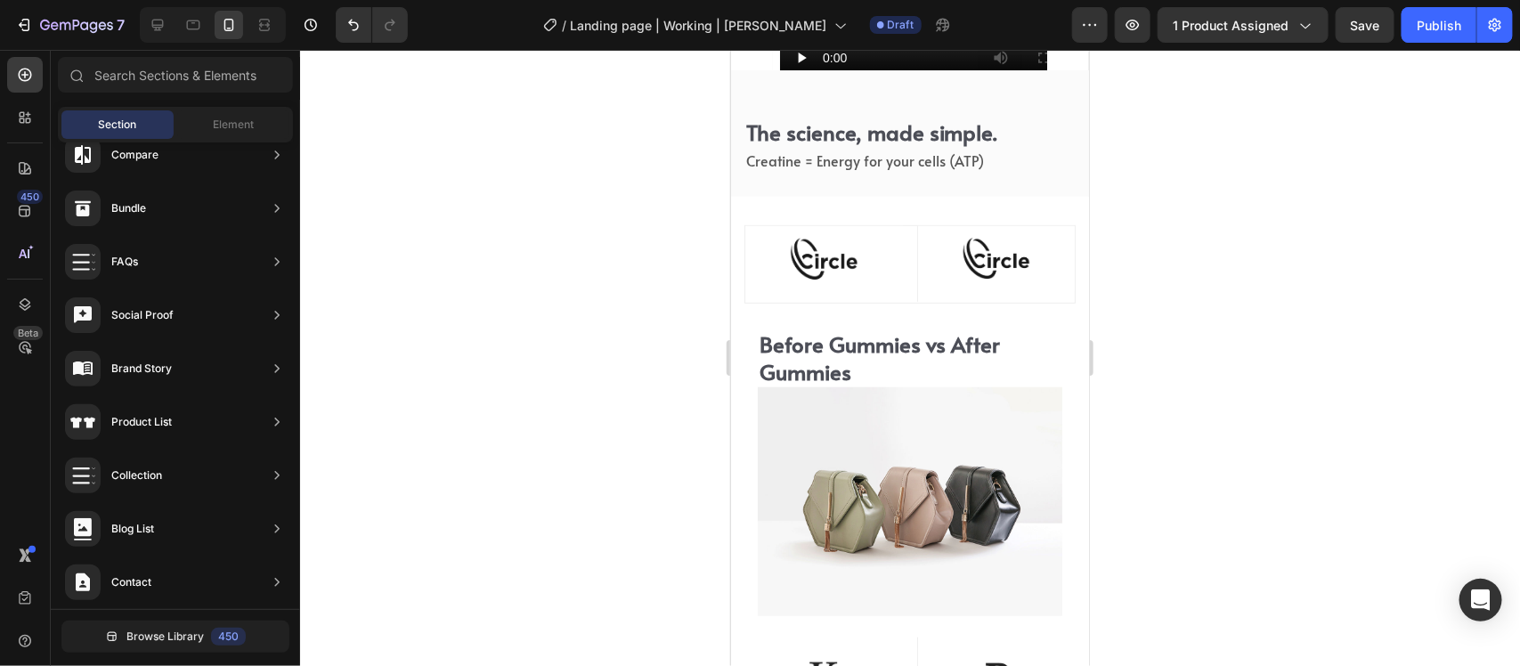
scroll to position [6316, 0]
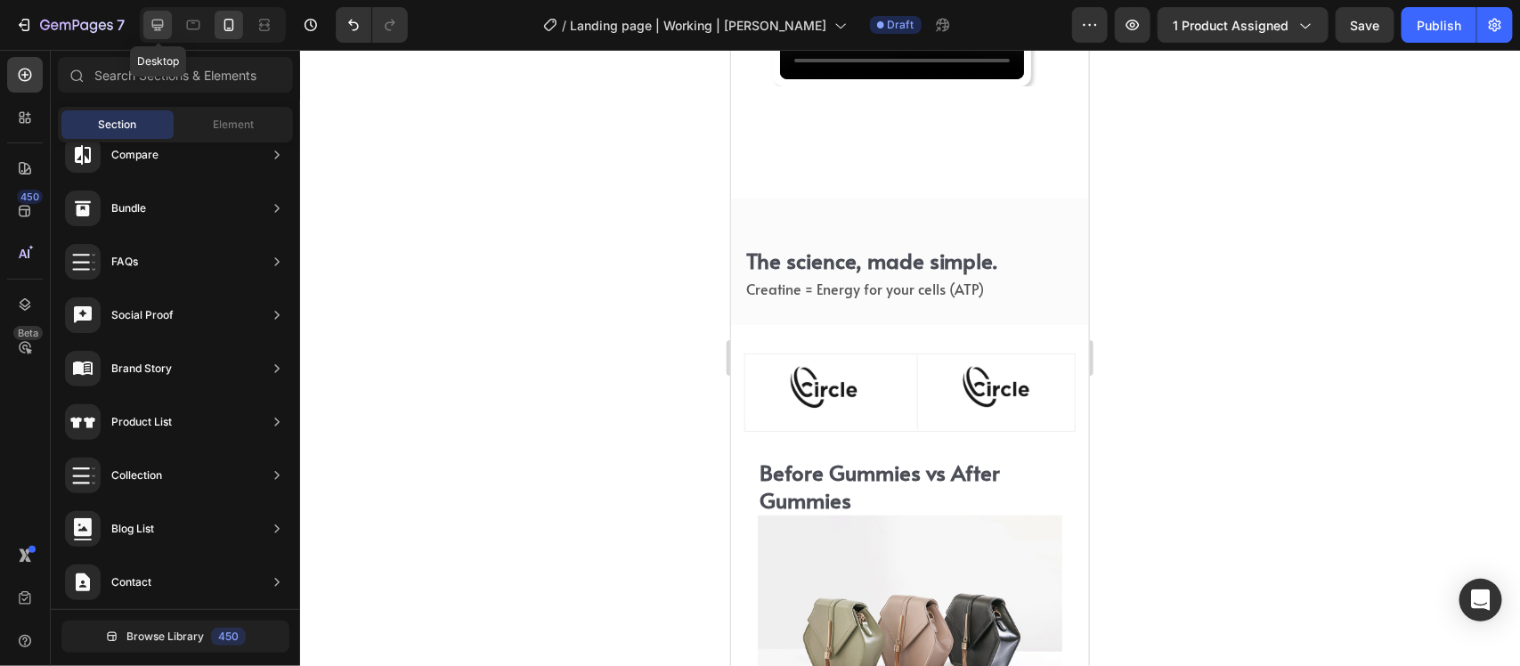
click at [147, 16] on div at bounding box center [157, 25] width 29 height 29
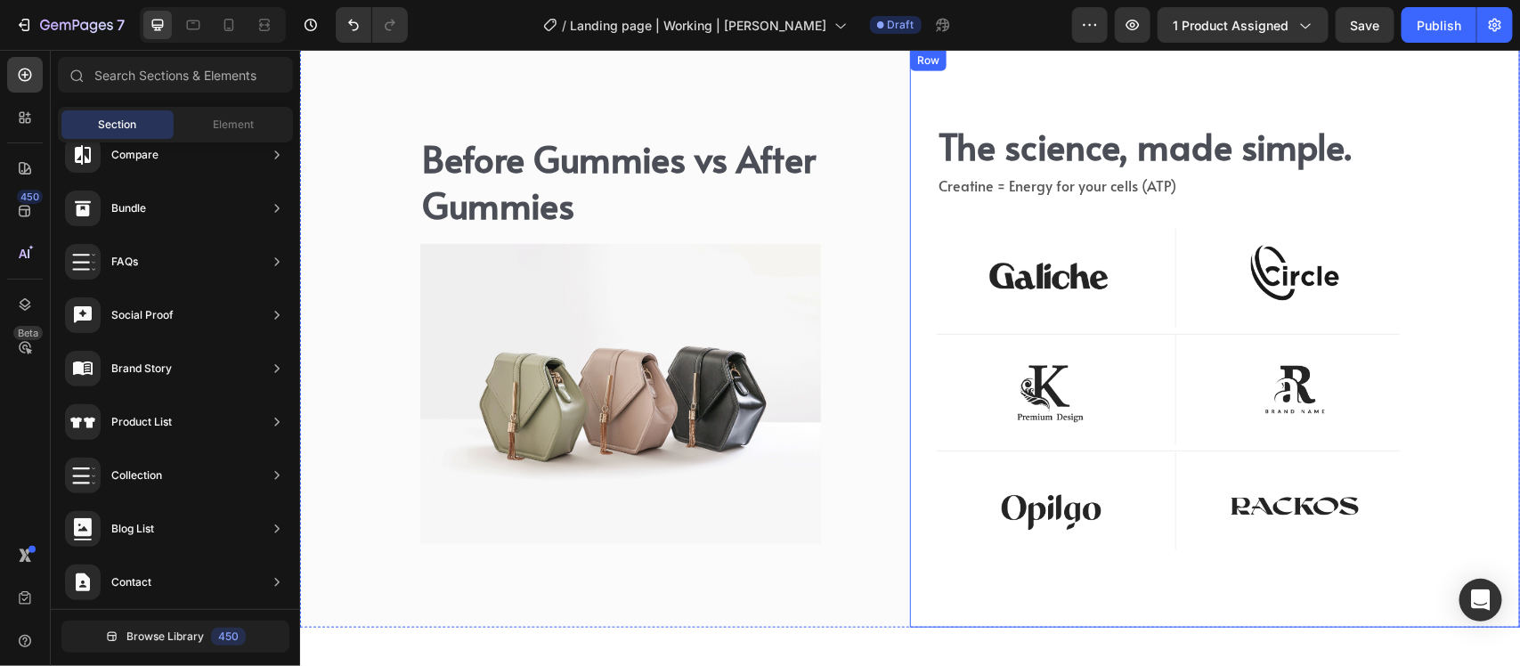
scroll to position [6427, 0]
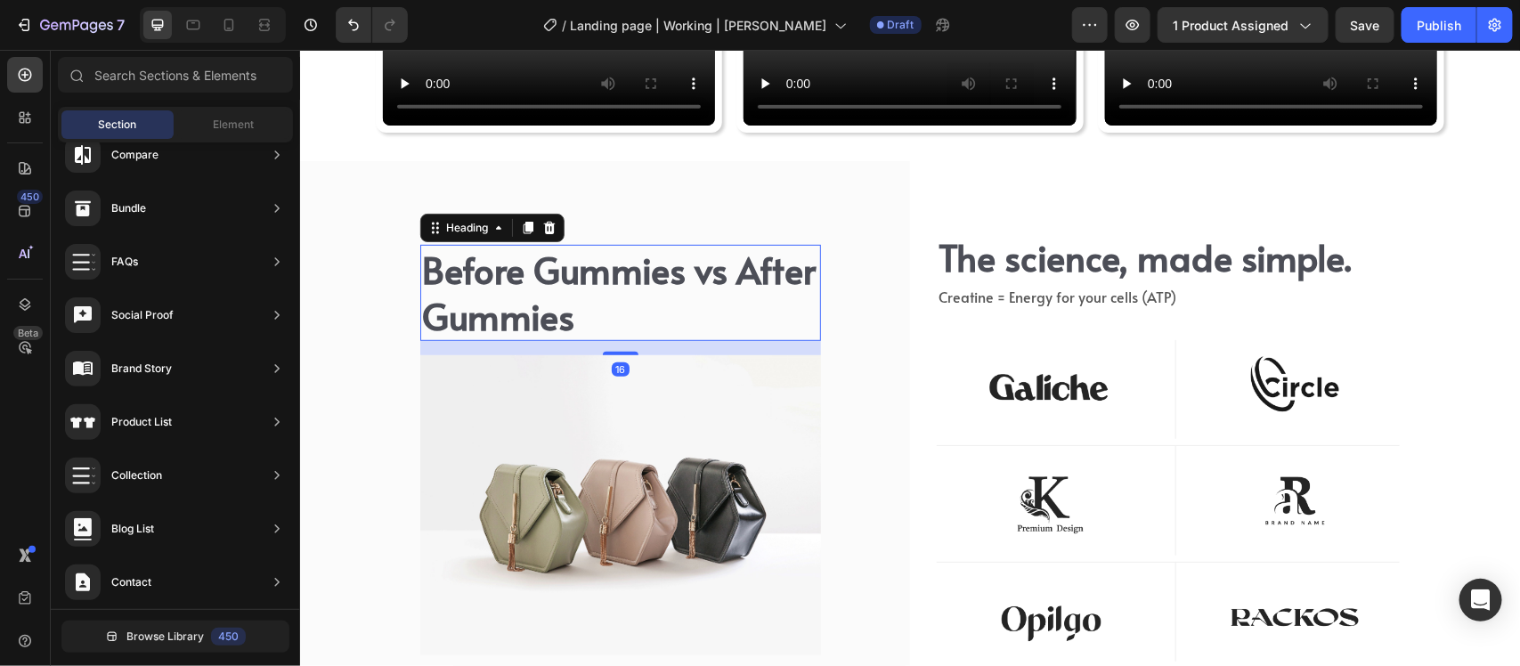
click at [713, 314] on p "Before Gummies vs After Gummies" at bounding box center [619, 292] width 397 height 93
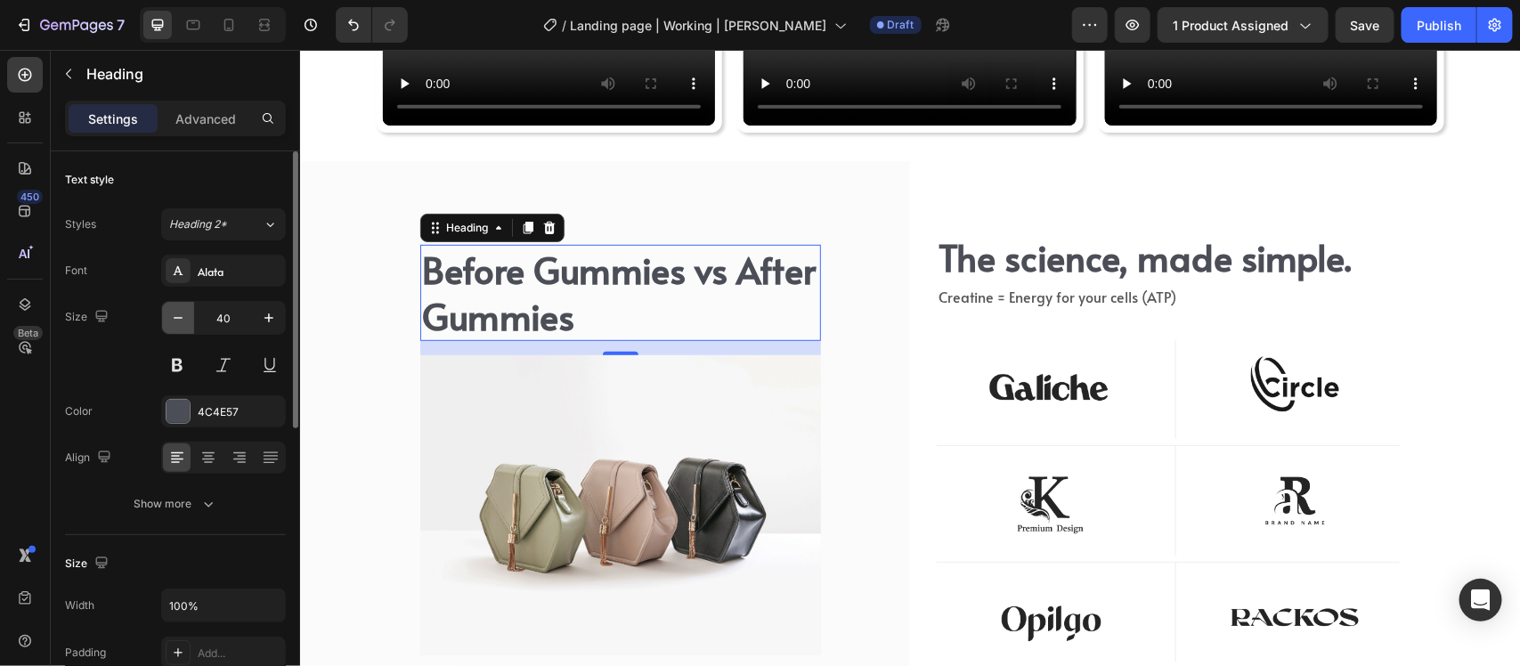
click at [183, 325] on icon "button" at bounding box center [178, 318] width 18 height 18
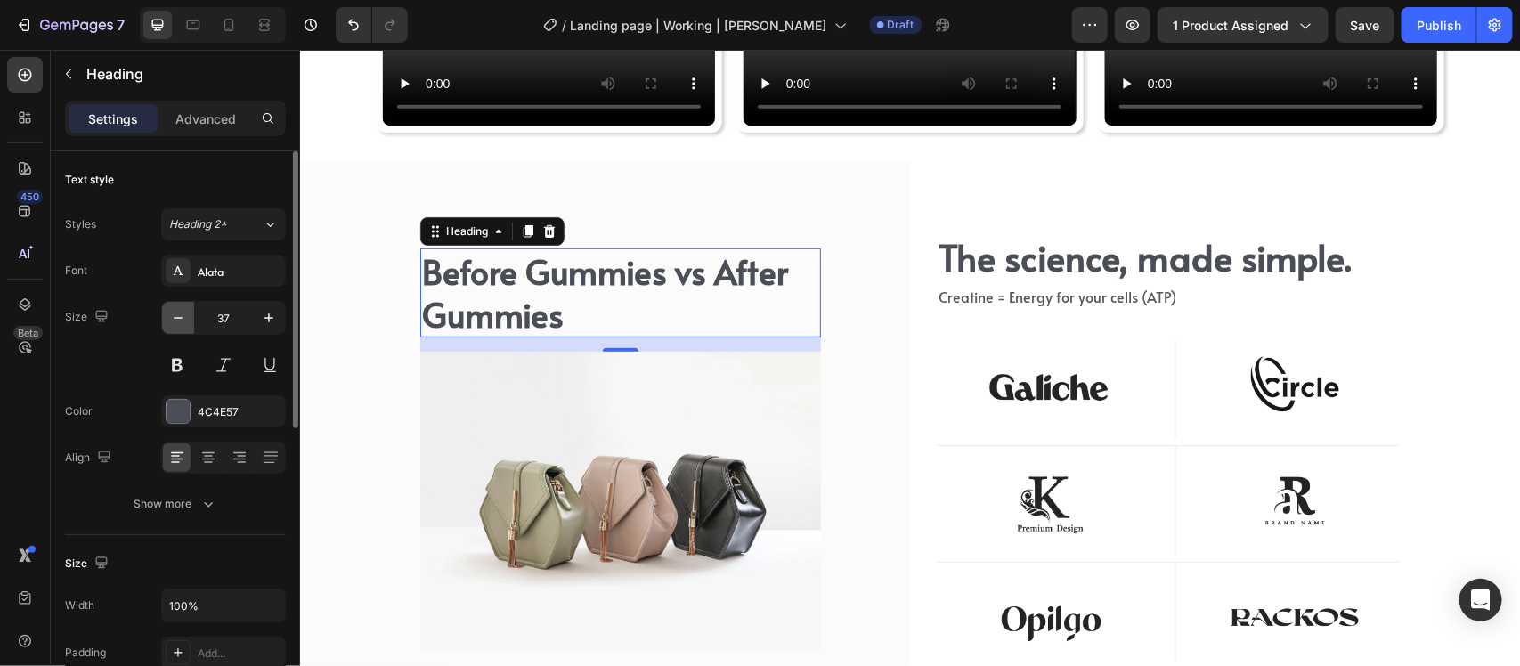
click at [183, 325] on icon "button" at bounding box center [178, 318] width 18 height 18
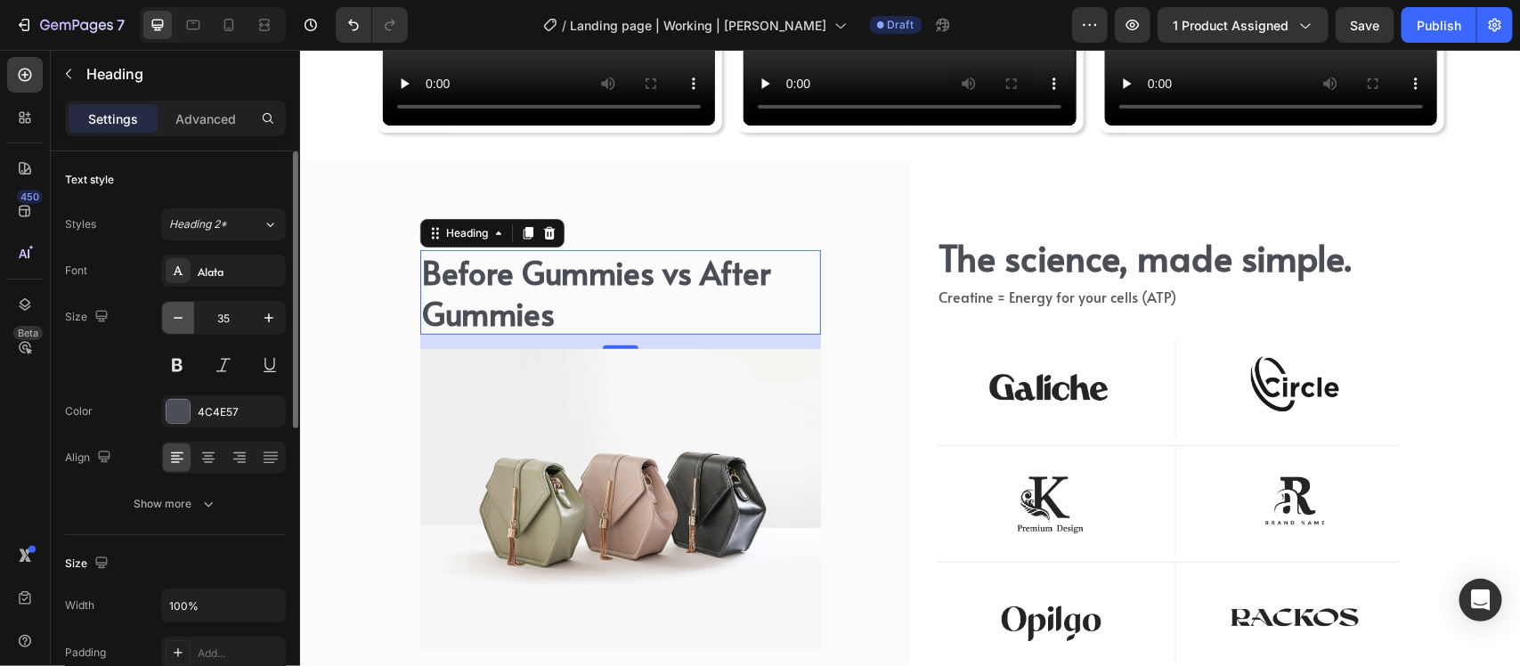
click at [183, 325] on icon "button" at bounding box center [178, 318] width 18 height 18
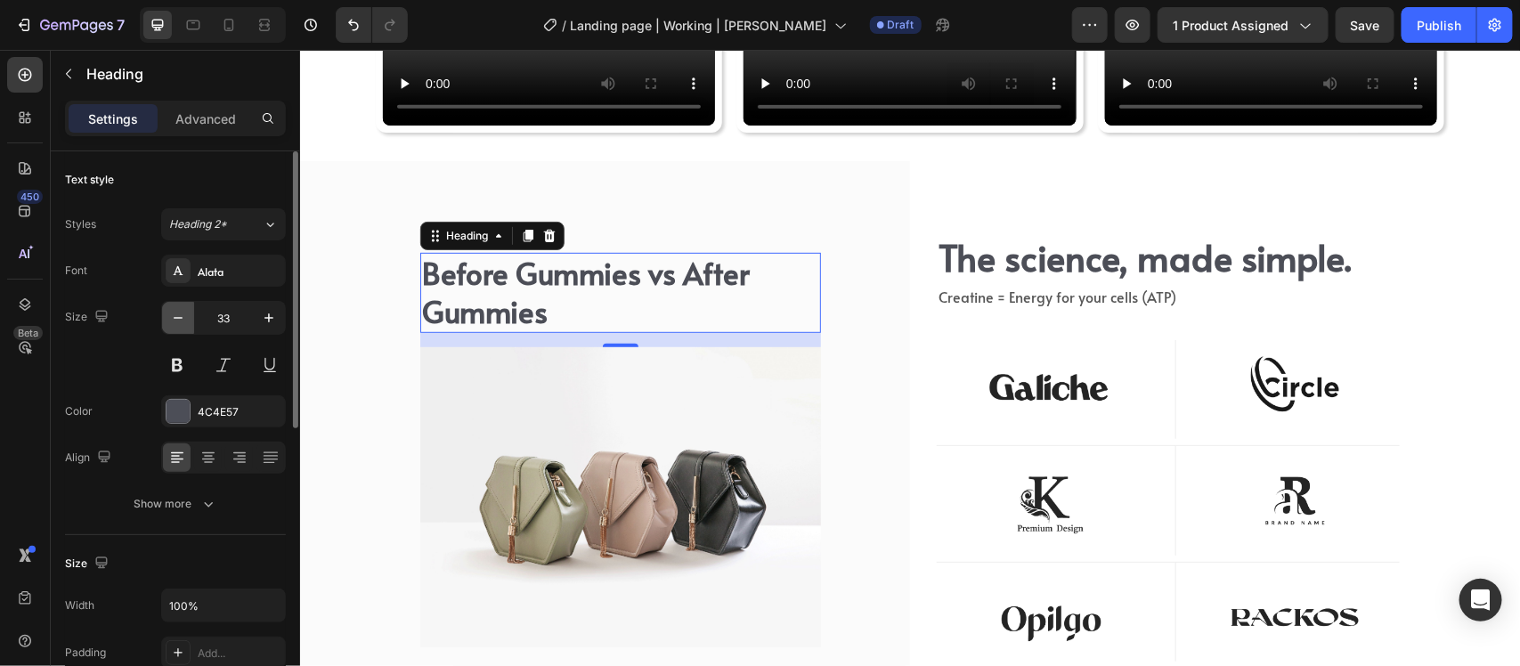
click at [183, 325] on icon "button" at bounding box center [178, 318] width 18 height 18
type input "32"
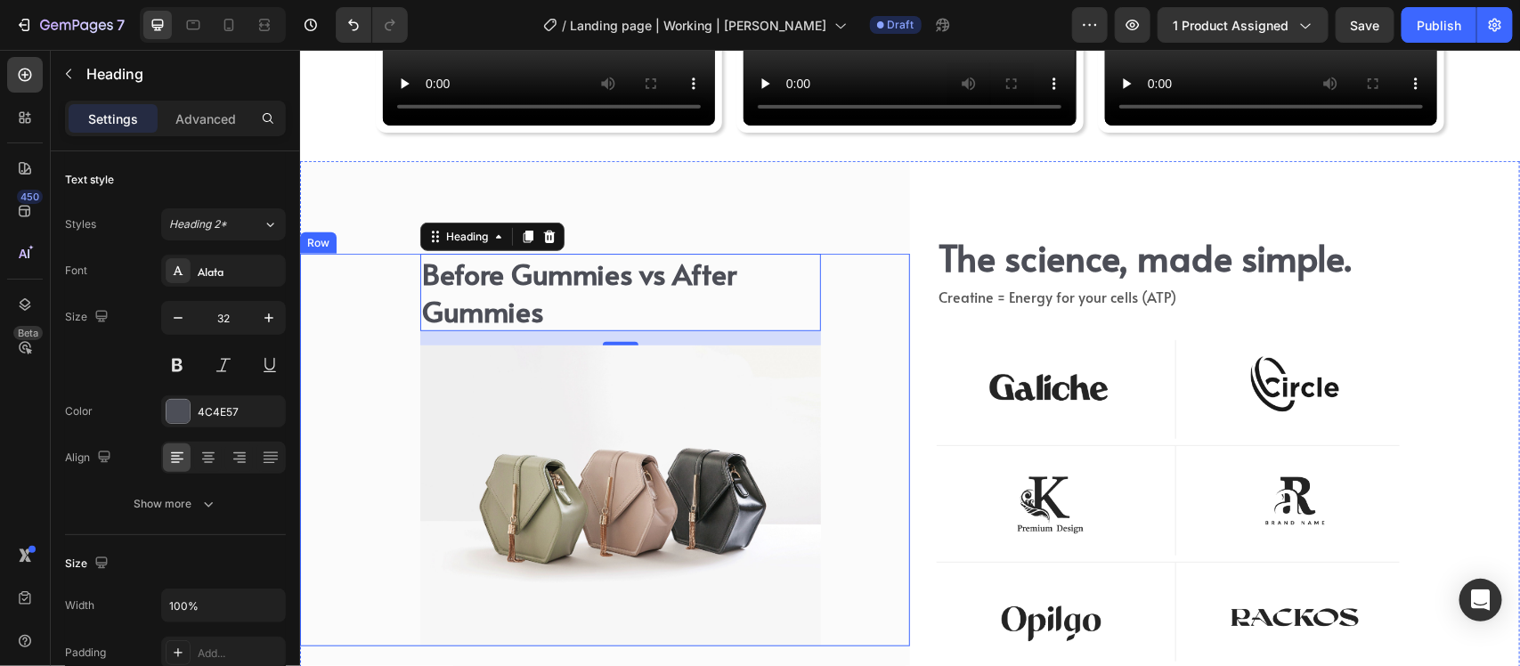
click at [835, 362] on div "Before Gummies vs After Gummies Heading 16 Image The science, made simple. Head…" at bounding box center [604, 449] width 610 height 393
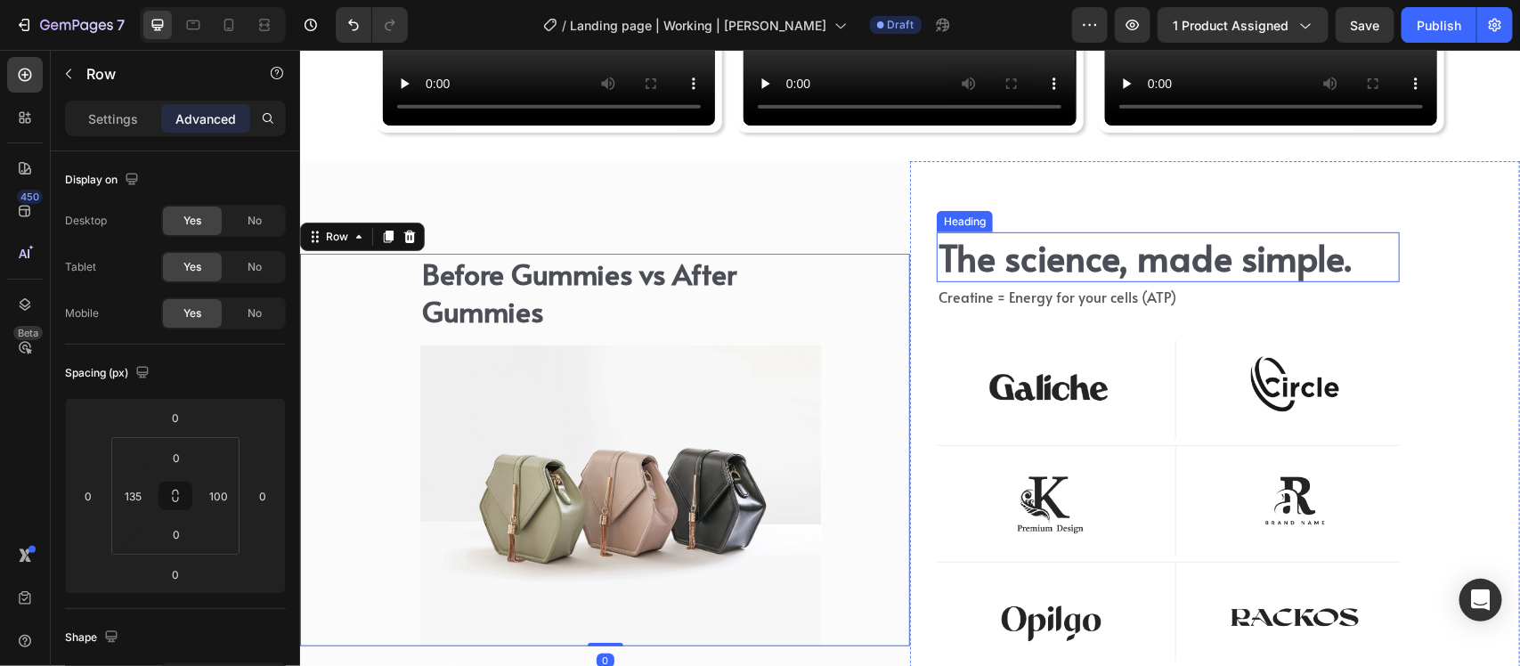
click at [1055, 268] on h2 "The science, made simple." at bounding box center [1167, 257] width 463 height 50
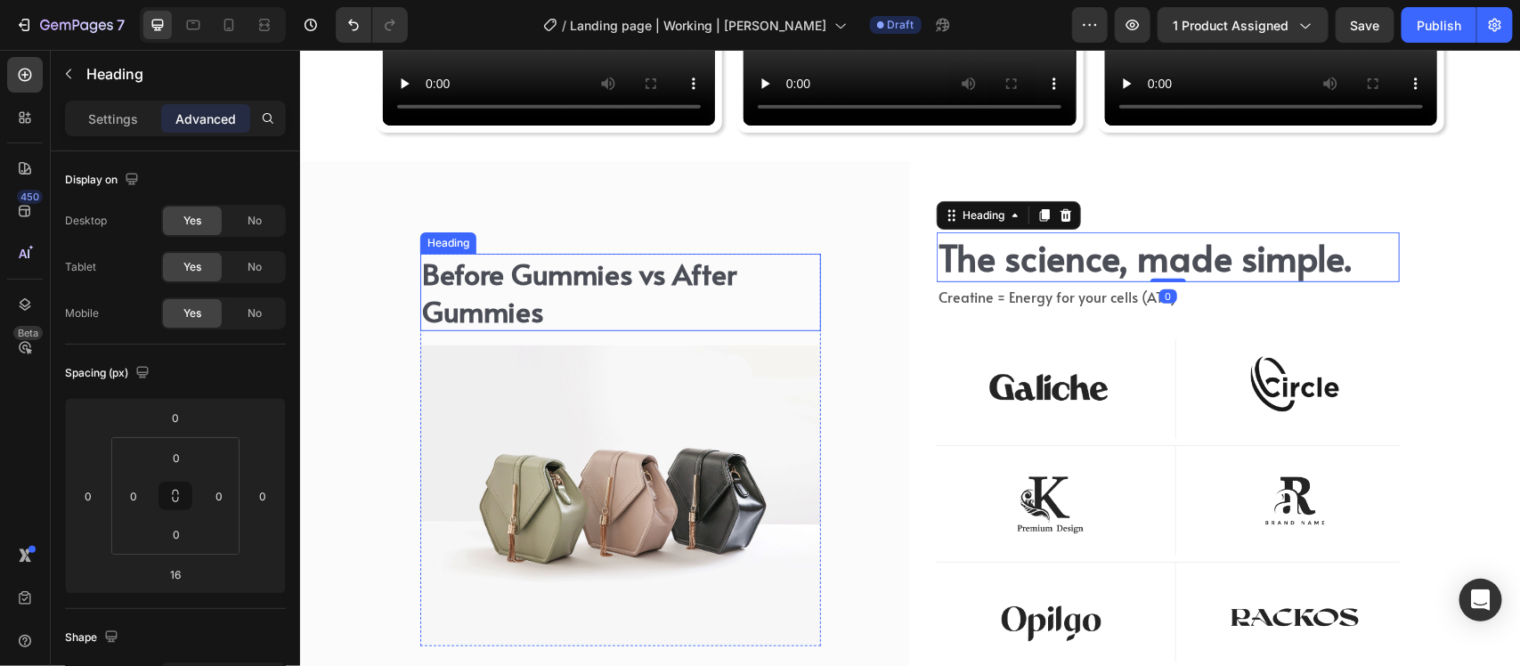
click at [687, 278] on p "Before Gummies vs After Gummies" at bounding box center [619, 292] width 397 height 74
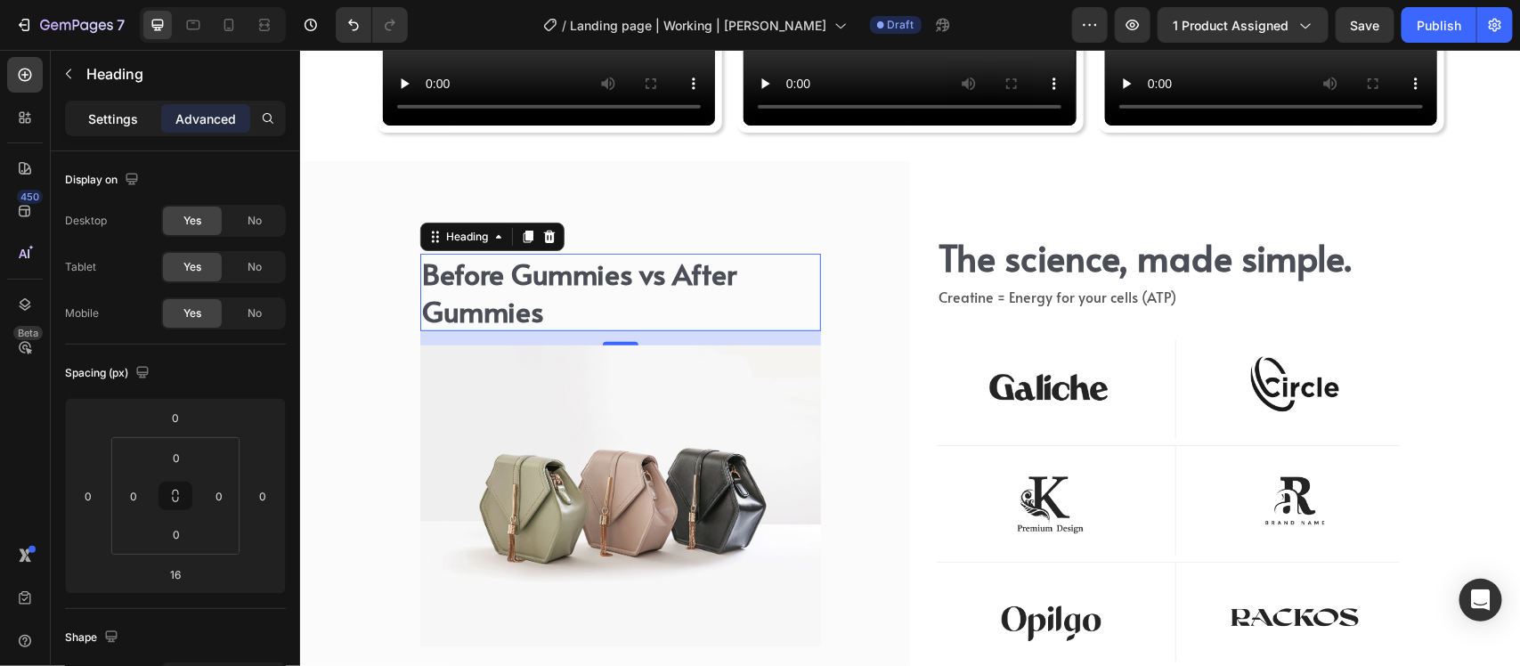
click at [112, 118] on p "Settings" at bounding box center [113, 119] width 50 height 19
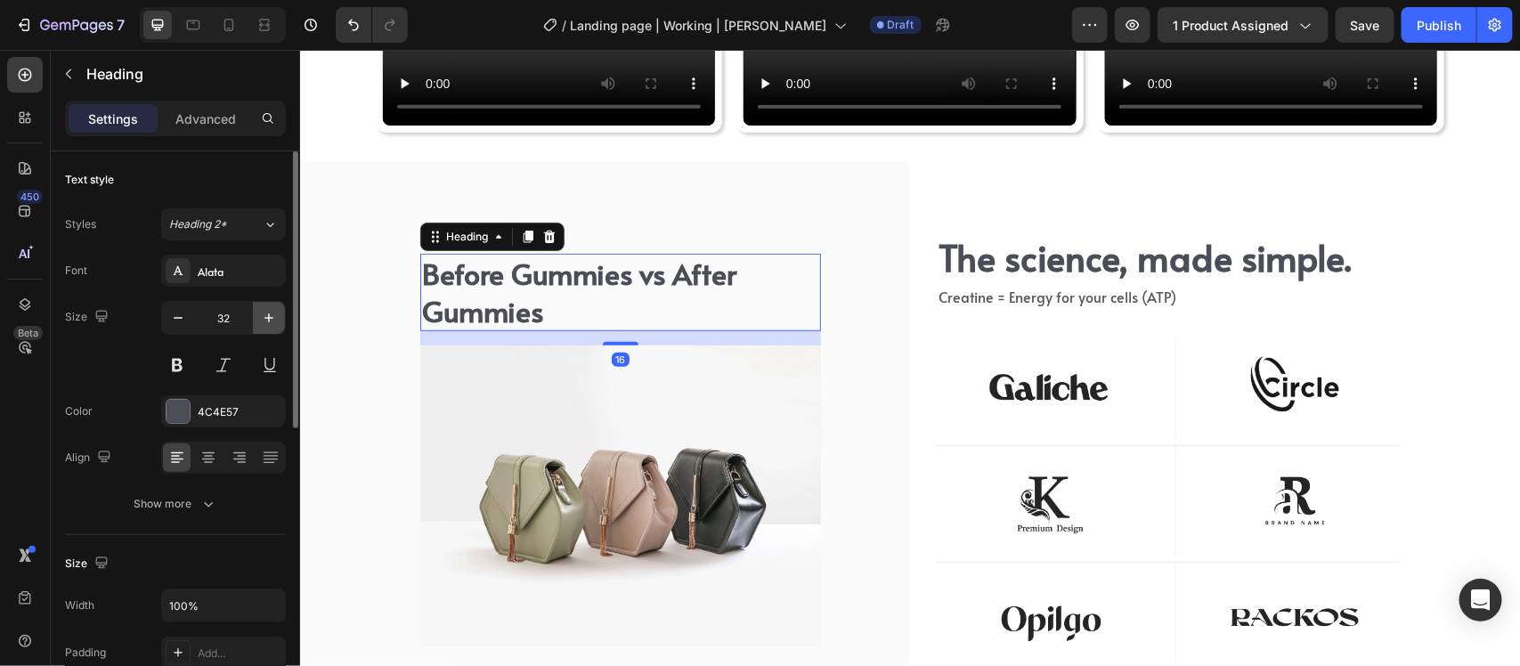
click at [261, 317] on icon "button" at bounding box center [269, 318] width 18 height 18
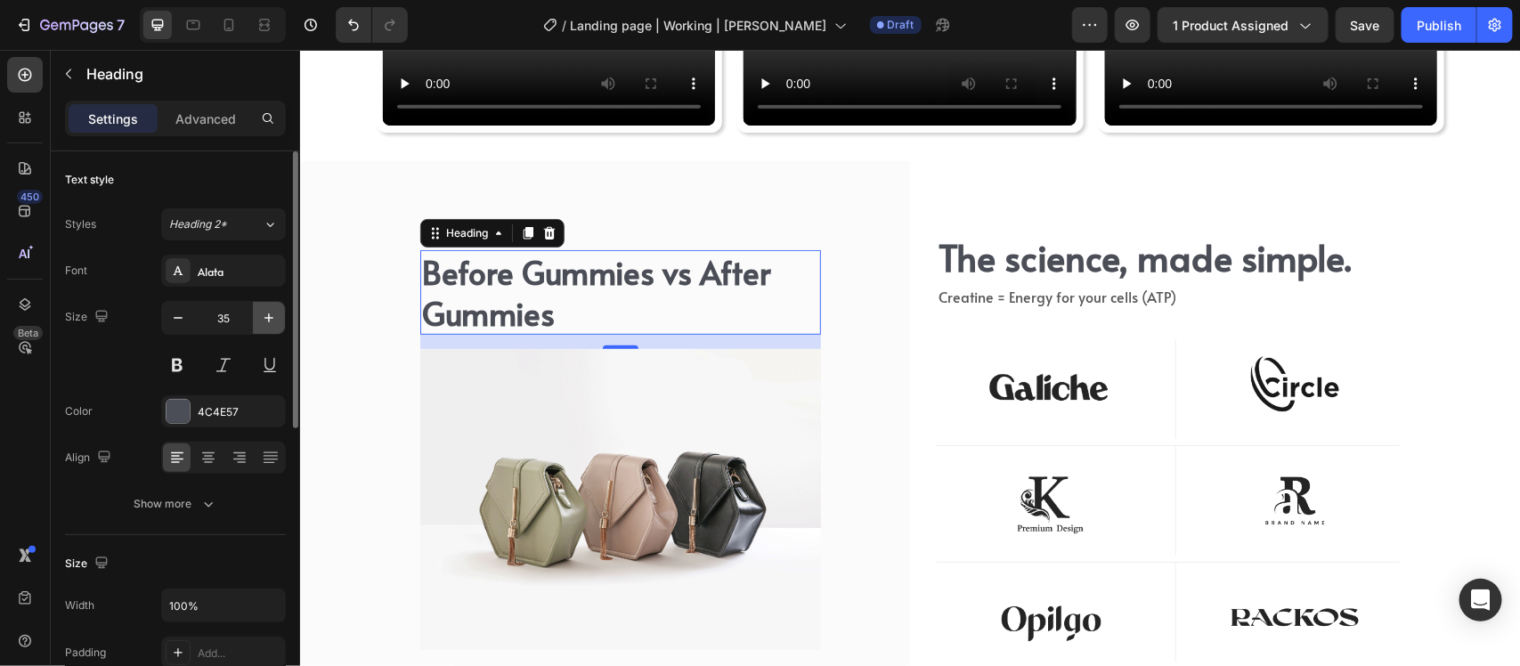
click at [261, 317] on icon "button" at bounding box center [269, 318] width 18 height 18
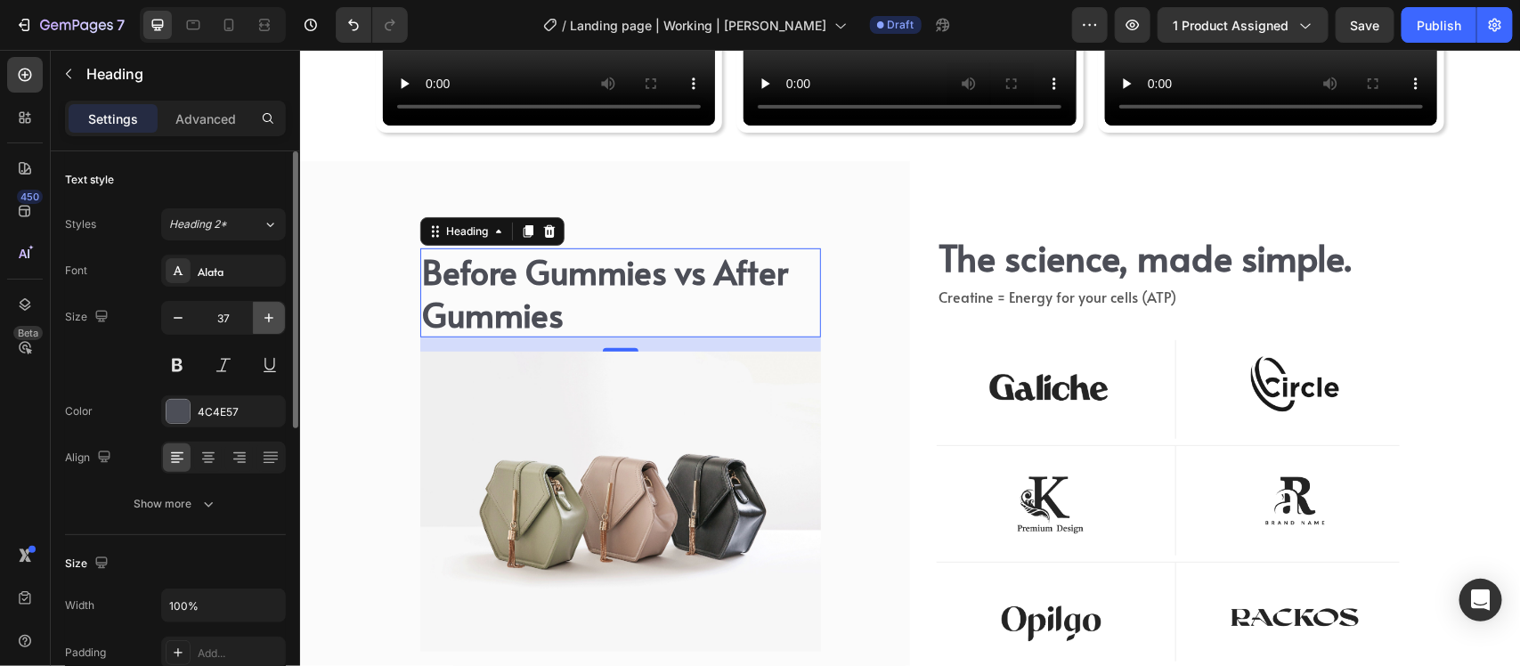
click at [261, 317] on icon "button" at bounding box center [269, 318] width 18 height 18
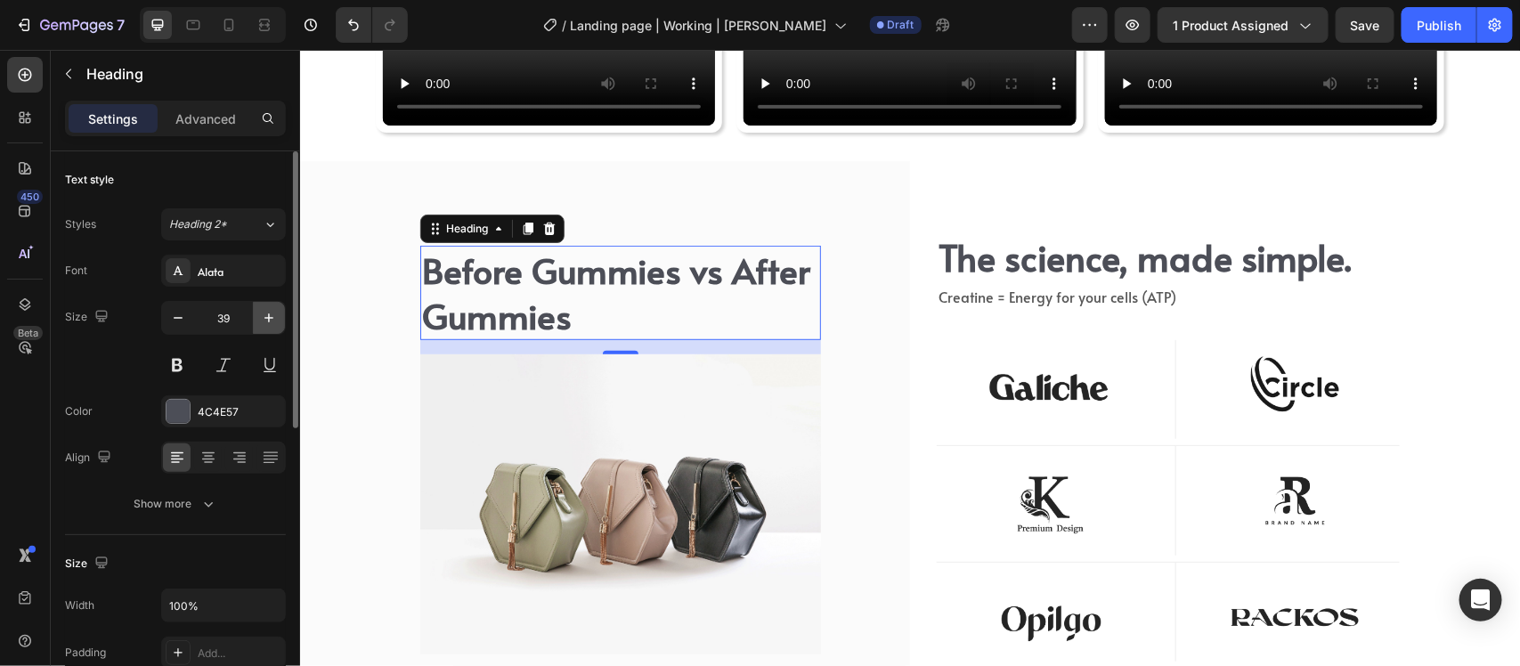
click at [261, 317] on icon "button" at bounding box center [269, 318] width 18 height 18
type input "40"
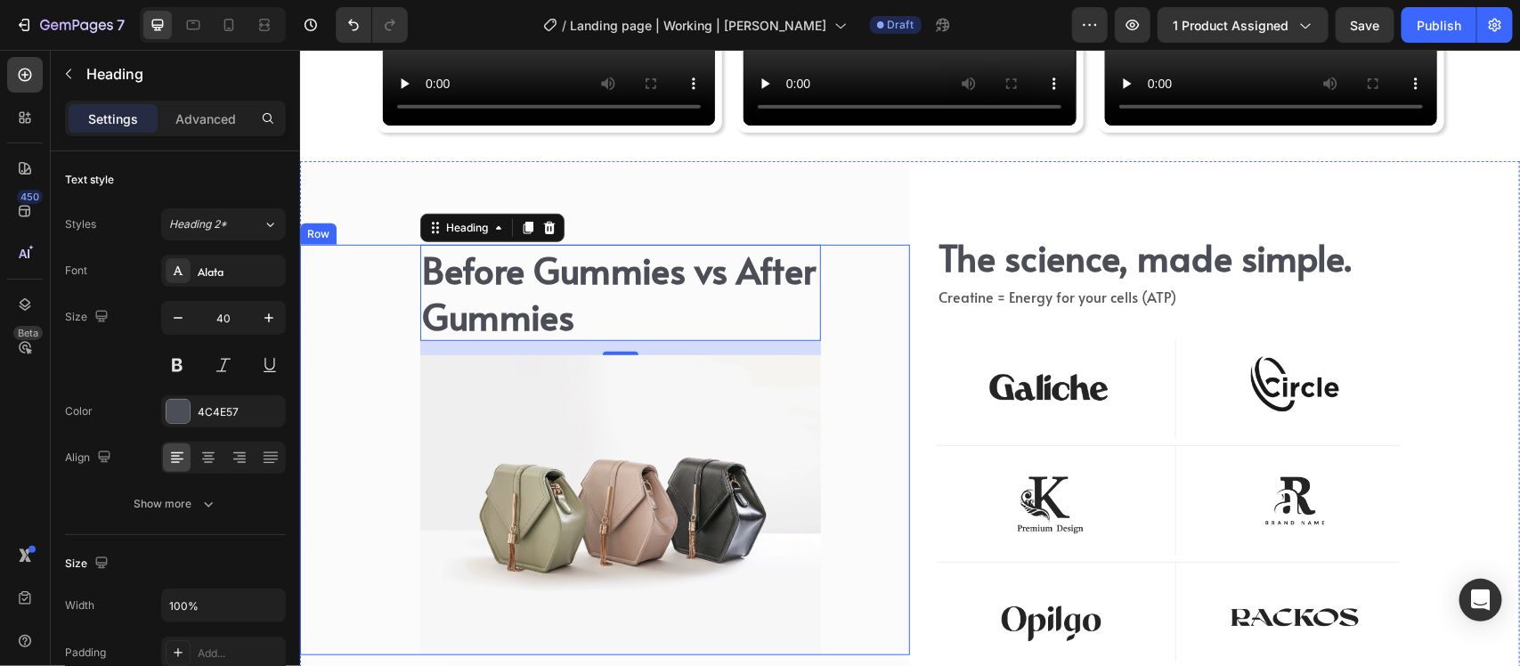
click at [818, 366] on div "Before Gummies vs After Gummies Heading 16 Image The science, made simple. Head…" at bounding box center [604, 449] width 610 height 411
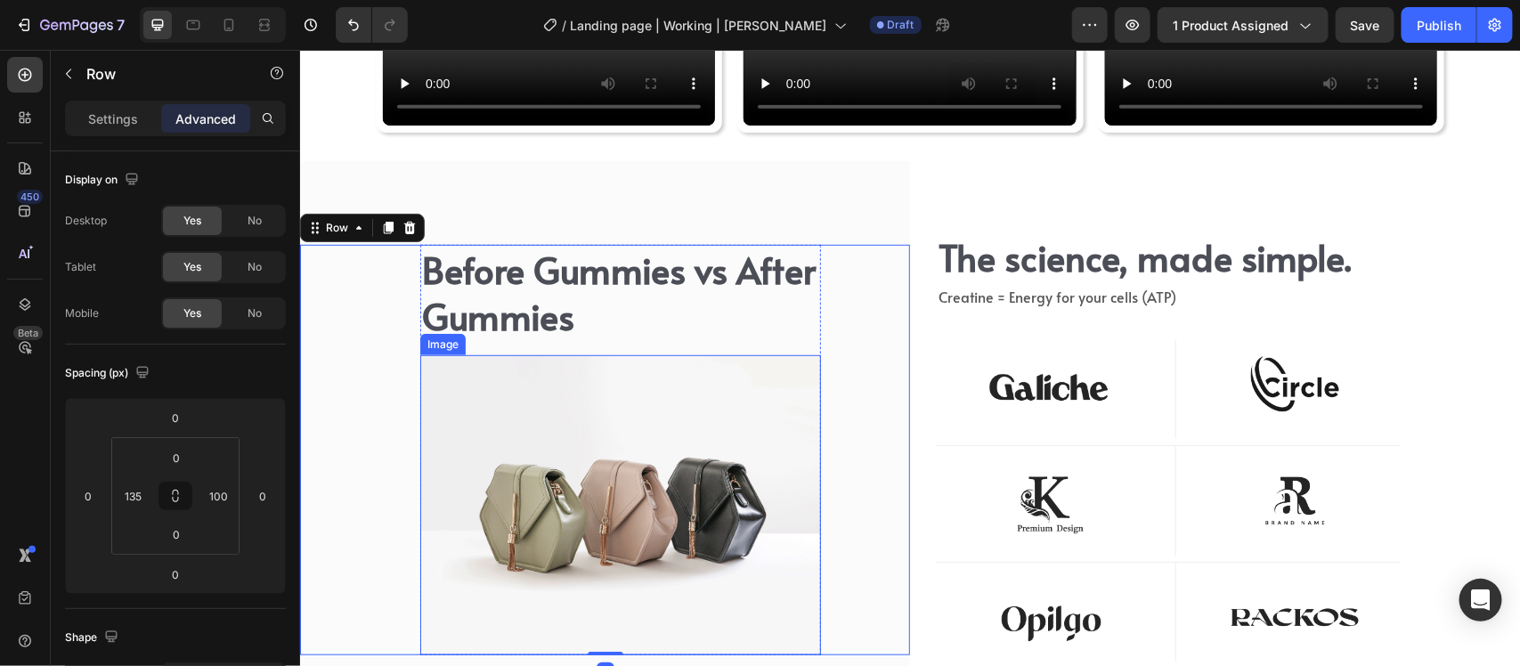
click at [803, 410] on img at bounding box center [619, 504] width 401 height 301
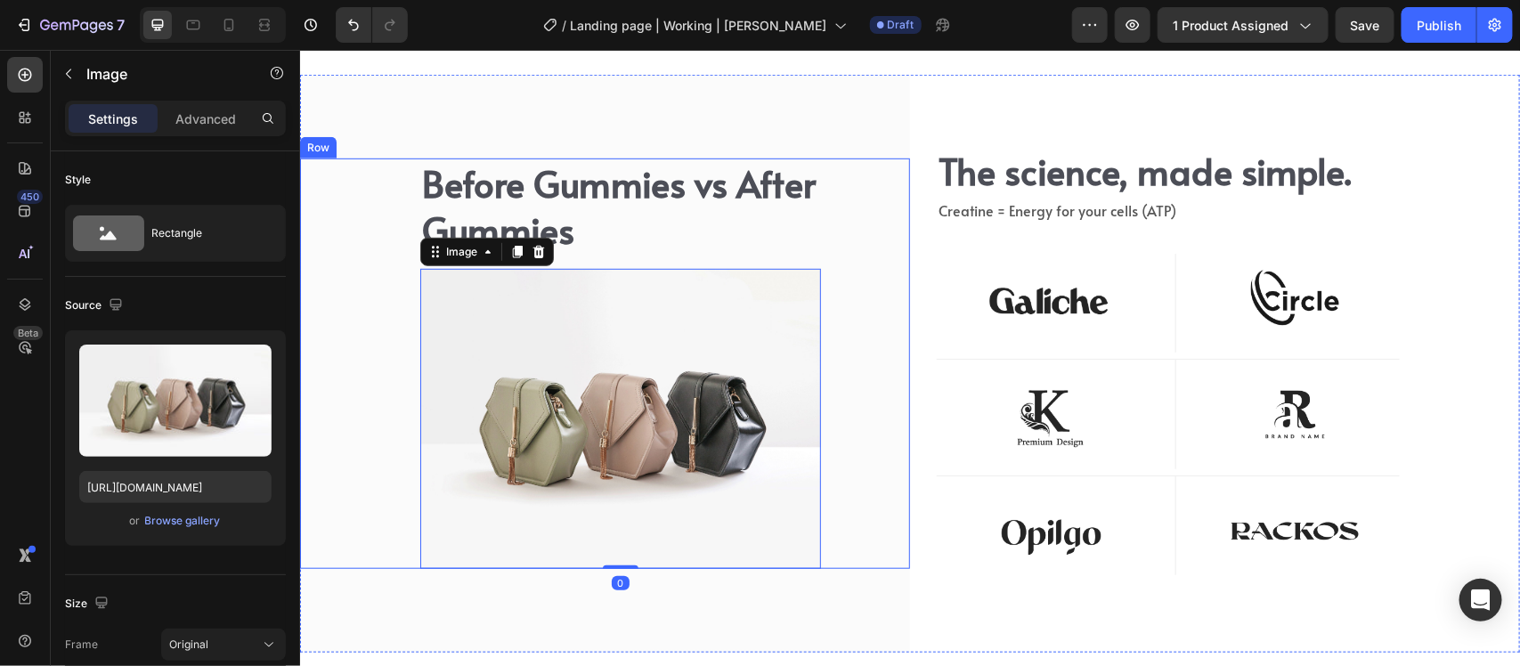
scroll to position [6650, 0]
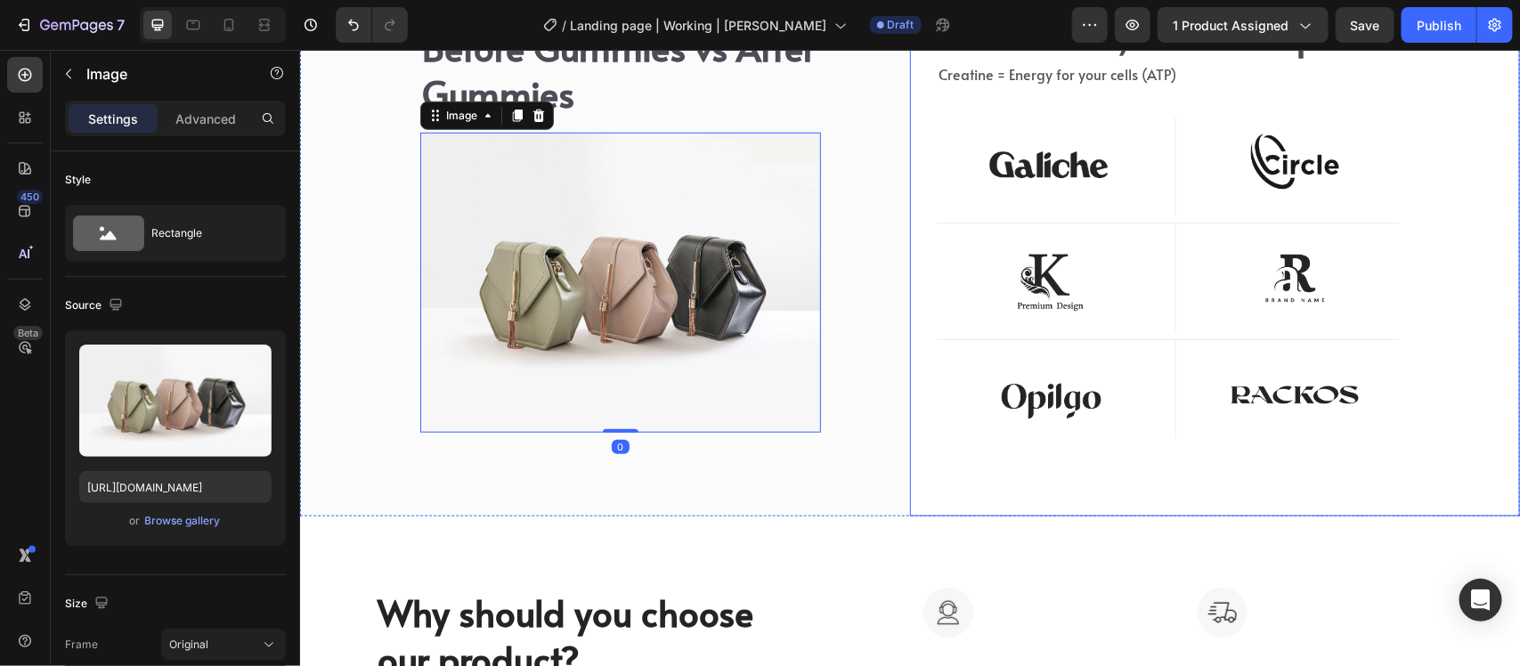
click at [953, 503] on div "The science, made simple. Heading Creatine = Energy for your cells (ATP) Text b…" at bounding box center [1214, 226] width 610 height 577
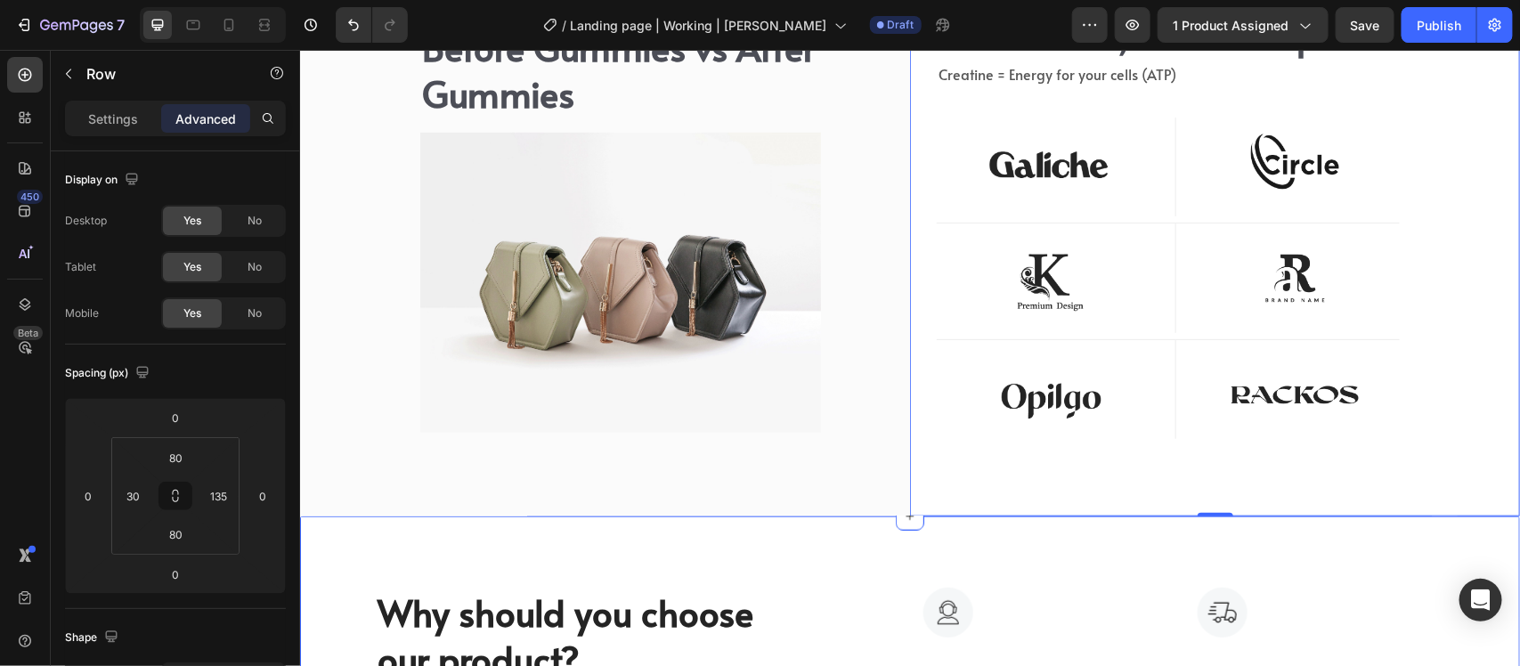
scroll to position [6538, 0]
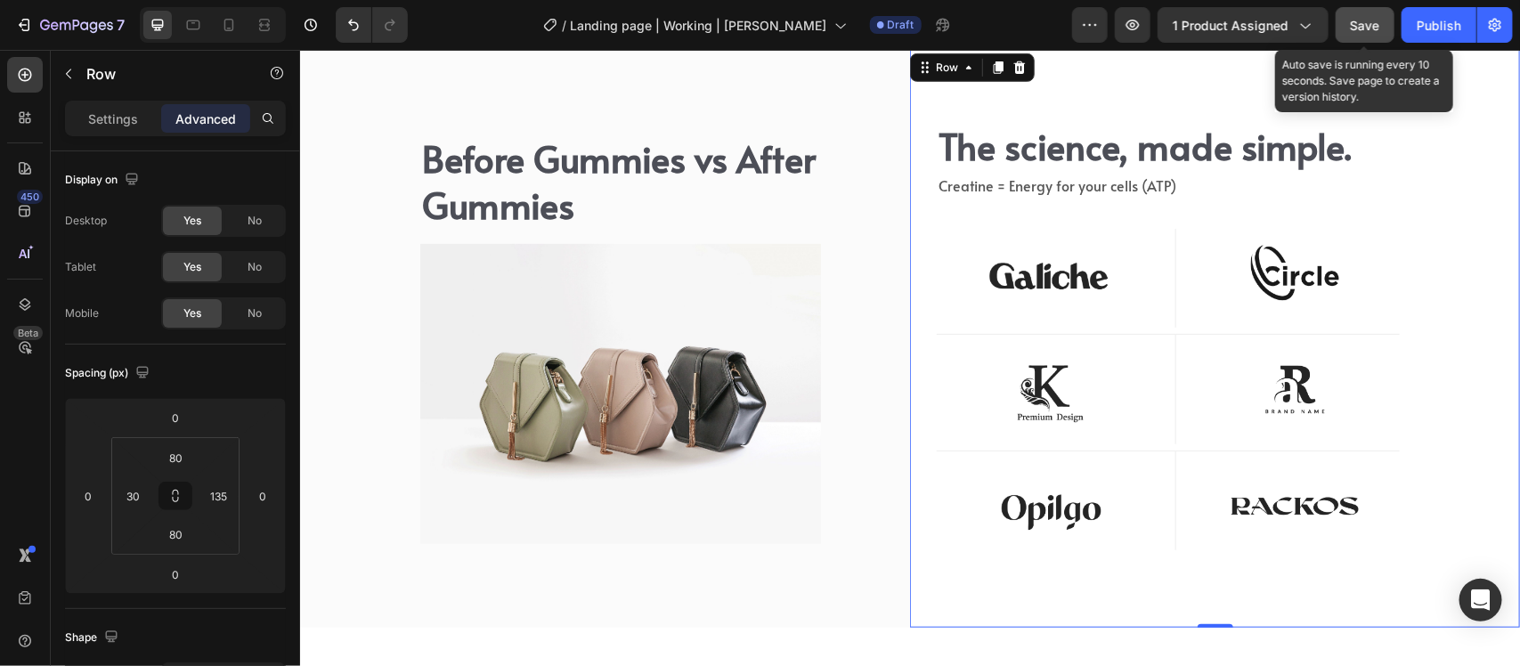
click at [1364, 27] on span "Save" at bounding box center [1365, 25] width 29 height 15
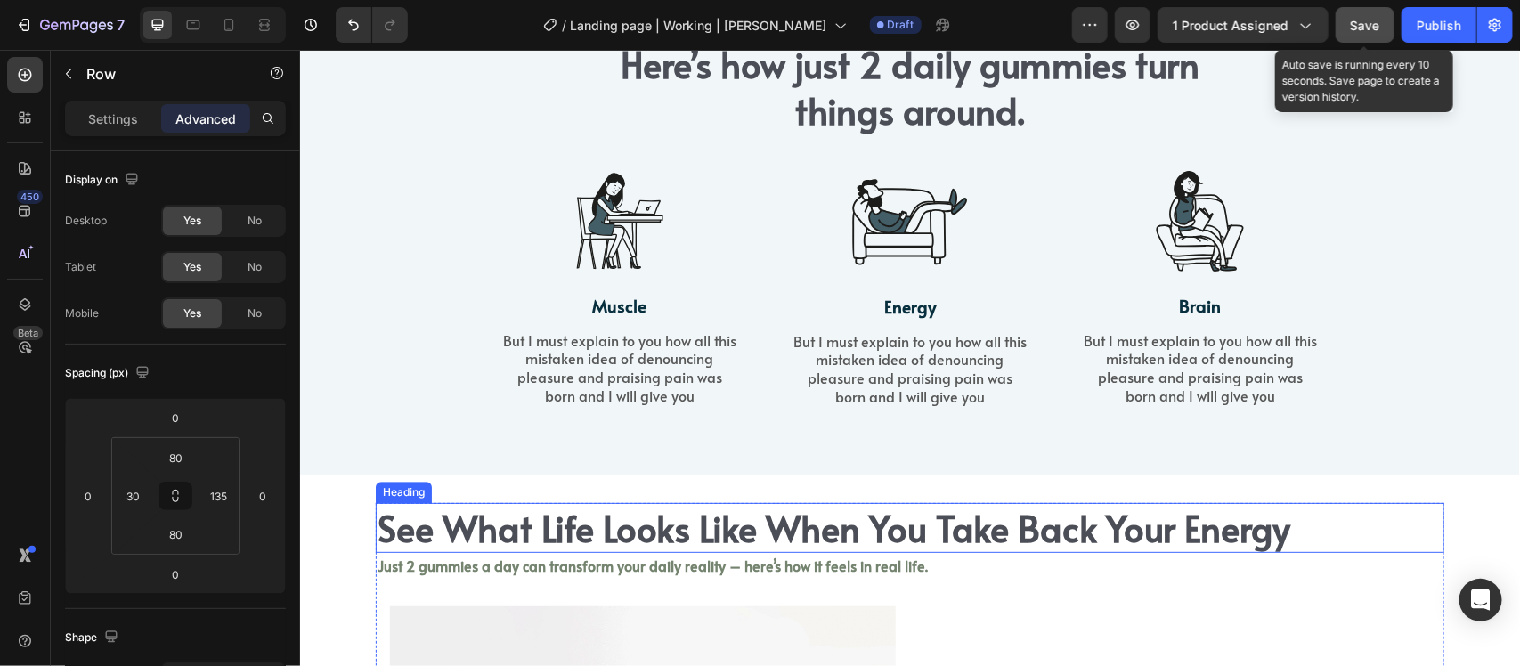
scroll to position [2082, 0]
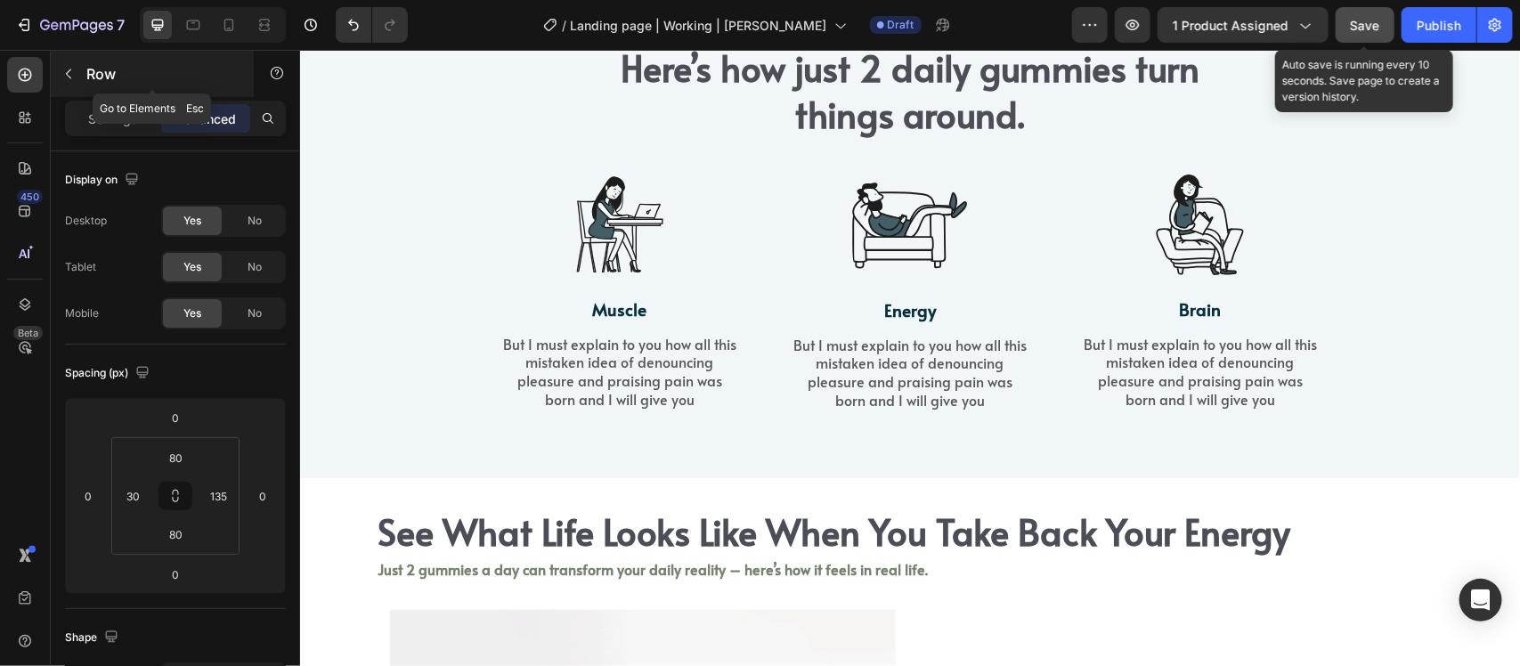
click at [69, 77] on icon "button" at bounding box center [68, 74] width 5 height 10
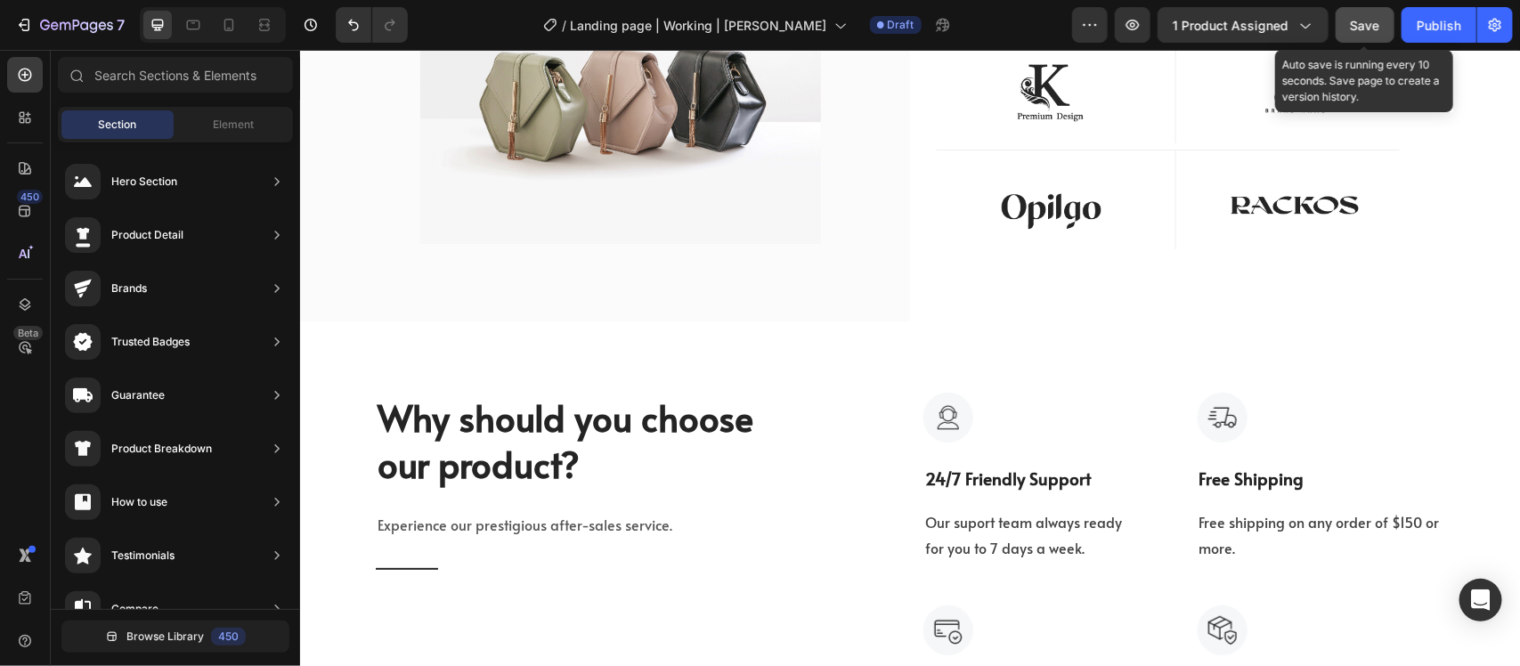
scroll to position [5961, 0]
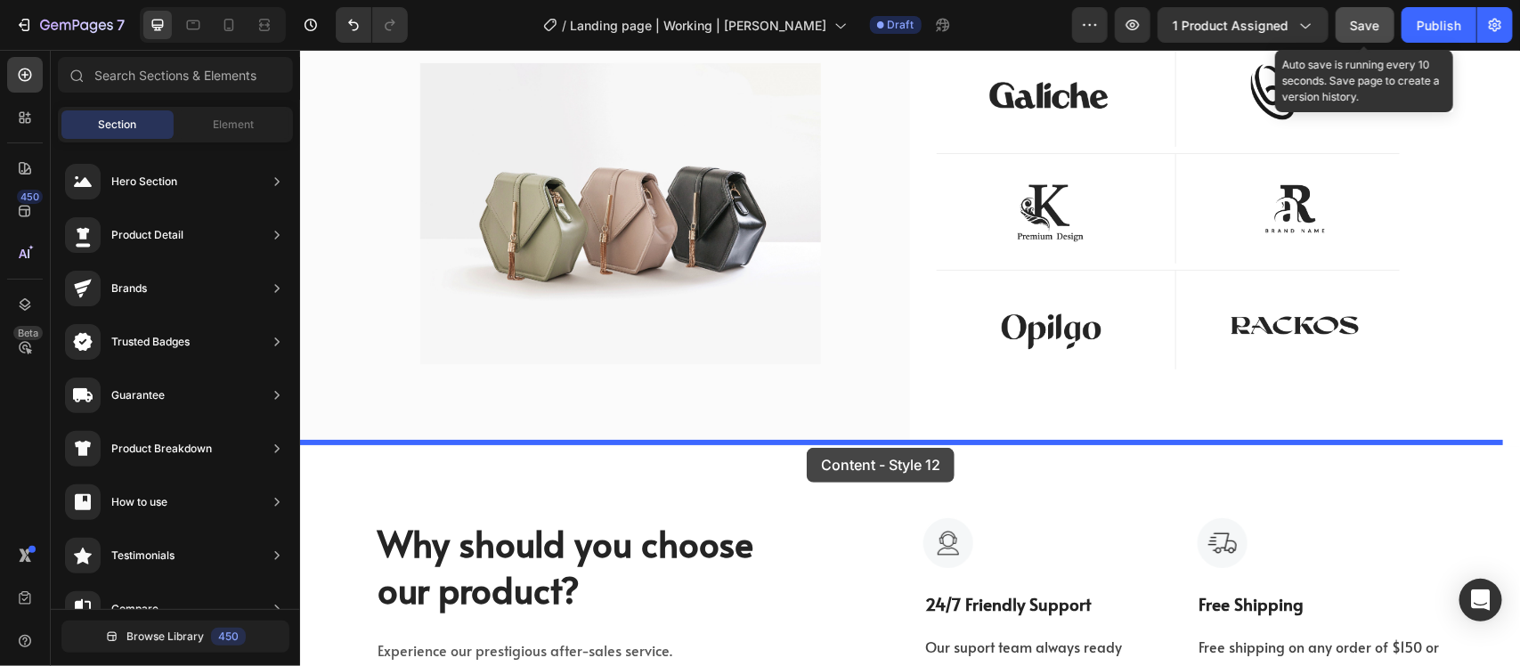
drag, startPoint x: 712, startPoint y: 501, endPoint x: 806, endPoint y: 447, distance: 108.5
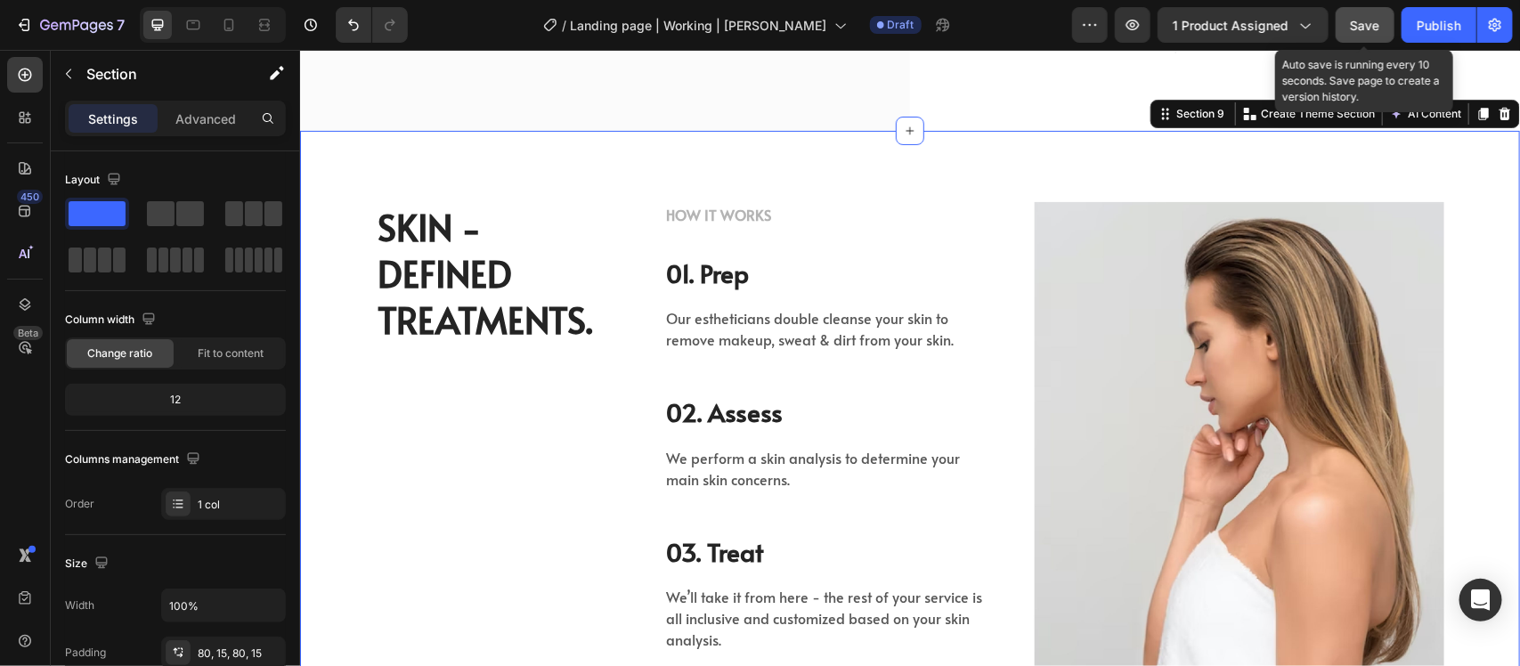
scroll to position [6291, 0]
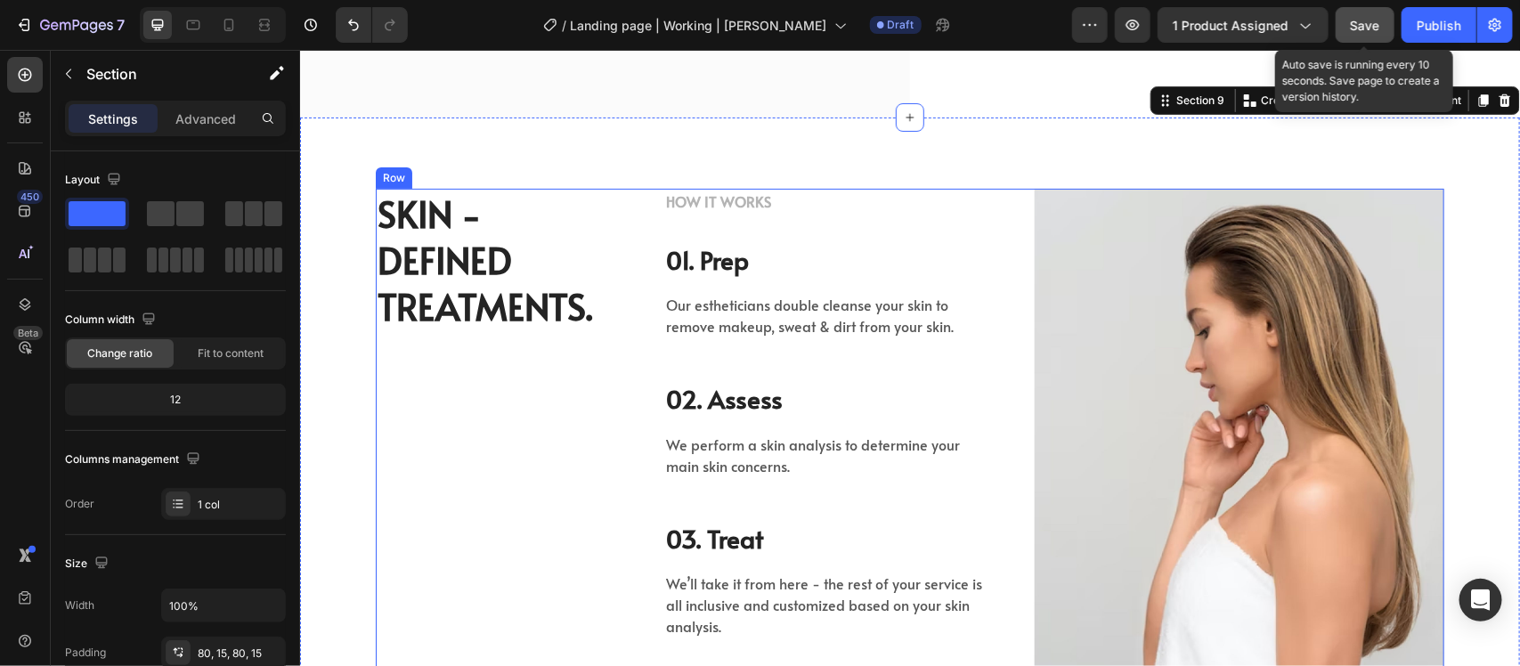
click at [1169, 351] on div "Image" at bounding box center [1239, 444] width 410 height 512
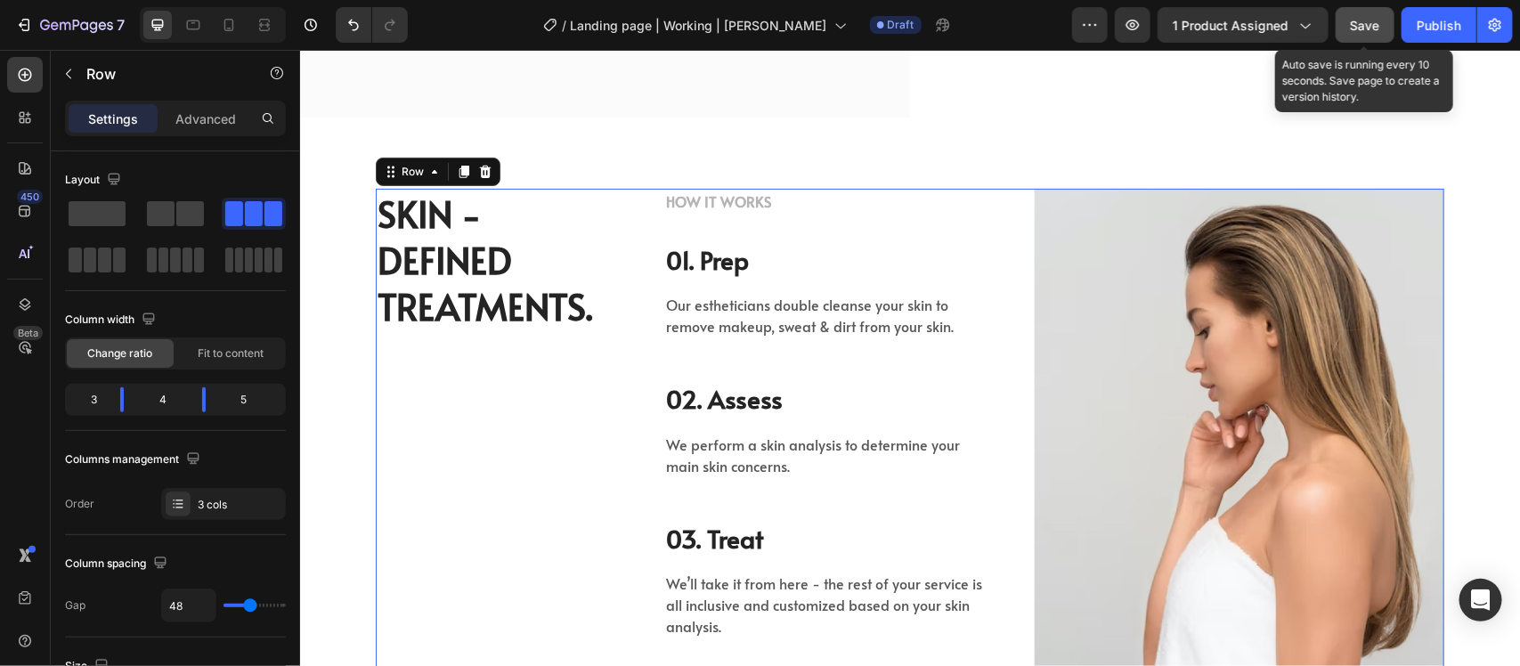
click at [1234, 366] on div "Image" at bounding box center [1239, 444] width 410 height 512
click at [737, 355] on div "HOW IT WORKS Text block 01. Prep Heading Our estheticians double cleanse your s…" at bounding box center [828, 444] width 328 height 512
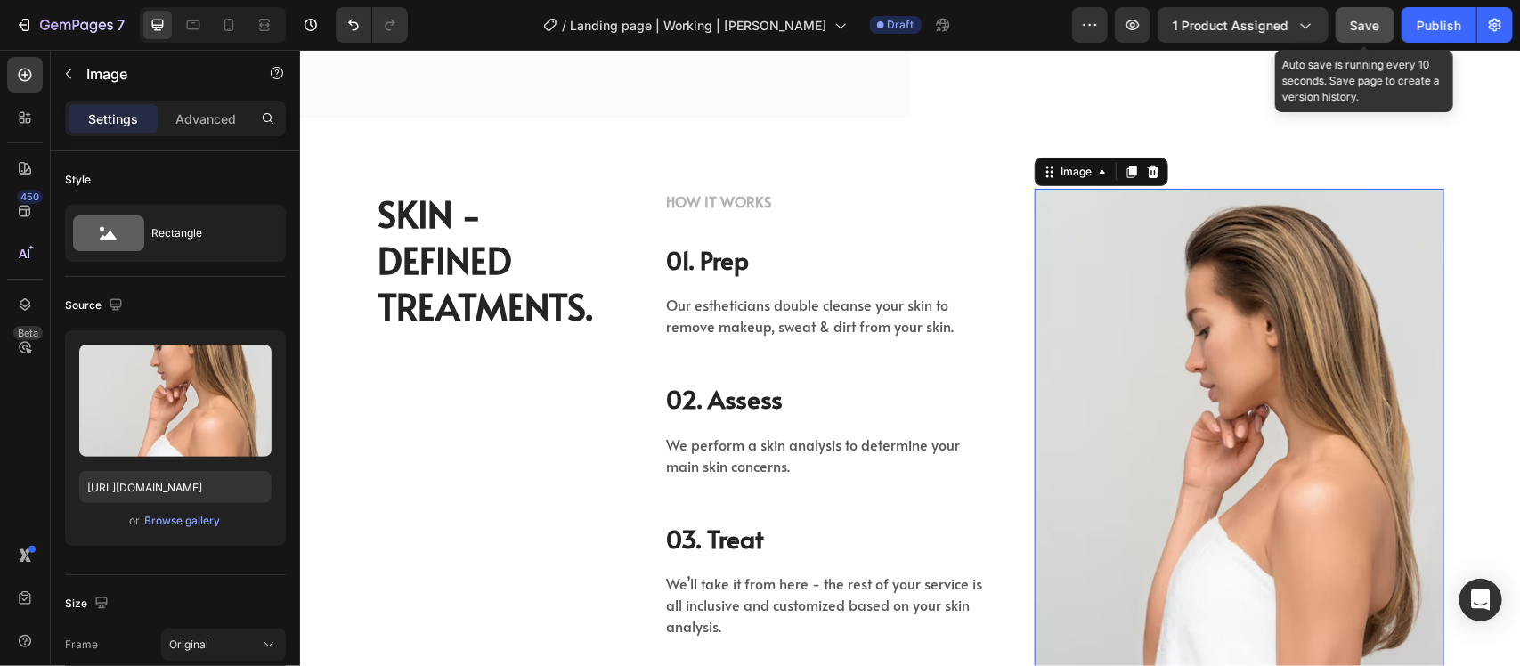
click at [1163, 320] on img at bounding box center [1239, 444] width 410 height 512
click at [1147, 165] on icon at bounding box center [1153, 171] width 12 height 12
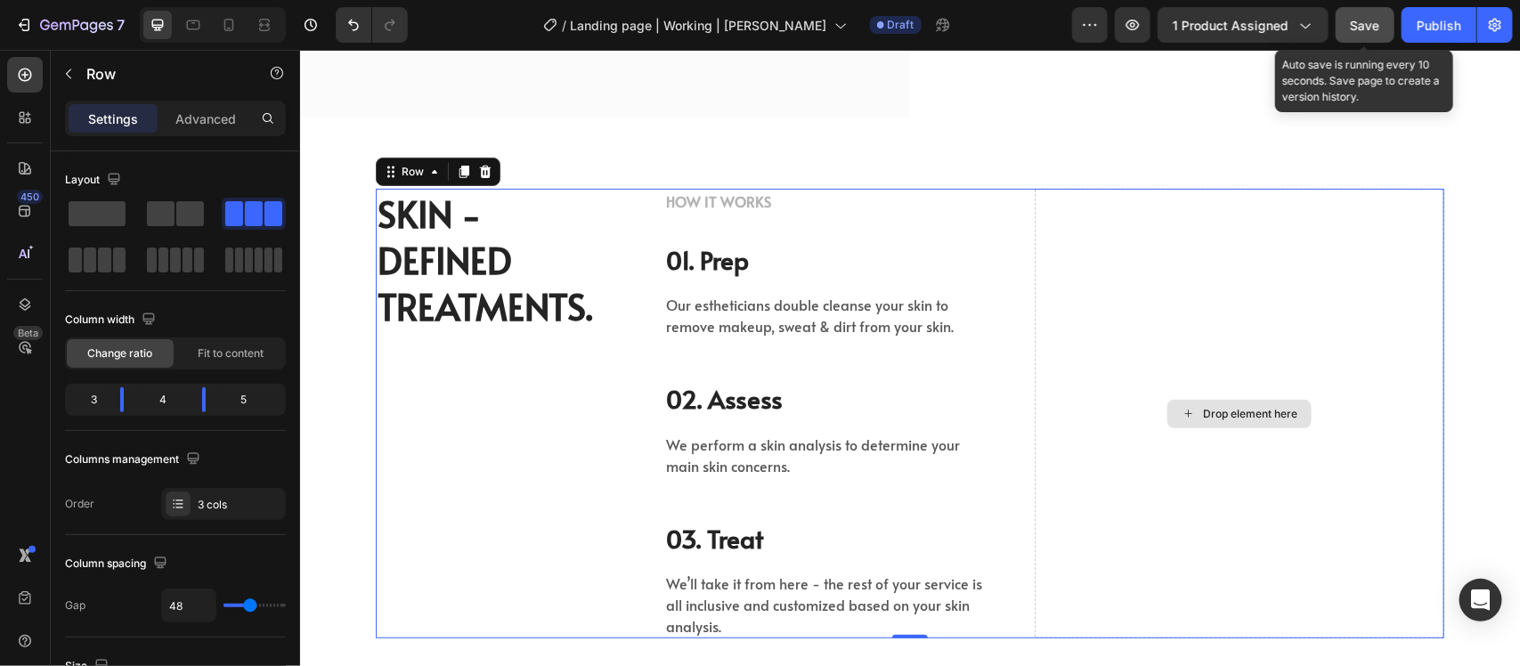
click at [1216, 305] on div "Drop element here" at bounding box center [1239, 413] width 410 height 450
click at [166, 208] on span at bounding box center [161, 213] width 28 height 25
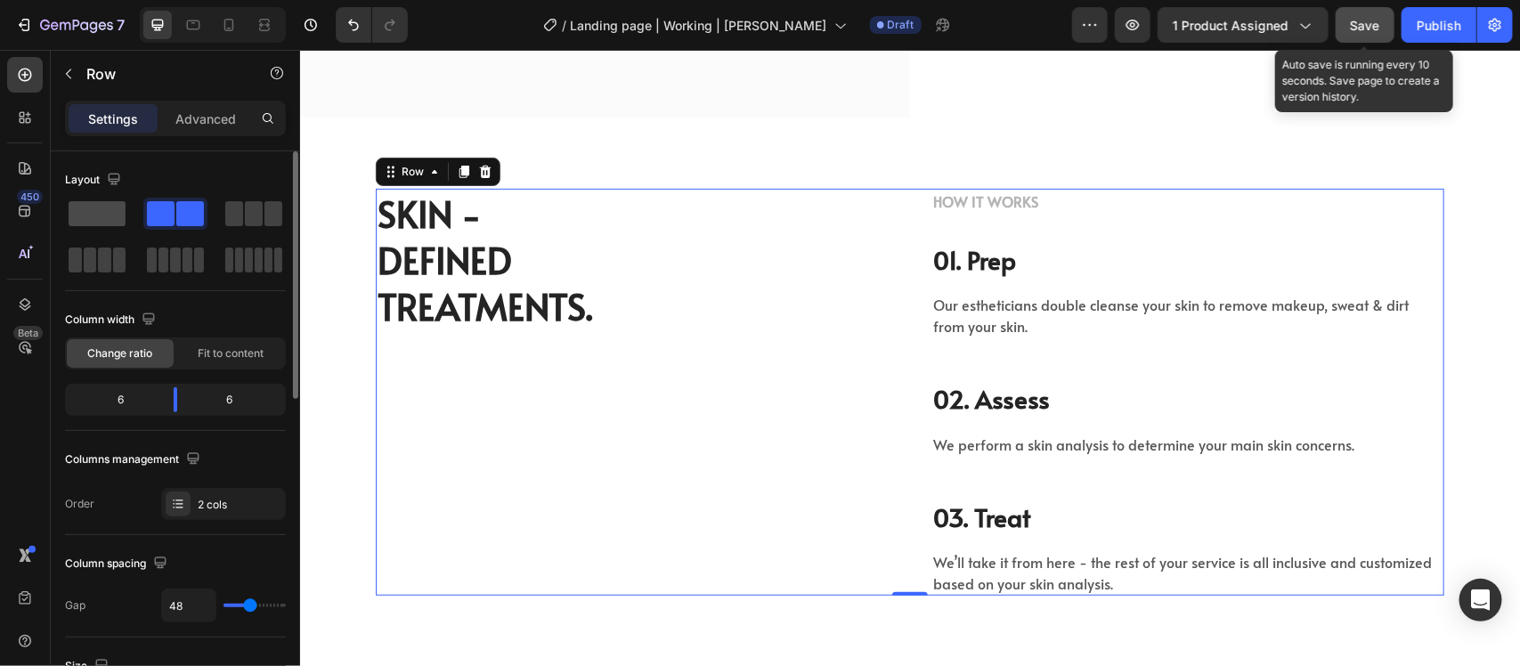
click at [94, 218] on span at bounding box center [97, 213] width 57 height 25
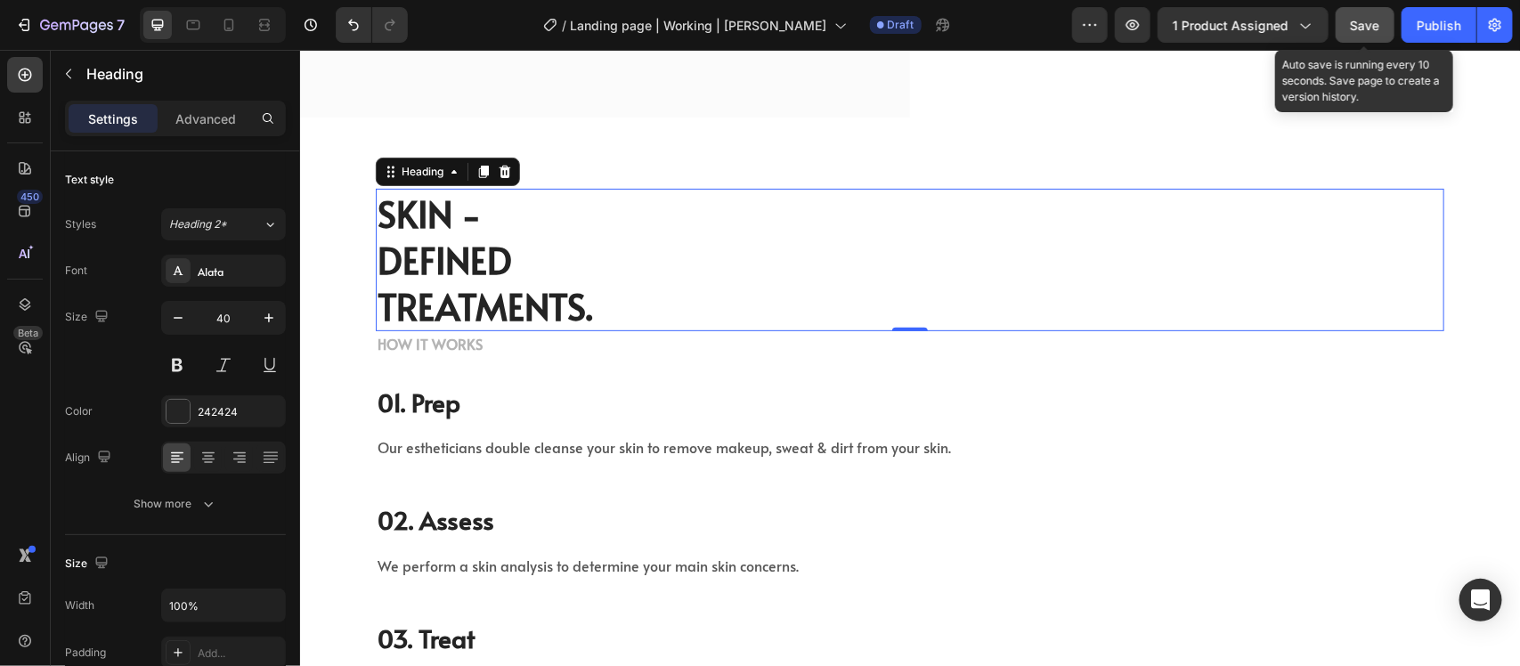
click at [411, 219] on p "SKIN - DEFINED TREATMENTS." at bounding box center [909, 259] width 1065 height 139
click at [496, 160] on div at bounding box center [503, 170] width 21 height 21
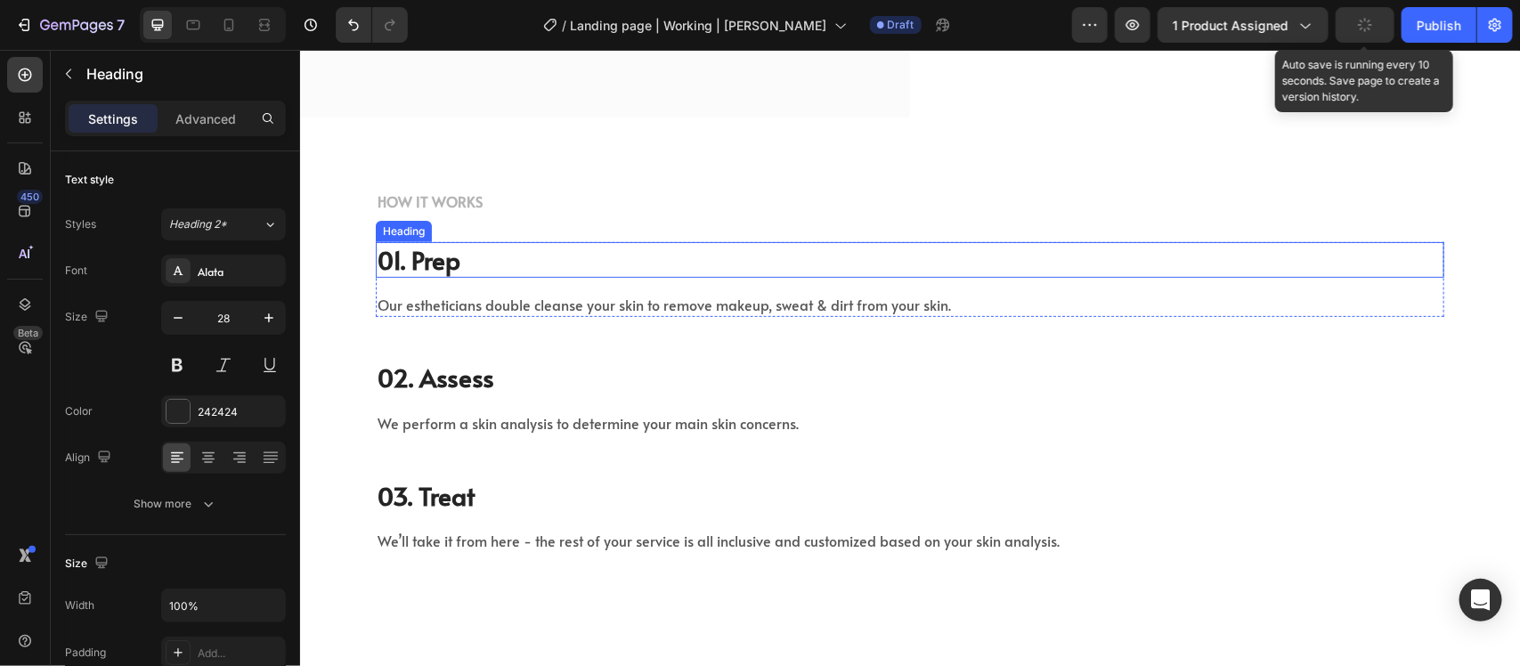
click at [503, 244] on p "01. Prep" at bounding box center [909, 259] width 1065 height 32
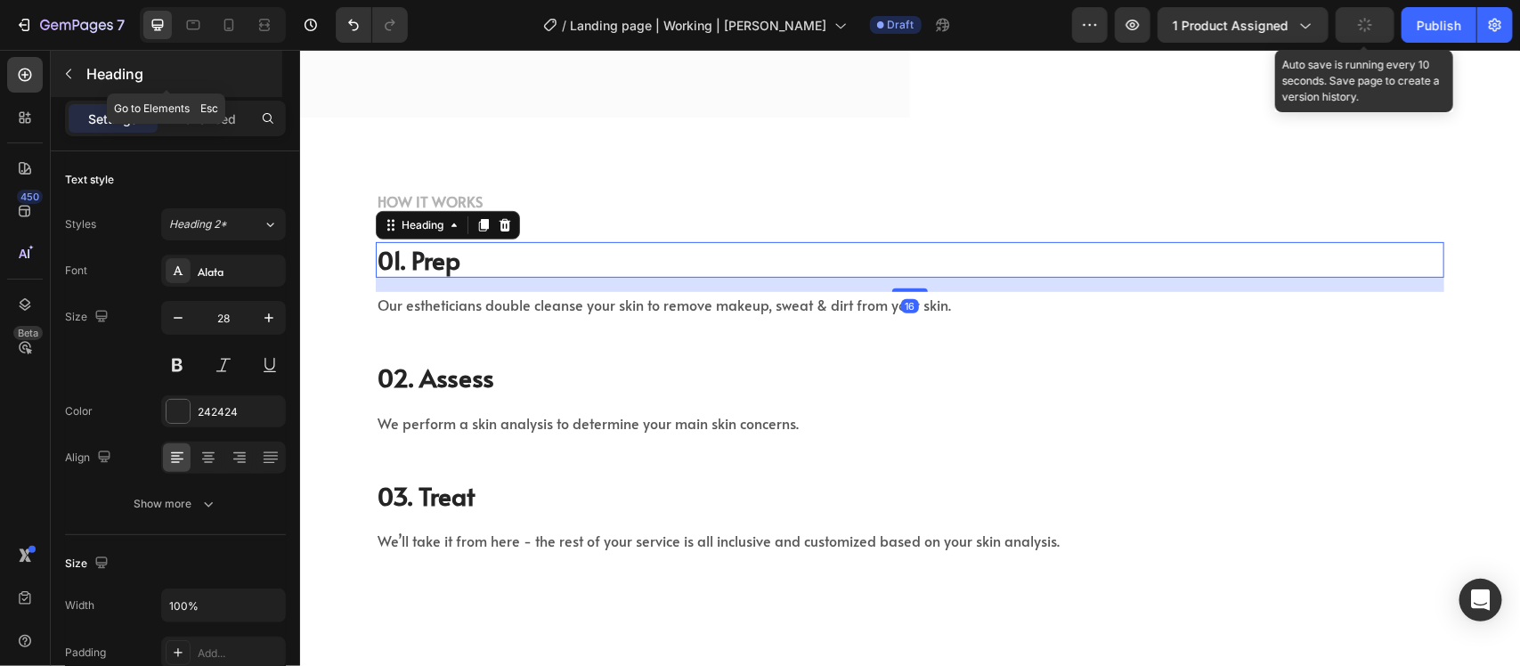
click at [63, 77] on icon "button" at bounding box center [68, 74] width 14 height 14
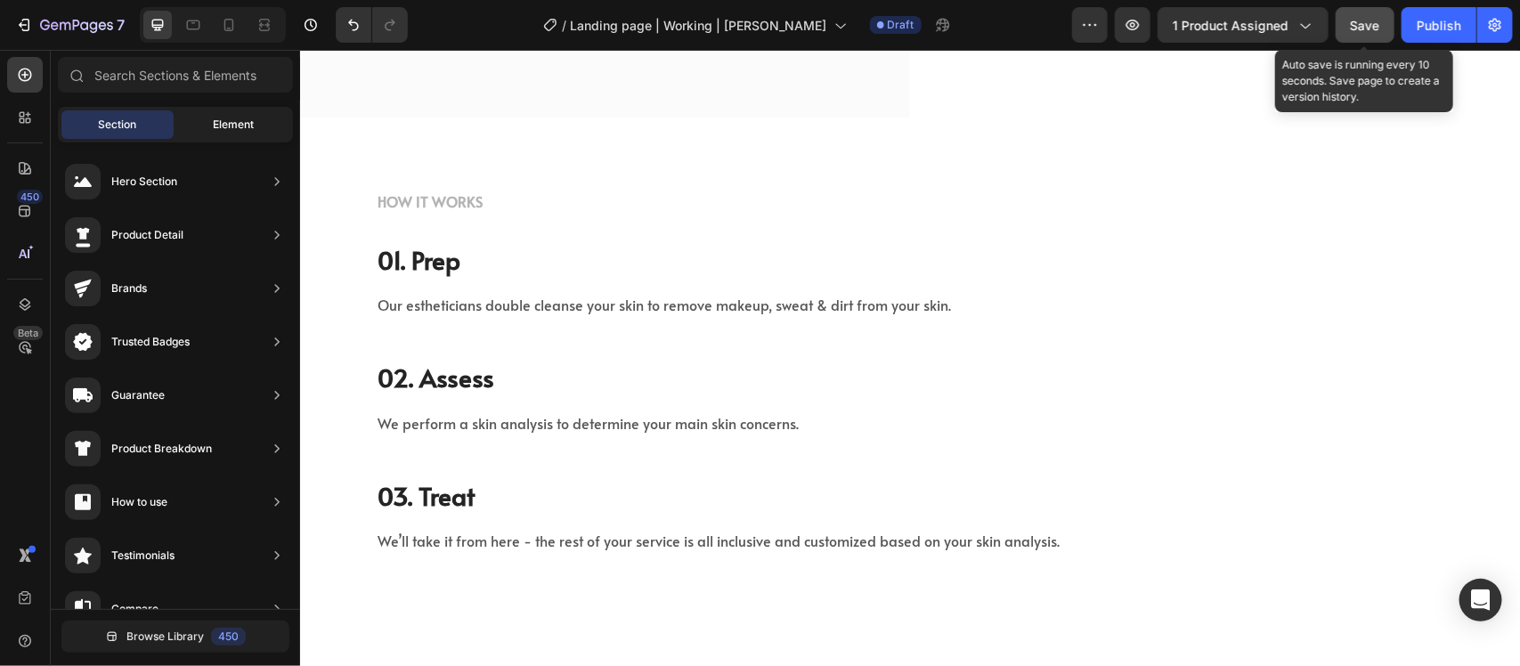
click at [236, 125] on span "Element" at bounding box center [233, 125] width 41 height 16
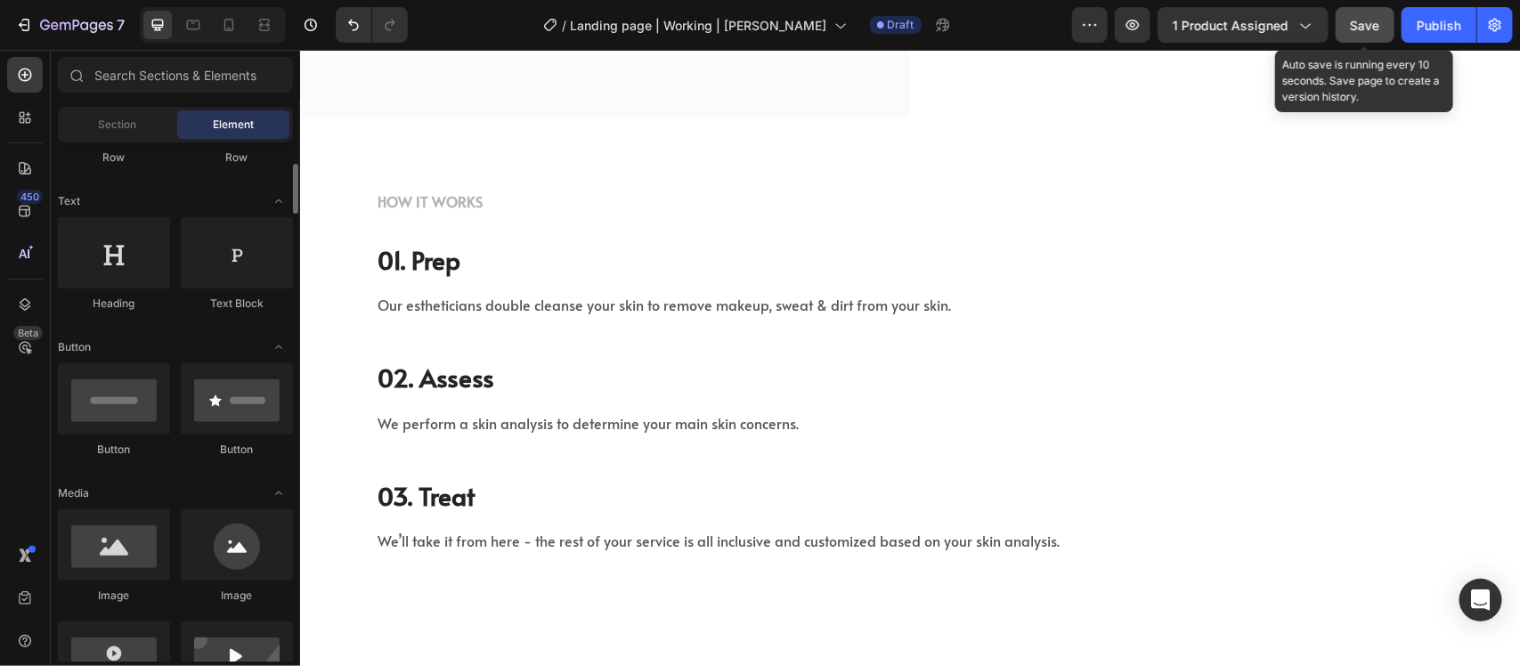
scroll to position [0, 0]
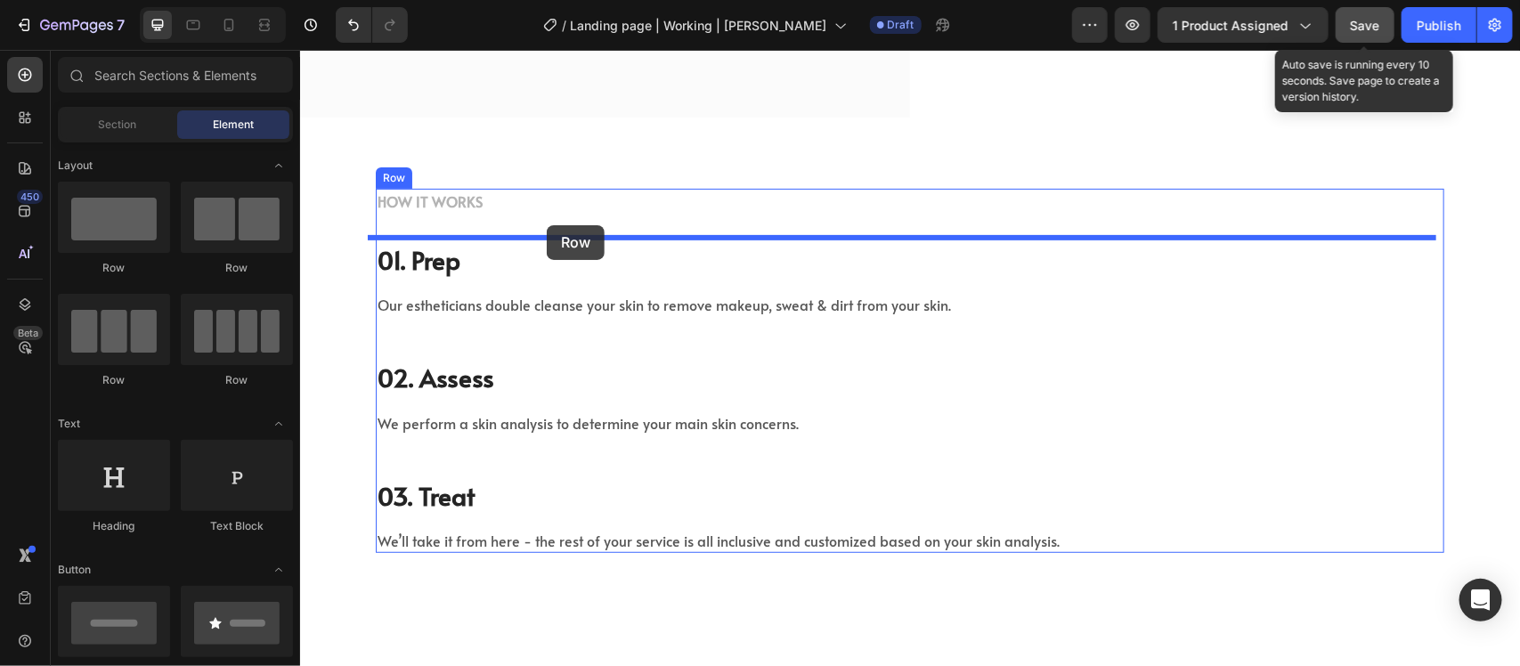
drag, startPoint x: 436, startPoint y: 265, endPoint x: 549, endPoint y: 224, distance: 120.0
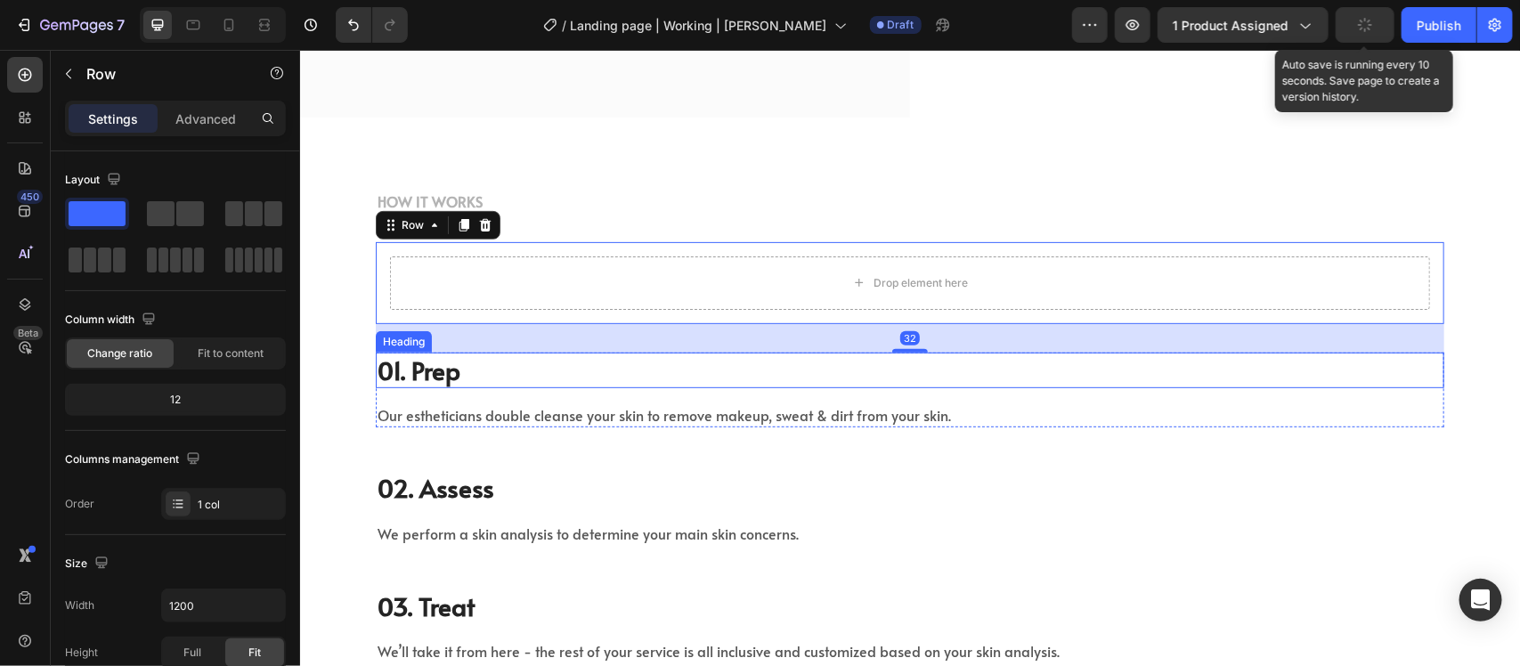
click at [446, 367] on p "01. Prep" at bounding box center [909, 370] width 1065 height 32
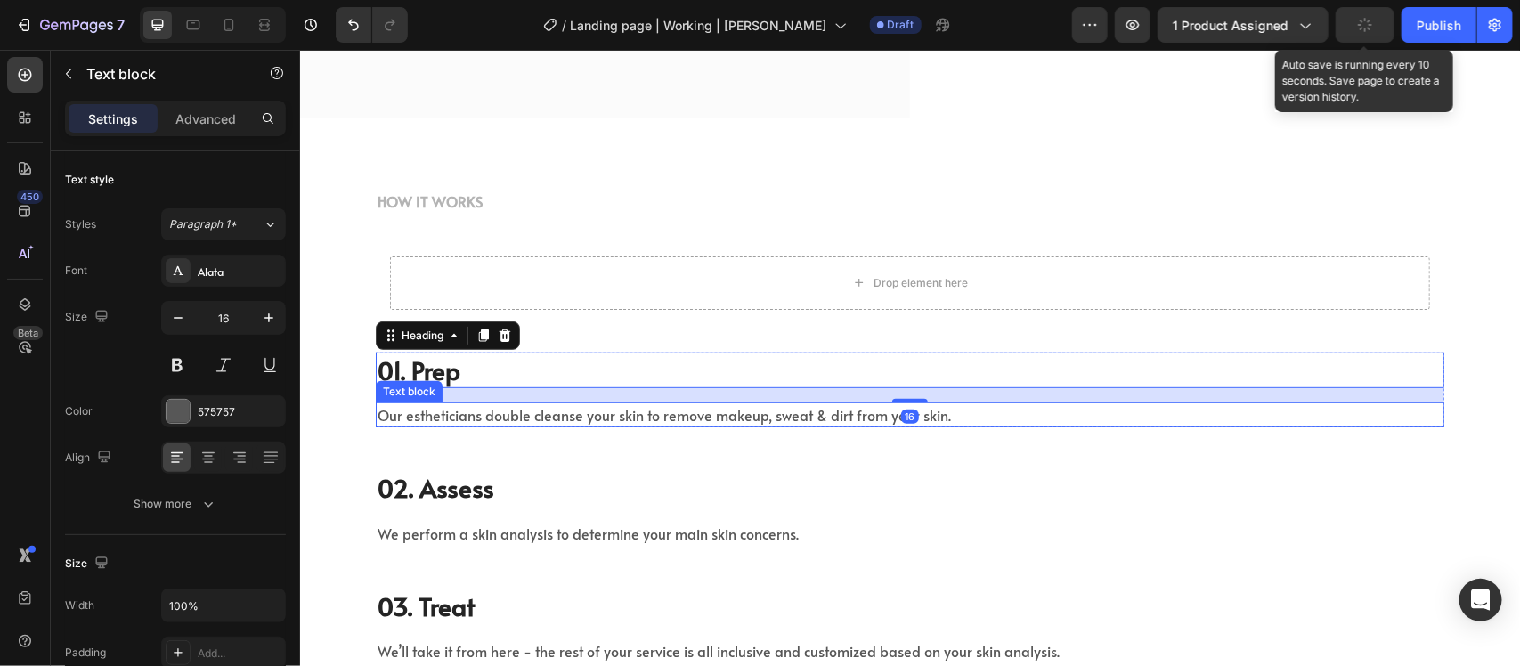
click at [465, 403] on p "Our estheticians double cleanse your skin to remove makeup, sweat & dirt from y…" at bounding box center [909, 413] width 1065 height 21
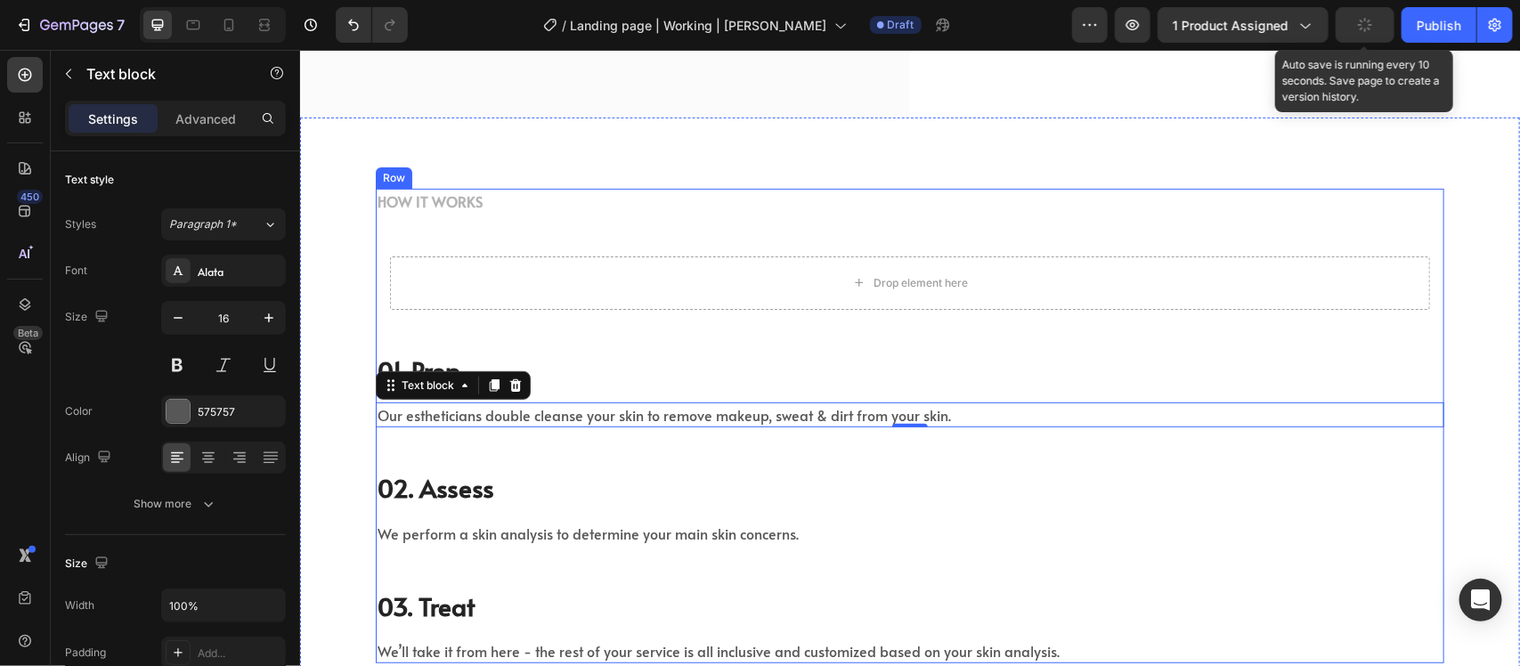
click at [466, 440] on div "HOW IT WORKS Text block Drop element here Row 01. Prep Heading Our estheticians…" at bounding box center [909, 425] width 1069 height 475
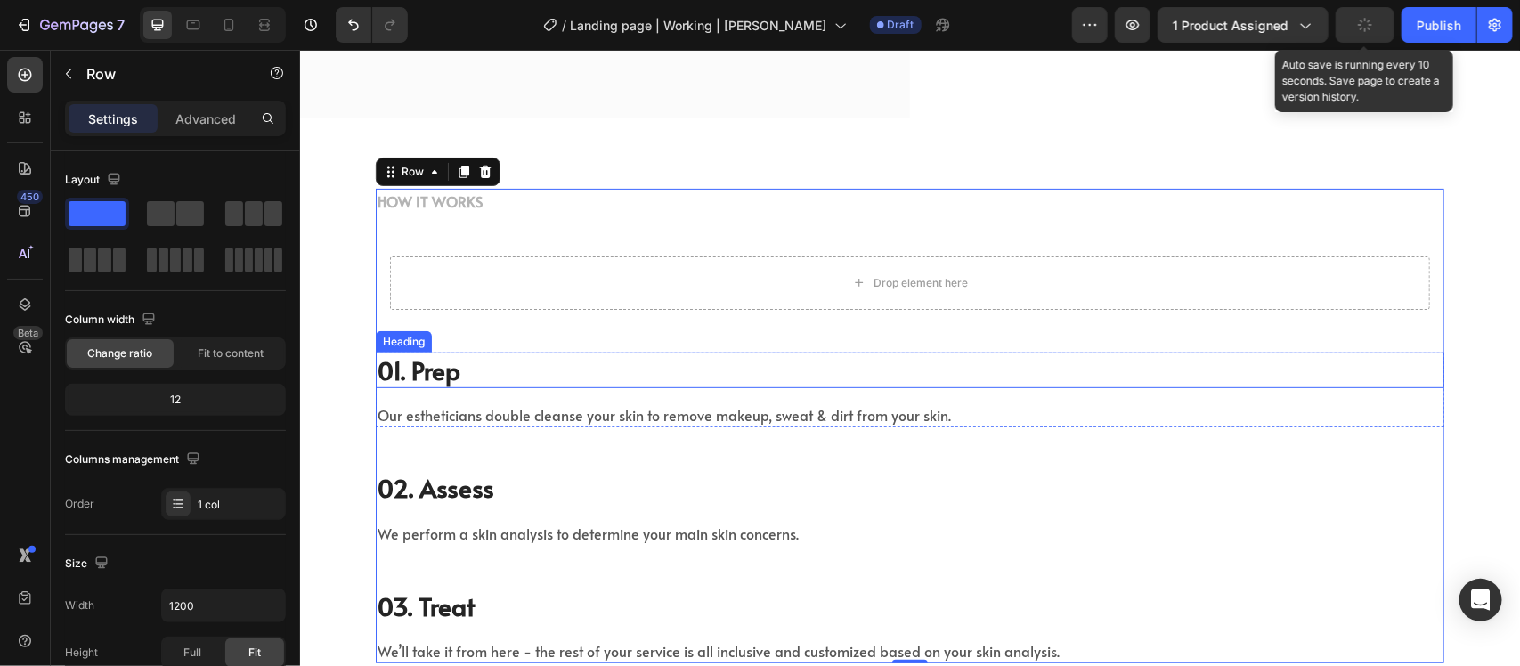
click at [470, 371] on p "01. Prep" at bounding box center [909, 370] width 1065 height 32
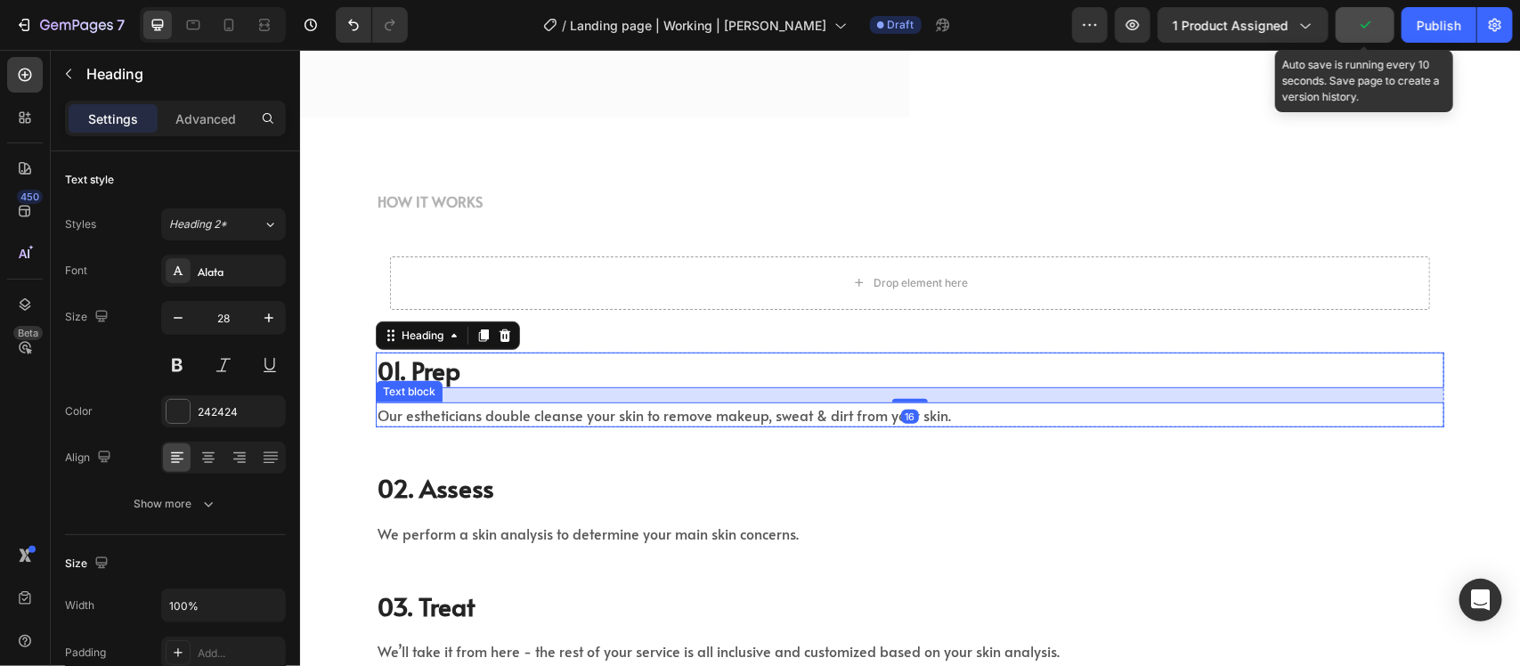
click at [479, 403] on p "Our estheticians double cleanse your skin to remove makeup, sweat & dirt from y…" at bounding box center [909, 413] width 1065 height 21
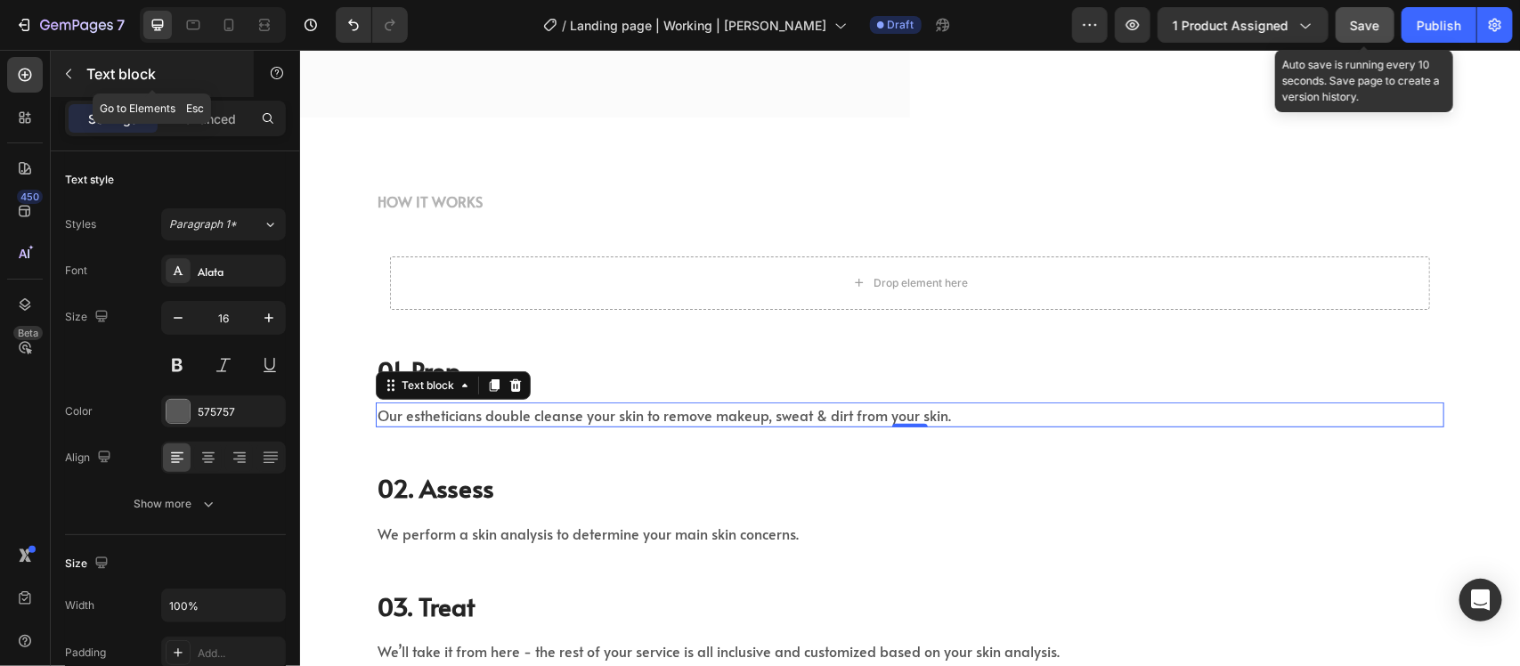
click at [71, 82] on button "button" at bounding box center [68, 74] width 29 height 29
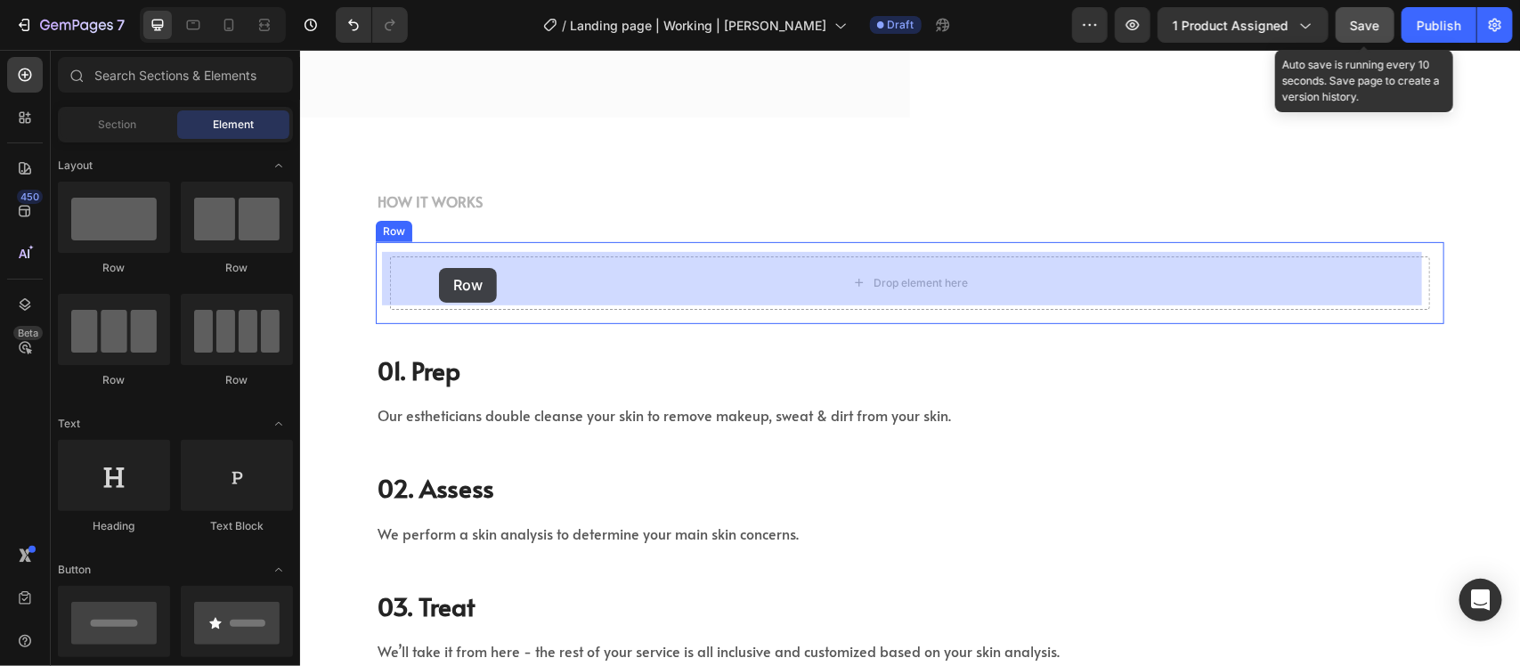
drag, startPoint x: 422, startPoint y: 270, endPoint x: 438, endPoint y: 267, distance: 16.3
